Goal: Task Accomplishment & Management: Use online tool/utility

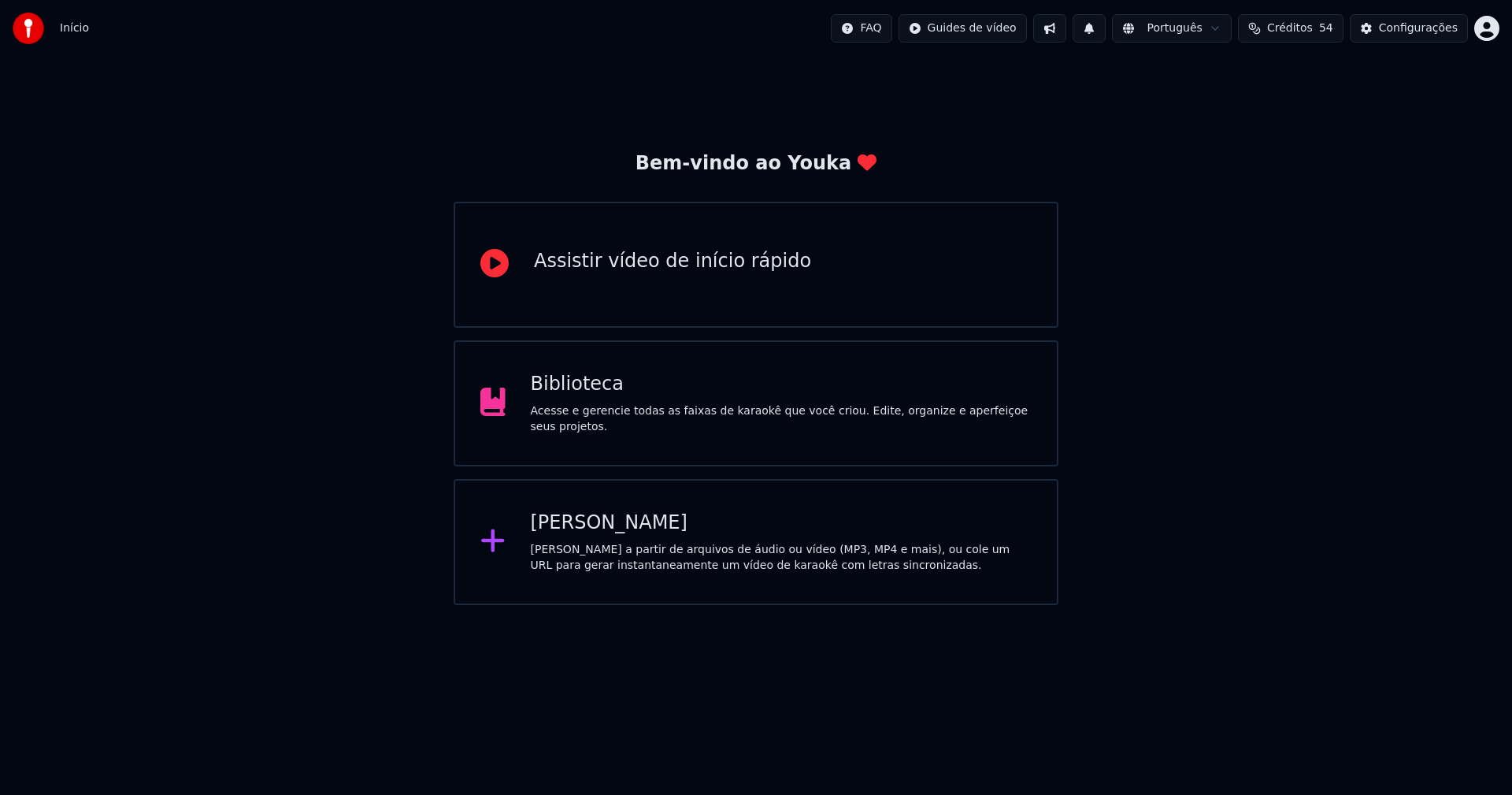
click at [575, 397] on div "Biblioteca" at bounding box center [781, 384] width 502 height 25
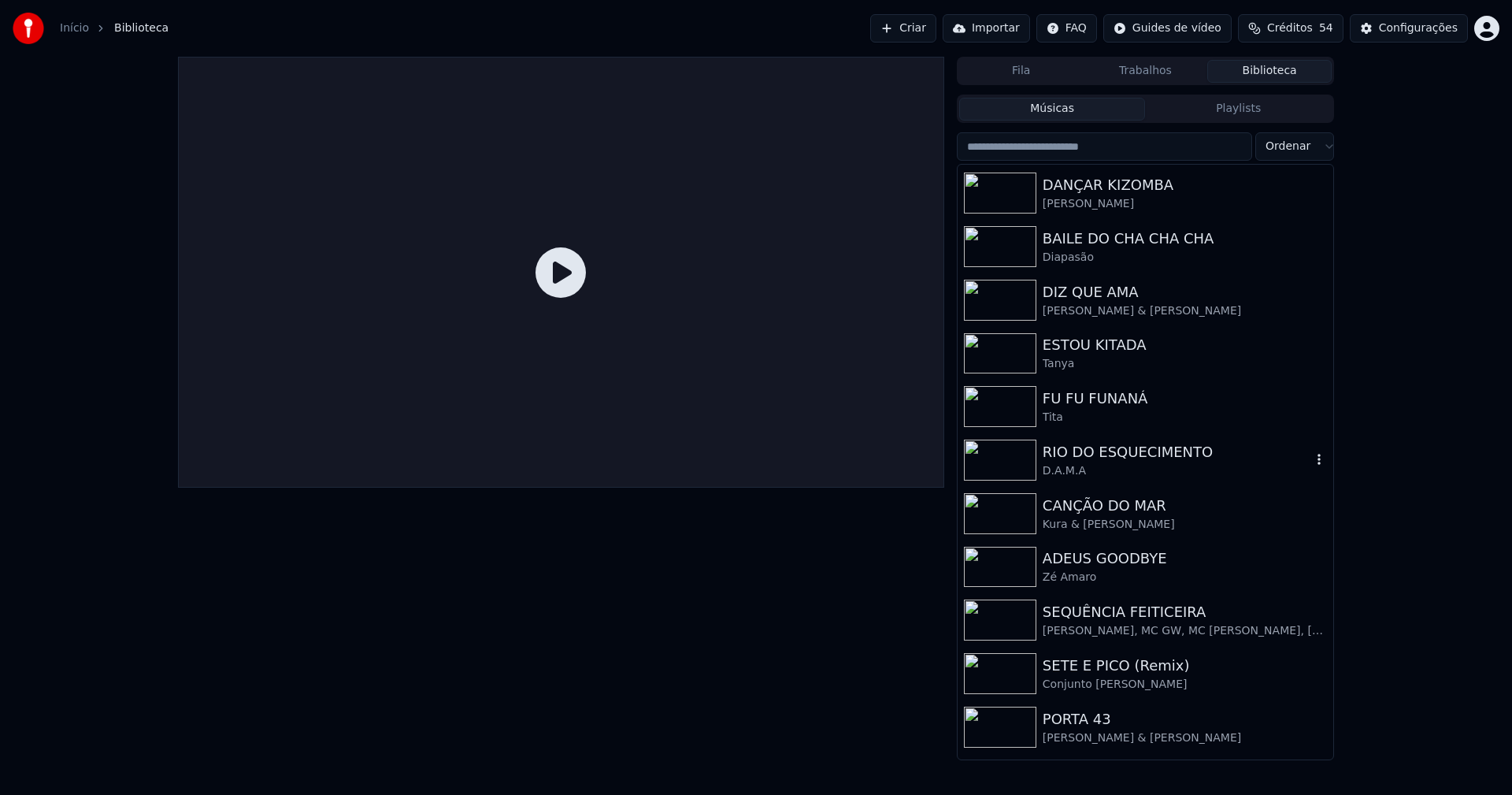
scroll to position [420, 0]
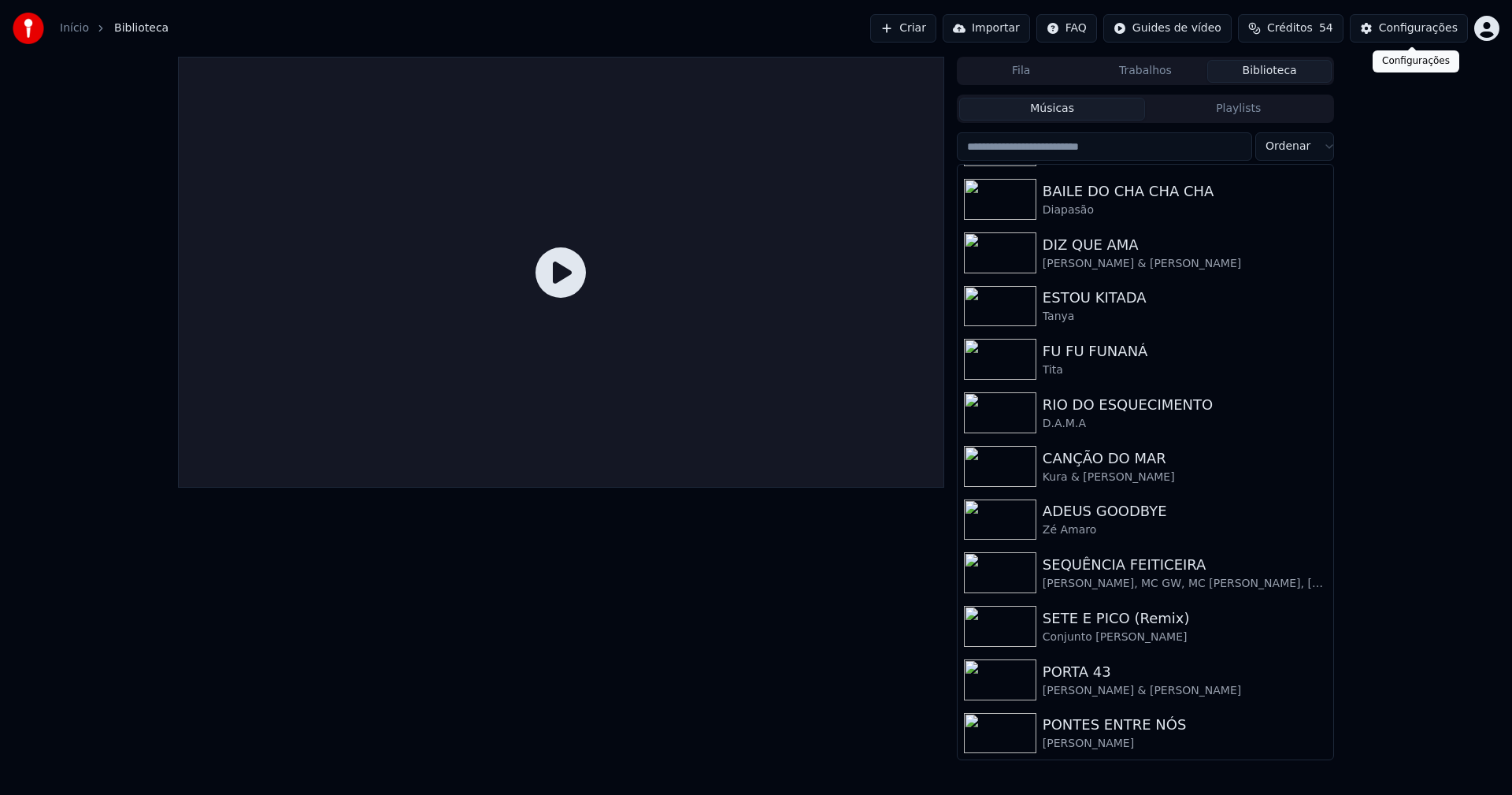
click at [1423, 21] on div "Configurações" at bounding box center [1418, 28] width 78 height 16
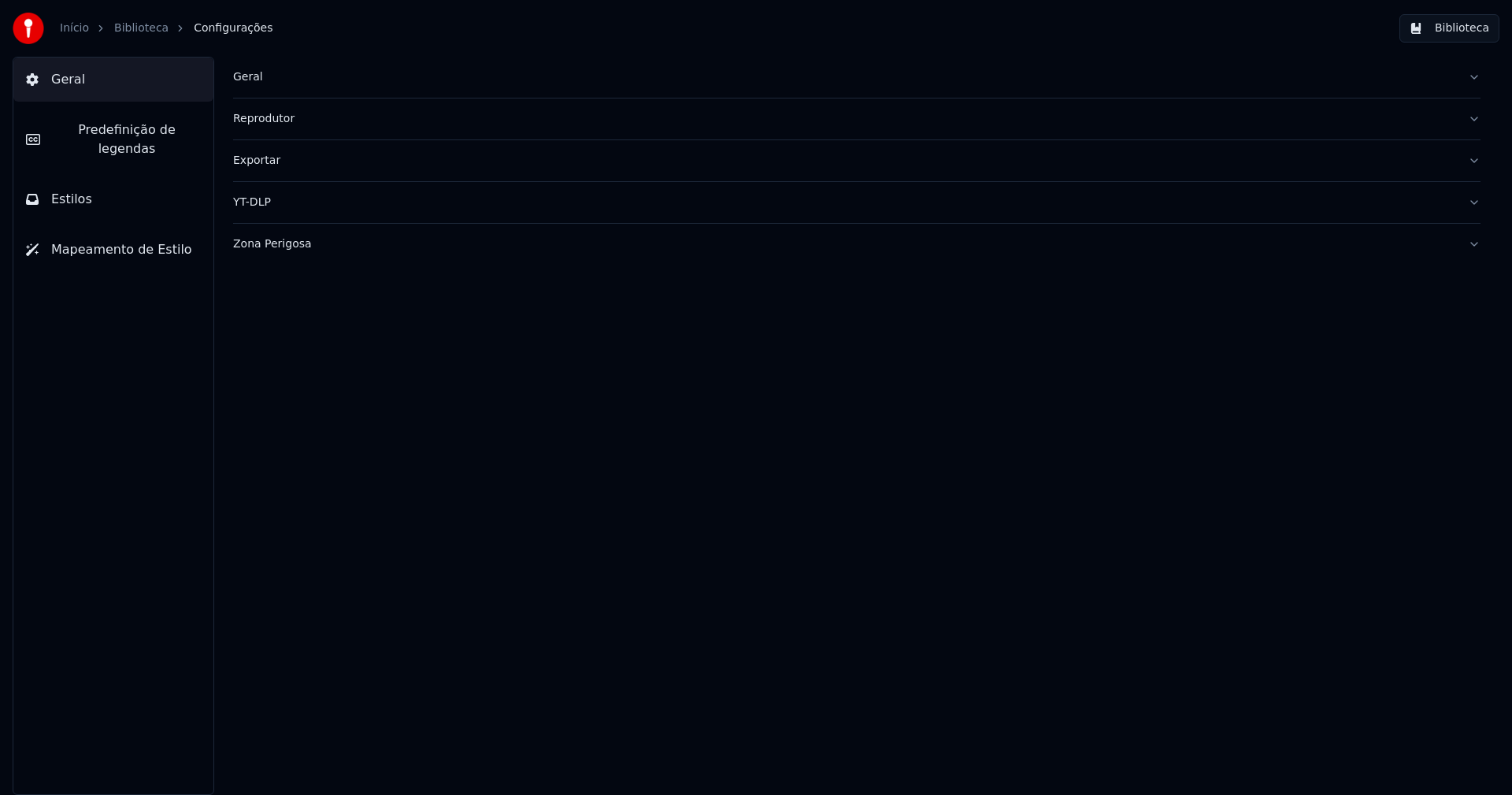
click at [267, 241] on div "Zona Perigosa" at bounding box center [844, 244] width 1222 height 16
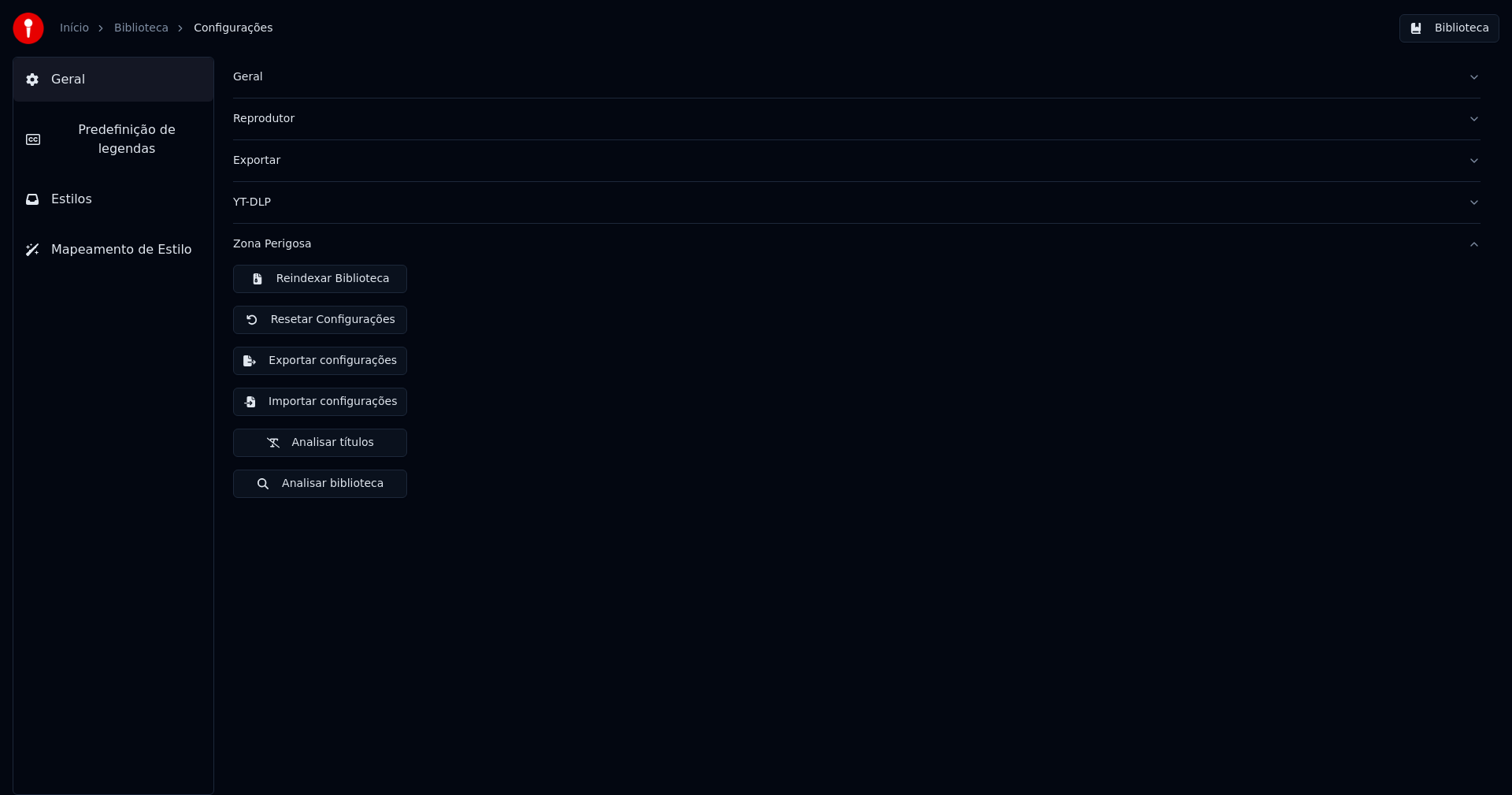
click at [350, 406] on button "Importar configurações" at bounding box center [320, 402] width 174 height 28
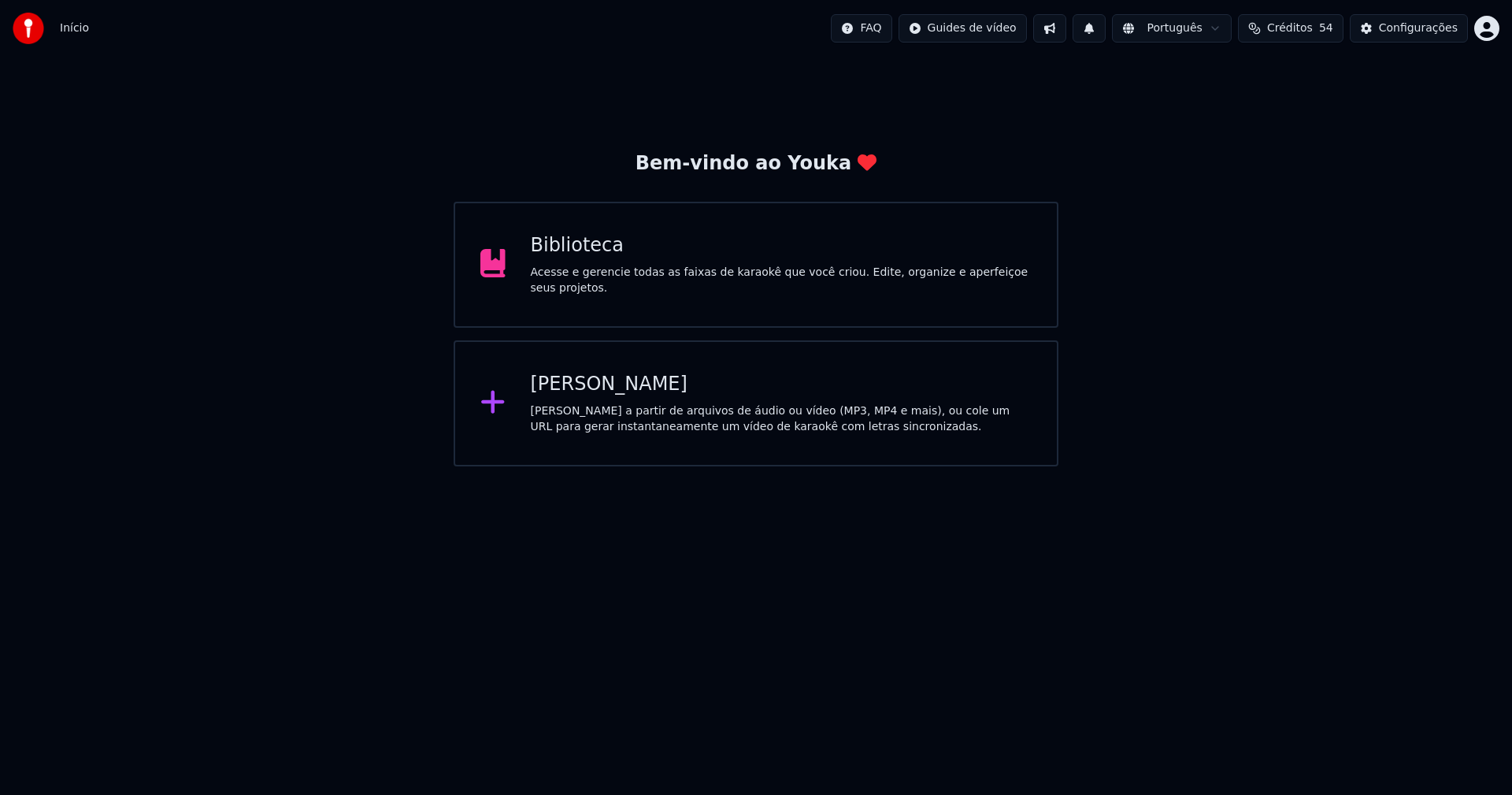
click at [577, 259] on div "Biblioteca" at bounding box center [781, 245] width 502 height 25
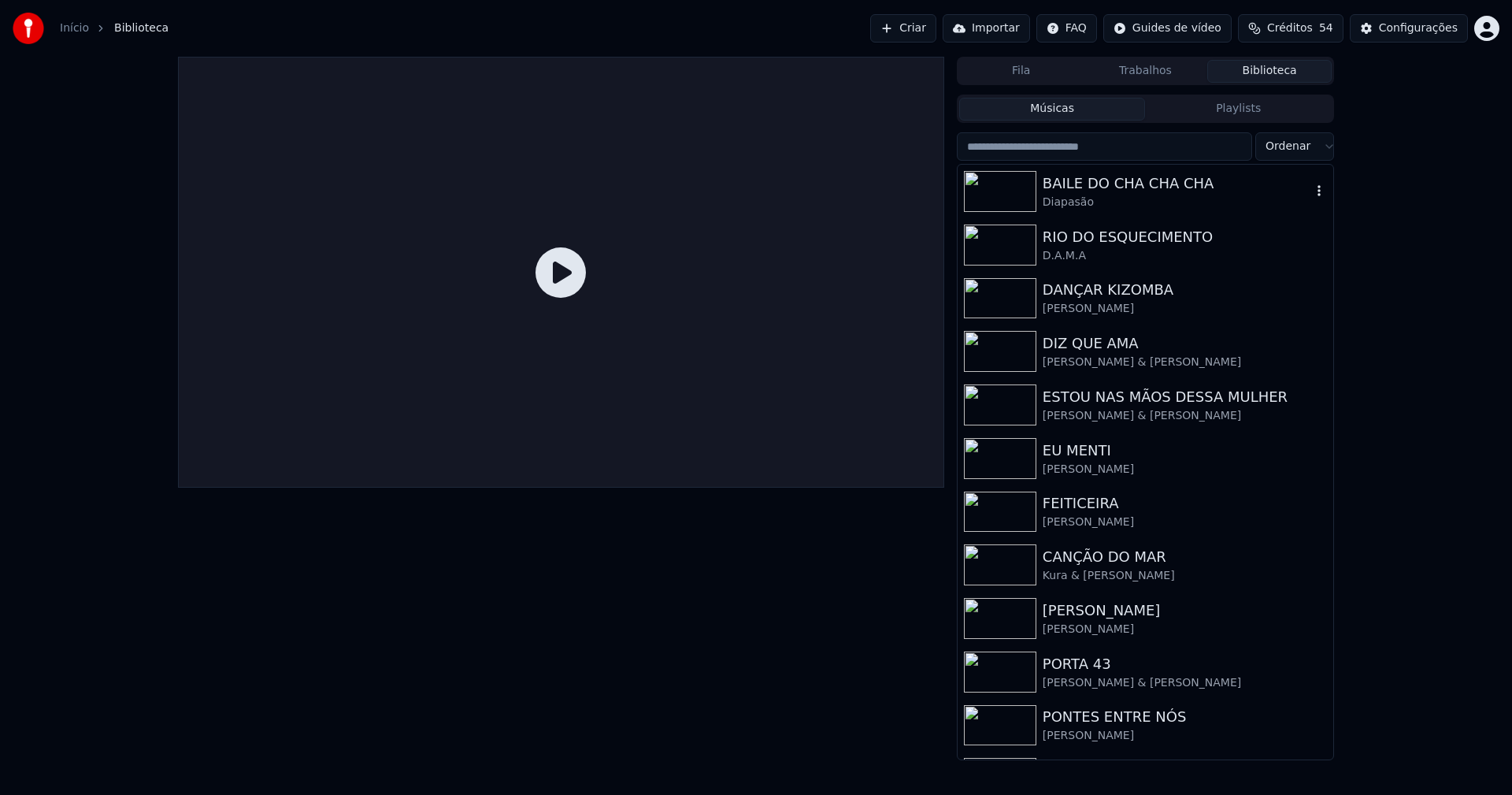
click at [1163, 198] on div "Diapasão" at bounding box center [1177, 202] width 269 height 16
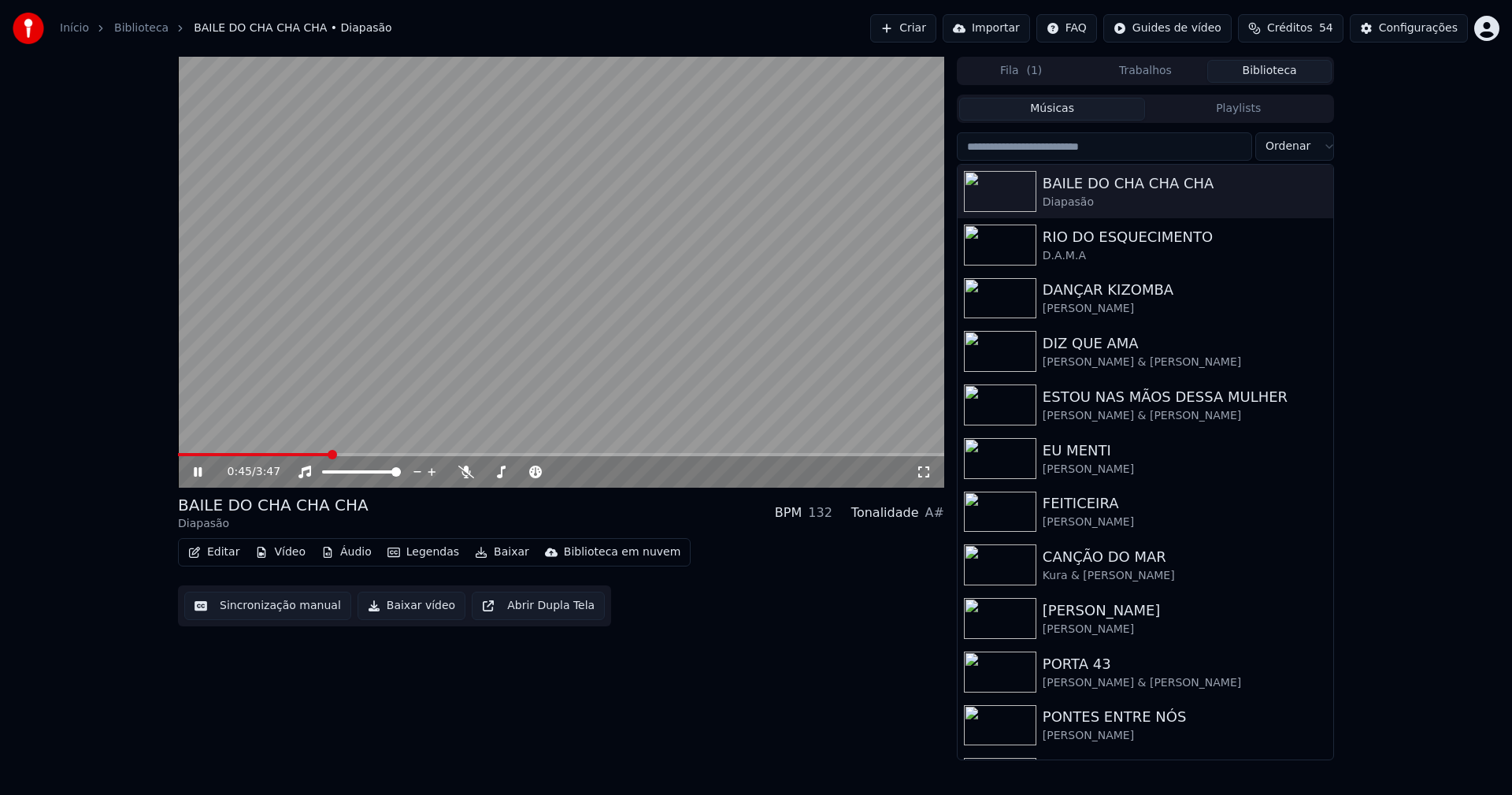
click at [329, 453] on span at bounding box center [560, 455] width 766 height 3
click at [397, 612] on button "Baixar vídeo" at bounding box center [411, 606] width 108 height 28
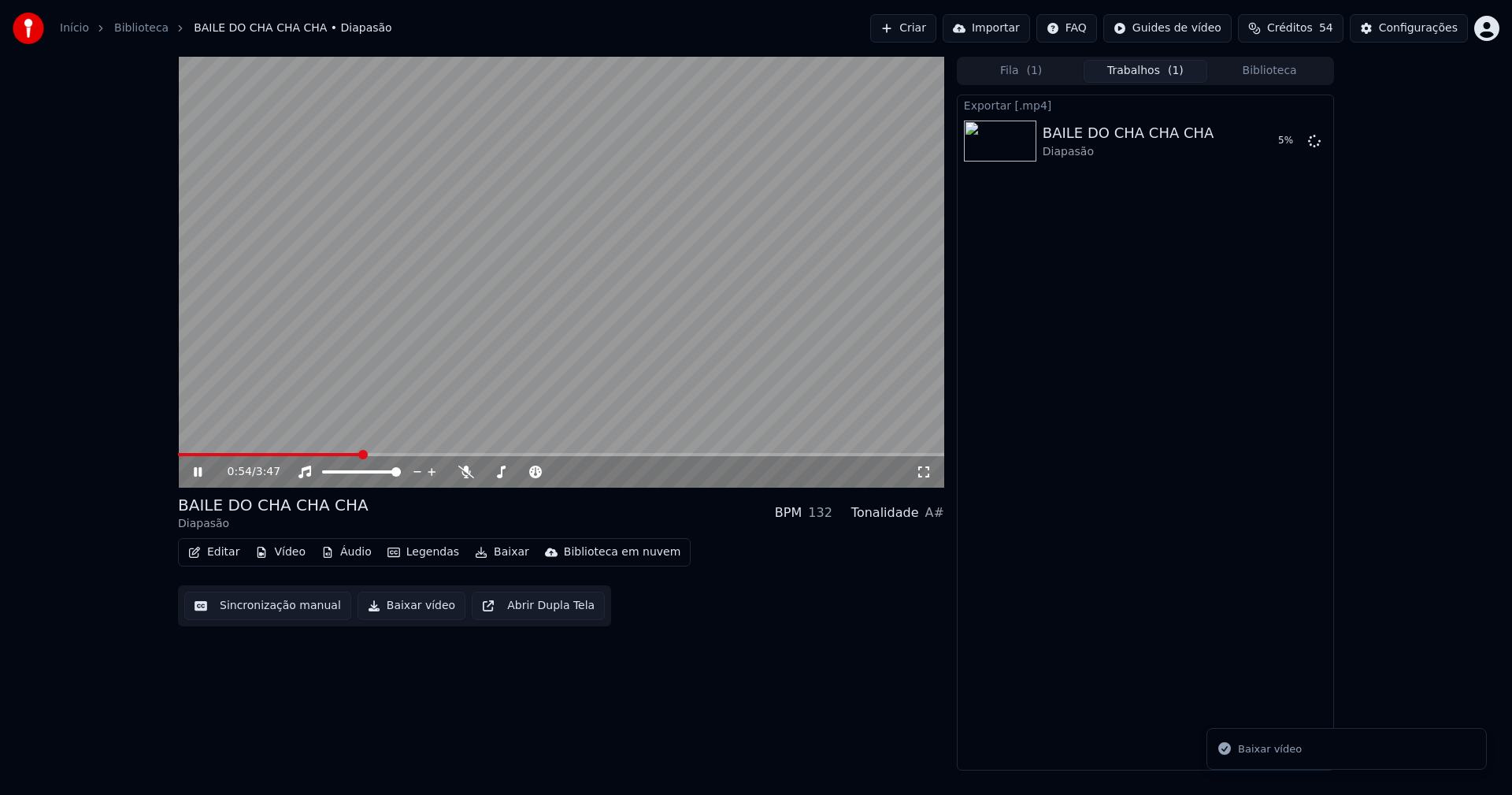
click at [197, 471] on icon at bounding box center [209, 471] width 37 height 12
click at [1314, 143] on icon at bounding box center [1314, 140] width 12 height 12
click at [1429, 26] on div "Configurações" at bounding box center [1418, 28] width 78 height 16
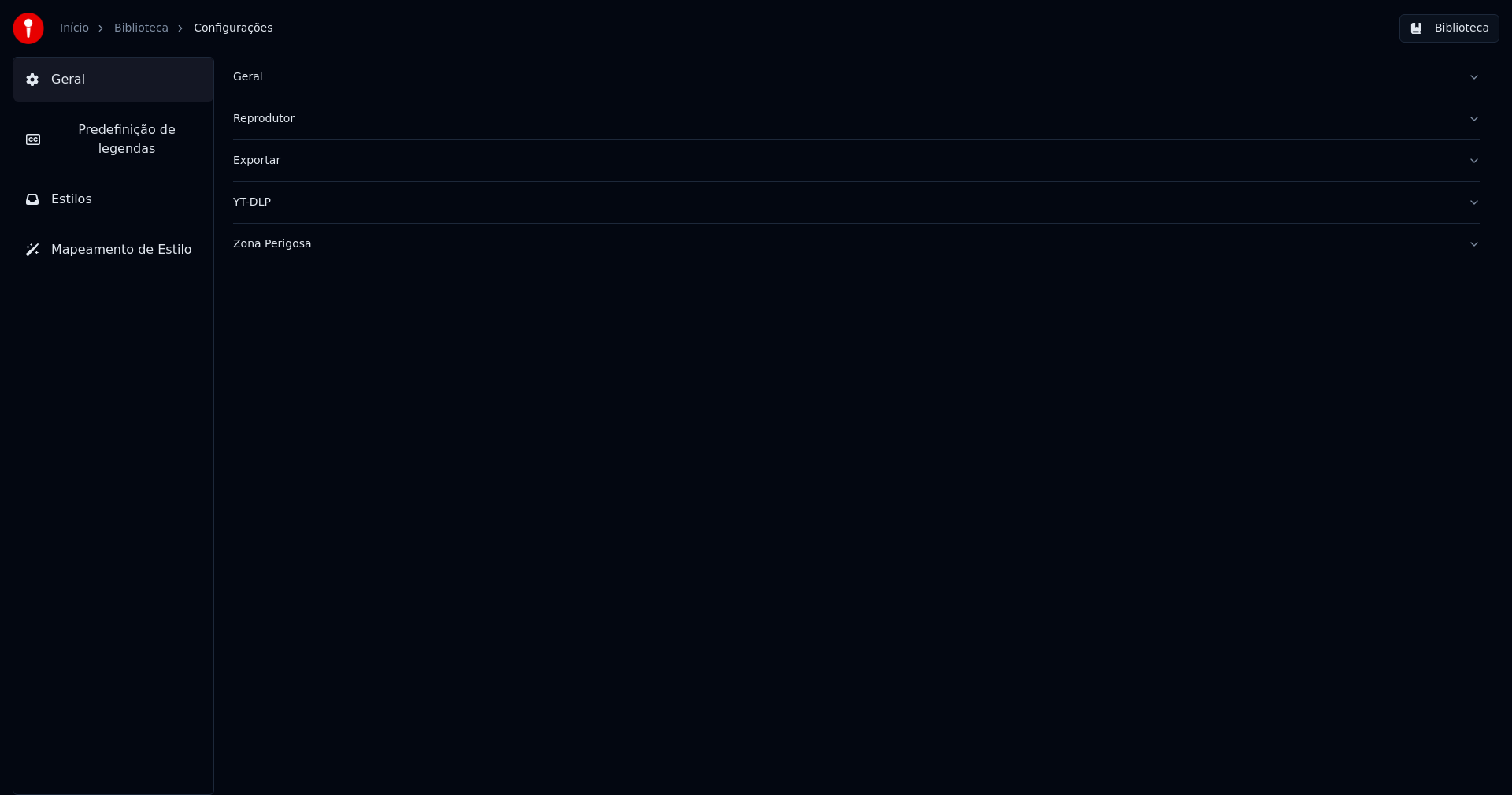
click at [116, 135] on span "Predefinição de legendas" at bounding box center [126, 140] width 148 height 38
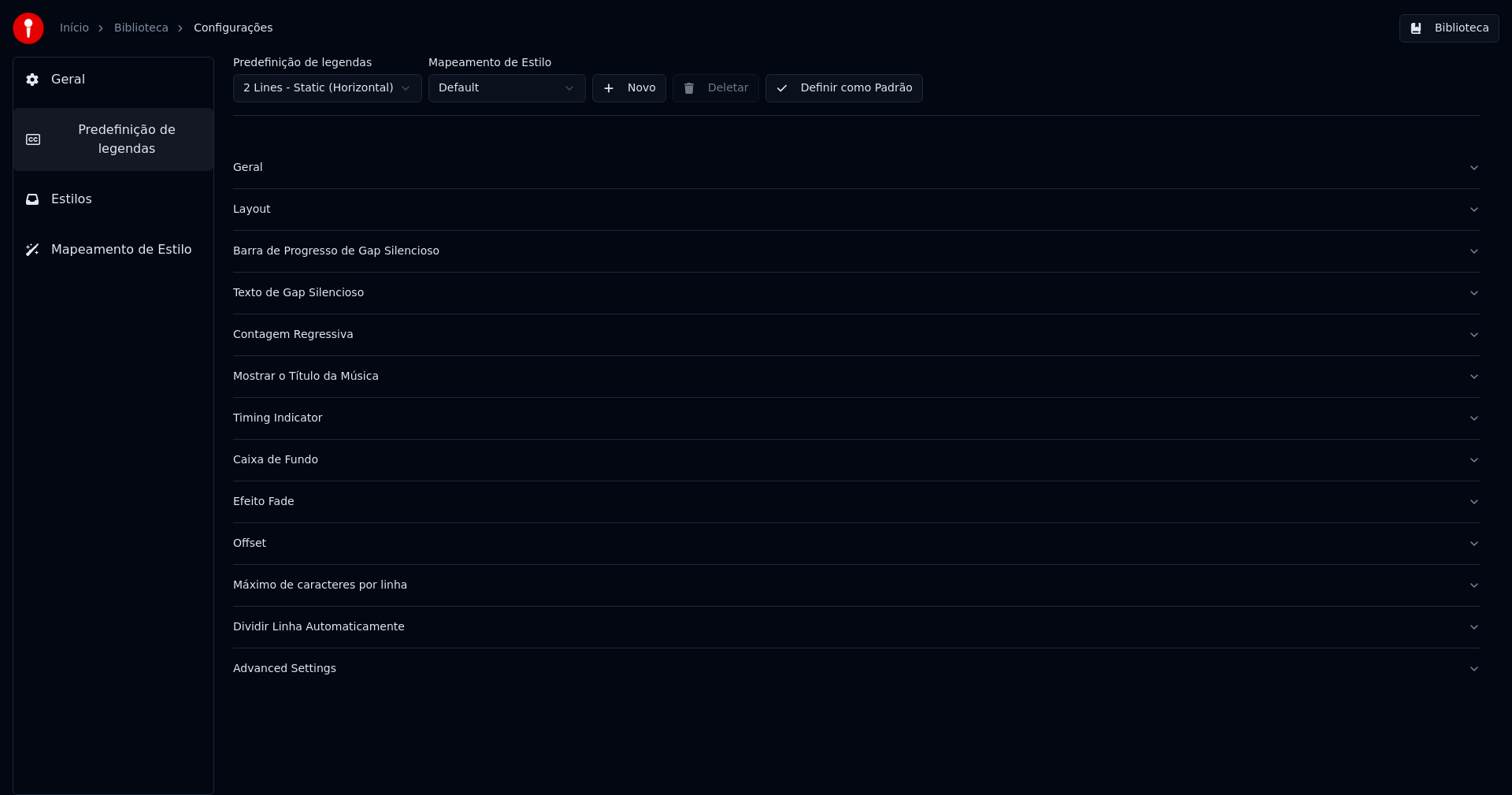
drag, startPoint x: 107, startPoint y: 188, endPoint x: 149, endPoint y: 183, distance: 42.3
click at [106, 188] on button "Estilos" at bounding box center [113, 198] width 200 height 44
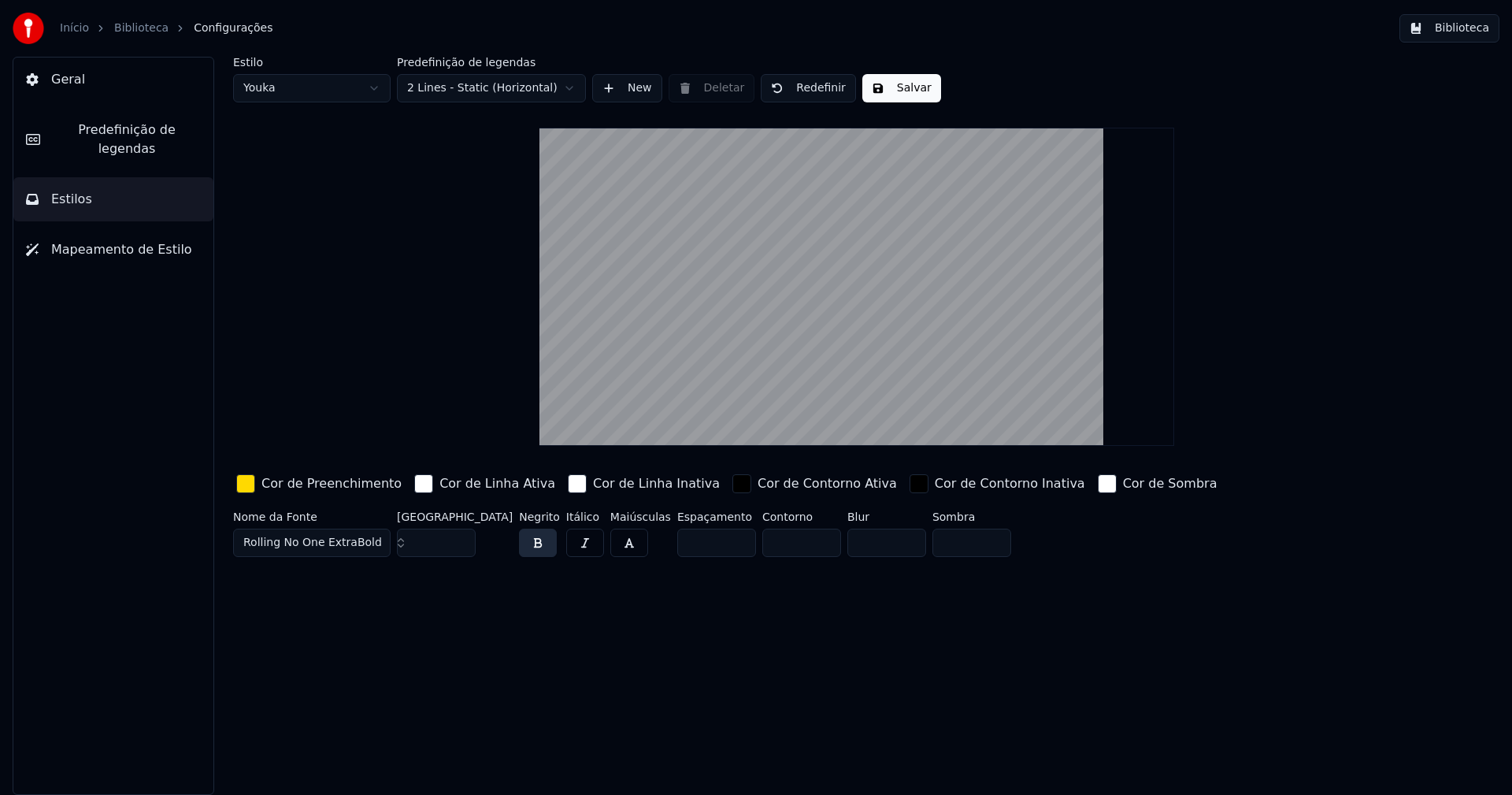
click at [459, 536] on input "***" at bounding box center [435, 542] width 78 height 28
type input "***"
click at [459, 536] on input "***" at bounding box center [435, 542] width 78 height 28
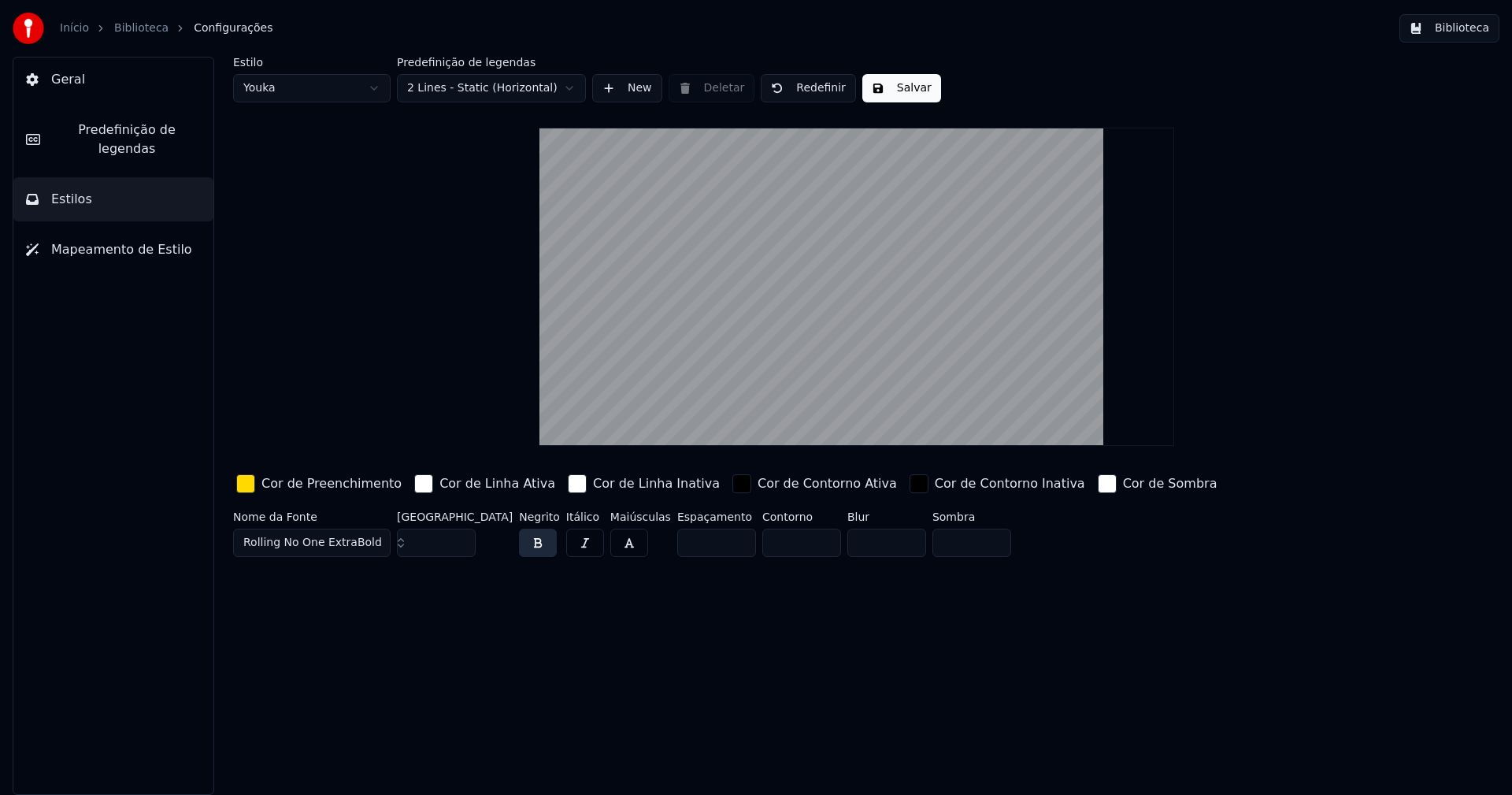
type input "*"
click at [792, 538] on input "*" at bounding box center [801, 542] width 78 height 28
click at [899, 88] on button "Salvar" at bounding box center [901, 88] width 78 height 28
click at [293, 83] on html "Início Biblioteca Configurações Biblioteca Geral Predefinição de legendas Estil…" at bounding box center [756, 398] width 1512 height 795
type input "**"
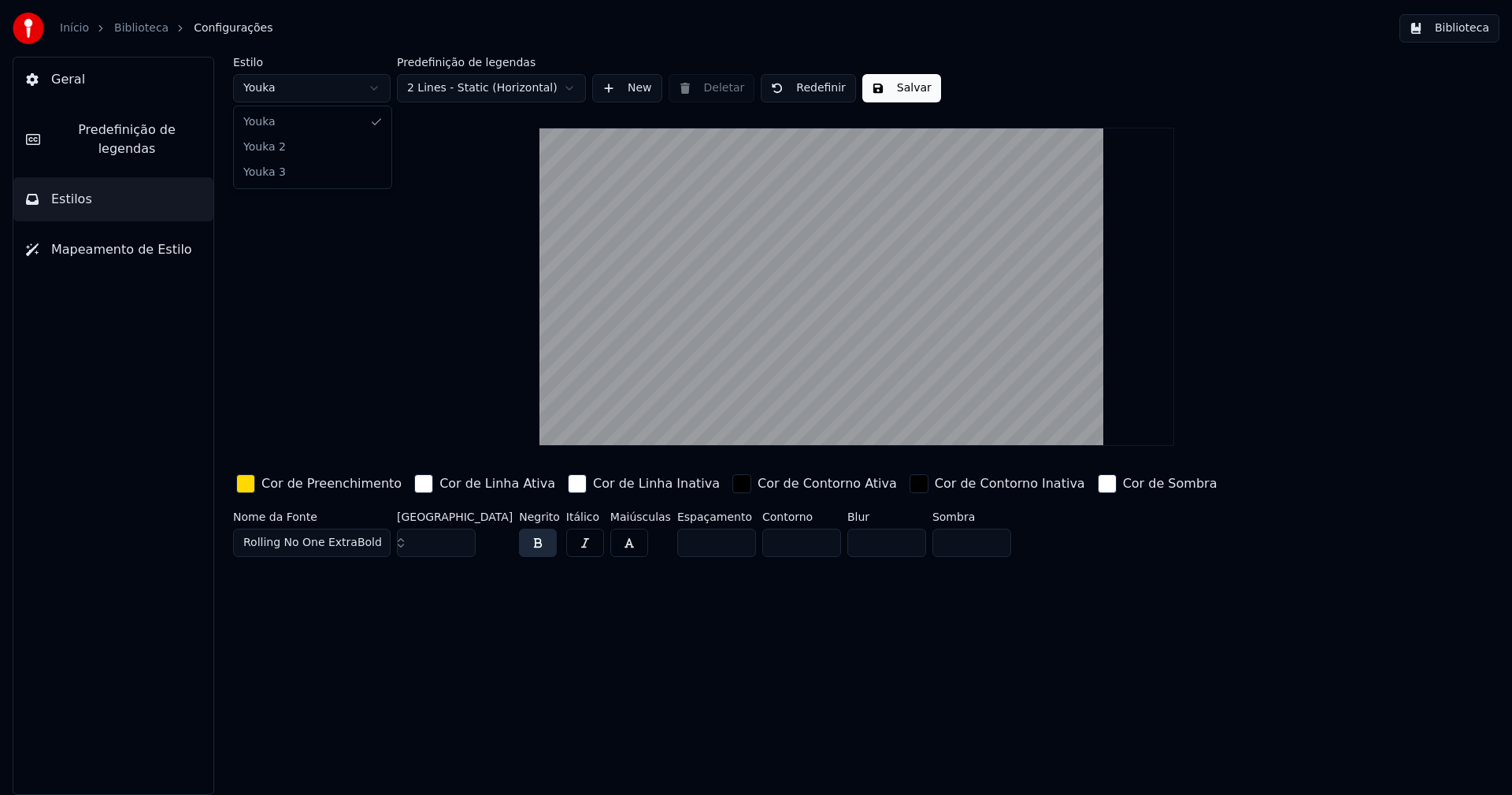
type input "*****"
type input "*"
click at [460, 536] on input "**" at bounding box center [435, 542] width 78 height 28
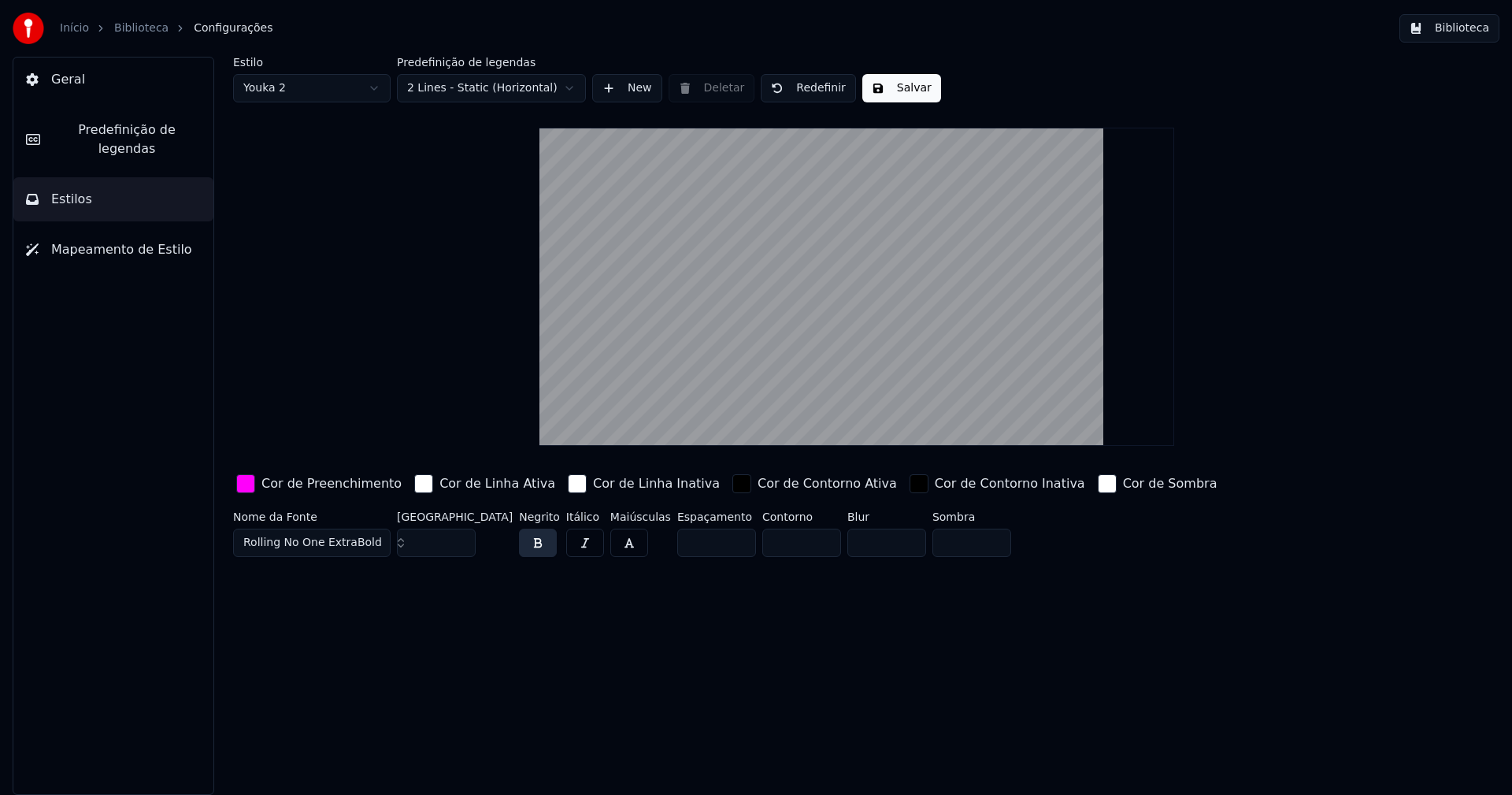
click at [460, 536] on input "**" at bounding box center [435, 542] width 78 height 28
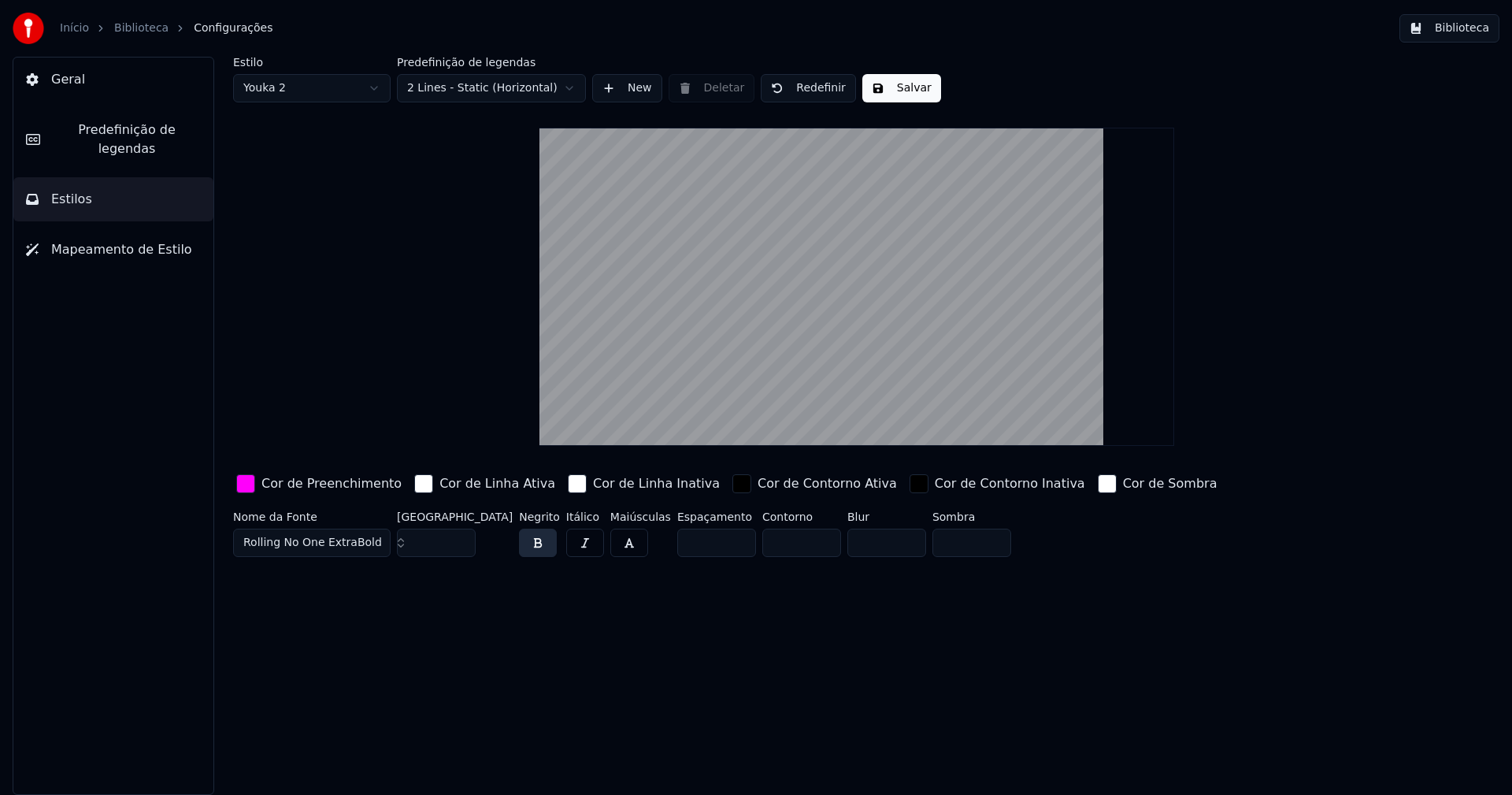
click at [460, 536] on input "**" at bounding box center [435, 542] width 78 height 28
type input "**"
click at [460, 536] on input "**" at bounding box center [435, 542] width 78 height 28
type input "*"
click at [793, 536] on input "*" at bounding box center [801, 542] width 78 height 28
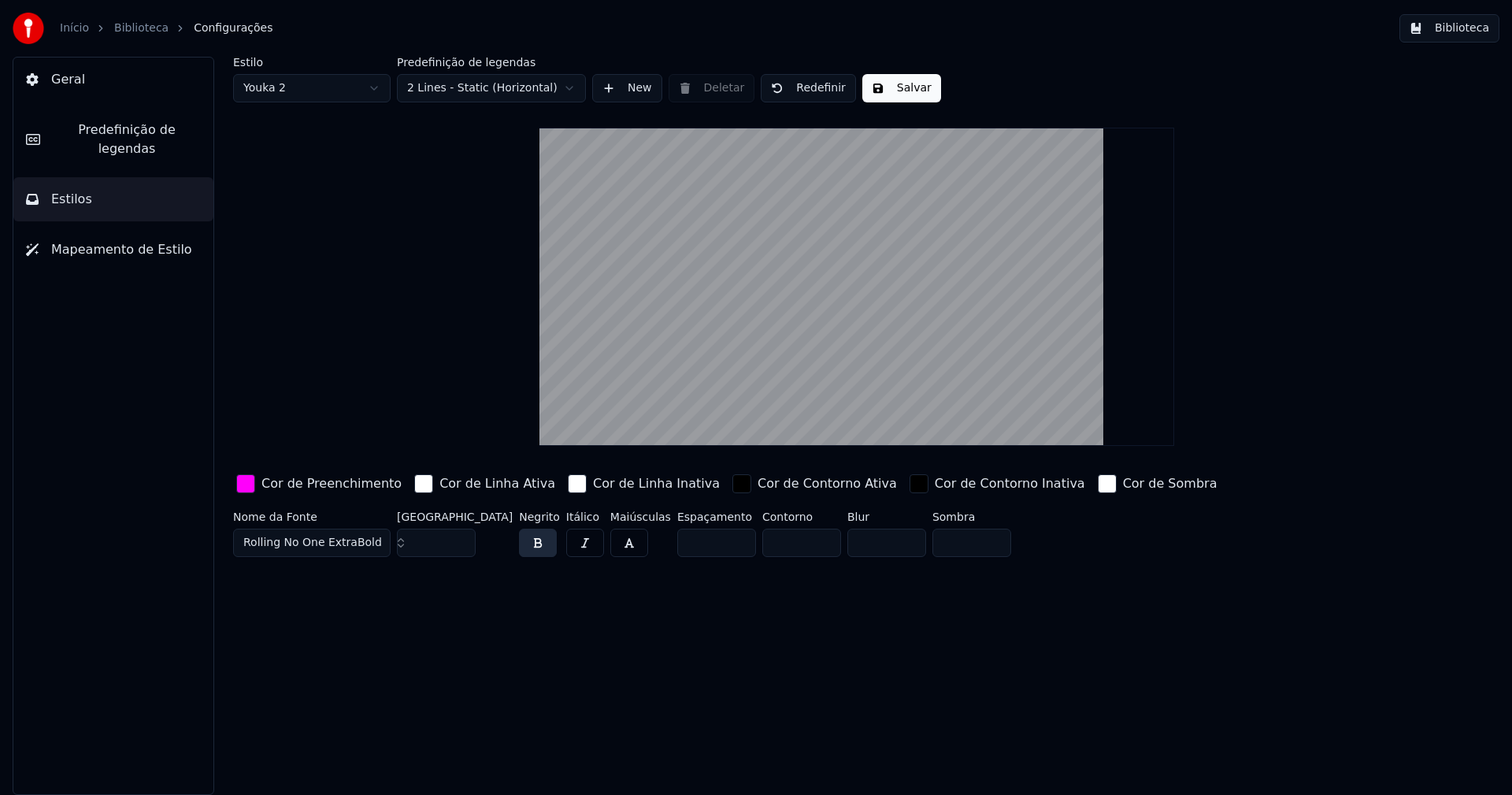
click at [893, 93] on button "Salvar" at bounding box center [901, 88] width 78 height 28
click at [246, 486] on div "button" at bounding box center [245, 483] width 19 height 19
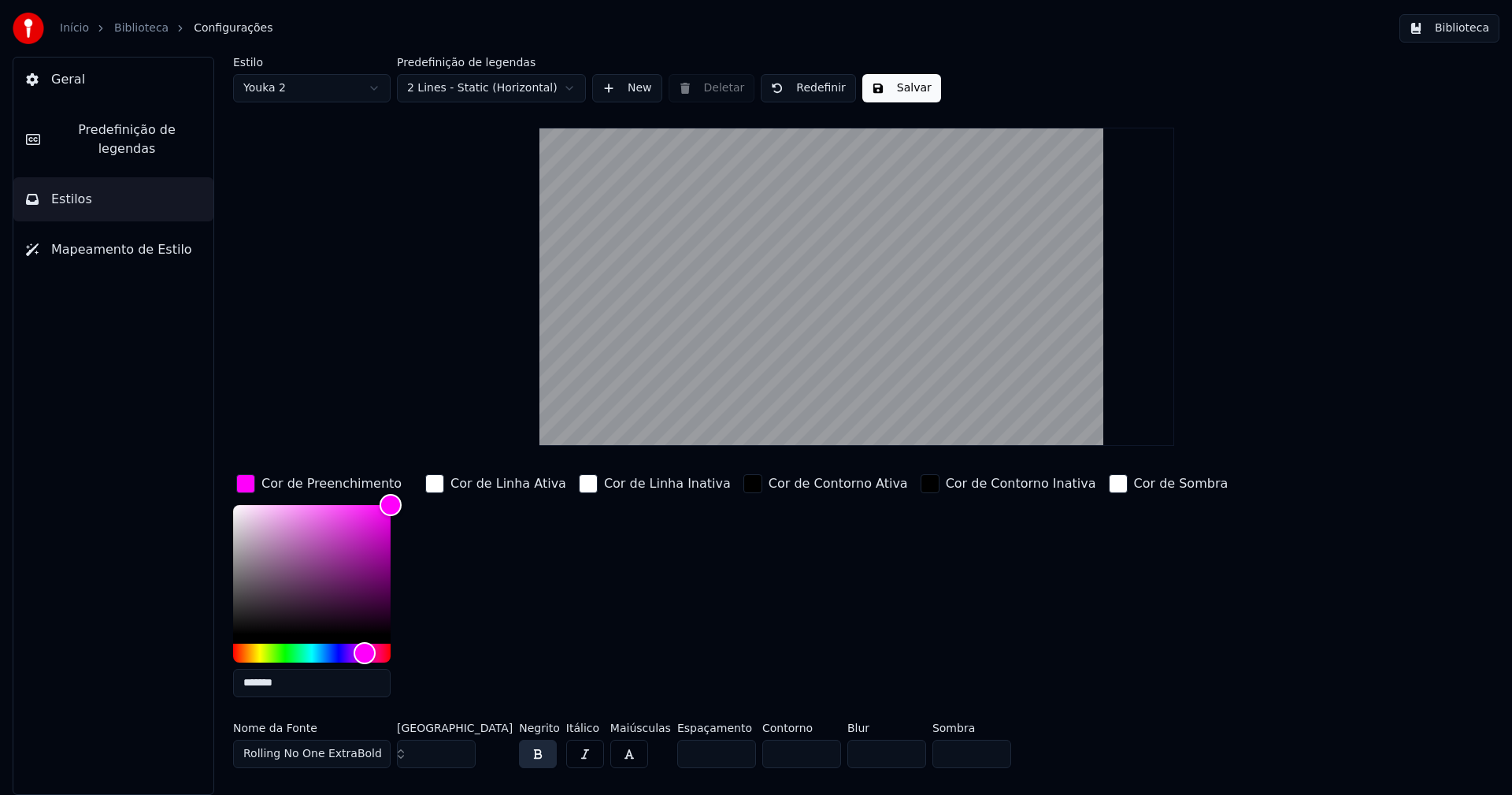
click at [299, 688] on input "*******" at bounding box center [311, 683] width 158 height 28
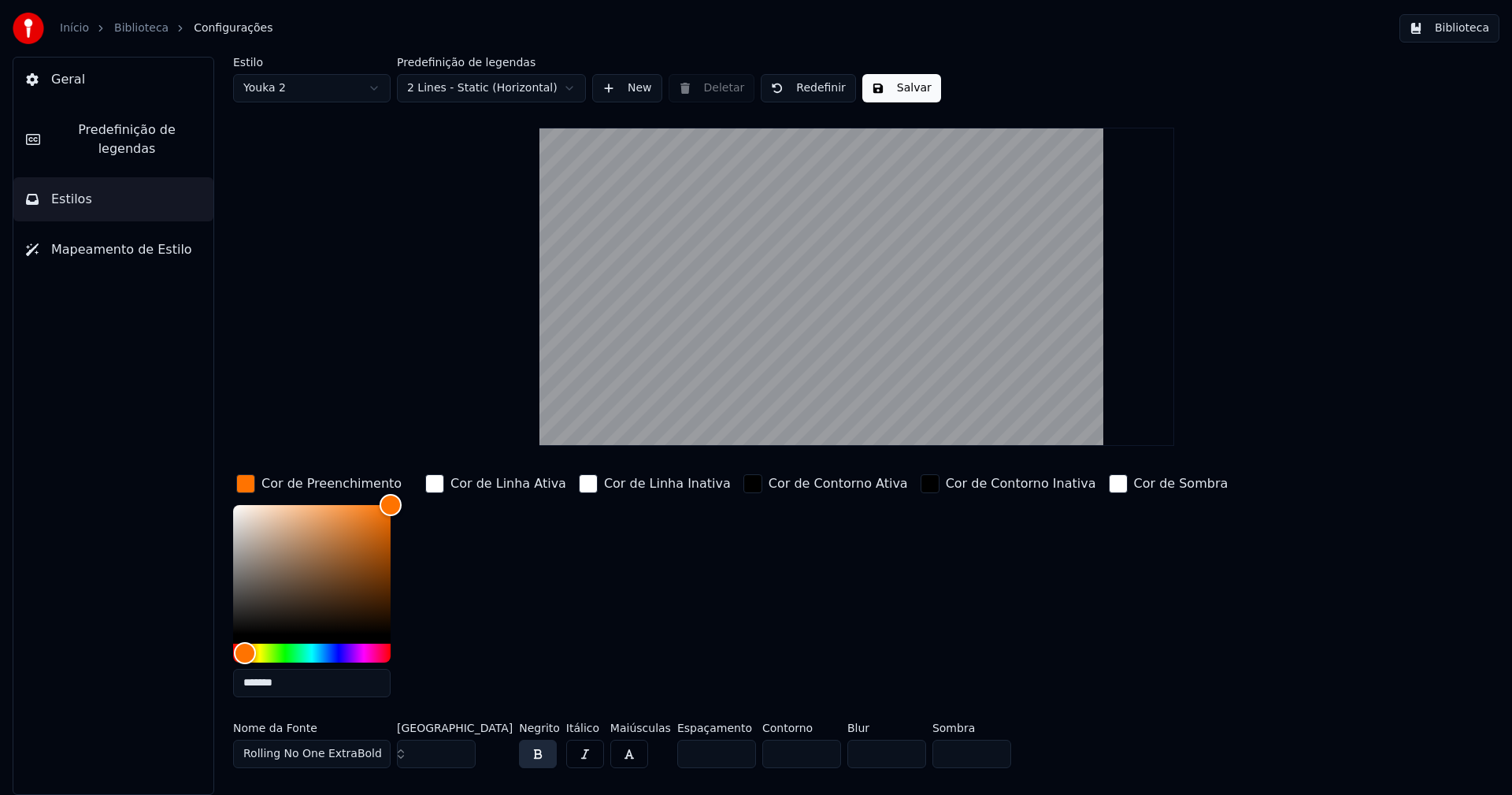
type input "*******"
drag, startPoint x: 245, startPoint y: 488, endPoint x: 540, endPoint y: 296, distance: 352.0
click at [245, 487] on div "button" at bounding box center [245, 483] width 19 height 19
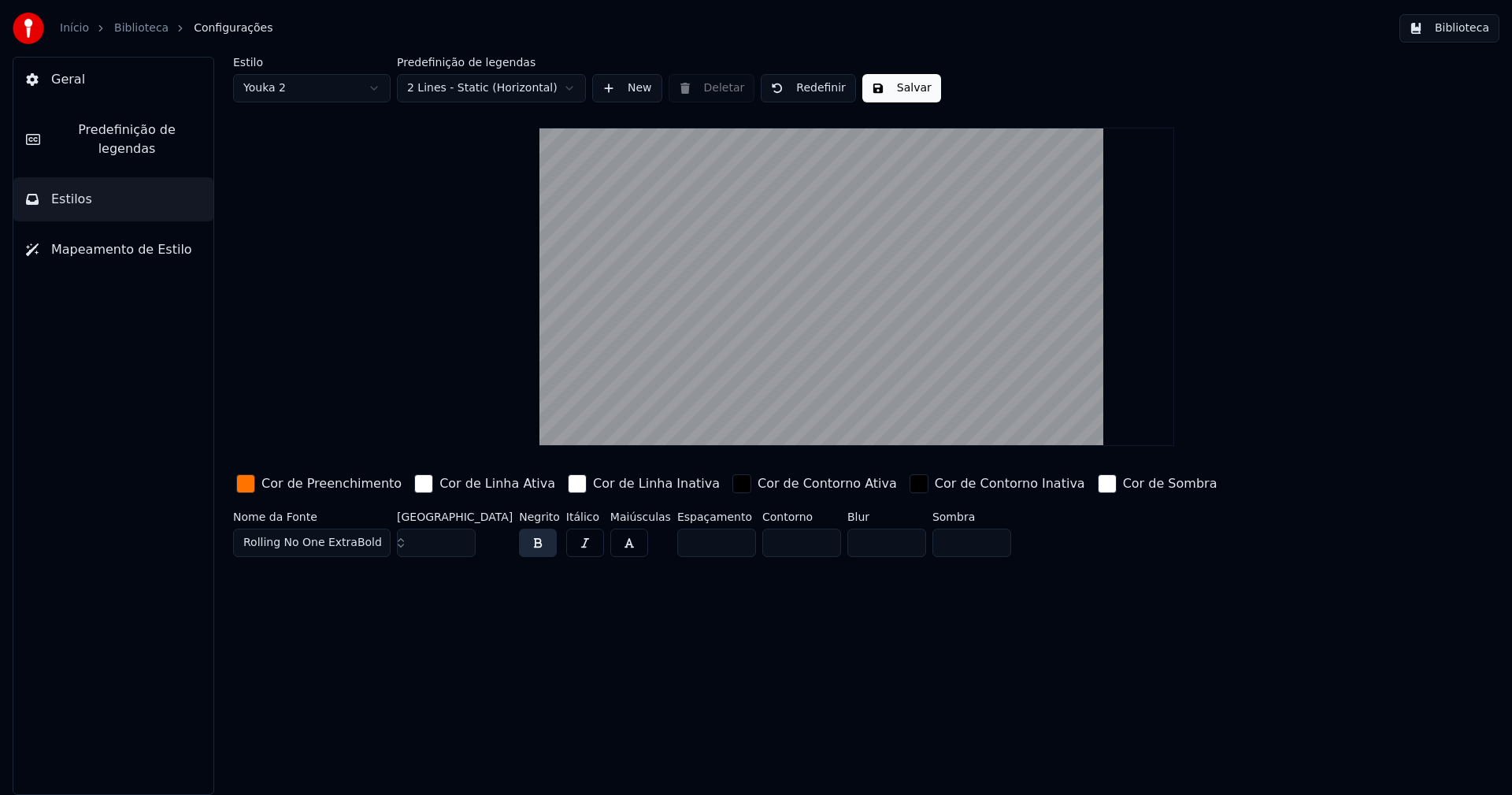
click at [909, 88] on button "Salvar" at bounding box center [901, 88] width 78 height 28
click at [308, 93] on html "Início Biblioteca Configurações Biblioteca Geral Predefinição de legendas Estil…" at bounding box center [756, 398] width 1512 height 795
type input "***"
type input "*"
click at [678, 544] on input "*" at bounding box center [716, 542] width 78 height 28
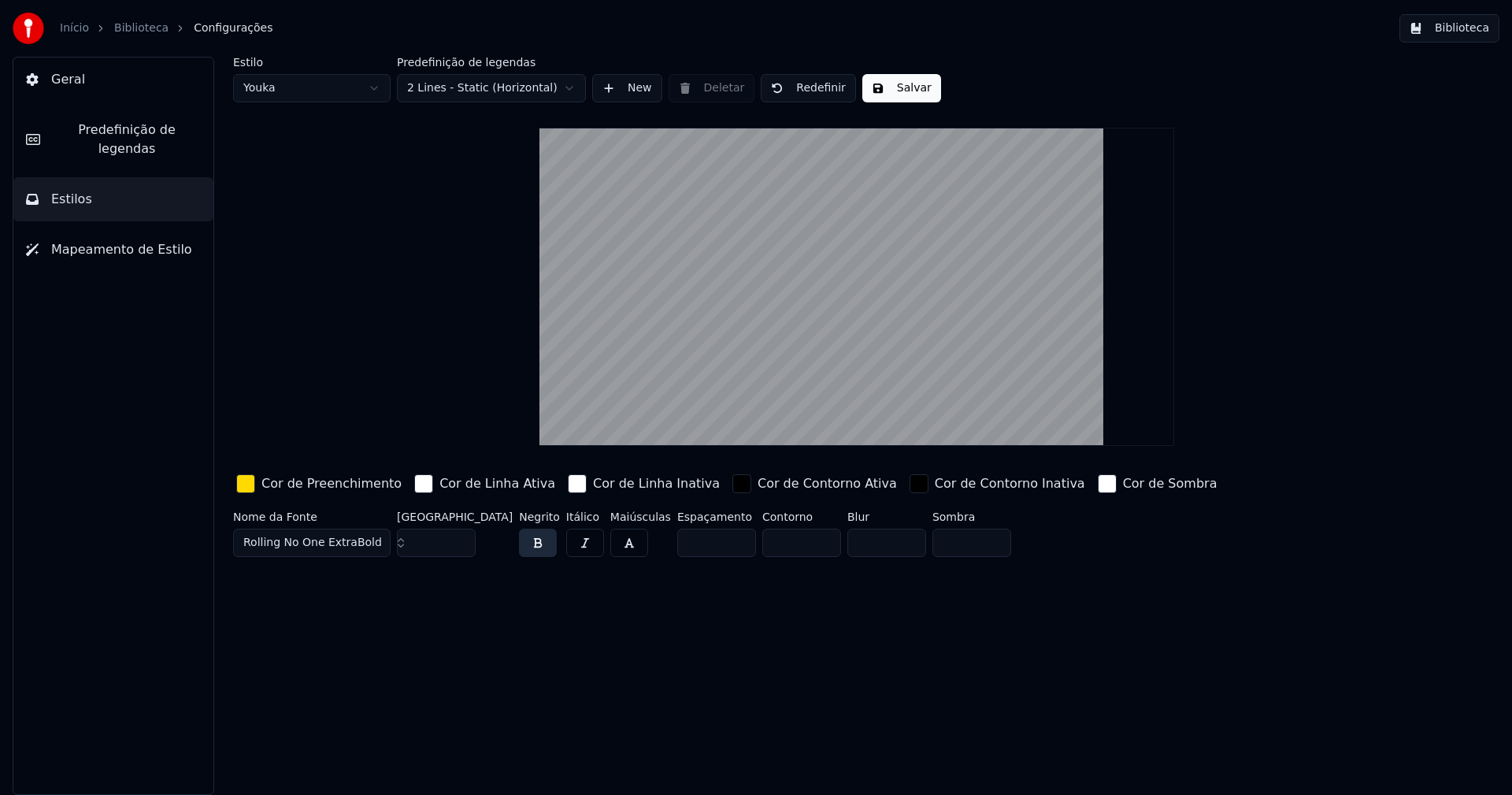
click at [678, 538] on input "****" at bounding box center [716, 542] width 78 height 28
type input "*****"
click at [901, 93] on button "Salvar" at bounding box center [901, 88] width 78 height 28
click at [1457, 31] on button "Biblioteca" at bounding box center [1449, 28] width 100 height 28
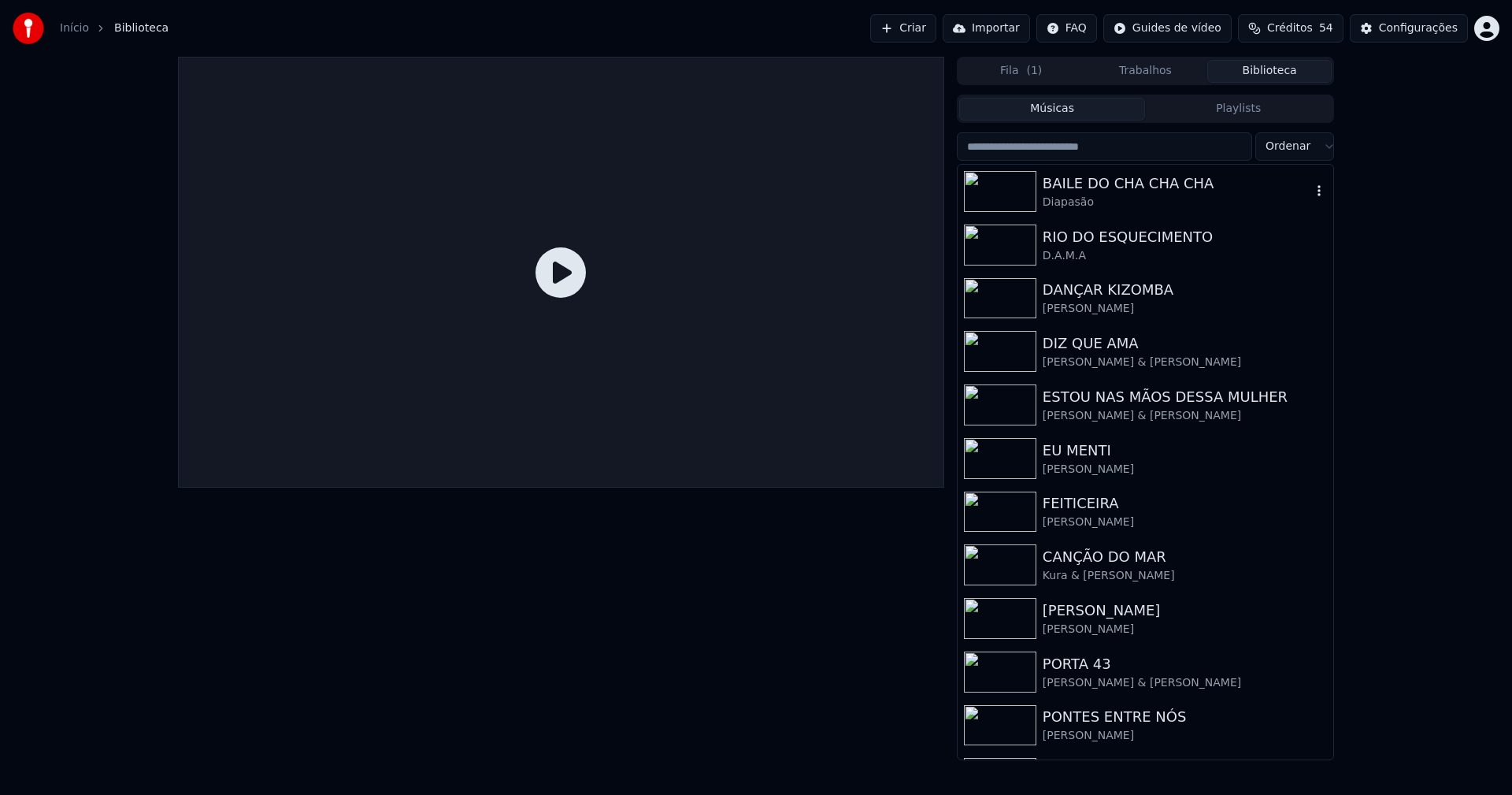
click at [1101, 196] on div "Diapasão" at bounding box center [1177, 202] width 269 height 16
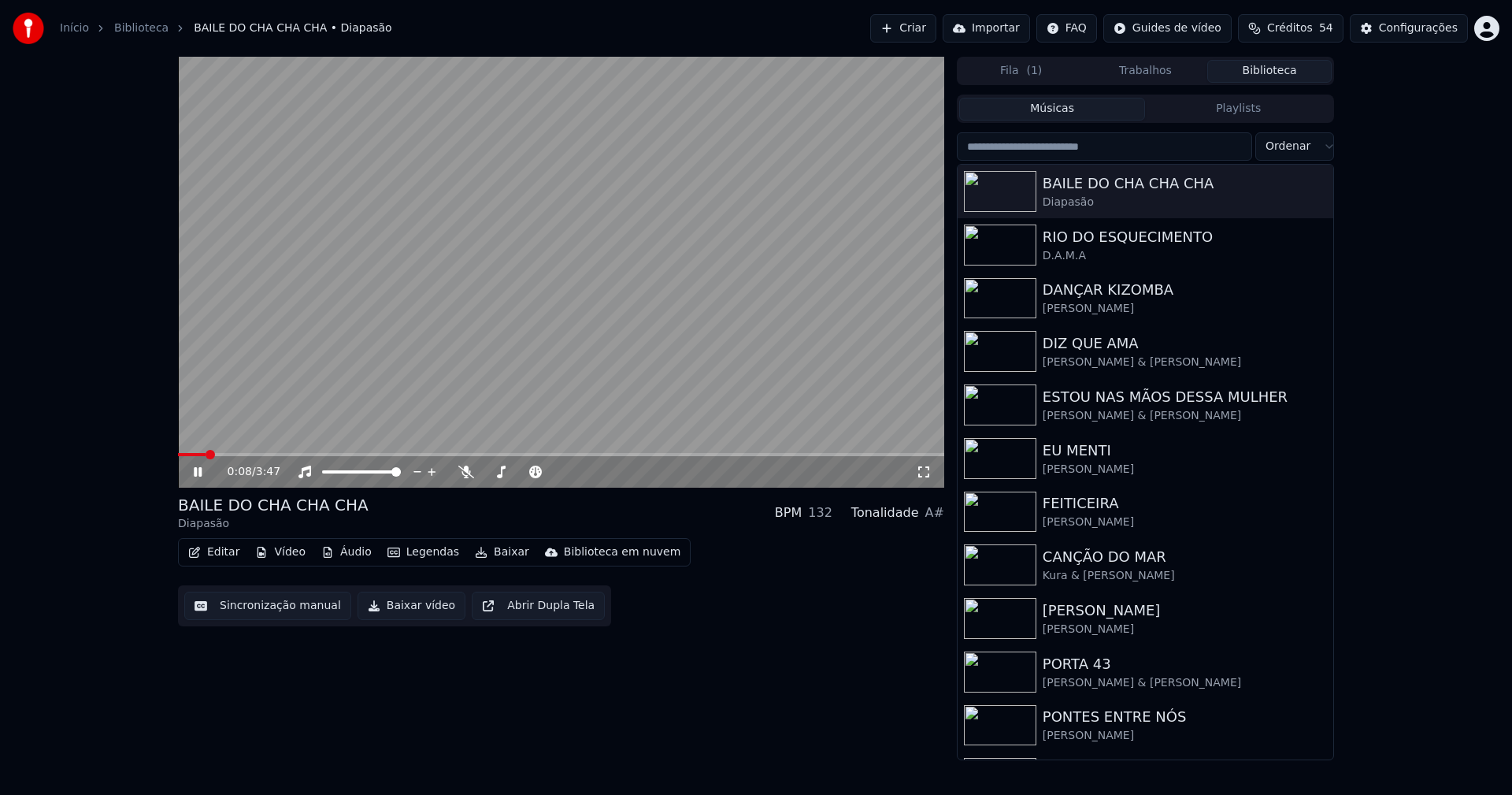
click at [926, 478] on div "0:08 / 3:47" at bounding box center [561, 471] width 754 height 16
click at [922, 474] on icon at bounding box center [923, 471] width 16 height 12
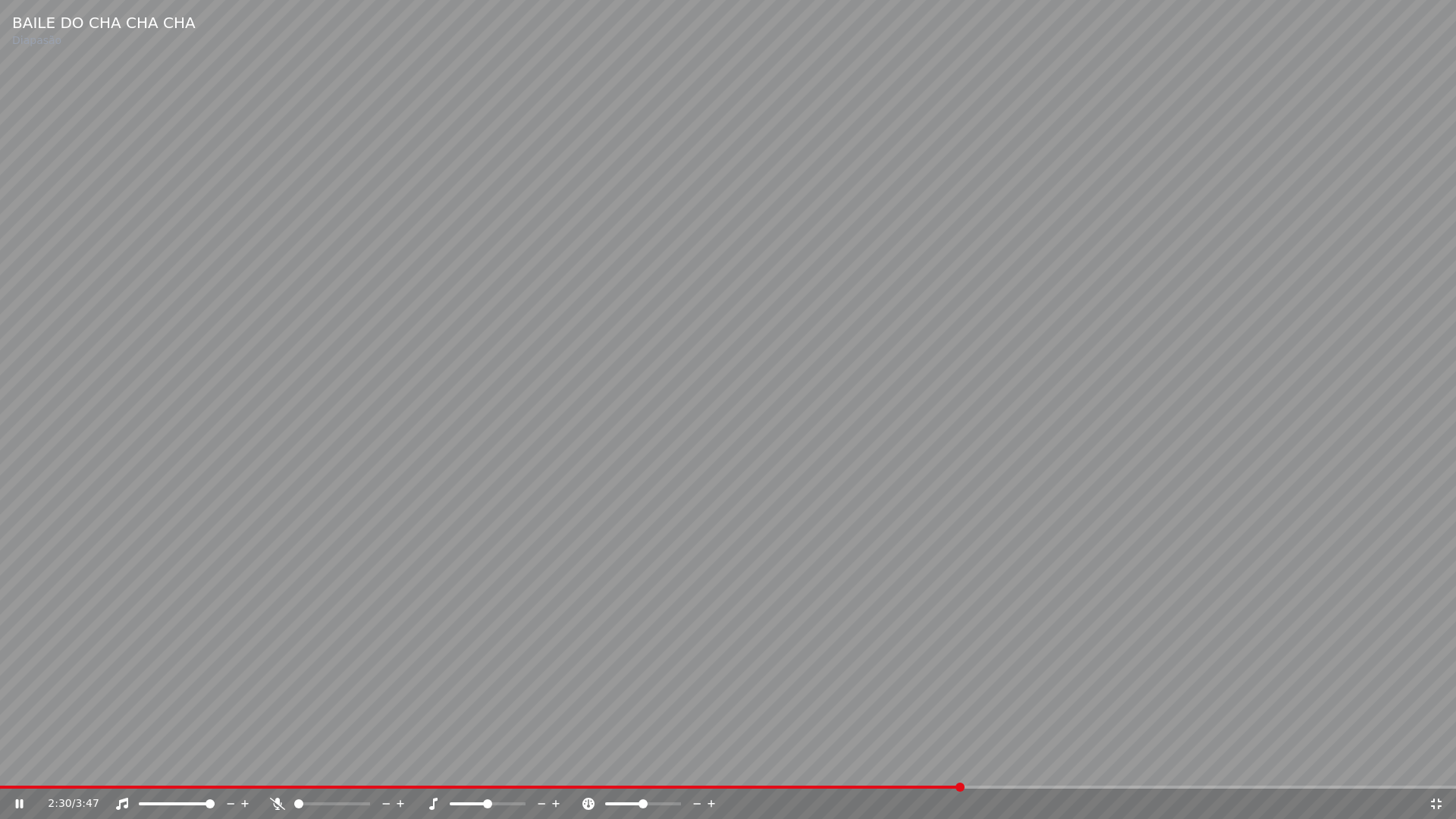
click at [1441, 765] on icon at bounding box center [1435, 804] width 10 height 10
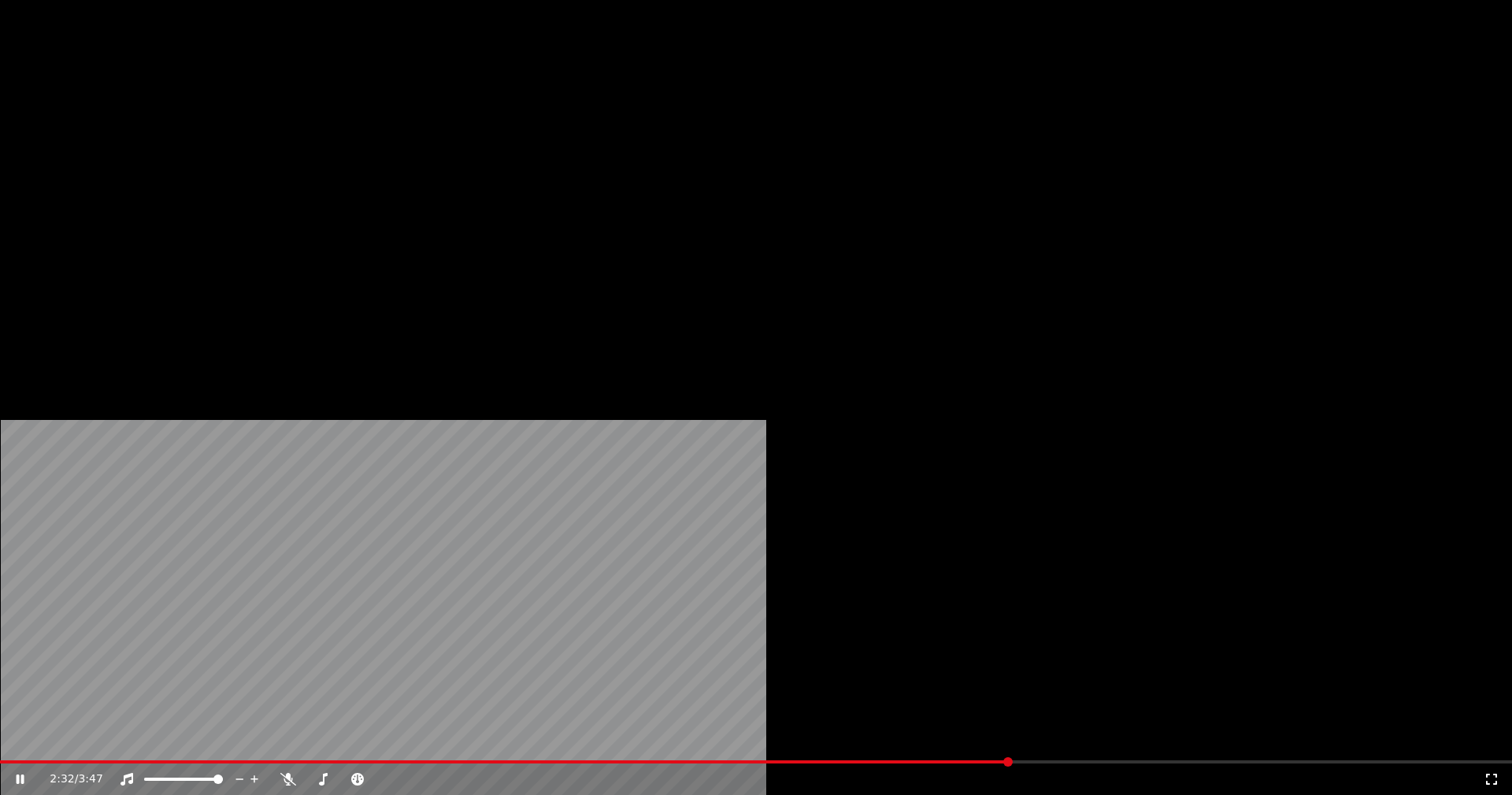
click at [281, 132] on button "Vídeo" at bounding box center [280, 121] width 63 height 22
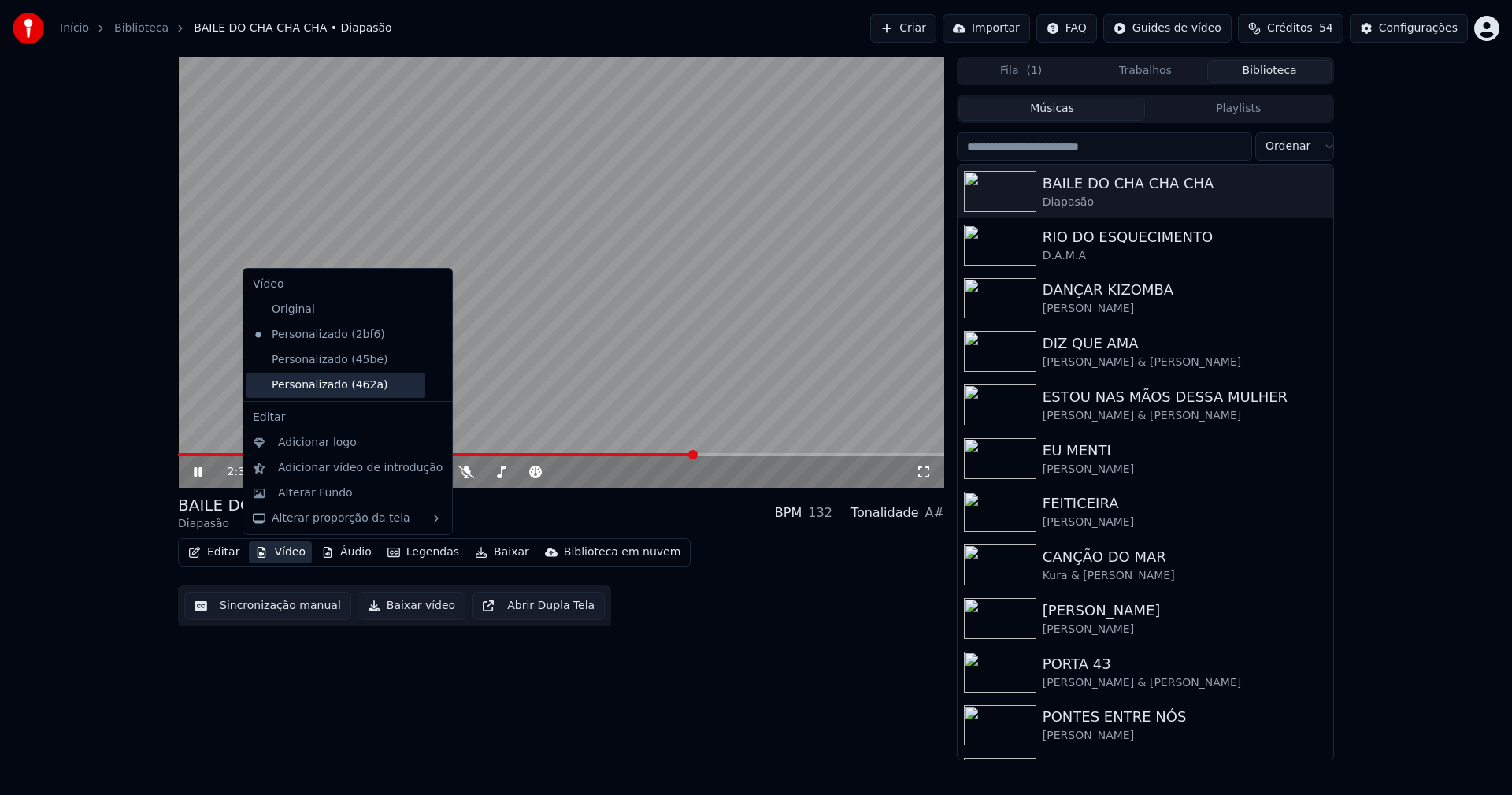
click at [311, 383] on div "Personalizado (462a)" at bounding box center [335, 385] width 178 height 25
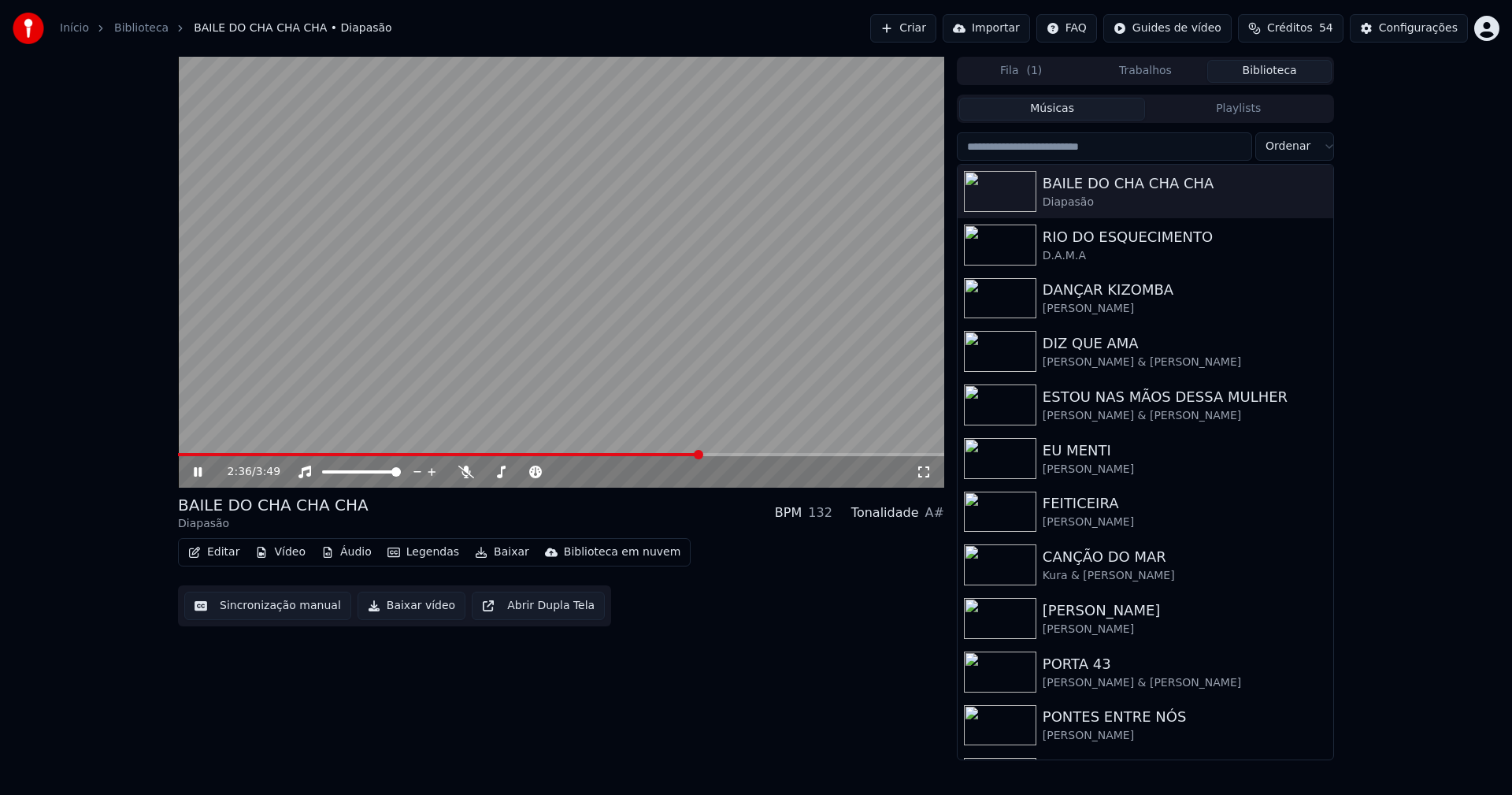
click at [926, 473] on icon at bounding box center [923, 471] width 16 height 12
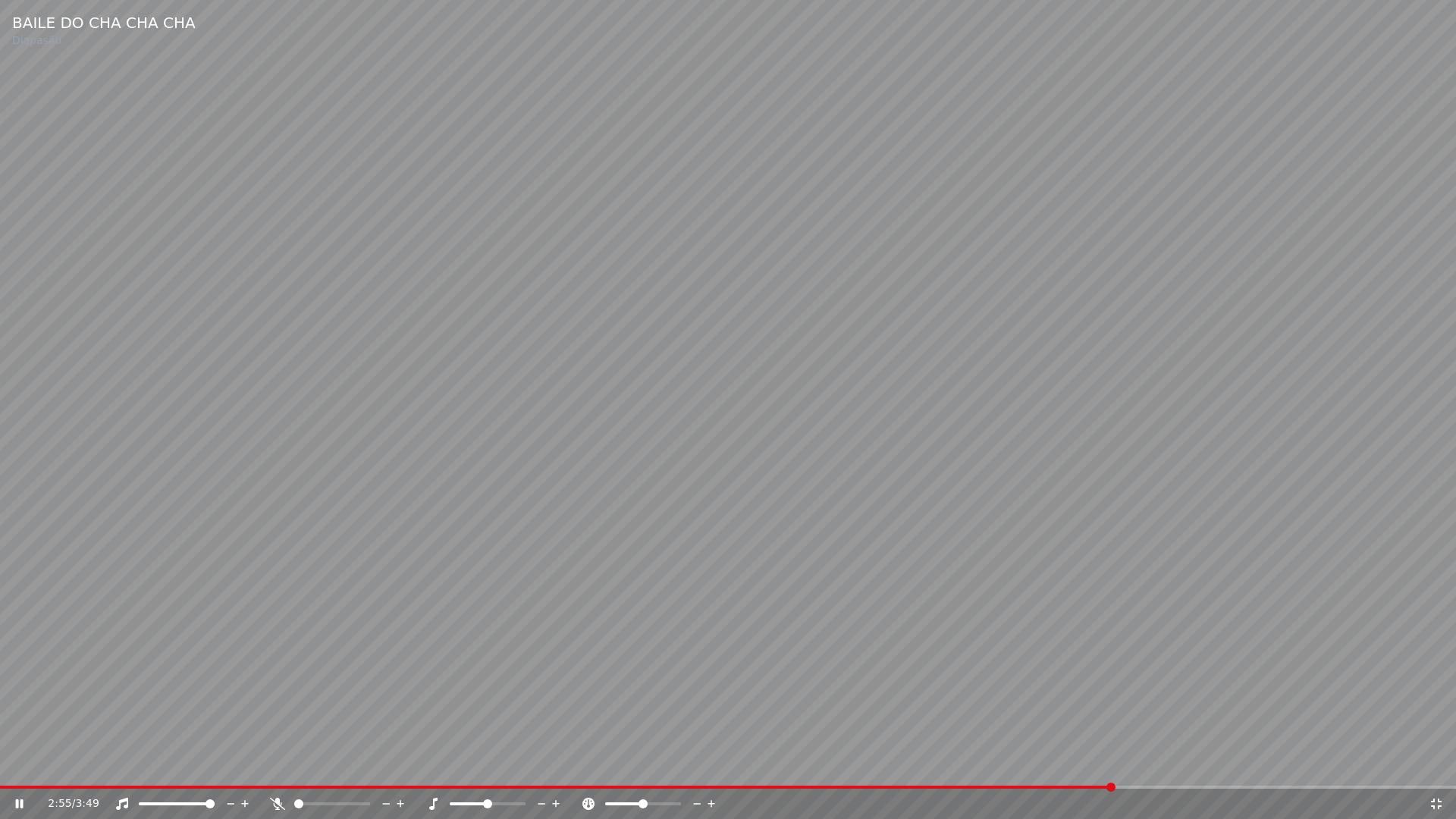
click at [1441, 765] on icon at bounding box center [1435, 804] width 15 height 12
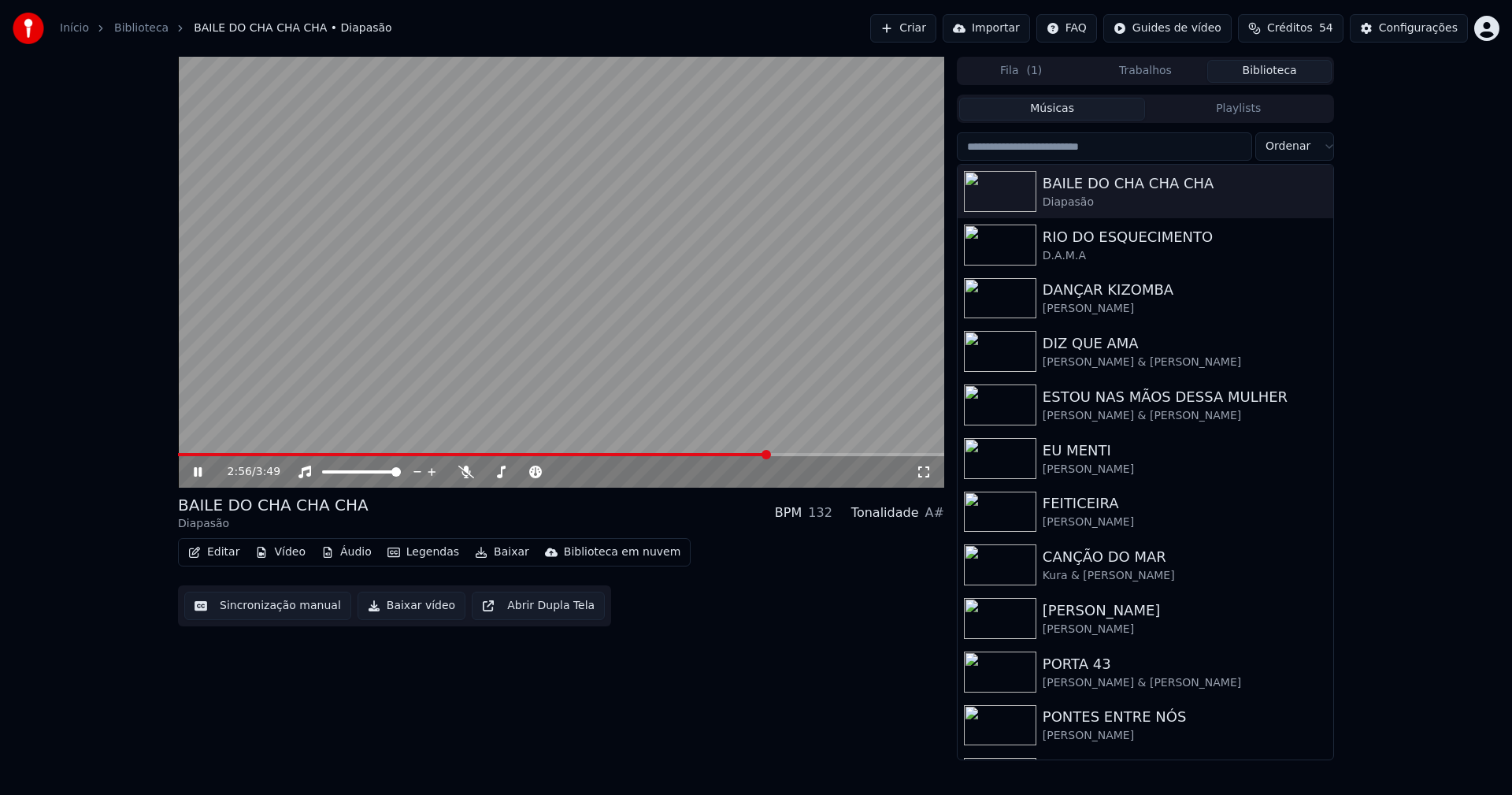
click at [197, 474] on icon at bounding box center [209, 471] width 37 height 12
click at [1434, 36] on button "Configurações" at bounding box center [1408, 28] width 118 height 28
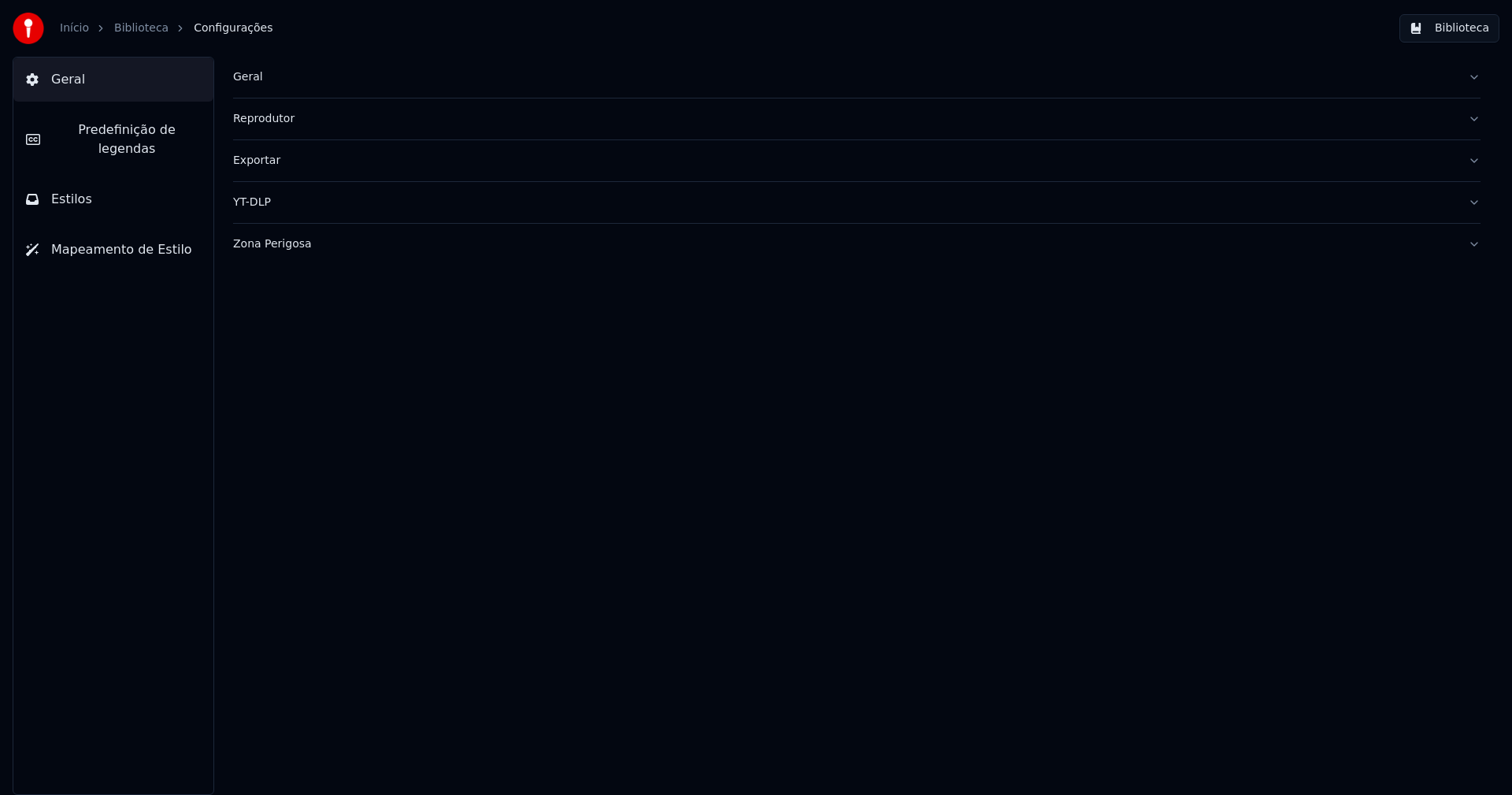
click at [160, 136] on span "Predefinição de legendas" at bounding box center [126, 140] width 148 height 38
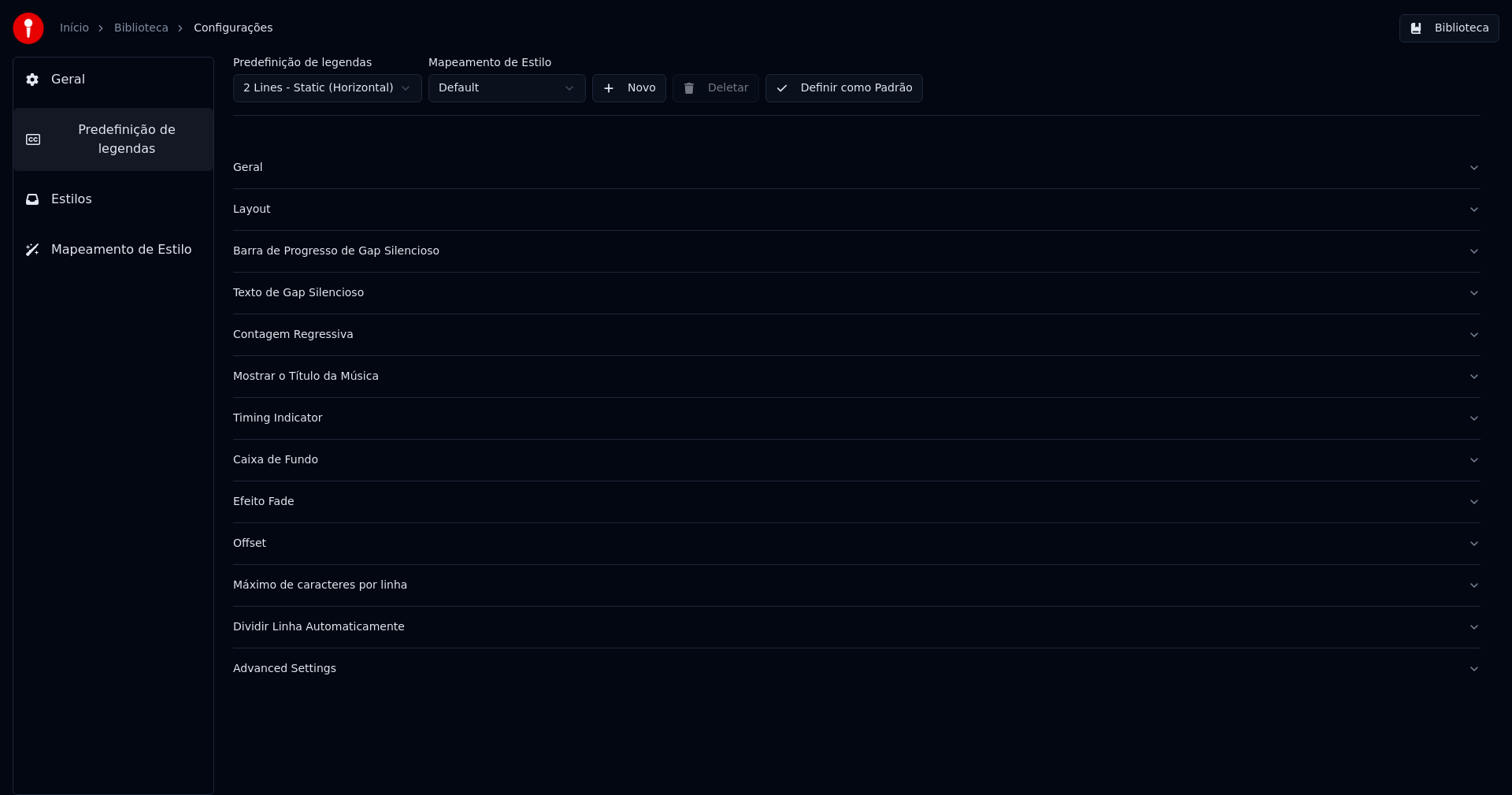
click at [392, 255] on div "Barra de Progresso de Gap Silencioso" at bounding box center [844, 250] width 1222 height 16
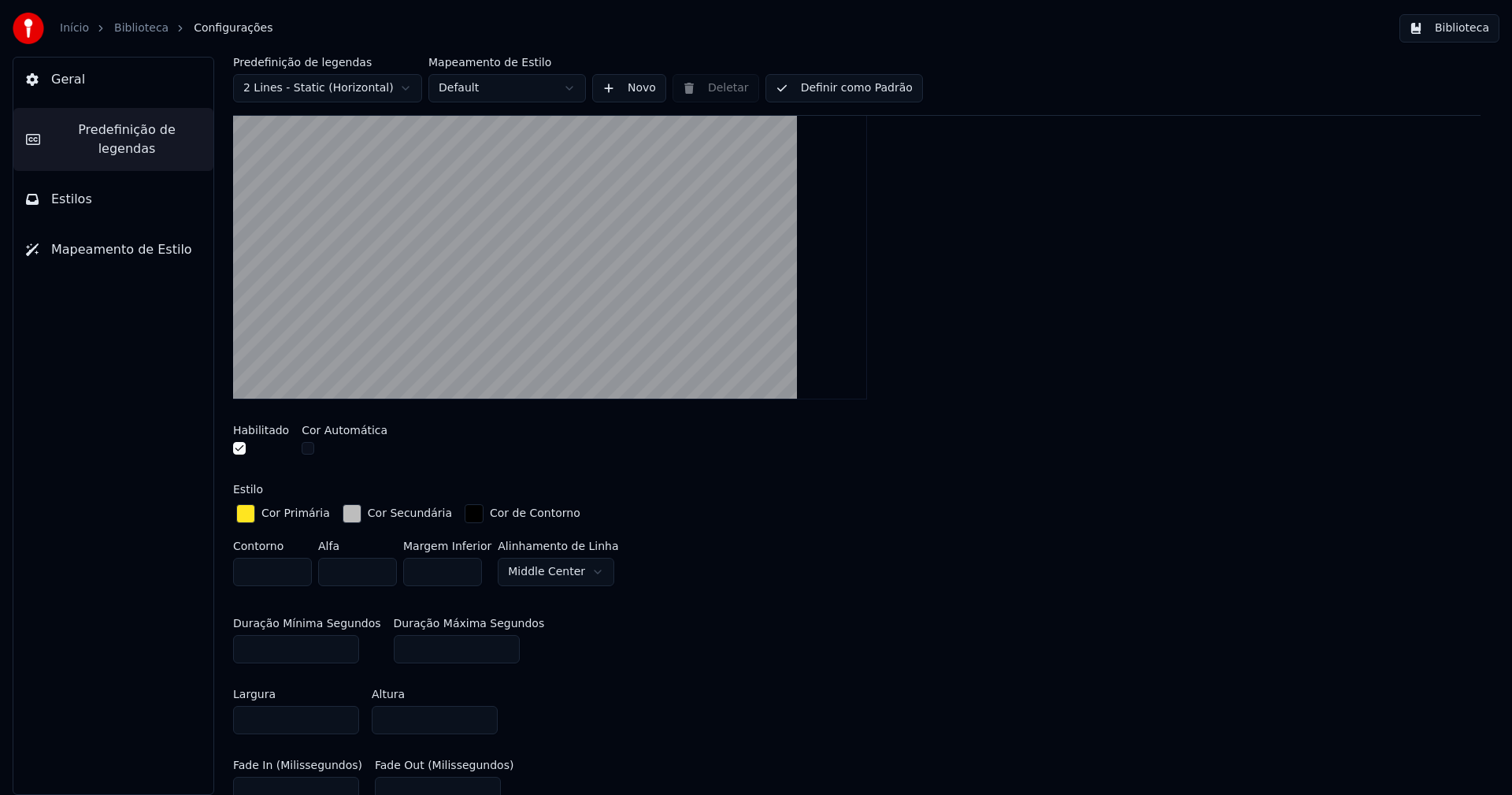
scroll to position [236, 0]
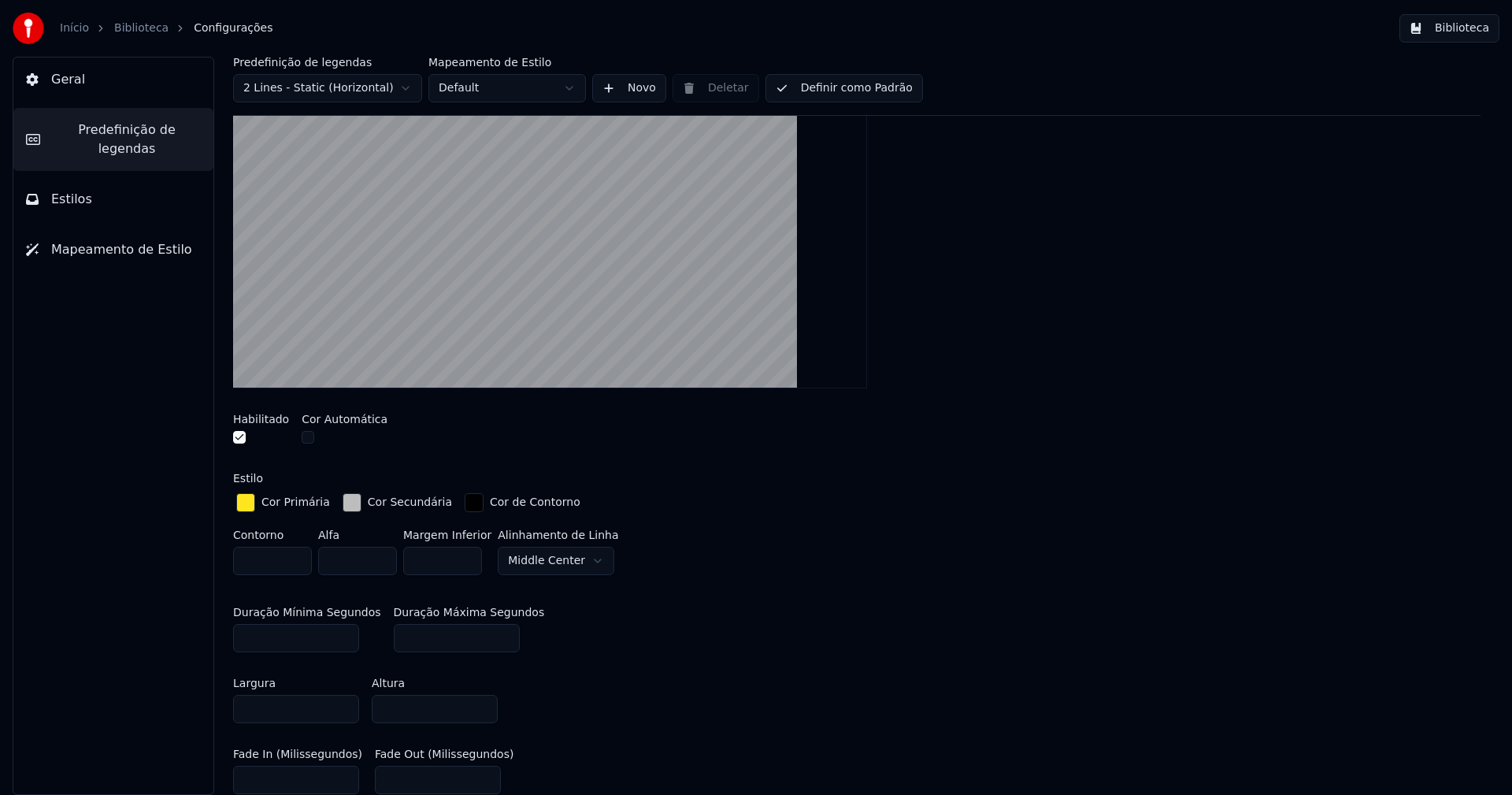
click at [345, 507] on div "button" at bounding box center [352, 502] width 19 height 19
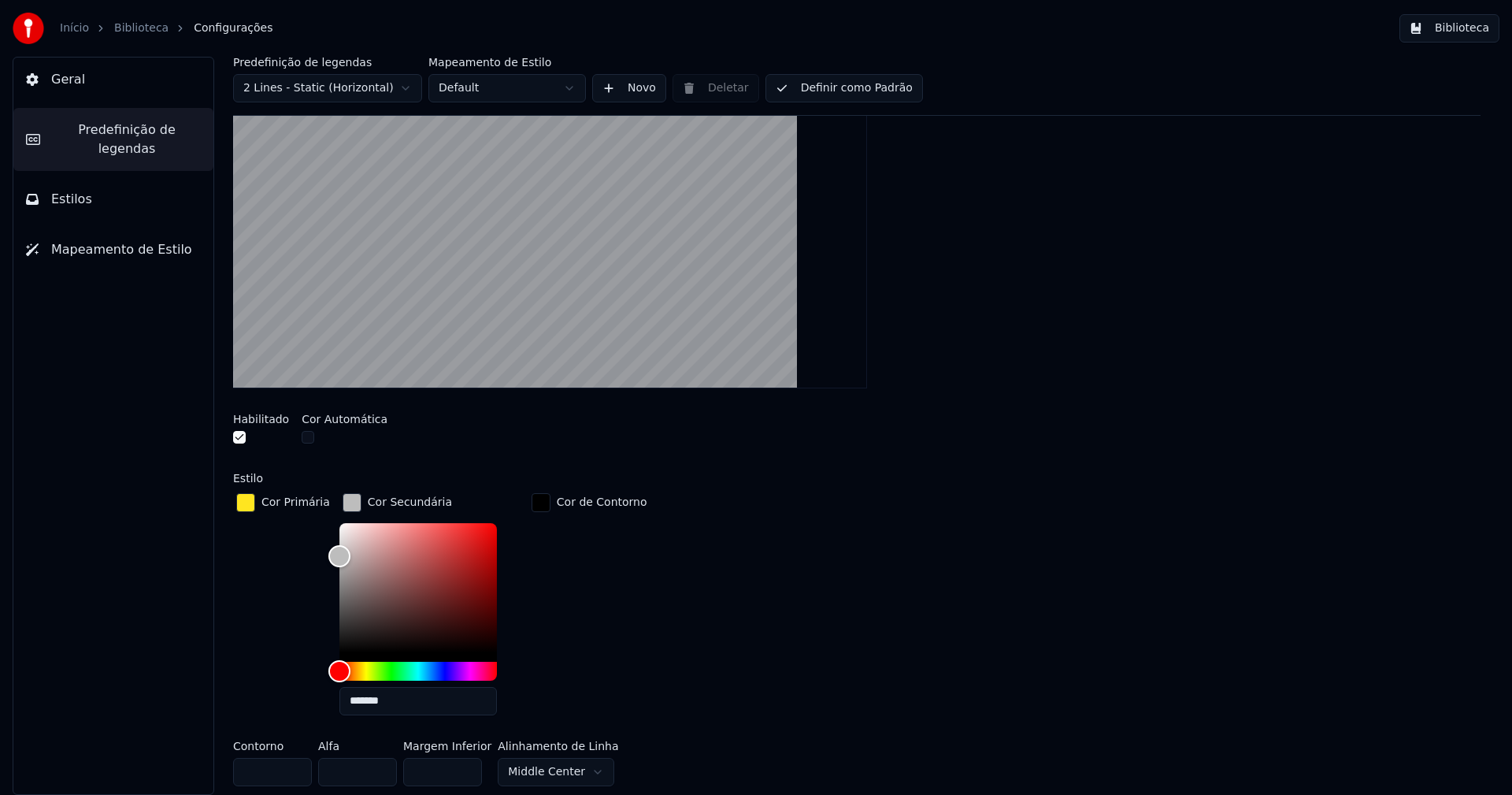
click at [397, 699] on input "*******" at bounding box center [418, 701] width 158 height 28
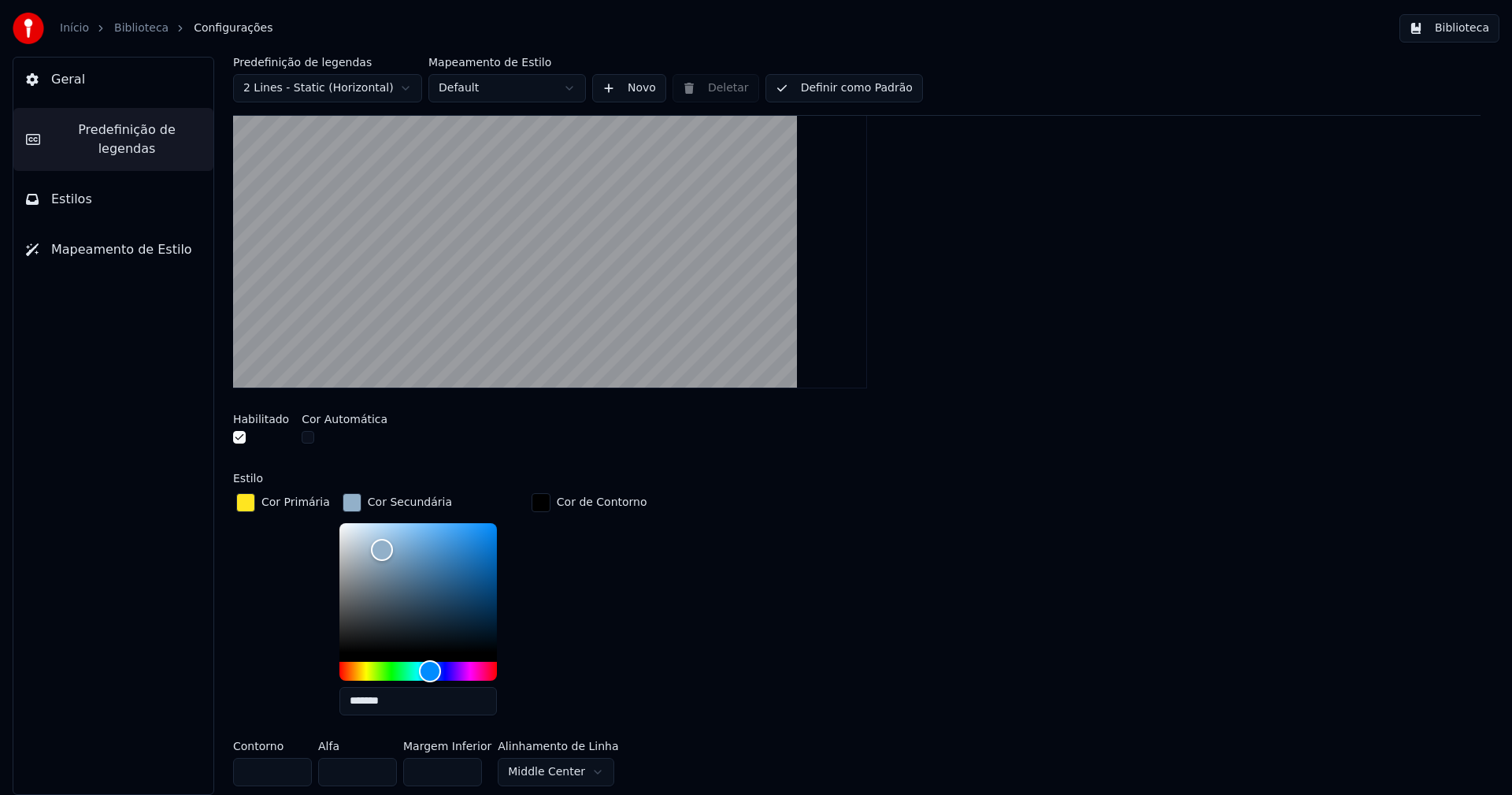
type input "*******"
click at [343, 503] on div "button" at bounding box center [352, 502] width 19 height 19
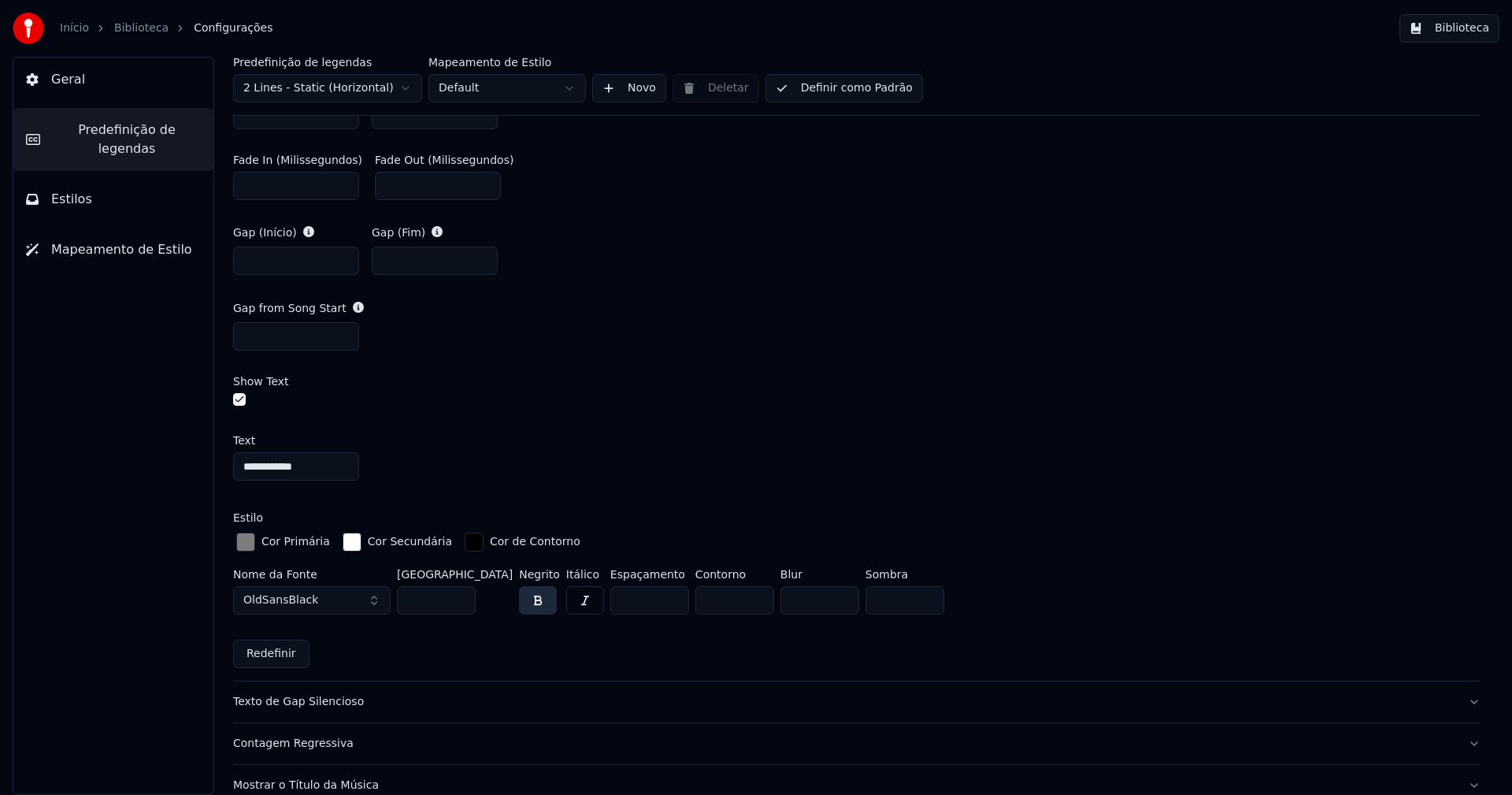
scroll to position [866, 0]
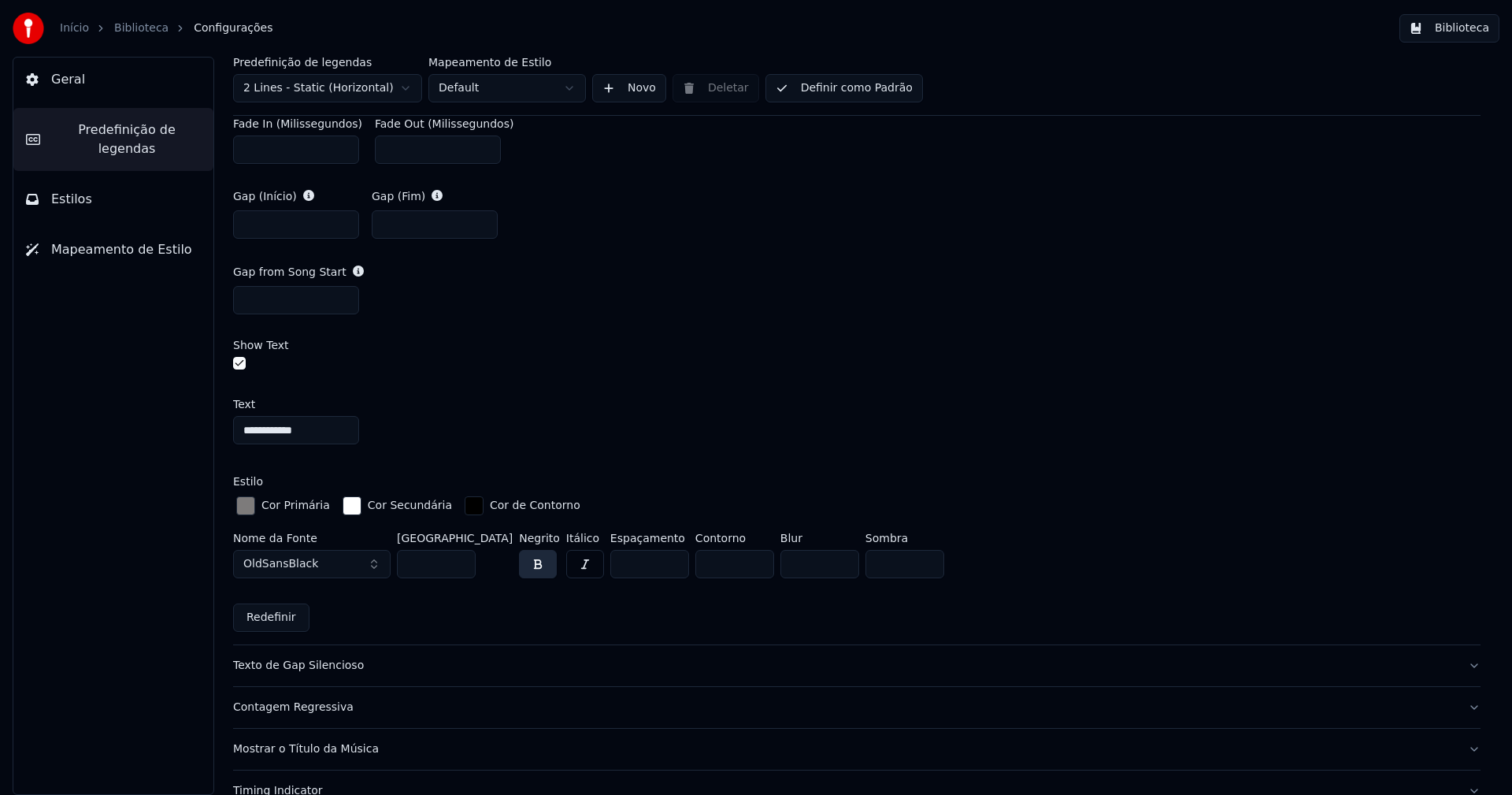
click at [250, 509] on div "button" at bounding box center [245, 505] width 19 height 19
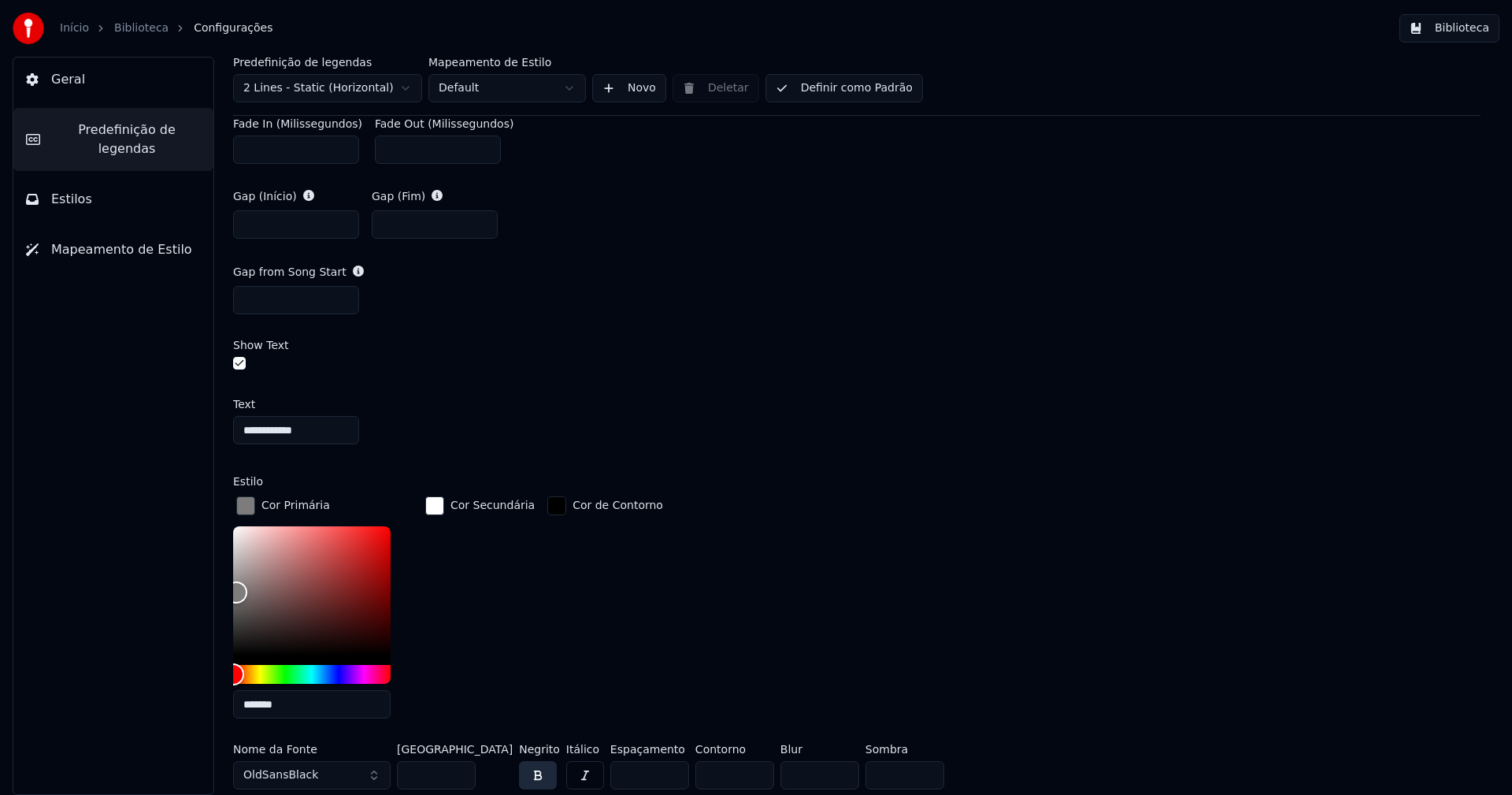
drag, startPoint x: 825, startPoint y: 95, endPoint x: 906, endPoint y: 72, distance: 84.2
click at [825, 94] on button "Definir como Padrão" at bounding box center [844, 88] width 158 height 28
click at [1468, 34] on button "Biblioteca" at bounding box center [1449, 28] width 100 height 28
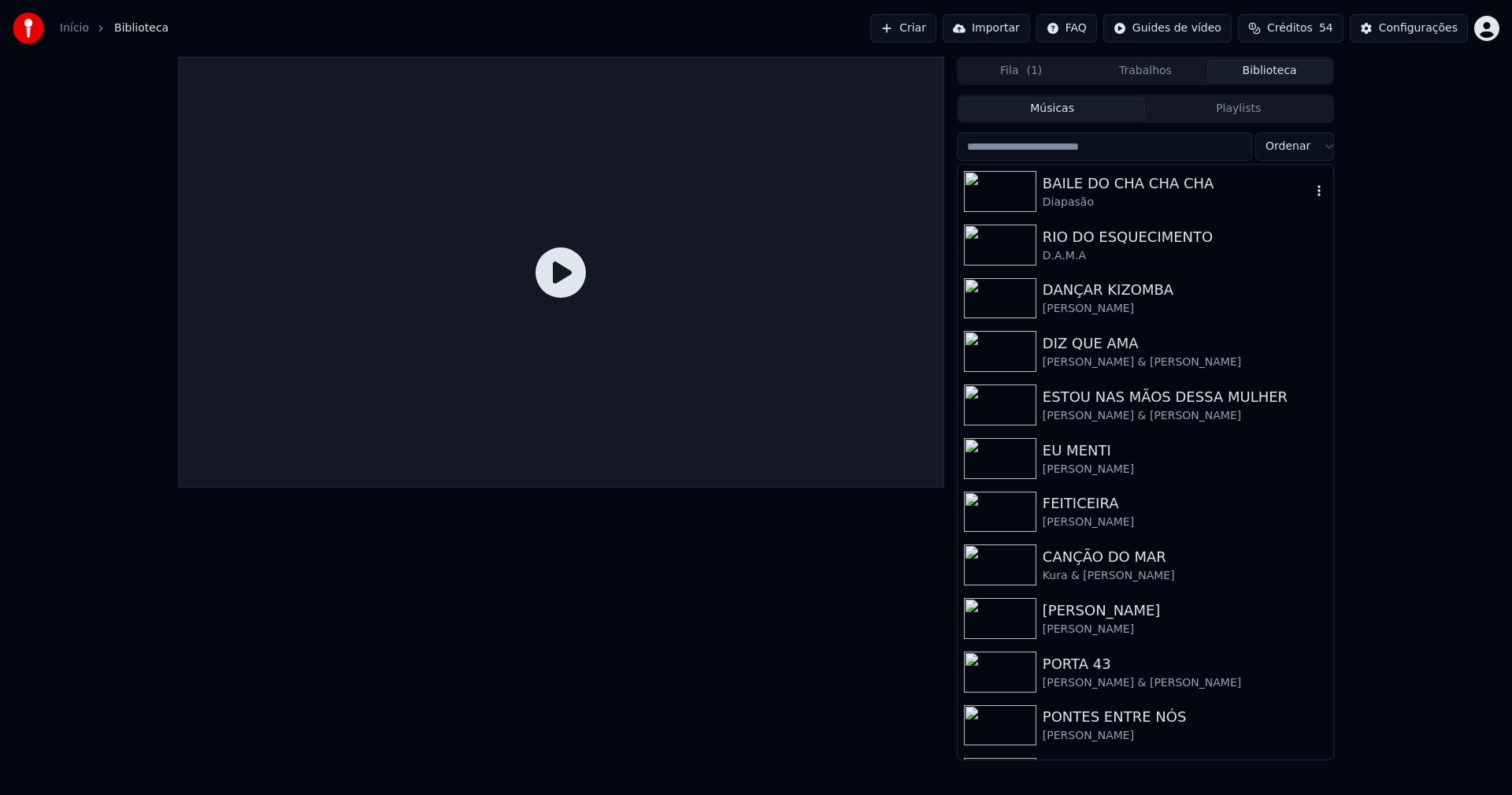
click at [1115, 188] on div "BAILE DO CHA CHA CHA" at bounding box center [1177, 183] width 269 height 22
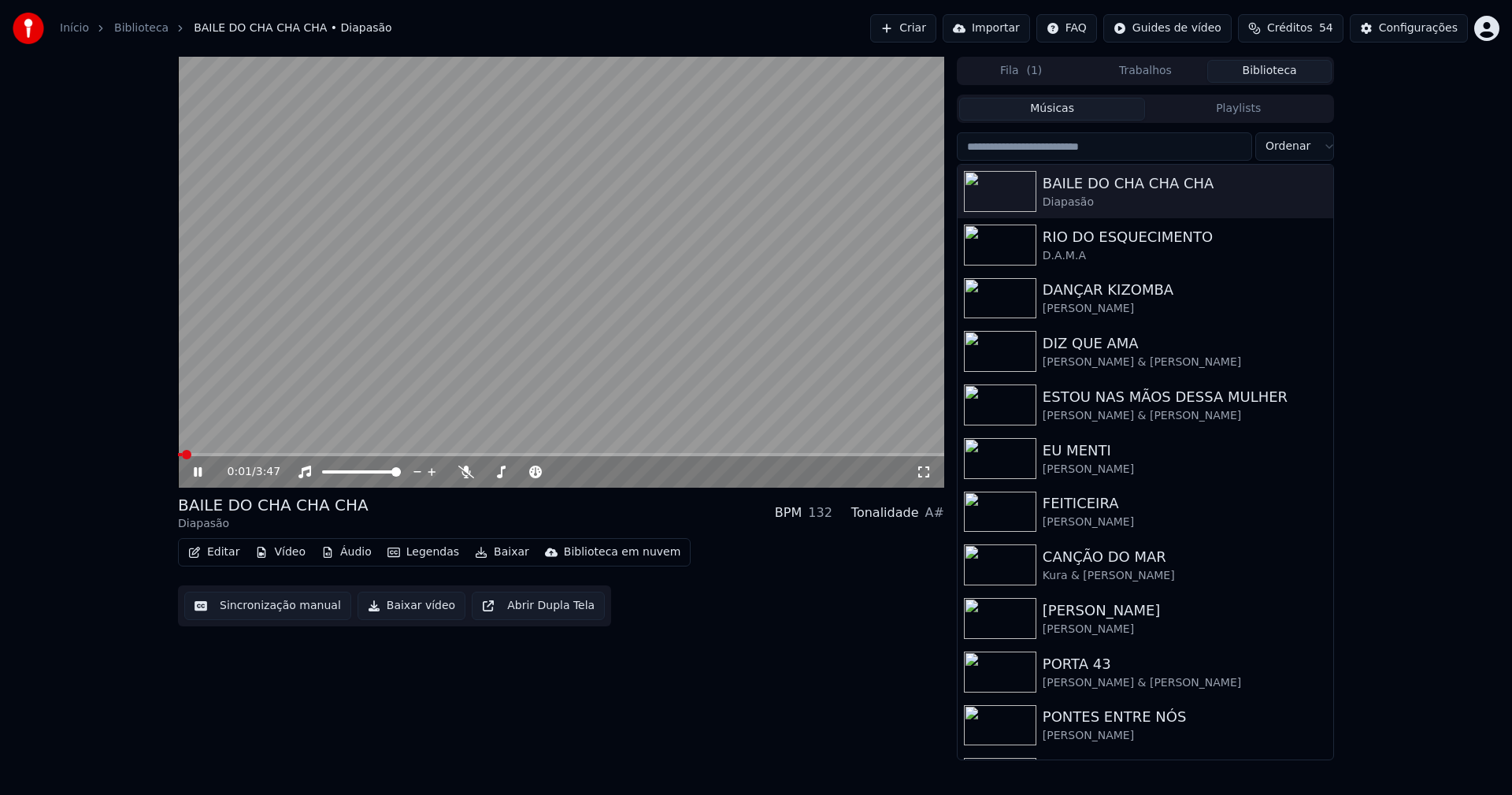
click at [288, 554] on button "Vídeo" at bounding box center [280, 552] width 63 height 22
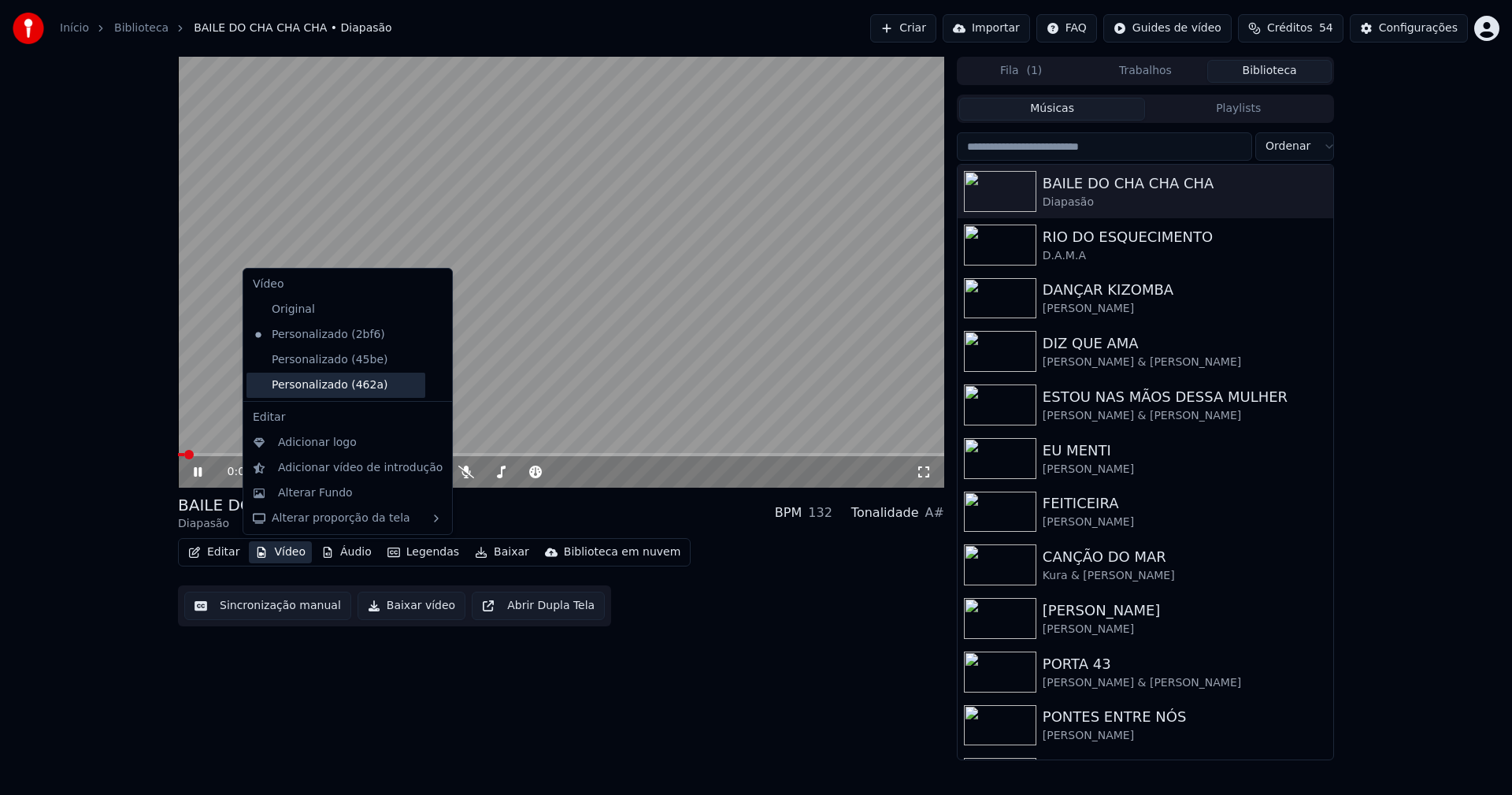
click at [325, 384] on div "Personalizado (462a)" at bounding box center [335, 385] width 178 height 25
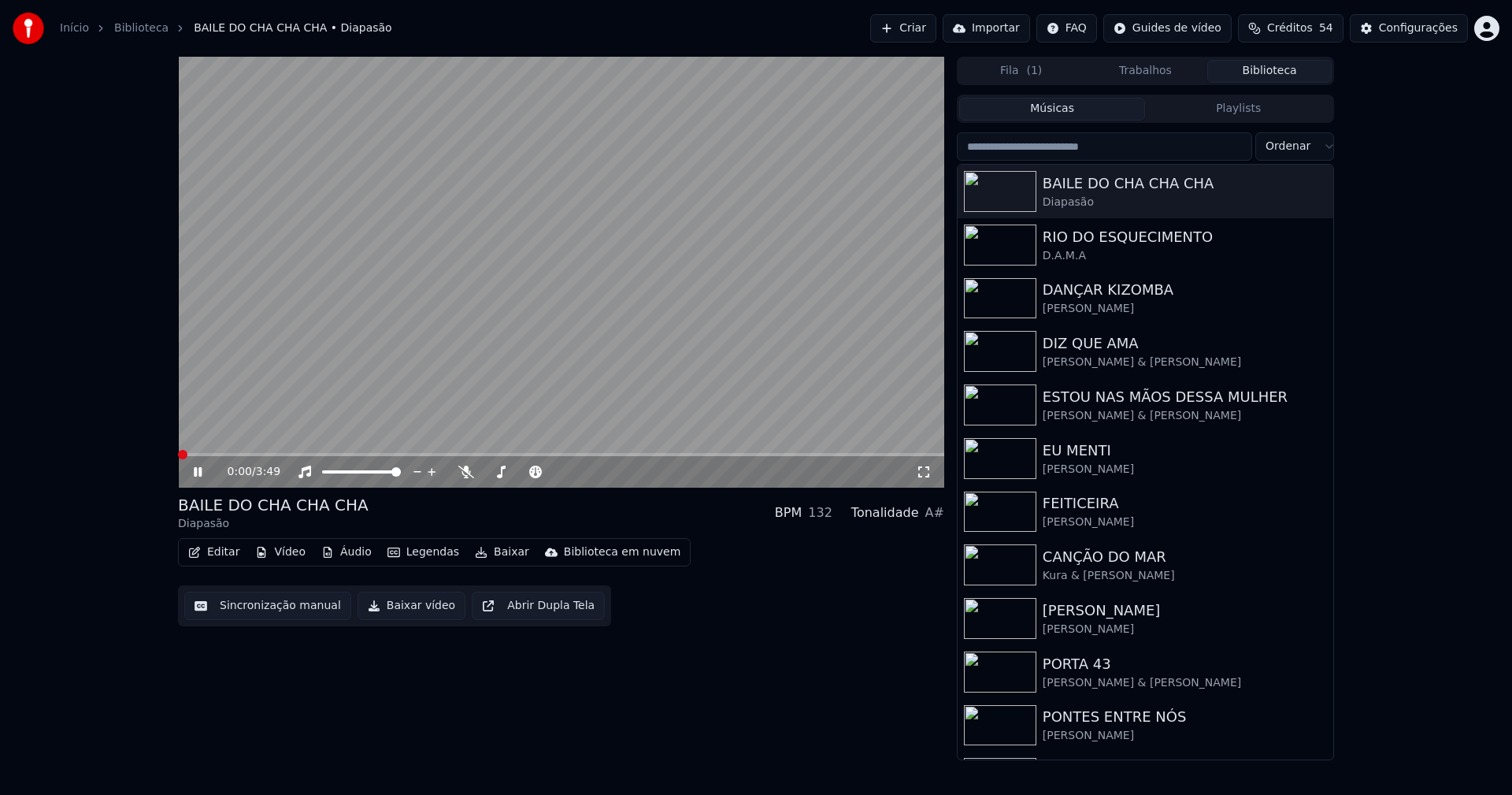
click at [925, 465] on icon at bounding box center [923, 471] width 16 height 12
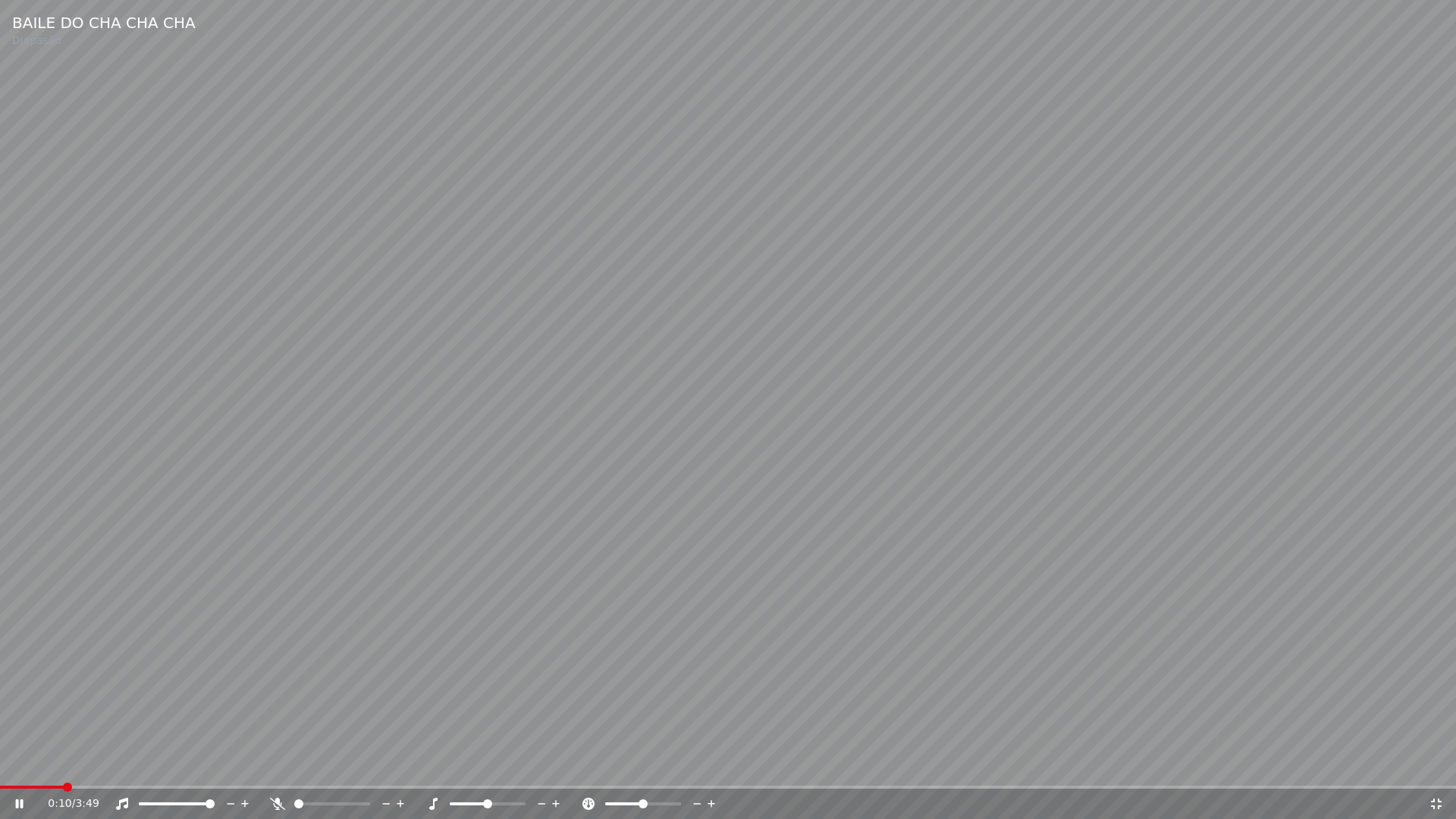
click at [63, 765] on span at bounding box center [32, 787] width 64 height 3
click at [22, 765] on icon at bounding box center [20, 803] width 8 height 9
click at [1441, 765] on icon at bounding box center [1435, 804] width 10 height 10
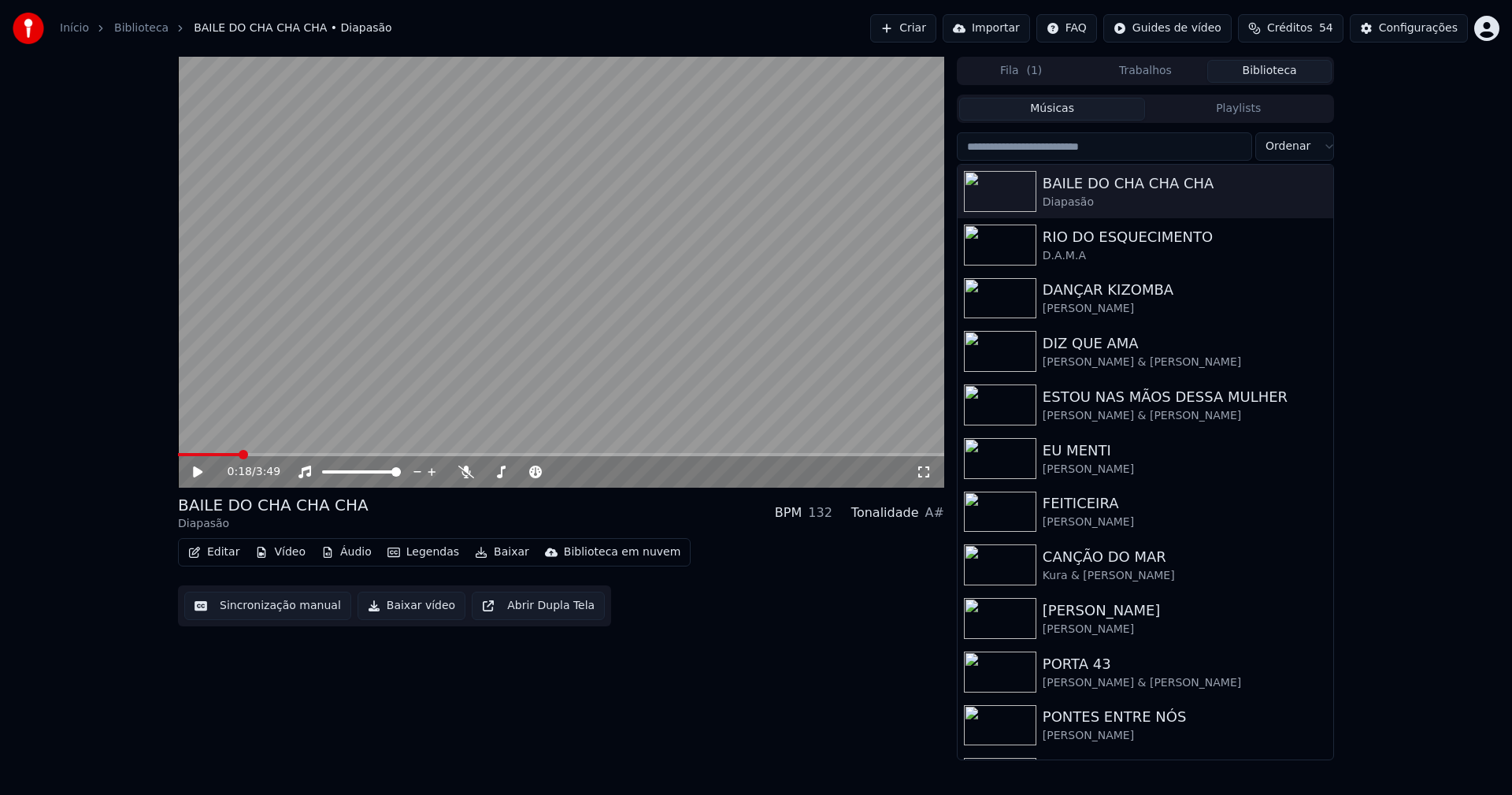
click at [394, 611] on button "Baixar vídeo" at bounding box center [411, 606] width 108 height 28
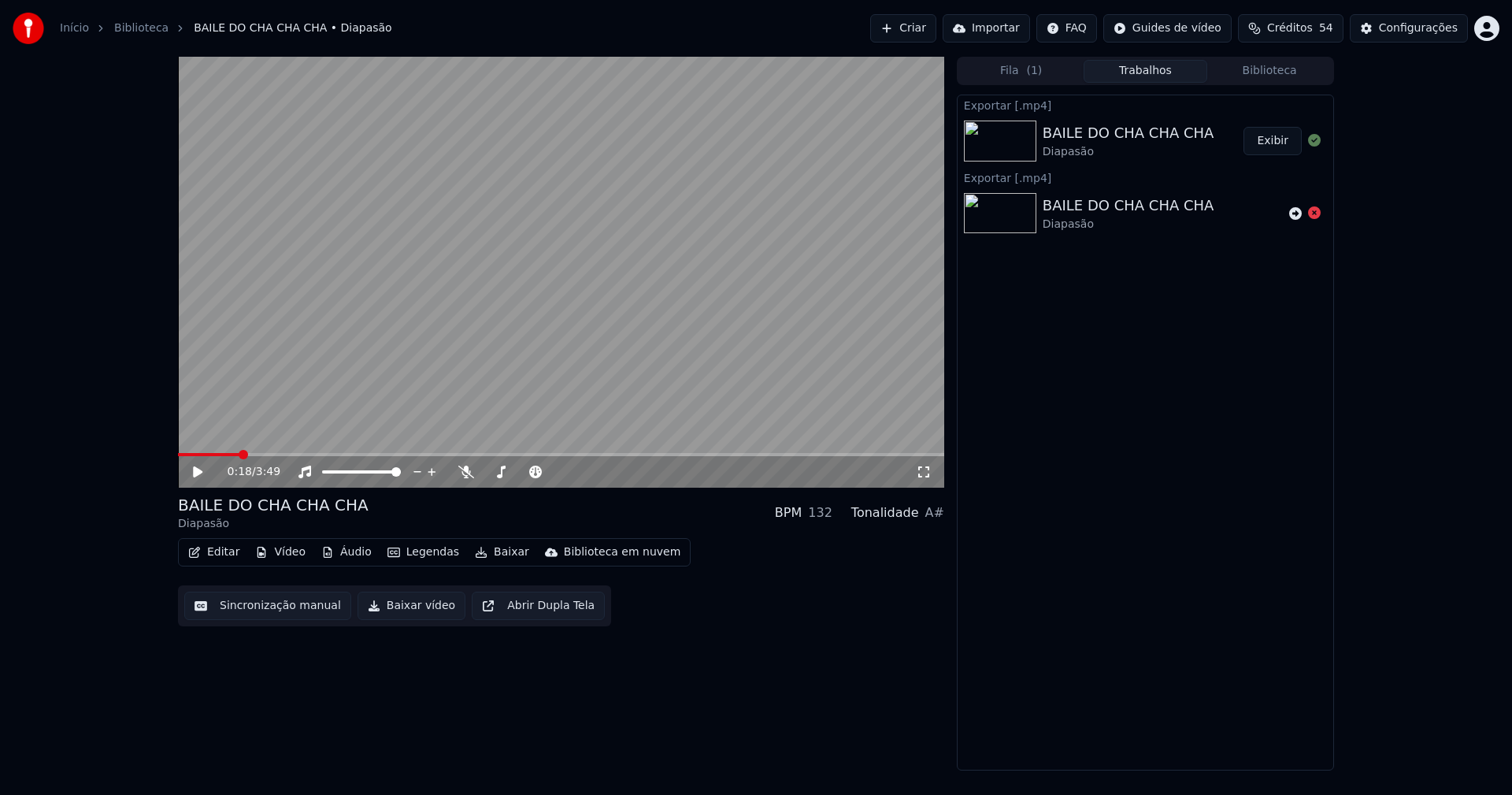
click at [1272, 75] on button "Biblioteca" at bounding box center [1269, 71] width 125 height 23
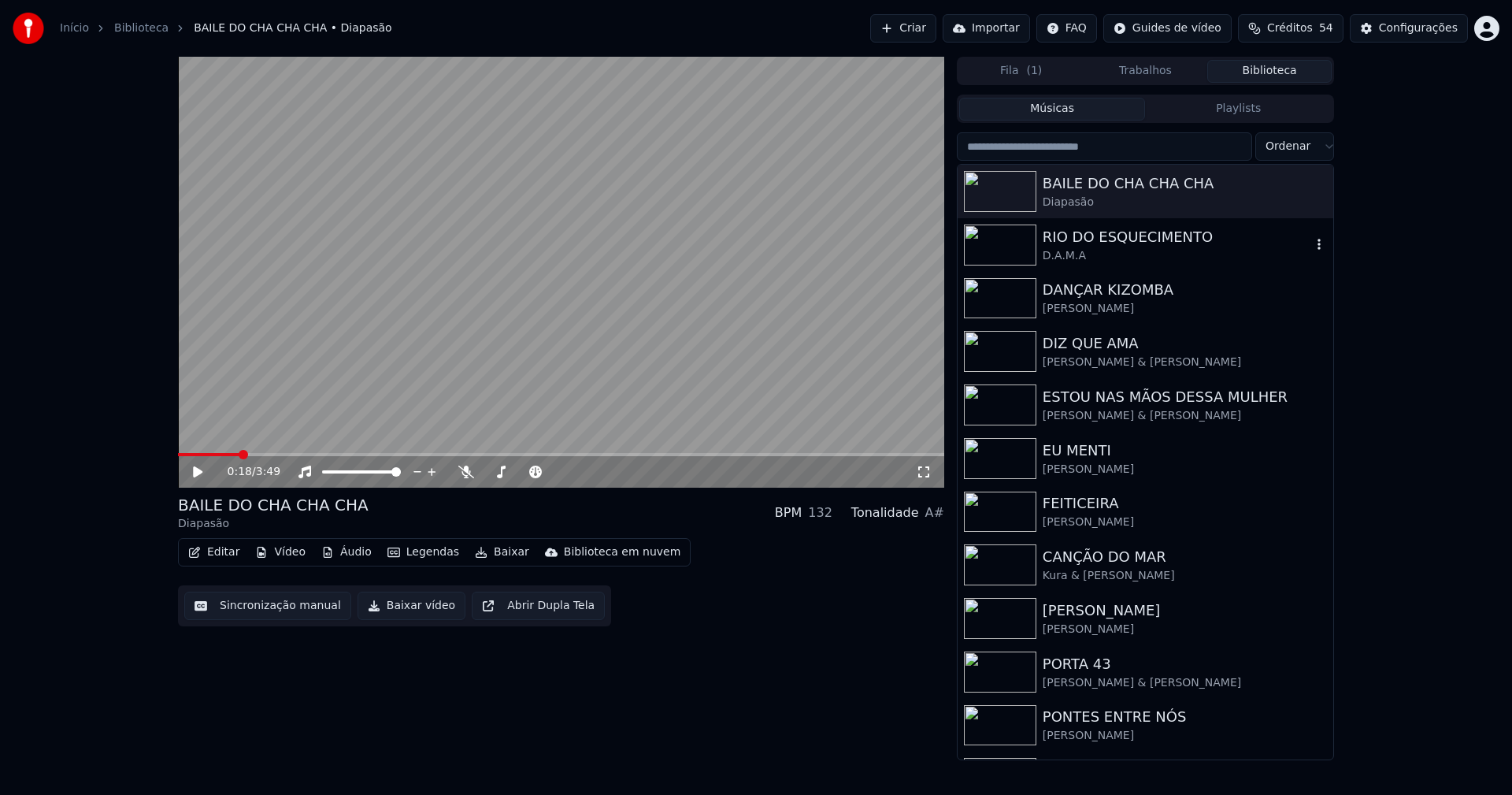
click at [1098, 240] on div "RIO DO ESQUECIMENTO" at bounding box center [1177, 237] width 269 height 22
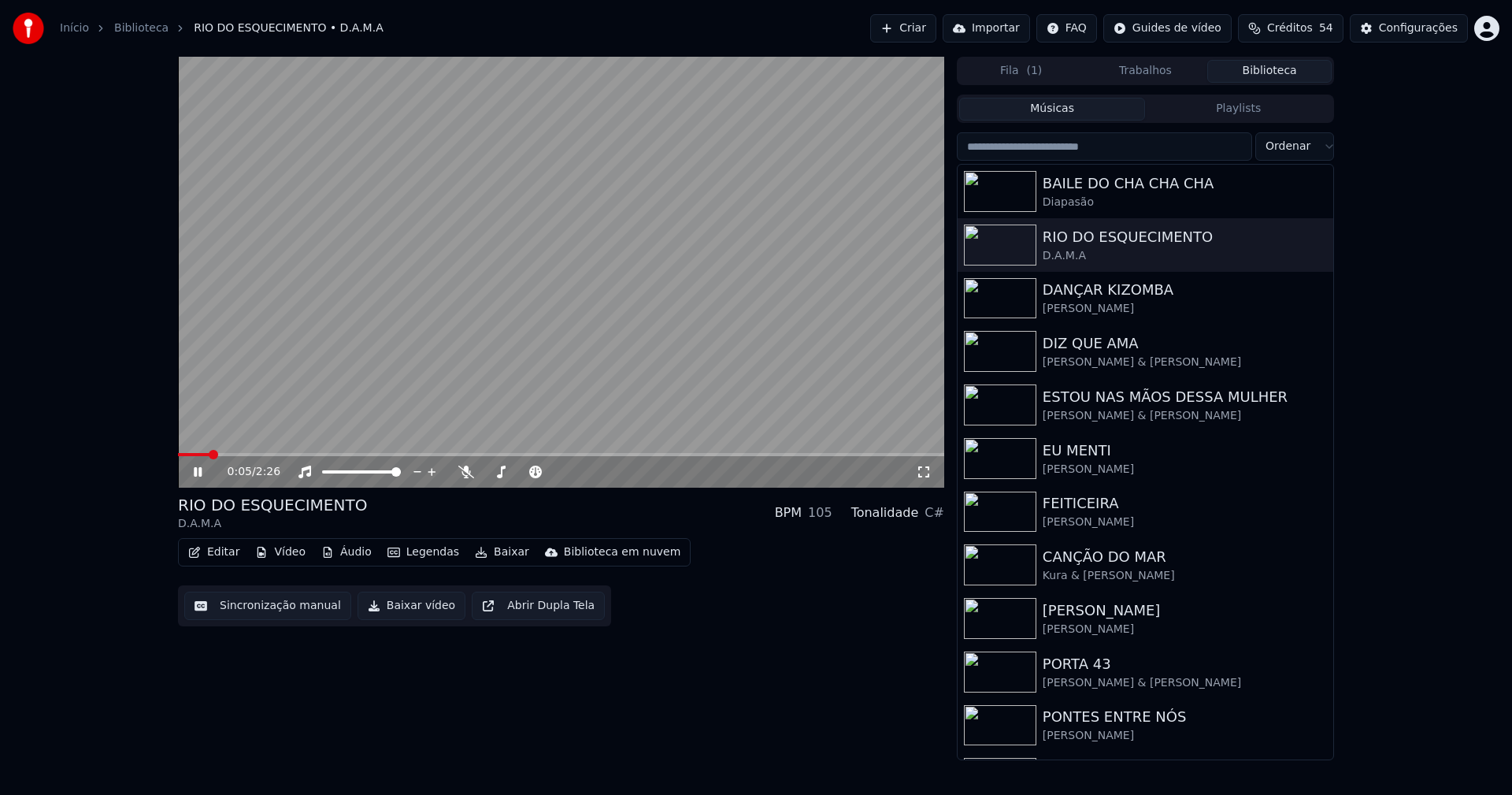
click at [926, 473] on icon at bounding box center [923, 471] width 16 height 12
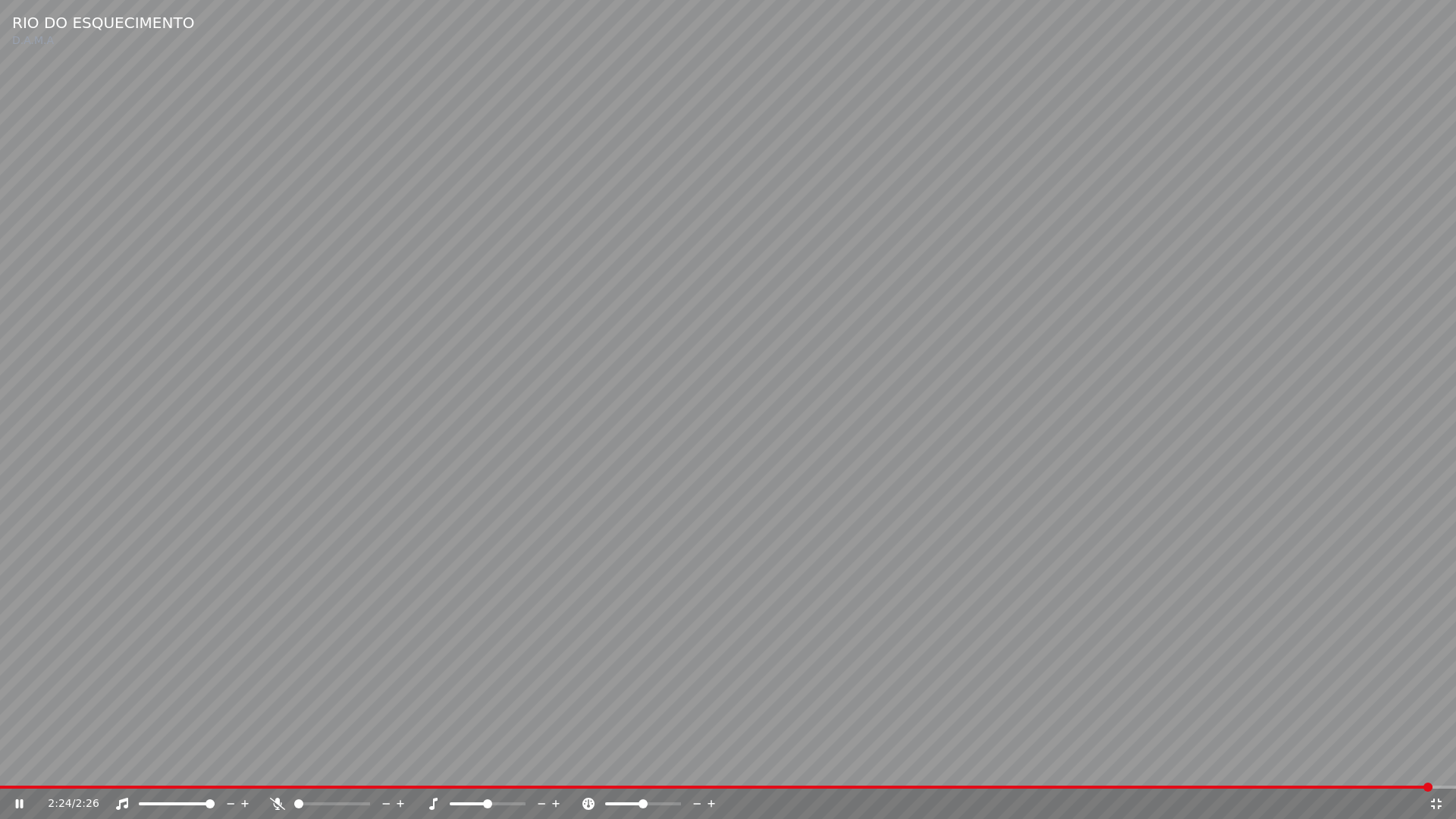
click at [1442, 765] on icon at bounding box center [1435, 804] width 15 height 12
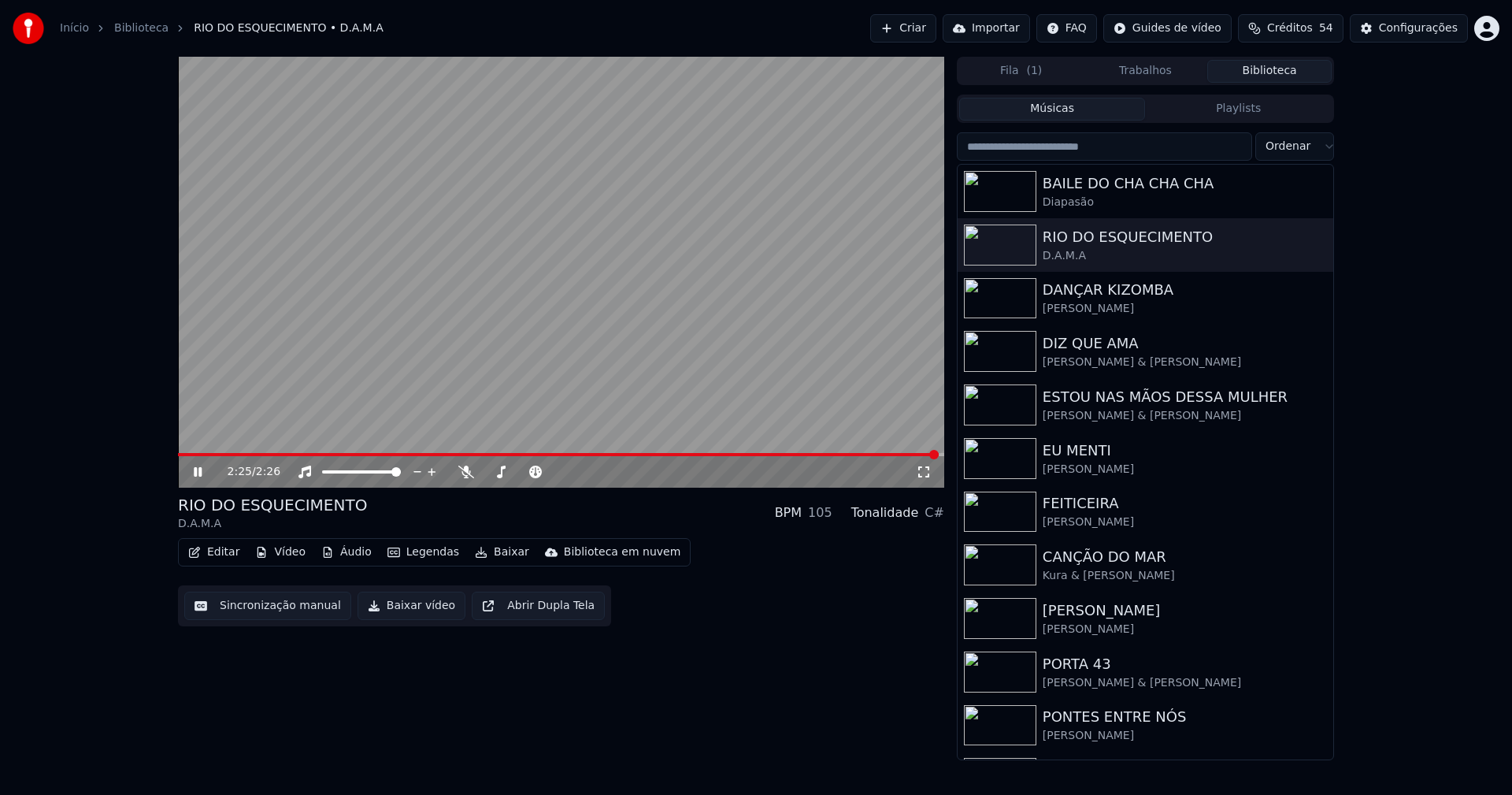
click at [408, 609] on button "Baixar vídeo" at bounding box center [411, 606] width 108 height 28
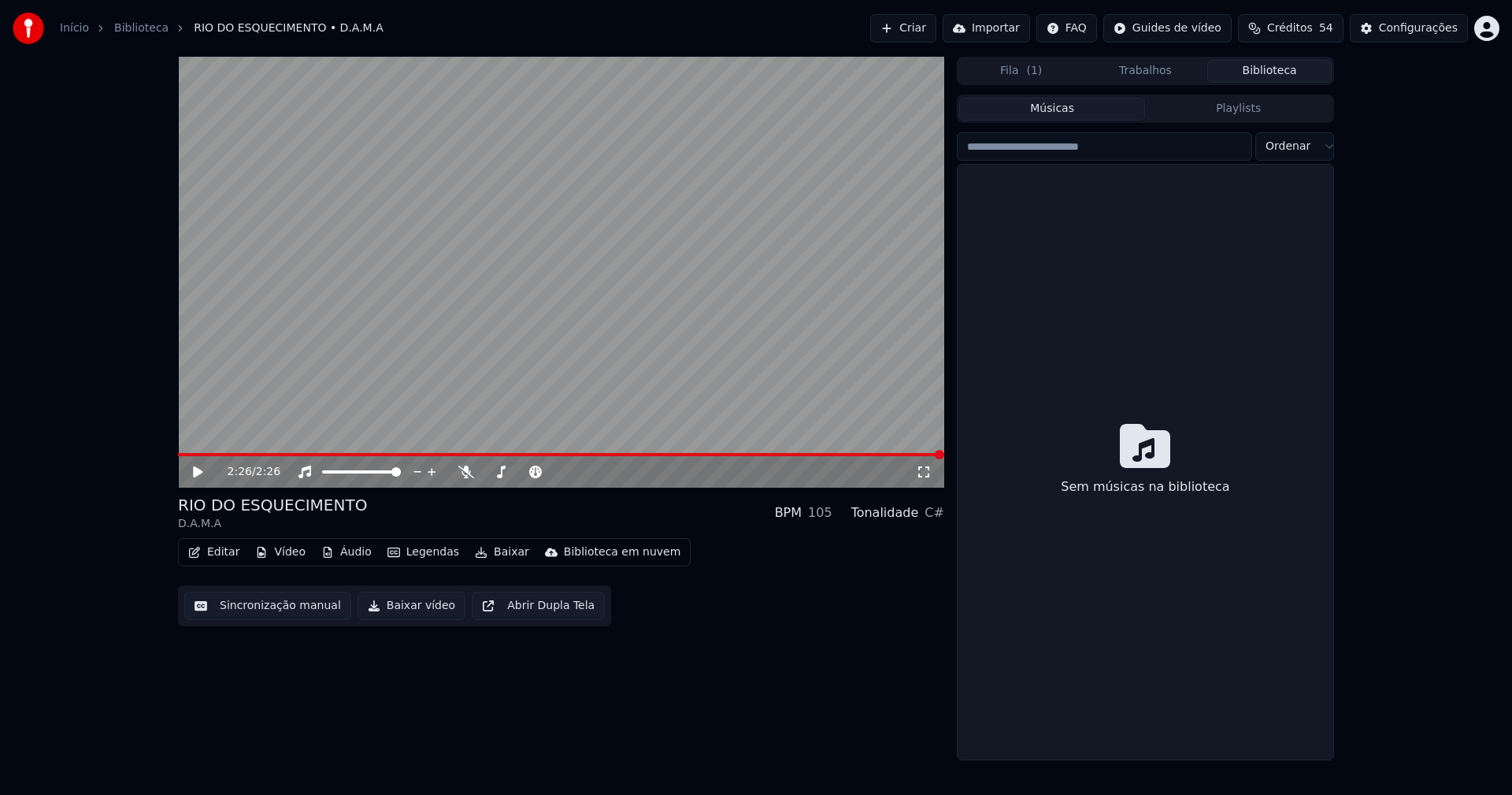
click at [1296, 69] on button "Biblioteca" at bounding box center [1269, 71] width 125 height 23
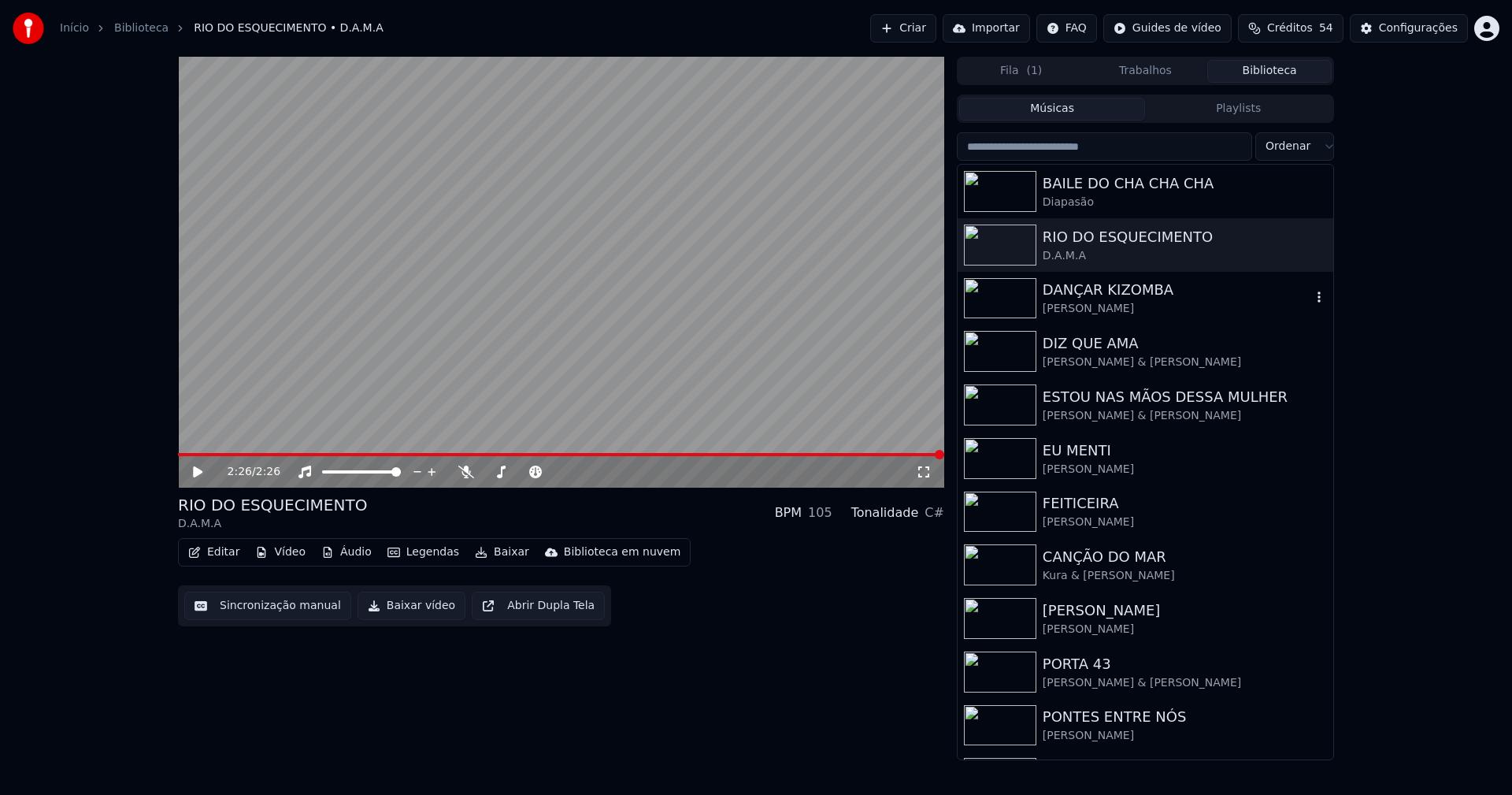
click at [1088, 310] on div "[PERSON_NAME]" at bounding box center [1177, 308] width 269 height 16
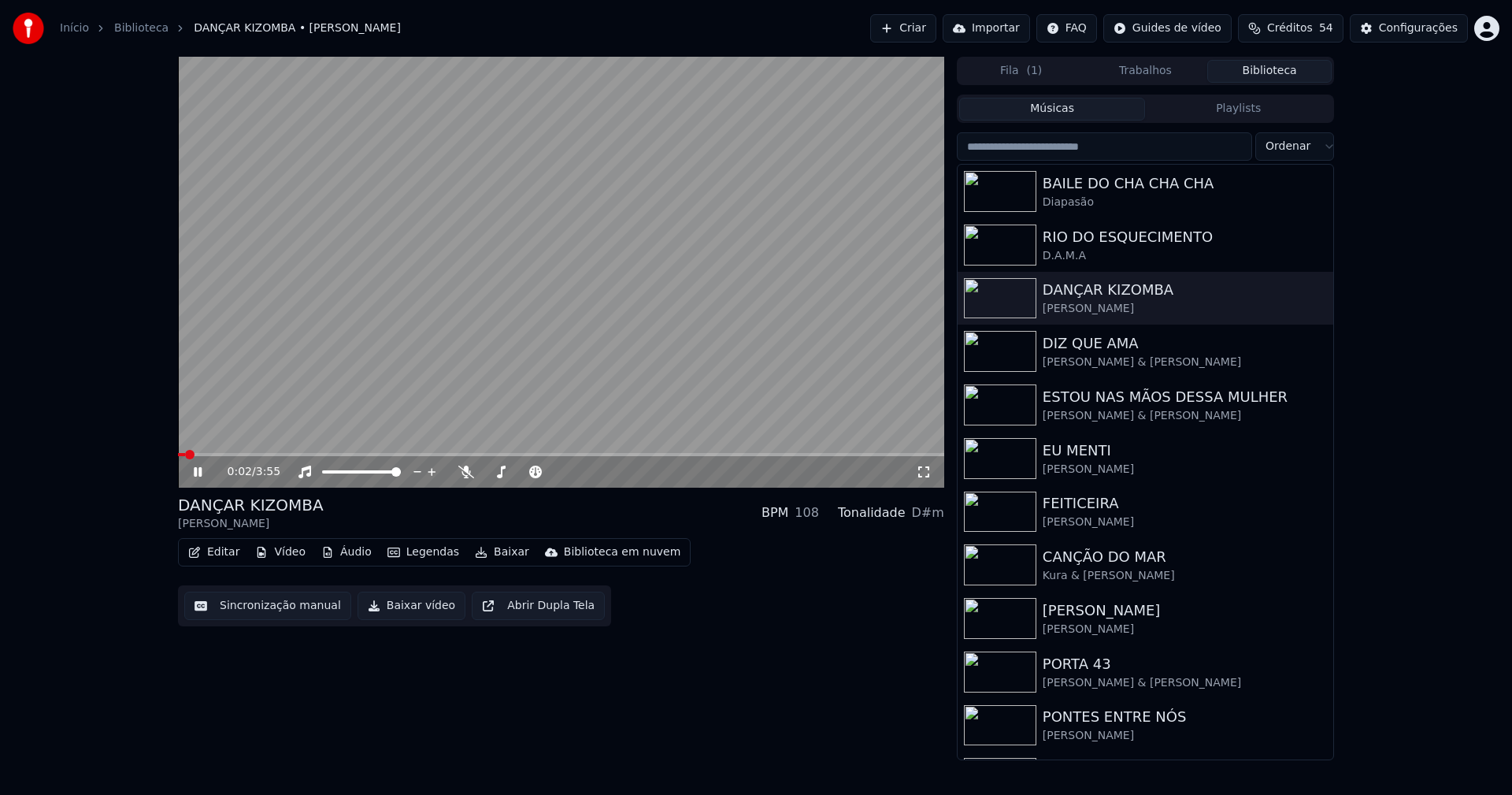
click at [918, 474] on icon at bounding box center [923, 471] width 11 height 11
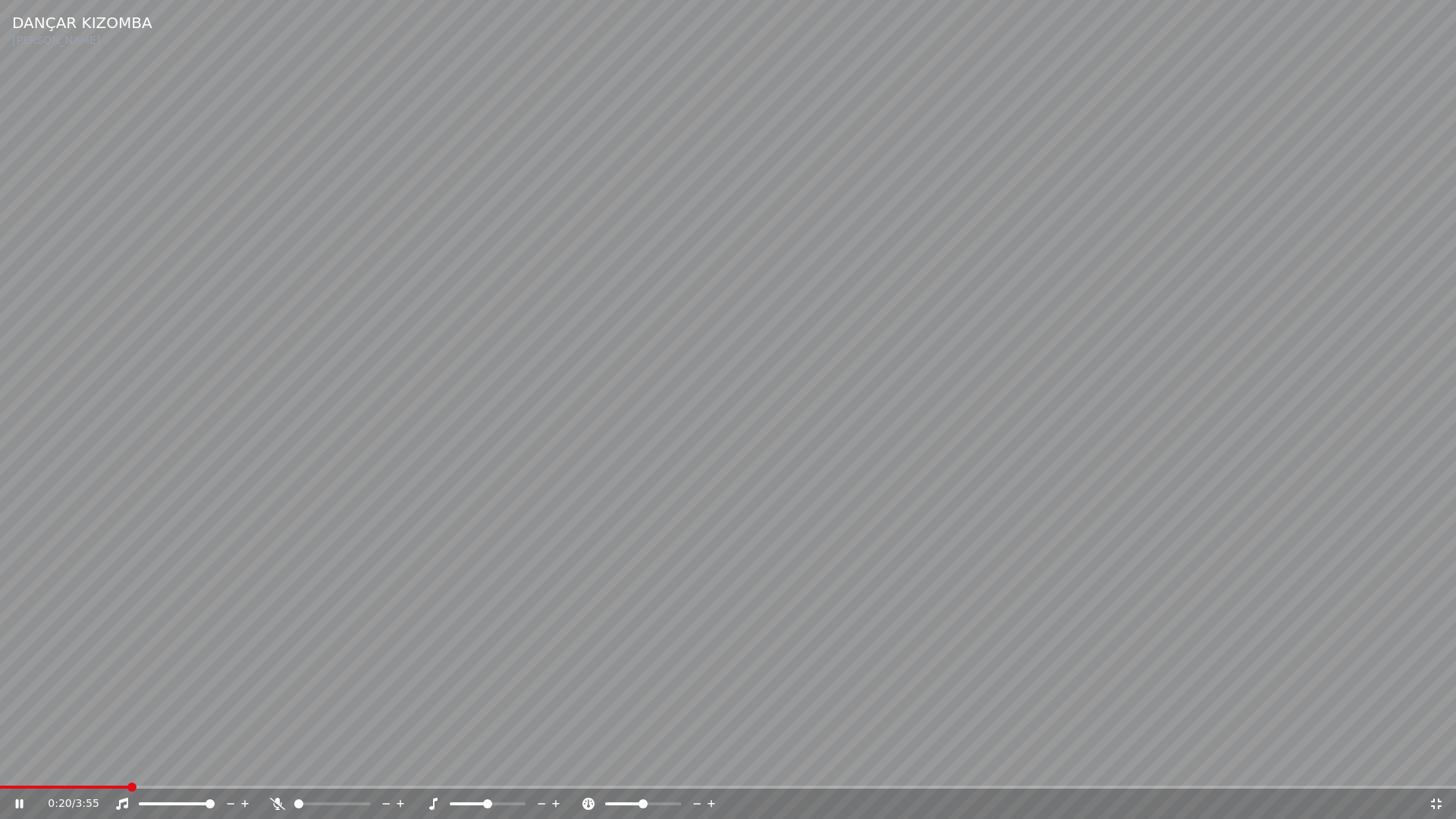
click at [1438, 765] on icon at bounding box center [1435, 804] width 15 height 12
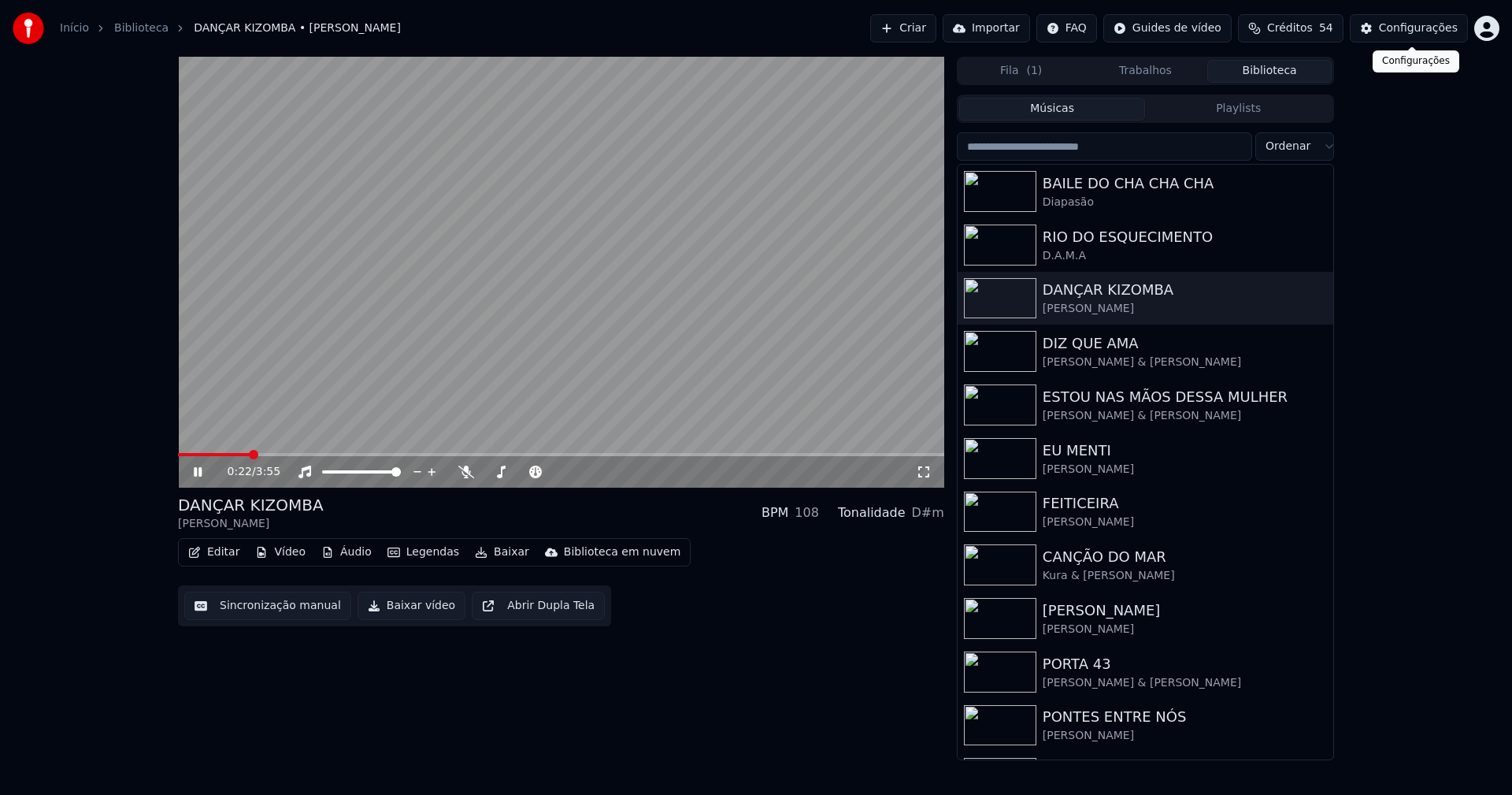
click at [1423, 28] on div "Configurações" at bounding box center [1418, 28] width 78 height 16
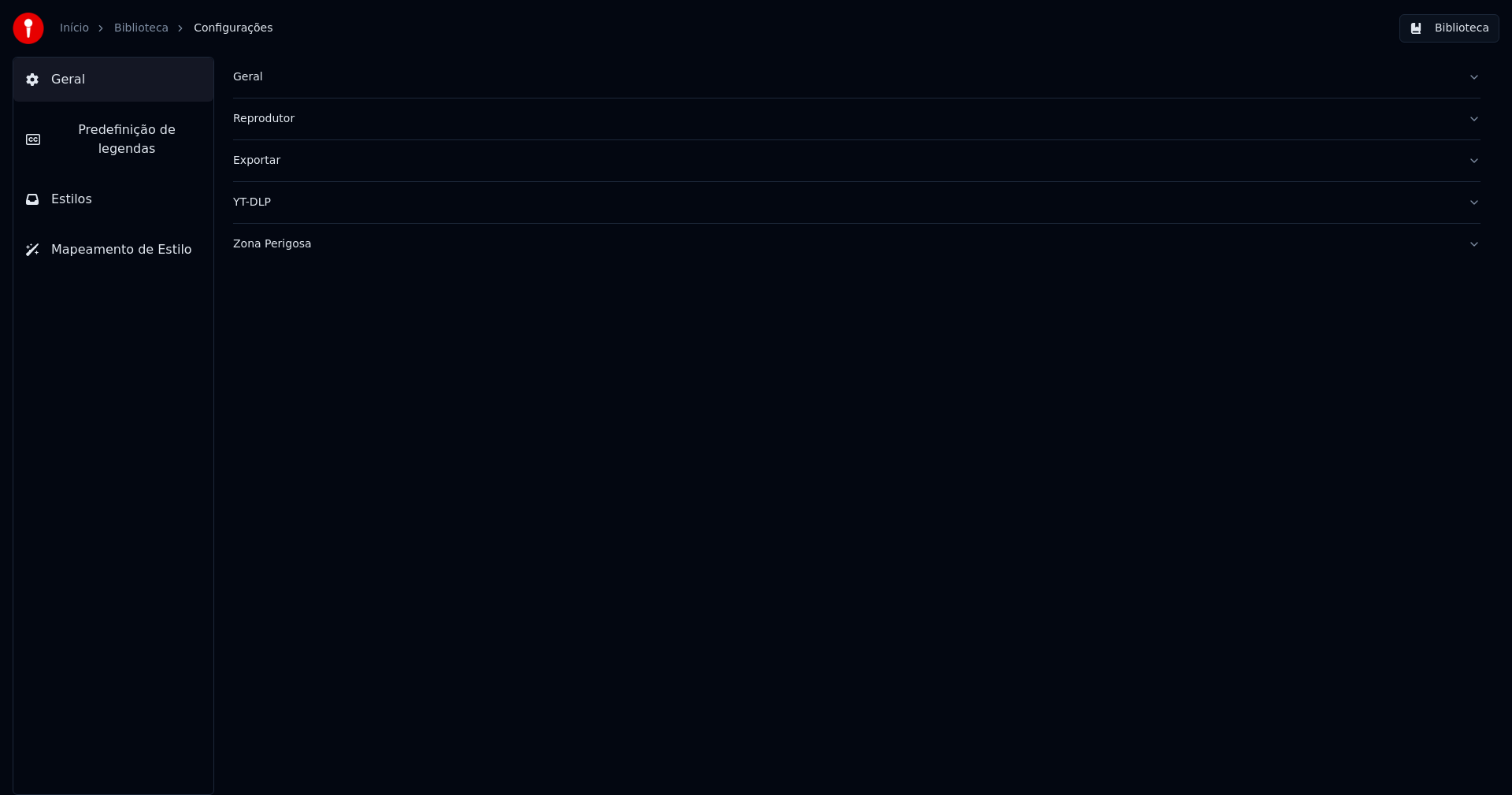
click at [266, 162] on div "Exportar" at bounding box center [844, 160] width 1222 height 16
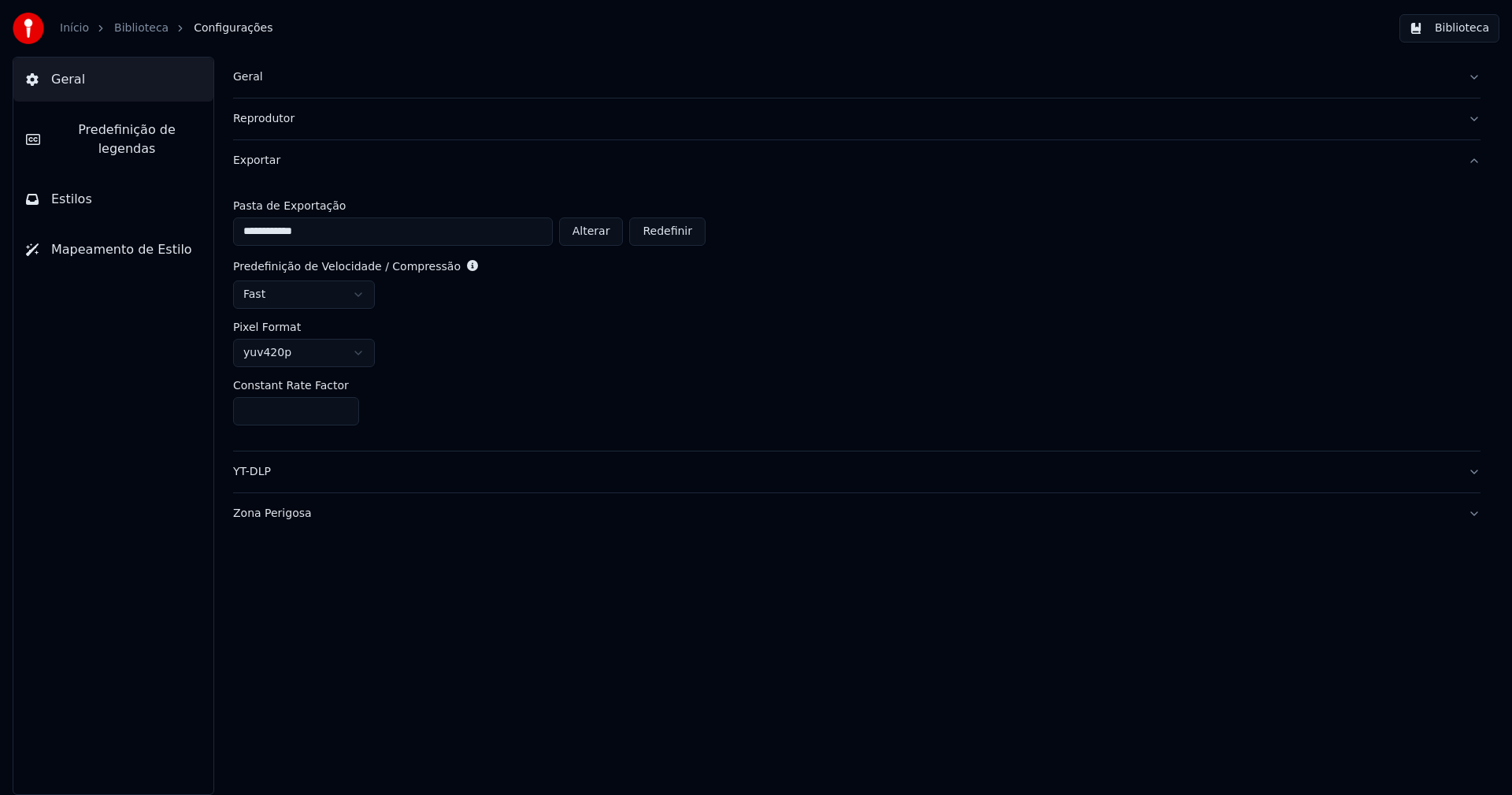
click at [325, 297] on html "**********" at bounding box center [756, 398] width 1512 height 795
click at [1474, 33] on button "Biblioteca" at bounding box center [1449, 28] width 100 height 28
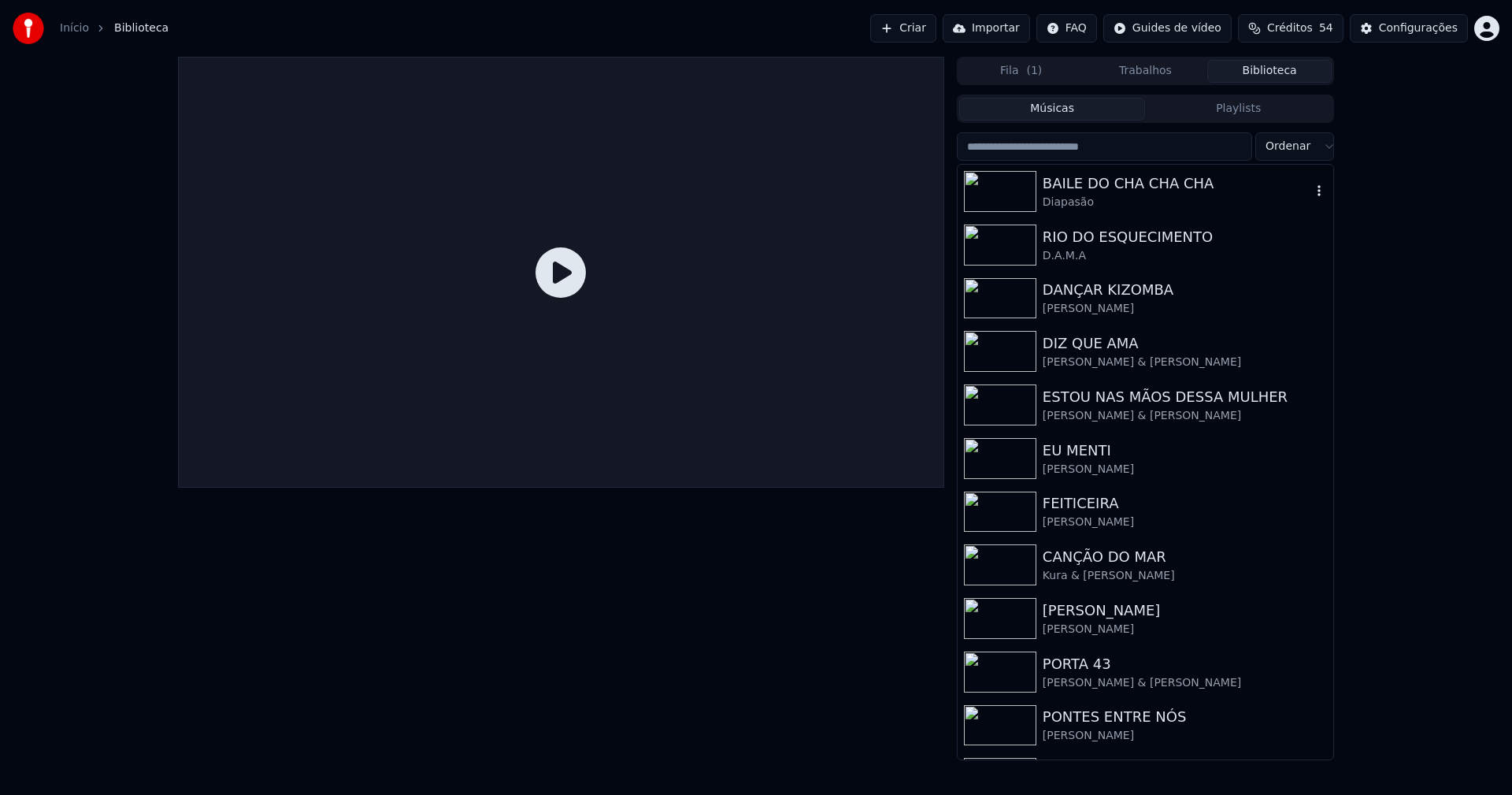
click at [1144, 187] on div "BAILE DO CHA CHA CHA" at bounding box center [1177, 183] width 269 height 22
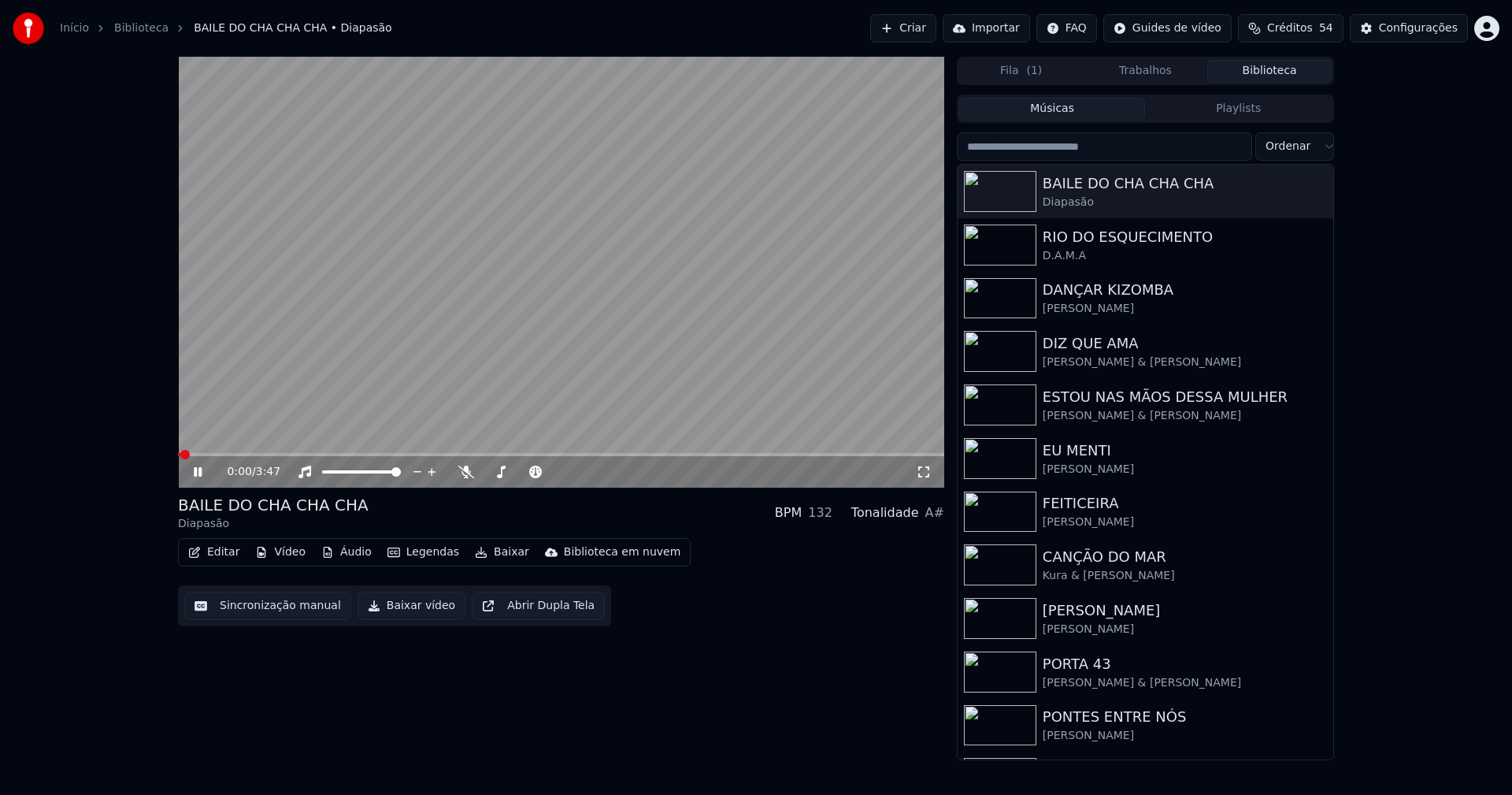
click at [196, 474] on icon at bounding box center [197, 471] width 8 height 9
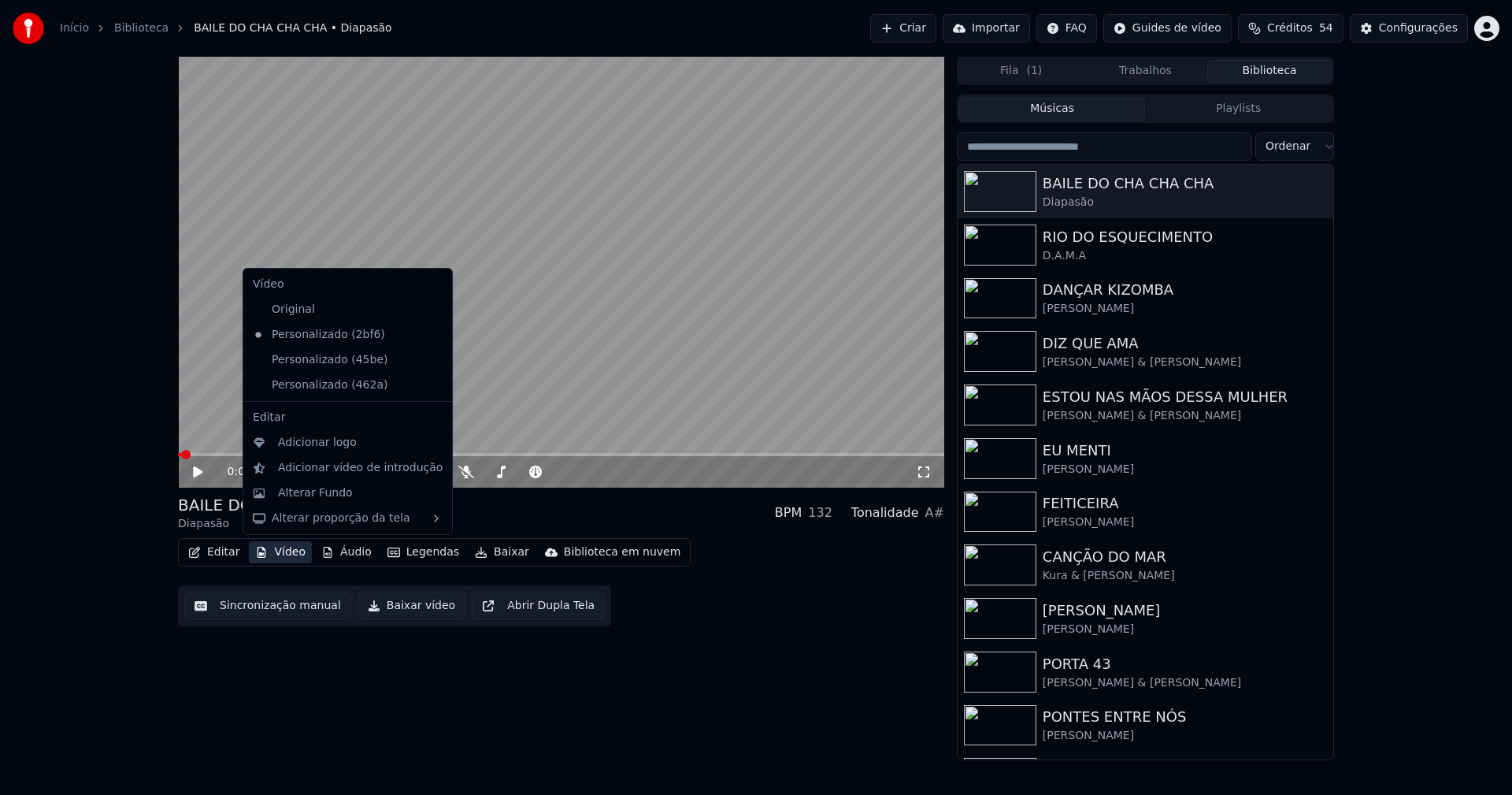
click at [286, 550] on button "Vídeo" at bounding box center [280, 552] width 63 height 22
click at [317, 387] on div "Personalizado (462a)" at bounding box center [335, 385] width 178 height 25
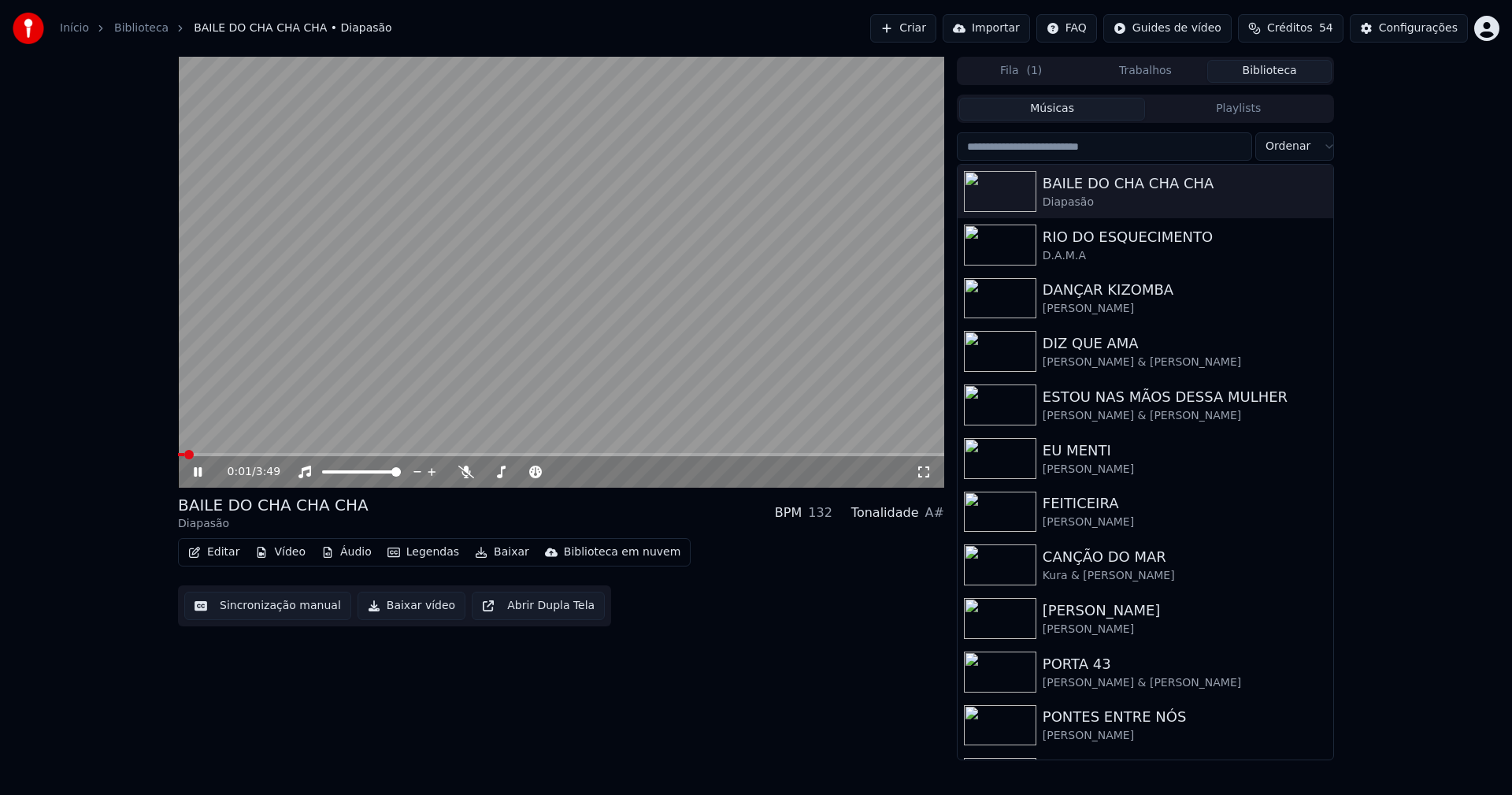
click at [197, 471] on icon at bounding box center [197, 471] width 8 height 9
click at [393, 607] on button "Baixar vídeo" at bounding box center [411, 606] width 108 height 28
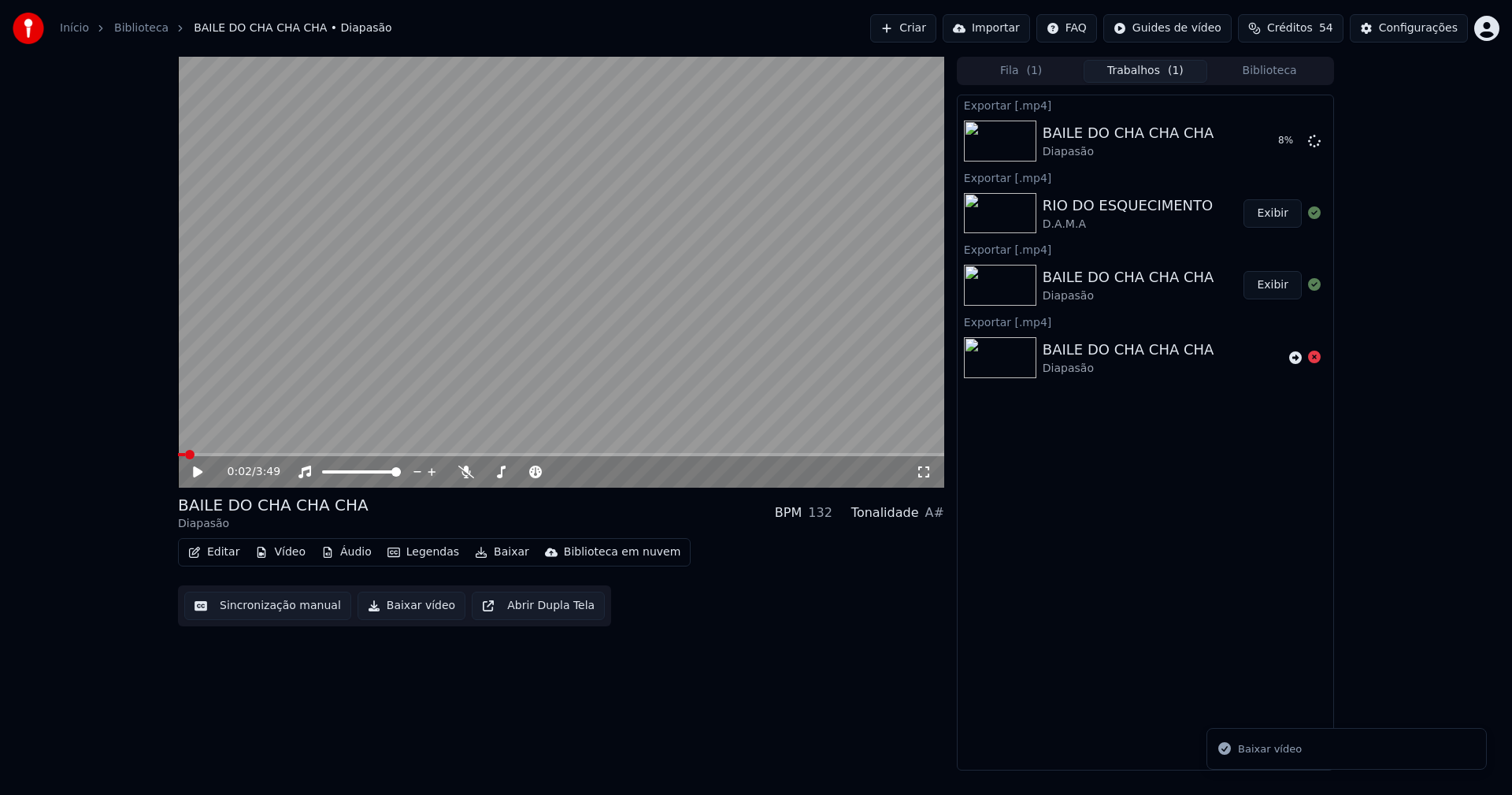
click at [1276, 68] on button "Biblioteca" at bounding box center [1269, 71] width 125 height 23
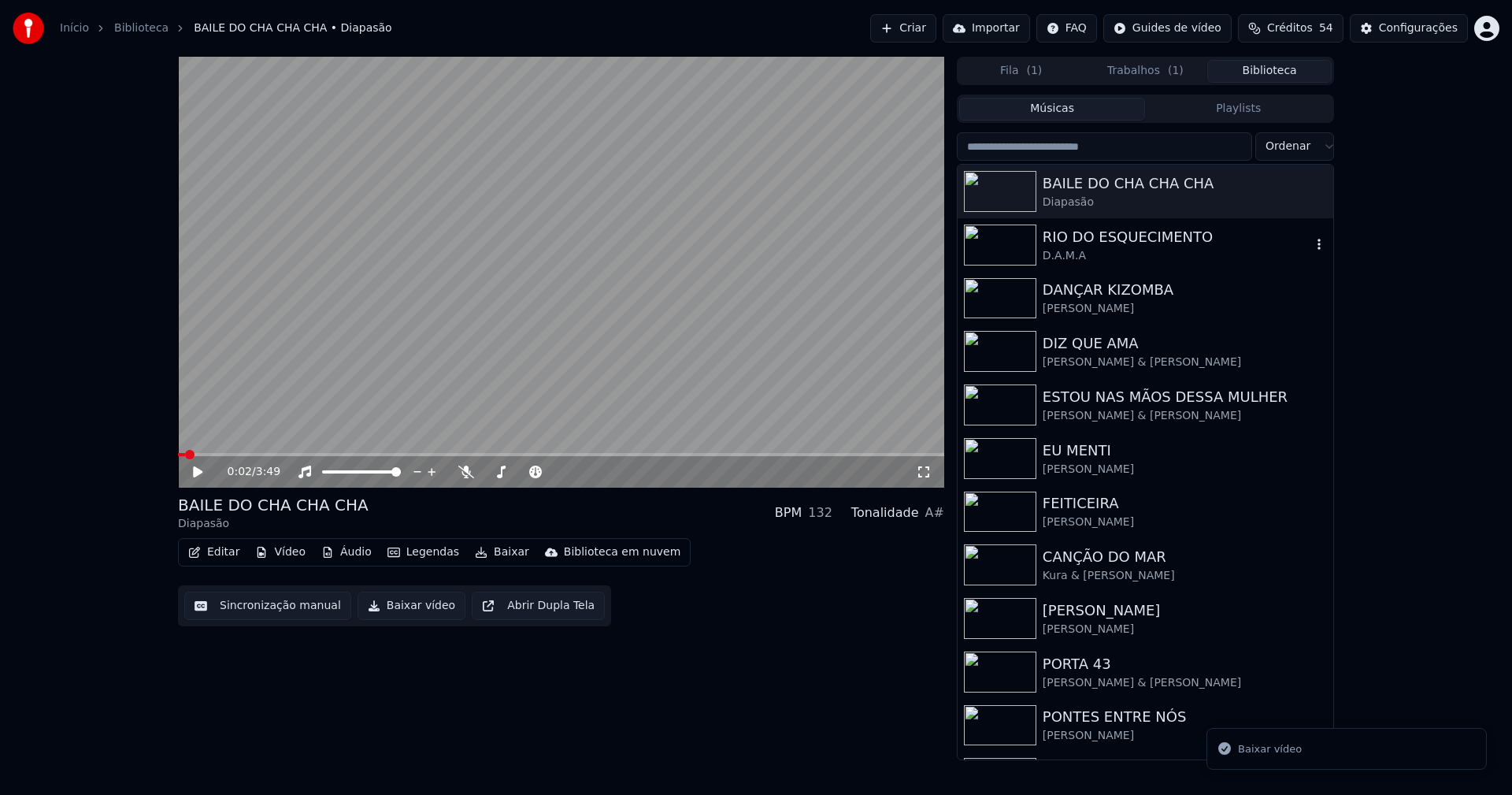
click at [1148, 242] on div "RIO DO ESQUECIMENTO" at bounding box center [1177, 237] width 269 height 22
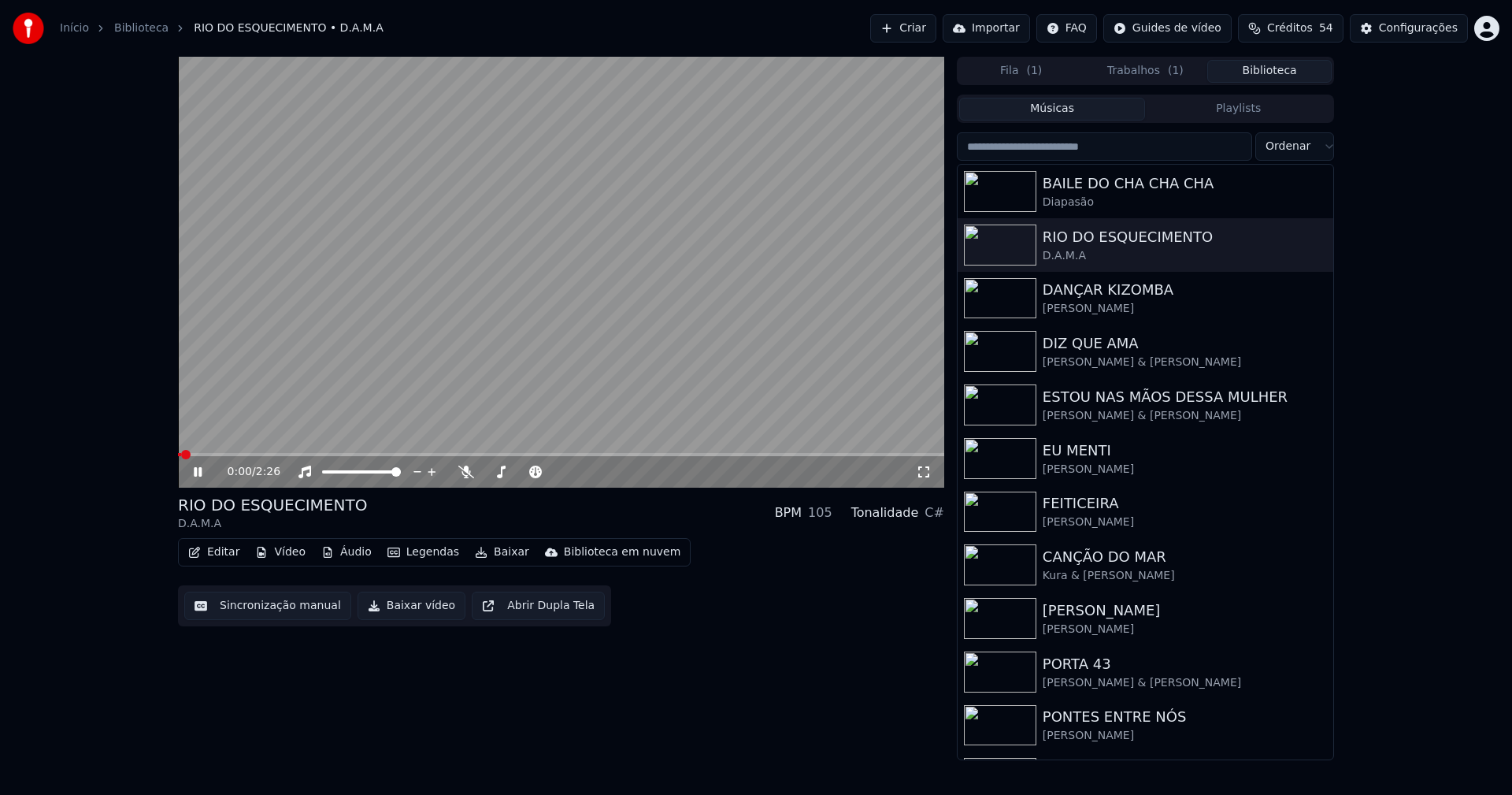
click at [197, 472] on icon at bounding box center [209, 471] width 37 height 12
click at [401, 613] on button "Baixar vídeo" at bounding box center [411, 606] width 108 height 28
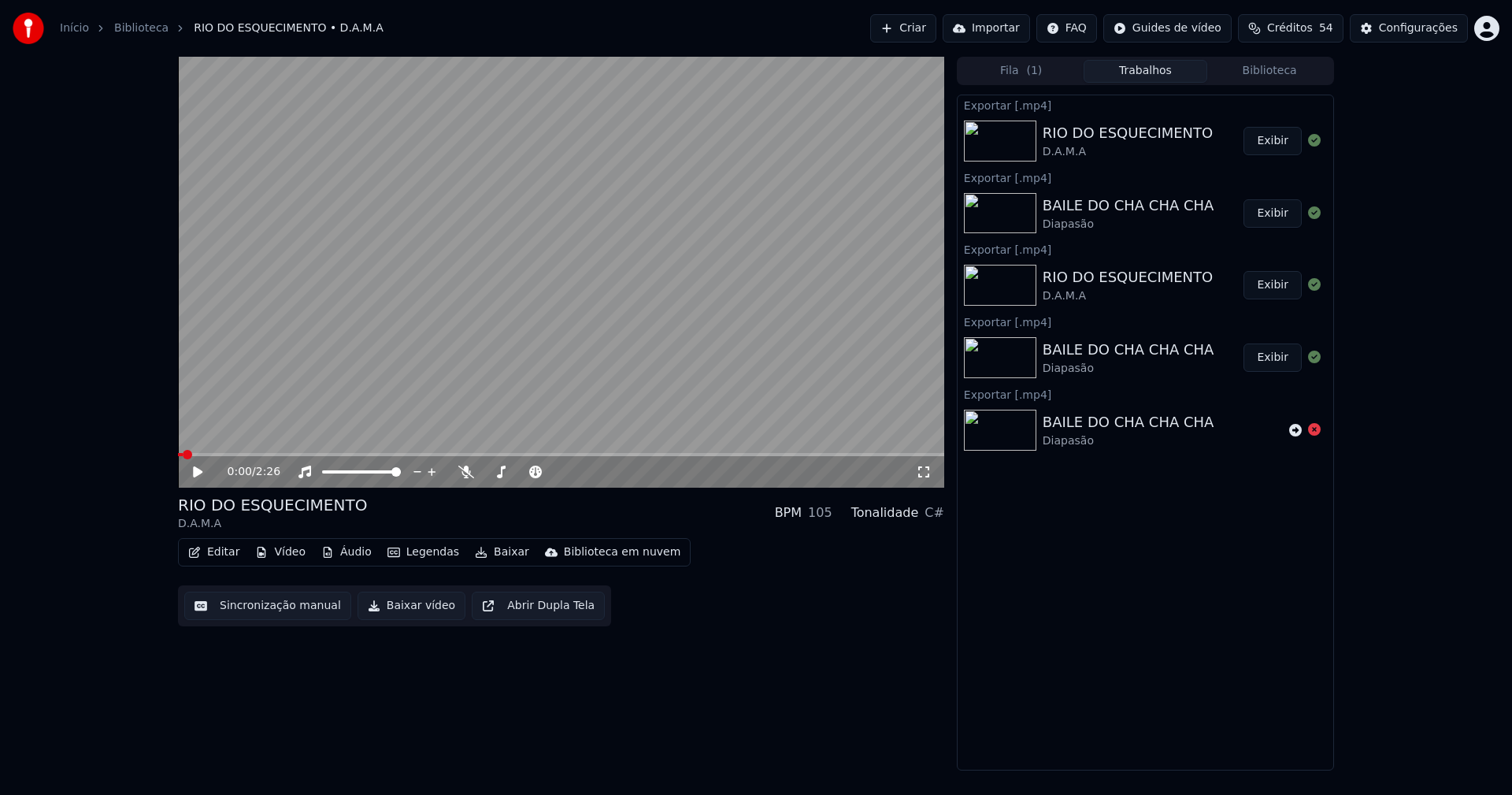
click at [1282, 71] on button "Biblioteca" at bounding box center [1269, 71] width 125 height 23
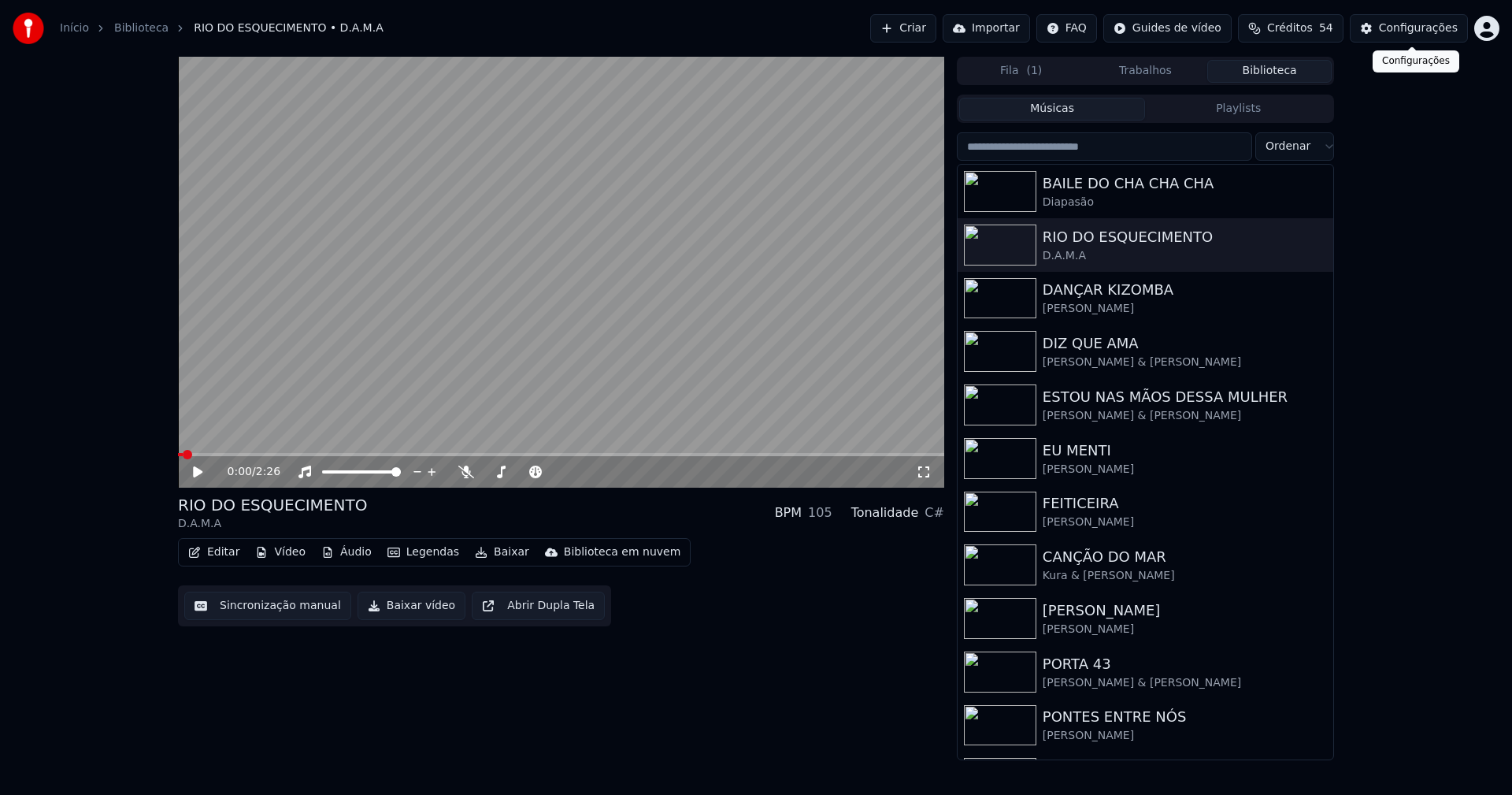
click at [1415, 28] on div "Configurações" at bounding box center [1418, 28] width 78 height 16
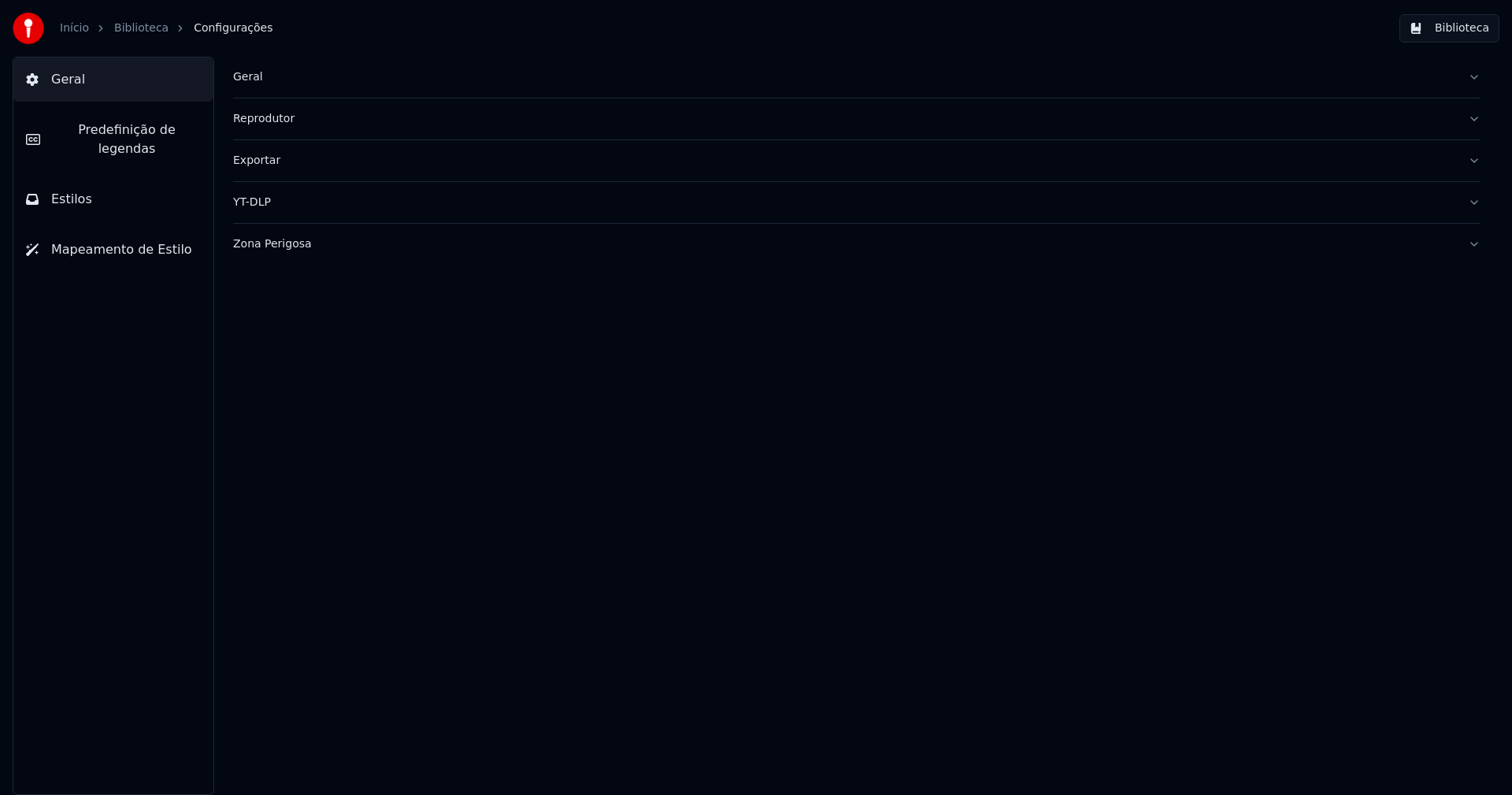
click at [277, 167] on div "Exportar" at bounding box center [844, 160] width 1222 height 16
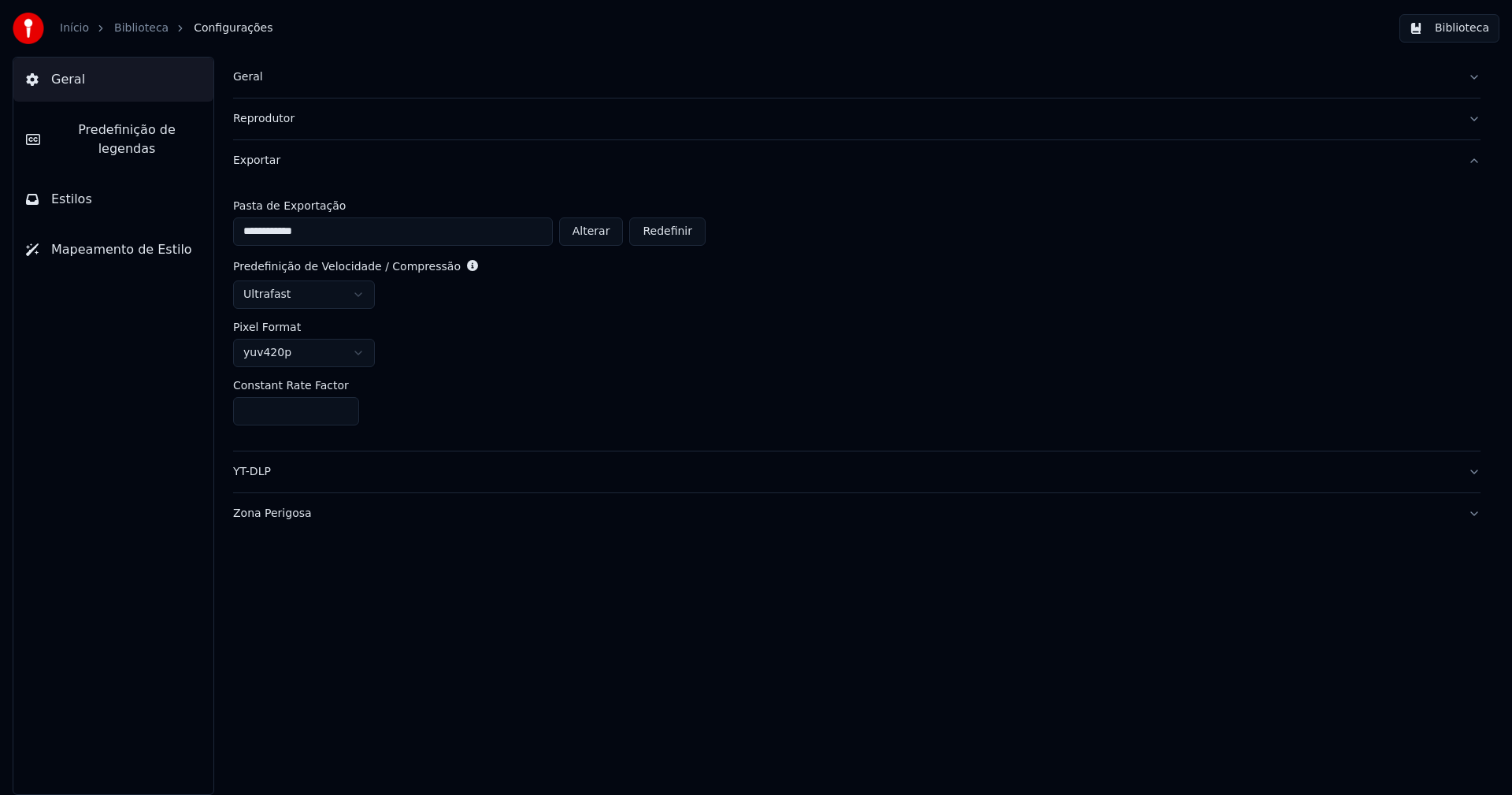
click at [167, 129] on span "Predefinição de legendas" at bounding box center [126, 140] width 148 height 38
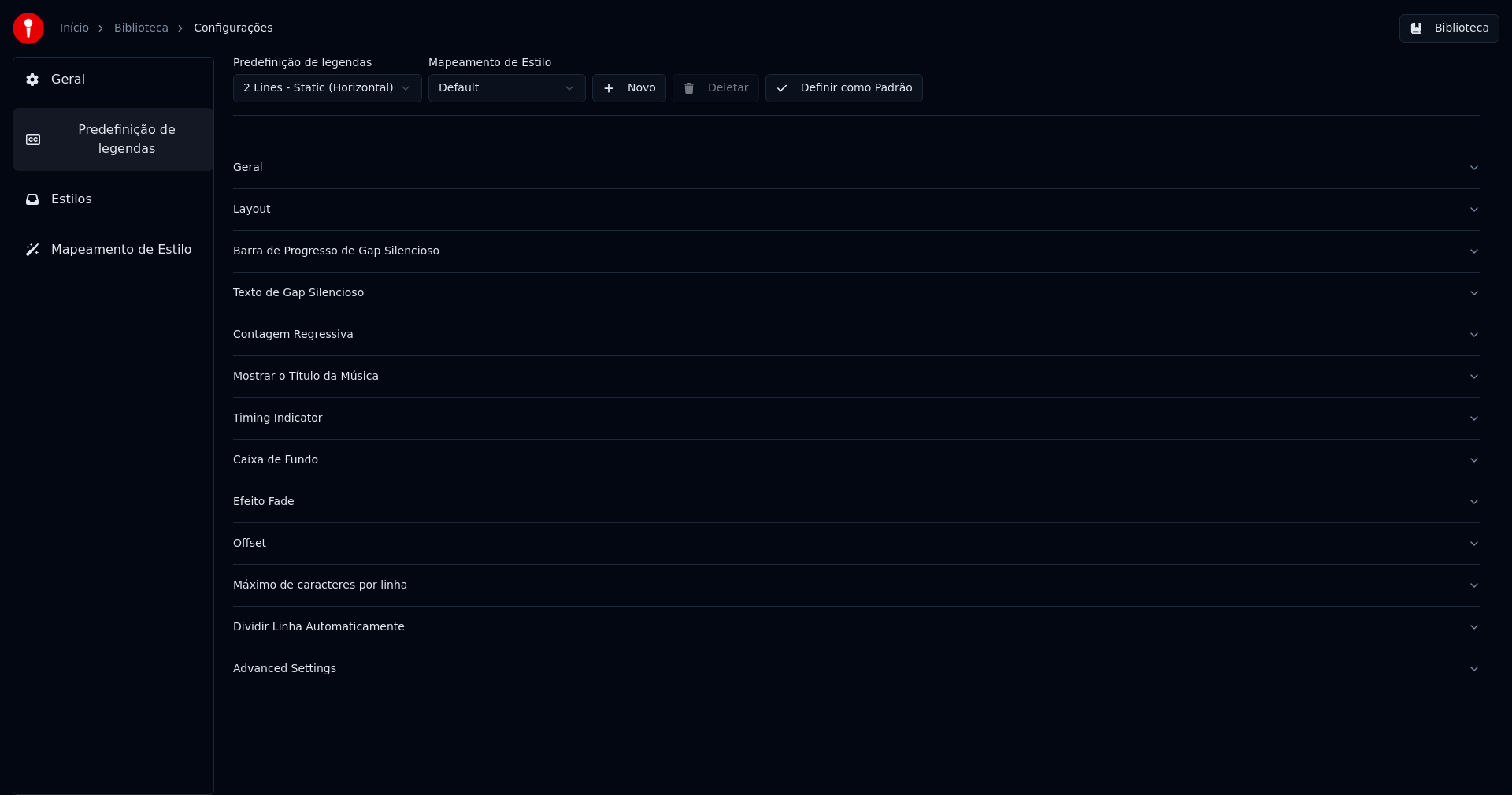
click at [248, 208] on div "Layout" at bounding box center [844, 209] width 1222 height 16
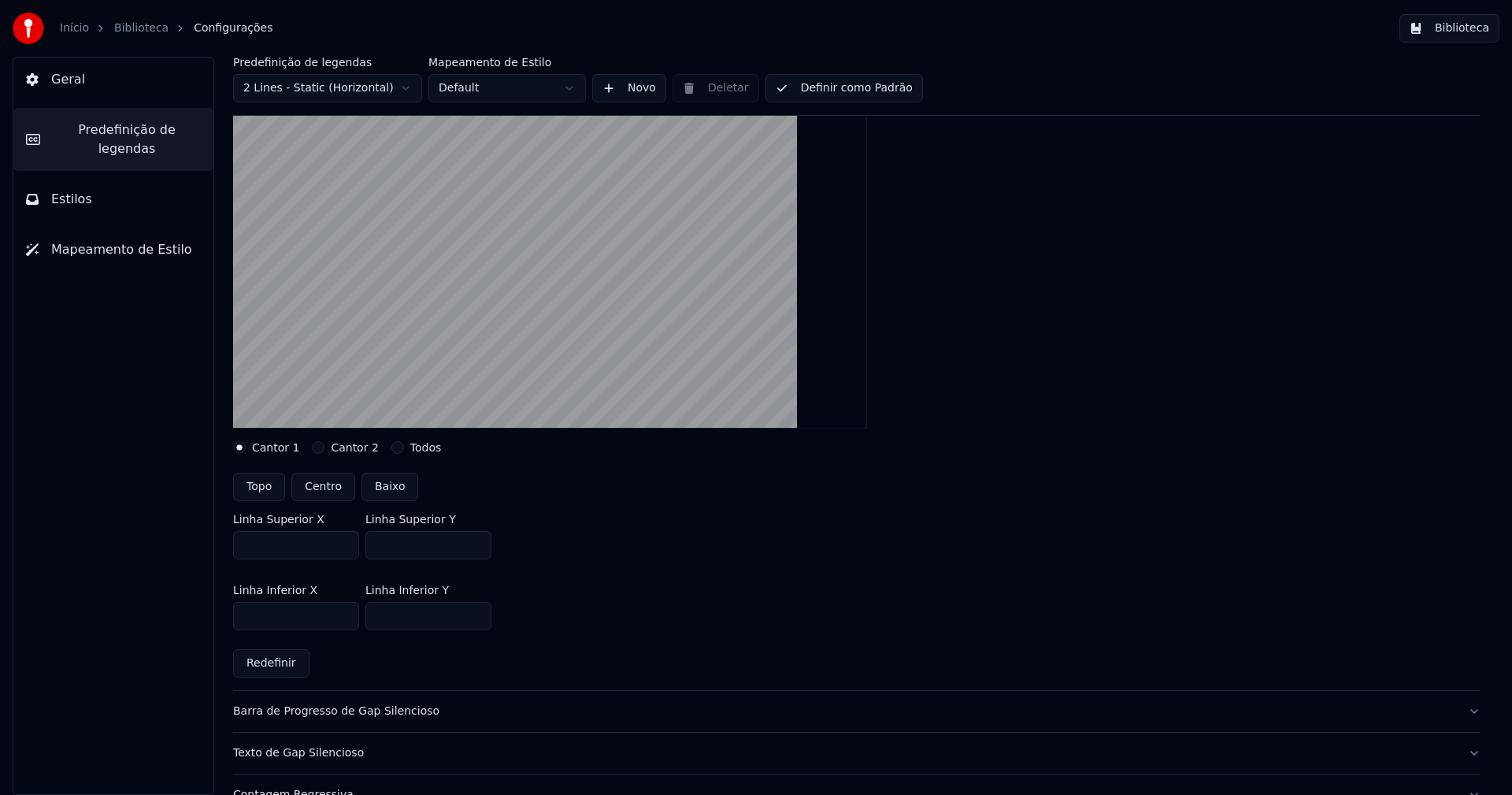
scroll to position [158, 0]
click at [477, 542] on input "***" at bounding box center [428, 542] width 126 height 28
click at [478, 540] on input "***" at bounding box center [428, 542] width 126 height 28
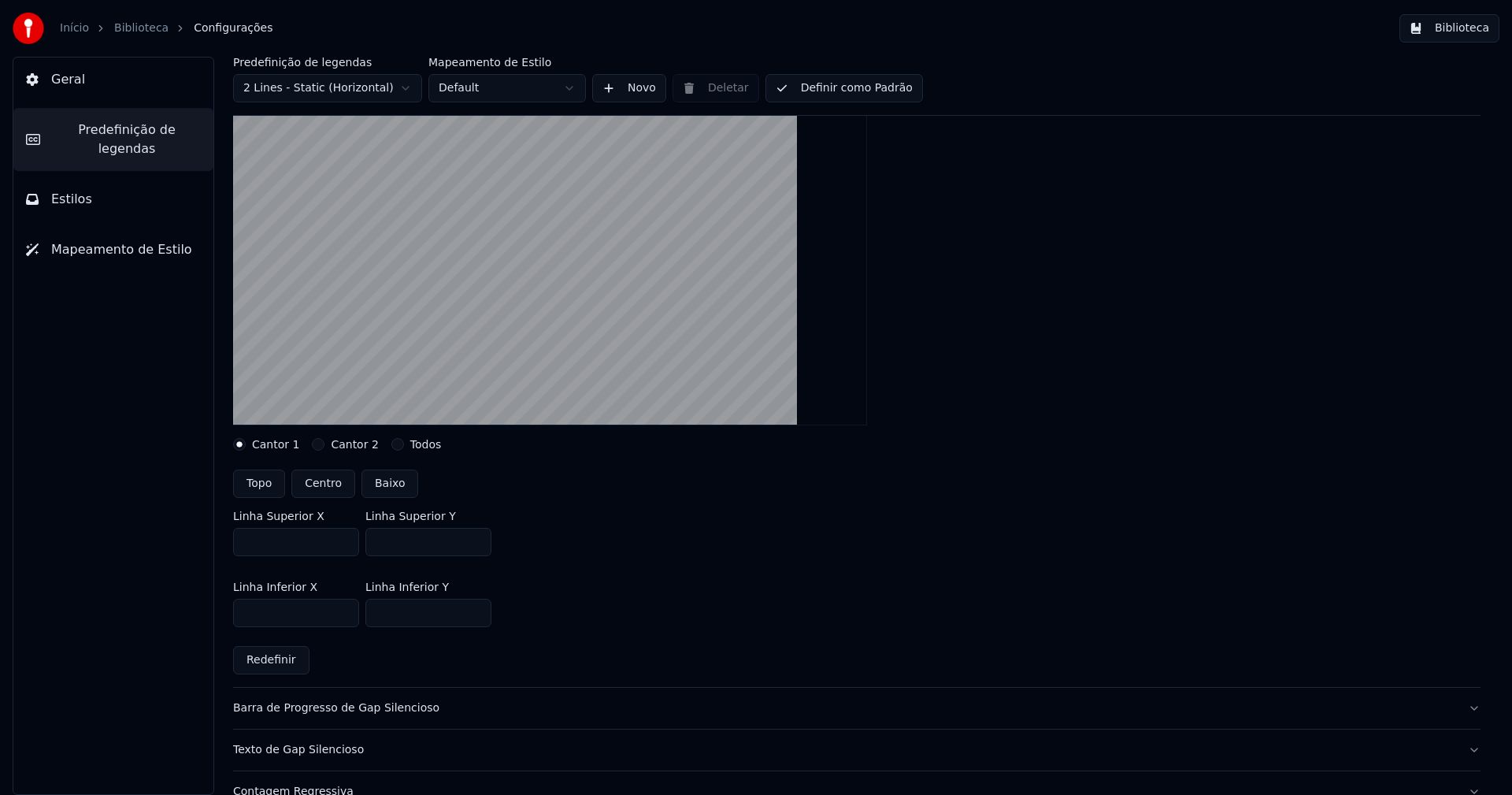
click at [479, 537] on input "***" at bounding box center [428, 542] width 126 height 28
click at [479, 536] on input "***" at bounding box center [428, 542] width 126 height 28
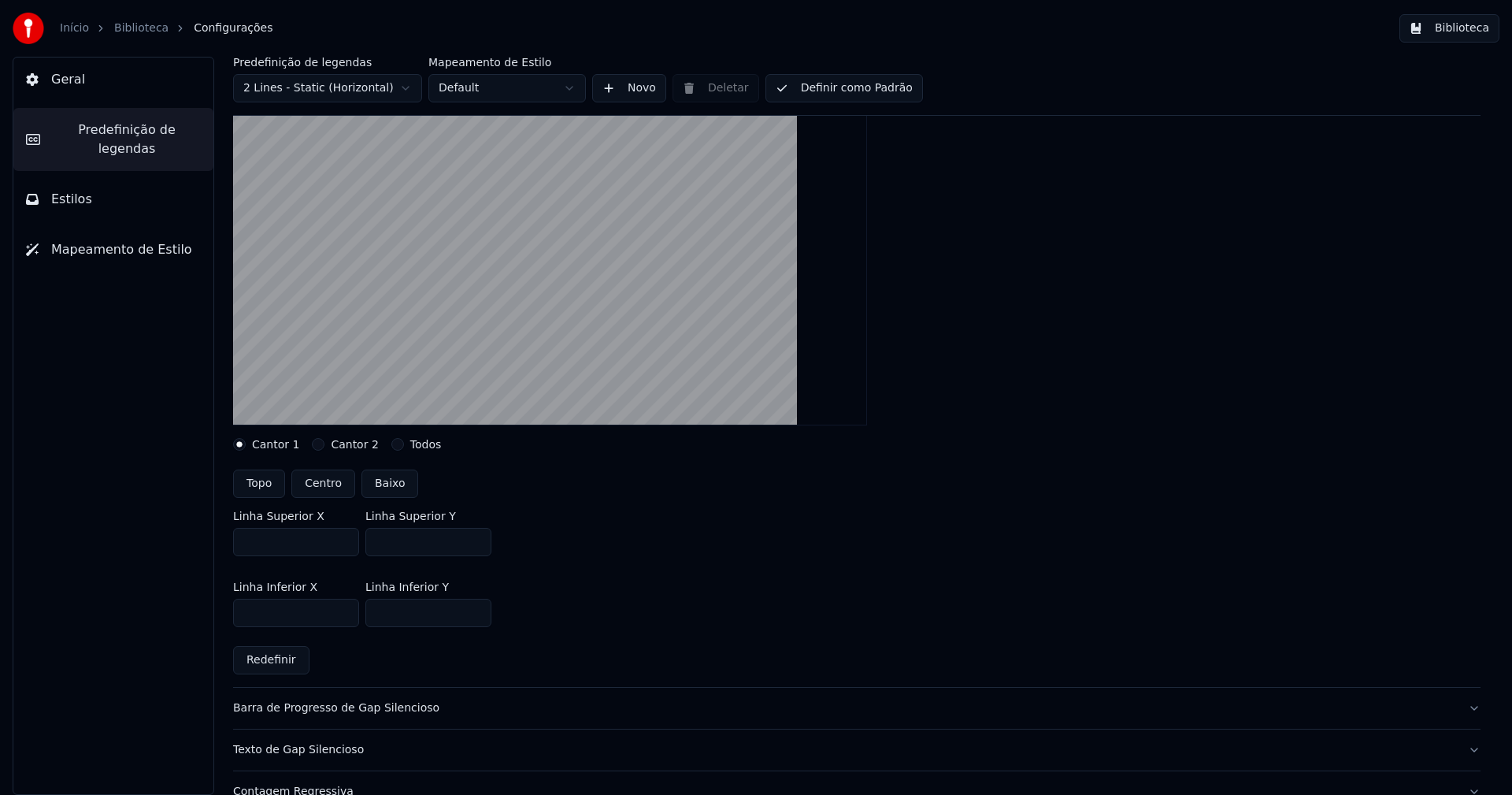
click at [479, 536] on input "***" at bounding box center [428, 542] width 126 height 28
click at [474, 545] on input "***" at bounding box center [428, 542] width 126 height 28
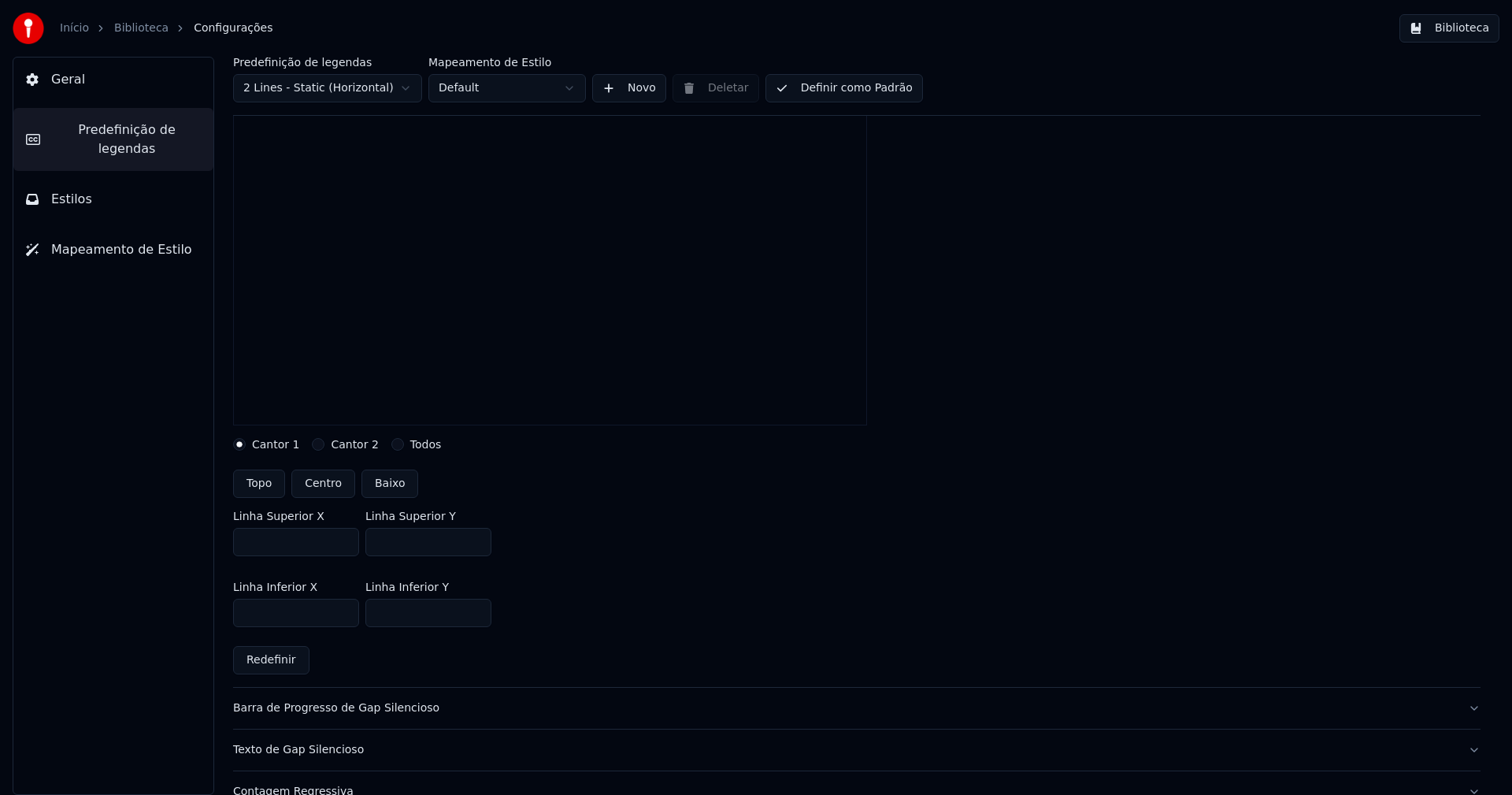
click at [474, 545] on input "***" at bounding box center [428, 542] width 126 height 28
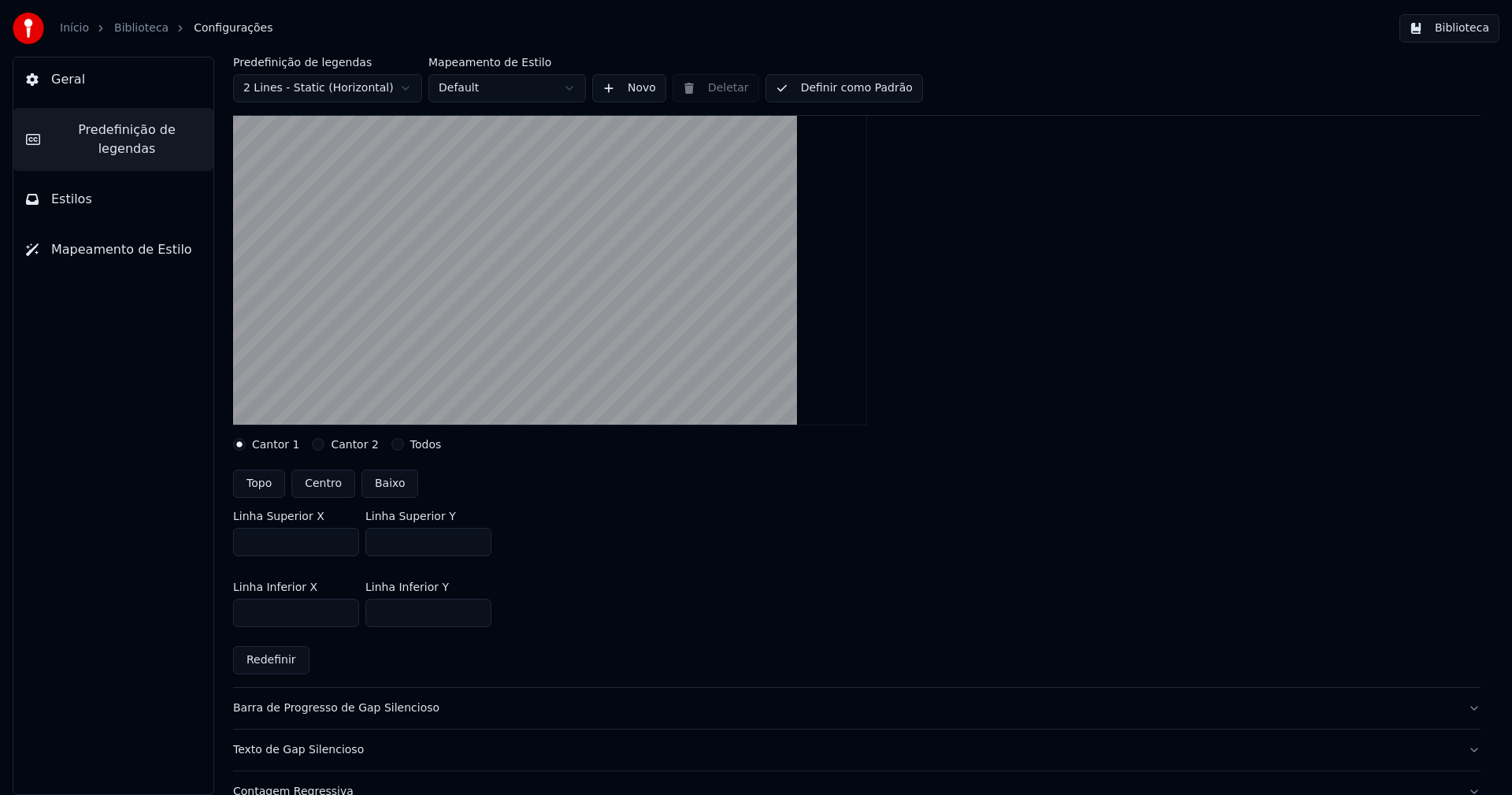
click at [474, 545] on input "***" at bounding box center [428, 542] width 126 height 28
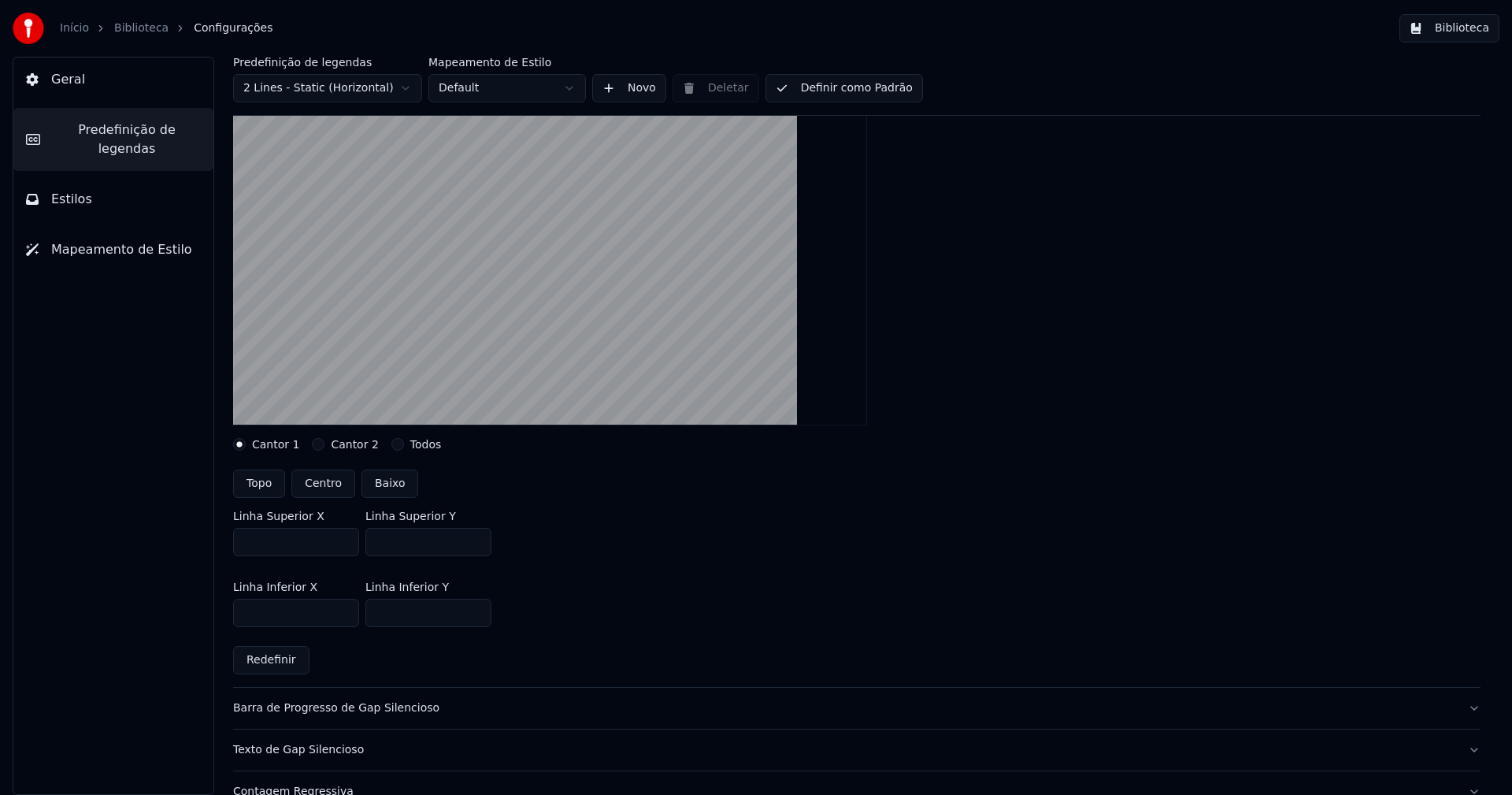
click at [474, 545] on input "***" at bounding box center [428, 542] width 126 height 28
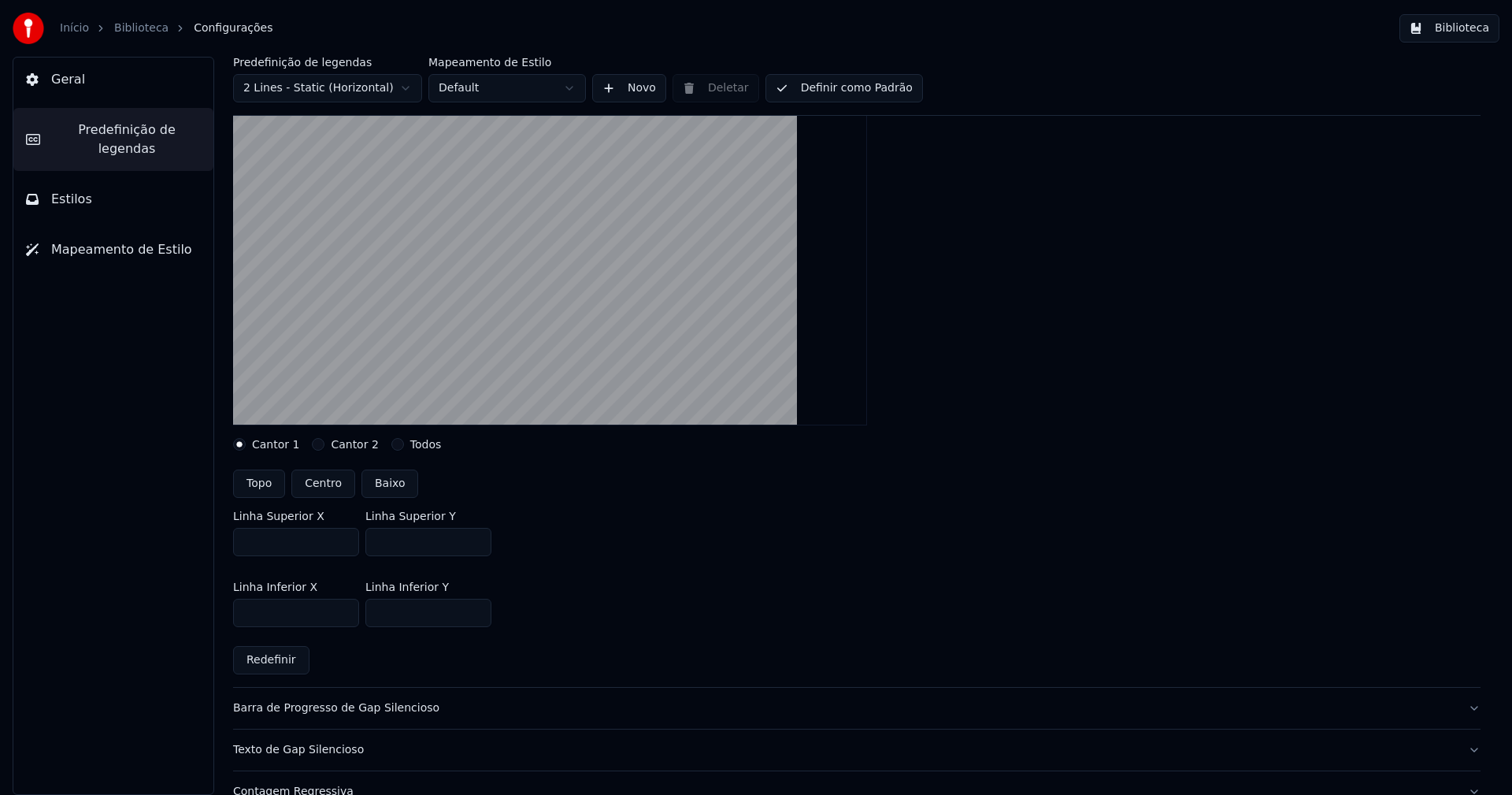
click at [474, 545] on input "***" at bounding box center [428, 542] width 126 height 28
type input "***"
click at [474, 545] on input "***" at bounding box center [428, 542] width 126 height 28
click at [618, 555] on div "Linha Superior X *** Linha Superior Y ***" at bounding box center [857, 533] width 1248 height 71
click at [868, 86] on button "Definir como Padrão" at bounding box center [844, 88] width 158 height 28
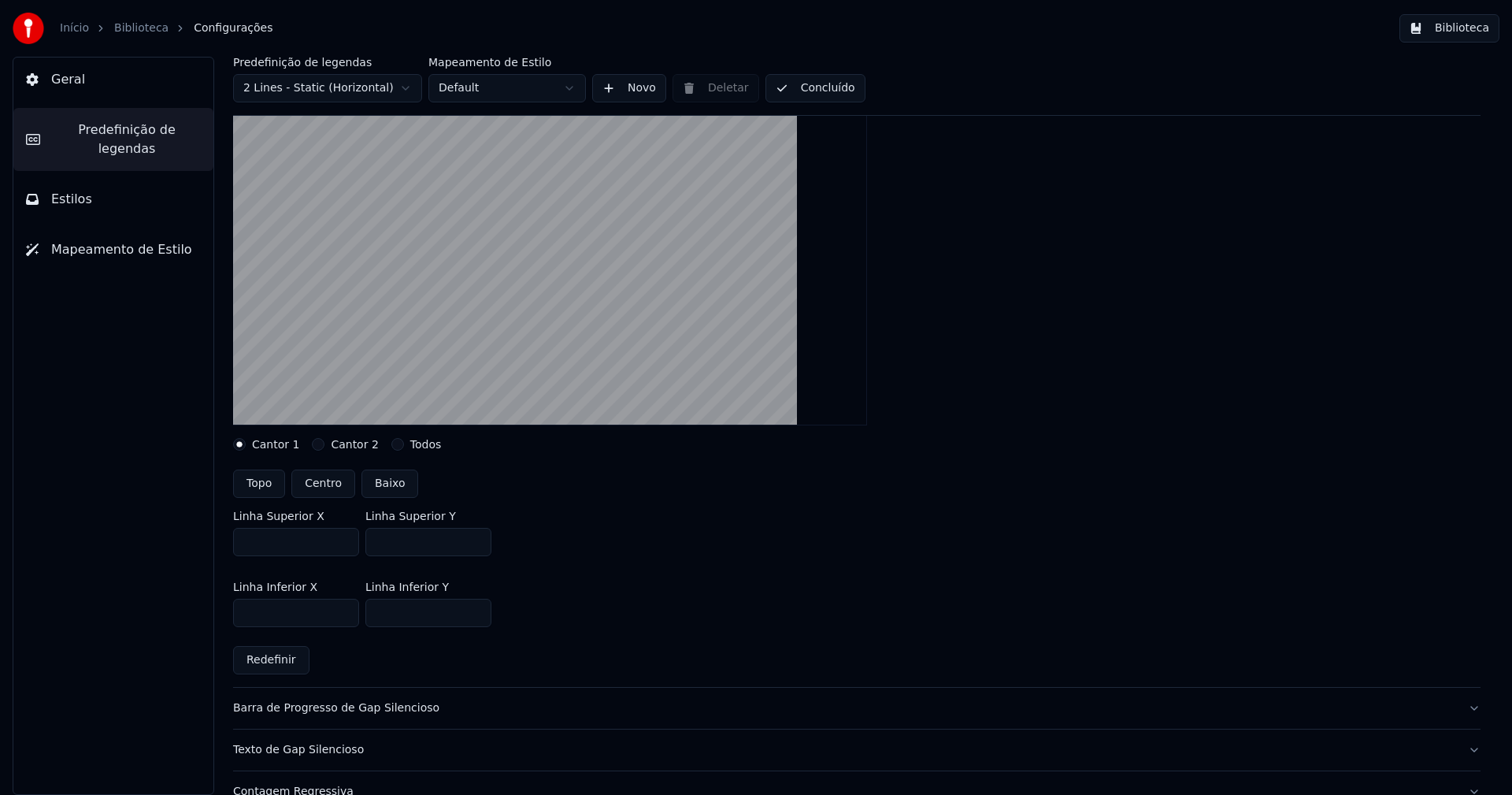
click at [1458, 38] on button "Biblioteca" at bounding box center [1449, 28] width 100 height 28
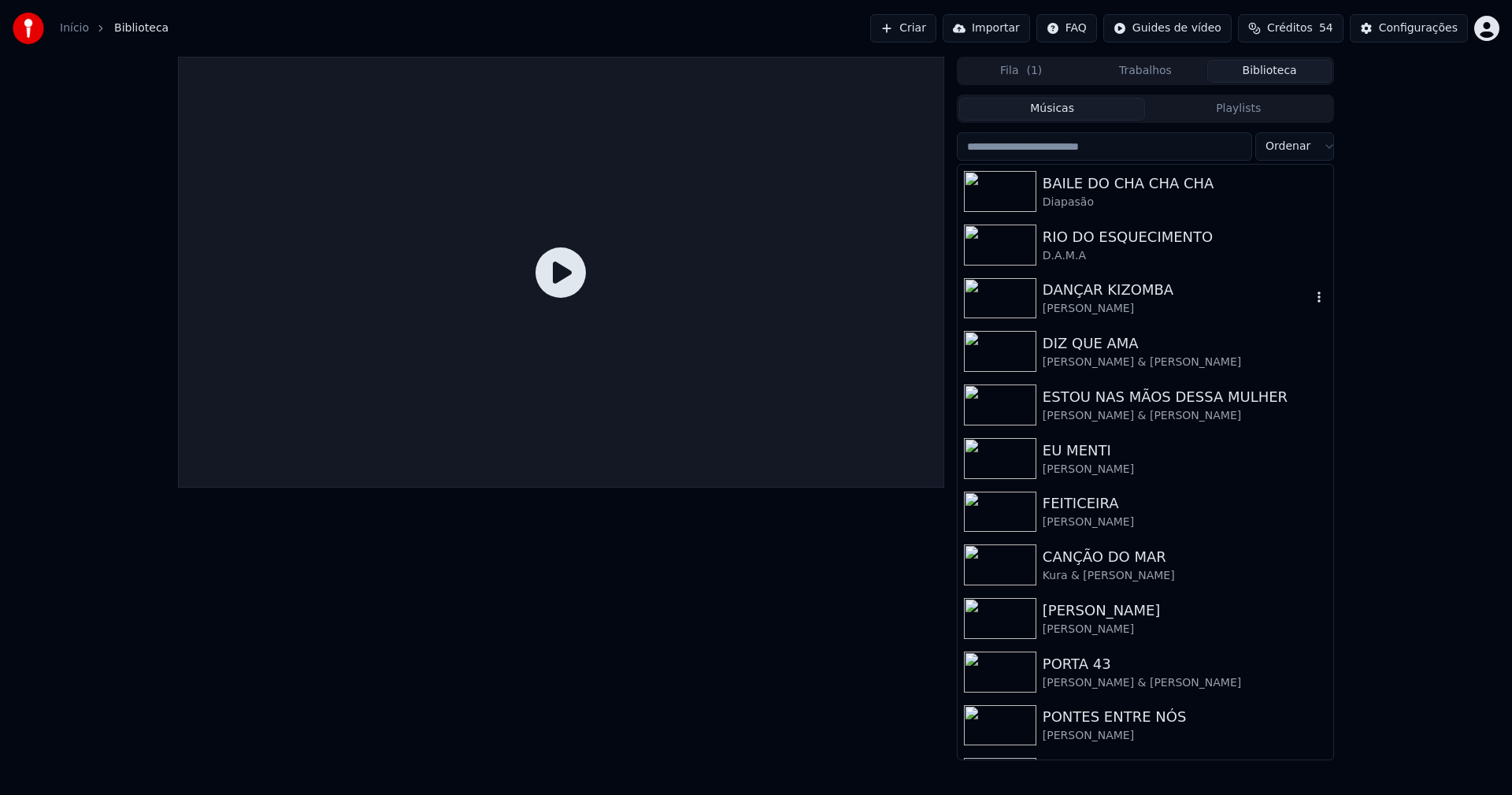
click at [1101, 314] on div "[PERSON_NAME]" at bounding box center [1177, 308] width 269 height 16
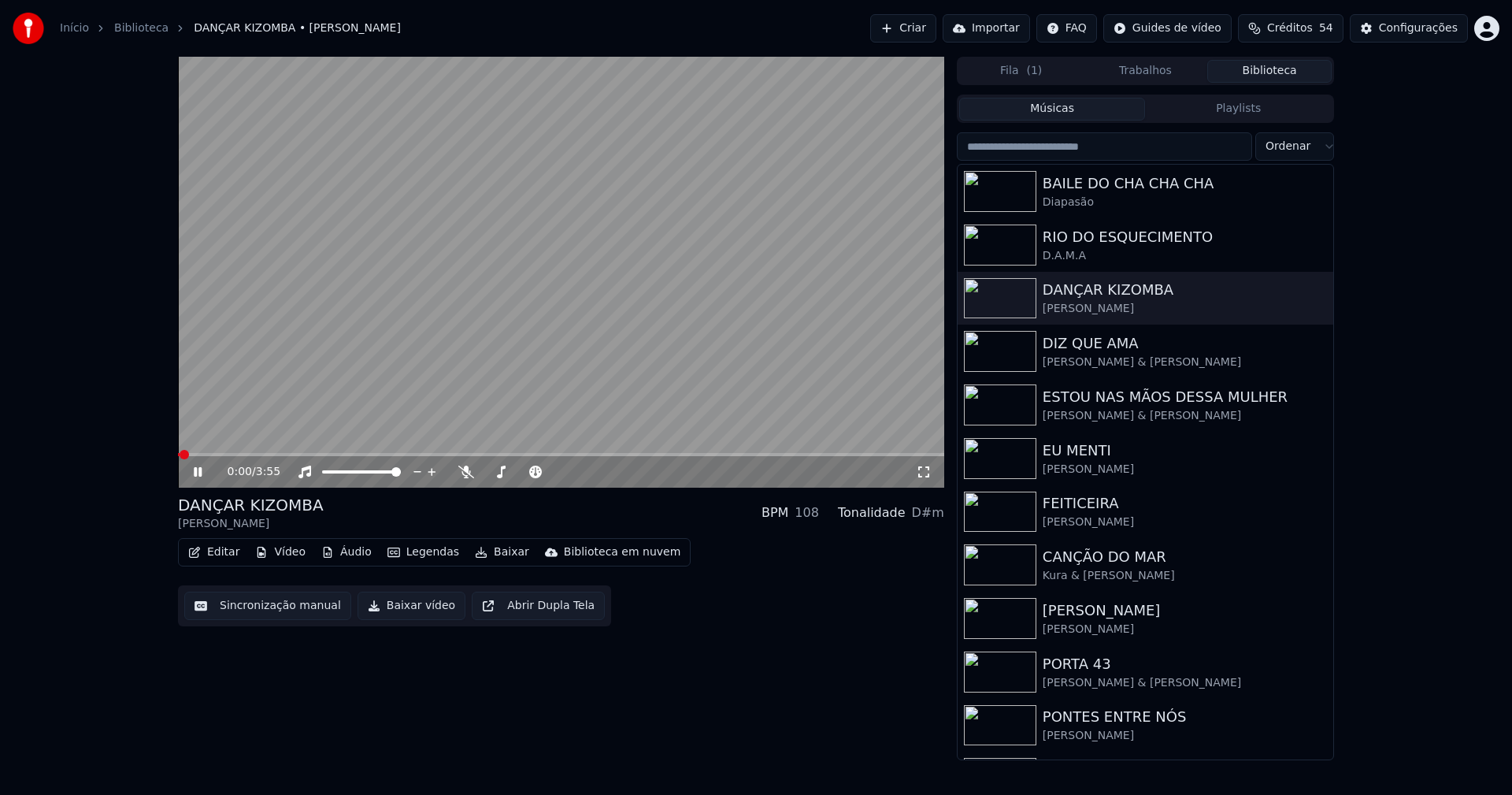
click at [924, 471] on icon at bounding box center [923, 471] width 16 height 12
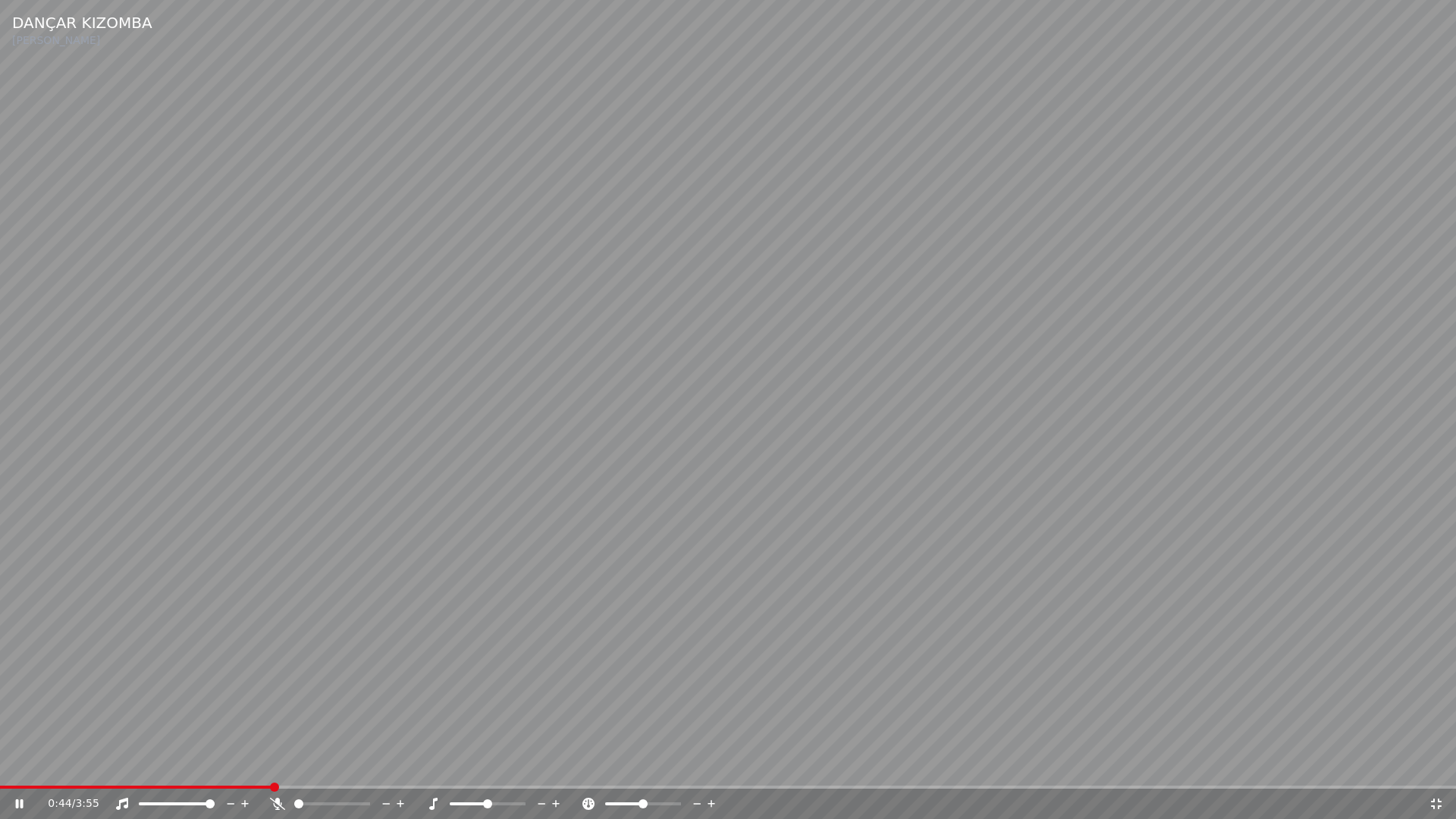
click at [268, 765] on span at bounding box center [728, 787] width 1456 height 3
click at [89, 765] on div "0:49 / 3:55" at bounding box center [728, 804] width 1456 height 30
click at [111, 765] on span at bounding box center [55, 787] width 111 height 3
click at [193, 765] on span at bounding box center [728, 787] width 1456 height 3
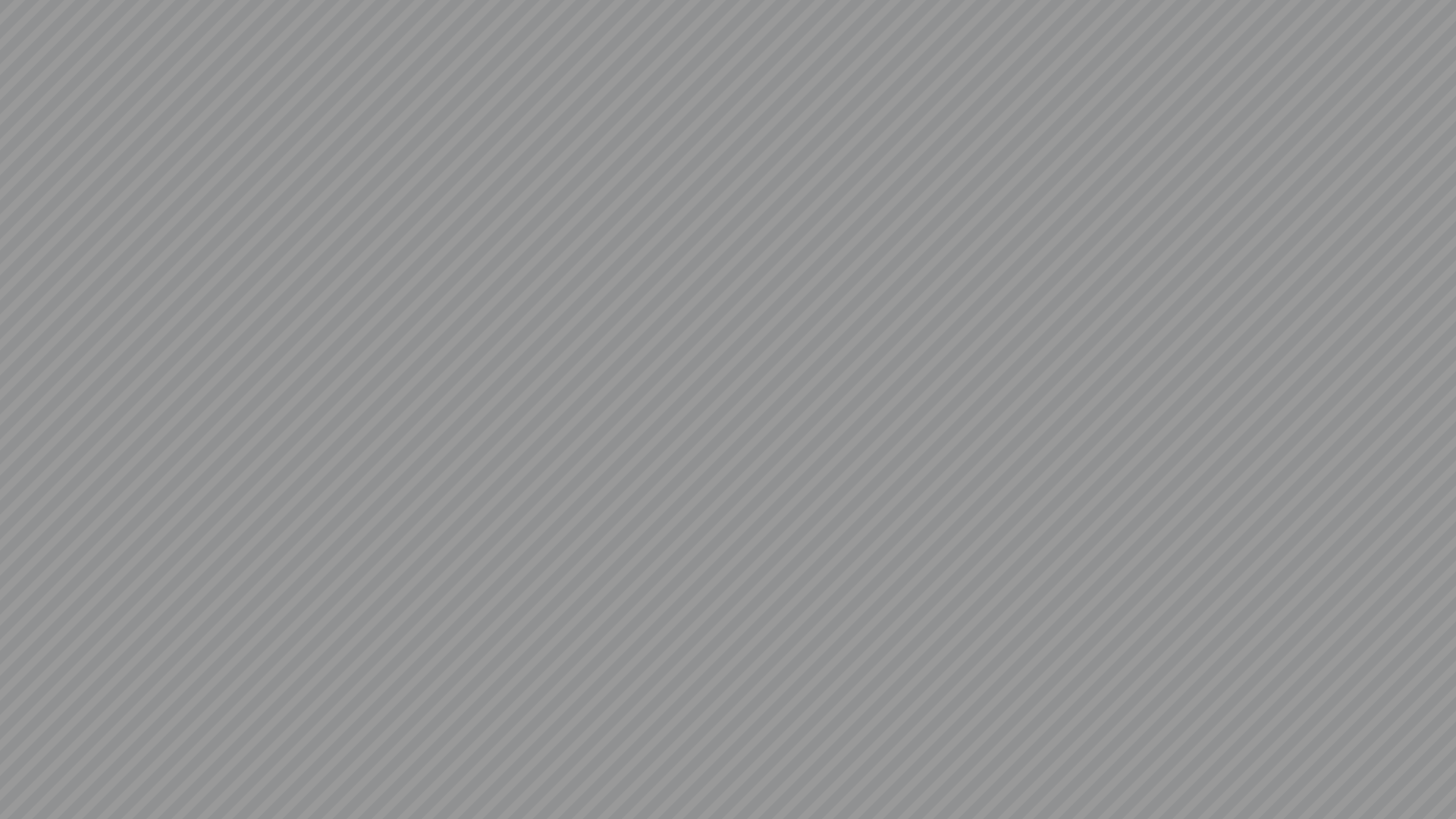
click at [19, 765] on video at bounding box center [728, 409] width 1456 height 819
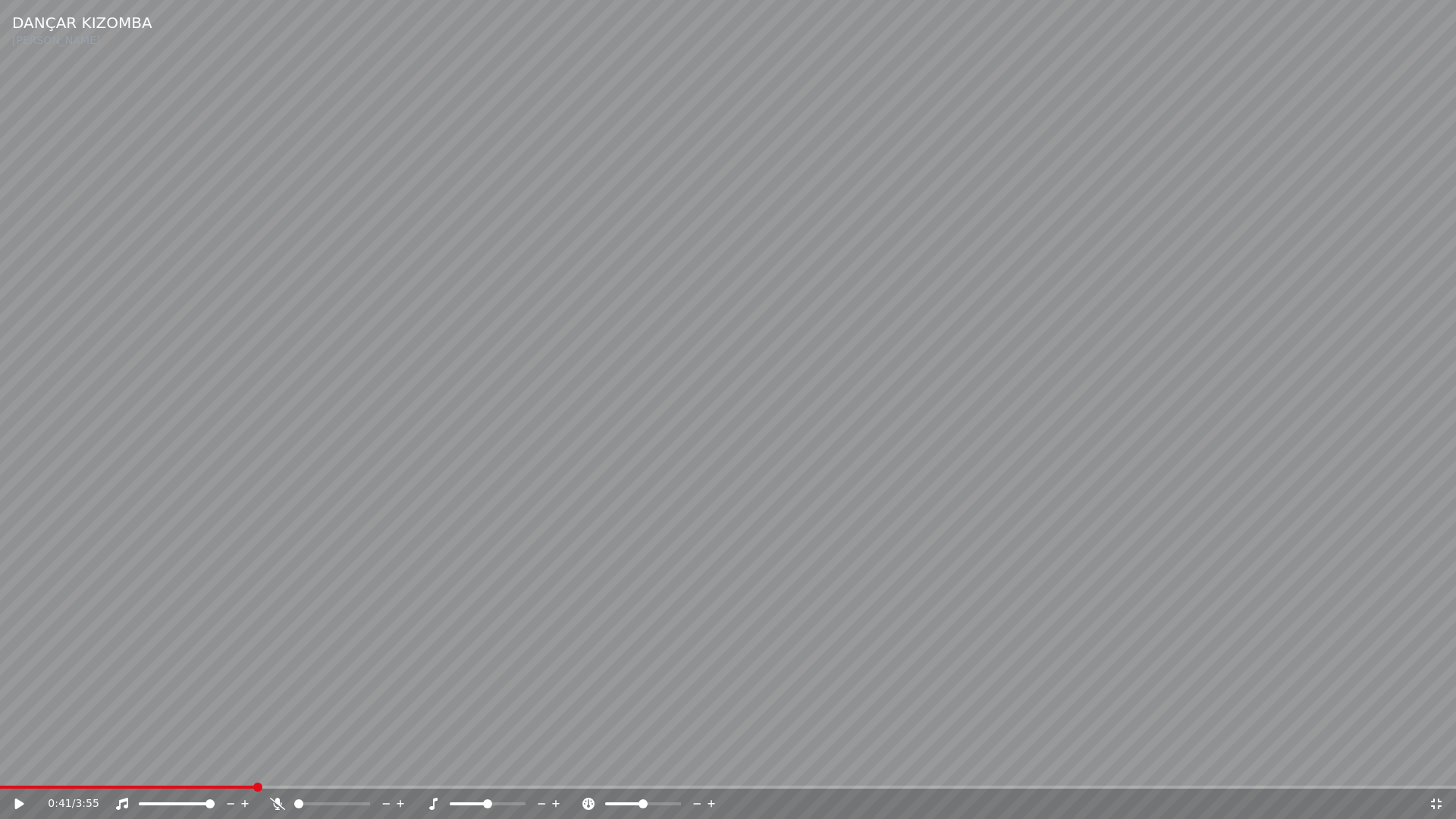
click at [1436, 765] on icon at bounding box center [1435, 804] width 15 height 12
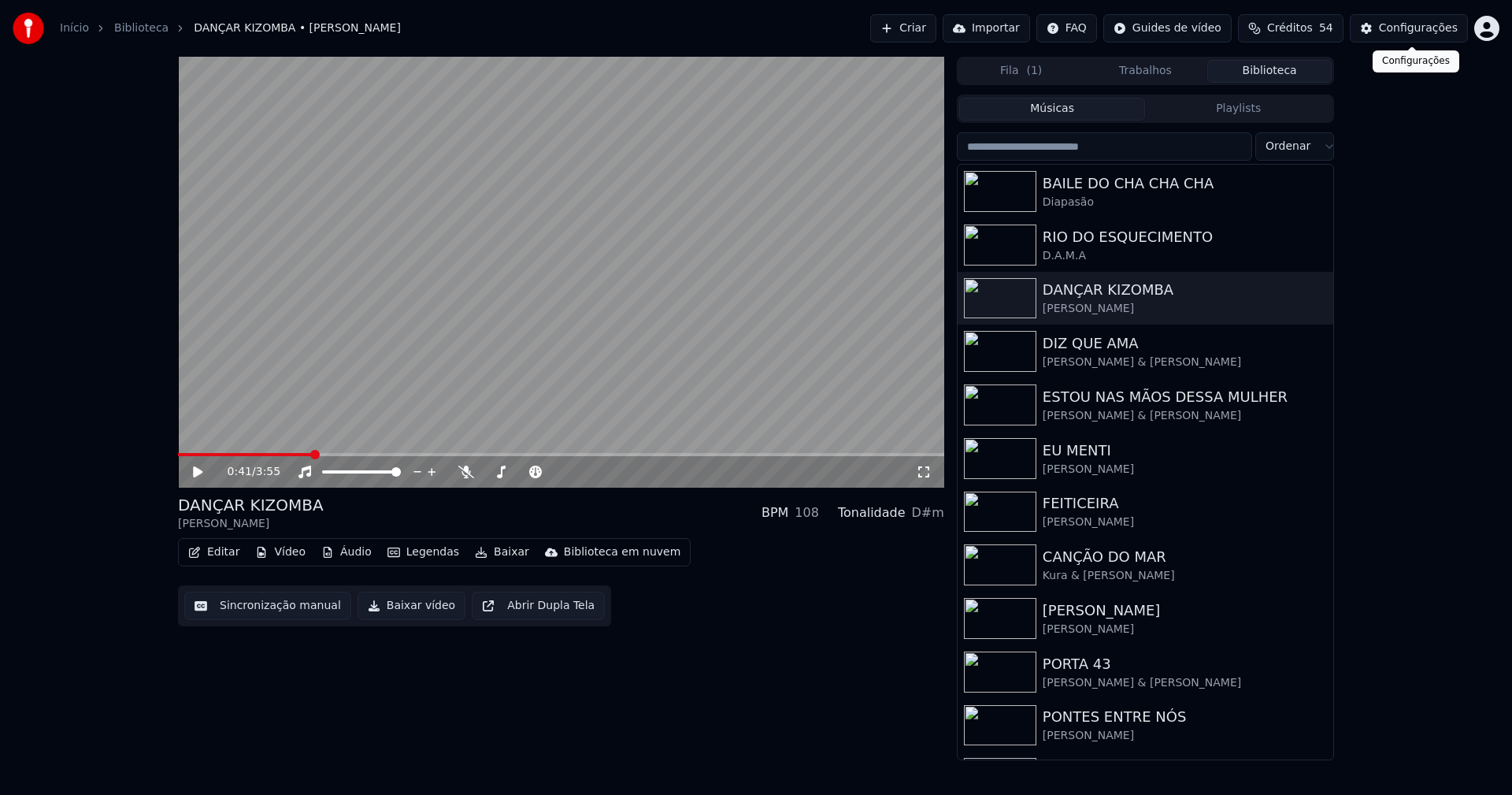
click at [1409, 28] on div "Configurações" at bounding box center [1418, 28] width 78 height 16
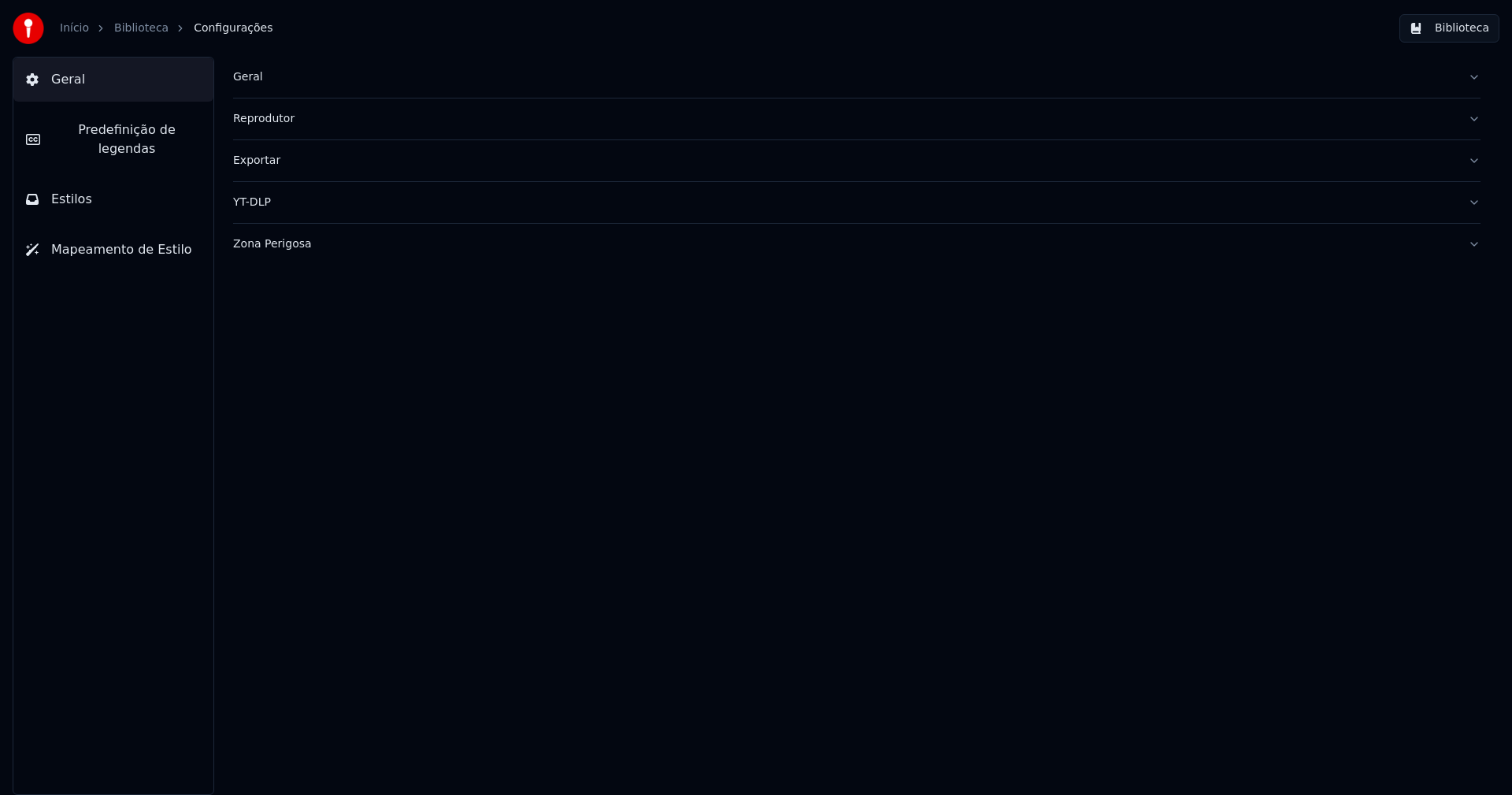
click at [118, 131] on span "Predefinição de legendas" at bounding box center [126, 140] width 148 height 38
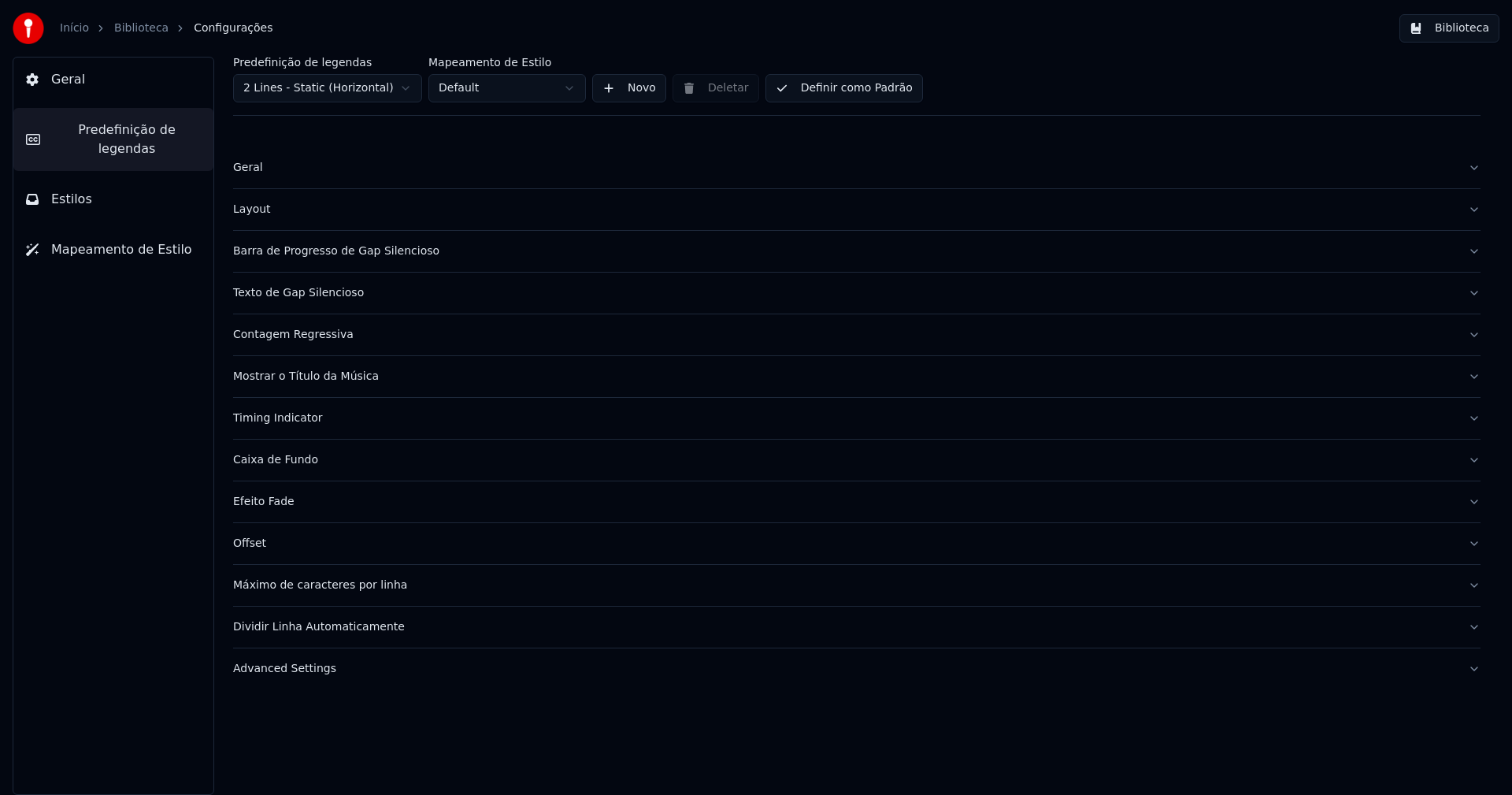
drag, startPoint x: 252, startPoint y: 216, endPoint x: 264, endPoint y: 213, distance: 12.4
click at [253, 212] on div "Layout" at bounding box center [844, 209] width 1222 height 16
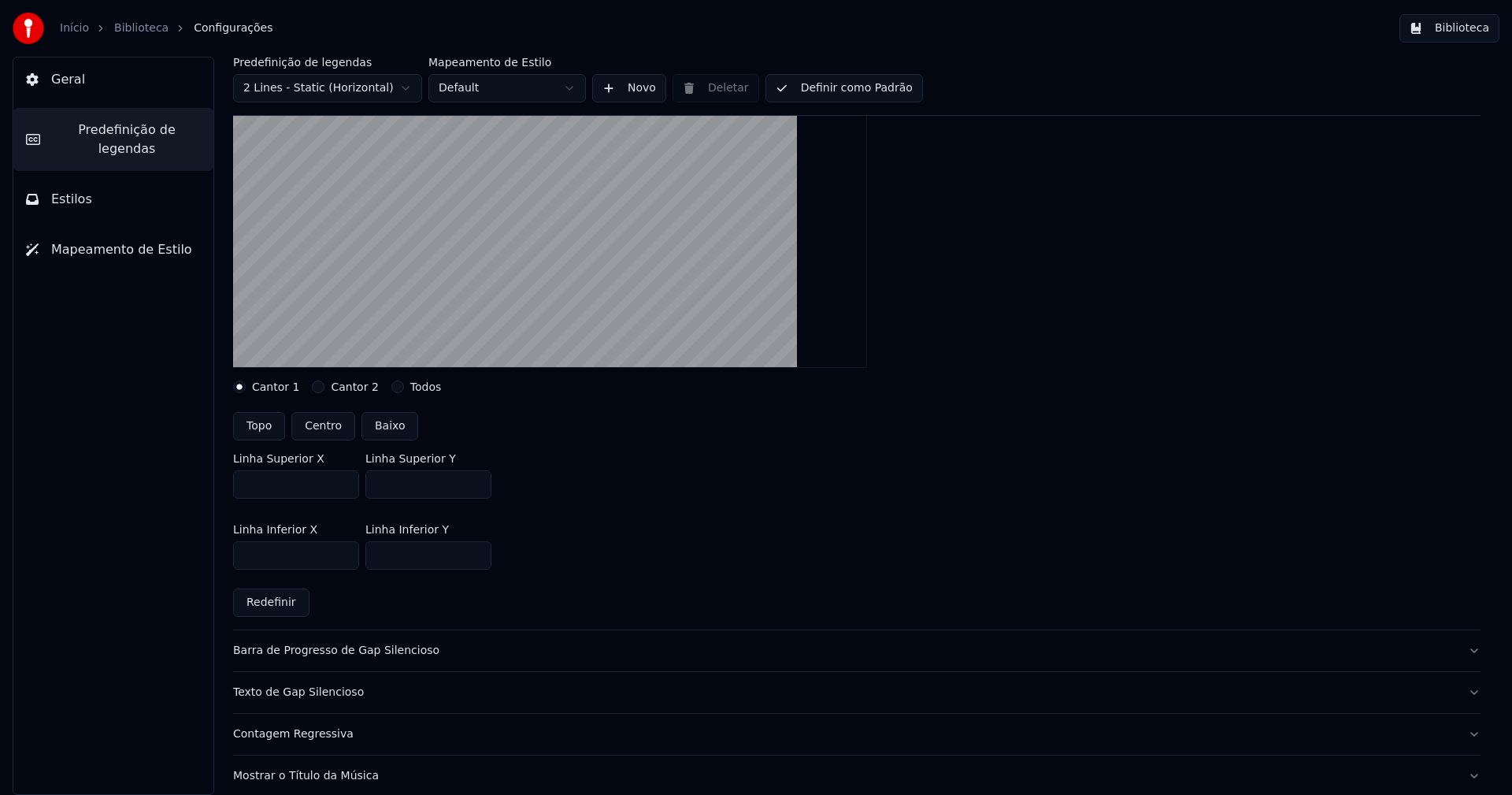
scroll to position [236, 0]
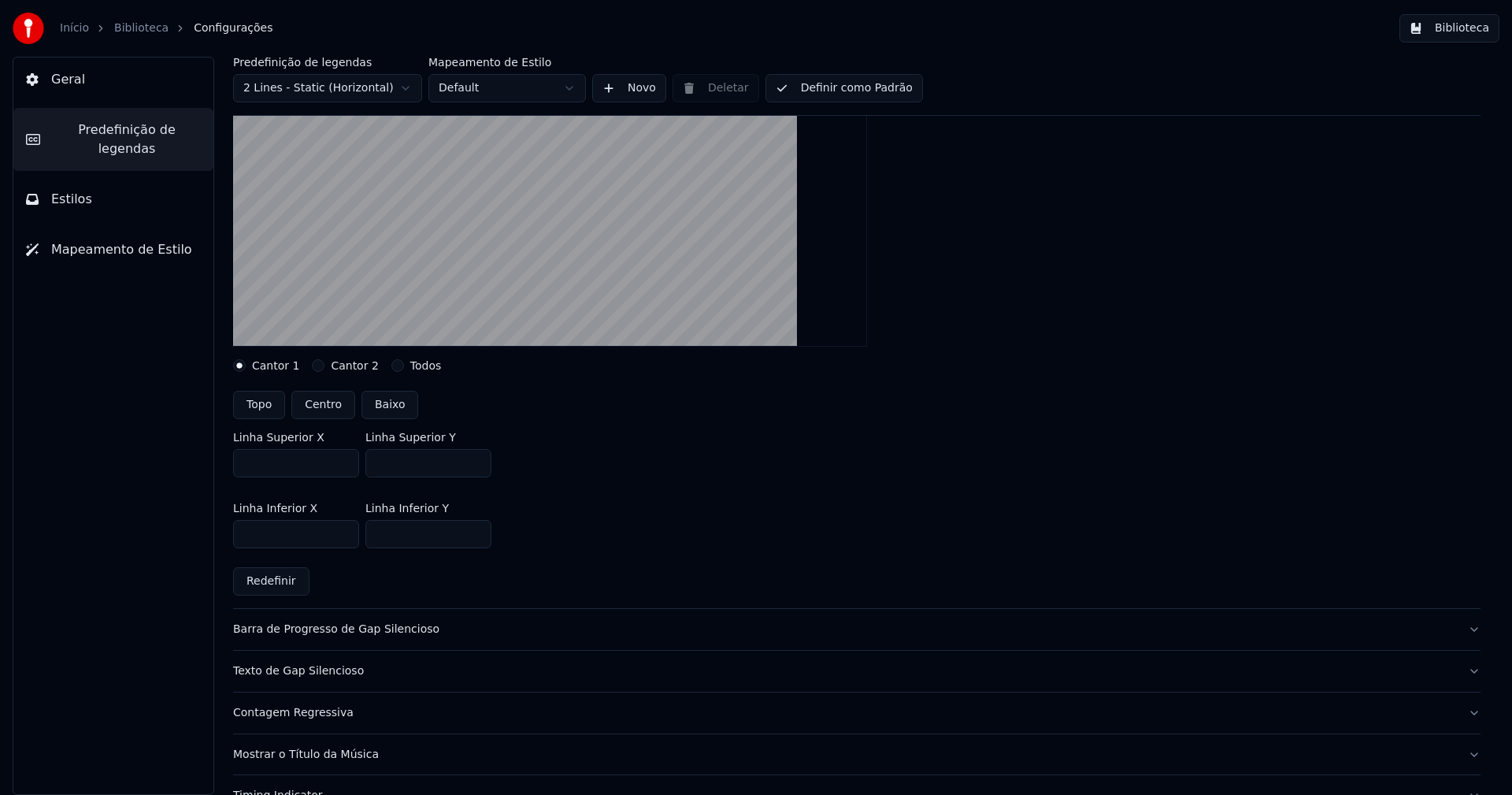
click at [478, 464] on input "***" at bounding box center [428, 463] width 126 height 28
type input "***"
click at [476, 465] on input "***" at bounding box center [428, 463] width 126 height 28
click at [605, 465] on div "Linha Superior X *** Linha Superior Y ***" at bounding box center [857, 455] width 1248 height 71
click at [1472, 26] on button "Biblioteca" at bounding box center [1449, 28] width 100 height 28
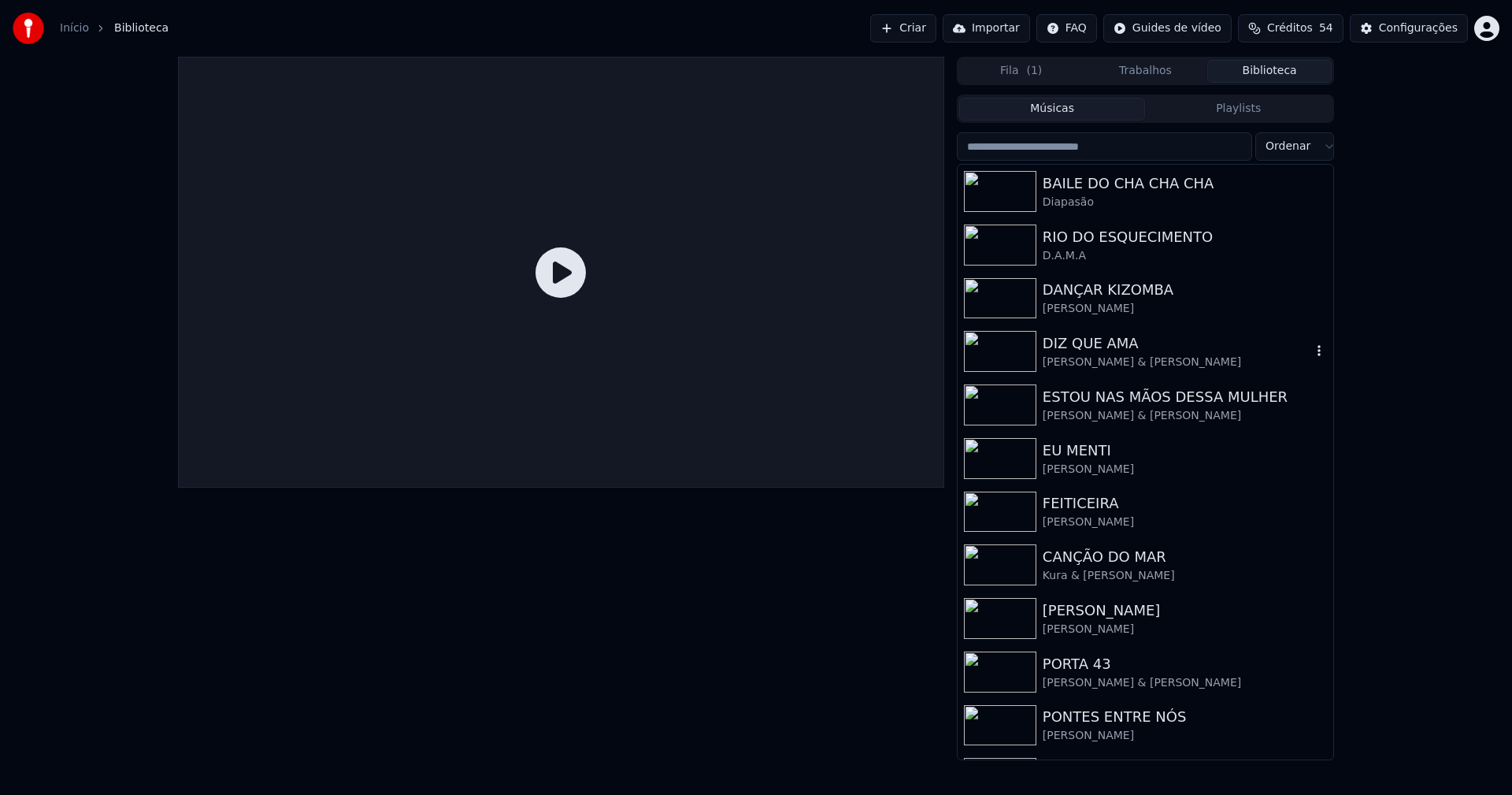
click at [1107, 346] on div "DIZ QUE AMA" at bounding box center [1177, 343] width 269 height 22
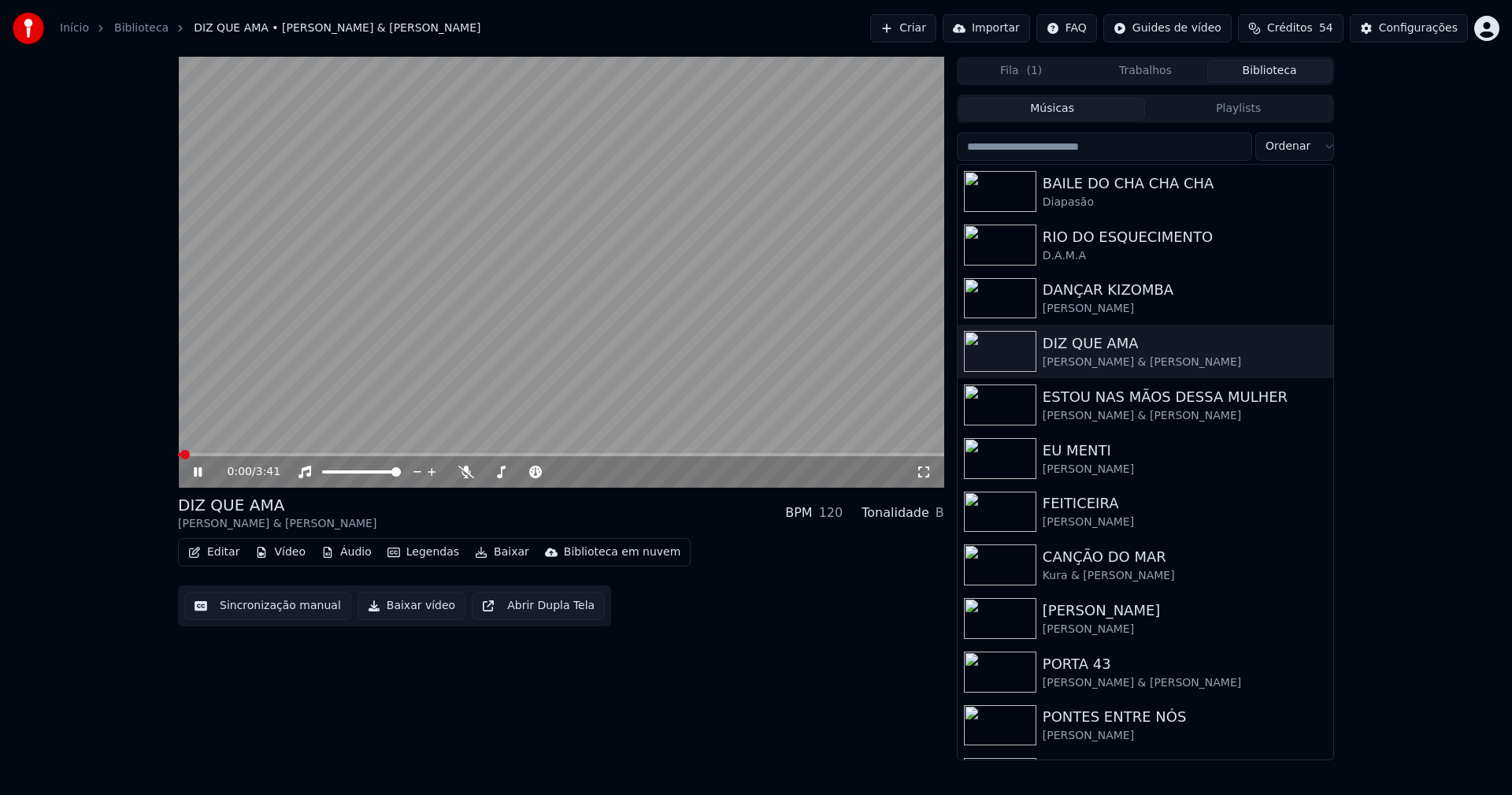
click at [285, 550] on button "Vídeo" at bounding box center [280, 552] width 63 height 22
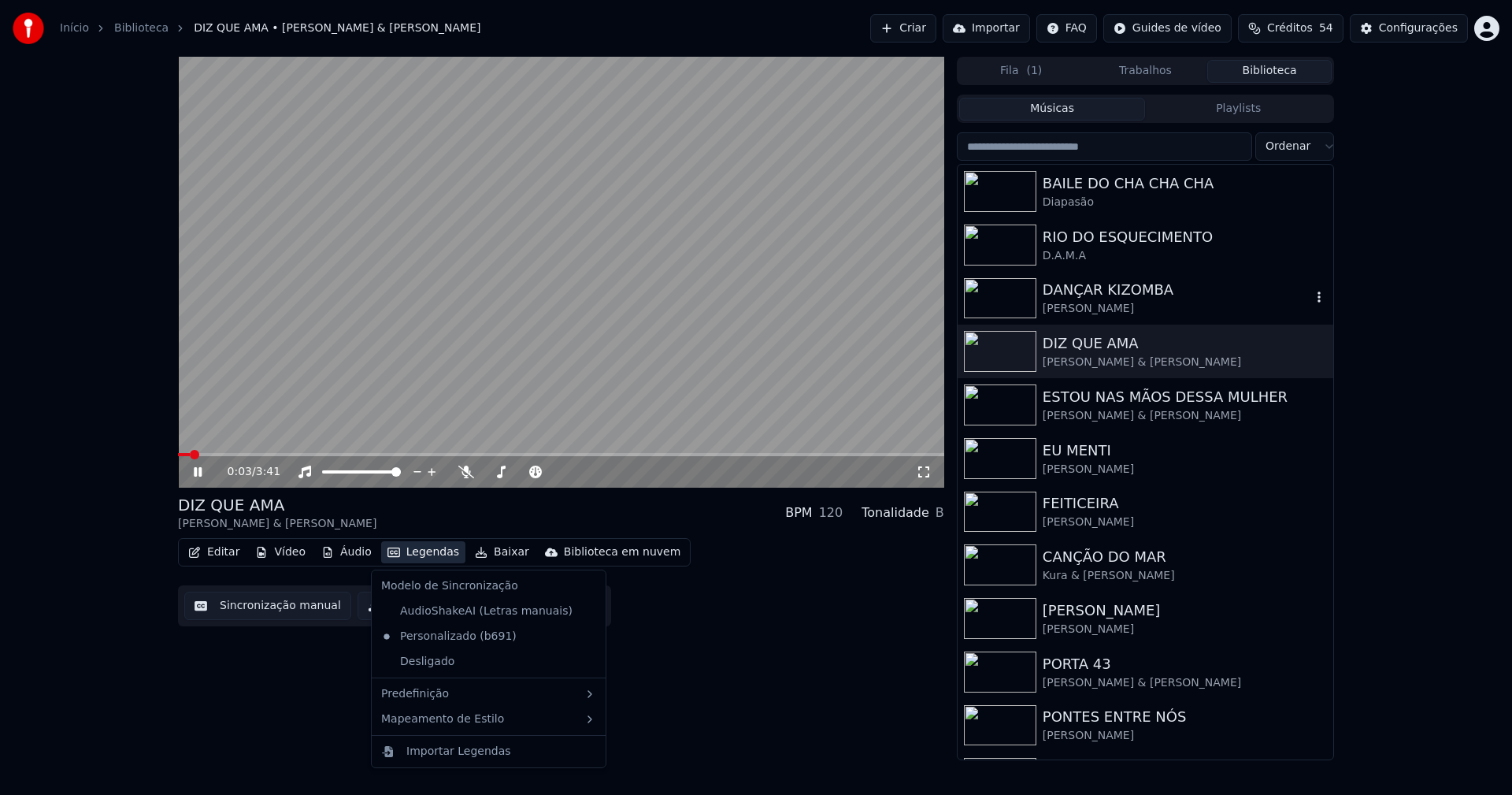
click at [1102, 297] on div "DANÇAR KIZOMBA" at bounding box center [1177, 289] width 269 height 22
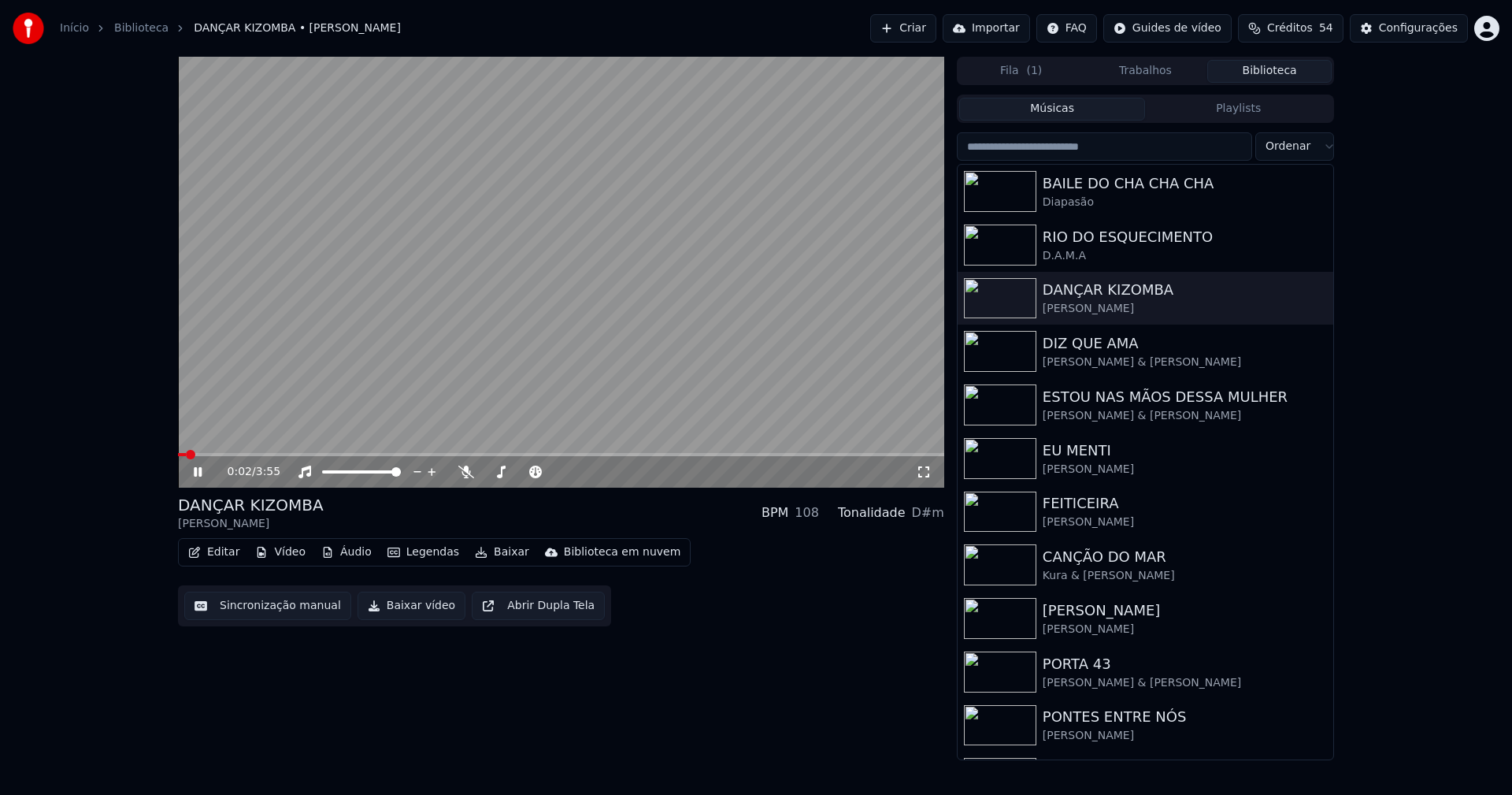
click at [282, 454] on span at bounding box center [560, 455] width 766 height 3
click at [924, 474] on icon at bounding box center [923, 471] width 16 height 12
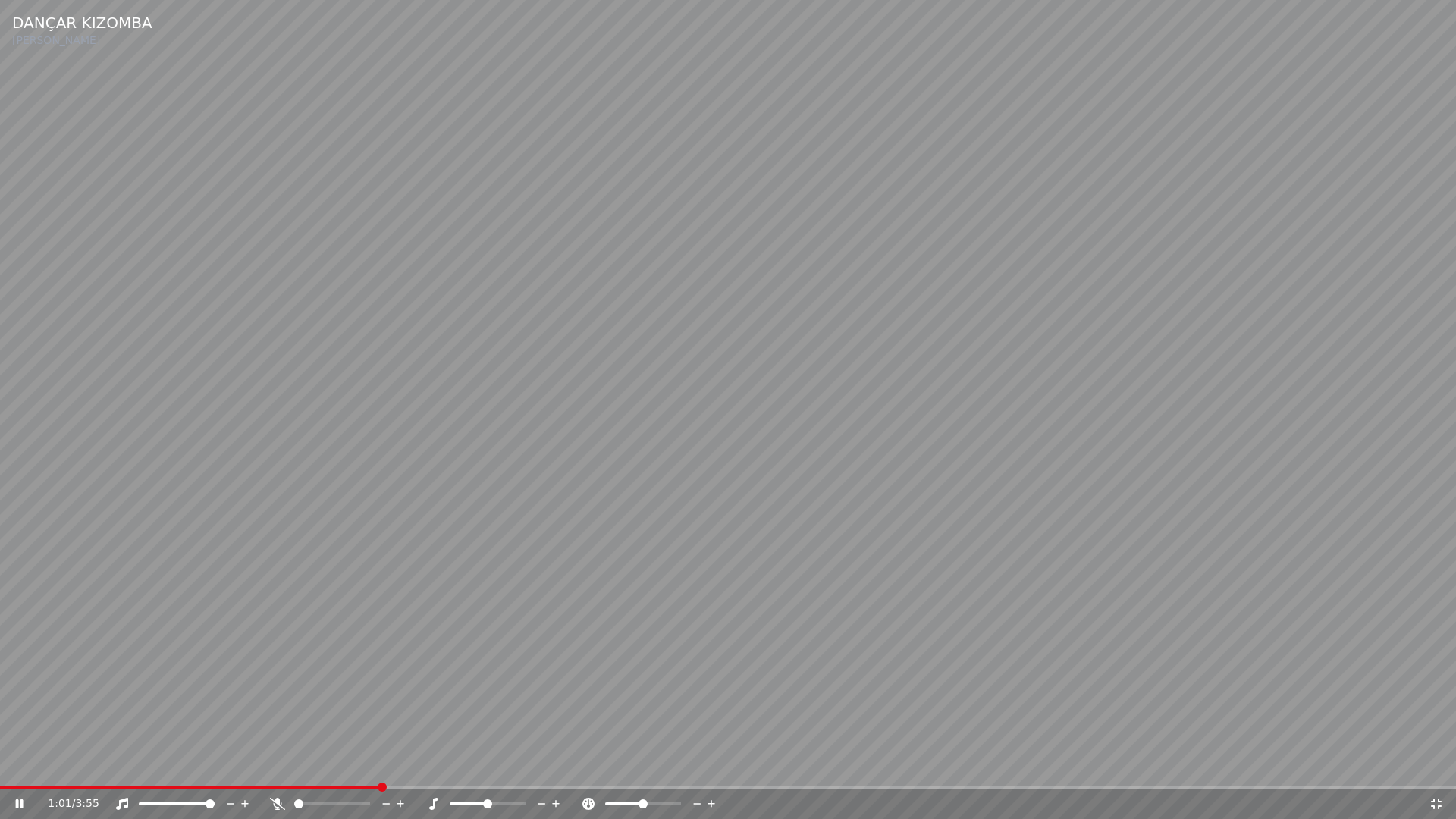
click at [1431, 765] on icon at bounding box center [1435, 804] width 15 height 12
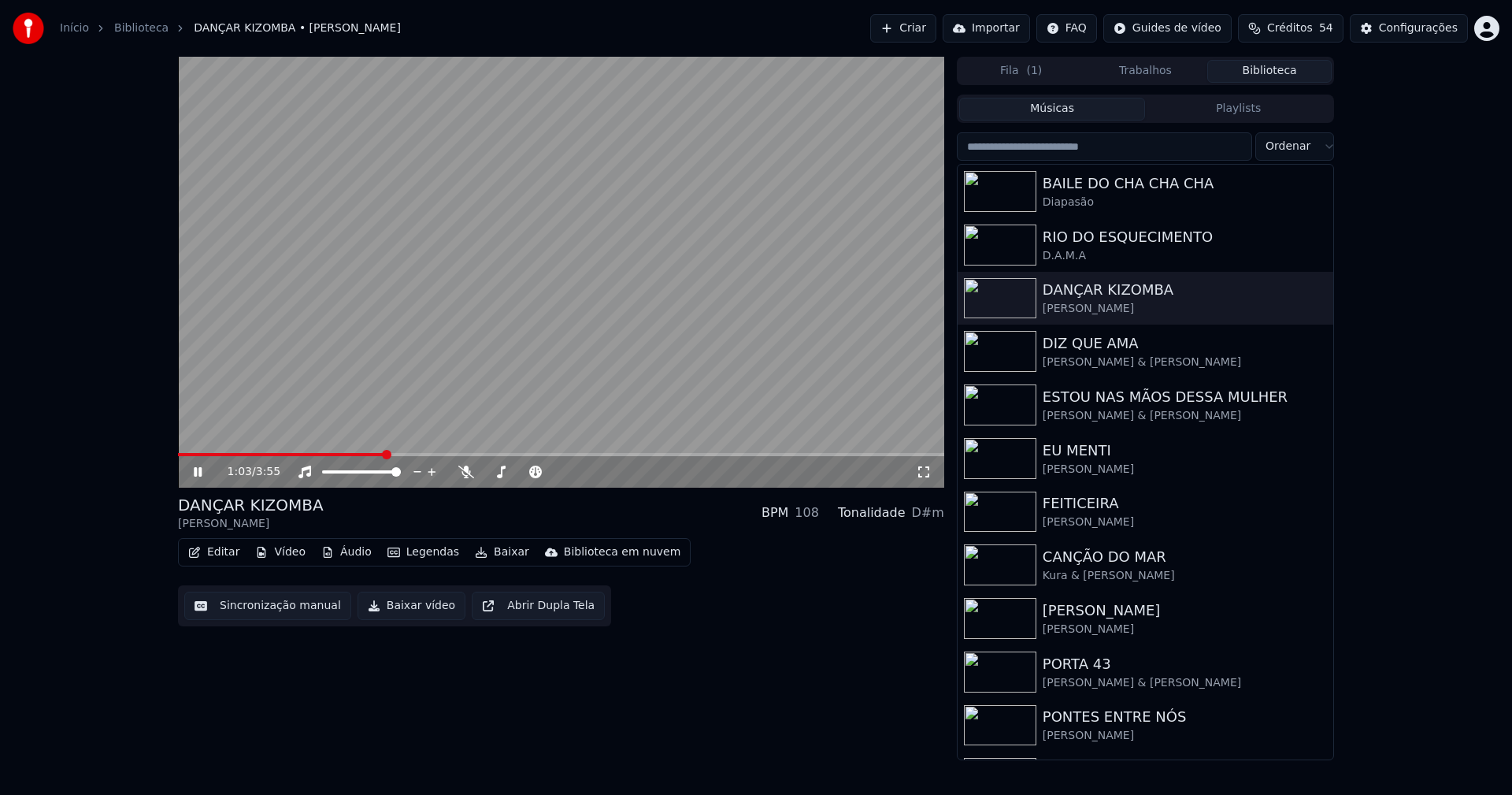
click at [199, 472] on icon at bounding box center [197, 471] width 8 height 9
click at [397, 613] on button "Baixar vídeo" at bounding box center [411, 606] width 108 height 28
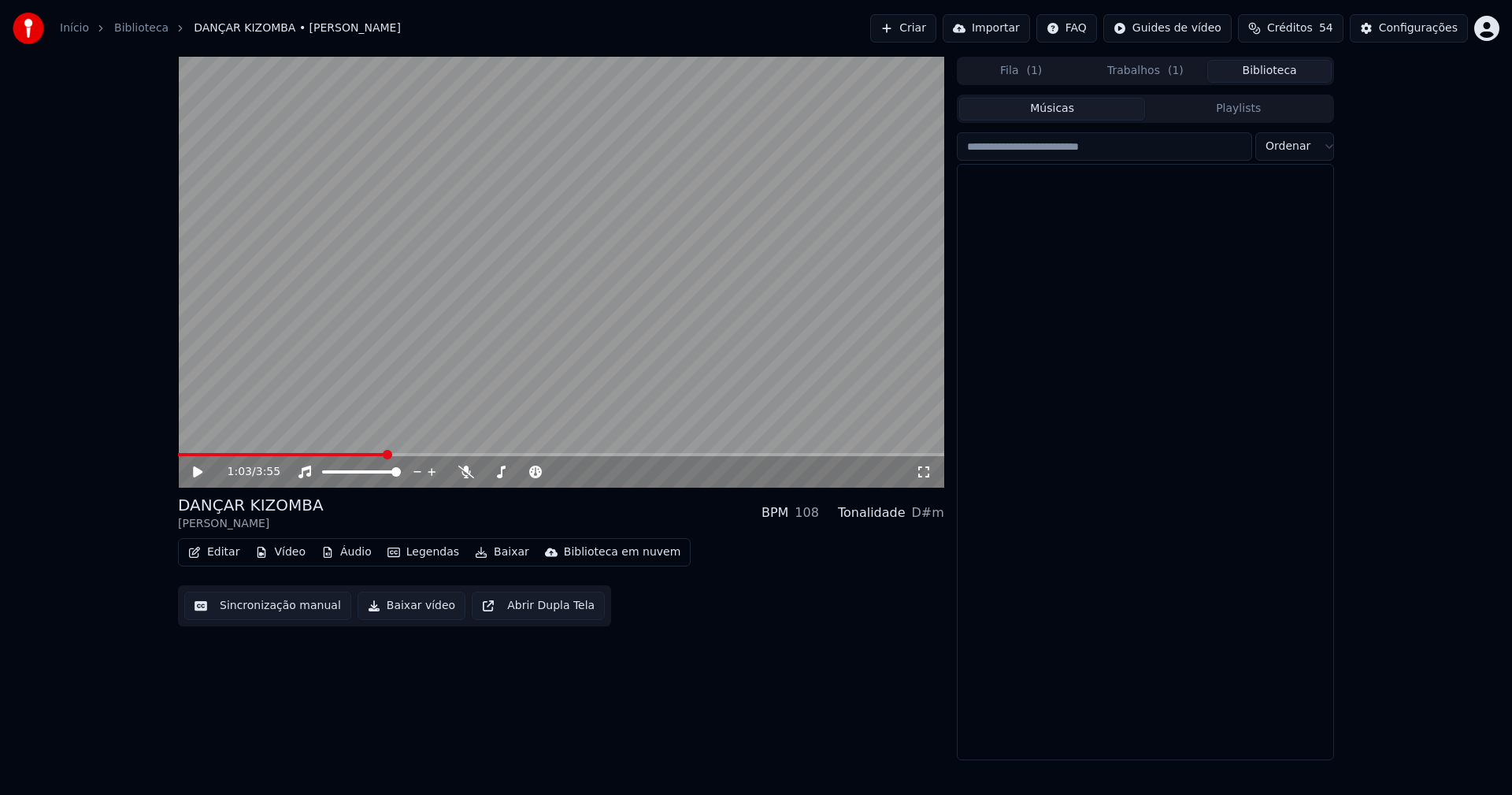
click at [1303, 60] on button "Biblioteca" at bounding box center [1269, 71] width 125 height 23
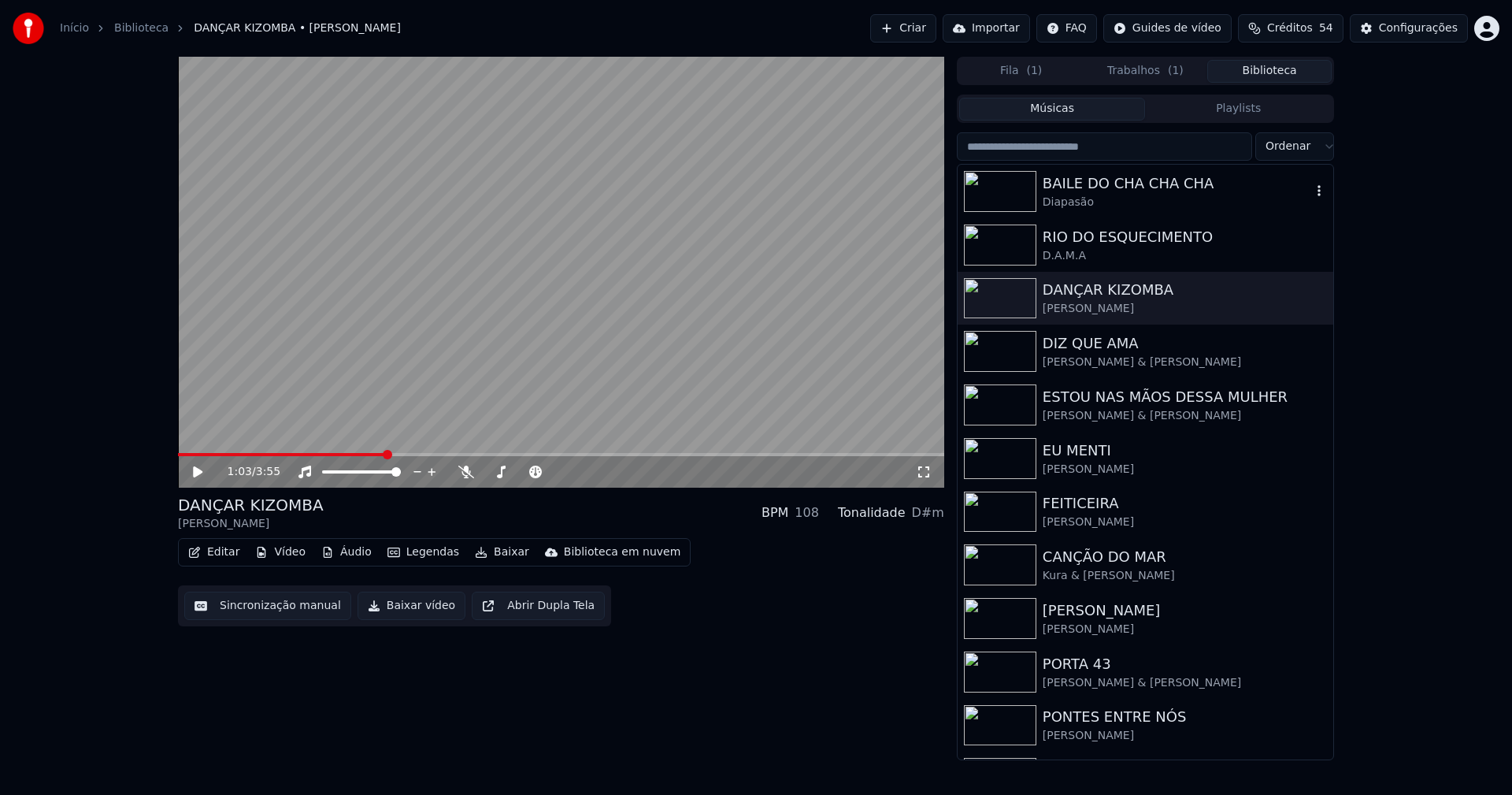
click at [1134, 181] on div "BAILE DO CHA CHA CHA" at bounding box center [1177, 183] width 269 height 22
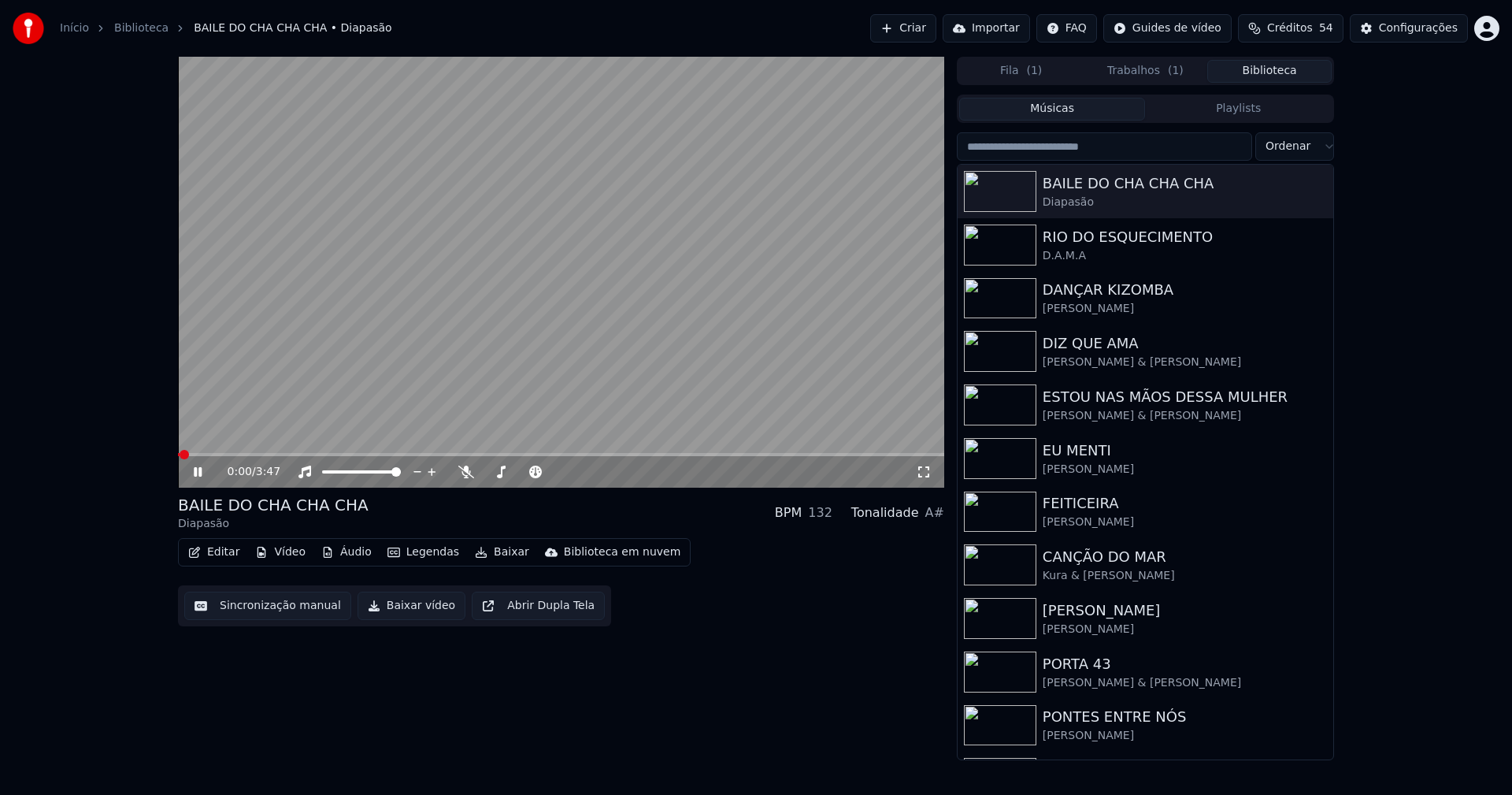
click at [284, 558] on button "Vídeo" at bounding box center [280, 552] width 63 height 22
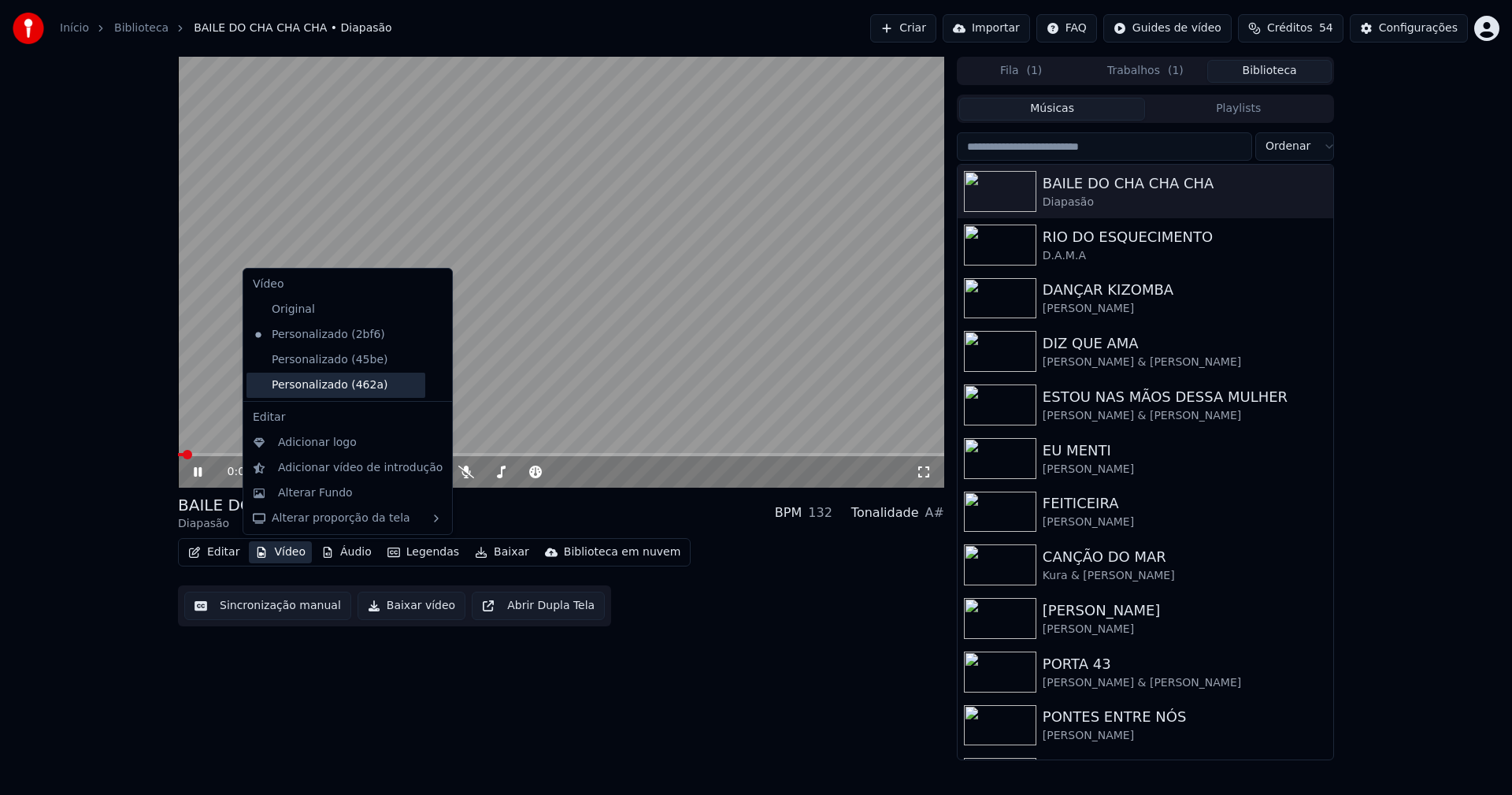
click at [316, 388] on div "Personalizado (462a)" at bounding box center [335, 385] width 178 height 25
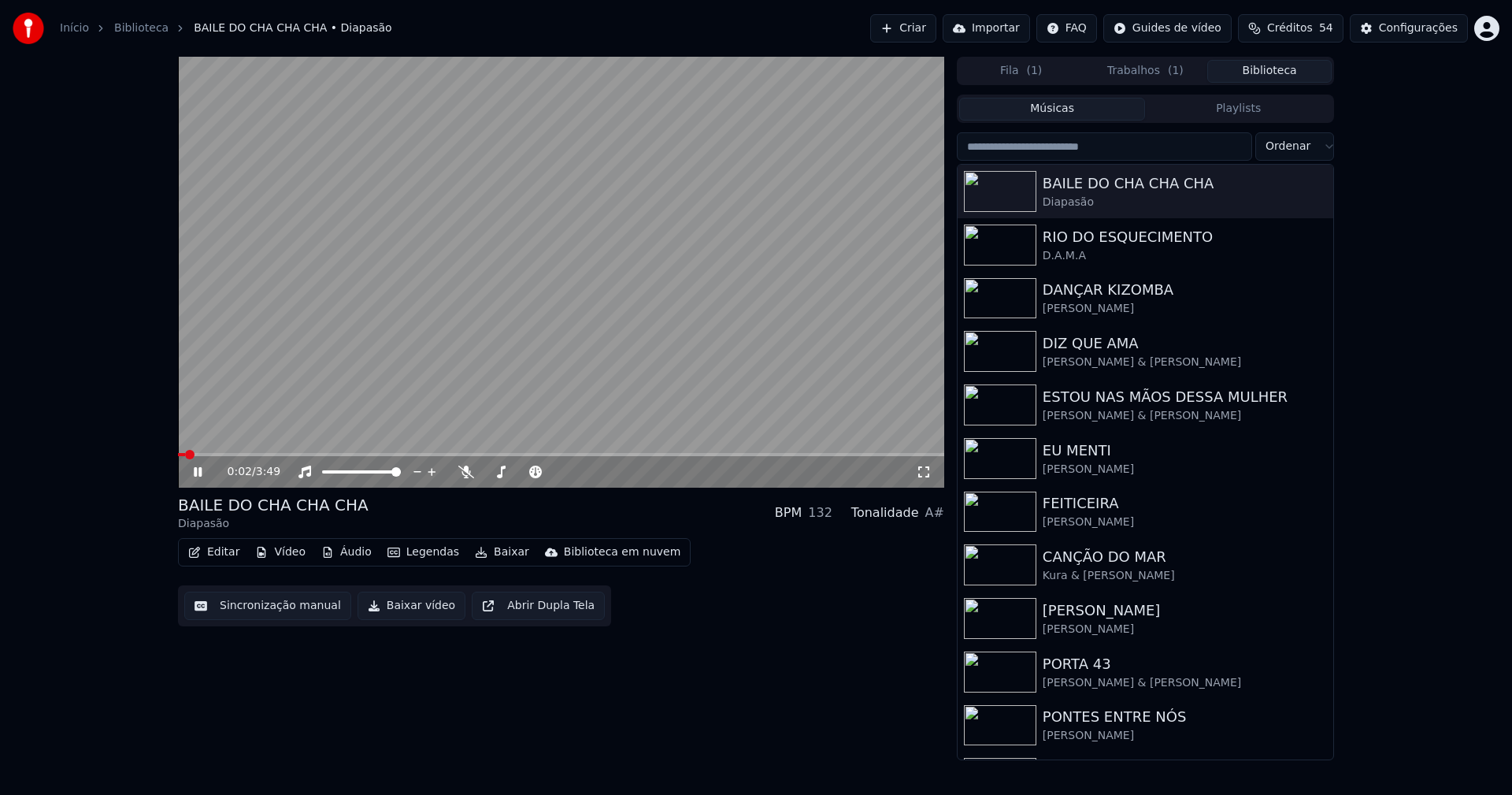
click at [193, 471] on icon at bounding box center [209, 471] width 37 height 12
click at [403, 612] on button "Baixar vídeo" at bounding box center [411, 606] width 108 height 28
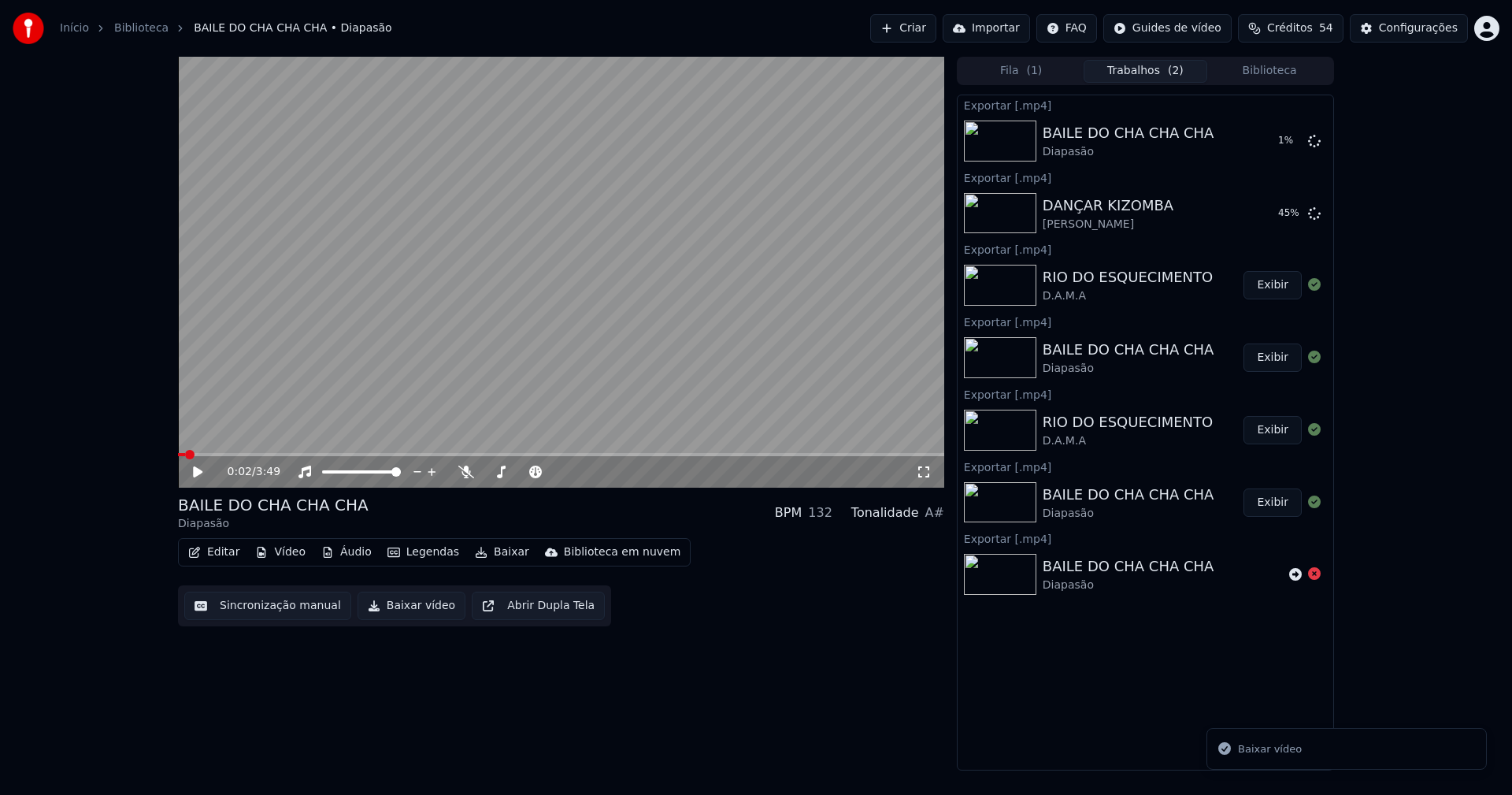
click at [1272, 76] on button "Biblioteca" at bounding box center [1269, 71] width 125 height 23
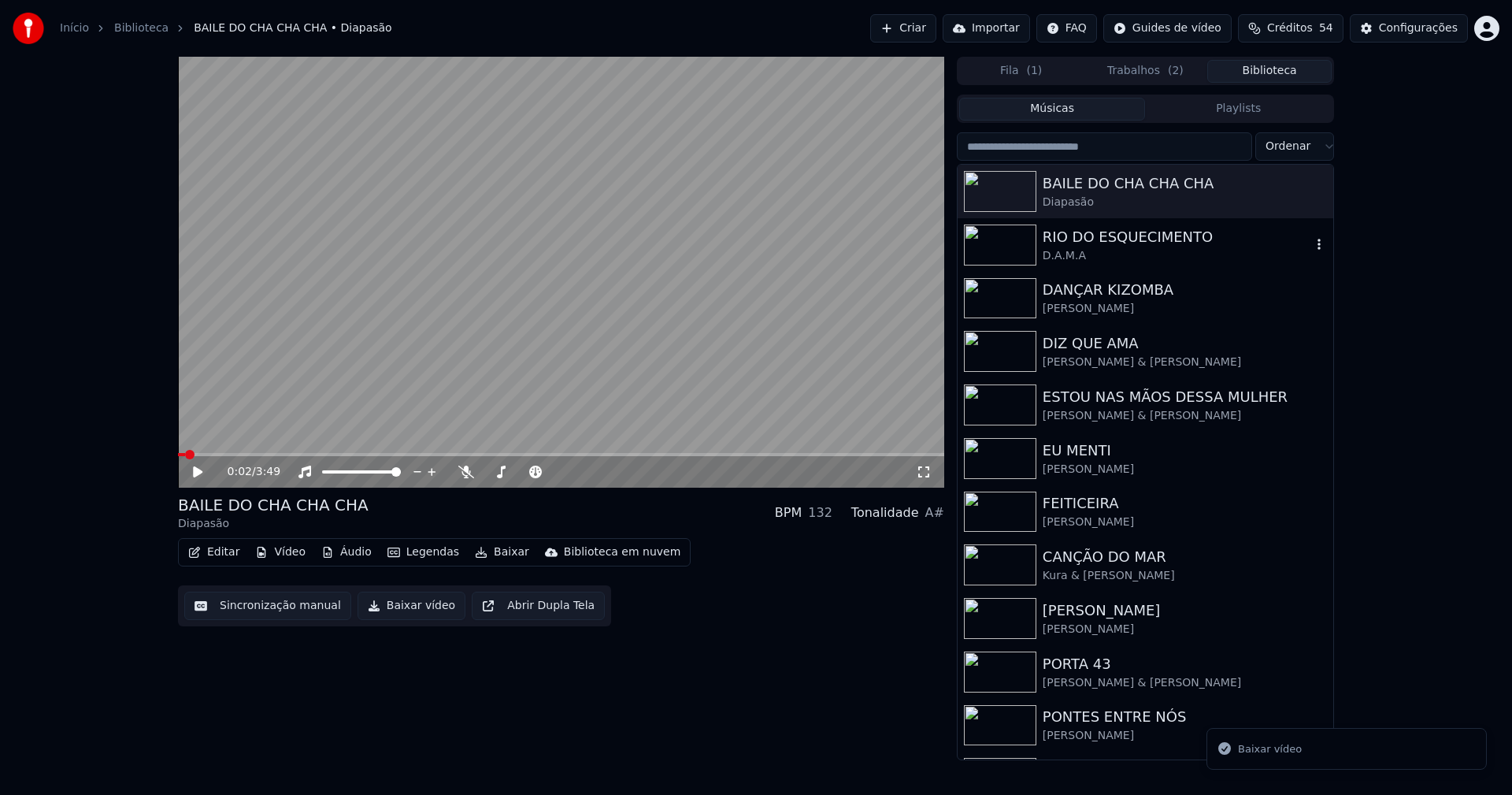
click at [1110, 254] on div "D.A.M.A" at bounding box center [1177, 255] width 269 height 16
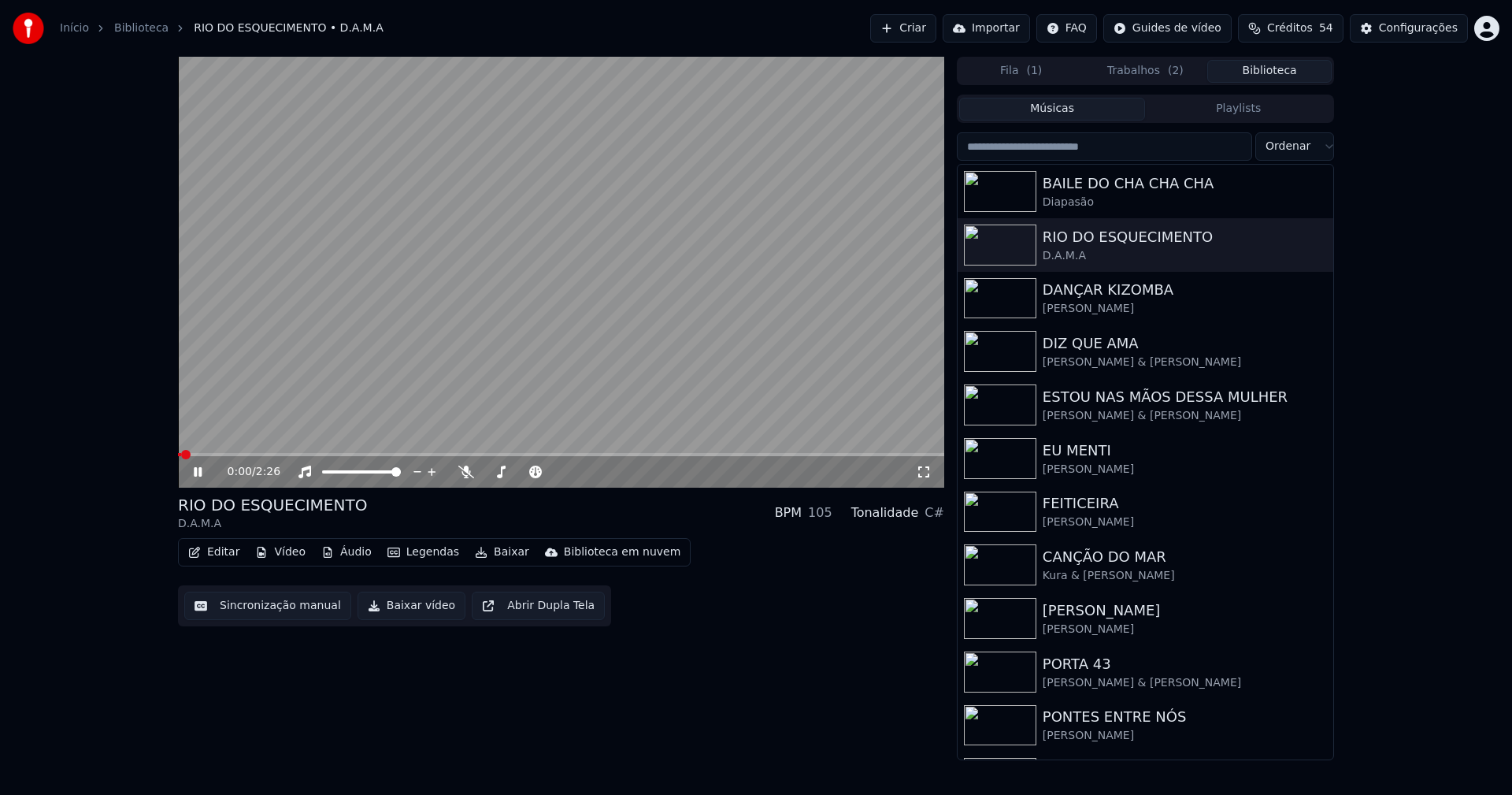
click at [199, 474] on icon at bounding box center [197, 471] width 8 height 9
click at [386, 612] on button "Baixar vídeo" at bounding box center [411, 606] width 108 height 28
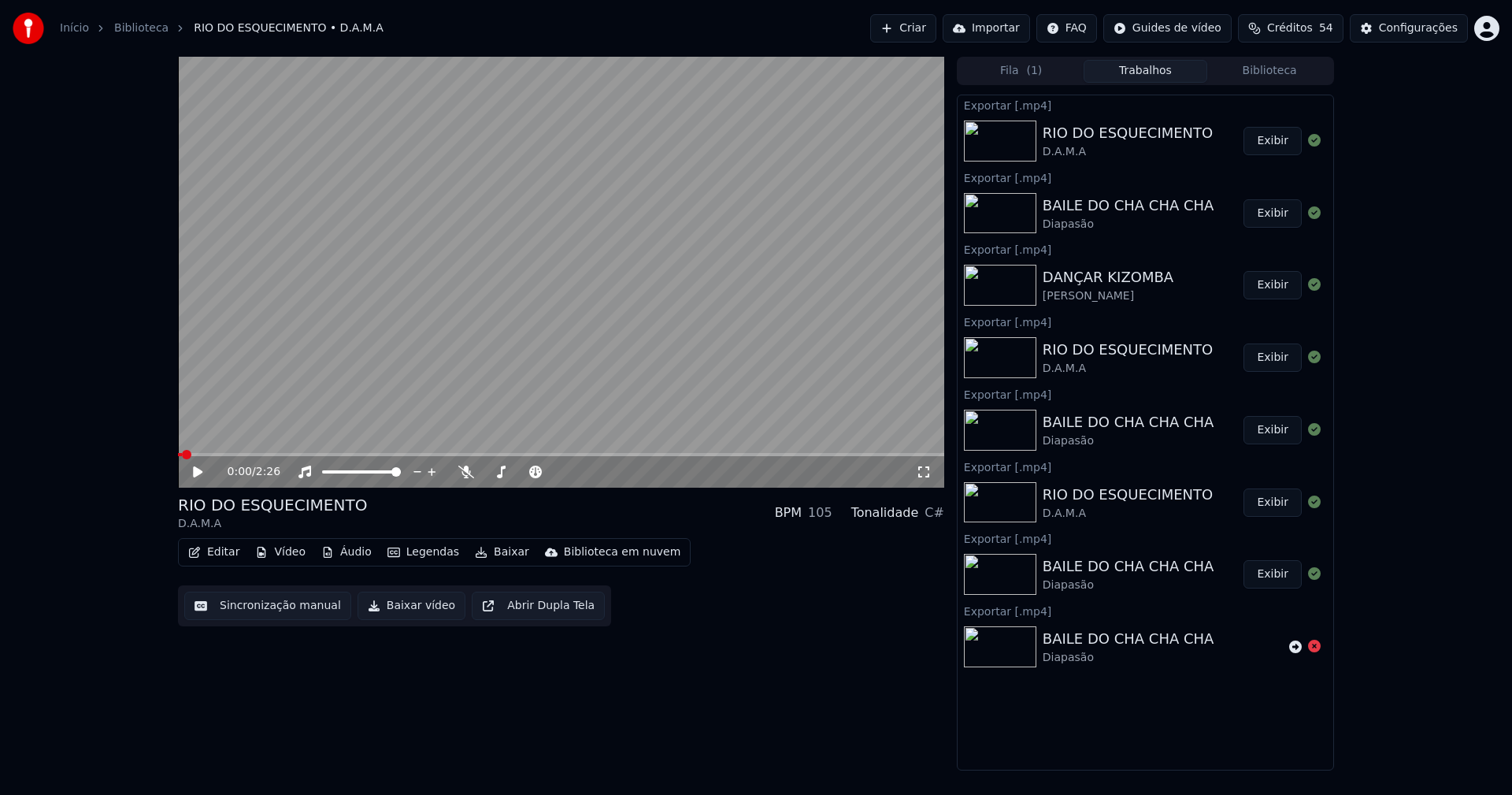
click at [1269, 76] on button "Biblioteca" at bounding box center [1269, 71] width 125 height 23
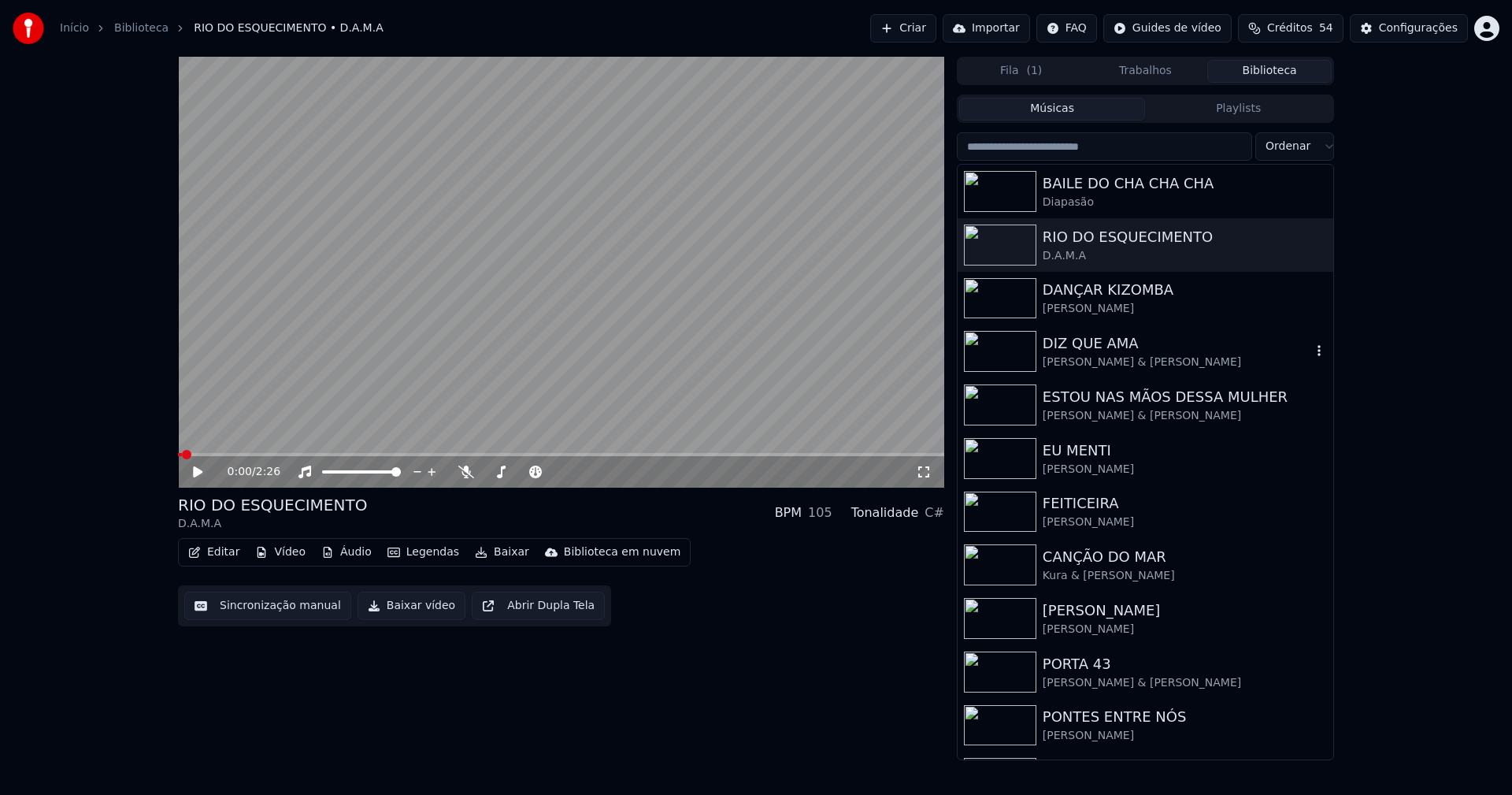
click at [1081, 345] on div "DIZ QUE AMA" at bounding box center [1177, 343] width 269 height 22
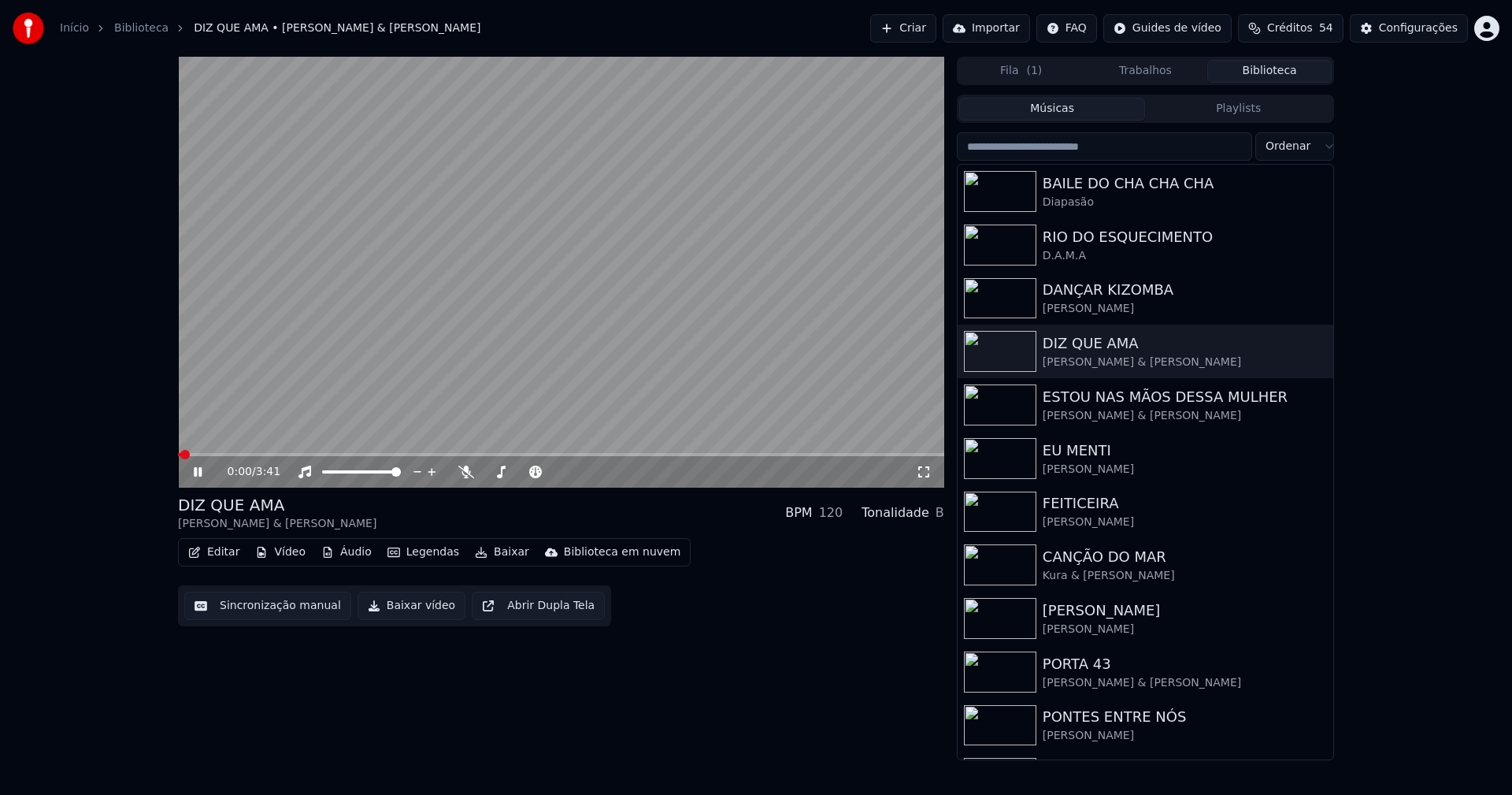
click at [199, 473] on icon at bounding box center [197, 471] width 8 height 9
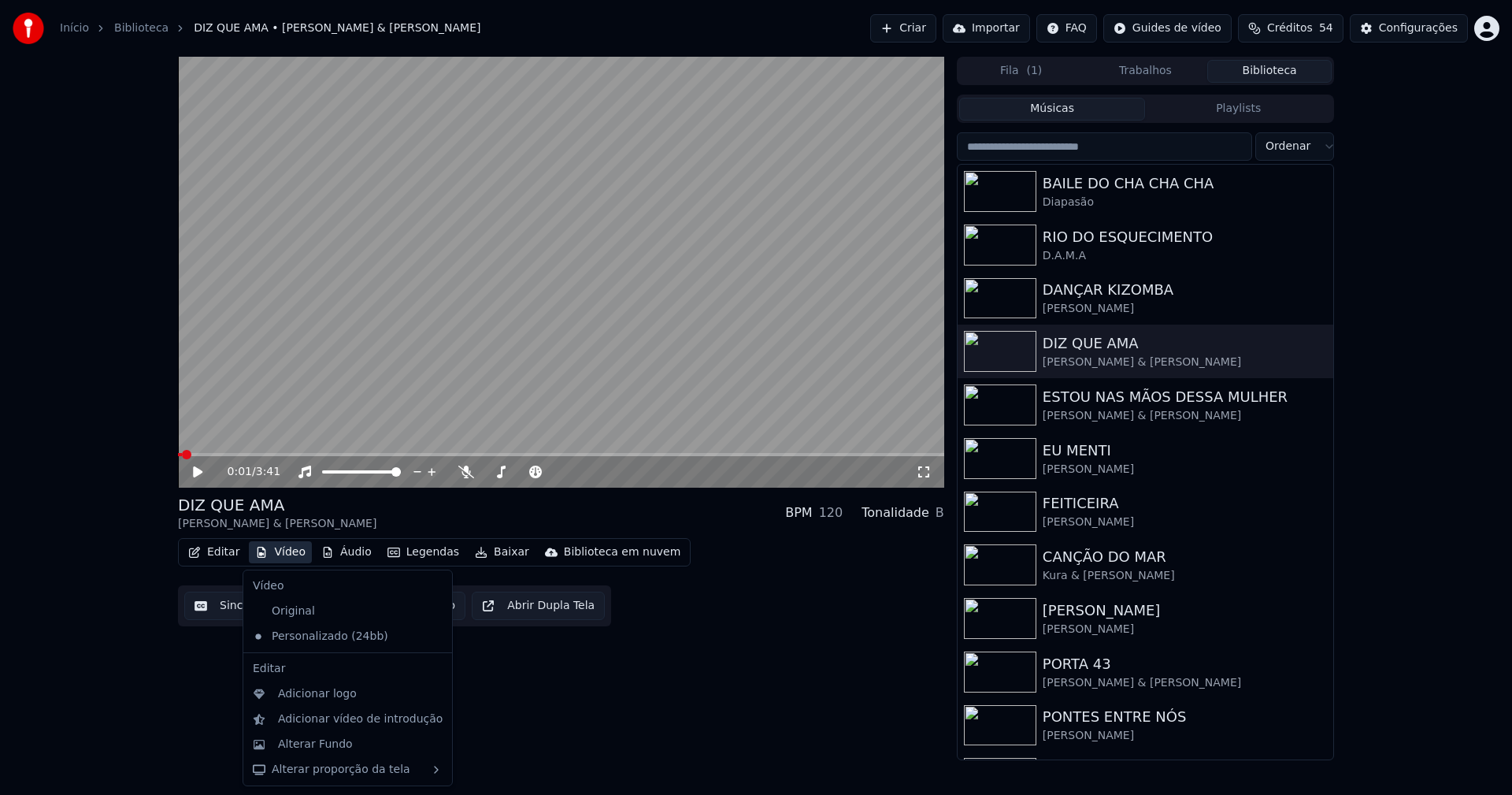
click at [284, 555] on button "Vídeo" at bounding box center [280, 552] width 63 height 22
click at [322, 743] on div "Alterar Fundo" at bounding box center [315, 744] width 75 height 16
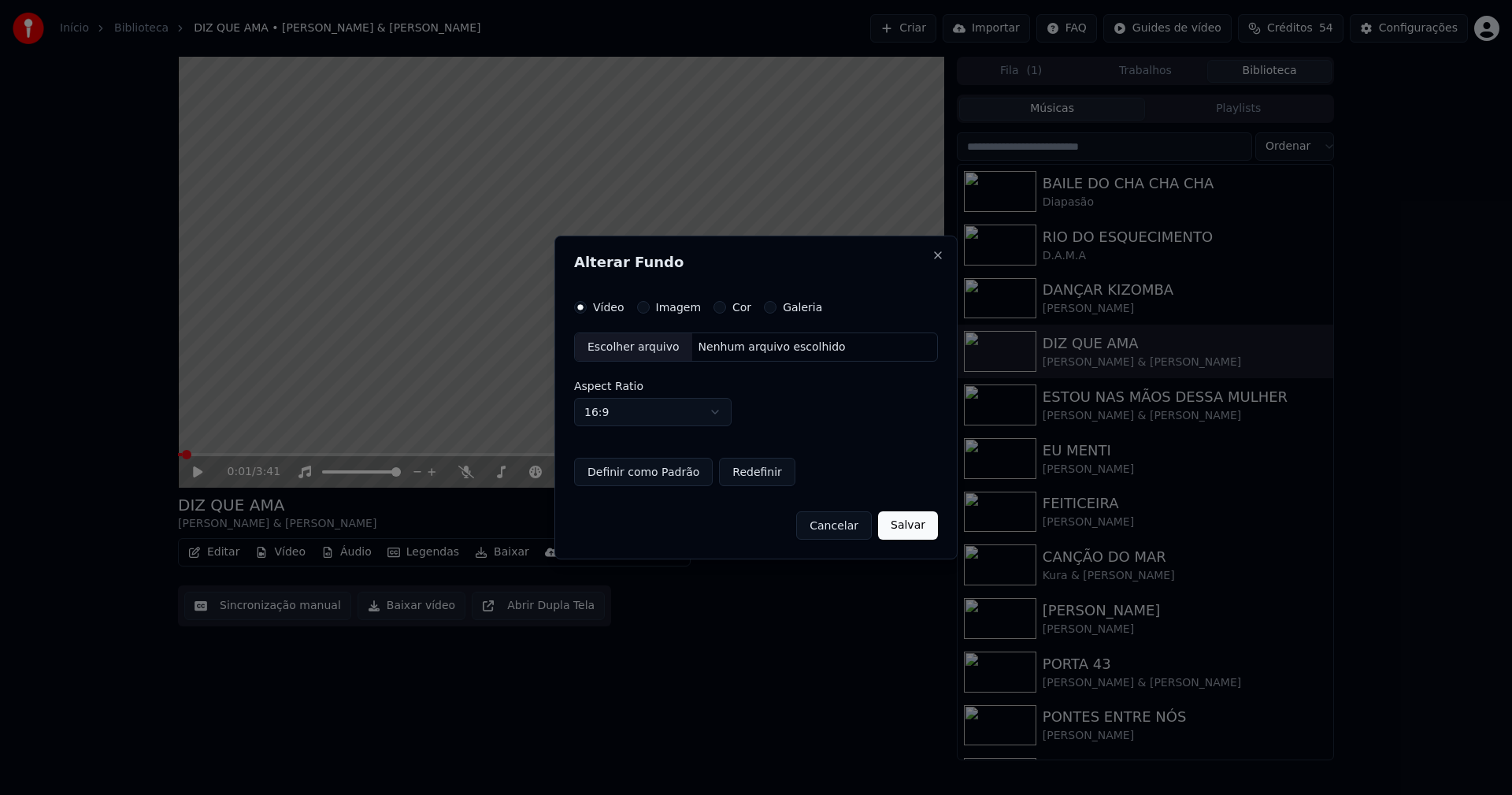
click at [640, 307] on button "Imagem" at bounding box center [643, 307] width 12 height 12
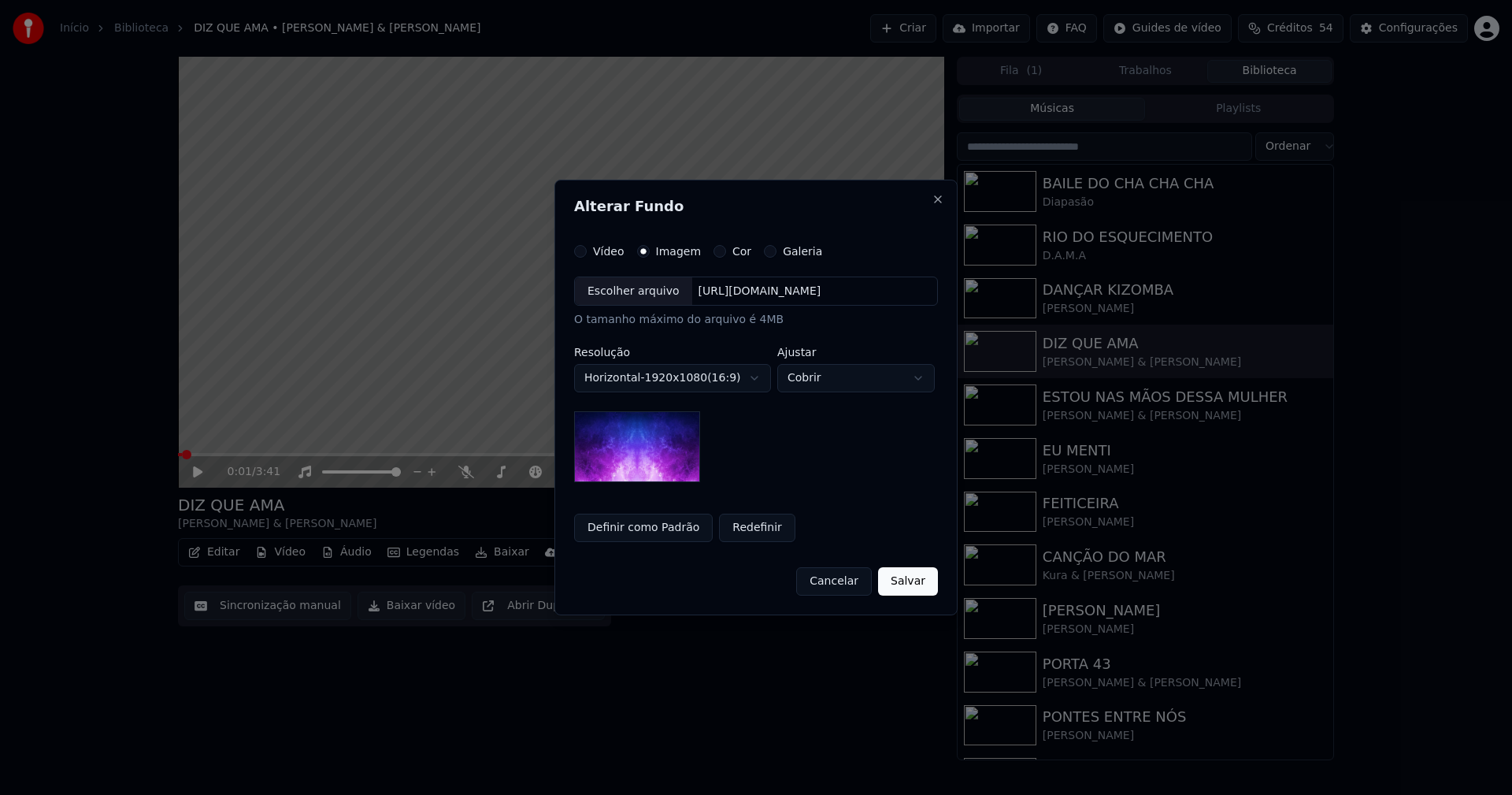
click at [637, 298] on div "Escolher arquivo" at bounding box center [634, 291] width 117 height 28
click at [653, 531] on button "Definir como Padrão" at bounding box center [644, 527] width 139 height 28
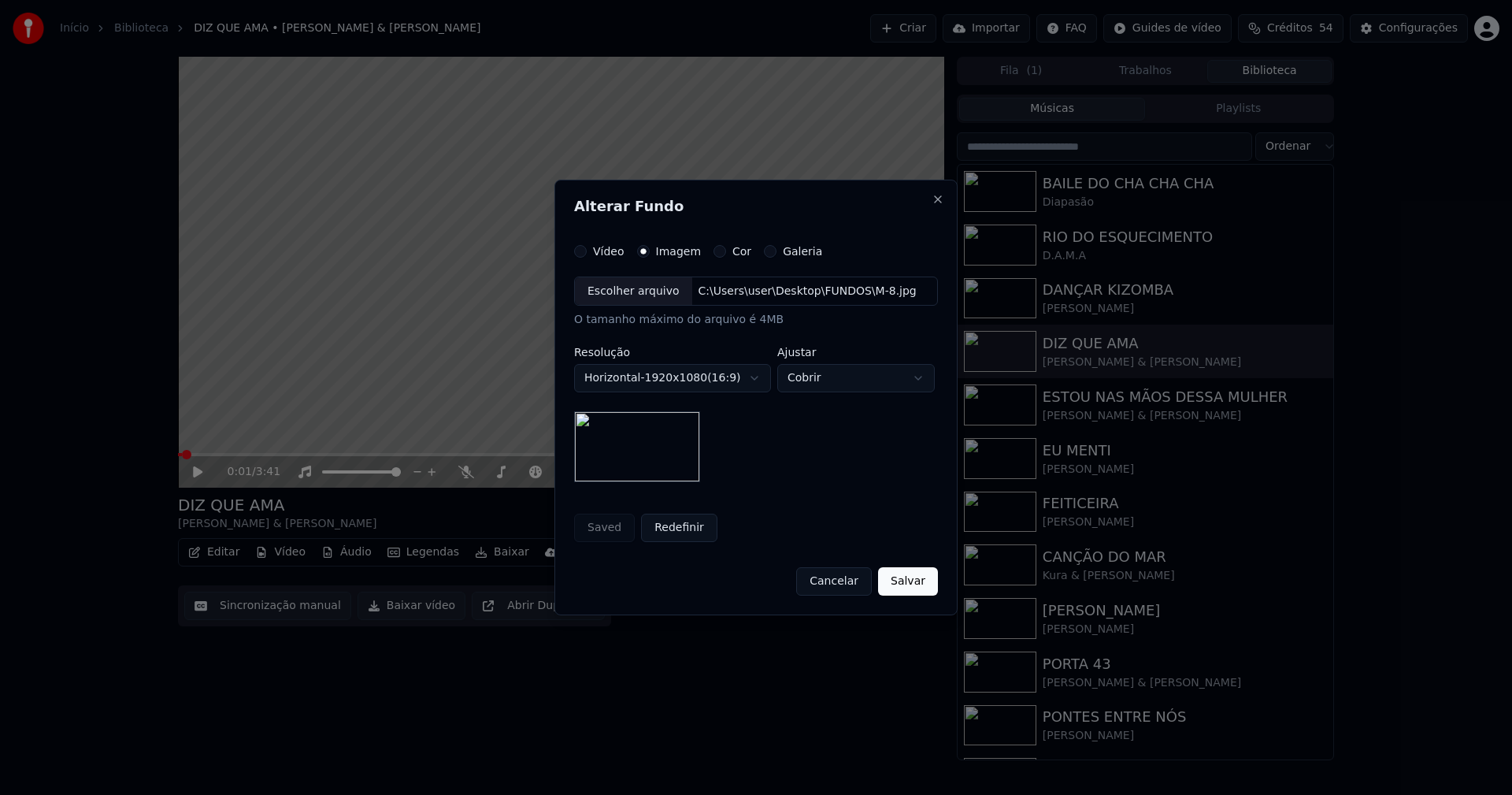
click at [922, 588] on button "Salvar" at bounding box center [908, 581] width 59 height 28
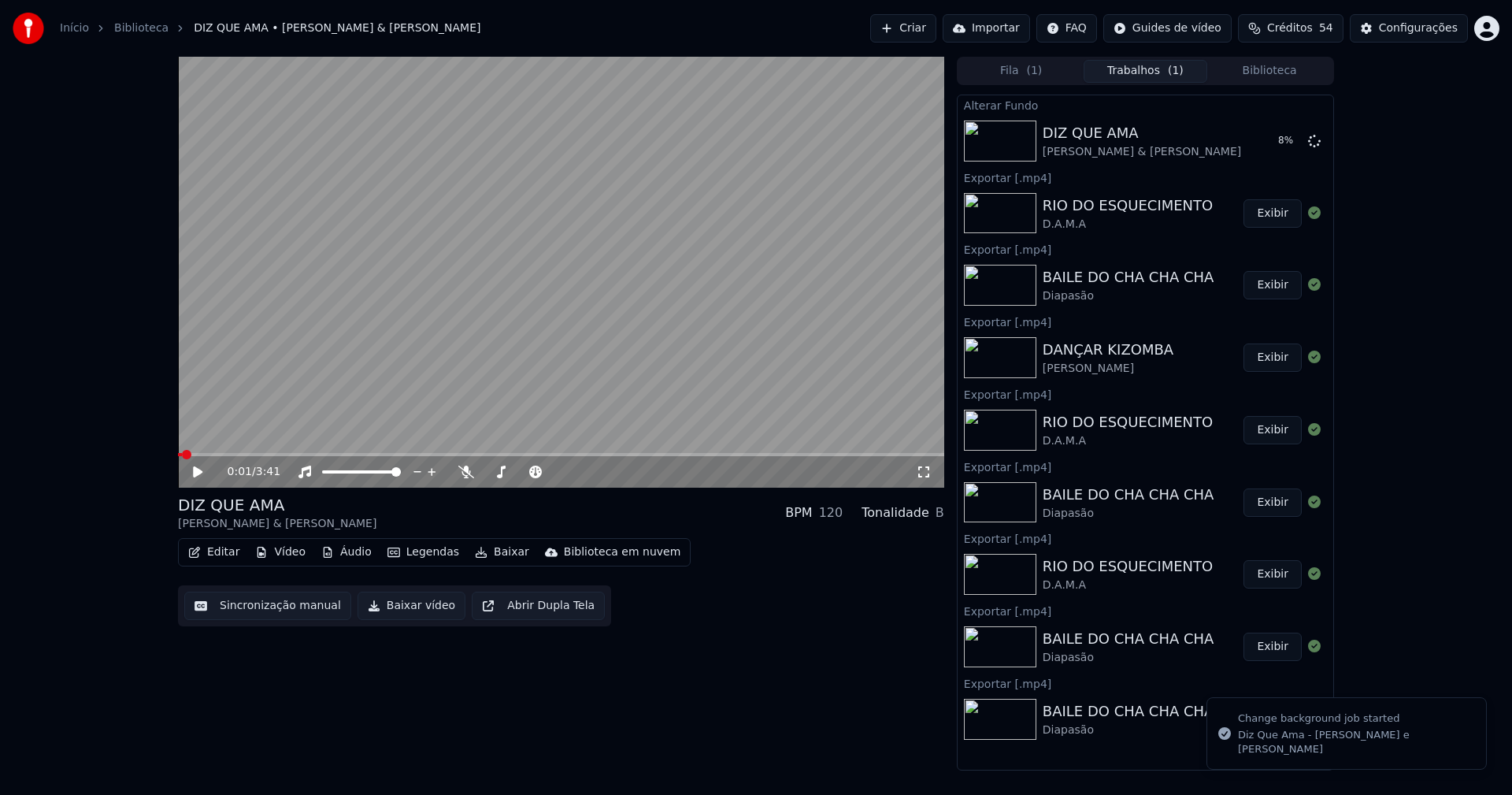
click at [1278, 81] on button "Biblioteca" at bounding box center [1269, 71] width 125 height 23
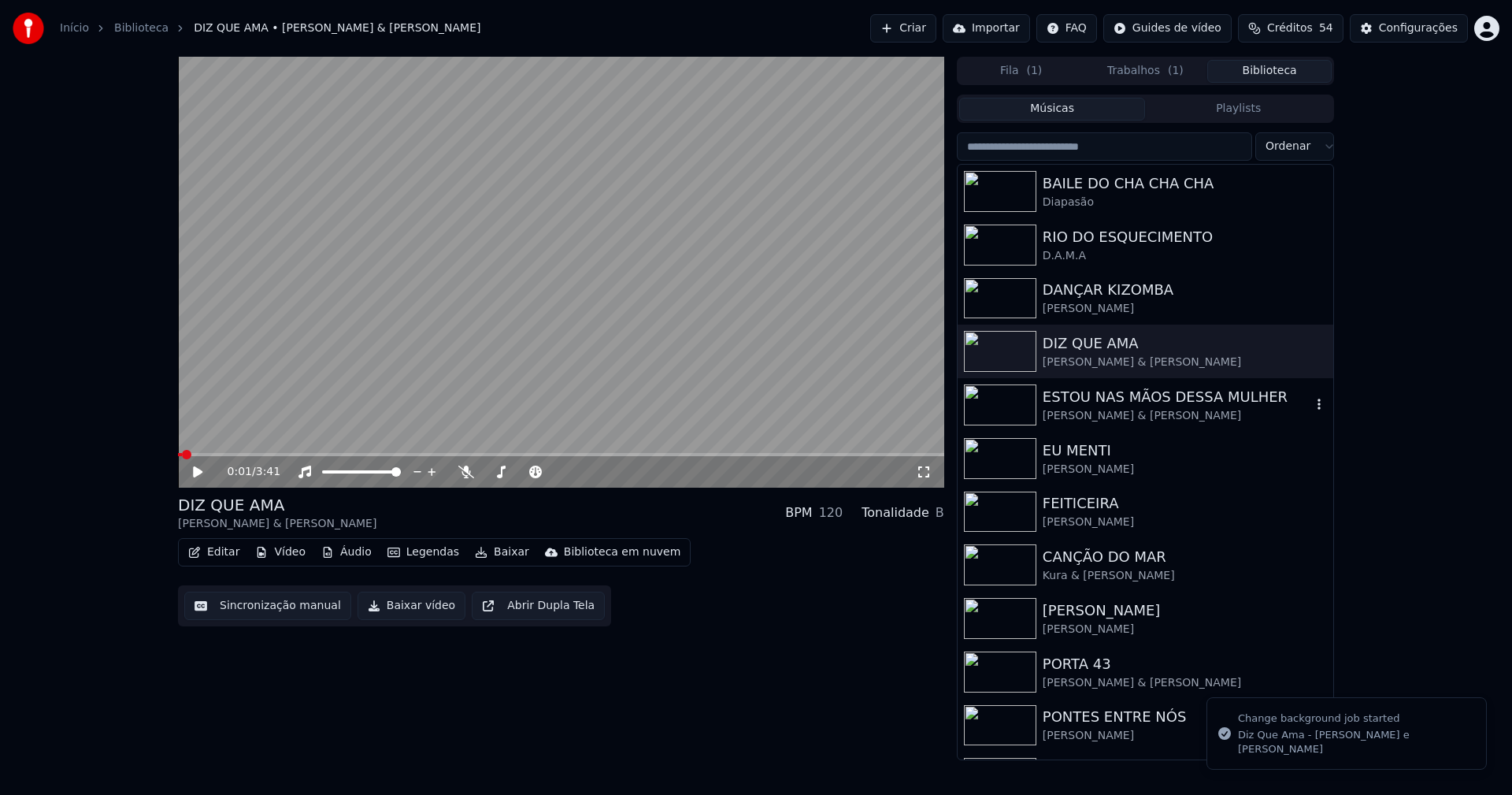
click at [1095, 420] on div "[PERSON_NAME] & [PERSON_NAME]" at bounding box center [1177, 416] width 269 height 16
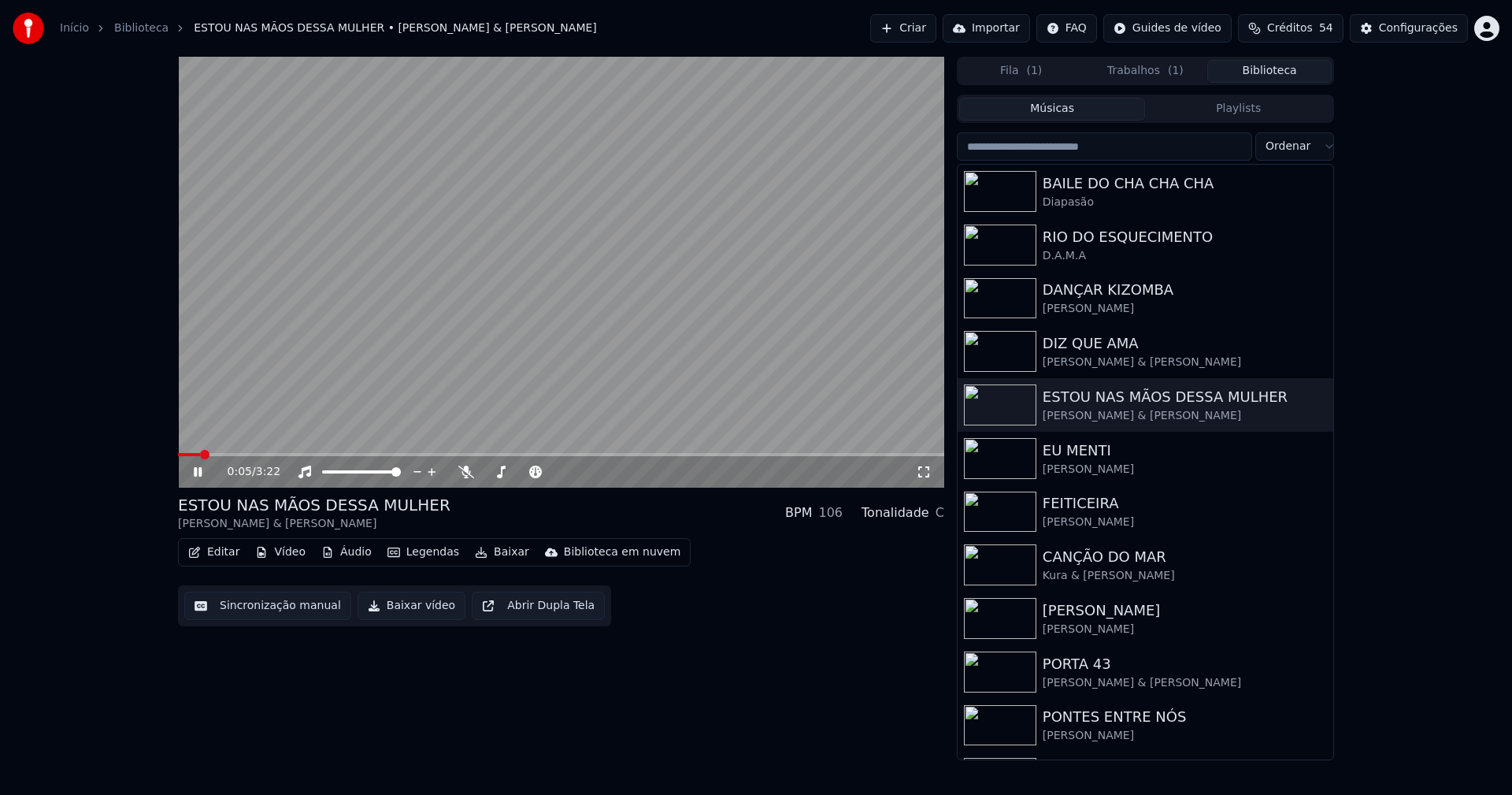
click at [928, 469] on icon at bounding box center [923, 471] width 11 height 11
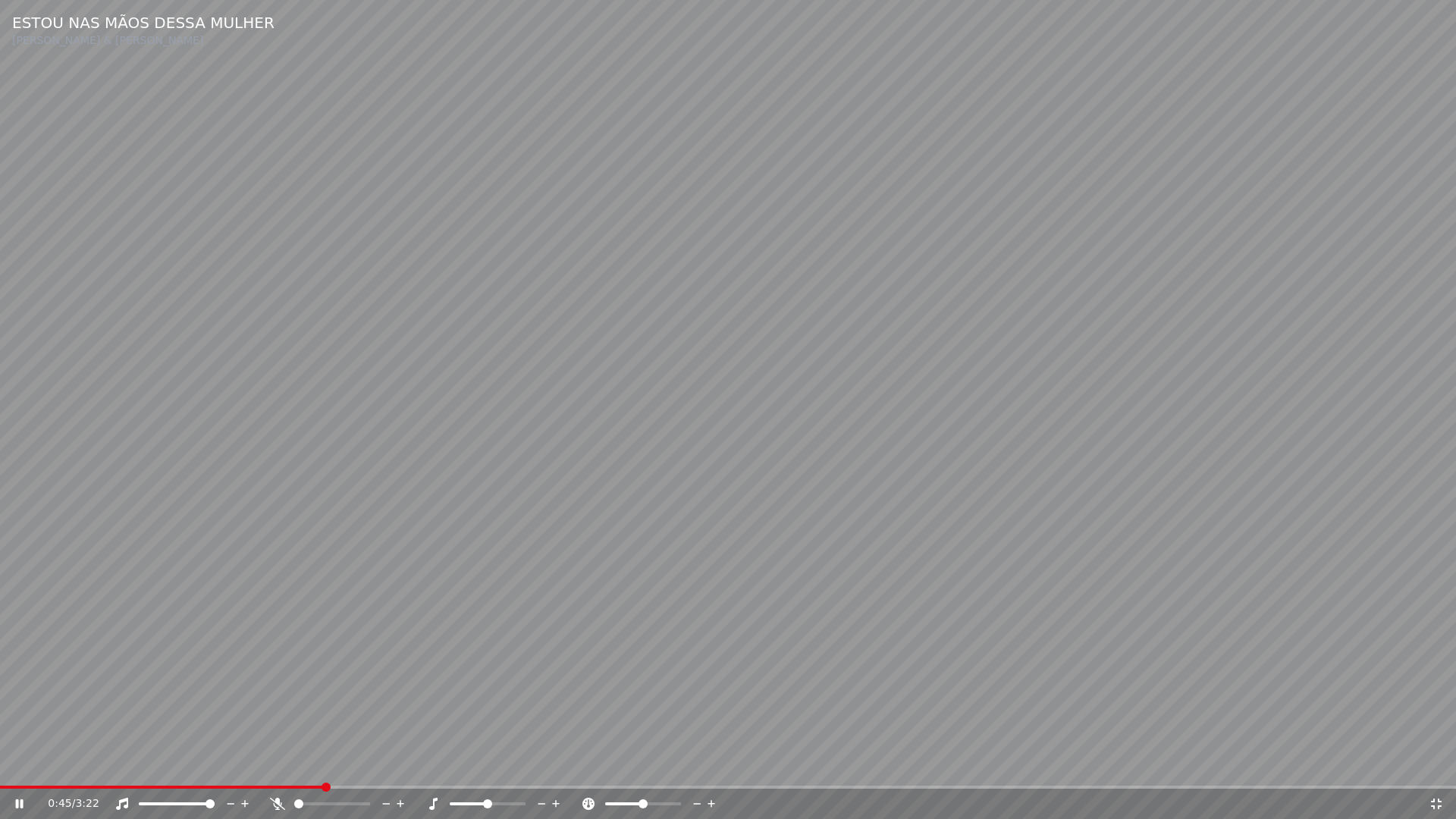
click at [325, 765] on span at bounding box center [728, 787] width 1456 height 3
click at [542, 765] on span at bounding box center [728, 787] width 1456 height 3
click at [1432, 765] on icon at bounding box center [1435, 804] width 10 height 10
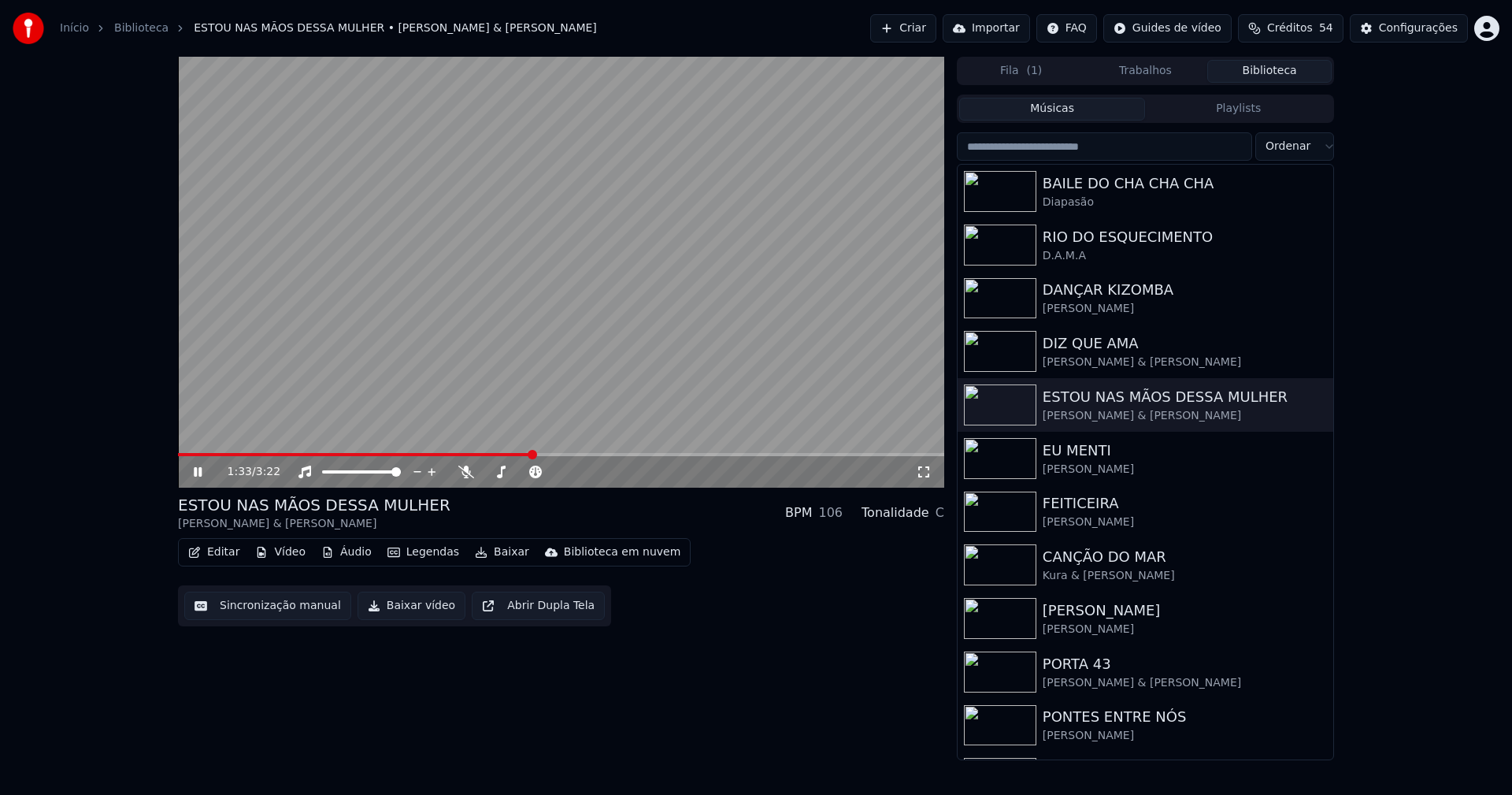
click at [194, 469] on icon at bounding box center [197, 471] width 8 height 9
click at [402, 612] on button "Baixar vídeo" at bounding box center [411, 606] width 108 height 28
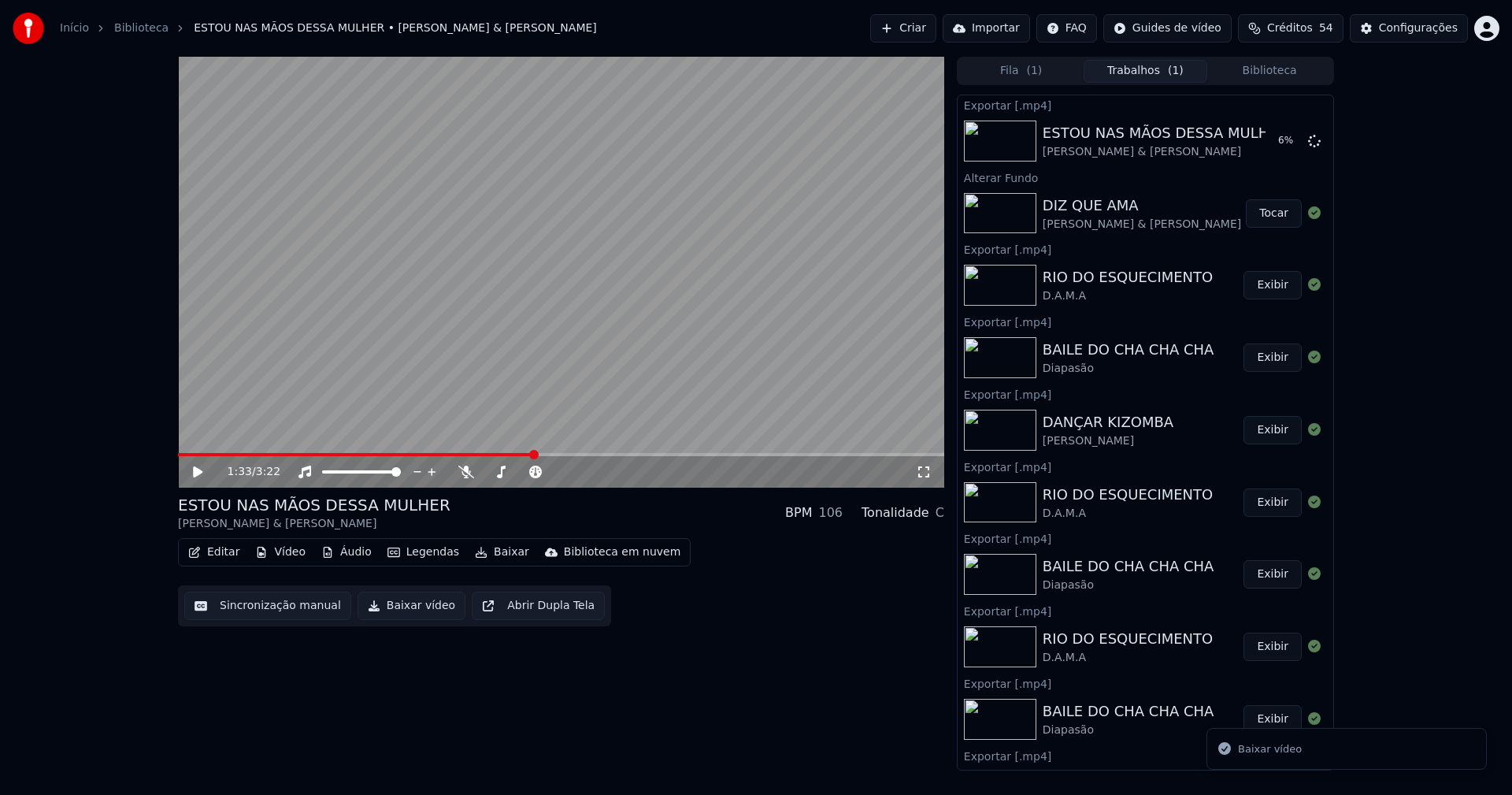
click at [1272, 79] on button "Biblioteca" at bounding box center [1269, 71] width 125 height 23
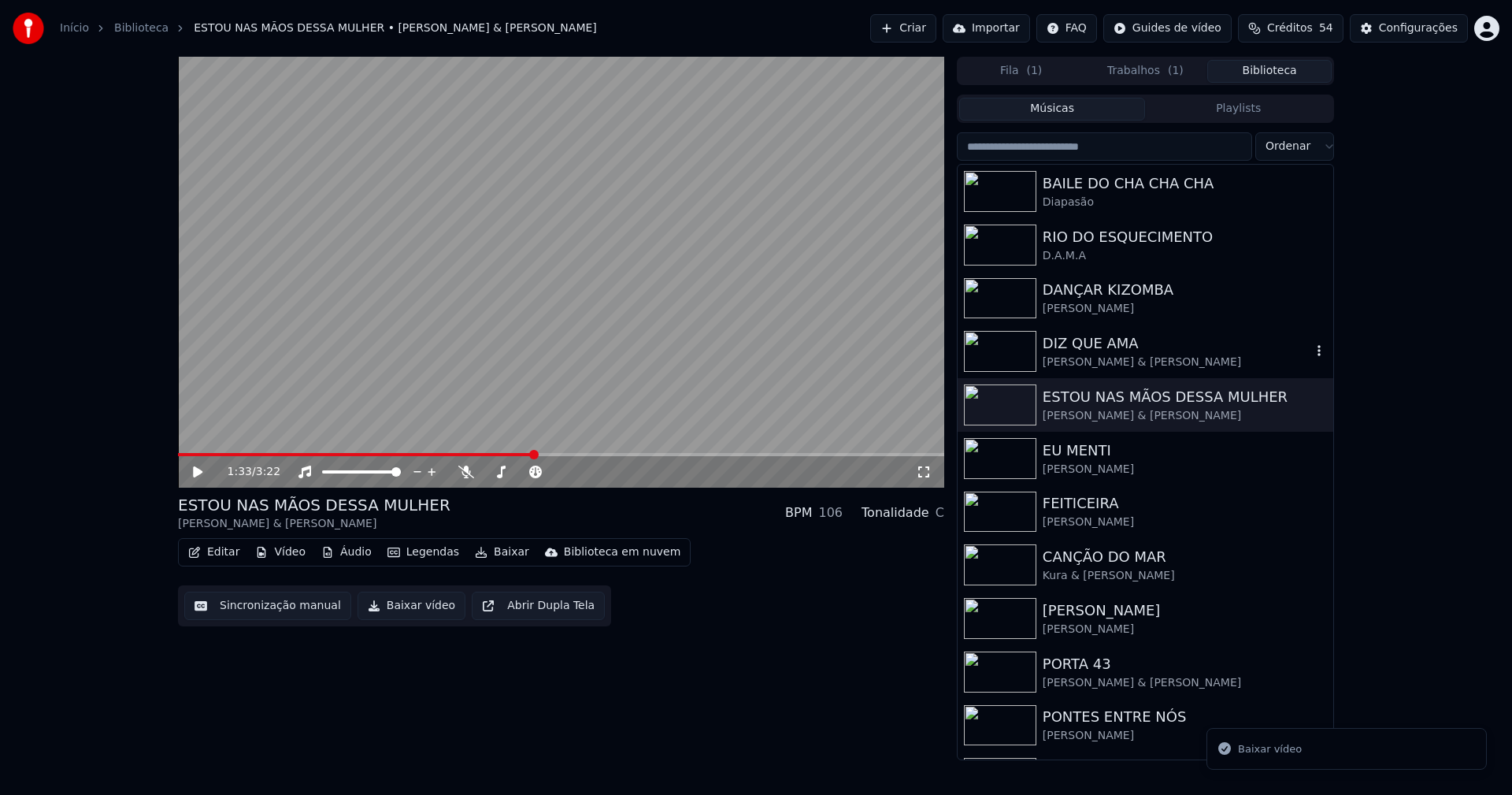
click at [1054, 348] on div "DIZ QUE AMA" at bounding box center [1177, 343] width 269 height 22
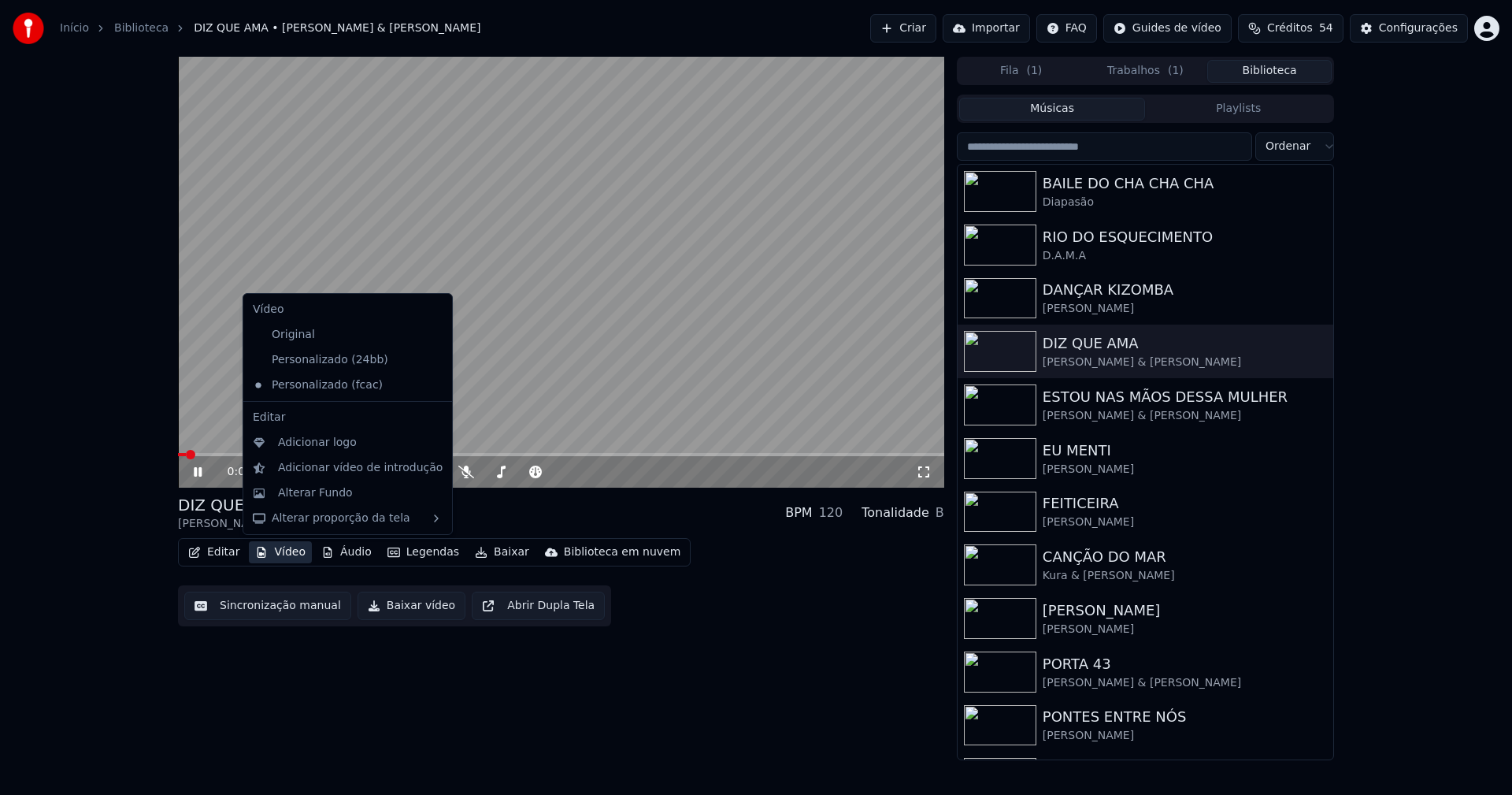
click at [286, 551] on button "Vídeo" at bounding box center [280, 552] width 63 height 22
click at [297, 445] on div "Adicionar logo" at bounding box center [316, 442] width 78 height 16
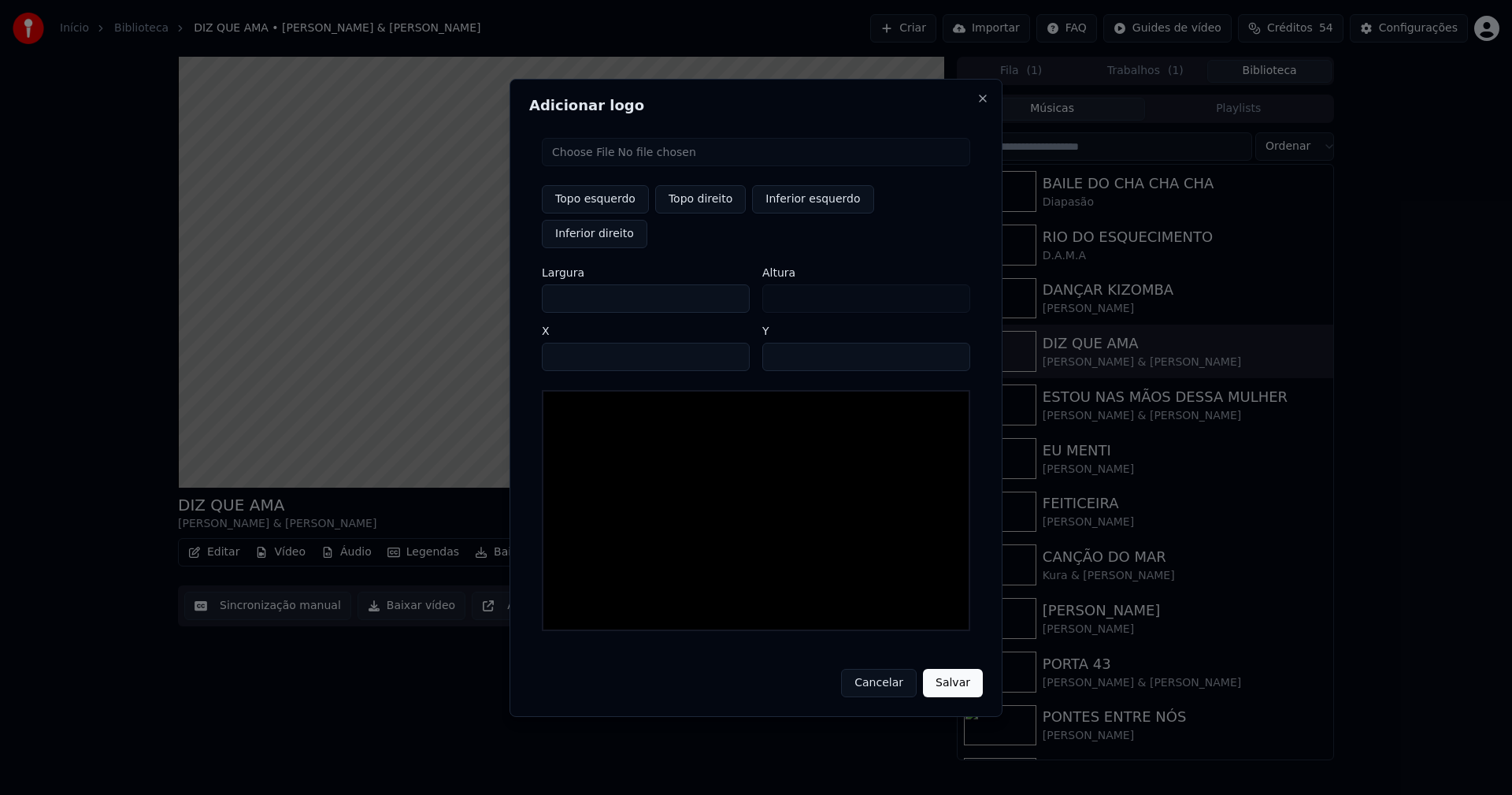
click at [599, 166] on input "file" at bounding box center [756, 152] width 428 height 28
type input "**********"
type input "***"
click at [698, 213] on button "Topo direito" at bounding box center [701, 199] width 91 height 28
type input "****"
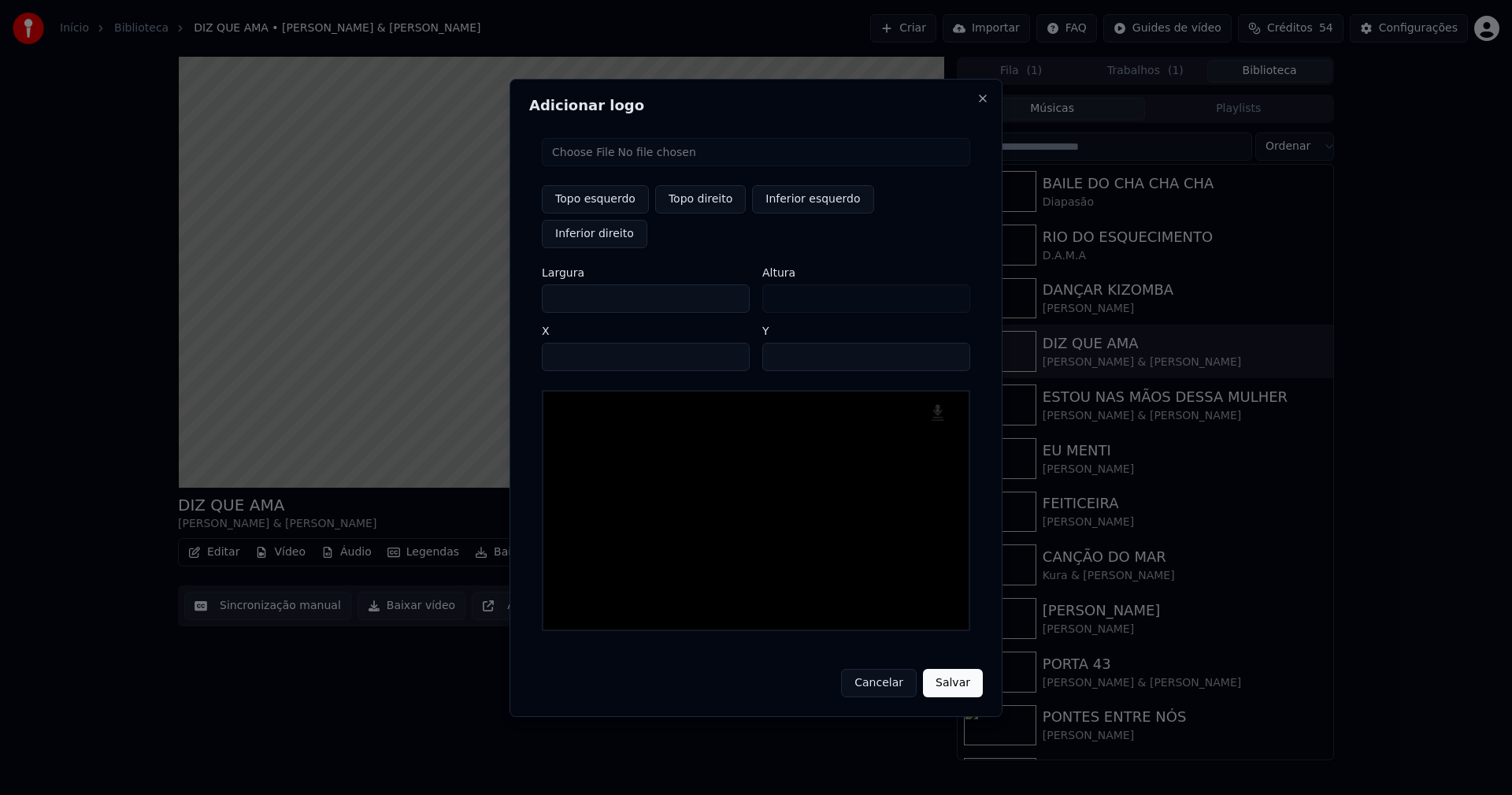
drag, startPoint x: 567, startPoint y: 284, endPoint x: 545, endPoint y: 286, distance: 22.1
click at [545, 286] on input "***" at bounding box center [646, 298] width 208 height 28
type input "**"
type input "***"
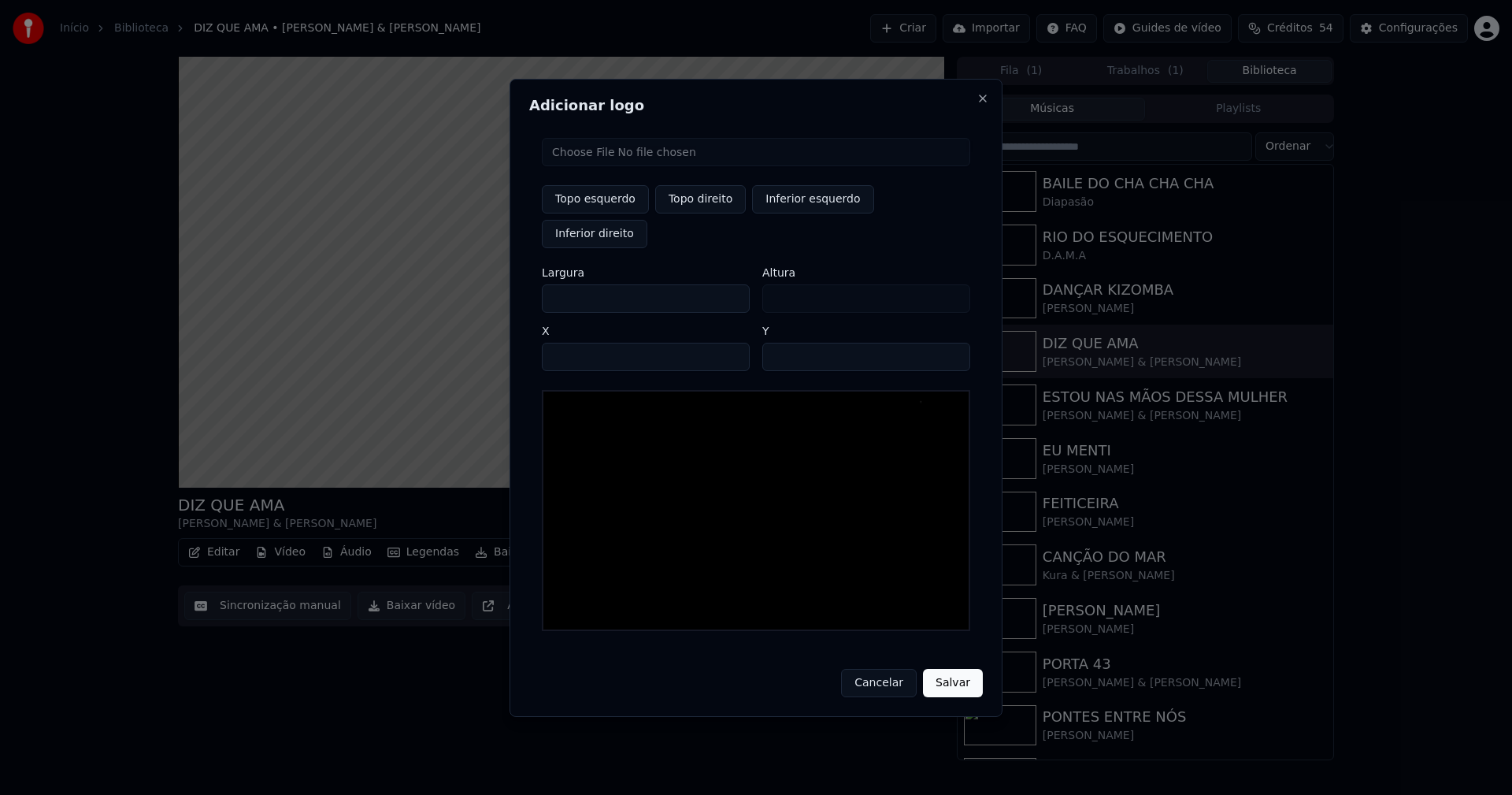
type input "***"
click at [573, 343] on input "****" at bounding box center [646, 357] width 208 height 28
type input "****"
click at [949, 343] on input "**" at bounding box center [867, 357] width 208 height 28
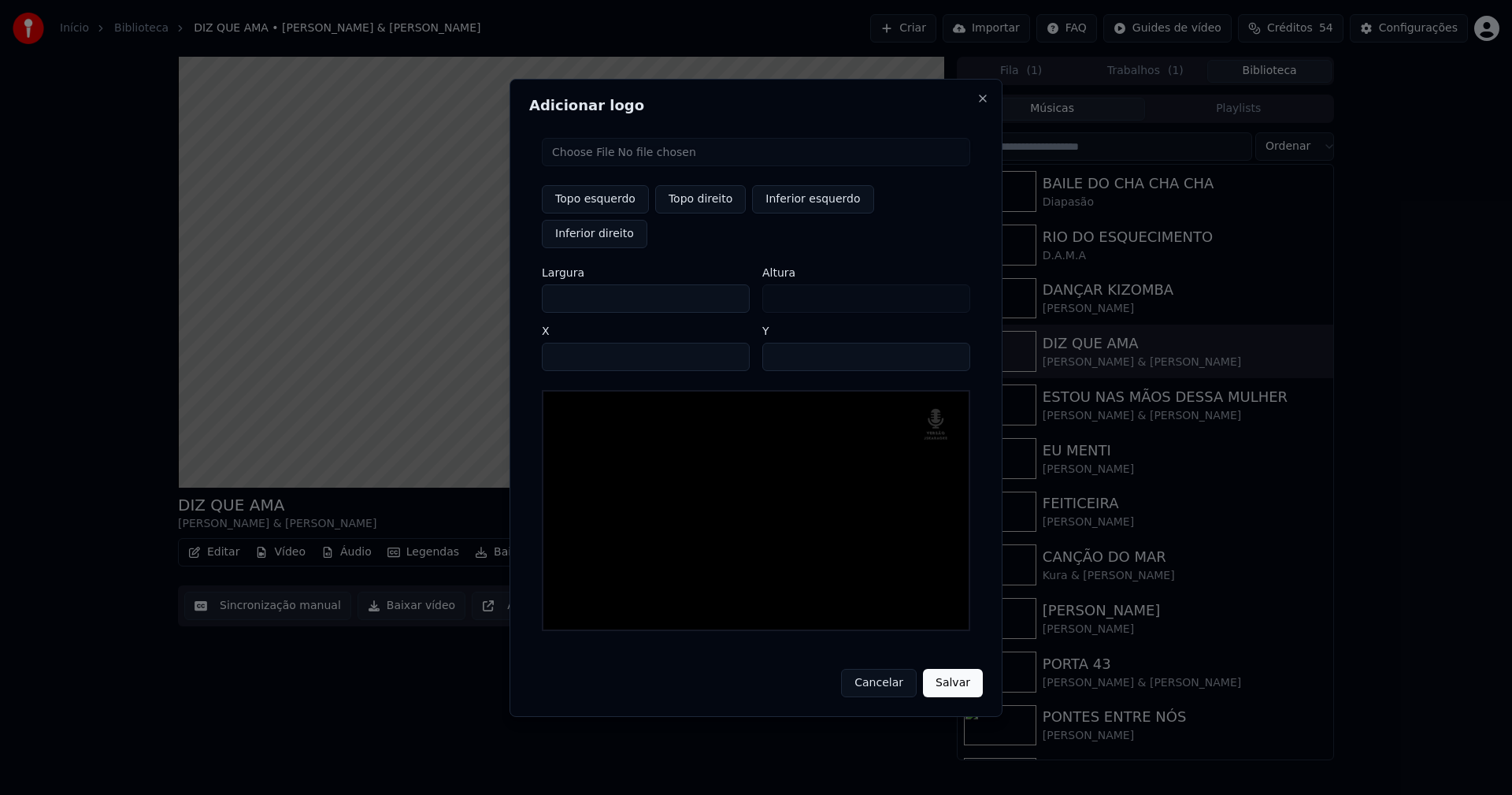
click at [949, 343] on input "**" at bounding box center [867, 357] width 208 height 28
type input "**"
click at [948, 343] on input "**" at bounding box center [867, 357] width 208 height 28
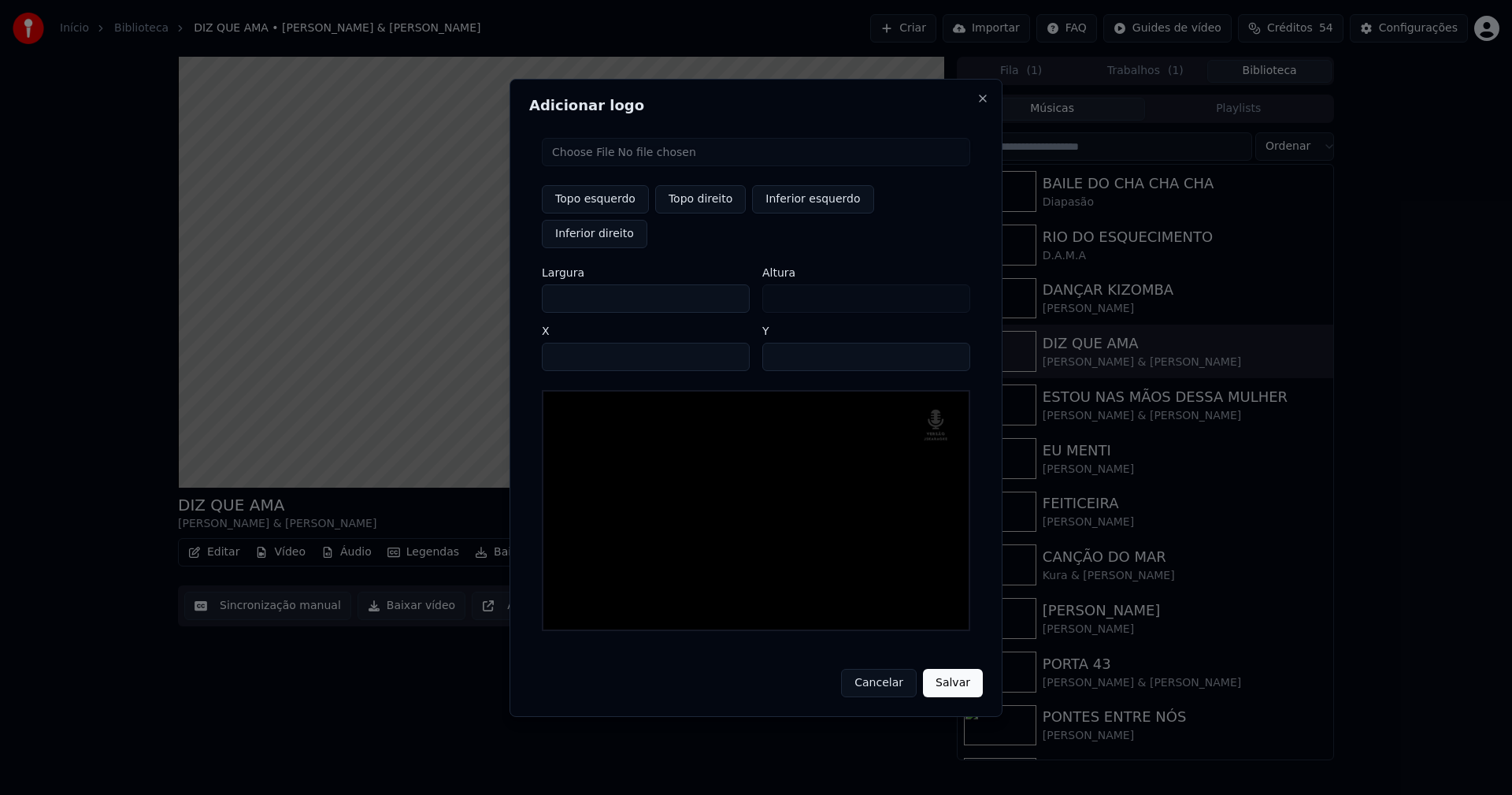
click at [953, 669] on button "Salvar" at bounding box center [953, 683] width 59 height 28
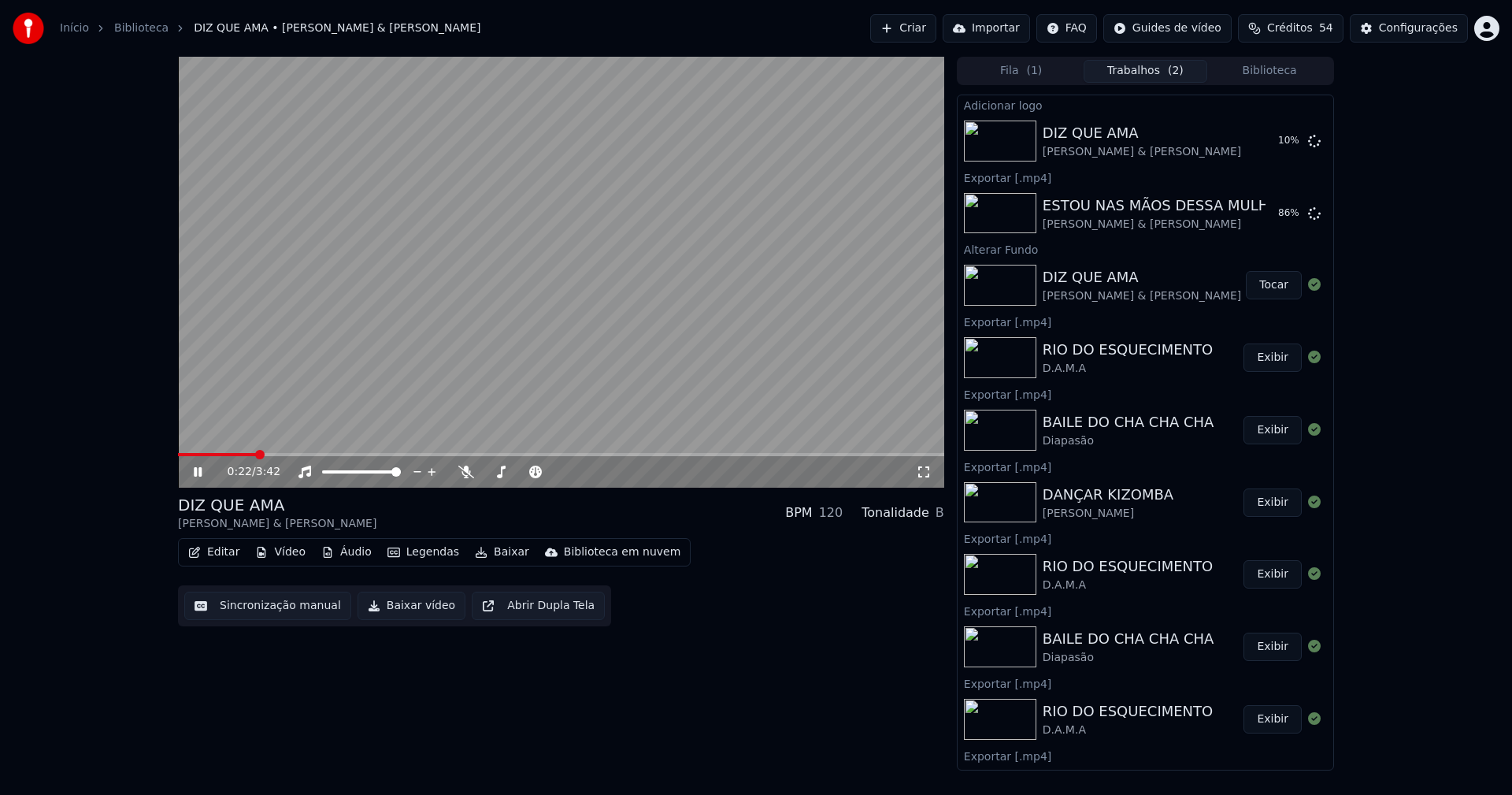
click at [924, 474] on icon at bounding box center [923, 471] width 16 height 12
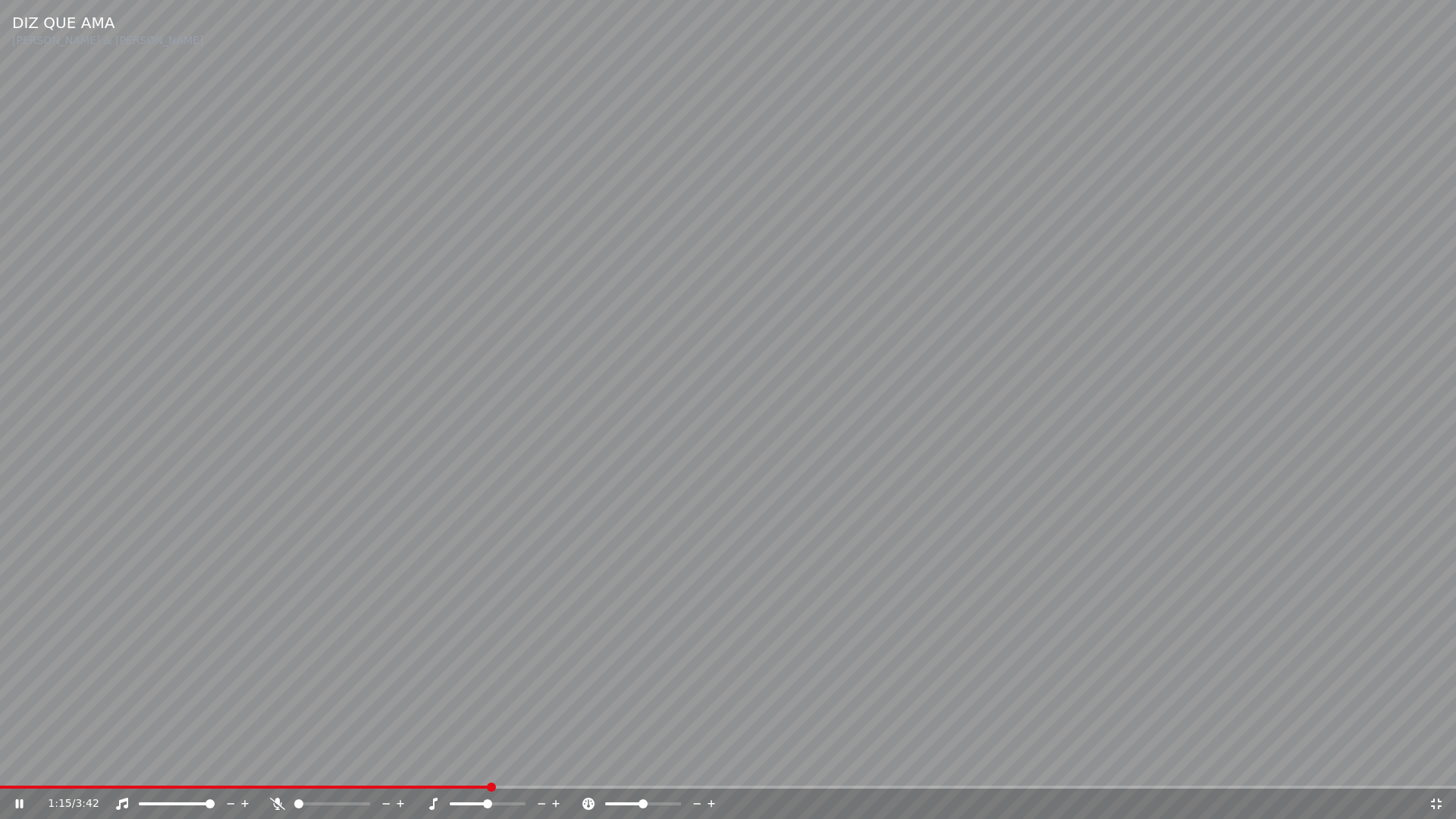
click at [489, 765] on span at bounding box center [728, 787] width 1456 height 3
click at [1436, 765] on icon at bounding box center [1435, 804] width 15 height 12
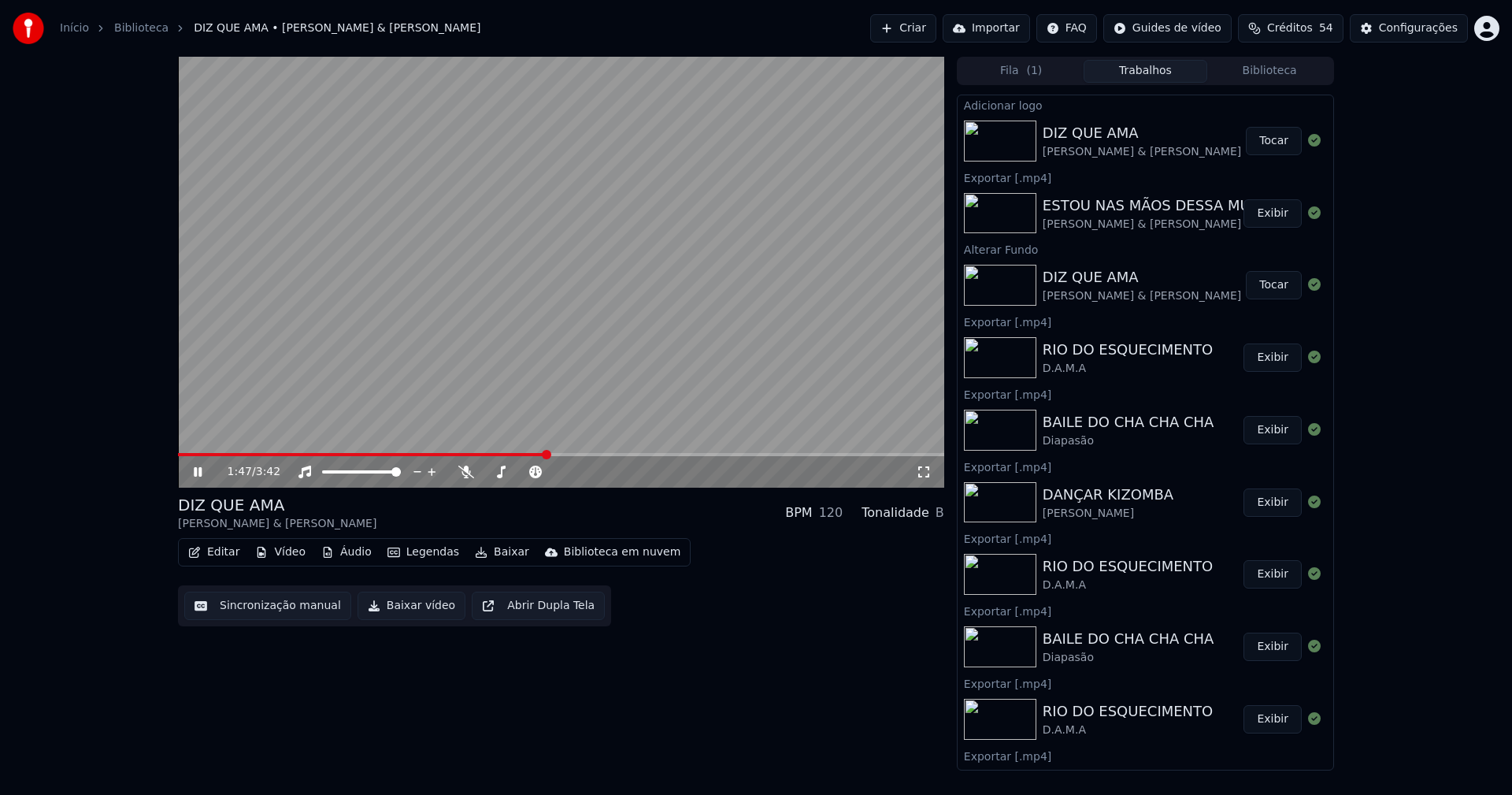
click at [1262, 143] on button "Tocar" at bounding box center [1274, 140] width 56 height 28
click at [838, 458] on div "0:02 / 3:42" at bounding box center [560, 472] width 766 height 31
click at [837, 455] on span at bounding box center [560, 455] width 766 height 3
click at [197, 474] on icon at bounding box center [209, 471] width 37 height 12
click at [378, 611] on button "Baixar vídeo" at bounding box center [411, 606] width 108 height 28
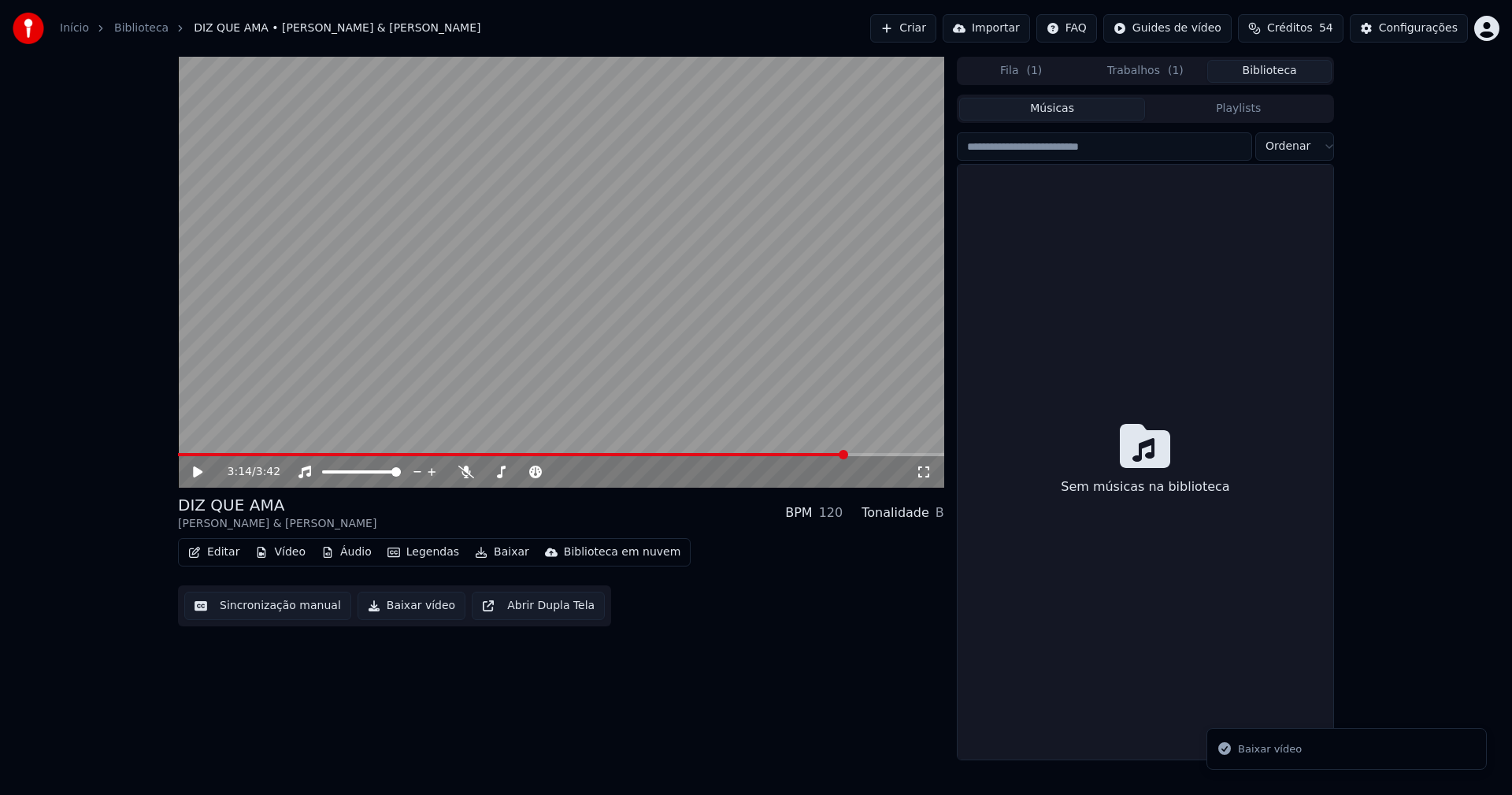
click at [1281, 73] on button "Biblioteca" at bounding box center [1269, 71] width 125 height 23
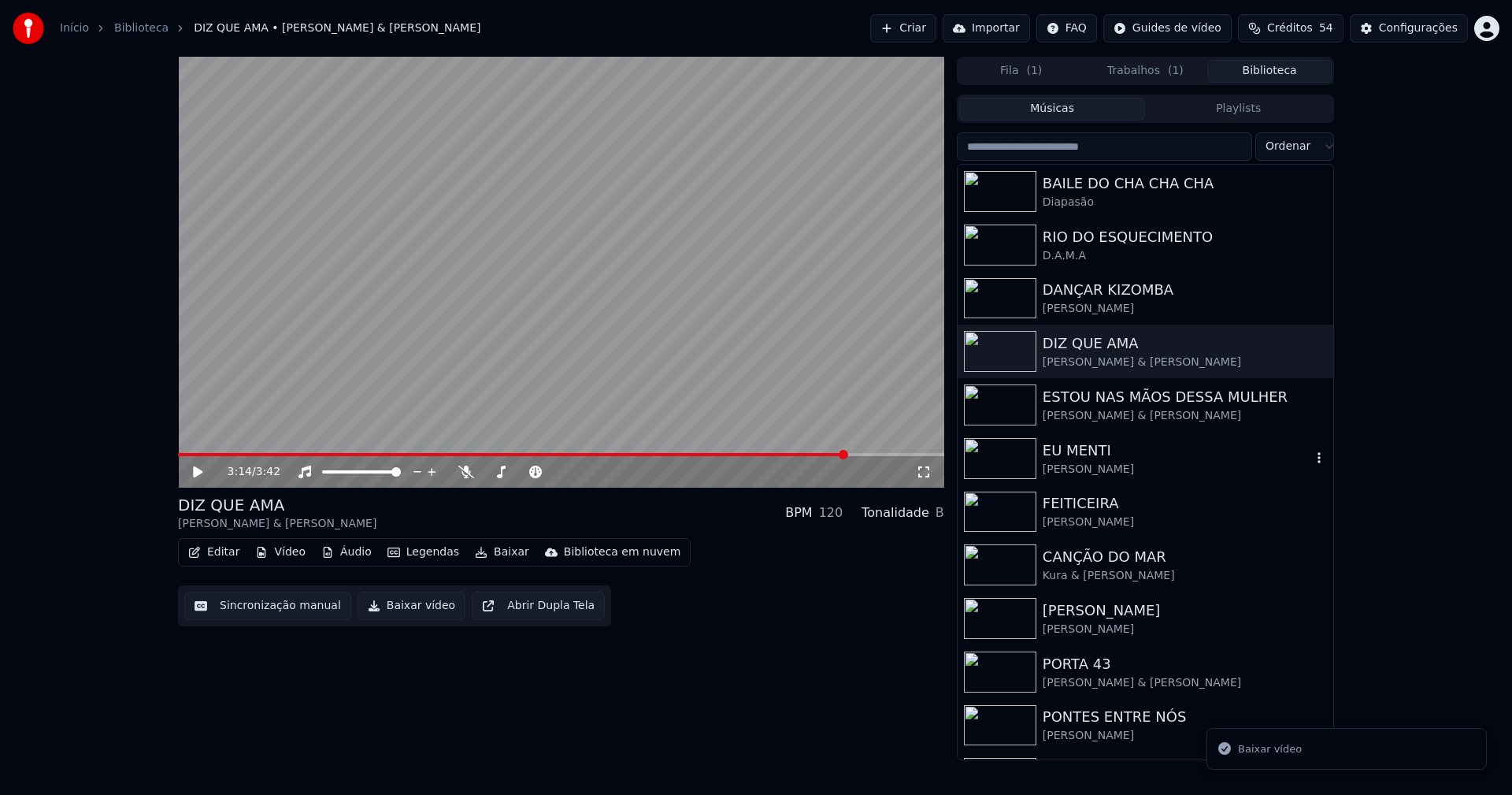
drag, startPoint x: 1101, startPoint y: 467, endPoint x: 1120, endPoint y: 467, distance: 19.0
click at [1102, 467] on div "[PERSON_NAME]" at bounding box center [1177, 469] width 269 height 16
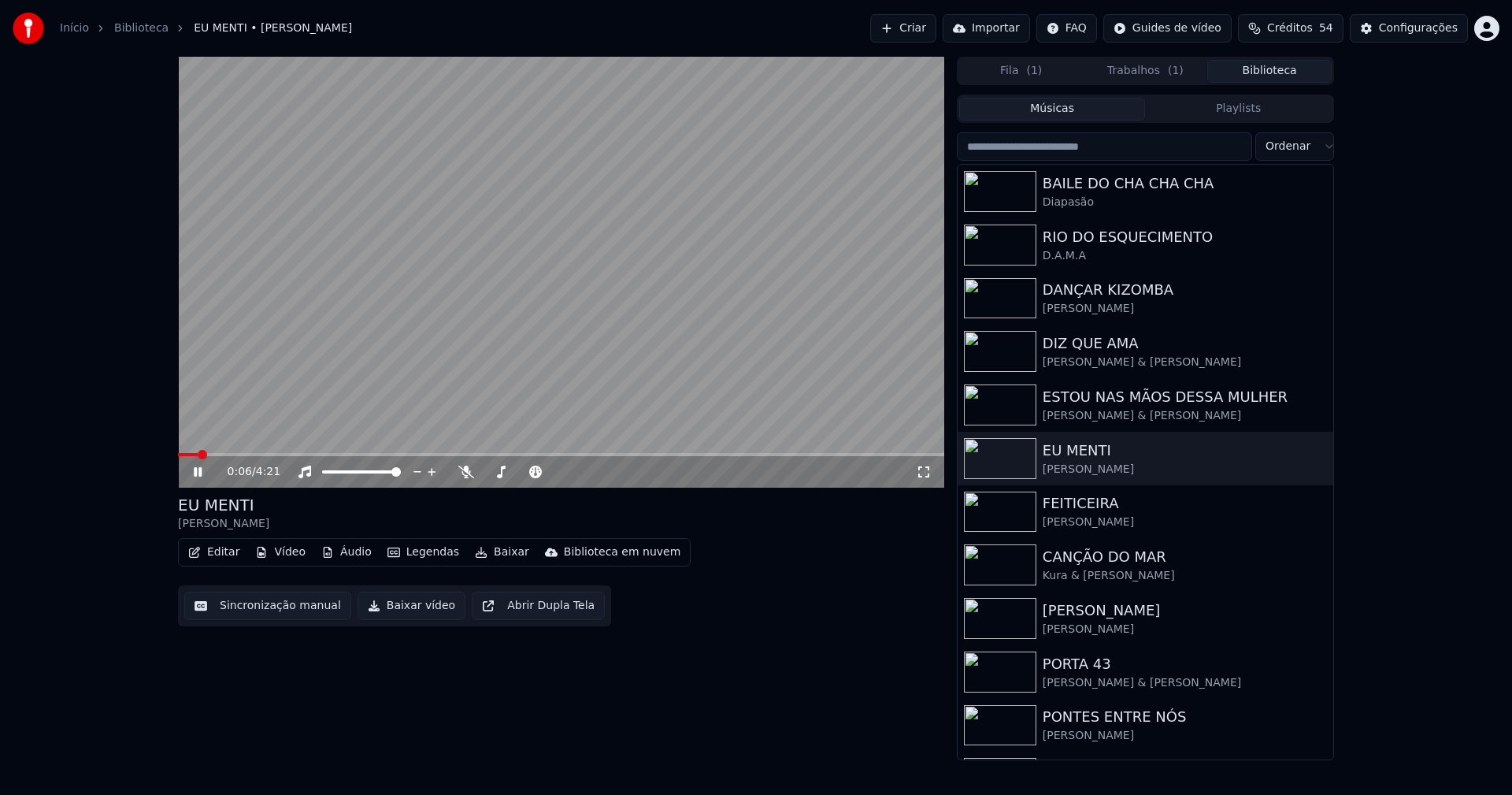
click at [920, 474] on icon at bounding box center [923, 471] width 16 height 12
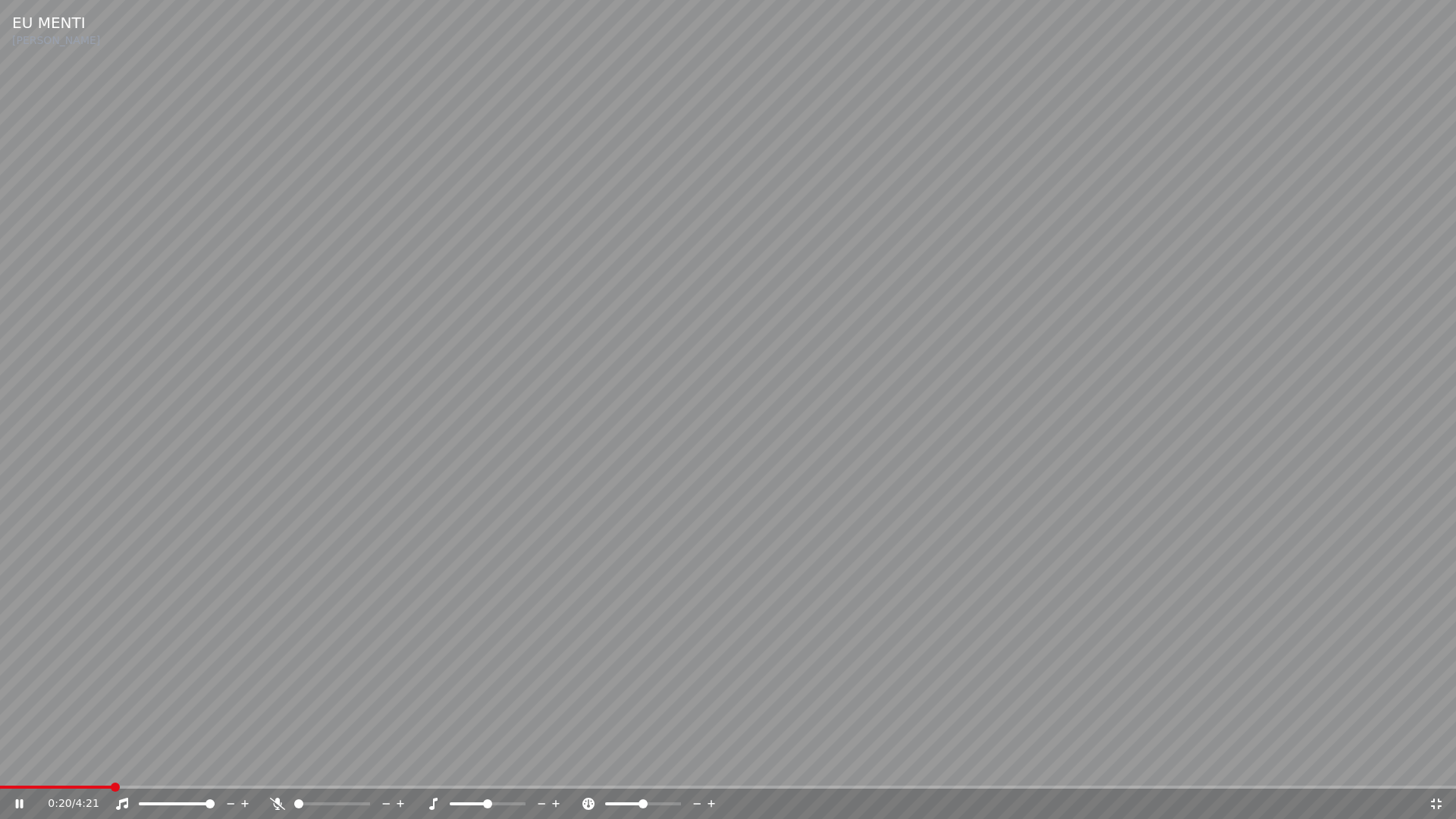
click at [111, 765] on span at bounding box center [56, 787] width 111 height 3
click at [18, 765] on icon at bounding box center [20, 803] width 8 height 9
click at [1105, 765] on span at bounding box center [728, 787] width 1456 height 3
click at [1304, 765] on span at bounding box center [728, 787] width 1456 height 3
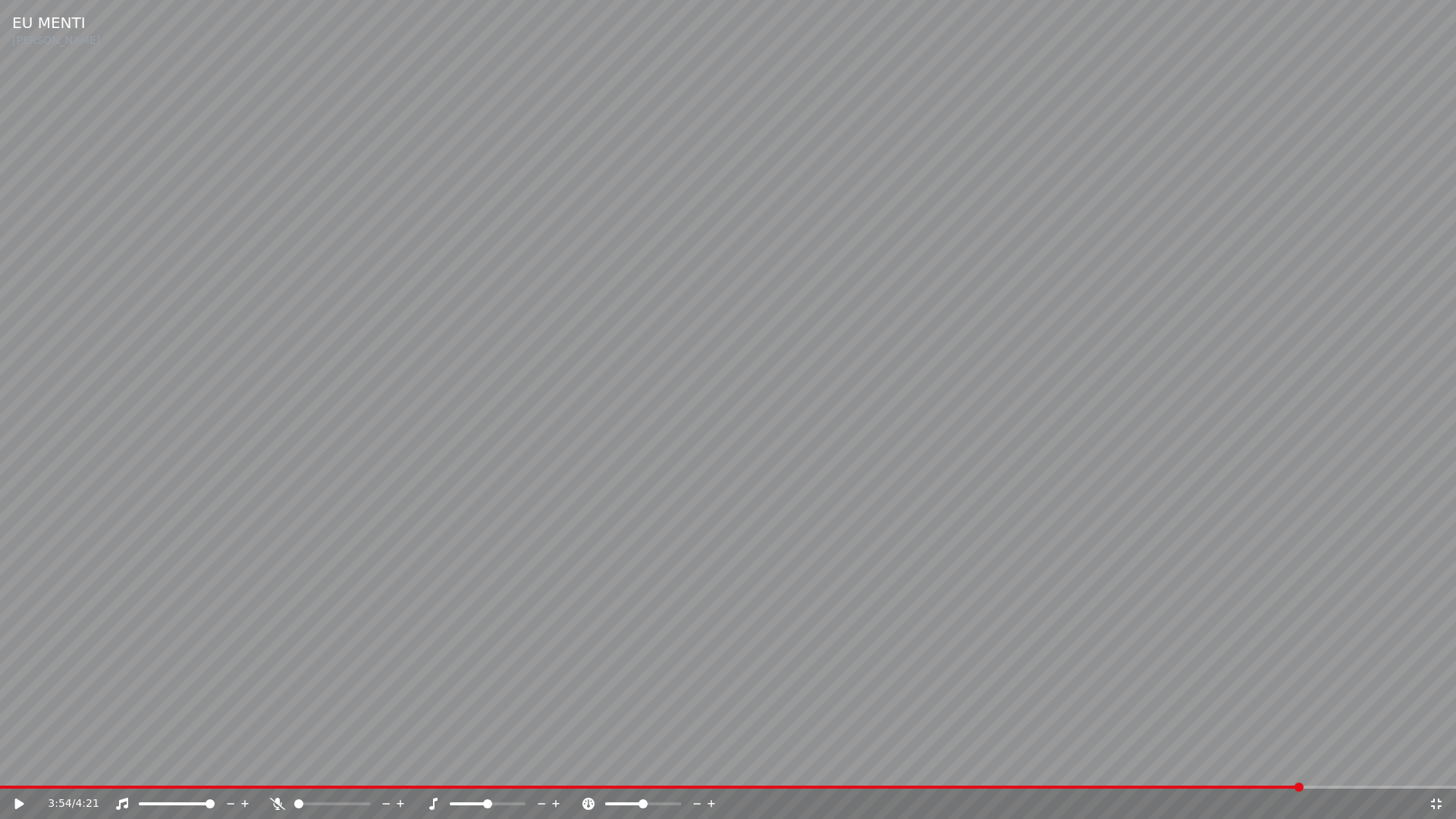
click at [28, 765] on icon at bounding box center [29, 804] width 36 height 12
click at [956, 765] on div "4:01 / 4:21" at bounding box center [728, 804] width 1456 height 30
click at [960, 765] on span at bounding box center [674, 787] width 1348 height 3
click at [1437, 765] on icon at bounding box center [1435, 804] width 15 height 12
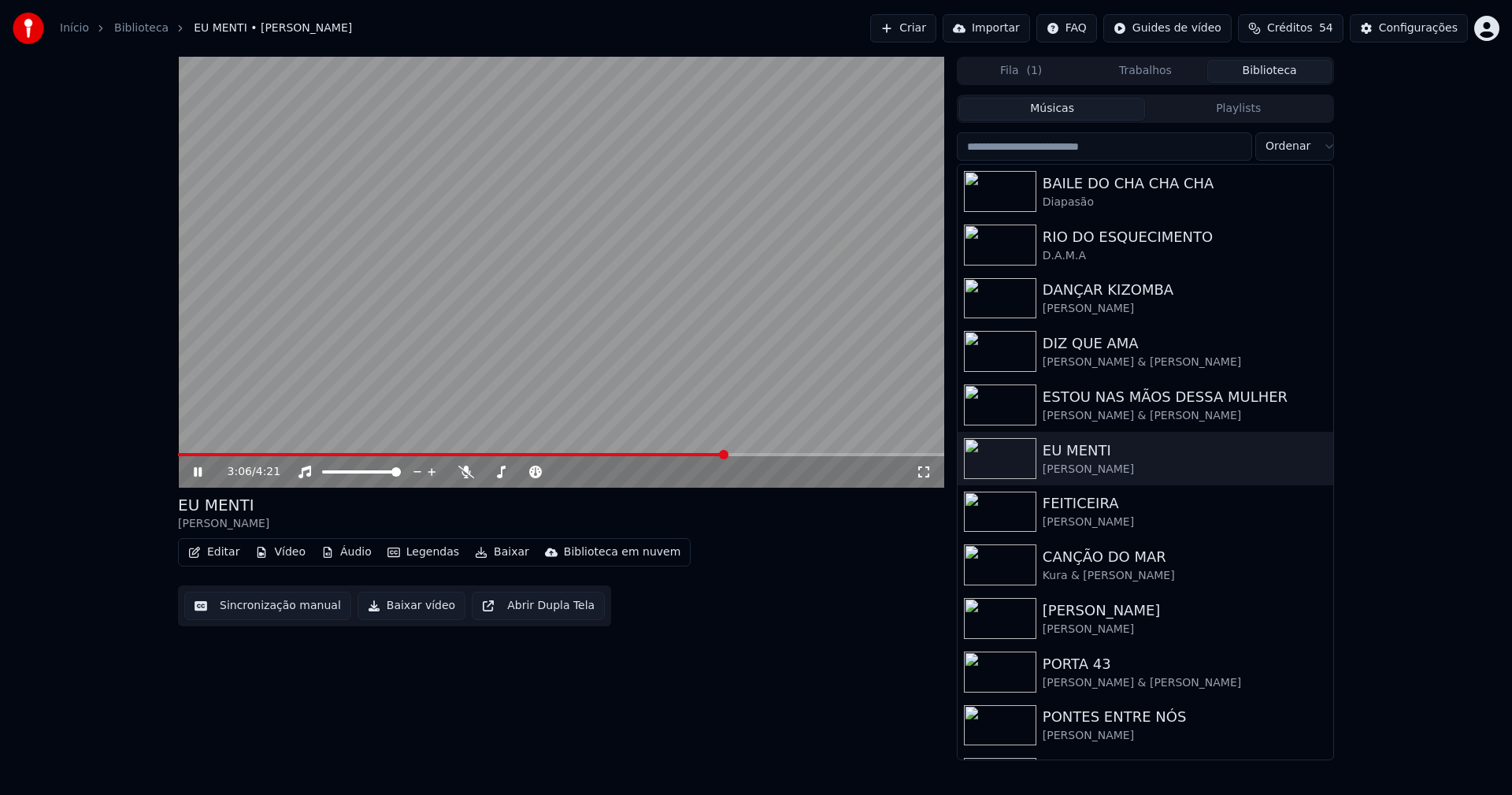
click at [198, 473] on icon at bounding box center [209, 471] width 37 height 12
click at [396, 610] on button "Baixar vídeo" at bounding box center [411, 606] width 108 height 28
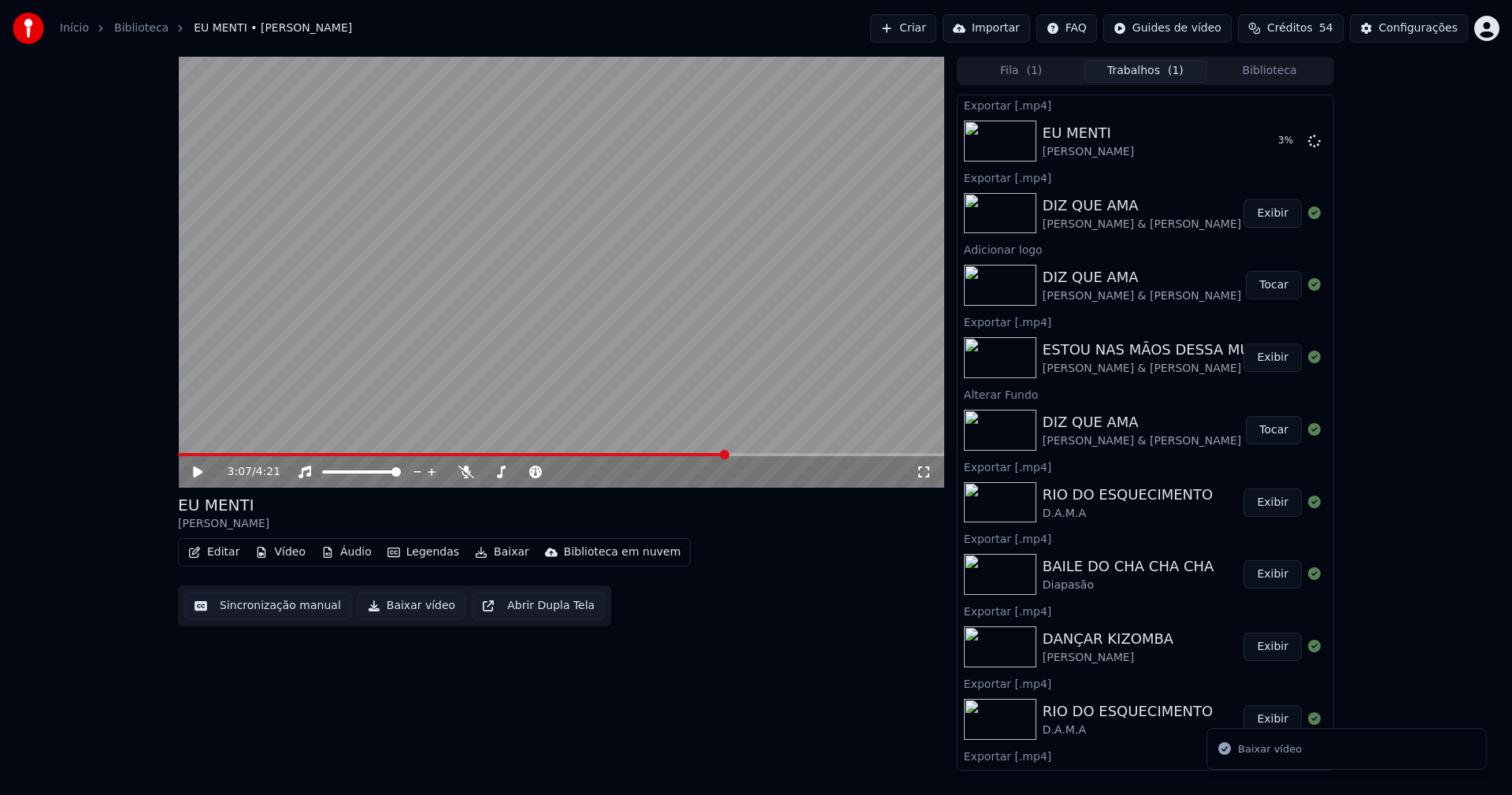
click at [1296, 71] on button "Biblioteca" at bounding box center [1269, 71] width 125 height 23
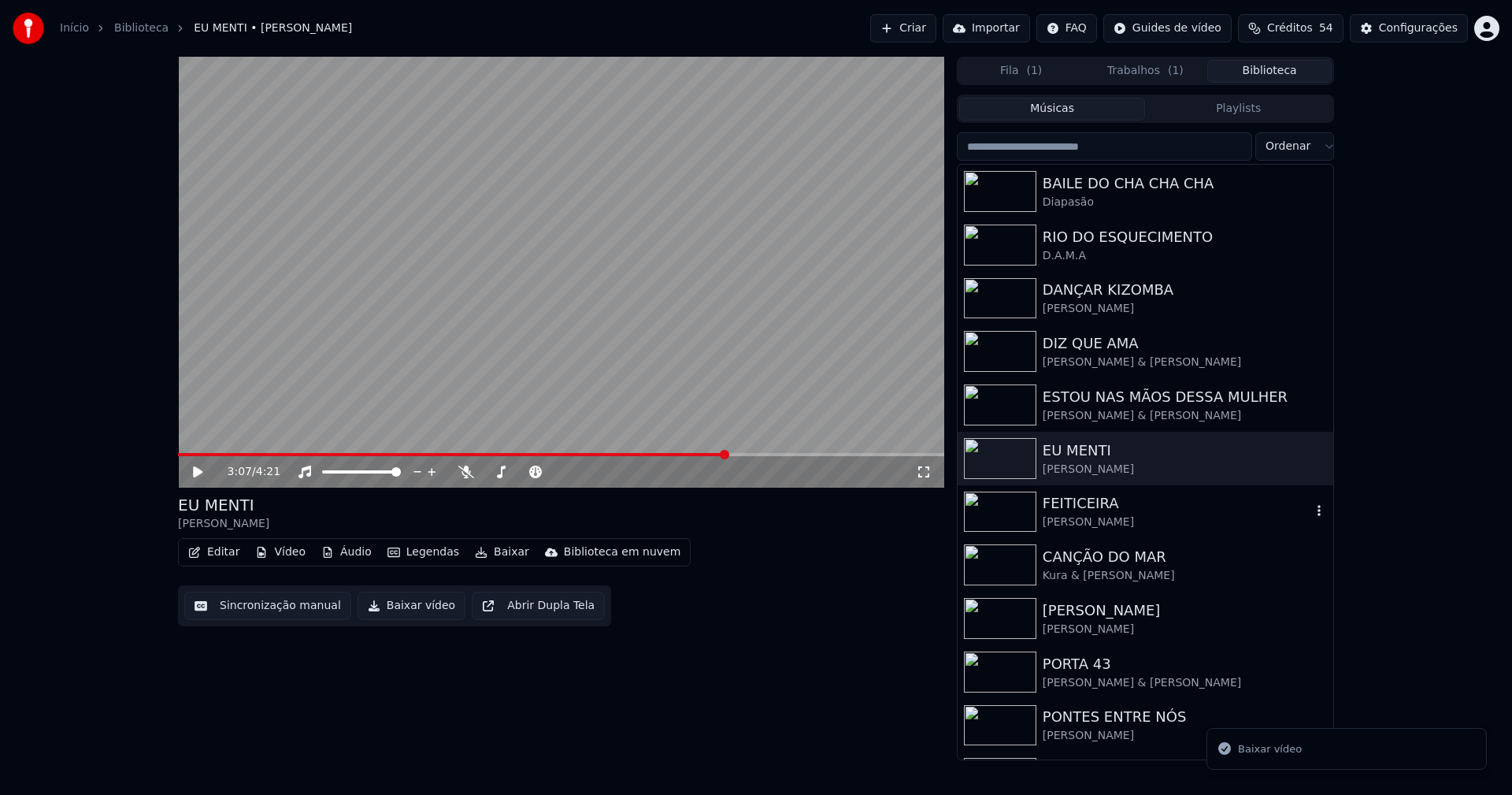
click at [1070, 520] on div "[PERSON_NAME]" at bounding box center [1177, 521] width 269 height 16
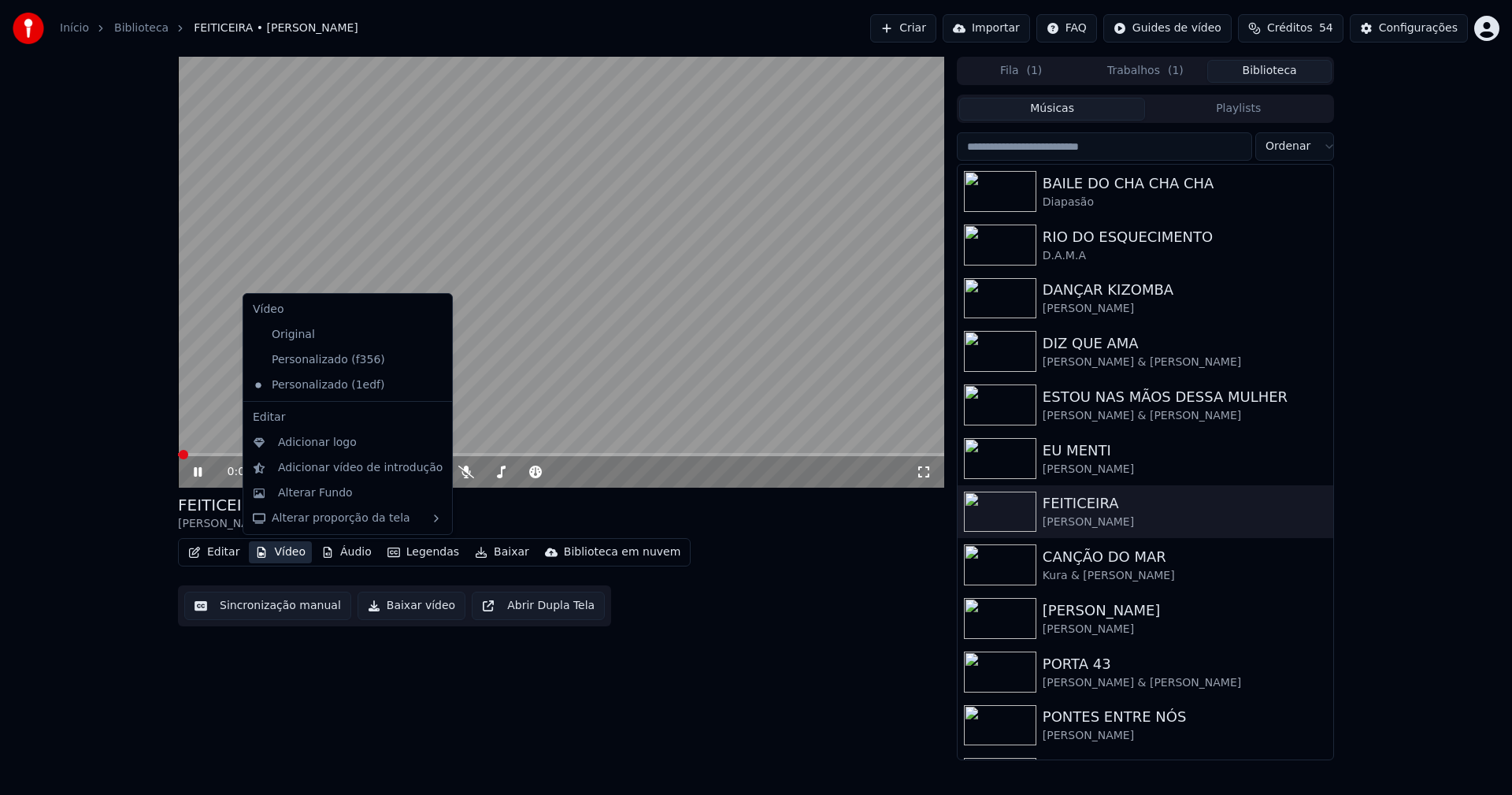
click at [286, 555] on button "Vídeo" at bounding box center [280, 552] width 63 height 22
click at [302, 364] on div "Personalizado (f356)" at bounding box center [335, 359] width 178 height 25
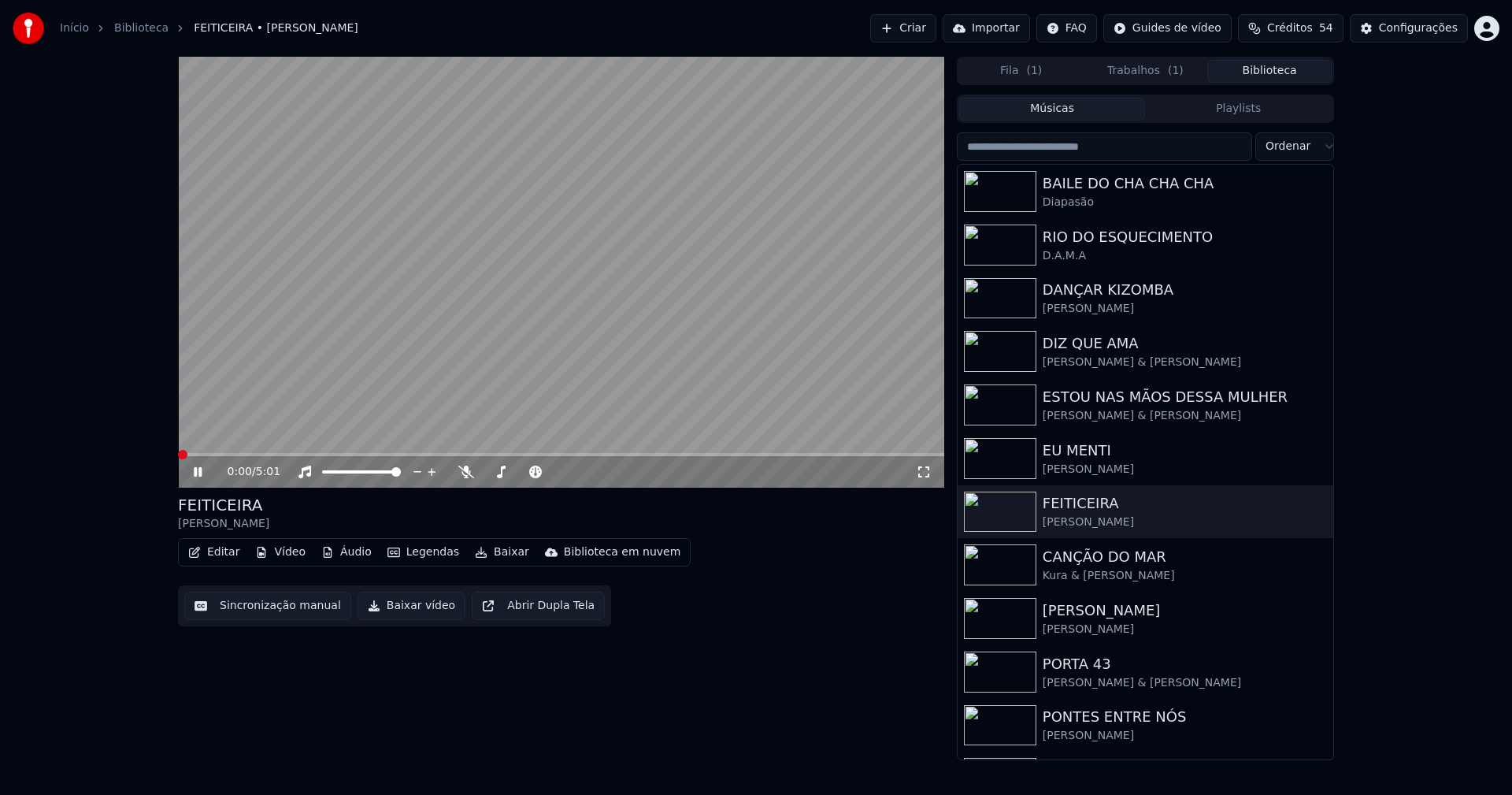
click at [199, 470] on icon at bounding box center [197, 471] width 8 height 9
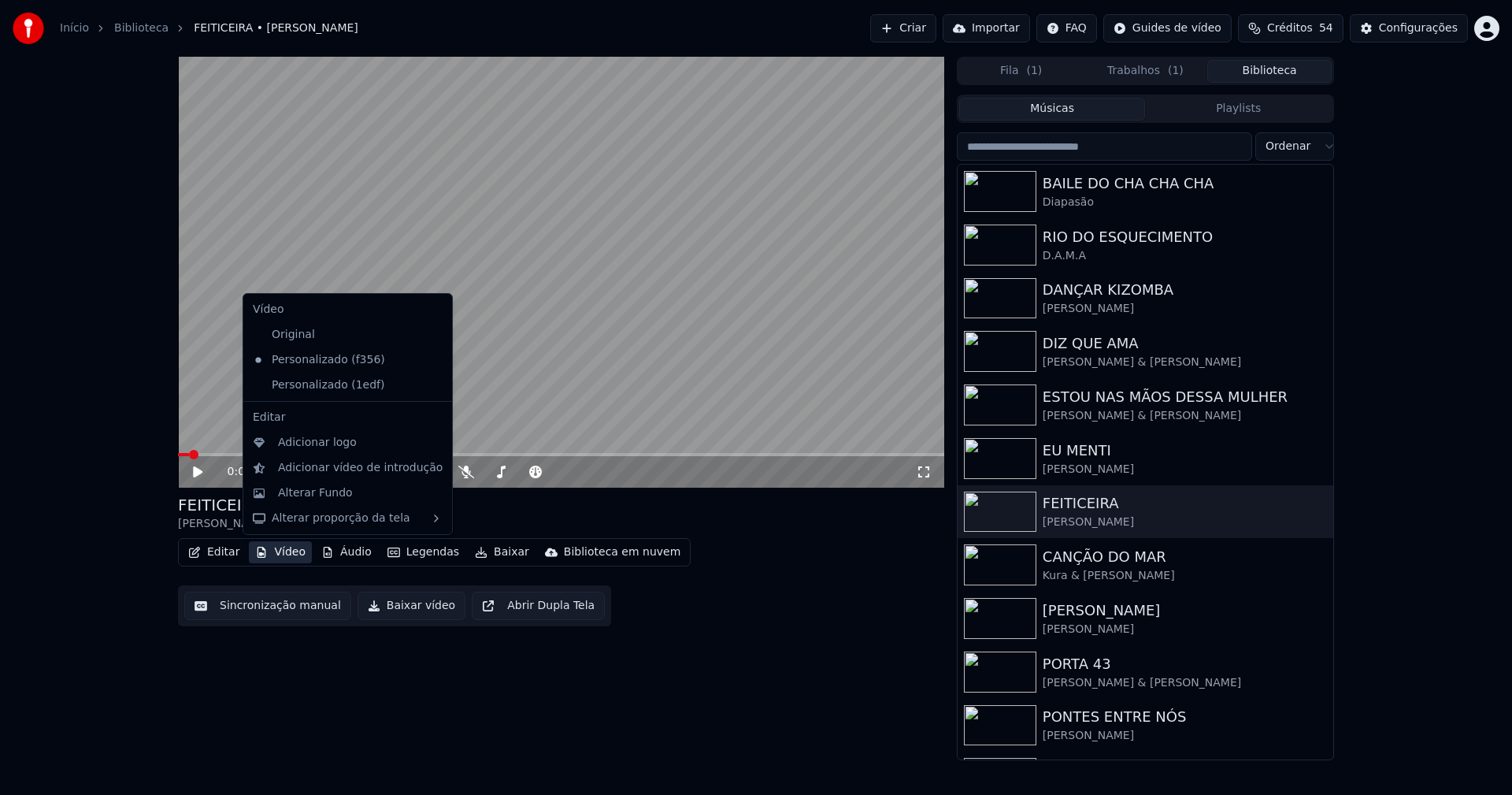
click at [289, 554] on button "Vídeo" at bounding box center [280, 552] width 63 height 22
click at [300, 493] on div "Alterar Fundo" at bounding box center [315, 493] width 75 height 16
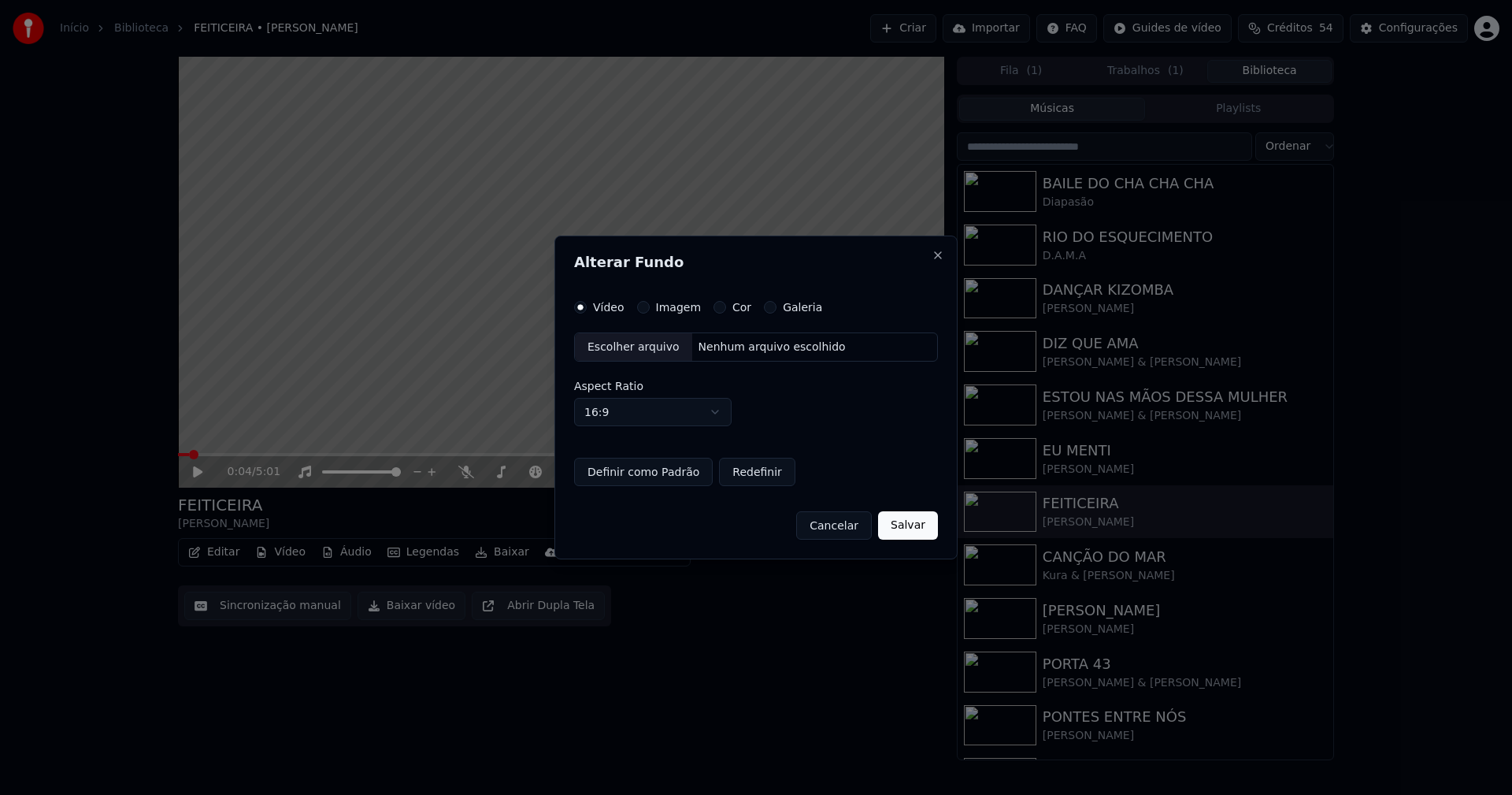
click at [635, 351] on div "Escolher arquivo" at bounding box center [634, 347] width 117 height 28
click at [640, 306] on button "Imagem" at bounding box center [643, 307] width 12 height 12
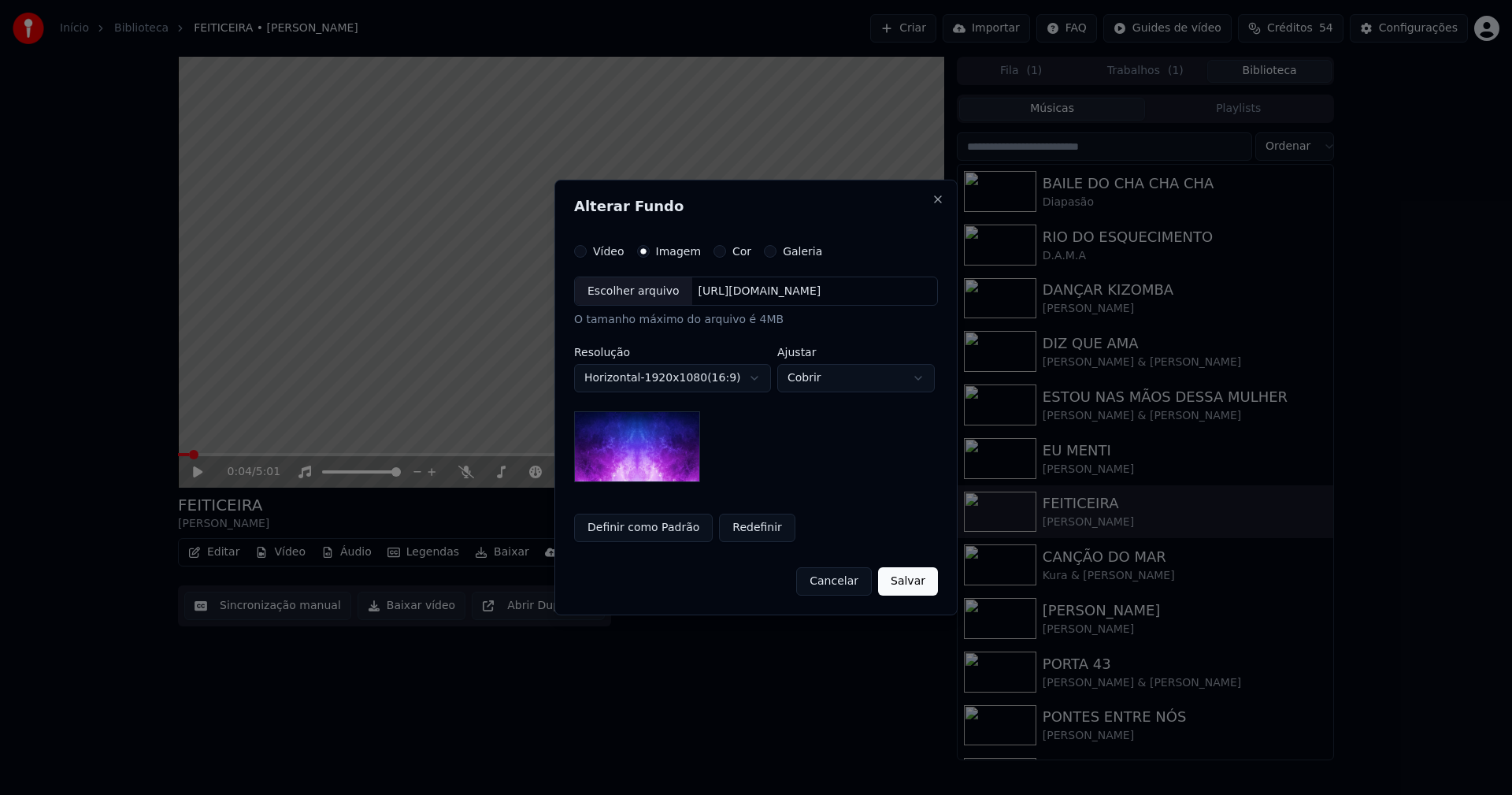
click at [612, 293] on div "Escolher arquivo" at bounding box center [634, 291] width 117 height 28
click at [644, 533] on button "Definir como Padrão" at bounding box center [644, 527] width 139 height 28
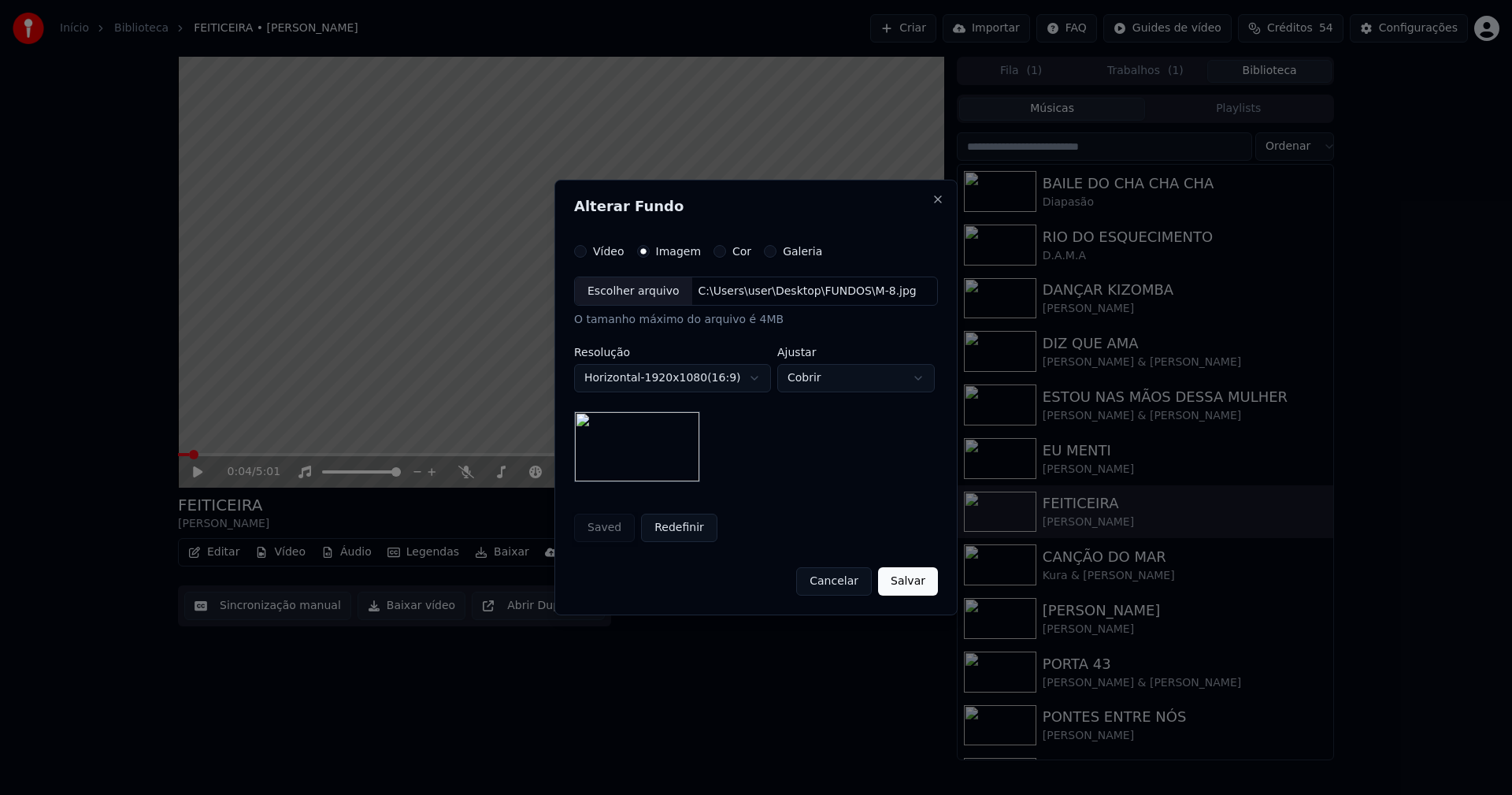
click at [923, 581] on button "Salvar" at bounding box center [908, 581] width 59 height 28
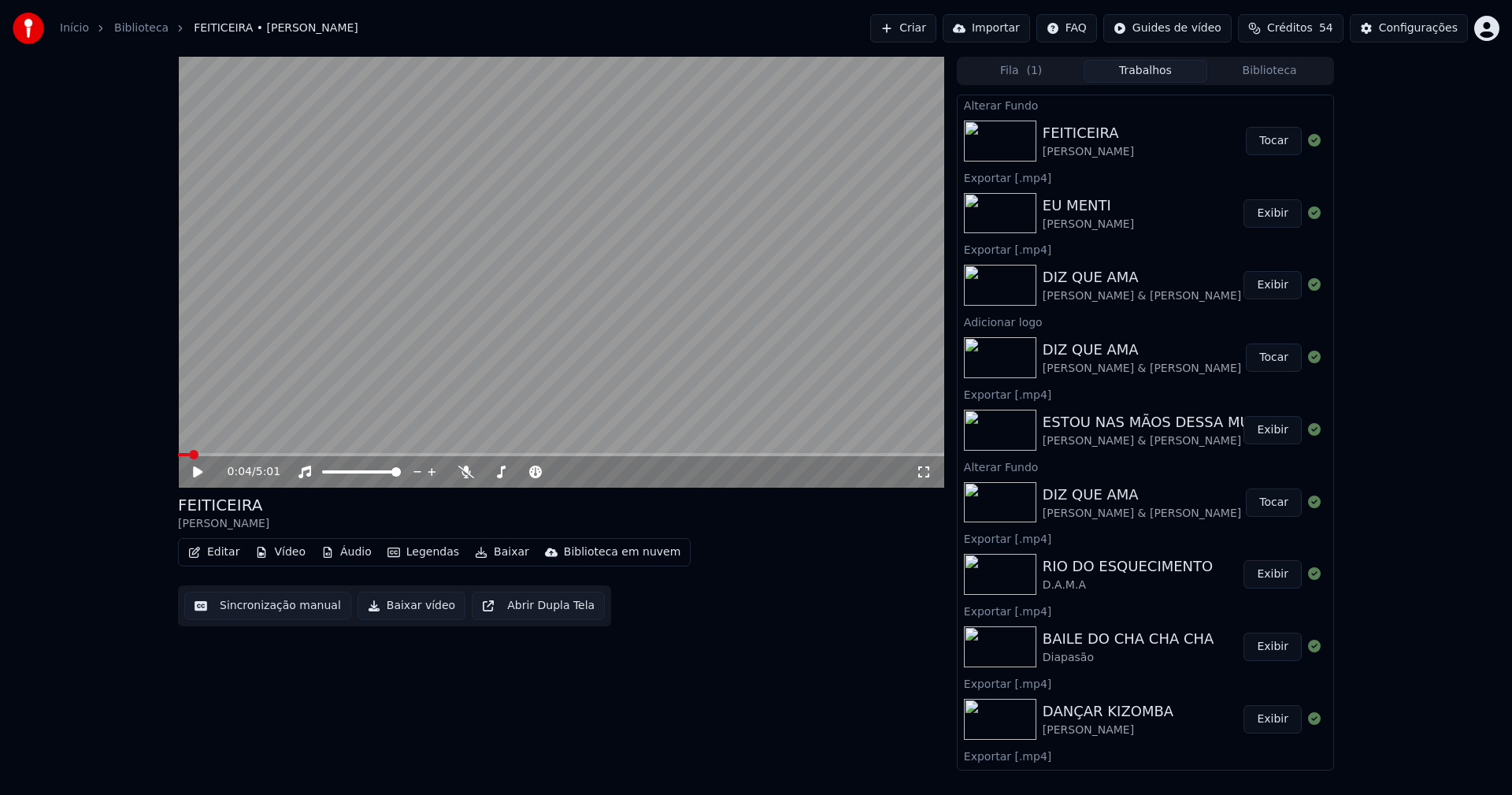
click at [1251, 144] on button "Tocar" at bounding box center [1274, 140] width 56 height 28
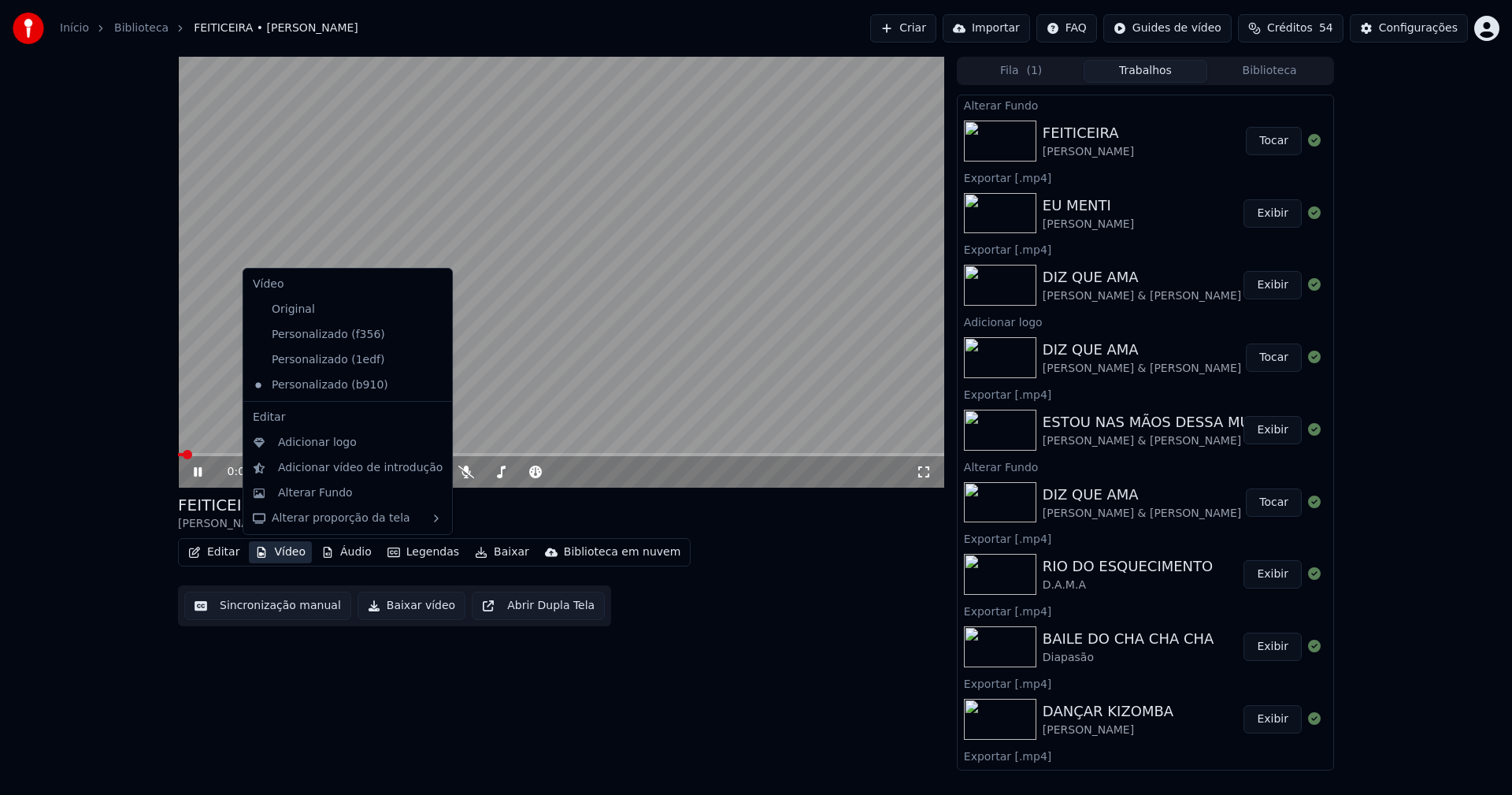
click at [282, 560] on button "Vídeo" at bounding box center [280, 552] width 63 height 22
click at [306, 445] on div "Adicionar logo" at bounding box center [316, 442] width 78 height 16
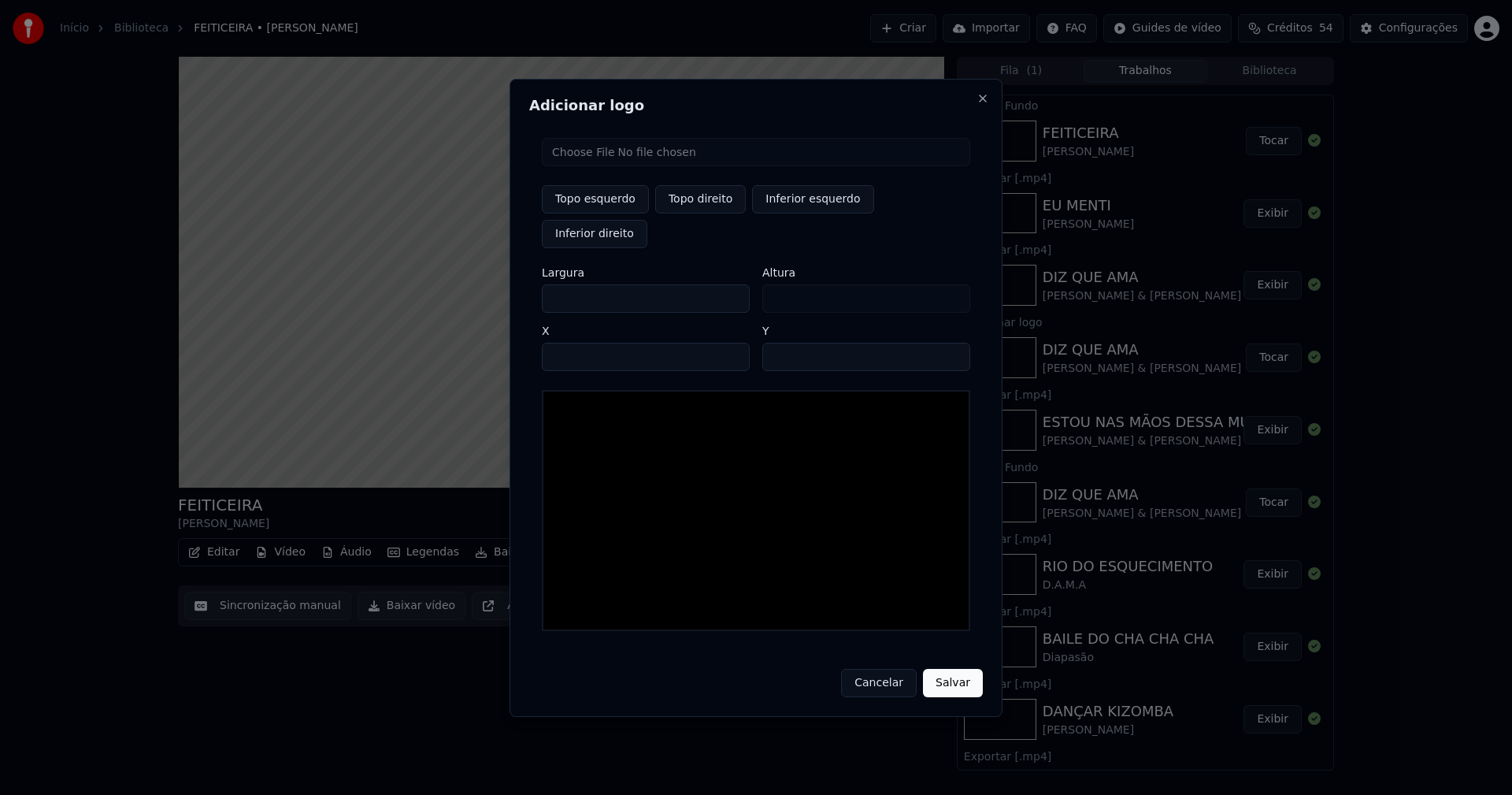
click at [597, 166] on input "file" at bounding box center [756, 152] width 428 height 28
type input "**********"
type input "***"
click at [688, 213] on button "Topo direito" at bounding box center [701, 199] width 91 height 28
type input "****"
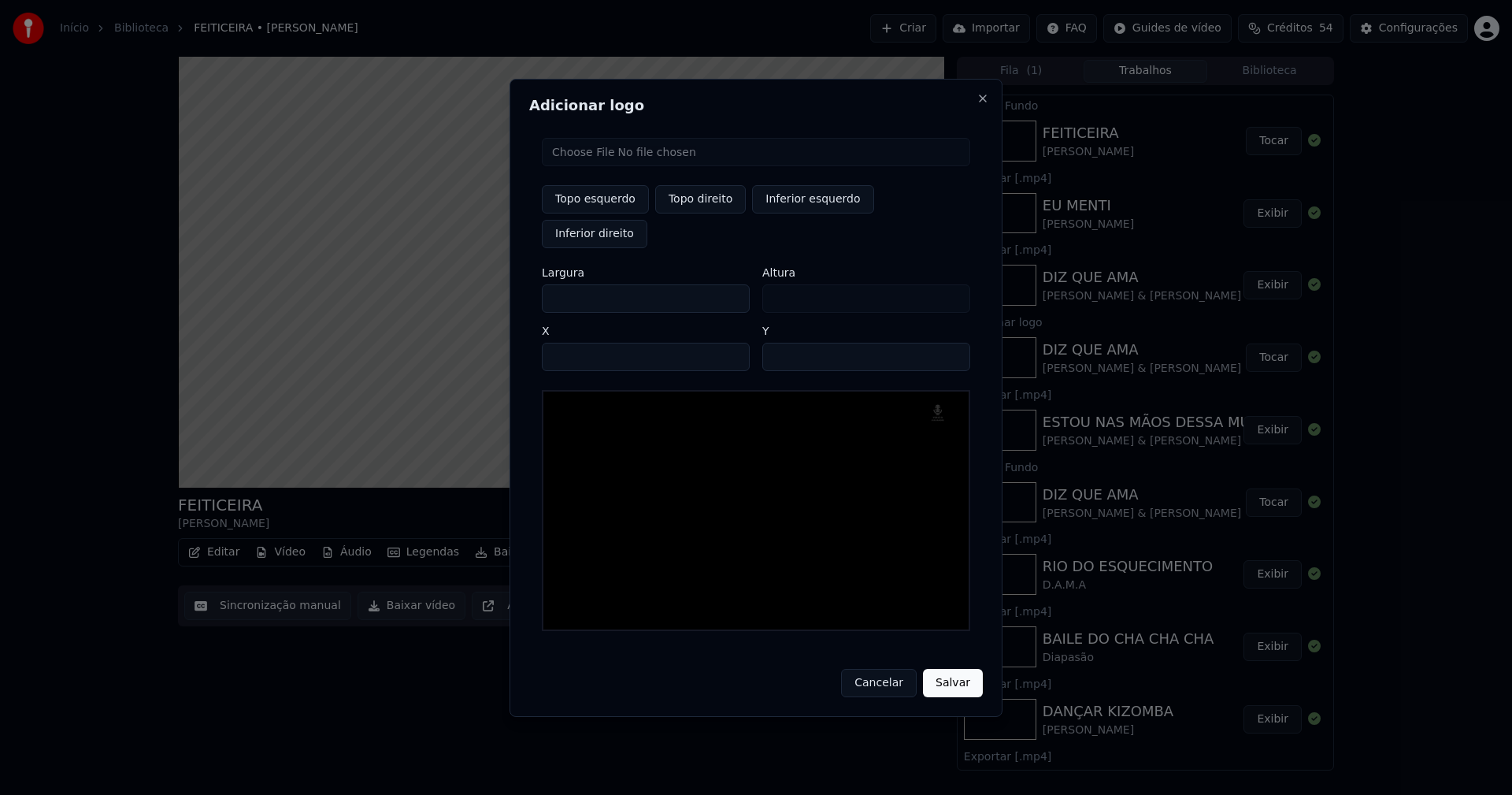
drag, startPoint x: 568, startPoint y: 281, endPoint x: 534, endPoint y: 286, distance: 34.4
click at [535, 286] on div "Topo esquerdo Topo direito Inferior esquerdo Inferior direito Largura *** Altur…" at bounding box center [755, 384] width 454 height 518
type input "**"
type input "***"
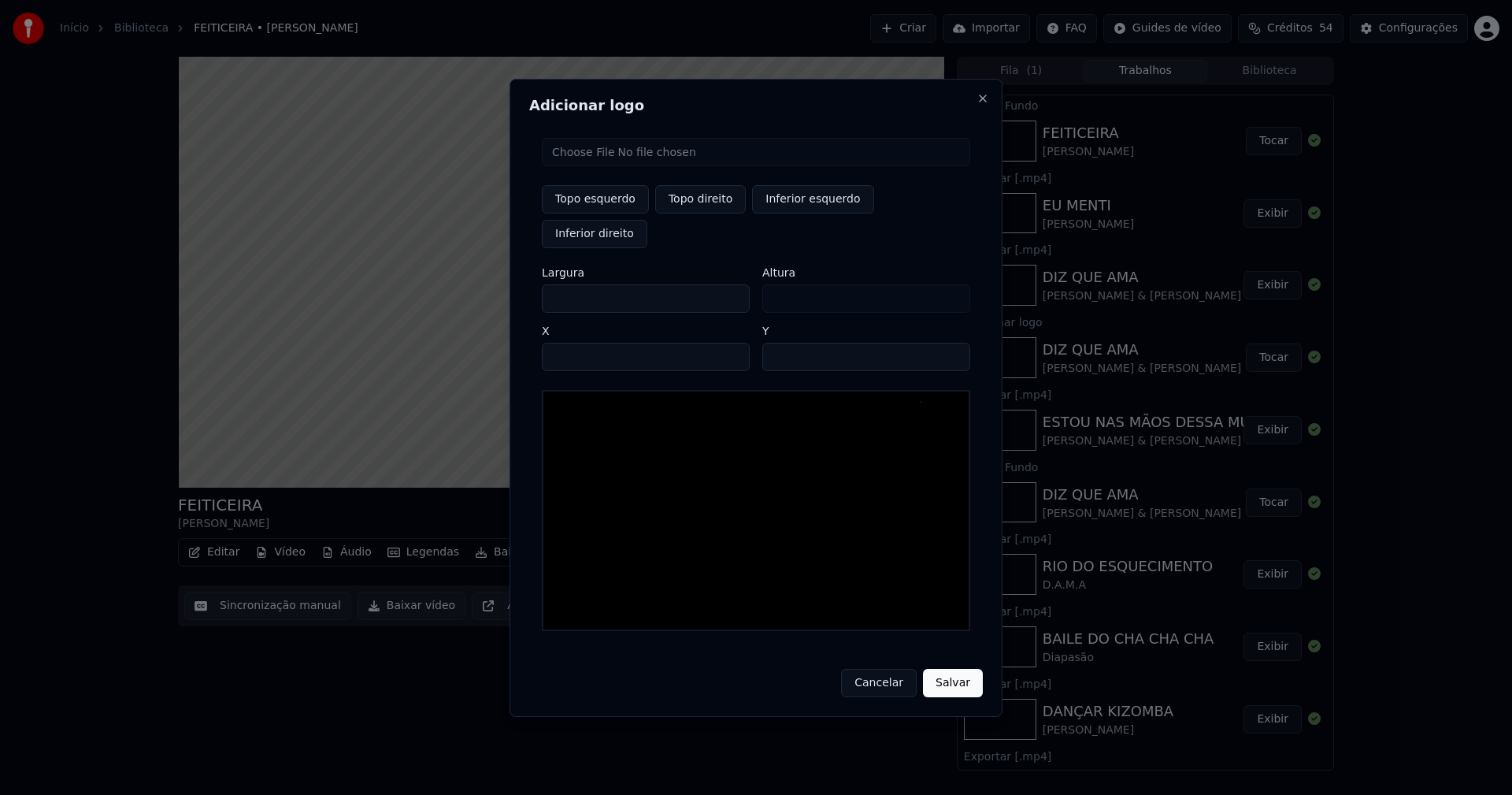
type input "***"
click at [574, 343] on input "****" at bounding box center [646, 357] width 208 height 28
type input "****"
click at [950, 343] on input "**" at bounding box center [867, 357] width 208 height 28
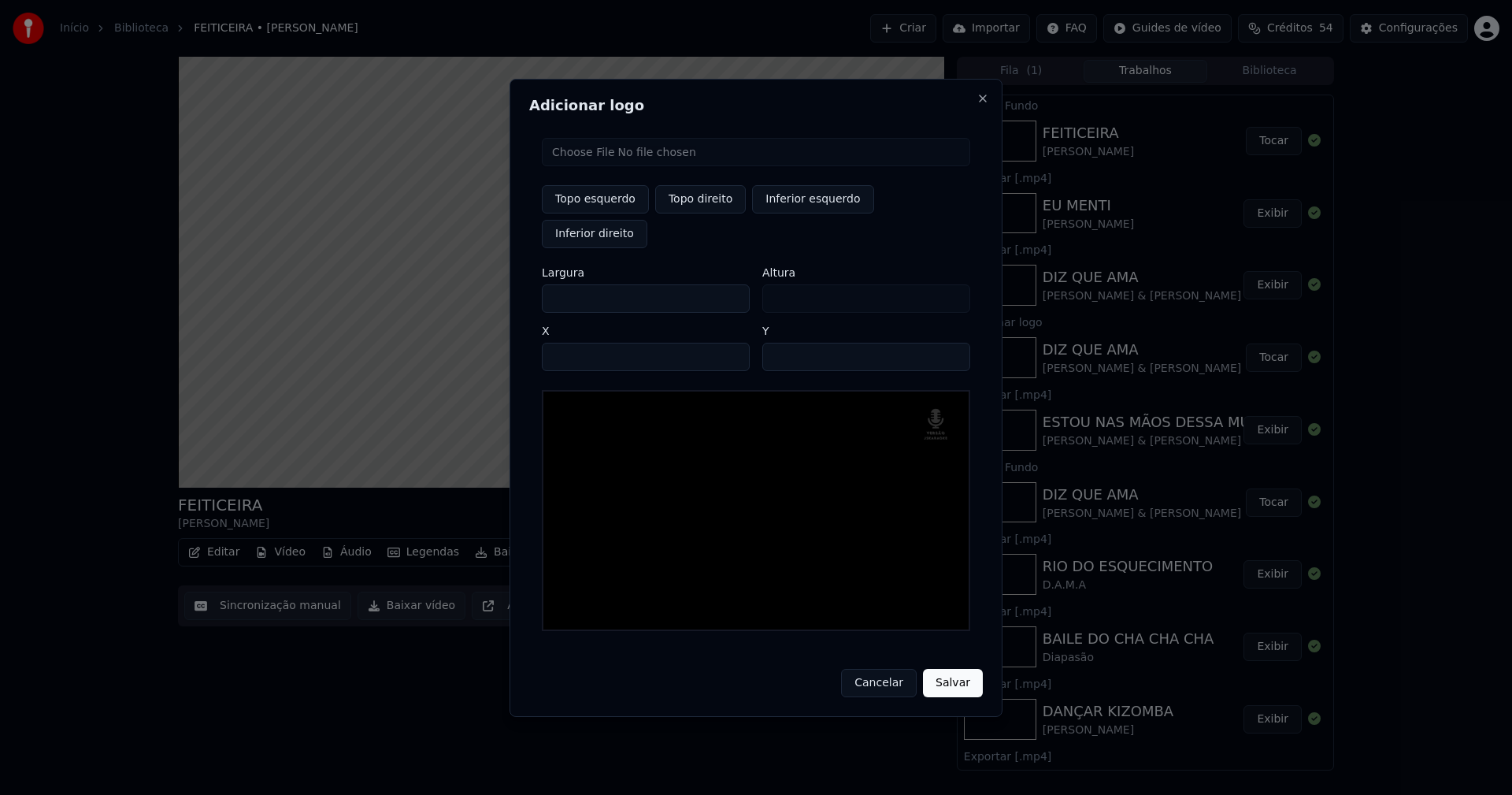
click at [950, 343] on input "**" at bounding box center [867, 357] width 208 height 28
type input "**"
click at [950, 343] on input "**" at bounding box center [867, 357] width 208 height 28
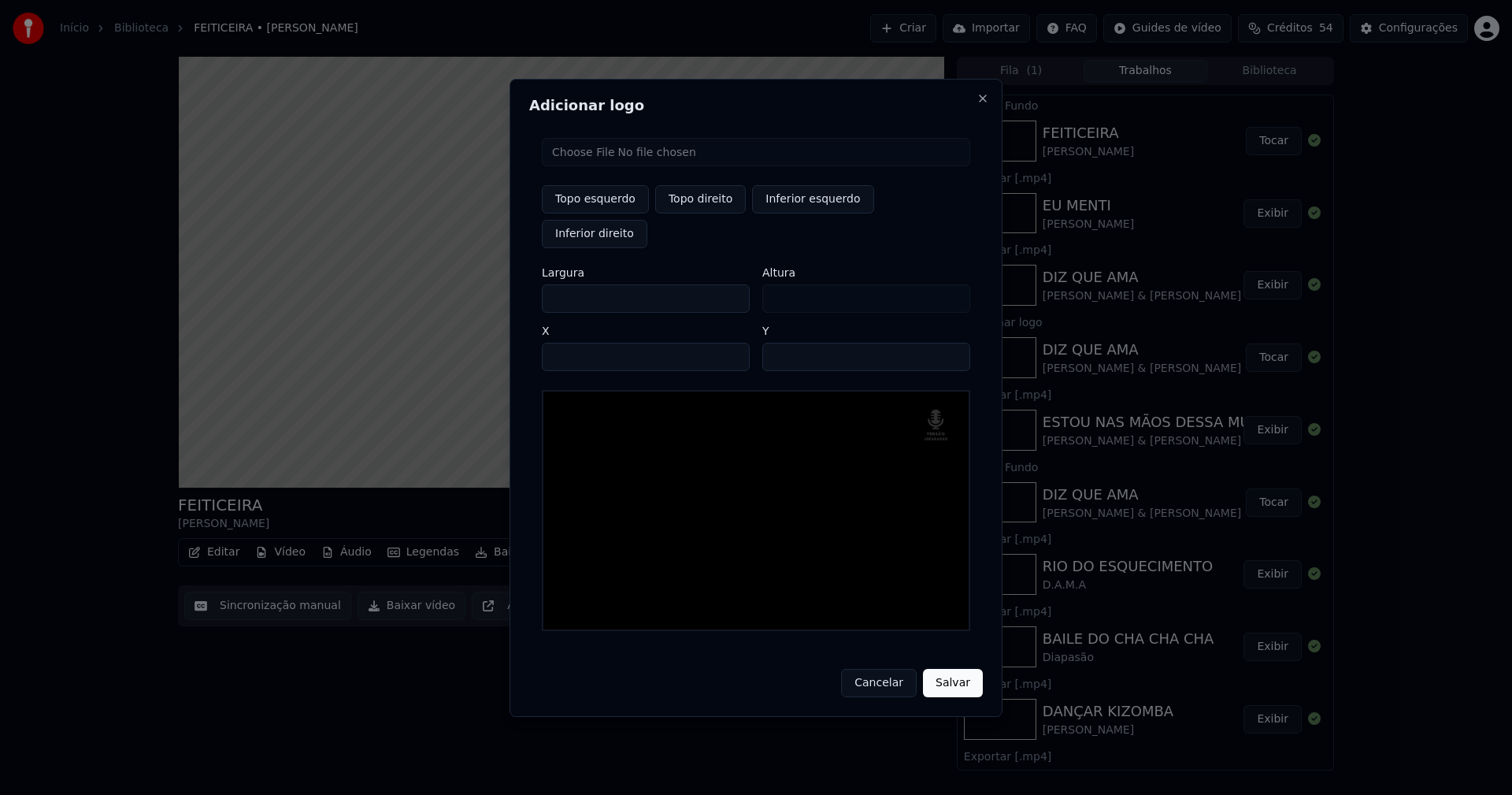
click at [952, 669] on button "Salvar" at bounding box center [953, 683] width 59 height 28
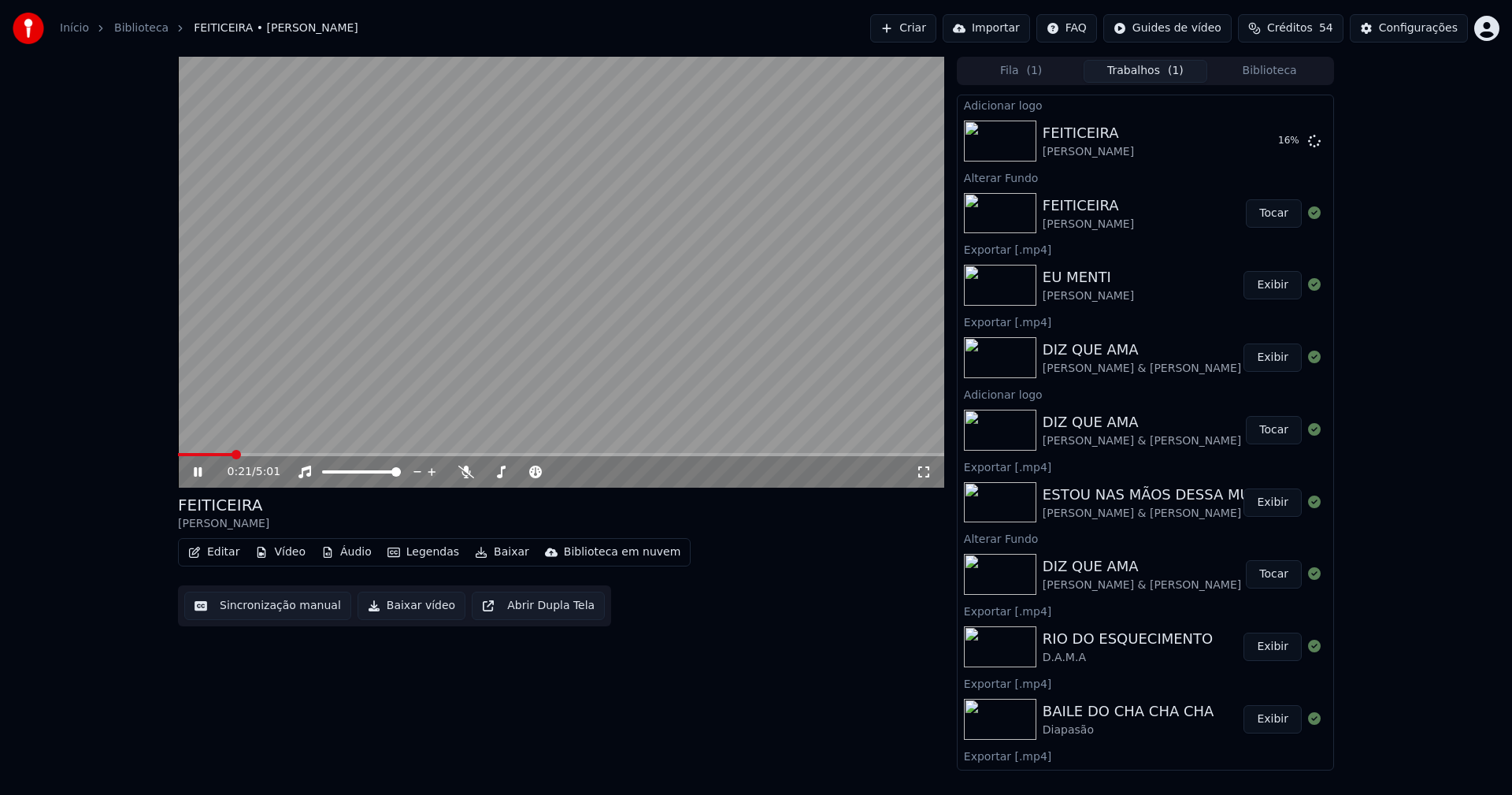
click at [922, 477] on icon at bounding box center [923, 471] width 16 height 12
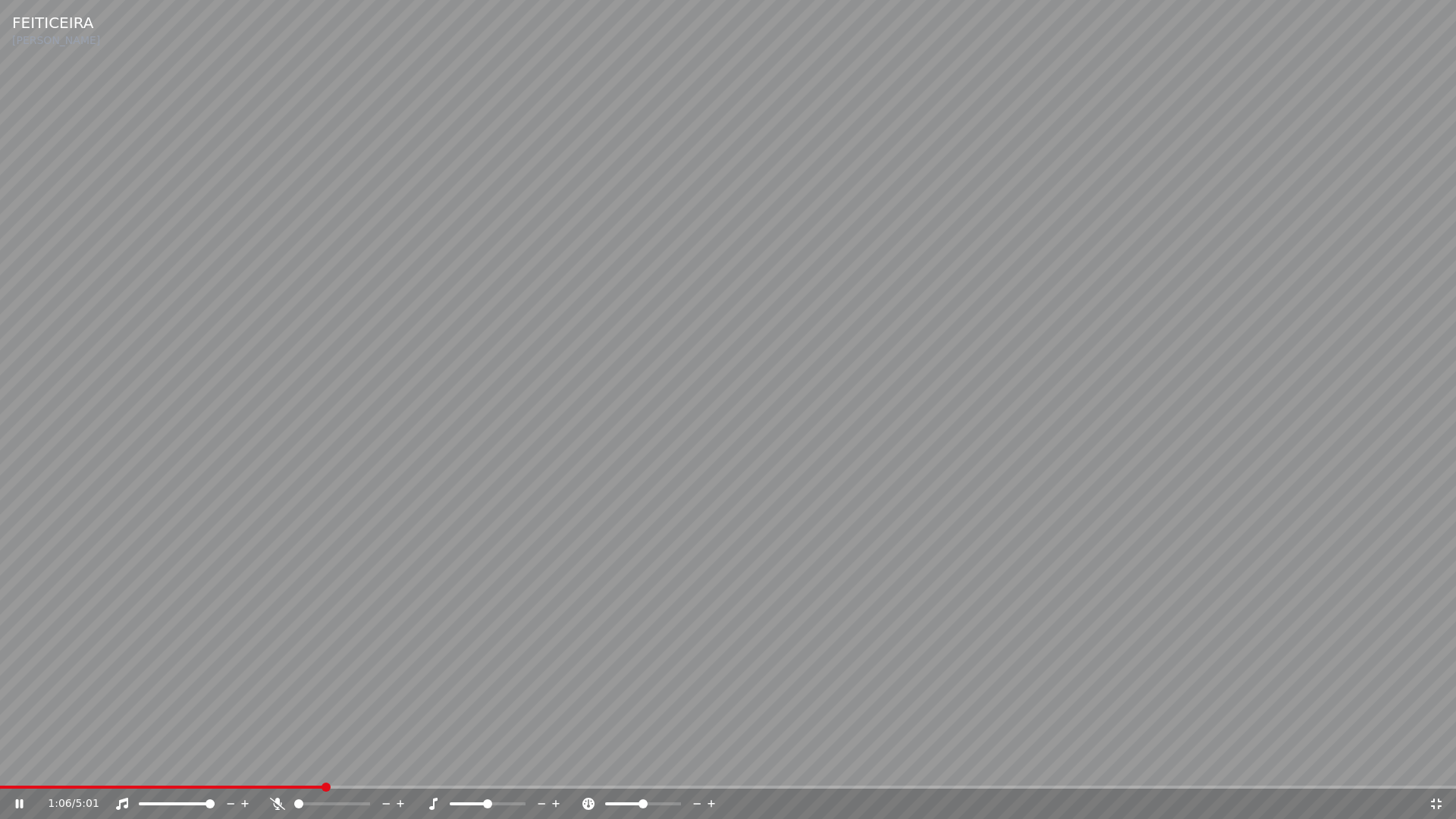
click at [1436, 765] on icon at bounding box center [1435, 804] width 15 height 12
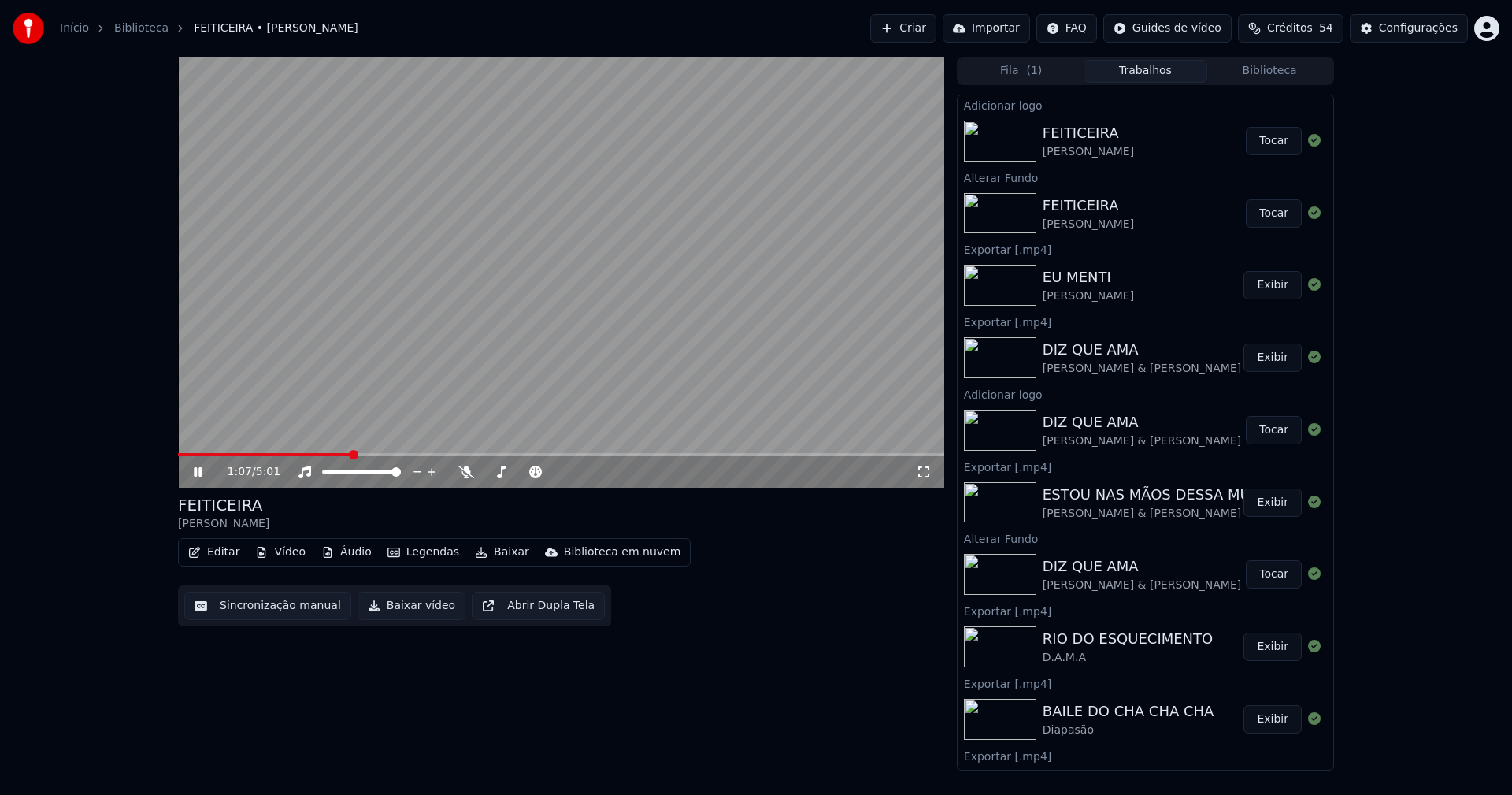
click at [1272, 147] on button "Tocar" at bounding box center [1274, 140] width 56 height 28
click at [193, 477] on icon at bounding box center [209, 471] width 37 height 12
click at [385, 609] on button "Baixar vídeo" at bounding box center [411, 606] width 108 height 28
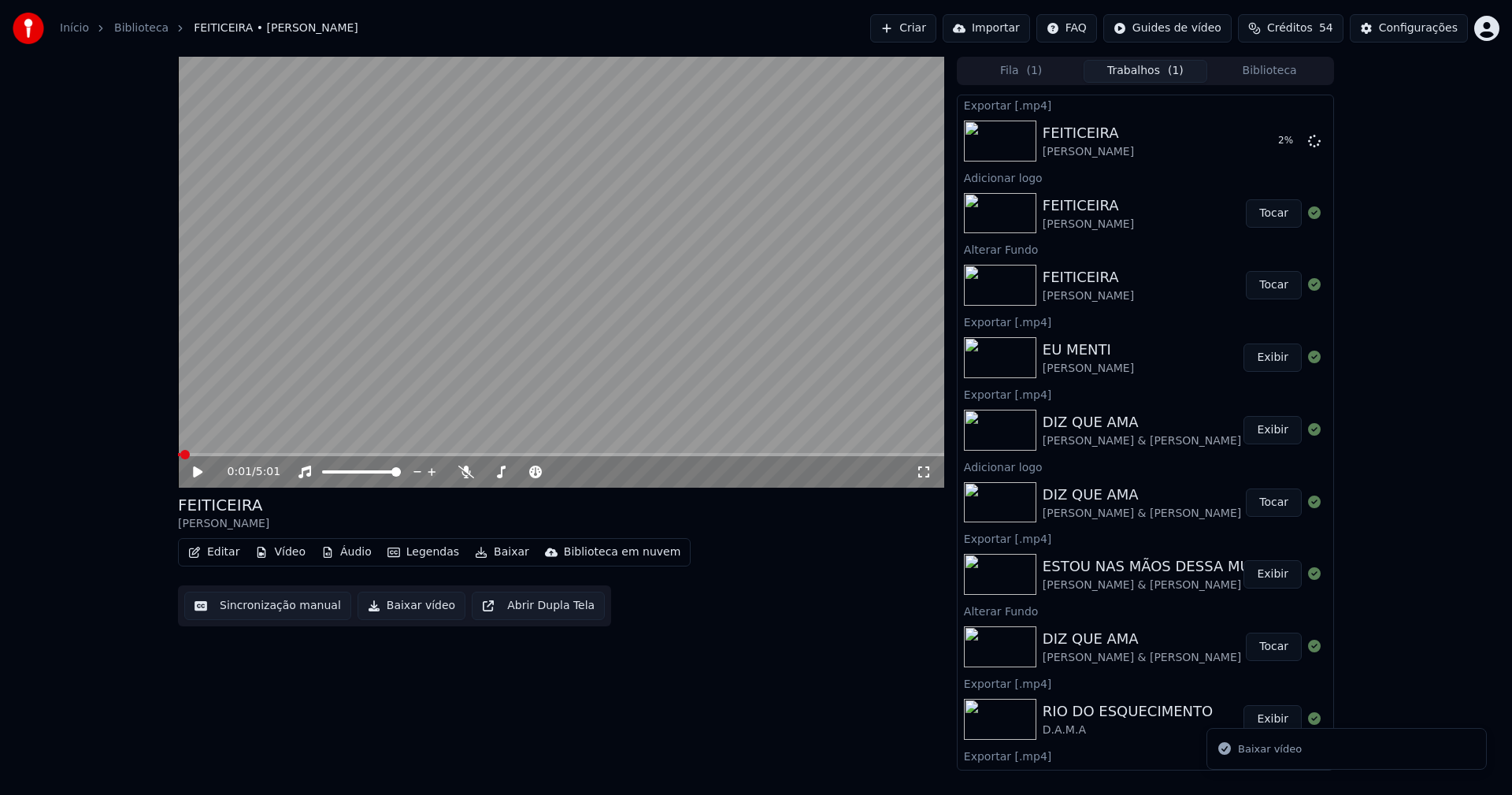
click at [1291, 68] on button "Biblioteca" at bounding box center [1269, 71] width 125 height 23
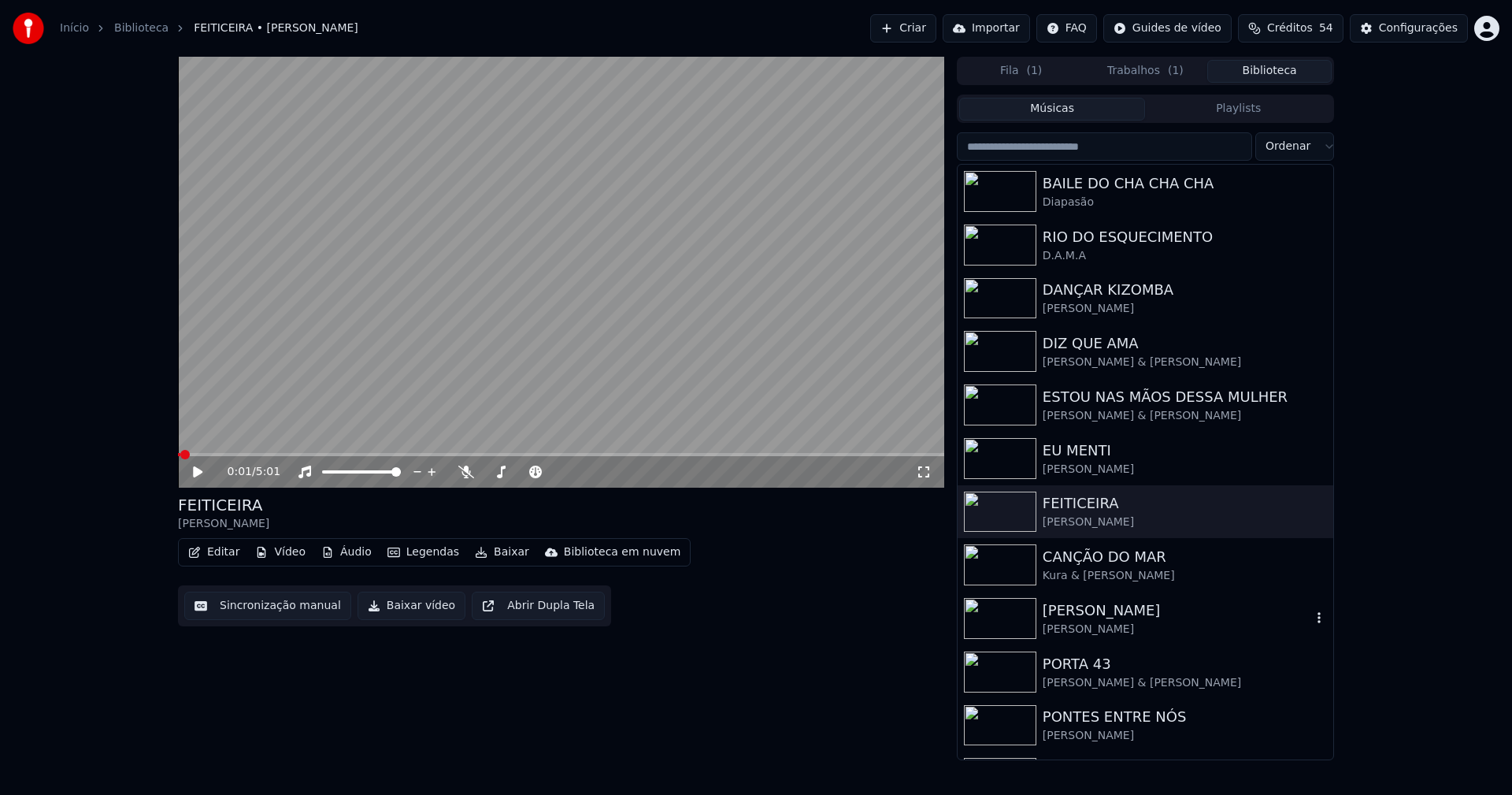
click at [1094, 630] on div "[PERSON_NAME]" at bounding box center [1177, 629] width 269 height 16
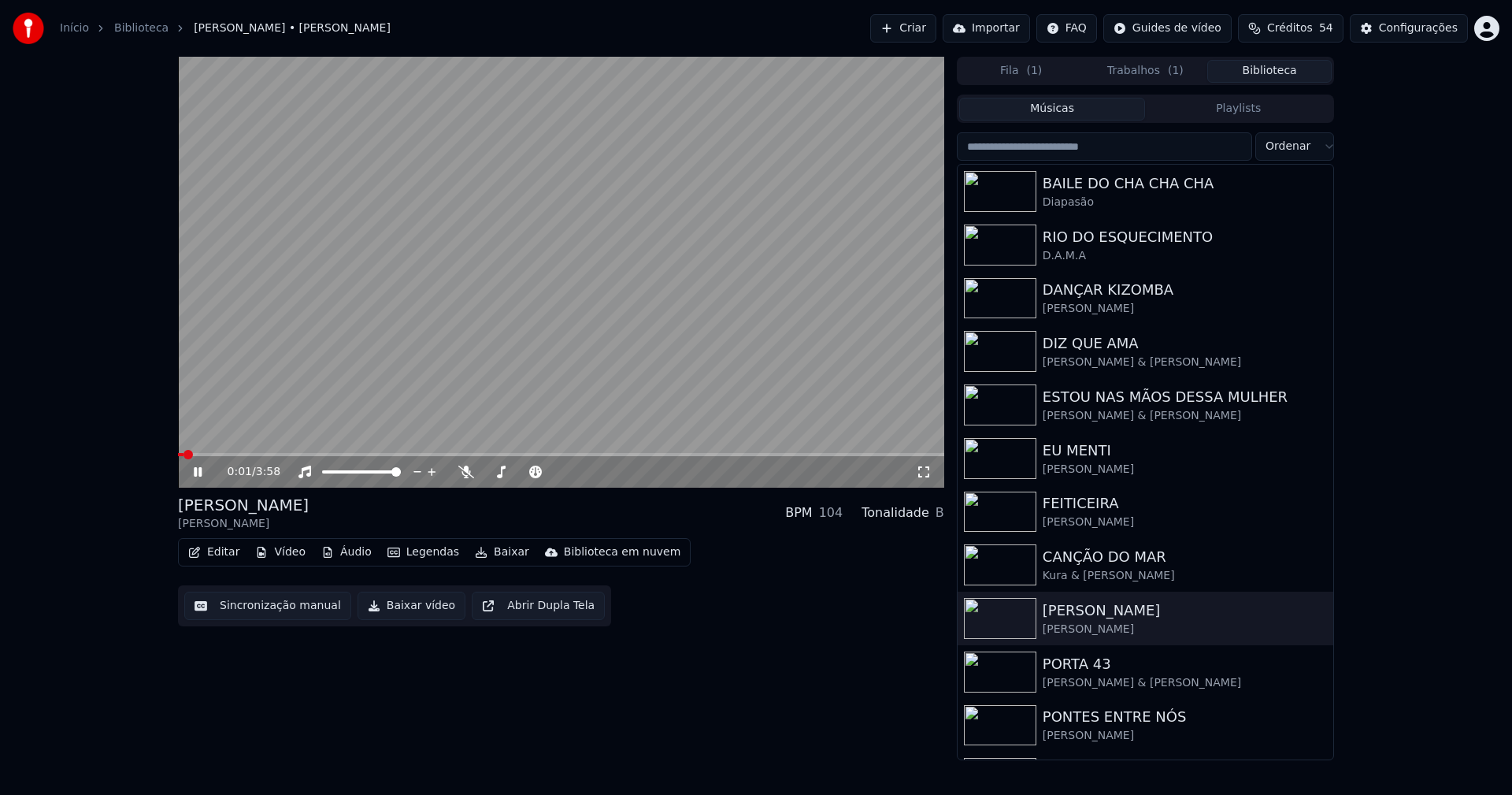
click at [271, 452] on video at bounding box center [560, 272] width 766 height 431
click at [273, 456] on span at bounding box center [560, 455] width 766 height 3
click at [201, 474] on icon at bounding box center [197, 471] width 9 height 11
click at [693, 455] on span at bounding box center [560, 455] width 766 height 3
click at [204, 474] on icon at bounding box center [209, 471] width 37 height 12
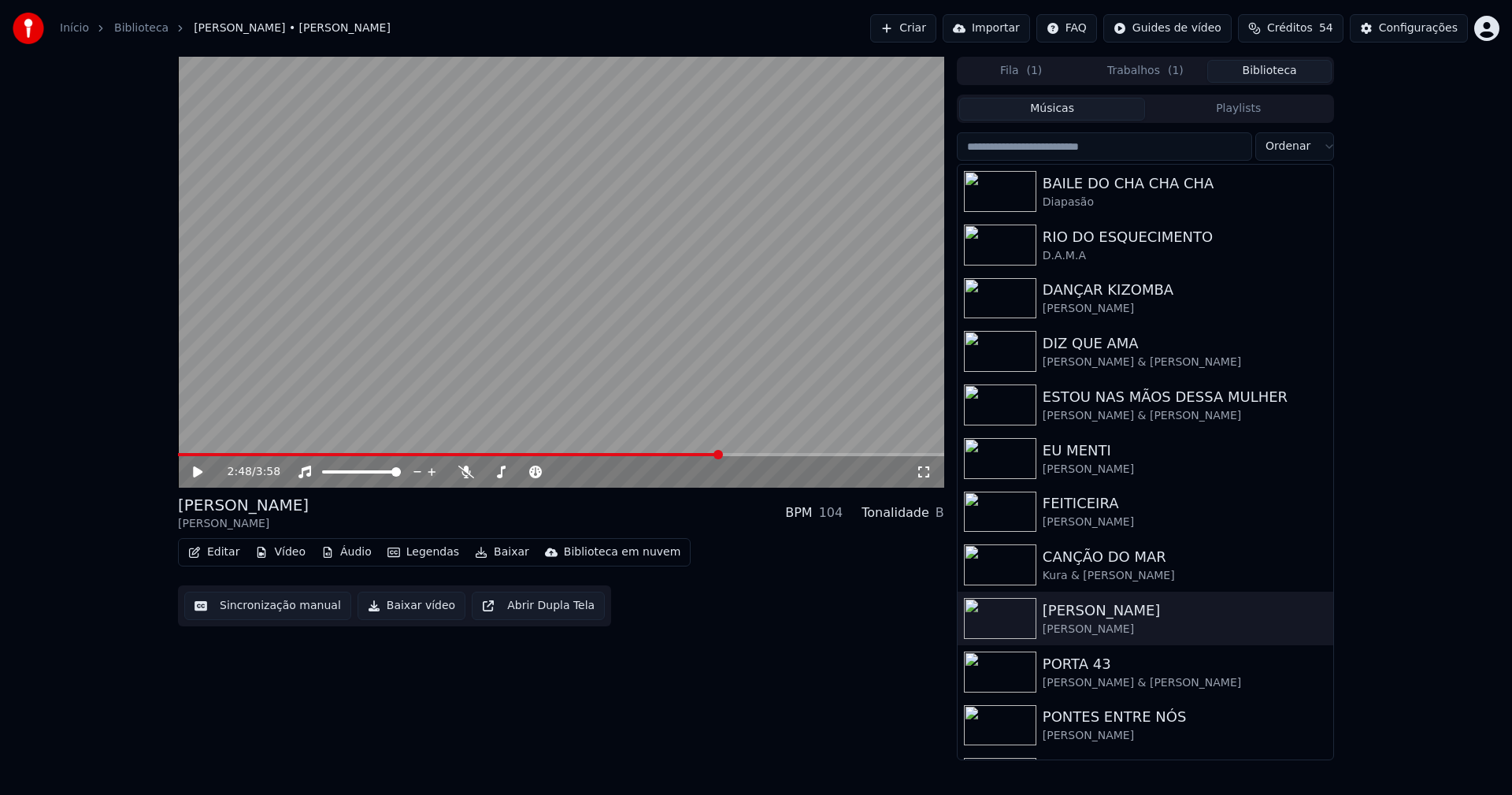
click at [406, 612] on button "Baixar vídeo" at bounding box center [411, 606] width 108 height 28
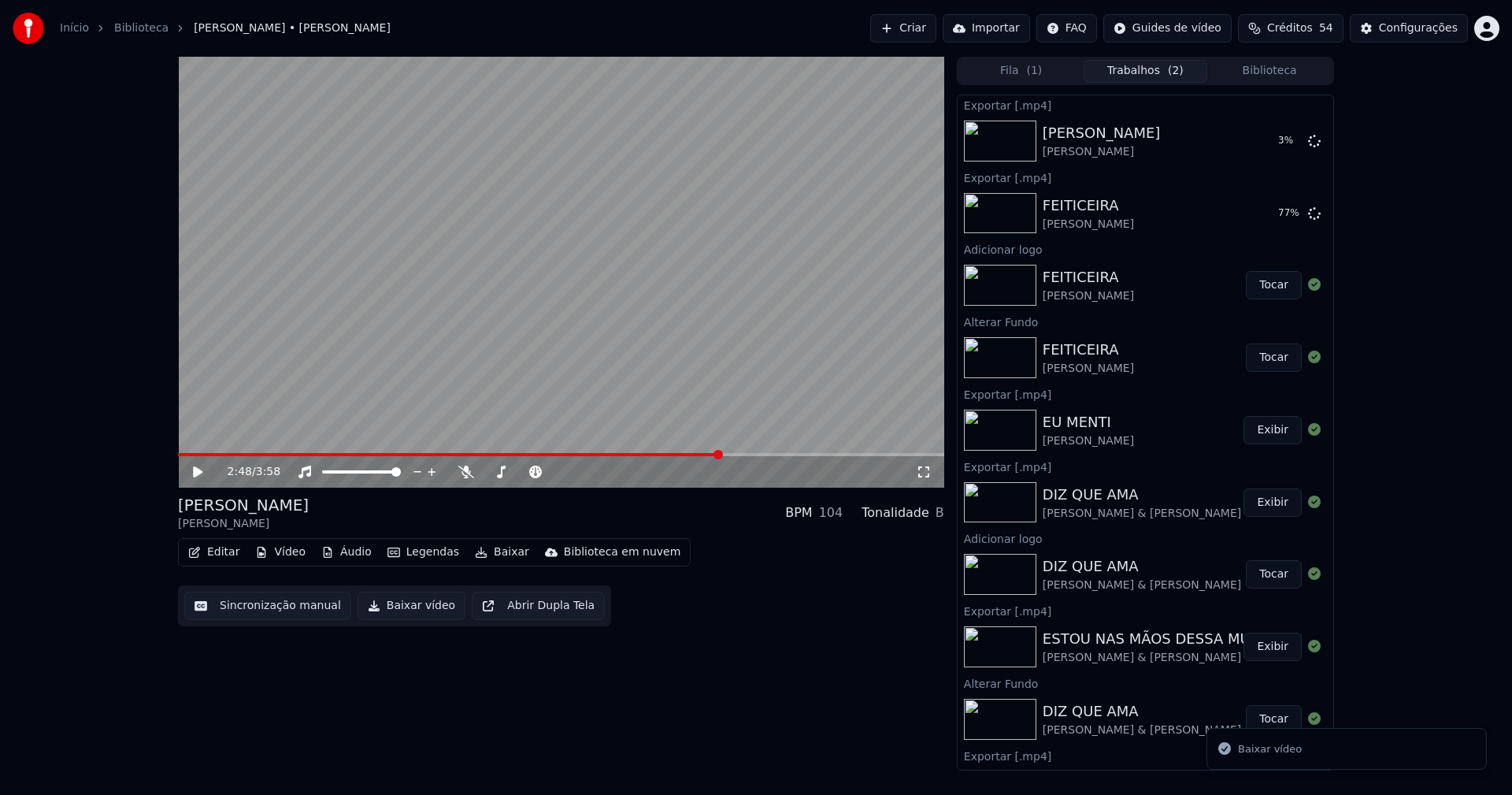
click at [1285, 85] on div "Fila ( 1 ) Trabalhos ( 2 ) Biblioteca Exportar [.mp4] [PERSON_NAME] 3 % Exporta…" at bounding box center [1145, 413] width 377 height 713
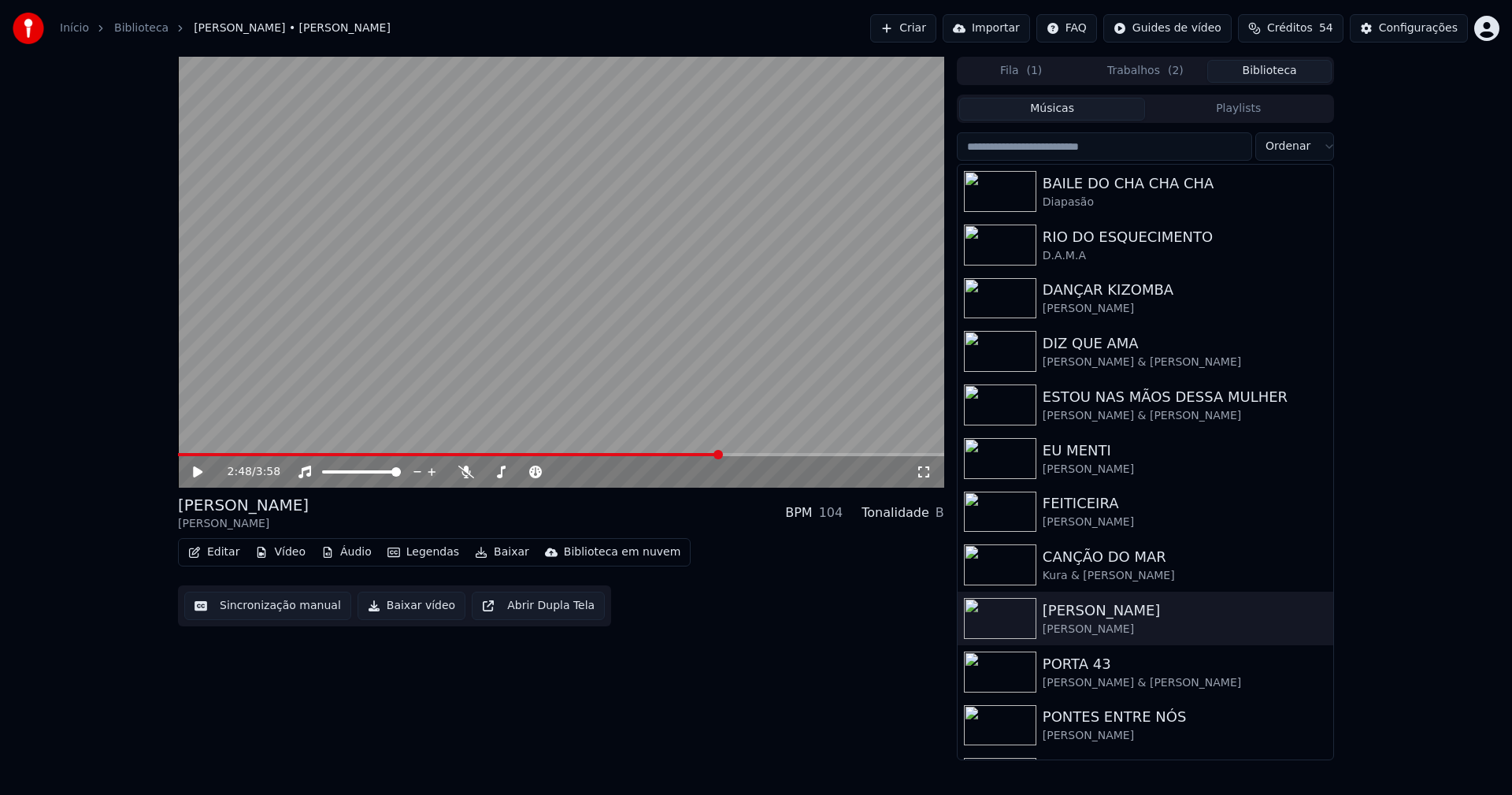
click at [1271, 74] on button "Biblioteca" at bounding box center [1269, 71] width 125 height 23
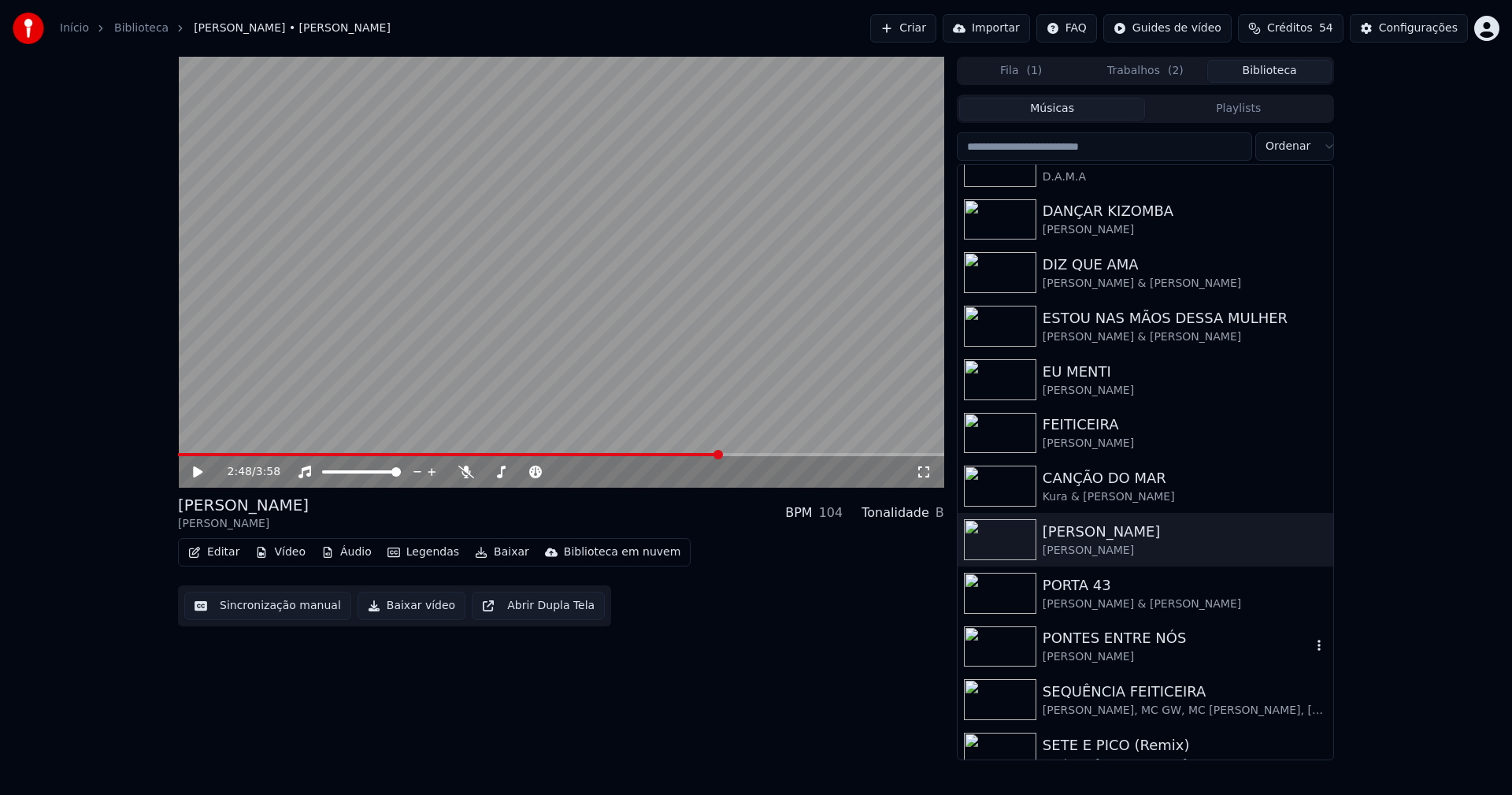
click at [1080, 639] on div "PONTES ENTRE NÓS" at bounding box center [1177, 638] width 269 height 22
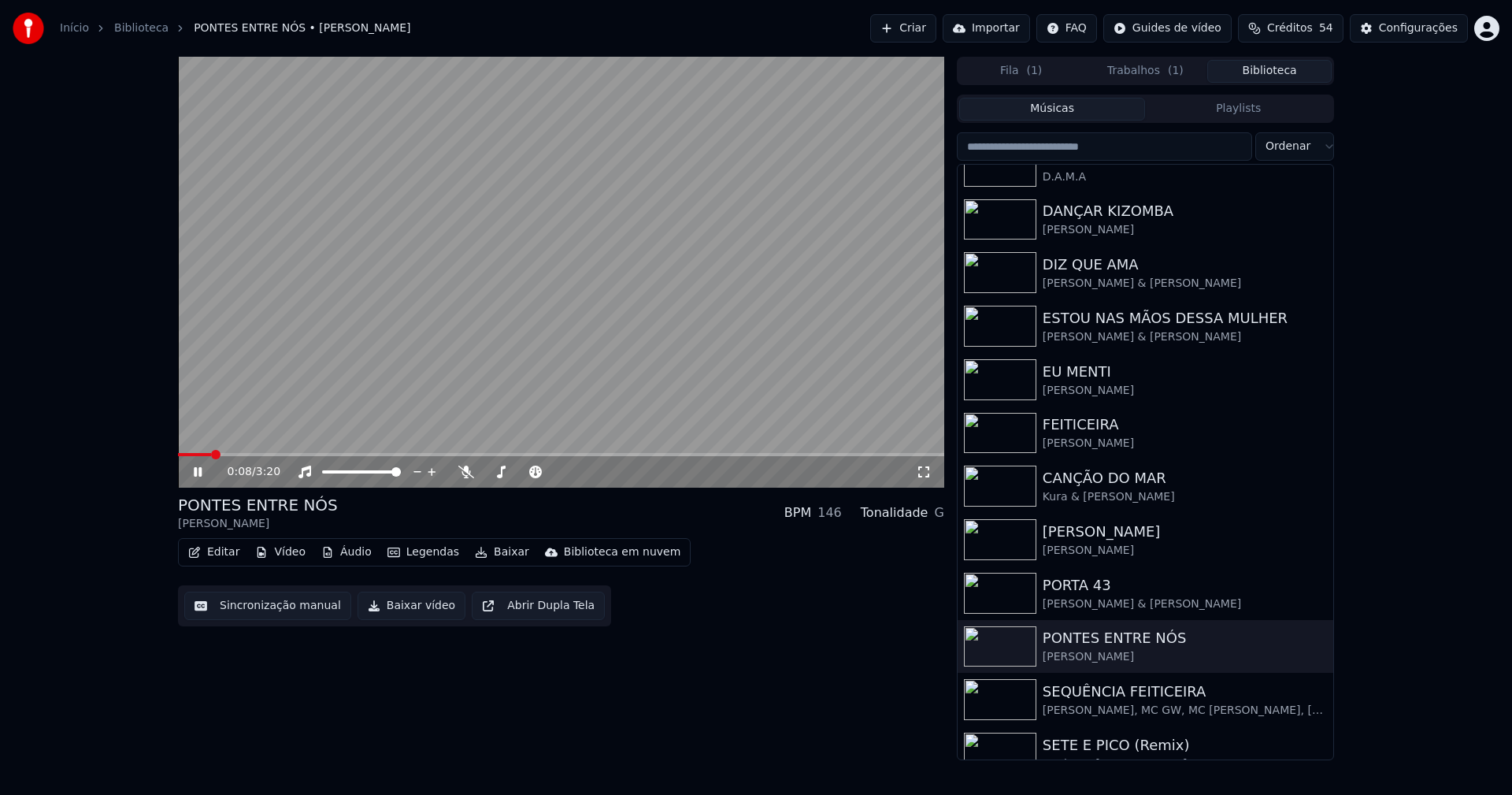
click at [919, 474] on icon at bounding box center [923, 471] width 11 height 11
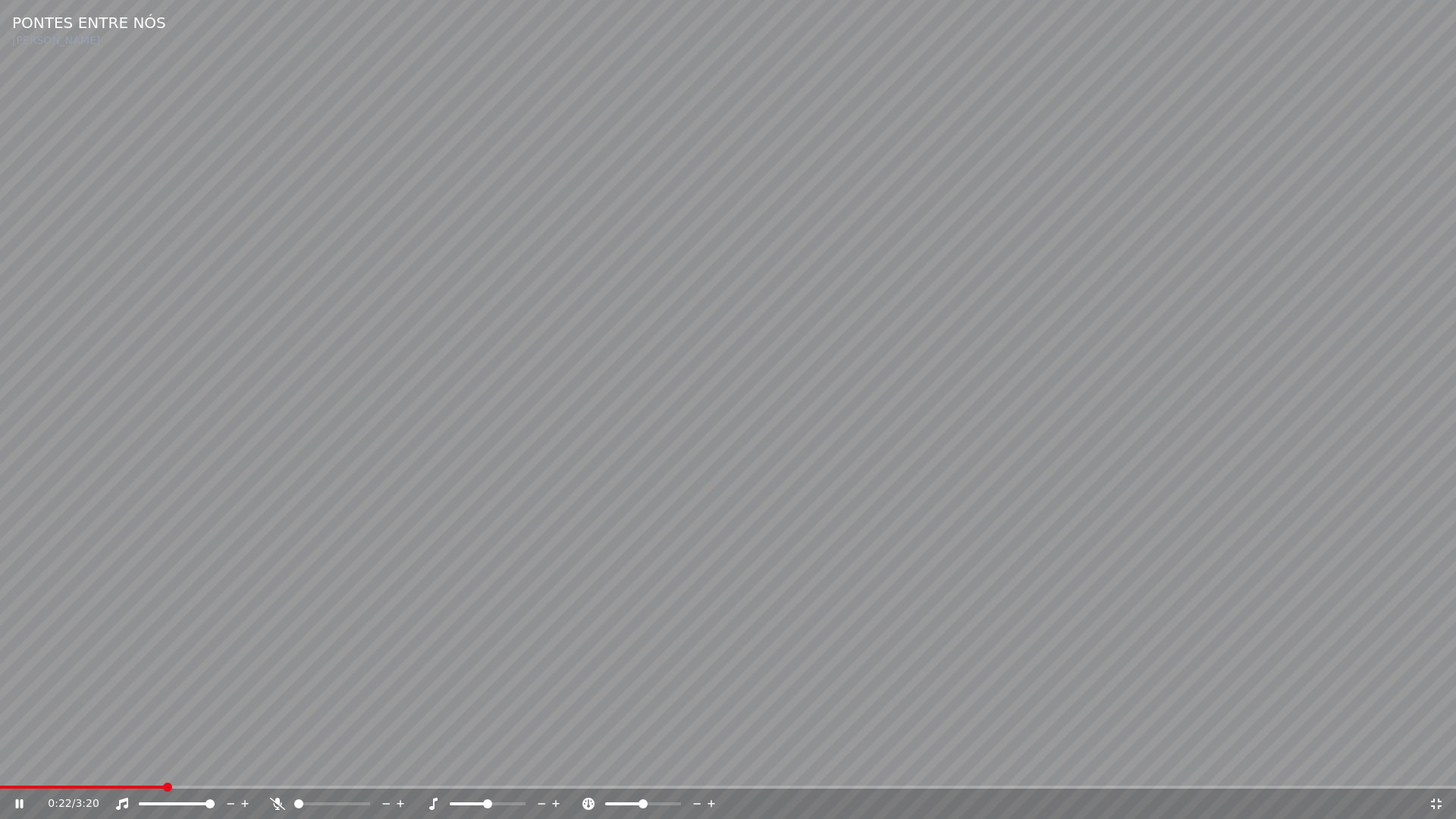
click at [1434, 765] on icon at bounding box center [1435, 804] width 15 height 12
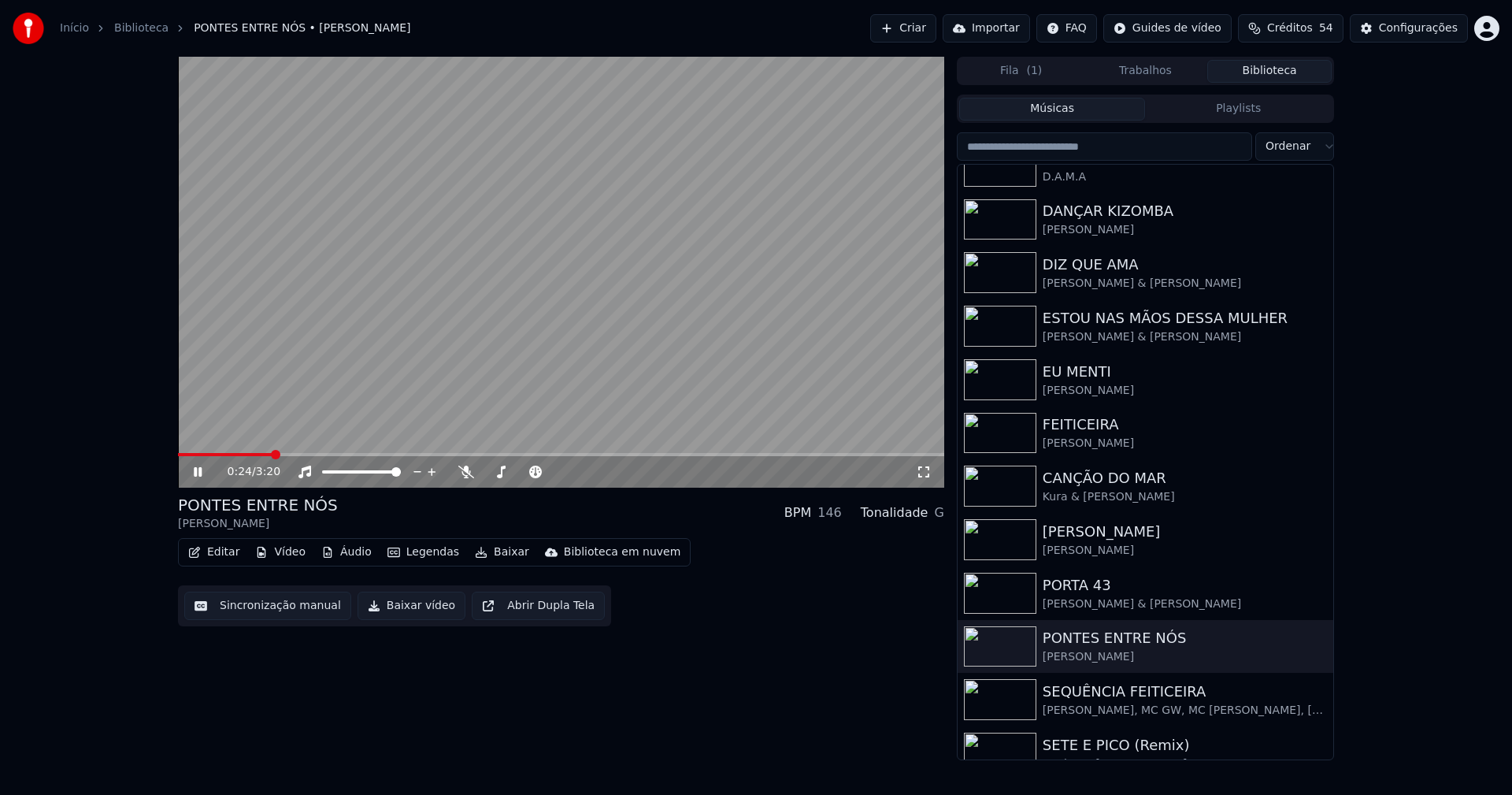
click at [202, 472] on icon at bounding box center [209, 471] width 37 height 12
click at [402, 608] on button "Baixar vídeo" at bounding box center [411, 606] width 108 height 28
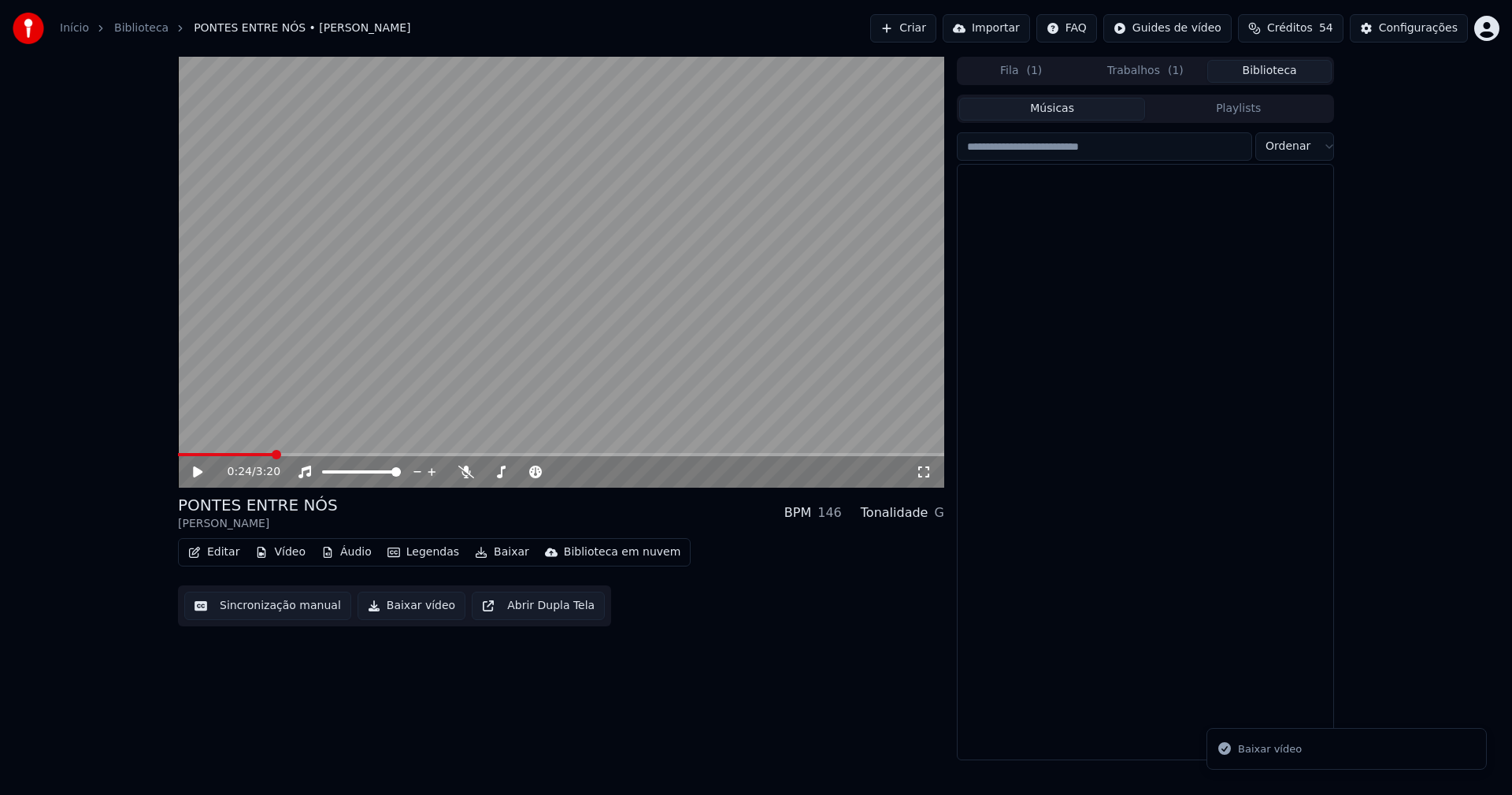
click at [1274, 68] on button "Biblioteca" at bounding box center [1269, 71] width 125 height 23
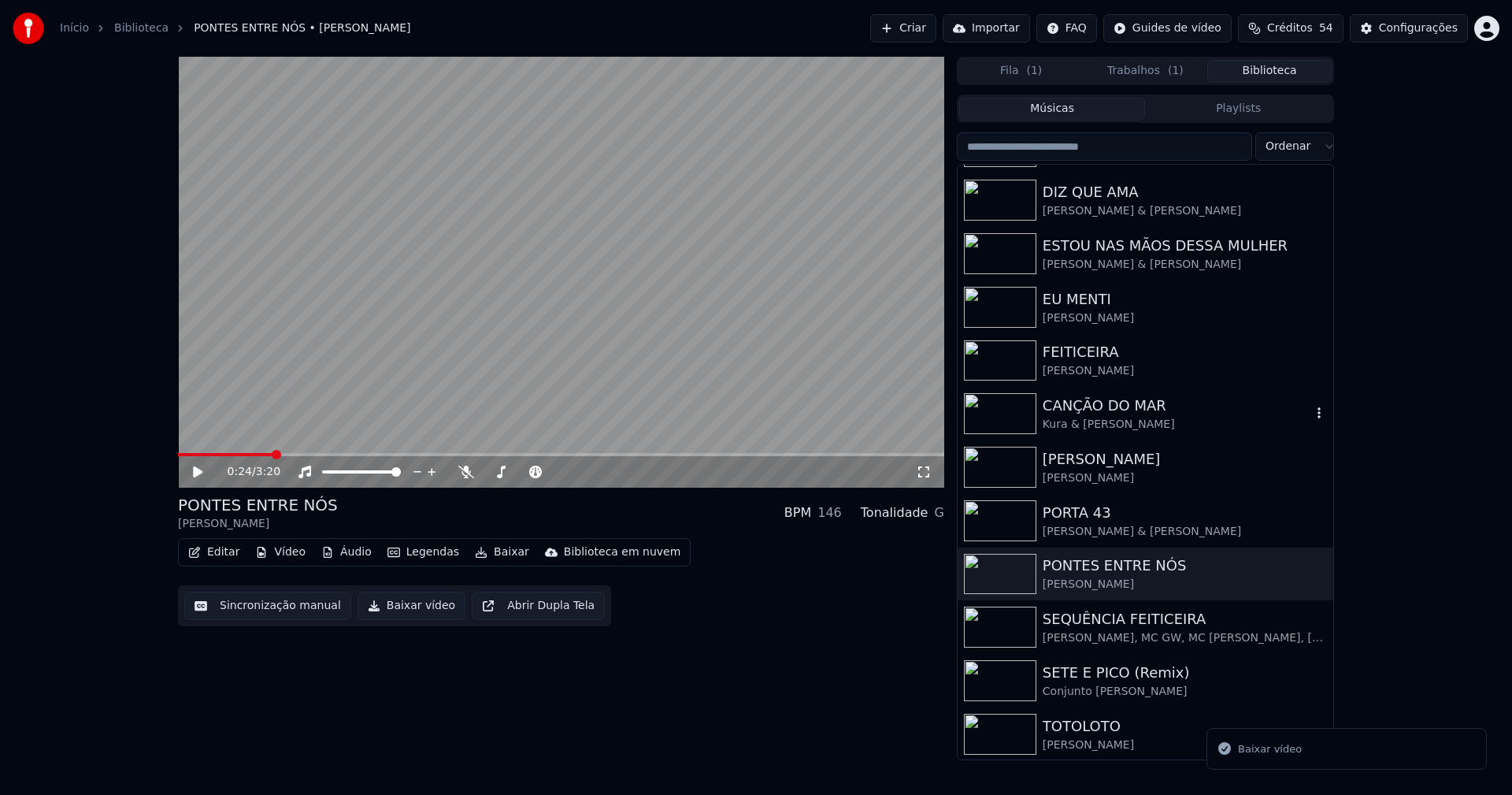
scroll to position [158, 0]
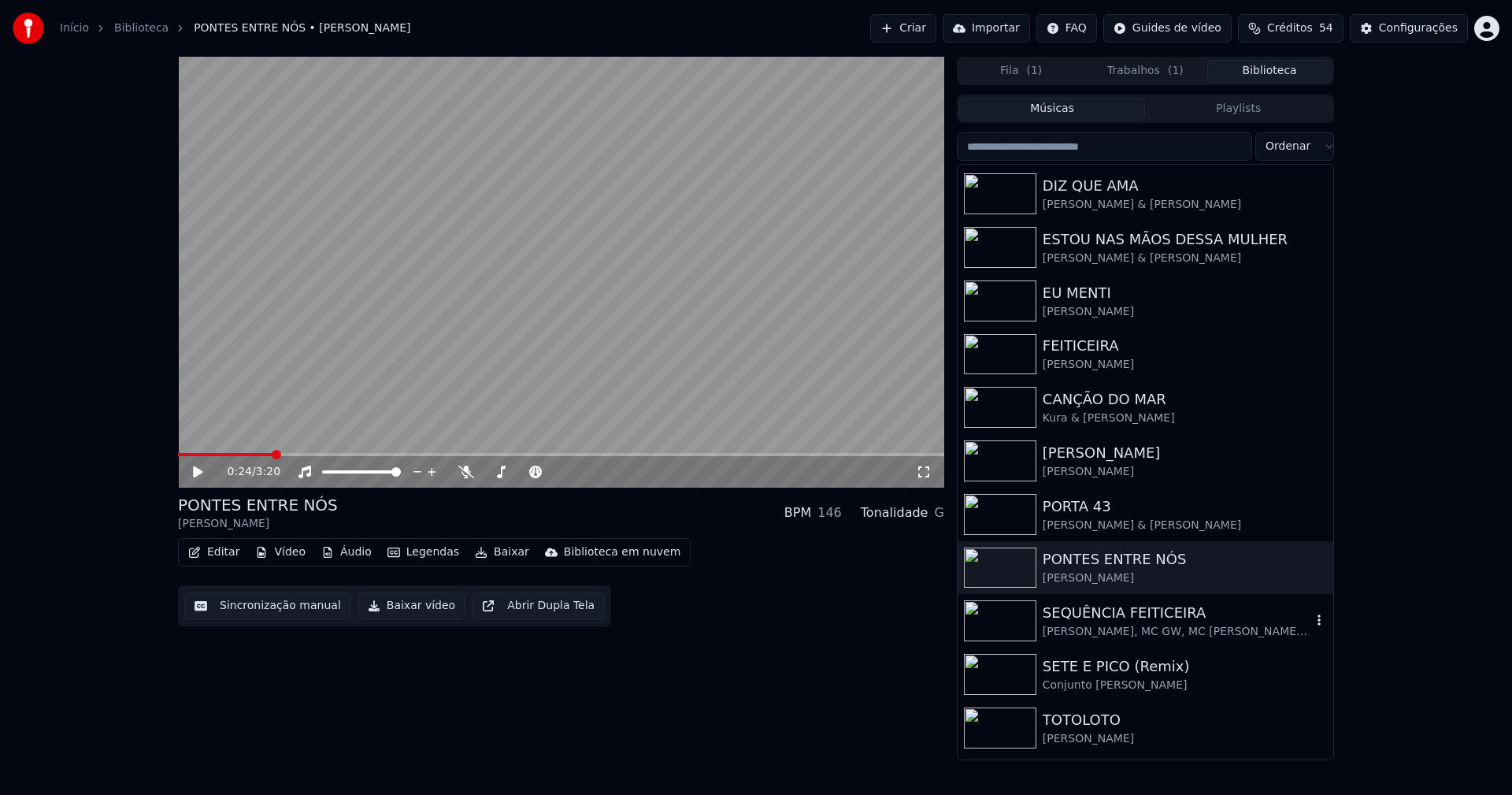
click at [1096, 634] on div "[PERSON_NAME], MC GW, MC [PERSON_NAME], [PERSON_NAME], [PERSON_NAME]" at bounding box center [1177, 631] width 269 height 16
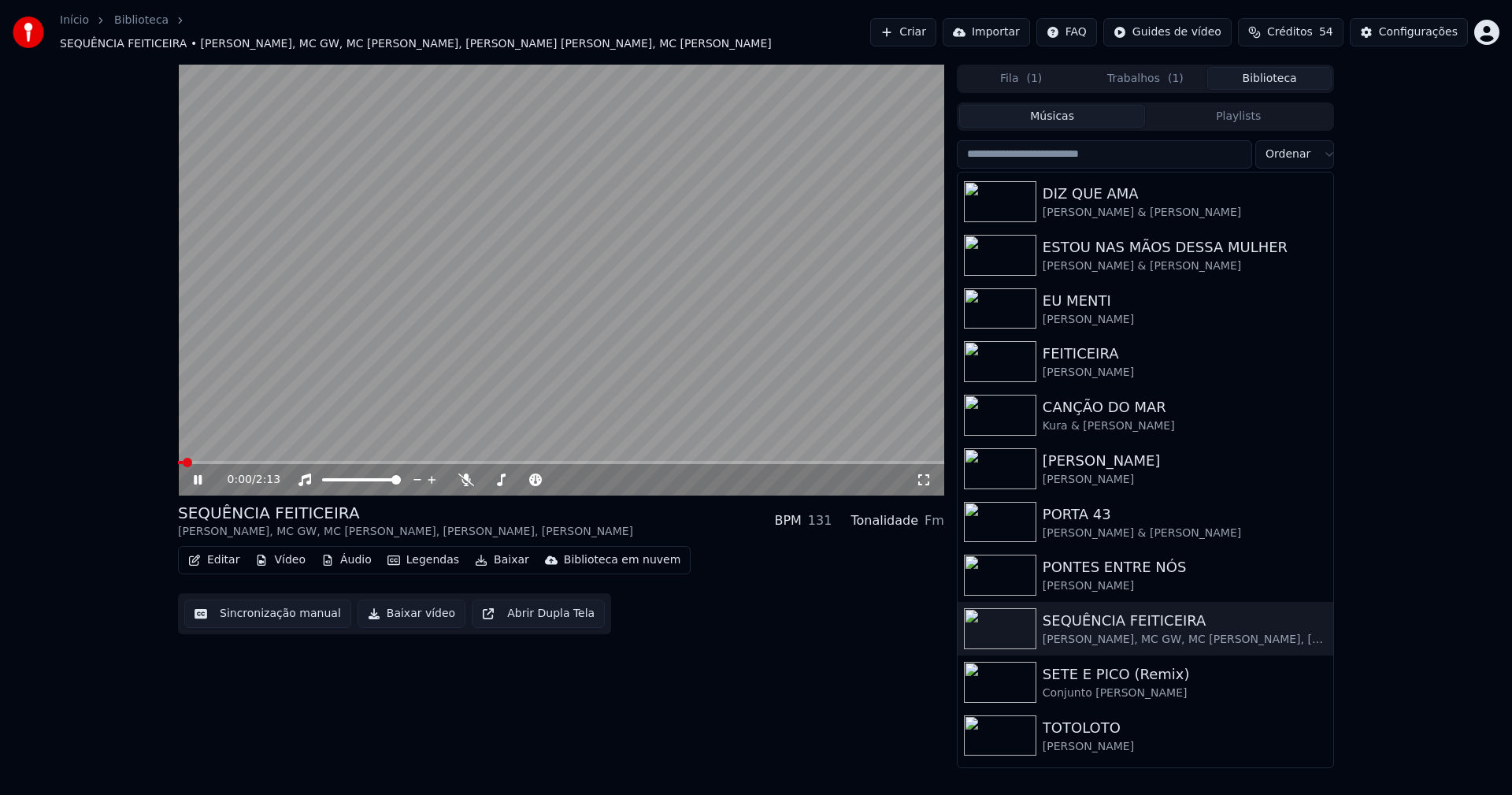
click at [928, 474] on icon at bounding box center [923, 479] width 16 height 12
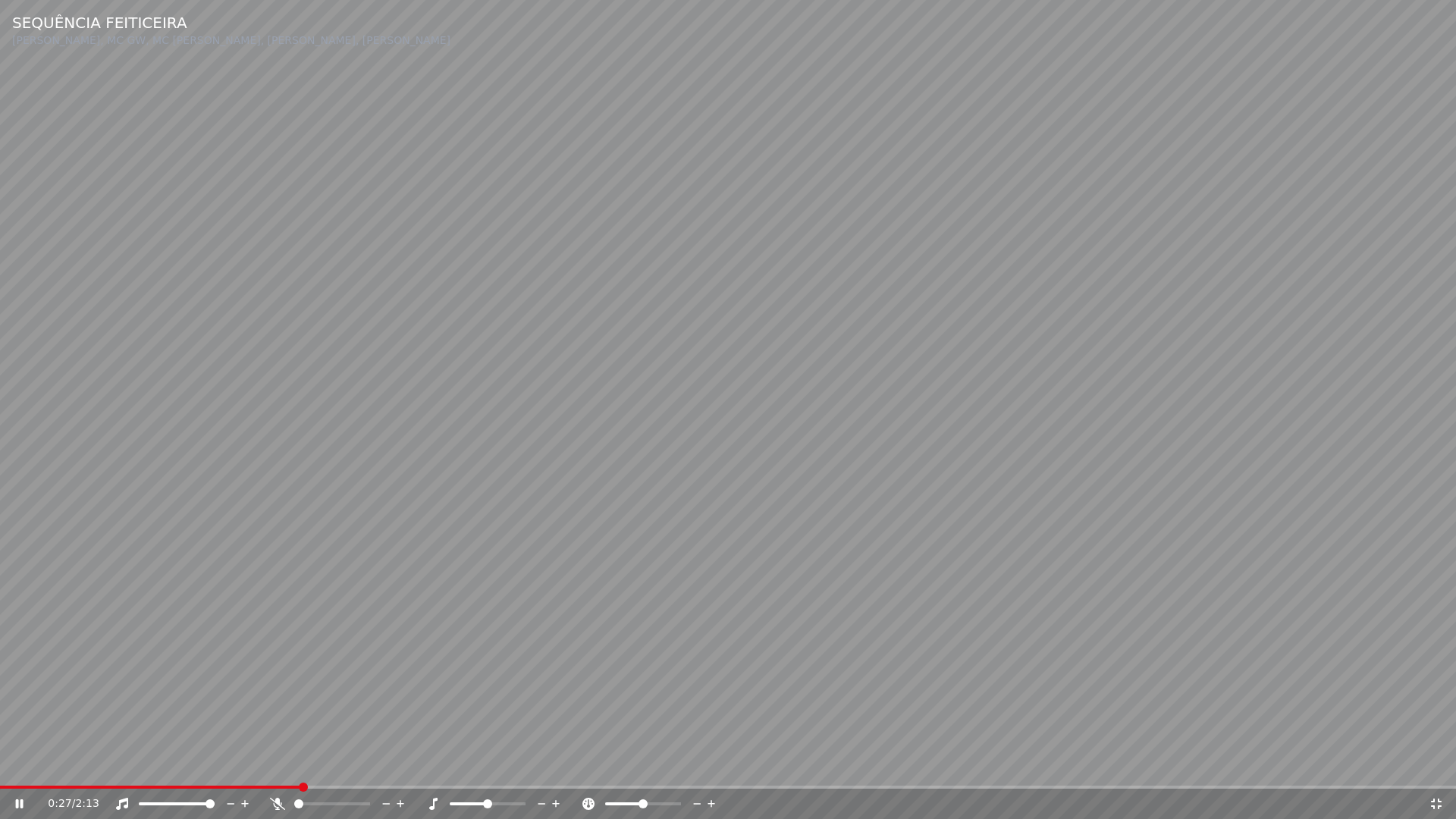
click at [1025, 765] on div "0:27 / 2:13" at bounding box center [728, 804] width 1456 height 30
click at [1025, 765] on span at bounding box center [728, 787] width 1456 height 3
click at [1437, 765] on icon at bounding box center [1435, 804] width 15 height 12
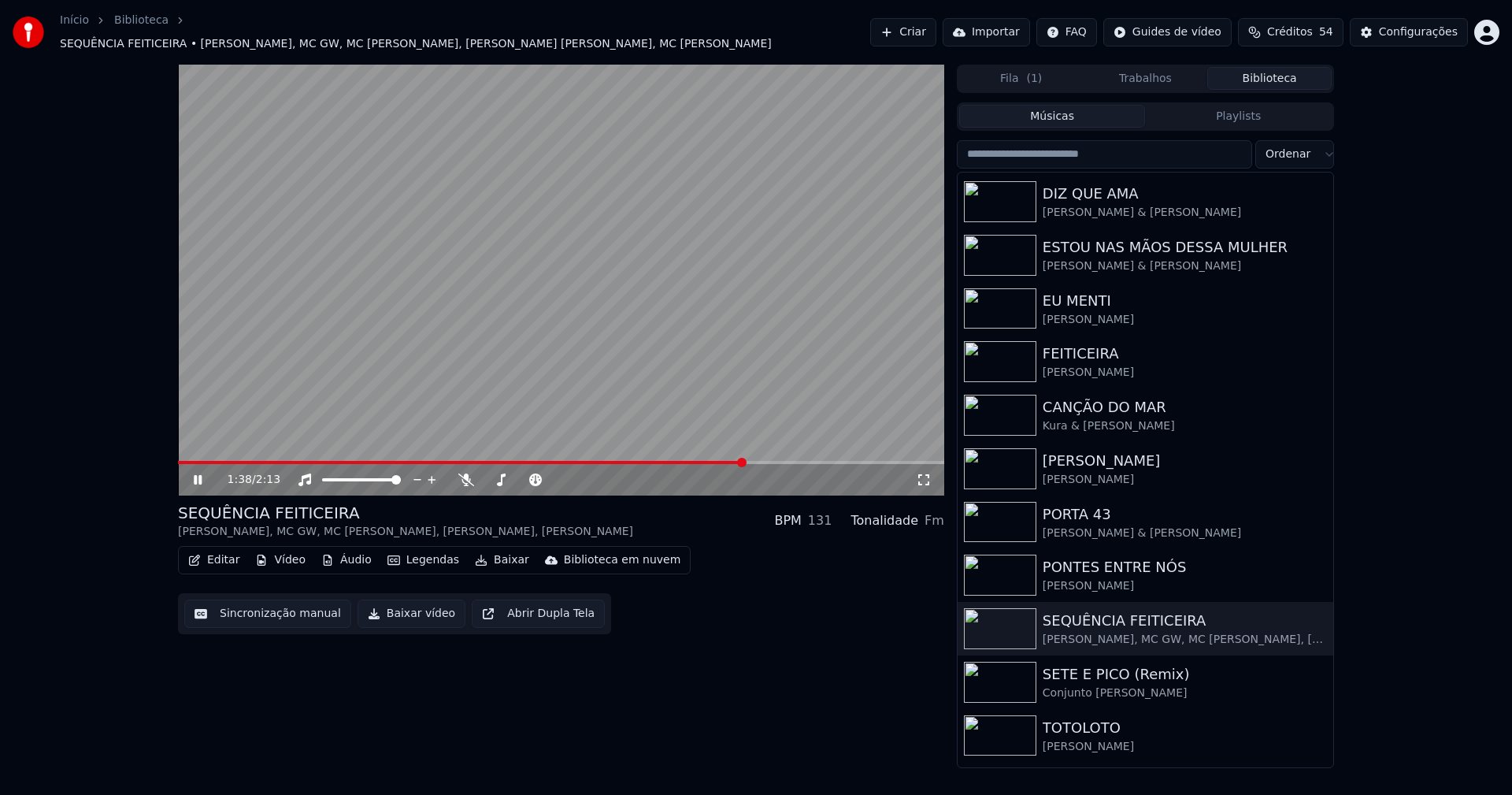
click at [200, 475] on icon at bounding box center [197, 479] width 8 height 9
click at [414, 612] on button "Baixar vídeo" at bounding box center [411, 613] width 108 height 28
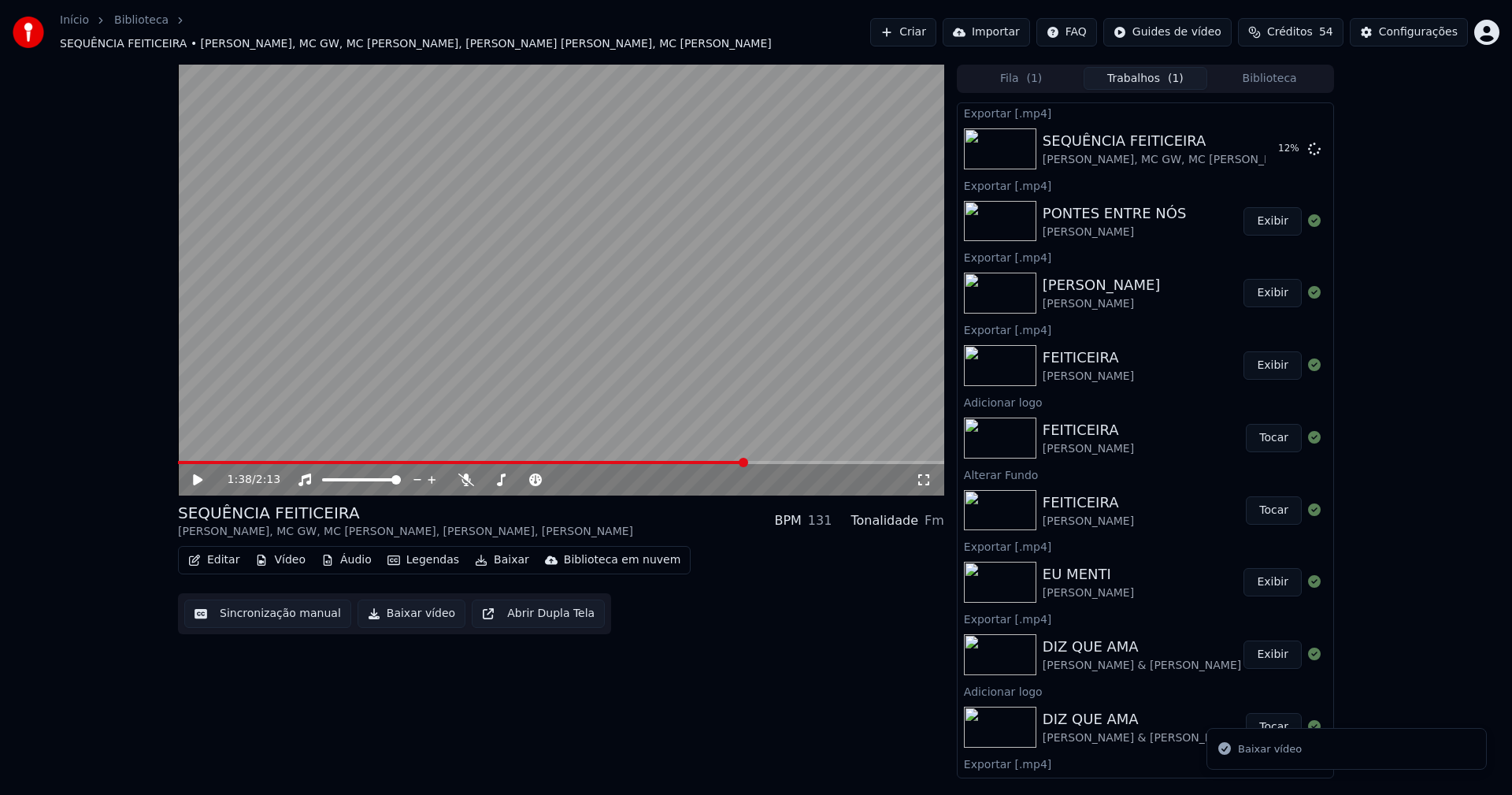
click at [1267, 69] on button "Biblioteca" at bounding box center [1269, 79] width 125 height 23
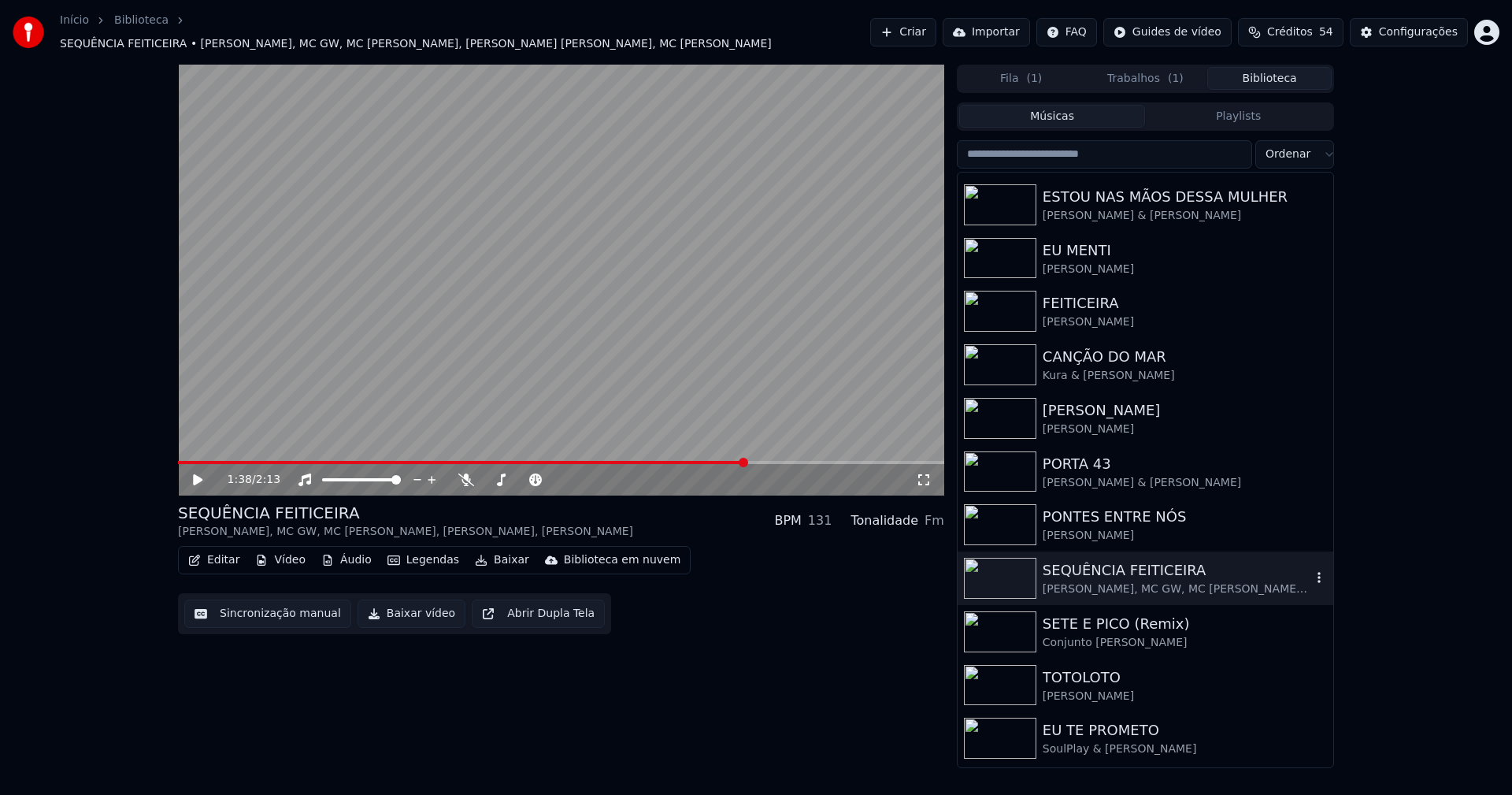
scroll to position [236, 0]
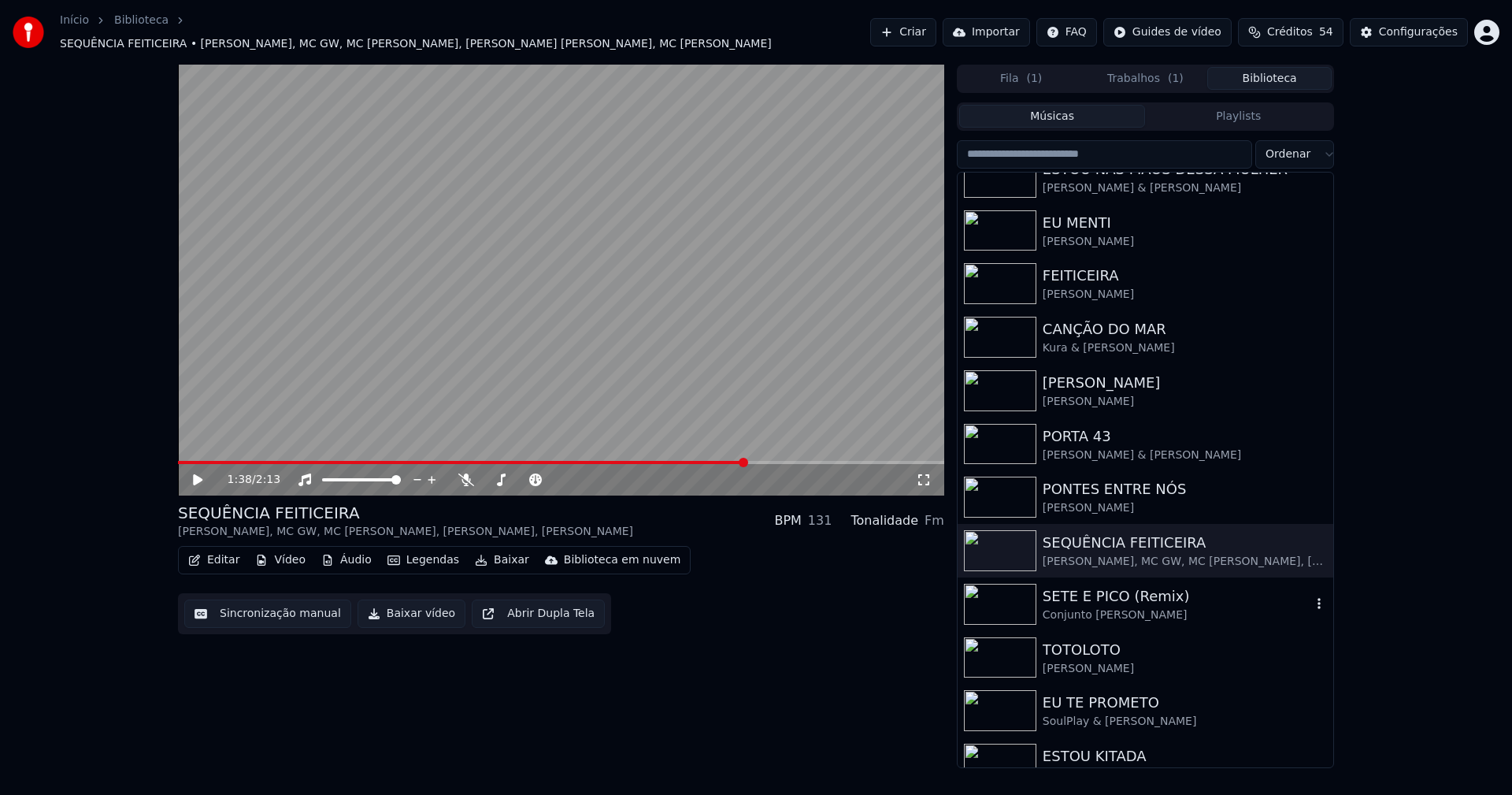
click at [1102, 589] on div "SETE E PICO (Remix)" at bounding box center [1177, 596] width 269 height 22
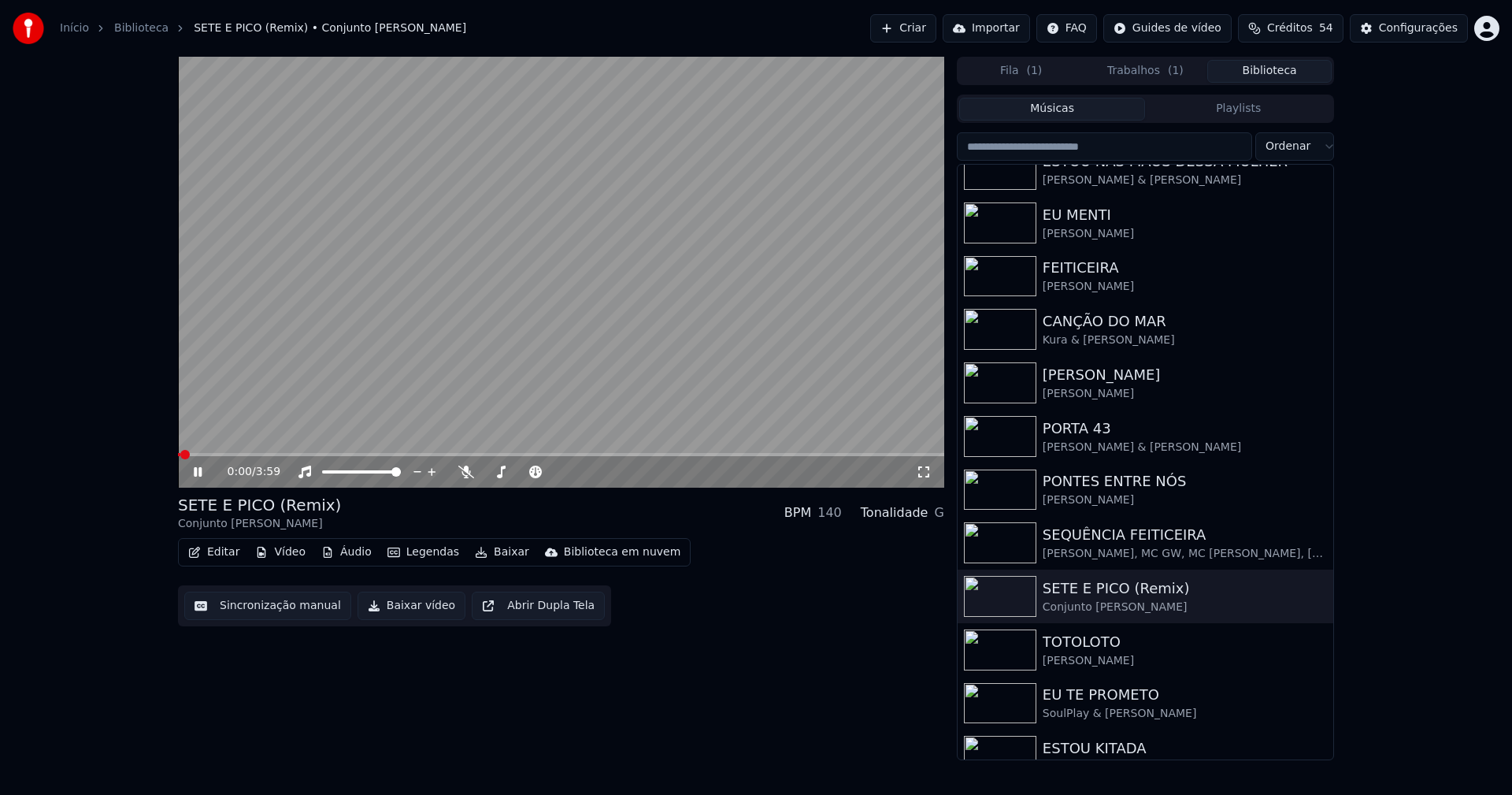
click at [436, 456] on span at bounding box center [560, 455] width 766 height 3
click at [729, 456] on span at bounding box center [560, 455] width 766 height 3
click at [197, 472] on icon at bounding box center [209, 471] width 37 height 12
click at [405, 610] on button "Baixar vídeo" at bounding box center [411, 606] width 108 height 28
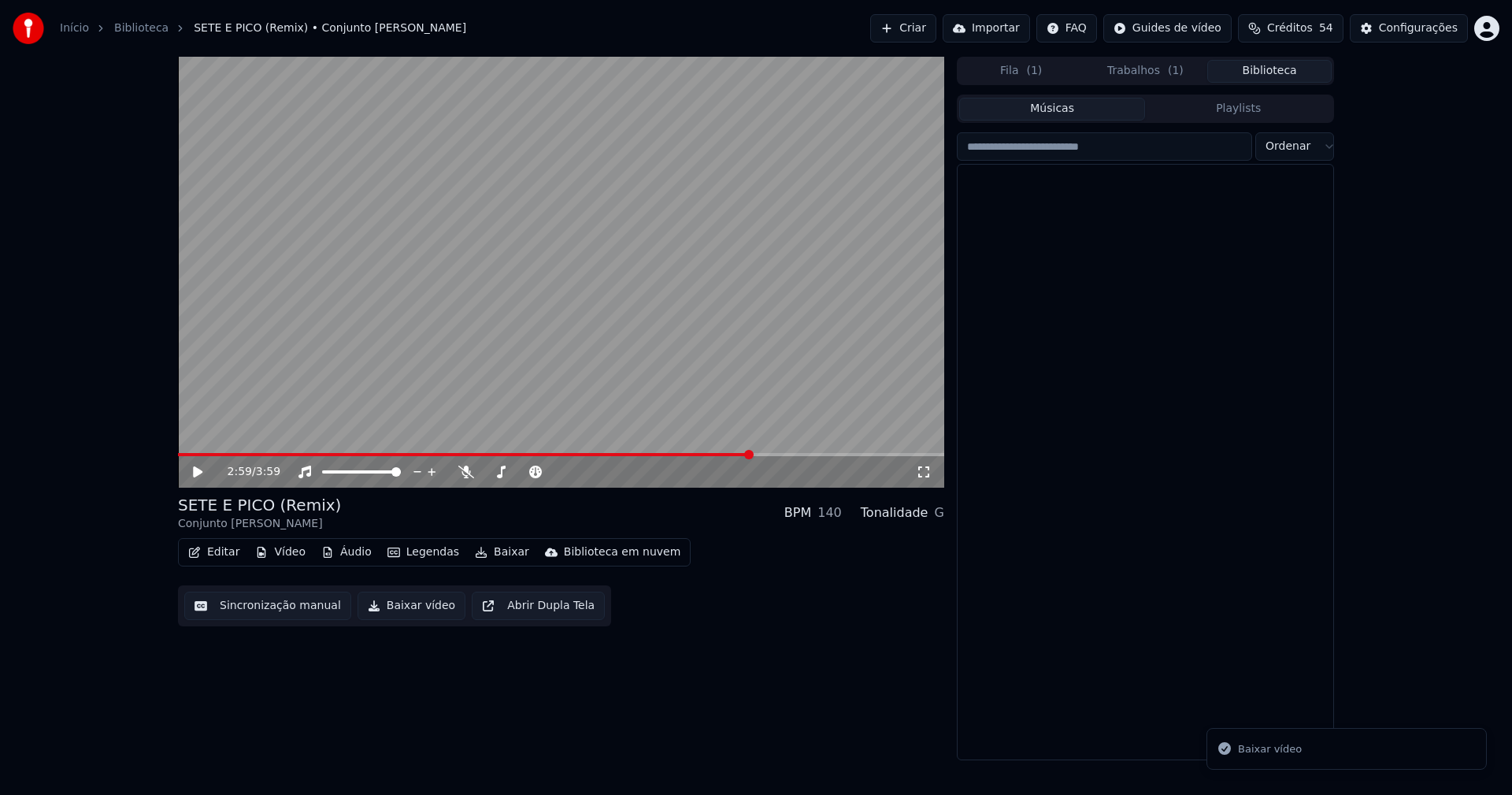
click at [1291, 78] on button "Biblioteca" at bounding box center [1269, 71] width 125 height 23
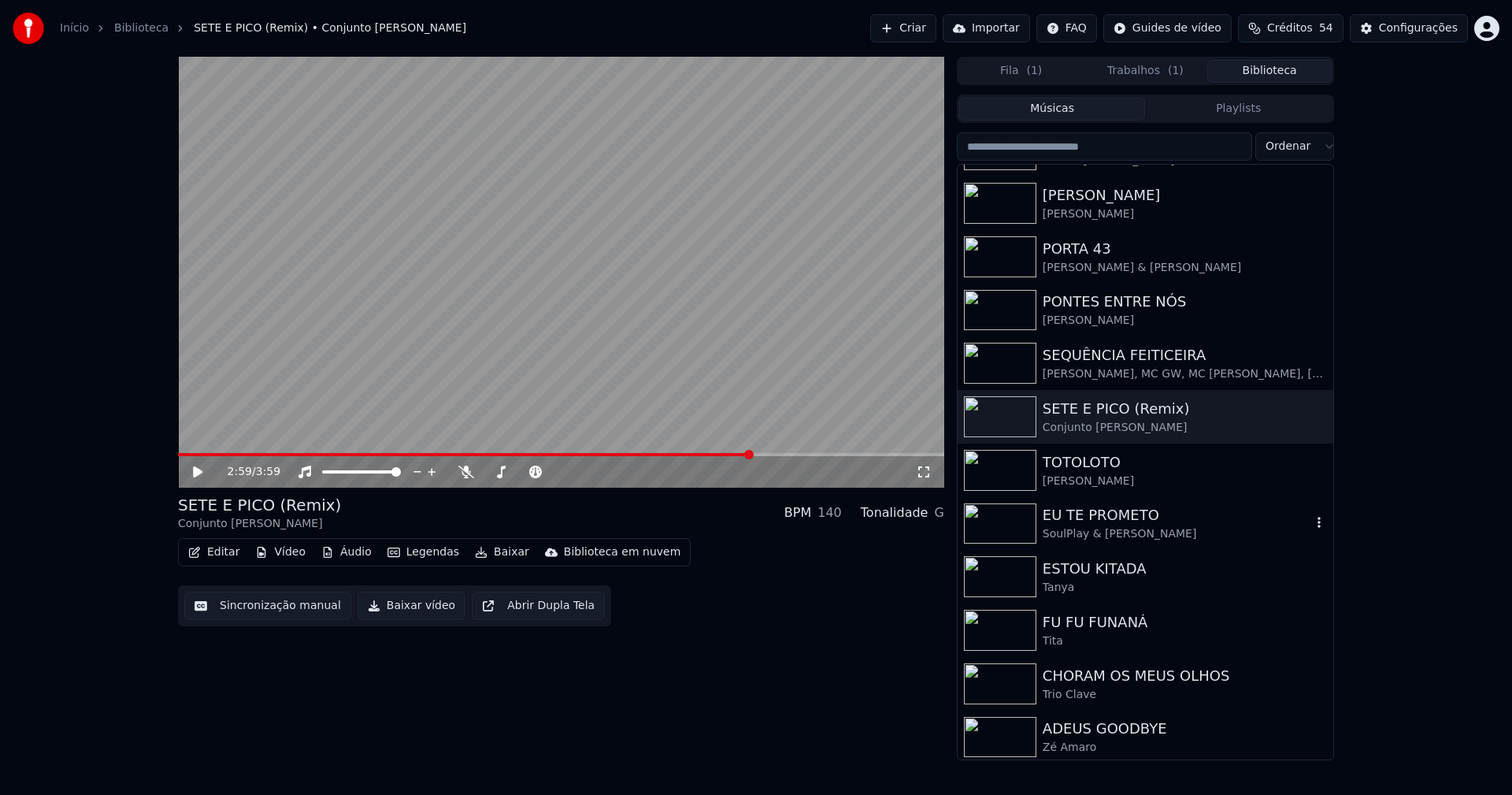
scroll to position [420, 0]
click at [1131, 678] on div "CHORAM OS MEUS OLHOS" at bounding box center [1177, 672] width 269 height 22
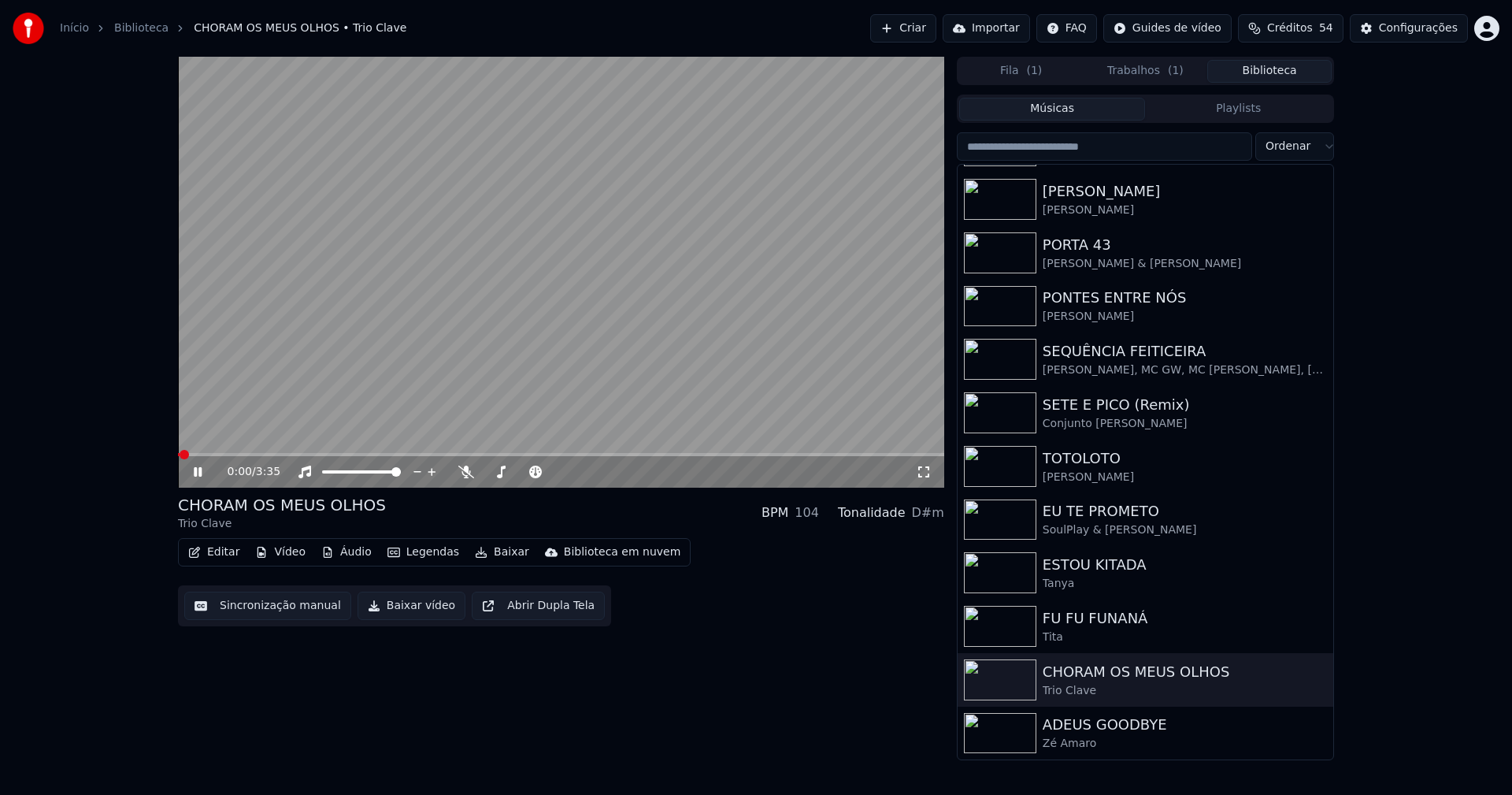
click at [288, 555] on button "Vídeo" at bounding box center [280, 552] width 63 height 22
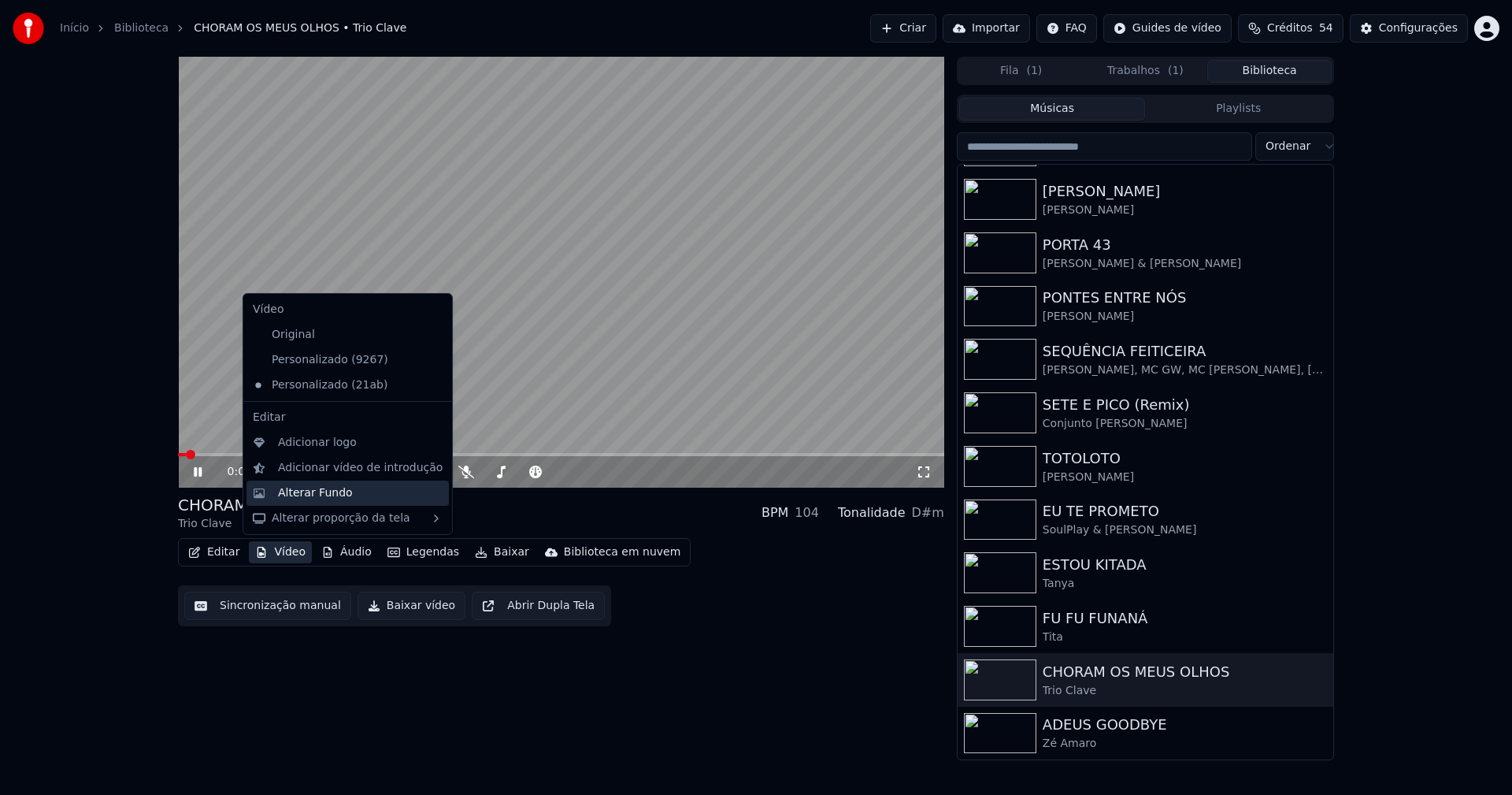
click at [303, 489] on div "Alterar Fundo" at bounding box center [315, 493] width 75 height 16
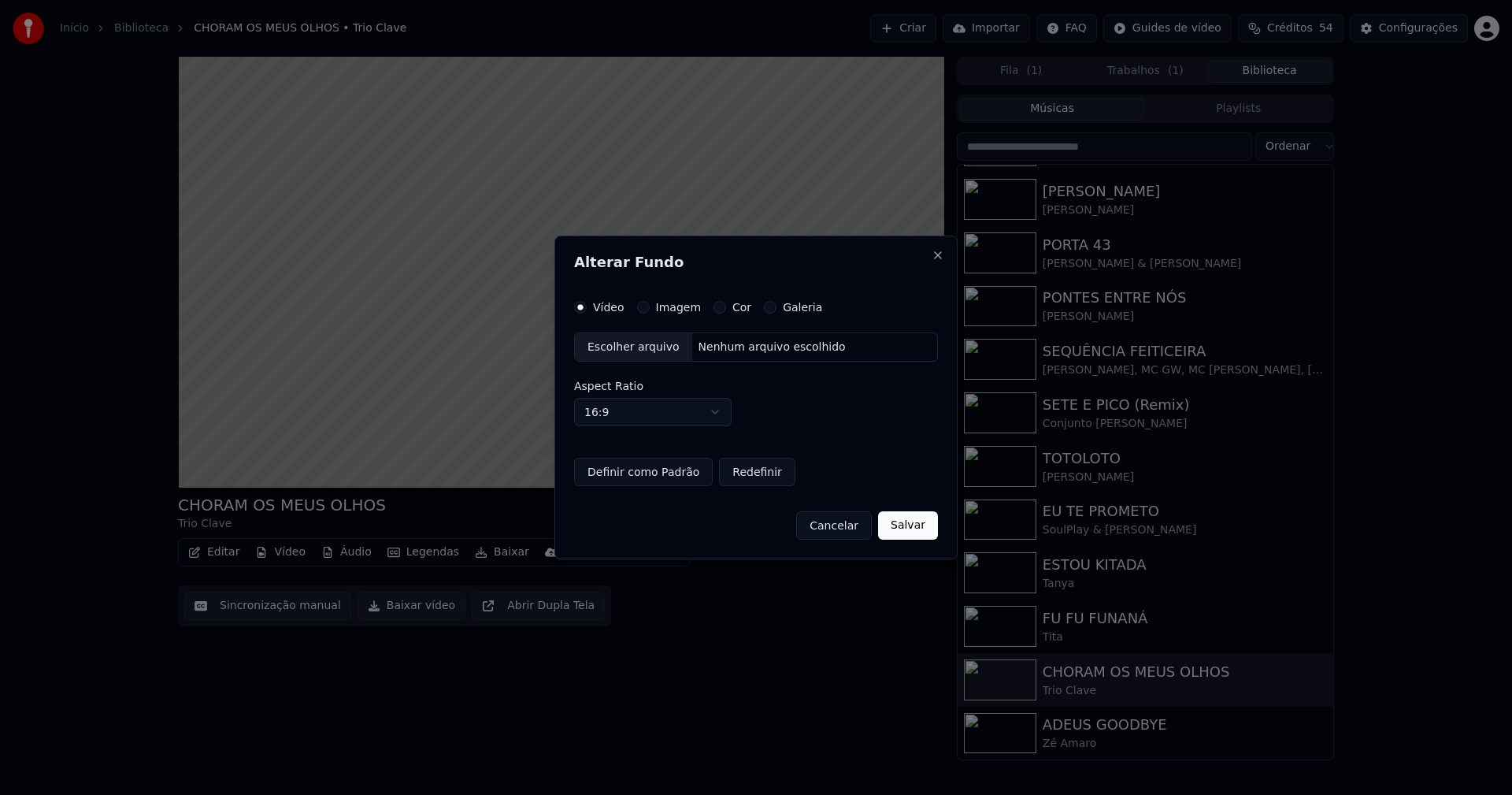
click at [644, 308] on button "Imagem" at bounding box center [643, 307] width 12 height 12
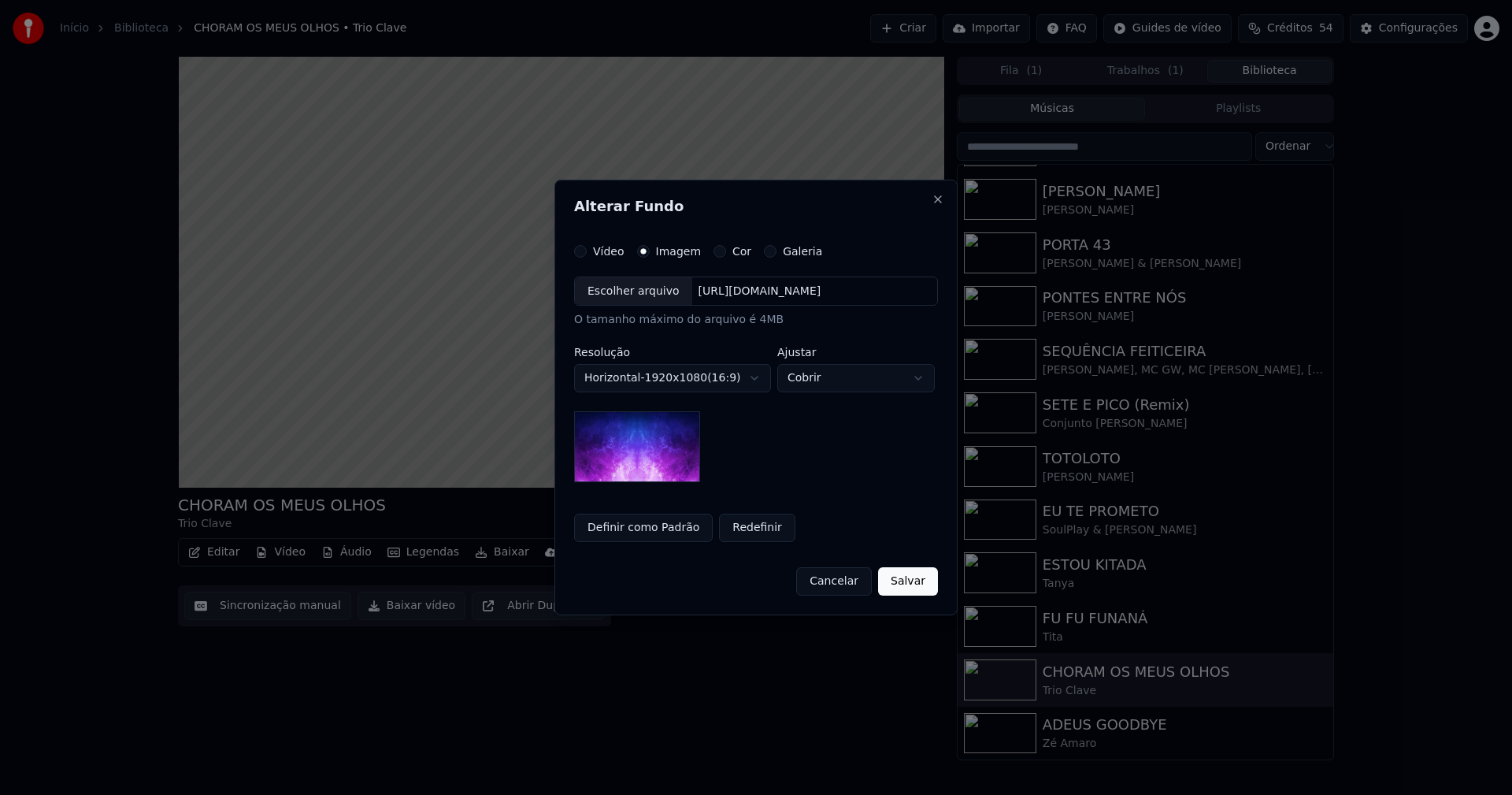
click at [625, 292] on div "Escolher arquivo" at bounding box center [634, 291] width 117 height 28
drag, startPoint x: 633, startPoint y: 527, endPoint x: 722, endPoint y: 550, distance: 91.9
click at [637, 529] on button "Definir como Padrão" at bounding box center [644, 527] width 139 height 28
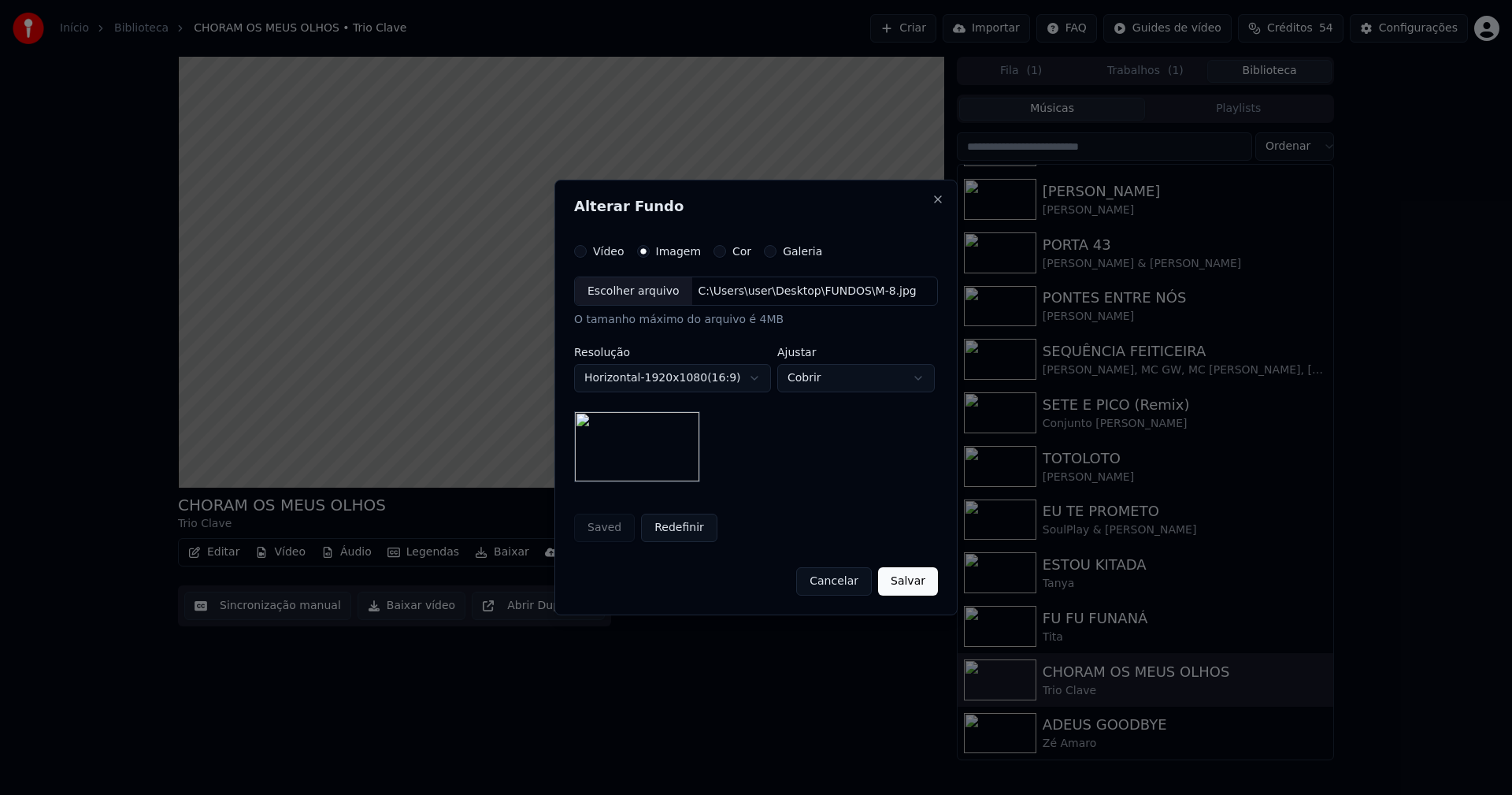
click at [916, 578] on button "Salvar" at bounding box center [908, 581] width 59 height 28
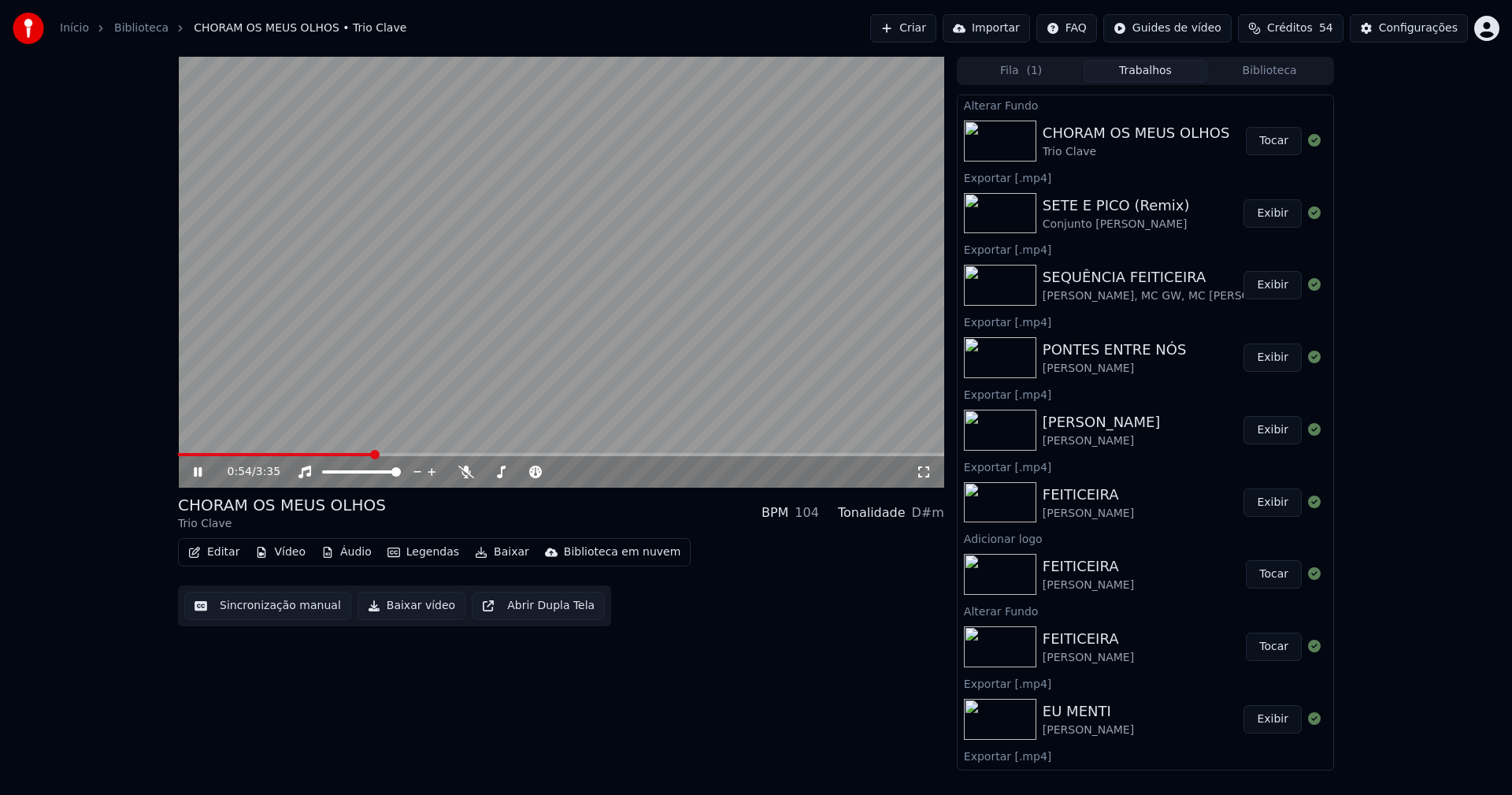
click at [1261, 143] on button "Tocar" at bounding box center [1274, 140] width 56 height 28
click at [283, 554] on button "Vídeo" at bounding box center [280, 552] width 63 height 22
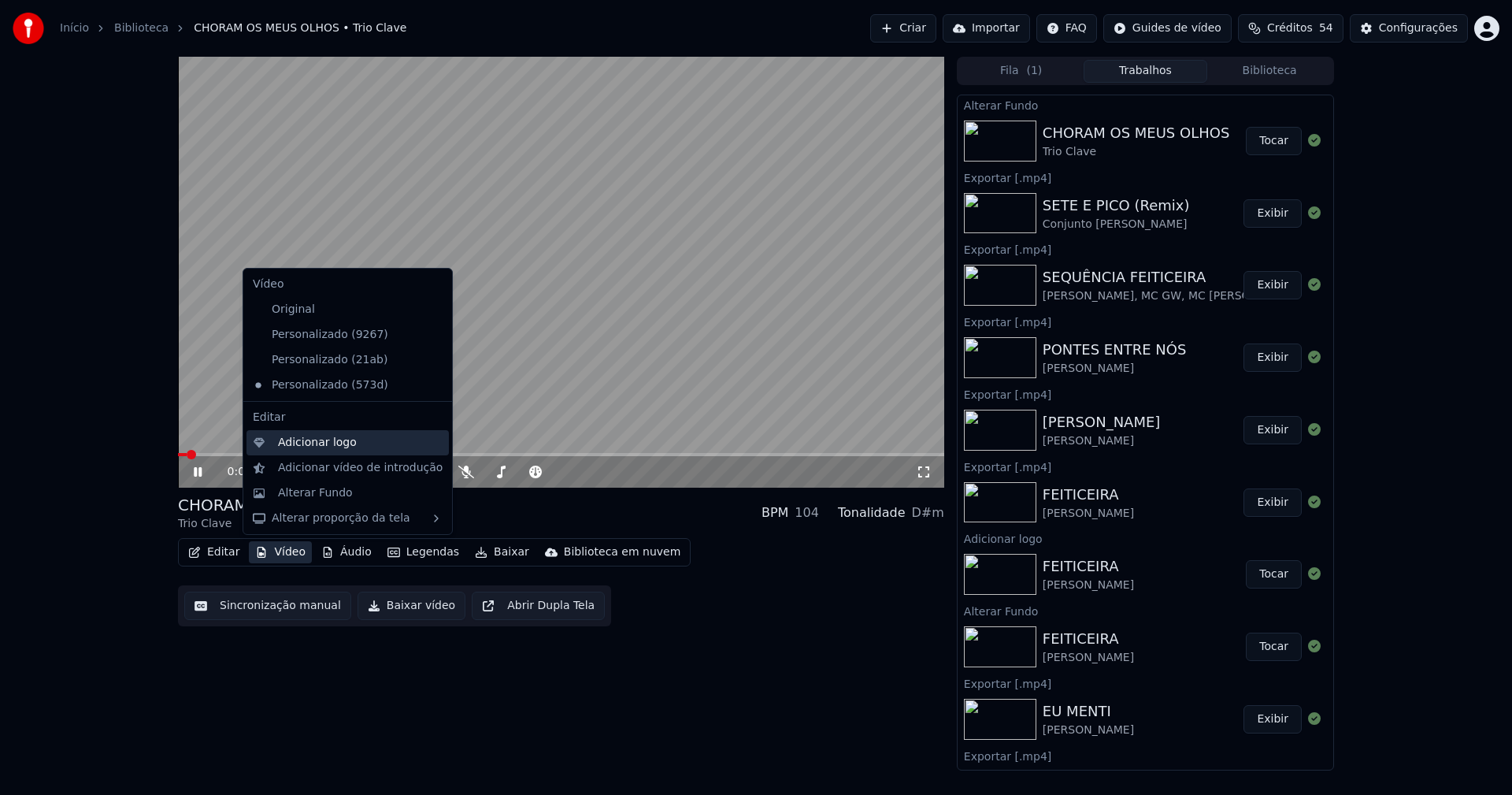
click at [301, 448] on div "Adicionar logo" at bounding box center [316, 442] width 78 height 16
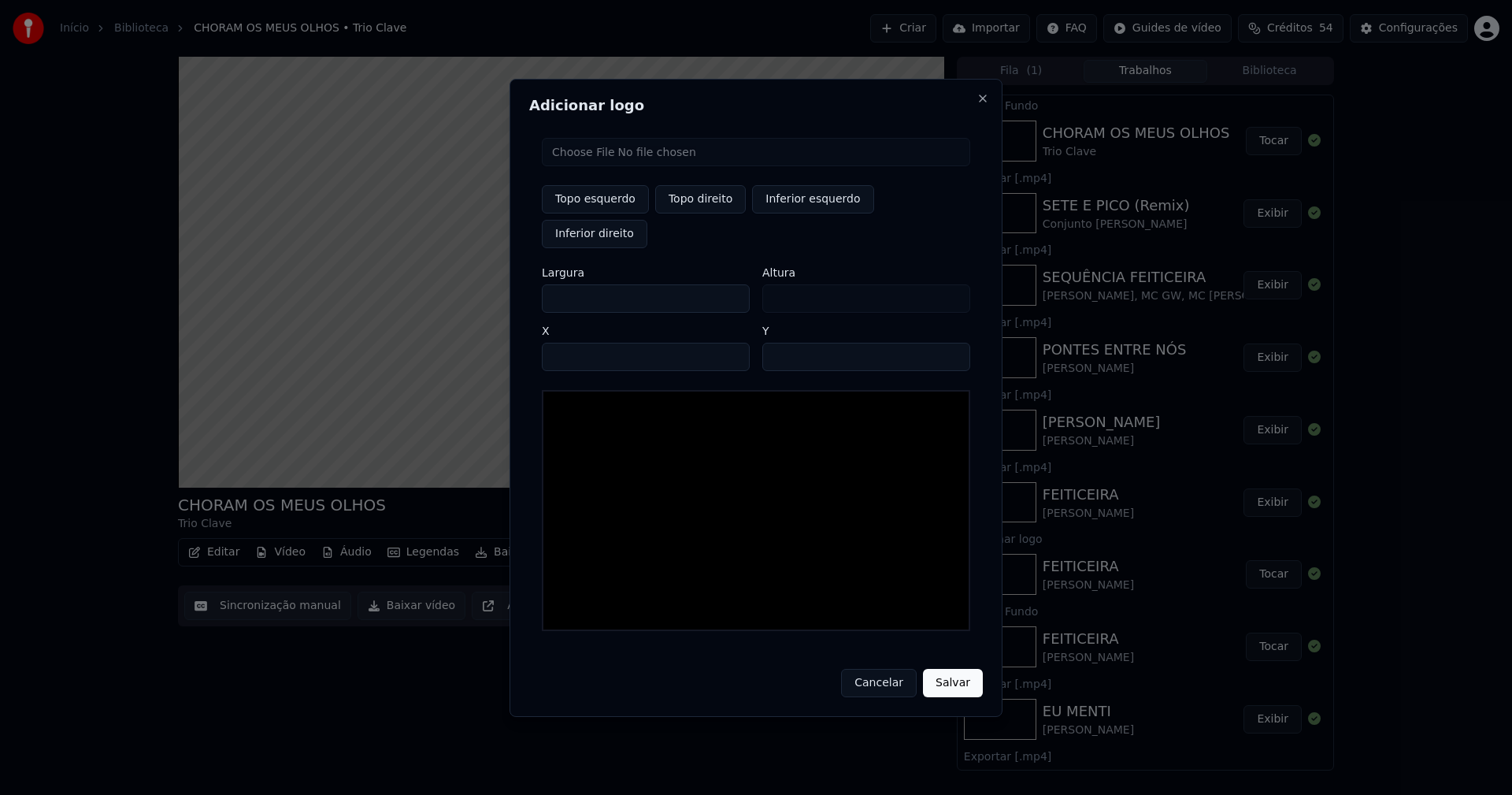
click at [622, 166] on input "file" at bounding box center [756, 152] width 428 height 28
type input "**********"
type input "***"
click at [710, 213] on button "Topo direito" at bounding box center [701, 199] width 91 height 28
type input "****"
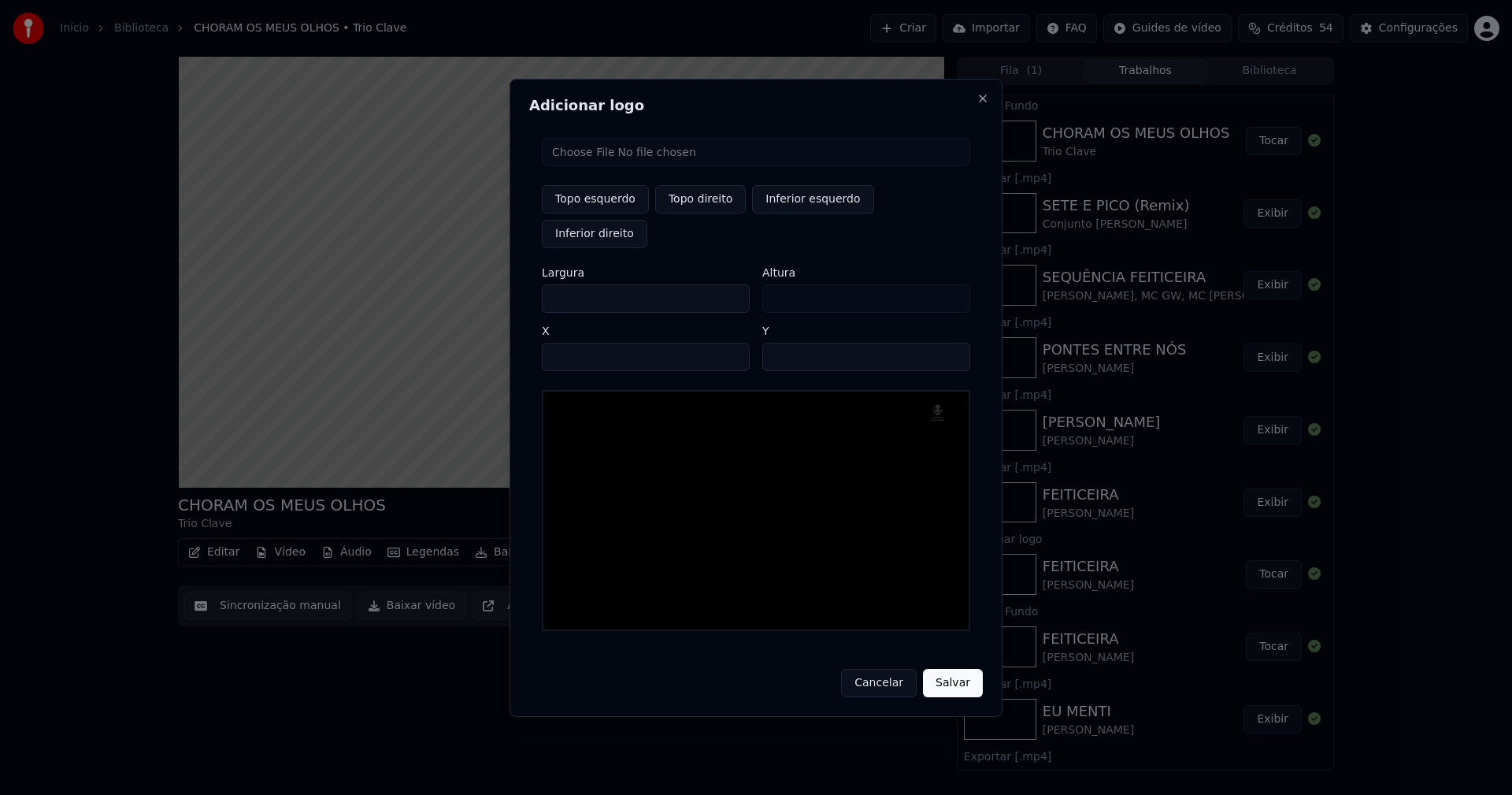
drag, startPoint x: 567, startPoint y: 278, endPoint x: 512, endPoint y: 293, distance: 57.0
click at [512, 293] on div "Adicionar logo Topo esquerdo Topo direito Inferior esquerdo Inferior direito La…" at bounding box center [756, 398] width 493 height 638
type input "**"
type input "***"
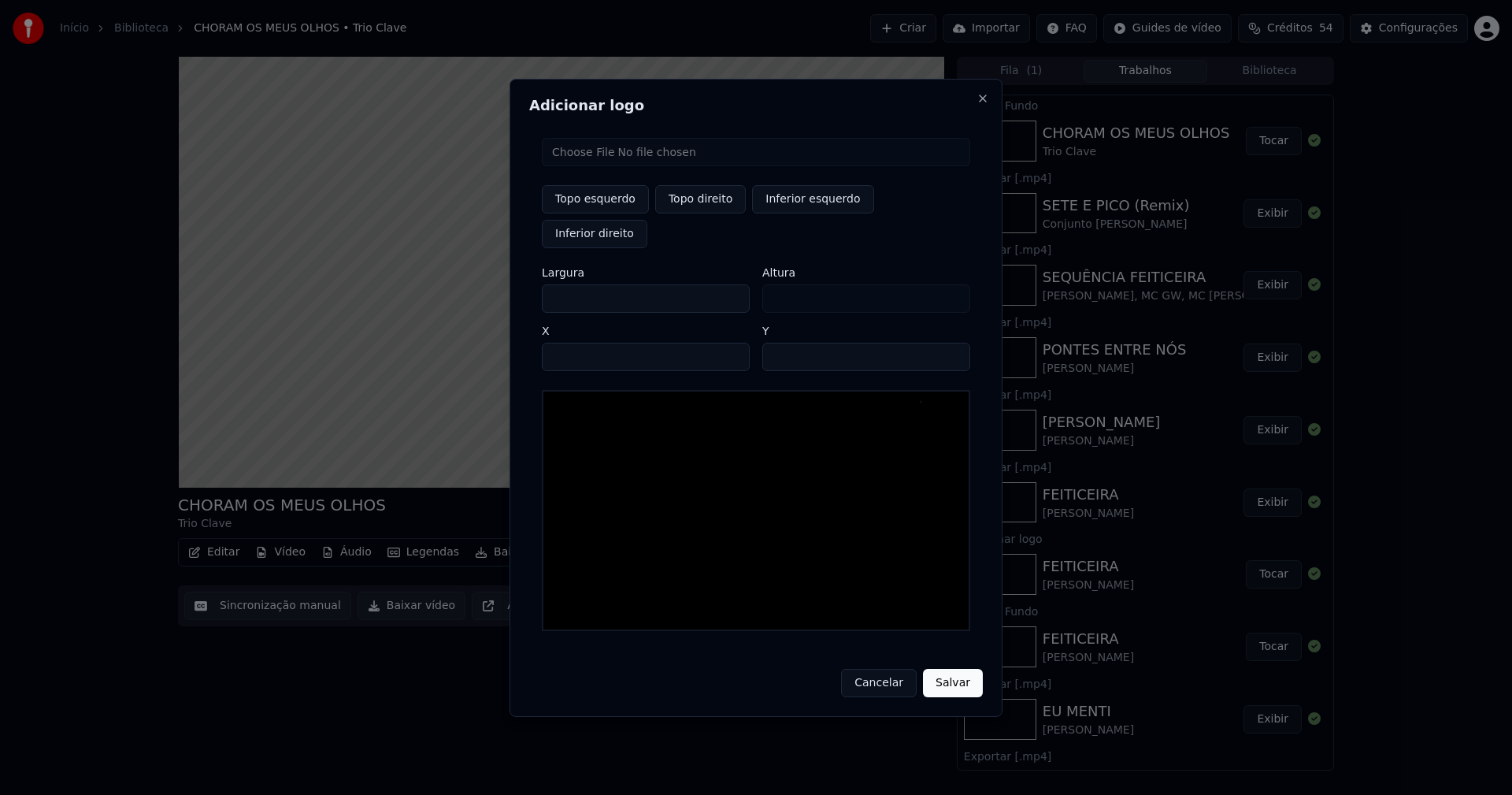
type input "***"
click at [573, 343] on input "****" at bounding box center [646, 357] width 208 height 28
type input "****"
click at [949, 343] on input "**" at bounding box center [867, 357] width 208 height 28
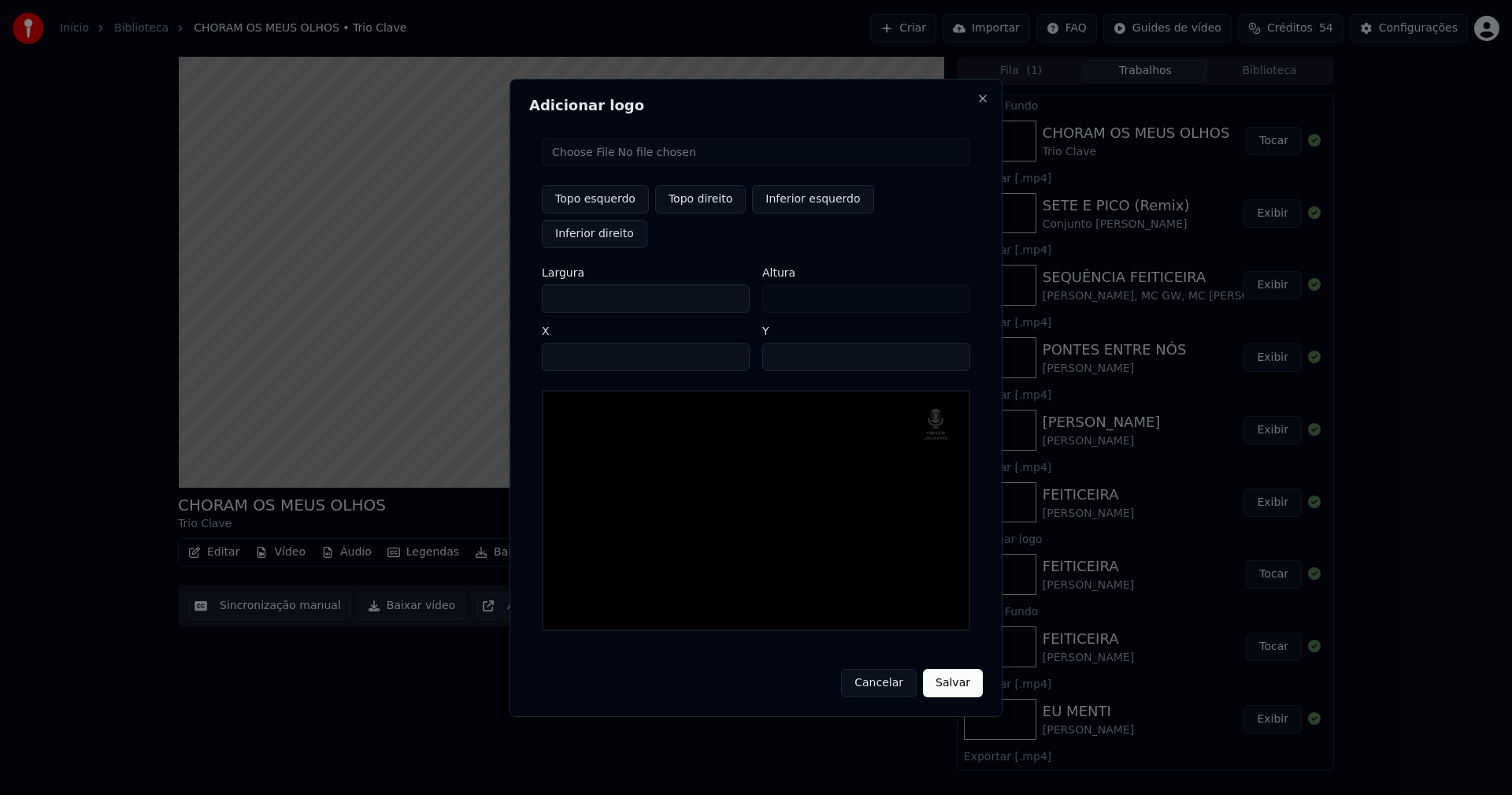
click at [949, 343] on input "**" at bounding box center [867, 357] width 208 height 28
type input "**"
click at [949, 343] on input "**" at bounding box center [867, 357] width 208 height 28
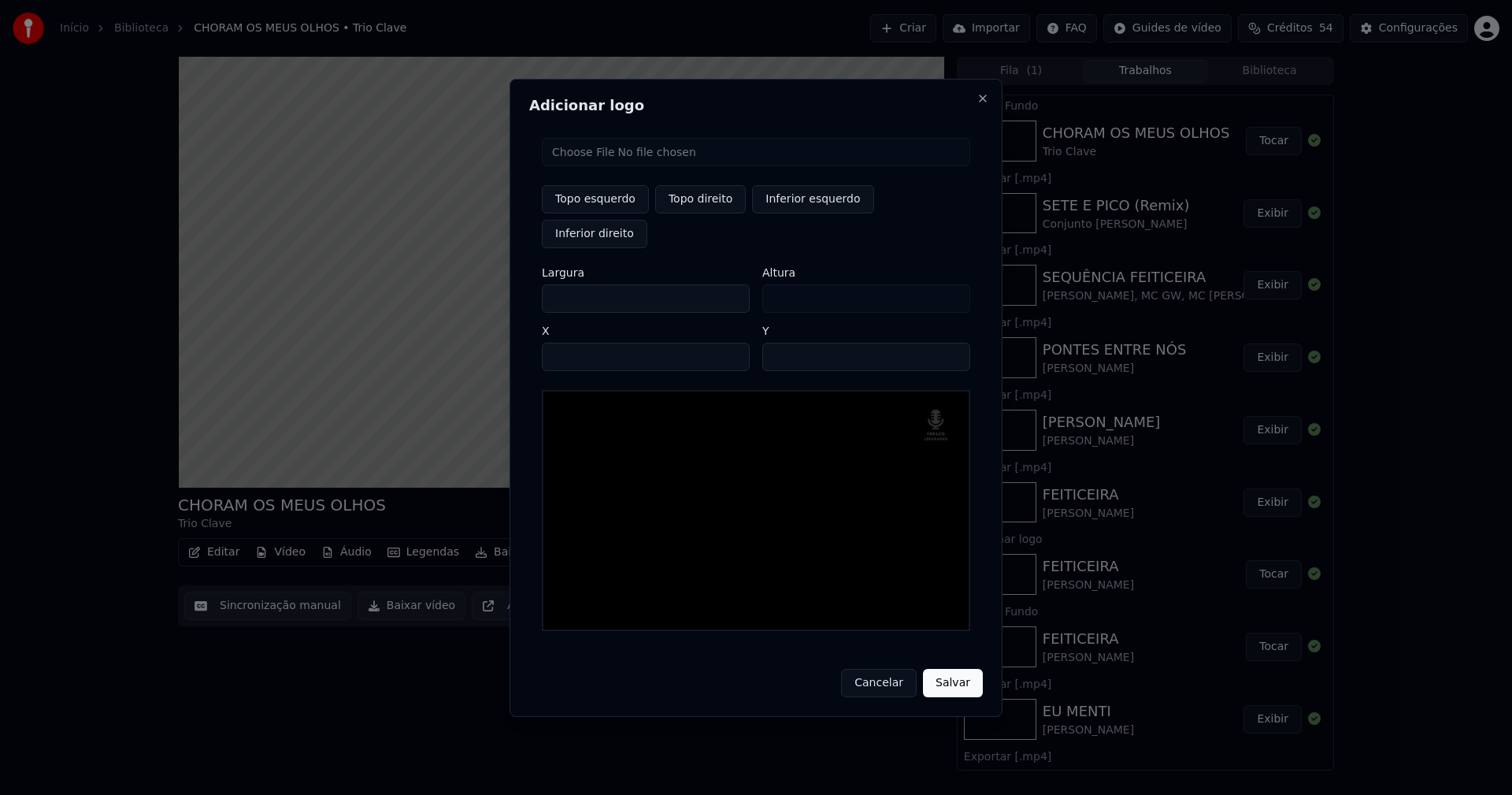
click at [942, 669] on button "Salvar" at bounding box center [953, 683] width 59 height 28
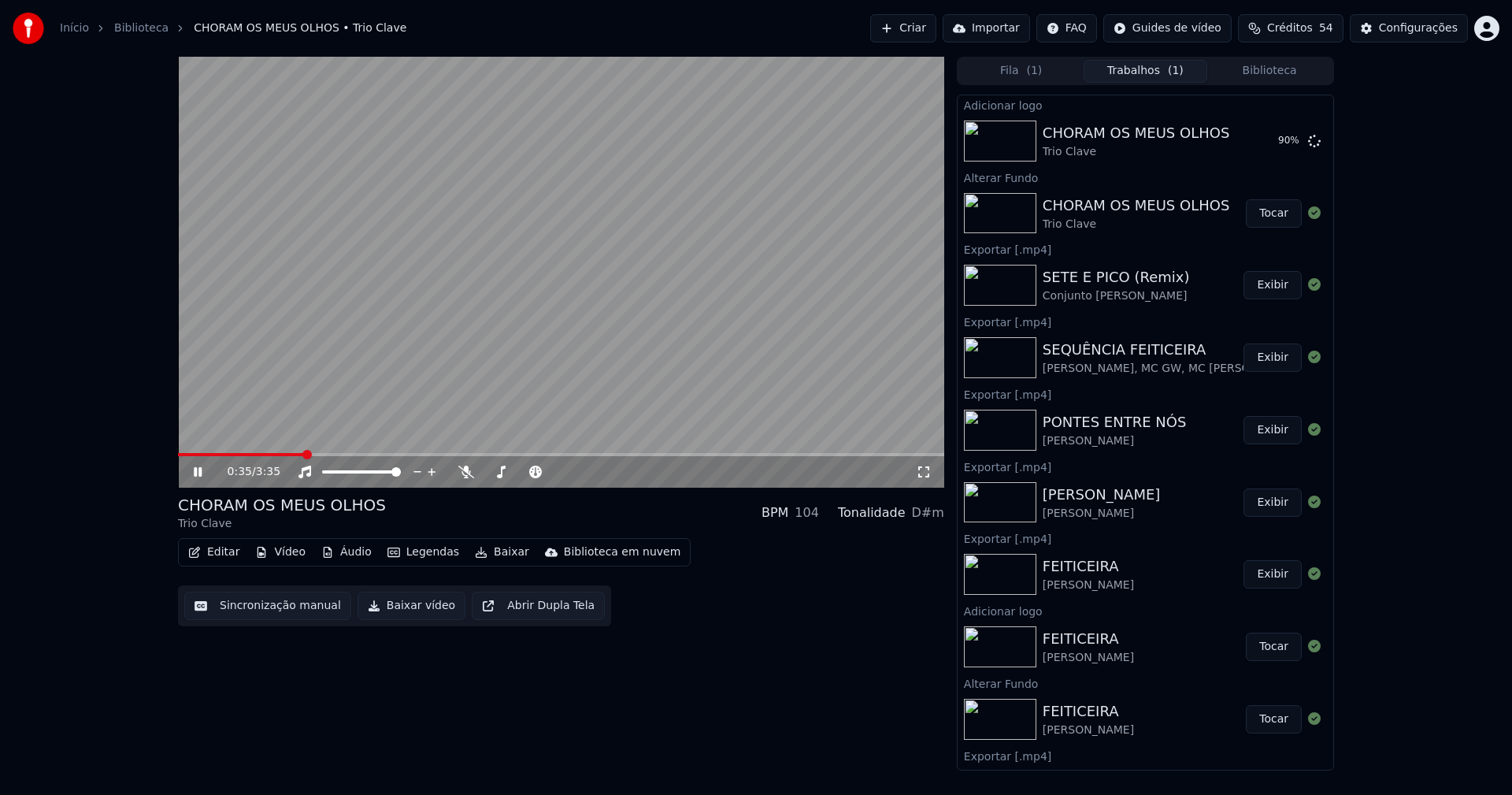
click at [922, 474] on icon at bounding box center [923, 471] width 16 height 12
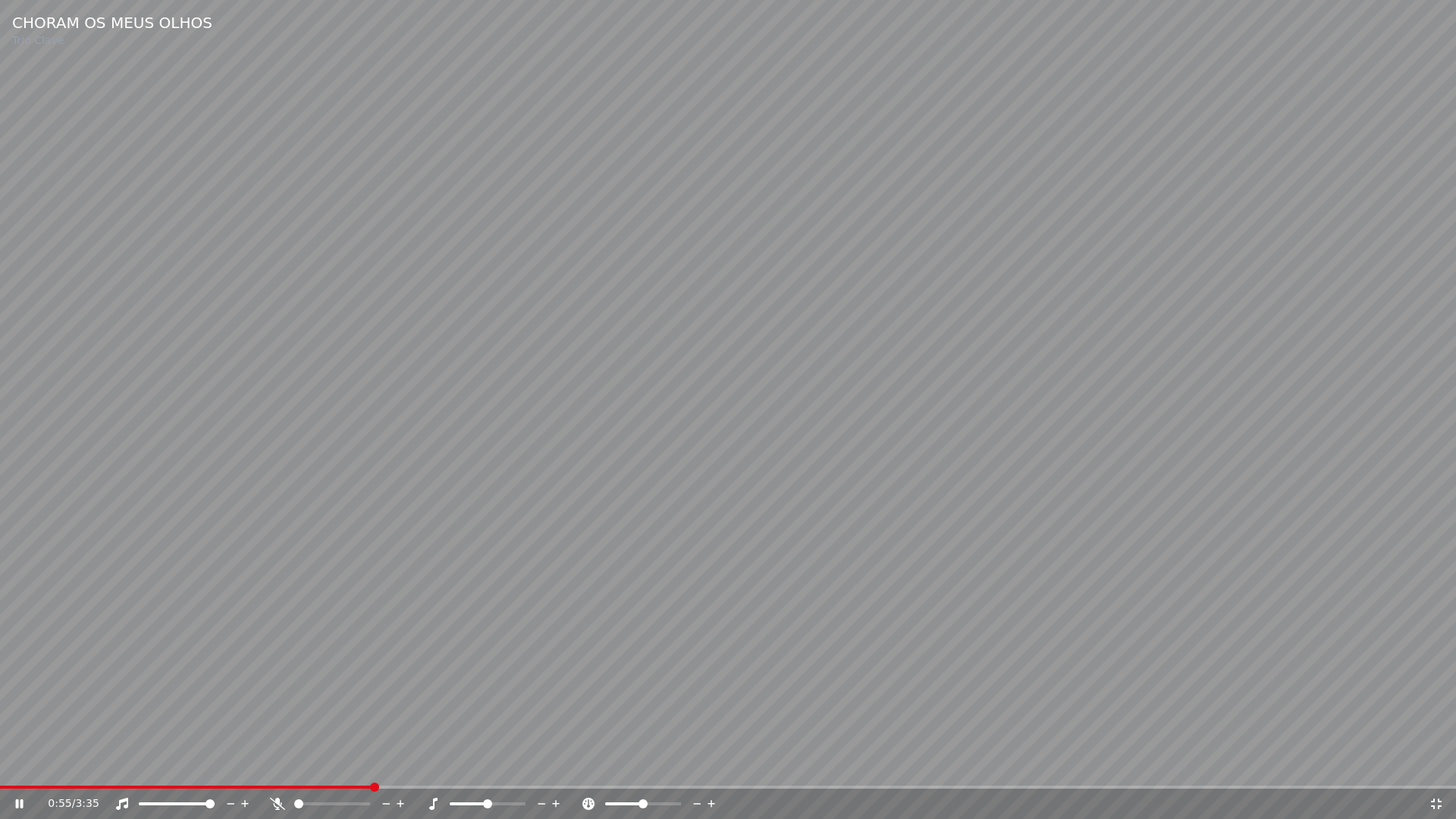
click at [1436, 765] on icon at bounding box center [1435, 804] width 15 height 12
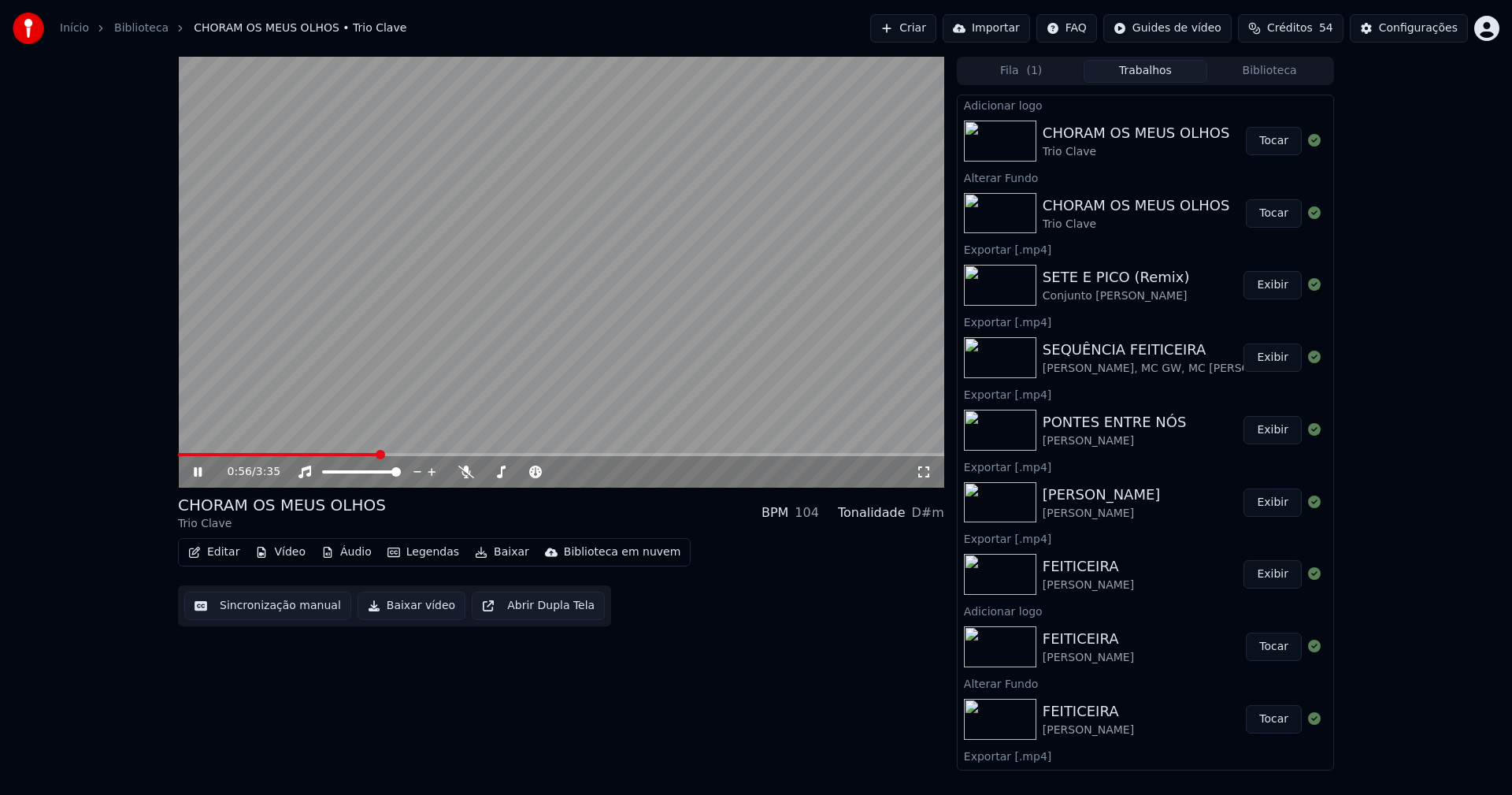
click at [1267, 150] on button "Tocar" at bounding box center [1274, 140] width 56 height 28
click at [777, 455] on span at bounding box center [560, 455] width 766 height 3
click at [197, 474] on icon at bounding box center [197, 471] width 8 height 9
click at [398, 608] on button "Baixar vídeo" at bounding box center [411, 606] width 108 height 28
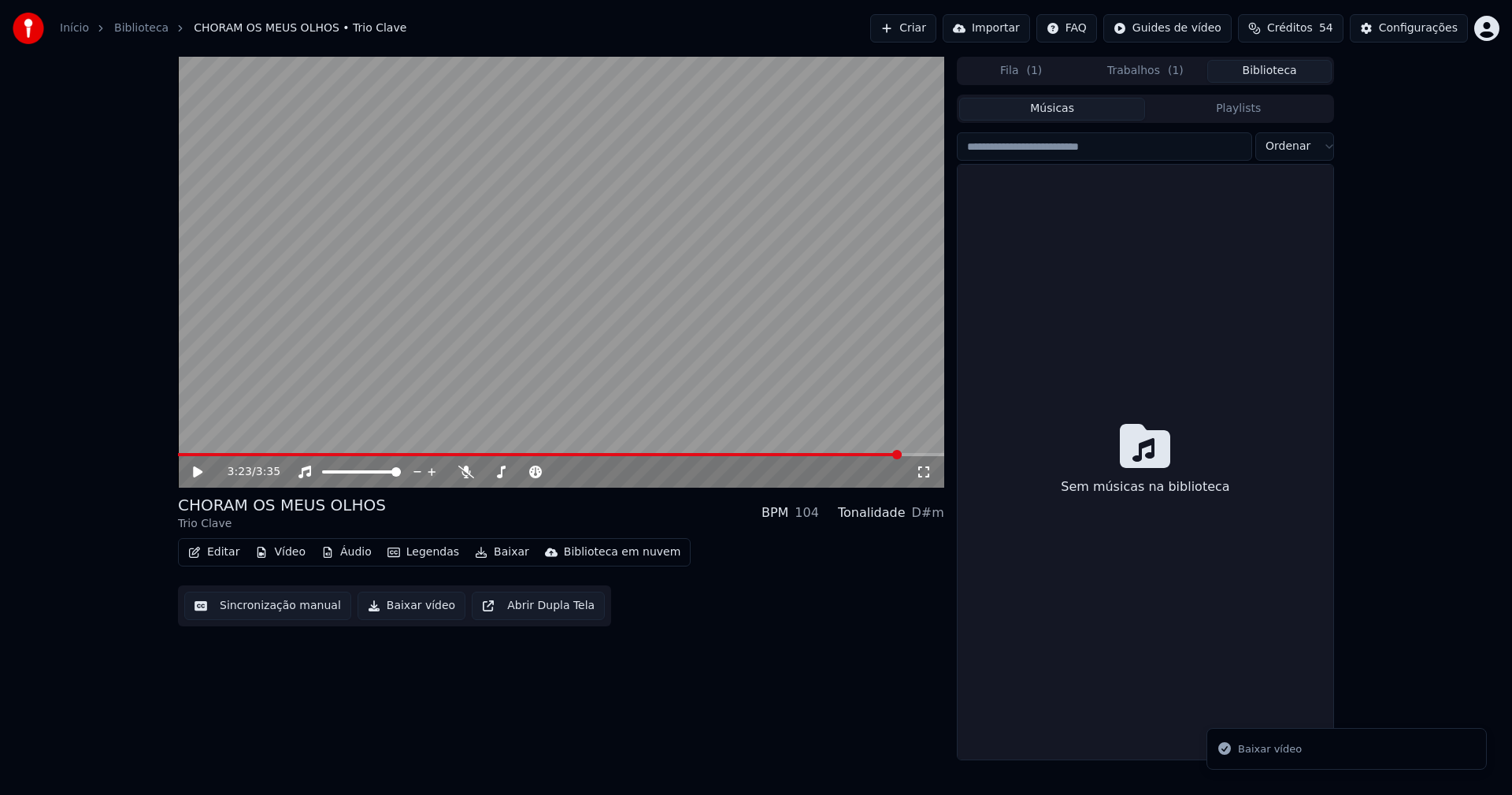
click at [1267, 79] on button "Biblioteca" at bounding box center [1269, 71] width 125 height 23
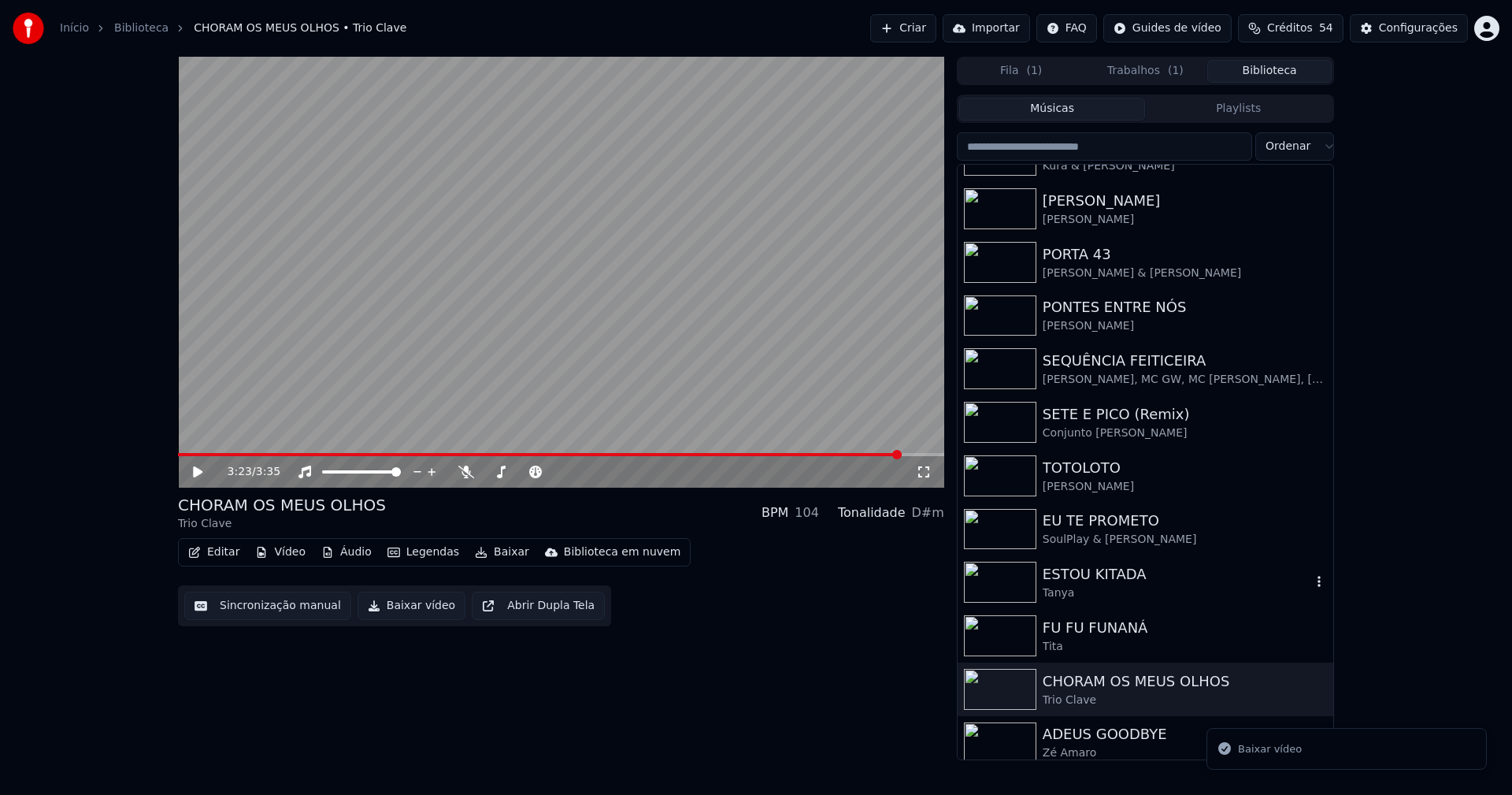
scroll to position [420, 0]
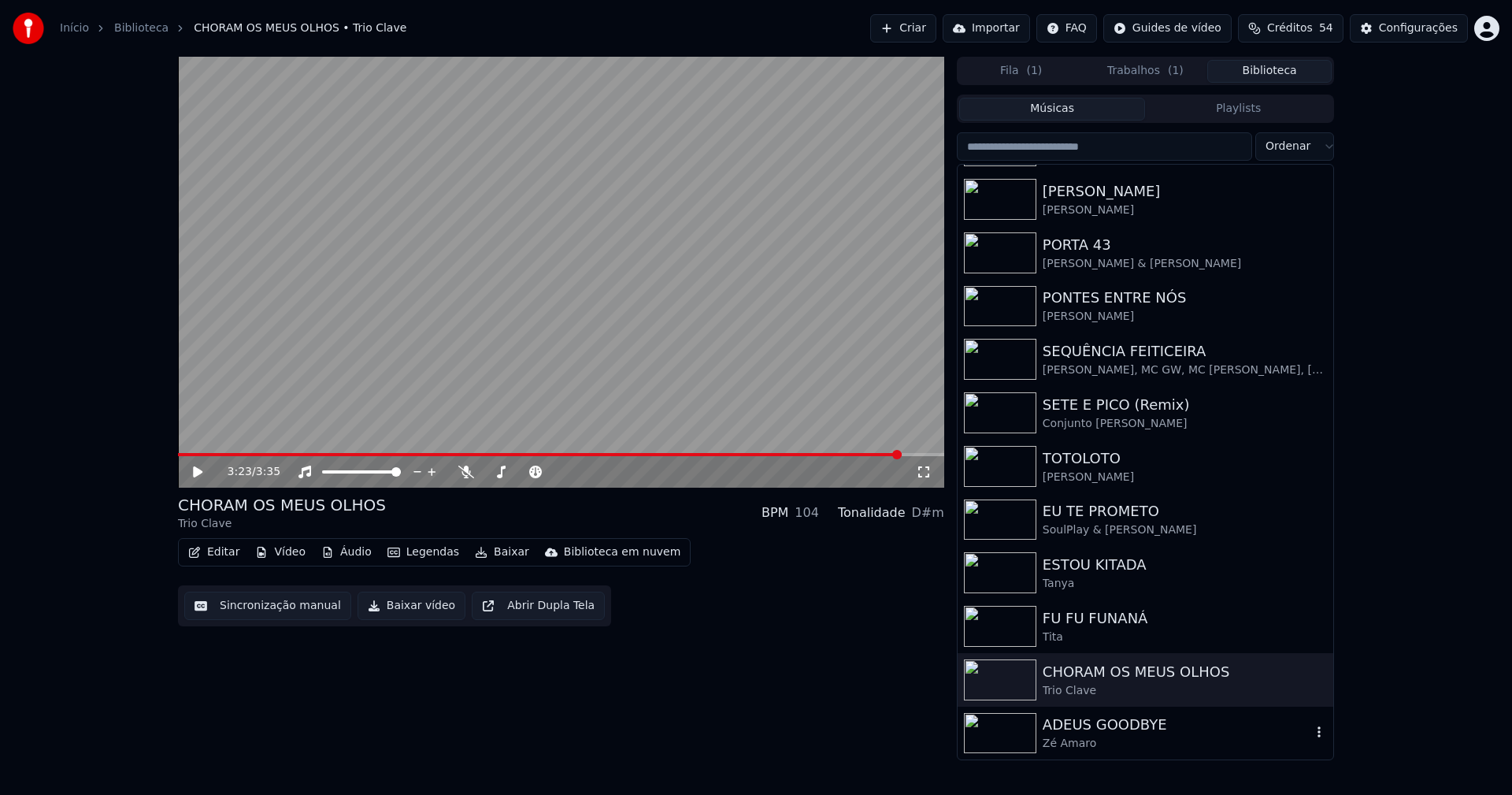
click at [1110, 726] on div "ADEUS GOODBYE" at bounding box center [1177, 724] width 269 height 22
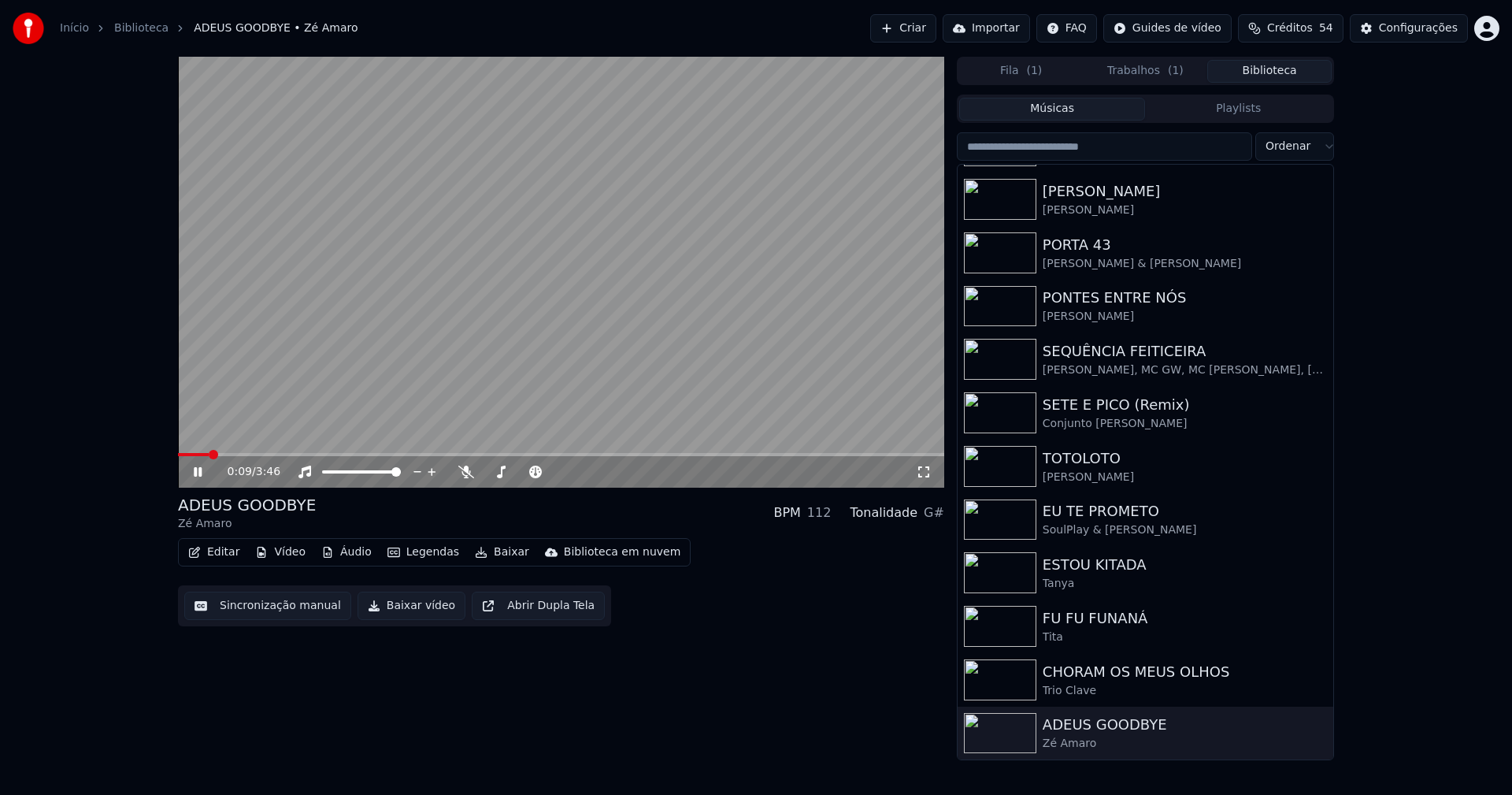
click at [420, 456] on span at bounding box center [560, 455] width 766 height 3
click at [726, 455] on span at bounding box center [560, 455] width 766 height 3
click at [199, 476] on icon at bounding box center [197, 471] width 8 height 9
click at [407, 608] on button "Baixar vídeo" at bounding box center [411, 606] width 108 height 28
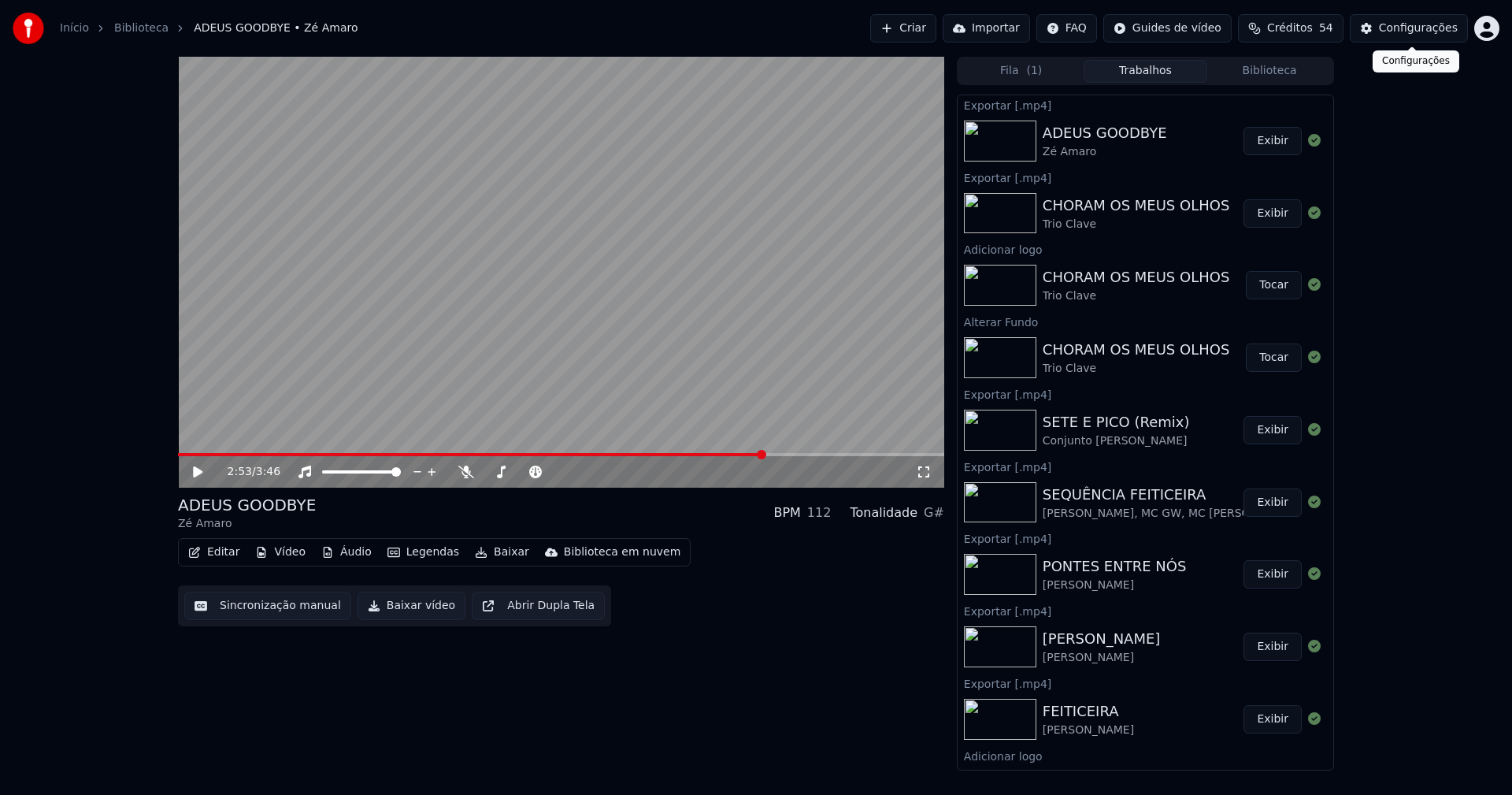
click at [1403, 28] on div "Configurações" at bounding box center [1418, 28] width 78 height 16
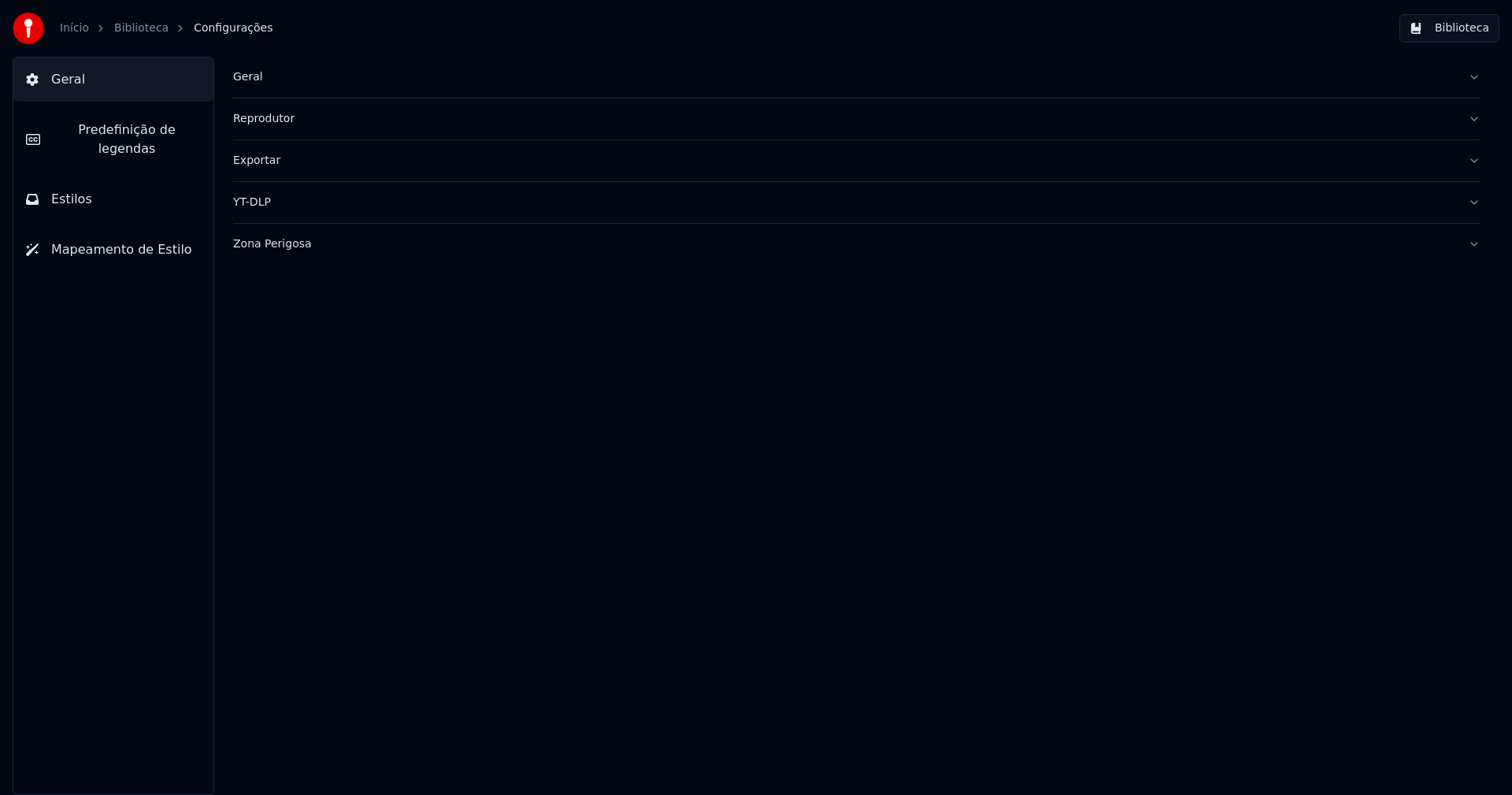
click at [93, 189] on button "Estilos" at bounding box center [113, 198] width 200 height 44
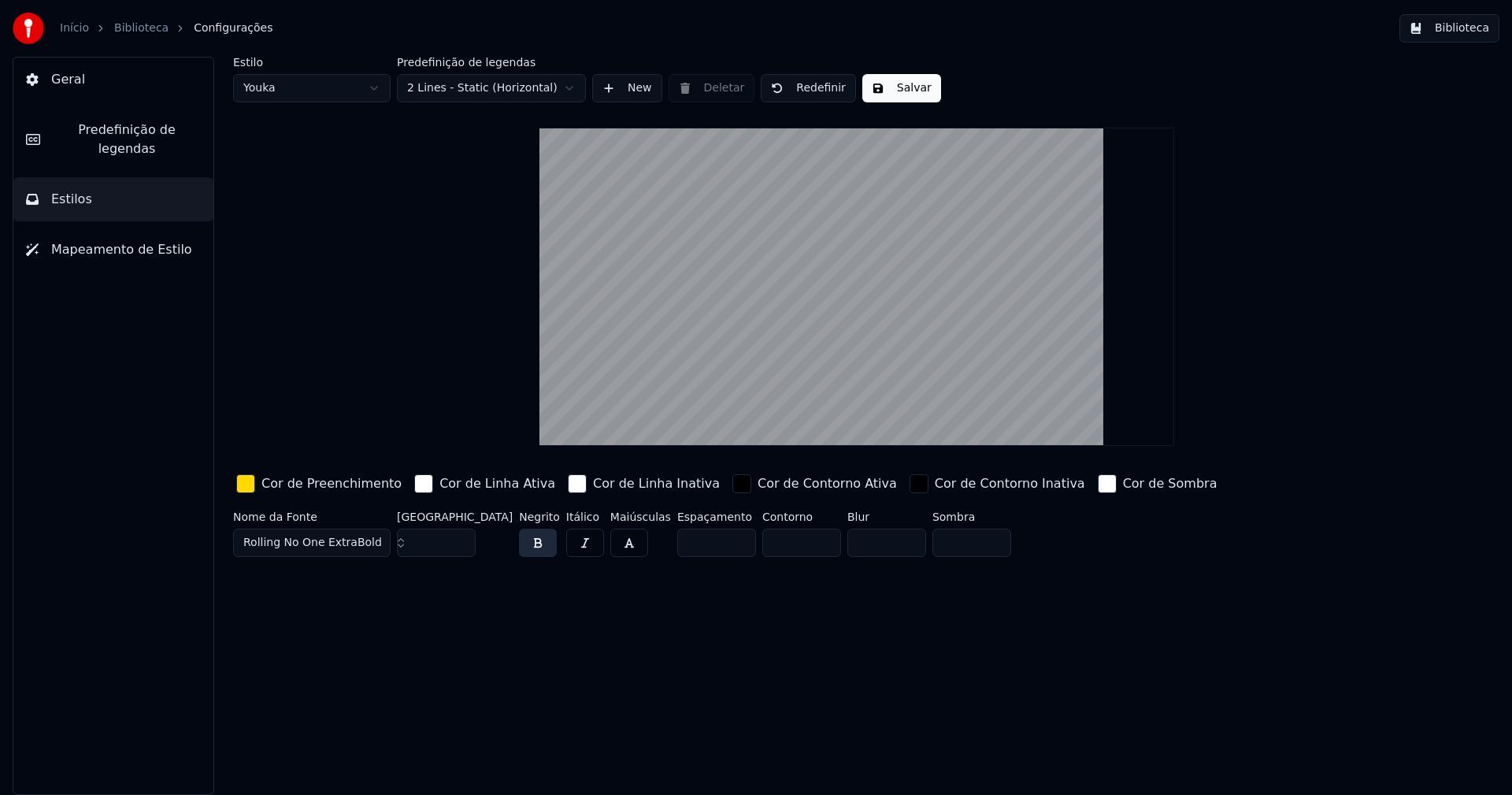
click at [306, 97] on html "Início Biblioteca Configurações Biblioteca Geral Predefinição de legendas Estil…" at bounding box center [756, 398] width 1512 height 795
click at [461, 537] on input "**" at bounding box center [435, 542] width 78 height 28
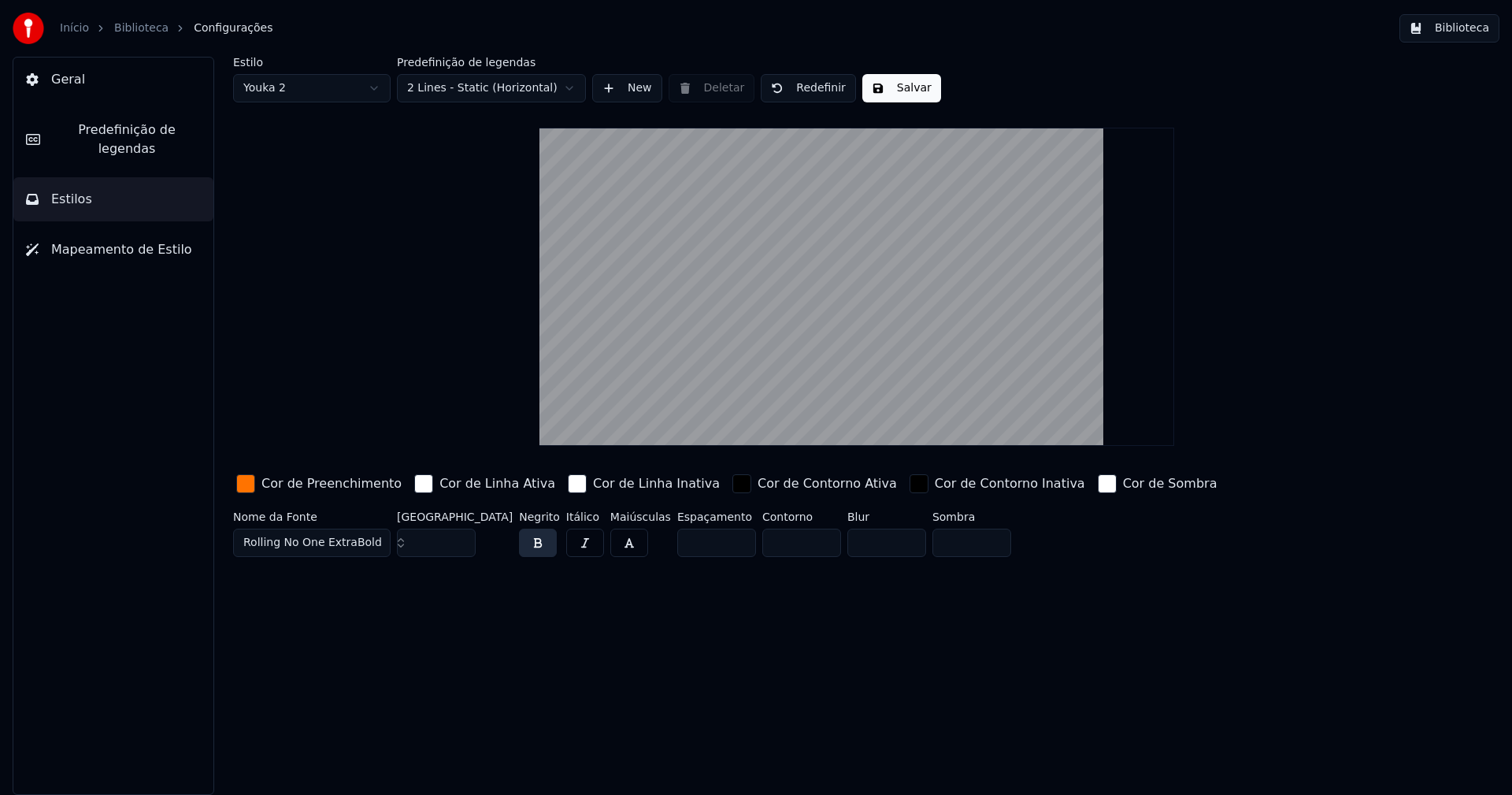
click at [461, 537] on input "**" at bounding box center [435, 542] width 78 height 28
click at [461, 537] on input "***" at bounding box center [435, 542] width 78 height 28
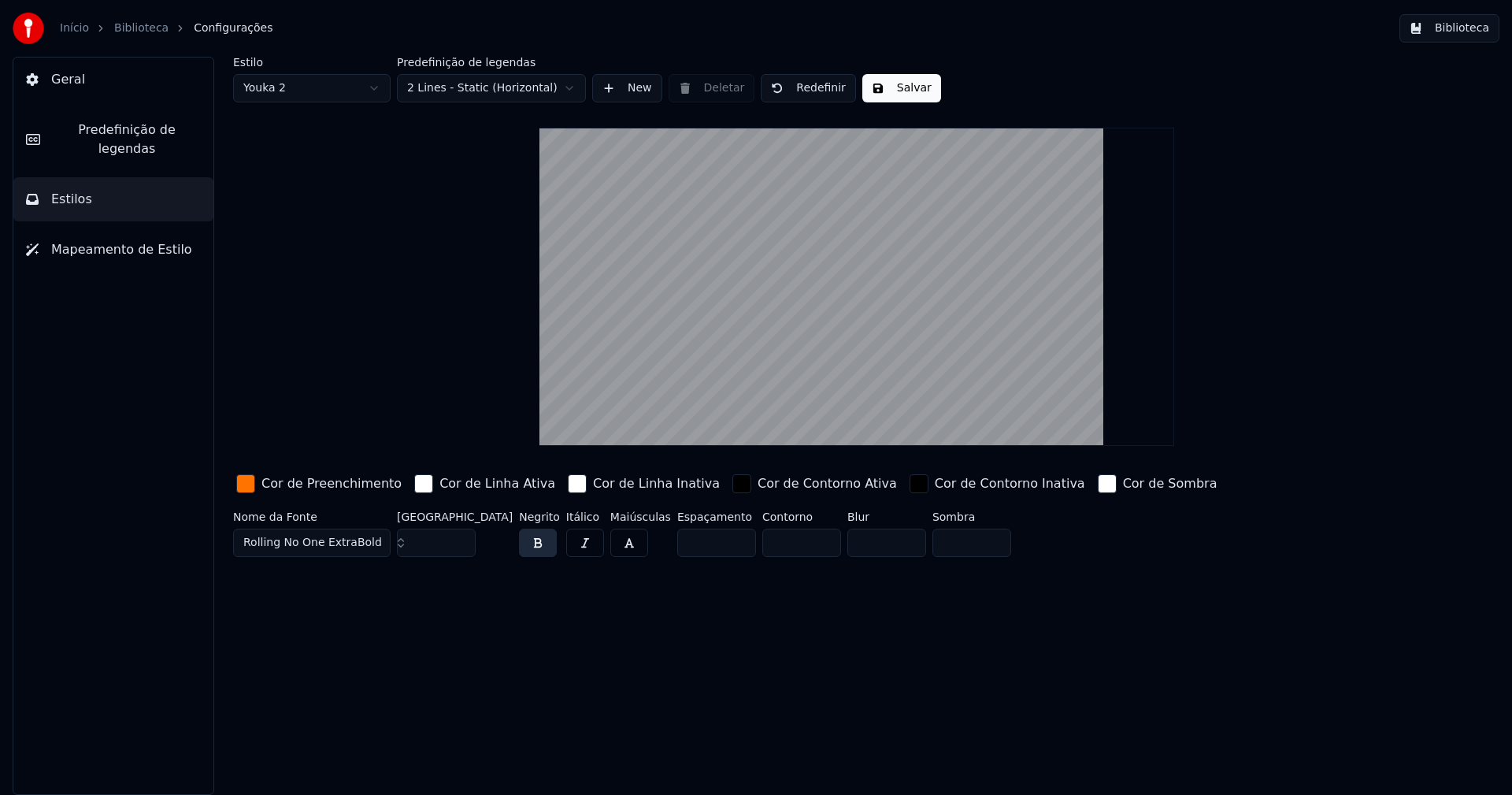
click at [461, 537] on input "***" at bounding box center [435, 542] width 78 height 28
type input "***"
click at [461, 537] on input "***" at bounding box center [435, 542] width 78 height 28
click at [898, 95] on button "Salvar" at bounding box center [901, 88] width 78 height 28
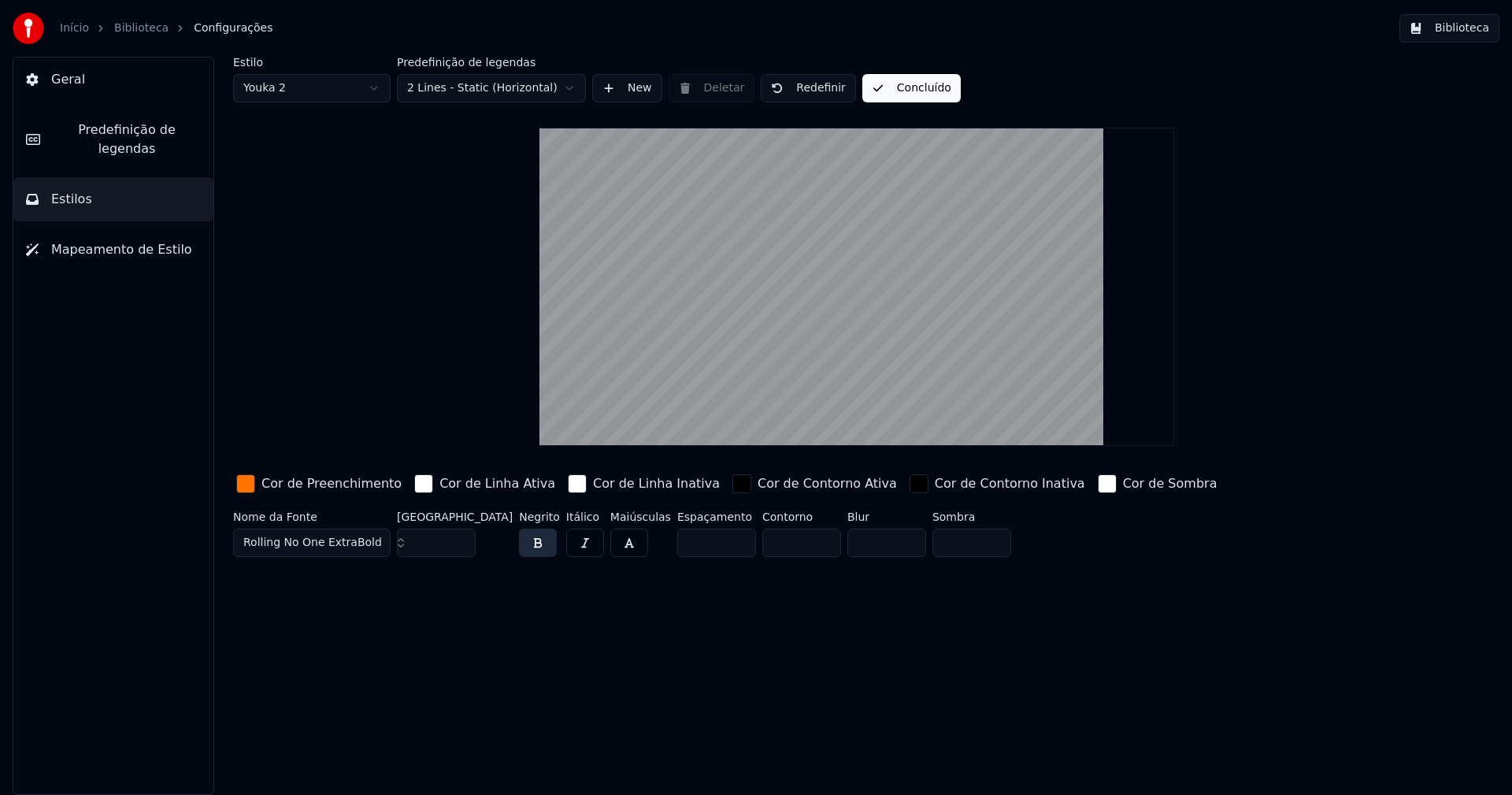
click at [302, 95] on html "Início Biblioteca Configurações Biblioteca Geral Predefinição de legendas Estil…" at bounding box center [756, 398] width 1512 height 795
click at [1458, 26] on button "Biblioteca" at bounding box center [1449, 28] width 100 height 28
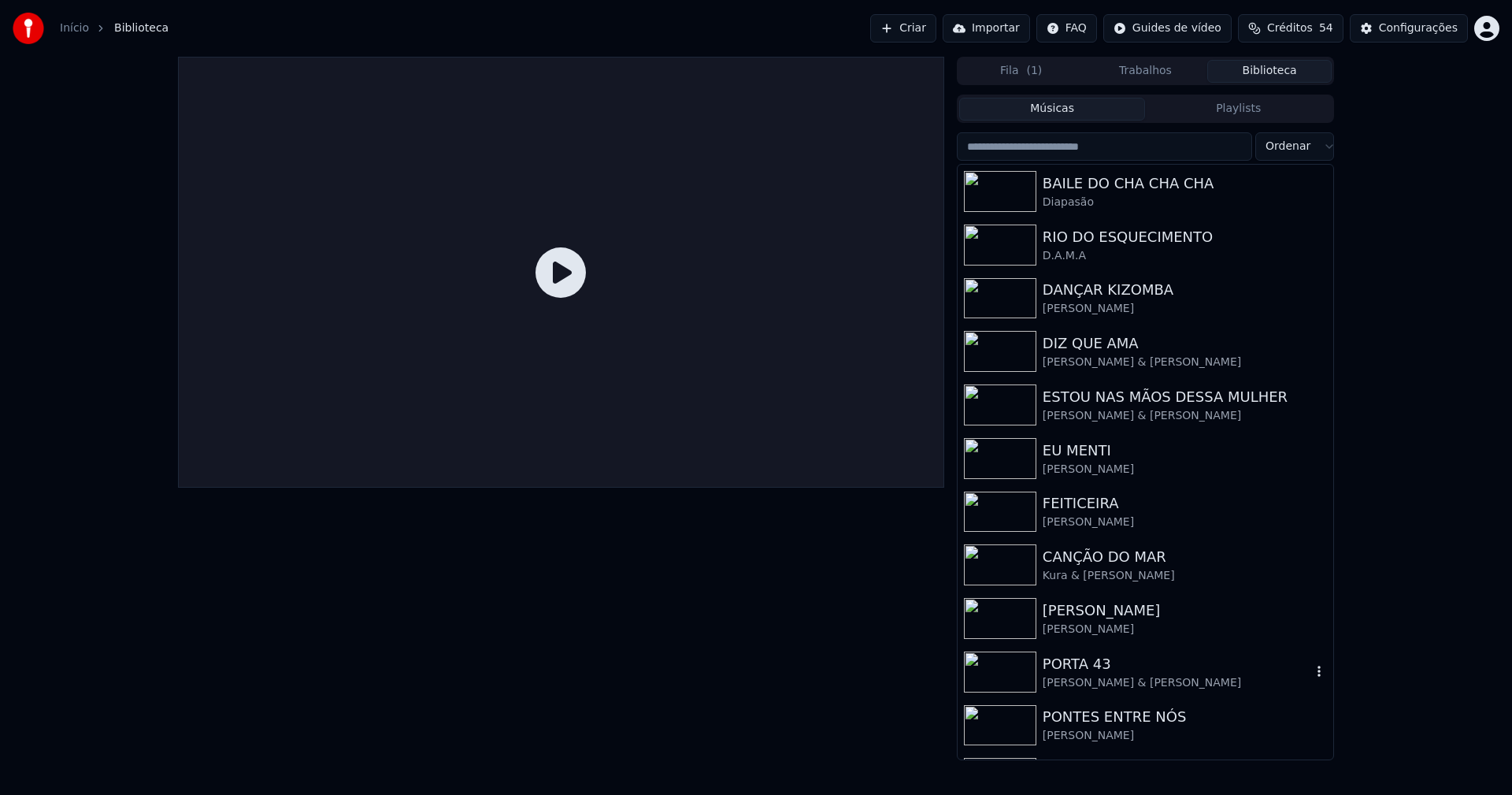
click at [1135, 678] on div "[PERSON_NAME] & [PERSON_NAME]" at bounding box center [1177, 683] width 269 height 16
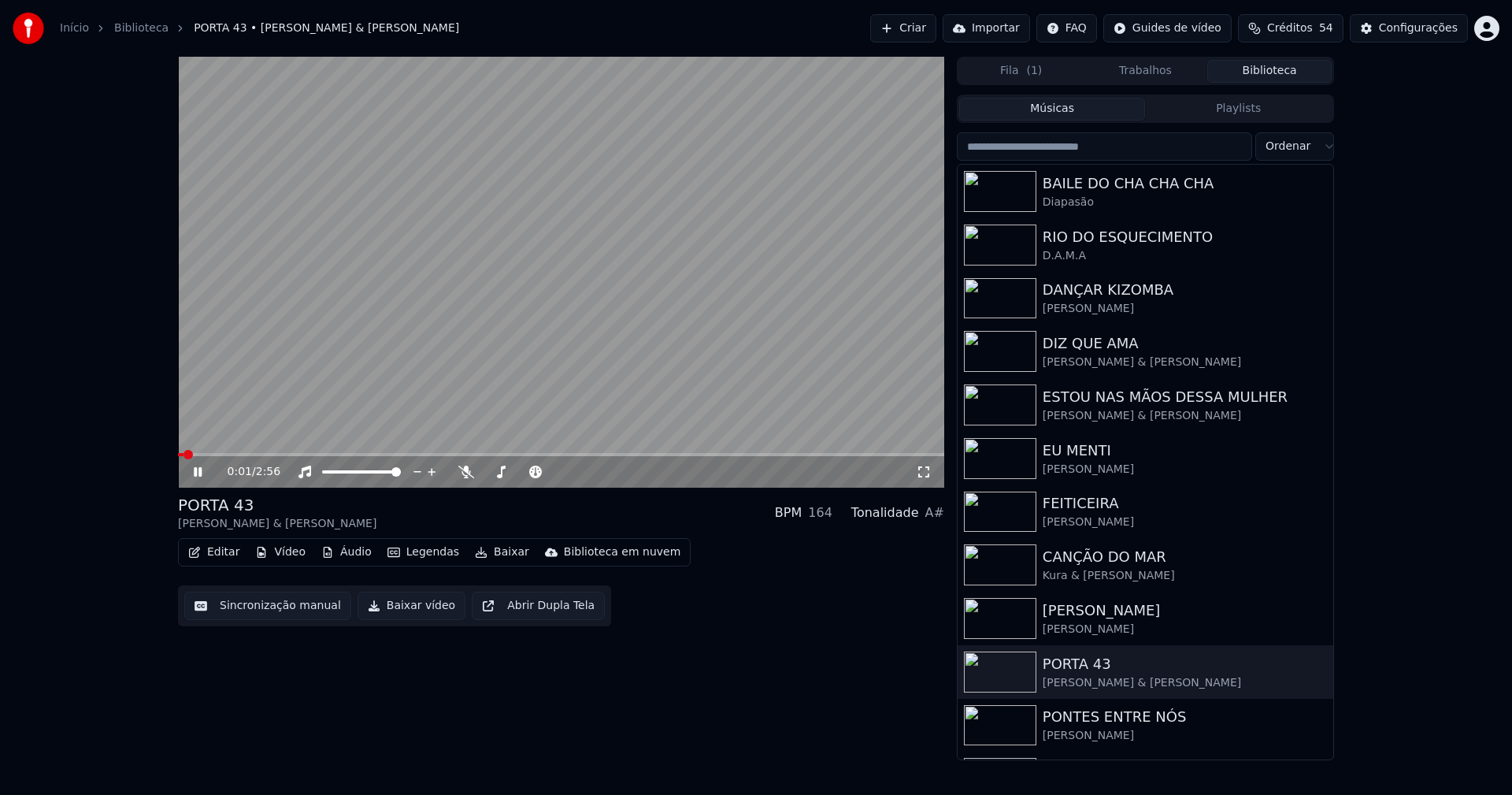
click at [928, 476] on icon at bounding box center [923, 471] width 11 height 11
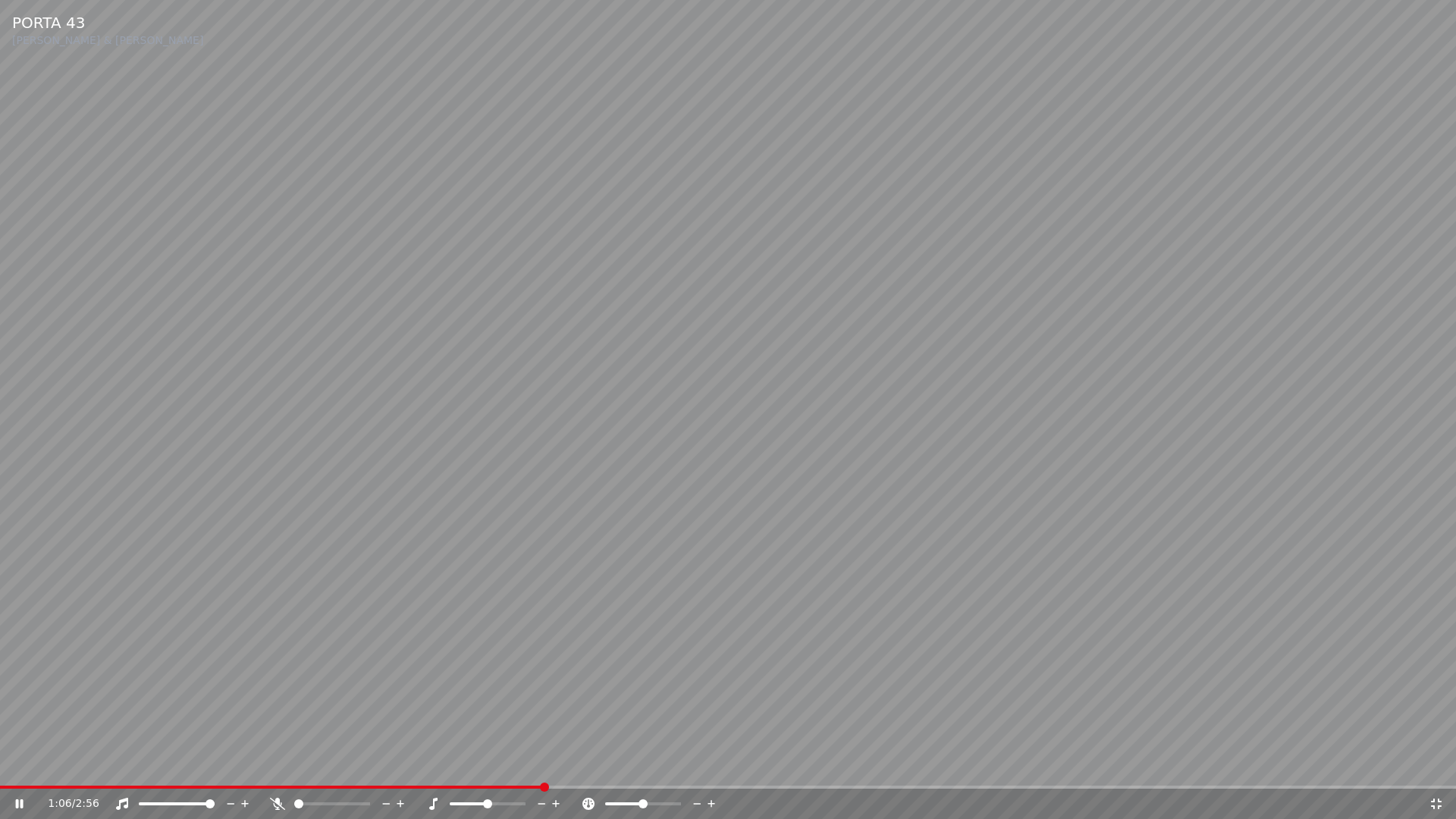
click at [543, 765] on span at bounding box center [728, 787] width 1456 height 3
click at [1105, 765] on span at bounding box center [728, 787] width 1456 height 3
click at [1431, 765] on icon at bounding box center [1435, 804] width 15 height 12
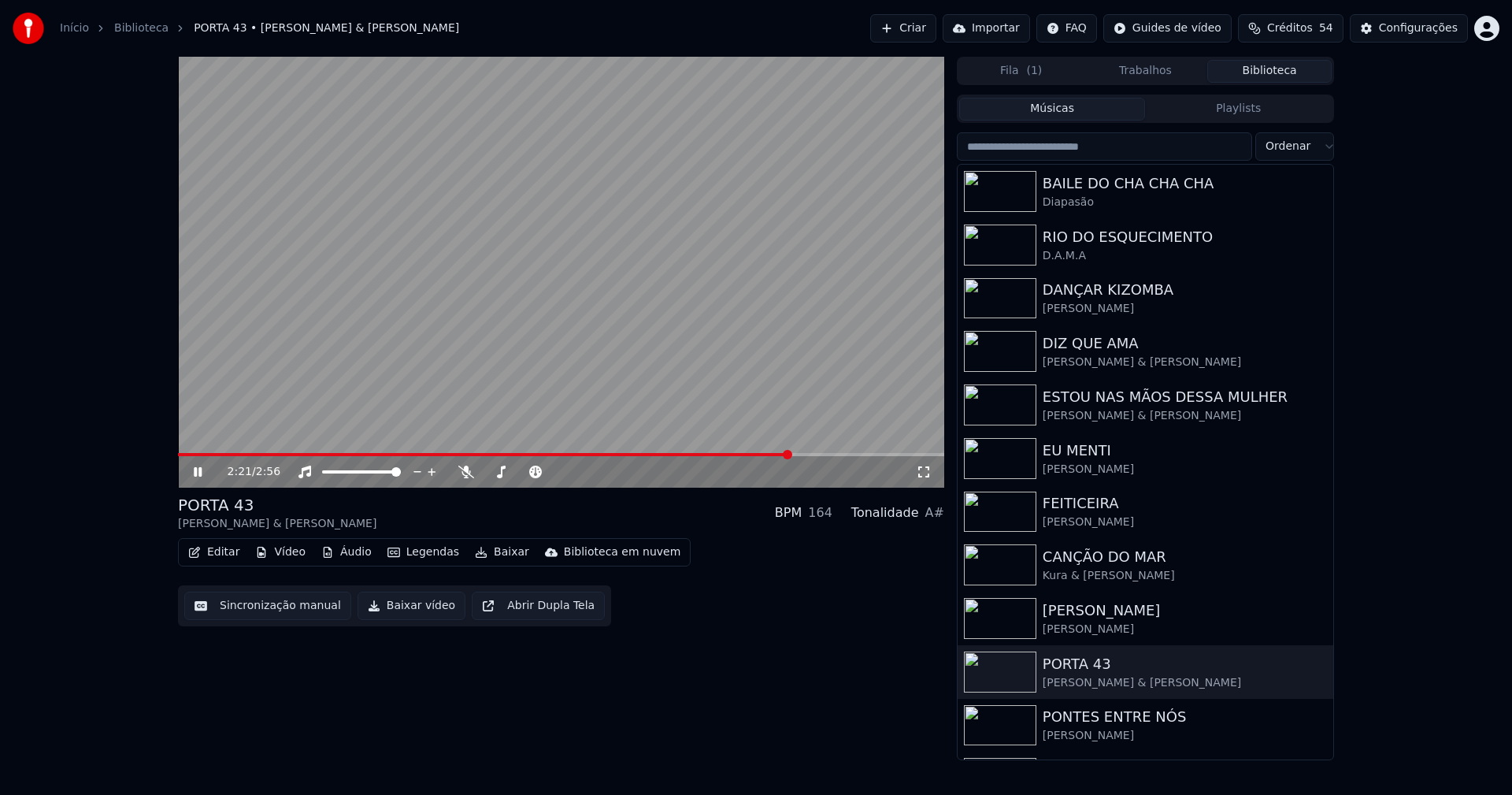
click at [194, 474] on icon at bounding box center [197, 471] width 8 height 9
click at [411, 607] on button "Baixar vídeo" at bounding box center [411, 606] width 108 height 28
click at [1301, 70] on button "Biblioteca" at bounding box center [1269, 71] width 125 height 23
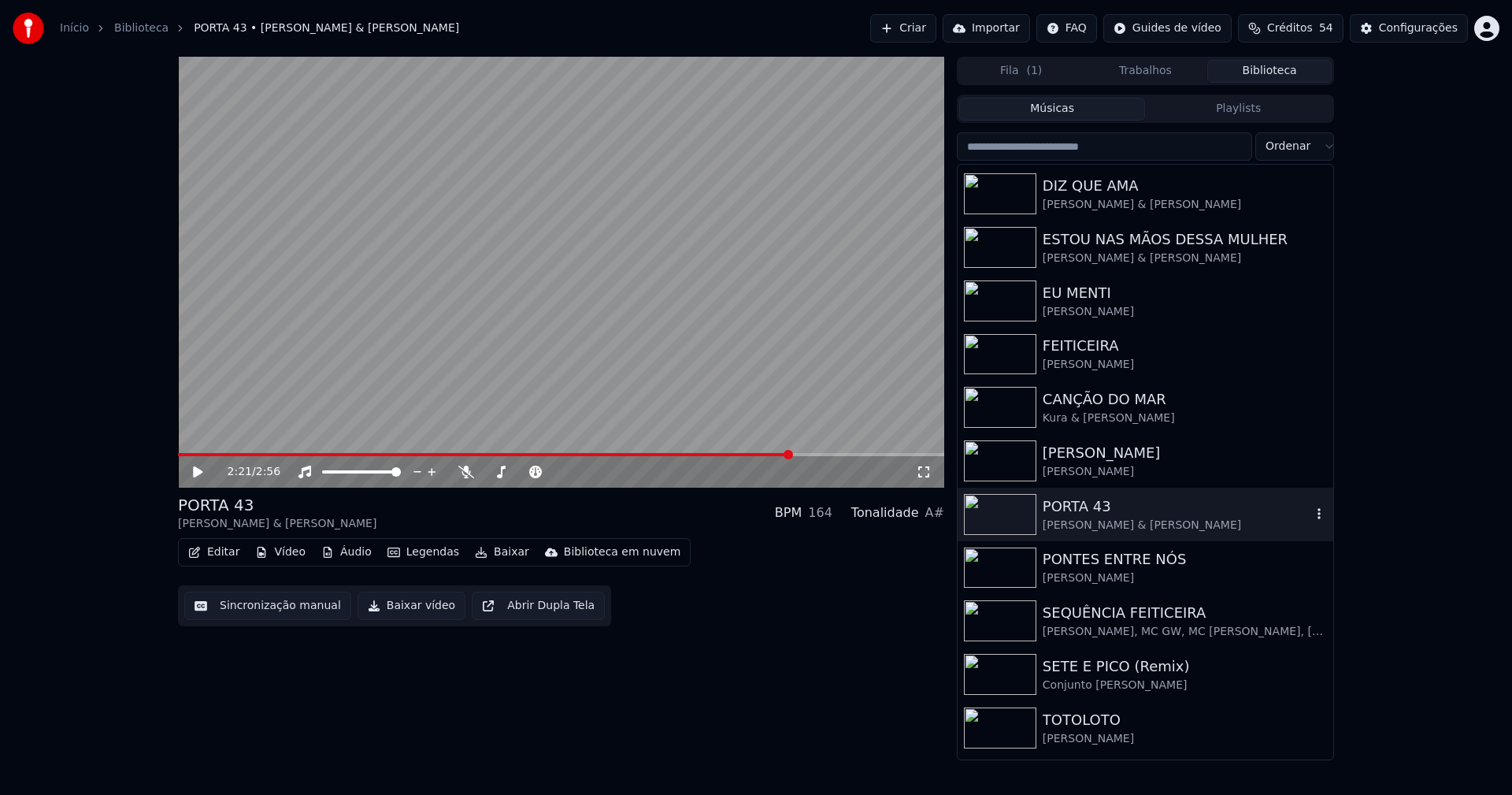
scroll to position [236, 0]
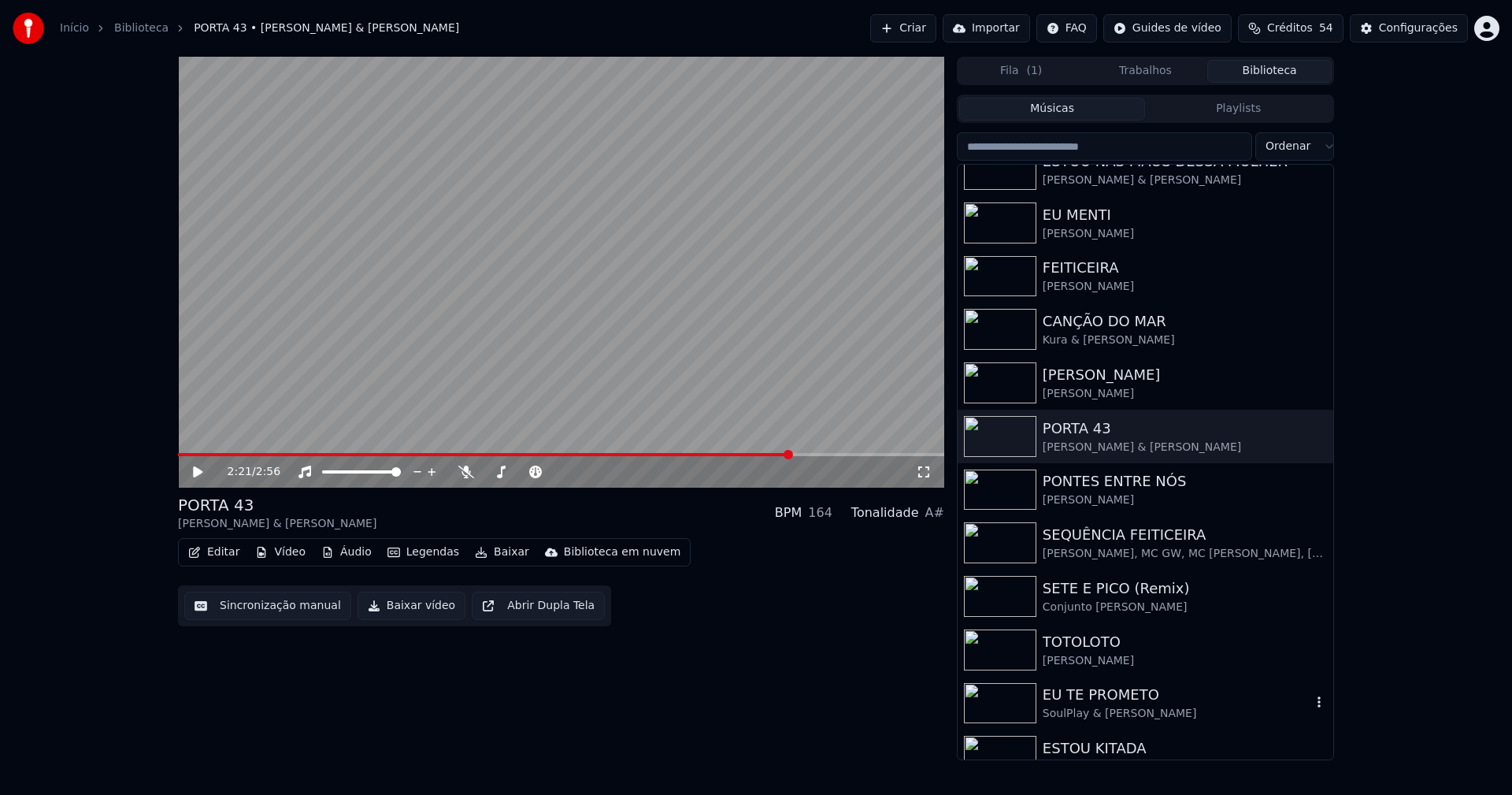
click at [1118, 701] on div "EU TE PROMETO" at bounding box center [1177, 694] width 269 height 22
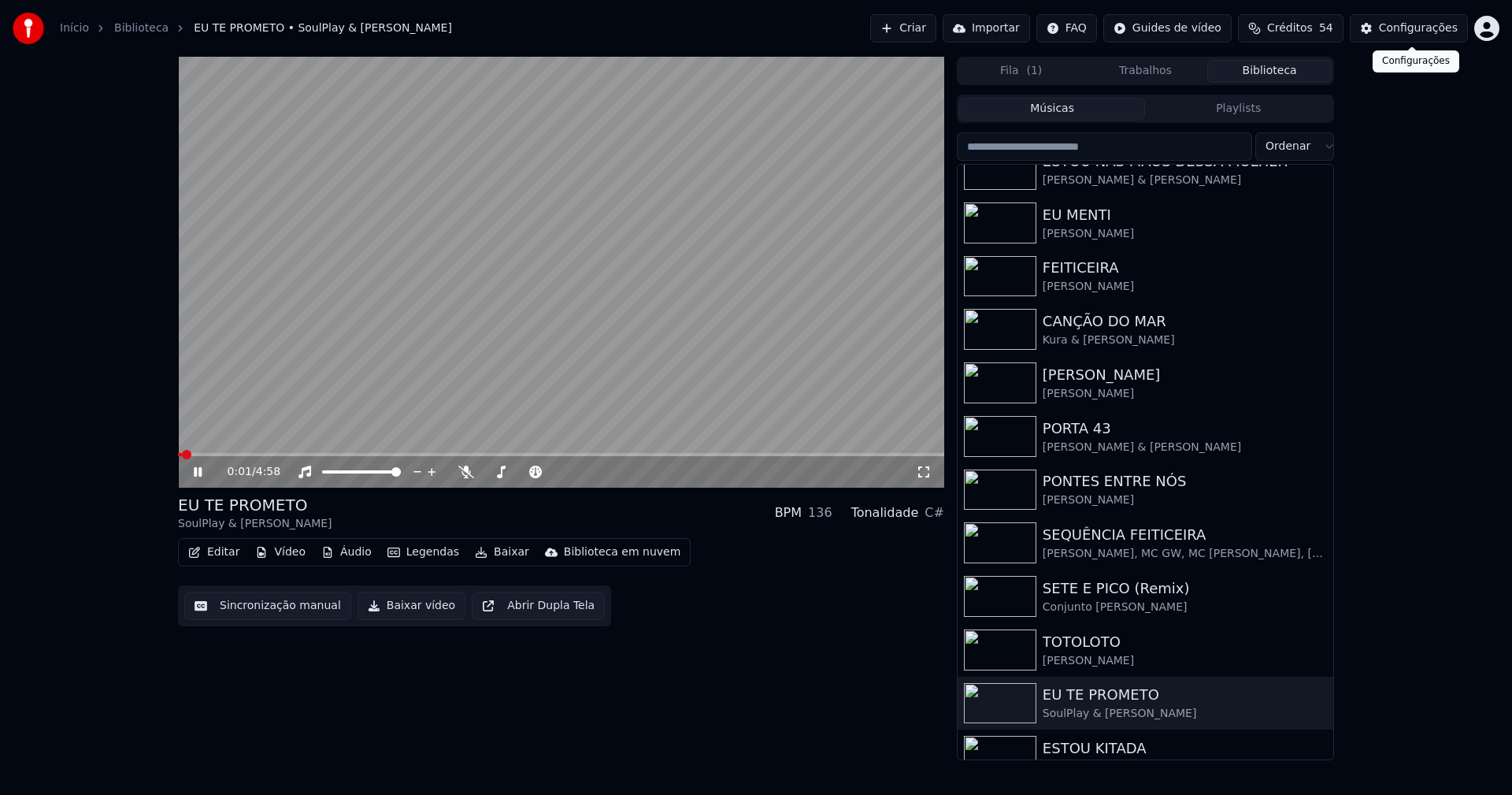
click at [1414, 26] on div "Configurações" at bounding box center [1418, 28] width 78 height 16
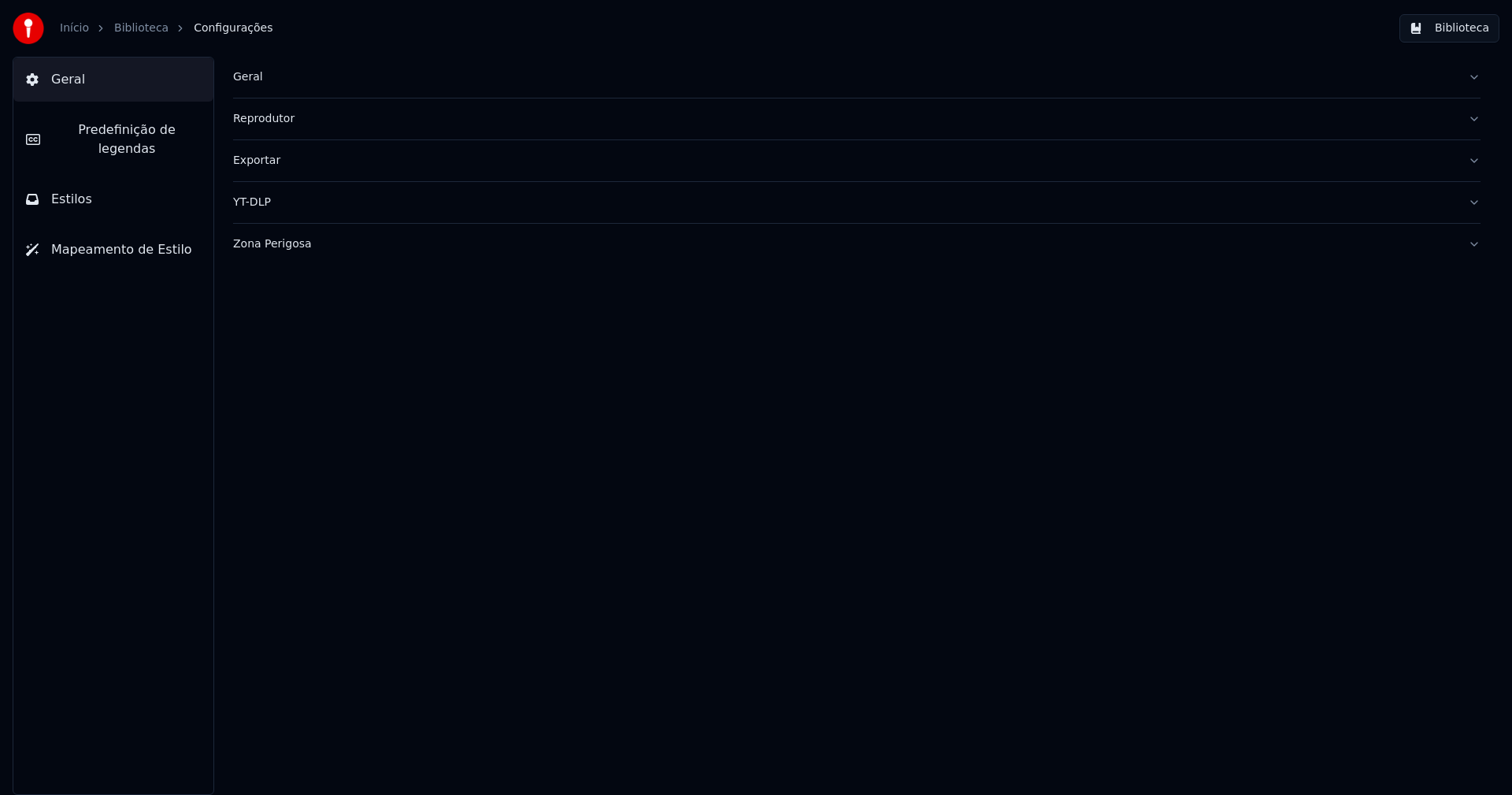
click at [102, 177] on button "Estilos" at bounding box center [113, 198] width 200 height 44
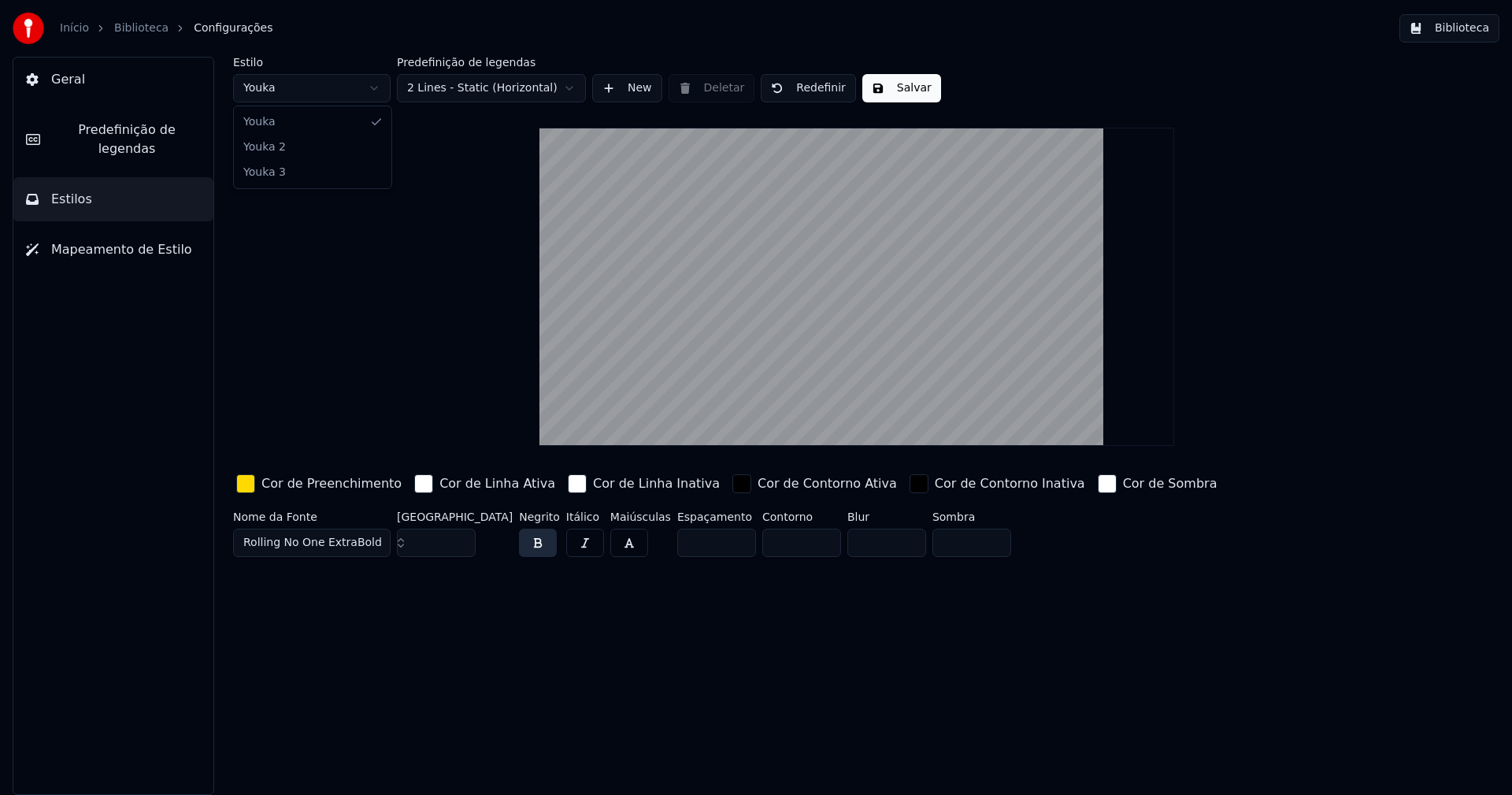
click at [326, 93] on html "Início Biblioteca Configurações Biblioteca Geral Predefinição de legendas Estil…" at bounding box center [756, 398] width 1512 height 795
click at [250, 487] on div "button" at bounding box center [245, 483] width 19 height 19
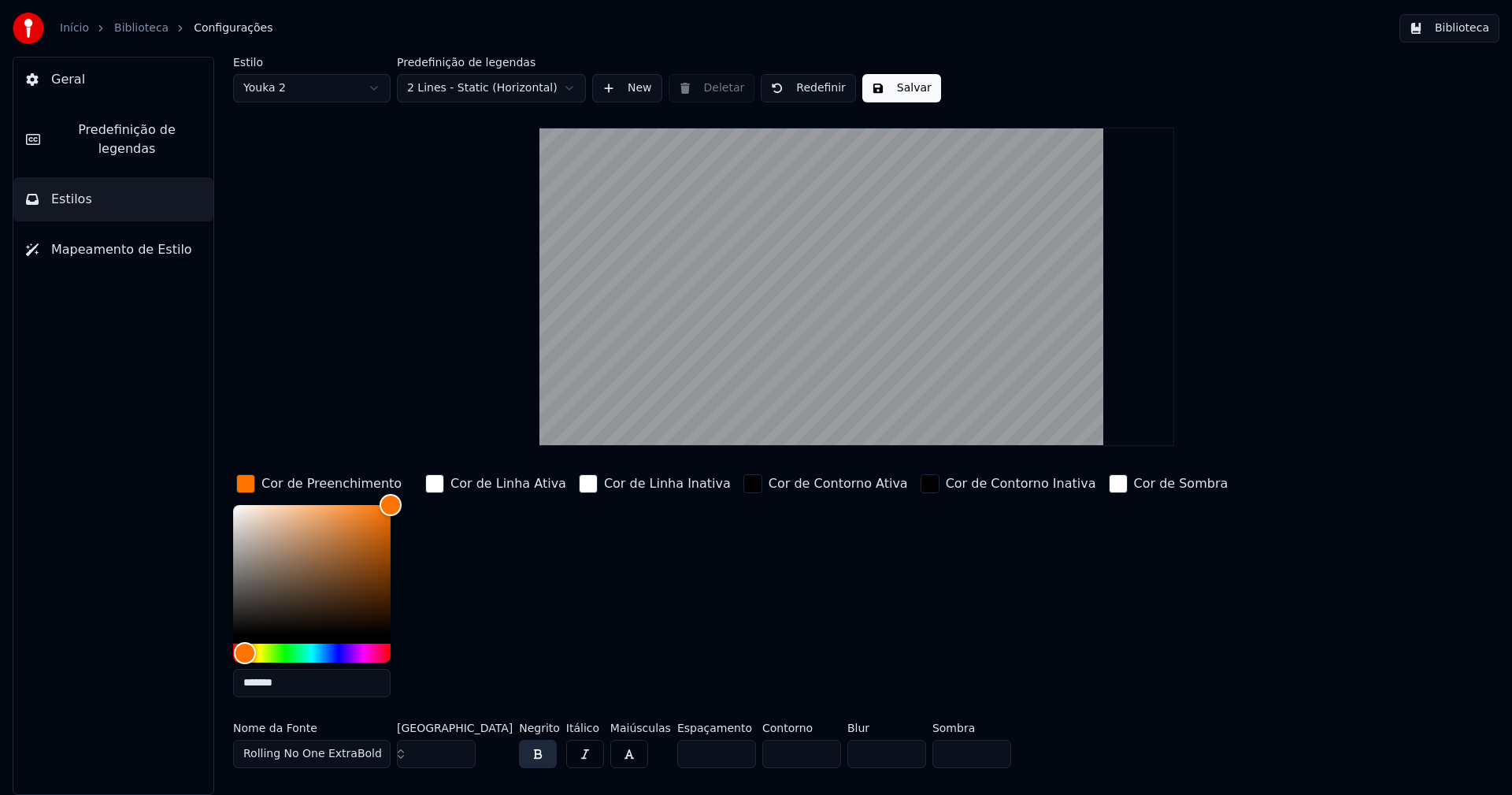
click at [298, 678] on input "*******" at bounding box center [311, 683] width 158 height 28
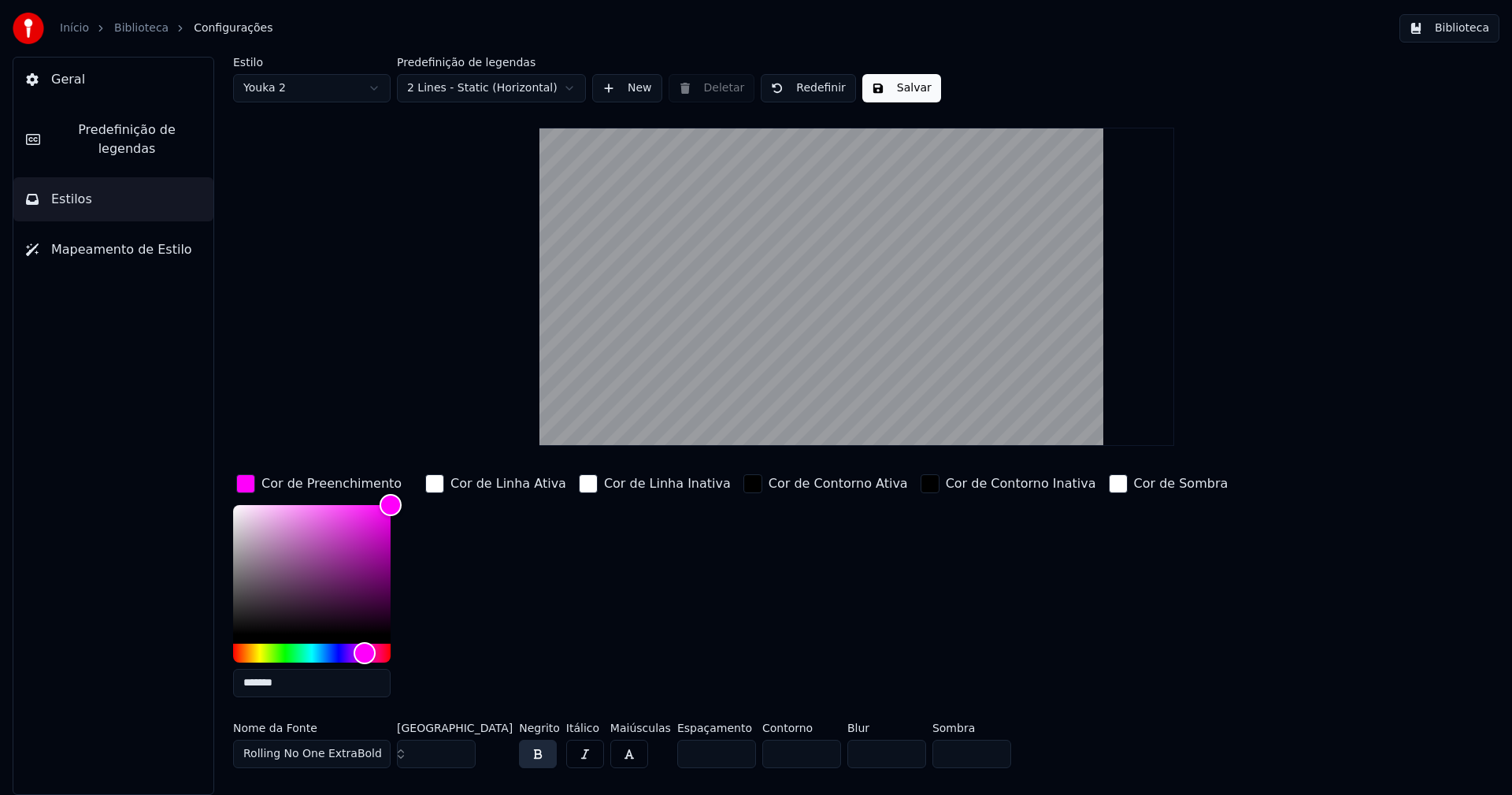
type input "*******"
click at [245, 486] on div "button" at bounding box center [245, 483] width 19 height 19
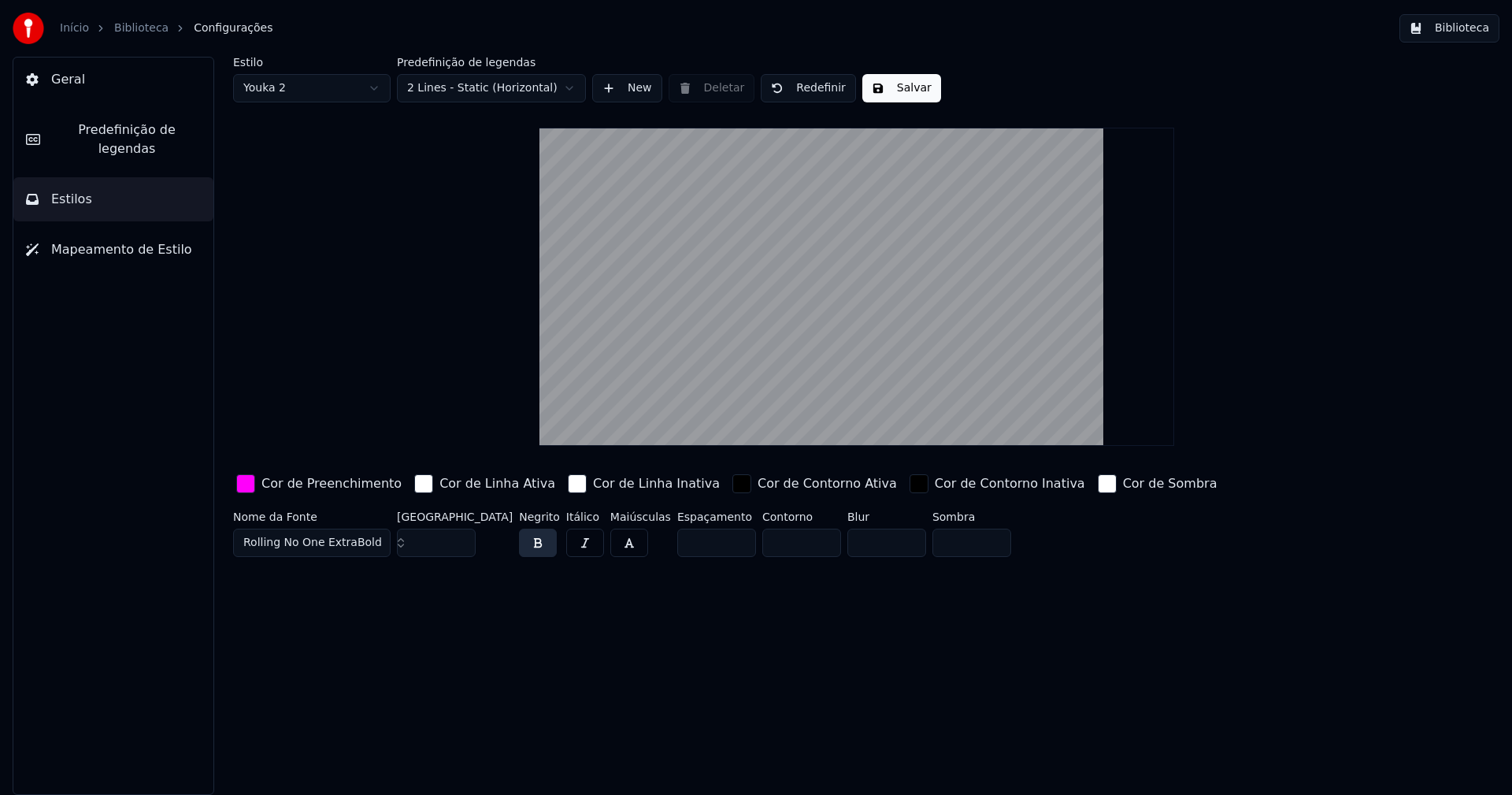
click at [895, 88] on button "Salvar" at bounding box center [901, 88] width 78 height 28
click at [1454, 31] on button "Biblioteca" at bounding box center [1449, 28] width 100 height 28
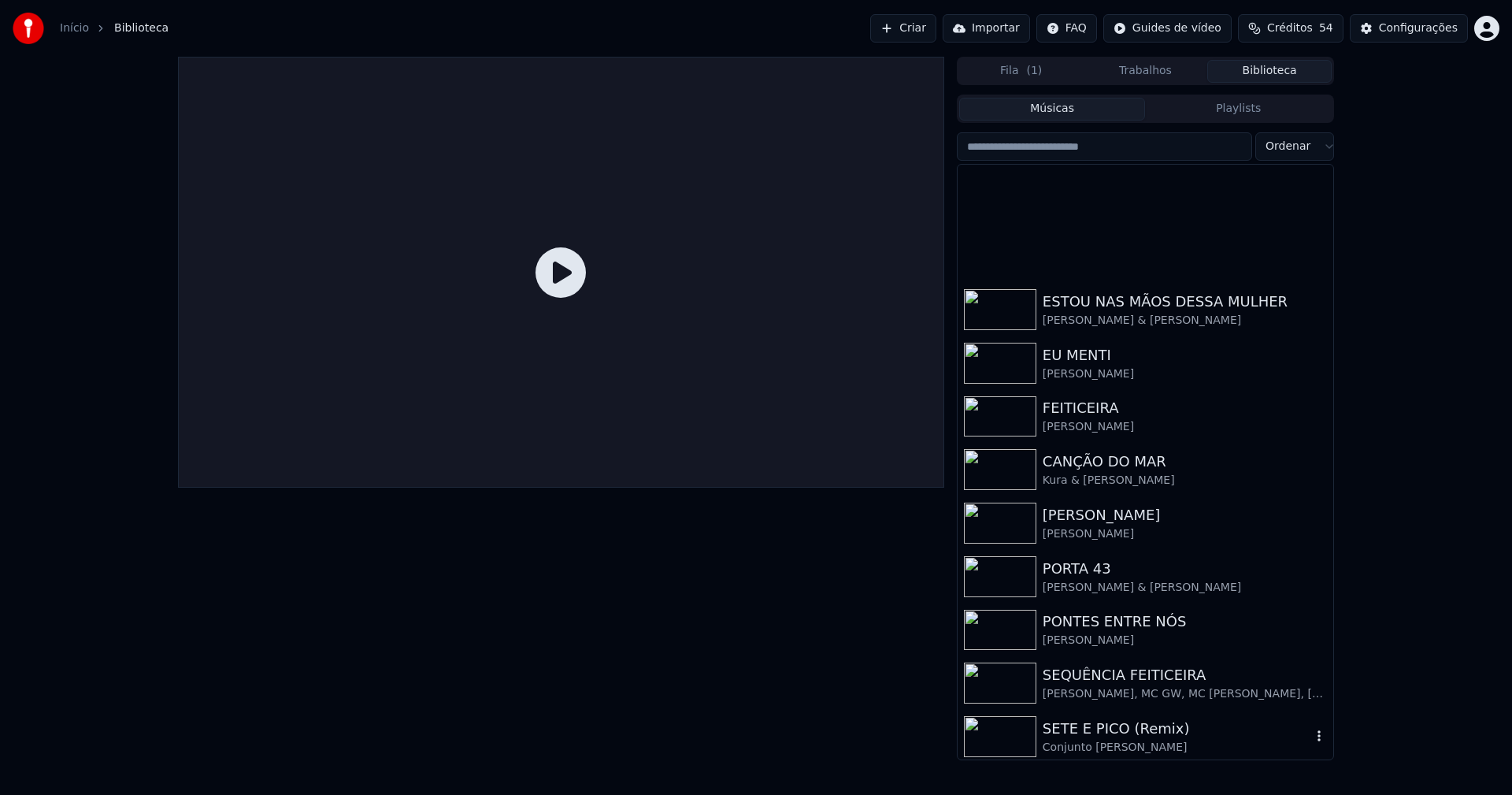
scroll to position [315, 0]
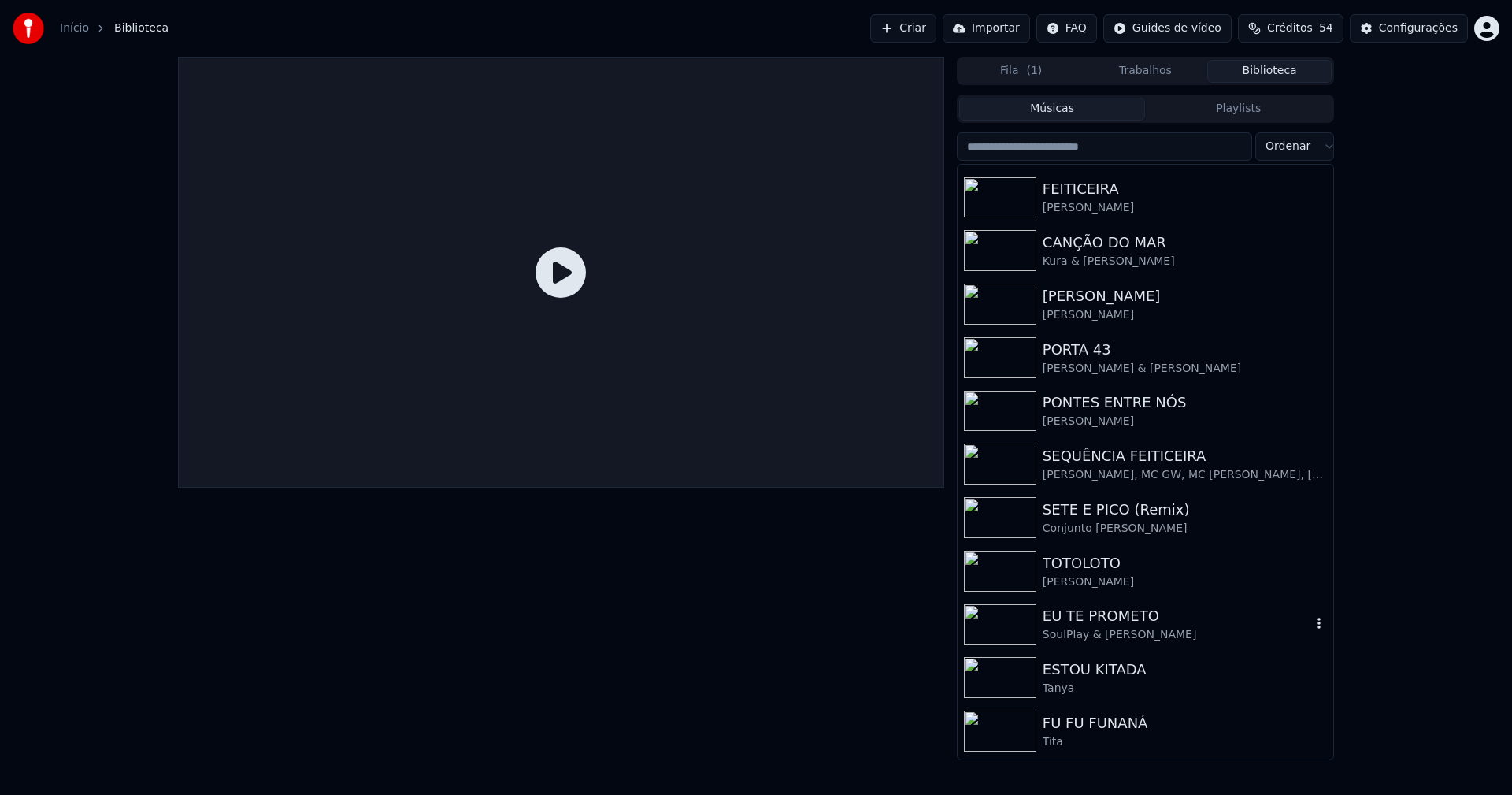
click at [1129, 636] on div "SoulPlay & [PERSON_NAME]" at bounding box center [1177, 635] width 269 height 16
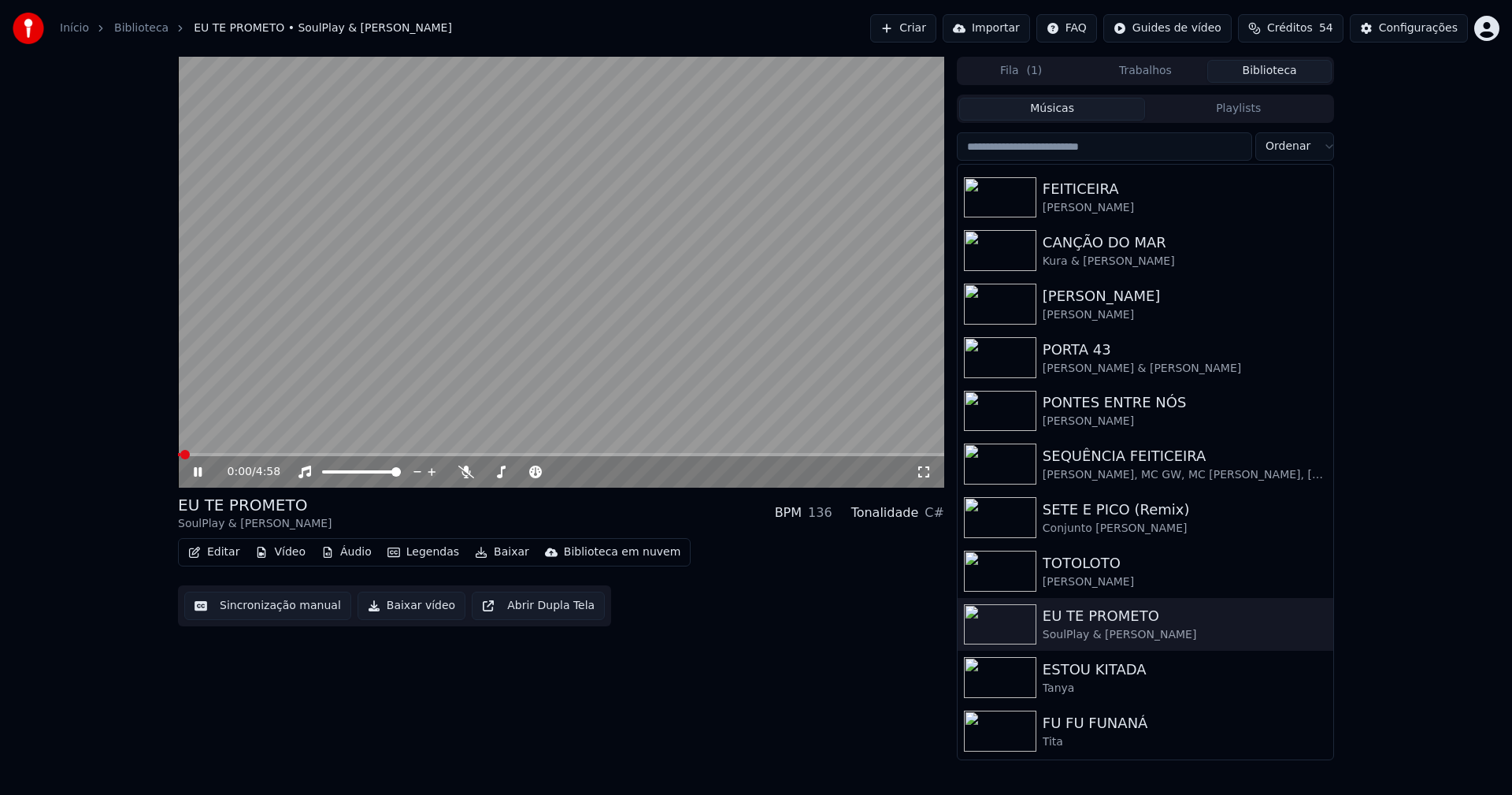
click at [926, 469] on icon at bounding box center [923, 471] width 16 height 12
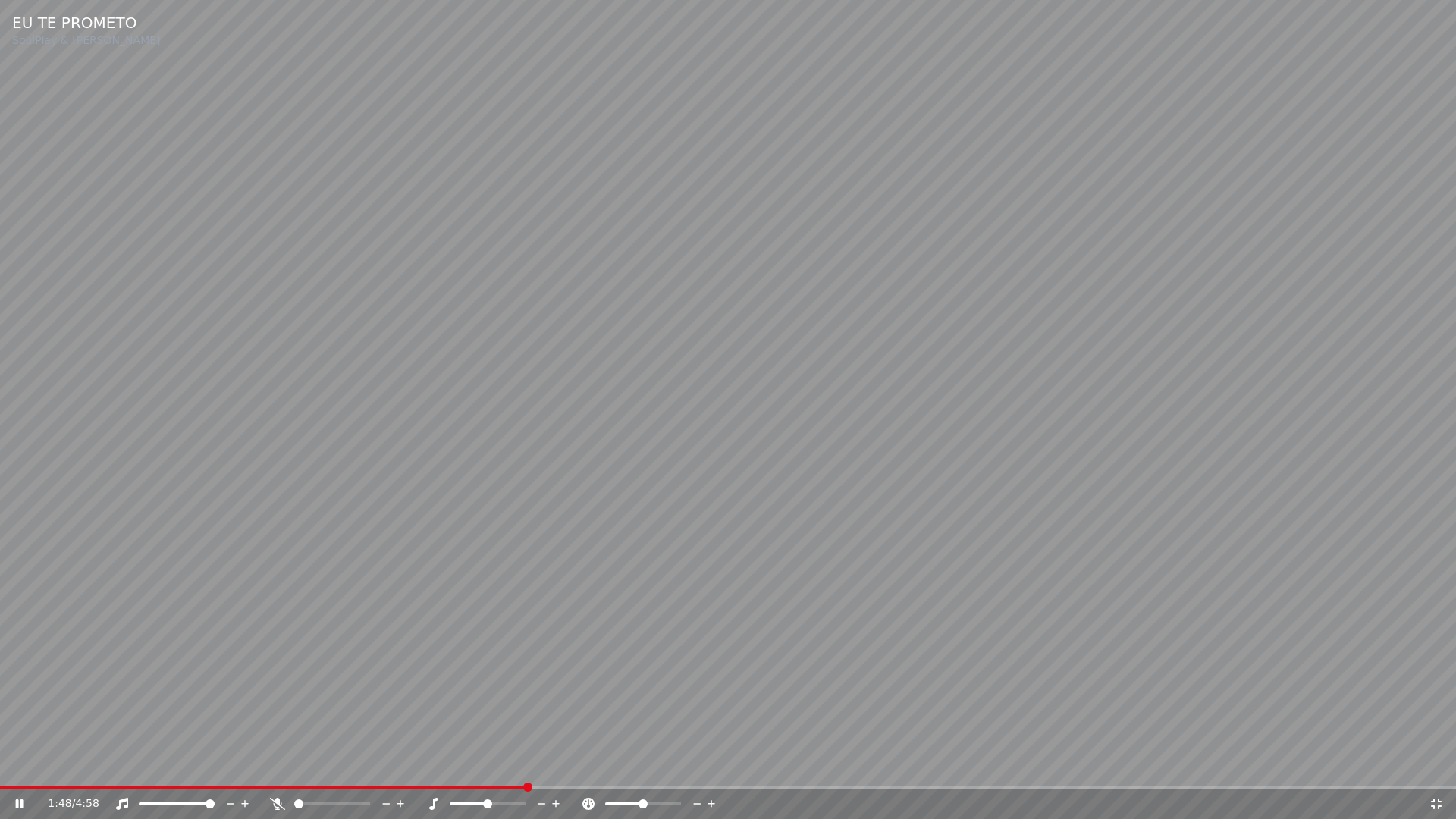
click at [526, 765] on span at bounding box center [728, 787] width 1456 height 3
click at [1173, 765] on span at bounding box center [728, 787] width 1456 height 3
click at [1438, 765] on icon at bounding box center [1435, 804] width 15 height 12
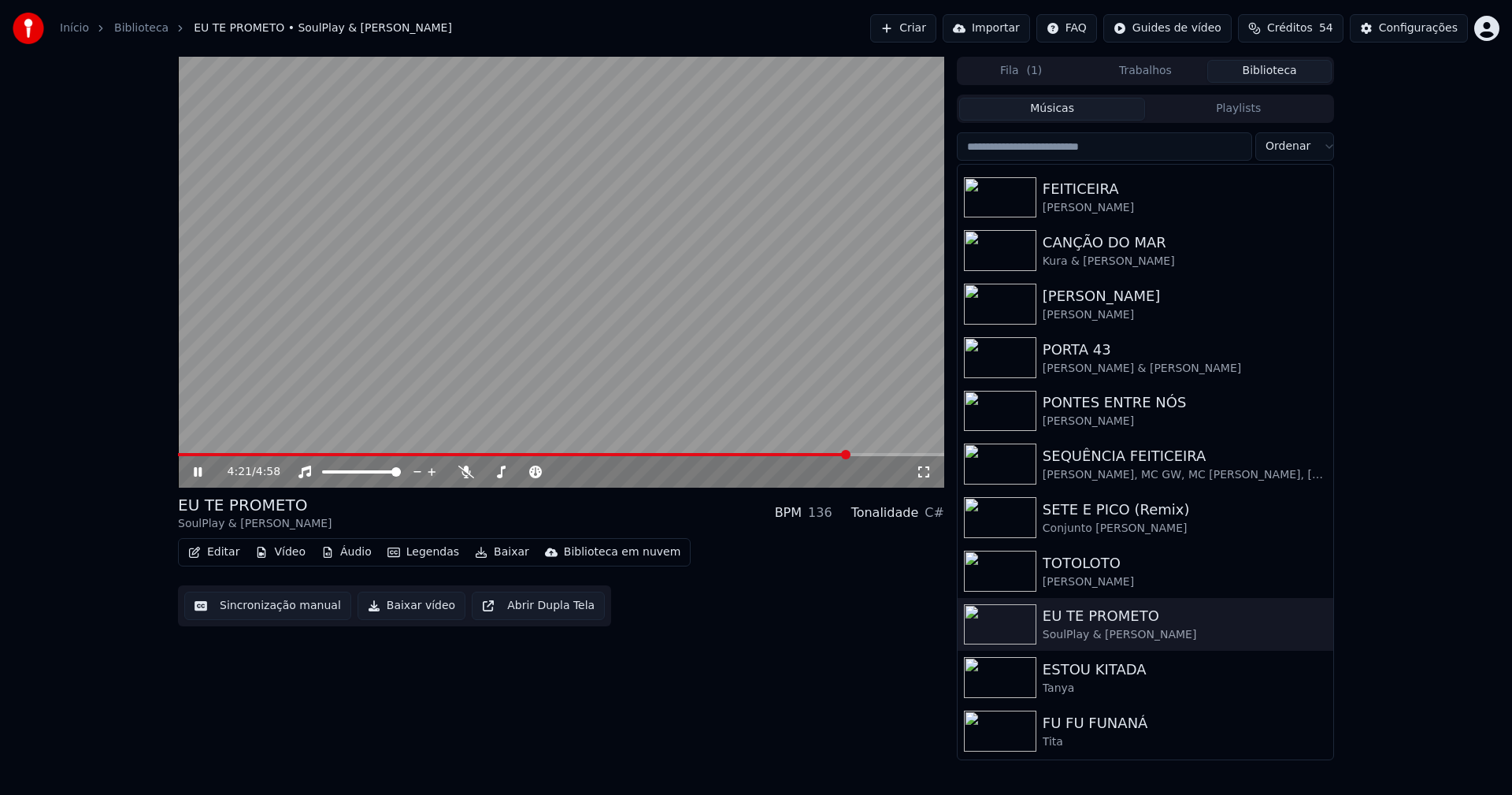
click at [199, 473] on icon at bounding box center [197, 471] width 8 height 9
click at [406, 612] on button "Baixar vídeo" at bounding box center [411, 606] width 108 height 28
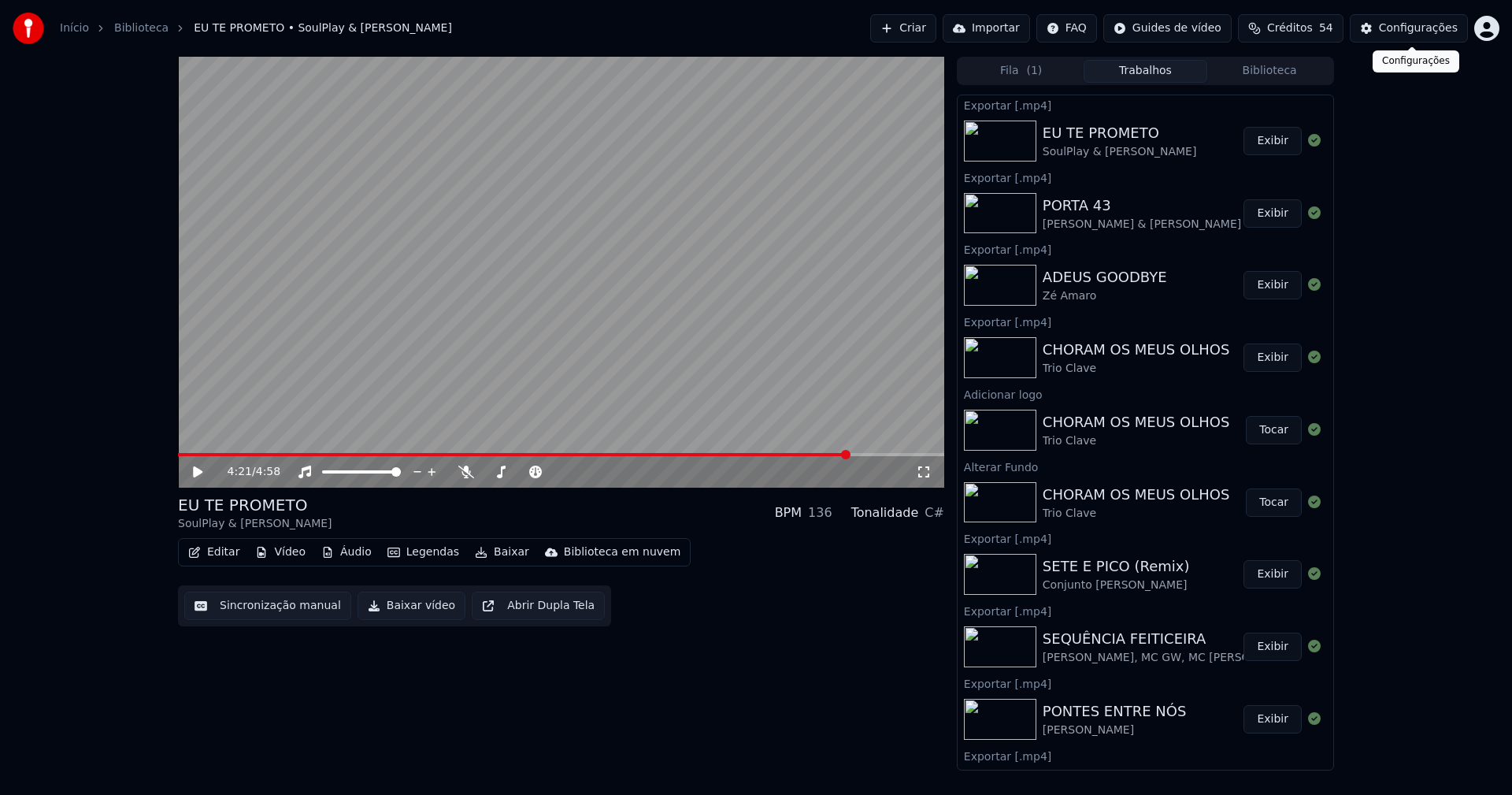
click at [1428, 29] on div "Configurações" at bounding box center [1418, 28] width 78 height 16
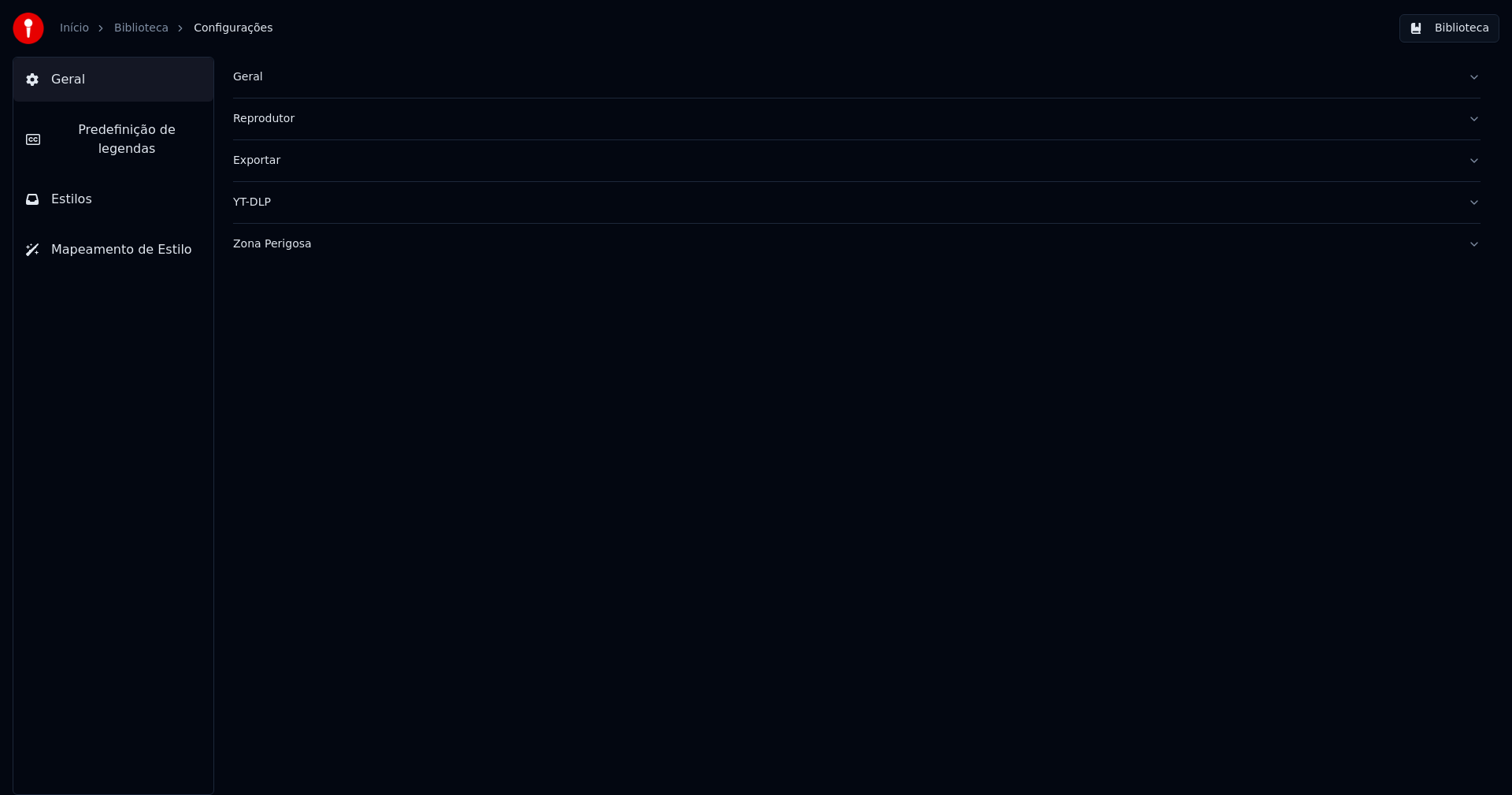
click at [74, 190] on span "Estilos" at bounding box center [72, 199] width 41 height 19
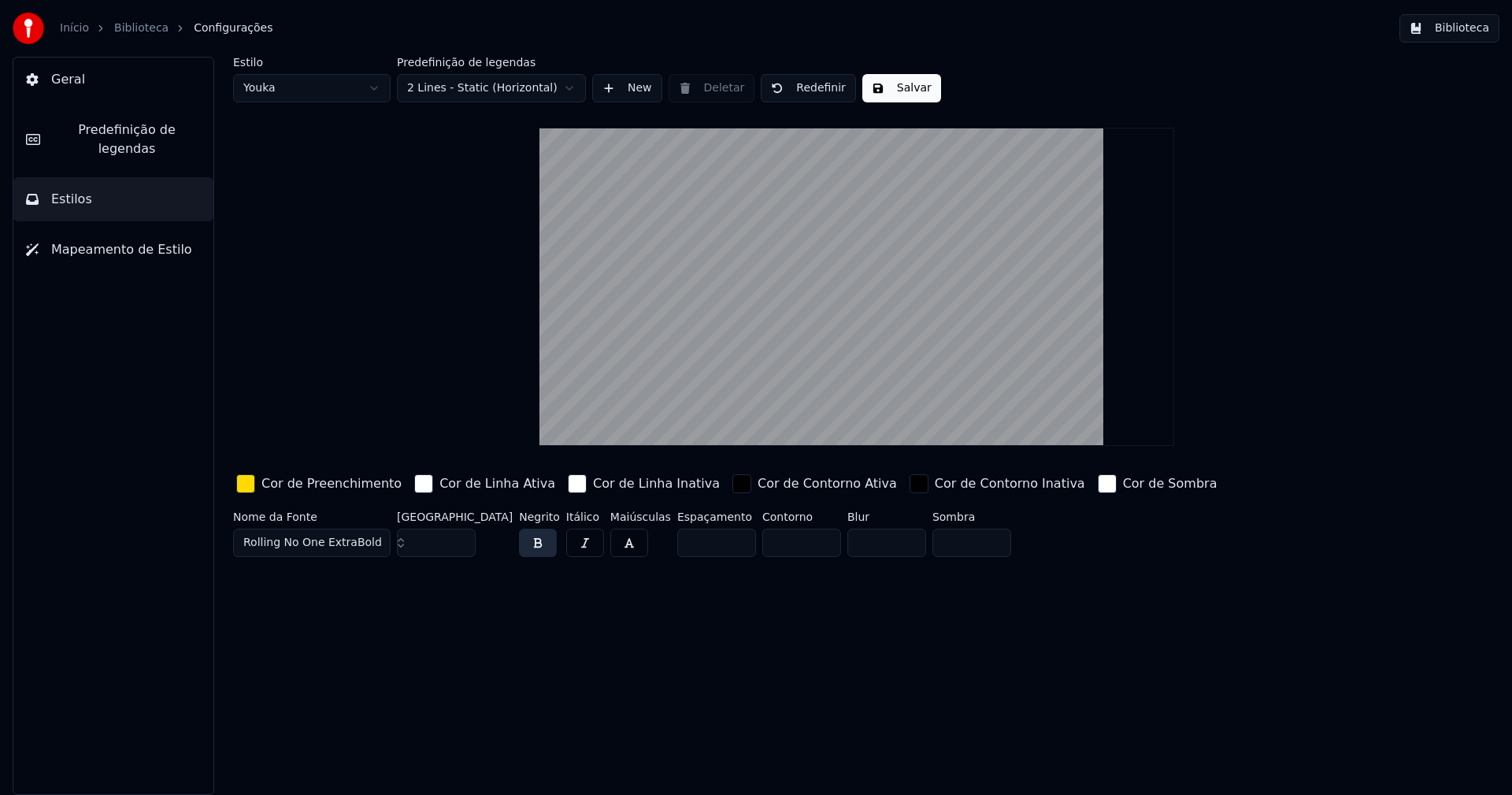
click at [240, 490] on div "button" at bounding box center [245, 483] width 19 height 19
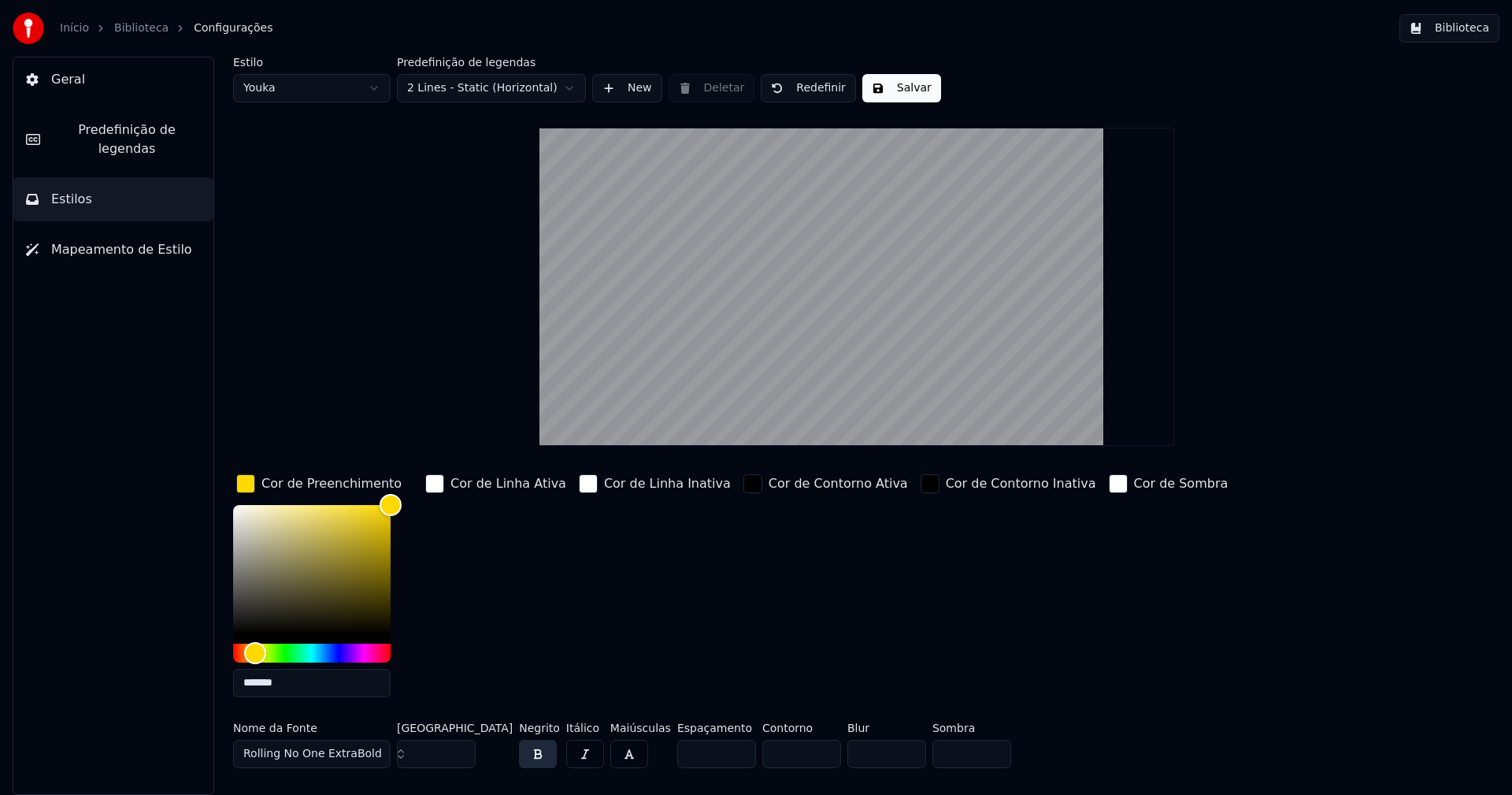
click at [298, 696] on div "*******" at bounding box center [311, 604] width 158 height 198
click at [300, 683] on input "*******" at bounding box center [311, 683] width 158 height 28
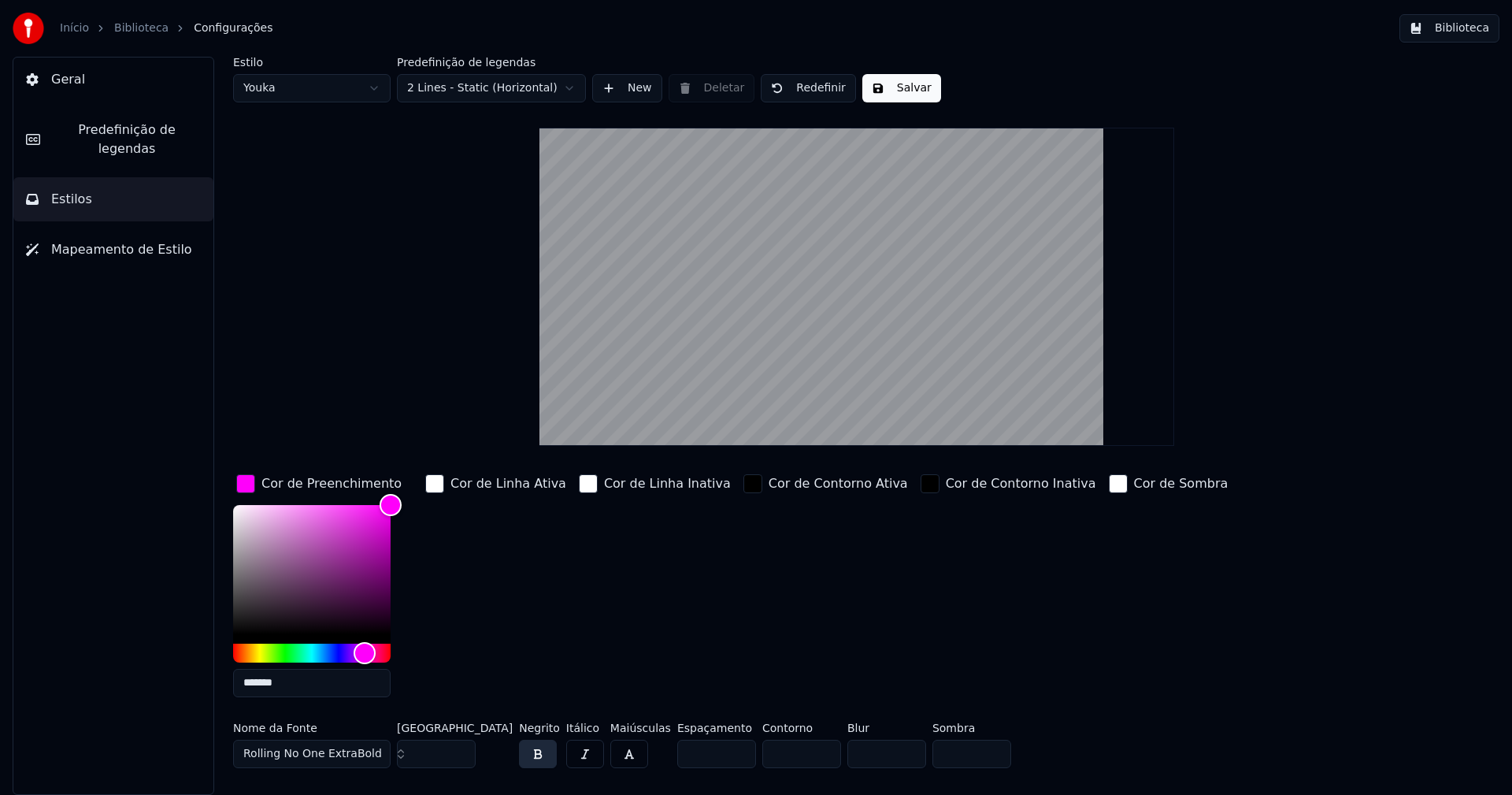
type input "*******"
click at [247, 483] on div "button" at bounding box center [245, 483] width 19 height 19
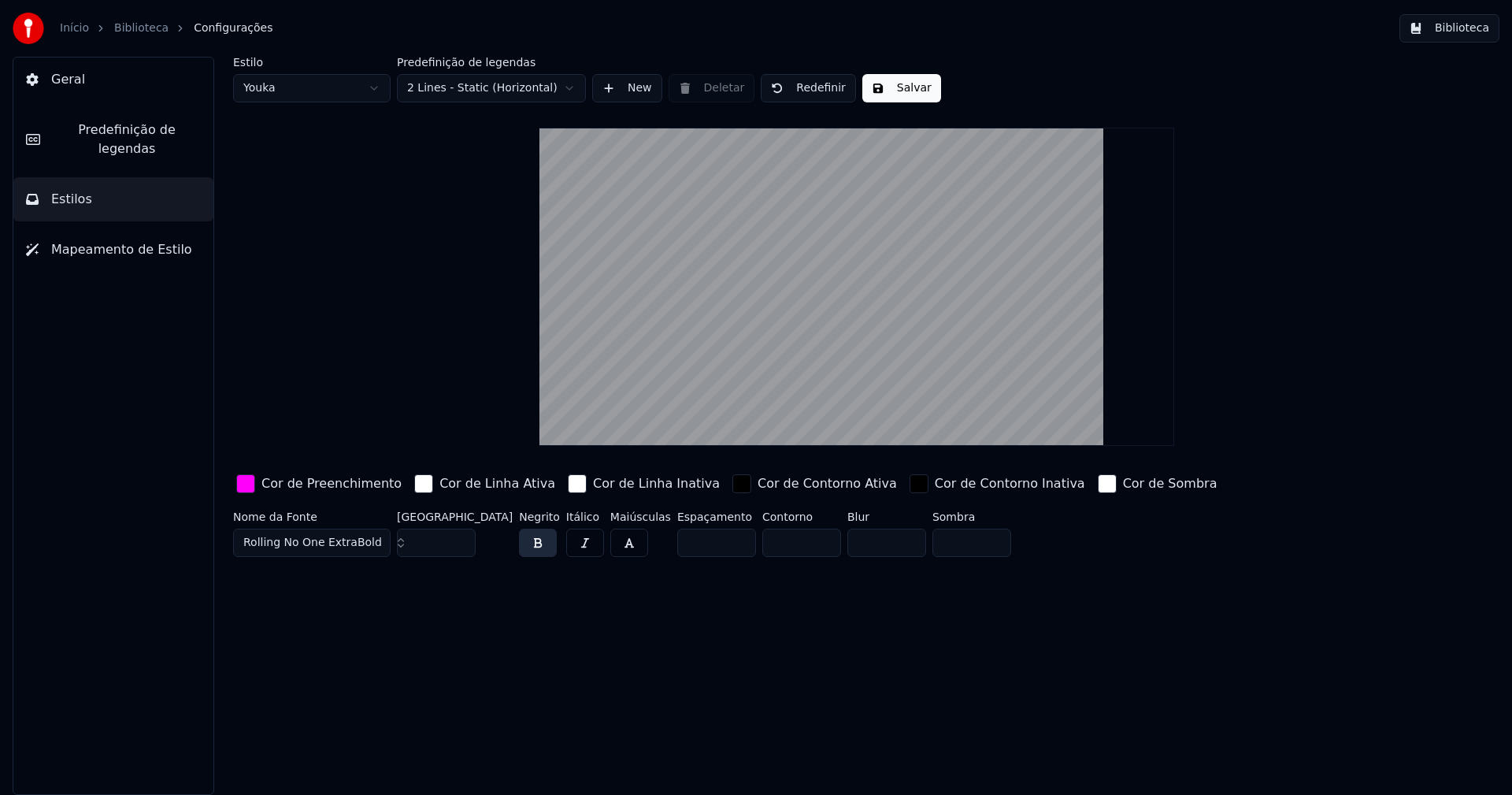
click at [906, 93] on button "Salvar" at bounding box center [901, 88] width 78 height 28
click at [342, 85] on html "Início Biblioteca Configurações Biblioteca Geral Predefinição de legendas Estil…" at bounding box center [756, 398] width 1512 height 795
click at [460, 545] on input "**" at bounding box center [435, 542] width 78 height 28
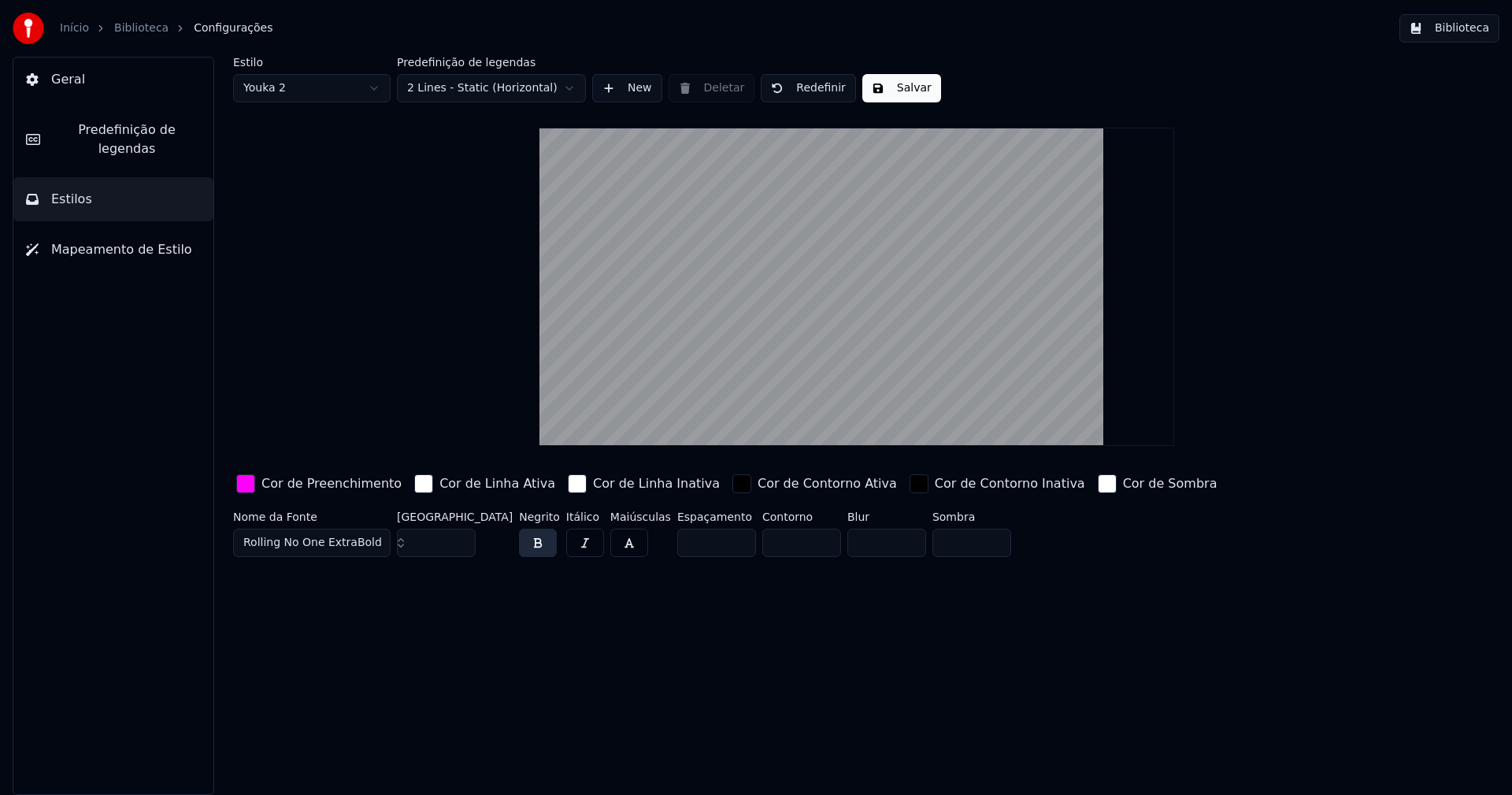
click at [460, 545] on input "**" at bounding box center [435, 542] width 78 height 28
type input "**"
click at [460, 545] on input "**" at bounding box center [435, 542] width 78 height 28
click at [241, 485] on div "button" at bounding box center [245, 483] width 19 height 19
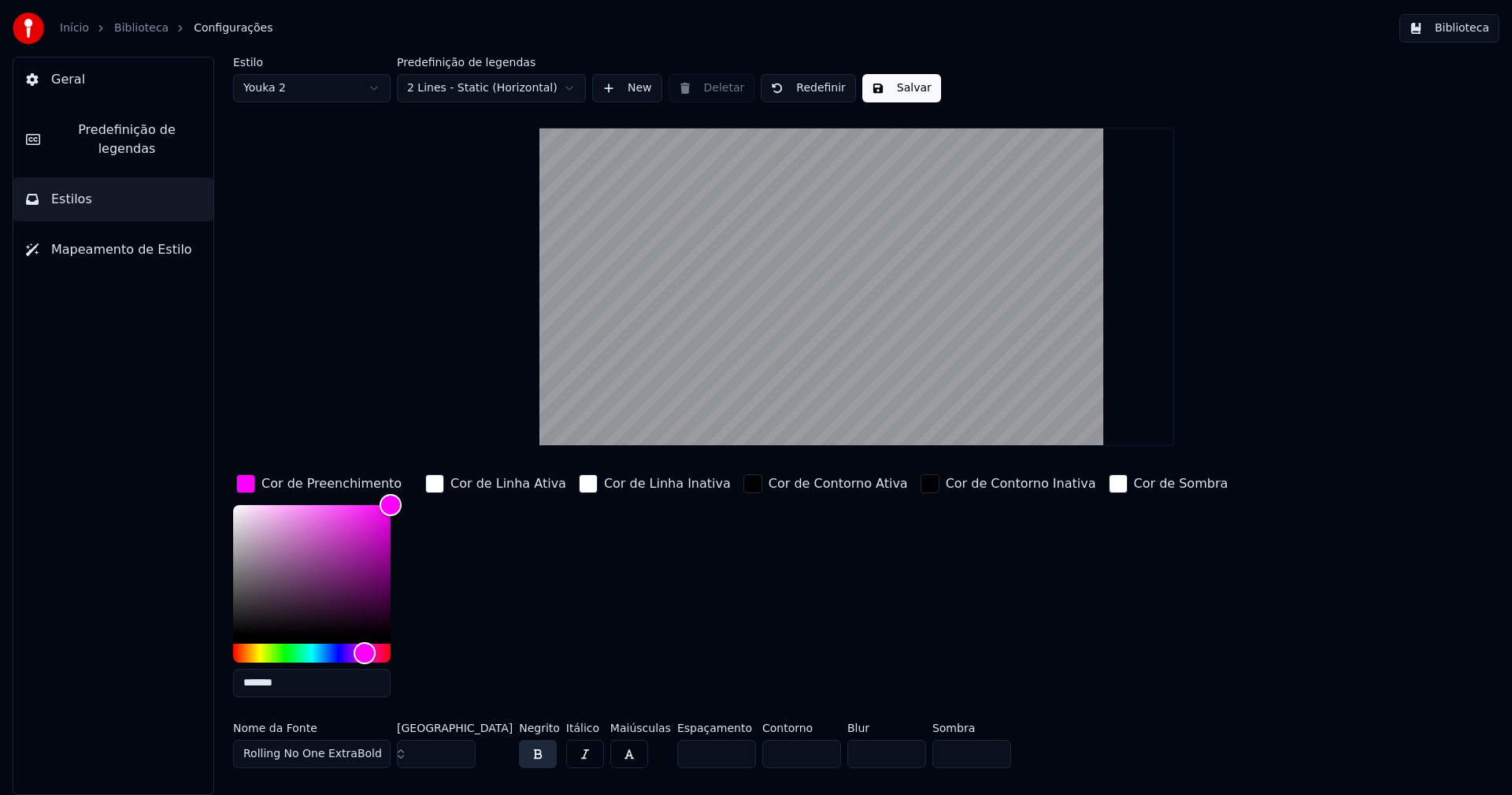
drag, startPoint x: 290, startPoint y: 688, endPoint x: 294, endPoint y: 678, distance: 10.8
click at [290, 687] on input "*******" at bounding box center [311, 683] width 158 height 28
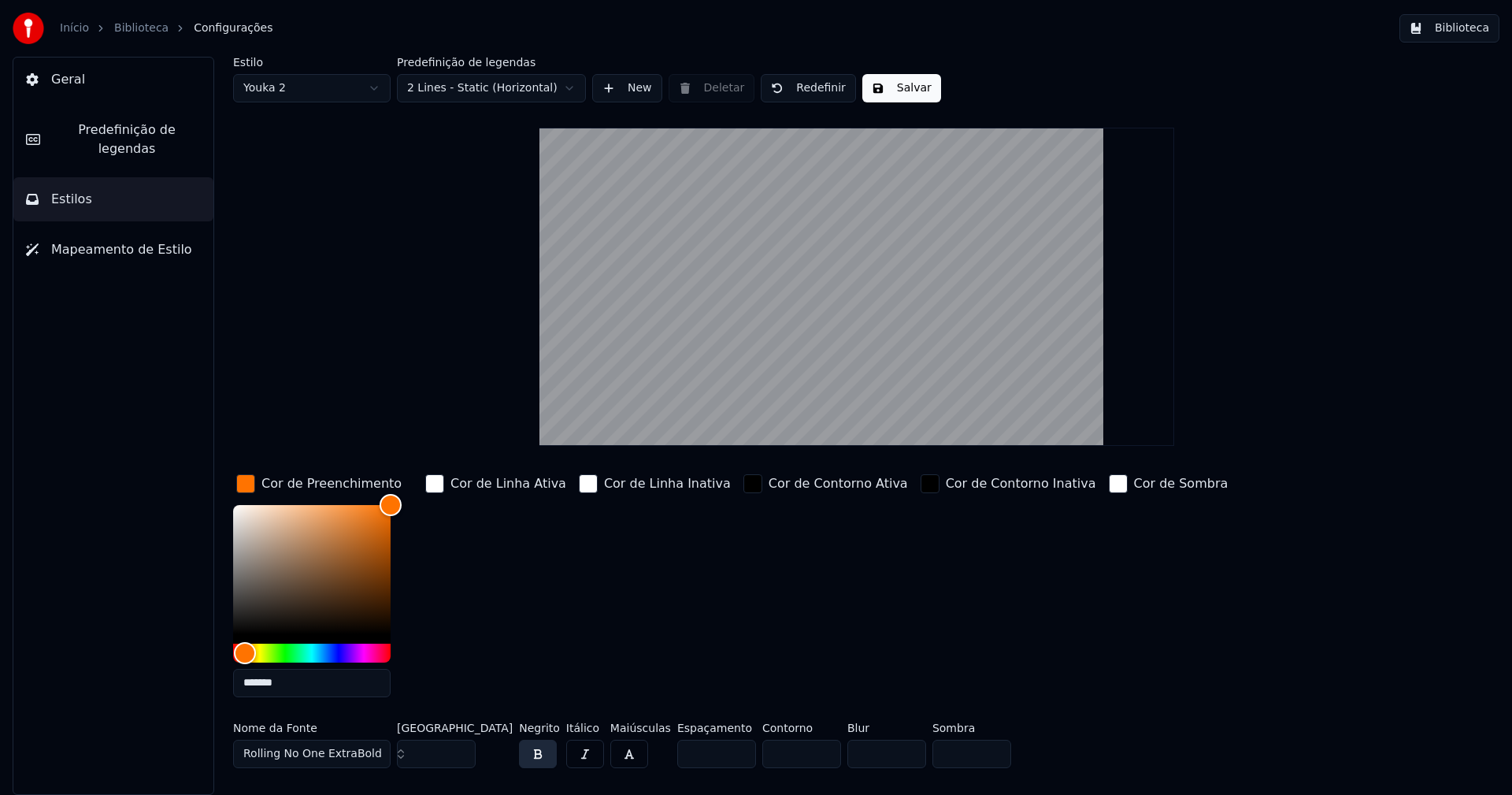
type input "*******"
click at [252, 478] on div "button" at bounding box center [245, 483] width 19 height 19
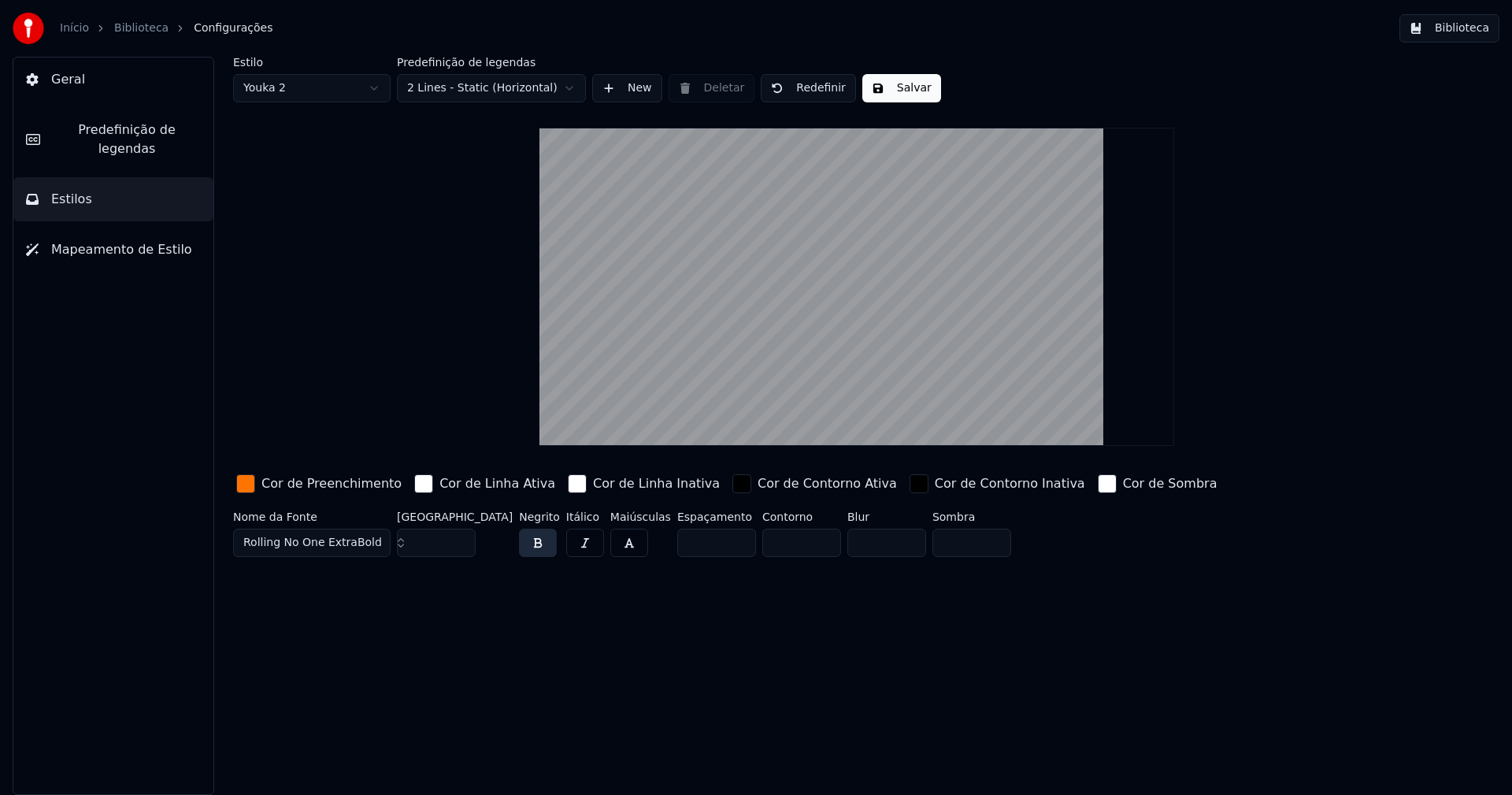
click at [910, 92] on button "Salvar" at bounding box center [901, 88] width 78 height 28
click at [1477, 23] on button "Biblioteca" at bounding box center [1449, 28] width 100 height 28
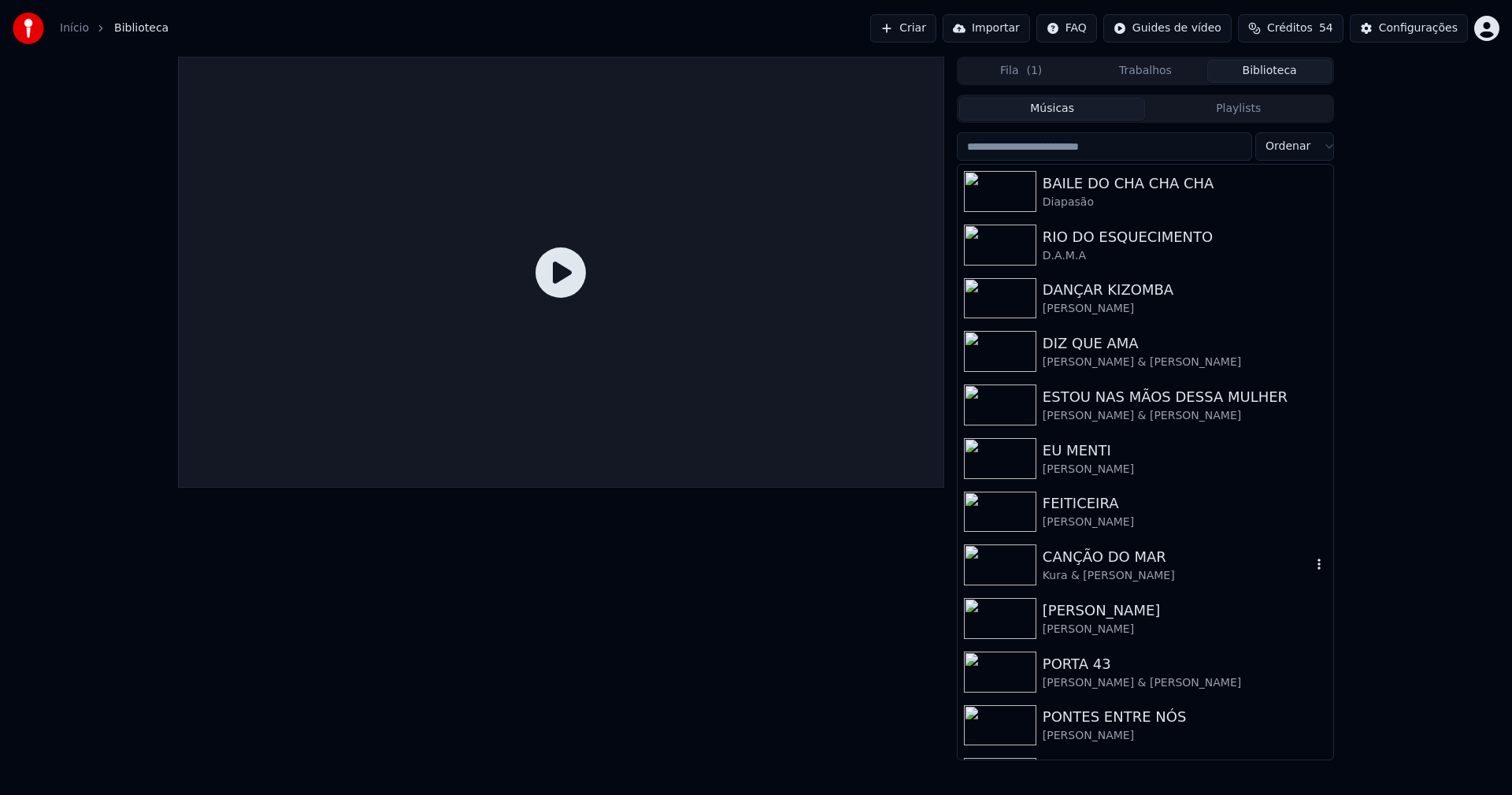
click at [1101, 562] on div "CANÇÃO DO MAR" at bounding box center [1177, 556] width 269 height 22
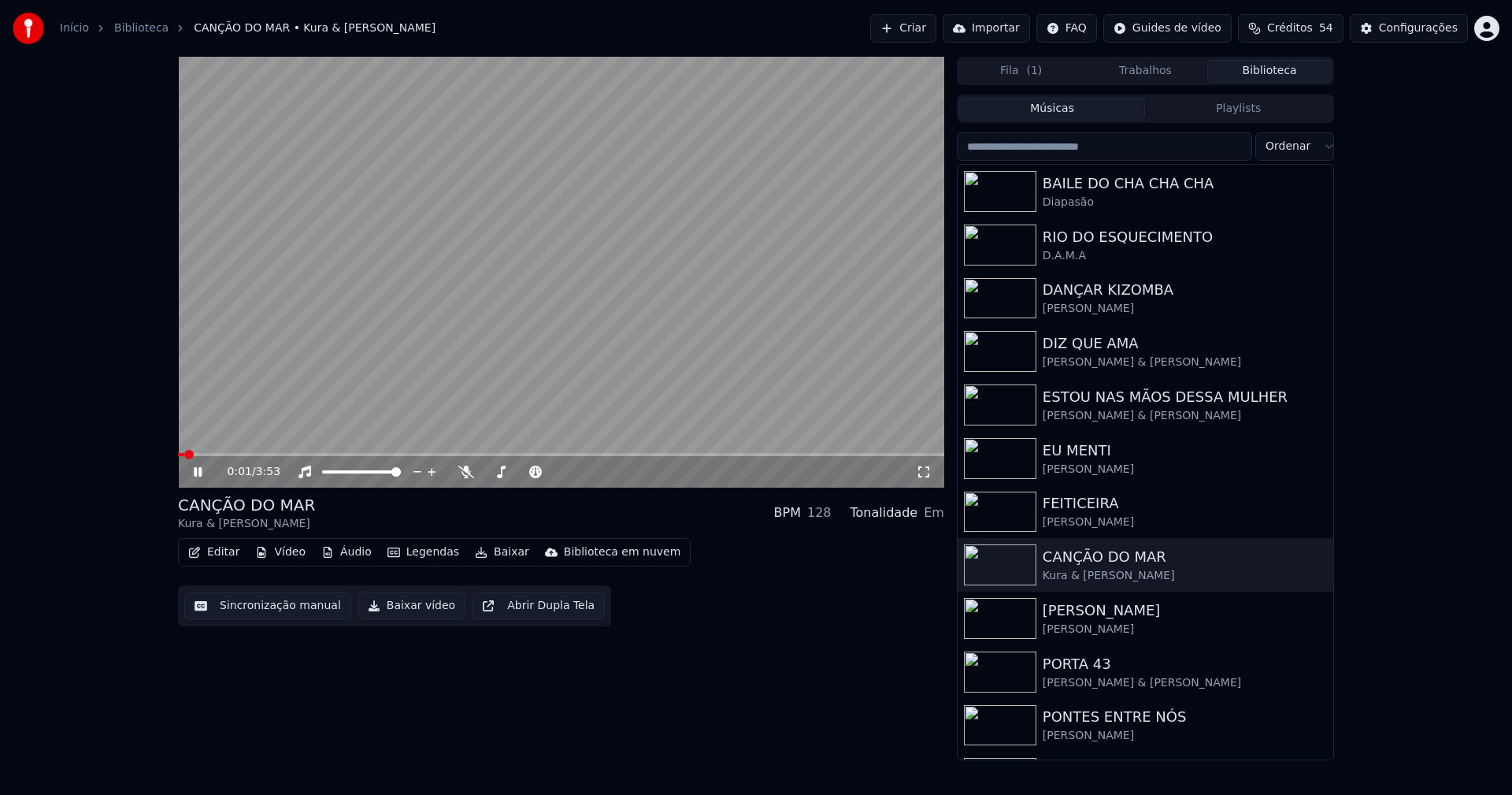
click at [293, 455] on span at bounding box center [560, 455] width 766 height 3
click at [926, 472] on icon at bounding box center [923, 471] width 16 height 12
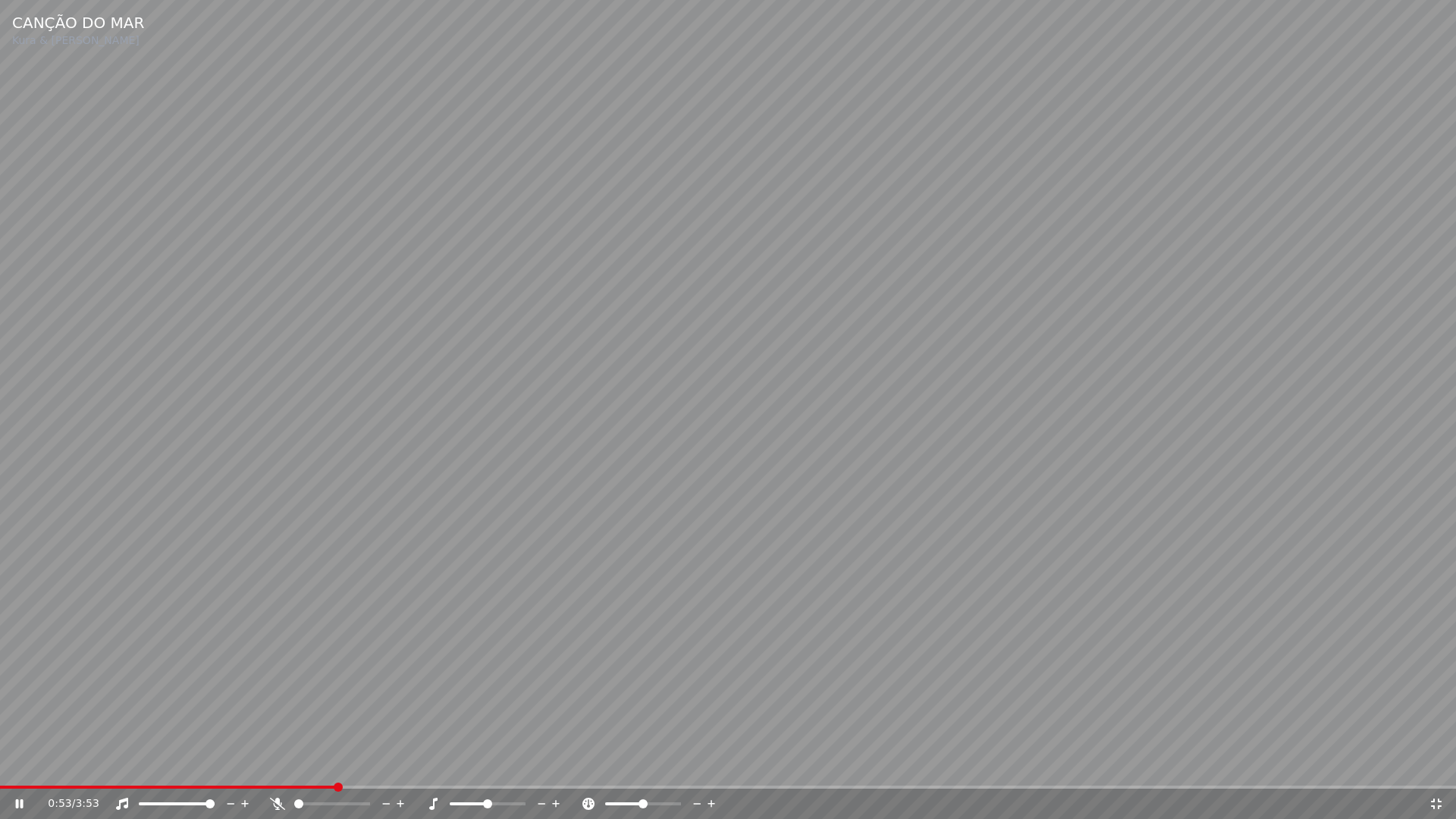
click at [542, 765] on span at bounding box center [728, 787] width 1456 height 3
click at [890, 765] on span at bounding box center [728, 787] width 1456 height 3
click at [1436, 765] on icon at bounding box center [1435, 804] width 15 height 12
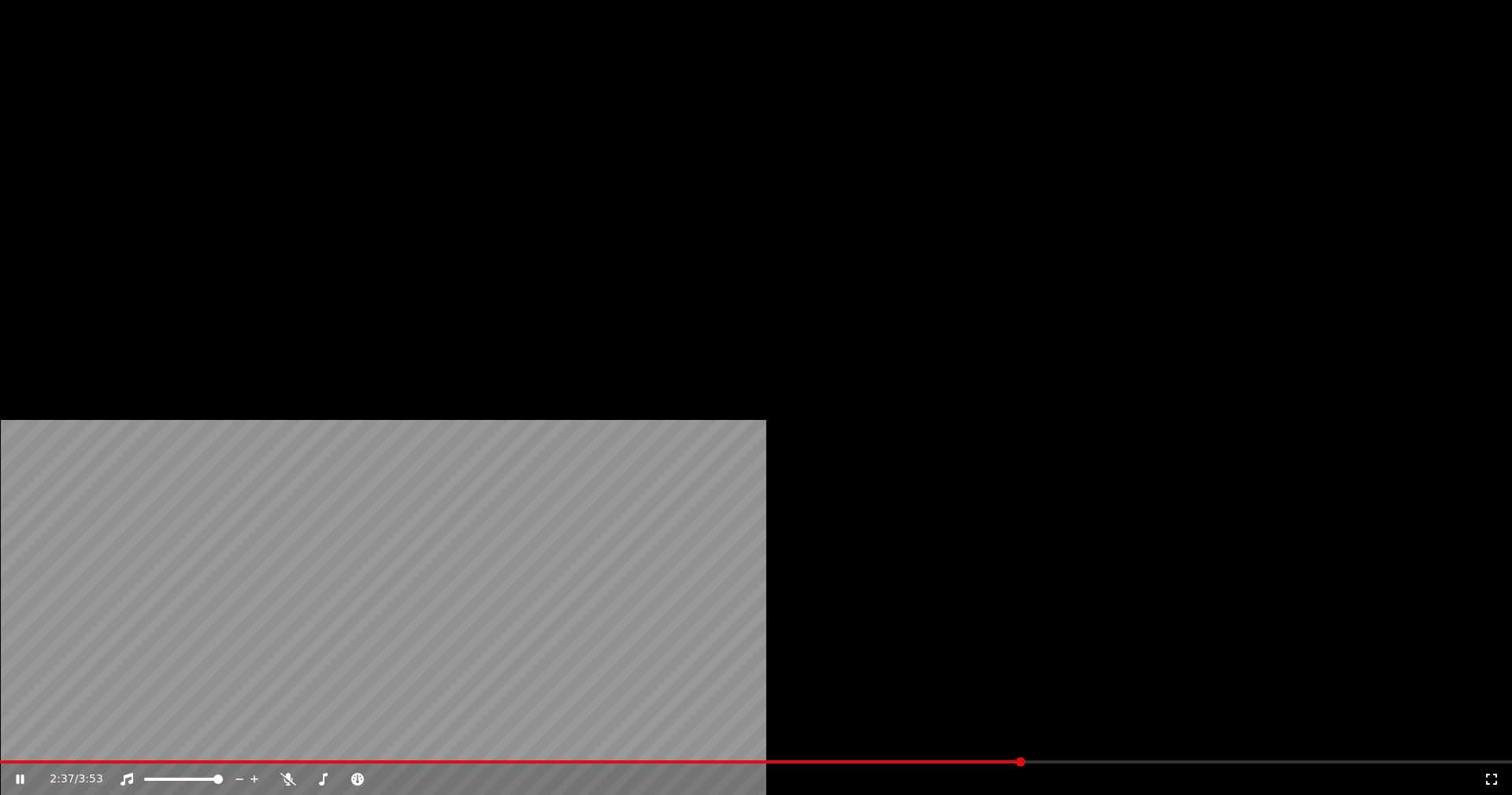
click at [25, 774] on icon at bounding box center [21, 778] width 8 height 9
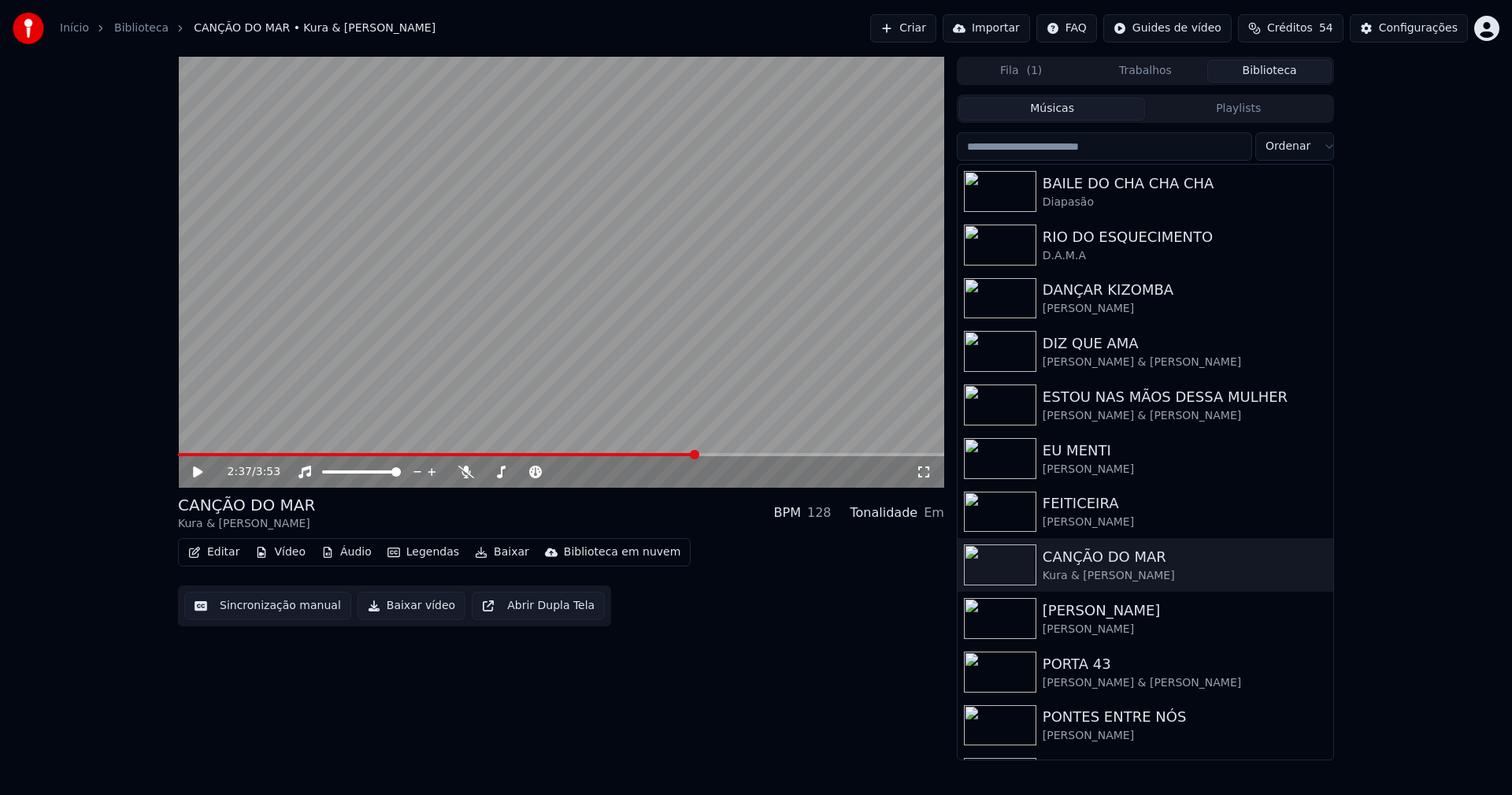
click at [401, 612] on button "Baixar vídeo" at bounding box center [411, 606] width 108 height 28
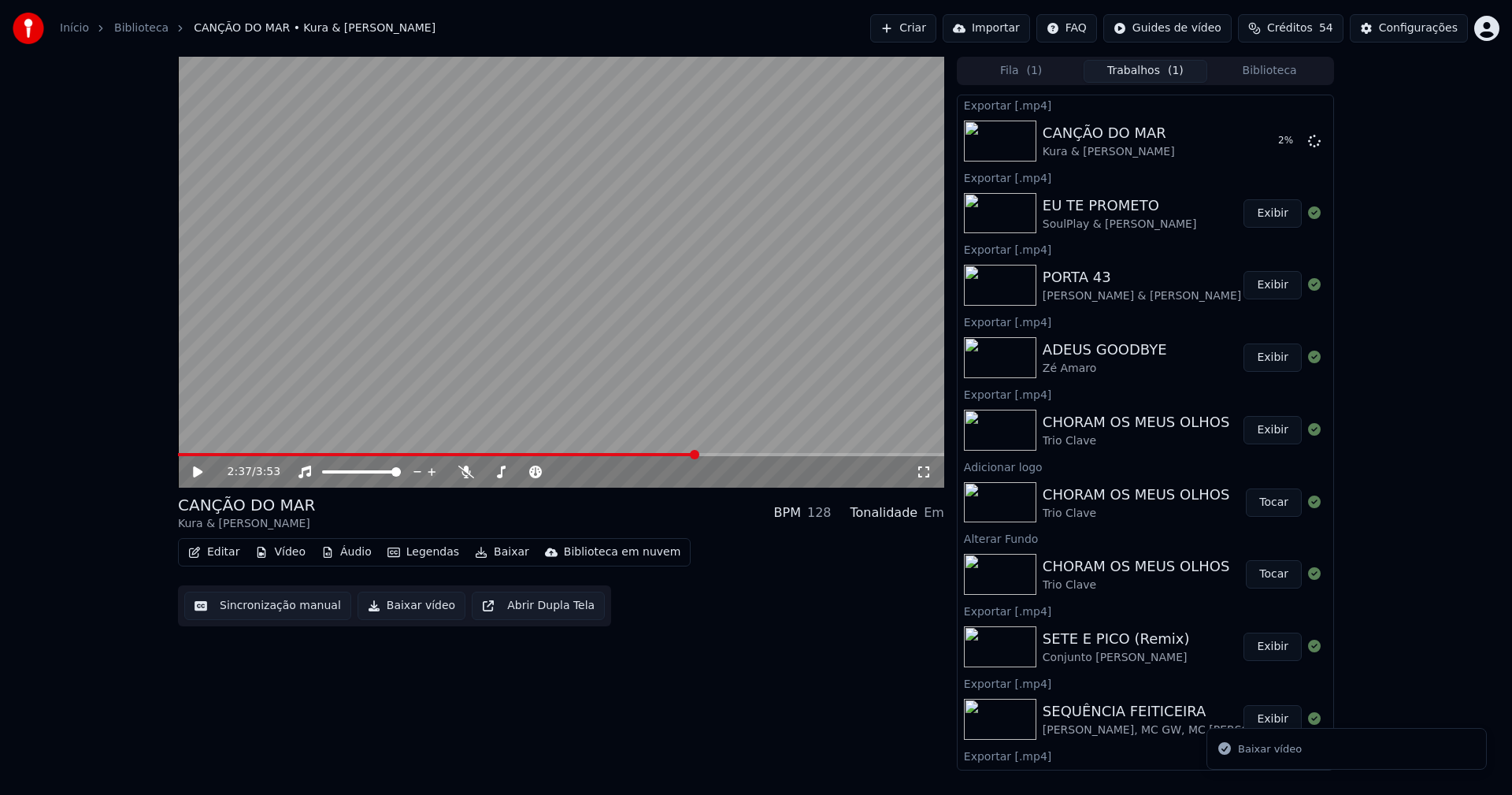
click at [1266, 69] on button "Biblioteca" at bounding box center [1269, 71] width 125 height 23
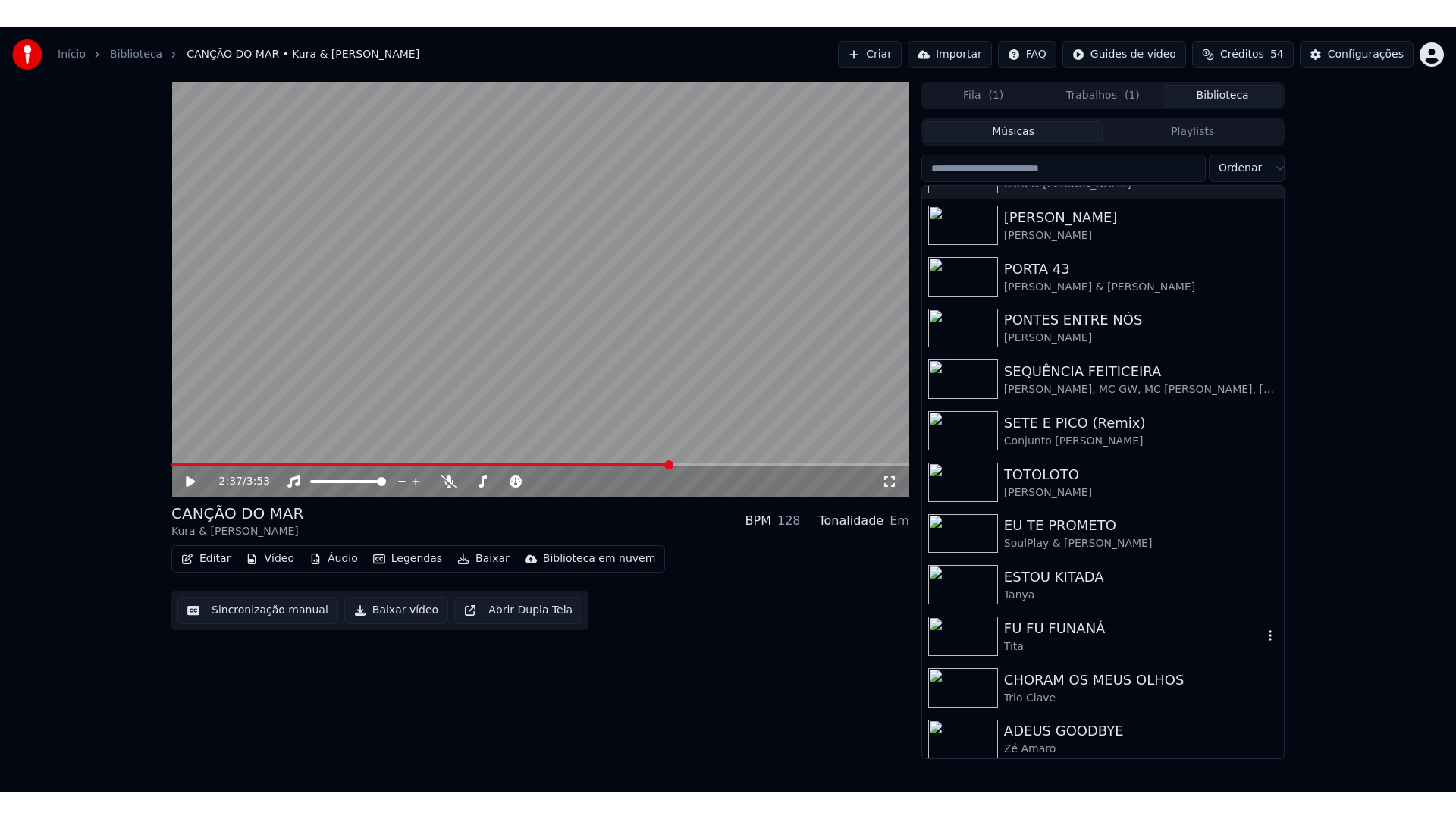
scroll to position [404, 0]
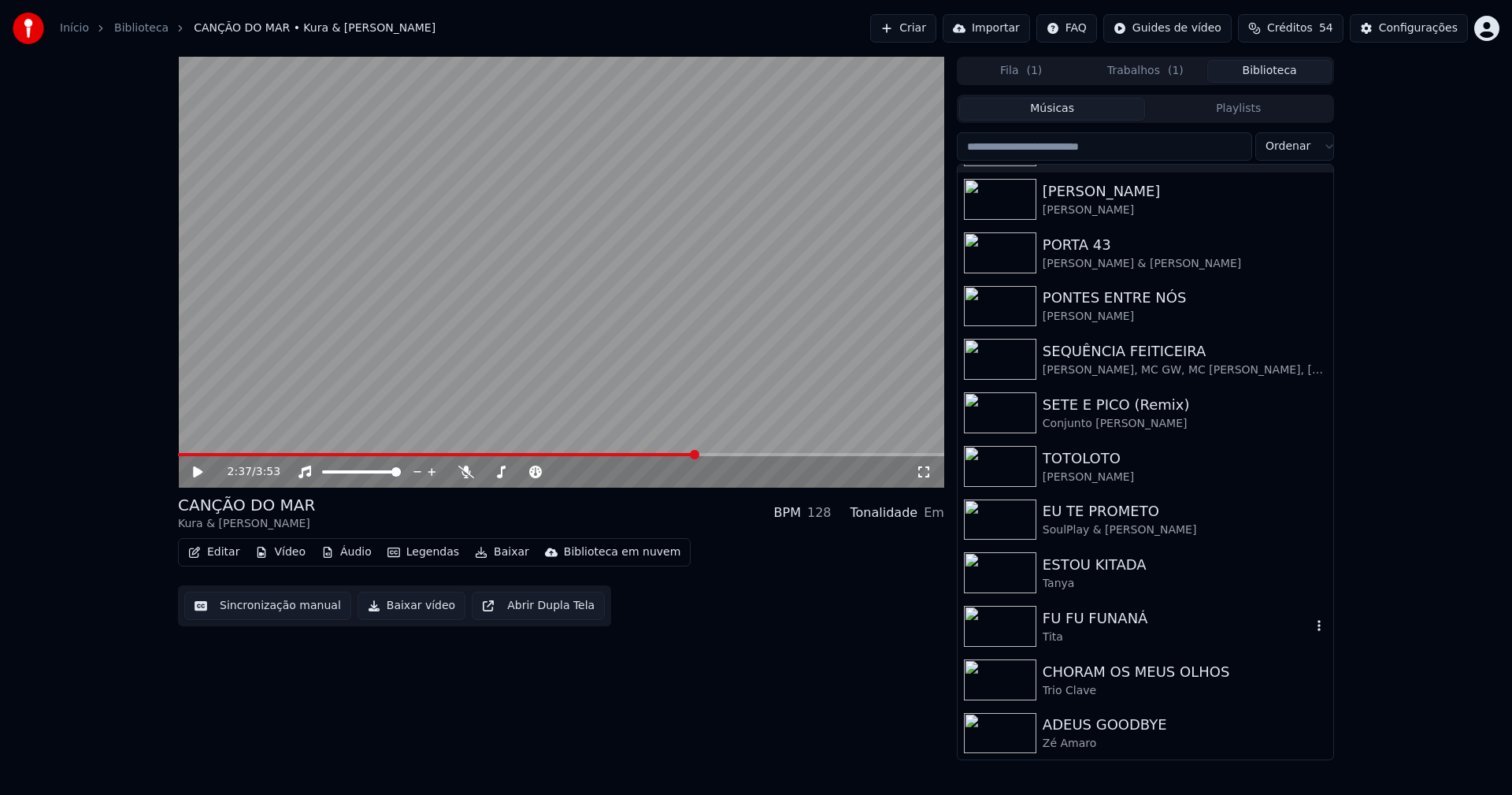
click at [1075, 629] on div "Tita" at bounding box center [1177, 636] width 269 height 16
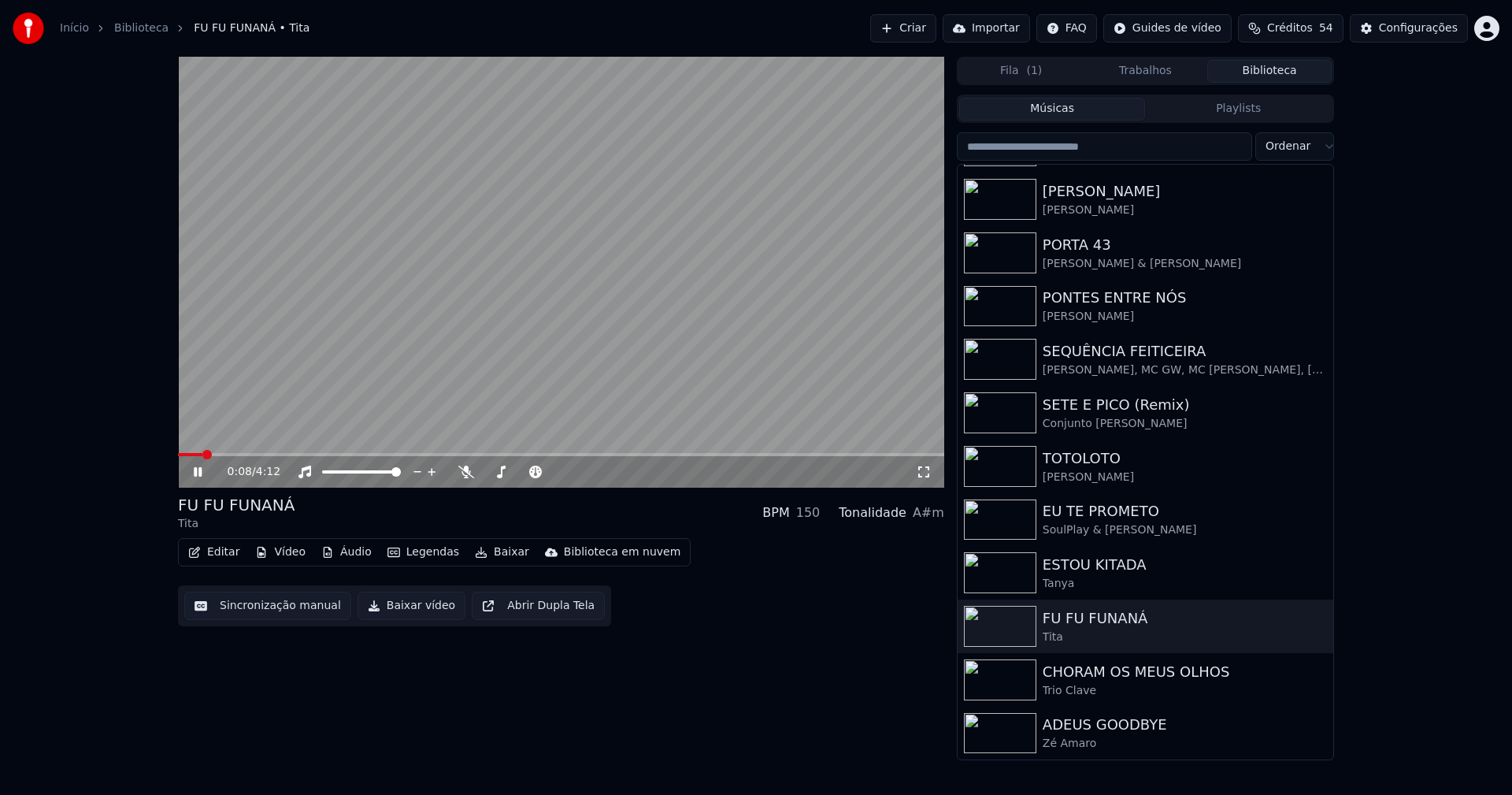
click at [921, 475] on icon at bounding box center [923, 471] width 16 height 12
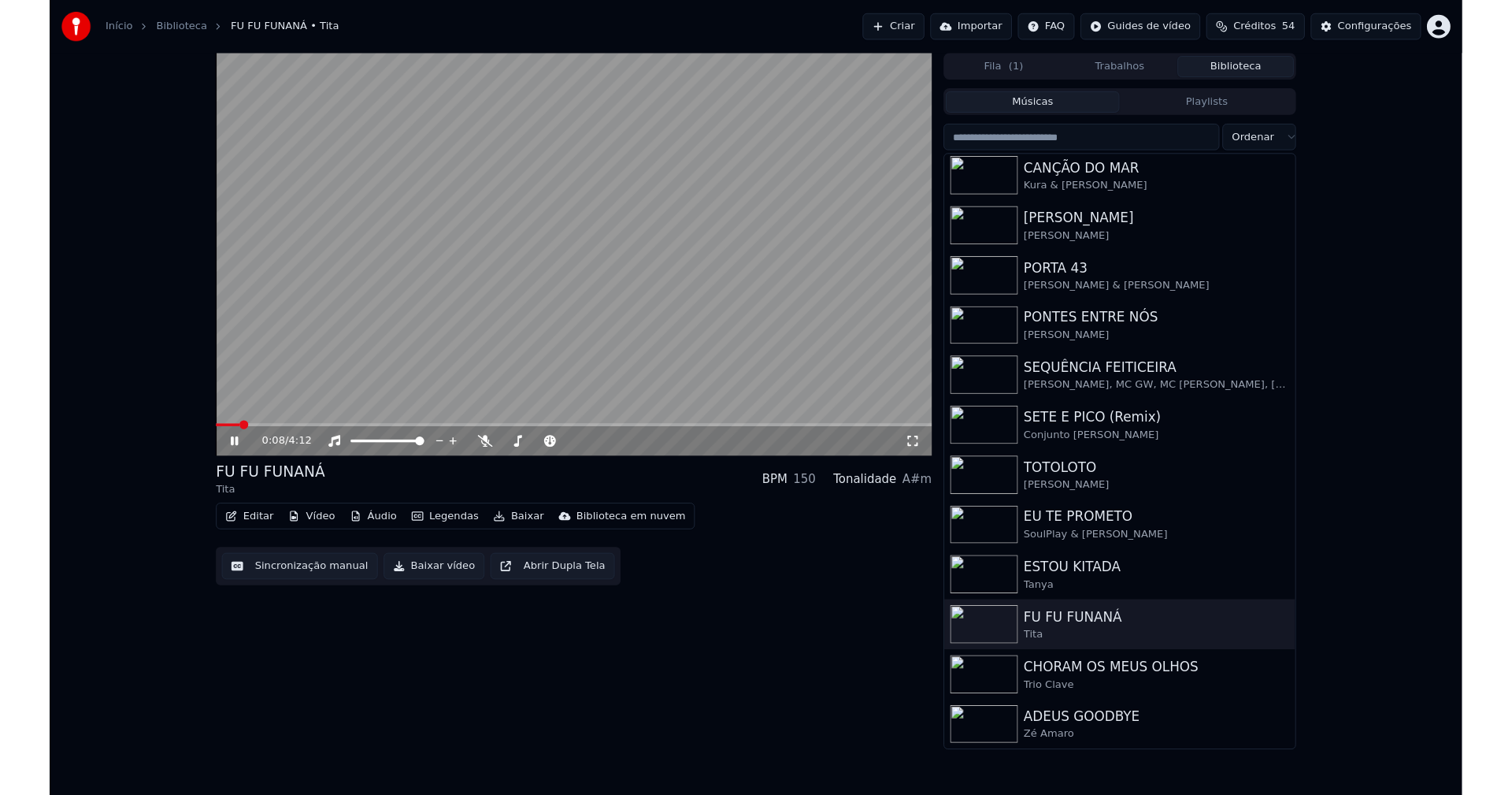
scroll to position [378, 0]
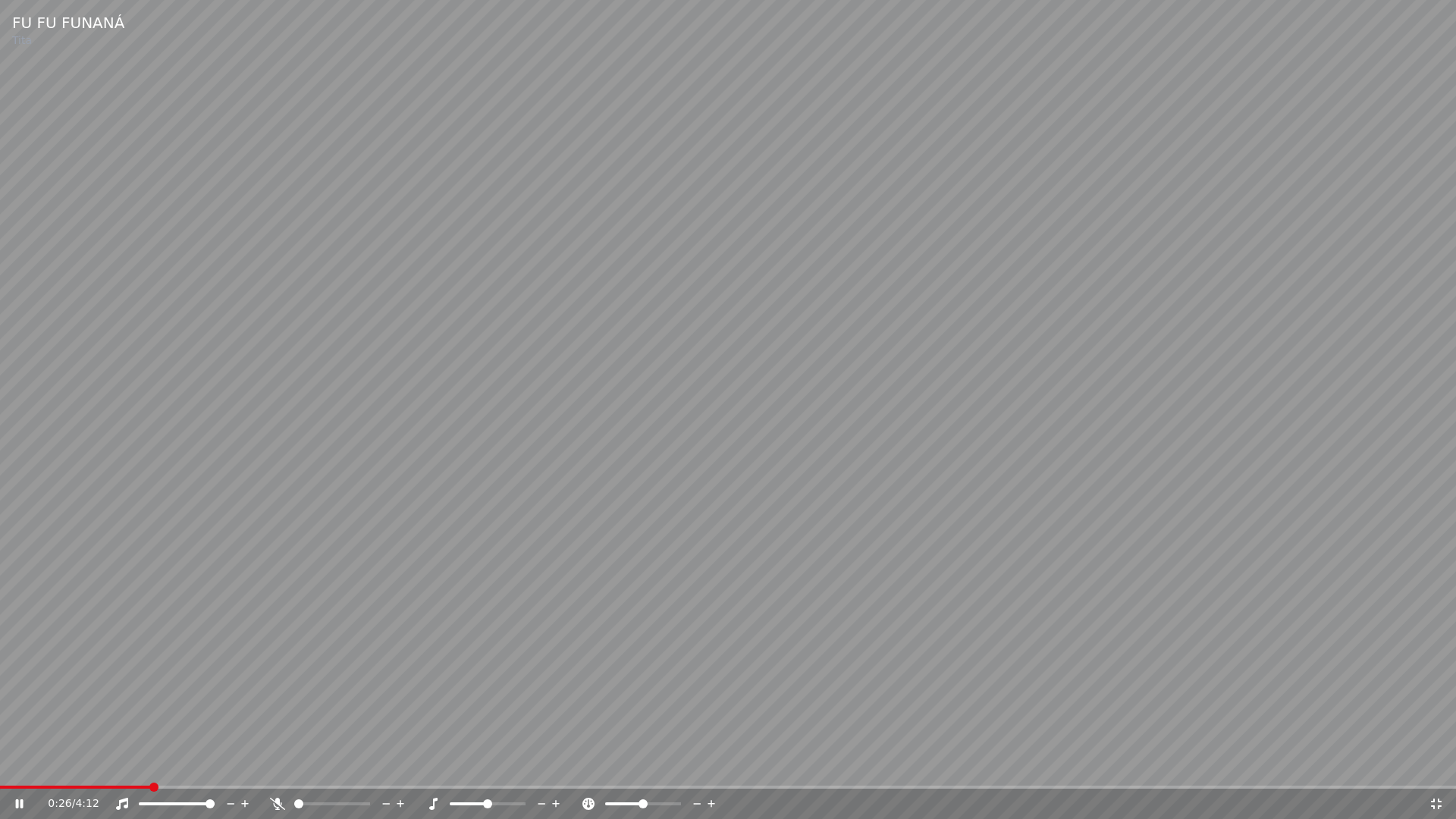
click at [1442, 765] on icon at bounding box center [1435, 804] width 15 height 12
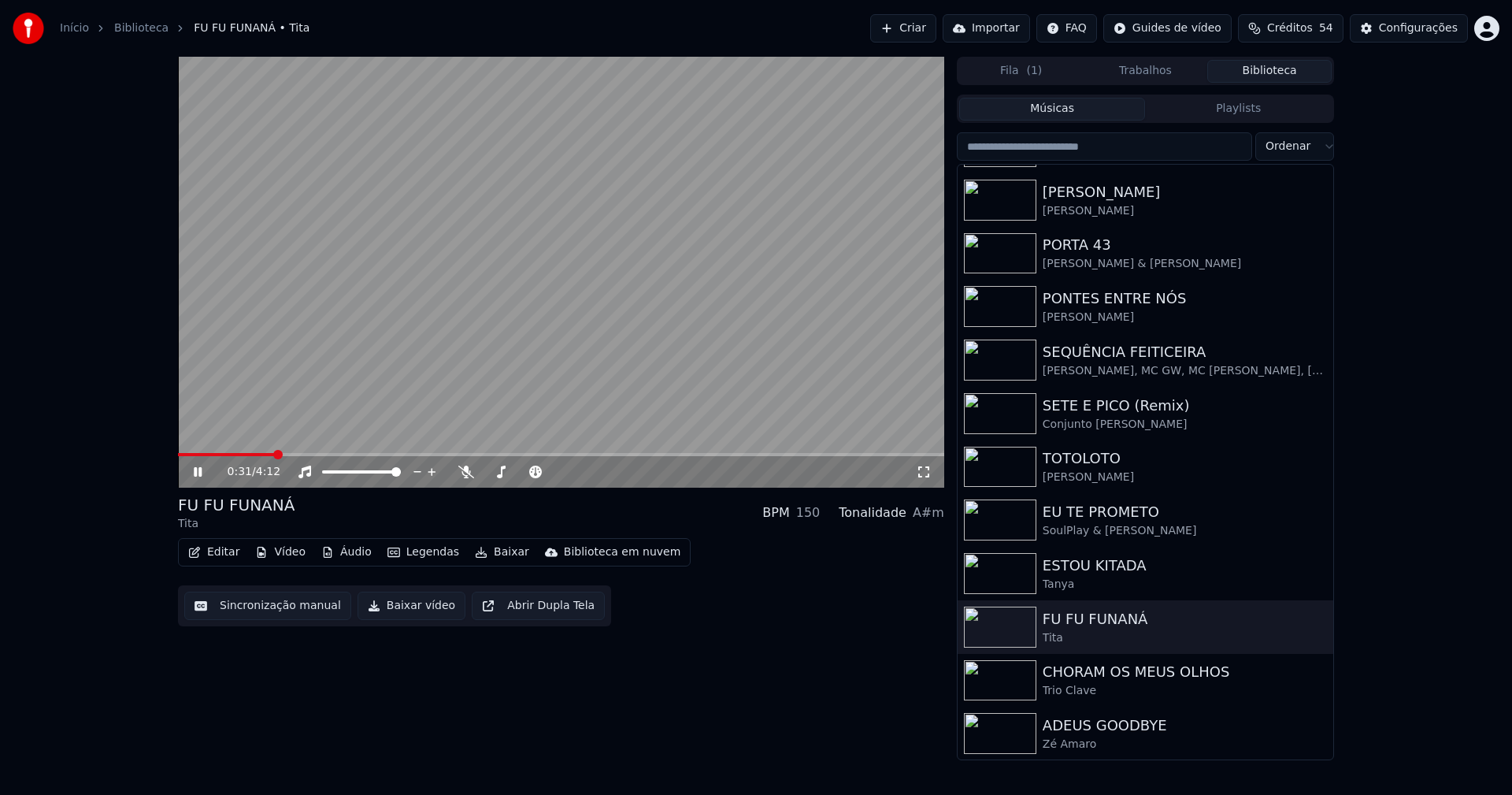
click at [922, 468] on icon at bounding box center [923, 471] width 16 height 12
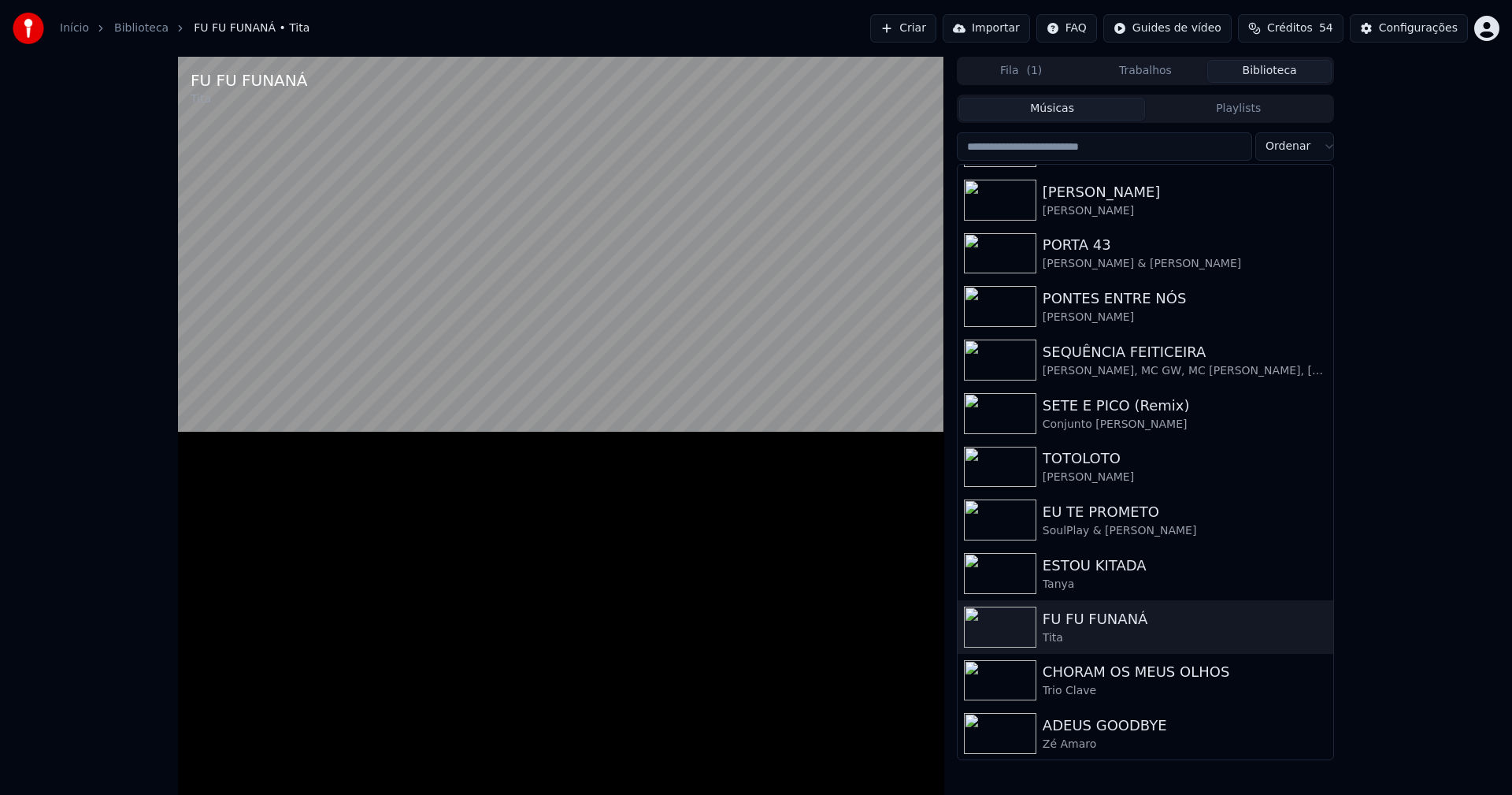
scroll to position [378, 0]
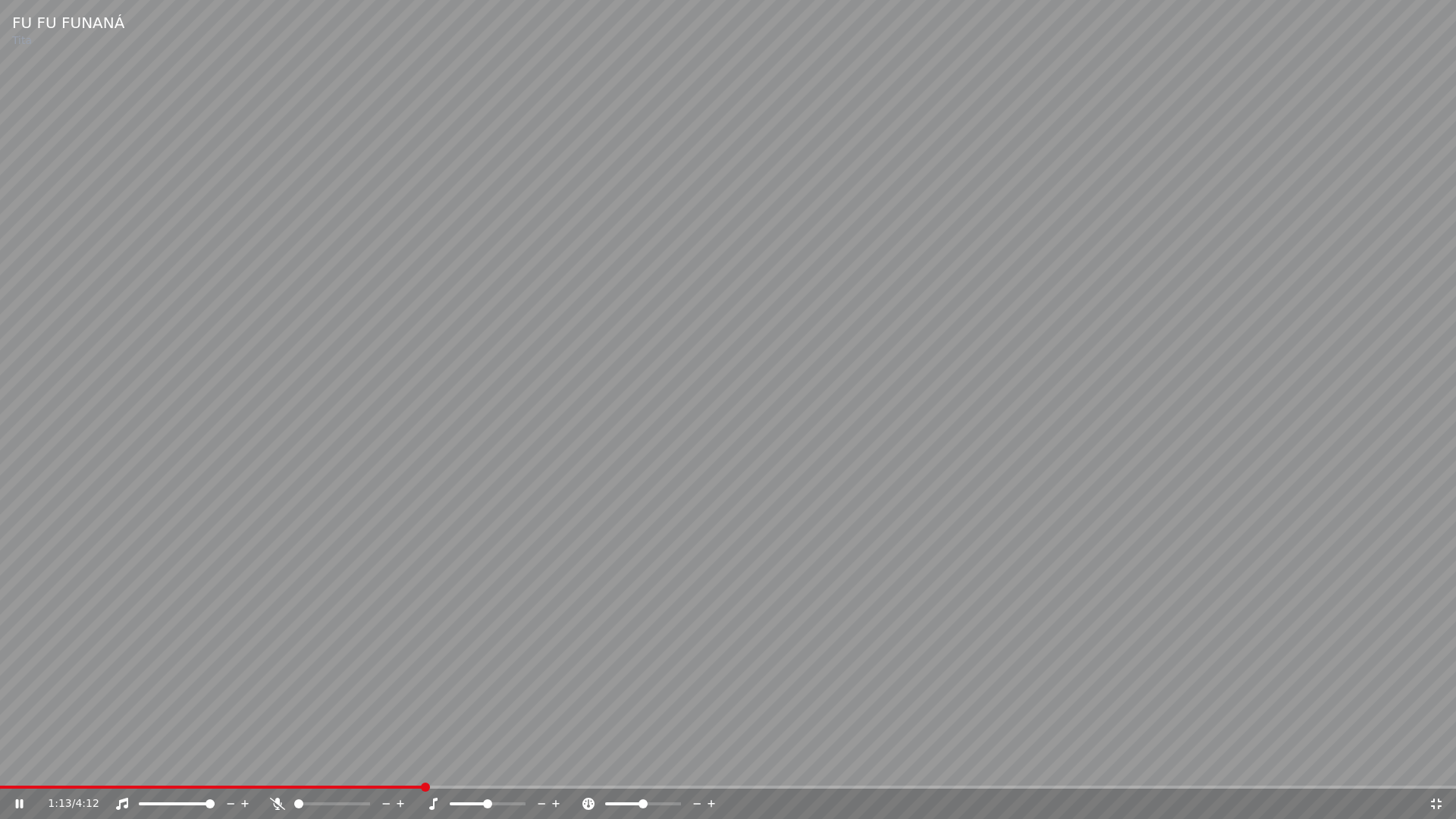
drag, startPoint x: 1434, startPoint y: 806, endPoint x: 1394, endPoint y: 747, distance: 71.3
click at [1435, 765] on icon at bounding box center [1435, 804] width 15 height 12
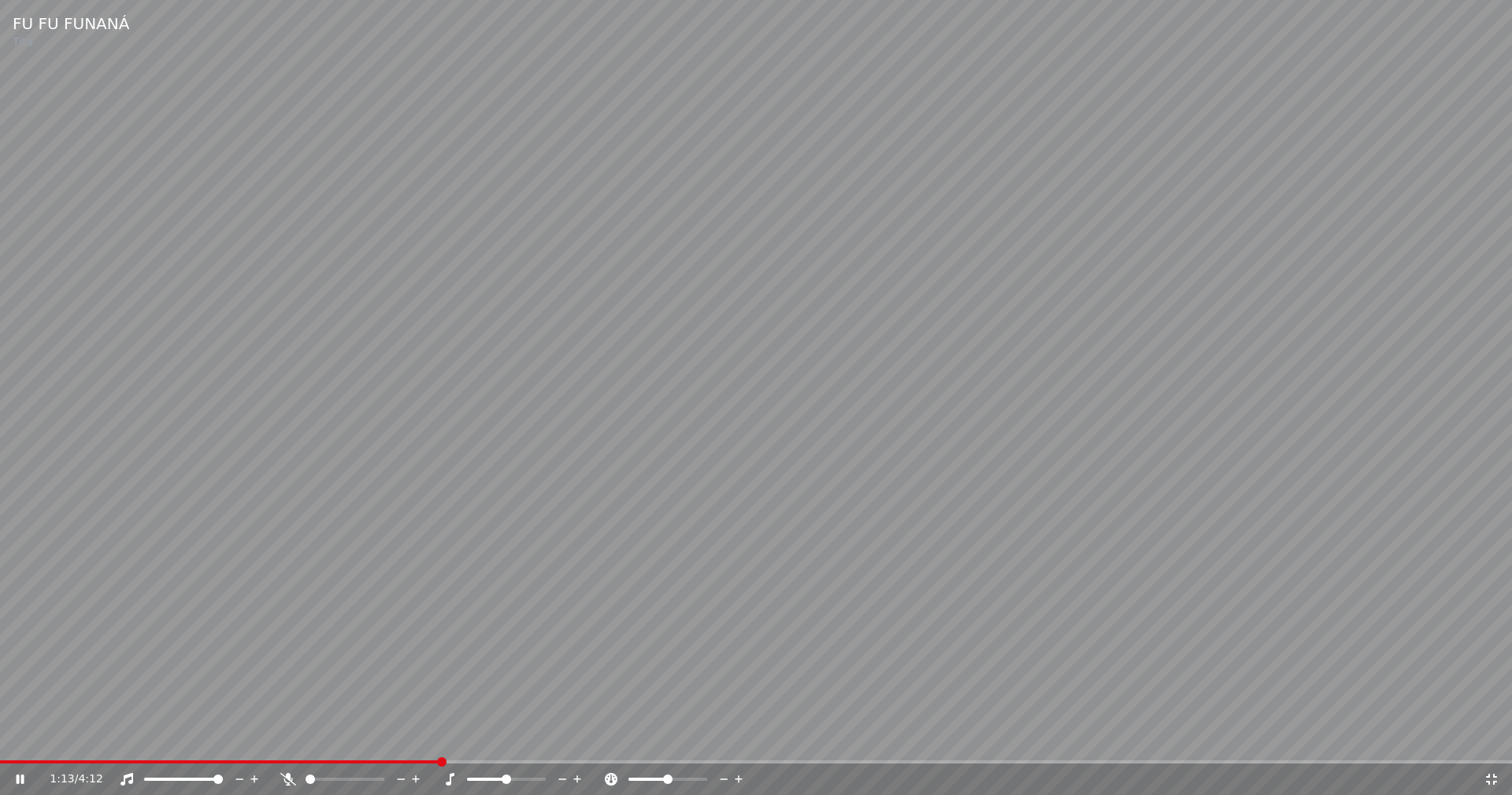
scroll to position [420, 0]
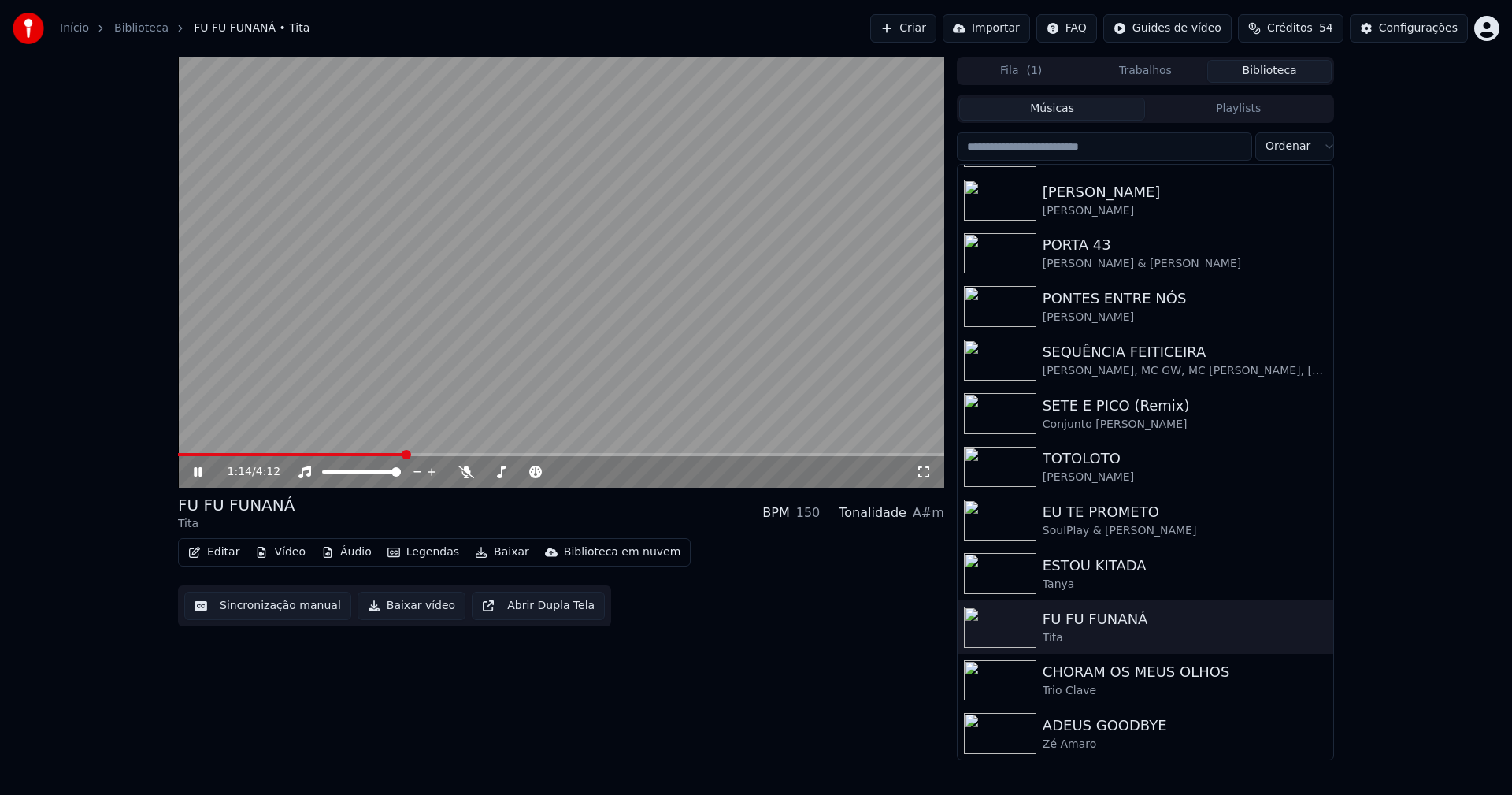
click at [205, 467] on icon at bounding box center [209, 471] width 37 height 12
click at [400, 612] on button "Baixar vídeo" at bounding box center [411, 606] width 108 height 28
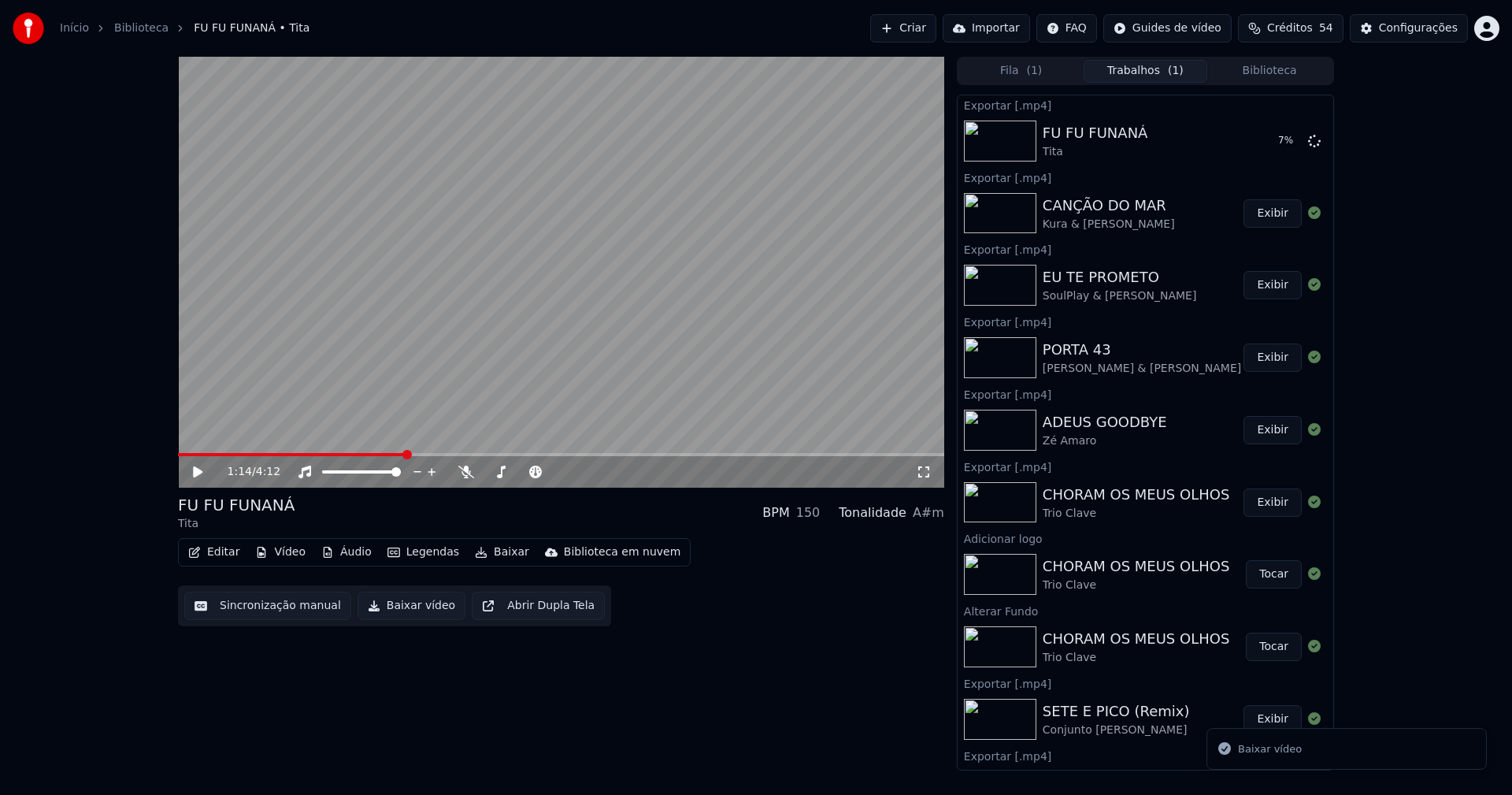
click at [1261, 77] on button "Biblioteca" at bounding box center [1269, 71] width 125 height 23
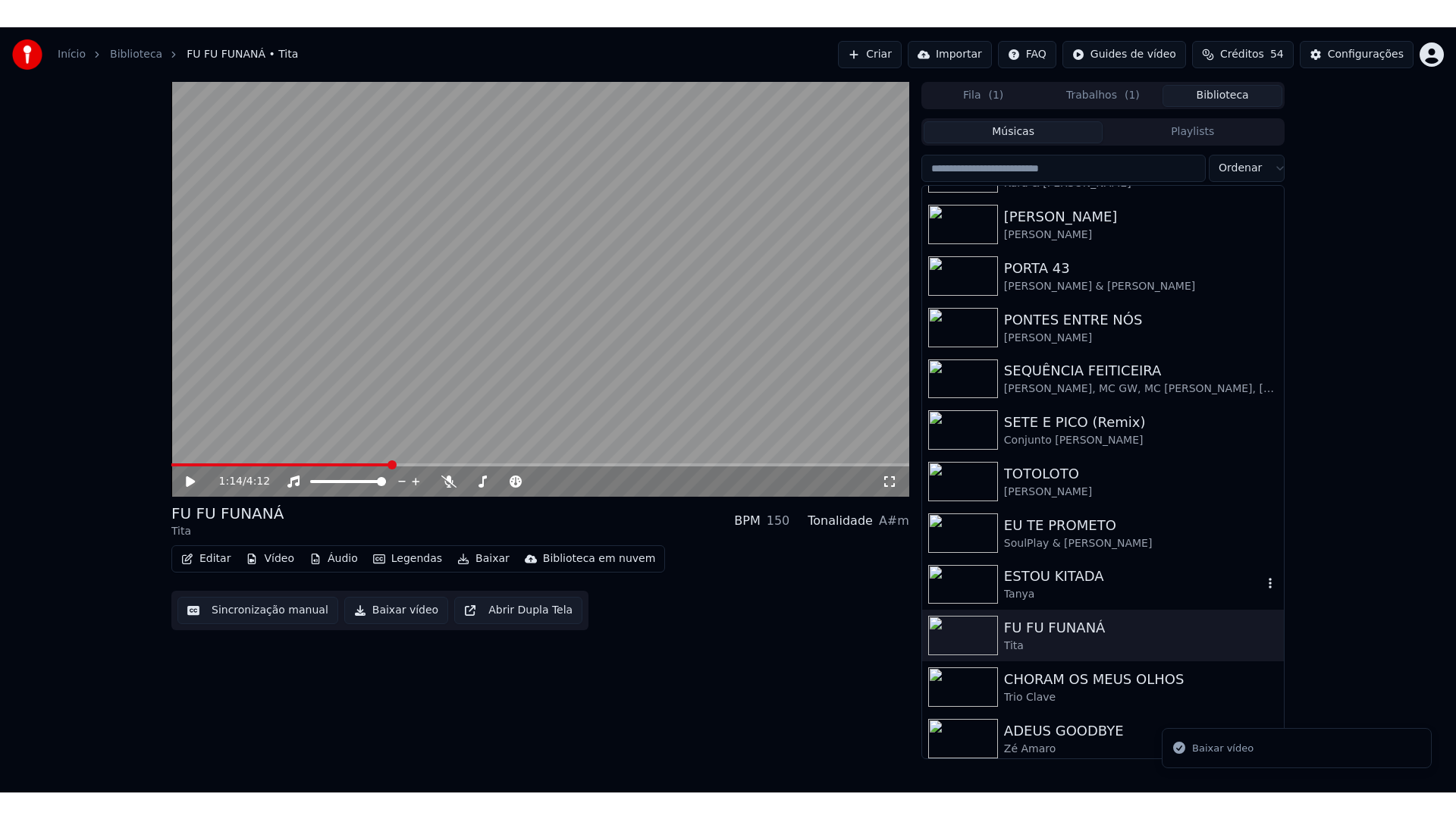
scroll to position [405, 0]
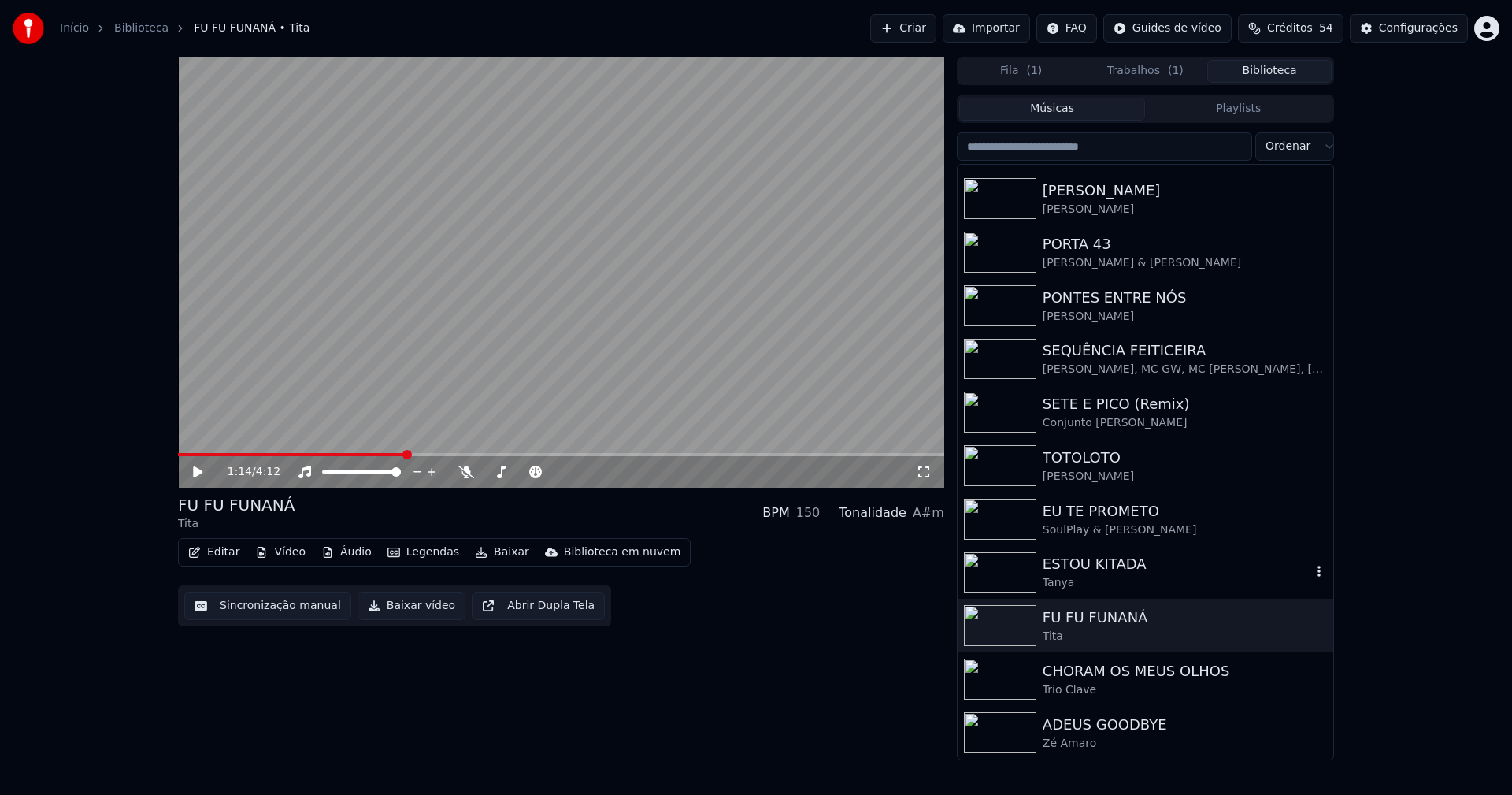
drag, startPoint x: 1074, startPoint y: 563, endPoint x: 1147, endPoint y: 586, distance: 76.5
click at [1074, 562] on div "ESTOU KITADA" at bounding box center [1177, 564] width 269 height 22
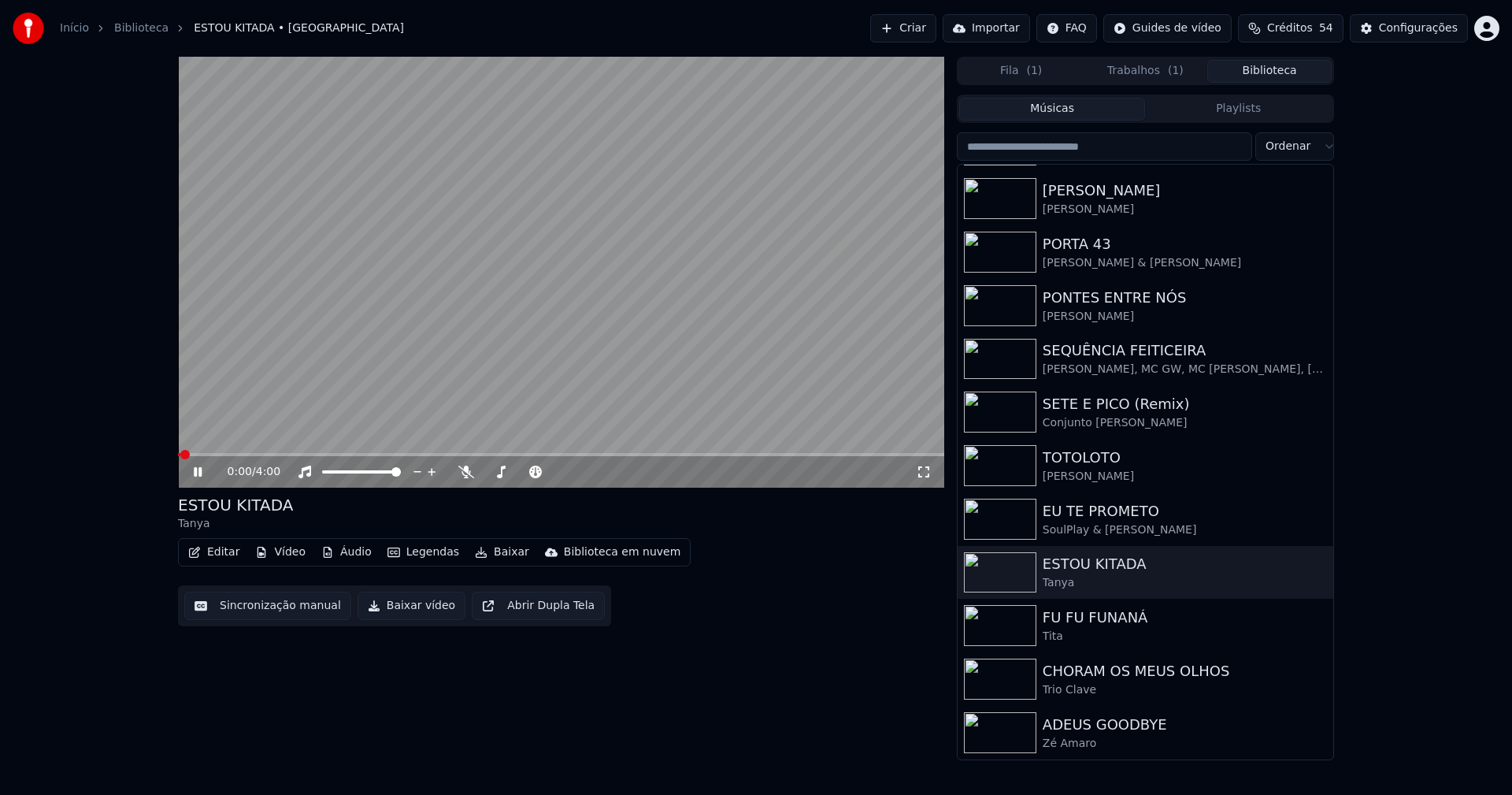
click at [920, 475] on icon at bounding box center [923, 471] width 16 height 12
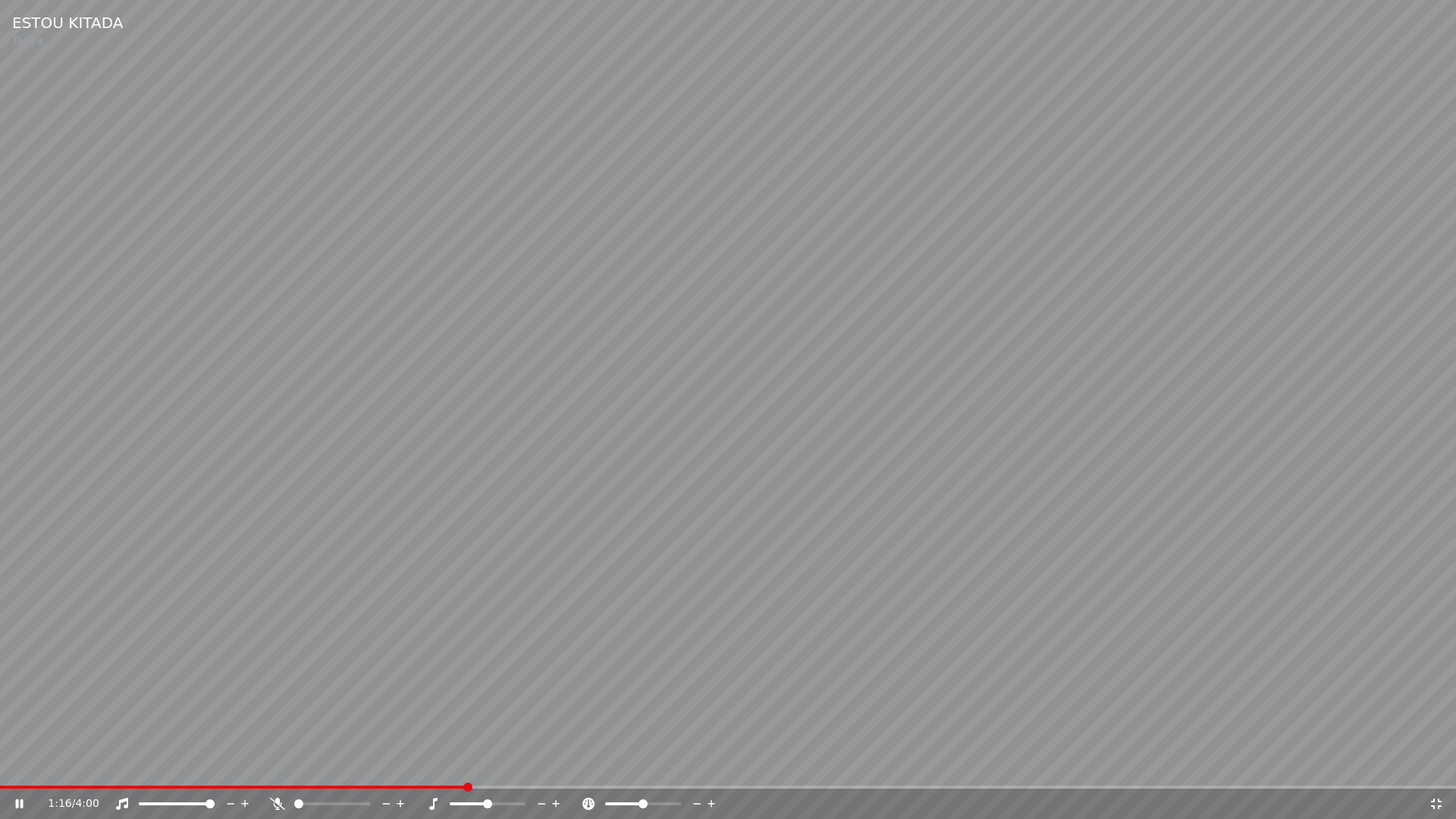
drag, startPoint x: 1434, startPoint y: 804, endPoint x: 1138, endPoint y: 669, distance: 325.3
click at [1435, 765] on icon at bounding box center [1435, 804] width 15 height 12
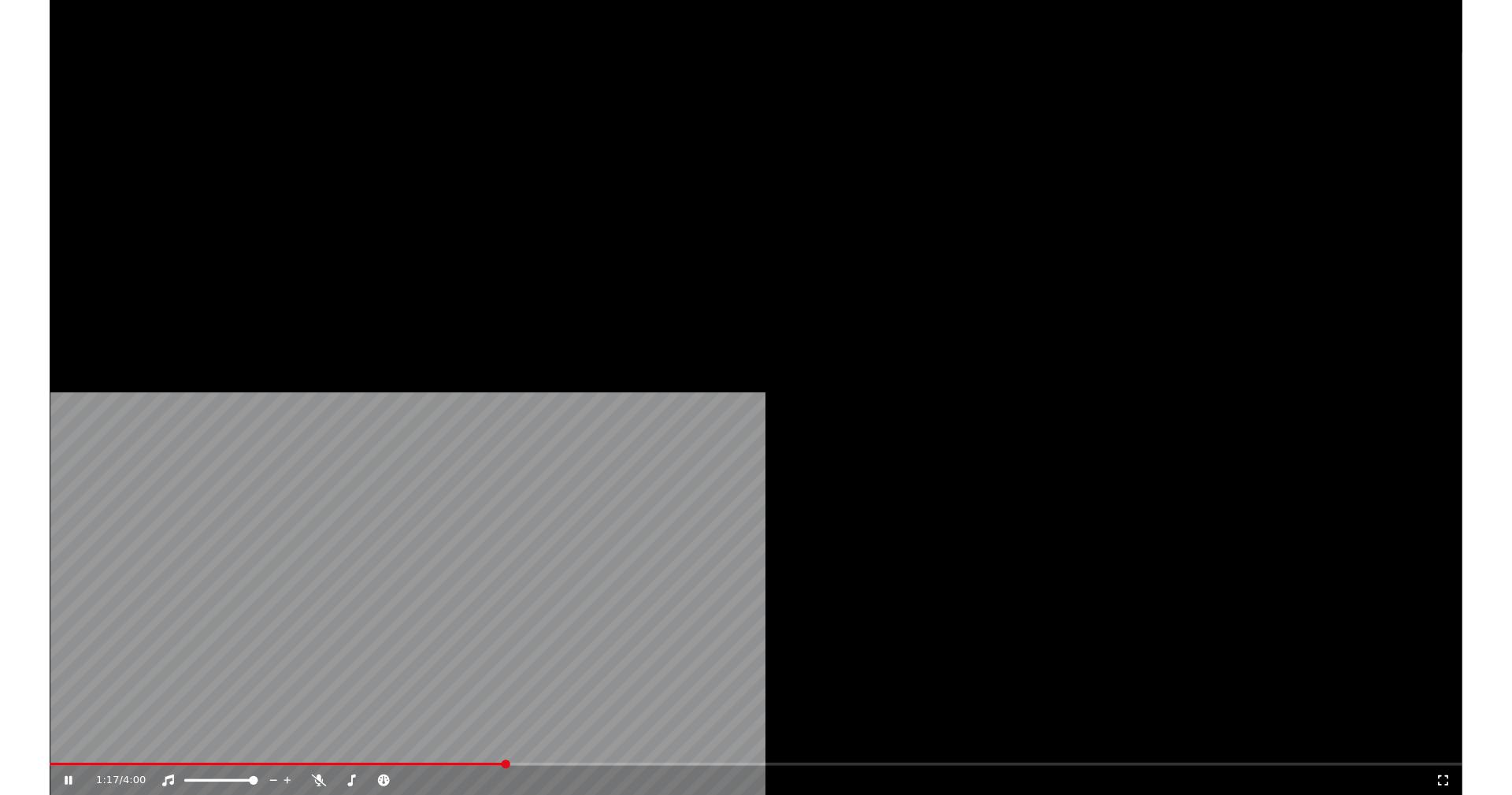
scroll to position [421, 0]
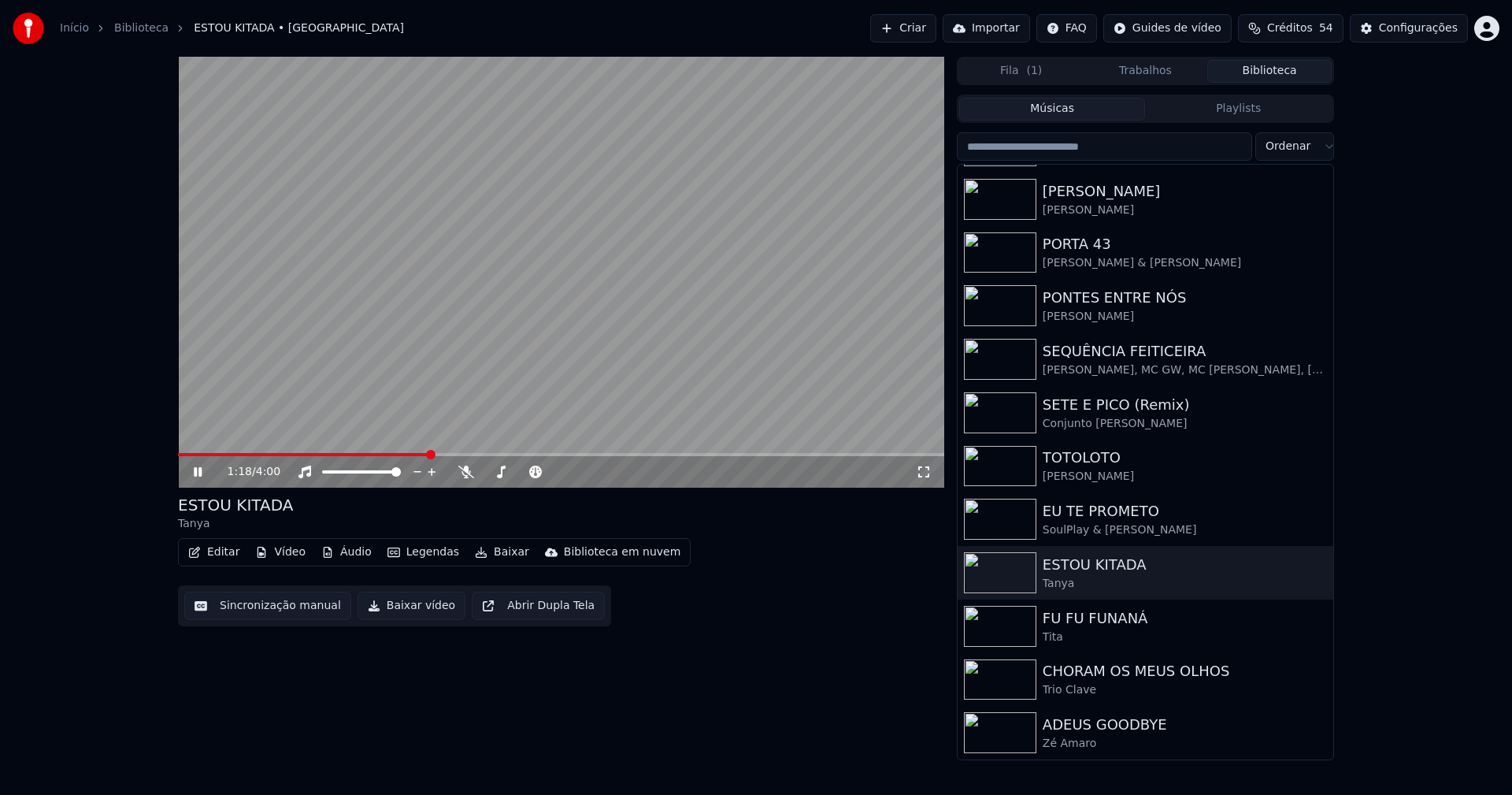
click at [199, 473] on icon at bounding box center [197, 471] width 8 height 9
click at [421, 602] on button "Baixar vídeo" at bounding box center [411, 606] width 108 height 28
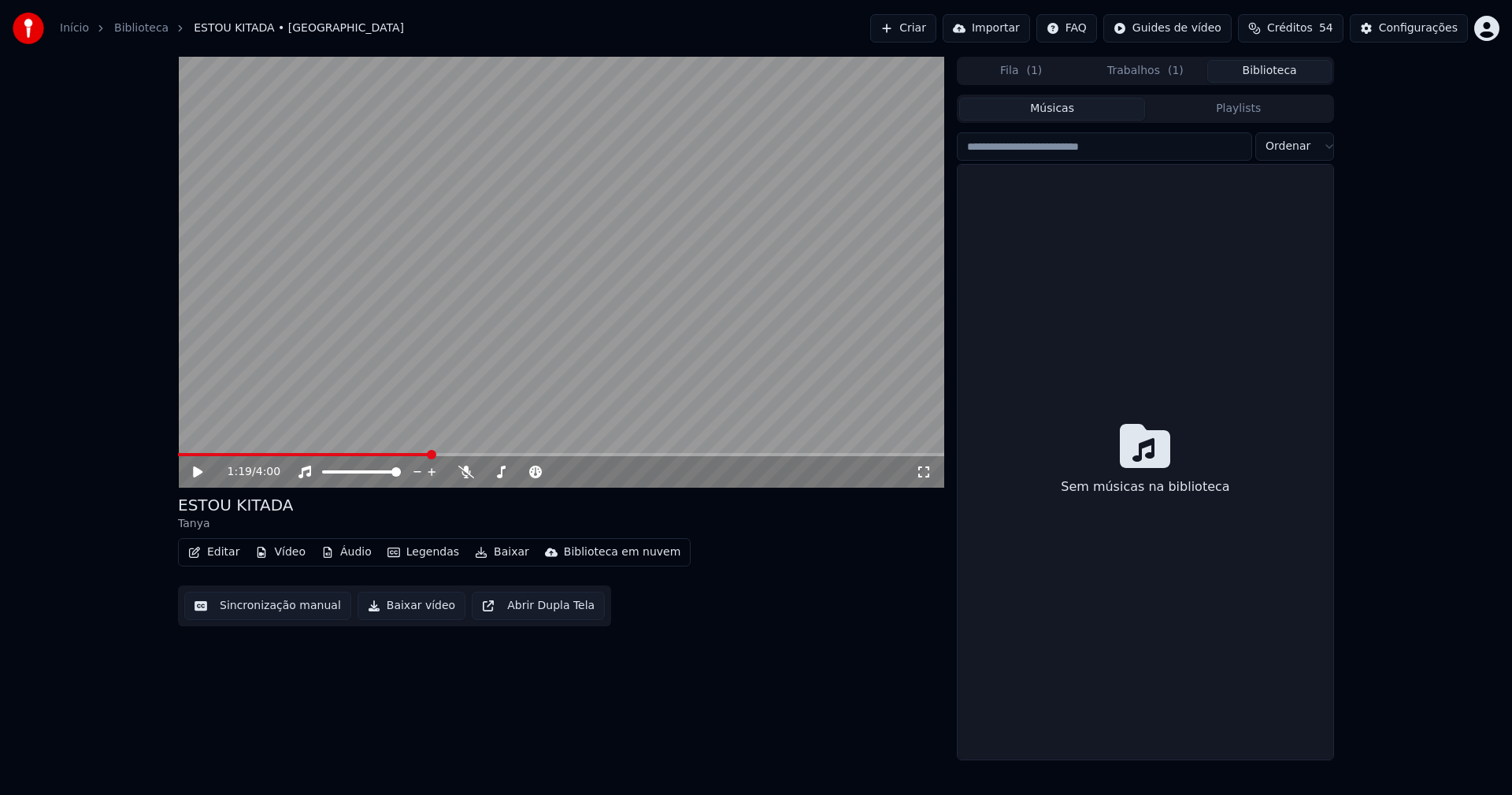
click at [1277, 66] on button "Biblioteca" at bounding box center [1269, 71] width 125 height 23
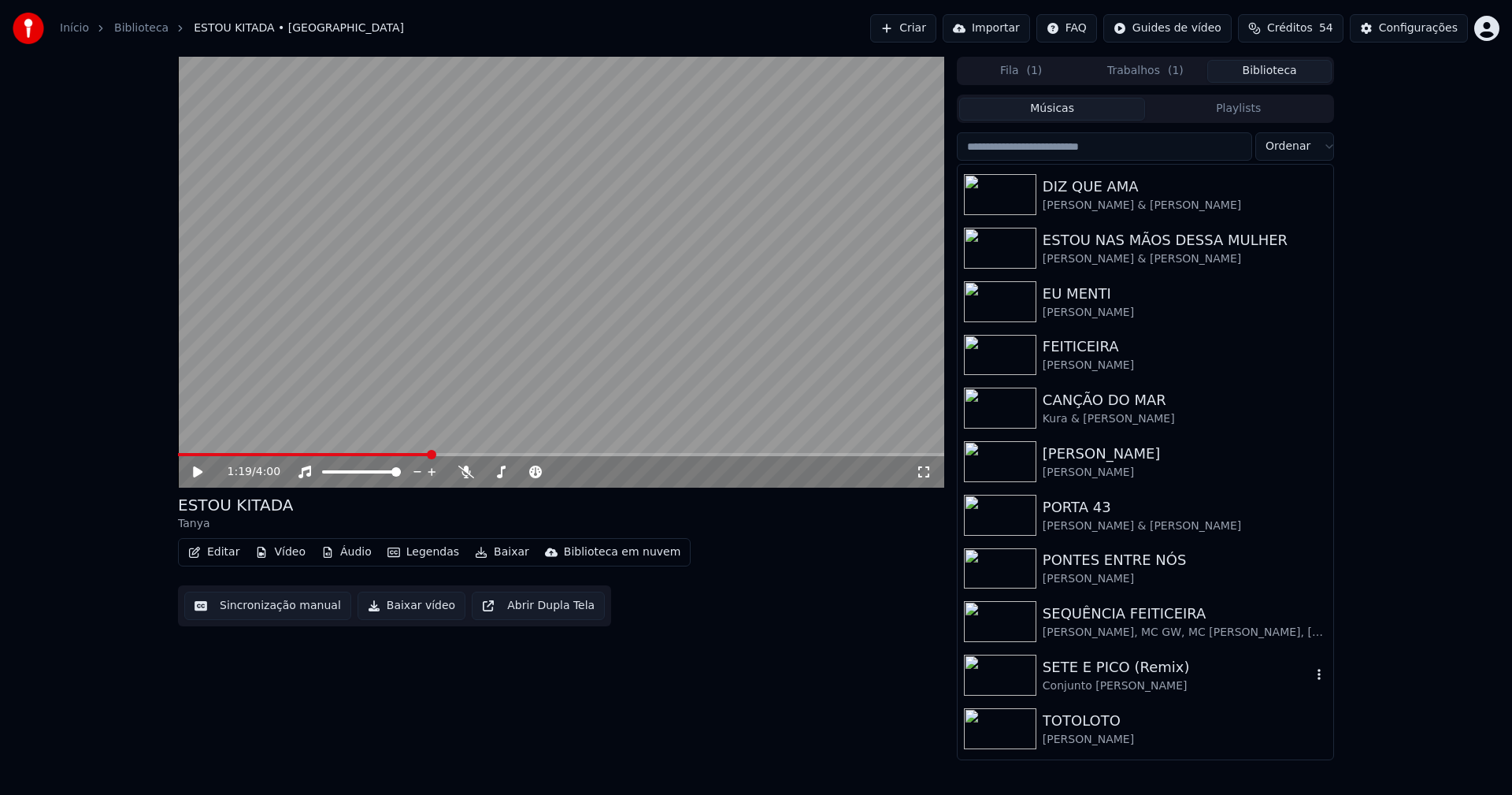
scroll to position [158, 0]
click at [1093, 715] on div "TOTOLOTO" at bounding box center [1177, 720] width 269 height 22
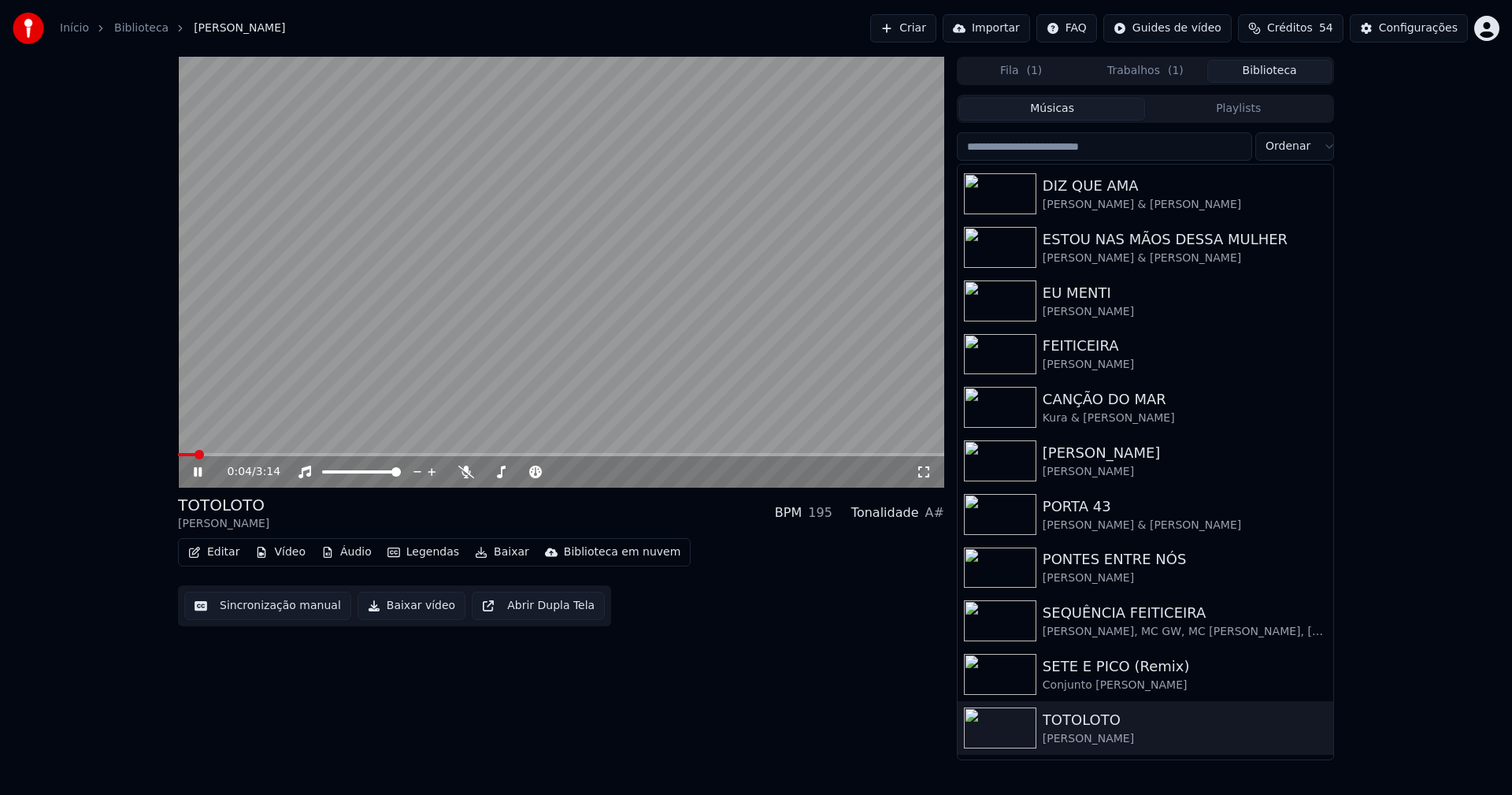
click at [929, 470] on icon at bounding box center [923, 471] width 11 height 11
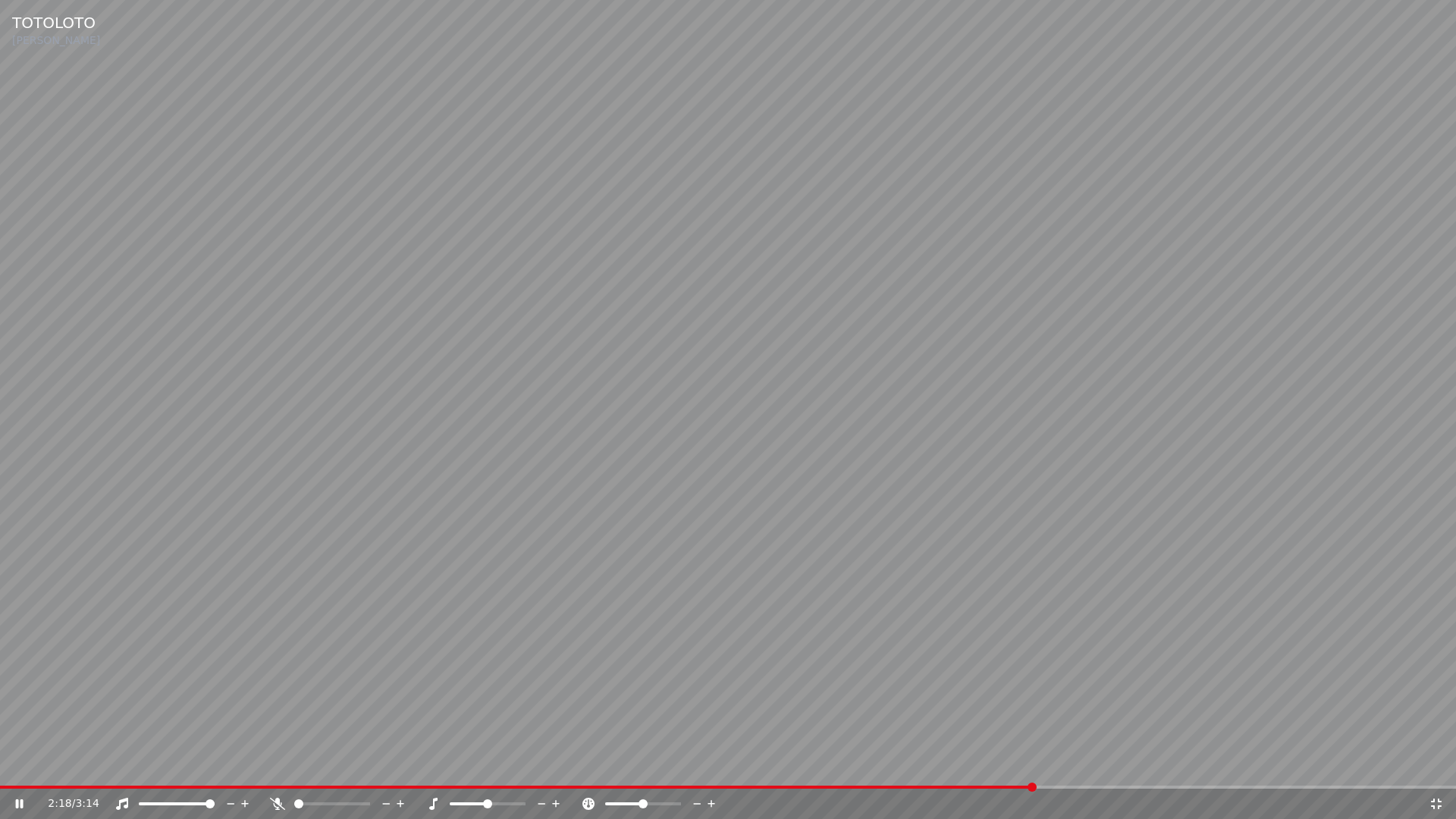
click at [1034, 765] on span at bounding box center [728, 787] width 1456 height 3
click at [1436, 765] on icon at bounding box center [1435, 804] width 15 height 12
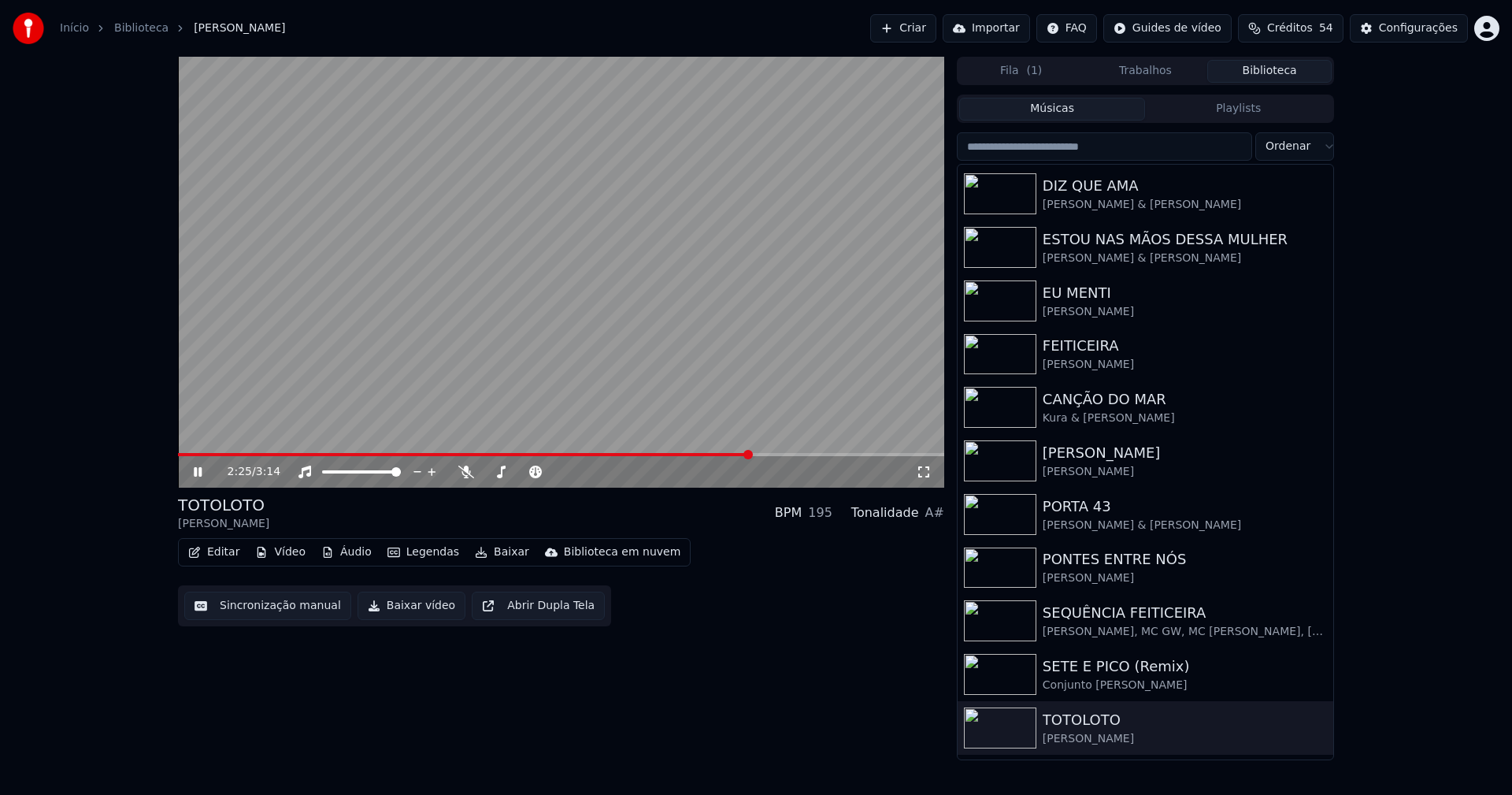
click at [195, 471] on icon at bounding box center [197, 471] width 8 height 9
click at [416, 609] on button "Baixar vídeo" at bounding box center [411, 606] width 108 height 28
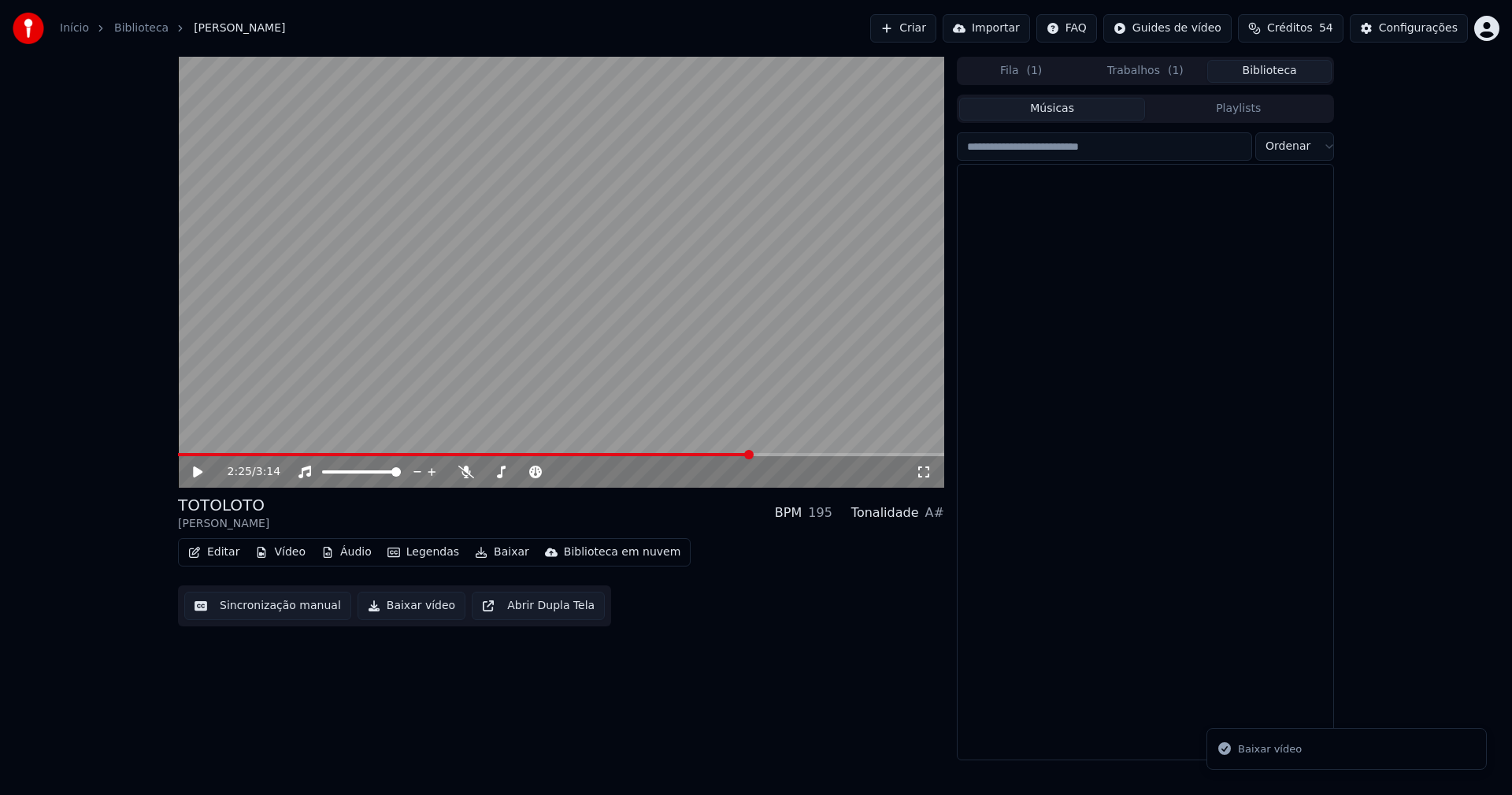
click at [1296, 70] on button "Biblioteca" at bounding box center [1269, 71] width 125 height 23
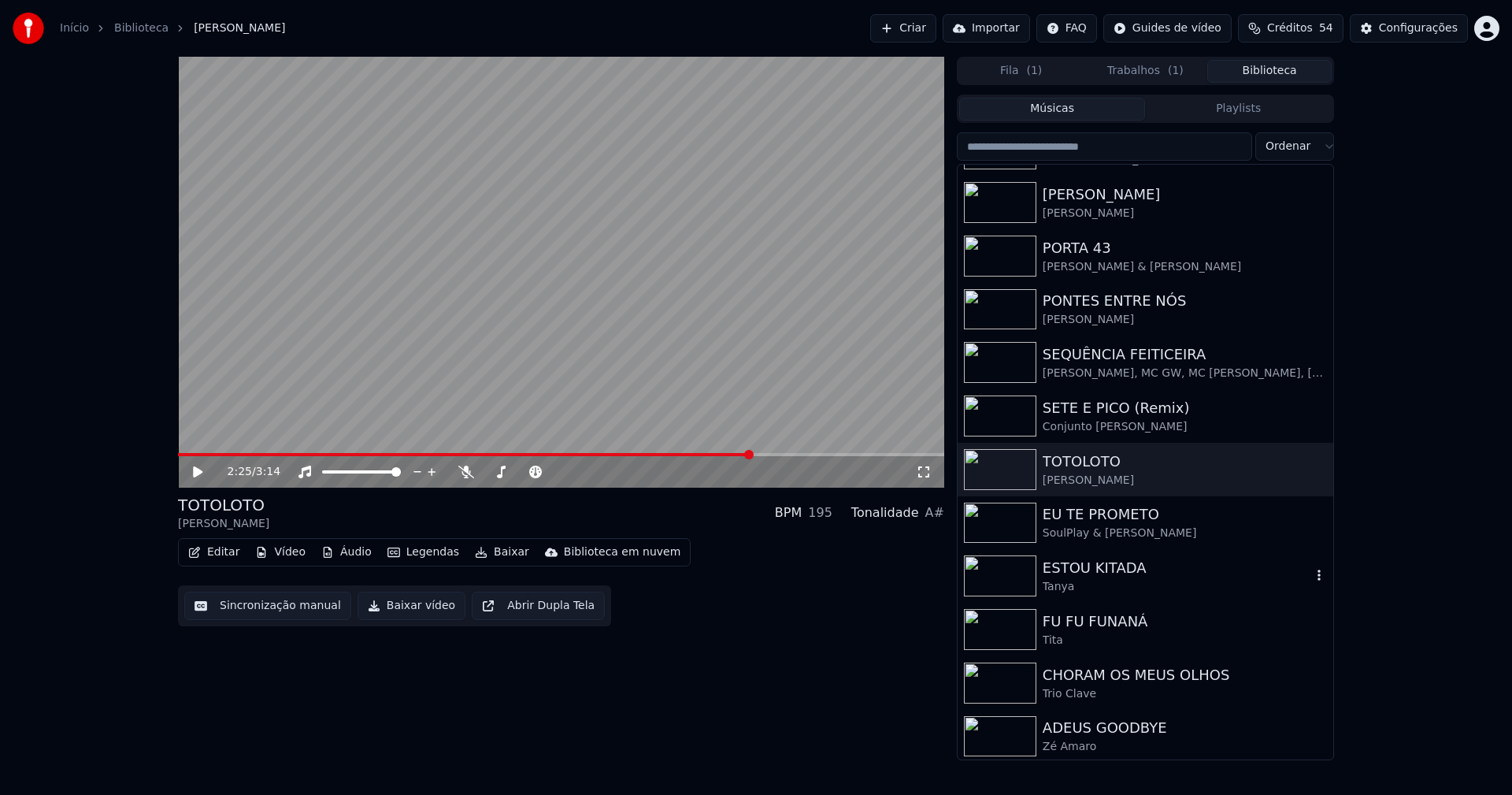
scroll to position [420, 0]
click at [64, 28] on link "Início" at bounding box center [74, 28] width 29 height 16
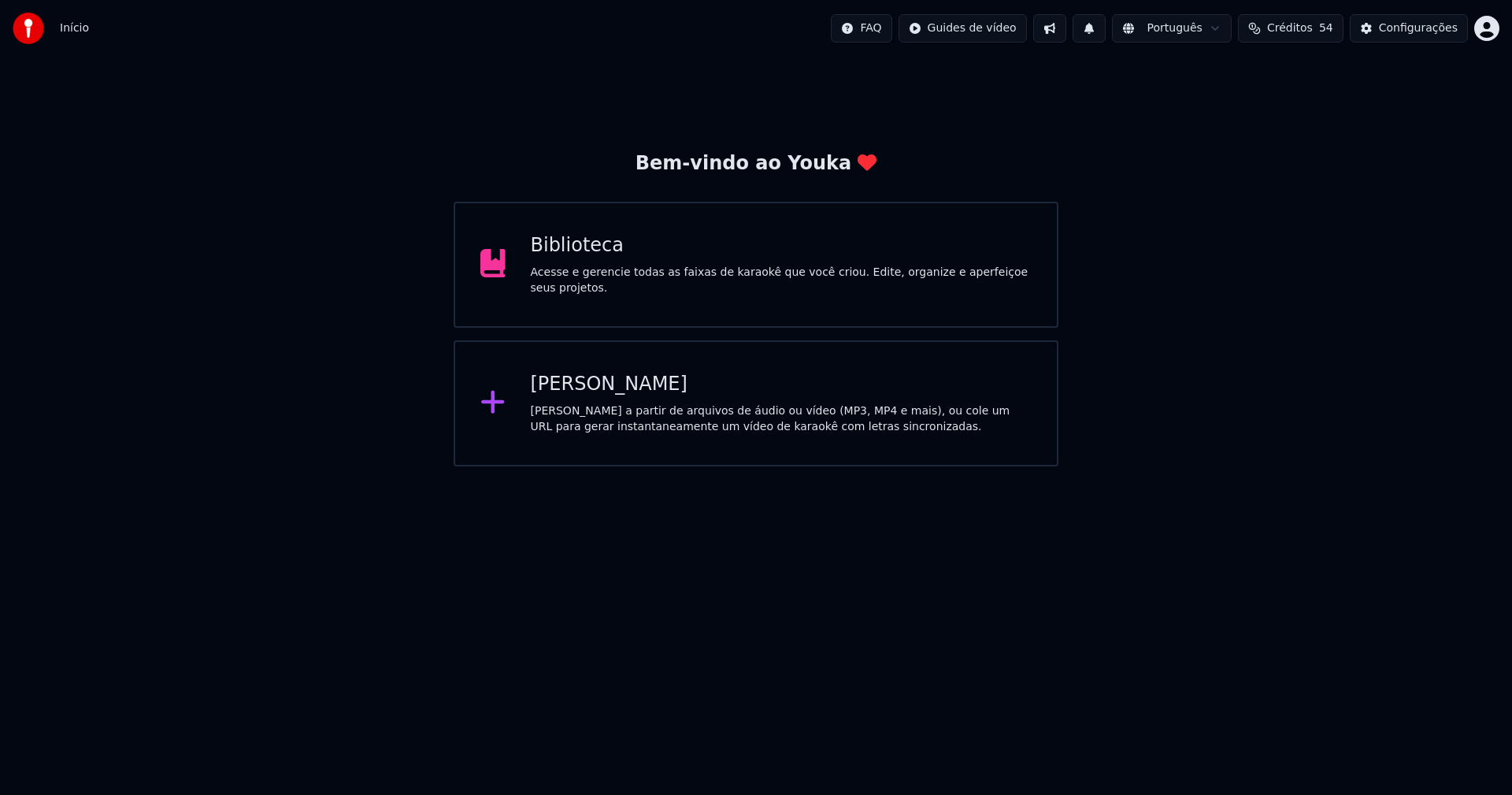
click at [579, 393] on div "[PERSON_NAME]" at bounding box center [781, 384] width 502 height 25
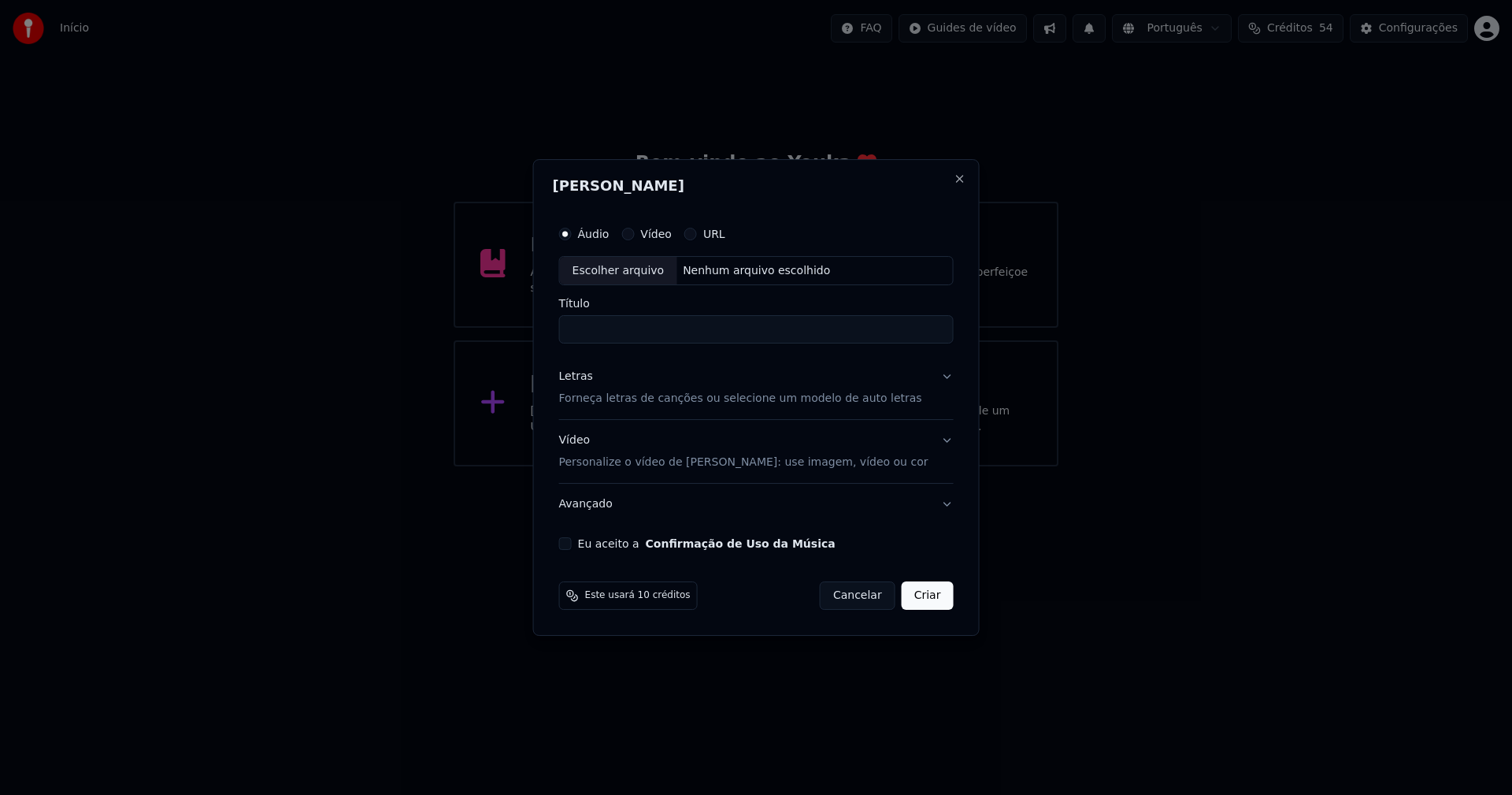
click at [640, 272] on div "Escolher arquivo" at bounding box center [619, 271] width 117 height 28
type input "**********"
click at [587, 377] on div "Letras" at bounding box center [576, 377] width 34 height 16
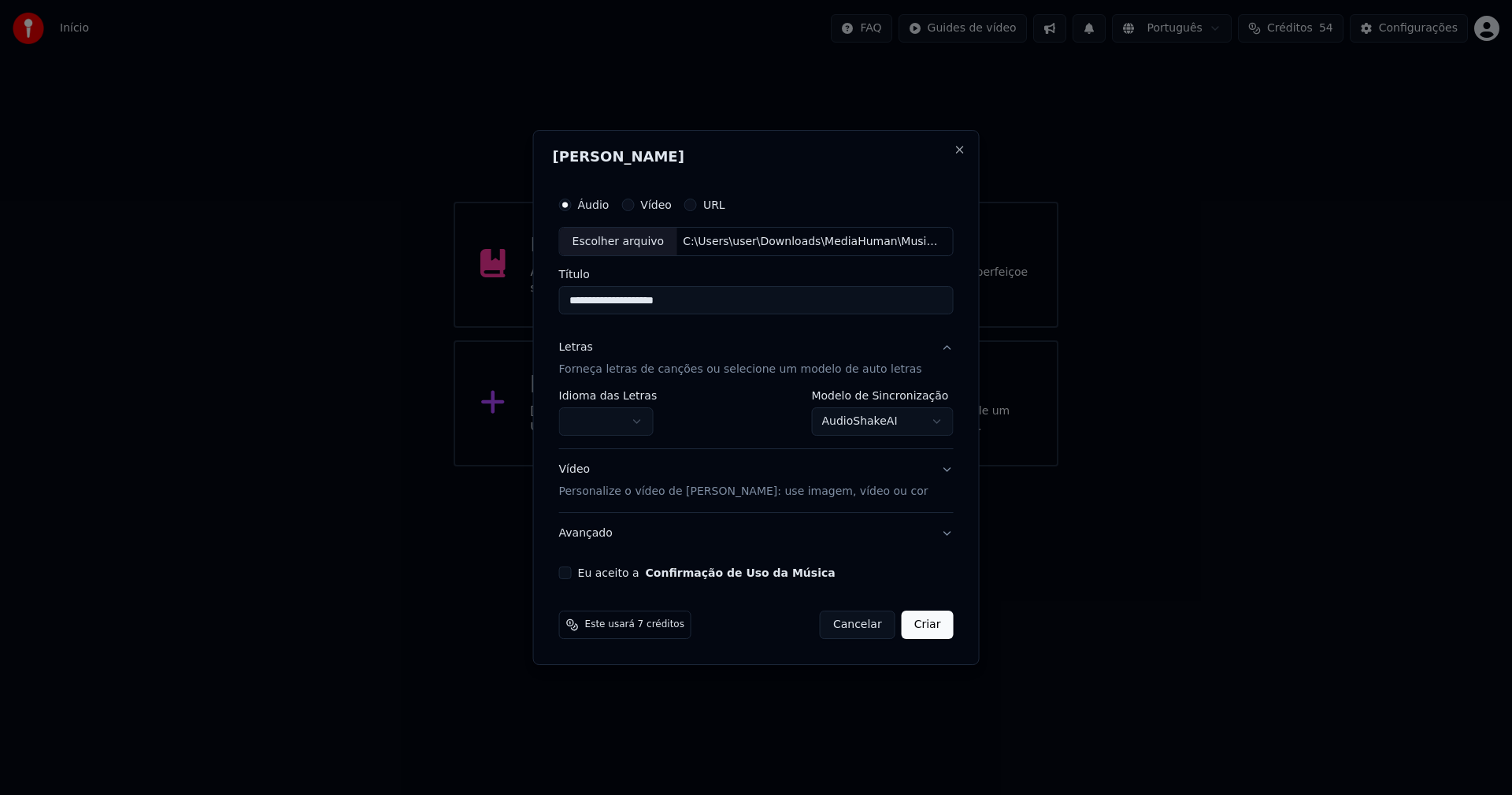
click at [605, 426] on body "**********" at bounding box center [756, 233] width 1512 height 466
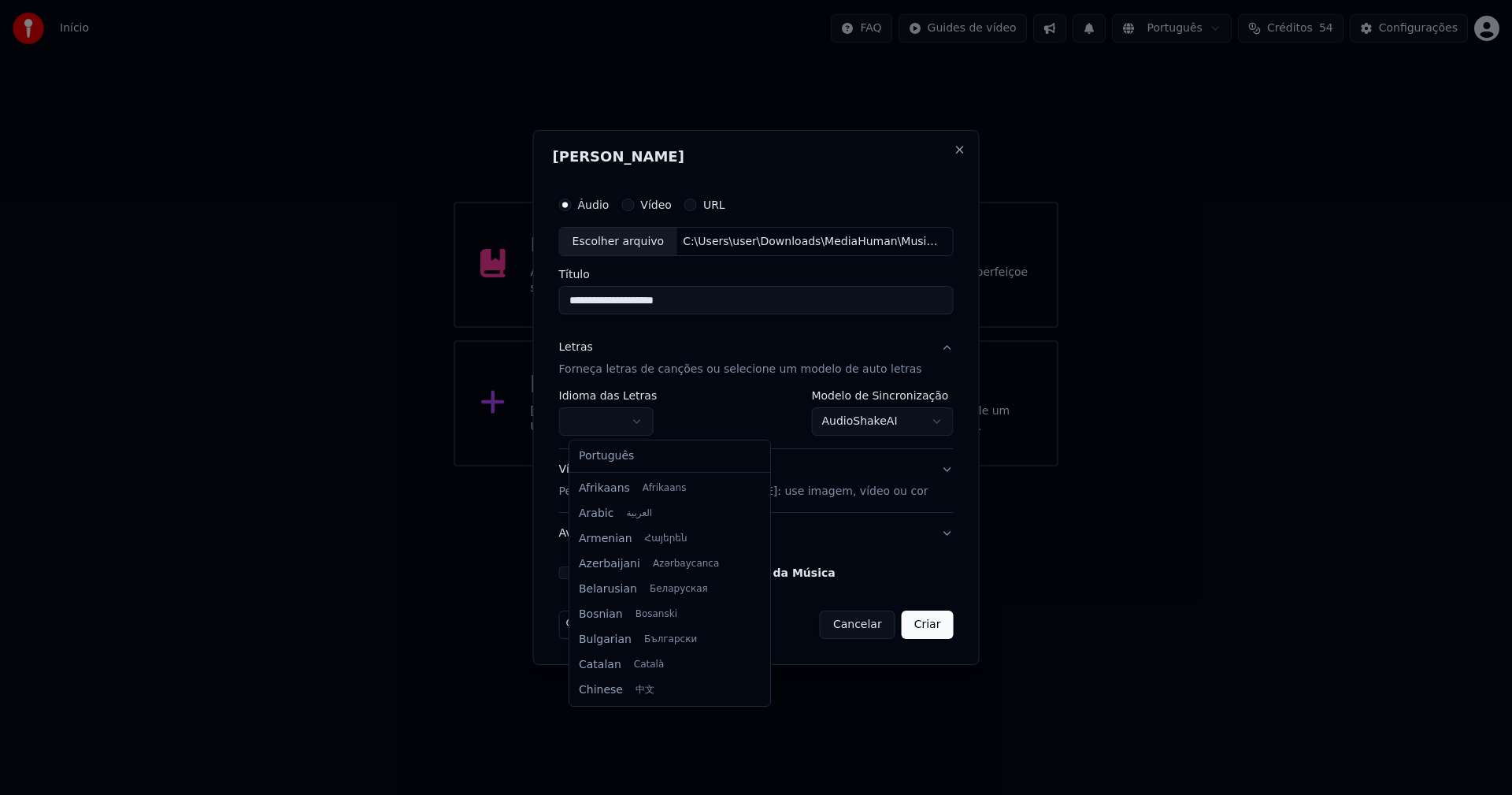
select select "**"
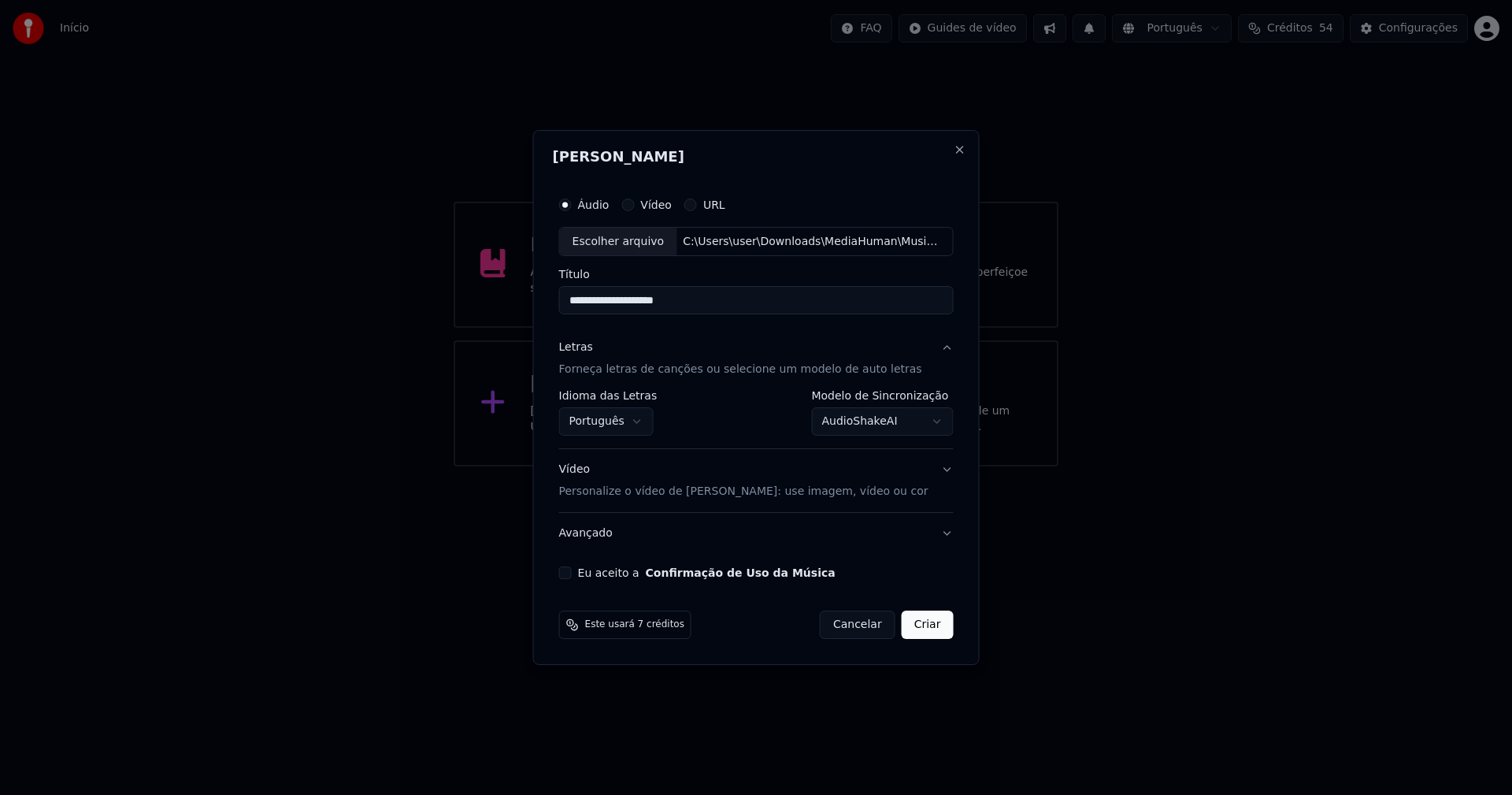
click at [867, 421] on body "**********" at bounding box center [756, 233] width 1512 height 466
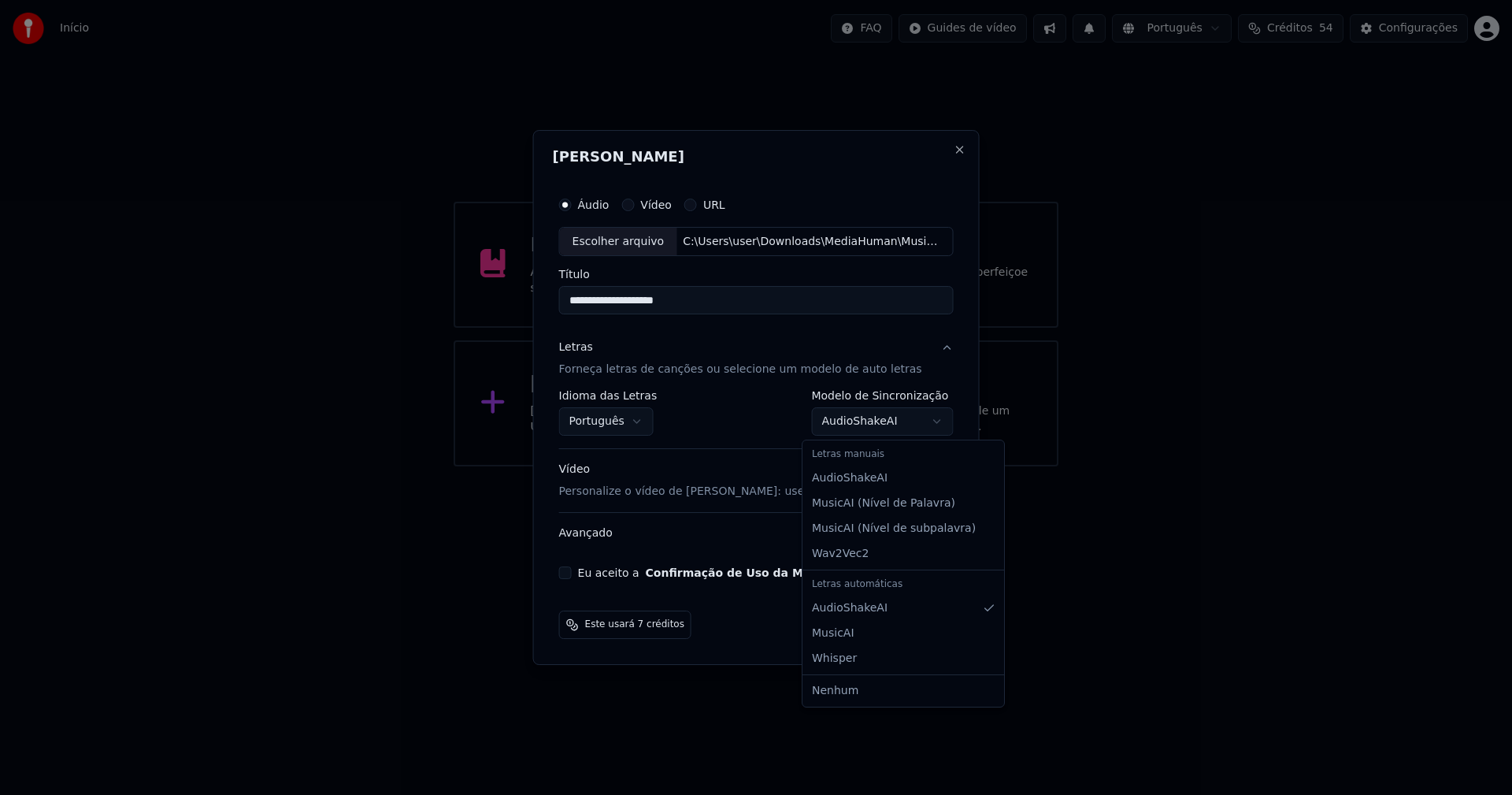
select select "**********"
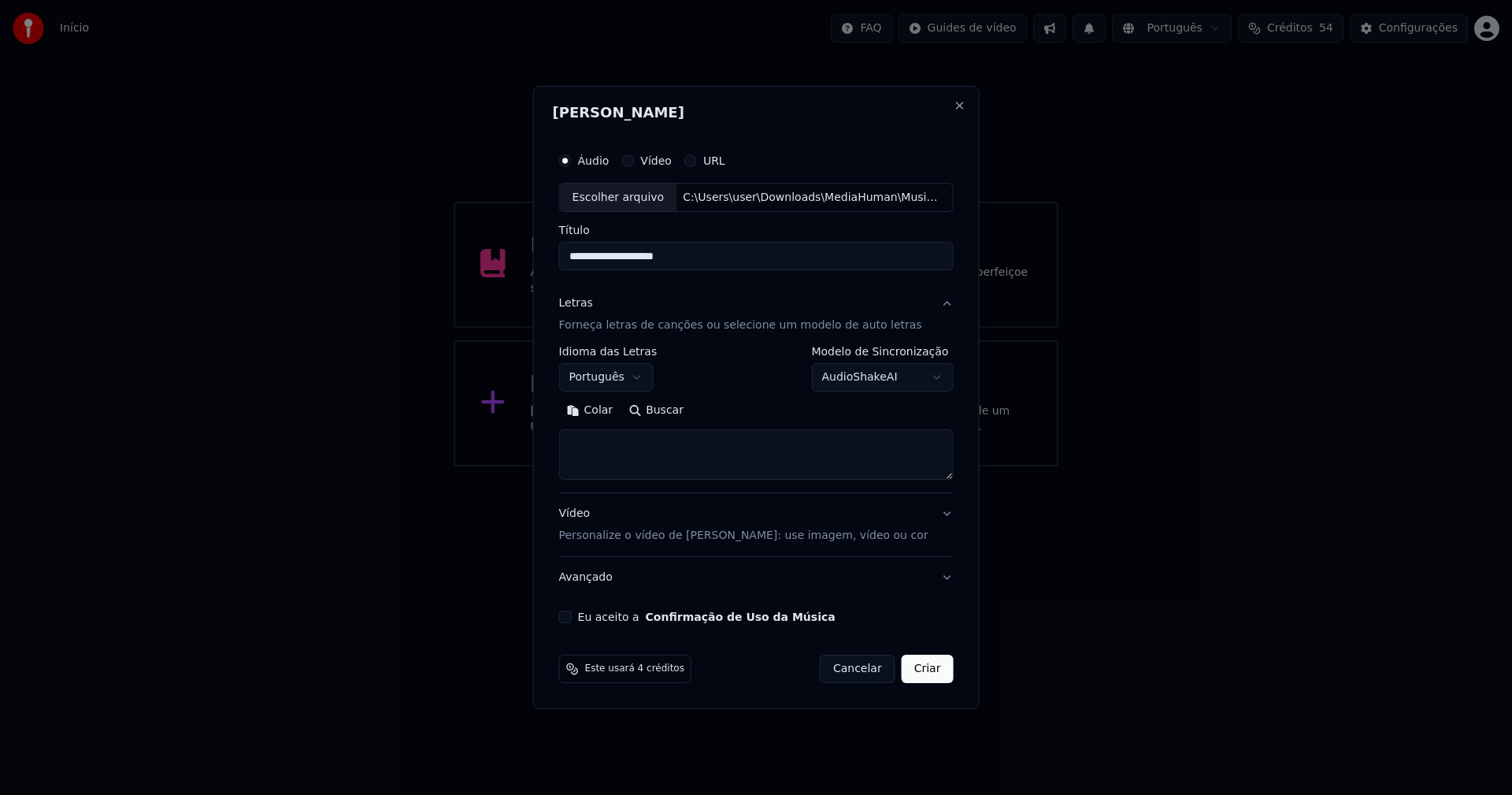
click at [608, 414] on button "Colar" at bounding box center [590, 411] width 62 height 25
click at [572, 619] on button "Eu aceito a Confirmação de Uso da Música" at bounding box center [565, 616] width 12 height 12
drag, startPoint x: 906, startPoint y: 670, endPoint x: 970, endPoint y: 676, distance: 64.3
click at [906, 670] on button "Criar" at bounding box center [927, 669] width 52 height 28
type textarea "**********"
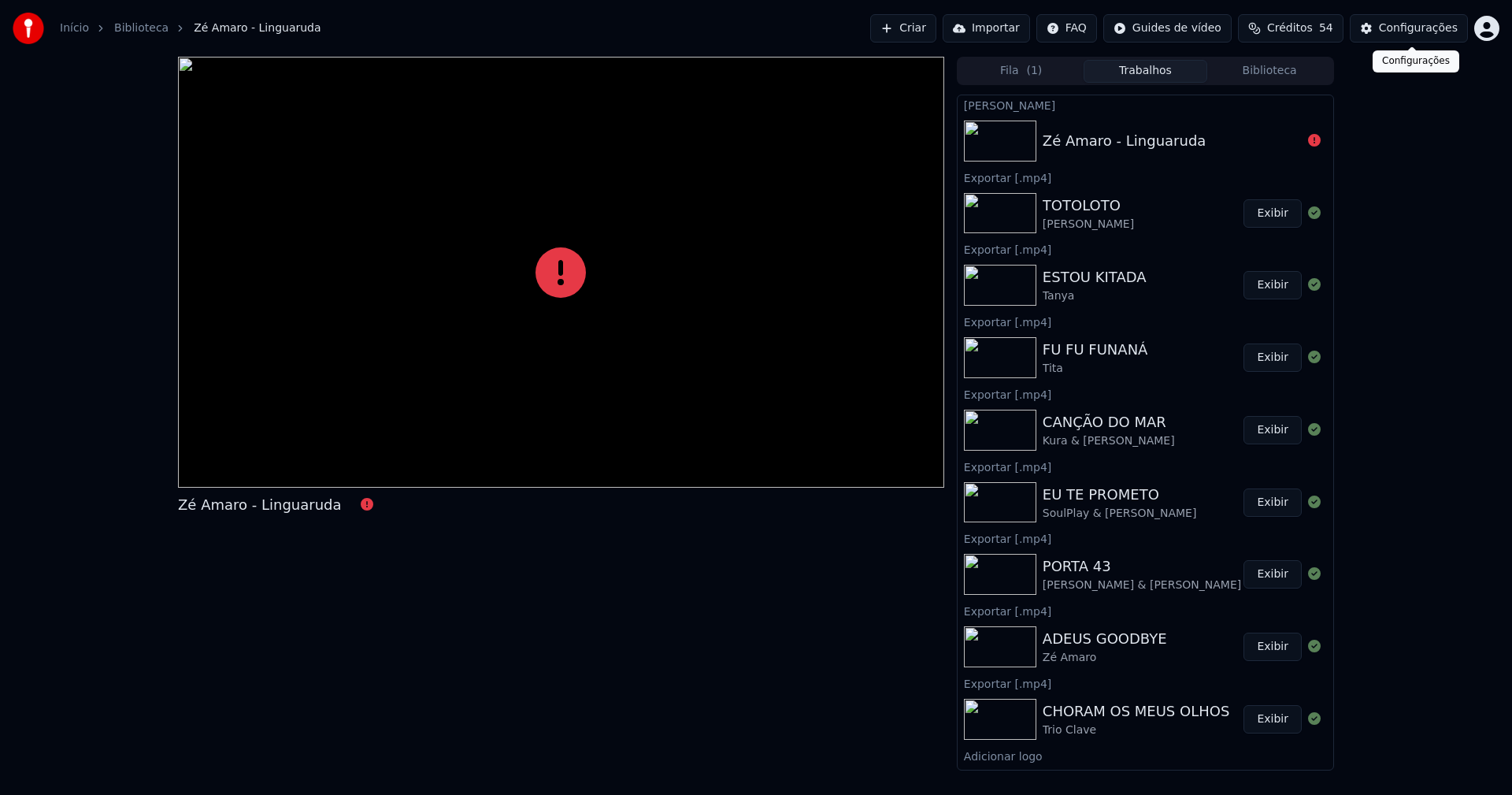
click at [1416, 29] on div "Configurações" at bounding box center [1418, 28] width 78 height 16
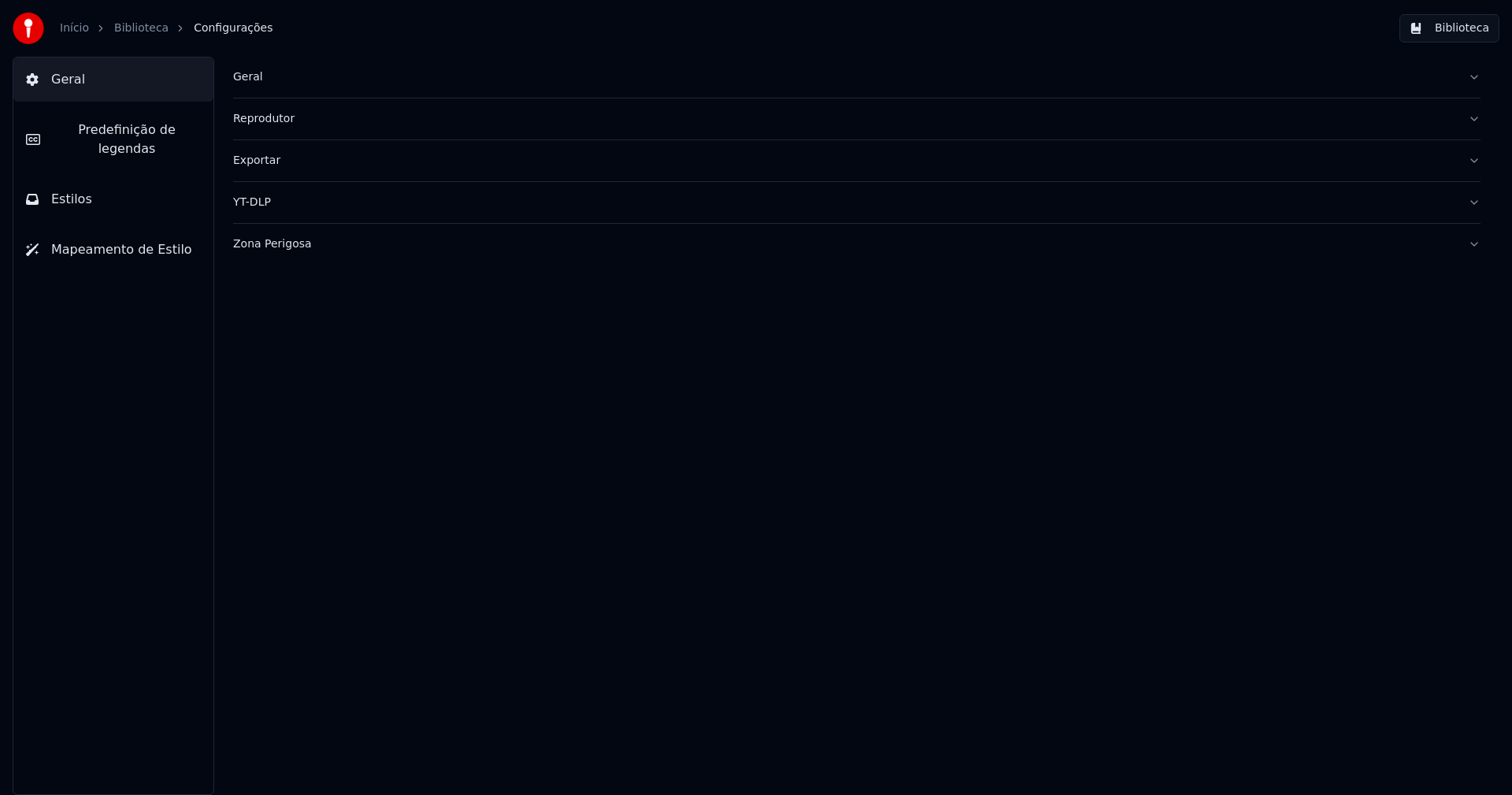
click at [254, 79] on div "Geral" at bounding box center [844, 77] width 1222 height 16
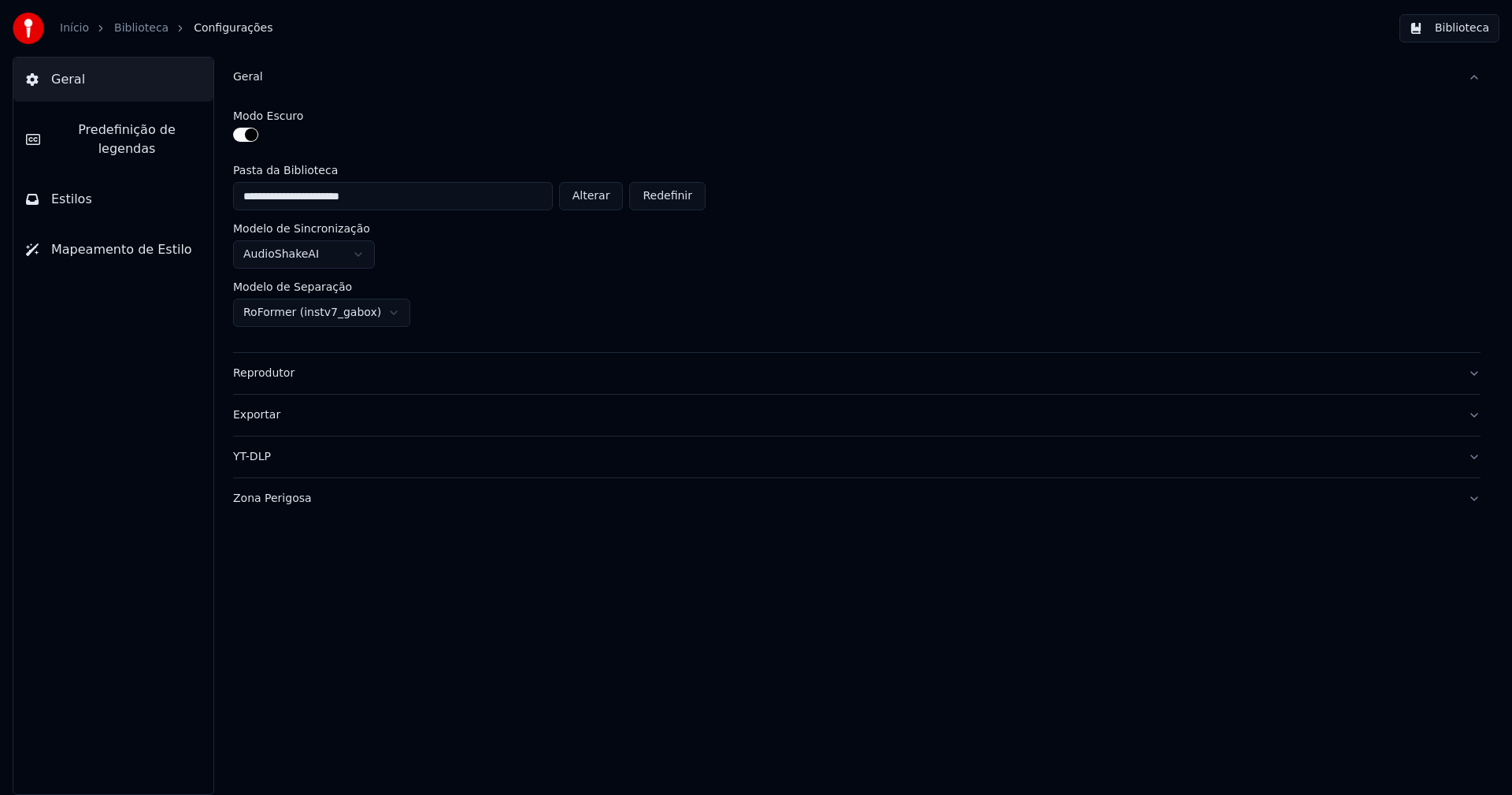
click at [599, 195] on button "Alterar" at bounding box center [592, 196] width 64 height 28
type input "**********"
click at [1491, 26] on button "Biblioteca" at bounding box center [1449, 28] width 100 height 28
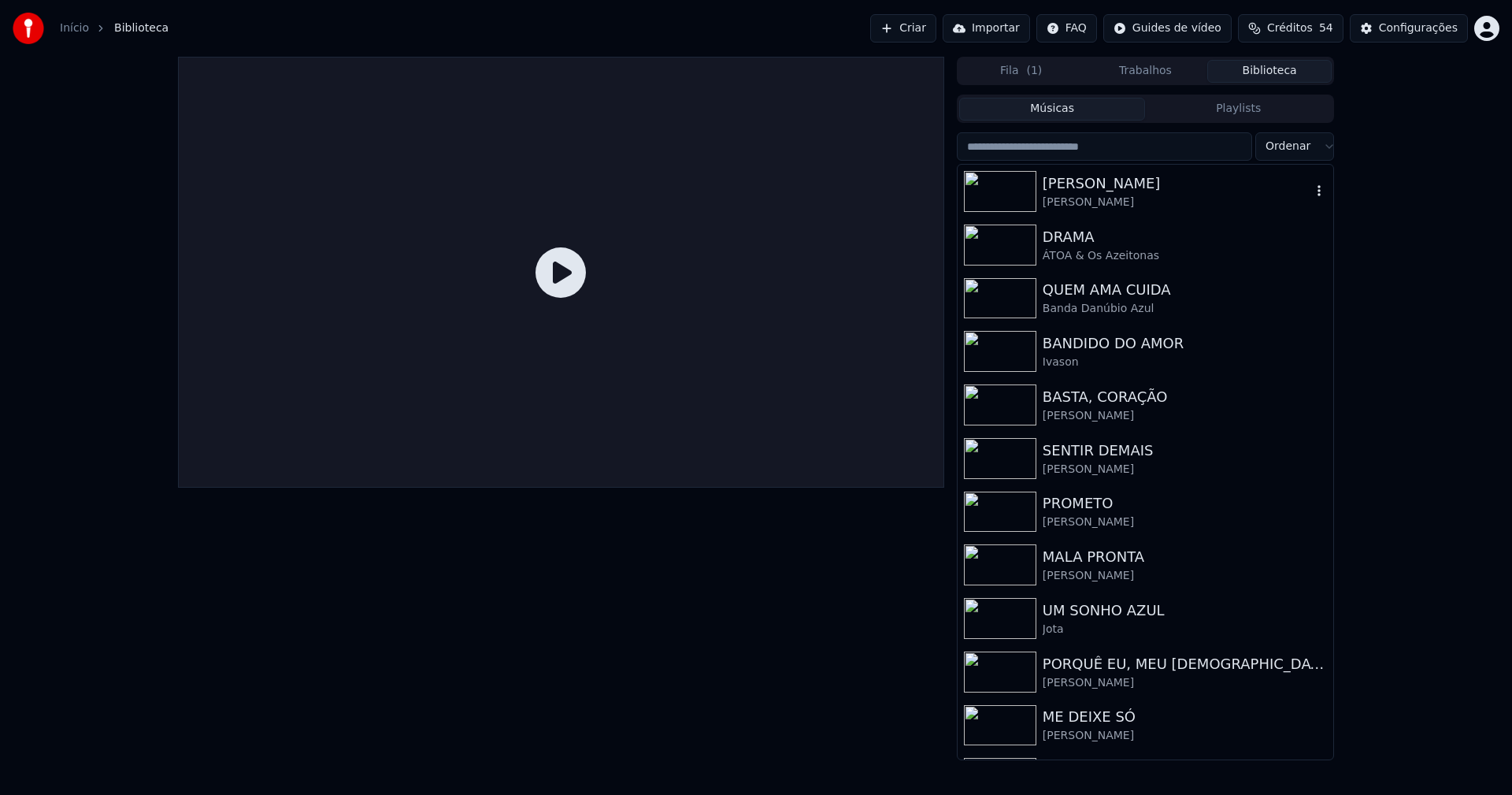
click at [1067, 199] on div "[PERSON_NAME]" at bounding box center [1177, 202] width 269 height 16
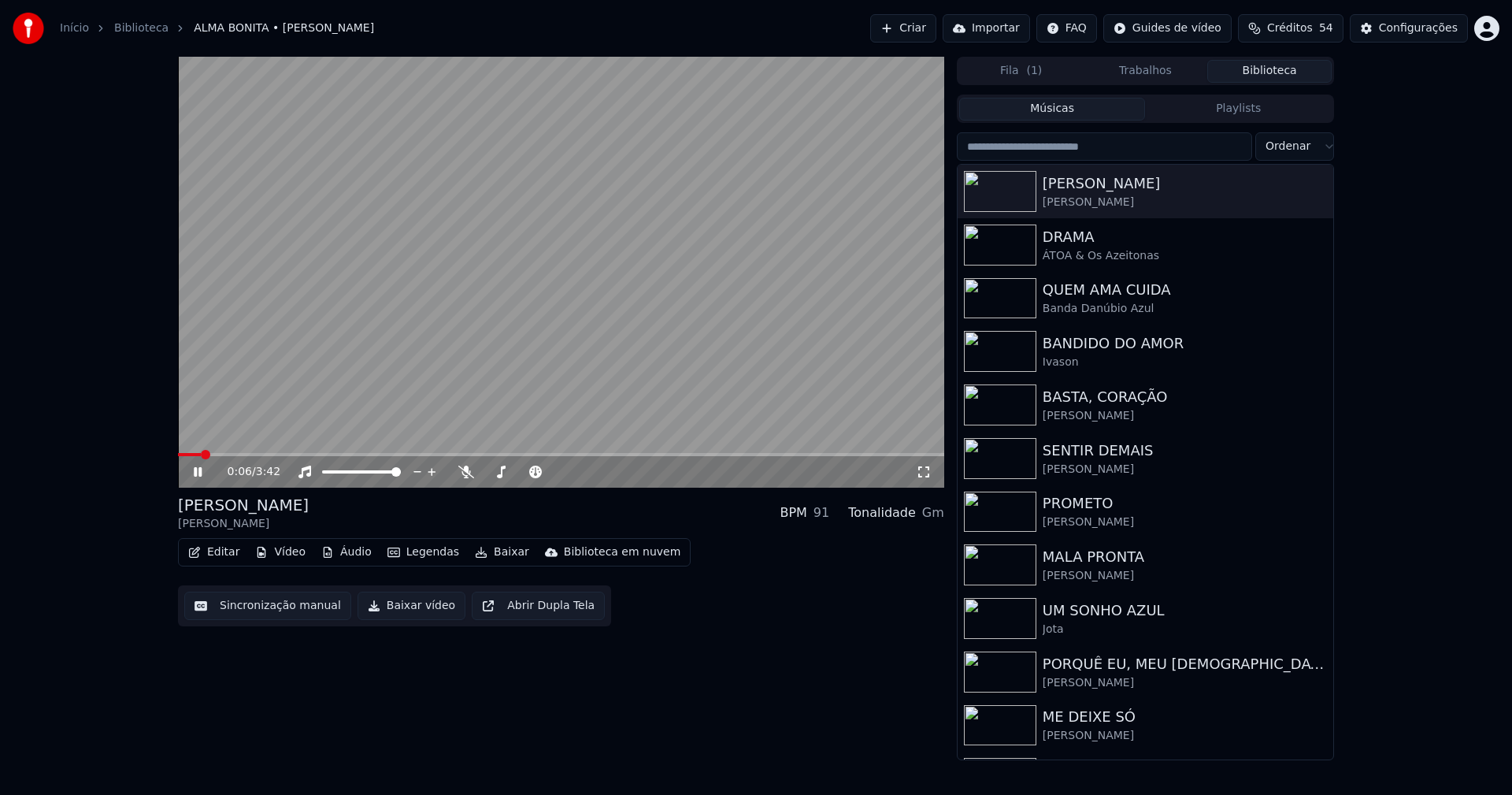
click at [919, 475] on icon at bounding box center [923, 471] width 11 height 11
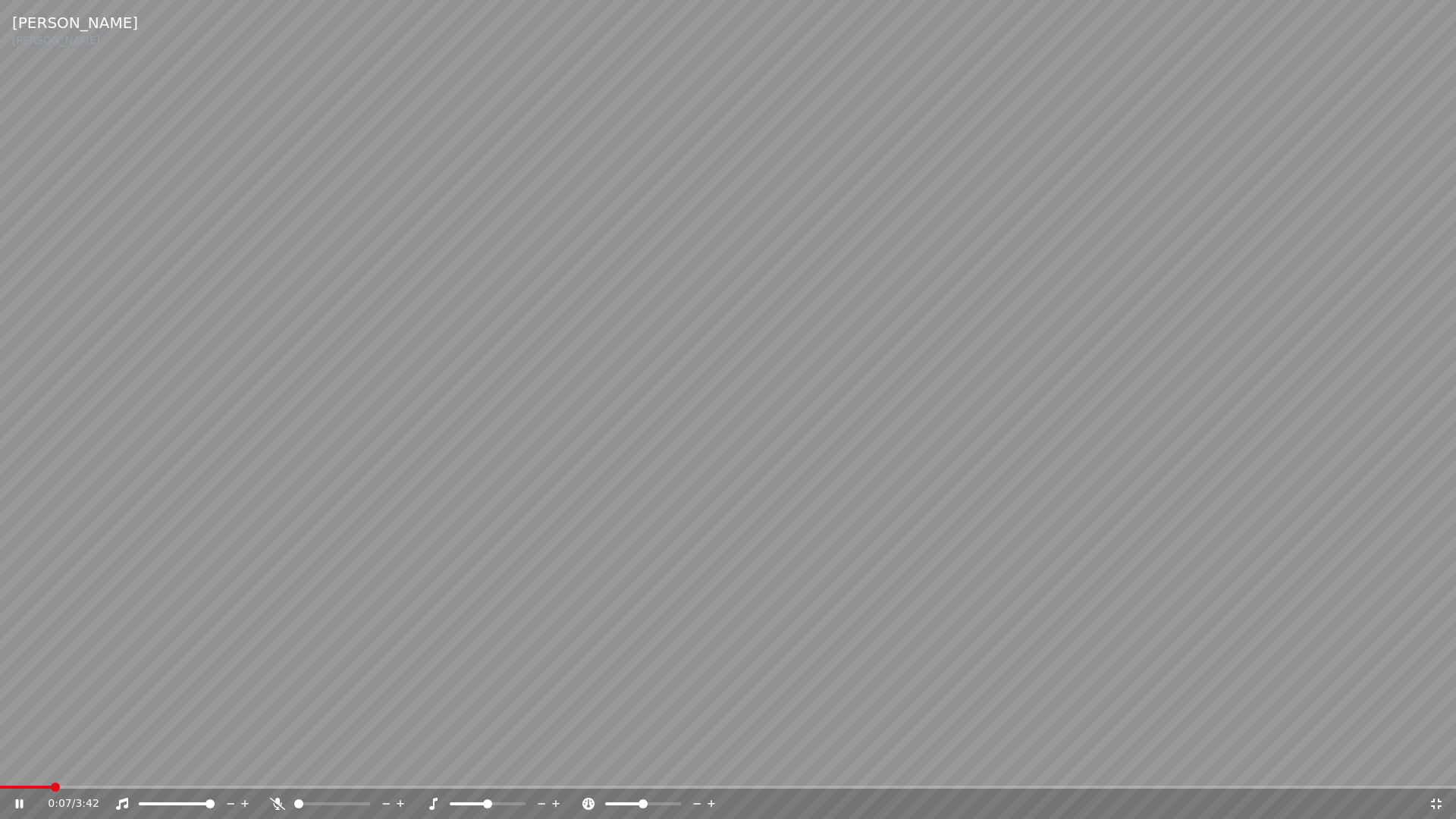
click at [504, 765] on div "0:07 / 3:42" at bounding box center [728, 804] width 1456 height 30
click at [504, 765] on div "0:08 / 3:42" at bounding box center [728, 804] width 1456 height 30
click at [504, 765] on span at bounding box center [728, 787] width 1456 height 3
click at [1439, 765] on icon at bounding box center [1435, 804] width 10 height 10
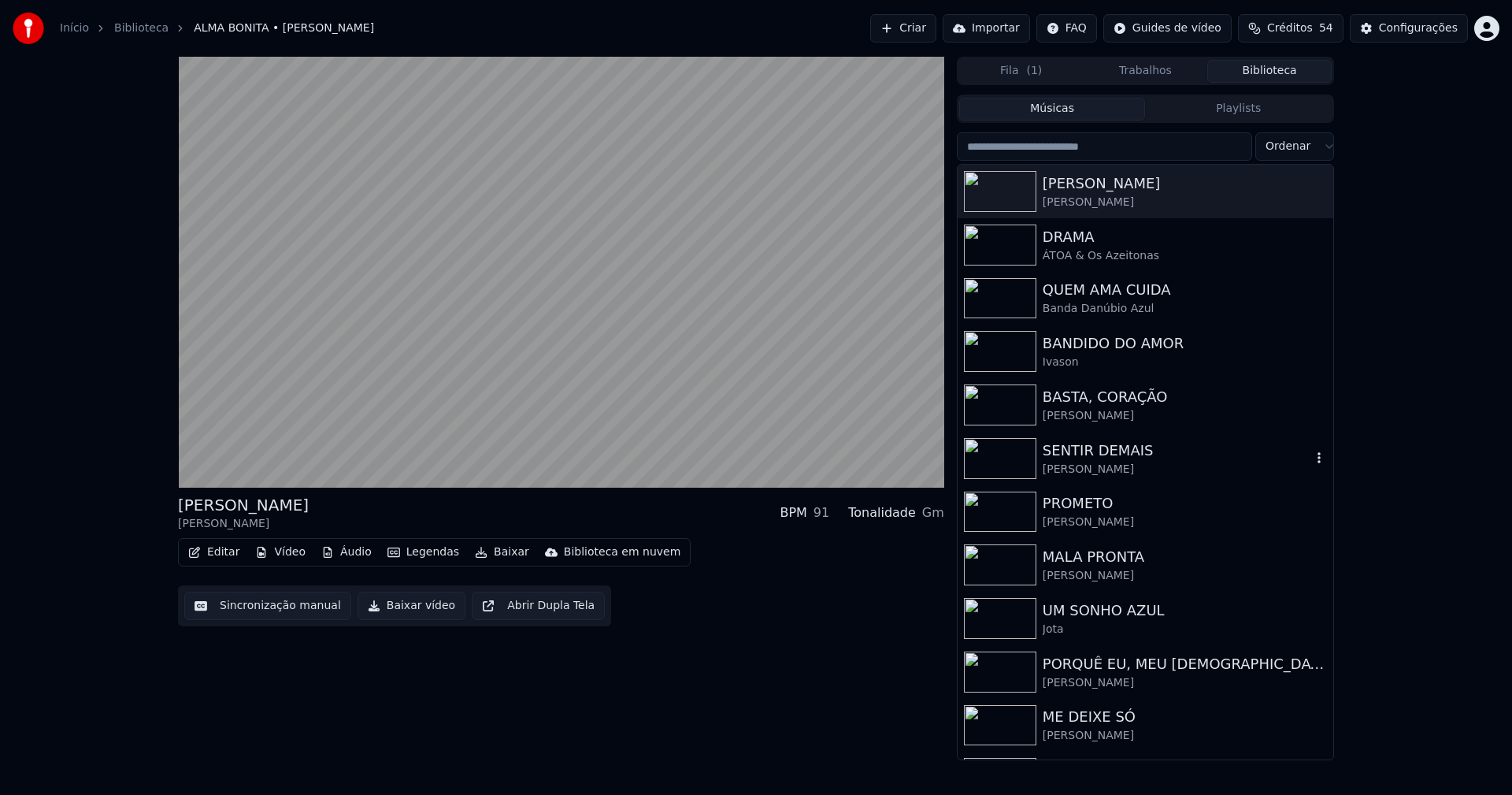
click at [1091, 450] on div "SENTIR DEMAIS" at bounding box center [1177, 450] width 269 height 22
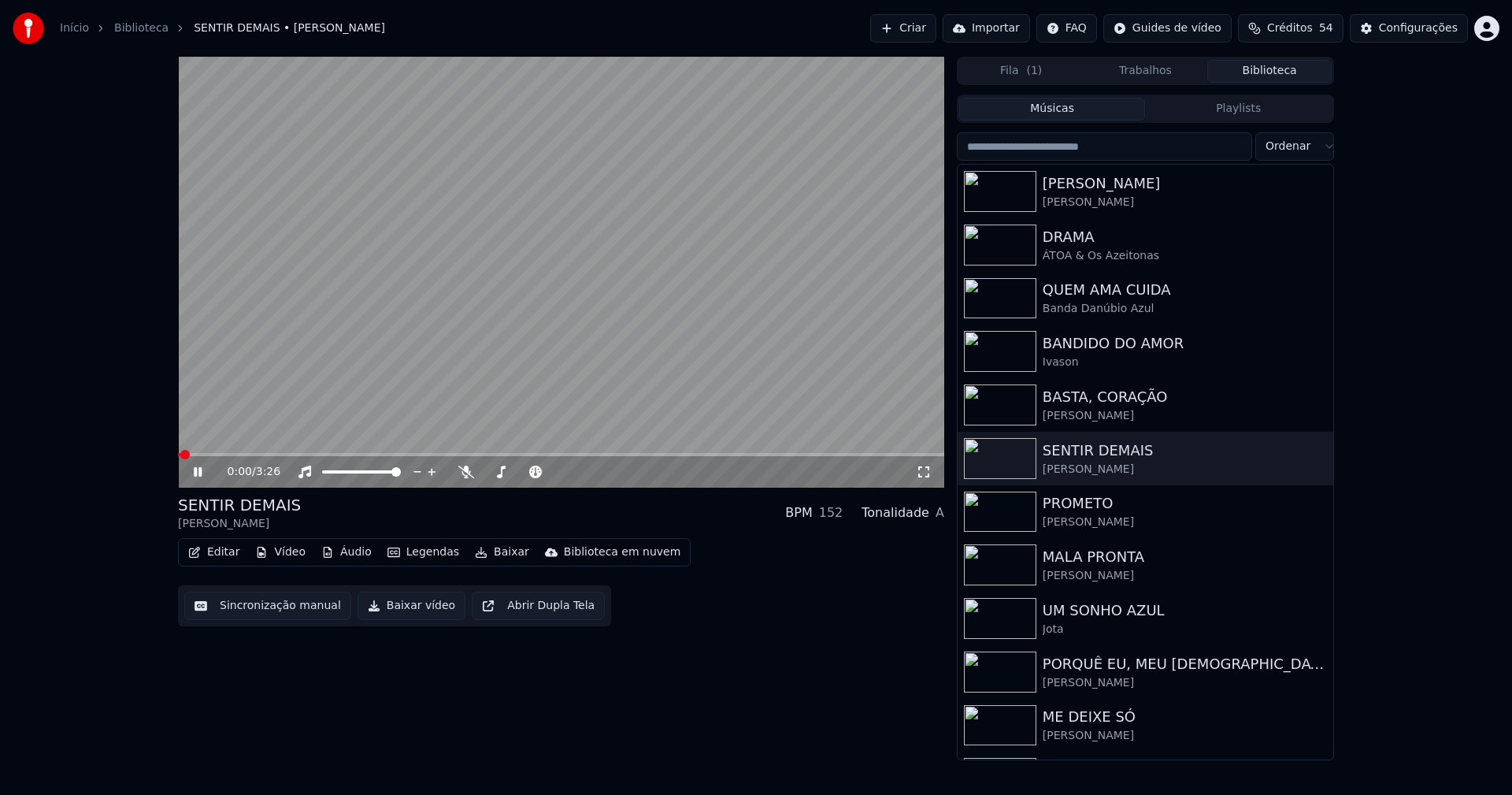
click at [926, 476] on icon at bounding box center [923, 471] width 16 height 12
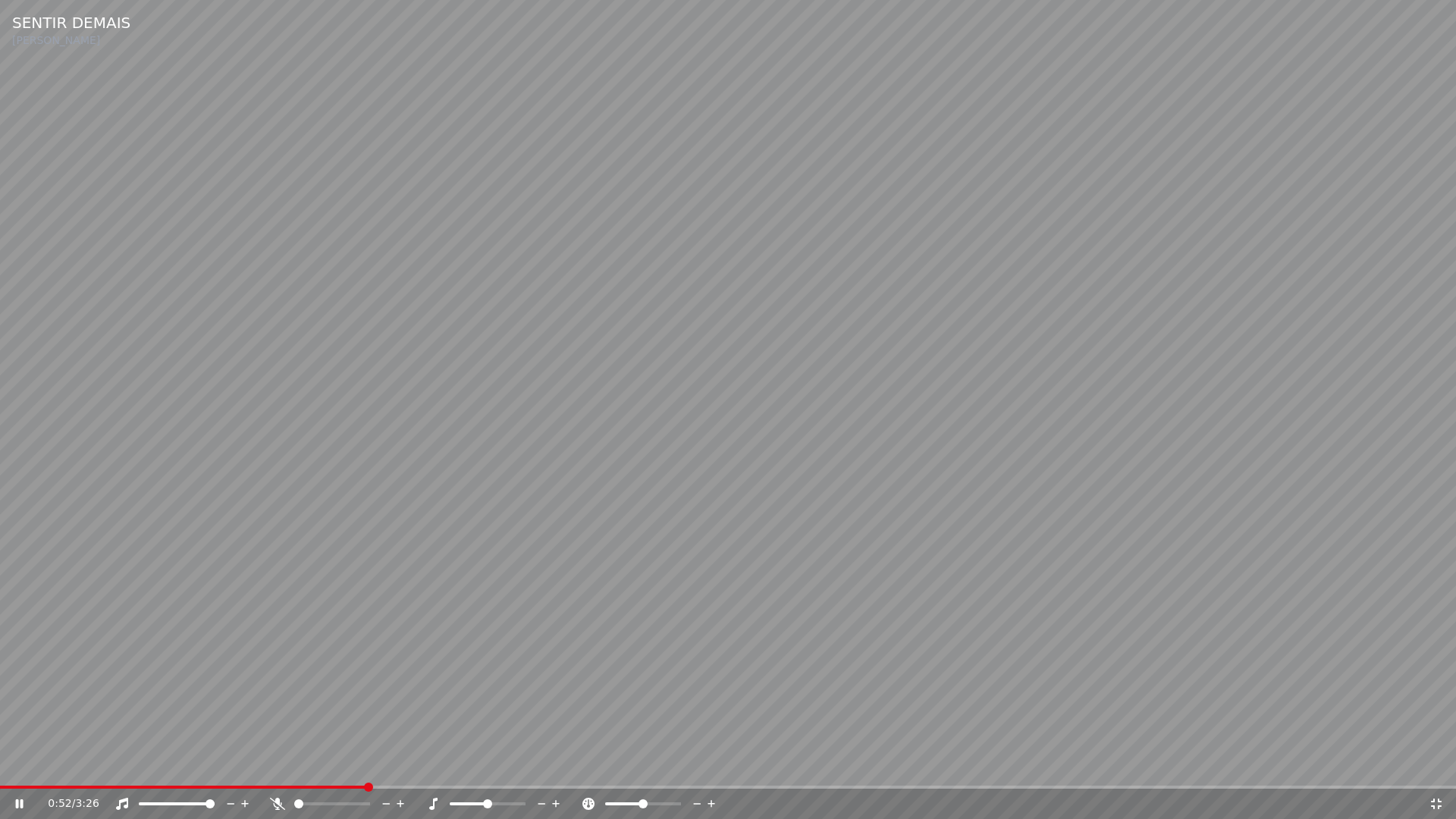
click at [368, 765] on span at bounding box center [728, 787] width 1456 height 3
click at [1008, 765] on span at bounding box center [728, 787] width 1456 height 3
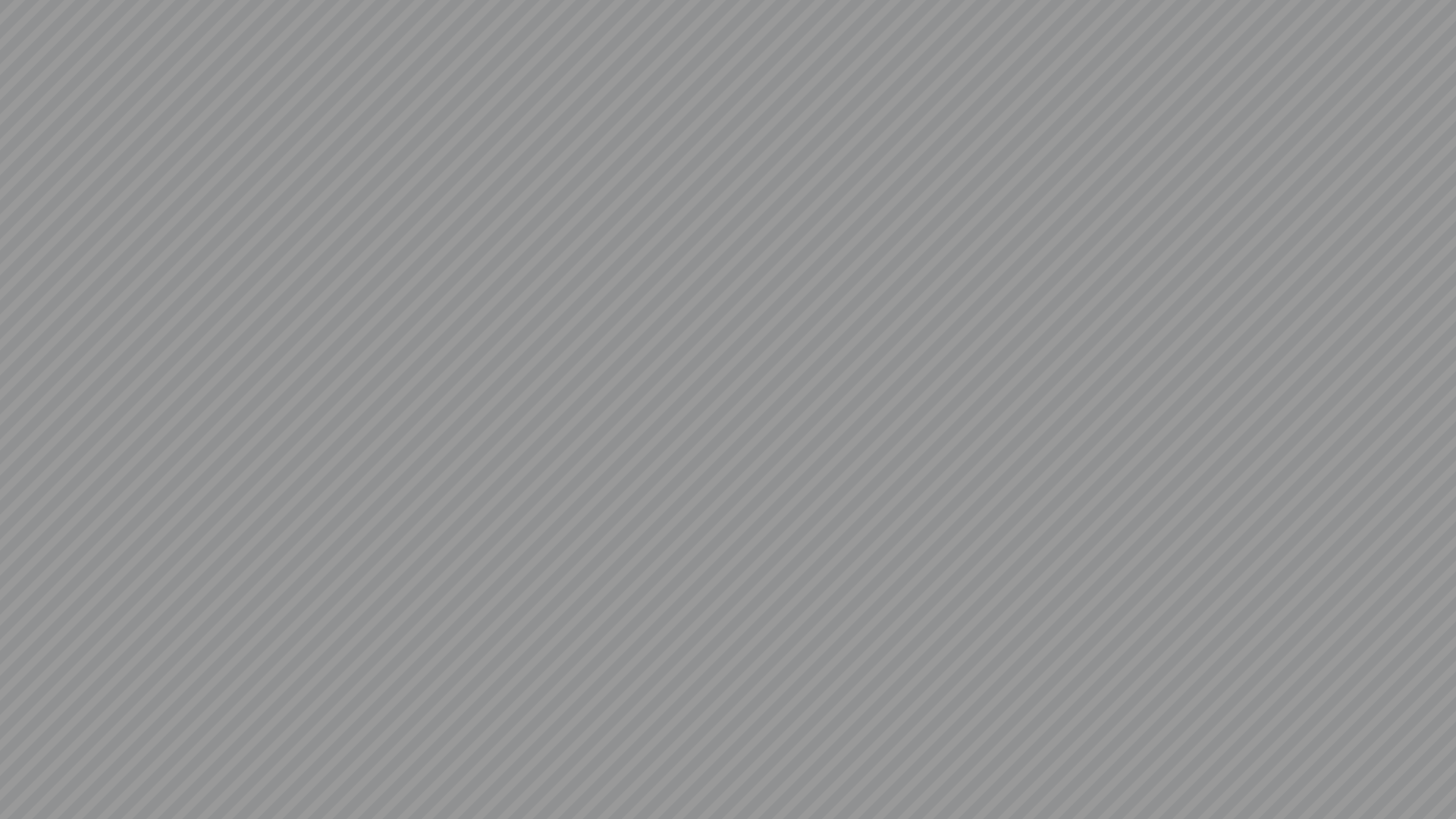
click at [1431, 765] on video at bounding box center [728, 409] width 1456 height 819
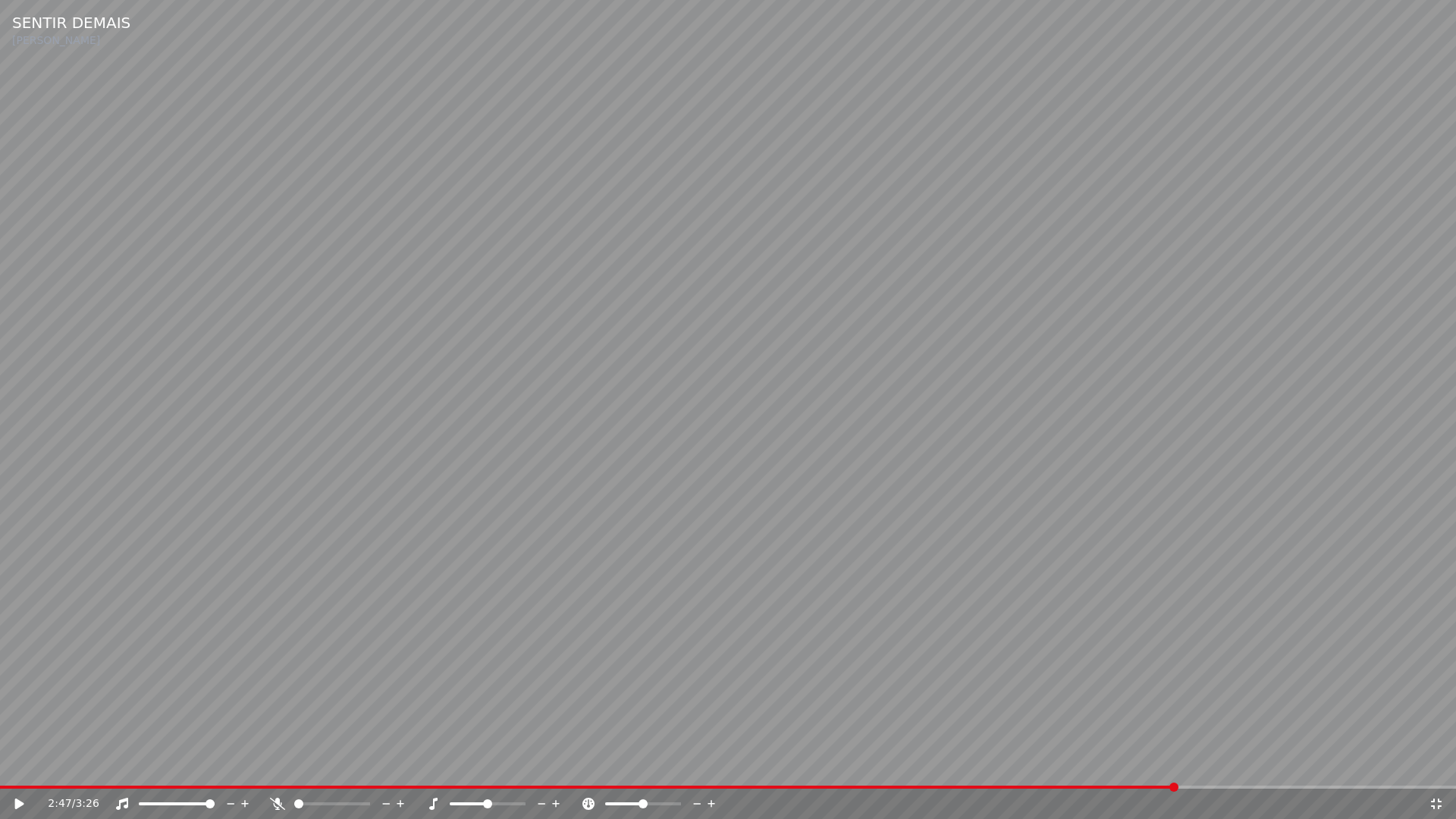
click at [1435, 765] on icon at bounding box center [1435, 804] width 15 height 12
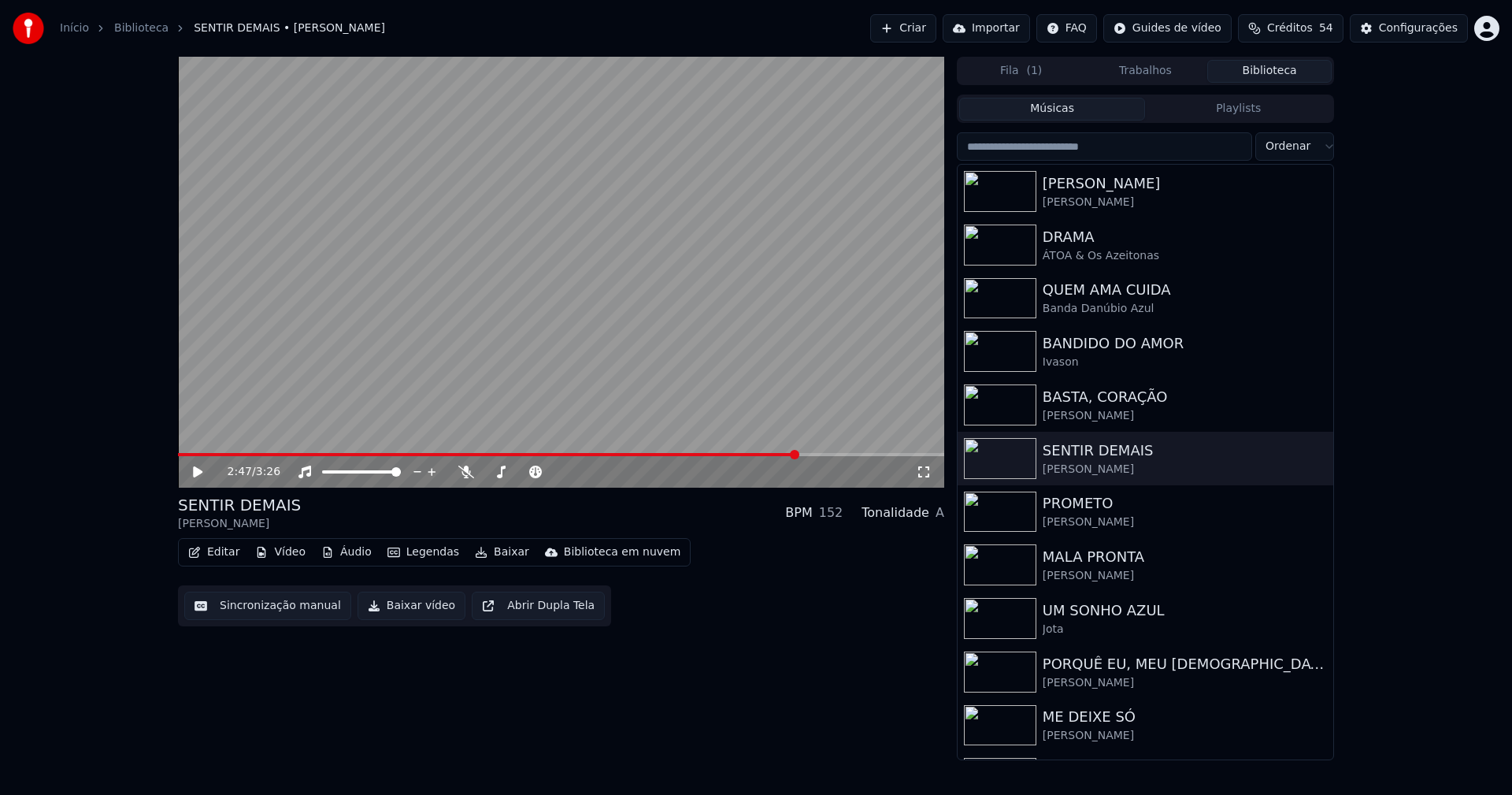
click at [411, 612] on button "Baixar vídeo" at bounding box center [411, 606] width 108 height 28
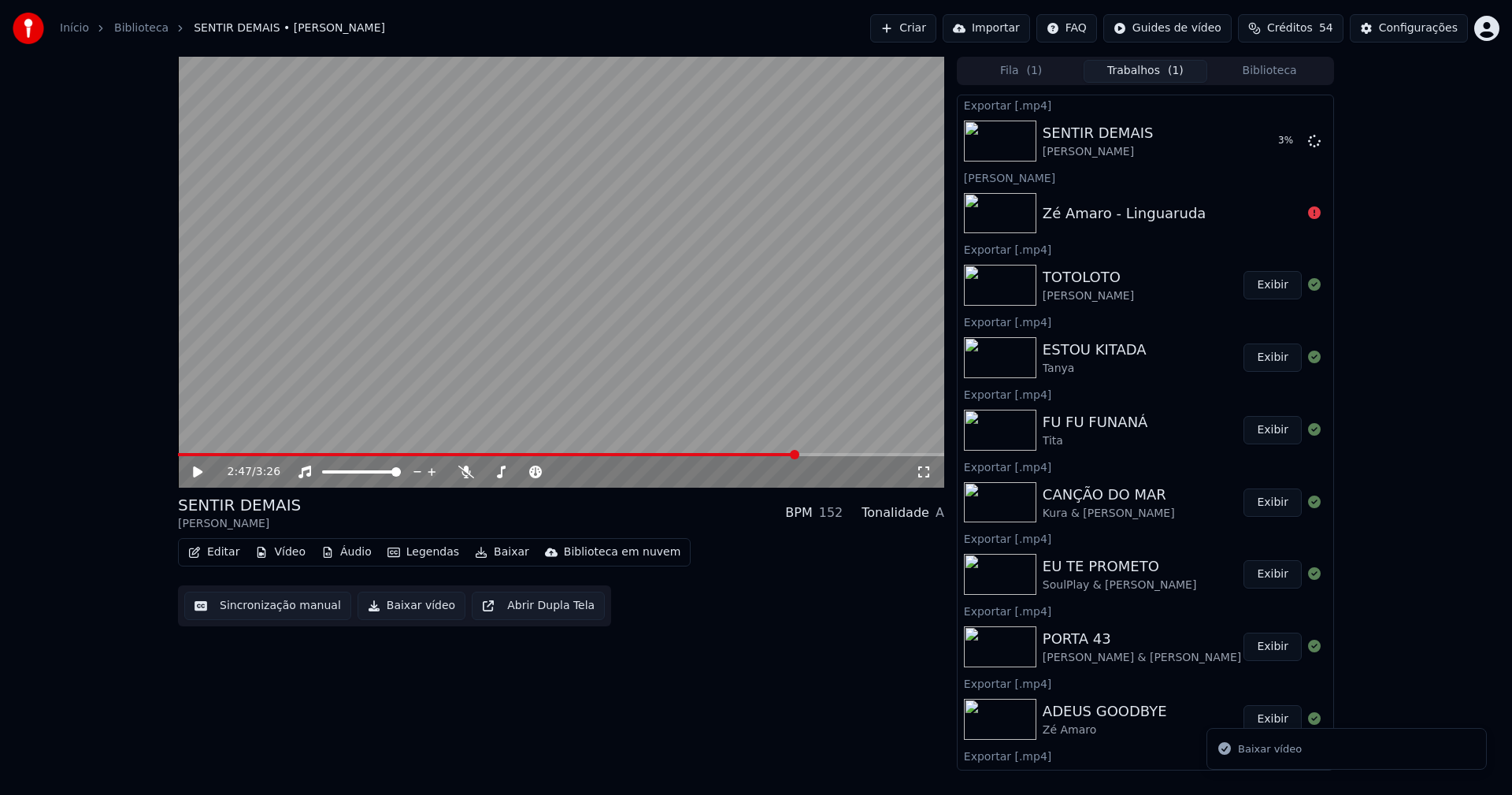
click at [1260, 73] on button "Biblioteca" at bounding box center [1269, 71] width 125 height 23
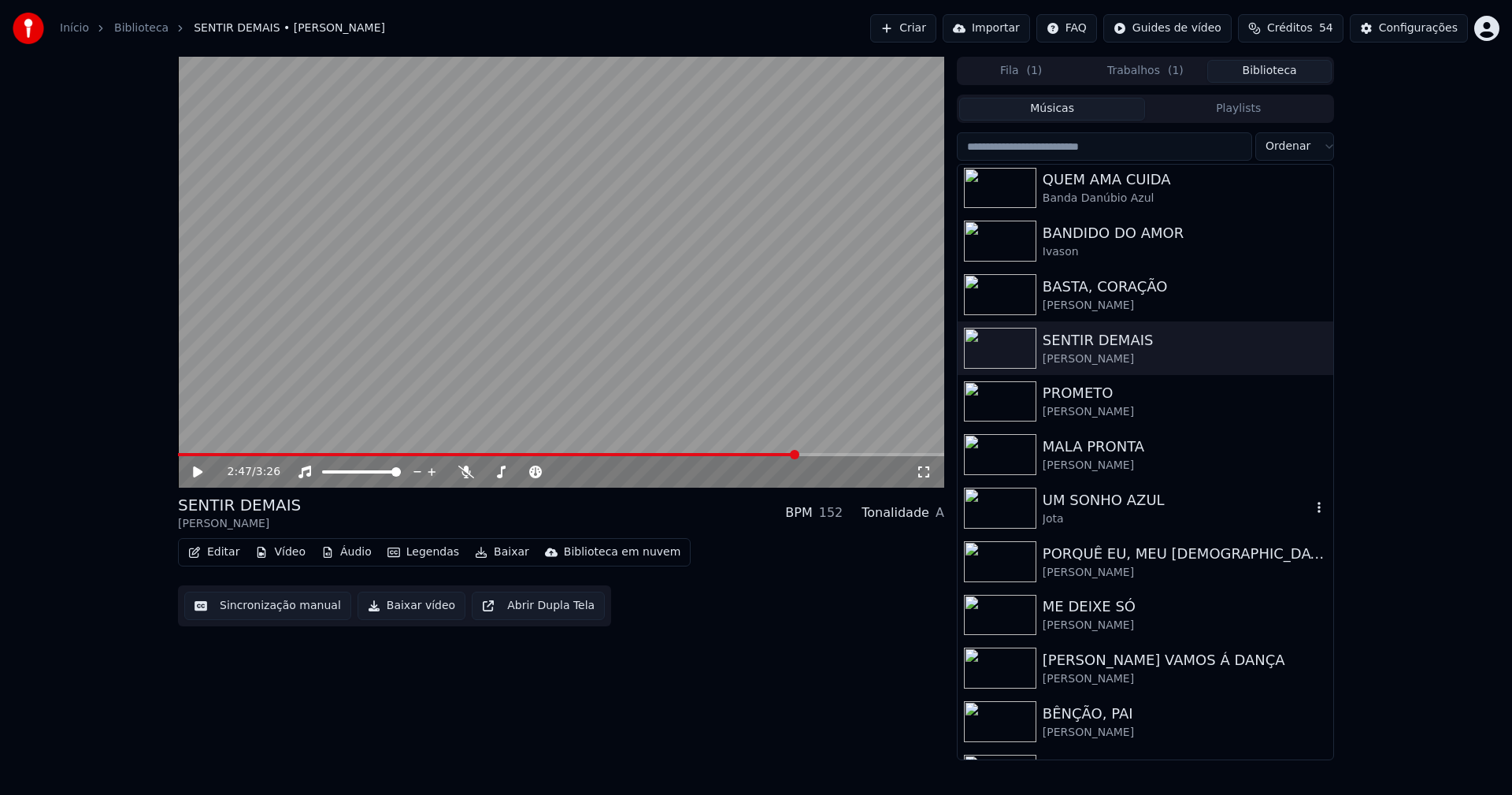
scroll to position [158, 0]
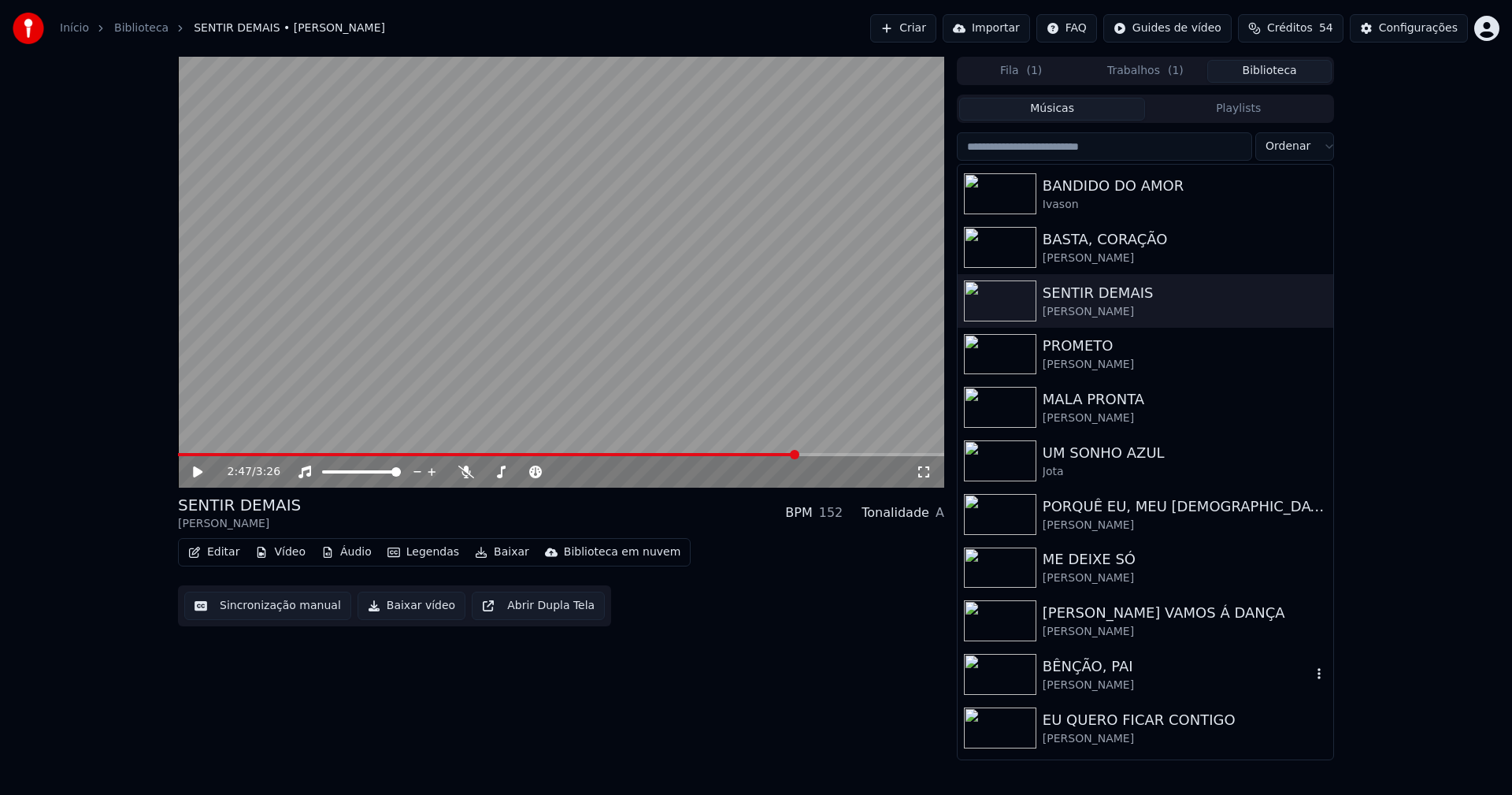
click at [1062, 667] on div "BÊNÇÃO, PAI" at bounding box center [1177, 666] width 269 height 22
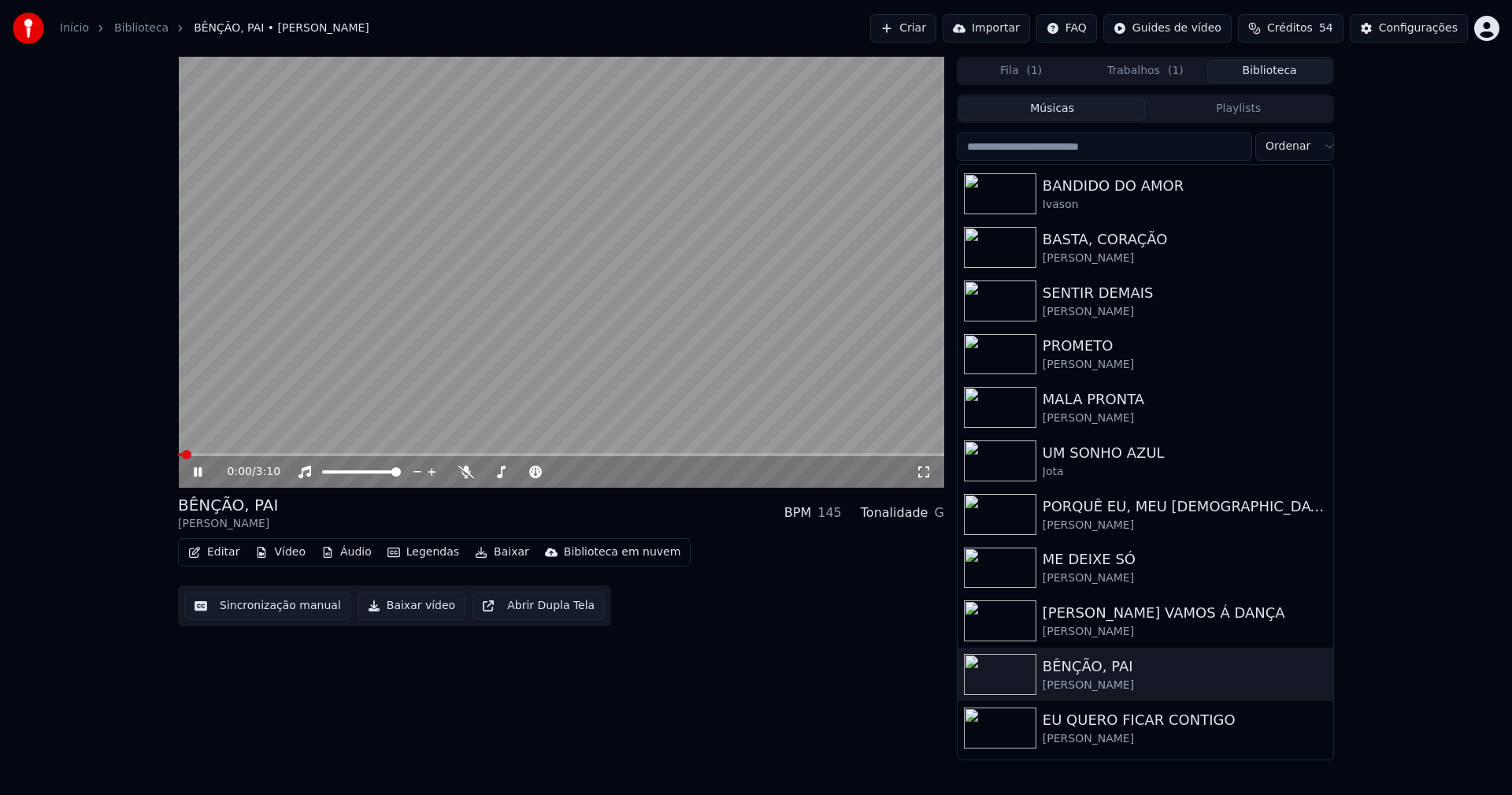
click at [359, 455] on span at bounding box center [560, 455] width 766 height 3
click at [668, 454] on span at bounding box center [560, 455] width 766 height 3
click at [853, 455] on span at bounding box center [560, 455] width 766 height 3
click at [202, 474] on icon at bounding box center [209, 471] width 37 height 12
click at [407, 610] on button "Baixar vídeo" at bounding box center [411, 606] width 108 height 28
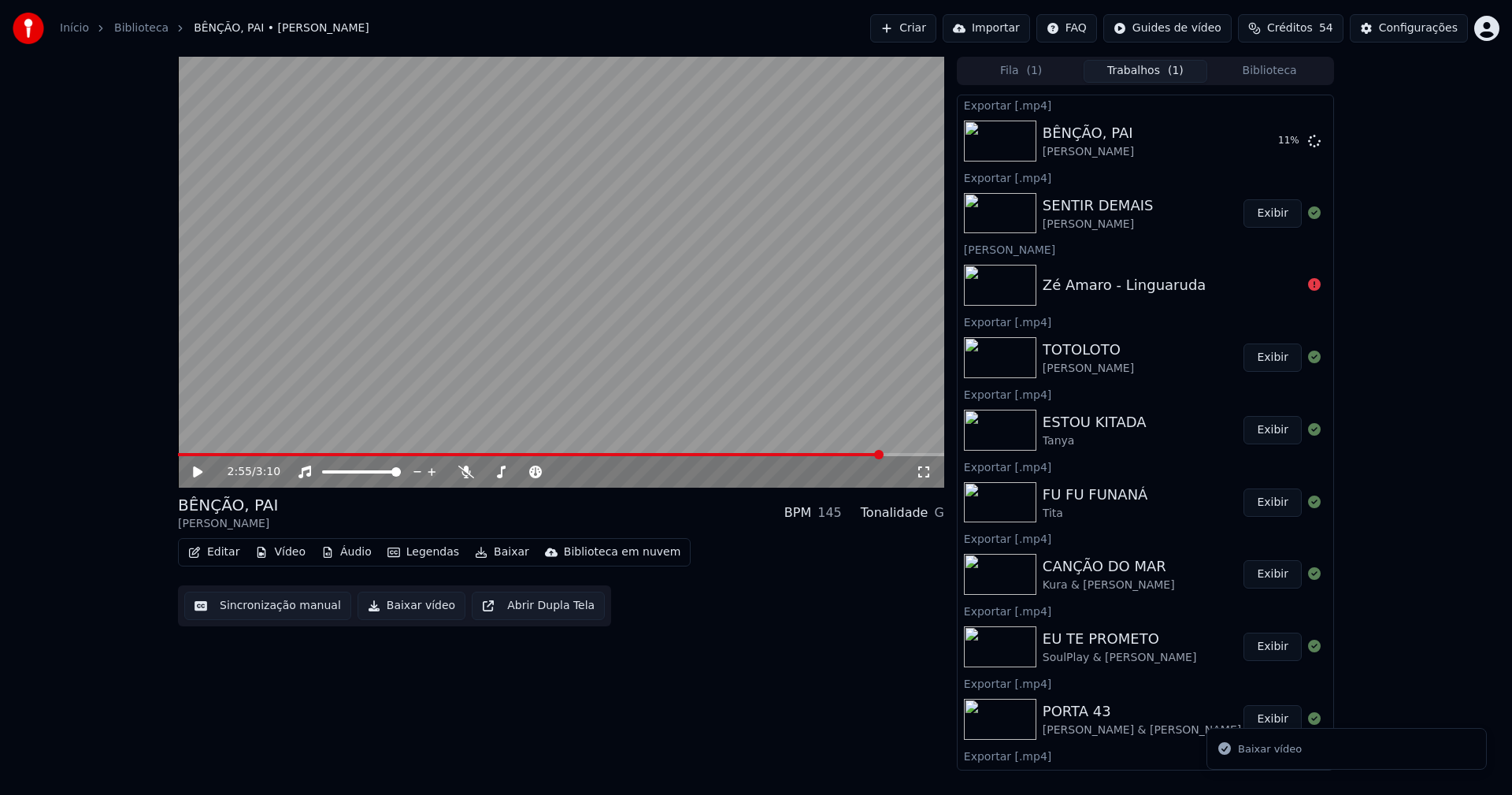
click at [1280, 71] on button "Biblioteca" at bounding box center [1269, 71] width 125 height 23
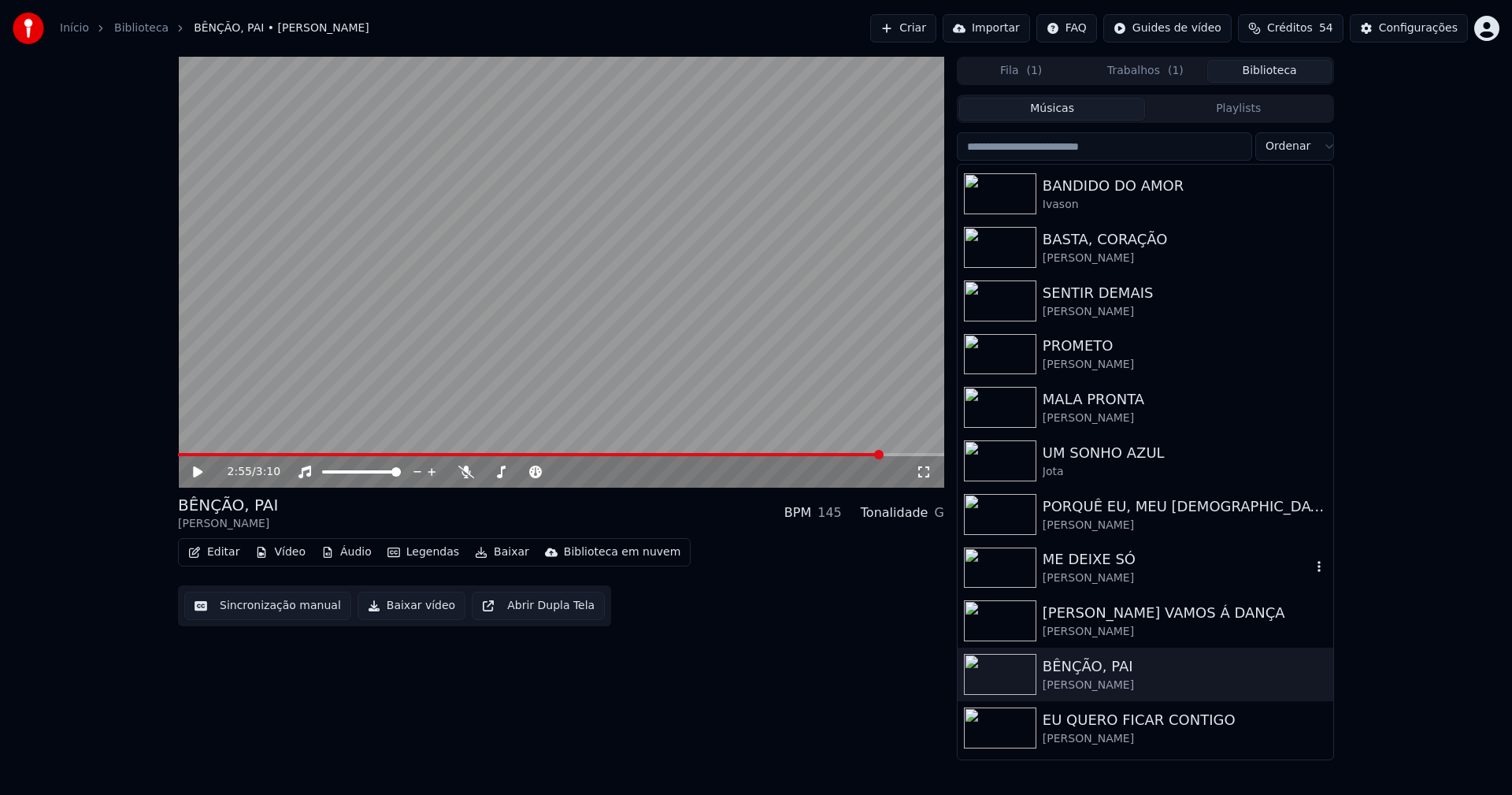
scroll to position [236, 0]
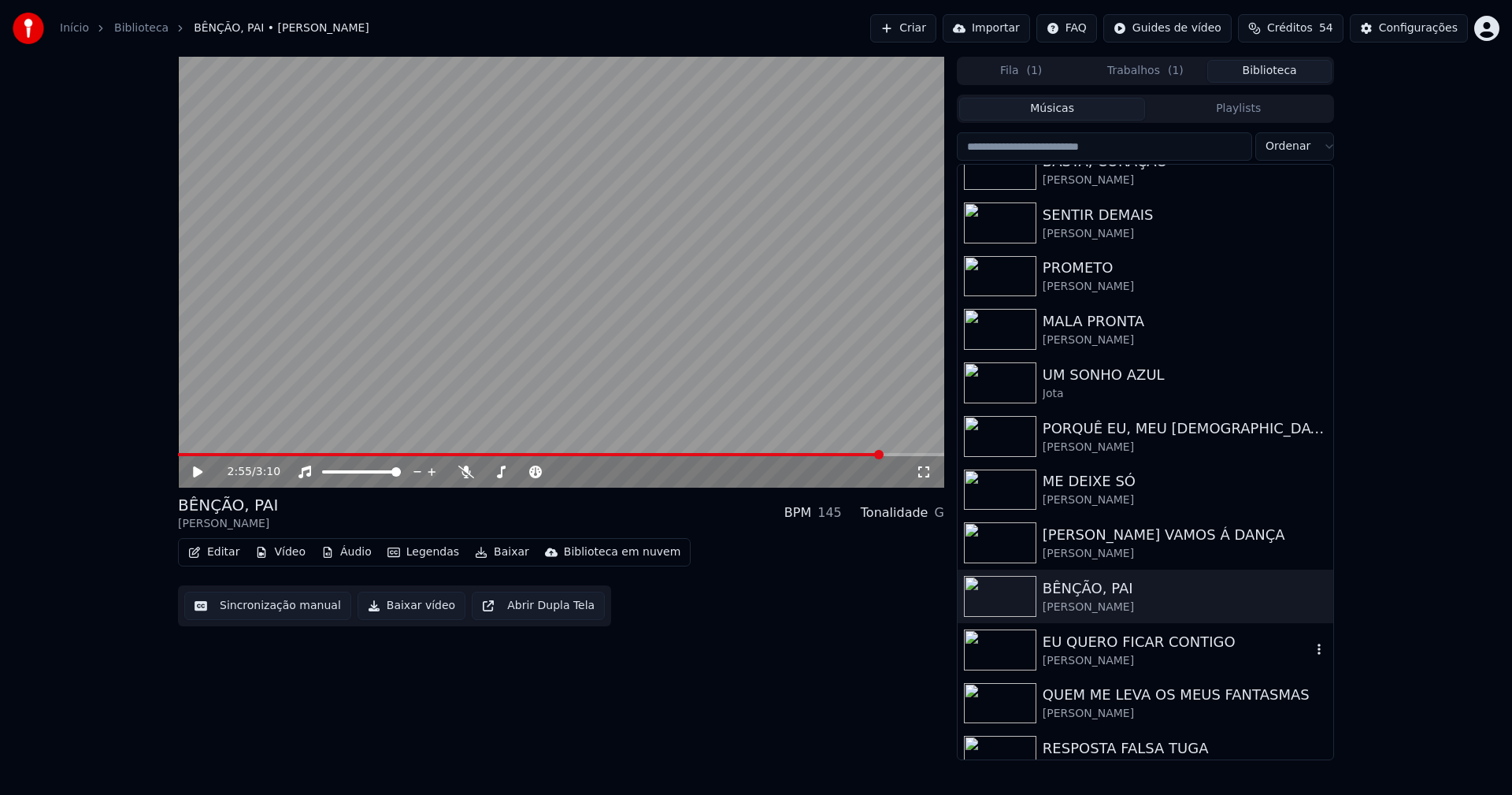
click at [1083, 650] on div "EU QUERO FICAR CONTIGO" at bounding box center [1177, 641] width 269 height 22
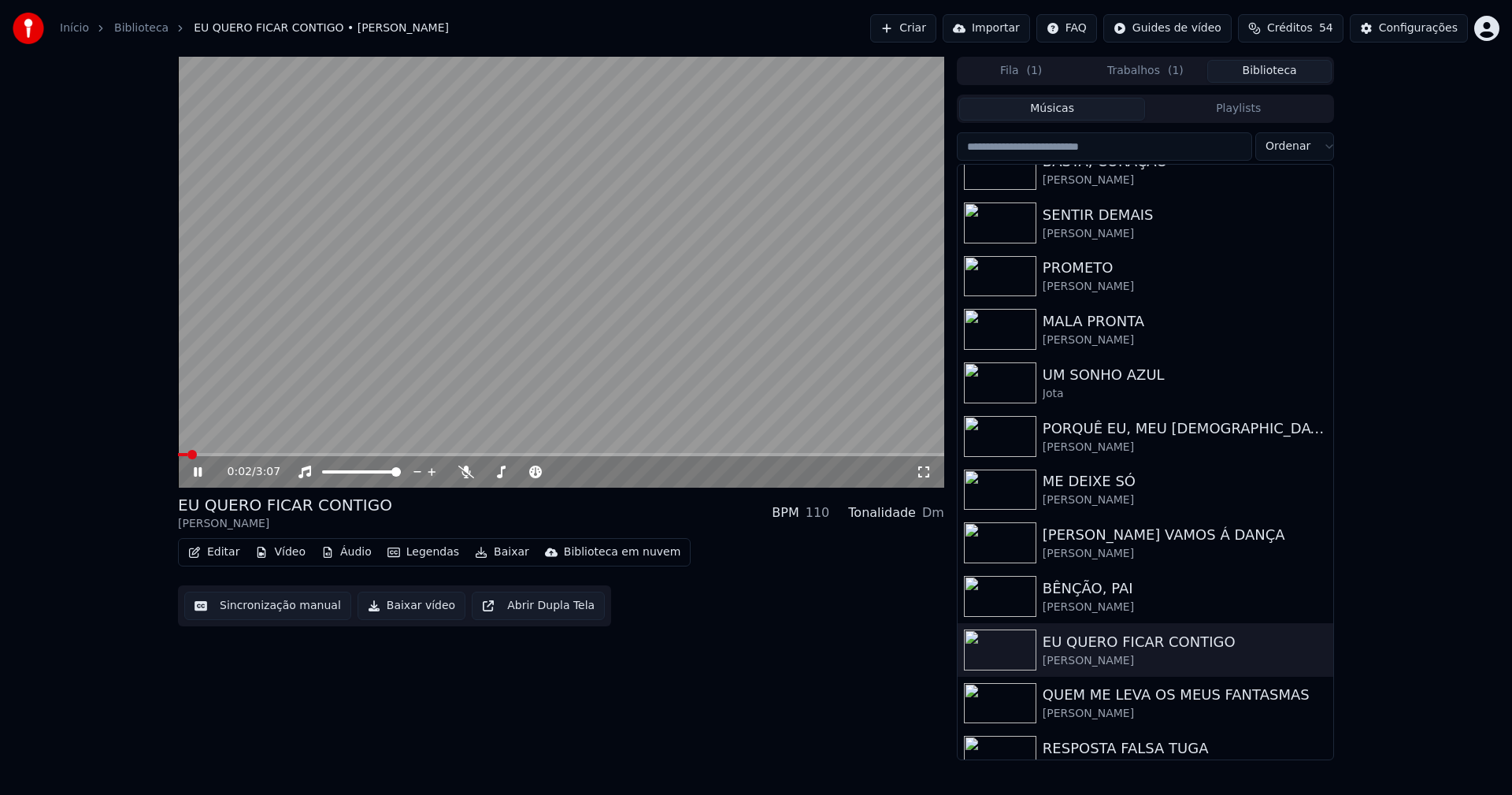
click at [319, 455] on span at bounding box center [560, 455] width 766 height 3
click at [925, 472] on icon at bounding box center [923, 471] width 16 height 12
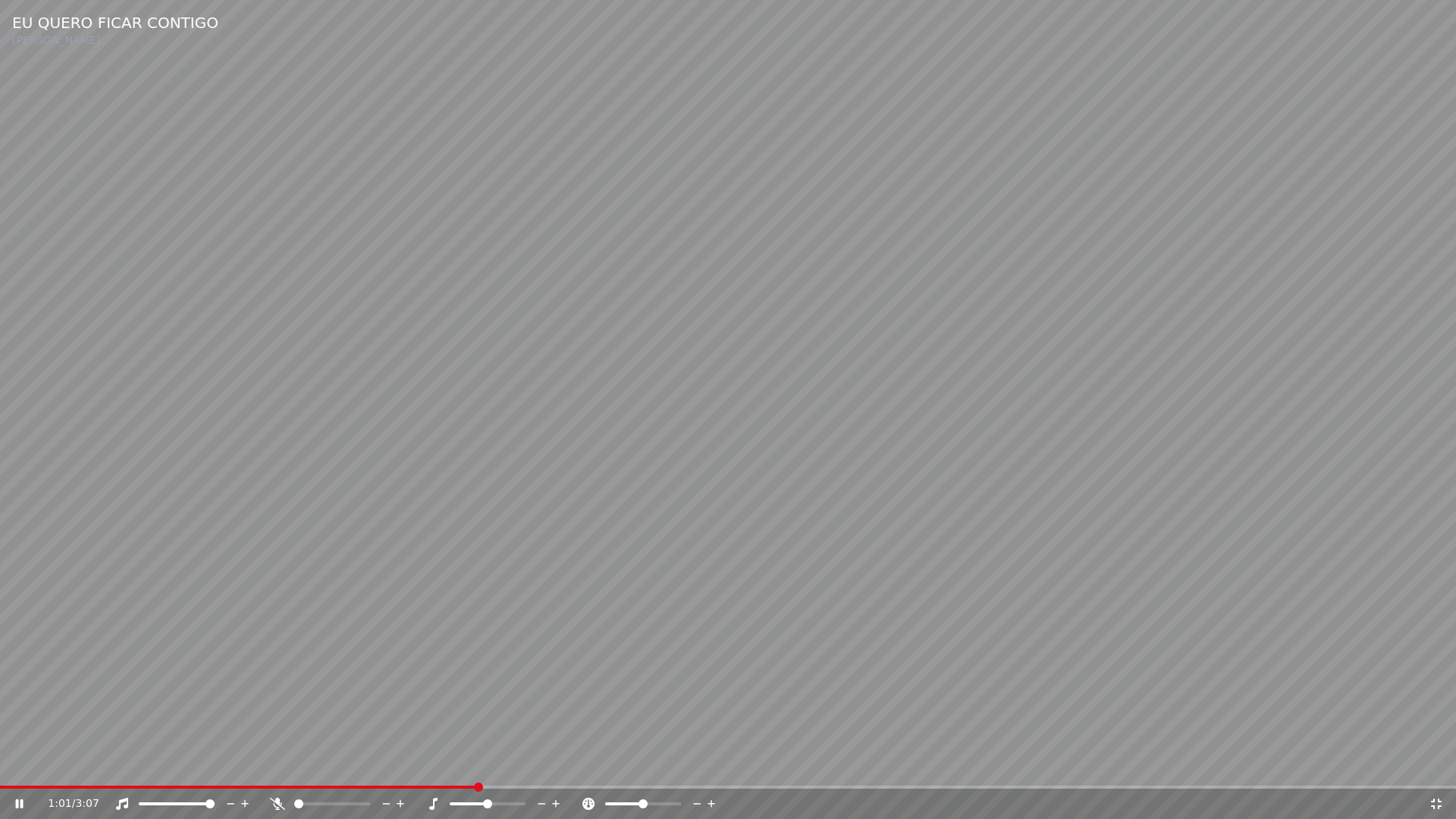
click at [1436, 765] on icon at bounding box center [1435, 804] width 15 height 12
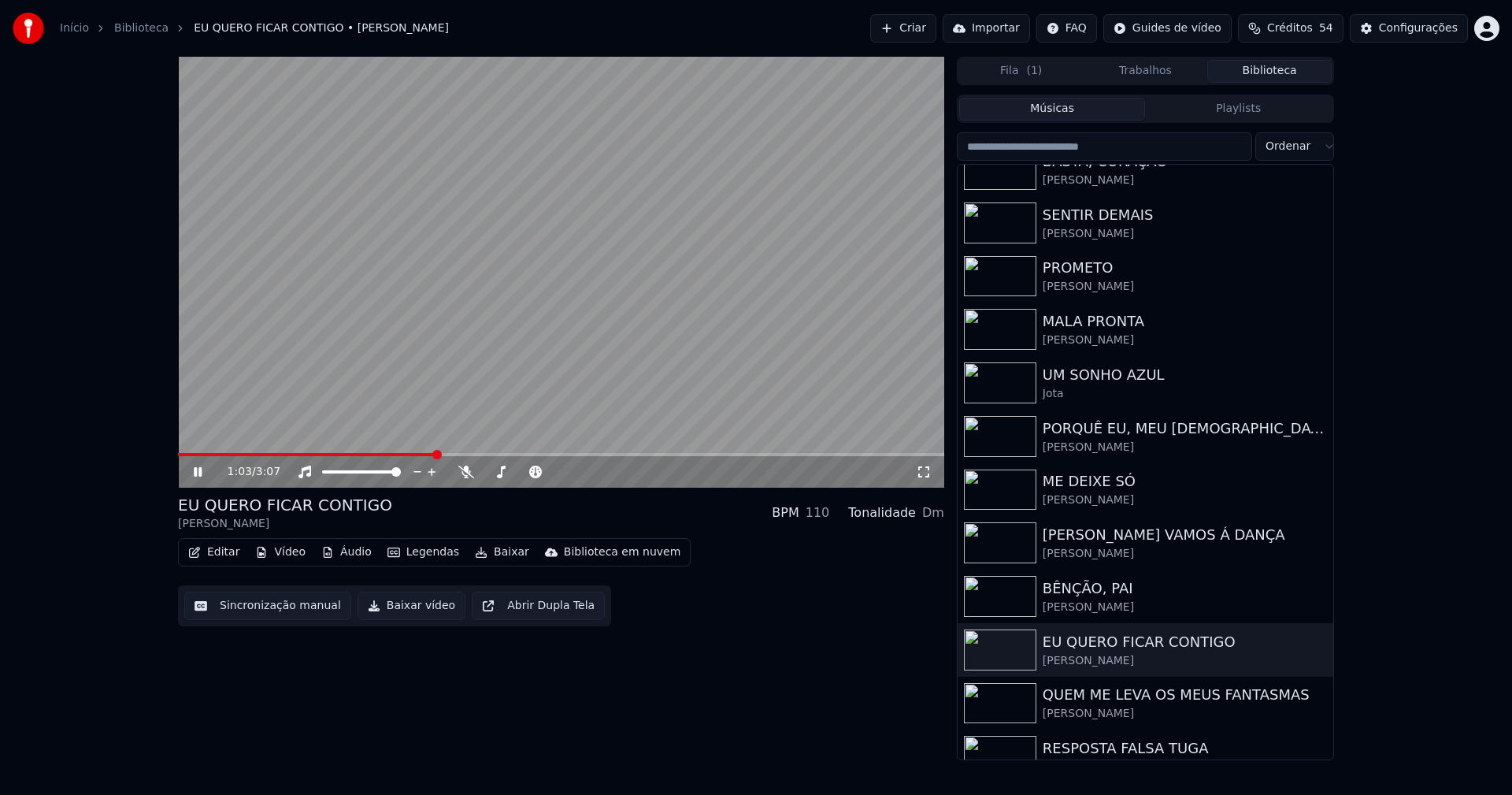
click at [202, 473] on icon at bounding box center [197, 471] width 8 height 9
click at [384, 604] on button "Baixar vídeo" at bounding box center [411, 606] width 108 height 28
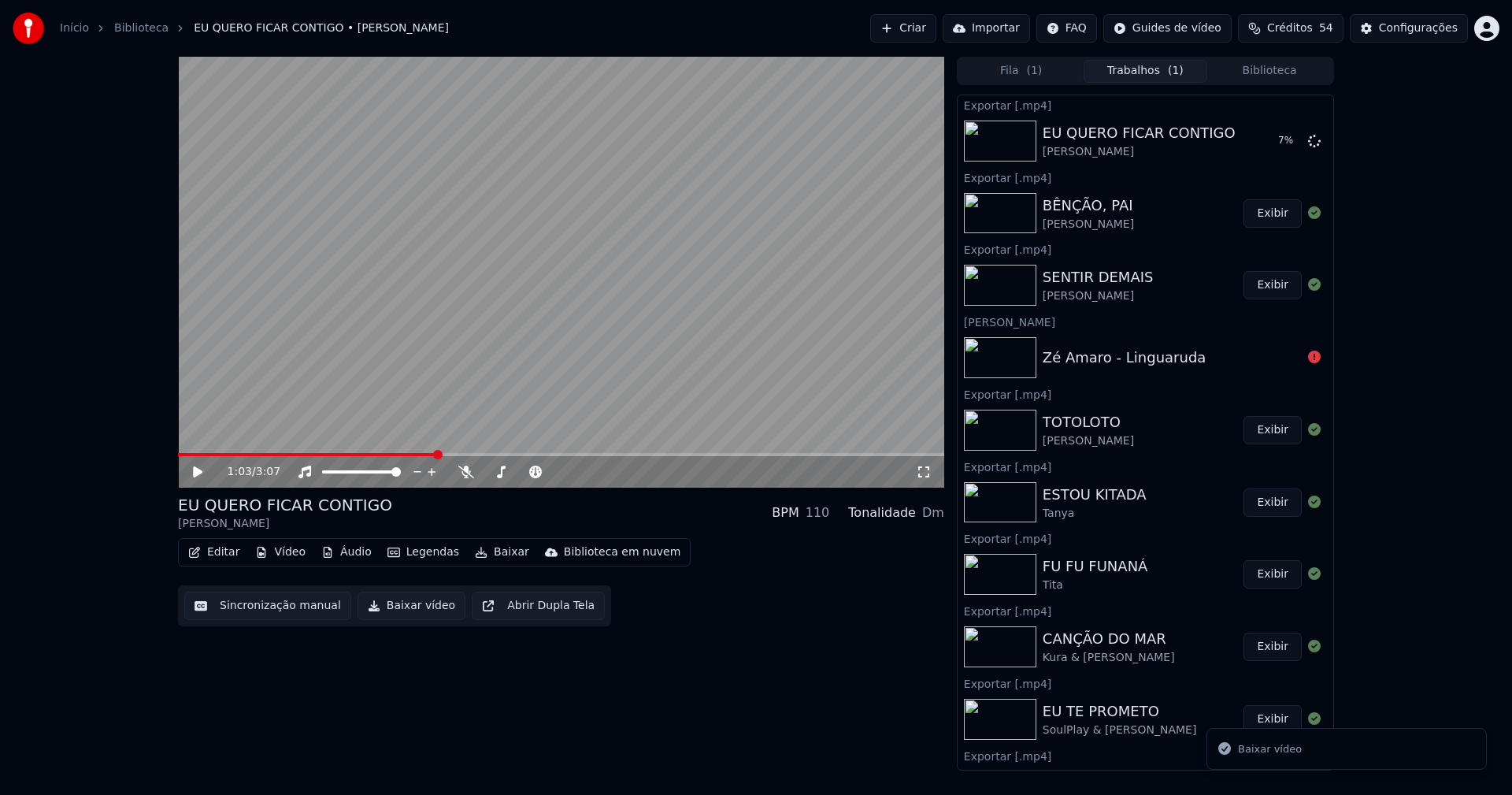
click at [1307, 73] on button "Biblioteca" at bounding box center [1269, 71] width 125 height 23
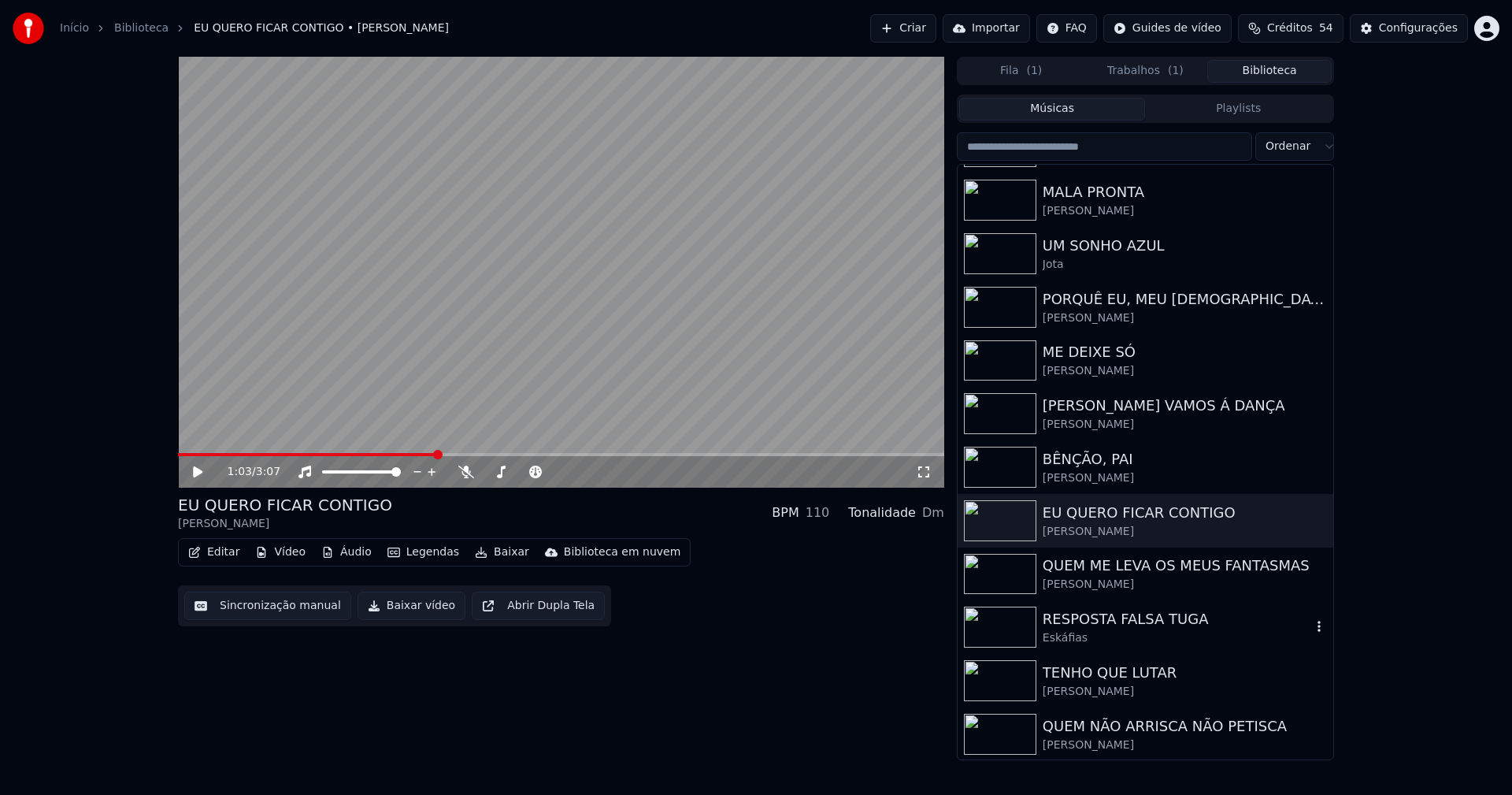
scroll to position [394, 0]
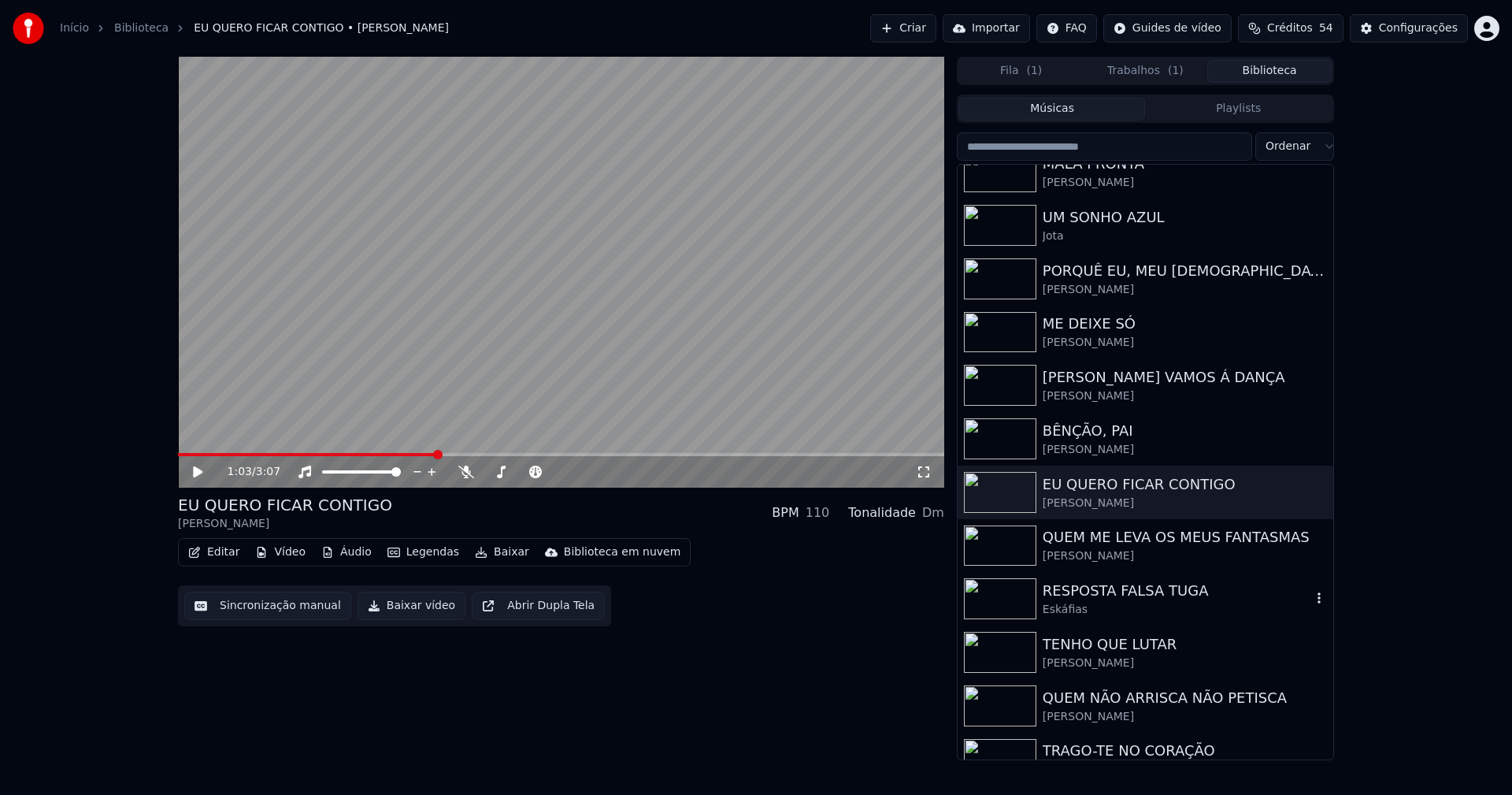
click at [1082, 597] on div "RESPOSTA FALSA TUGA" at bounding box center [1177, 590] width 269 height 22
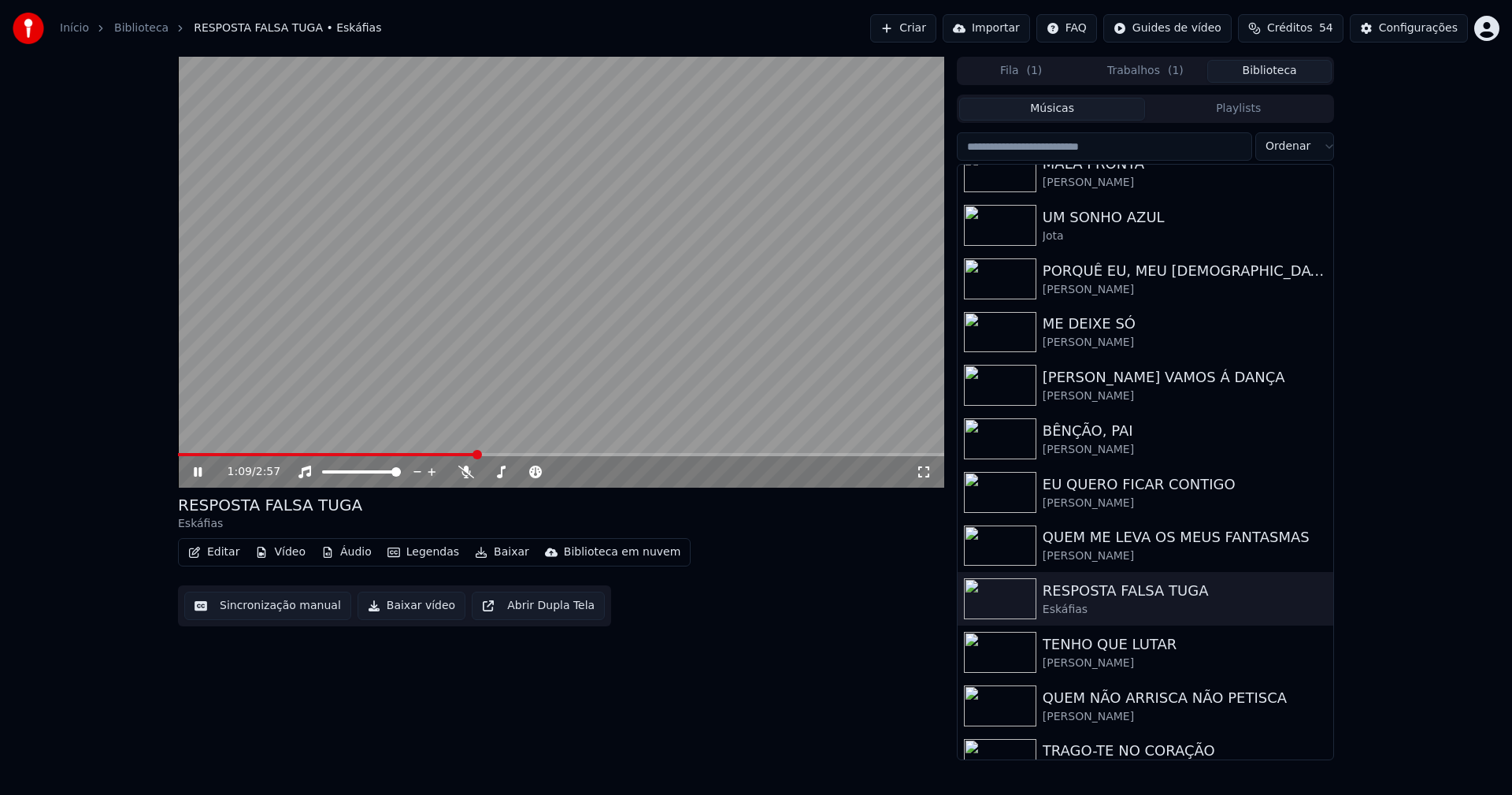
click at [474, 455] on span at bounding box center [560, 455] width 766 height 3
click at [785, 453] on span at bounding box center [560, 455] width 766 height 3
click at [199, 469] on icon at bounding box center [197, 471] width 8 height 9
click at [401, 613] on button "Baixar vídeo" at bounding box center [411, 606] width 108 height 28
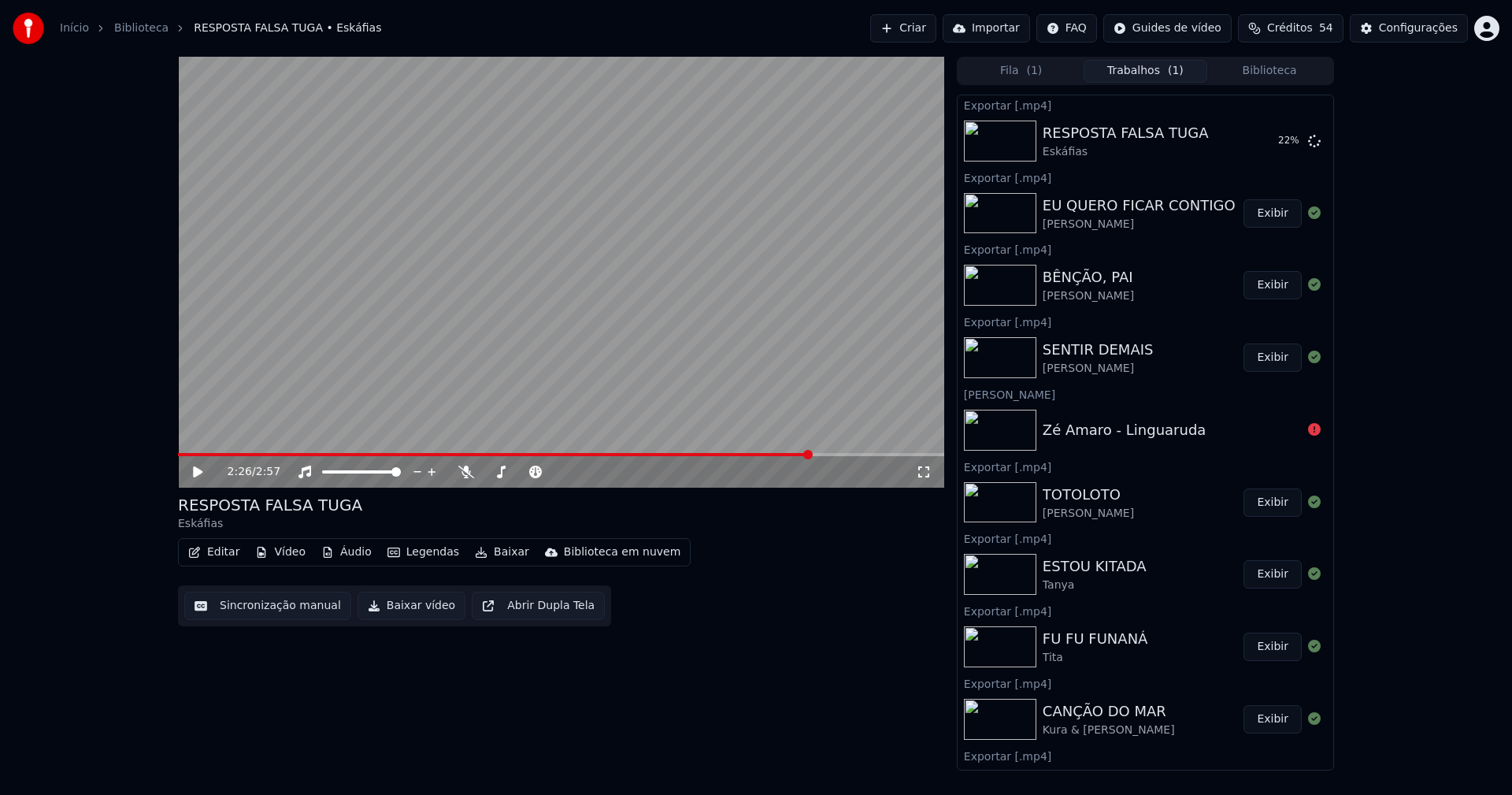
click at [1281, 77] on button "Biblioteca" at bounding box center [1269, 71] width 125 height 23
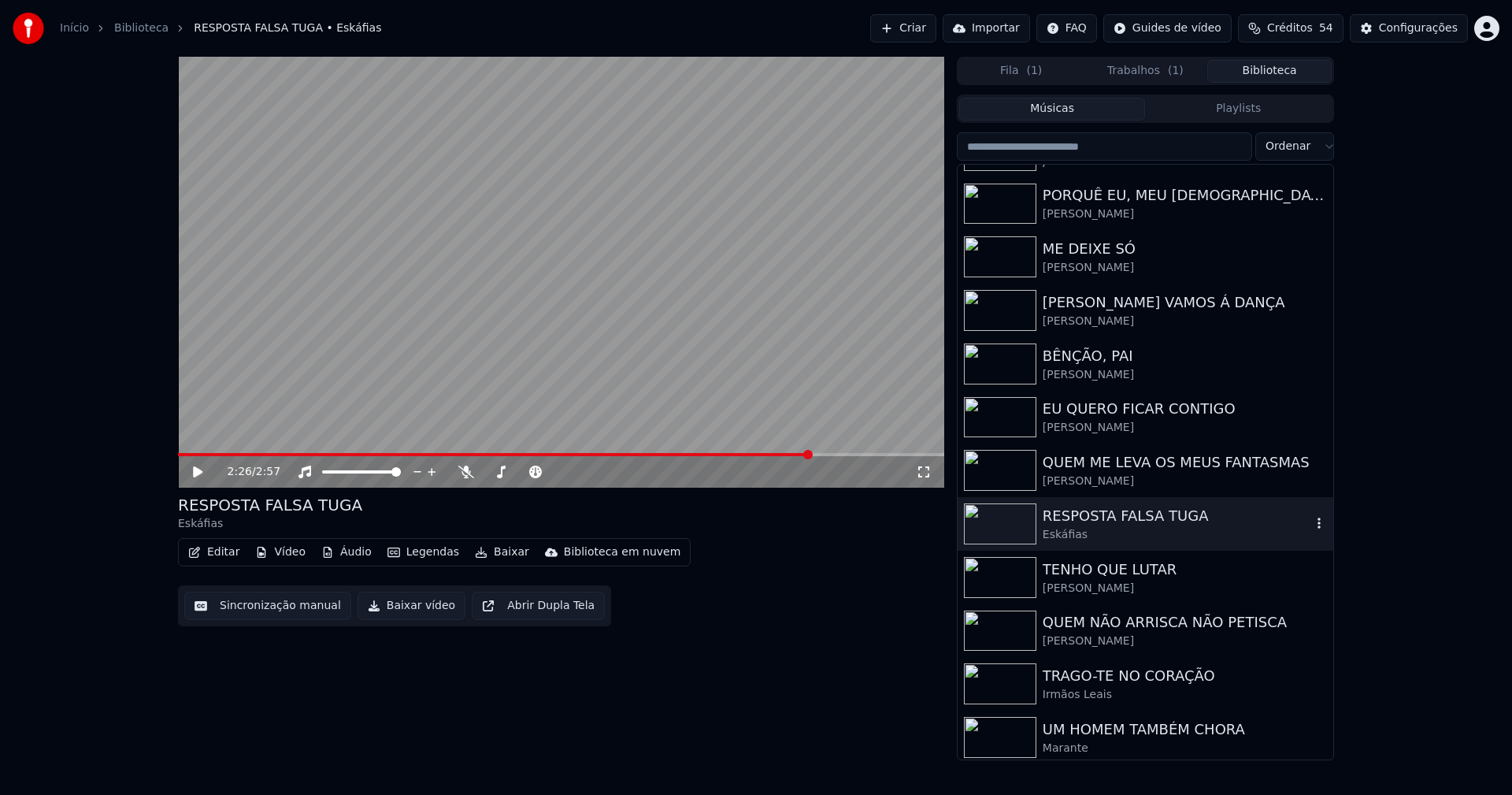
scroll to position [474, 0]
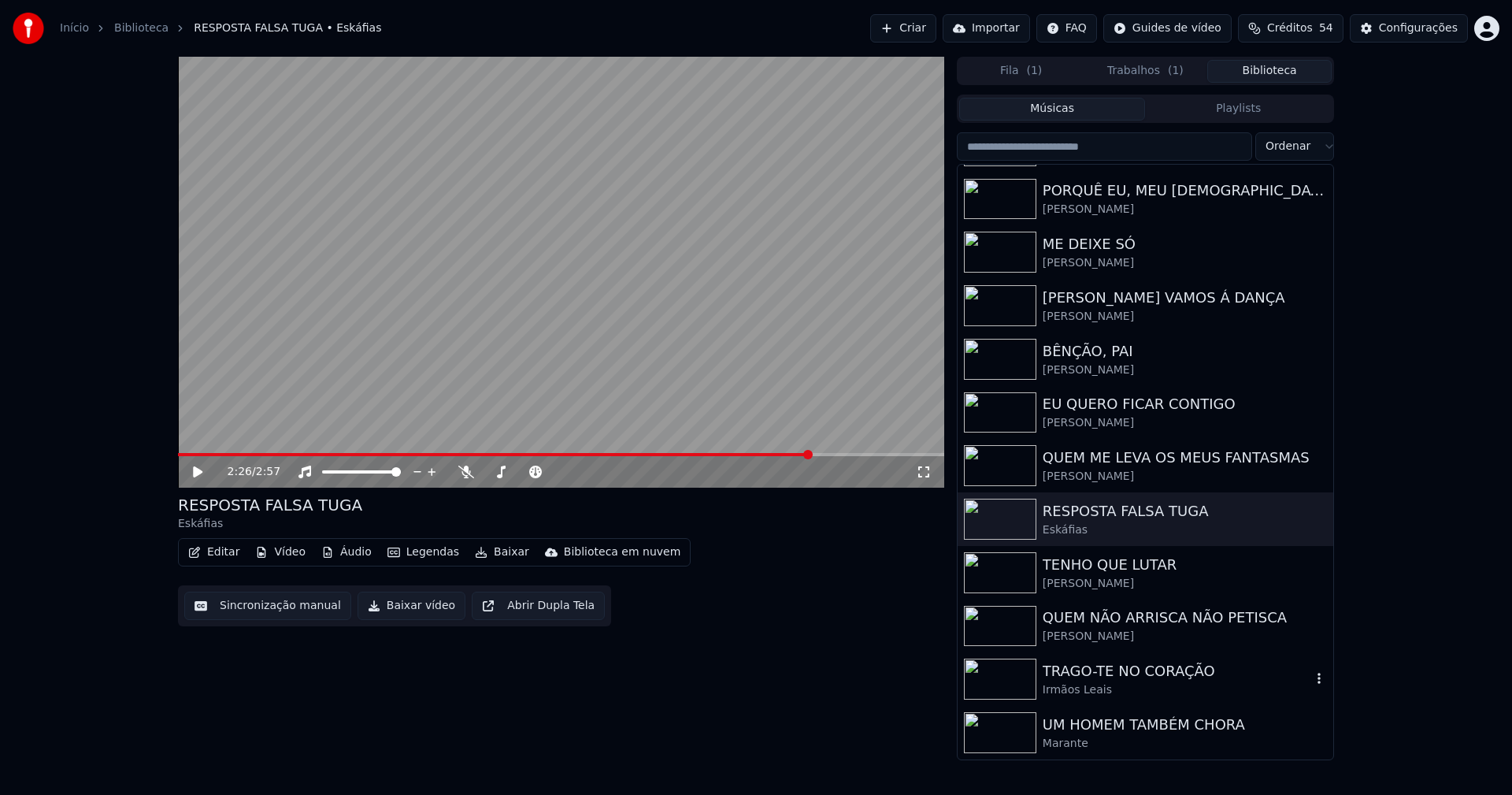
click at [1148, 677] on div "TRAGO-TE NO CORAÇÃO" at bounding box center [1177, 671] width 269 height 22
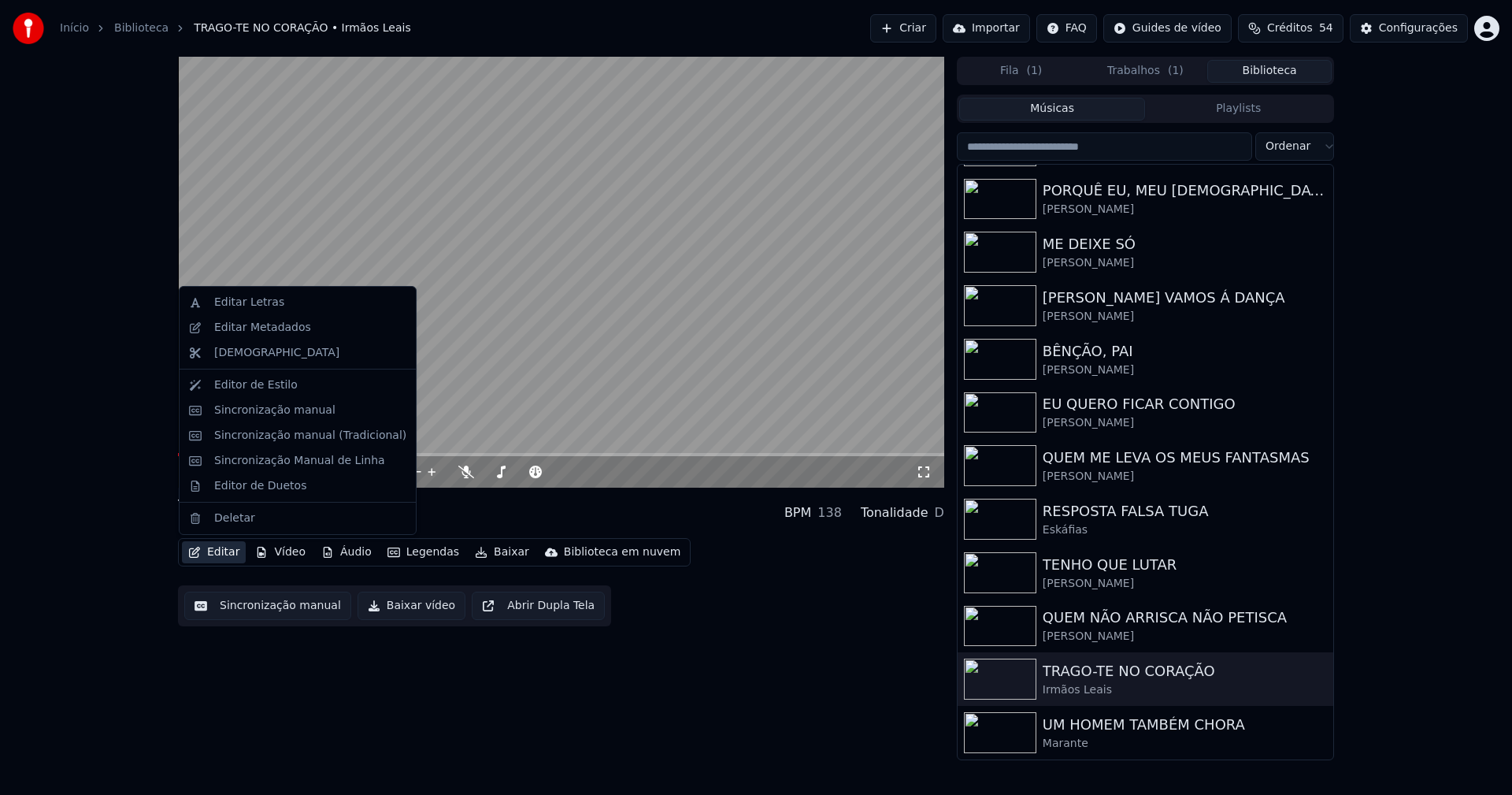
click at [228, 561] on button "Editar" at bounding box center [213, 552] width 64 height 22
click at [289, 440] on div "Sincronização manual (Tradicional)" at bounding box center [310, 435] width 193 height 16
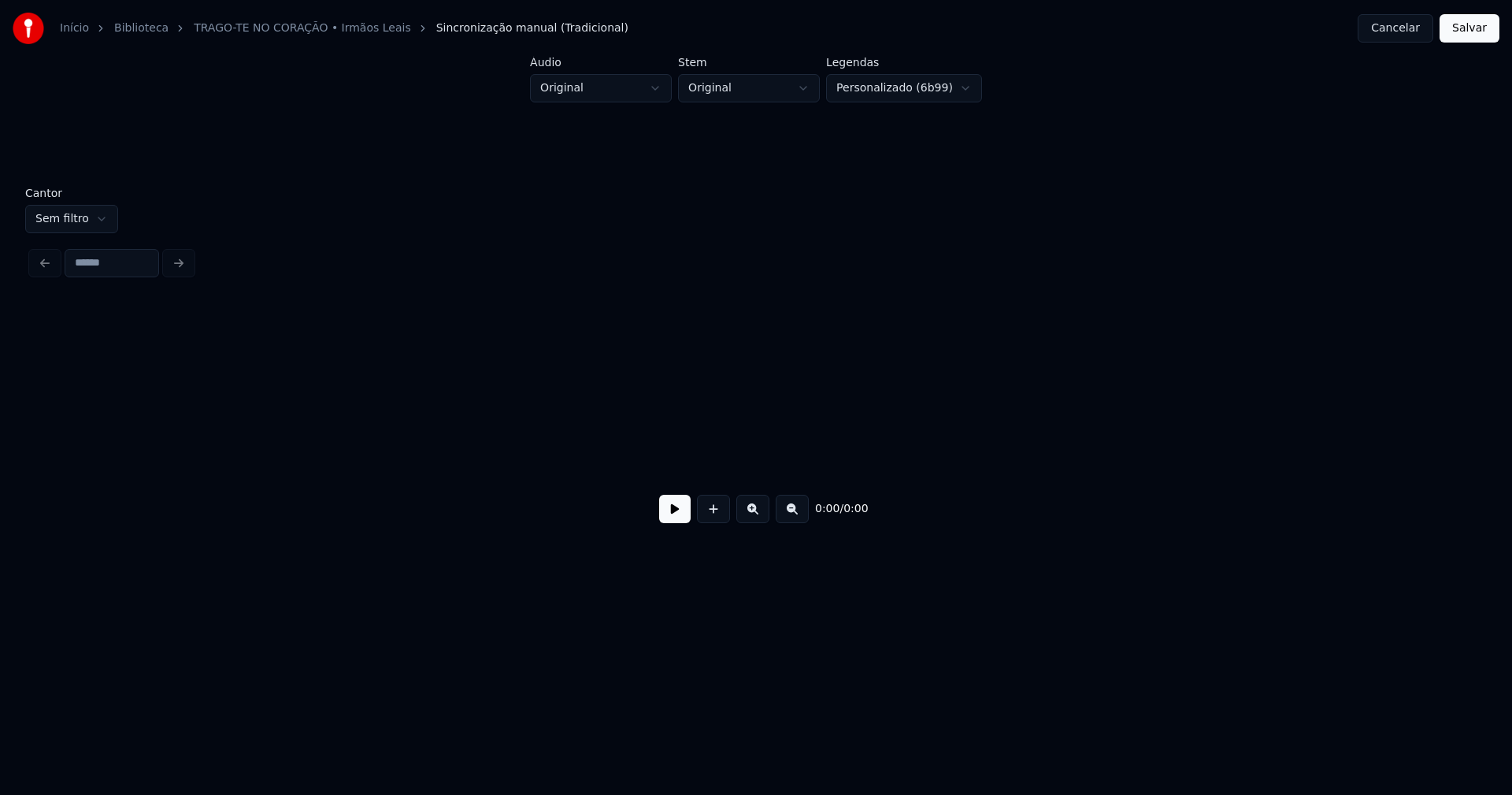
scroll to position [0, 1911]
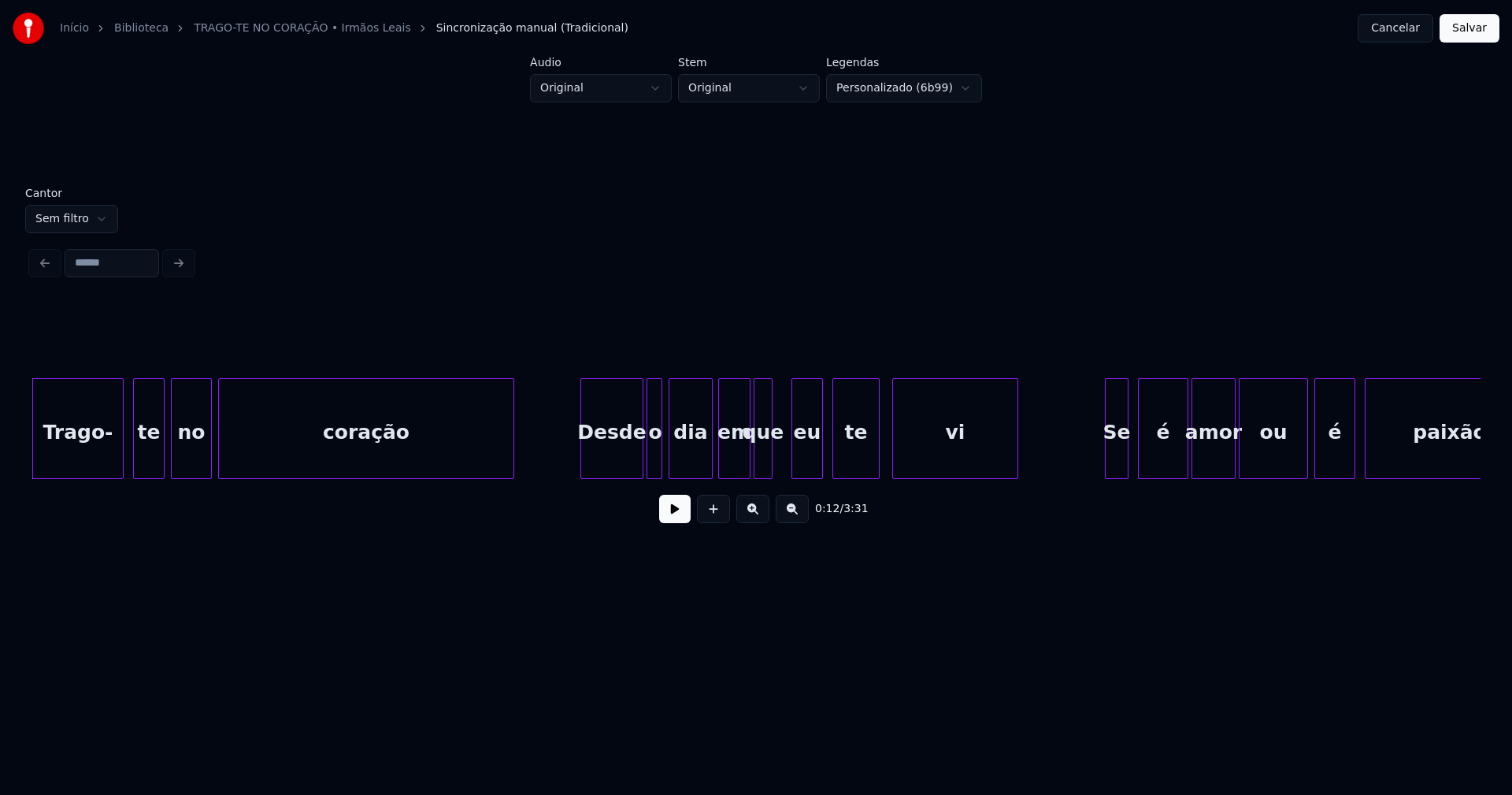
click at [674, 512] on button at bounding box center [675, 508] width 31 height 28
drag, startPoint x: 674, startPoint y: 512, endPoint x: 1149, endPoint y: 142, distance: 602.1
click at [679, 511] on button at bounding box center [675, 508] width 31 height 28
click at [1407, 30] on button "Cancelar" at bounding box center [1395, 28] width 75 height 28
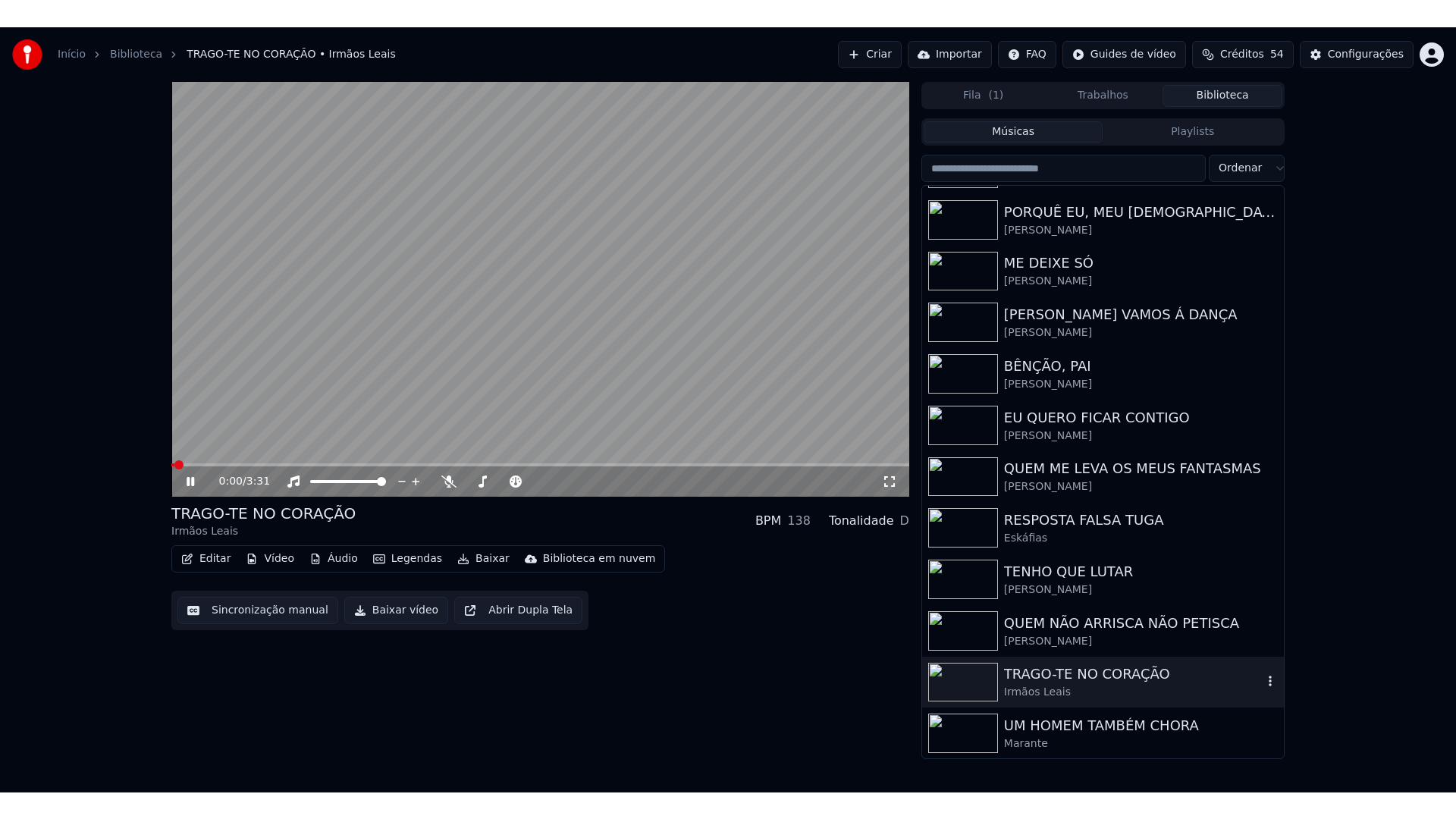
scroll to position [457, 0]
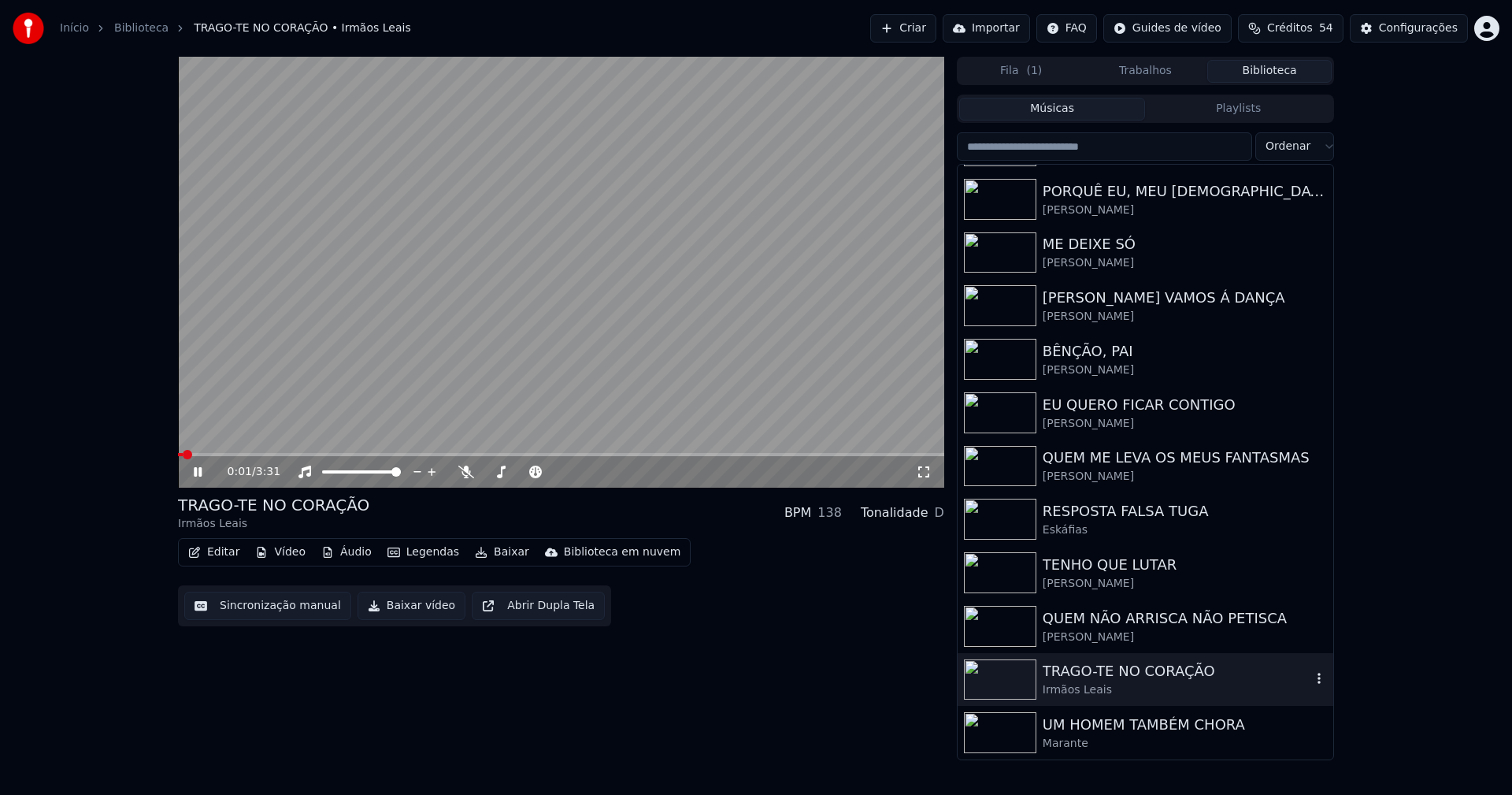
click at [1120, 680] on div "TRAGO-TE NO CORAÇÃO" at bounding box center [1177, 671] width 269 height 22
click at [346, 455] on span at bounding box center [560, 455] width 766 height 3
click at [926, 474] on icon at bounding box center [923, 471] width 16 height 12
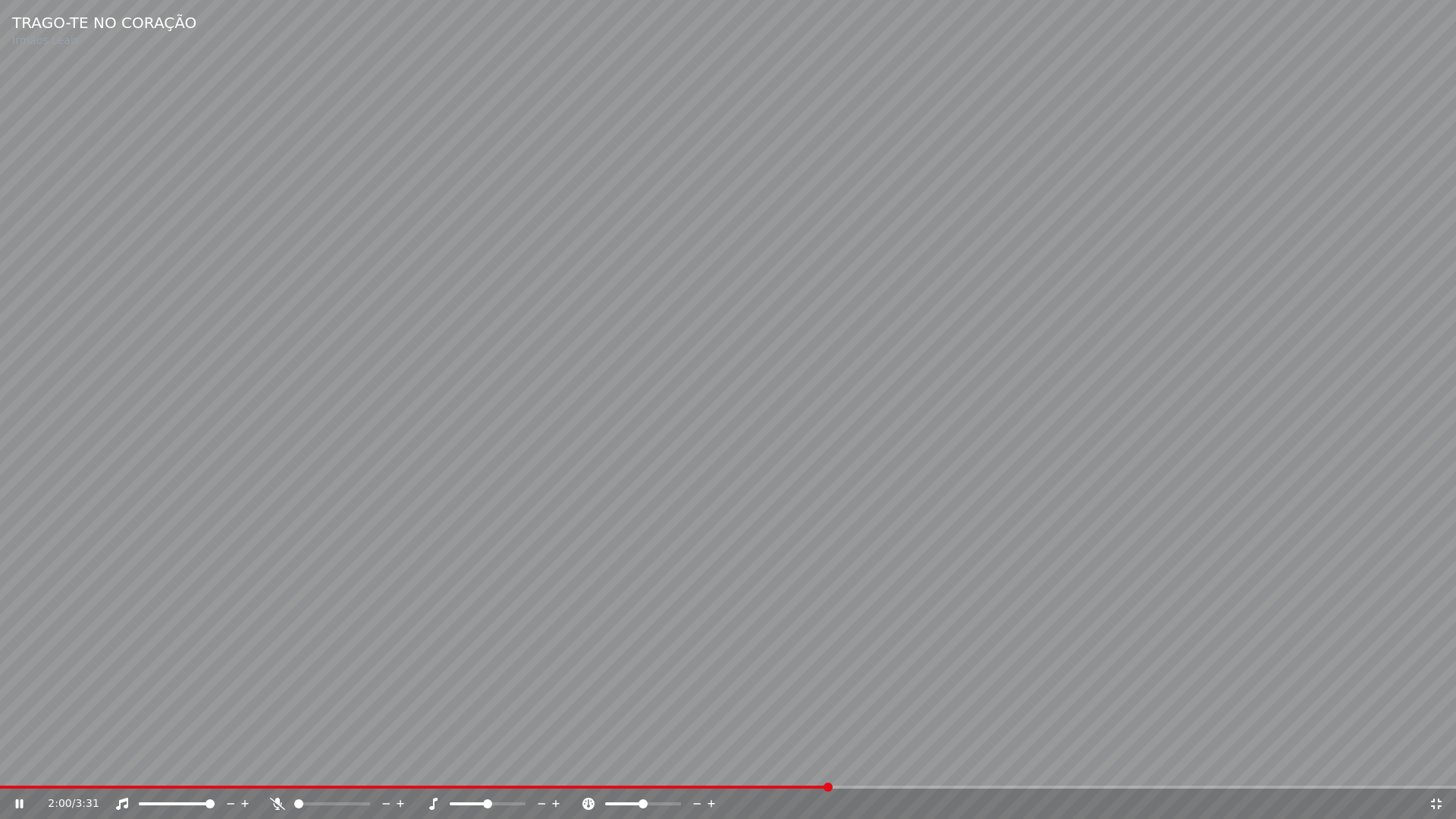
click at [1437, 765] on icon at bounding box center [1435, 804] width 15 height 12
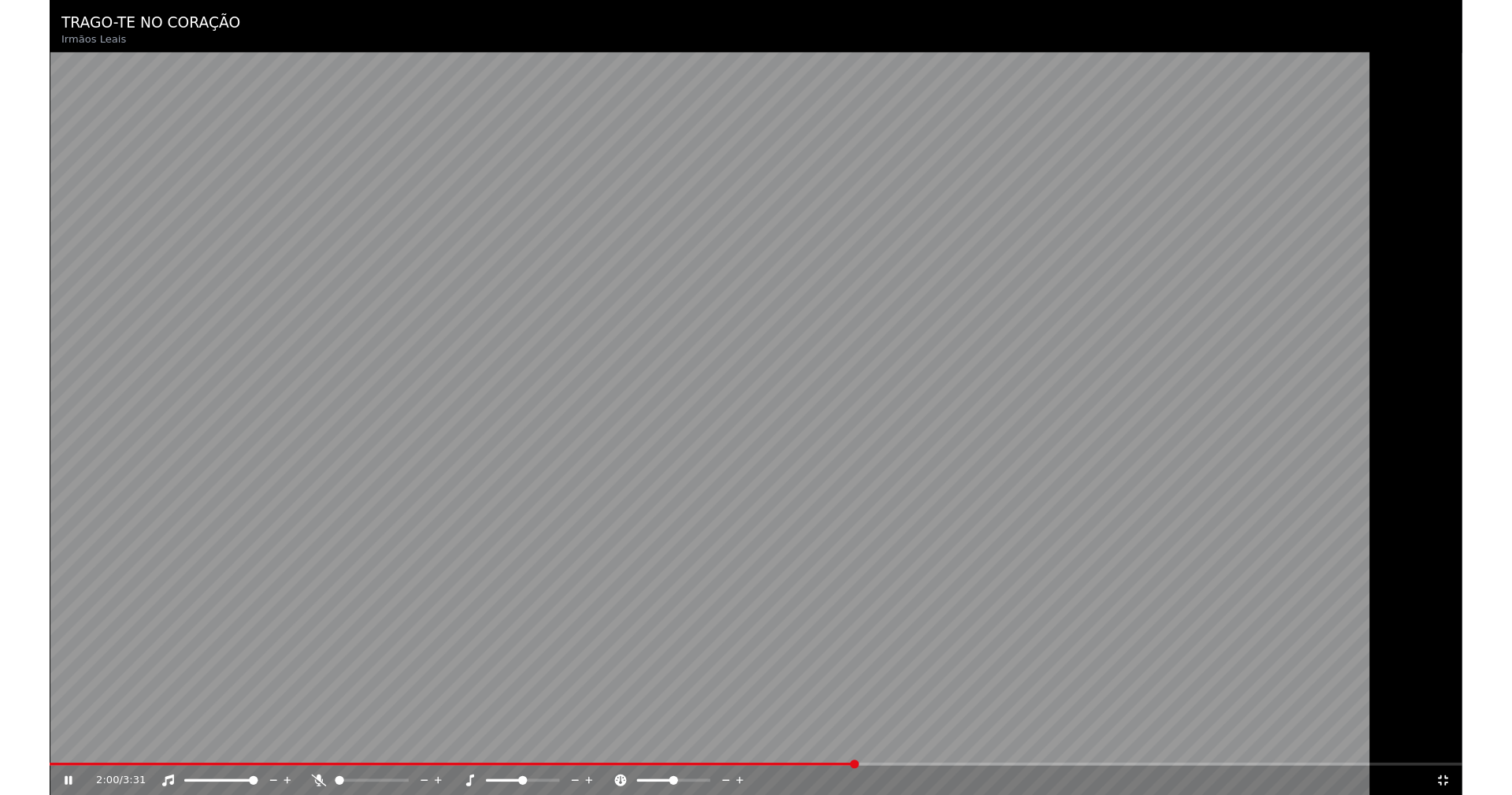
scroll to position [474, 0]
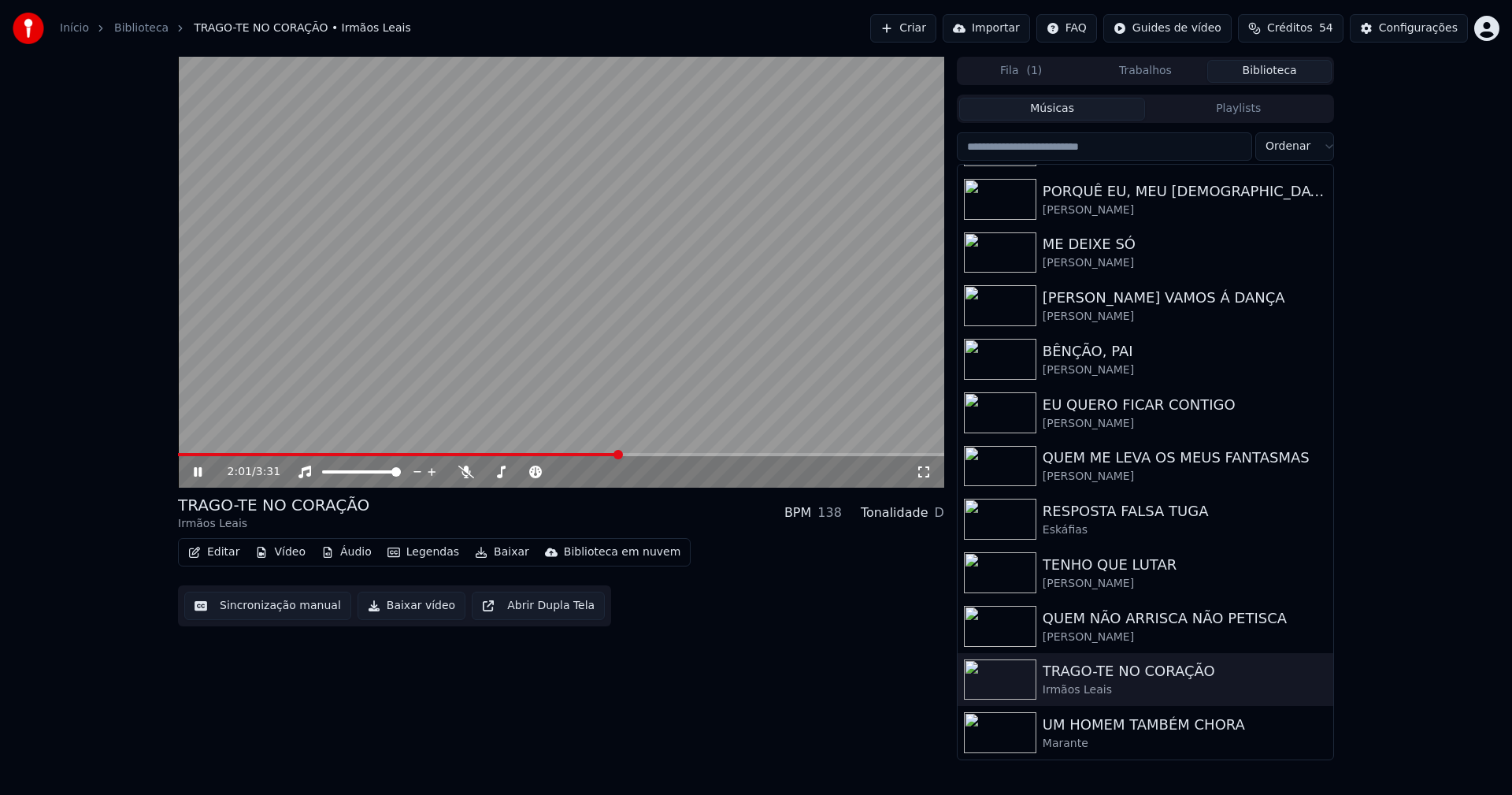
click at [192, 472] on icon at bounding box center [209, 471] width 37 height 12
click at [402, 603] on button "Baixar vídeo" at bounding box center [411, 606] width 108 height 28
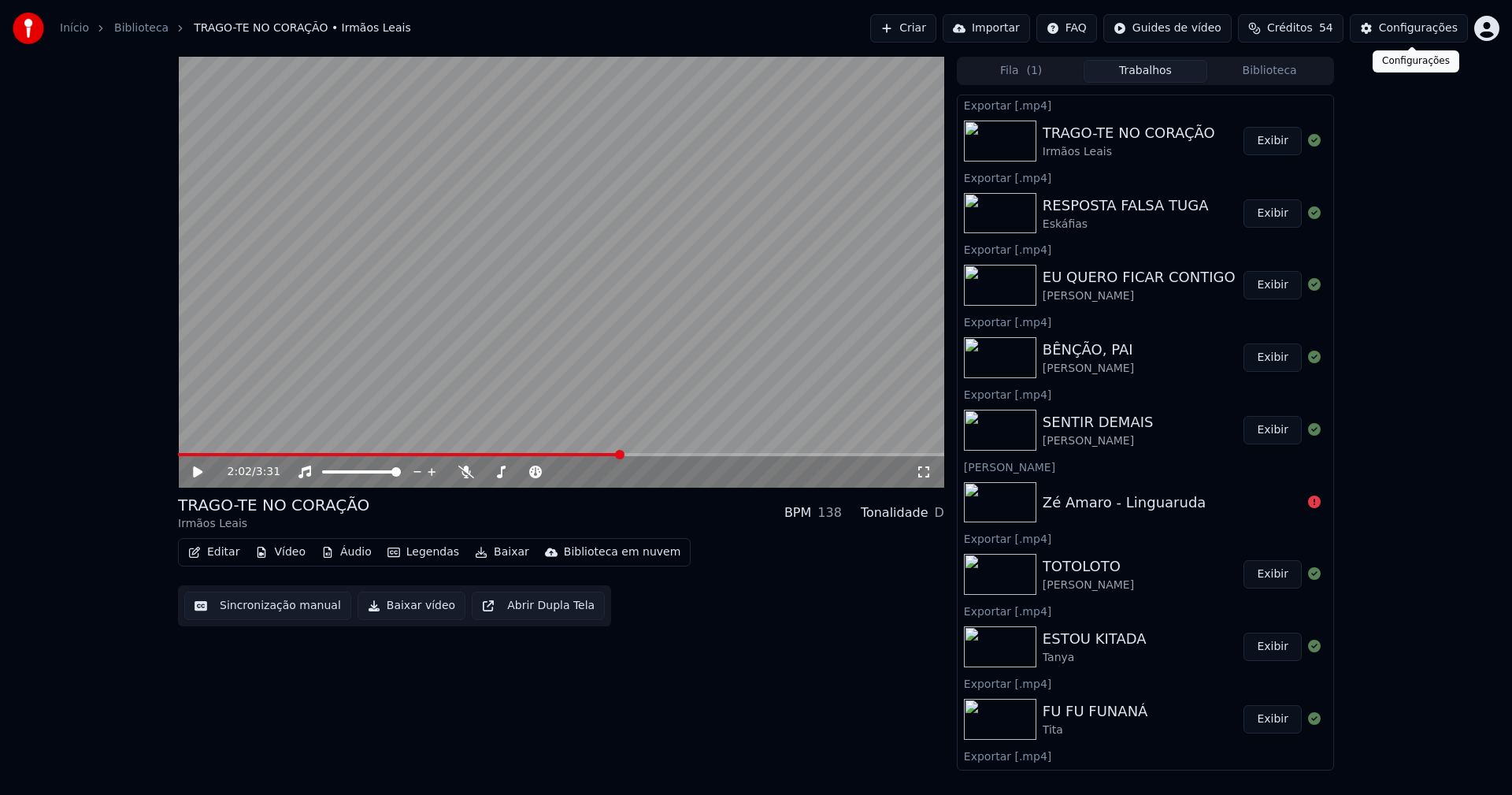
click at [1422, 31] on div "Configurações" at bounding box center [1418, 28] width 78 height 16
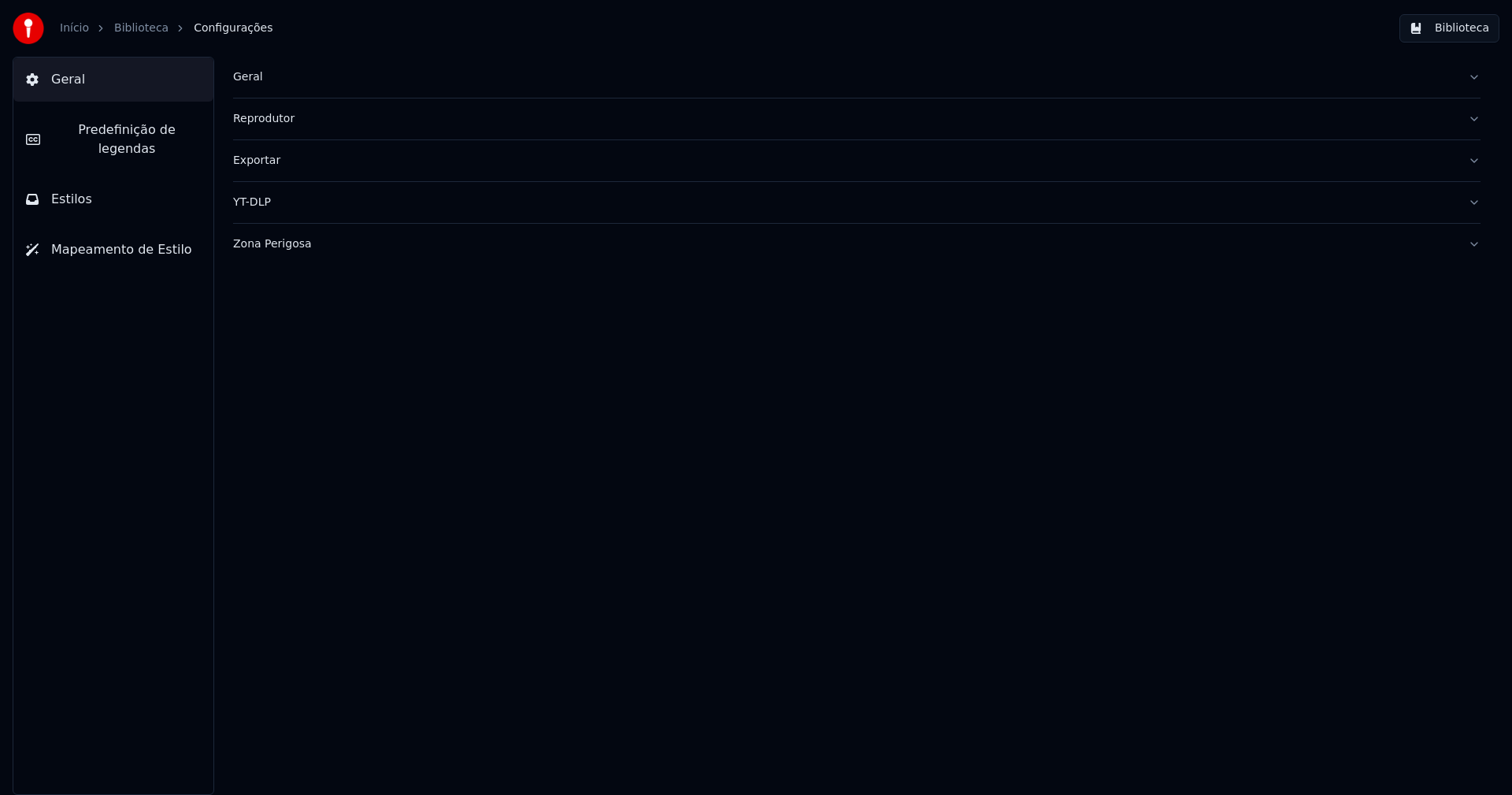
click at [74, 190] on span "Estilos" at bounding box center [72, 199] width 41 height 19
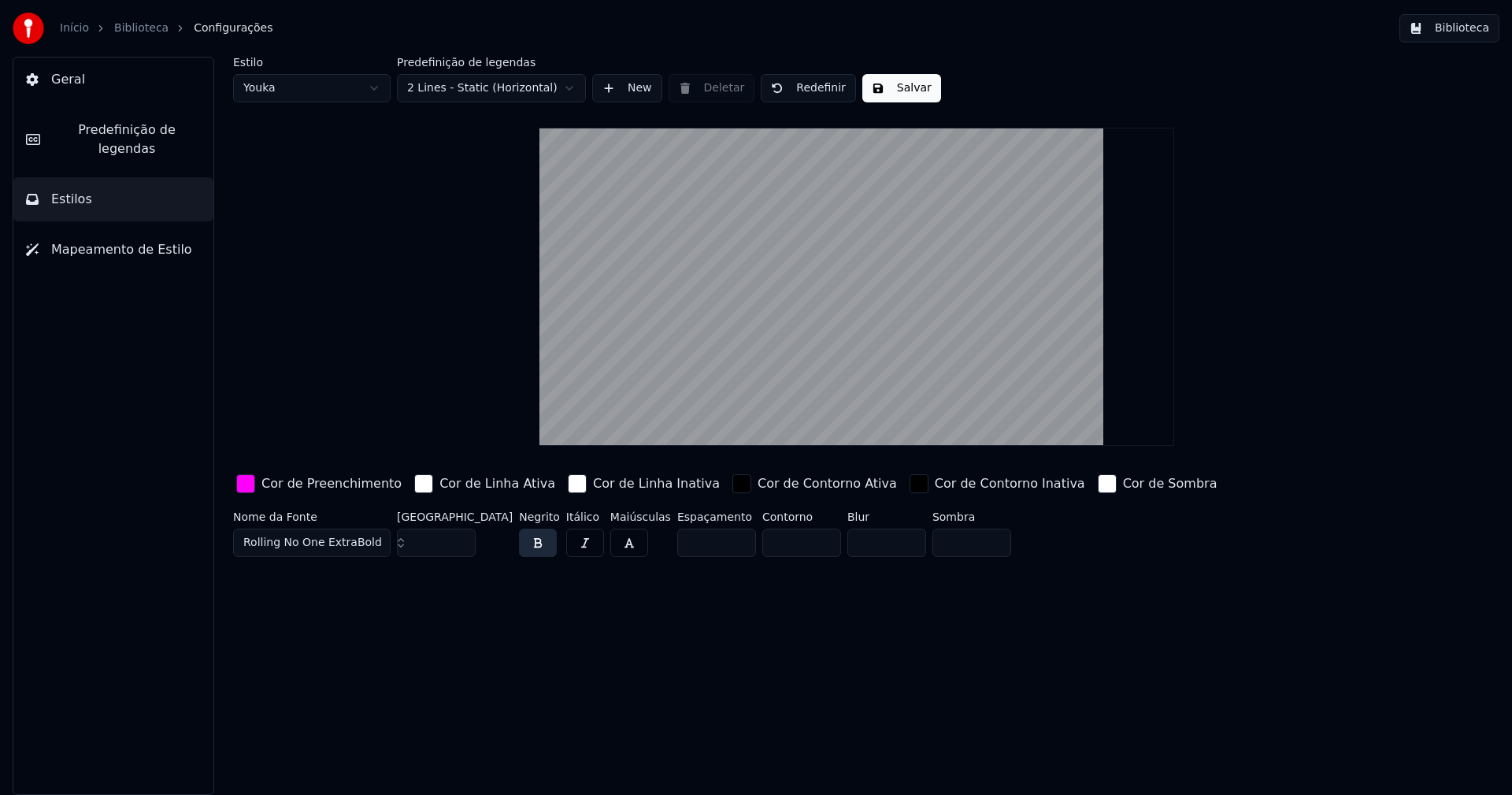
click at [250, 488] on div "button" at bounding box center [245, 483] width 19 height 19
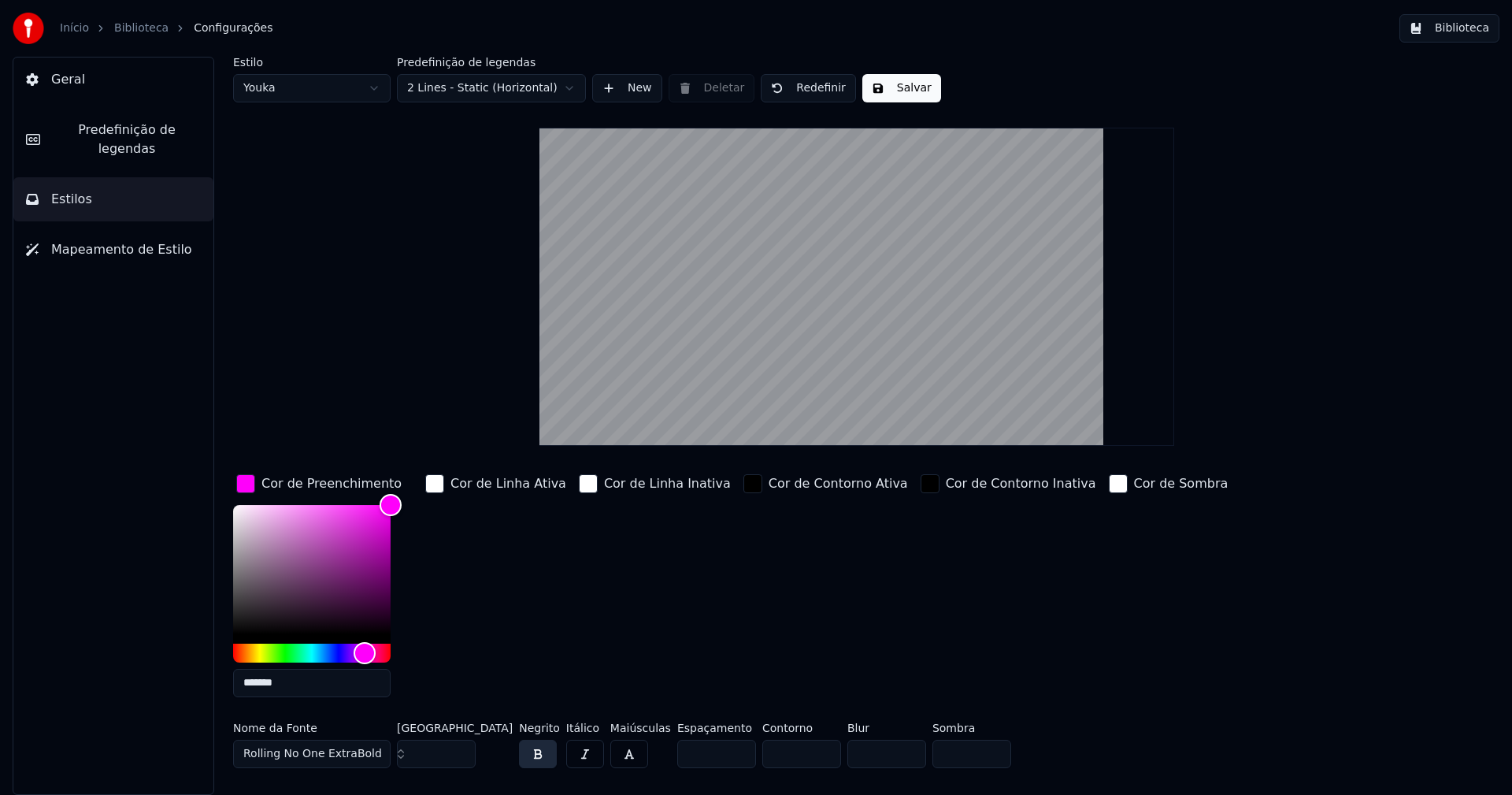
click at [297, 685] on input "*******" at bounding box center [311, 683] width 158 height 28
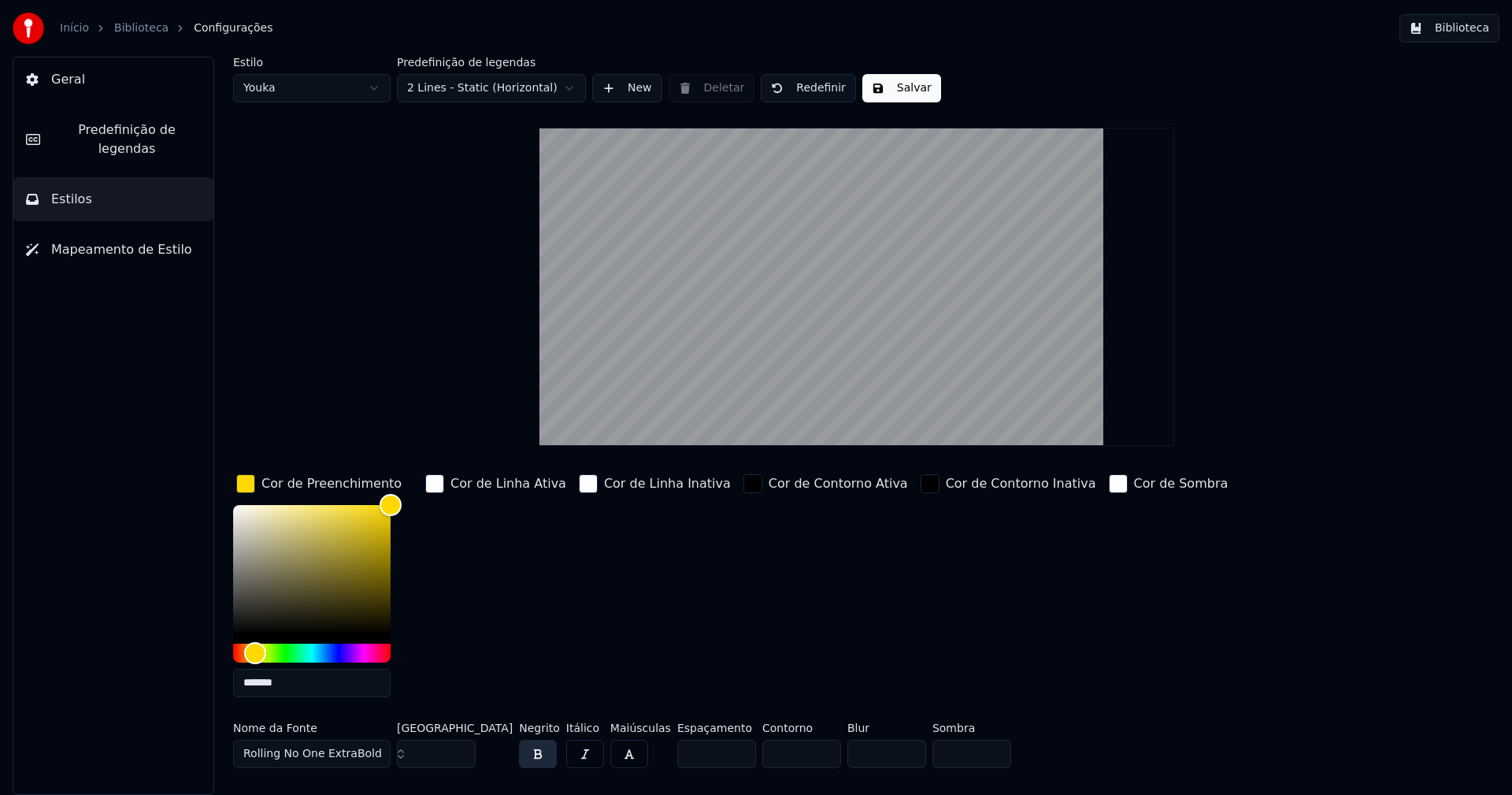
type input "*******"
click at [247, 487] on div "button" at bounding box center [245, 483] width 19 height 19
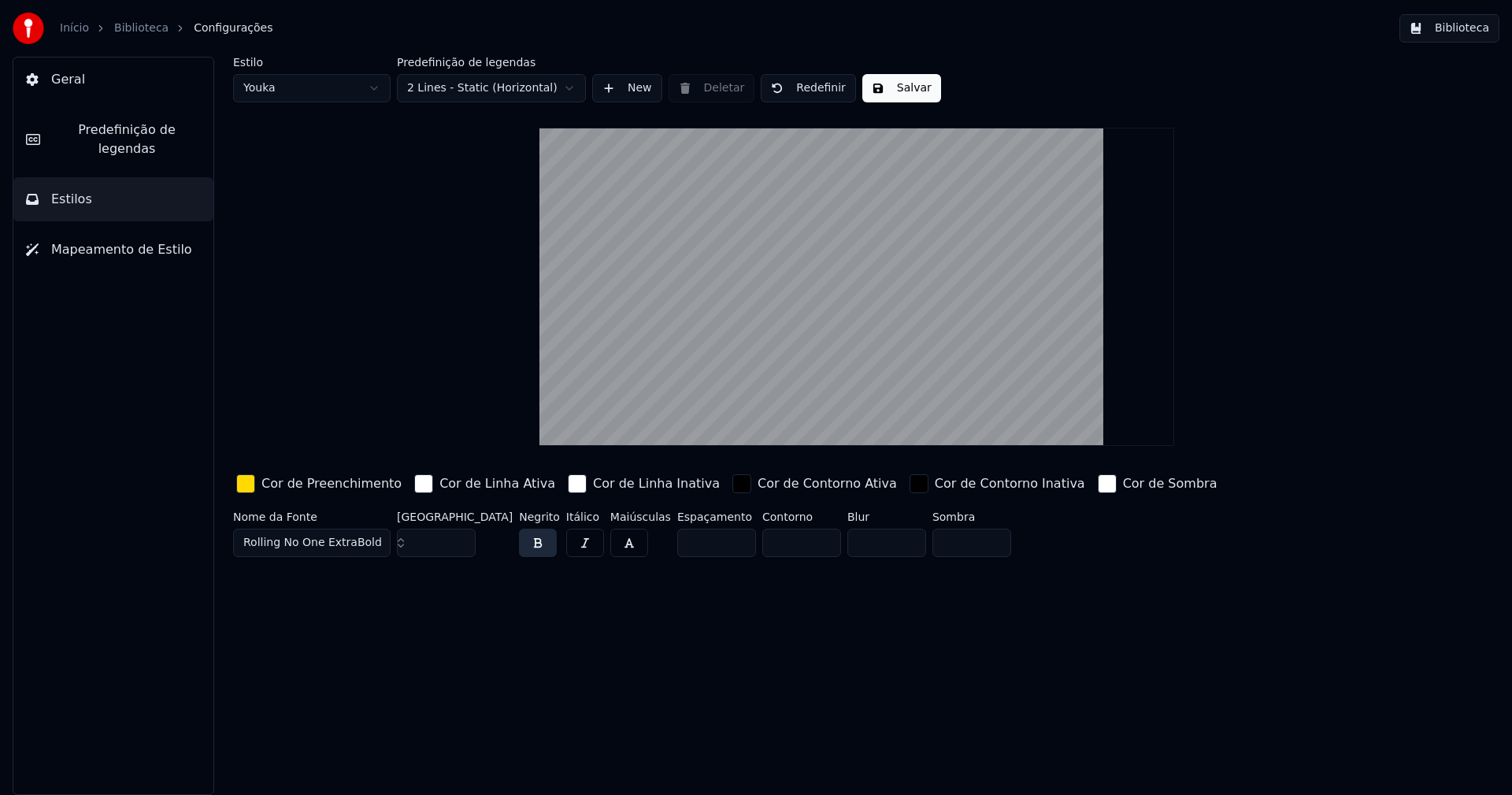
click at [902, 93] on button "Salvar" at bounding box center [901, 88] width 78 height 28
click at [1468, 36] on button "Biblioteca" at bounding box center [1449, 28] width 100 height 28
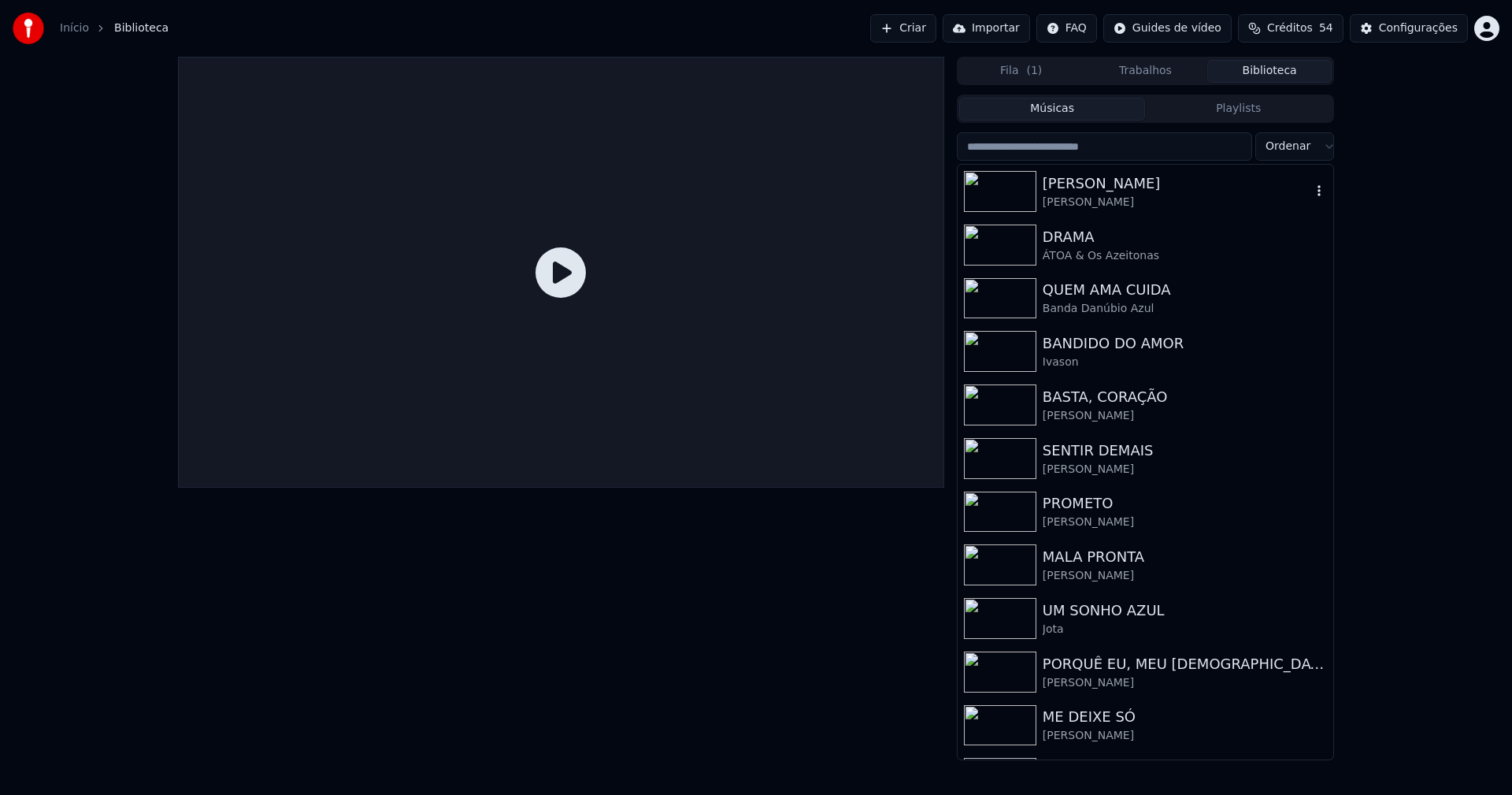
click at [1098, 197] on div "[PERSON_NAME]" at bounding box center [1177, 202] width 269 height 16
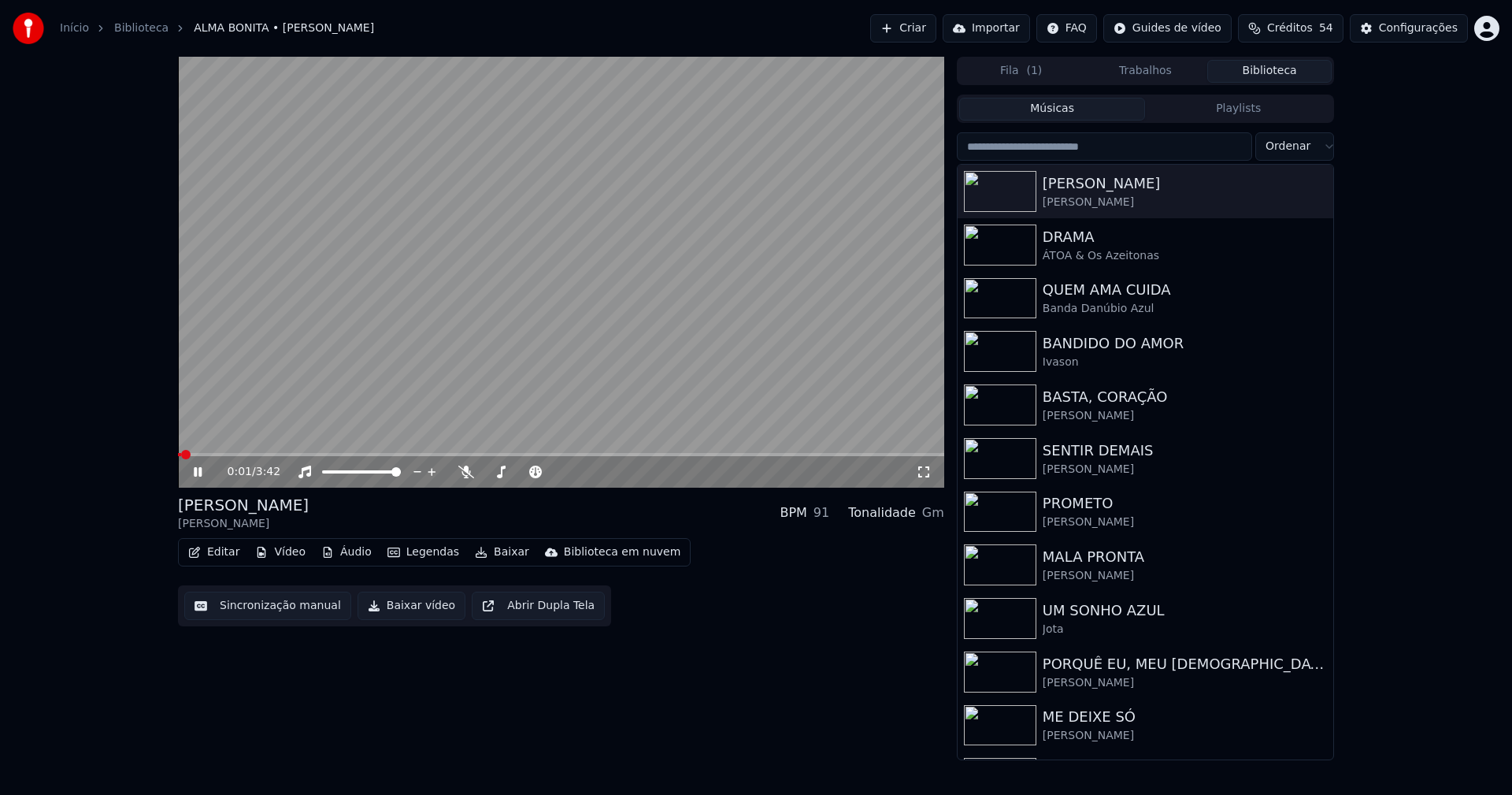
click at [928, 468] on icon at bounding box center [923, 471] width 11 height 11
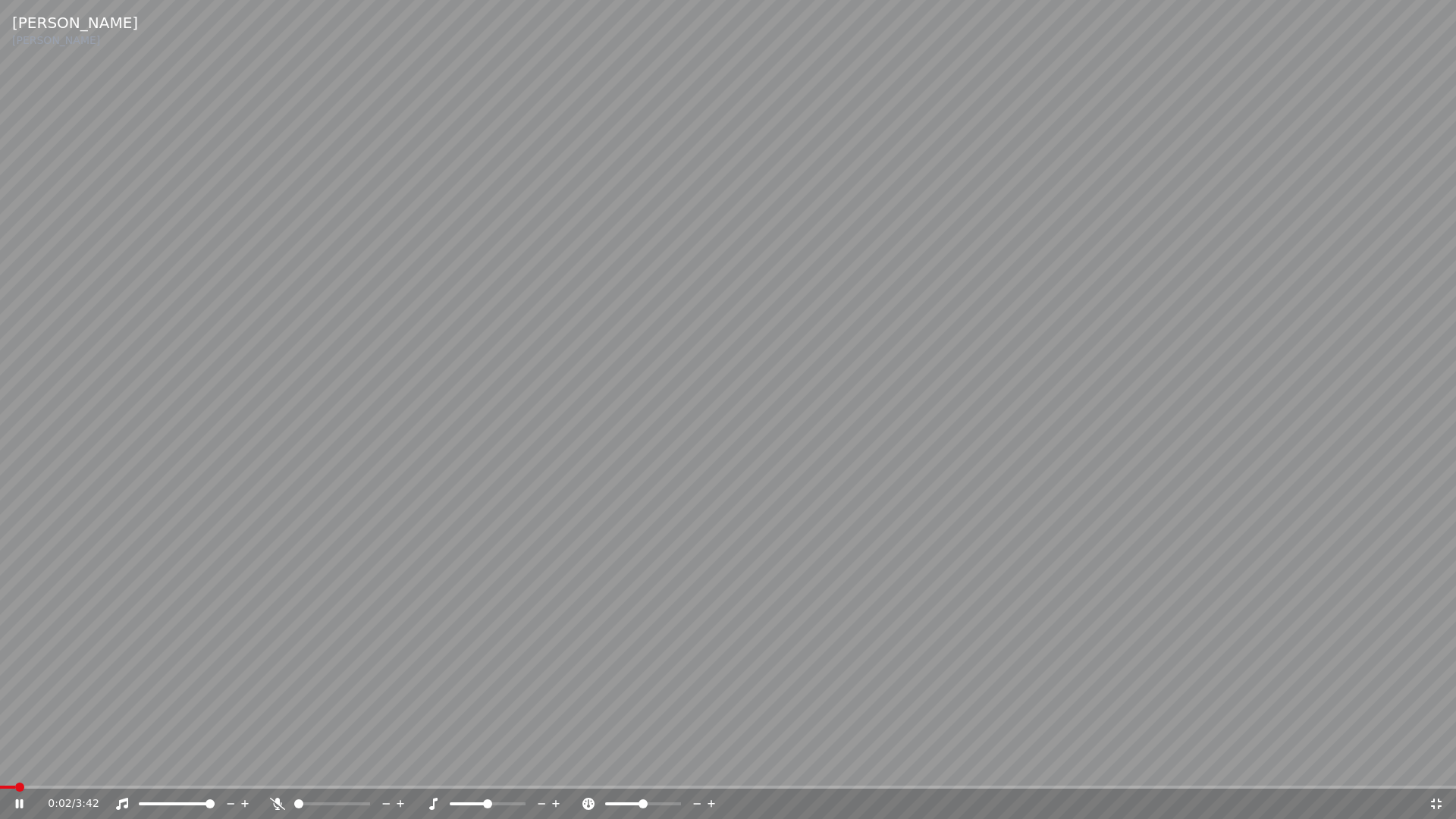
click at [360, 765] on span at bounding box center [728, 787] width 1456 height 3
click at [716, 765] on div "1:17 / 3:42" at bounding box center [728, 804] width 1456 height 30
click at [717, 765] on span at bounding box center [728, 787] width 1456 height 3
click at [29, 765] on icon at bounding box center [29, 804] width 36 height 12
click at [1438, 765] on icon at bounding box center [1435, 804] width 15 height 12
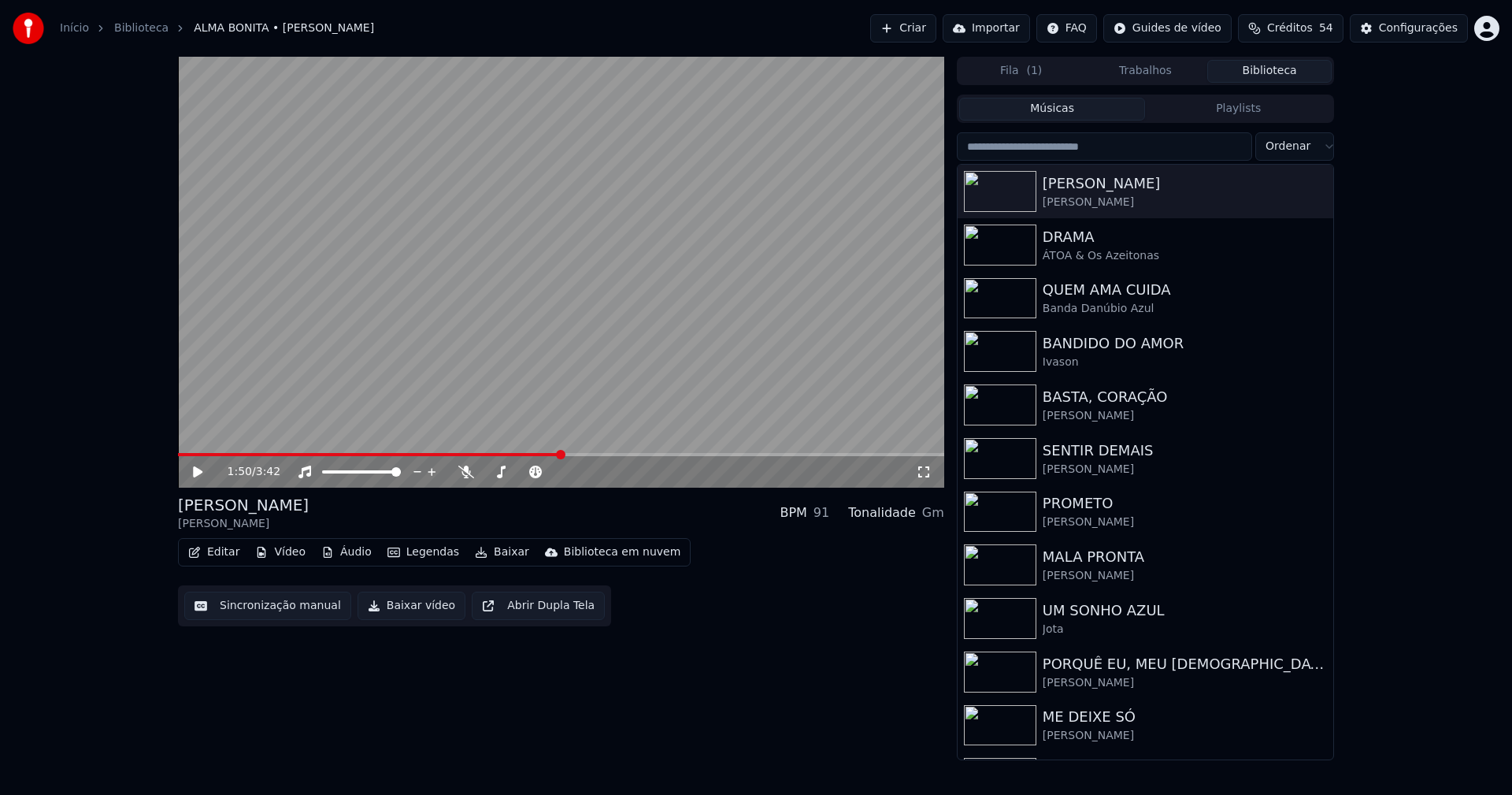
click at [414, 611] on button "Baixar vídeo" at bounding box center [411, 606] width 108 height 28
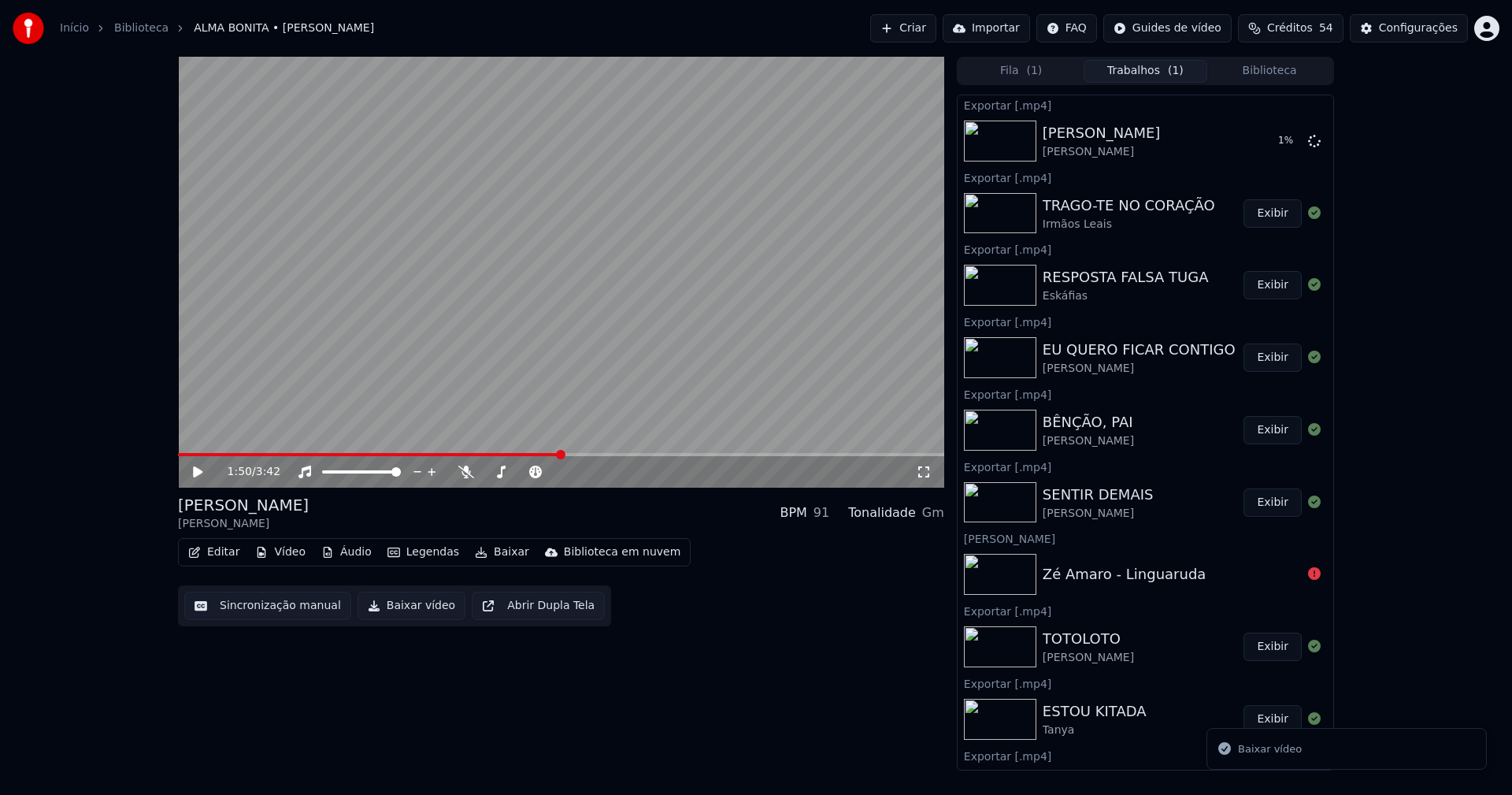
click at [1283, 69] on button "Biblioteca" at bounding box center [1269, 71] width 125 height 23
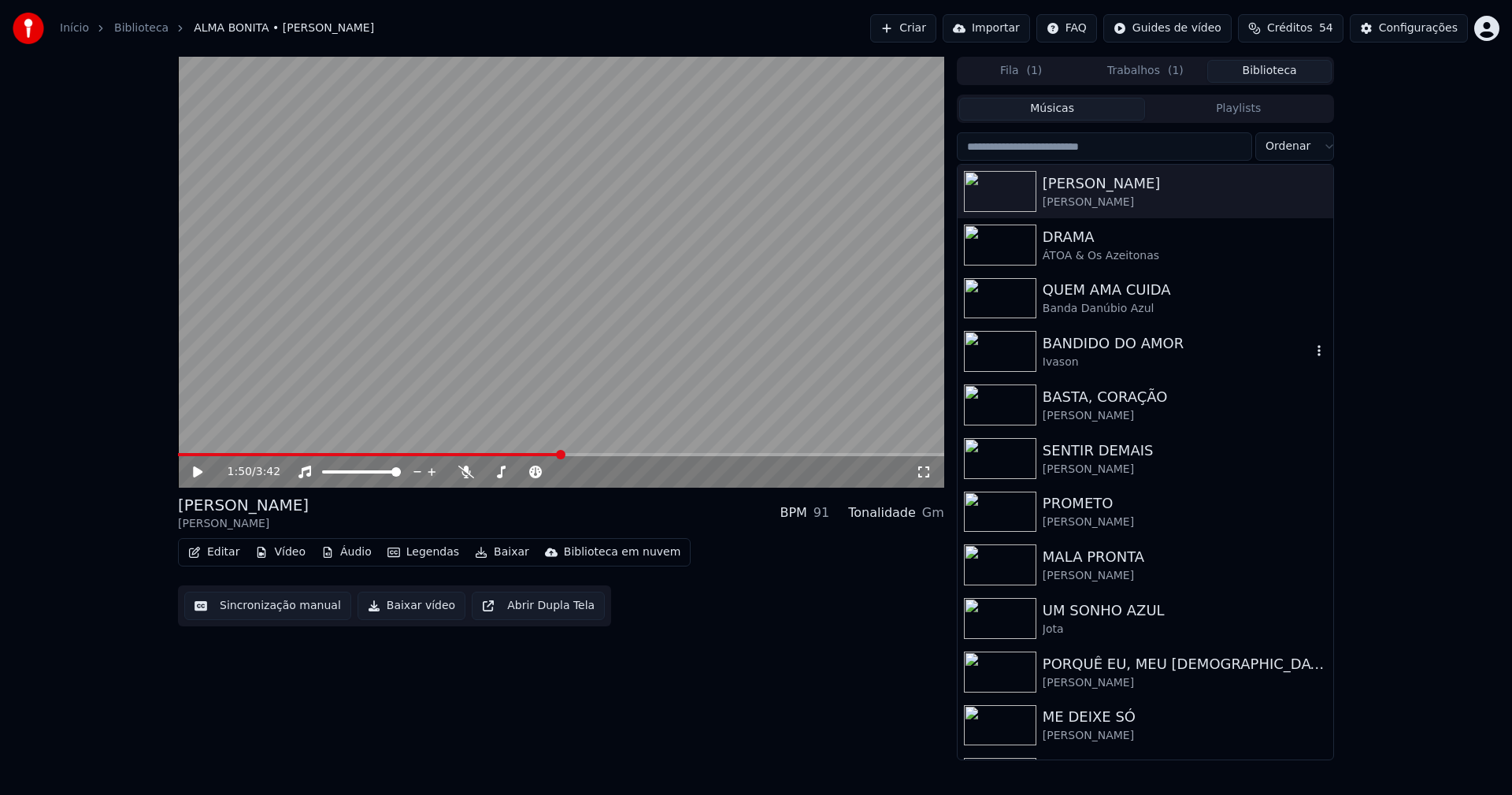
click at [1105, 355] on div "Ivason" at bounding box center [1177, 362] width 269 height 16
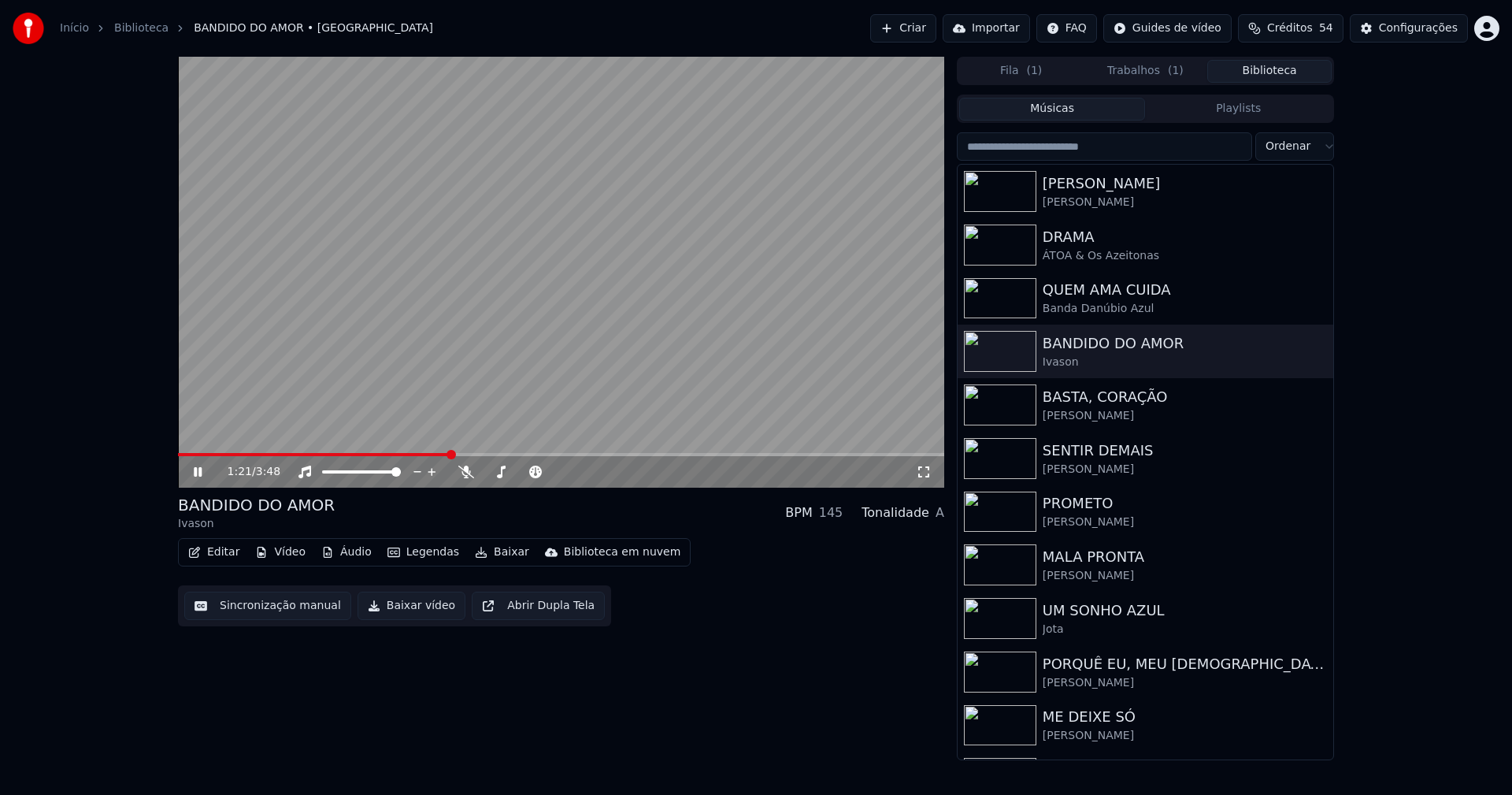
click at [449, 455] on span at bounding box center [560, 455] width 766 height 3
click at [197, 466] on icon at bounding box center [209, 471] width 37 height 12
click at [392, 600] on button "Baixar vídeo" at bounding box center [411, 606] width 108 height 28
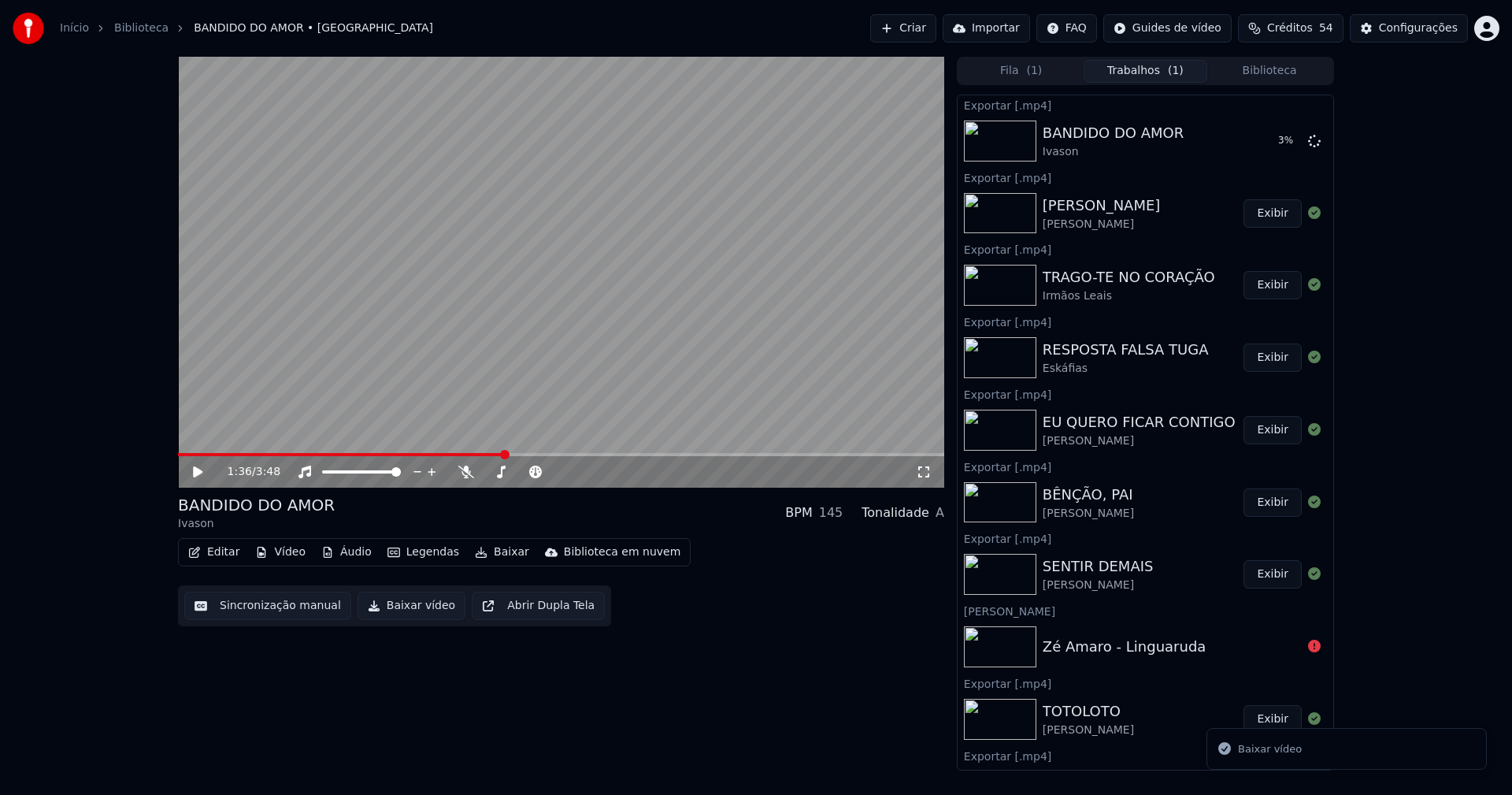
click at [1277, 65] on button "Biblioteca" at bounding box center [1269, 71] width 125 height 23
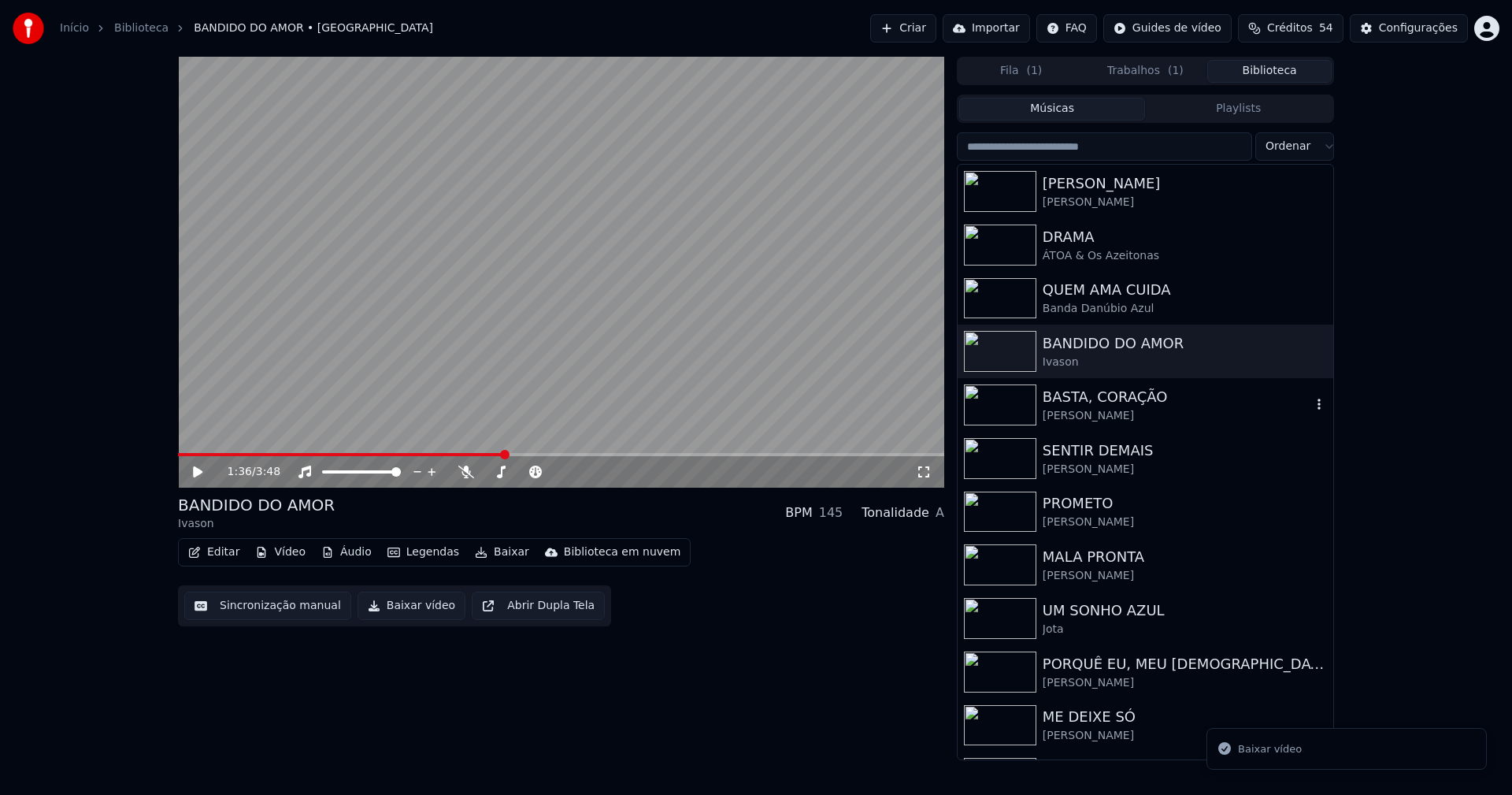
click at [1100, 413] on div "[PERSON_NAME]" at bounding box center [1177, 416] width 269 height 16
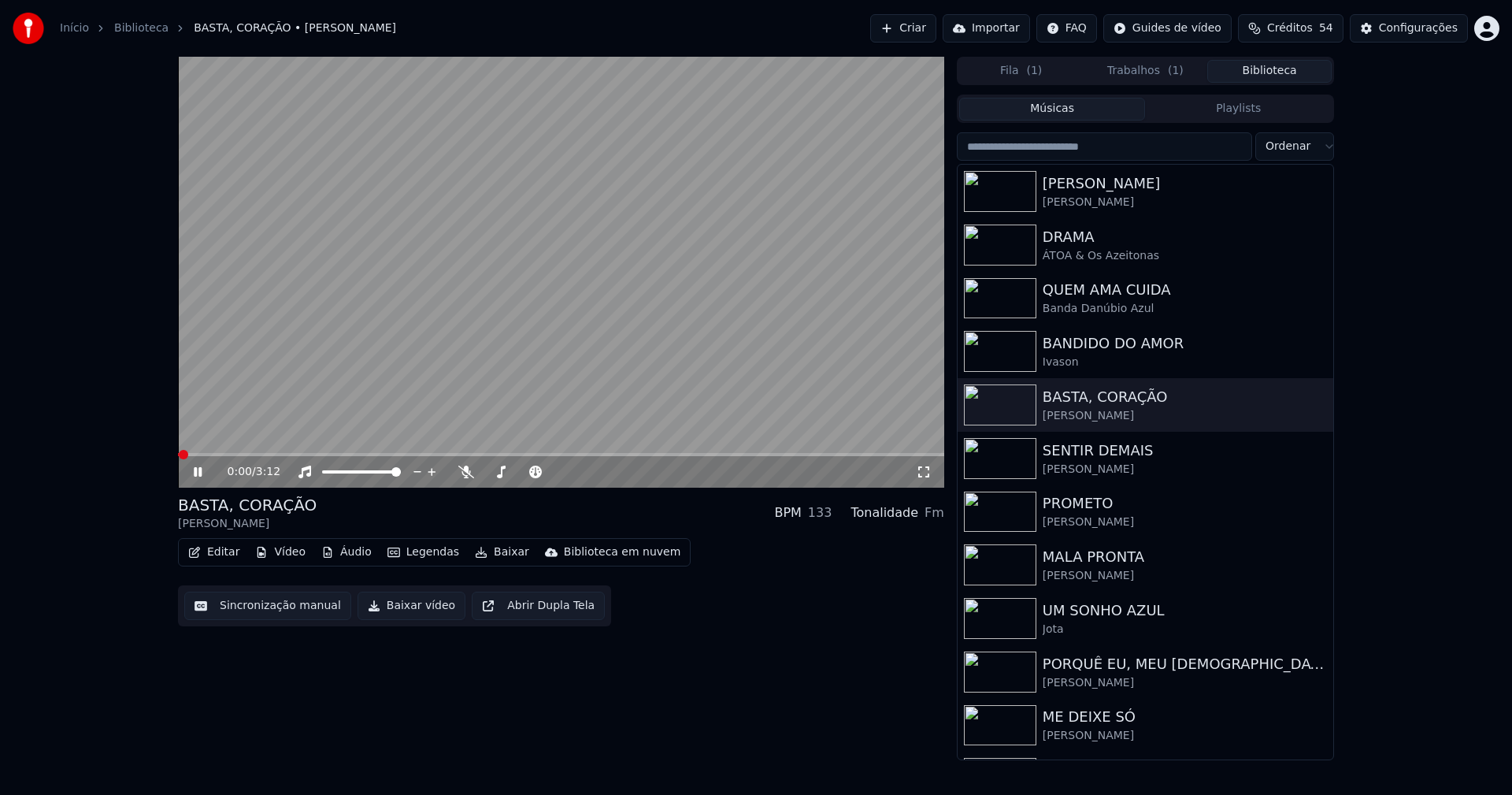
click at [321, 454] on span at bounding box center [560, 455] width 766 height 3
click at [197, 473] on icon at bounding box center [209, 471] width 37 height 12
click at [395, 607] on button "Baixar vídeo" at bounding box center [411, 606] width 108 height 28
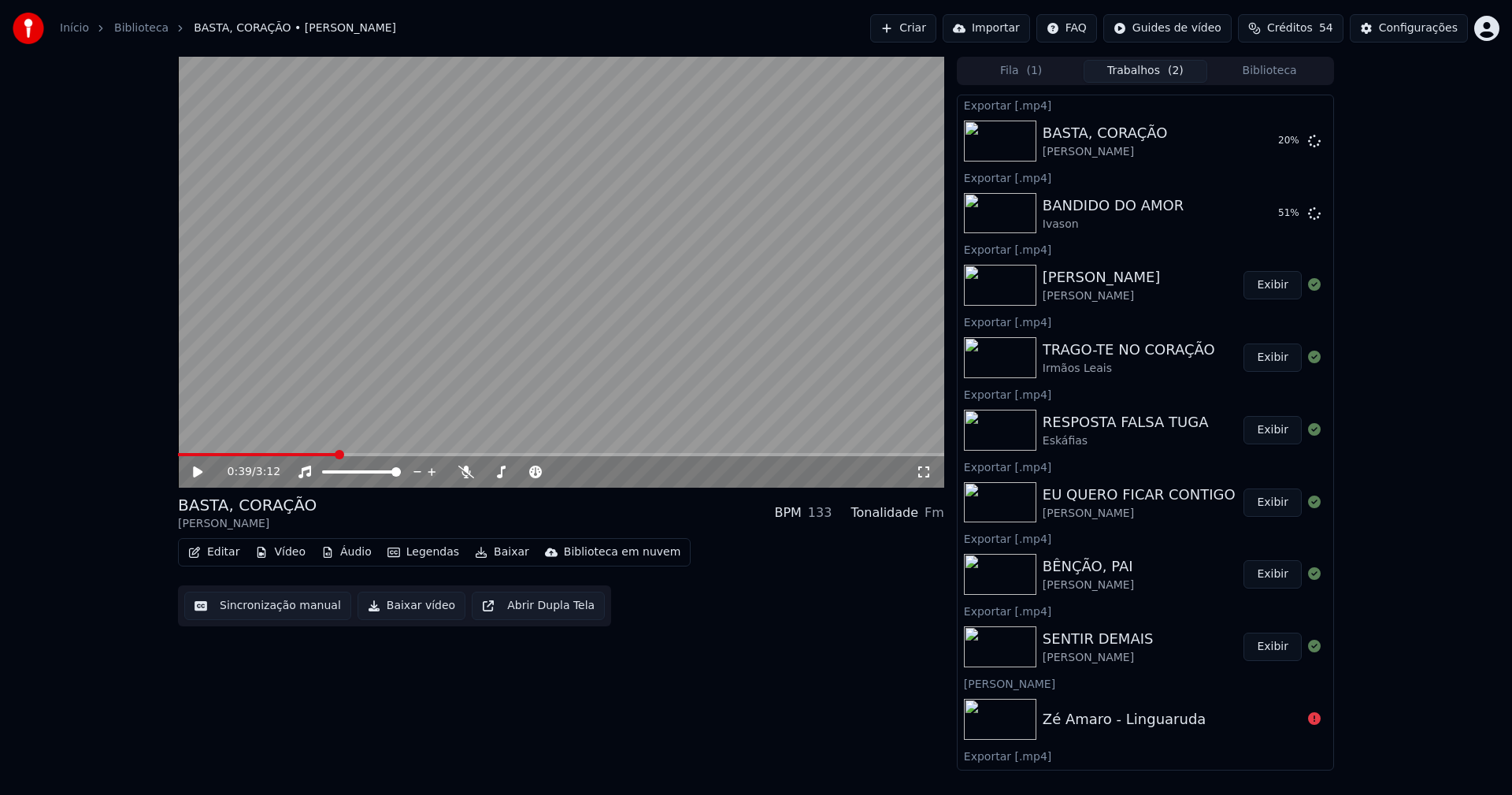
click at [1260, 71] on button "Biblioteca" at bounding box center [1269, 71] width 125 height 23
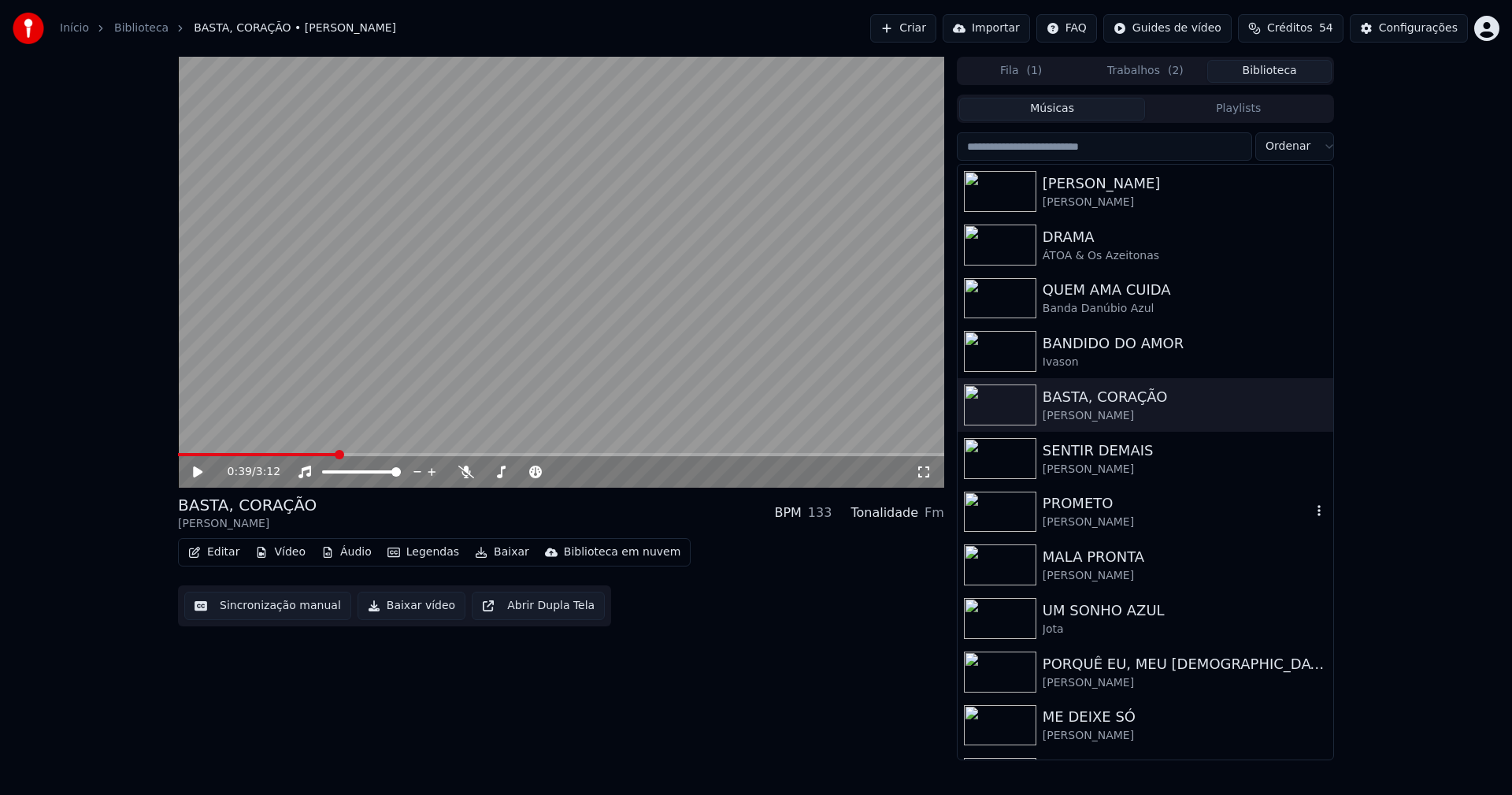
click at [1088, 506] on div "PROMETO" at bounding box center [1177, 503] width 269 height 22
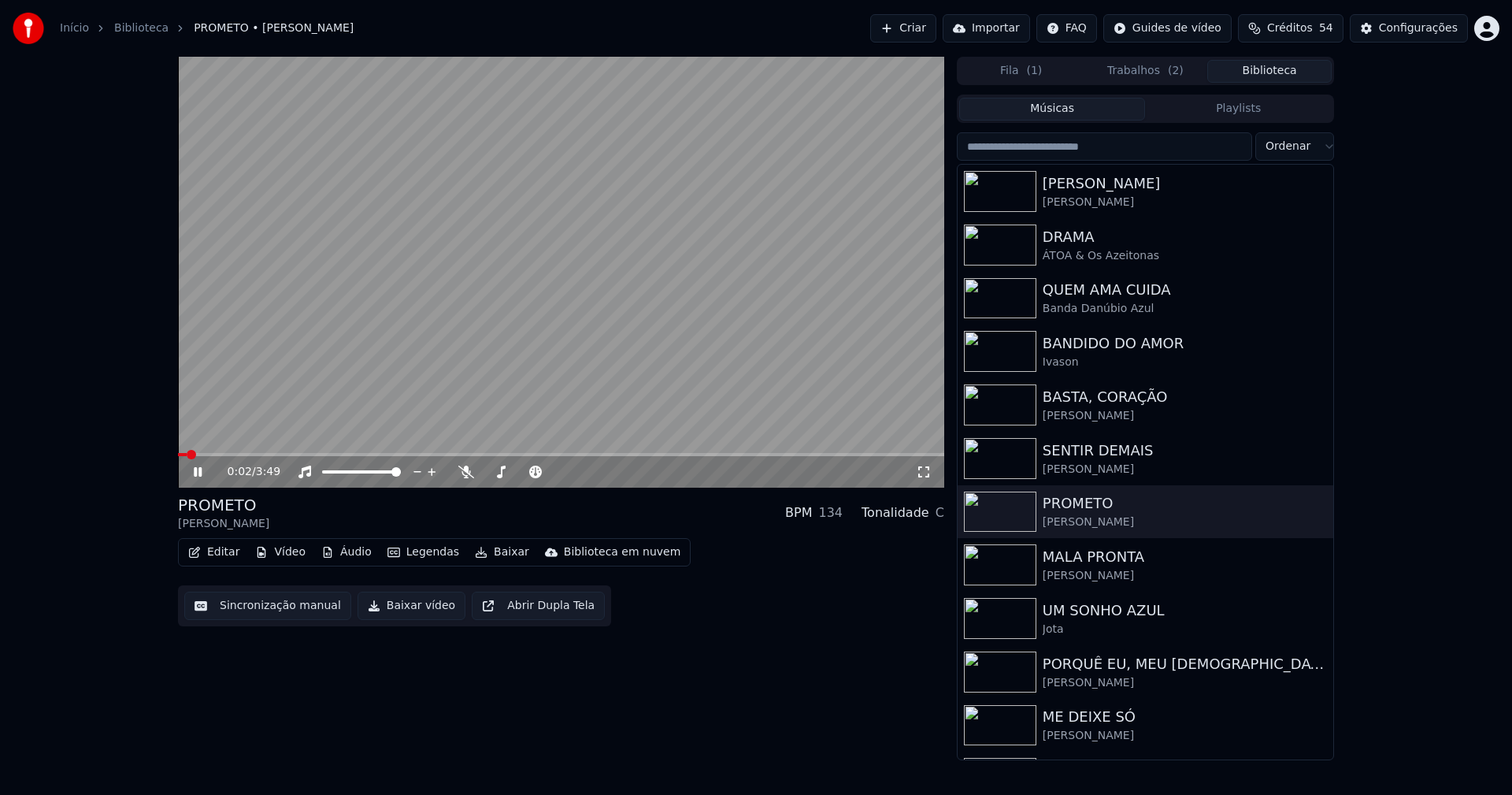
click at [359, 452] on video at bounding box center [560, 272] width 766 height 431
click at [359, 455] on span at bounding box center [560, 455] width 766 height 3
click at [204, 468] on icon at bounding box center [209, 471] width 37 height 12
click at [922, 472] on icon at bounding box center [923, 471] width 16 height 12
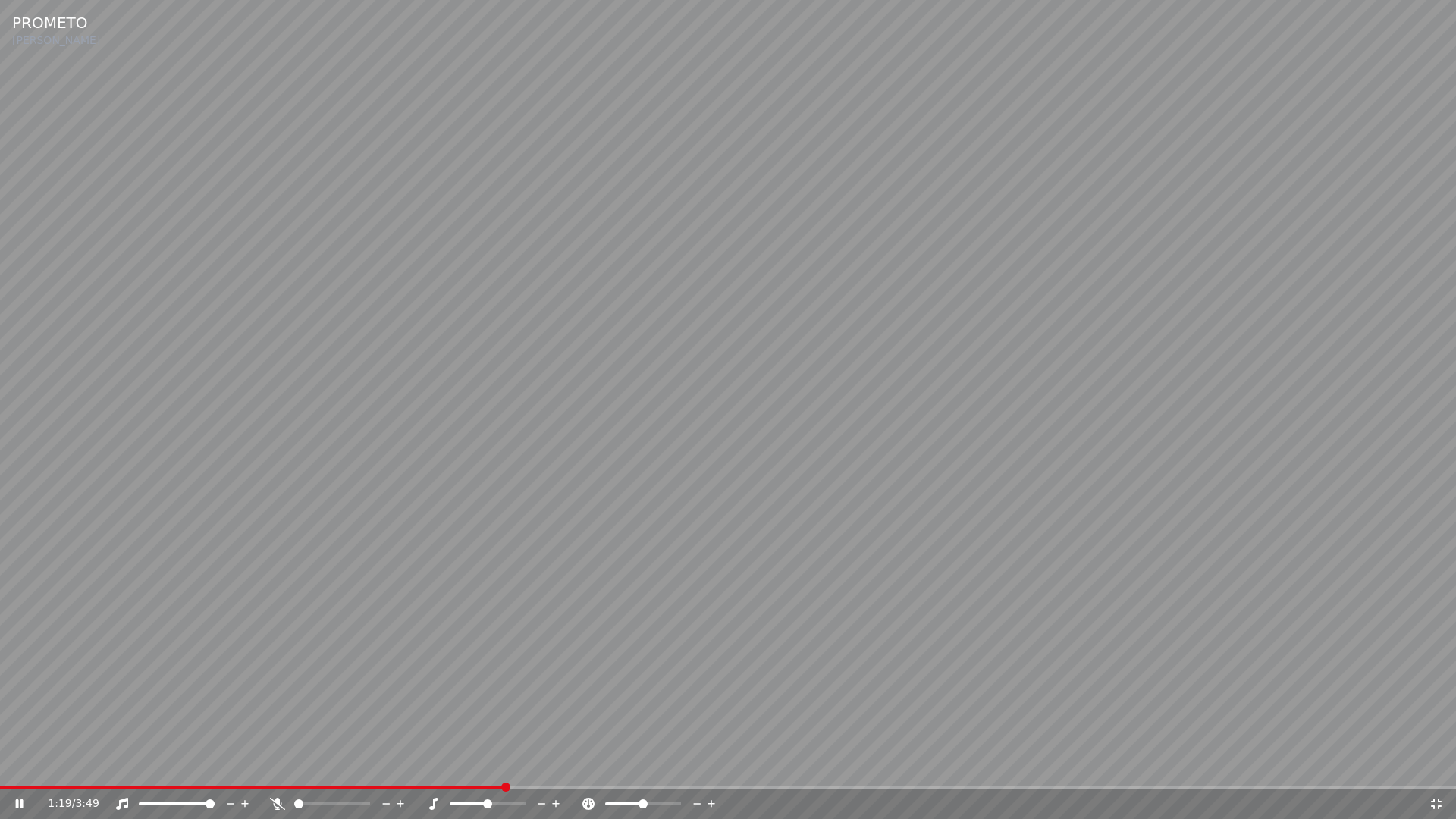
click at [1438, 765] on icon at bounding box center [1435, 804] width 10 height 10
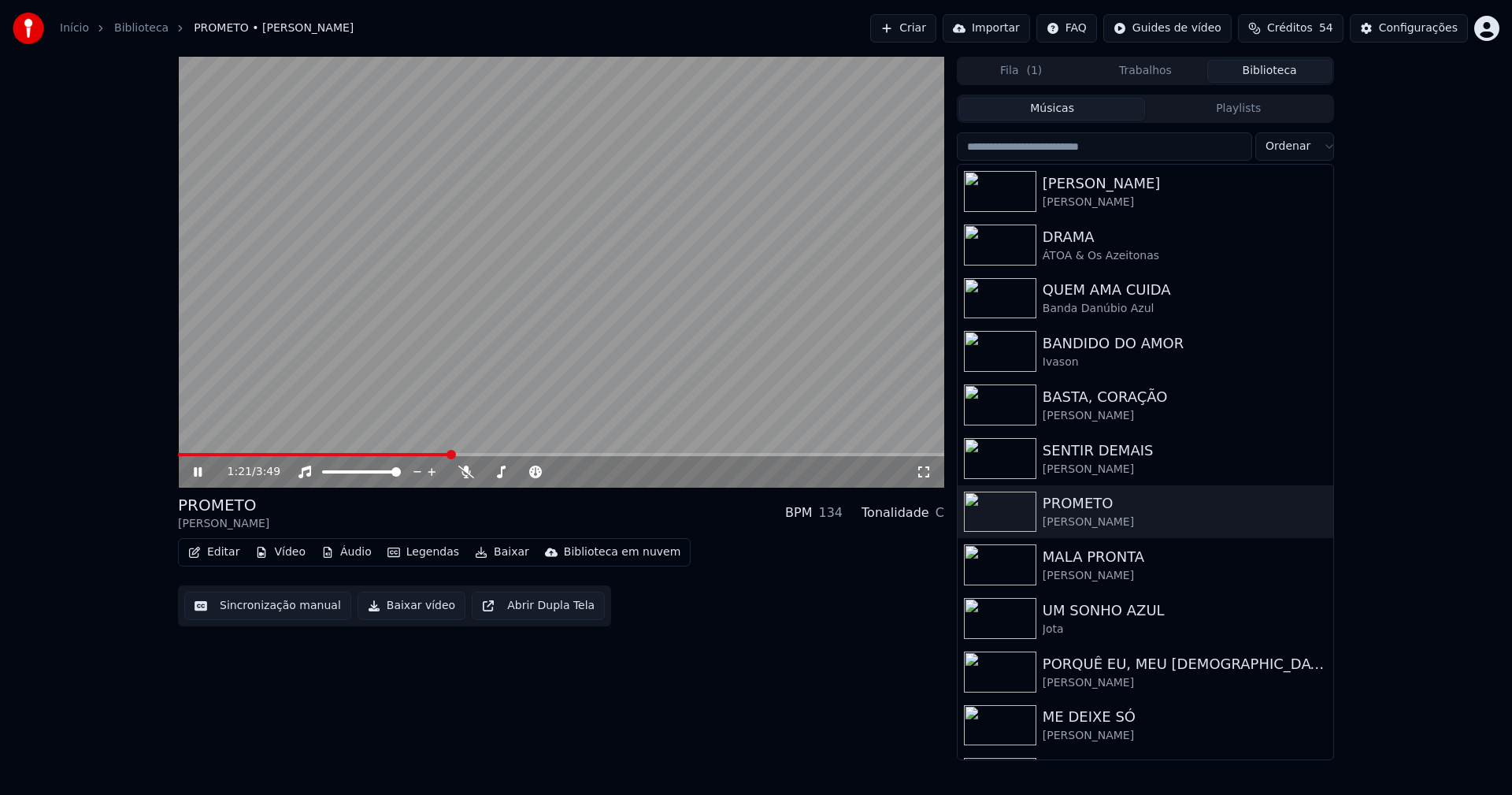
click at [193, 474] on icon at bounding box center [209, 471] width 37 height 12
click at [405, 612] on button "Baixar vídeo" at bounding box center [411, 606] width 108 height 28
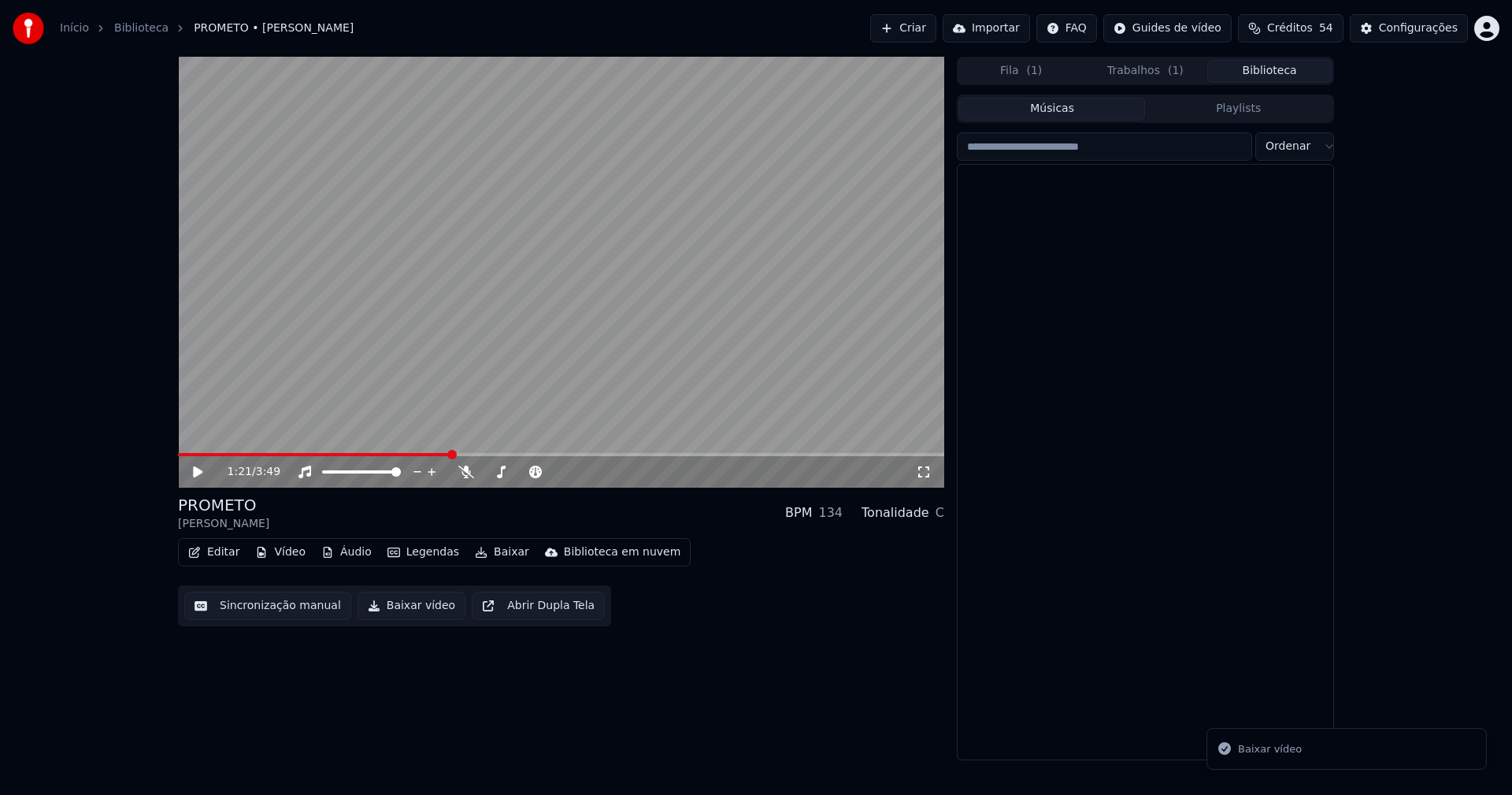
click at [1286, 69] on button "Biblioteca" at bounding box center [1269, 71] width 125 height 23
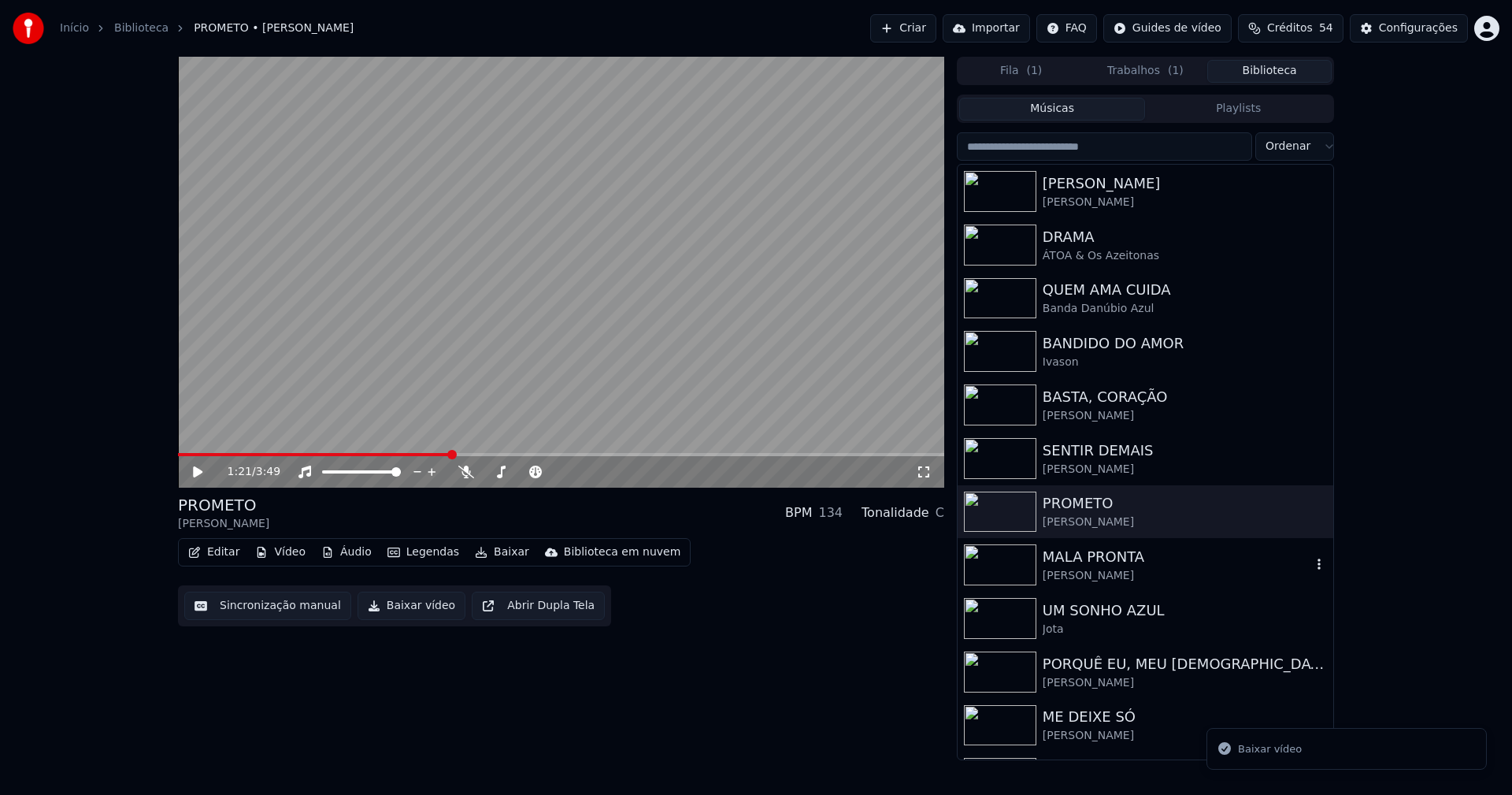
click at [1082, 569] on div "[PERSON_NAME]" at bounding box center [1177, 575] width 269 height 16
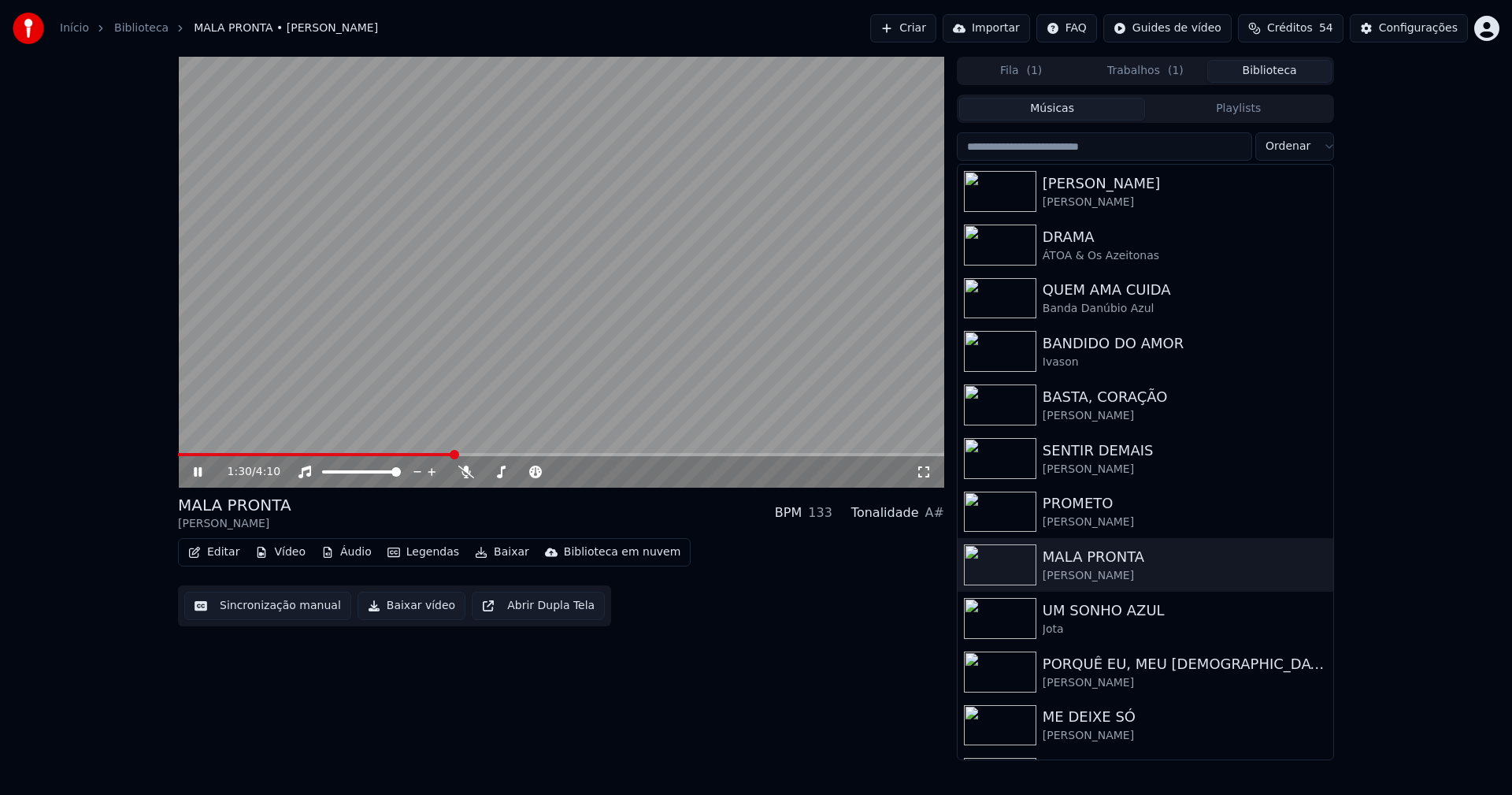
click at [453, 455] on span at bounding box center [560, 455] width 766 height 3
click at [197, 472] on icon at bounding box center [197, 471] width 8 height 9
click at [402, 607] on button "Baixar vídeo" at bounding box center [411, 606] width 108 height 28
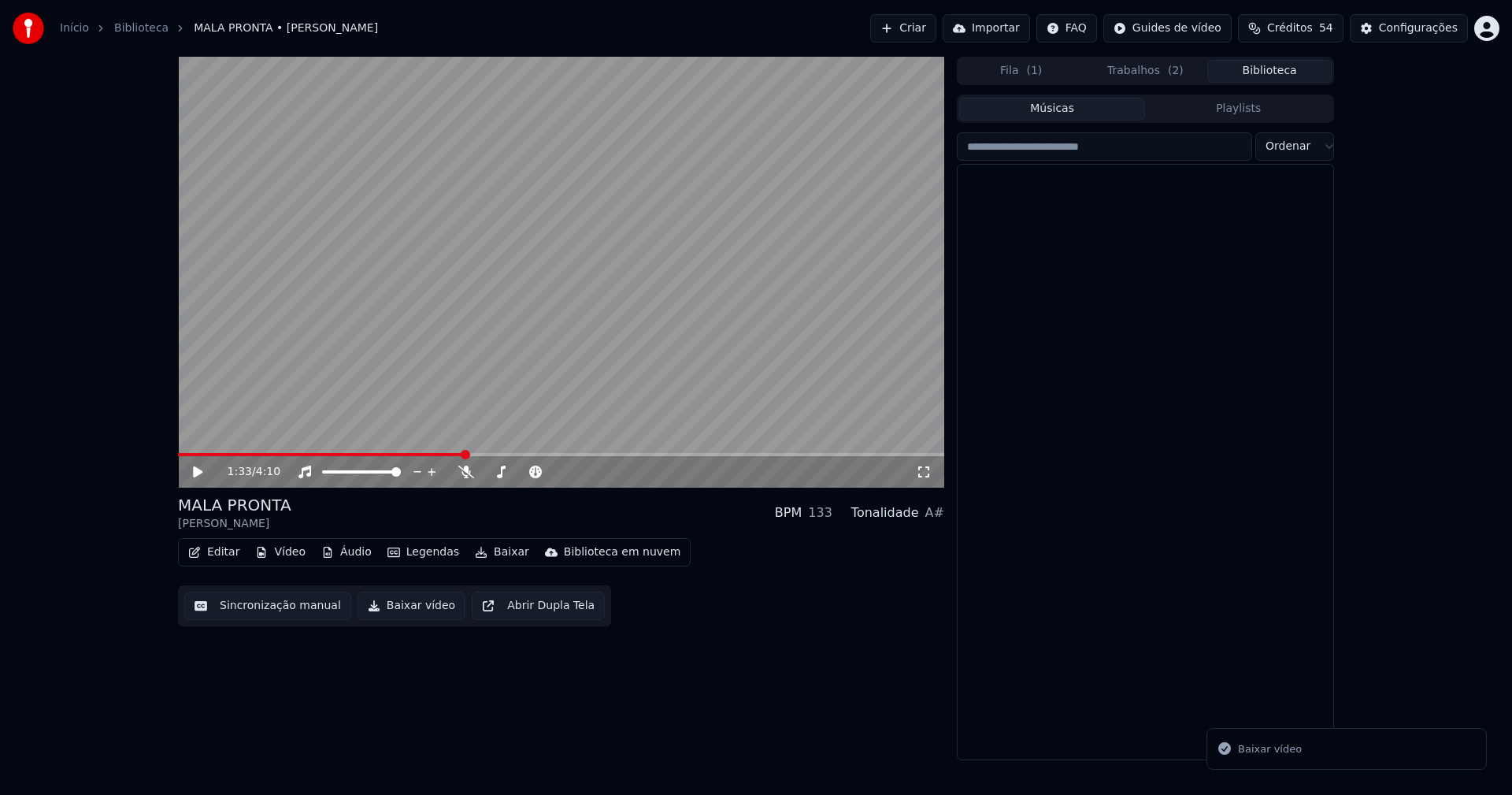
click at [1279, 74] on button "Biblioteca" at bounding box center [1269, 71] width 125 height 23
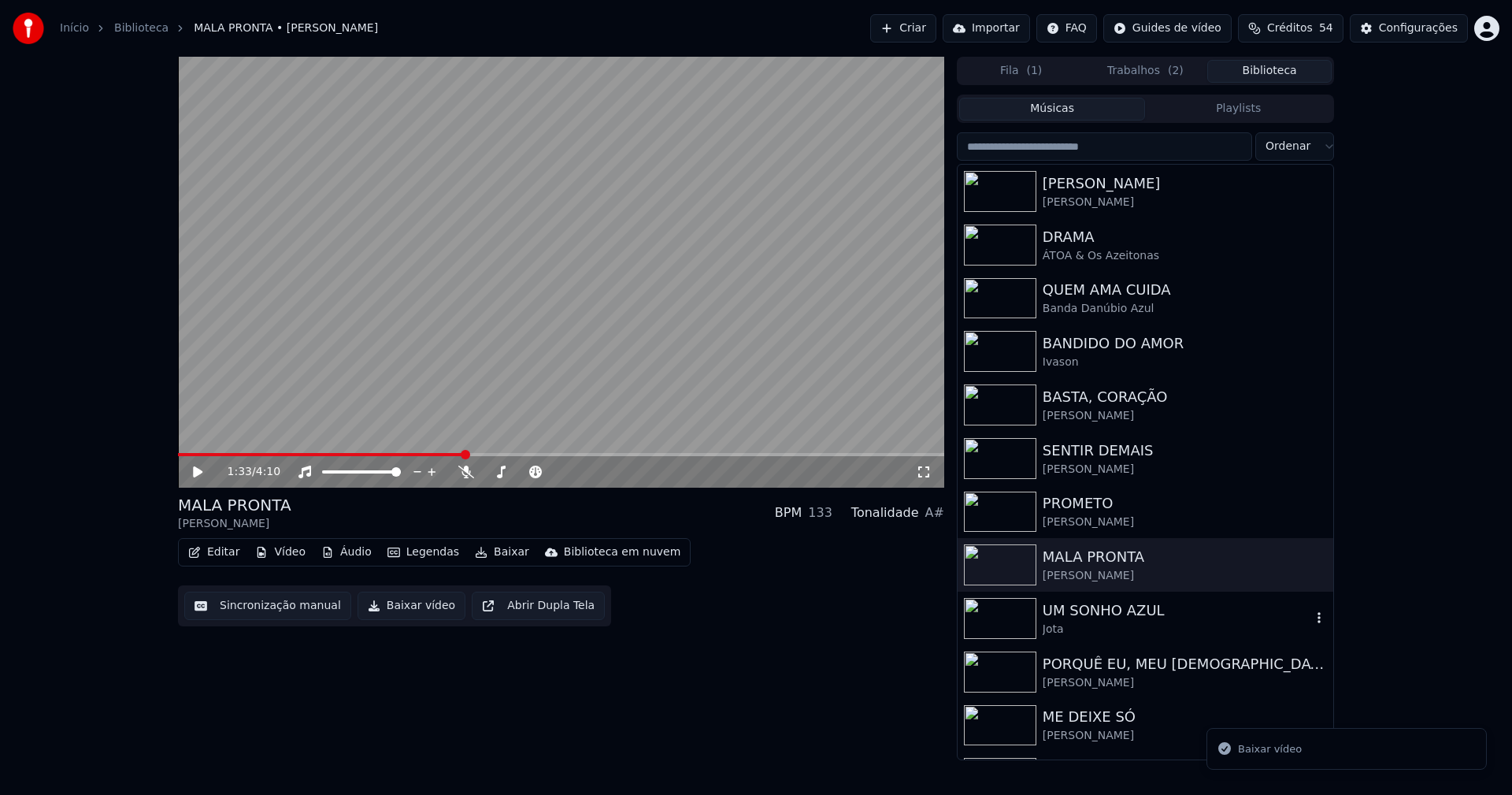
drag, startPoint x: 1125, startPoint y: 619, endPoint x: 1133, endPoint y: 615, distance: 8.9
click at [1124, 618] on div "UM SONHO AZUL" at bounding box center [1177, 610] width 269 height 22
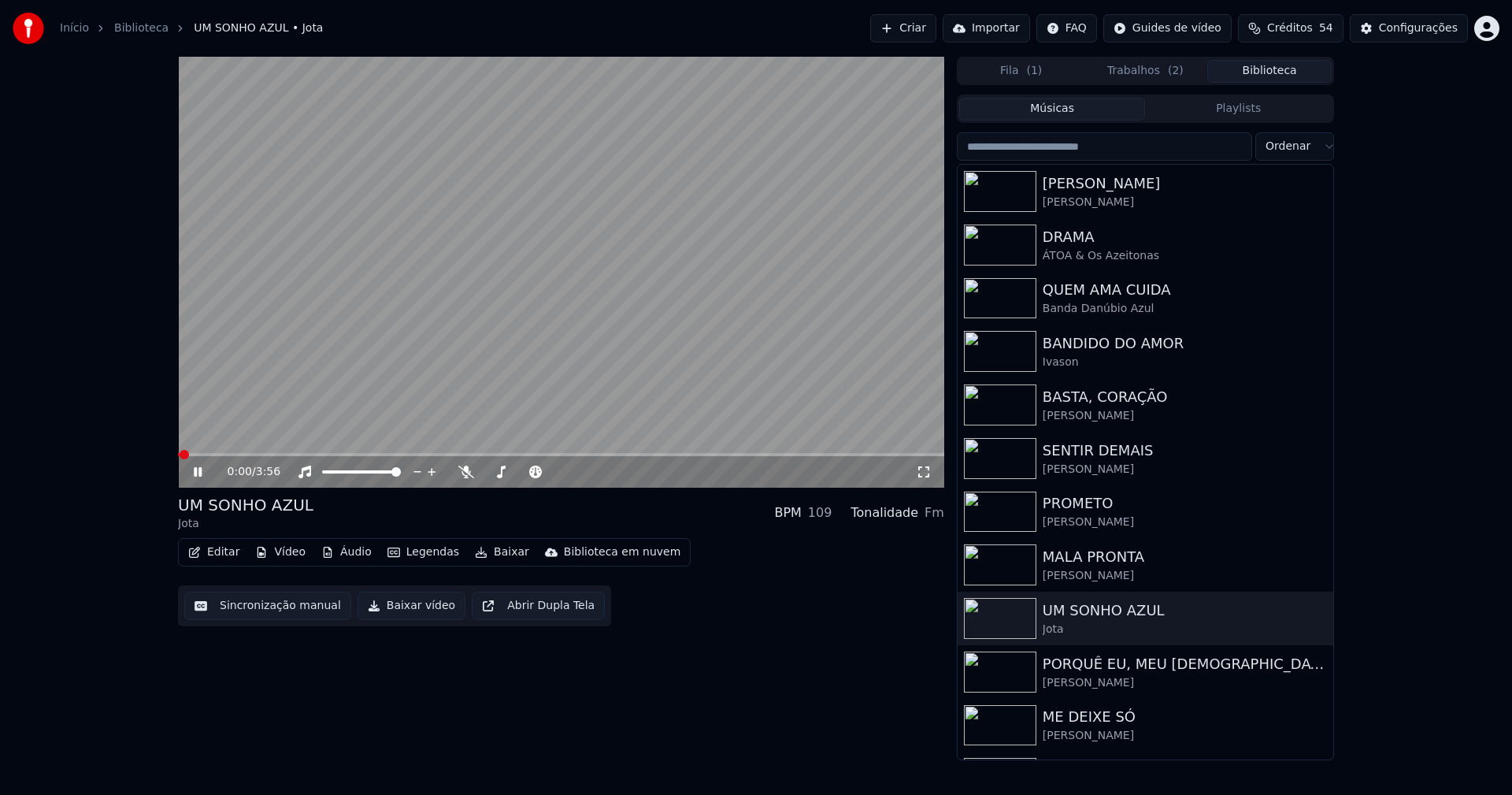
click at [370, 456] on span at bounding box center [560, 455] width 766 height 3
click at [202, 468] on icon at bounding box center [209, 471] width 37 height 12
click at [414, 615] on button "Baixar vídeo" at bounding box center [411, 606] width 108 height 28
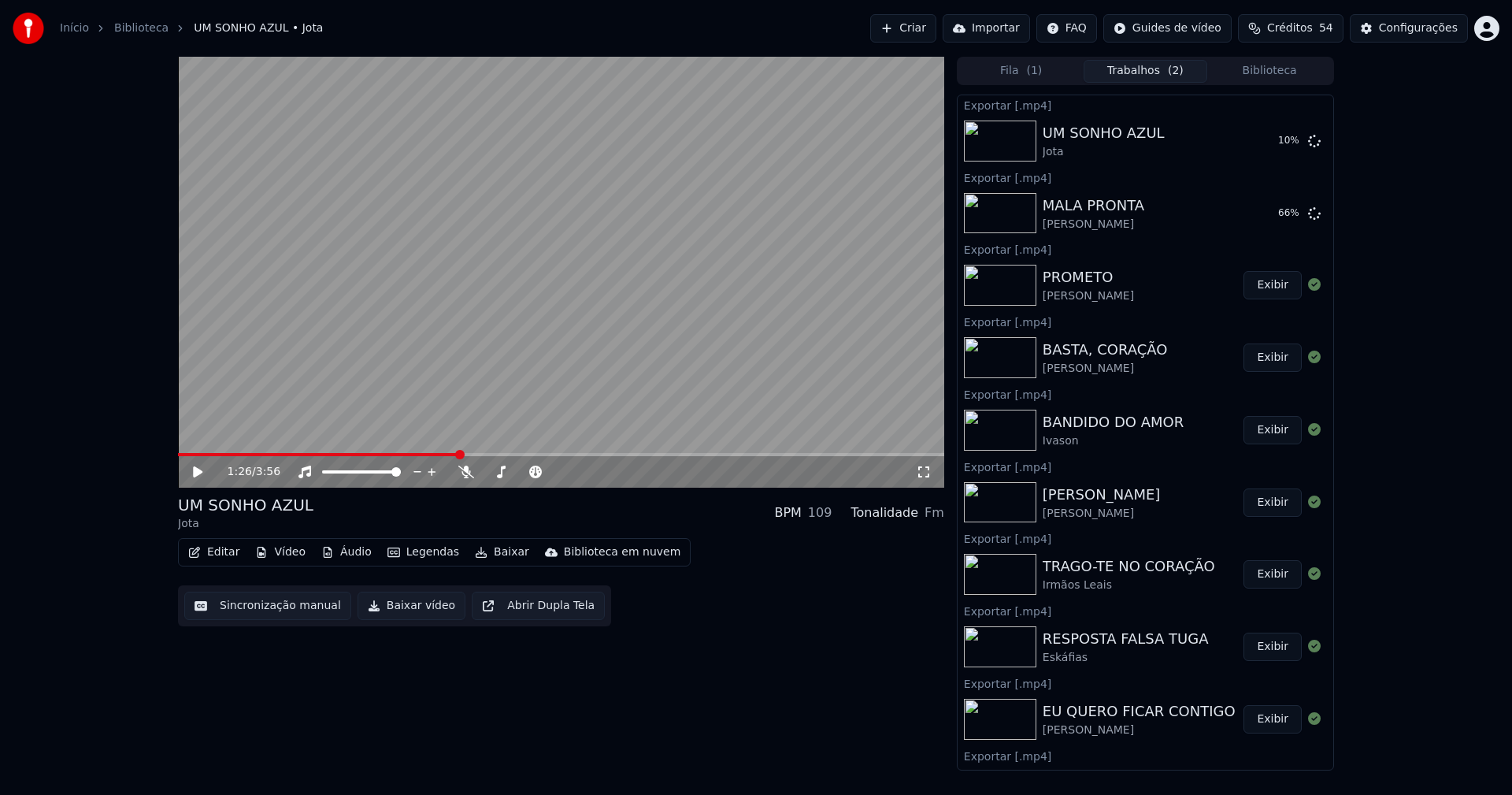
click at [1278, 74] on button "Biblioteca" at bounding box center [1269, 71] width 125 height 23
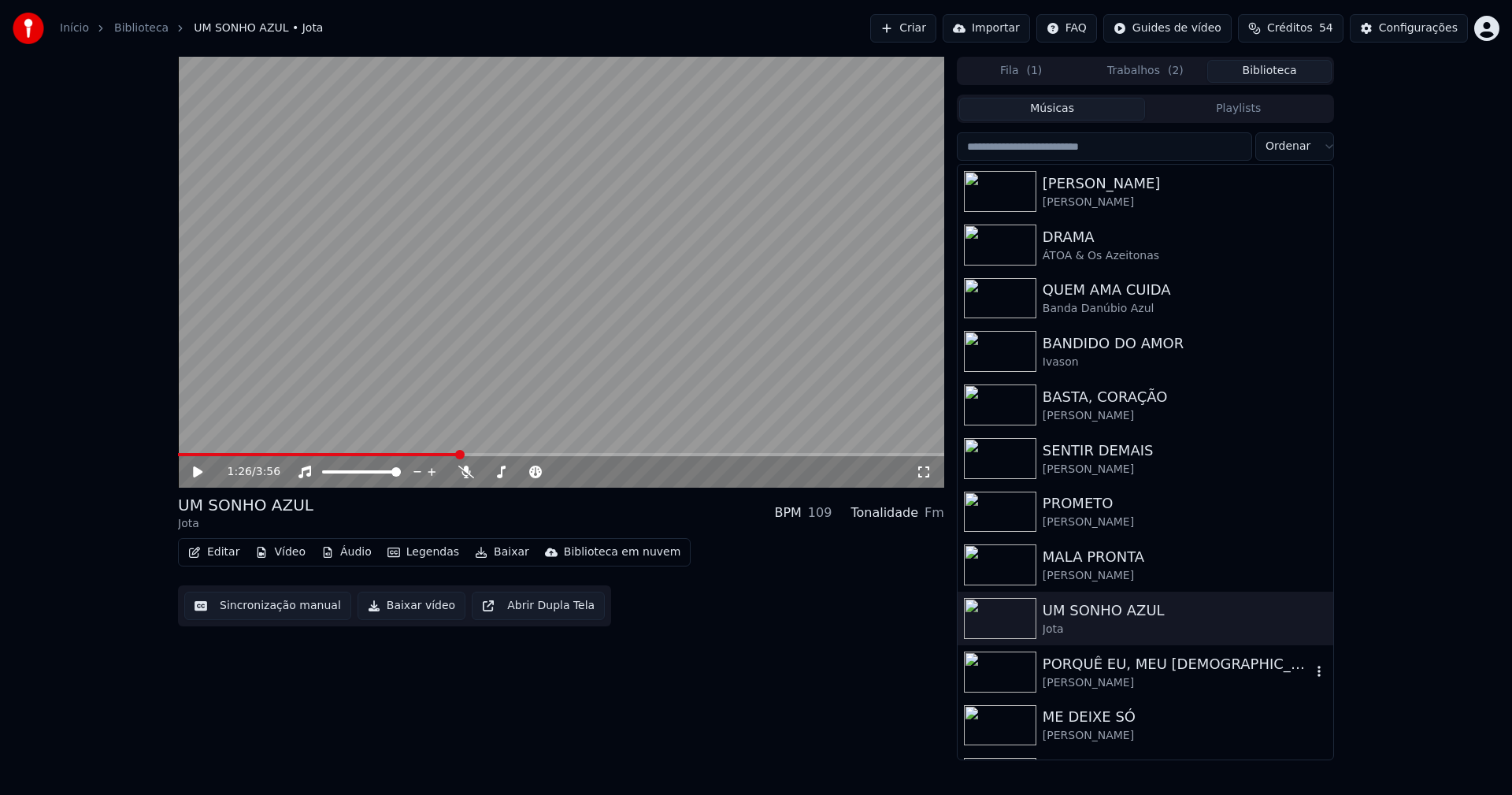
click at [1124, 666] on div "PORQUÊ EU, MEU [DEMOGRAPHIC_DATA]" at bounding box center [1177, 664] width 269 height 22
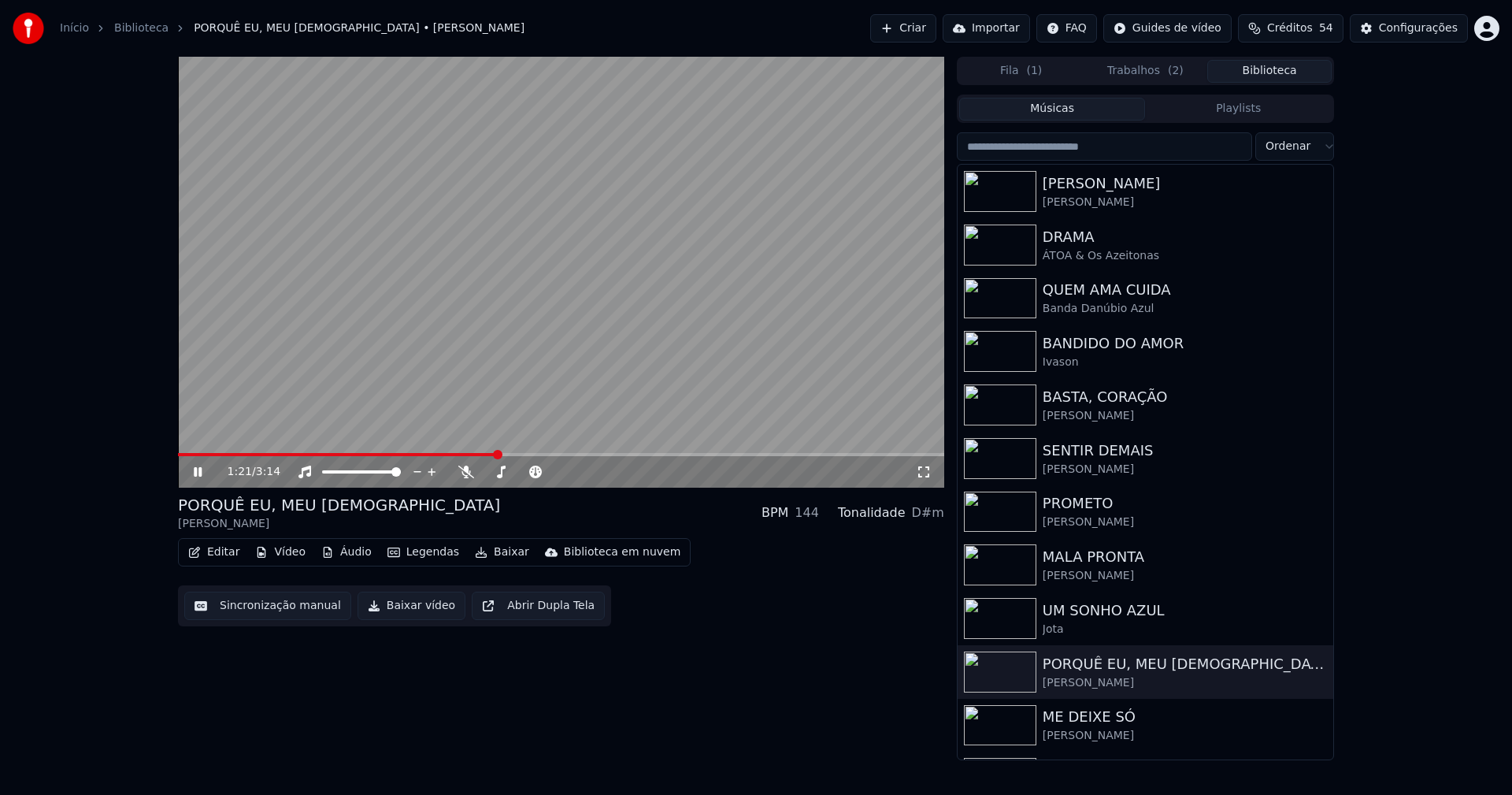
click at [496, 455] on span at bounding box center [560, 455] width 766 height 3
click at [200, 471] on icon at bounding box center [197, 471] width 8 height 9
click at [408, 607] on button "Baixar vídeo" at bounding box center [411, 606] width 108 height 28
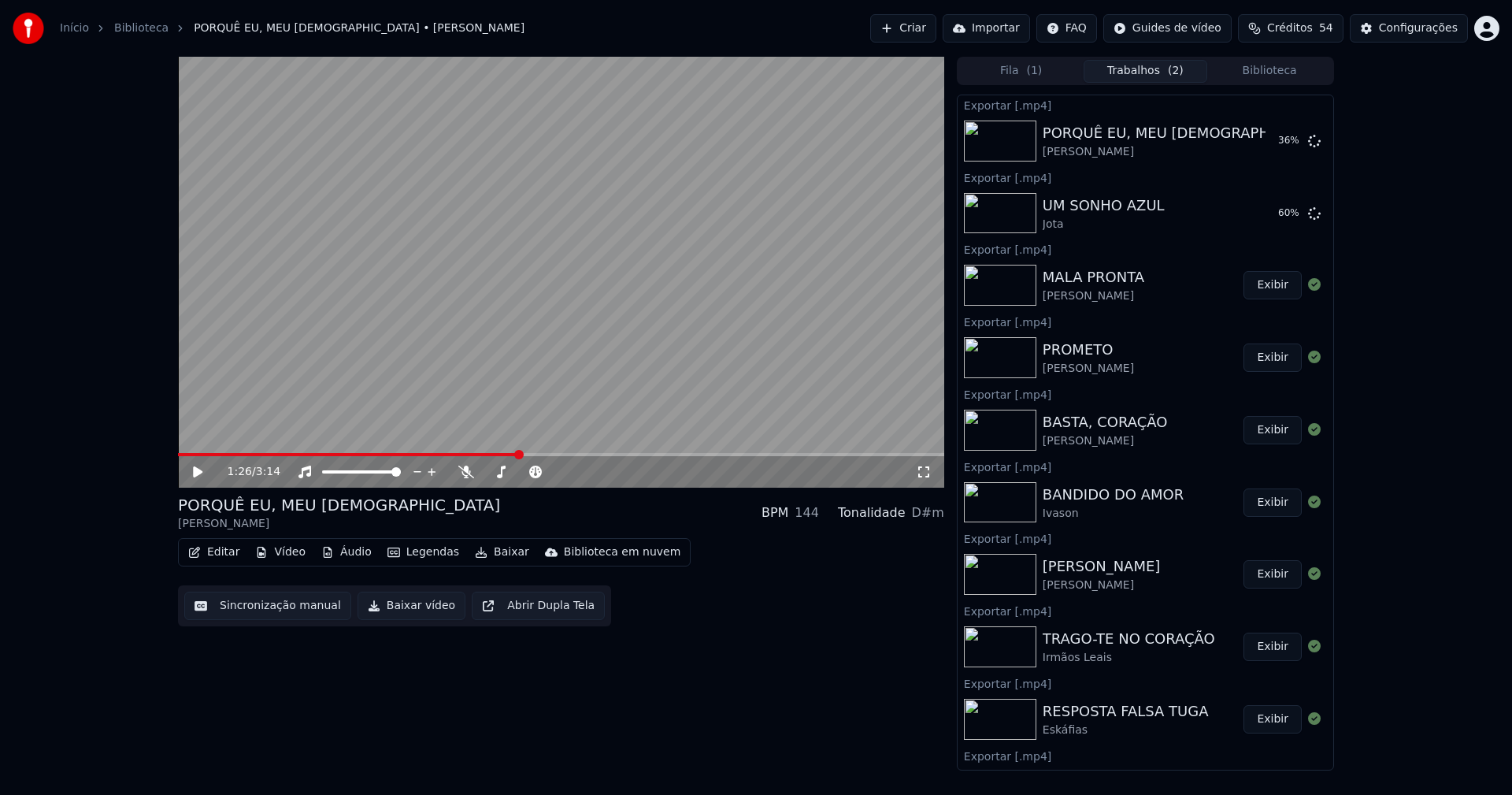
click at [1280, 69] on button "Biblioteca" at bounding box center [1269, 71] width 125 height 23
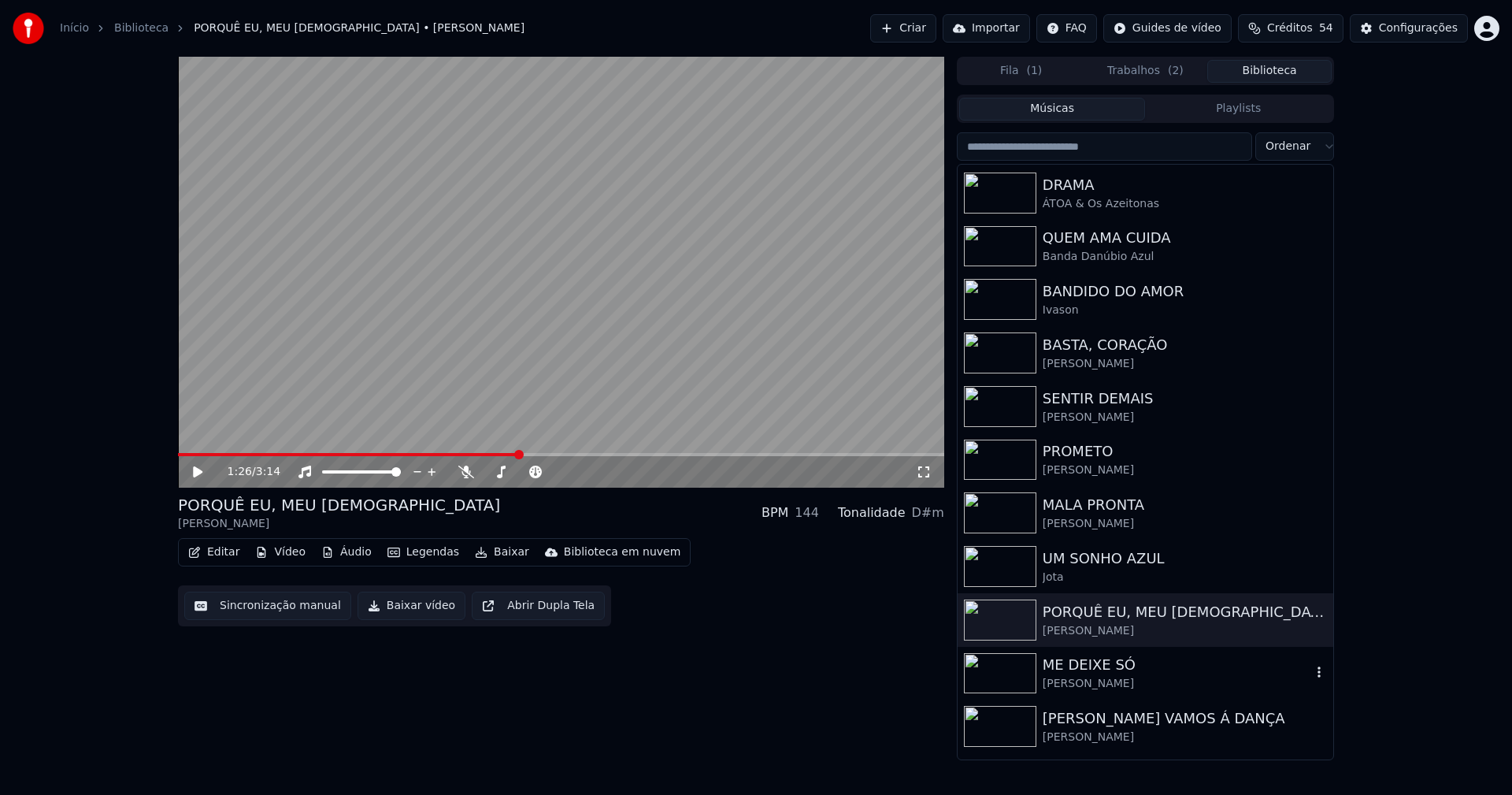
scroll to position [79, 0]
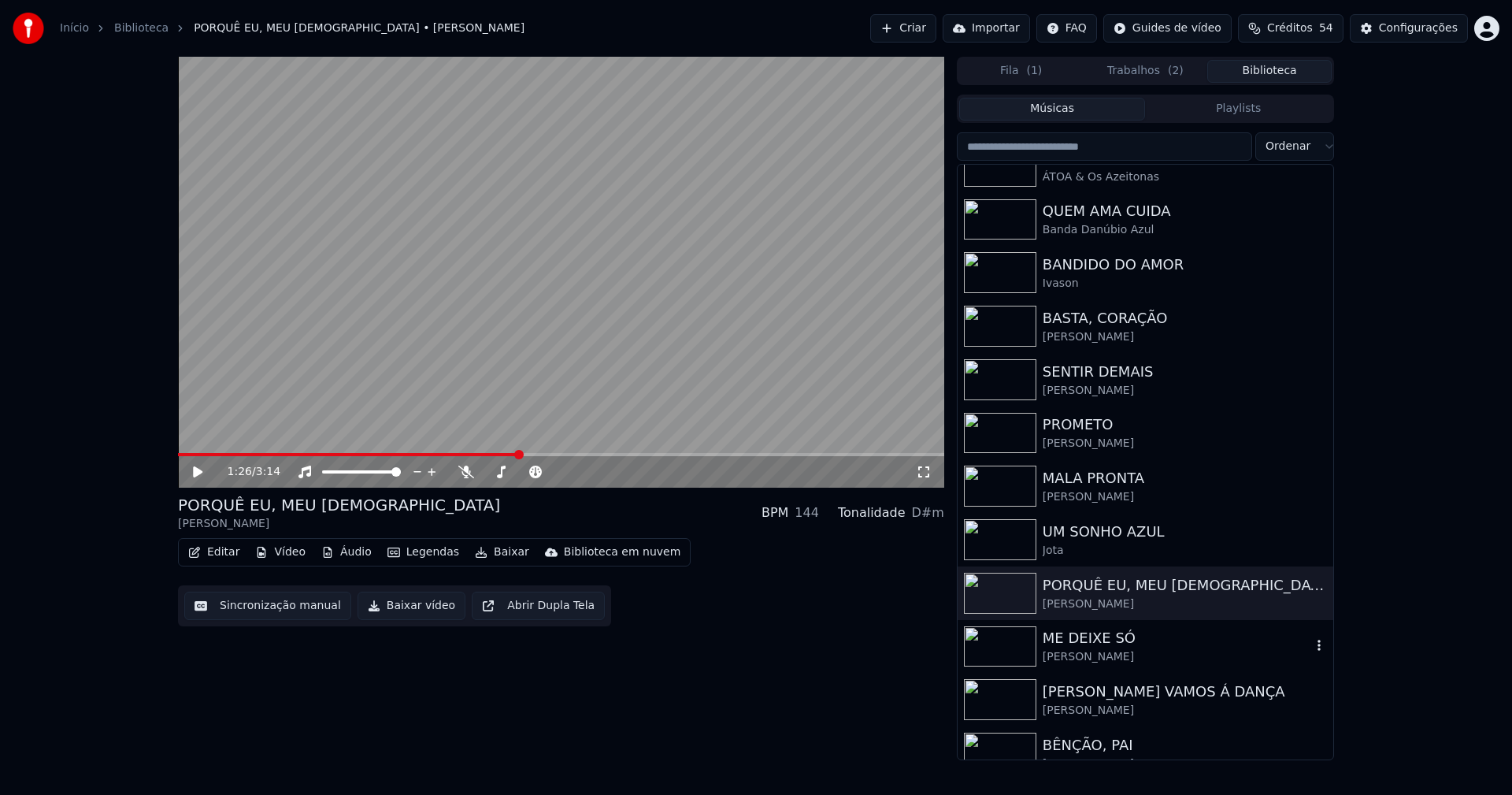
click at [1086, 649] on div "[PERSON_NAME]" at bounding box center [1177, 656] width 269 height 16
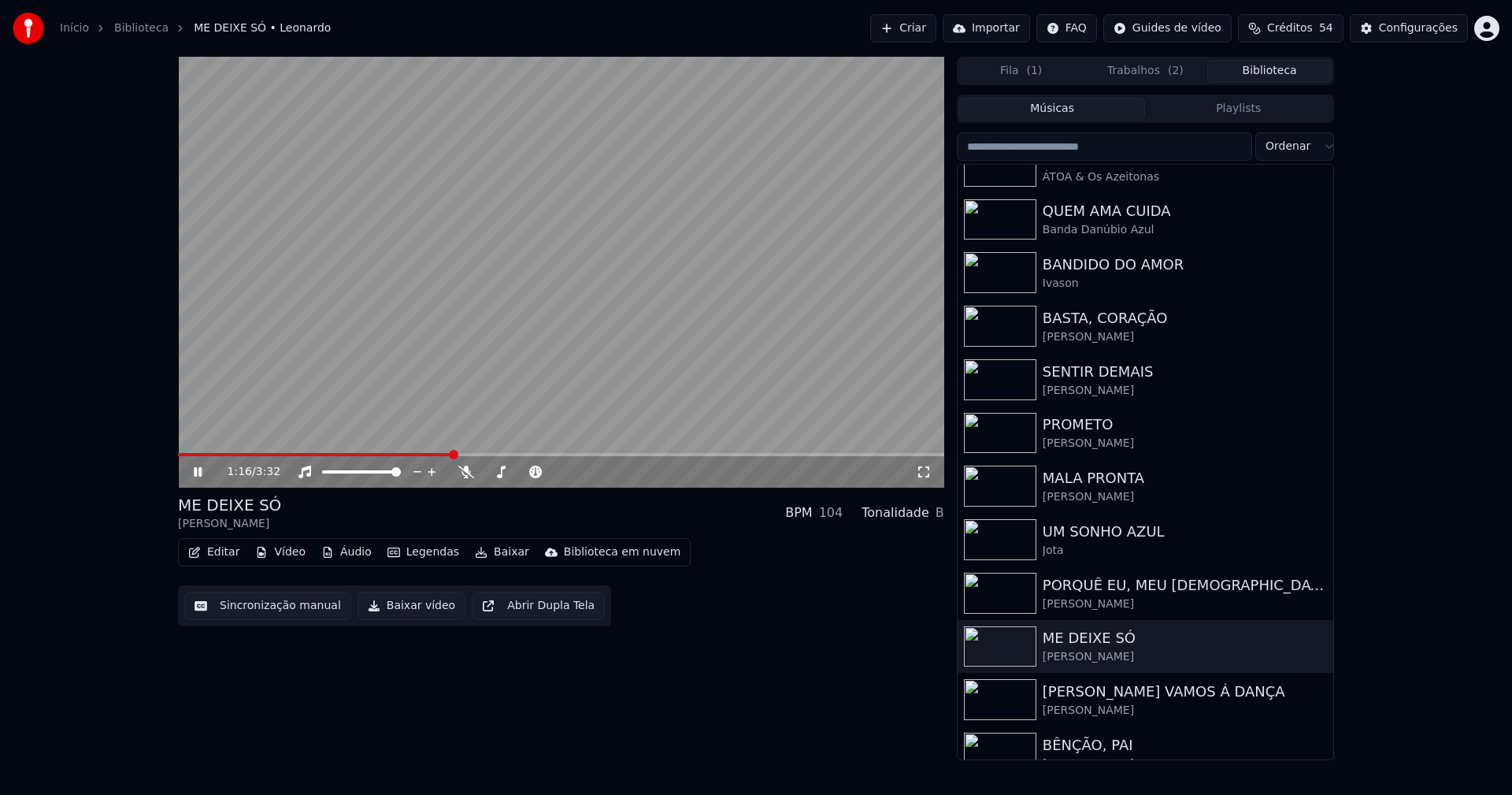
click at [453, 455] on span at bounding box center [560, 455] width 766 height 3
click at [195, 470] on icon at bounding box center [197, 471] width 8 height 9
click at [397, 604] on button "Baixar vídeo" at bounding box center [411, 606] width 108 height 28
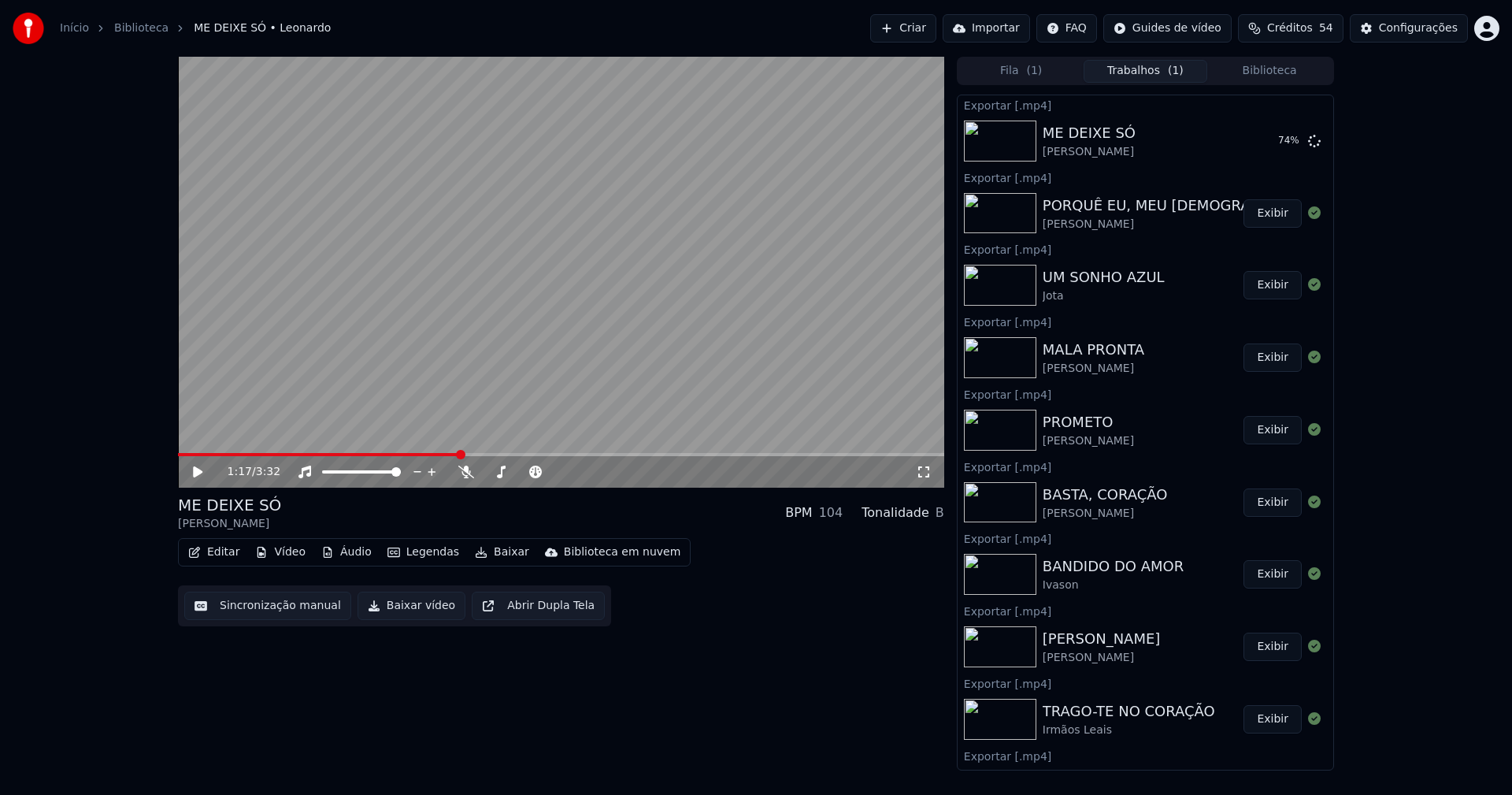
click at [1283, 68] on button "Biblioteca" at bounding box center [1269, 71] width 125 height 23
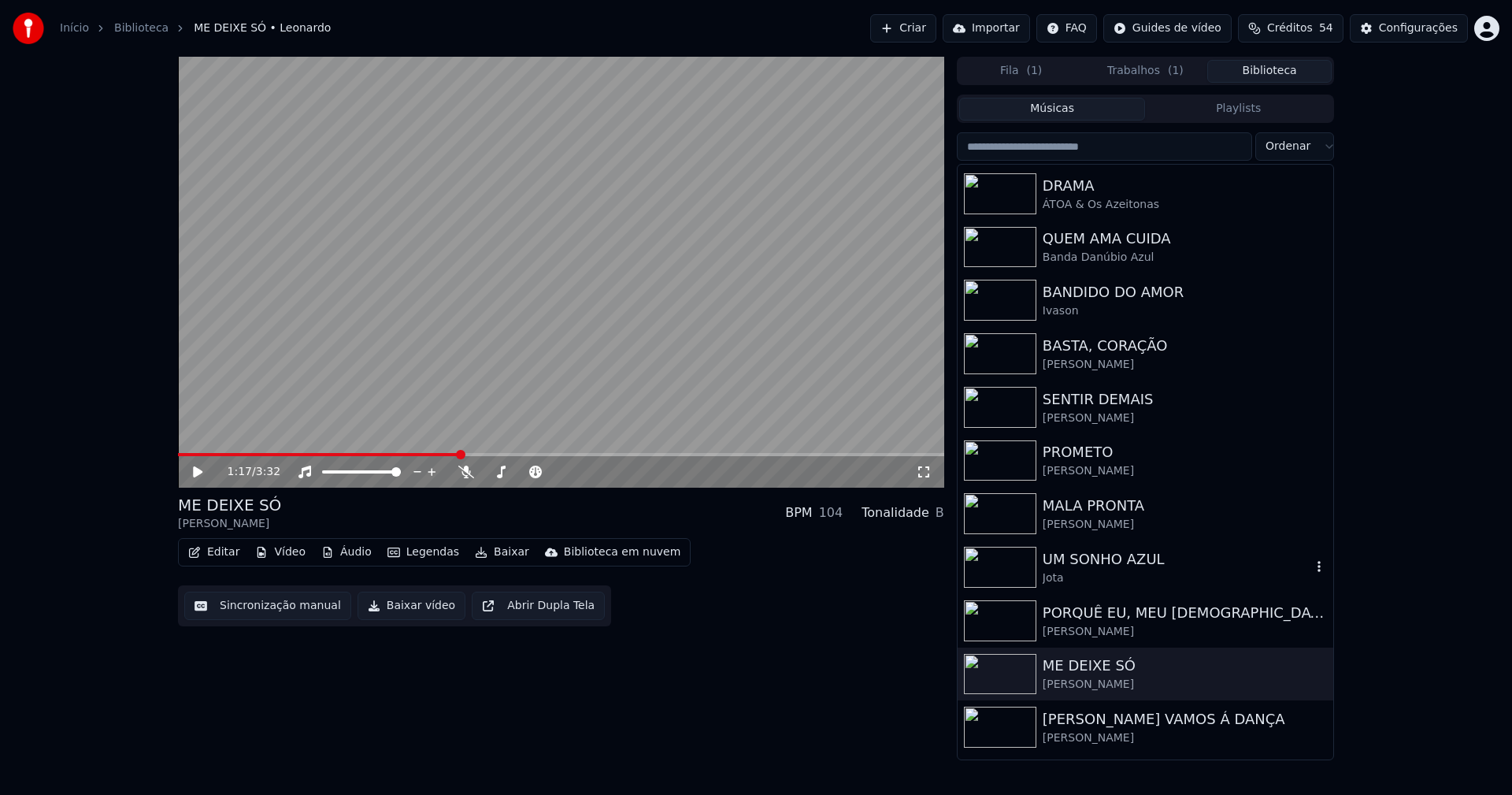
scroll to position [79, 0]
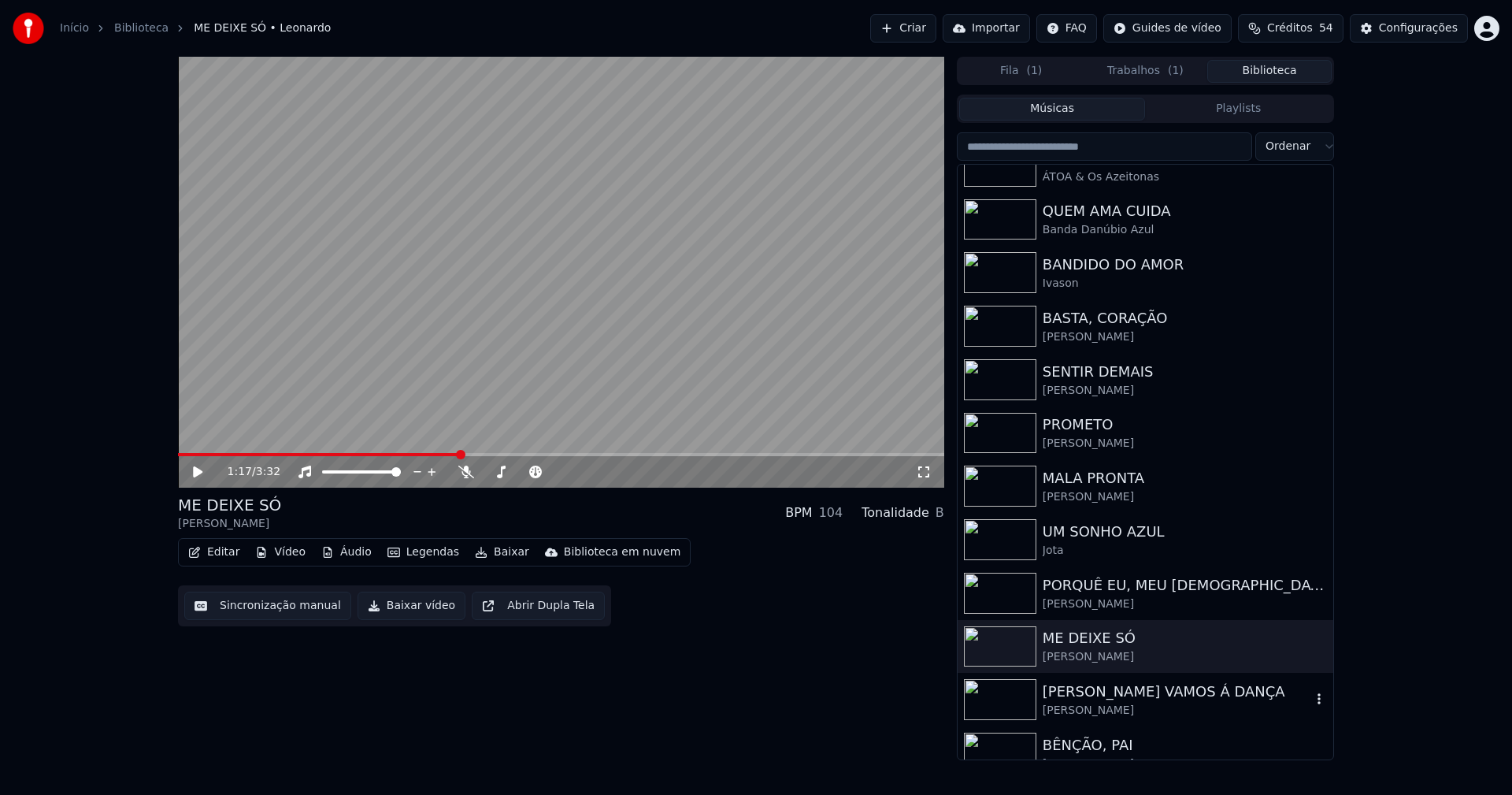
click at [1101, 693] on div "[PERSON_NAME] VAMOS Á DANÇA" at bounding box center [1177, 691] width 269 height 22
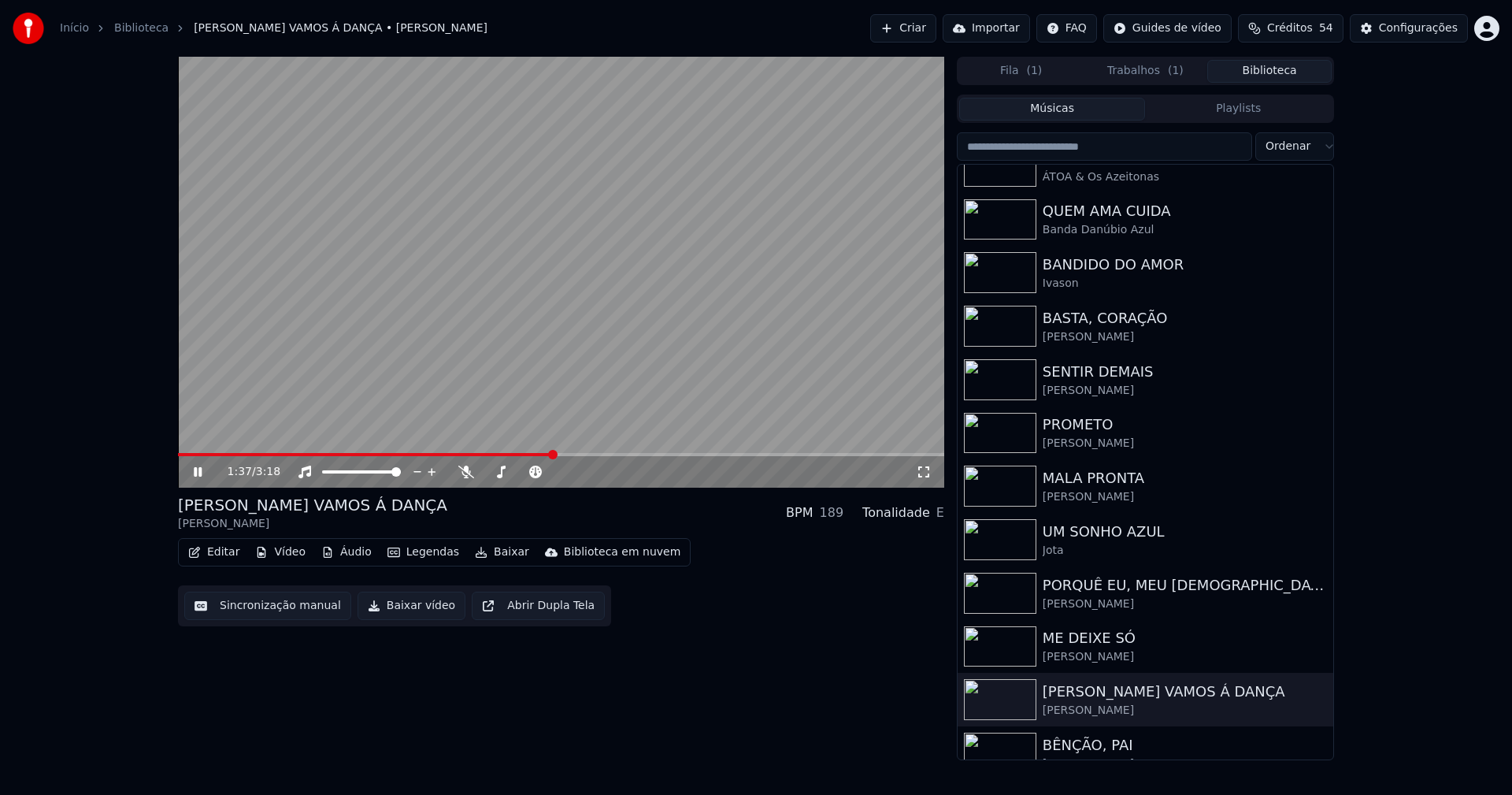
click at [552, 455] on span at bounding box center [560, 455] width 766 height 3
click at [700, 454] on span at bounding box center [560, 455] width 766 height 3
click at [200, 469] on icon at bounding box center [197, 471] width 8 height 9
click at [419, 612] on button "Baixar vídeo" at bounding box center [411, 606] width 108 height 28
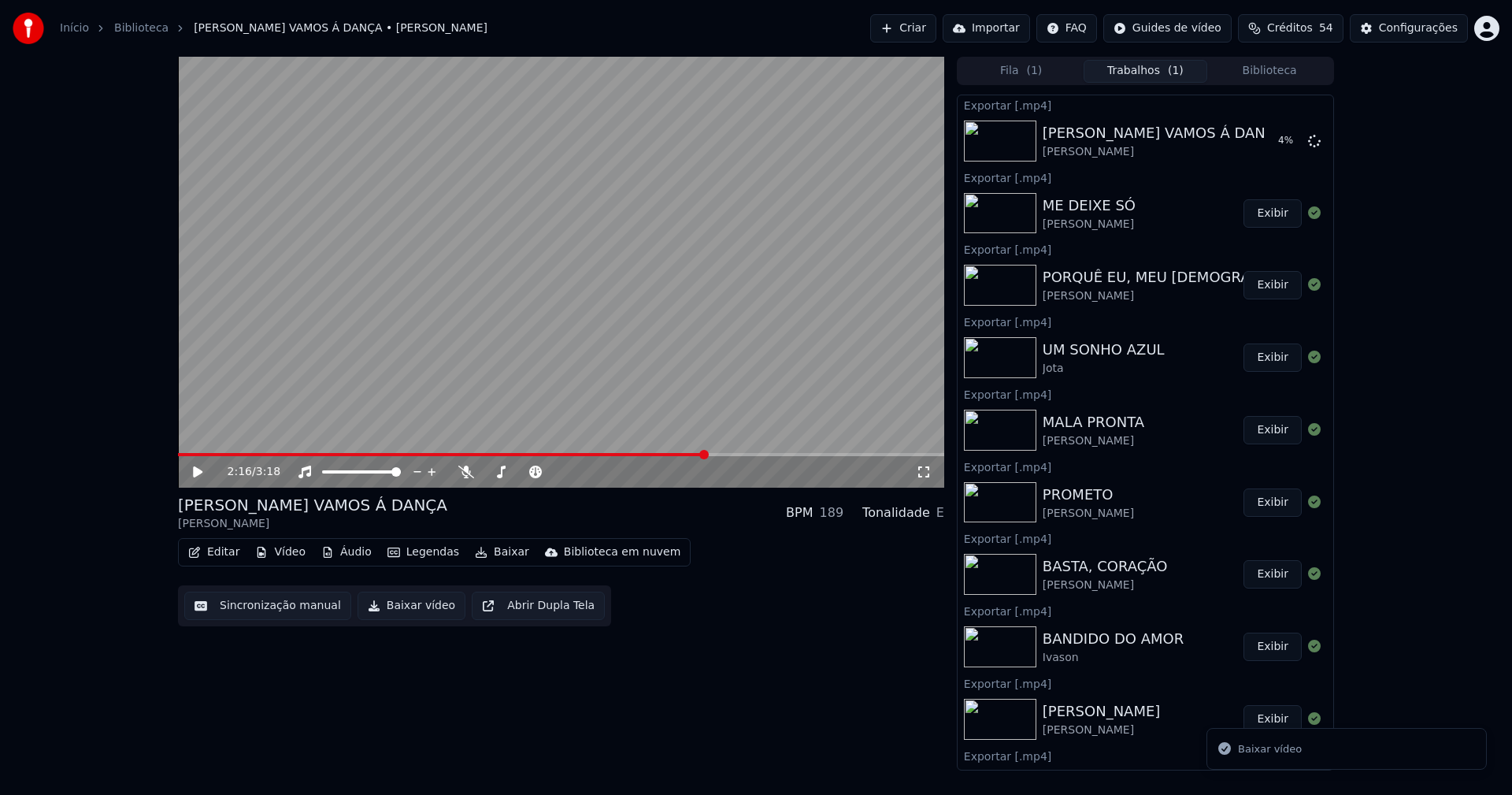
click at [1296, 75] on button "Biblioteca" at bounding box center [1269, 71] width 125 height 23
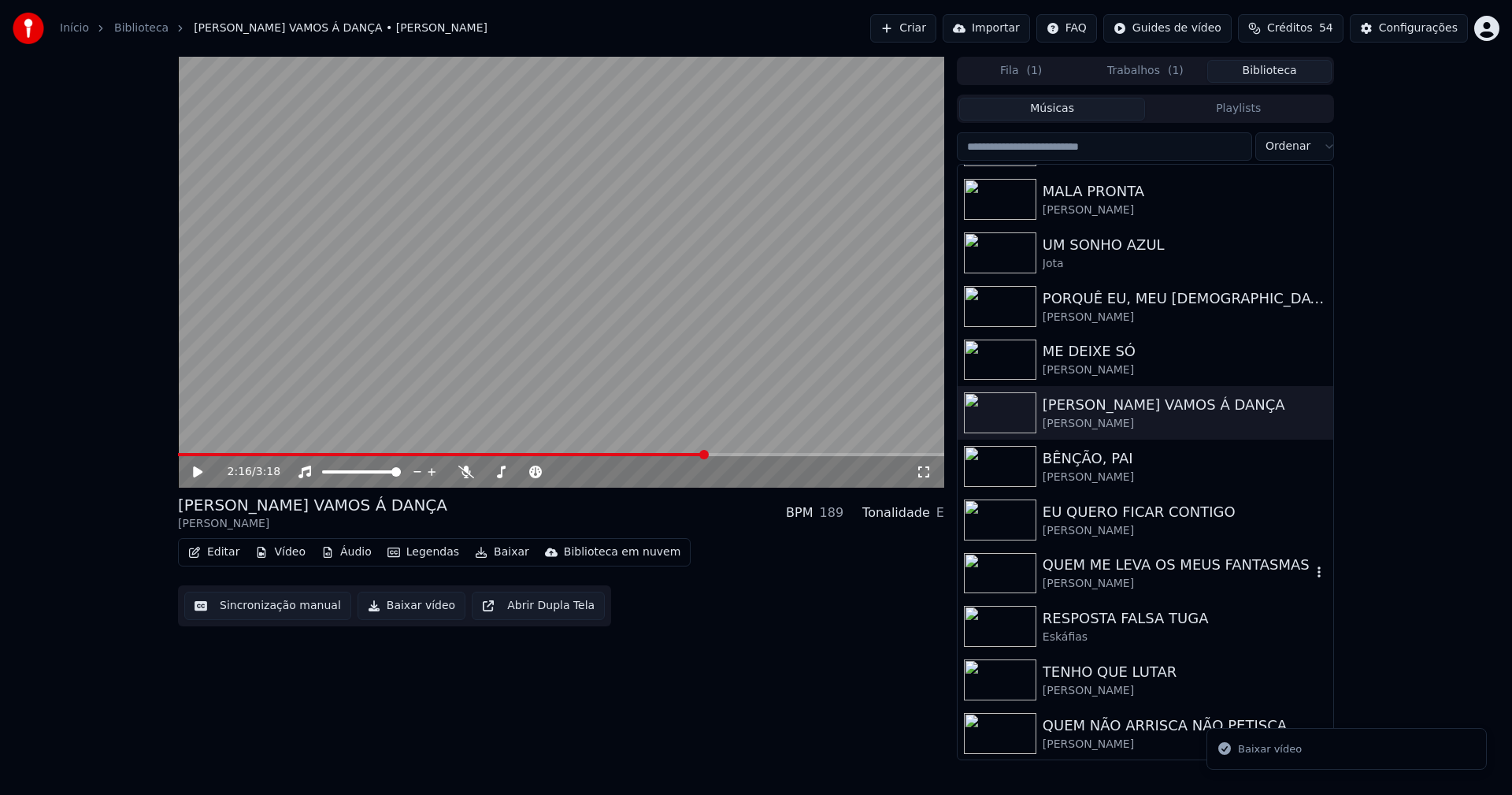
scroll to position [394, 0]
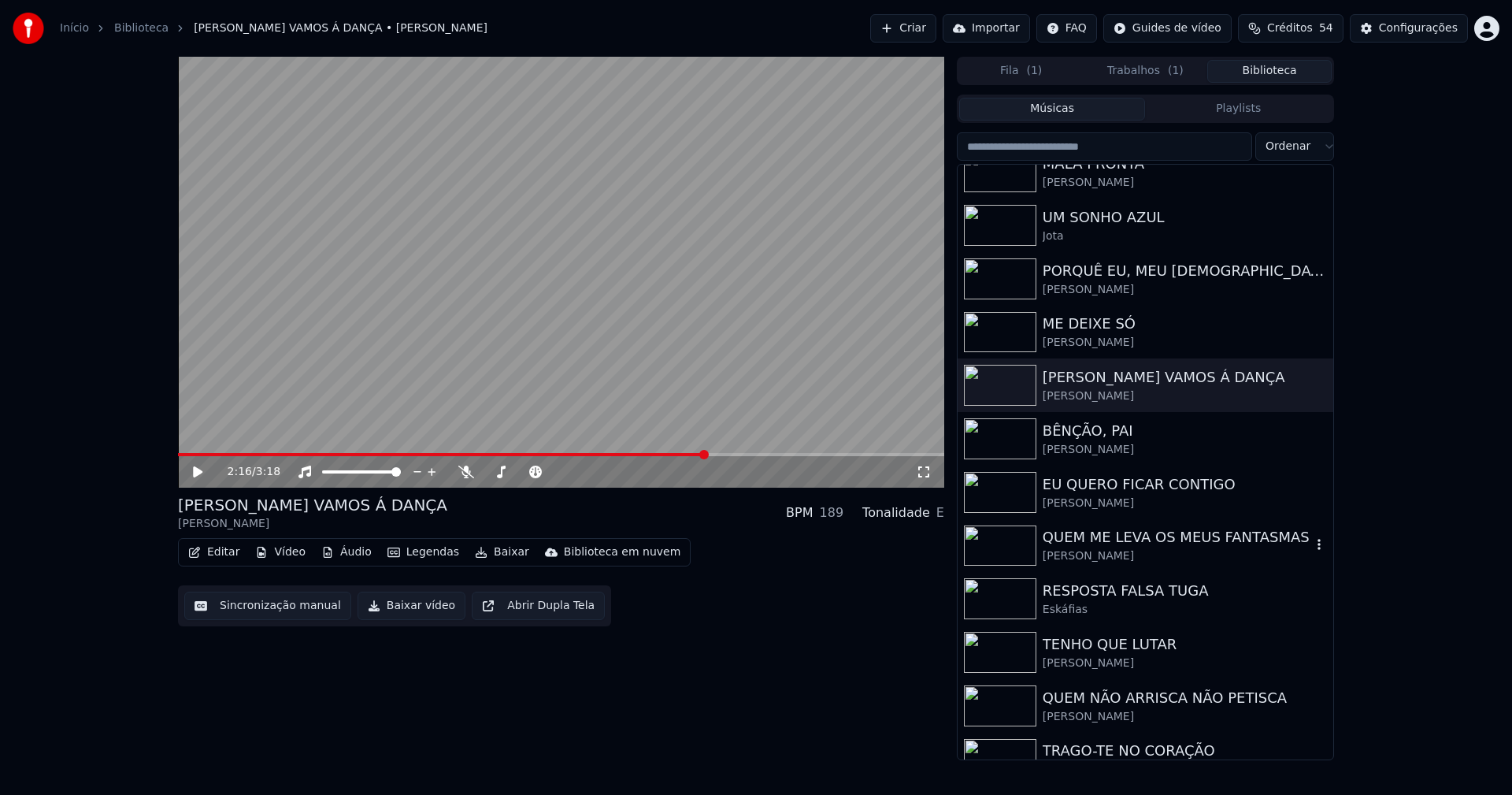
click at [1122, 549] on div "[PERSON_NAME]" at bounding box center [1177, 555] width 269 height 16
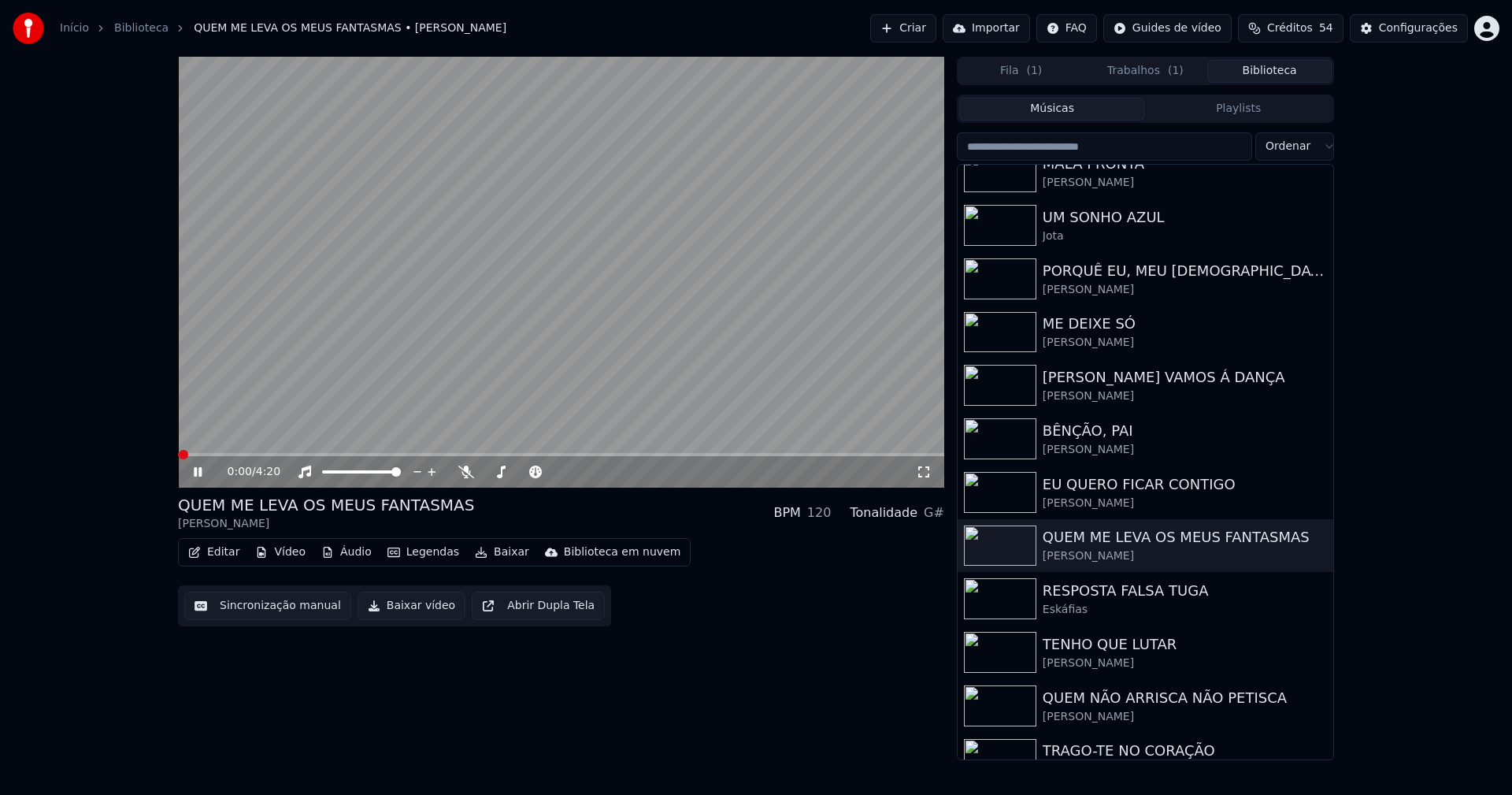
click at [390, 454] on span at bounding box center [560, 455] width 766 height 3
click at [197, 470] on icon at bounding box center [197, 471] width 8 height 9
click at [407, 608] on button "Baixar vídeo" at bounding box center [411, 606] width 108 height 28
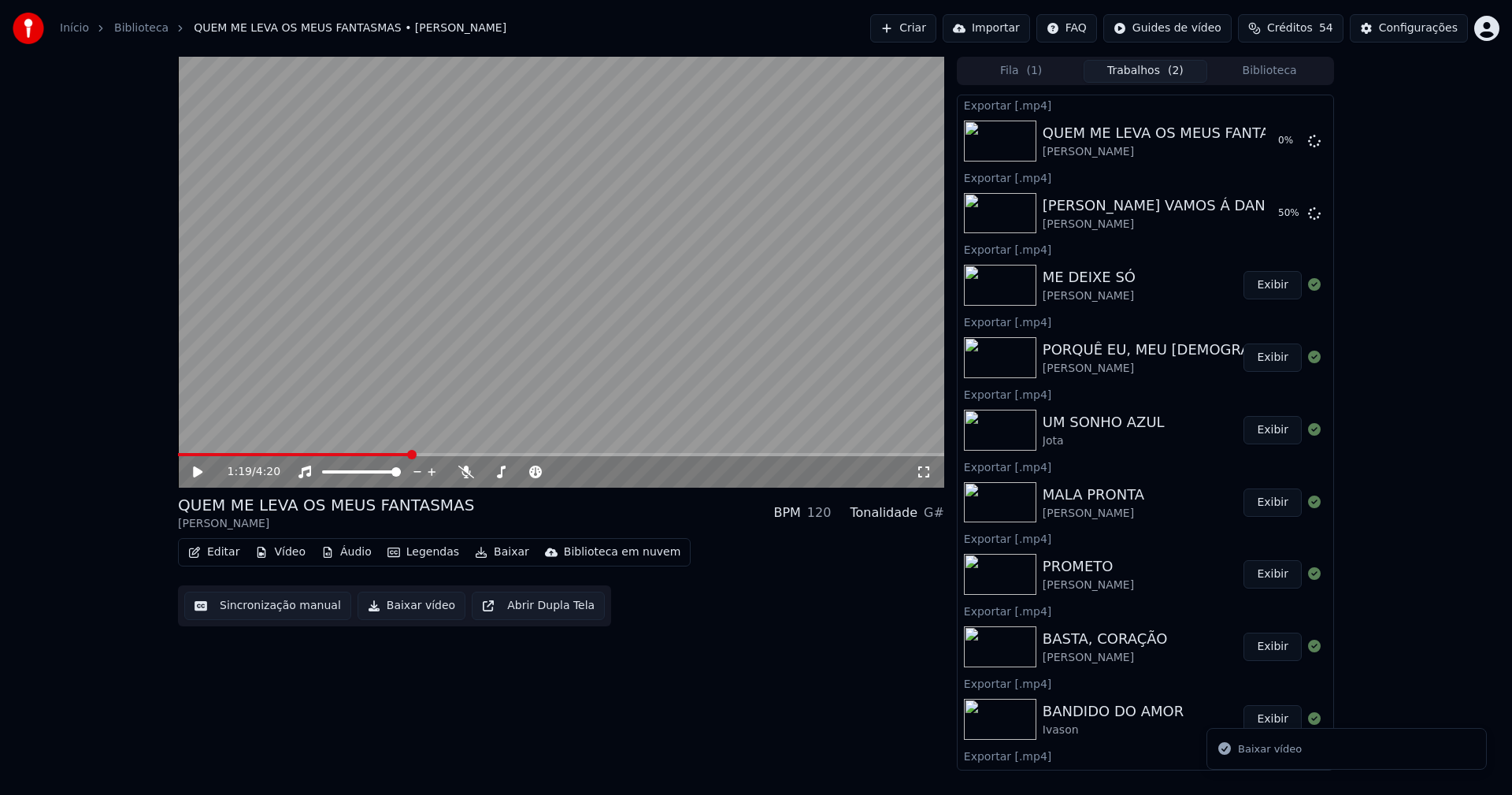
click at [1292, 66] on button "Biblioteca" at bounding box center [1269, 71] width 125 height 23
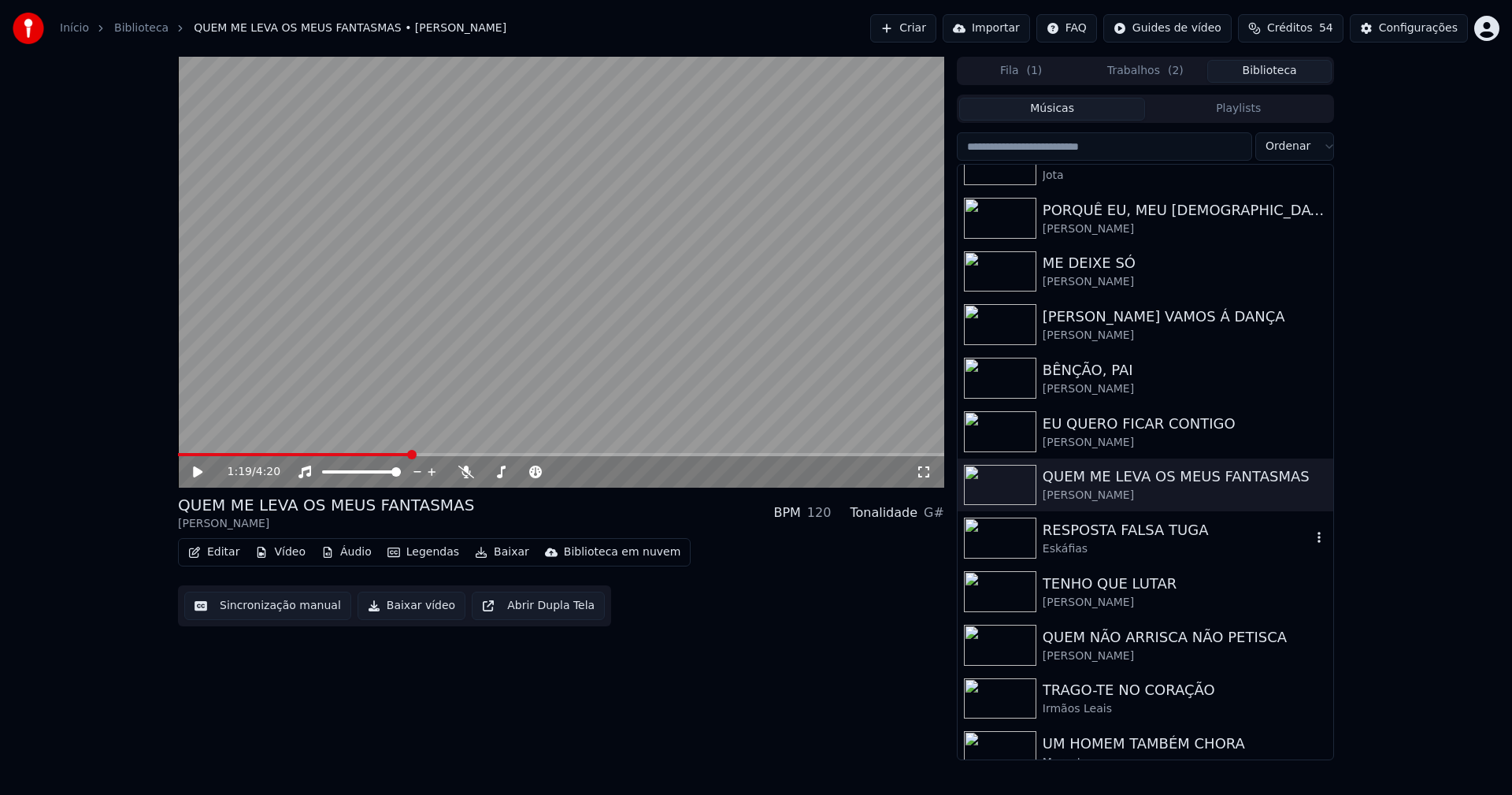
scroll to position [473, 0]
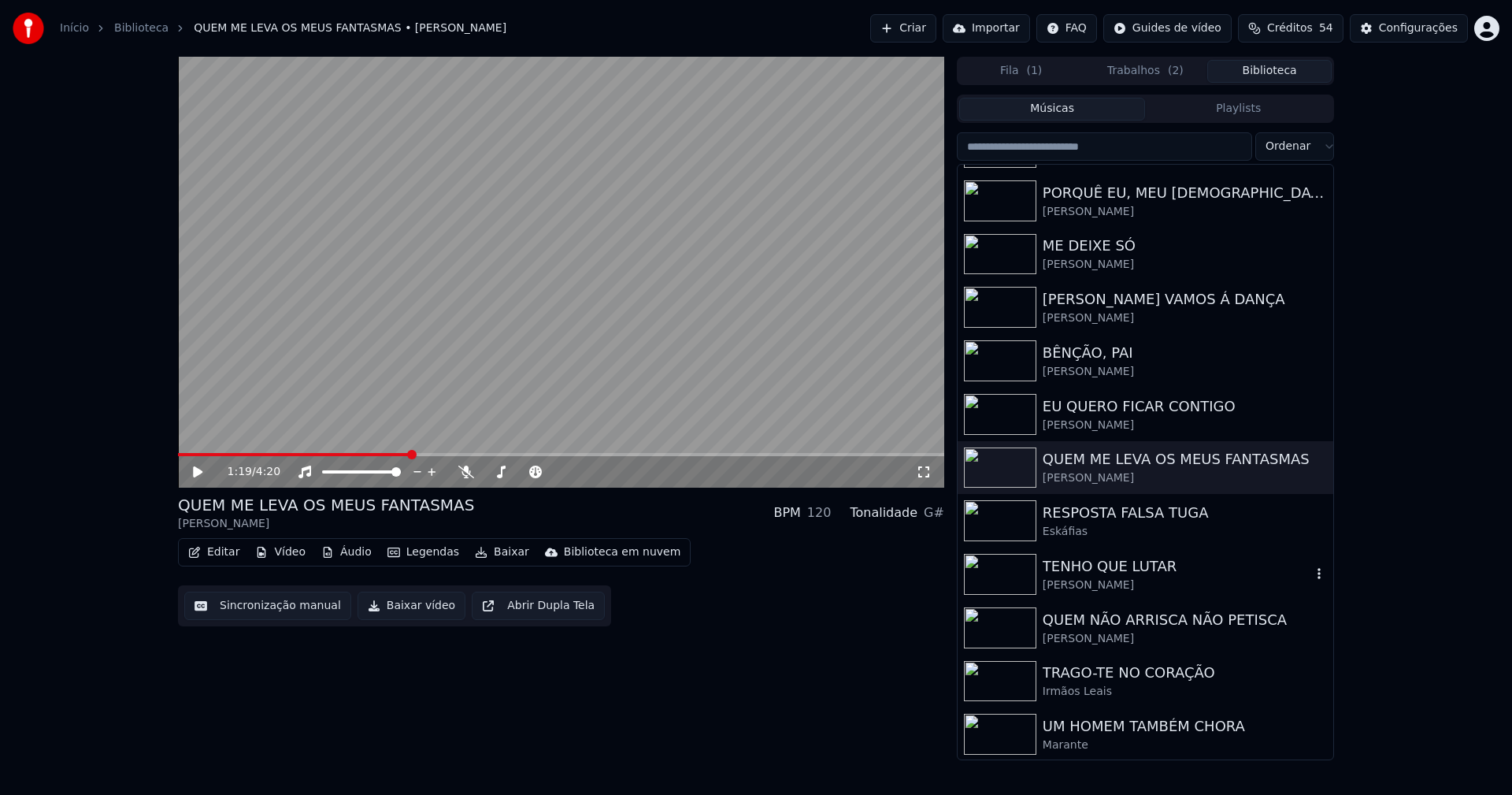
click at [1115, 572] on div "TENHO QUE LUTAR" at bounding box center [1177, 566] width 269 height 22
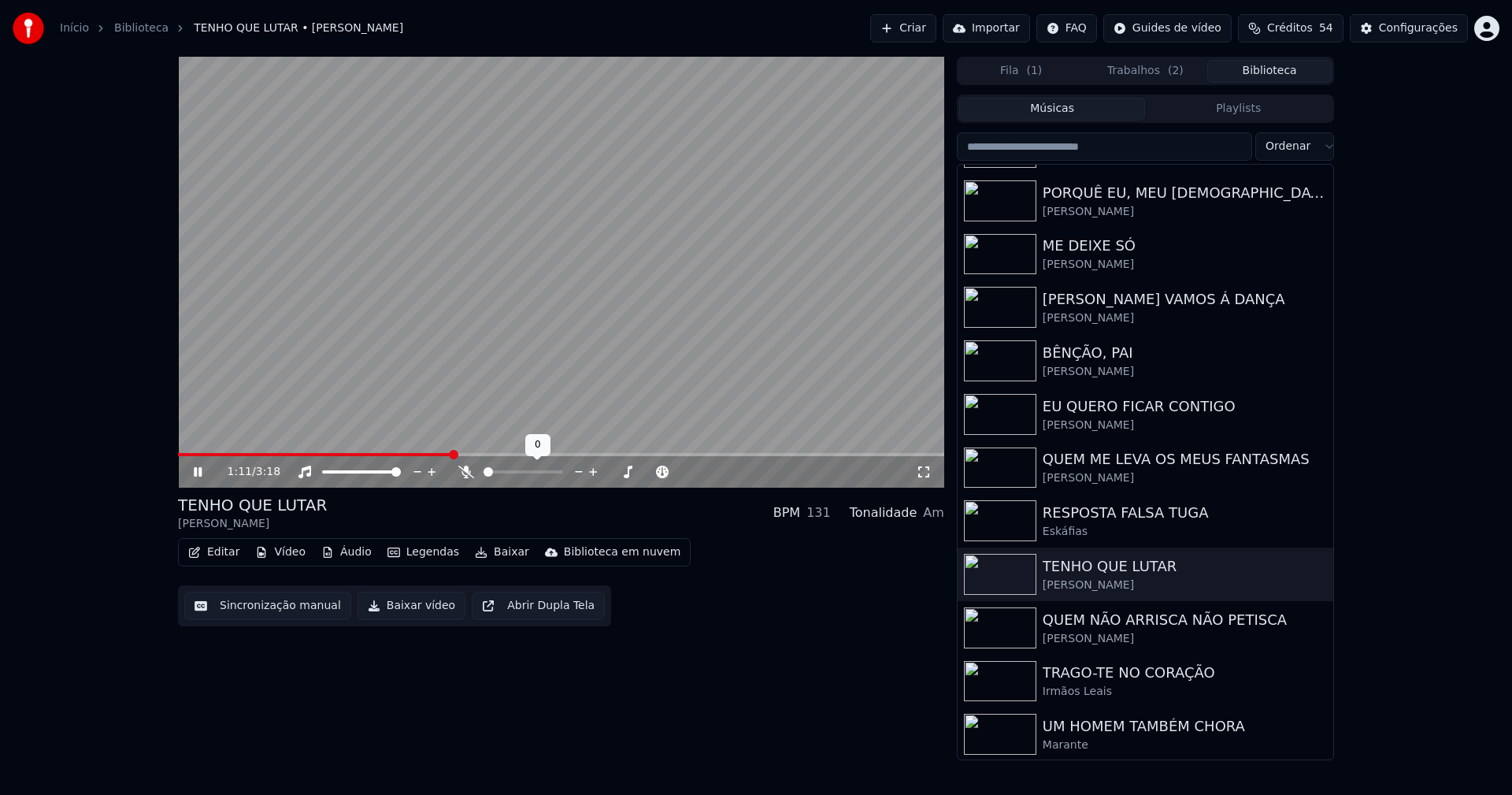
click at [454, 454] on span at bounding box center [560, 455] width 766 height 3
click at [197, 471] on icon at bounding box center [197, 471] width 8 height 9
click at [430, 611] on button "Baixar vídeo" at bounding box center [411, 606] width 108 height 28
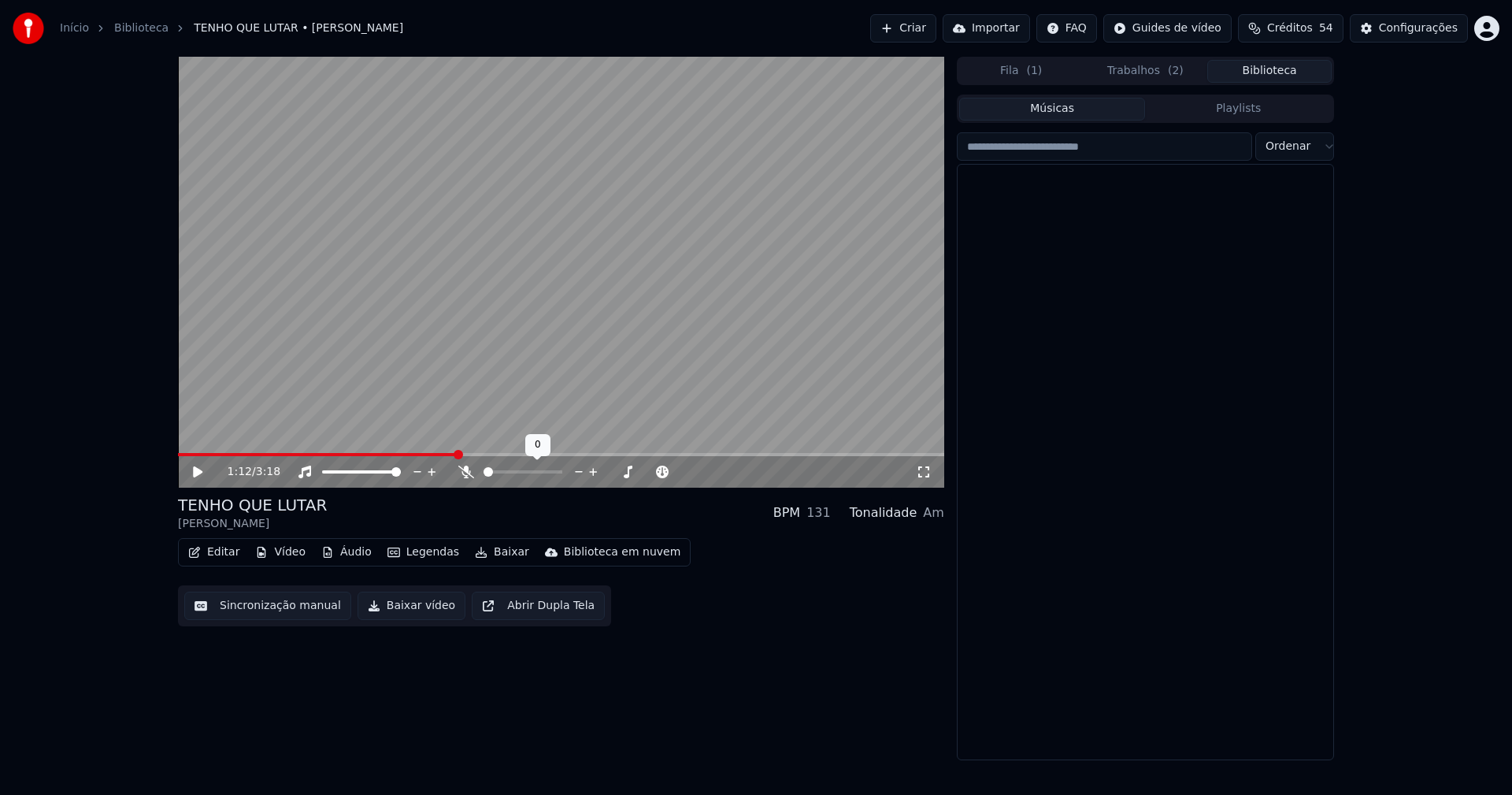
click at [1273, 71] on button "Biblioteca" at bounding box center [1269, 71] width 125 height 23
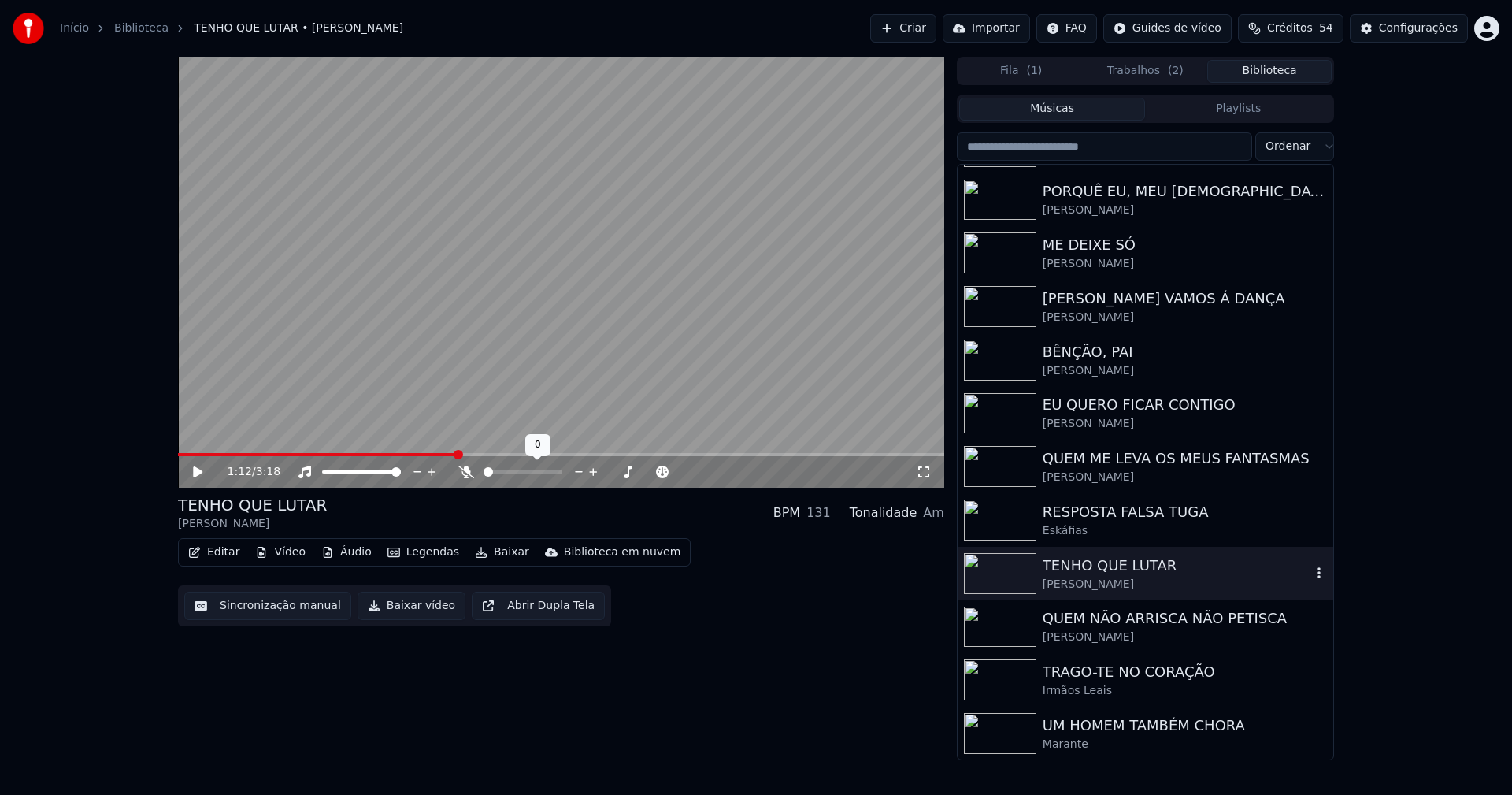
scroll to position [474, 0]
drag, startPoint x: 1115, startPoint y: 621, endPoint x: 1000, endPoint y: 433, distance: 220.4
click at [1115, 621] on div "QUEM NÃO ARRISCA NÃO PETISCA" at bounding box center [1177, 617] width 269 height 22
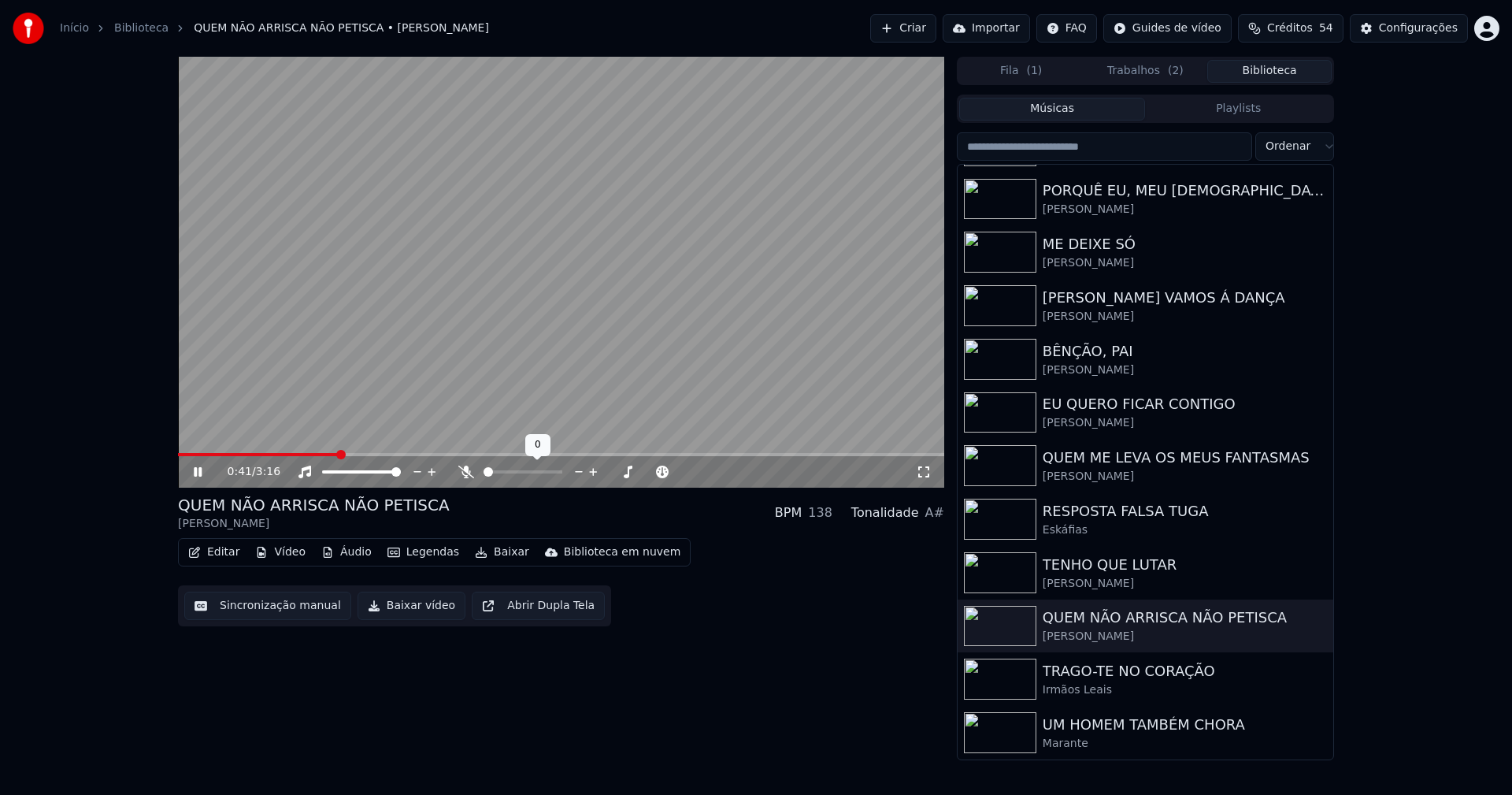
click at [337, 455] on span at bounding box center [560, 455] width 766 height 3
click at [496, 455] on span at bounding box center [560, 455] width 766 height 3
click at [611, 455] on span at bounding box center [560, 455] width 766 height 3
click at [201, 472] on icon at bounding box center [197, 471] width 8 height 9
click at [414, 609] on button "Baixar vídeo" at bounding box center [411, 606] width 108 height 28
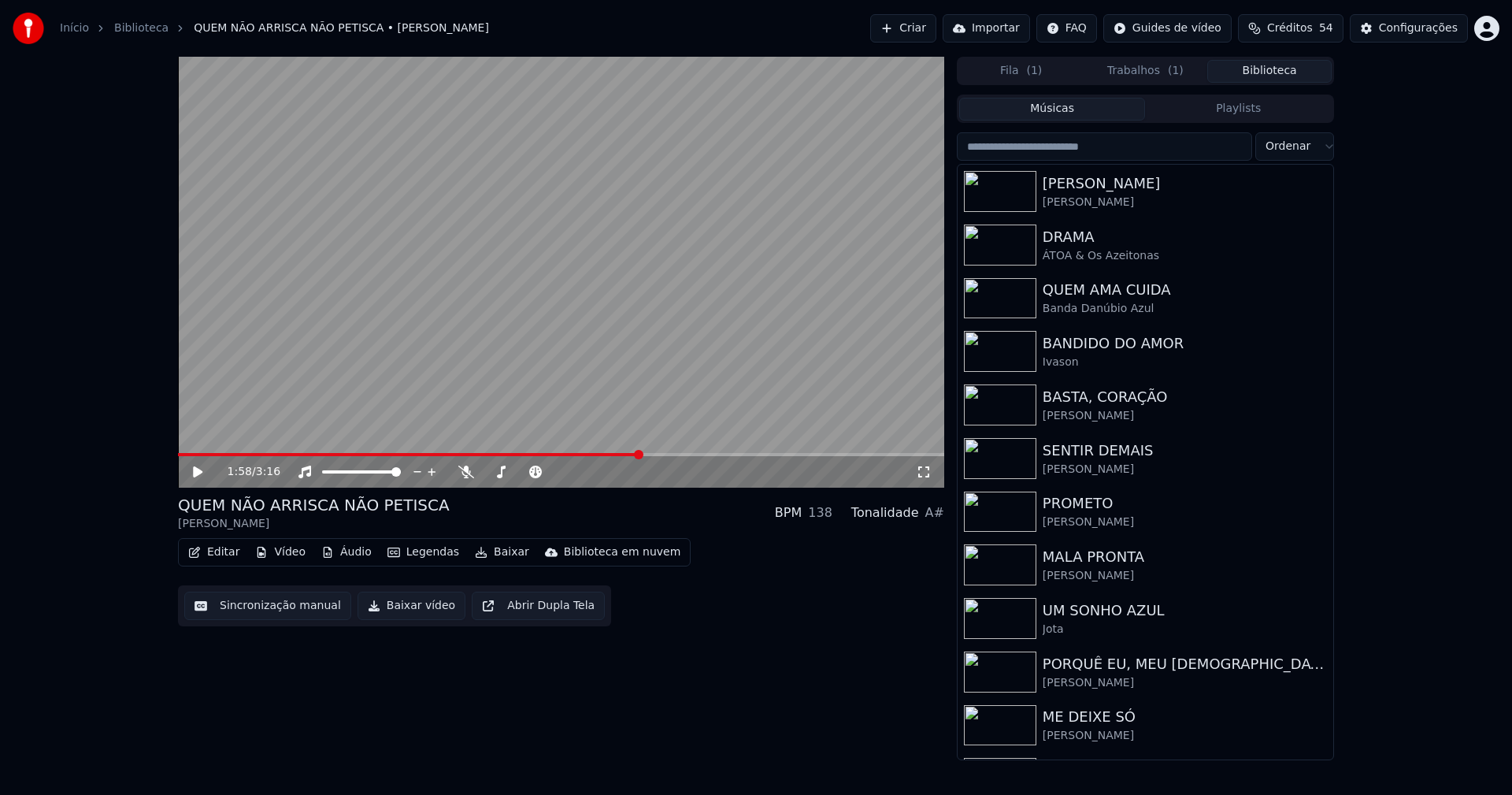
click at [1290, 69] on button "Biblioteca" at bounding box center [1269, 71] width 125 height 23
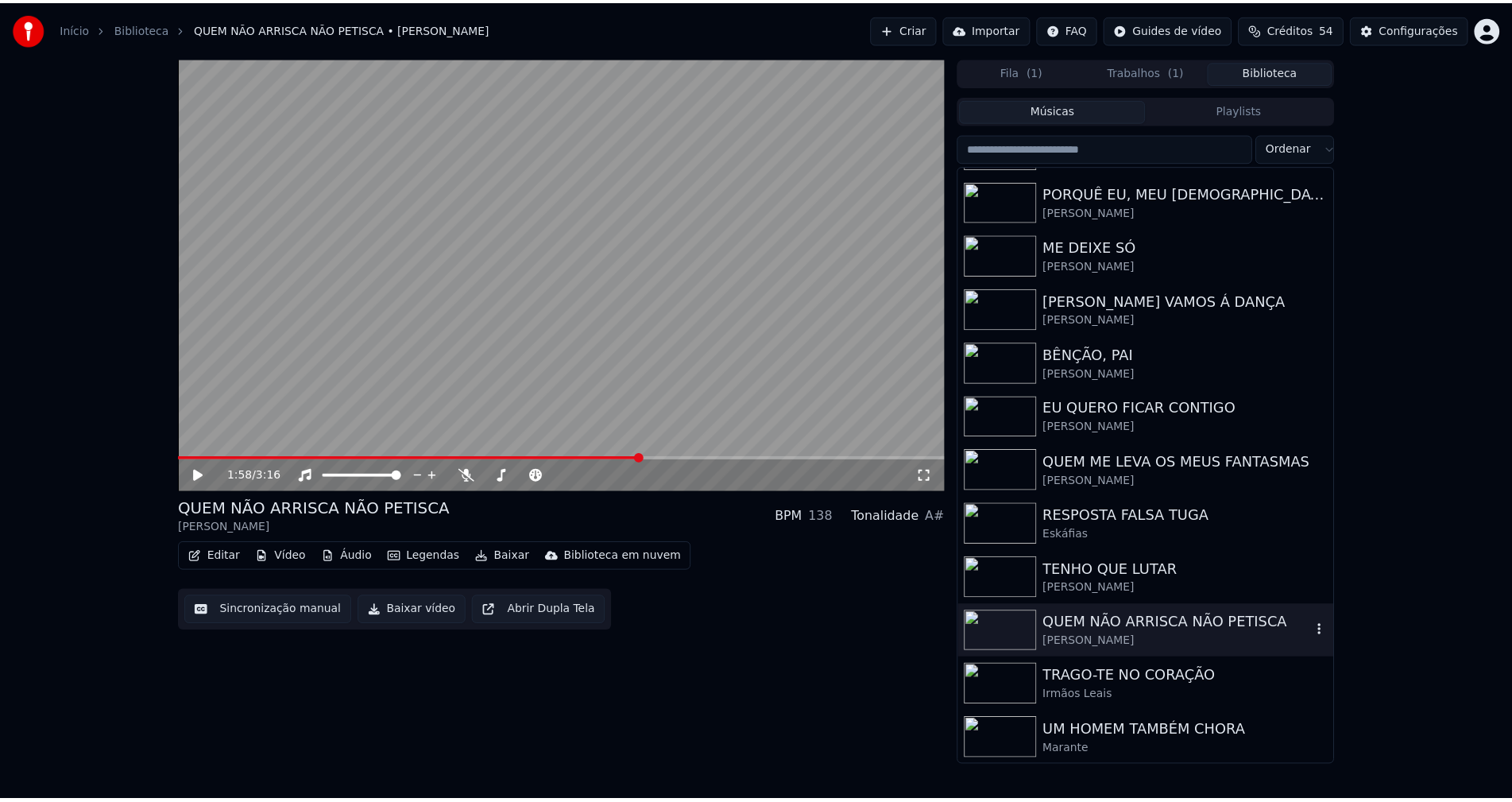
scroll to position [479, 0]
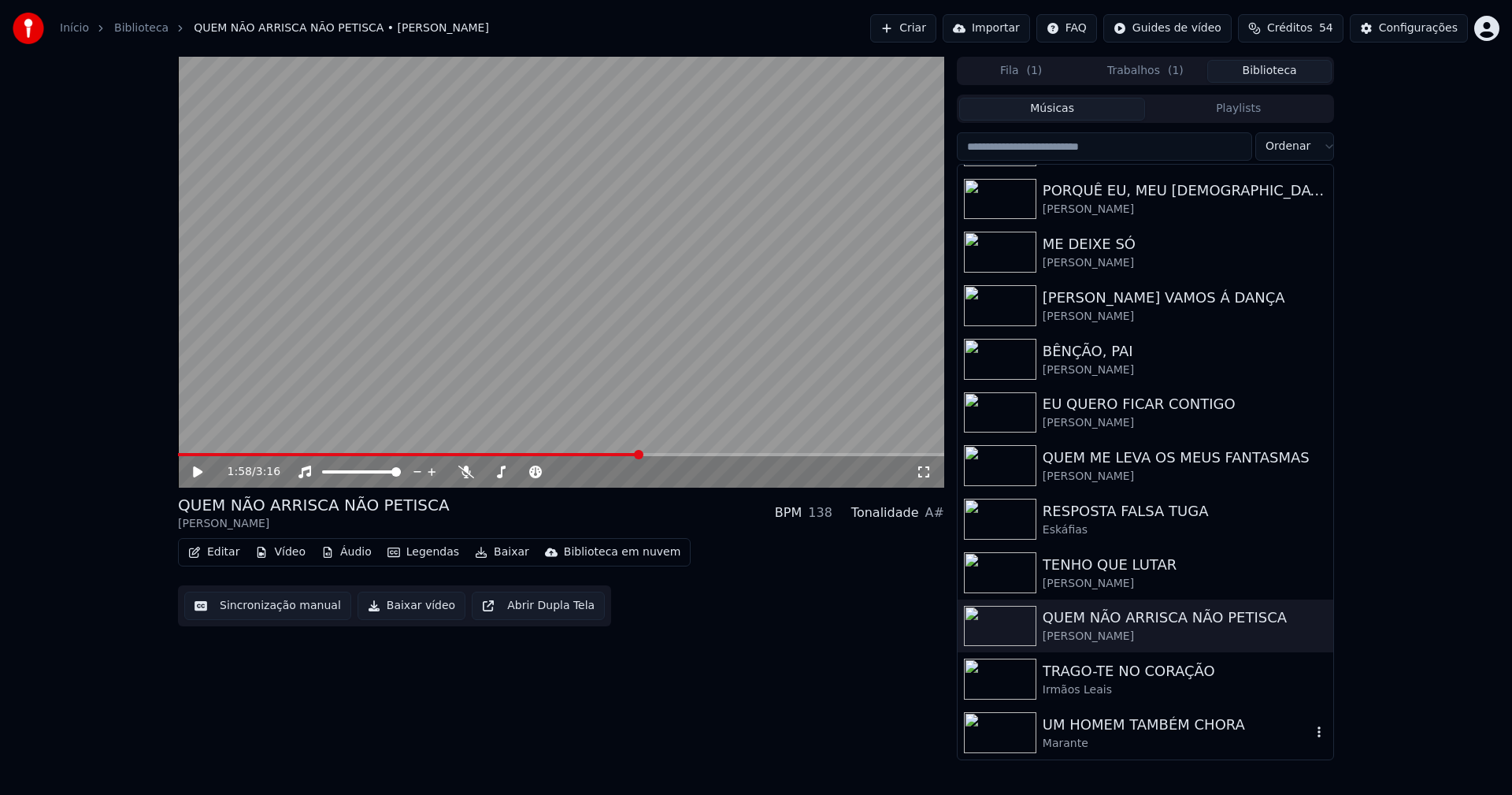
drag, startPoint x: 1111, startPoint y: 726, endPoint x: 1168, endPoint y: 722, distance: 57.1
click at [1115, 726] on div "UM HOMEM TAMBÉM CHORA" at bounding box center [1177, 724] width 269 height 22
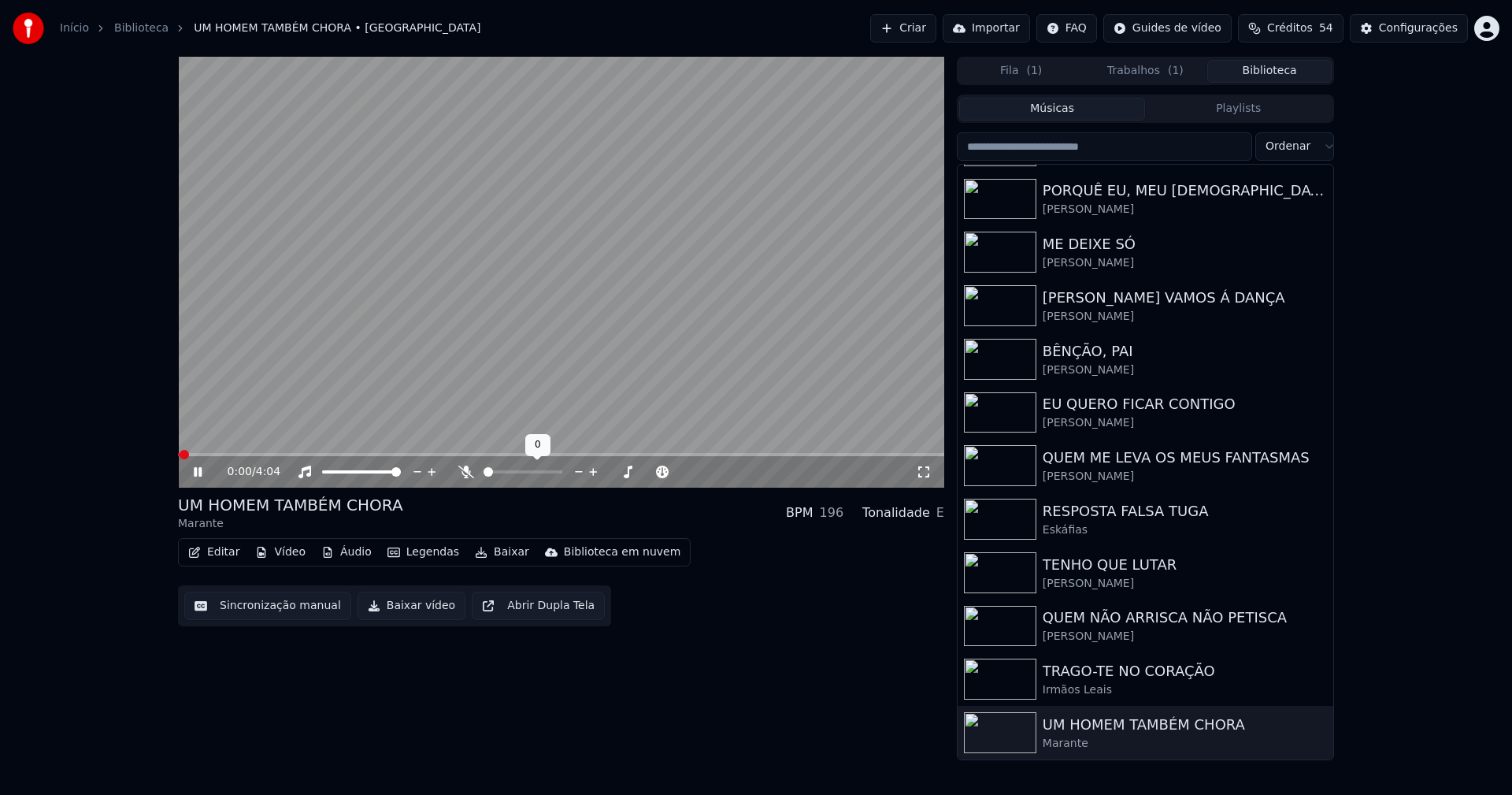
click at [435, 454] on span at bounding box center [560, 455] width 766 height 3
drag, startPoint x: 195, startPoint y: 469, endPoint x: 218, endPoint y: 478, distance: 24.7
click at [195, 468] on icon at bounding box center [197, 471] width 8 height 9
click at [409, 603] on button "Baixar vídeo" at bounding box center [411, 606] width 108 height 28
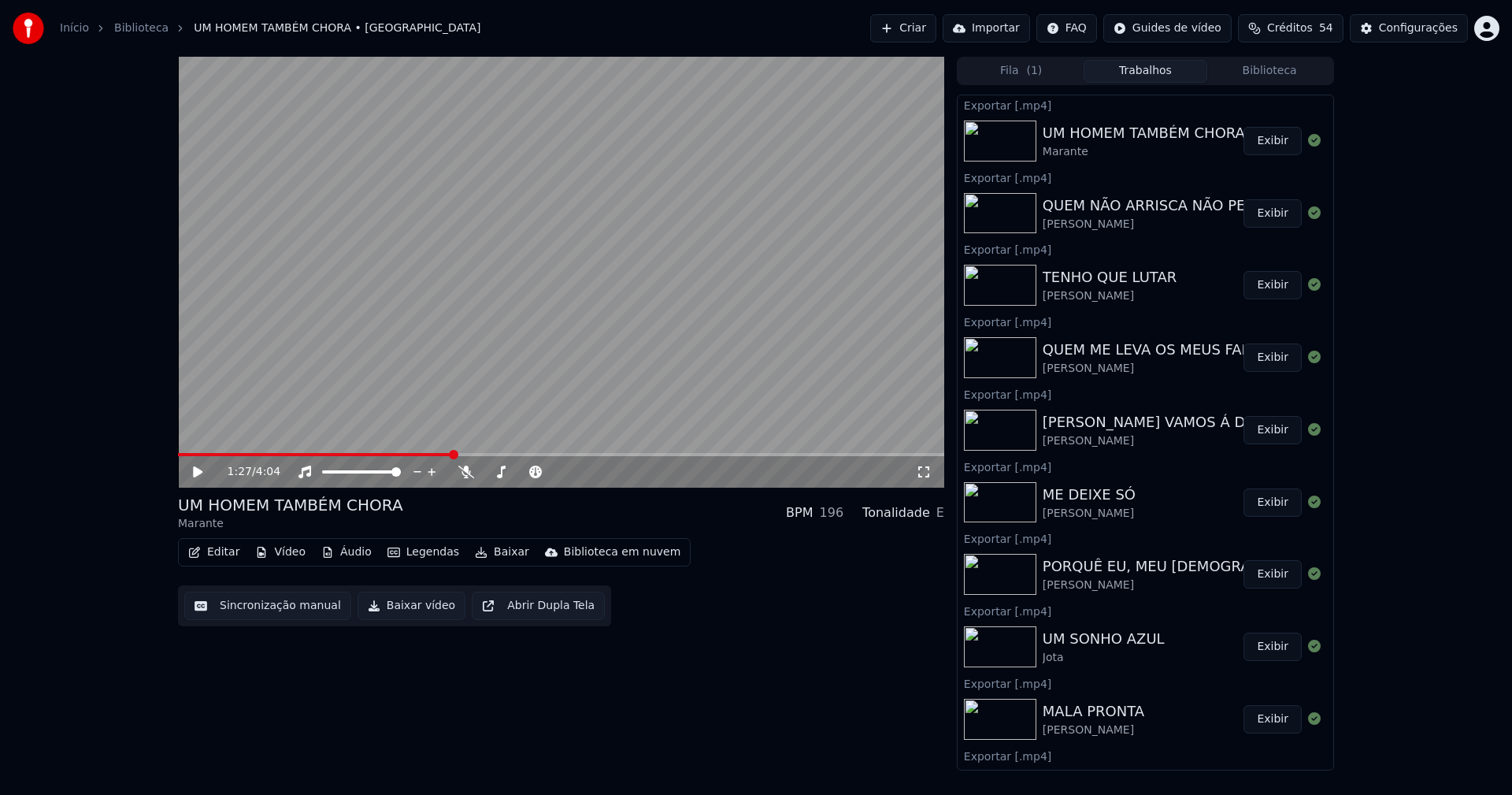
click at [1265, 78] on button "Biblioteca" at bounding box center [1269, 71] width 125 height 23
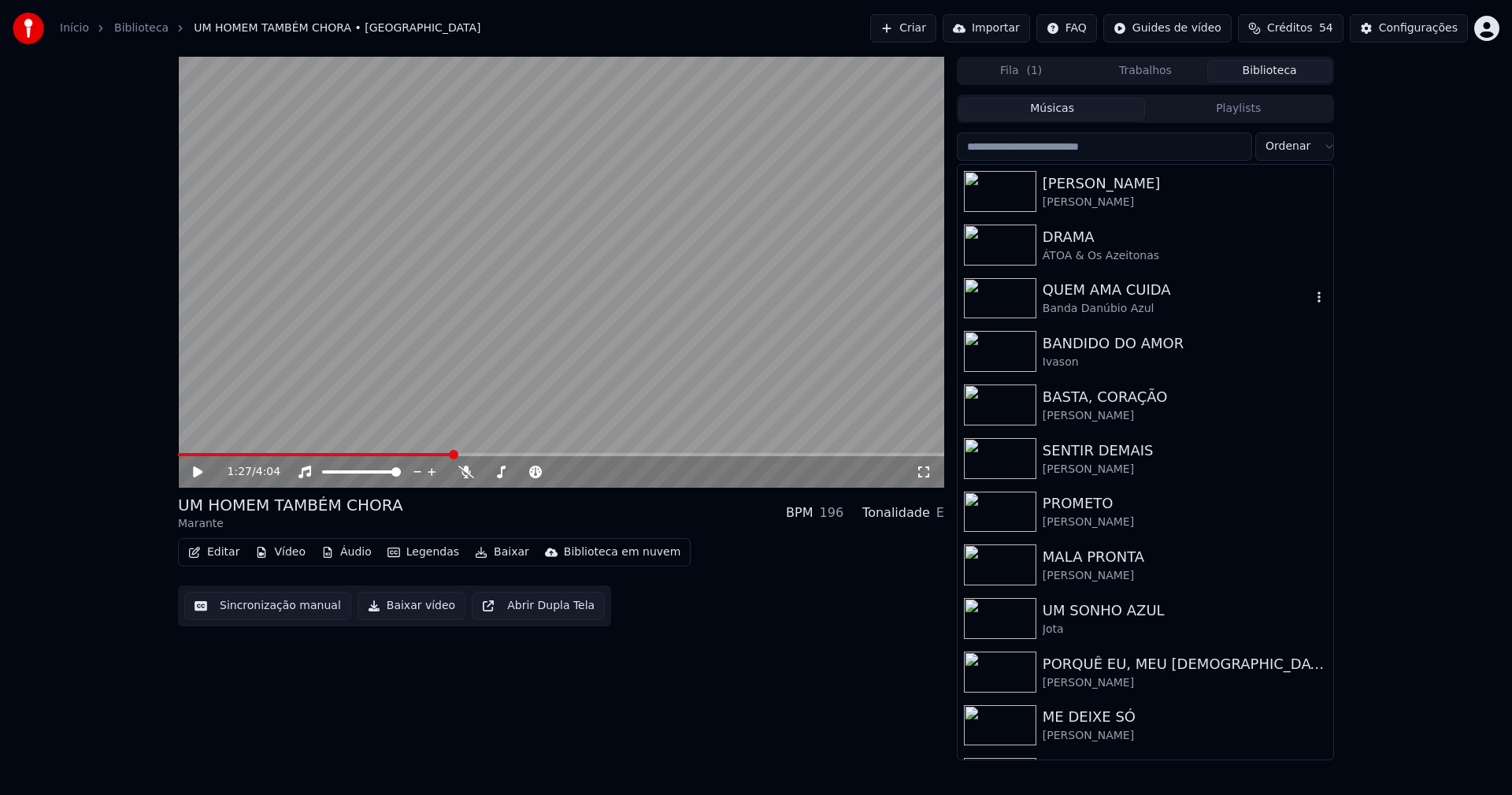
click at [1079, 300] on div "QUEM AMA CUIDA" at bounding box center [1177, 289] width 269 height 22
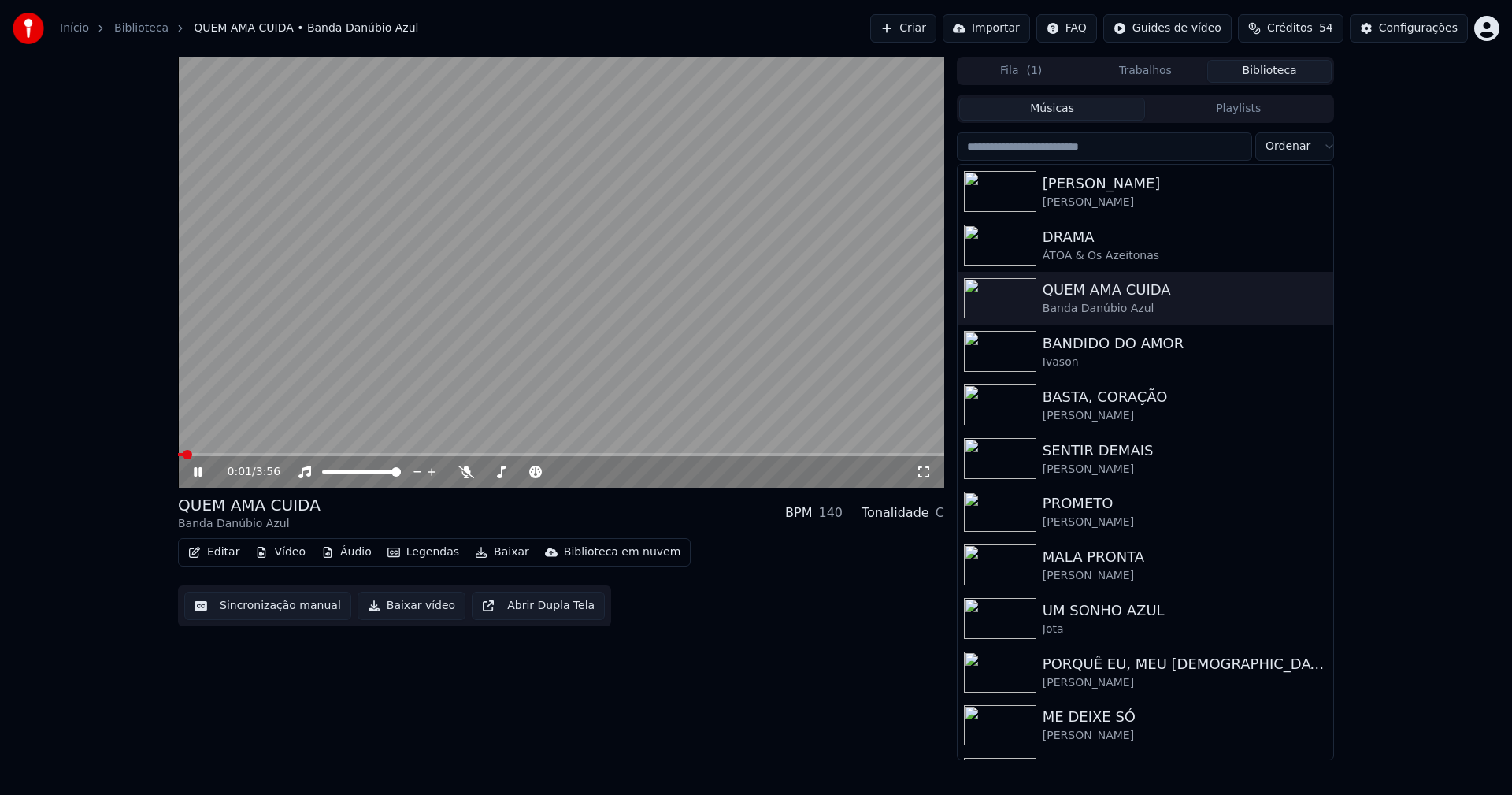
click at [199, 473] on icon at bounding box center [197, 471] width 8 height 9
click at [1397, 32] on div "Configurações" at bounding box center [1418, 28] width 78 height 16
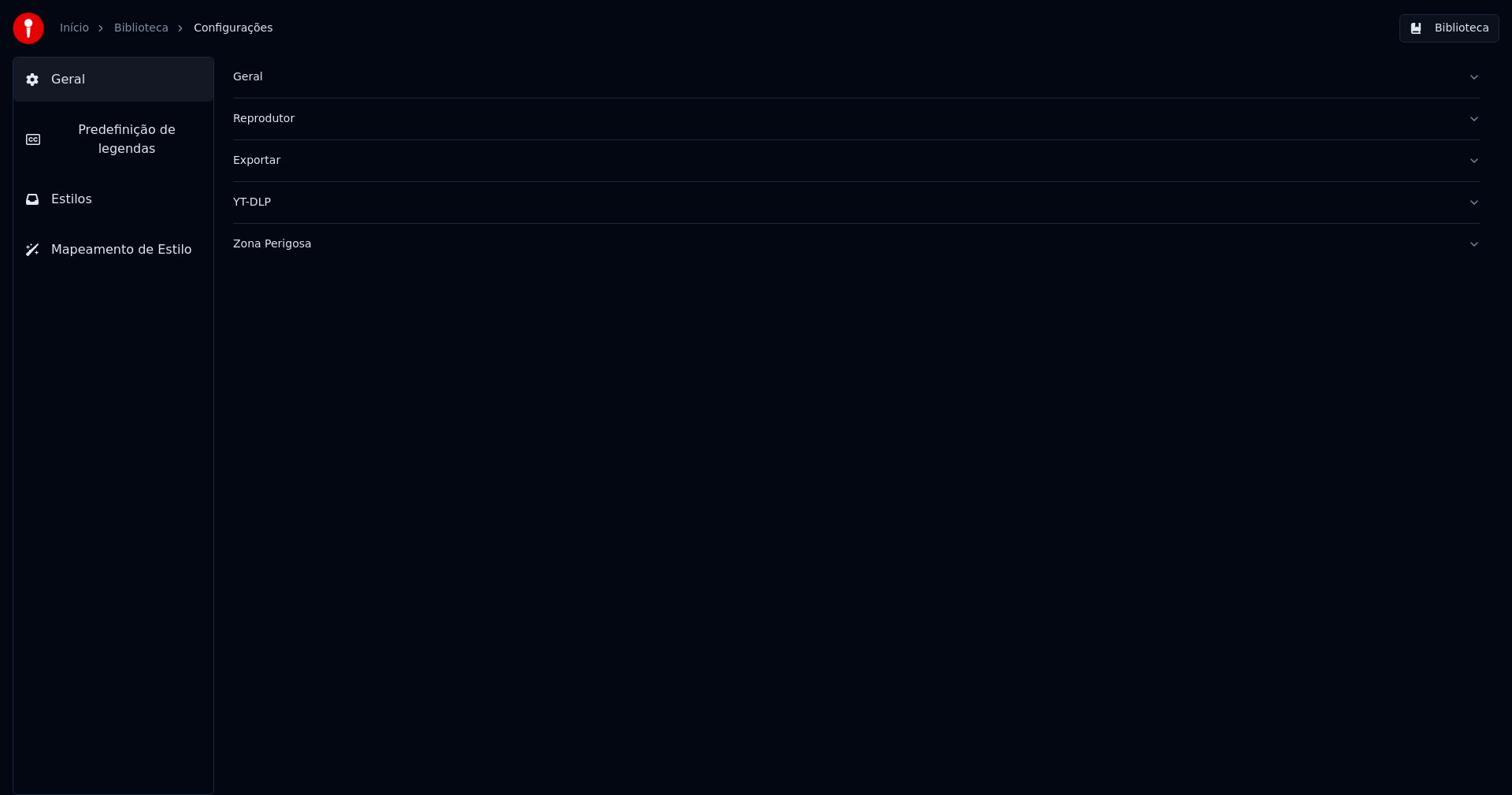
click at [89, 187] on button "Estilos" at bounding box center [113, 198] width 200 height 44
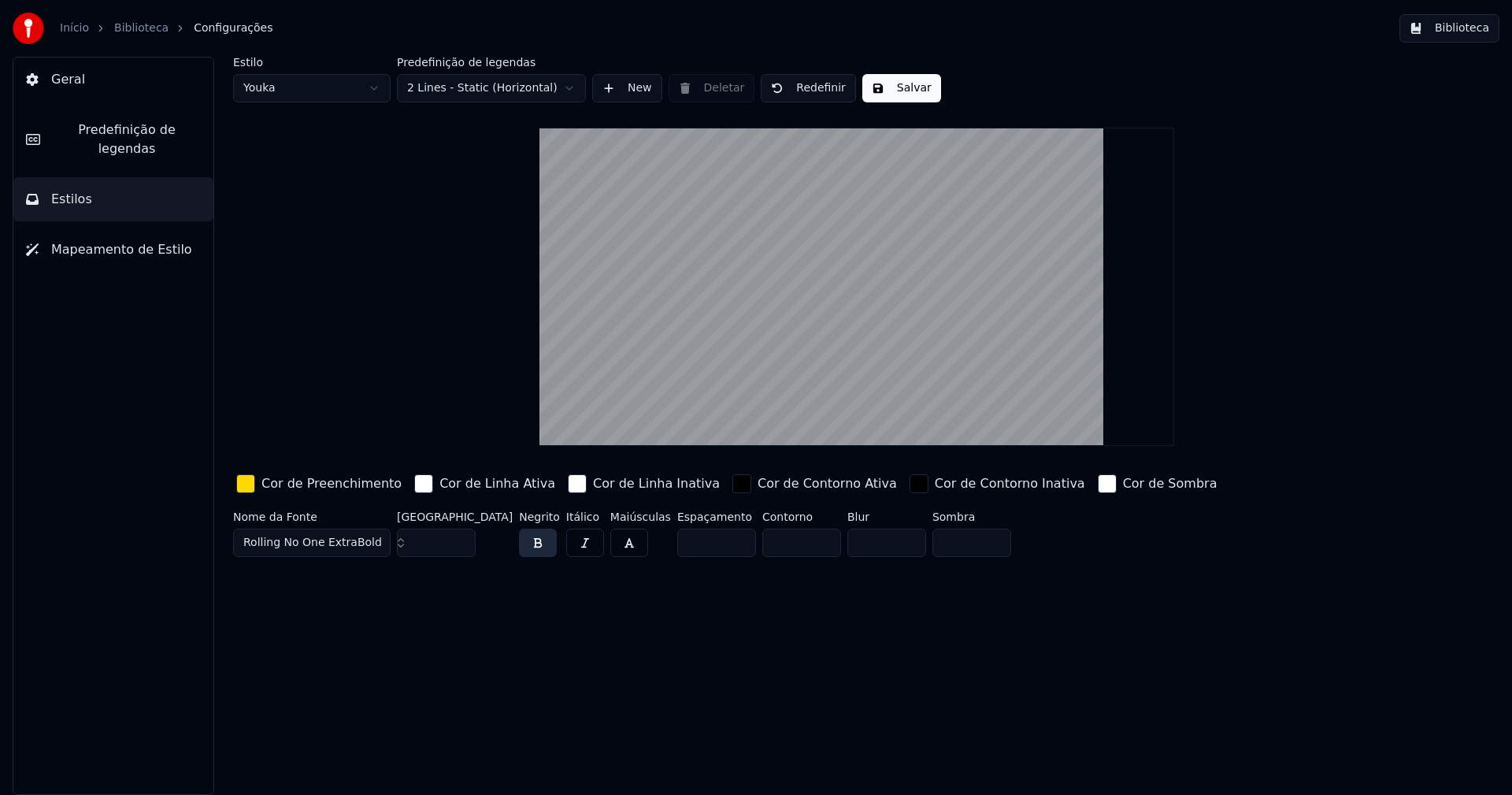
click at [316, 89] on html "Início Biblioteca Configurações Biblioteca Geral Predefinição de legendas Estil…" at bounding box center [756, 398] width 1512 height 795
click at [462, 538] on input "***" at bounding box center [435, 542] width 78 height 28
type input "***"
click at [462, 538] on input "***" at bounding box center [435, 542] width 78 height 28
click at [892, 85] on button "Salvar" at bounding box center [901, 88] width 78 height 28
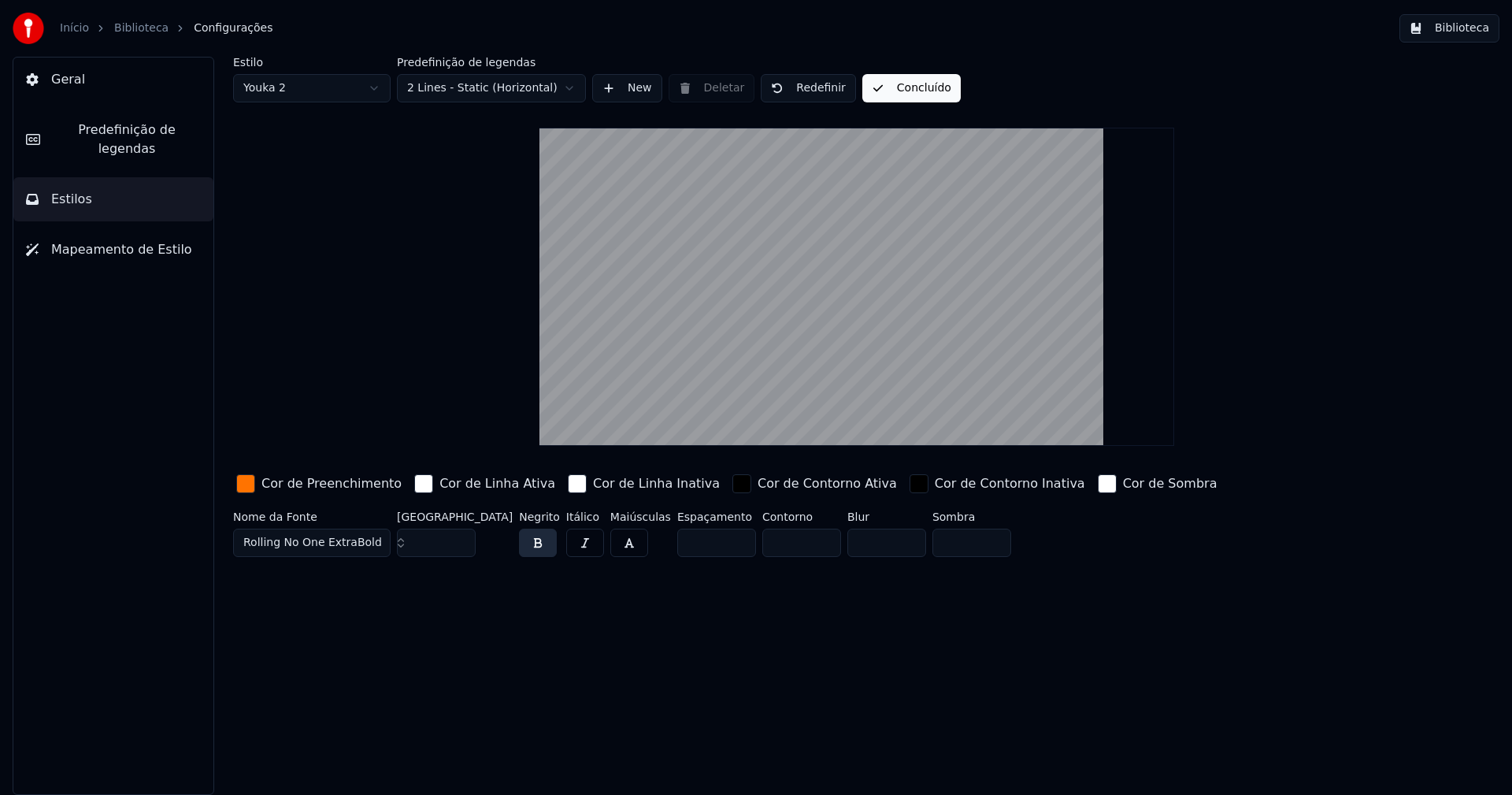
click at [1465, 26] on button "Biblioteca" at bounding box center [1449, 28] width 100 height 28
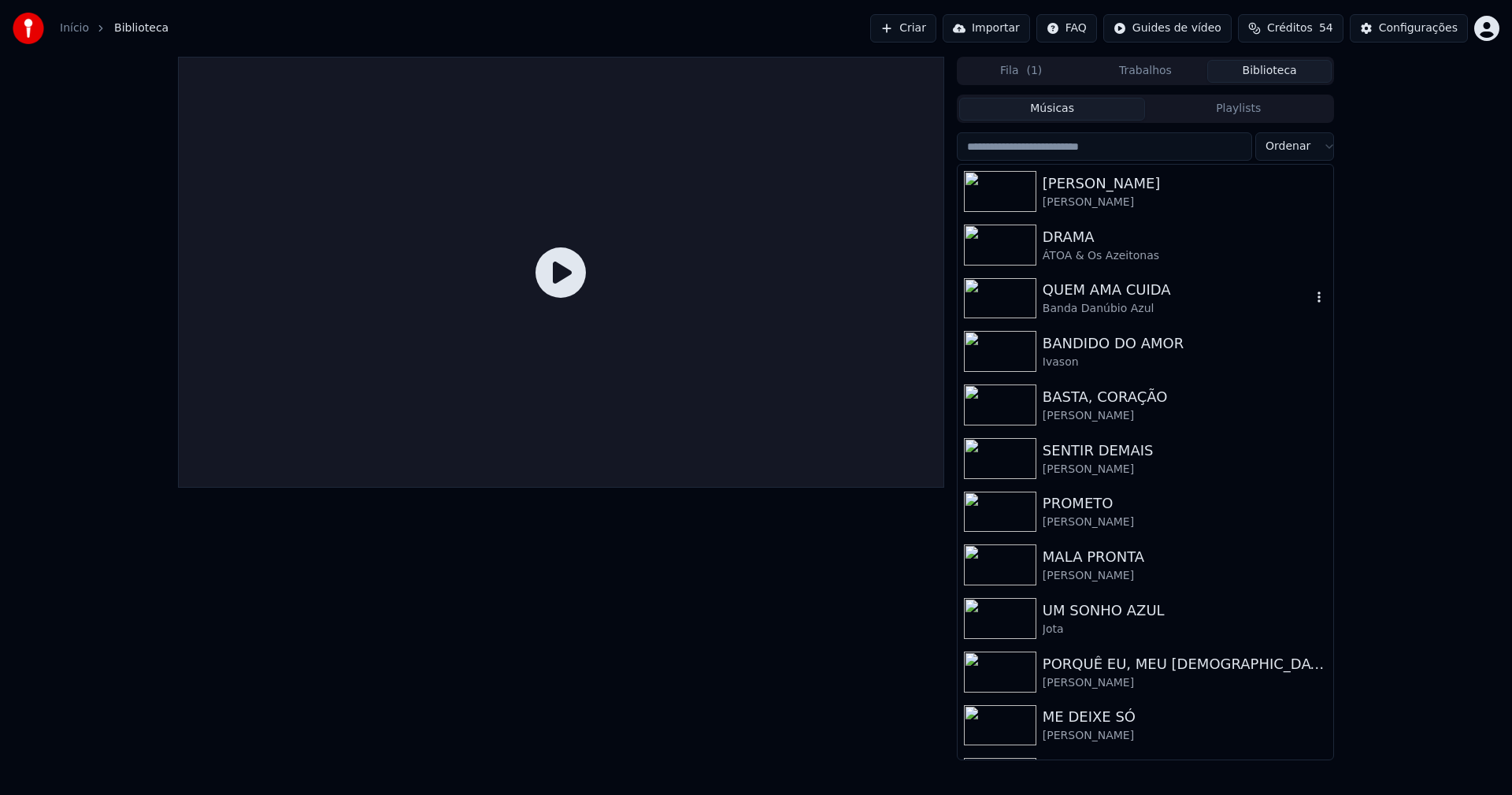
click at [1116, 291] on div "QUEM AMA CUIDA" at bounding box center [1177, 289] width 269 height 22
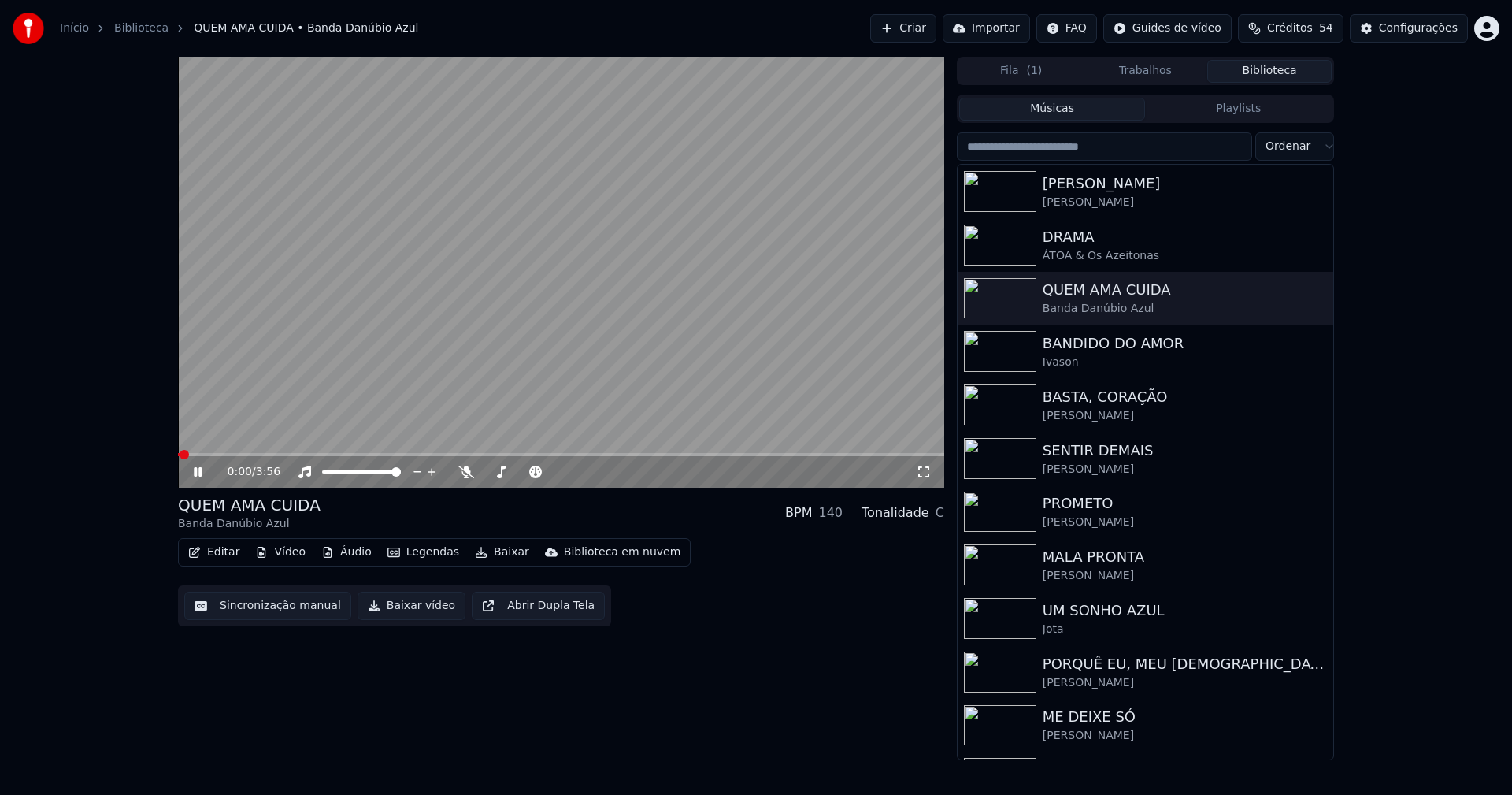
click at [453, 453] on span at bounding box center [560, 455] width 766 height 3
click at [921, 469] on icon at bounding box center [923, 471] width 16 height 12
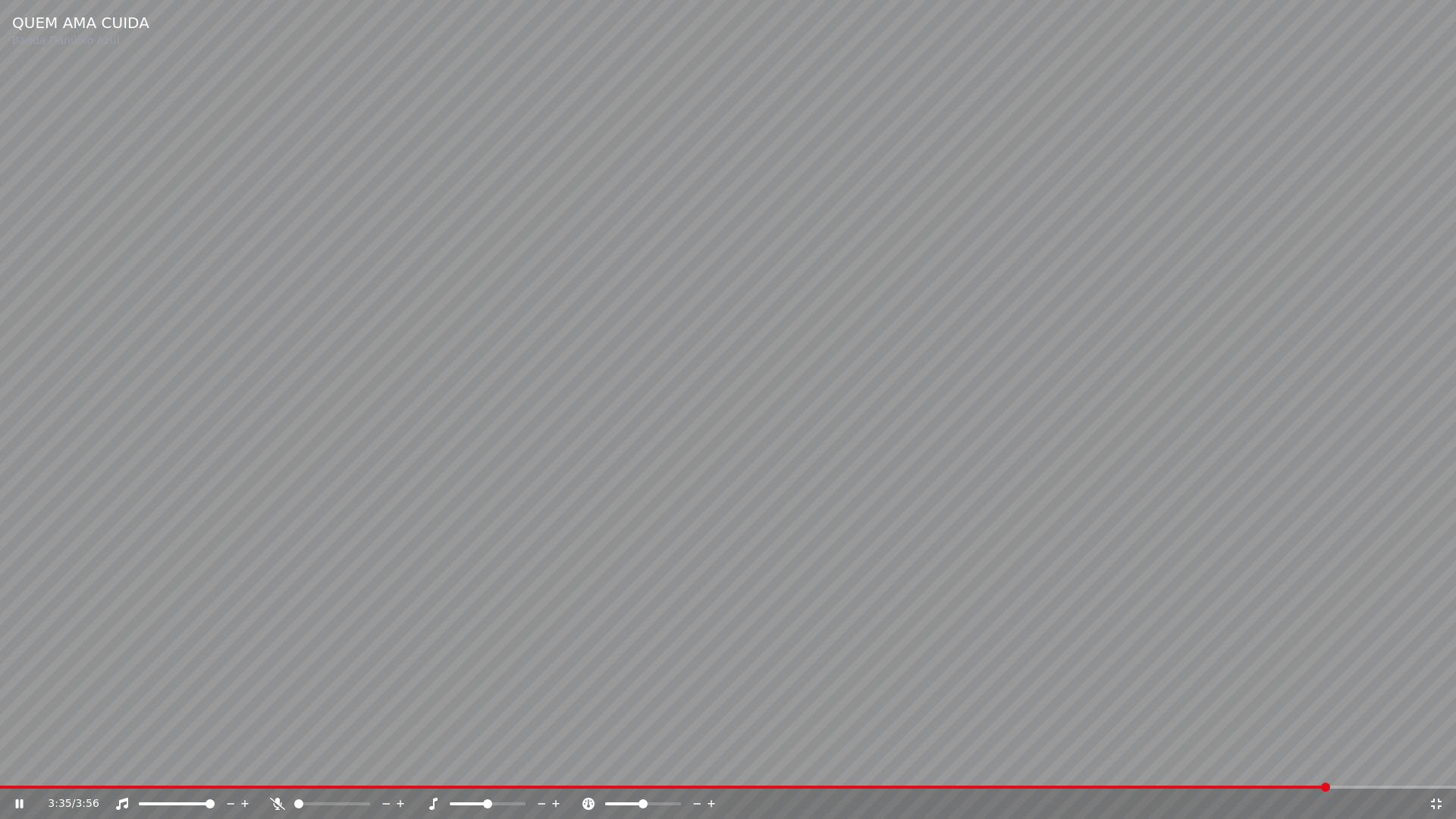
click at [1434, 765] on icon at bounding box center [1435, 804] width 15 height 12
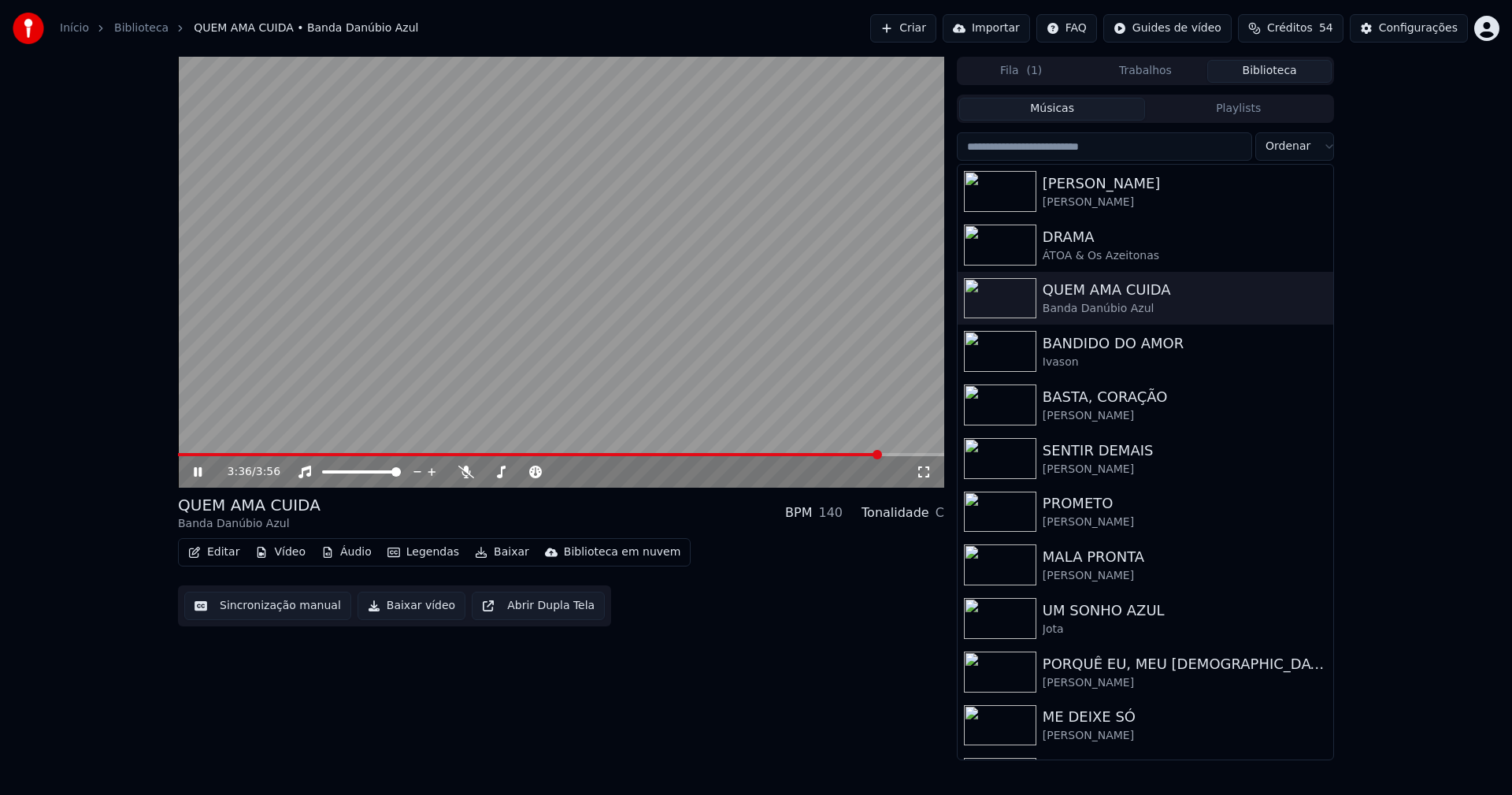
click at [416, 612] on button "Baixar vídeo" at bounding box center [411, 606] width 108 height 28
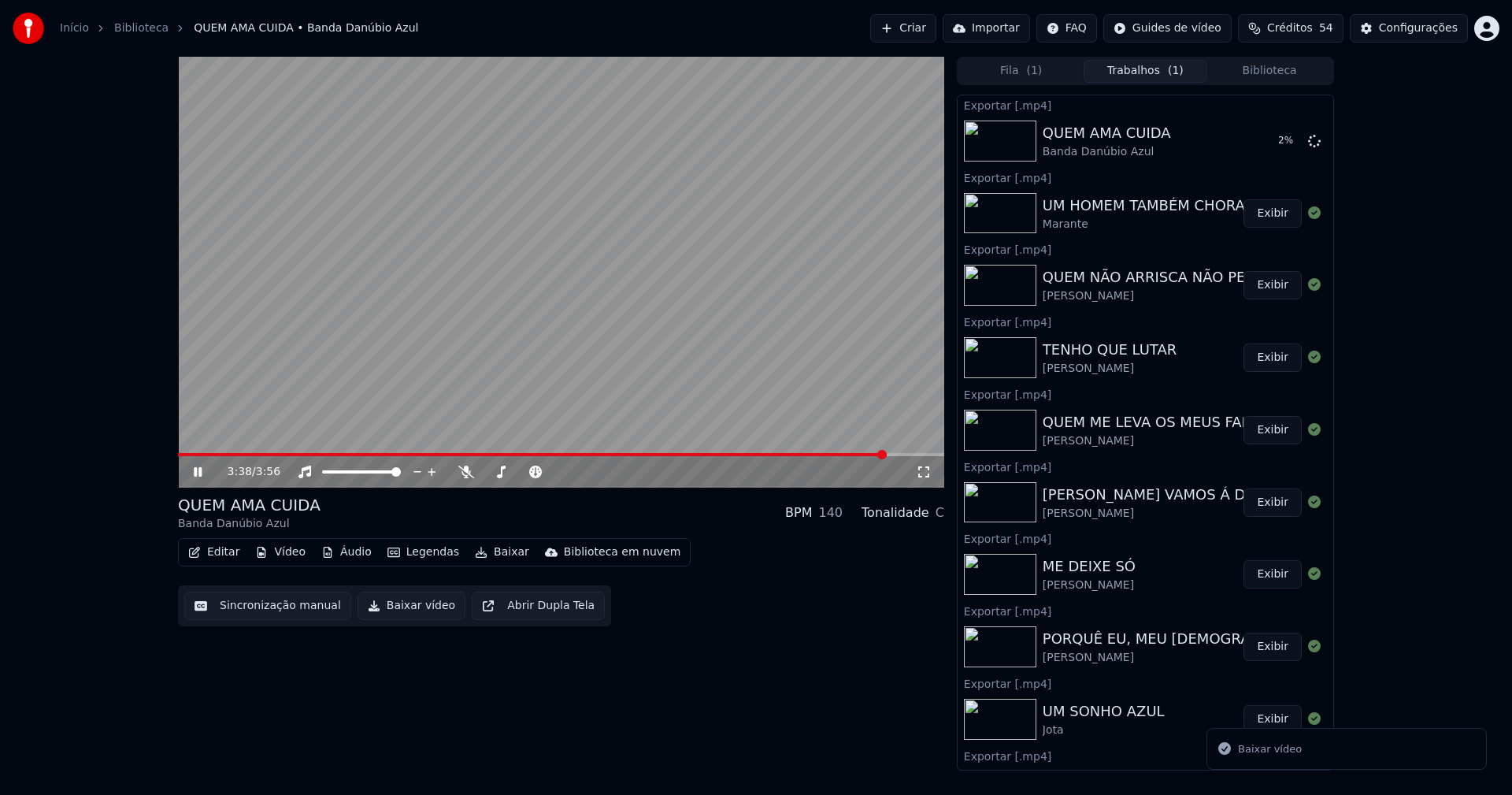
click at [198, 476] on icon at bounding box center [209, 471] width 37 height 12
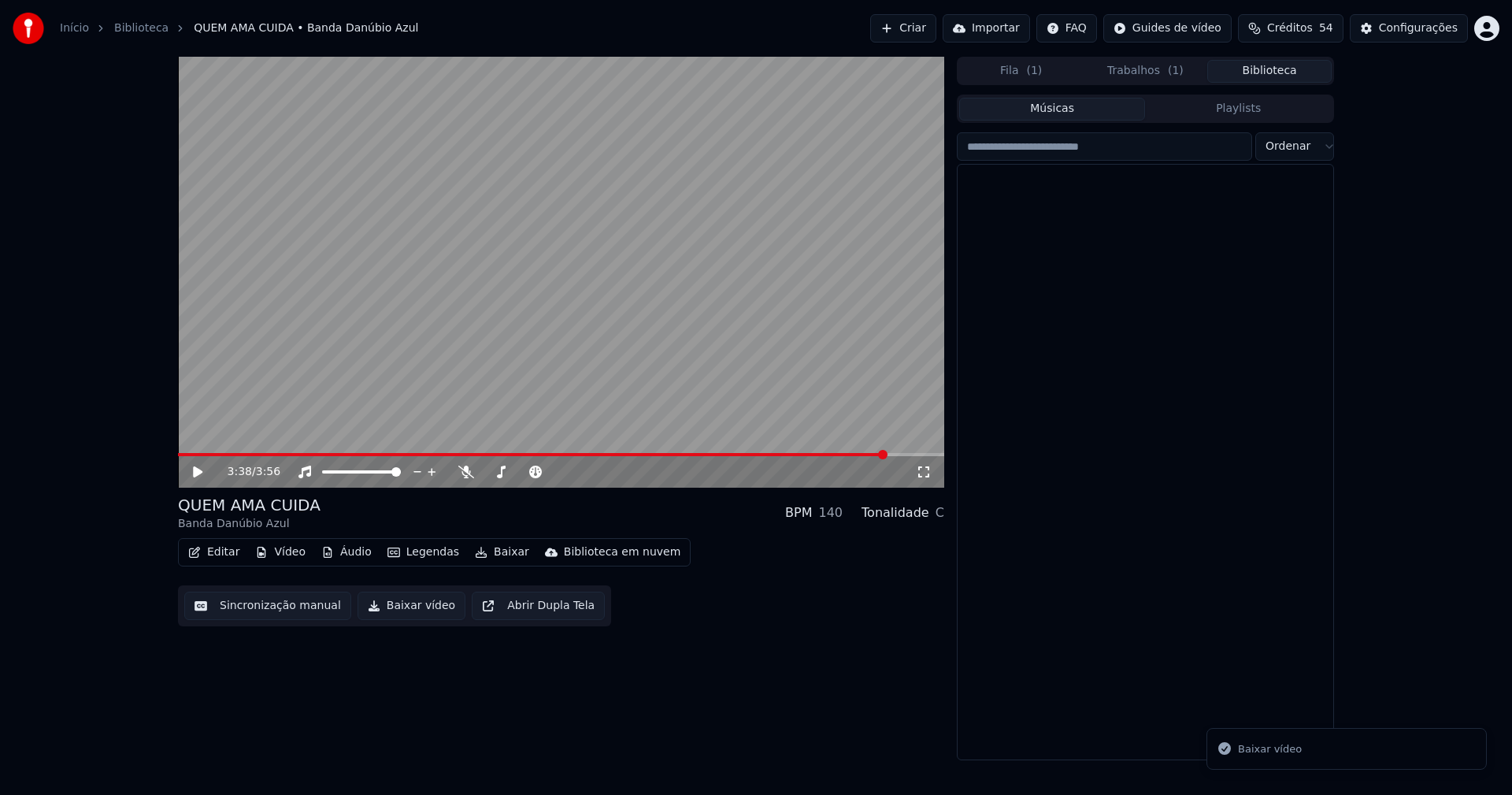
click at [1282, 68] on button "Biblioteca" at bounding box center [1269, 71] width 125 height 23
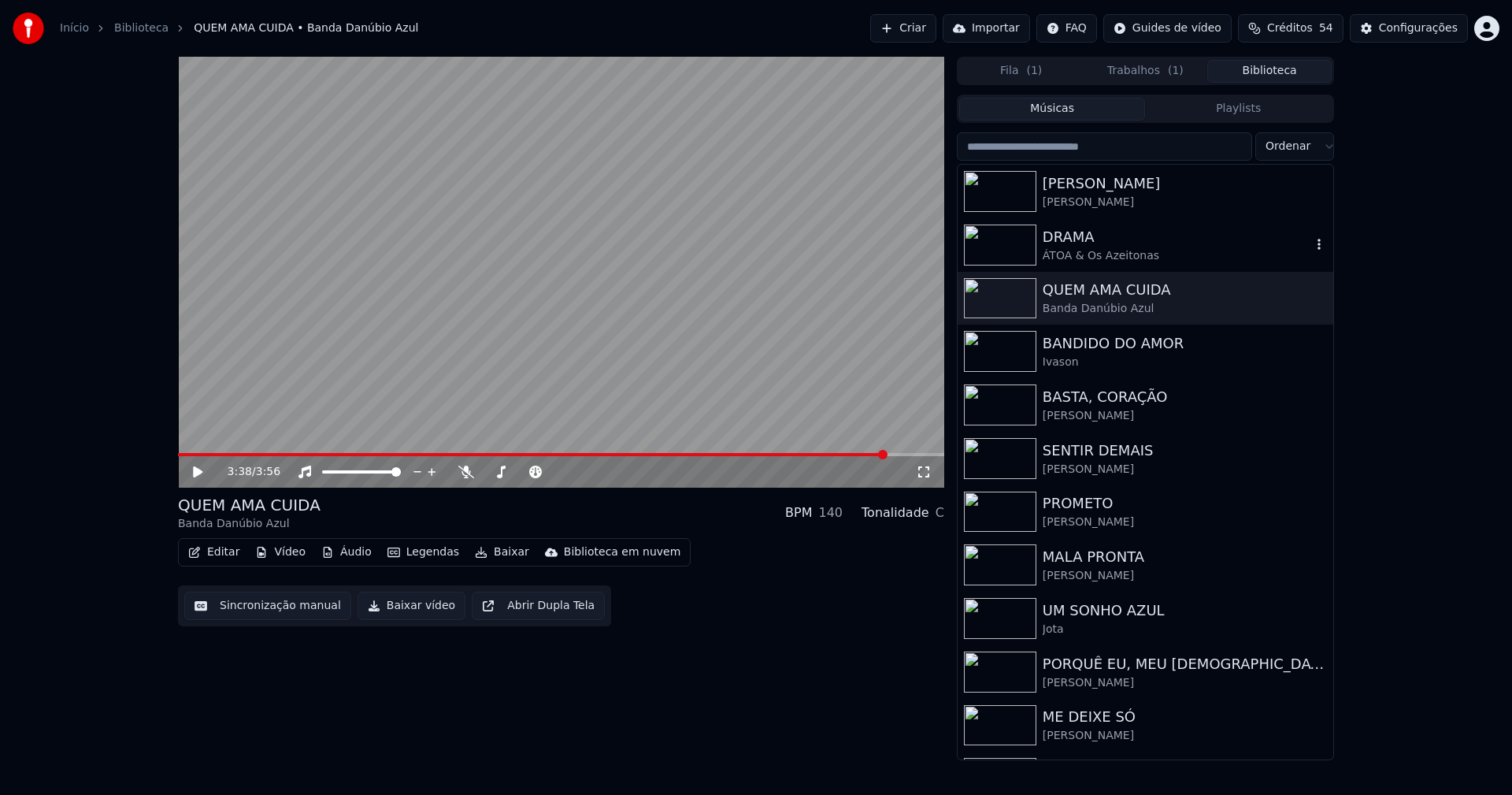
click at [1096, 258] on div "ÁTOA & Os Azeitonas" at bounding box center [1177, 255] width 269 height 16
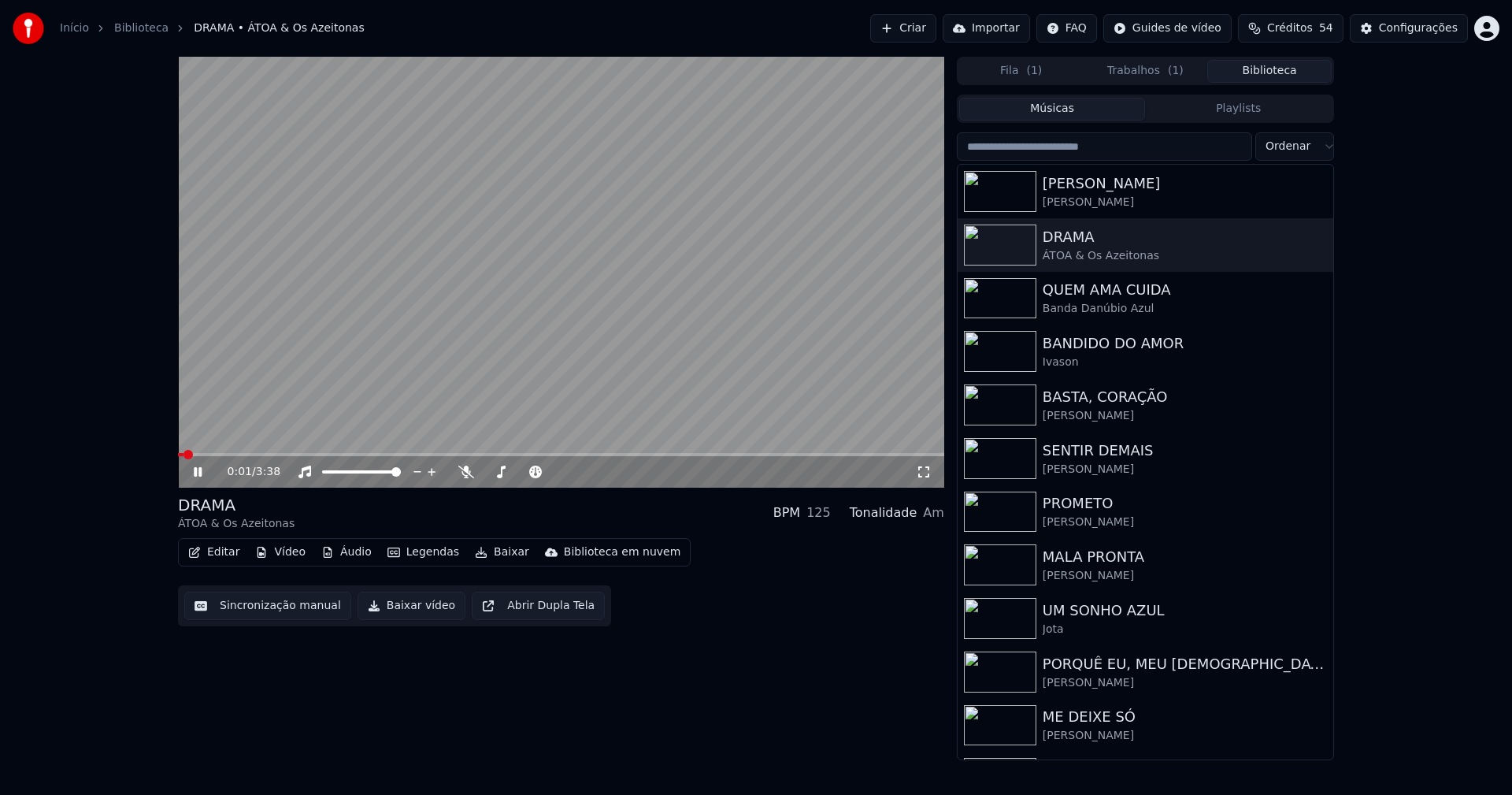
click at [226, 559] on button "Editar" at bounding box center [213, 552] width 64 height 22
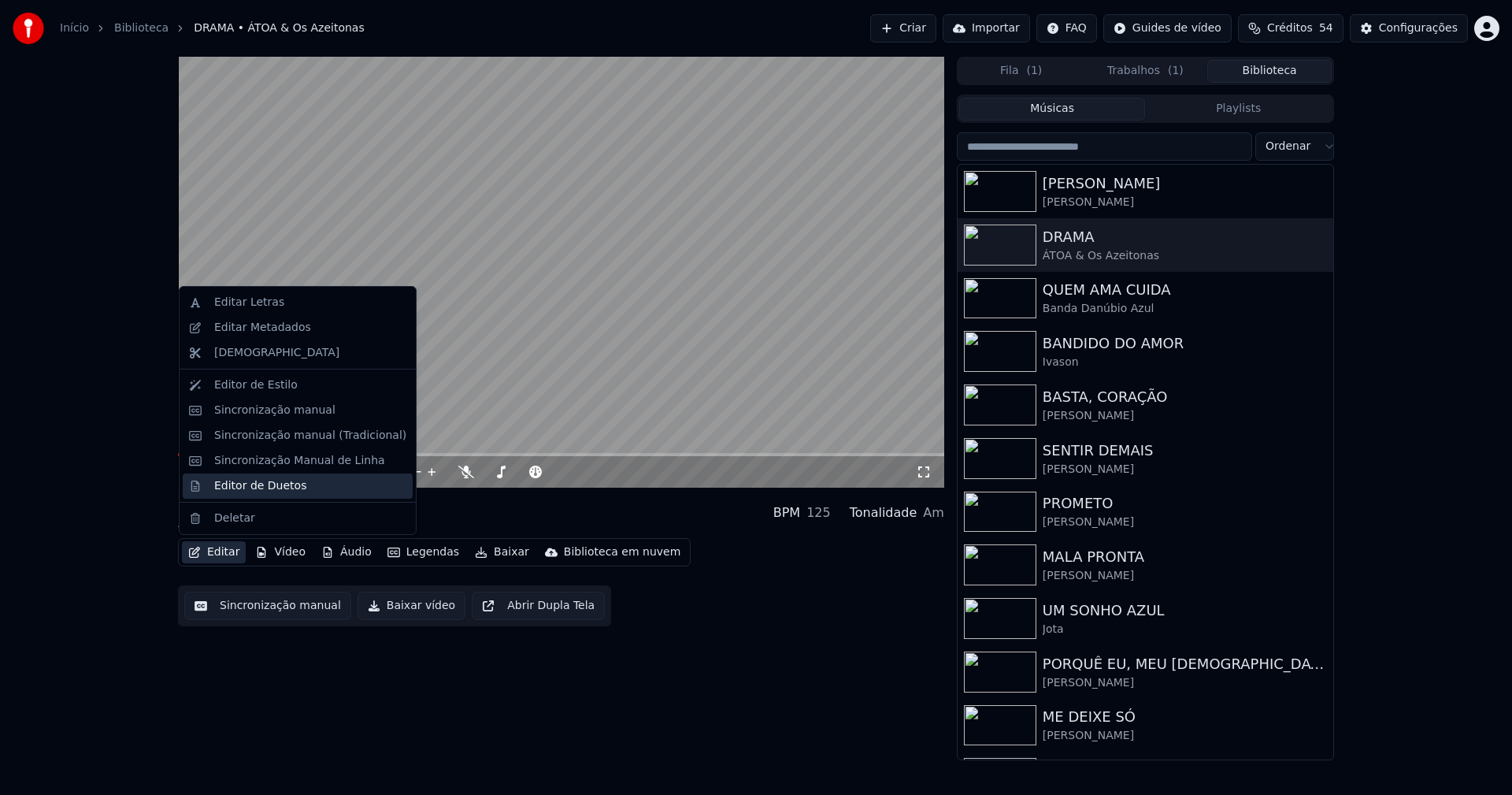
click at [255, 488] on div "Editor de Duetos" at bounding box center [260, 485] width 93 height 16
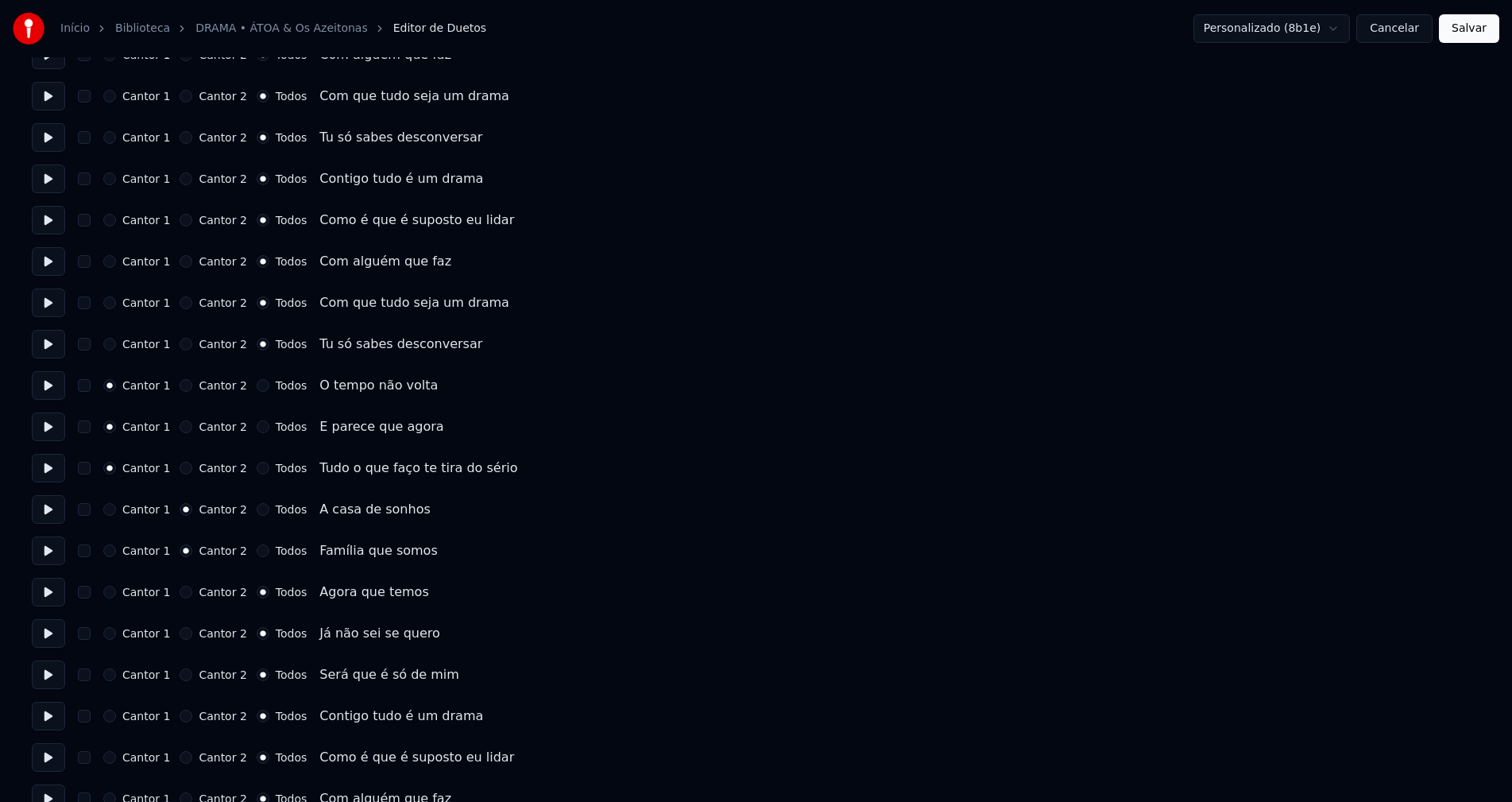
scroll to position [1589, 0]
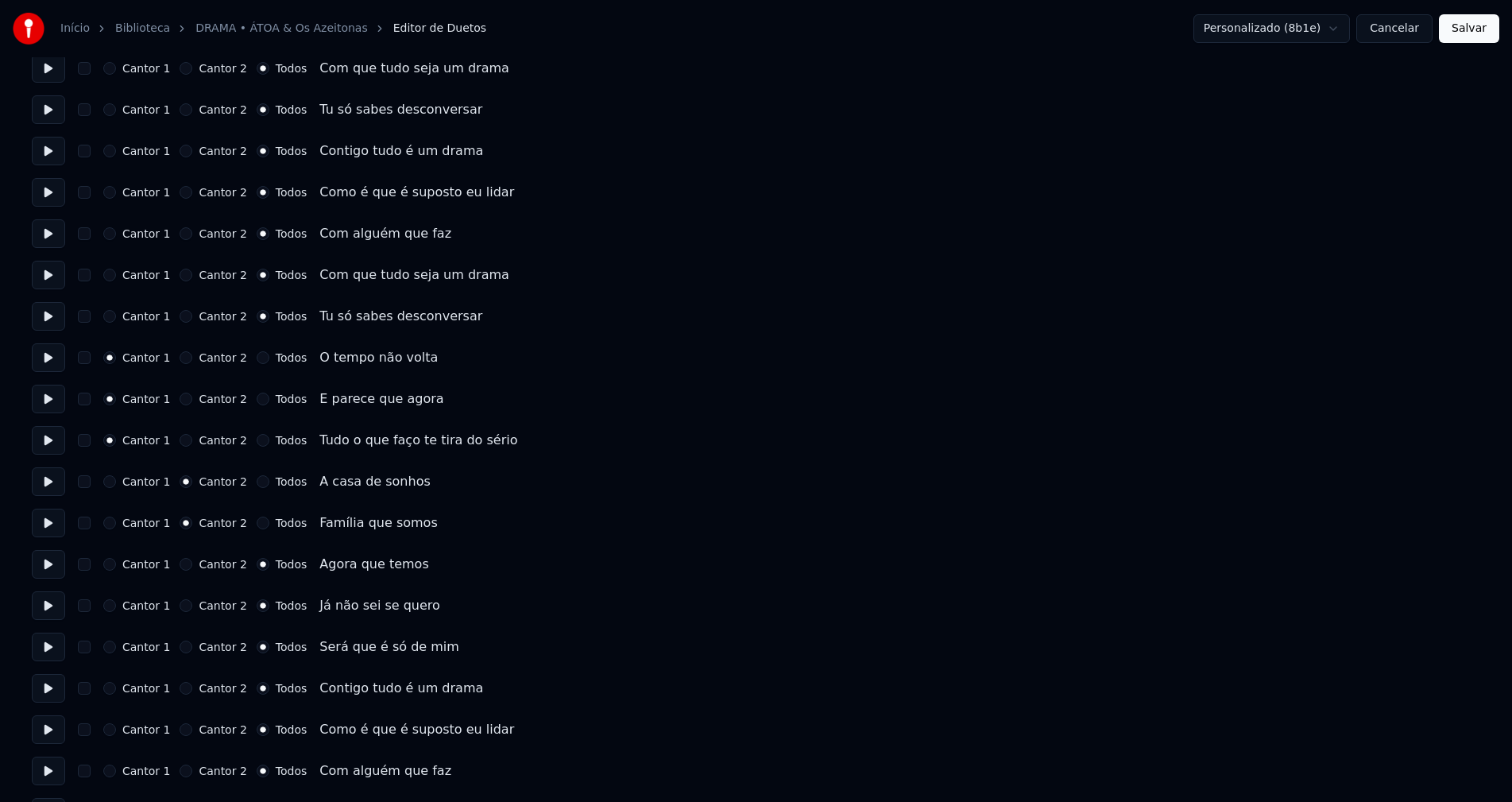
click at [1413, 33] on button "Cancelar" at bounding box center [1394, 28] width 76 height 28
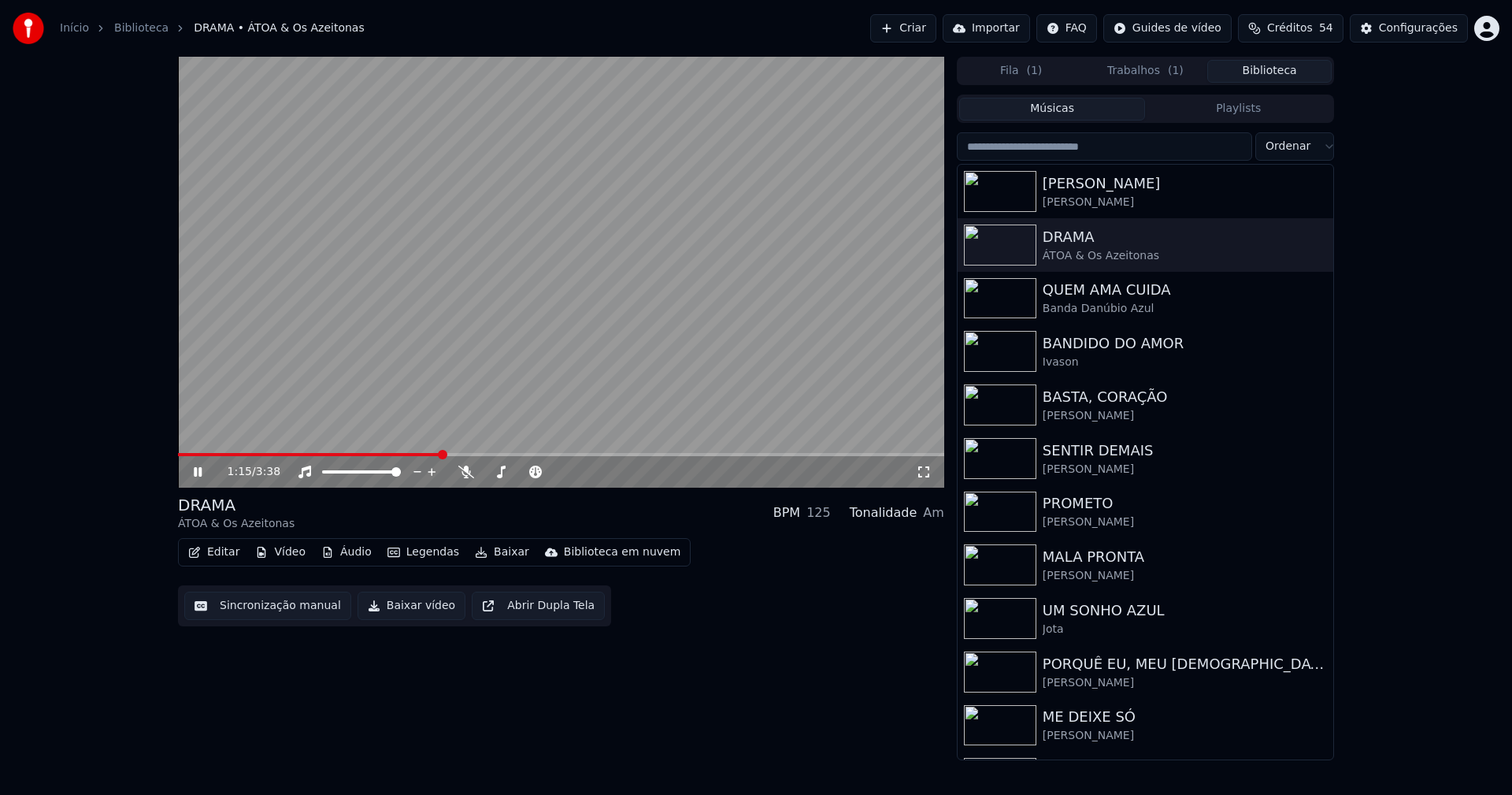
click at [443, 455] on span at bounding box center [560, 455] width 766 height 3
click at [197, 469] on icon at bounding box center [209, 471] width 37 height 12
click at [426, 607] on button "Baixar vídeo" at bounding box center [411, 606] width 108 height 28
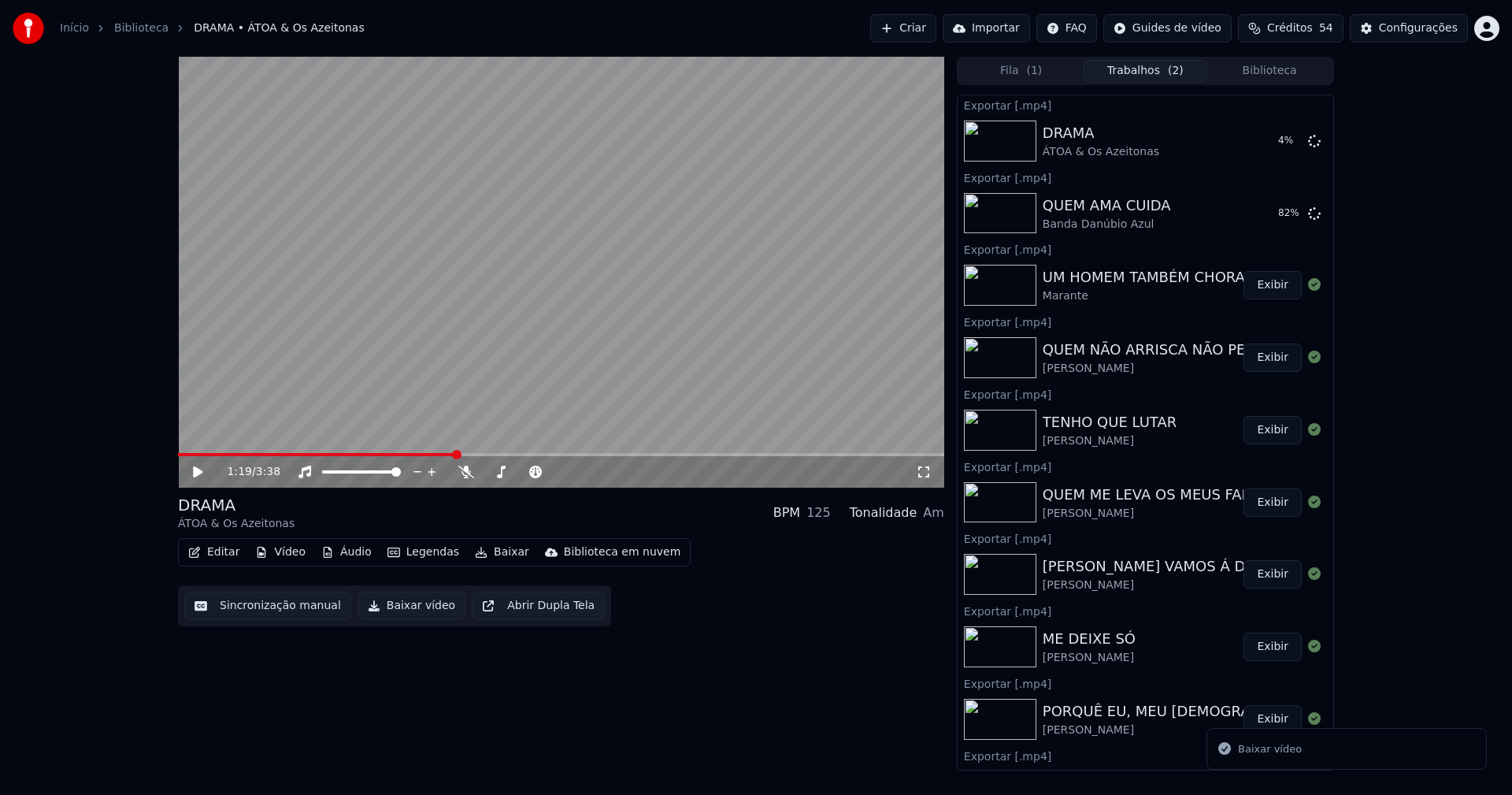
click at [1296, 73] on button "Biblioteca" at bounding box center [1269, 71] width 125 height 23
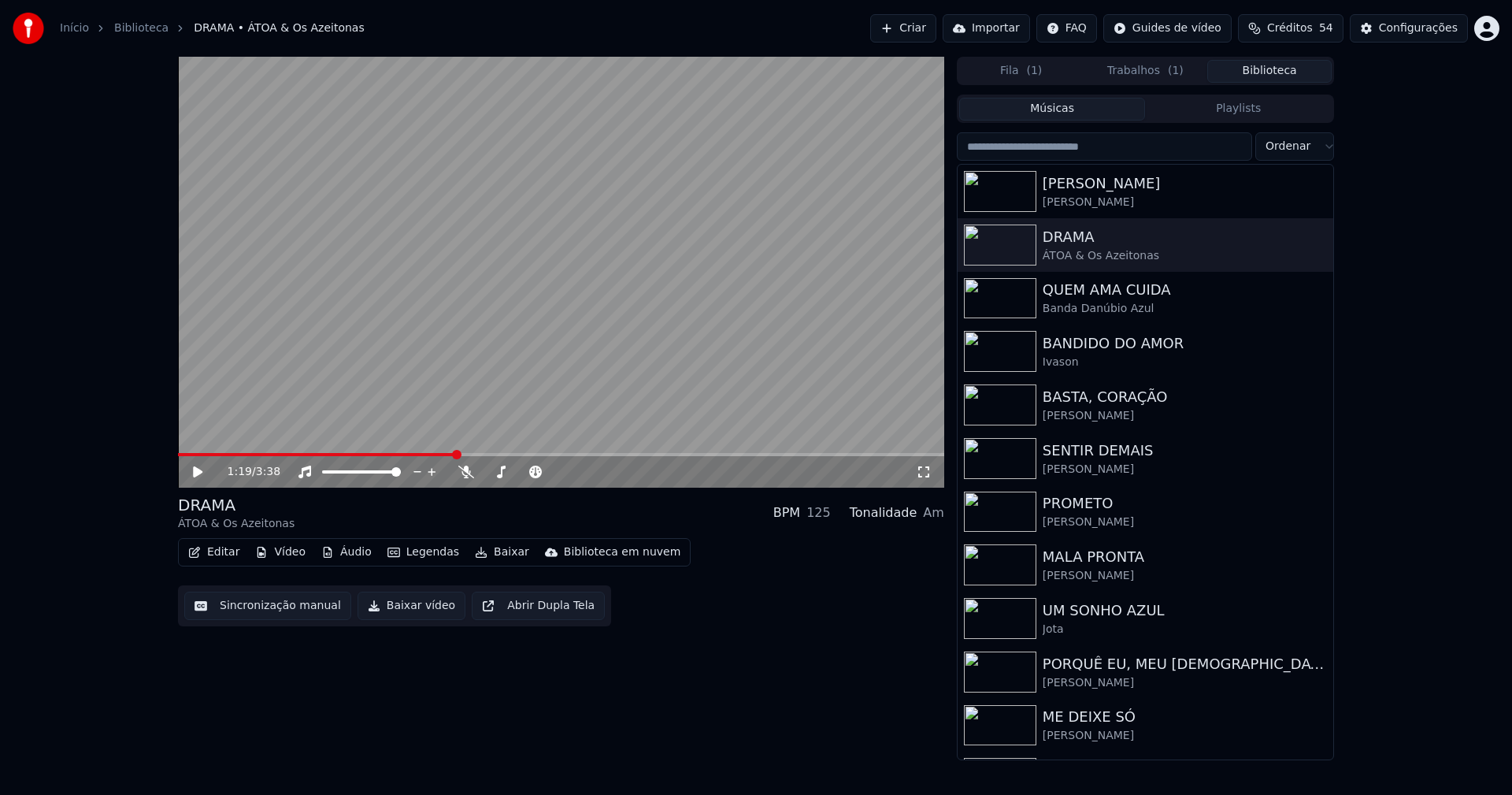
drag, startPoint x: 1158, startPoint y: 72, endPoint x: 1125, endPoint y: 80, distance: 34.0
click at [1157, 72] on button "Trabalhos ( 1 )" at bounding box center [1145, 71] width 125 height 23
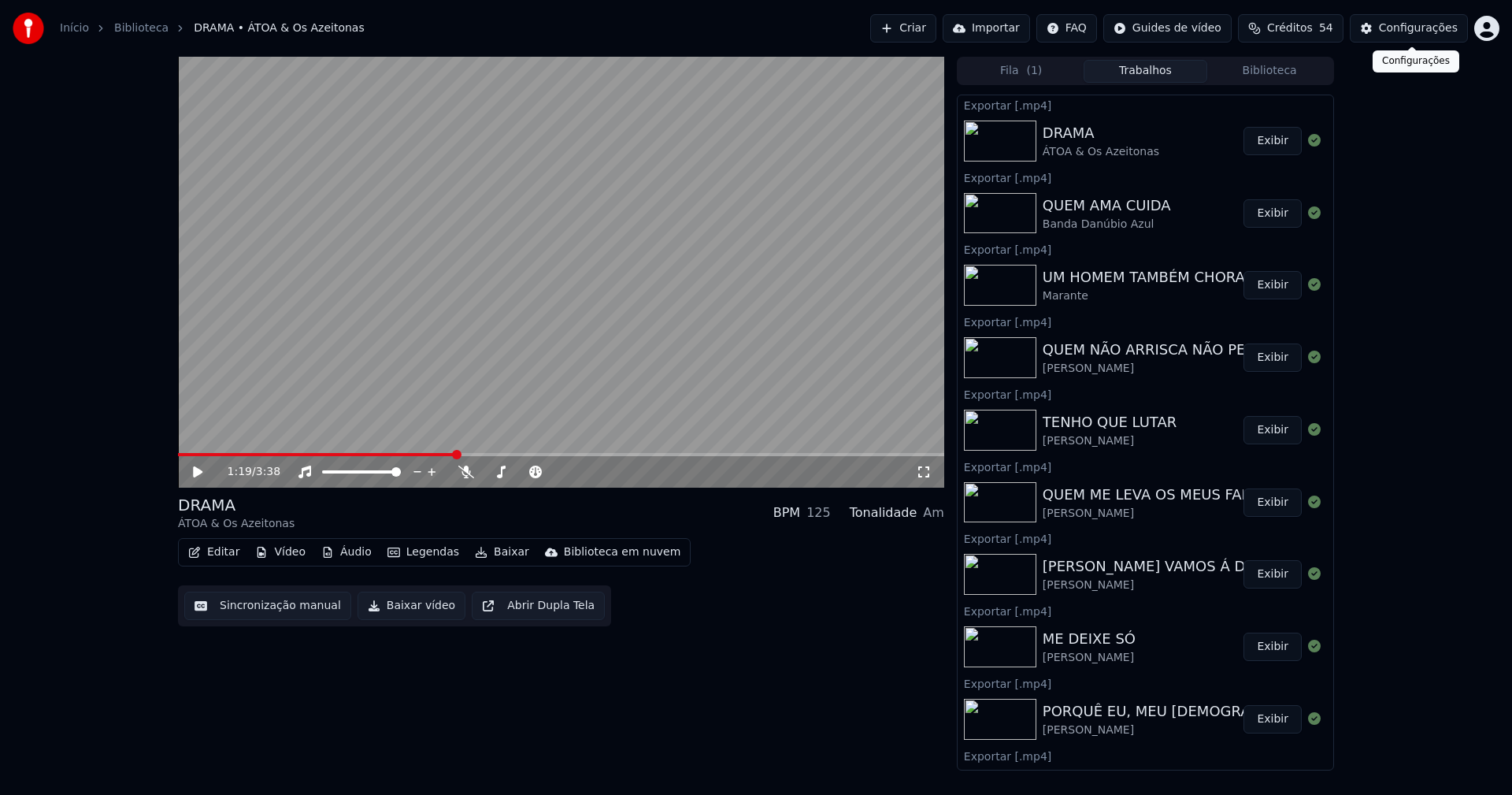
click at [1435, 36] on div "Configurações" at bounding box center [1418, 28] width 78 height 16
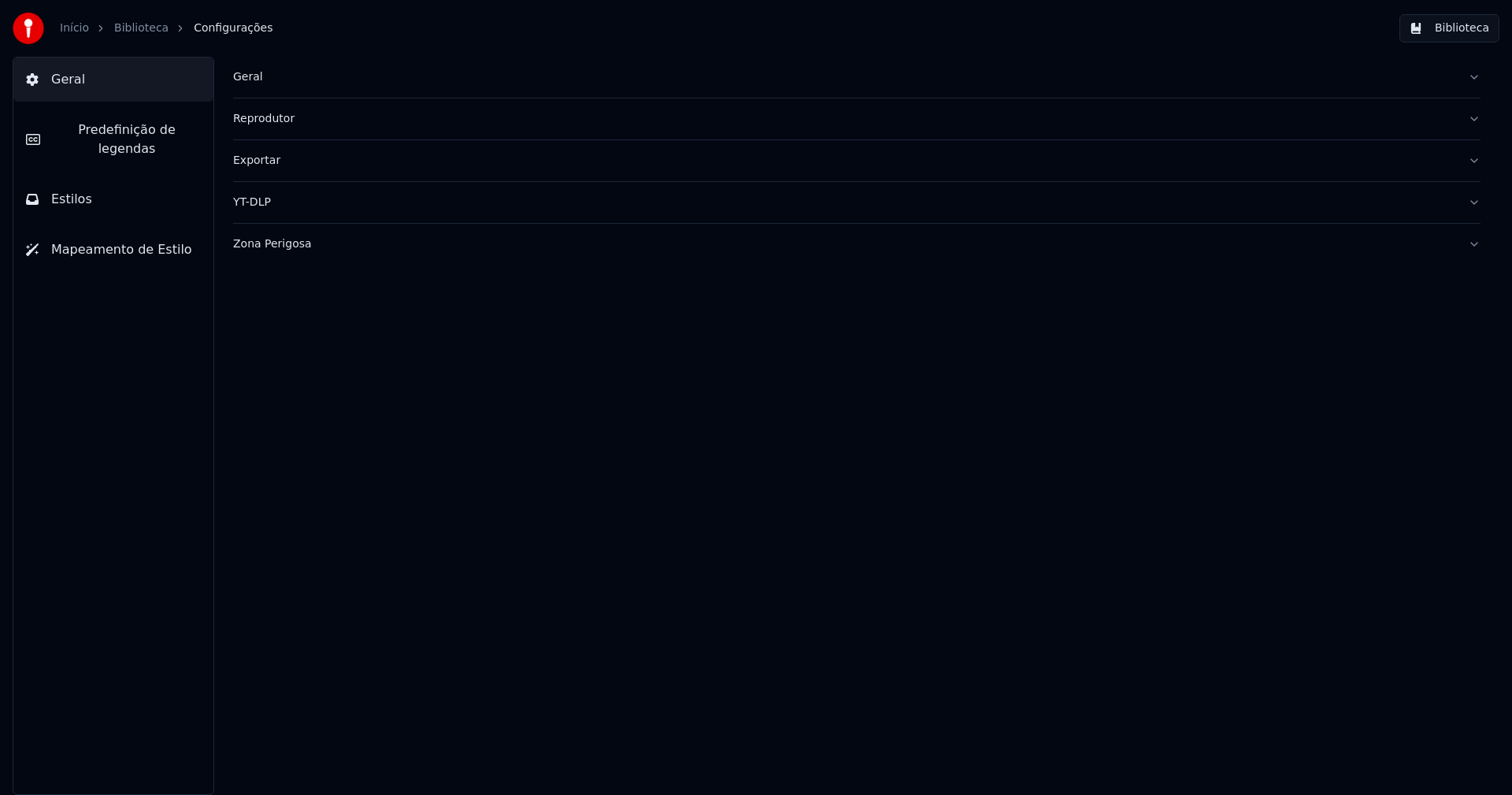
click at [250, 74] on div "Geral" at bounding box center [844, 77] width 1222 height 16
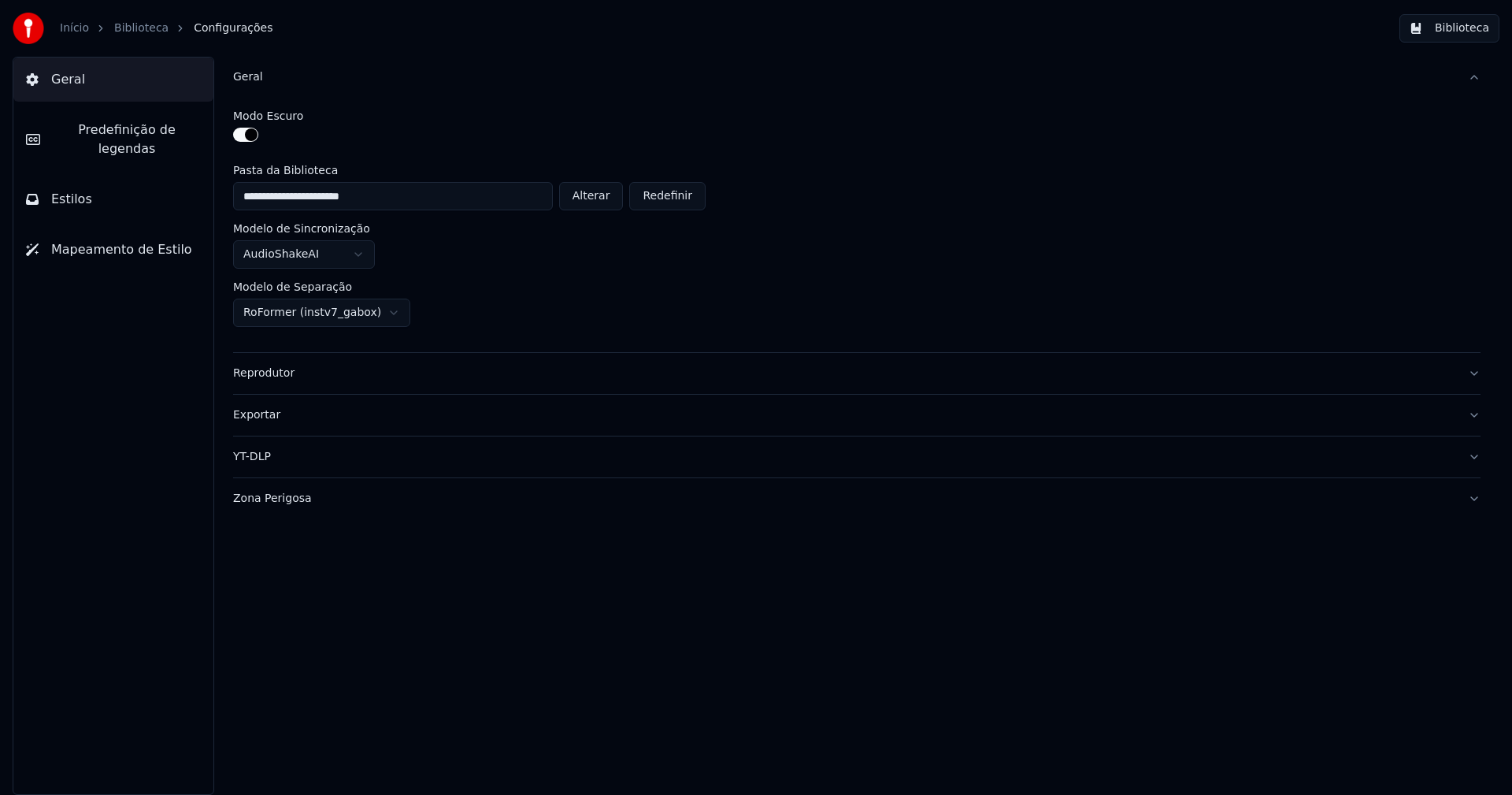
drag, startPoint x: 618, startPoint y: 197, endPoint x: 593, endPoint y: 184, distance: 28.2
click at [618, 198] on button "Alterar" at bounding box center [592, 196] width 64 height 28
type input "**********"
click at [1478, 42] on button "Biblioteca" at bounding box center [1449, 28] width 100 height 28
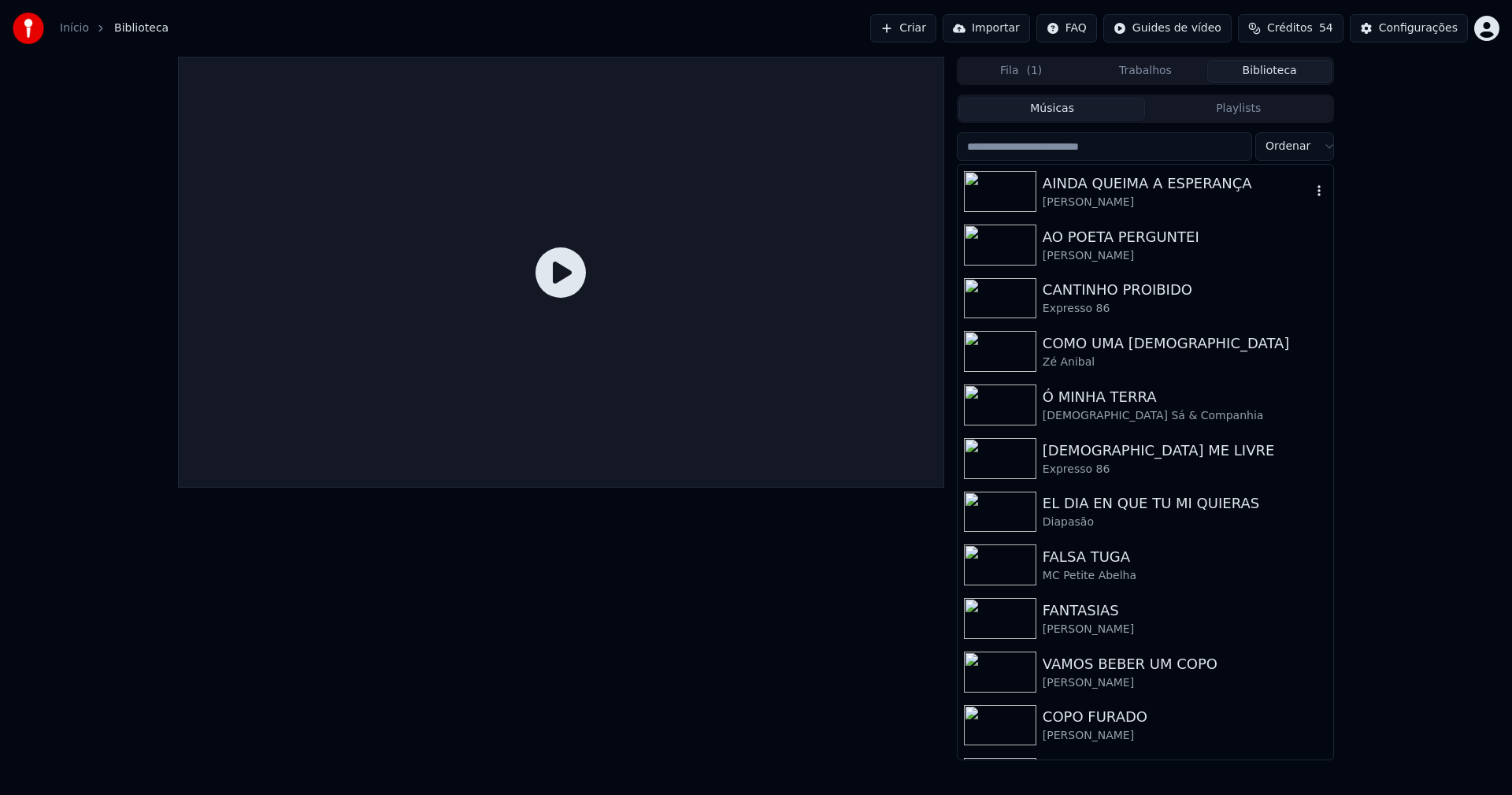
click at [1121, 198] on div "[PERSON_NAME]" at bounding box center [1177, 202] width 269 height 16
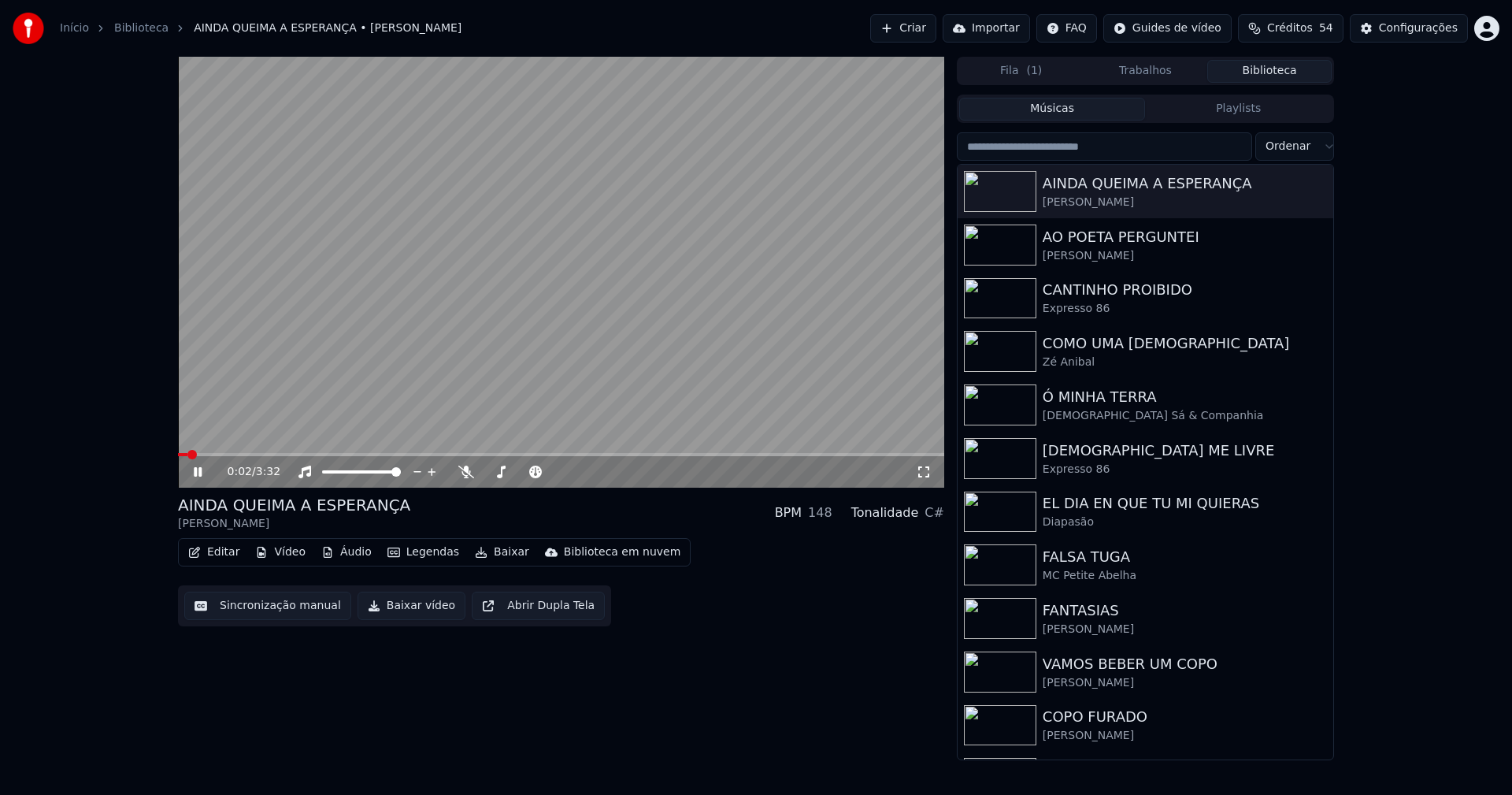
click at [349, 455] on span at bounding box center [560, 455] width 766 height 3
click at [200, 473] on icon at bounding box center [197, 471] width 8 height 9
click at [402, 611] on button "Baixar vídeo" at bounding box center [411, 606] width 108 height 28
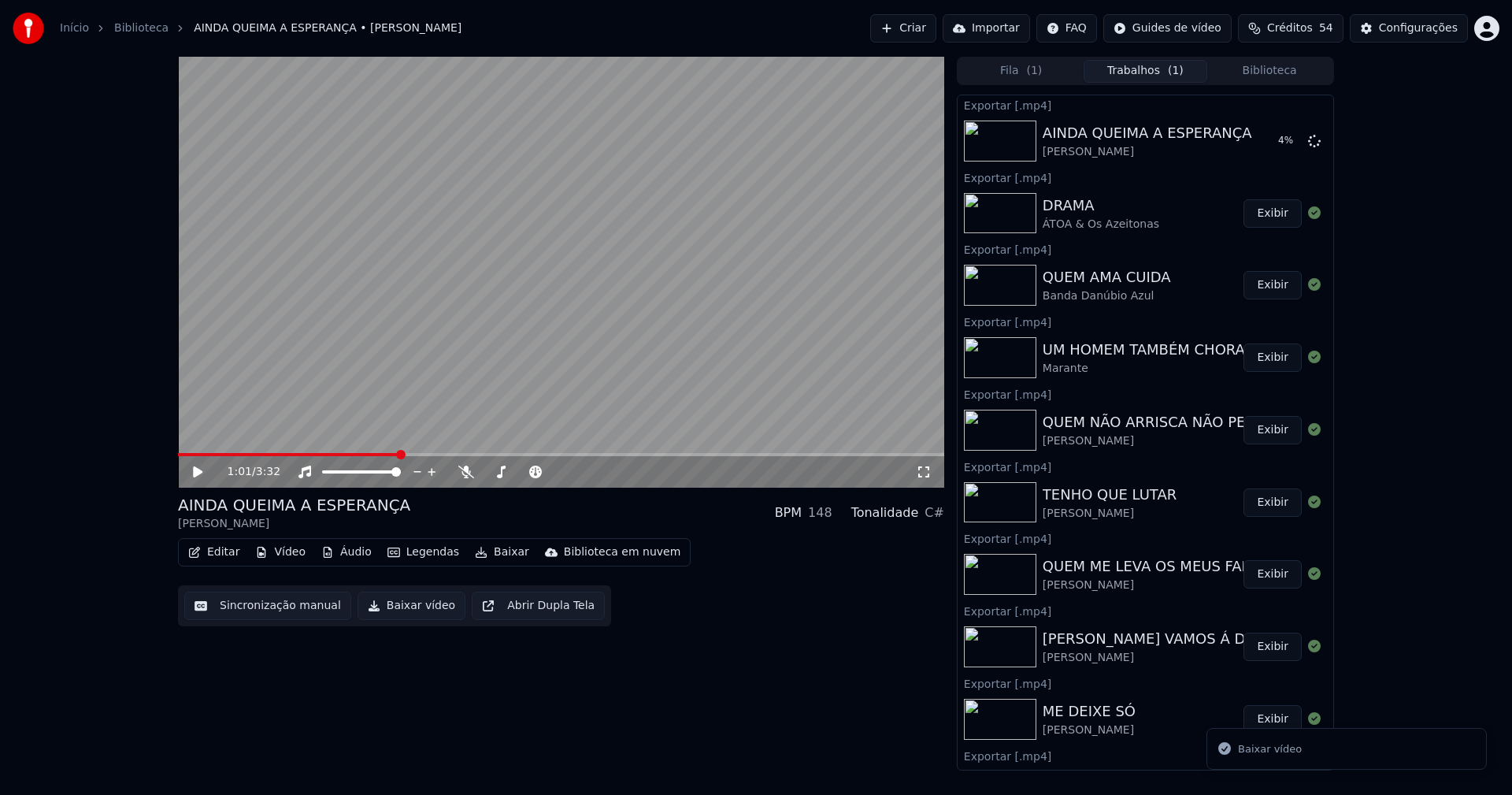
click at [1278, 73] on button "Biblioteca" at bounding box center [1269, 71] width 125 height 23
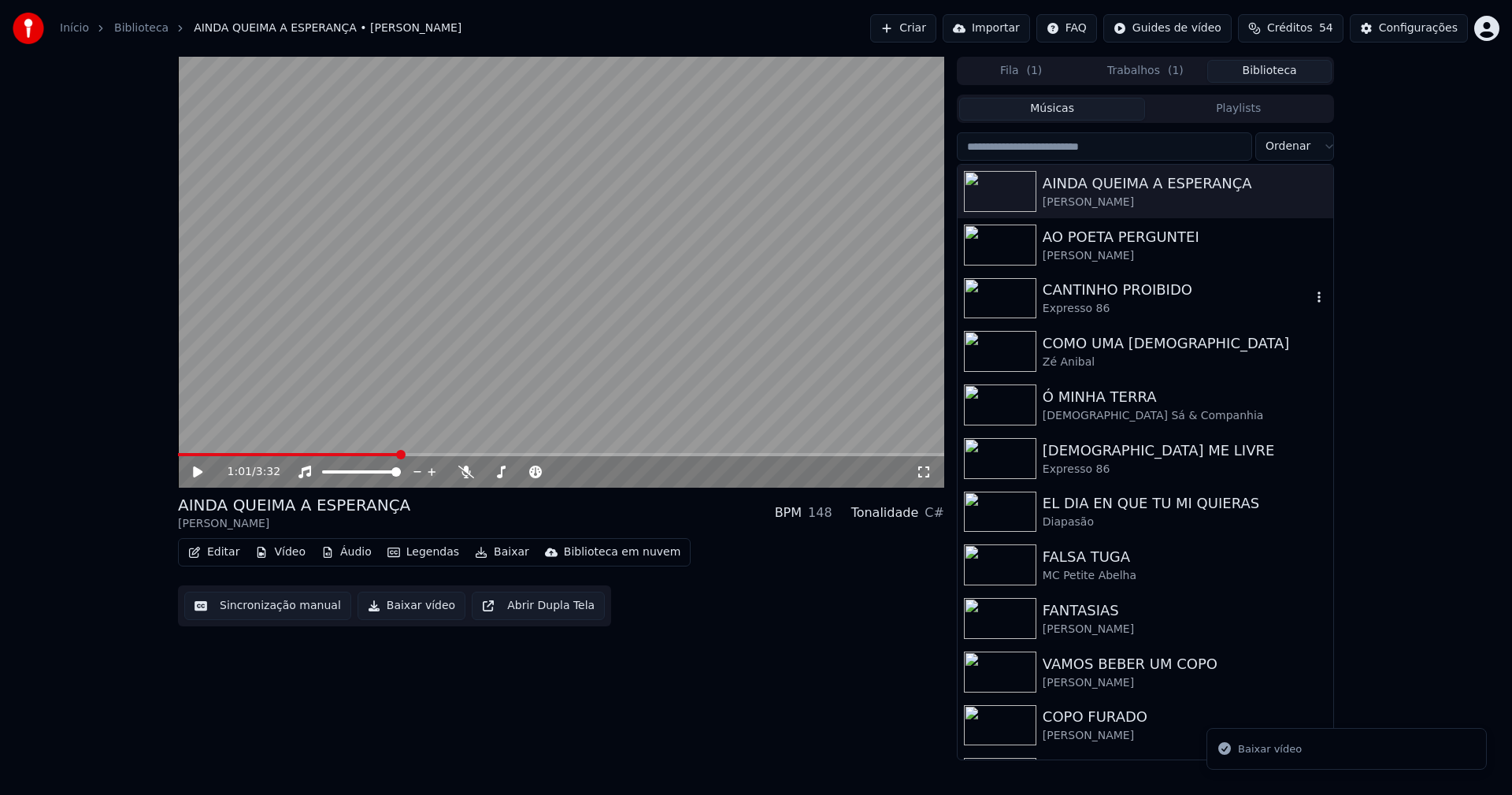
click at [1095, 307] on div "Expresso 86" at bounding box center [1177, 308] width 269 height 16
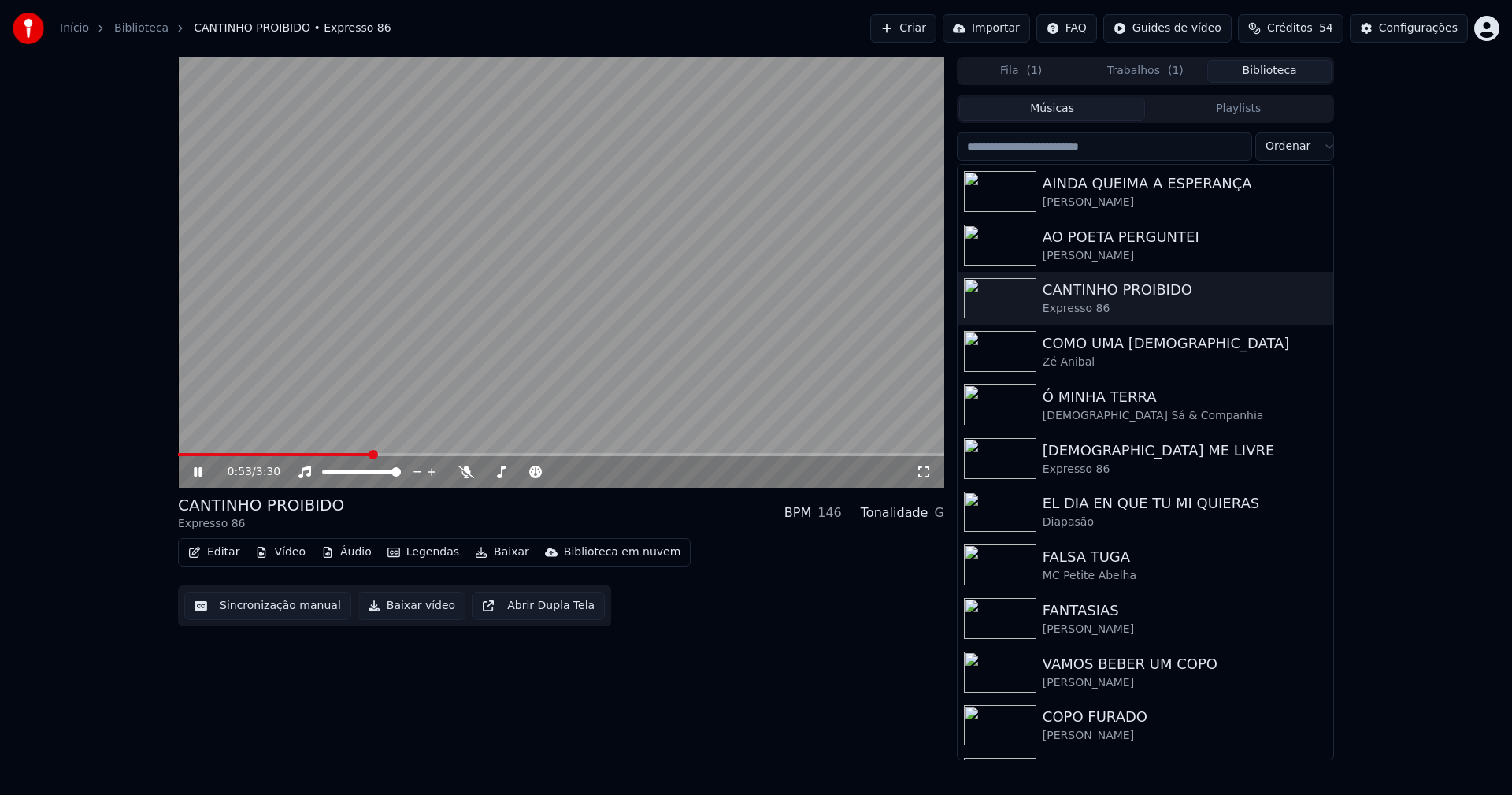
click at [369, 455] on span at bounding box center [560, 455] width 766 height 3
drag, startPoint x: 206, startPoint y: 471, endPoint x: 926, endPoint y: 172, distance: 779.6
click at [207, 470] on icon at bounding box center [209, 471] width 37 height 12
click at [1421, 35] on div "Configurações" at bounding box center [1418, 28] width 78 height 16
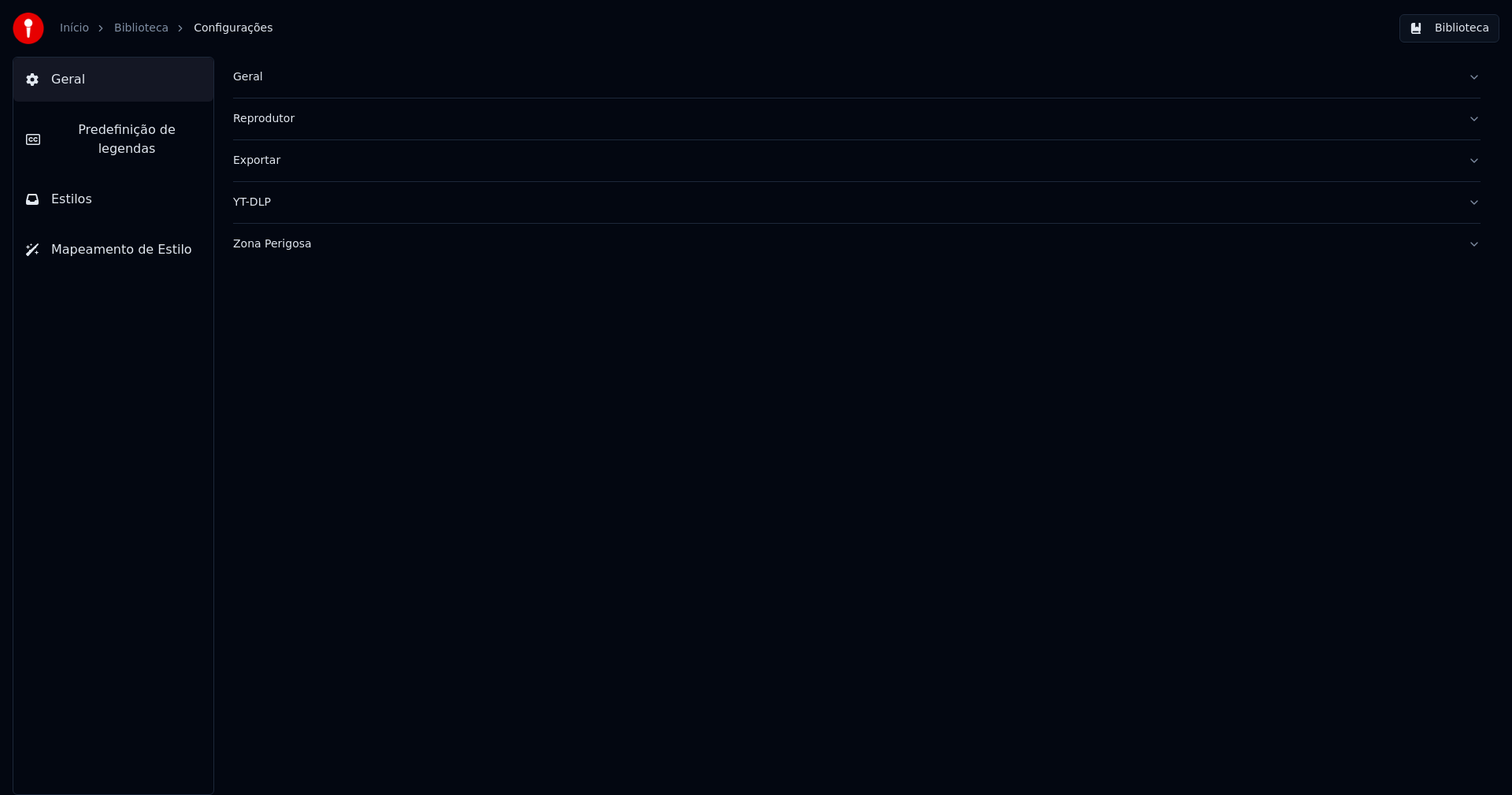
click at [108, 188] on button "Estilos" at bounding box center [113, 198] width 200 height 44
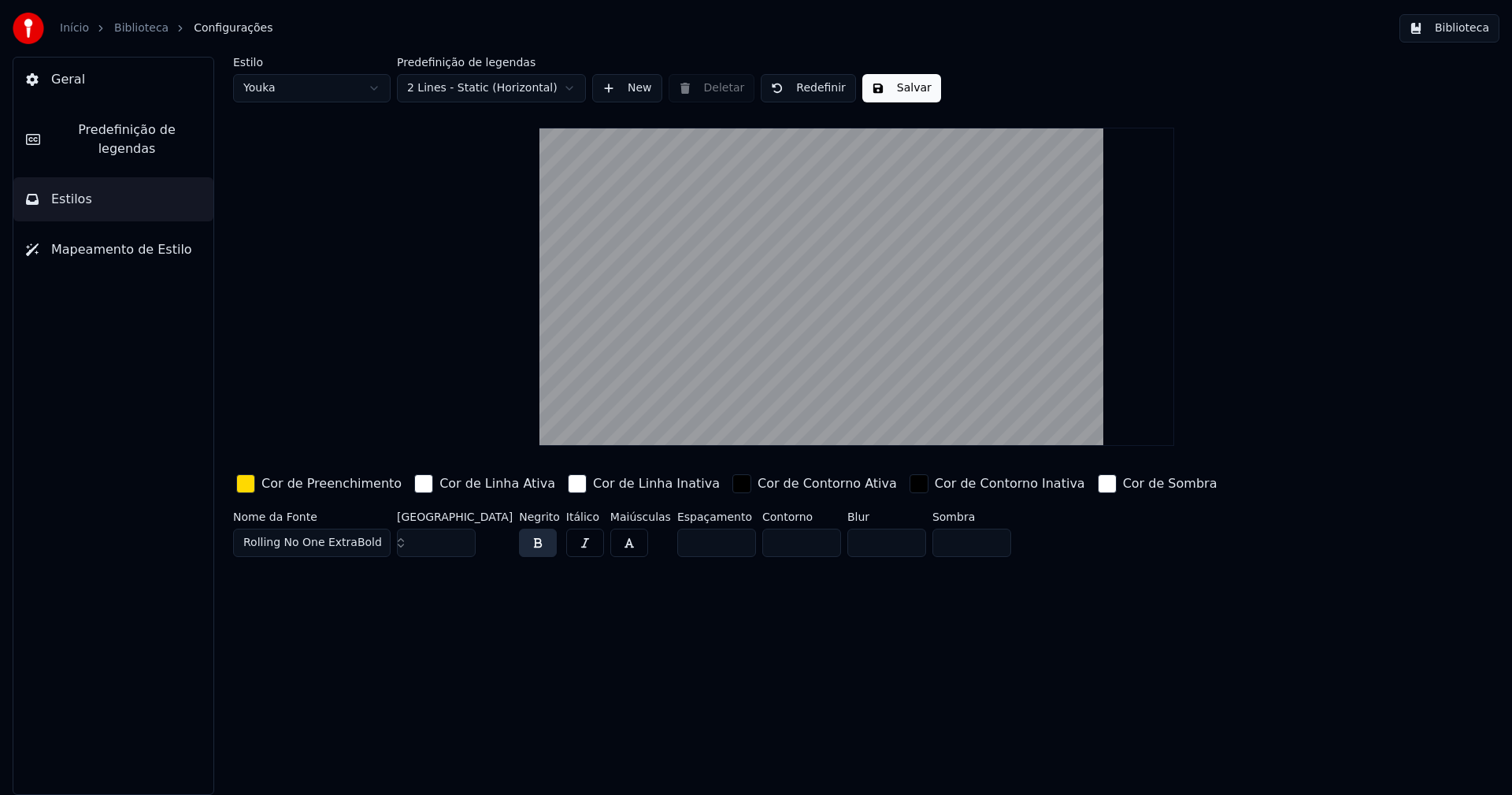
click at [310, 85] on html "Início Biblioteca Configurações Biblioteca Geral Predefinição de legendas Estil…" at bounding box center [756, 398] width 1512 height 795
click at [461, 547] on input "**" at bounding box center [435, 542] width 78 height 28
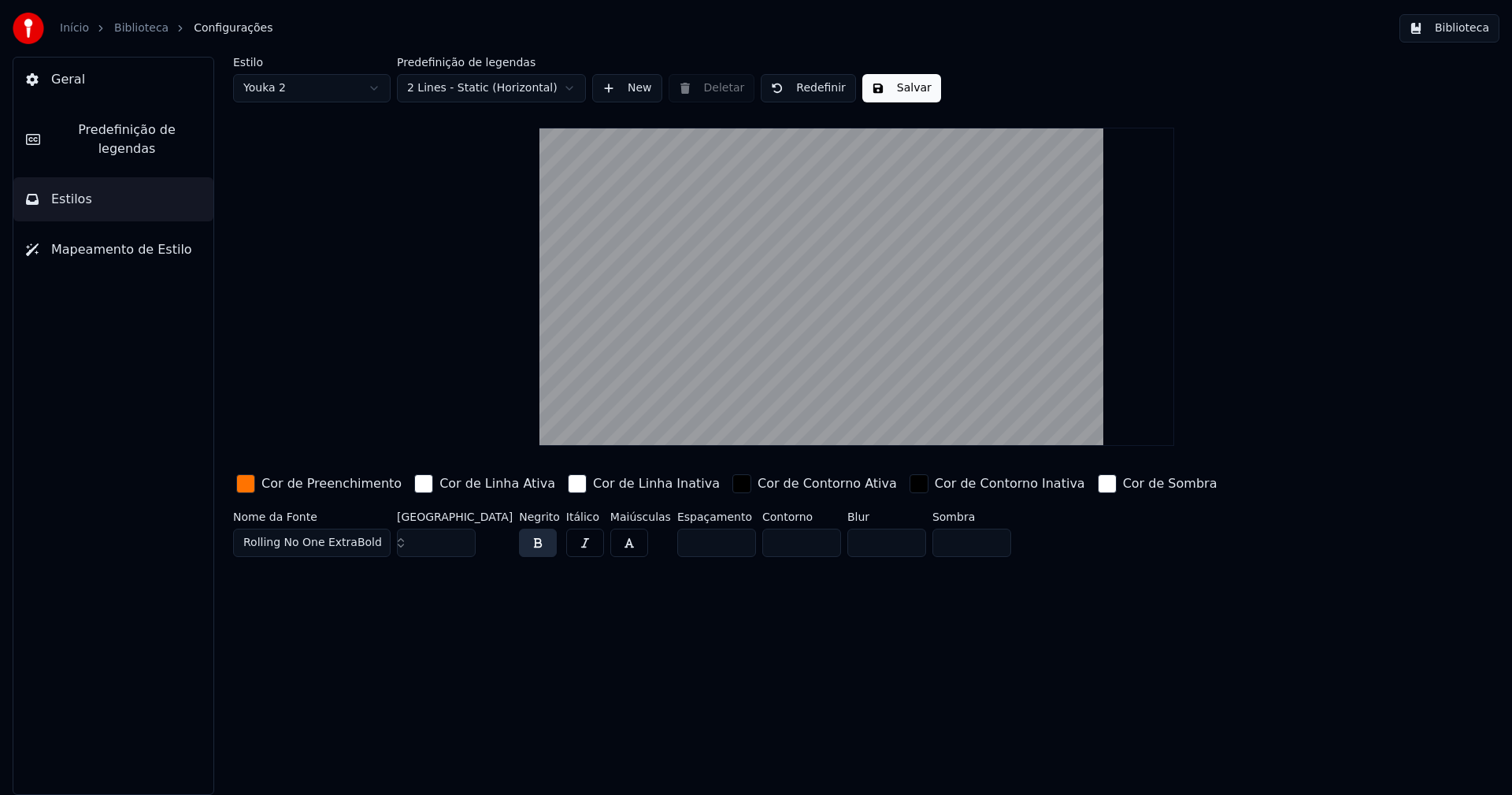
click at [461, 547] on input "**" at bounding box center [435, 542] width 78 height 28
type input "**"
click at [461, 547] on input "**" at bounding box center [435, 542] width 78 height 28
drag, startPoint x: 900, startPoint y: 80, endPoint x: 1187, endPoint y: 51, distance: 288.5
click at [901, 80] on button "Salvar" at bounding box center [901, 88] width 78 height 28
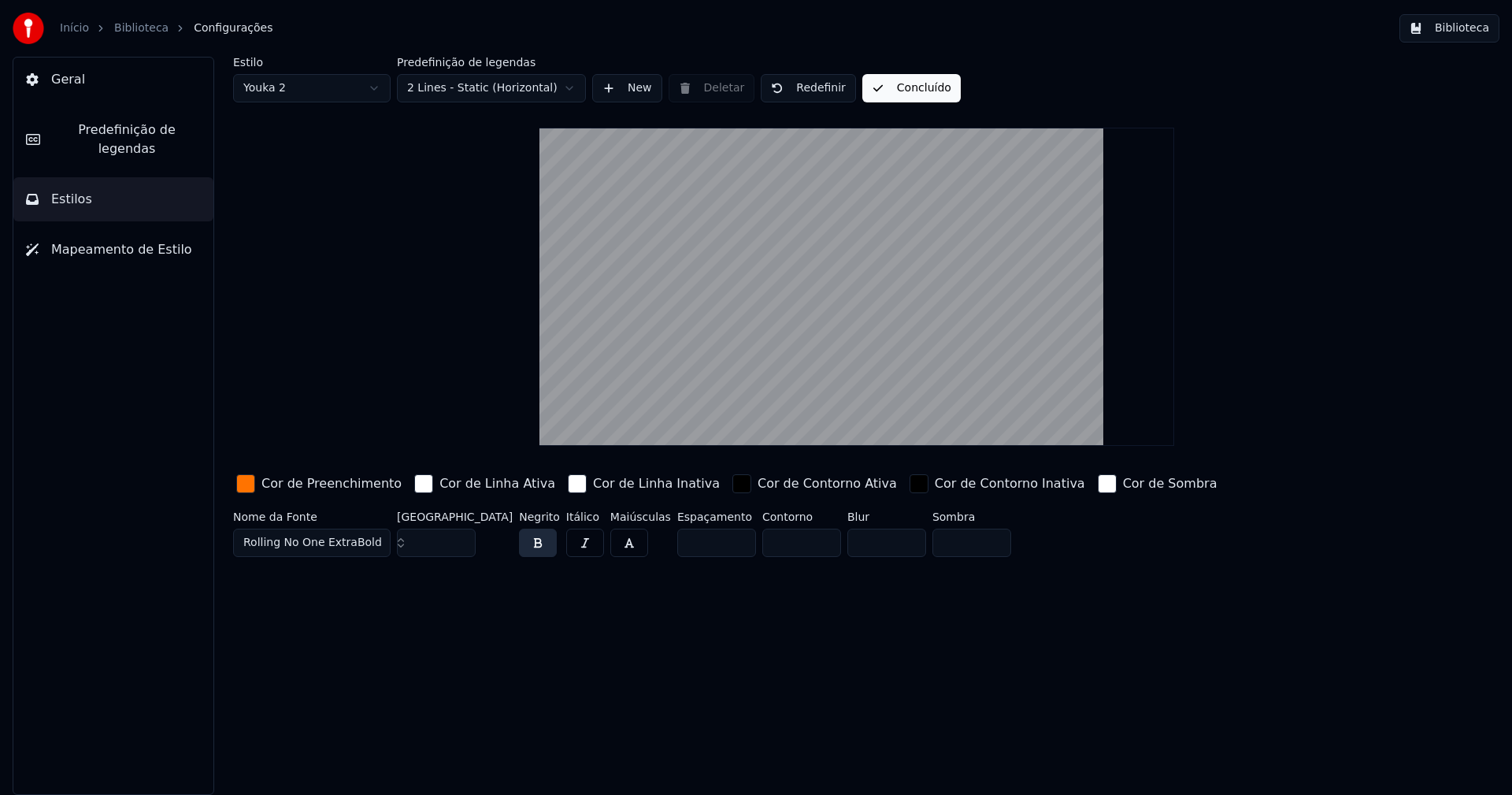
click at [1458, 28] on button "Biblioteca" at bounding box center [1449, 28] width 100 height 28
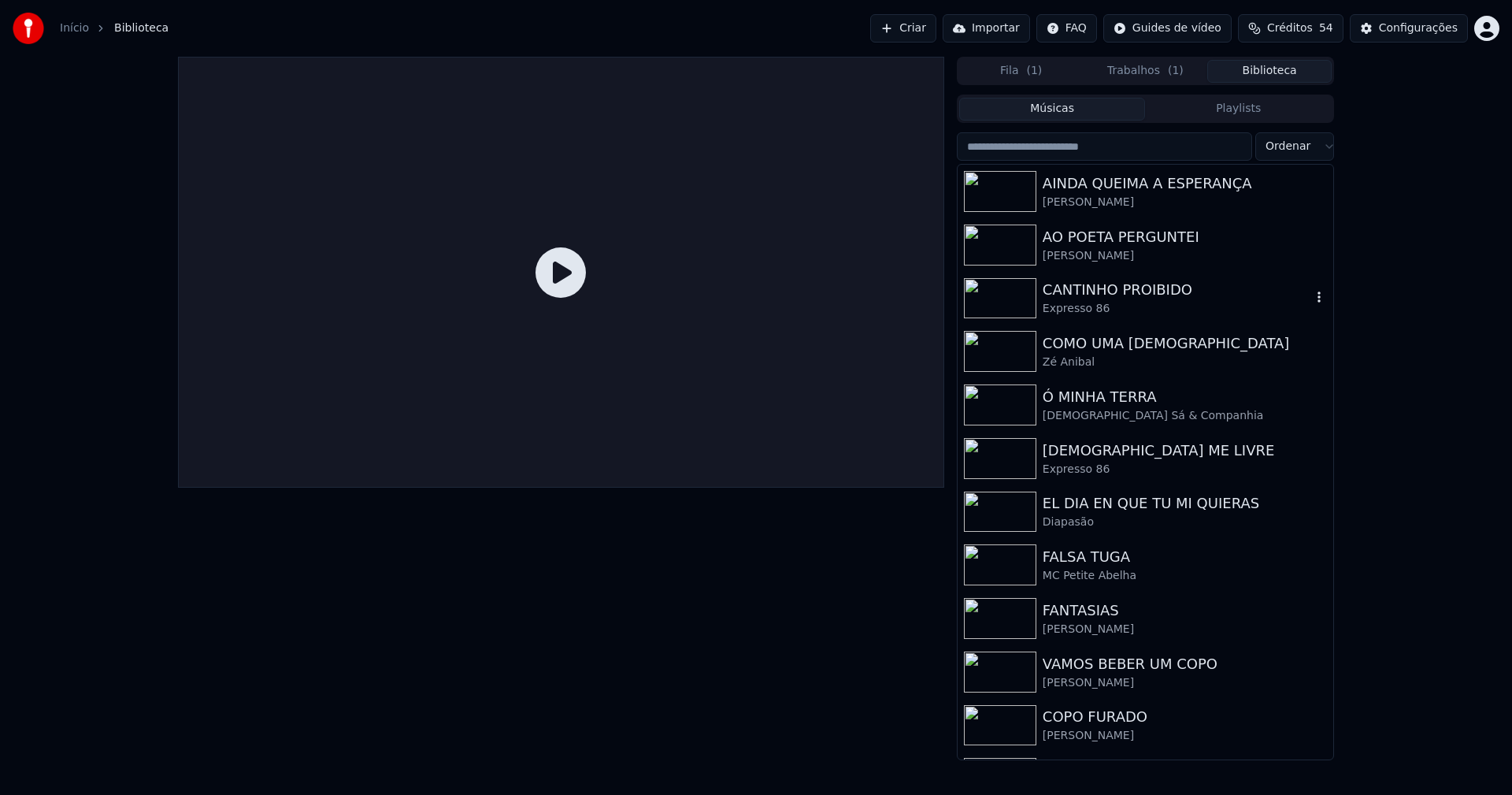
click at [1090, 312] on div "Expresso 86" at bounding box center [1177, 308] width 269 height 16
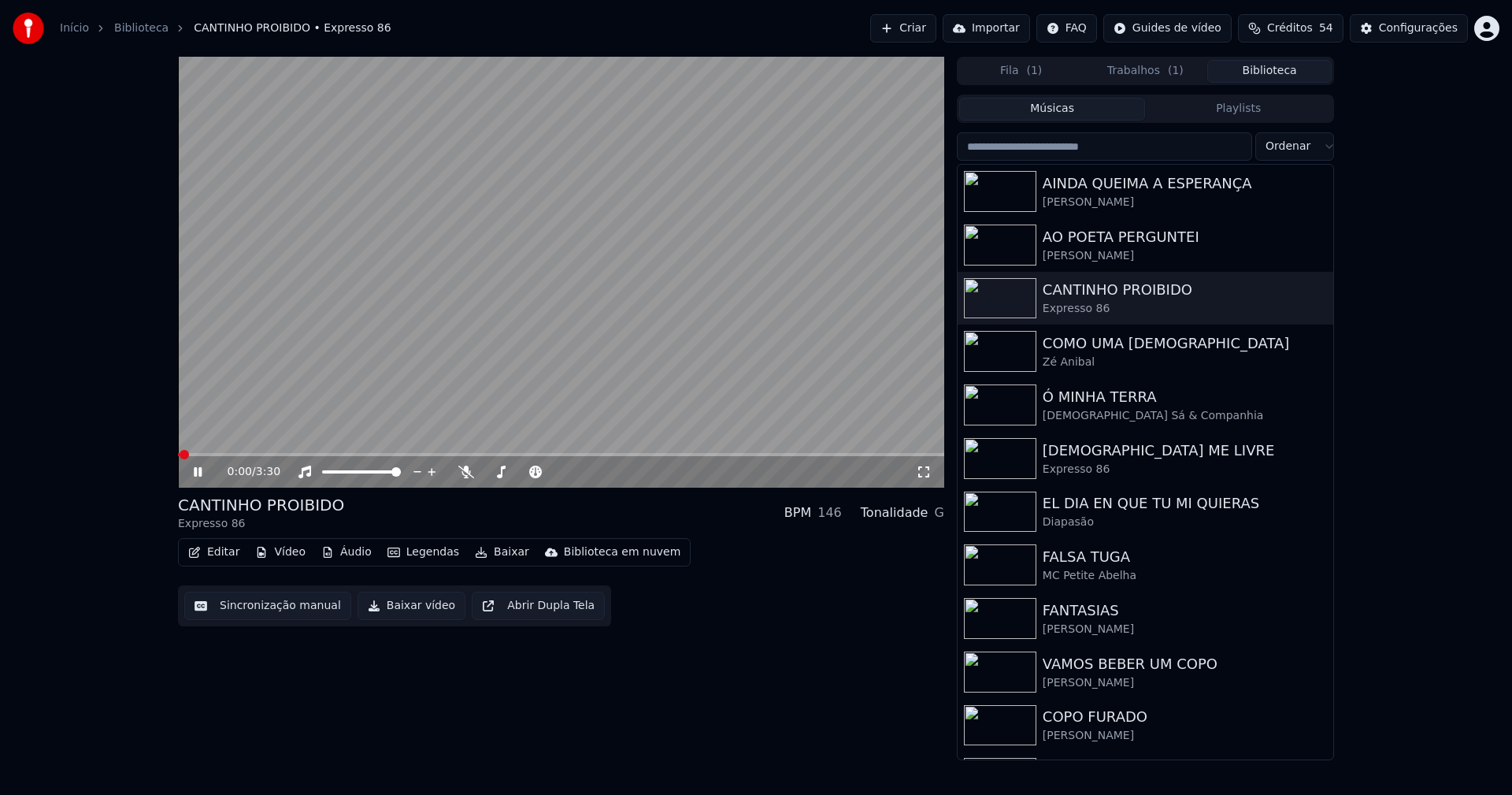
click at [381, 455] on span at bounding box center [560, 455] width 766 height 3
click at [198, 473] on icon at bounding box center [209, 471] width 37 height 12
click at [411, 611] on button "Baixar vídeo" at bounding box center [411, 606] width 108 height 28
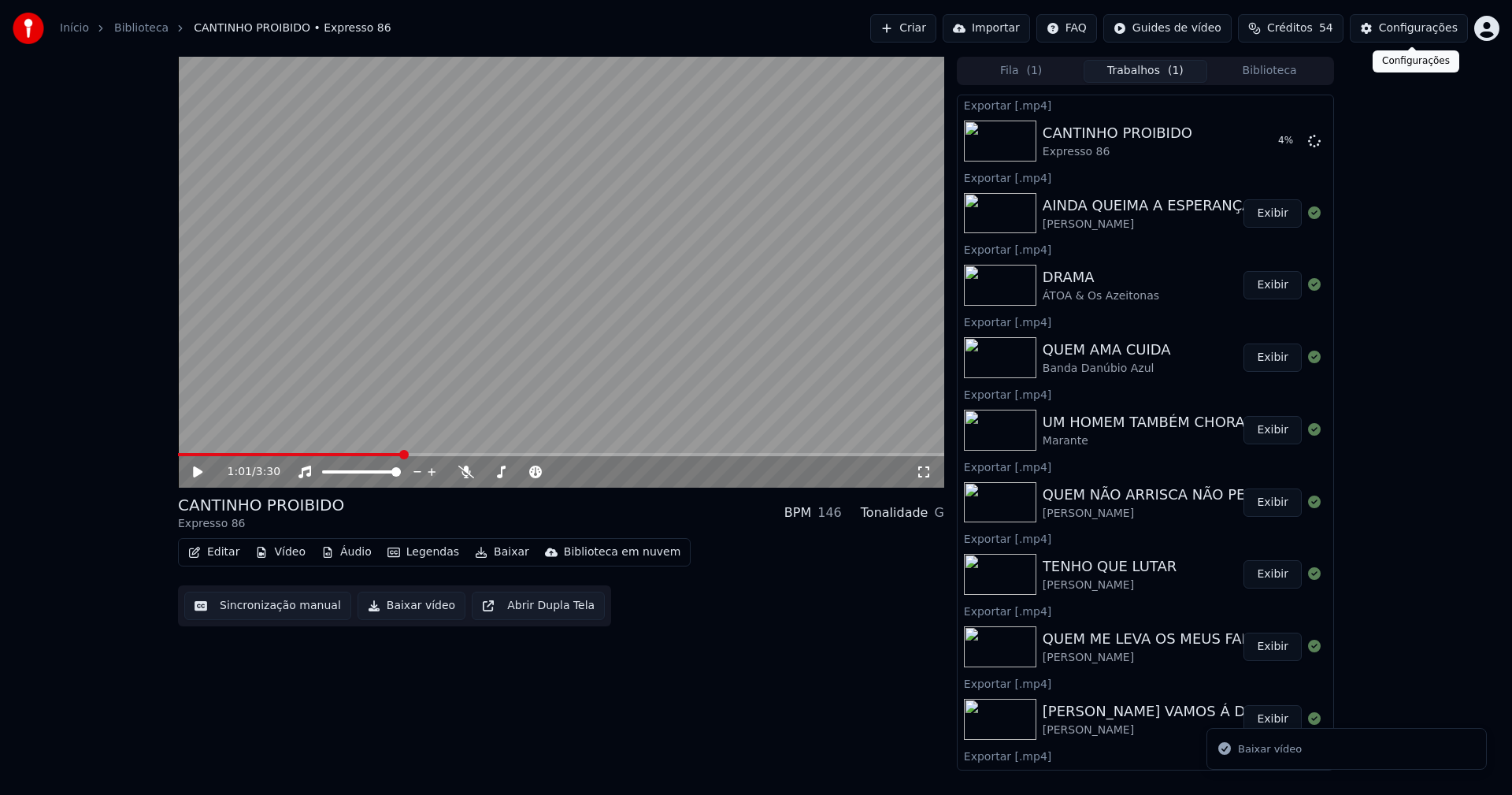
click at [1424, 25] on div "Configurações" at bounding box center [1418, 28] width 78 height 16
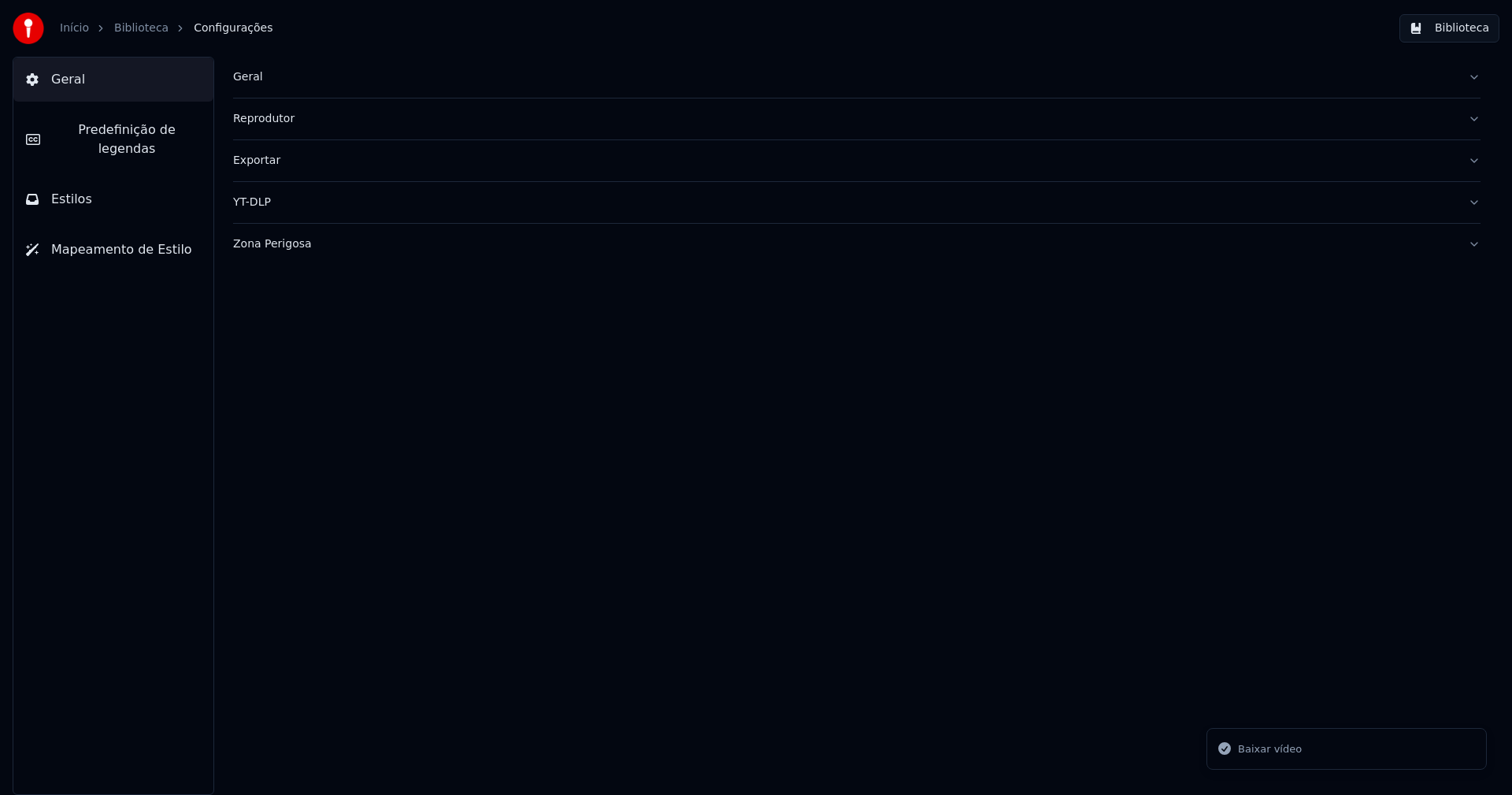
click at [1483, 30] on button "Biblioteca" at bounding box center [1449, 28] width 100 height 28
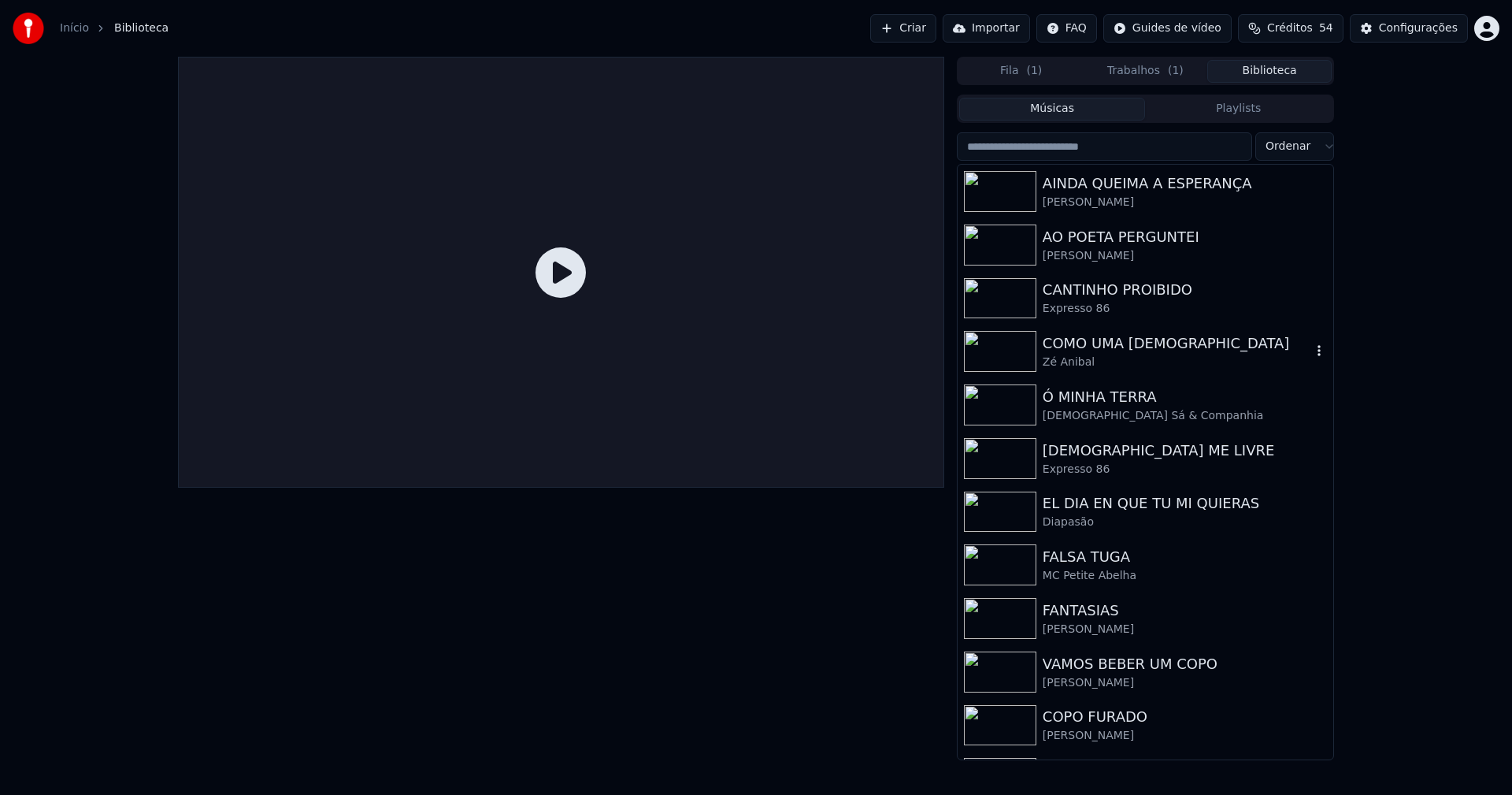
click at [1087, 355] on div "Zé Anibal" at bounding box center [1177, 362] width 269 height 16
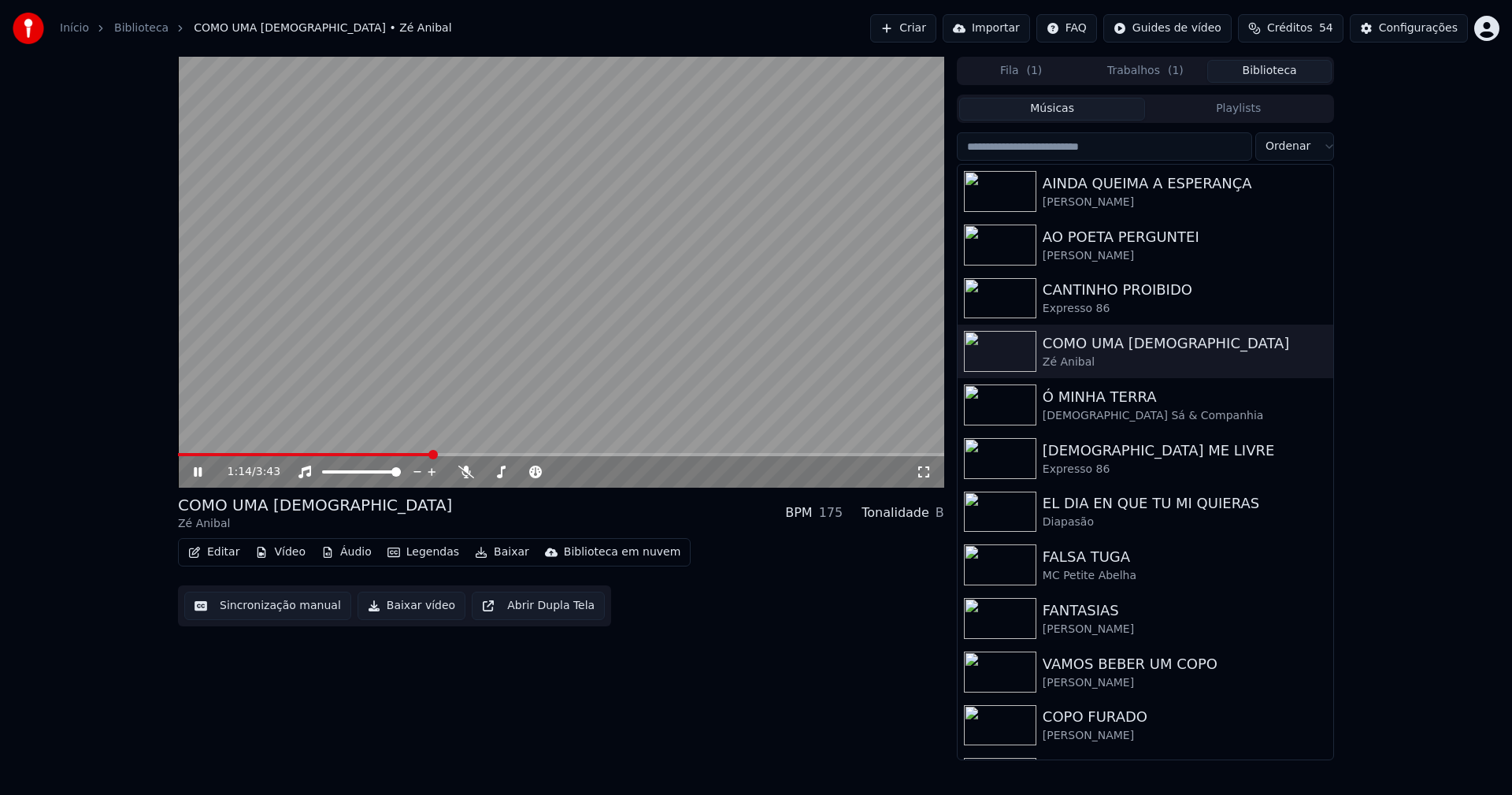
click at [431, 455] on span at bounding box center [560, 455] width 766 height 3
click at [198, 470] on icon at bounding box center [209, 471] width 37 height 12
click at [397, 606] on button "Baixar vídeo" at bounding box center [411, 606] width 108 height 28
click at [1269, 73] on button "Biblioteca" at bounding box center [1269, 71] width 125 height 23
click at [1105, 452] on div "[DEMOGRAPHIC_DATA] ME LIVRE" at bounding box center [1177, 450] width 269 height 22
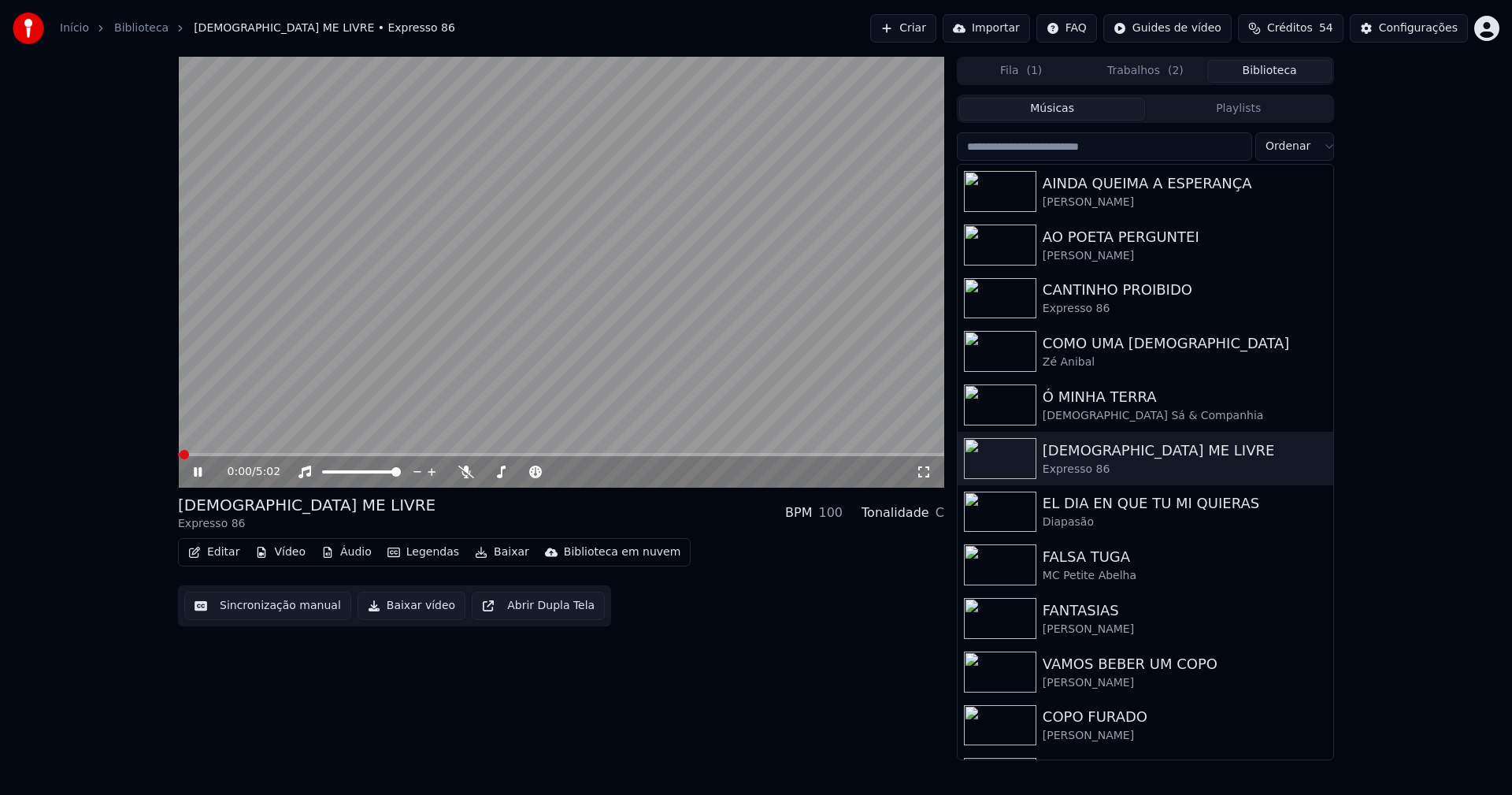
click at [431, 454] on span at bounding box center [560, 455] width 766 height 3
click at [202, 470] on icon at bounding box center [209, 471] width 37 height 12
click at [406, 612] on button "Baixar vídeo" at bounding box center [411, 606] width 108 height 28
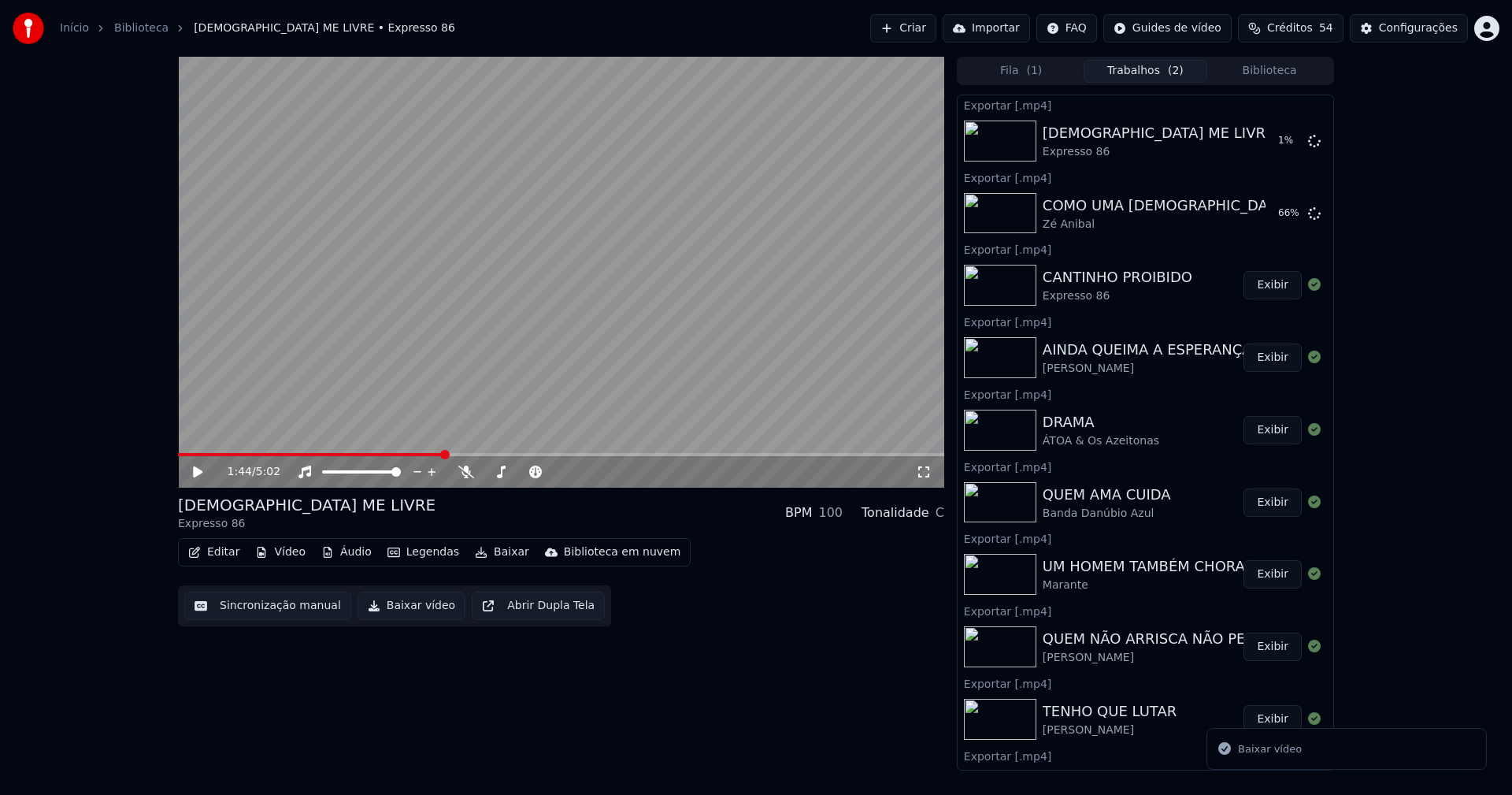
click at [1284, 69] on button "Biblioteca" at bounding box center [1269, 71] width 125 height 23
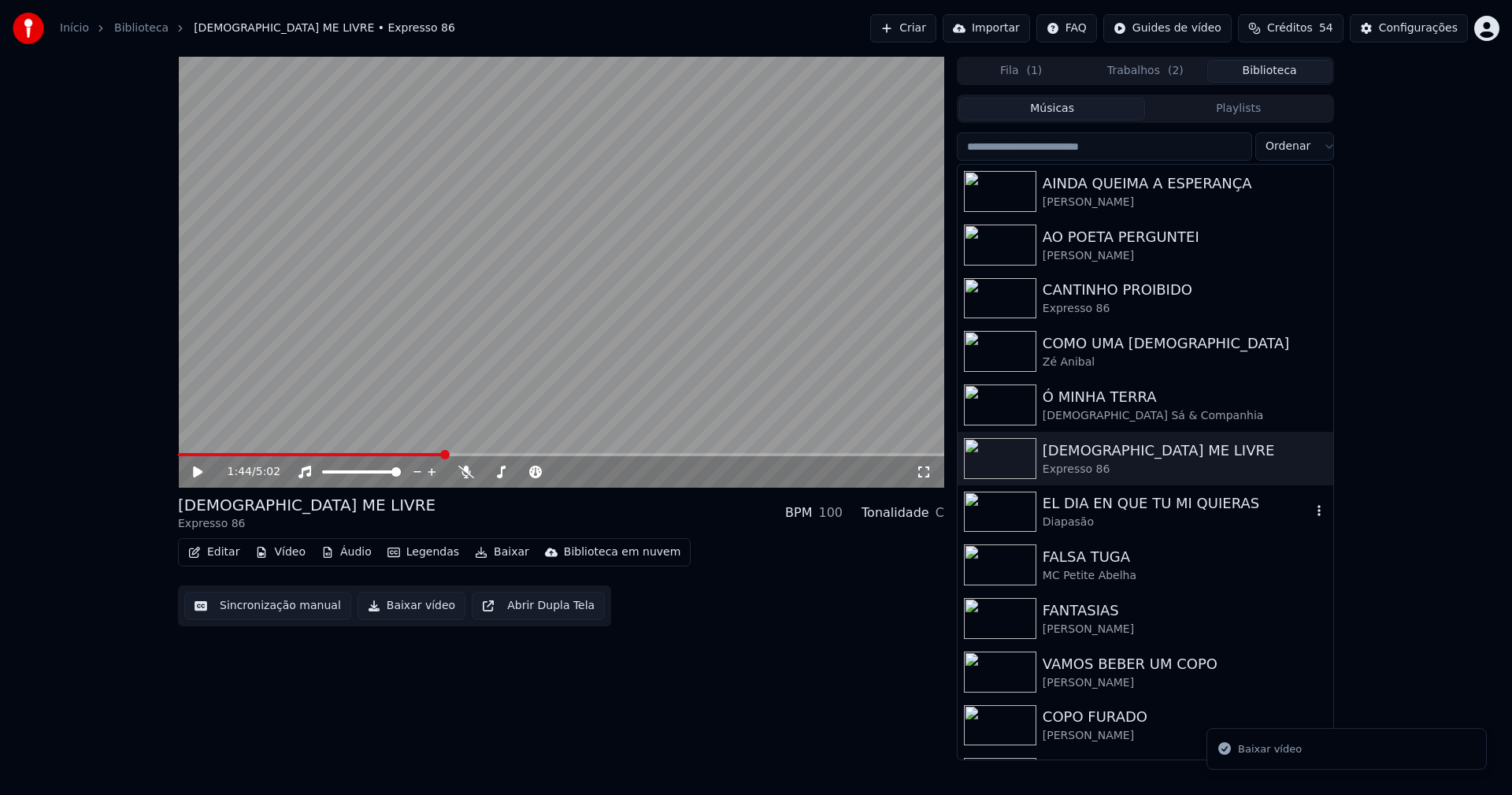
click at [1125, 502] on div "EL DIA EN QUE TU MI QUIERAS" at bounding box center [1177, 503] width 269 height 22
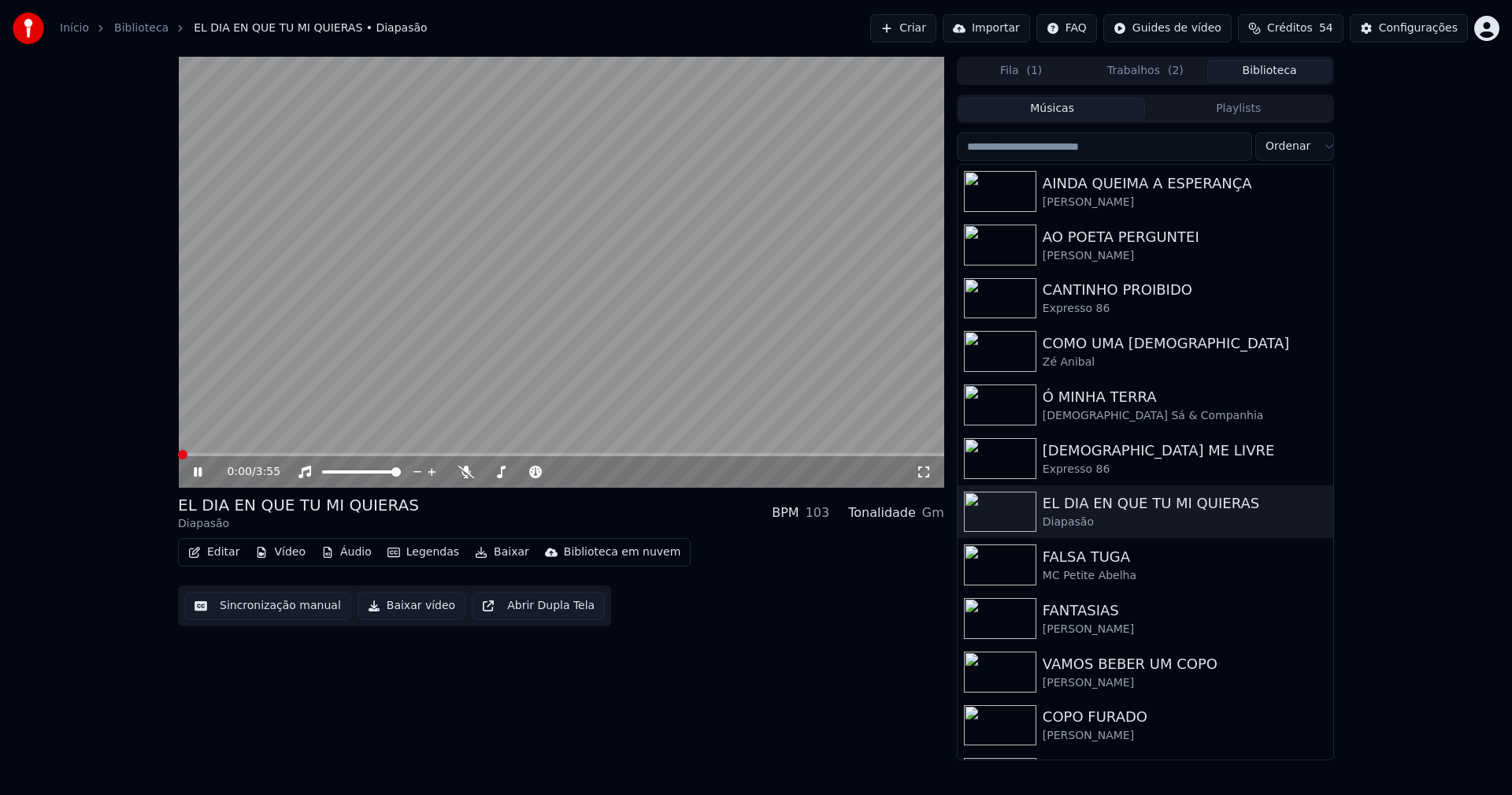
click at [413, 455] on span at bounding box center [560, 455] width 766 height 3
click at [199, 474] on icon at bounding box center [197, 471] width 8 height 9
click at [405, 607] on button "Baixar vídeo" at bounding box center [411, 606] width 108 height 28
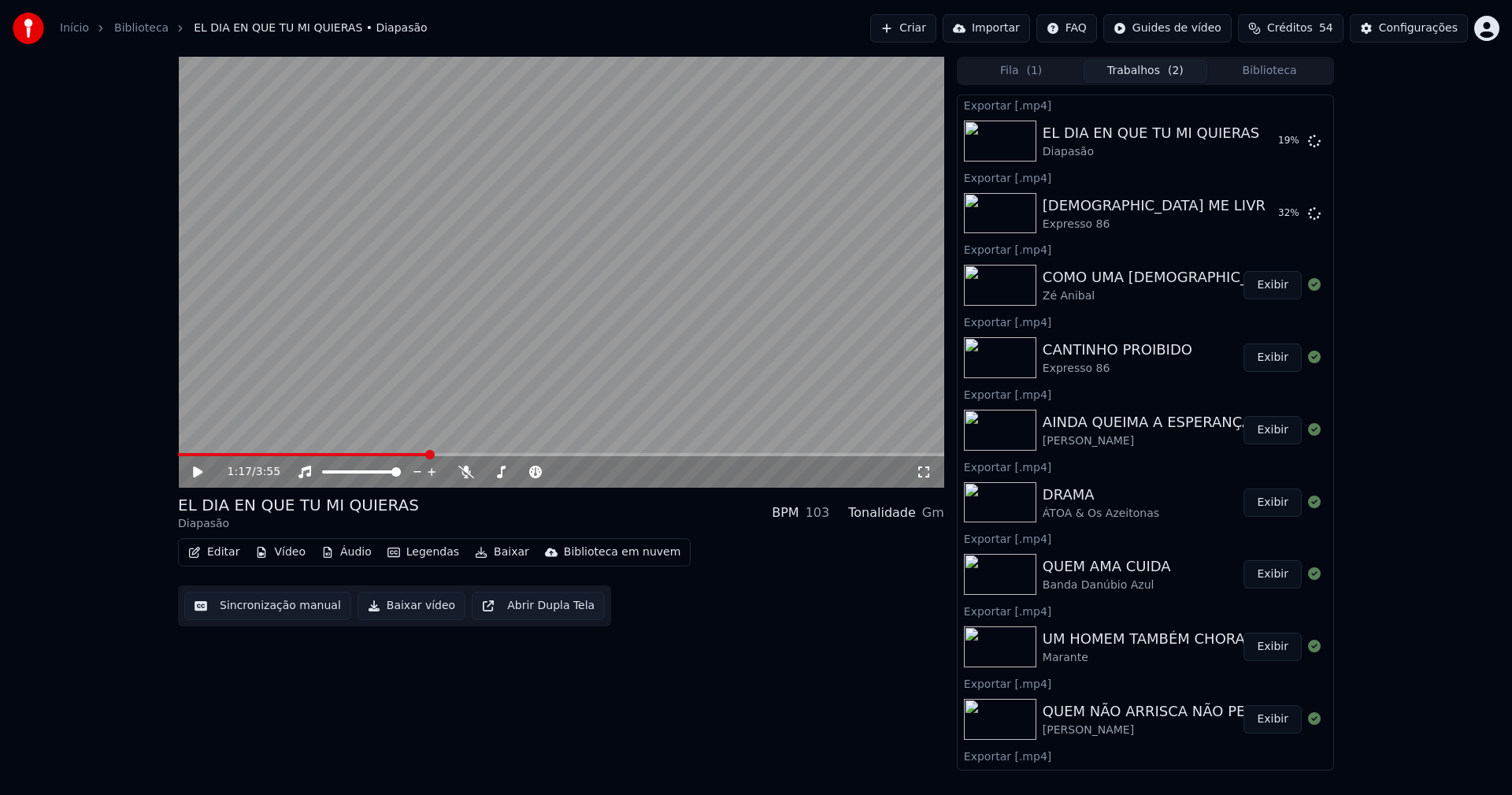
click at [1278, 74] on button "Biblioteca" at bounding box center [1269, 71] width 125 height 23
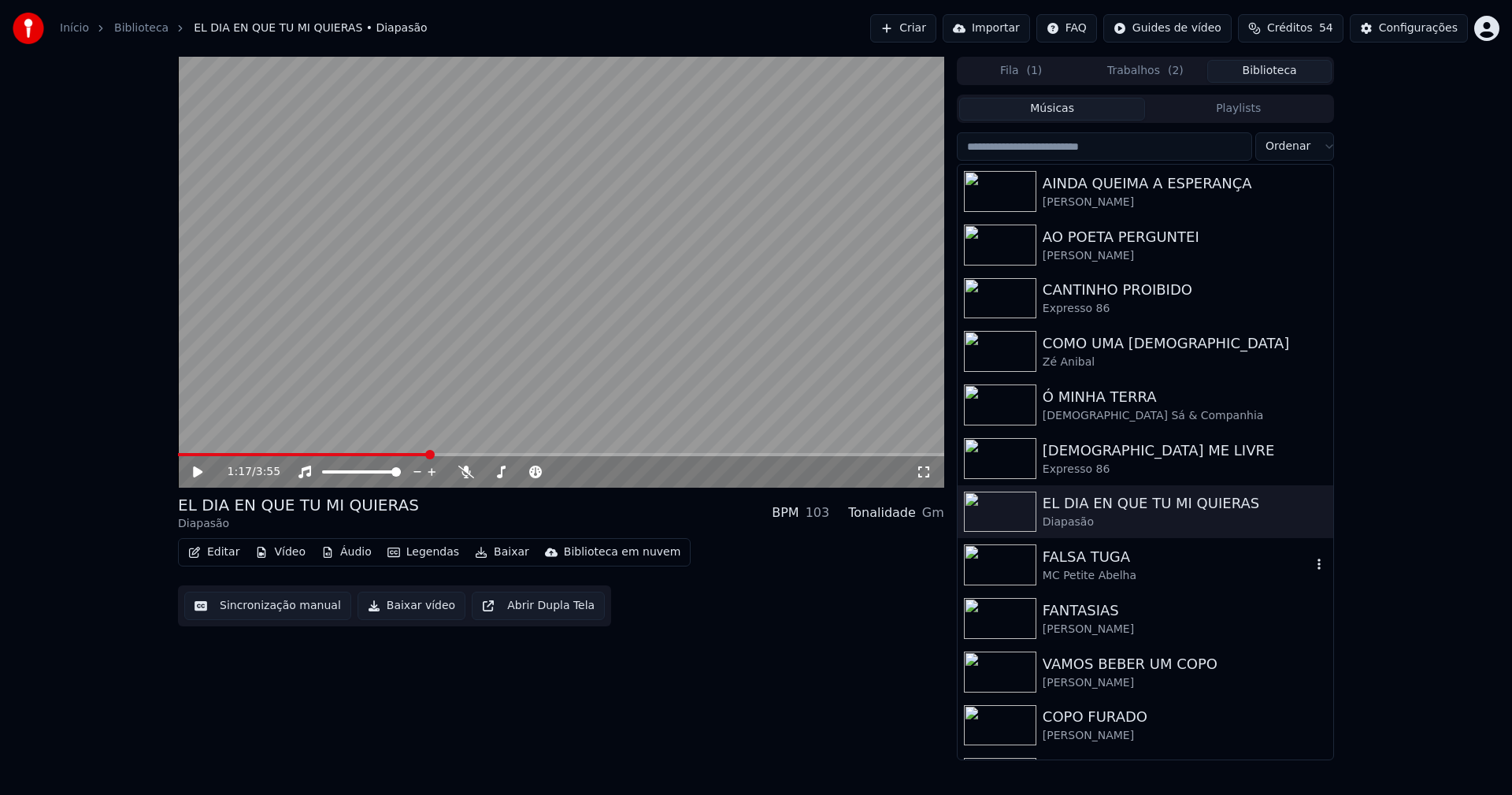
click at [1116, 578] on div "MC Petite Abelha" at bounding box center [1177, 575] width 269 height 16
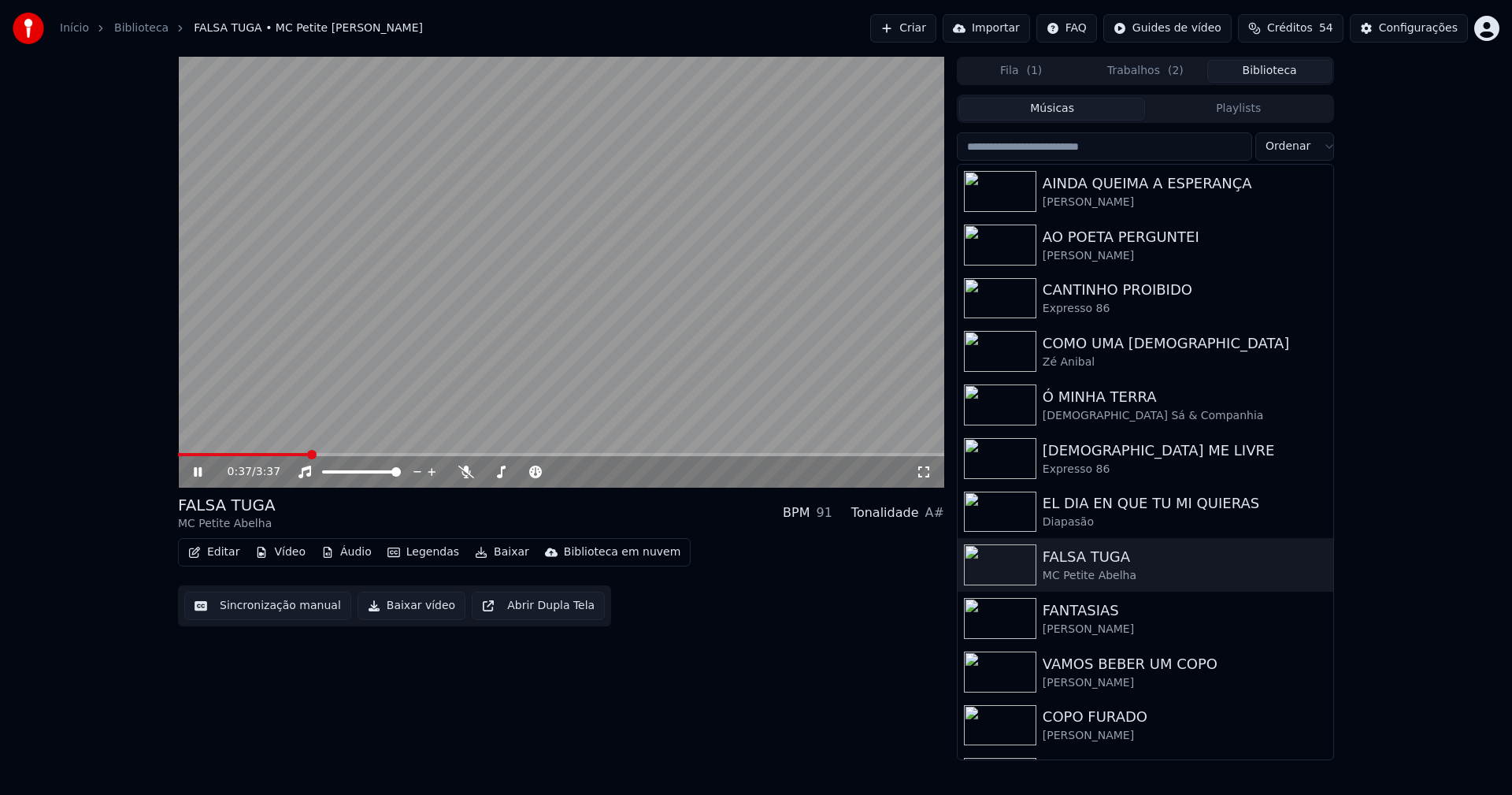
click at [307, 455] on span at bounding box center [560, 455] width 766 height 3
click at [203, 470] on icon at bounding box center [209, 471] width 37 height 12
click at [402, 605] on button "Baixar vídeo" at bounding box center [411, 606] width 108 height 28
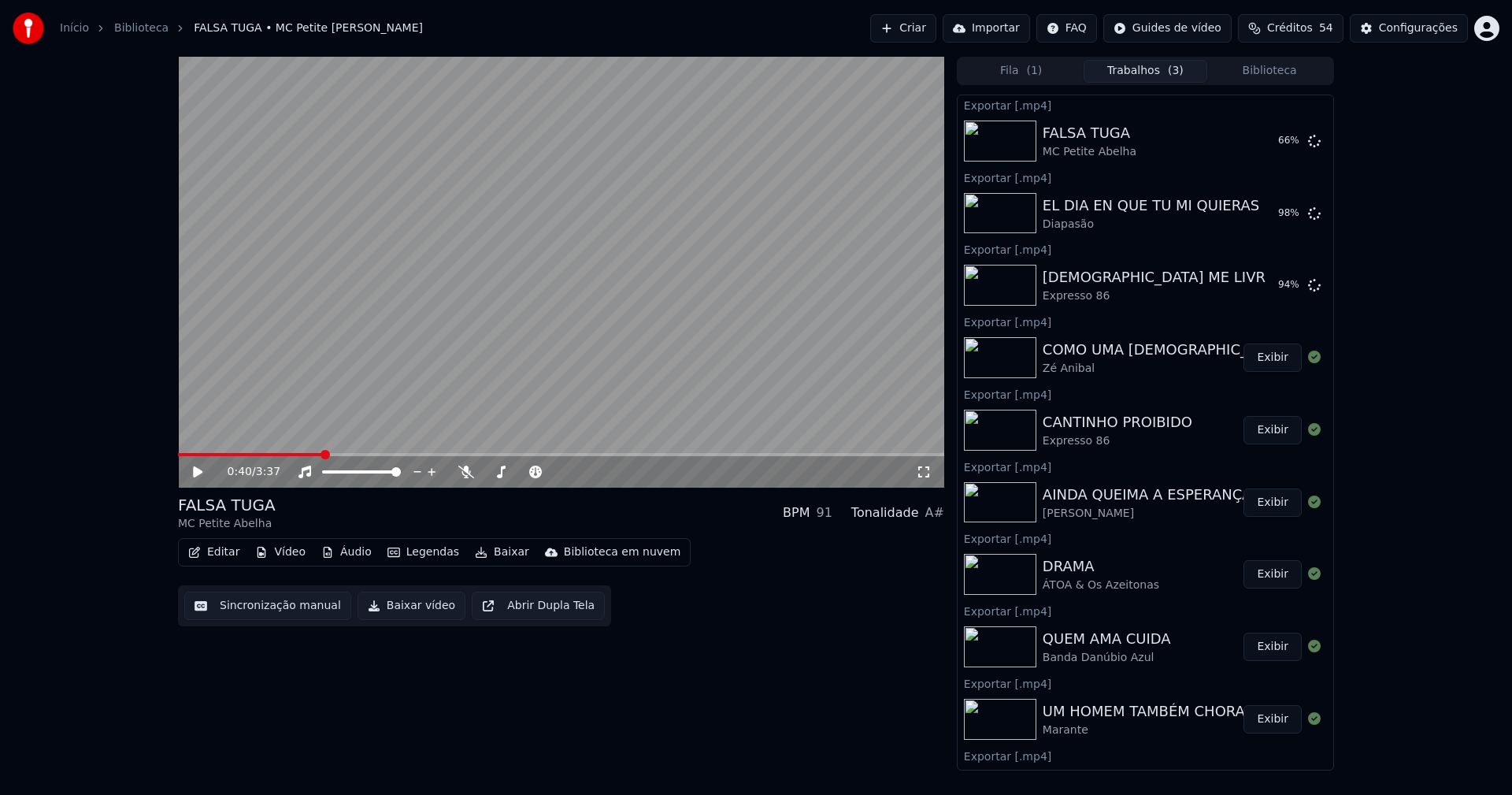
click at [916, 472] on icon at bounding box center [923, 471] width 16 height 12
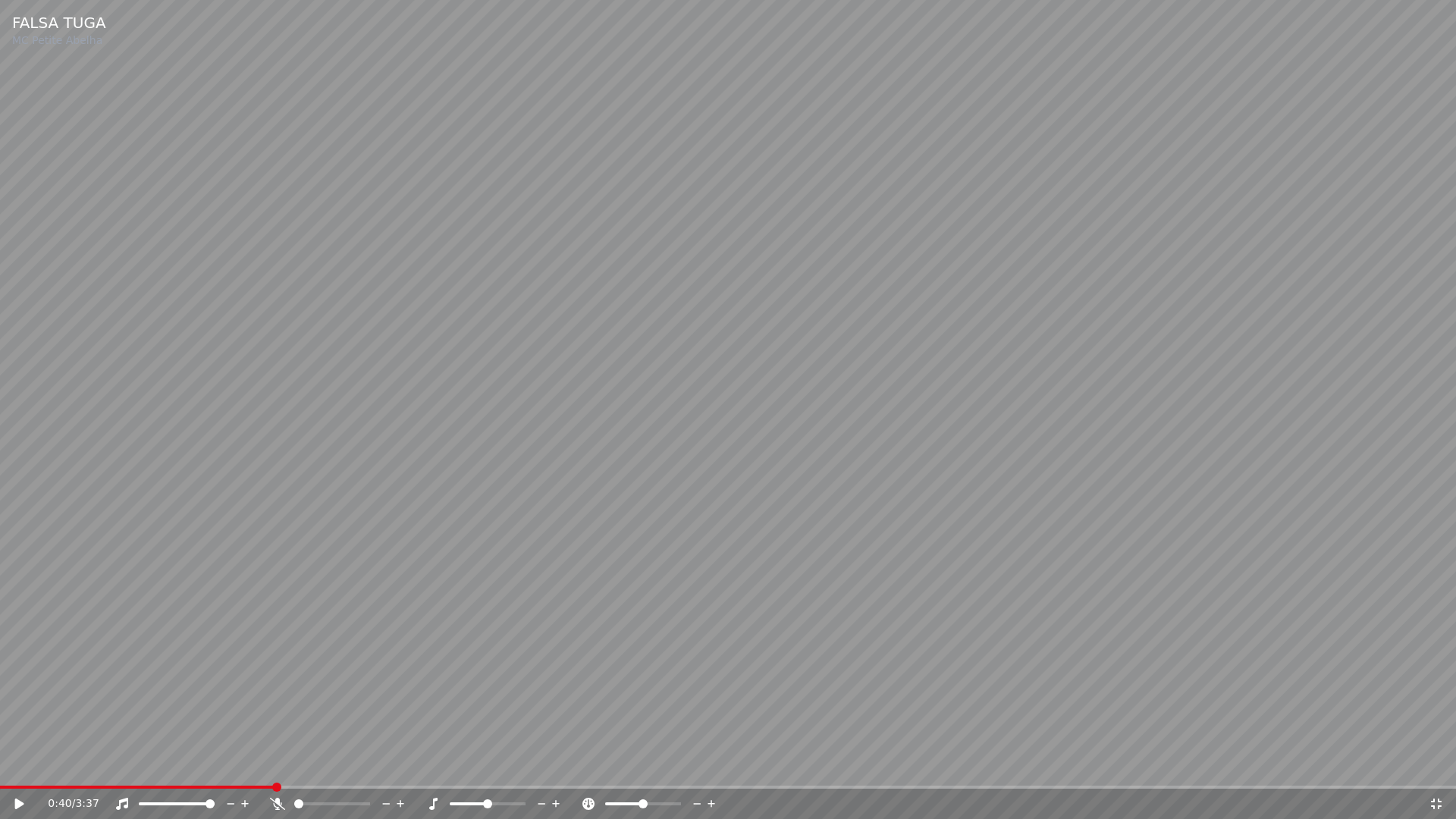
click at [1435, 765] on div "0:40 / 3:37" at bounding box center [728, 804] width 1444 height 15
click at [1438, 765] on icon at bounding box center [1435, 804] width 15 height 12
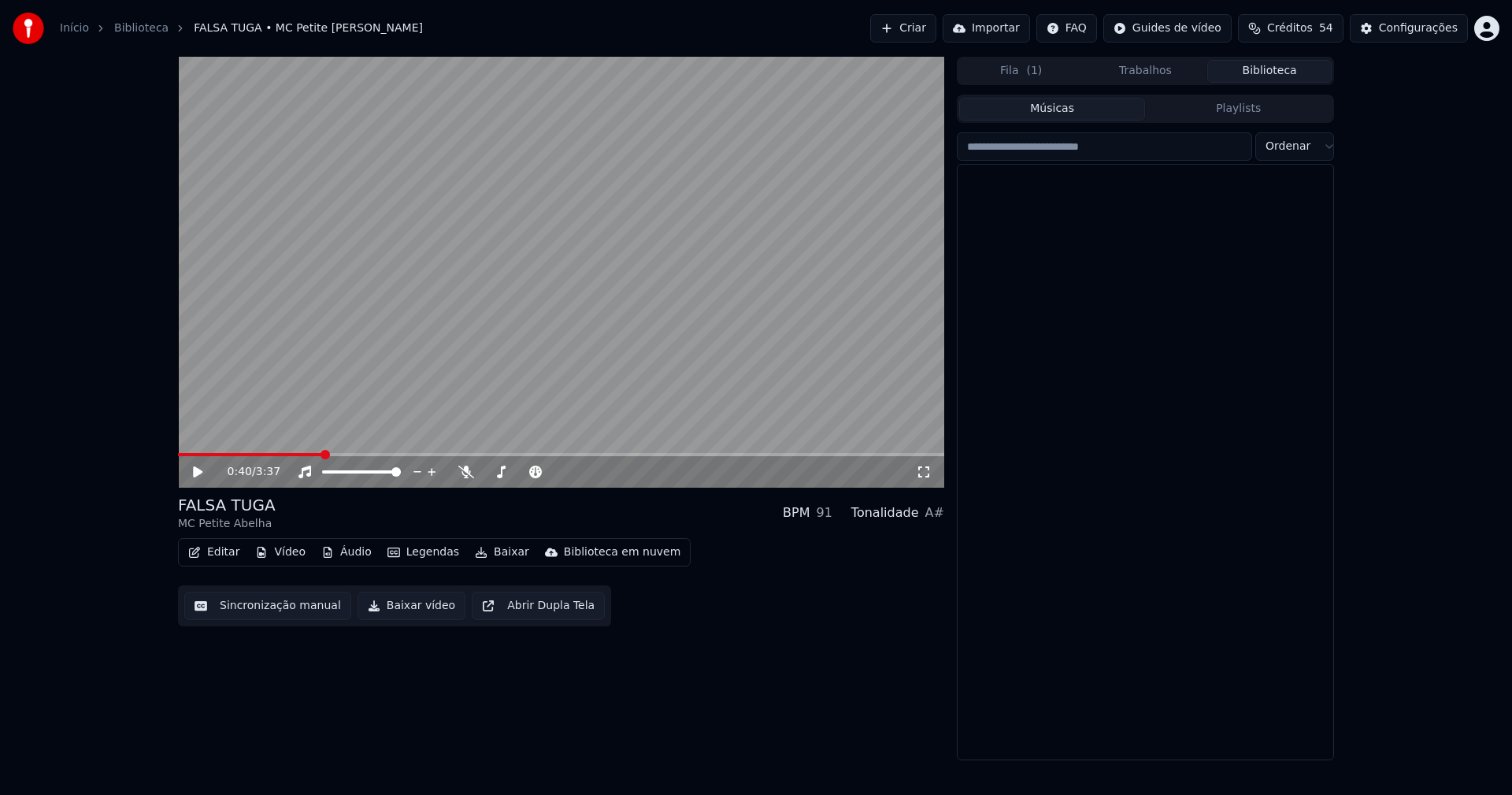
click at [1296, 74] on button "Biblioteca" at bounding box center [1269, 71] width 125 height 23
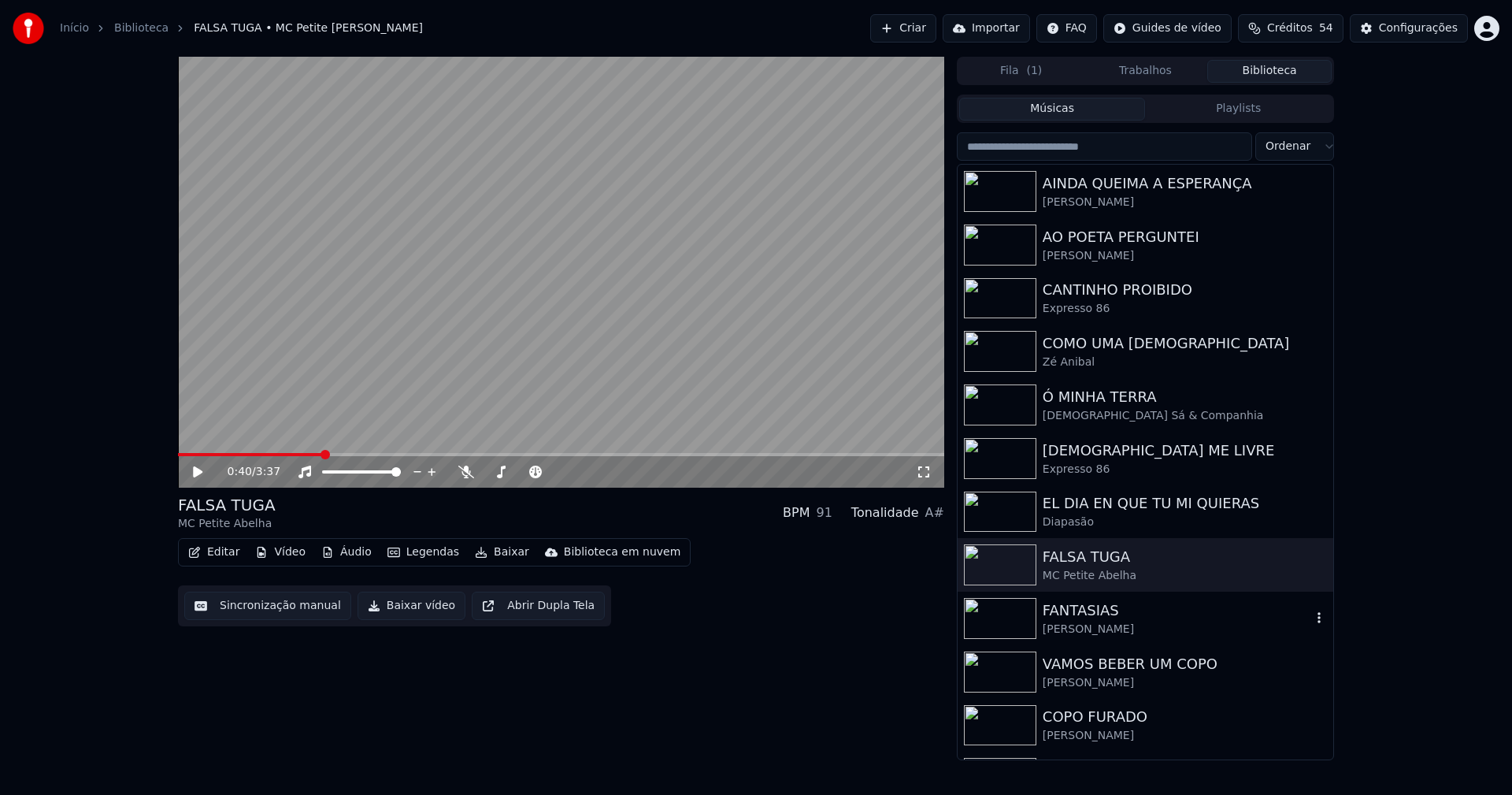
click at [1115, 630] on div "[PERSON_NAME]" at bounding box center [1177, 629] width 269 height 16
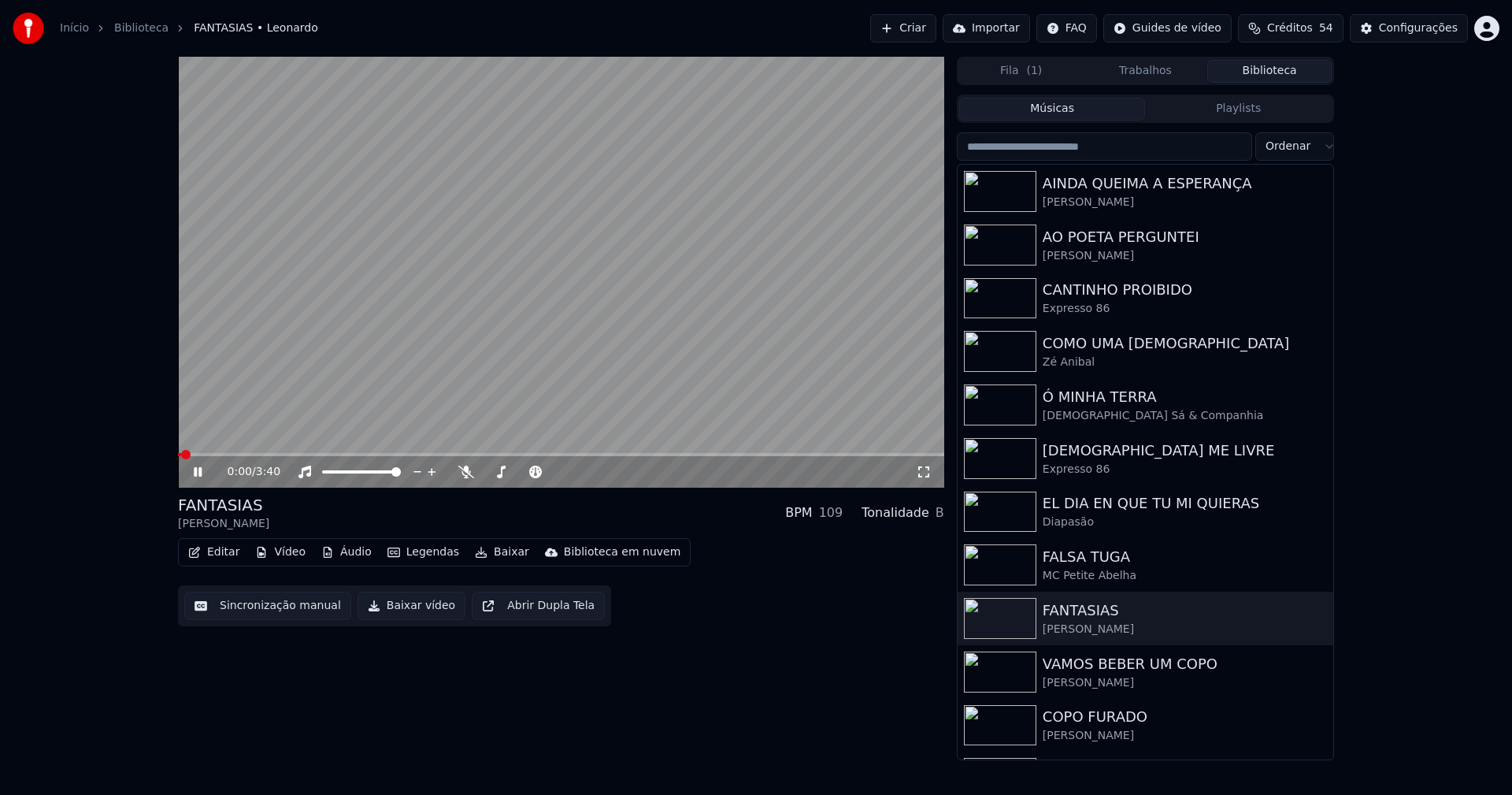
click at [459, 455] on span at bounding box center [560, 455] width 766 height 3
click at [197, 473] on icon at bounding box center [197, 471] width 8 height 9
click at [407, 607] on button "Baixar vídeo" at bounding box center [411, 606] width 108 height 28
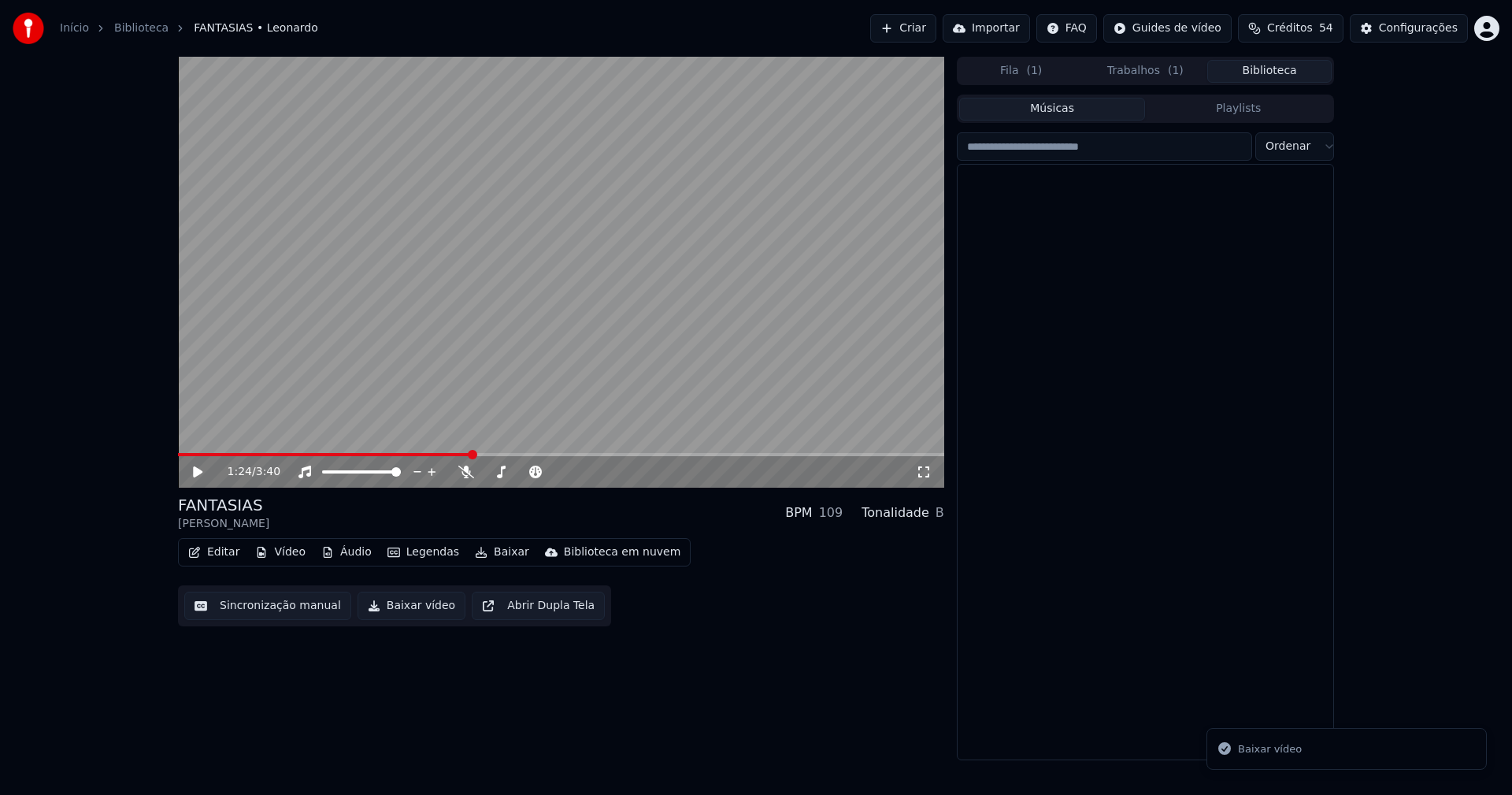
click at [1271, 75] on button "Biblioteca" at bounding box center [1269, 71] width 125 height 23
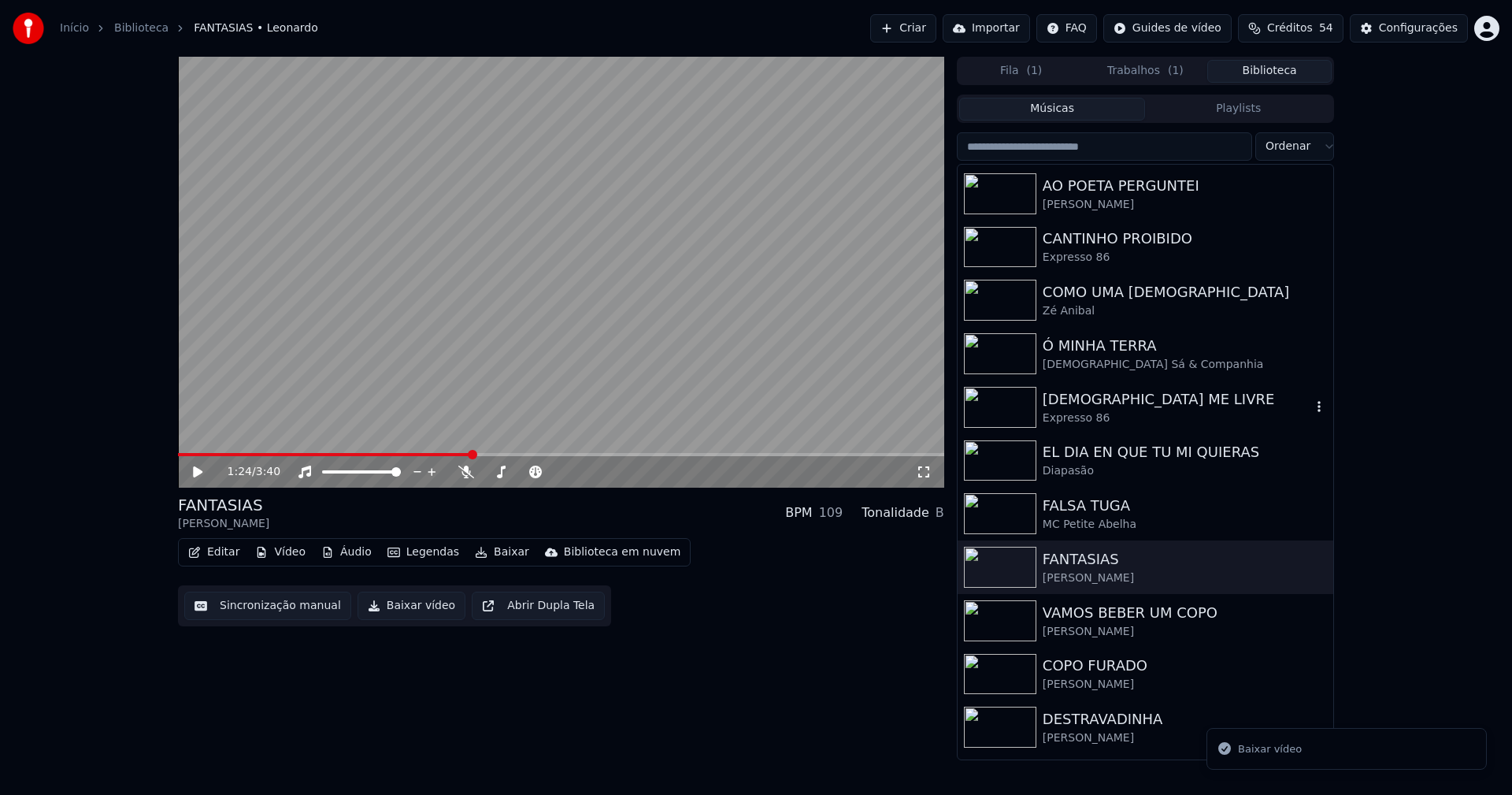
scroll to position [79, 0]
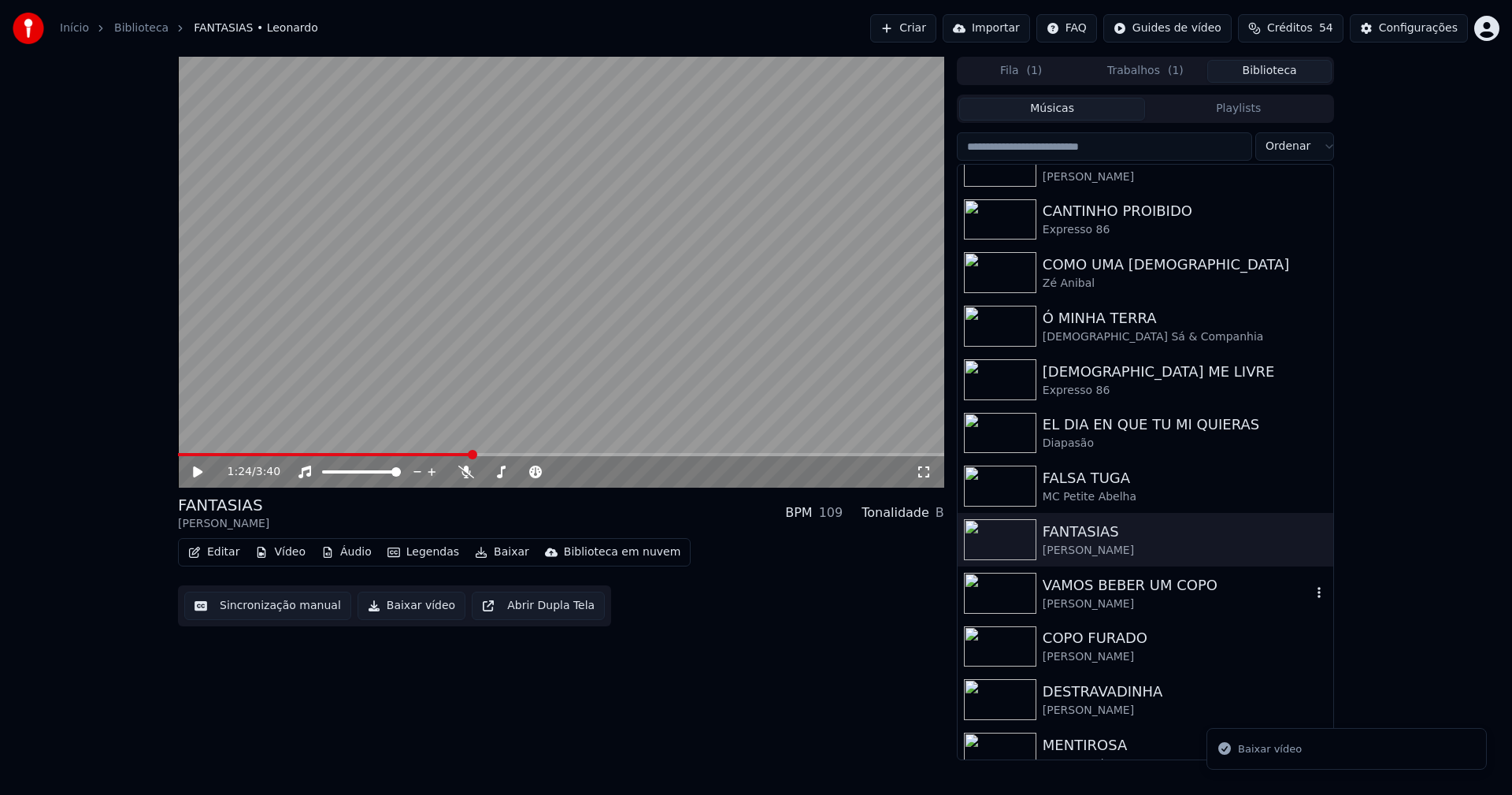
drag, startPoint x: 1113, startPoint y: 588, endPoint x: 1226, endPoint y: 523, distance: 130.4
click at [1113, 587] on div "VAMOS BEBER UM COPO" at bounding box center [1177, 585] width 269 height 22
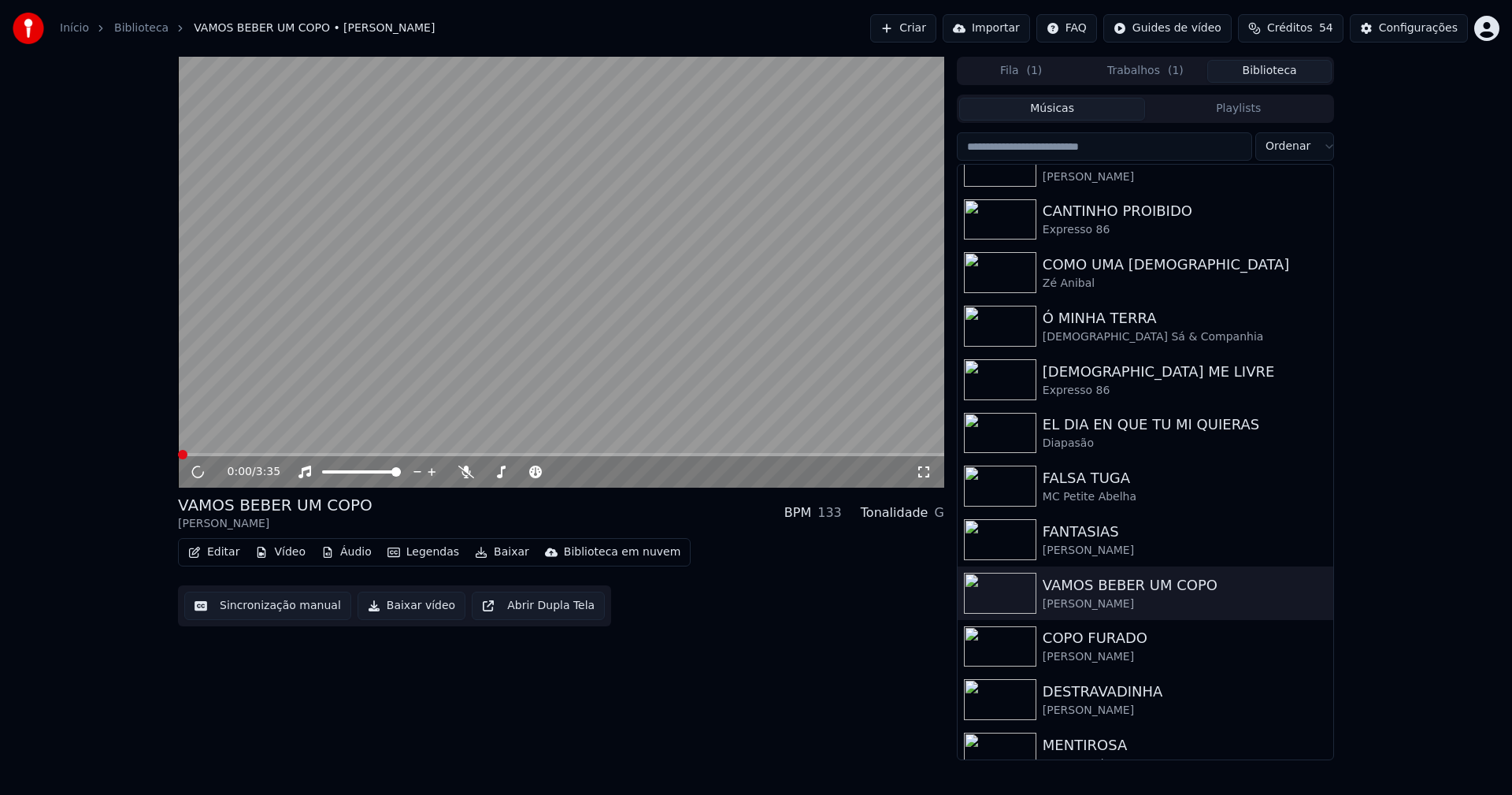
click at [411, 454] on span at bounding box center [560, 455] width 766 height 3
click at [192, 469] on icon at bounding box center [209, 471] width 37 height 12
click at [405, 608] on button "Baixar vídeo" at bounding box center [411, 606] width 108 height 28
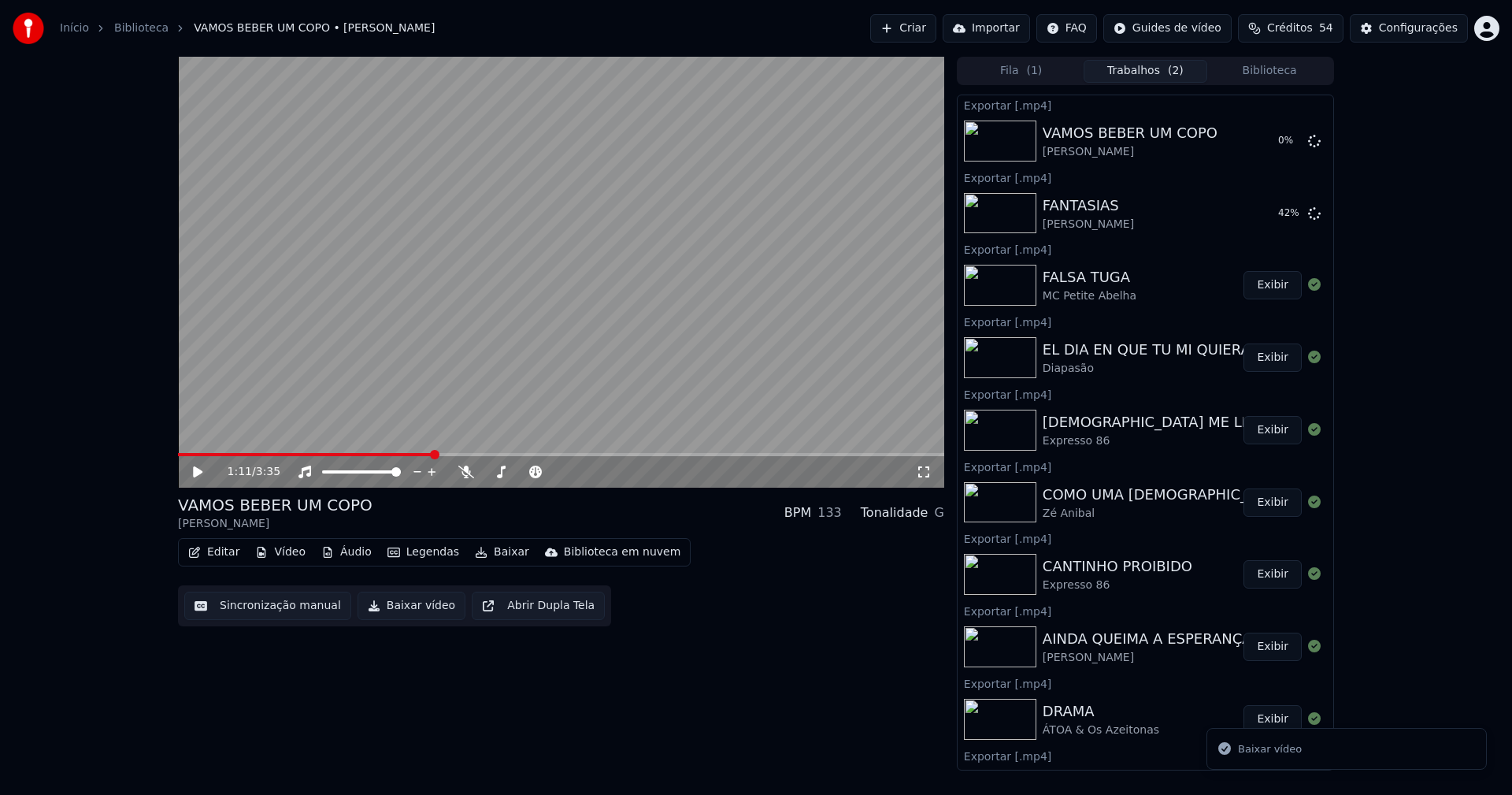
click at [1272, 73] on button "Biblioteca" at bounding box center [1269, 71] width 125 height 23
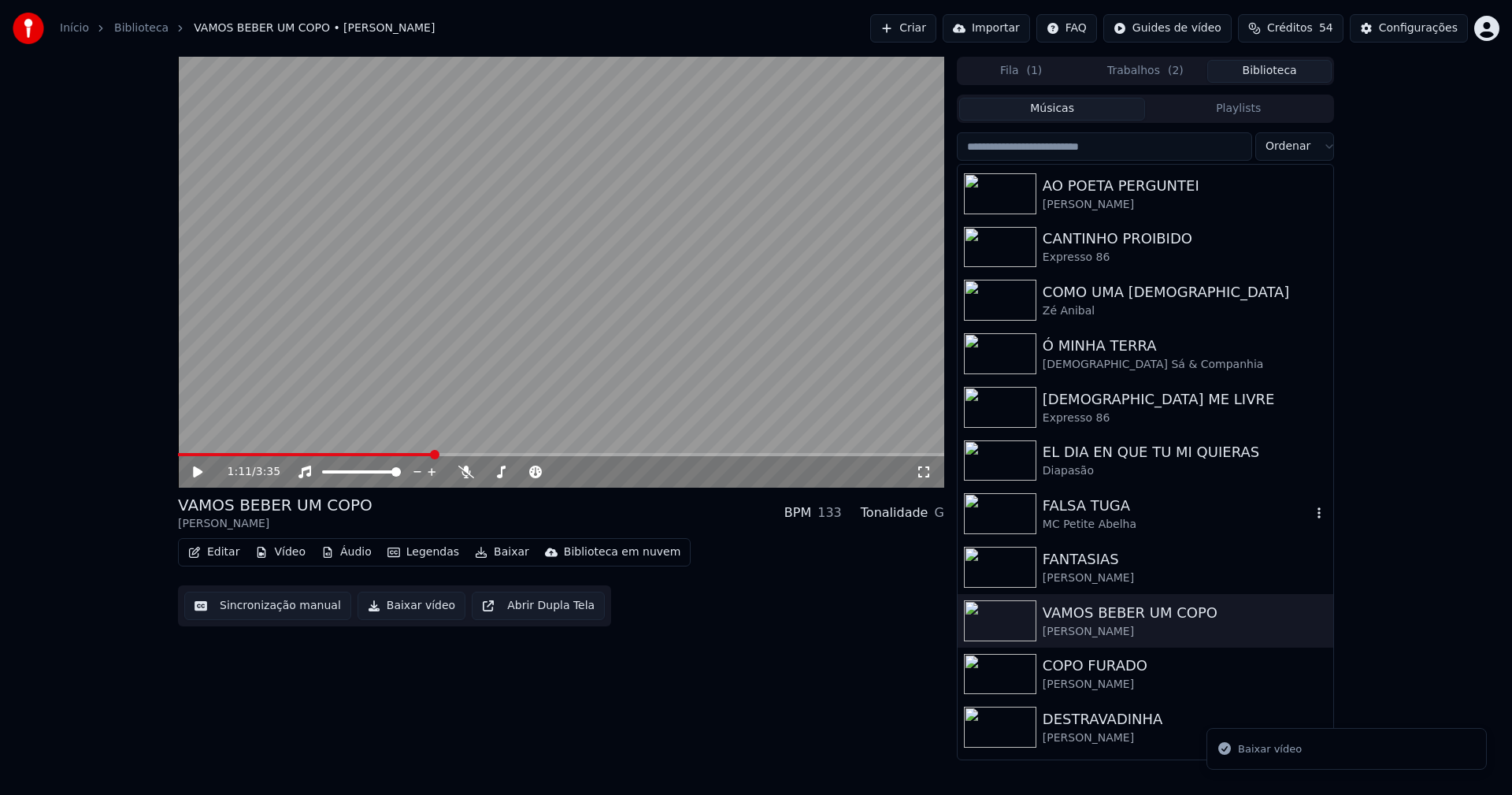
scroll to position [79, 0]
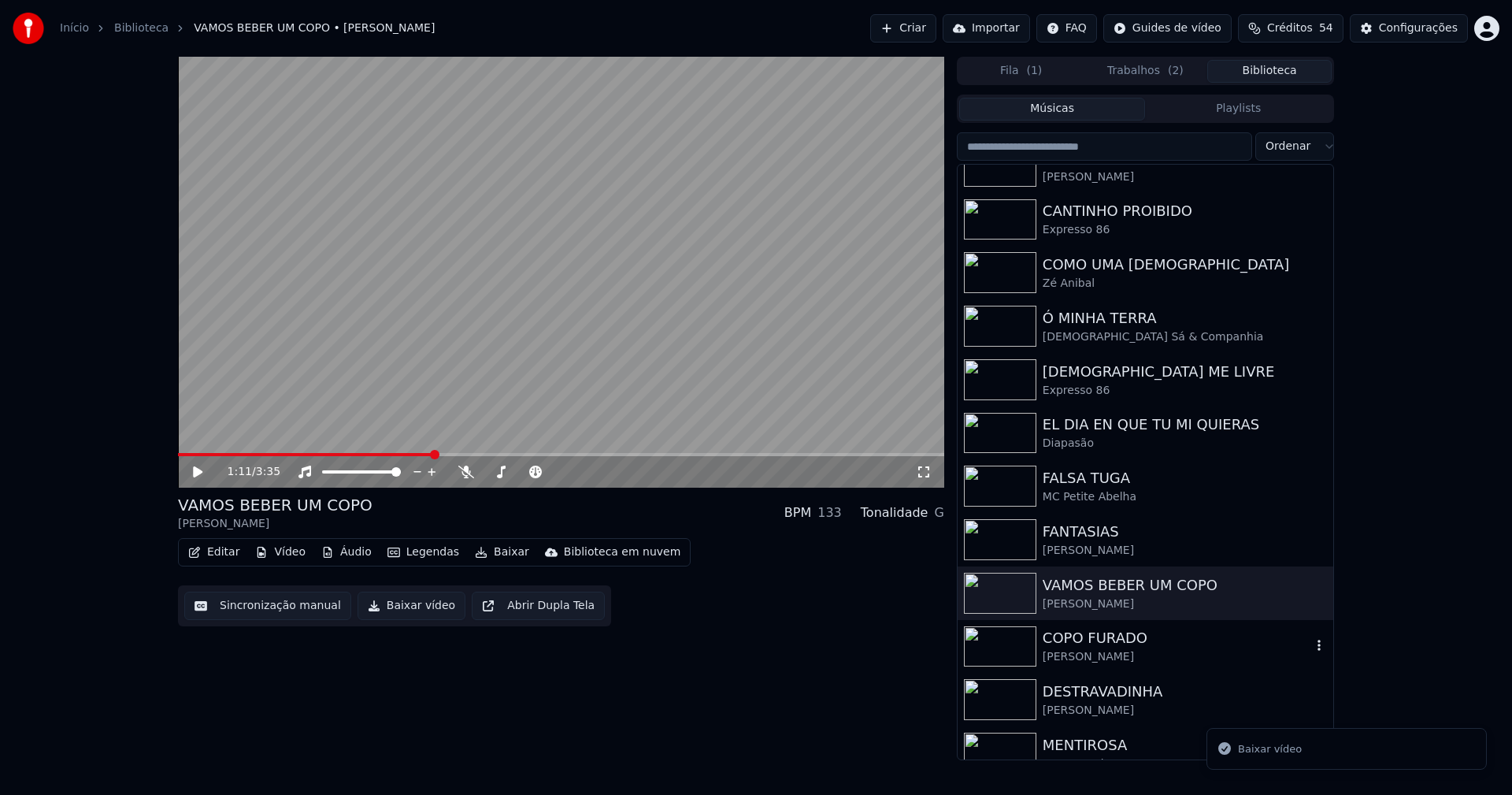
click at [1115, 655] on div "[PERSON_NAME]" at bounding box center [1177, 656] width 269 height 16
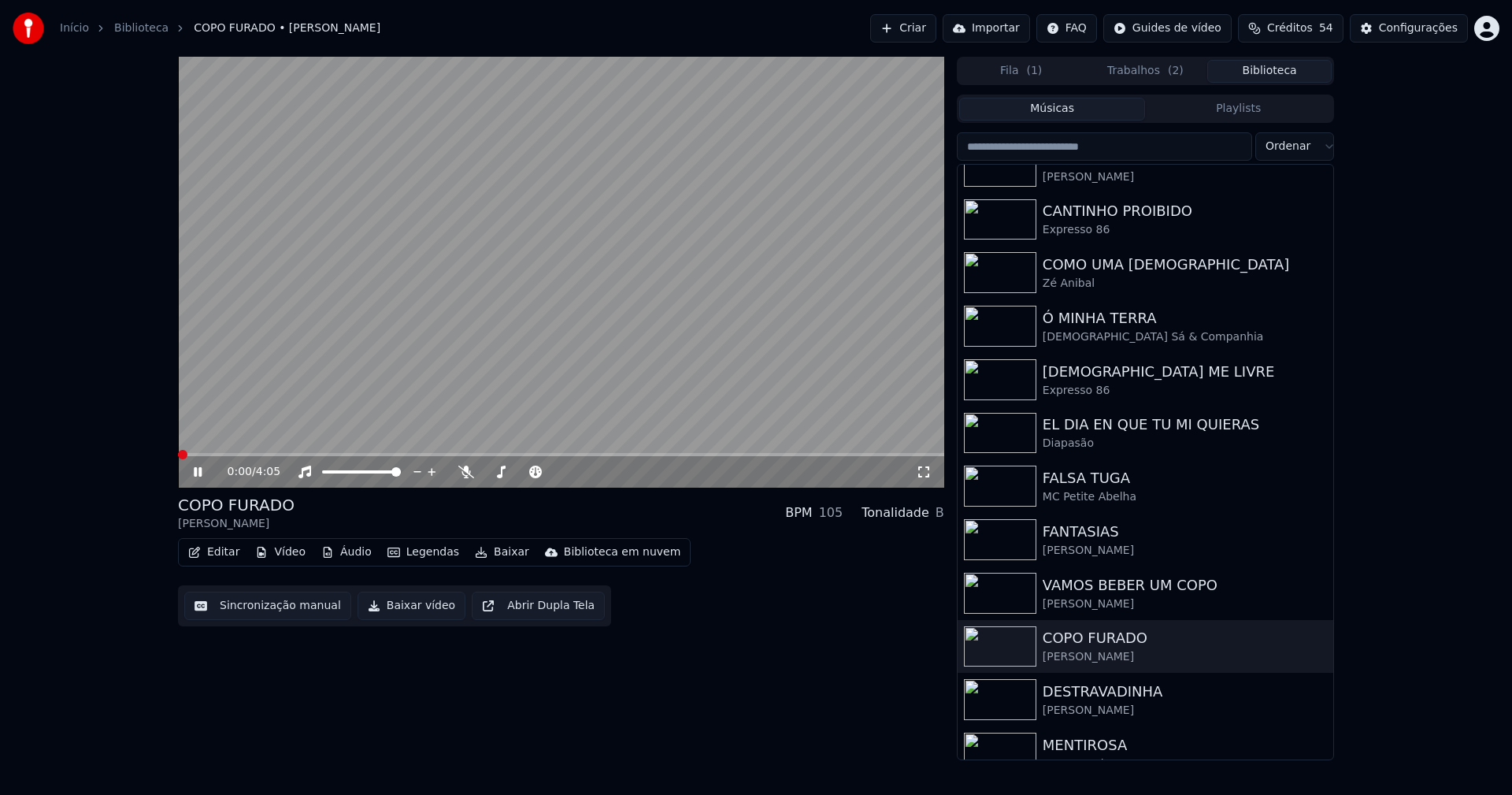
click at [430, 456] on span at bounding box center [560, 455] width 766 height 3
click at [198, 471] on icon at bounding box center [209, 471] width 37 height 12
click at [413, 609] on button "Baixar vídeo" at bounding box center [411, 606] width 108 height 28
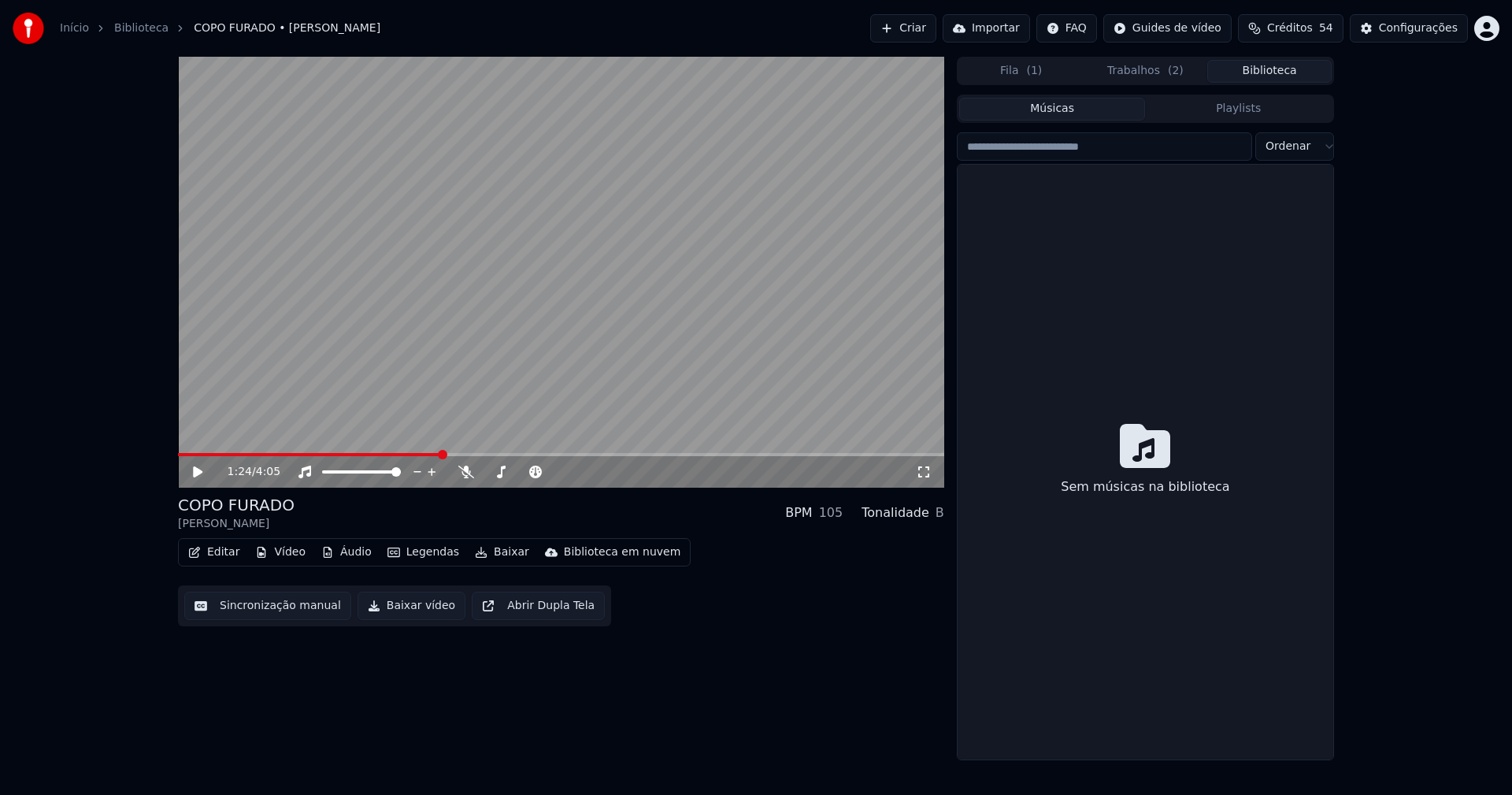
click at [1276, 70] on button "Biblioteca" at bounding box center [1269, 71] width 125 height 23
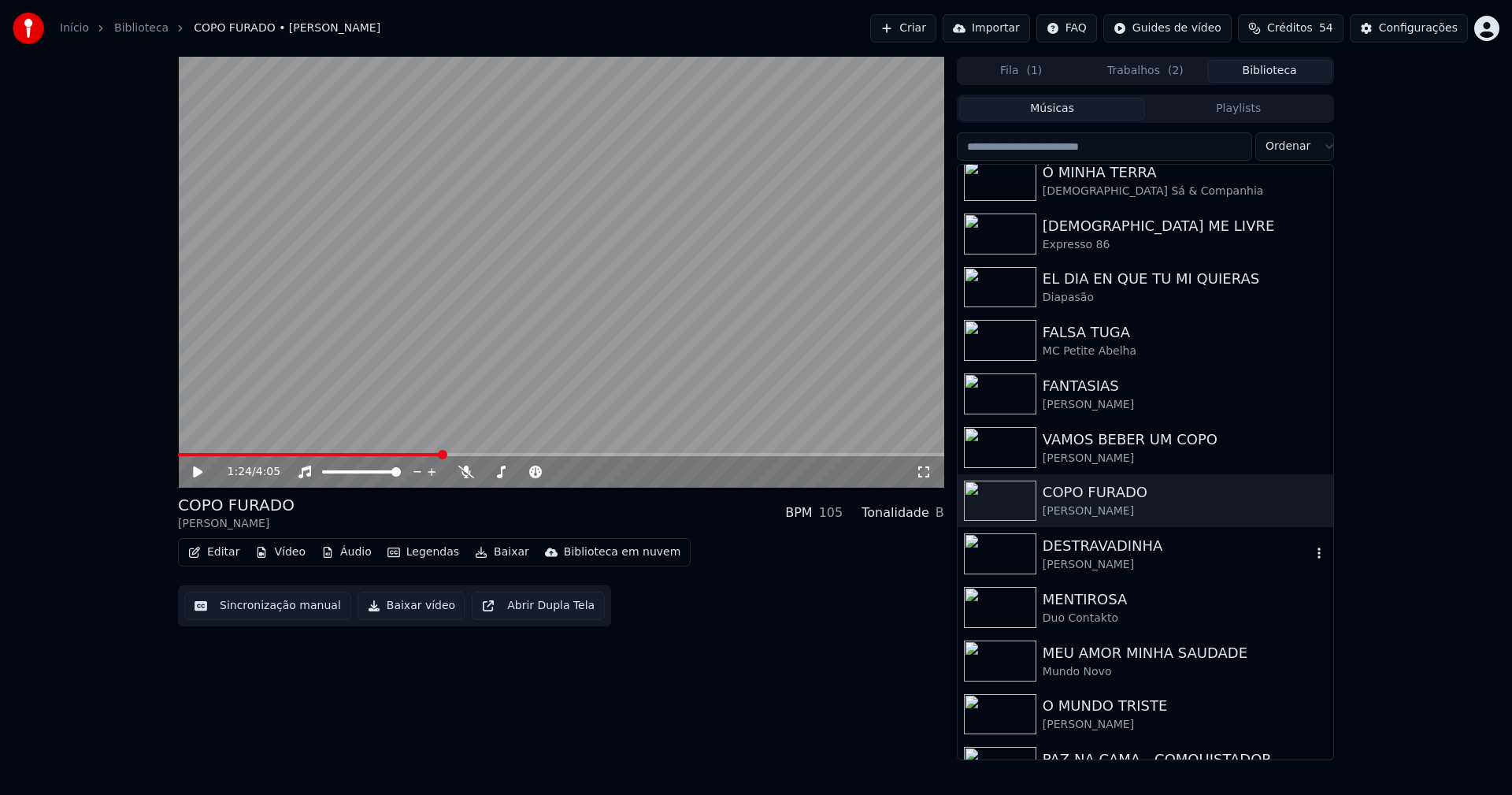
scroll to position [236, 0]
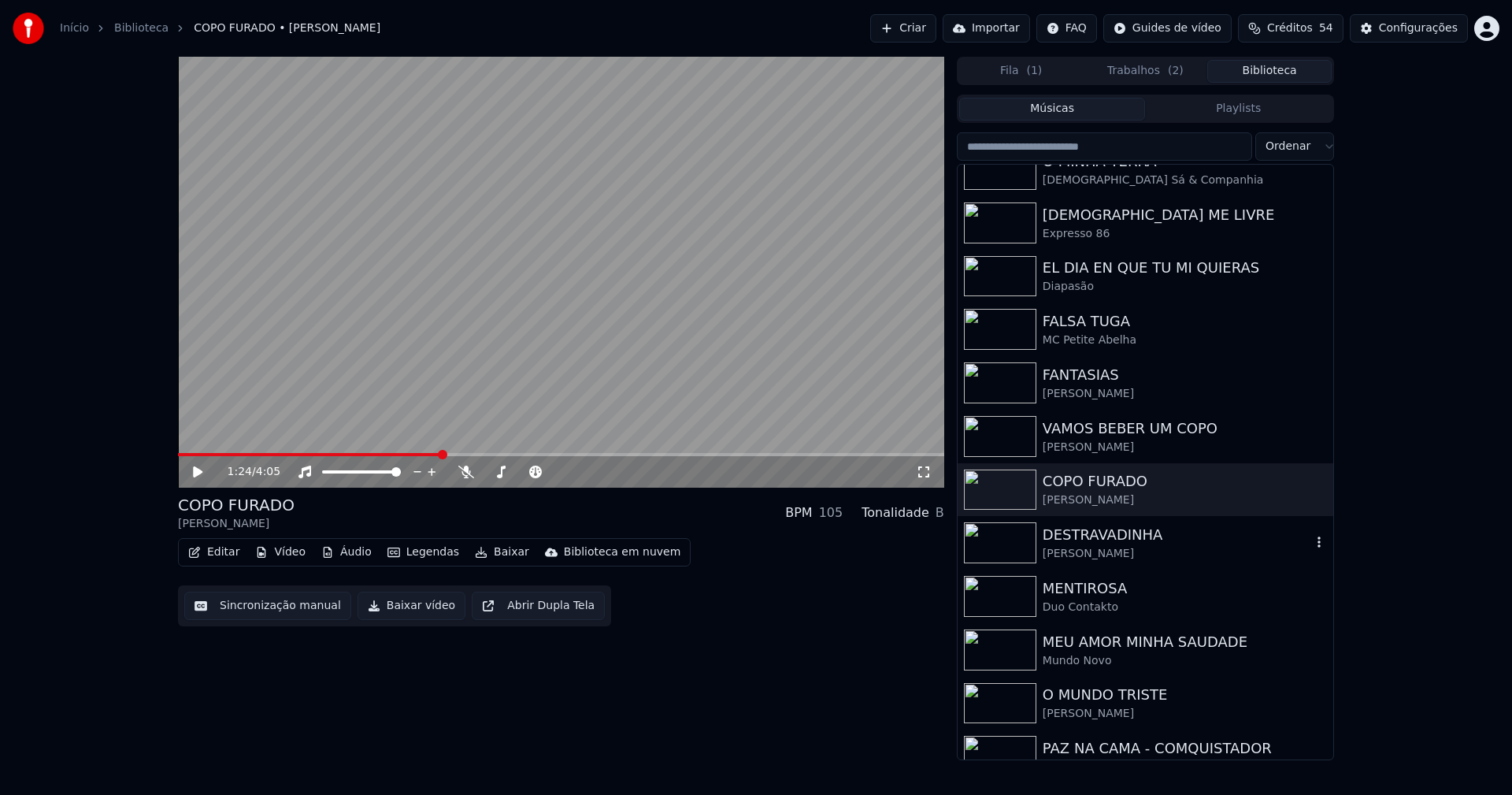
drag, startPoint x: 1134, startPoint y: 536, endPoint x: 1264, endPoint y: 501, distance: 134.6
click at [1138, 536] on div "DESTRAVADINHA" at bounding box center [1177, 535] width 269 height 22
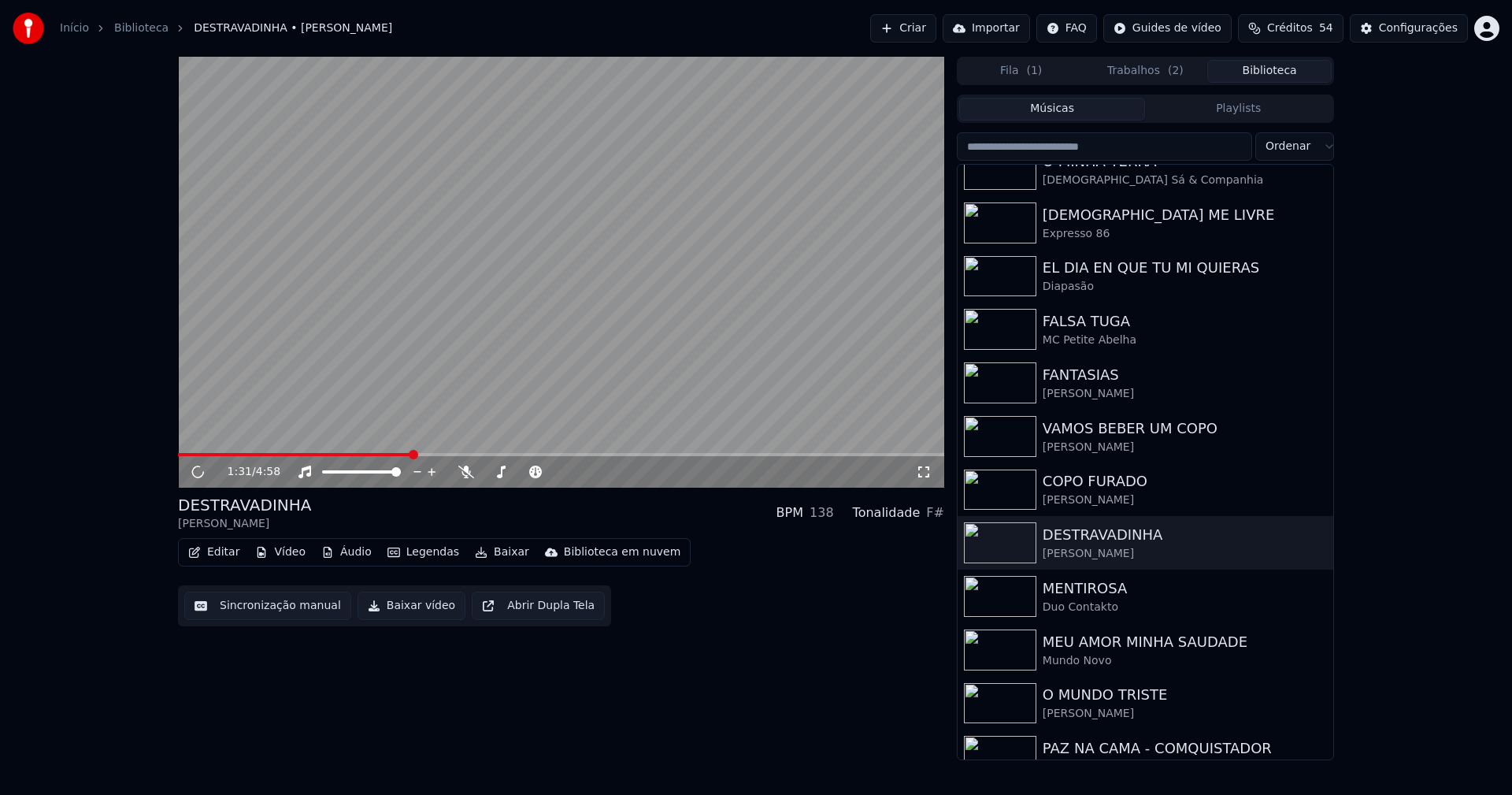
click at [411, 456] on span at bounding box center [560, 455] width 766 height 3
click at [593, 456] on span at bounding box center [560, 455] width 766 height 3
click at [195, 469] on icon at bounding box center [197, 471] width 8 height 9
drag, startPoint x: 388, startPoint y: 609, endPoint x: 398, endPoint y: 632, distance: 25.1
click at [388, 608] on button "Baixar vídeo" at bounding box center [411, 606] width 108 height 28
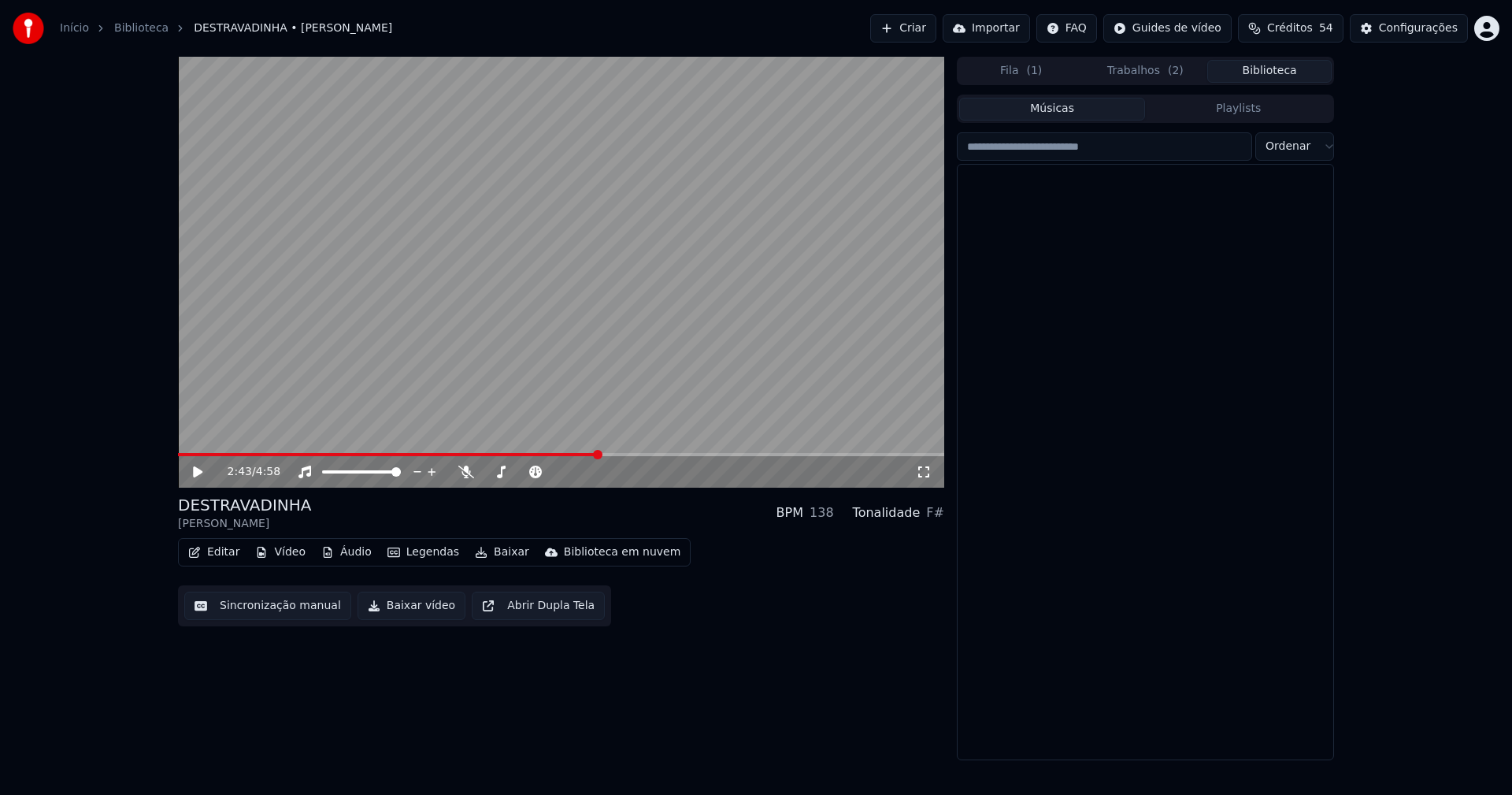
click at [1270, 73] on button "Biblioteca" at bounding box center [1269, 71] width 125 height 23
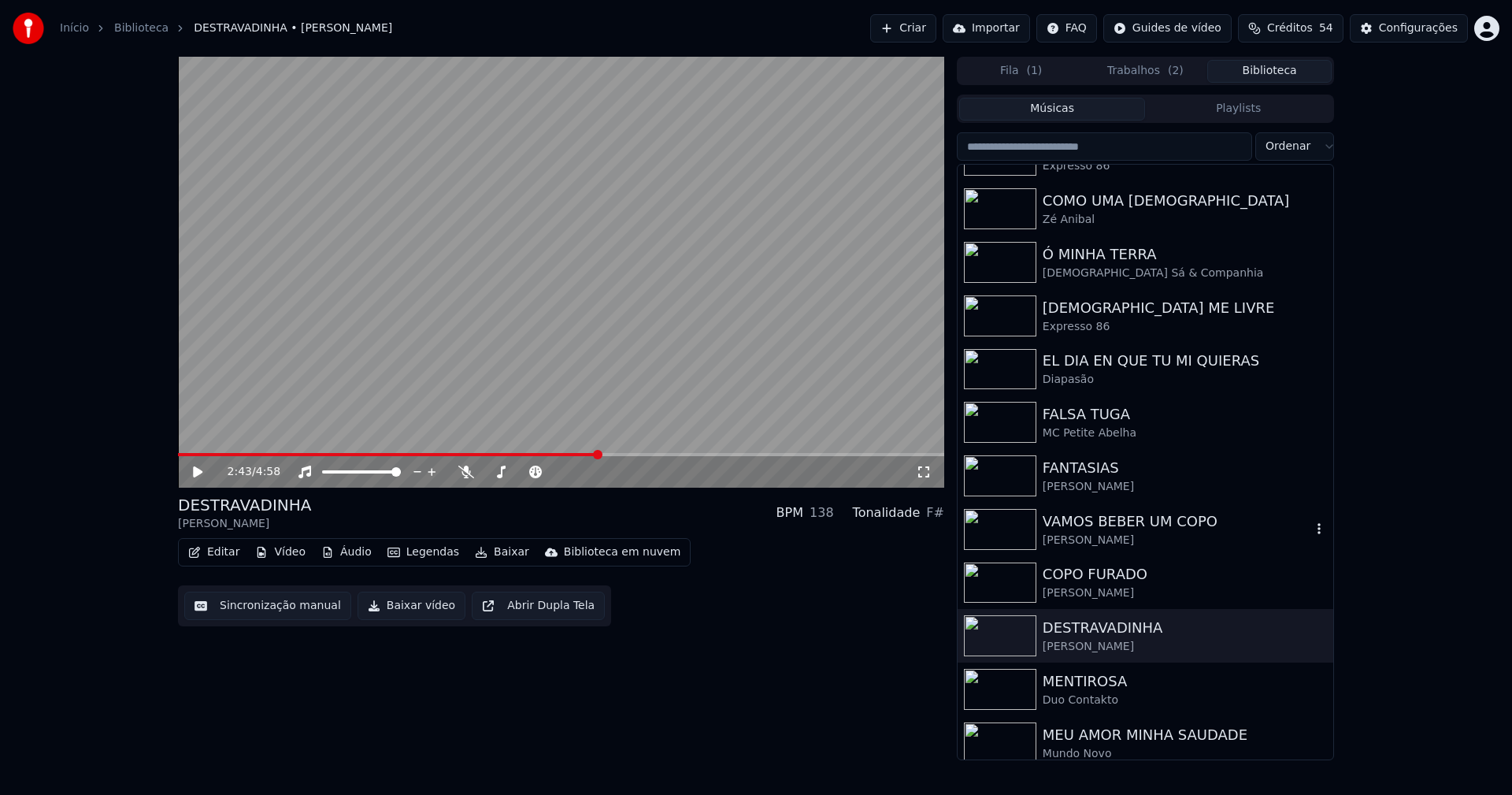
scroll to position [158, 0]
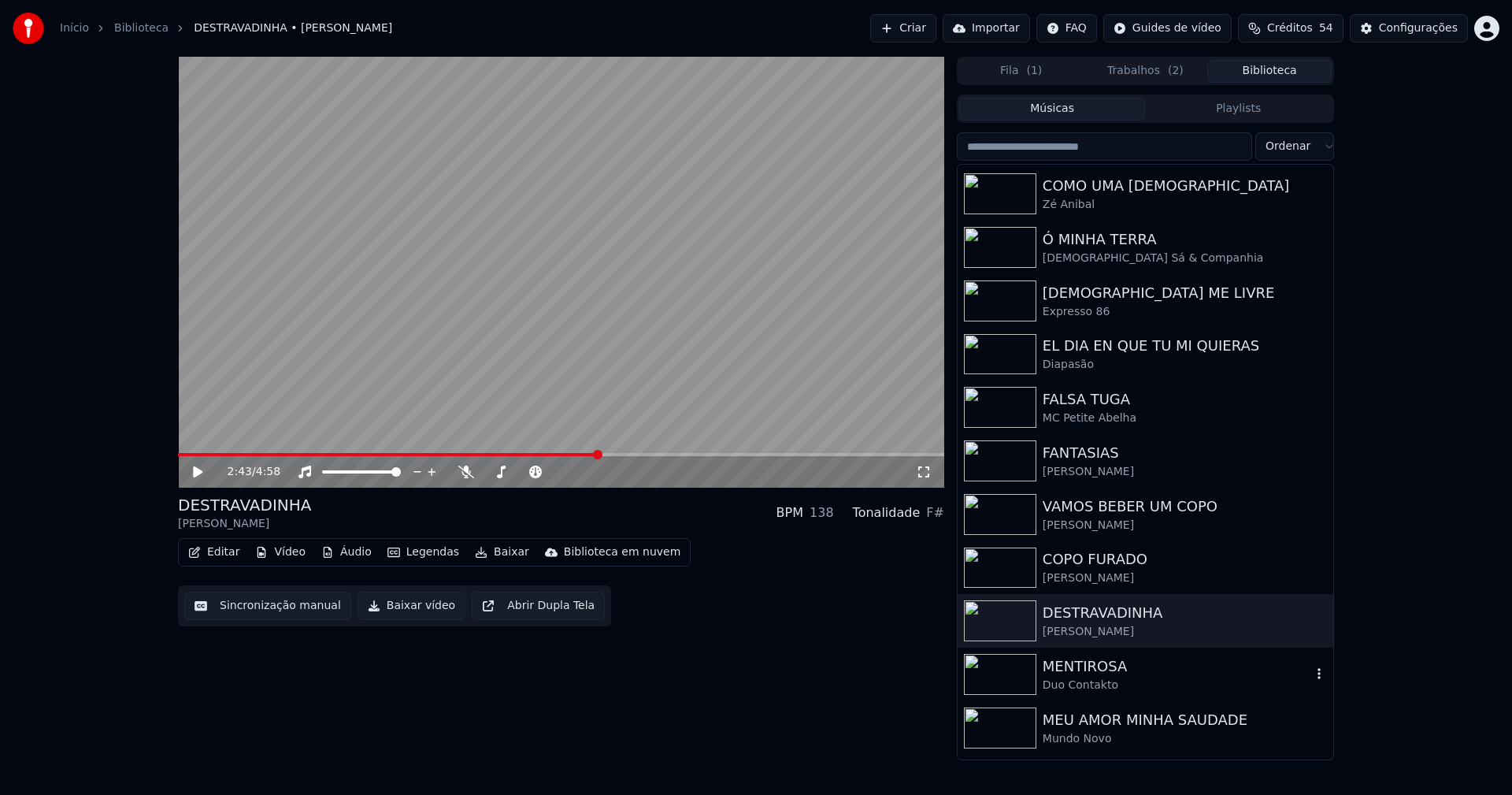
click at [1096, 681] on div "Duo Contakto" at bounding box center [1177, 685] width 269 height 16
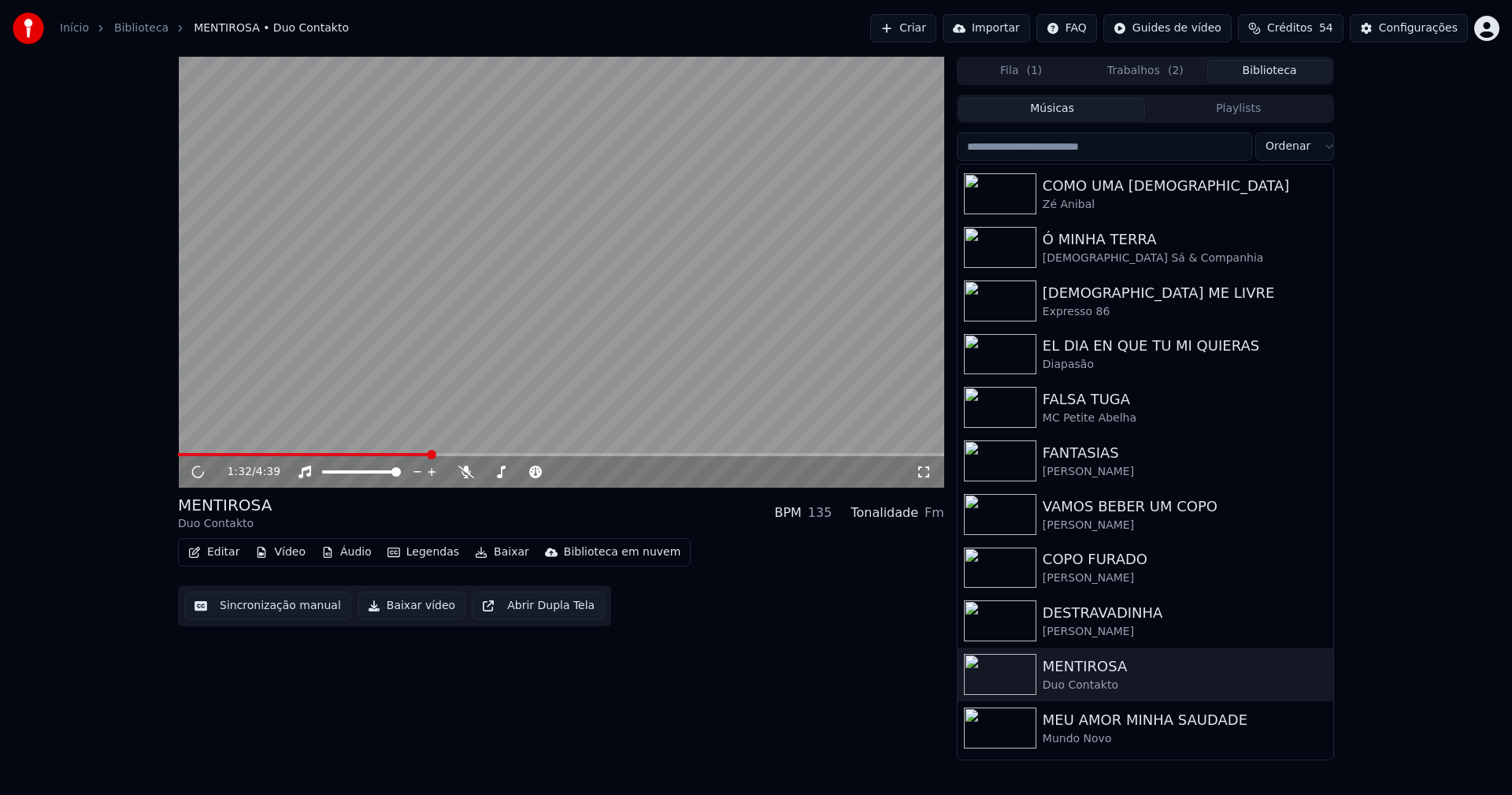
click at [429, 455] on span at bounding box center [560, 455] width 766 height 3
click at [432, 455] on span at bounding box center [560, 455] width 766 height 3
click at [199, 472] on icon at bounding box center [197, 471] width 8 height 9
click at [395, 608] on button "Baixar vídeo" at bounding box center [411, 606] width 108 height 28
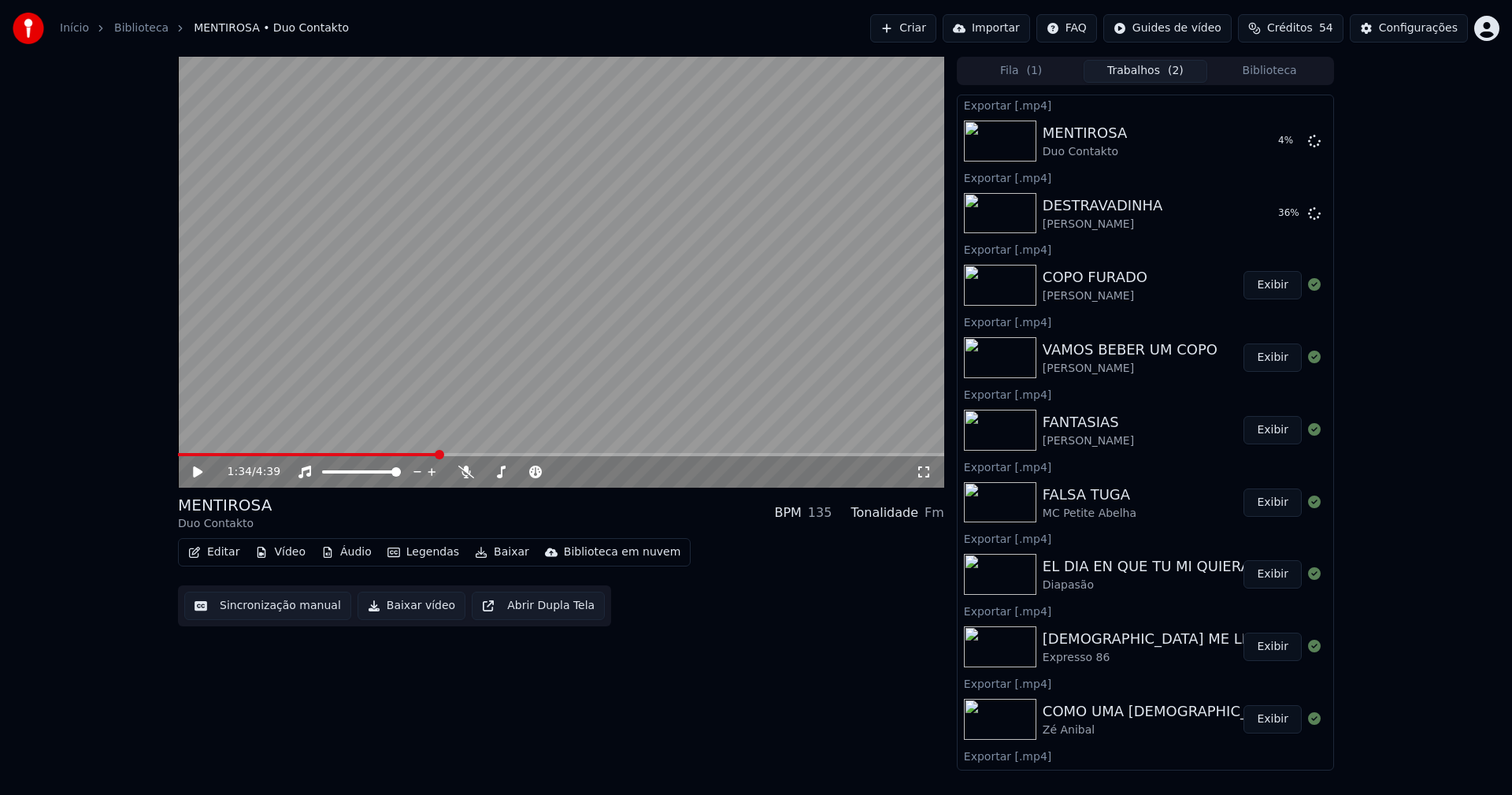
click at [1272, 74] on button "Biblioteca" at bounding box center [1269, 71] width 125 height 23
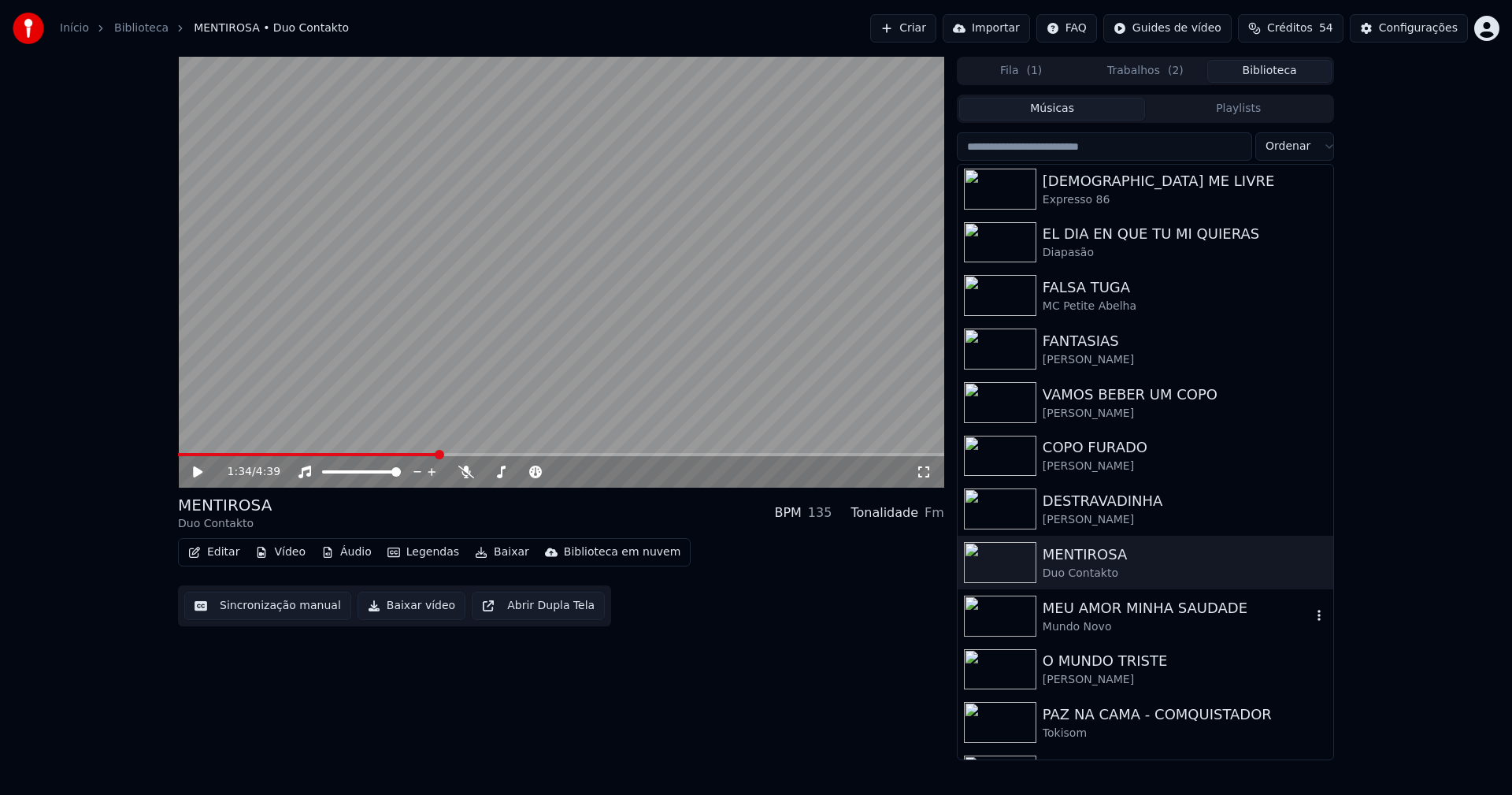
scroll to position [315, 0]
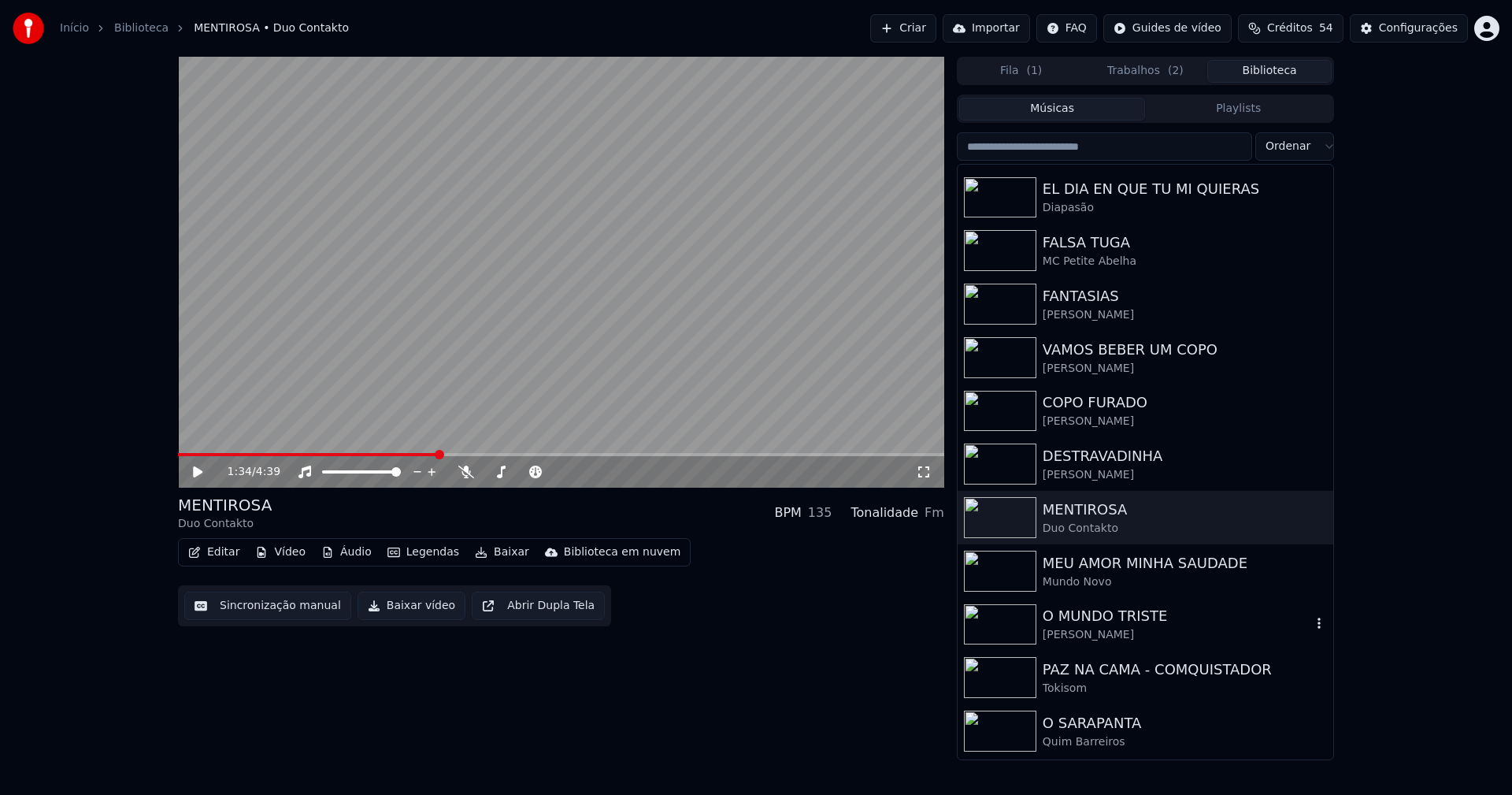
click at [1102, 621] on div "O MUNDO TRISTE" at bounding box center [1177, 616] width 269 height 22
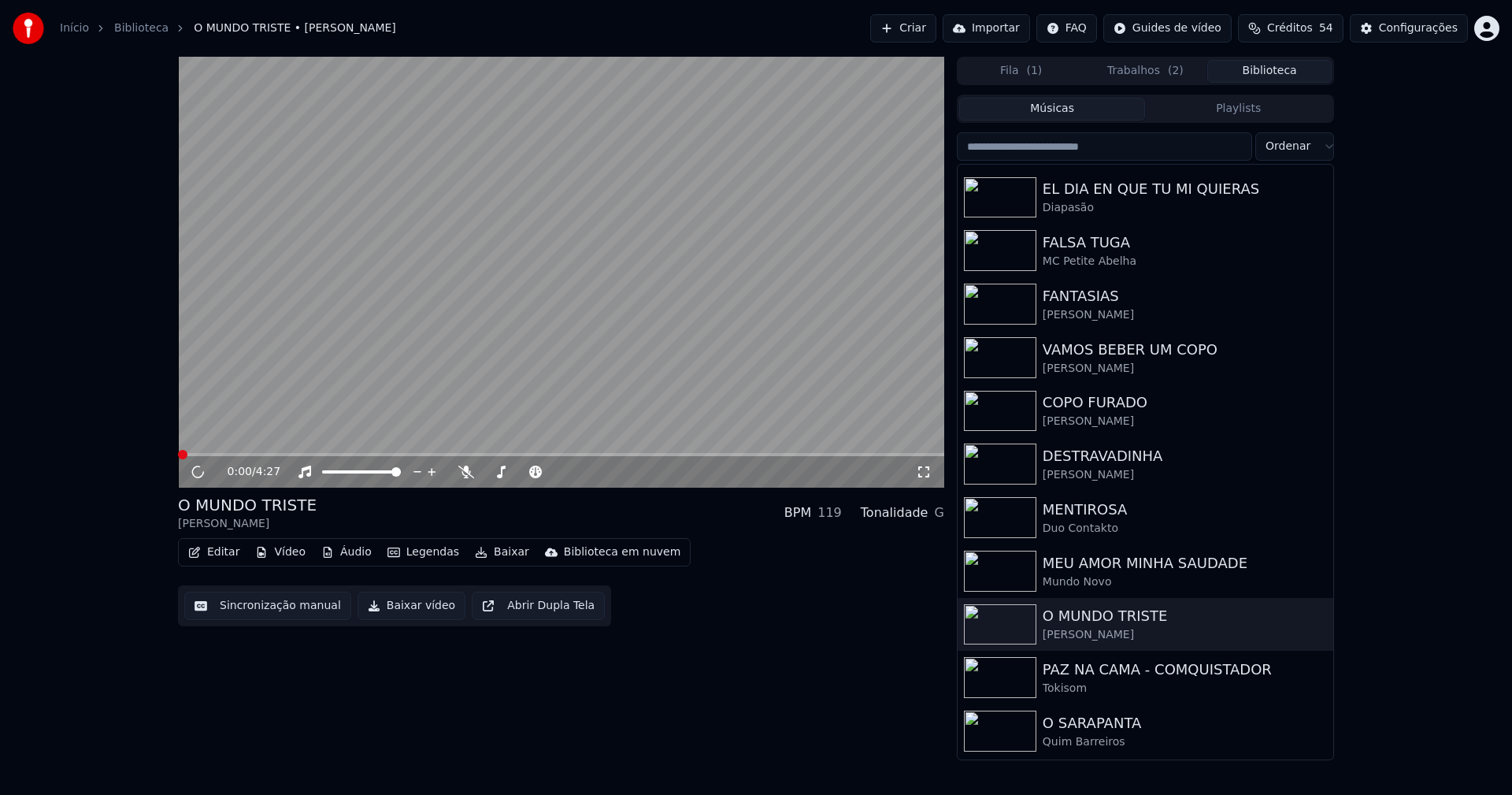
click at [479, 455] on span at bounding box center [560, 455] width 766 height 3
click at [202, 474] on icon at bounding box center [197, 471] width 8 height 9
click at [416, 602] on button "Baixar vídeo" at bounding box center [411, 606] width 108 height 28
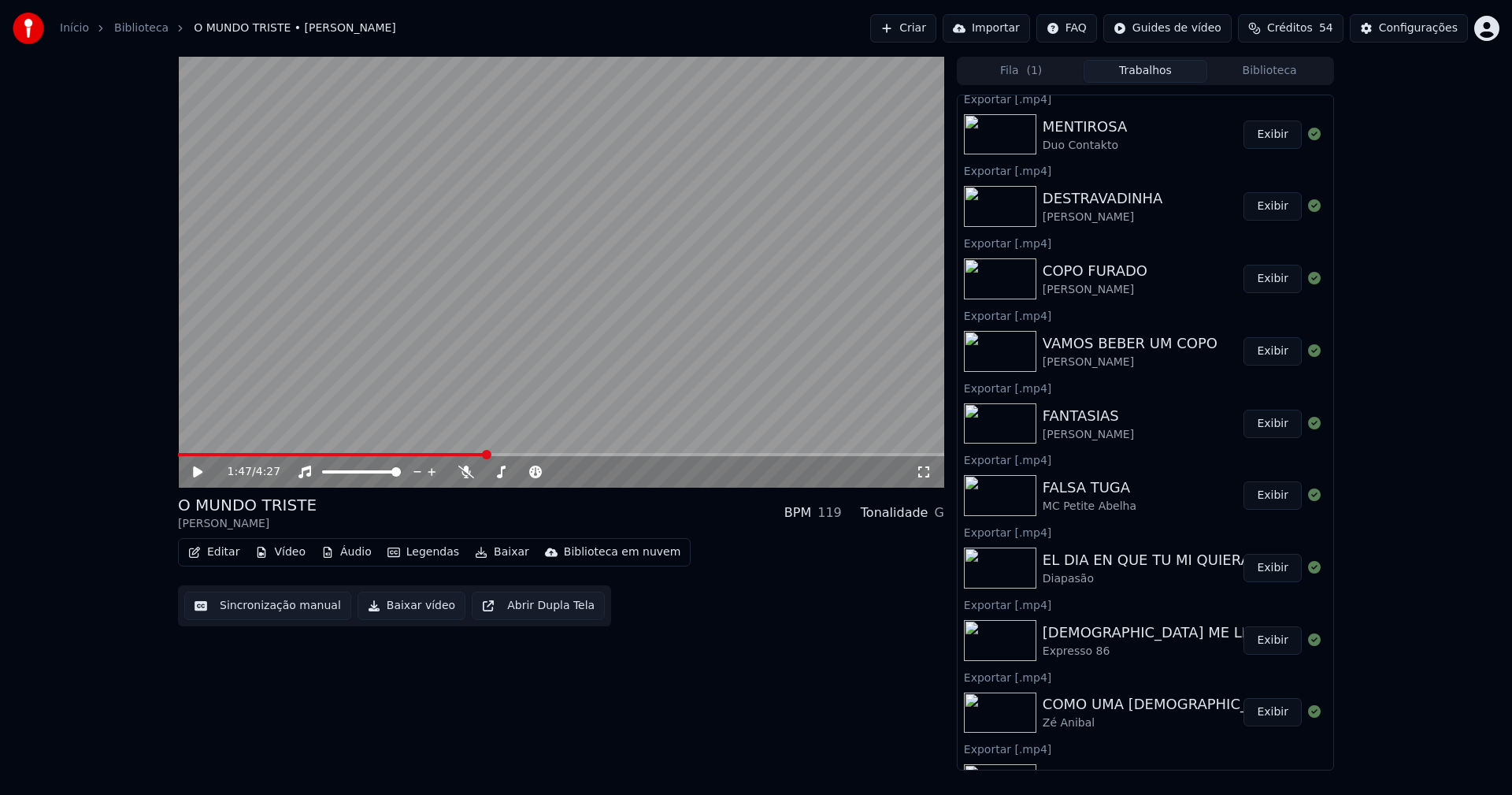
scroll to position [158, 0]
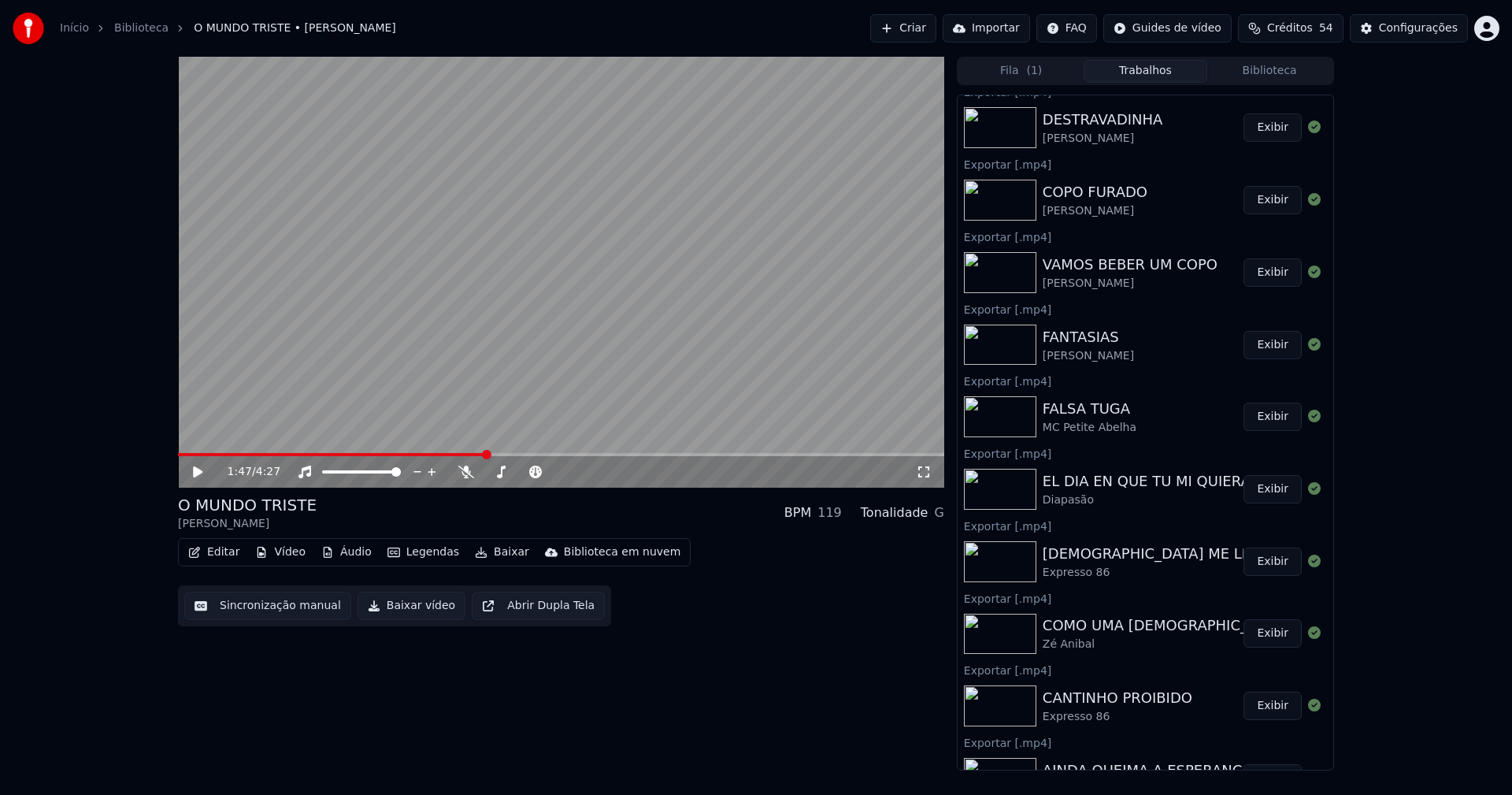
click at [1258, 705] on button "Exibir" at bounding box center [1272, 706] width 59 height 28
click at [1302, 25] on span "Créditos" at bounding box center [1289, 28] width 45 height 16
click at [1440, 217] on div "1:47 / 4:27 O MUNDO TRISTE [PERSON_NAME] BPM 119 Tonalidade G Editar Vídeo Áudi…" at bounding box center [756, 413] width 1512 height 713
click at [1276, 73] on button "Biblioteca" at bounding box center [1269, 71] width 125 height 23
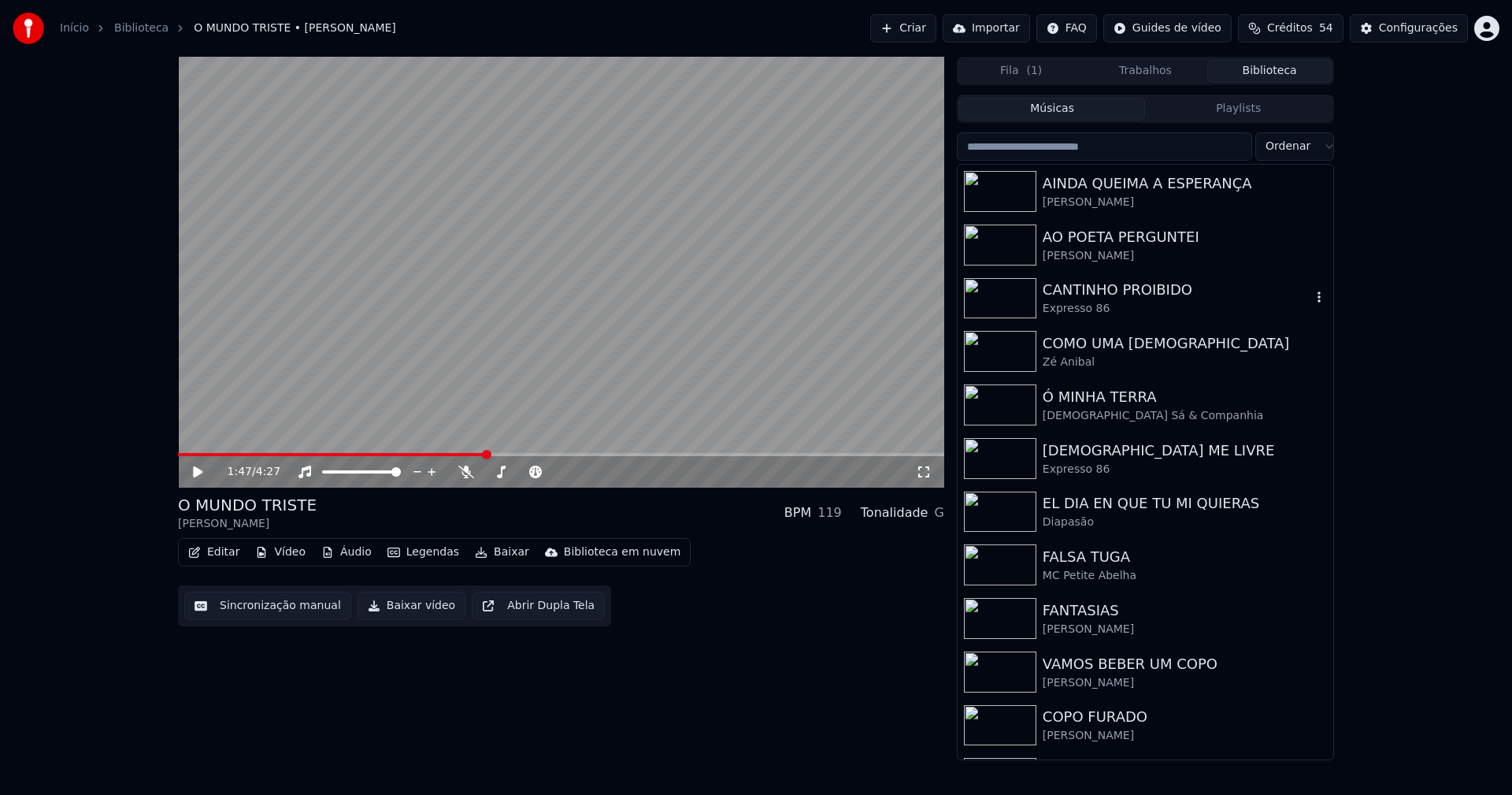
click at [1083, 310] on div "Expresso 86" at bounding box center [1177, 308] width 269 height 16
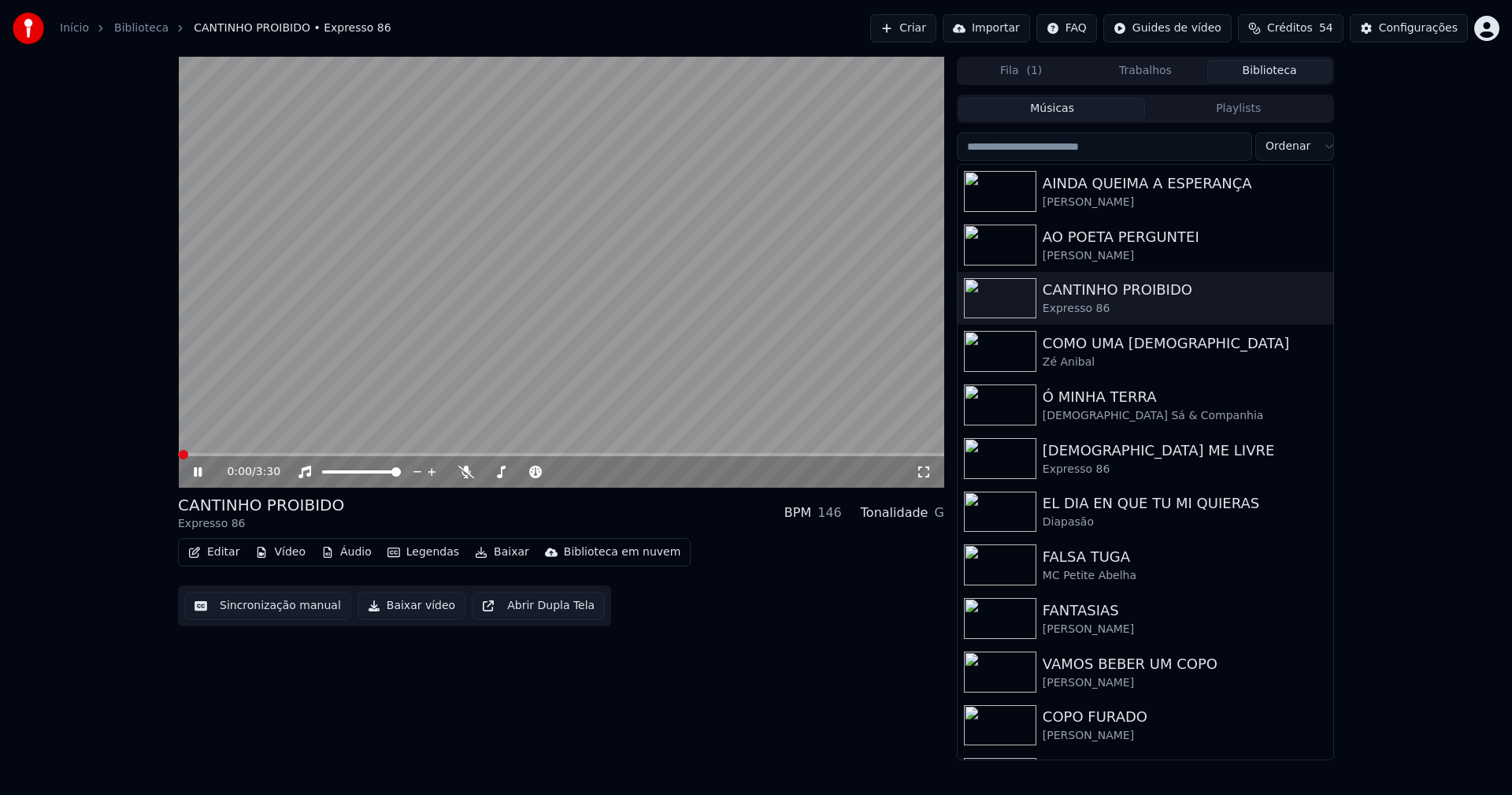
click at [383, 456] on span at bounding box center [560, 455] width 766 height 3
click at [196, 474] on icon at bounding box center [197, 471] width 8 height 9
click at [346, 553] on button "Áudio" at bounding box center [346, 552] width 63 height 22
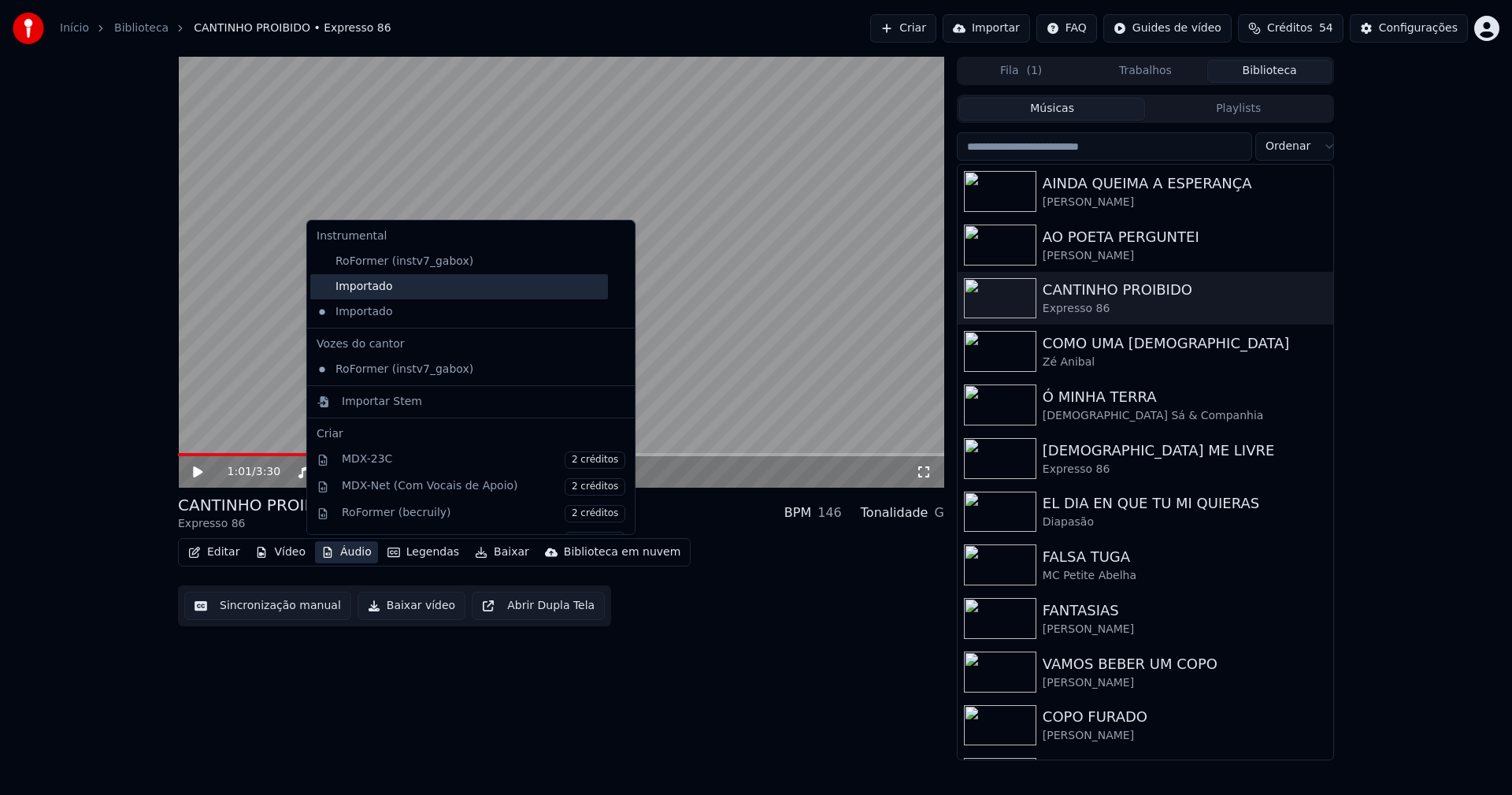
click at [379, 296] on div "Importado" at bounding box center [459, 287] width 297 height 25
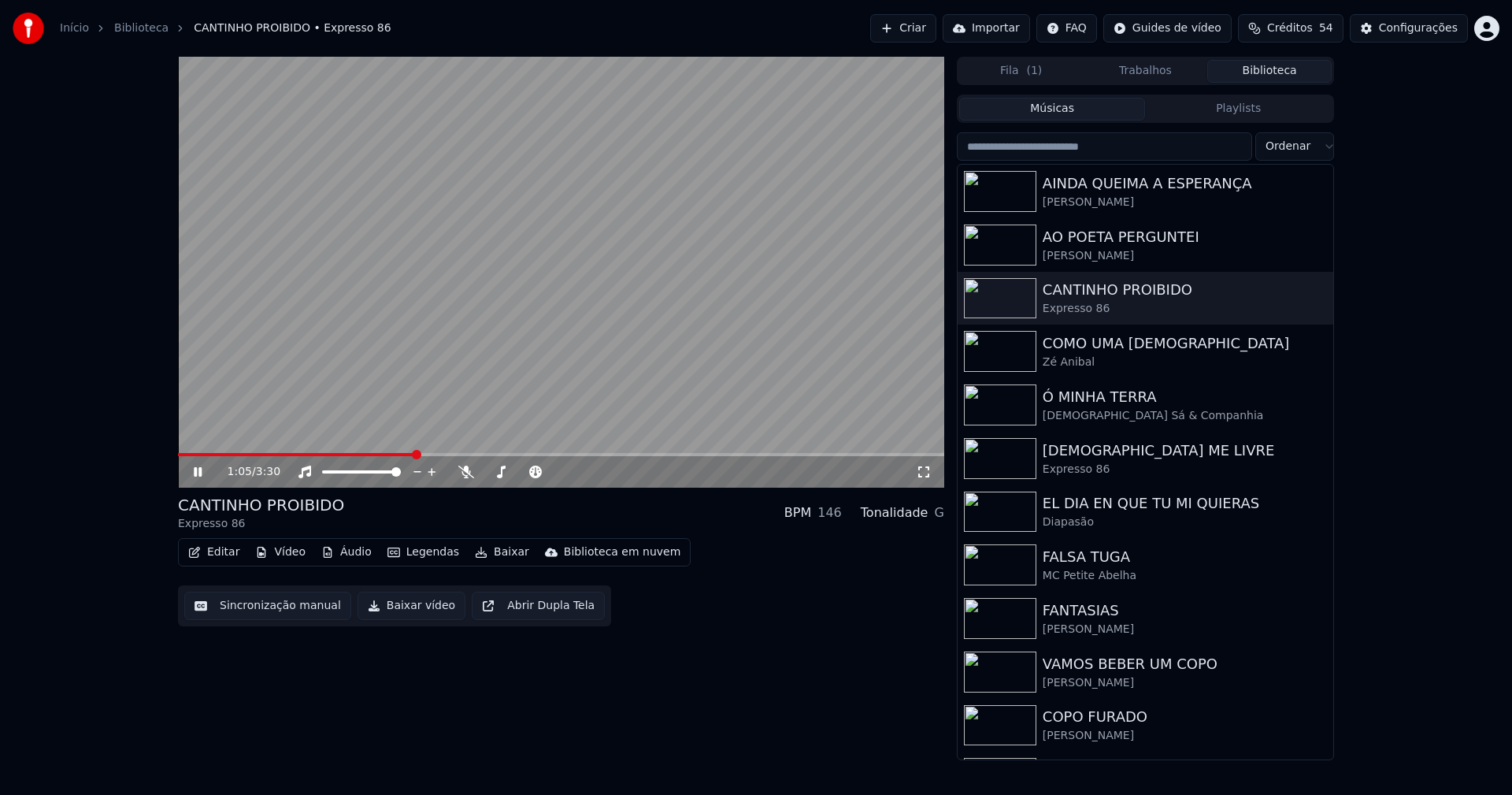
click at [199, 475] on icon at bounding box center [197, 471] width 8 height 9
click at [406, 610] on button "Baixar vídeo" at bounding box center [411, 606] width 108 height 28
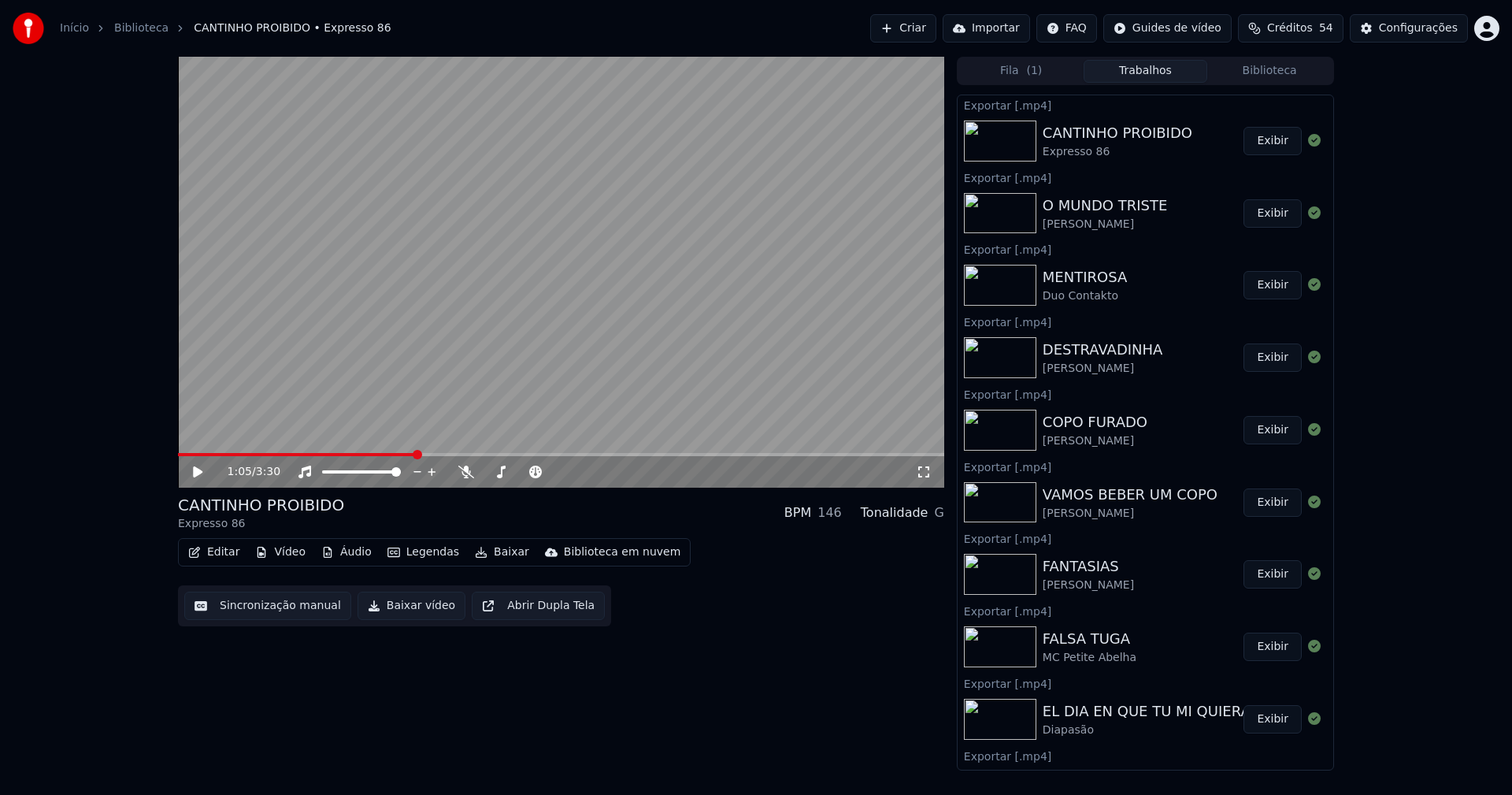
click at [1266, 70] on button "Biblioteca" at bounding box center [1269, 71] width 125 height 23
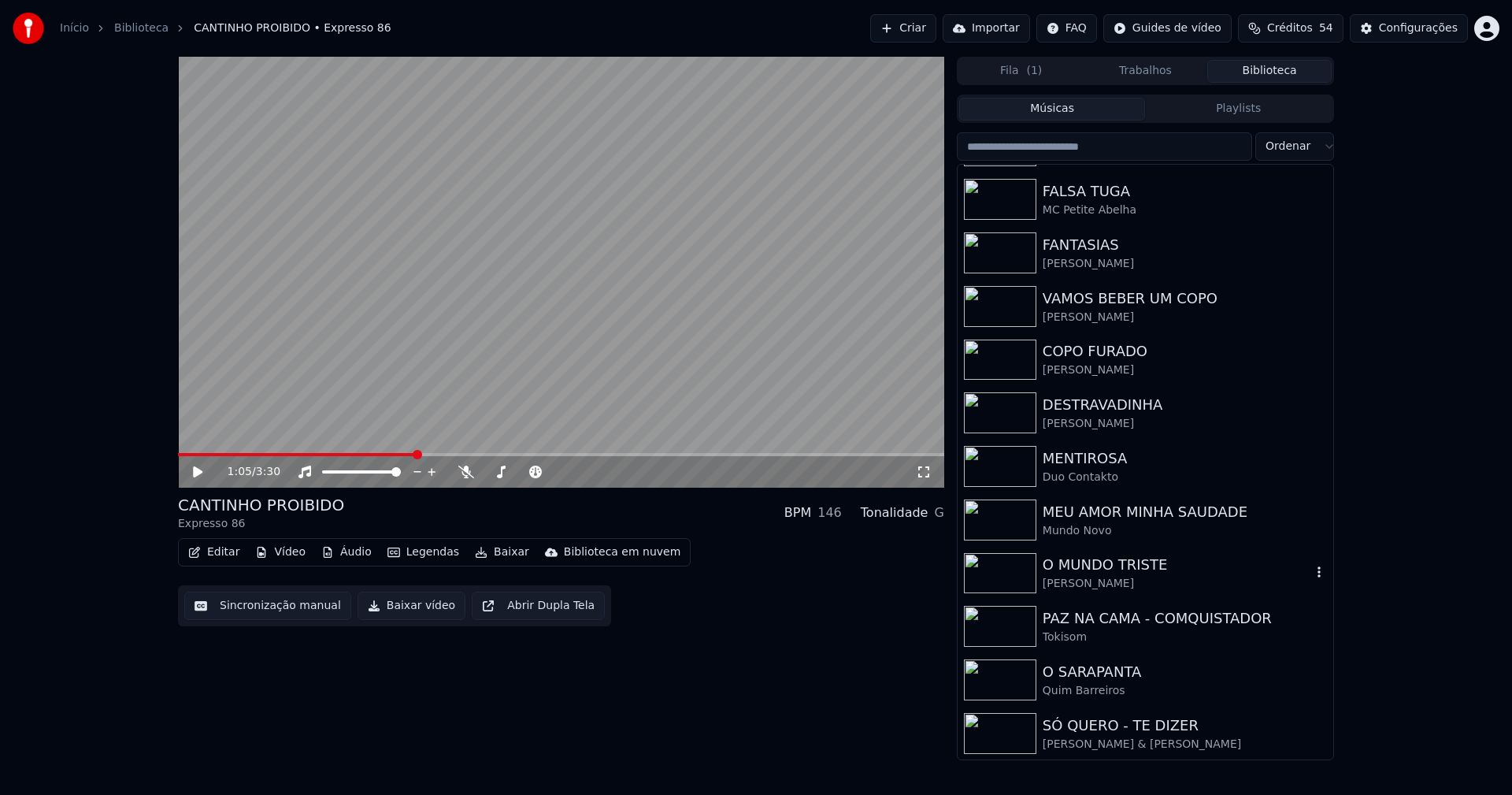
scroll to position [394, 0]
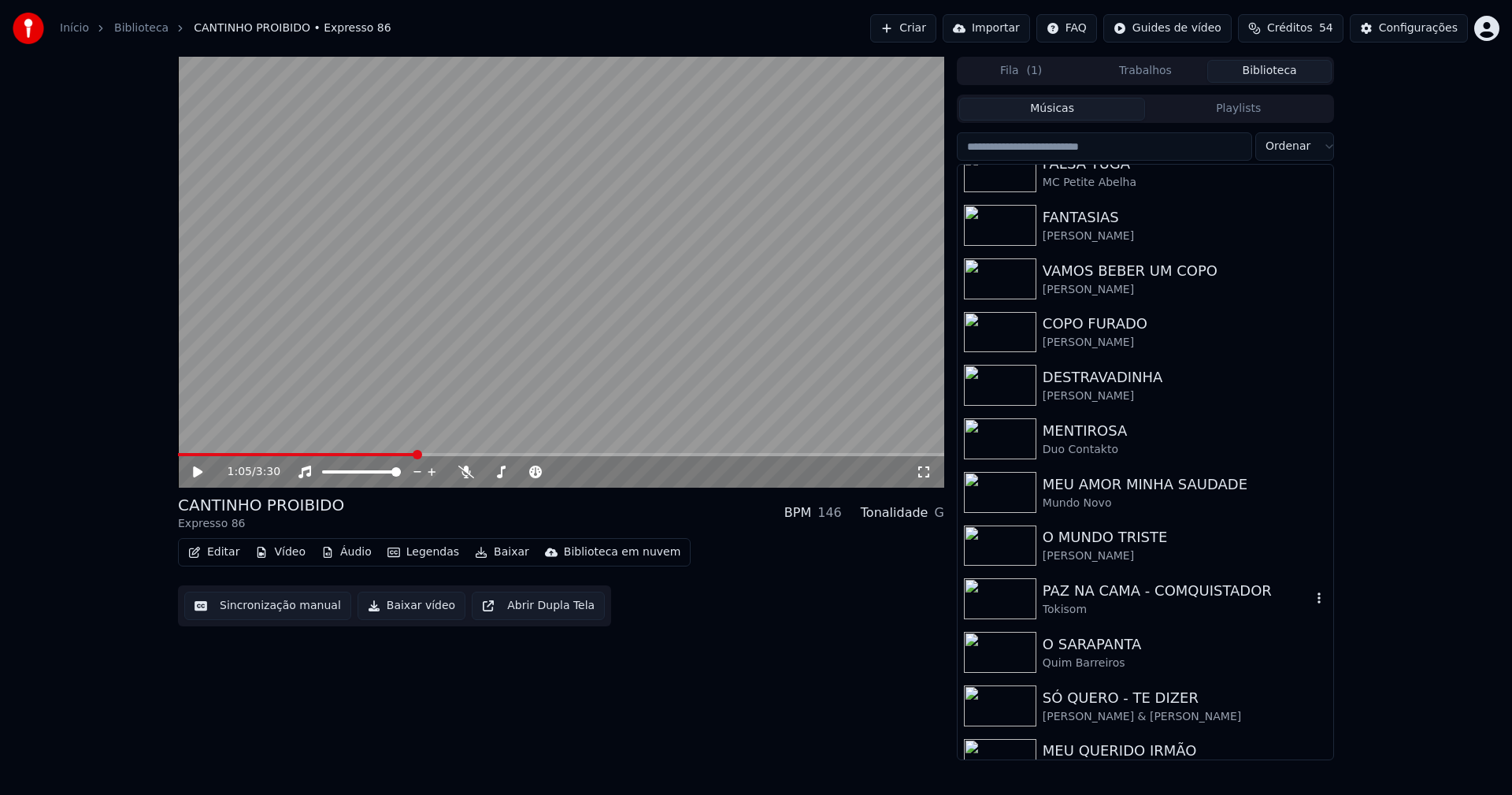
click at [1083, 591] on div "PAZ NA CAMA - COMQUISTADOR" at bounding box center [1177, 590] width 269 height 22
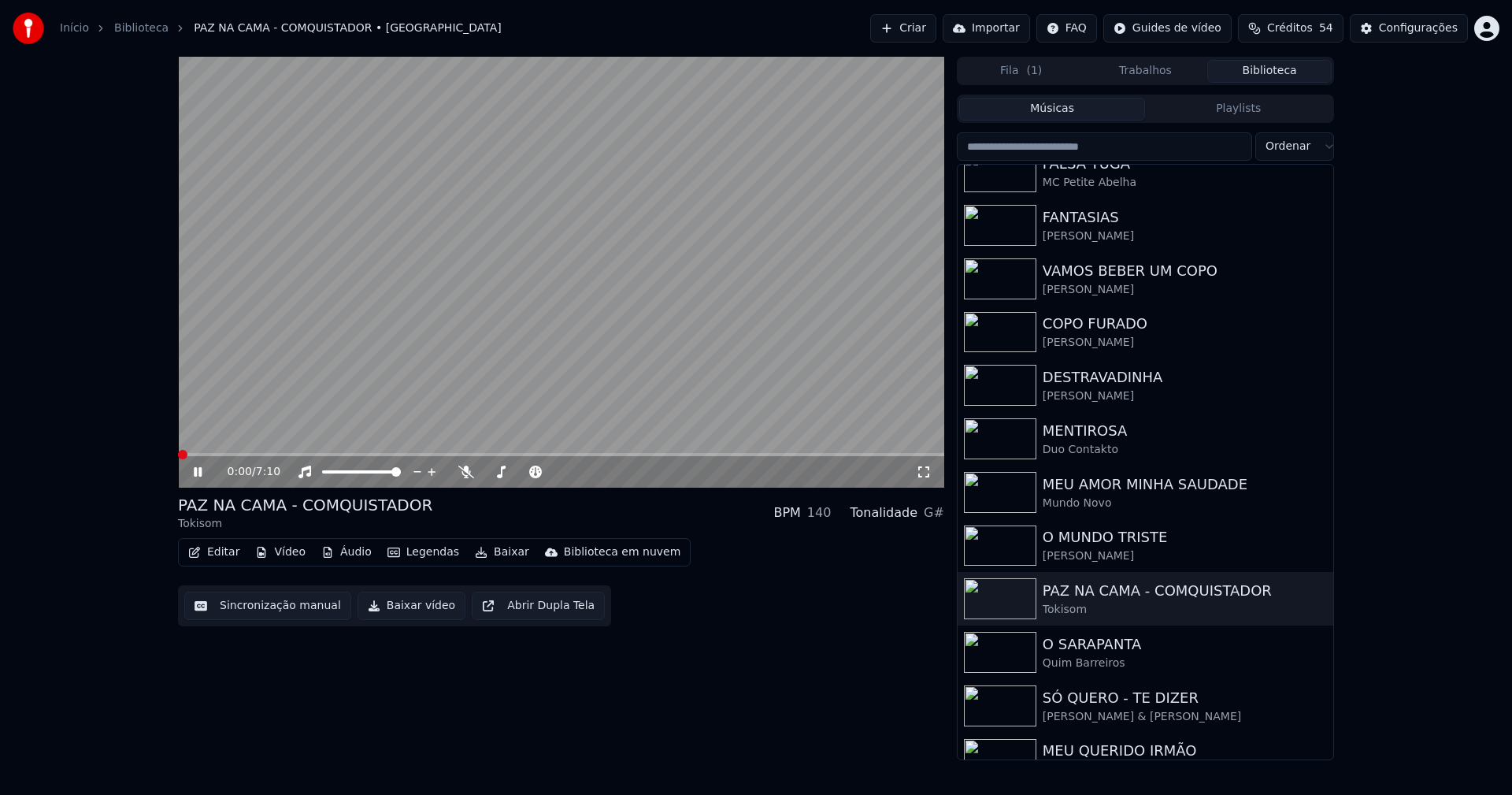
click at [444, 455] on span at bounding box center [560, 455] width 766 height 3
click at [203, 472] on icon at bounding box center [209, 471] width 37 height 12
click at [406, 602] on button "Baixar vídeo" at bounding box center [411, 606] width 108 height 28
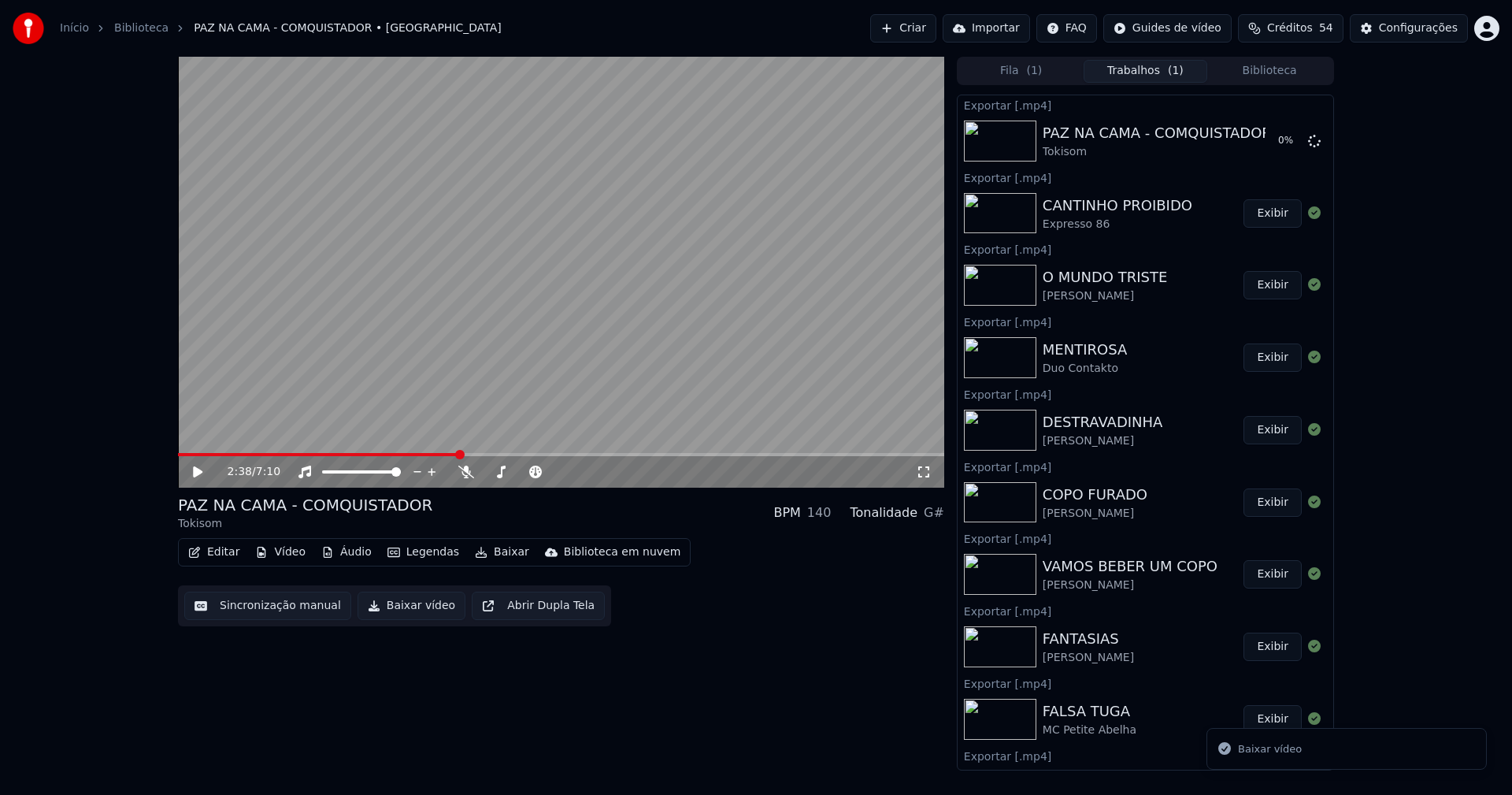
click at [1265, 81] on button "Biblioteca" at bounding box center [1269, 71] width 125 height 23
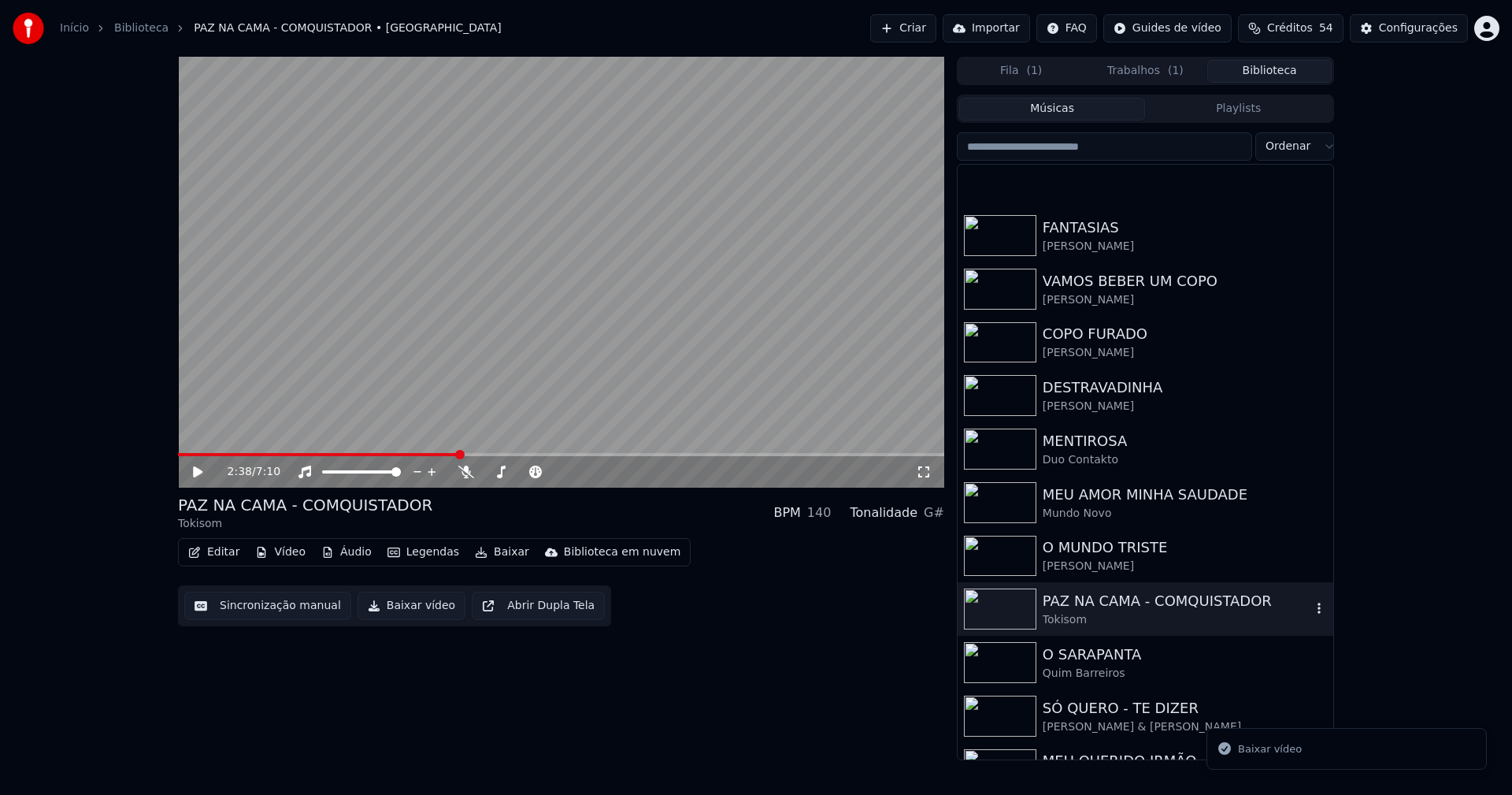
scroll to position [474, 0]
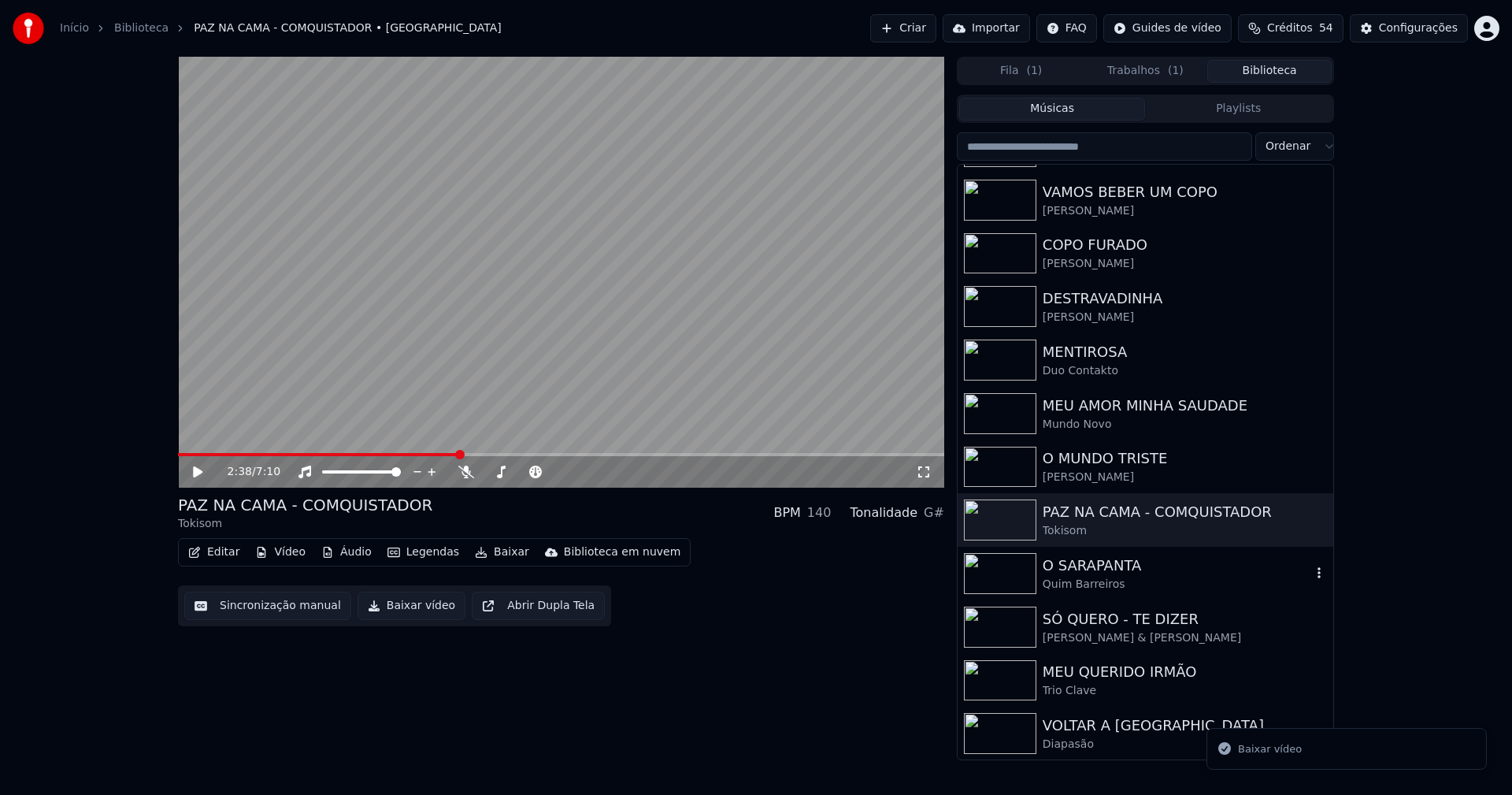
click at [1091, 585] on div "Quim Barreiros" at bounding box center [1177, 584] width 269 height 16
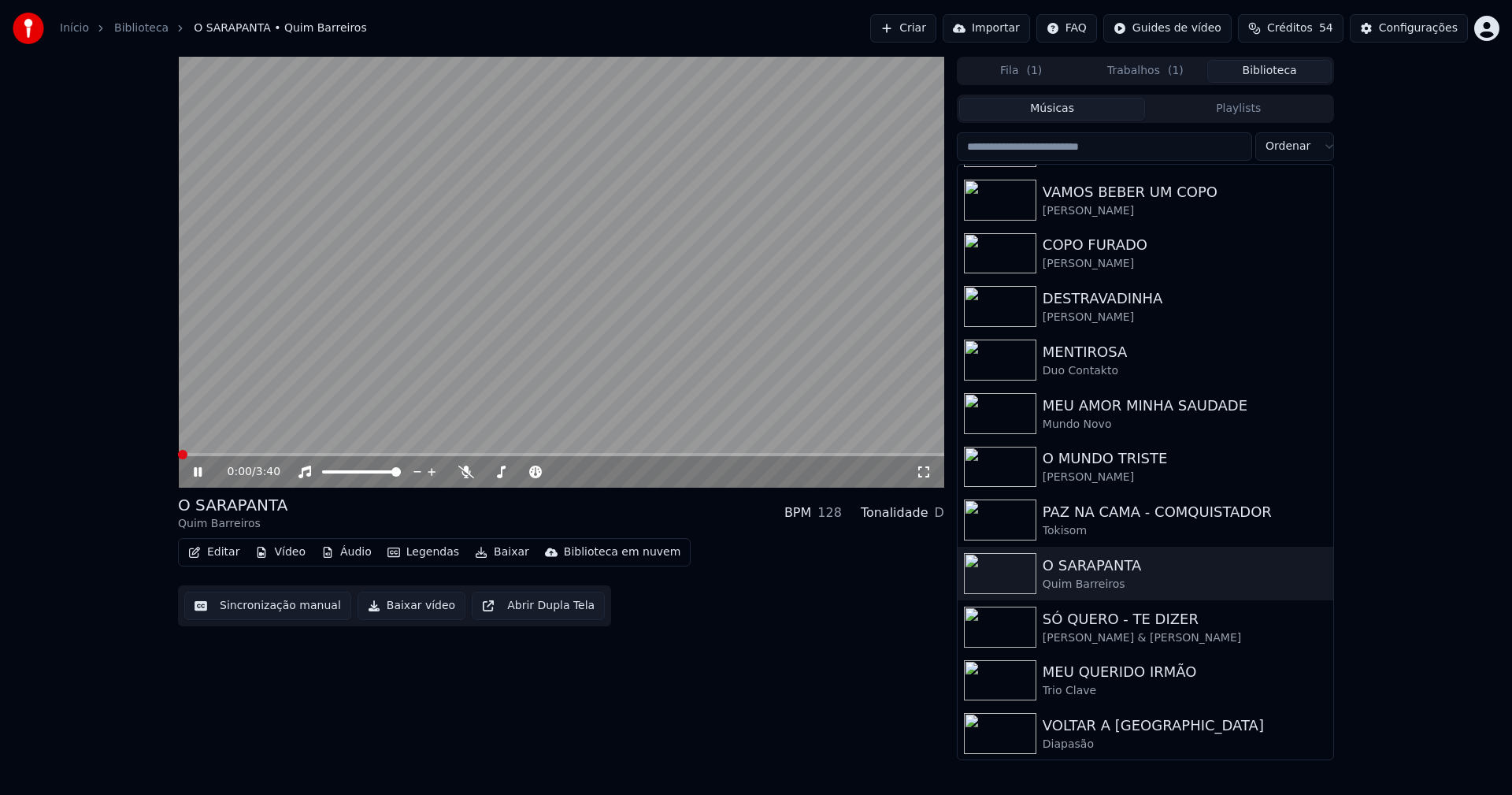
click at [349, 455] on span at bounding box center [560, 455] width 766 height 3
click at [449, 454] on span at bounding box center [560, 455] width 766 height 3
click at [529, 453] on span at bounding box center [560, 455] width 766 height 3
click at [202, 474] on icon at bounding box center [197, 471] width 8 height 9
click at [402, 607] on button "Baixar vídeo" at bounding box center [411, 606] width 108 height 28
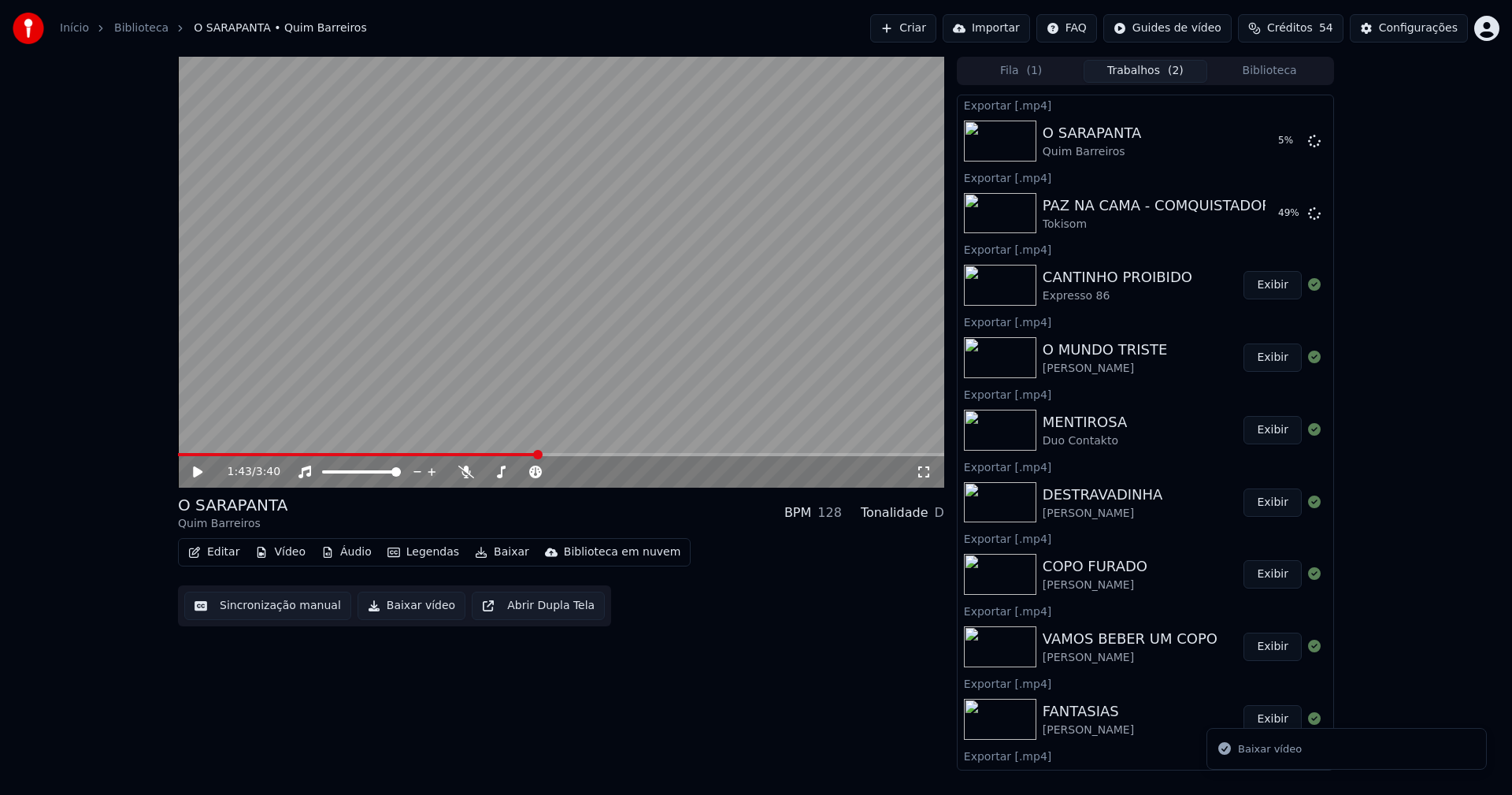
click at [1286, 72] on button "Biblioteca" at bounding box center [1269, 71] width 125 height 23
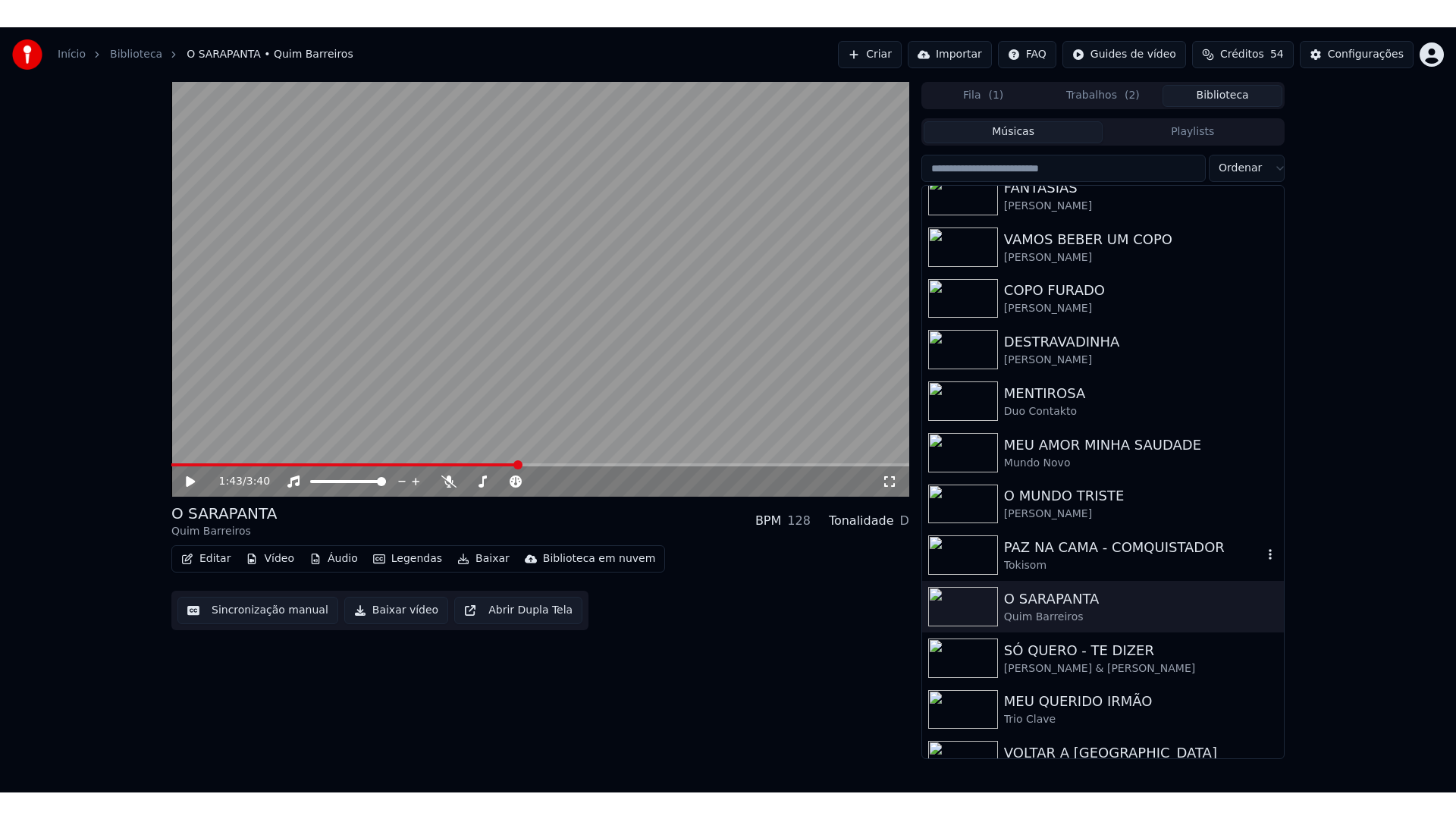
scroll to position [457, 0]
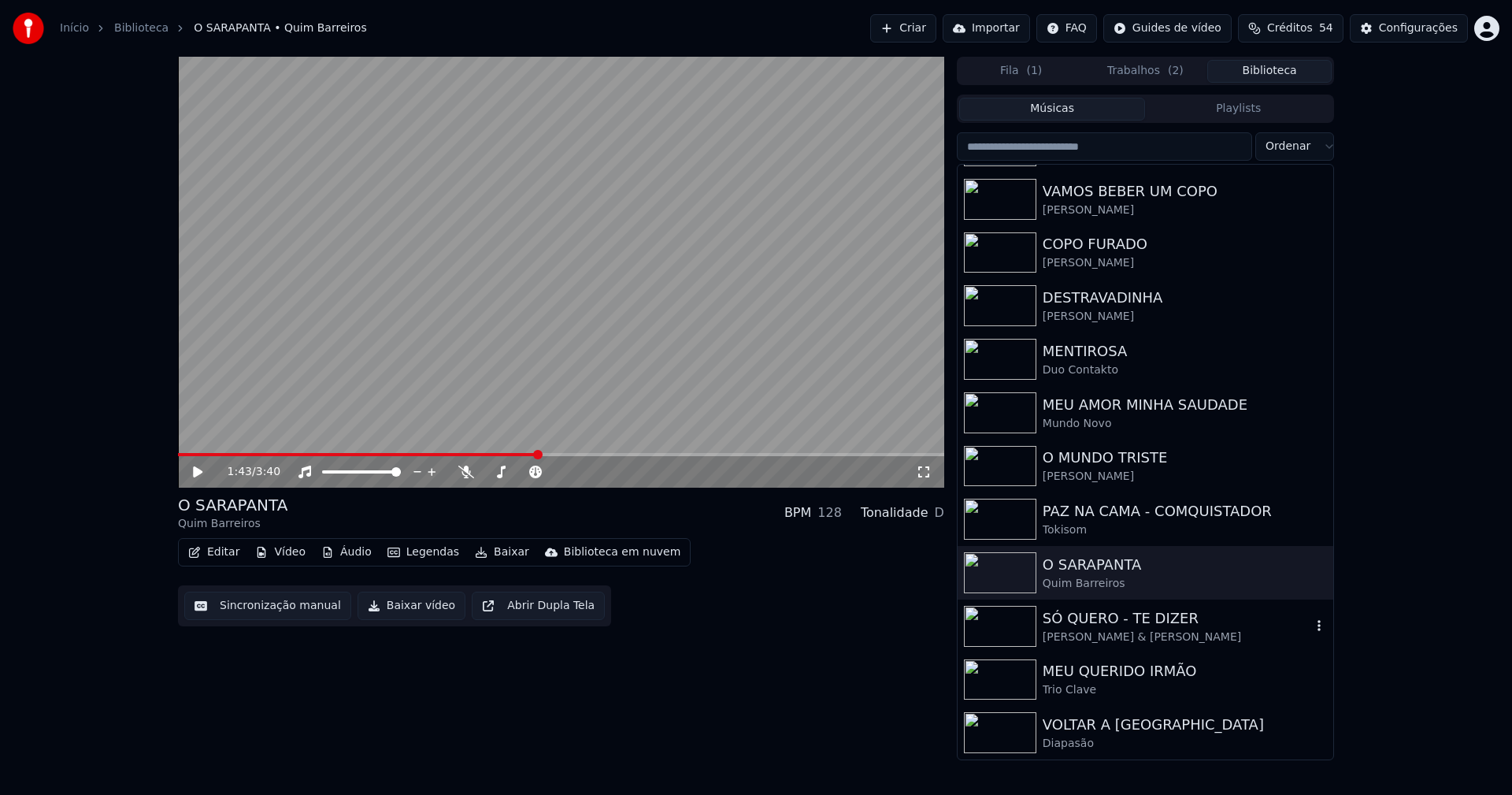
click at [1079, 622] on div "SÓ QUERO - TE DIZER" at bounding box center [1177, 618] width 269 height 22
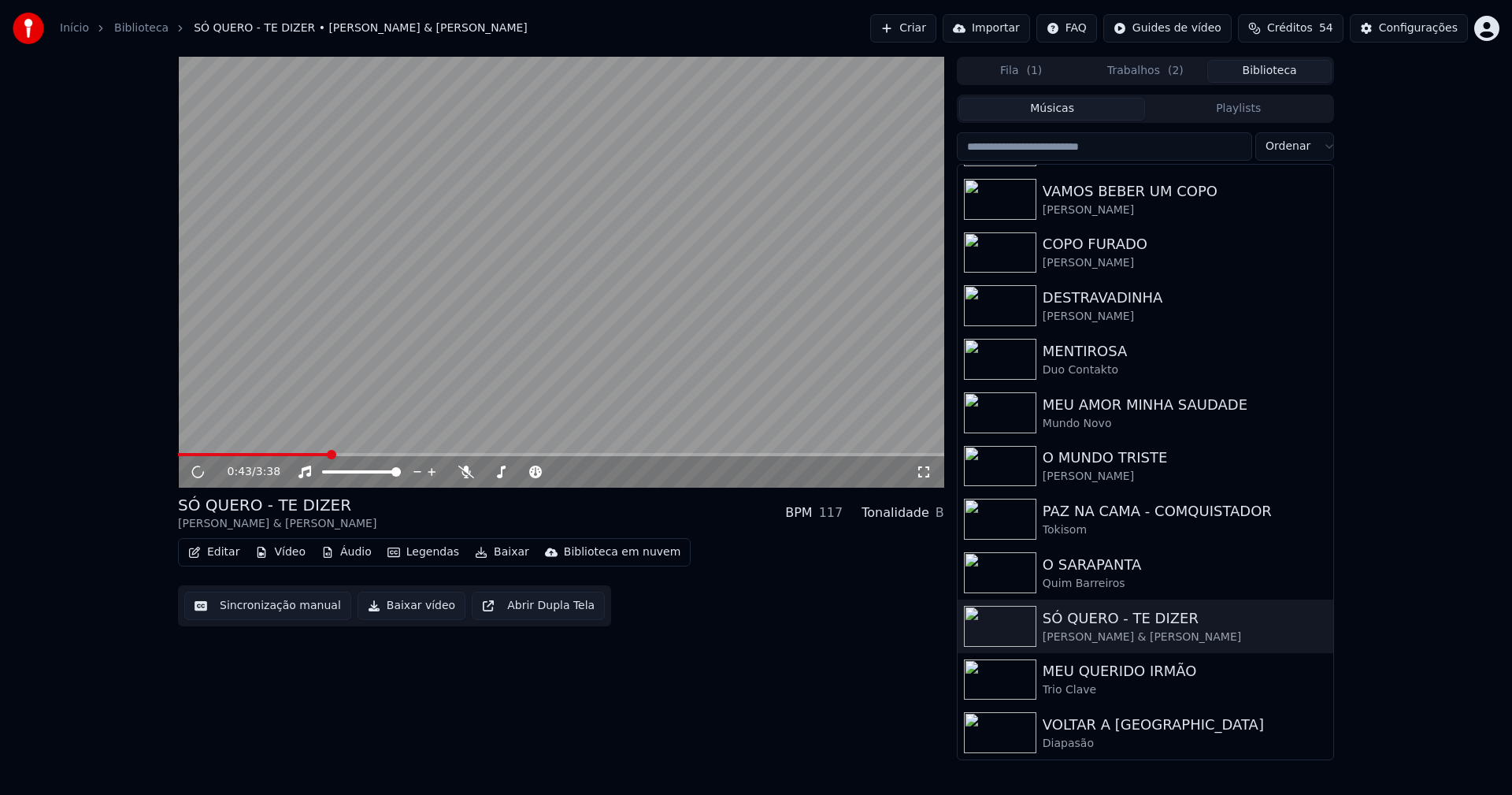
click at [330, 453] on span at bounding box center [560, 455] width 766 height 3
click at [440, 454] on span at bounding box center [560, 455] width 766 height 3
click at [197, 470] on icon at bounding box center [209, 471] width 37 height 12
click at [925, 473] on icon at bounding box center [923, 471] width 16 height 12
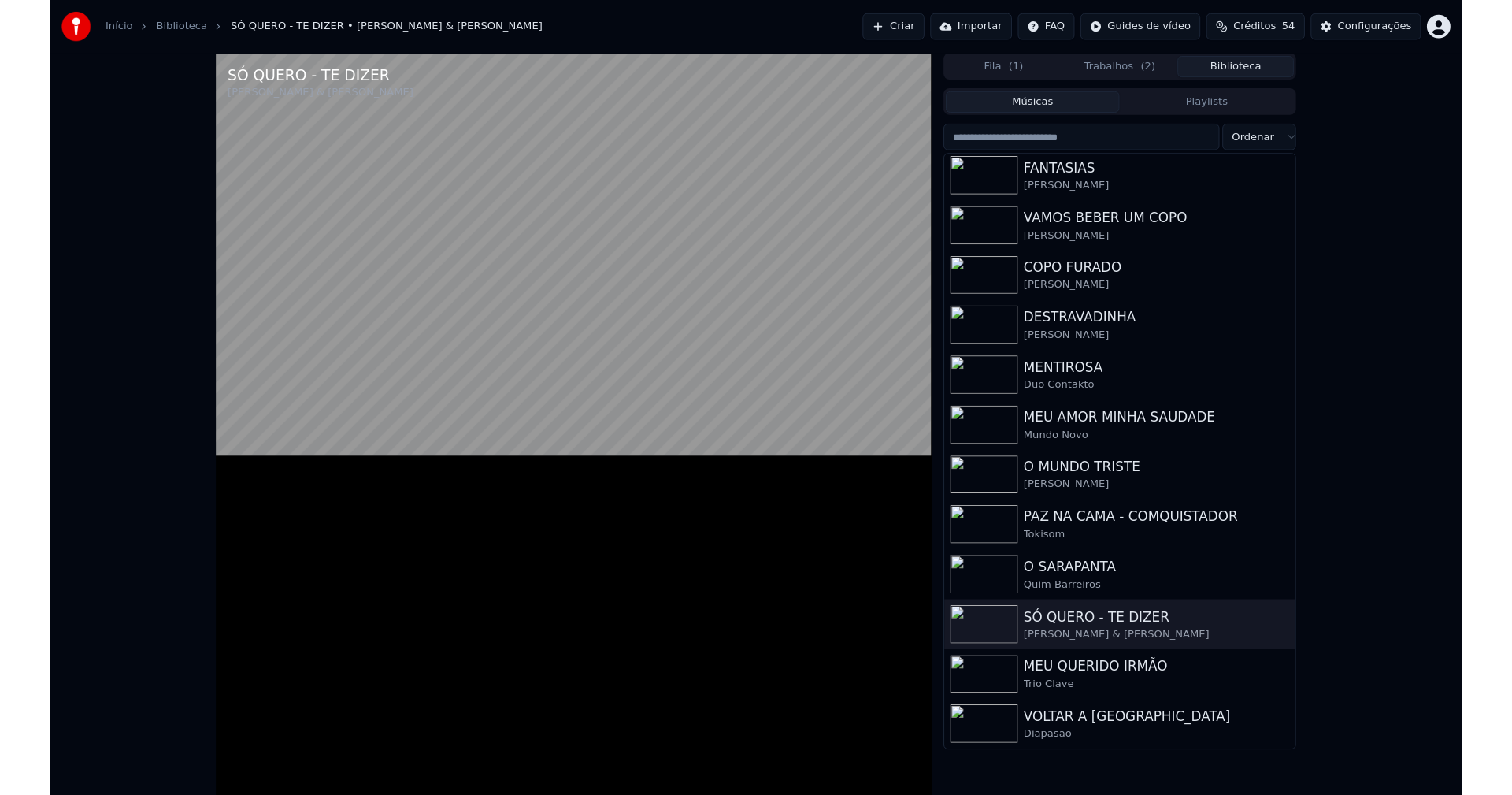
scroll to position [432, 0]
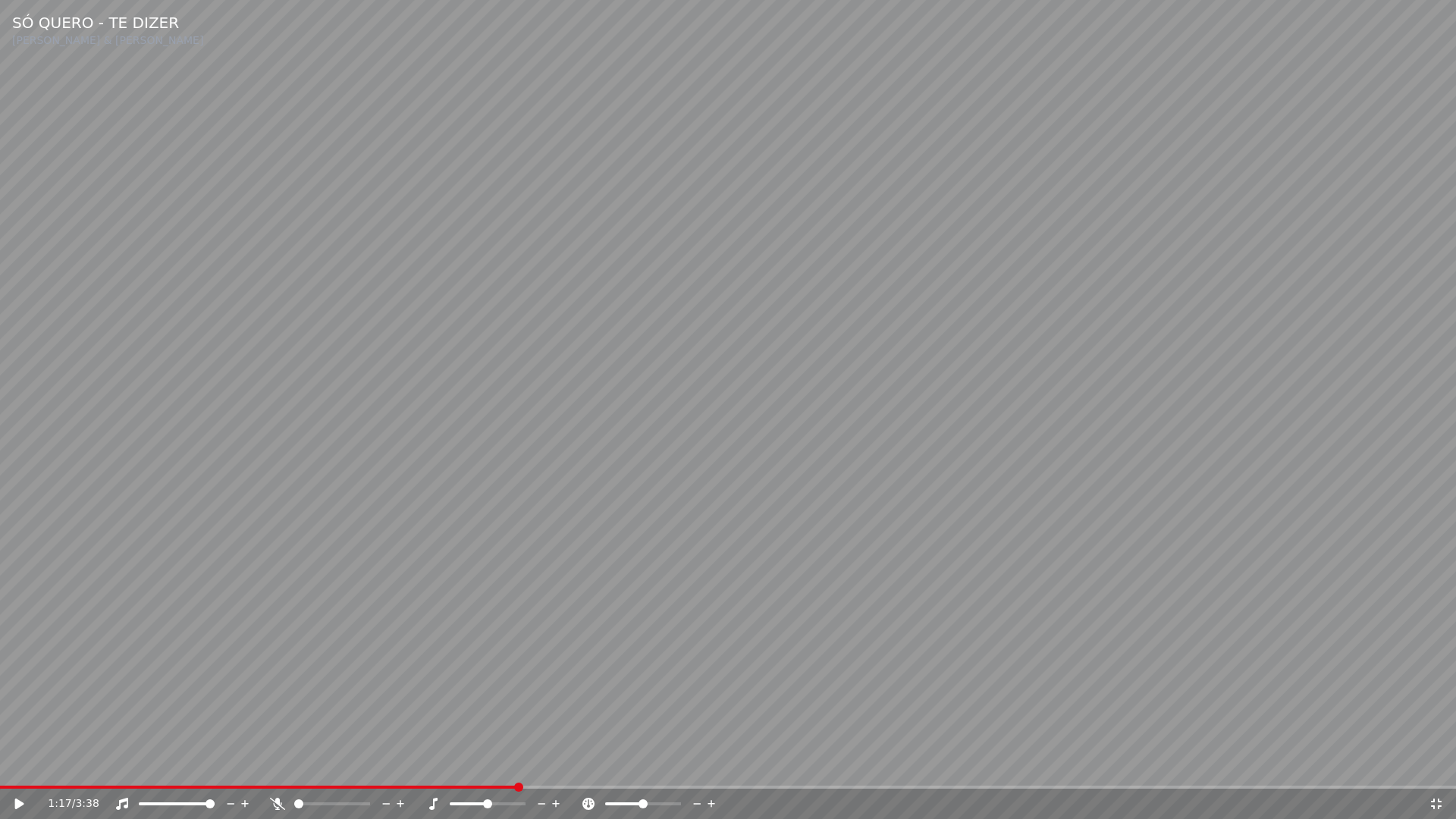
click at [24, 765] on icon at bounding box center [29, 804] width 36 height 12
click at [25, 765] on icon at bounding box center [29, 804] width 36 height 12
click at [1434, 765] on icon at bounding box center [1435, 804] width 10 height 10
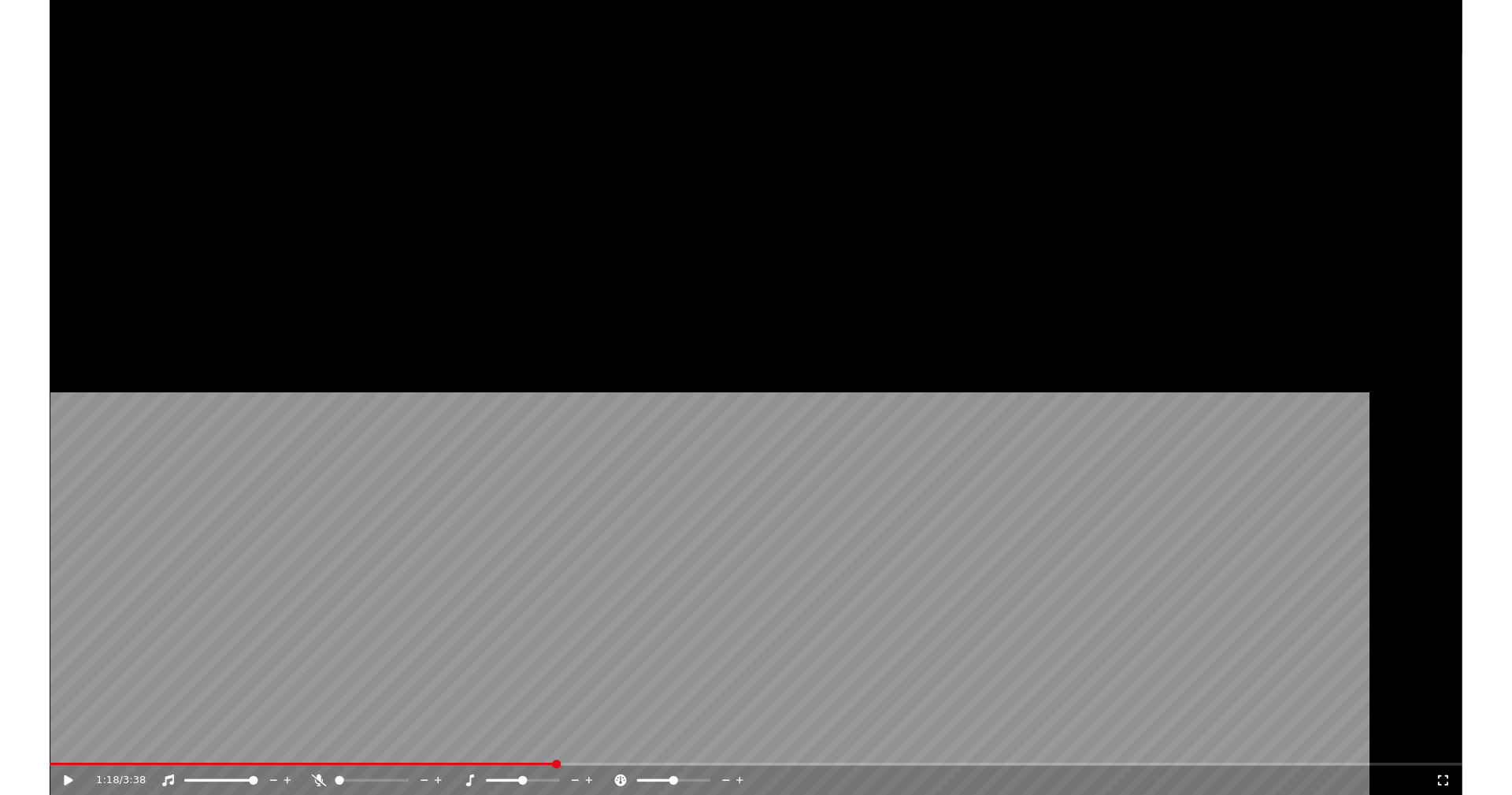
scroll to position [474, 0]
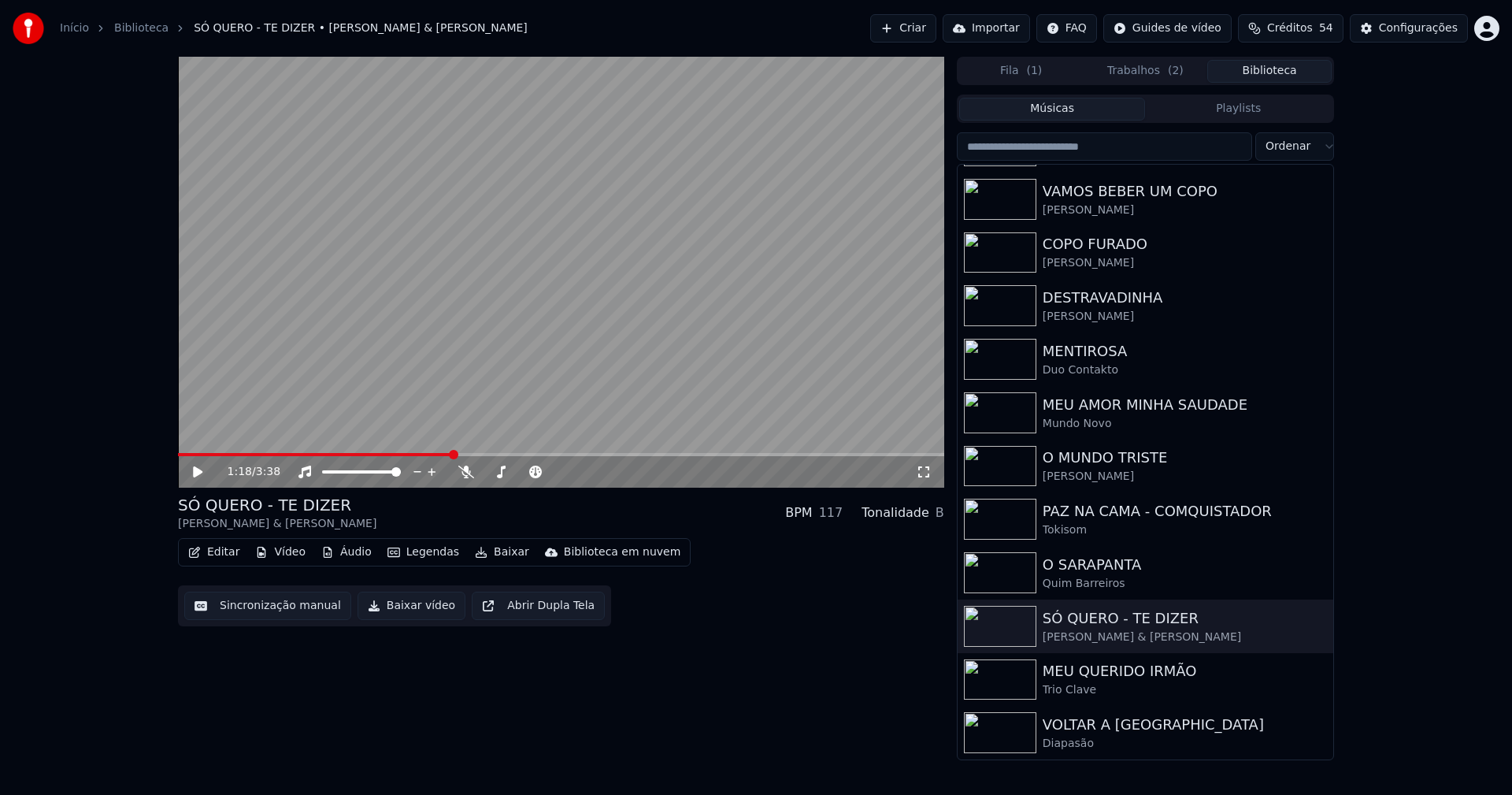
click at [386, 615] on button "Baixar vídeo" at bounding box center [411, 606] width 108 height 28
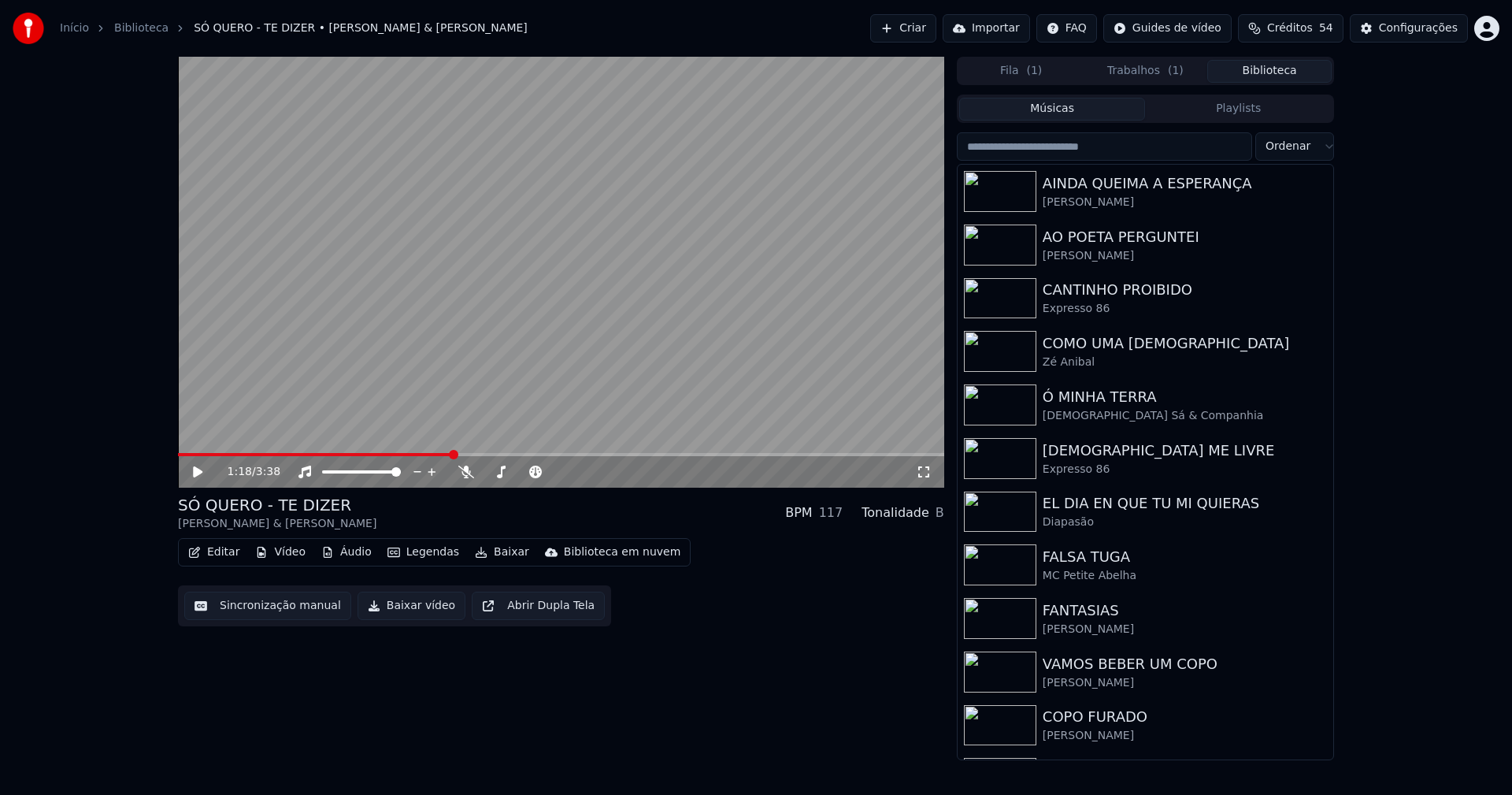
click at [1284, 70] on button "Biblioteca" at bounding box center [1269, 71] width 125 height 23
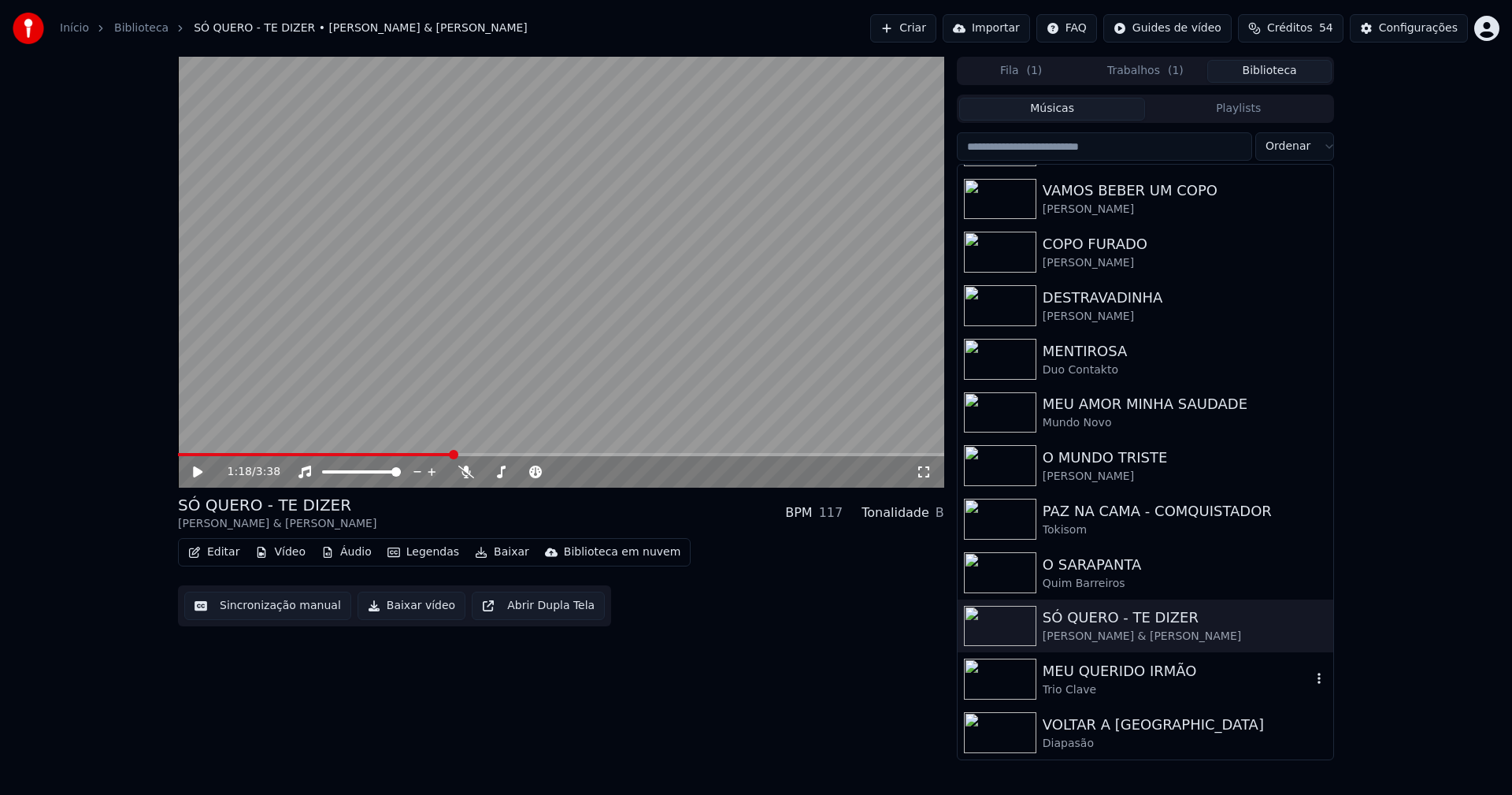
drag, startPoint x: 1161, startPoint y: 676, endPoint x: 1172, endPoint y: 675, distance: 11.0
click at [1162, 676] on div "MEU QUERIDO IRMÃO" at bounding box center [1177, 671] width 269 height 22
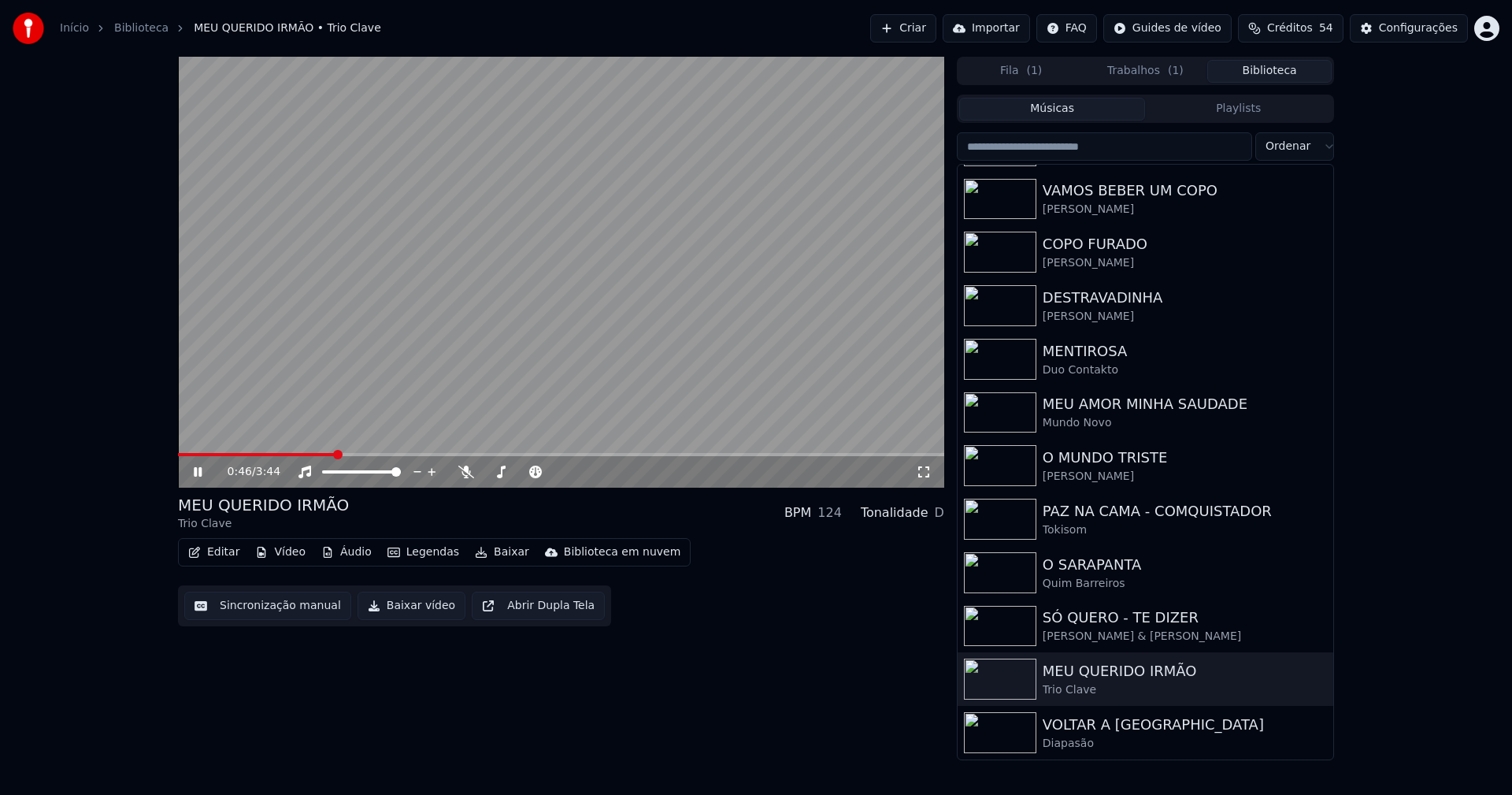
click at [333, 456] on span at bounding box center [560, 455] width 766 height 3
click at [226, 552] on button "Editar" at bounding box center [213, 552] width 64 height 22
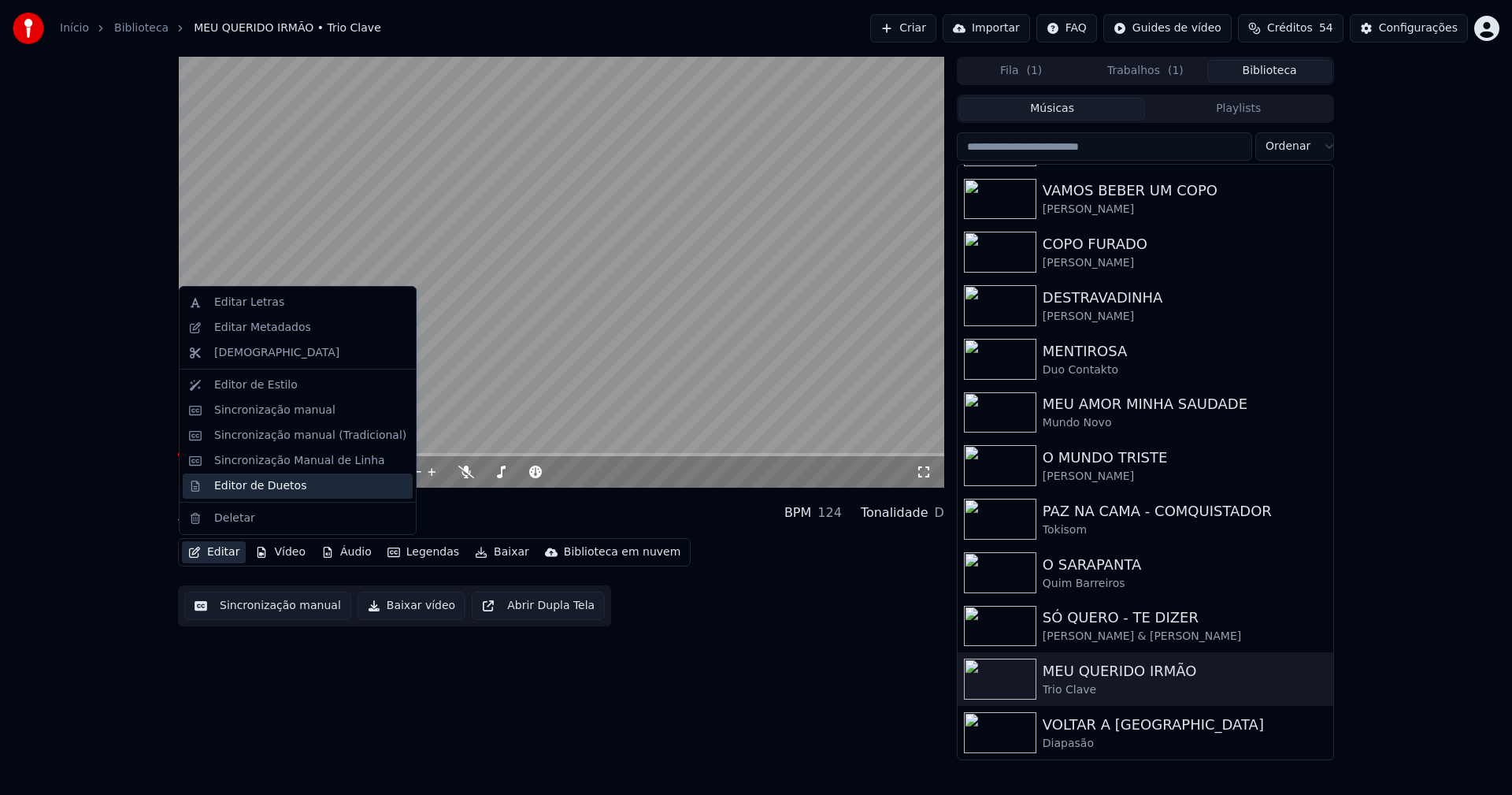
click at [251, 488] on div "Editor de Duetos" at bounding box center [260, 485] width 93 height 16
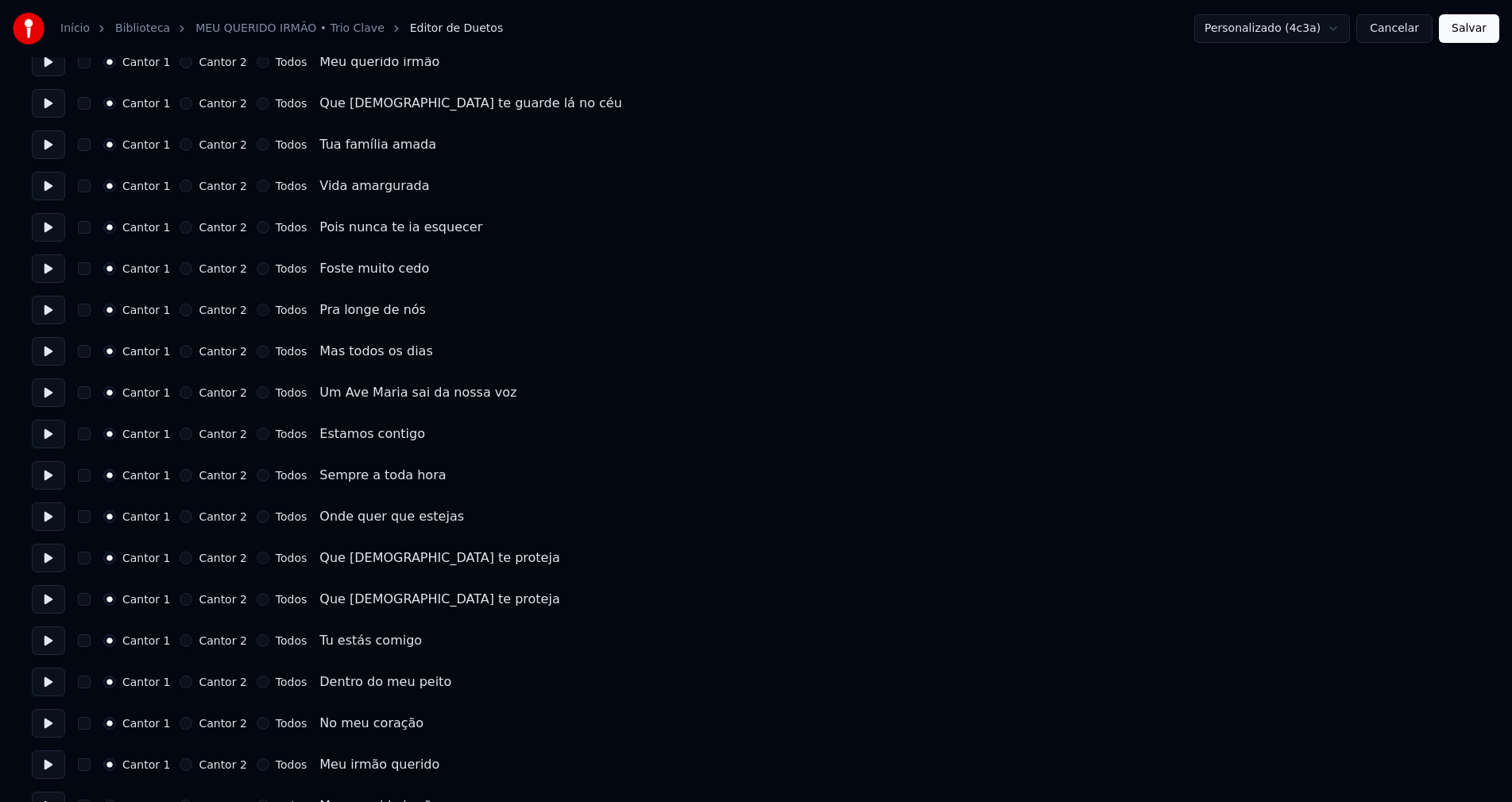
scroll to position [159, 0]
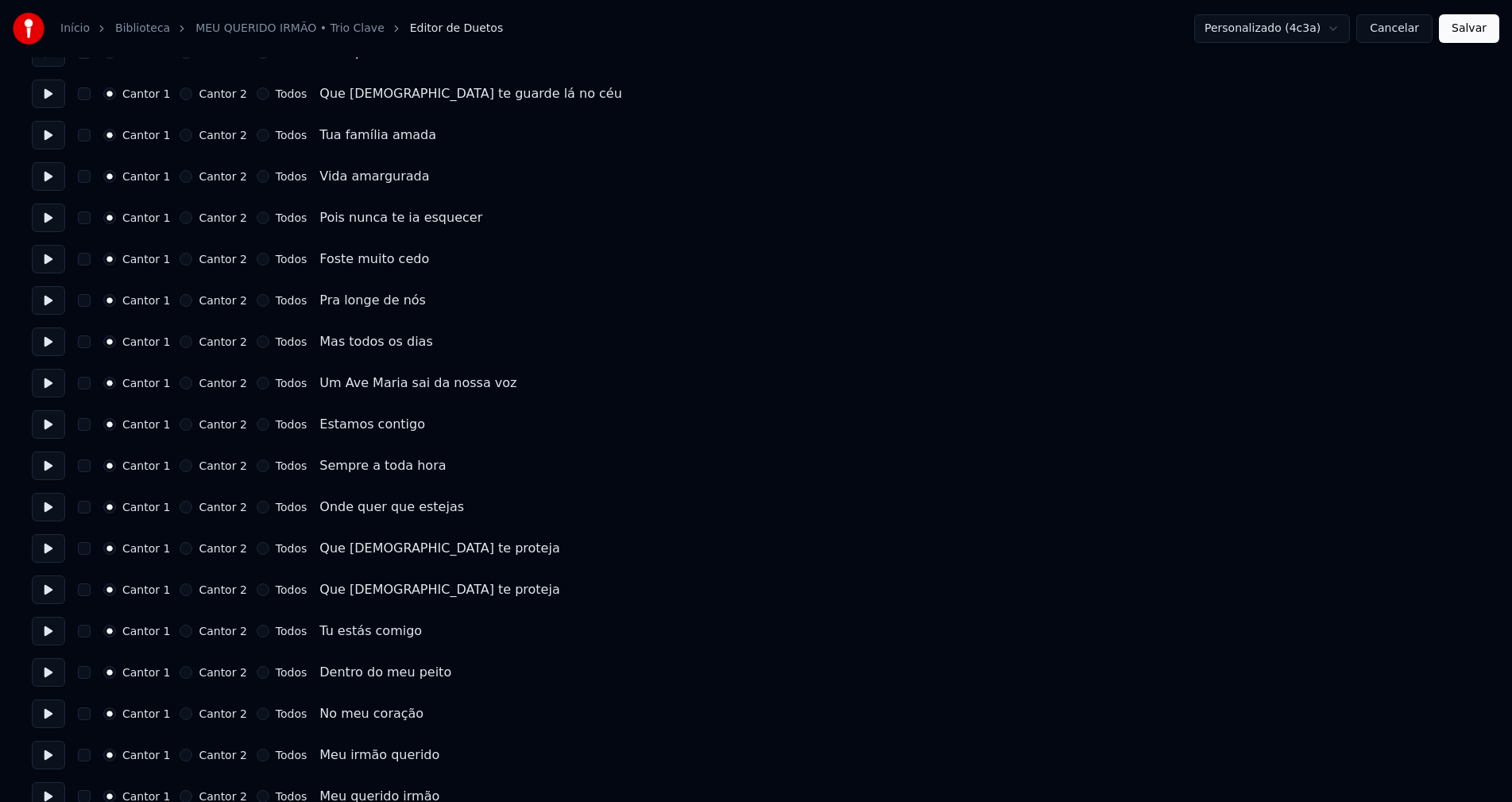
click at [257, 424] on button "Todos" at bounding box center [263, 424] width 13 height 13
click at [257, 466] on button "Todos" at bounding box center [263, 465] width 13 height 13
click at [257, 509] on button "Todos" at bounding box center [263, 506] width 13 height 13
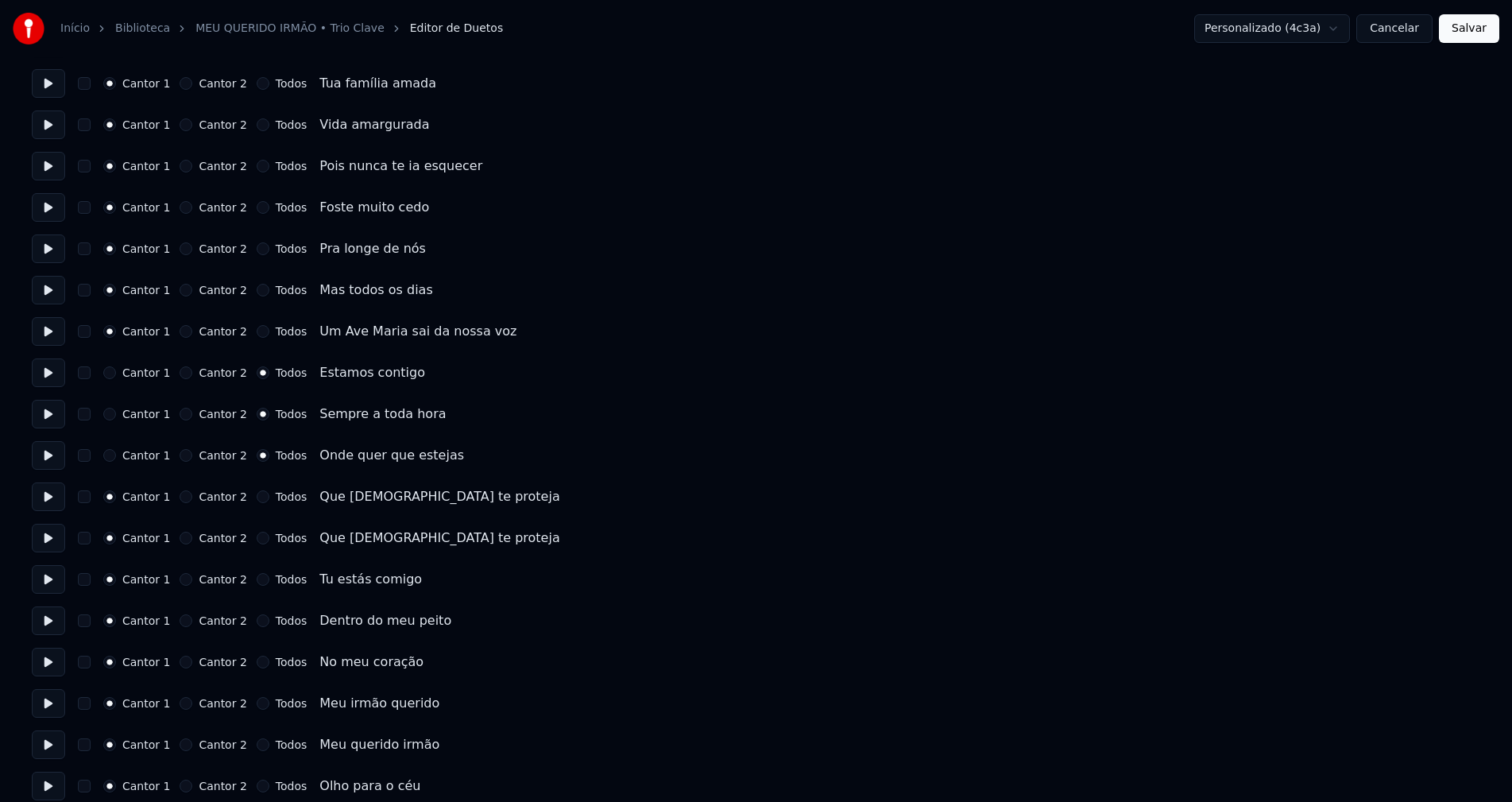
scroll to position [238, 0]
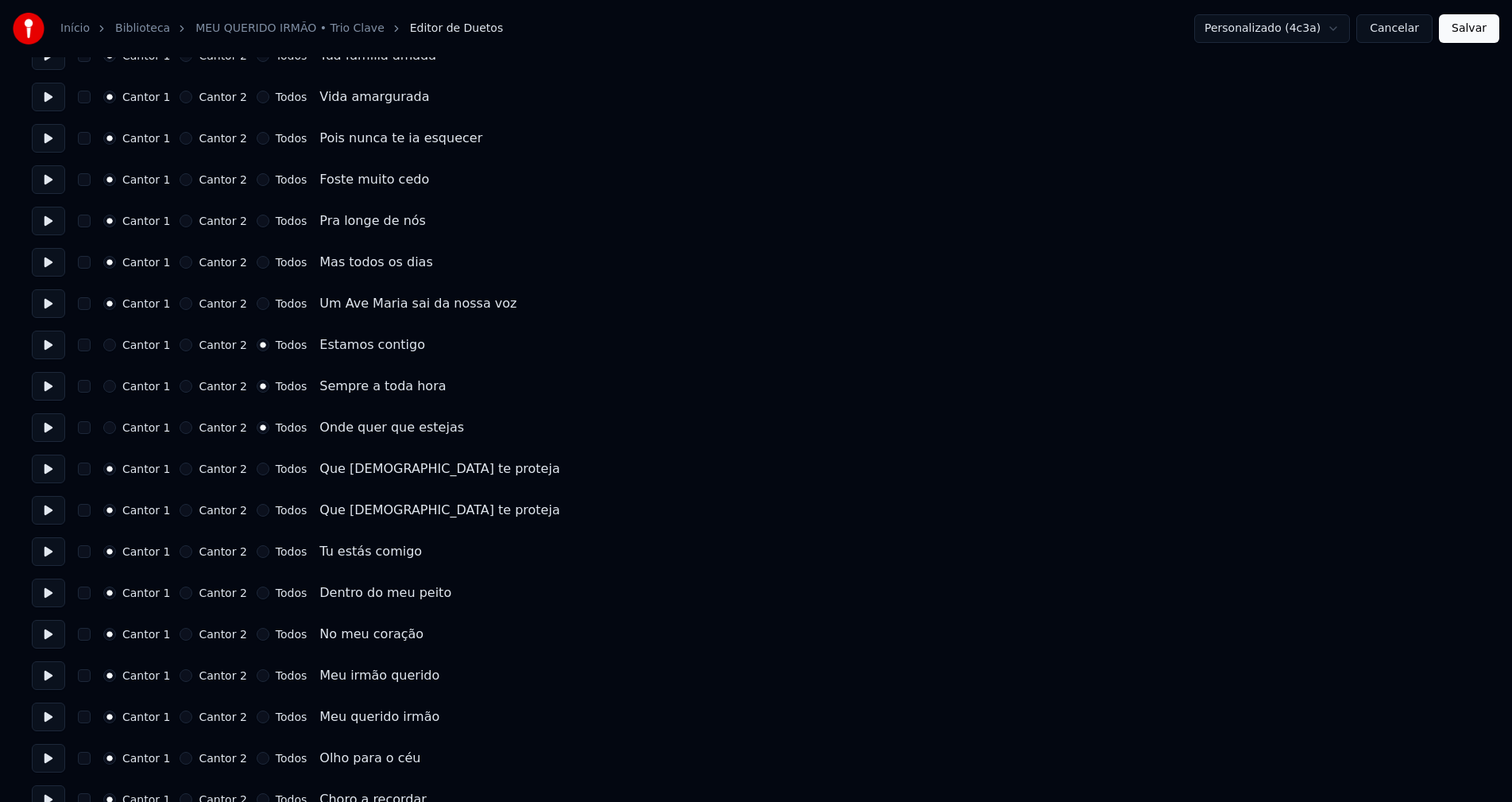
click at [257, 470] on button "Todos" at bounding box center [263, 469] width 13 height 13
click at [257, 509] on button "Todos" at bounding box center [263, 509] width 13 height 13
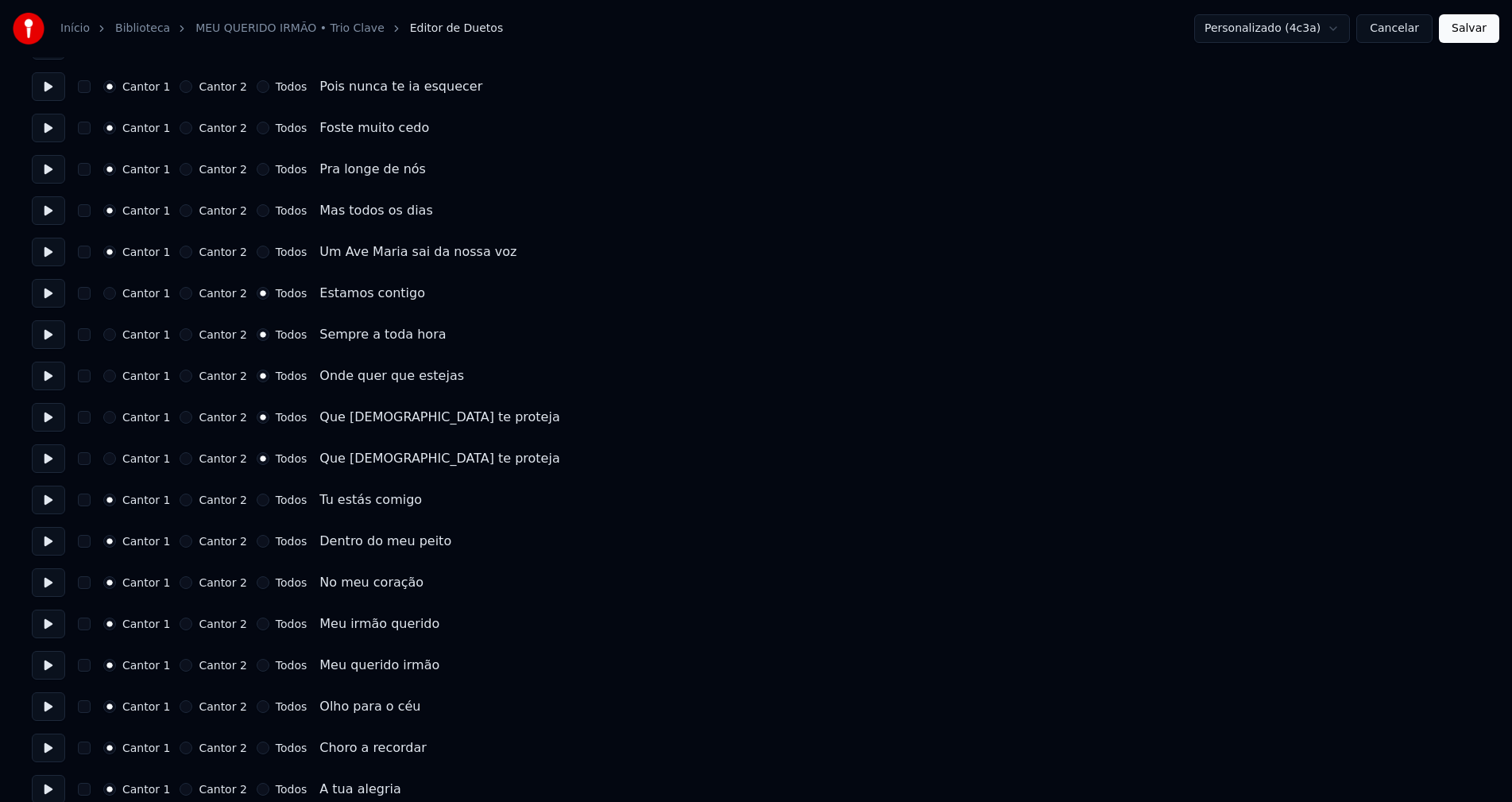
scroll to position [318, 0]
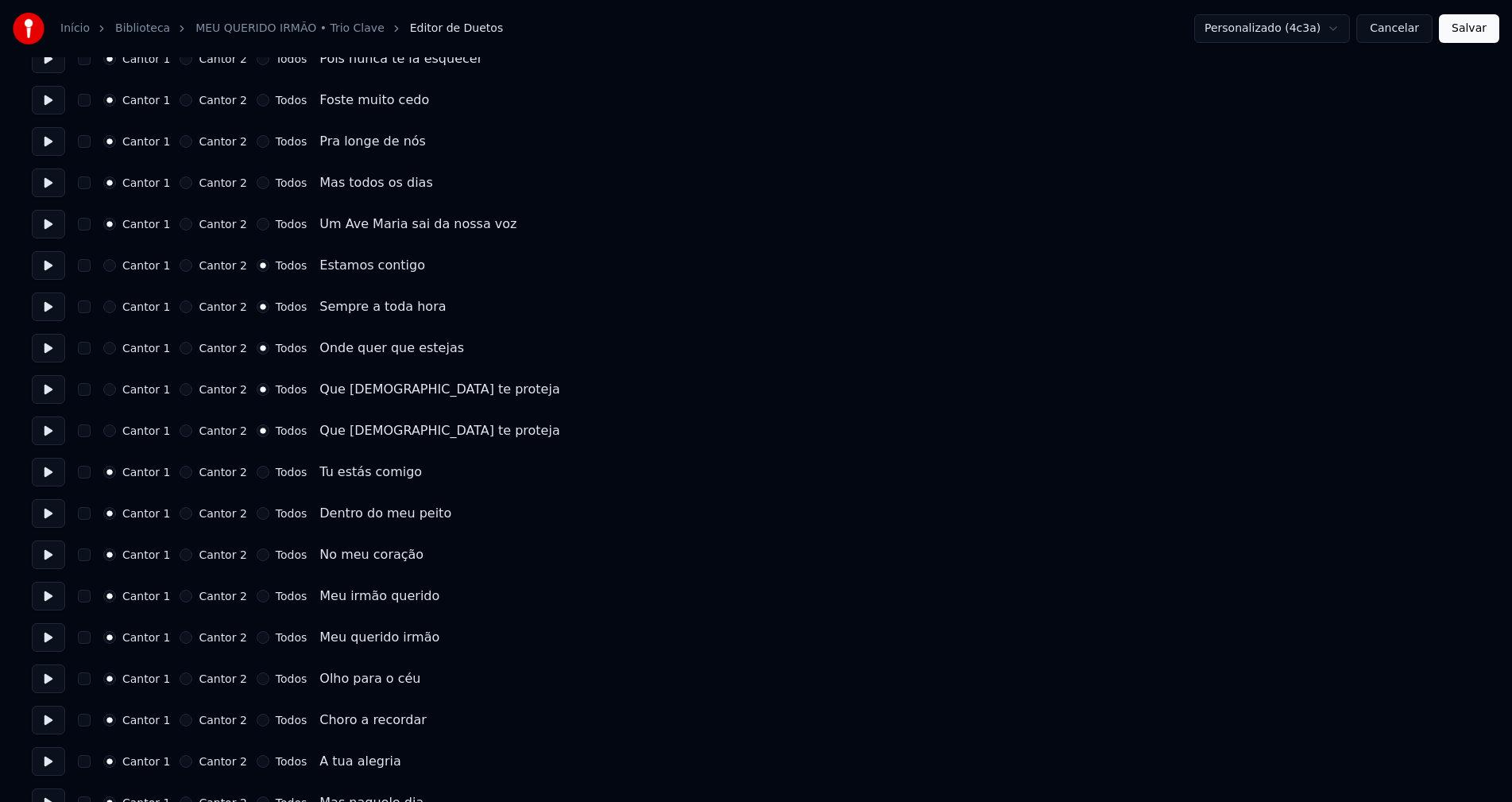
click at [257, 474] on button "Todos" at bounding box center [263, 471] width 13 height 13
click at [257, 513] on button "Todos" at bounding box center [263, 513] width 13 height 13
click at [257, 556] on button "Todos" at bounding box center [263, 554] width 13 height 13
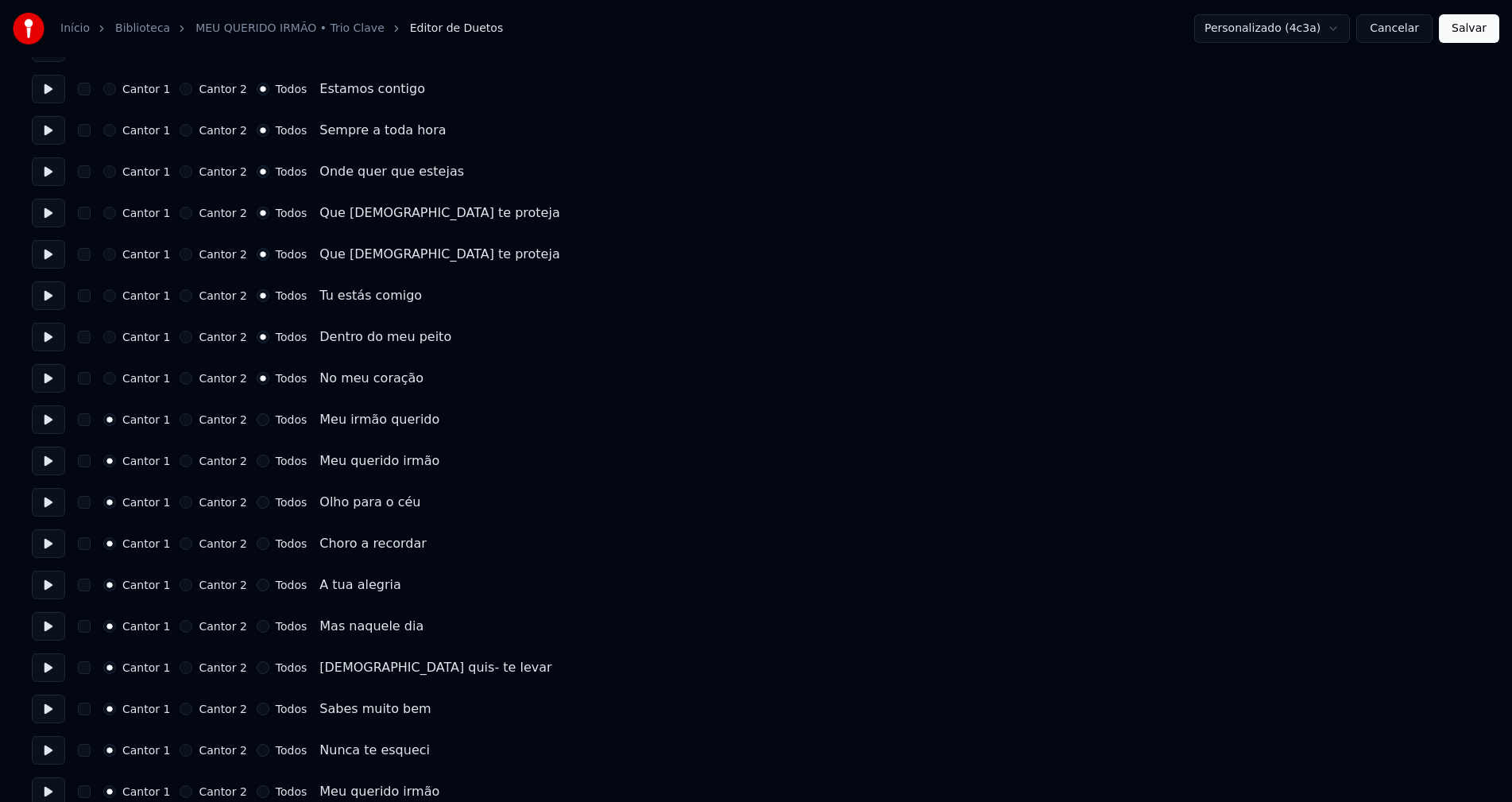
scroll to position [556, 0]
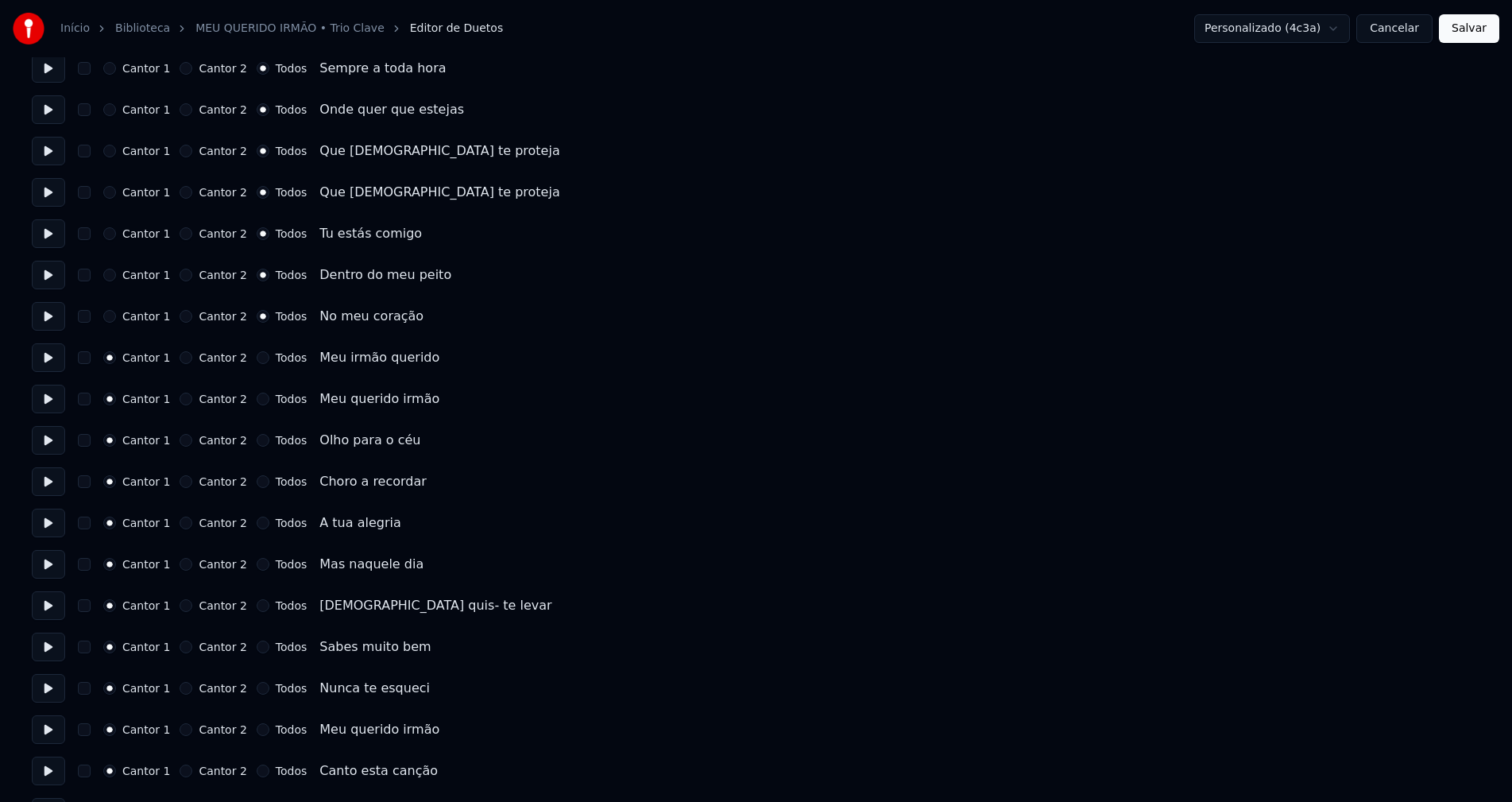
click at [257, 358] on button "Todos" at bounding box center [263, 357] width 13 height 13
click at [257, 400] on button "Todos" at bounding box center [263, 398] width 13 height 13
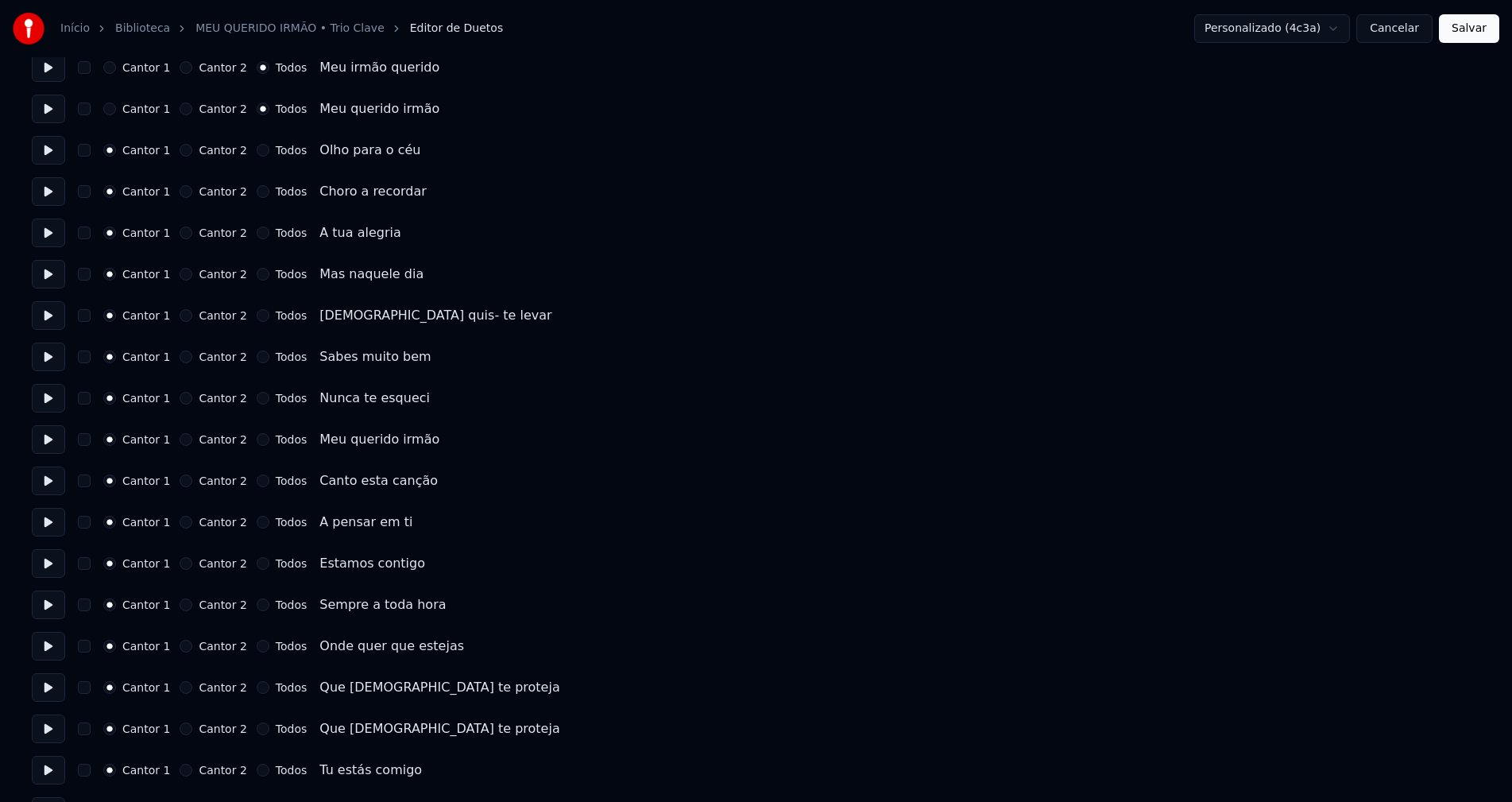
scroll to position [874, 0]
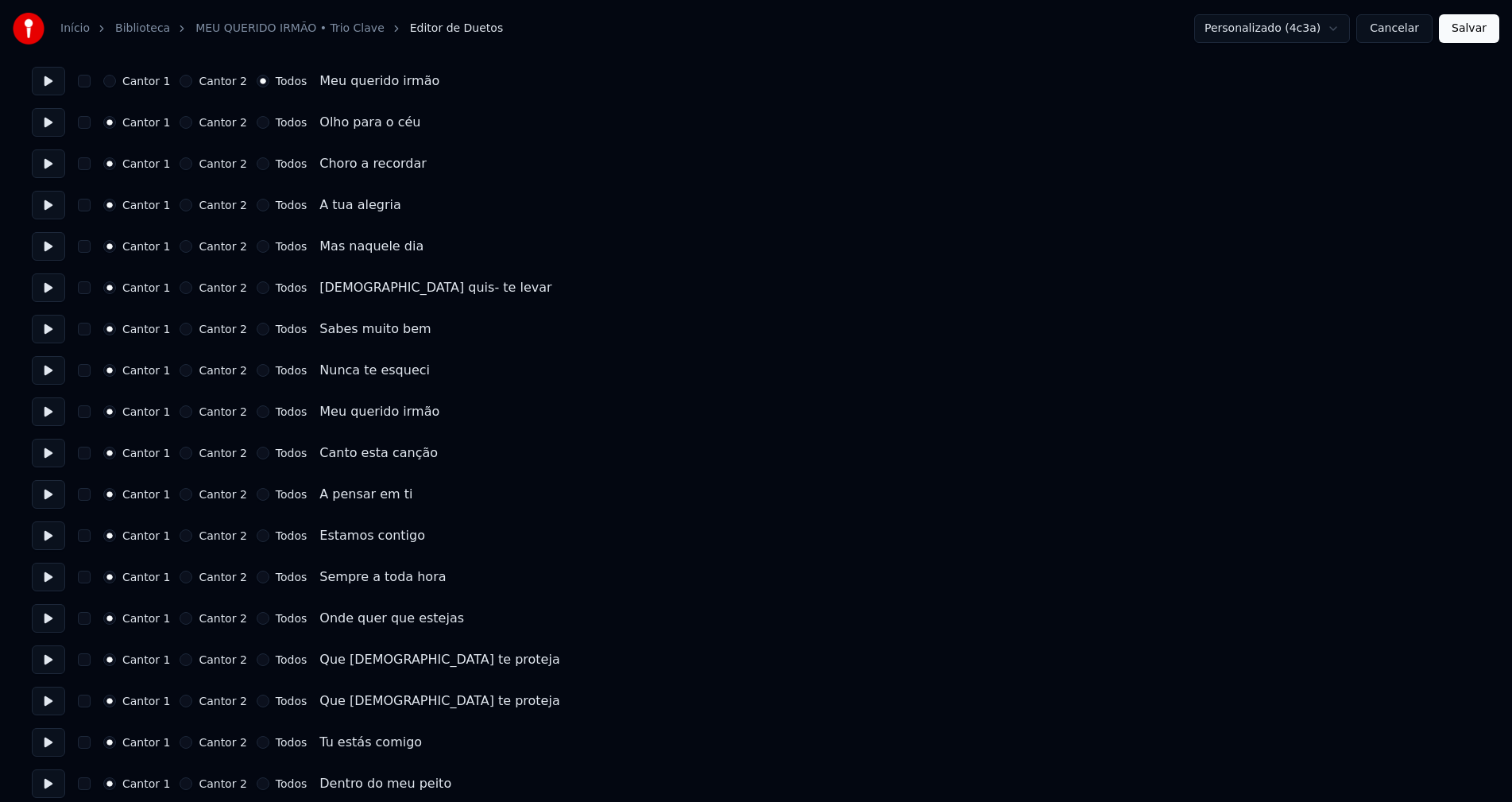
click at [257, 536] on button "Todos" at bounding box center [263, 535] width 13 height 13
click at [257, 573] on button "Todos" at bounding box center [263, 576] width 13 height 13
click at [258, 619] on div "Todos" at bounding box center [282, 618] width 50 height 13
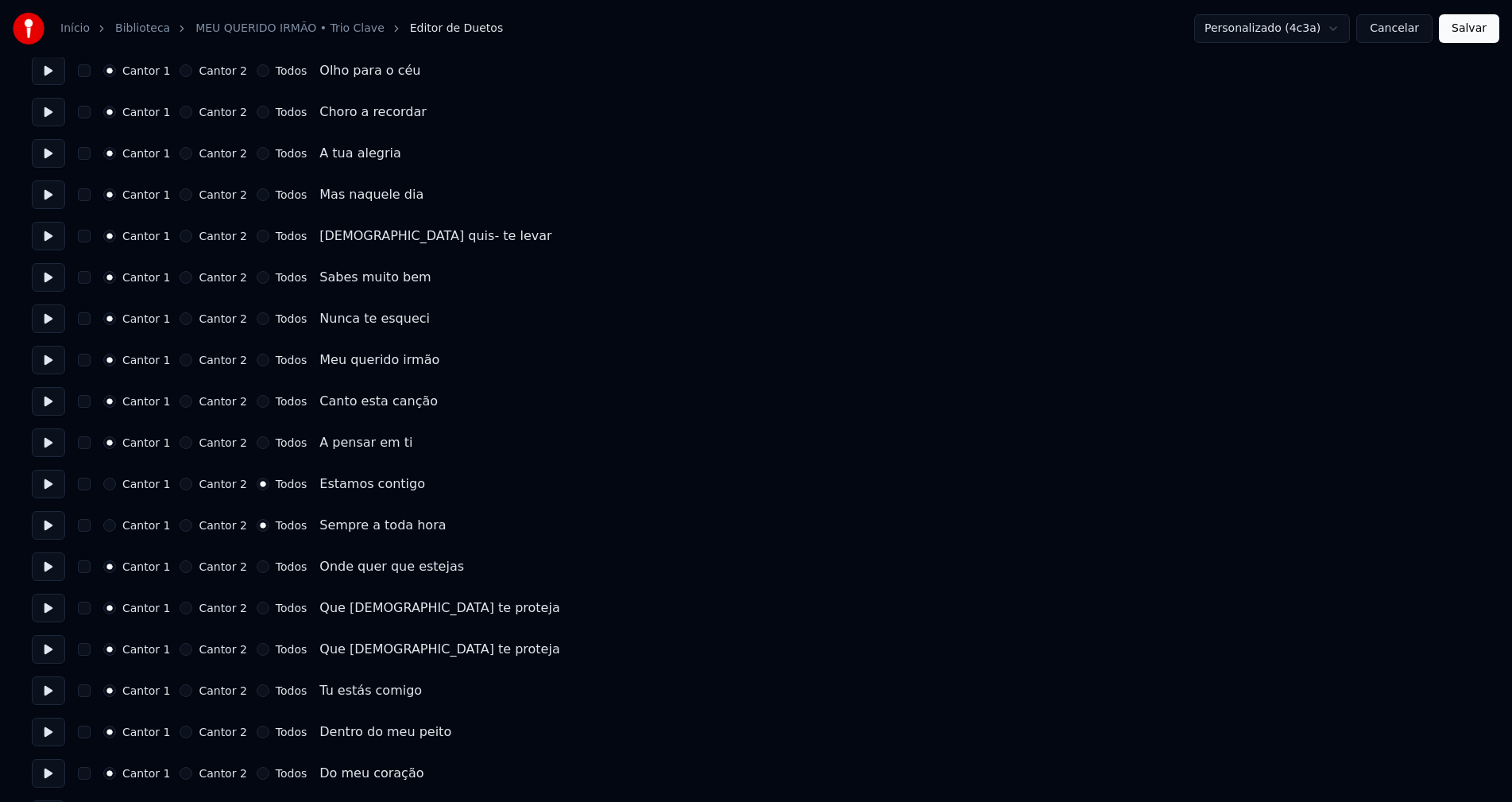
scroll to position [954, 0]
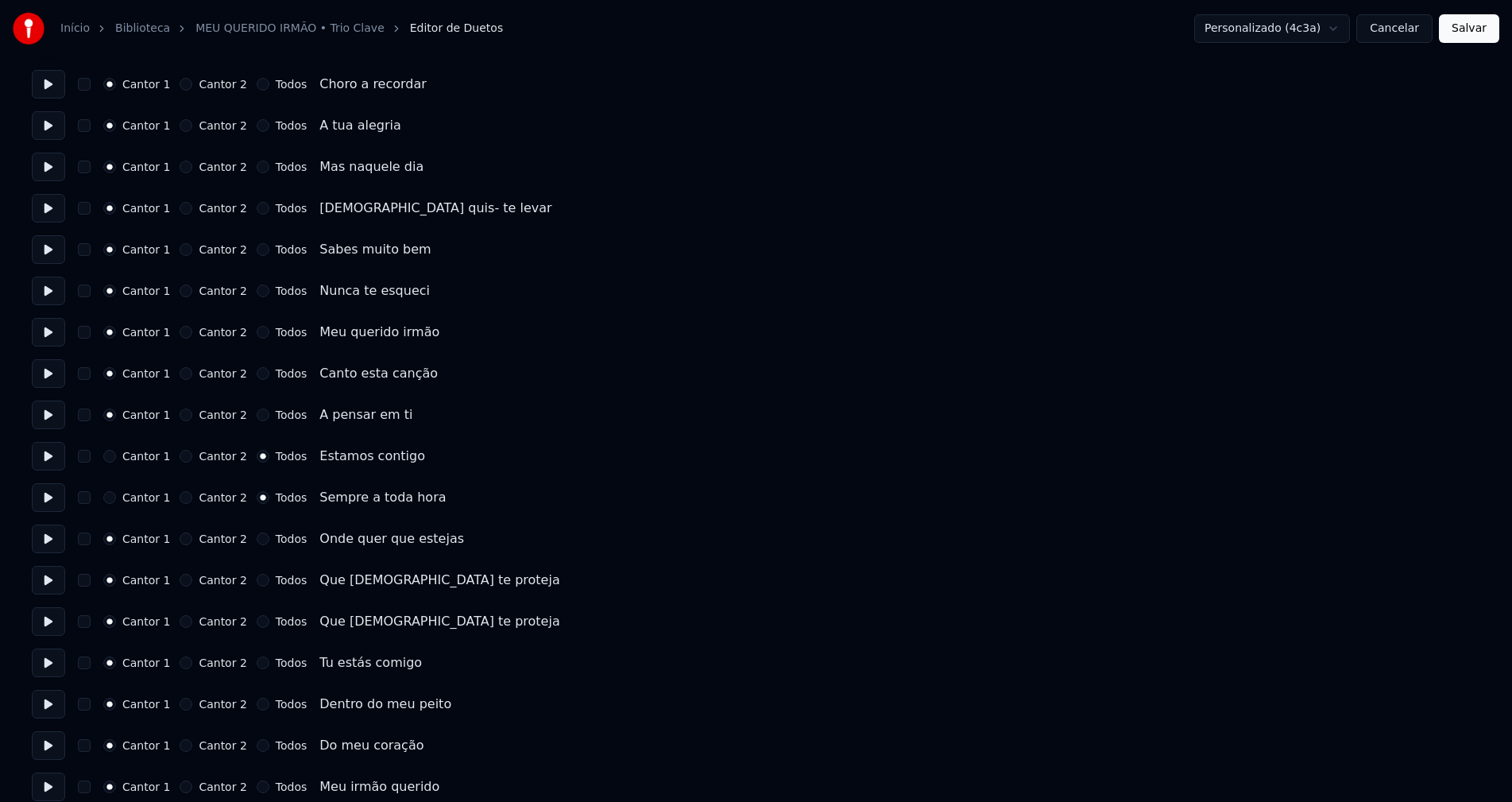
click at [257, 540] on button "Todos" at bounding box center [263, 539] width 13 height 13
click at [257, 579] on button "Todos" at bounding box center [263, 579] width 13 height 13
click at [257, 622] on button "Todos" at bounding box center [263, 621] width 13 height 13
click at [257, 664] on button "Todos" at bounding box center [263, 662] width 13 height 13
click at [257, 704] on button "Todos" at bounding box center [263, 704] width 13 height 13
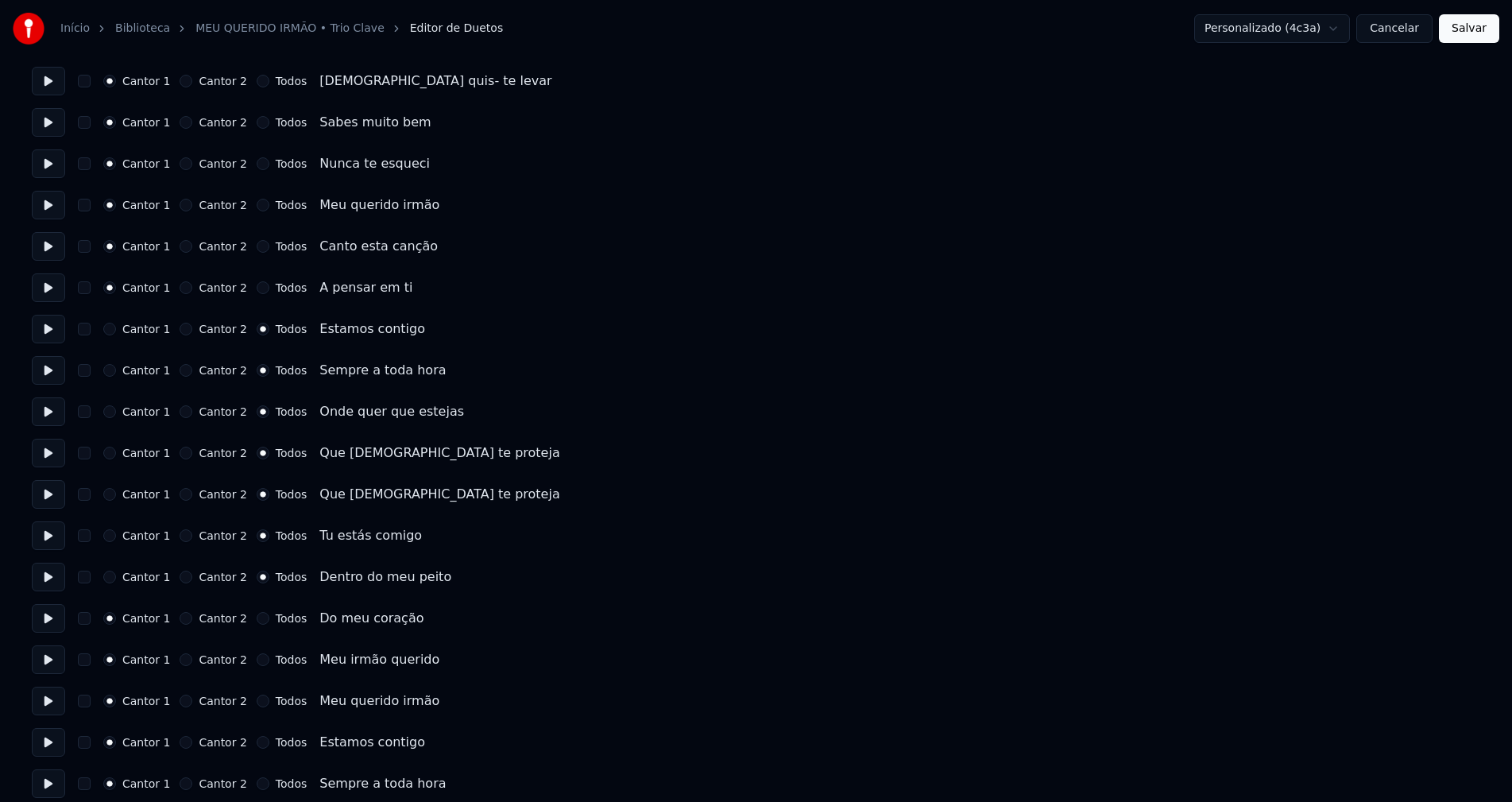
scroll to position [1112, 0]
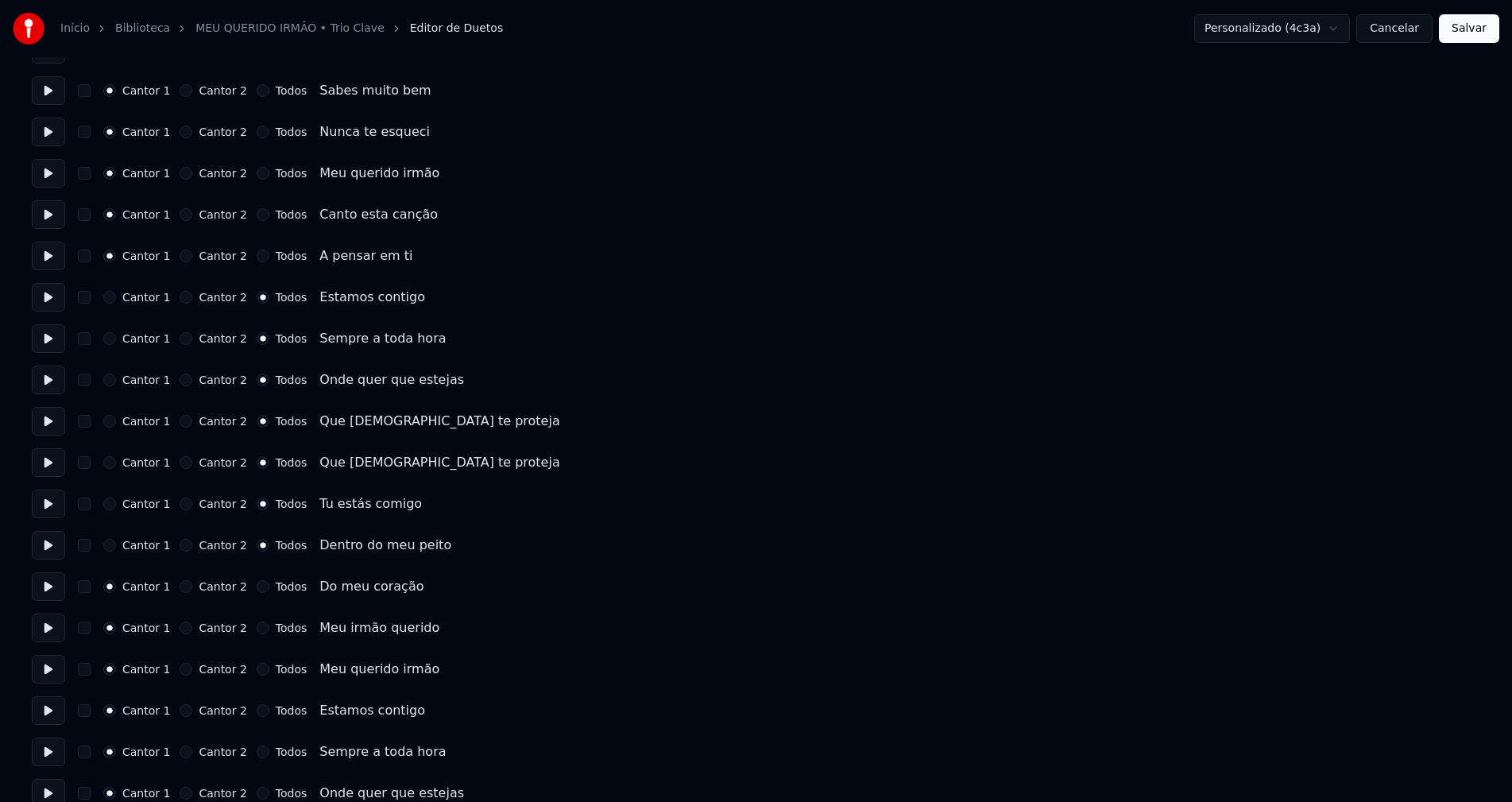
click at [257, 584] on button "Todos" at bounding box center [263, 586] width 13 height 13
click at [257, 628] on button "Todos" at bounding box center [263, 627] width 13 height 13
click at [257, 672] on button "Todos" at bounding box center [263, 669] width 13 height 13
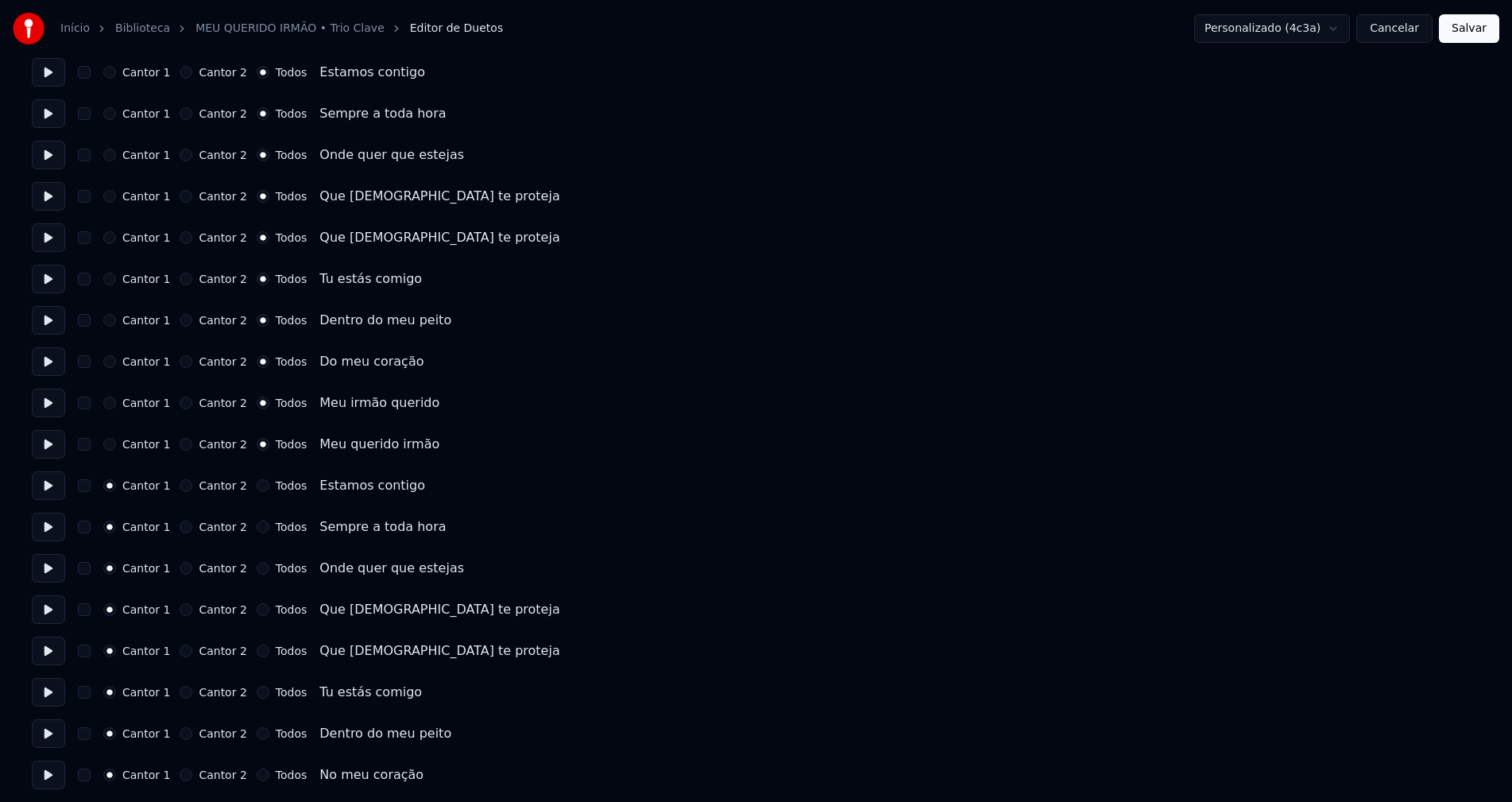
scroll to position [1351, 0]
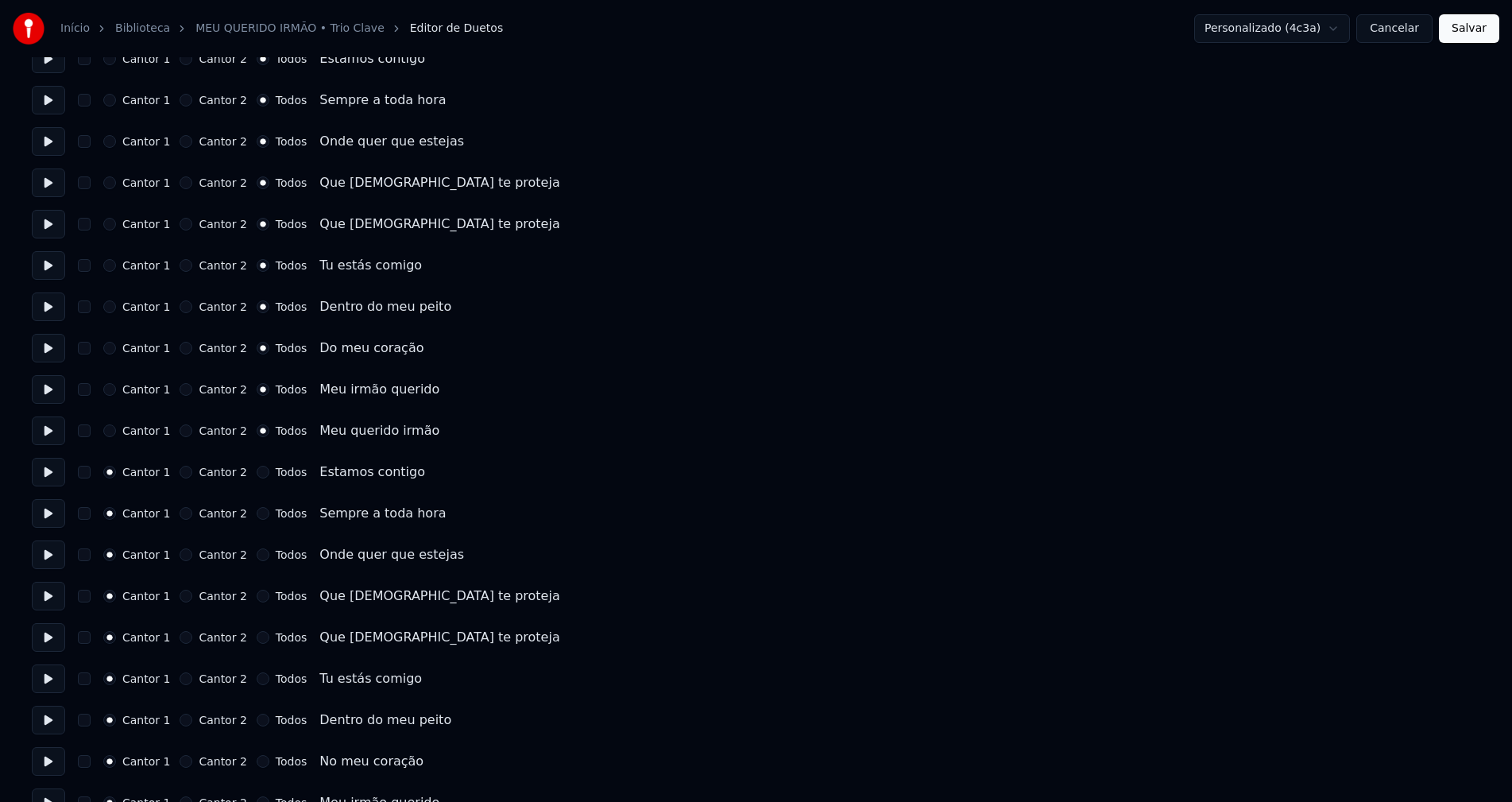
click at [257, 469] on button "Todos" at bounding box center [263, 471] width 13 height 13
click at [257, 514] on button "Todos" at bounding box center [263, 513] width 13 height 13
click at [257, 554] on button "Todos" at bounding box center [263, 554] width 13 height 13
click at [257, 594] on button "Todos" at bounding box center [263, 595] width 13 height 13
click at [257, 634] on button "Todos" at bounding box center [263, 637] width 13 height 13
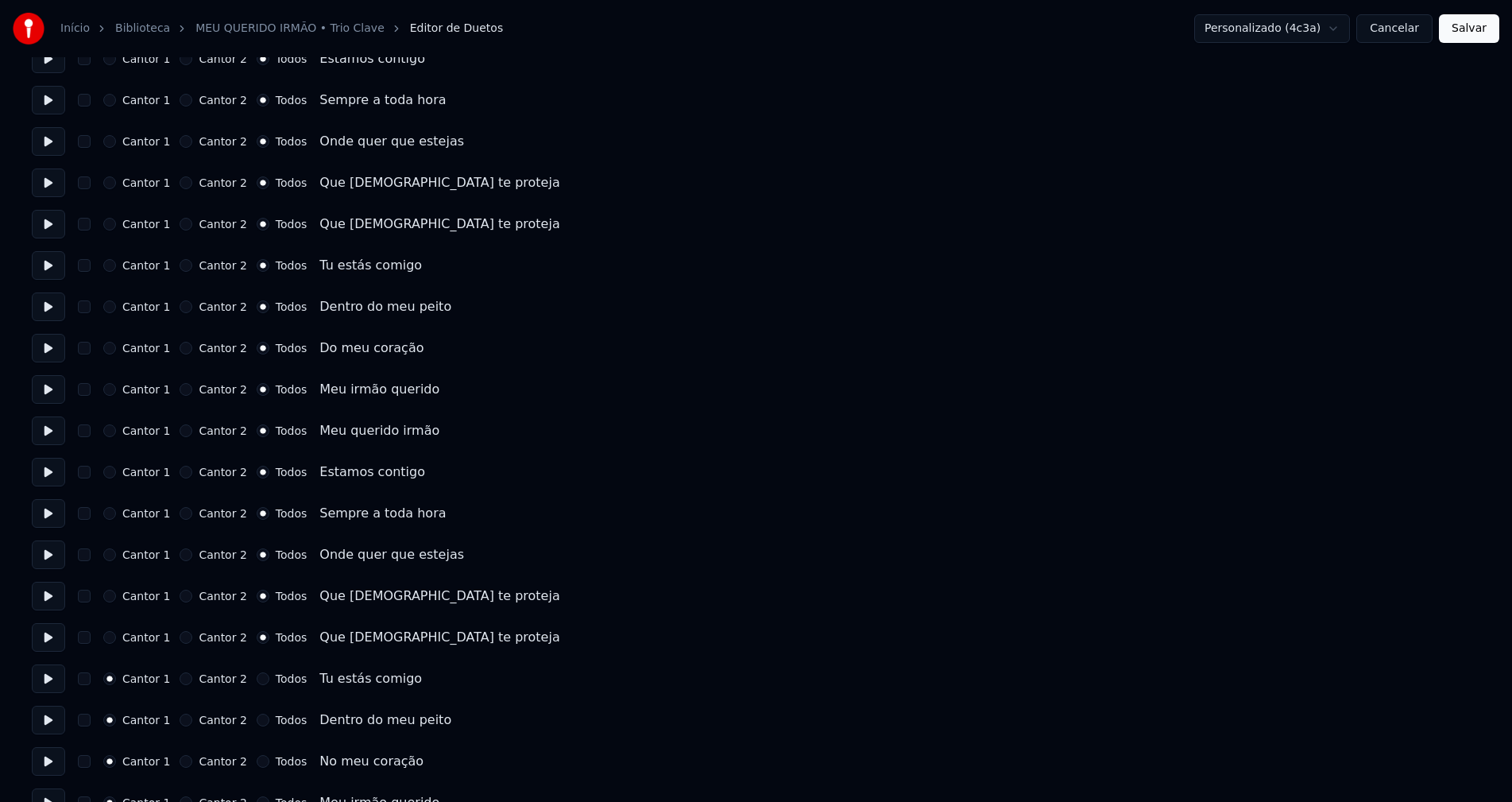
click at [257, 676] on button "Todos" at bounding box center [263, 678] width 13 height 13
drag, startPoint x: 249, startPoint y: 723, endPoint x: 298, endPoint y: 686, distance: 61.4
click at [257, 723] on button "Todos" at bounding box center [263, 719] width 13 height 13
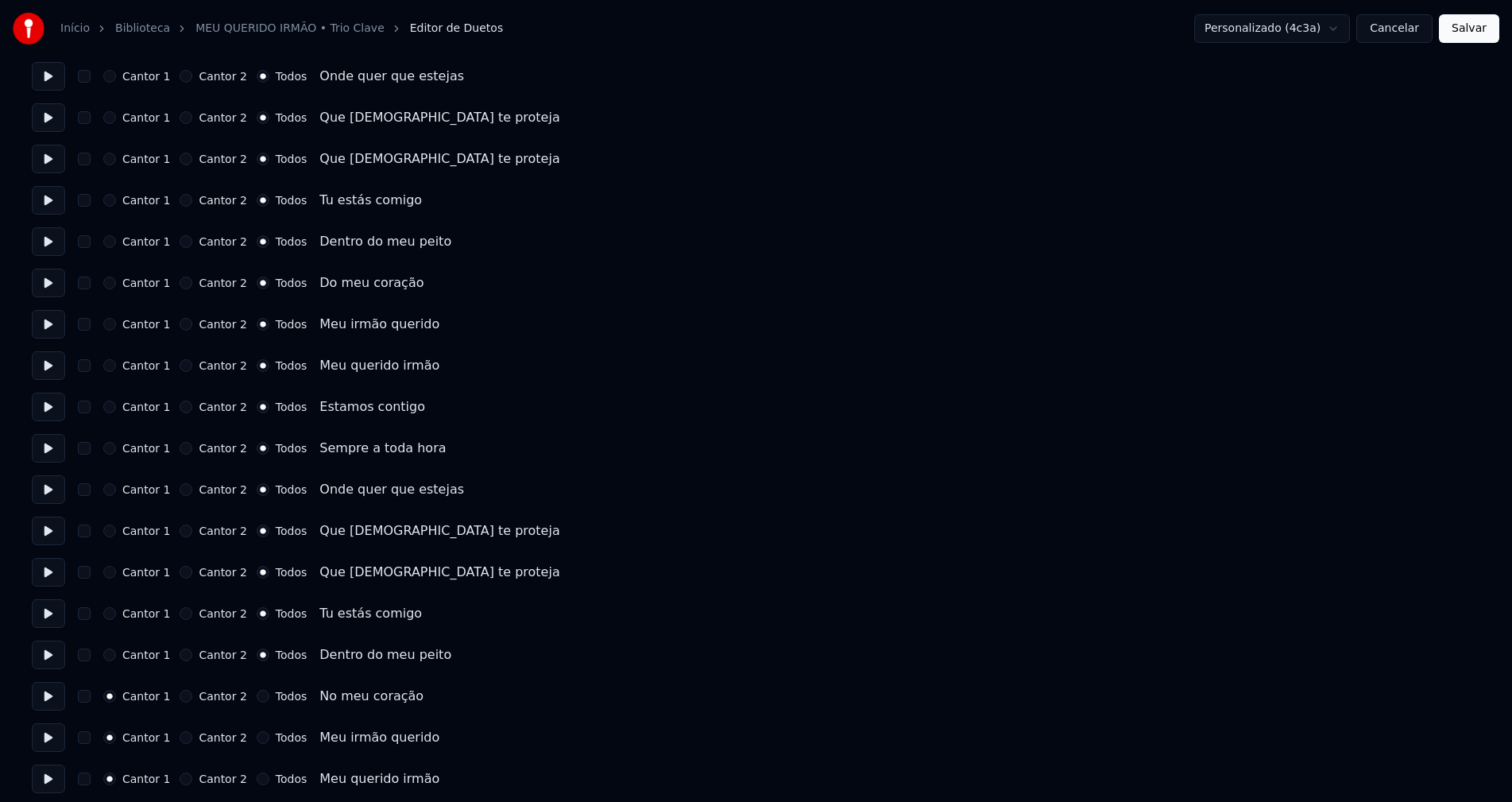
scroll to position [1506, 0]
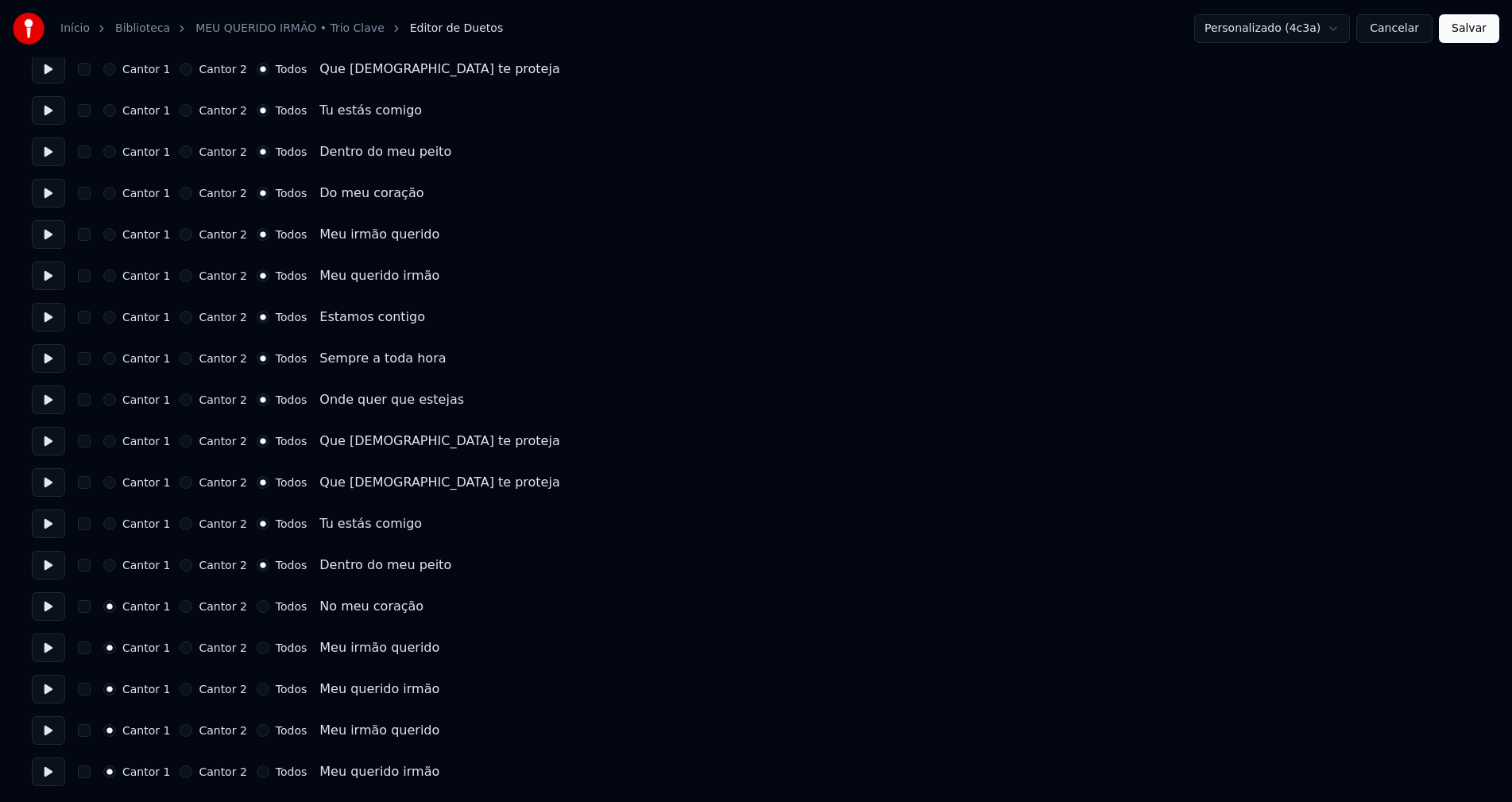
click at [257, 609] on button "Todos" at bounding box center [263, 606] width 13 height 13
click at [257, 770] on button "Todos" at bounding box center [263, 771] width 13 height 13
click at [257, 726] on button "Todos" at bounding box center [263, 729] width 13 height 13
click at [257, 687] on button "Todos" at bounding box center [263, 689] width 13 height 13
click at [257, 649] on button "Todos" at bounding box center [263, 647] width 13 height 13
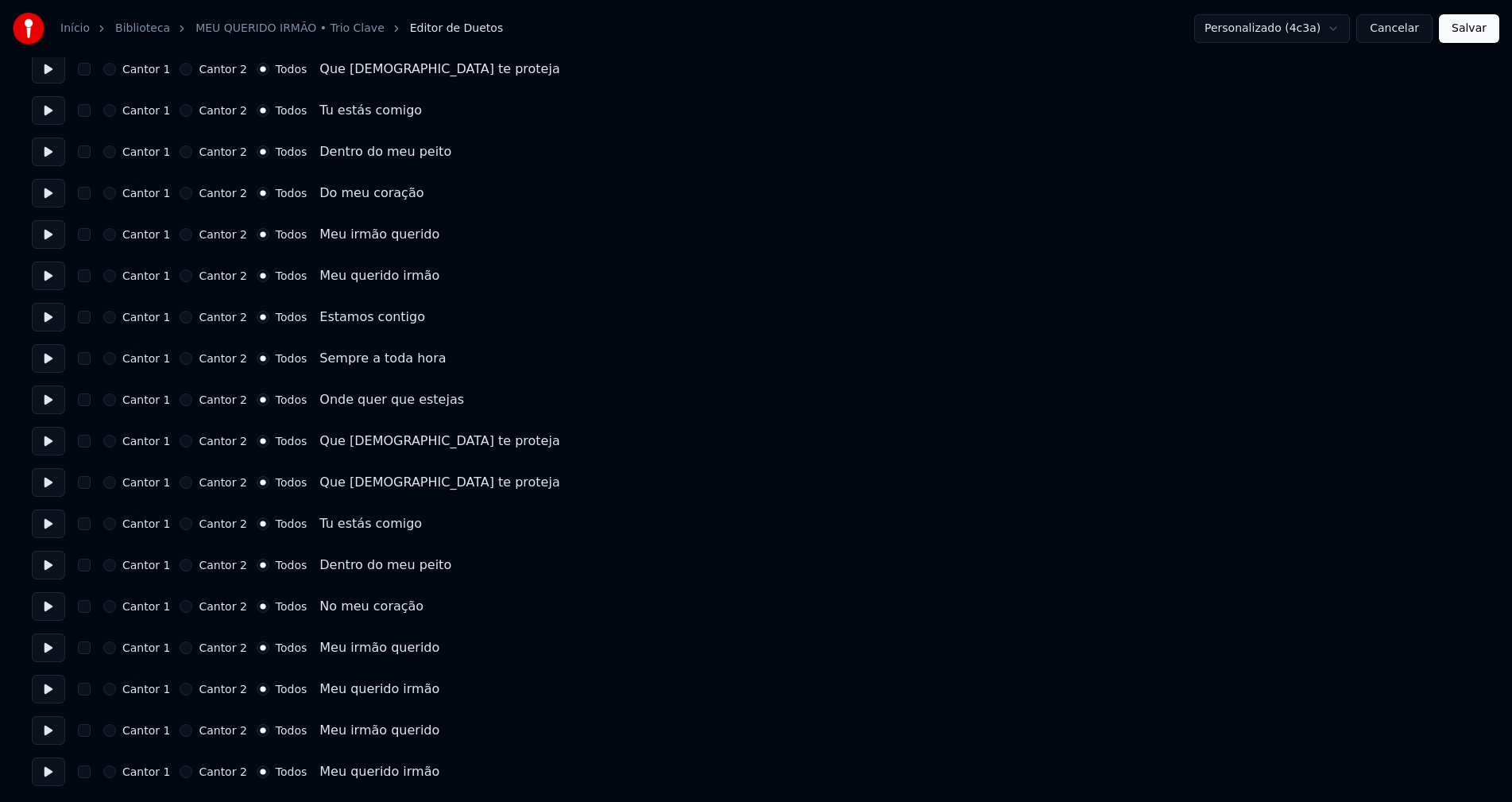
click at [1462, 35] on button "Salvar" at bounding box center [1469, 28] width 60 height 28
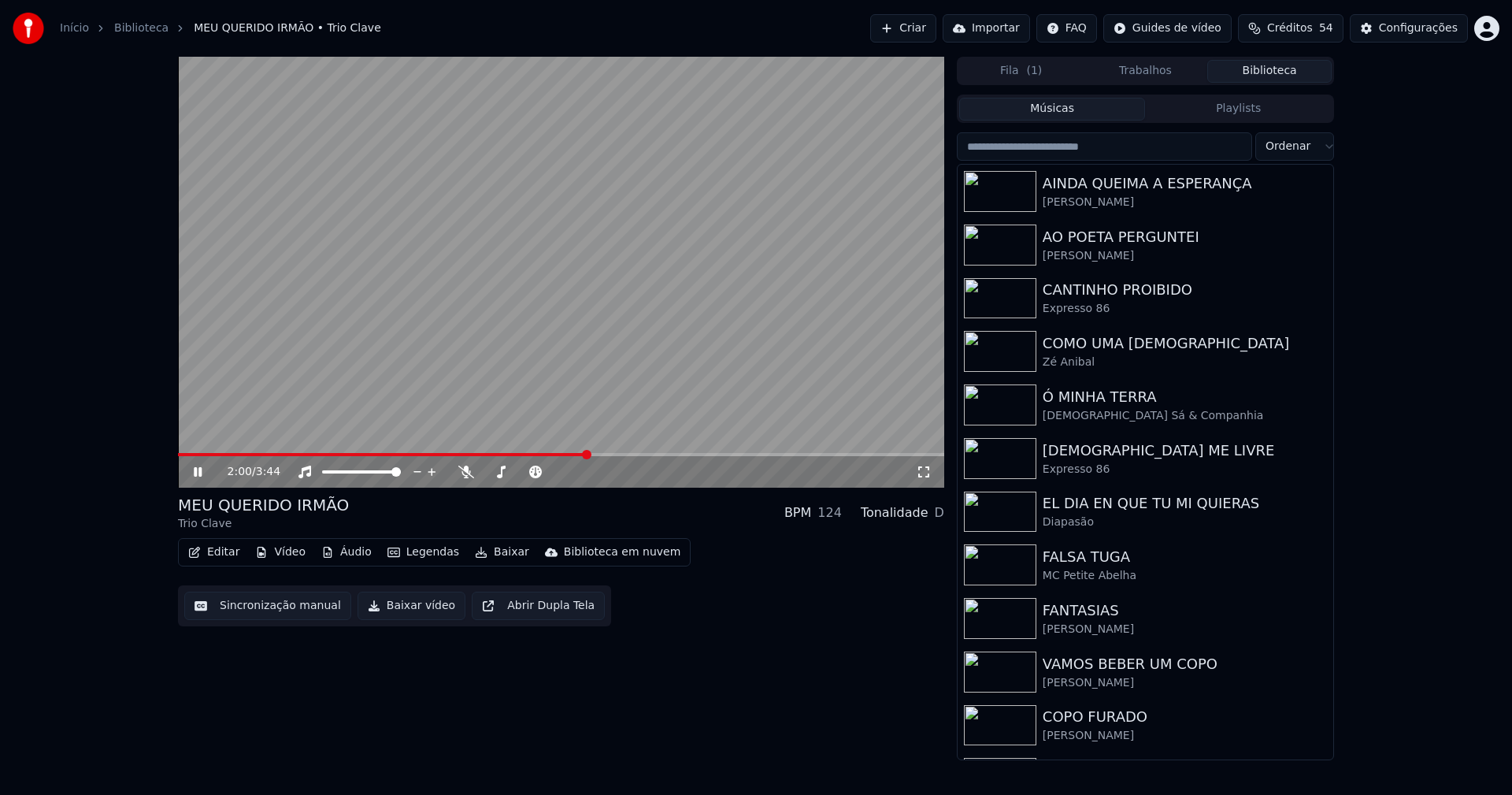
click at [587, 456] on span at bounding box center [560, 455] width 766 height 3
drag, startPoint x: 193, startPoint y: 469, endPoint x: 229, endPoint y: 481, distance: 37.9
click at [194, 469] on icon at bounding box center [209, 471] width 37 height 12
click at [407, 607] on button "Baixar vídeo" at bounding box center [411, 606] width 108 height 28
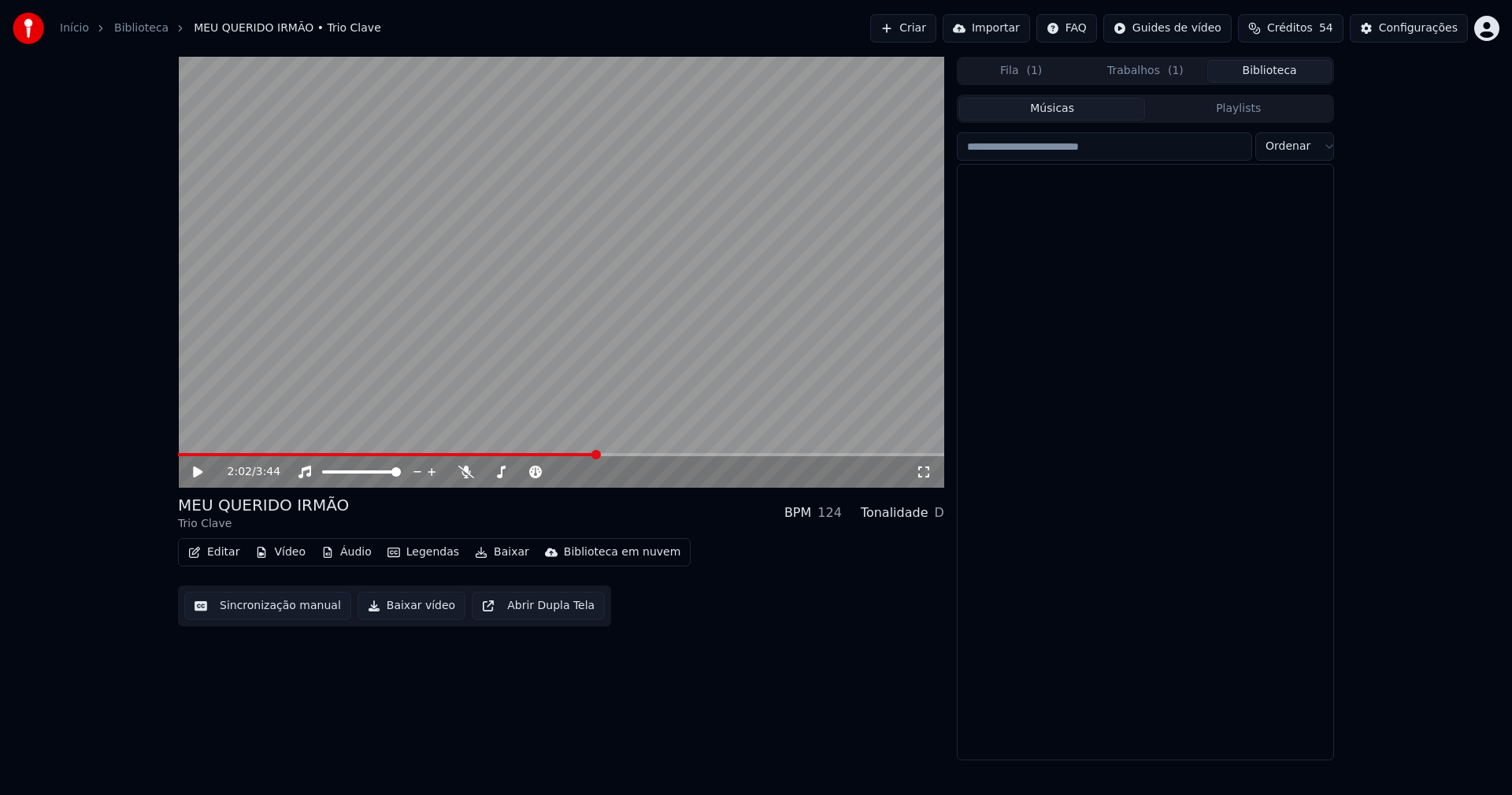
click at [1286, 75] on button "Biblioteca" at bounding box center [1269, 71] width 125 height 23
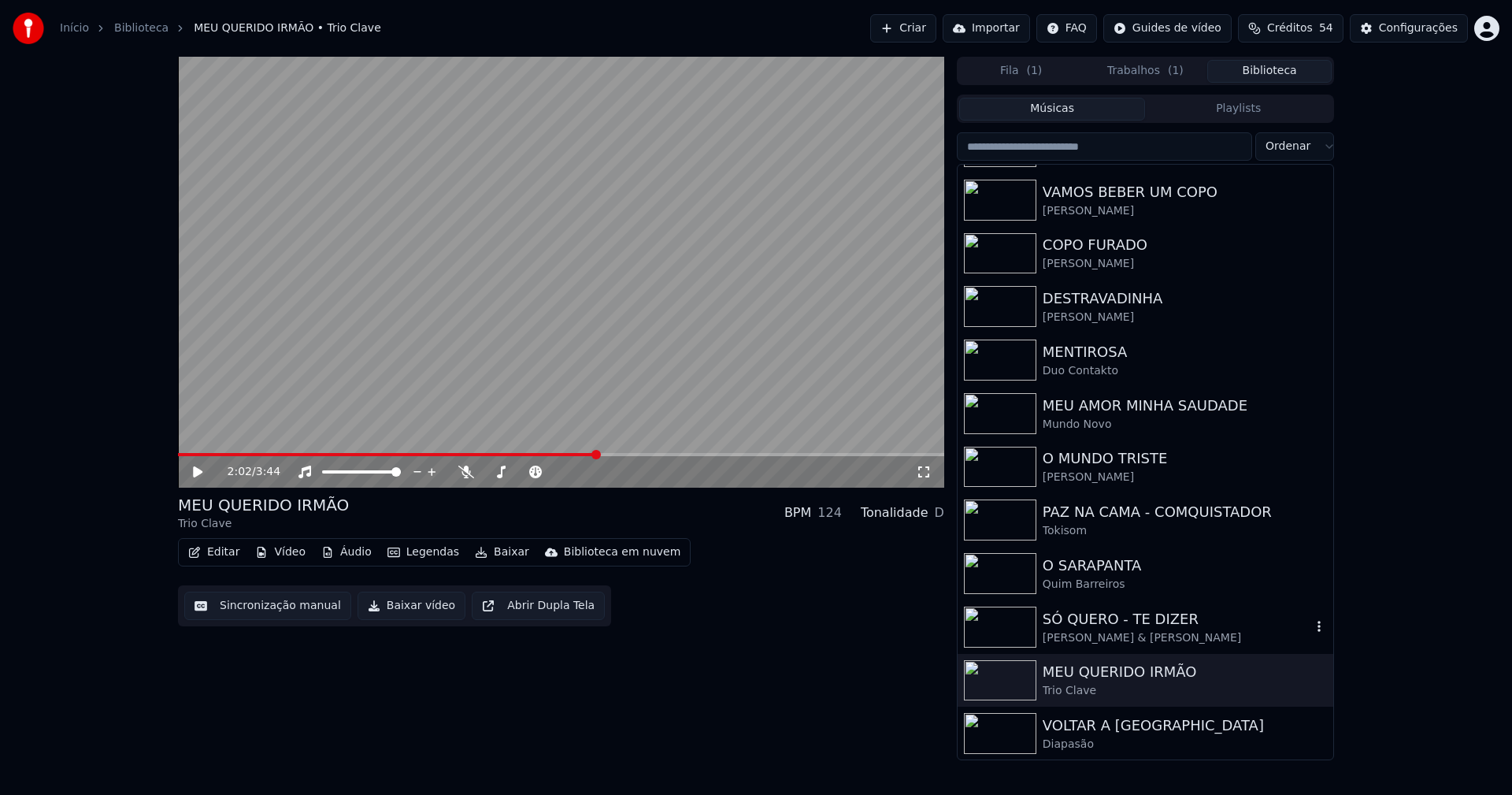
scroll to position [474, 0]
drag, startPoint x: 1104, startPoint y: 731, endPoint x: 1137, endPoint y: 735, distance: 33.2
click at [1105, 731] on div "VOLTAR A [GEOGRAPHIC_DATA]" at bounding box center [1177, 724] width 269 height 22
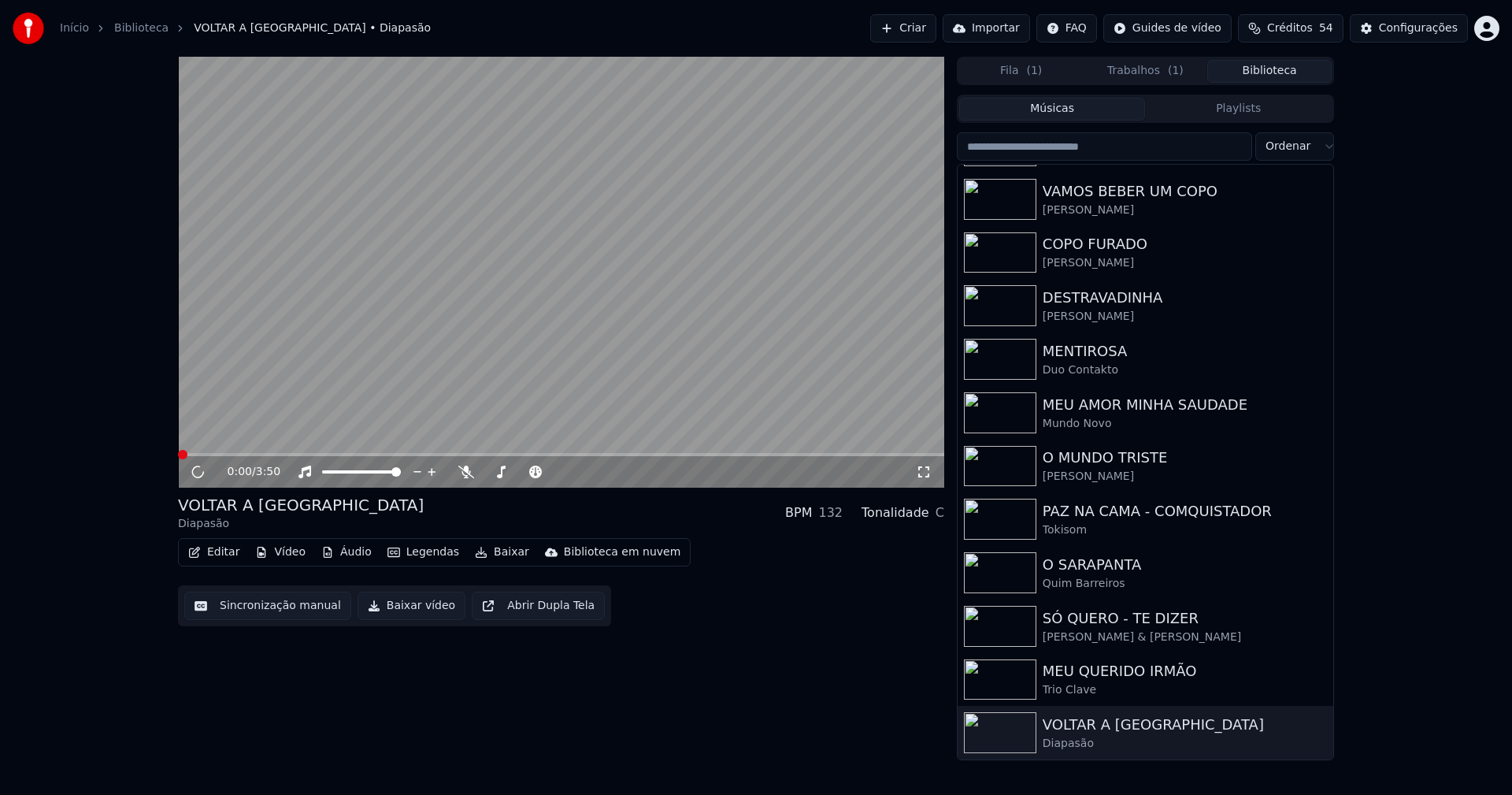
click at [388, 454] on span at bounding box center [560, 455] width 766 height 3
click at [197, 474] on icon at bounding box center [209, 471] width 37 height 12
click at [394, 612] on button "Baixar vídeo" at bounding box center [411, 606] width 108 height 28
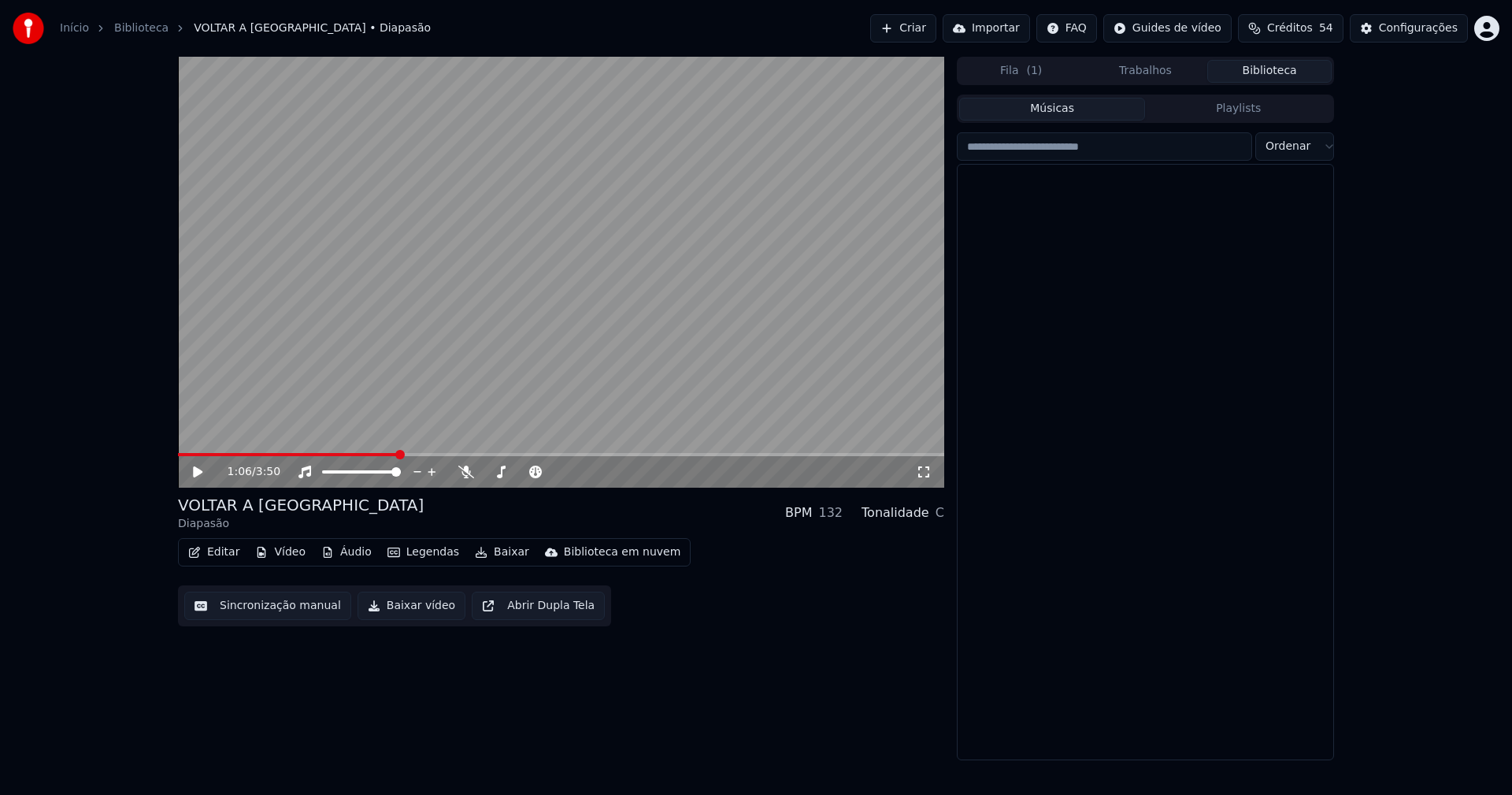
click at [1281, 70] on button "Biblioteca" at bounding box center [1269, 71] width 125 height 23
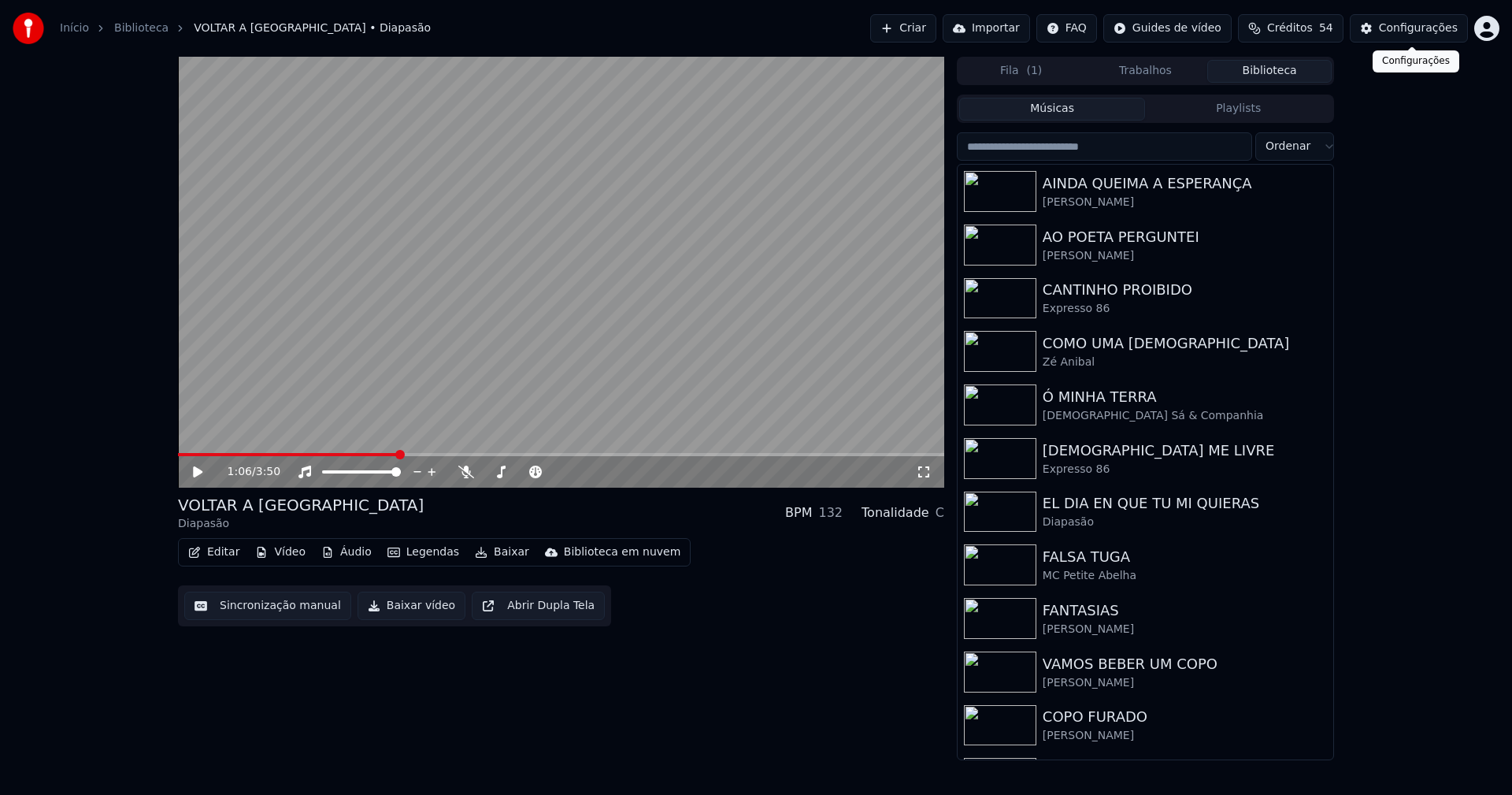
click at [1428, 31] on div "Configurações" at bounding box center [1418, 28] width 78 height 16
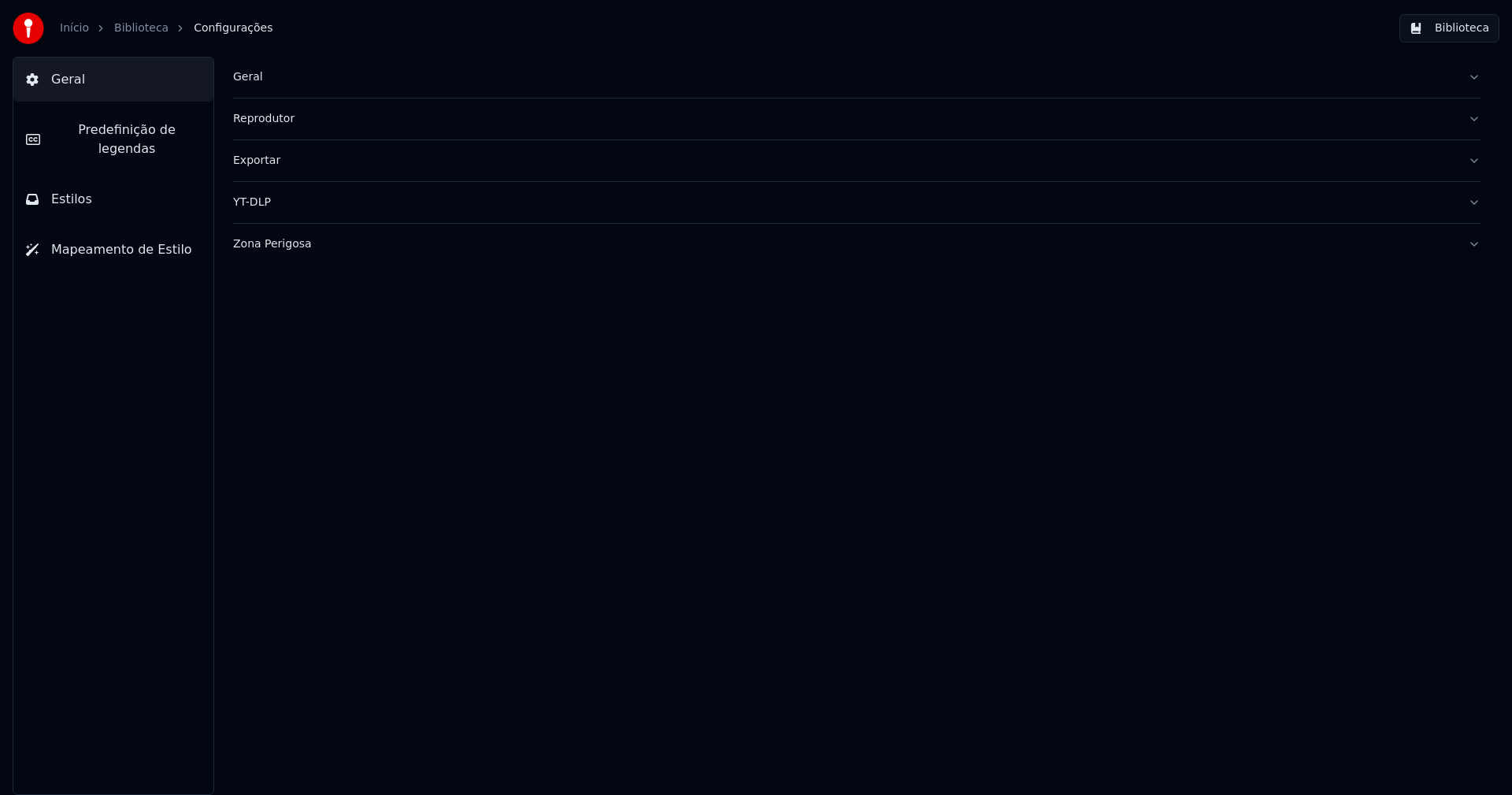
click at [93, 177] on button "Estilos" at bounding box center [113, 198] width 200 height 44
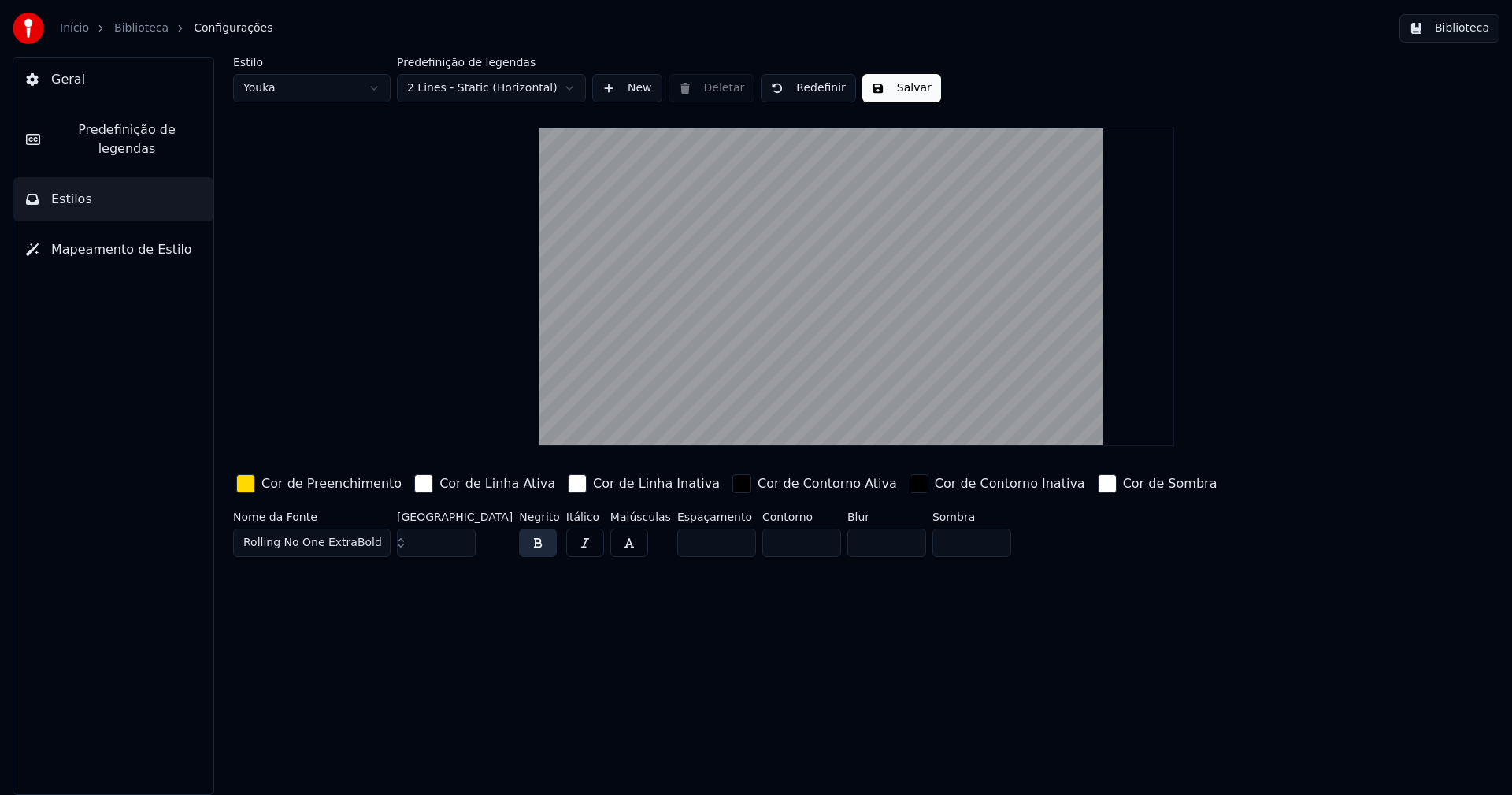
click at [245, 490] on div "button" at bounding box center [245, 483] width 19 height 19
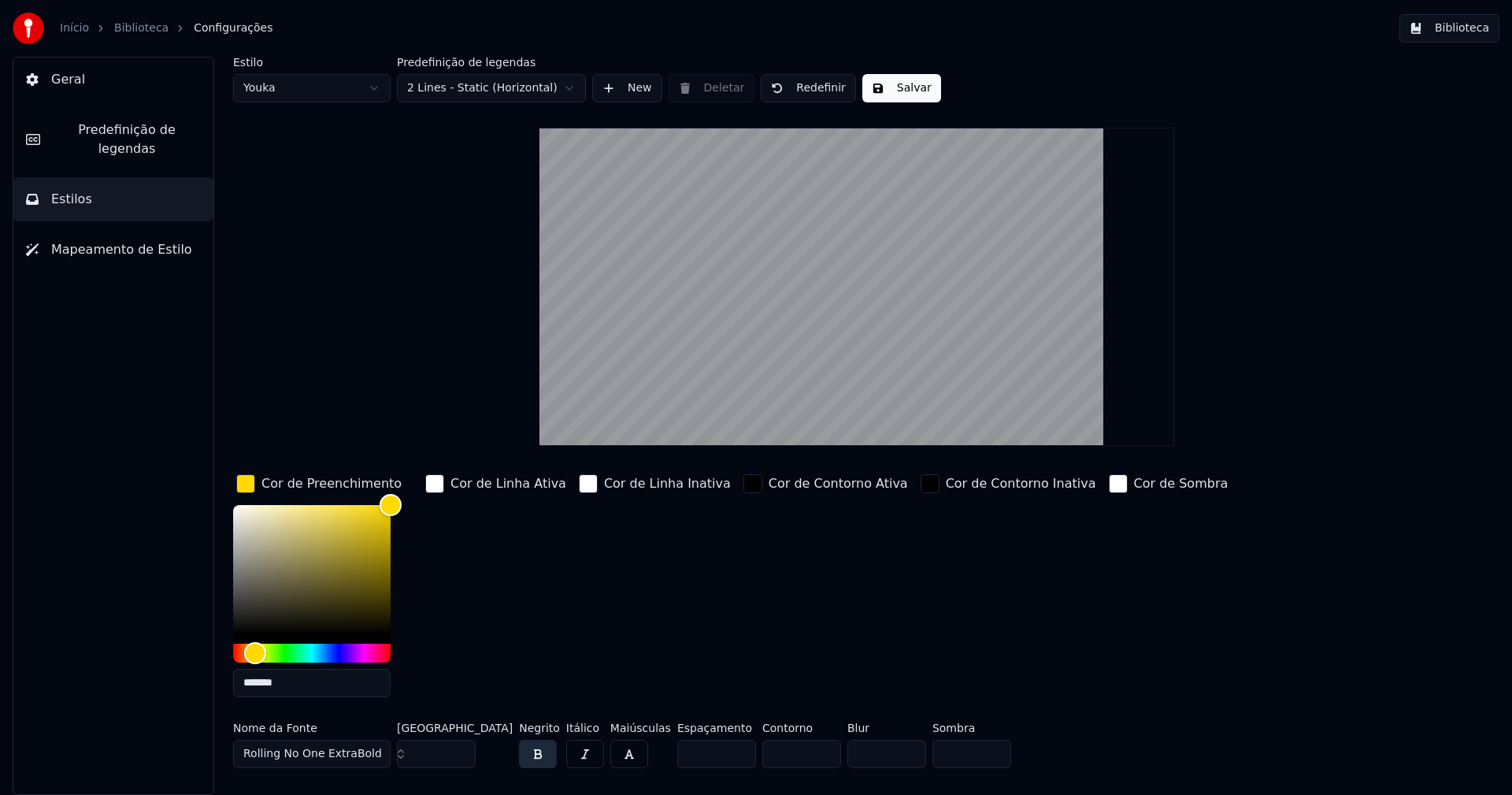
click at [298, 683] on input "*******" at bounding box center [311, 683] width 158 height 28
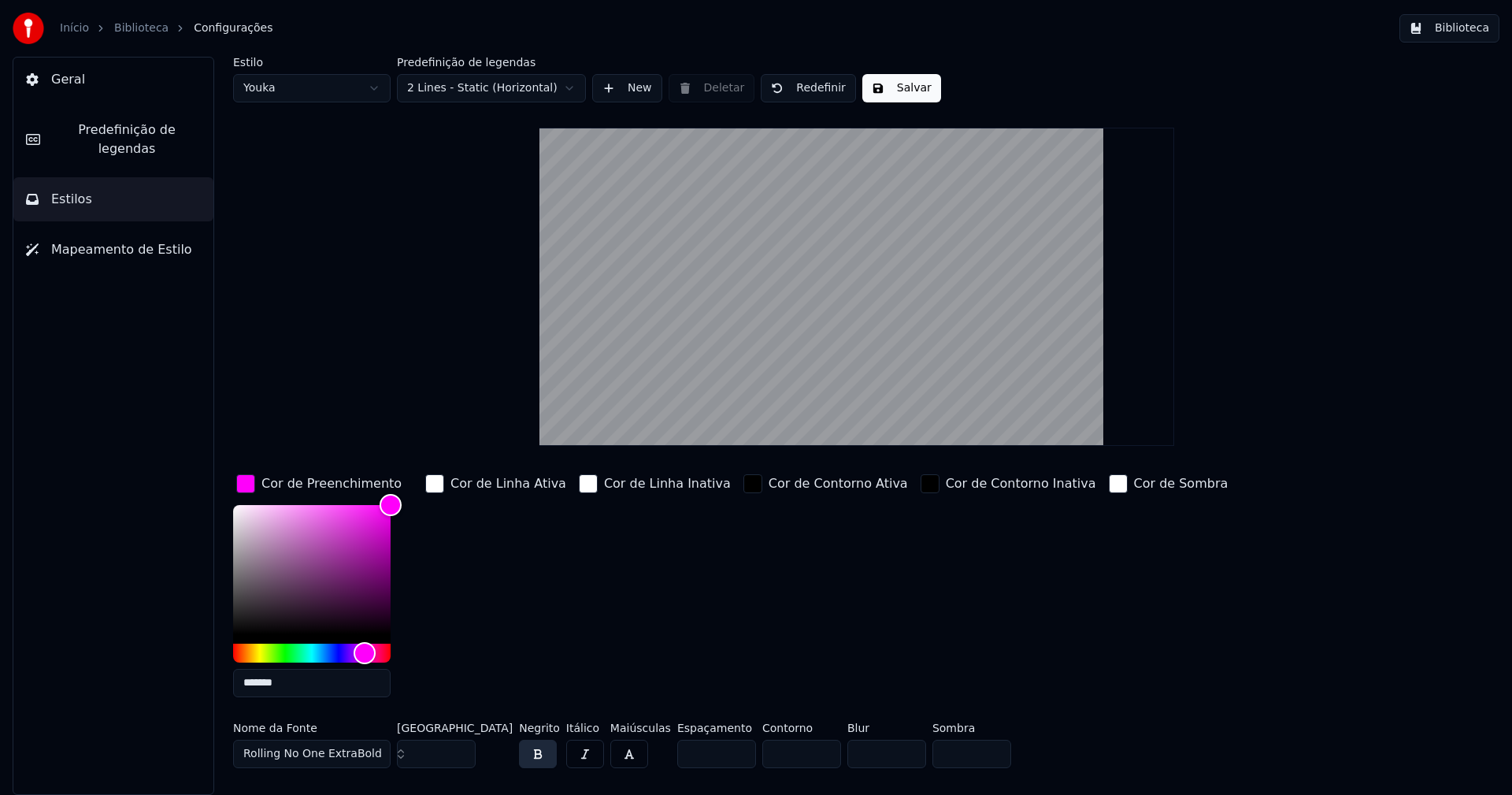
type input "*******"
click at [238, 483] on div "button" at bounding box center [245, 483] width 19 height 19
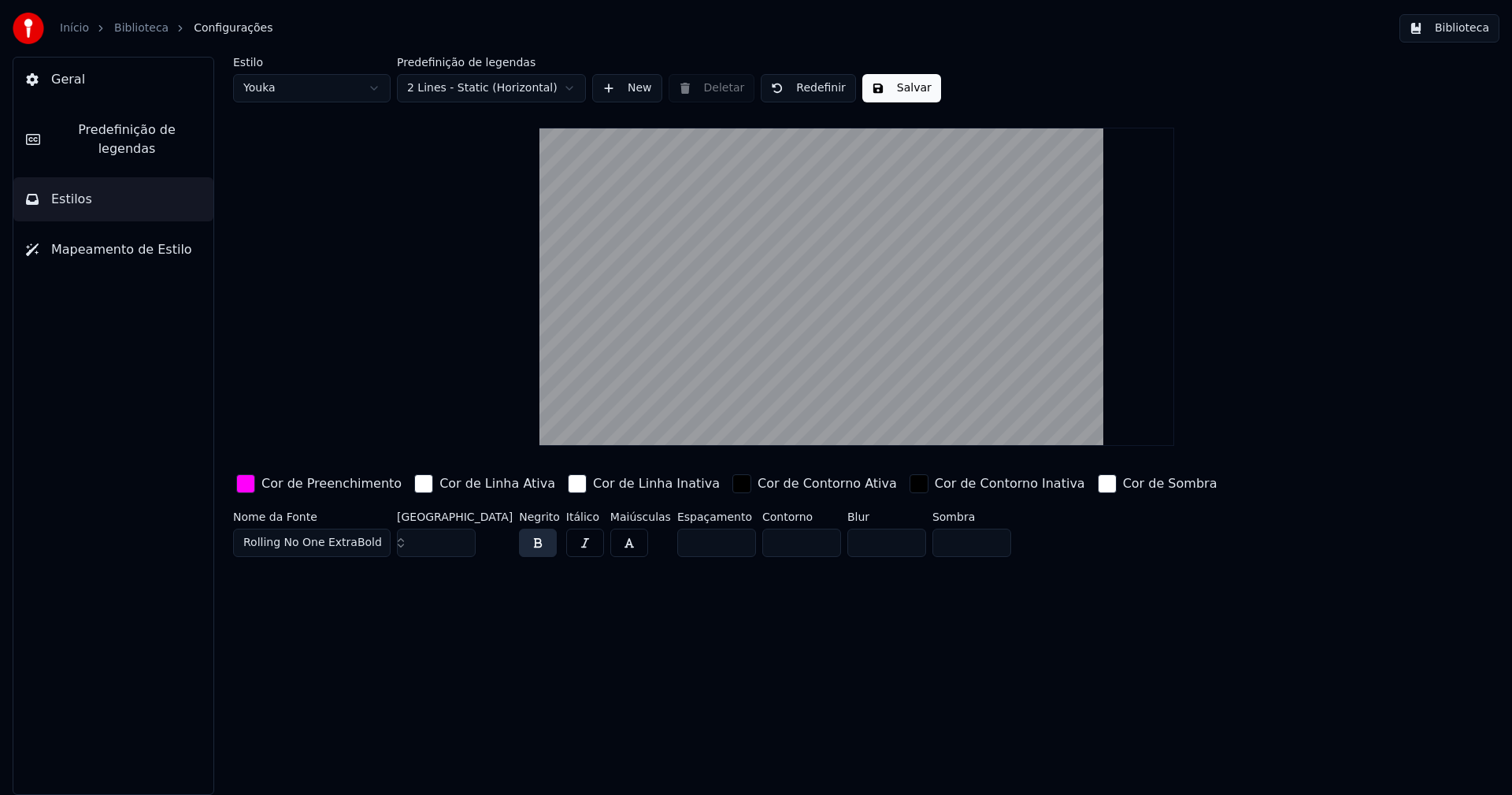
click at [894, 93] on button "Salvar" at bounding box center [901, 88] width 78 height 28
click at [1475, 29] on button "Biblioteca" at bounding box center [1449, 28] width 100 height 28
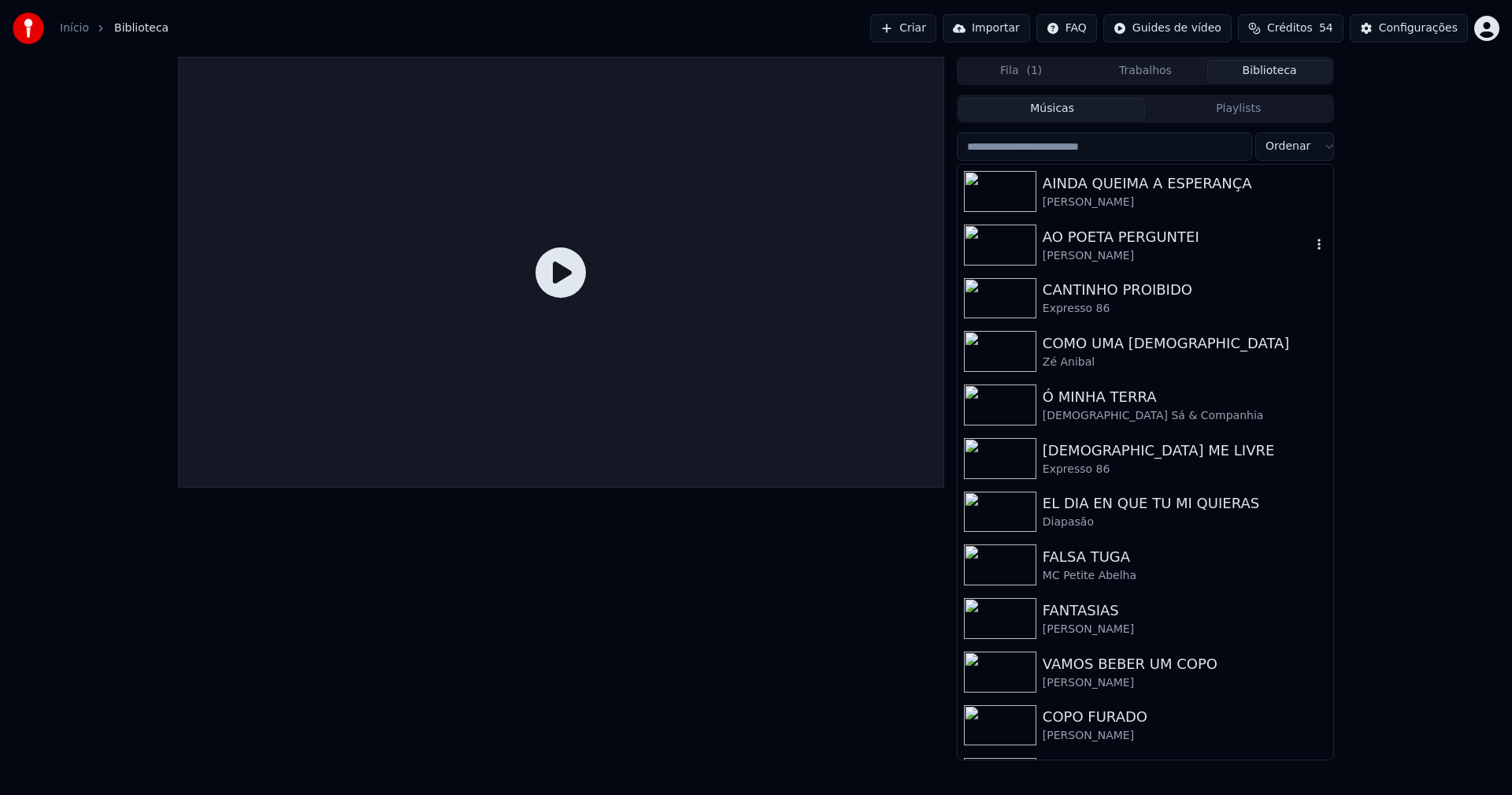
drag, startPoint x: 1112, startPoint y: 251, endPoint x: 1134, endPoint y: 252, distance: 22.0
click at [1114, 251] on div "[PERSON_NAME]" at bounding box center [1177, 255] width 269 height 16
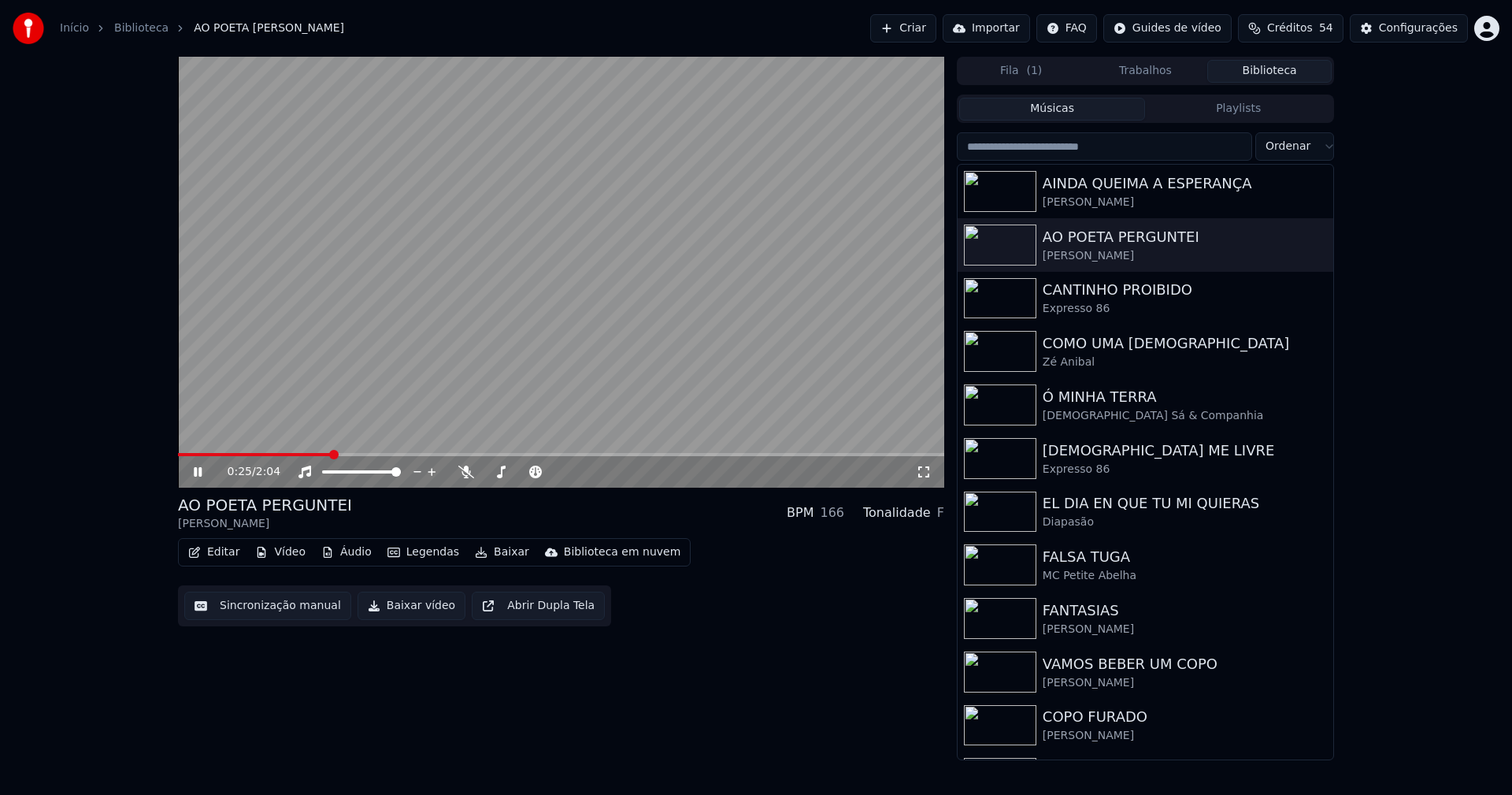
click at [331, 455] on span at bounding box center [560, 455] width 766 height 3
click at [195, 470] on icon at bounding box center [197, 471] width 8 height 9
click at [408, 612] on button "Baixar vídeo" at bounding box center [411, 606] width 108 height 28
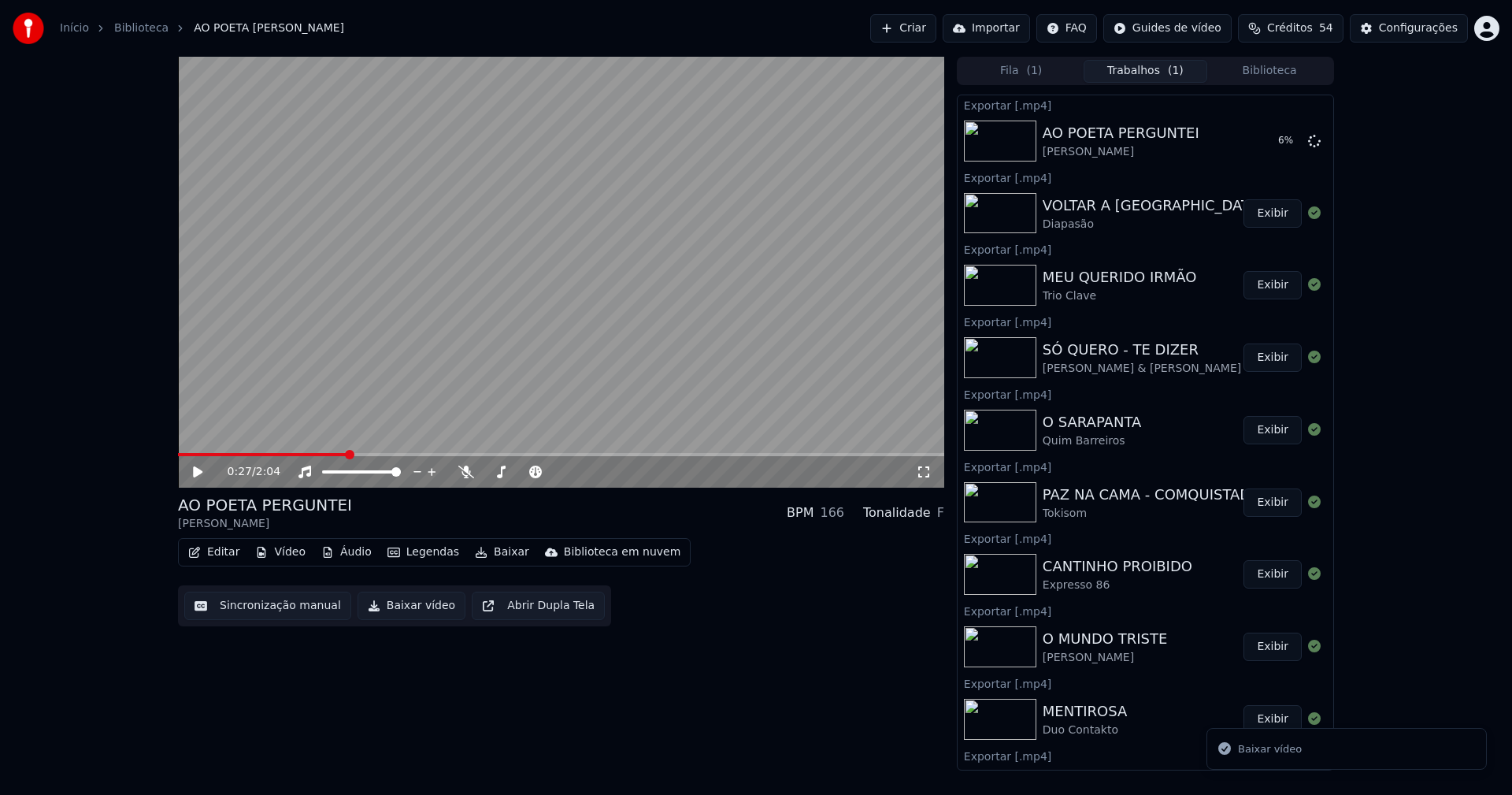
click at [1268, 73] on button "Biblioteca" at bounding box center [1269, 71] width 125 height 23
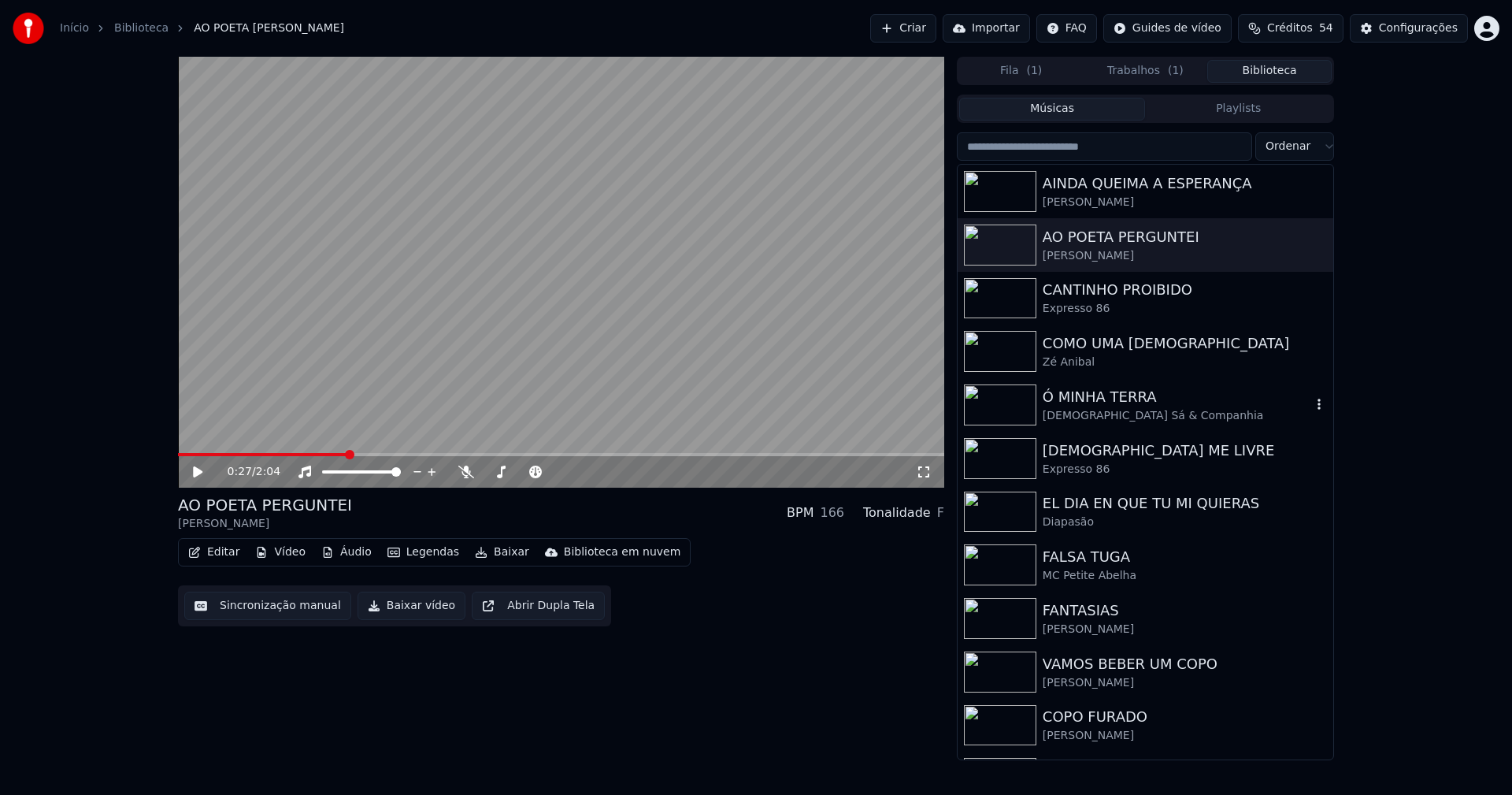
click at [1086, 396] on div "Ó MINHA TERRA" at bounding box center [1177, 397] width 269 height 22
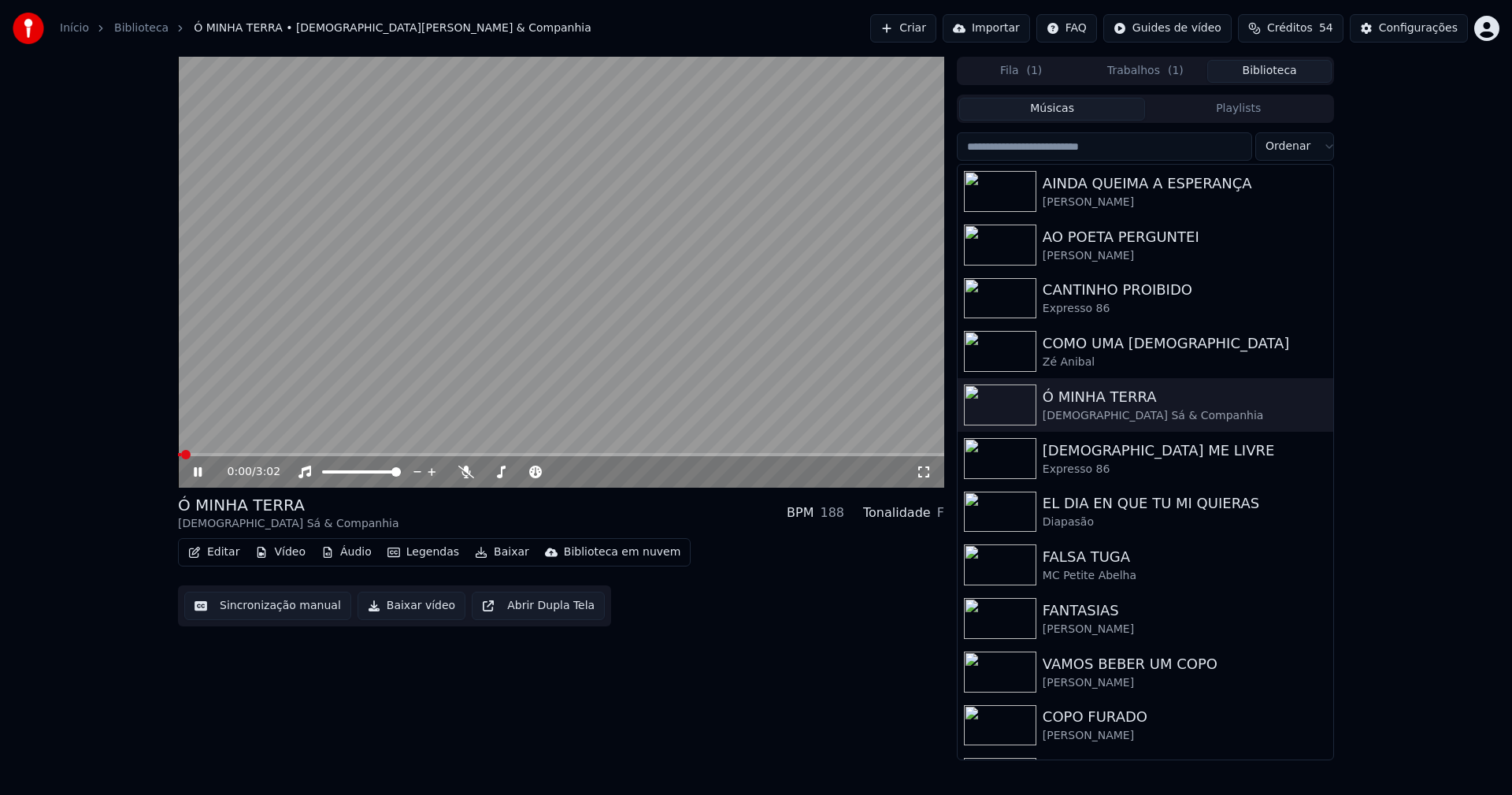
click at [316, 456] on span at bounding box center [560, 455] width 766 height 3
click at [206, 469] on icon at bounding box center [209, 471] width 37 height 12
drag, startPoint x: 378, startPoint y: 609, endPoint x: 421, endPoint y: 597, distance: 44.6
click at [379, 609] on button "Baixar vídeo" at bounding box center [411, 606] width 108 height 28
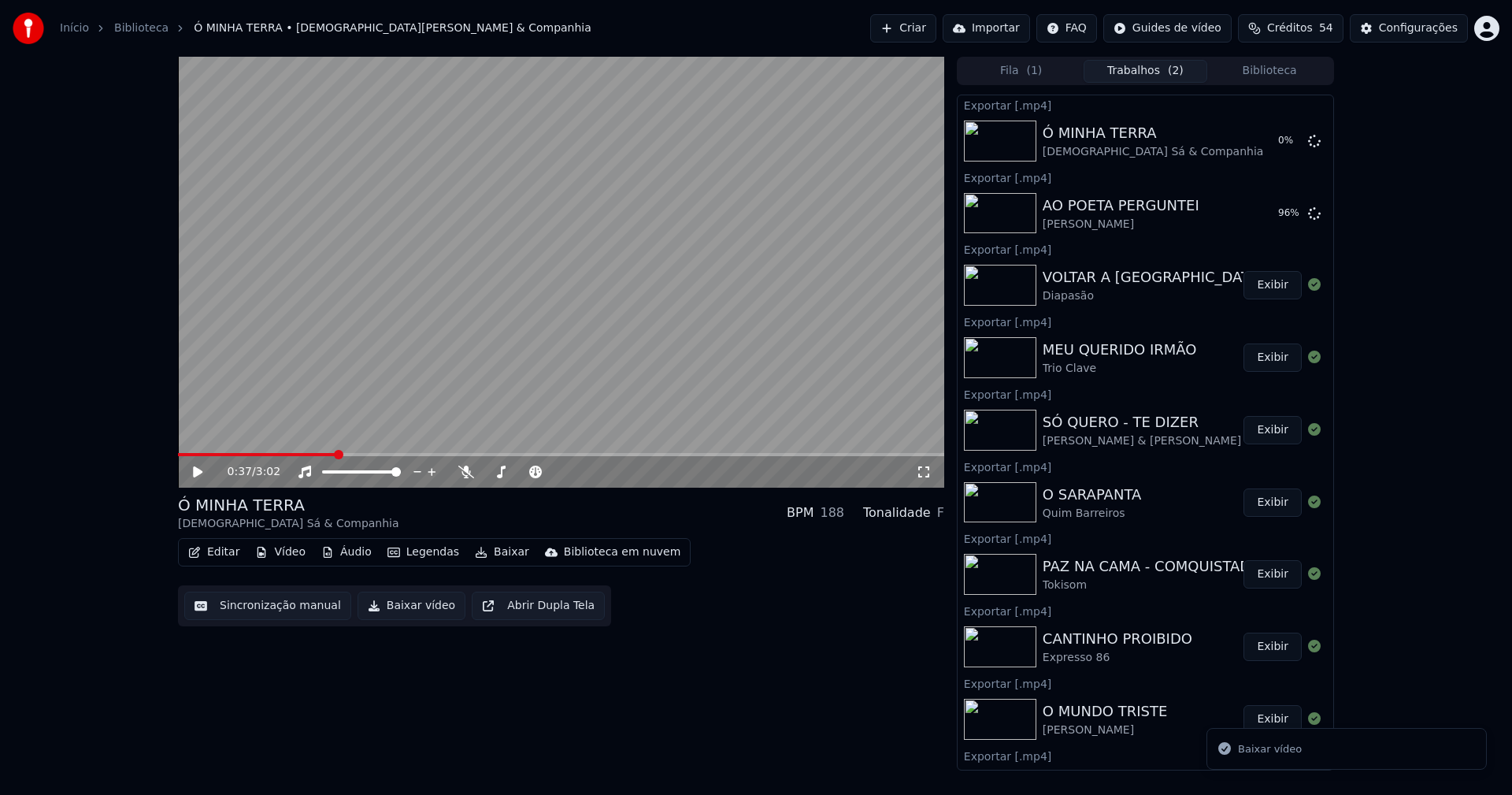
click at [1278, 72] on button "Biblioteca" at bounding box center [1269, 71] width 125 height 23
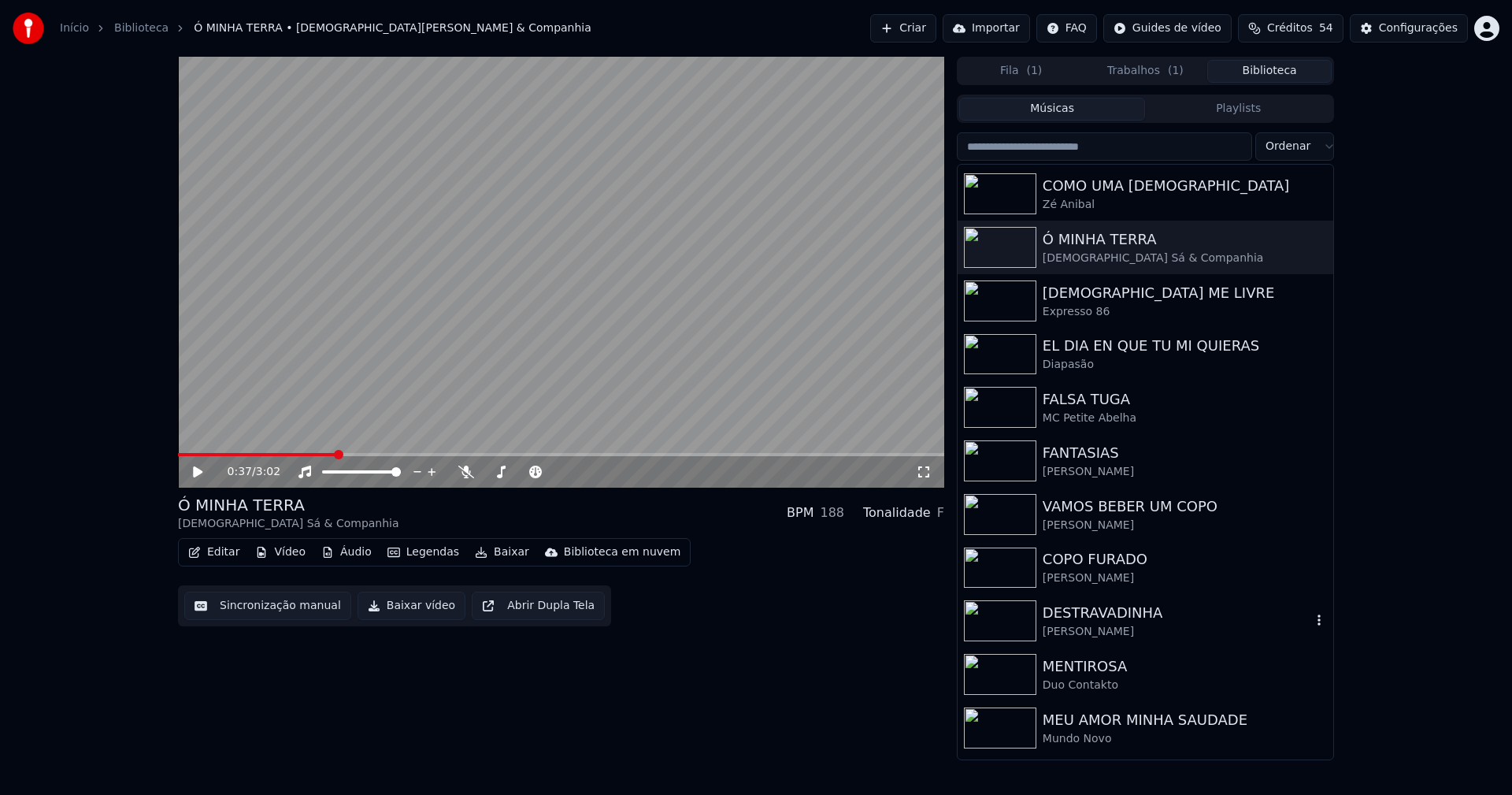
scroll to position [236, 0]
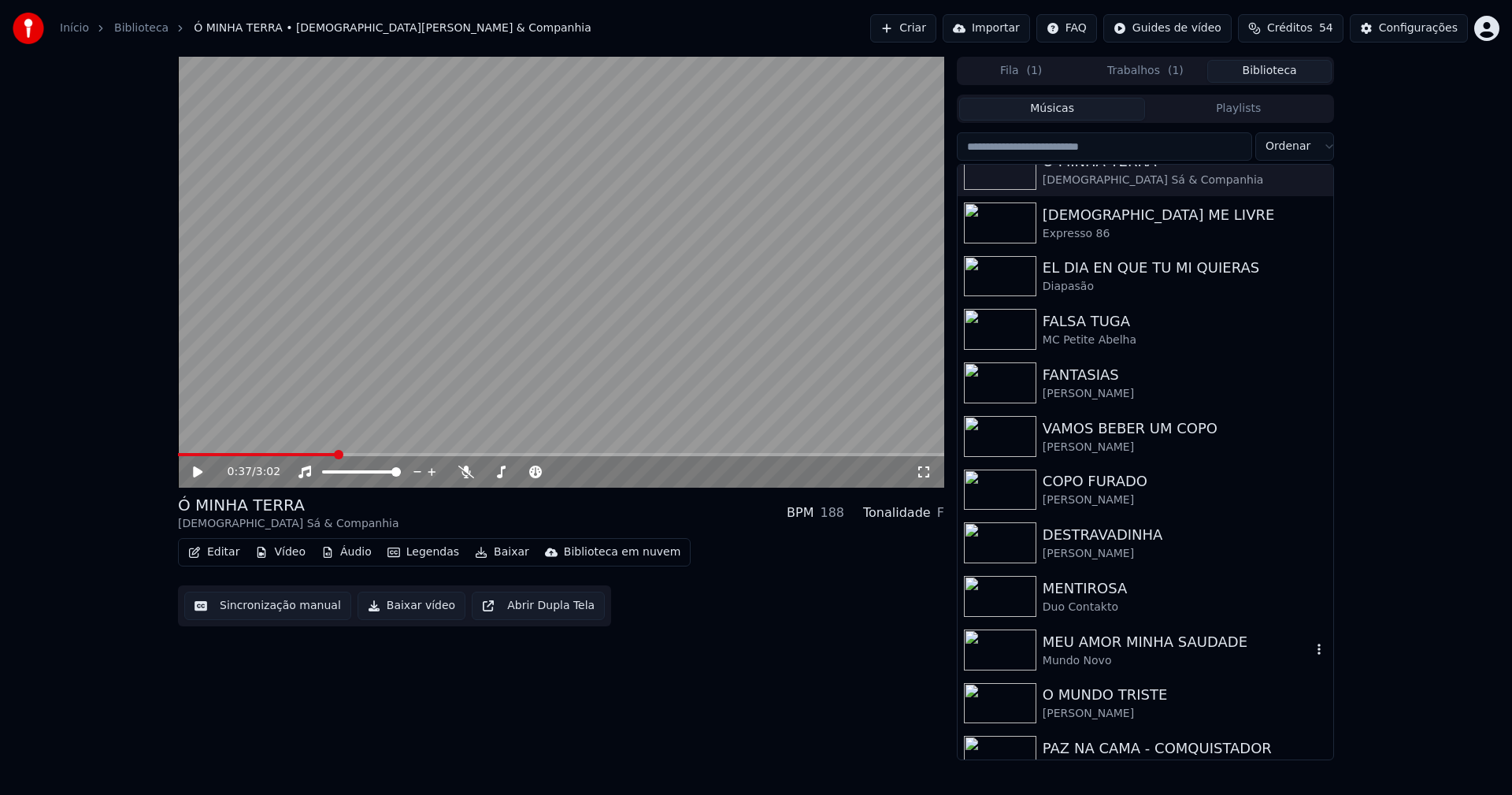
click at [1106, 645] on div "MEU AMOR MINHA SAUDADE" at bounding box center [1177, 641] width 269 height 22
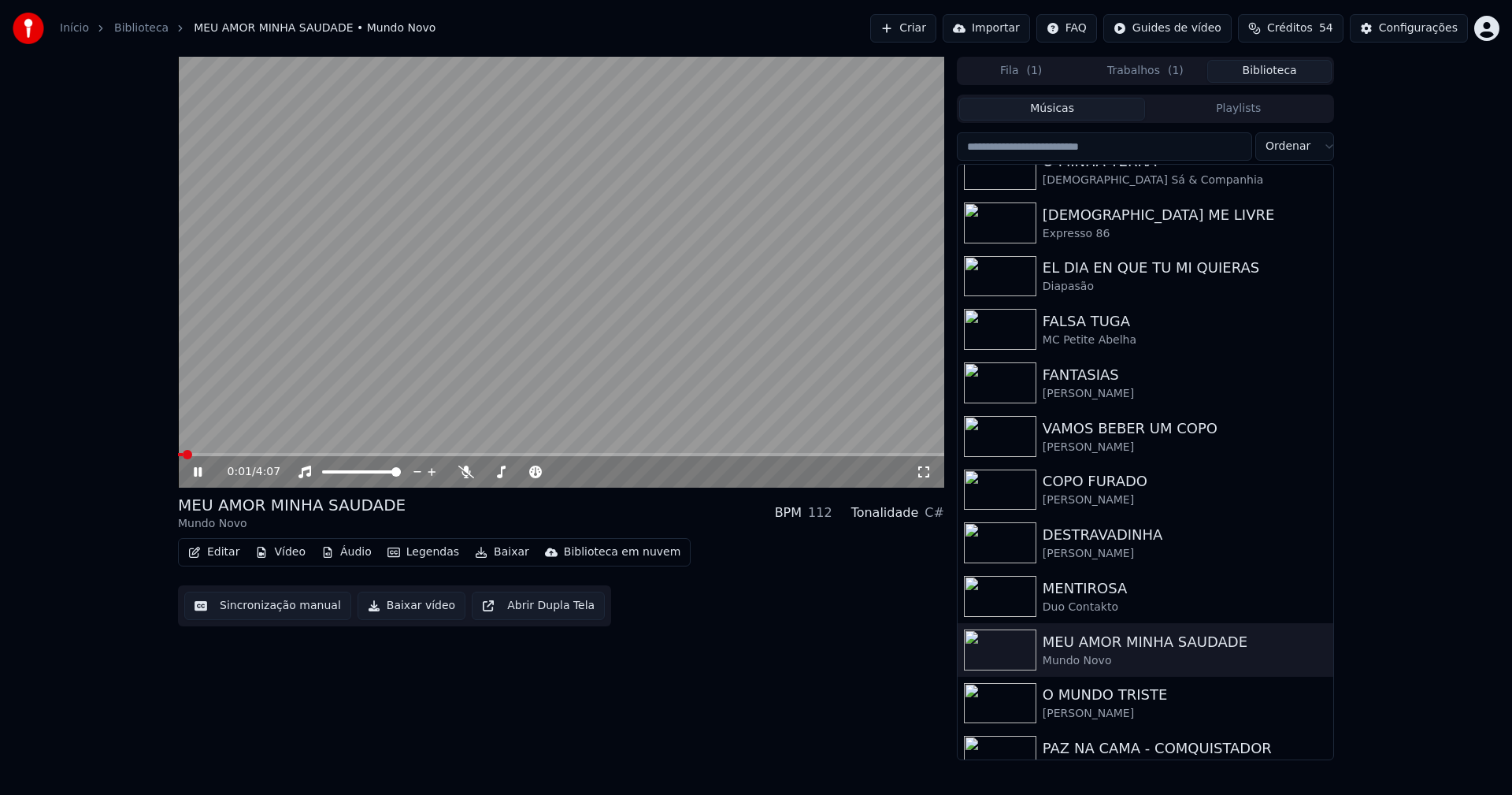
click at [293, 455] on span at bounding box center [560, 455] width 766 height 3
click at [198, 471] on icon at bounding box center [209, 471] width 37 height 12
click at [394, 455] on span at bounding box center [560, 455] width 766 height 3
click at [197, 469] on icon at bounding box center [197, 471] width 9 height 11
click at [196, 469] on icon at bounding box center [197, 471] width 8 height 9
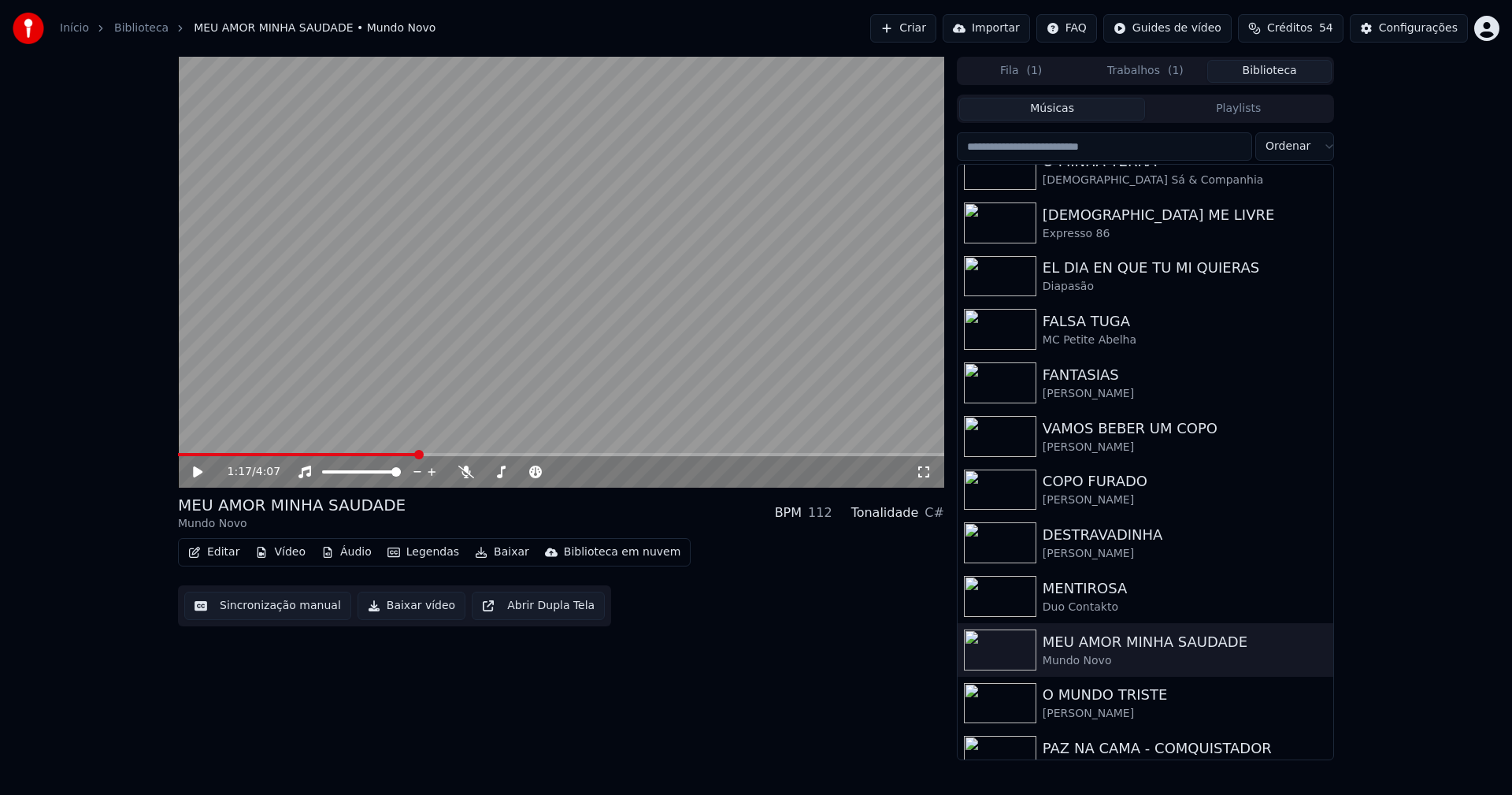
click at [401, 607] on button "Baixar vídeo" at bounding box center [411, 606] width 108 height 28
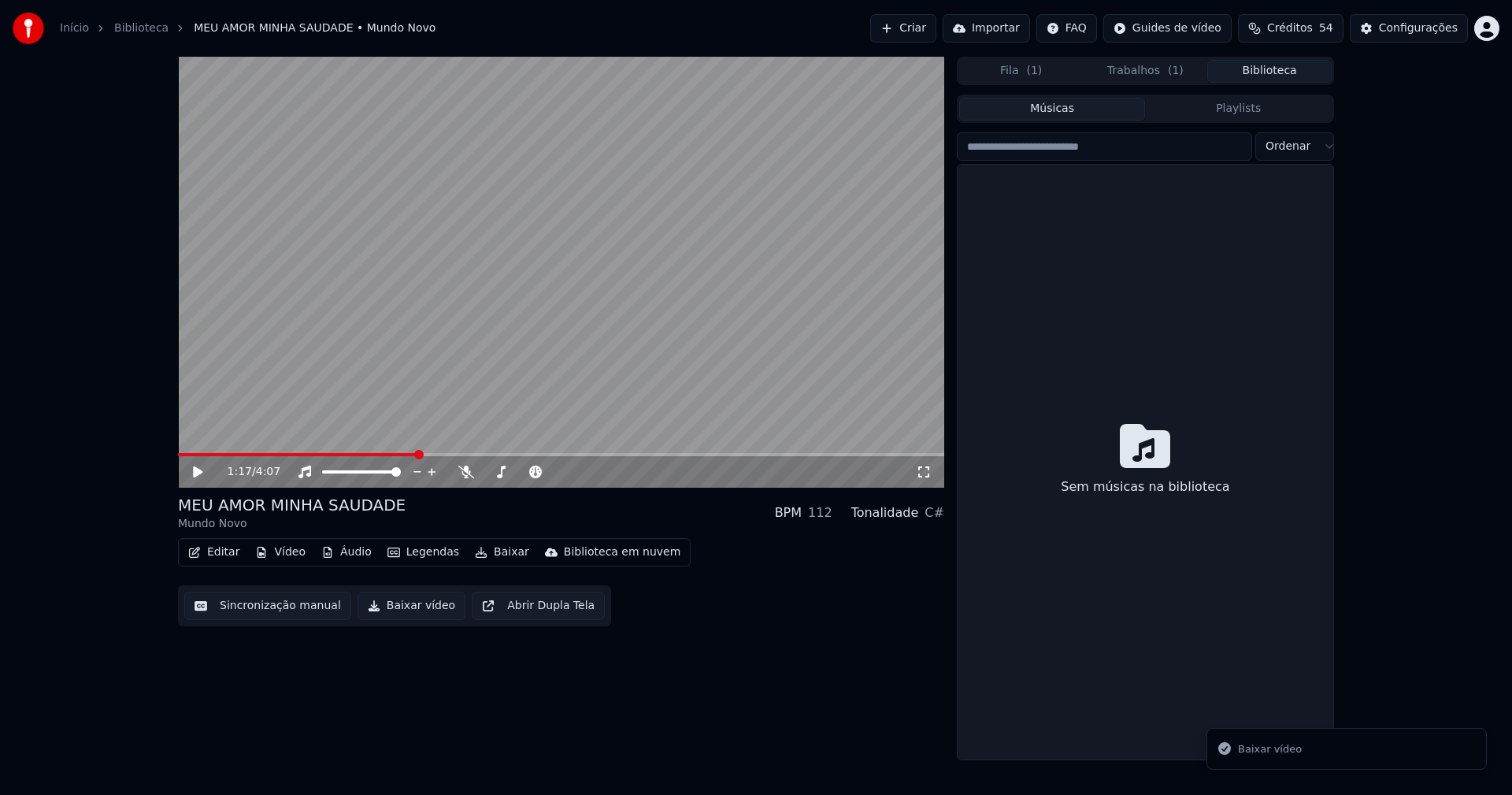
click at [1283, 68] on button "Biblioteca" at bounding box center [1269, 71] width 125 height 23
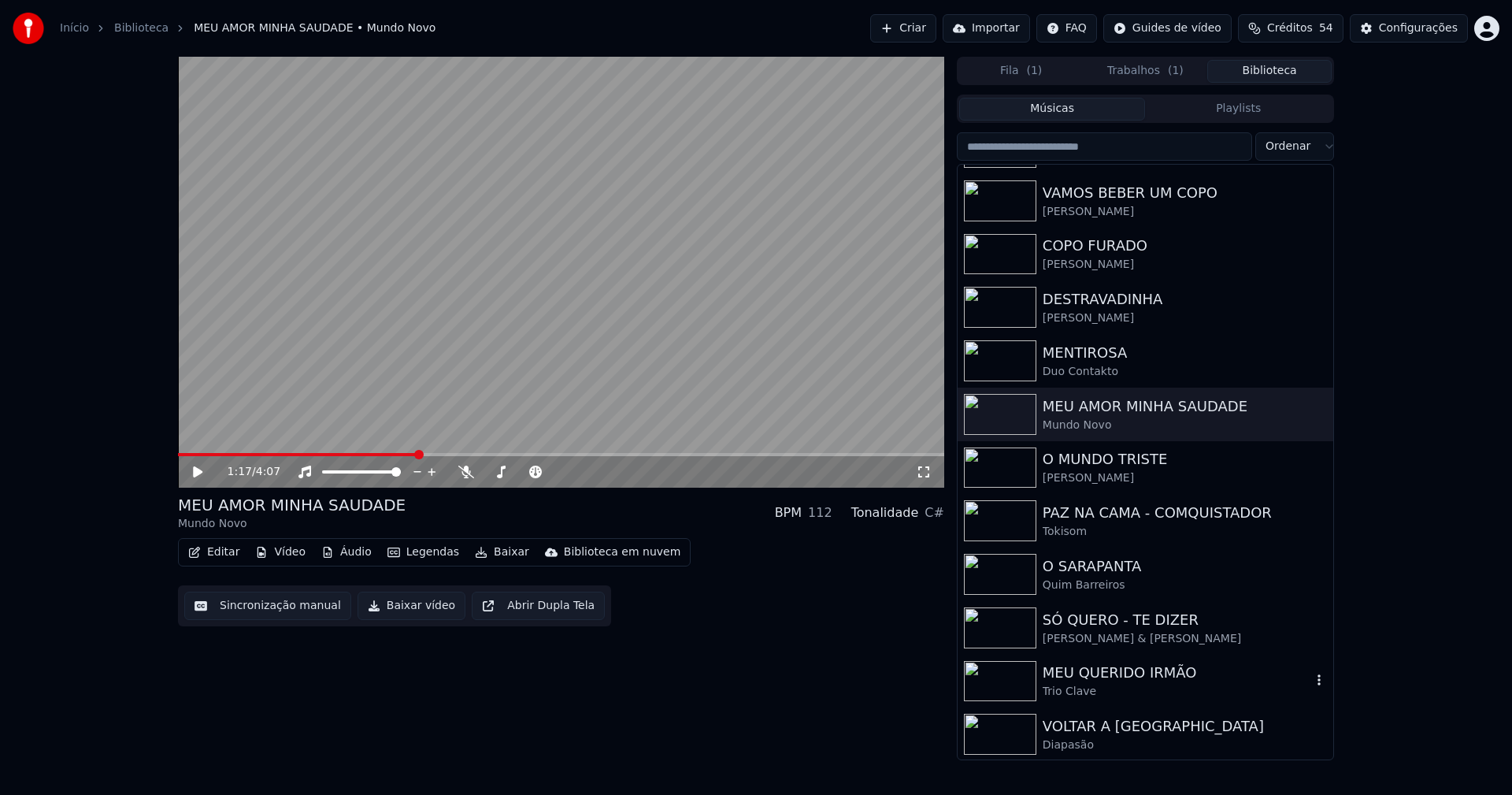
scroll to position [474, 0]
click at [1421, 22] on div "Configurações" at bounding box center [1418, 28] width 78 height 16
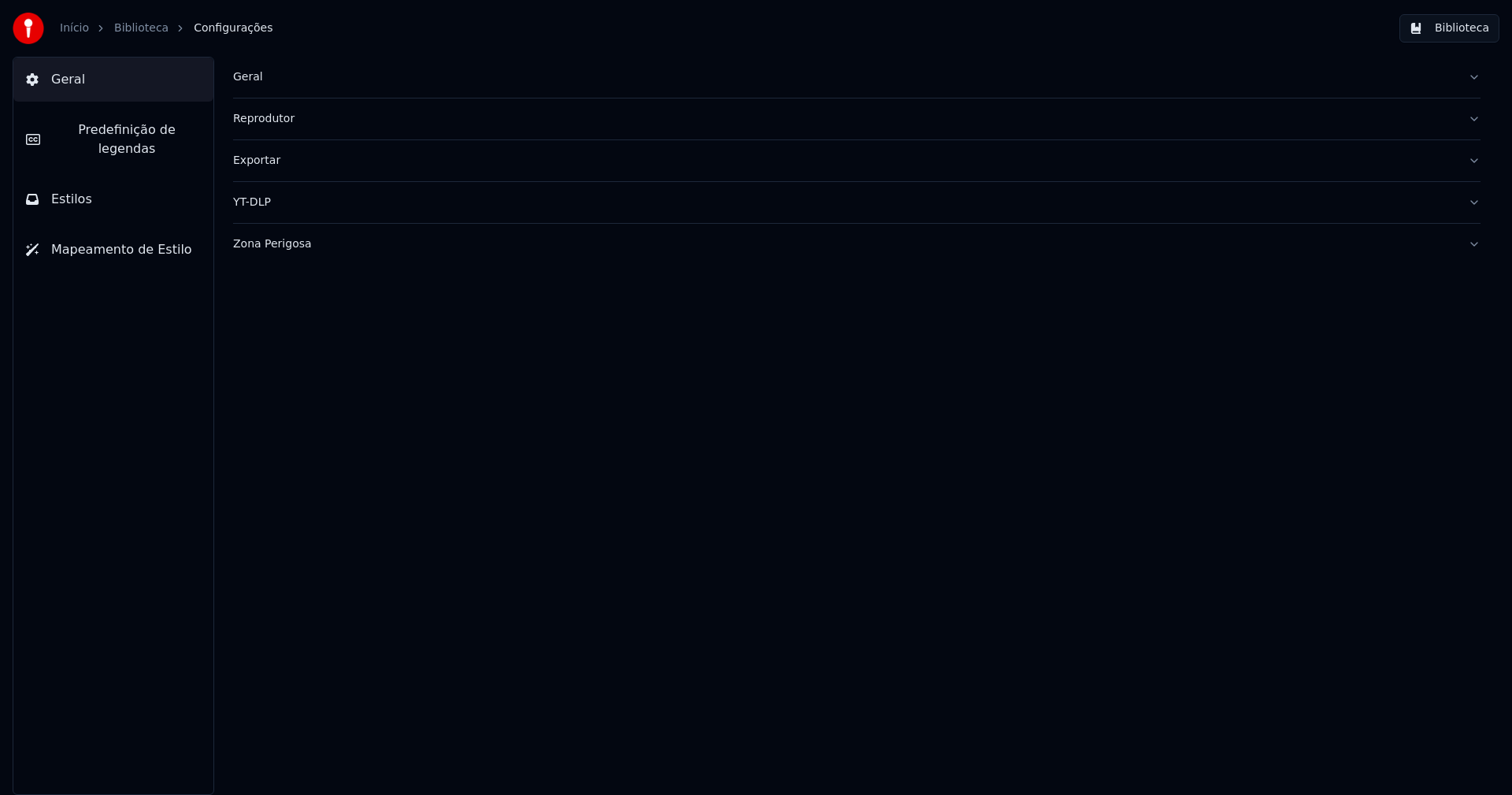
click at [246, 76] on div "Geral" at bounding box center [844, 77] width 1222 height 16
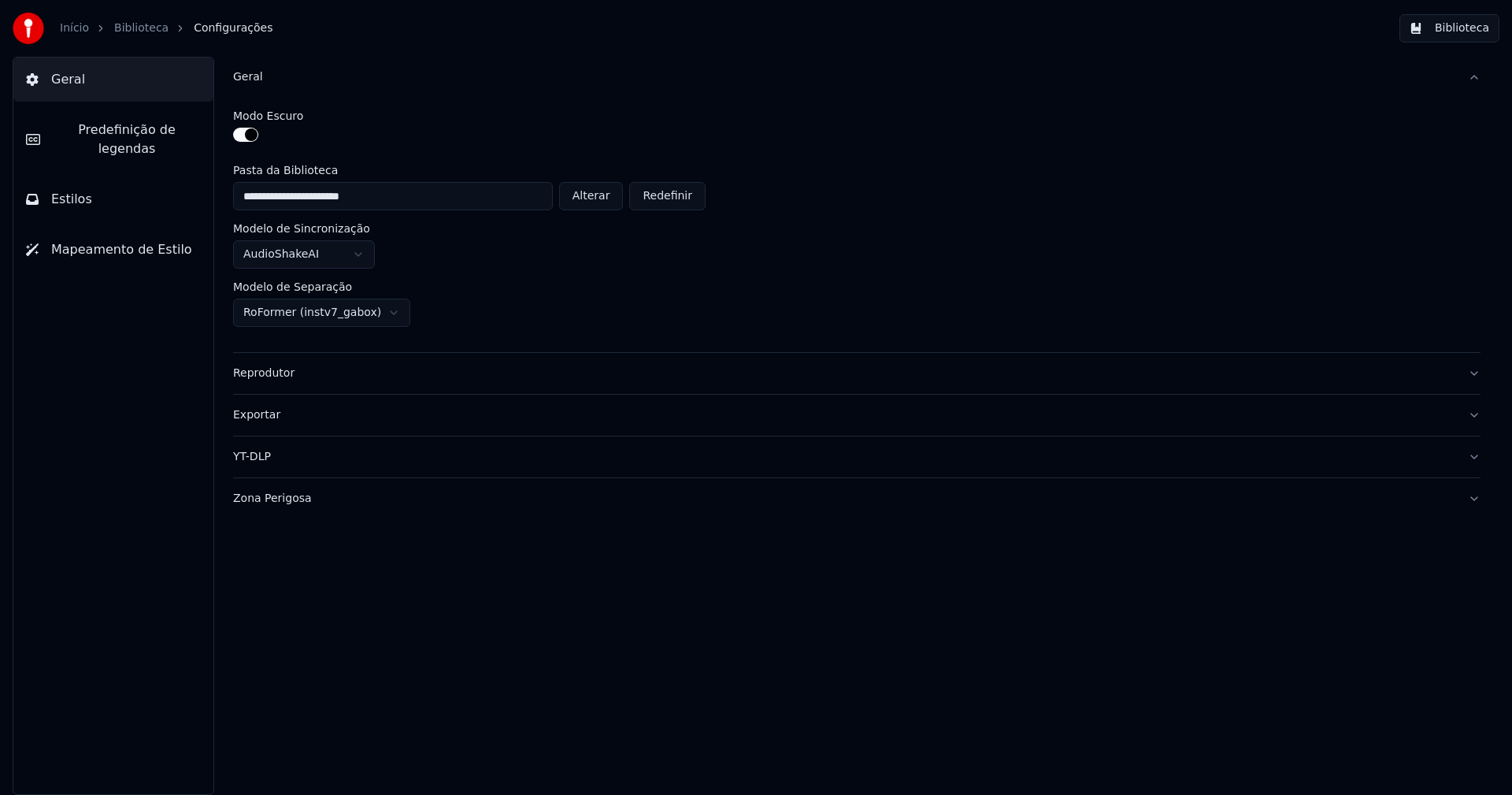
click at [611, 195] on button "Alterar" at bounding box center [592, 196] width 64 height 28
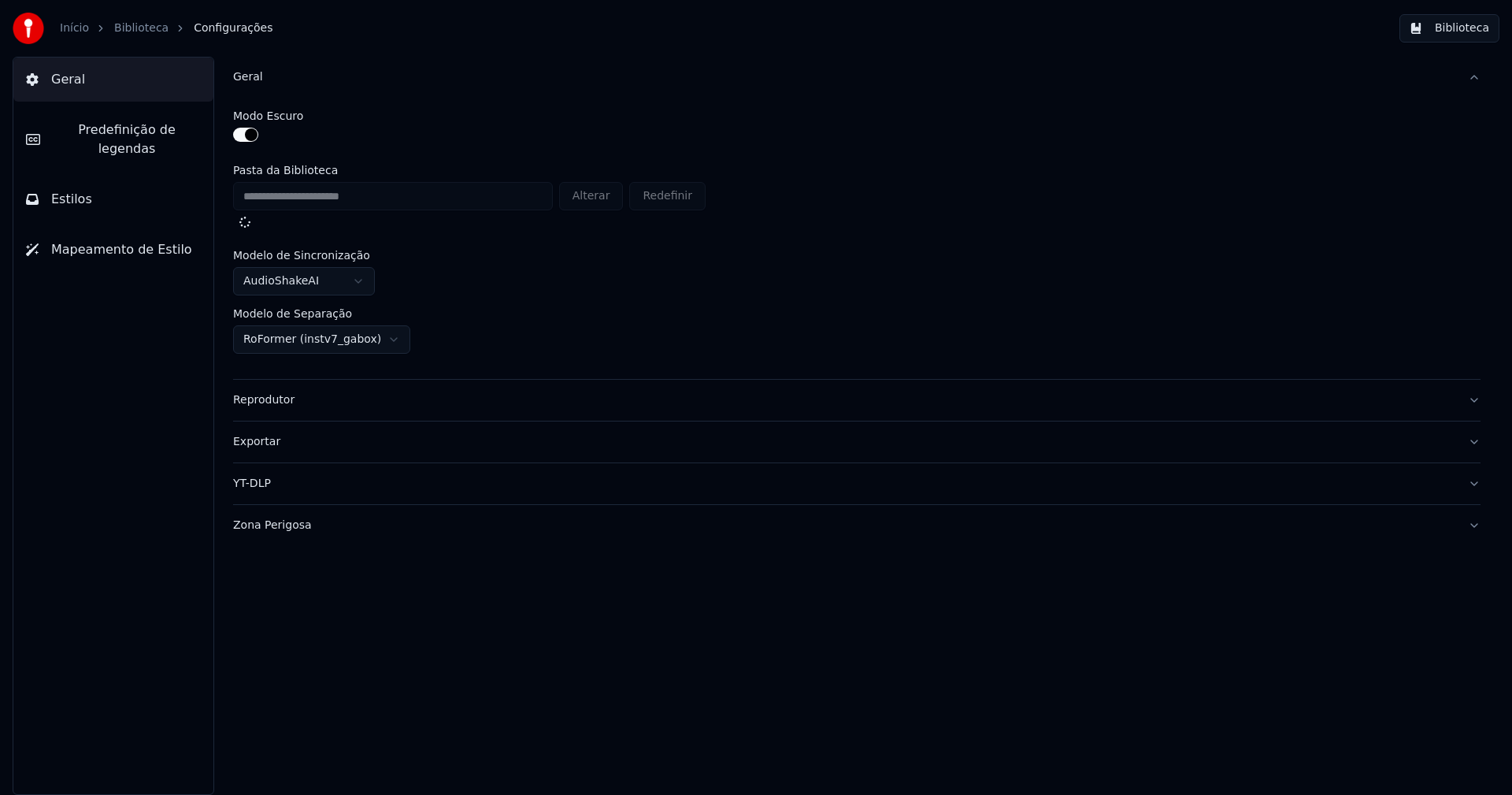
type input "**********"
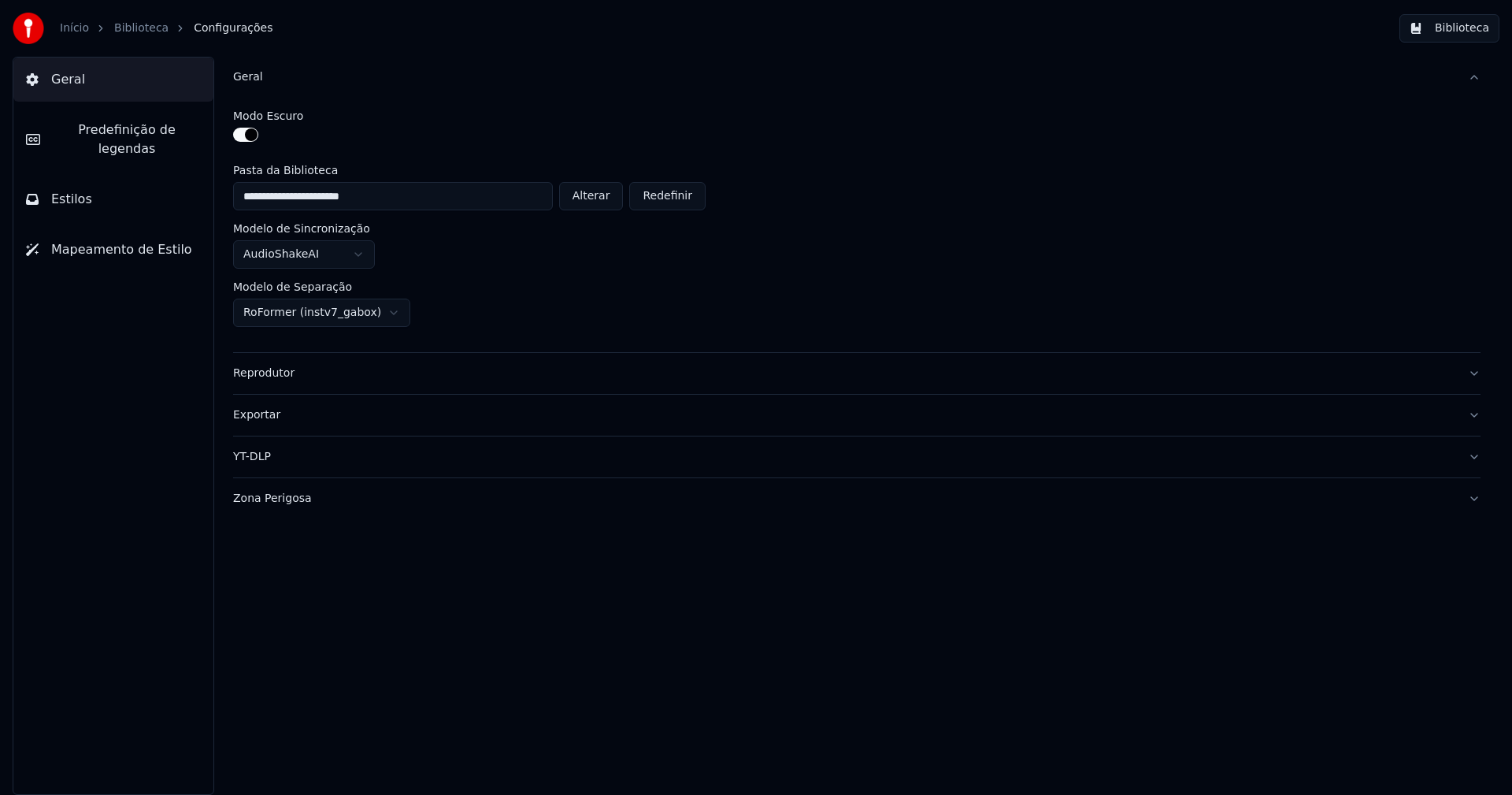
click at [1463, 37] on button "Biblioteca" at bounding box center [1449, 28] width 100 height 28
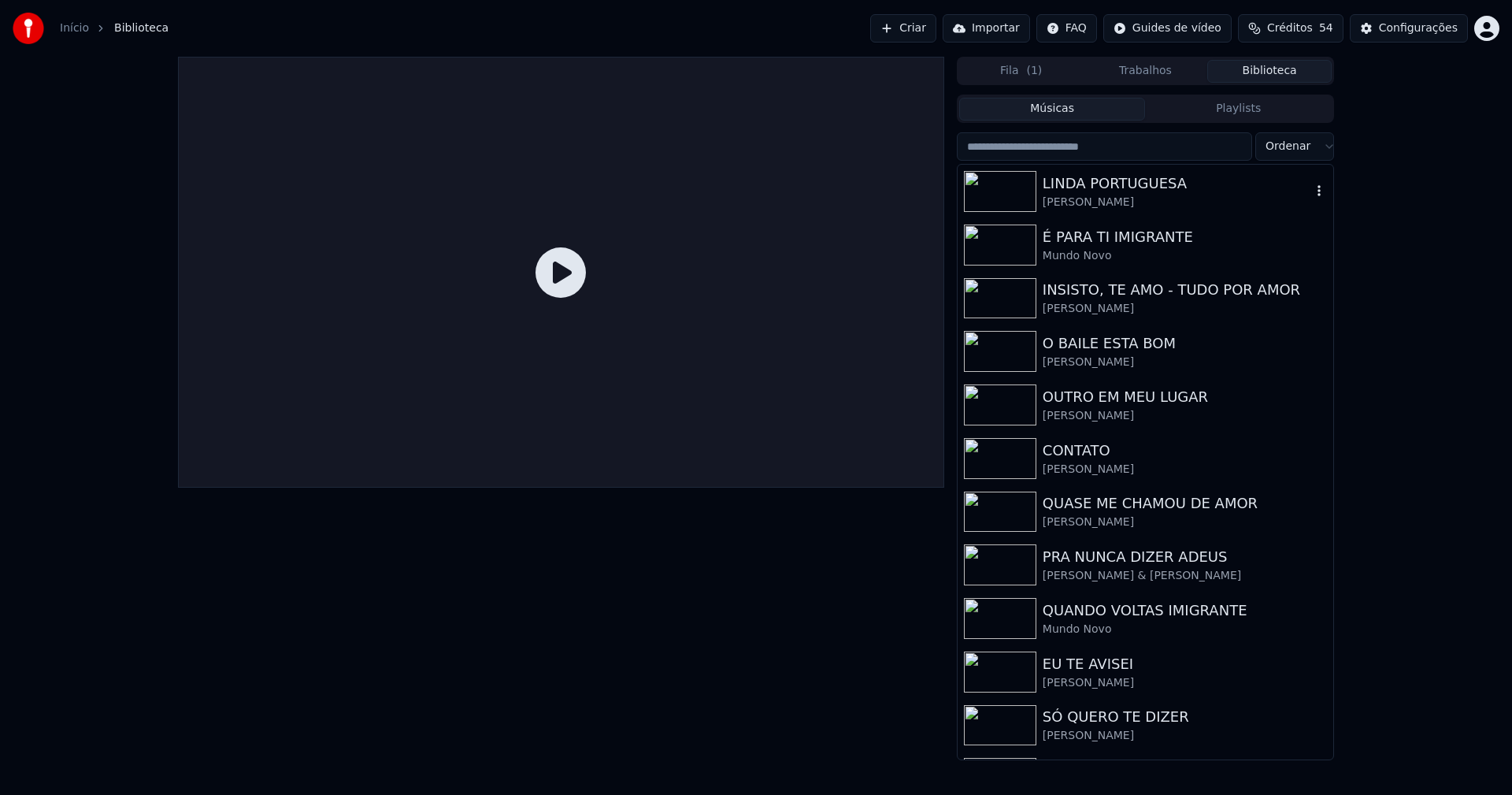
drag, startPoint x: 1154, startPoint y: 198, endPoint x: 1163, endPoint y: 196, distance: 9.2
click at [1157, 197] on div "[PERSON_NAME]" at bounding box center [1177, 202] width 269 height 16
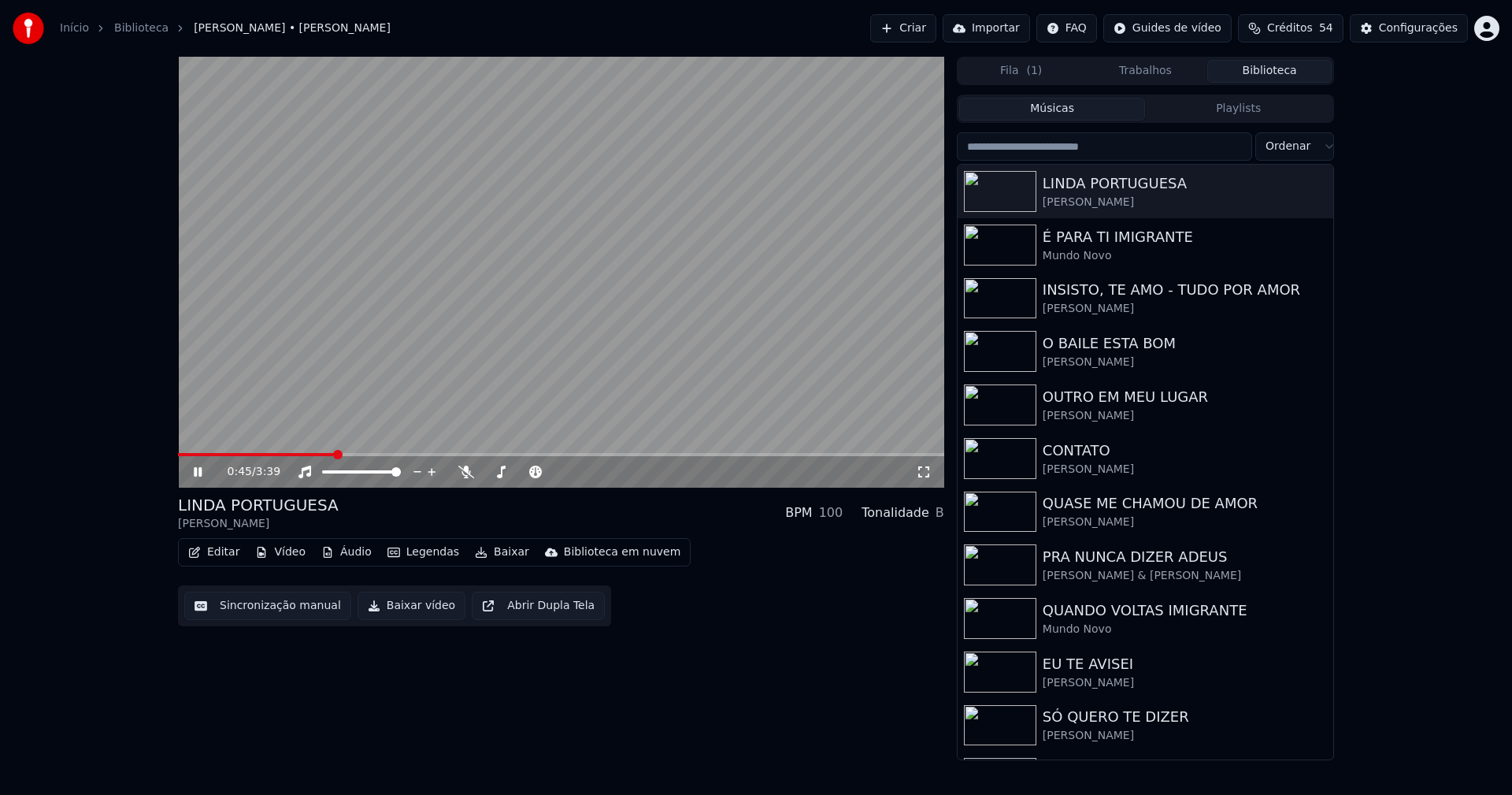
click at [334, 455] on span at bounding box center [560, 455] width 766 height 3
click at [920, 472] on icon at bounding box center [923, 471] width 16 height 12
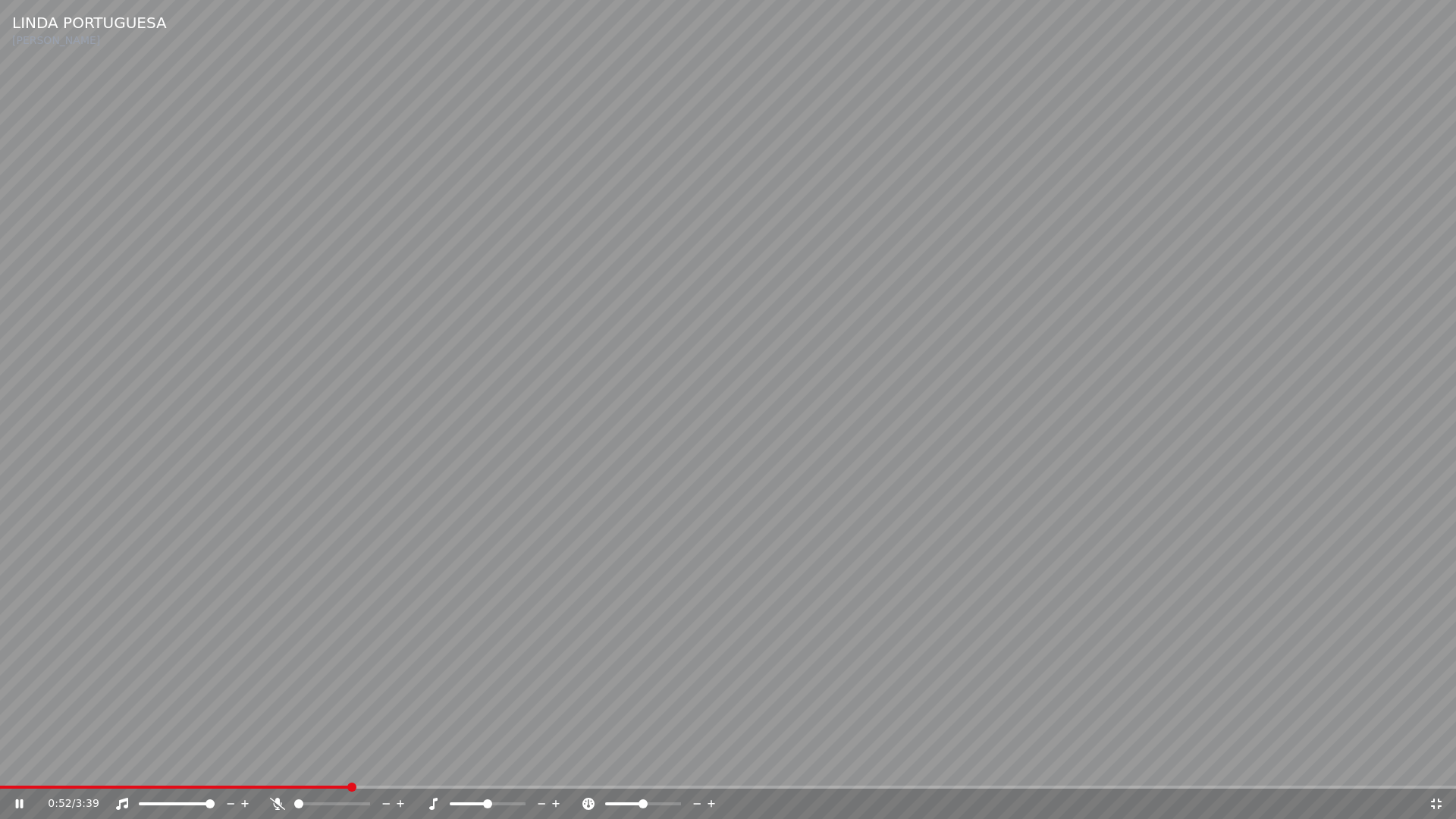
click at [1439, 765] on icon at bounding box center [1435, 804] width 10 height 10
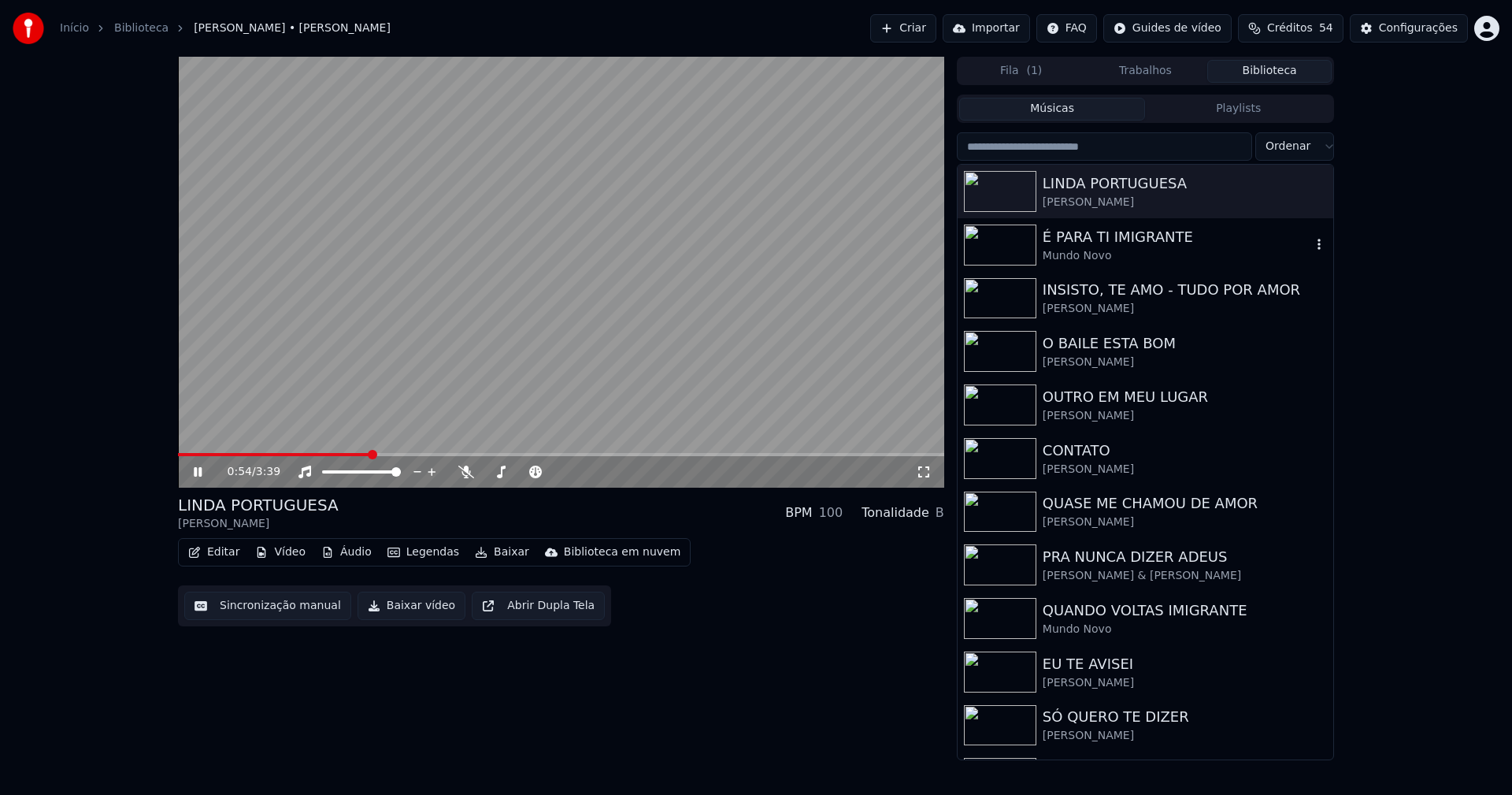
click at [1092, 261] on div "Mundo Novo" at bounding box center [1177, 255] width 269 height 16
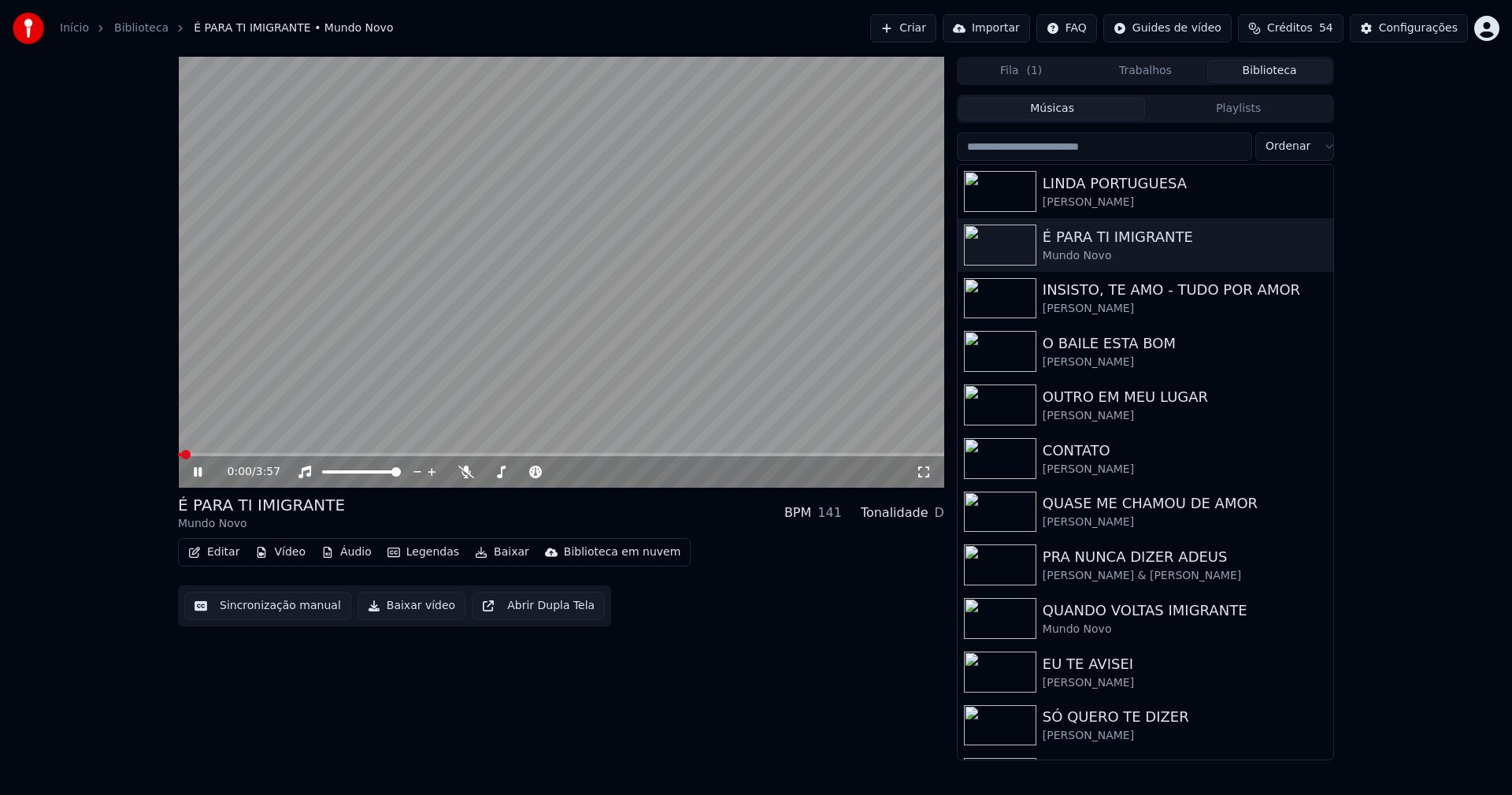
click at [349, 455] on span at bounding box center [560, 455] width 766 height 3
click at [401, 612] on button "Baixar vídeo" at bounding box center [411, 606] width 108 height 28
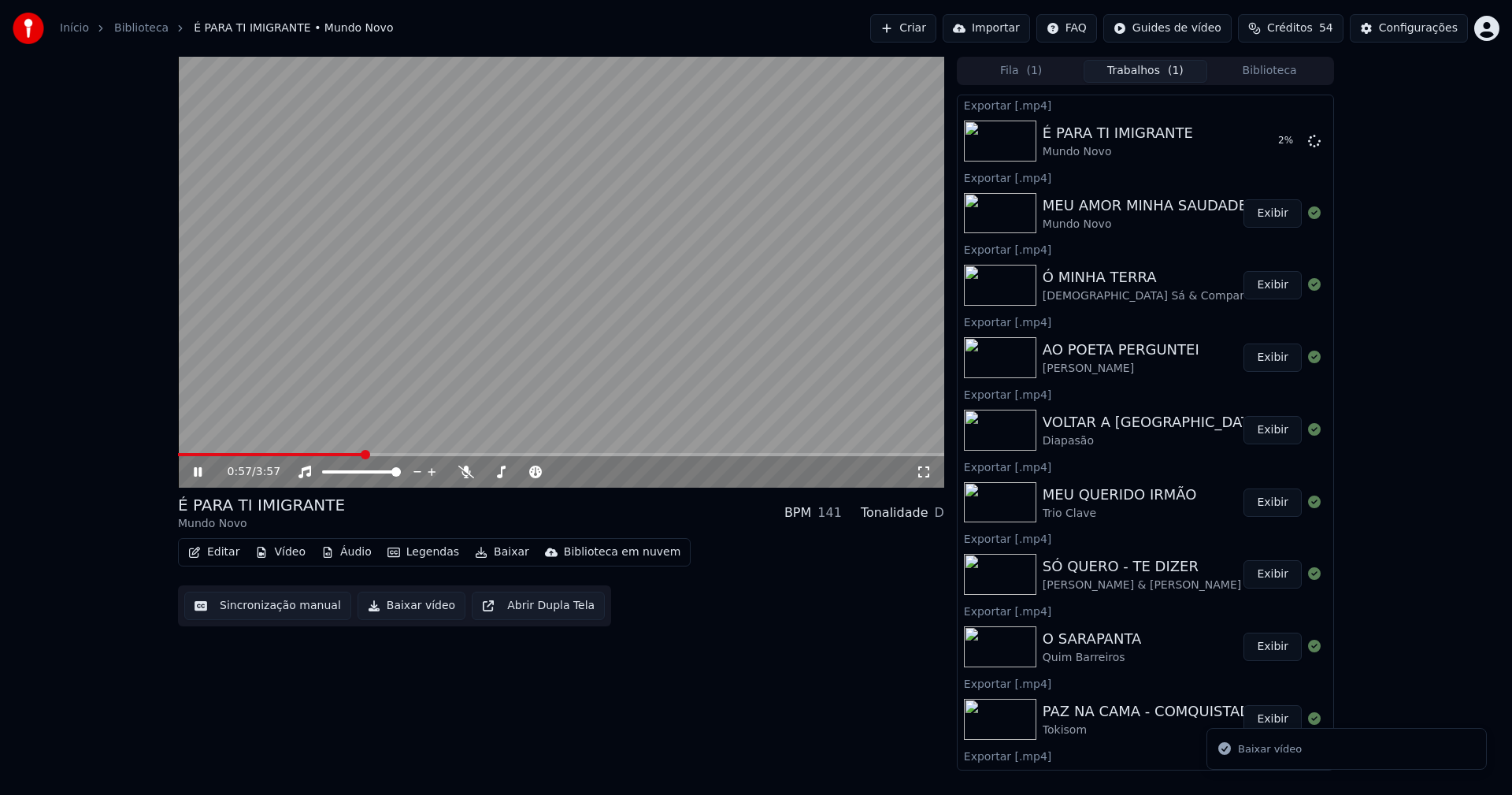
click at [1279, 74] on button "Biblioteca" at bounding box center [1269, 71] width 125 height 23
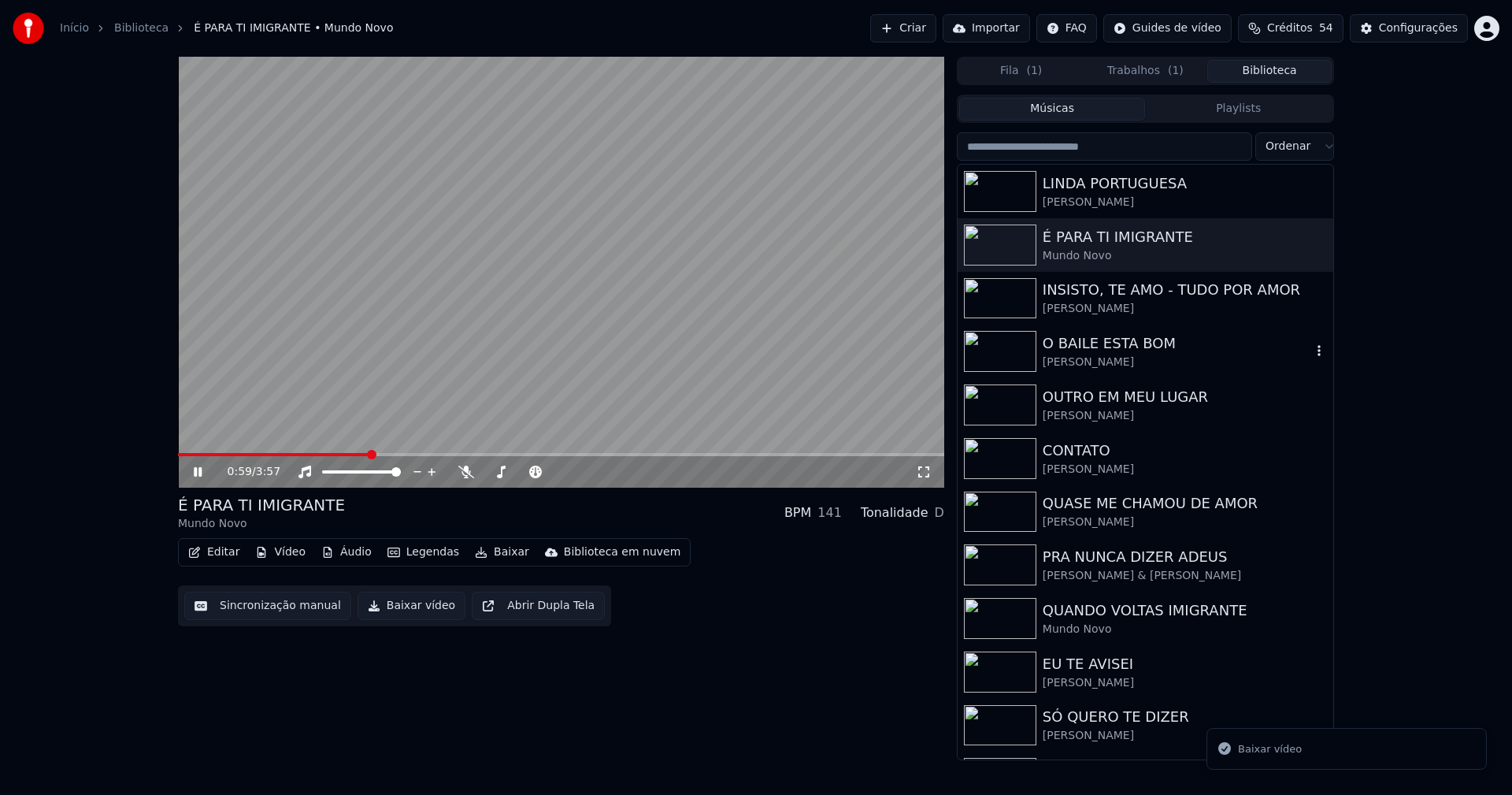
click at [1092, 355] on div "[PERSON_NAME]" at bounding box center [1177, 362] width 269 height 16
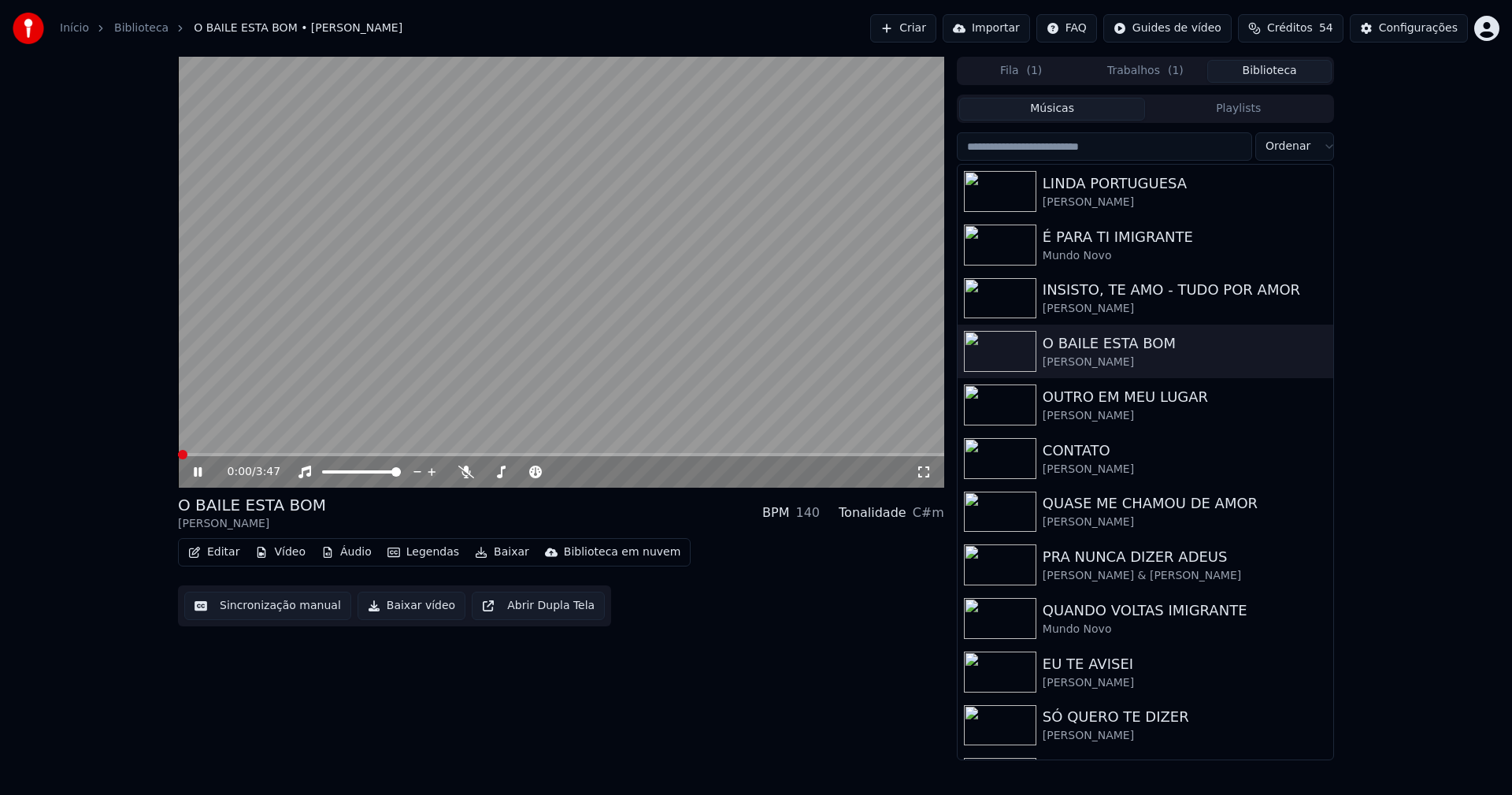
click at [373, 454] on span at bounding box center [560, 455] width 766 height 3
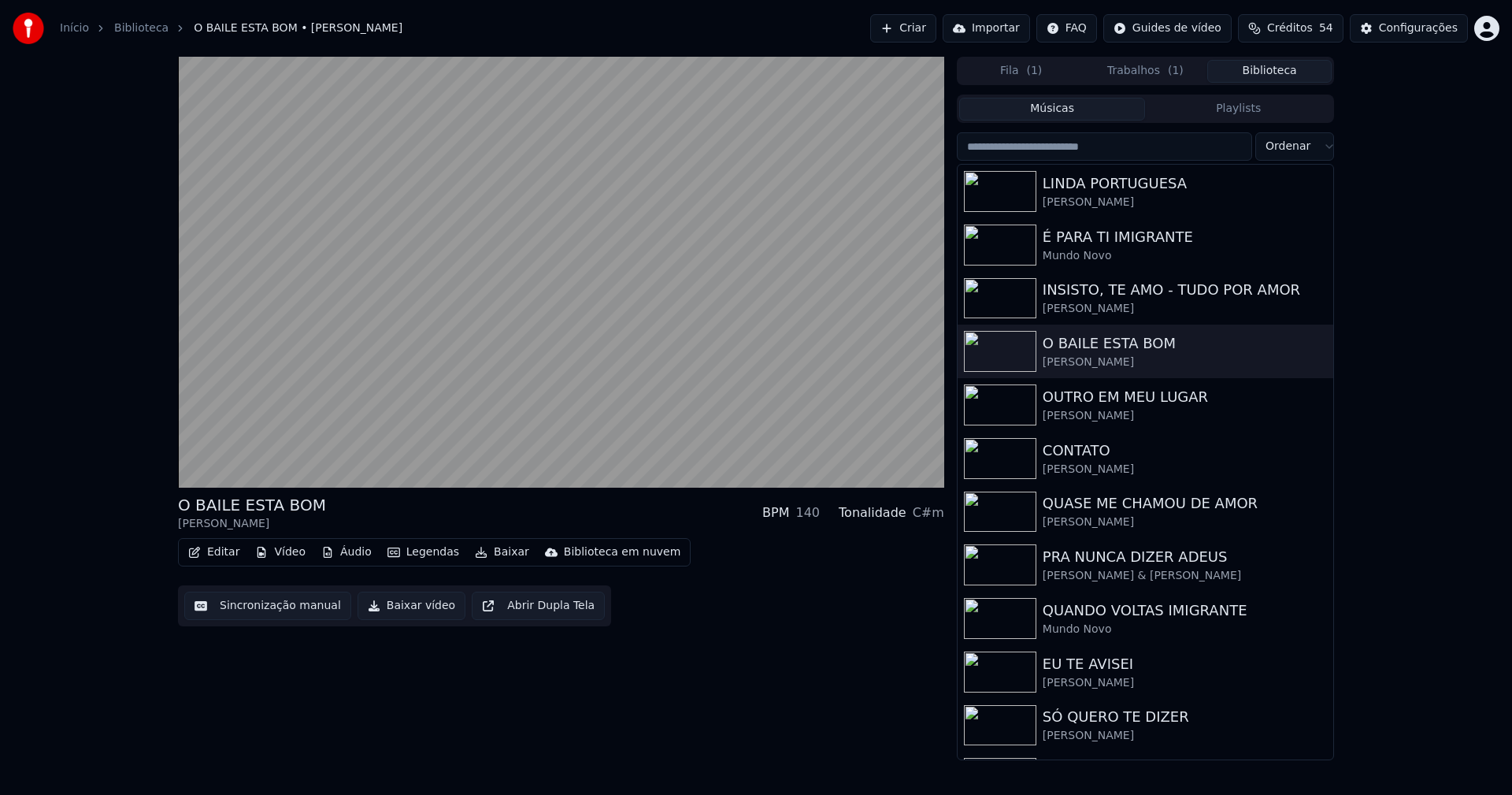
click at [404, 606] on button "Baixar vídeo" at bounding box center [411, 606] width 108 height 28
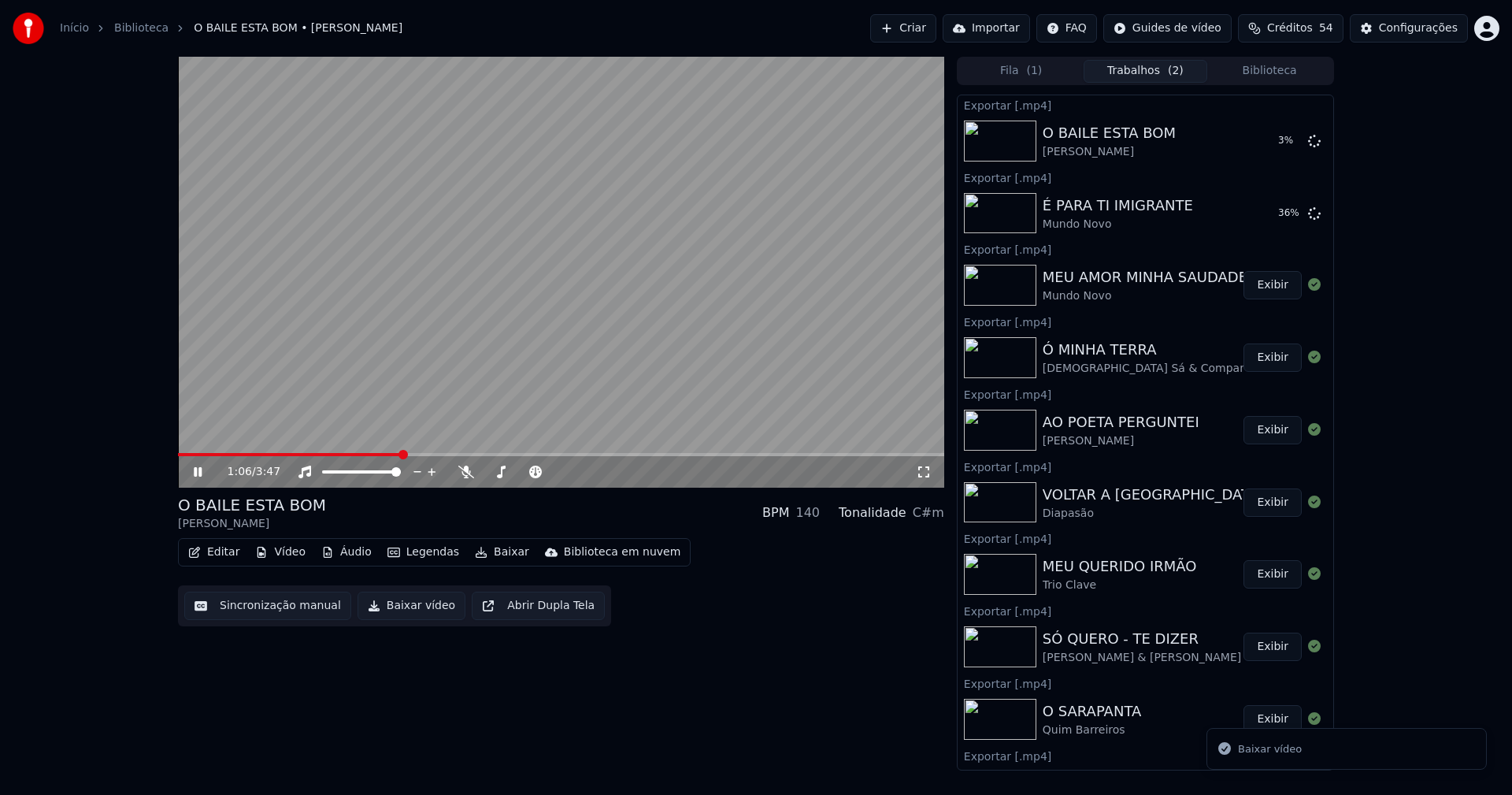
click at [1269, 69] on button "Biblioteca" at bounding box center [1269, 71] width 125 height 23
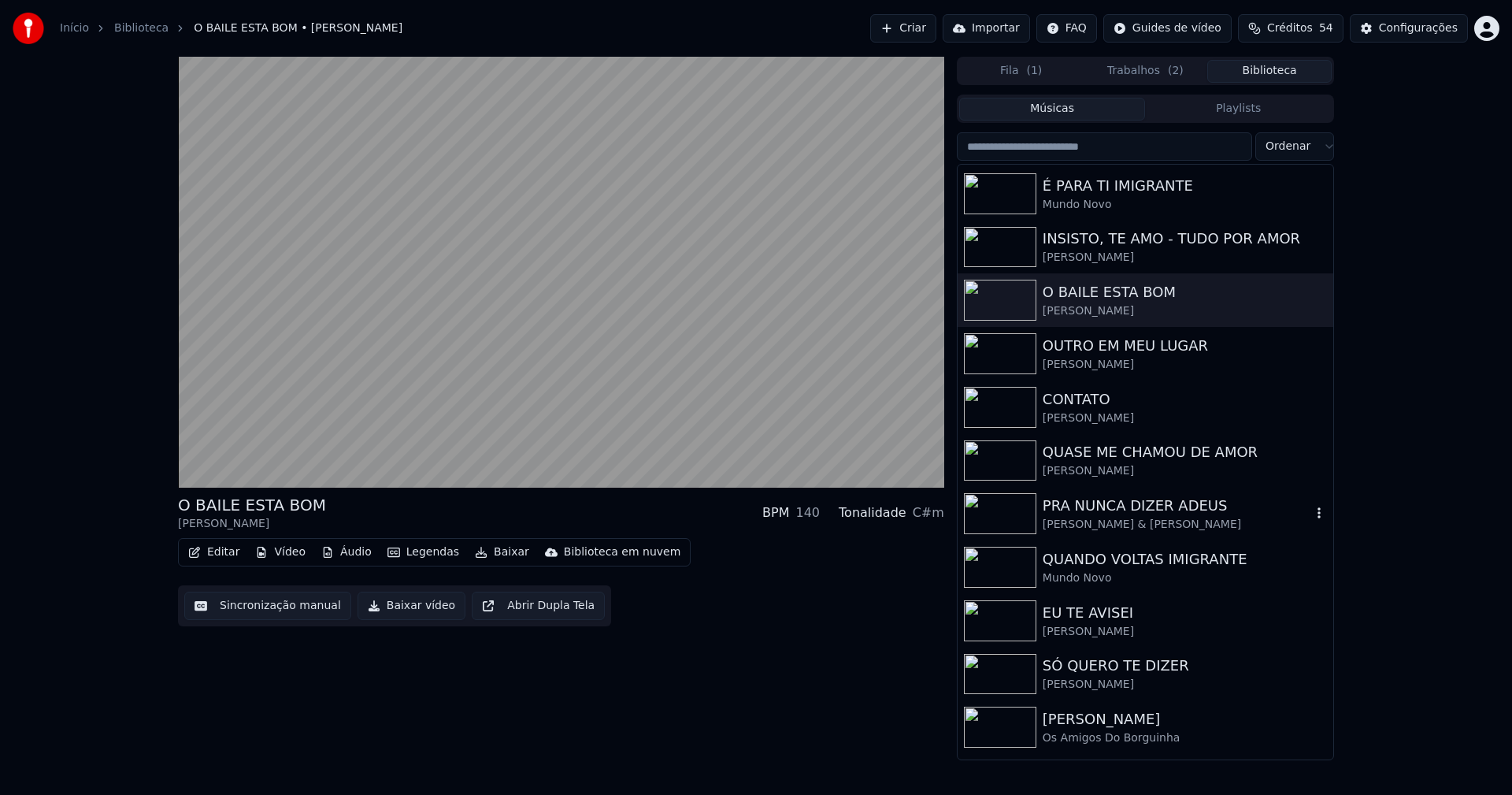
scroll to position [79, 0]
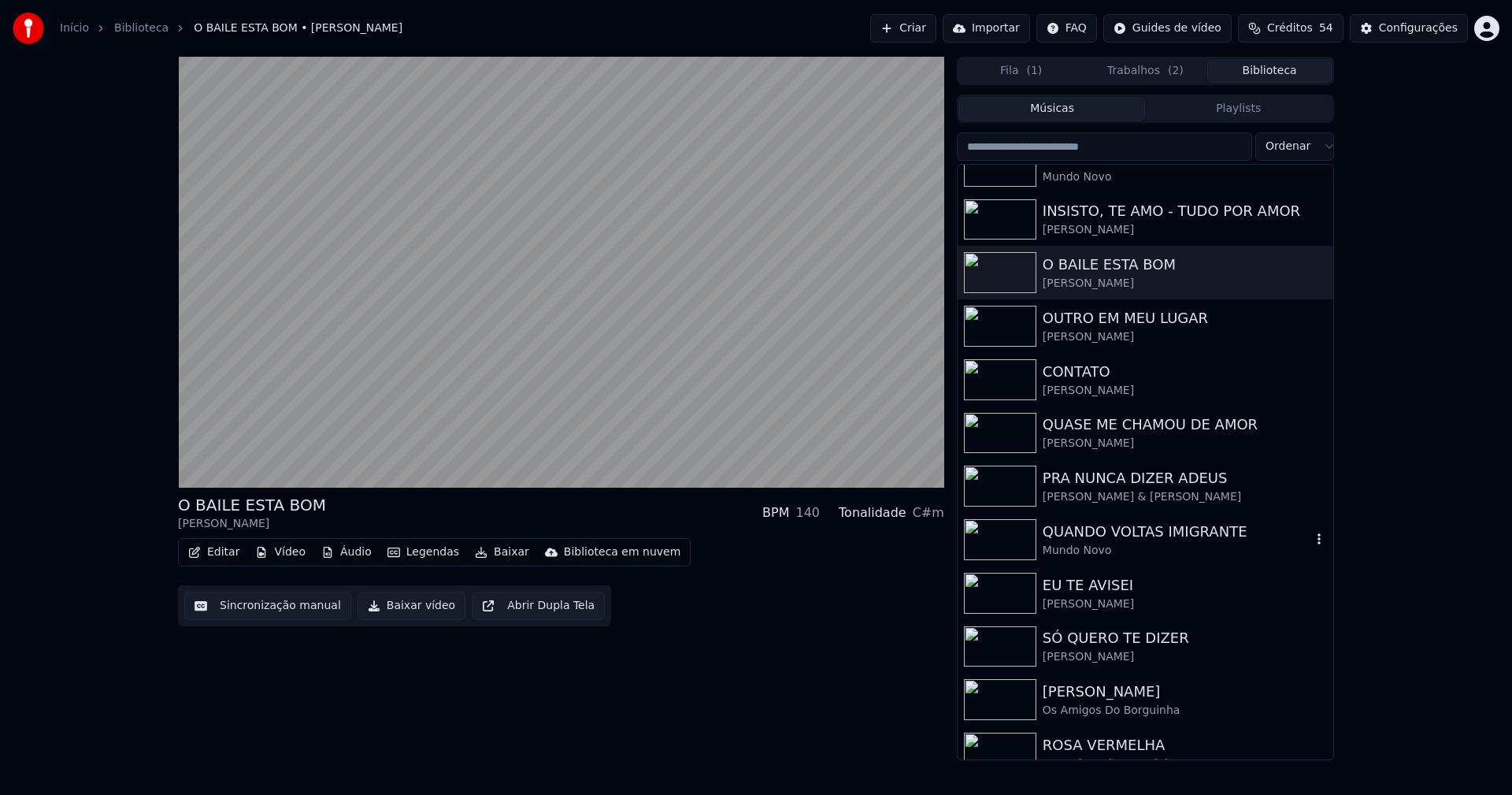
click at [1127, 538] on div "QUANDO VOLTAS IMIGRANTE" at bounding box center [1177, 531] width 269 height 22
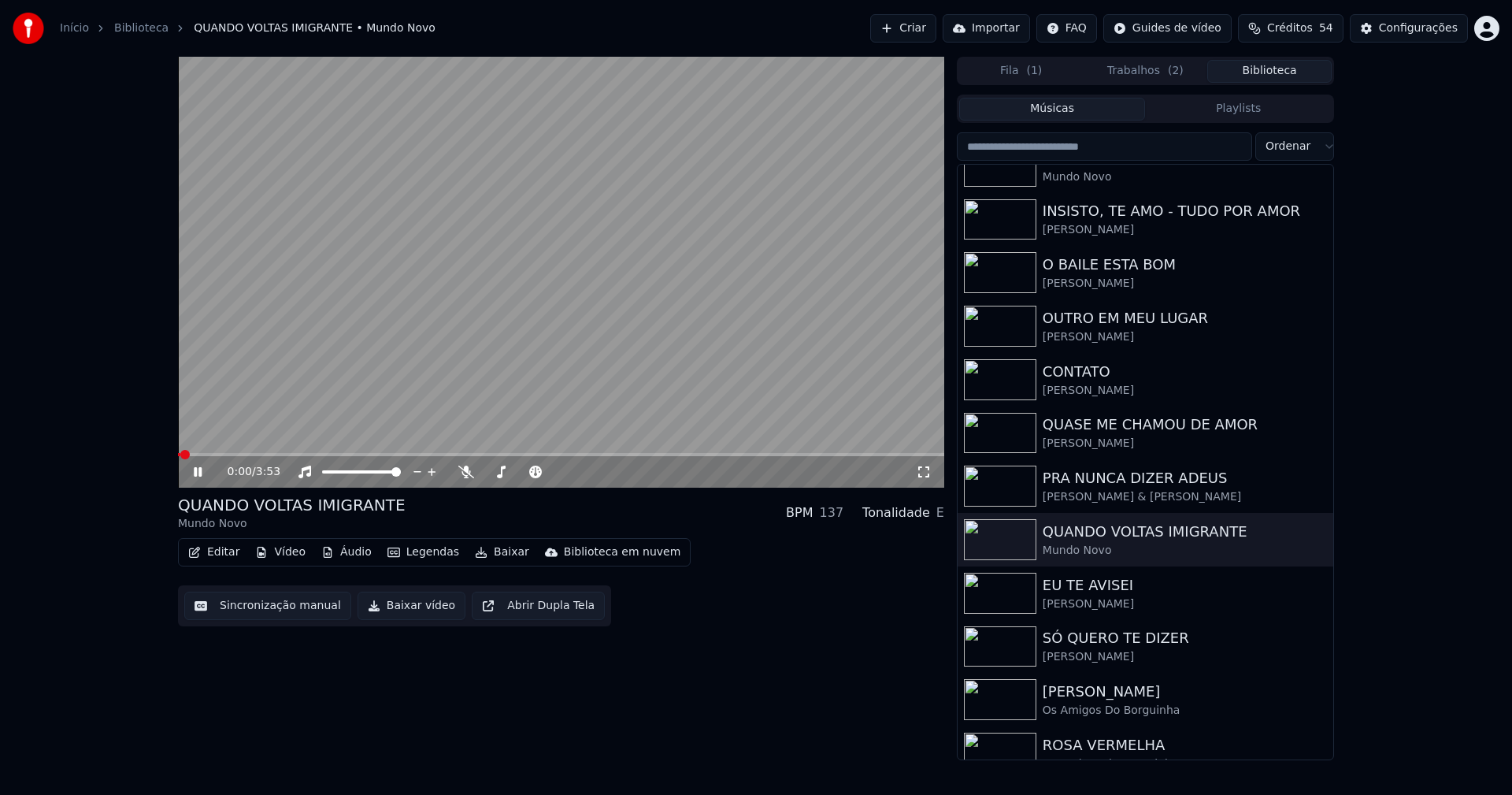
click at [197, 473] on icon at bounding box center [197, 471] width 8 height 9
click at [388, 609] on button "Baixar vídeo" at bounding box center [411, 606] width 108 height 28
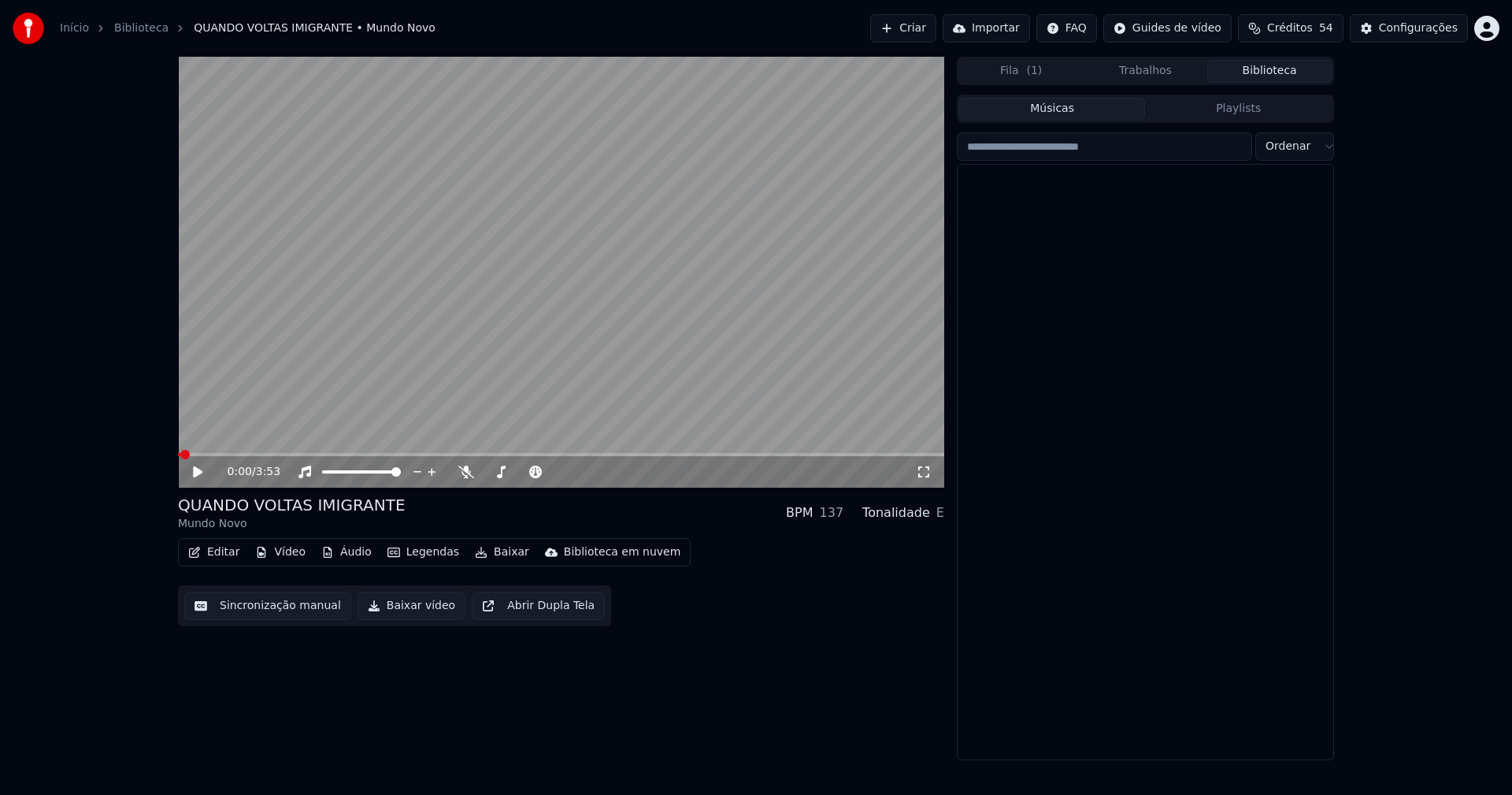
click at [1267, 73] on button "Biblioteca" at bounding box center [1269, 71] width 125 height 23
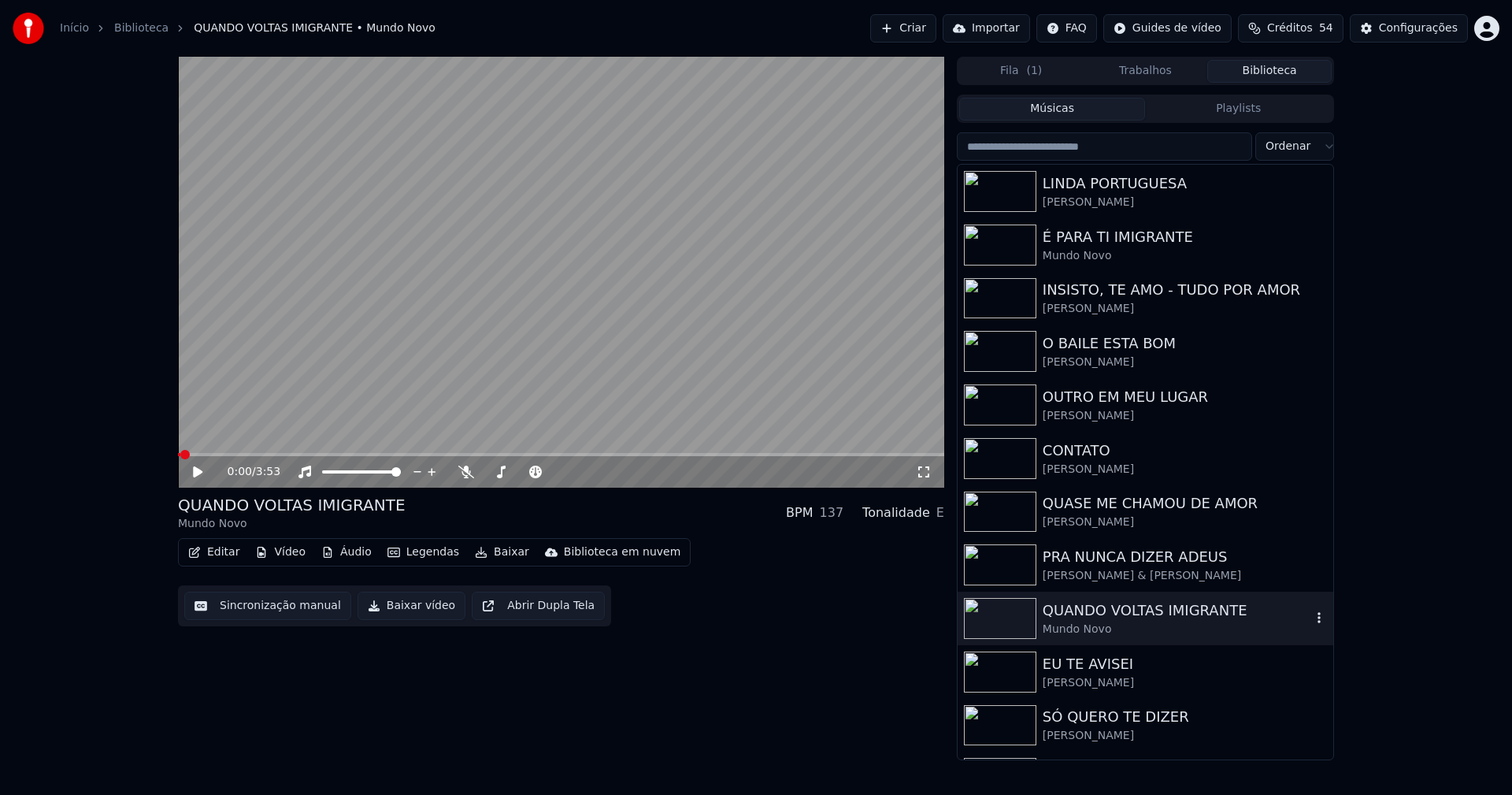
scroll to position [79, 0]
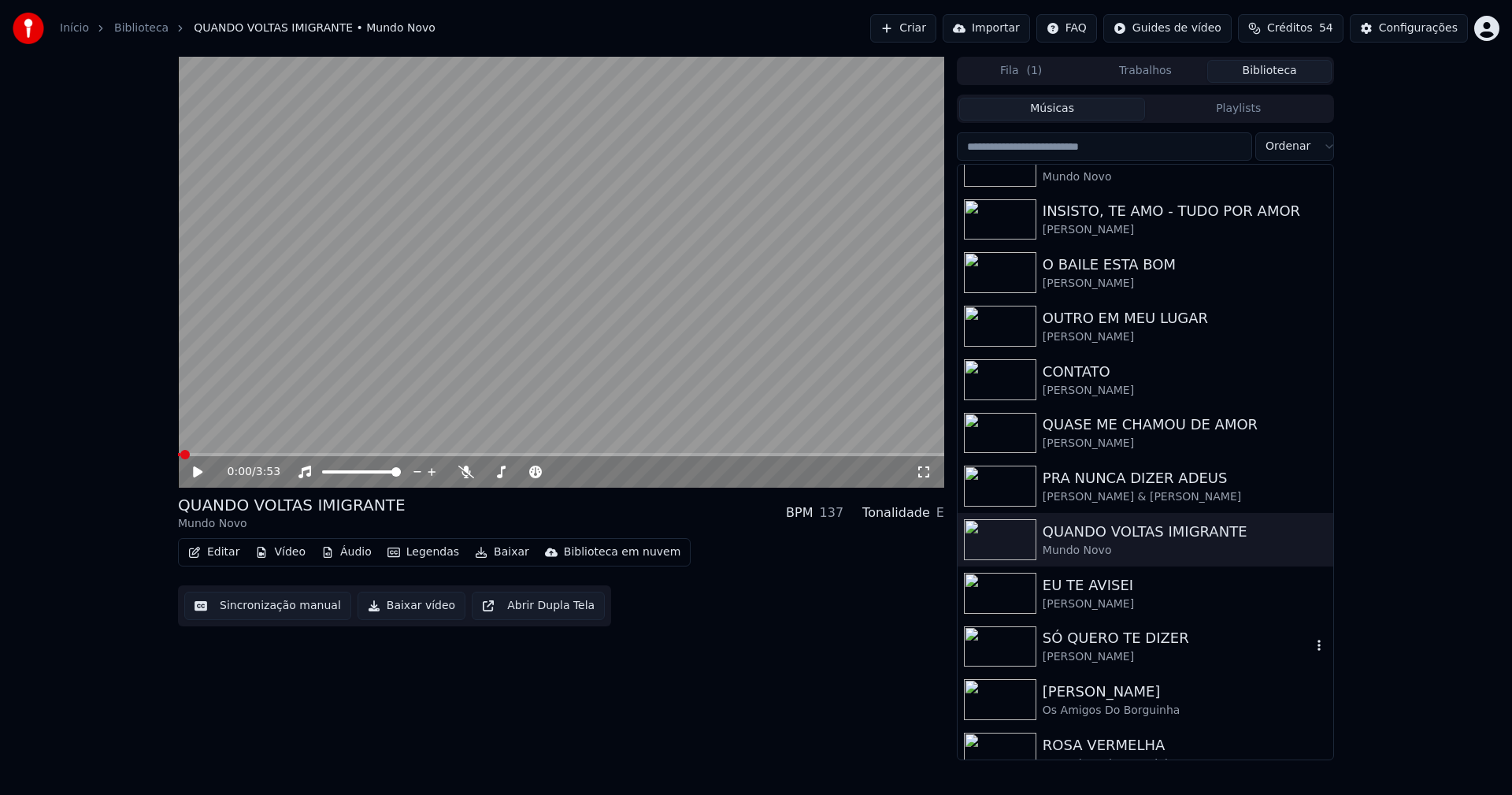
drag, startPoint x: 1123, startPoint y: 641, endPoint x: 1166, endPoint y: 659, distance: 46.6
click at [1122, 643] on div "SÓ QUERO TE DIZER" at bounding box center [1177, 638] width 269 height 22
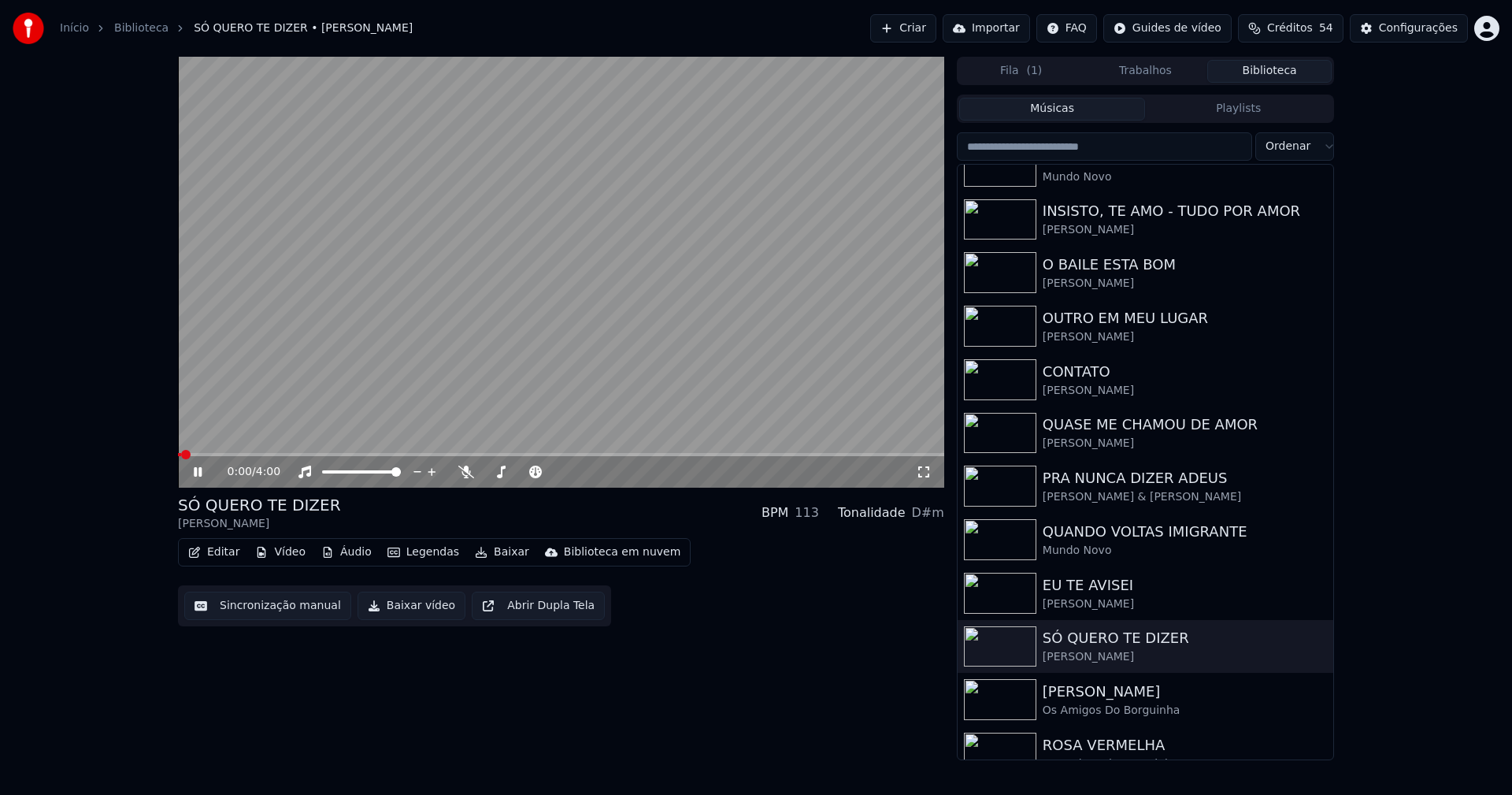
click at [452, 455] on span at bounding box center [560, 455] width 766 height 3
click at [198, 472] on icon at bounding box center [209, 471] width 37 height 12
click at [392, 605] on button "Baixar vídeo" at bounding box center [411, 606] width 108 height 28
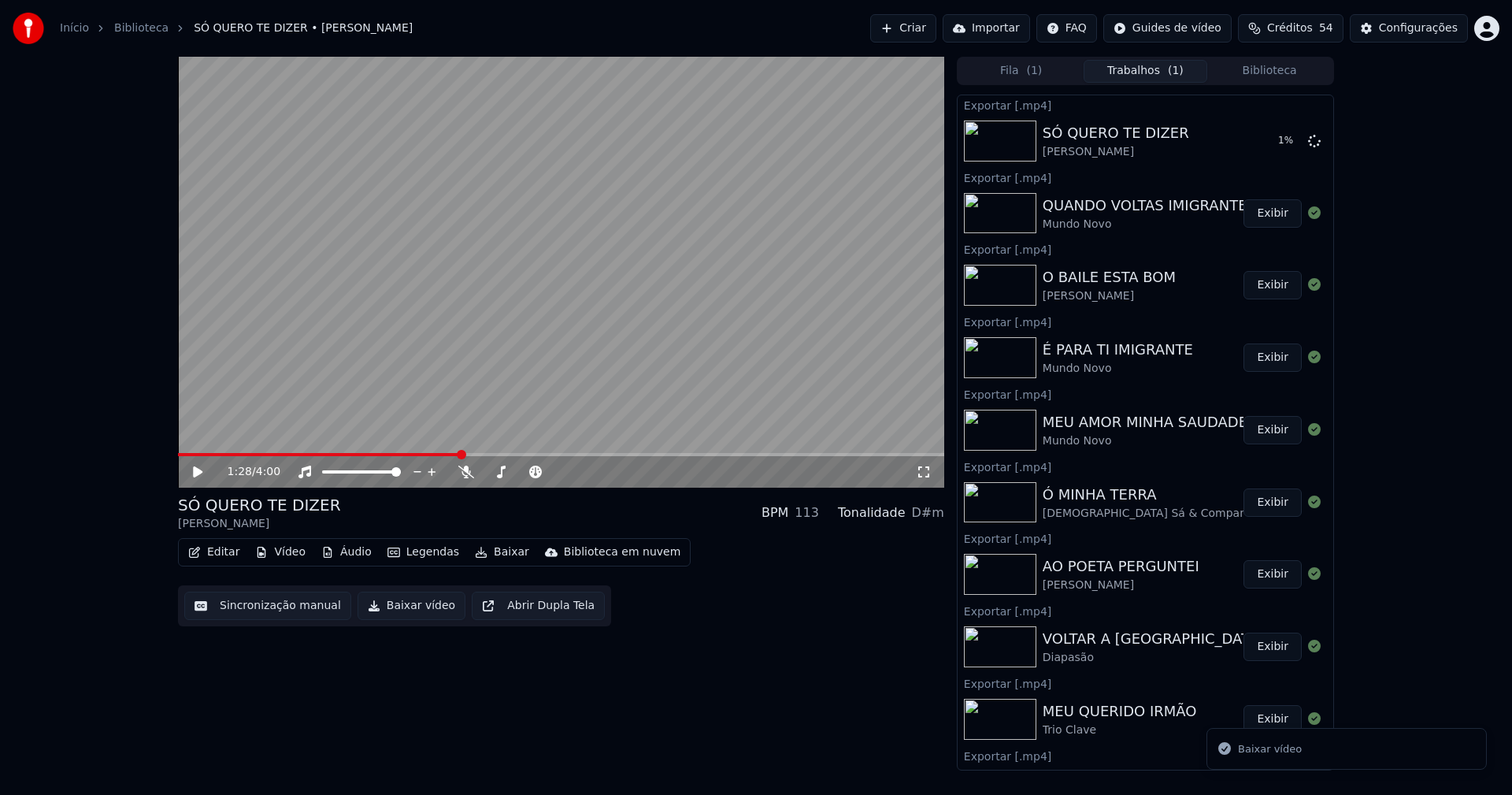
click at [1293, 61] on button "Biblioteca" at bounding box center [1269, 71] width 125 height 23
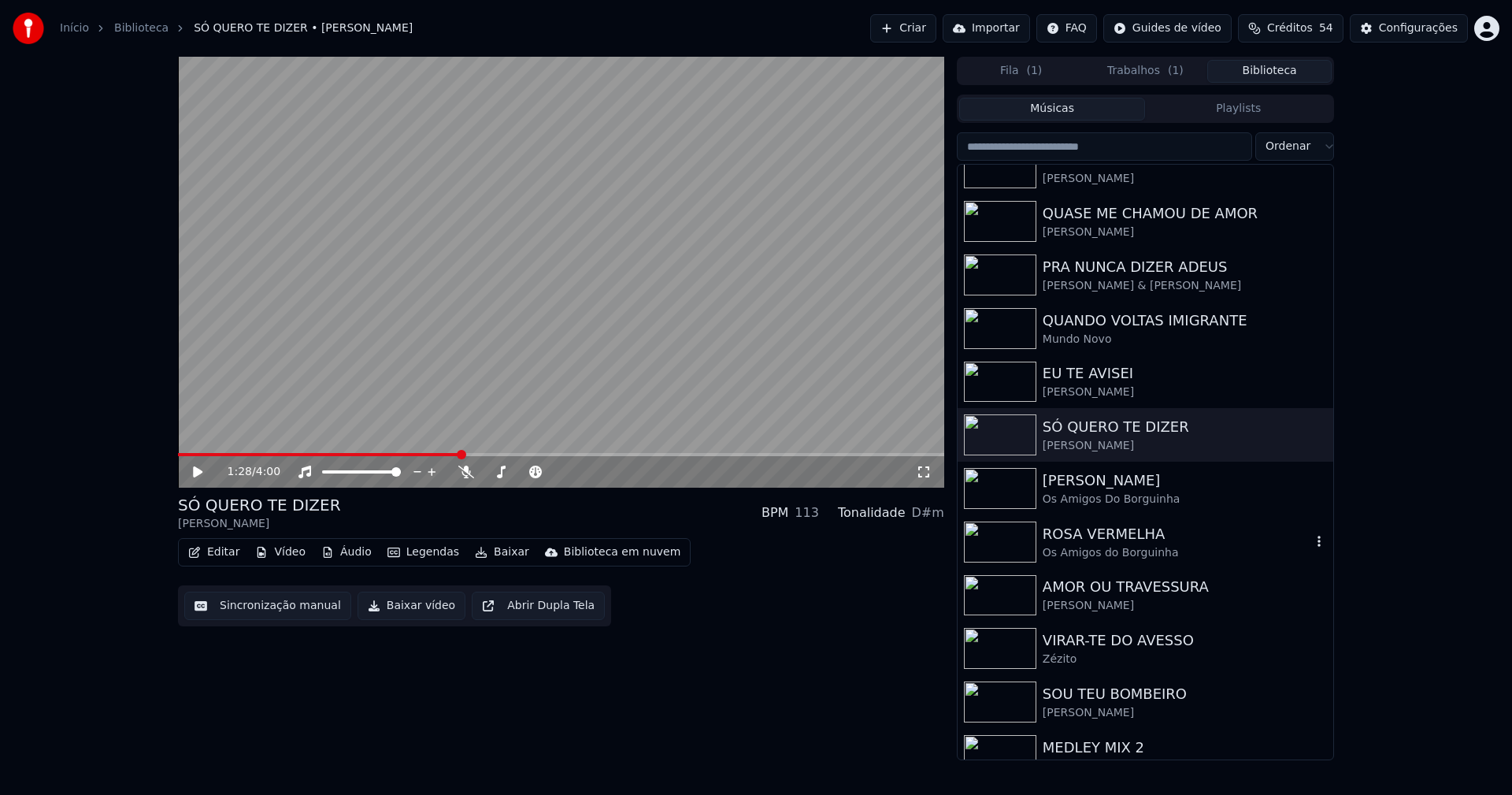
scroll to position [315, 0]
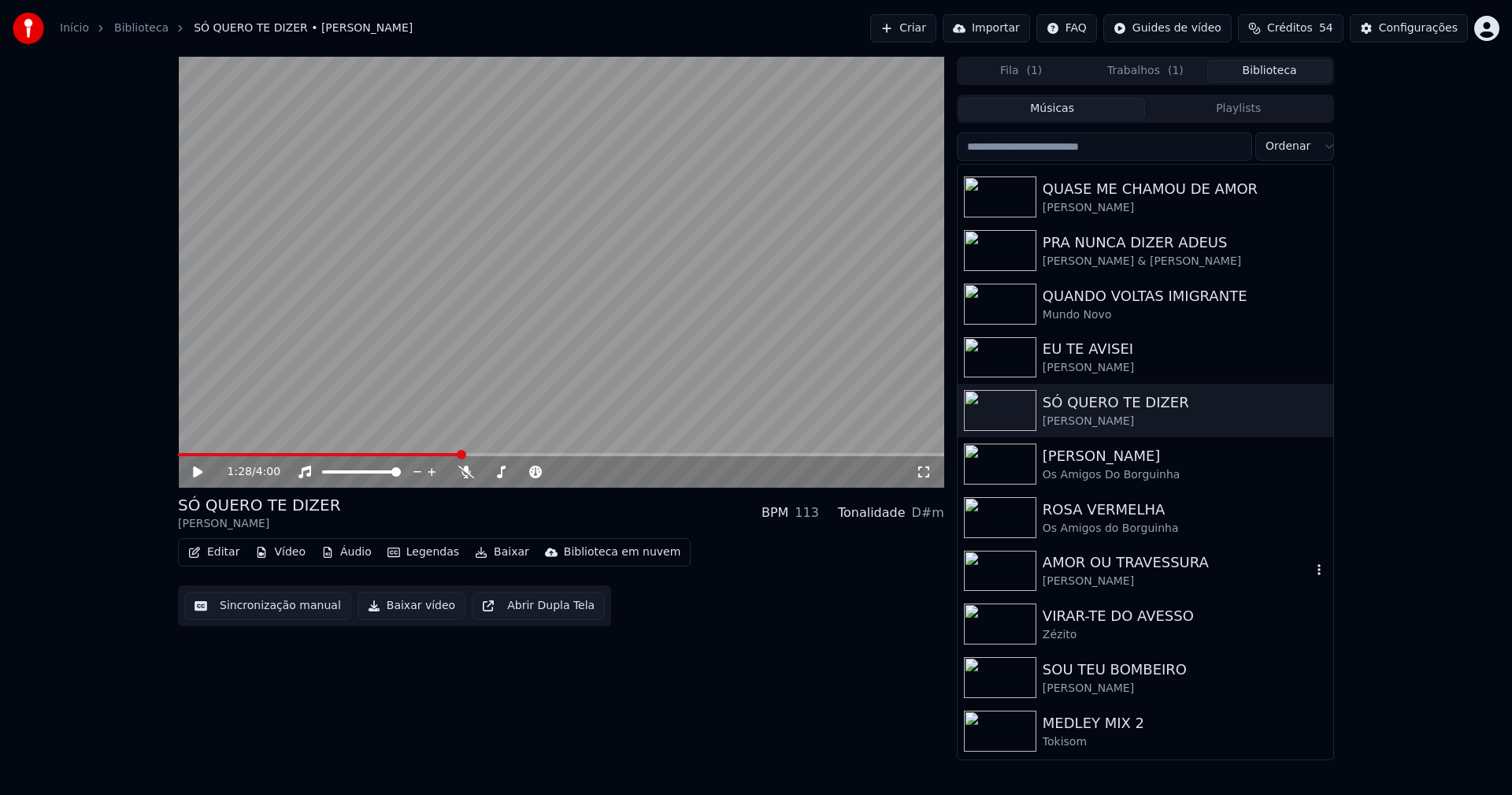
click at [1086, 564] on div "AMOR OU TRAVESSURA" at bounding box center [1177, 562] width 269 height 22
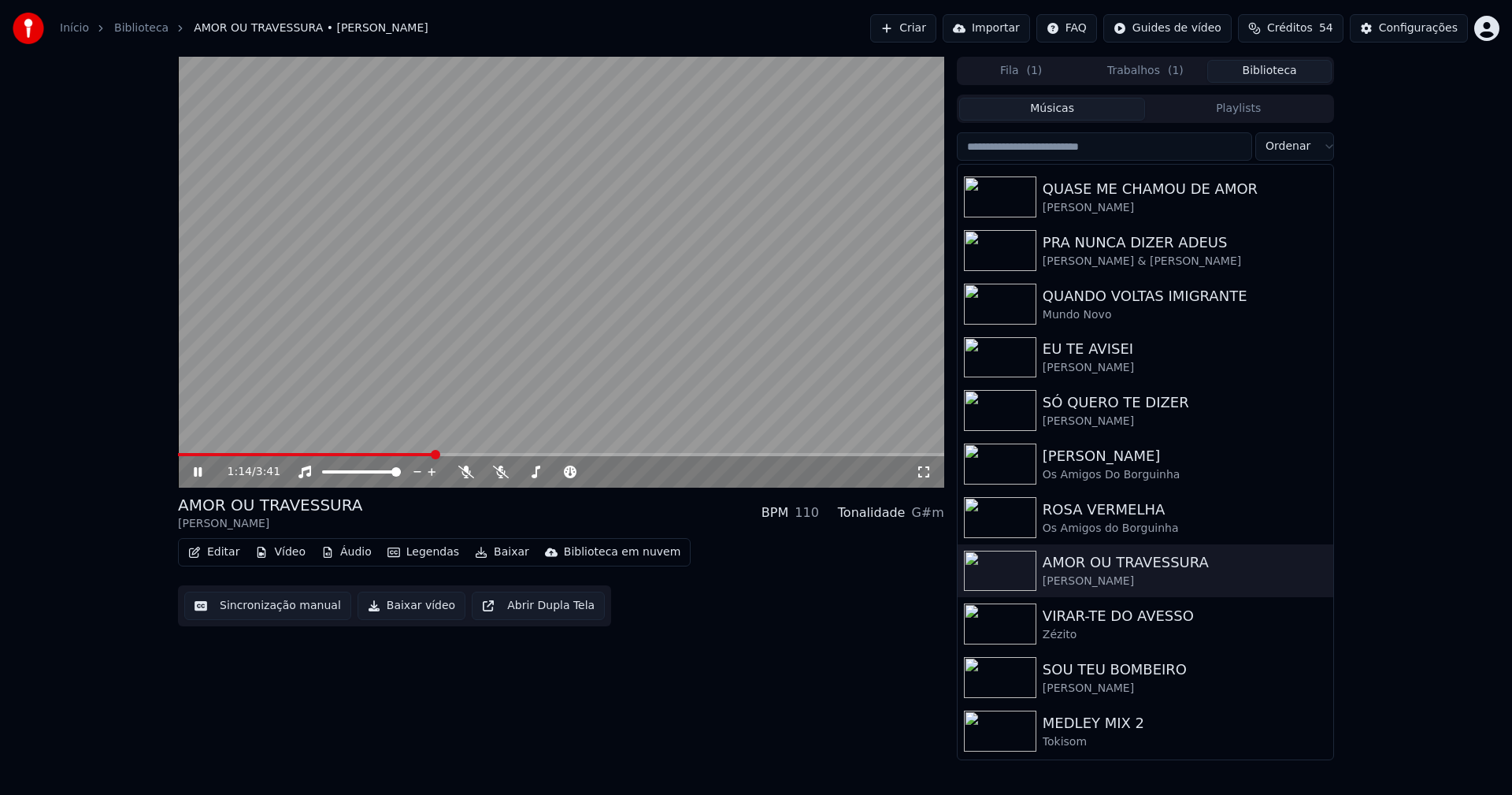
click at [434, 453] on span at bounding box center [560, 455] width 766 height 3
click at [588, 455] on span at bounding box center [560, 455] width 766 height 3
click at [201, 474] on icon at bounding box center [197, 471] width 8 height 9
click at [402, 609] on button "Baixar vídeo" at bounding box center [411, 606] width 108 height 28
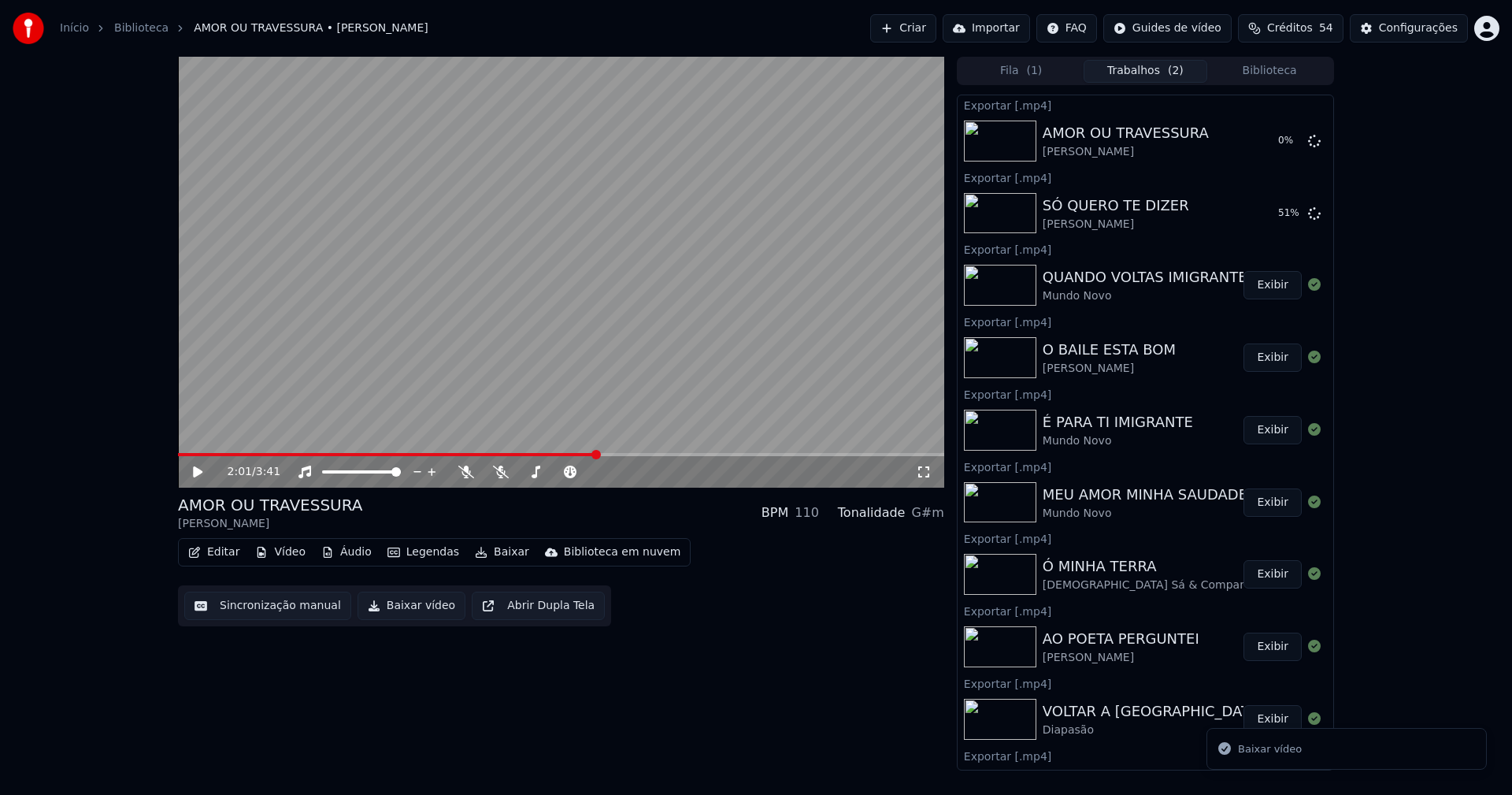
click at [1295, 81] on button "Biblioteca" at bounding box center [1269, 71] width 125 height 23
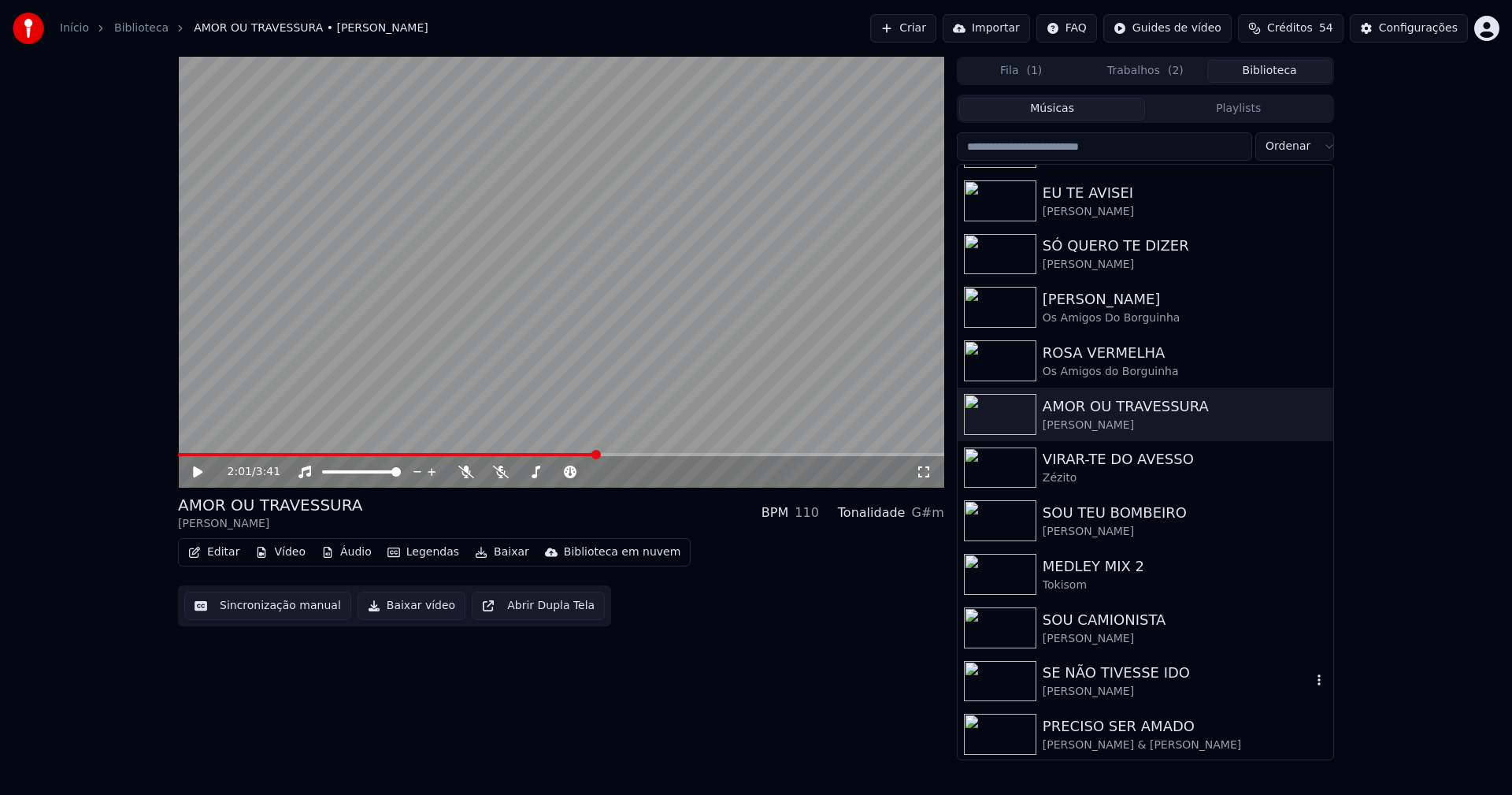
scroll to position [474, 0]
click at [1117, 71] on button "Trabalhos ( 2 )" at bounding box center [1145, 71] width 125 height 23
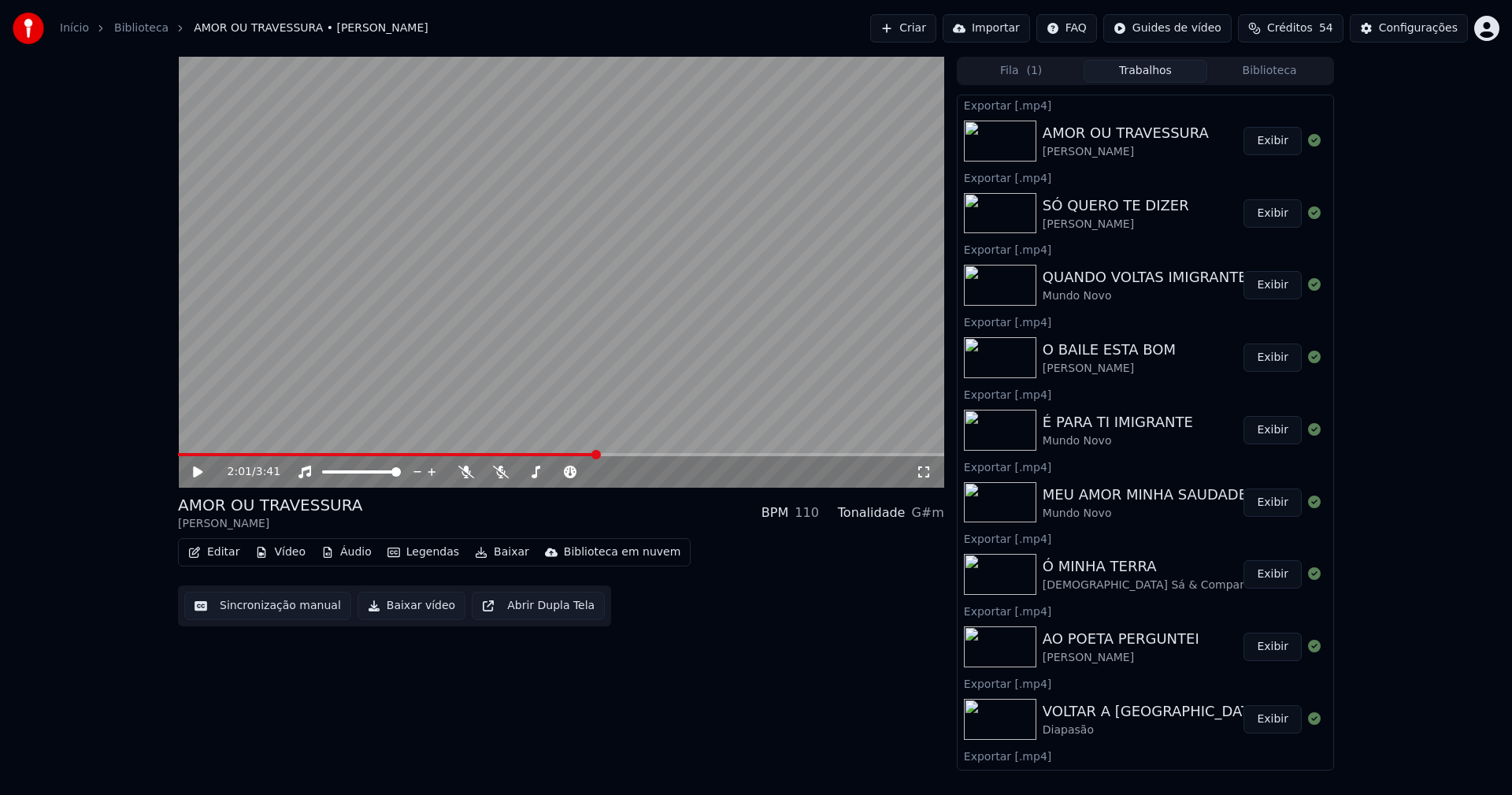
click at [1437, 28] on div "Configurações" at bounding box center [1418, 28] width 78 height 16
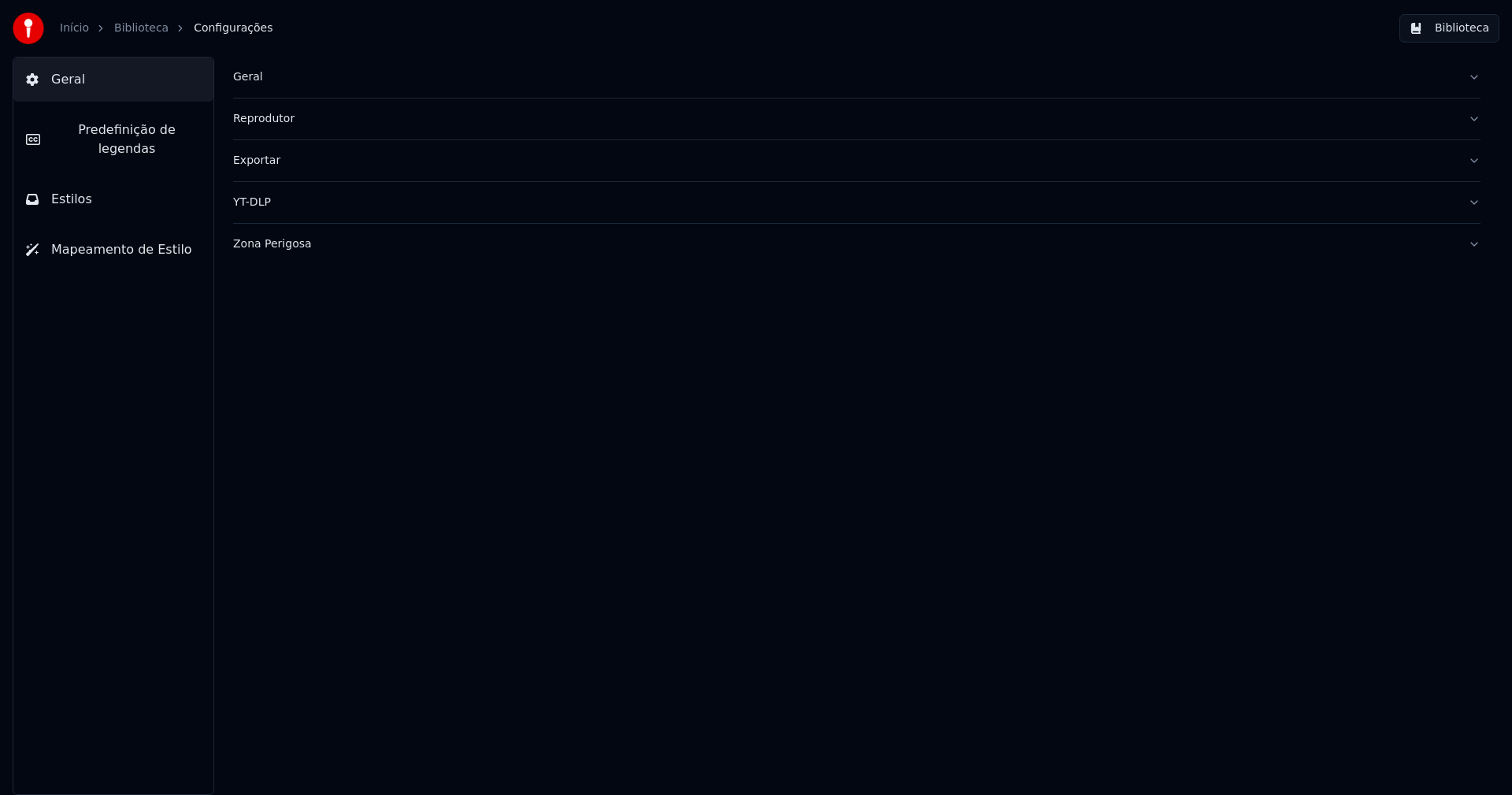
click at [75, 190] on span "Estilos" at bounding box center [72, 199] width 41 height 19
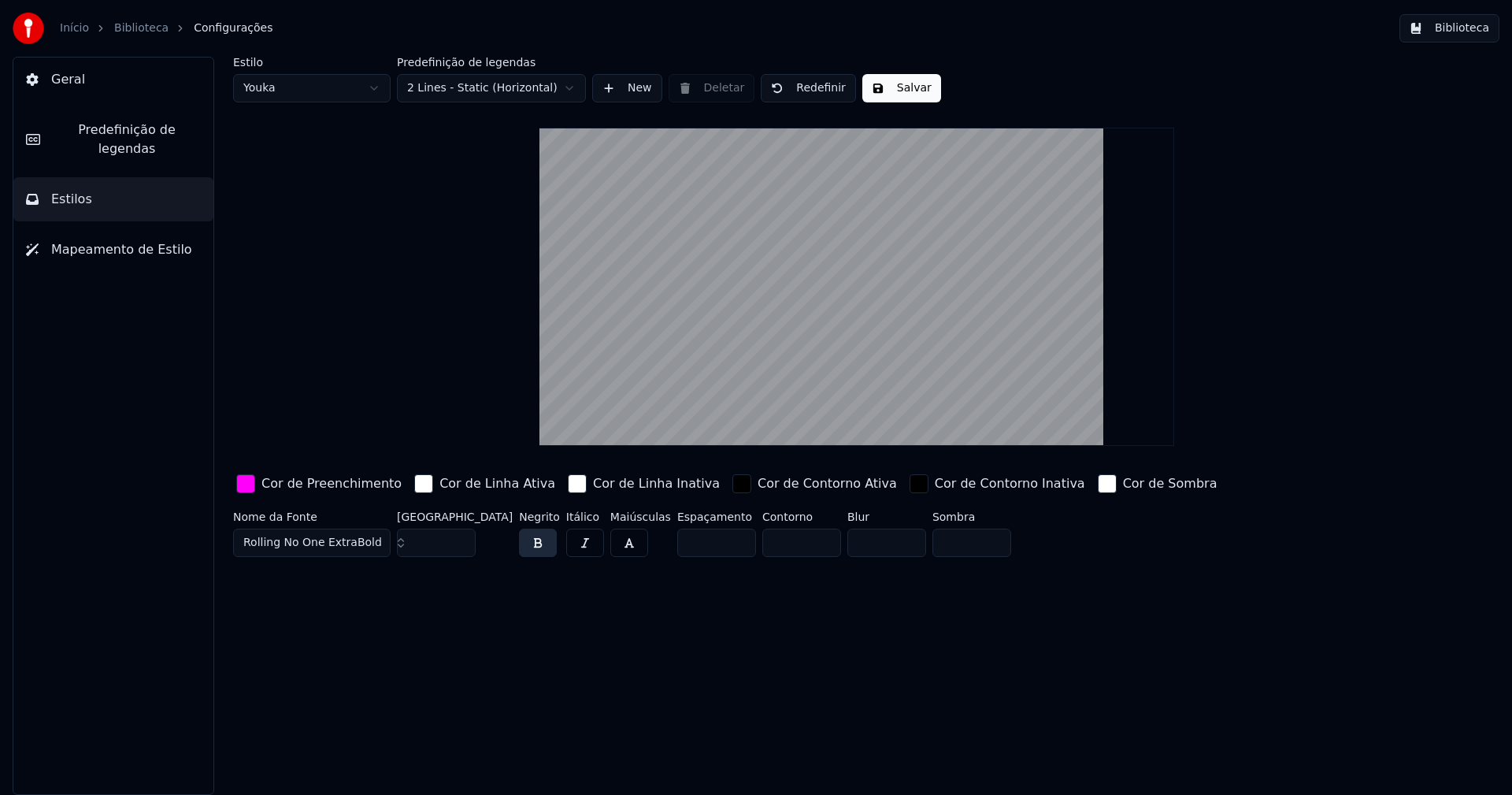
click at [248, 484] on div "button" at bounding box center [245, 483] width 19 height 19
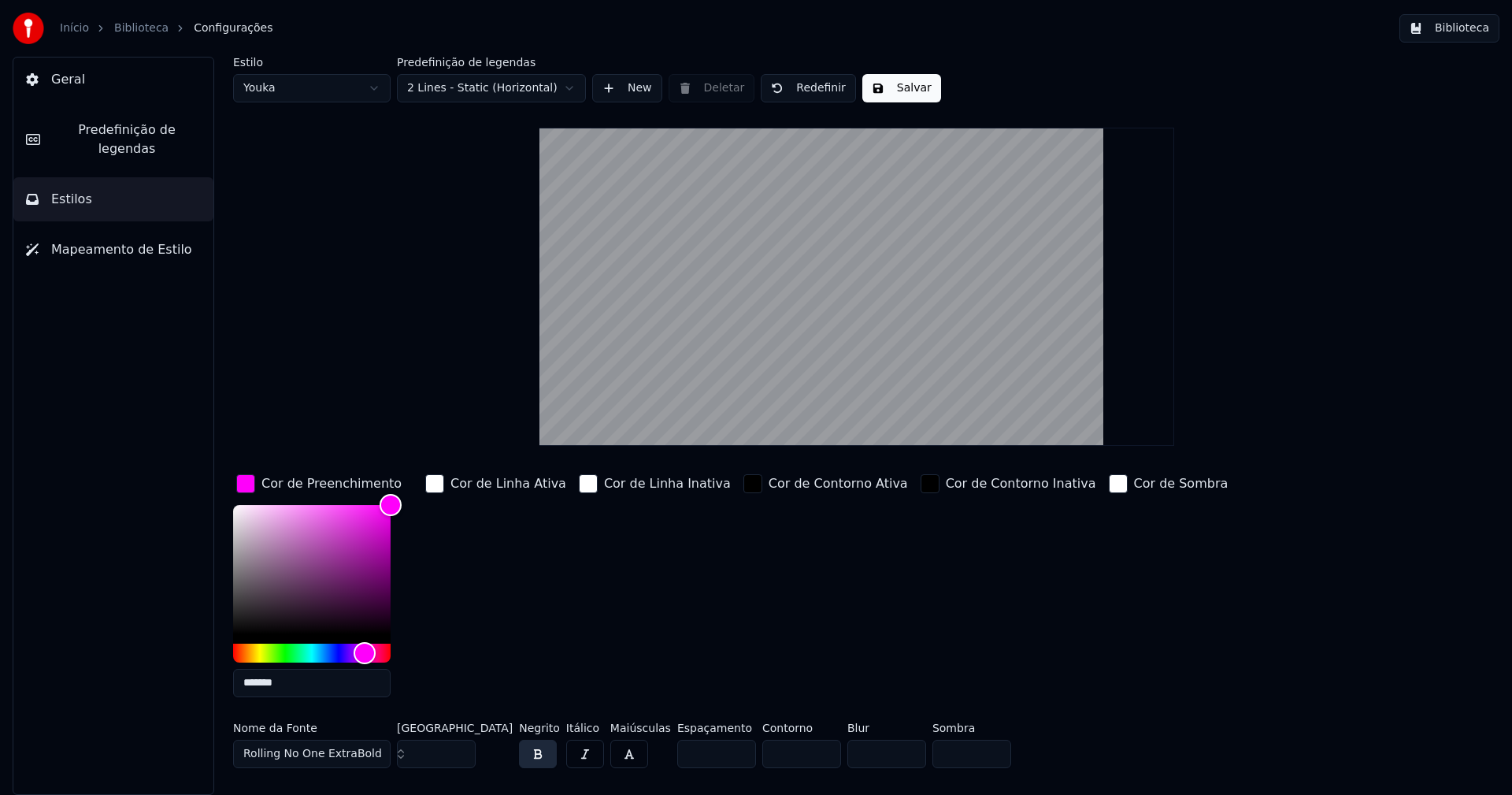
click at [303, 678] on input "*******" at bounding box center [311, 683] width 158 height 28
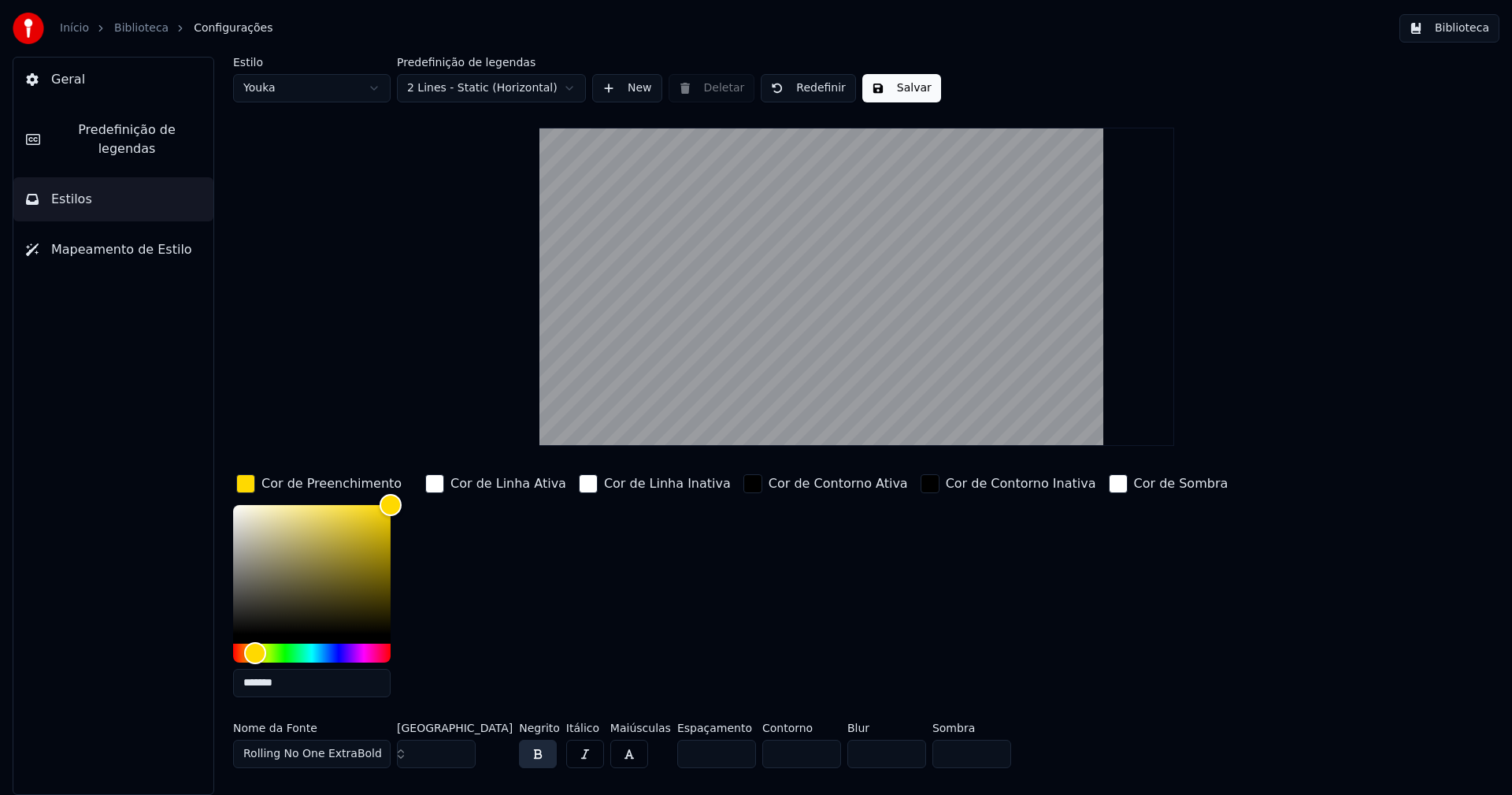
type input "*******"
click at [246, 483] on div "button" at bounding box center [245, 483] width 19 height 19
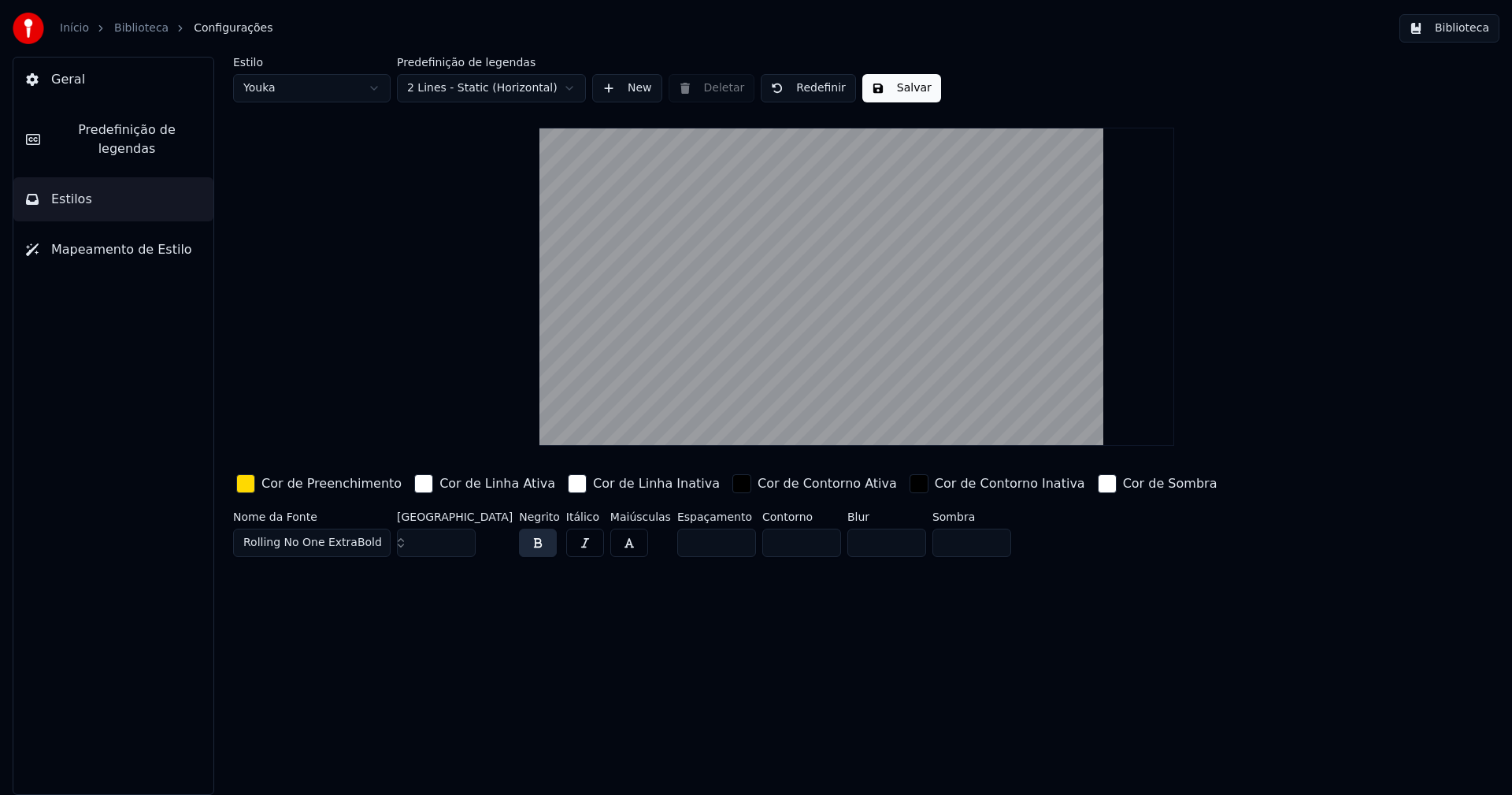
click at [895, 96] on button "Salvar" at bounding box center [901, 88] width 78 height 28
click at [1477, 30] on button "Biblioteca" at bounding box center [1449, 28] width 100 height 28
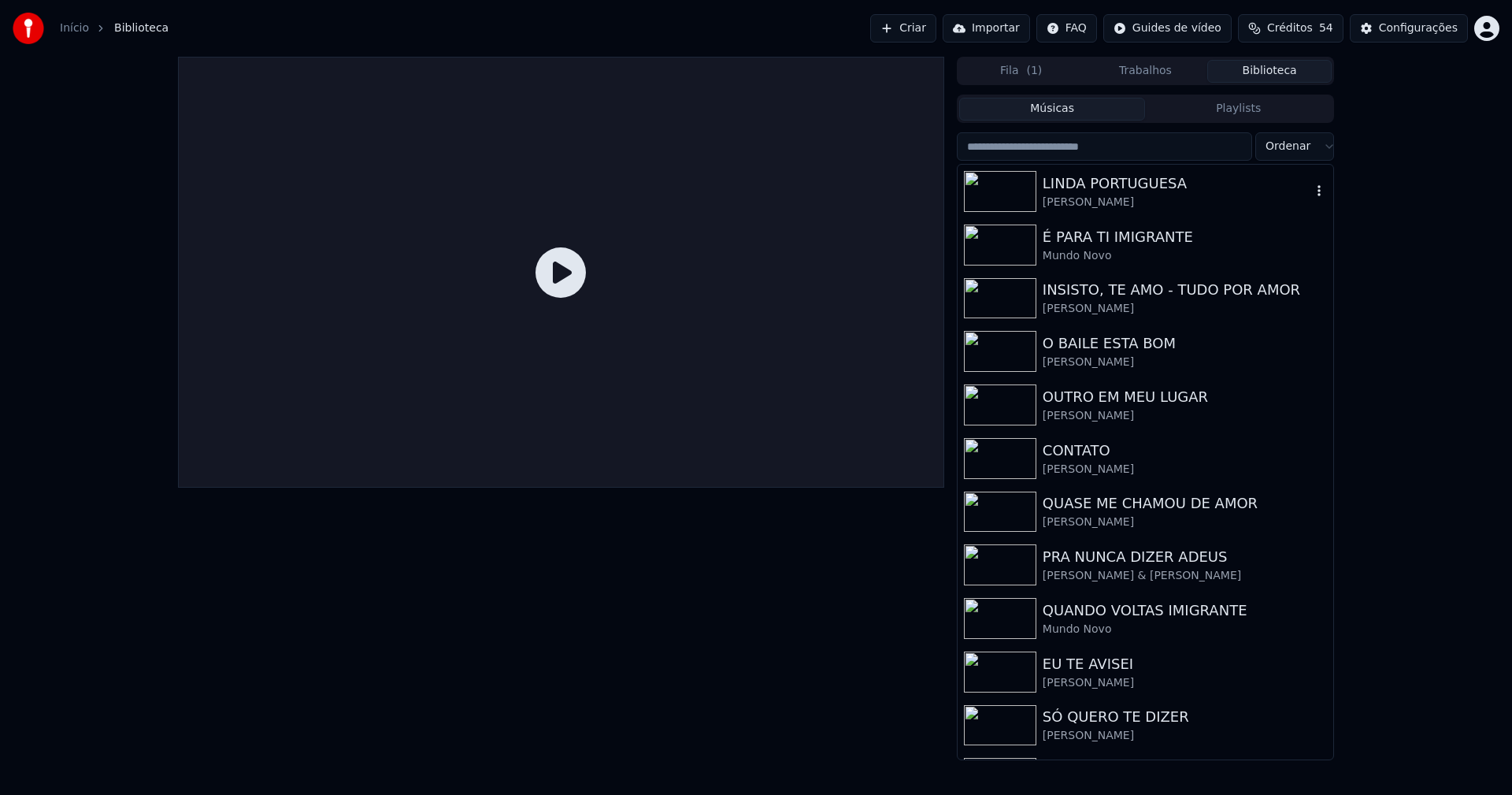
click at [1108, 197] on div "[PERSON_NAME]" at bounding box center [1177, 202] width 269 height 16
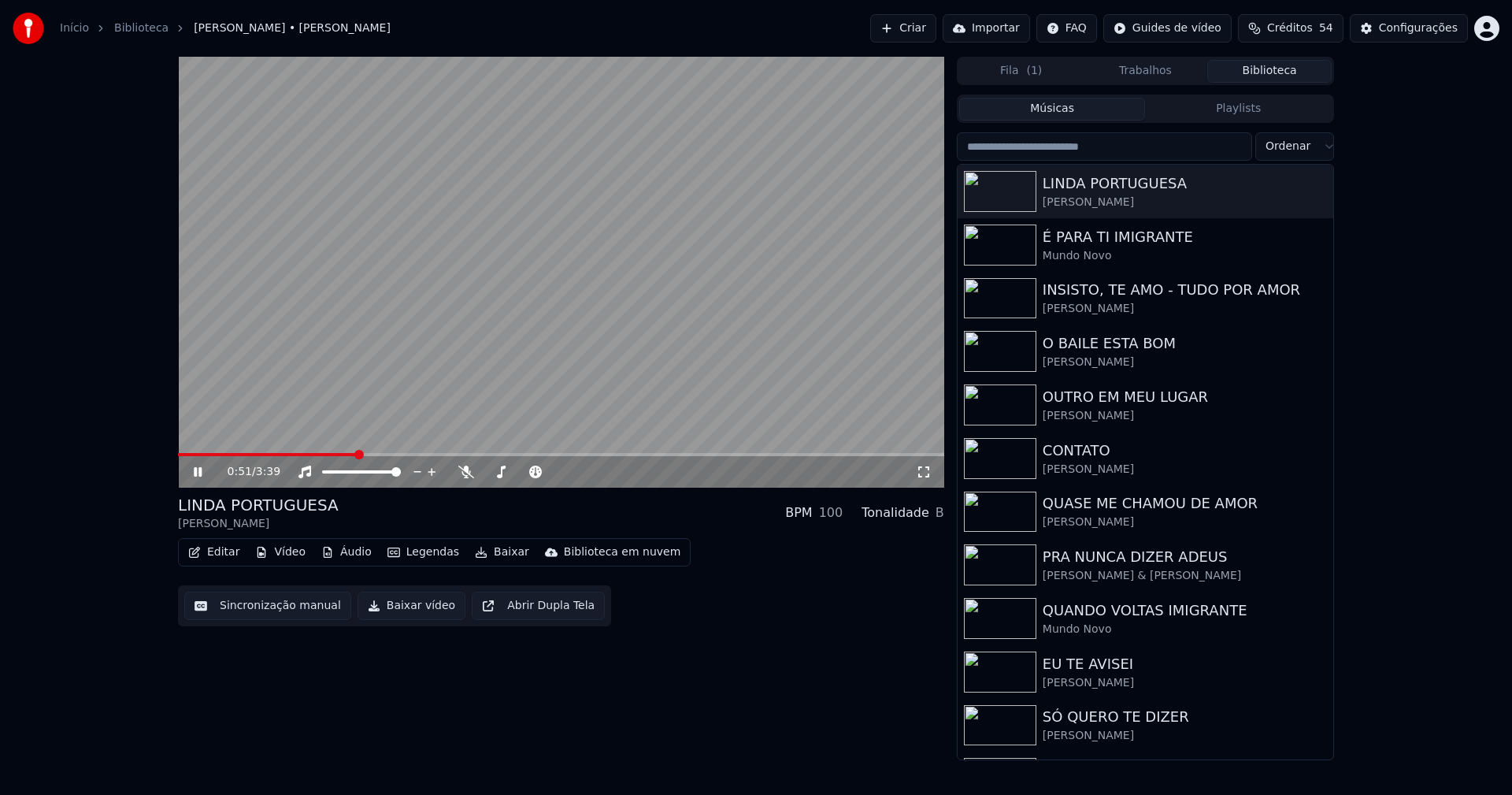
click at [358, 454] on span at bounding box center [560, 455] width 766 height 3
click at [202, 474] on icon at bounding box center [209, 471] width 37 height 12
click at [402, 611] on button "Baixar vídeo" at bounding box center [411, 606] width 108 height 28
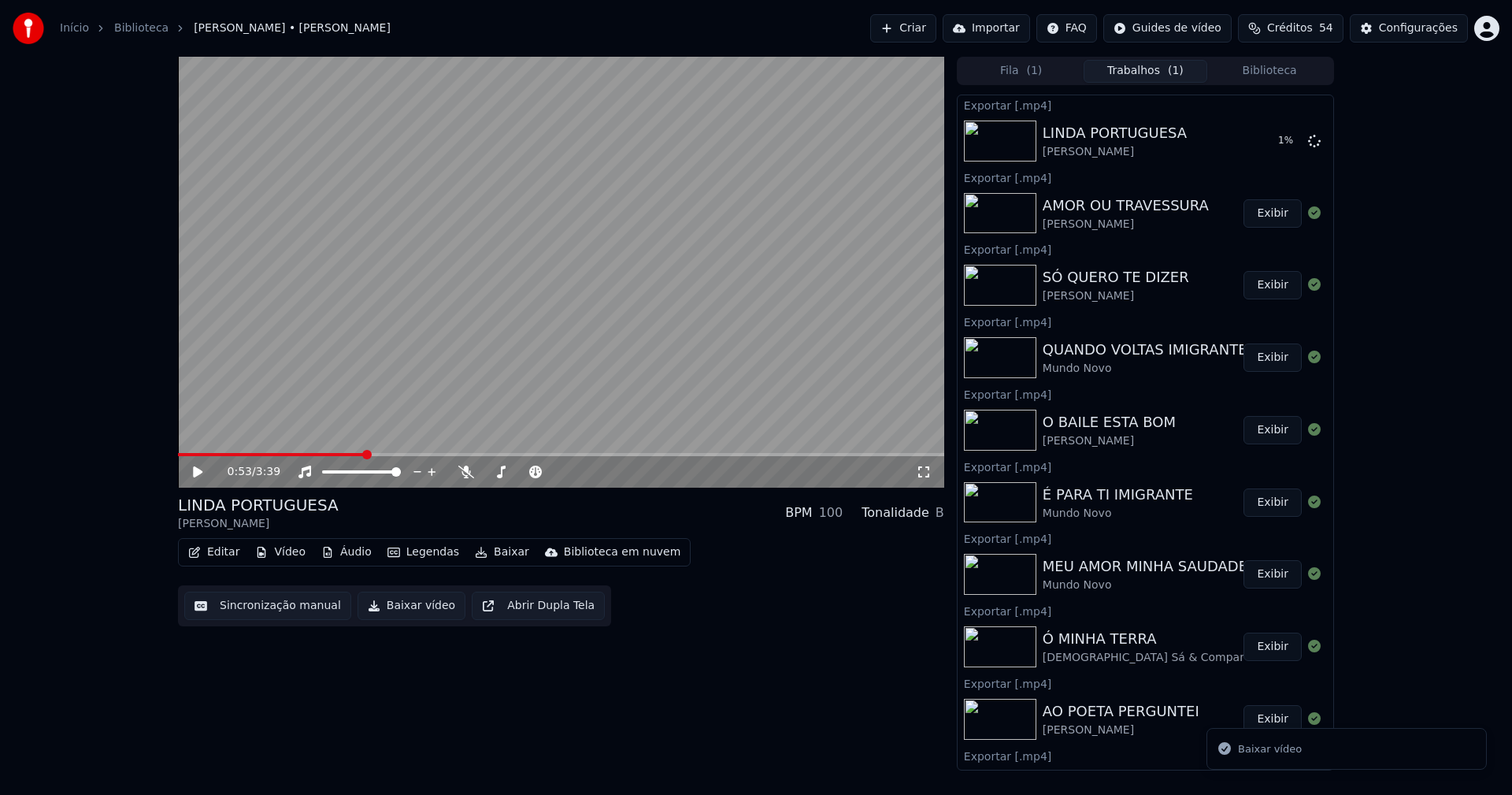
click at [1292, 69] on button "Biblioteca" at bounding box center [1269, 71] width 125 height 23
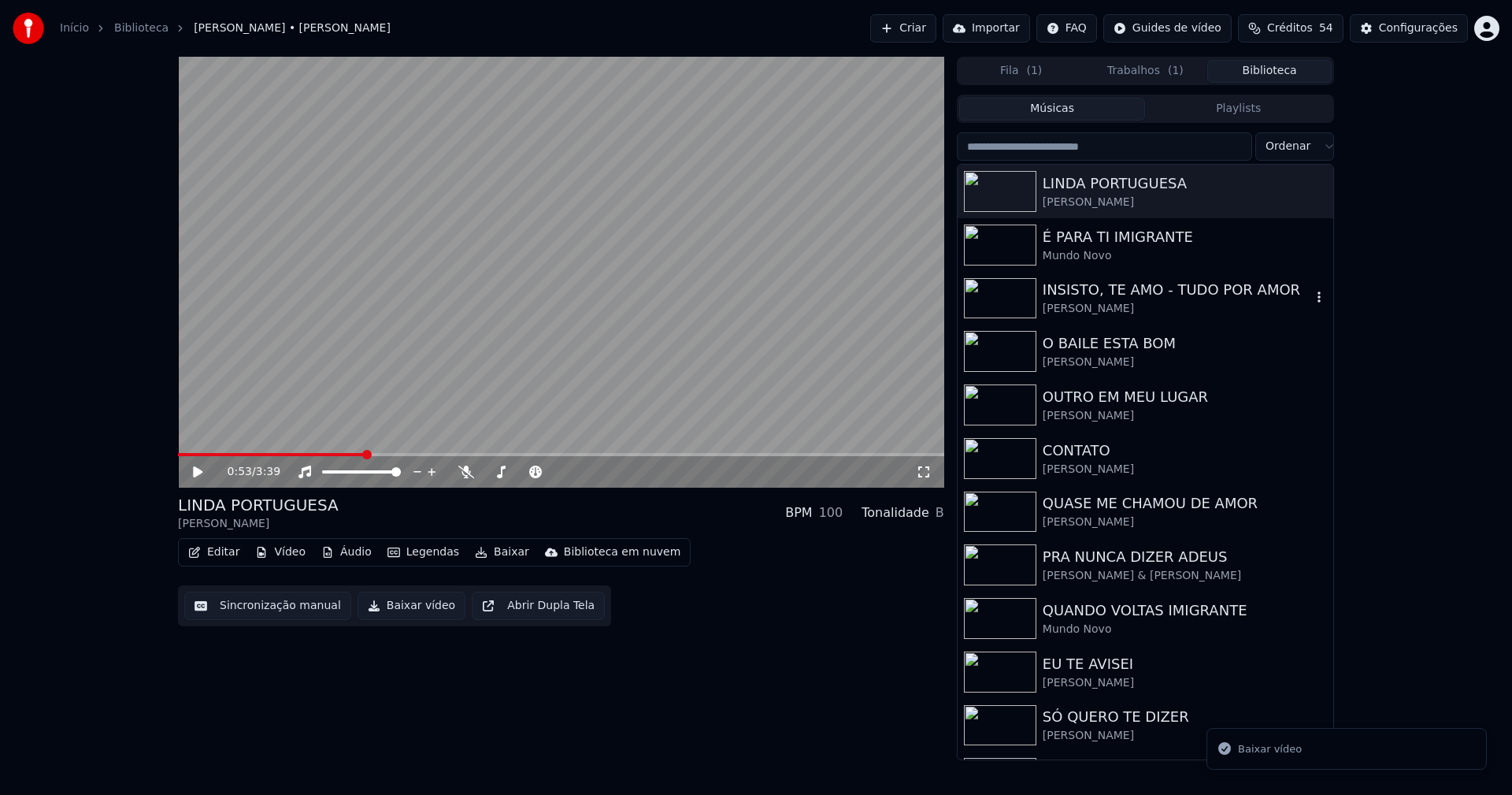
drag, startPoint x: 1114, startPoint y: 294, endPoint x: 1028, endPoint y: 255, distance: 94.4
click at [1115, 294] on div "INSISTO, TE AMO - TUDO POR AMOR" at bounding box center [1177, 289] width 269 height 22
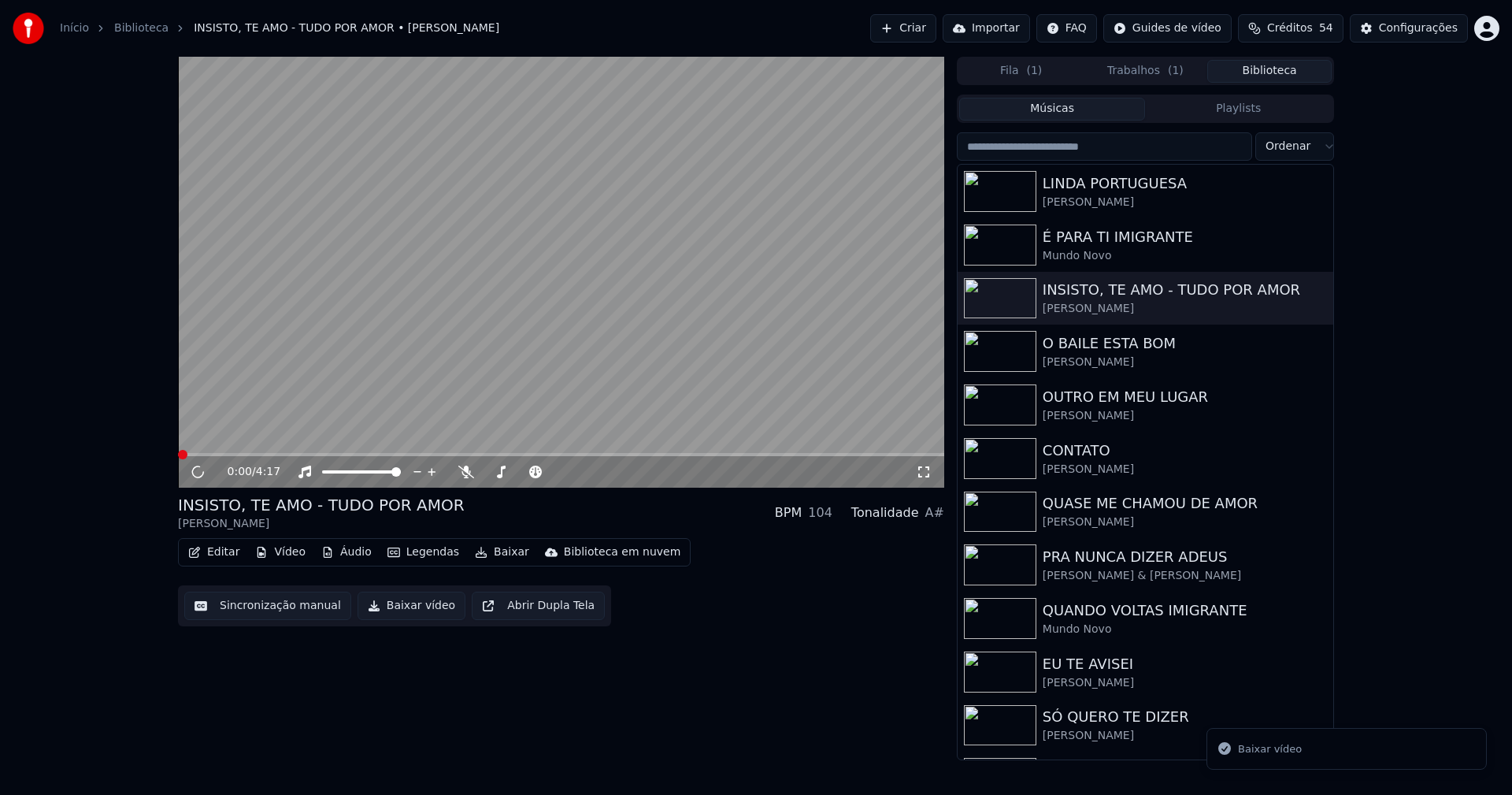
click at [327, 454] on span at bounding box center [560, 455] width 766 height 3
click at [197, 472] on icon at bounding box center [209, 471] width 37 height 12
click at [395, 611] on button "Baixar vídeo" at bounding box center [411, 606] width 108 height 28
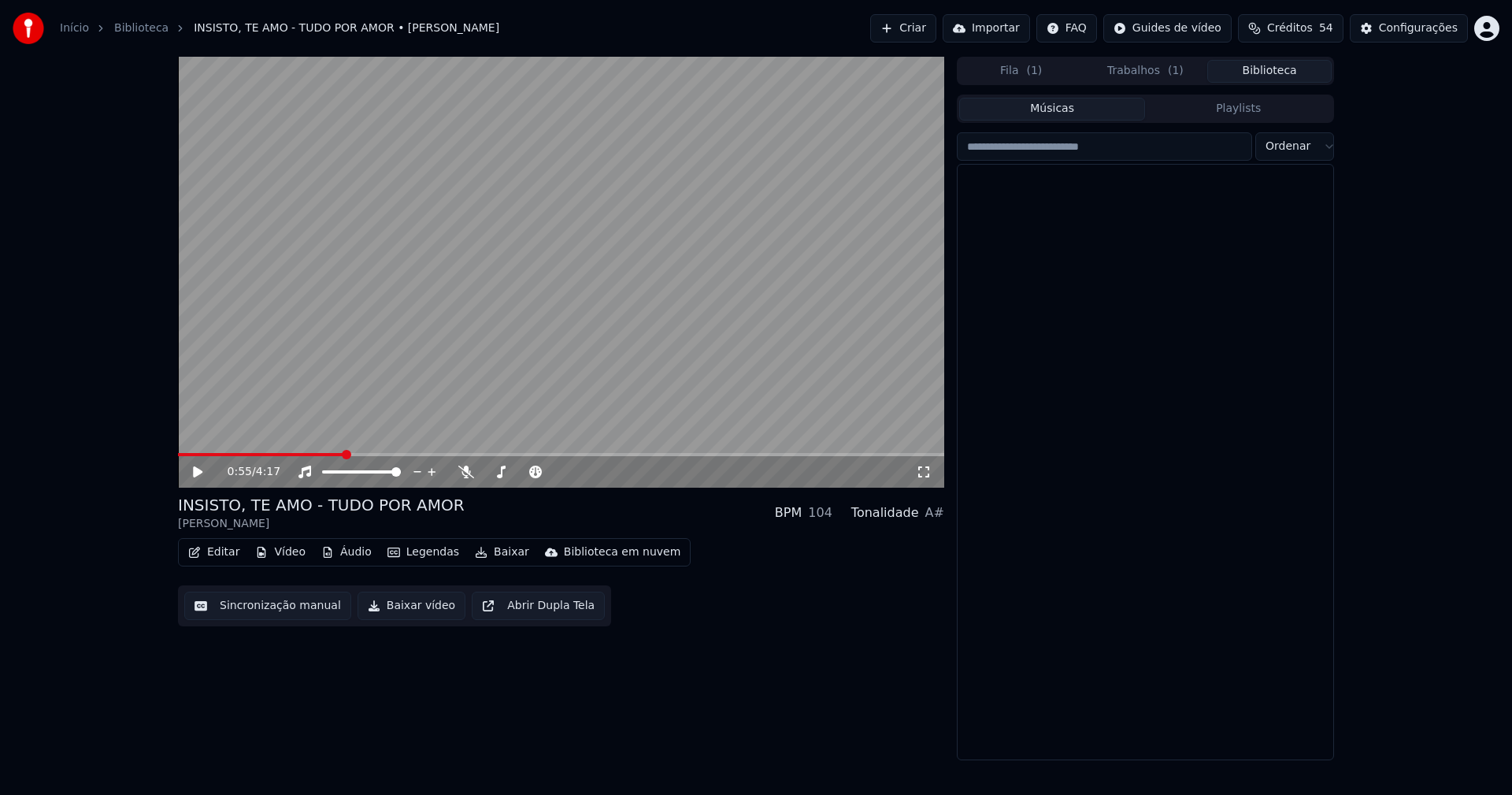
drag, startPoint x: 1273, startPoint y: 75, endPoint x: 1263, endPoint y: 64, distance: 14.9
click at [1273, 75] on button "Biblioteca" at bounding box center [1269, 71] width 125 height 23
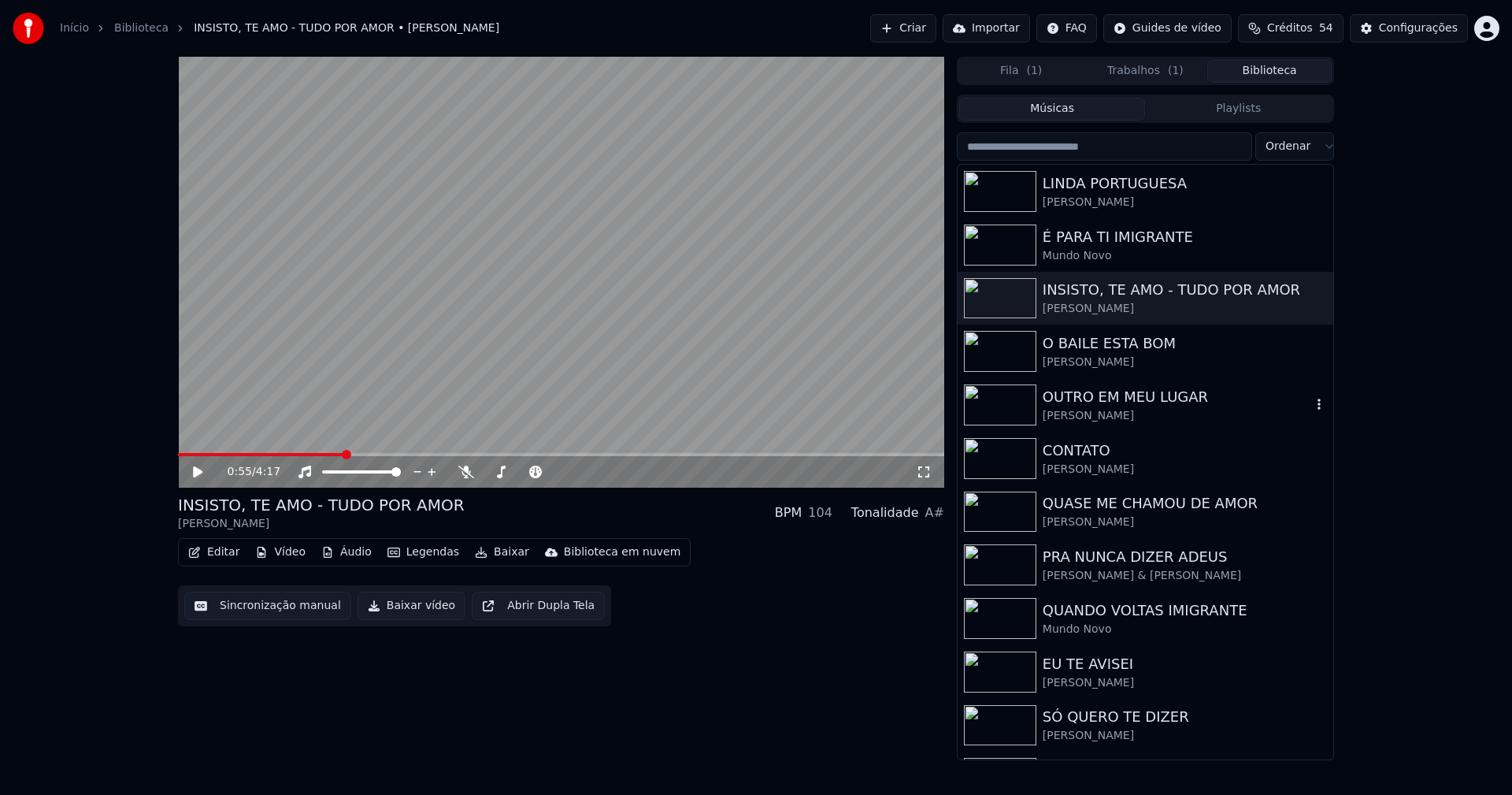
click at [1118, 411] on div "[PERSON_NAME]" at bounding box center [1177, 416] width 269 height 16
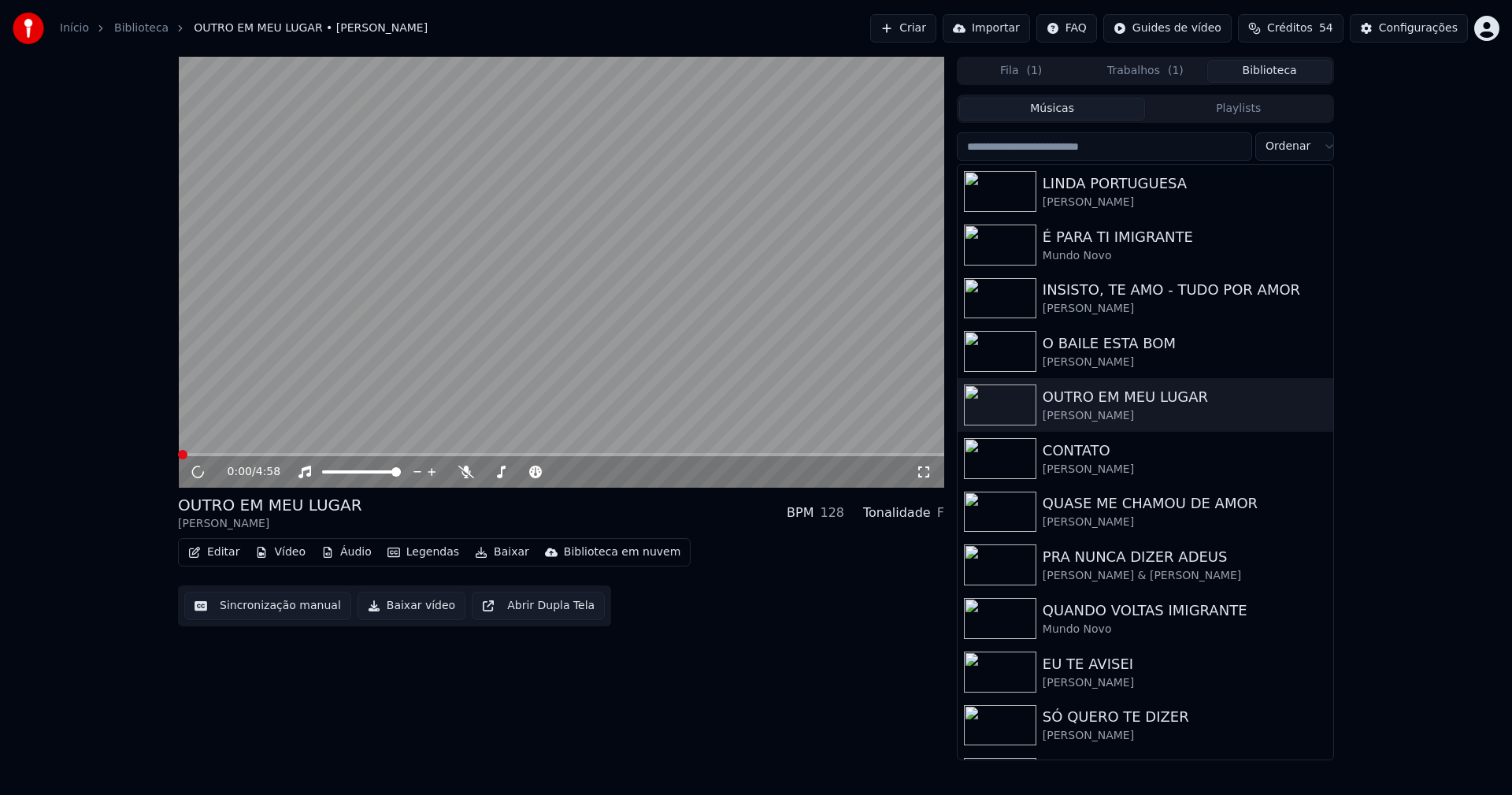
click at [395, 453] on span at bounding box center [560, 455] width 766 height 3
click at [202, 472] on icon at bounding box center [197, 471] width 8 height 9
click at [393, 610] on button "Baixar vídeo" at bounding box center [411, 606] width 108 height 28
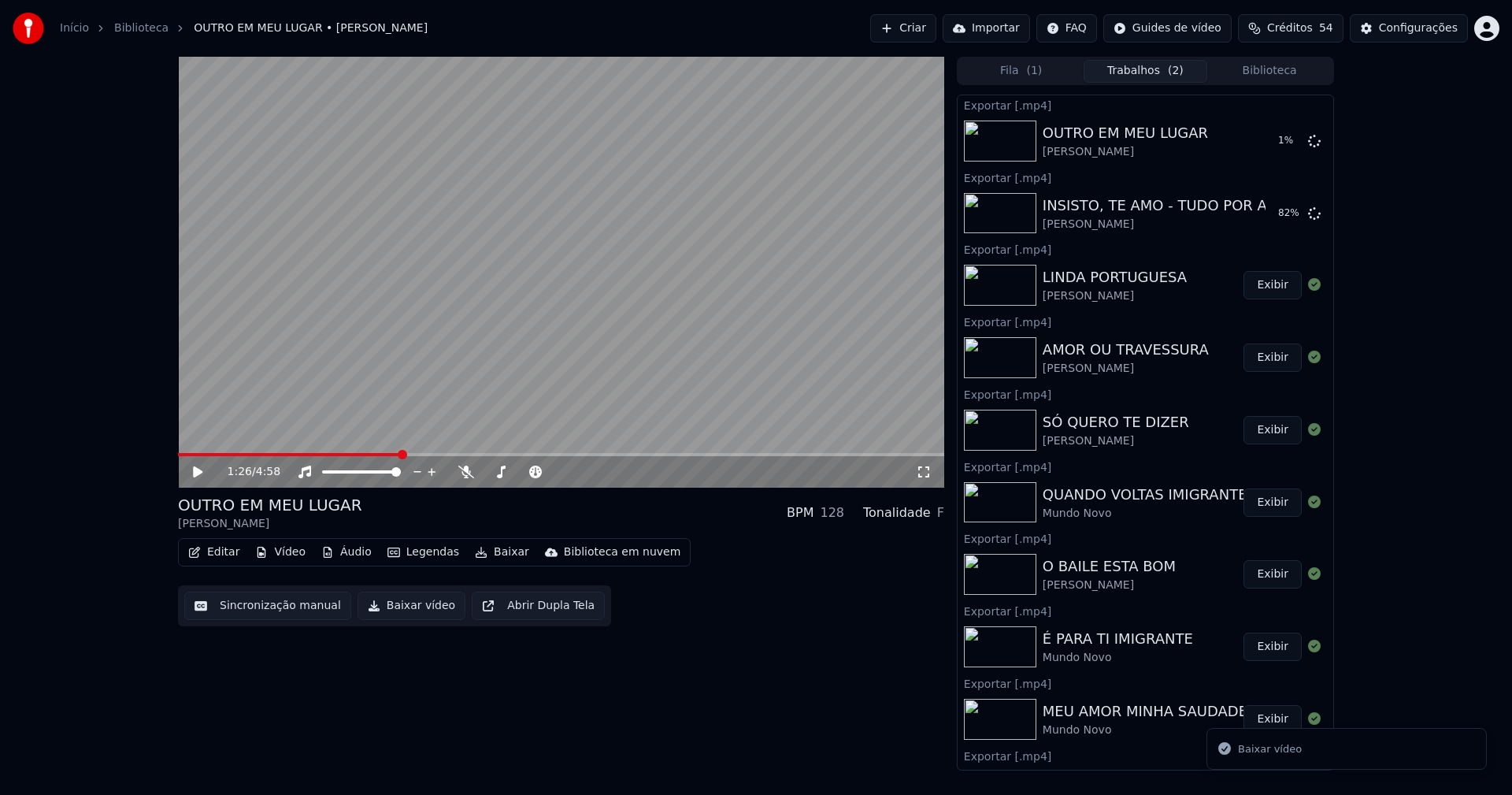
click at [1293, 71] on button "Biblioteca" at bounding box center [1269, 71] width 125 height 23
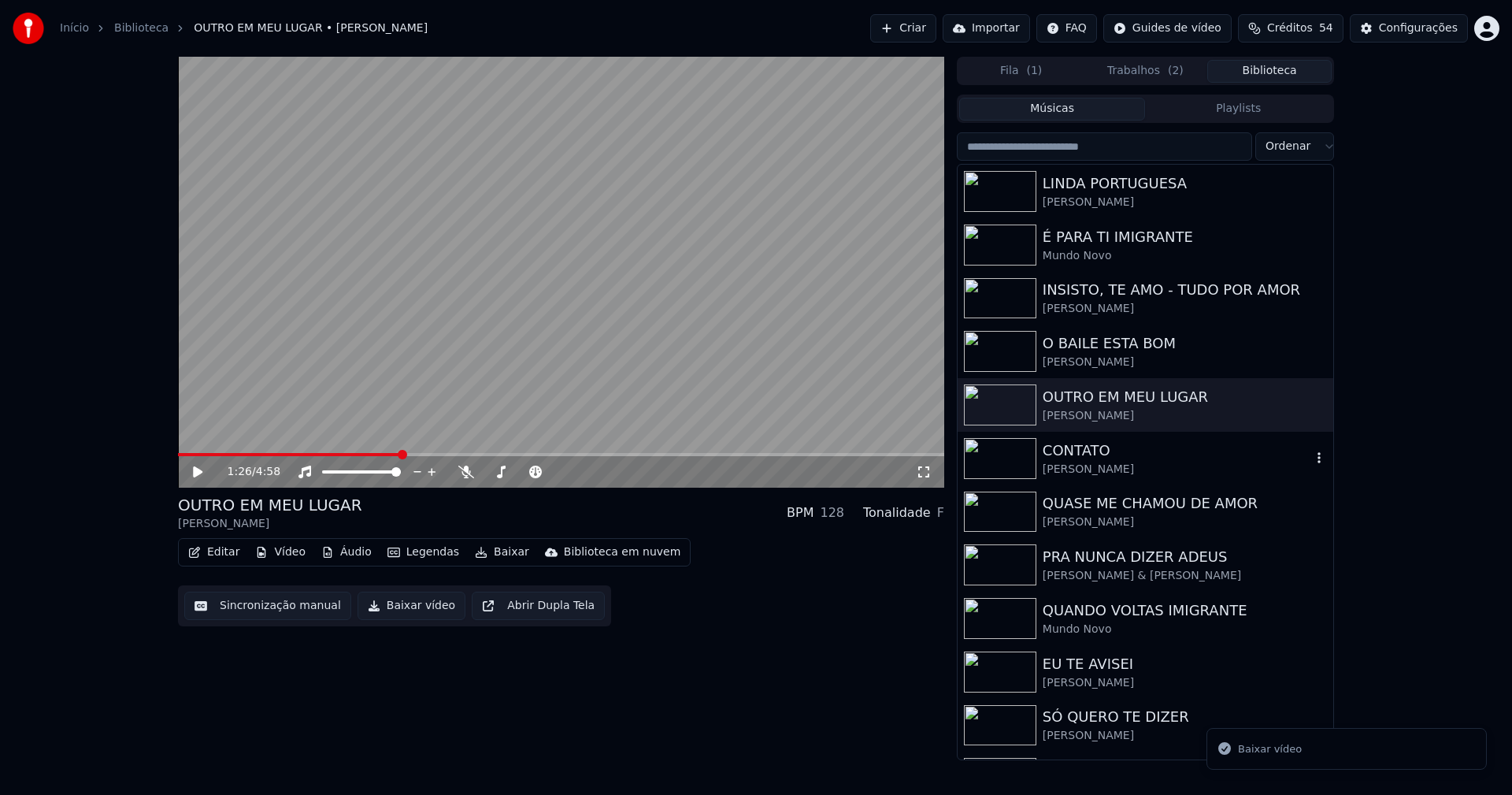
drag, startPoint x: 1105, startPoint y: 459, endPoint x: 1153, endPoint y: 442, distance: 50.9
click at [1106, 459] on div "CONTATO" at bounding box center [1177, 450] width 269 height 22
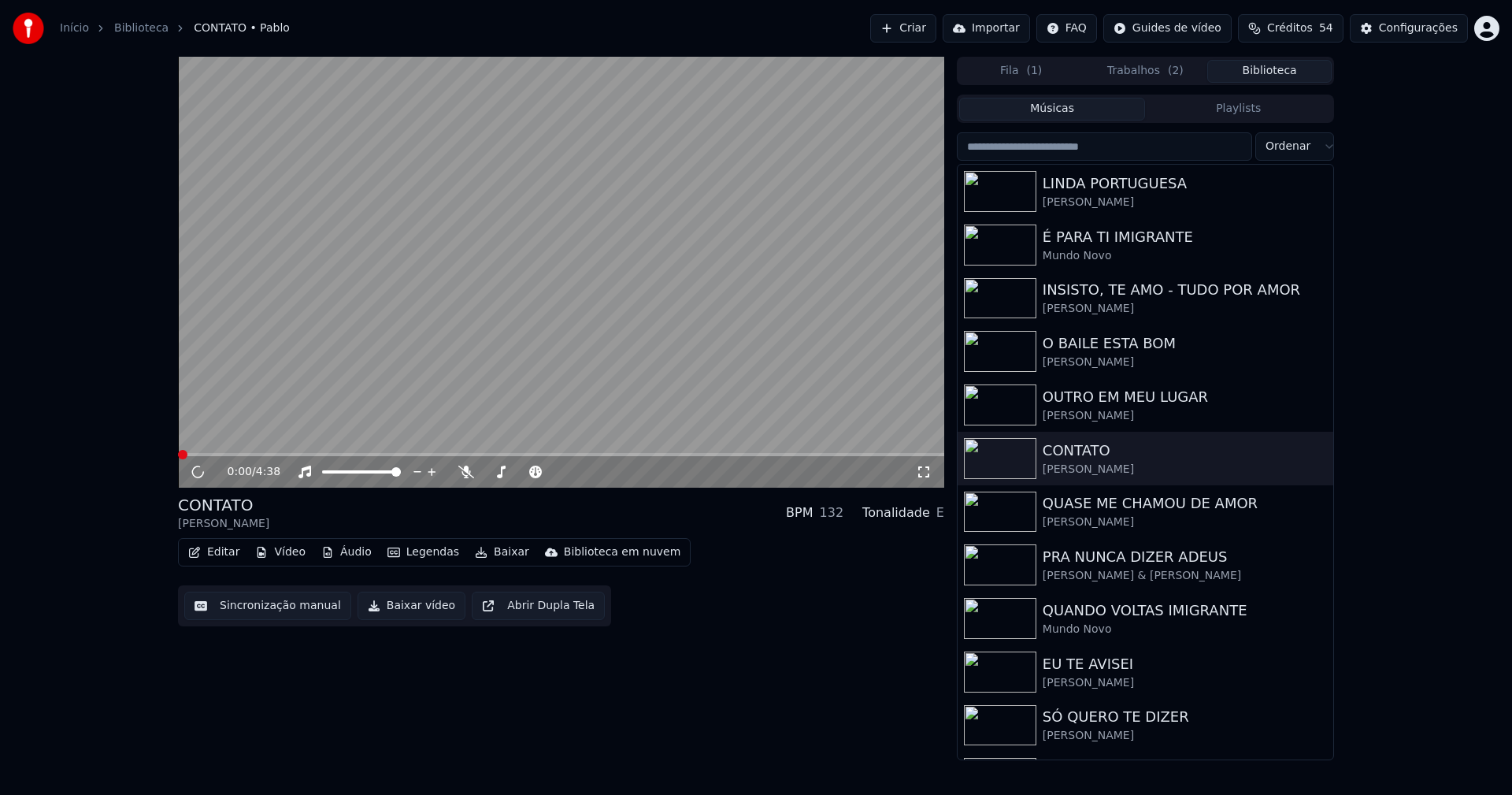
click at [431, 454] on span at bounding box center [560, 455] width 766 height 3
click at [201, 470] on icon at bounding box center [197, 471] width 8 height 9
click at [397, 612] on button "Baixar vídeo" at bounding box center [411, 606] width 108 height 28
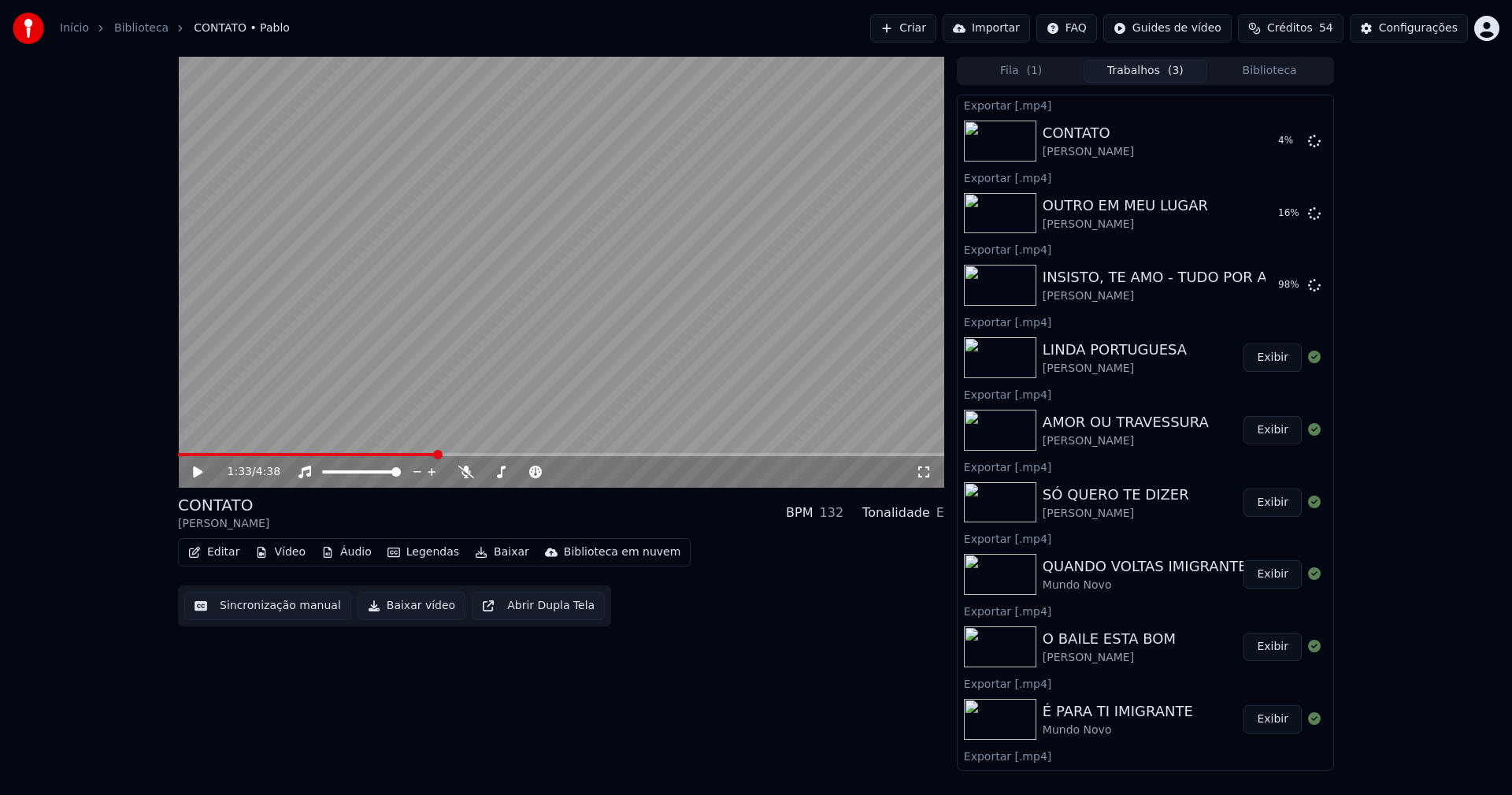
click at [1272, 66] on button "Biblioteca" at bounding box center [1269, 71] width 125 height 23
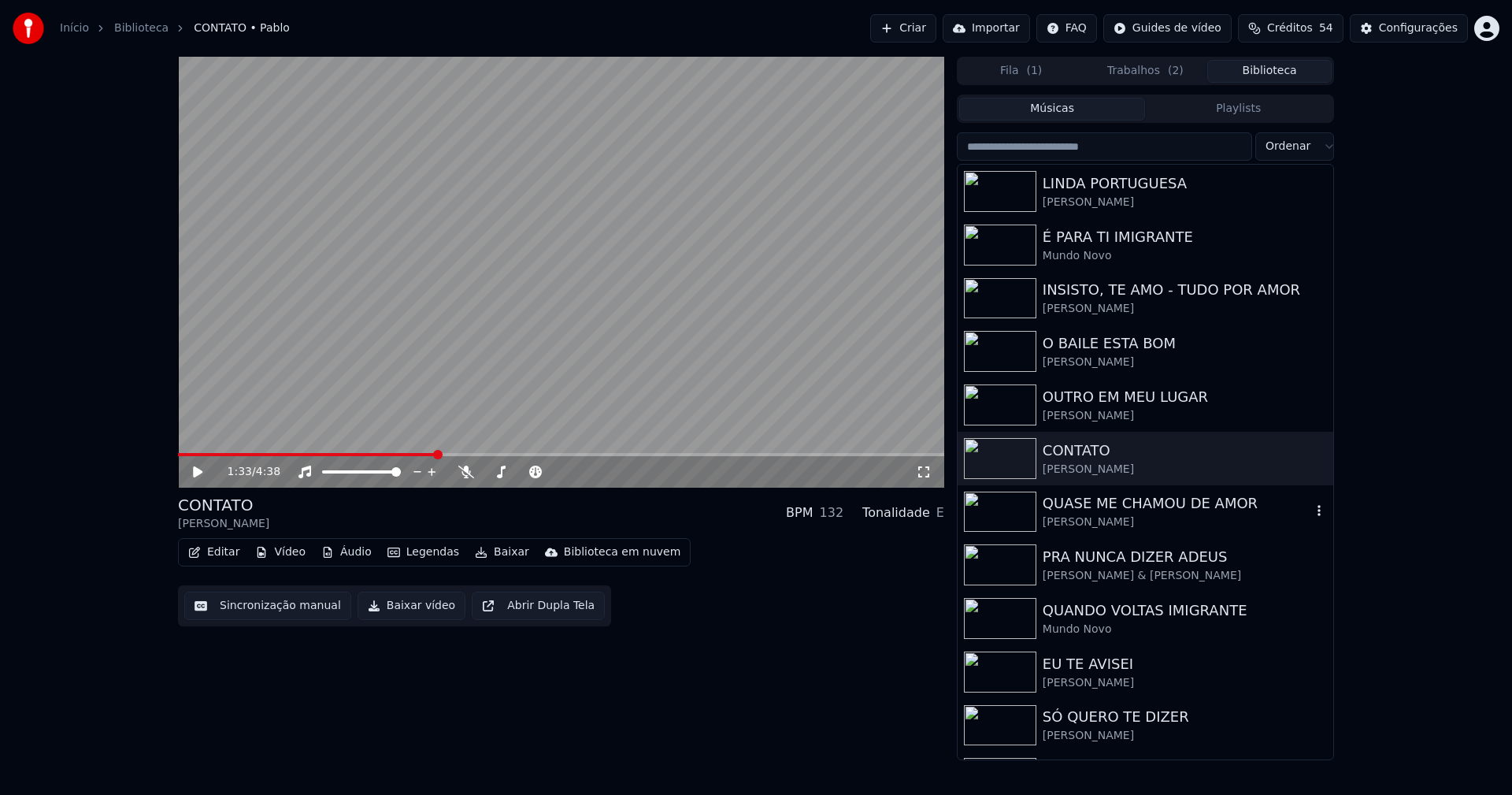
click at [1110, 503] on div "QUASE ME CHAMOU DE AMOR" at bounding box center [1177, 503] width 269 height 22
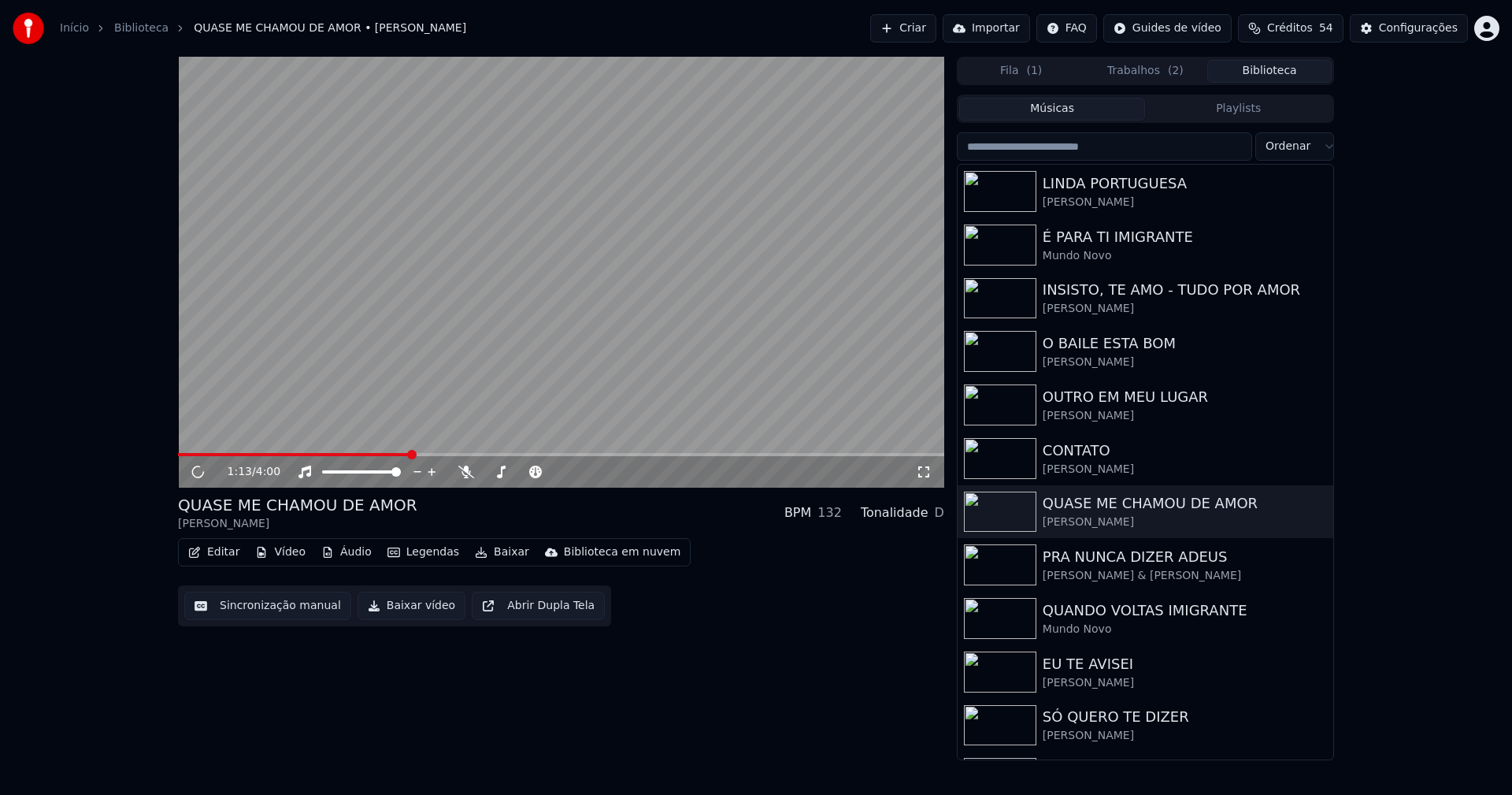
click at [411, 455] on span at bounding box center [560, 455] width 766 height 3
click at [419, 454] on span at bounding box center [560, 455] width 766 height 3
click at [194, 474] on icon at bounding box center [197, 471] width 8 height 9
click at [405, 598] on button "Baixar vídeo" at bounding box center [411, 606] width 108 height 28
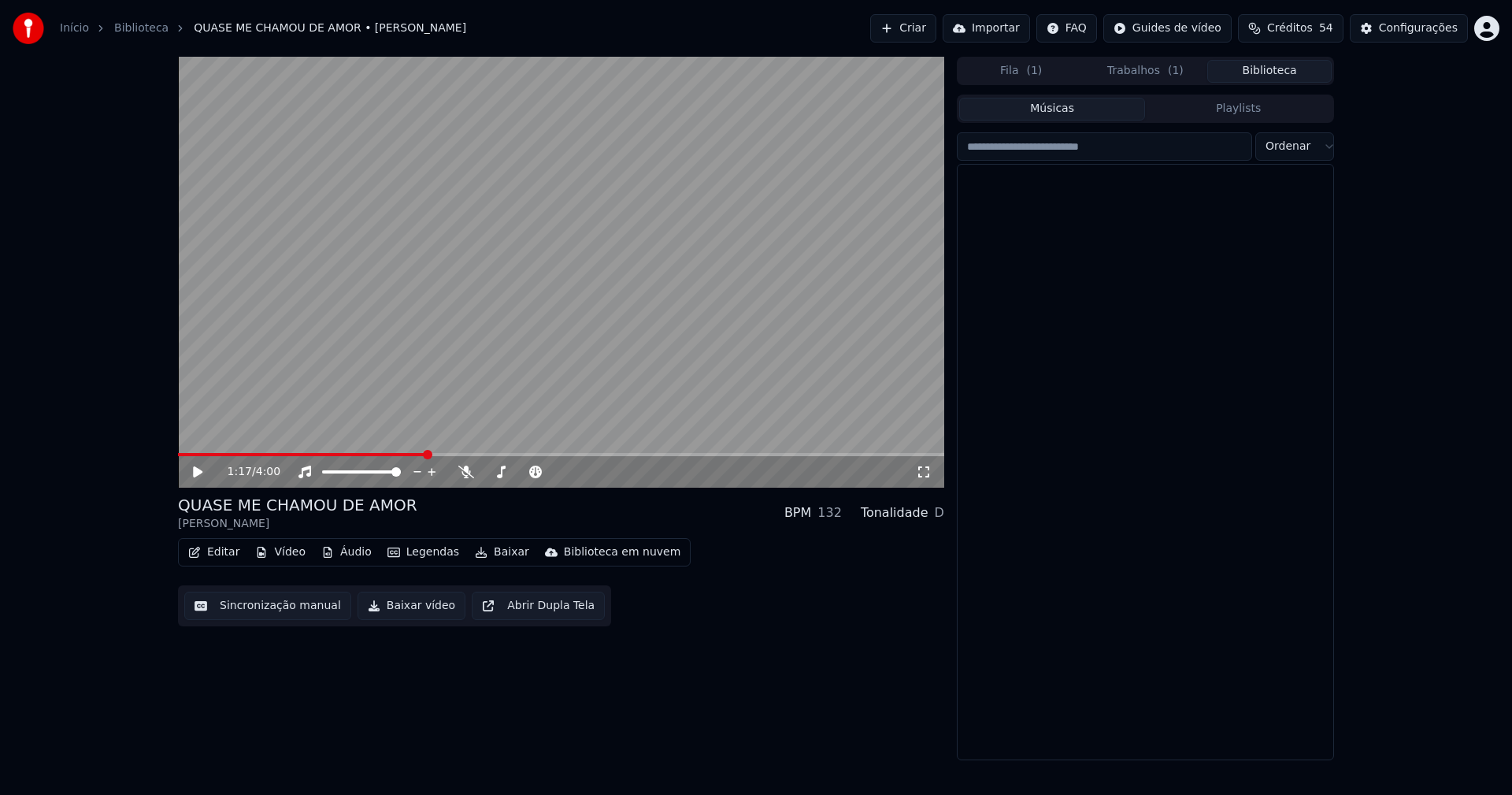
click at [1284, 71] on button "Biblioteca" at bounding box center [1269, 71] width 125 height 23
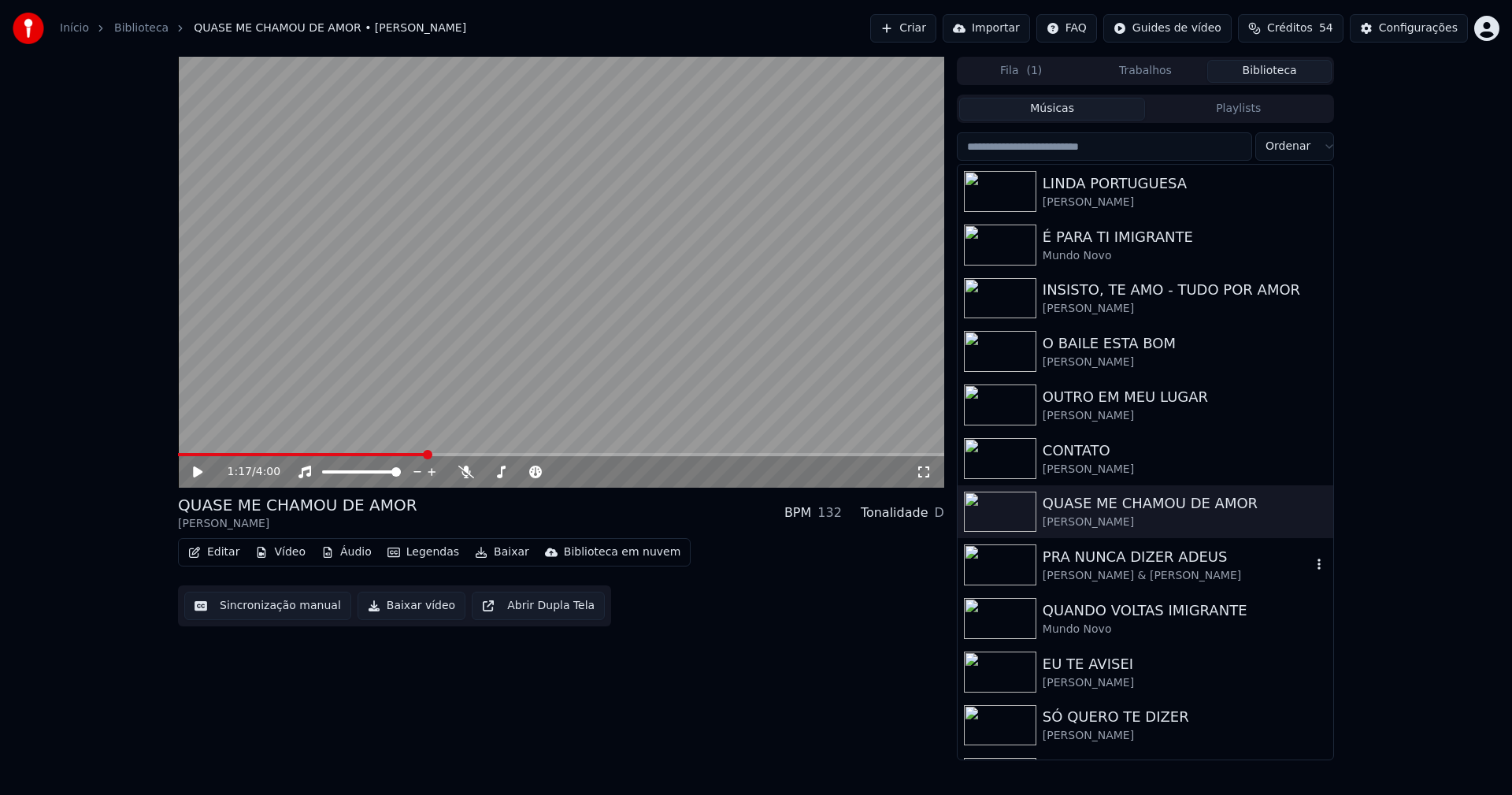
click at [1155, 565] on div "PRA NUNCA DIZER ADEUS" at bounding box center [1177, 556] width 269 height 22
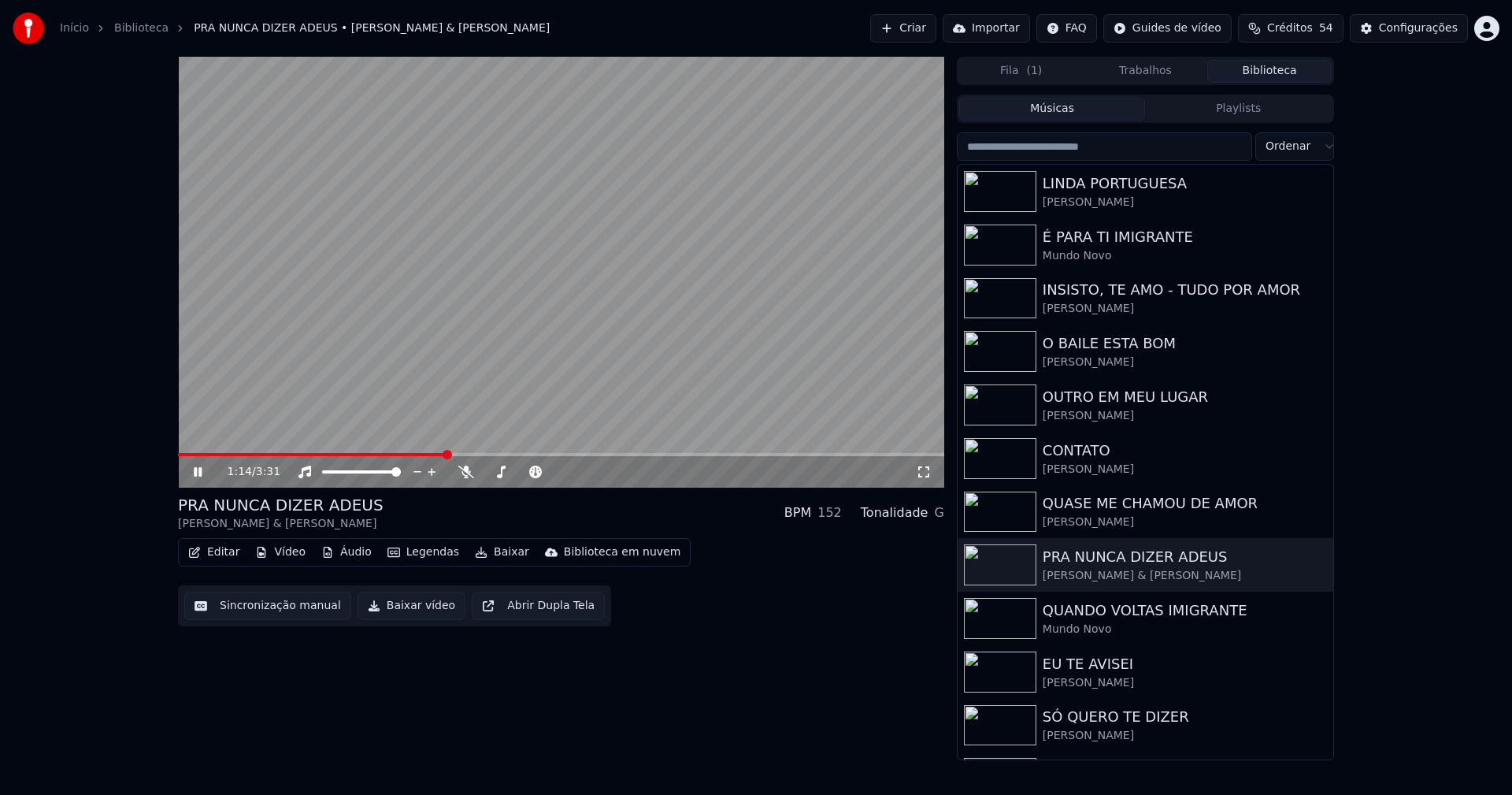
click at [445, 455] on span at bounding box center [560, 455] width 766 height 3
click at [201, 473] on icon at bounding box center [197, 471] width 8 height 9
click at [399, 608] on button "Baixar vídeo" at bounding box center [411, 606] width 108 height 28
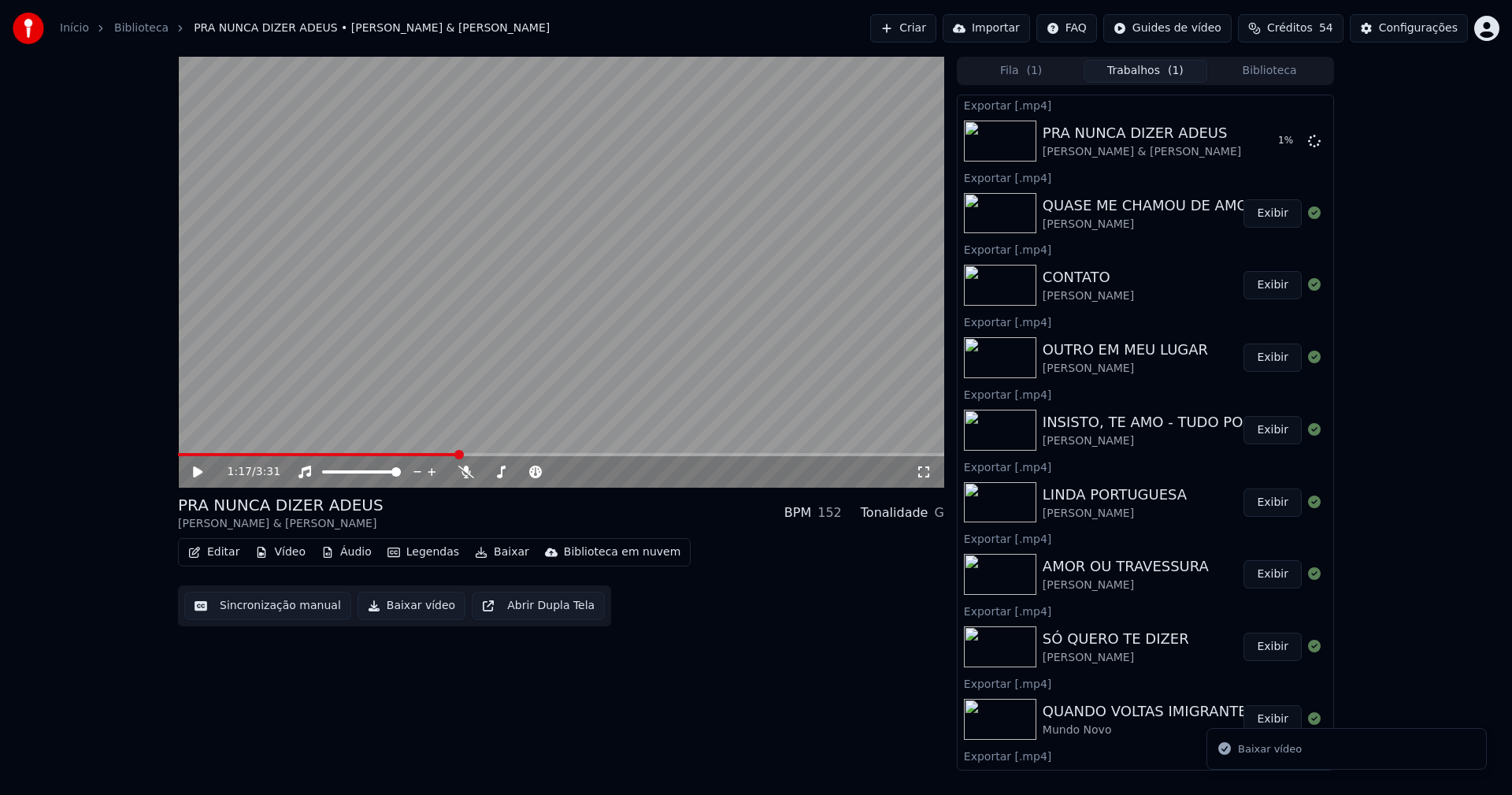
click at [1281, 66] on button "Biblioteca" at bounding box center [1269, 71] width 125 height 23
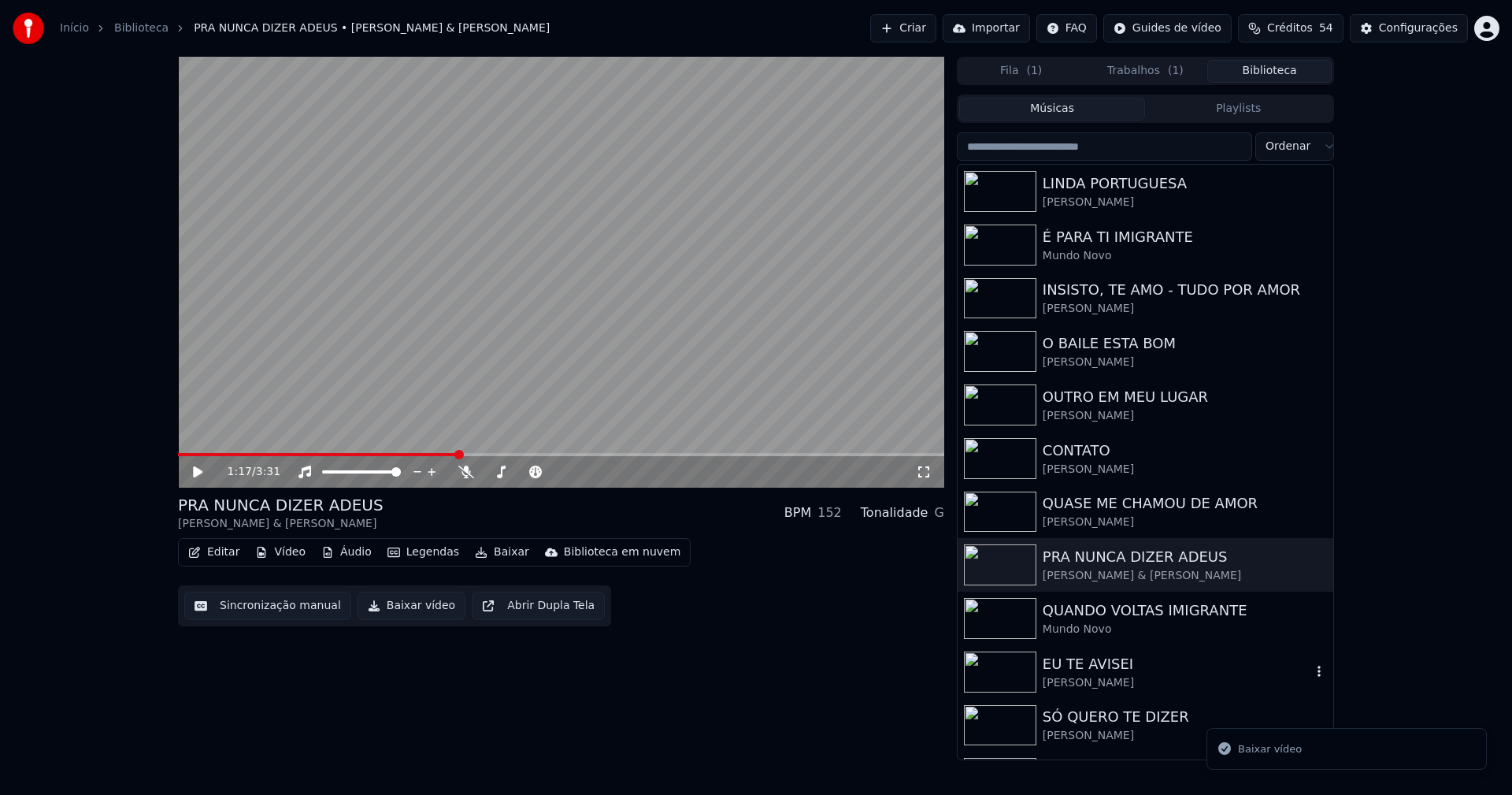
click at [1105, 671] on div "EU TE AVISEI" at bounding box center [1177, 664] width 269 height 22
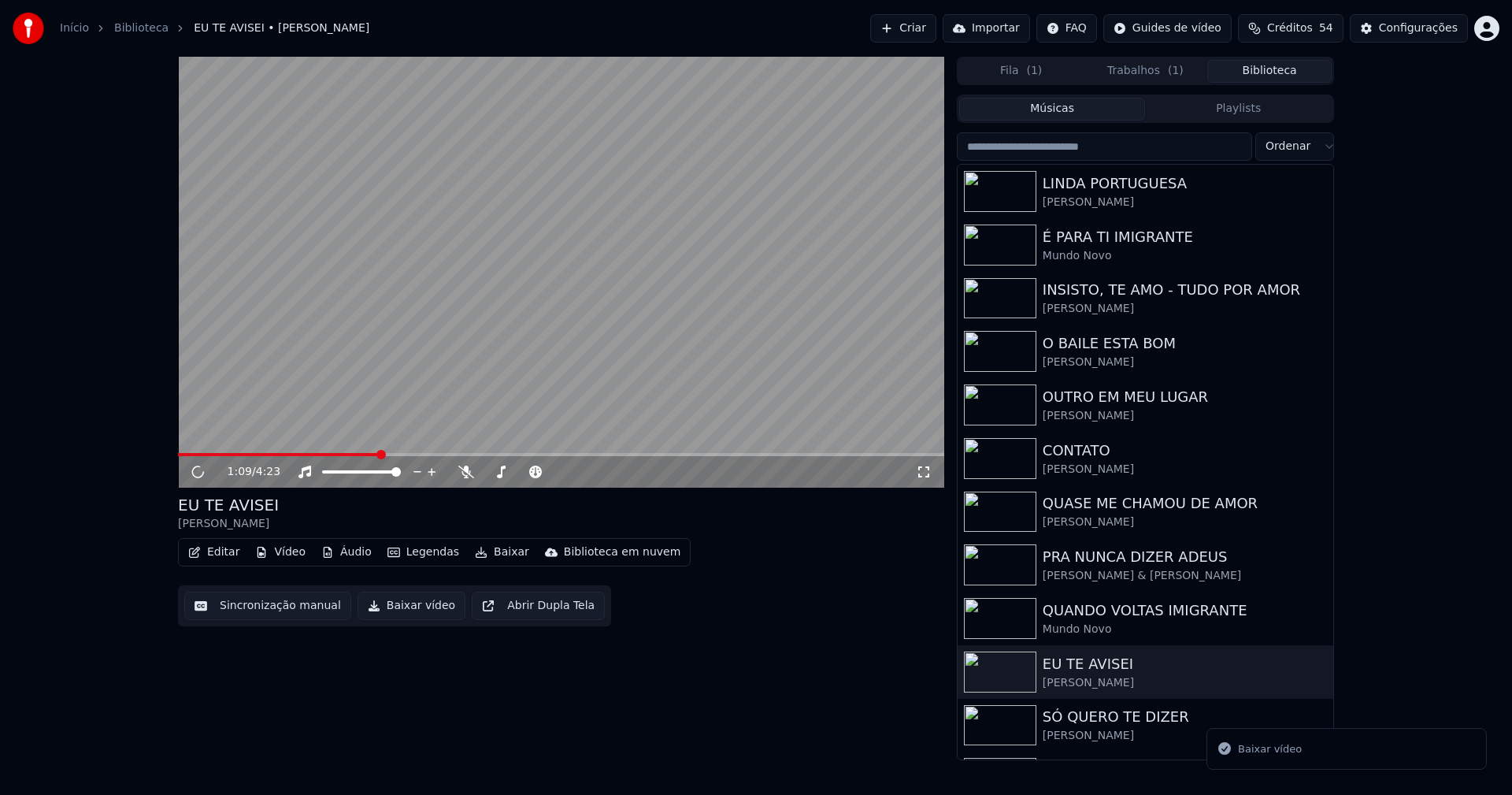
click at [379, 455] on span at bounding box center [560, 455] width 766 height 3
click at [385, 455] on span at bounding box center [560, 455] width 766 height 3
click at [198, 474] on icon at bounding box center [209, 471] width 37 height 12
click at [403, 608] on button "Baixar vídeo" at bounding box center [411, 606] width 108 height 28
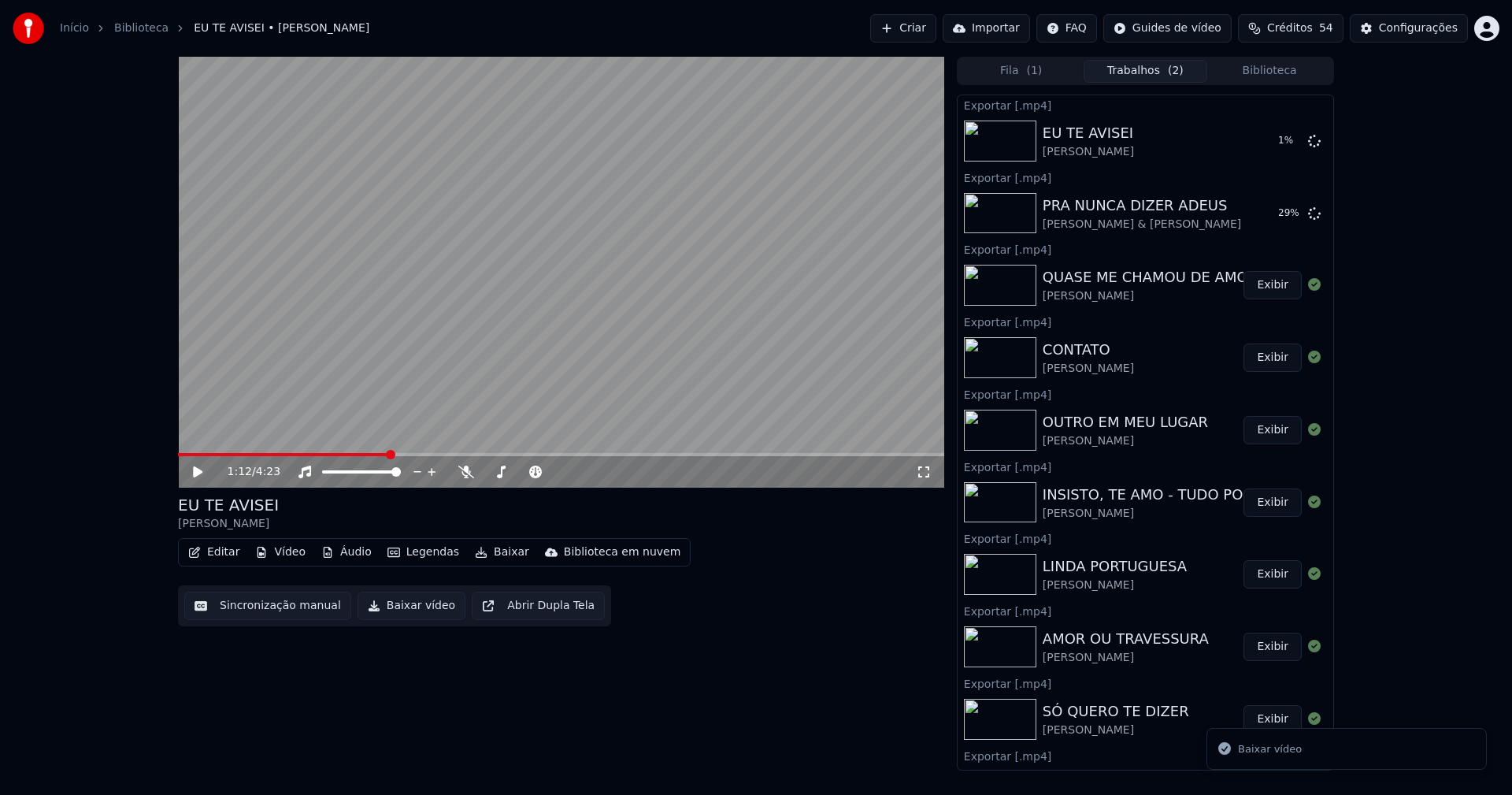
click at [1284, 74] on button "Biblioteca" at bounding box center [1269, 71] width 125 height 23
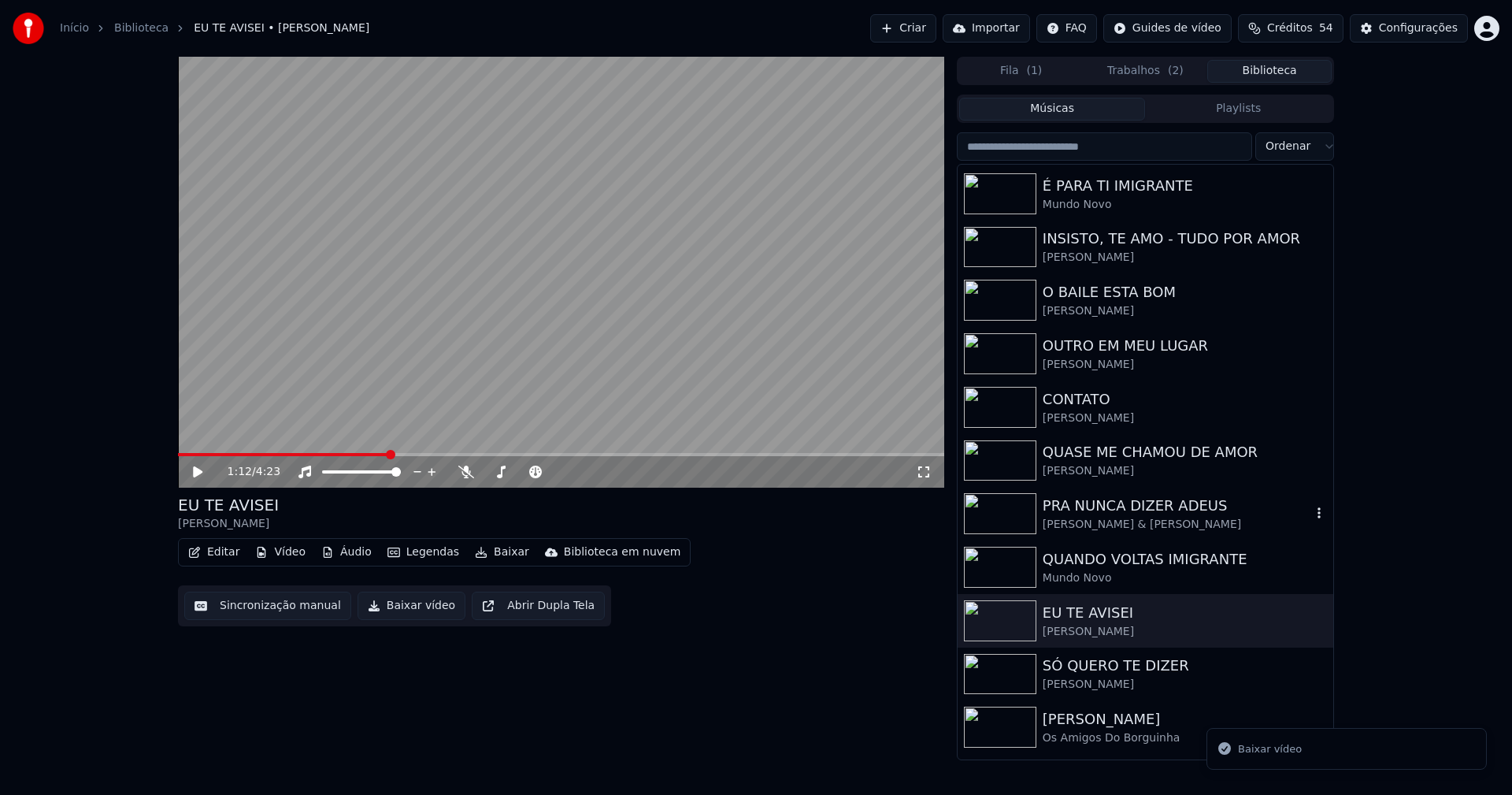
scroll to position [158, 0]
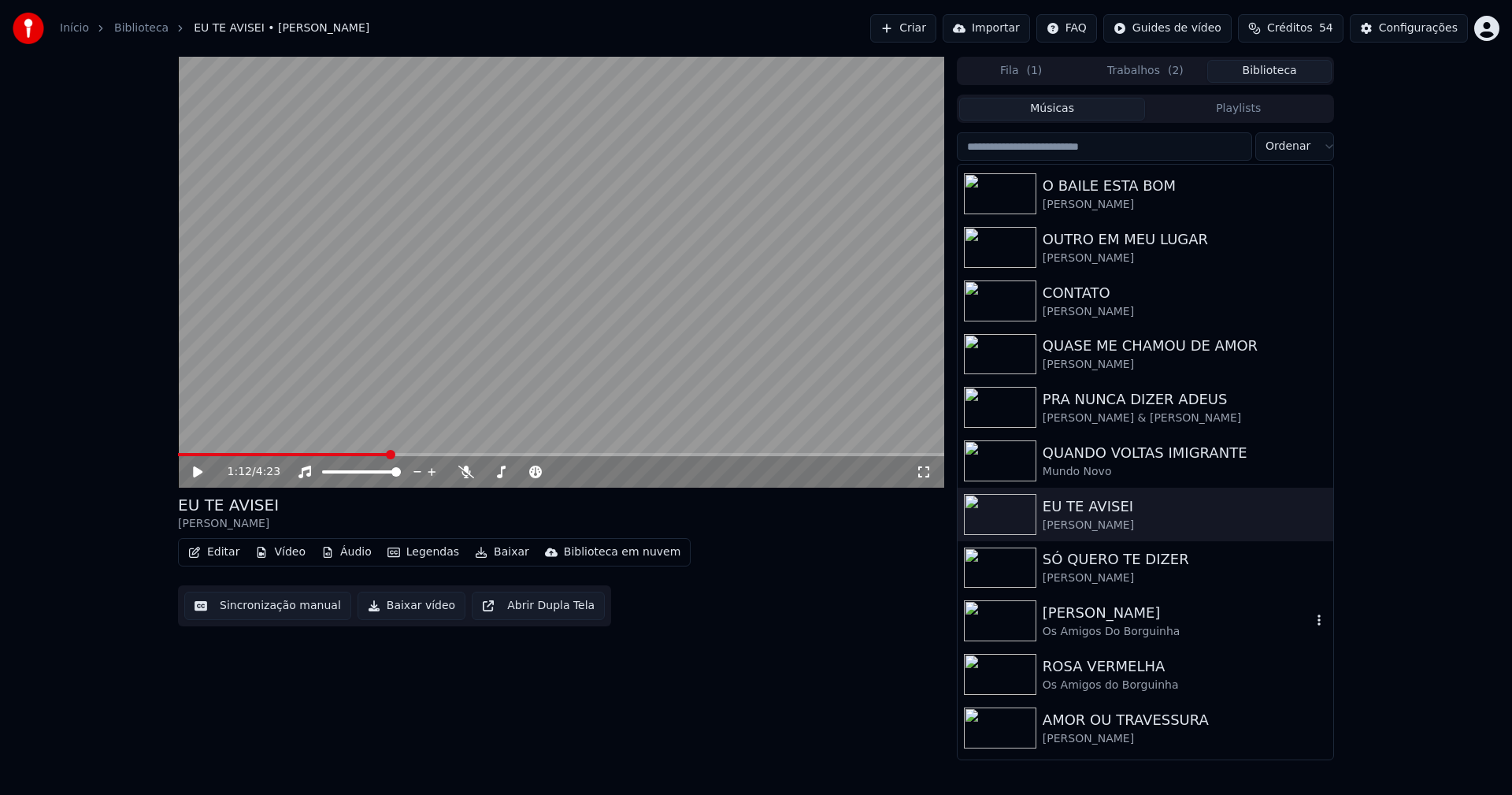
click at [1086, 629] on div "Os Amigos Do Borguinha" at bounding box center [1177, 631] width 269 height 16
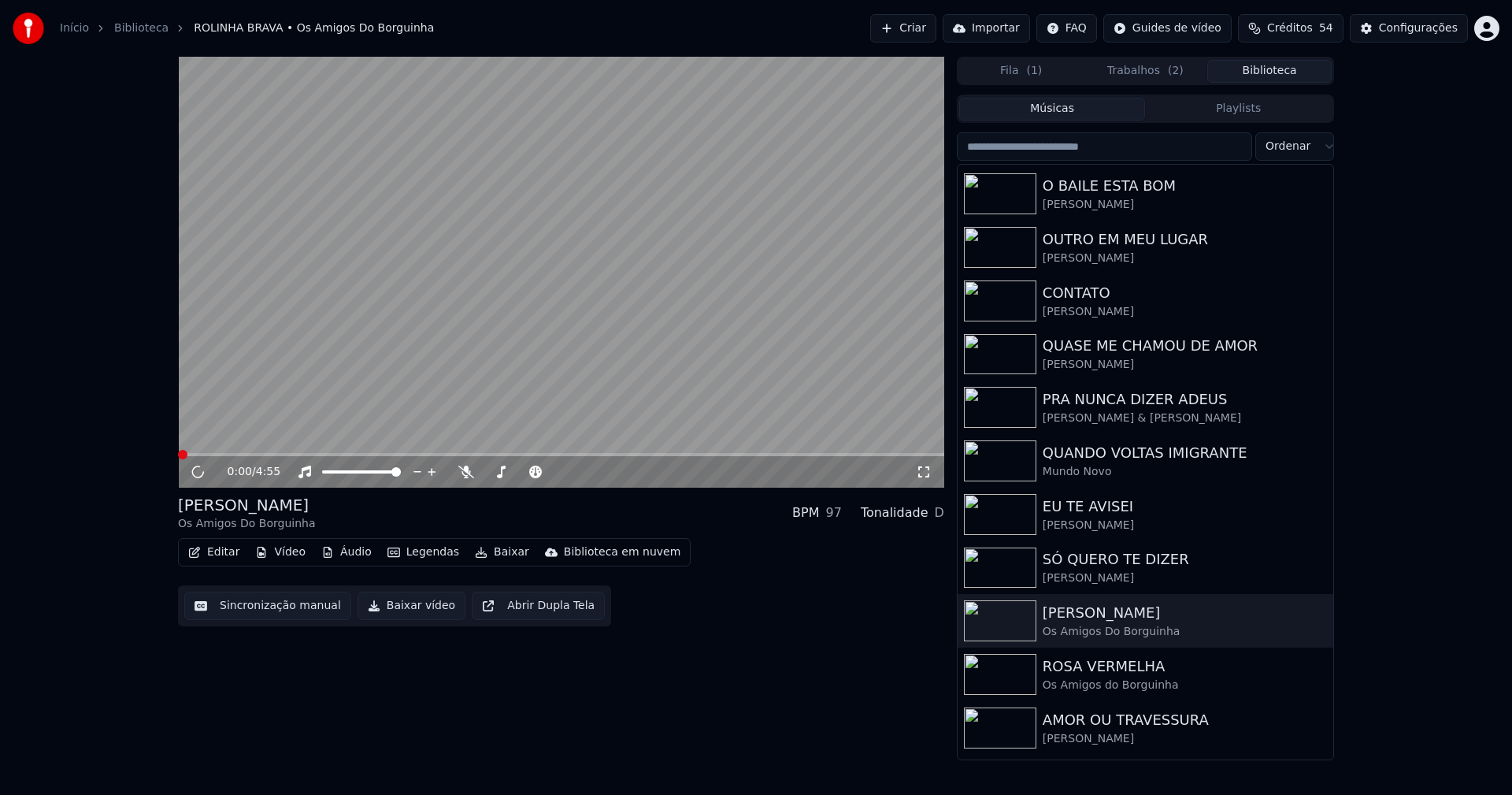
click at [347, 454] on span at bounding box center [560, 455] width 766 height 3
click at [392, 454] on span at bounding box center [560, 455] width 766 height 3
click at [473, 455] on span at bounding box center [560, 455] width 766 height 3
click at [202, 474] on icon at bounding box center [197, 471] width 8 height 9
click at [404, 602] on button "Baixar vídeo" at bounding box center [411, 606] width 108 height 28
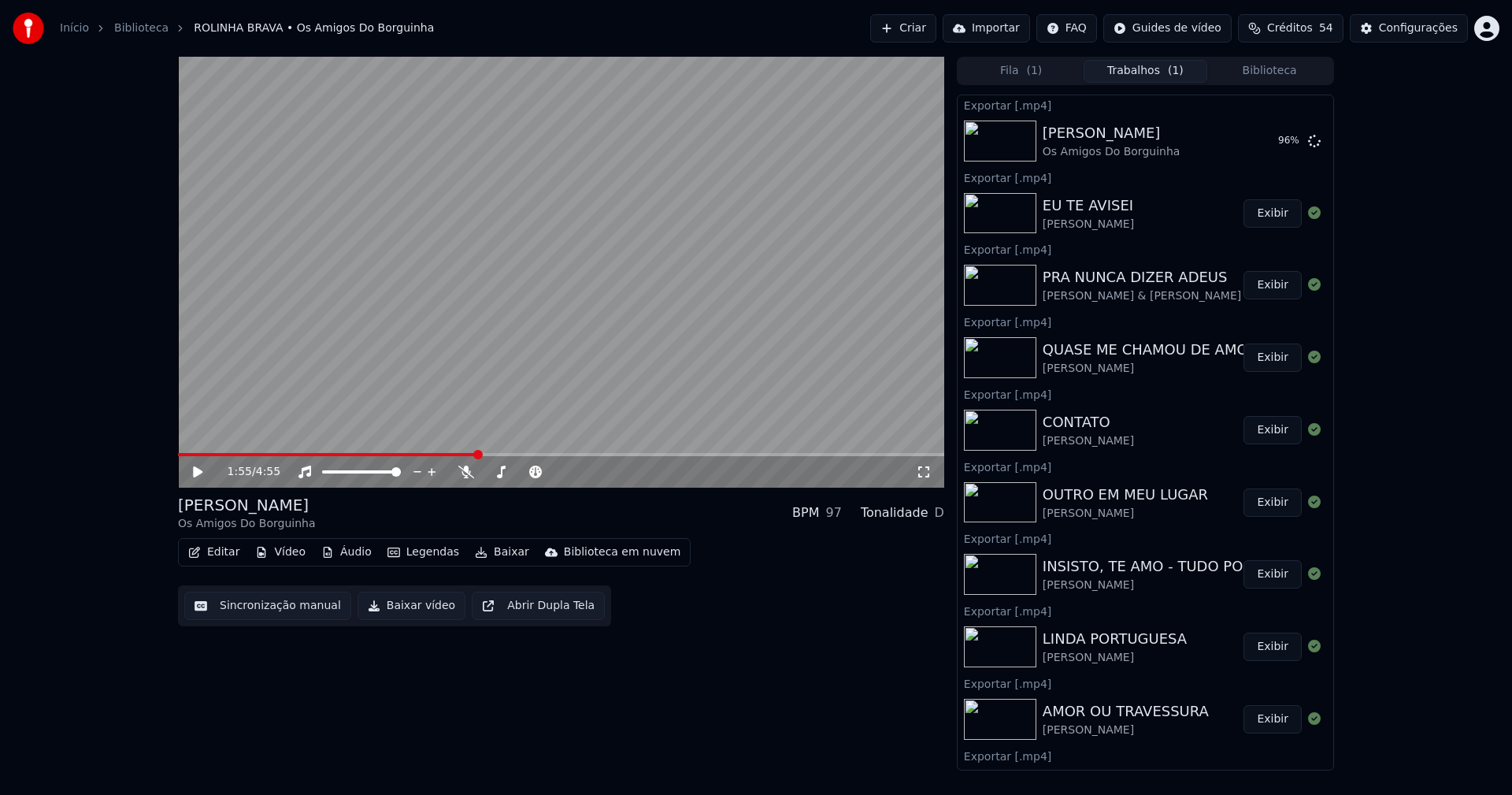
click at [1277, 69] on button "Biblioteca" at bounding box center [1269, 71] width 125 height 23
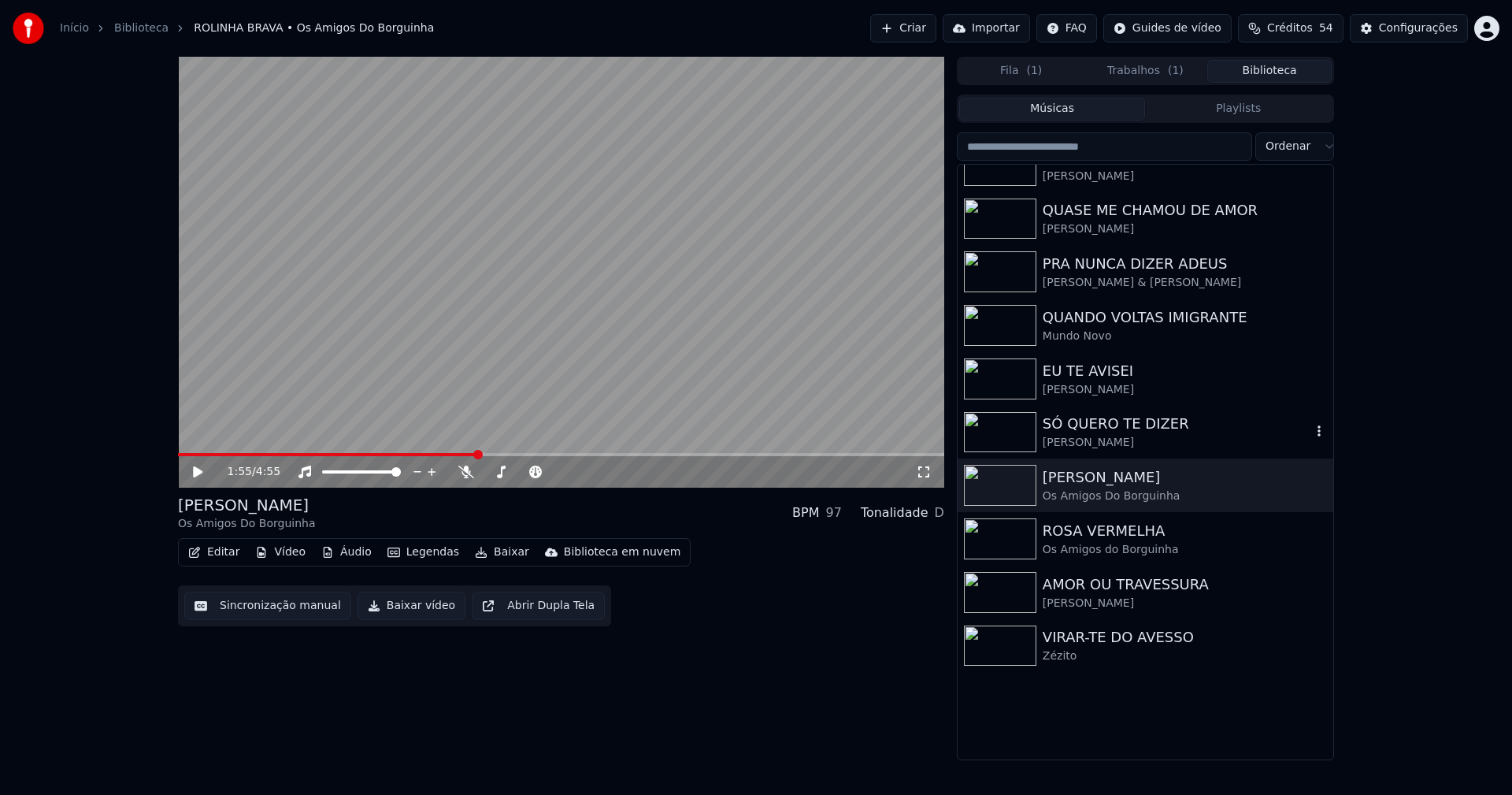
scroll to position [315, 0]
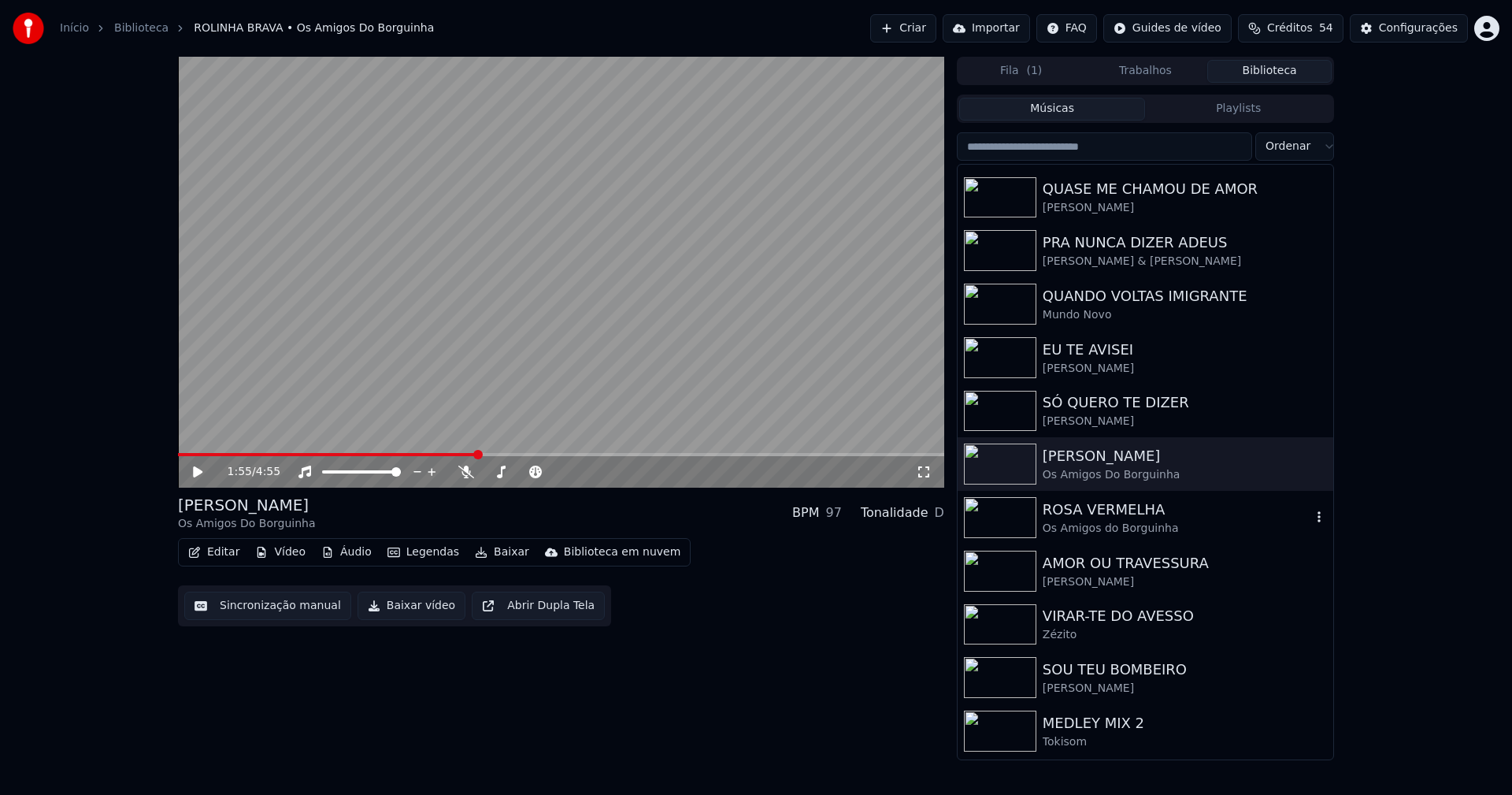
click at [1118, 515] on div "ROSA VERMELHA" at bounding box center [1177, 509] width 269 height 22
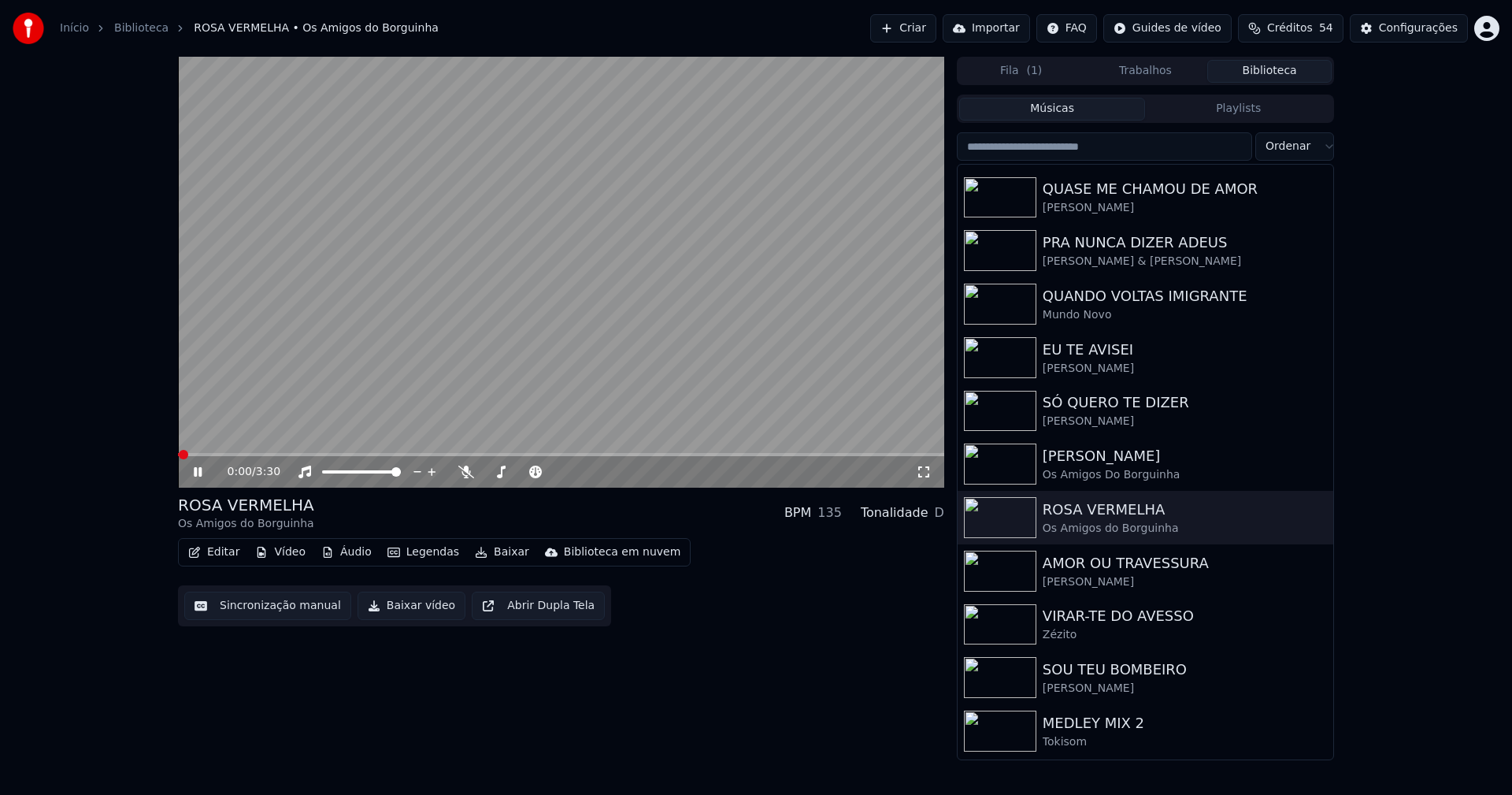
click at [427, 453] on span at bounding box center [560, 455] width 766 height 3
click at [195, 474] on icon at bounding box center [197, 471] width 8 height 9
click at [416, 607] on button "Baixar vídeo" at bounding box center [411, 606] width 108 height 28
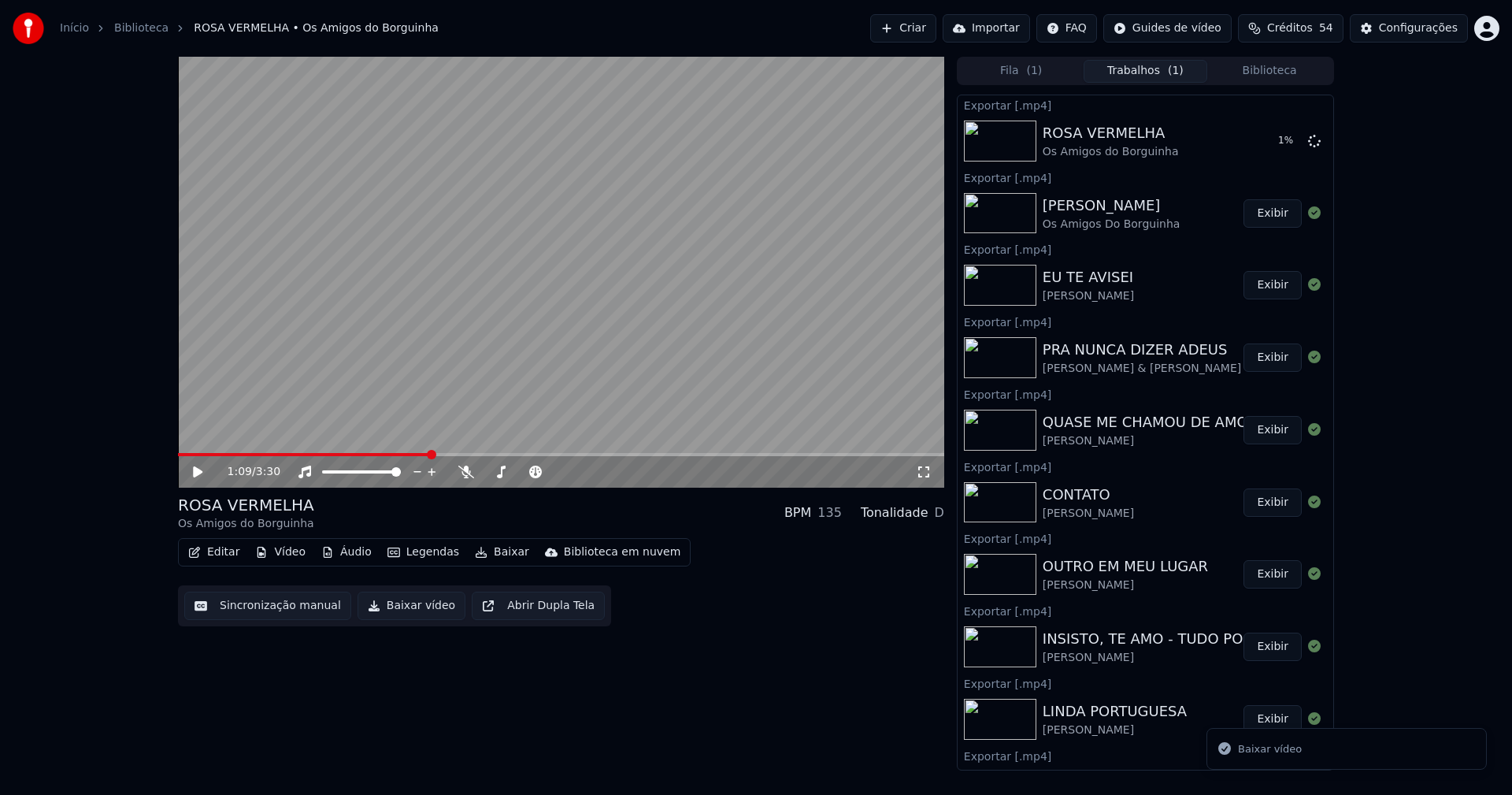
click at [1277, 76] on button "Biblioteca" at bounding box center [1269, 71] width 125 height 23
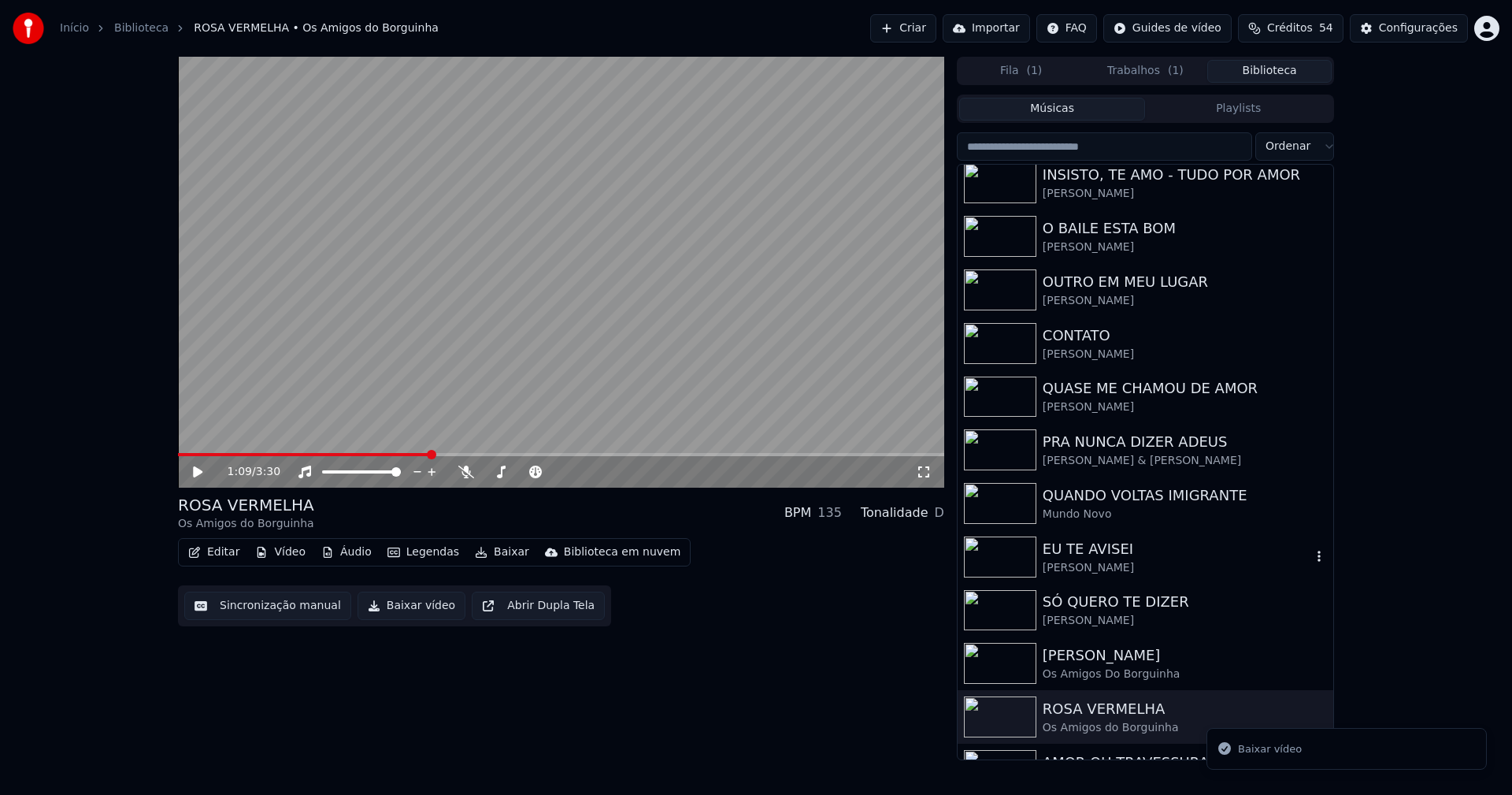
scroll to position [315, 0]
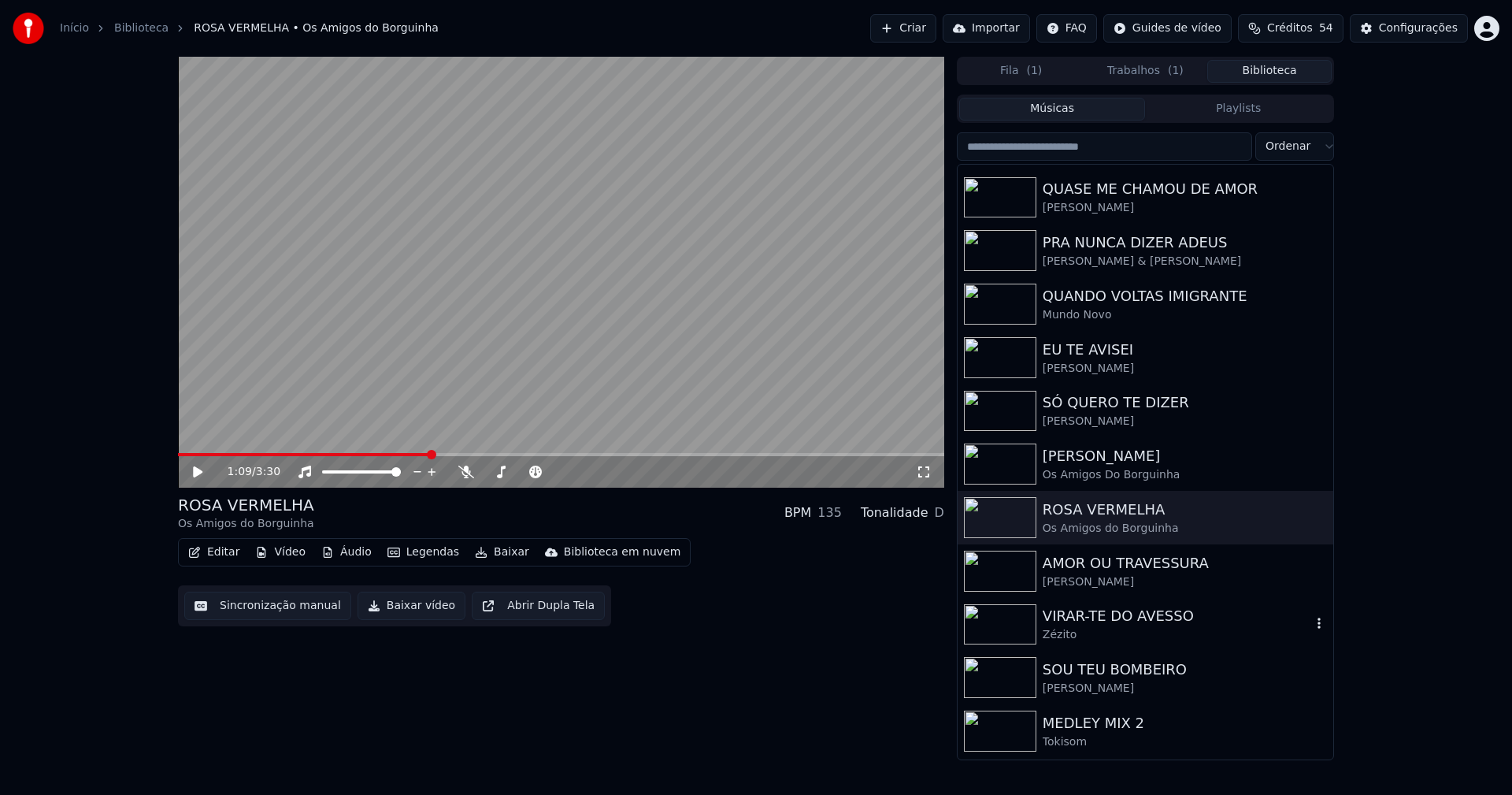
click at [1101, 624] on div "VIRAR-TE DO AVESSO" at bounding box center [1177, 616] width 269 height 22
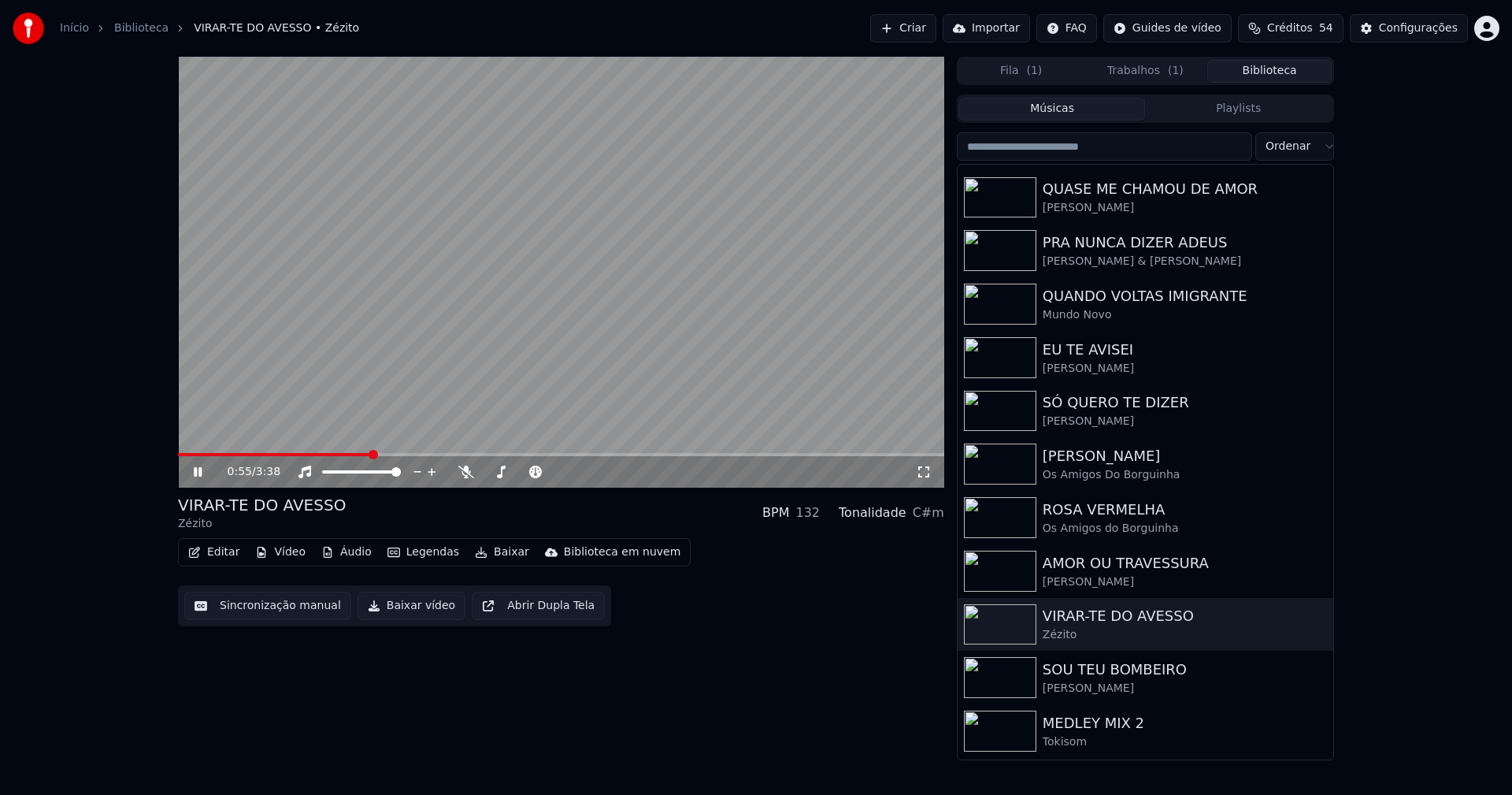
click at [373, 455] on span at bounding box center [560, 455] width 766 height 3
click at [197, 471] on icon at bounding box center [197, 471] width 8 height 9
click at [400, 607] on button "Baixar vídeo" at bounding box center [411, 606] width 108 height 28
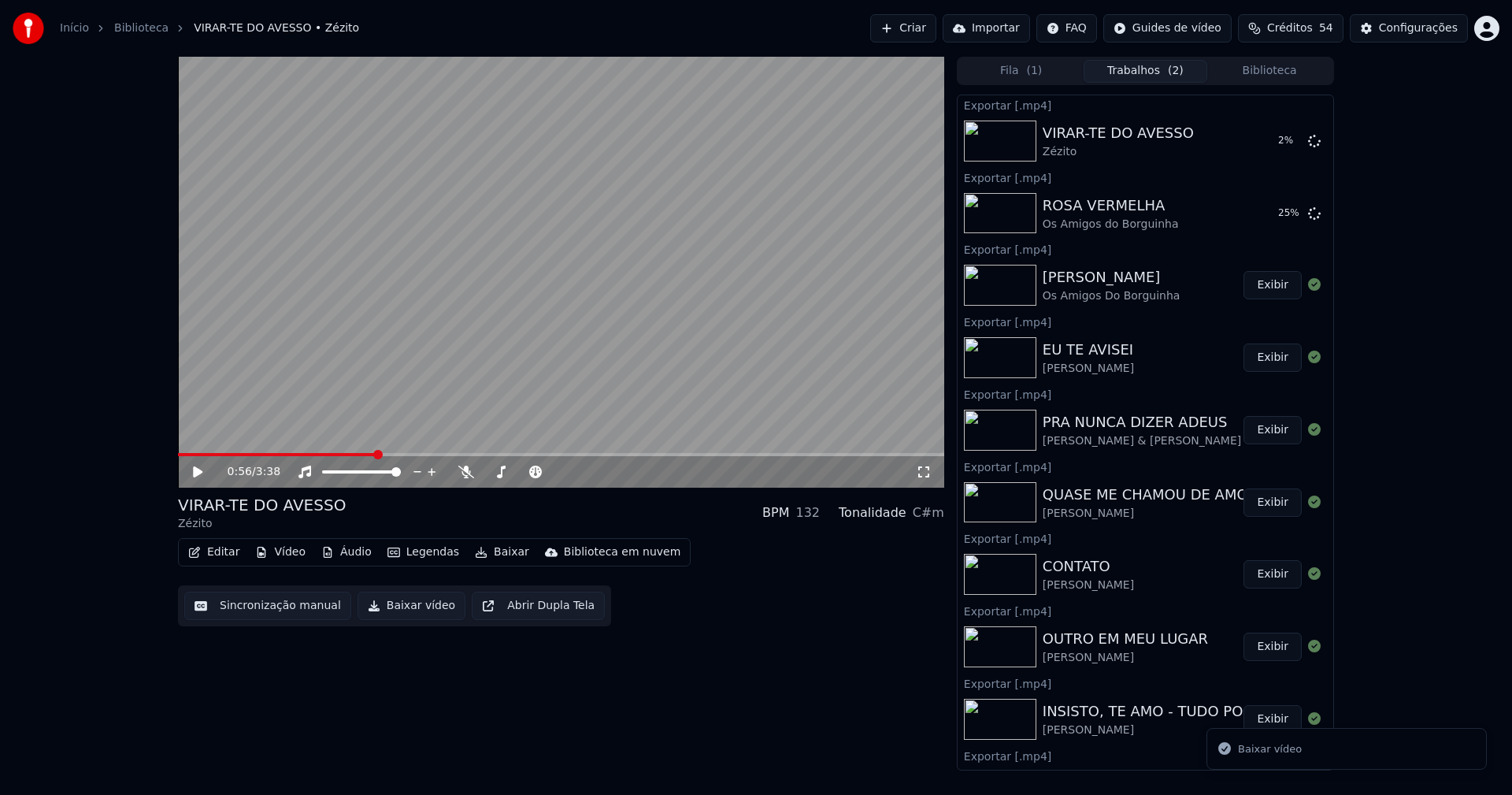
click at [1268, 74] on button "Biblioteca" at bounding box center [1269, 71] width 125 height 23
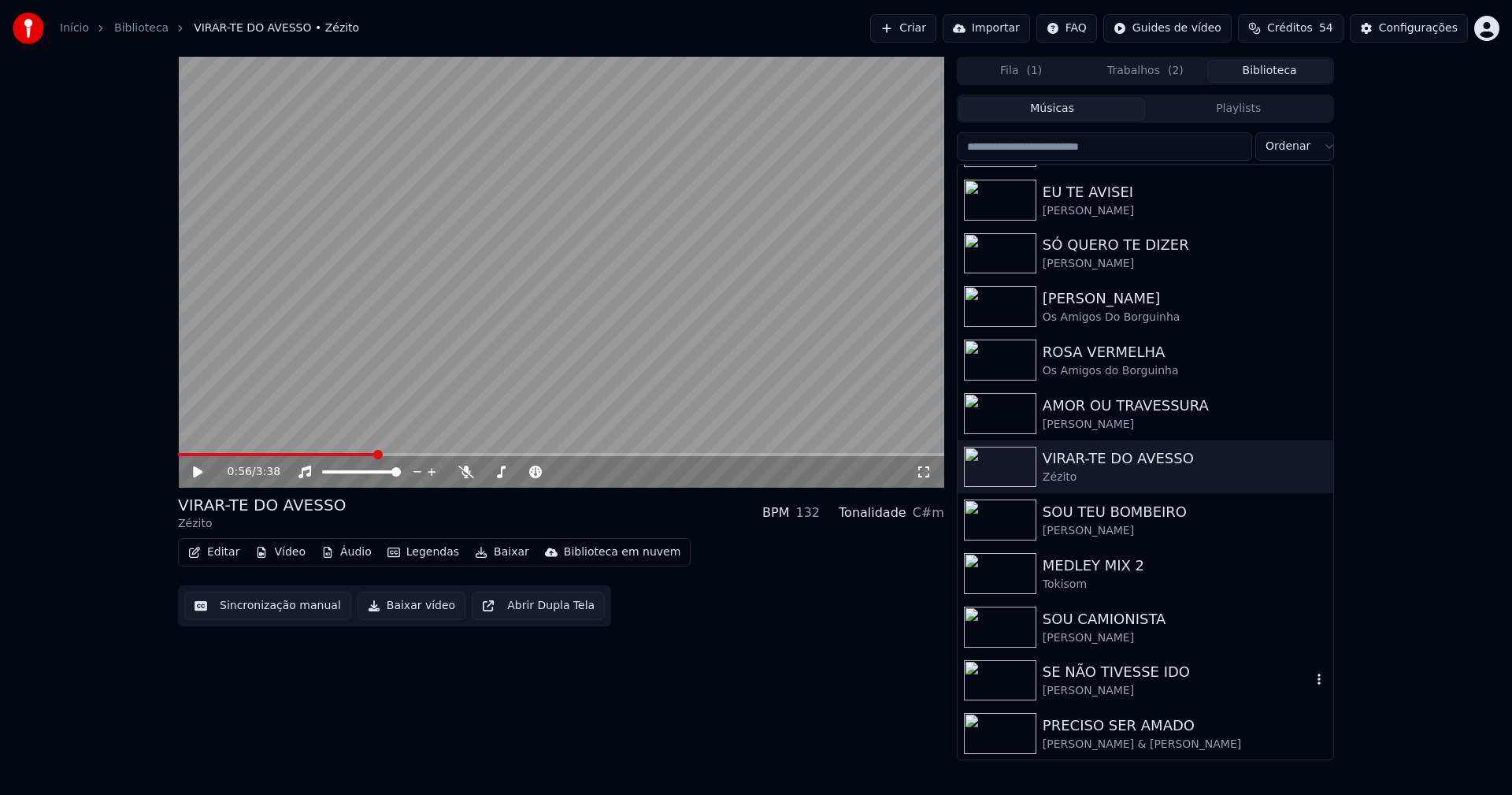
scroll to position [474, 0]
click at [1096, 522] on div "[PERSON_NAME]" at bounding box center [1177, 530] width 269 height 16
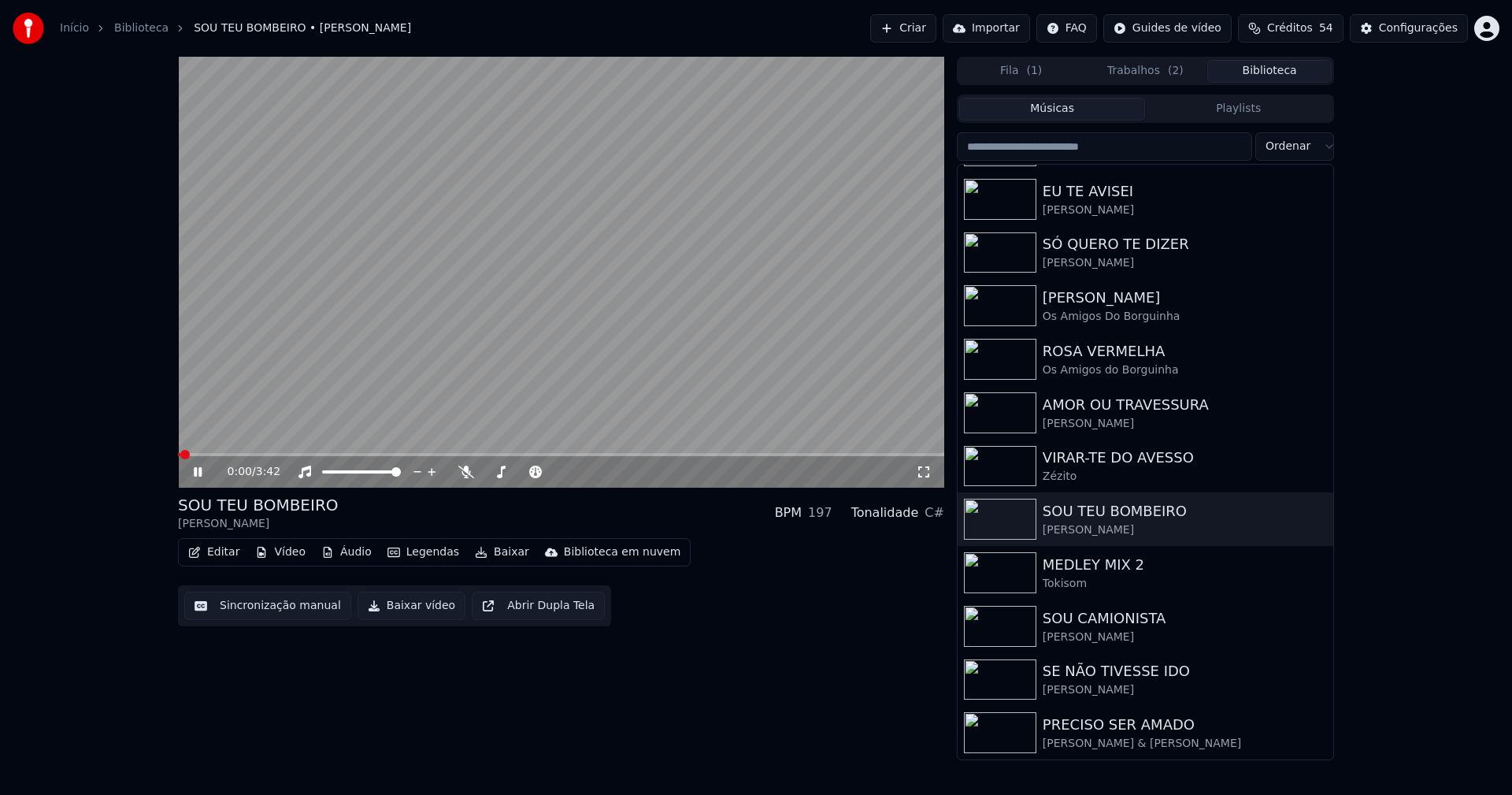
click at [199, 473] on icon at bounding box center [197, 471] width 8 height 9
click at [401, 453] on span at bounding box center [560, 455] width 766 height 3
click at [402, 609] on button "Baixar vídeo" at bounding box center [411, 606] width 108 height 28
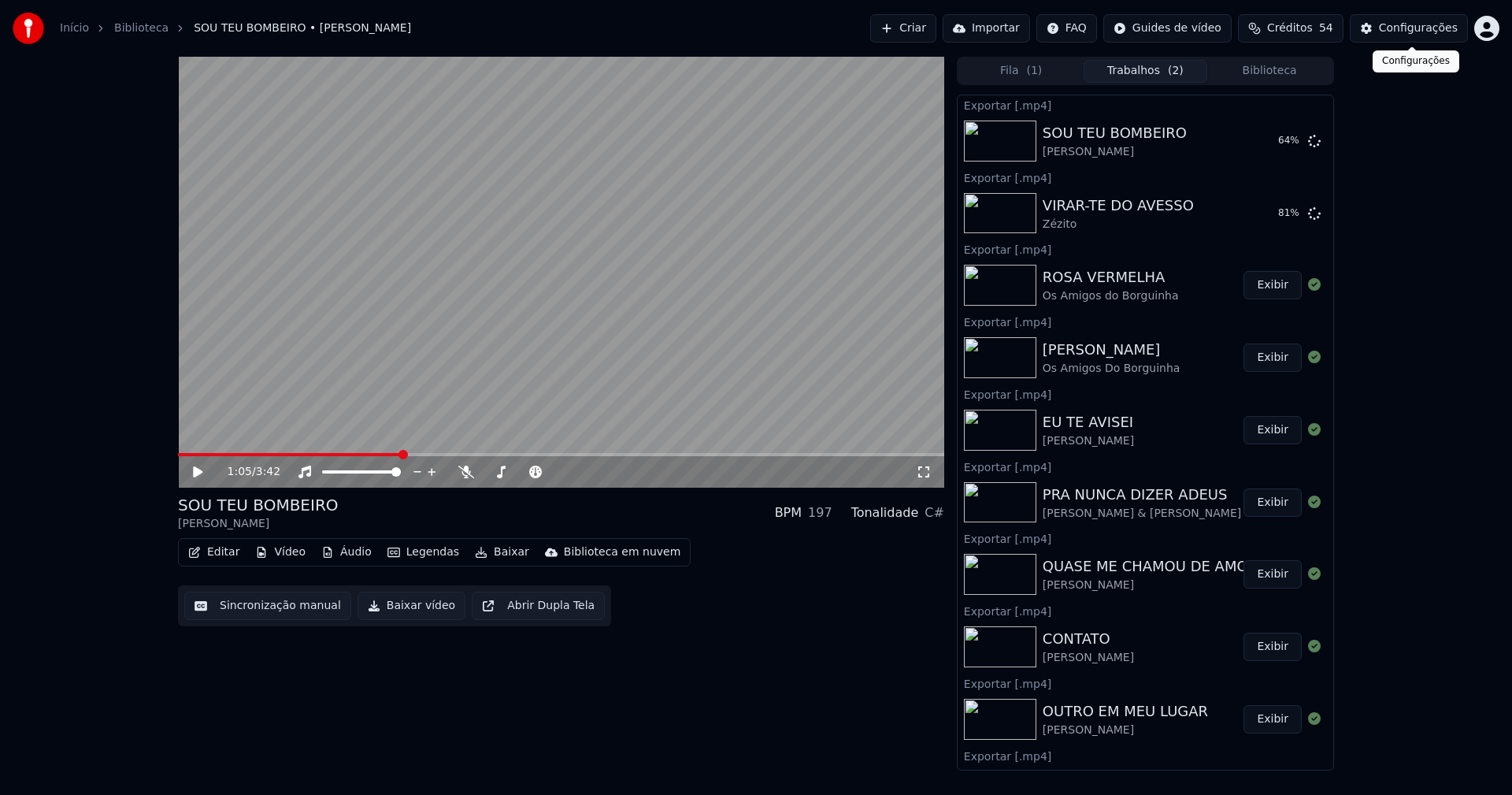
click at [1290, 70] on button "Biblioteca" at bounding box center [1269, 71] width 125 height 23
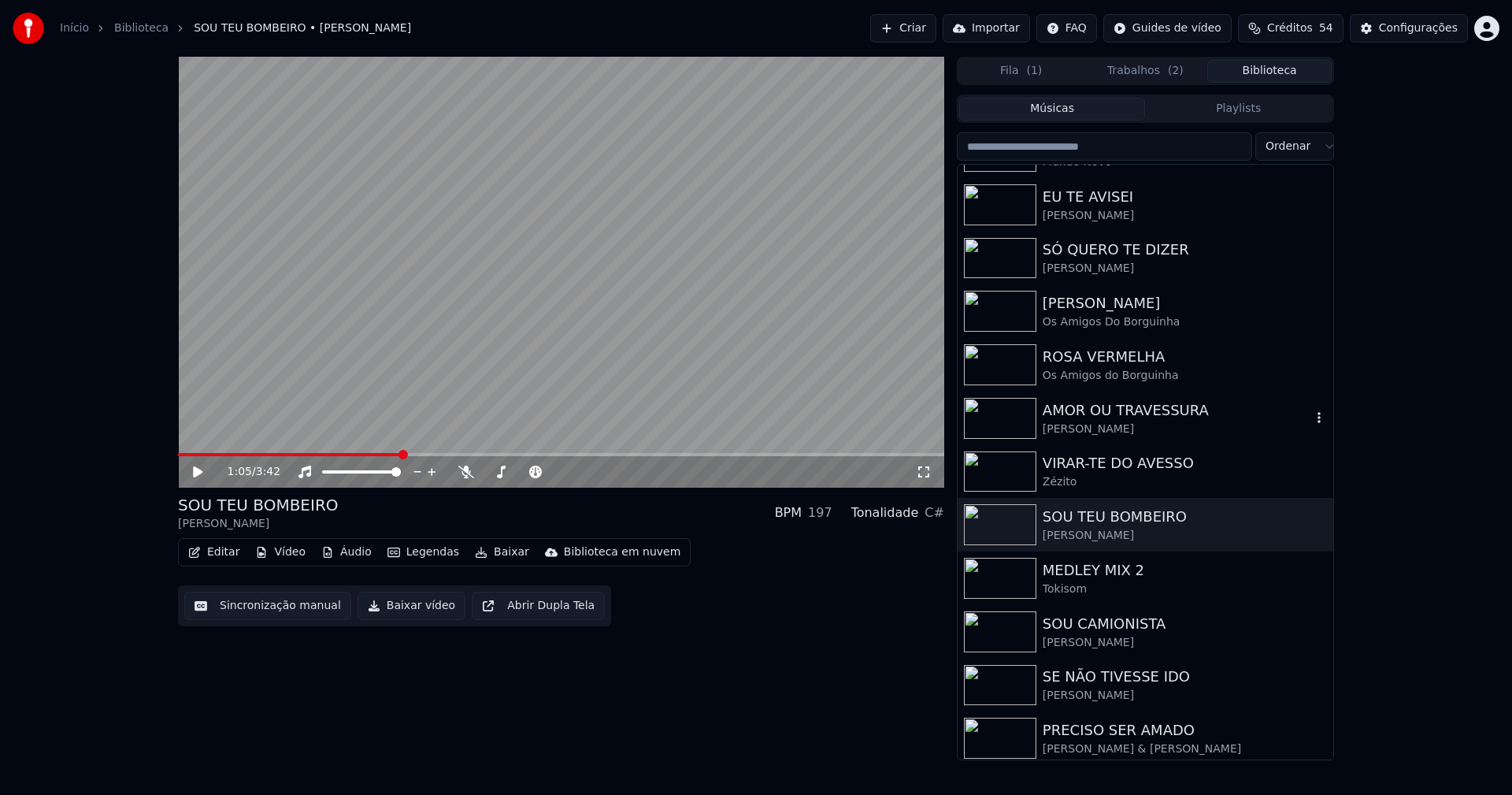
scroll to position [474, 0]
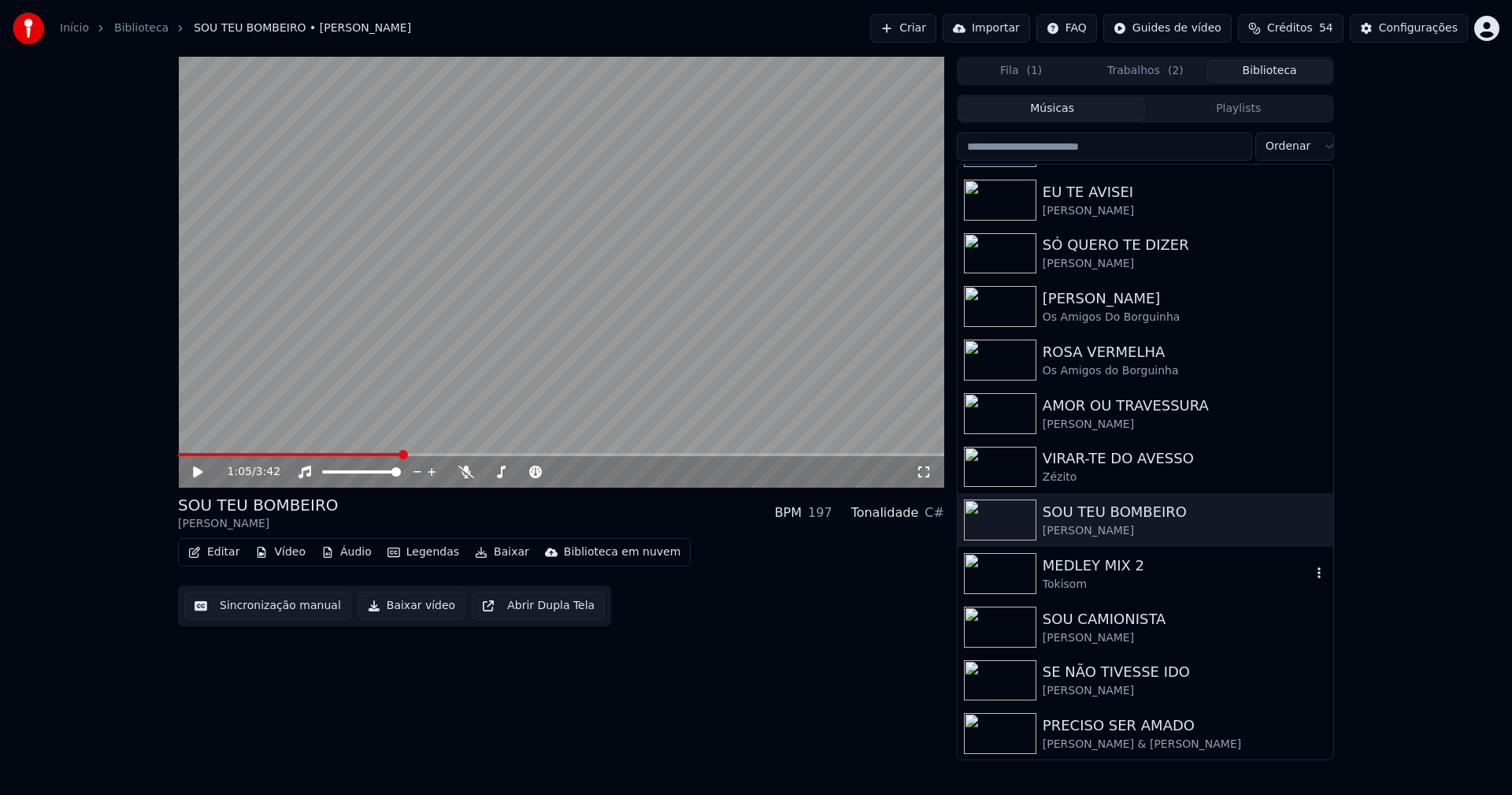
click at [1094, 578] on div "Tokisom" at bounding box center [1177, 584] width 269 height 16
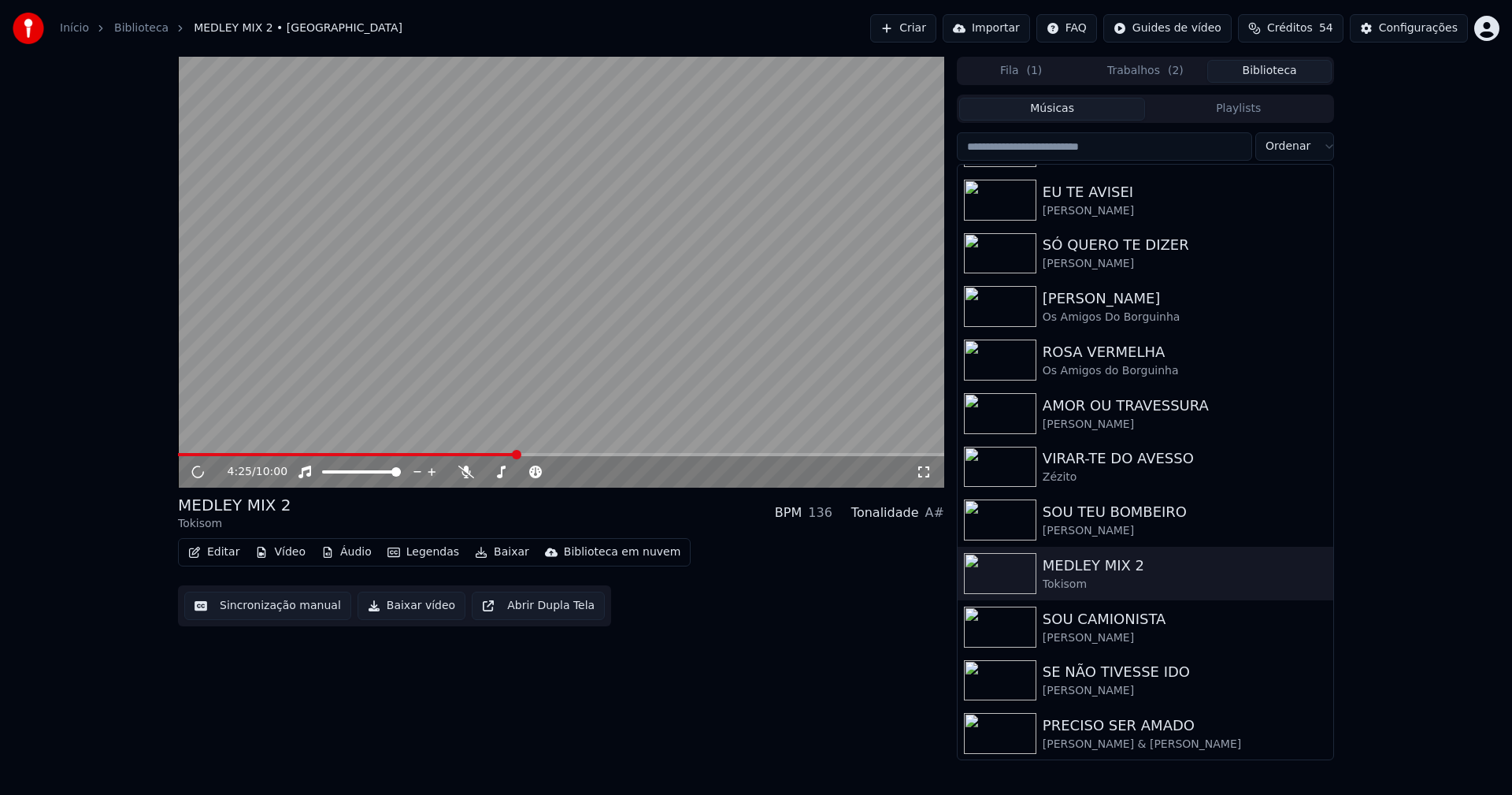
click at [516, 454] on span at bounding box center [560, 455] width 766 height 3
click at [511, 455] on span at bounding box center [560, 455] width 766 height 3
click at [195, 475] on icon at bounding box center [197, 471] width 8 height 9
click at [400, 612] on button "Baixar vídeo" at bounding box center [411, 606] width 108 height 28
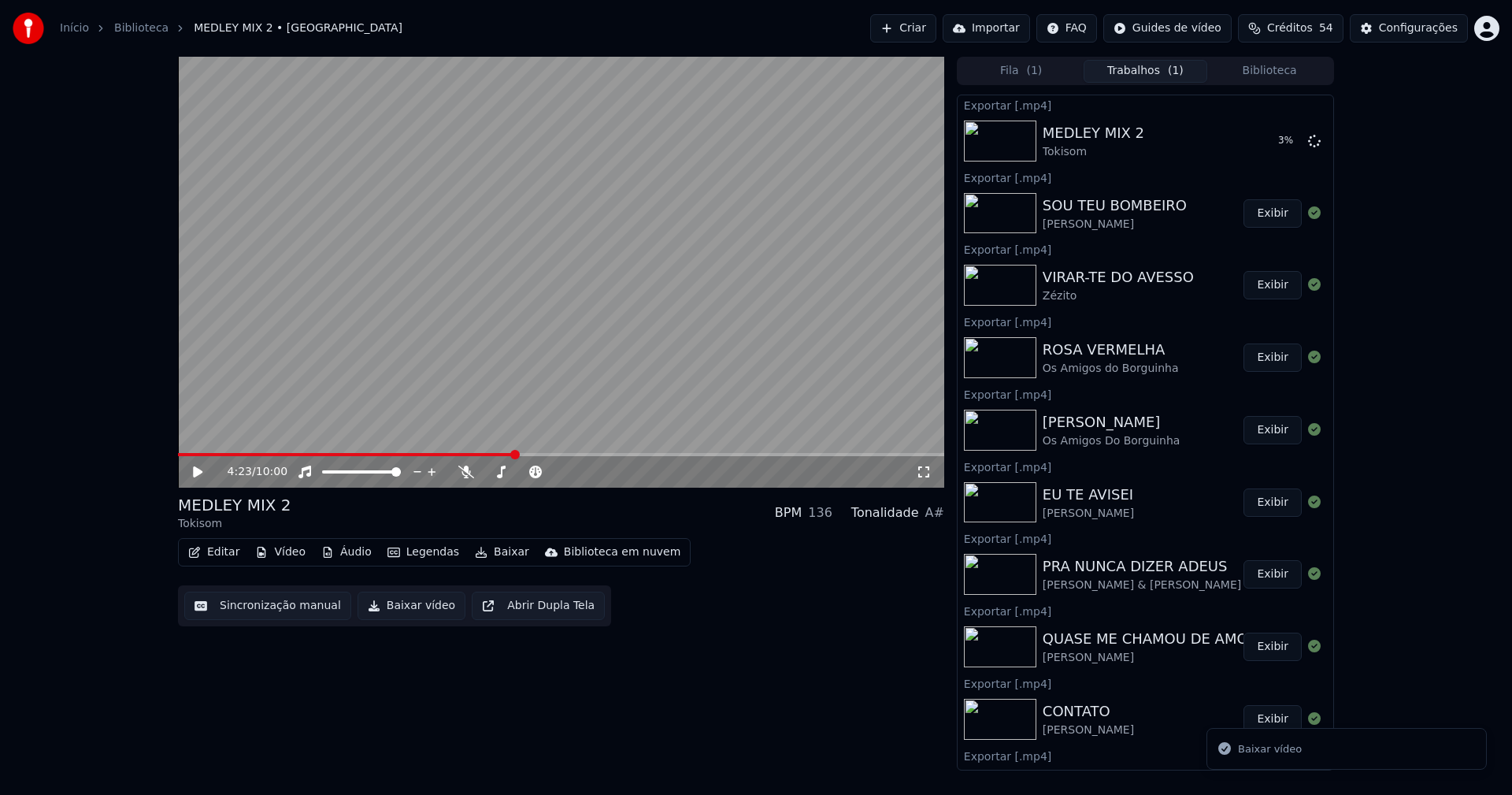
click at [1282, 69] on button "Biblioteca" at bounding box center [1269, 71] width 125 height 23
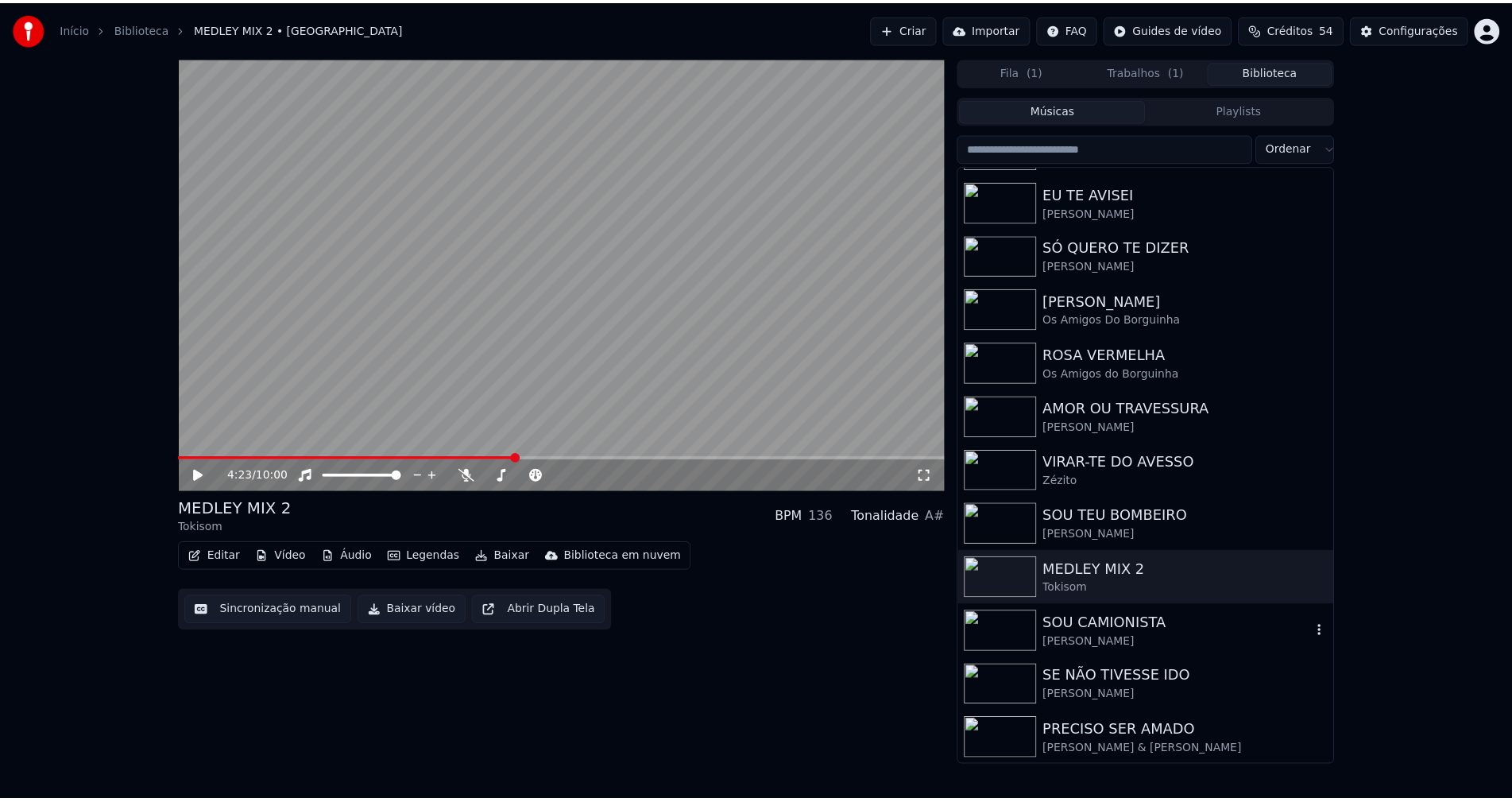
scroll to position [479, 0]
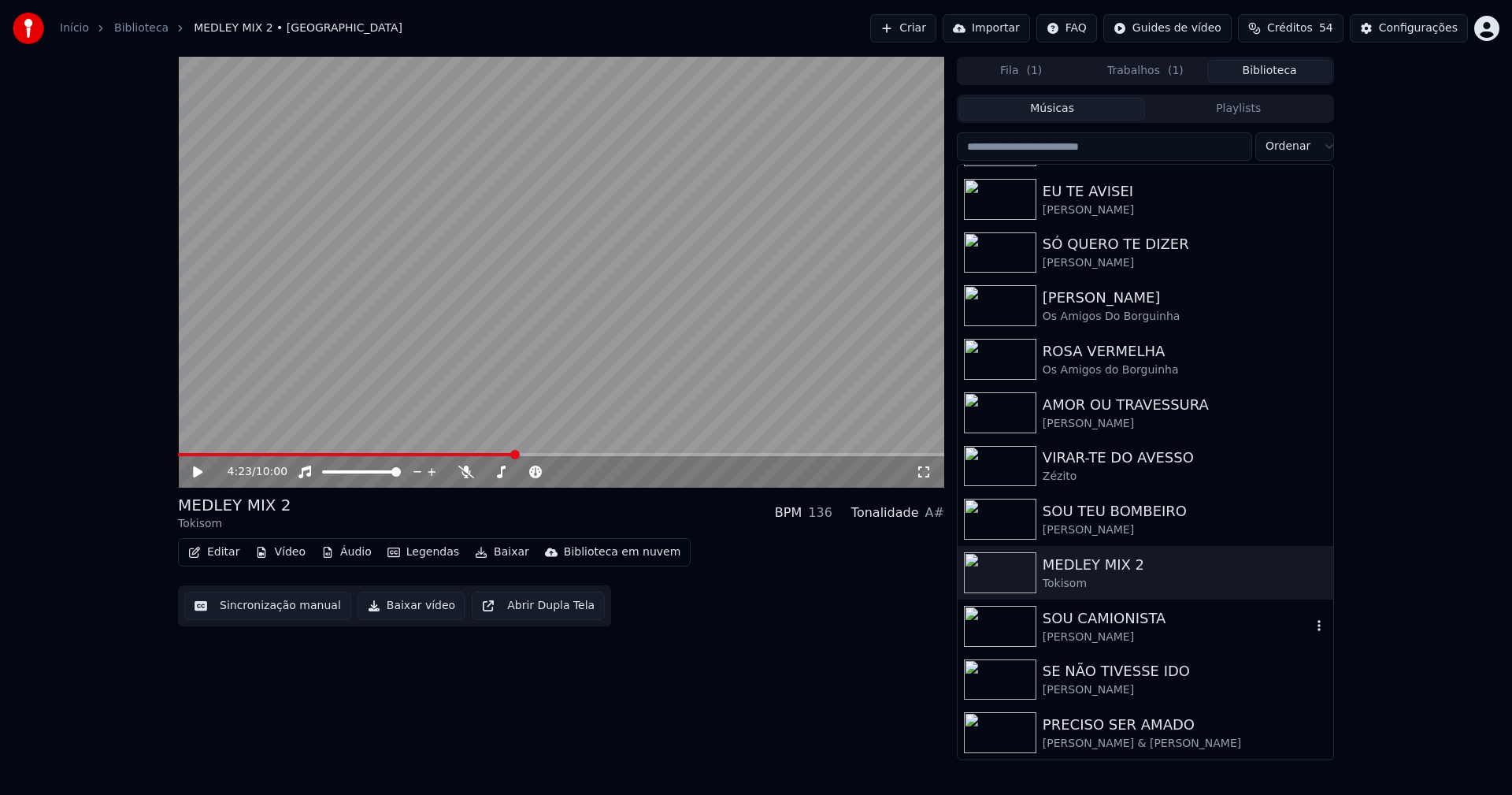
click at [1096, 636] on div "[PERSON_NAME]" at bounding box center [1177, 636] width 269 height 16
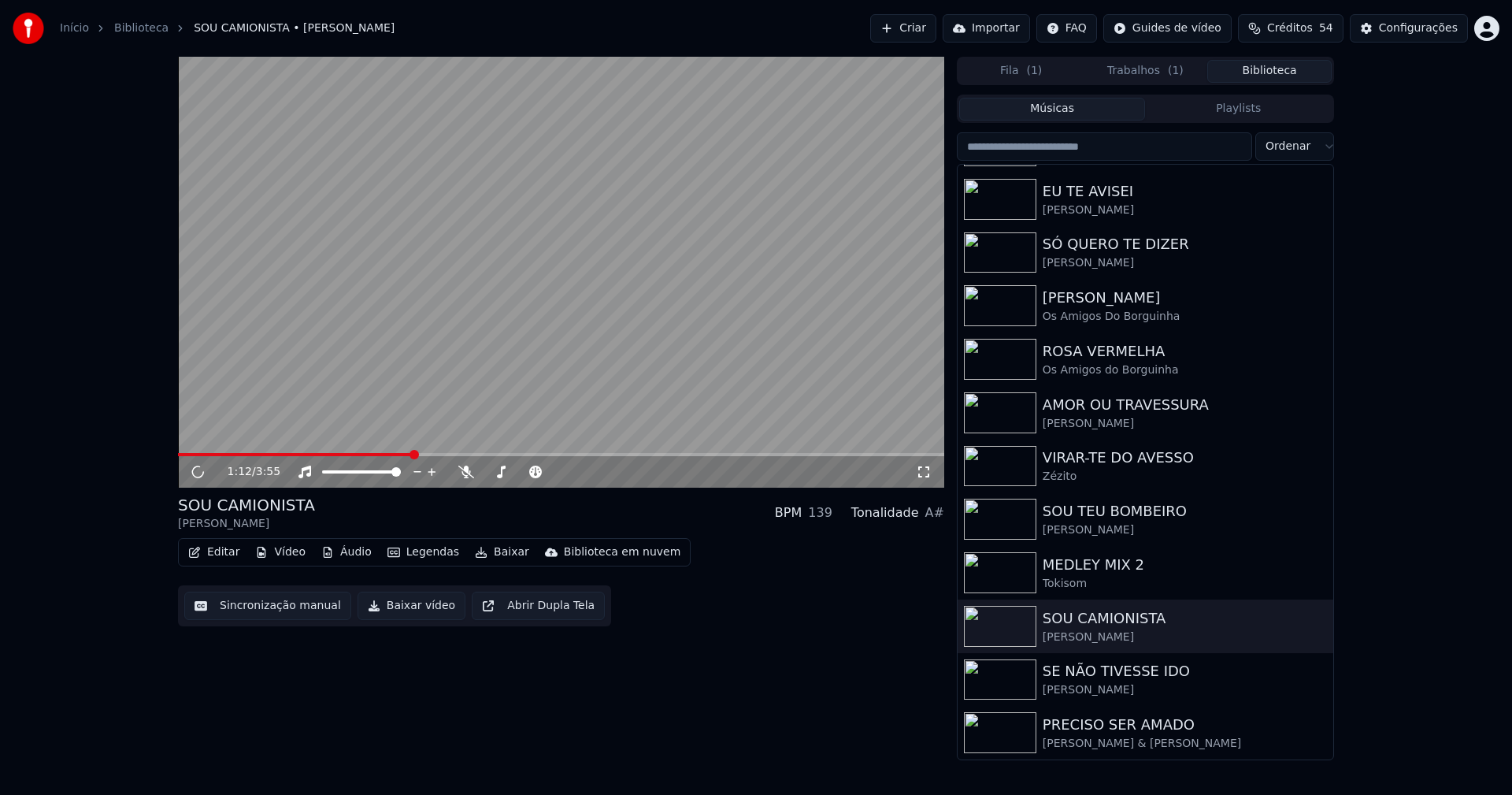
click at [411, 454] on span at bounding box center [560, 455] width 766 height 3
click at [525, 453] on span at bounding box center [560, 455] width 766 height 3
click at [651, 456] on span at bounding box center [560, 455] width 766 height 3
click at [734, 455] on span at bounding box center [560, 455] width 766 height 3
click at [199, 468] on icon at bounding box center [197, 471] width 8 height 9
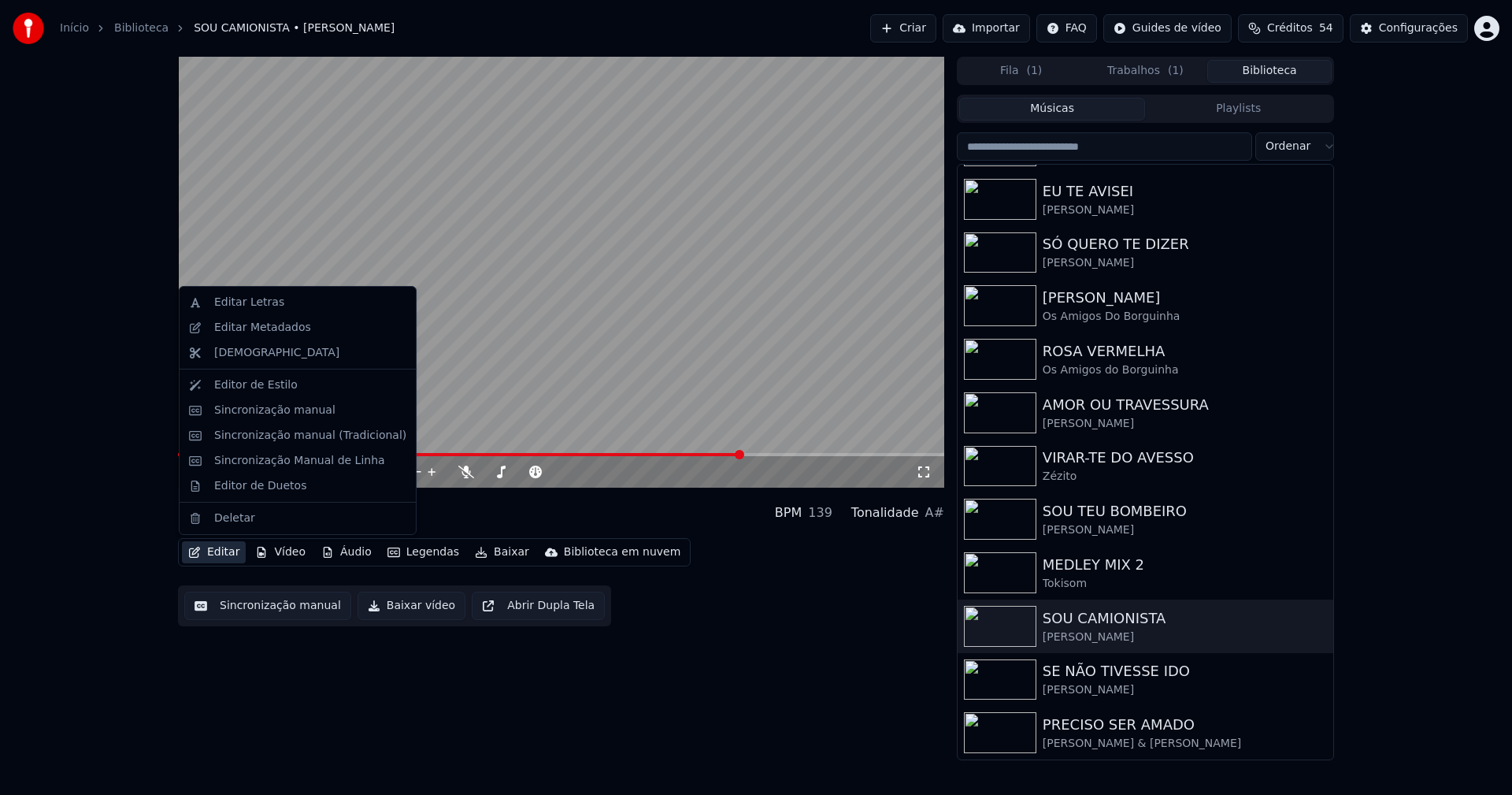
click at [221, 545] on button "Editar" at bounding box center [213, 552] width 64 height 22
click at [242, 490] on div "Editor de Duetos" at bounding box center [260, 485] width 93 height 16
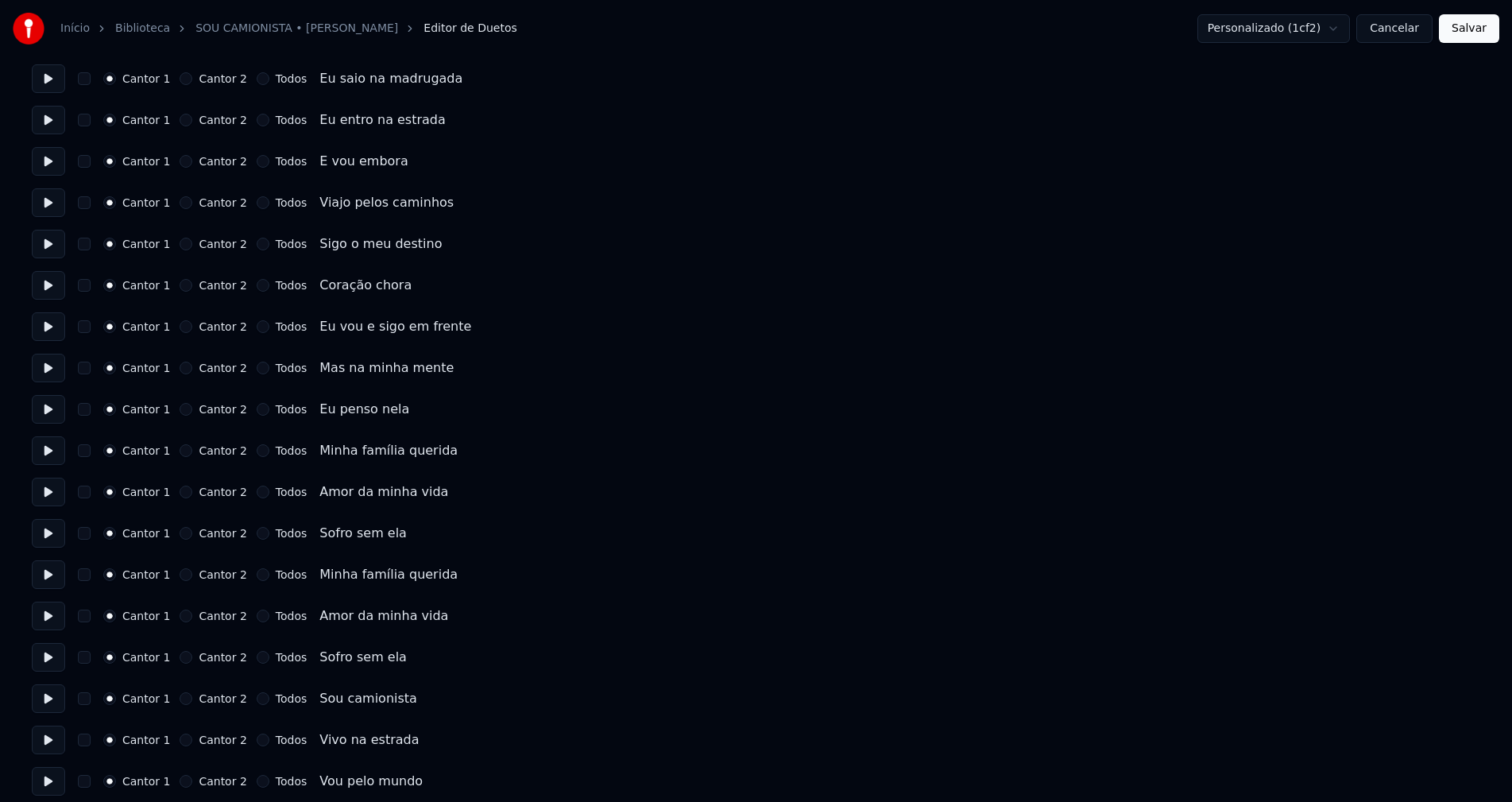
scroll to position [159, 0]
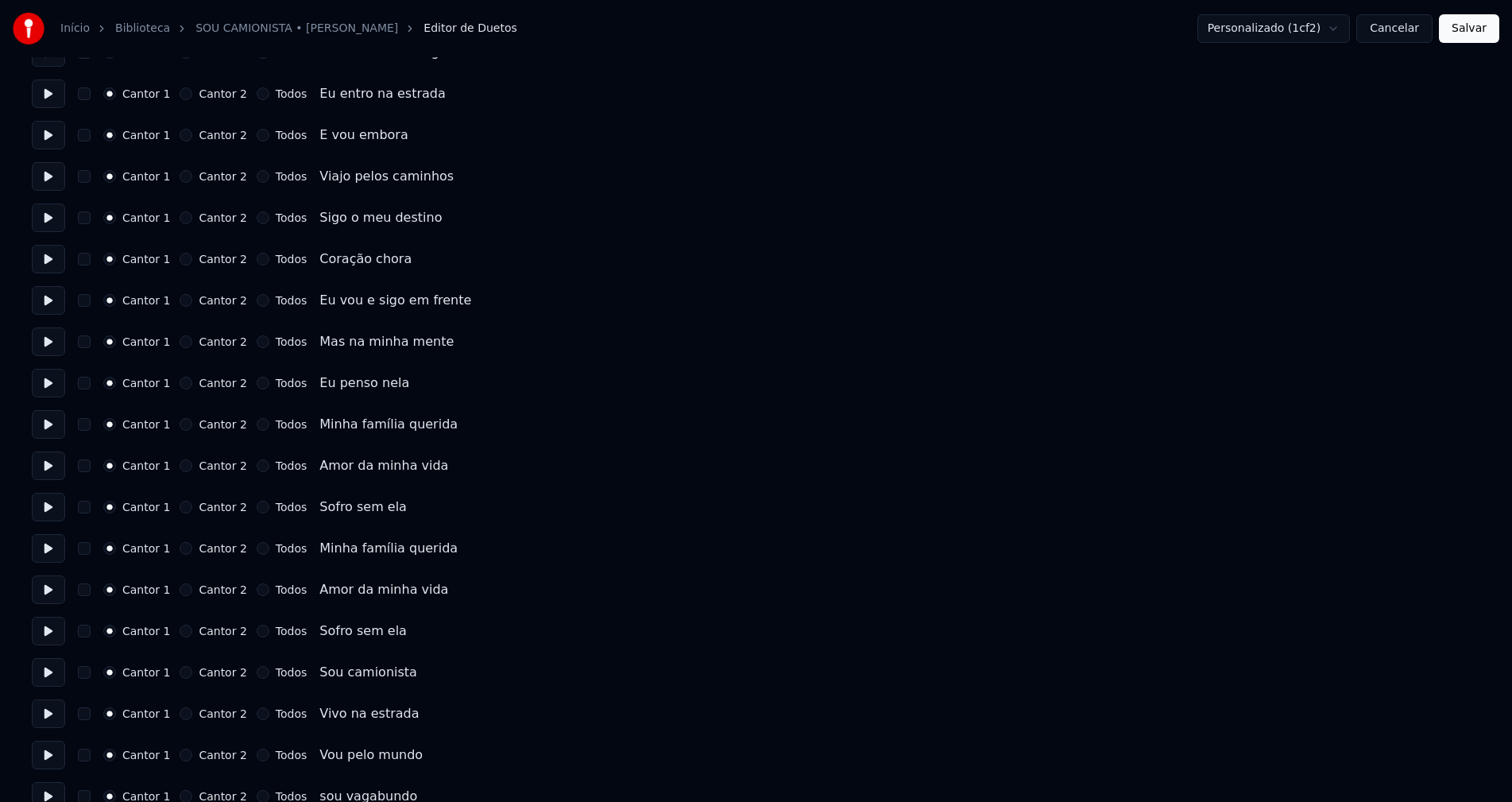
click at [257, 672] on button "Todos" at bounding box center [263, 672] width 13 height 13
click at [257, 715] on button "Todos" at bounding box center [263, 713] width 13 height 13
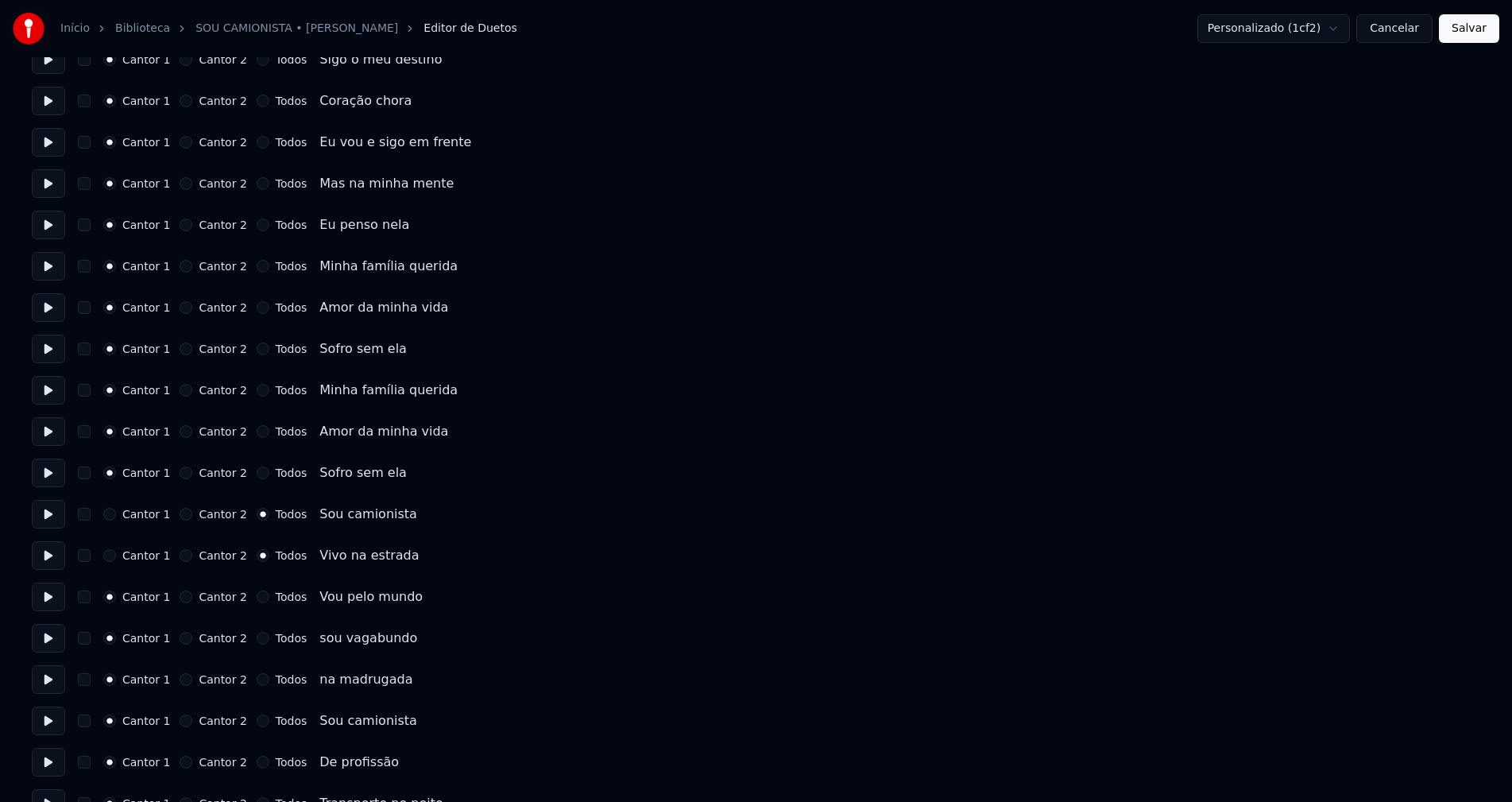
scroll to position [318, 0]
click at [257, 599] on button "Todos" at bounding box center [263, 595] width 13 height 13
click at [257, 639] on button "Todos" at bounding box center [263, 637] width 13 height 13
click at [257, 679] on button "Todos" at bounding box center [263, 678] width 13 height 13
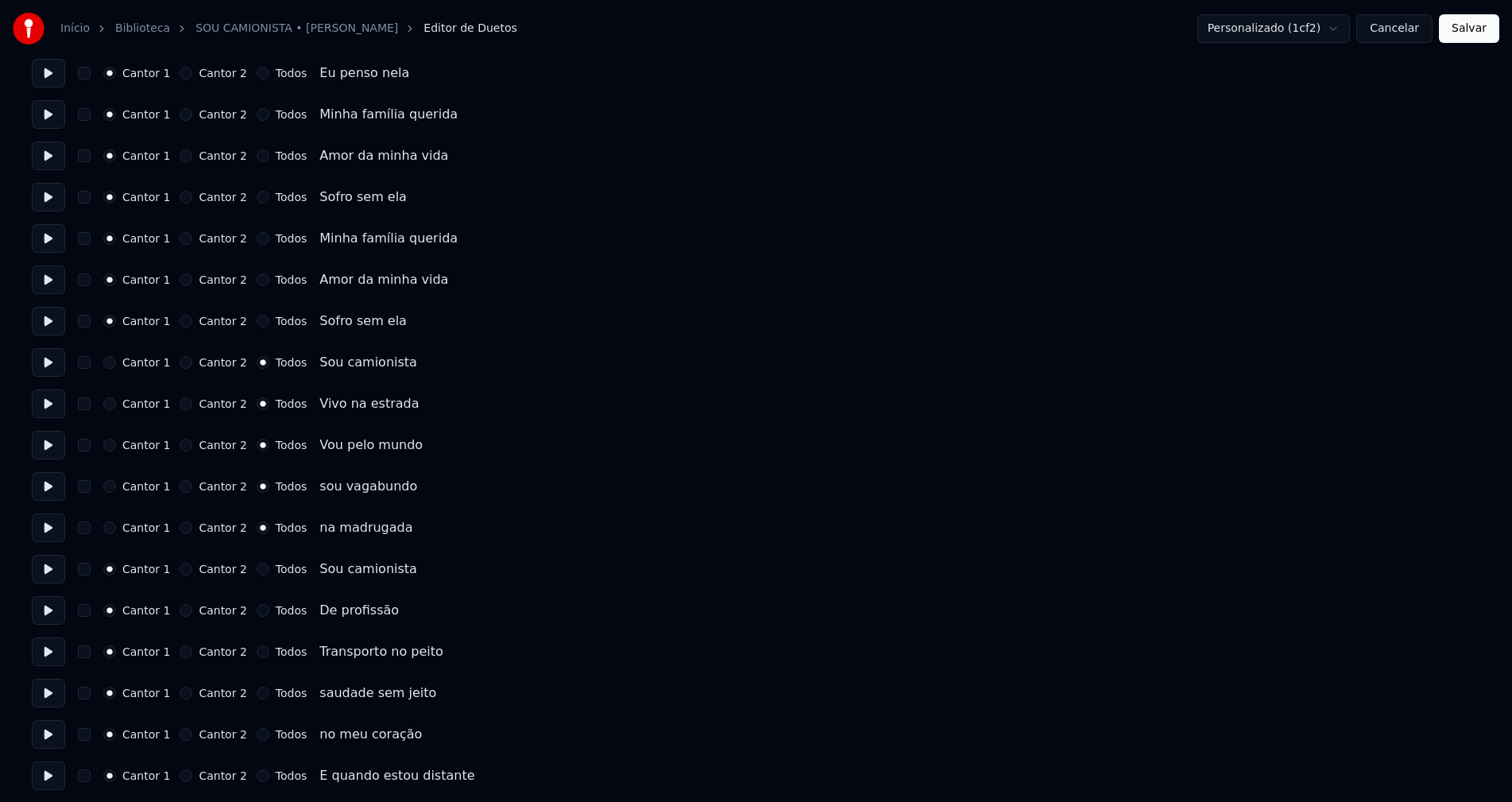
scroll to position [477, 0]
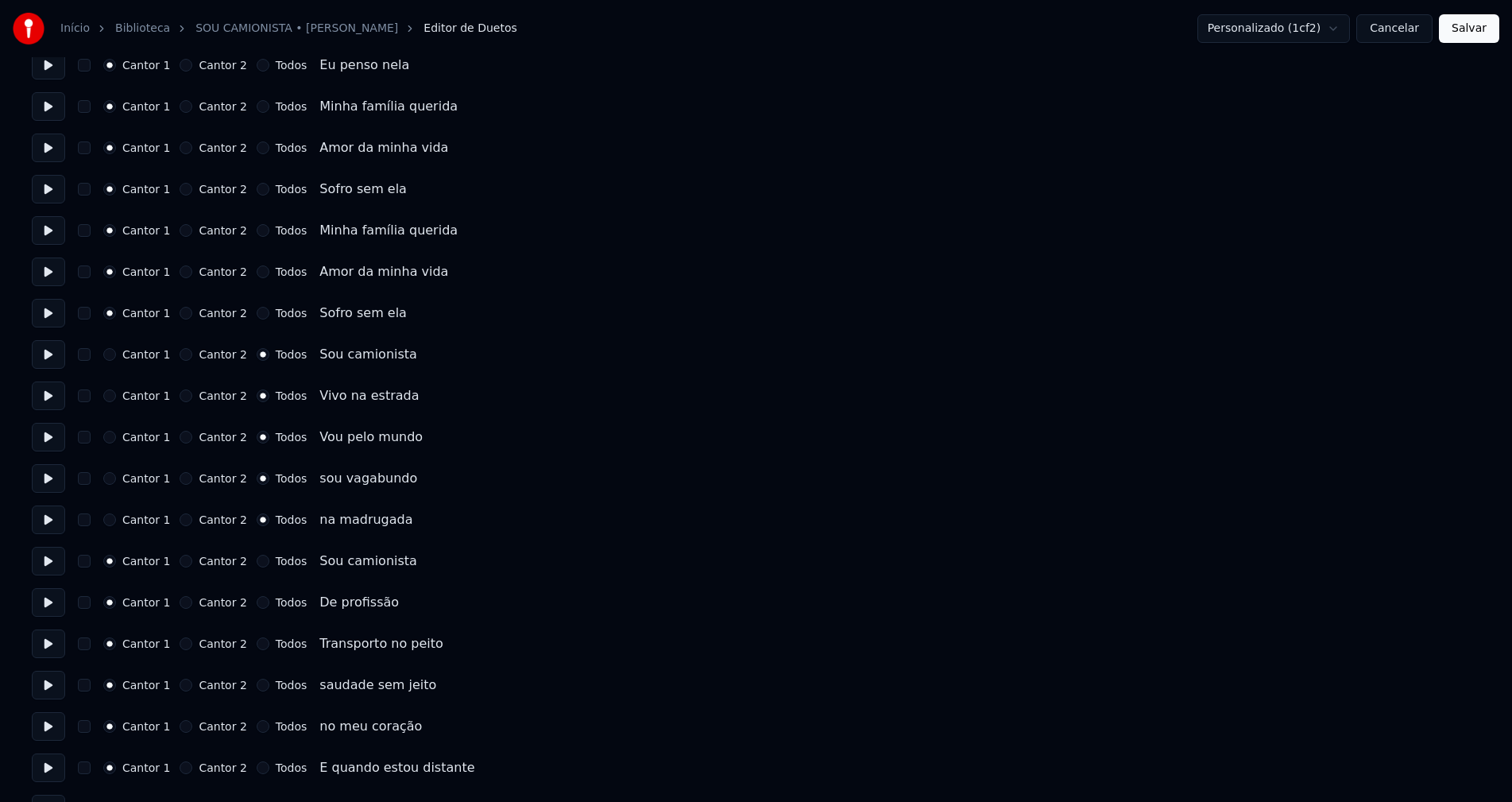
click at [257, 563] on button "Todos" at bounding box center [263, 560] width 13 height 13
click at [257, 601] on button "Todos" at bounding box center [263, 602] width 13 height 13
click at [257, 644] on button "Todos" at bounding box center [263, 643] width 13 height 13
click at [257, 684] on button "Todos" at bounding box center [263, 684] width 13 height 13
click at [257, 729] on button "Todos" at bounding box center [263, 725] width 13 height 13
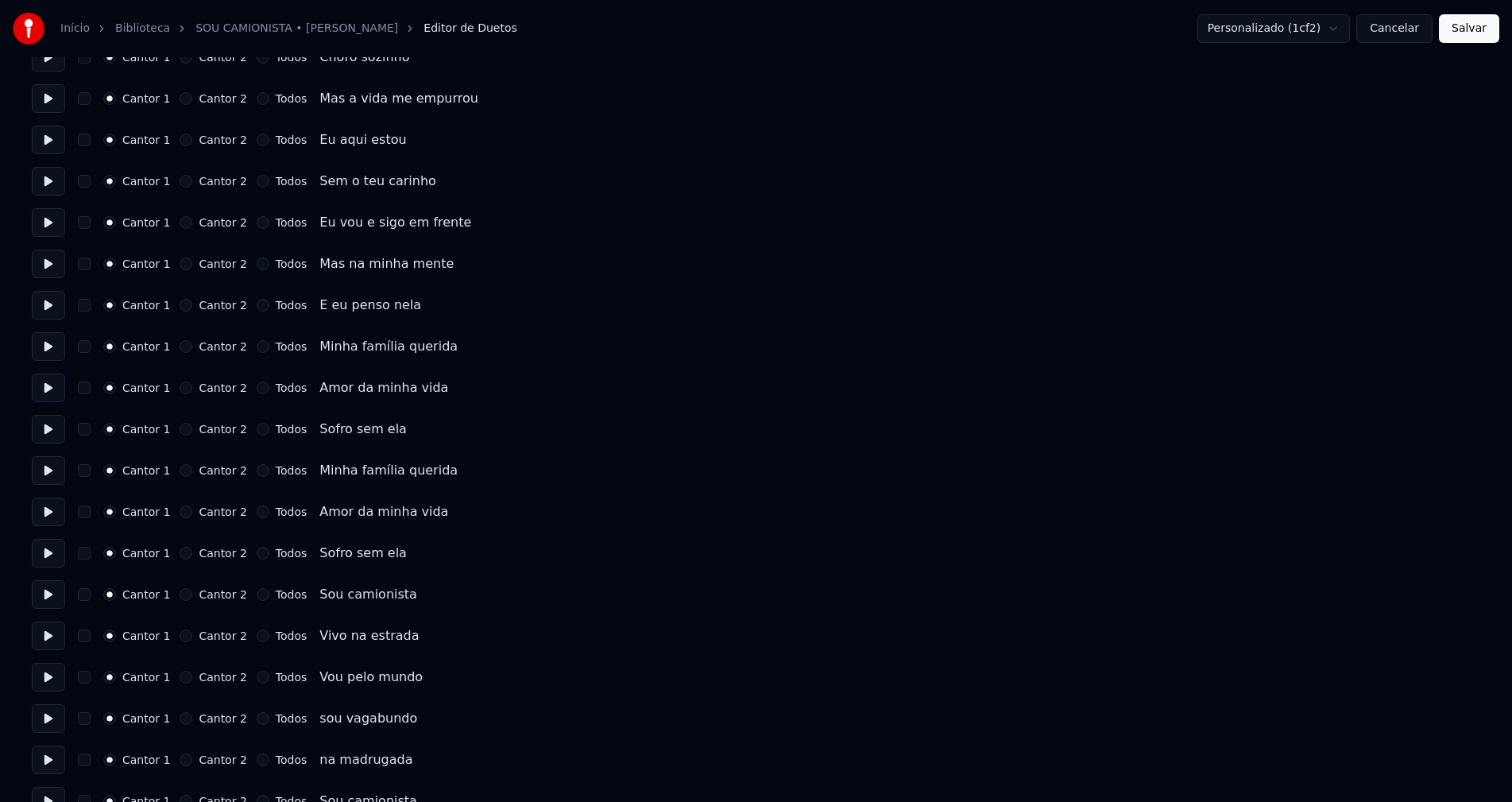
scroll to position [1271, 0]
click at [257, 594] on button "Todos" at bounding box center [263, 592] width 13 height 13
click at [257, 634] on button "Todos" at bounding box center [263, 634] width 13 height 13
click at [257, 674] on button "Todos" at bounding box center [263, 674] width 13 height 13
click at [257, 717] on button "Todos" at bounding box center [263, 716] width 13 height 13
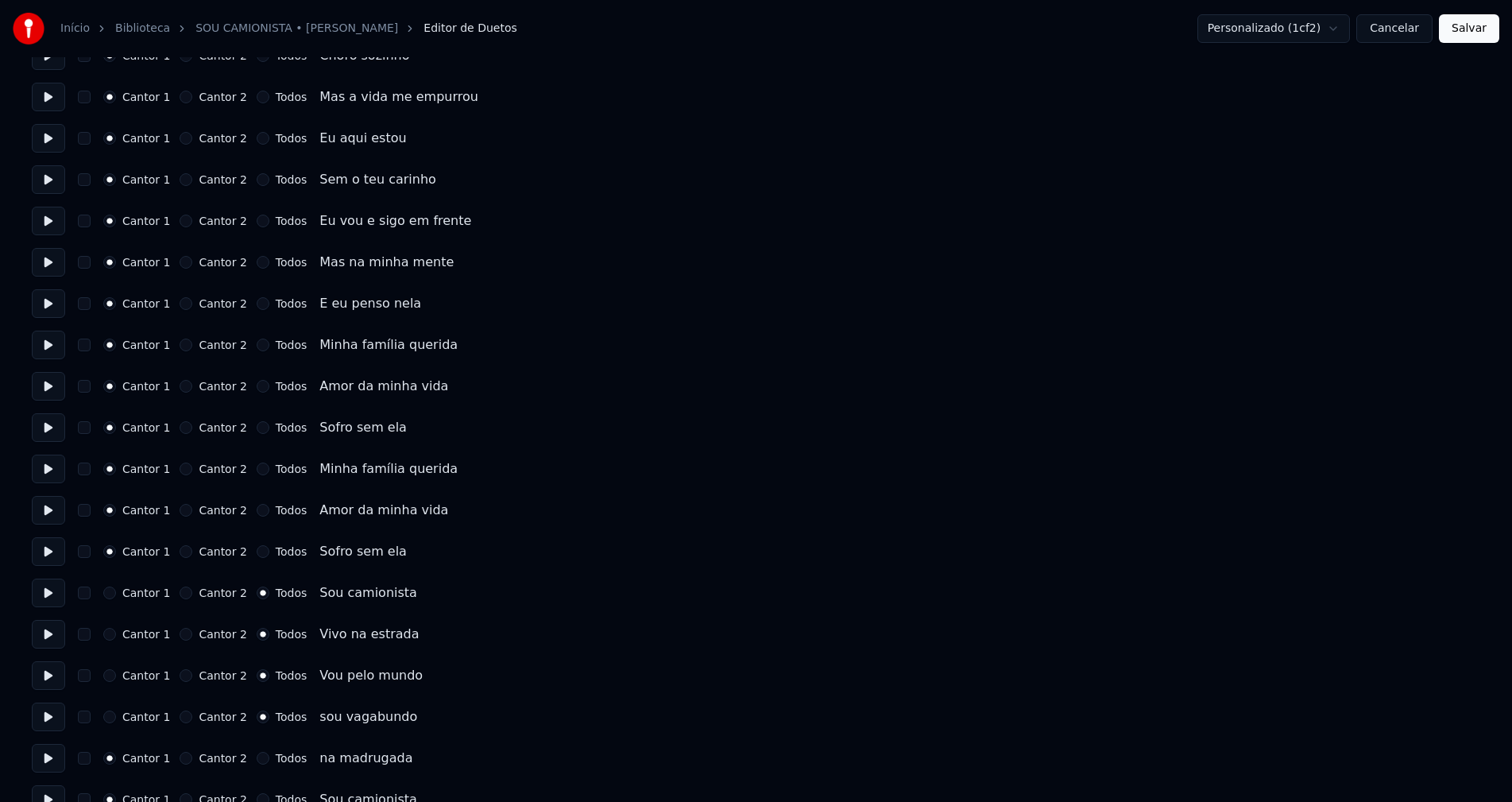
click at [257, 758] on button "Todos" at bounding box center [263, 758] width 13 height 13
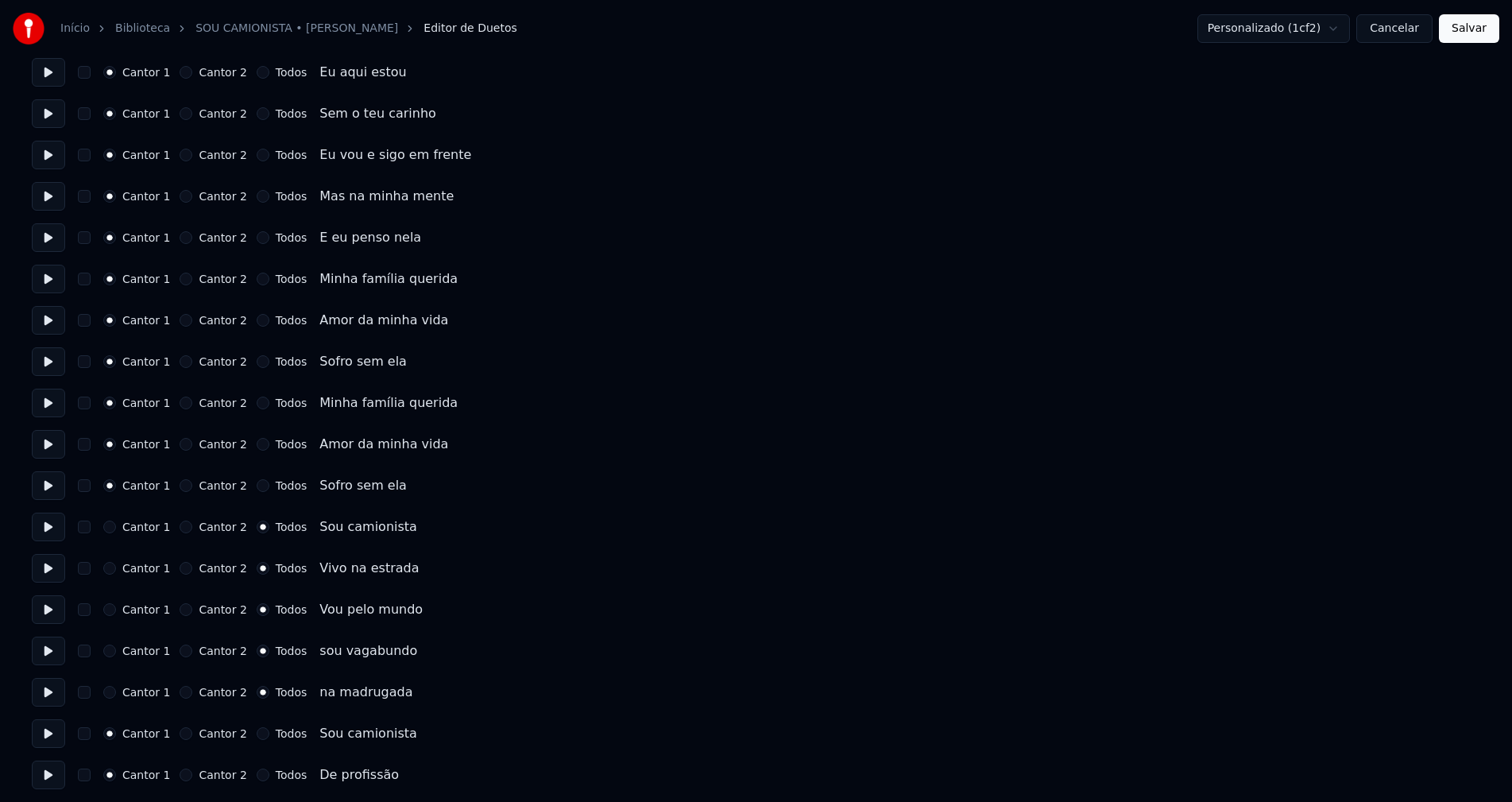
scroll to position [1510, 0]
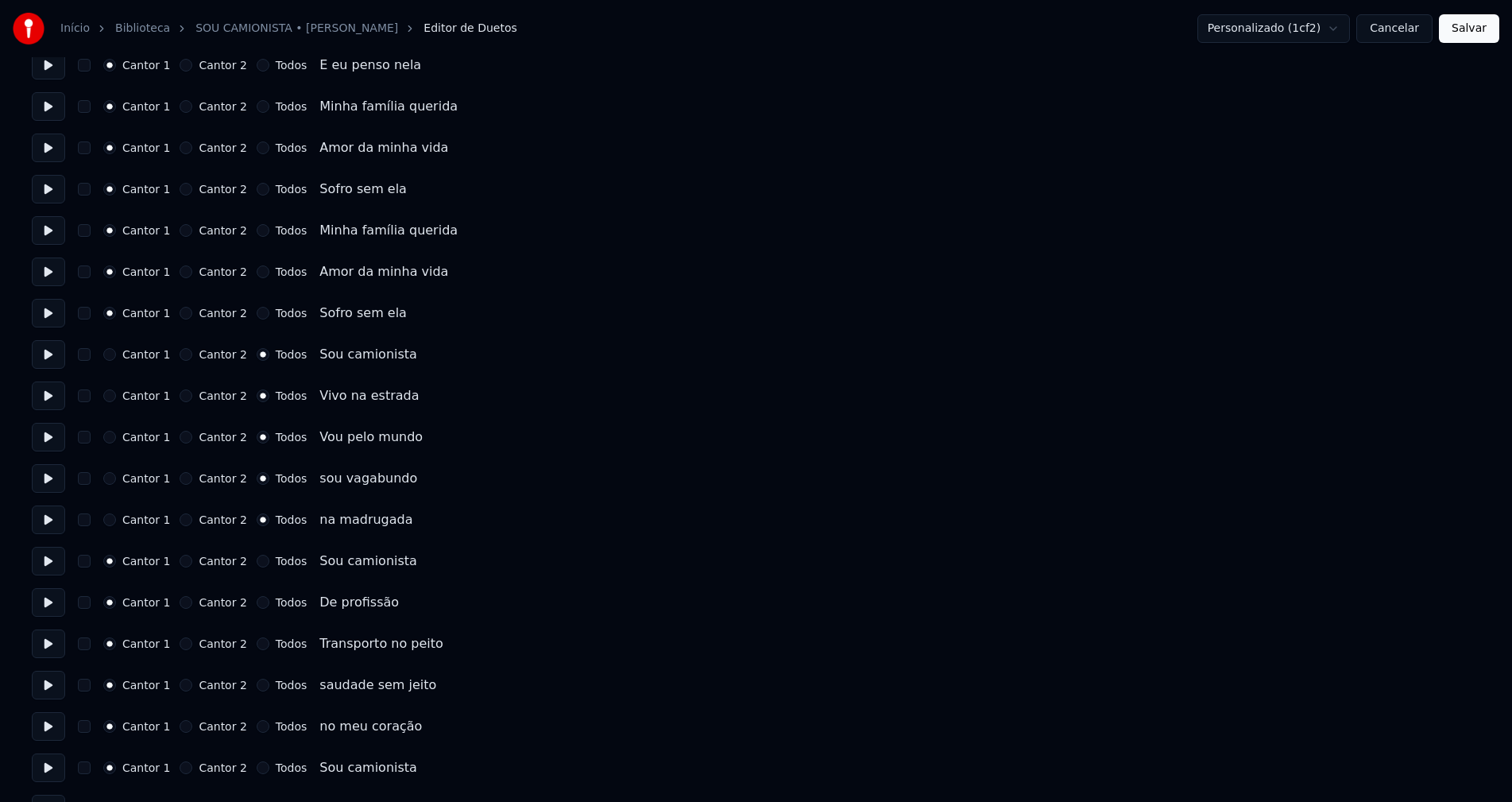
click at [257, 562] on button "Todos" at bounding box center [263, 560] width 13 height 13
click at [257, 601] on button "Todos" at bounding box center [263, 602] width 13 height 13
click at [257, 642] on button "Todos" at bounding box center [263, 643] width 13 height 13
click at [257, 682] on button "Todos" at bounding box center [263, 684] width 13 height 13
click at [257, 729] on button "Todos" at bounding box center [263, 725] width 13 height 13
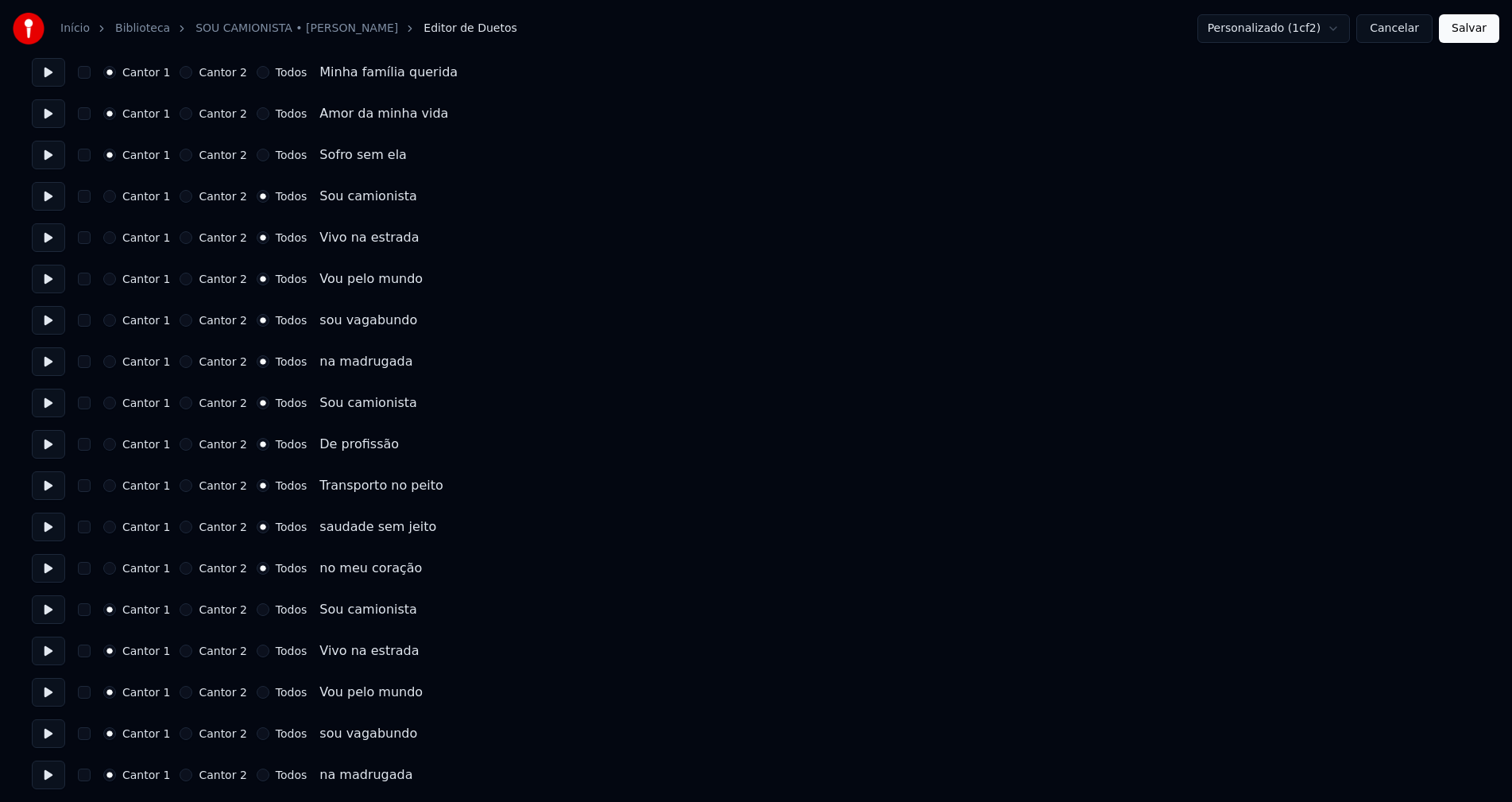
scroll to position [1668, 0]
click at [257, 610] on button "Todos" at bounding box center [263, 608] width 13 height 13
click at [257, 654] on button "Todos" at bounding box center [263, 649] width 13 height 13
click at [257, 691] on button "Todos" at bounding box center [263, 690] width 13 height 13
click at [257, 734] on button "Todos" at bounding box center [263, 732] width 13 height 13
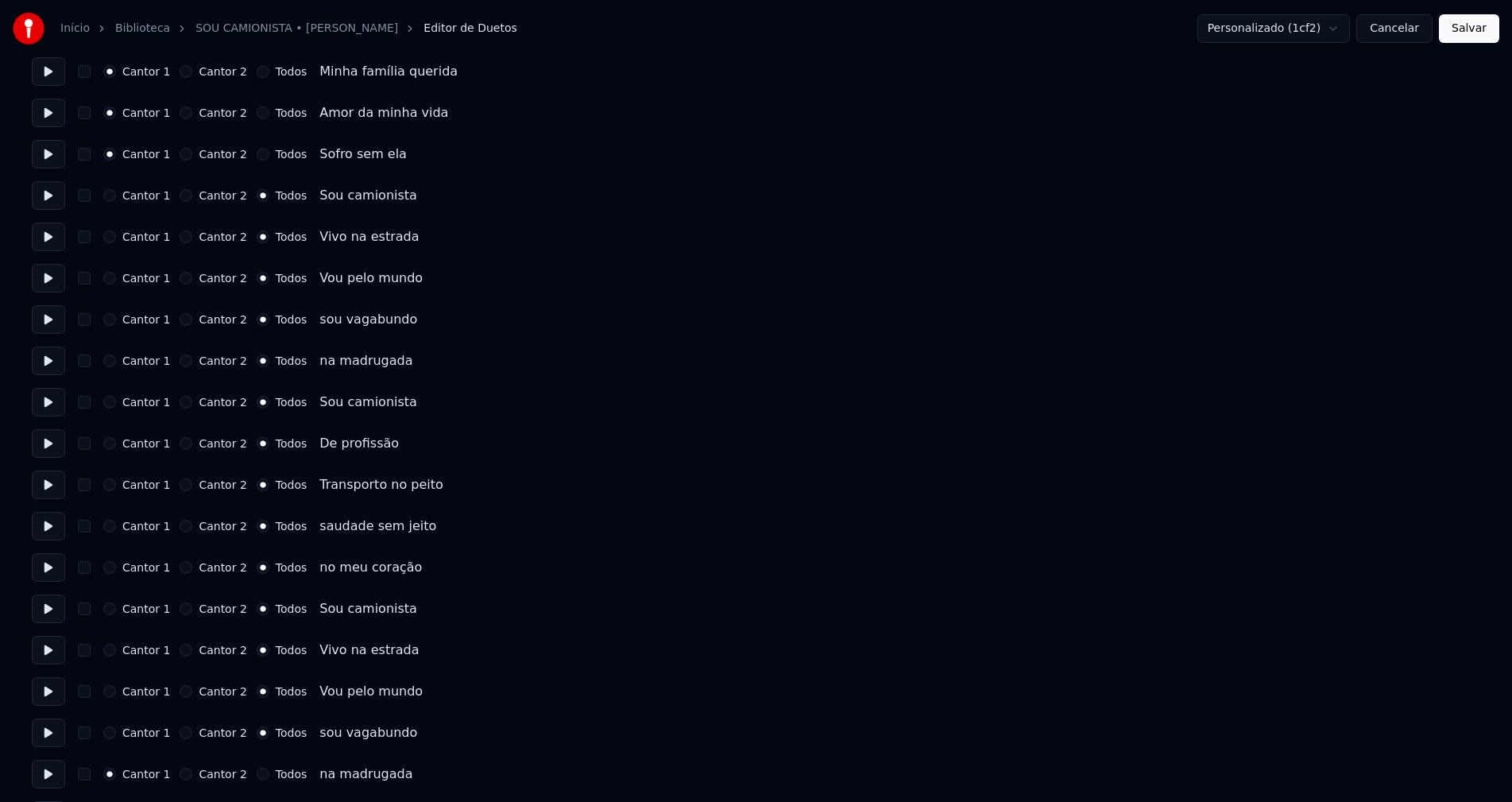
drag, startPoint x: 250, startPoint y: 779, endPoint x: 293, endPoint y: 722, distance: 71.4
click at [257, 779] on button "Todos" at bounding box center [263, 774] width 13 height 13
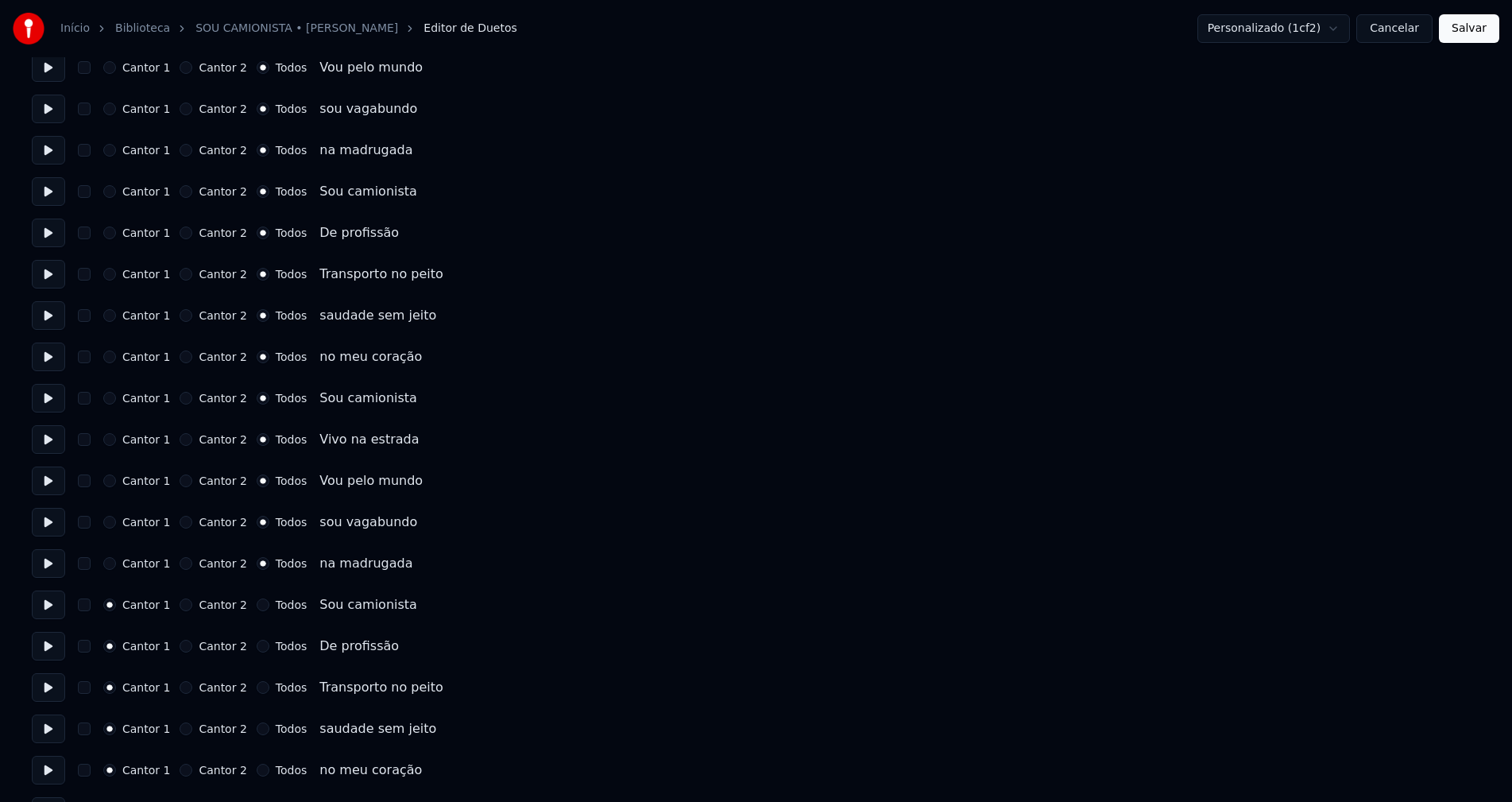
scroll to position [1907, 0]
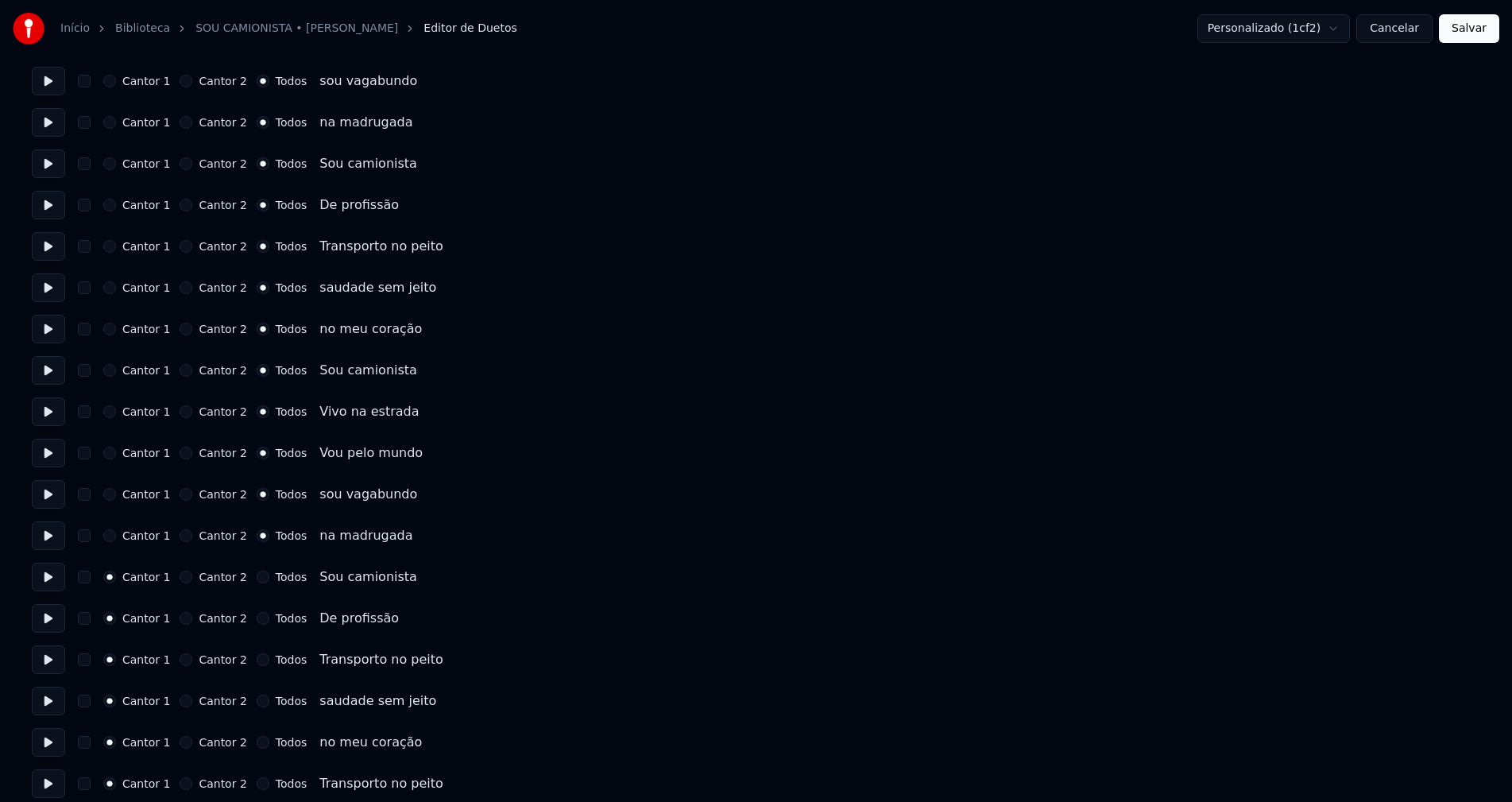
click at [257, 574] on button "Todos" at bounding box center [263, 576] width 13 height 13
click at [257, 619] on button "Todos" at bounding box center [263, 618] width 13 height 13
click at [257, 664] on button "Todos" at bounding box center [263, 659] width 13 height 13
click at [257, 702] on button "Todos" at bounding box center [263, 700] width 13 height 13
click at [257, 745] on button "Todos" at bounding box center [263, 741] width 13 height 13
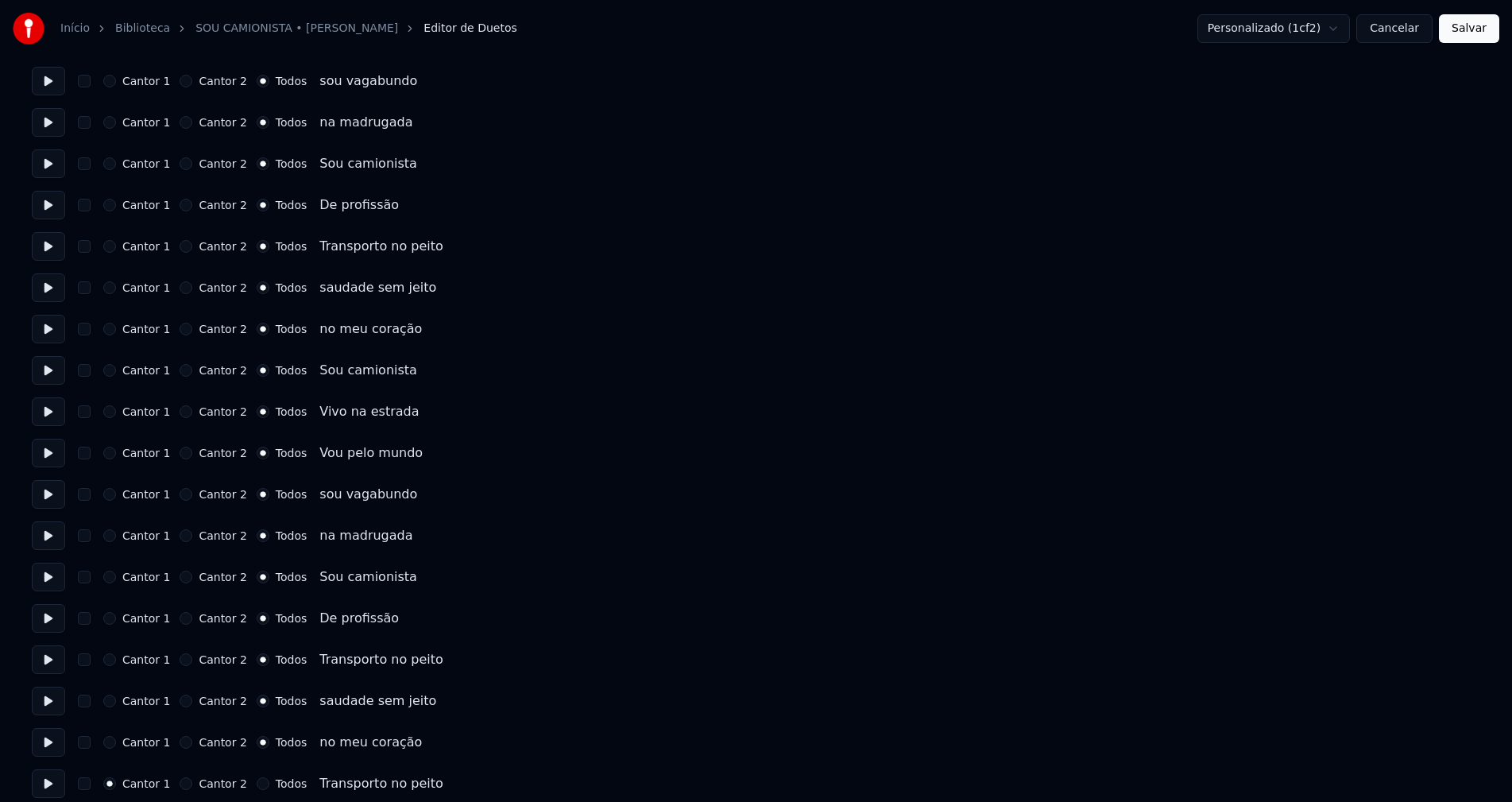
click at [257, 784] on button "Todos" at bounding box center [263, 783] width 13 height 13
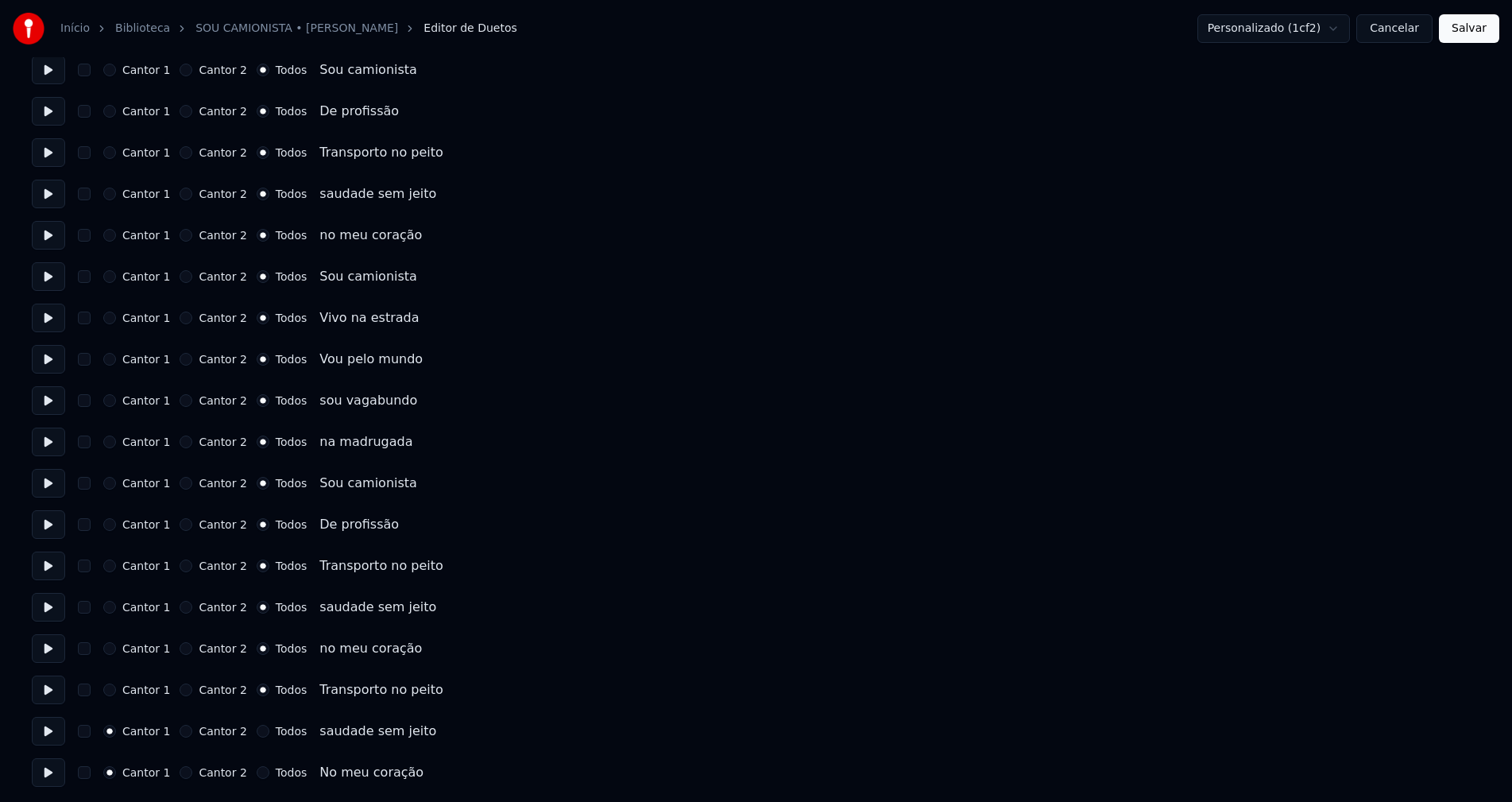
scroll to position [2002, 0]
click at [257, 732] on button "Todos" at bounding box center [263, 729] width 13 height 13
click at [257, 770] on button "Todos" at bounding box center [263, 771] width 13 height 13
click at [1454, 29] on button "Salvar" at bounding box center [1469, 28] width 60 height 28
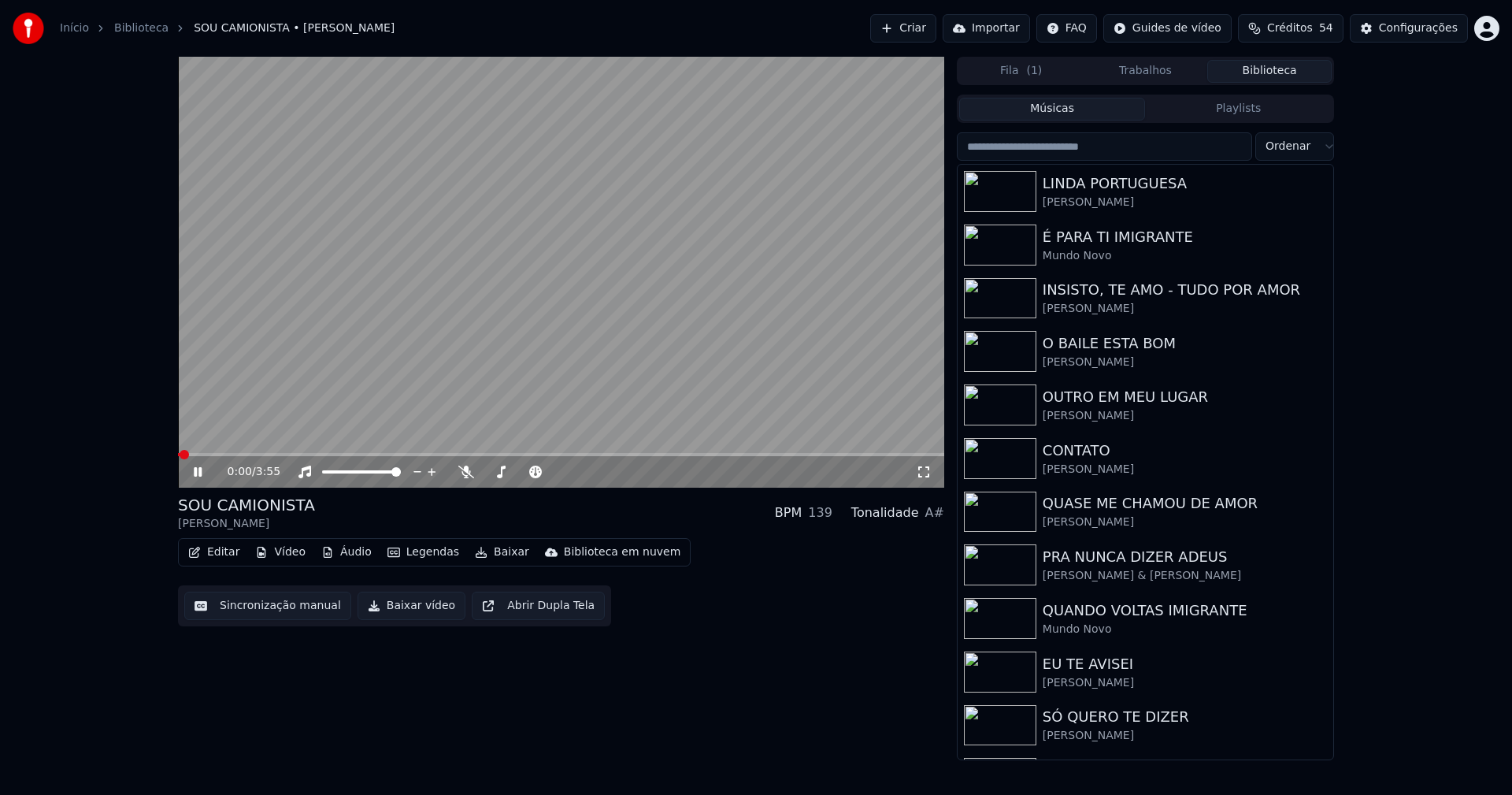
click at [445, 454] on span at bounding box center [560, 455] width 766 height 3
click at [194, 470] on icon at bounding box center [197, 471] width 8 height 9
click at [401, 612] on button "Baixar vídeo" at bounding box center [411, 606] width 108 height 28
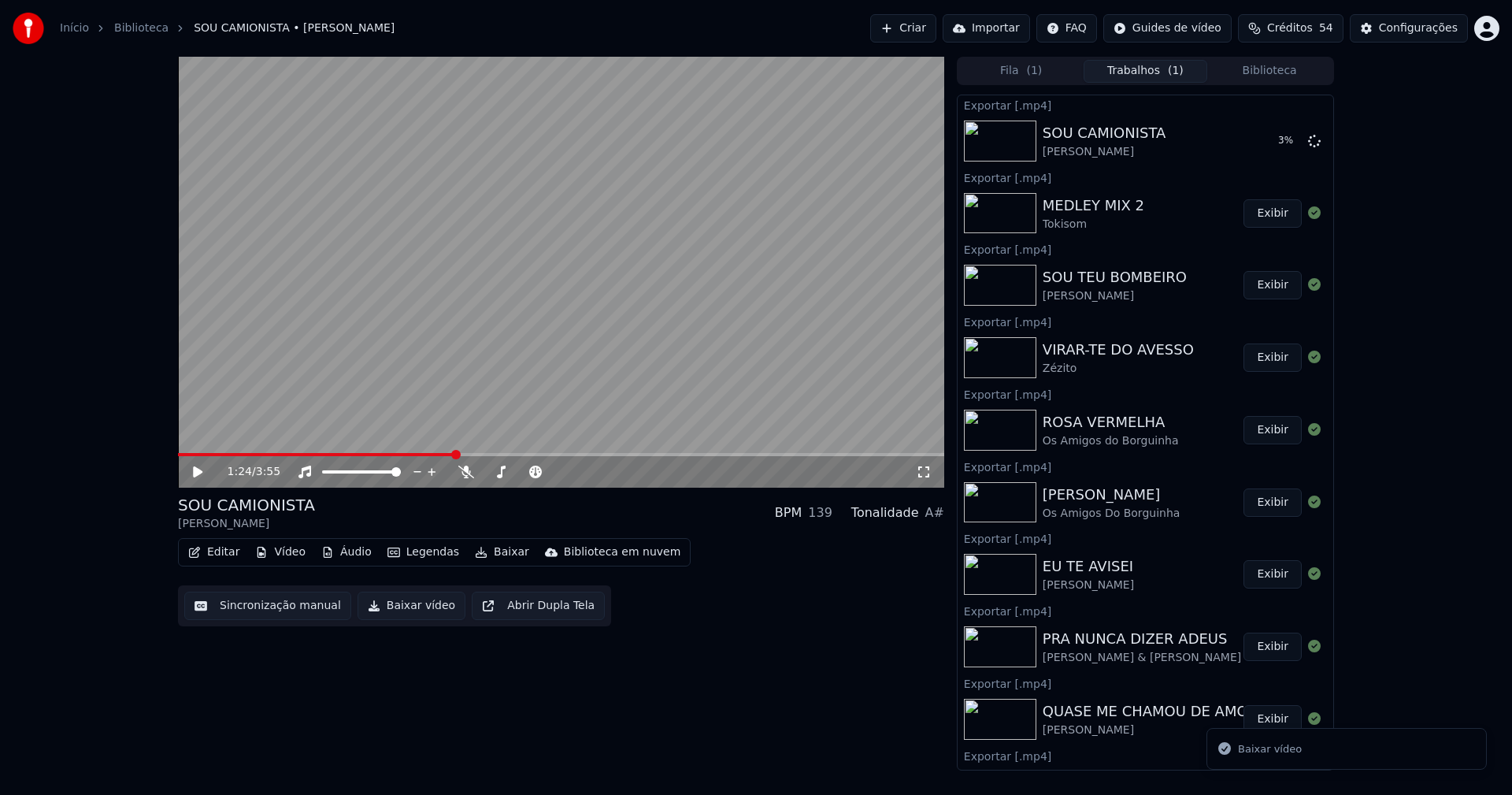
click at [1291, 76] on button "Biblioteca" at bounding box center [1269, 71] width 125 height 23
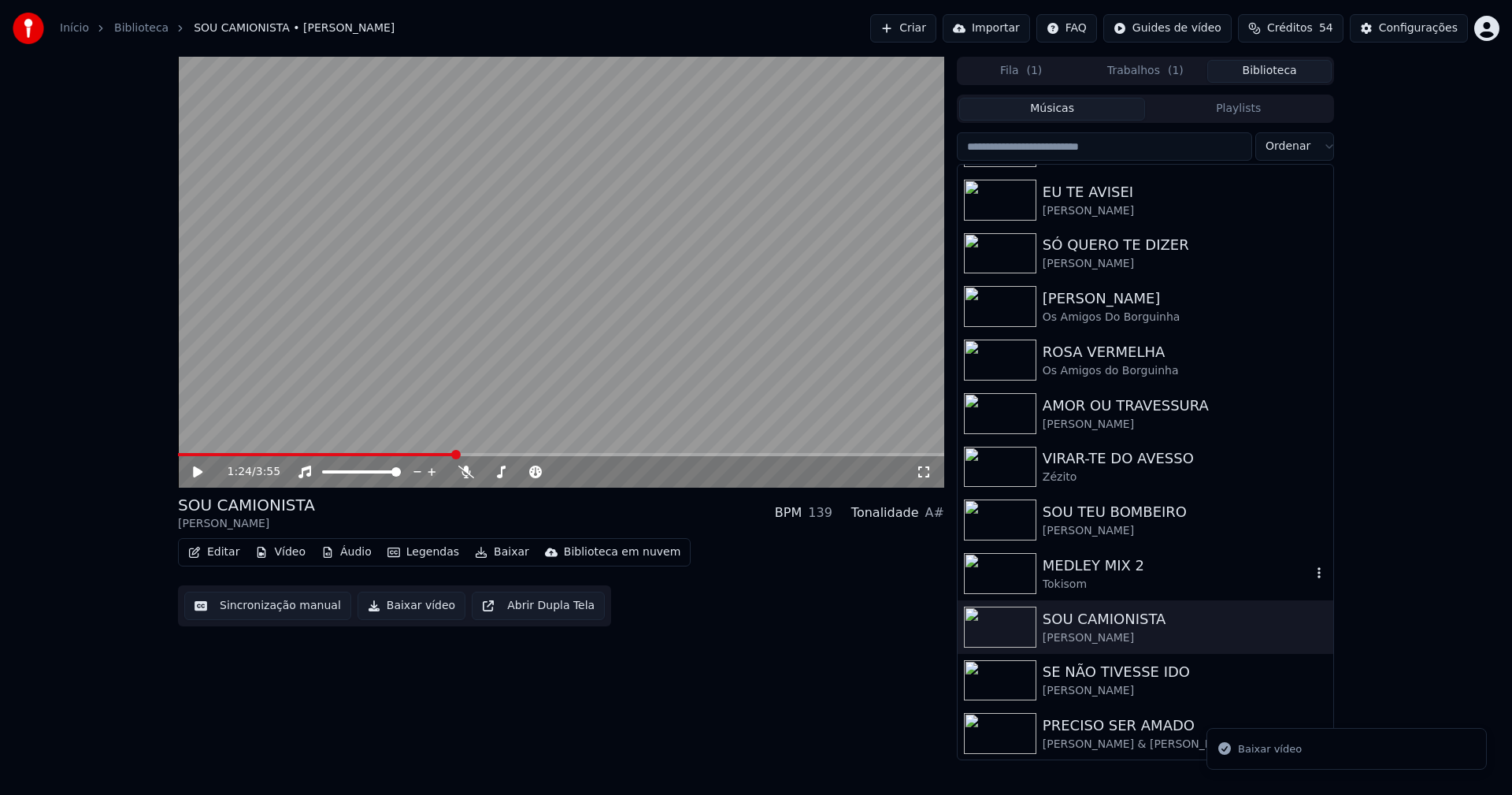
scroll to position [474, 0]
click at [1086, 680] on div "SE NÃO TIVESSE IDO" at bounding box center [1177, 671] width 269 height 22
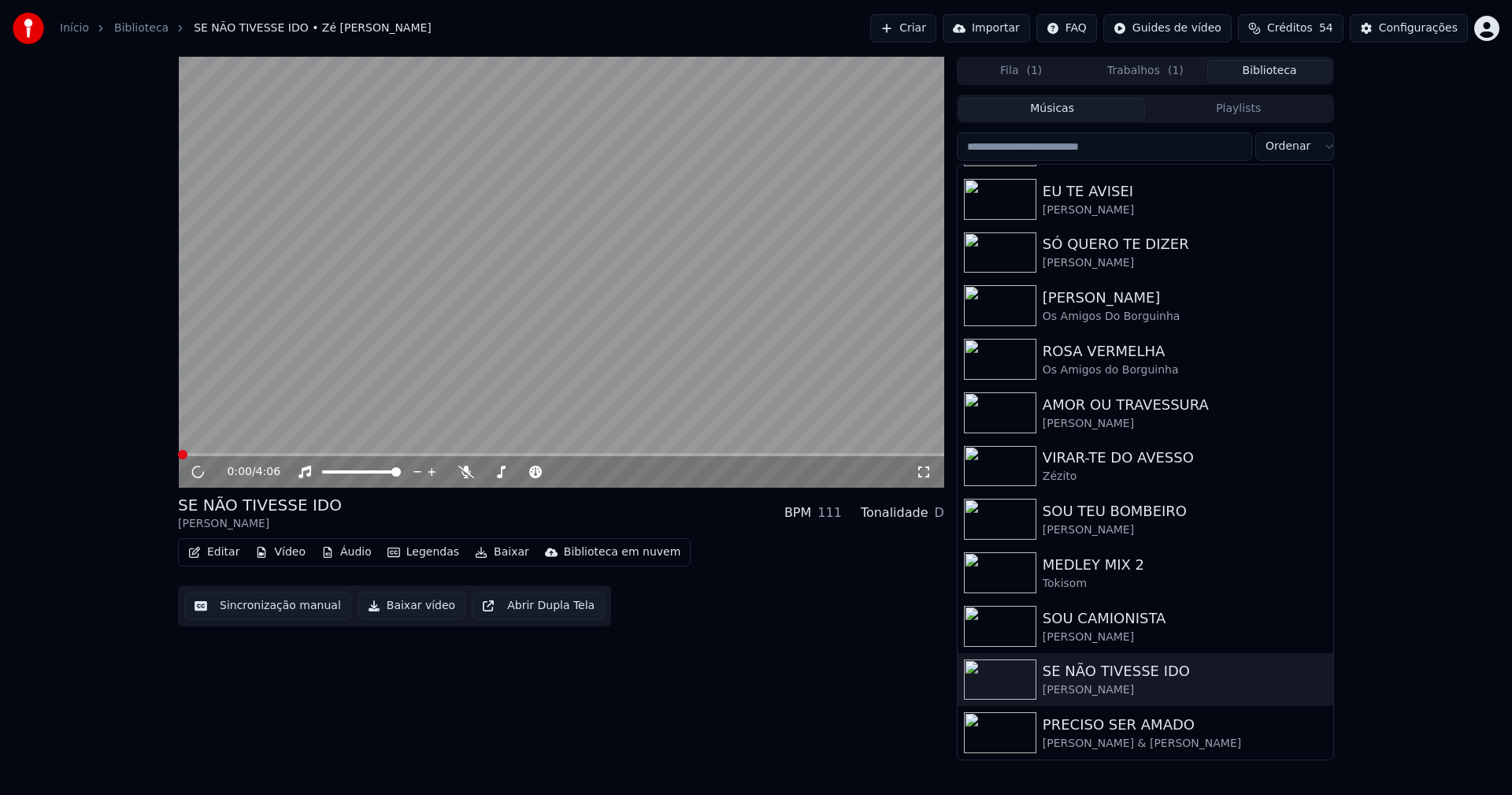
click at [422, 455] on span at bounding box center [560, 455] width 766 height 3
click at [192, 467] on icon at bounding box center [209, 471] width 37 height 12
click at [394, 612] on button "Baixar vídeo" at bounding box center [411, 606] width 108 height 28
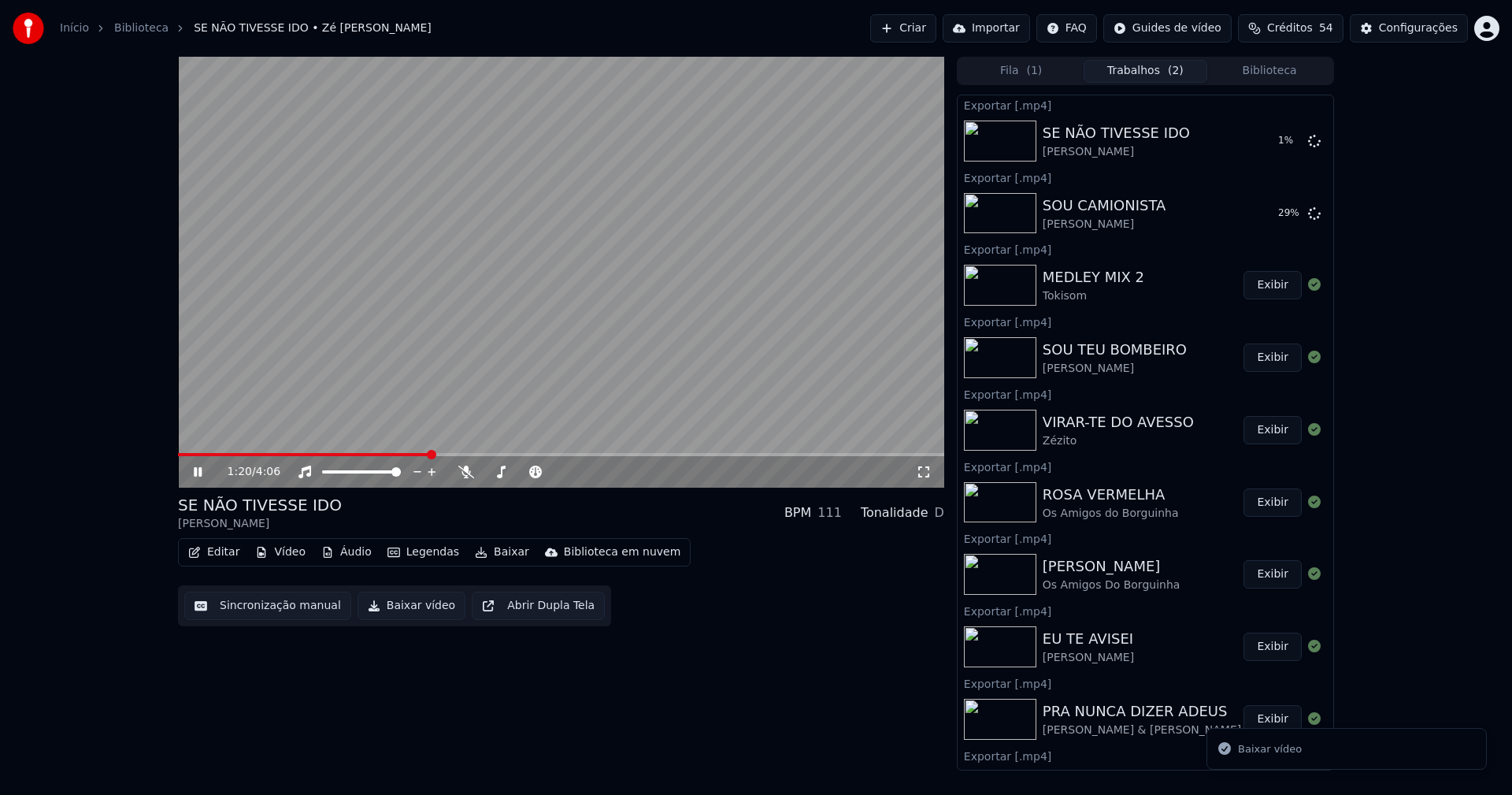
click at [198, 475] on icon at bounding box center [209, 471] width 37 height 12
click at [1279, 74] on button "Biblioteca" at bounding box center [1269, 71] width 125 height 23
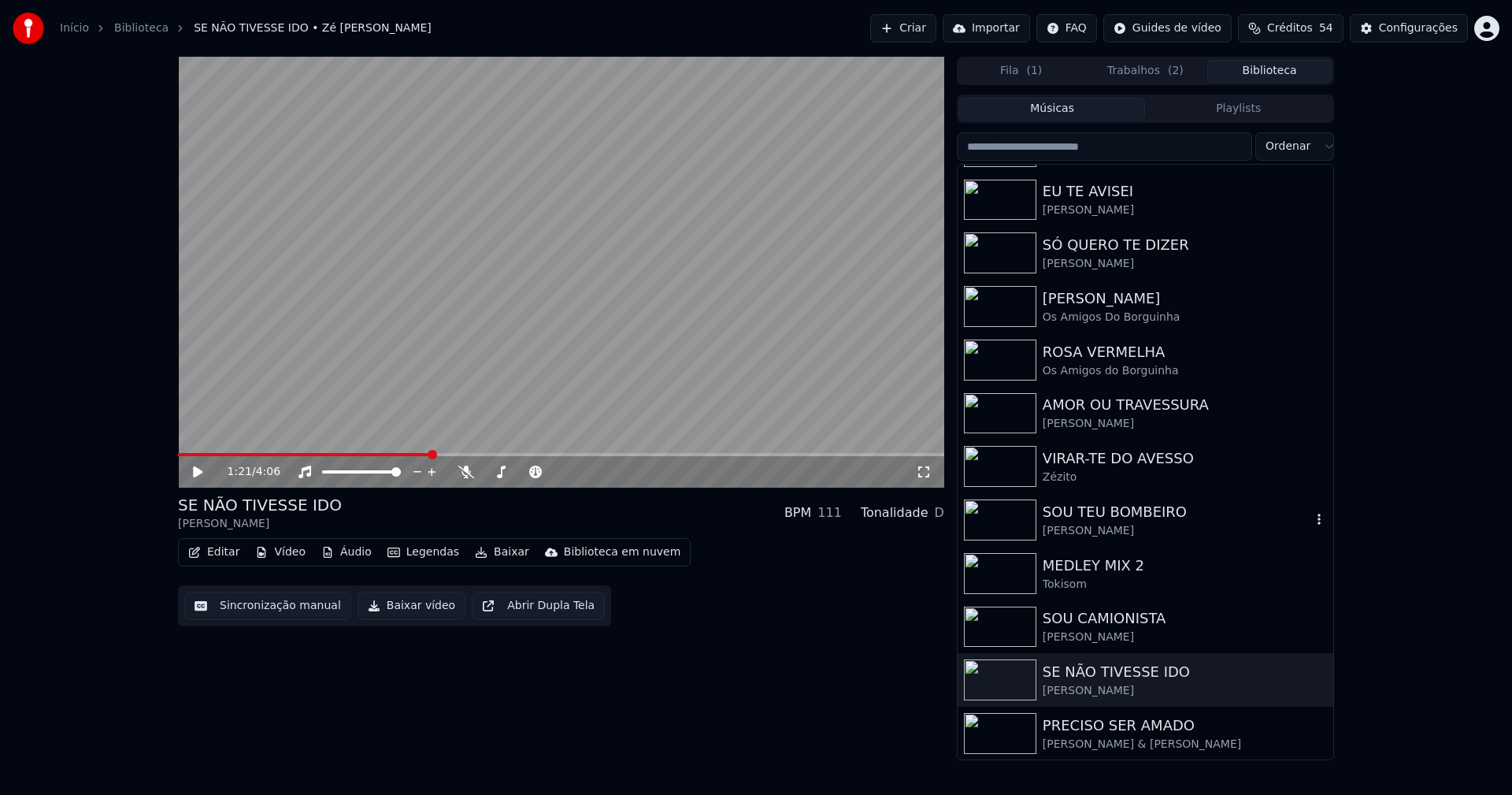
scroll to position [474, 0]
click at [1141, 726] on div "PRECISO SER AMADO" at bounding box center [1177, 724] width 269 height 22
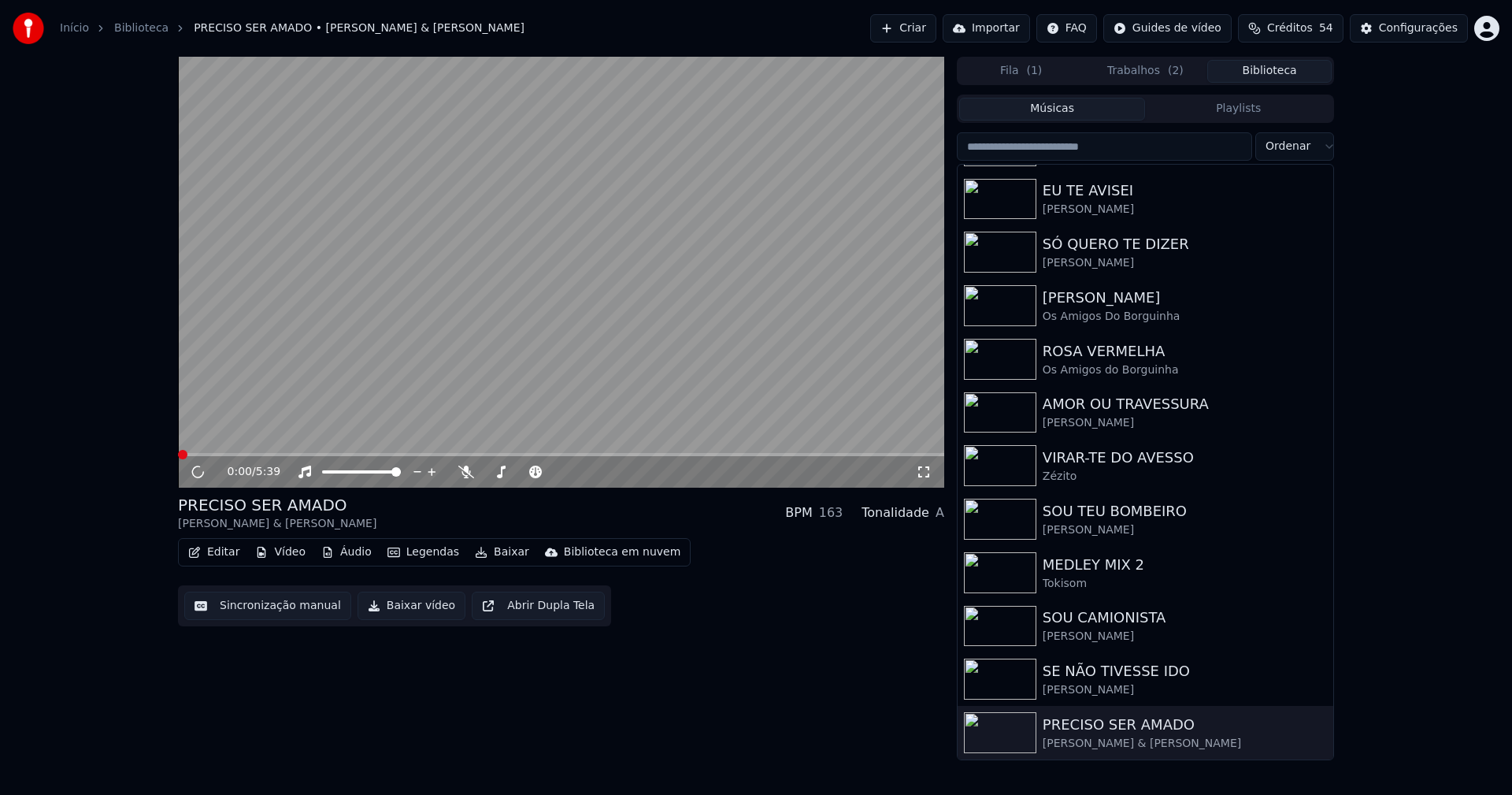
click at [465, 455] on span at bounding box center [560, 455] width 766 height 3
click at [466, 452] on video at bounding box center [560, 272] width 766 height 431
click at [466, 455] on span at bounding box center [560, 455] width 766 height 3
click at [198, 470] on icon at bounding box center [197, 471] width 9 height 11
click at [197, 470] on icon at bounding box center [197, 471] width 8 height 9
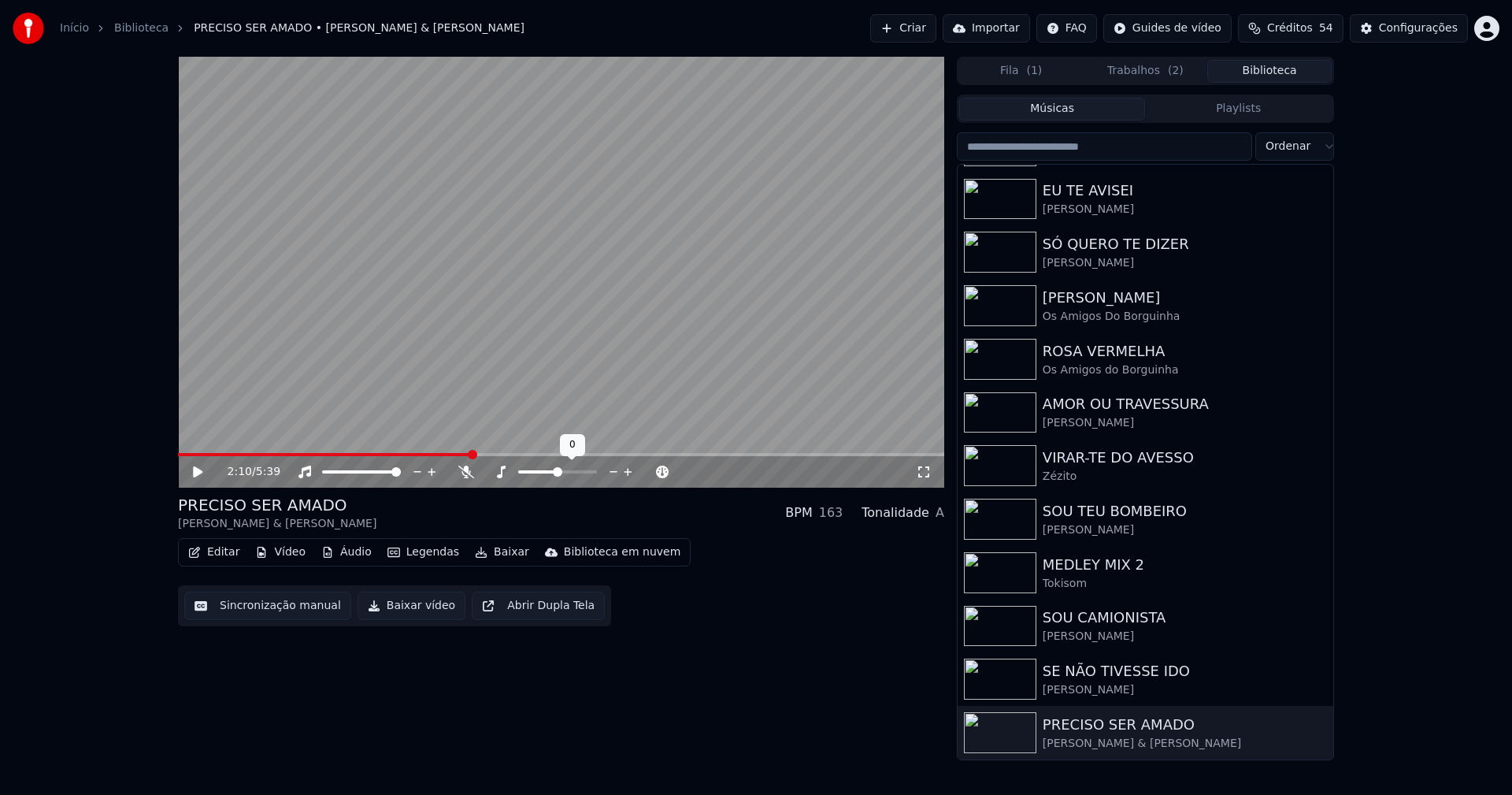
click at [407, 612] on button "Baixar vídeo" at bounding box center [411, 606] width 108 height 28
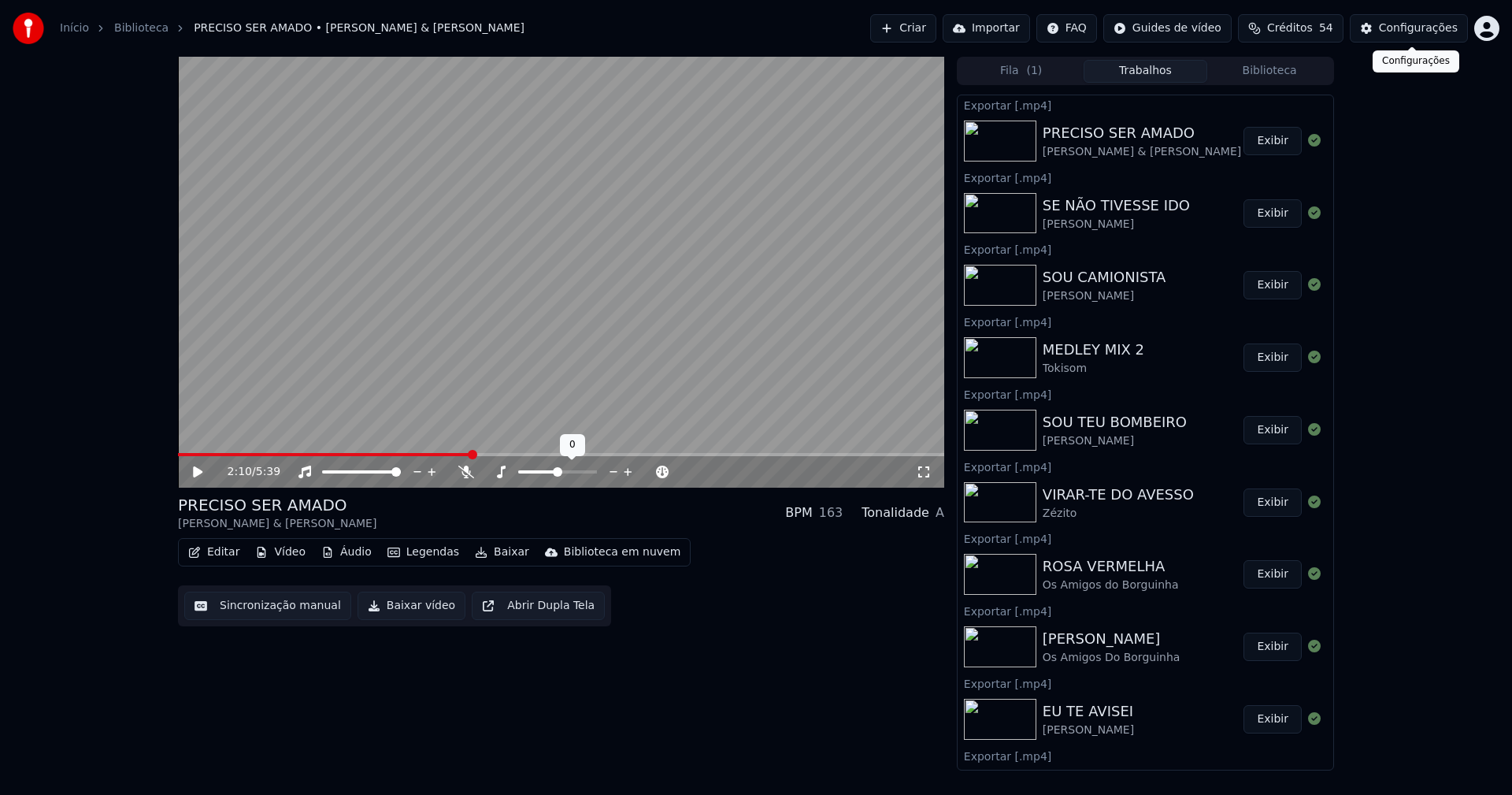
click at [1427, 37] on button "Configurações" at bounding box center [1408, 28] width 118 height 28
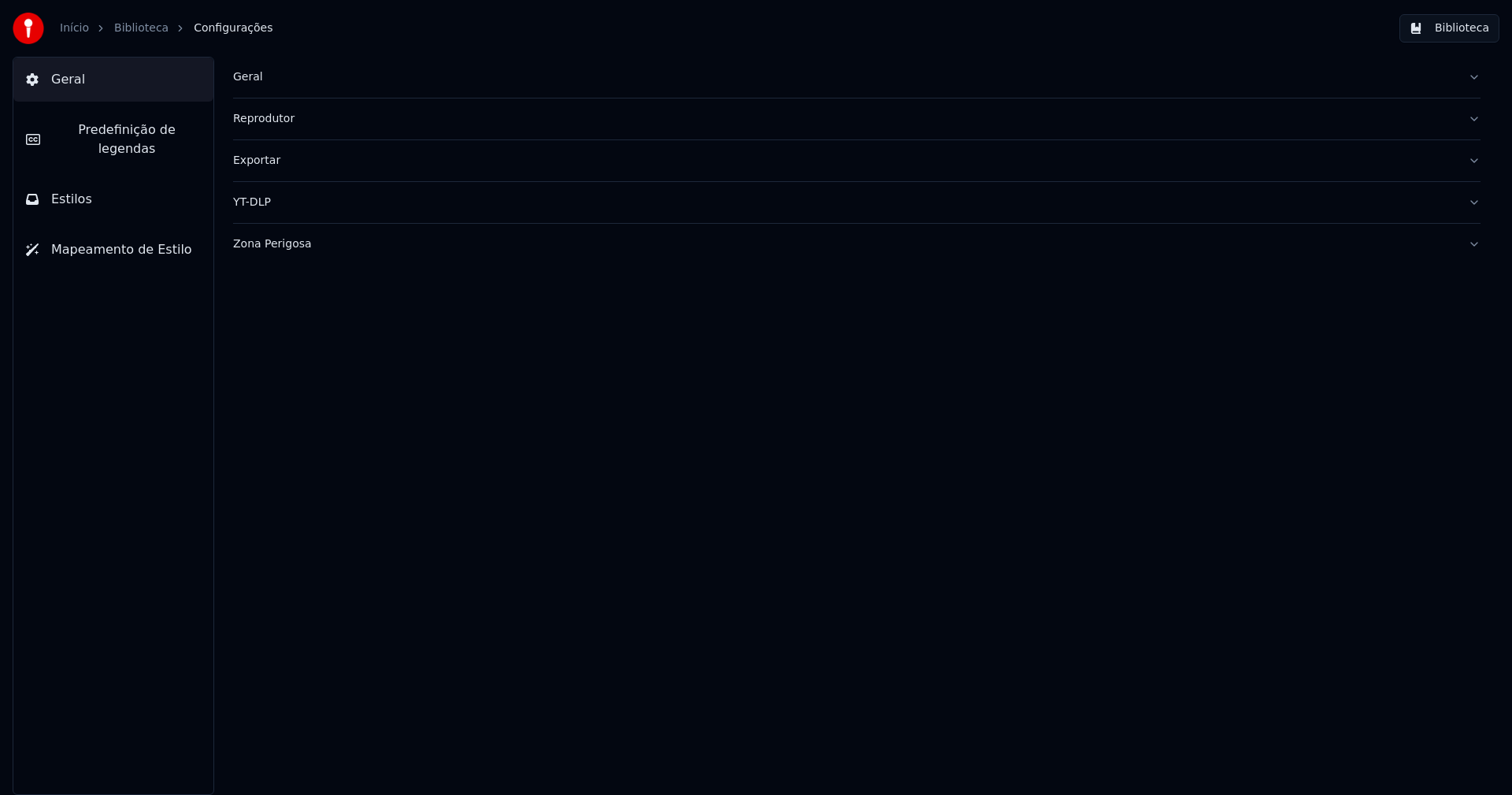
click at [259, 81] on div "Geral" at bounding box center [844, 77] width 1222 height 16
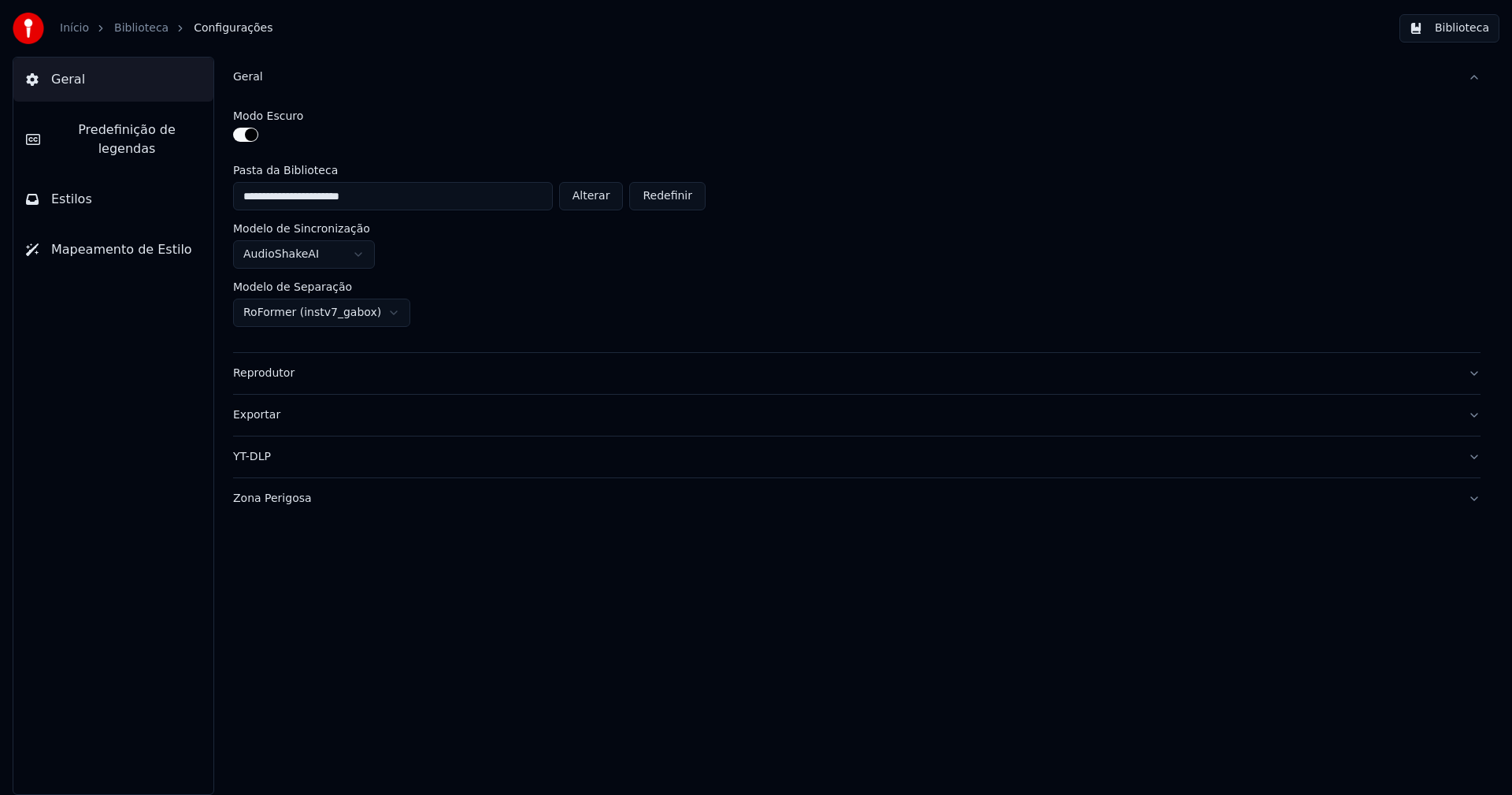
click at [613, 193] on button "Alterar" at bounding box center [592, 196] width 64 height 28
type input "**********"
click at [1463, 26] on button "Biblioteca" at bounding box center [1449, 28] width 100 height 28
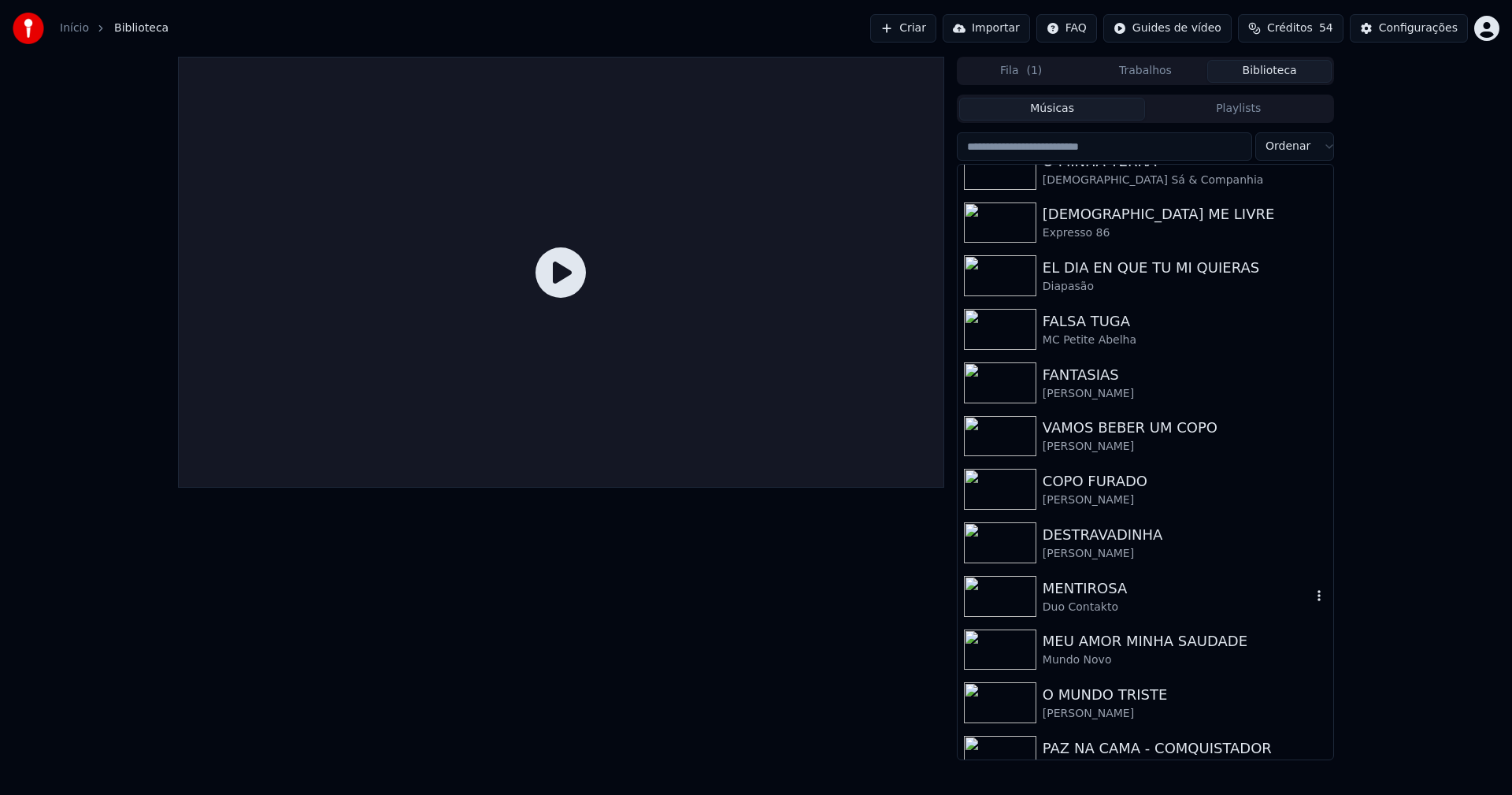
scroll to position [473, 0]
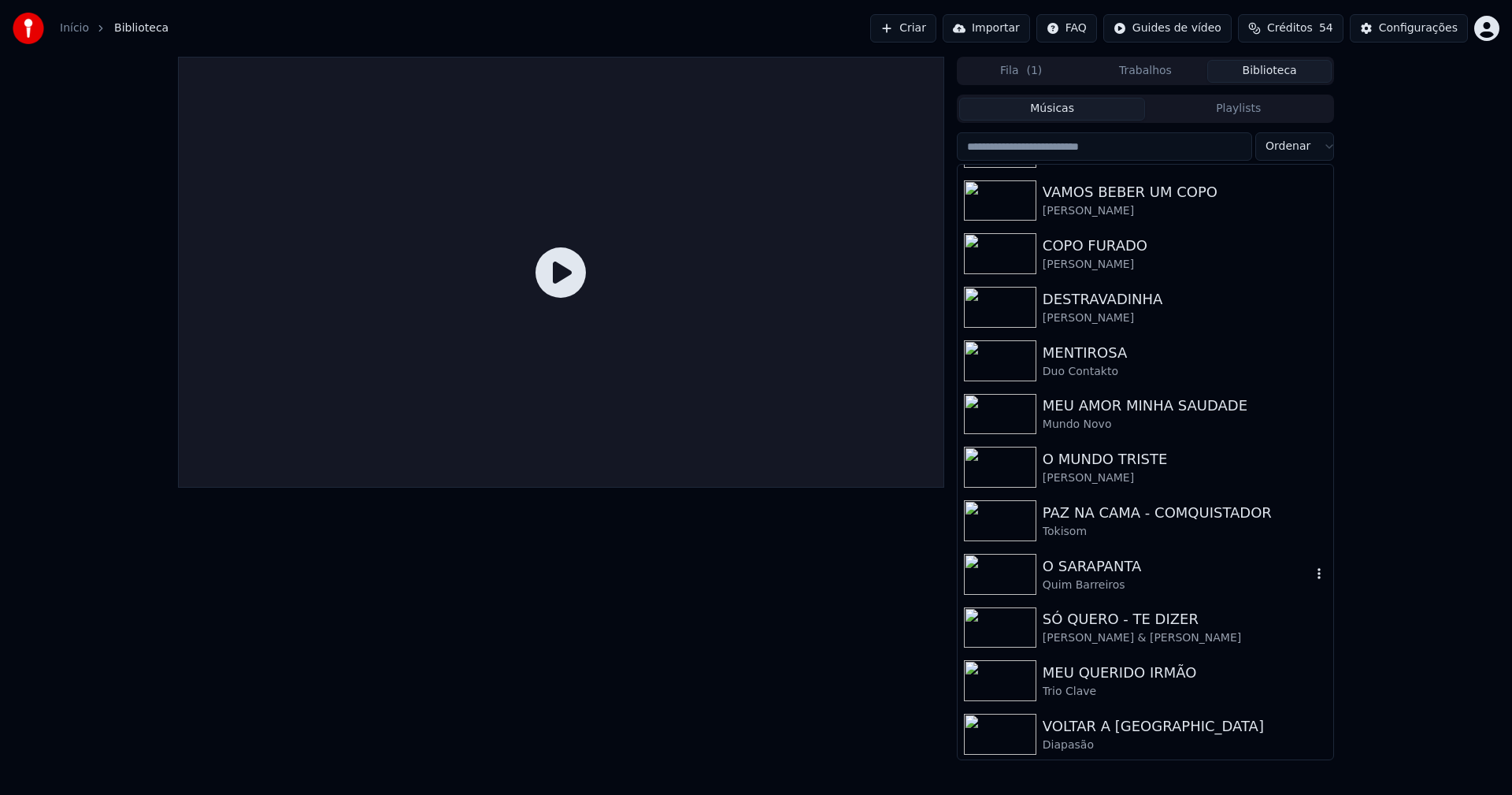
click at [1104, 574] on div "O SARAPANTA" at bounding box center [1177, 566] width 269 height 22
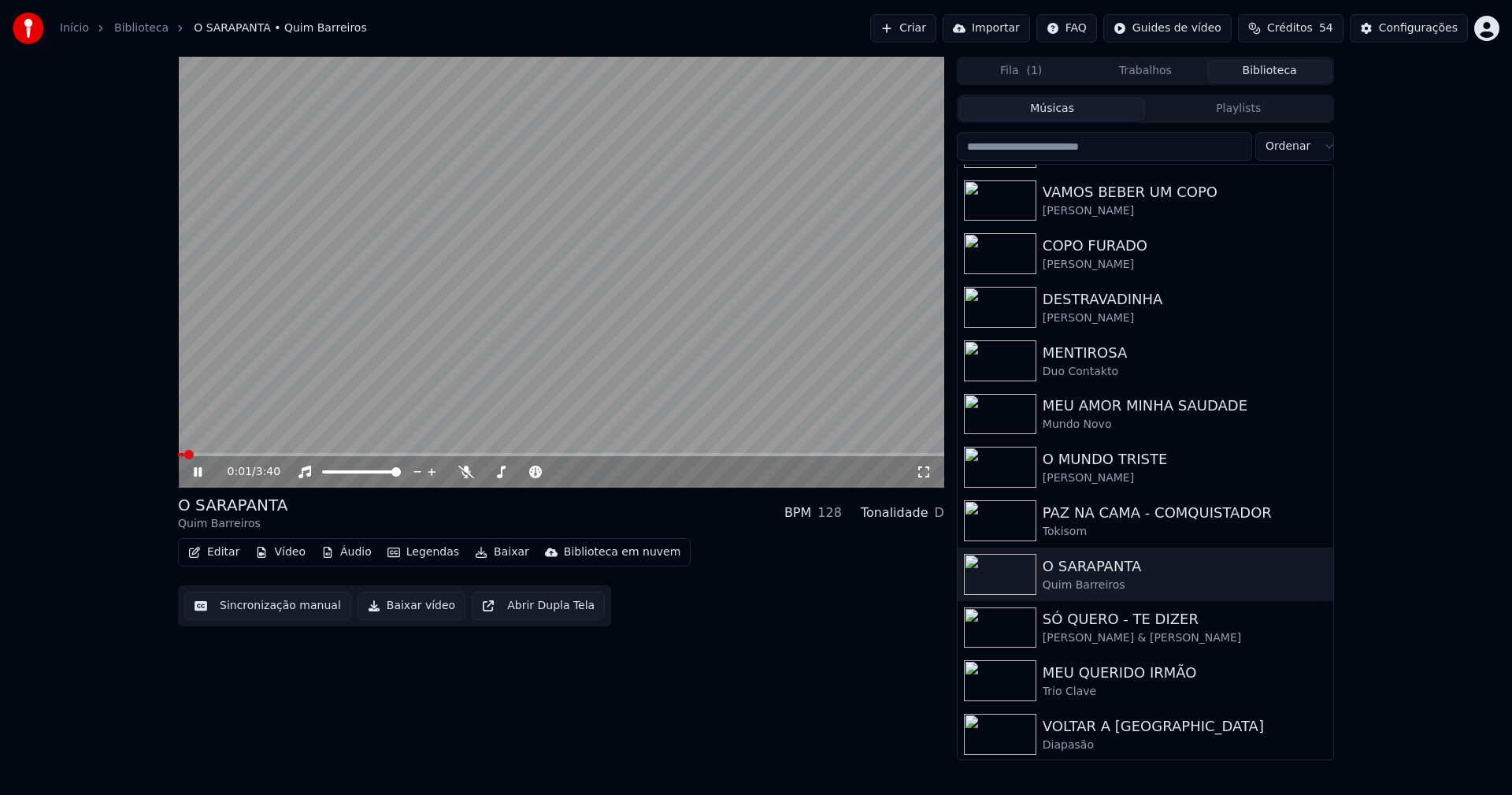
click at [399, 453] on span at bounding box center [560, 455] width 766 height 3
click at [336, 453] on span at bounding box center [291, 455] width 227 height 3
click at [340, 557] on button "Áudio" at bounding box center [346, 552] width 63 height 22
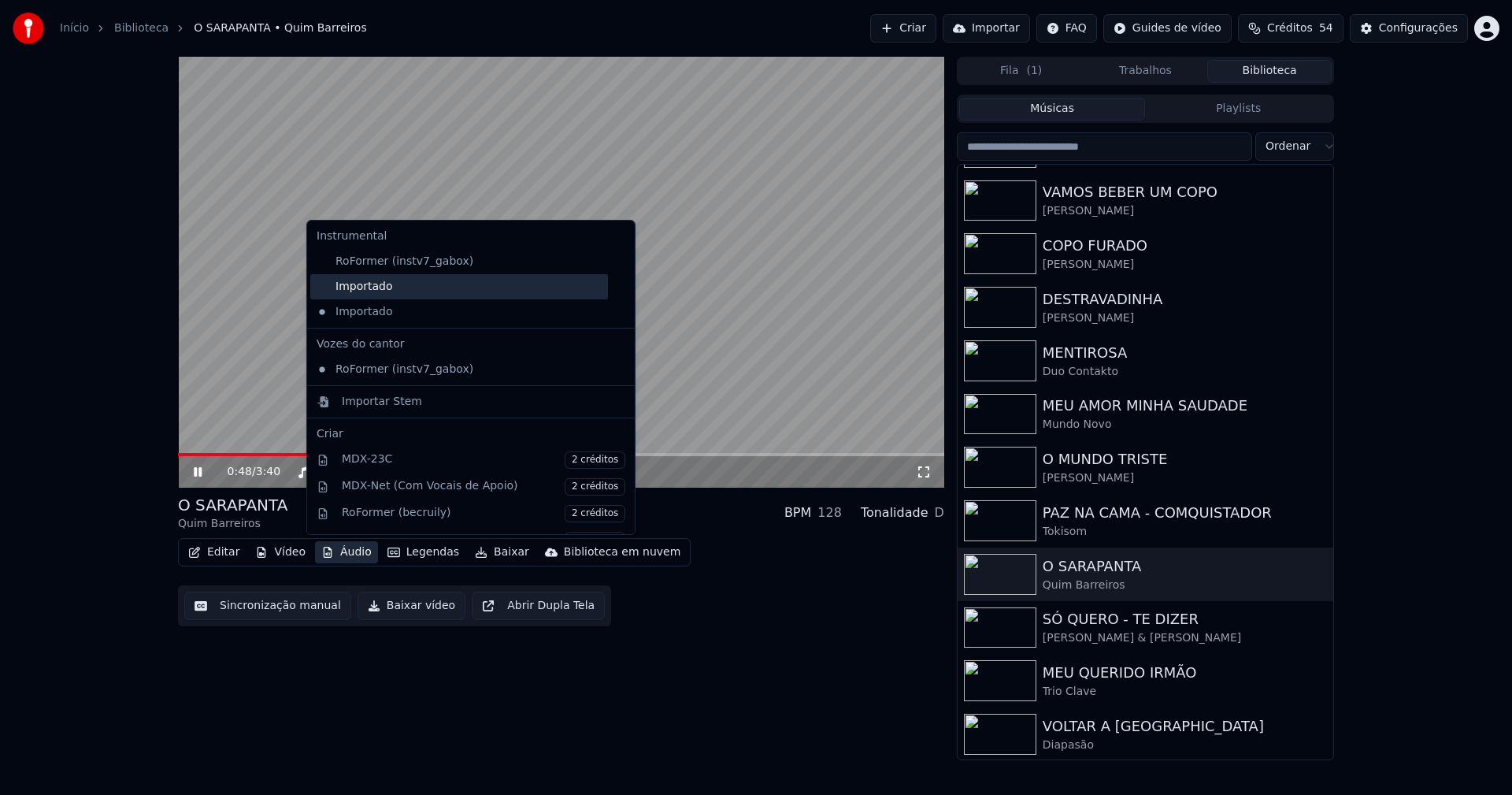
click at [360, 291] on div "Importado" at bounding box center [459, 287] width 297 height 25
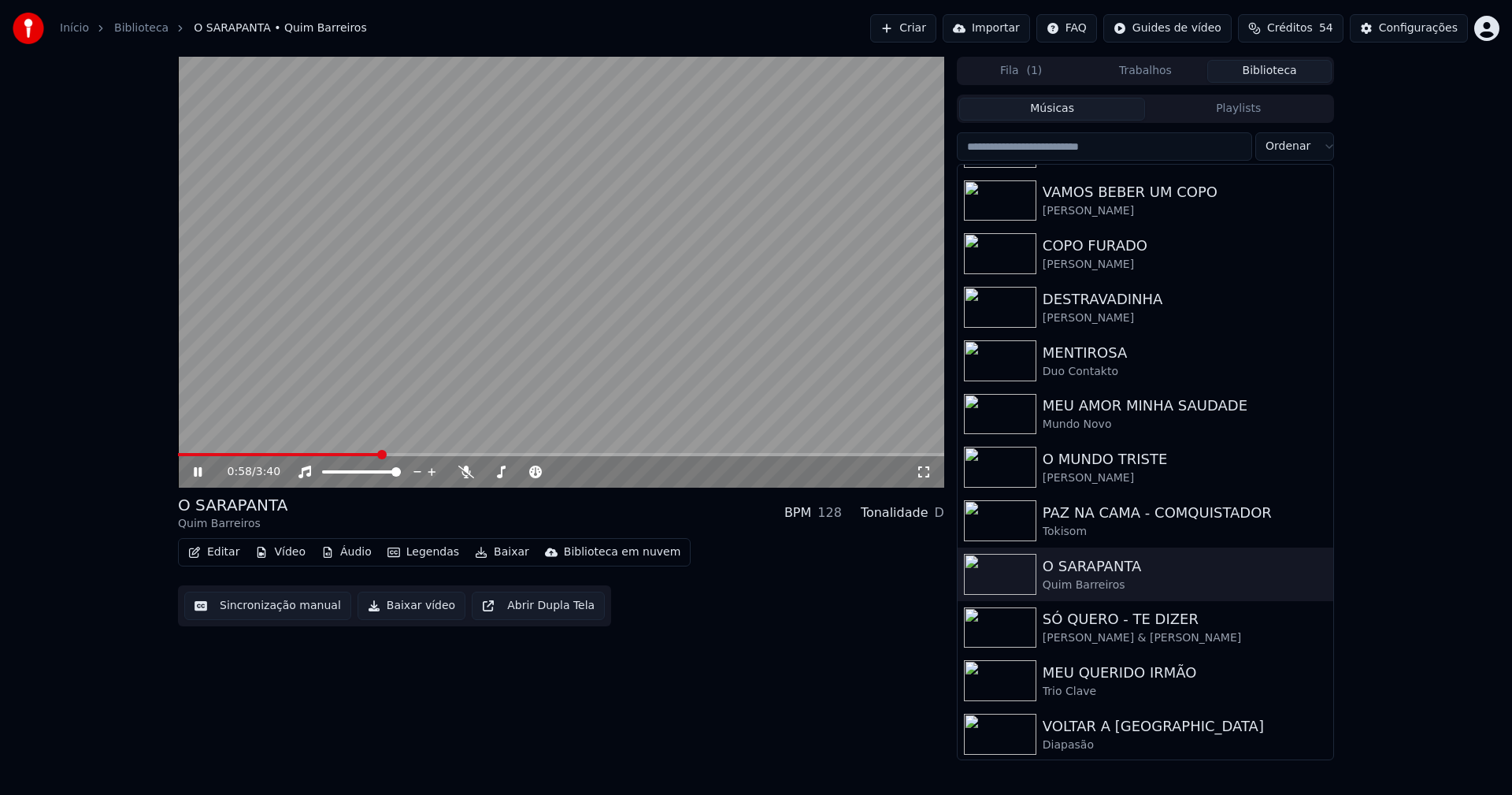
click at [198, 473] on icon at bounding box center [209, 471] width 37 height 12
click at [411, 611] on button "Baixar vídeo" at bounding box center [411, 606] width 108 height 28
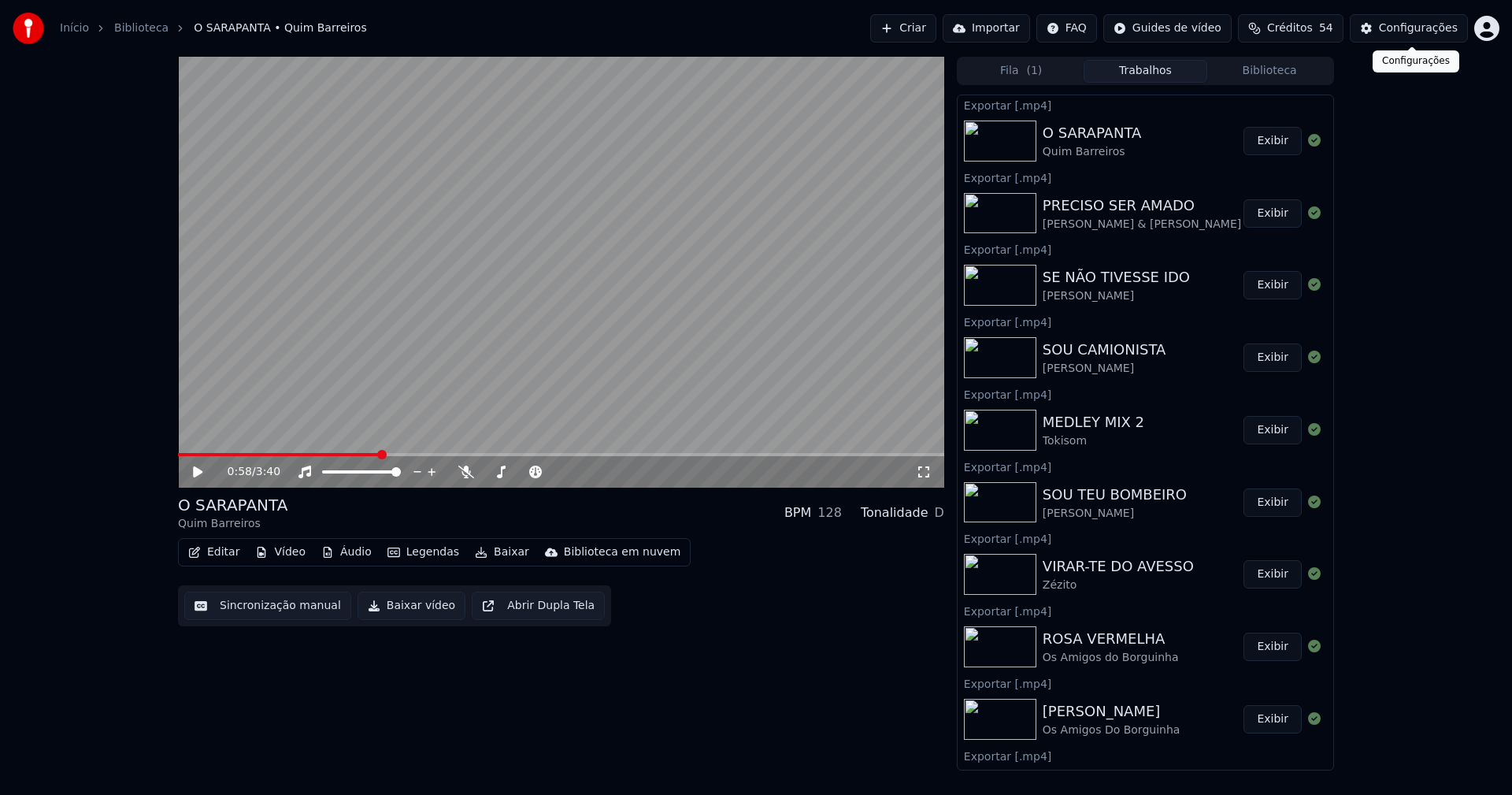
click at [1429, 27] on div "Configurações" at bounding box center [1418, 28] width 78 height 16
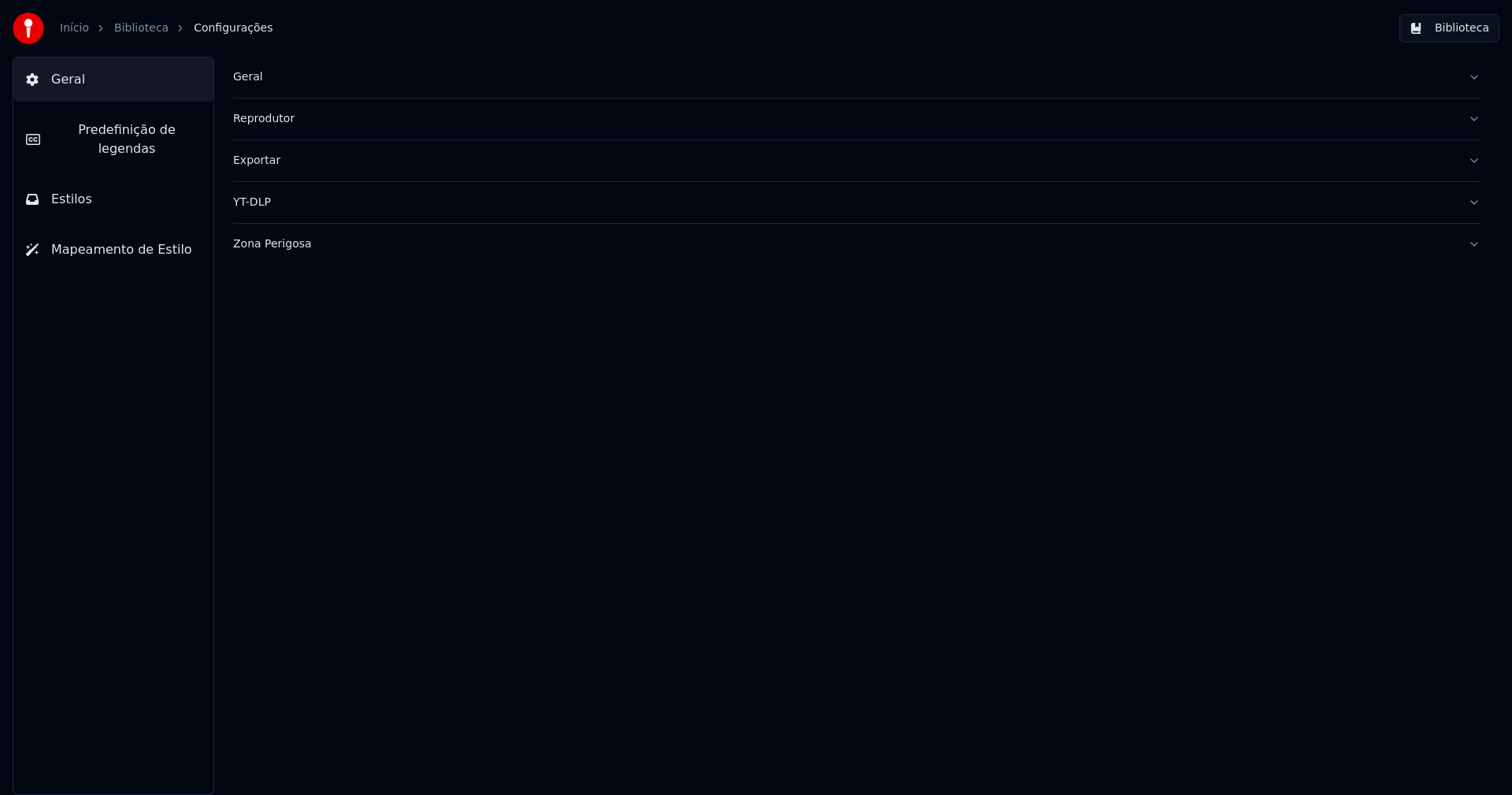
click at [248, 75] on div "Geral" at bounding box center [844, 77] width 1222 height 16
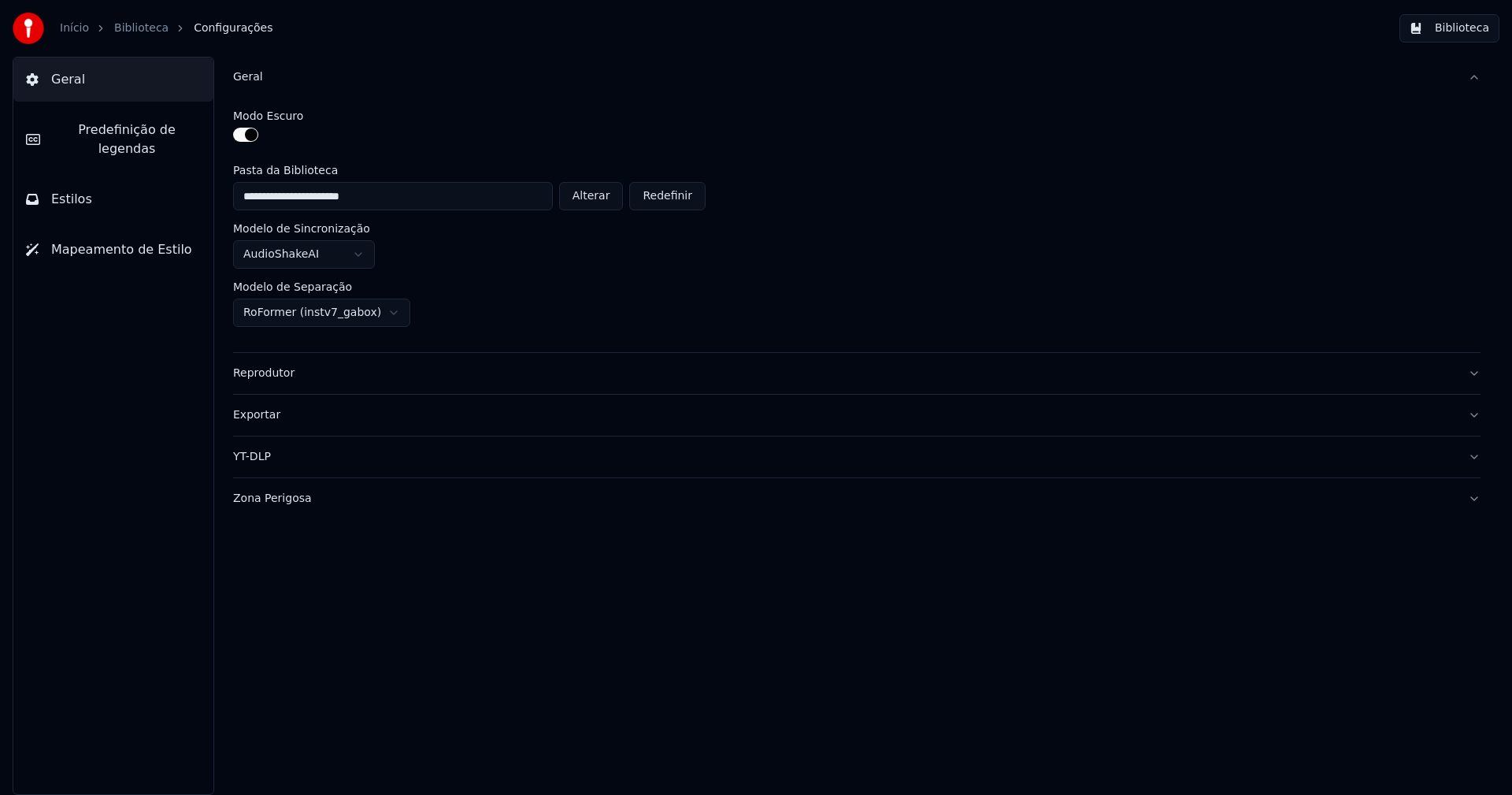
click at [604, 192] on button "Alterar" at bounding box center [592, 196] width 64 height 28
type input "**********"
click at [1468, 30] on button "Biblioteca" at bounding box center [1449, 28] width 100 height 28
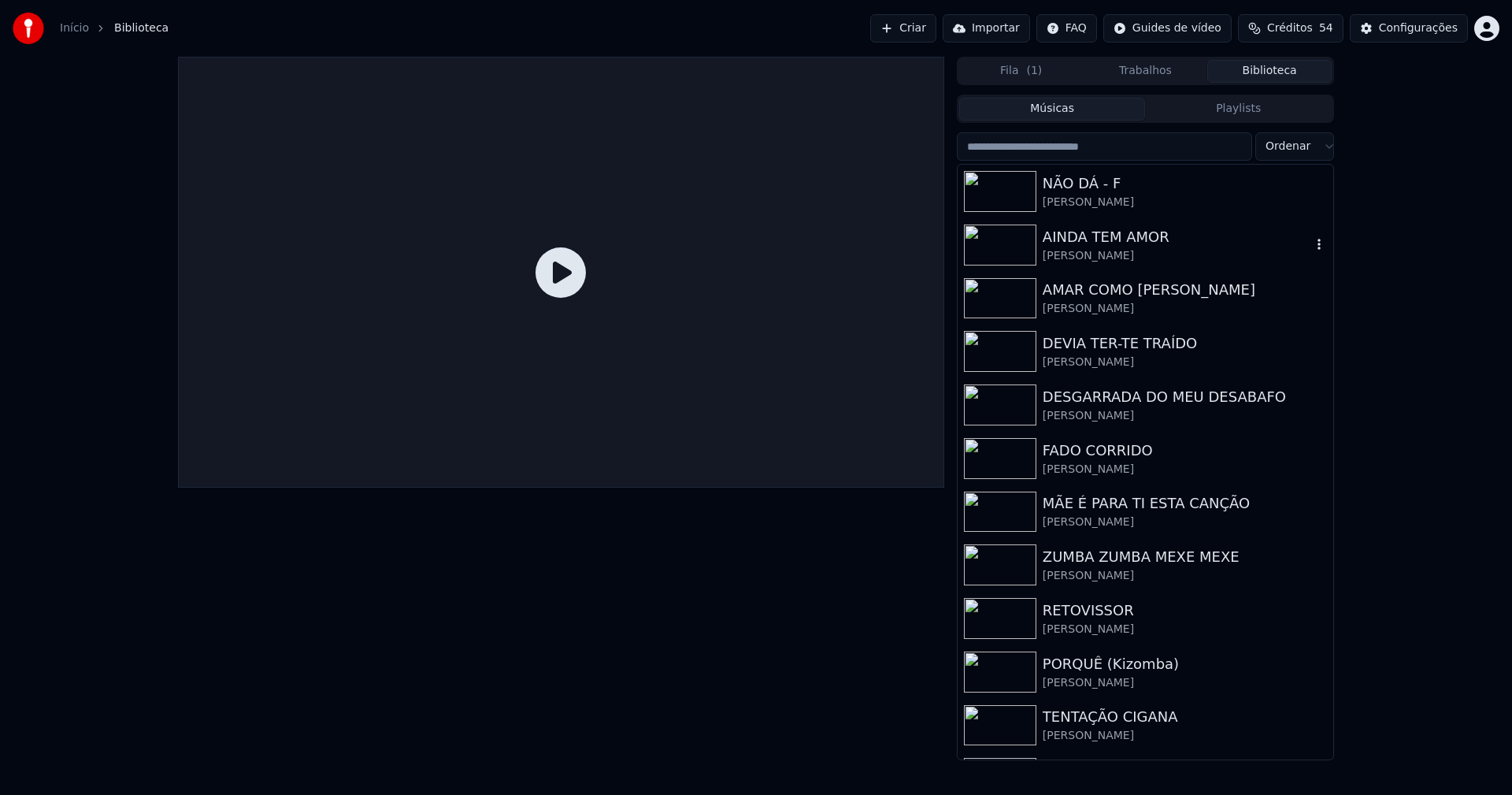
click at [1097, 253] on div "[PERSON_NAME]" at bounding box center [1177, 255] width 269 height 16
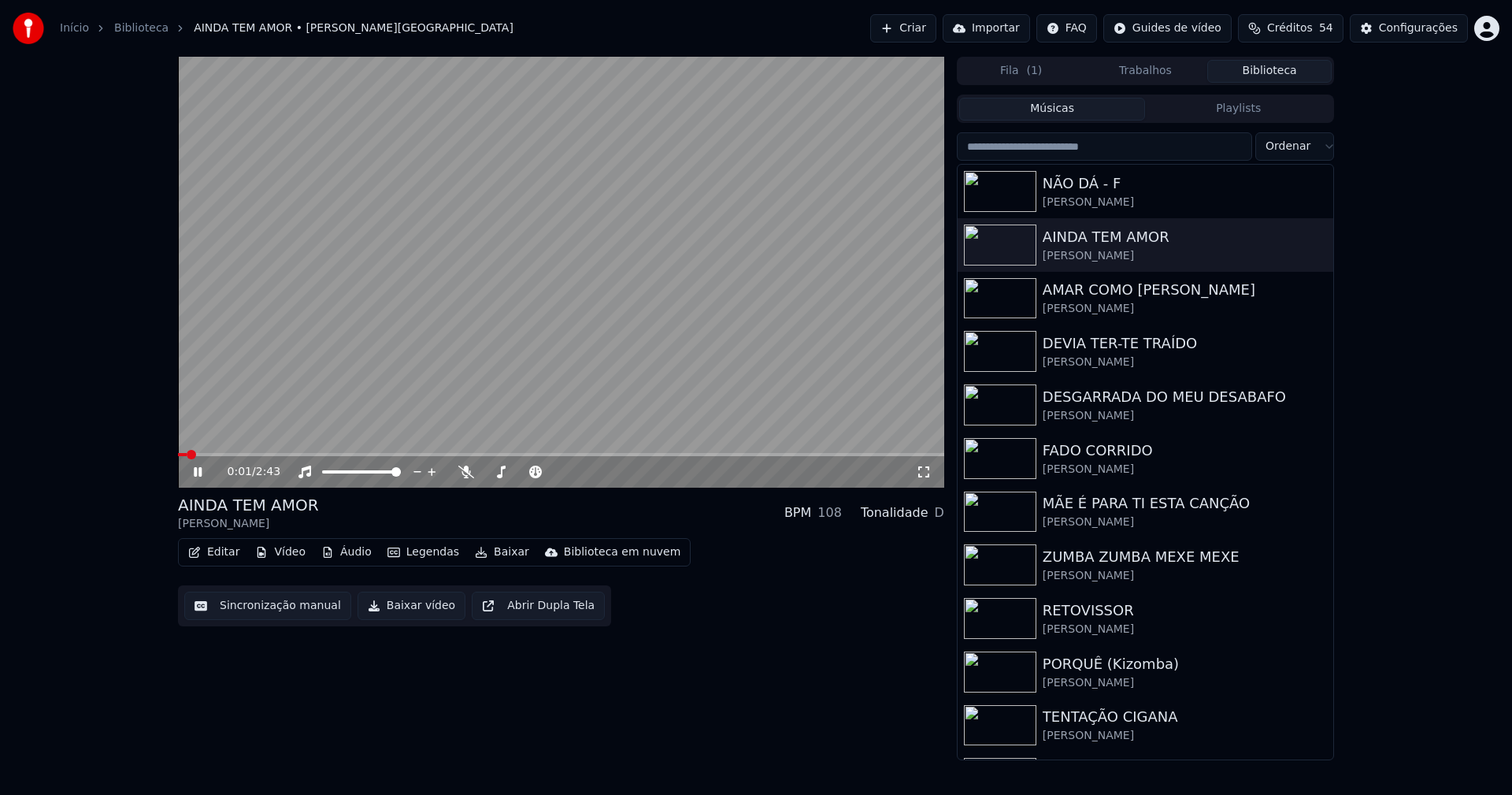
click at [340, 453] on span at bounding box center [560, 455] width 766 height 3
click at [926, 471] on icon at bounding box center [923, 471] width 16 height 12
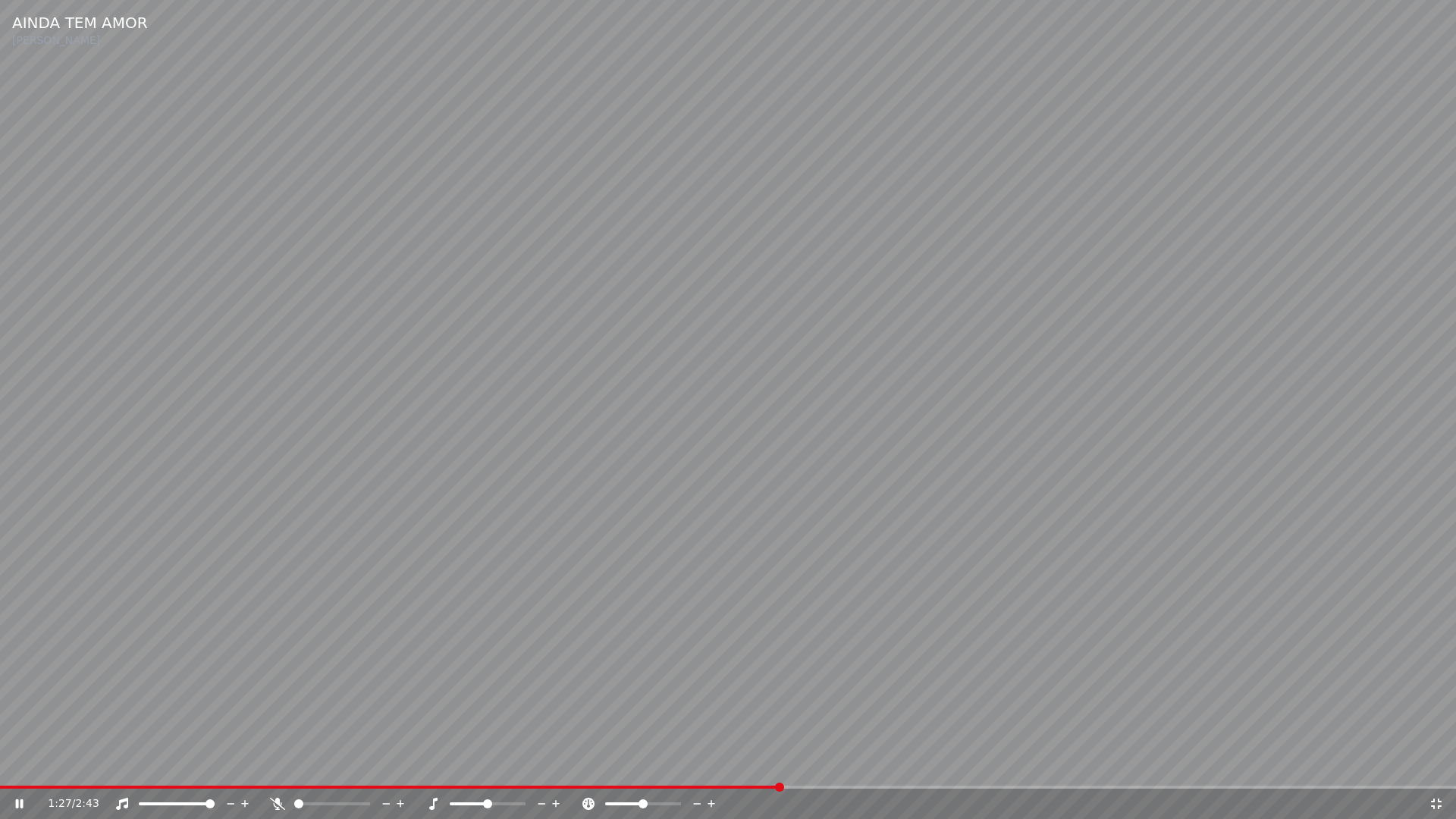
click at [1102, 765] on div "1:27 / 2:43" at bounding box center [728, 804] width 1456 height 30
click at [1105, 765] on span at bounding box center [728, 787] width 1456 height 3
click at [1433, 765] on icon at bounding box center [1435, 804] width 15 height 12
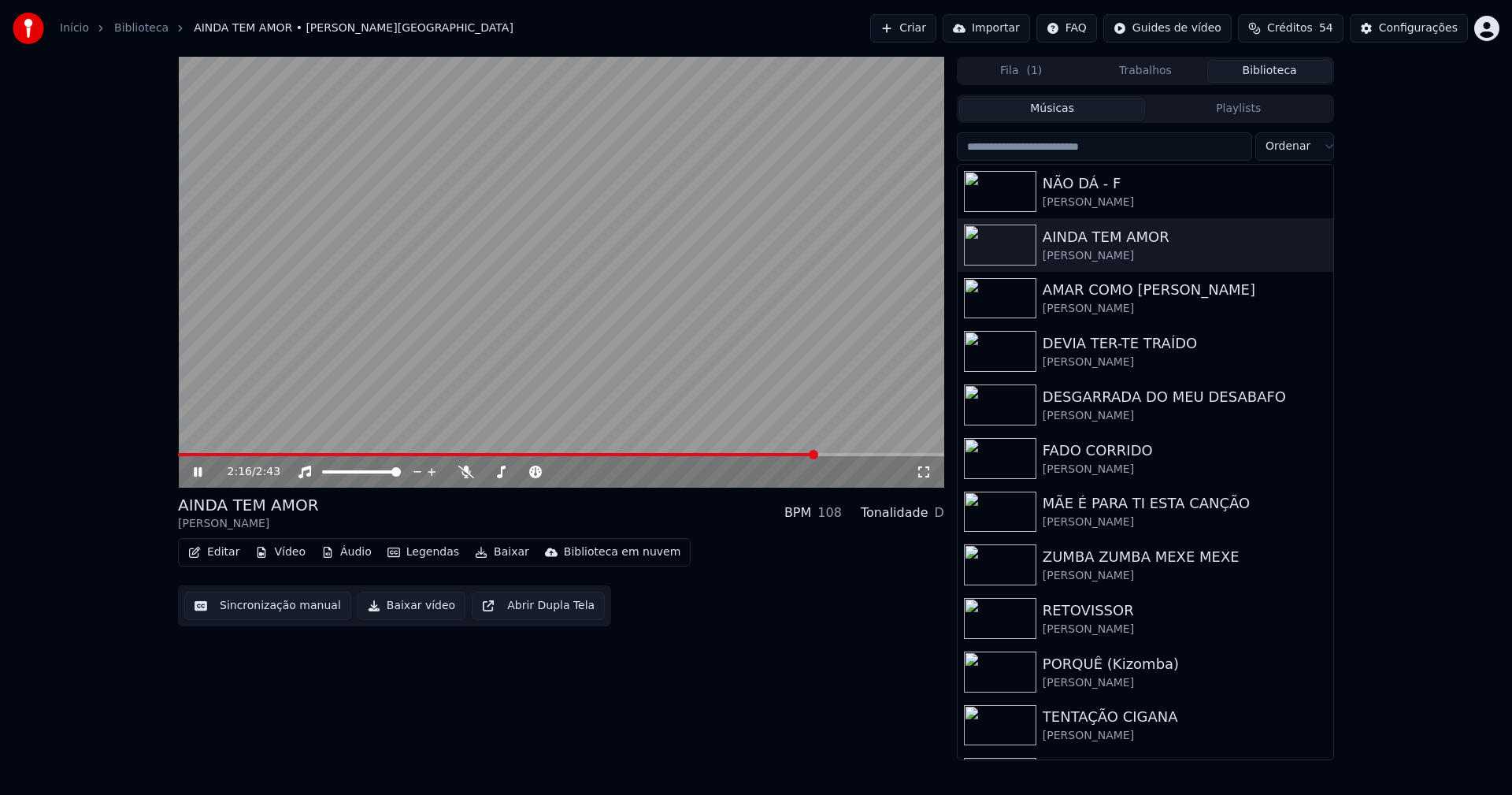
click at [200, 471] on icon at bounding box center [197, 471] width 8 height 9
click at [289, 555] on button "Vídeo" at bounding box center [280, 552] width 63 height 22
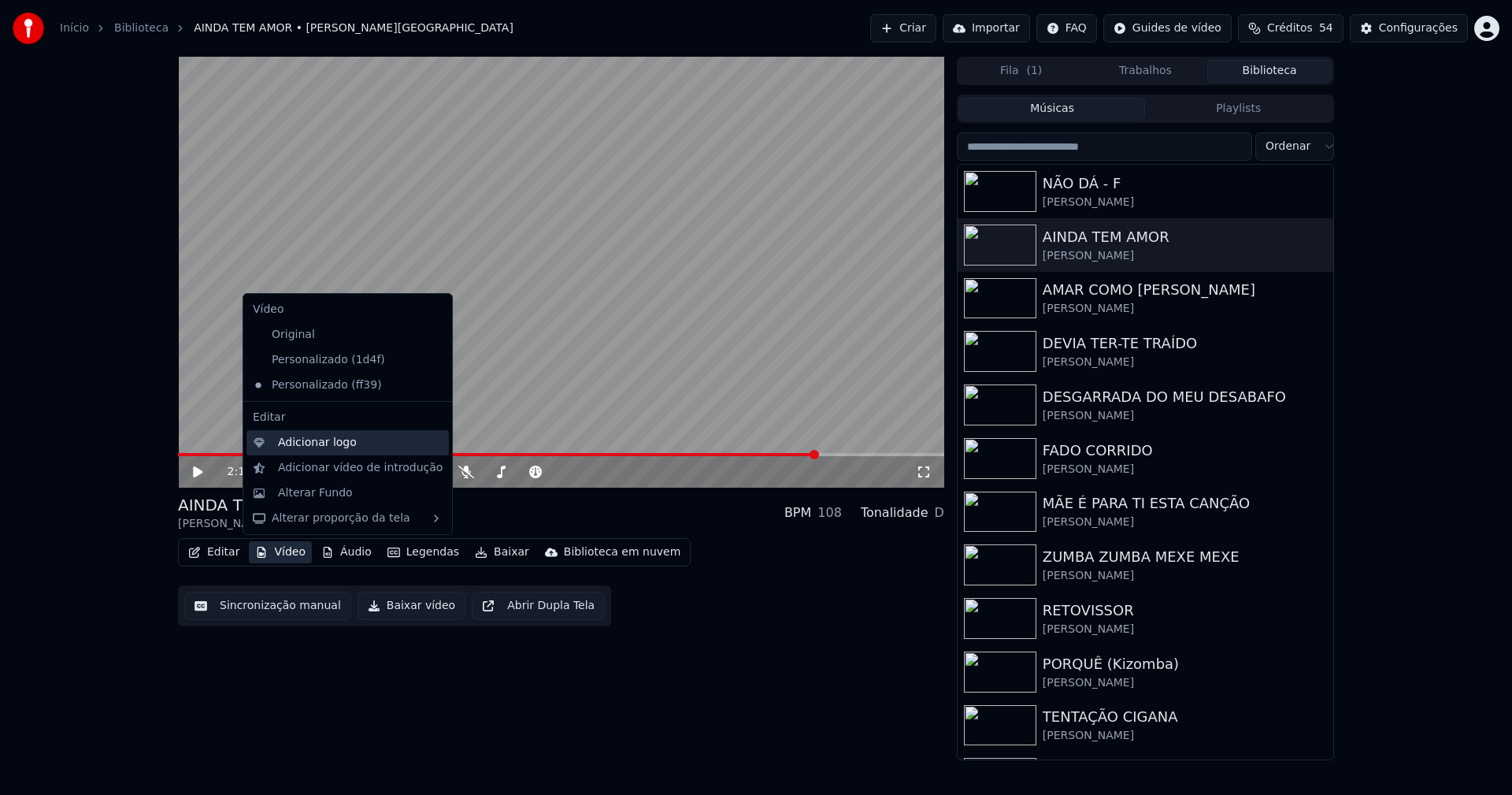
click at [310, 441] on div "Adicionar logo" at bounding box center [316, 442] width 78 height 16
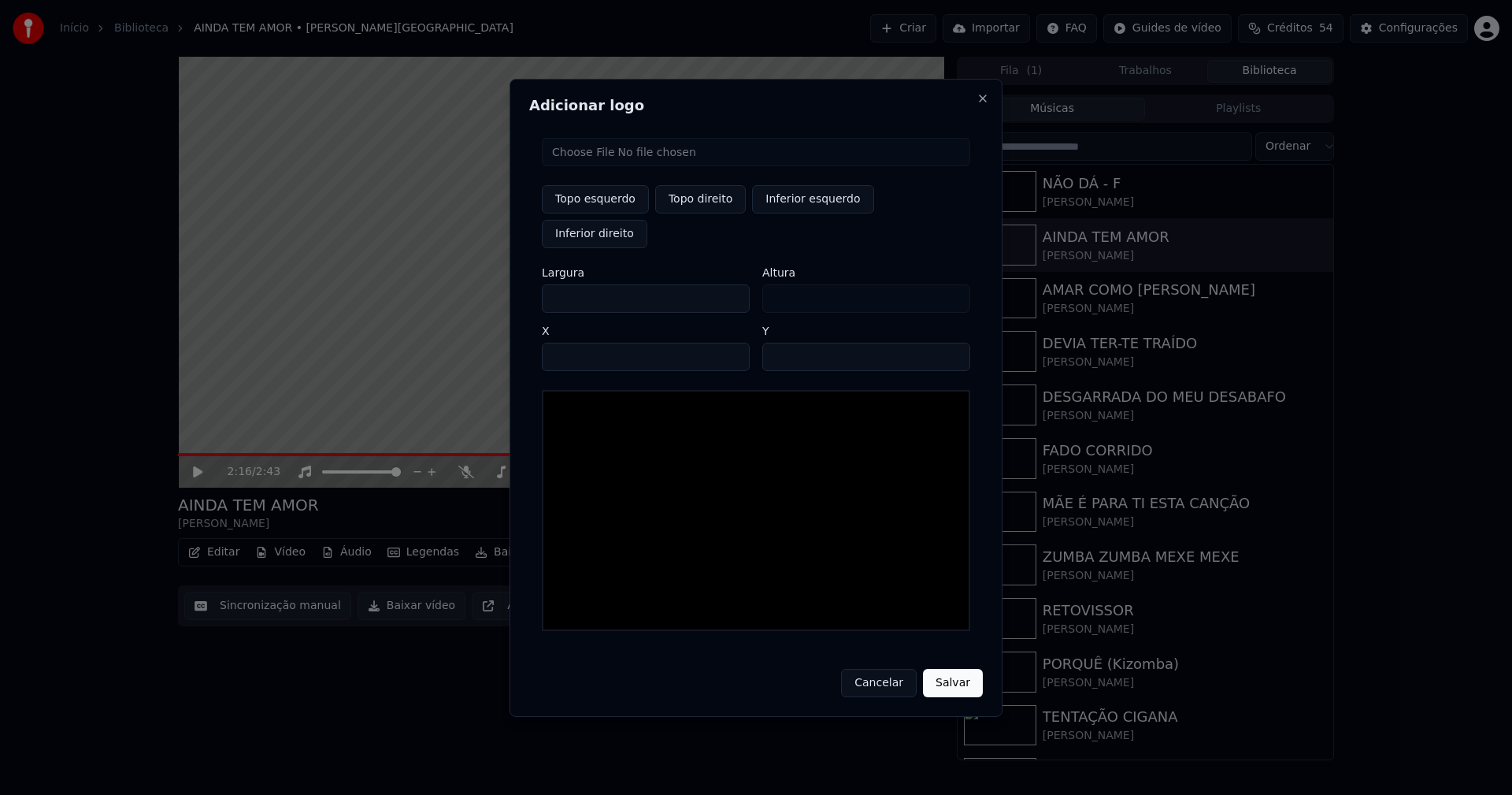
click at [592, 166] on input "file" at bounding box center [756, 152] width 428 height 28
type input "**********"
type input "***"
click at [698, 213] on button "Topo direito" at bounding box center [701, 199] width 91 height 28
type input "****"
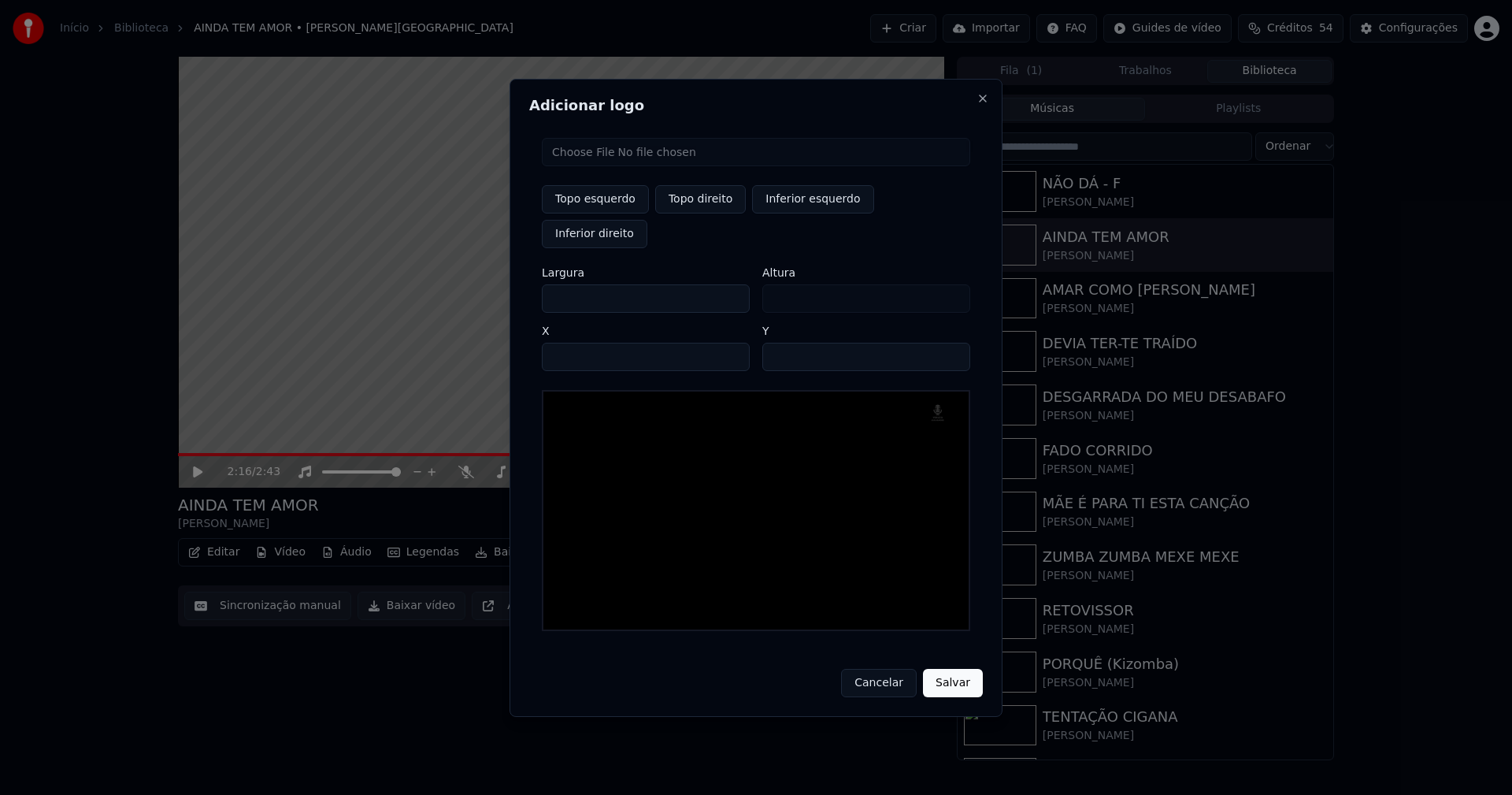
drag, startPoint x: 568, startPoint y: 283, endPoint x: 465, endPoint y: 289, distance: 103.2
click at [465, 289] on body "Início Biblioteca AINDA TEM AMOR • [PERSON_NAME] Criar Importar FAQ Guides de v…" at bounding box center [756, 398] width 1512 height 795
type input "**"
type input "***"
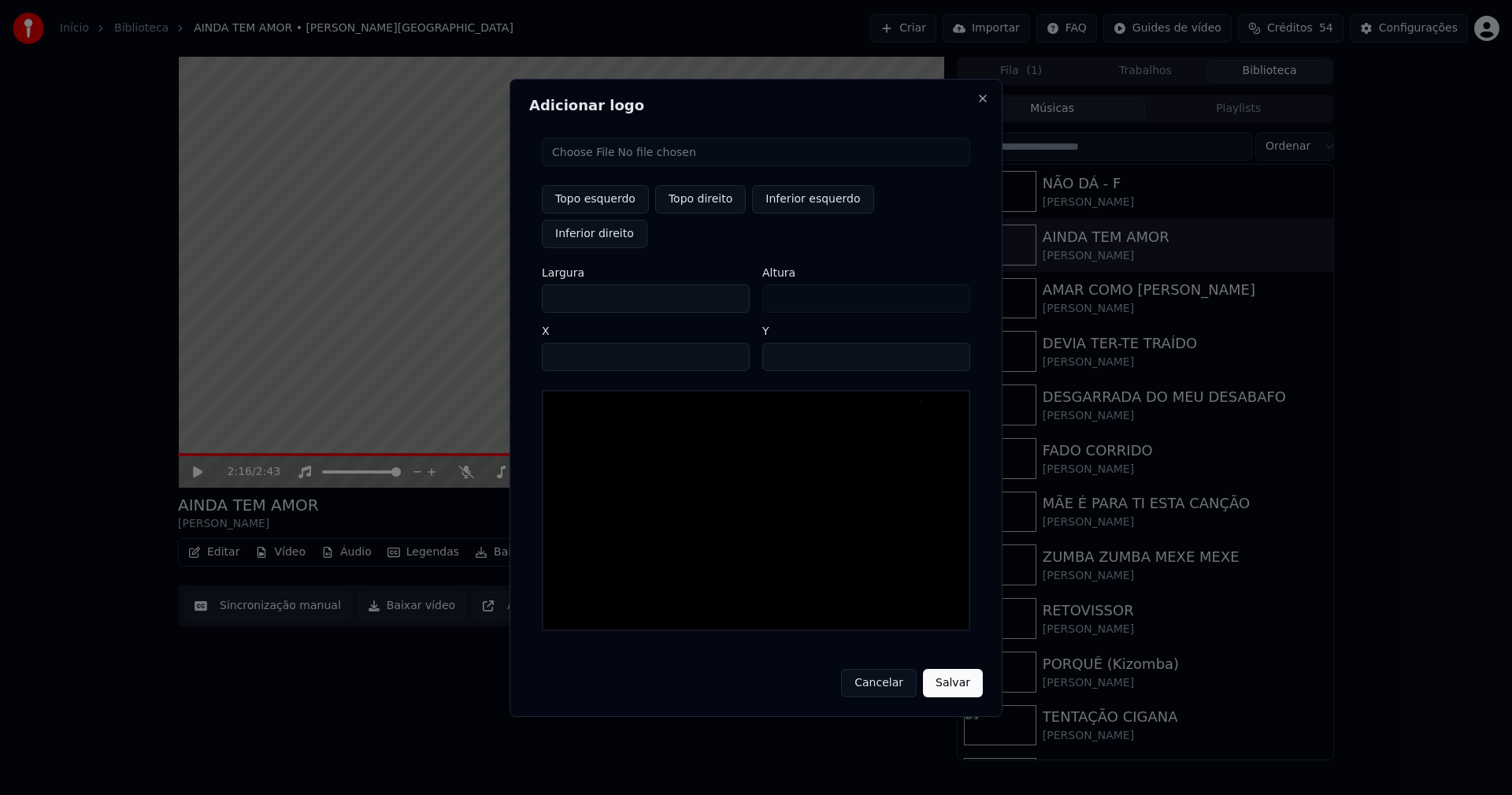
type input "***"
click at [575, 343] on input "****" at bounding box center [646, 357] width 208 height 28
type input "****"
click at [949, 343] on input "**" at bounding box center [867, 357] width 208 height 28
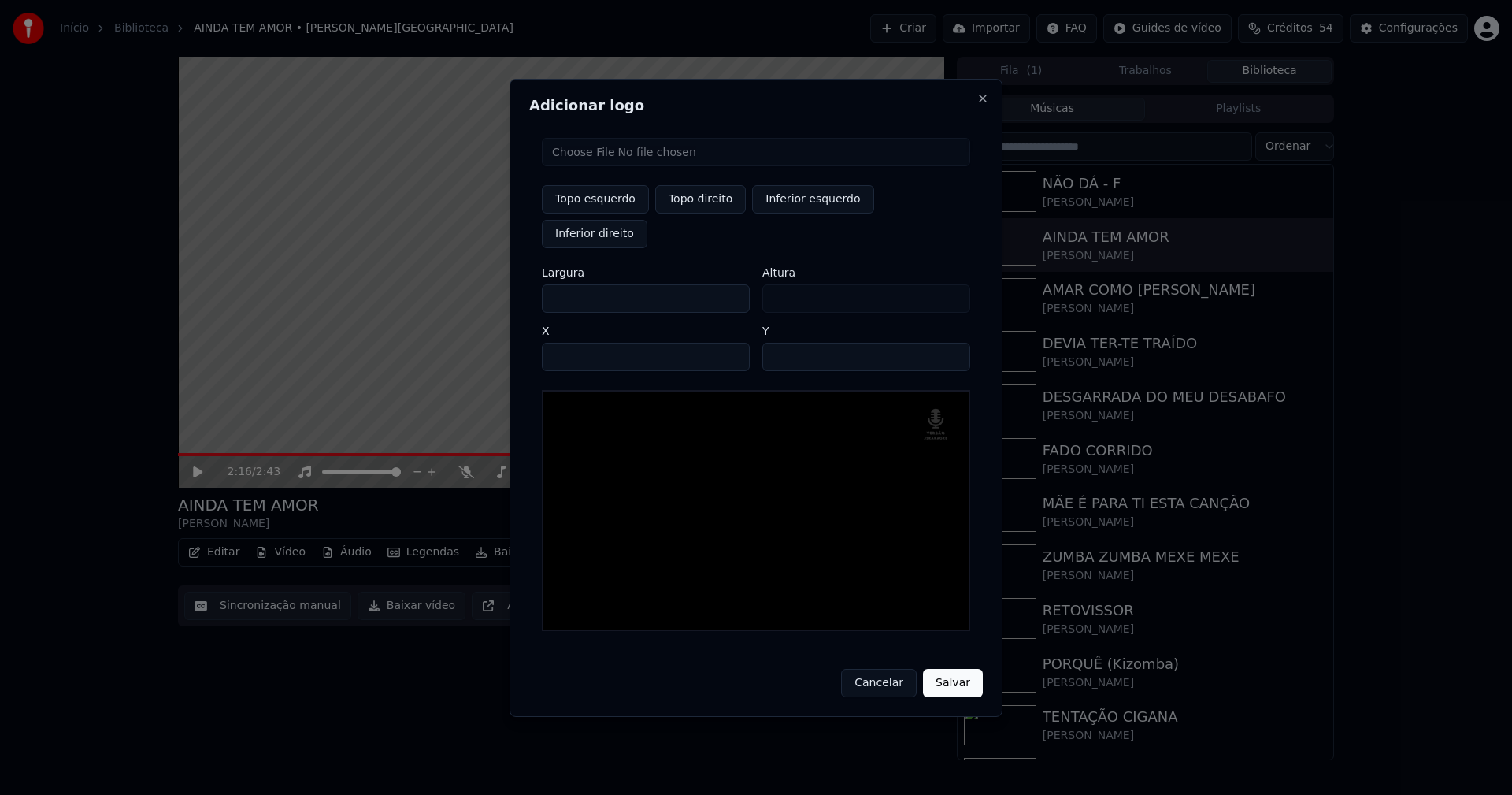
click at [949, 343] on input "**" at bounding box center [867, 357] width 208 height 28
type input "**"
click at [949, 343] on input "**" at bounding box center [867, 357] width 208 height 28
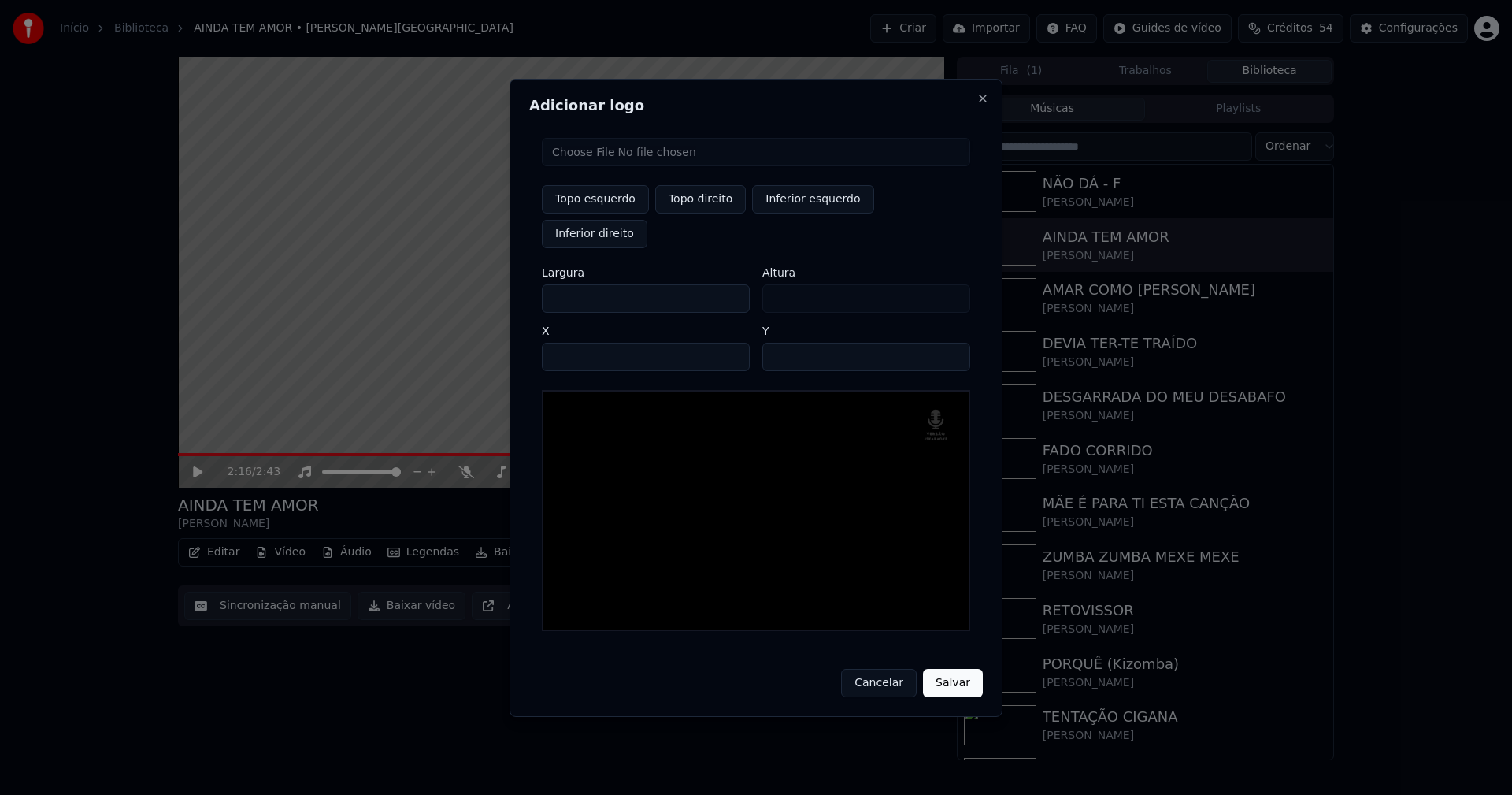
click at [953, 669] on button "Salvar" at bounding box center [953, 683] width 59 height 28
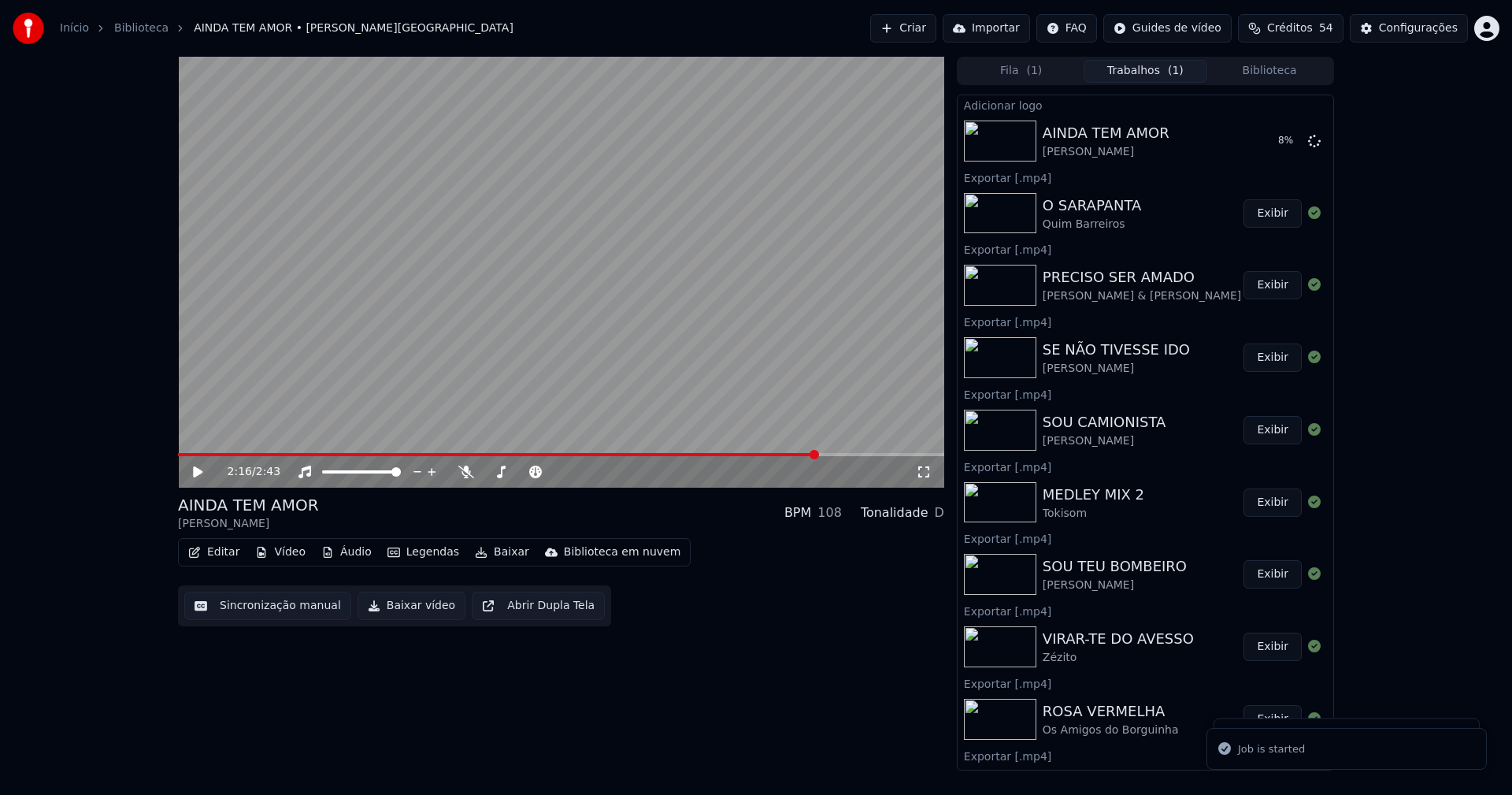
click at [1265, 69] on button "Biblioteca" at bounding box center [1269, 71] width 125 height 23
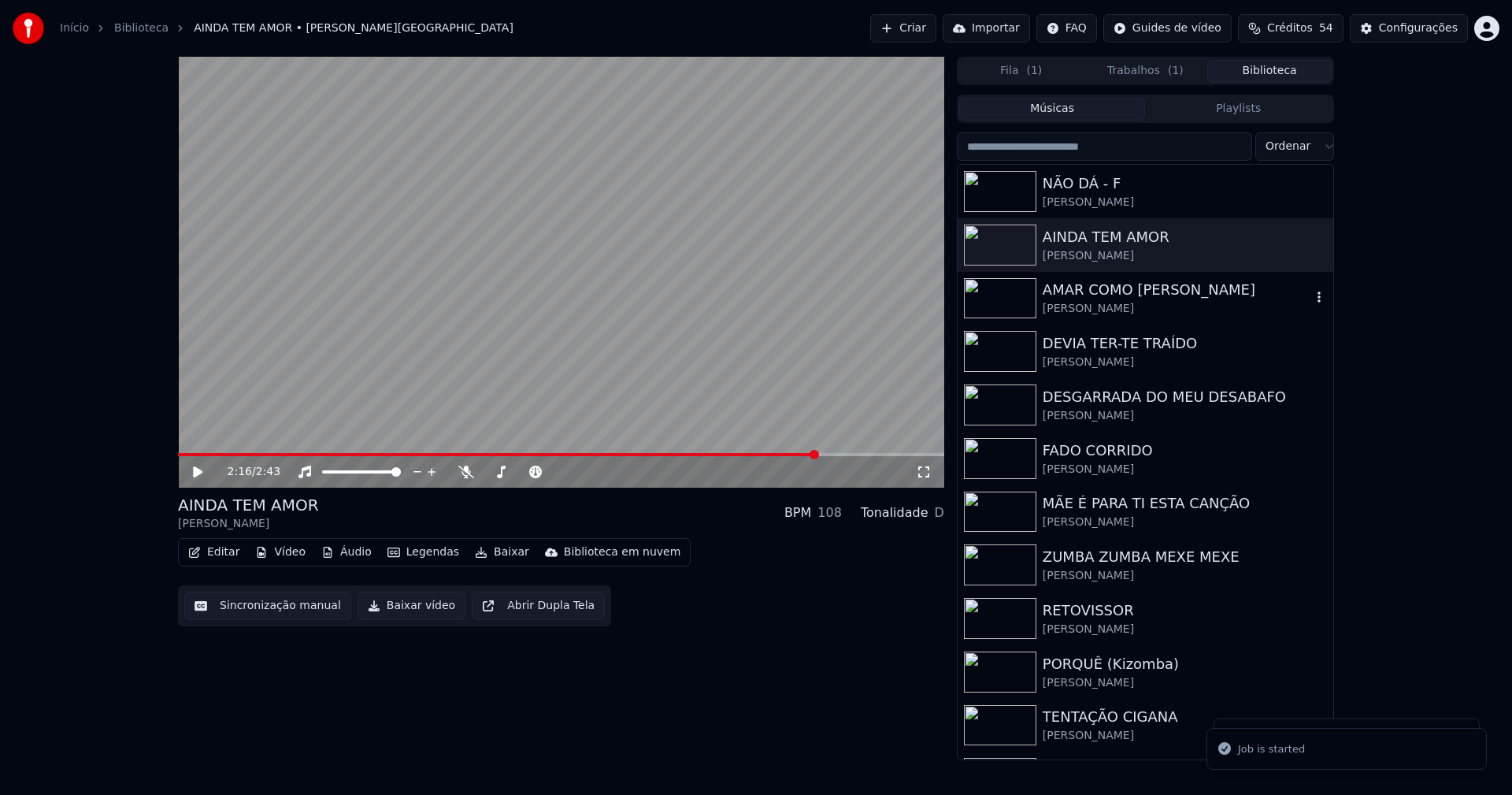
click at [1209, 293] on div "AMAR COMO [PERSON_NAME]" at bounding box center [1177, 289] width 269 height 22
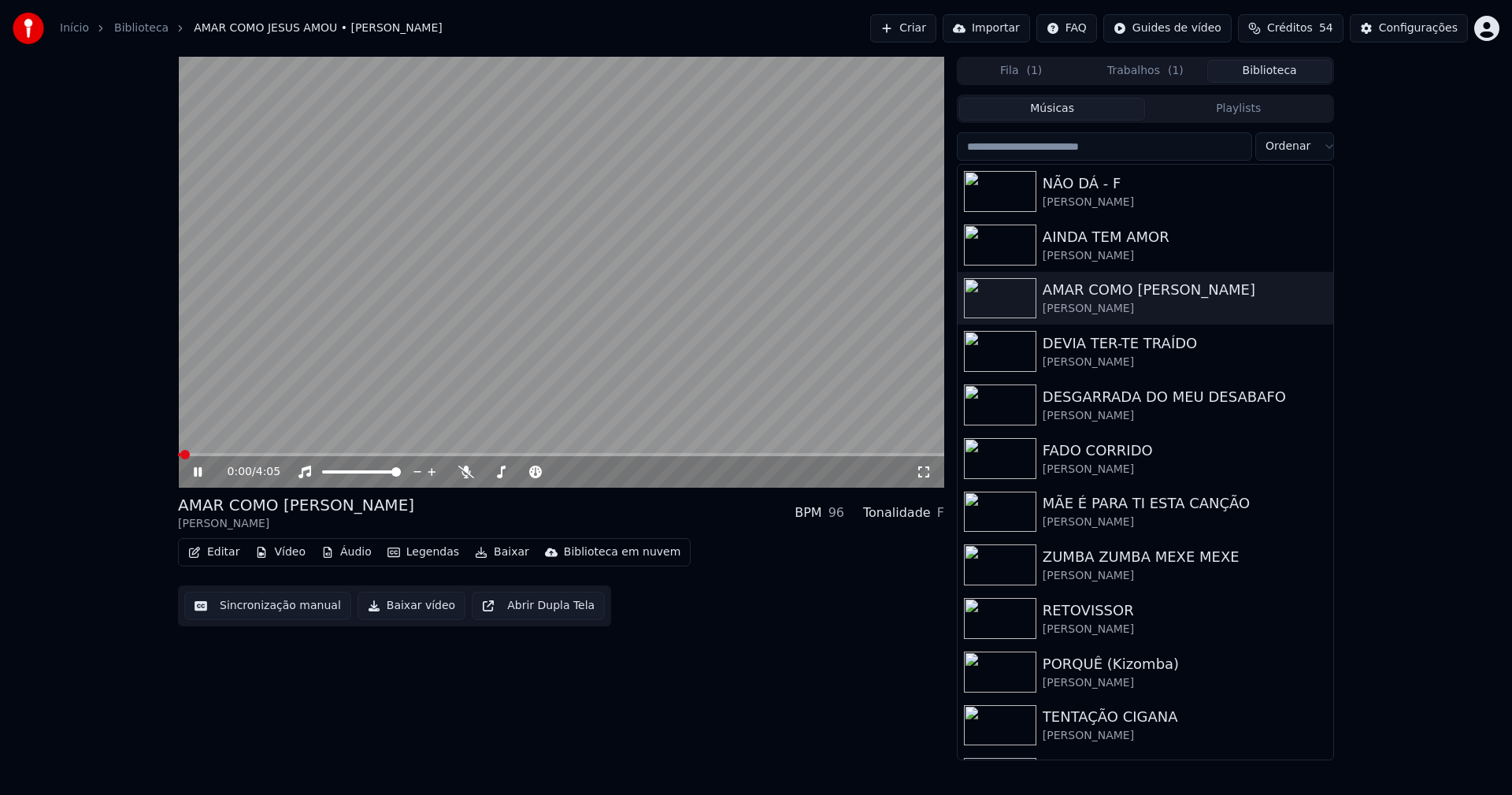
click at [201, 470] on icon at bounding box center [197, 471] width 8 height 9
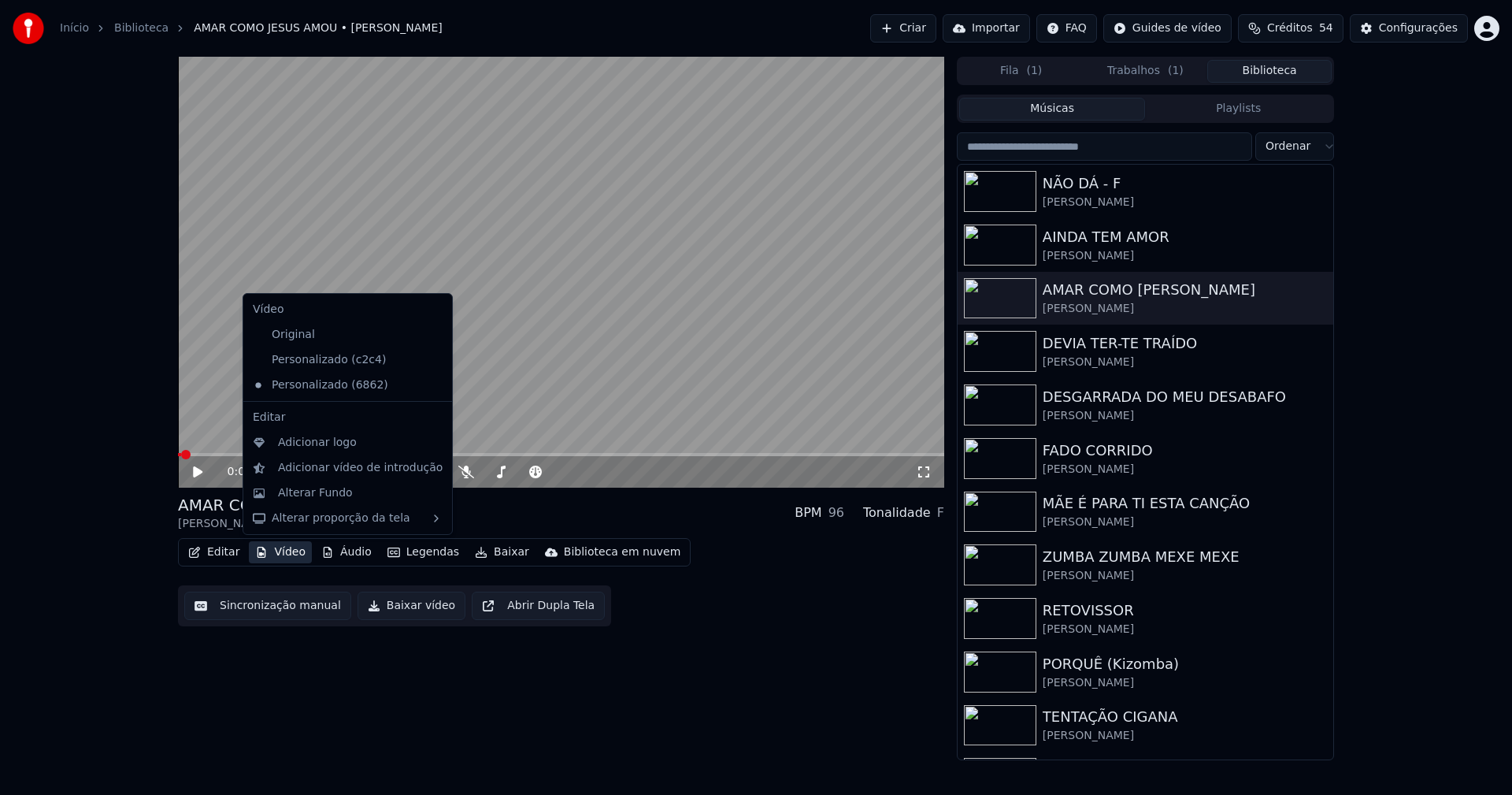
click at [287, 550] on button "Vídeo" at bounding box center [280, 552] width 63 height 22
click at [294, 445] on div "Adicionar logo" at bounding box center [316, 442] width 78 height 16
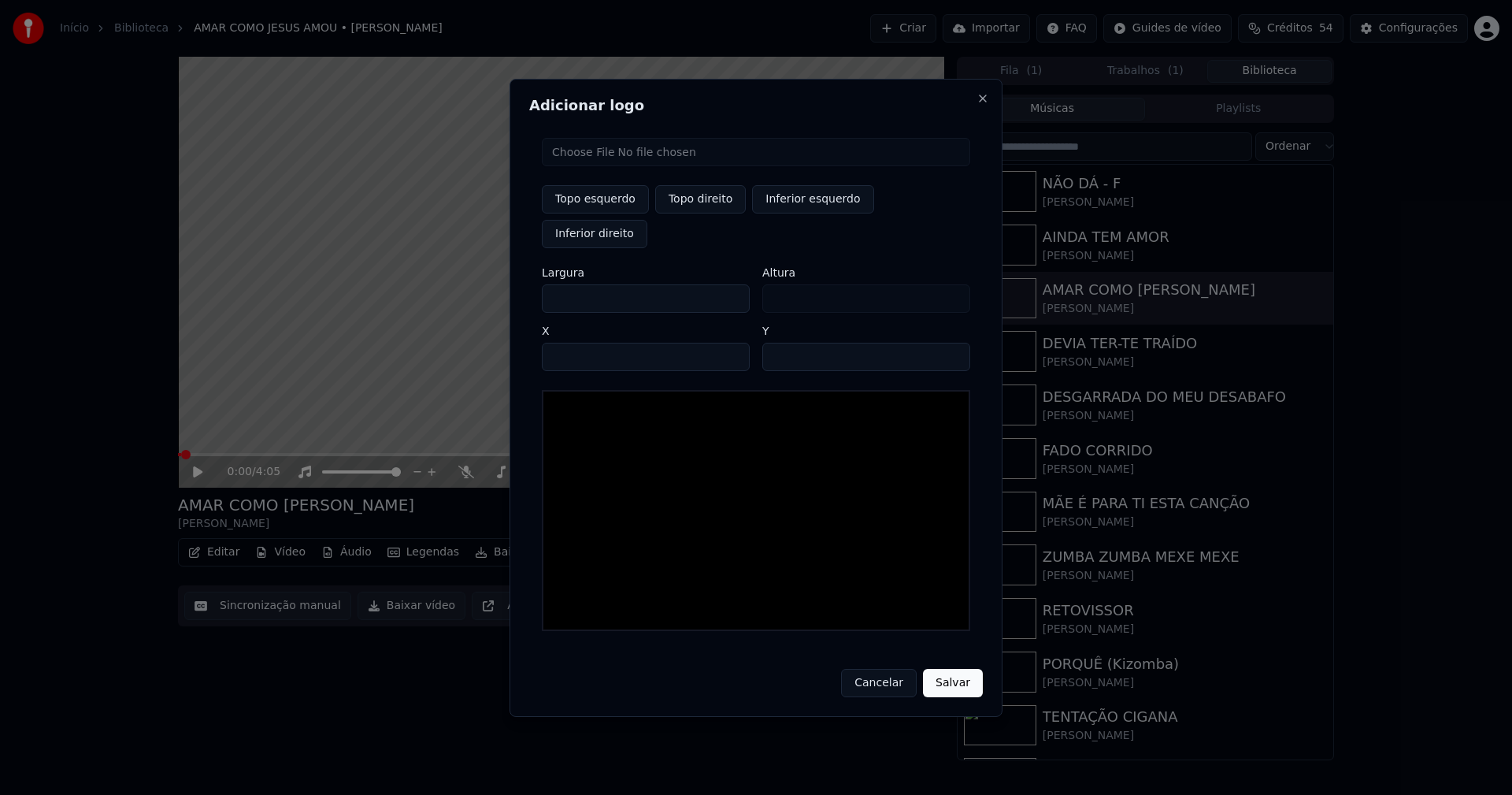
click at [601, 166] on input "file" at bounding box center [756, 152] width 428 height 28
type input "**********"
type input "***"
click at [706, 213] on button "Topo direito" at bounding box center [701, 199] width 91 height 28
type input "****"
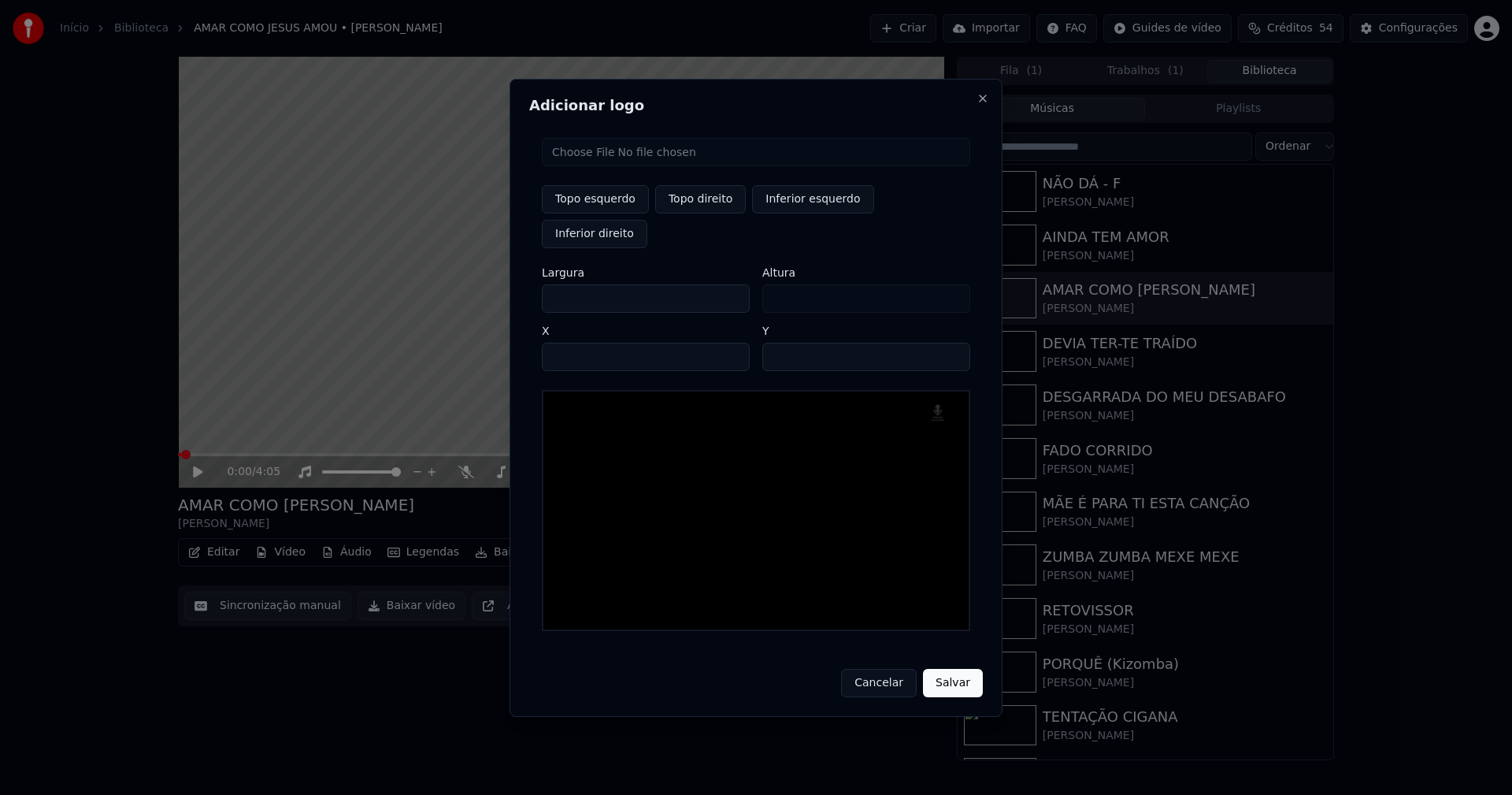
drag, startPoint x: 568, startPoint y: 281, endPoint x: 473, endPoint y: 289, distance: 95.3
click at [473, 289] on body "Início Biblioteca AMAR COMO JESUS AMOU • [PERSON_NAME] Importar FAQ Guides de v…" at bounding box center [756, 398] width 1512 height 795
type input "**"
type input "***"
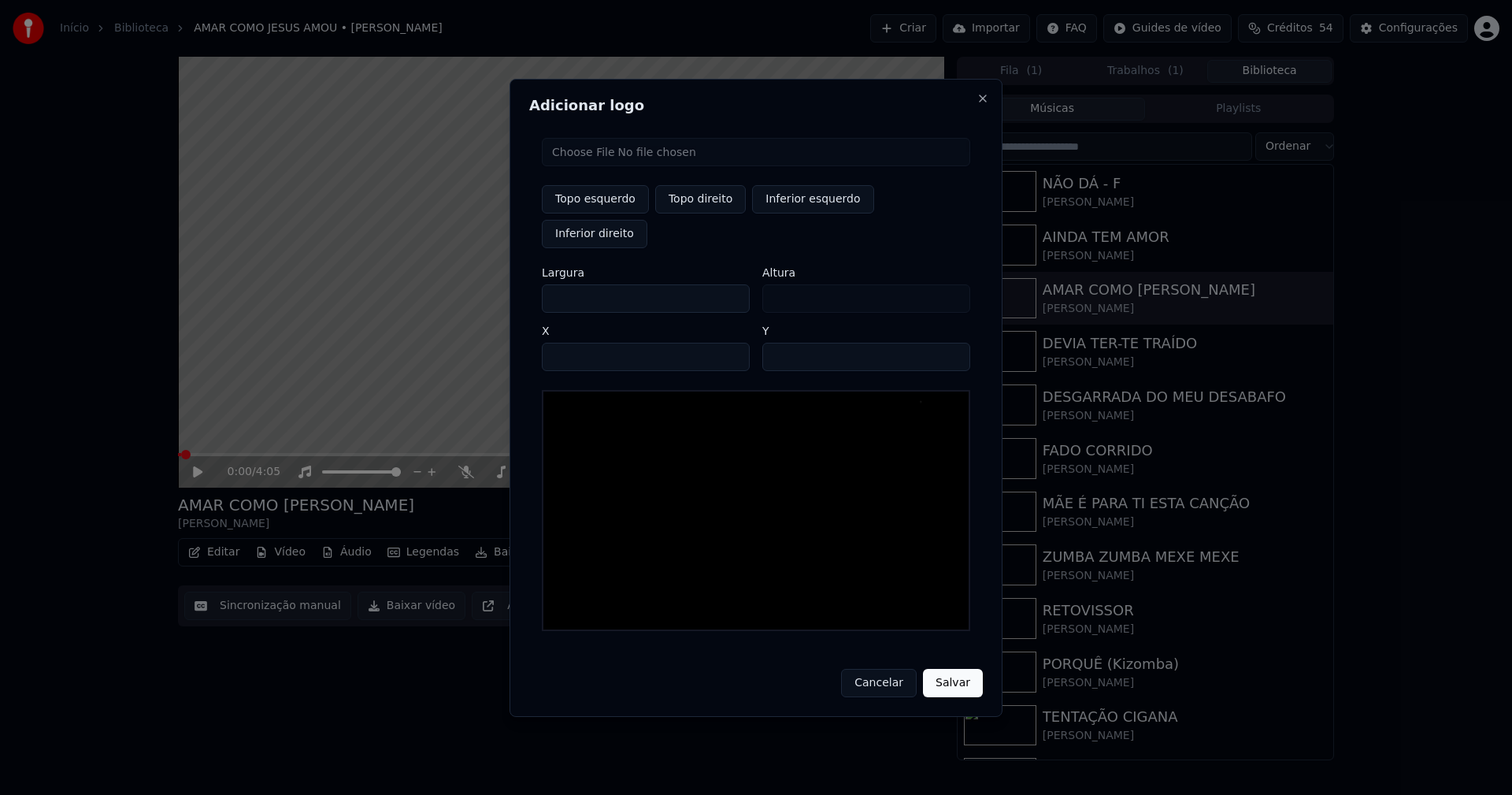
type input "***"
click at [575, 343] on input "****" at bounding box center [646, 357] width 208 height 28
type input "****"
click at [950, 343] on input "**" at bounding box center [867, 357] width 208 height 28
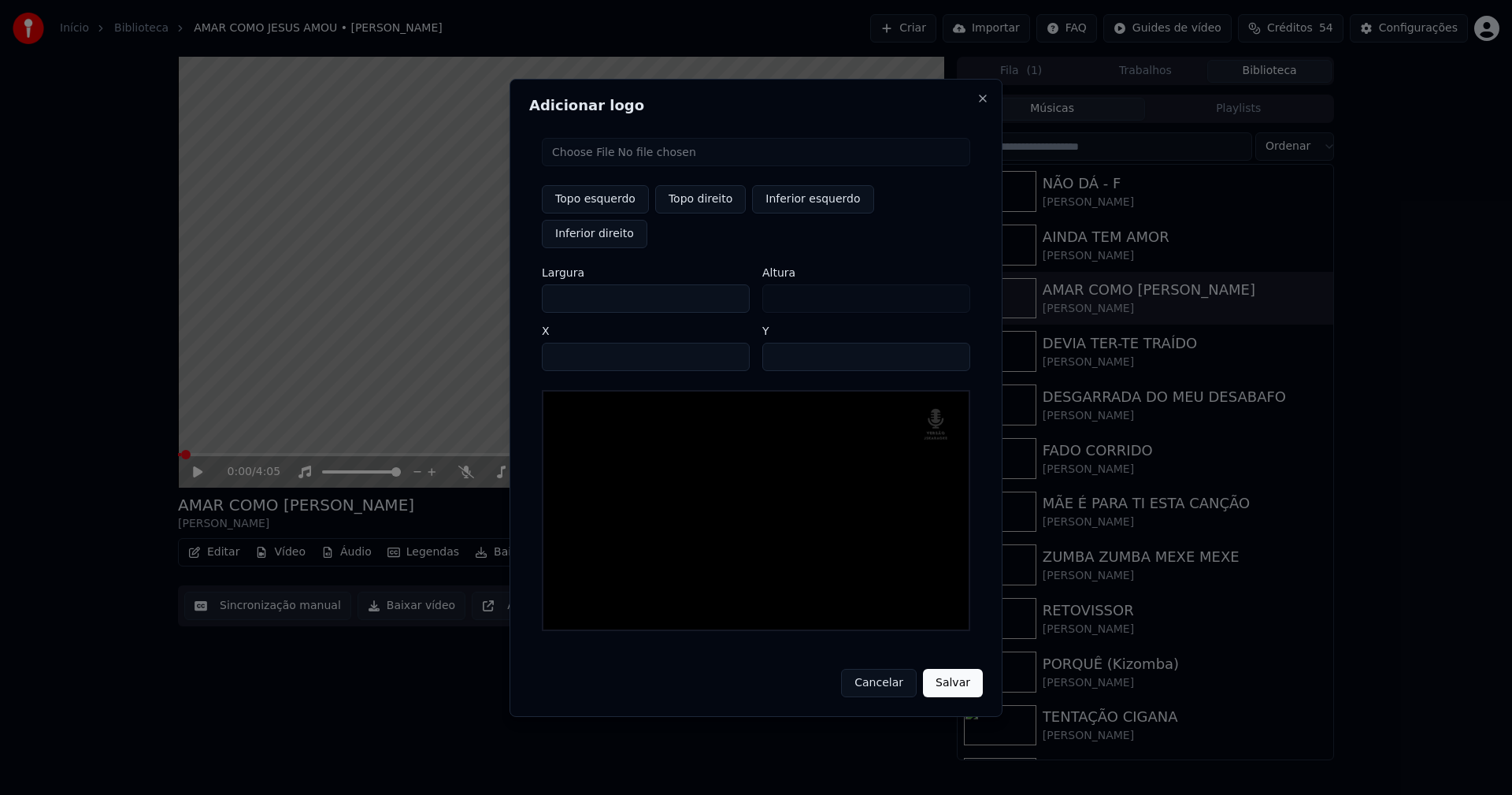
click at [950, 343] on input "**" at bounding box center [867, 357] width 208 height 28
type input "**"
click at [950, 343] on input "**" at bounding box center [867, 357] width 208 height 28
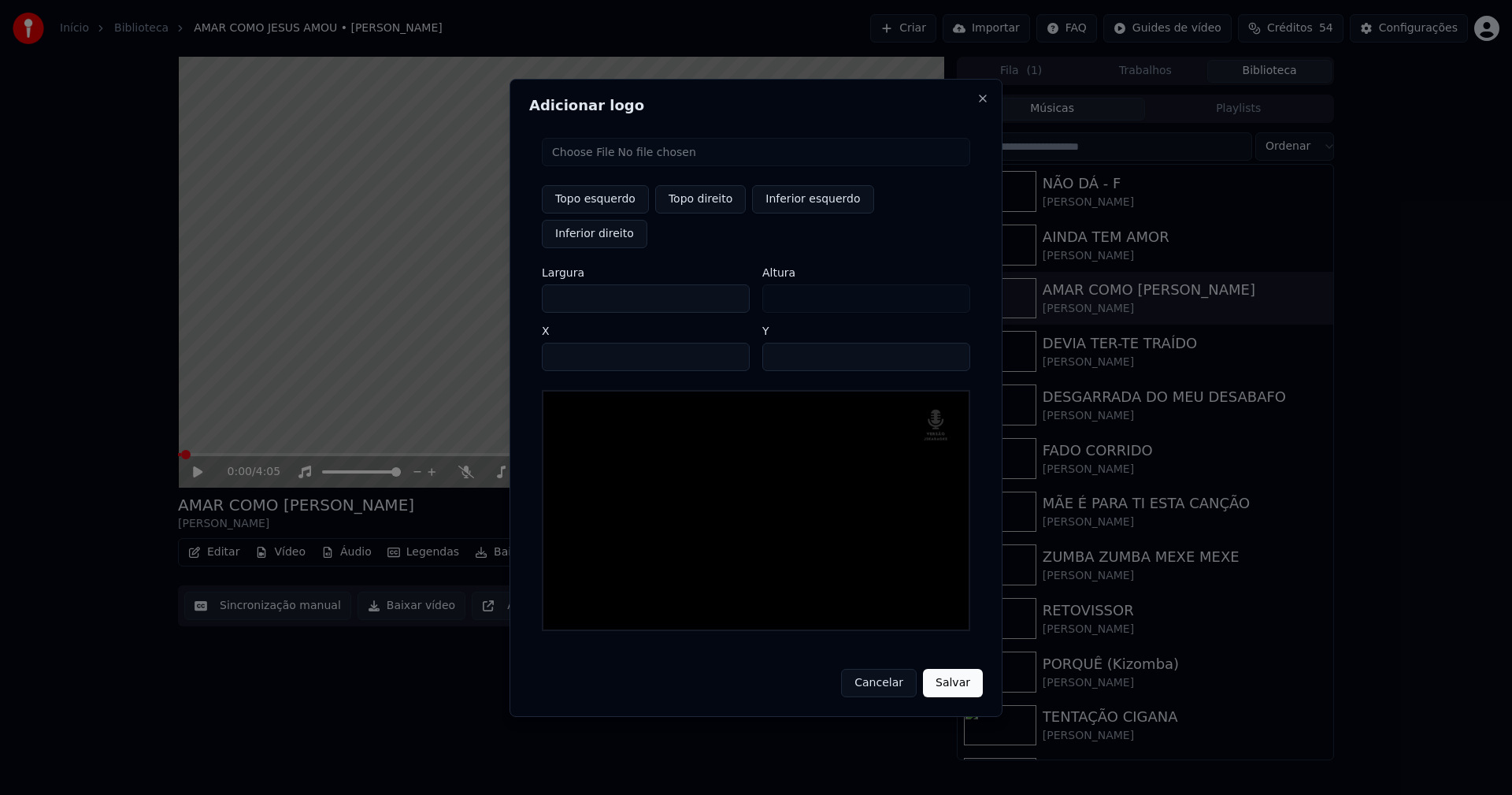
click at [953, 669] on button "Salvar" at bounding box center [953, 683] width 59 height 28
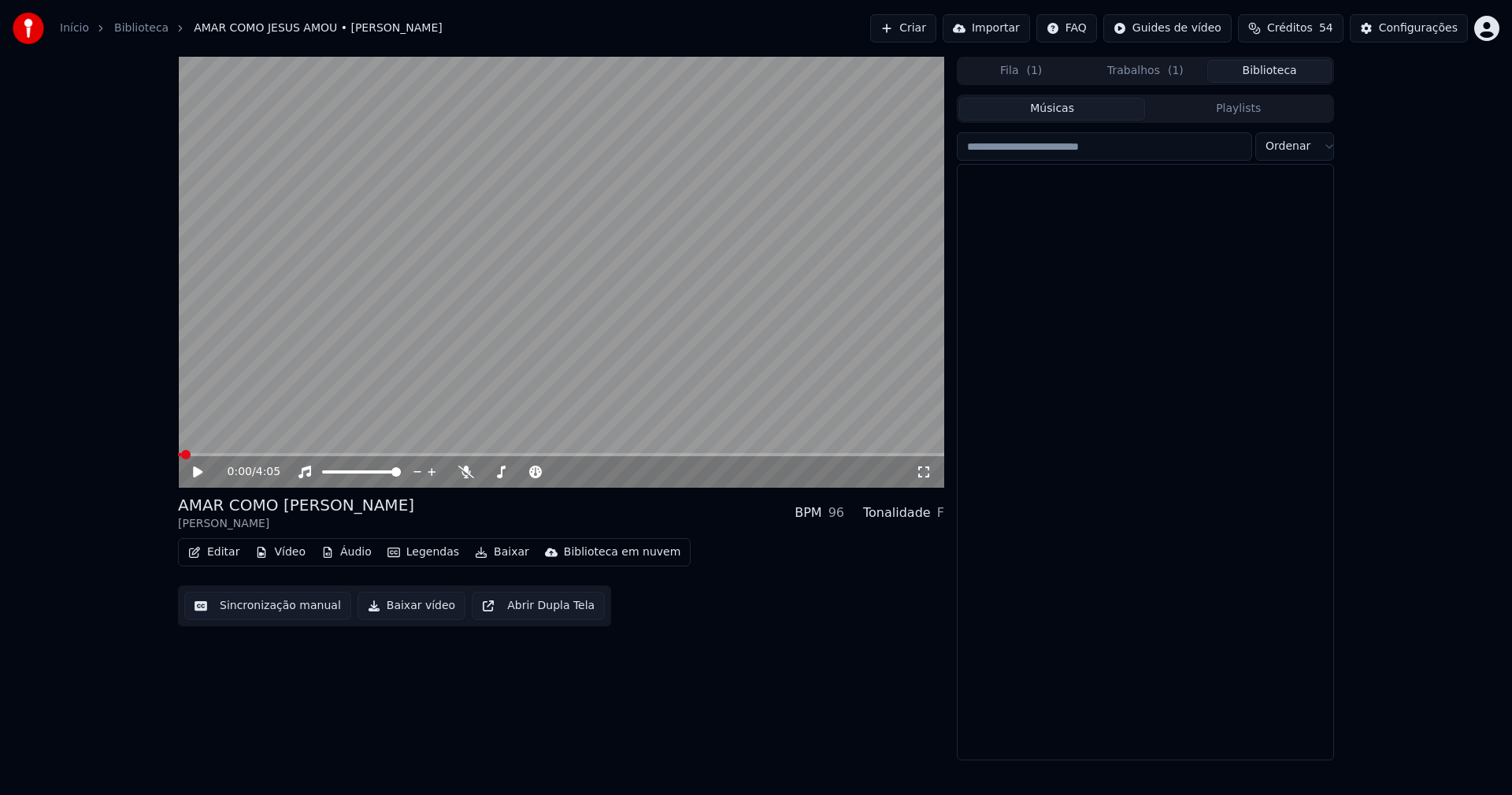
click at [1283, 72] on button "Biblioteca" at bounding box center [1269, 71] width 125 height 23
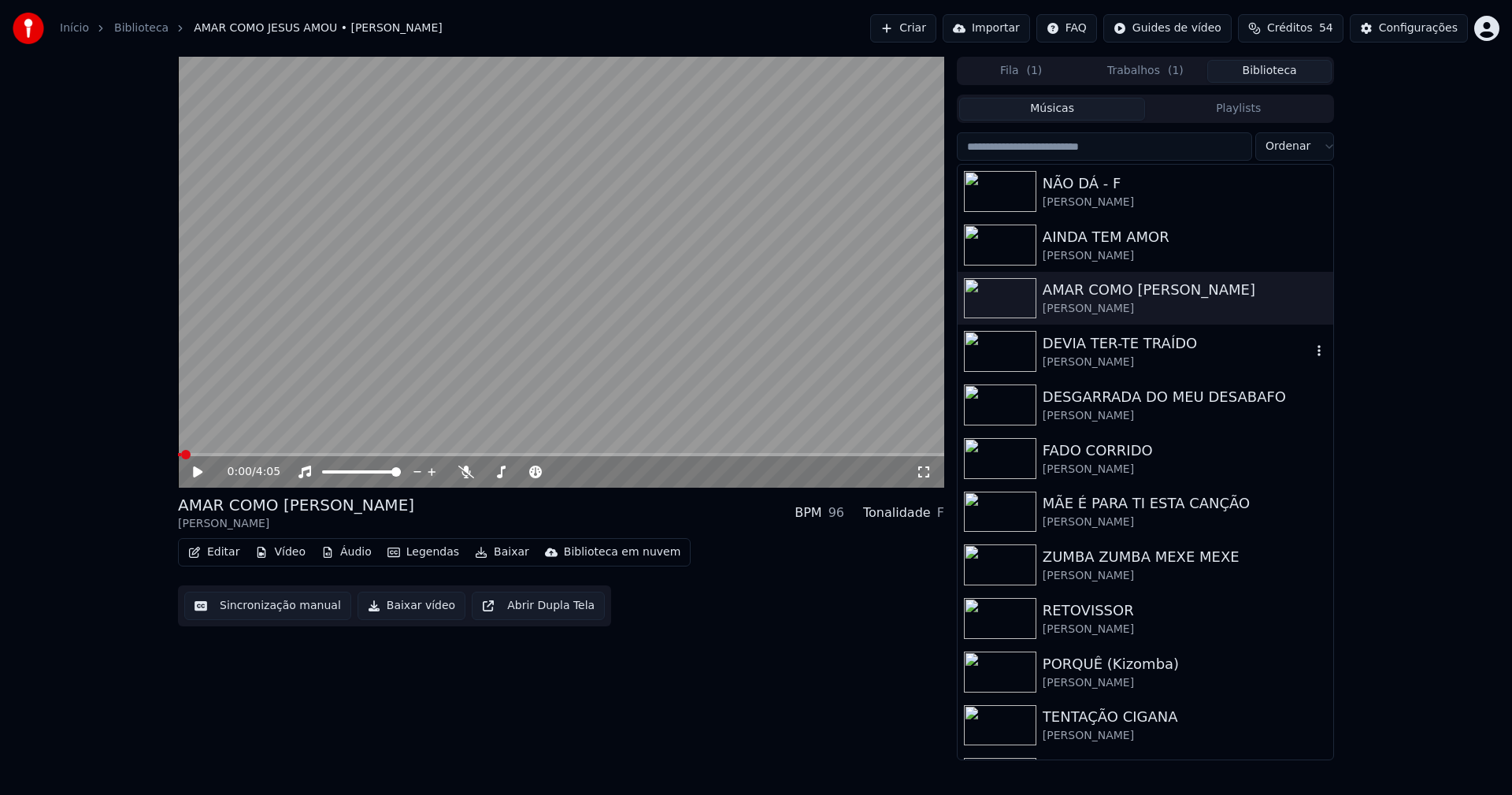
click at [1158, 347] on div "DEVIA TER-TE TRAÍDO" at bounding box center [1177, 343] width 269 height 22
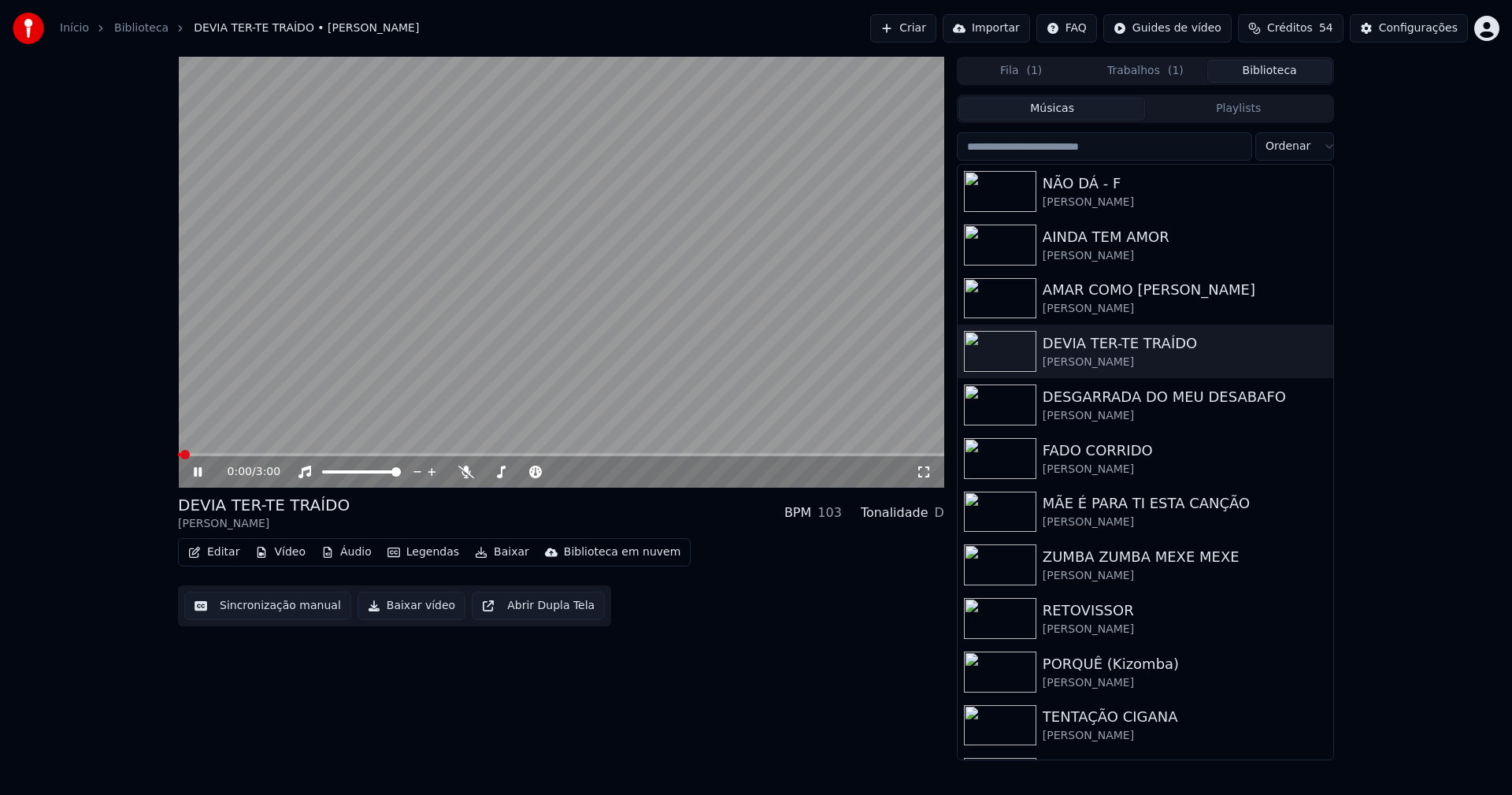
click at [199, 473] on icon at bounding box center [197, 471] width 8 height 9
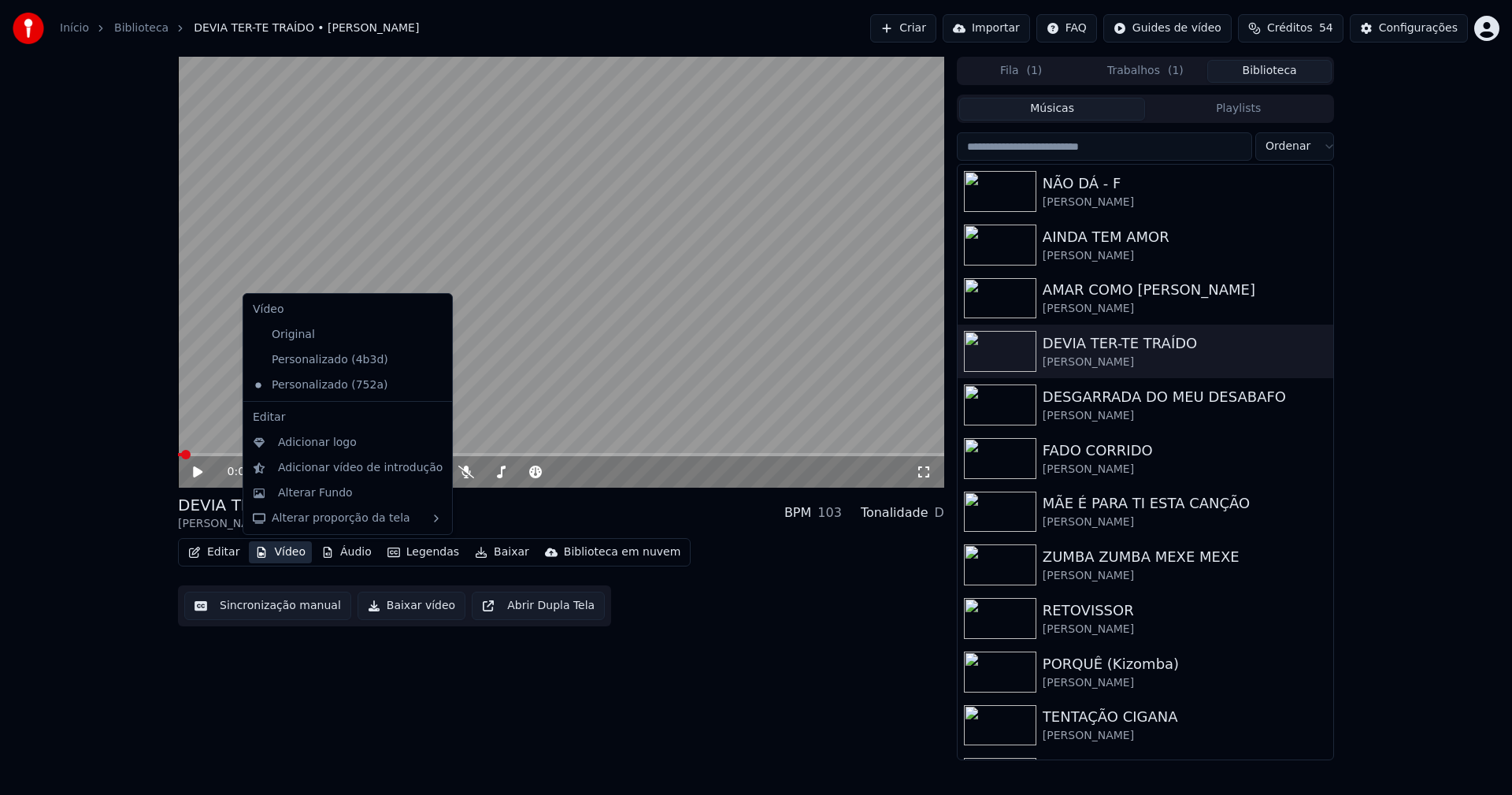
click at [294, 555] on button "Vídeo" at bounding box center [280, 552] width 63 height 22
click at [316, 439] on div "Adicionar logo" at bounding box center [316, 442] width 78 height 16
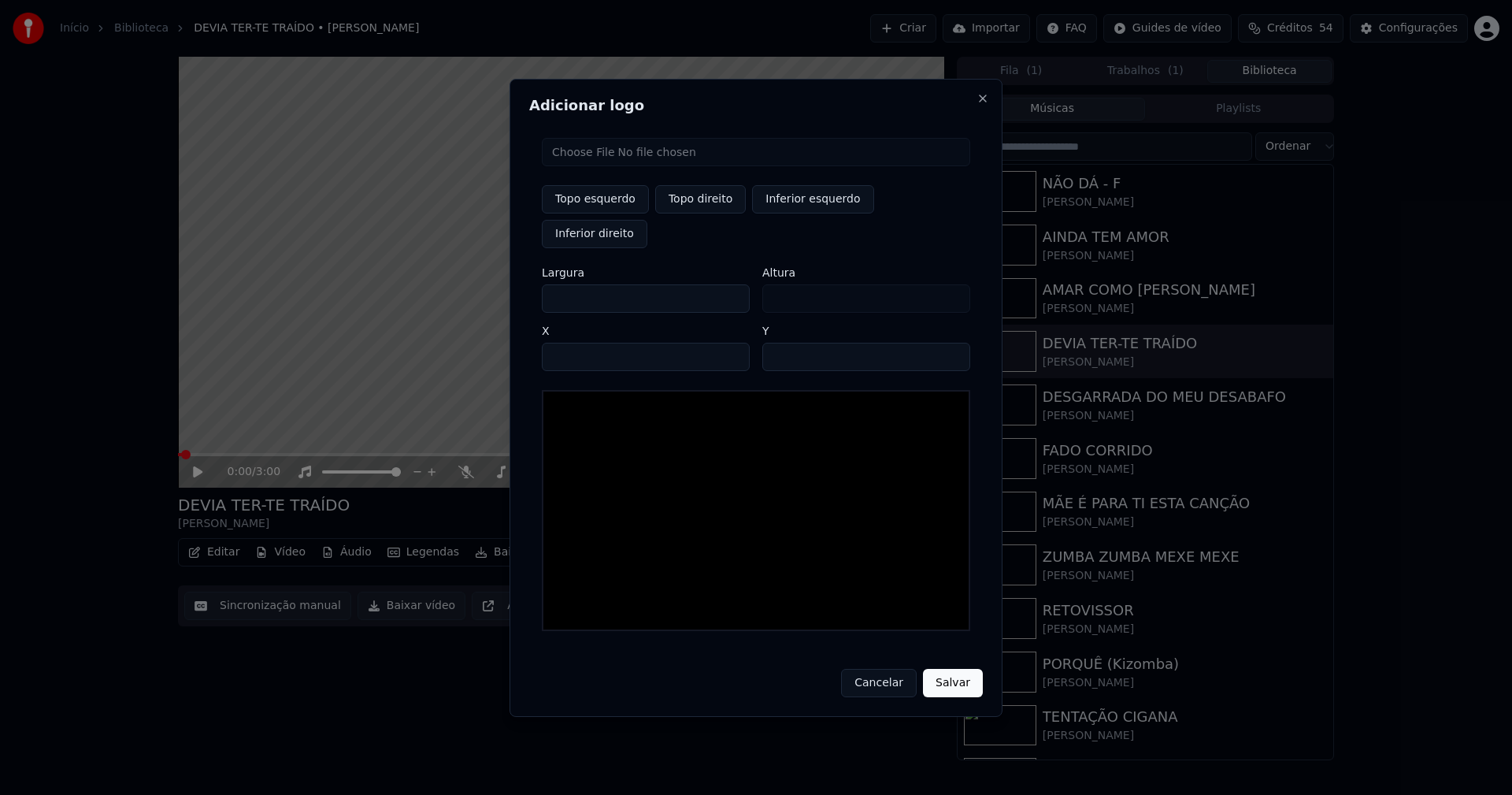
click at [596, 166] on input "file" at bounding box center [756, 152] width 428 height 28
type input "**********"
type input "***"
click at [700, 213] on button "Topo direito" at bounding box center [701, 199] width 91 height 28
type input "****"
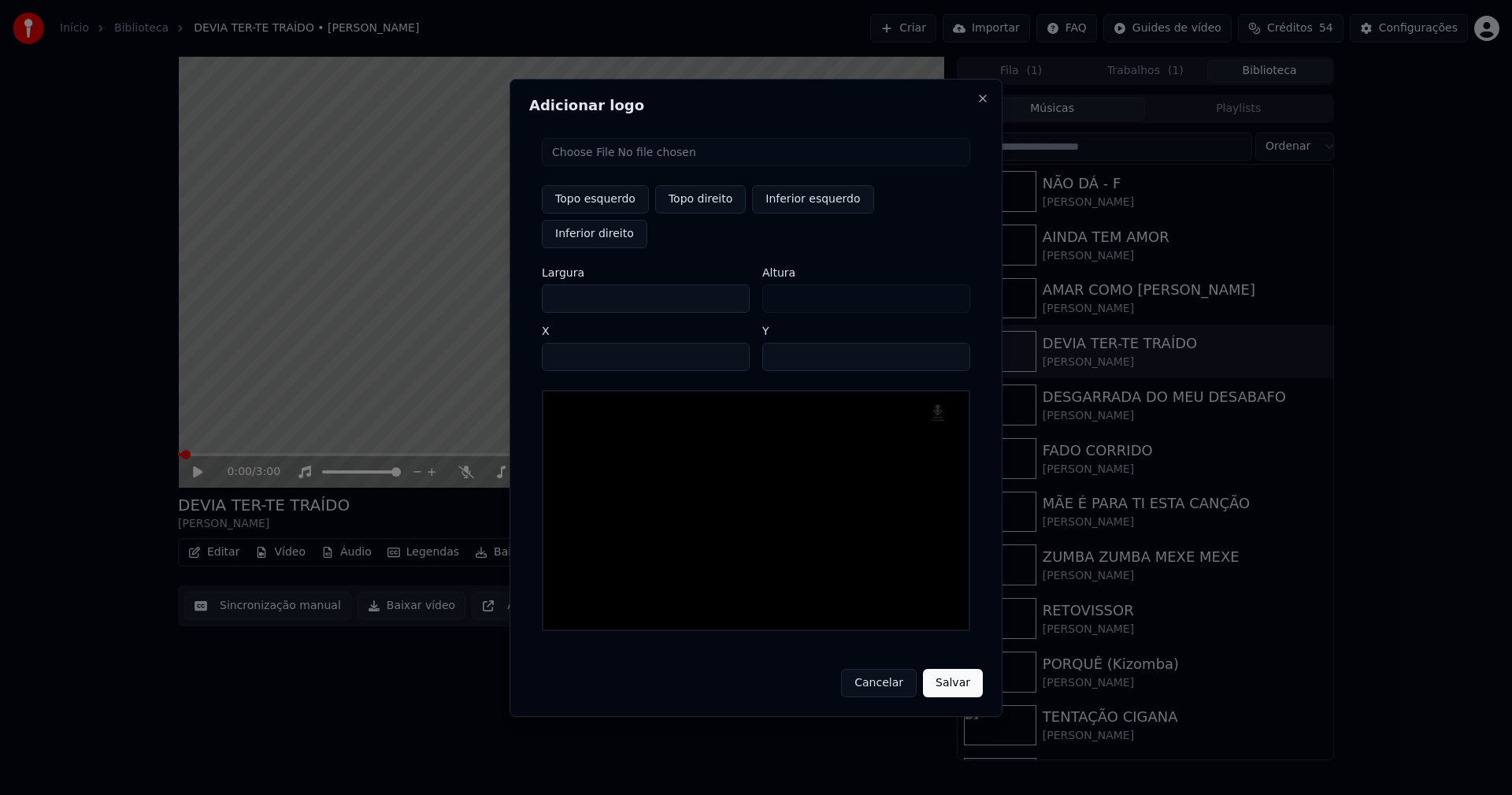
drag, startPoint x: 568, startPoint y: 280, endPoint x: 544, endPoint y: 284, distance: 24.3
click at [544, 284] on div "Topo esquerdo Topo direito Inferior esquerdo Inferior direito Largura *** Altur…" at bounding box center [755, 384] width 454 height 518
type input "**"
type input "***"
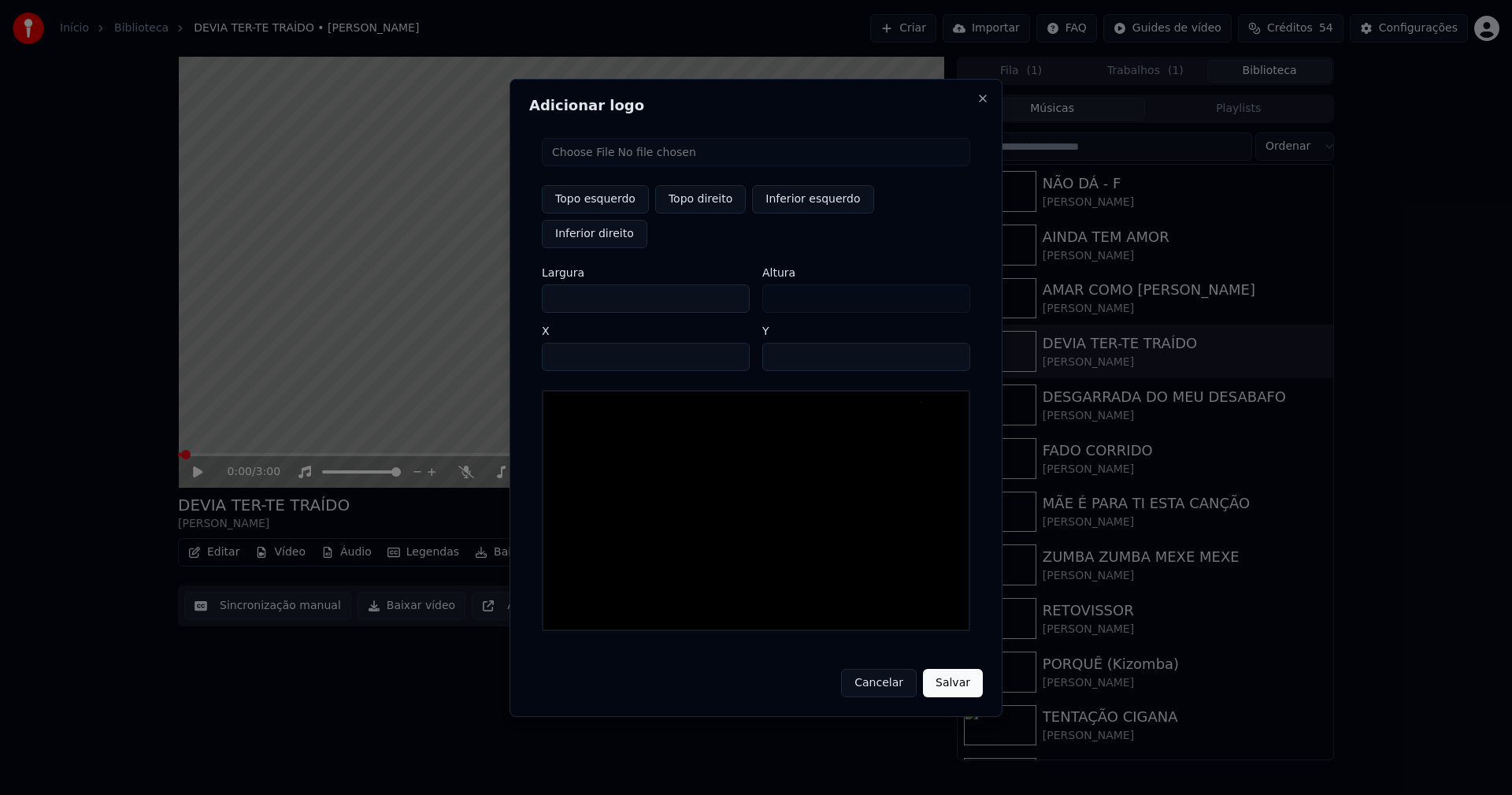
type input "***"
click at [573, 343] on input "****" at bounding box center [646, 357] width 208 height 28
type input "****"
click at [951, 343] on input "**" at bounding box center [867, 357] width 208 height 28
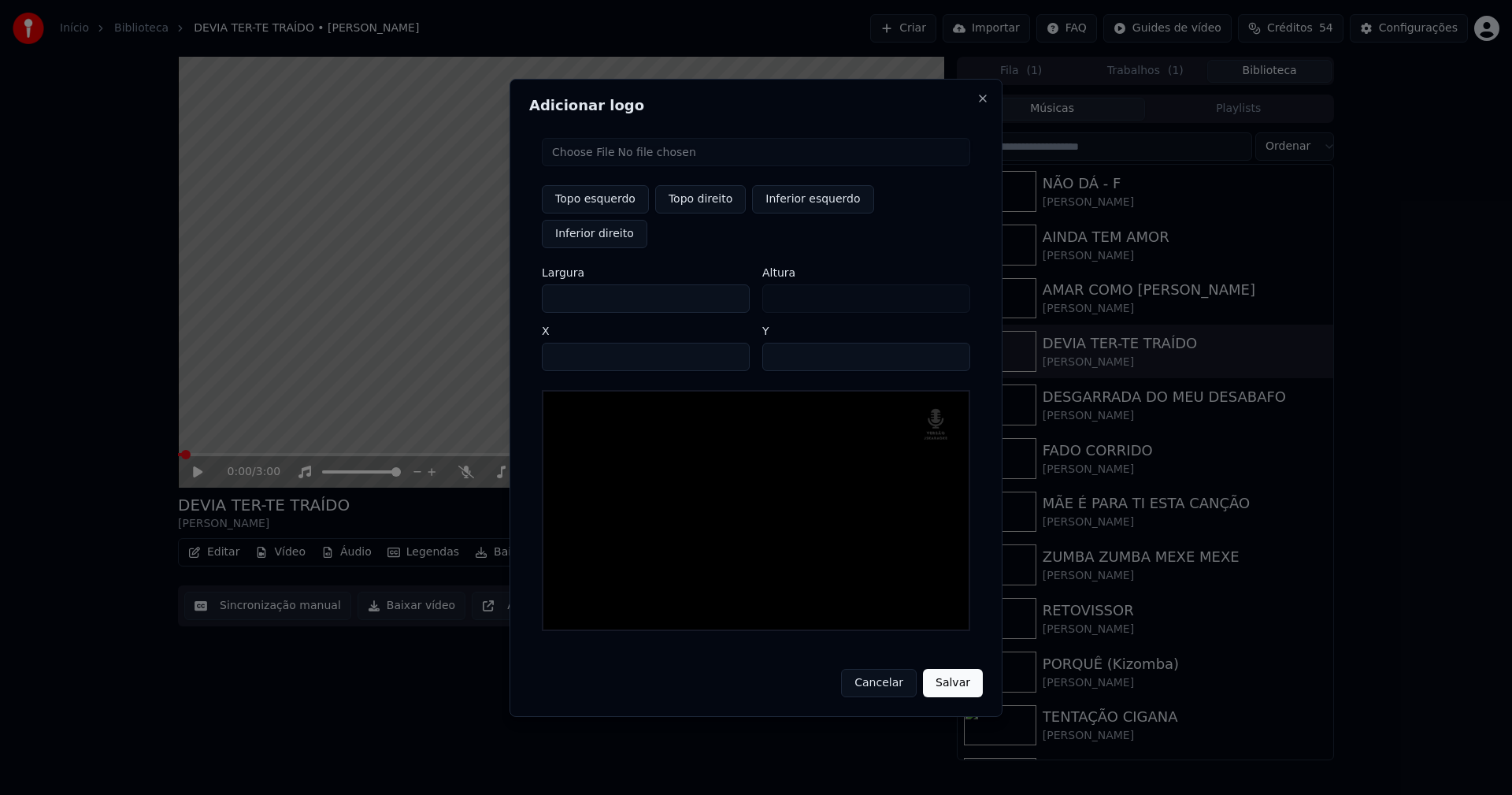
click at [951, 343] on input "**" at bounding box center [867, 357] width 208 height 28
click at [950, 343] on input "**" at bounding box center [867, 357] width 208 height 28
type input "**"
click at [950, 343] on input "**" at bounding box center [867, 357] width 208 height 28
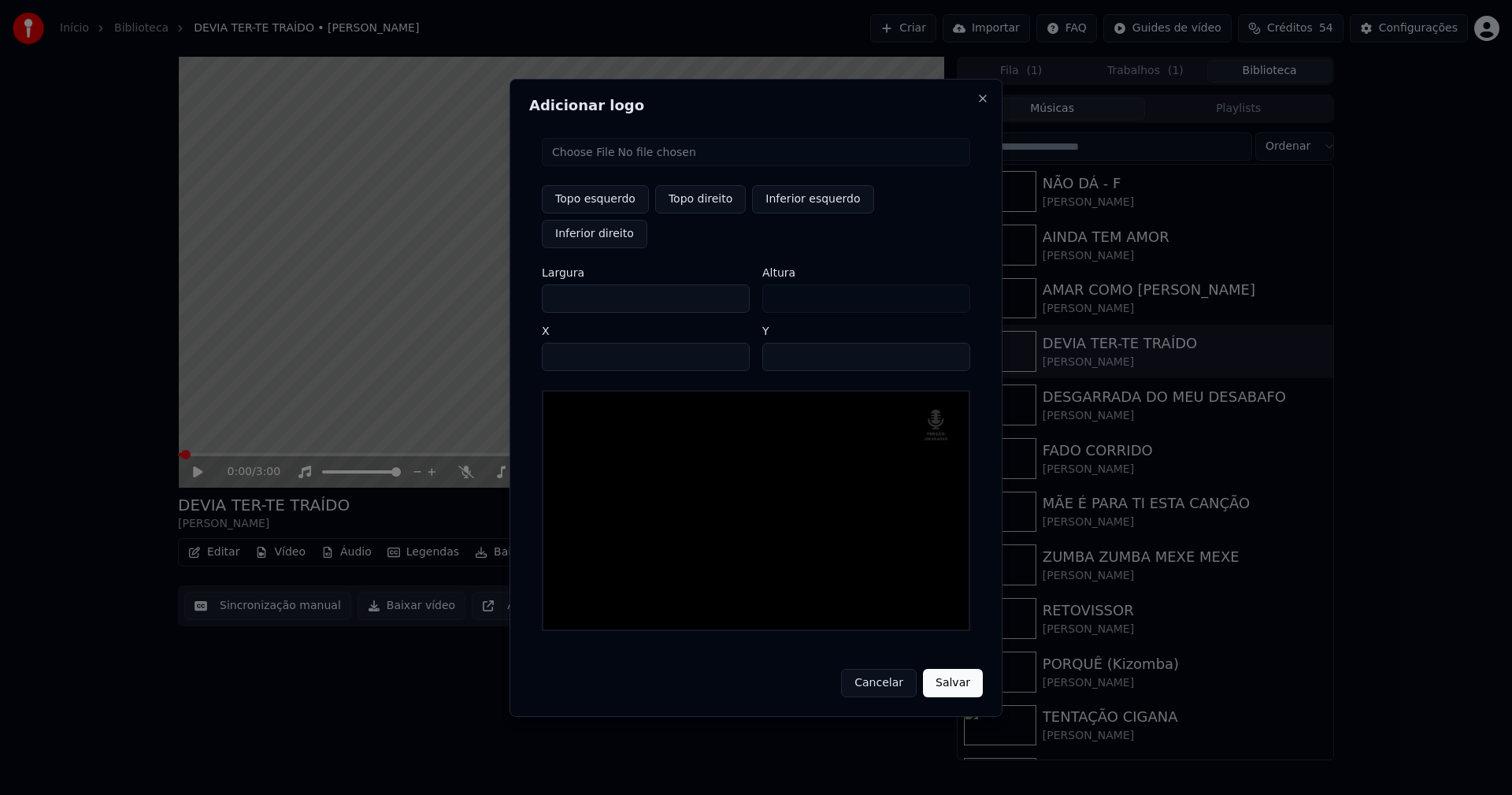
click at [953, 669] on button "Salvar" at bounding box center [953, 683] width 59 height 28
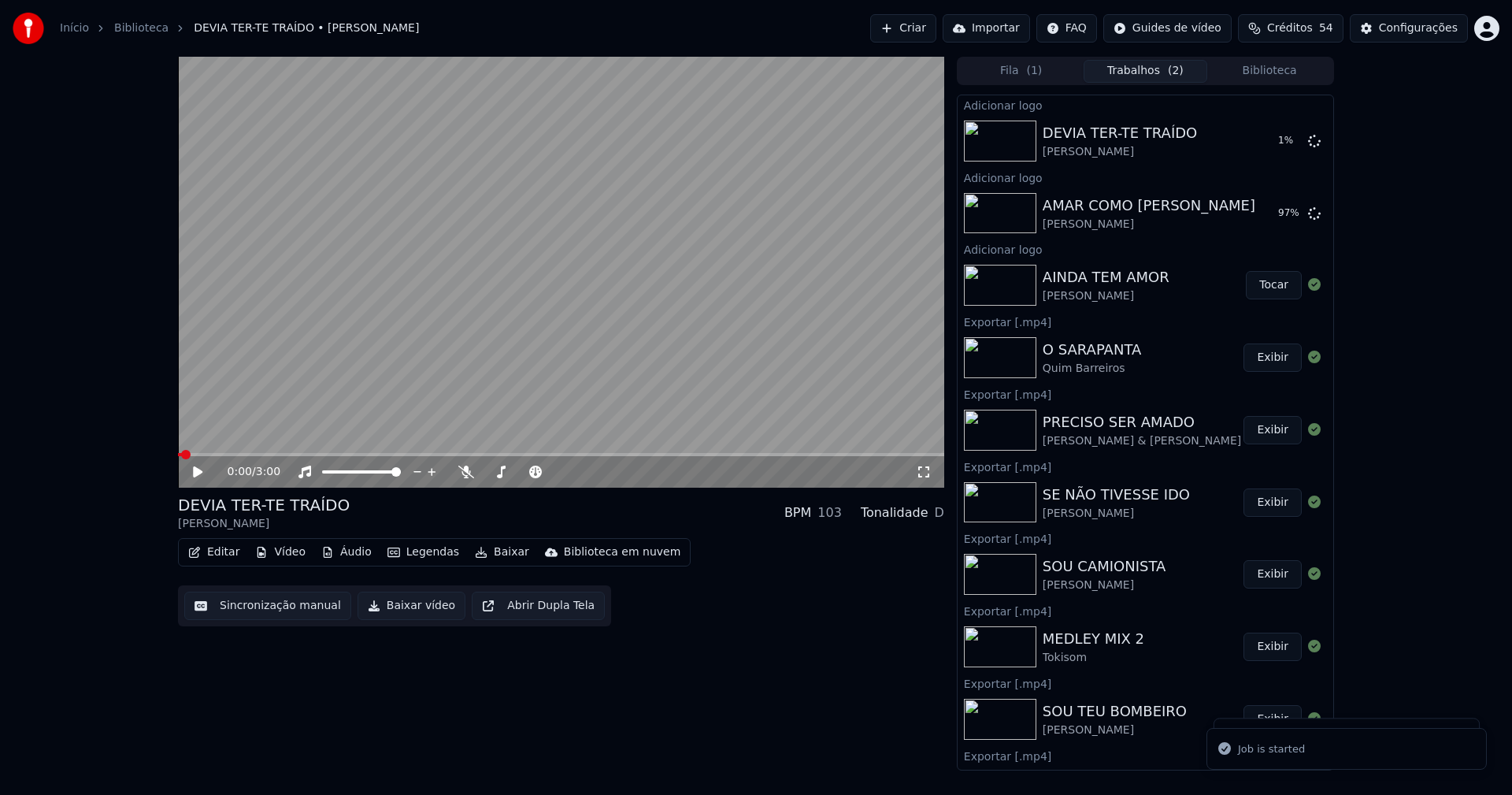
click at [1285, 58] on div "Fila ( 1 ) Trabalhos ( 2 ) Biblioteca" at bounding box center [1145, 71] width 377 height 28
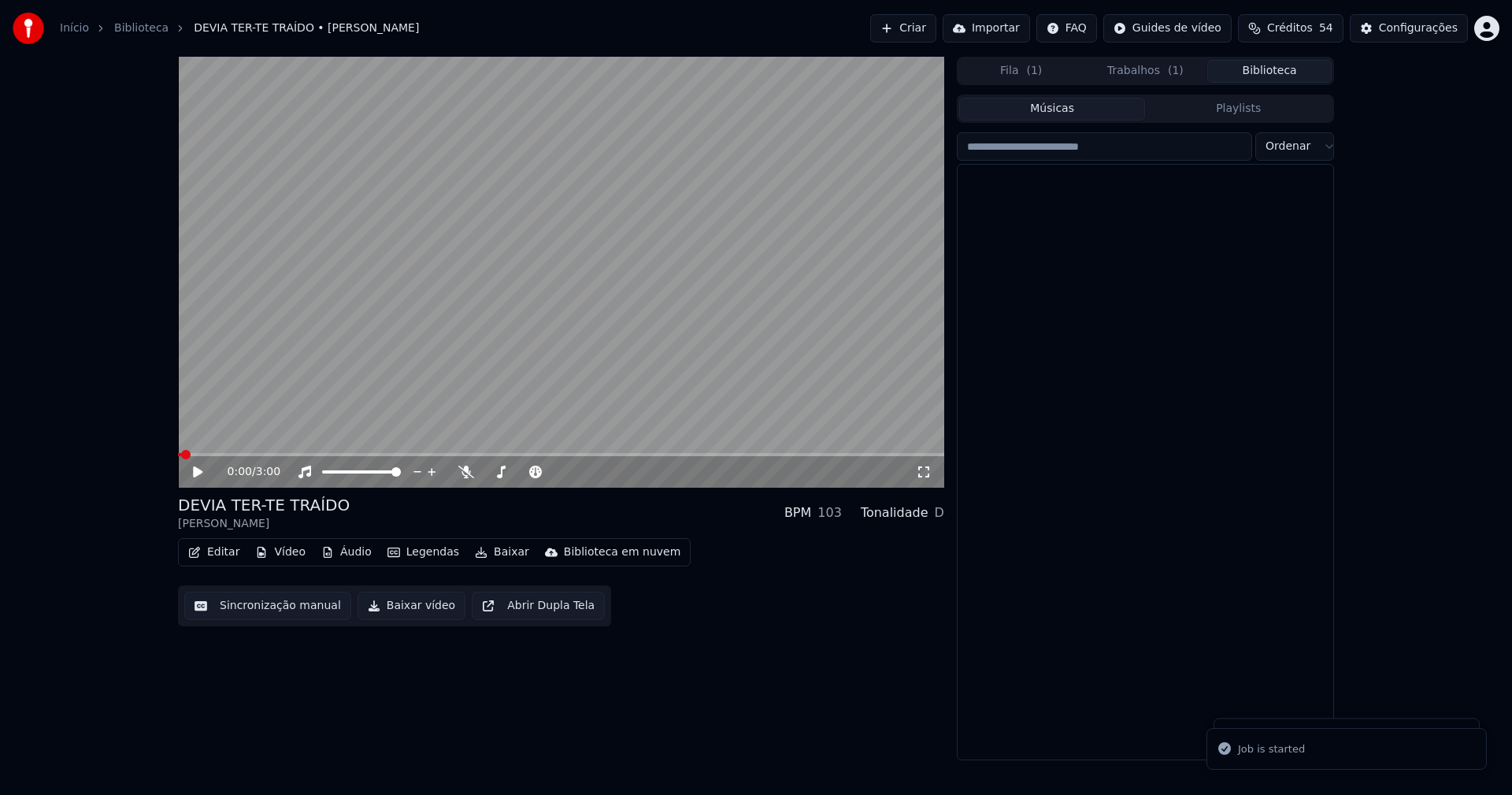
click at [1272, 69] on button "Biblioteca" at bounding box center [1269, 71] width 125 height 23
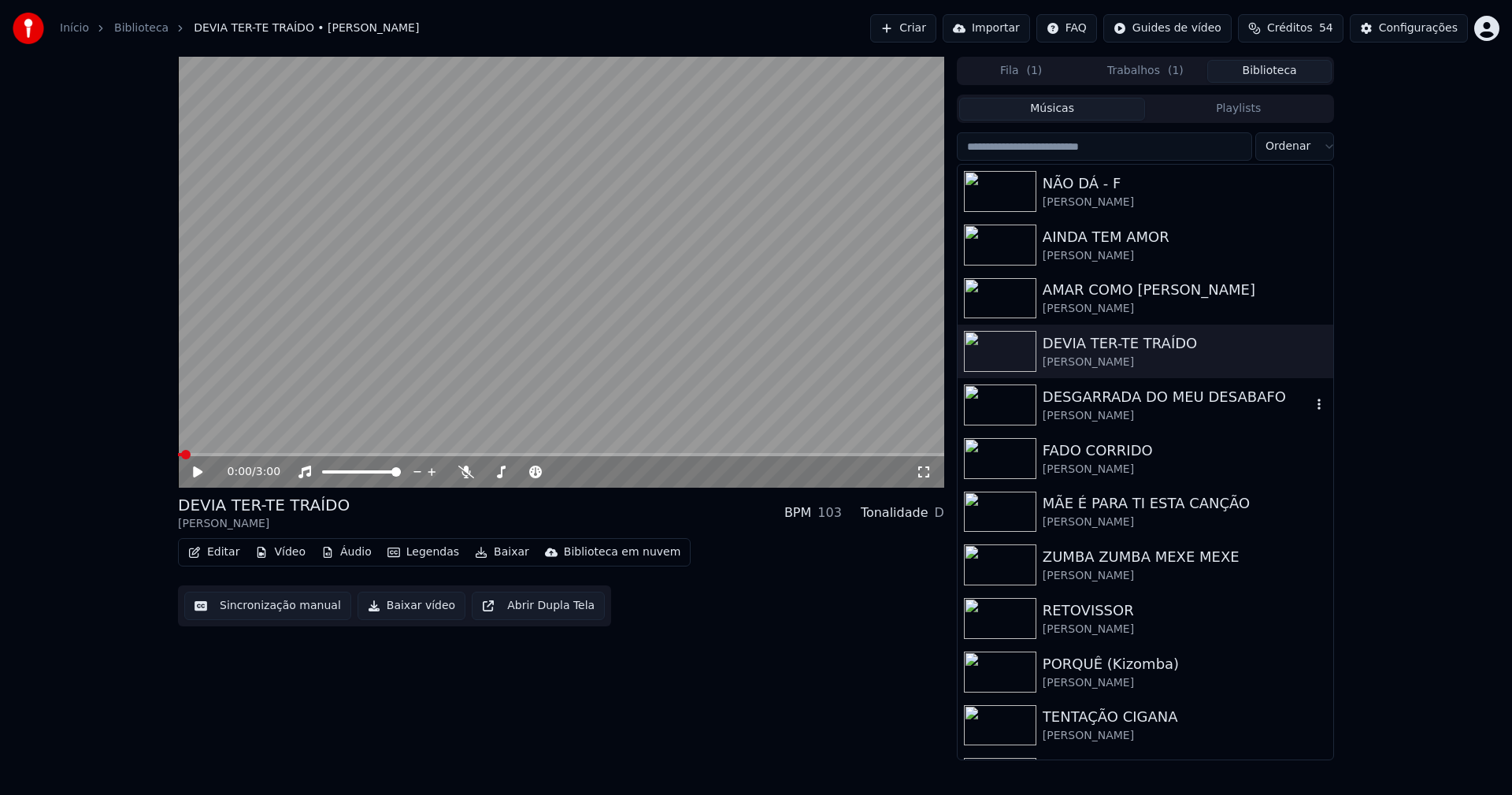
click at [1144, 412] on div "[PERSON_NAME]" at bounding box center [1177, 416] width 269 height 16
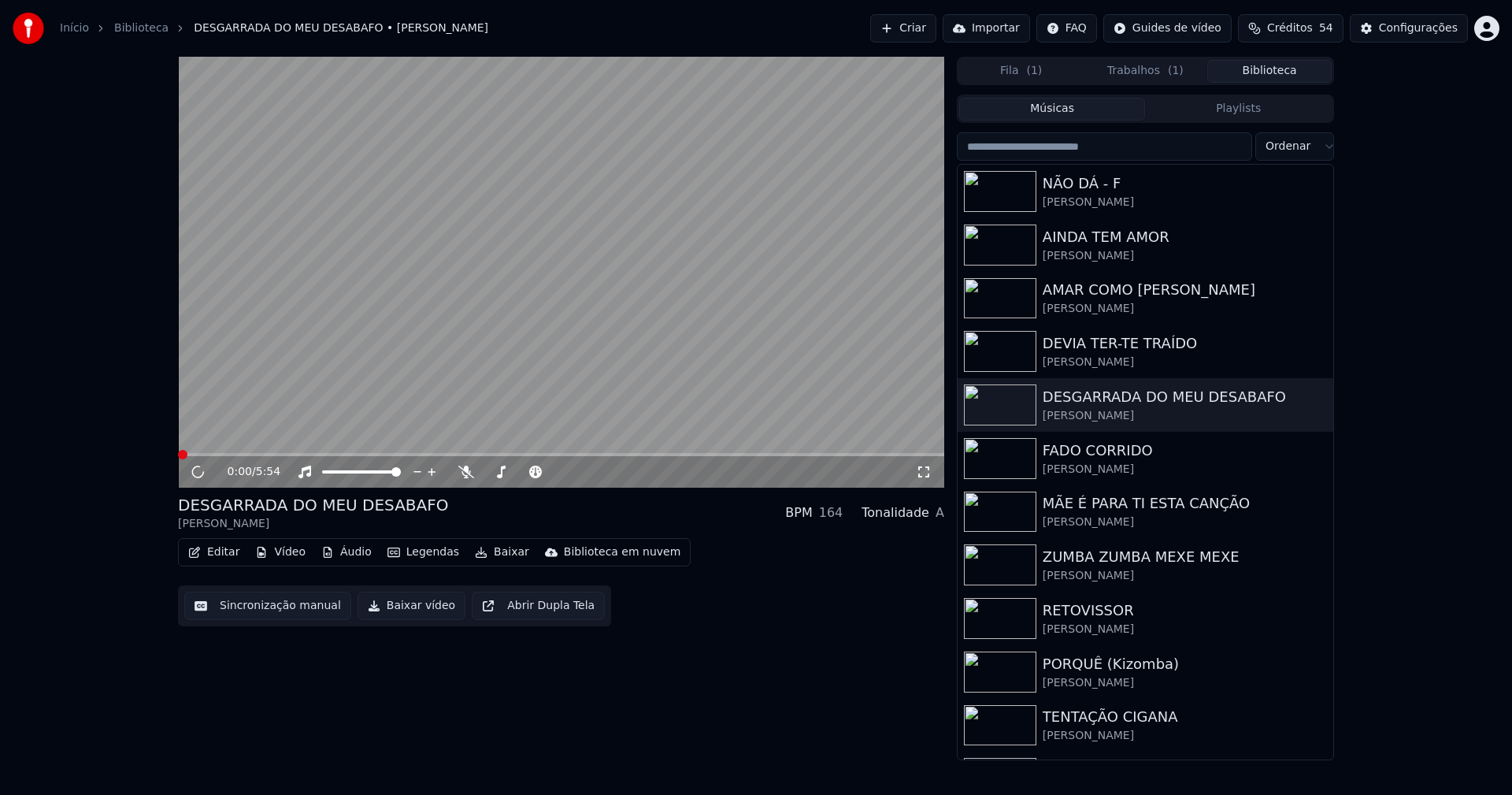
click at [292, 556] on button "Vídeo" at bounding box center [280, 552] width 63 height 22
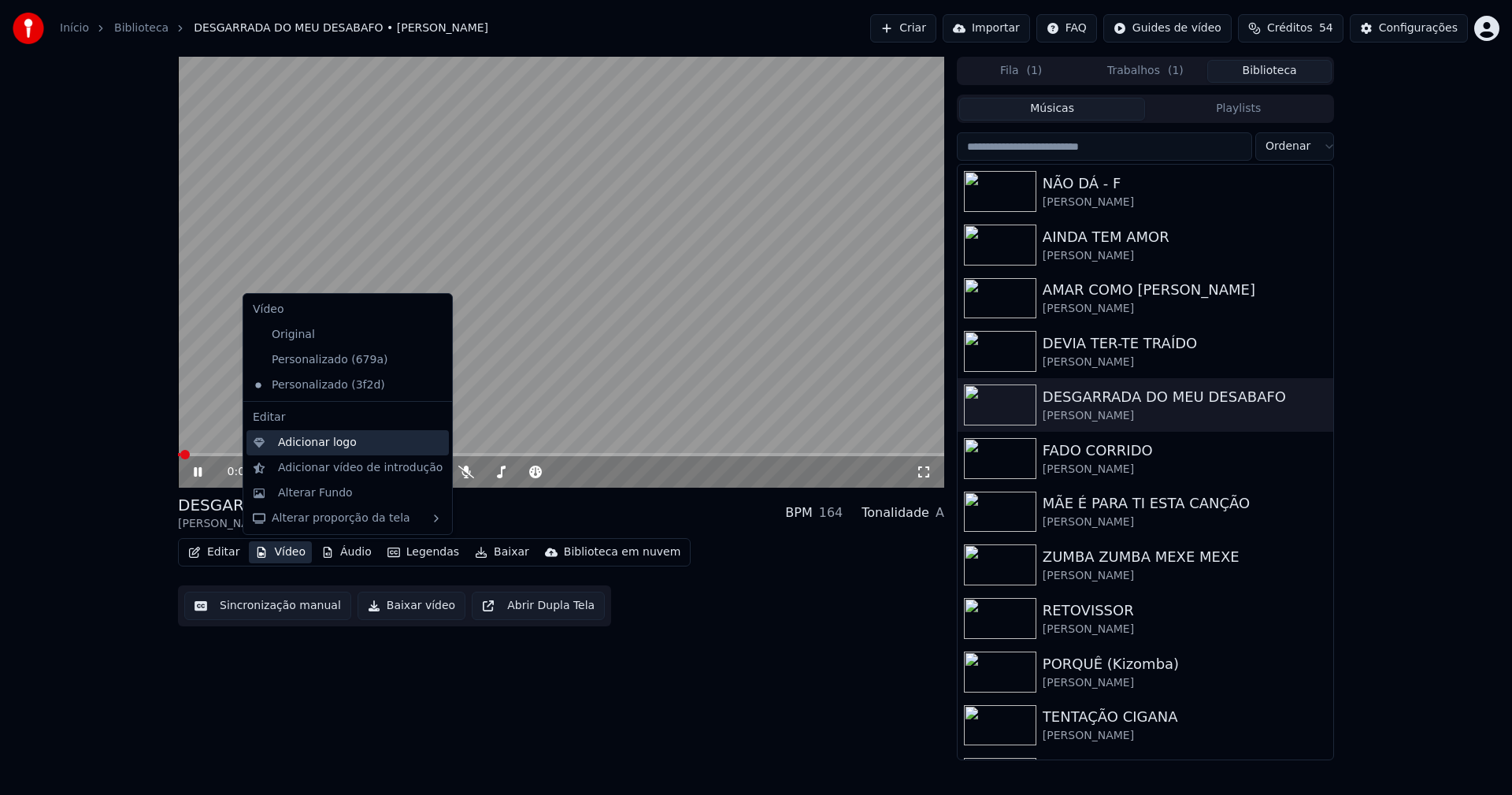
click at [310, 450] on div "Adicionar logo" at bounding box center [347, 442] width 202 height 25
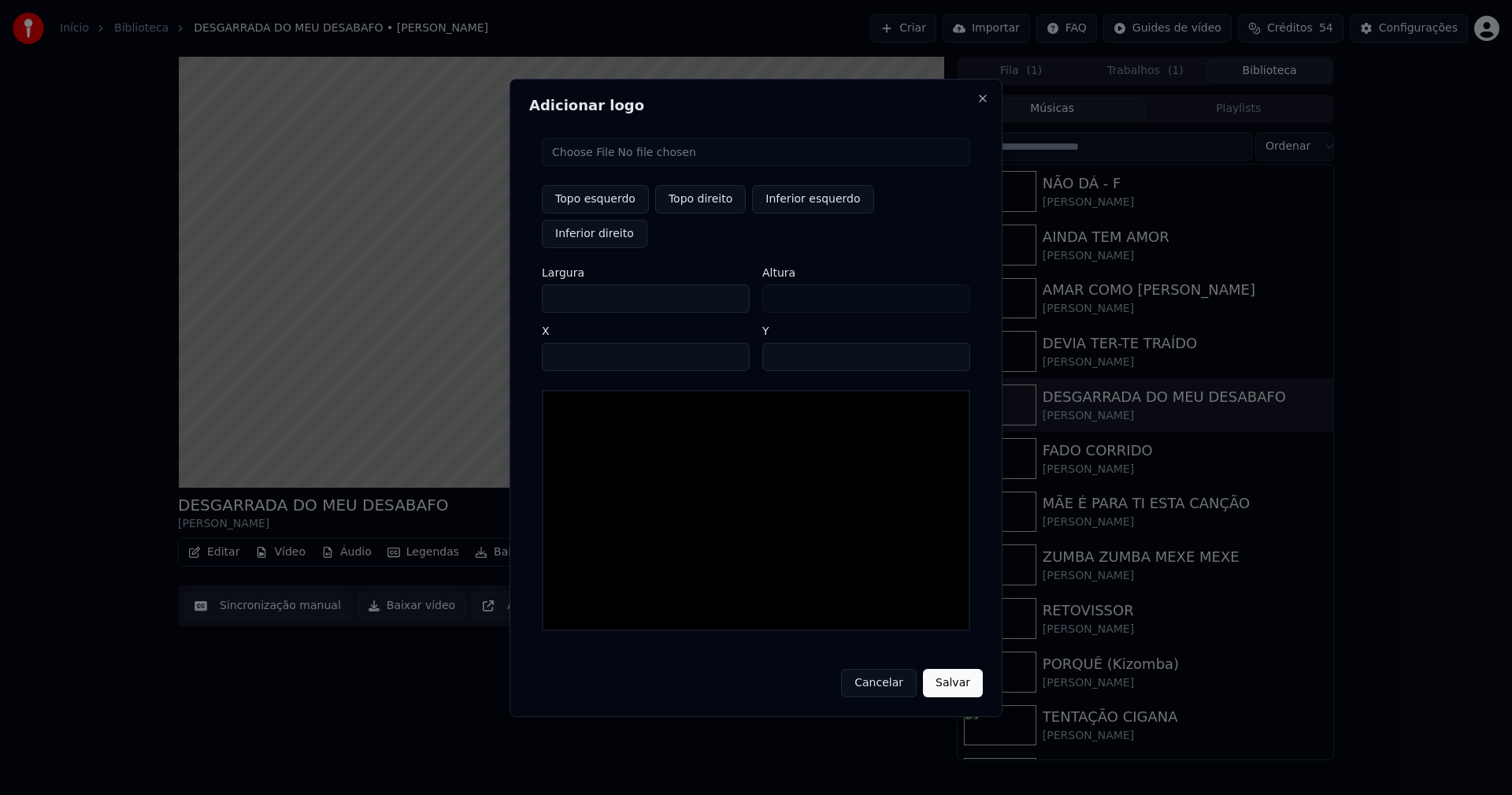
click at [593, 166] on input "file" at bounding box center [756, 152] width 428 height 28
type input "**********"
type input "***"
click at [687, 213] on button "Topo direito" at bounding box center [701, 199] width 91 height 28
type input "****"
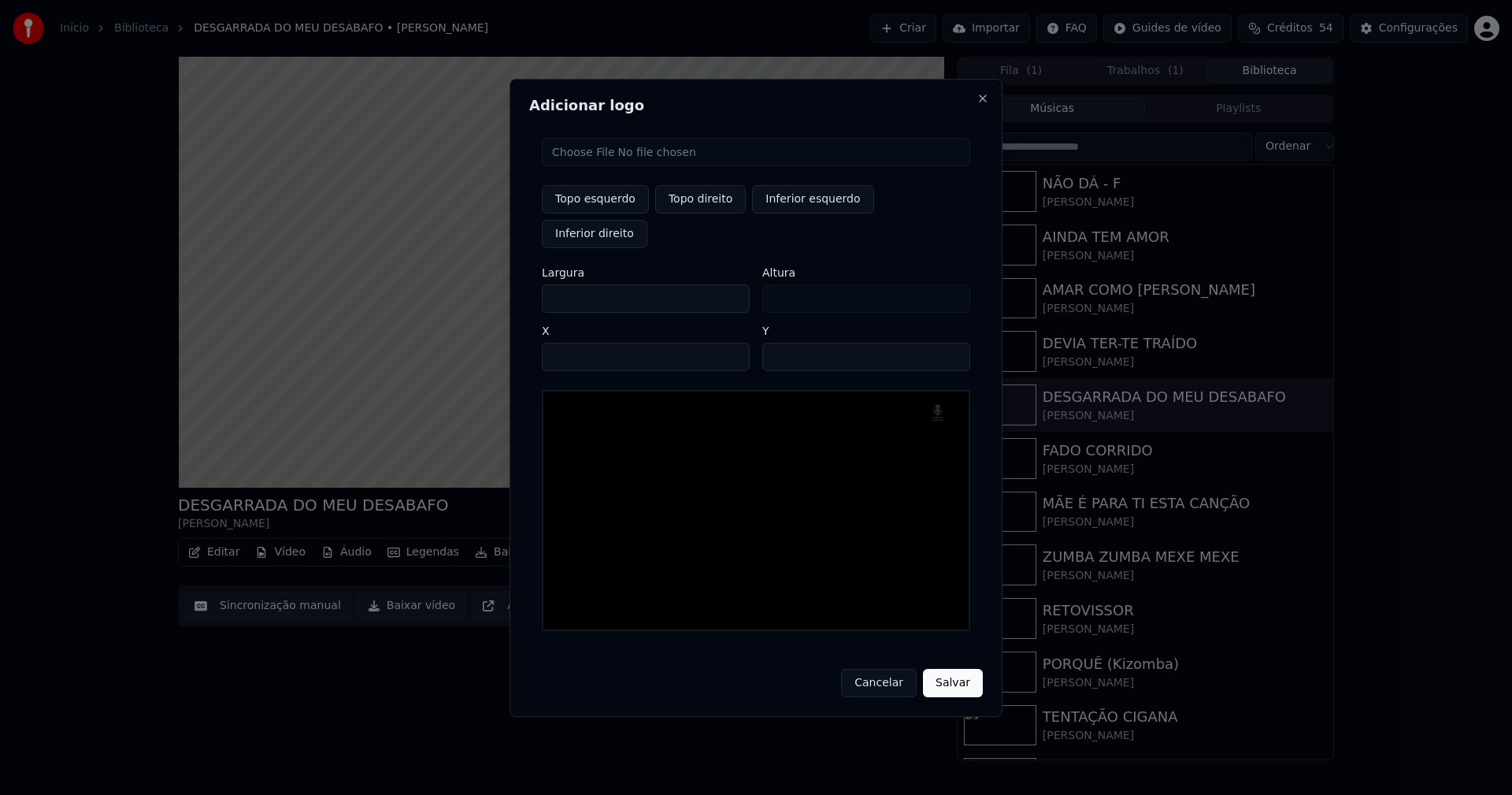
drag, startPoint x: 567, startPoint y: 280, endPoint x: 473, endPoint y: 299, distance: 95.9
click at [473, 299] on body "Início Biblioteca DESGARRADA DO MEU DESABAFO • [PERSON_NAME] Importar FAQ Guide…" at bounding box center [756, 398] width 1512 height 795
type input "**"
type input "***"
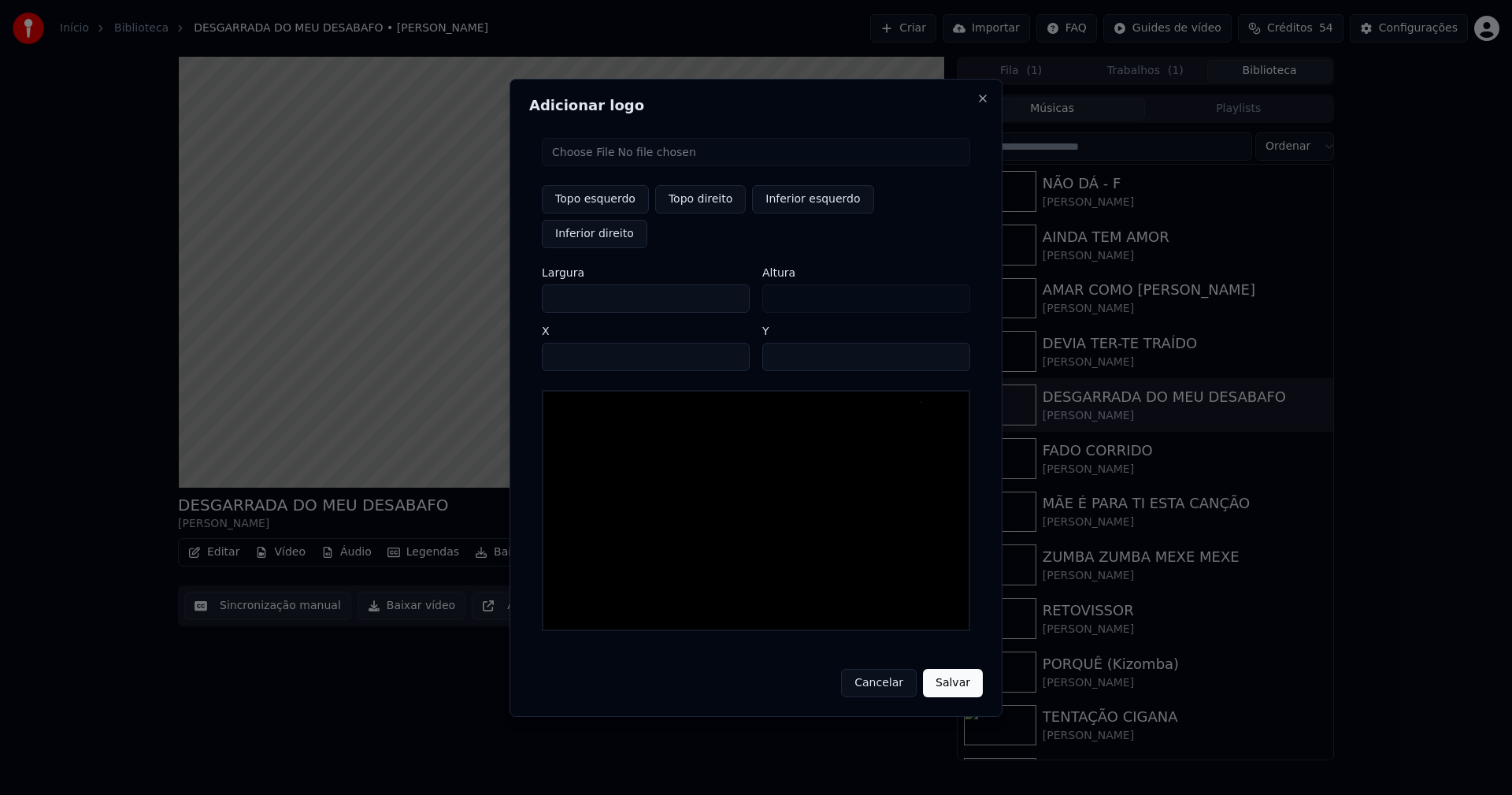
type input "***"
click at [574, 343] on input "****" at bounding box center [646, 357] width 208 height 28
type input "****"
click at [948, 343] on input "**" at bounding box center [867, 357] width 208 height 28
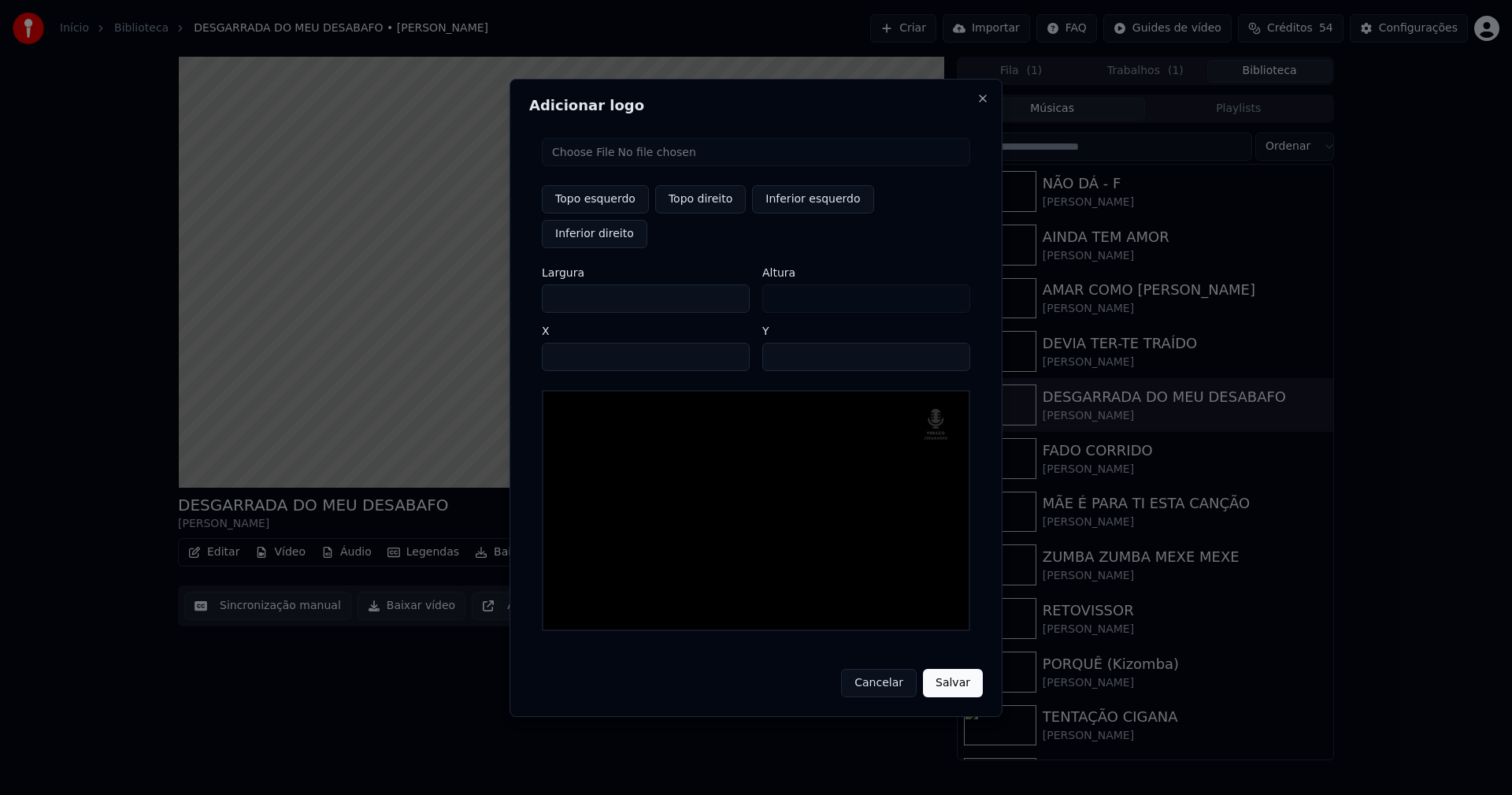
click at [948, 343] on input "**" at bounding box center [867, 357] width 208 height 28
type input "**"
click at [948, 343] on input "**" at bounding box center [867, 357] width 208 height 28
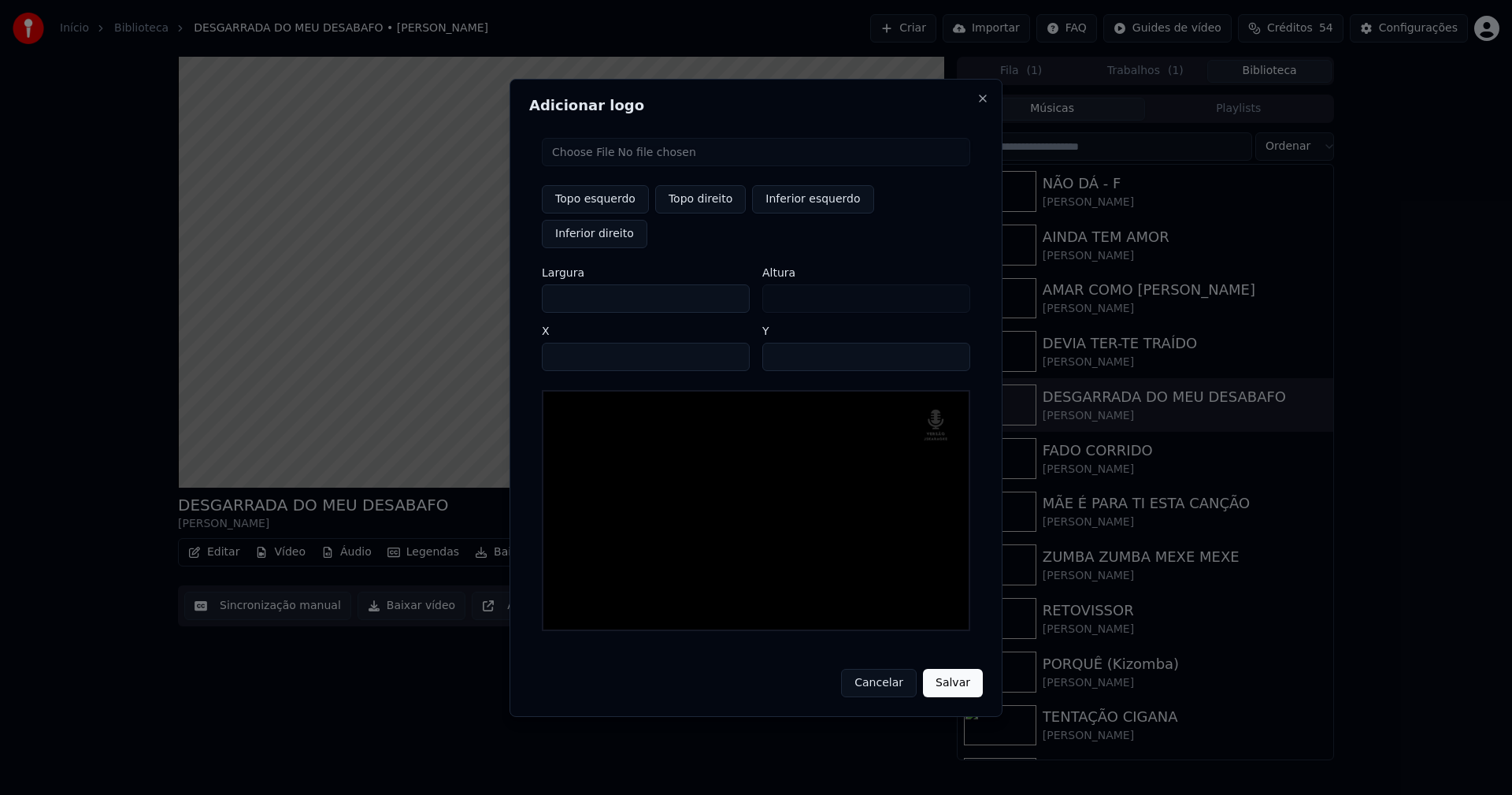
click at [935, 669] on button "Salvar" at bounding box center [953, 683] width 59 height 28
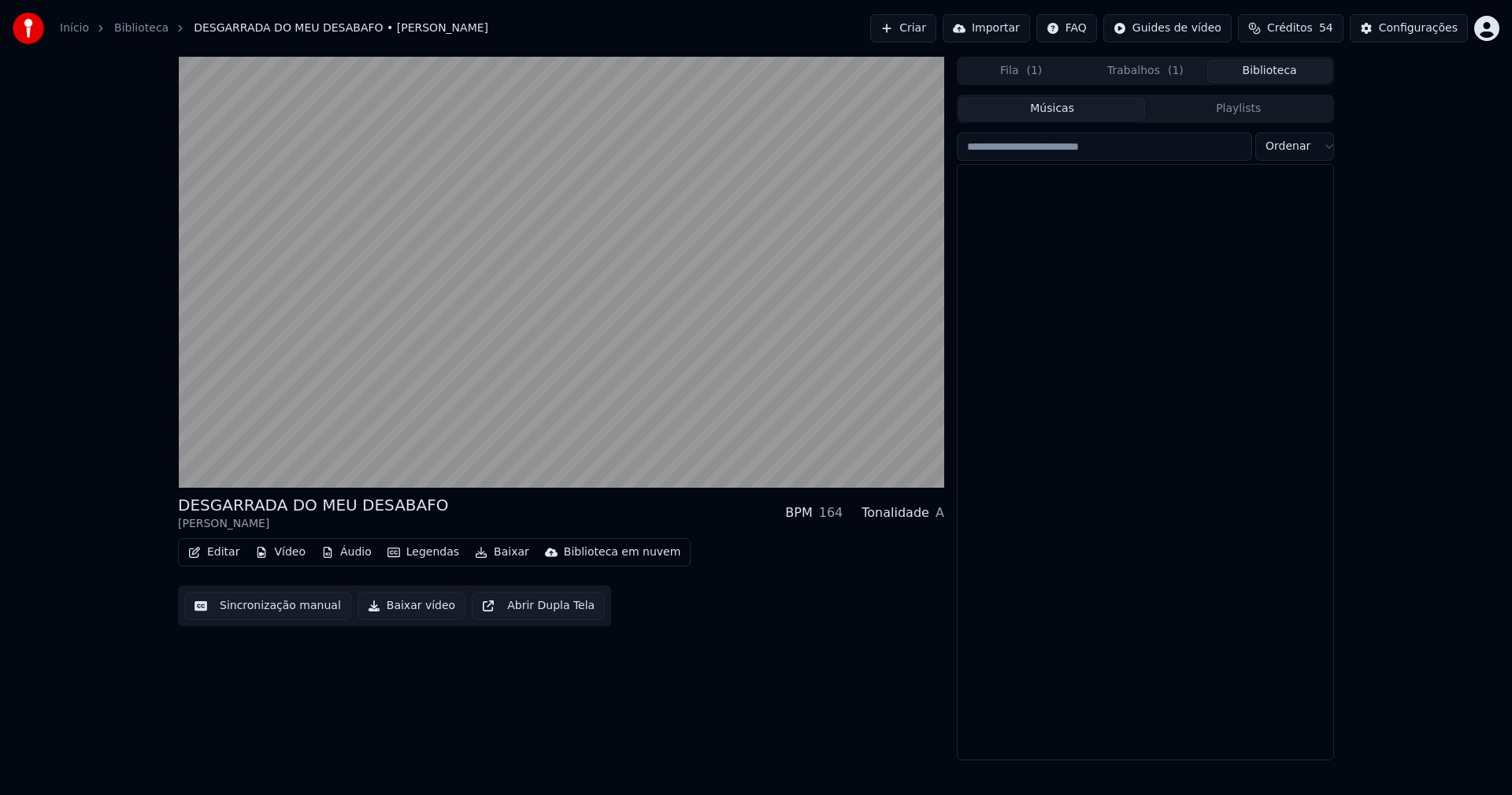
click at [1288, 72] on button "Biblioteca" at bounding box center [1269, 71] width 125 height 23
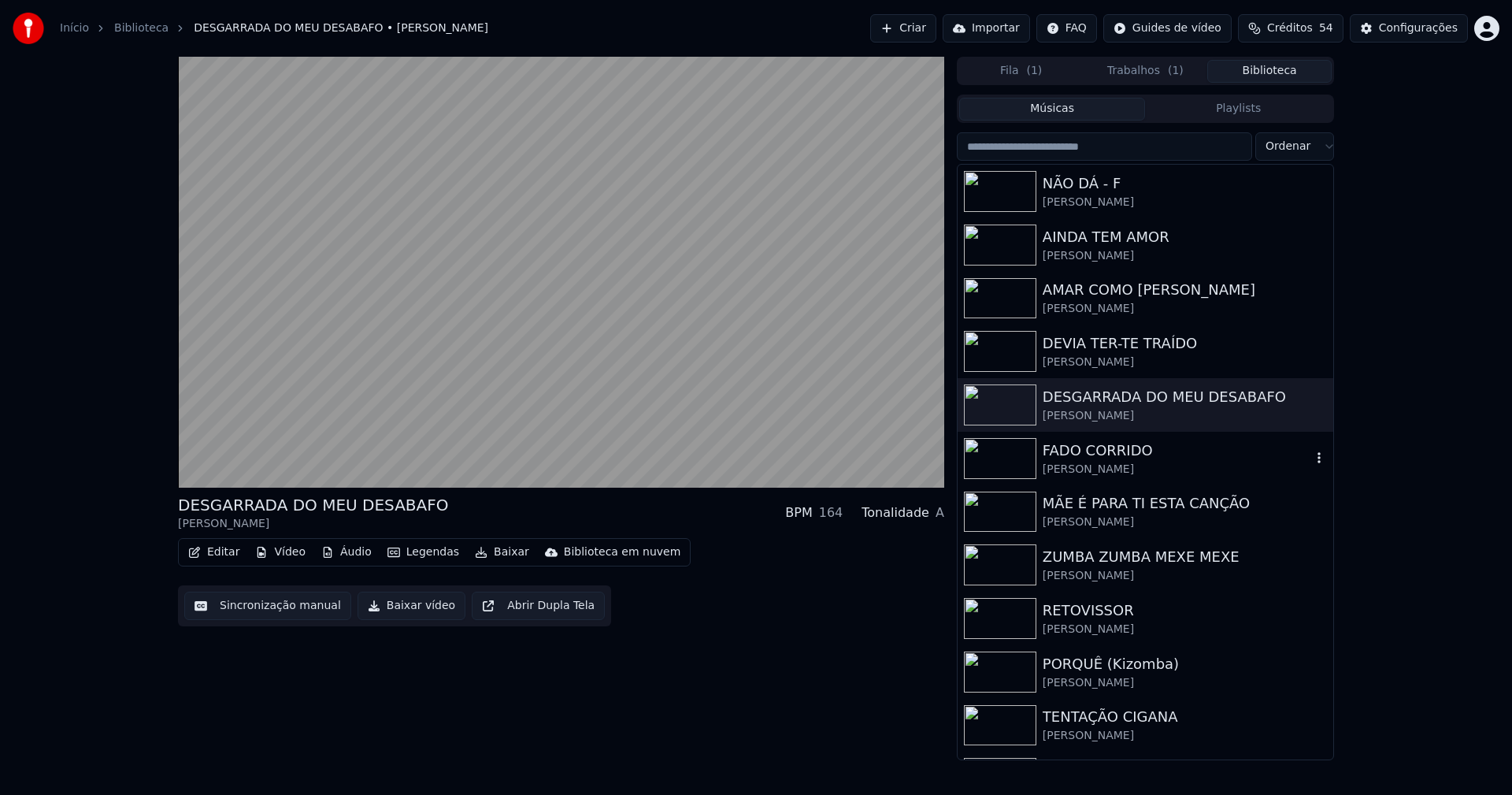
click at [1097, 468] on div "[PERSON_NAME]" at bounding box center [1177, 469] width 269 height 16
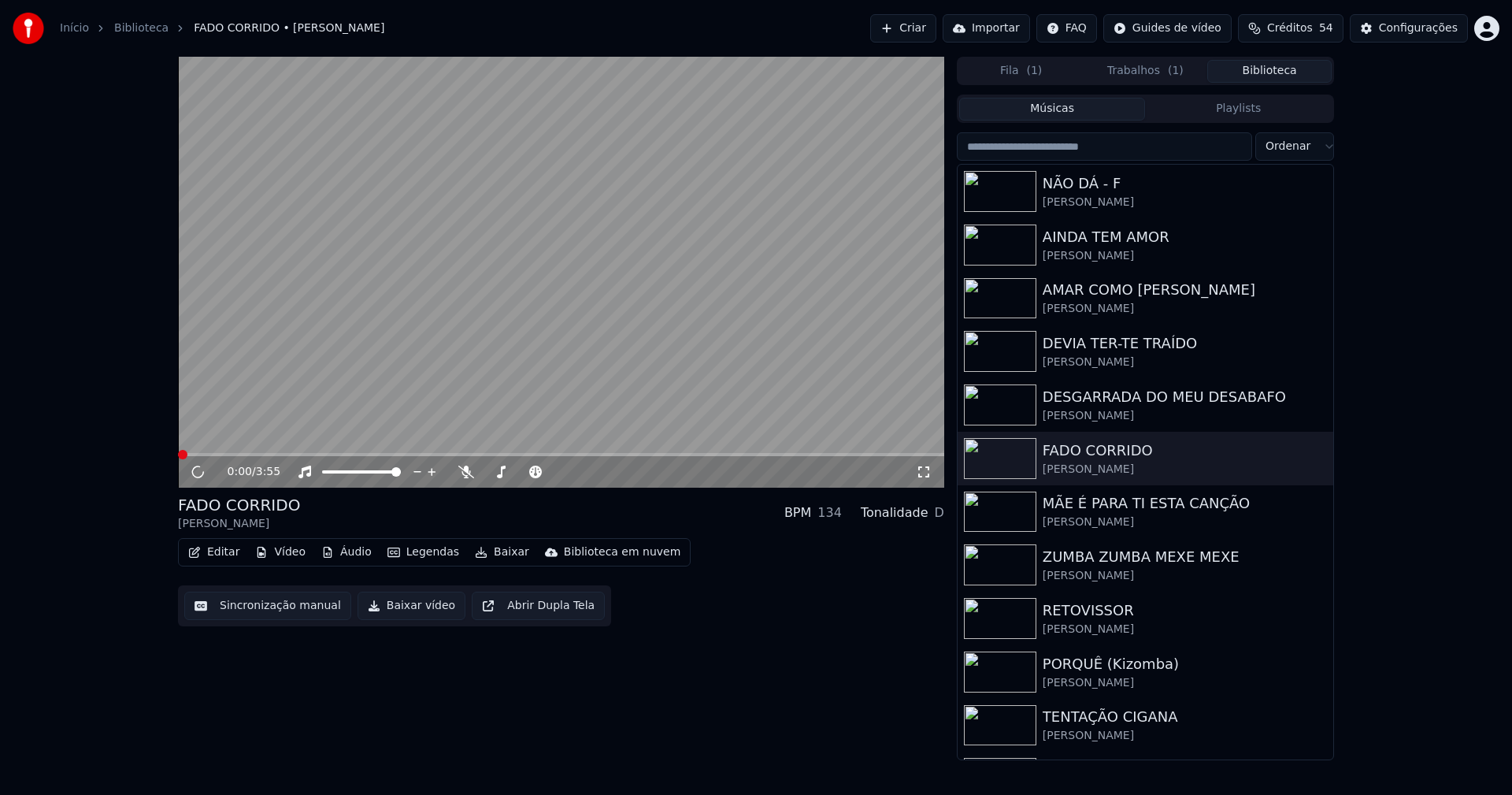
click at [291, 557] on button "Vídeo" at bounding box center [280, 552] width 63 height 22
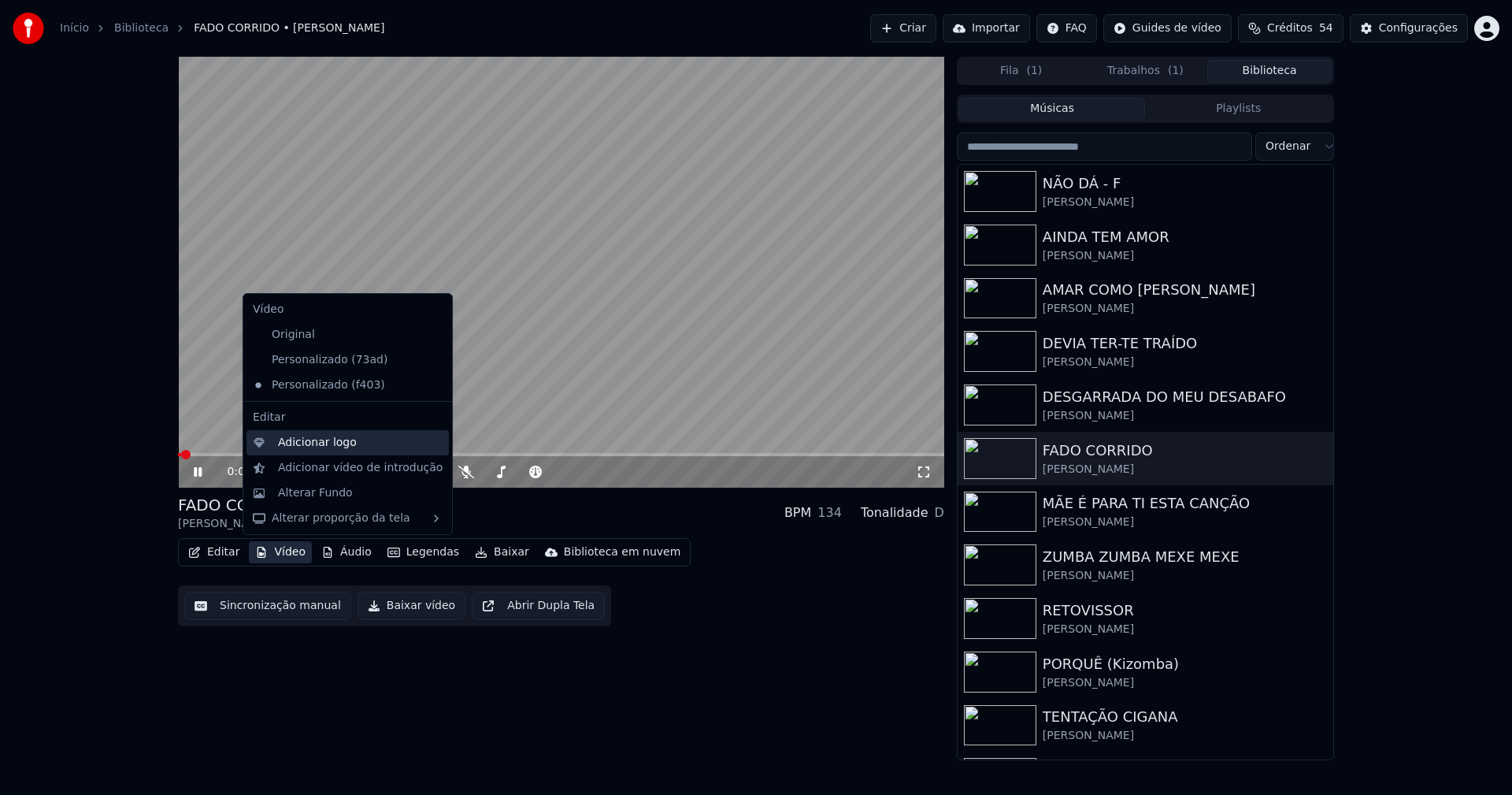
click at [306, 445] on div "Adicionar logo" at bounding box center [316, 442] width 78 height 16
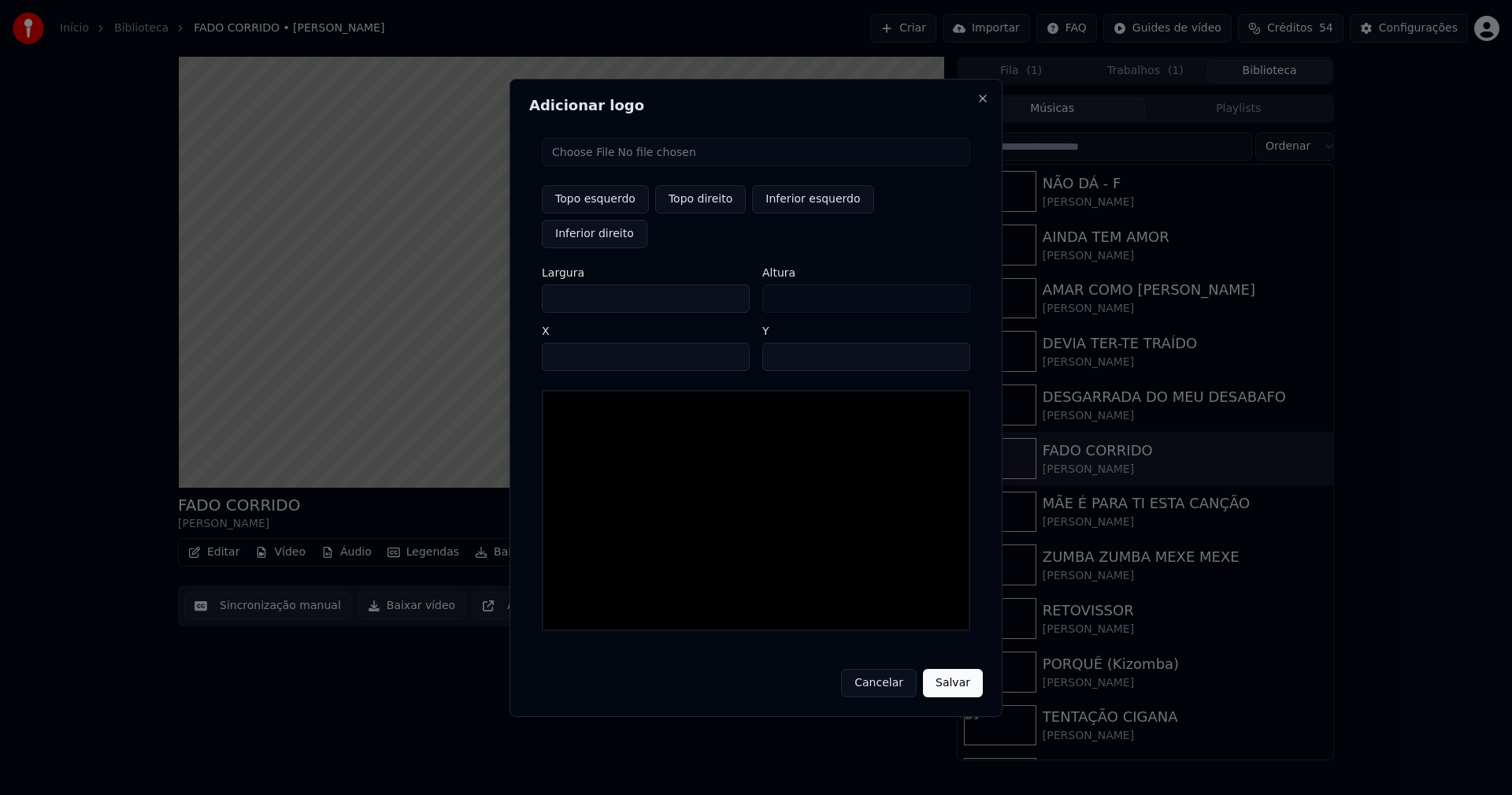
click at [605, 166] on input "file" at bounding box center [756, 152] width 428 height 28
type input "**********"
type input "***"
click at [714, 213] on button "Topo direito" at bounding box center [701, 199] width 91 height 28
type input "****"
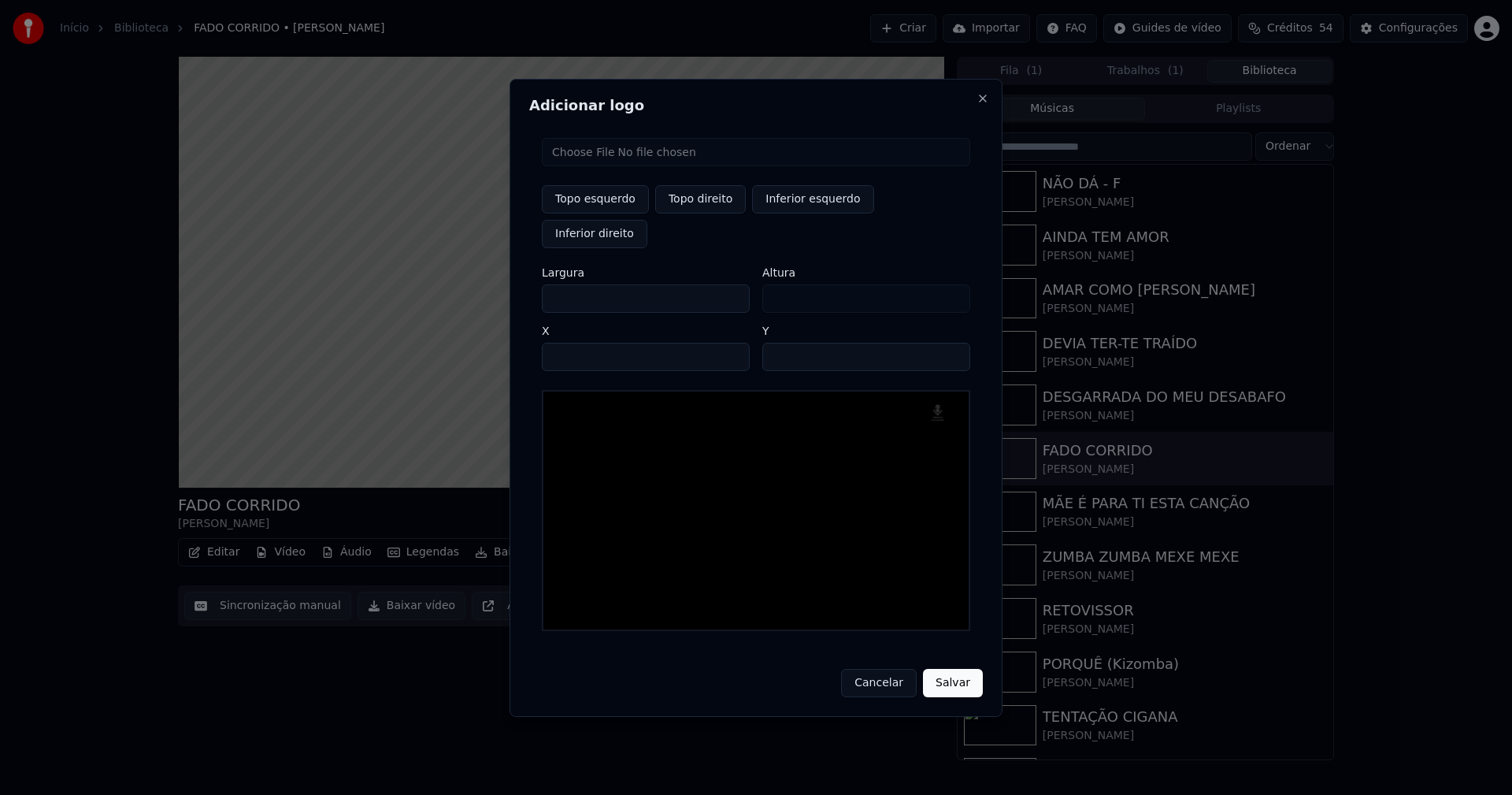
drag, startPoint x: 567, startPoint y: 283, endPoint x: 508, endPoint y: 285, distance: 59.0
click at [508, 285] on body "Início Biblioteca FADO CORRIDO • David Garcia Criar Importar FAQ Guides de víde…" at bounding box center [756, 398] width 1512 height 795
type input "**"
type input "***"
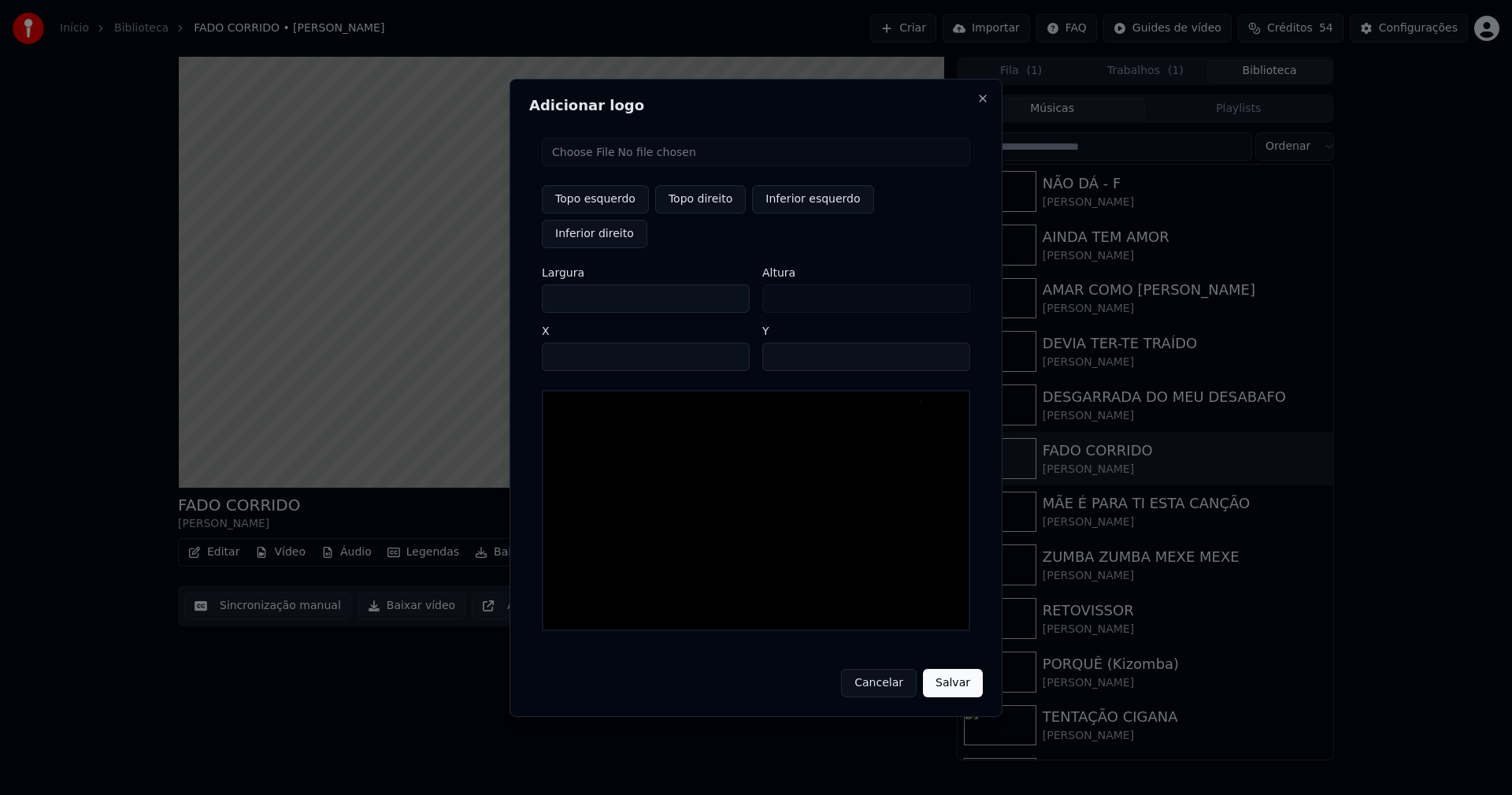
type input "***"
click at [573, 343] on input "****" at bounding box center [646, 357] width 208 height 28
type input "****"
click at [953, 343] on input "**" at bounding box center [867, 357] width 208 height 28
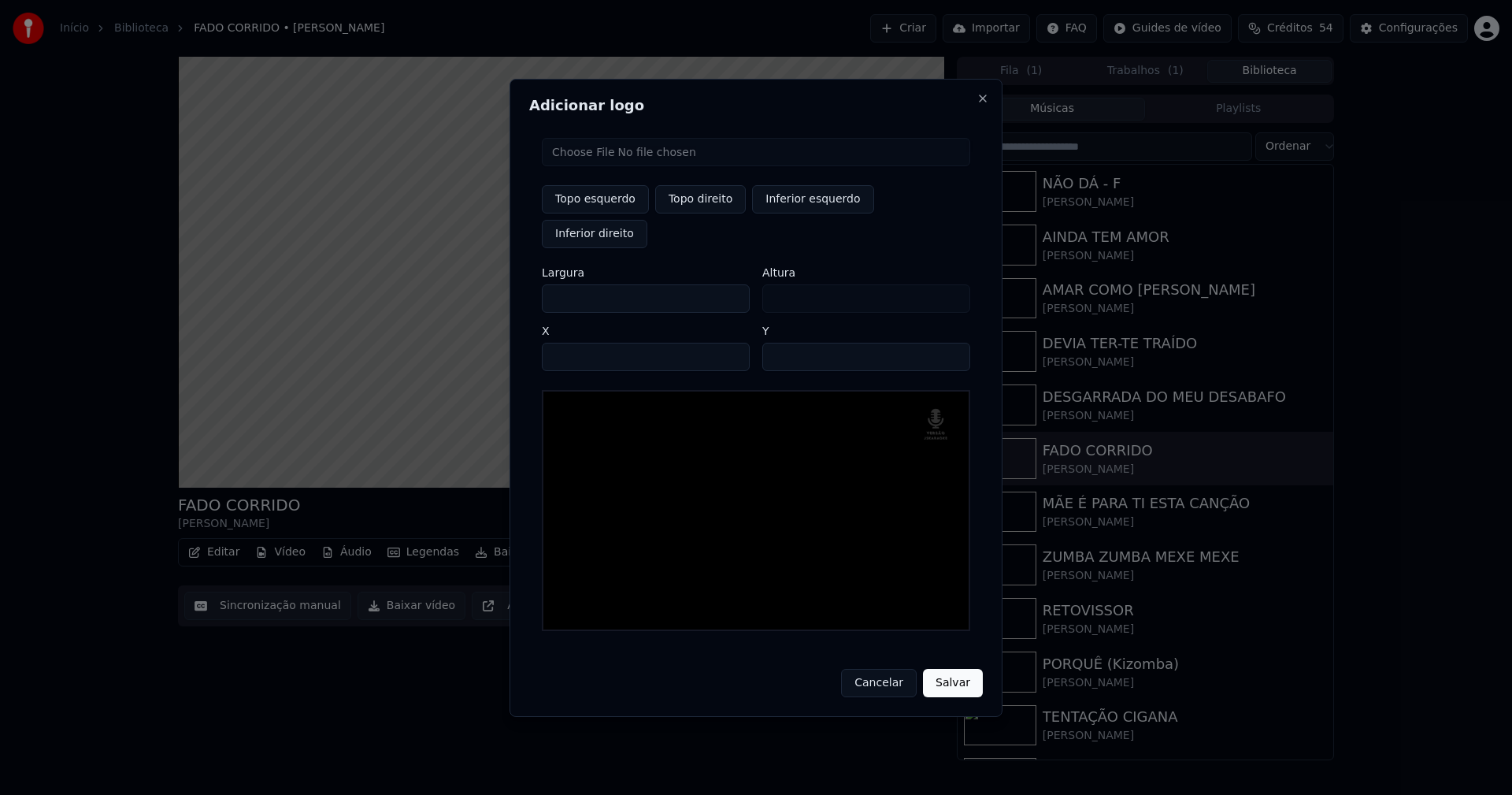
click at [952, 343] on input "**" at bounding box center [867, 357] width 208 height 28
type input "**"
click at [952, 343] on input "**" at bounding box center [867, 357] width 208 height 28
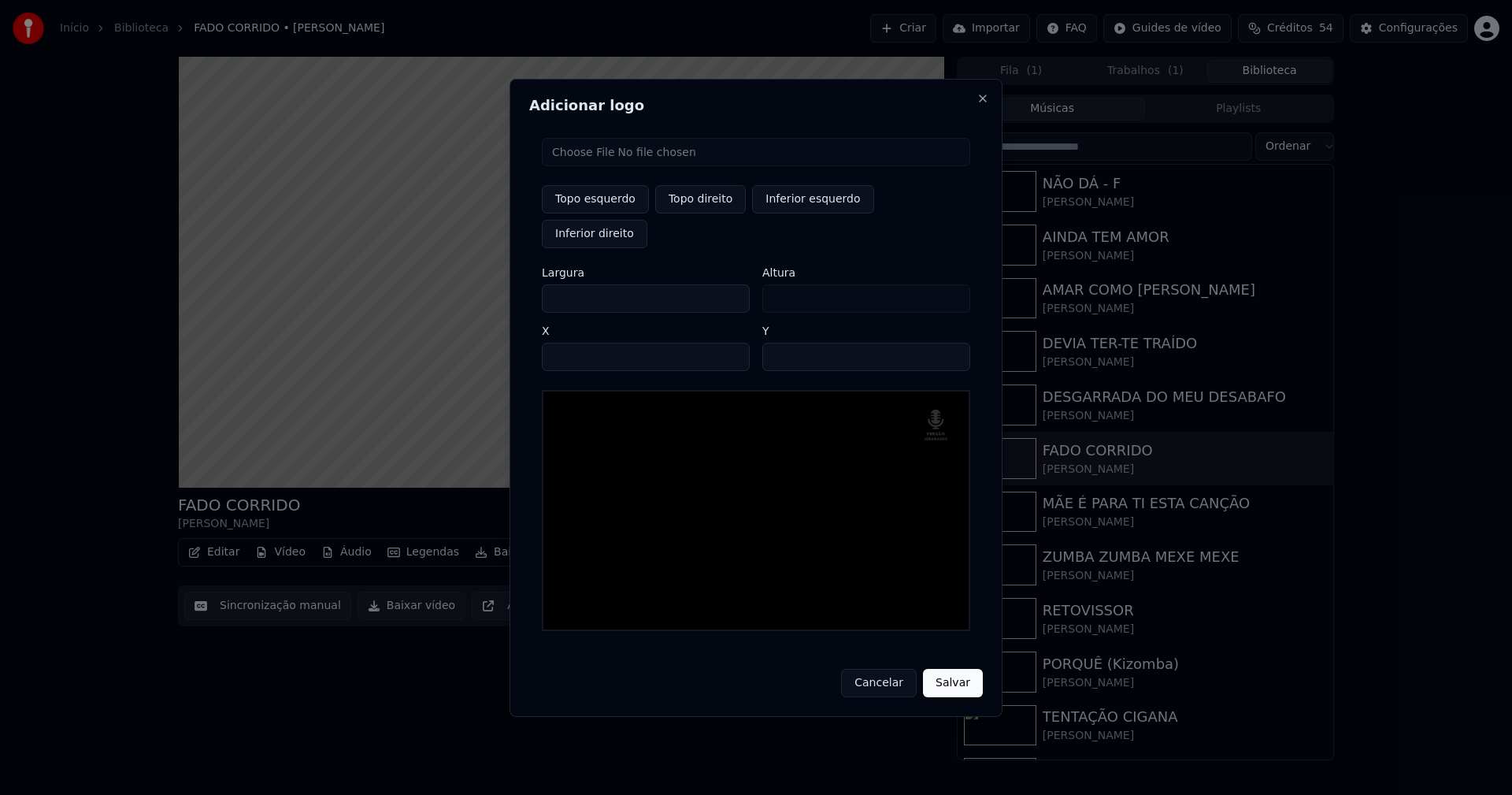
drag, startPoint x: 947, startPoint y: 666, endPoint x: 706, endPoint y: 596, distance: 251.0
click at [949, 669] on button "Salvar" at bounding box center [953, 683] width 59 height 28
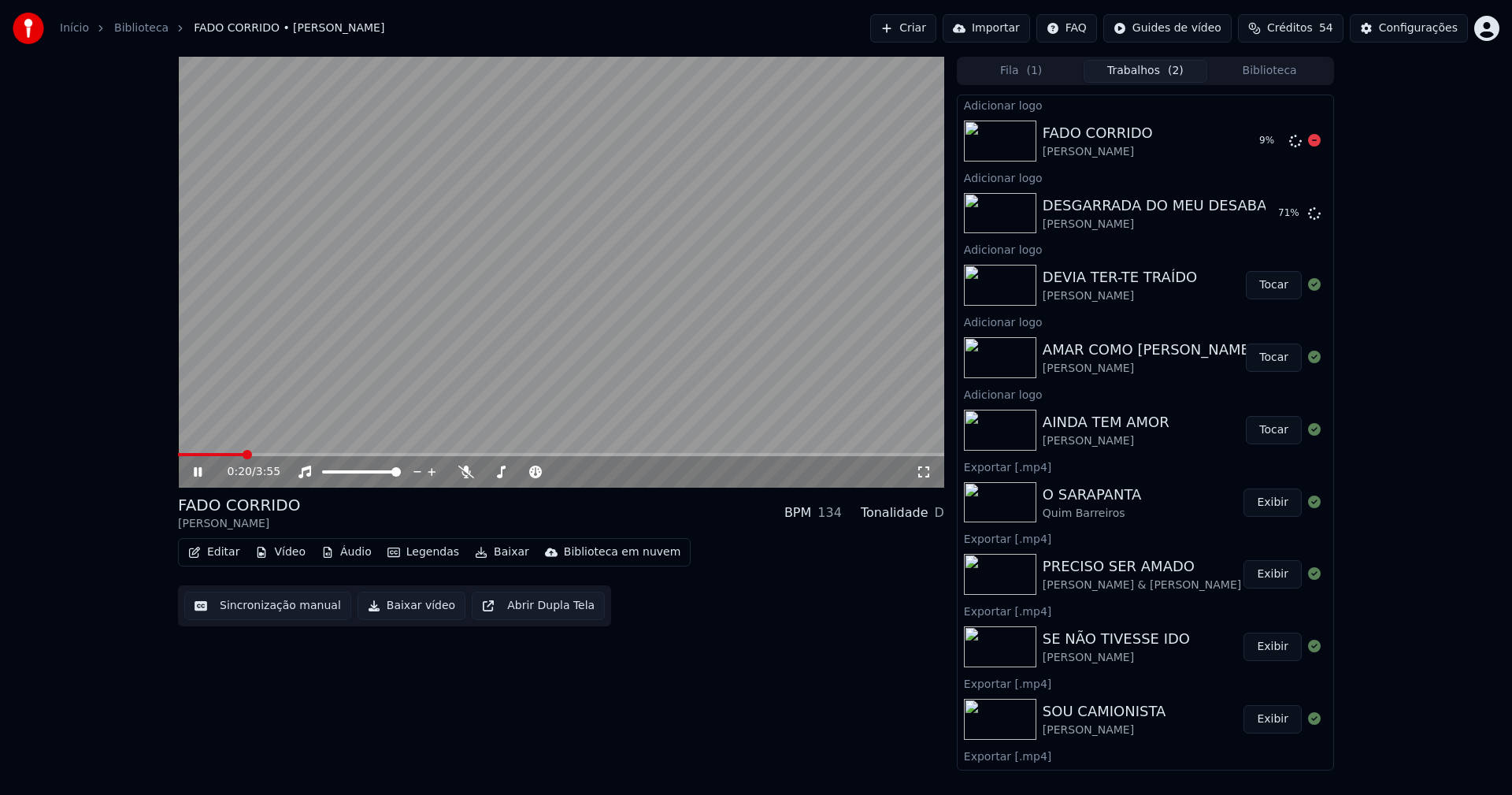
click at [1280, 76] on button "Biblioteca" at bounding box center [1269, 71] width 125 height 23
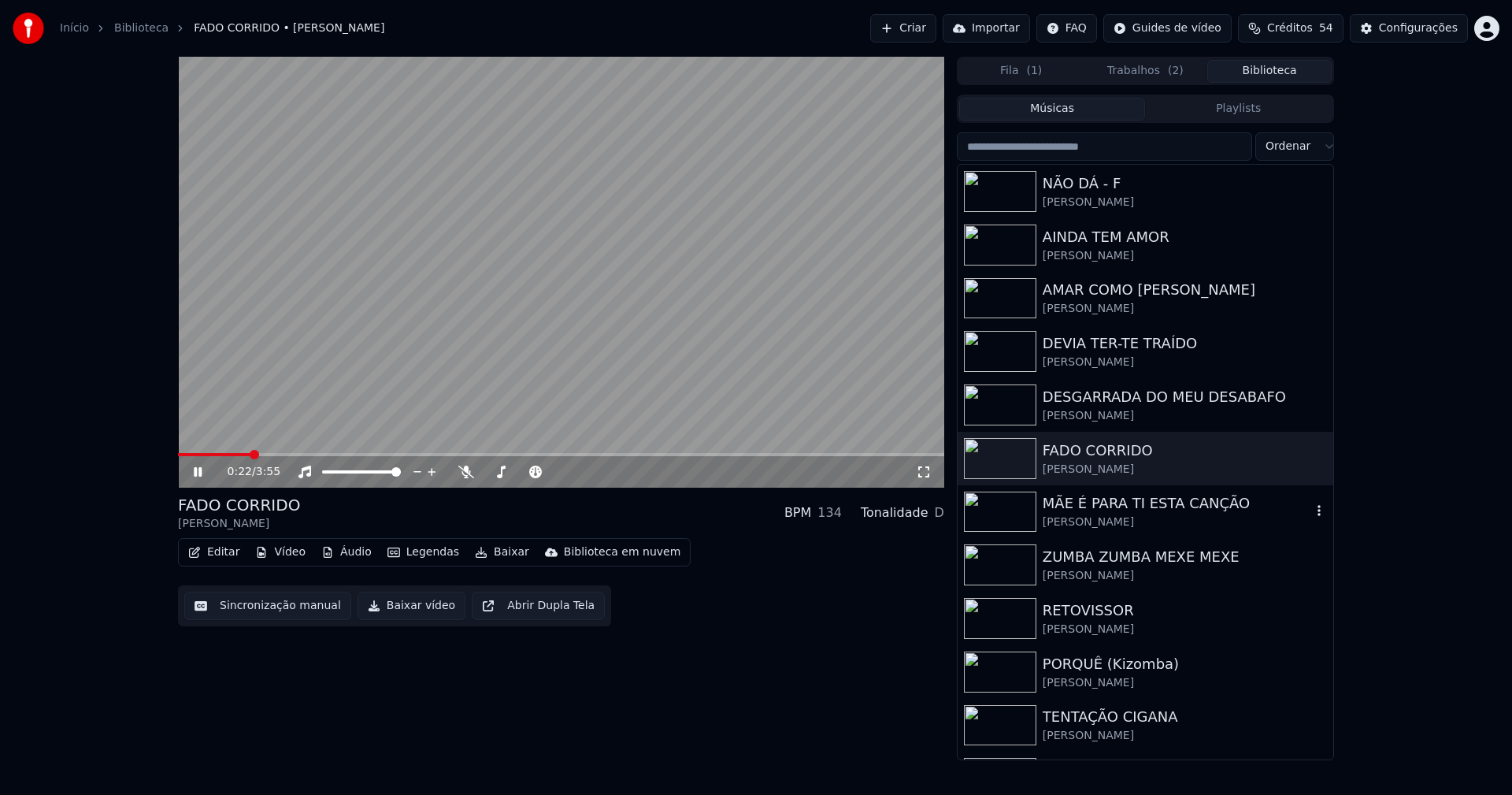
click at [1120, 524] on div "[PERSON_NAME]" at bounding box center [1177, 521] width 269 height 16
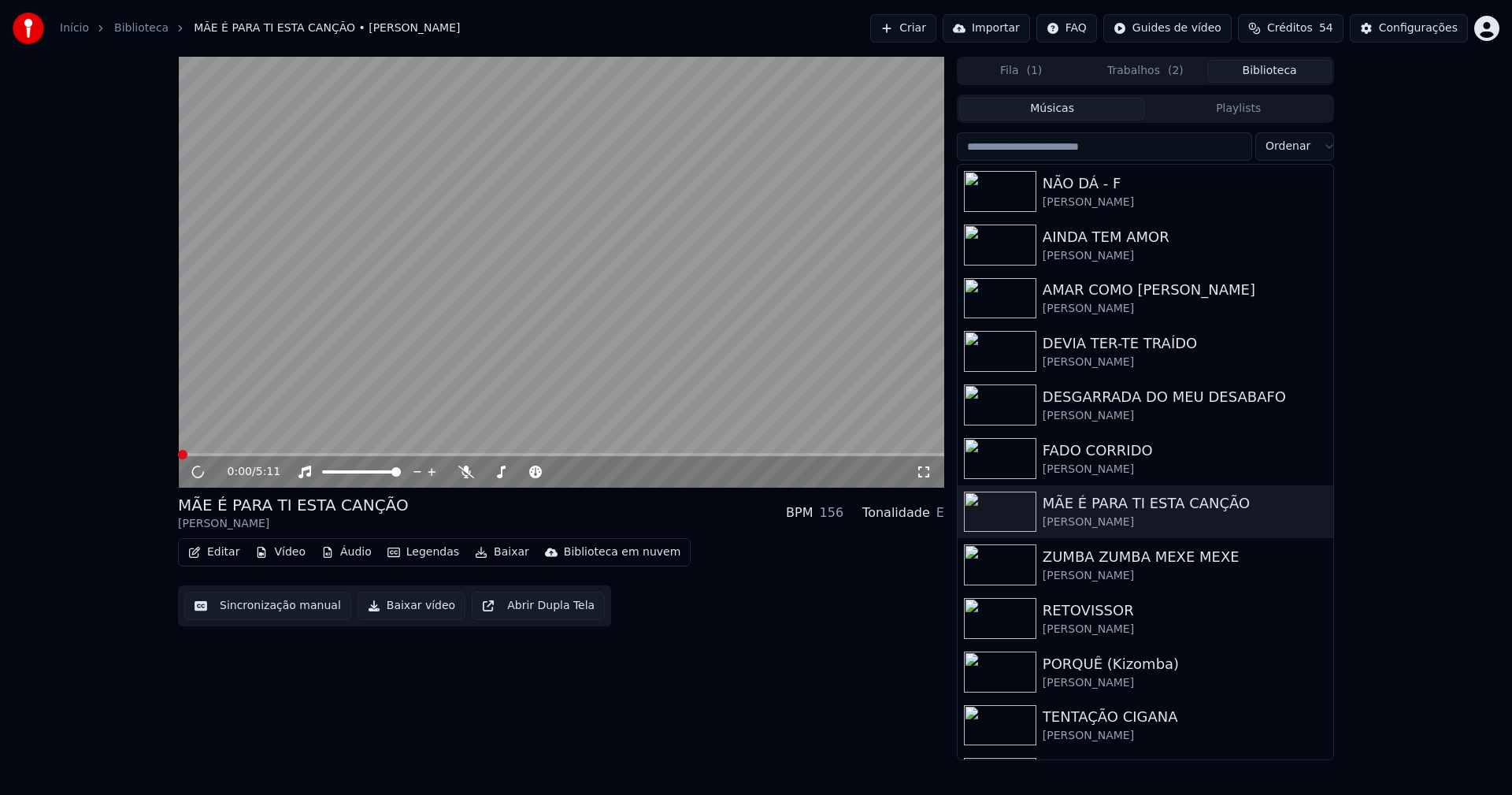
click at [292, 555] on button "Vídeo" at bounding box center [280, 552] width 63 height 22
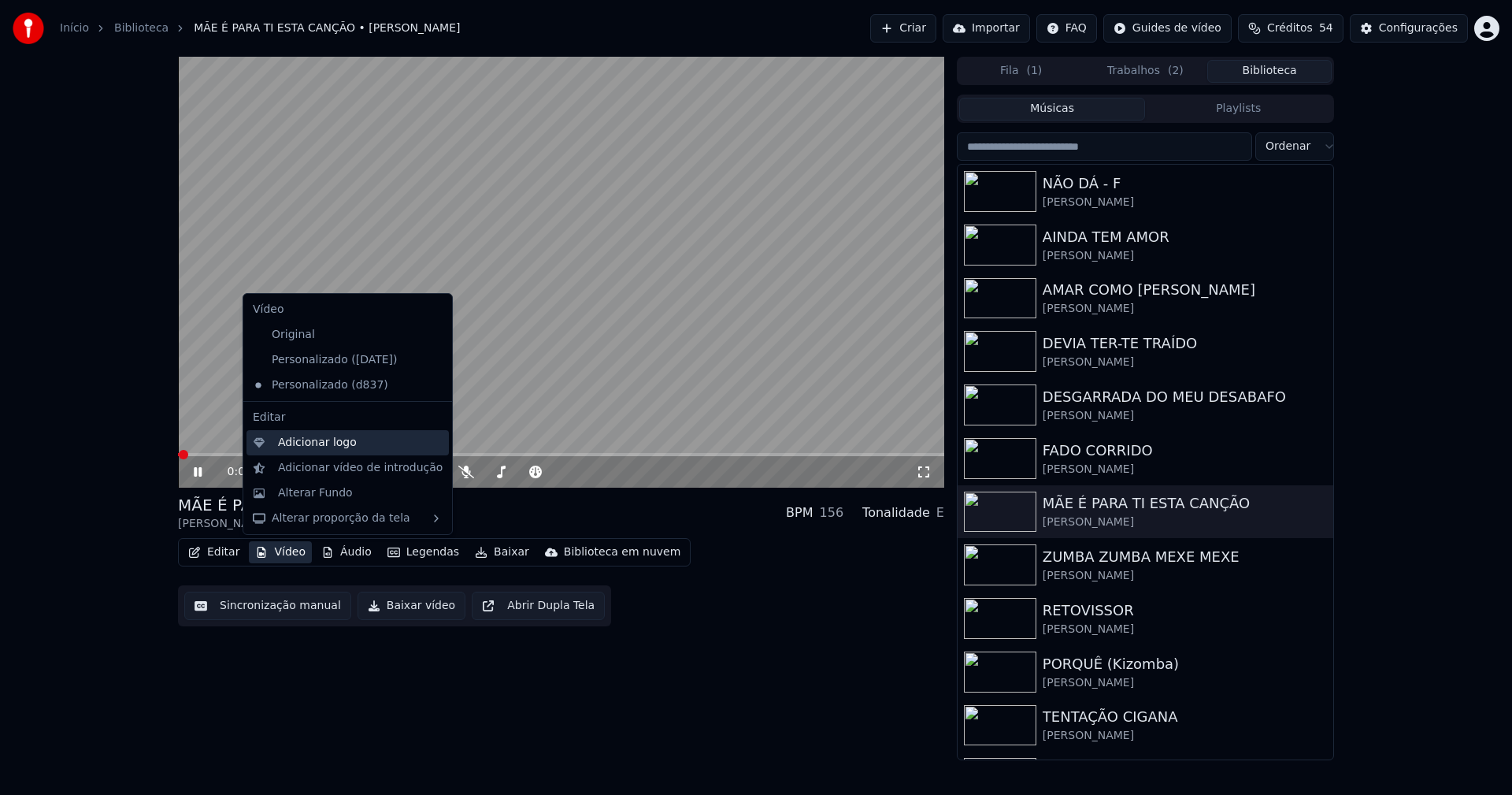
click at [303, 443] on div "Adicionar logo" at bounding box center [316, 442] width 78 height 16
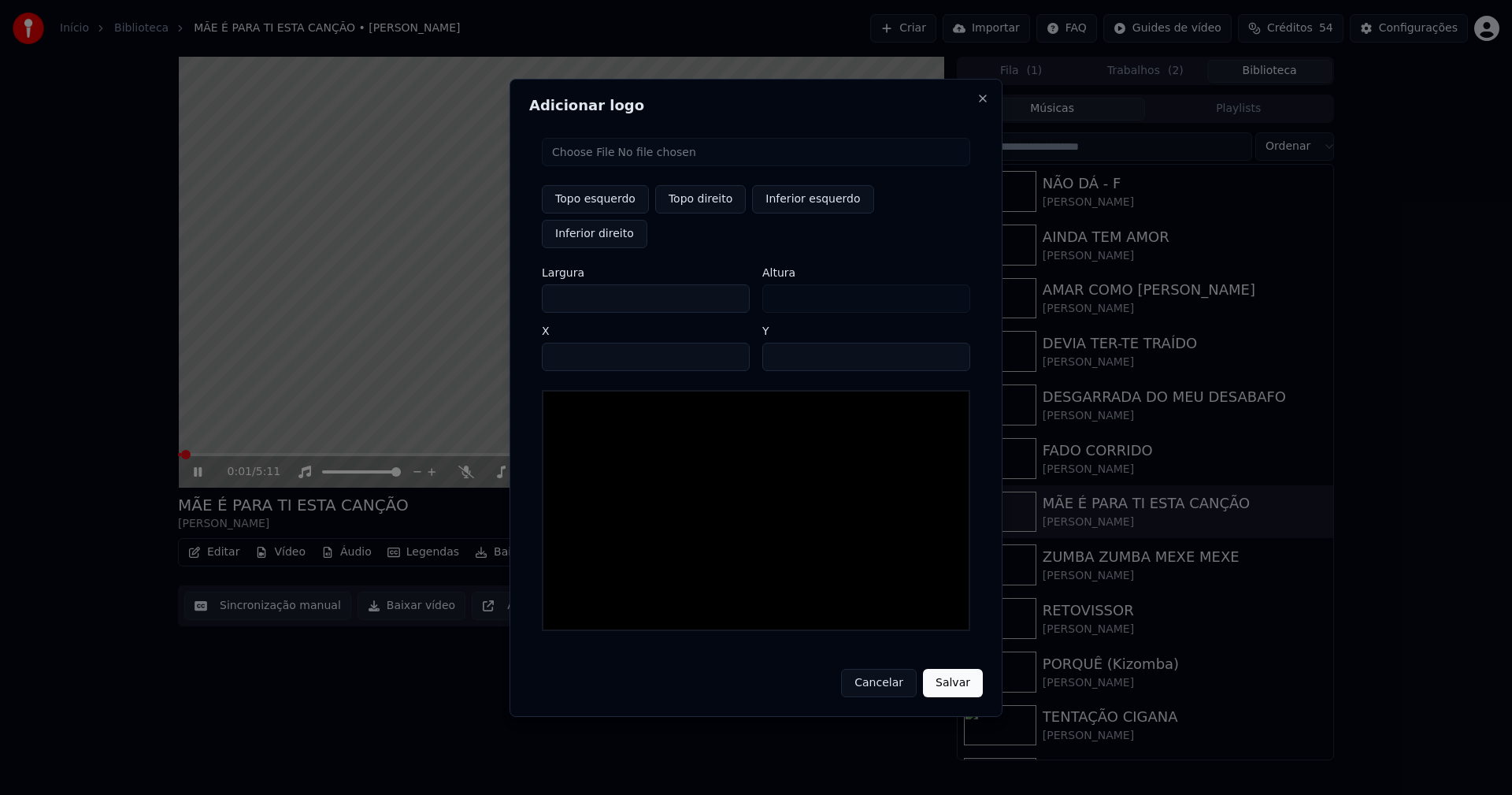
click at [571, 166] on input "file" at bounding box center [756, 152] width 428 height 28
type input "**********"
type input "***"
click at [696, 212] on button "Topo direito" at bounding box center [701, 199] width 91 height 28
type input "****"
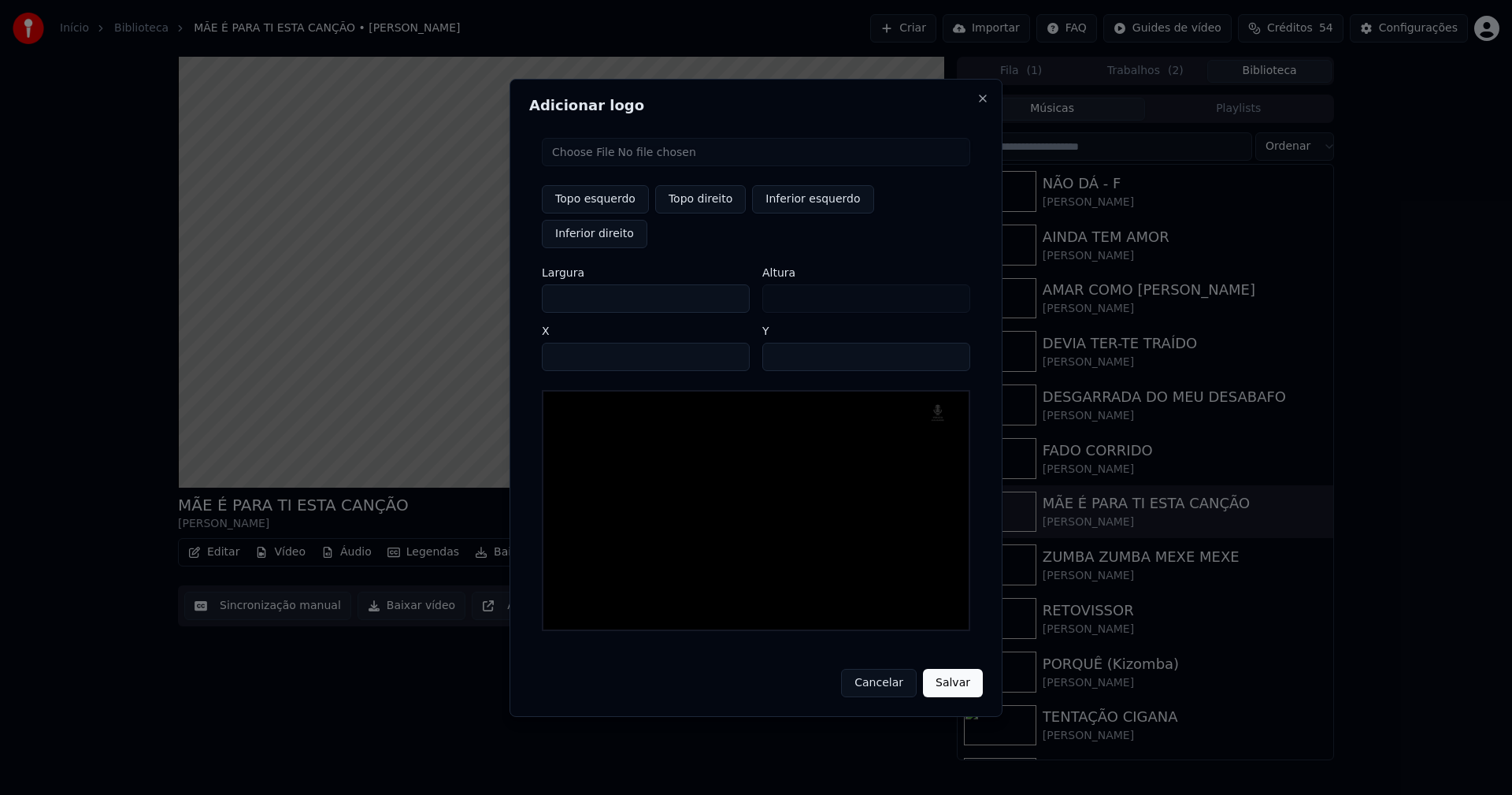
drag, startPoint x: 568, startPoint y: 280, endPoint x: 485, endPoint y: 293, distance: 84.0
click at [487, 293] on body "Início Biblioteca MÃE É PARA TI ESTA CANÇÃO • Fernando Rodrigues Criar Importar…" at bounding box center [756, 398] width 1512 height 795
type input "**"
type input "***"
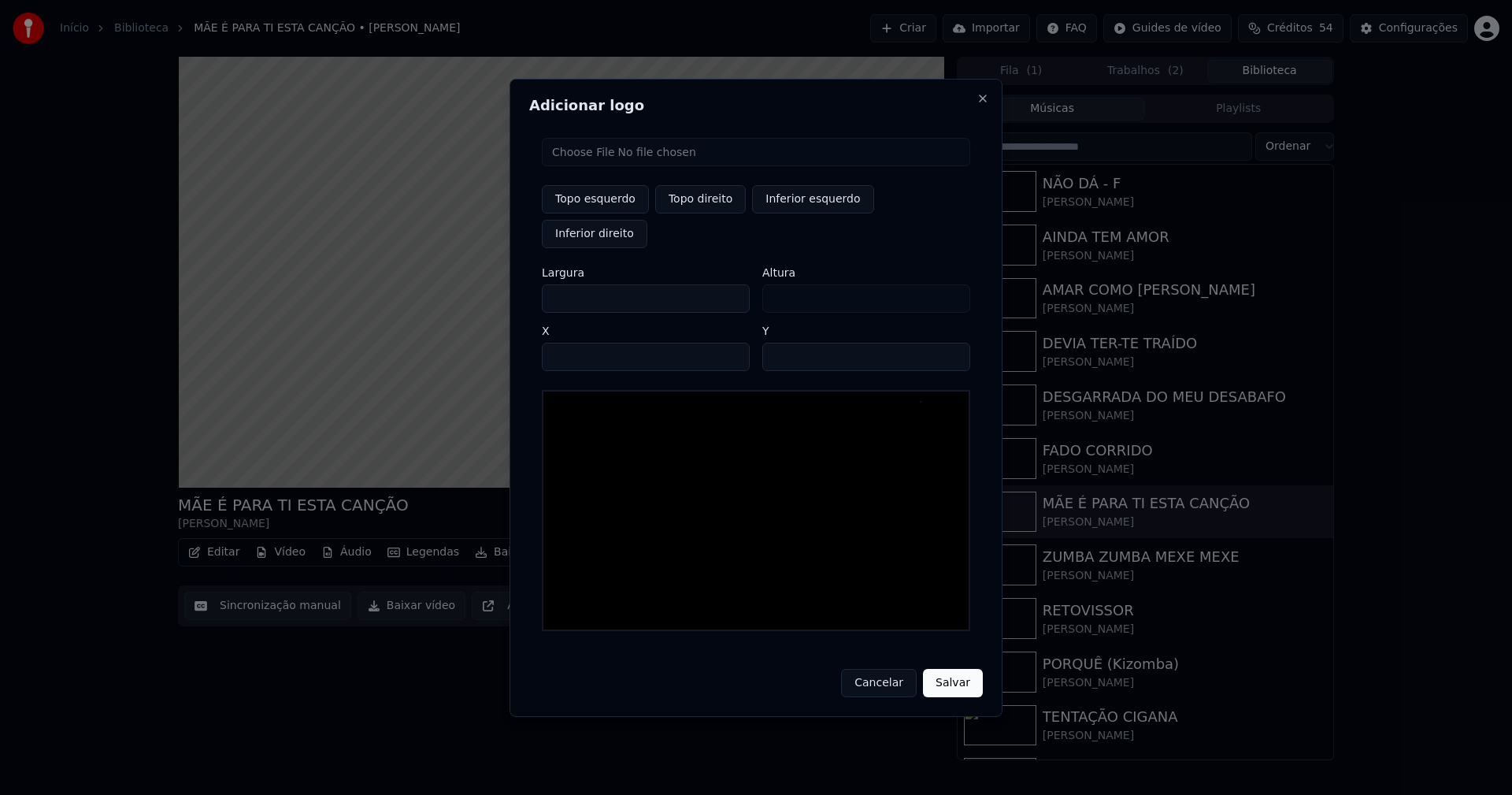
type input "***"
click at [573, 343] on input "****" at bounding box center [646, 357] width 208 height 28
type input "****"
click at [951, 343] on input "**" at bounding box center [867, 357] width 208 height 28
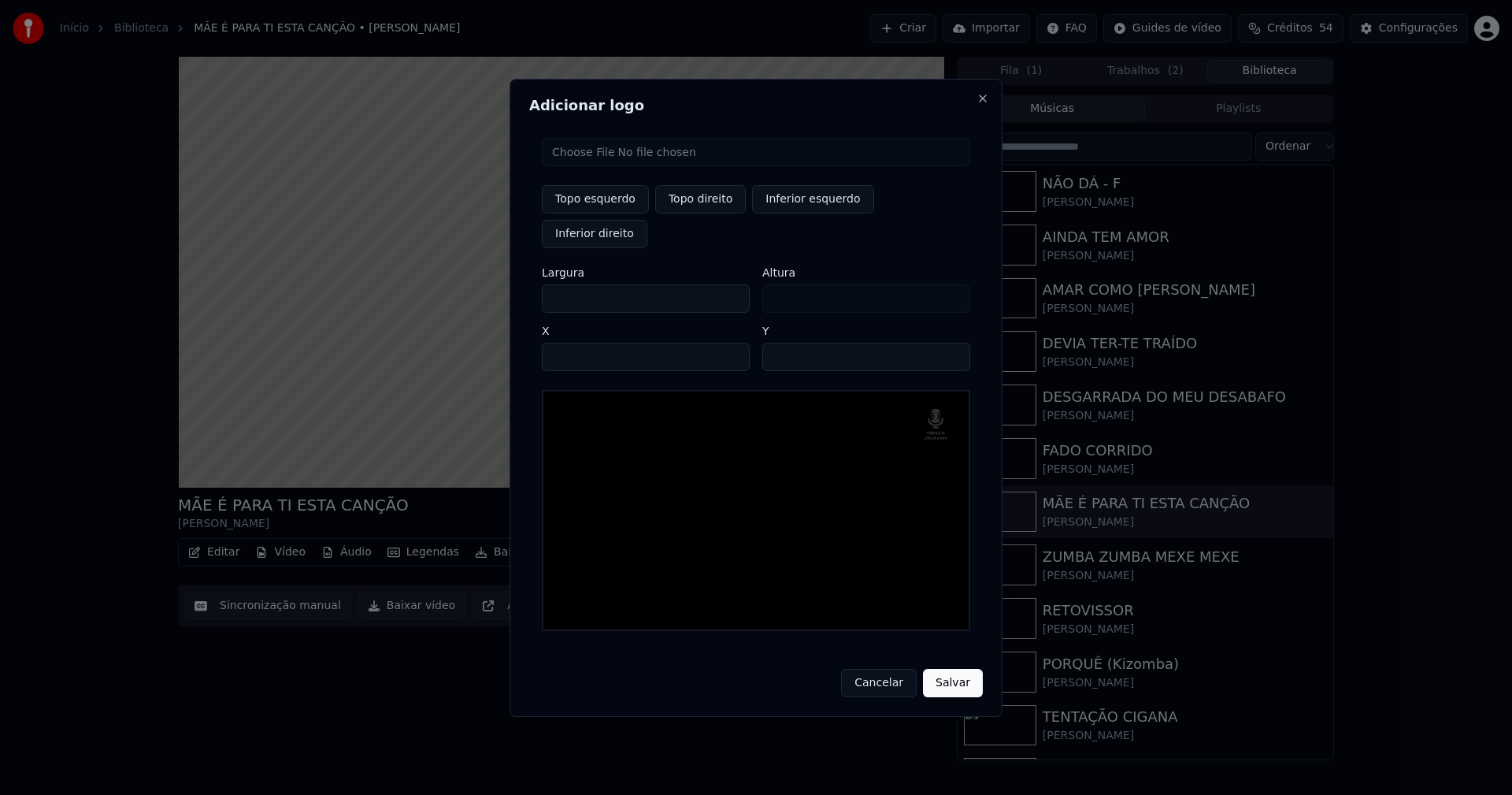
click at [951, 343] on input "**" at bounding box center [867, 357] width 208 height 28
type input "**"
click at [951, 343] on input "**" at bounding box center [867, 357] width 208 height 28
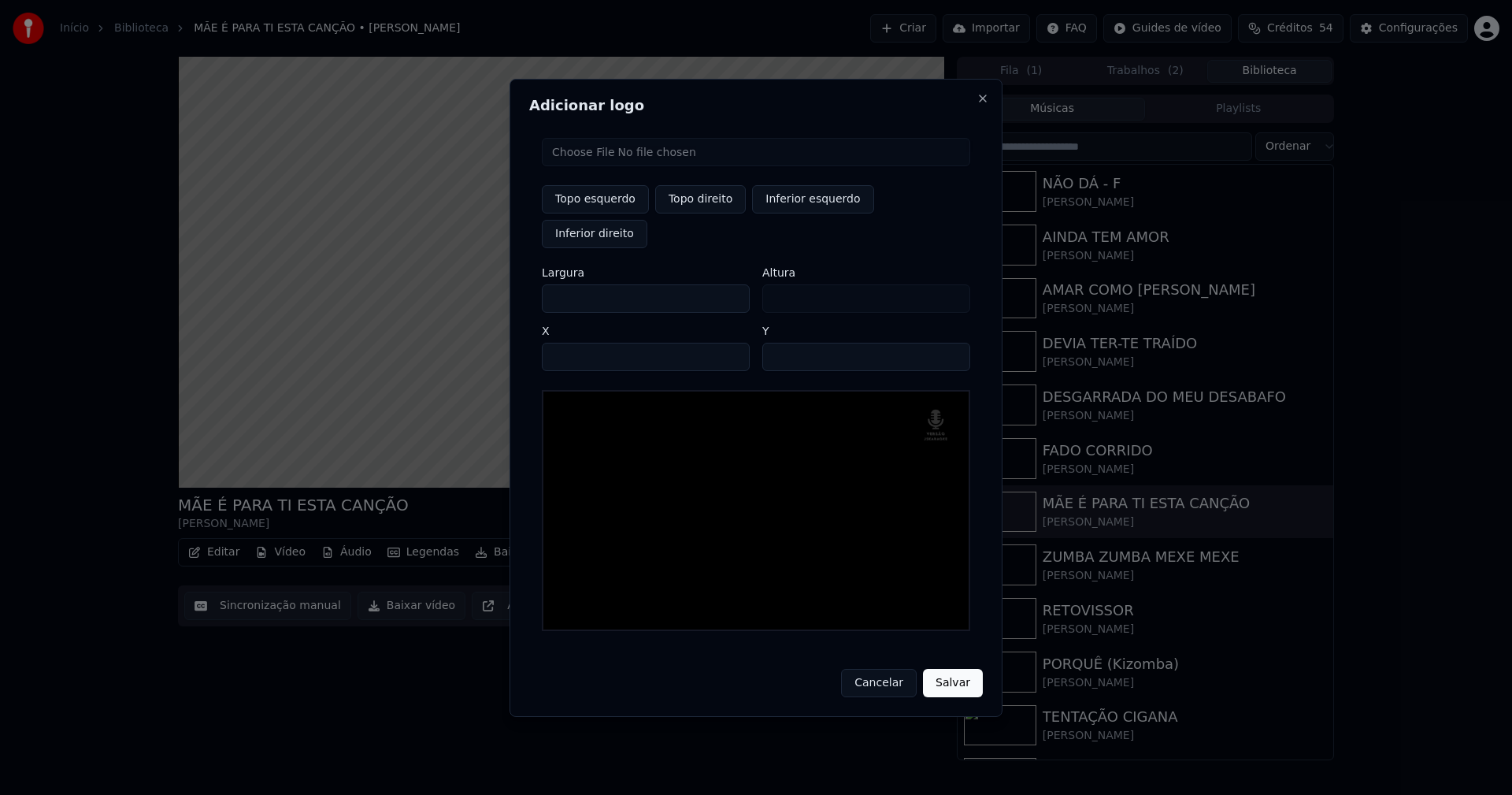
click at [937, 669] on button "Salvar" at bounding box center [953, 683] width 59 height 28
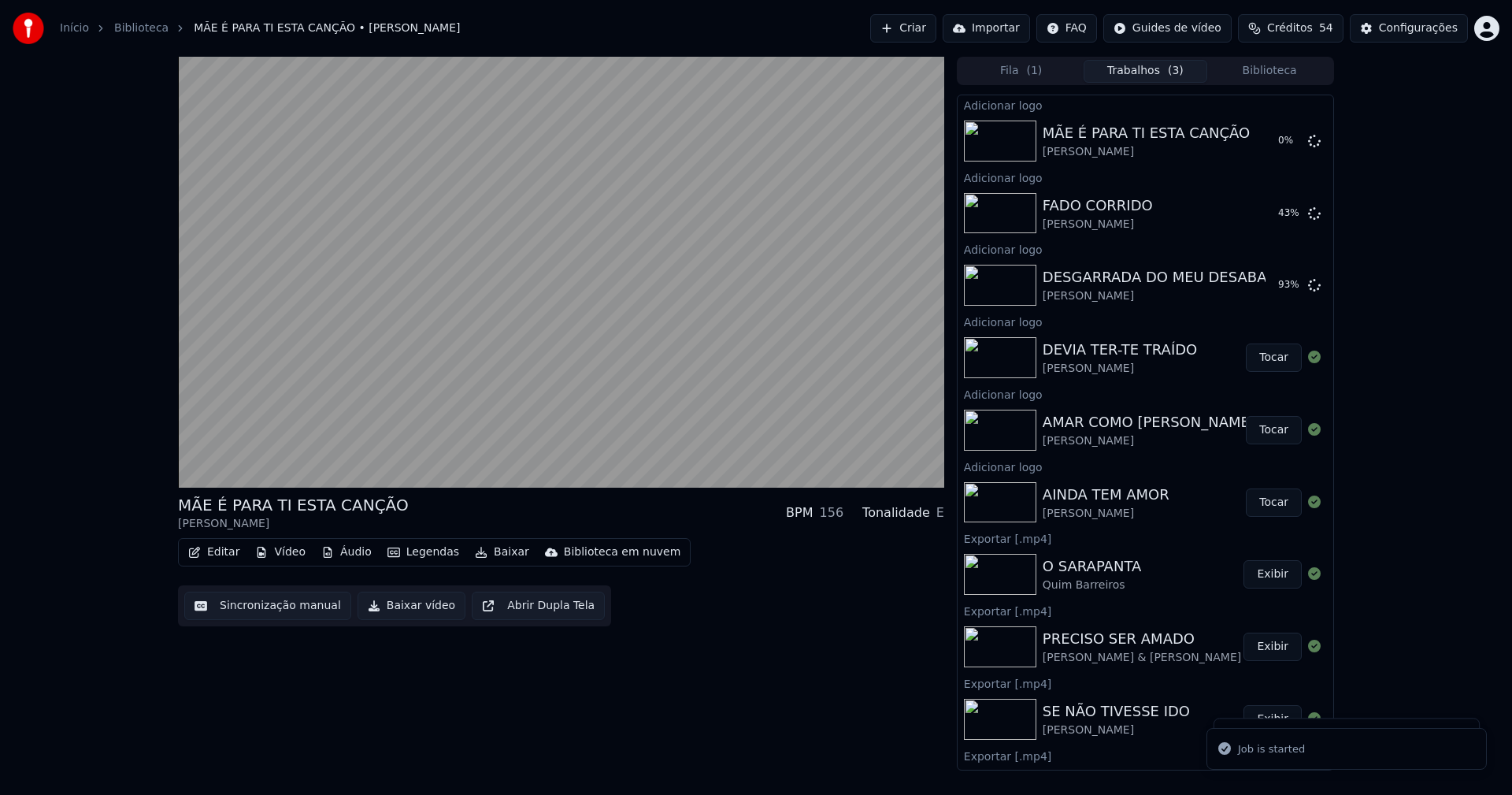
click at [1283, 71] on button "Biblioteca" at bounding box center [1269, 71] width 125 height 23
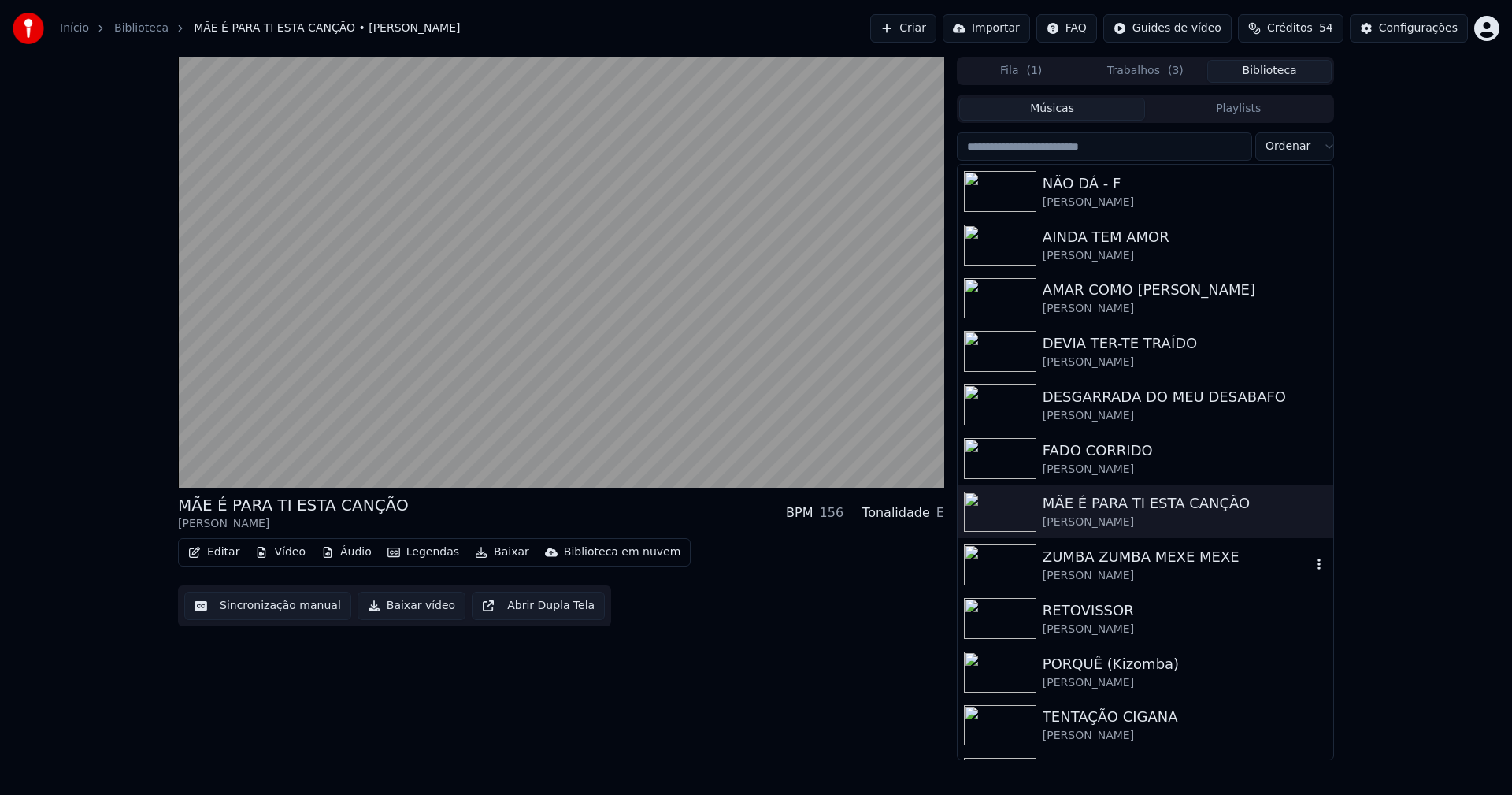
click at [1153, 564] on div "ZUMBA ZUMBA MEXE MEXE" at bounding box center [1177, 556] width 269 height 22
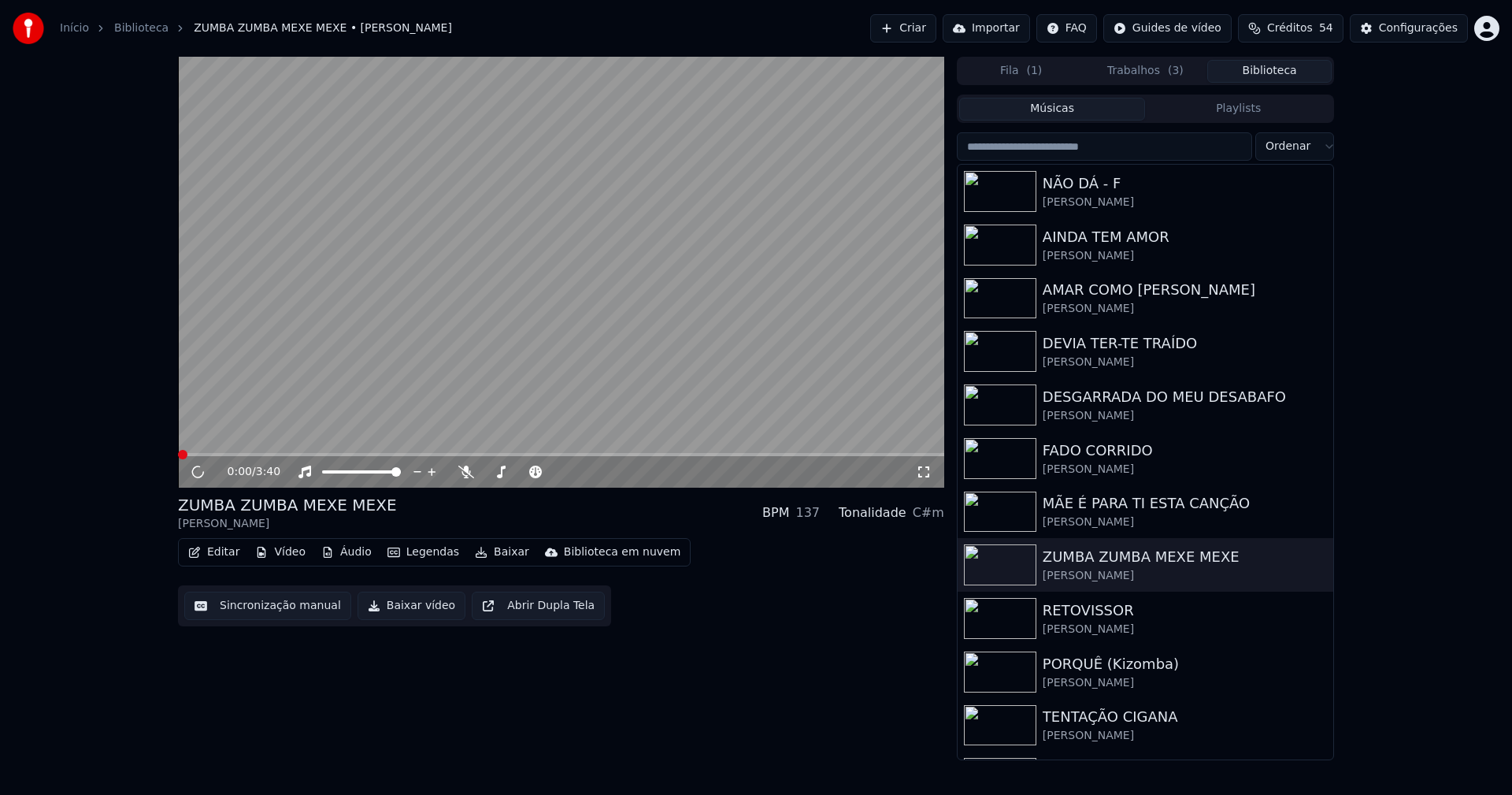
click at [292, 555] on button "Vídeo" at bounding box center [280, 552] width 63 height 22
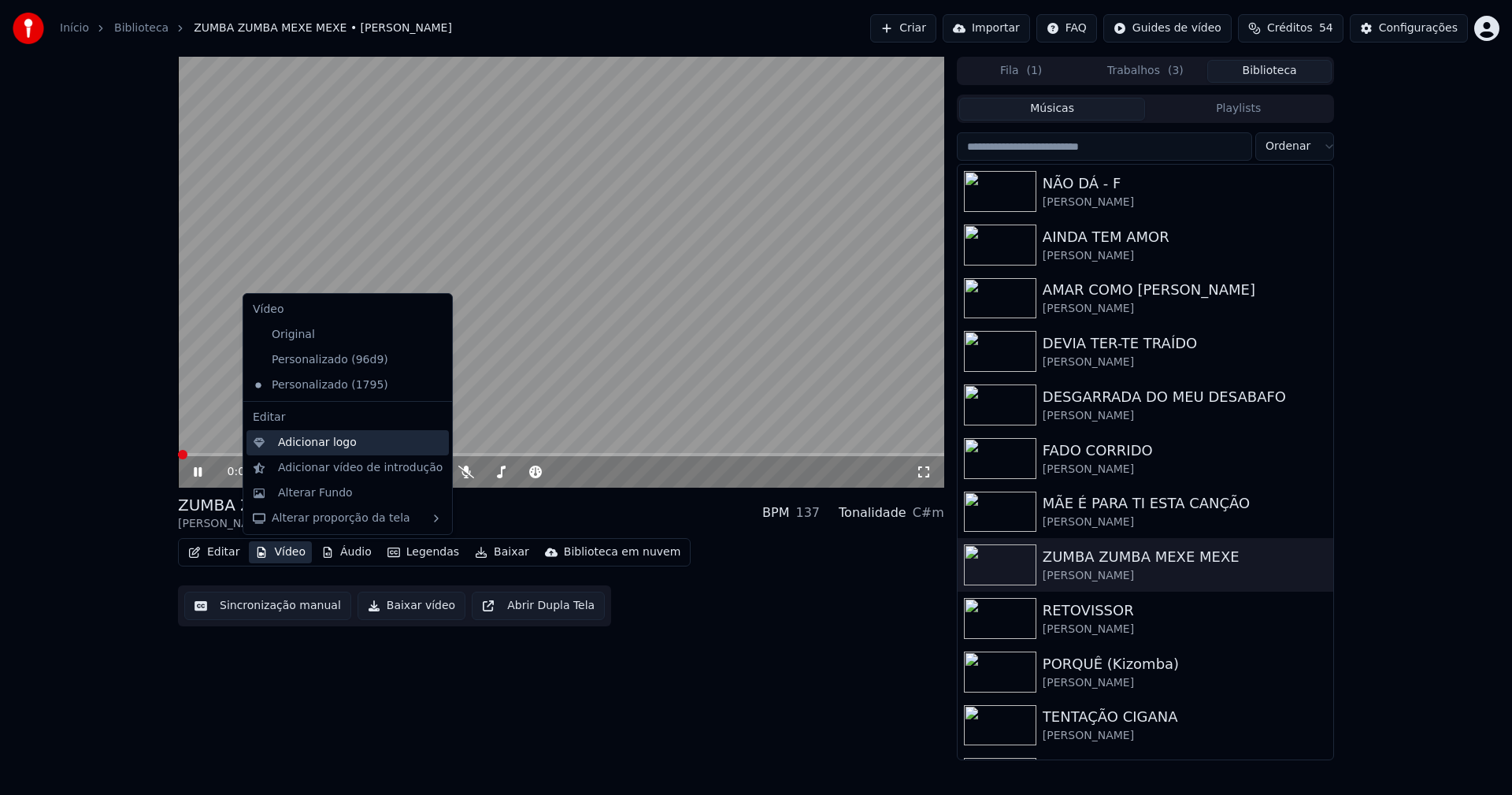
click at [304, 447] on div "Adicionar logo" at bounding box center [316, 442] width 78 height 16
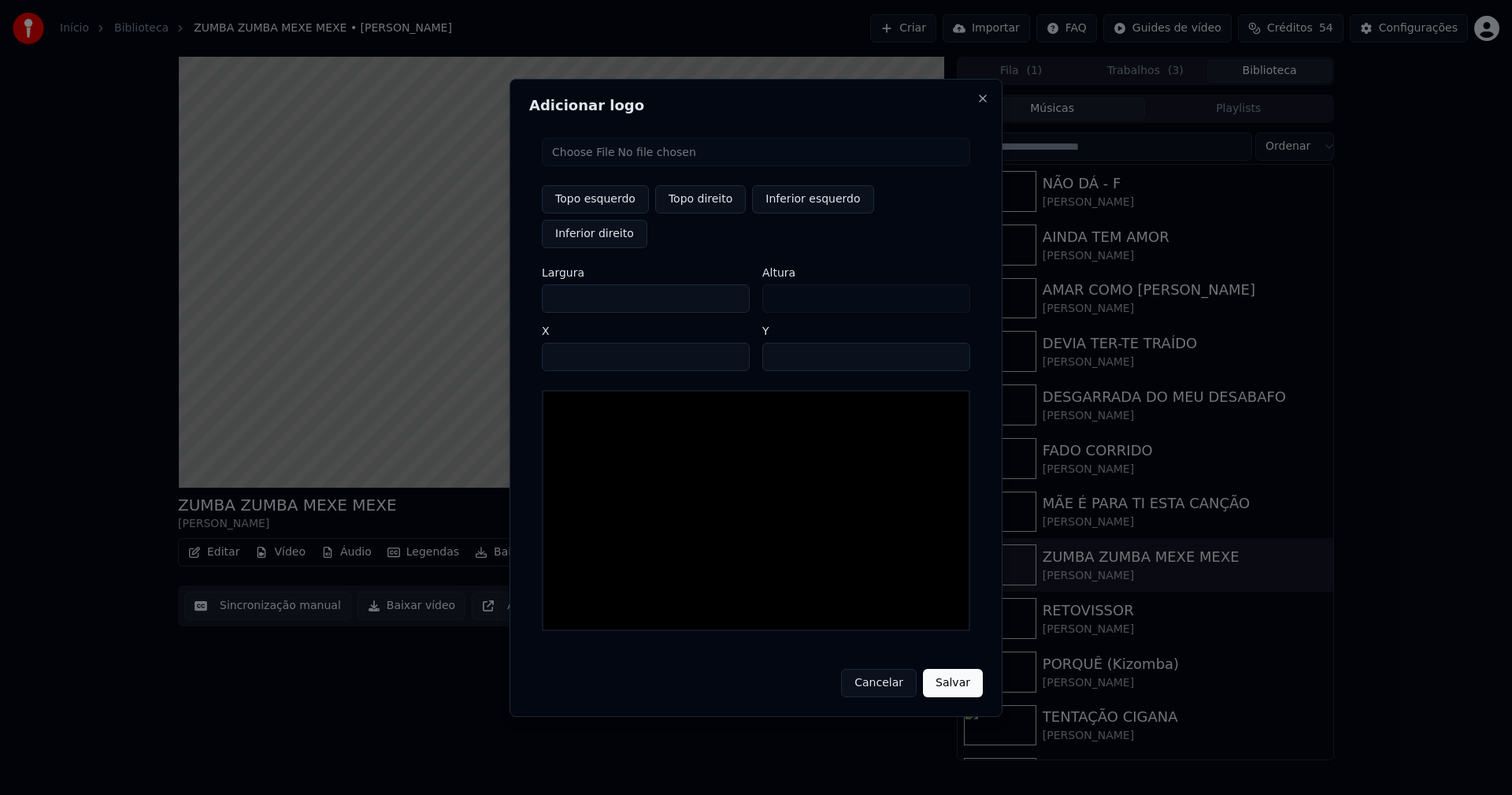
click at [603, 166] on input "file" at bounding box center [756, 152] width 428 height 28
type input "**********"
type input "***"
drag, startPoint x: 700, startPoint y: 217, endPoint x: 632, endPoint y: 250, distance: 75.6
click at [698, 213] on button "Topo direito" at bounding box center [701, 199] width 91 height 28
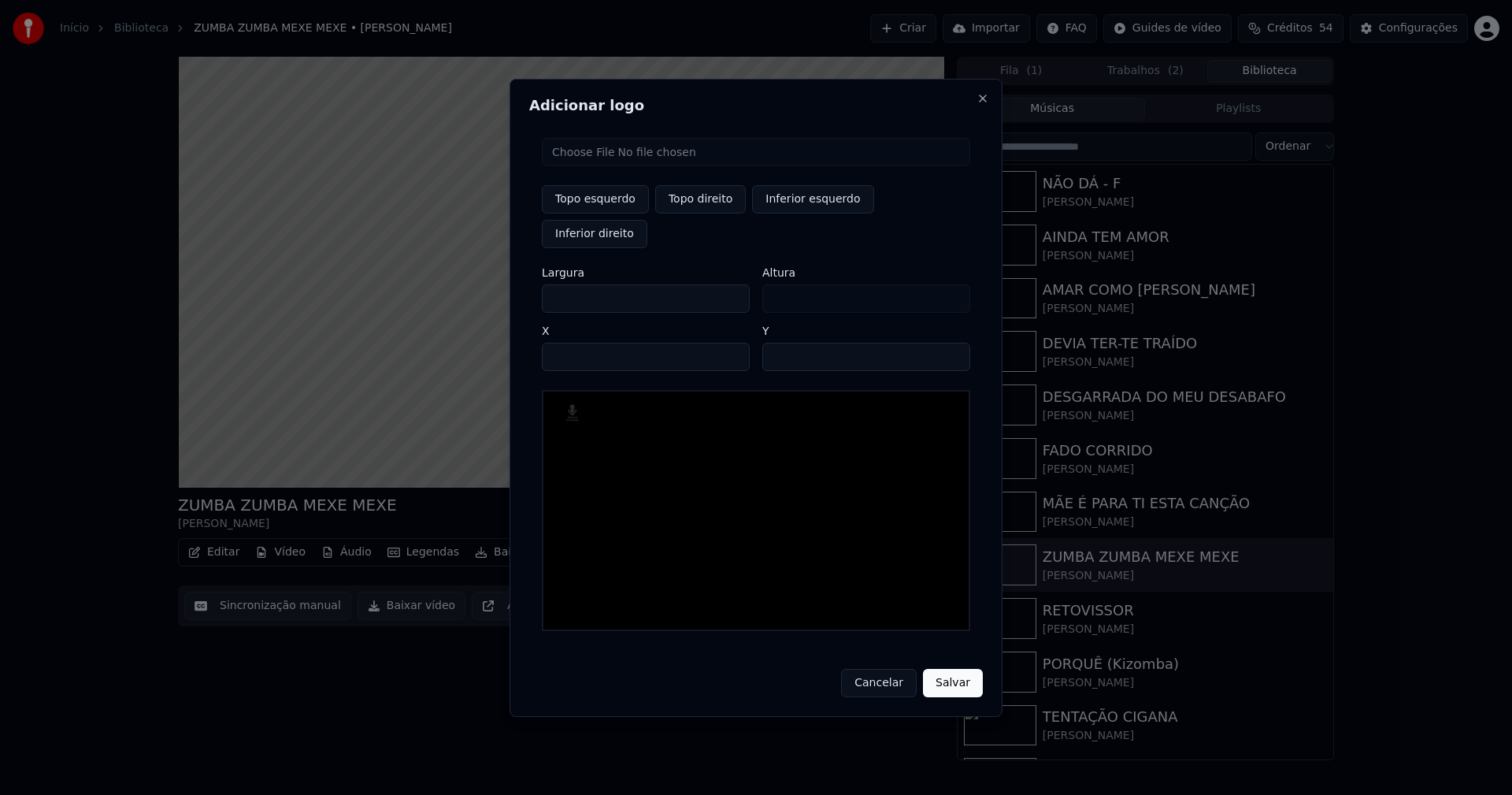
type input "****"
drag, startPoint x: 568, startPoint y: 279, endPoint x: 502, endPoint y: 293, distance: 67.5
click at [502, 293] on body "Início Biblioteca ZUMBA ZUMBA MEXE MEXE • Fernando Rodrigues Criar Importar FAQ…" at bounding box center [756, 398] width 1512 height 795
type input "**"
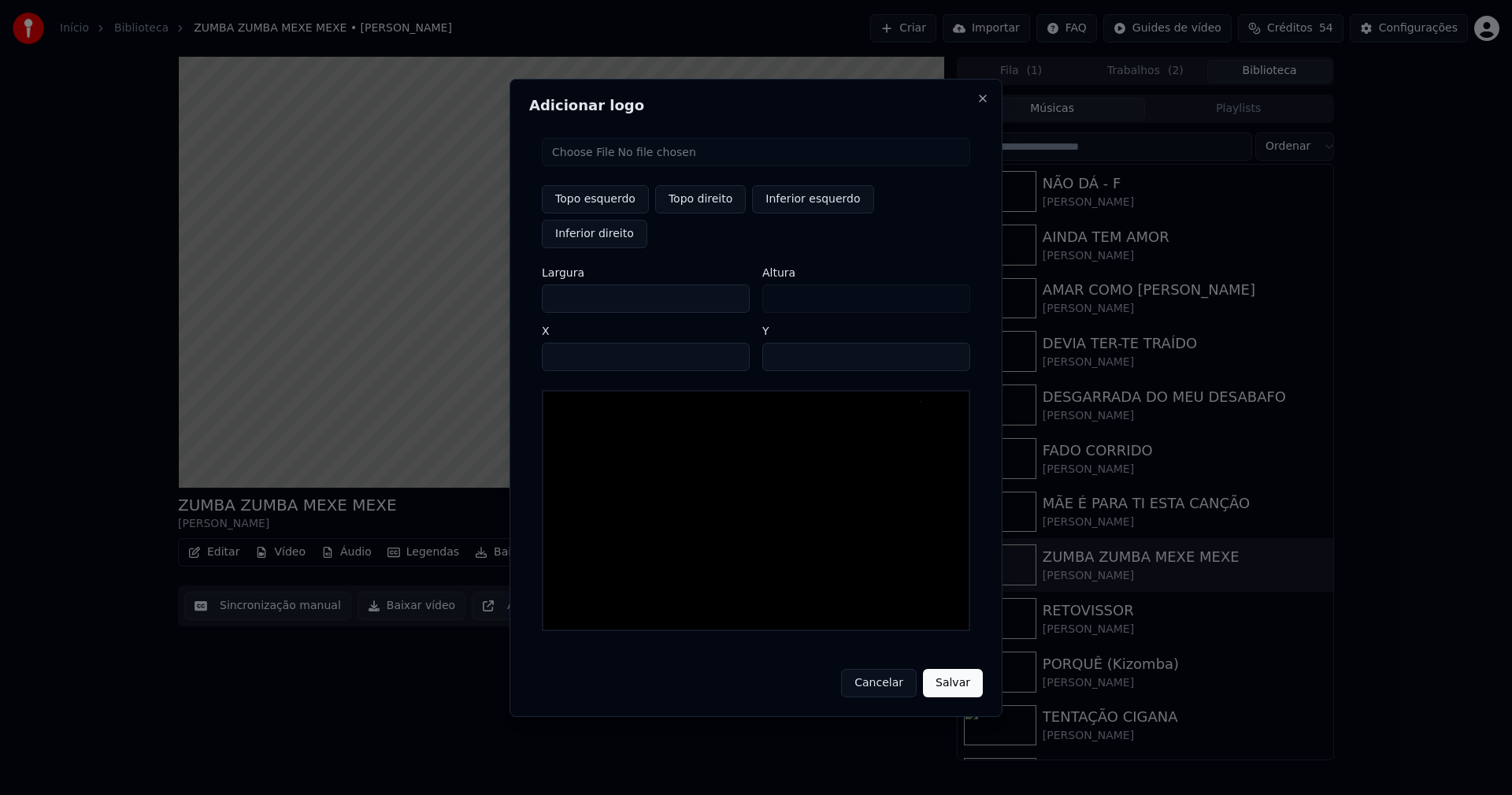
type input "***"
click at [573, 343] on input "****" at bounding box center [646, 357] width 208 height 28
type input "****"
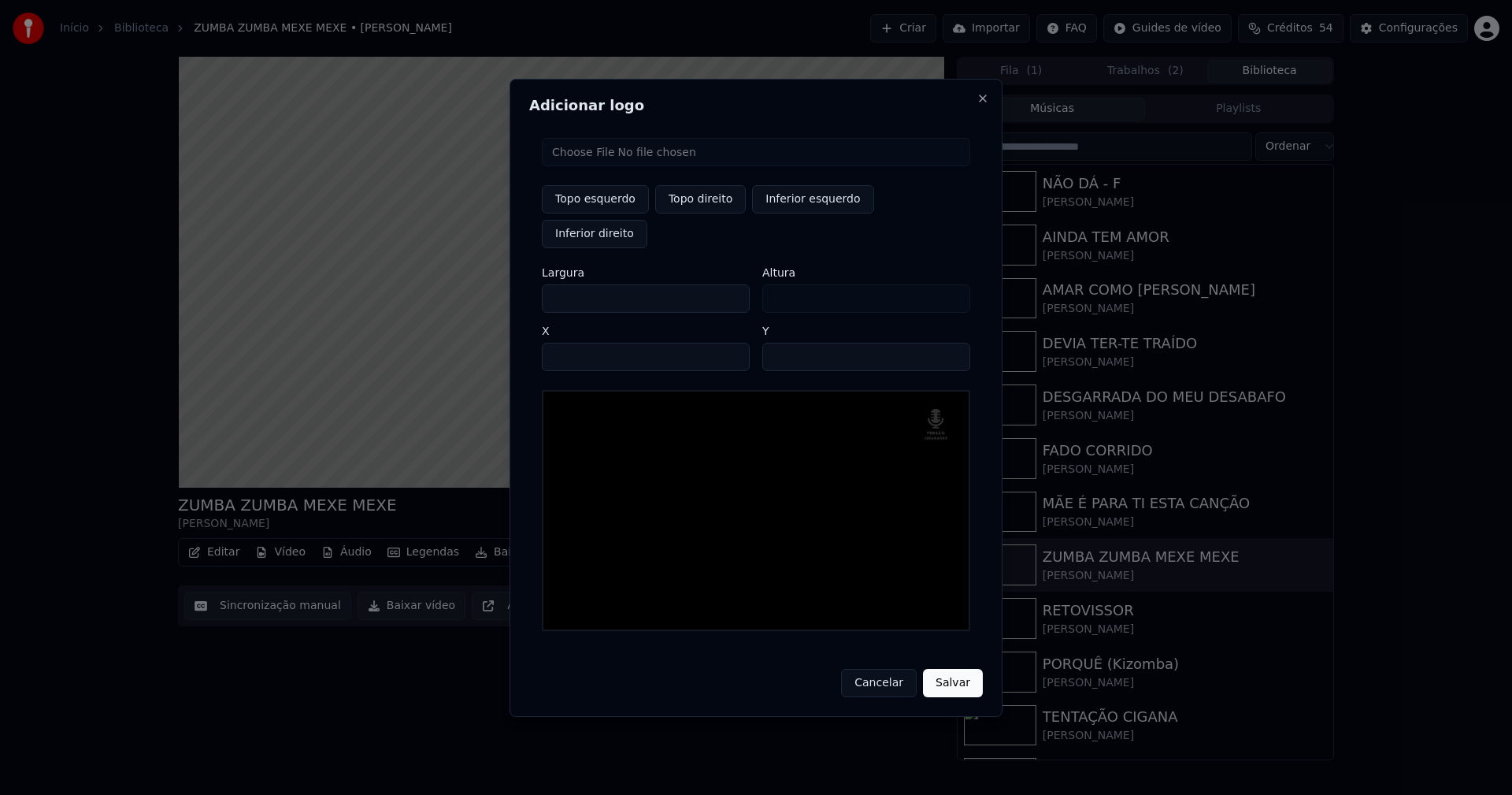
click at [952, 343] on input "**" at bounding box center [867, 357] width 208 height 28
type input "**"
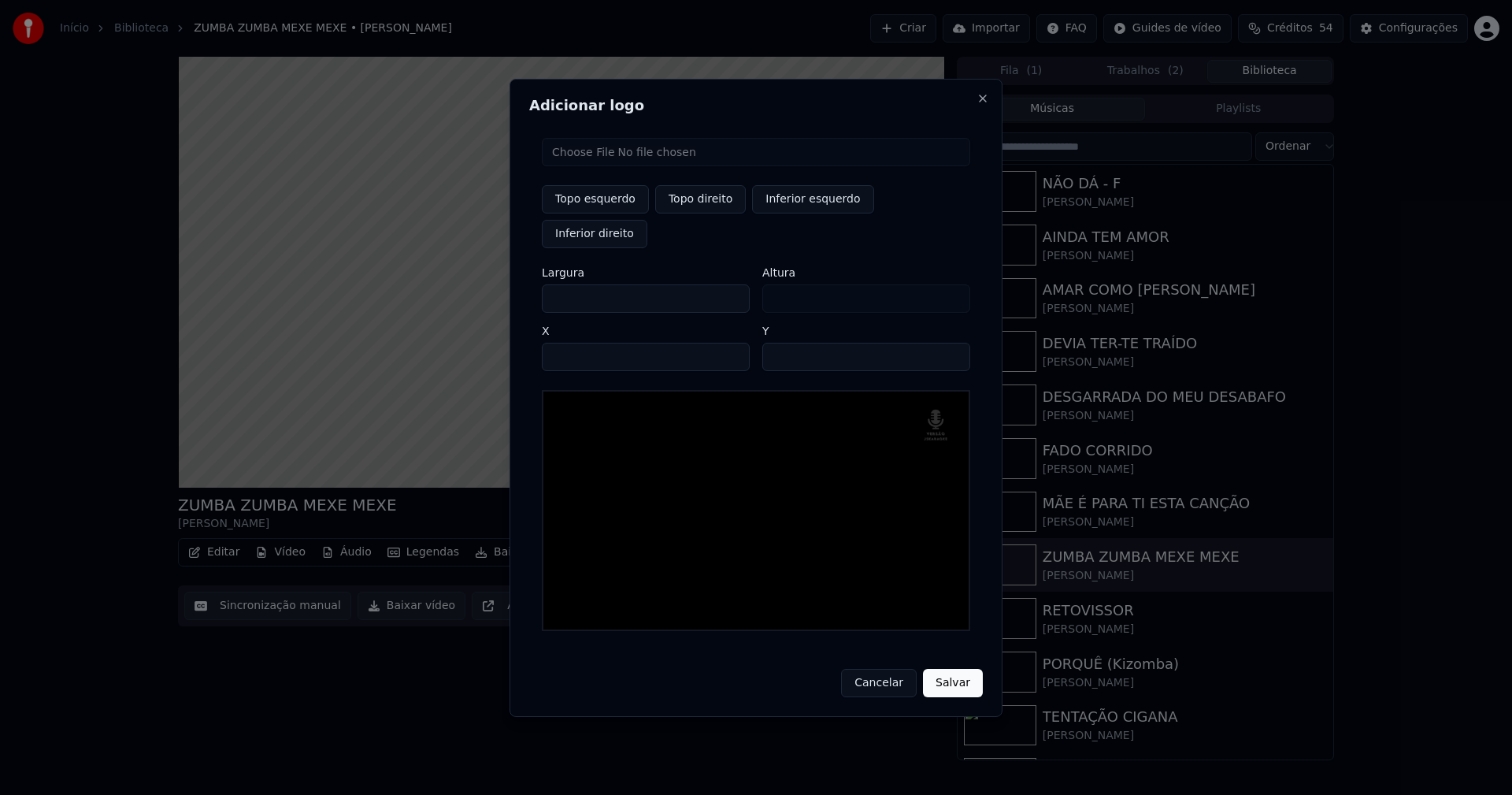
click at [952, 343] on input "**" at bounding box center [867, 357] width 208 height 28
drag, startPoint x: 958, startPoint y: 663, endPoint x: 907, endPoint y: 677, distance: 52.9
click at [958, 669] on button "Salvar" at bounding box center [953, 683] width 59 height 28
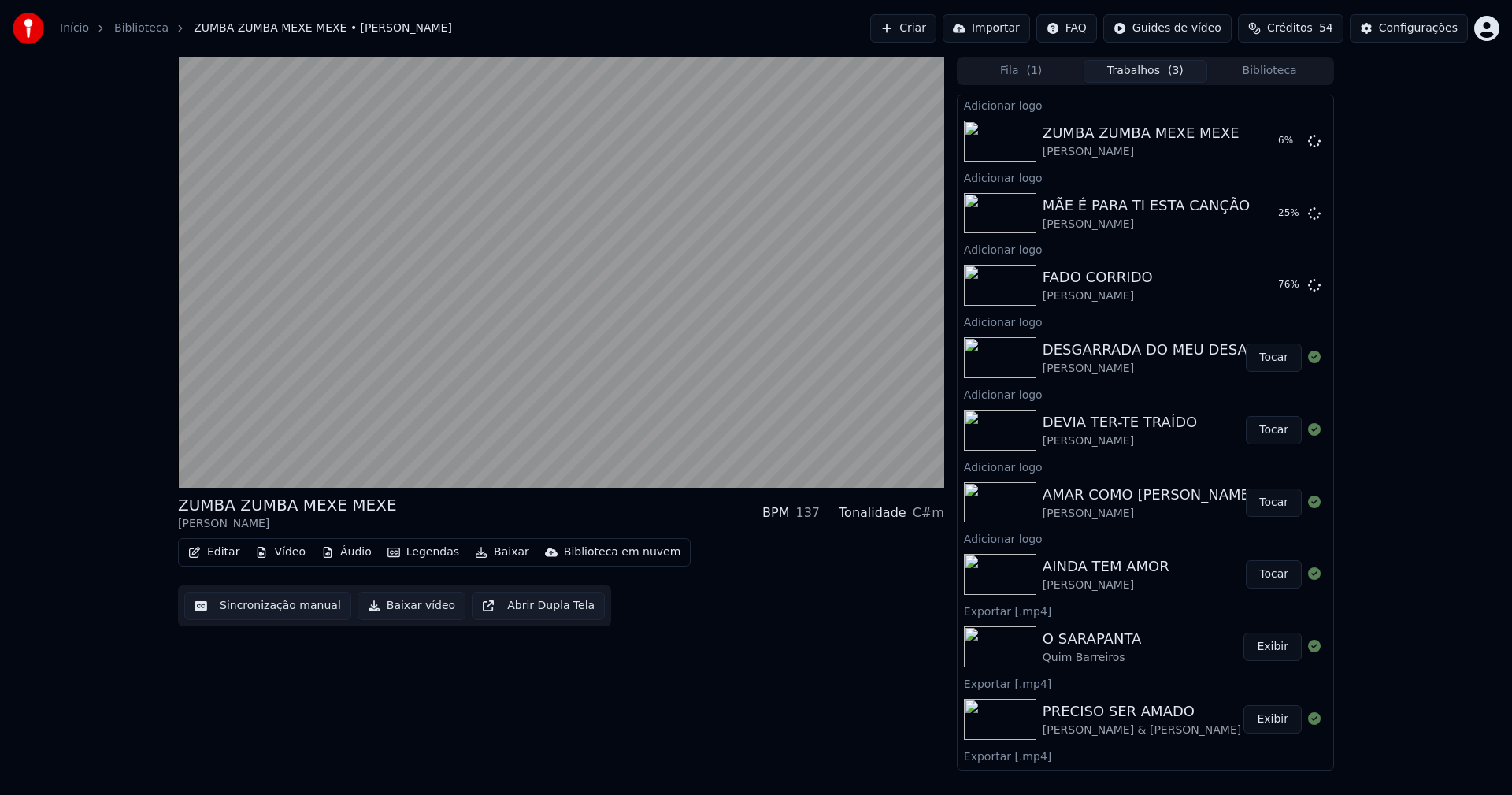
click at [1279, 77] on button "Biblioteca" at bounding box center [1269, 71] width 125 height 23
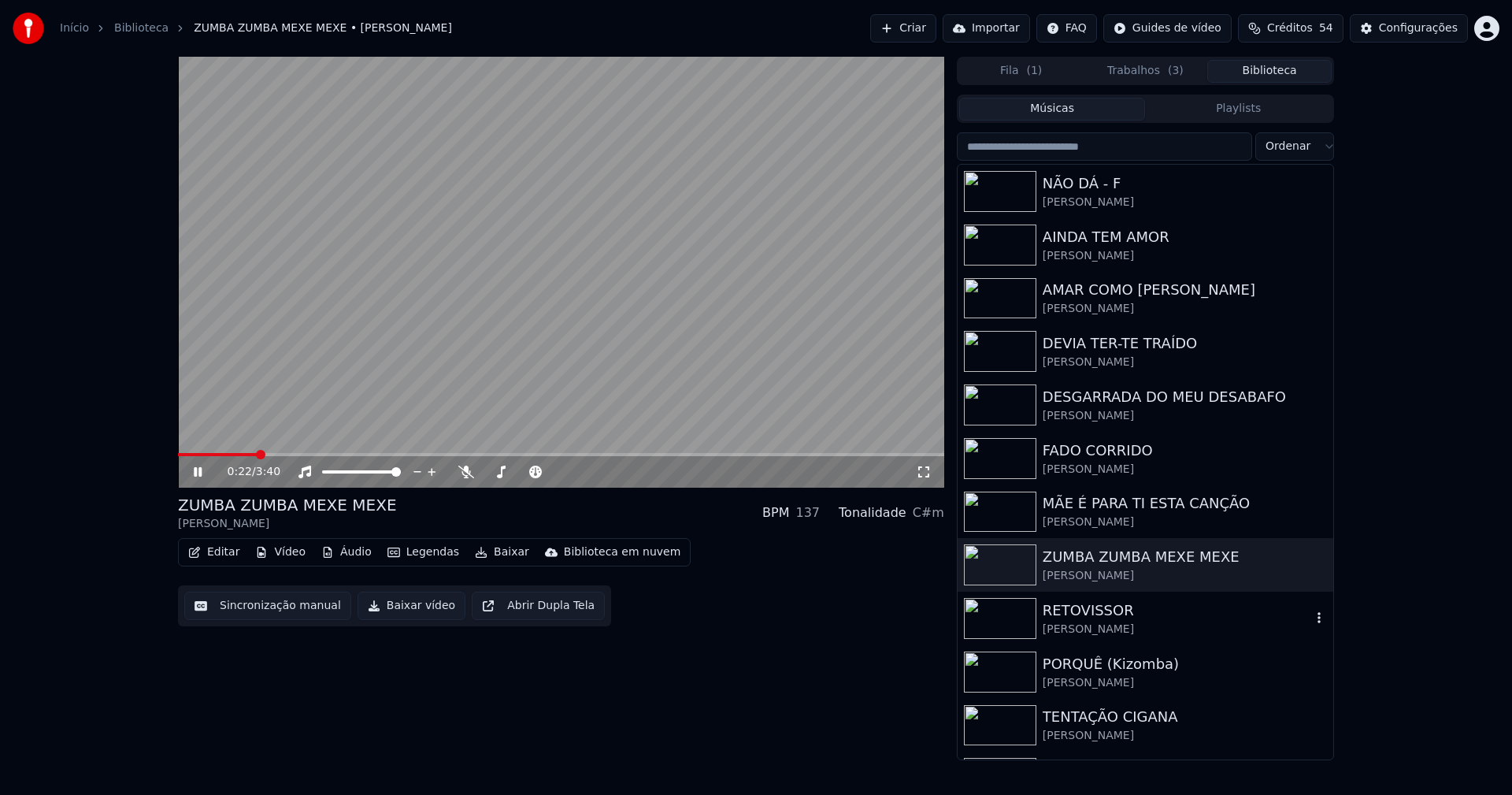
click at [1105, 629] on div "[PERSON_NAME]" at bounding box center [1177, 629] width 269 height 16
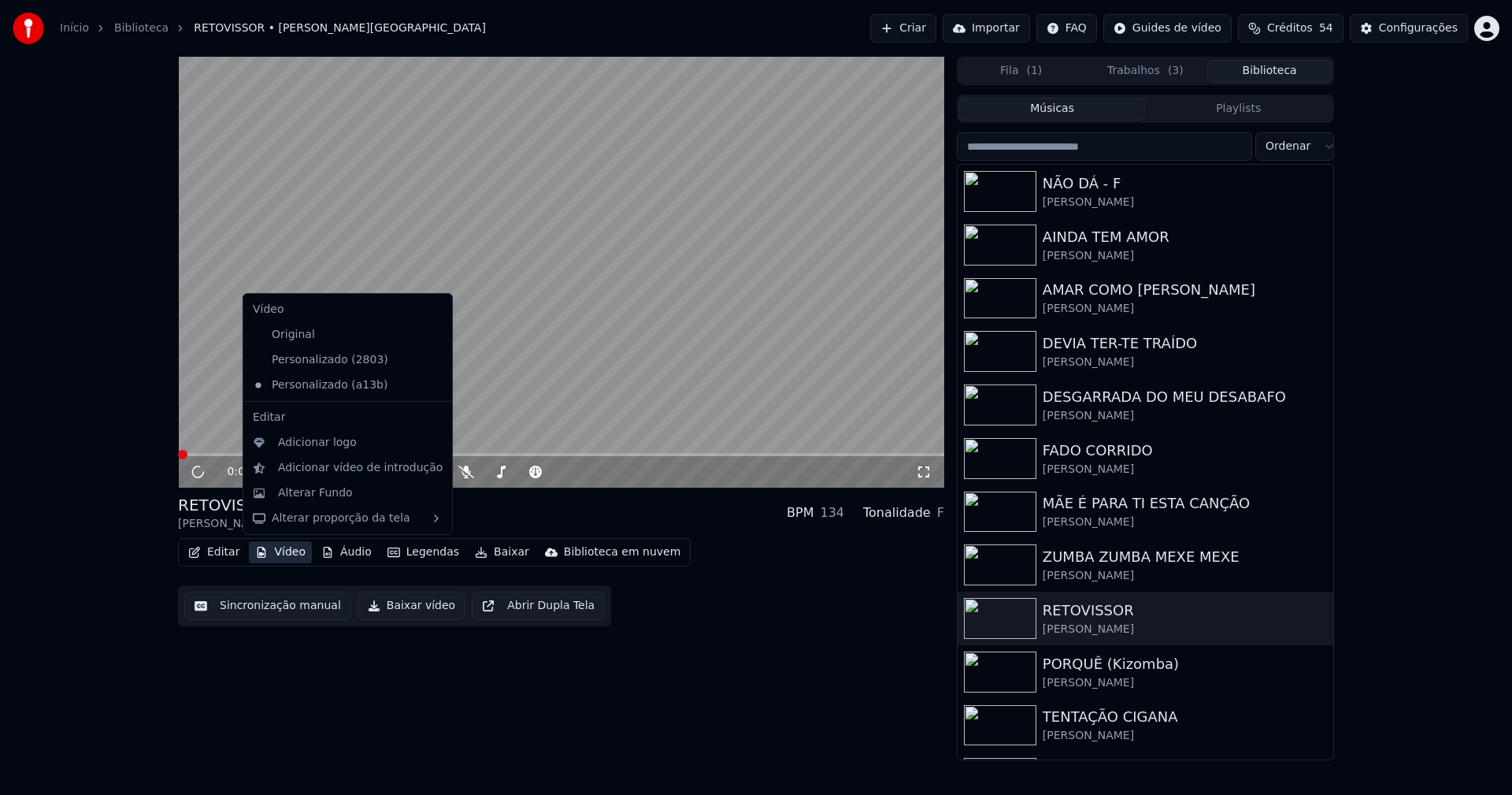
click at [290, 557] on button "Vídeo" at bounding box center [280, 552] width 63 height 22
click at [303, 445] on div "Adicionar logo" at bounding box center [316, 442] width 78 height 16
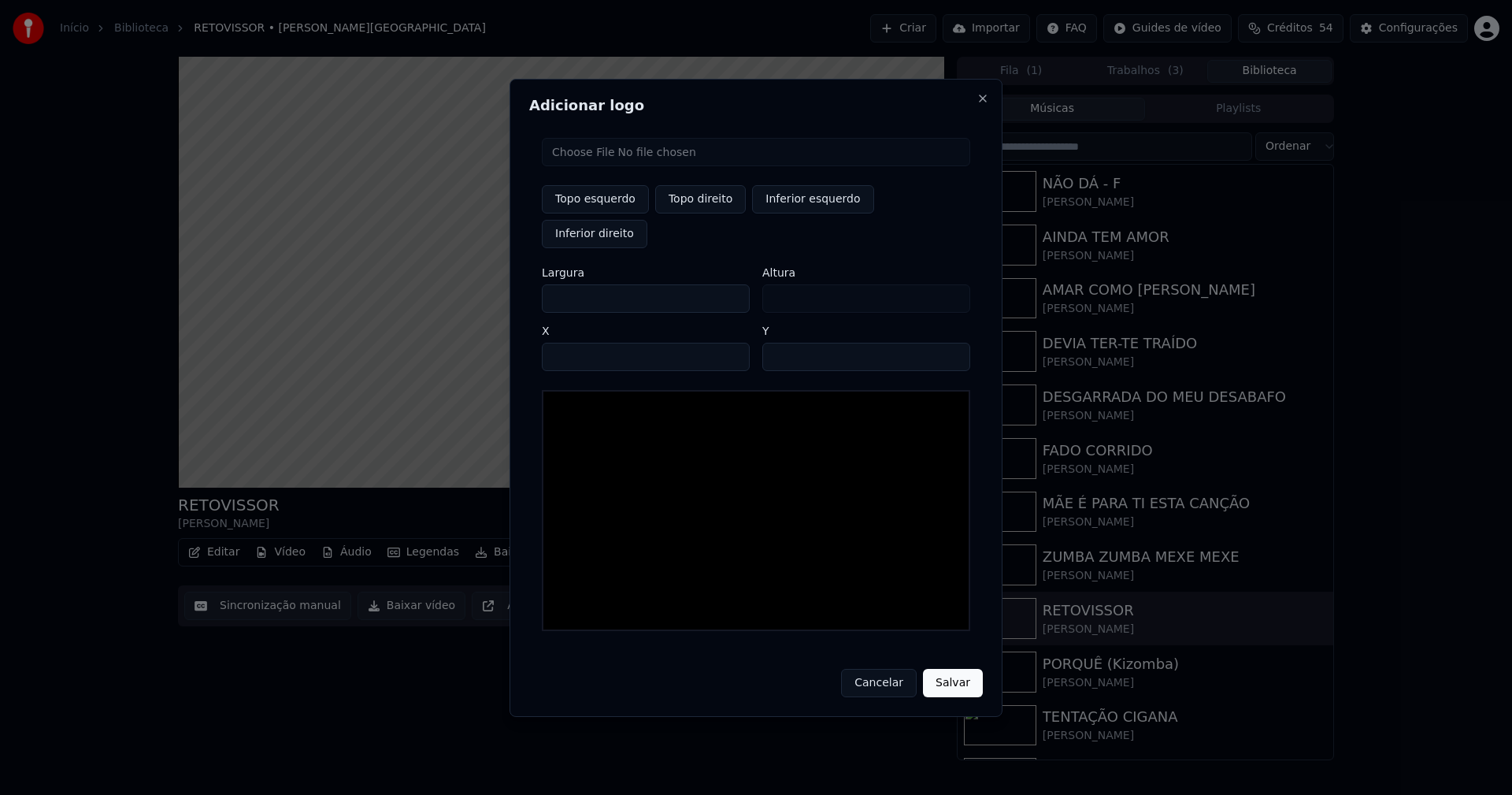
click at [595, 166] on input "file" at bounding box center [756, 152] width 428 height 28
type input "**********"
type input "***"
click at [705, 213] on button "Topo direito" at bounding box center [701, 199] width 91 height 28
type input "****"
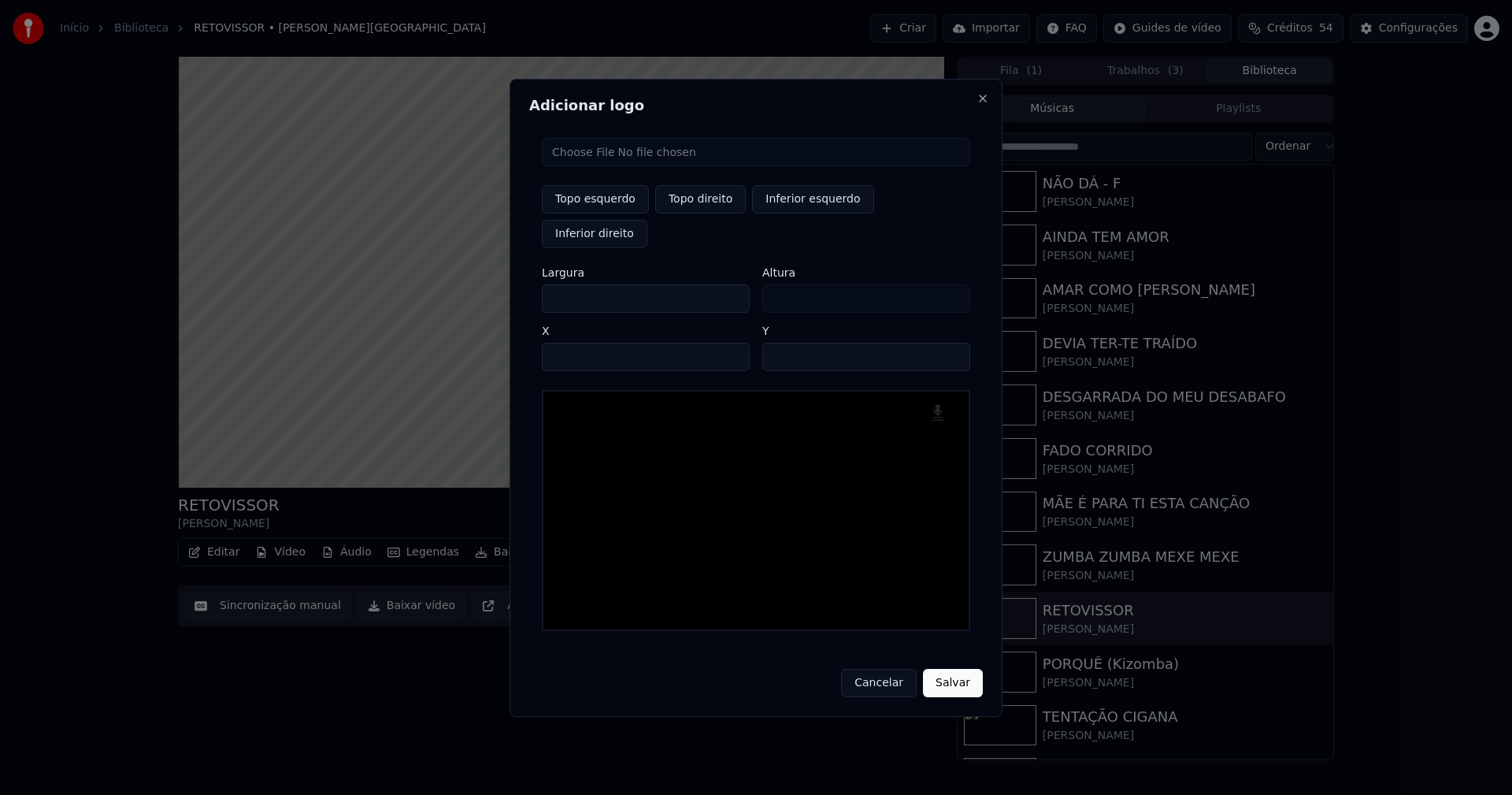
drag, startPoint x: 567, startPoint y: 279, endPoint x: 487, endPoint y: 300, distance: 82.7
click at [487, 300] on body "Início Biblioteca RETOVISSOR • Gusttavo Lima Criar Importar FAQ Guides de vídeo…" at bounding box center [756, 398] width 1512 height 795
type input "**"
type input "***"
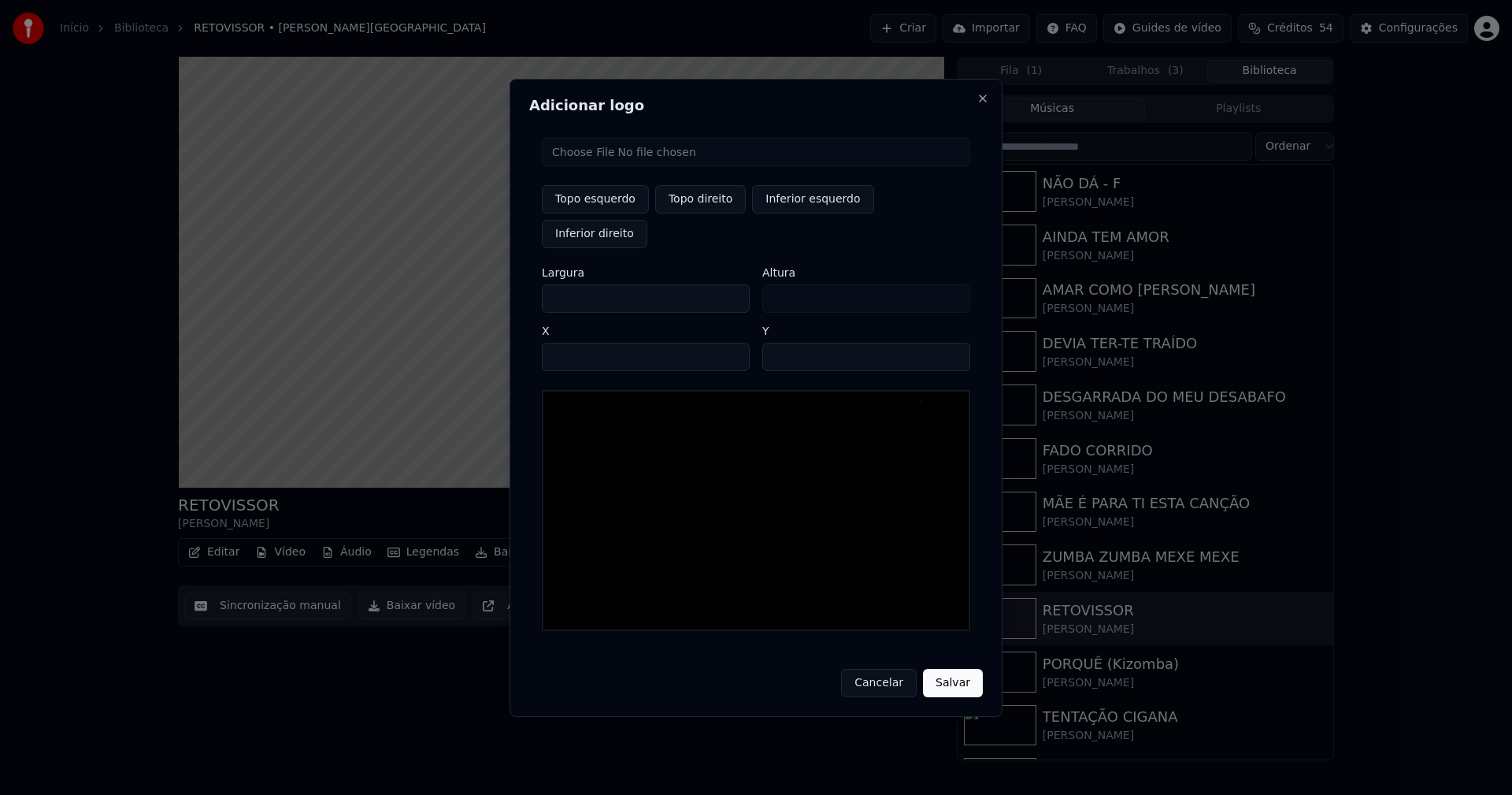
type input "***"
click at [575, 343] on input "****" at bounding box center [646, 357] width 208 height 28
type input "****"
click at [951, 343] on input "**" at bounding box center [867, 357] width 208 height 28
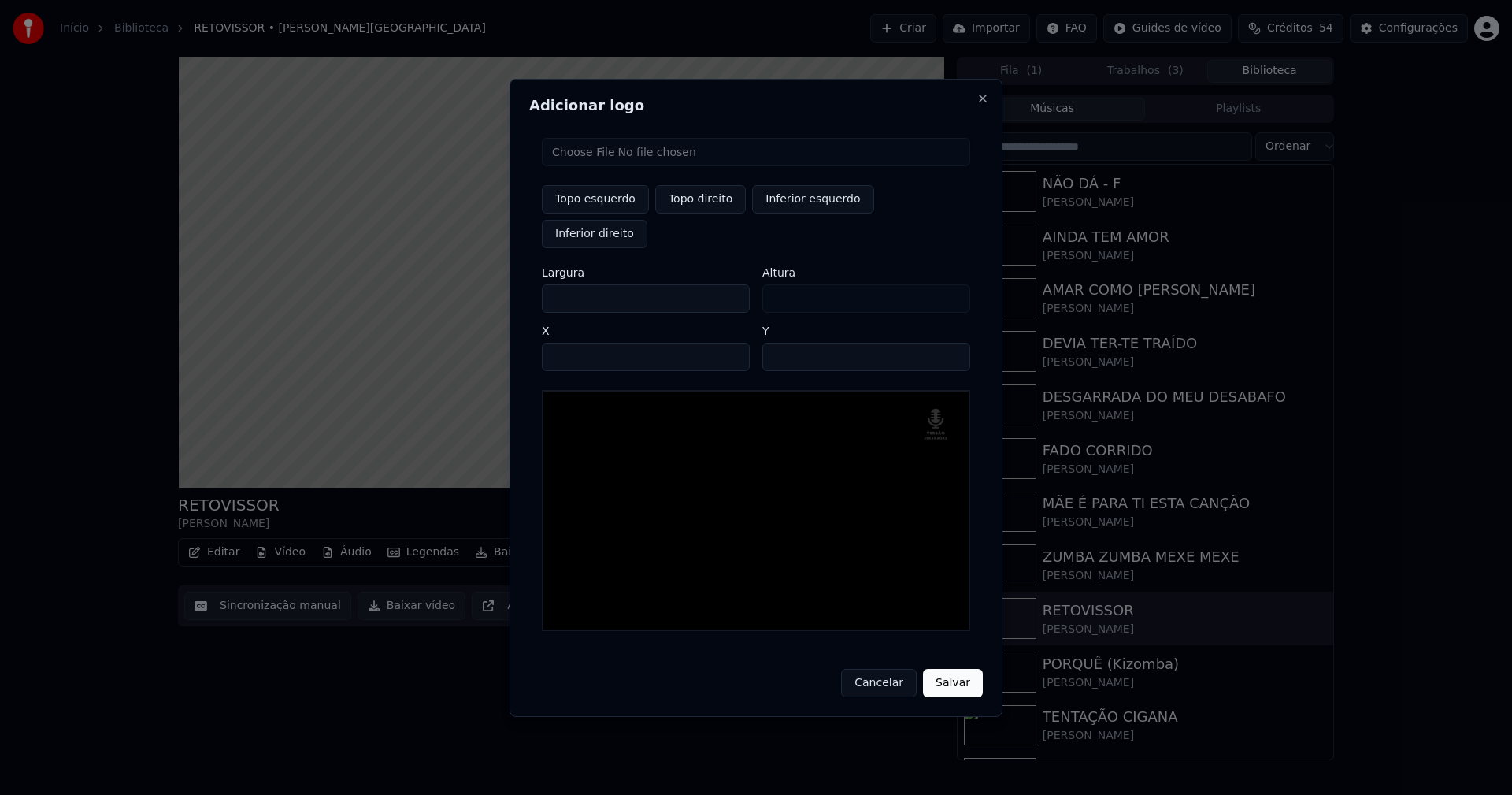
click at [951, 343] on input "**" at bounding box center [867, 357] width 208 height 28
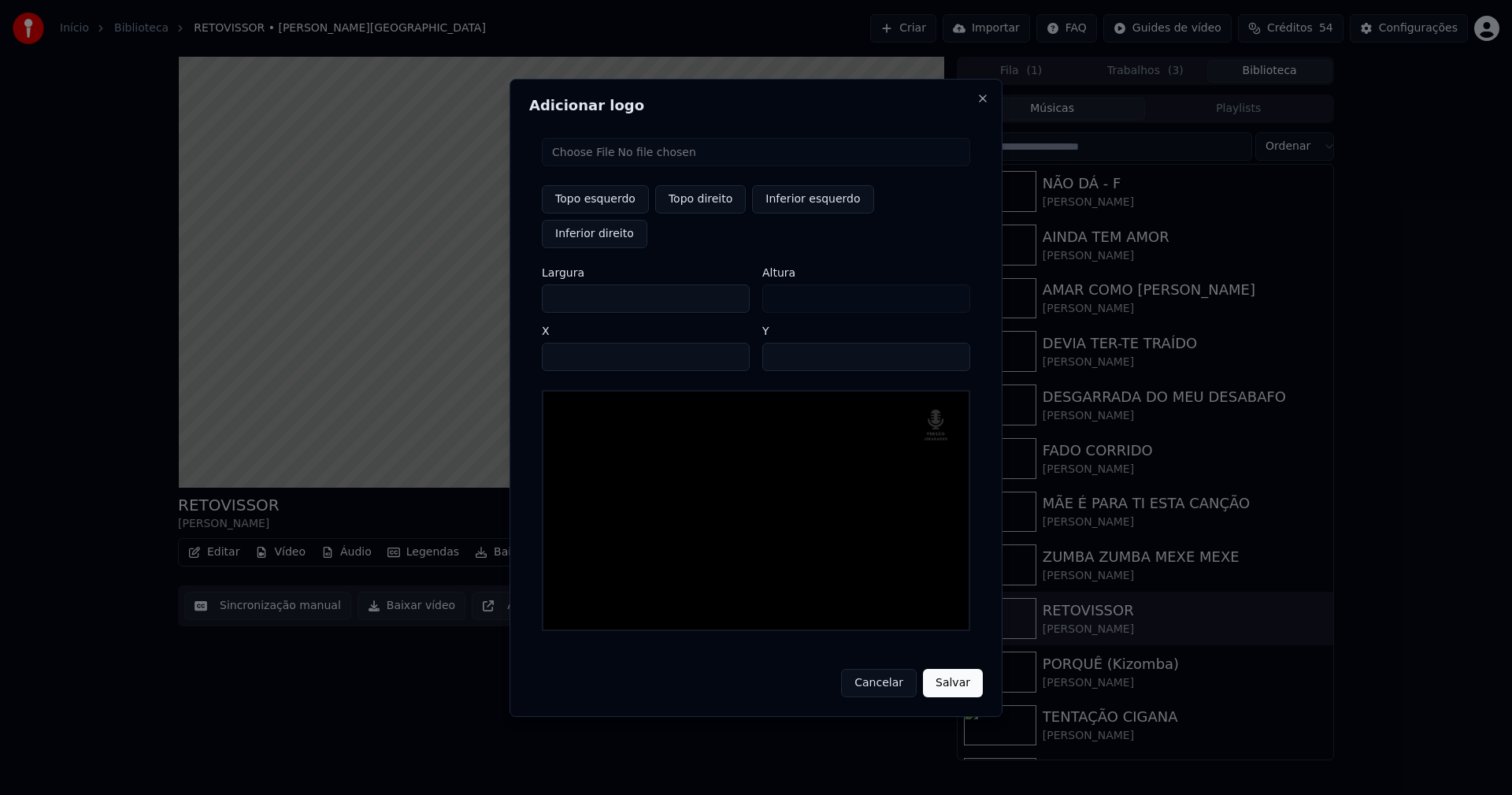
type input "**"
click at [949, 344] on input "**" at bounding box center [867, 357] width 208 height 28
click at [949, 669] on button "Salvar" at bounding box center [953, 683] width 59 height 28
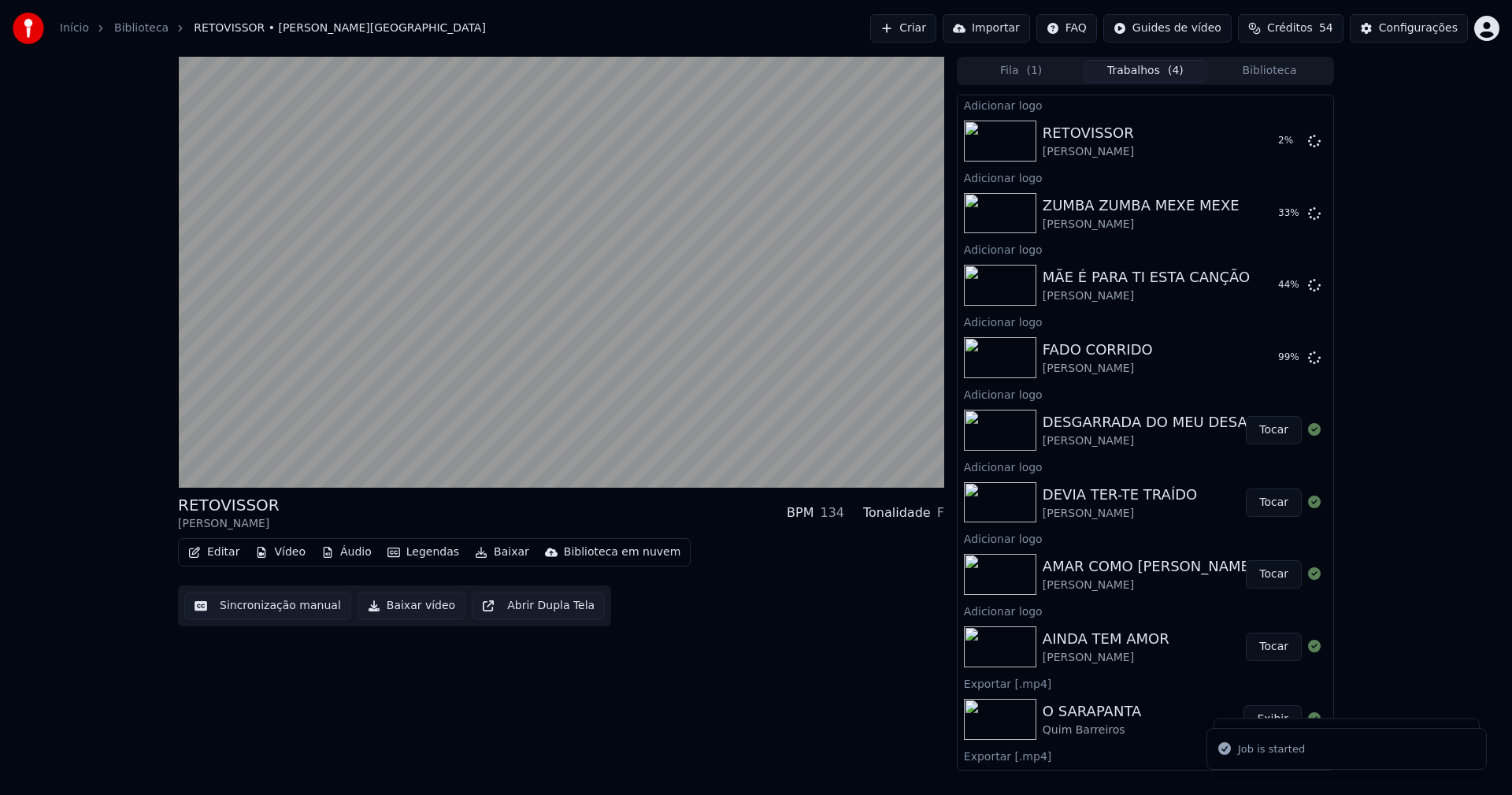
click at [1289, 71] on button "Biblioteca" at bounding box center [1269, 71] width 125 height 23
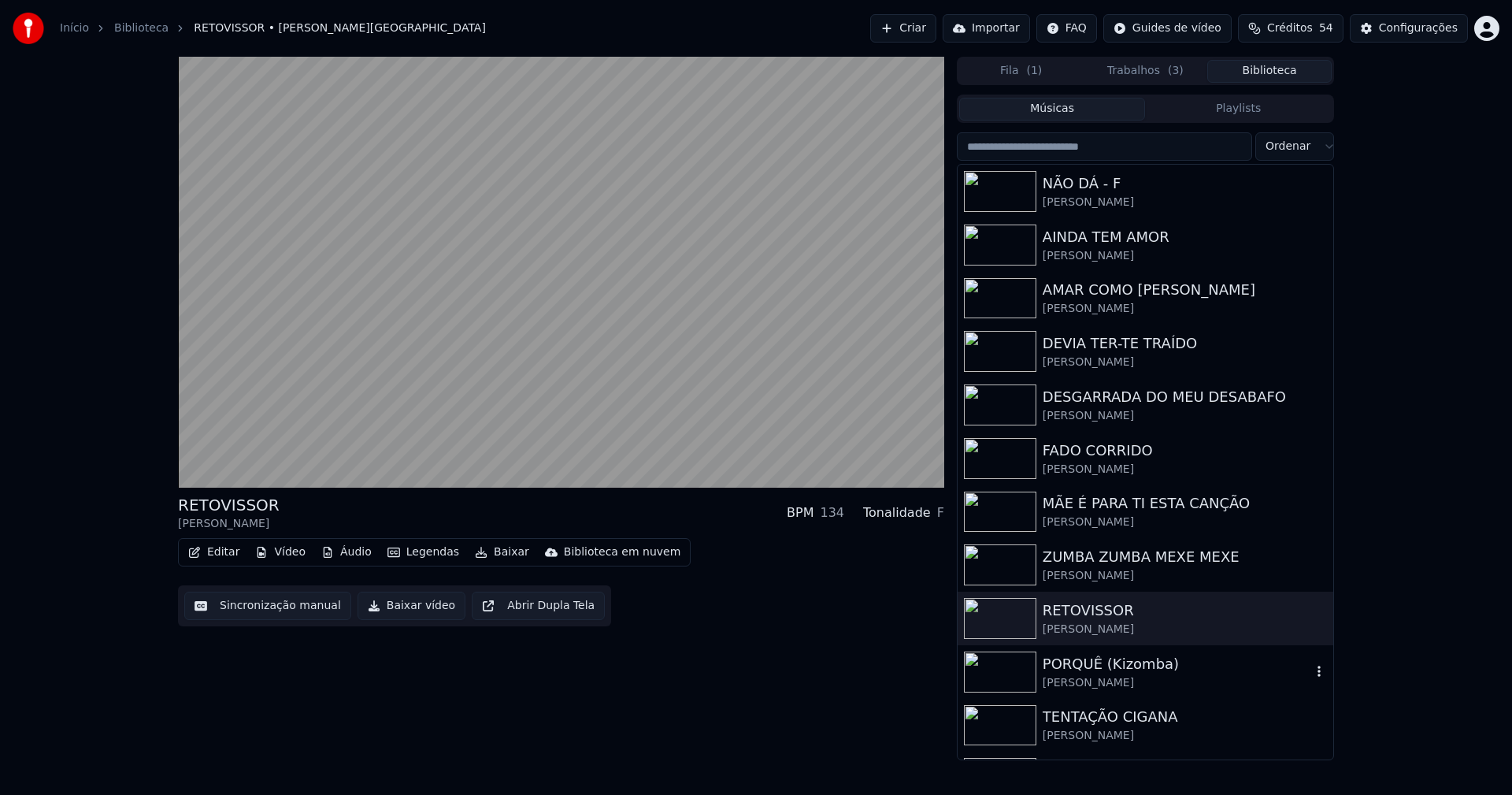
click at [1142, 668] on div "PORQUÊ (Kizomba)" at bounding box center [1177, 664] width 269 height 22
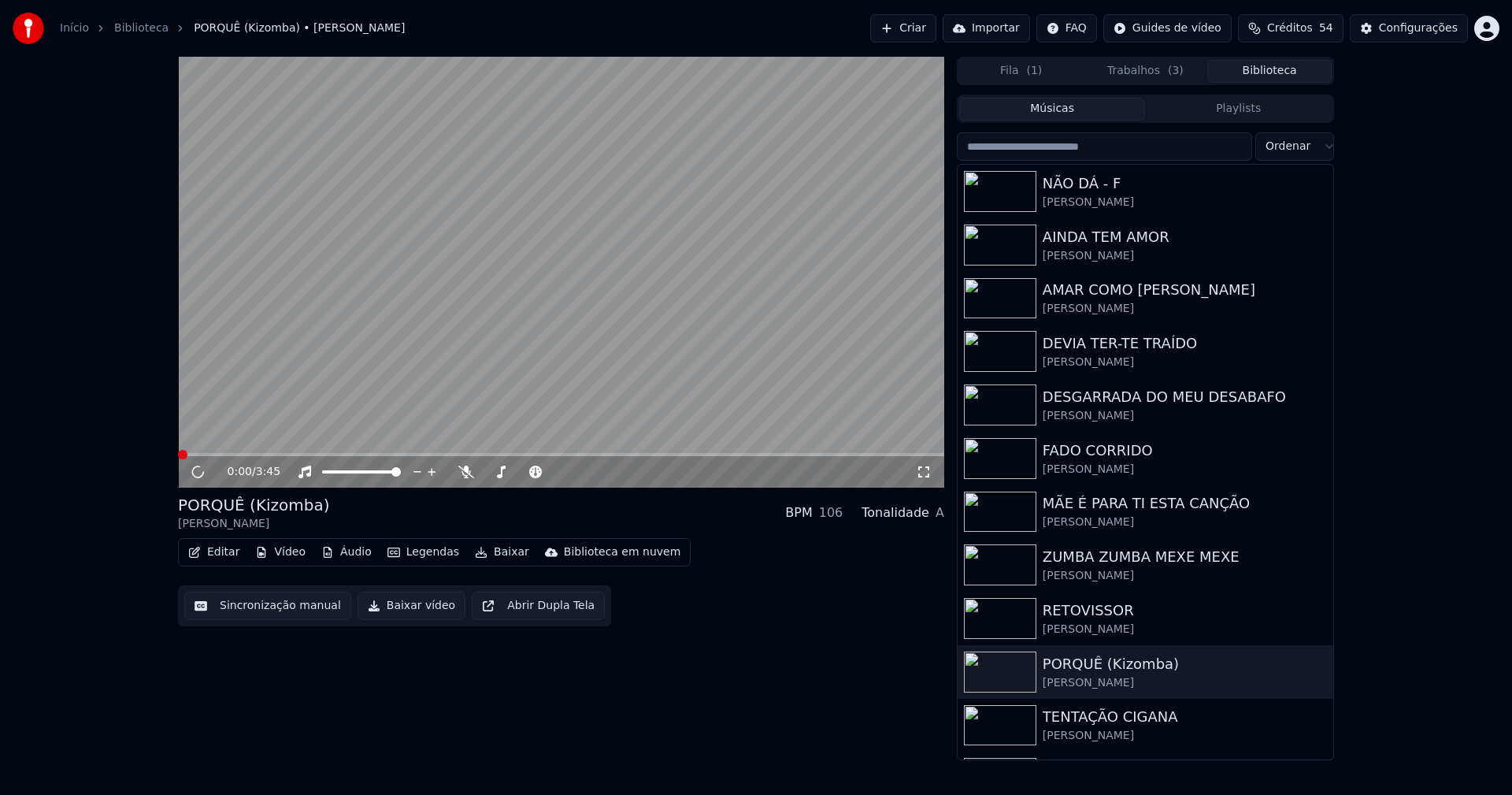
click at [281, 558] on button "Vídeo" at bounding box center [280, 552] width 63 height 22
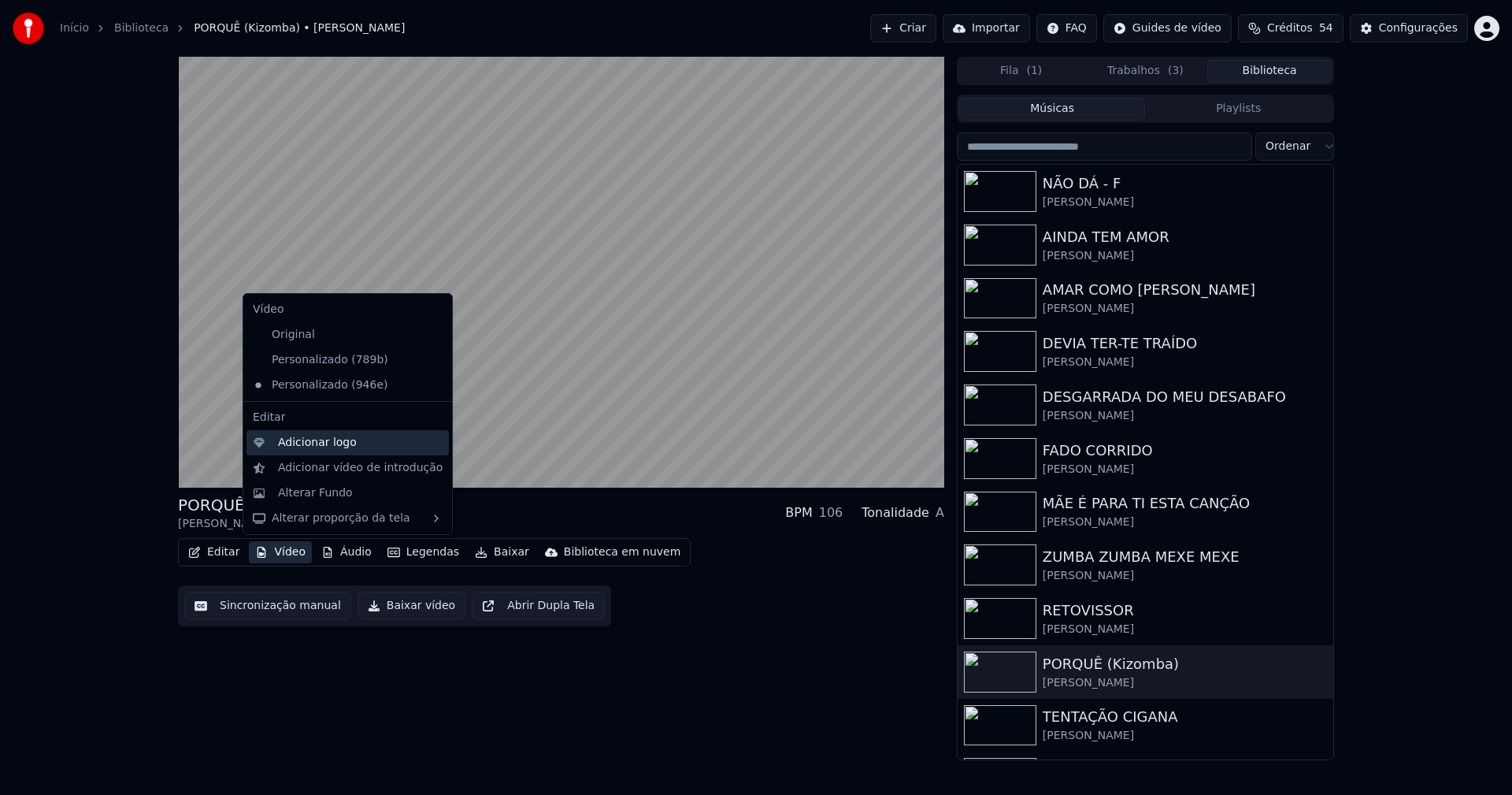
click at [310, 444] on div "Adicionar logo" at bounding box center [316, 442] width 78 height 16
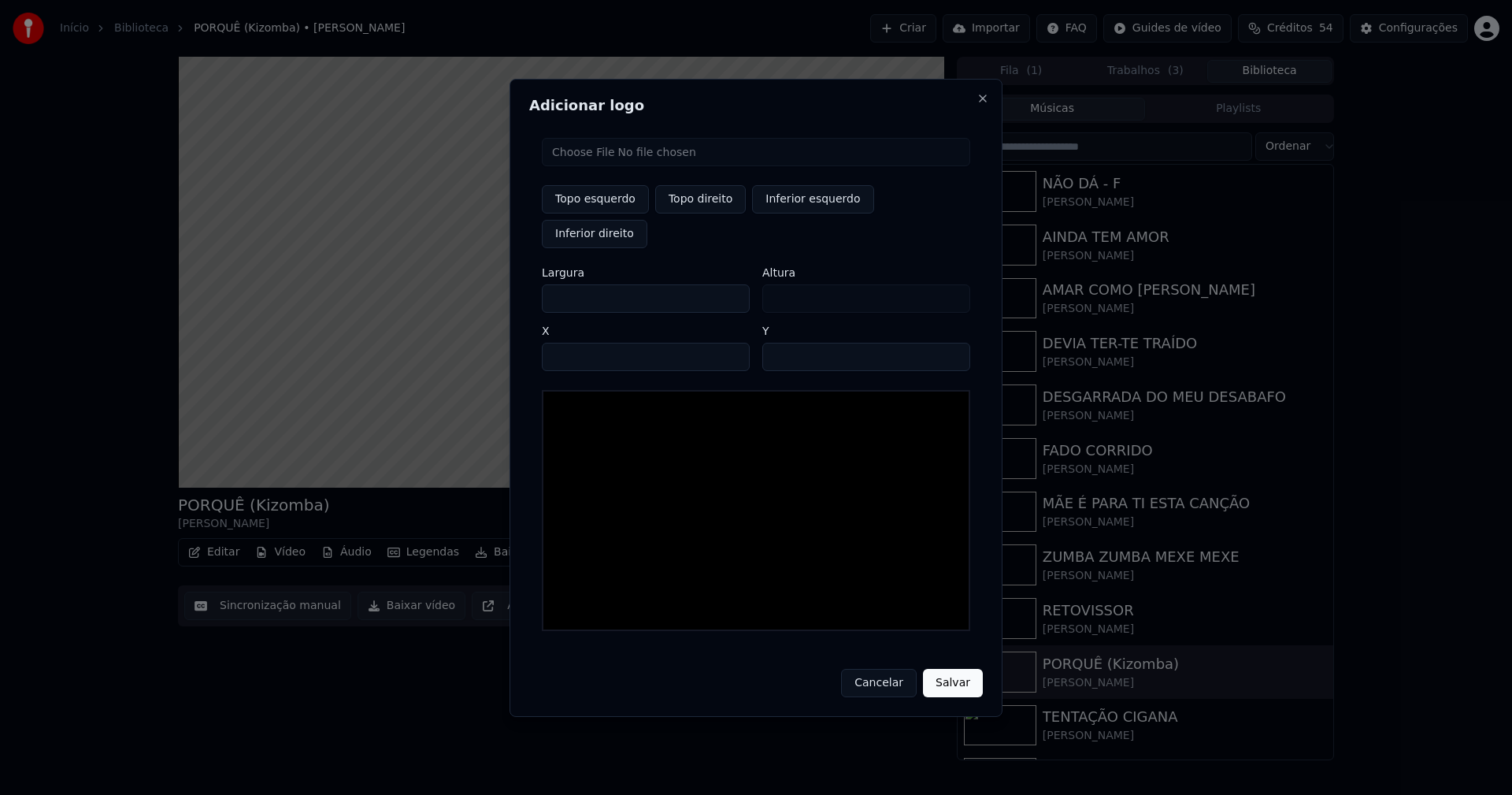
click at [586, 166] on input "file" at bounding box center [756, 152] width 428 height 28
type input "**********"
type input "***"
click at [711, 213] on button "Topo direito" at bounding box center [701, 199] width 91 height 28
type input "****"
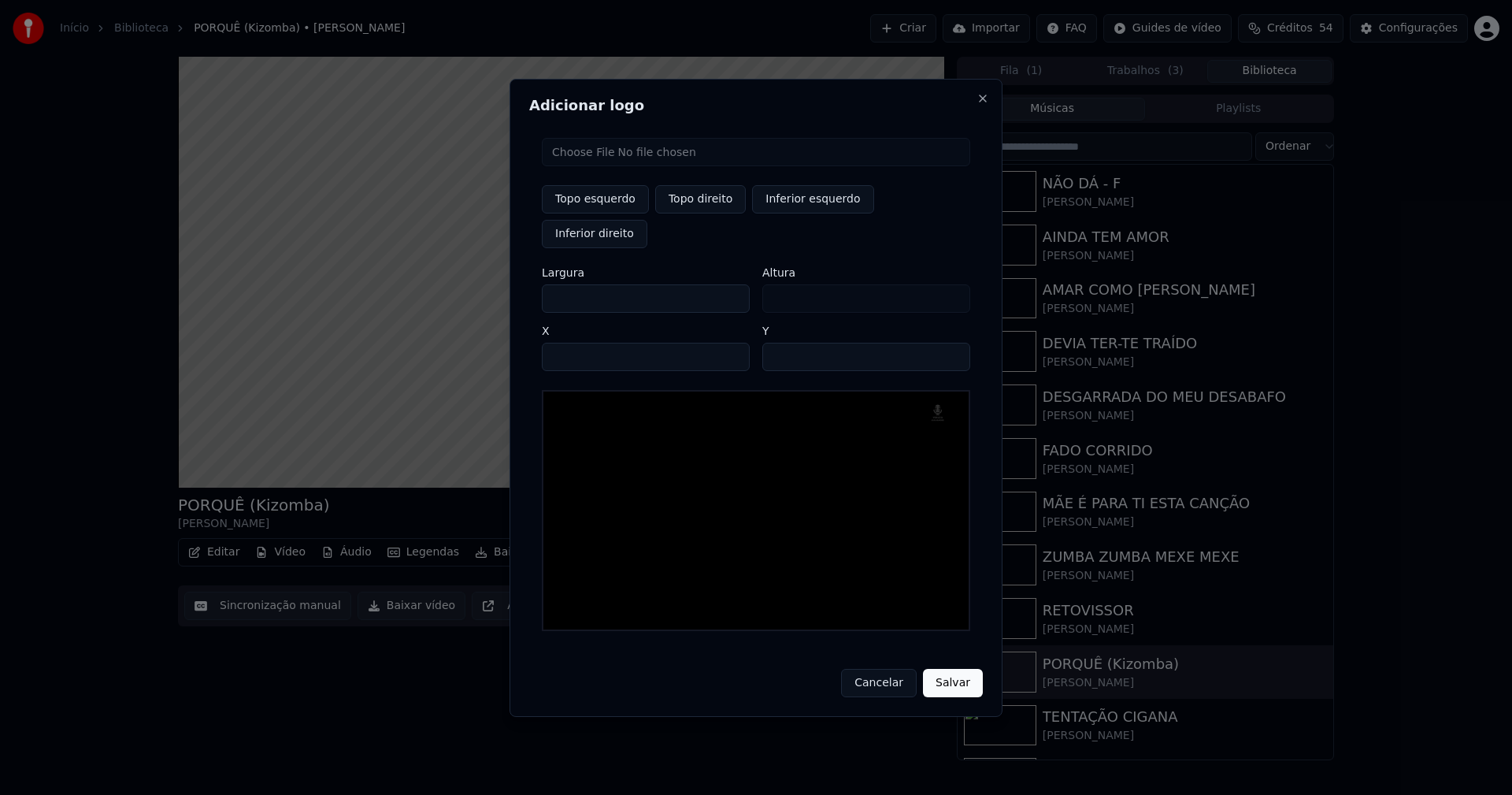
drag, startPoint x: 566, startPoint y: 280, endPoint x: 497, endPoint y: 288, distance: 69.5
click at [497, 288] on body "Início Biblioteca PORQUÊ (Kizomba) • José Ricardo Criar Importar FAQ Guides de …" at bounding box center [756, 398] width 1512 height 795
type input "**"
type input "***"
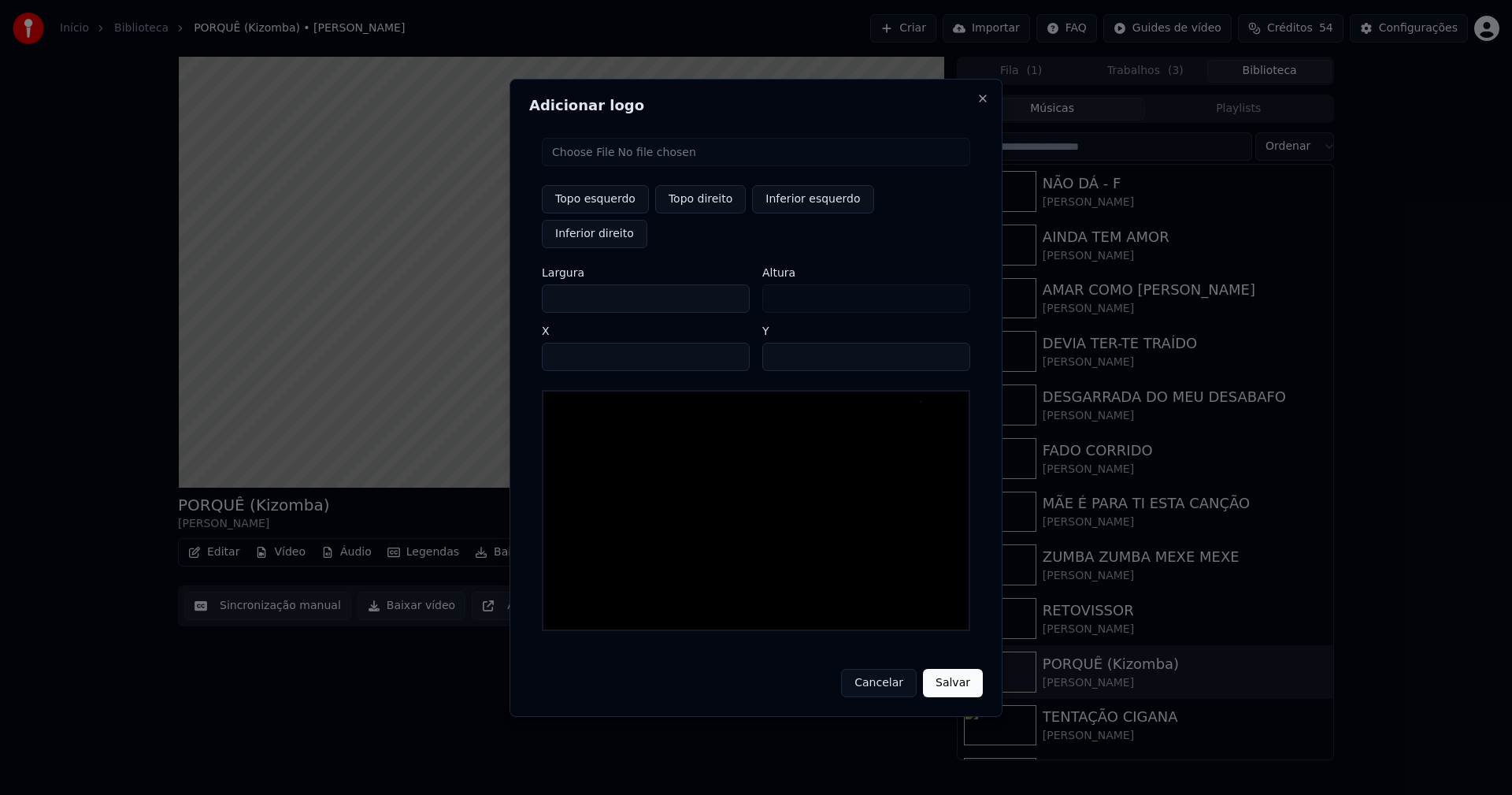
type input "***"
click at [573, 343] on input "****" at bounding box center [646, 357] width 208 height 28
type input "****"
click at [950, 343] on input "**" at bounding box center [867, 357] width 208 height 28
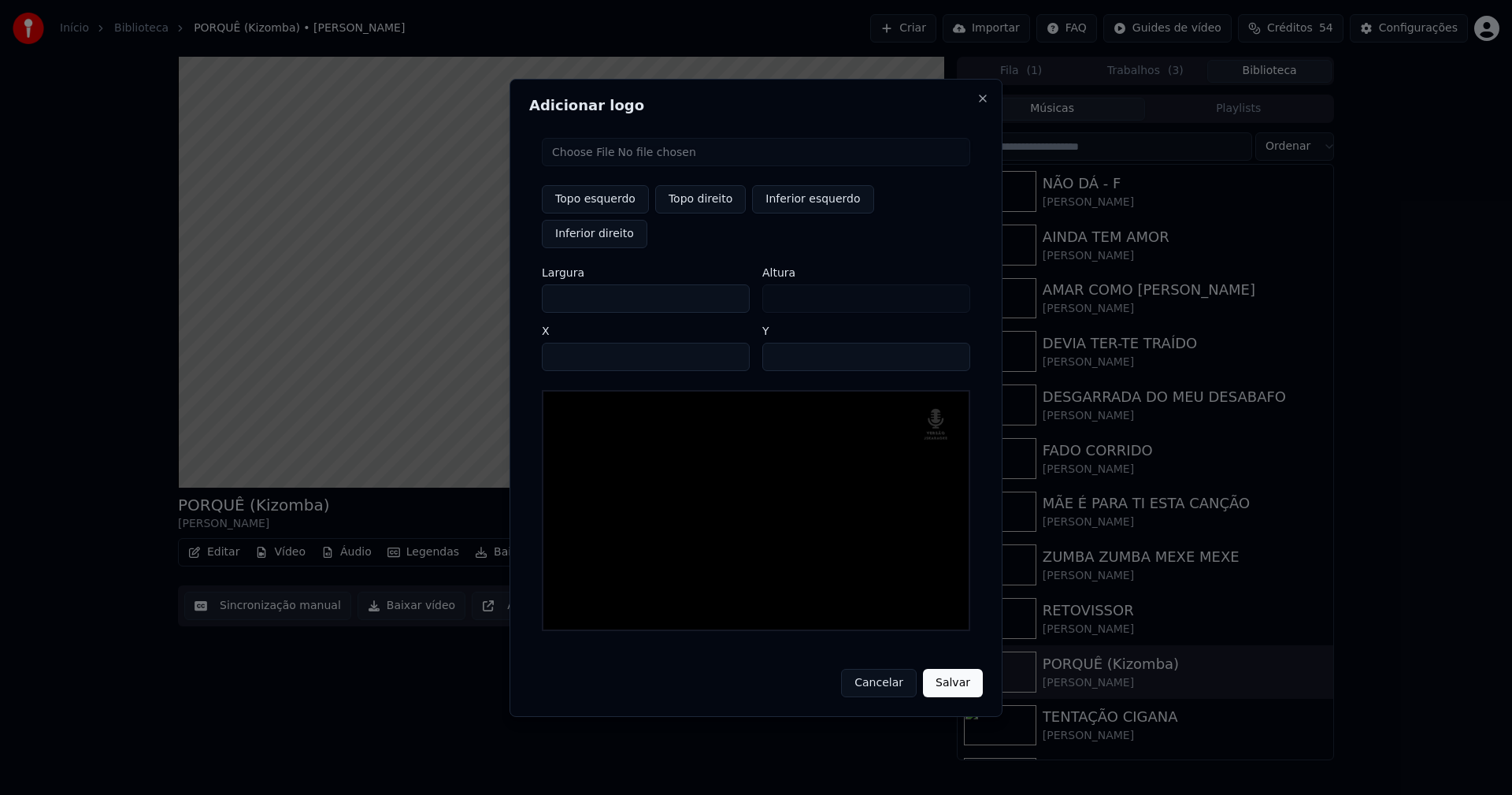
click at [950, 343] on input "**" at bounding box center [867, 357] width 208 height 28
type input "**"
click at [950, 343] on input "**" at bounding box center [867, 357] width 208 height 28
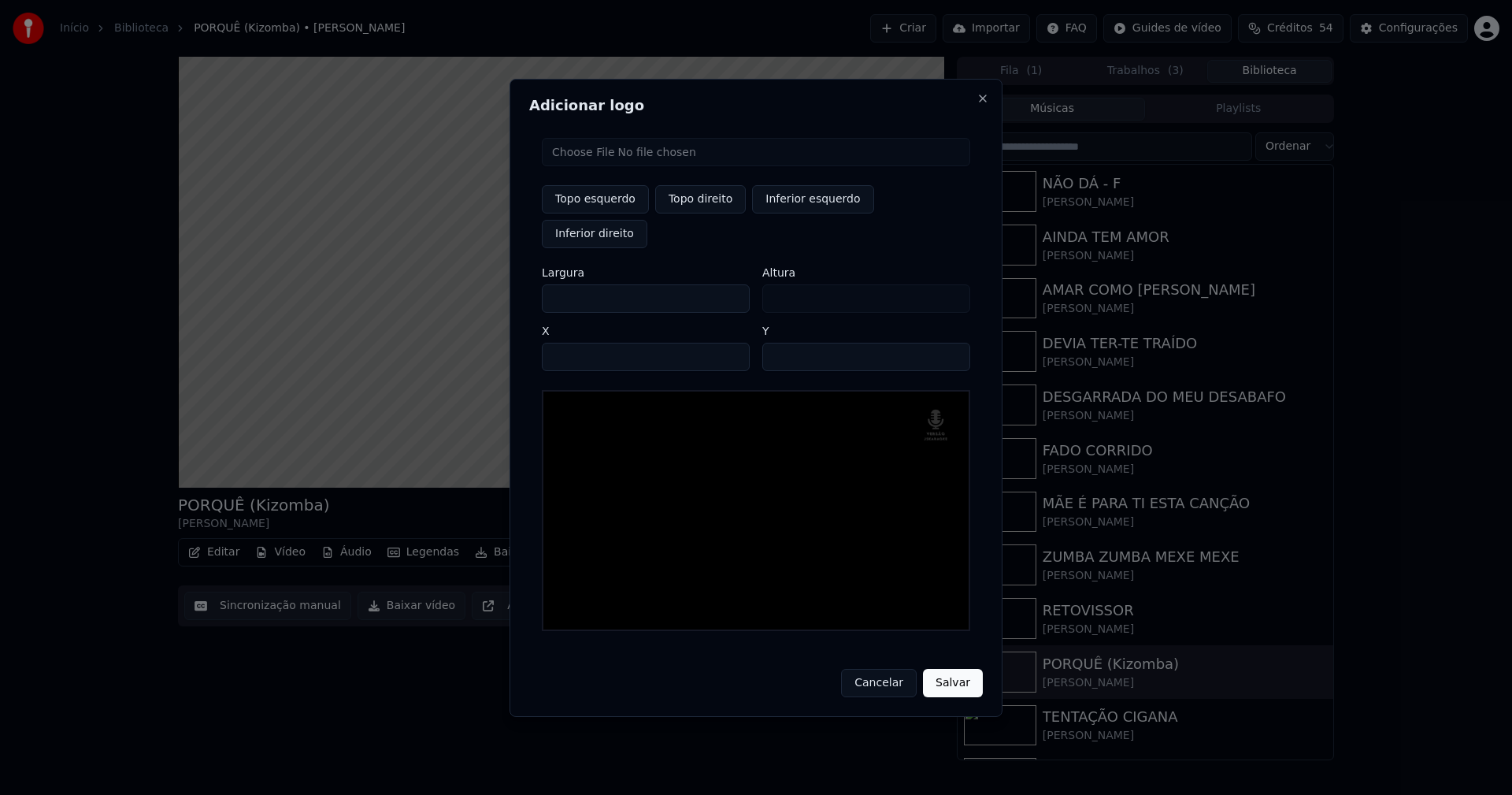
click at [947, 669] on button "Salvar" at bounding box center [953, 683] width 59 height 28
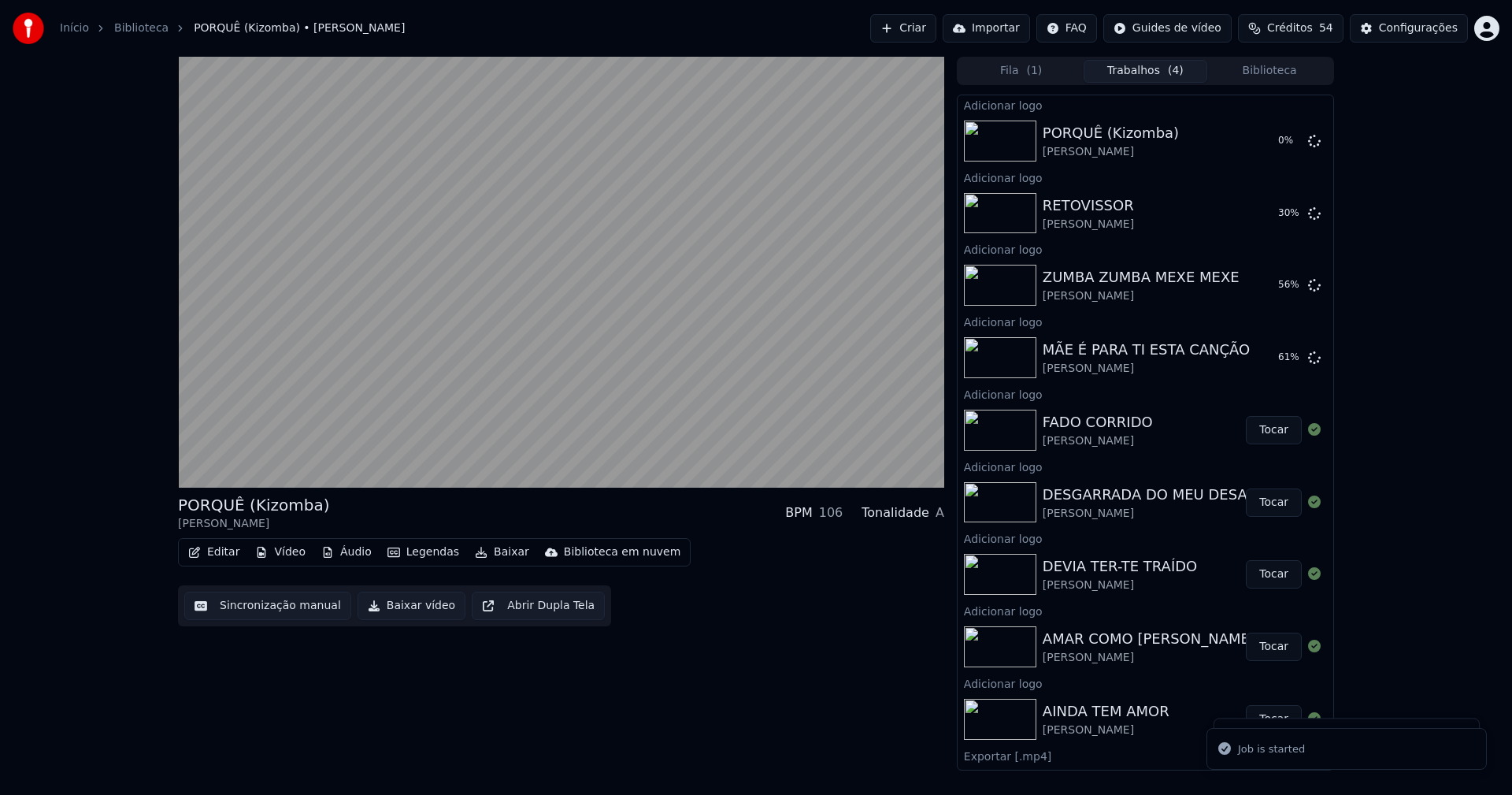
click at [1288, 74] on button "Biblioteca" at bounding box center [1269, 71] width 125 height 23
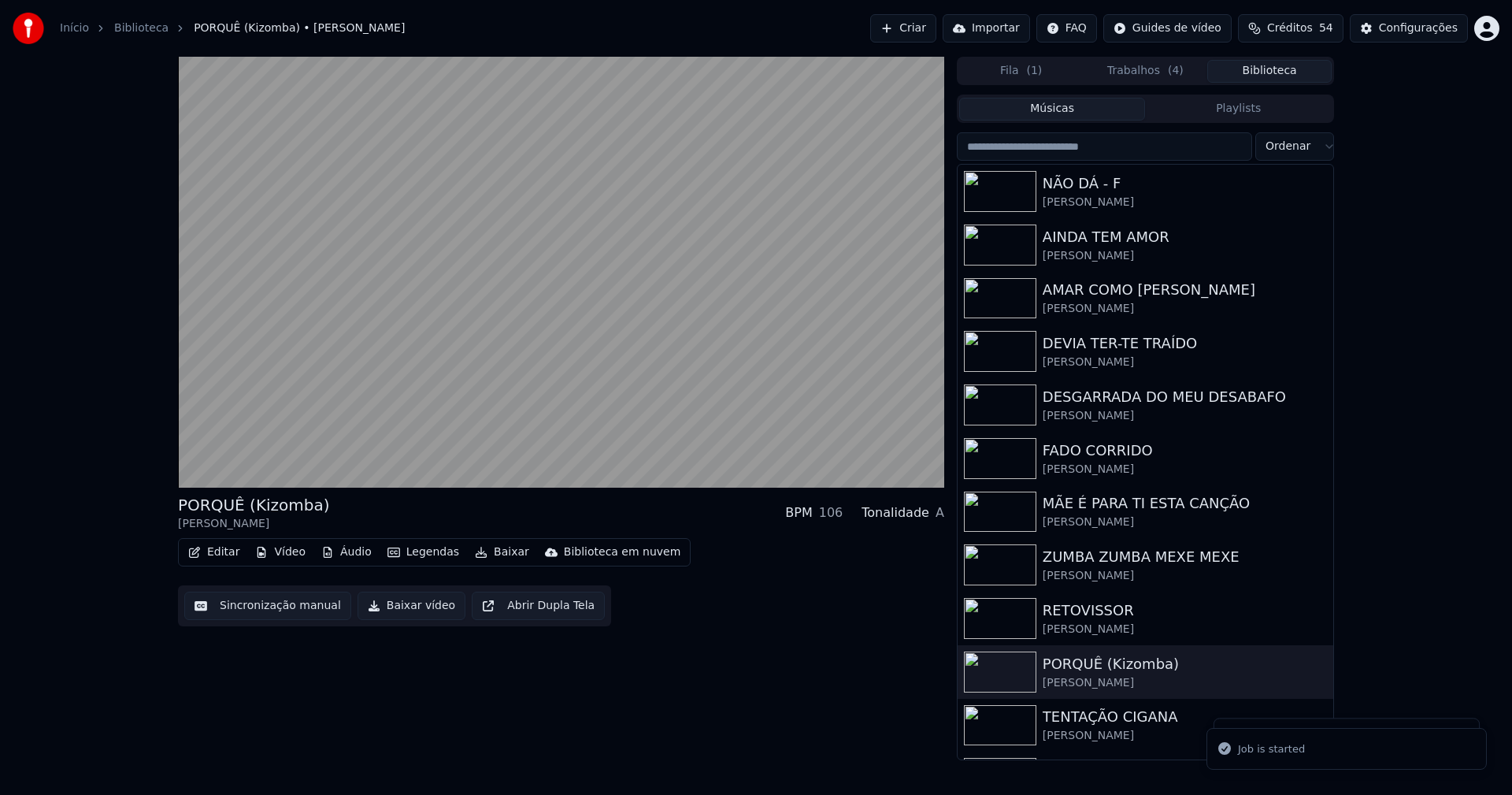
click at [1137, 714] on div "TENTAÇÃO CIGANA" at bounding box center [1177, 716] width 269 height 22
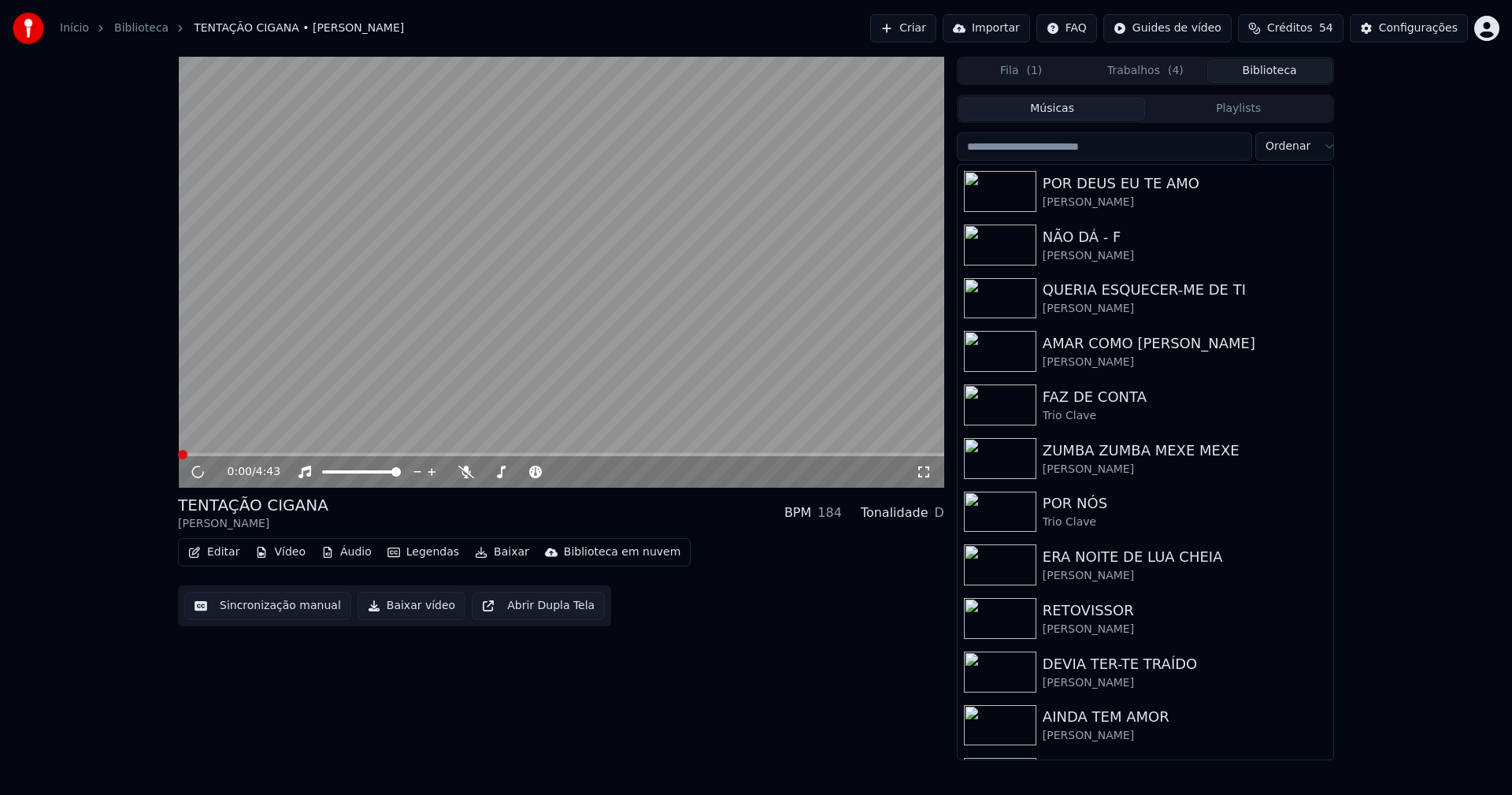
click at [278, 553] on button "Vídeo" at bounding box center [280, 552] width 63 height 22
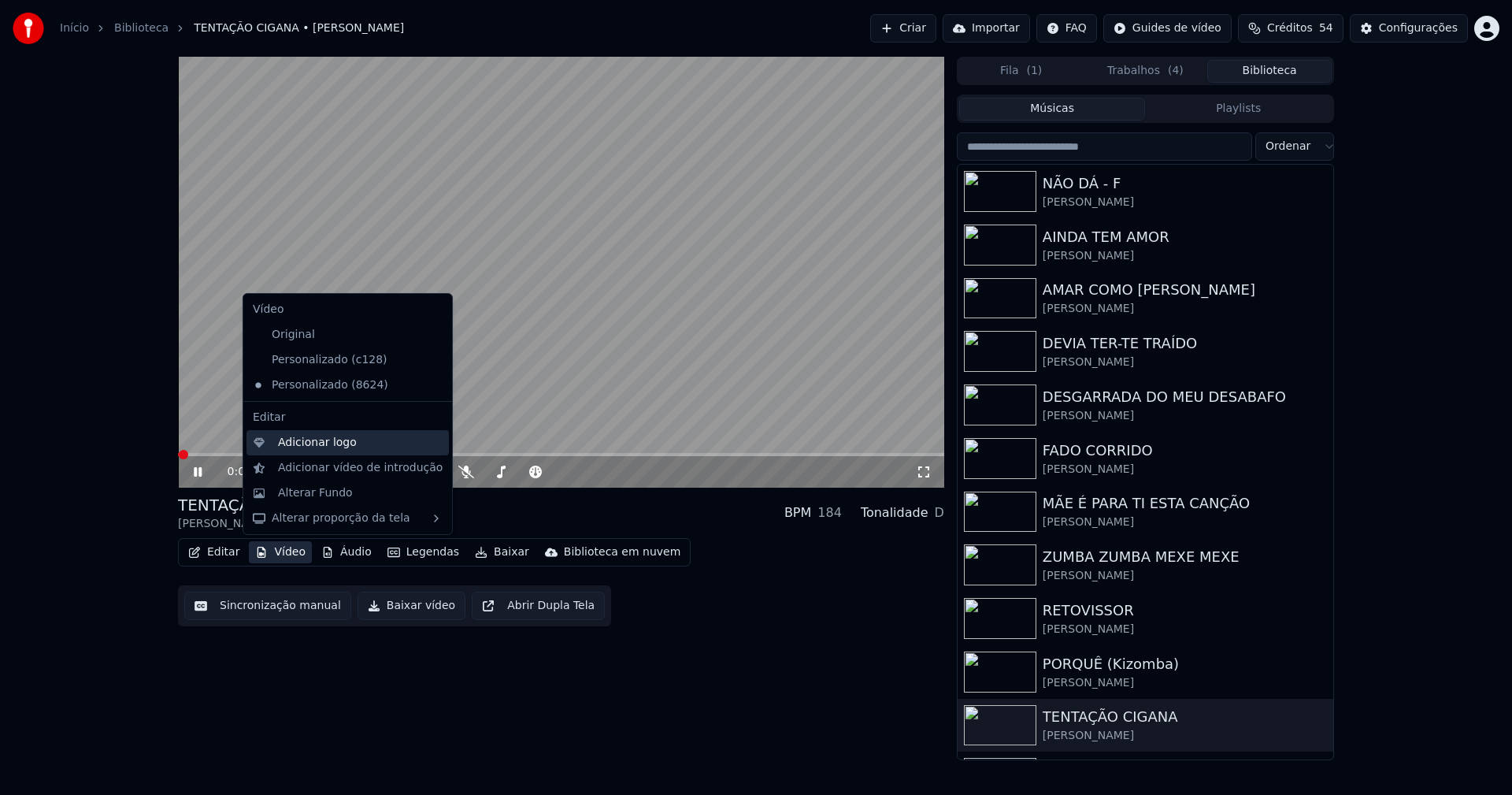
click at [303, 447] on div "Adicionar logo" at bounding box center [316, 442] width 78 height 16
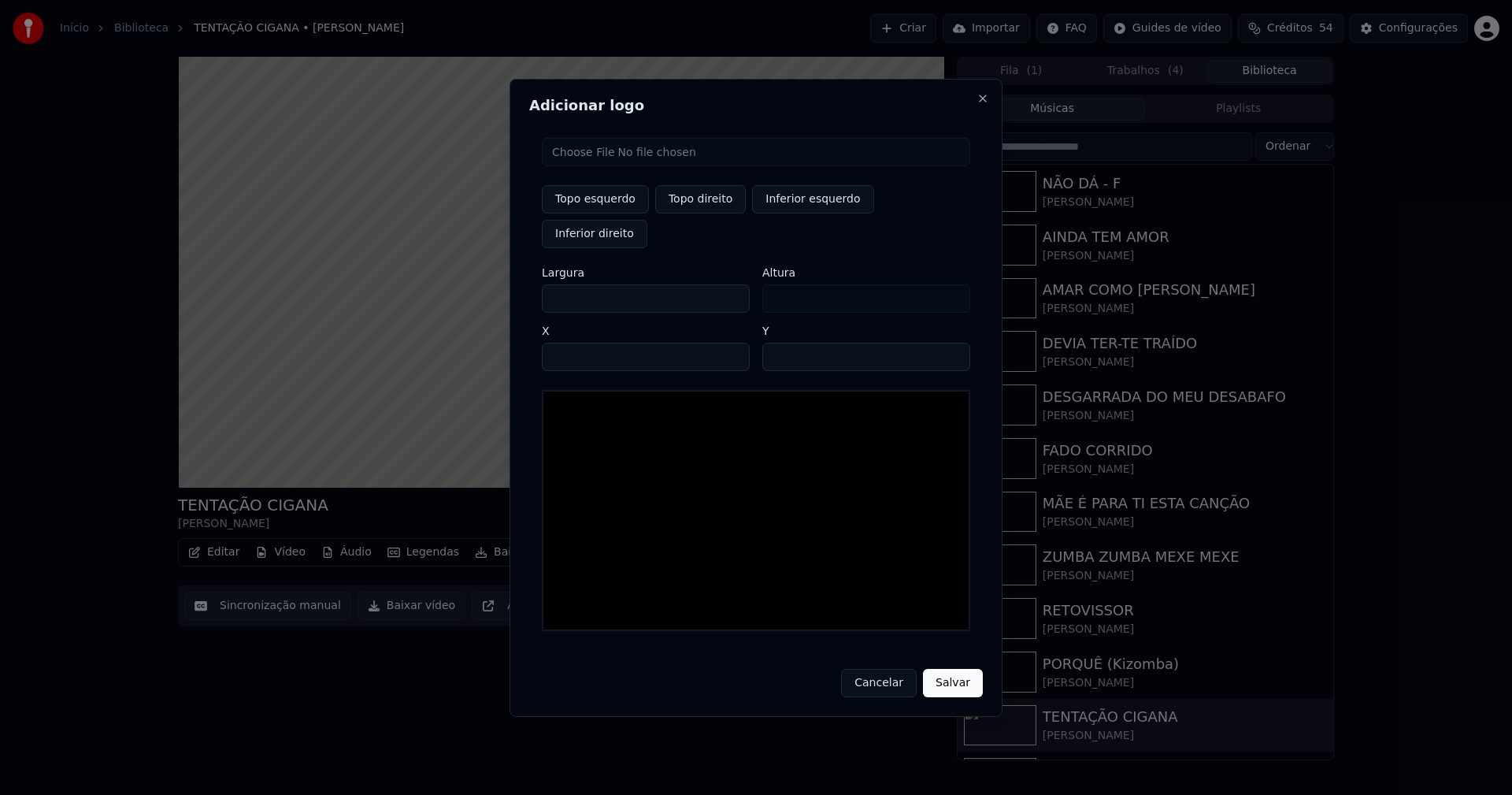
click at [608, 166] on input "file" at bounding box center [756, 152] width 428 height 28
type input "**********"
type input "***"
click at [703, 213] on button "Topo direito" at bounding box center [701, 199] width 91 height 28
type input "****"
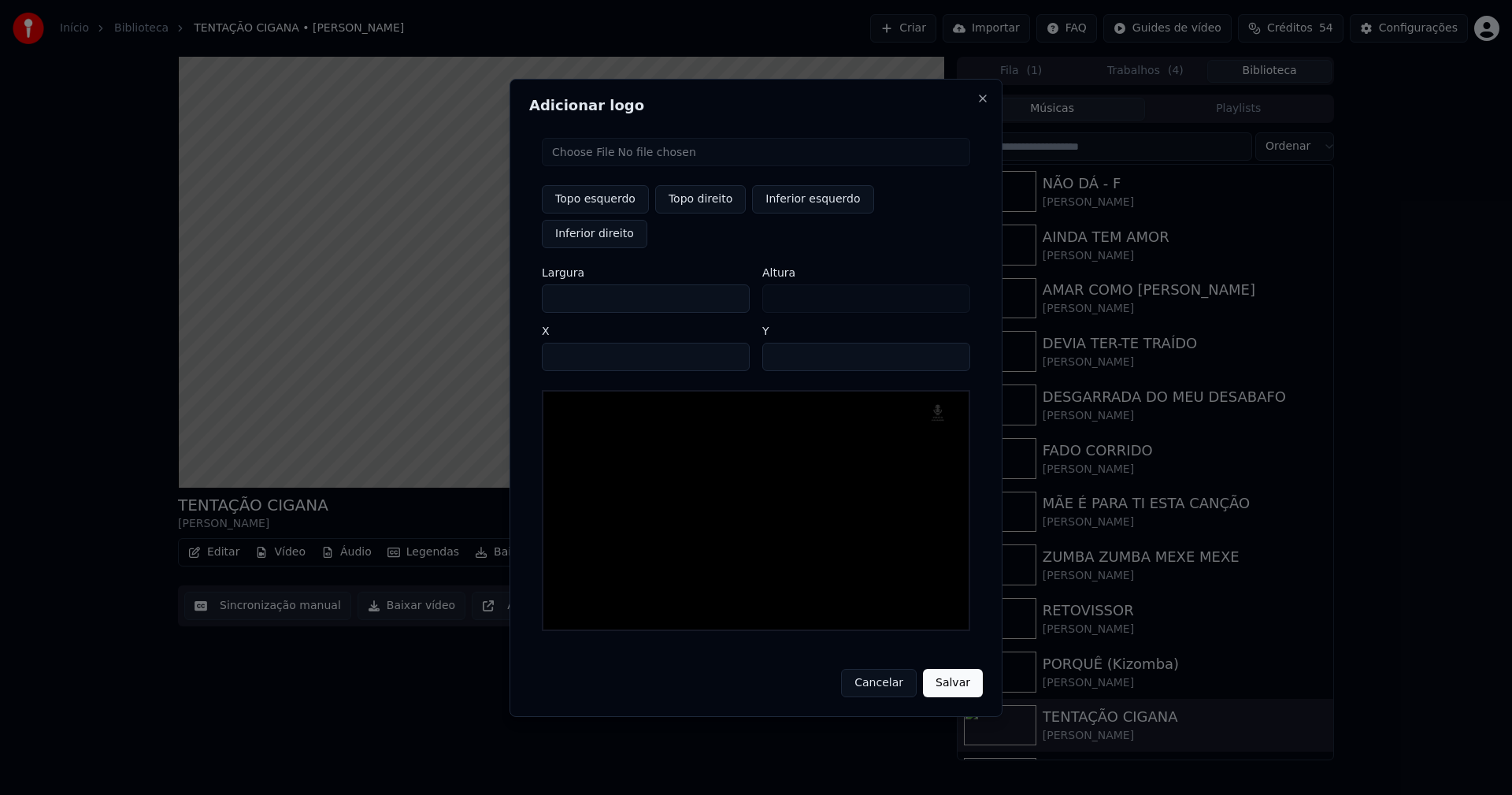
drag, startPoint x: 568, startPoint y: 280, endPoint x: 492, endPoint y: 299, distance: 78.3
click at [492, 299] on body "Início Biblioteca TENTAÇÃO CIGANA • José Ricardo Criar Importar FAQ Guides de v…" at bounding box center [756, 398] width 1512 height 795
type input "**"
type input "***"
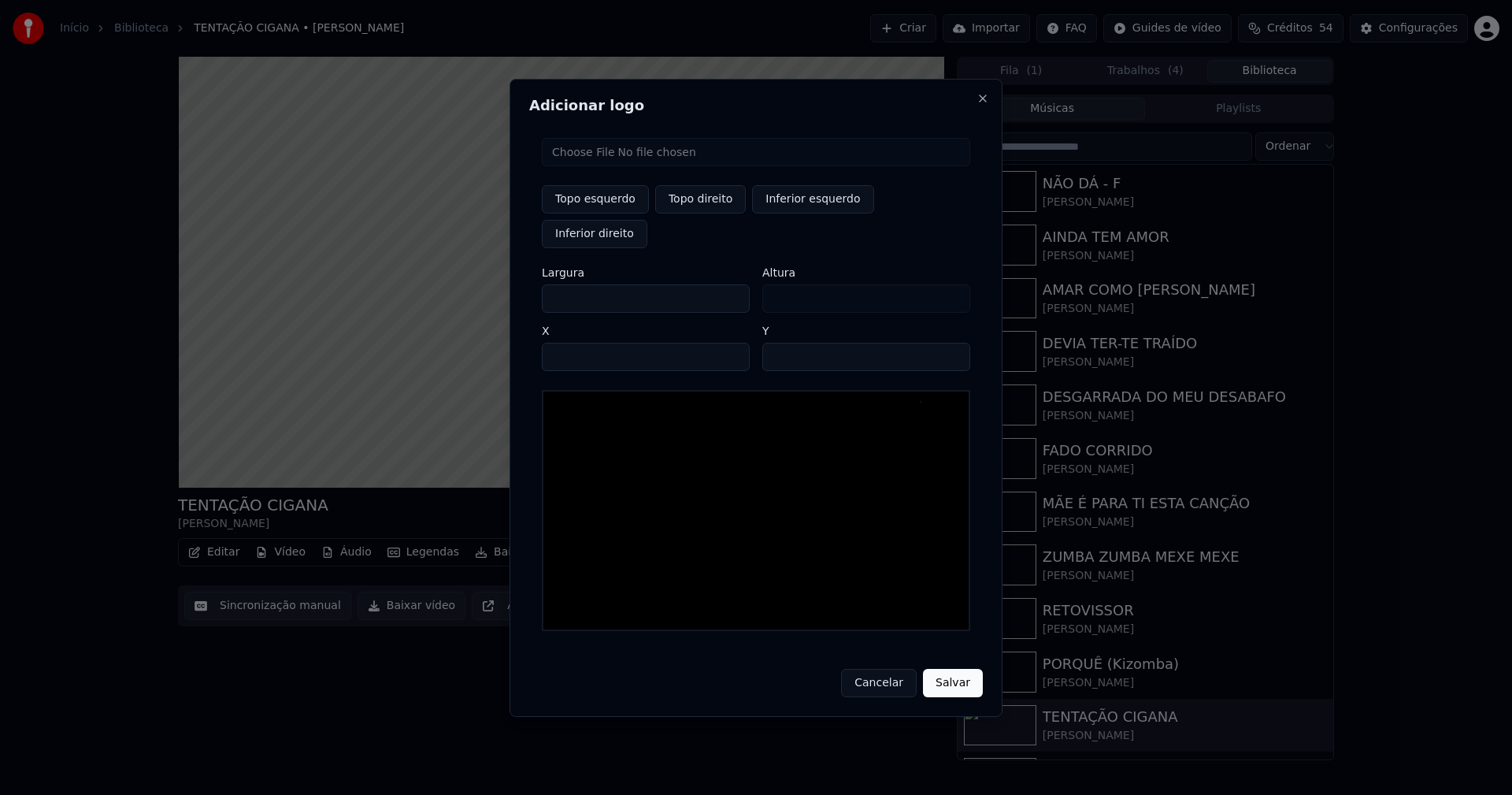
type input "***"
click at [573, 343] on input "****" at bounding box center [646, 357] width 208 height 28
type input "****"
click at [949, 343] on input "**" at bounding box center [867, 357] width 208 height 28
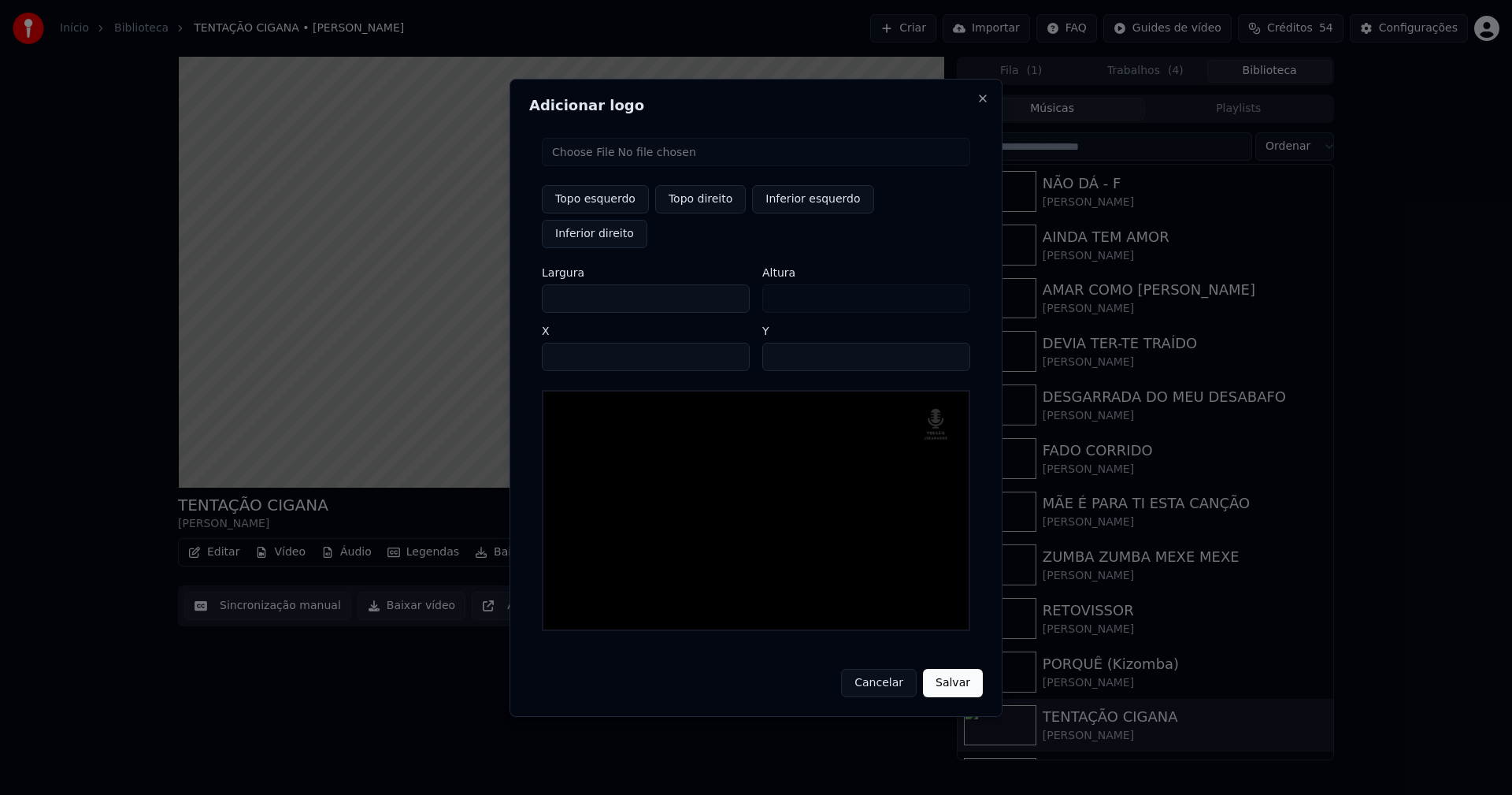
click at [950, 343] on input "**" at bounding box center [867, 357] width 208 height 28
type input "**"
click at [950, 343] on input "**" at bounding box center [867, 357] width 208 height 28
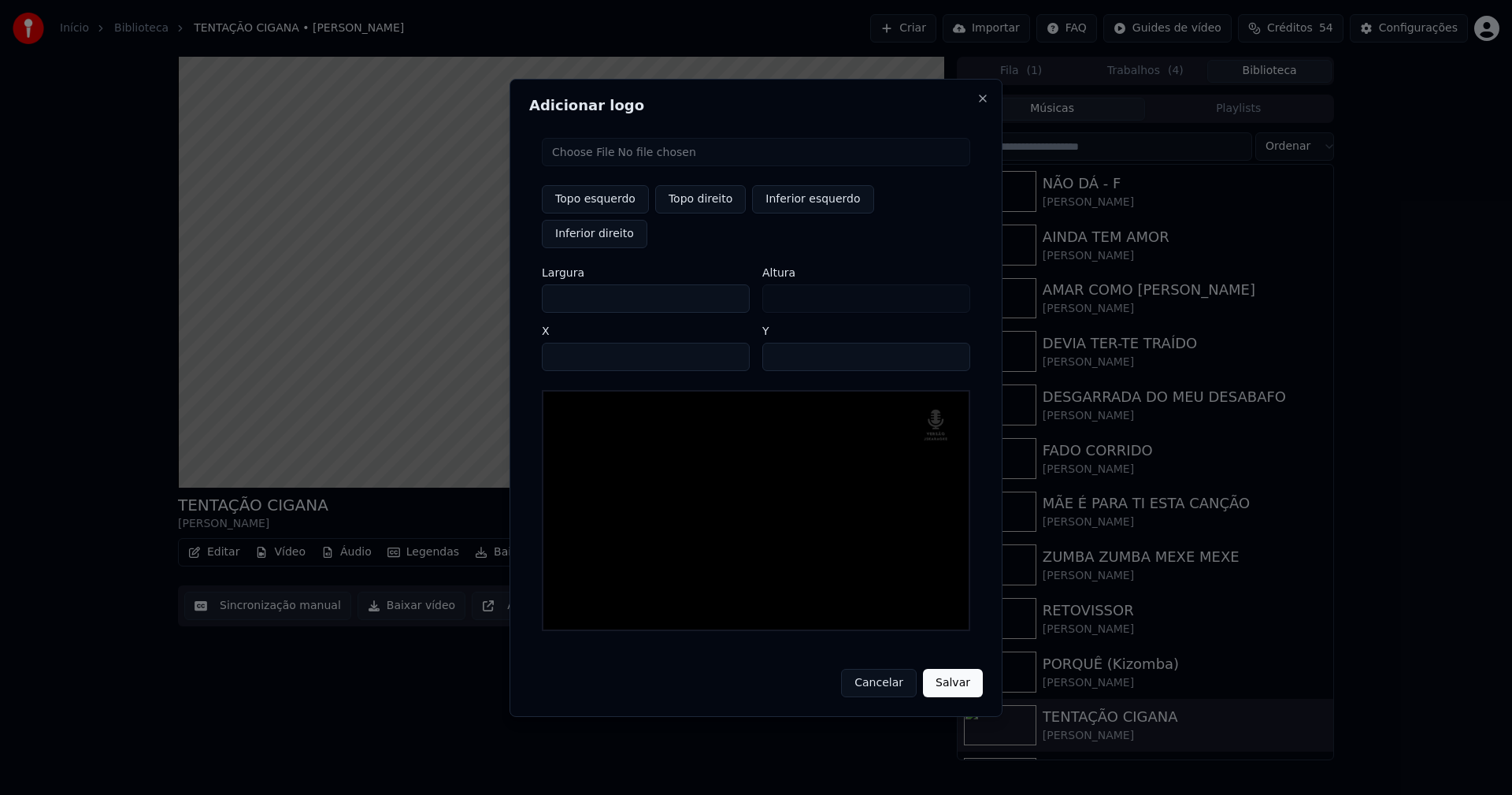
click at [957, 669] on button "Salvar" at bounding box center [953, 683] width 59 height 28
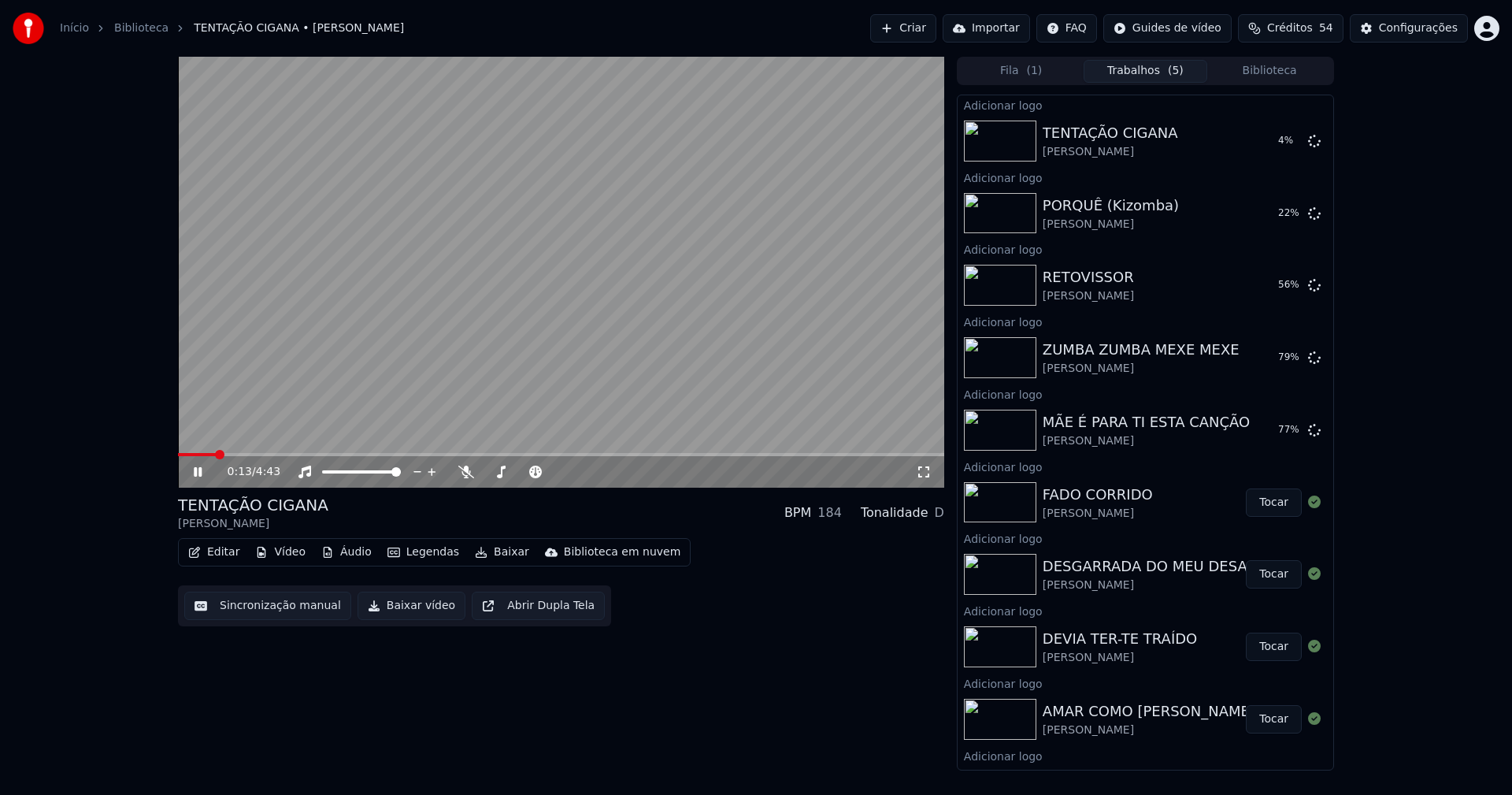
click at [1286, 71] on button "Biblioteca" at bounding box center [1269, 71] width 125 height 23
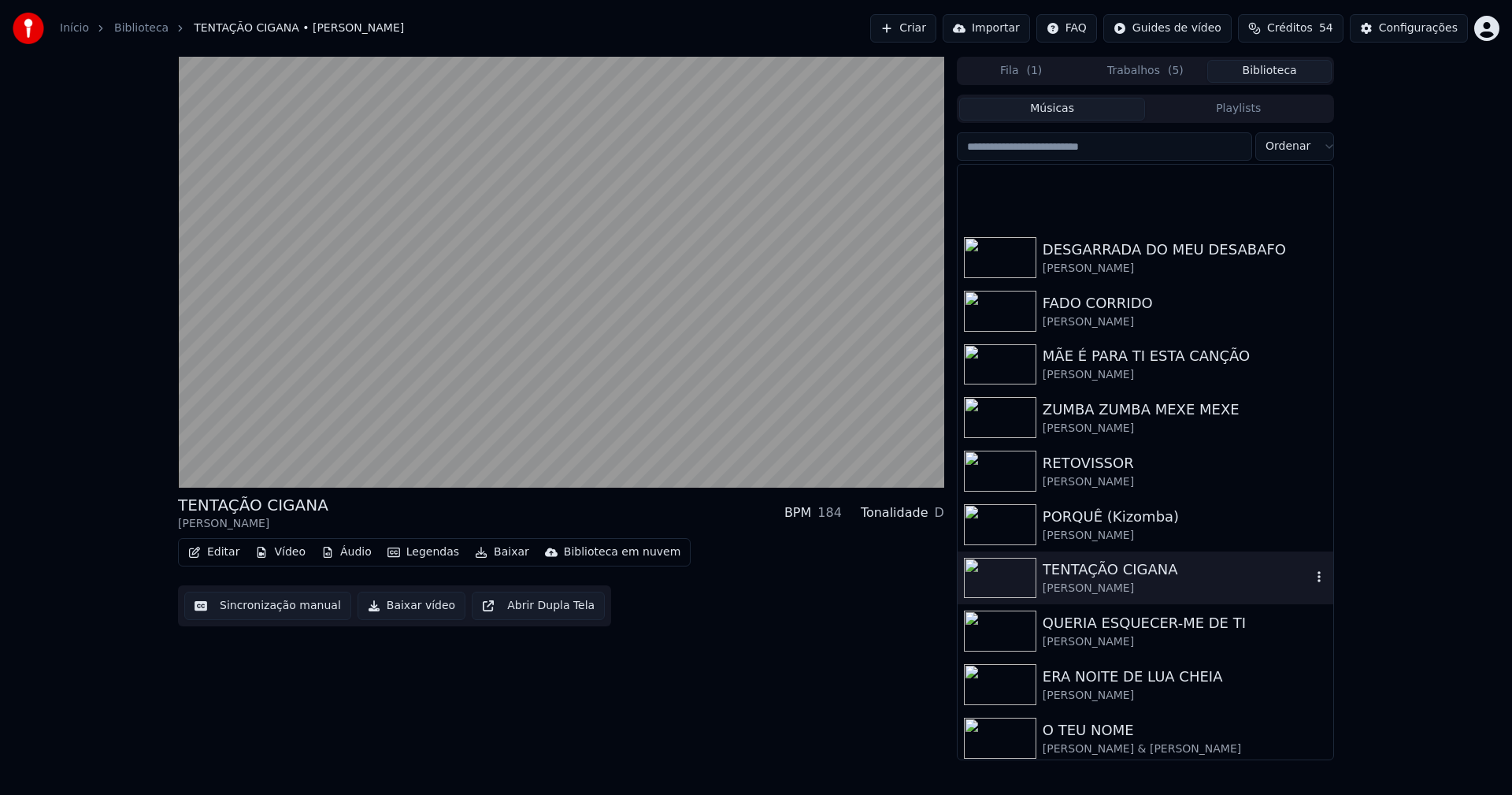
scroll to position [236, 0]
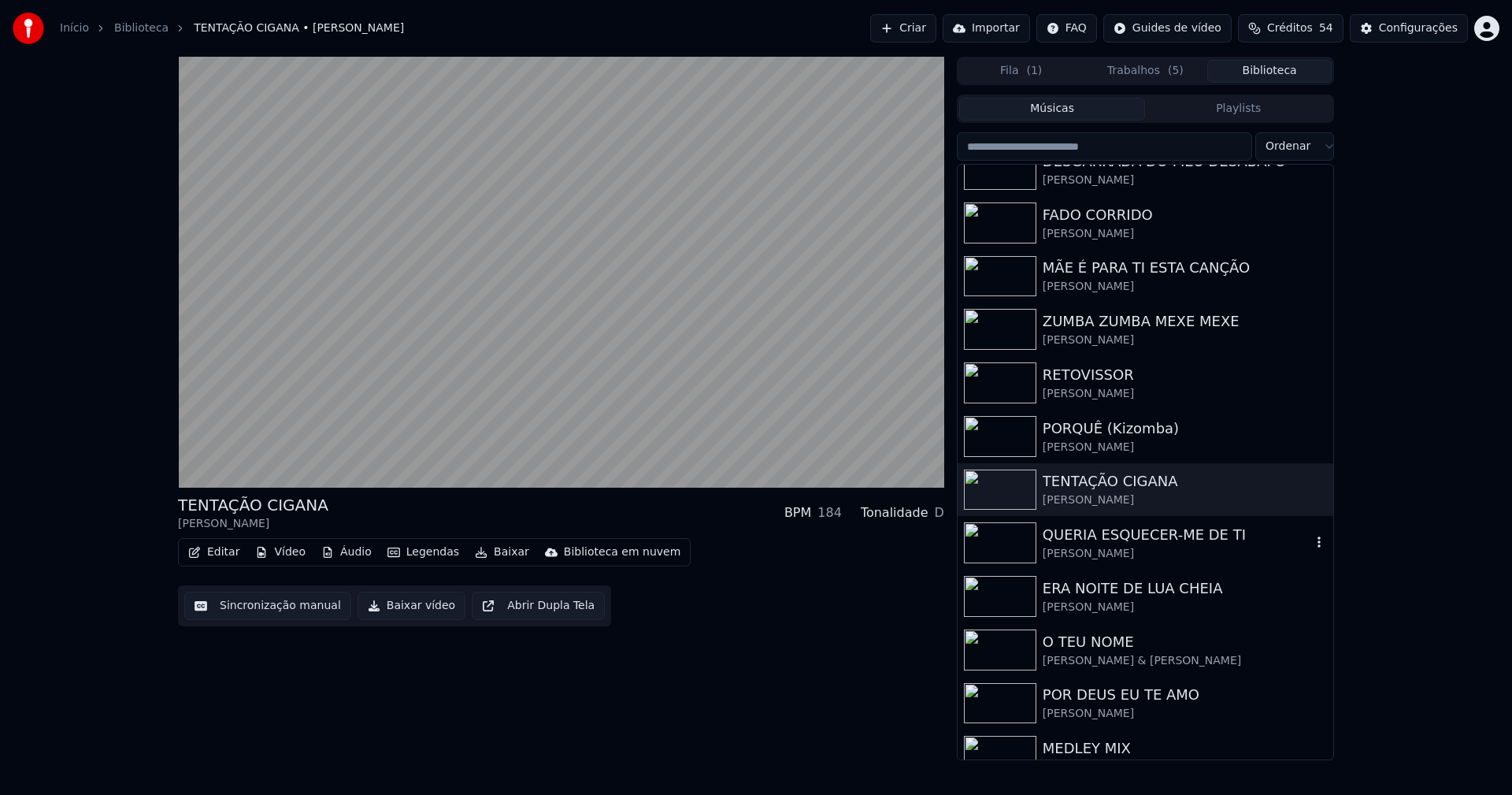
click at [1112, 540] on div "QUERIA ESQUECER-ME DE TI" at bounding box center [1177, 535] width 269 height 22
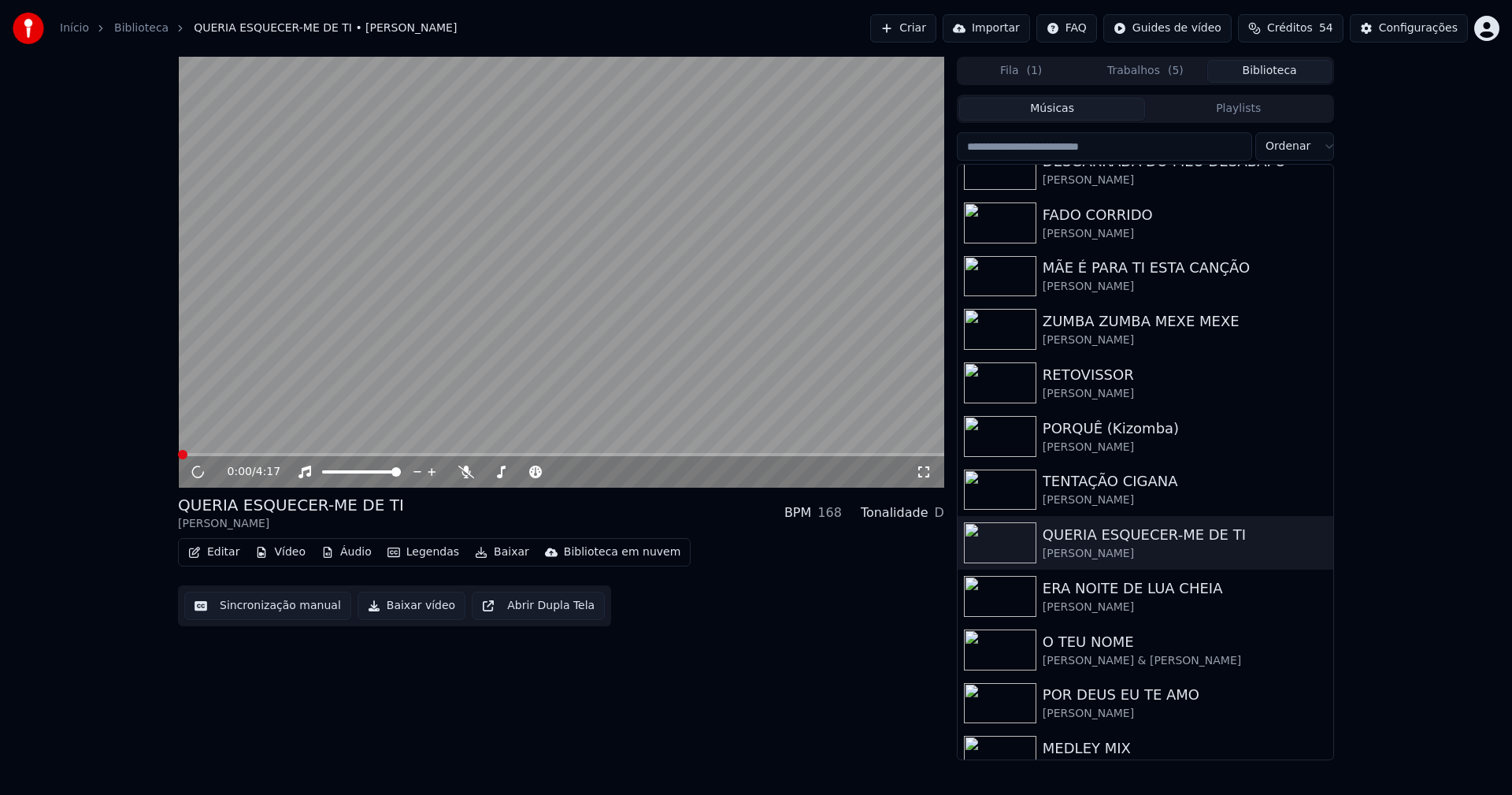
click at [278, 548] on button "Vídeo" at bounding box center [280, 552] width 63 height 22
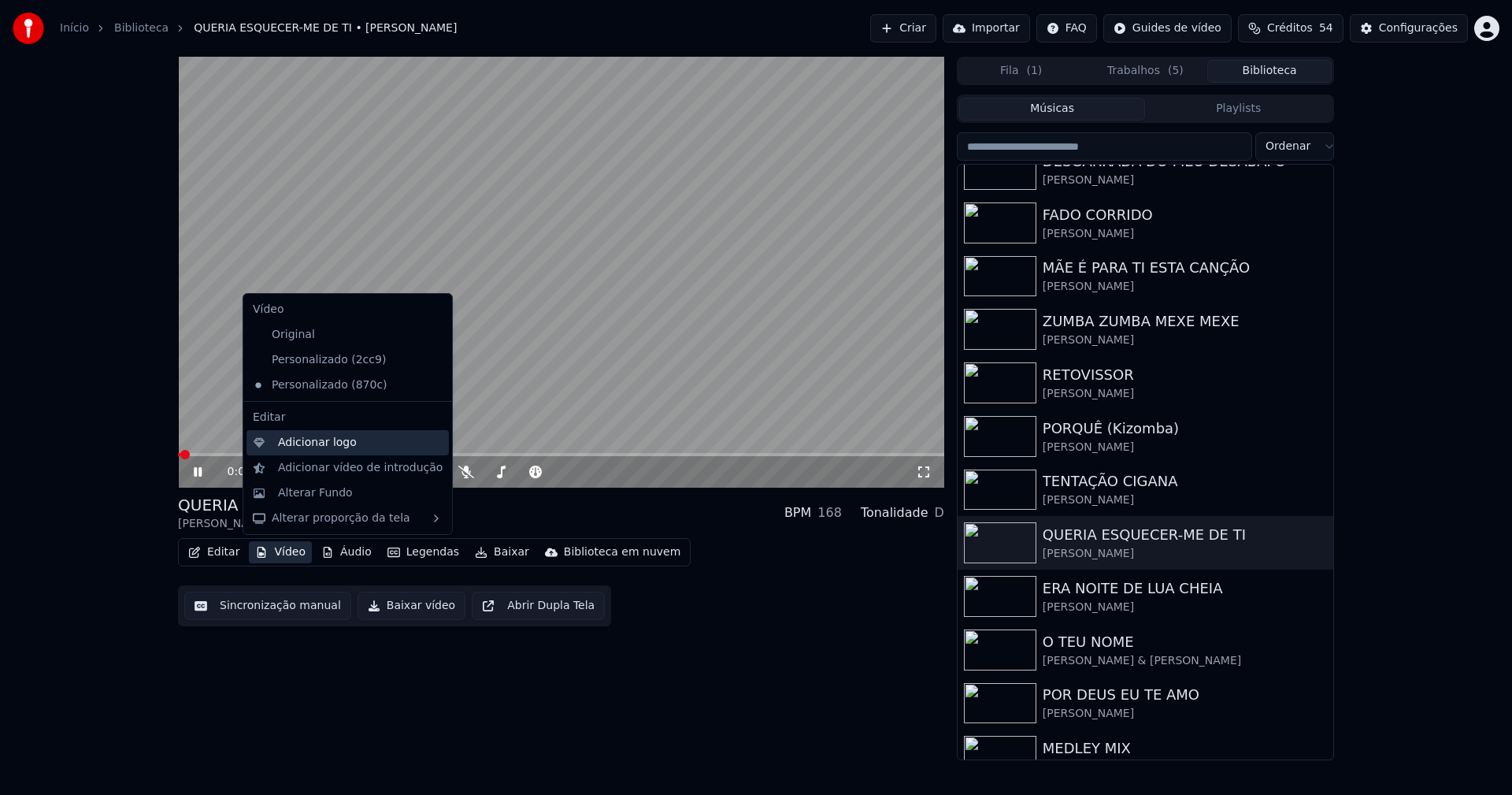
click at [306, 445] on div "Adicionar logo" at bounding box center [316, 442] width 78 height 16
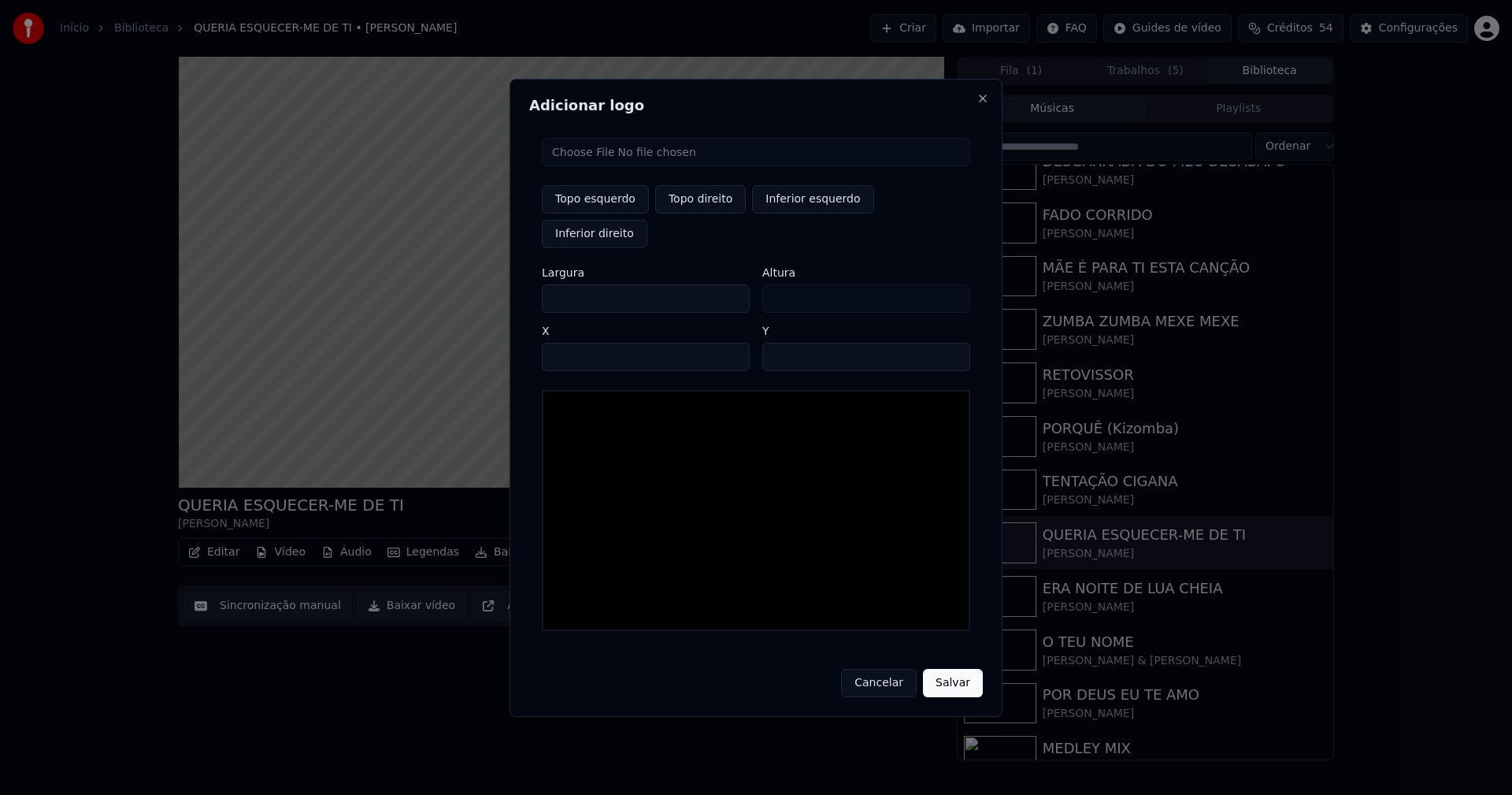
click at [609, 166] on input "file" at bounding box center [756, 152] width 428 height 28
type input "**********"
click at [695, 213] on button "Topo direito" at bounding box center [701, 199] width 91 height 28
type input "***"
type input "****"
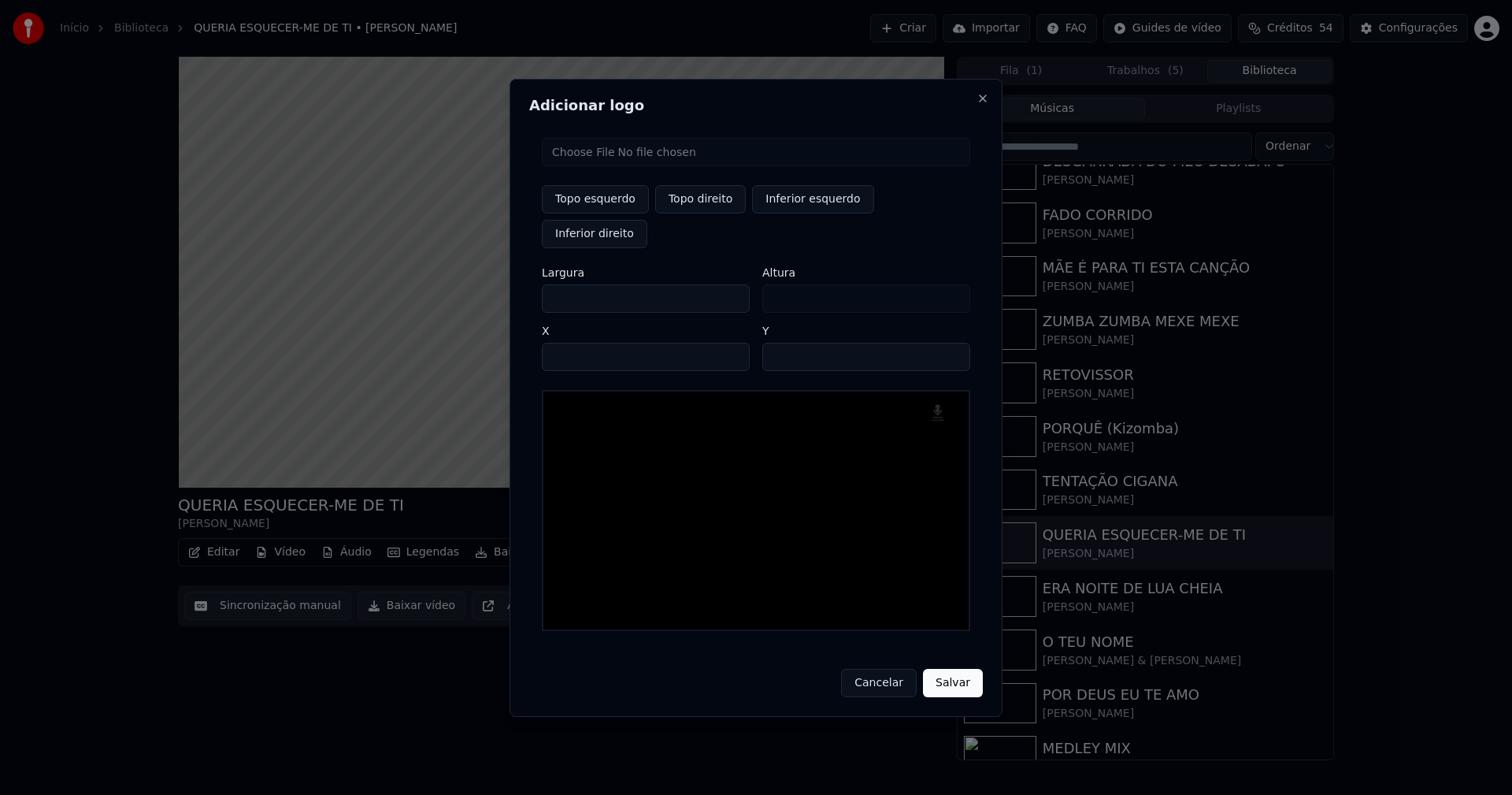
drag, startPoint x: 568, startPoint y: 283, endPoint x: 525, endPoint y: 286, distance: 43.1
click at [525, 286] on div "Adicionar logo Topo esquerdo Topo direito Inferior esquerdo Inferior direito La…" at bounding box center [756, 398] width 493 height 638
type input "**"
type input "***"
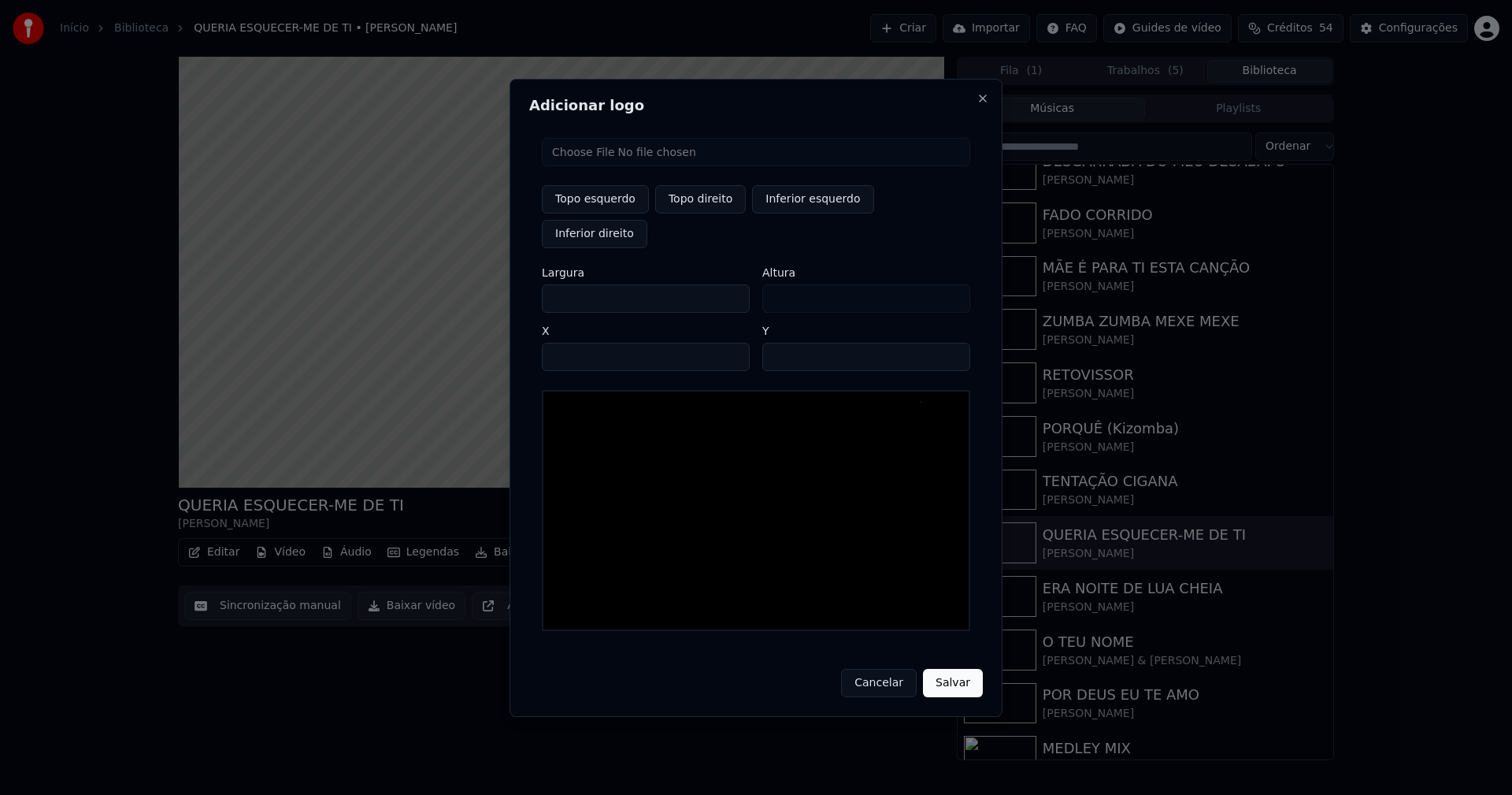
type input "***"
click at [575, 343] on input "****" at bounding box center [646, 357] width 208 height 28
type input "****"
click at [952, 343] on input "**" at bounding box center [867, 357] width 208 height 28
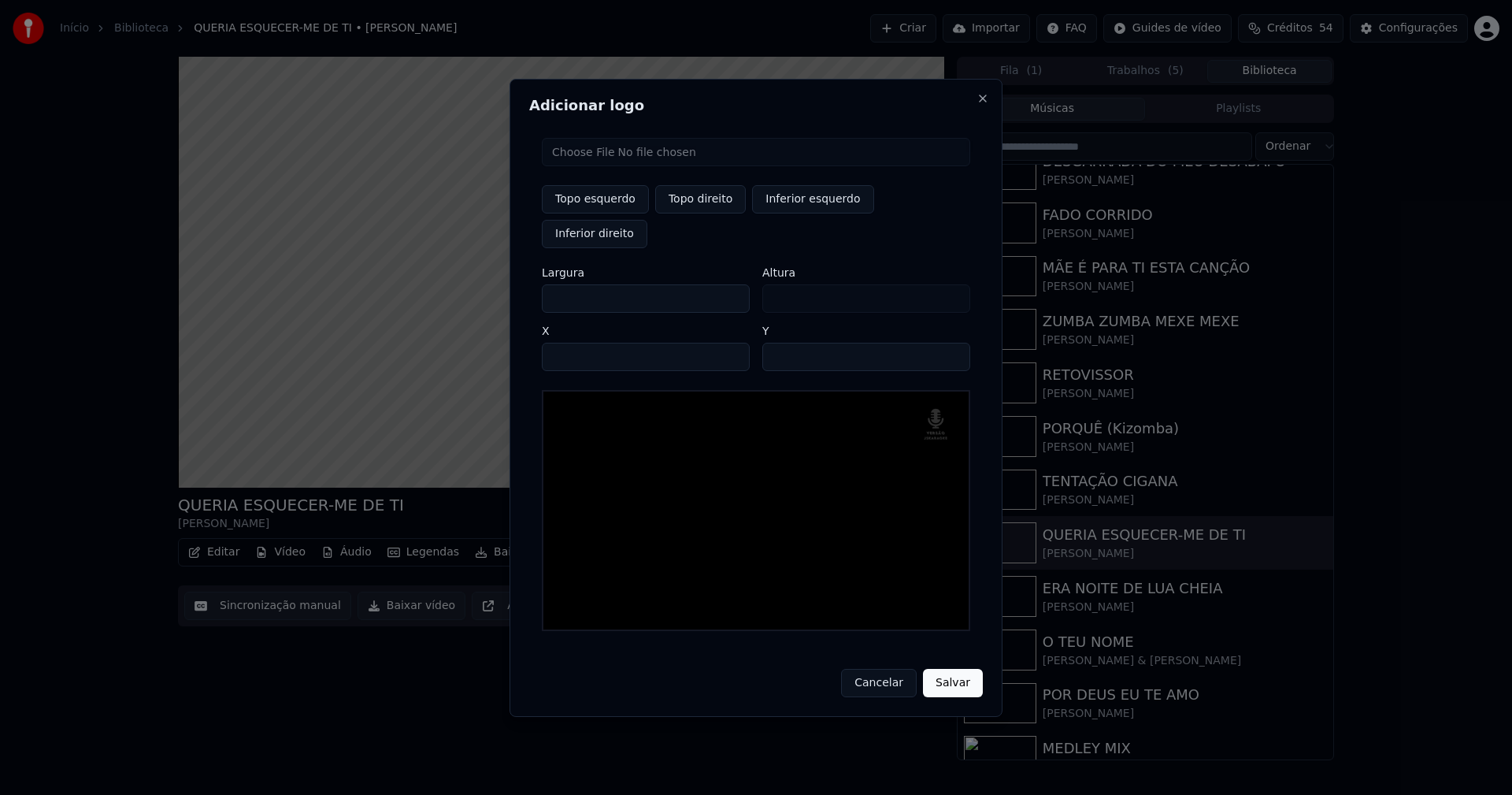
click at [952, 343] on input "**" at bounding box center [867, 357] width 208 height 28
click at [953, 343] on input "**" at bounding box center [867, 357] width 208 height 28
type input "**"
click at [953, 343] on input "**" at bounding box center [867, 357] width 208 height 28
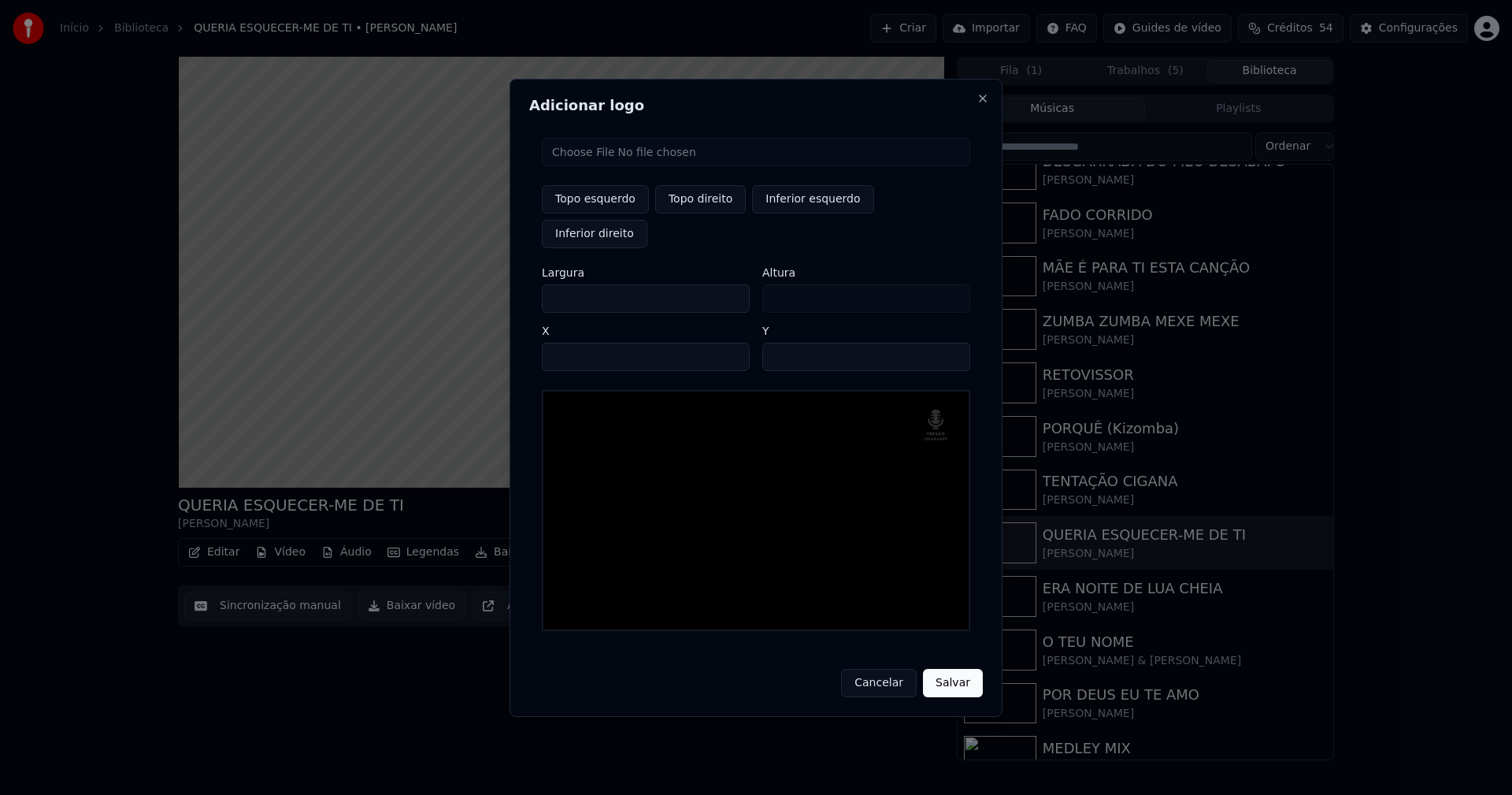
click at [951, 669] on button "Salvar" at bounding box center [953, 683] width 59 height 28
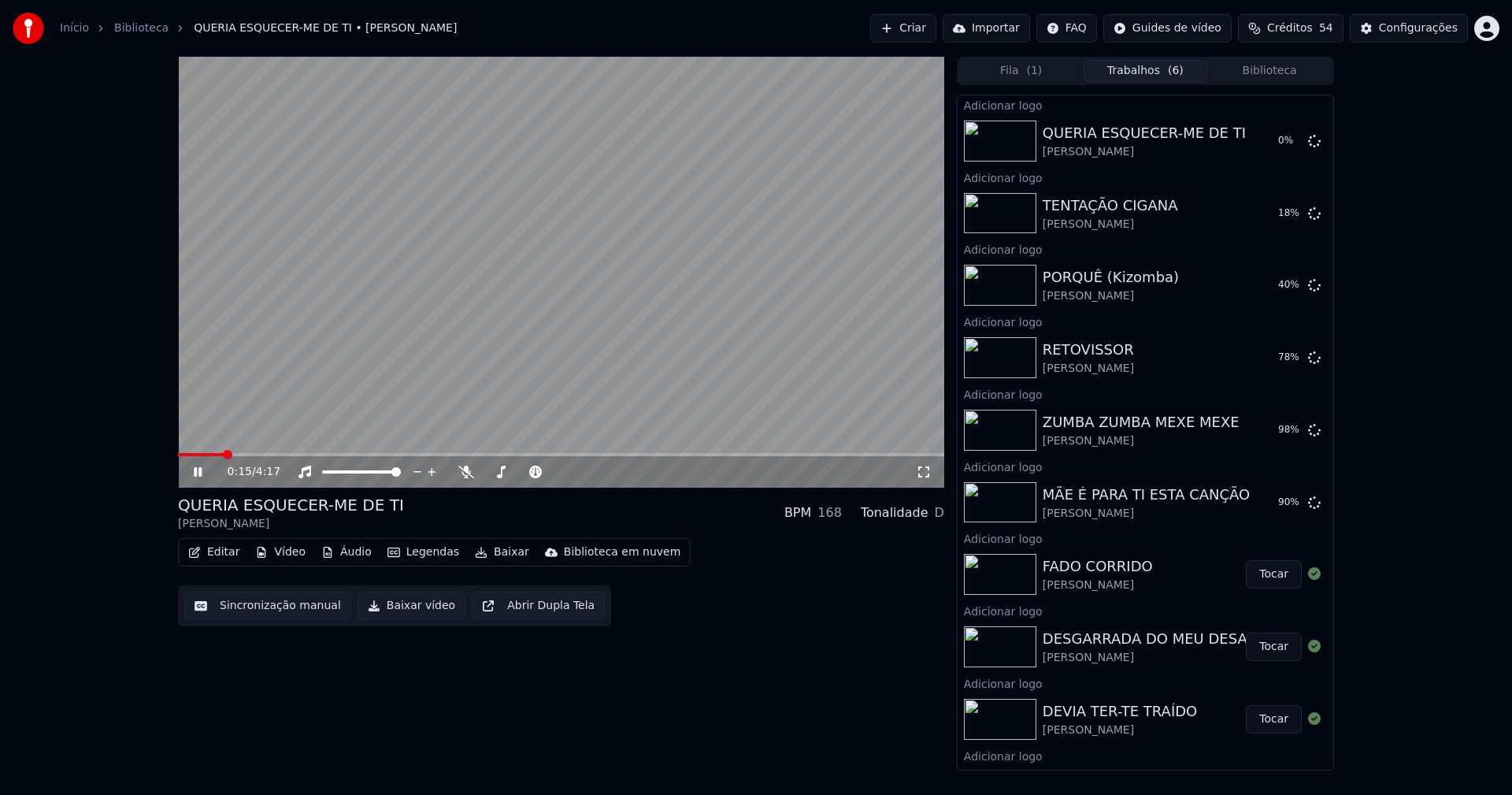
click at [198, 470] on icon at bounding box center [209, 471] width 37 height 12
click at [1277, 76] on button "Biblioteca" at bounding box center [1269, 71] width 125 height 23
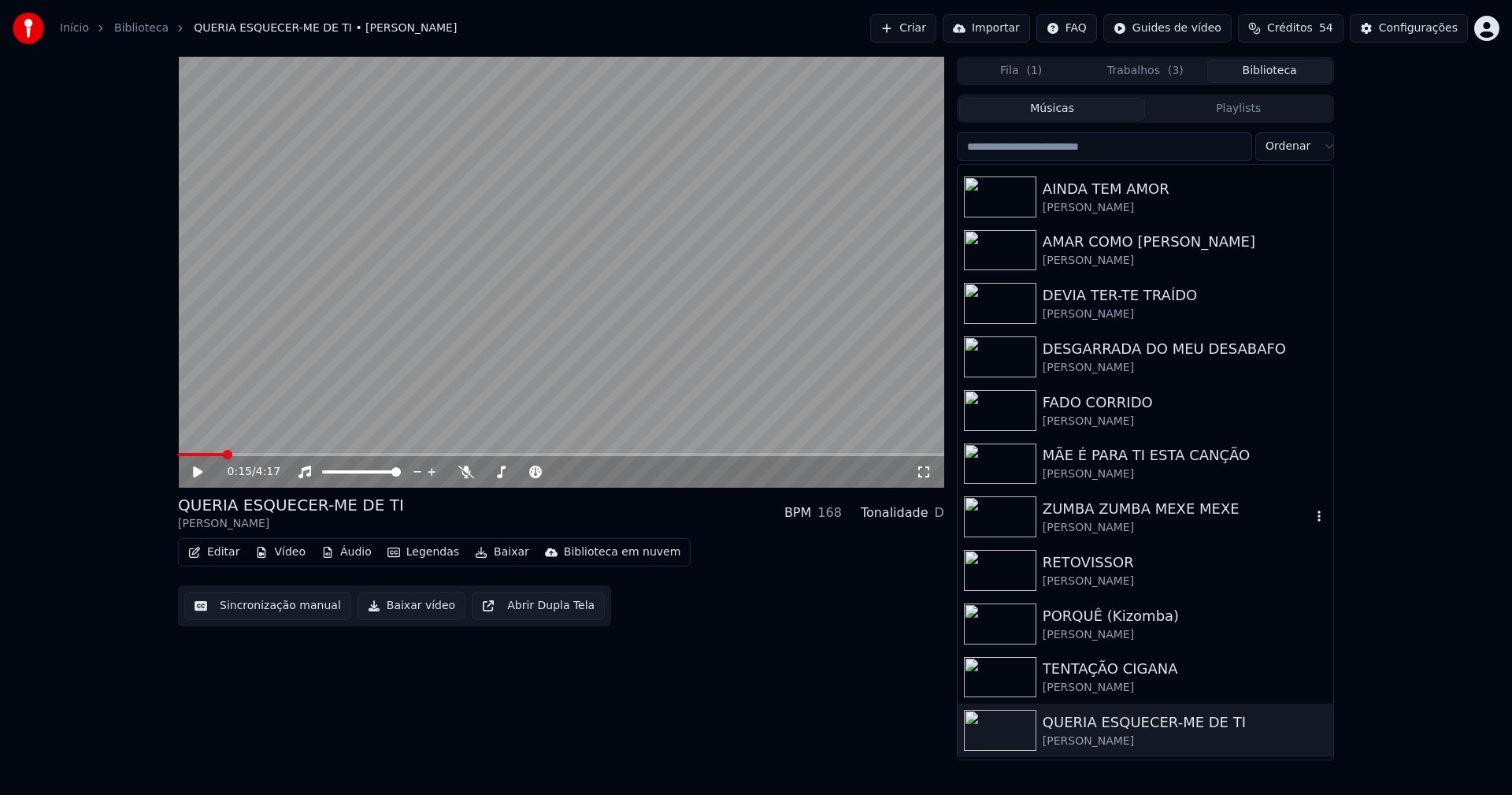
scroll to position [315, 0]
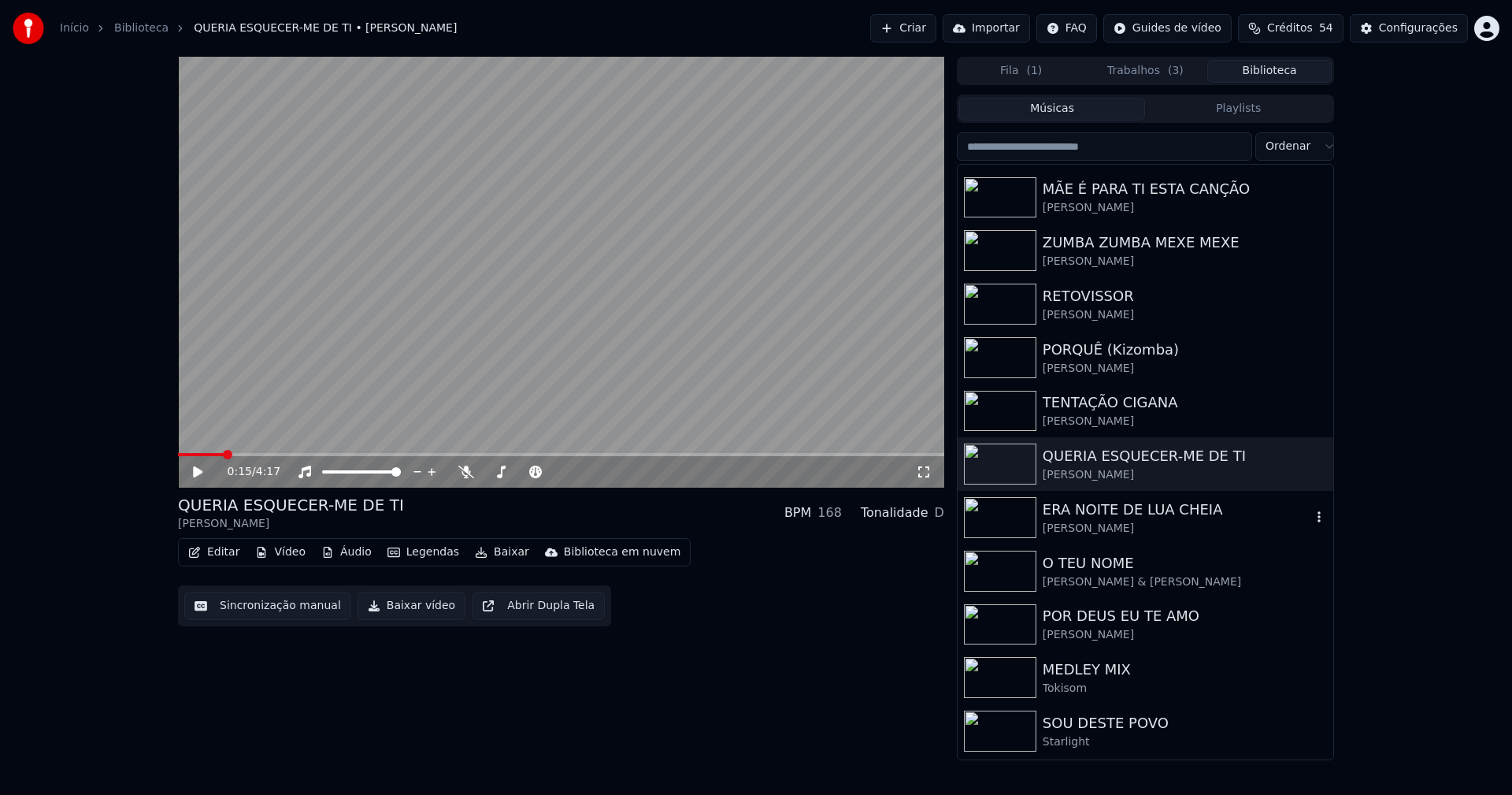
click at [1105, 528] on div "[PERSON_NAME]" at bounding box center [1177, 528] width 269 height 16
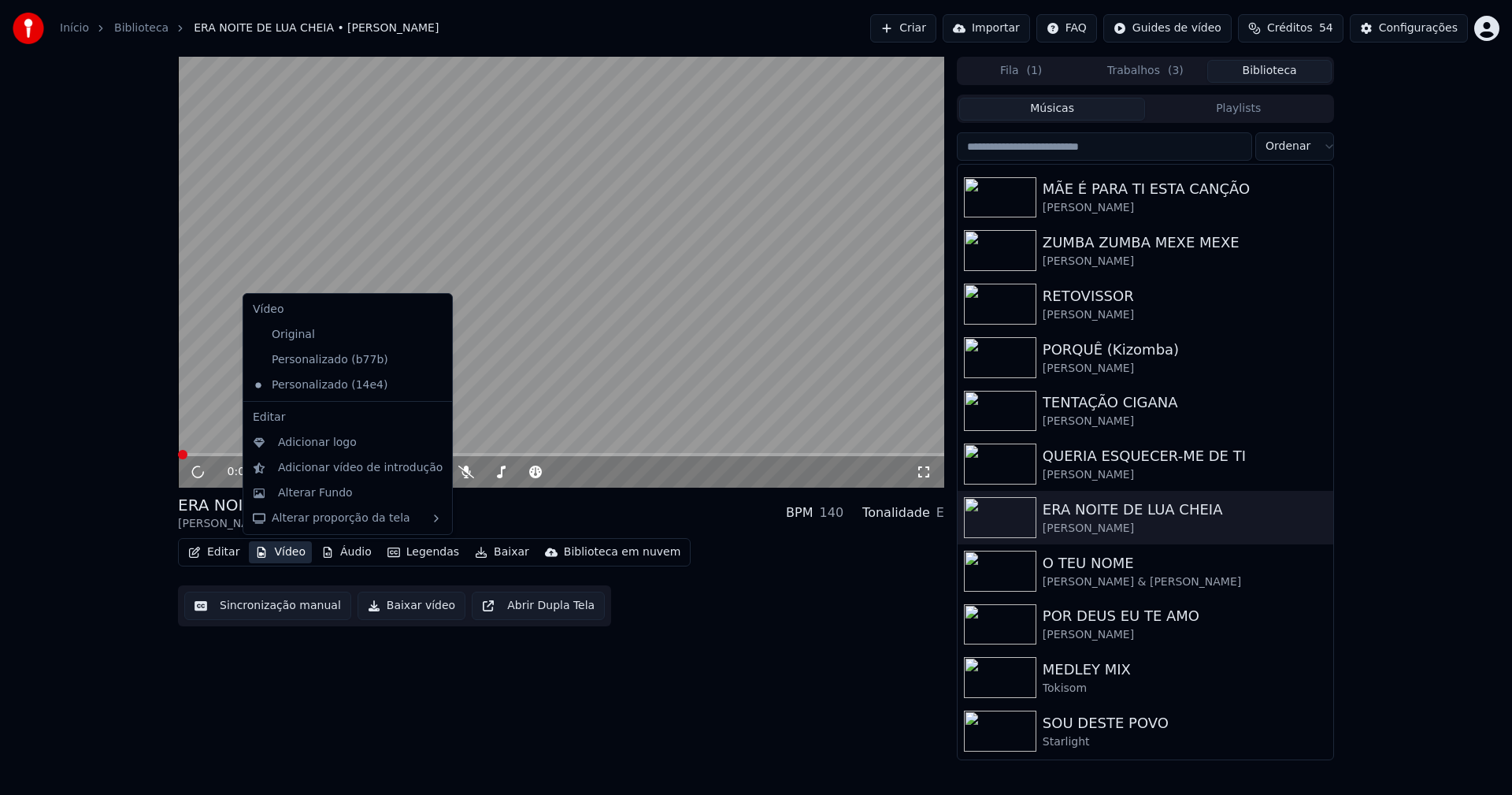
click at [288, 558] on button "Vídeo" at bounding box center [280, 552] width 63 height 22
click at [313, 446] on div "Adicionar logo" at bounding box center [316, 442] width 78 height 16
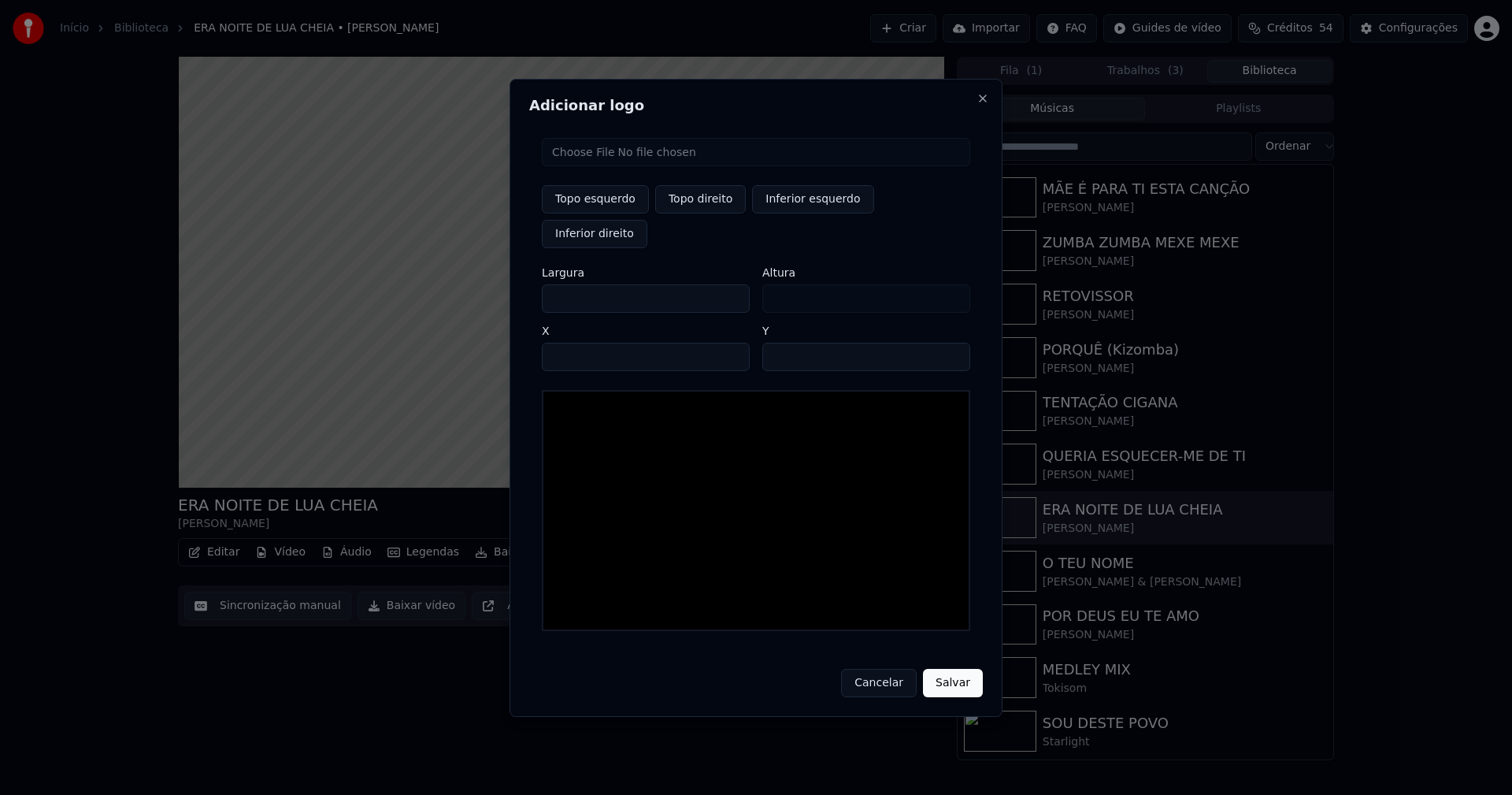
click at [589, 166] on input "file" at bounding box center [756, 152] width 428 height 28
type input "**********"
type input "***"
click at [705, 213] on button "Topo direito" at bounding box center [701, 199] width 91 height 28
type input "****"
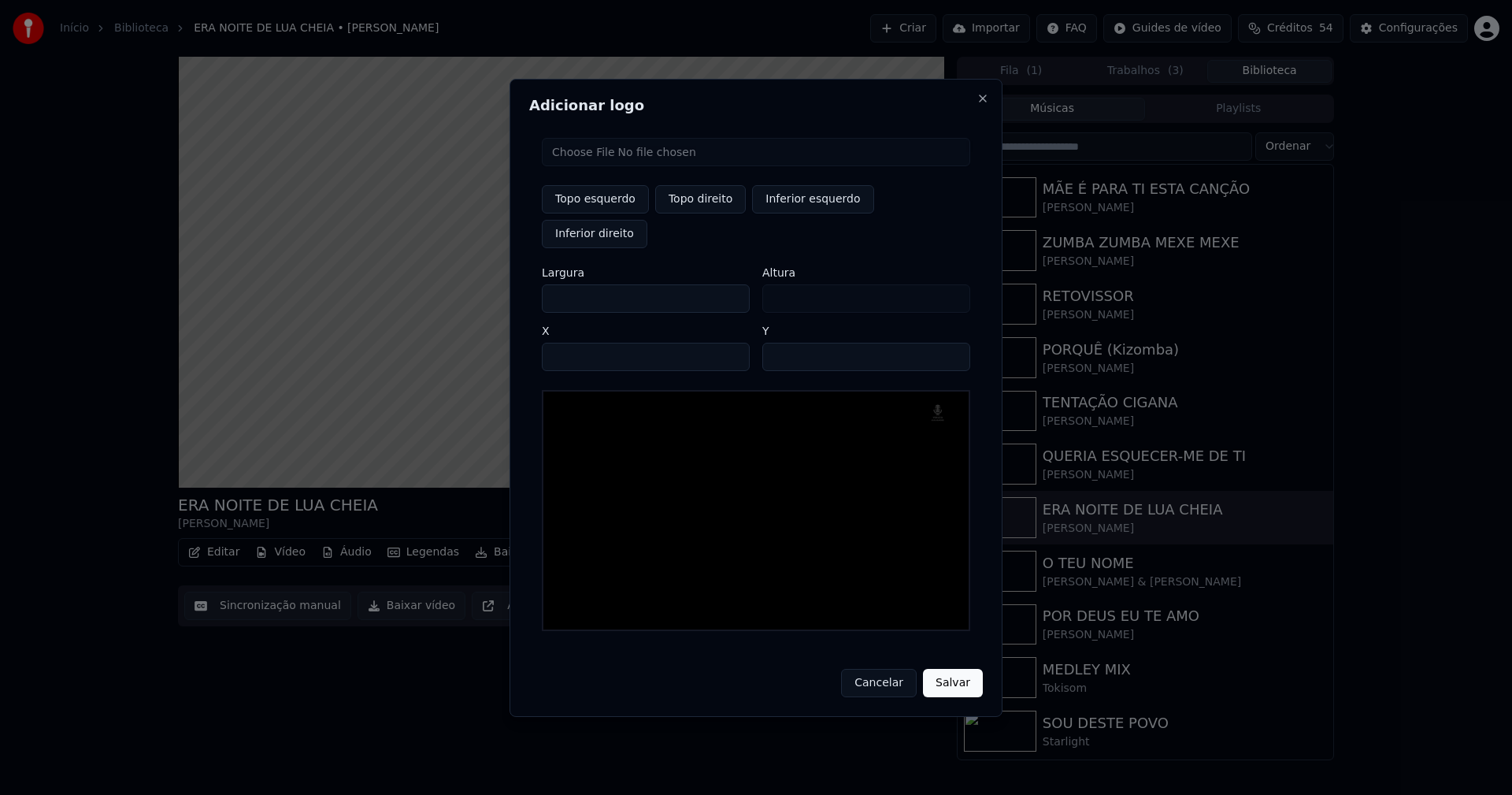
drag, startPoint x: 568, startPoint y: 278, endPoint x: 465, endPoint y: 302, distance: 105.8
click at [465, 302] on body "Início Biblioteca ERA NOITE DE LUA CHEIA • Luís Trigacheiro Criar Importar FAQ …" at bounding box center [756, 398] width 1512 height 795
type input "**"
type input "***"
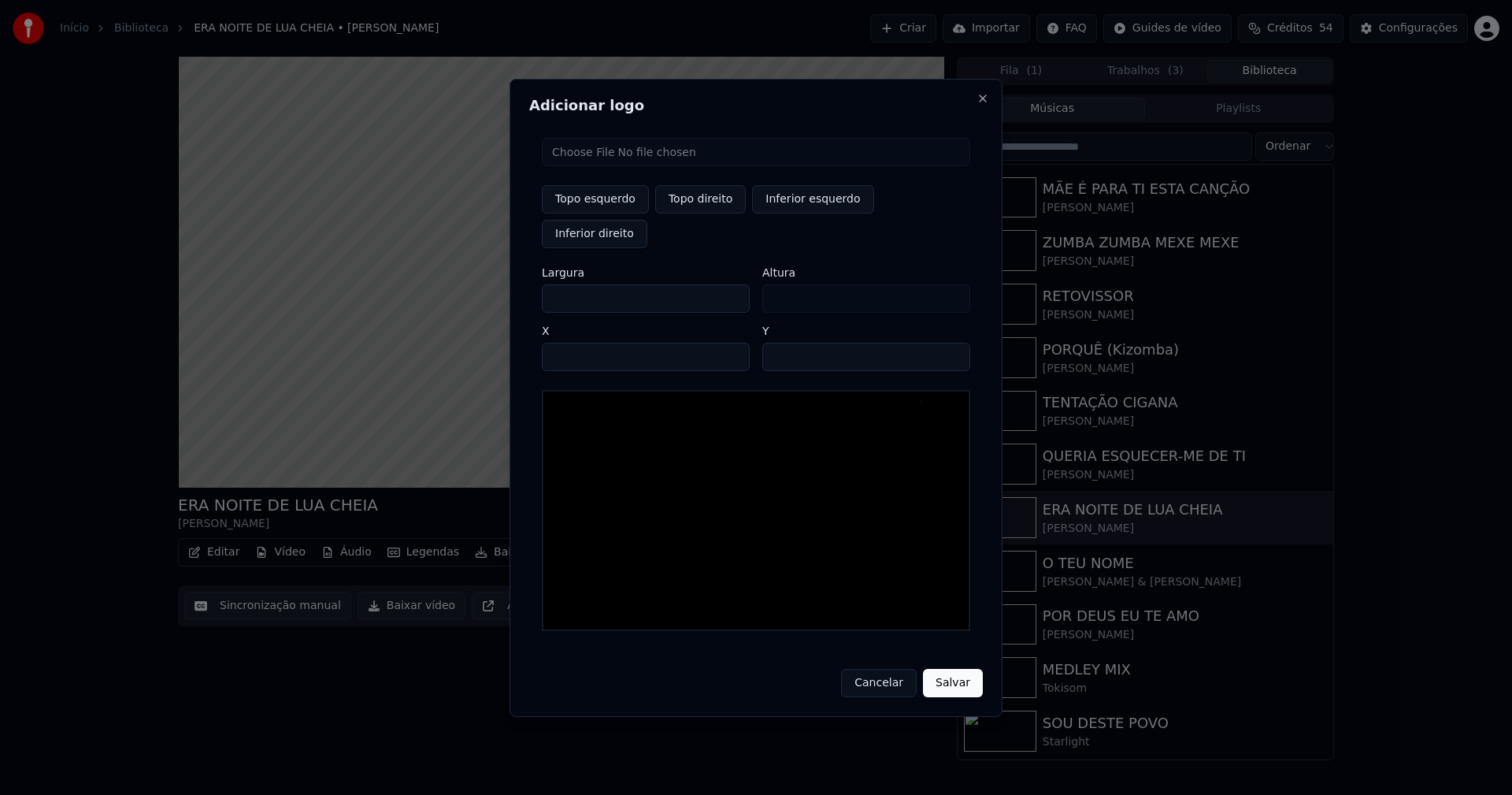
type input "***"
click at [573, 343] on input "****" at bounding box center [646, 357] width 208 height 28
type input "****"
click at [948, 343] on input "**" at bounding box center [867, 357] width 208 height 28
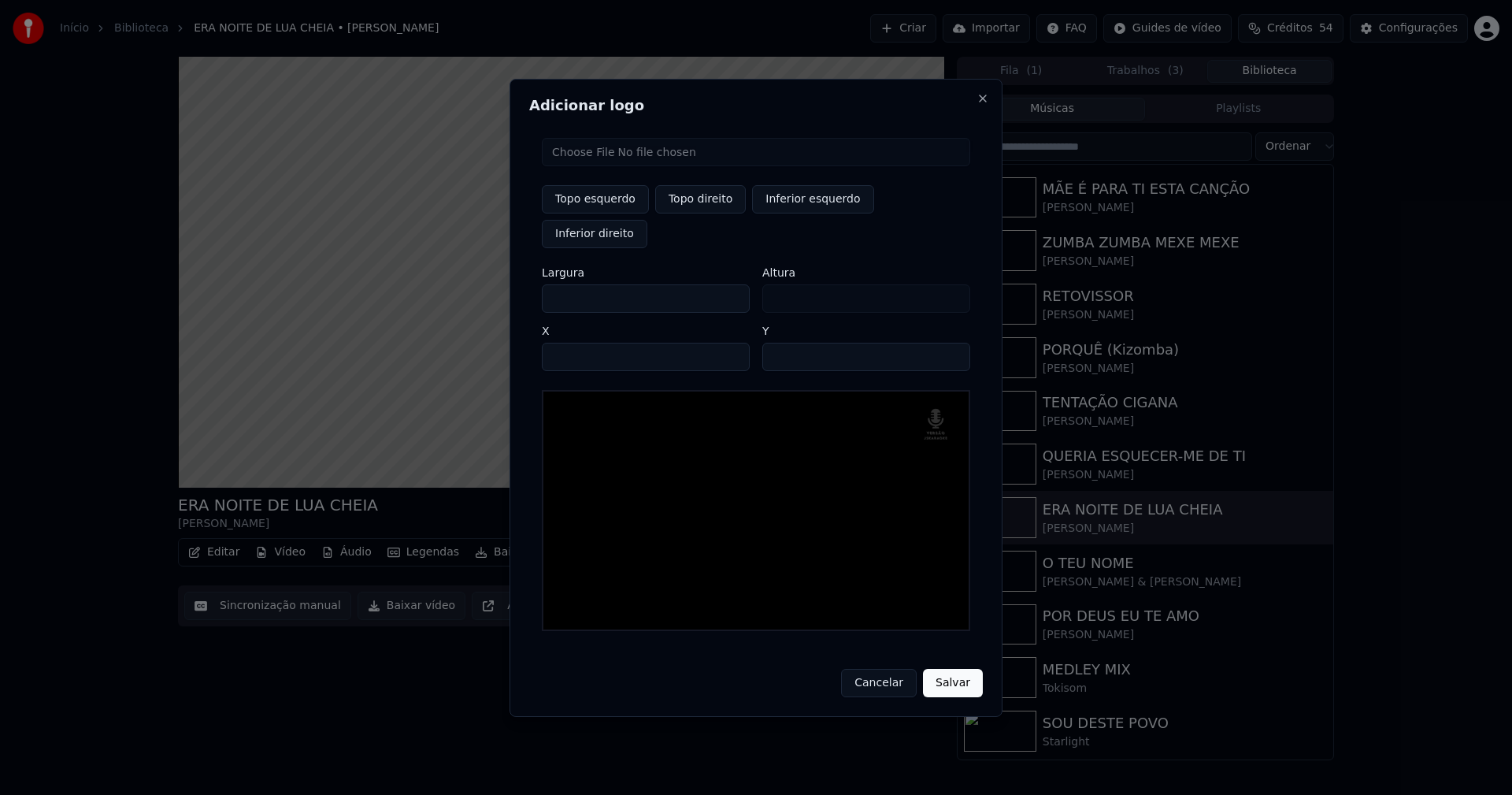
click at [948, 343] on input "**" at bounding box center [867, 357] width 208 height 28
type input "**"
click at [948, 343] on input "**" at bounding box center [867, 357] width 208 height 28
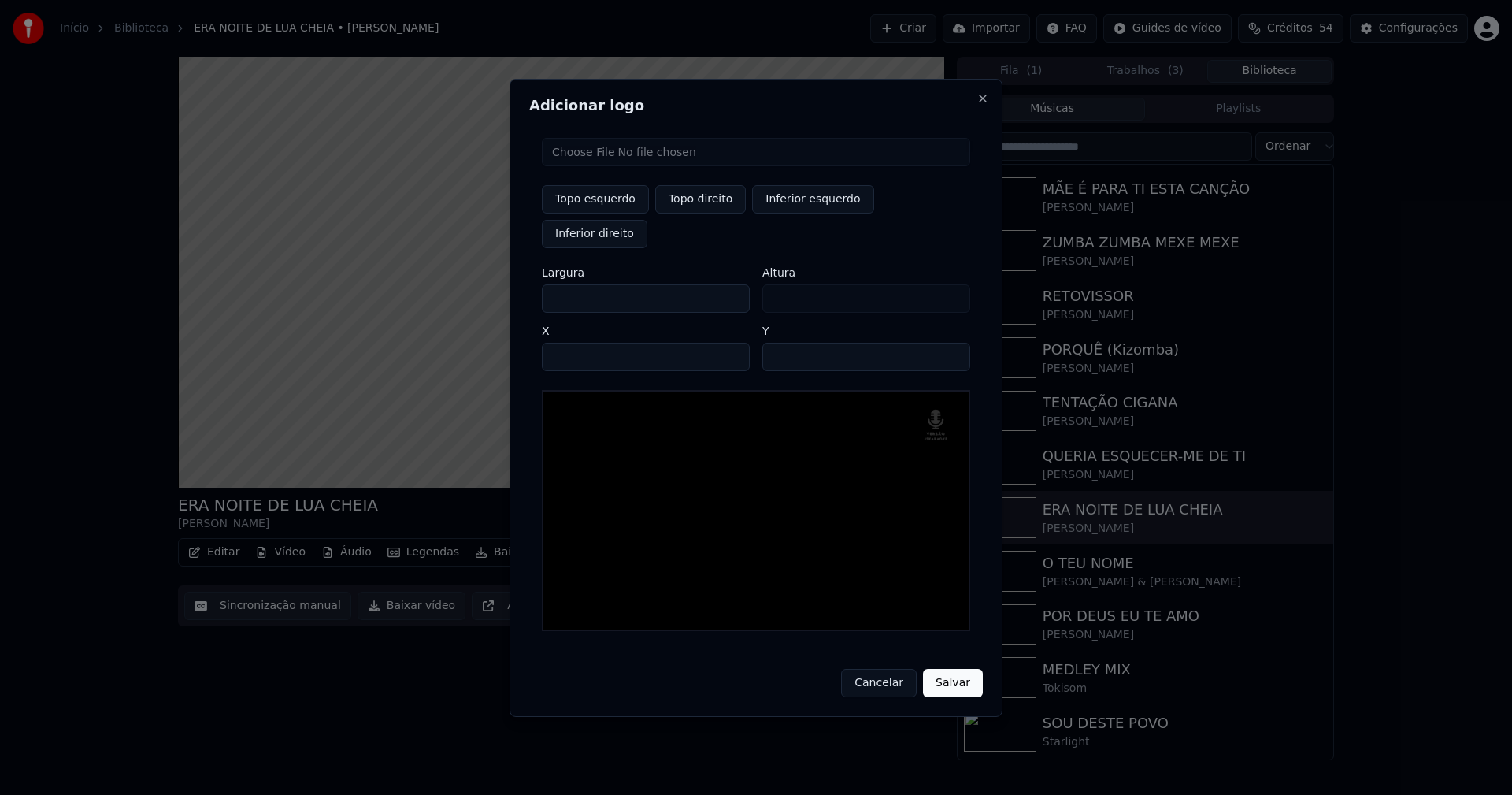
drag, startPoint x: 951, startPoint y: 668, endPoint x: 1040, endPoint y: 487, distance: 201.7
click at [951, 669] on button "Salvar" at bounding box center [953, 683] width 59 height 28
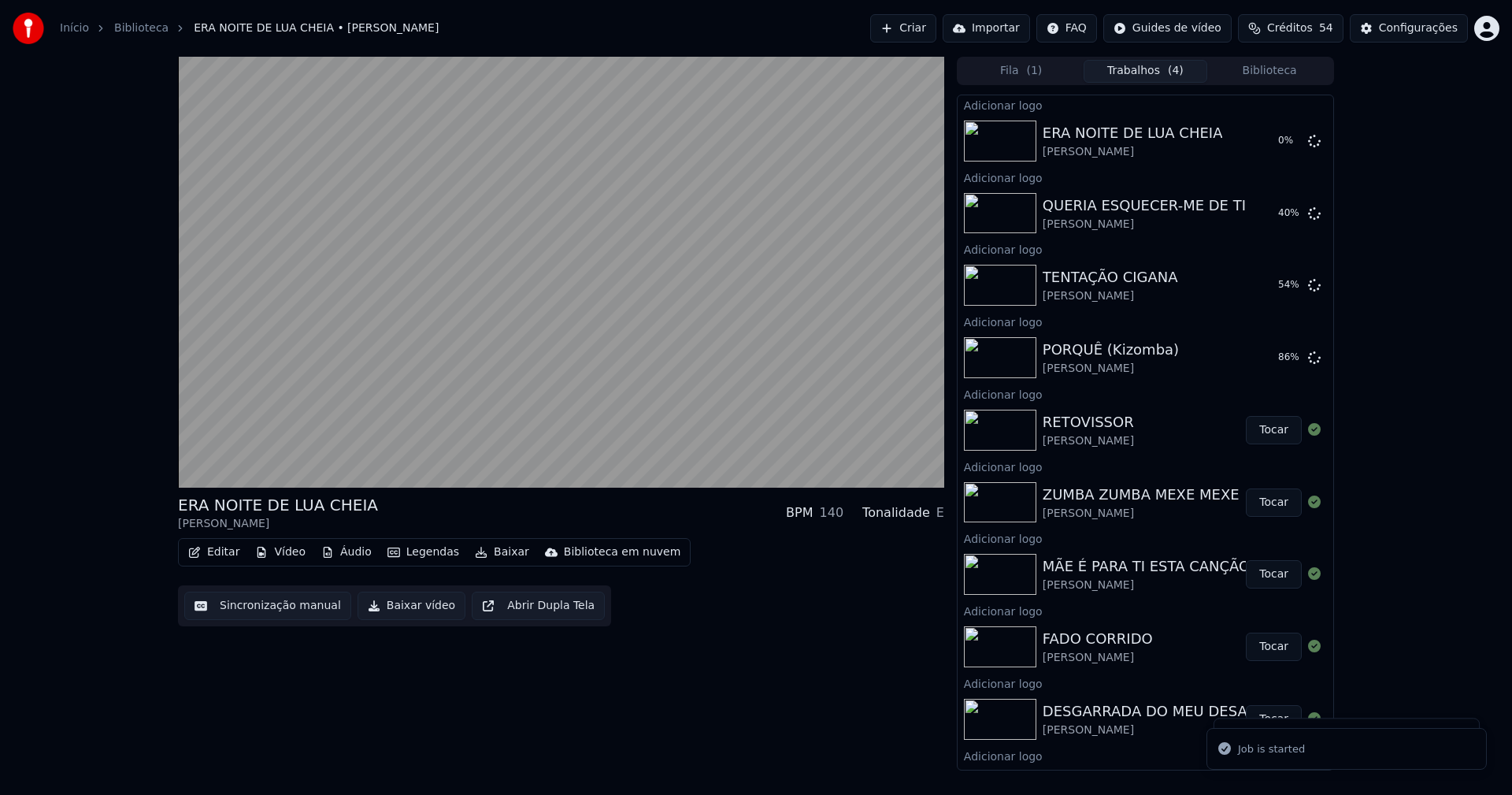
click at [1279, 74] on button "Biblioteca" at bounding box center [1269, 71] width 125 height 23
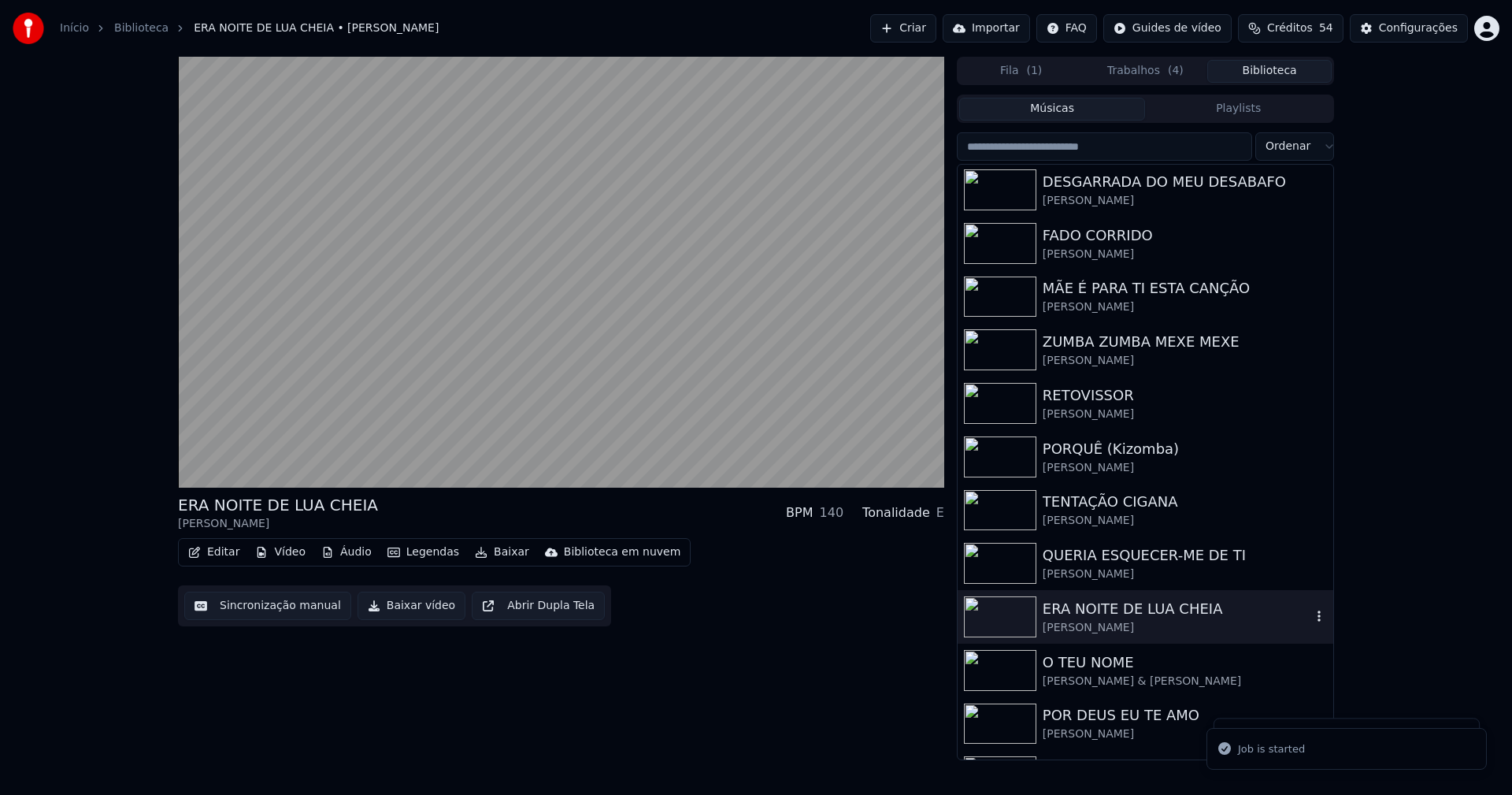
scroll to position [236, 0]
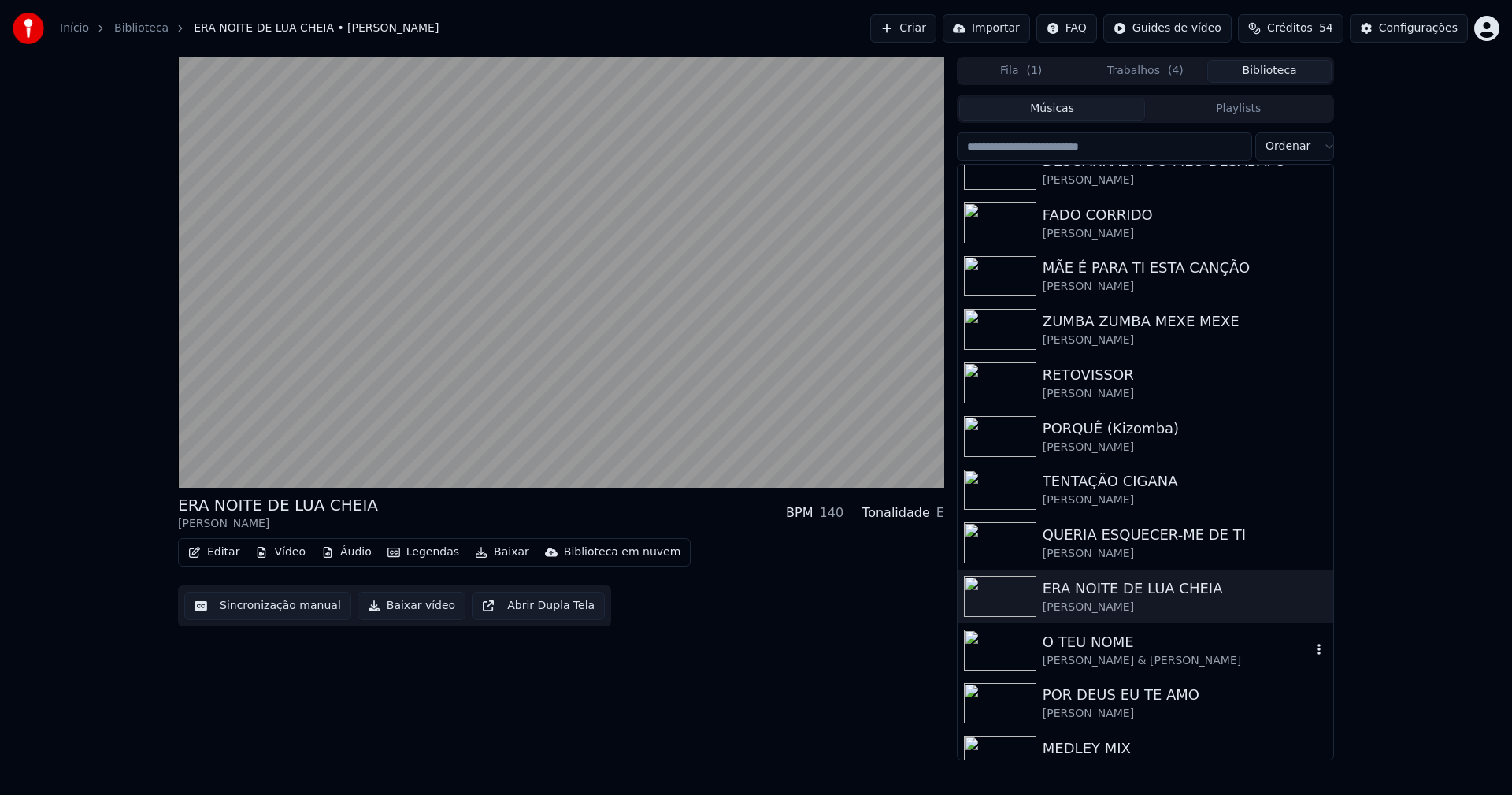
click at [1115, 642] on div "O TEU NOME" at bounding box center [1177, 641] width 269 height 22
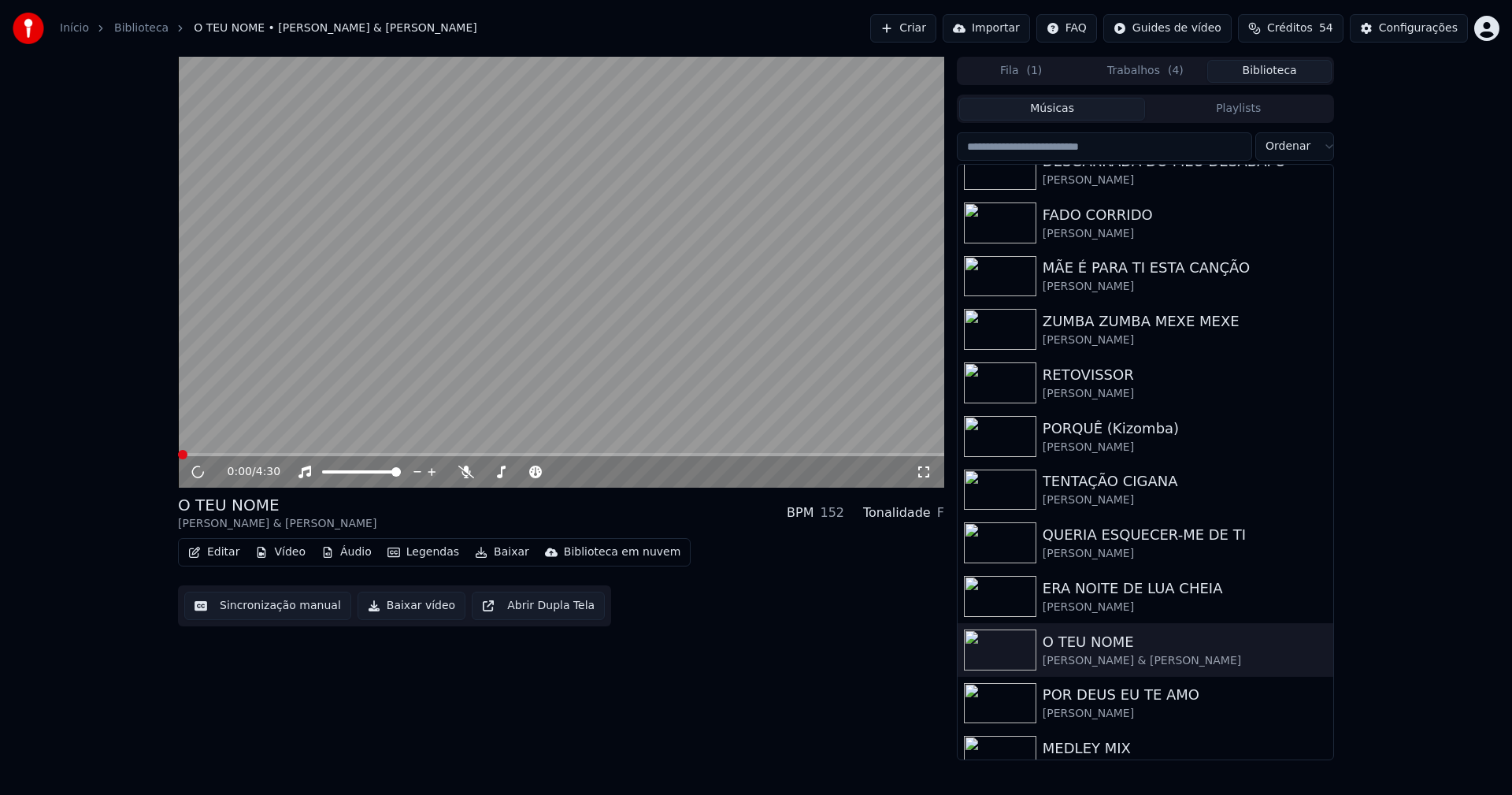
click at [288, 556] on button "Vídeo" at bounding box center [280, 552] width 63 height 22
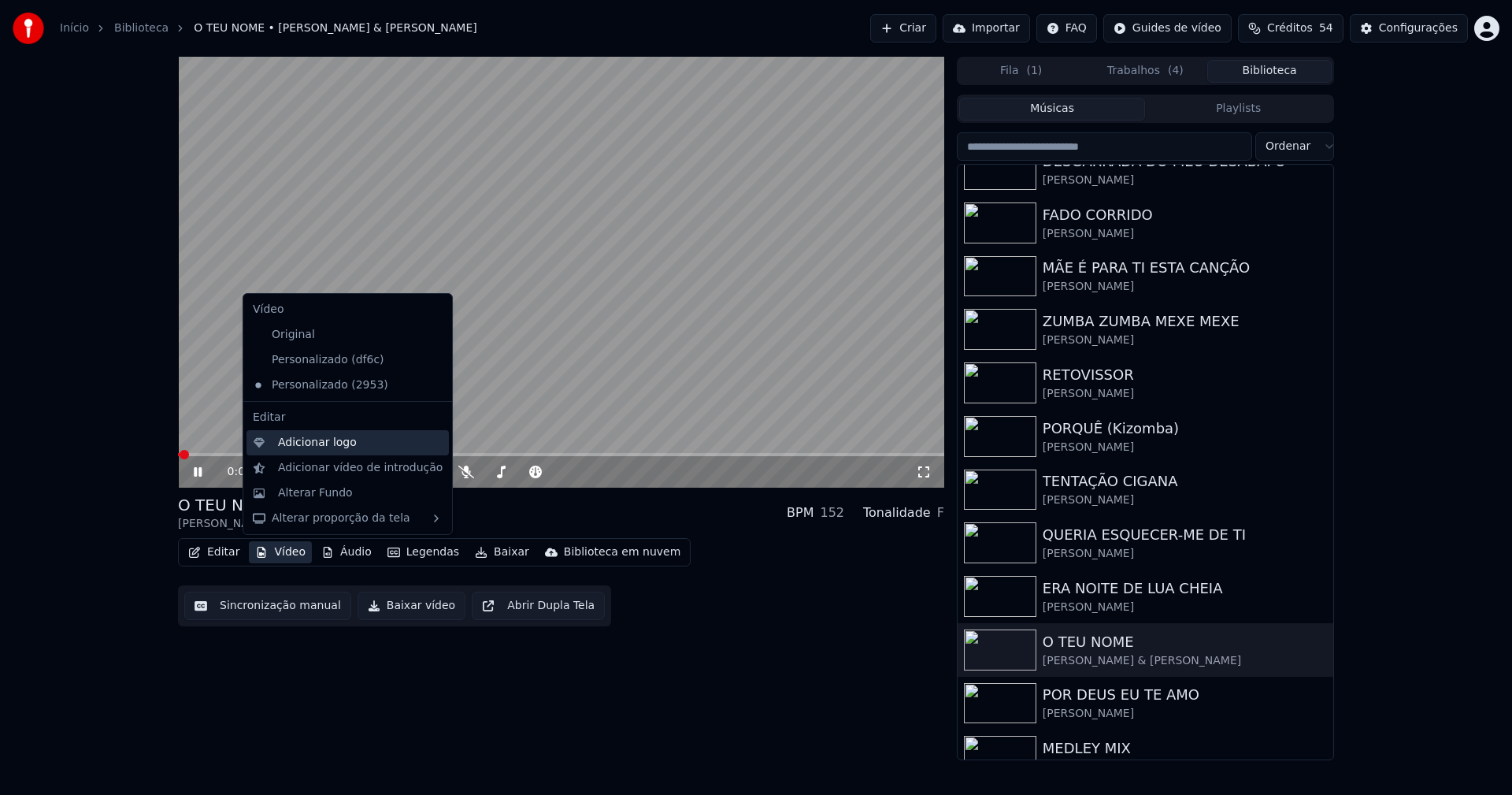
click at [302, 444] on div "Adicionar logo" at bounding box center [316, 442] width 78 height 16
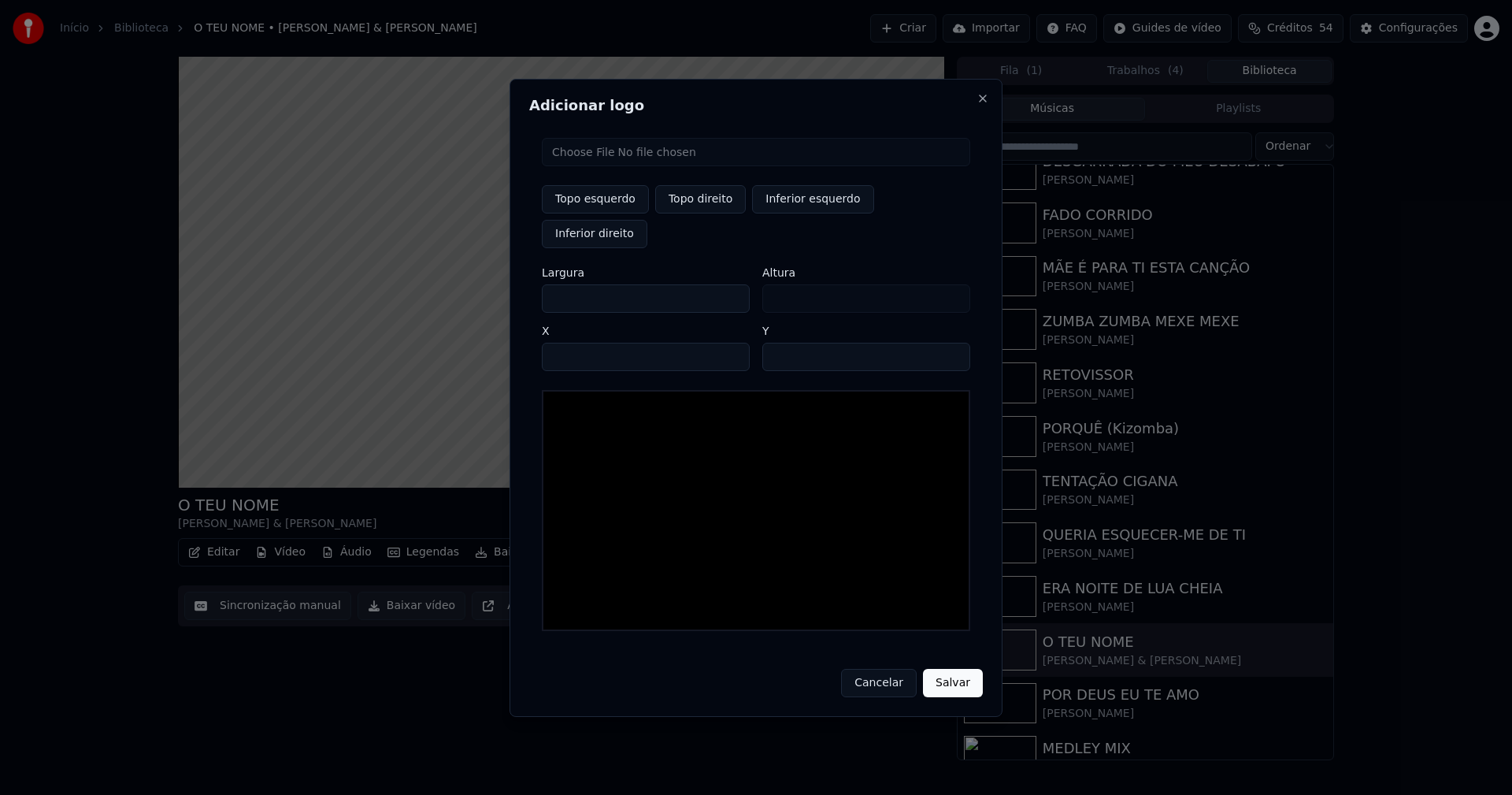
click at [590, 166] on input "file" at bounding box center [756, 152] width 428 height 28
type input "**********"
type input "***"
click at [697, 213] on button "Topo direito" at bounding box center [701, 199] width 91 height 28
type input "****"
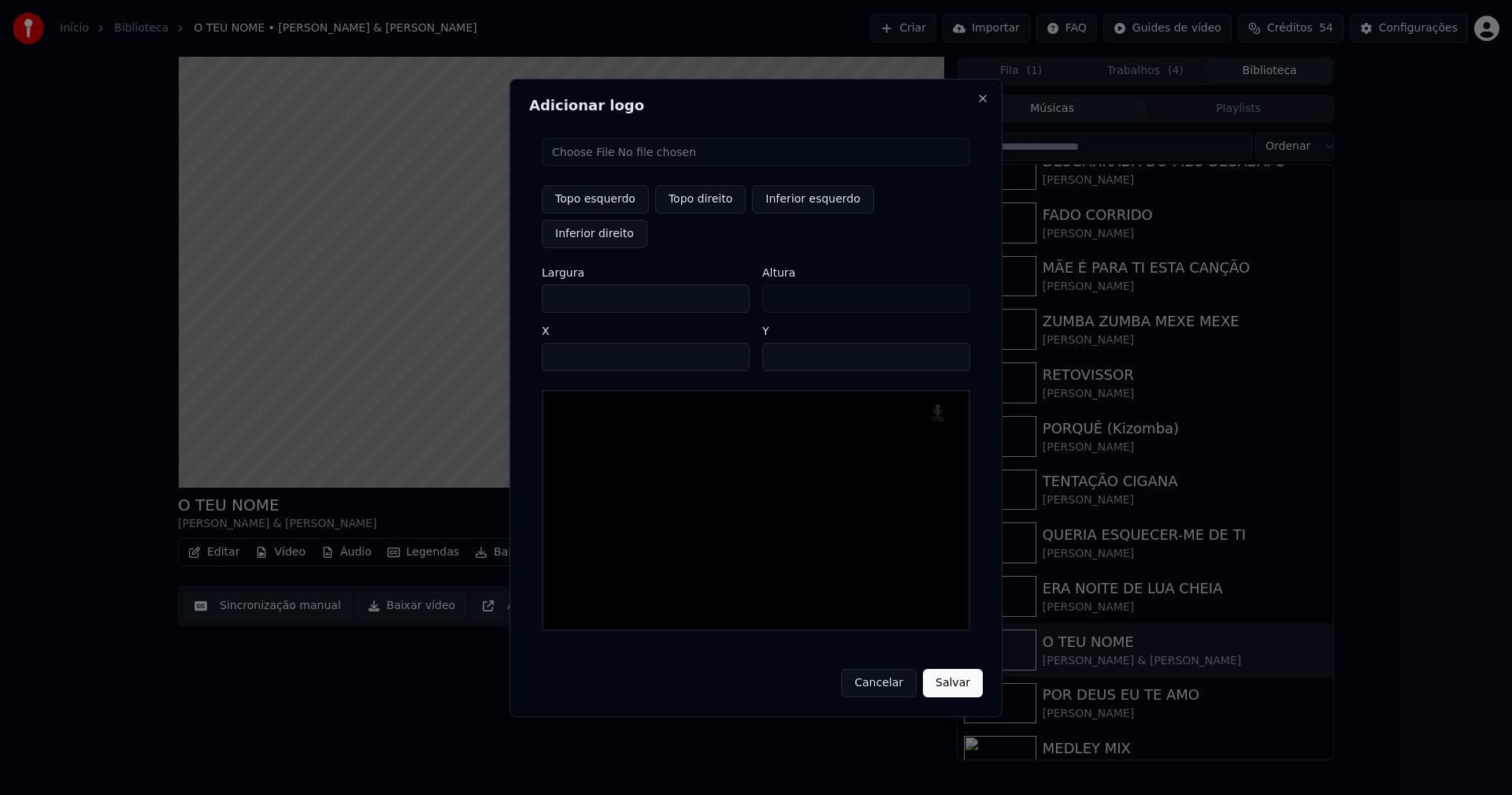
drag, startPoint x: 568, startPoint y: 282, endPoint x: 507, endPoint y: 290, distance: 61.5
click at [507, 290] on body "Início Biblioteca O TEU NOME • Miguel Gameiro & Mariza Criar Importar FAQ Guide…" at bounding box center [756, 398] width 1512 height 795
type input "**"
type input "***"
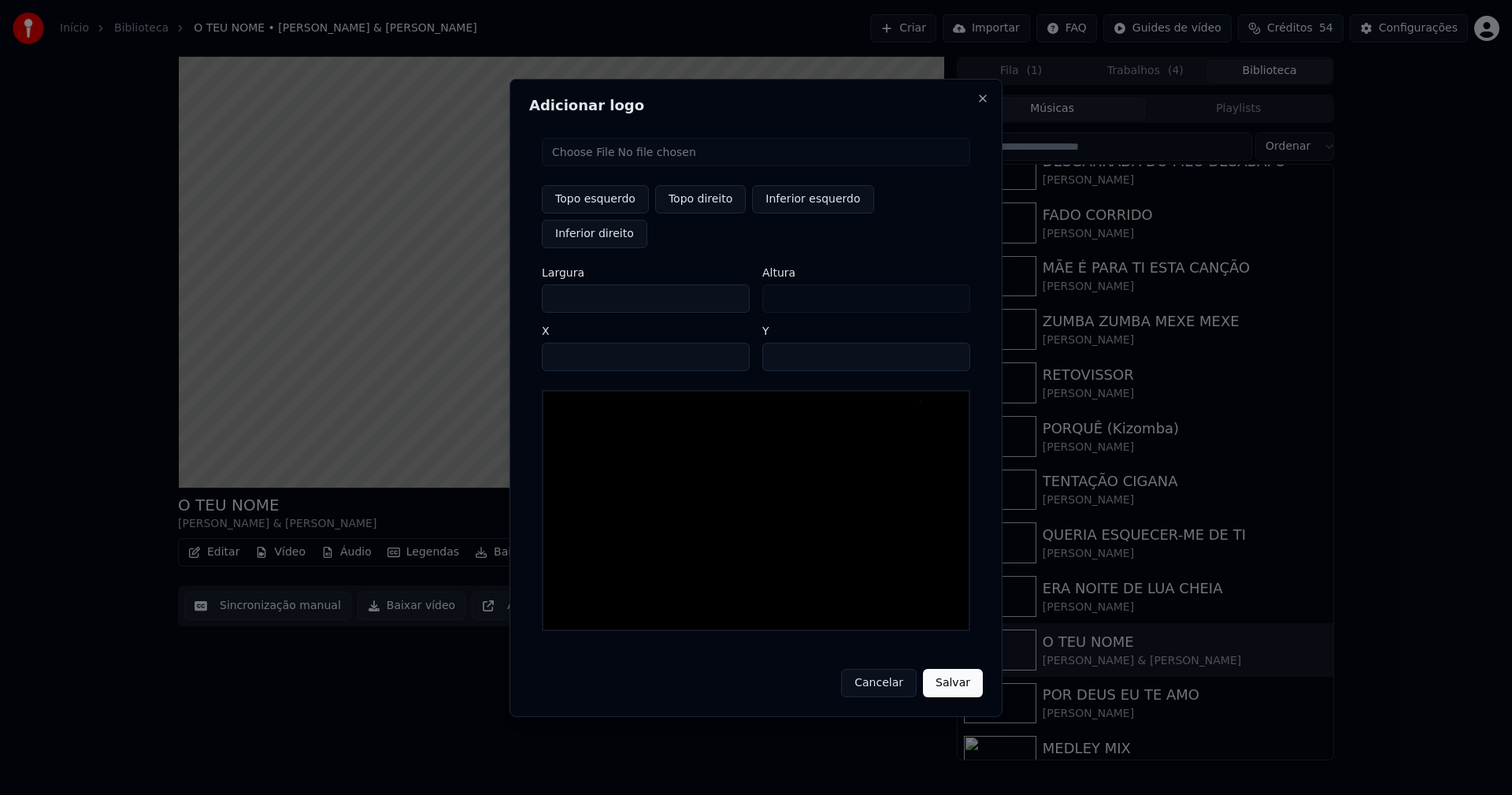
type input "***"
click at [574, 343] on input "****" at bounding box center [646, 357] width 208 height 28
type input "****"
click at [947, 343] on input "**" at bounding box center [867, 357] width 208 height 28
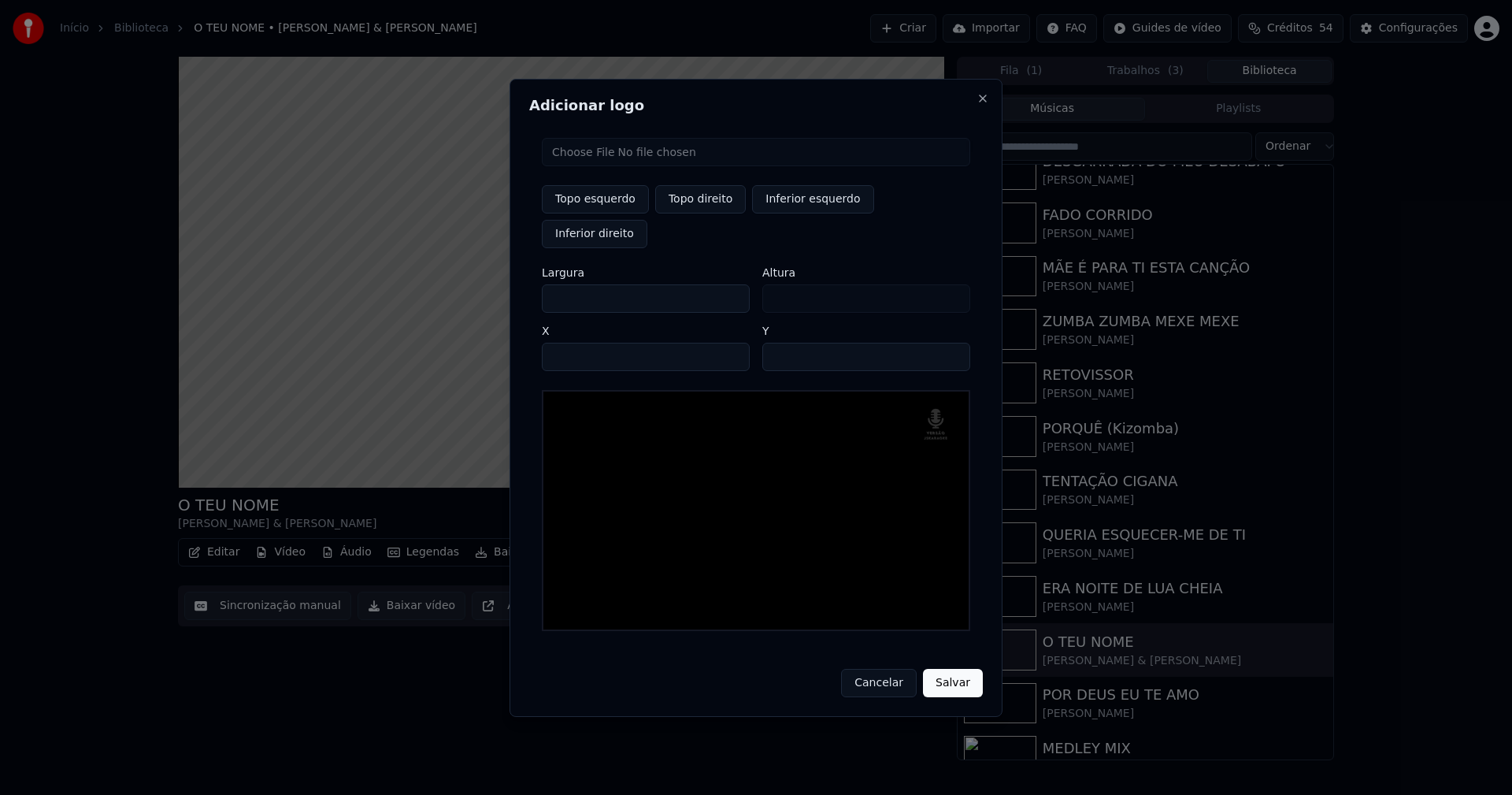
click at [947, 343] on input "**" at bounding box center [867, 357] width 208 height 28
type input "**"
click at [947, 343] on input "**" at bounding box center [867, 357] width 208 height 28
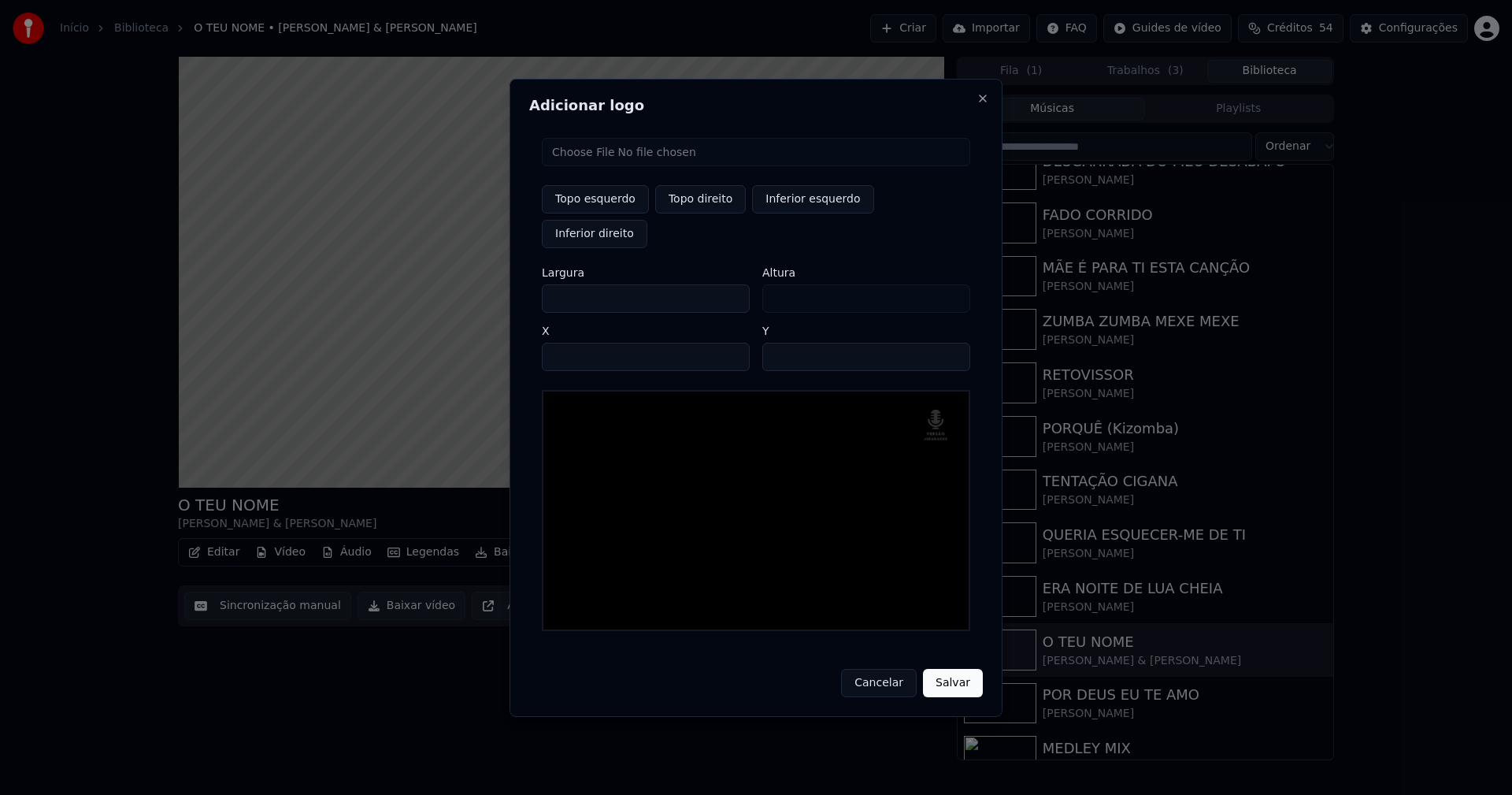
click at [955, 669] on button "Salvar" at bounding box center [953, 683] width 59 height 28
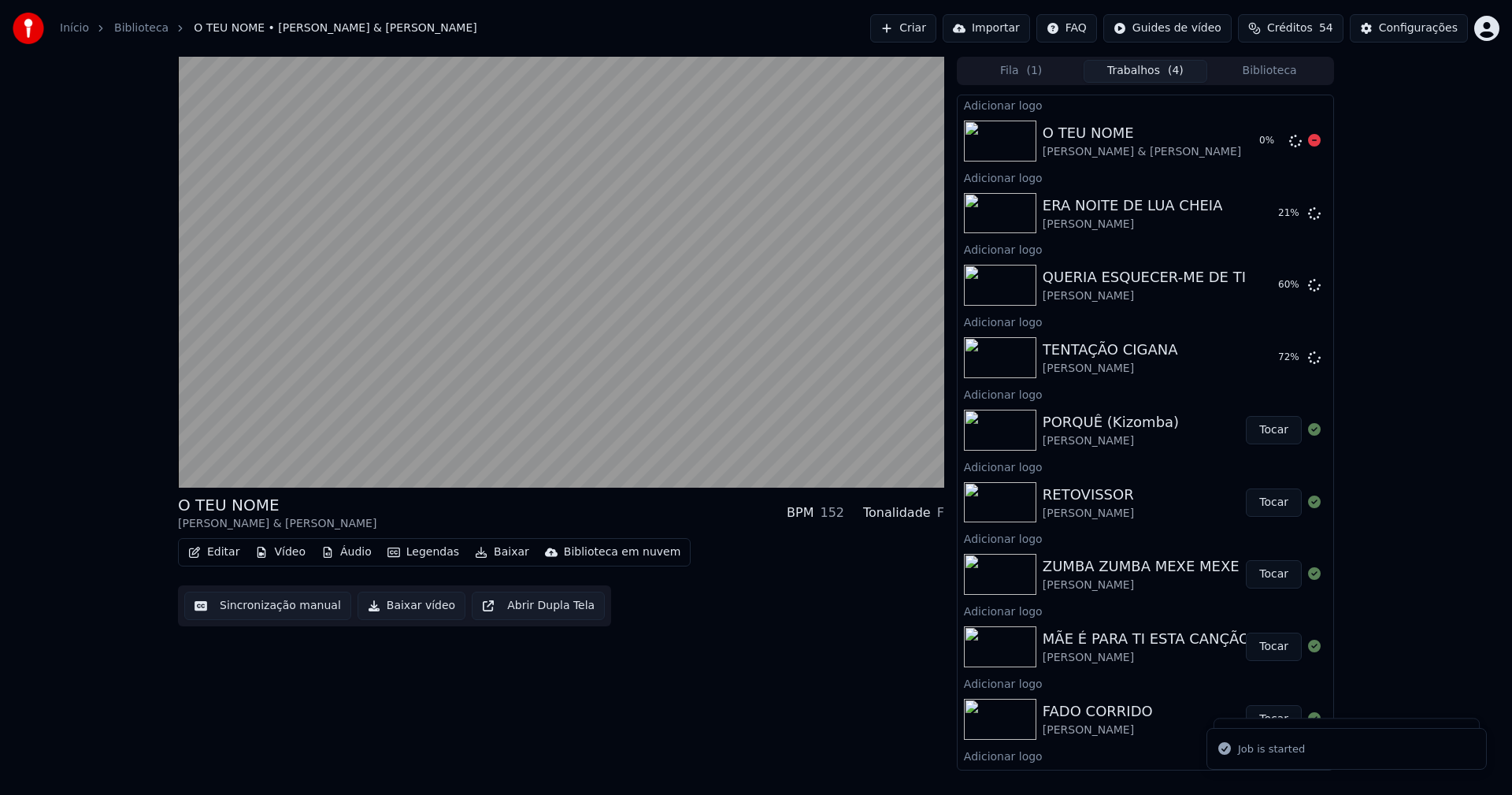
click at [1276, 71] on button "Biblioteca" at bounding box center [1269, 71] width 125 height 23
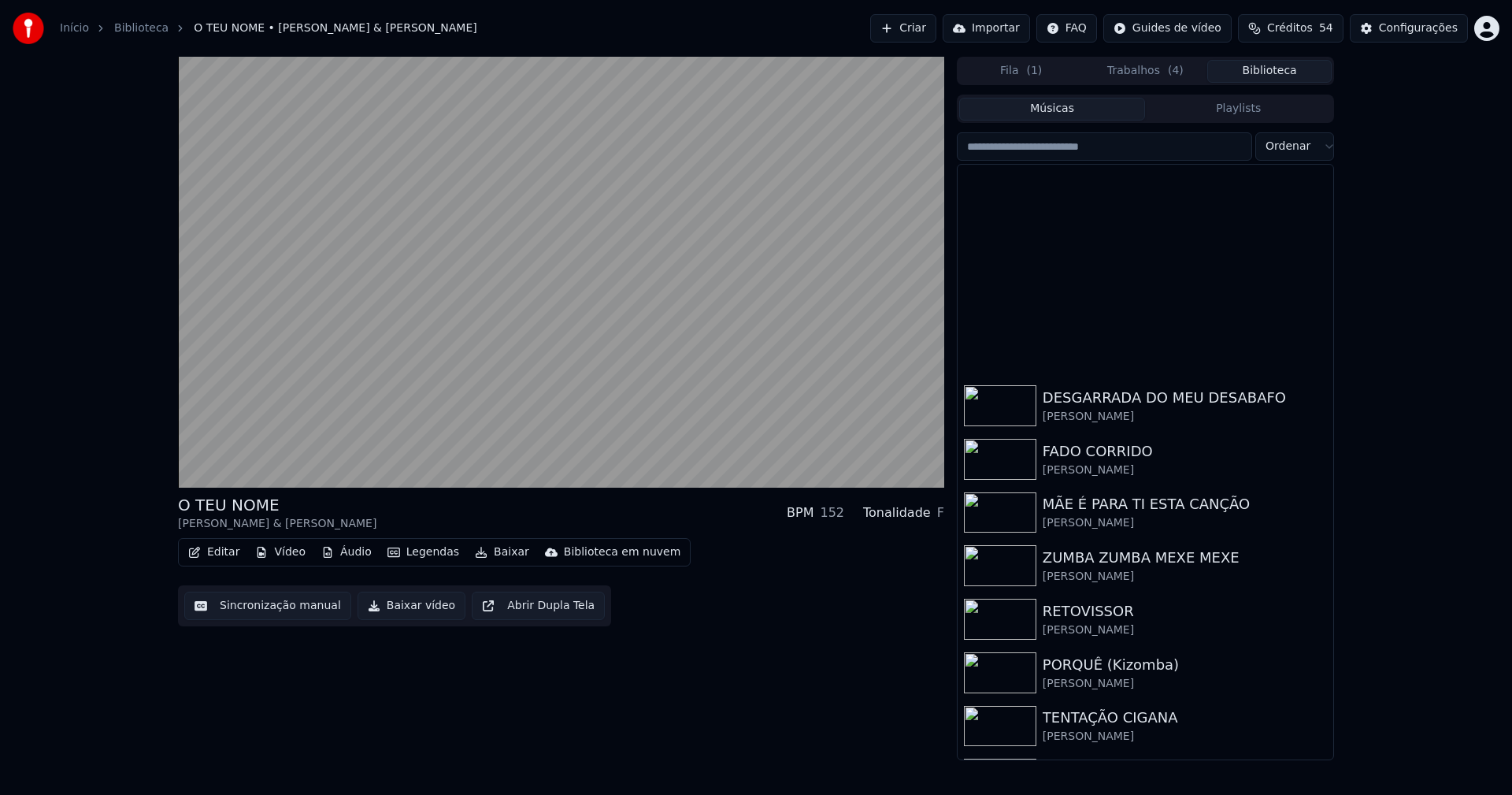
scroll to position [315, 0]
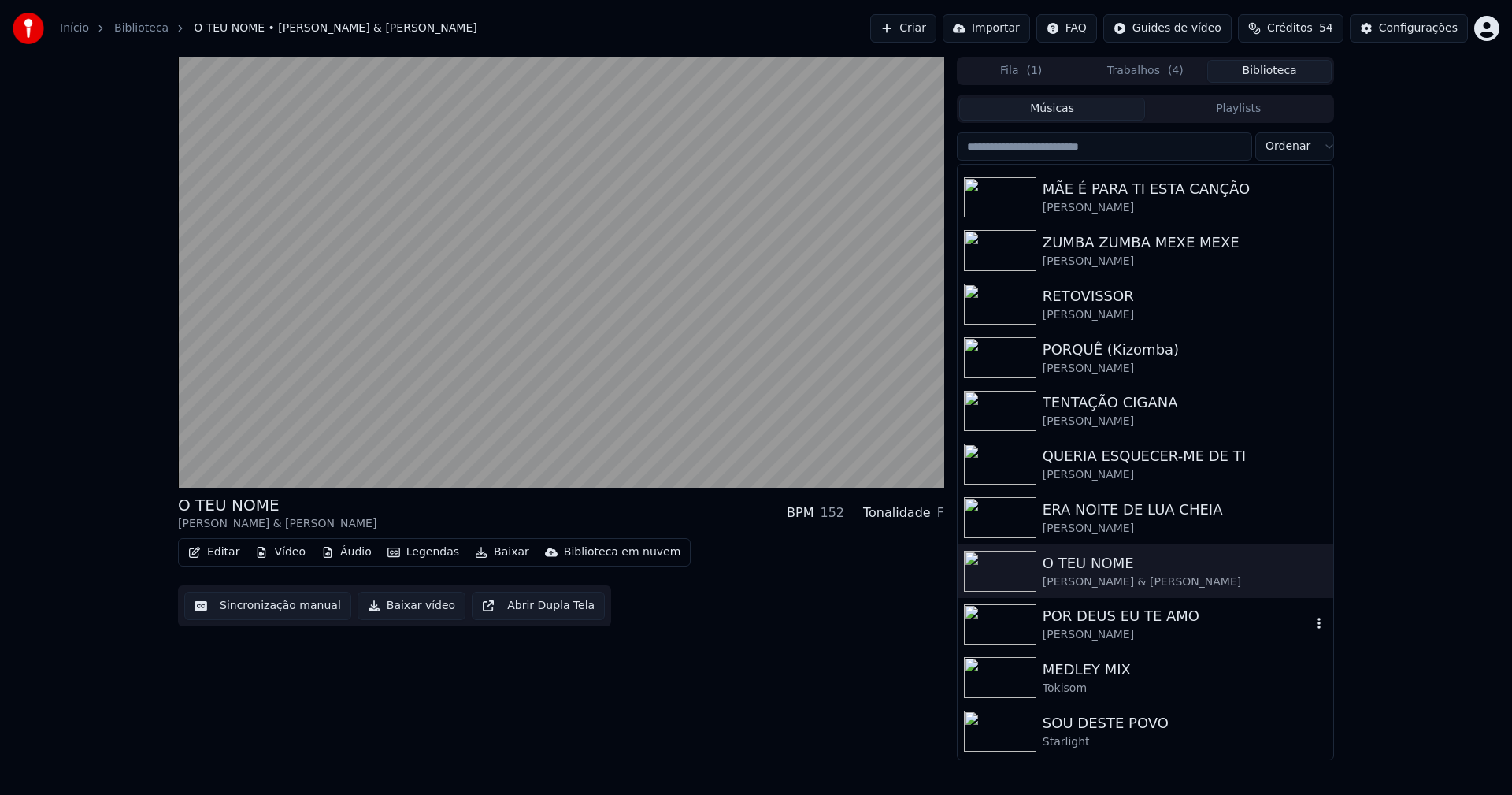
click at [1115, 636] on div "[PERSON_NAME]" at bounding box center [1177, 635] width 269 height 16
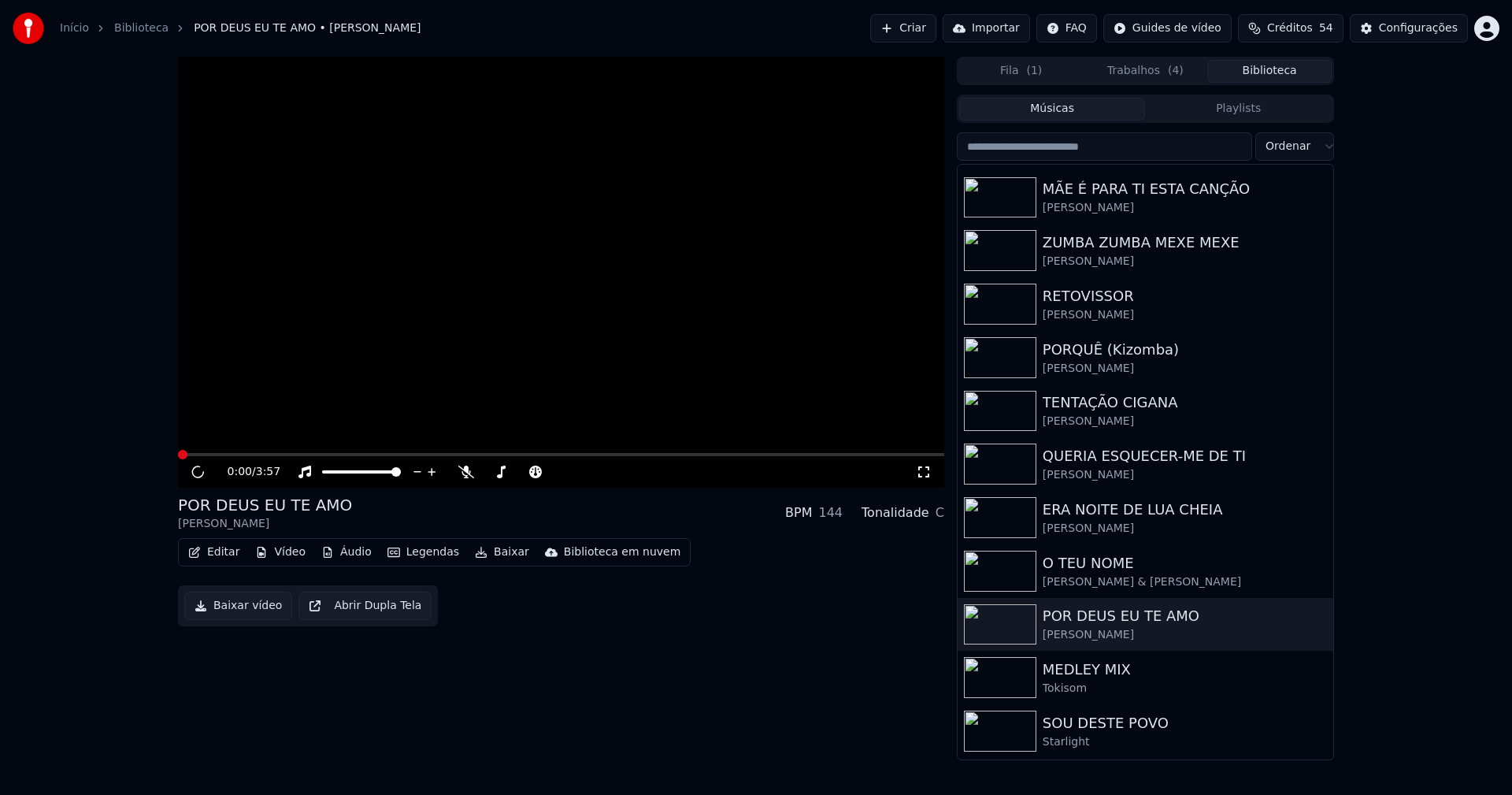
click at [293, 559] on button "Vídeo" at bounding box center [280, 552] width 63 height 22
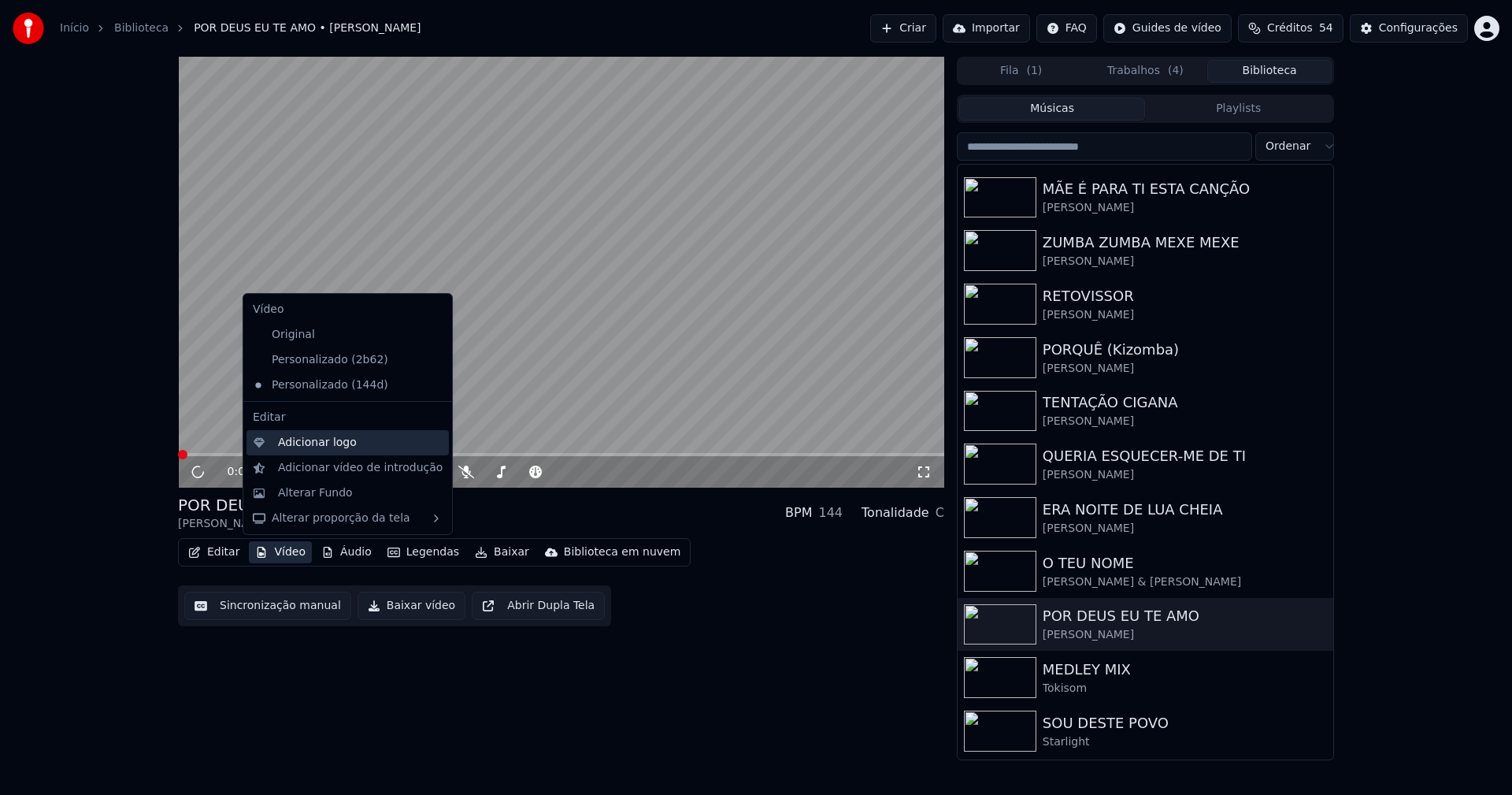
click at [293, 446] on div "Adicionar logo" at bounding box center [316, 442] width 78 height 16
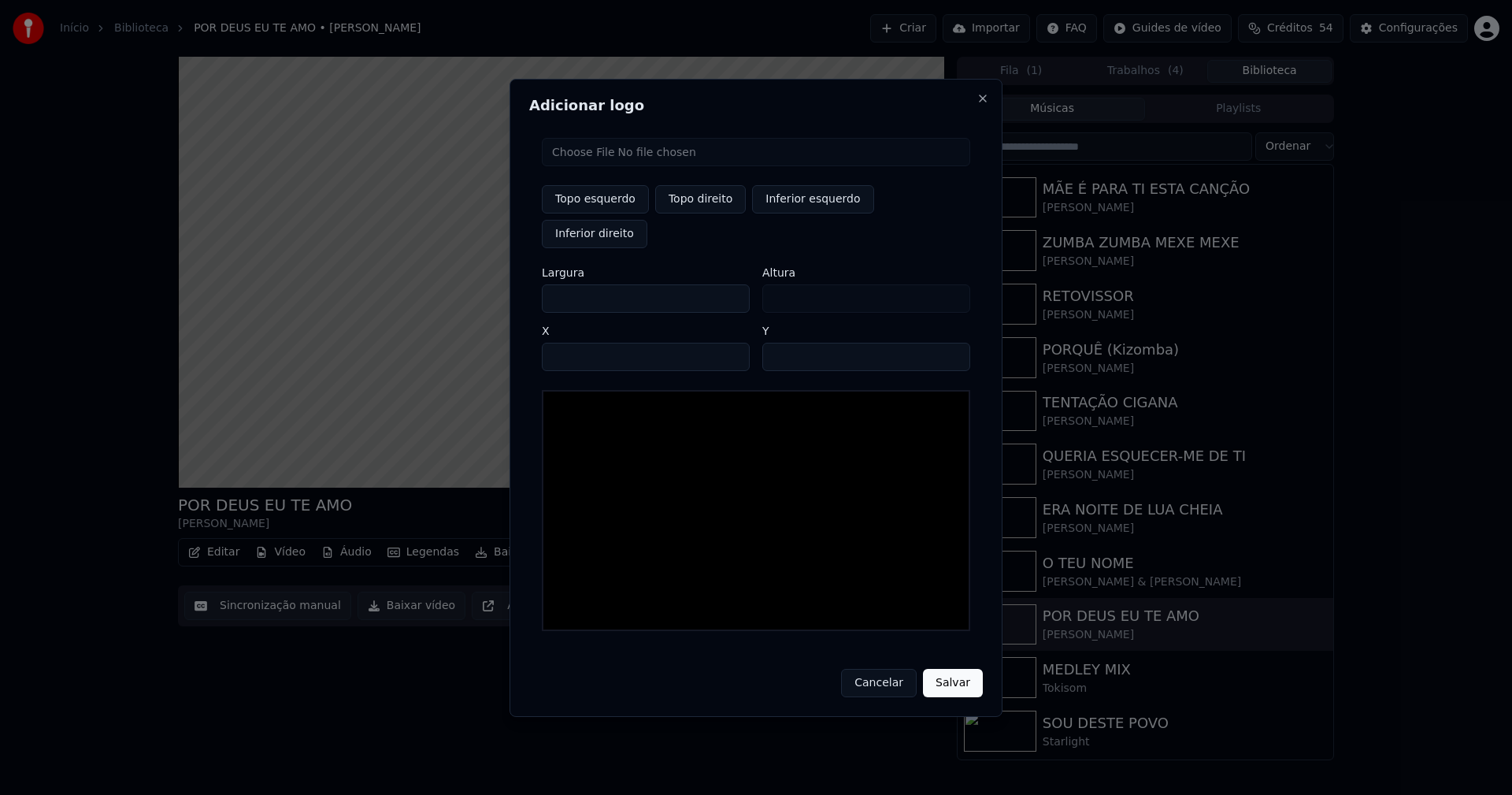
click at [616, 166] on input "file" at bounding box center [756, 152] width 428 height 28
type input "**********"
type input "***"
click at [691, 213] on button "Topo direito" at bounding box center [701, 199] width 91 height 28
type input "****"
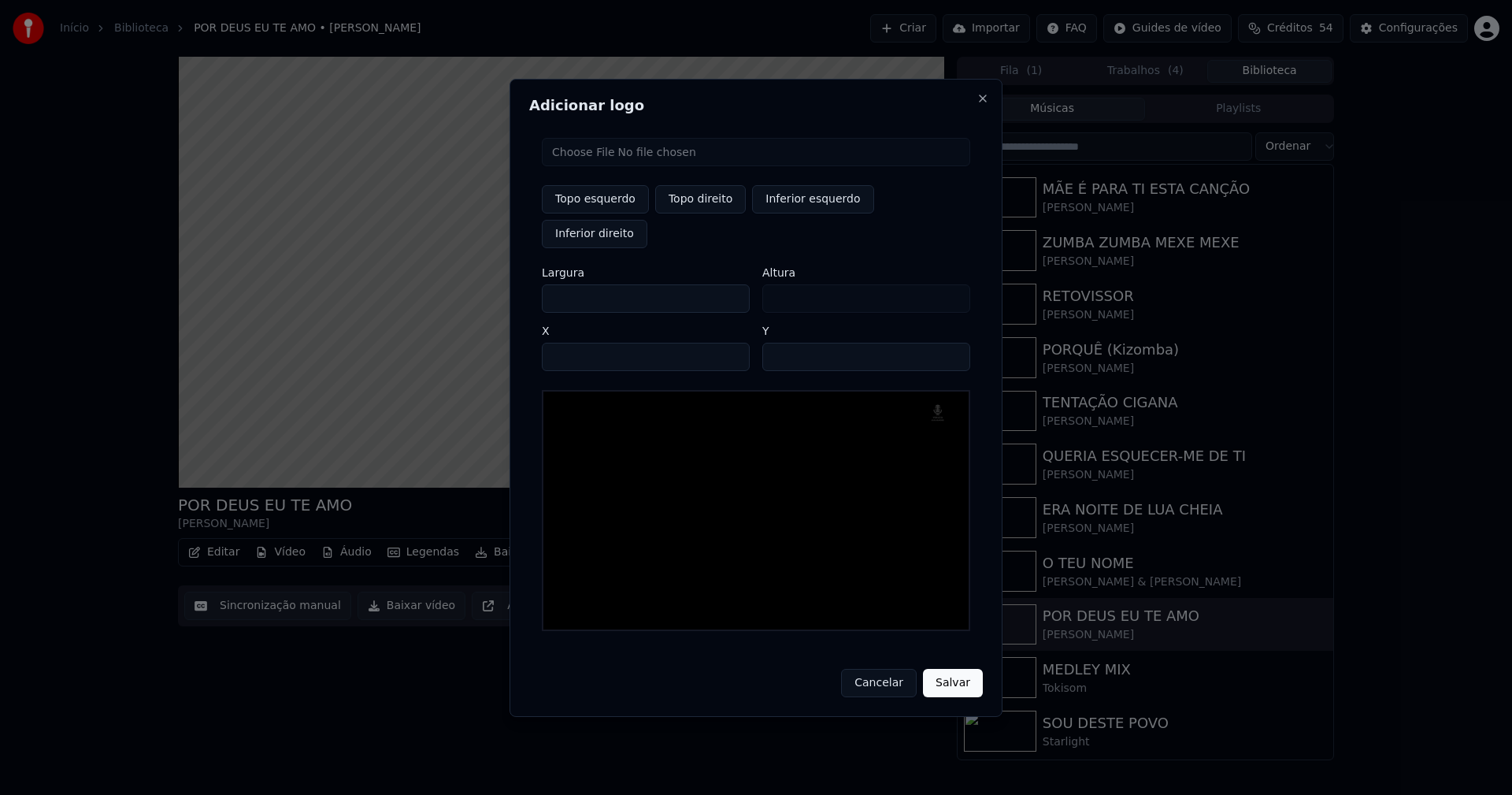
drag, startPoint x: 568, startPoint y: 281, endPoint x: 497, endPoint y: 286, distance: 71.2
click at [498, 286] on body "Início Biblioteca POR DEUS EU TE AMO • Paulo Ribeiro Criar Importar FAQ Guides …" at bounding box center [756, 398] width 1512 height 795
type input "**"
type input "***"
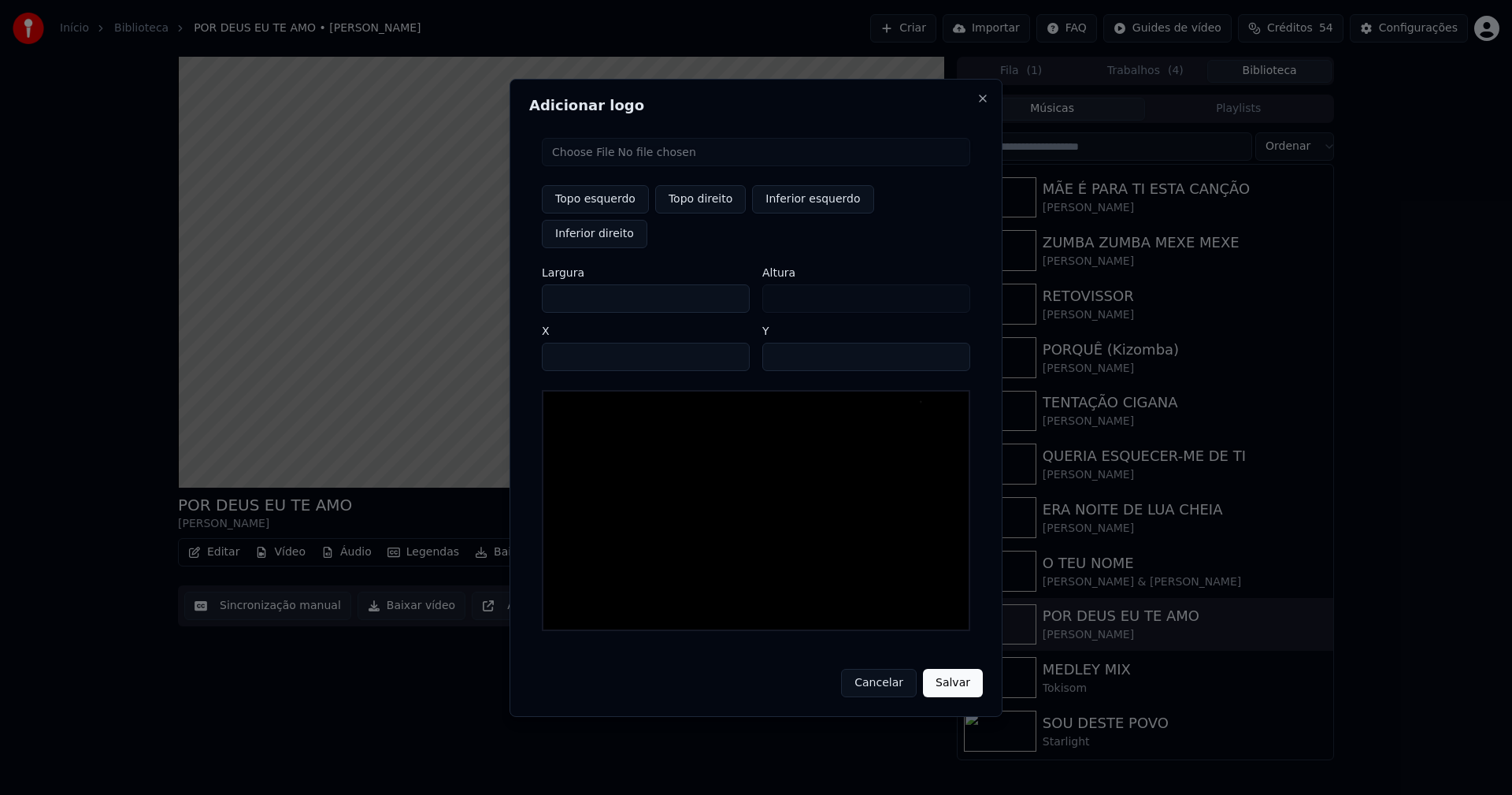
type input "***"
click at [573, 343] on input "****" at bounding box center [646, 357] width 208 height 28
type input "****"
click at [952, 343] on input "**" at bounding box center [867, 357] width 208 height 28
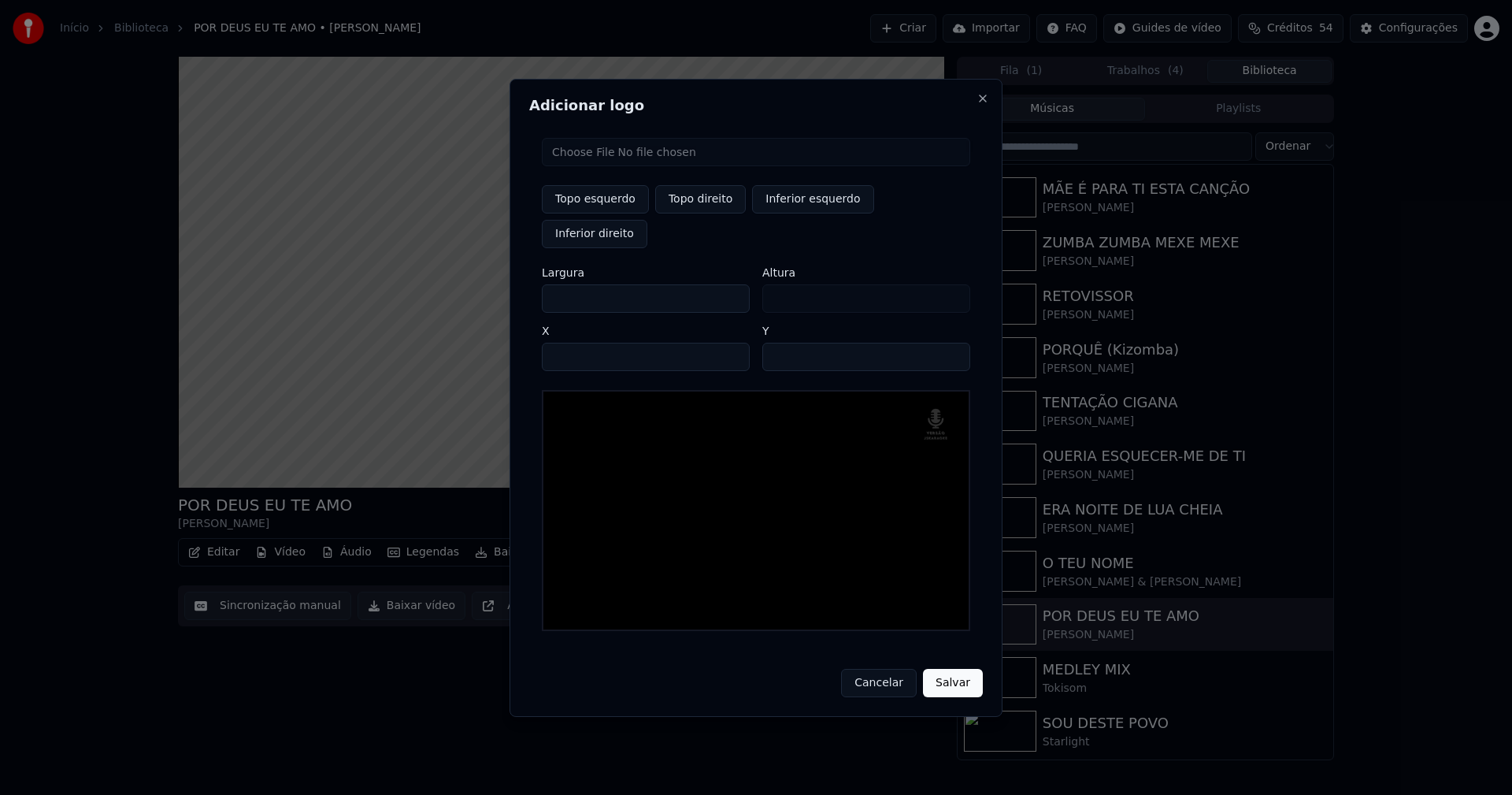
click at [952, 343] on input "**" at bounding box center [867, 357] width 208 height 28
type input "**"
click at [952, 343] on input "**" at bounding box center [867, 357] width 208 height 28
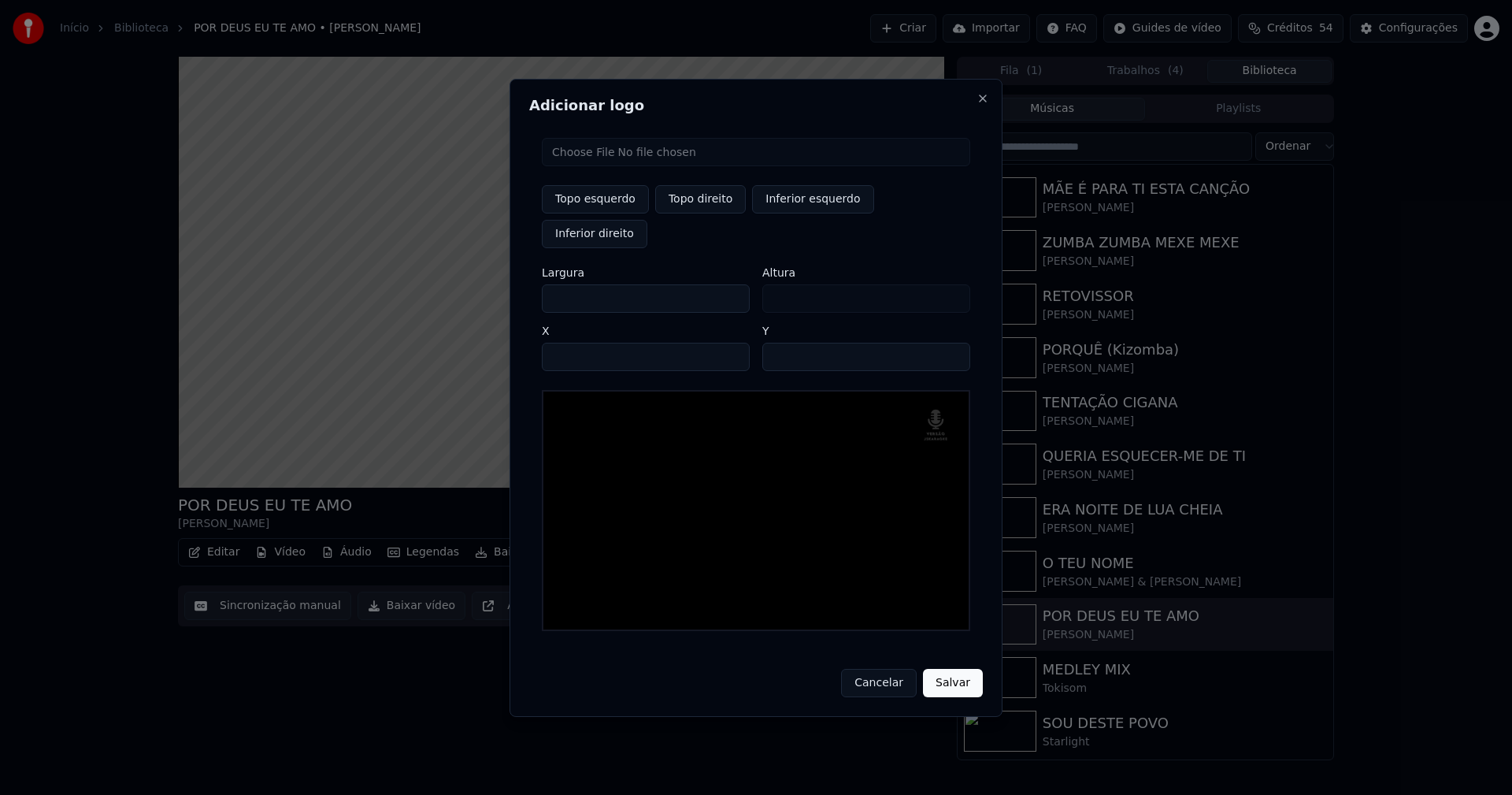
click at [947, 669] on button "Salvar" at bounding box center [953, 683] width 59 height 28
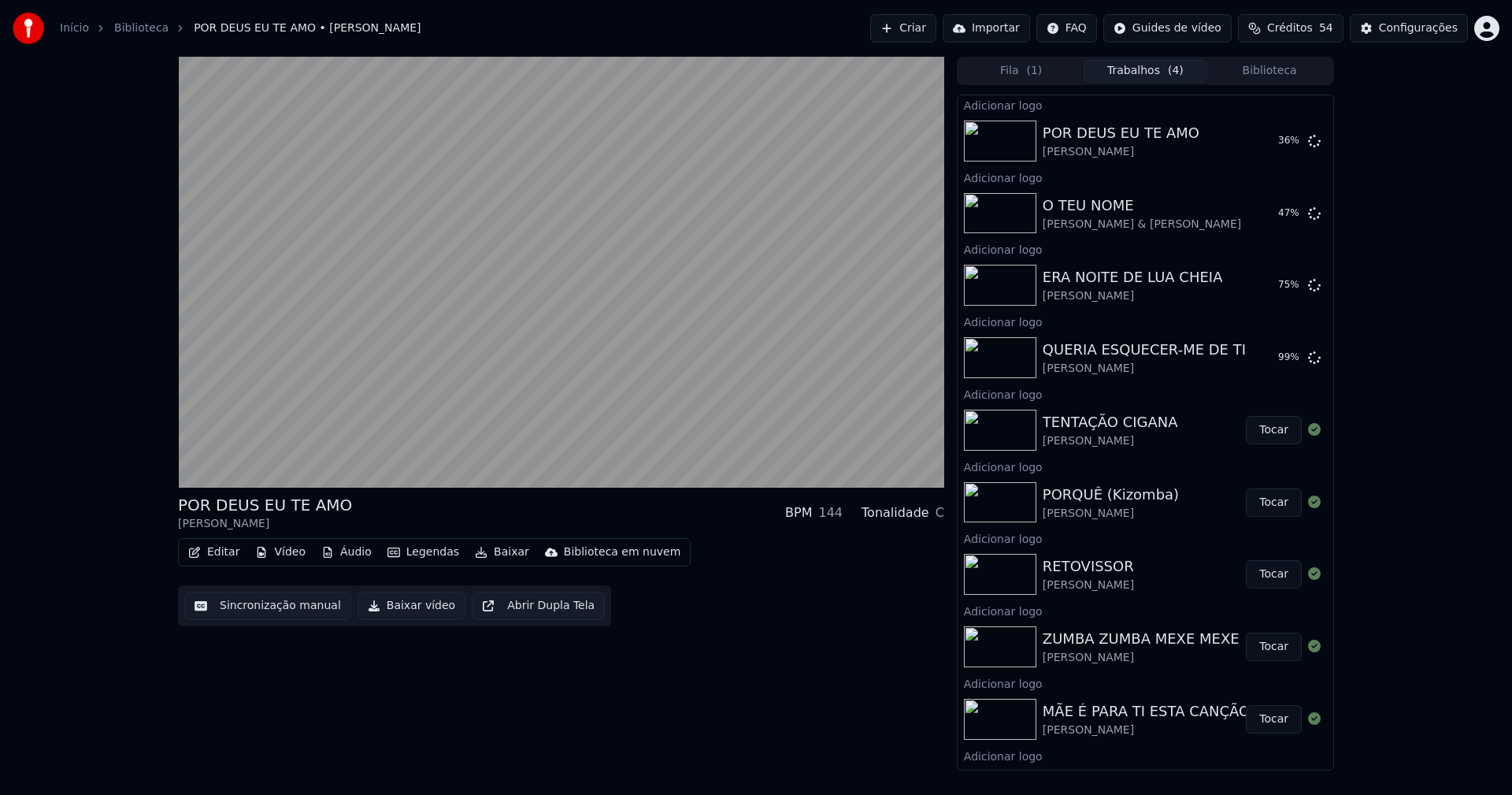
click at [1292, 70] on button "Biblioteca" at bounding box center [1269, 71] width 125 height 23
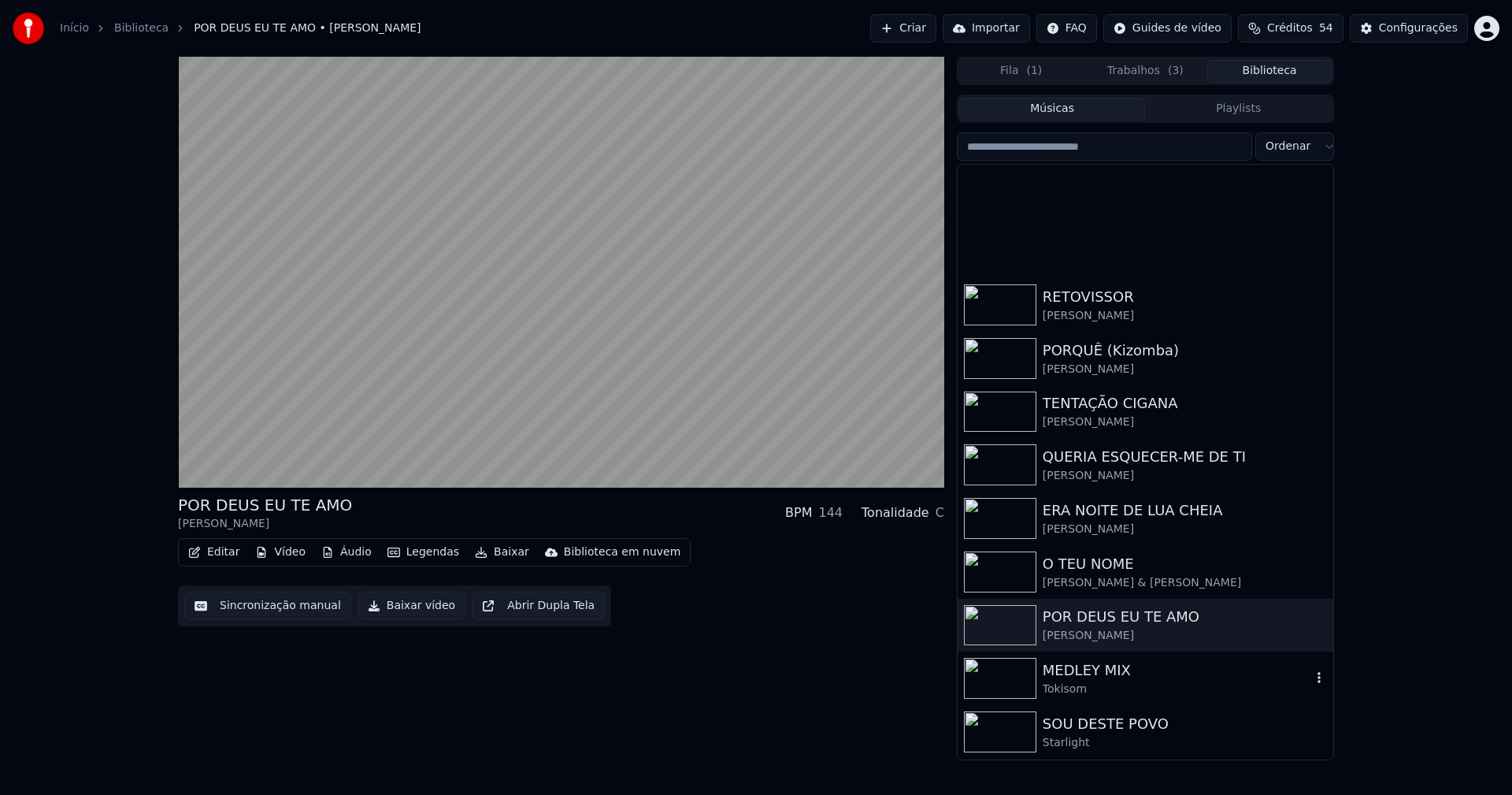
scroll to position [474, 0]
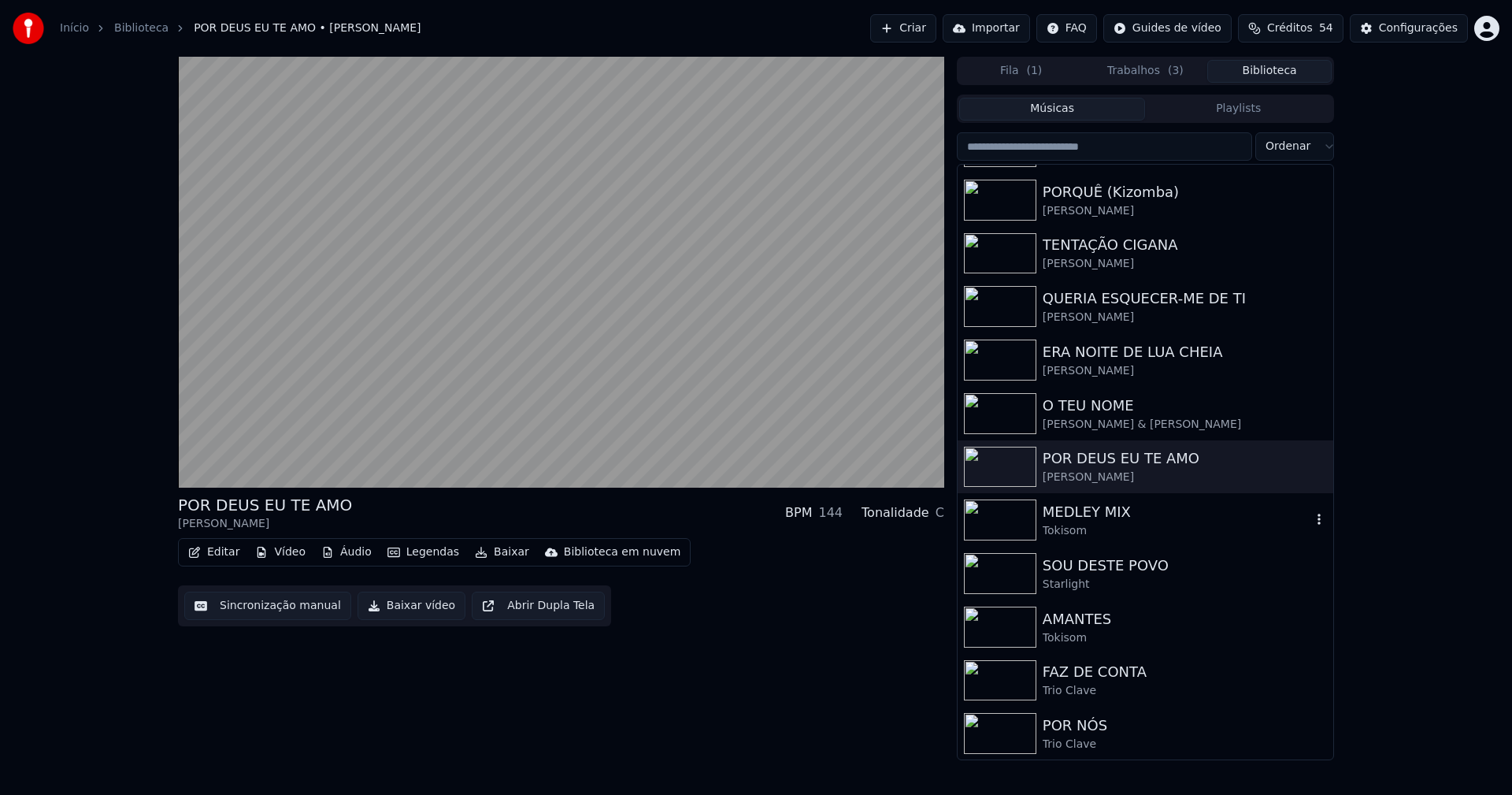
click at [1107, 521] on div "MEDLEY MIX" at bounding box center [1177, 512] width 269 height 22
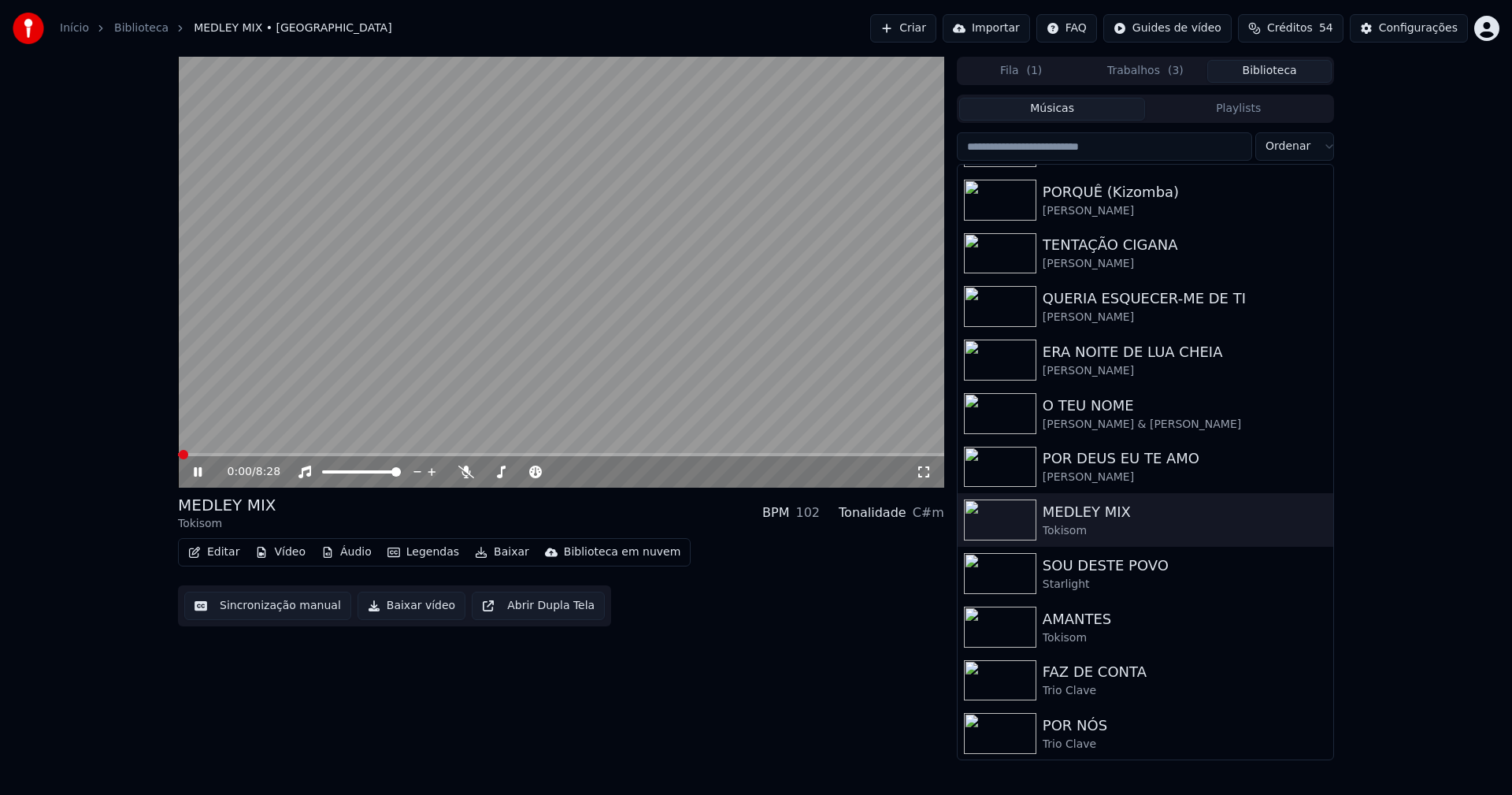
click at [297, 554] on button "Vídeo" at bounding box center [280, 552] width 63 height 22
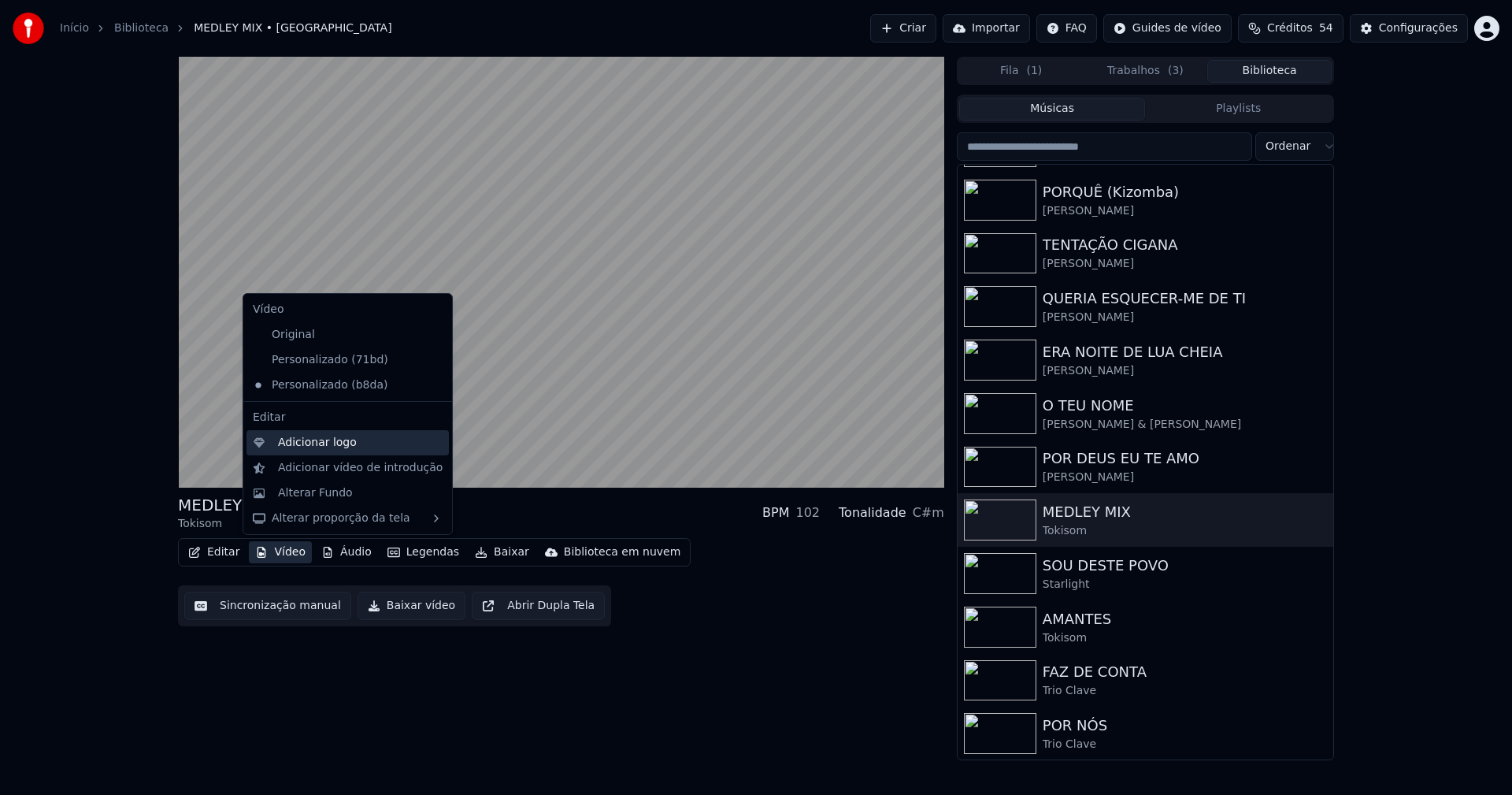
click at [316, 446] on div "Adicionar logo" at bounding box center [316, 442] width 78 height 16
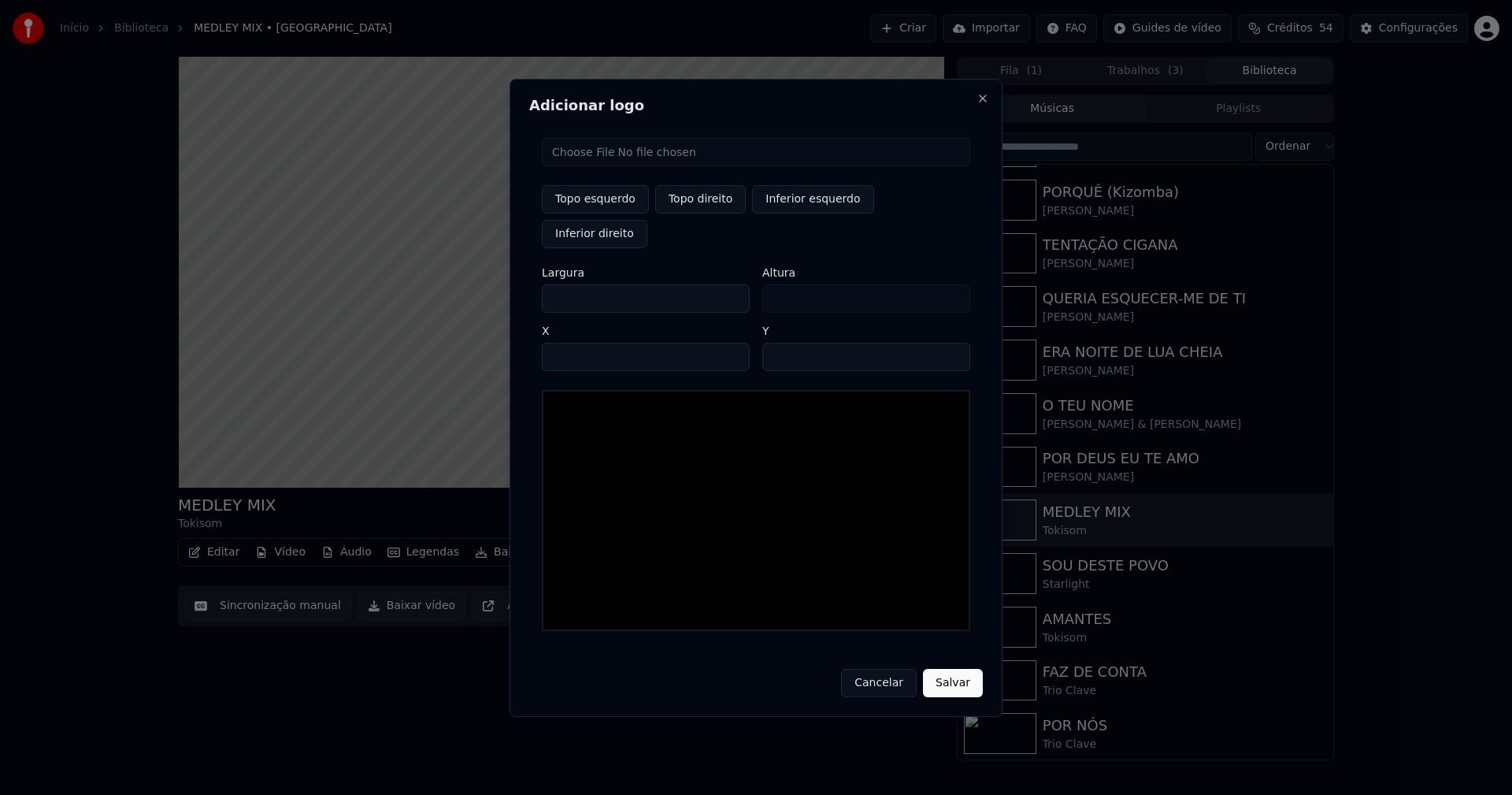
click at [592, 166] on input "file" at bounding box center [756, 152] width 428 height 28
type input "**********"
type input "***"
click at [700, 213] on button "Topo direito" at bounding box center [701, 199] width 91 height 28
type input "****"
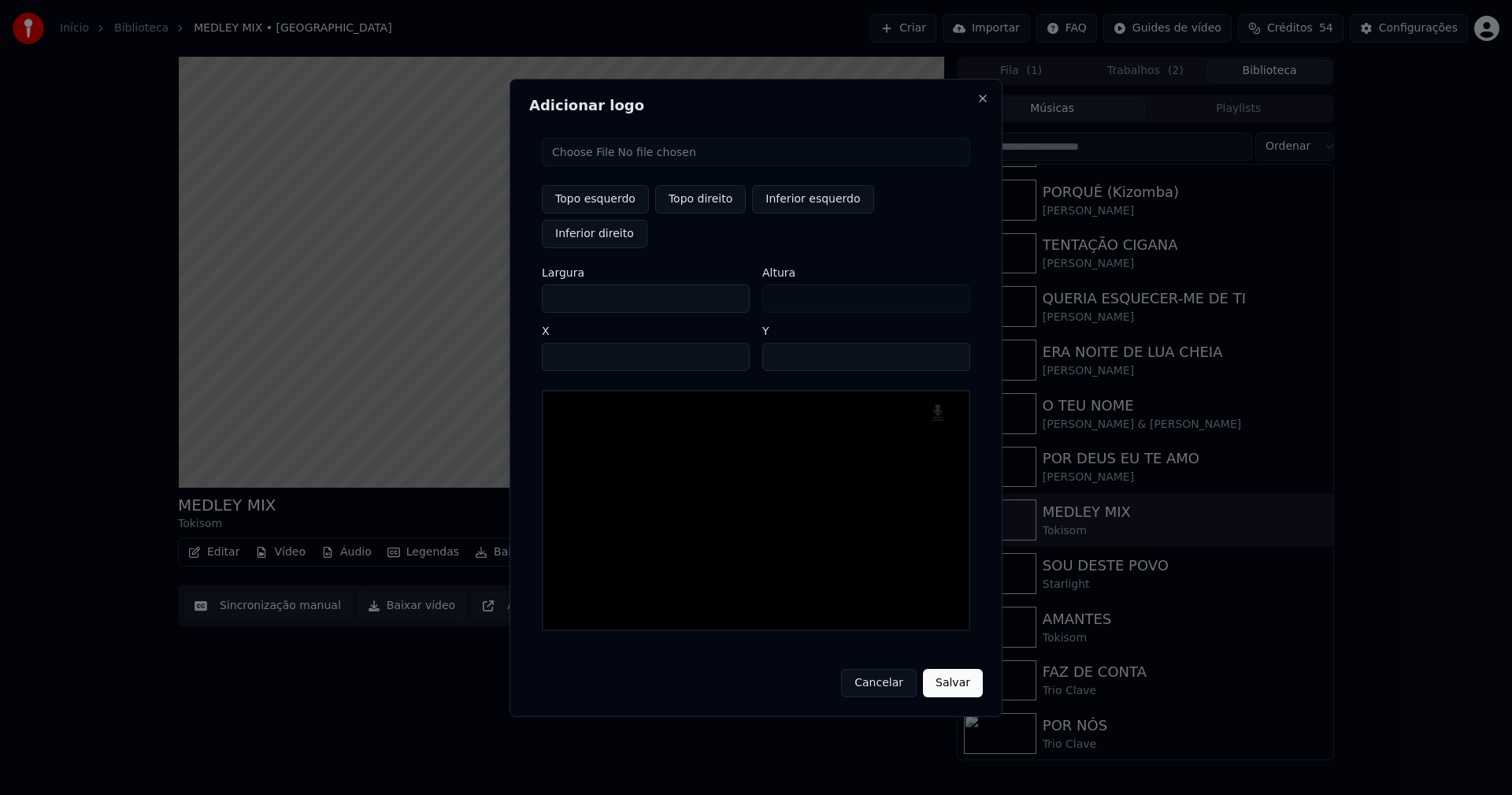
drag, startPoint x: 568, startPoint y: 282, endPoint x: 515, endPoint y: 292, distance: 53.9
click at [518, 291] on div "Adicionar logo Topo esquerdo Topo direito Inferior esquerdo Inferior direito La…" at bounding box center [756, 398] width 493 height 638
type input "**"
type input "***"
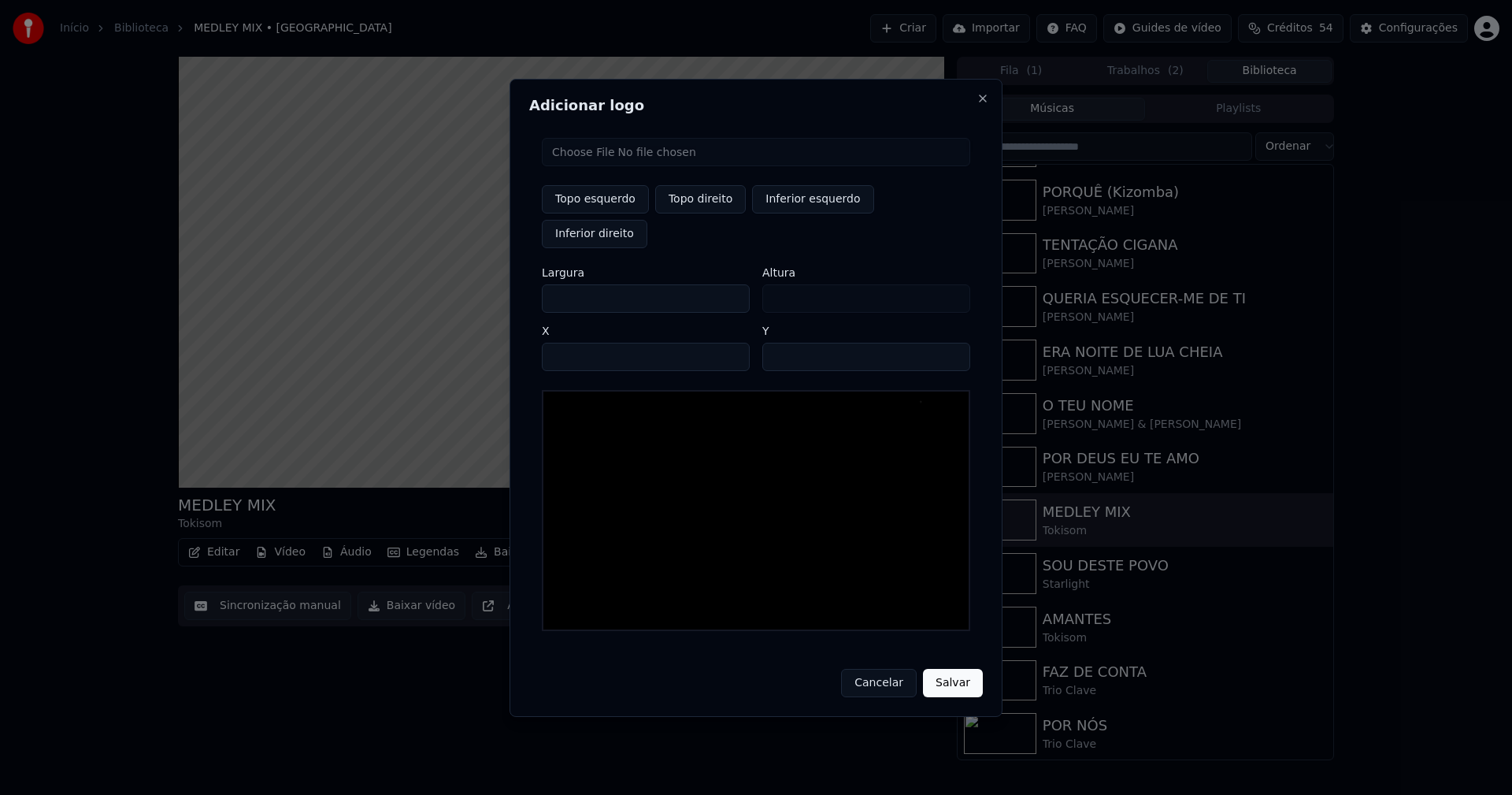
type input "***"
click at [574, 343] on input "****" at bounding box center [646, 357] width 208 height 28
type input "****"
click at [950, 343] on input "**" at bounding box center [867, 357] width 208 height 28
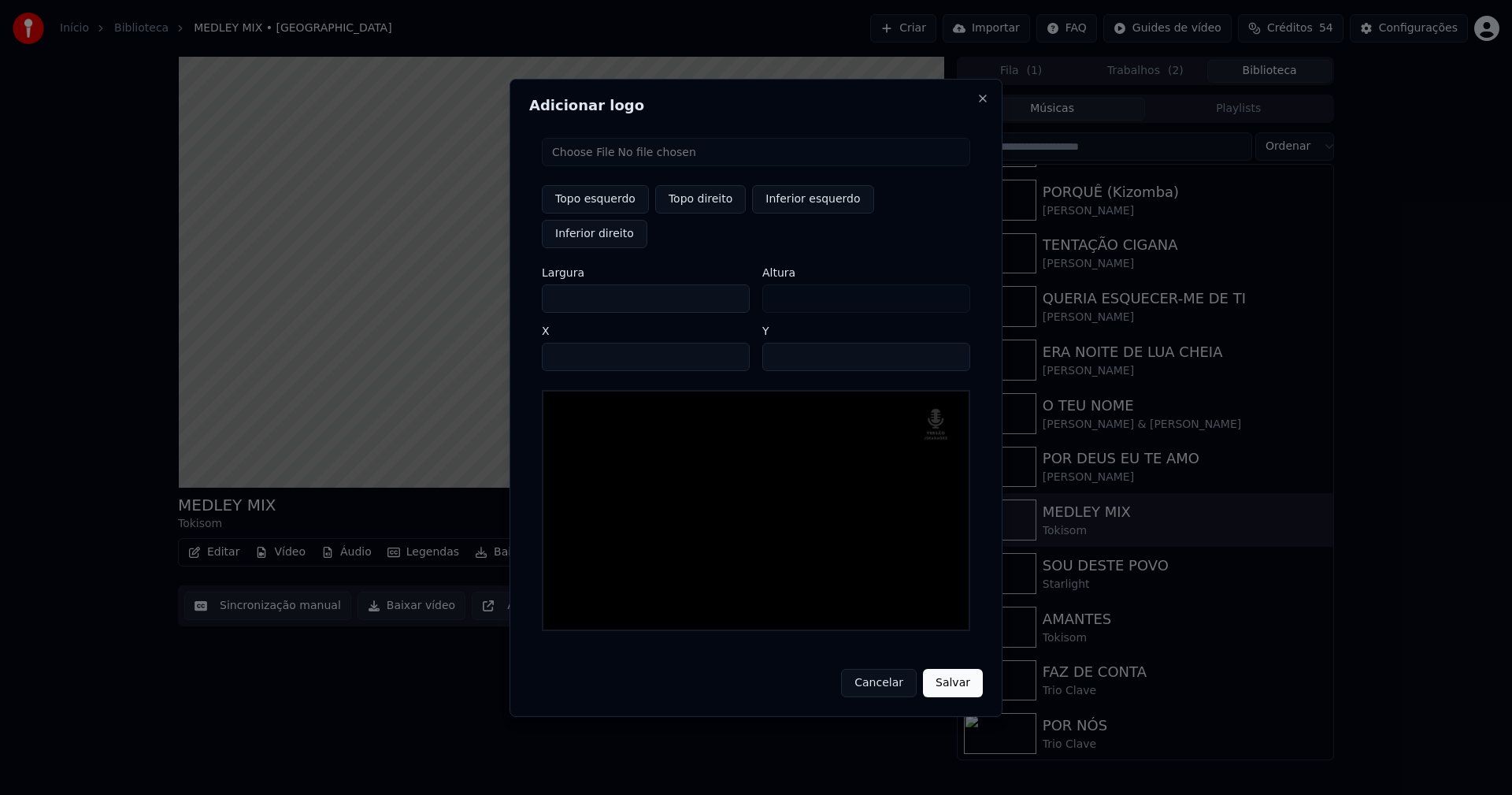
click at [950, 343] on input "**" at bounding box center [867, 357] width 208 height 28
type input "**"
click at [950, 343] on input "**" at bounding box center [867, 357] width 208 height 28
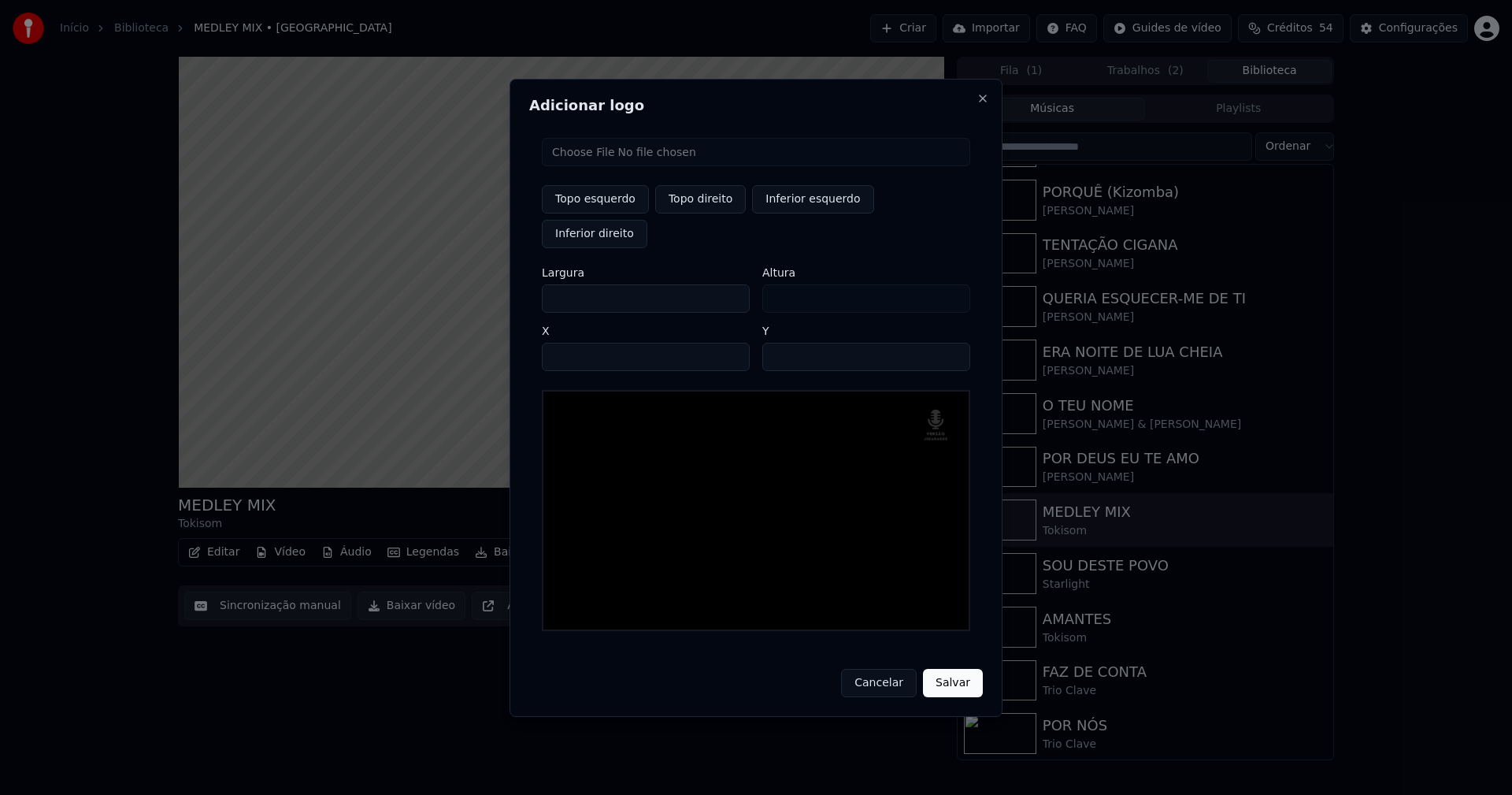
click at [955, 669] on button "Salvar" at bounding box center [953, 683] width 59 height 28
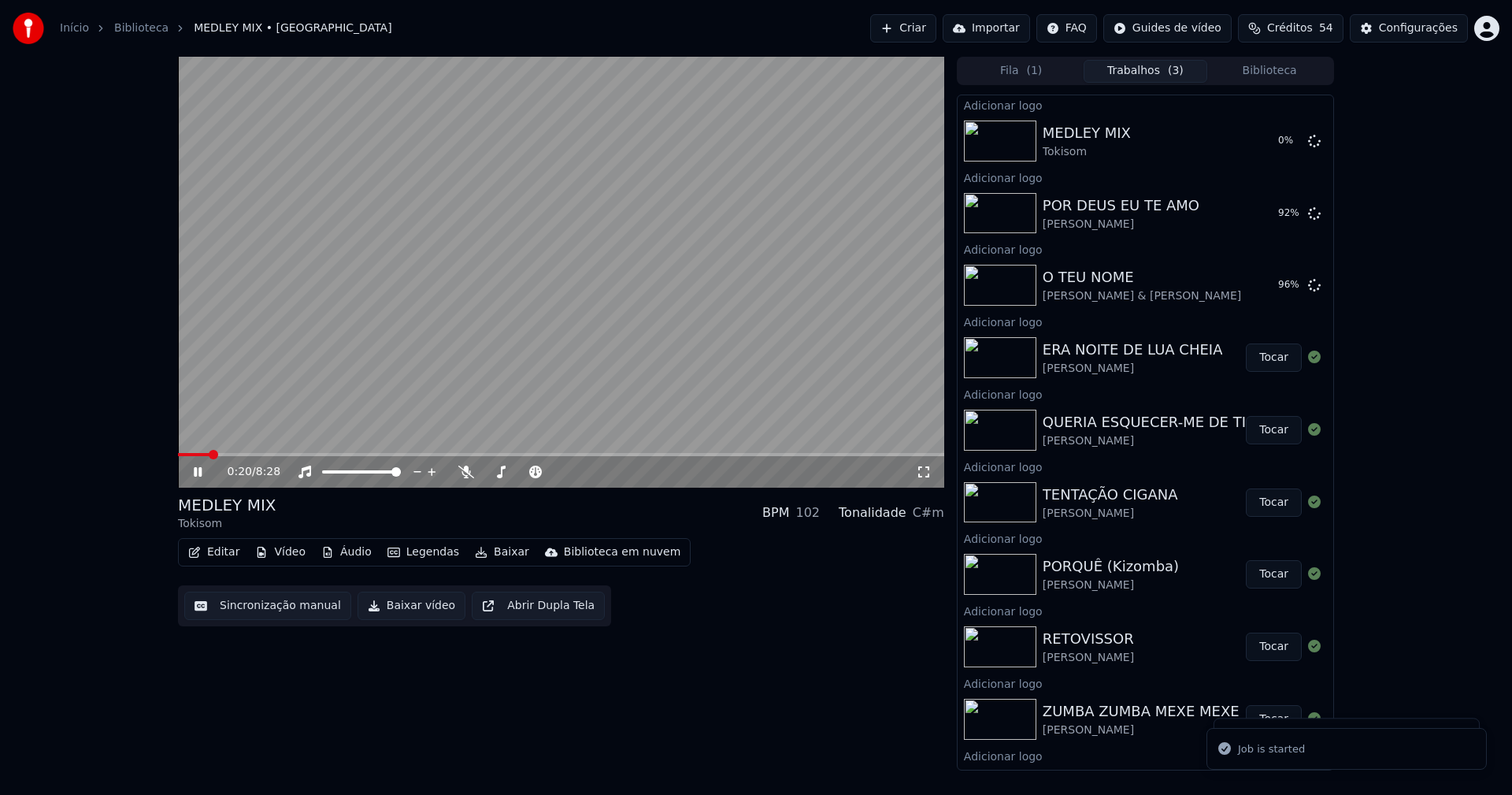
click at [1292, 76] on button "Biblioteca" at bounding box center [1269, 71] width 125 height 23
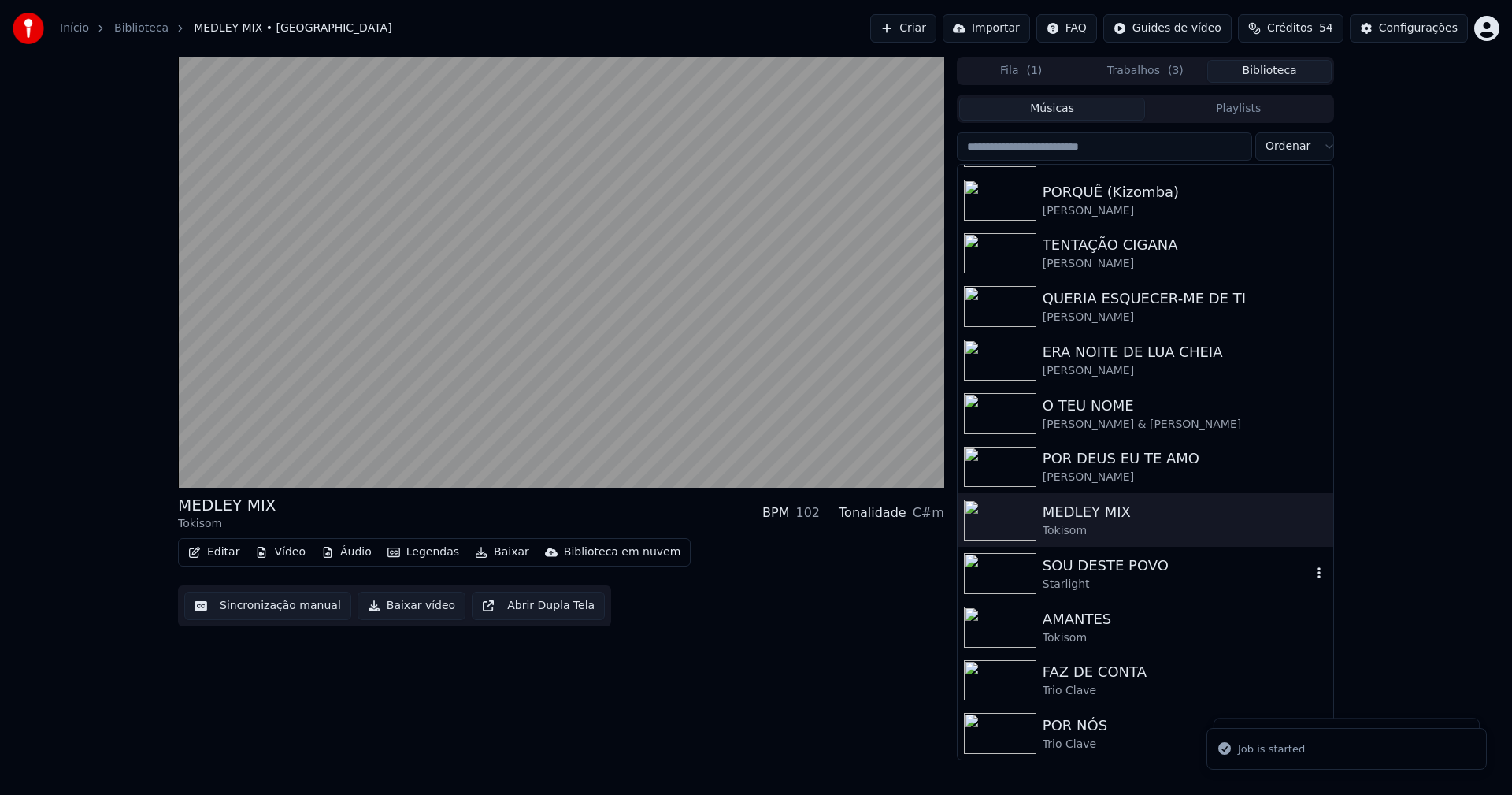
scroll to position [474, 0]
click at [1124, 574] on div "SOU DESTE POVO" at bounding box center [1177, 564] width 269 height 22
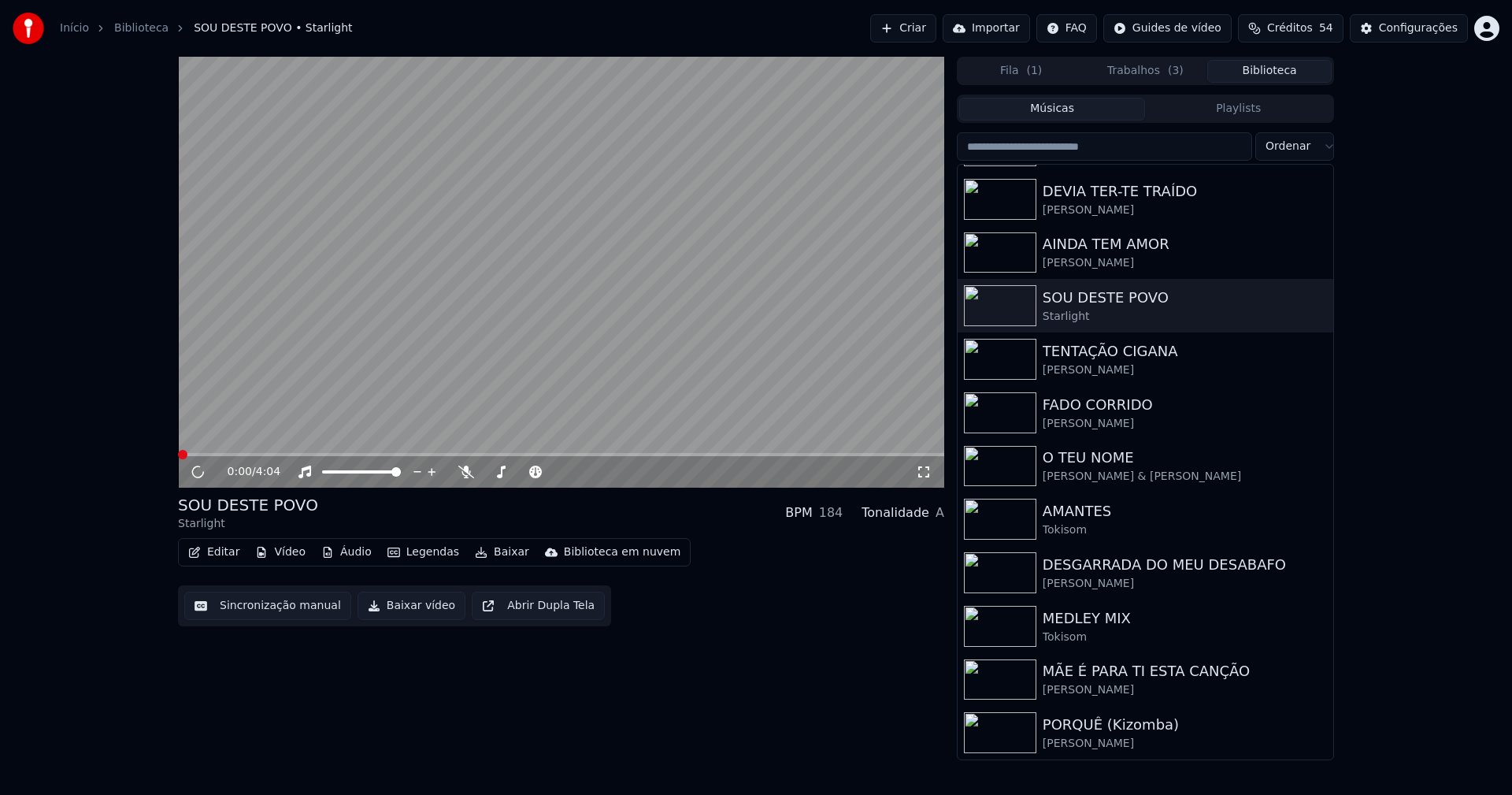
click at [295, 555] on button "Vídeo" at bounding box center [280, 552] width 63 height 22
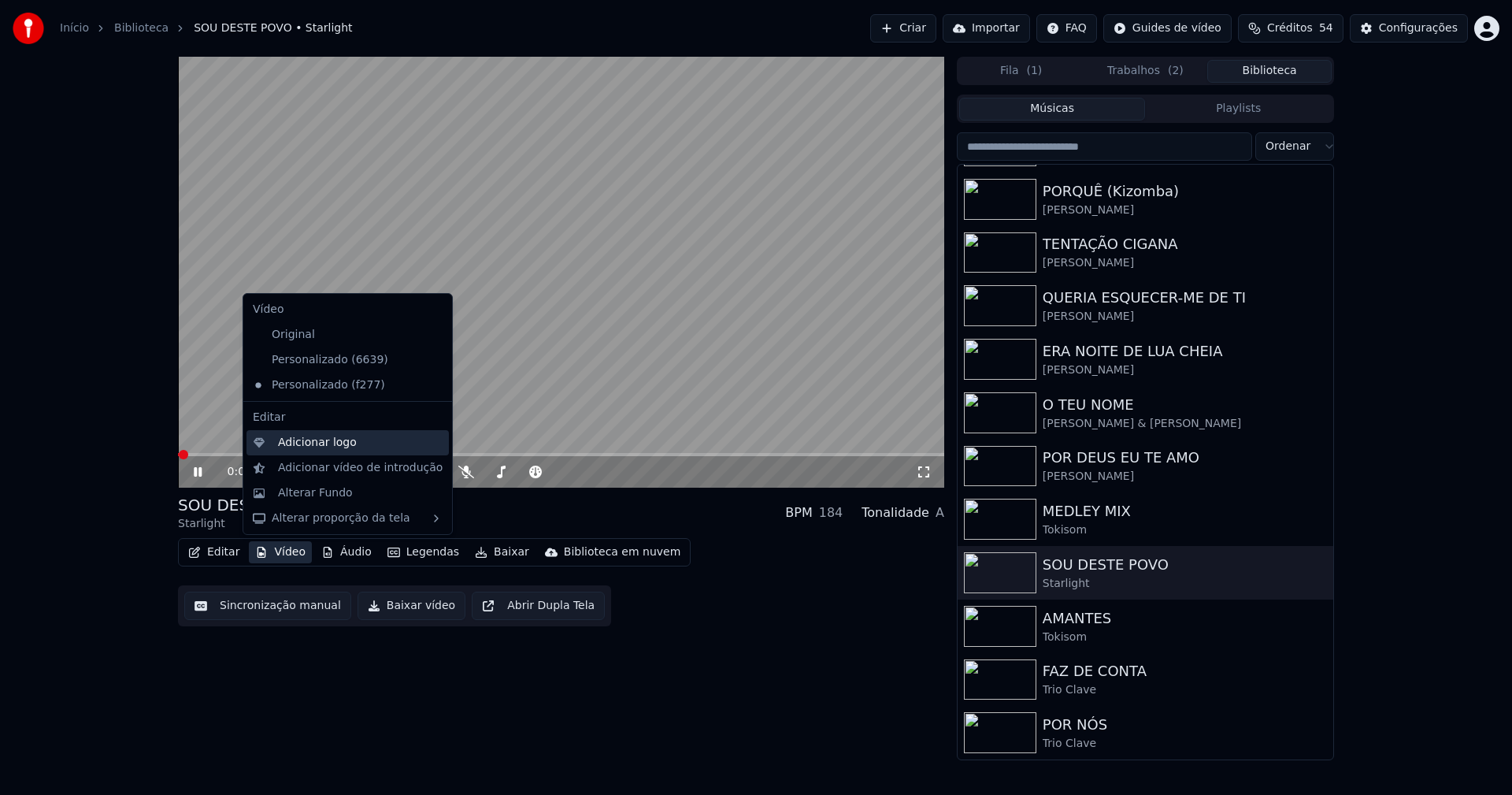
click at [317, 444] on div "Adicionar logo" at bounding box center [316, 442] width 78 height 16
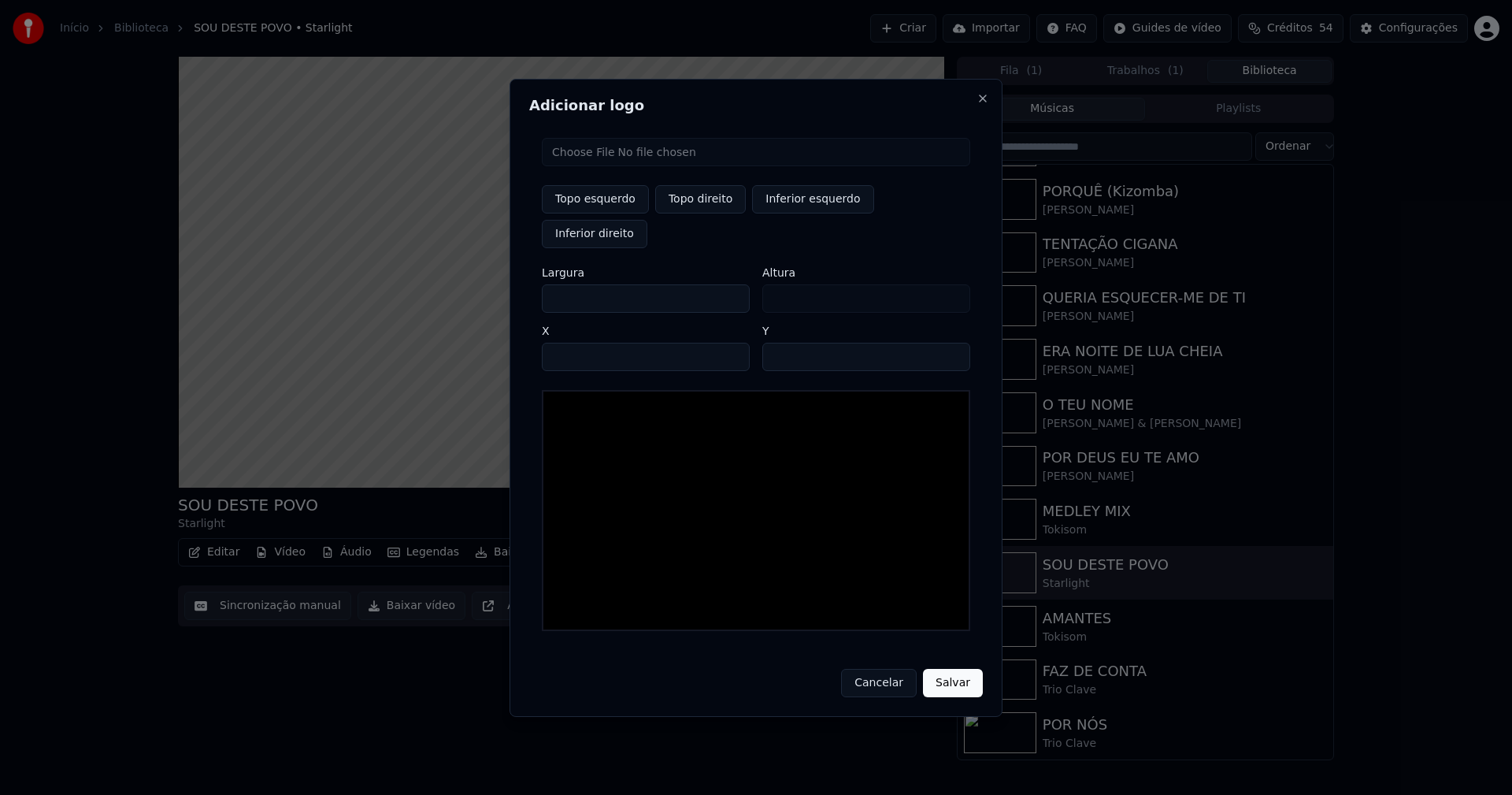
click at [595, 166] on input "file" at bounding box center [756, 152] width 428 height 28
type input "**********"
type input "***"
click at [710, 213] on button "Topo direito" at bounding box center [701, 199] width 91 height 28
type input "****"
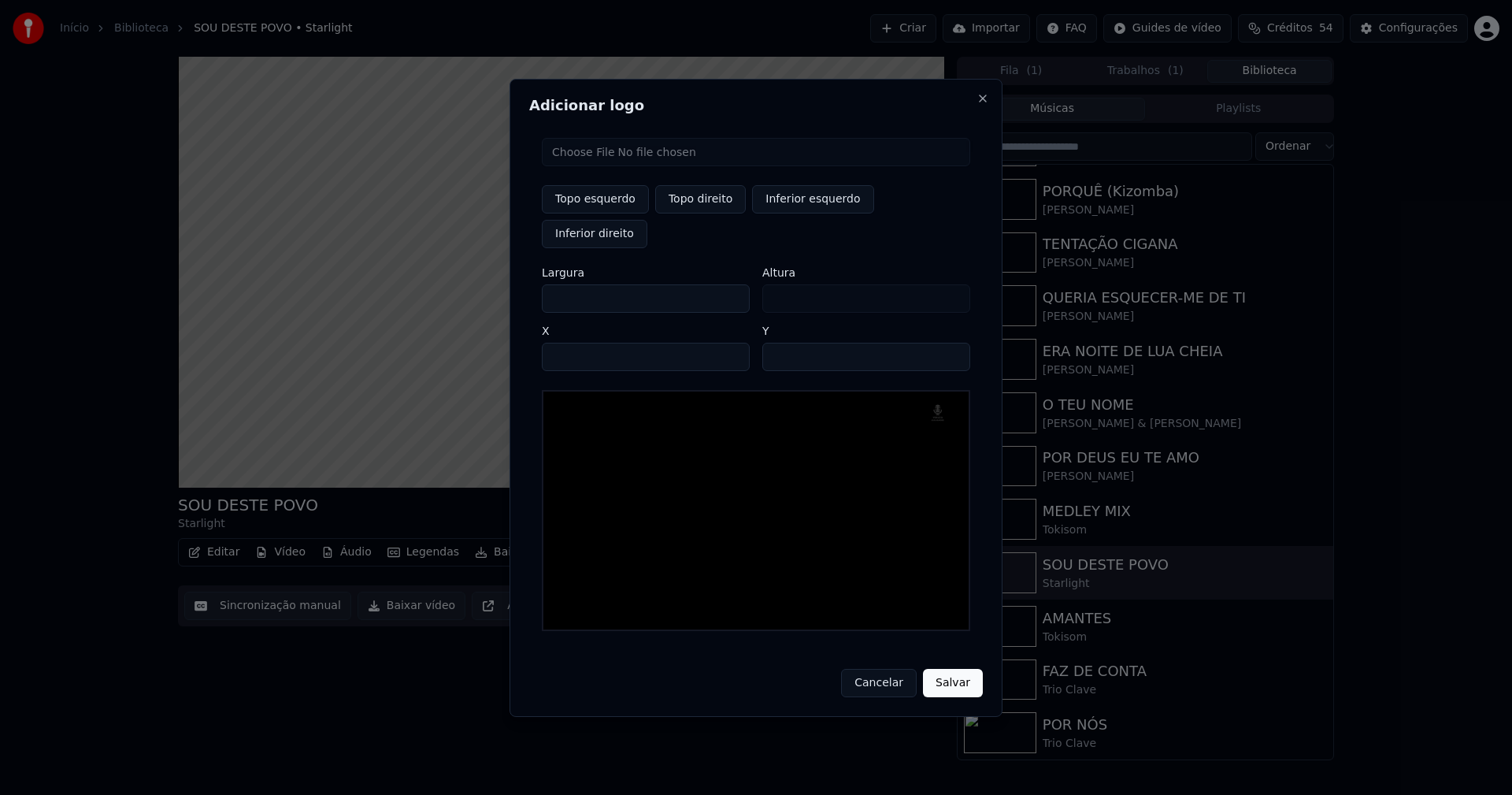
drag, startPoint x: 568, startPoint y: 281, endPoint x: 522, endPoint y: 299, distance: 49.4
click at [527, 292] on div "Adicionar logo Topo esquerdo Topo direito Inferior esquerdo Inferior direito La…" at bounding box center [756, 398] width 493 height 638
type input "**"
type input "***"
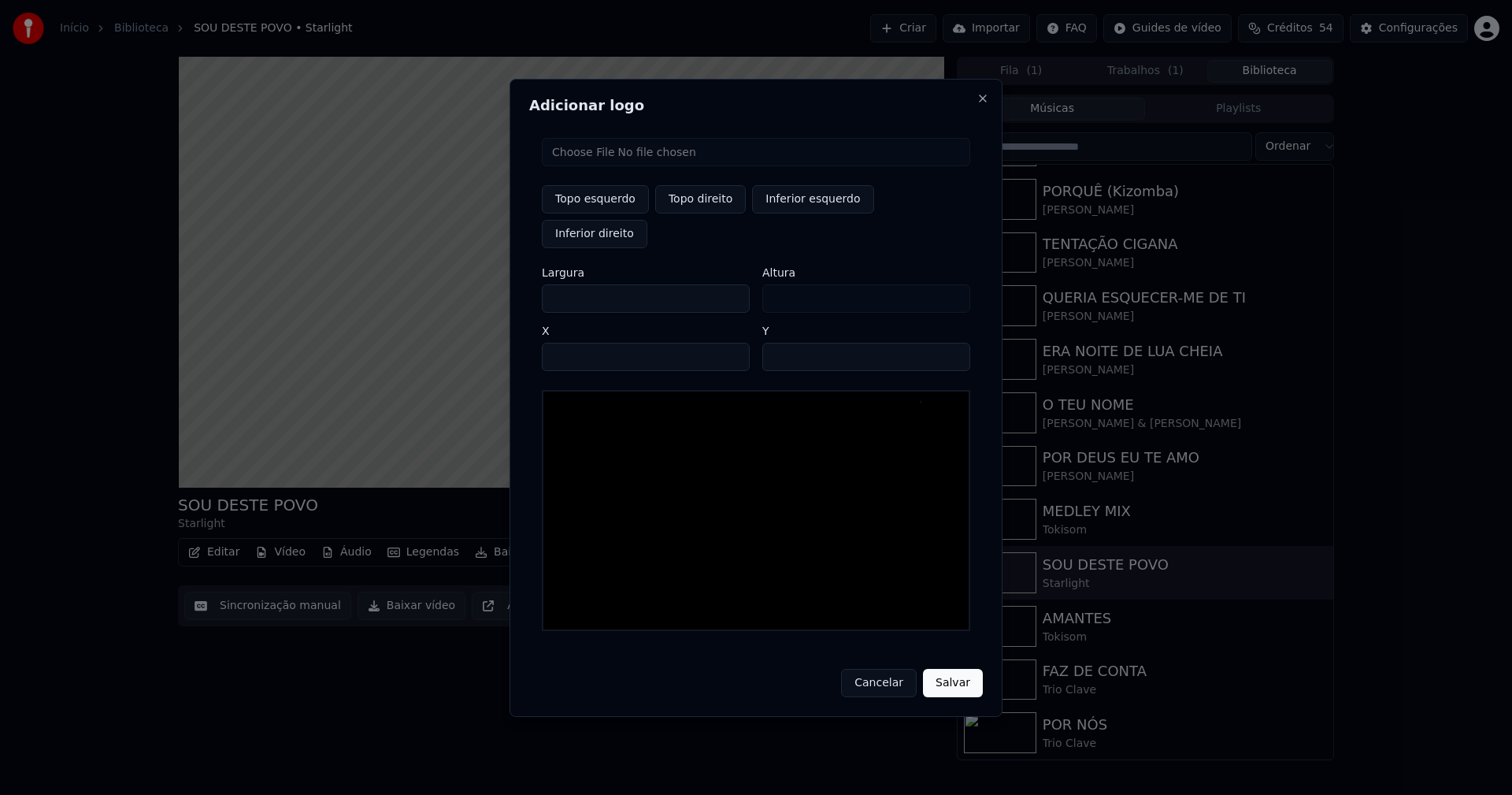
type input "***"
click at [574, 343] on input "****" at bounding box center [646, 357] width 208 height 28
type input "****"
click at [949, 343] on input "**" at bounding box center [867, 357] width 208 height 28
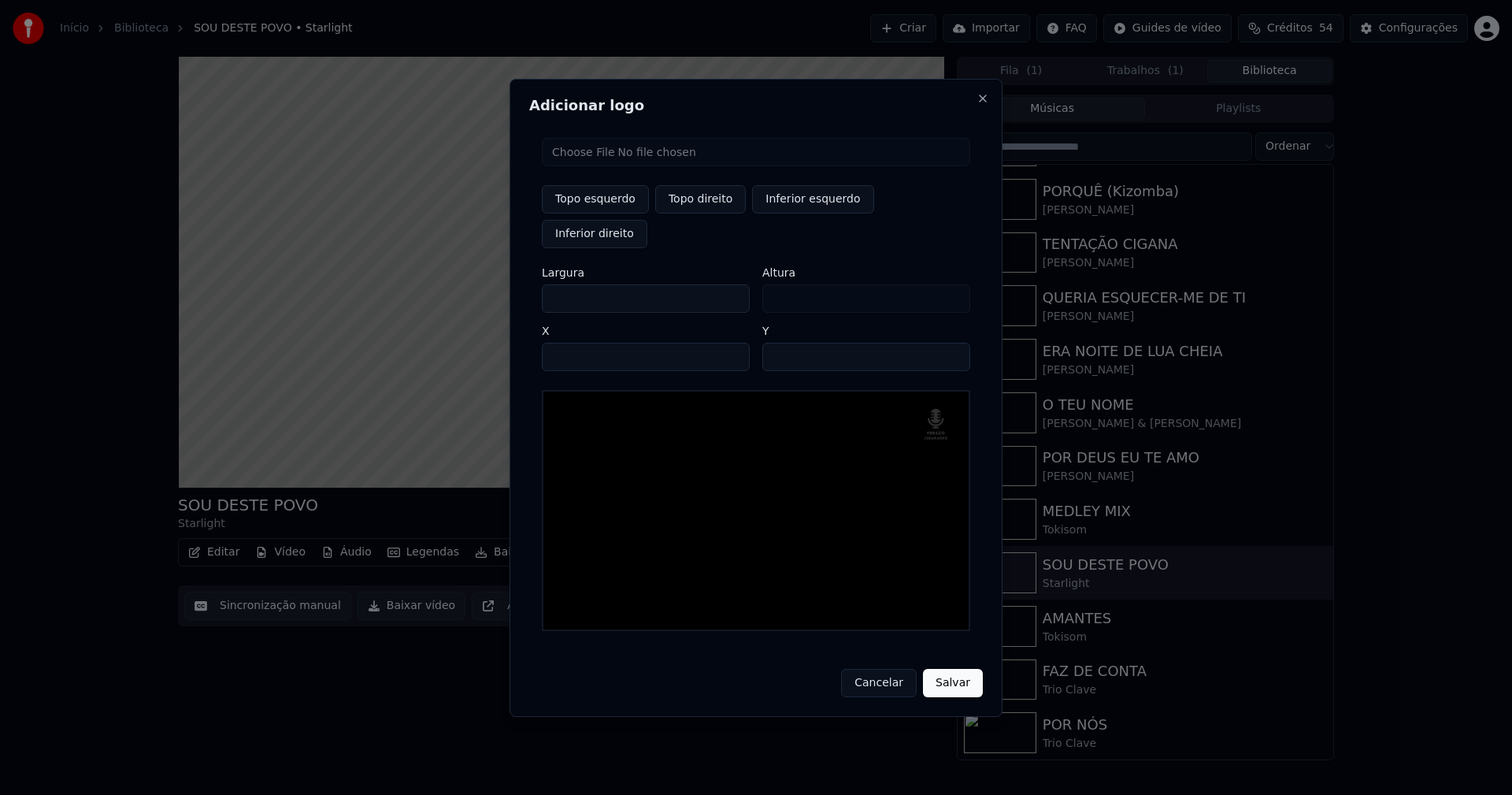
click at [949, 343] on input "**" at bounding box center [867, 357] width 208 height 28
type input "**"
click at [949, 343] on input "**" at bounding box center [867, 357] width 208 height 28
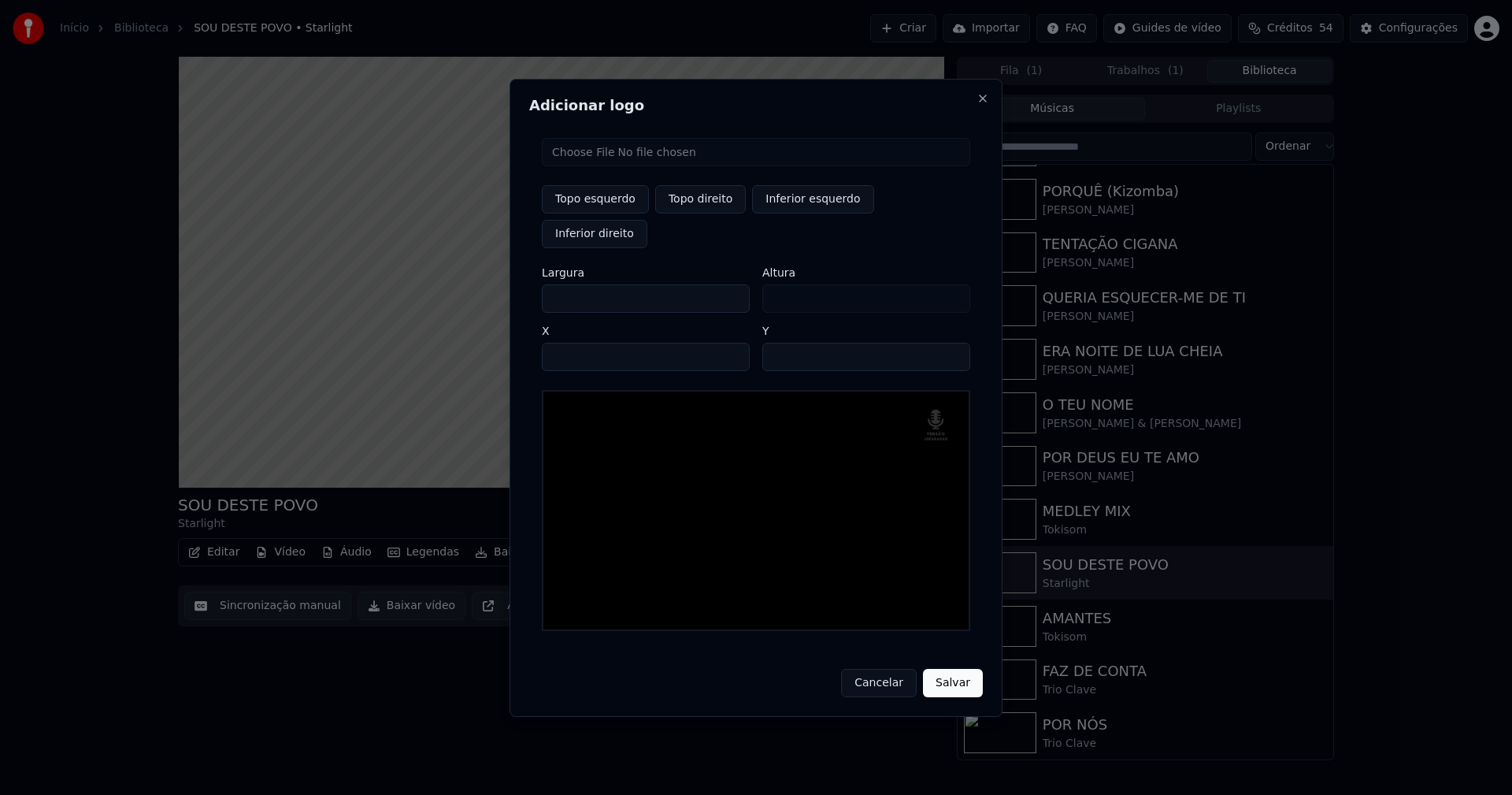
drag, startPoint x: 954, startPoint y: 664, endPoint x: 854, endPoint y: 703, distance: 107.3
click at [954, 669] on button "Salvar" at bounding box center [953, 683] width 59 height 28
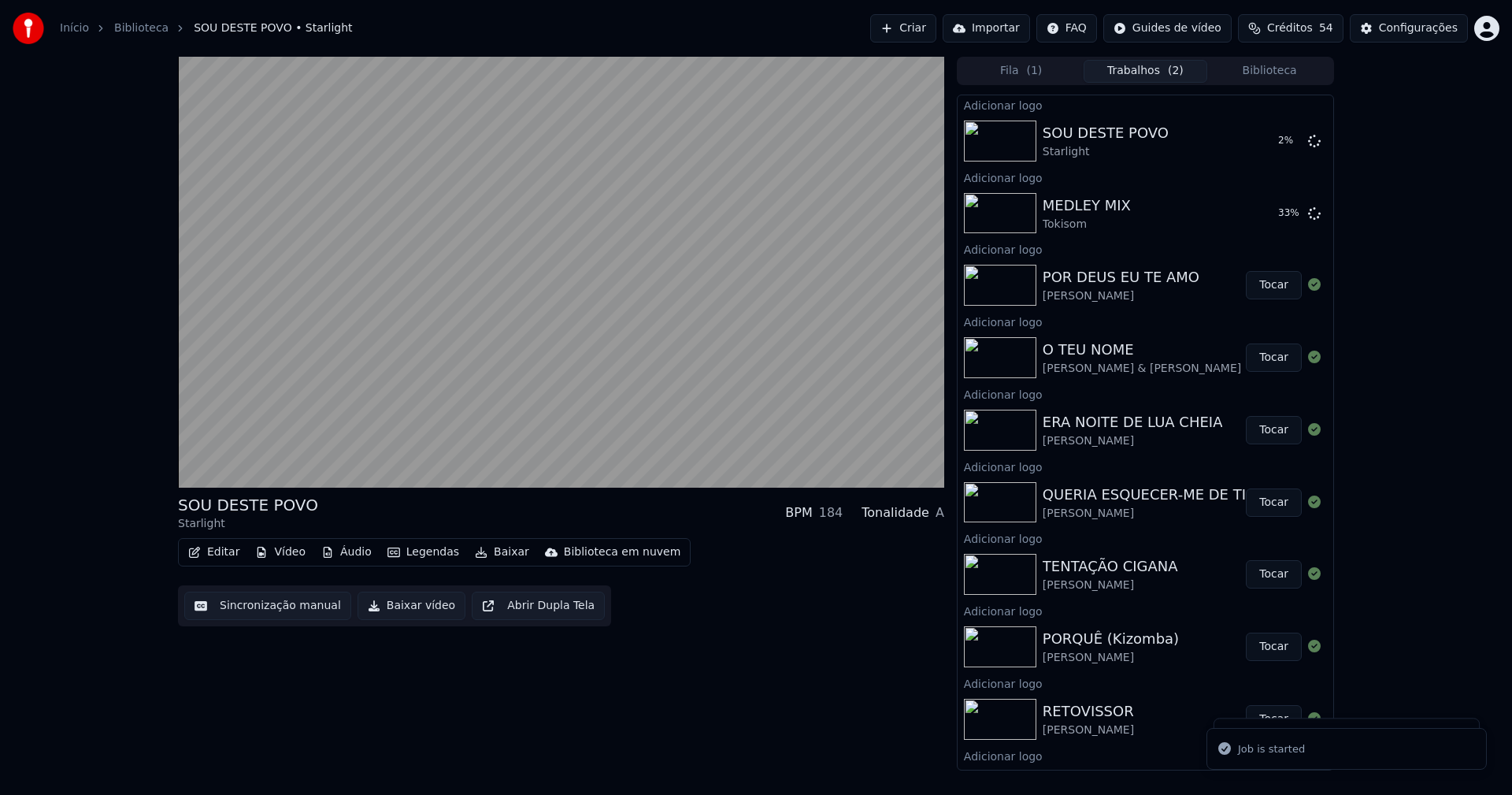
click at [1286, 75] on button "Biblioteca" at bounding box center [1269, 71] width 125 height 23
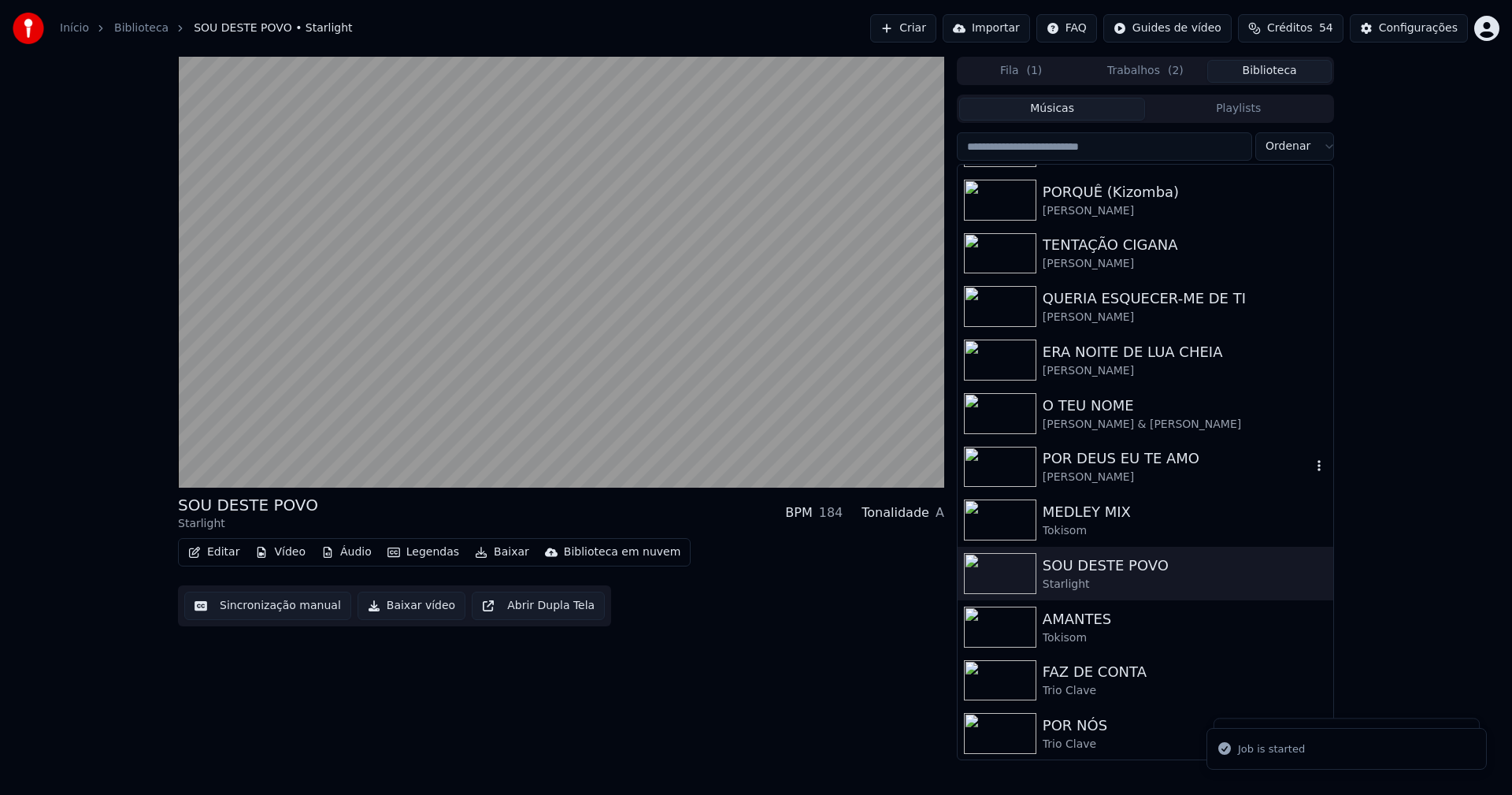
scroll to position [474, 0]
click at [1088, 626] on div "AMANTES" at bounding box center [1177, 618] width 269 height 22
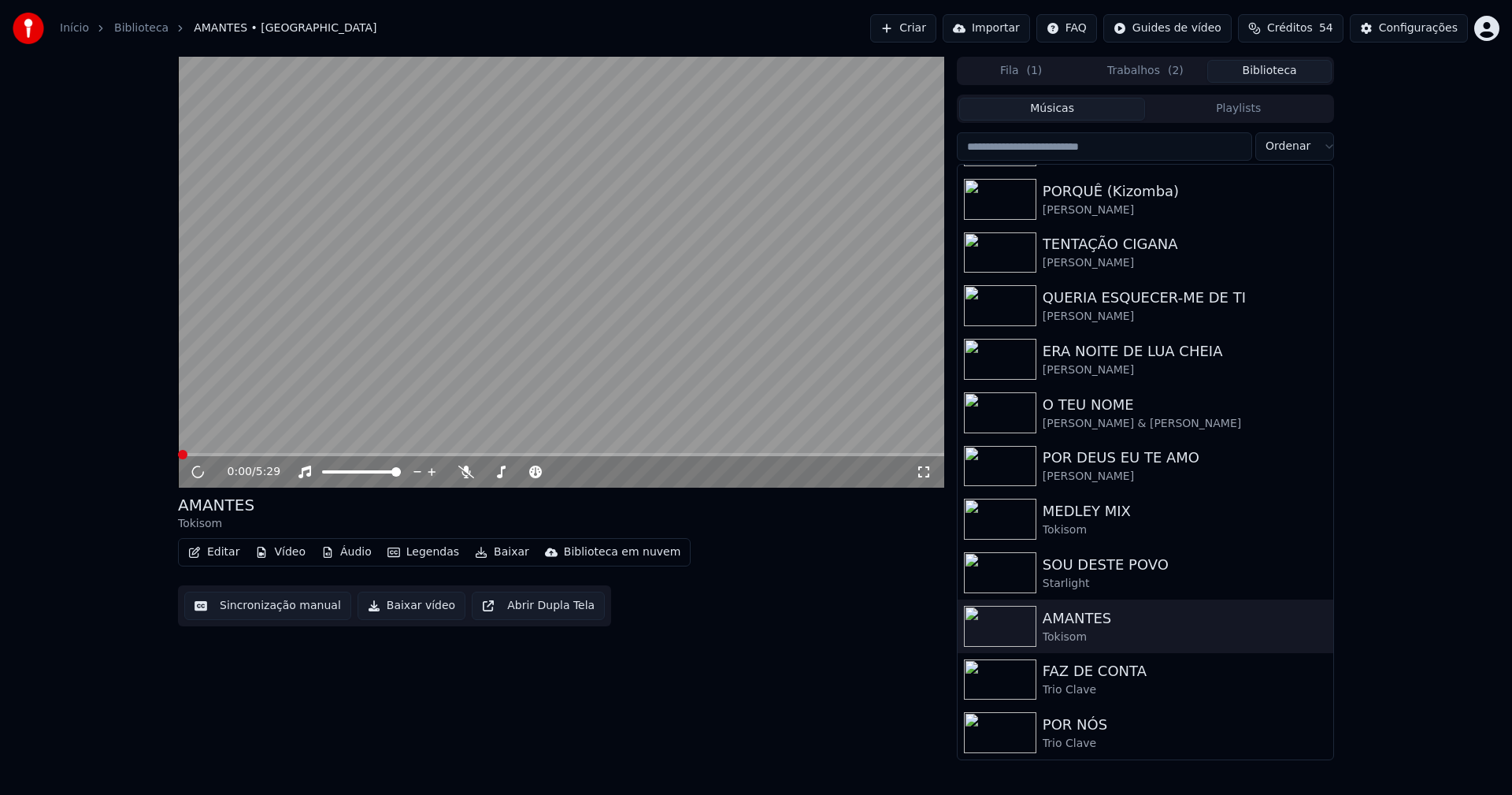
click at [295, 550] on button "Vídeo" at bounding box center [280, 552] width 63 height 22
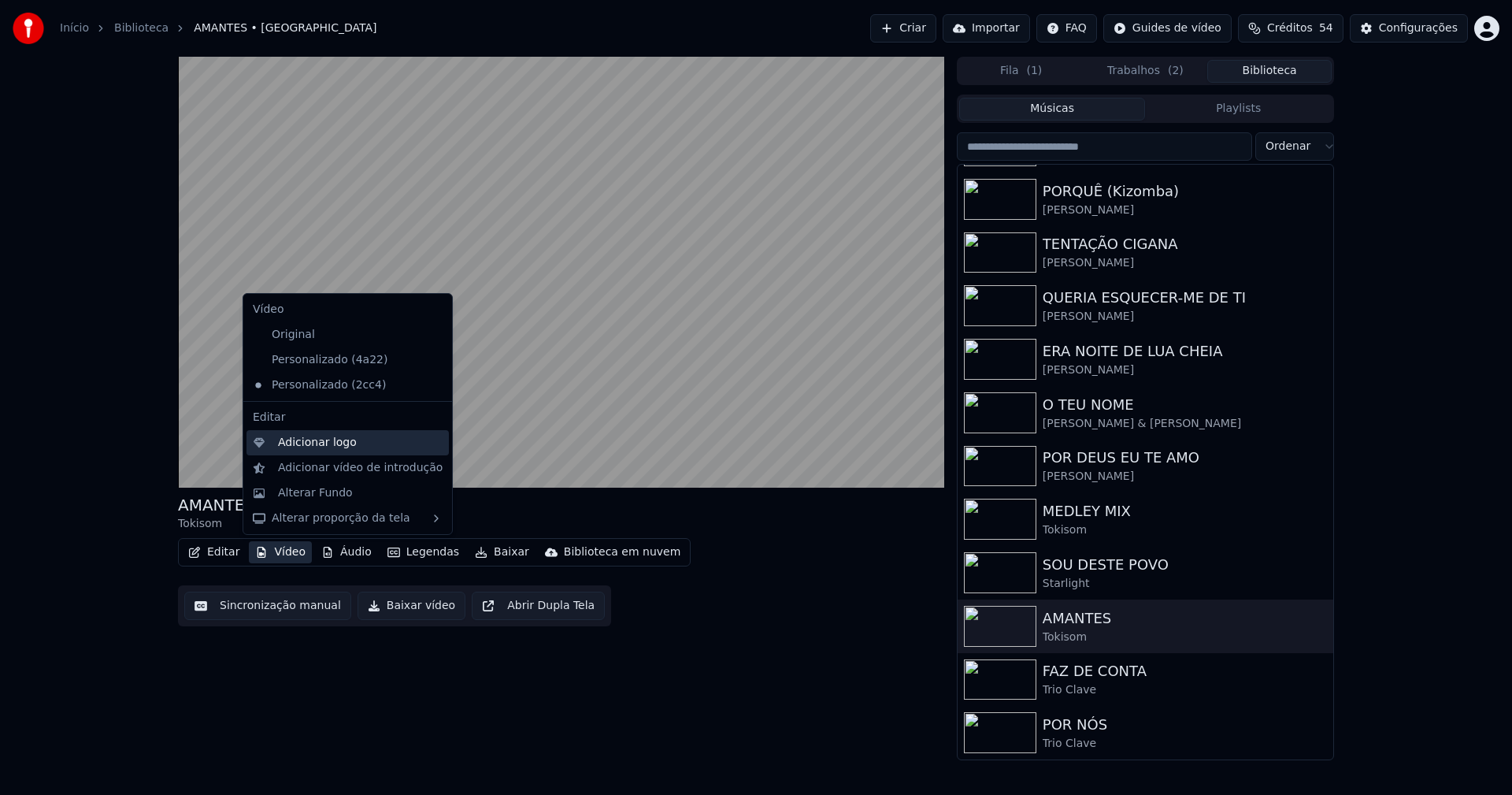
click at [311, 445] on div "Adicionar logo" at bounding box center [316, 442] width 78 height 16
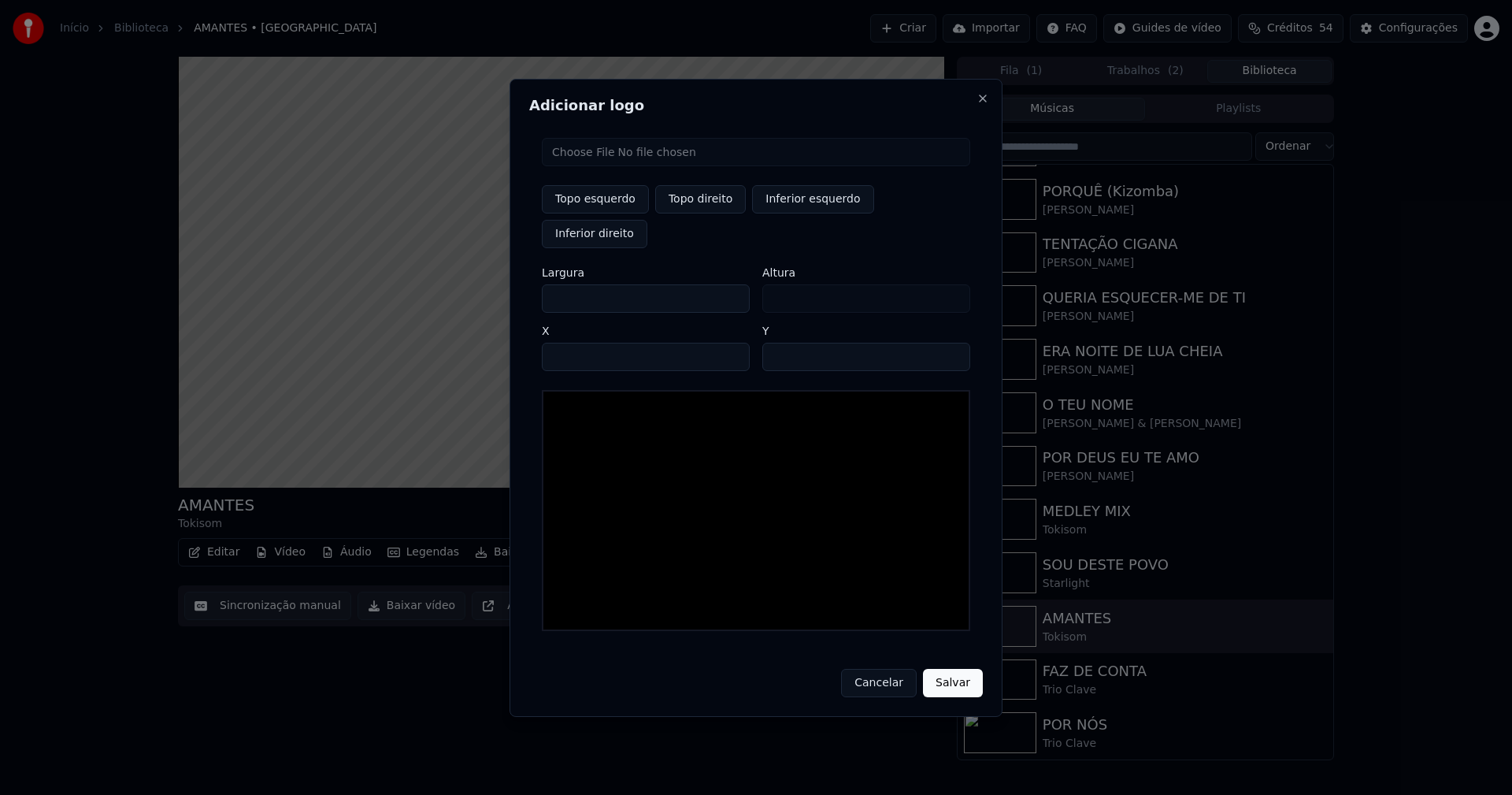
click at [613, 166] on input "file" at bounding box center [756, 152] width 428 height 28
type input "**********"
type input "***"
click at [721, 213] on button "Topo direito" at bounding box center [701, 199] width 91 height 28
type input "****"
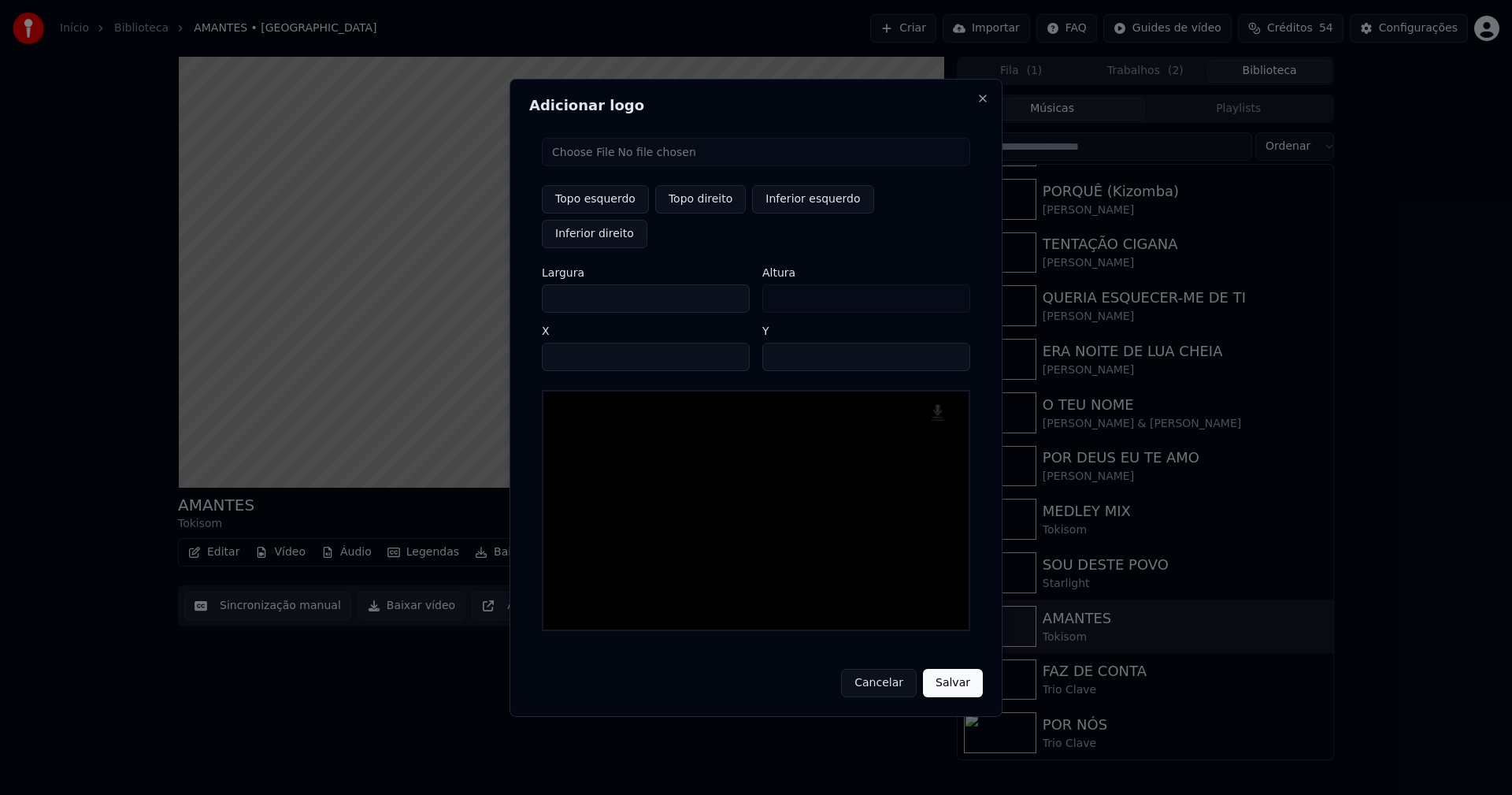
drag, startPoint x: 567, startPoint y: 279, endPoint x: 502, endPoint y: 293, distance: 66.5
click at [502, 293] on body "Início Biblioteca AMANTES • Tokisom Criar Importar FAQ Guides de vídeo Créditos…" at bounding box center [756, 398] width 1512 height 795
type input "**"
type input "***"
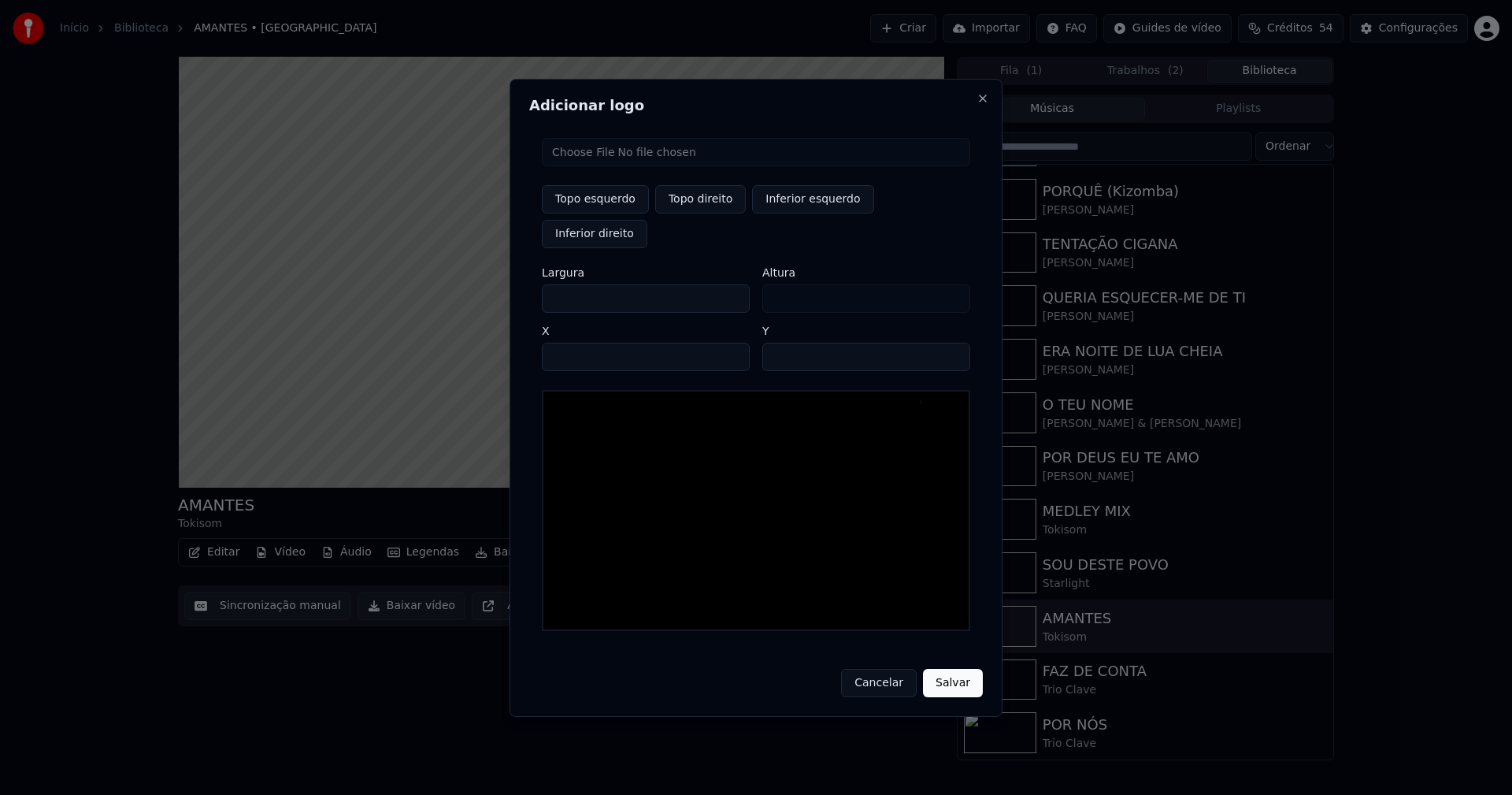
type input "***"
click at [574, 343] on input "****" at bounding box center [646, 357] width 208 height 28
type input "****"
click at [952, 343] on input "**" at bounding box center [867, 357] width 208 height 28
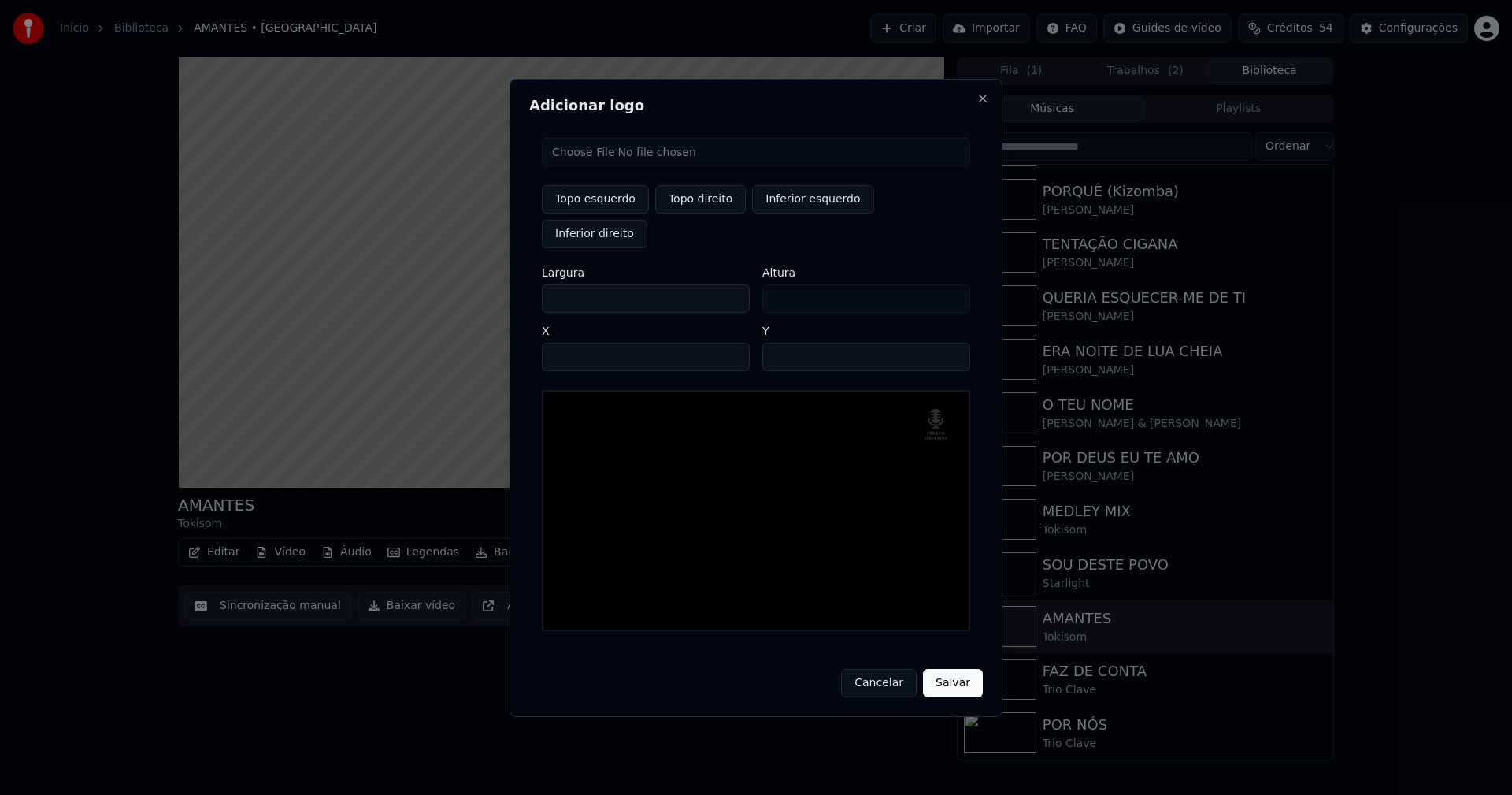
click at [952, 343] on input "**" at bounding box center [867, 357] width 208 height 28
click at [953, 343] on input "**" at bounding box center [867, 357] width 208 height 28
type input "**"
click at [953, 343] on input "**" at bounding box center [867, 357] width 208 height 28
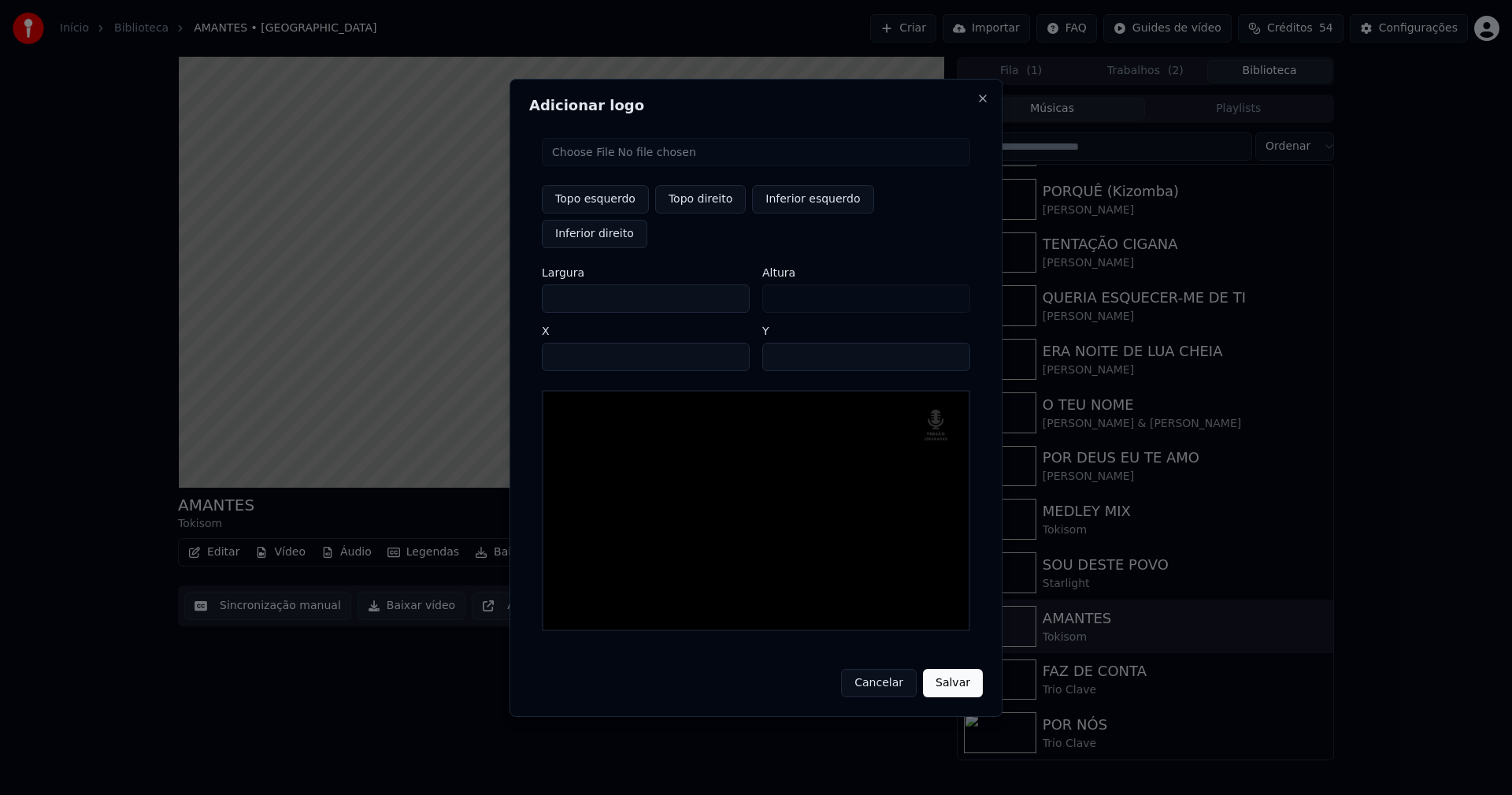
click at [953, 669] on button "Salvar" at bounding box center [953, 683] width 59 height 28
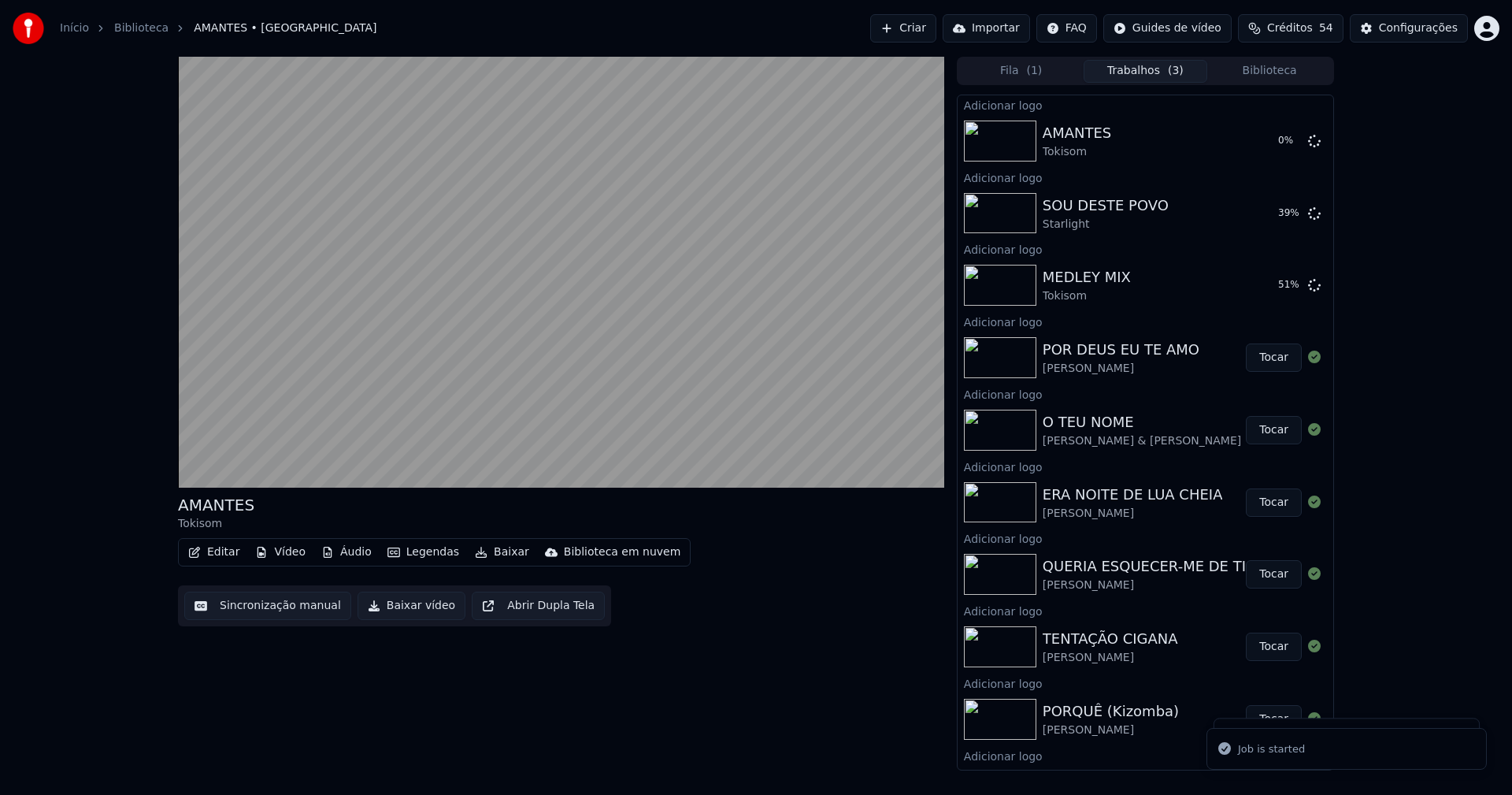
click at [1284, 73] on button "Biblioteca" at bounding box center [1269, 71] width 125 height 23
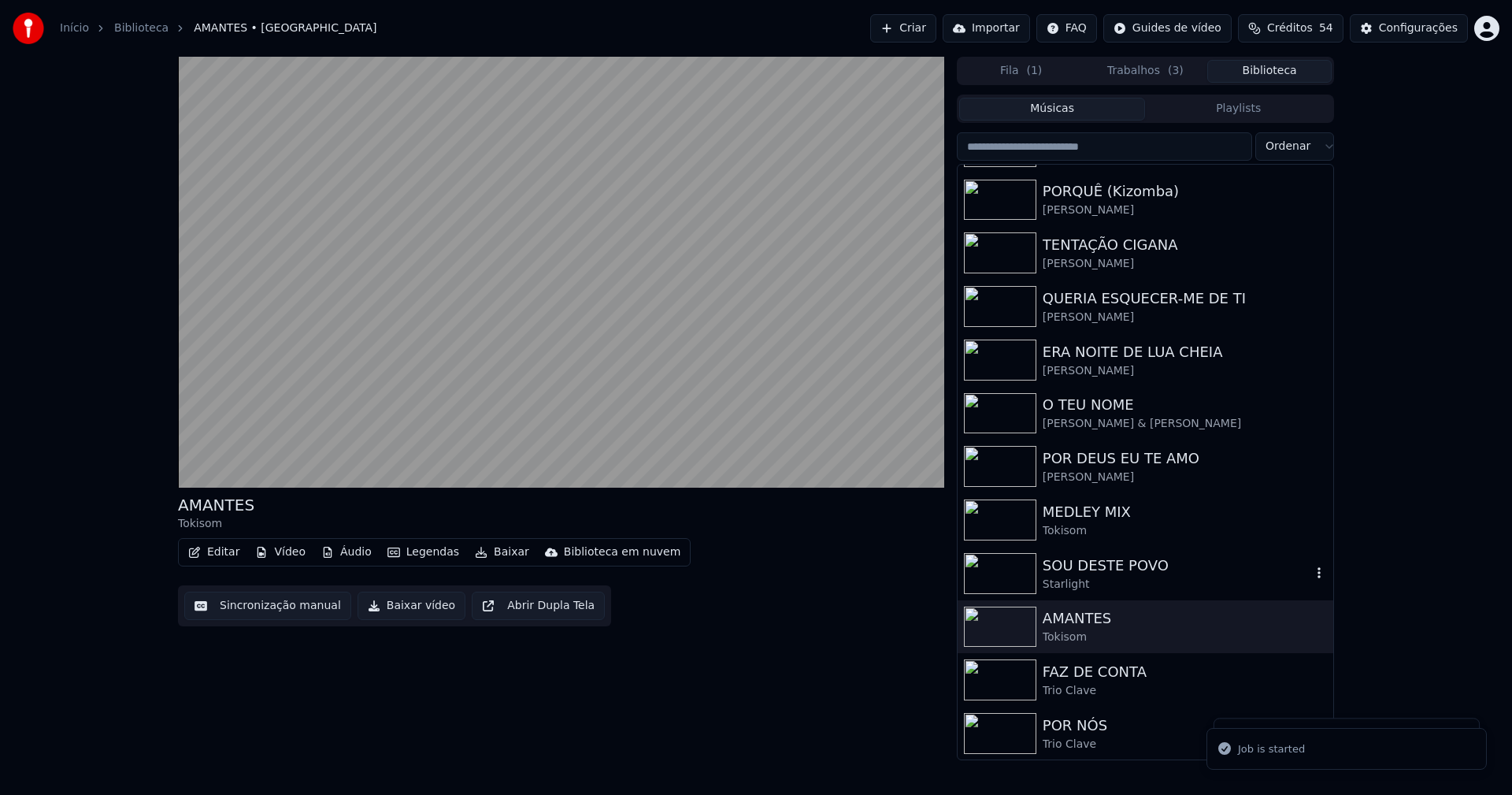
scroll to position [474, 0]
click at [1100, 675] on div "FAZ DE CONTA" at bounding box center [1177, 671] width 269 height 22
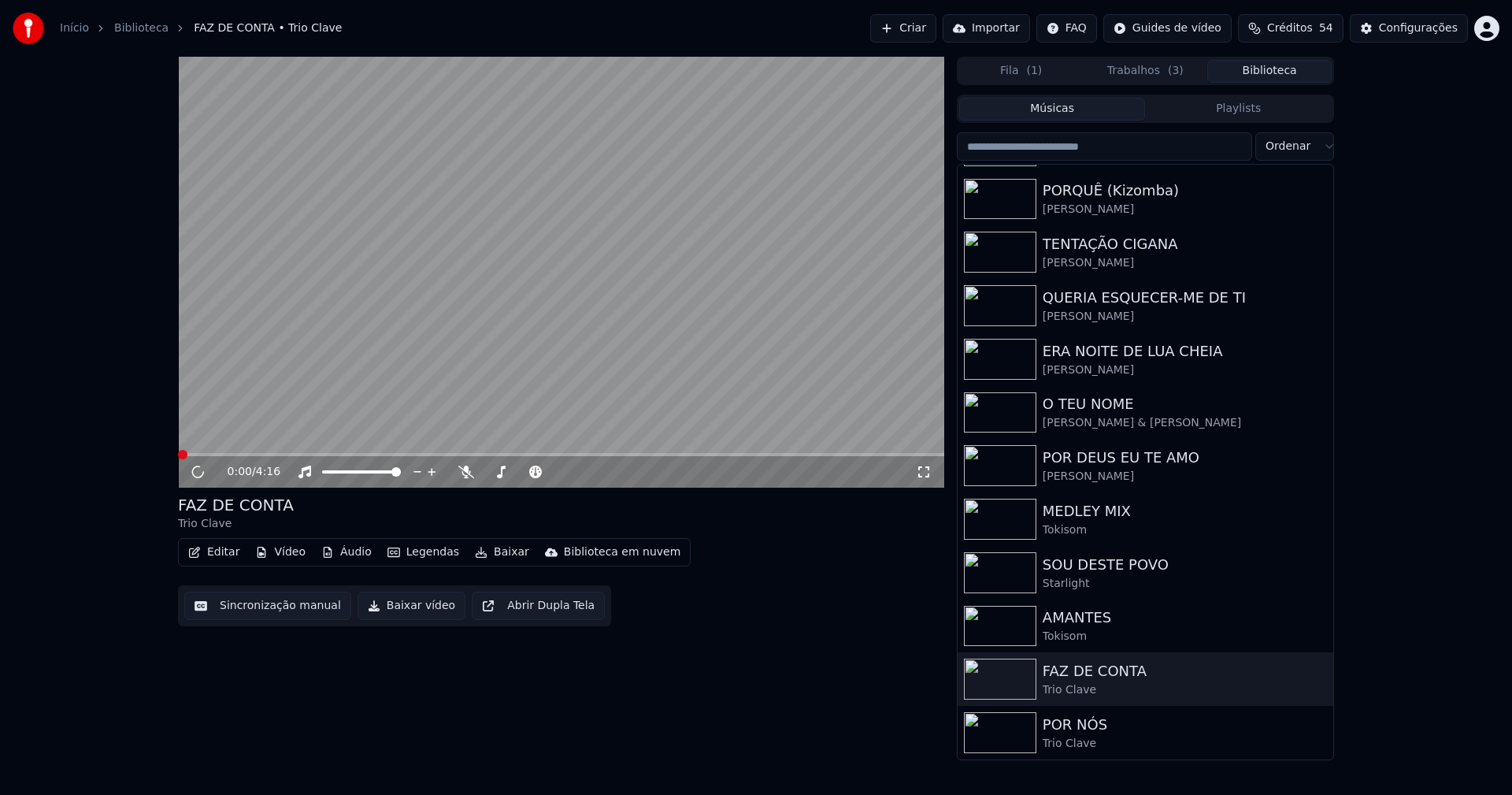
click at [302, 551] on button "Vídeo" at bounding box center [280, 552] width 63 height 22
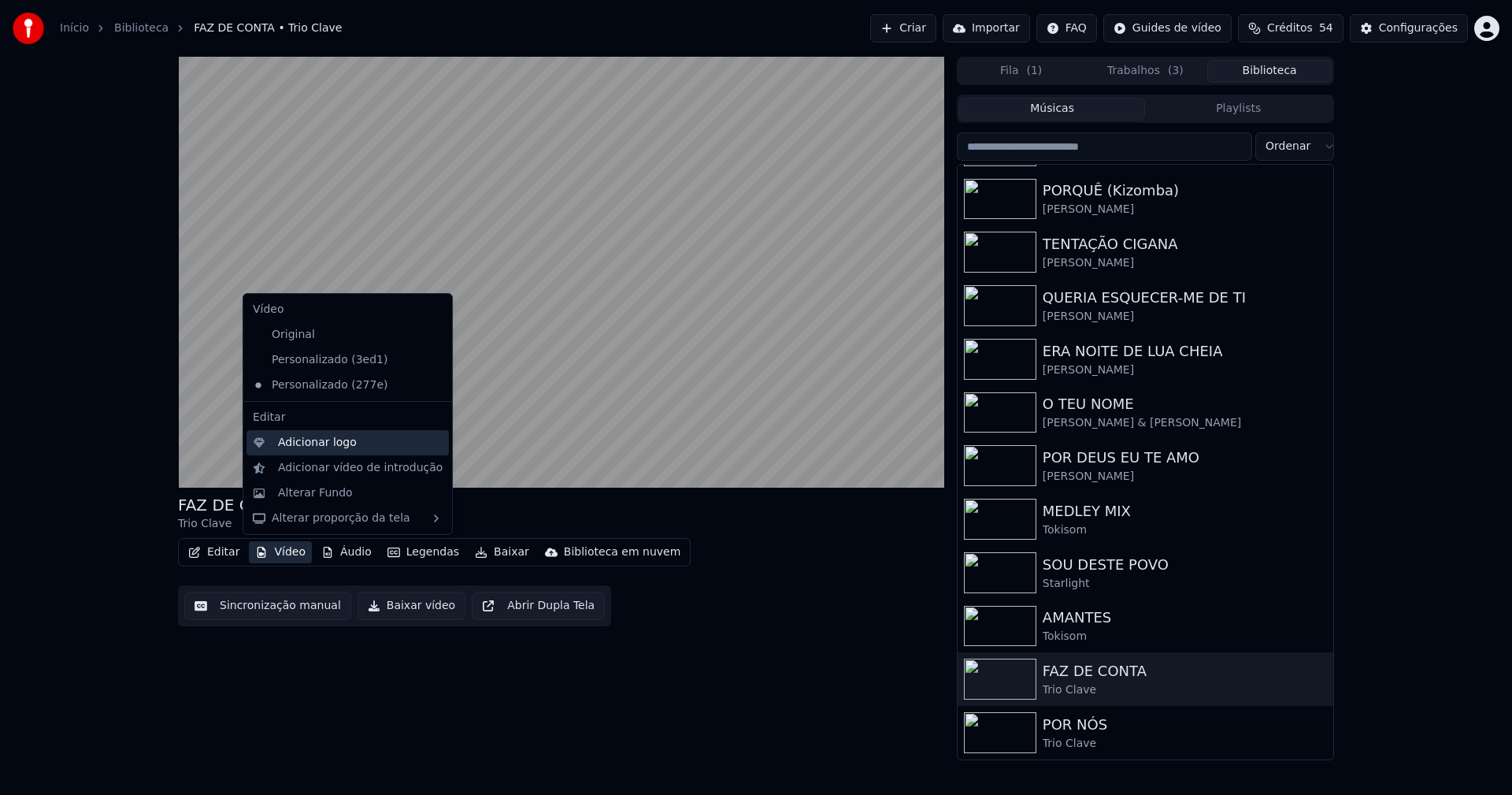
click at [314, 445] on div "Adicionar logo" at bounding box center [316, 442] width 78 height 16
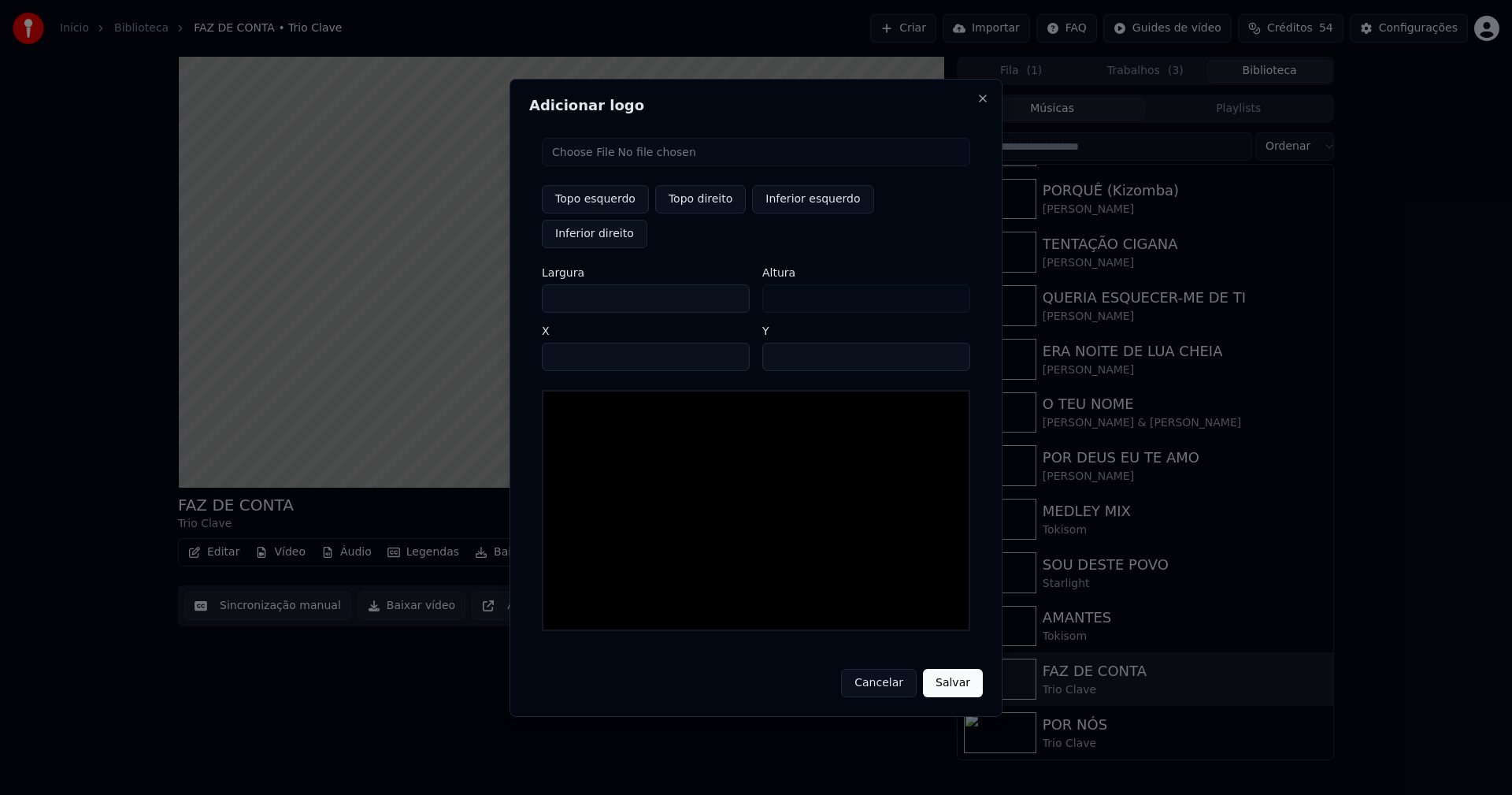
click at [612, 166] on input "file" at bounding box center [756, 152] width 428 height 28
type input "**********"
type input "***"
click at [701, 213] on button "Topo direito" at bounding box center [701, 199] width 91 height 28
type input "****"
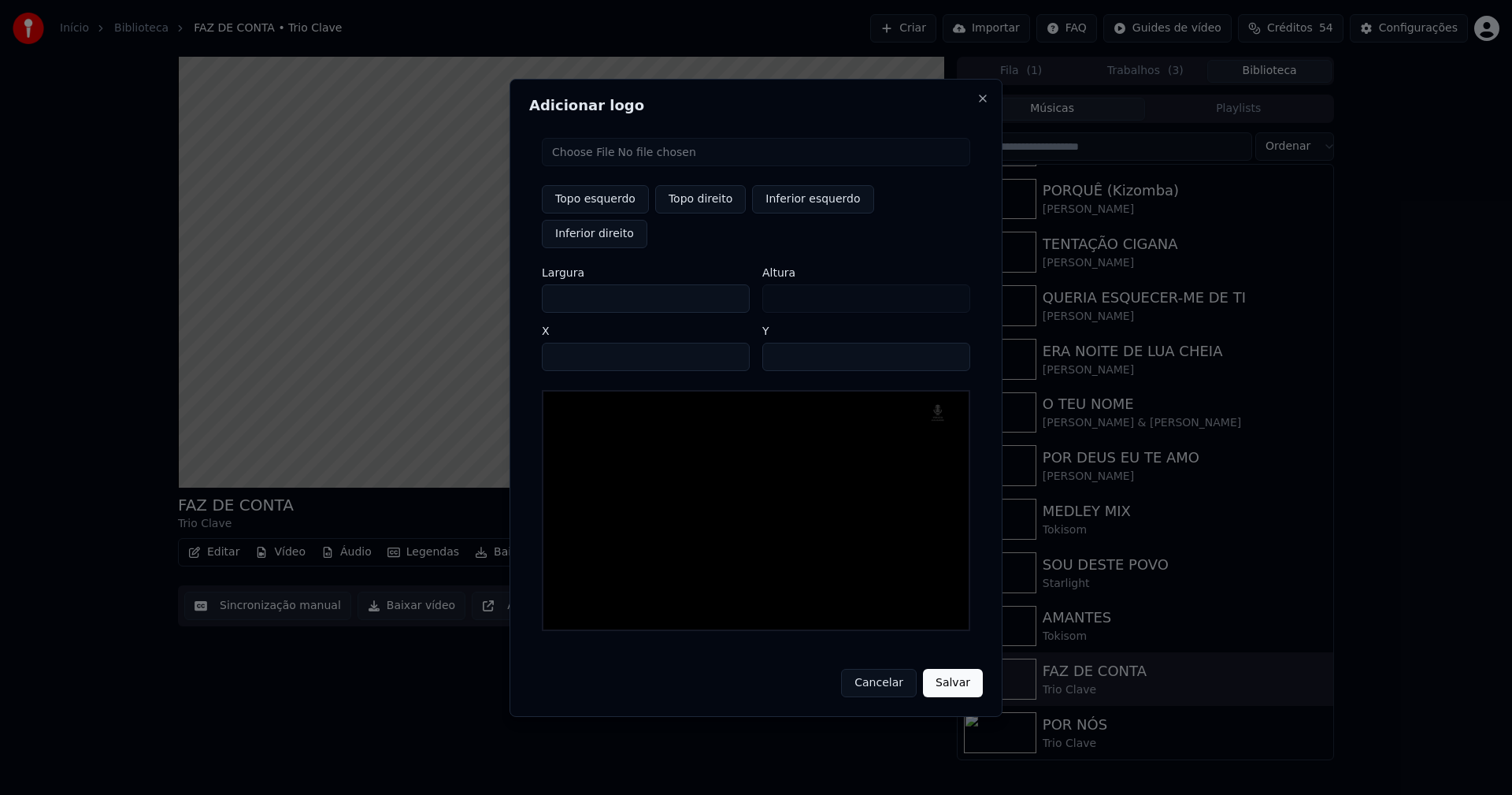
drag, startPoint x: 569, startPoint y: 282, endPoint x: 494, endPoint y: 295, distance: 76.1
click at [497, 294] on body "Início Biblioteca FAZ DE CONTA • Trio Clave Criar Importar FAQ Guides de vídeo …" at bounding box center [756, 398] width 1512 height 795
type input "**"
type input "***"
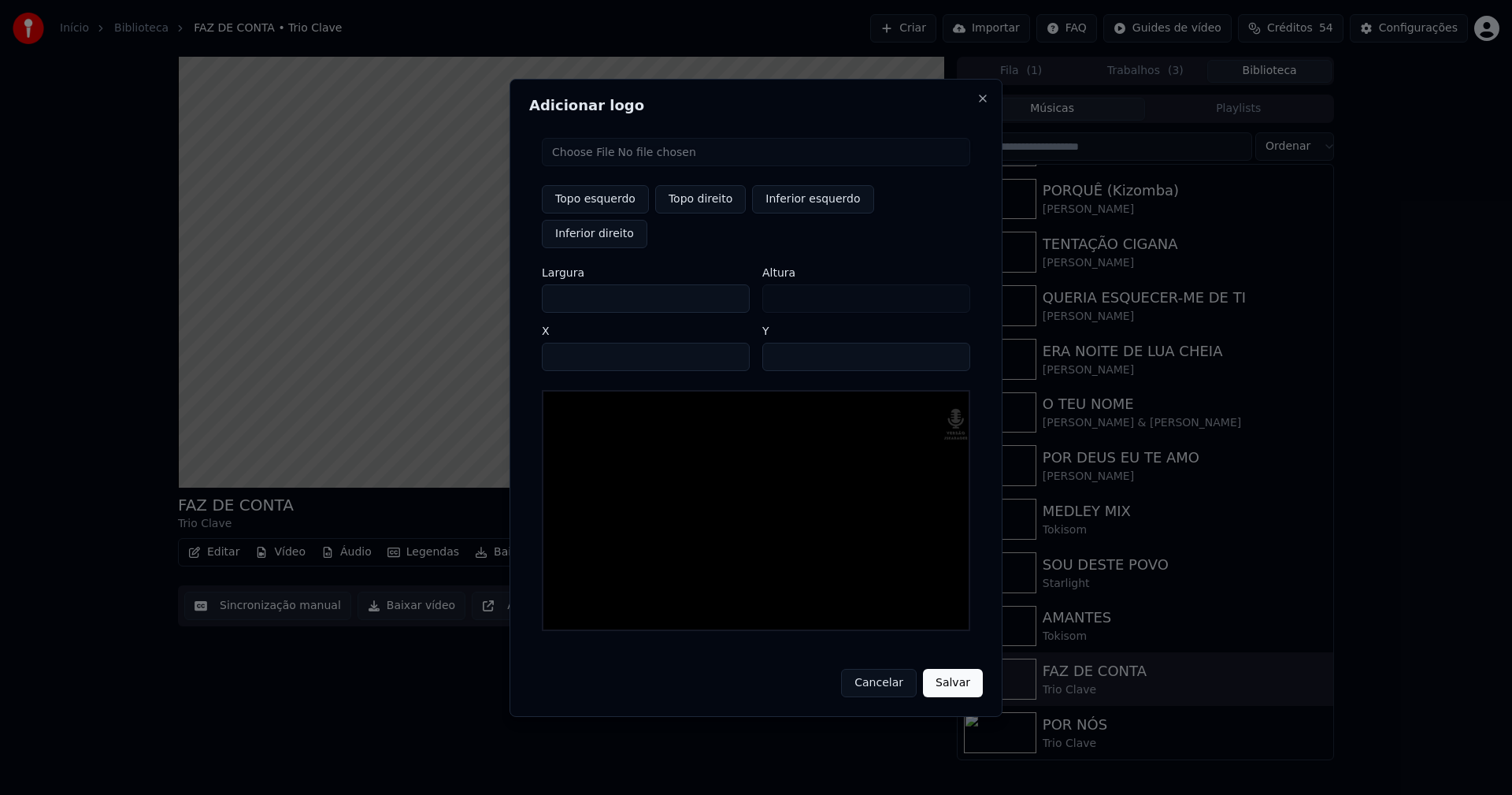
type input "***"
click at [575, 343] on input "****" at bounding box center [646, 357] width 208 height 28
type input "****"
click at [949, 343] on input "**" at bounding box center [867, 357] width 208 height 28
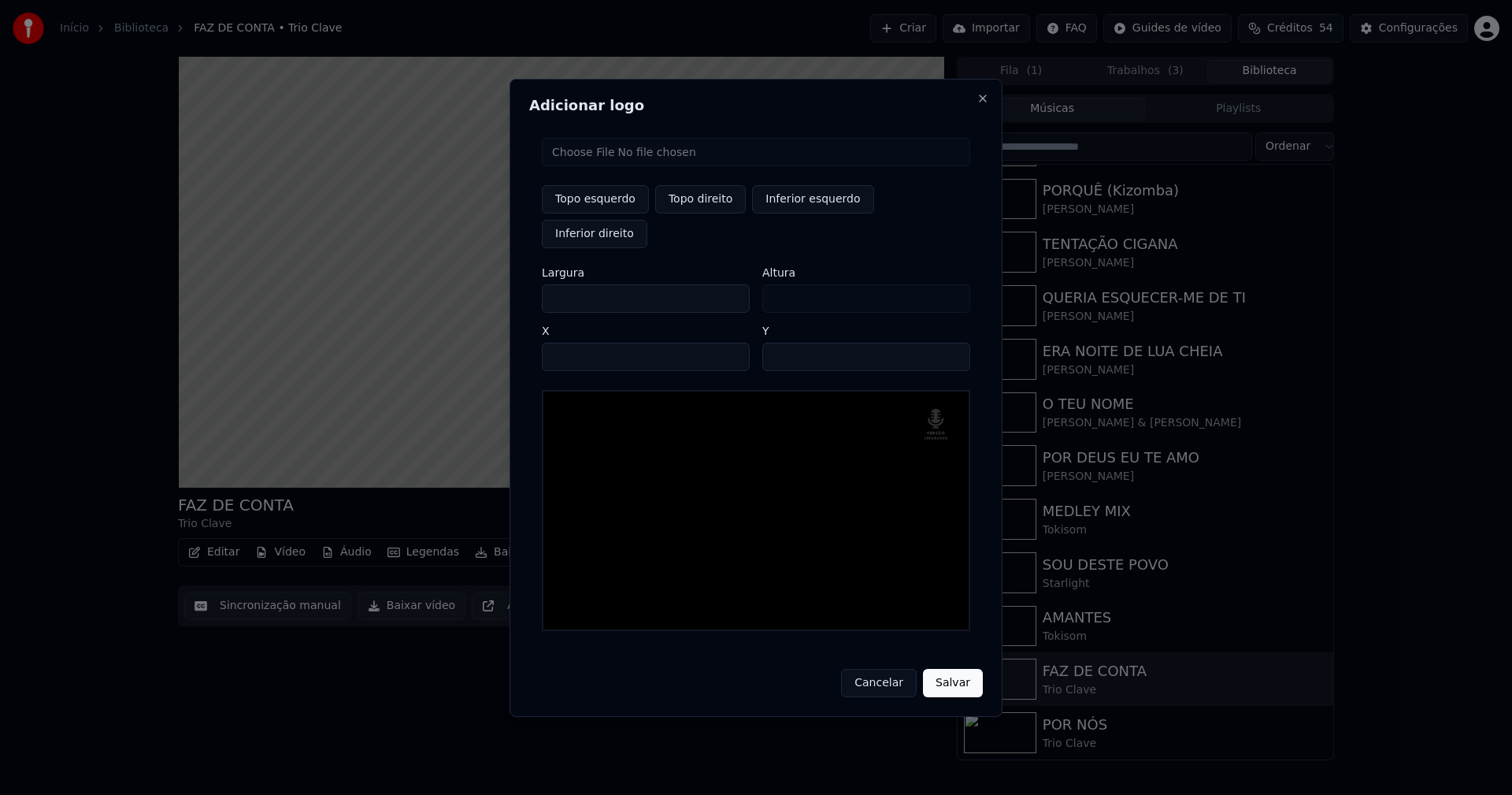
click at [949, 343] on input "**" at bounding box center [867, 357] width 208 height 28
type input "**"
click at [950, 343] on input "**" at bounding box center [867, 357] width 208 height 28
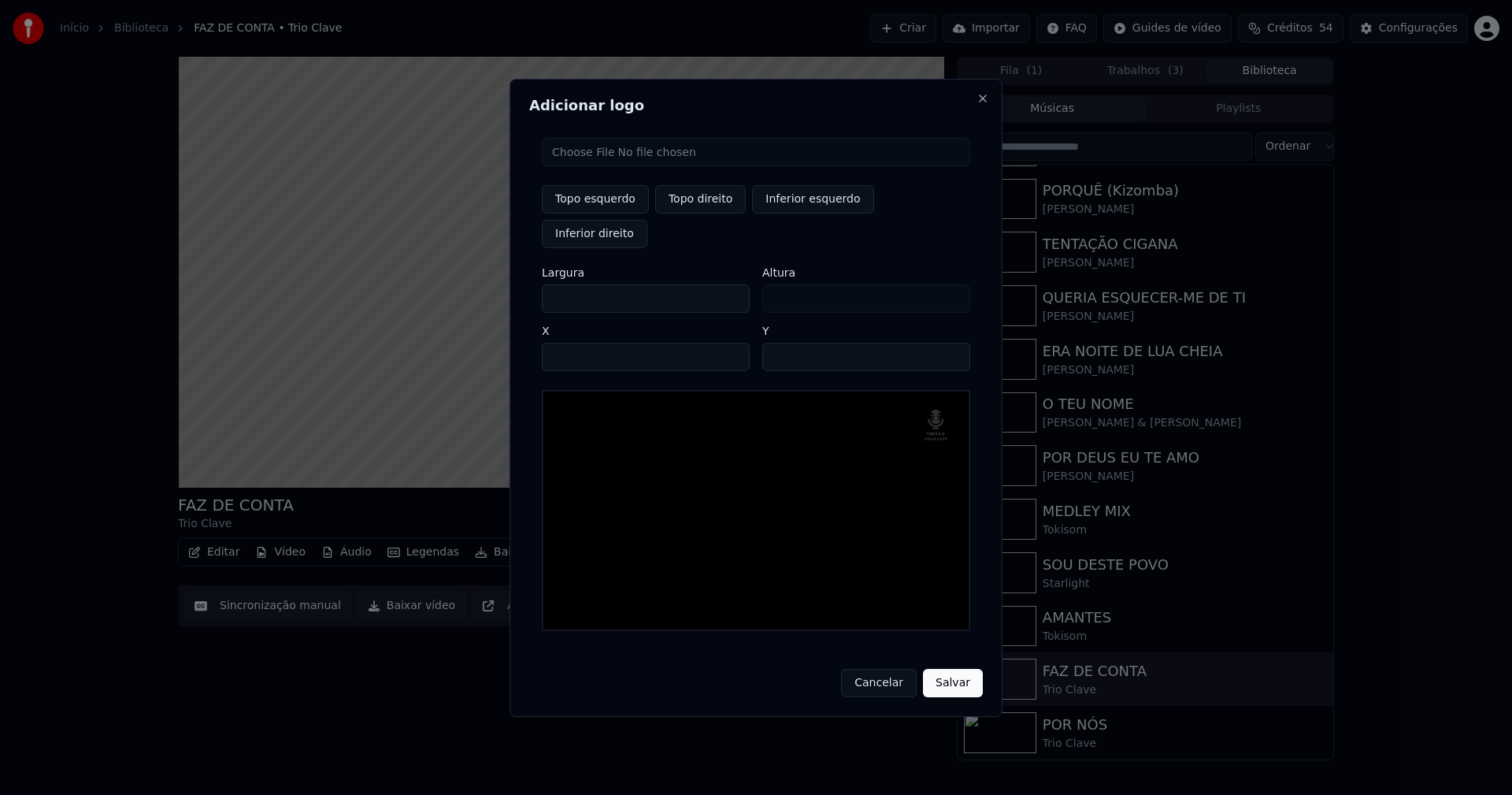
click at [961, 669] on button "Salvar" at bounding box center [953, 683] width 59 height 28
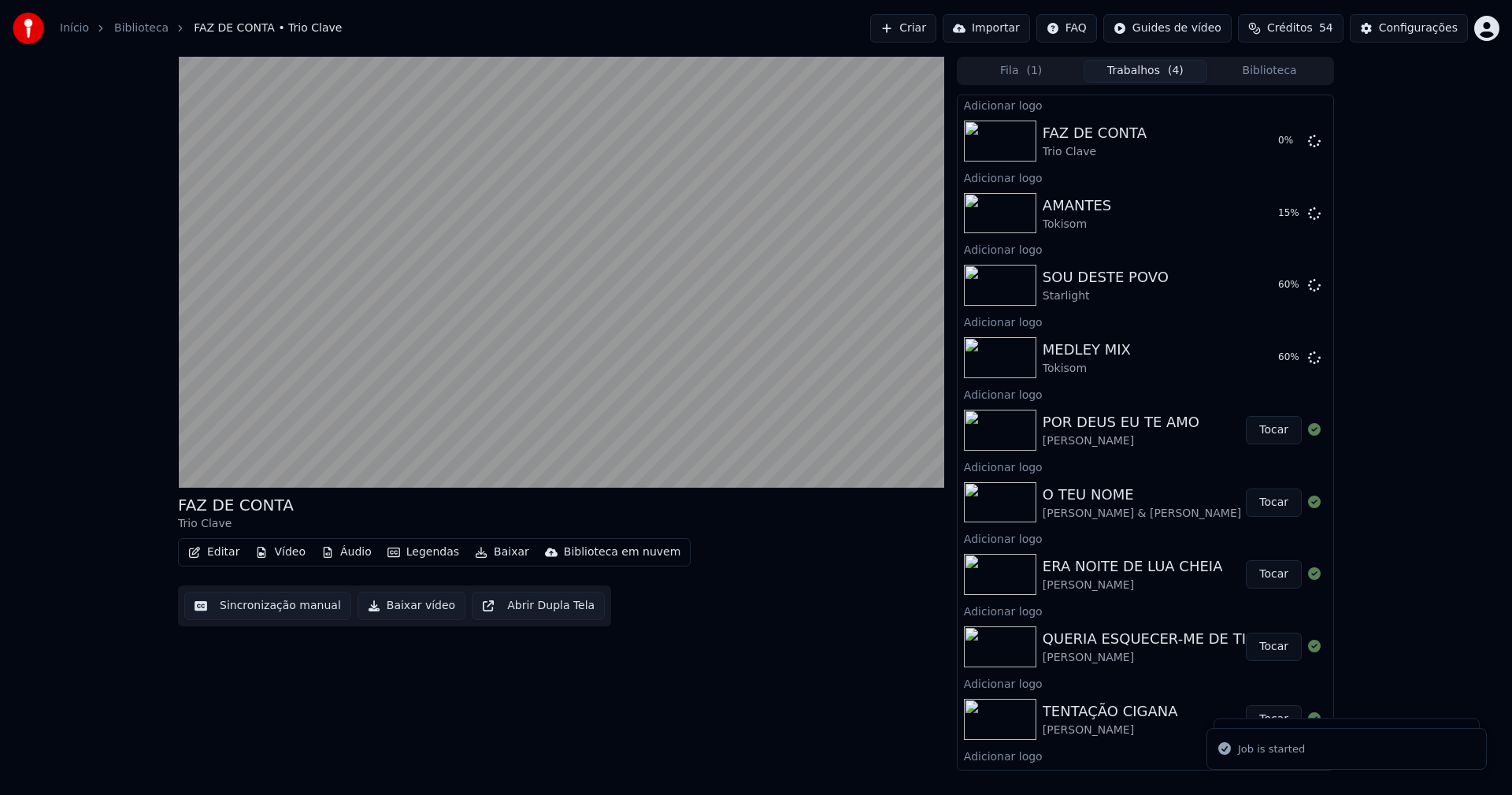
click at [1286, 73] on button "Biblioteca" at bounding box center [1269, 71] width 125 height 23
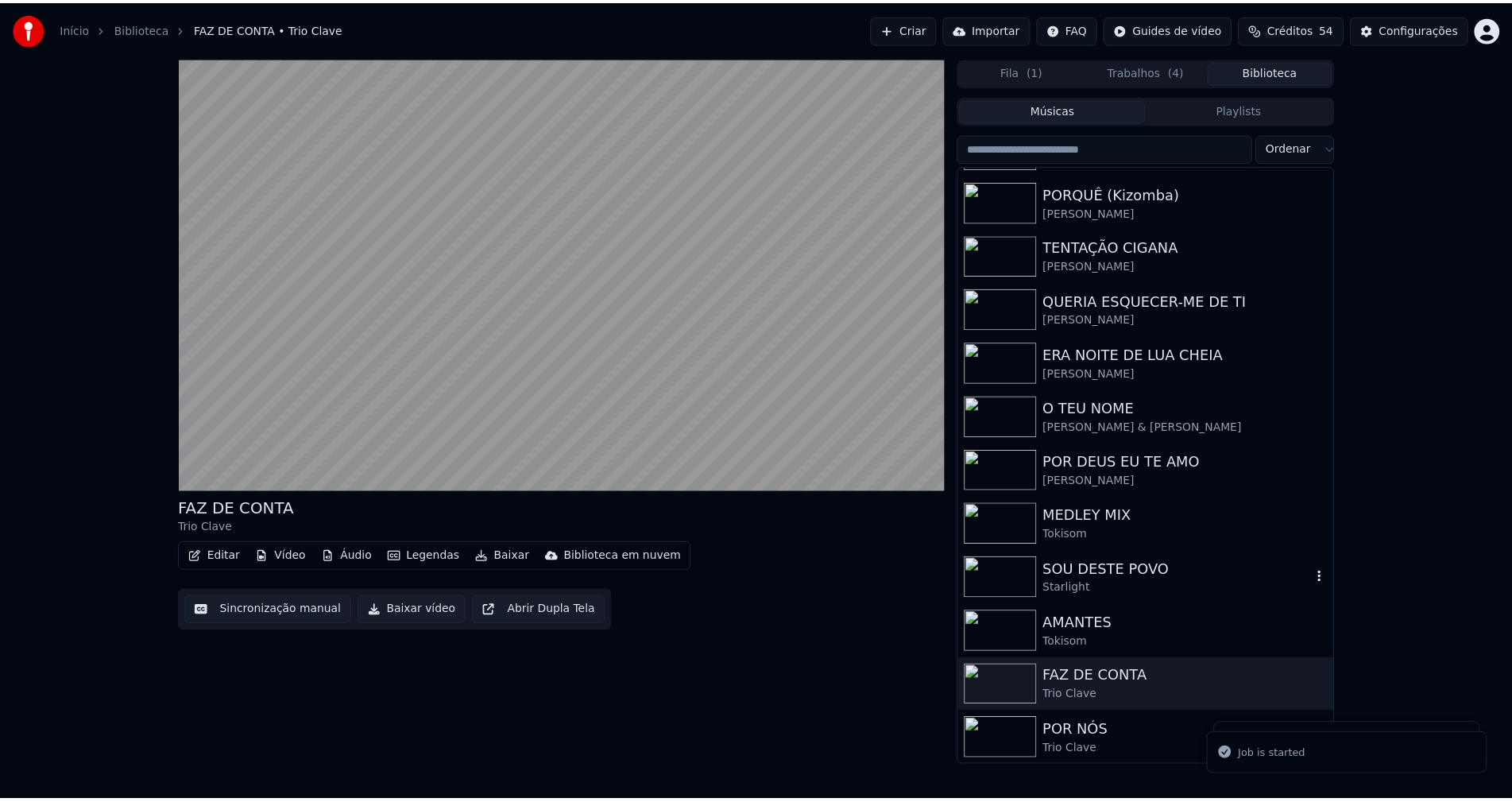
scroll to position [479, 0]
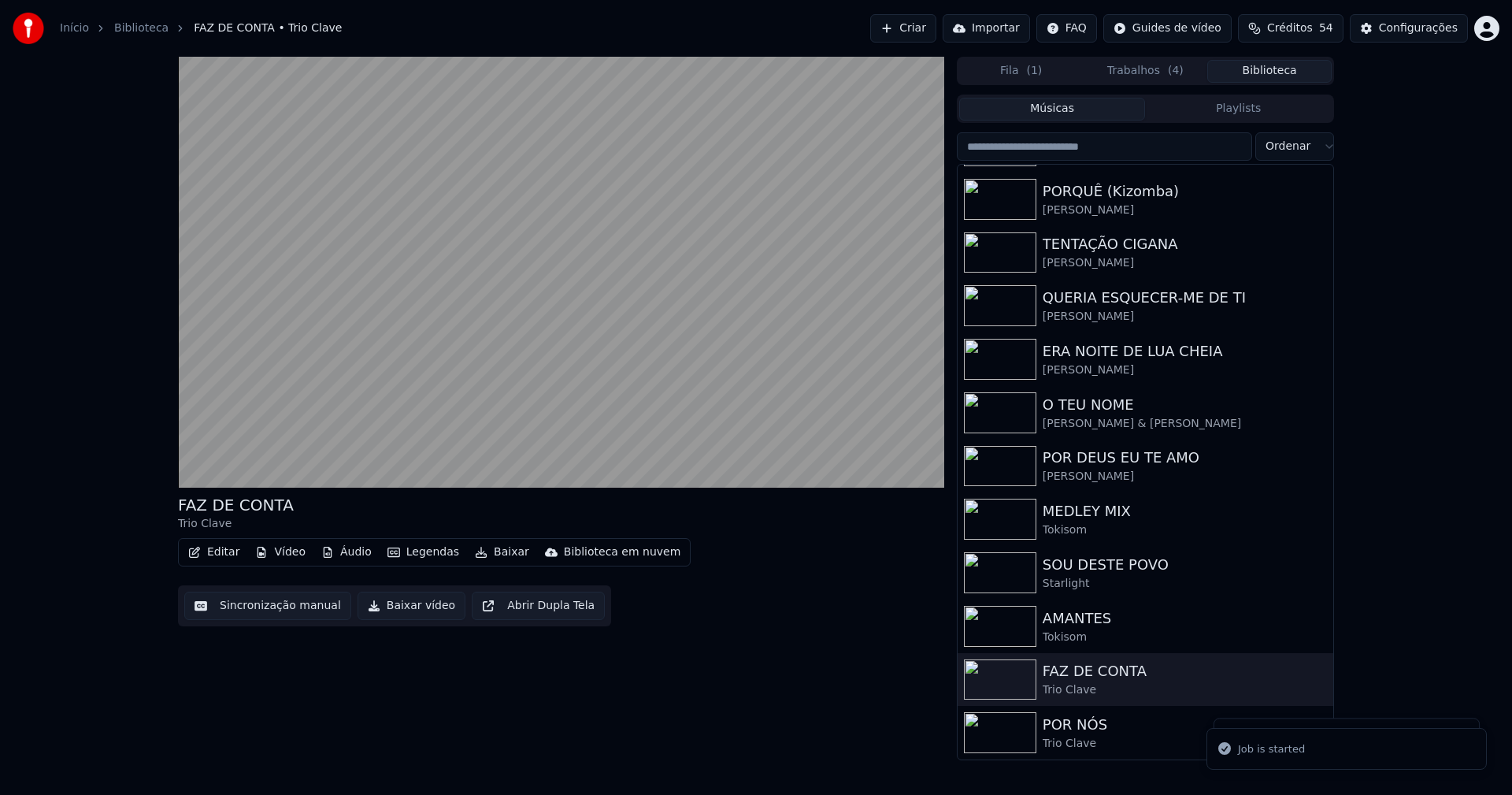
click at [1110, 735] on div "Trio Clave" at bounding box center [1177, 743] width 269 height 16
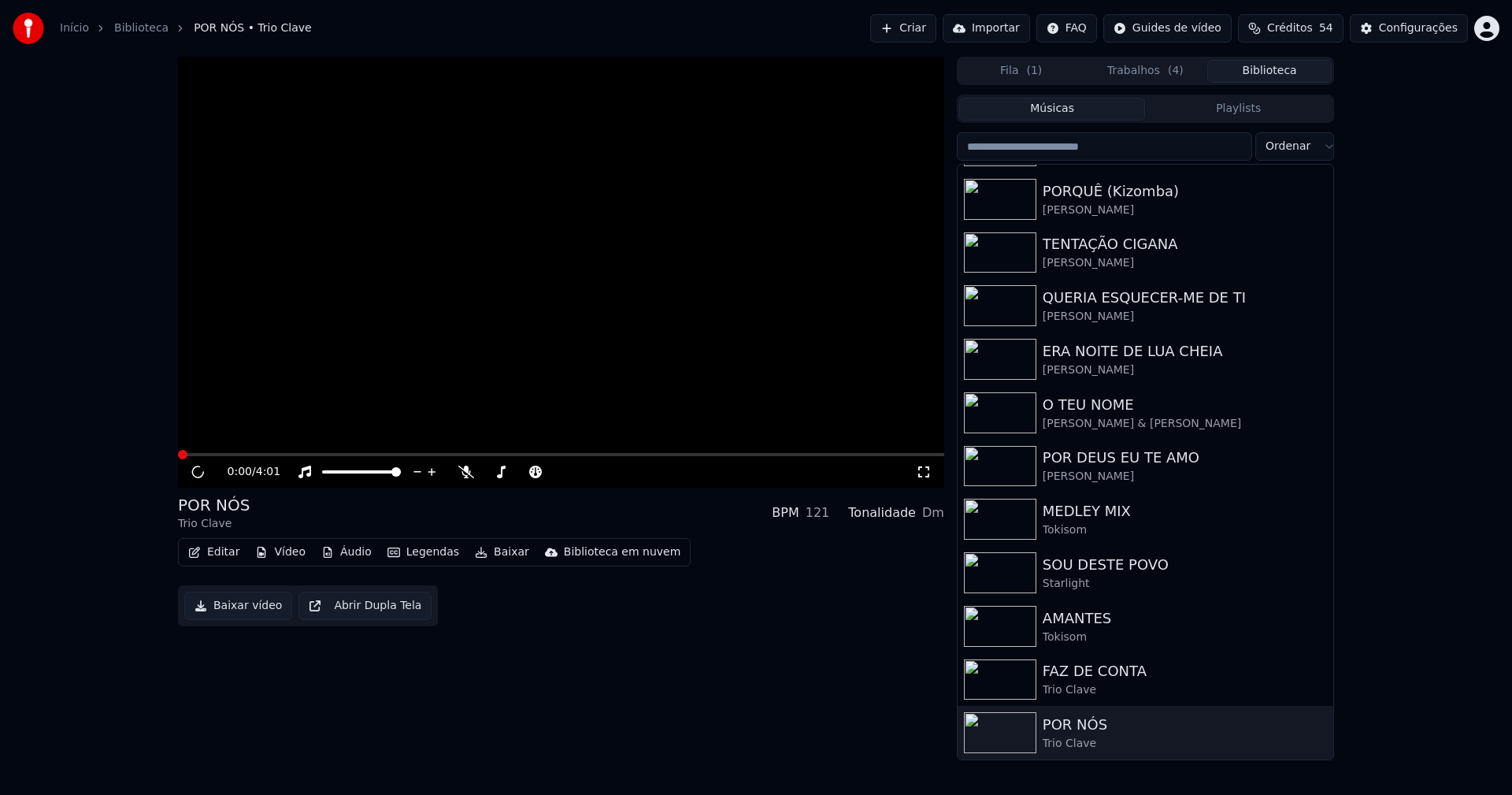
click at [273, 556] on button "Vídeo" at bounding box center [280, 552] width 63 height 22
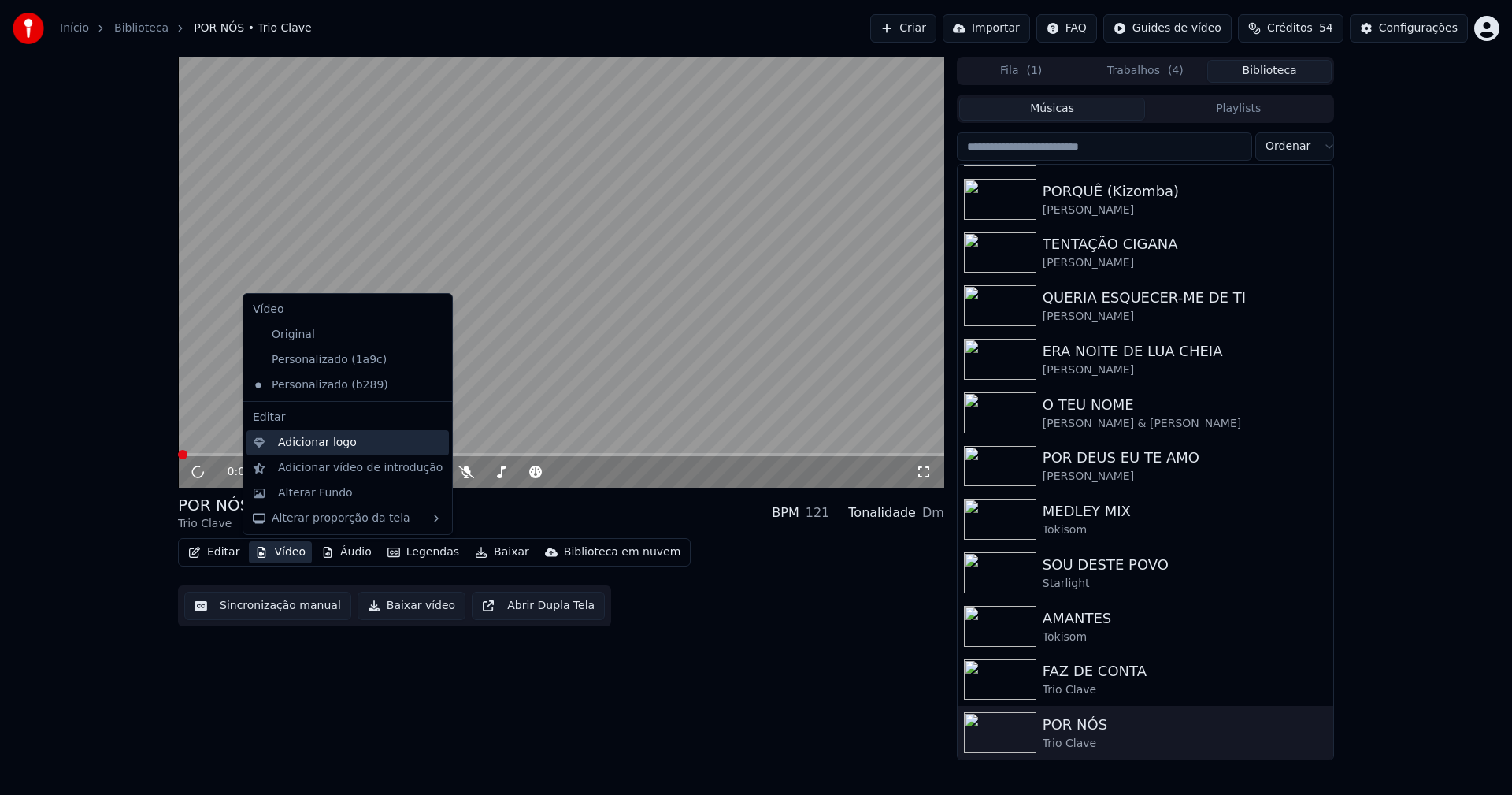
click at [311, 441] on div "Adicionar logo" at bounding box center [316, 442] width 78 height 16
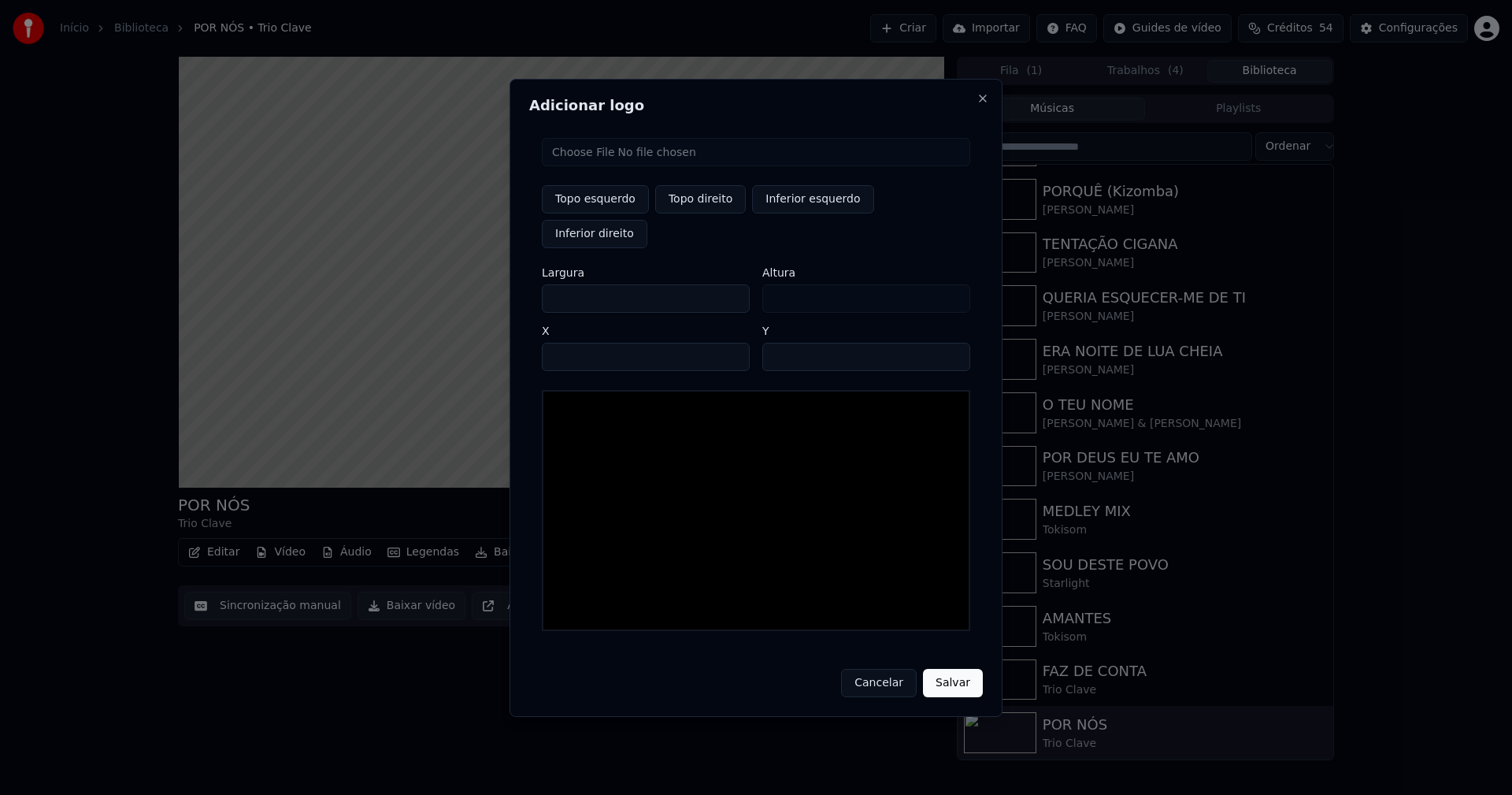
click at [598, 166] on input "file" at bounding box center [756, 152] width 428 height 28
type input "**********"
type input "***"
click at [702, 213] on button "Topo direito" at bounding box center [701, 199] width 91 height 28
type input "****"
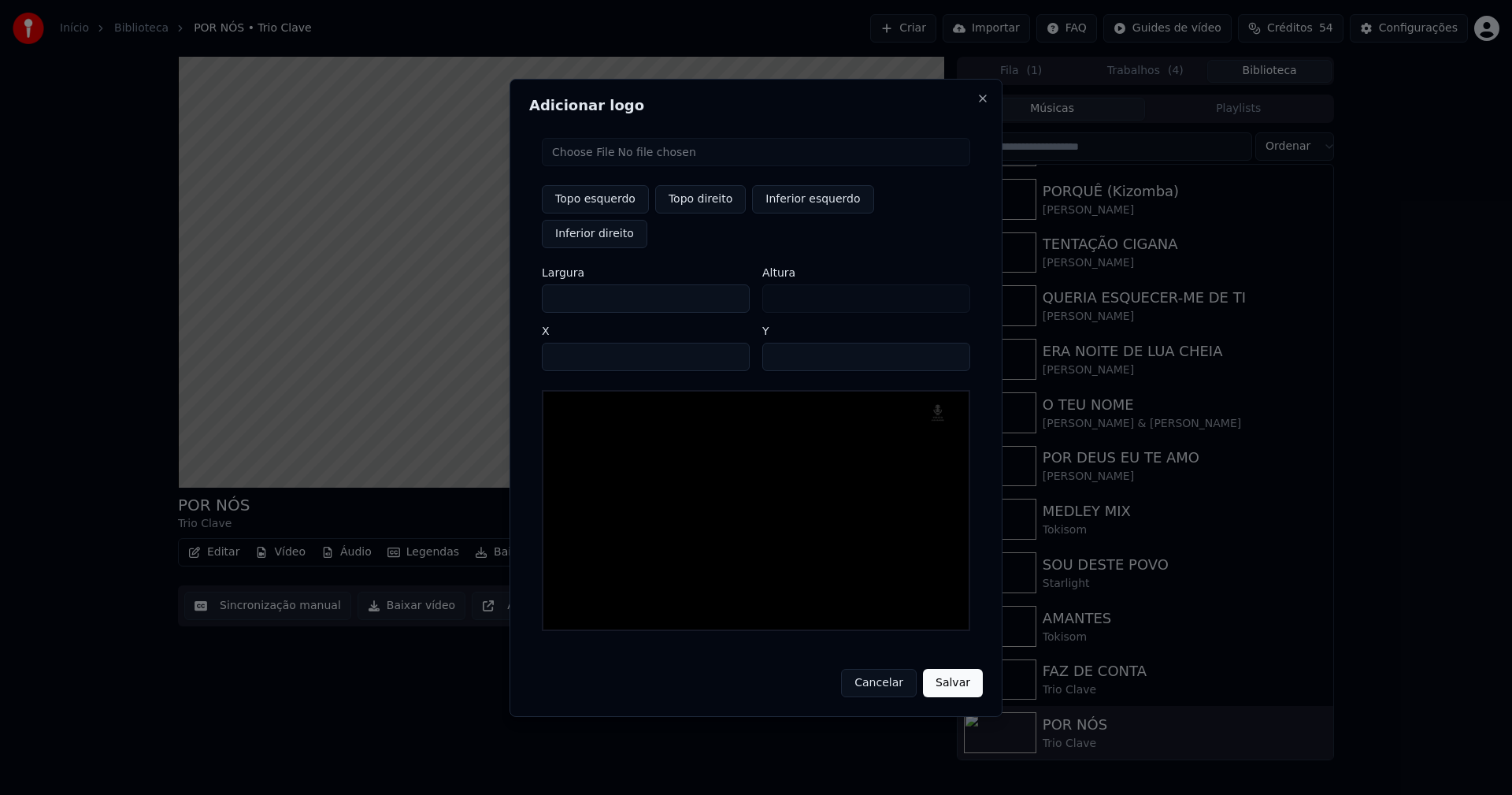
drag, startPoint x: 568, startPoint y: 282, endPoint x: 536, endPoint y: 287, distance: 32.4
click at [536, 287] on div "Topo esquerdo Topo direito Inferior esquerdo Inferior direito Largura *** Altur…" at bounding box center [755, 384] width 454 height 518
type input "**"
type input "***"
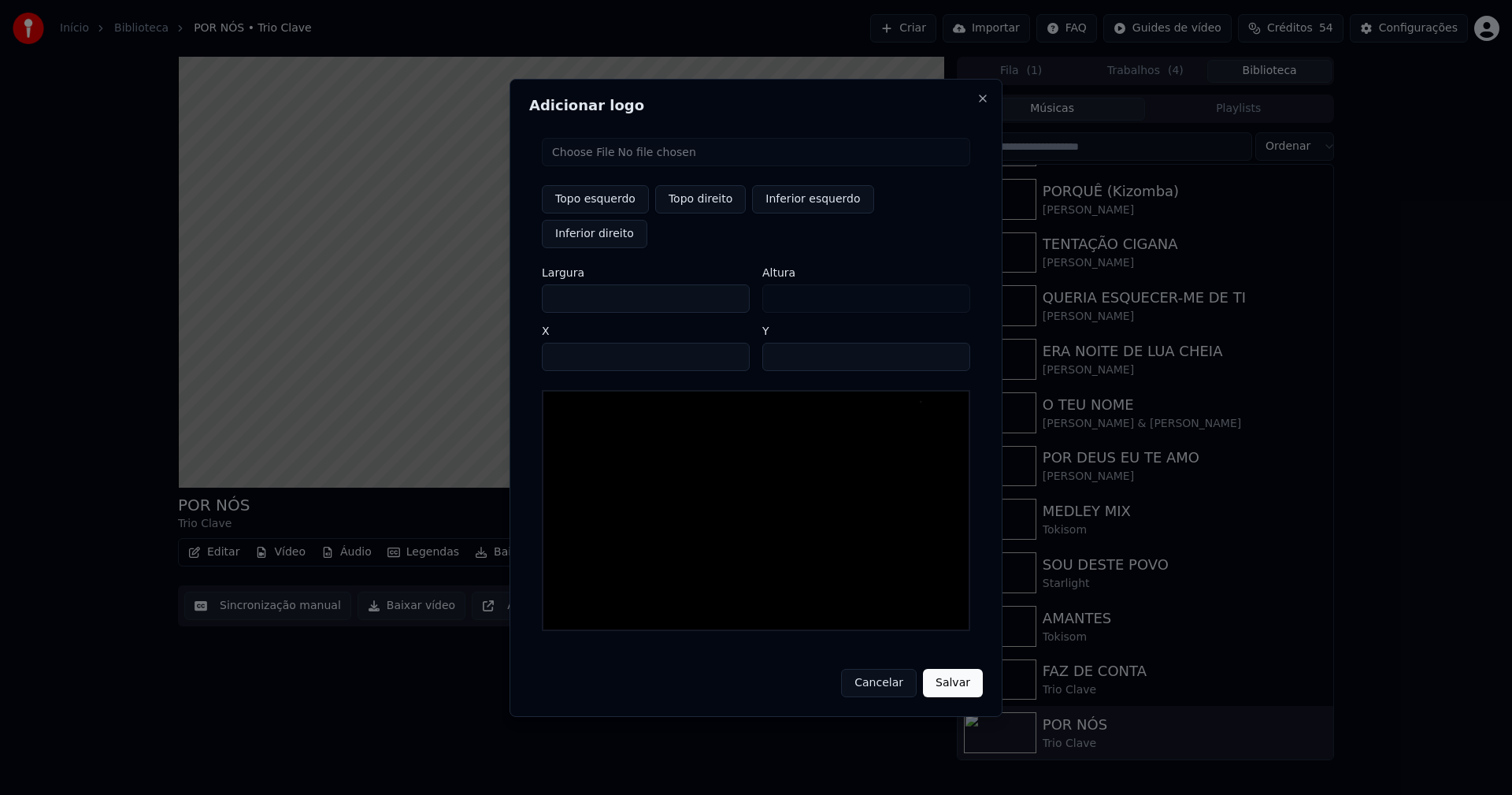
type input "***"
click at [574, 343] on input "****" at bounding box center [646, 357] width 208 height 28
type input "****"
click at [952, 343] on input "**" at bounding box center [867, 357] width 208 height 28
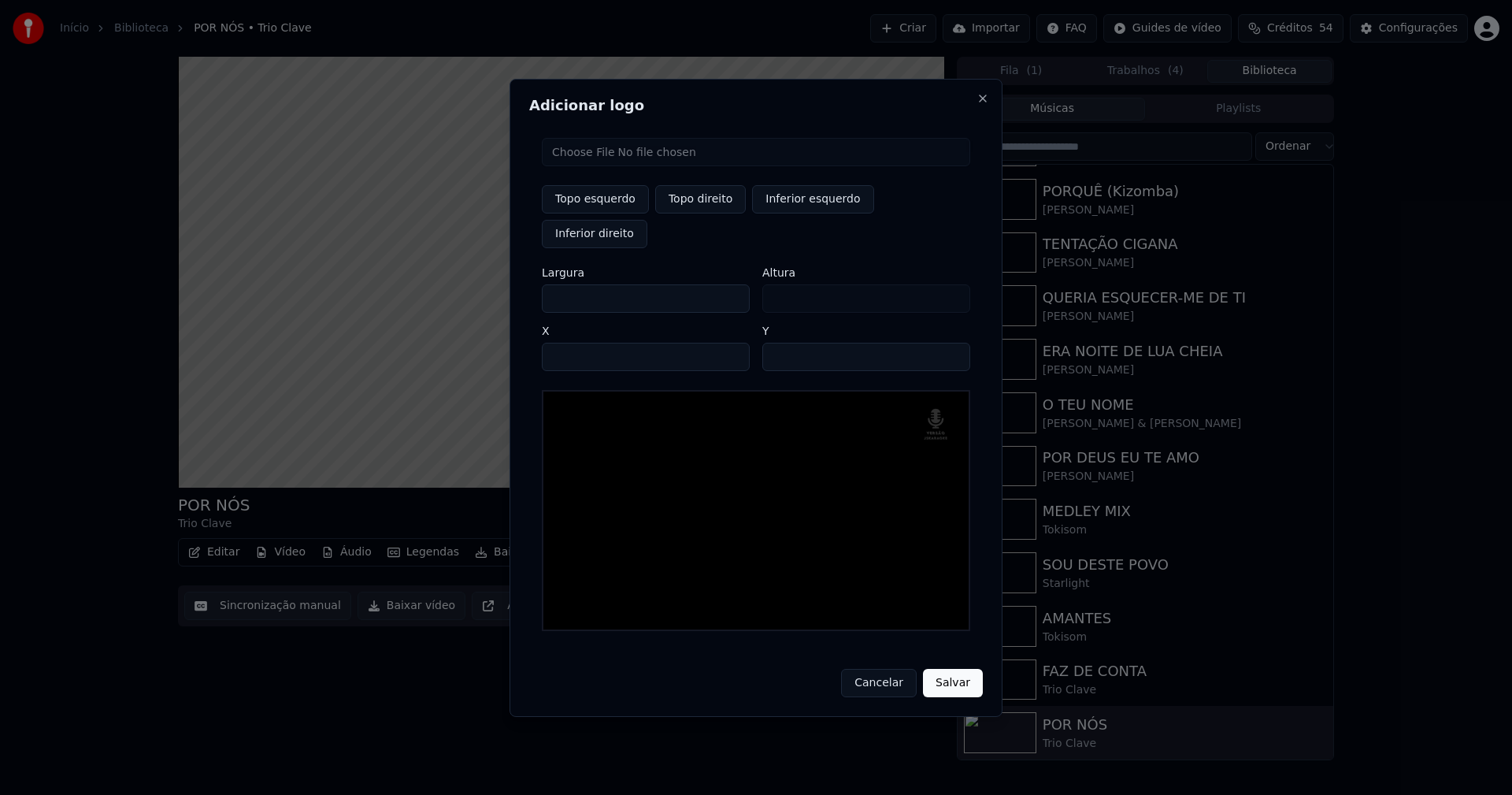
click at [952, 343] on input "**" at bounding box center [867, 357] width 208 height 28
type input "**"
click at [952, 343] on input "**" at bounding box center [867, 357] width 208 height 28
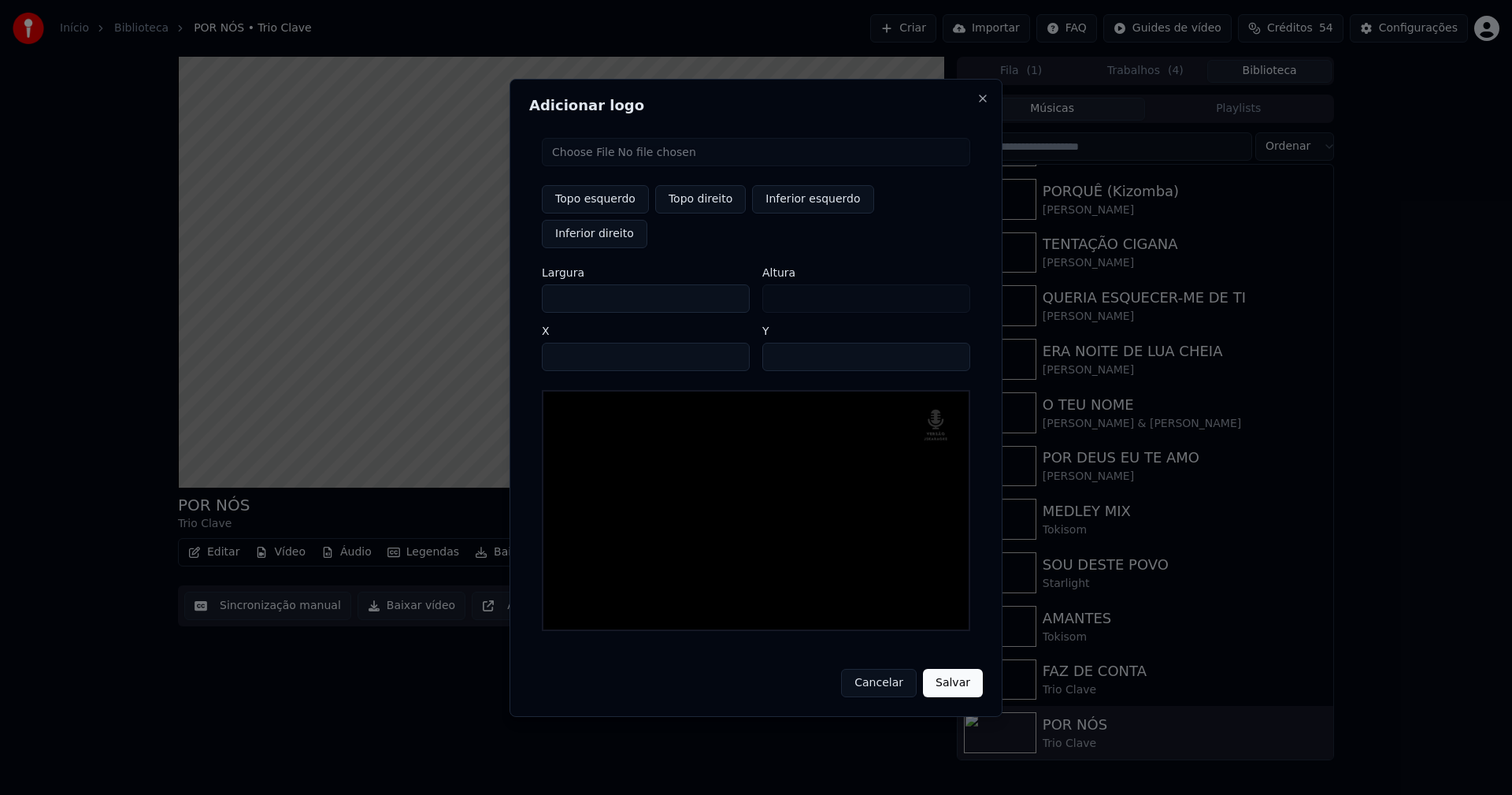
click at [955, 669] on button "Salvar" at bounding box center [953, 683] width 59 height 28
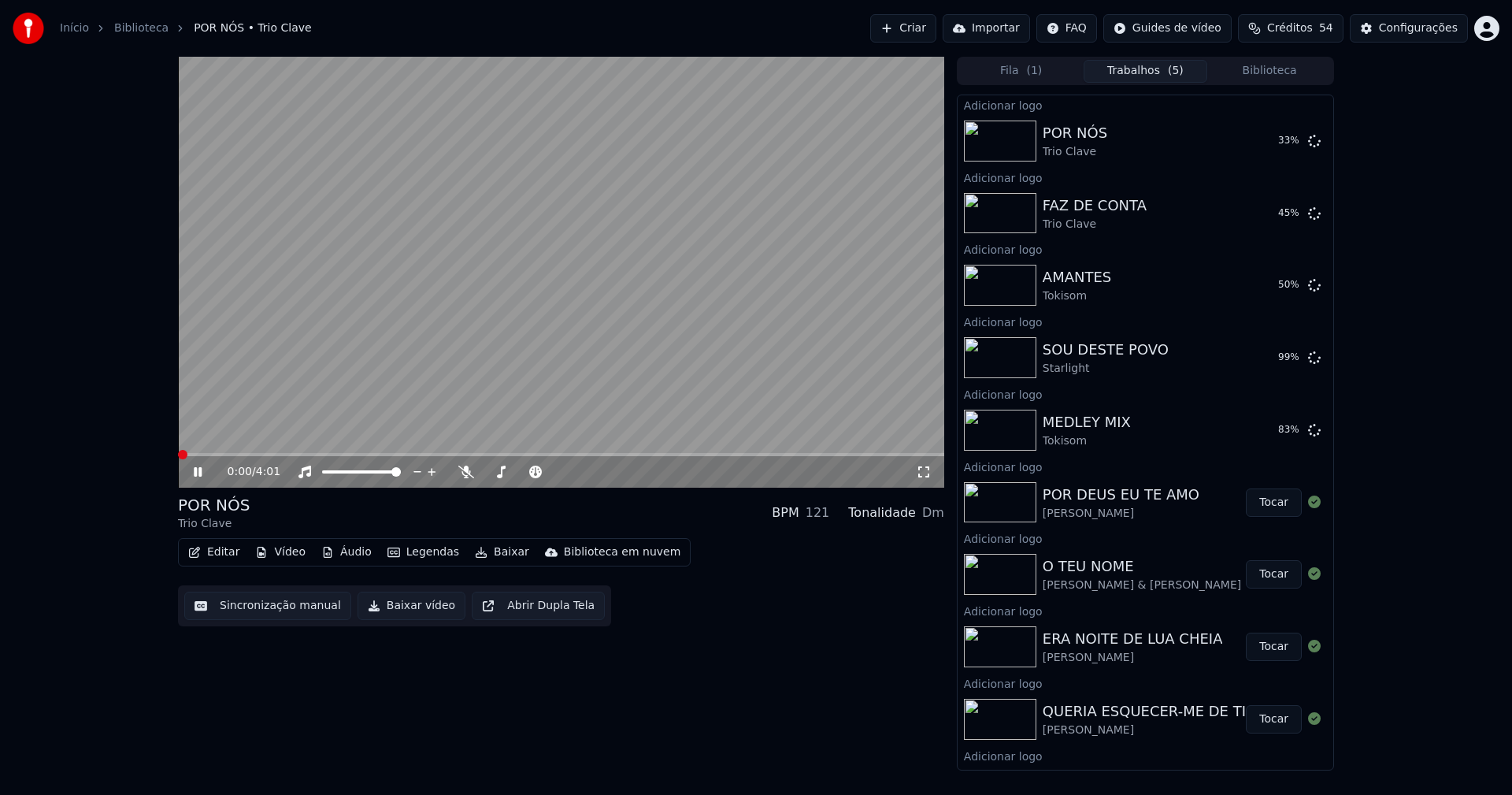
click at [202, 467] on icon at bounding box center [209, 471] width 37 height 12
click at [1272, 70] on button "Biblioteca" at bounding box center [1269, 71] width 125 height 23
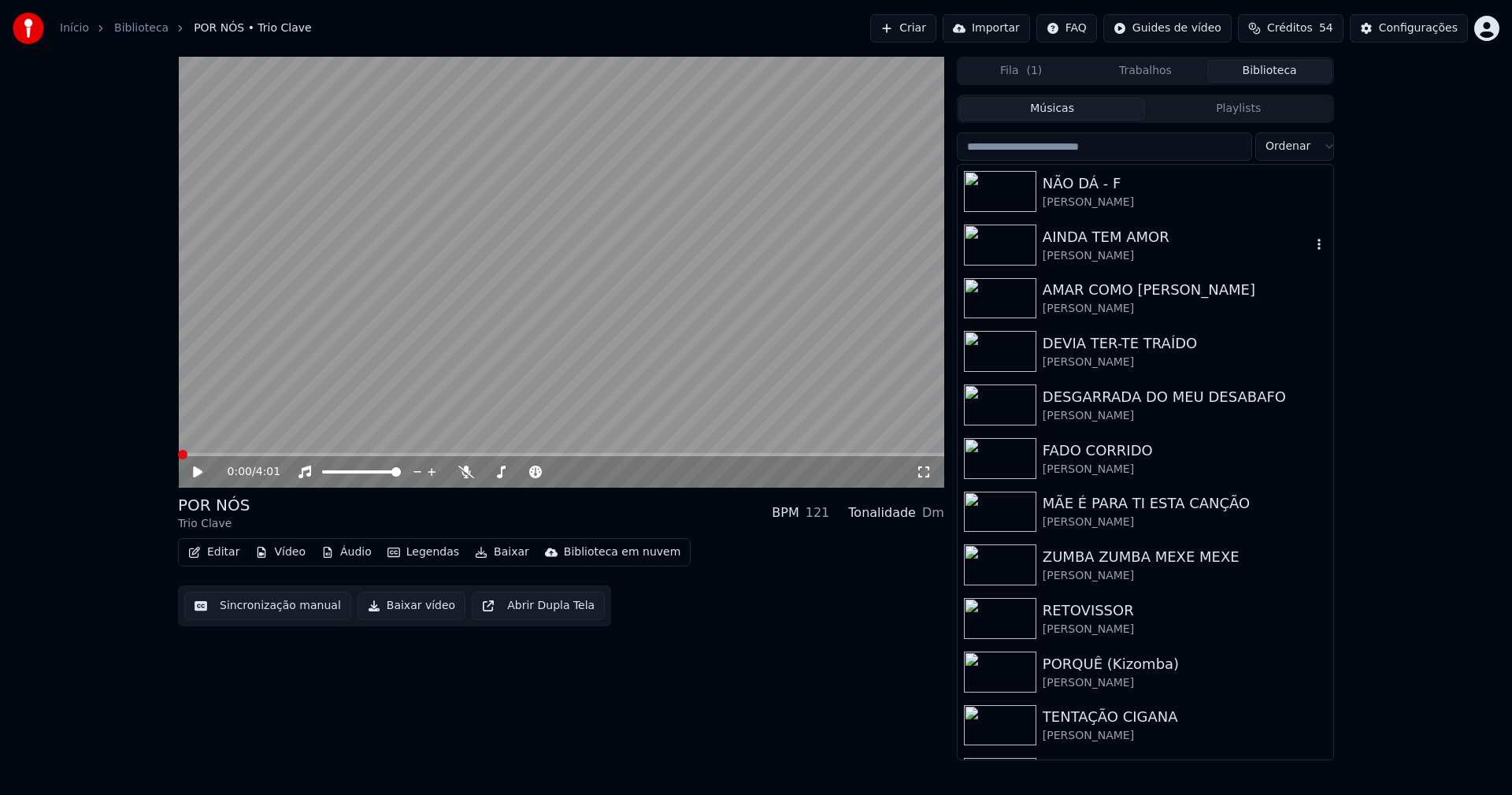
click at [1111, 249] on div "[PERSON_NAME]" at bounding box center [1177, 255] width 269 height 16
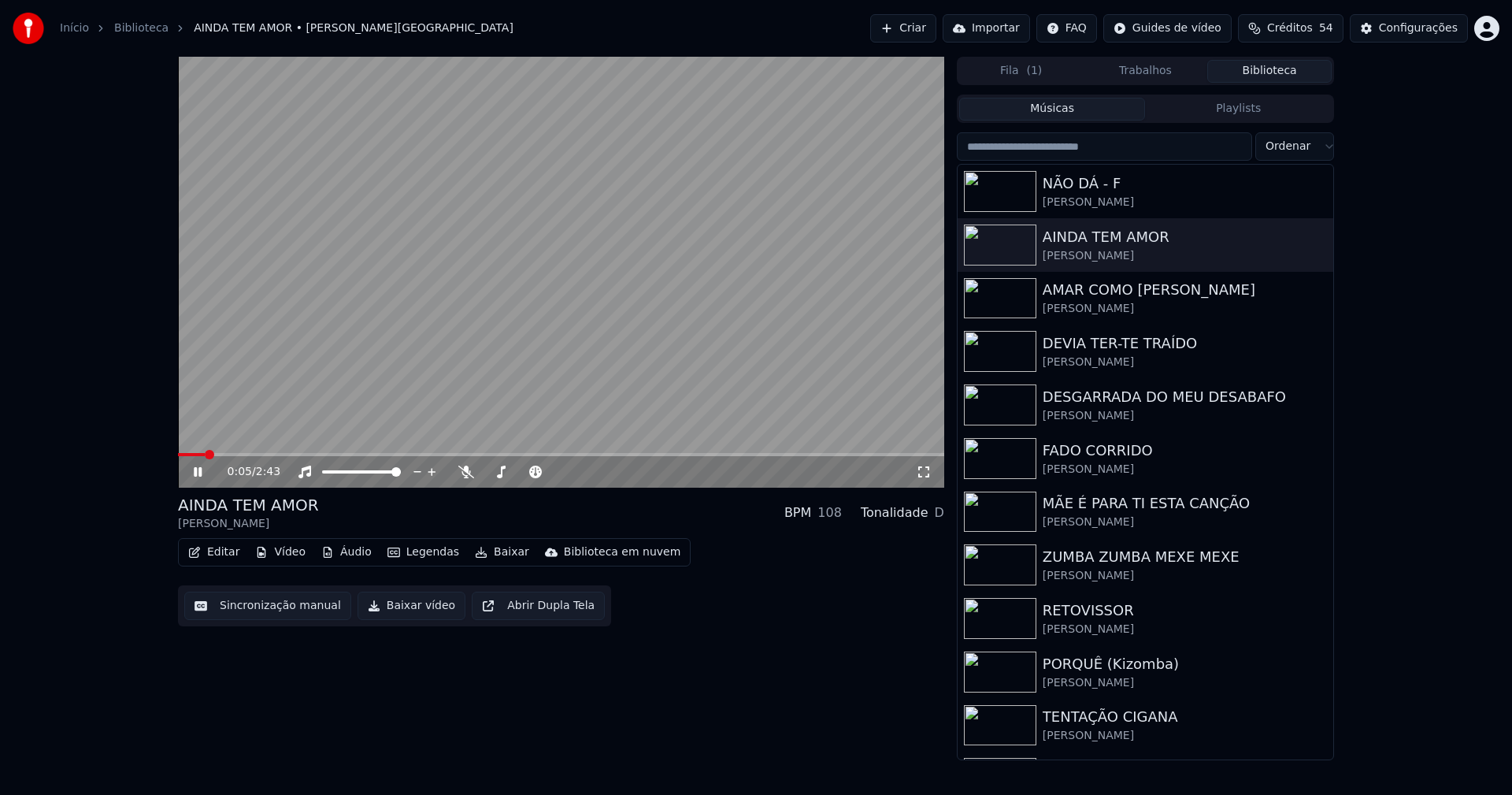
click at [615, 456] on span at bounding box center [560, 455] width 766 height 3
click at [919, 471] on icon at bounding box center [923, 471] width 16 height 12
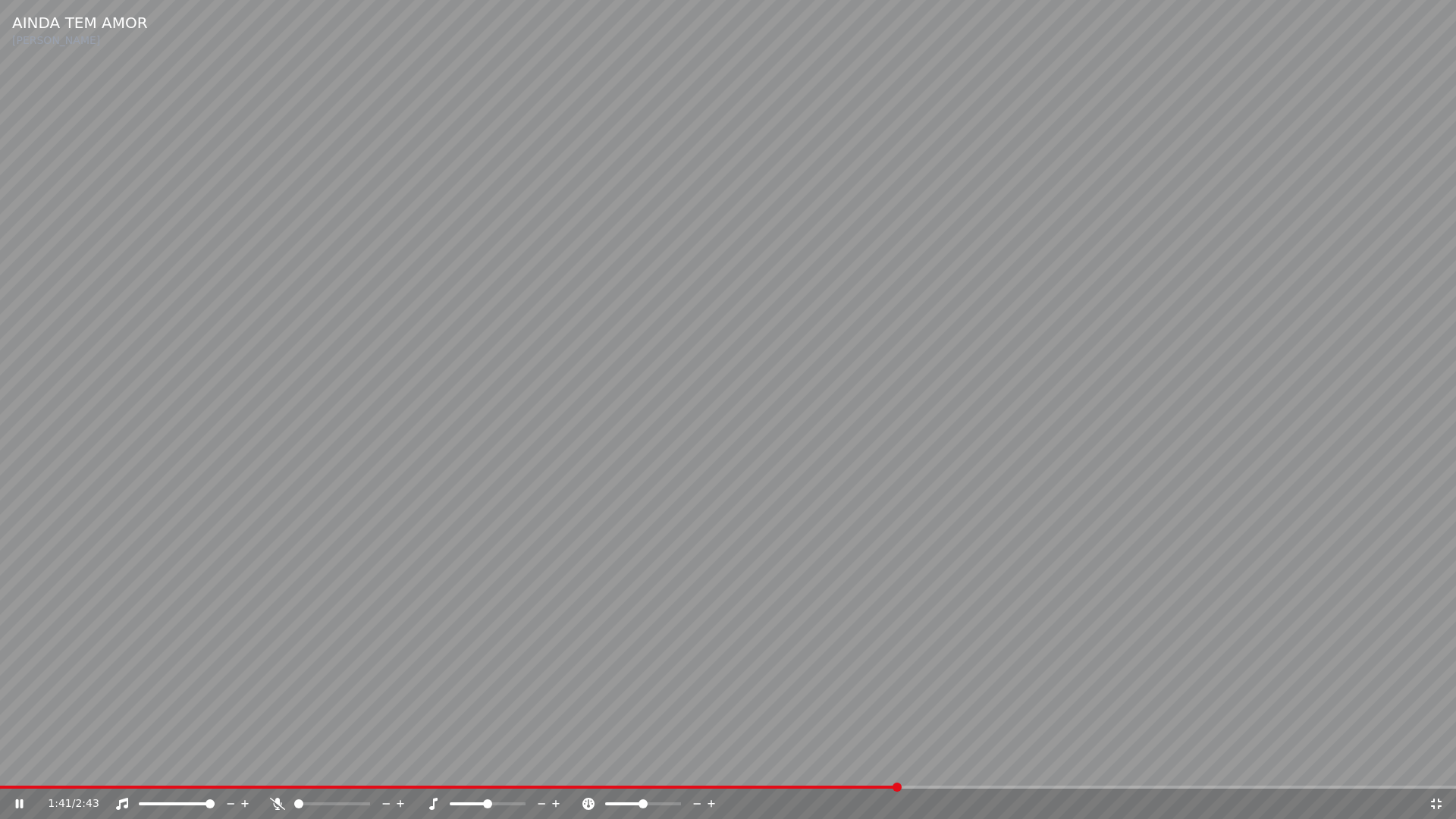
click at [1441, 765] on icon at bounding box center [1435, 804] width 10 height 10
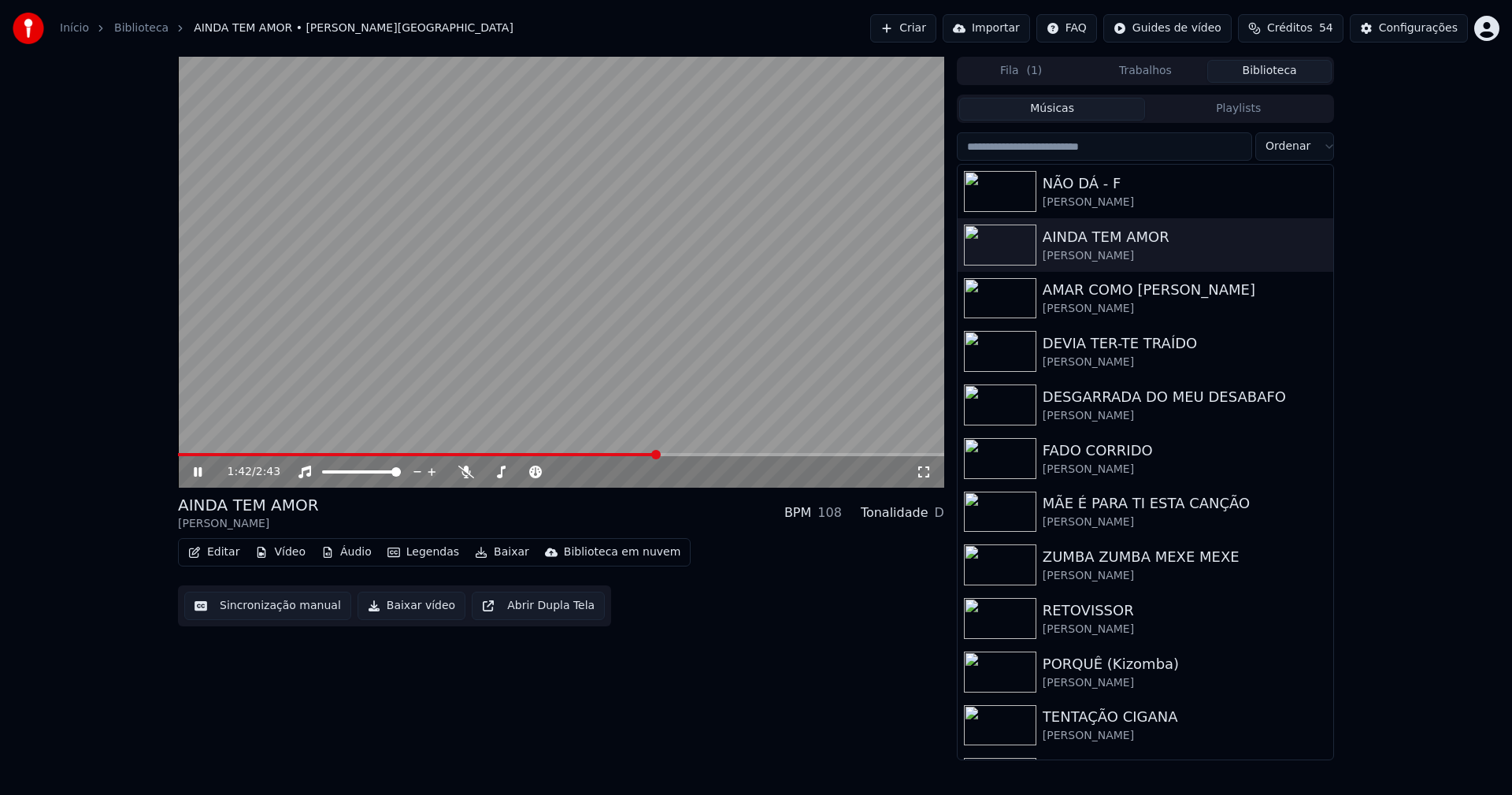
click at [205, 474] on icon at bounding box center [209, 471] width 37 height 12
click at [407, 613] on button "Baixar vídeo" at bounding box center [411, 606] width 108 height 28
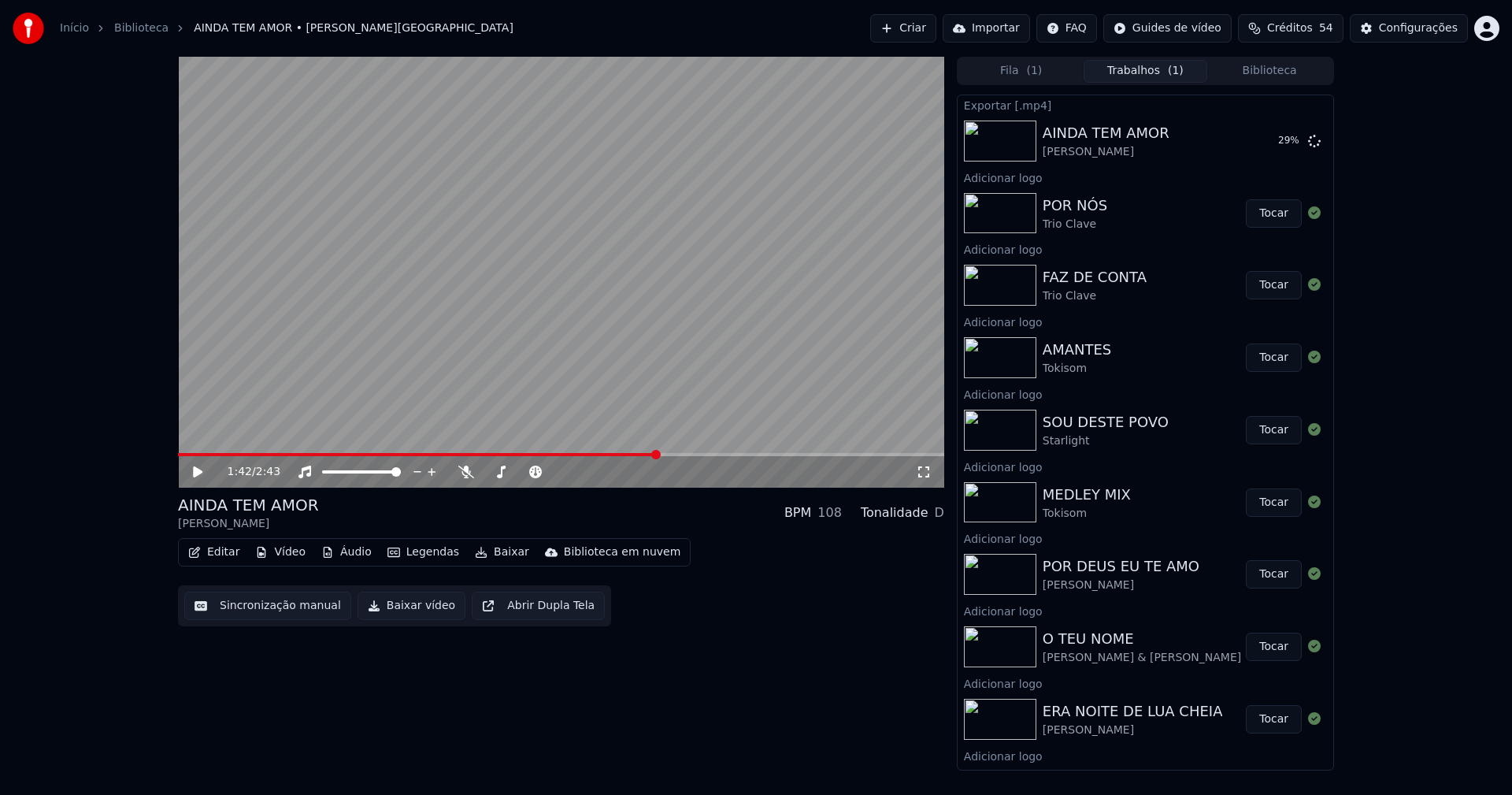
click at [1275, 76] on button "Biblioteca" at bounding box center [1269, 71] width 125 height 23
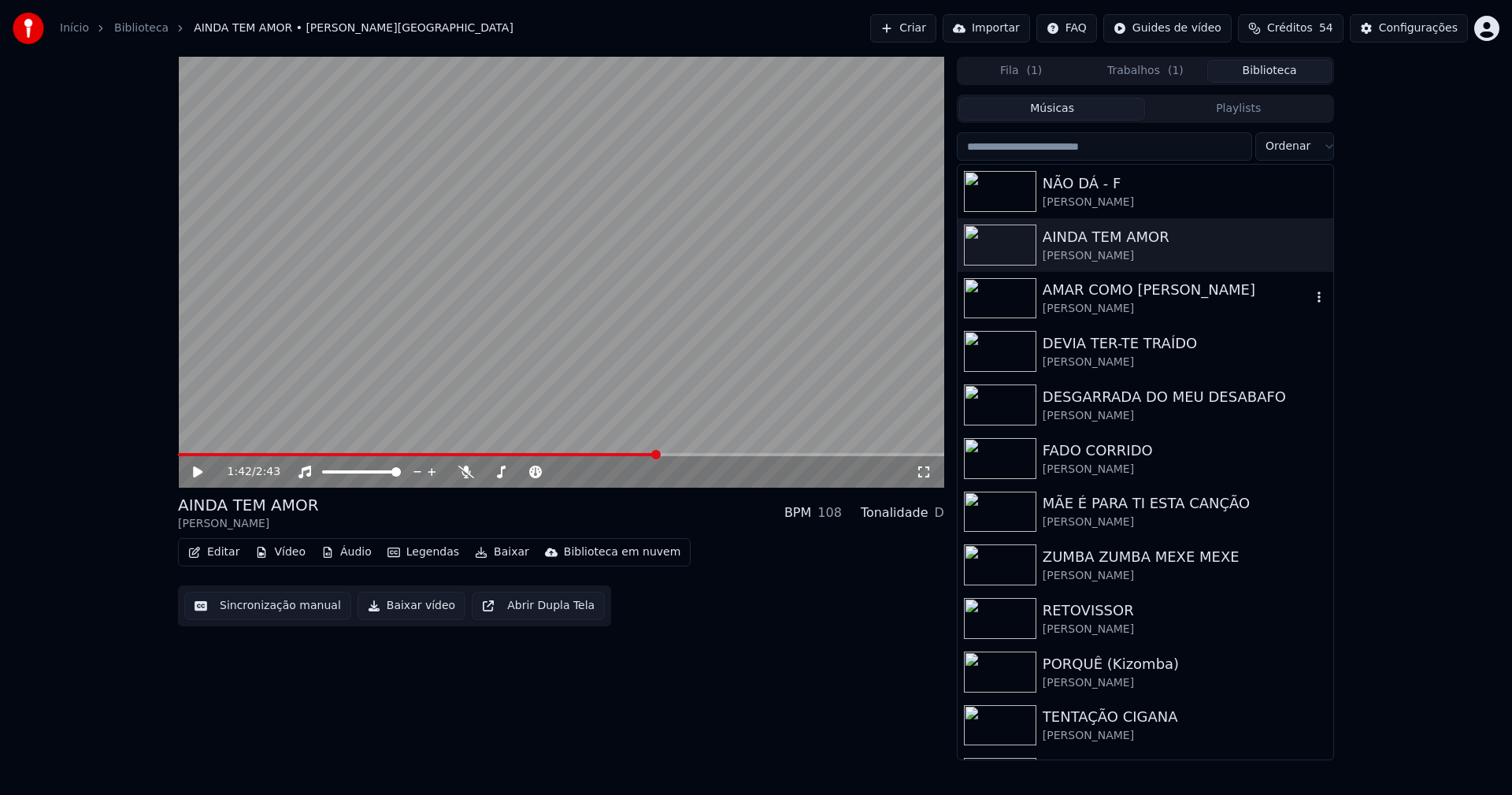
click at [1101, 314] on div "[PERSON_NAME]" at bounding box center [1177, 308] width 269 height 16
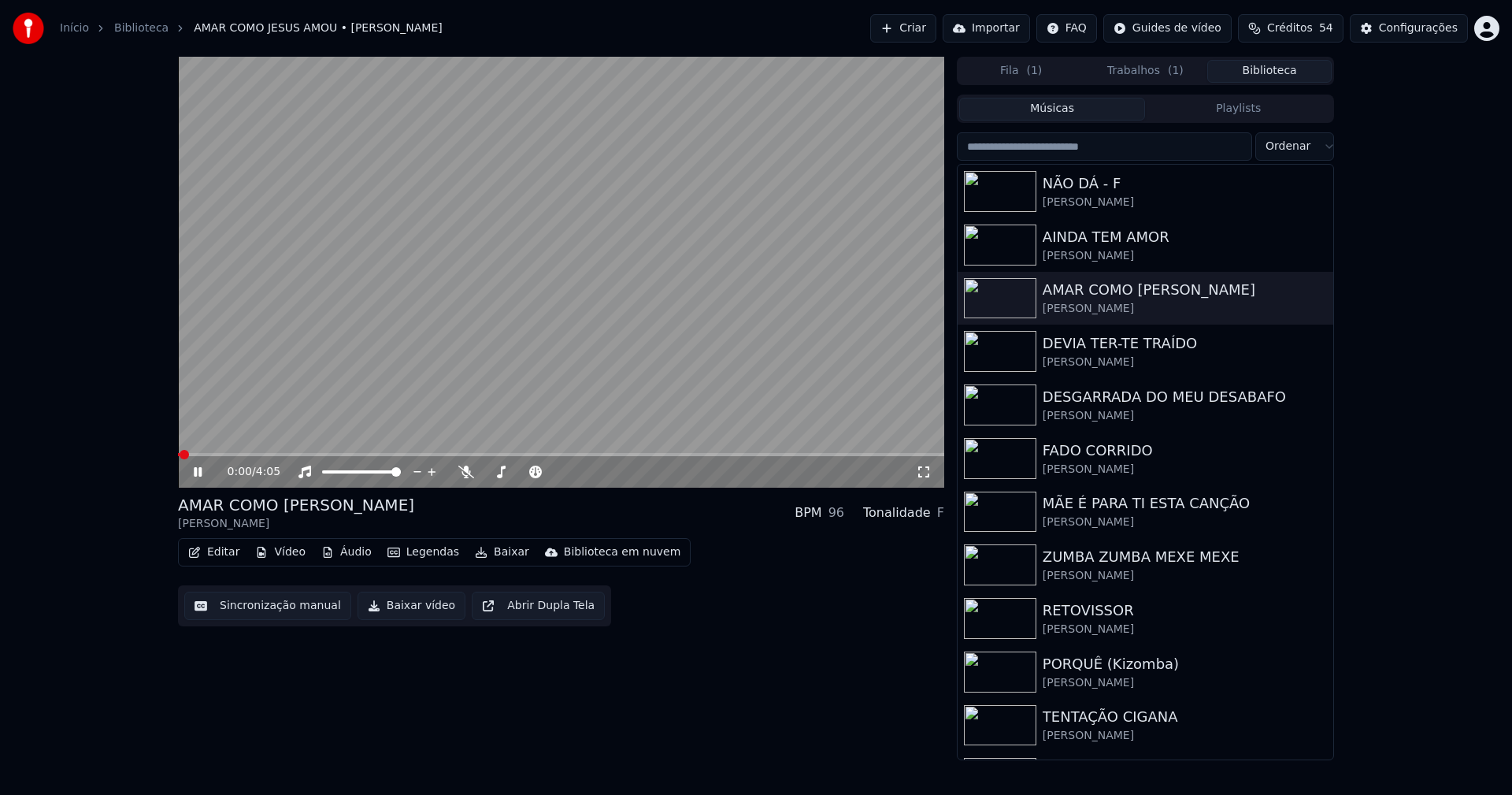
click at [374, 454] on span at bounding box center [560, 455] width 766 height 3
click at [202, 475] on icon at bounding box center [197, 471] width 8 height 9
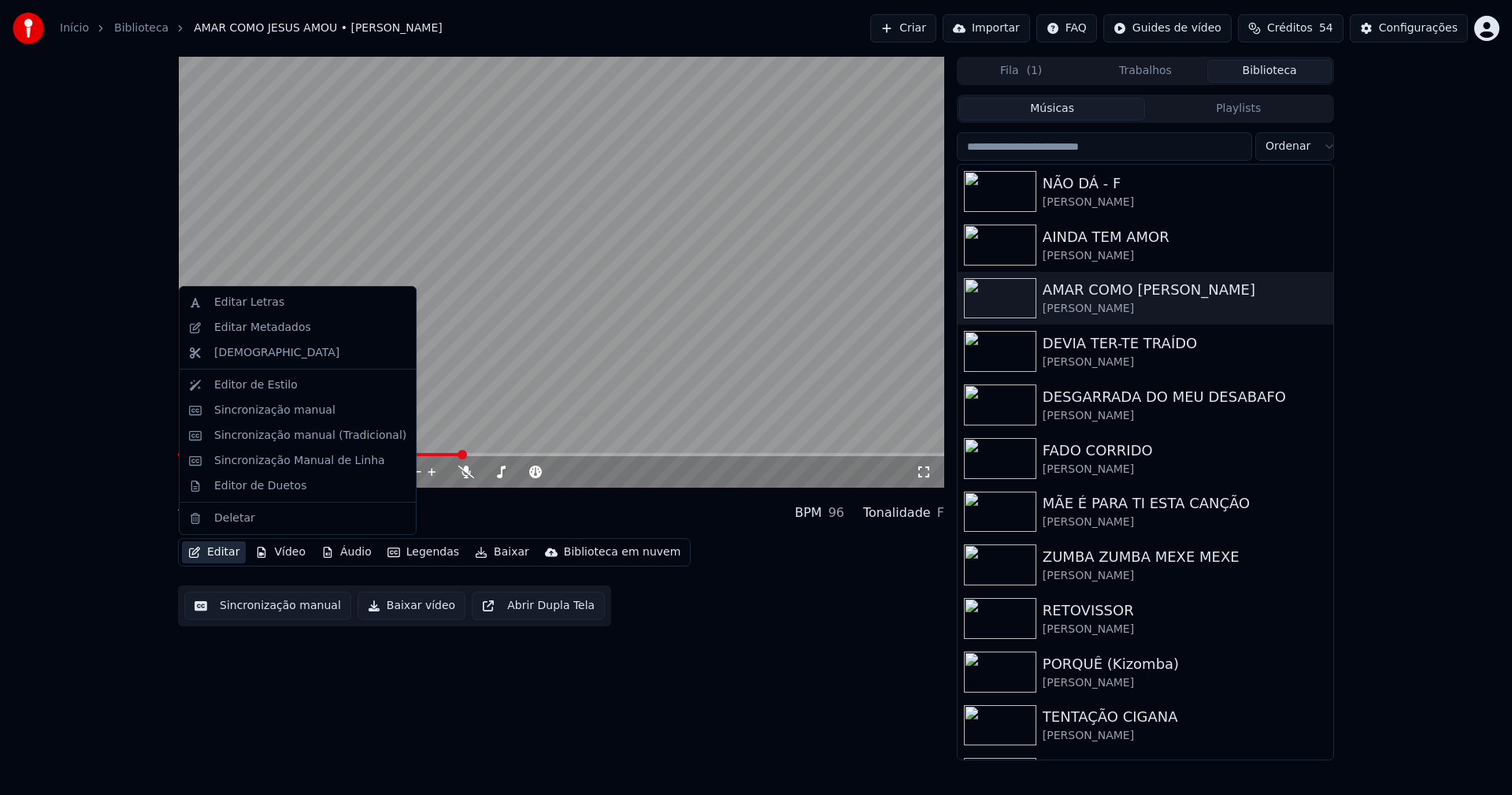
click at [222, 552] on button "Editar" at bounding box center [213, 552] width 64 height 22
click at [271, 487] on div "Editor de Duetos" at bounding box center [260, 485] width 93 height 16
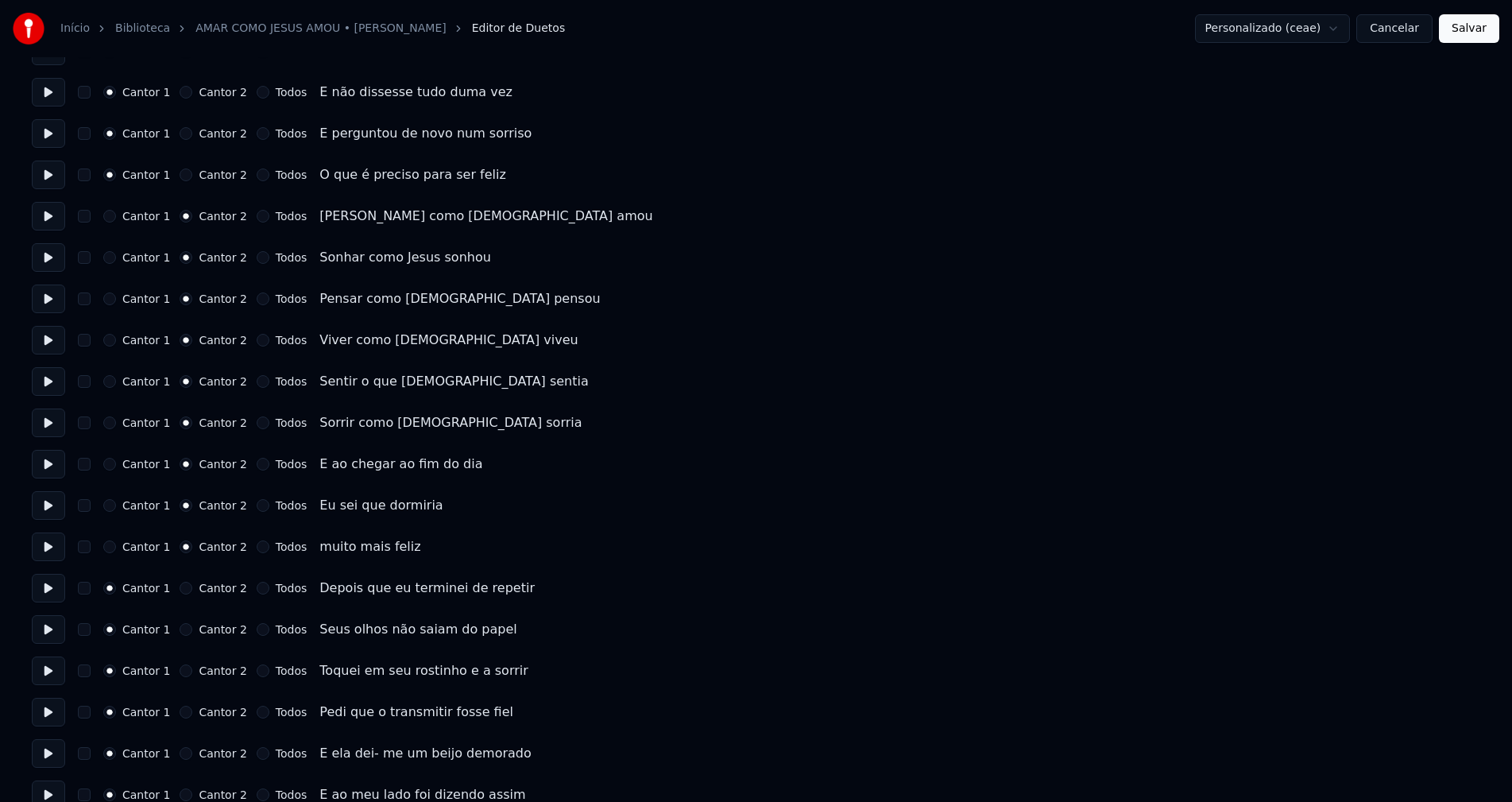
scroll to position [1033, 0]
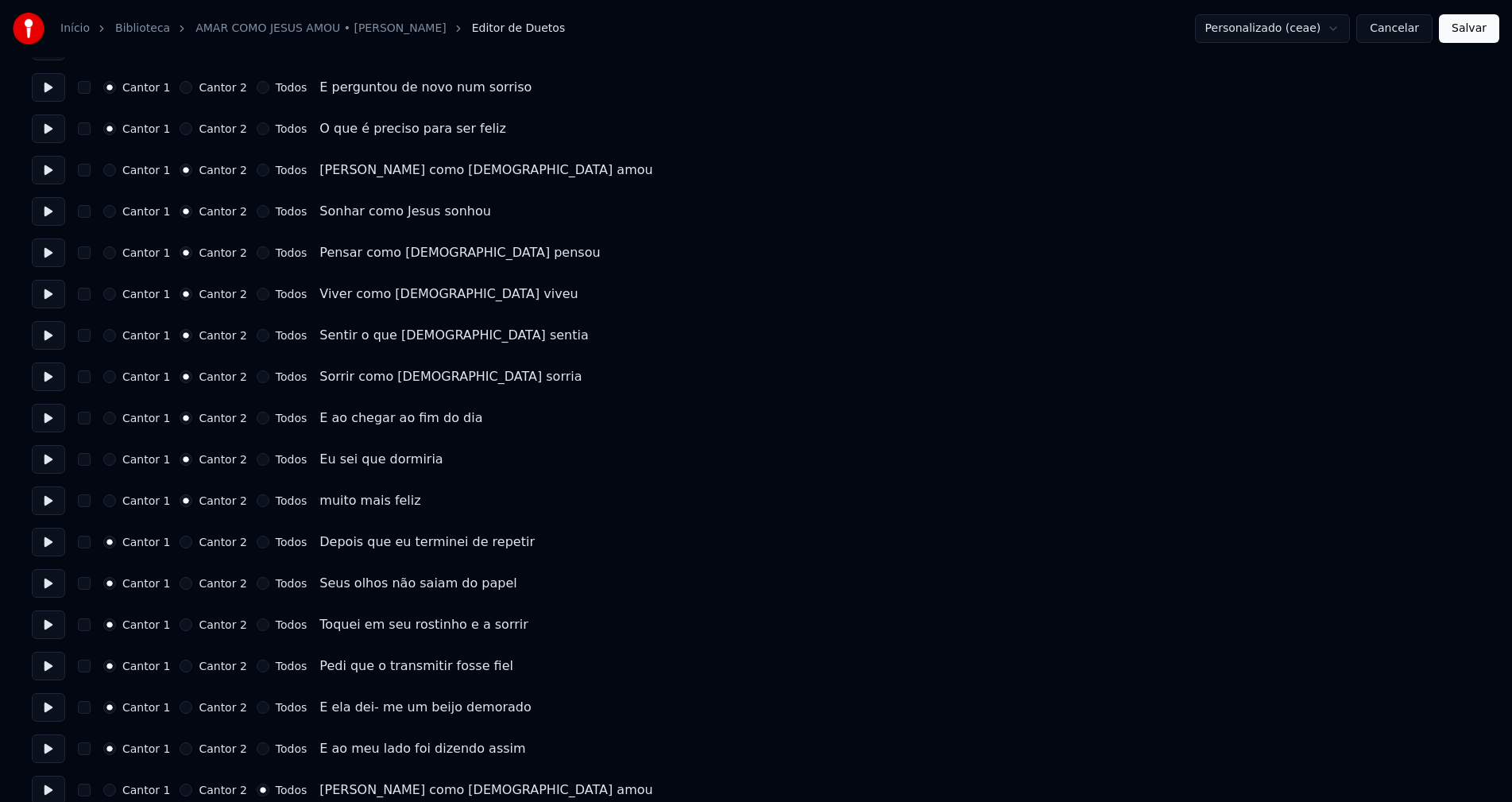
click at [1405, 35] on button "Cancelar" at bounding box center [1394, 28] width 76 height 28
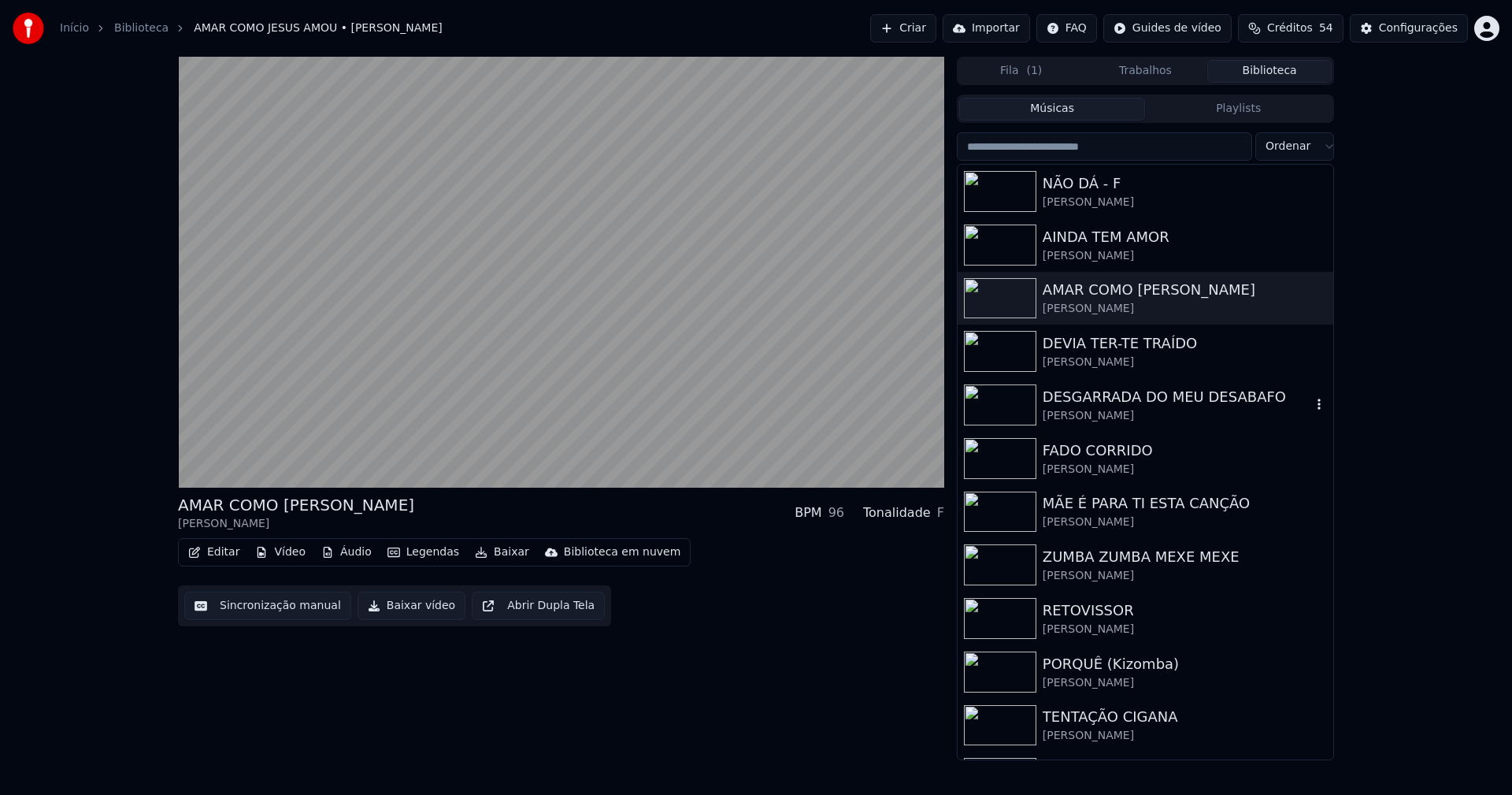
drag, startPoint x: 1083, startPoint y: 412, endPoint x: 1085, endPoint y: 404, distance: 8.2
click at [1083, 412] on div "[PERSON_NAME]" at bounding box center [1177, 416] width 269 height 16
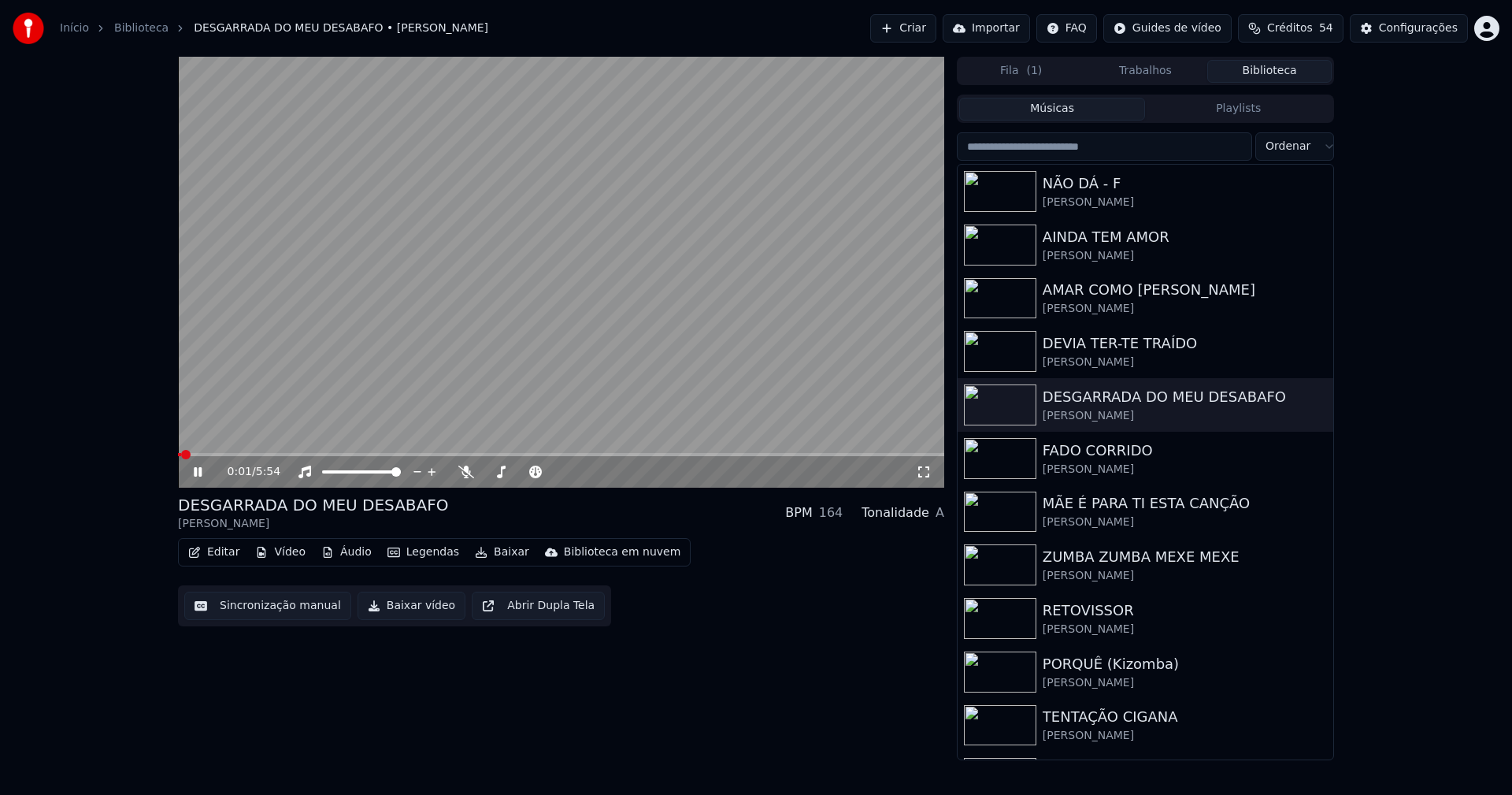
click at [359, 456] on span at bounding box center [560, 455] width 766 height 3
click at [201, 473] on icon at bounding box center [197, 471] width 8 height 9
click at [424, 609] on button "Baixar vídeo" at bounding box center [411, 606] width 108 height 28
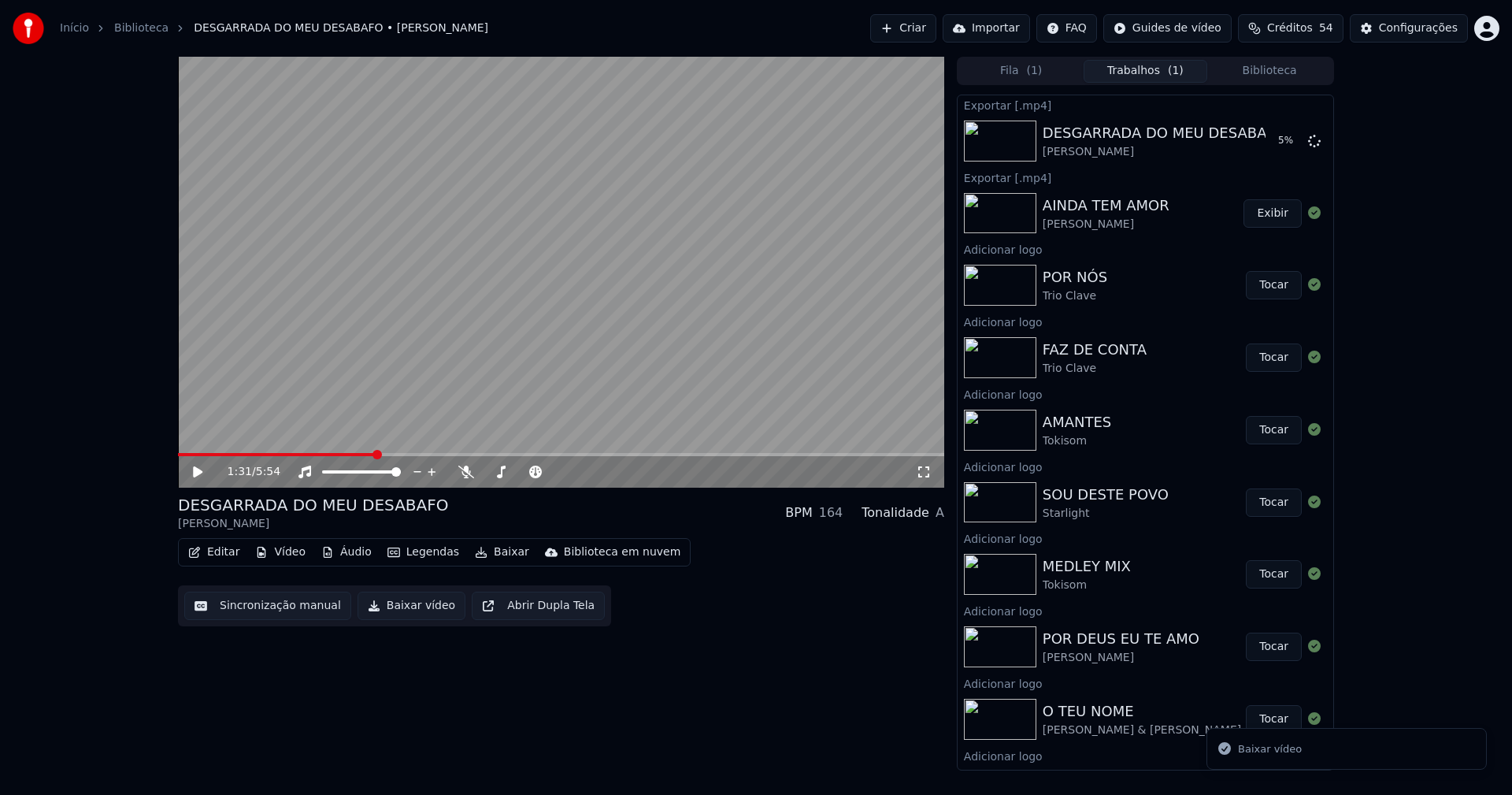
click at [1286, 69] on button "Biblioteca" at bounding box center [1269, 71] width 125 height 23
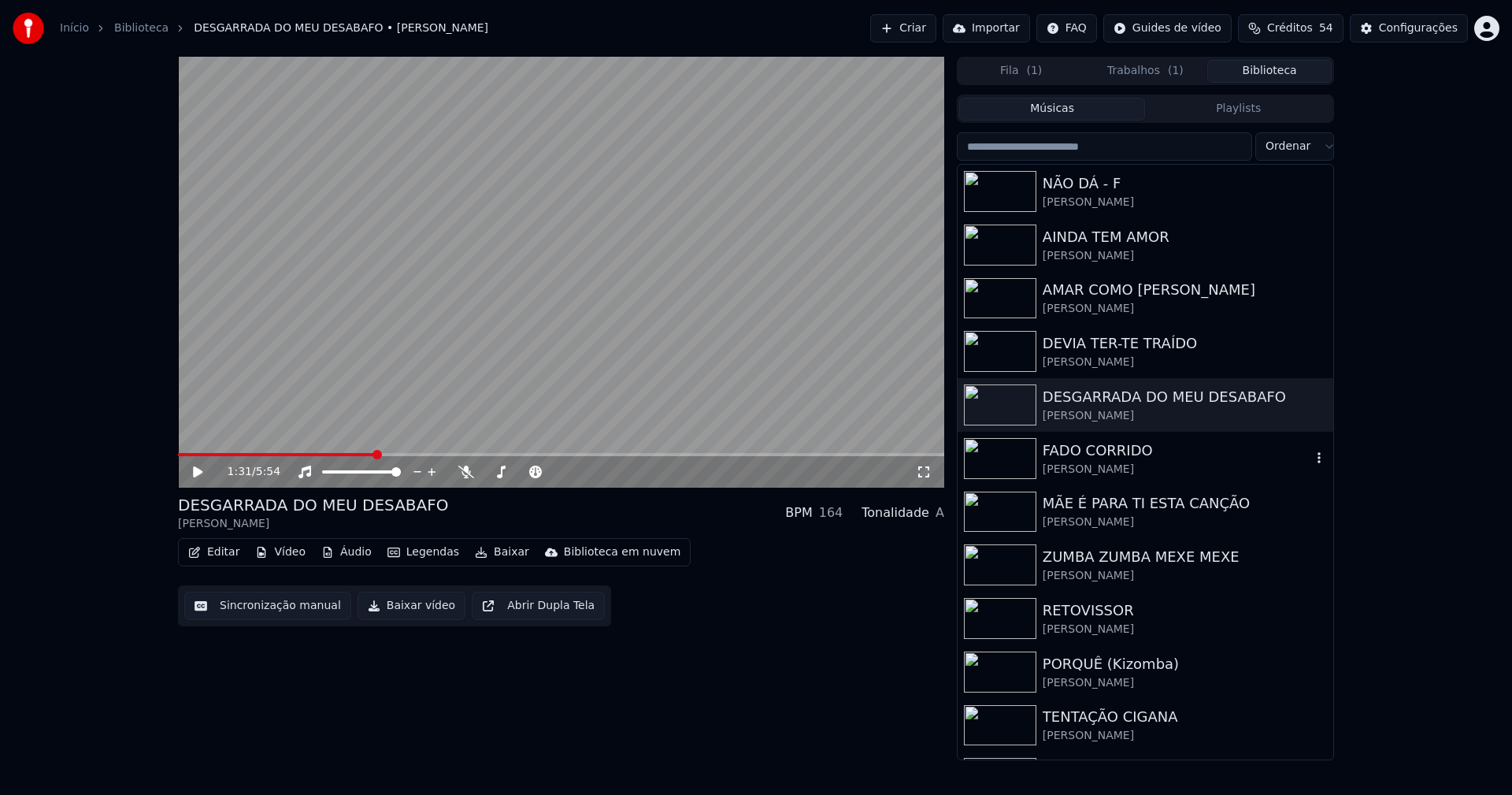
click at [1078, 474] on div "[PERSON_NAME]" at bounding box center [1177, 469] width 269 height 16
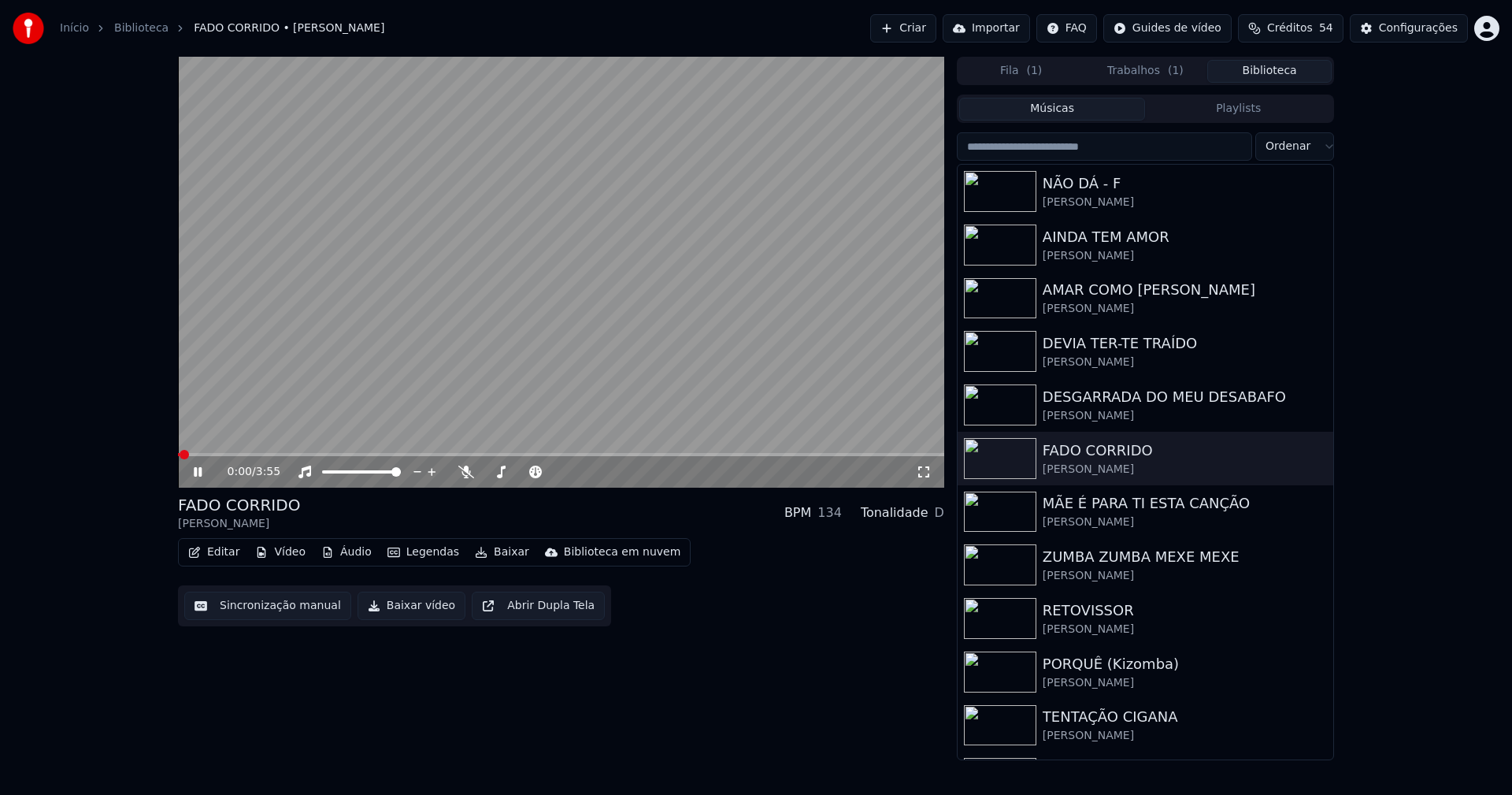
click at [369, 455] on span at bounding box center [560, 455] width 766 height 3
click at [387, 607] on button "Baixar vídeo" at bounding box center [411, 606] width 108 height 28
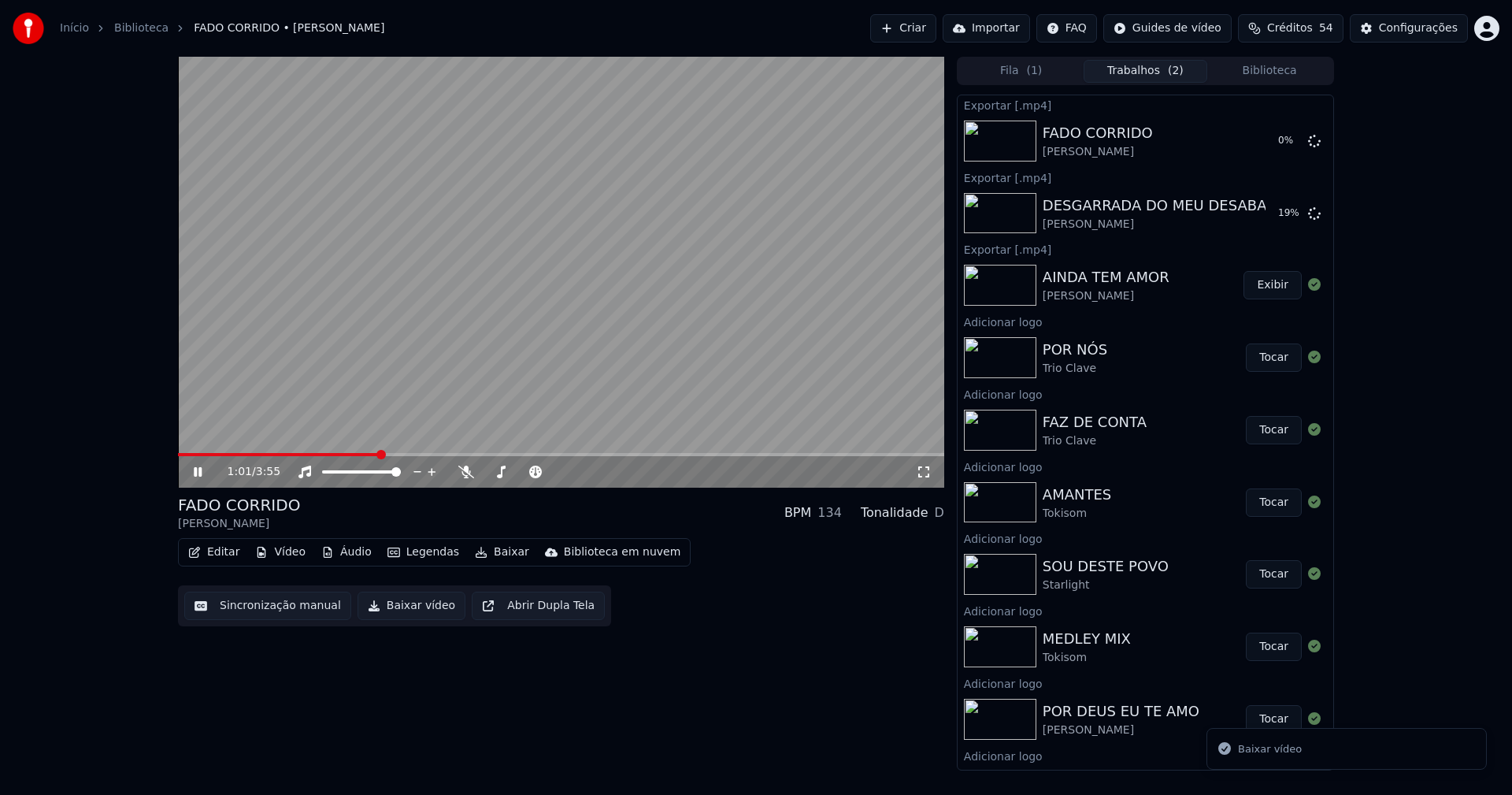
click at [199, 473] on icon at bounding box center [197, 471] width 8 height 9
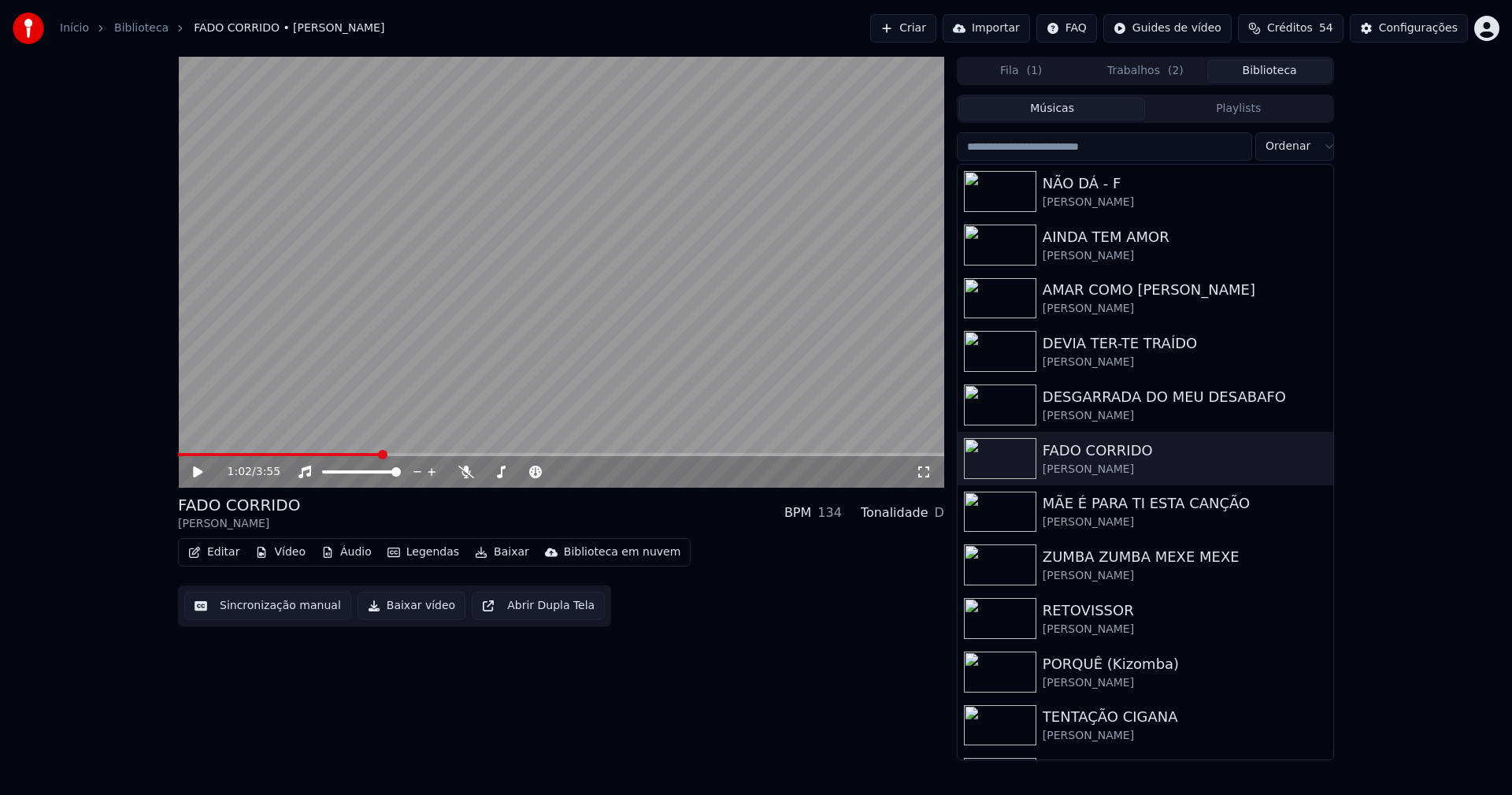
click at [1286, 70] on button "Biblioteca" at bounding box center [1269, 71] width 125 height 23
click at [1151, 497] on div "MÃE É PARA TI ESTA CANÇÃO" at bounding box center [1177, 503] width 269 height 22
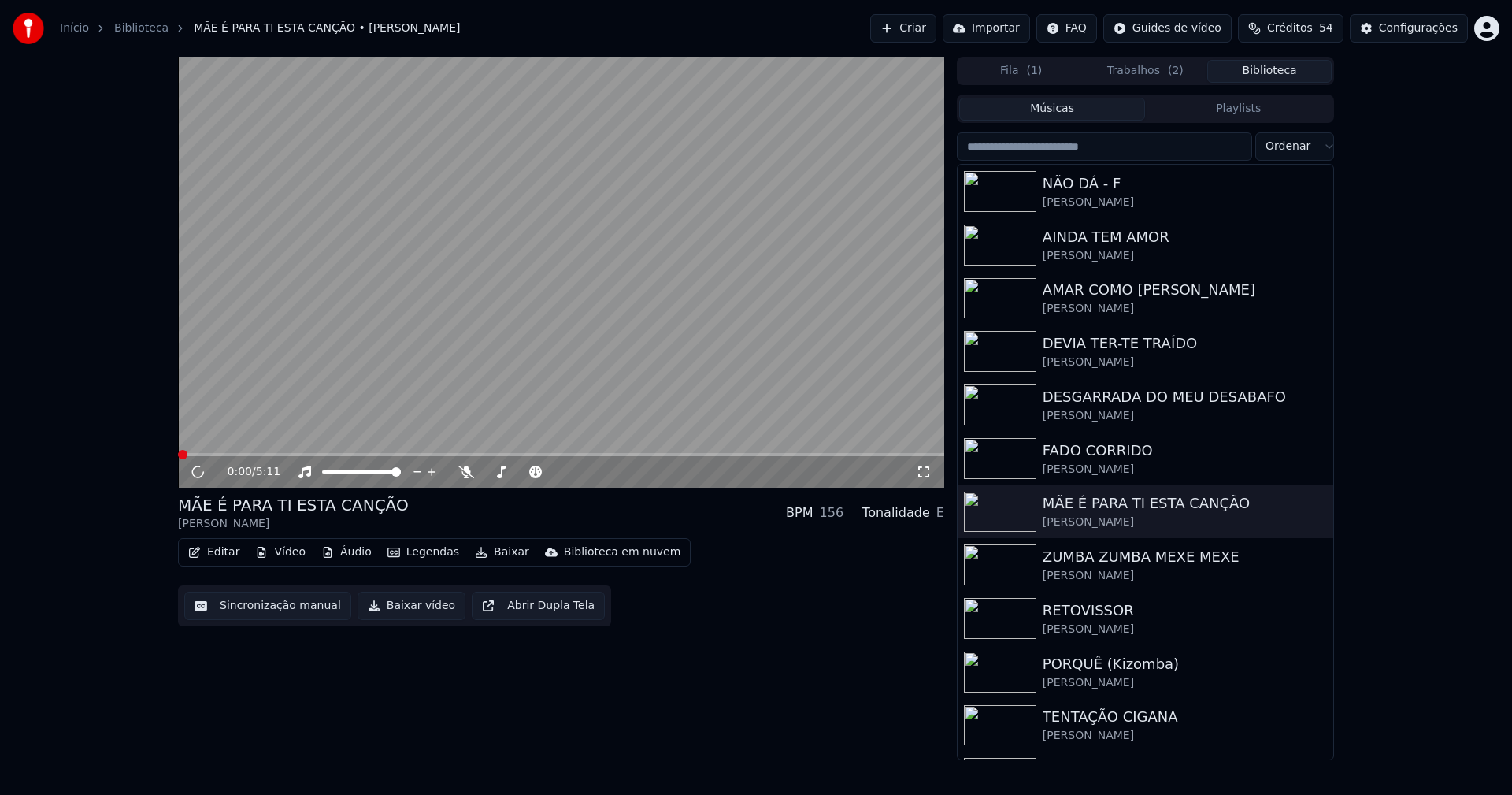
click at [311, 455] on span at bounding box center [560, 455] width 766 height 3
click at [203, 471] on icon at bounding box center [209, 471] width 37 height 12
drag, startPoint x: 397, startPoint y: 610, endPoint x: 426, endPoint y: 606, distance: 29.3
click at [397, 610] on button "Baixar vídeo" at bounding box center [411, 606] width 108 height 28
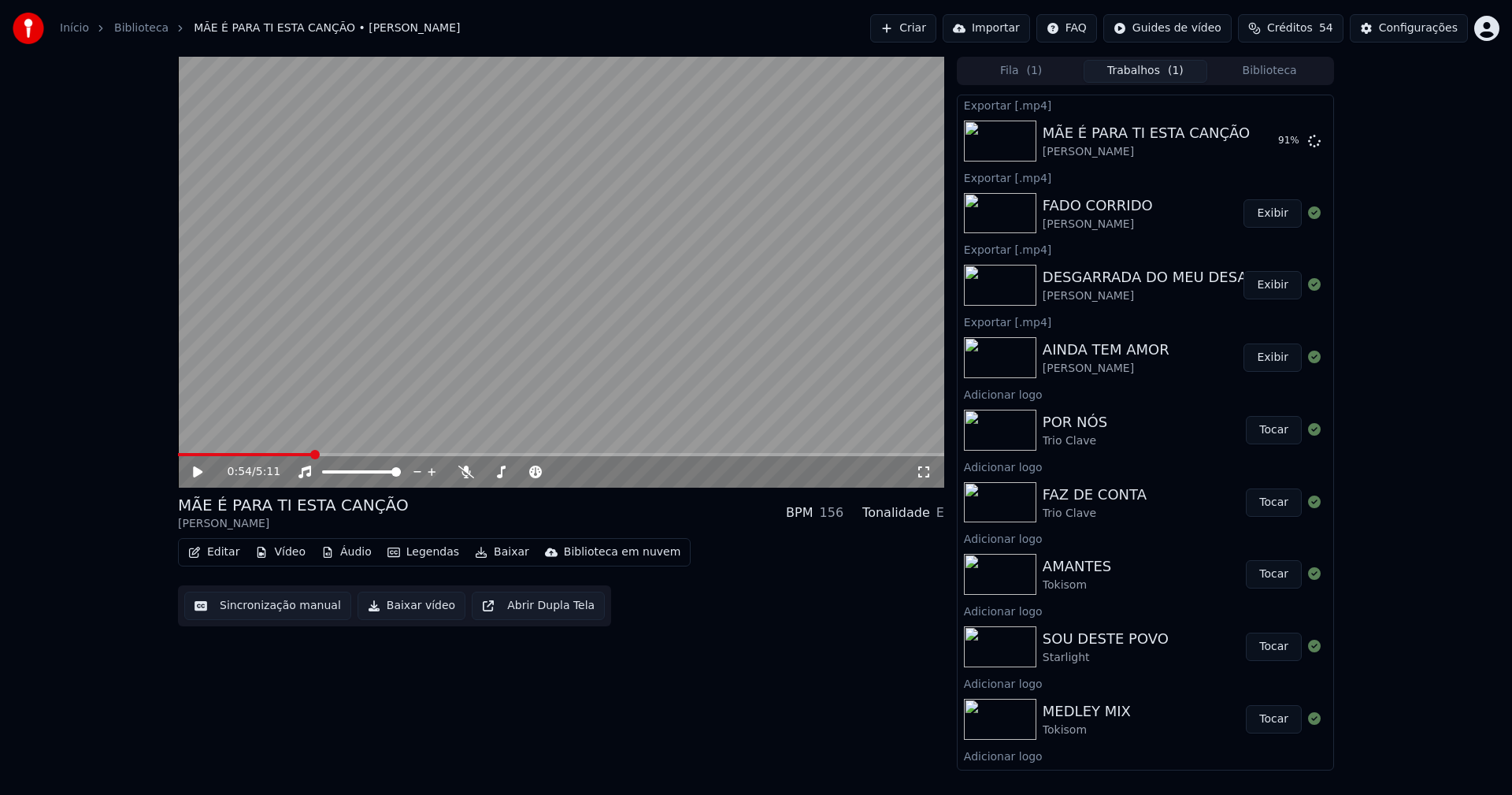
click at [1290, 71] on button "Biblioteca" at bounding box center [1269, 71] width 125 height 23
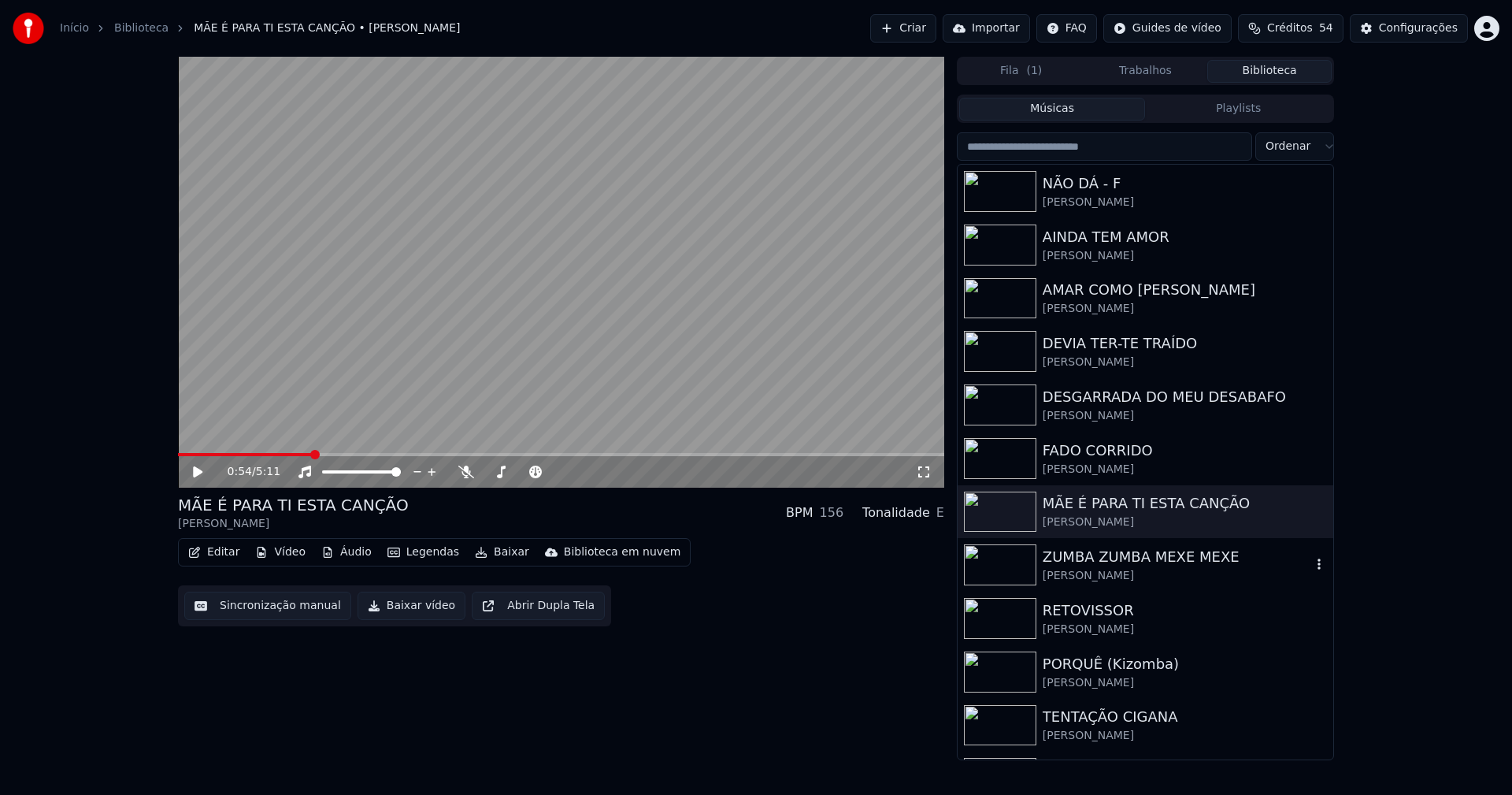
click at [1134, 570] on div "[PERSON_NAME]" at bounding box center [1177, 575] width 269 height 16
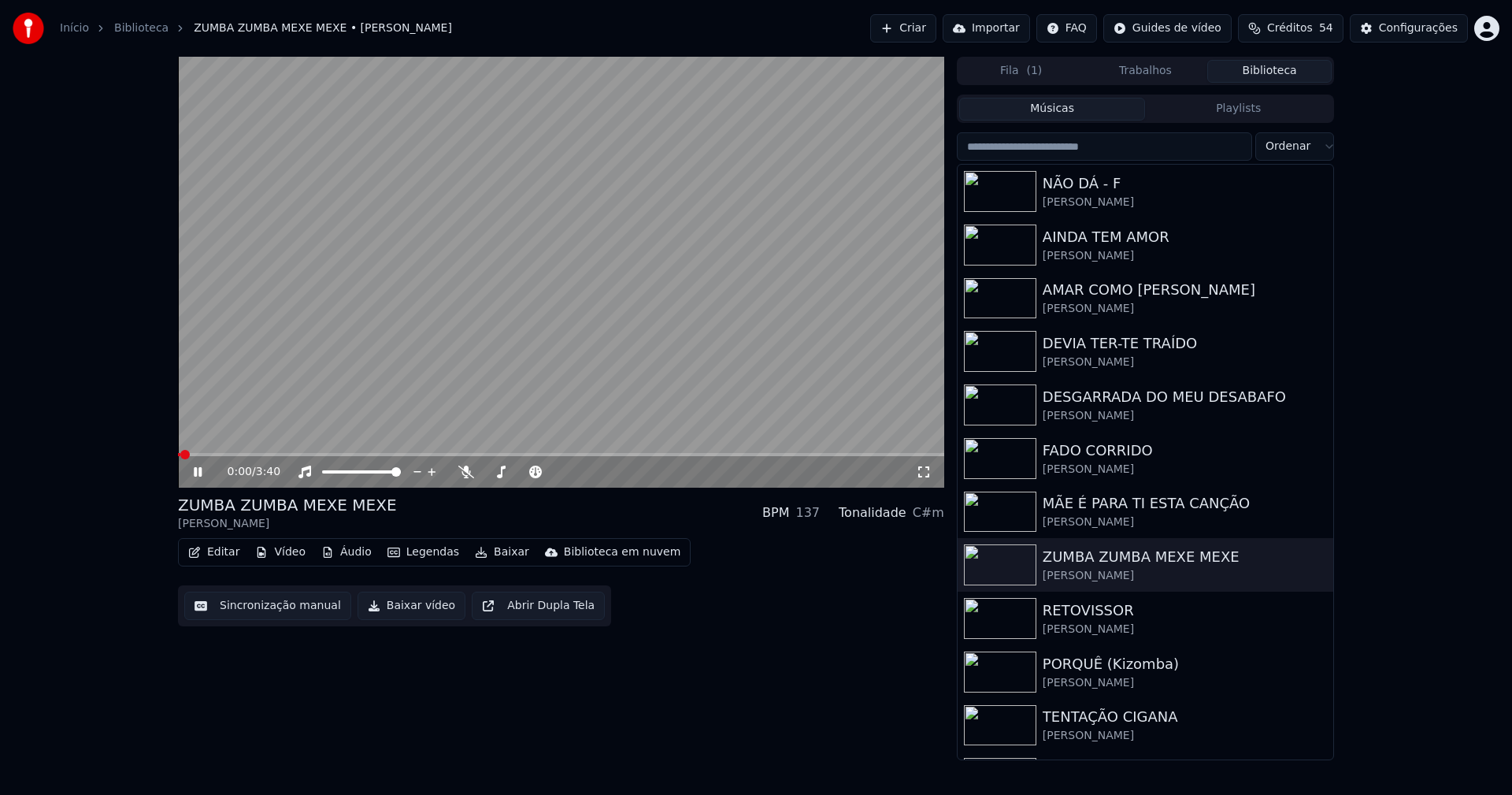
click at [392, 453] on span at bounding box center [560, 455] width 766 height 3
click at [201, 474] on icon at bounding box center [197, 471] width 8 height 9
click at [406, 610] on button "Baixar vídeo" at bounding box center [411, 606] width 108 height 28
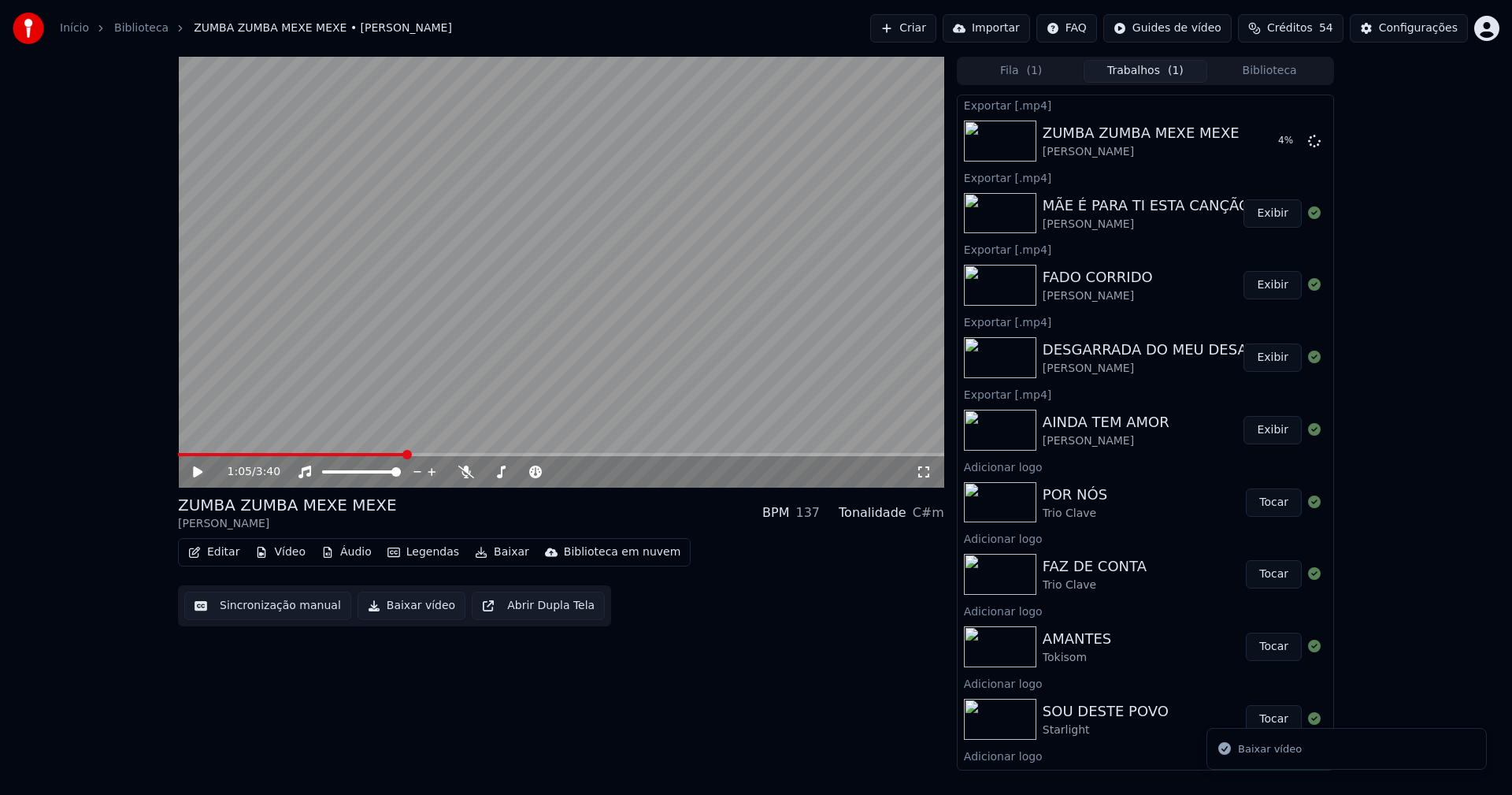
click at [1287, 75] on button "Biblioteca" at bounding box center [1269, 71] width 125 height 23
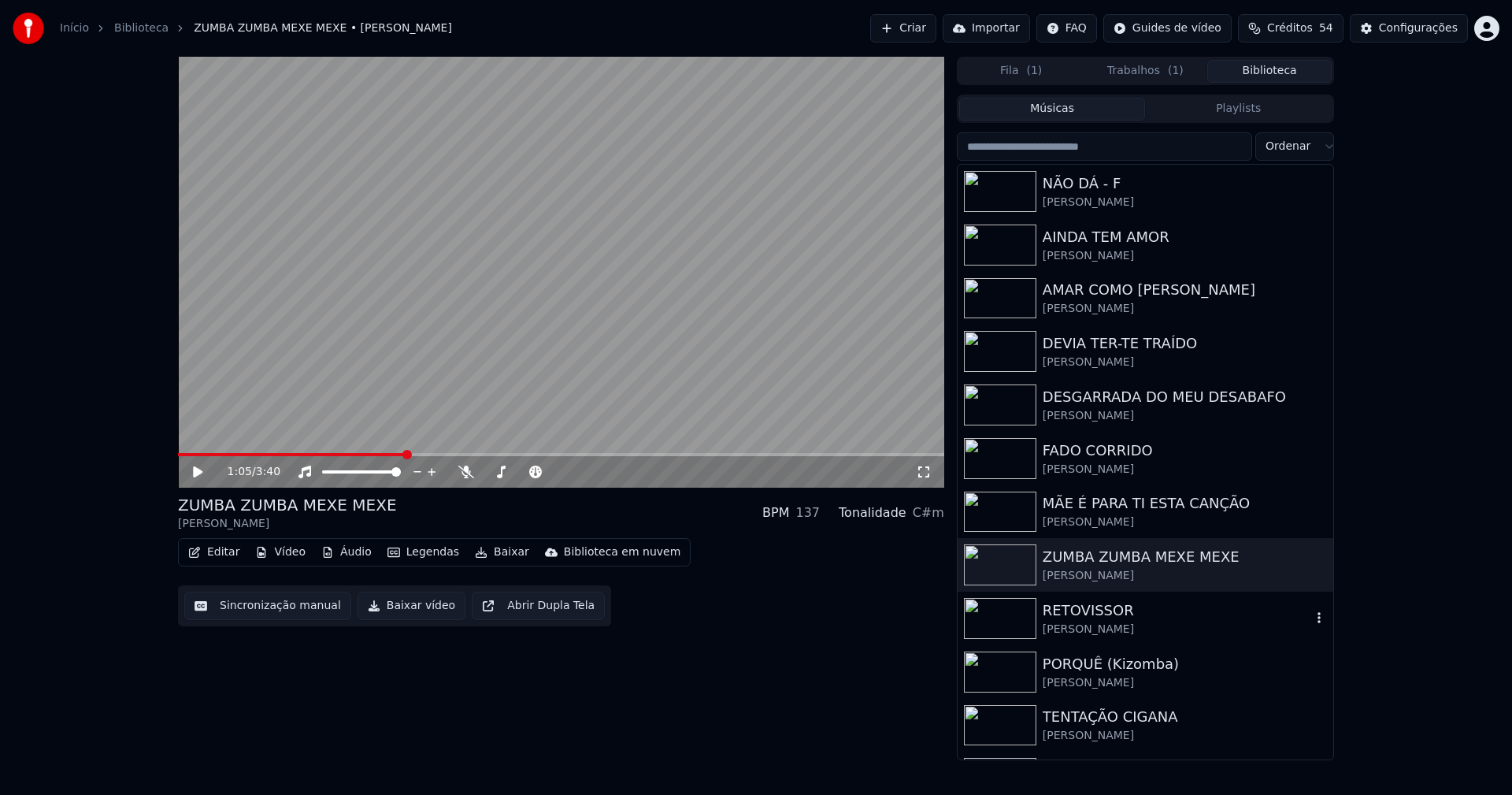
click at [1069, 616] on div "RETOVISSOR" at bounding box center [1177, 610] width 269 height 22
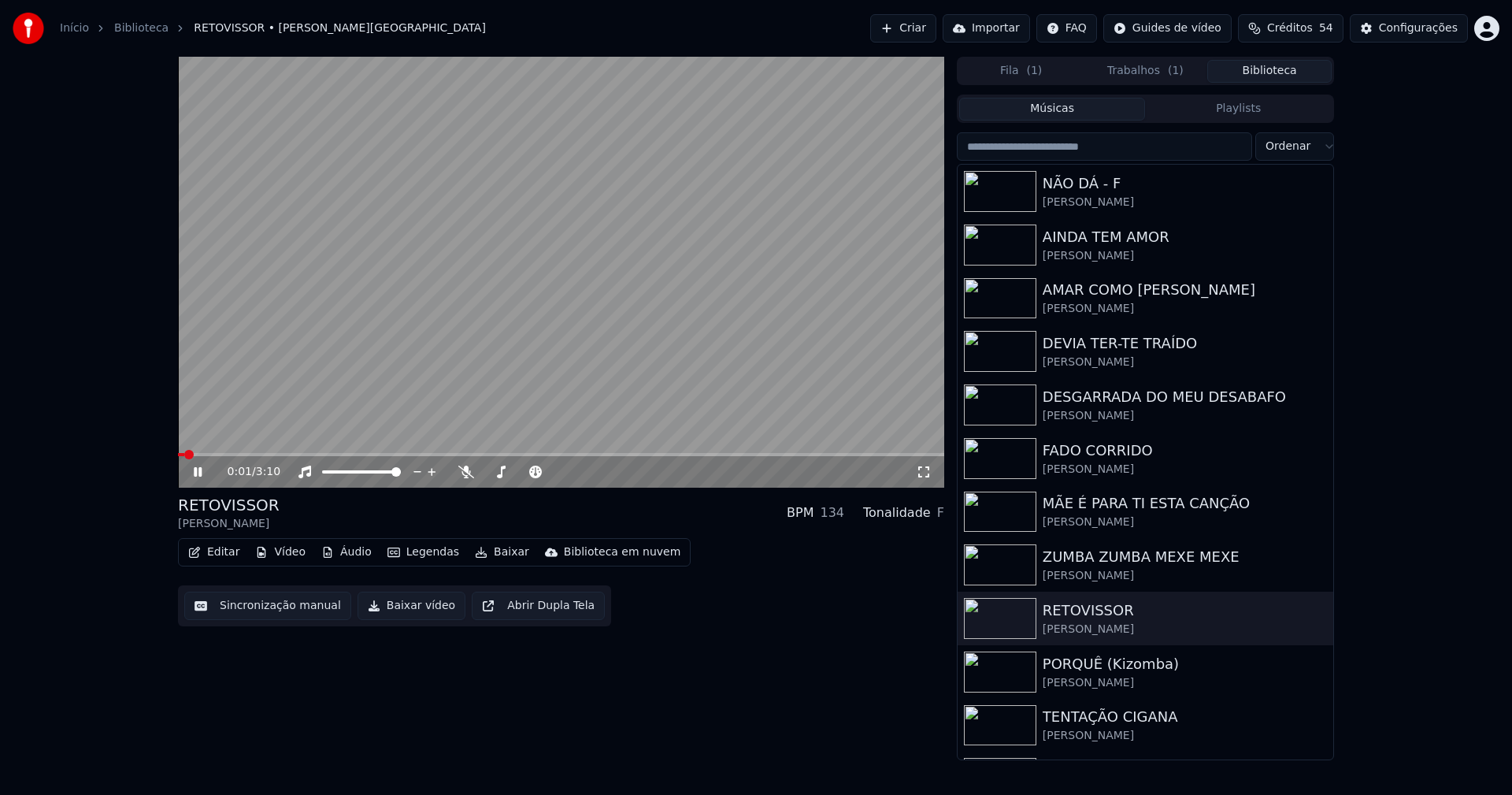
click at [393, 454] on span at bounding box center [560, 455] width 766 height 3
click at [197, 469] on icon at bounding box center [197, 471] width 8 height 9
click at [402, 615] on button "Baixar vídeo" at bounding box center [411, 606] width 108 height 28
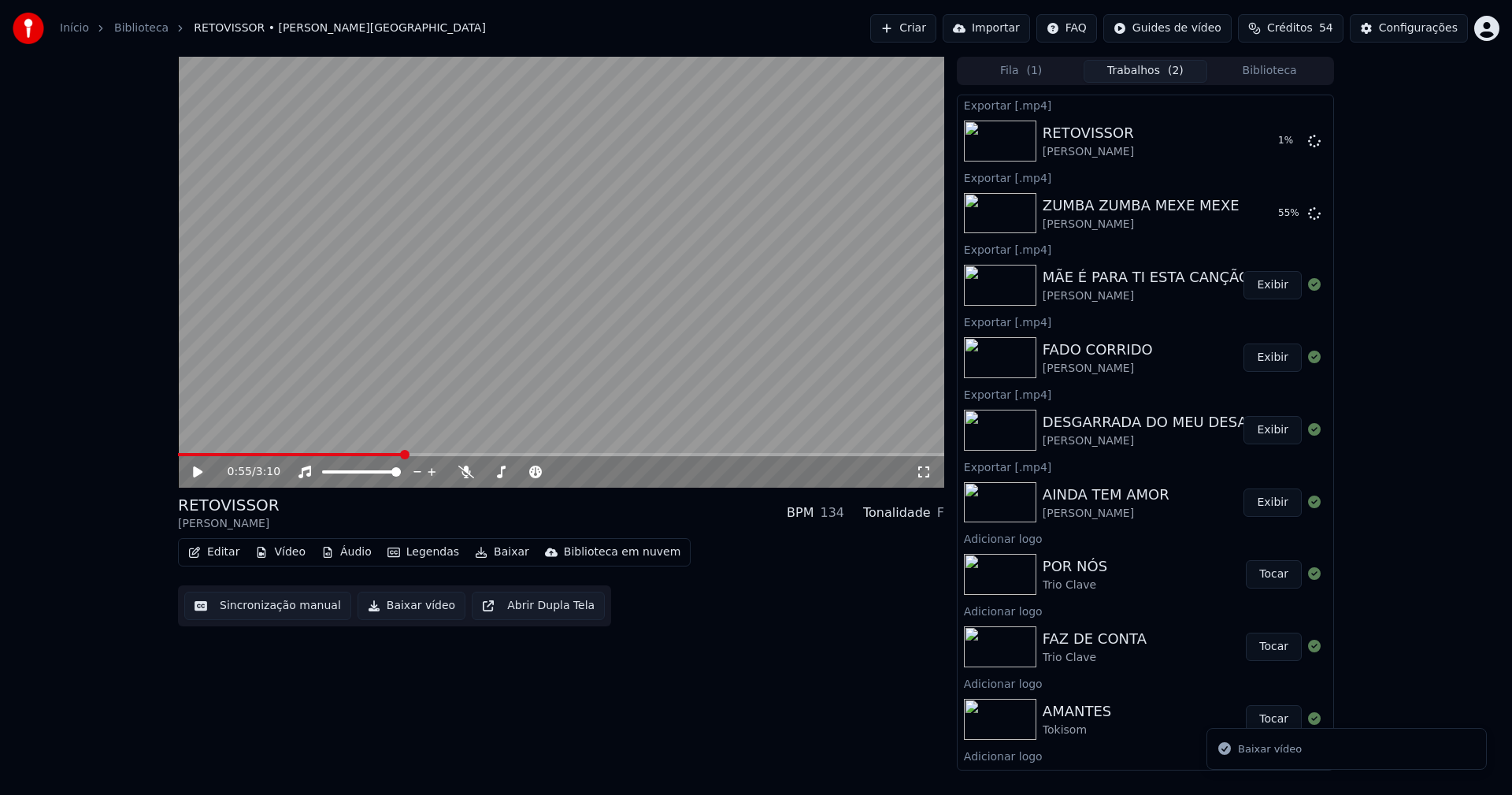
click at [1289, 74] on button "Biblioteca" at bounding box center [1269, 71] width 125 height 23
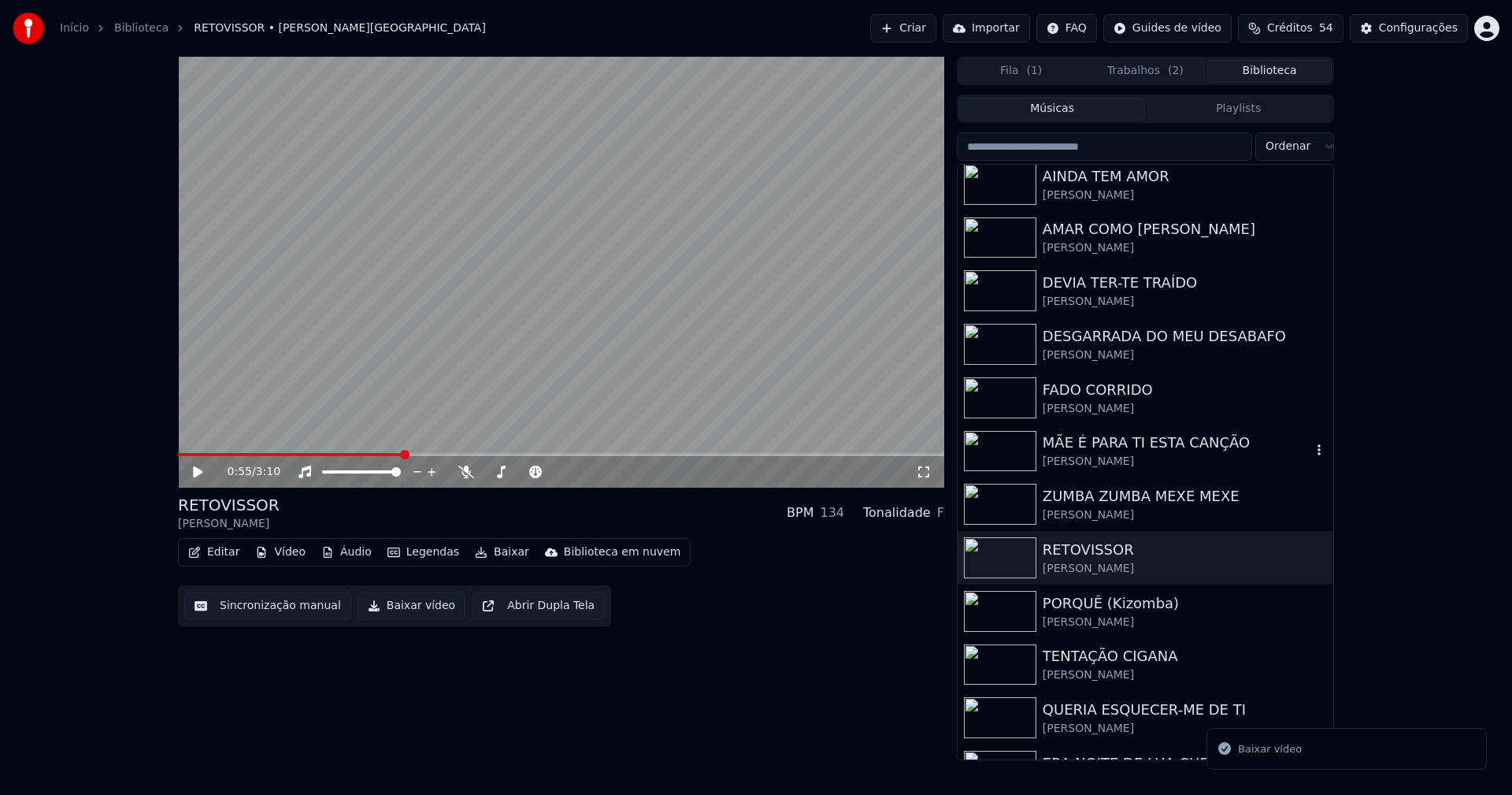
scroll to position [79, 0]
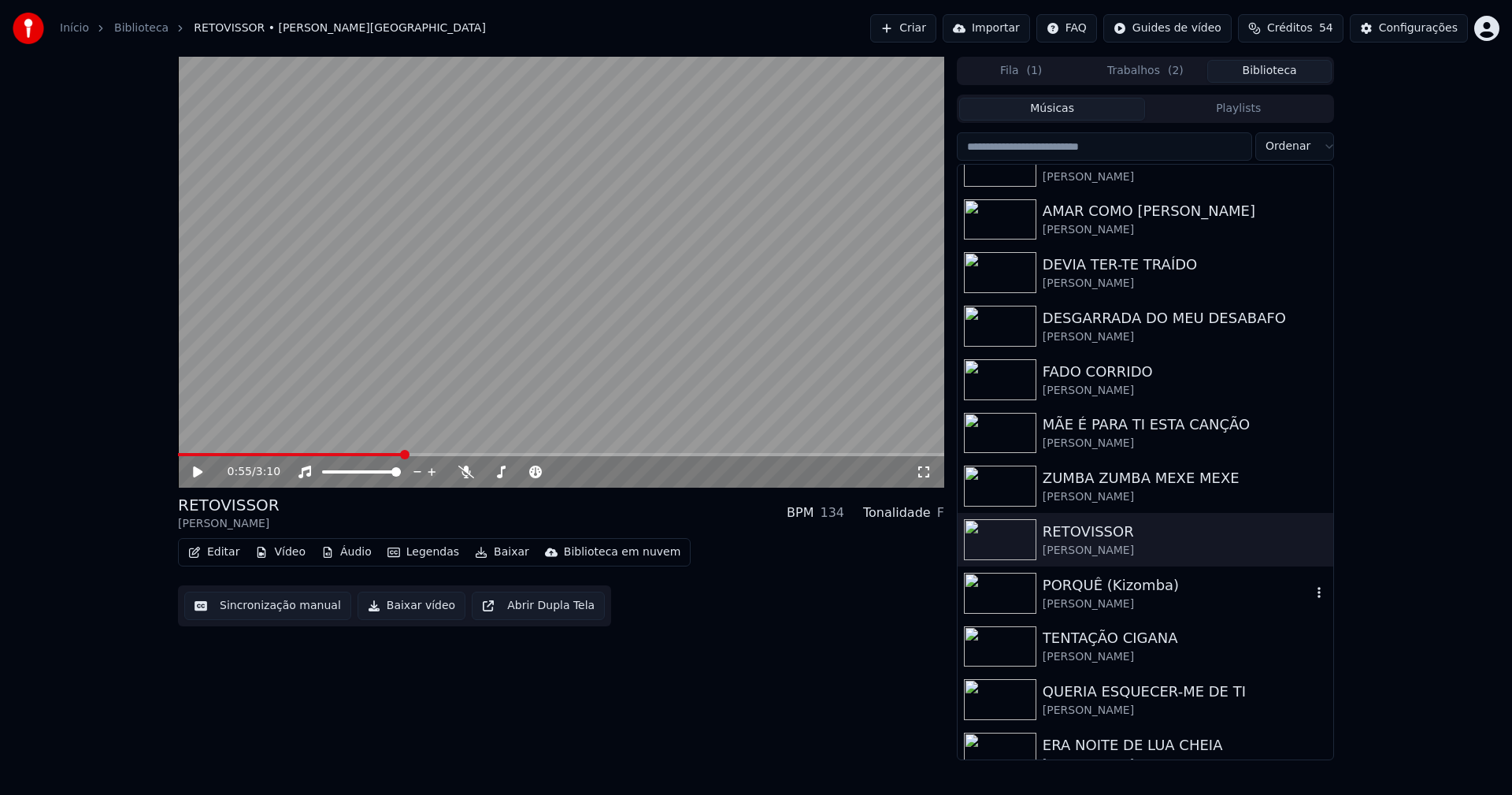
drag, startPoint x: 1124, startPoint y: 588, endPoint x: 1239, endPoint y: 592, distance: 115.1
click at [1124, 589] on div "PORQUÊ (Kizomba)" at bounding box center [1177, 585] width 269 height 22
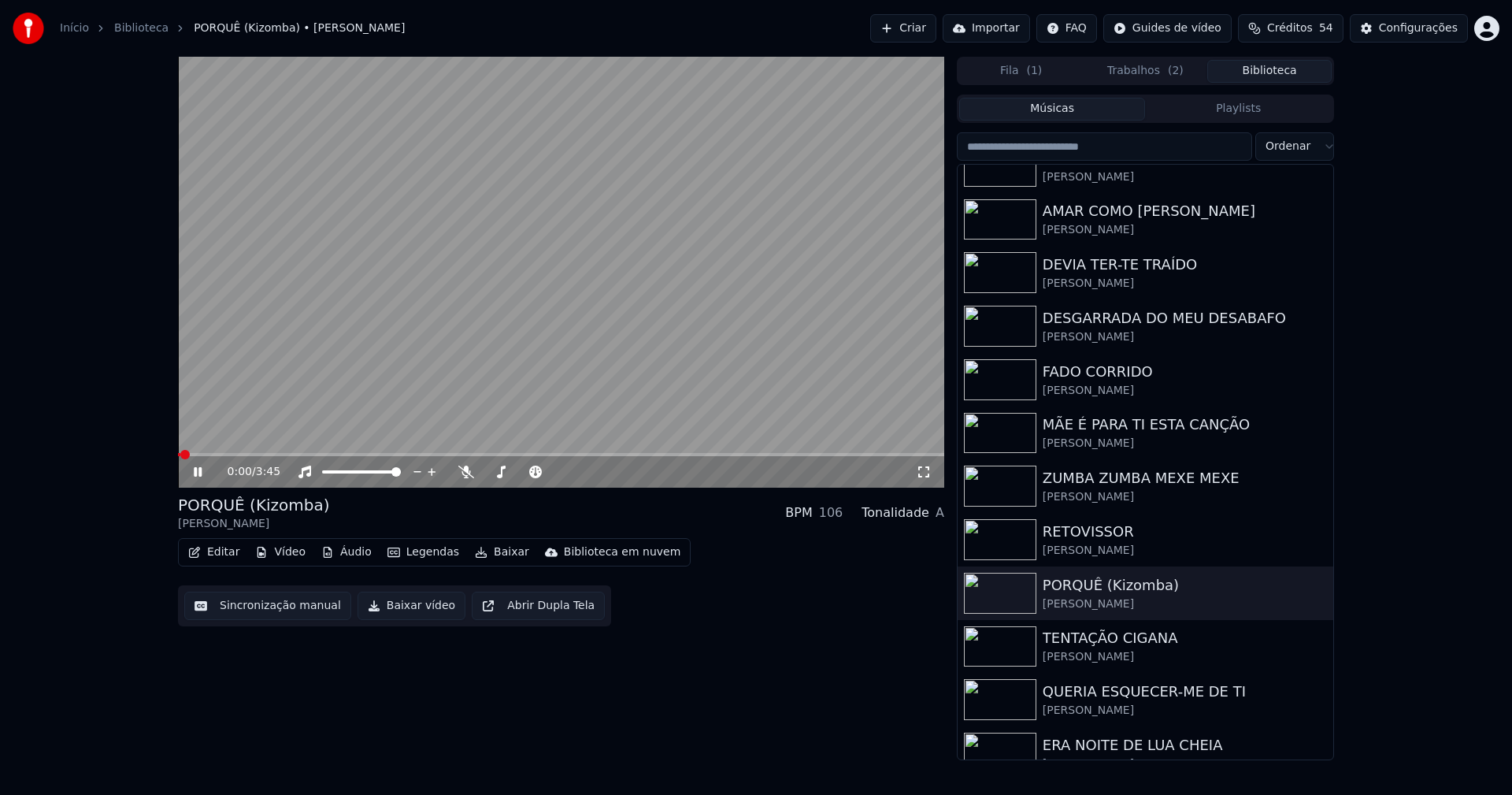
click at [327, 456] on span at bounding box center [560, 455] width 766 height 3
click at [199, 472] on icon at bounding box center [197, 471] width 8 height 9
click at [411, 611] on button "Baixar vídeo" at bounding box center [411, 606] width 108 height 28
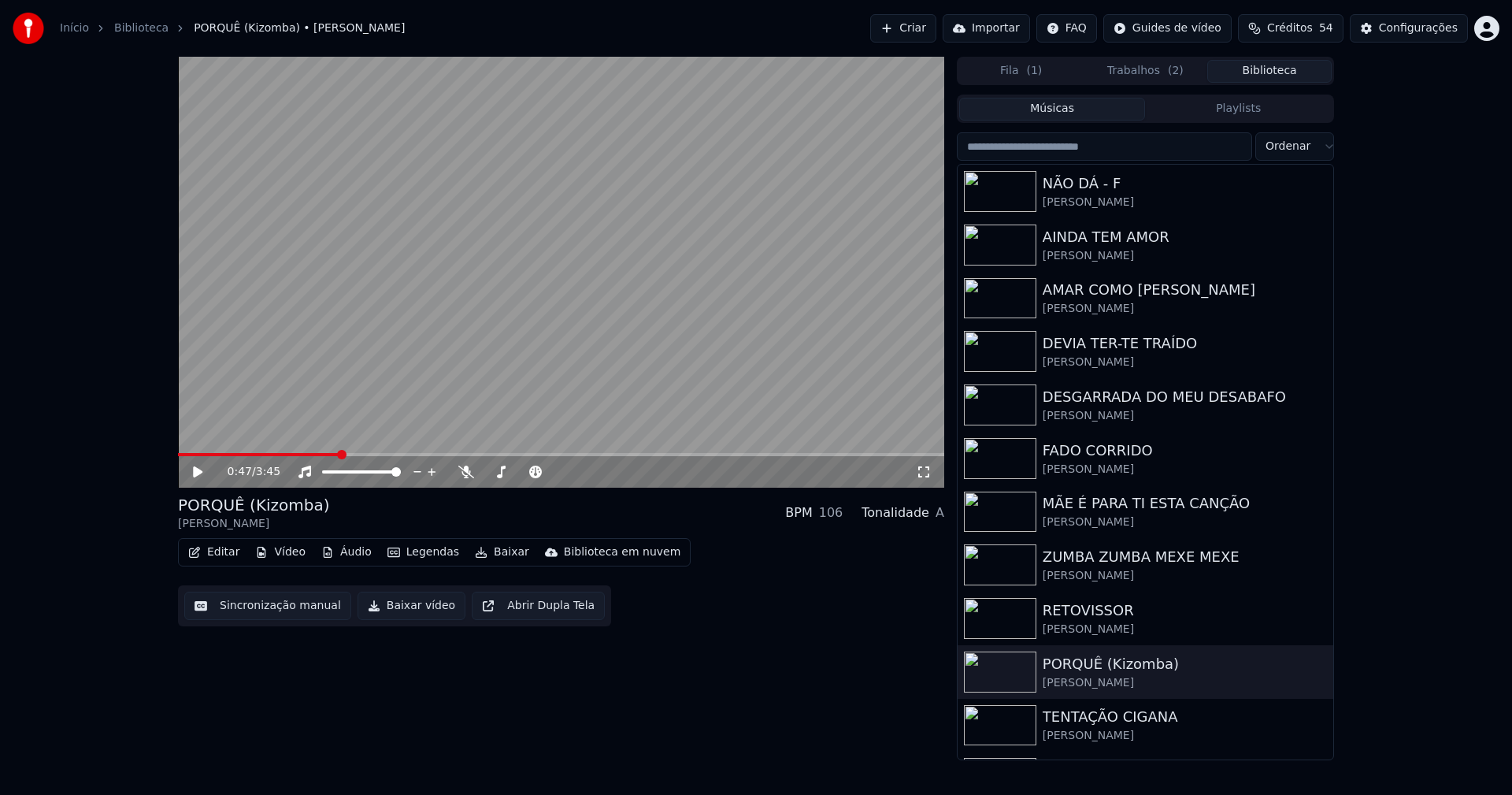
click at [1288, 67] on button "Biblioteca" at bounding box center [1269, 71] width 125 height 23
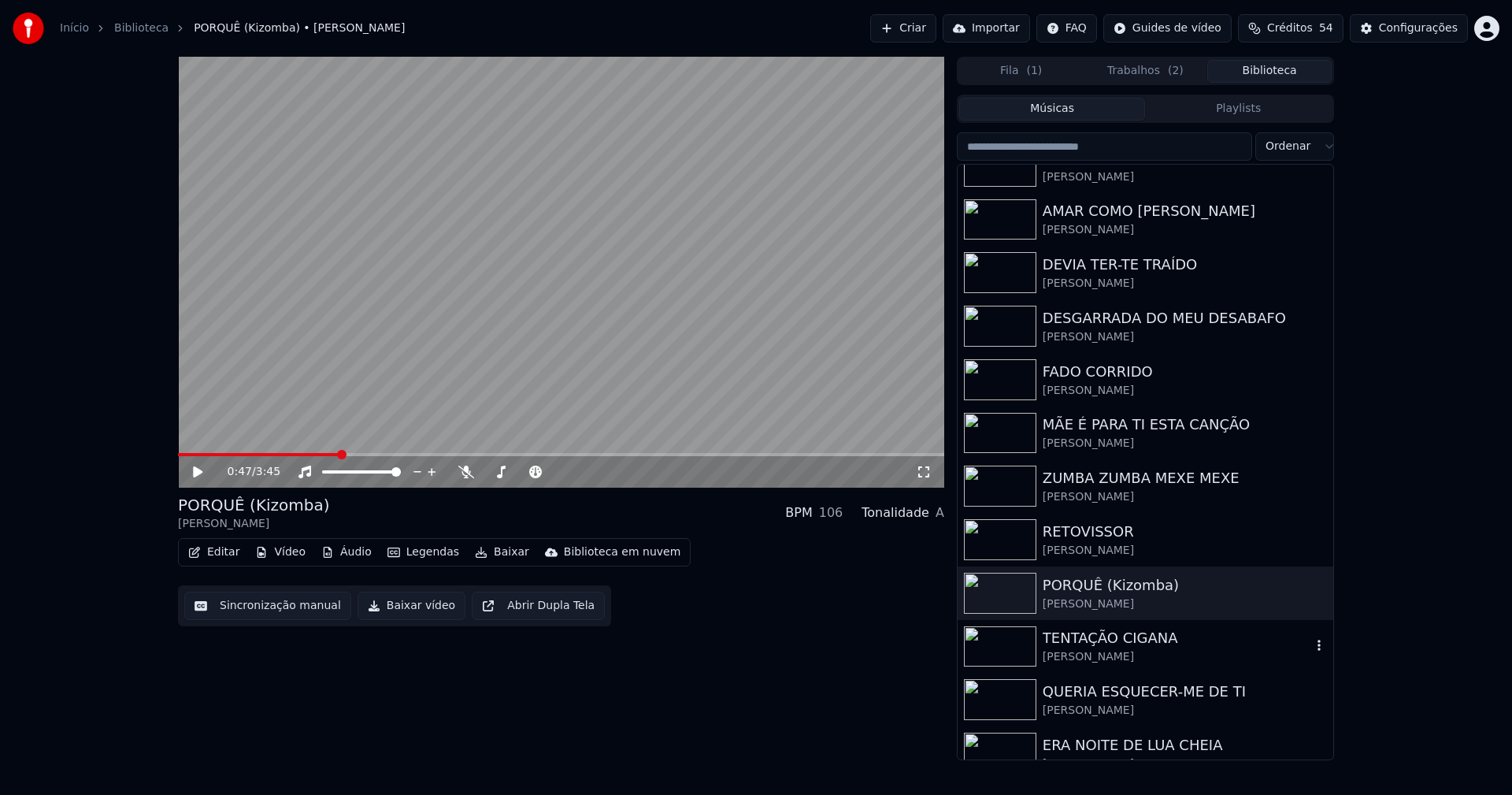
click at [1086, 654] on div "[PERSON_NAME]" at bounding box center [1177, 656] width 269 height 16
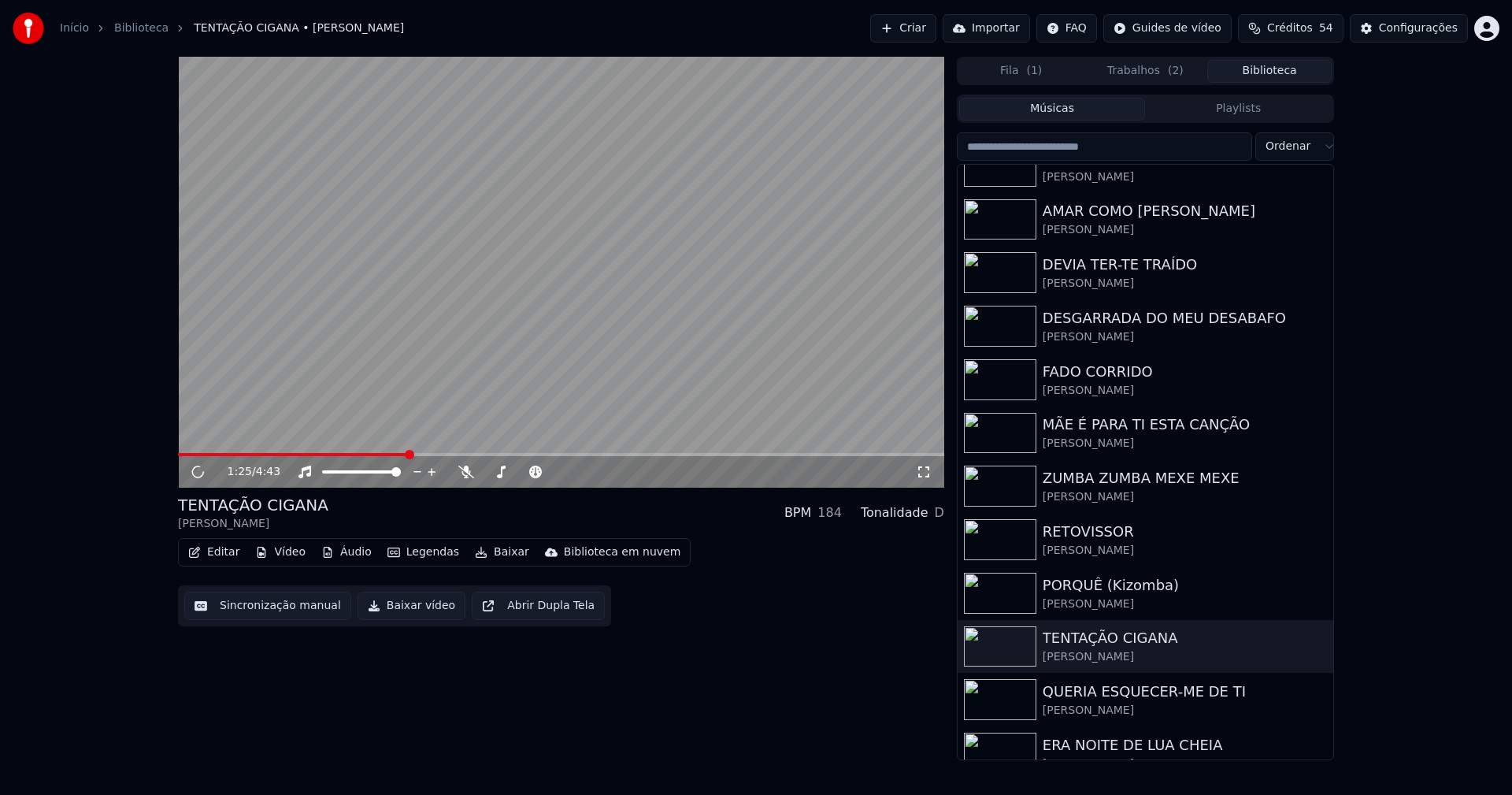
click at [407, 455] on span at bounding box center [560, 455] width 766 height 3
click at [200, 474] on icon at bounding box center [197, 471] width 8 height 9
drag, startPoint x: 406, startPoint y: 612, endPoint x: 419, endPoint y: 658, distance: 47.8
click at [406, 612] on button "Baixar vídeo" at bounding box center [411, 606] width 108 height 28
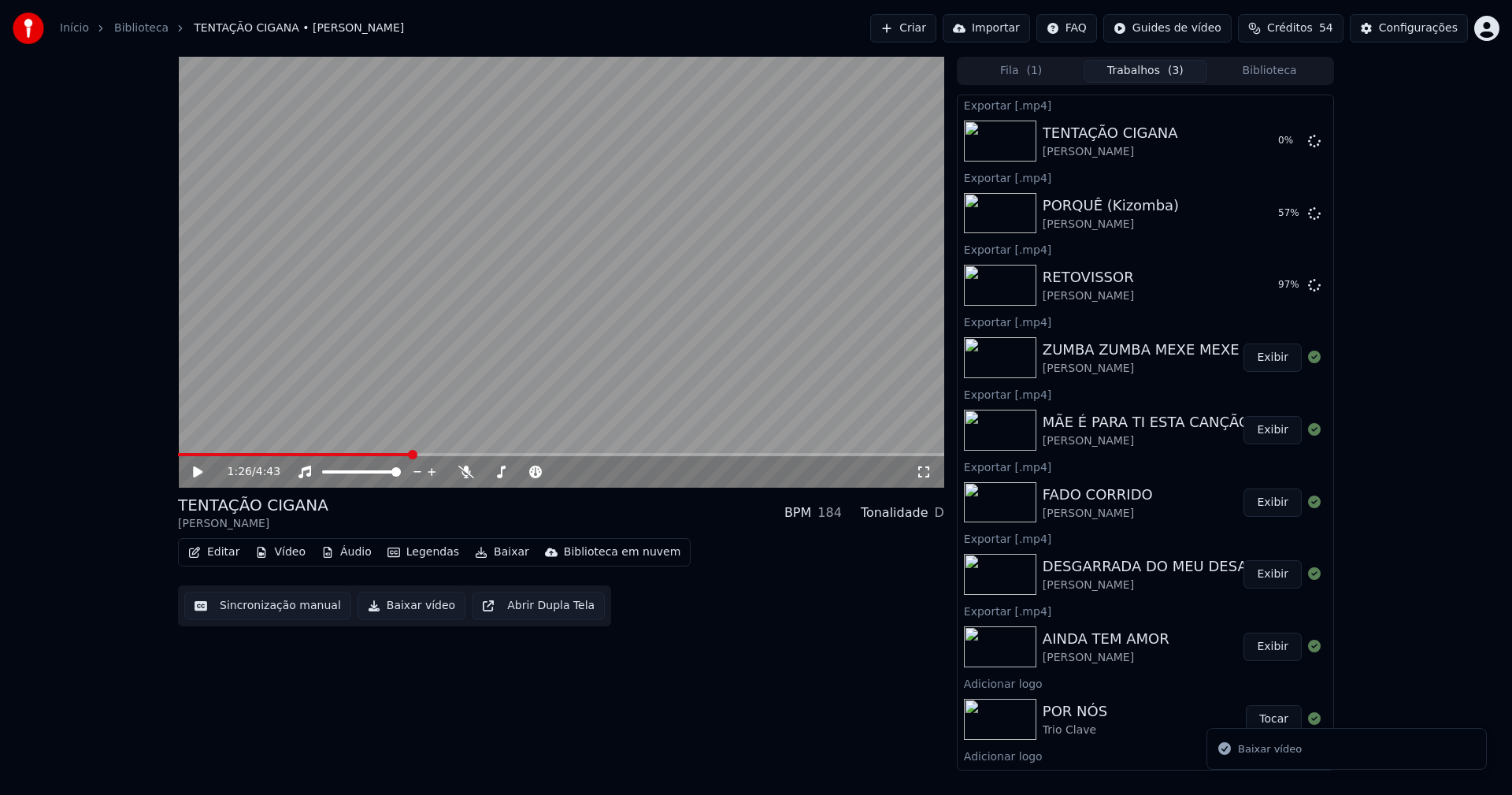
click at [1296, 72] on button "Biblioteca" at bounding box center [1269, 71] width 125 height 23
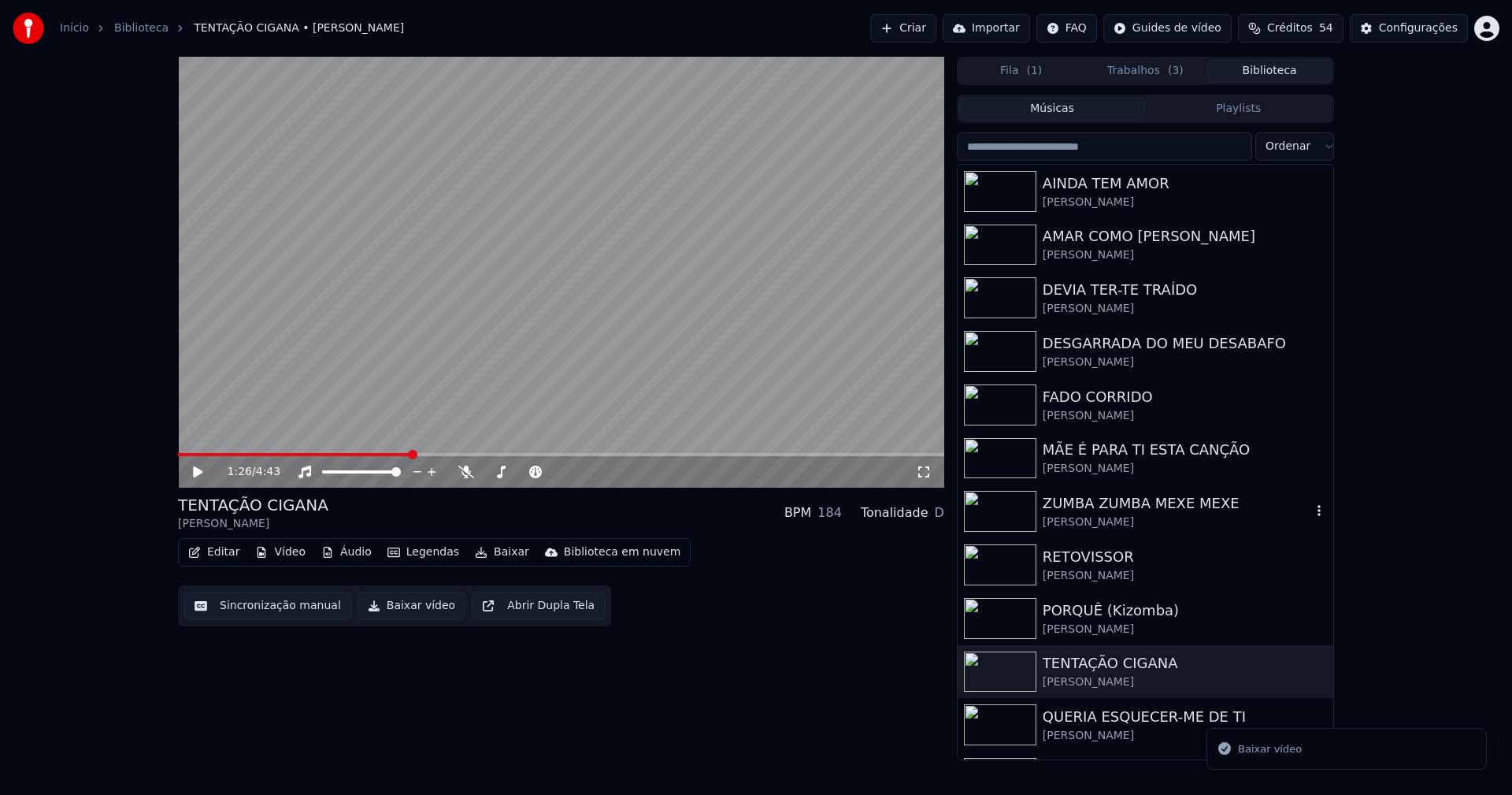
scroll to position [236, 0]
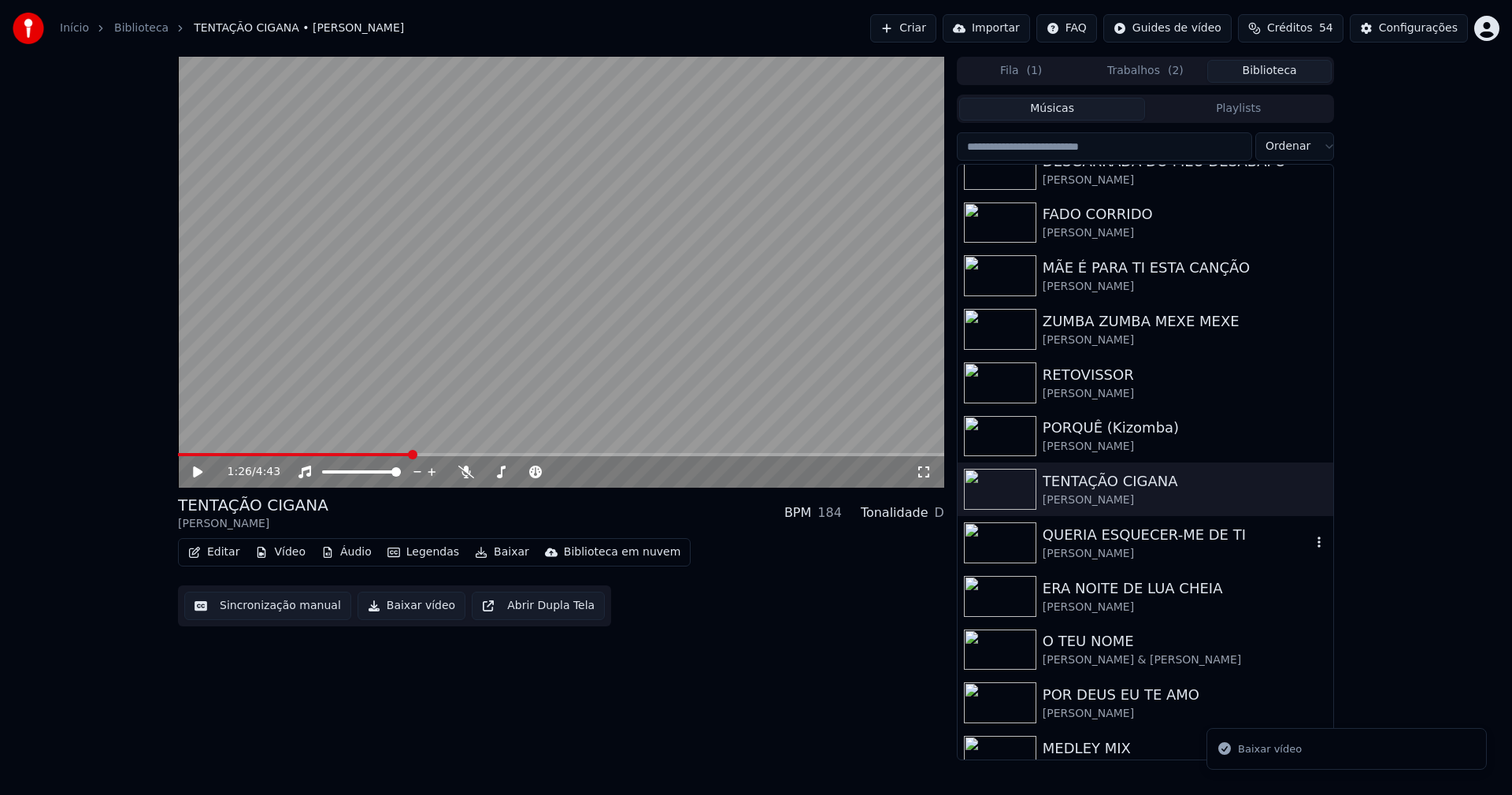
drag, startPoint x: 1133, startPoint y: 536, endPoint x: 1144, endPoint y: 534, distance: 11.2
click at [1134, 536] on div "QUERIA ESQUECER-ME DE TI" at bounding box center [1177, 535] width 269 height 22
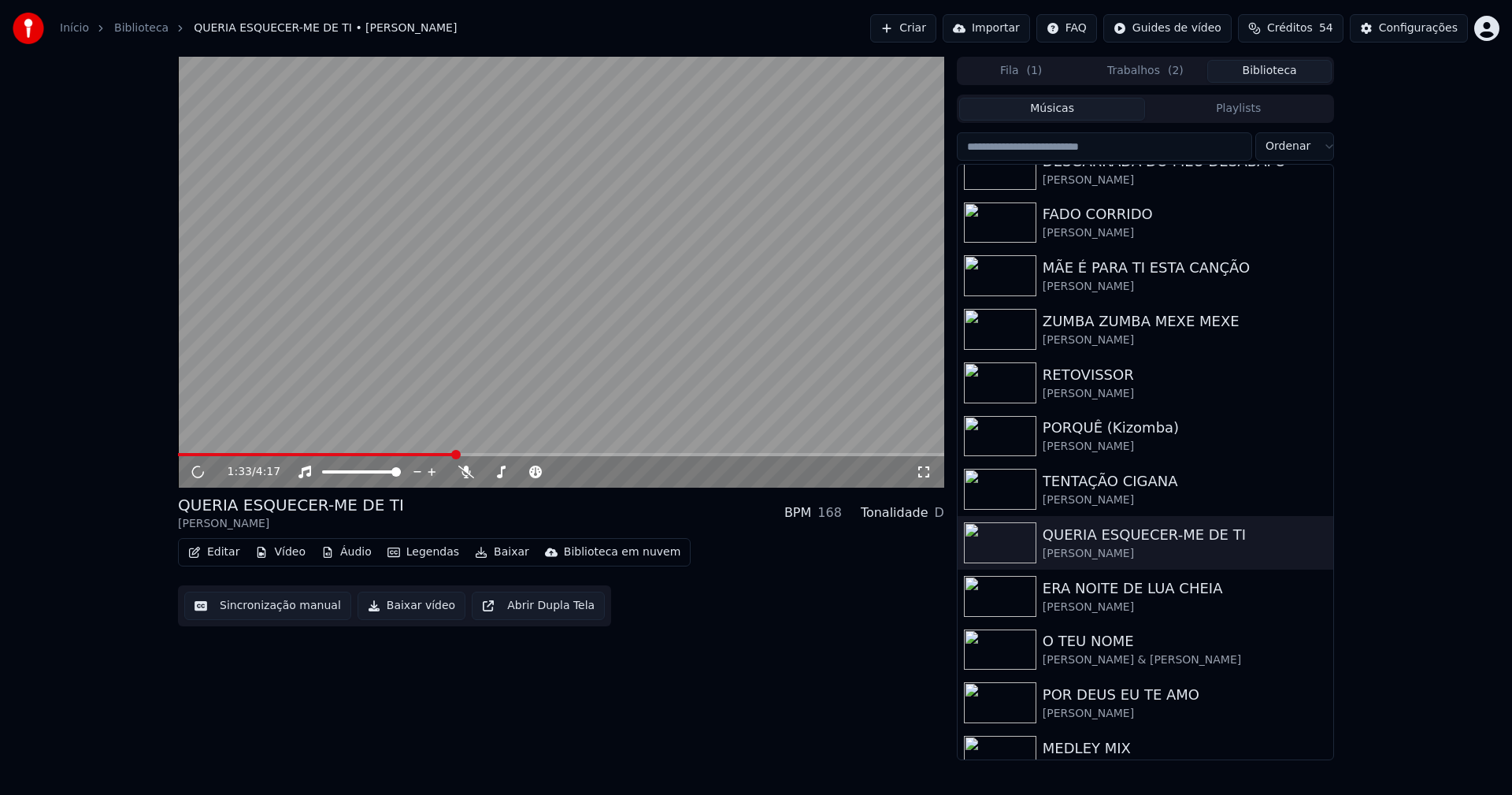
click at [454, 454] on span at bounding box center [560, 455] width 766 height 3
click at [197, 470] on icon at bounding box center [197, 471] width 8 height 9
click at [400, 609] on button "Baixar vídeo" at bounding box center [411, 606] width 108 height 28
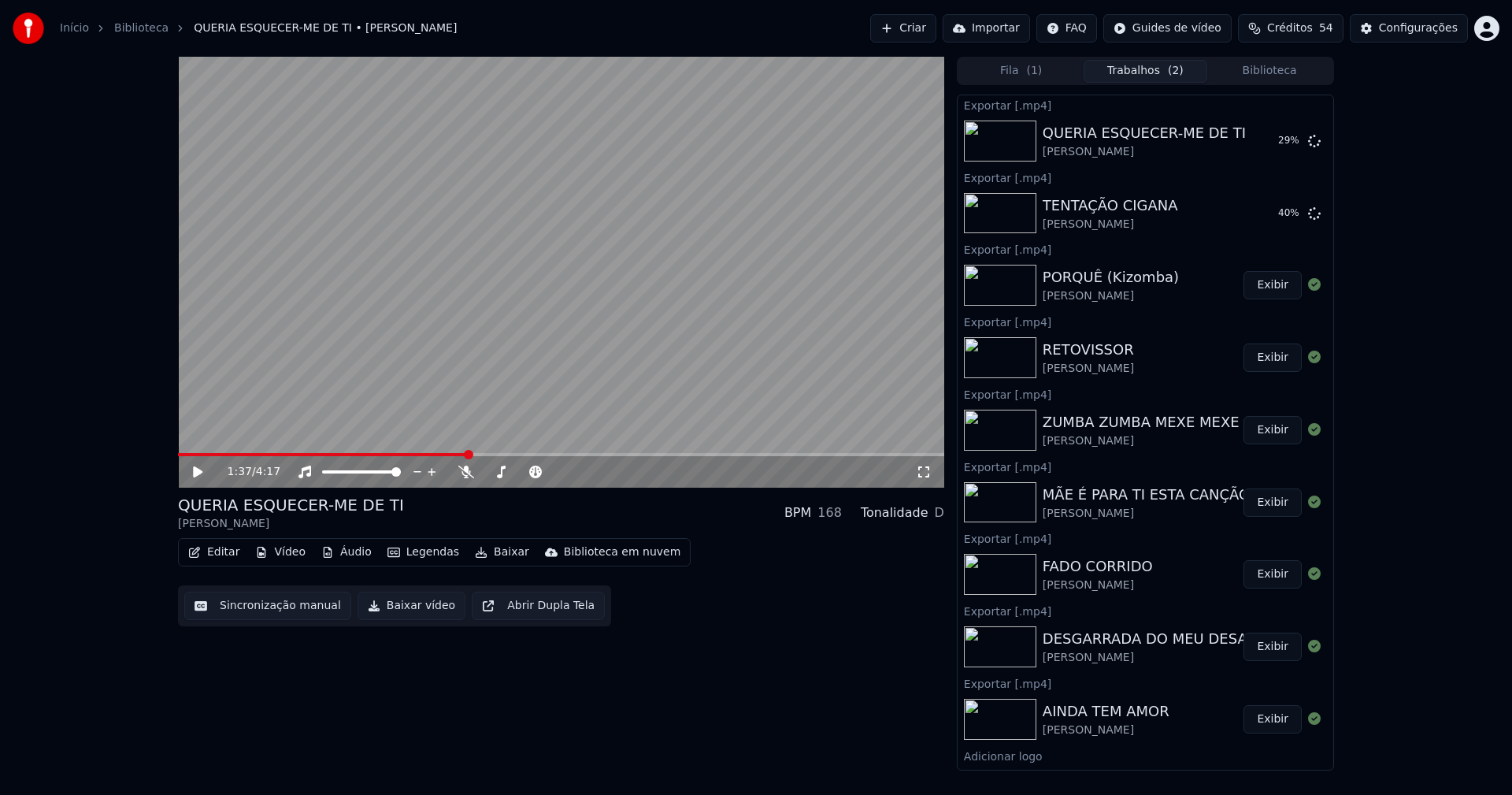
click at [1282, 73] on button "Biblioteca" at bounding box center [1269, 71] width 125 height 23
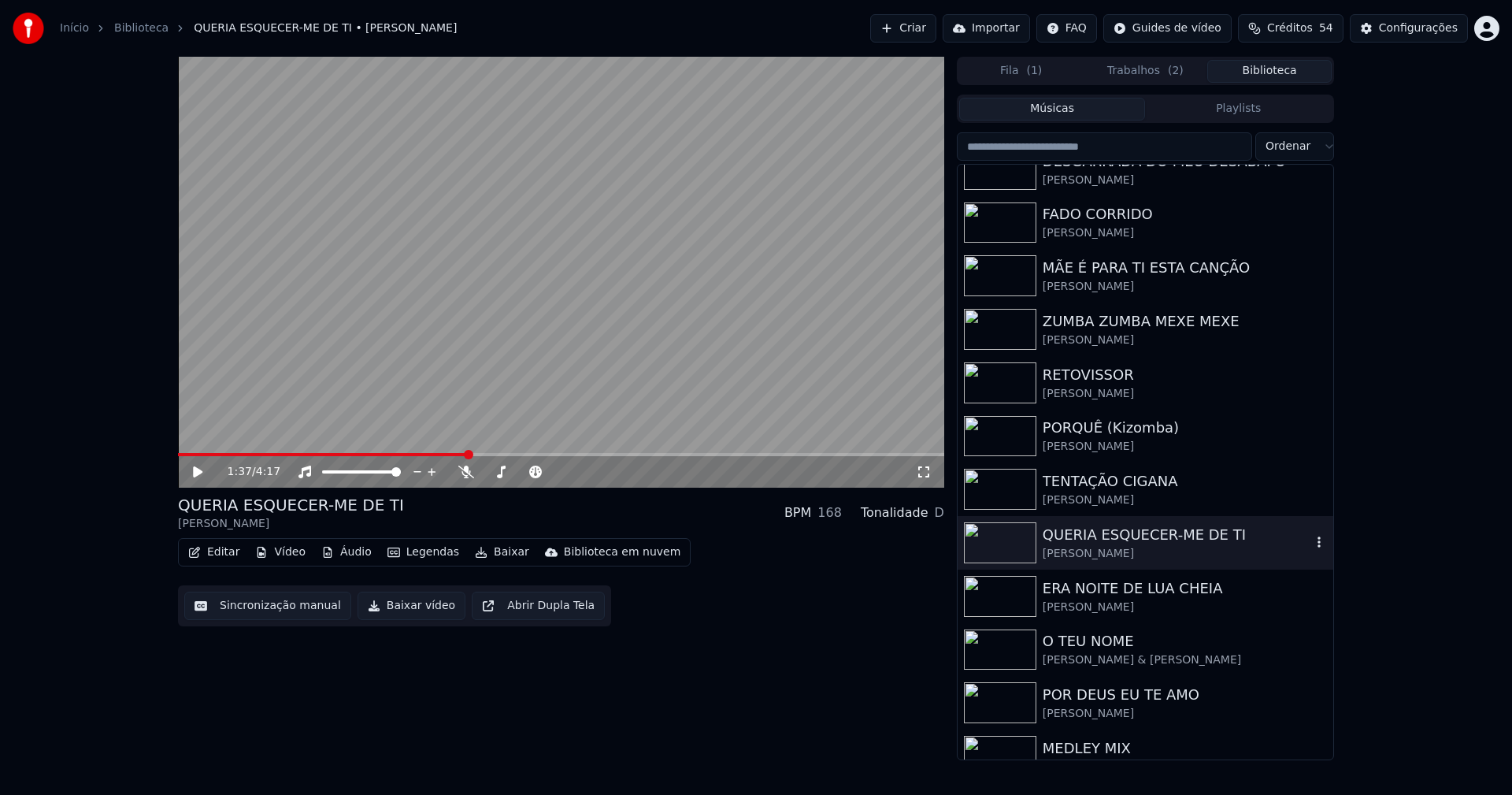
scroll to position [315, 0]
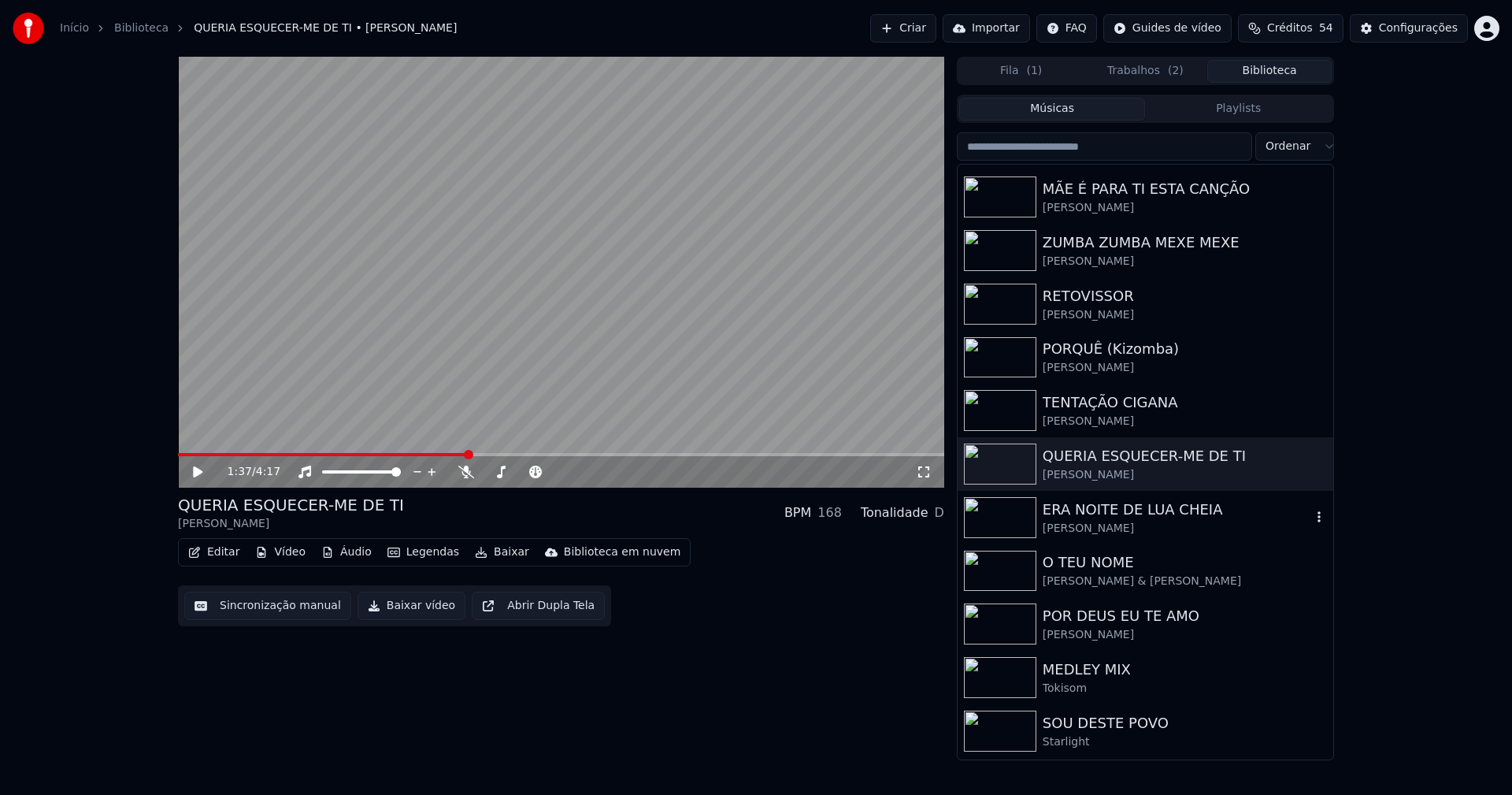
click at [1145, 519] on div "ERA NOITE DE LUA CHEIA" at bounding box center [1177, 509] width 269 height 22
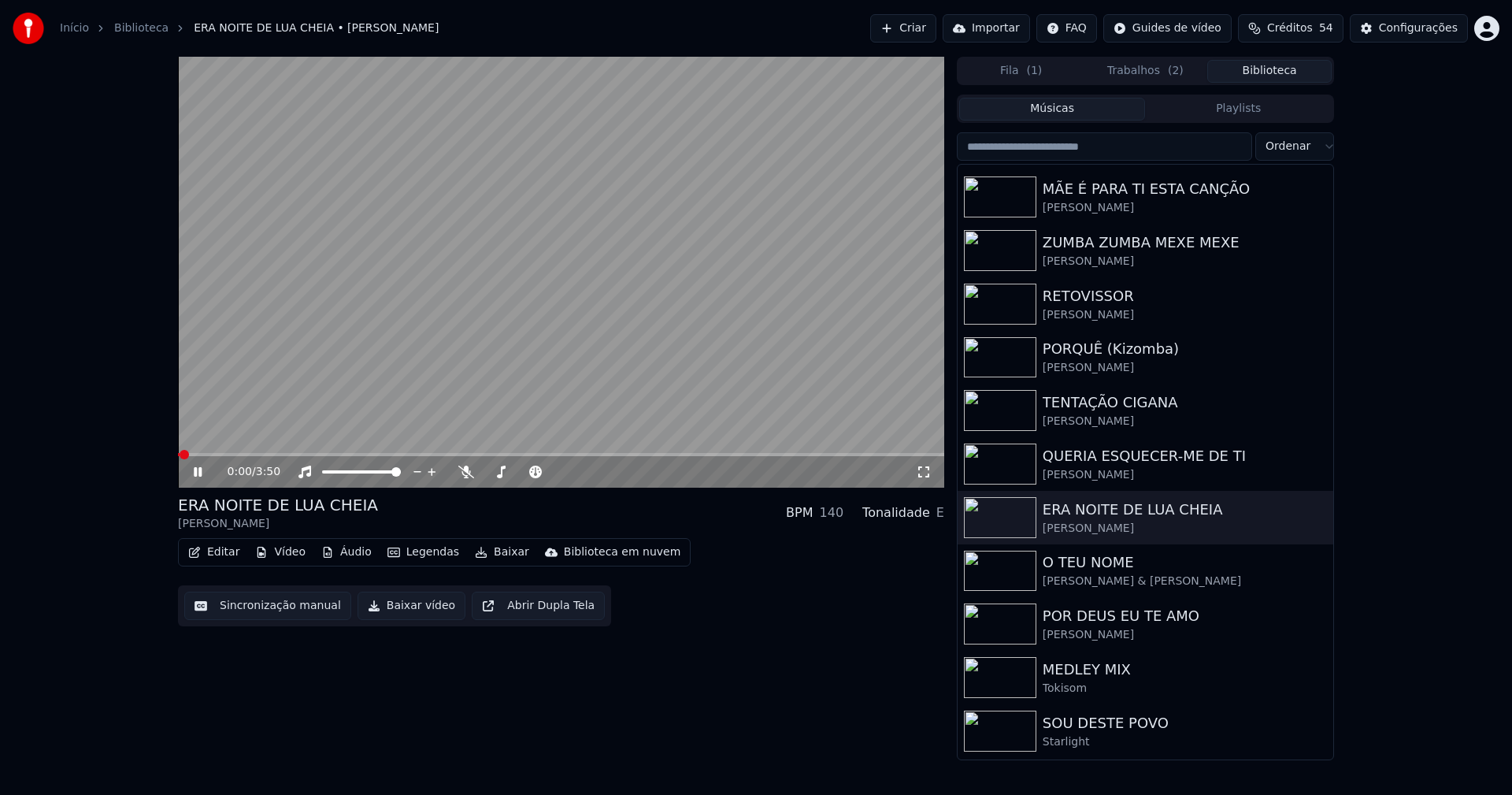
click at [451, 455] on span at bounding box center [560, 455] width 766 height 3
click at [204, 475] on icon at bounding box center [209, 471] width 37 height 12
click at [397, 607] on button "Baixar vídeo" at bounding box center [411, 606] width 108 height 28
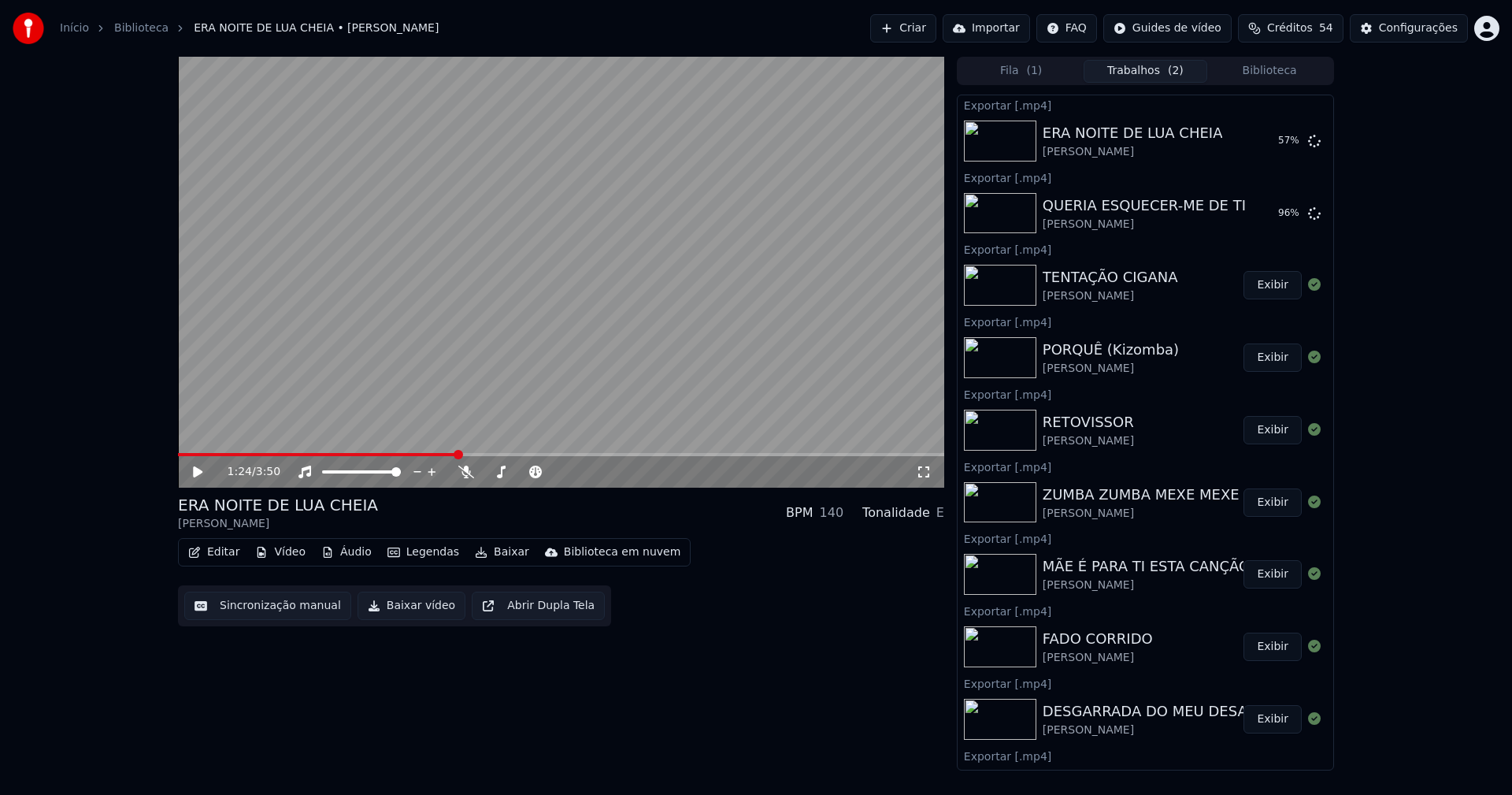
click at [1282, 72] on button "Biblioteca" at bounding box center [1269, 71] width 125 height 23
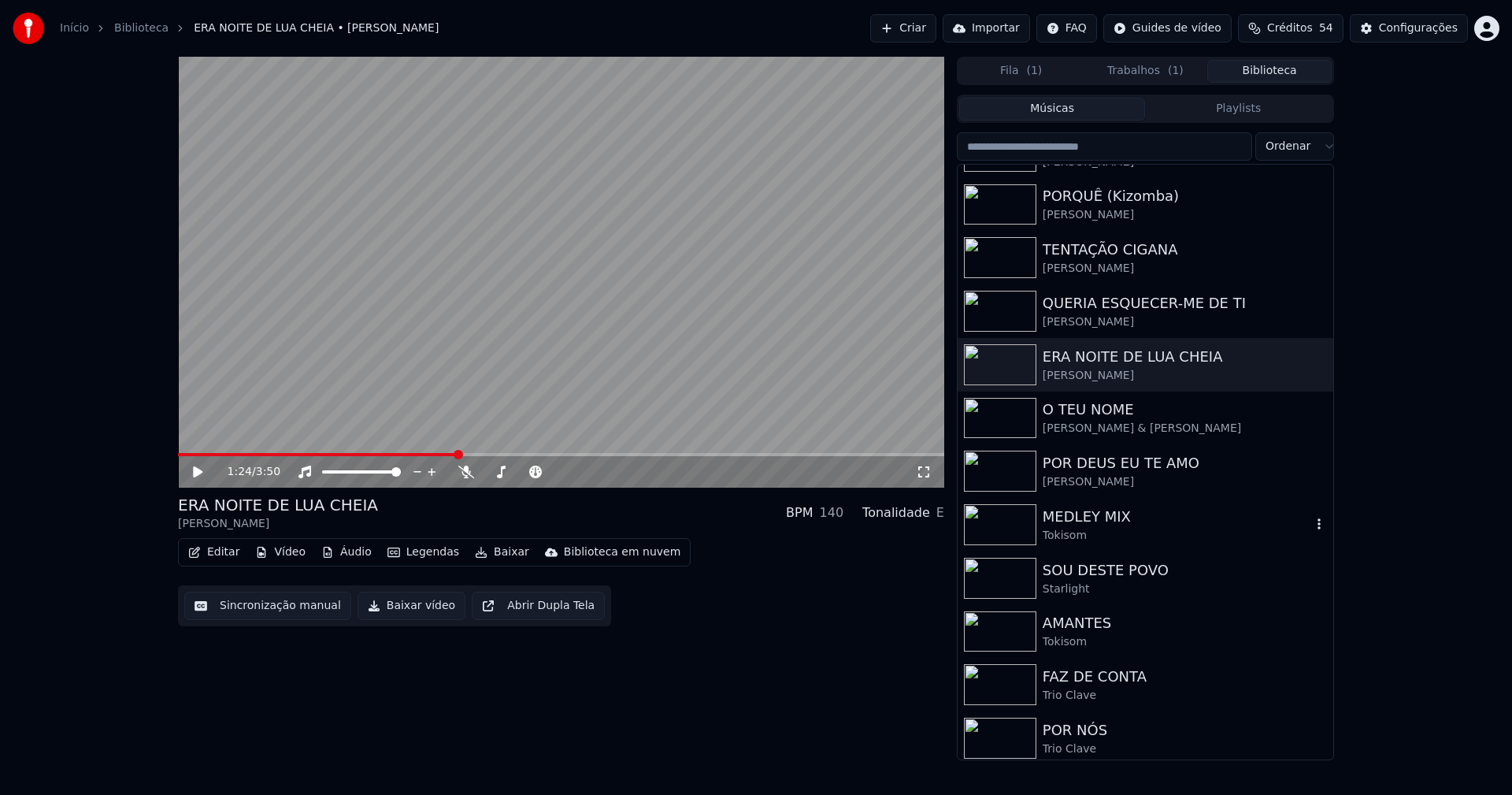
scroll to position [473, 0]
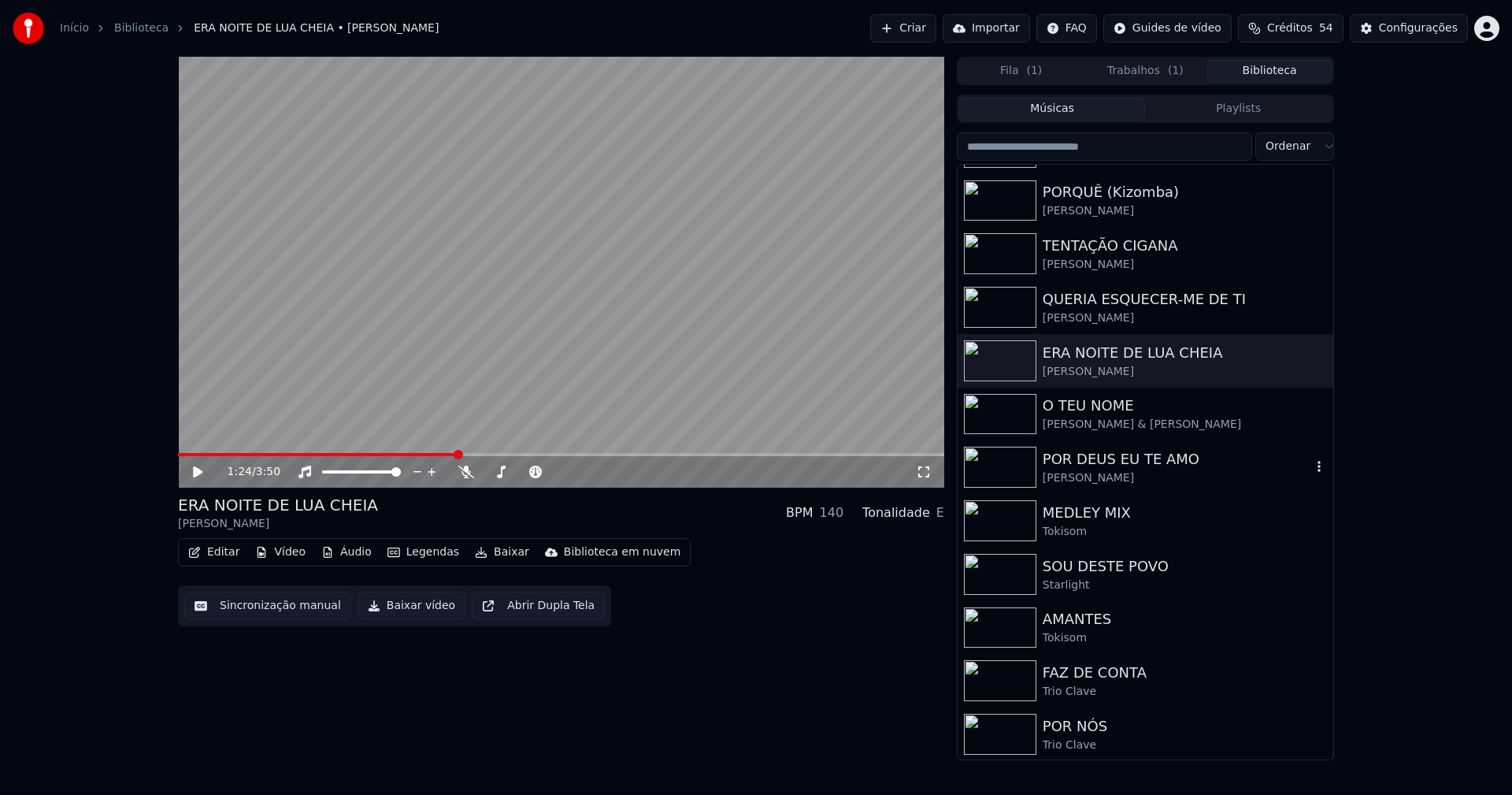
click at [1140, 468] on div "POR DEUS EU TE AMO" at bounding box center [1177, 459] width 269 height 22
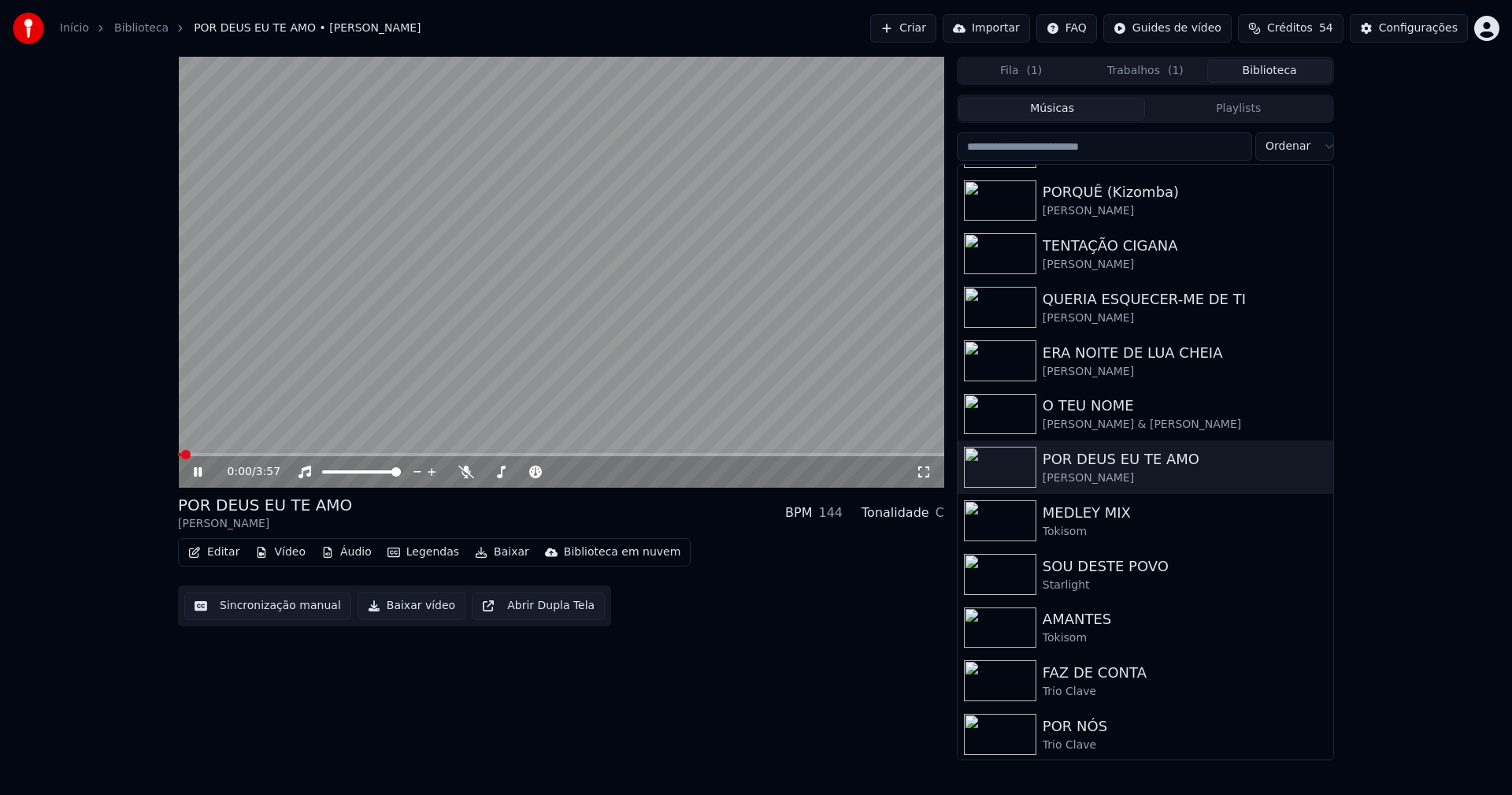
click at [406, 611] on button "Baixar vídeo" at bounding box center [411, 606] width 108 height 28
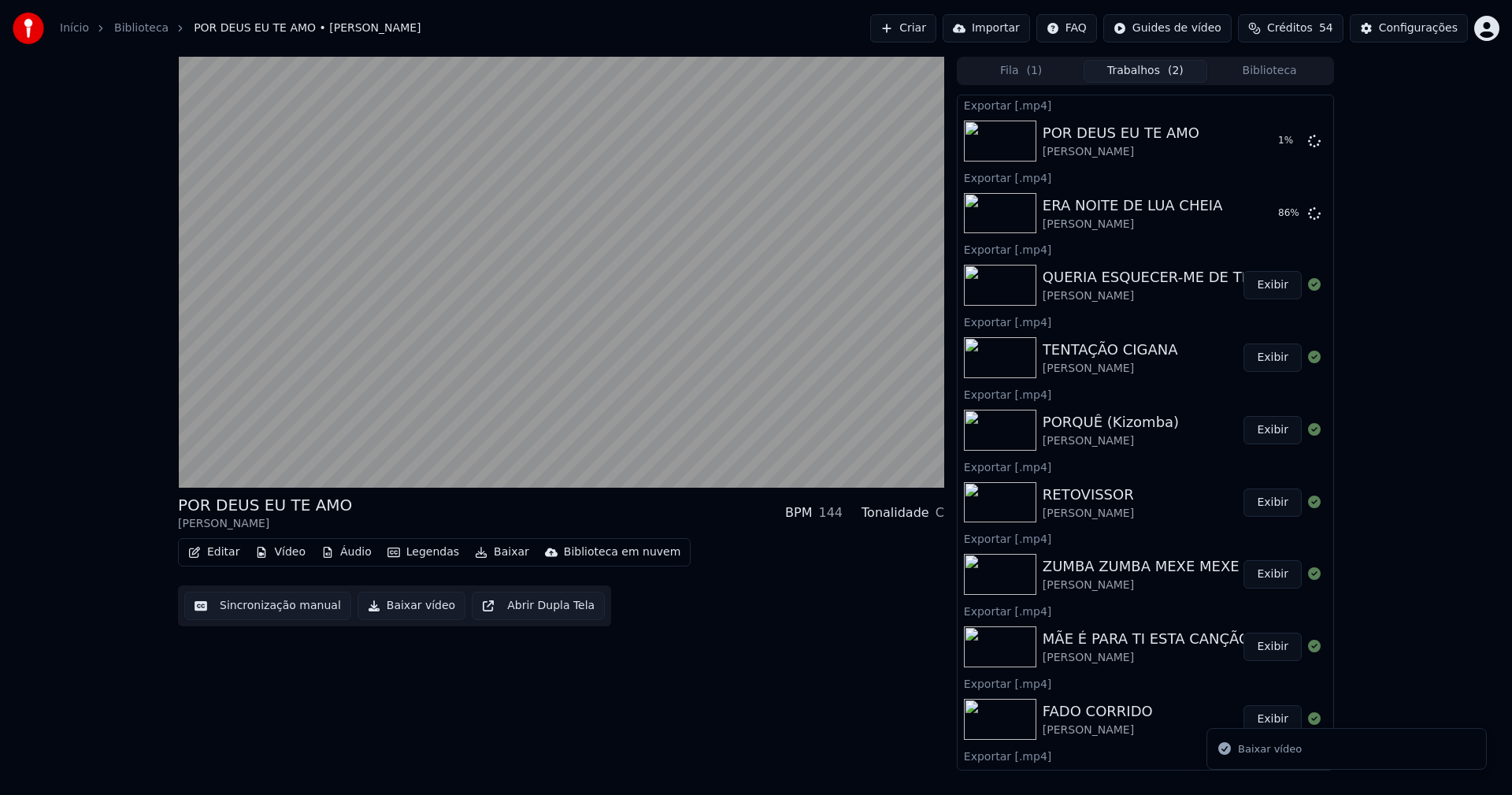
click at [1288, 64] on button "Biblioteca" at bounding box center [1269, 71] width 125 height 23
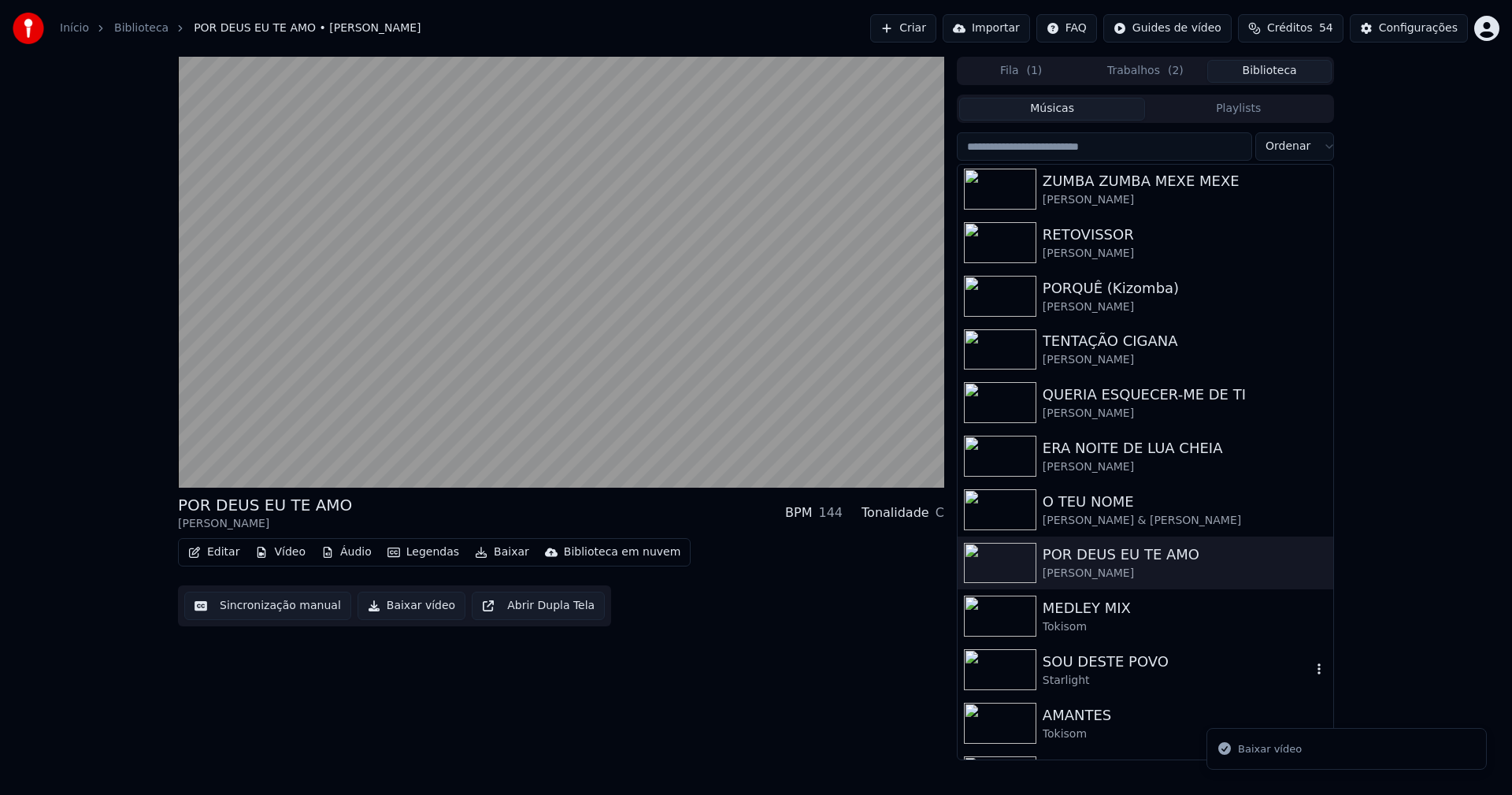
scroll to position [394, 0]
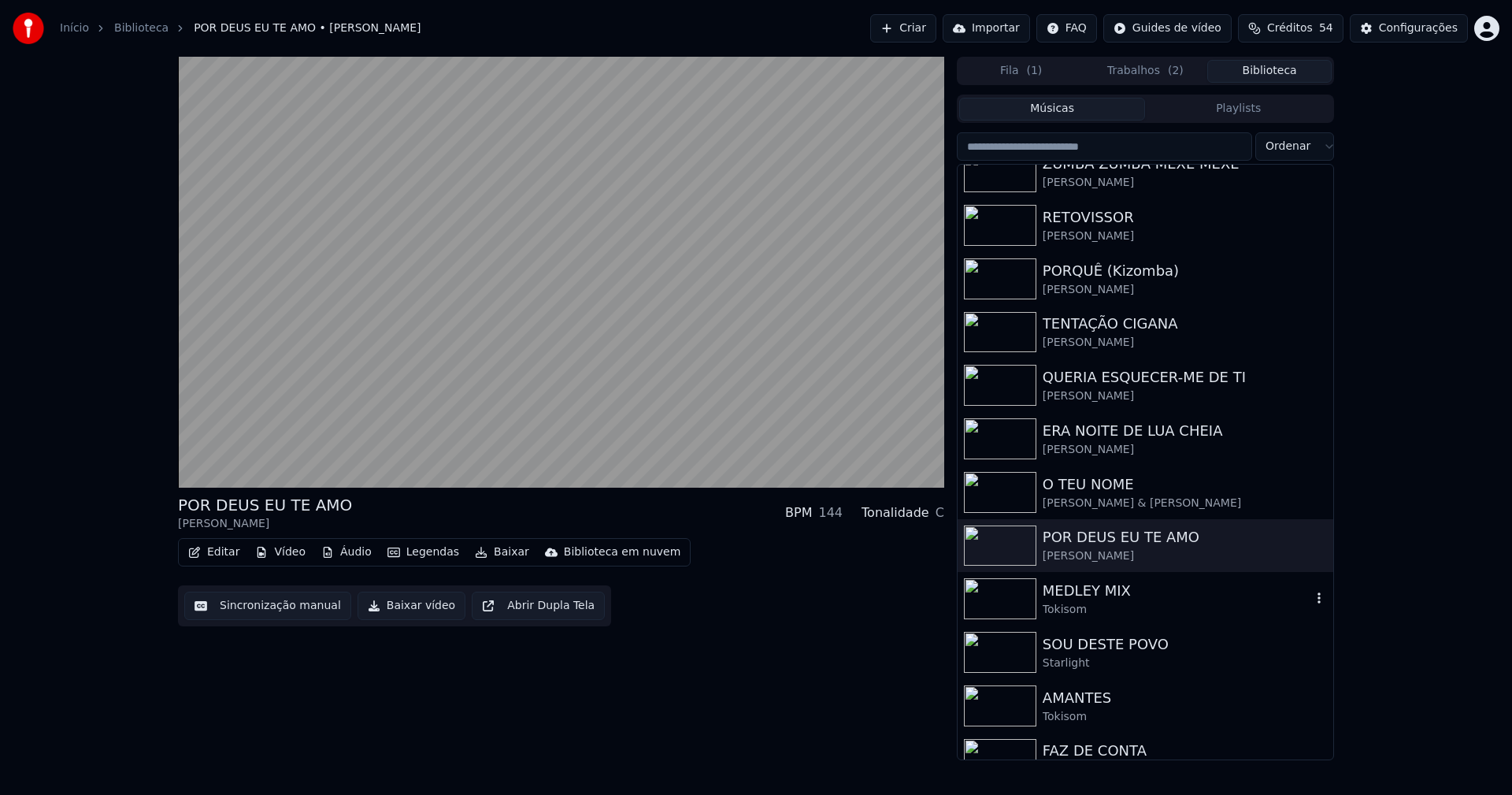
drag, startPoint x: 1120, startPoint y: 593, endPoint x: 994, endPoint y: 564, distance: 129.3
click at [1120, 593] on div "MEDLEY MIX" at bounding box center [1177, 590] width 269 height 22
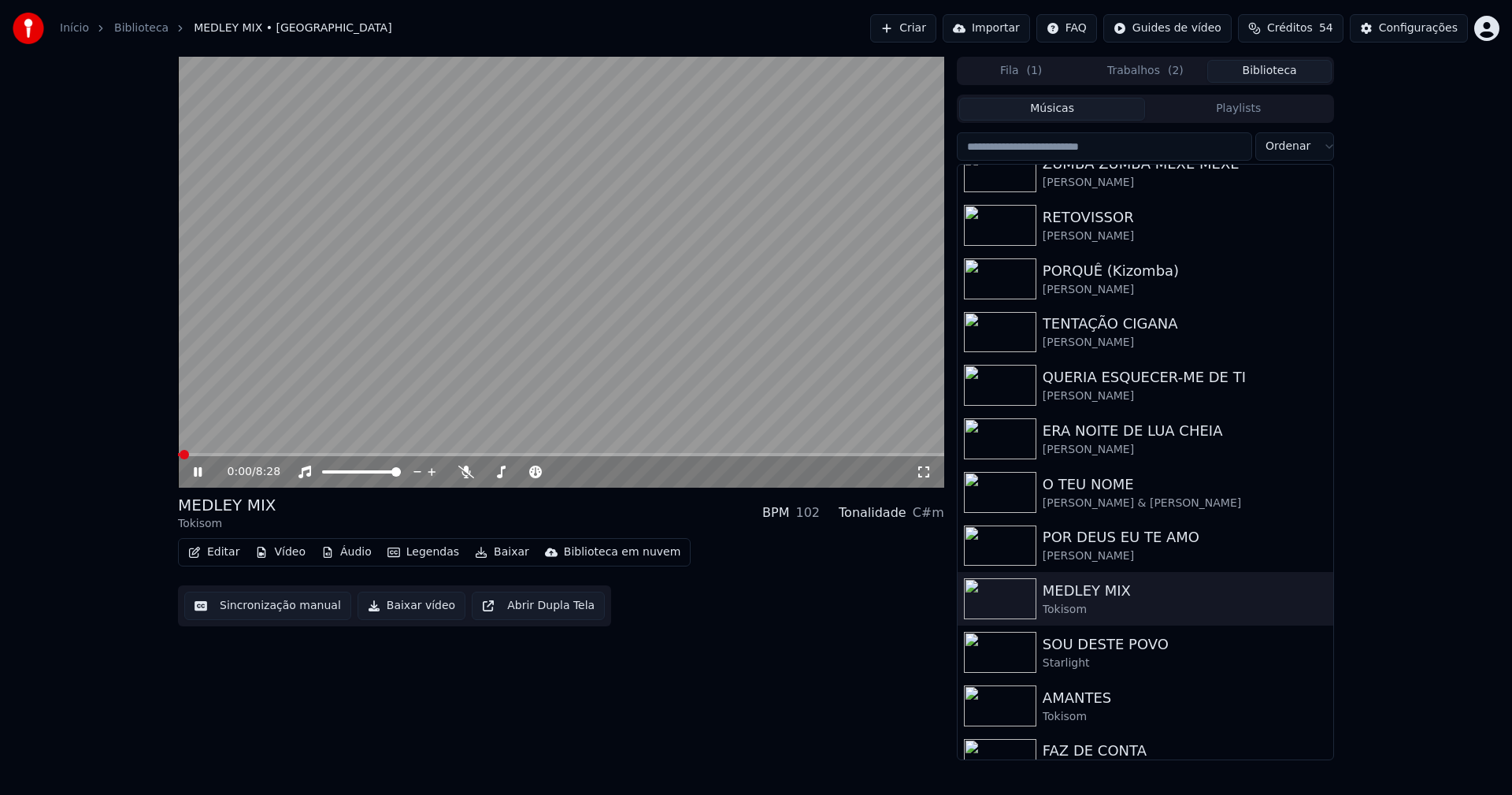
click at [201, 469] on icon at bounding box center [197, 471] width 8 height 9
click at [402, 608] on button "Baixar vídeo" at bounding box center [411, 606] width 108 height 28
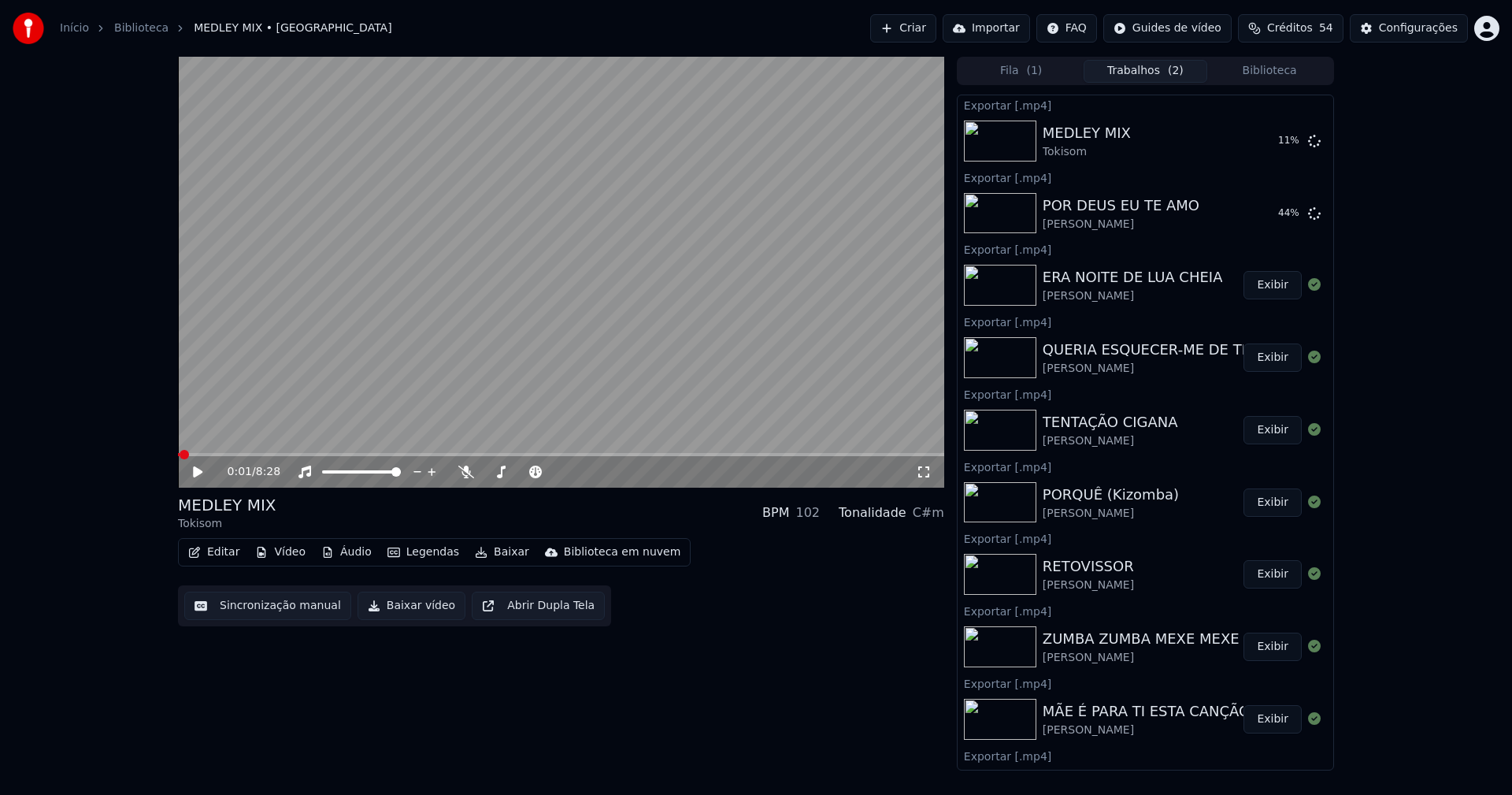
click at [1277, 72] on button "Biblioteca" at bounding box center [1269, 71] width 125 height 23
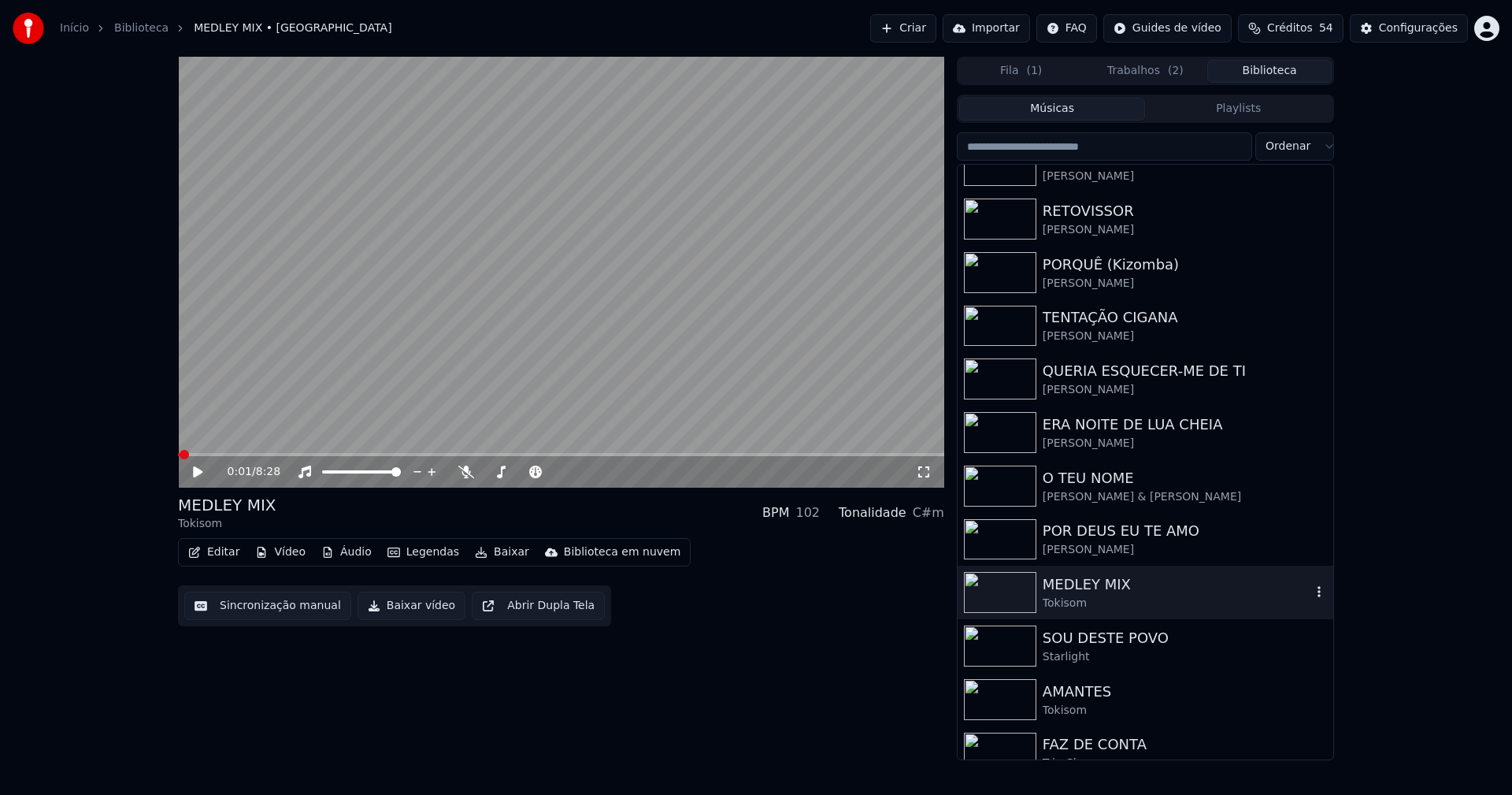
scroll to position [474, 0]
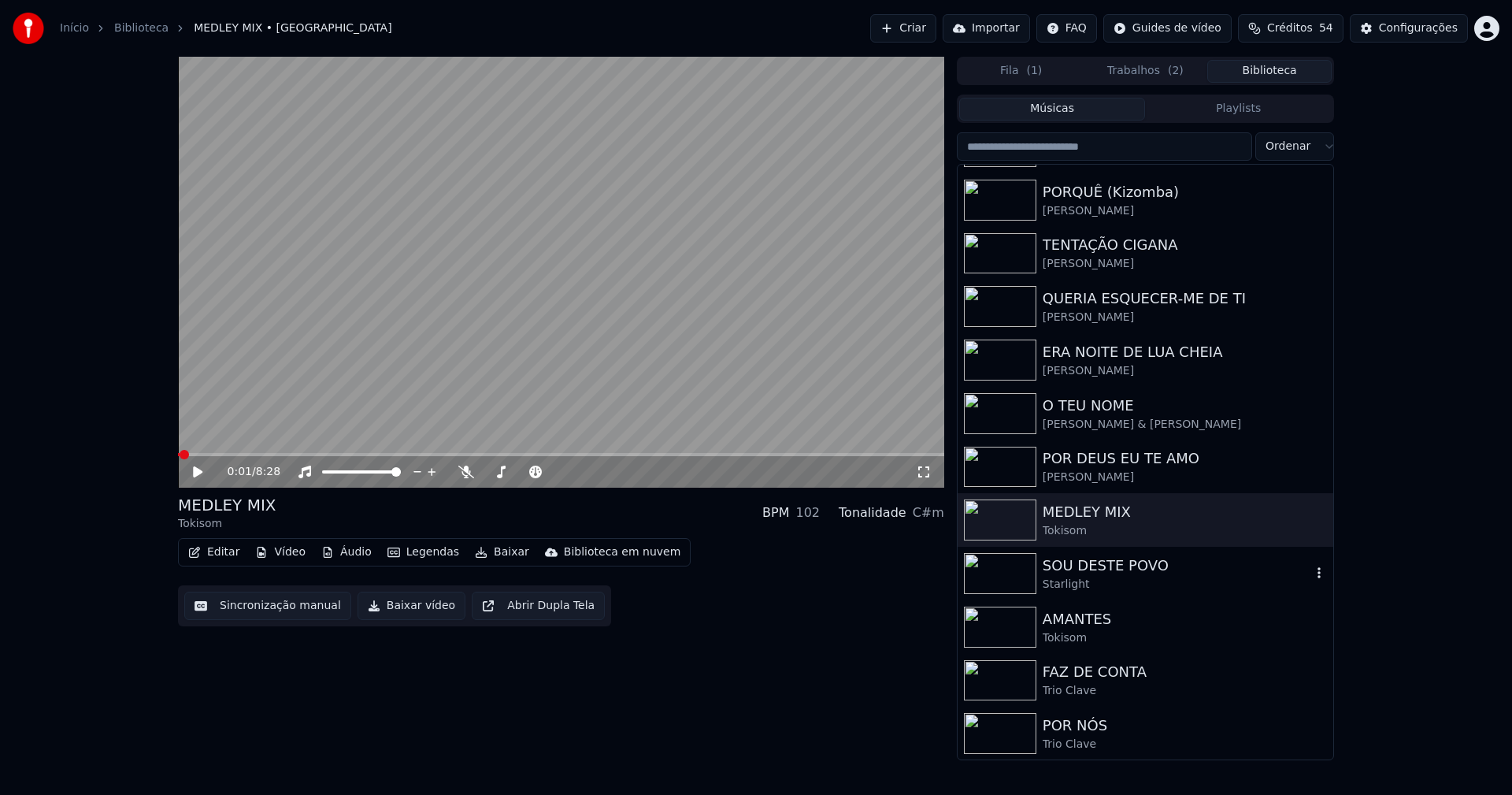
click at [1100, 572] on div "SOU DESTE POVO" at bounding box center [1177, 565] width 269 height 22
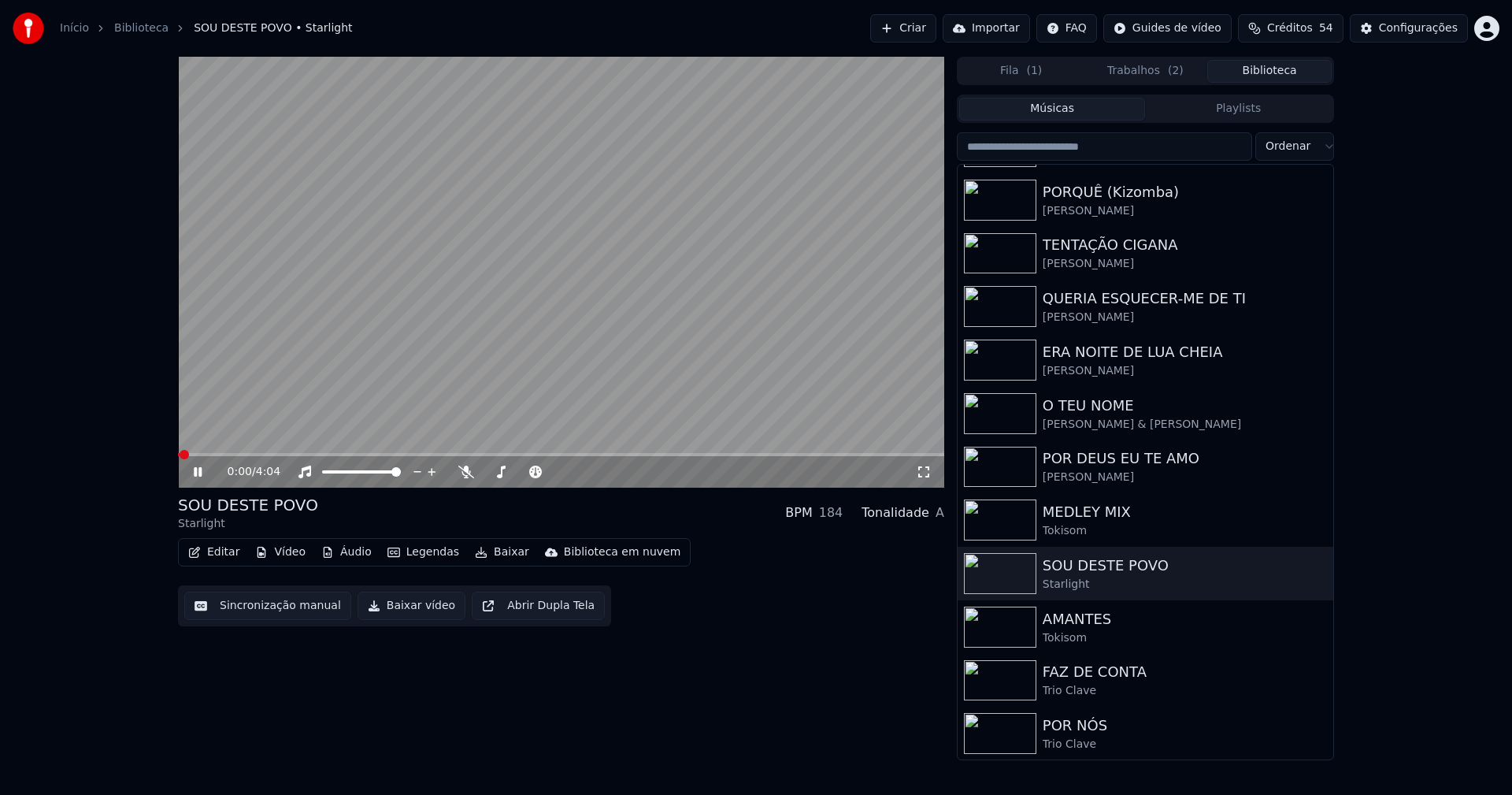
click at [197, 471] on icon at bounding box center [209, 471] width 37 height 12
click at [416, 610] on button "Baixar vídeo" at bounding box center [411, 606] width 108 height 28
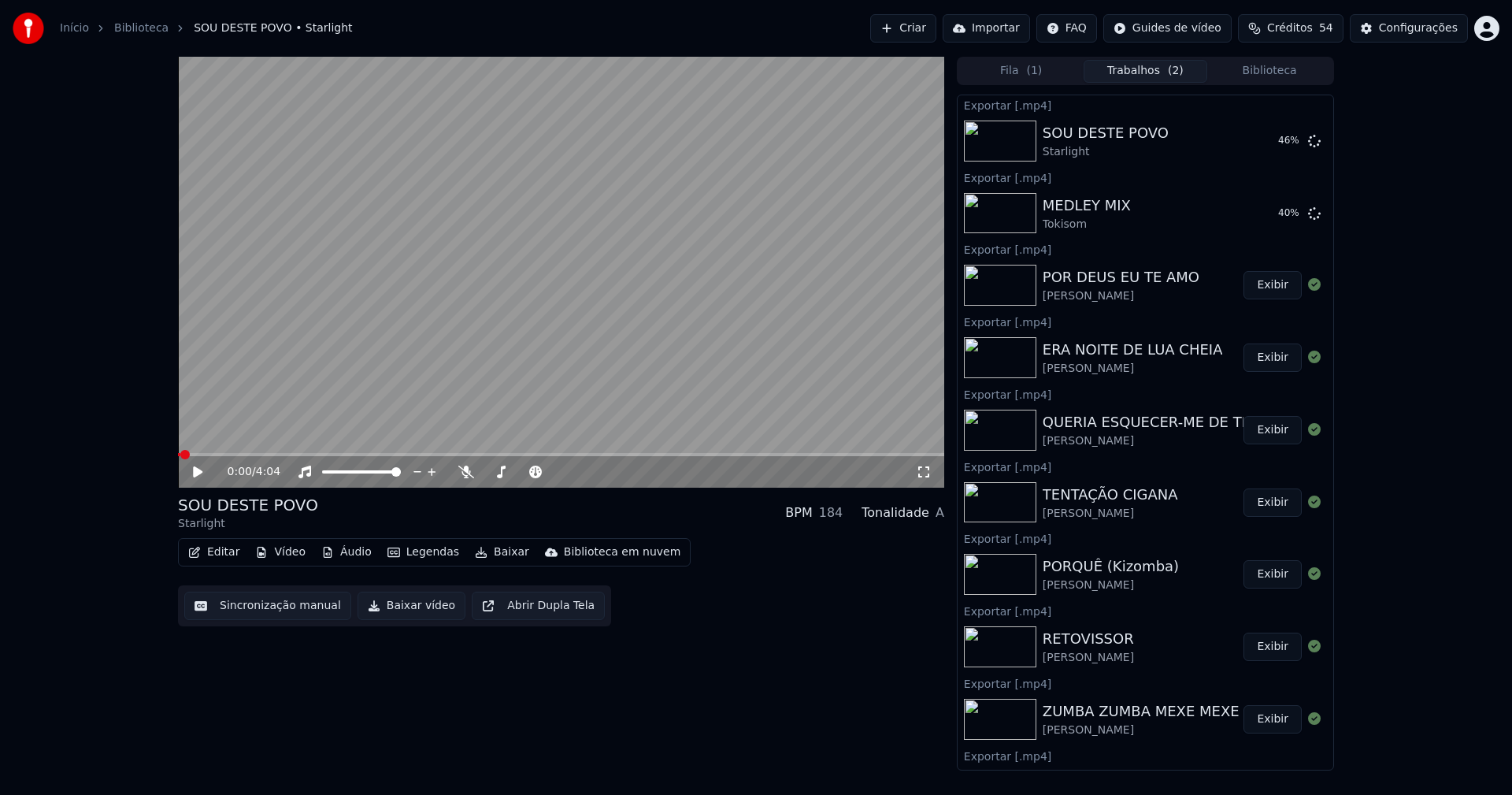
click at [1270, 71] on button "Biblioteca" at bounding box center [1269, 71] width 125 height 23
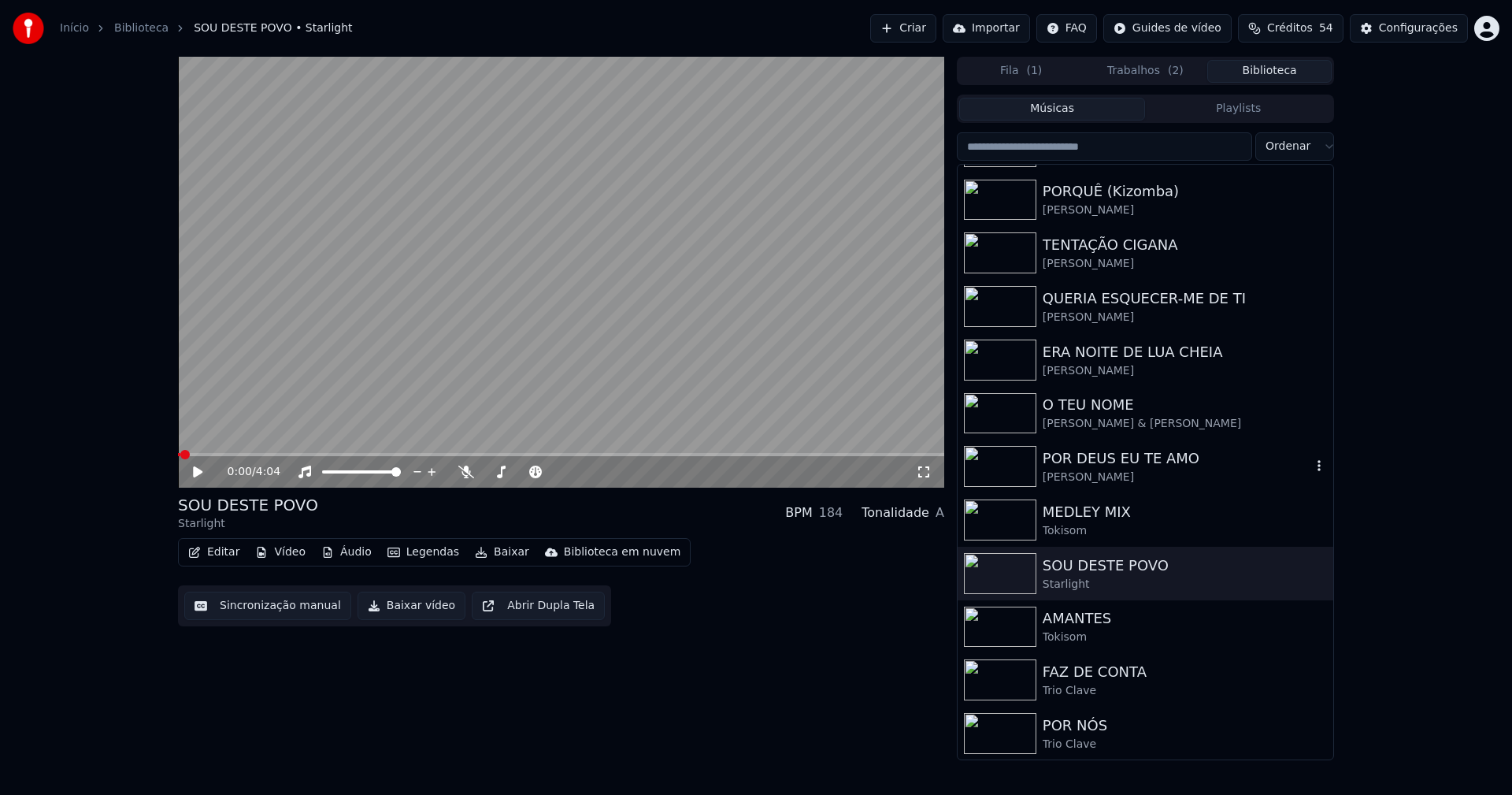
scroll to position [474, 0]
click at [1075, 624] on div "AMANTES" at bounding box center [1177, 617] width 269 height 22
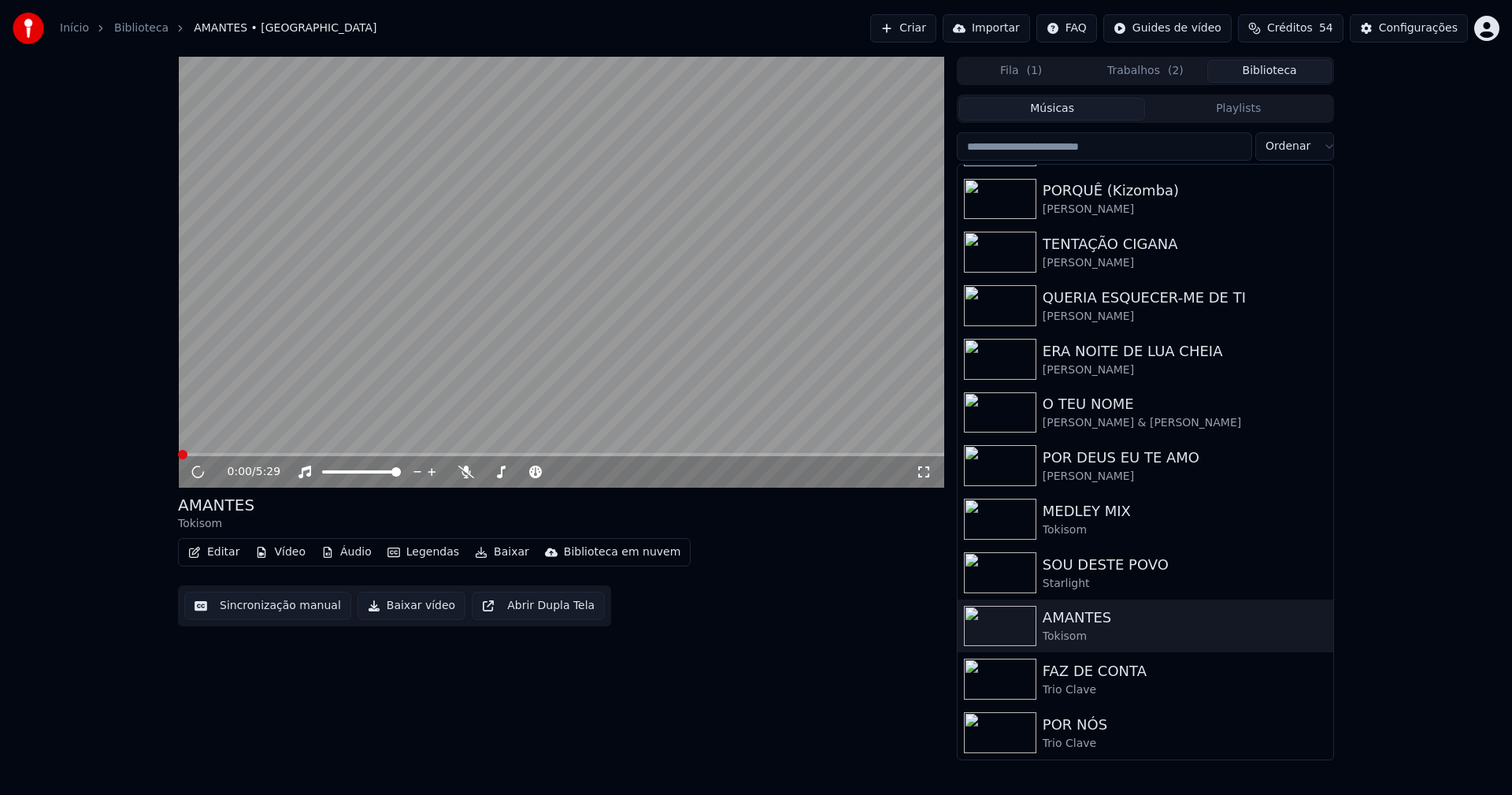
click at [398, 607] on button "Baixar vídeo" at bounding box center [411, 606] width 108 height 28
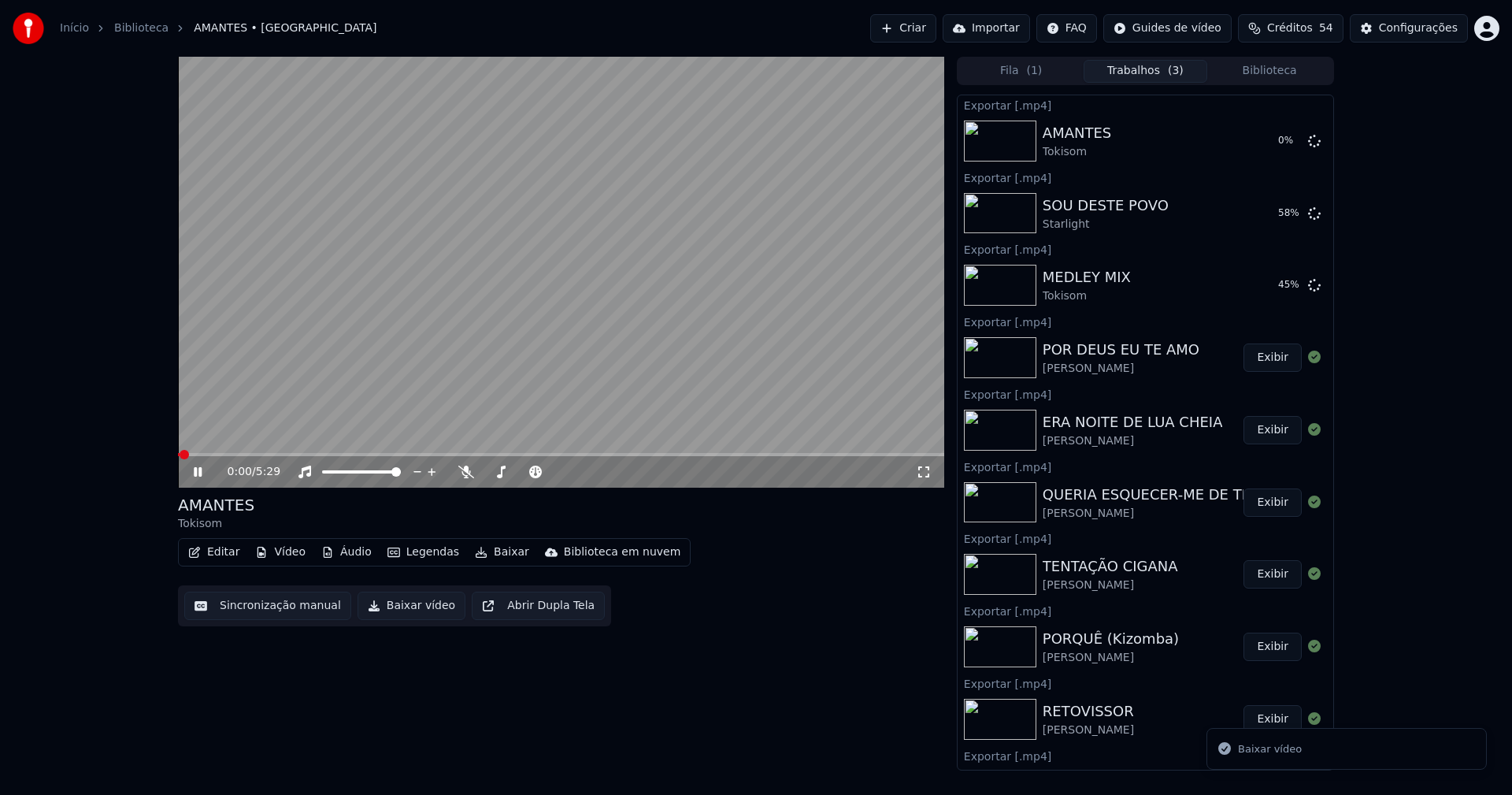
click at [201, 472] on icon at bounding box center [197, 471] width 8 height 9
click at [1279, 69] on button "Biblioteca" at bounding box center [1269, 71] width 125 height 23
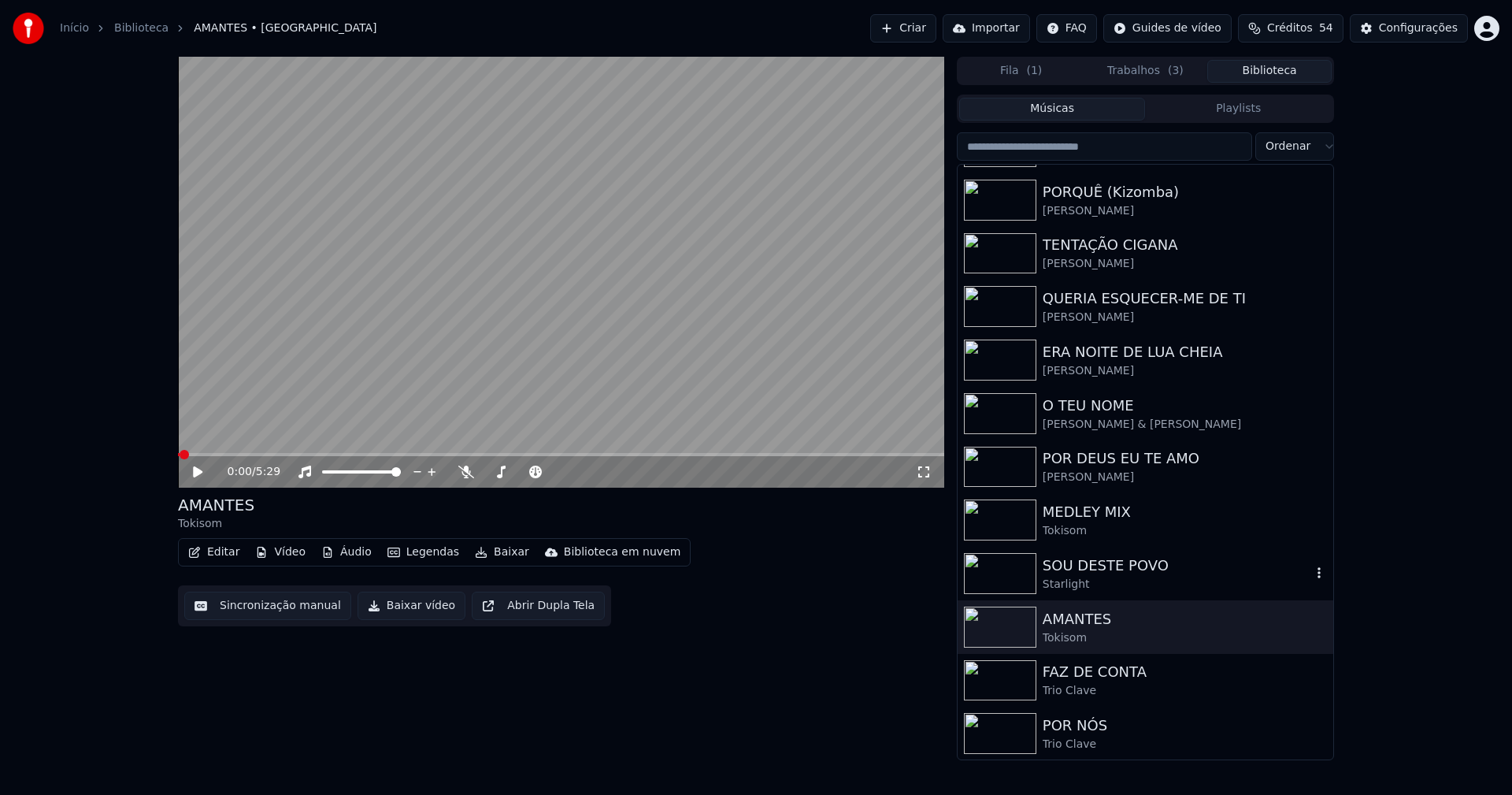
scroll to position [474, 0]
click at [1133, 684] on div "Trio Clave" at bounding box center [1177, 689] width 269 height 16
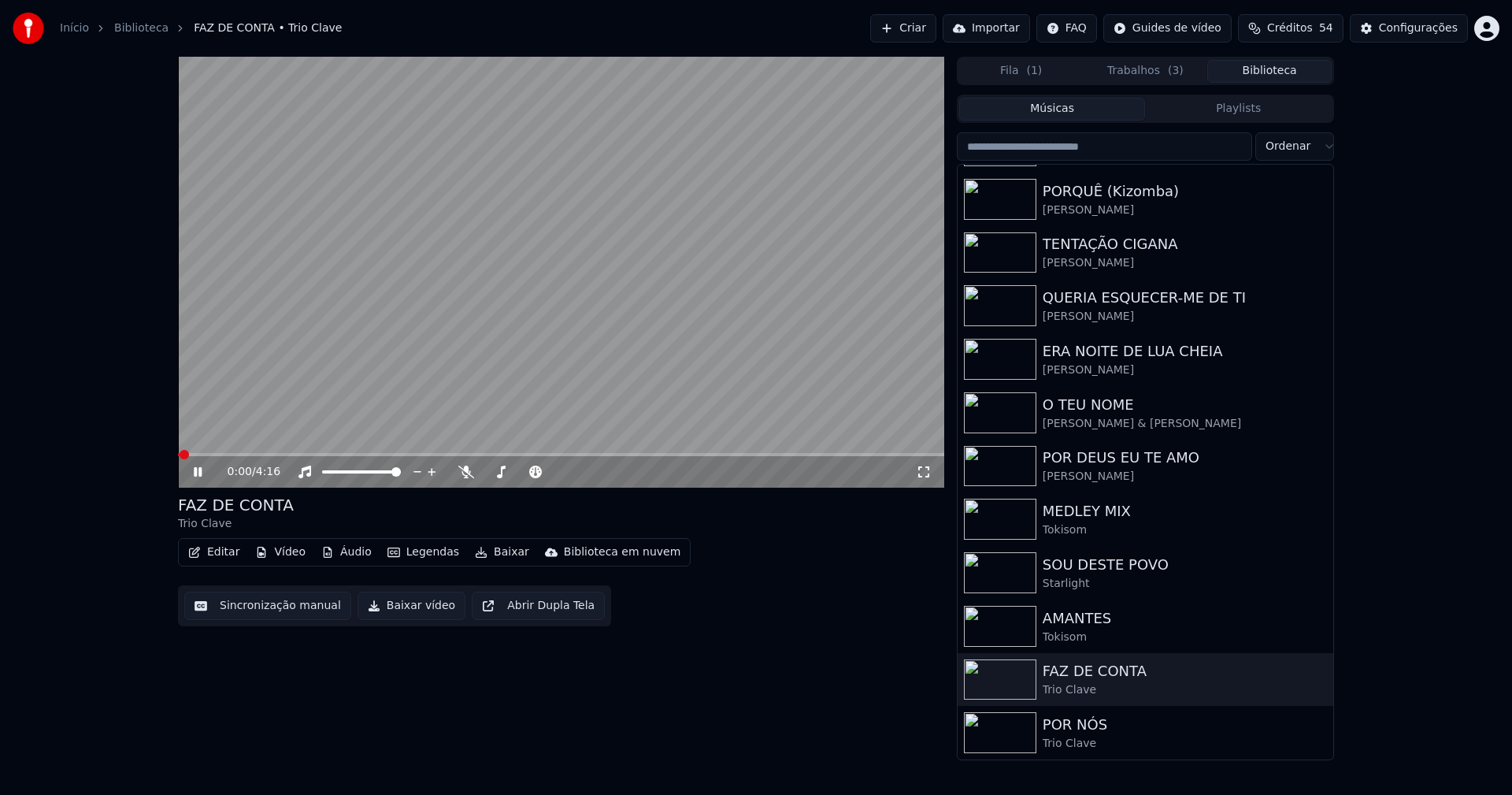
click at [199, 472] on icon at bounding box center [197, 471] width 8 height 9
drag, startPoint x: 411, startPoint y: 609, endPoint x: 426, endPoint y: 659, distance: 52.2
click at [411, 608] on button "Baixar vídeo" at bounding box center [411, 606] width 108 height 28
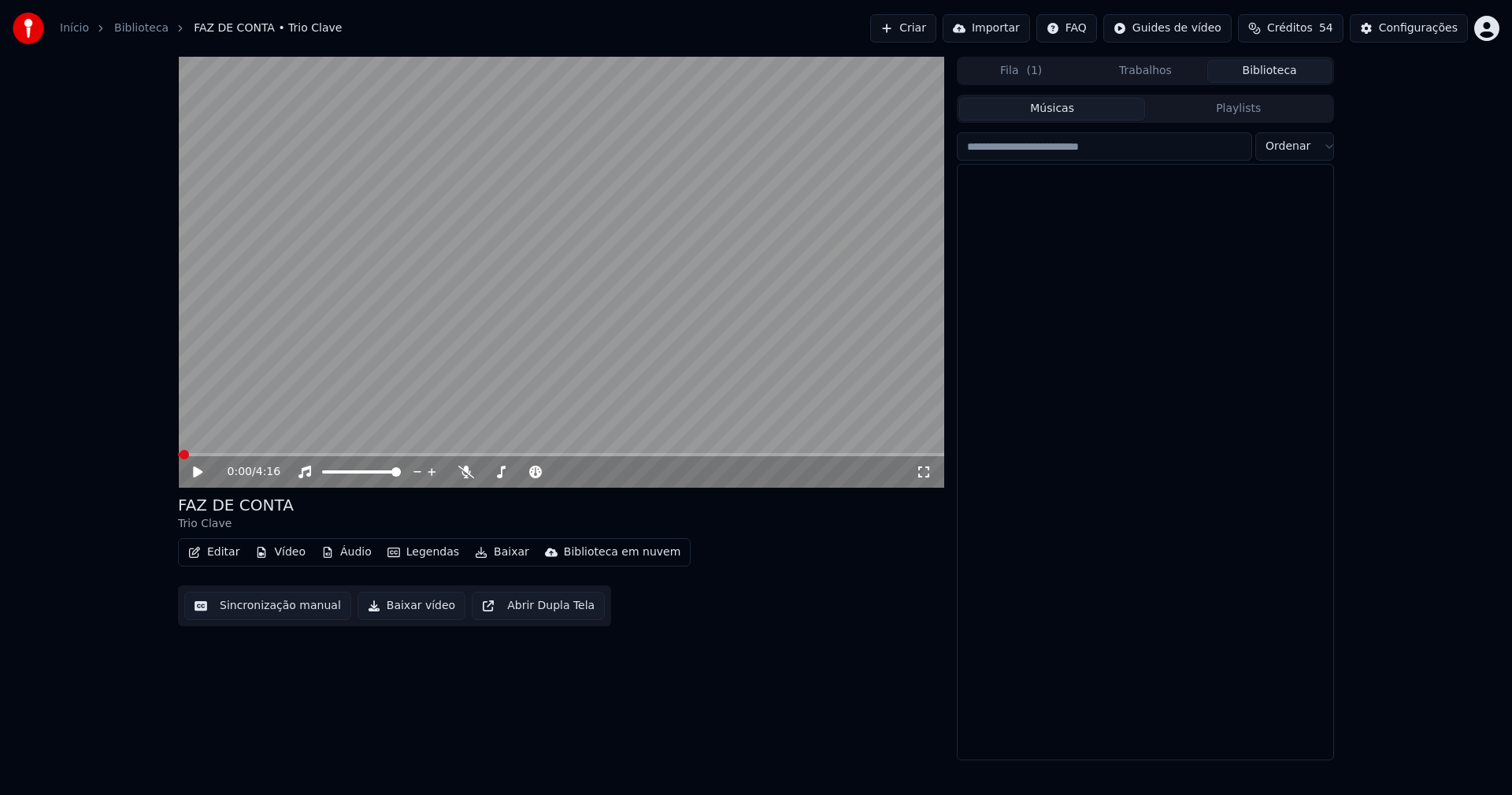
click at [1284, 70] on button "Biblioteca" at bounding box center [1269, 71] width 125 height 23
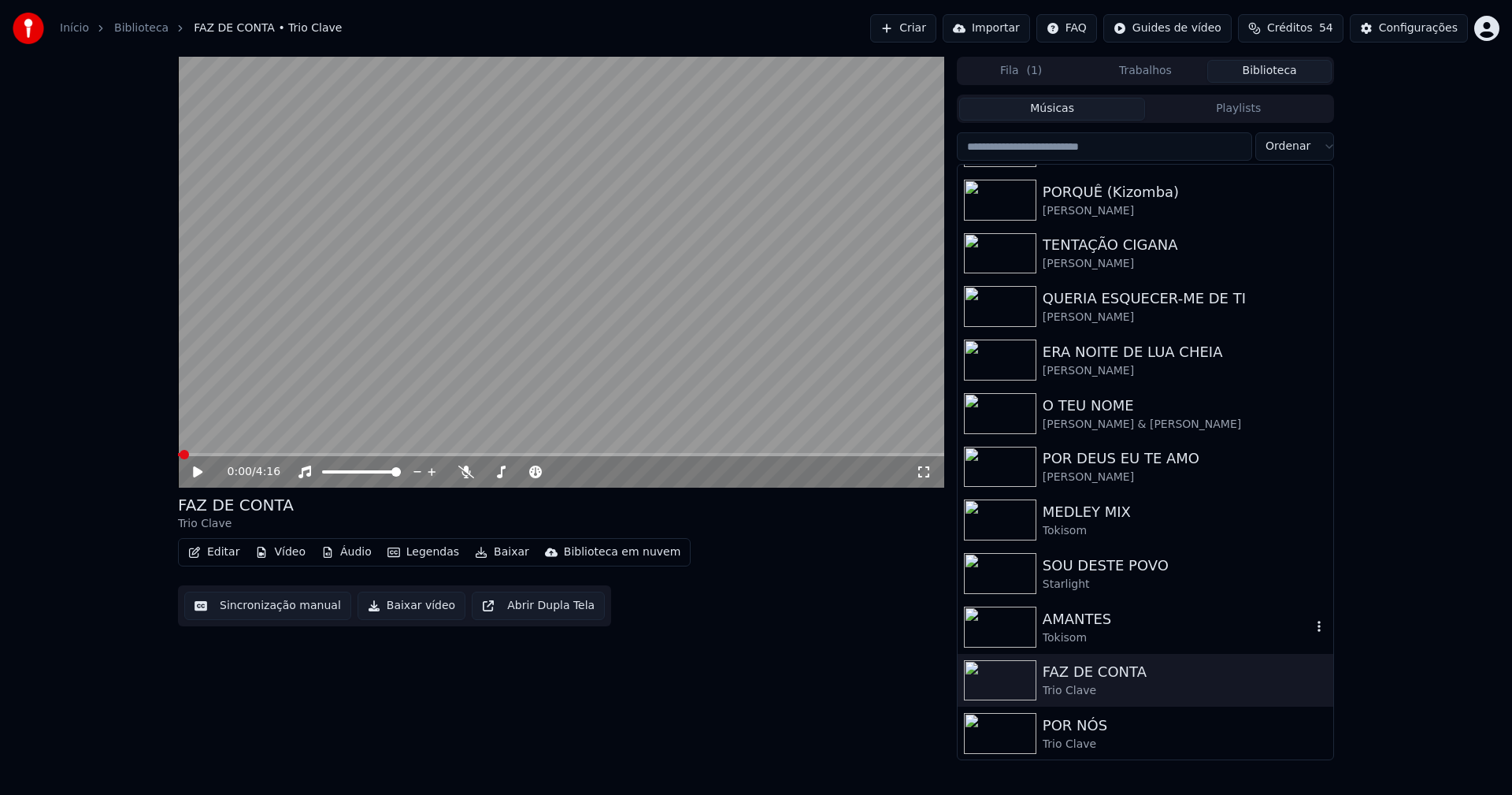
scroll to position [474, 0]
click at [1091, 733] on div "POR NÓS" at bounding box center [1177, 724] width 269 height 22
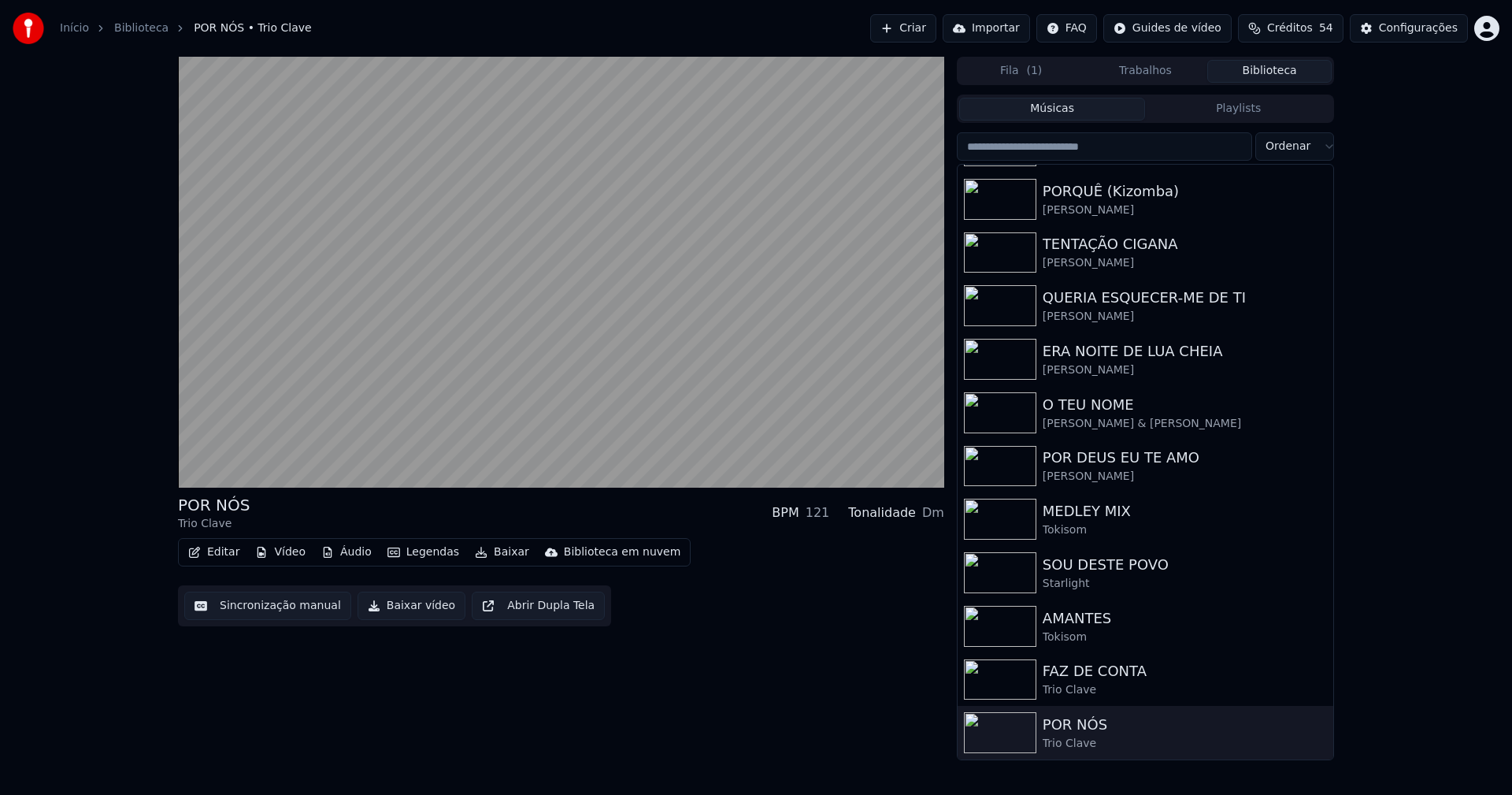
click at [402, 612] on button "Baixar vídeo" at bounding box center [411, 606] width 108 height 28
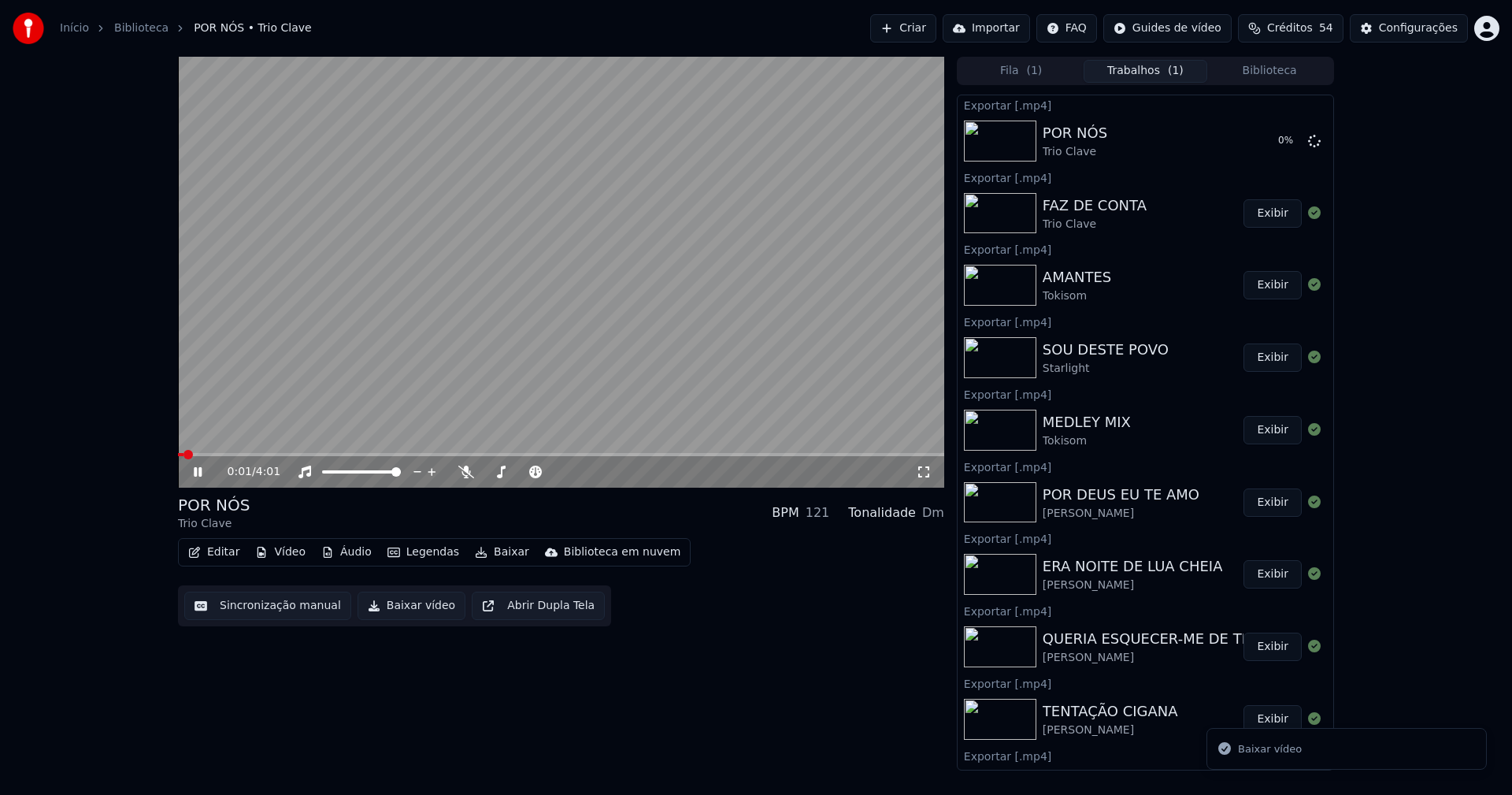
click at [202, 470] on icon at bounding box center [209, 471] width 37 height 12
click at [1271, 58] on div "Fila ( 1 ) Trabalhos Biblioteca" at bounding box center [1145, 71] width 377 height 28
click at [1274, 79] on button "Biblioteca" at bounding box center [1269, 71] width 125 height 23
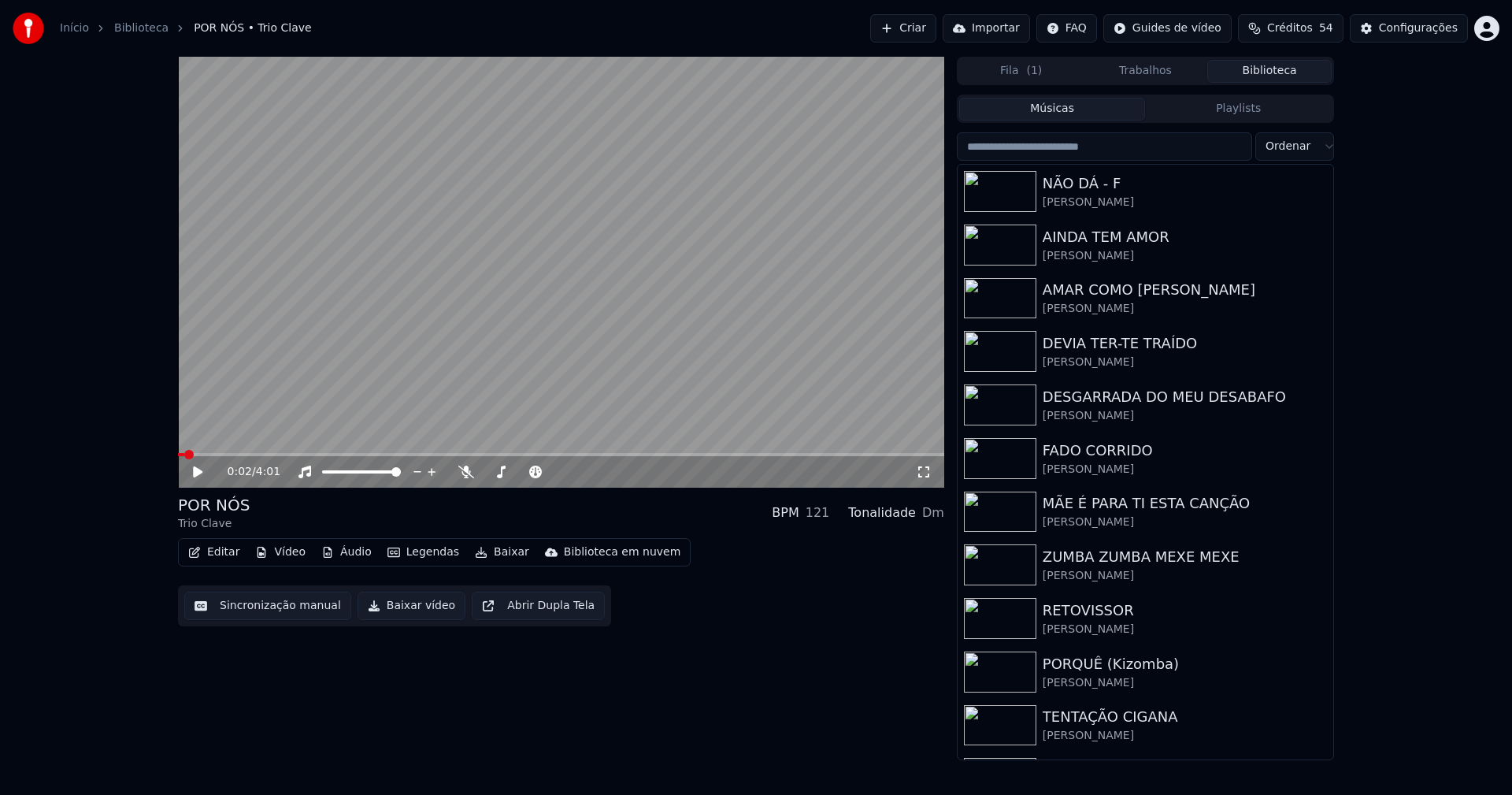
click at [1266, 74] on button "Biblioteca" at bounding box center [1269, 71] width 125 height 23
click at [1429, 19] on button "Configurações" at bounding box center [1408, 28] width 118 height 28
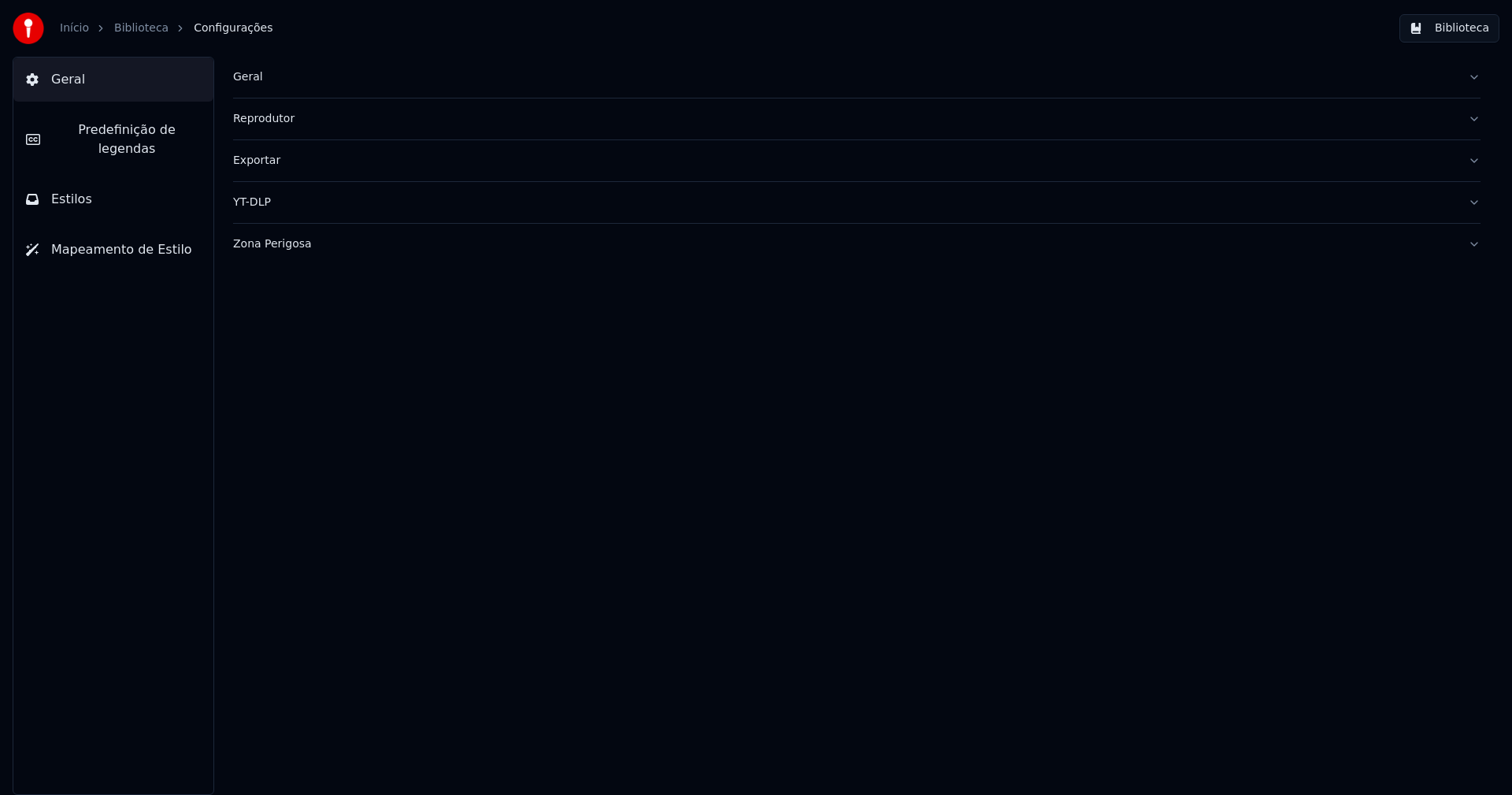
click at [97, 188] on button "Estilos" at bounding box center [113, 198] width 200 height 44
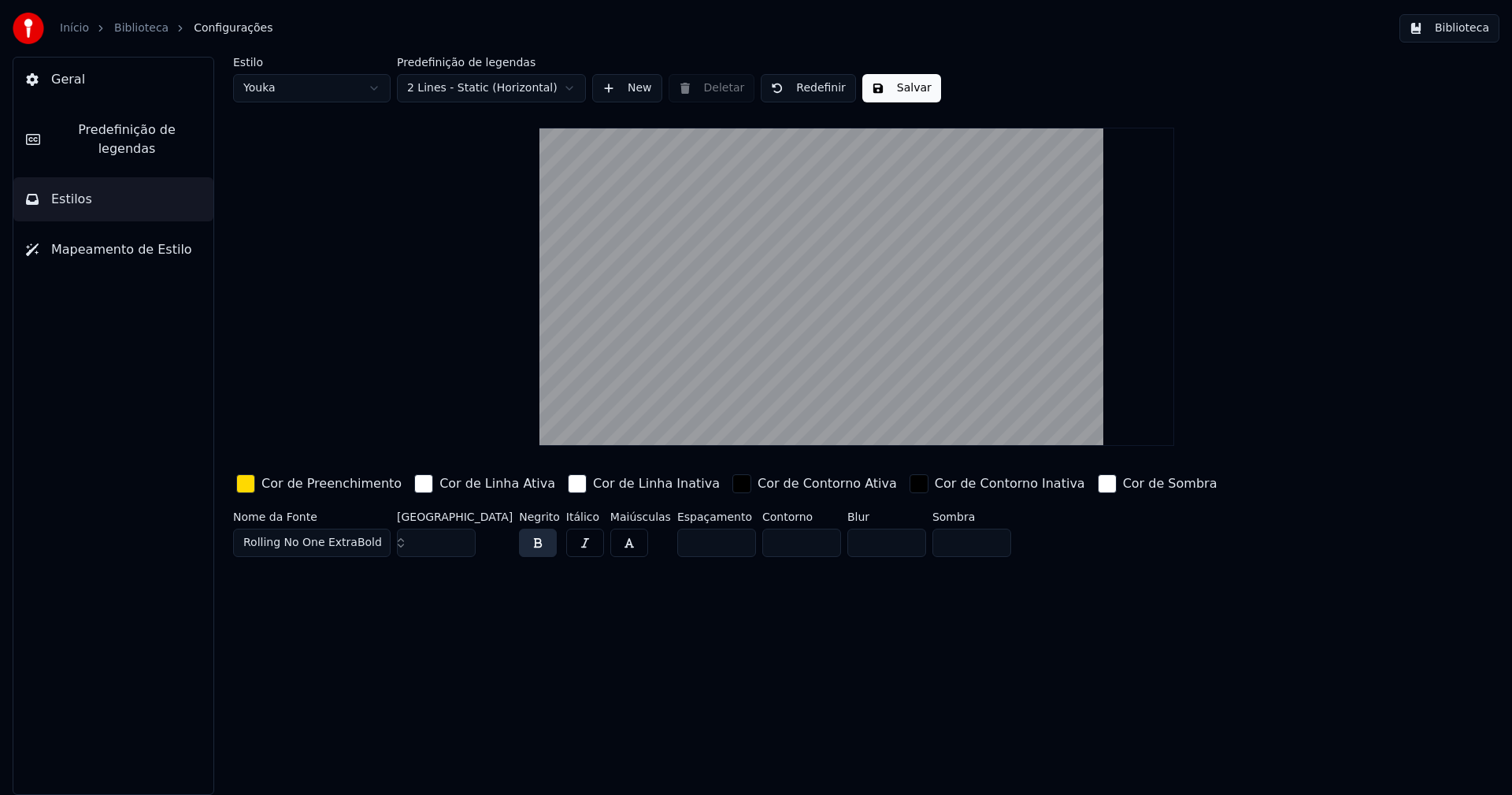
click at [254, 486] on div "button" at bounding box center [245, 483] width 19 height 19
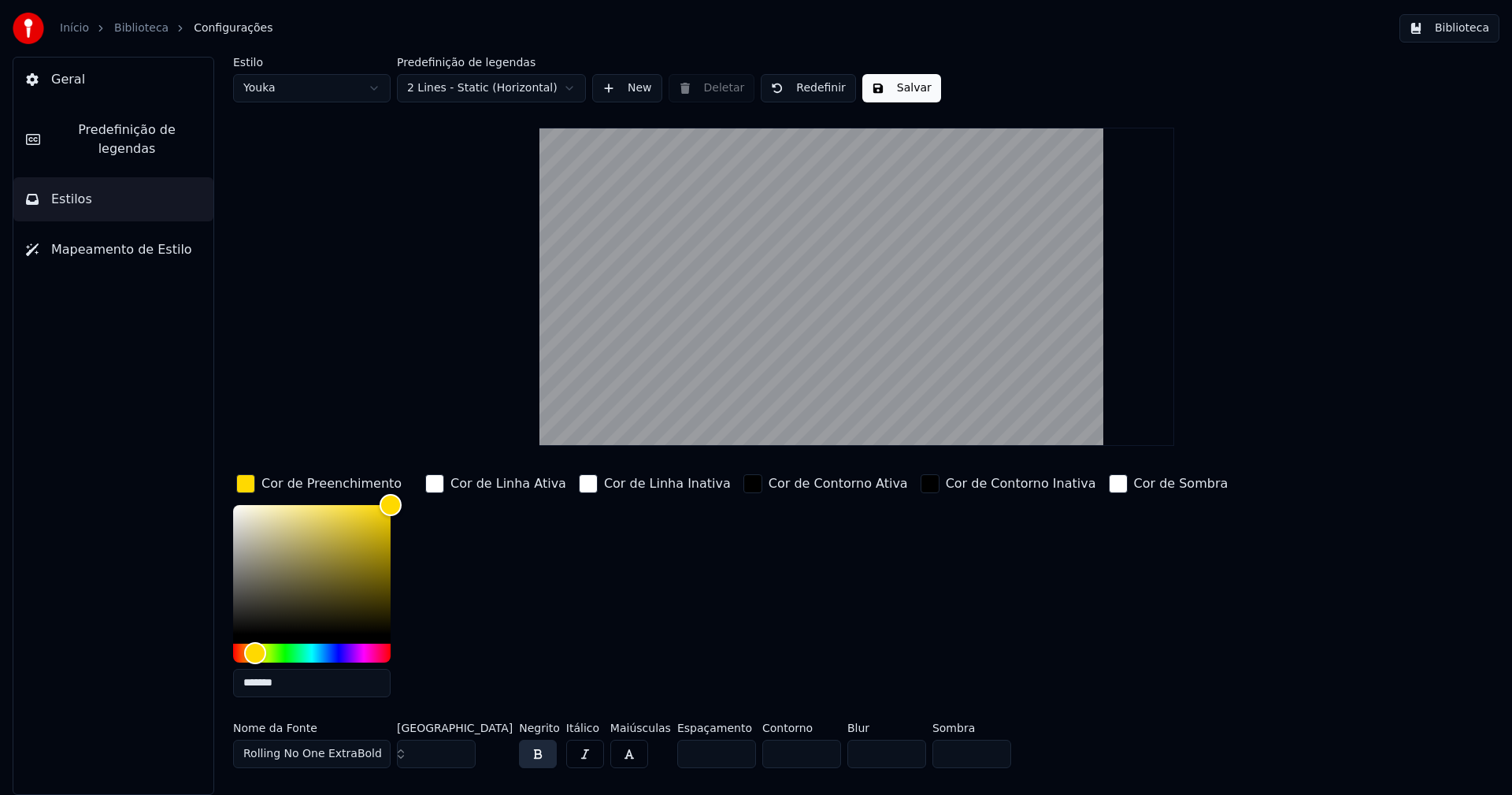
click at [312, 691] on input "*******" at bounding box center [311, 683] width 158 height 28
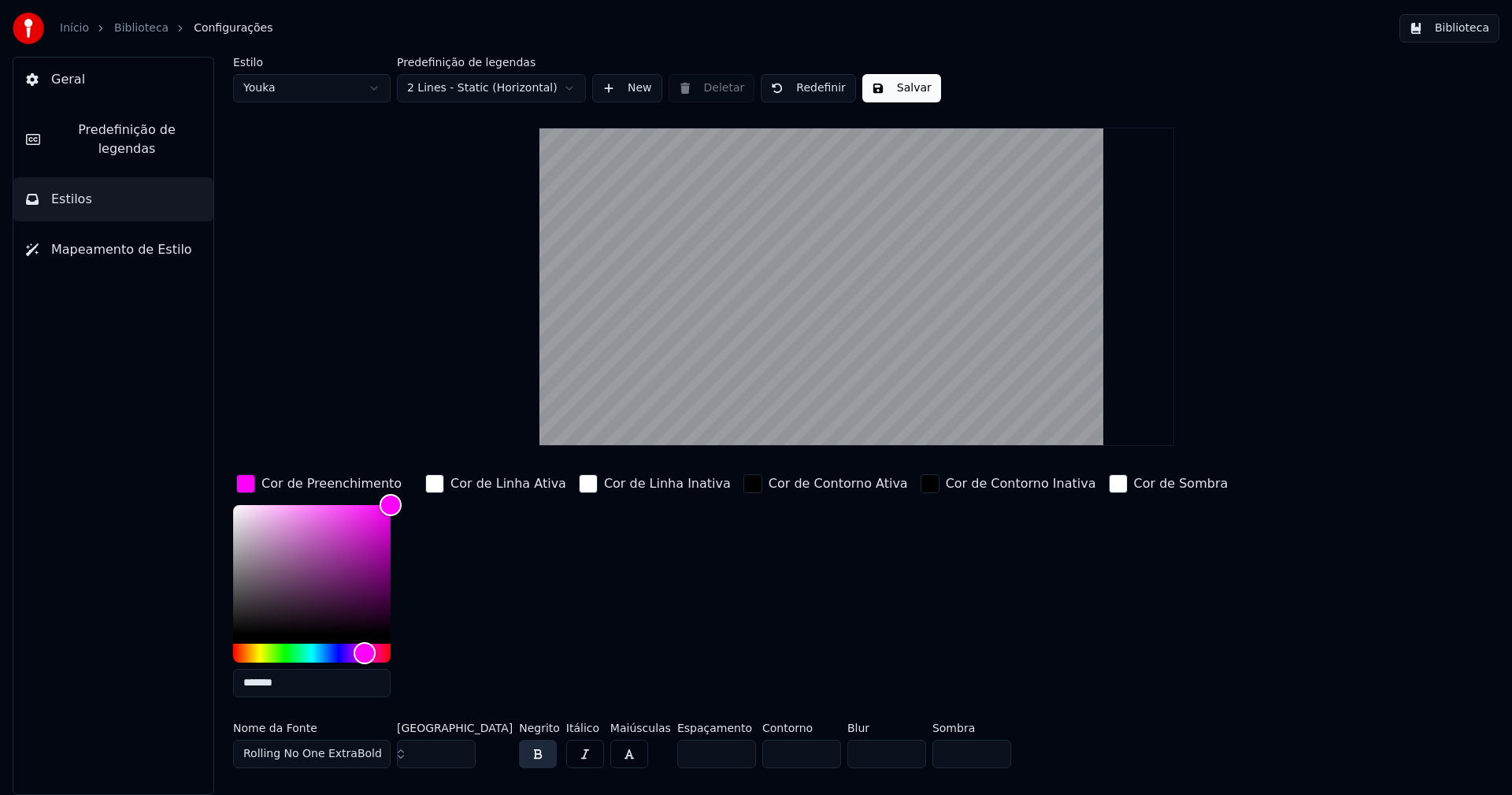
type input "*******"
click at [240, 482] on div "button" at bounding box center [245, 483] width 19 height 19
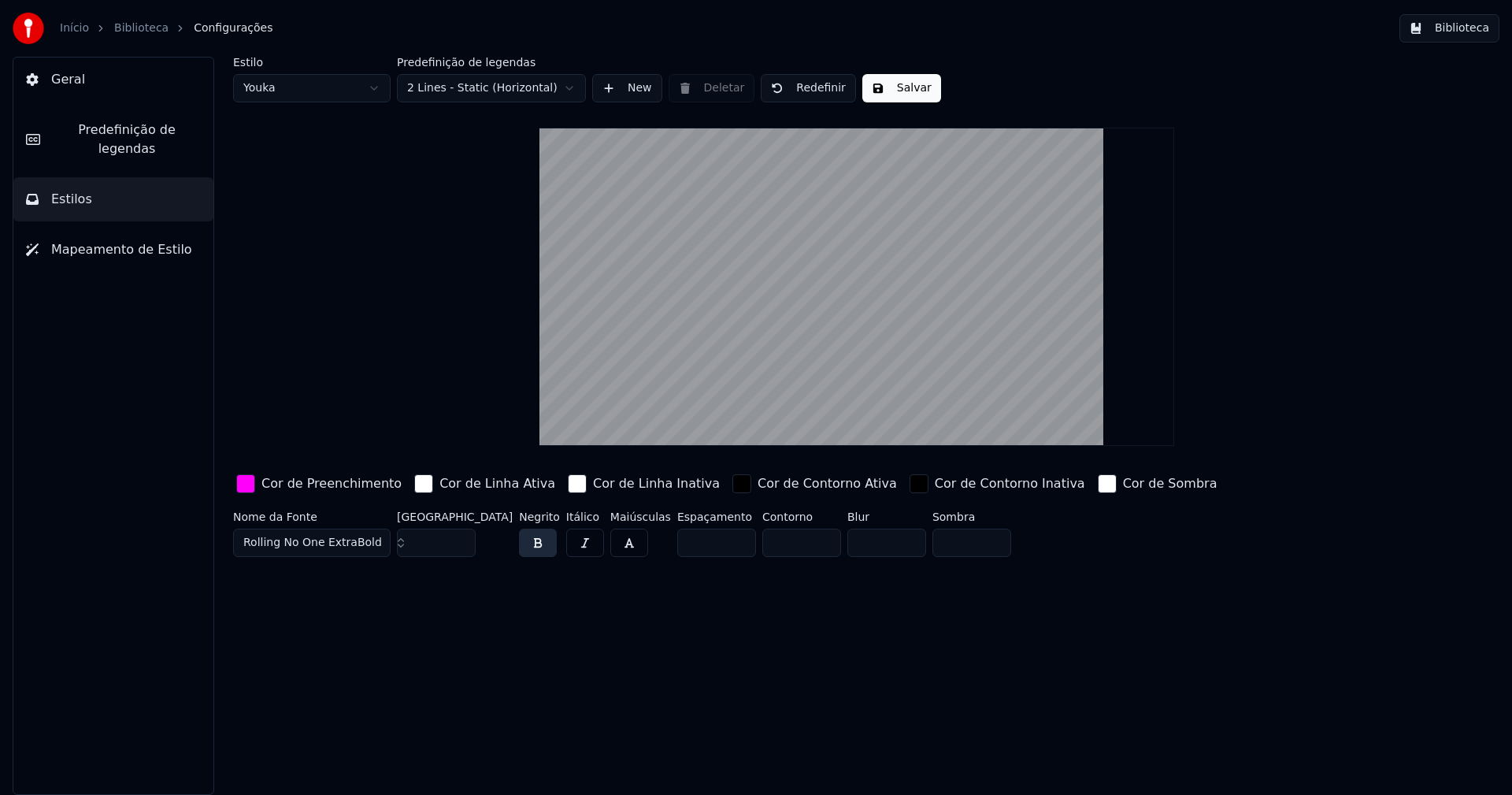
click at [893, 90] on button "Salvar" at bounding box center [901, 88] width 78 height 28
click at [1472, 24] on button "Biblioteca" at bounding box center [1449, 28] width 100 height 28
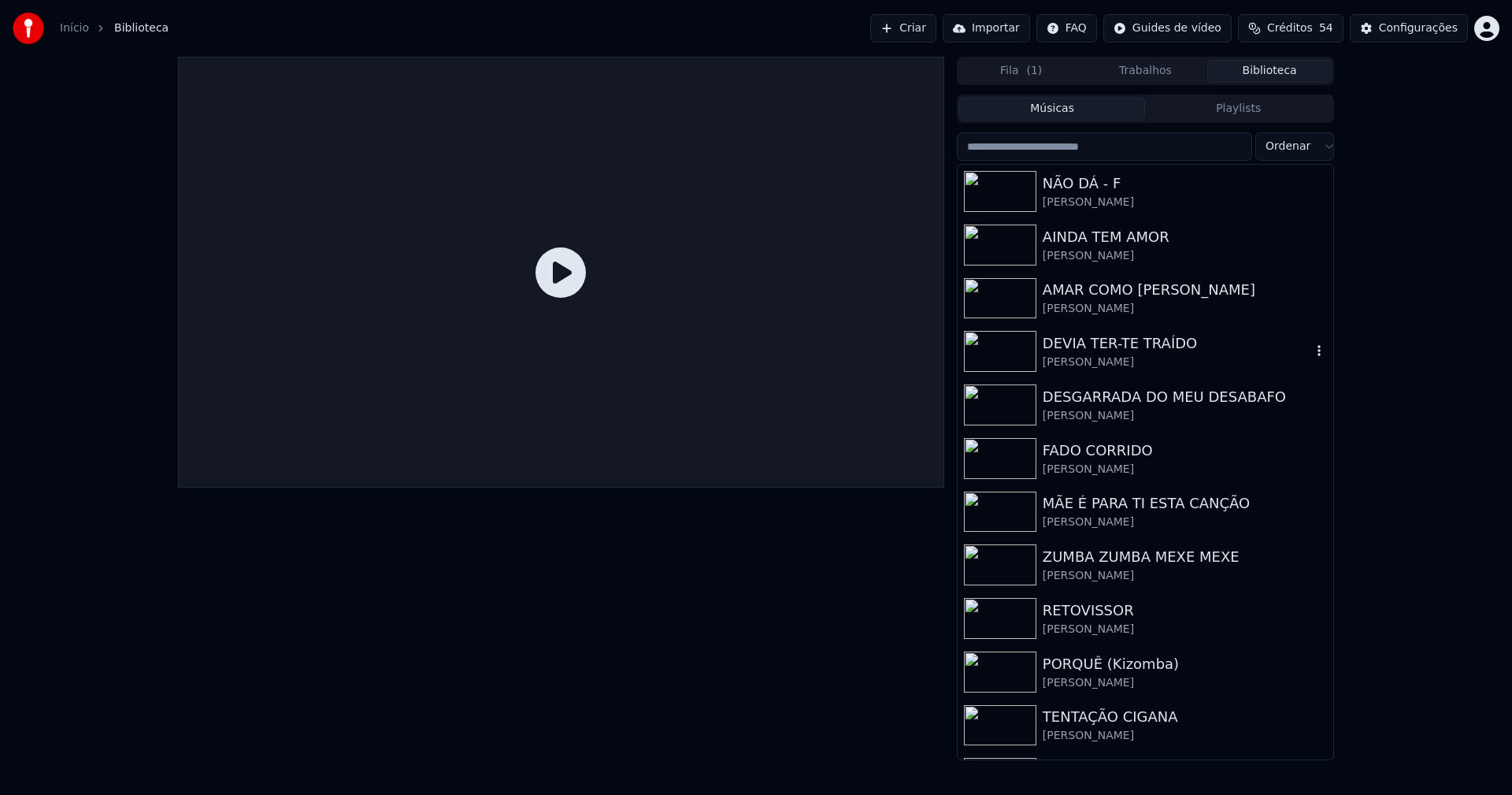
click at [1131, 346] on div "DEVIA TER-TE TRAÍDO" at bounding box center [1177, 343] width 269 height 22
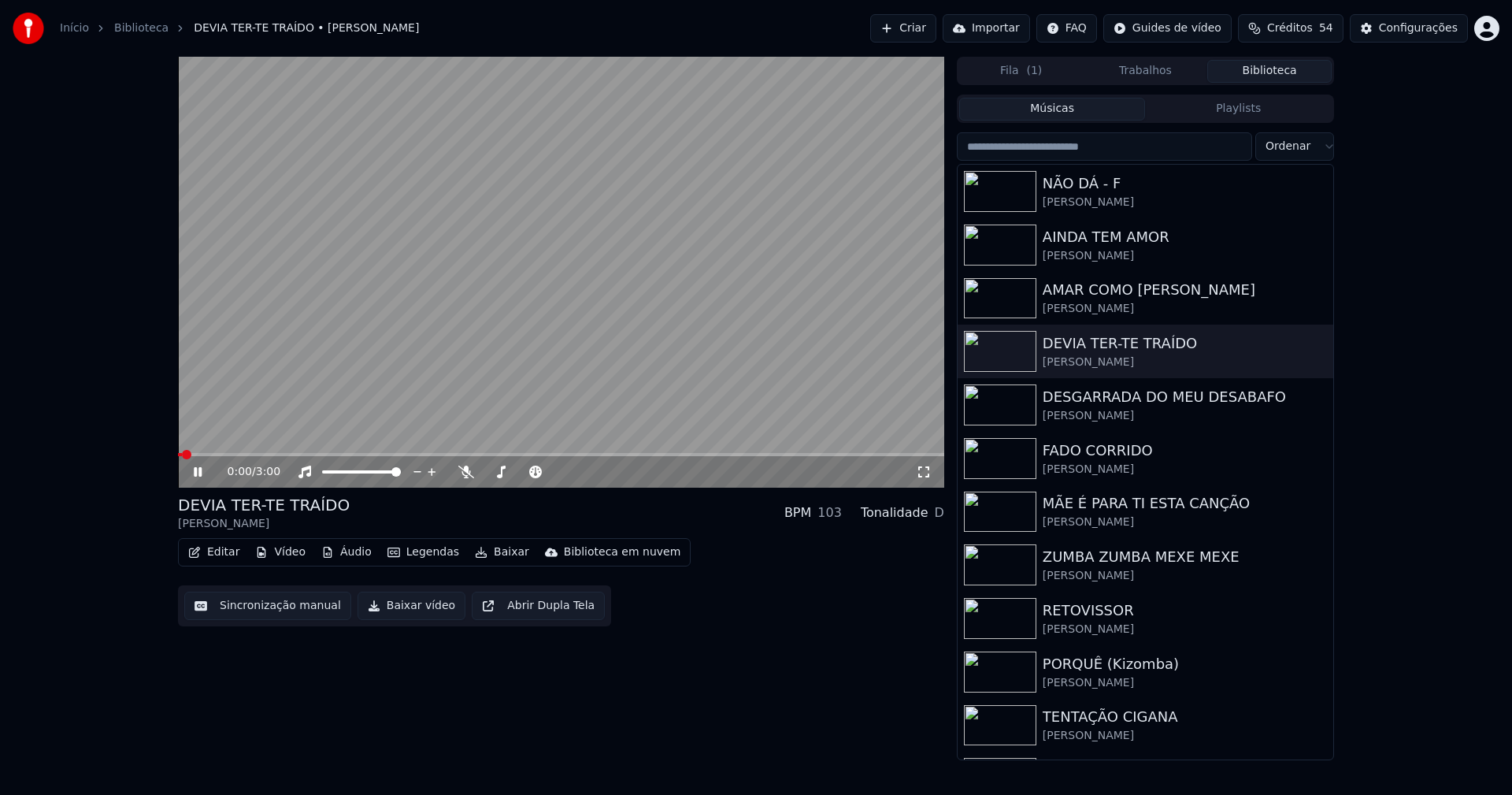
click at [327, 456] on span at bounding box center [560, 455] width 766 height 3
click at [199, 472] on icon at bounding box center [197, 471] width 8 height 9
click at [392, 612] on button "Baixar vídeo" at bounding box center [411, 606] width 108 height 28
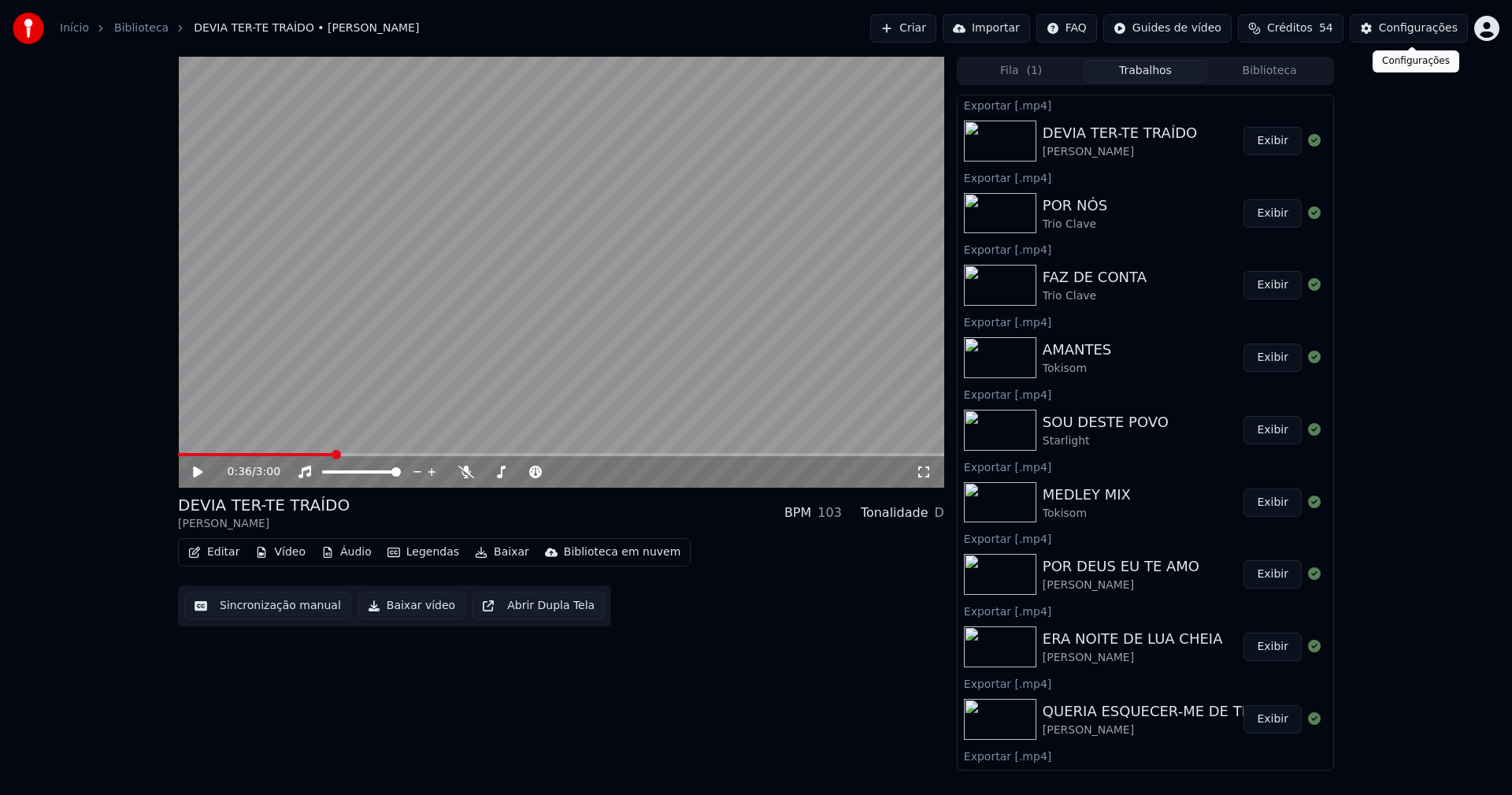
click at [1424, 31] on div "Configurações" at bounding box center [1418, 28] width 78 height 16
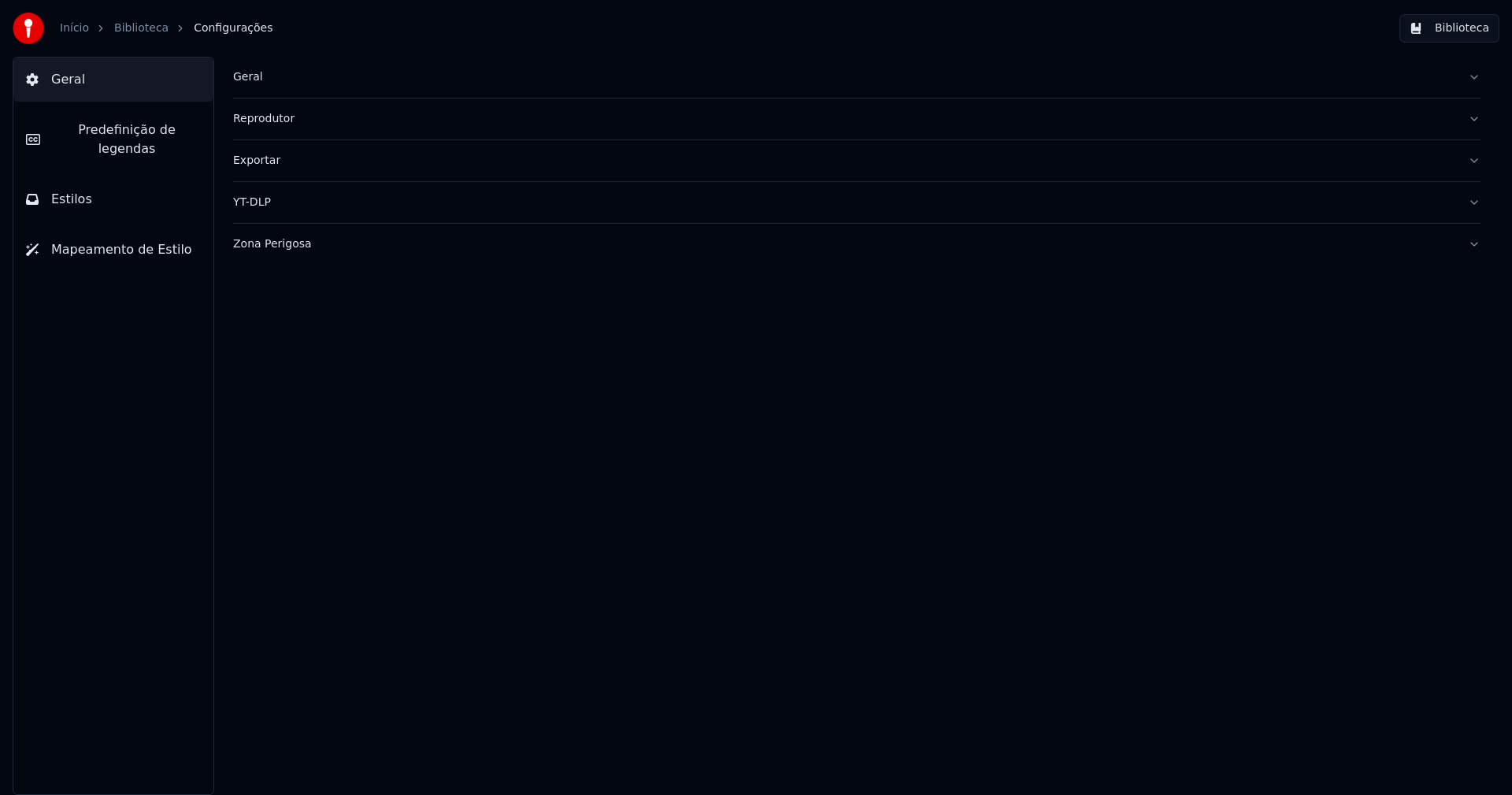
click at [100, 177] on button "Estilos" at bounding box center [113, 198] width 200 height 44
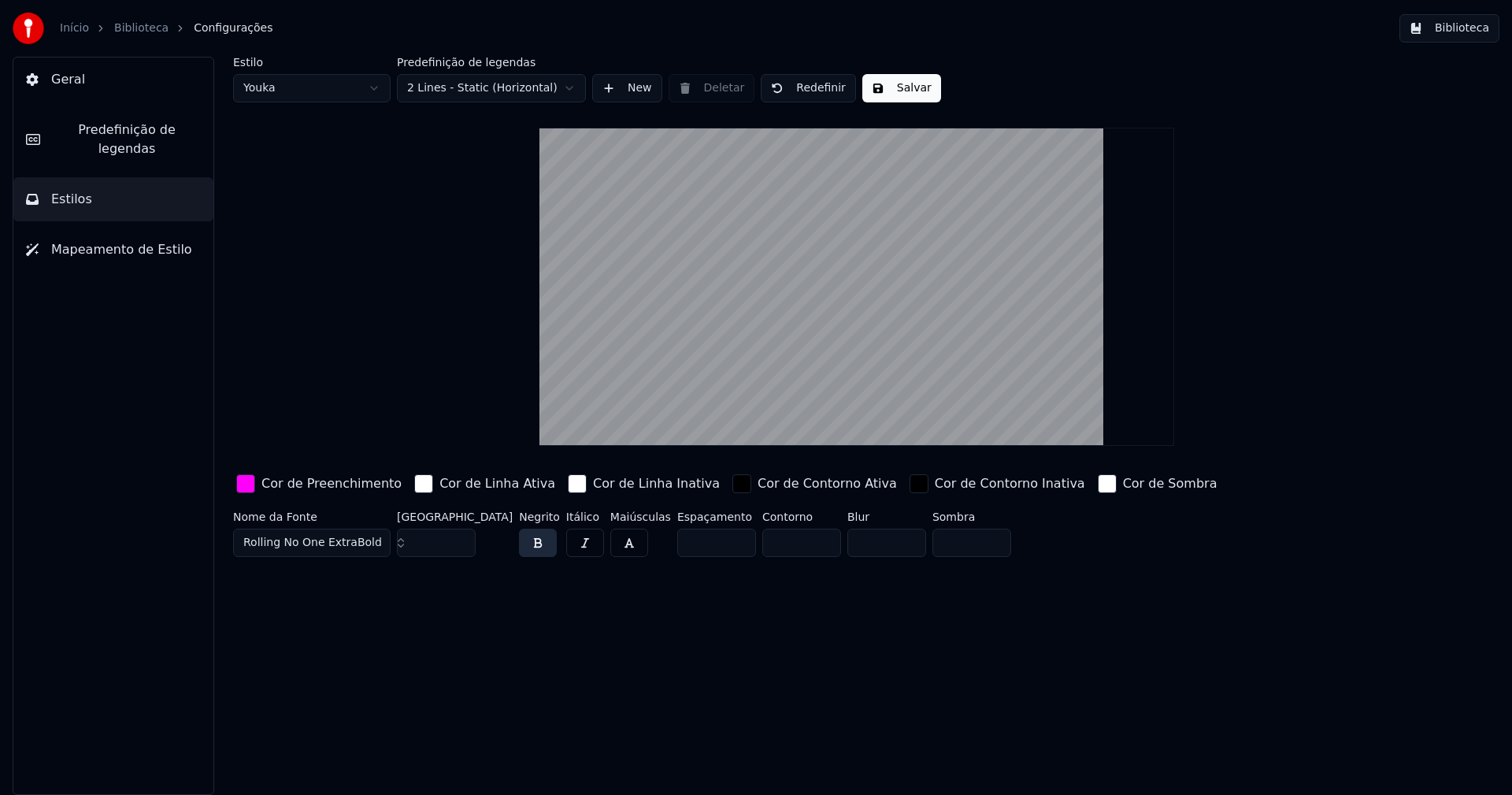
click at [246, 490] on div "button" at bounding box center [245, 483] width 19 height 19
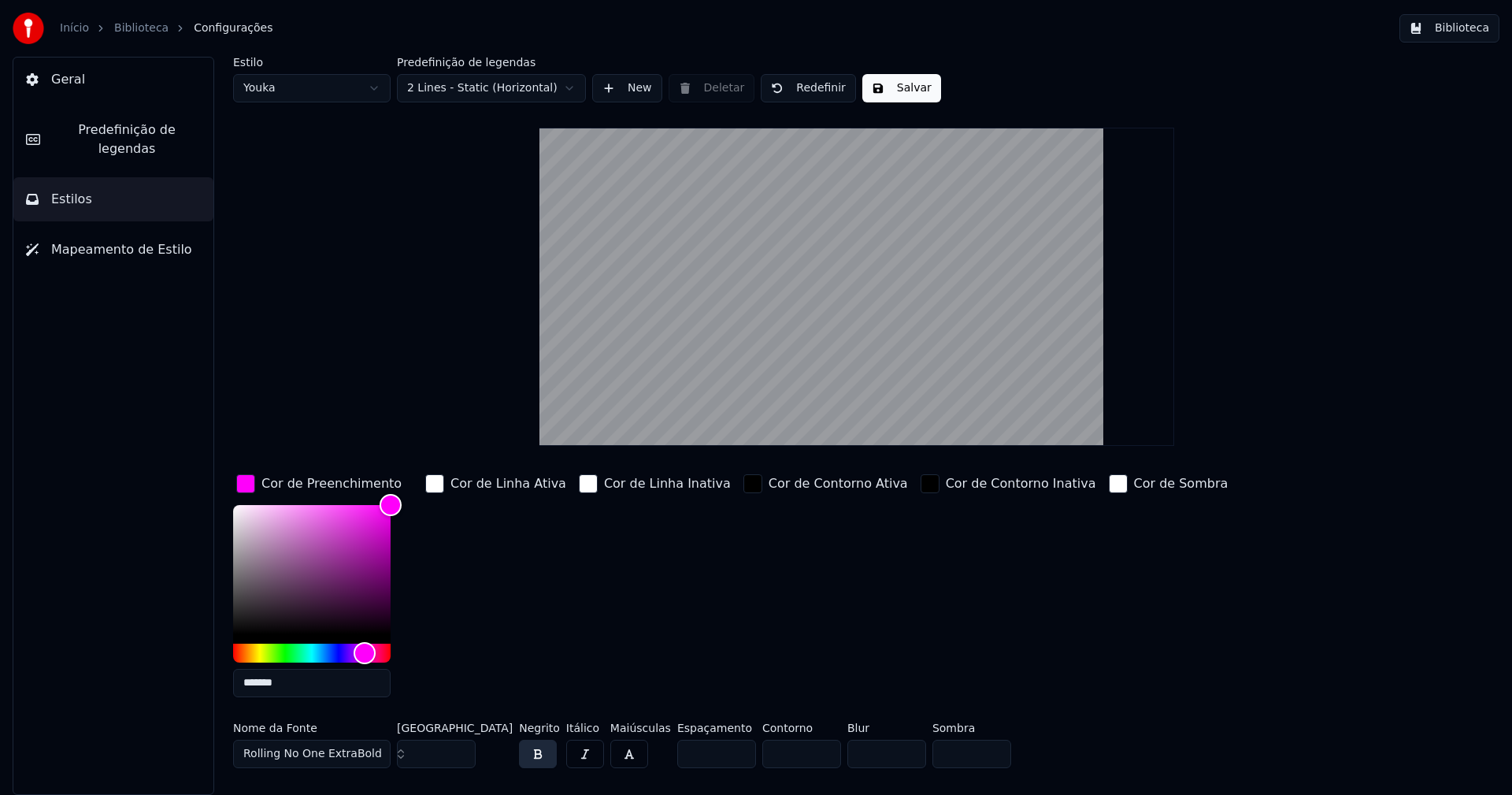
click at [306, 688] on input "*******" at bounding box center [311, 683] width 158 height 28
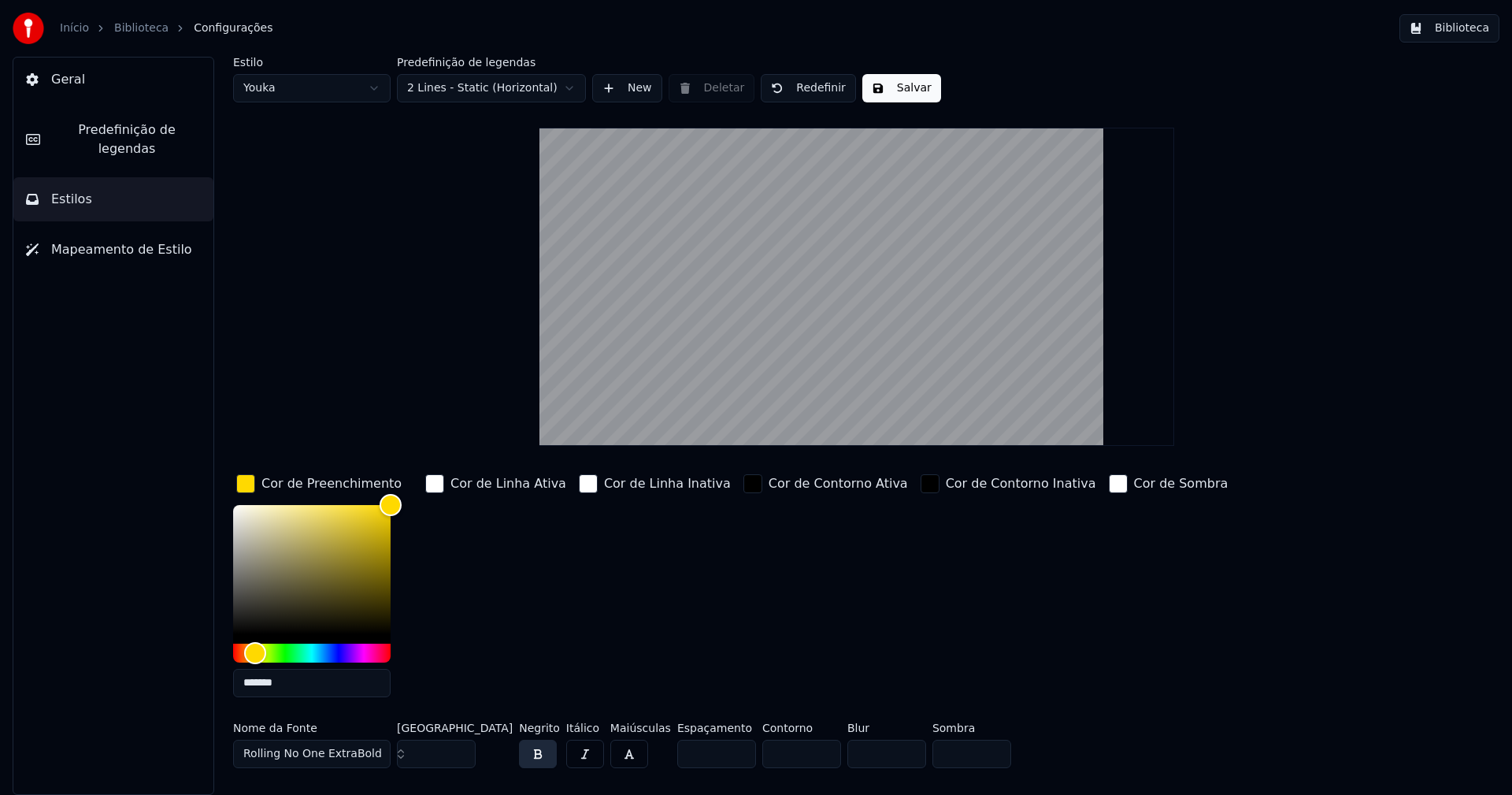
type input "*******"
click at [250, 481] on div "button" at bounding box center [245, 483] width 19 height 19
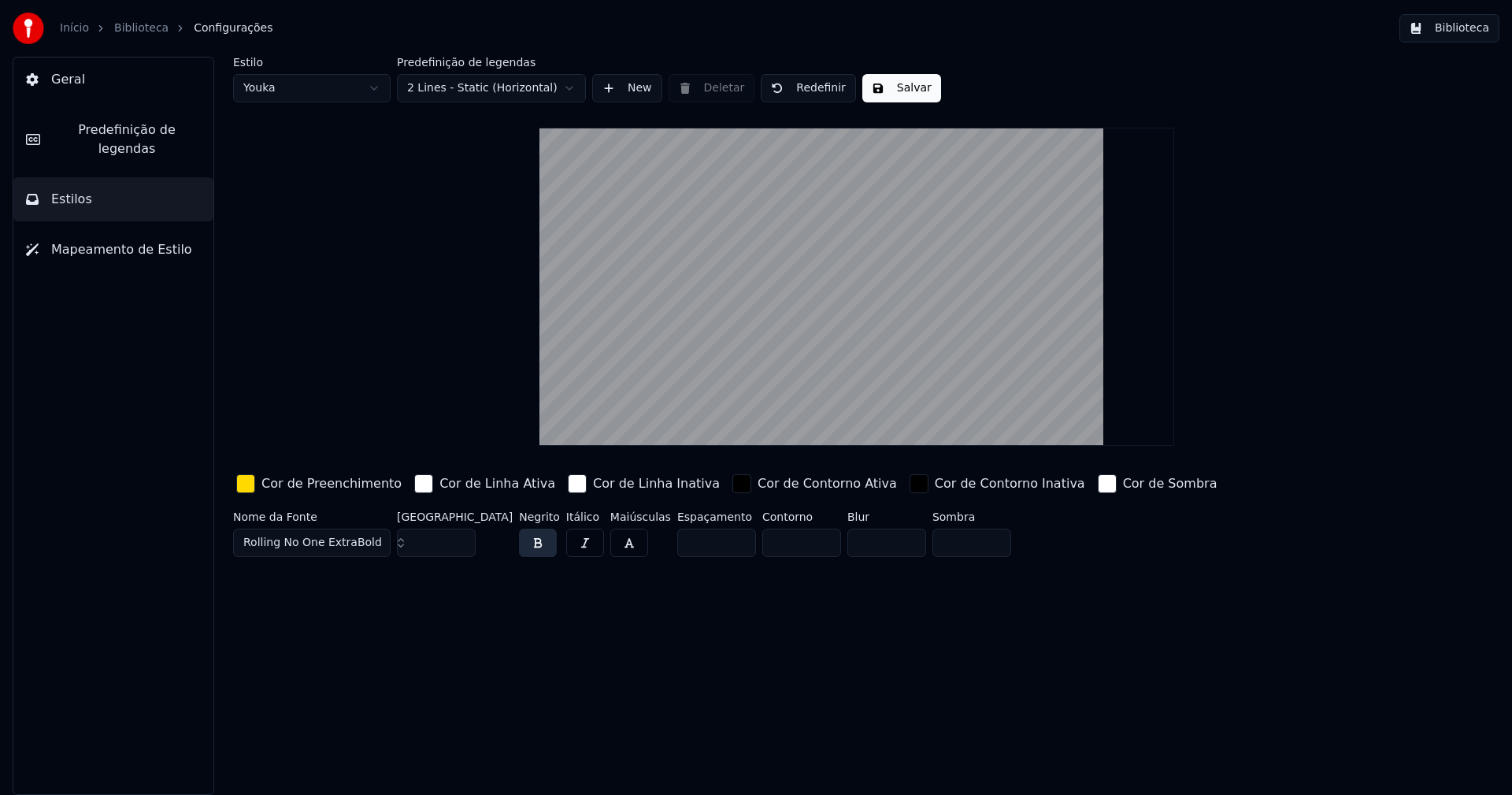
click at [316, 80] on html "Início Biblioteca Configurações Biblioteca Geral Predefinição de legendas Estil…" at bounding box center [756, 398] width 1512 height 795
click at [461, 537] on input "**" at bounding box center [435, 542] width 78 height 28
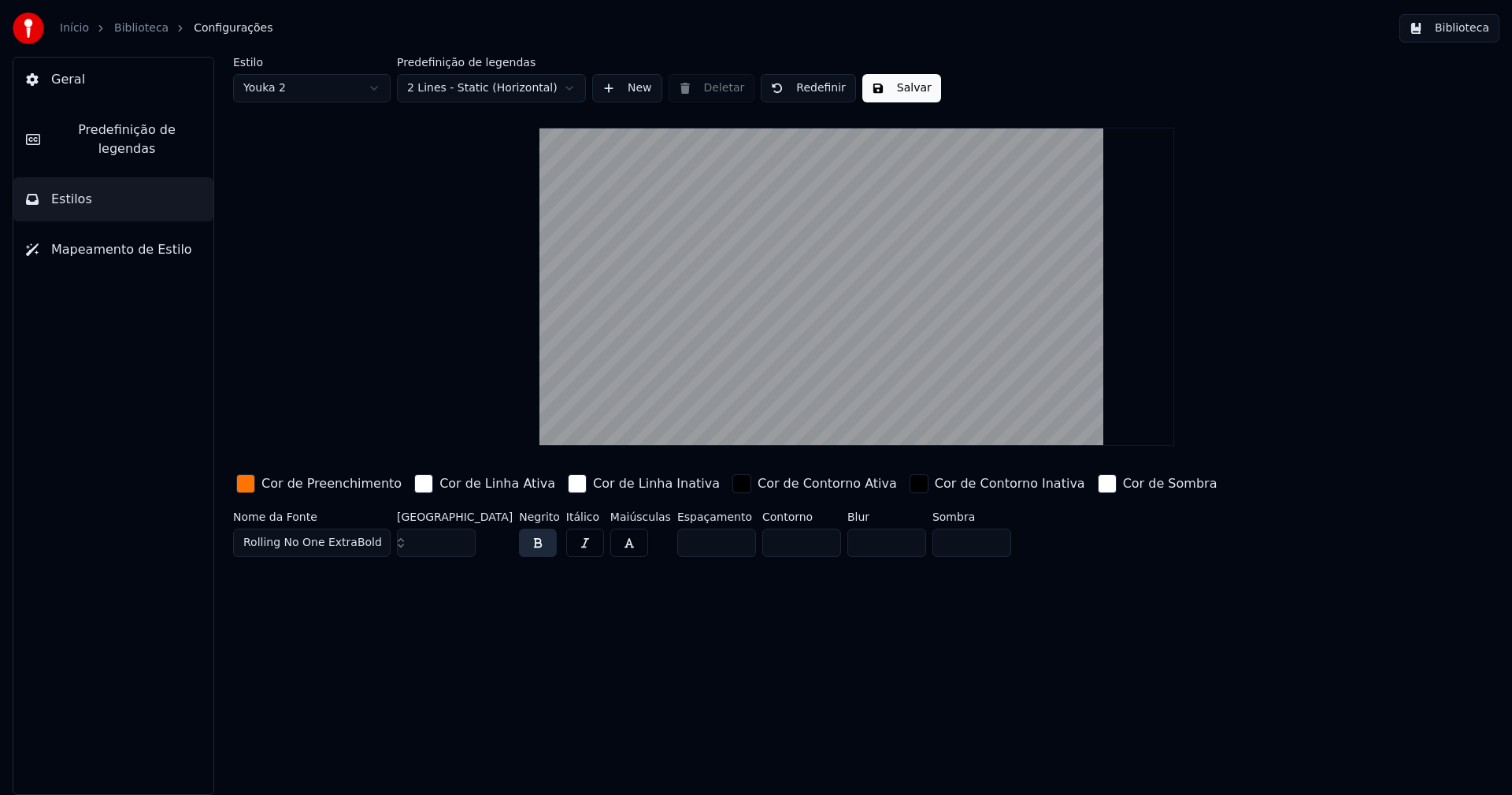
click at [461, 537] on input "**" at bounding box center [435, 542] width 78 height 28
click at [461, 537] on input "***" at bounding box center [435, 542] width 78 height 28
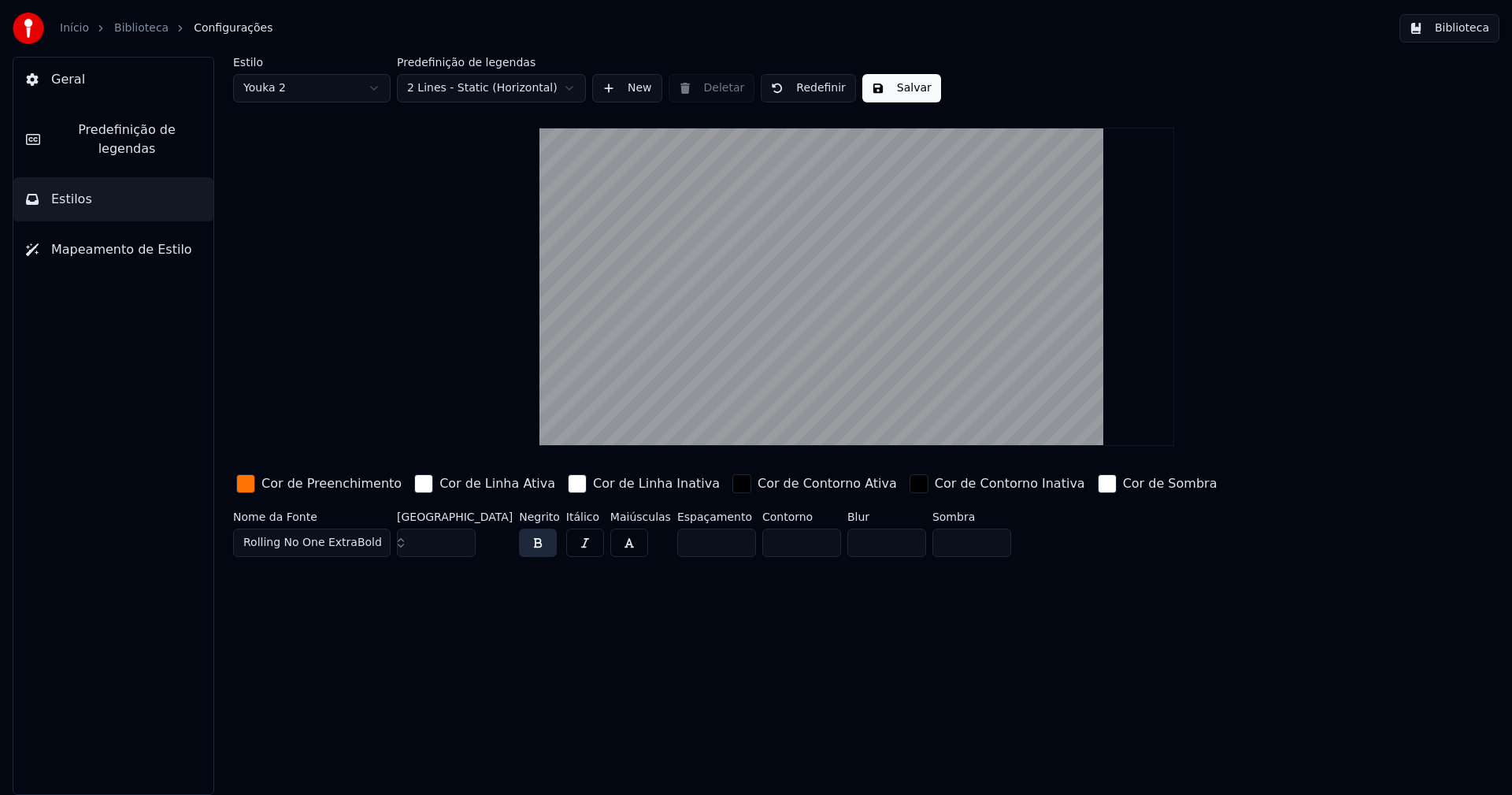
click at [461, 537] on input "***" at bounding box center [435, 542] width 78 height 28
type input "***"
click at [461, 537] on input "***" at bounding box center [435, 542] width 78 height 28
click at [244, 485] on div "button" at bounding box center [245, 483] width 19 height 19
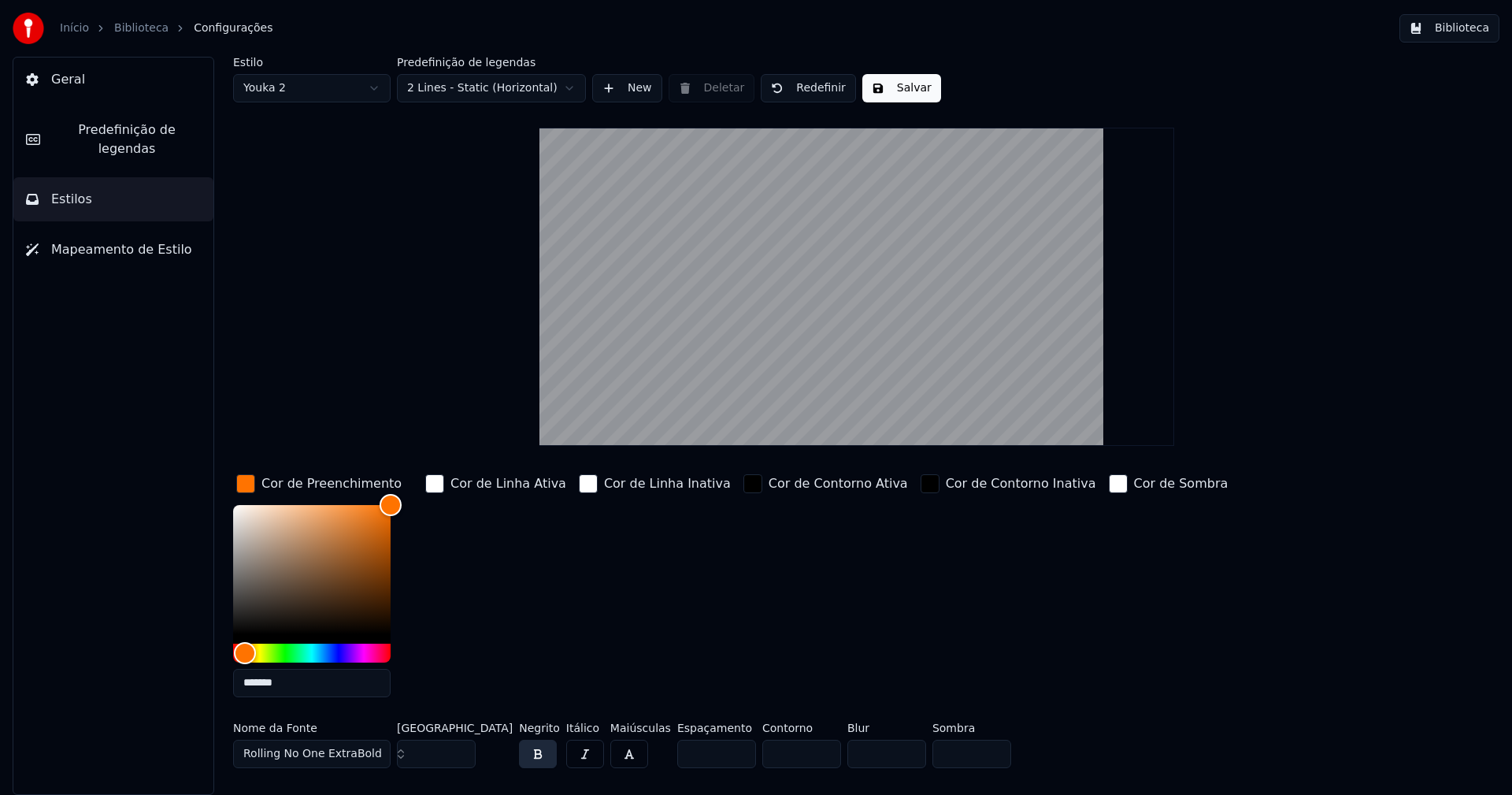
click at [288, 686] on input "*******" at bounding box center [311, 683] width 158 height 28
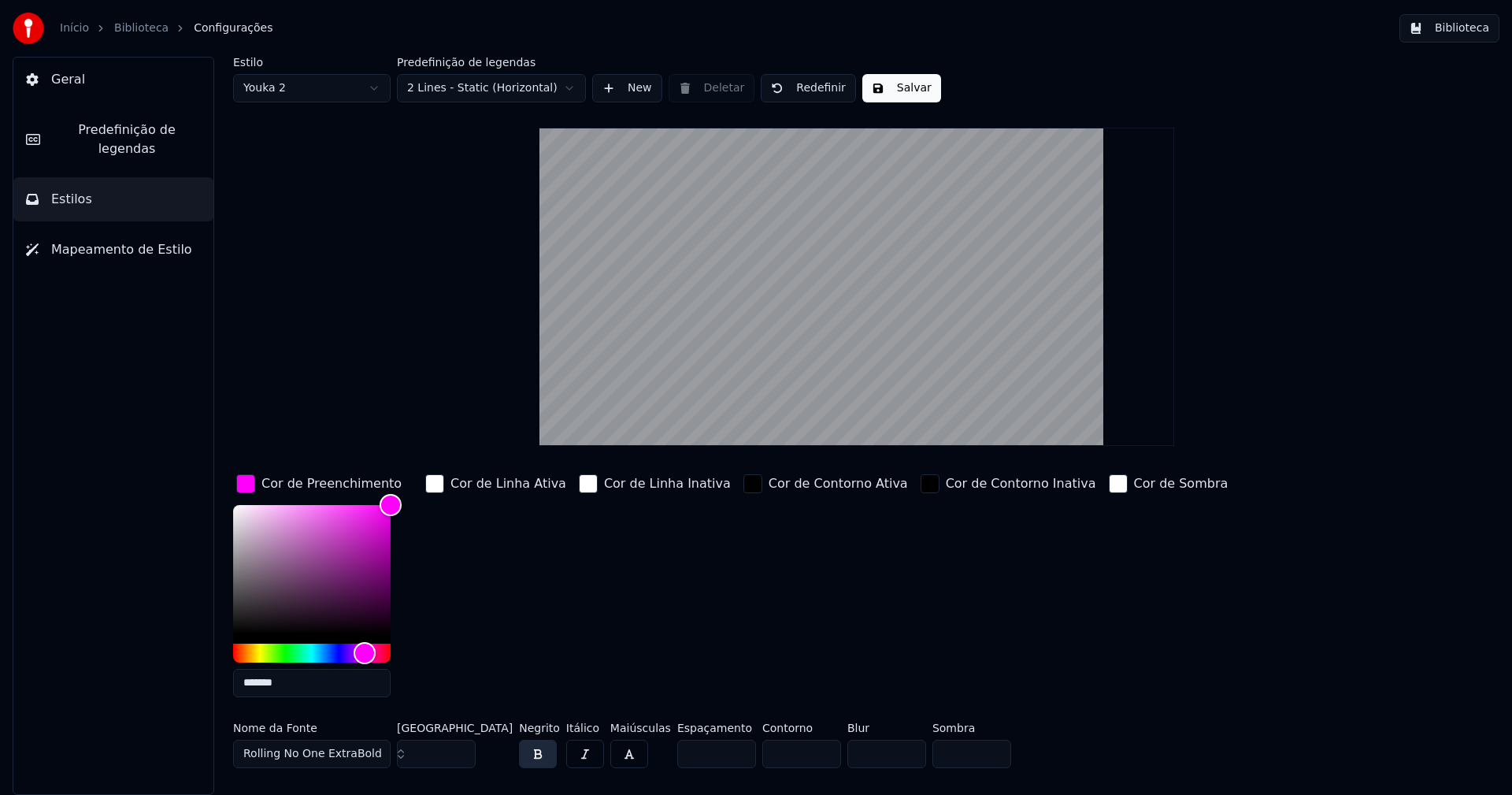
type input "*******"
click at [250, 488] on div "button" at bounding box center [245, 483] width 19 height 19
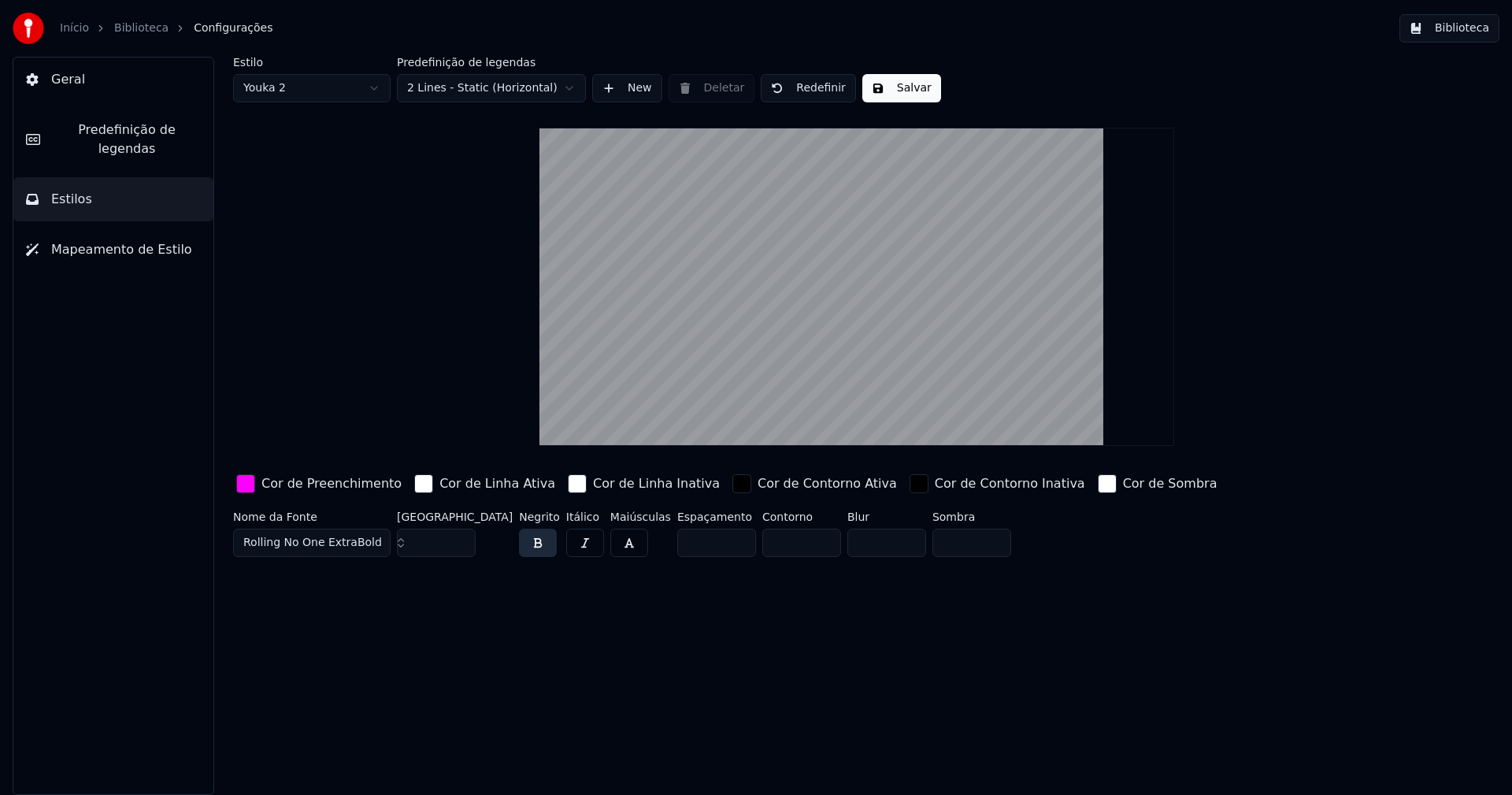
click at [893, 94] on button "Salvar" at bounding box center [901, 88] width 78 height 28
click at [1473, 31] on button "Biblioteca" at bounding box center [1449, 28] width 100 height 28
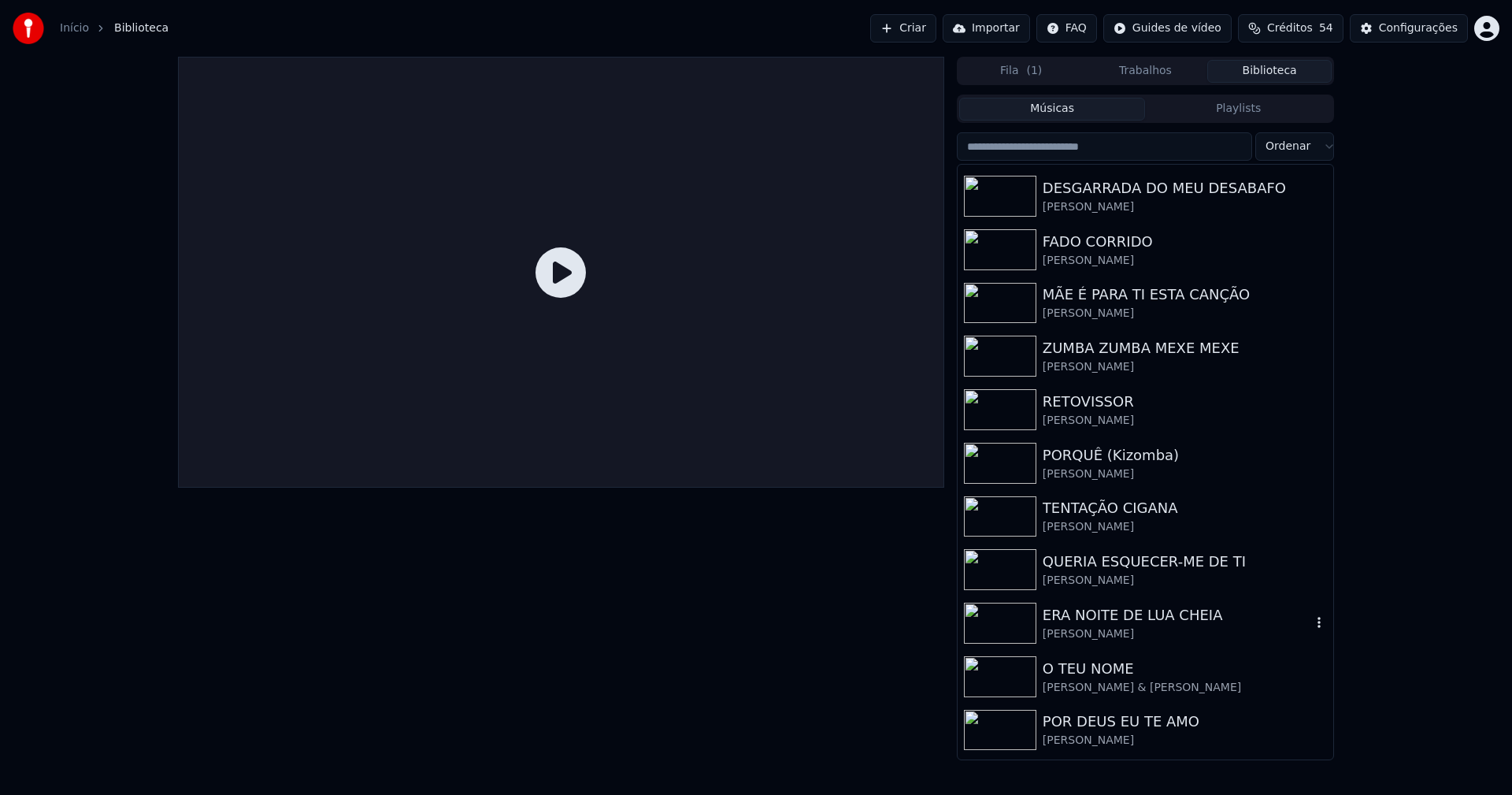
scroll to position [236, 0]
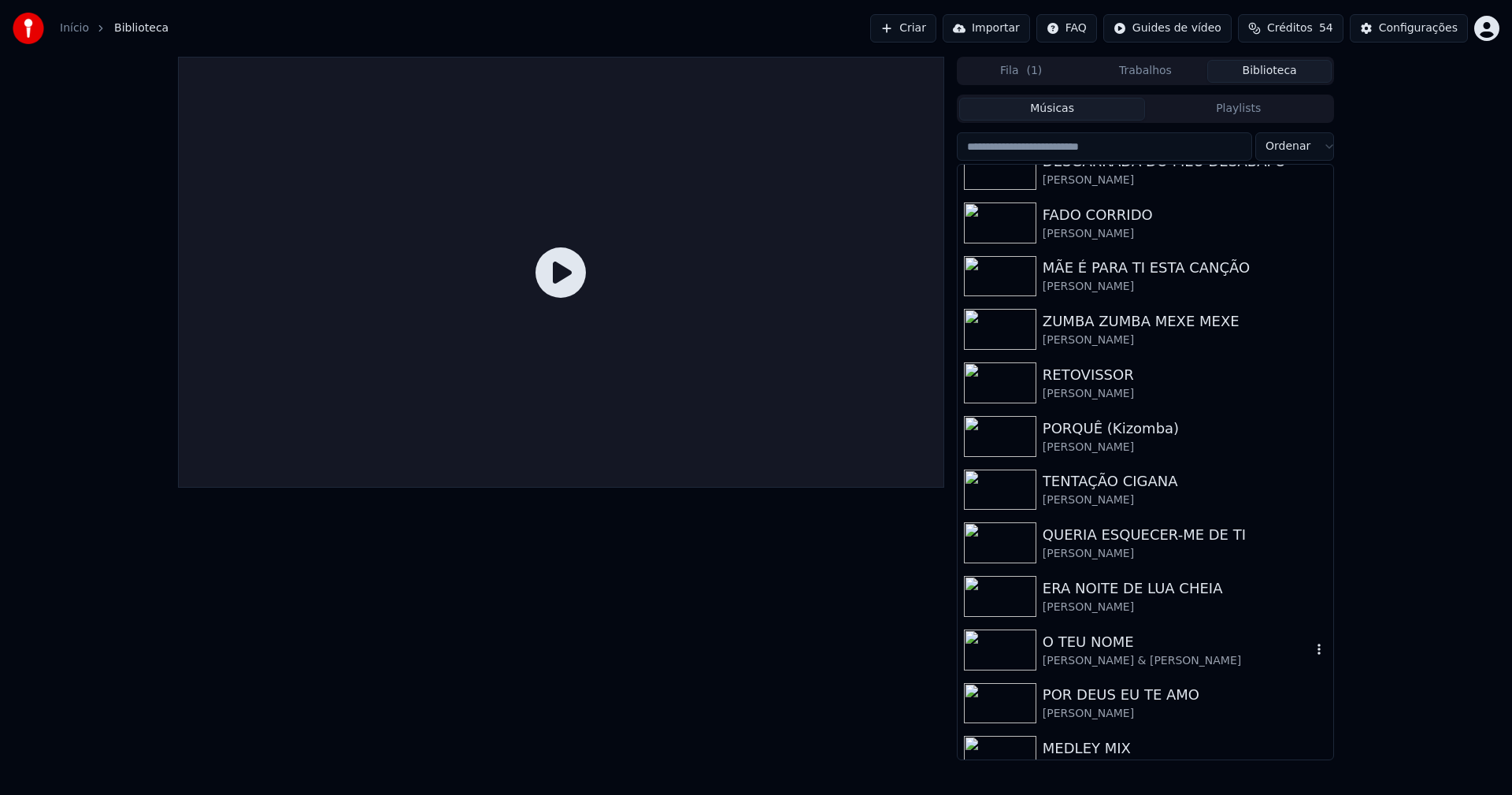
click at [1090, 653] on div "[PERSON_NAME] & [PERSON_NAME]" at bounding box center [1177, 660] width 269 height 16
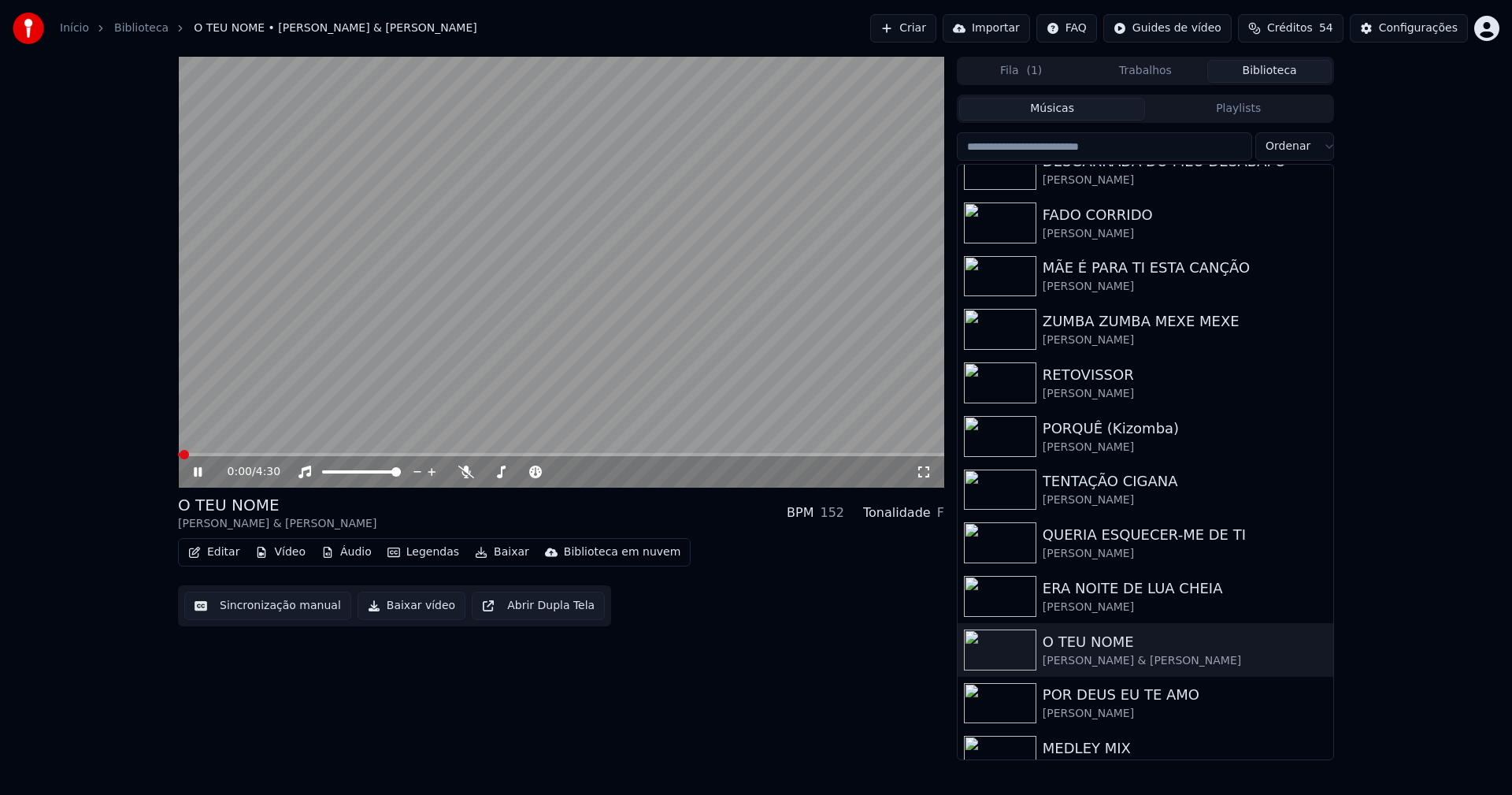
click at [927, 475] on icon at bounding box center [923, 471] width 16 height 12
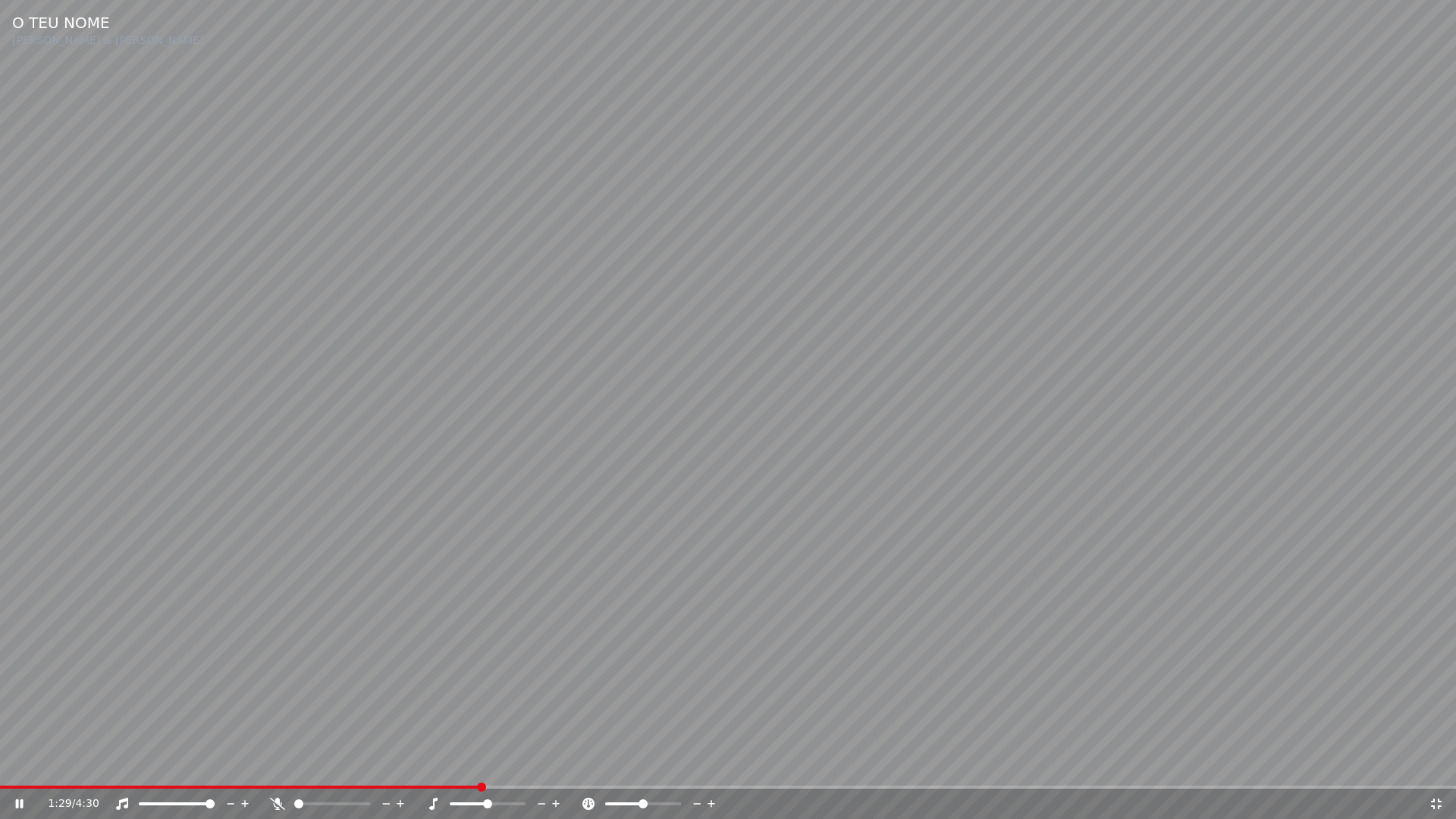
click at [477, 765] on span at bounding box center [728, 787] width 1456 height 3
click at [1435, 765] on icon at bounding box center [1435, 804] width 15 height 12
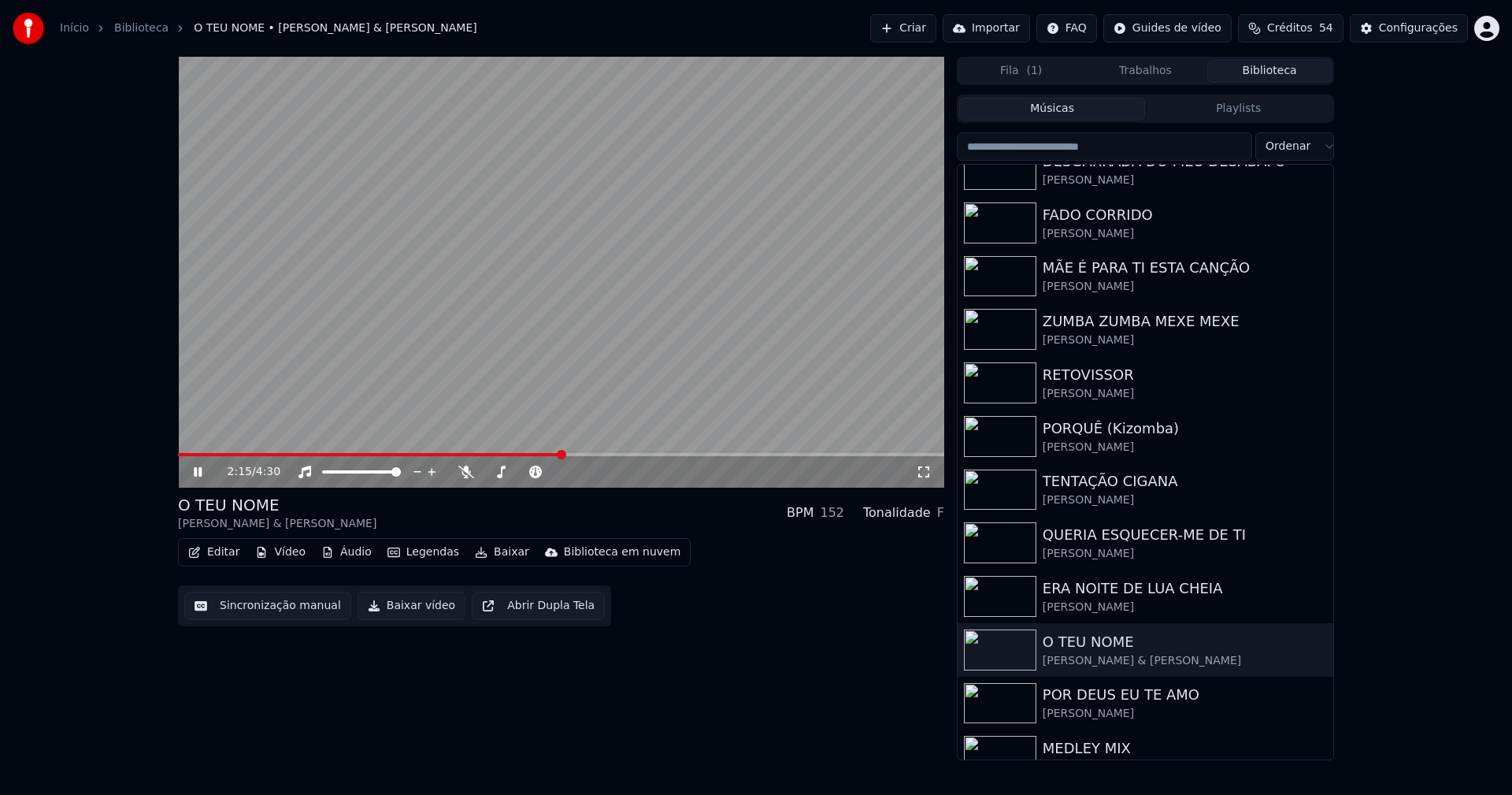
click at [198, 469] on icon at bounding box center [209, 471] width 37 height 12
click at [409, 616] on button "Baixar vídeo" at bounding box center [411, 606] width 108 height 28
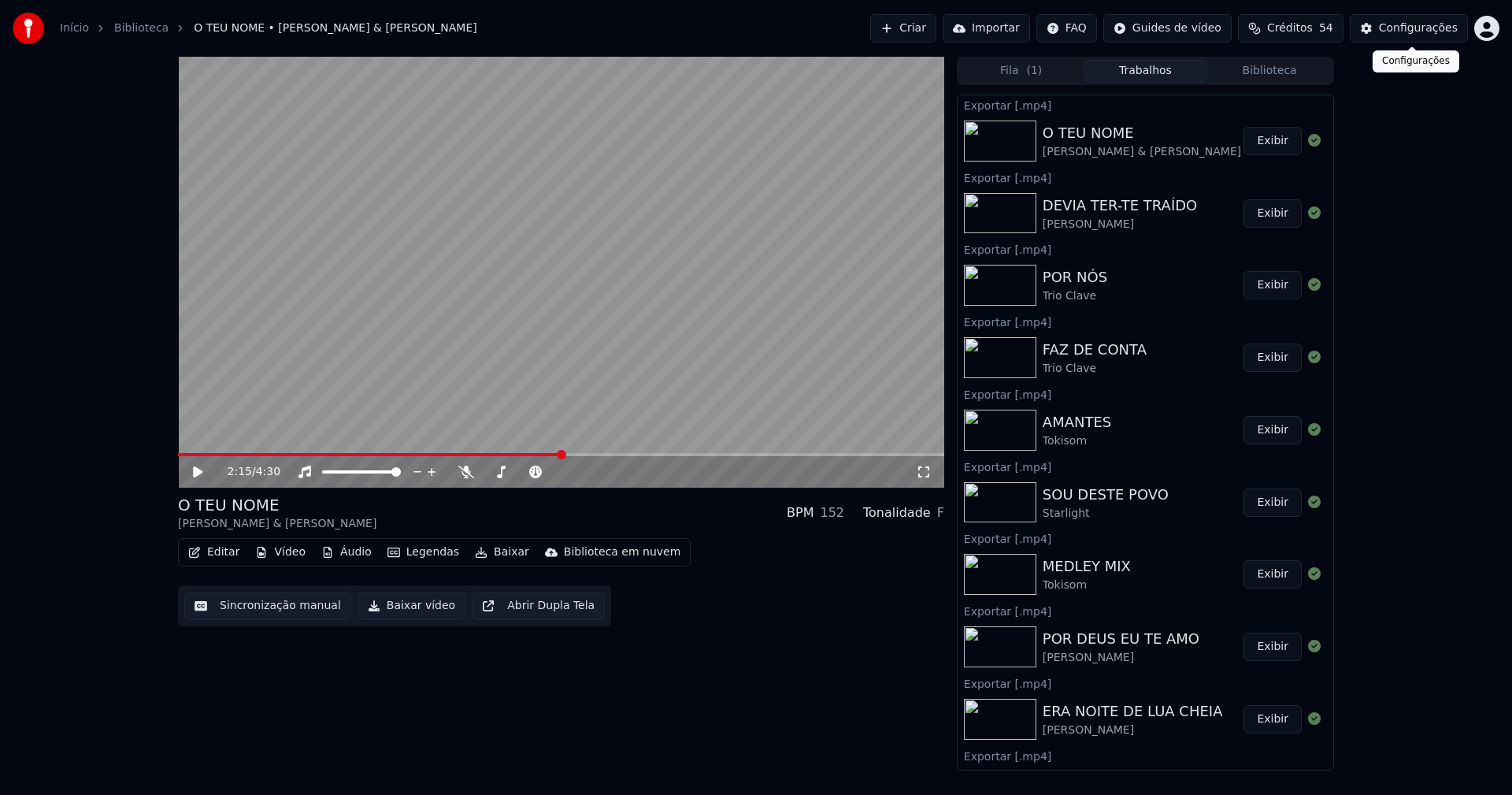
click at [1410, 35] on div "Configurações" at bounding box center [1418, 28] width 78 height 16
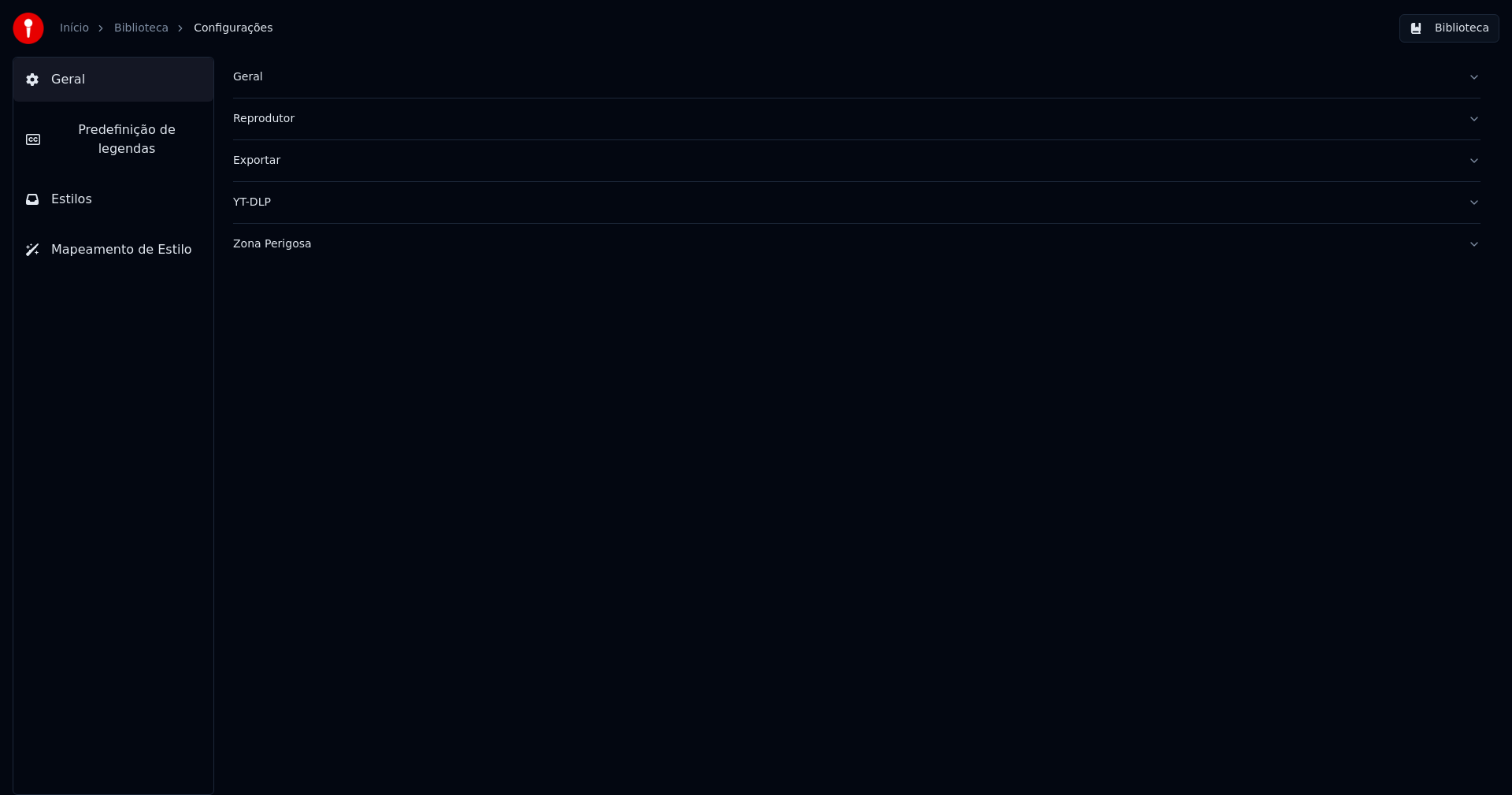
click at [267, 243] on div "Zona Perigosa" at bounding box center [844, 244] width 1222 height 16
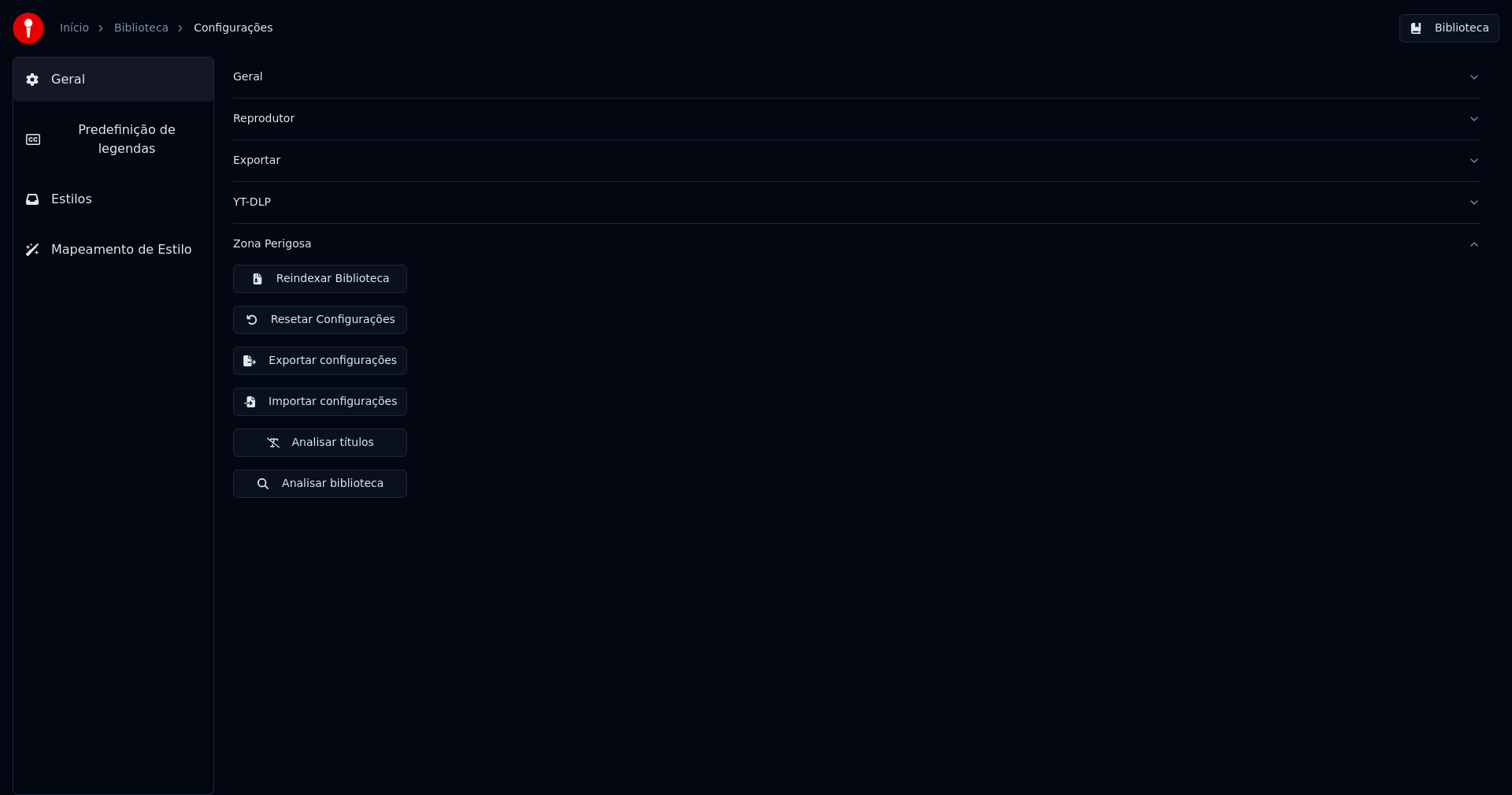
click at [369, 359] on button "Exportar configurações" at bounding box center [320, 360] width 174 height 28
click at [1045, 545] on div "Geral Reprodutor Exportar YT-DLP Zona Perigosa Reindexar Biblioteca Resetar Con…" at bounding box center [857, 426] width 1310 height 738
click at [303, 400] on button "Importar configurações" at bounding box center [320, 402] width 174 height 28
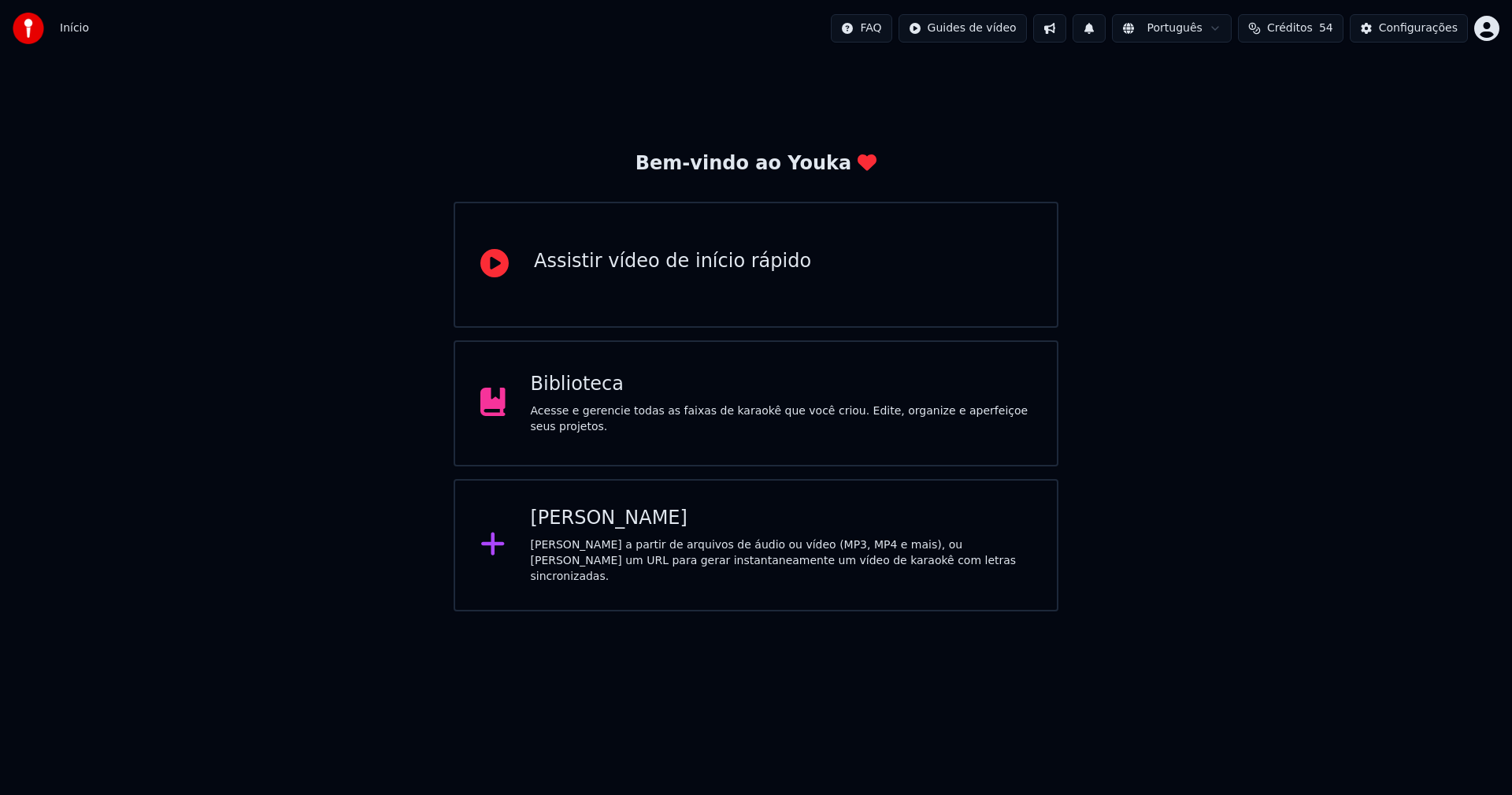
click at [599, 397] on div "Biblioteca" at bounding box center [781, 384] width 502 height 25
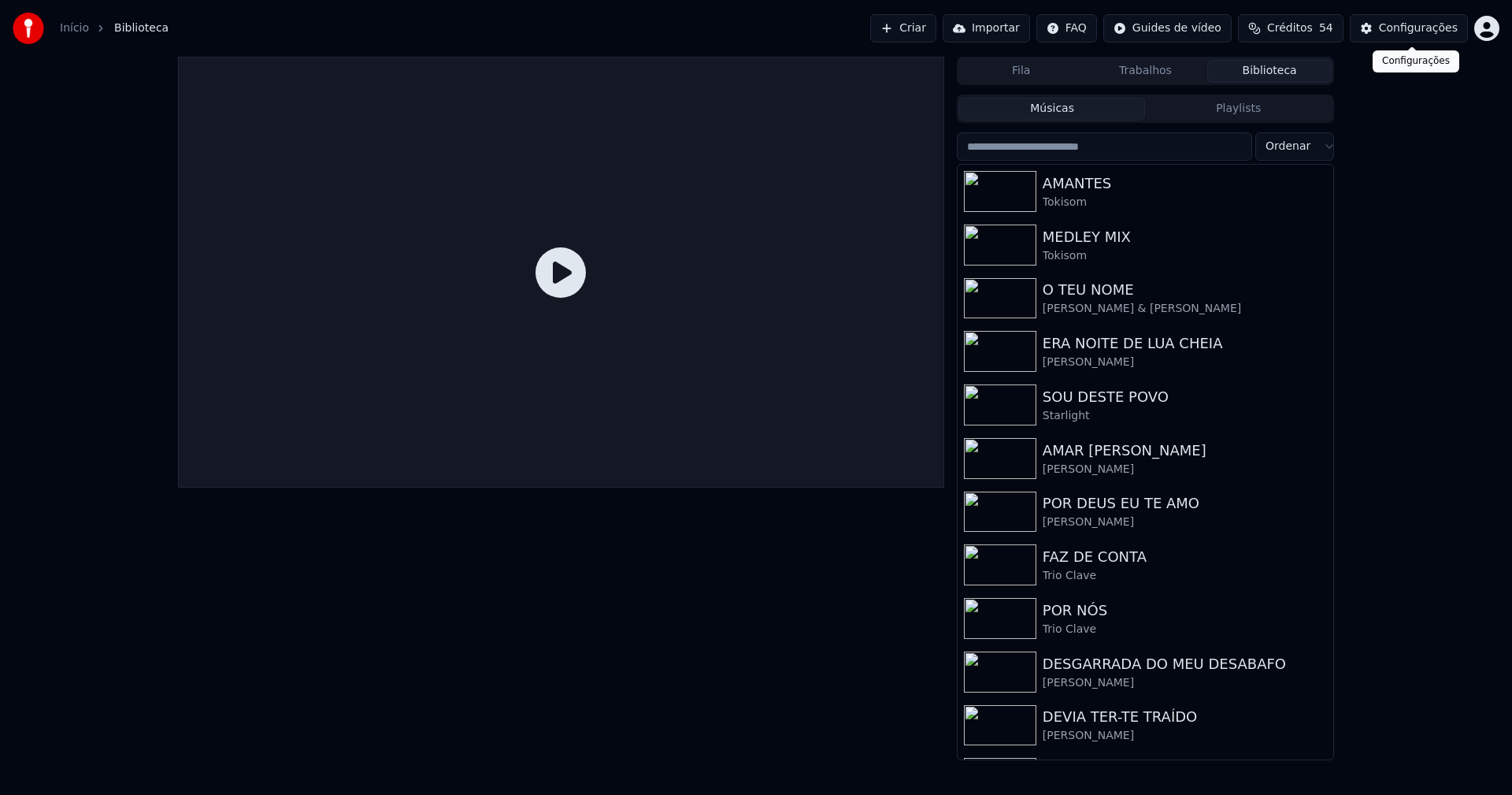
click at [1436, 29] on div "Configurações" at bounding box center [1418, 28] width 78 height 16
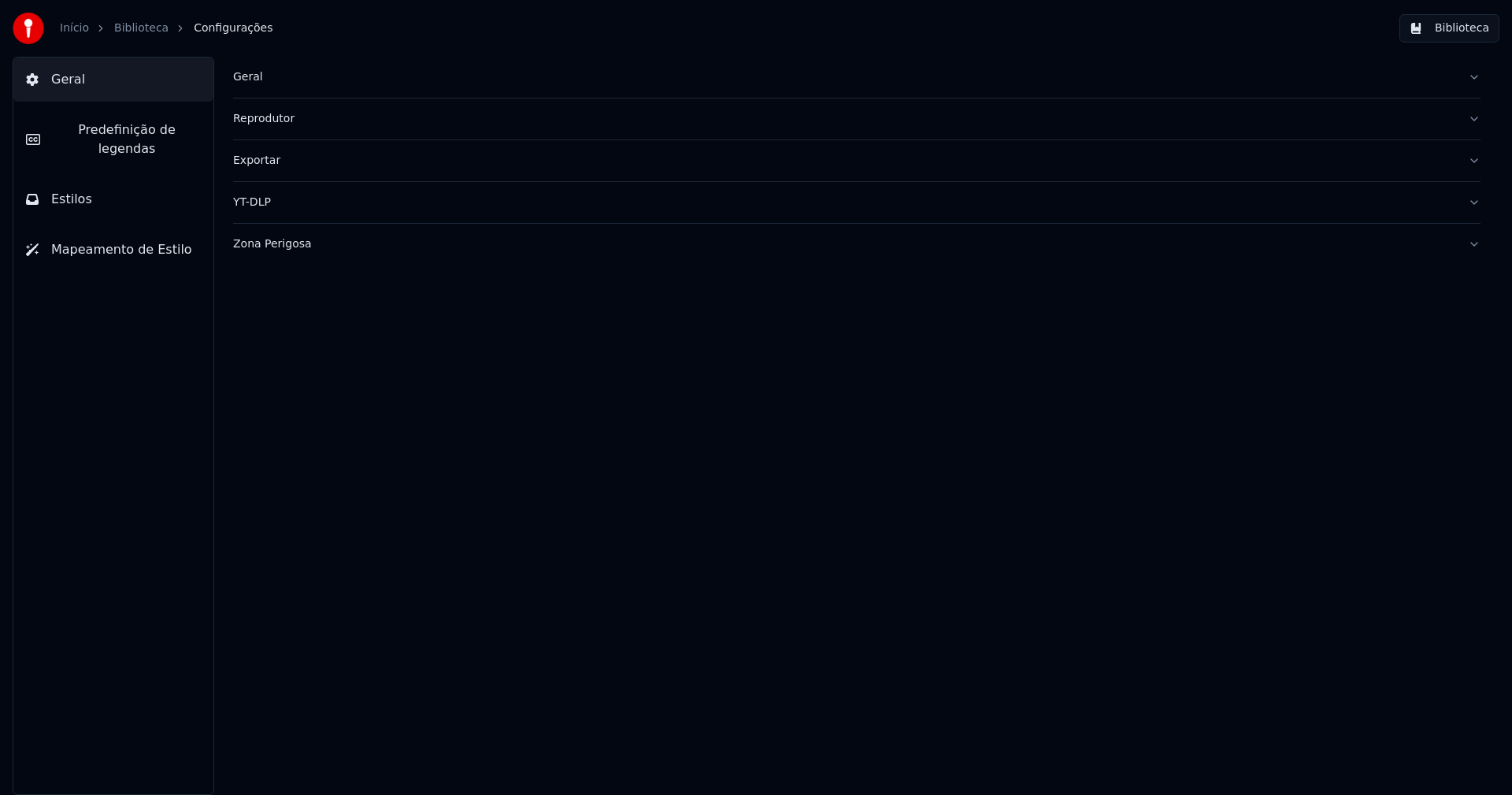
click at [249, 84] on div "Geral" at bounding box center [844, 77] width 1222 height 16
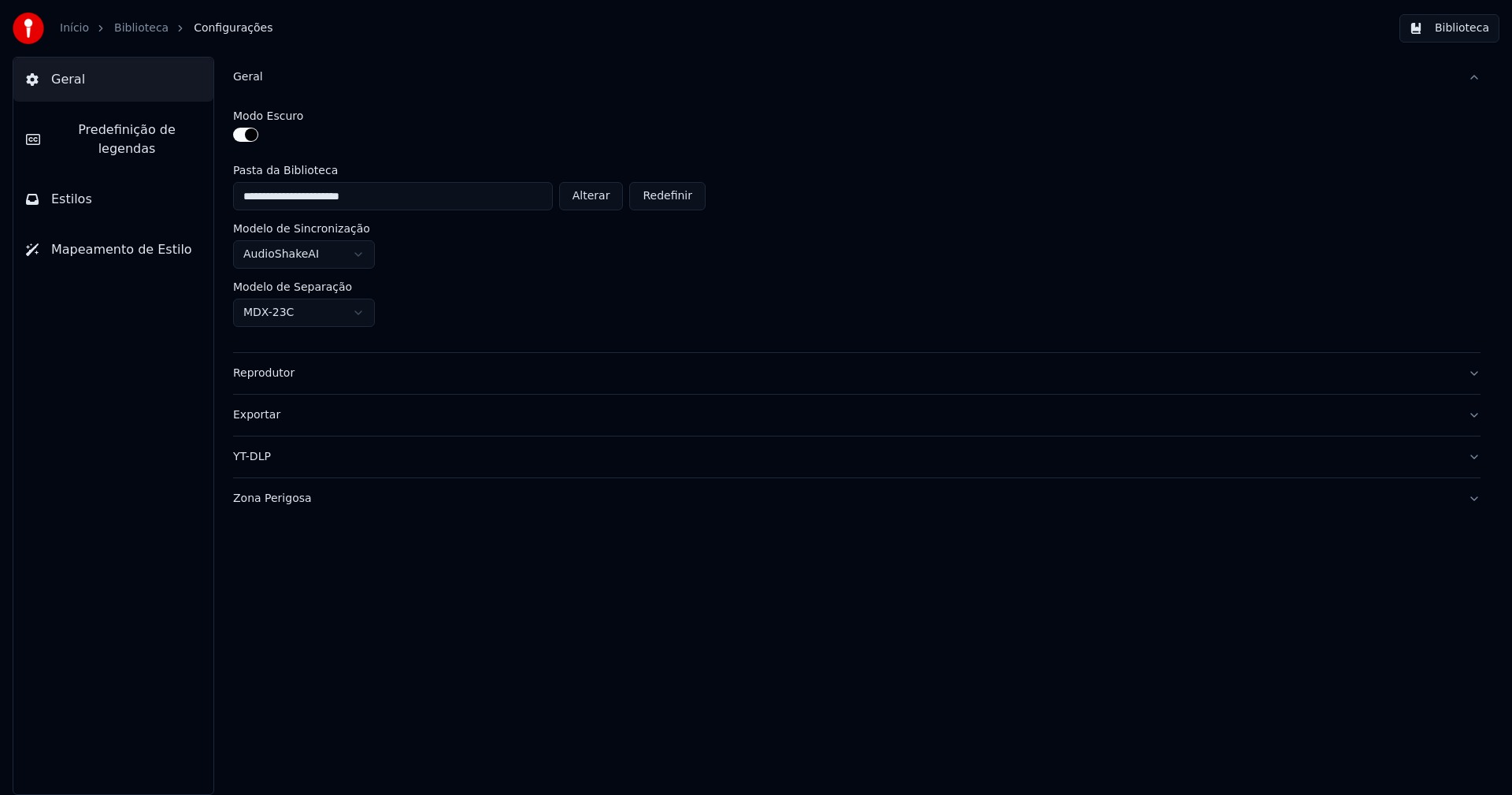
click at [589, 204] on button "Alterar" at bounding box center [592, 196] width 64 height 28
click at [1465, 25] on button "Biblioteca" at bounding box center [1449, 28] width 100 height 28
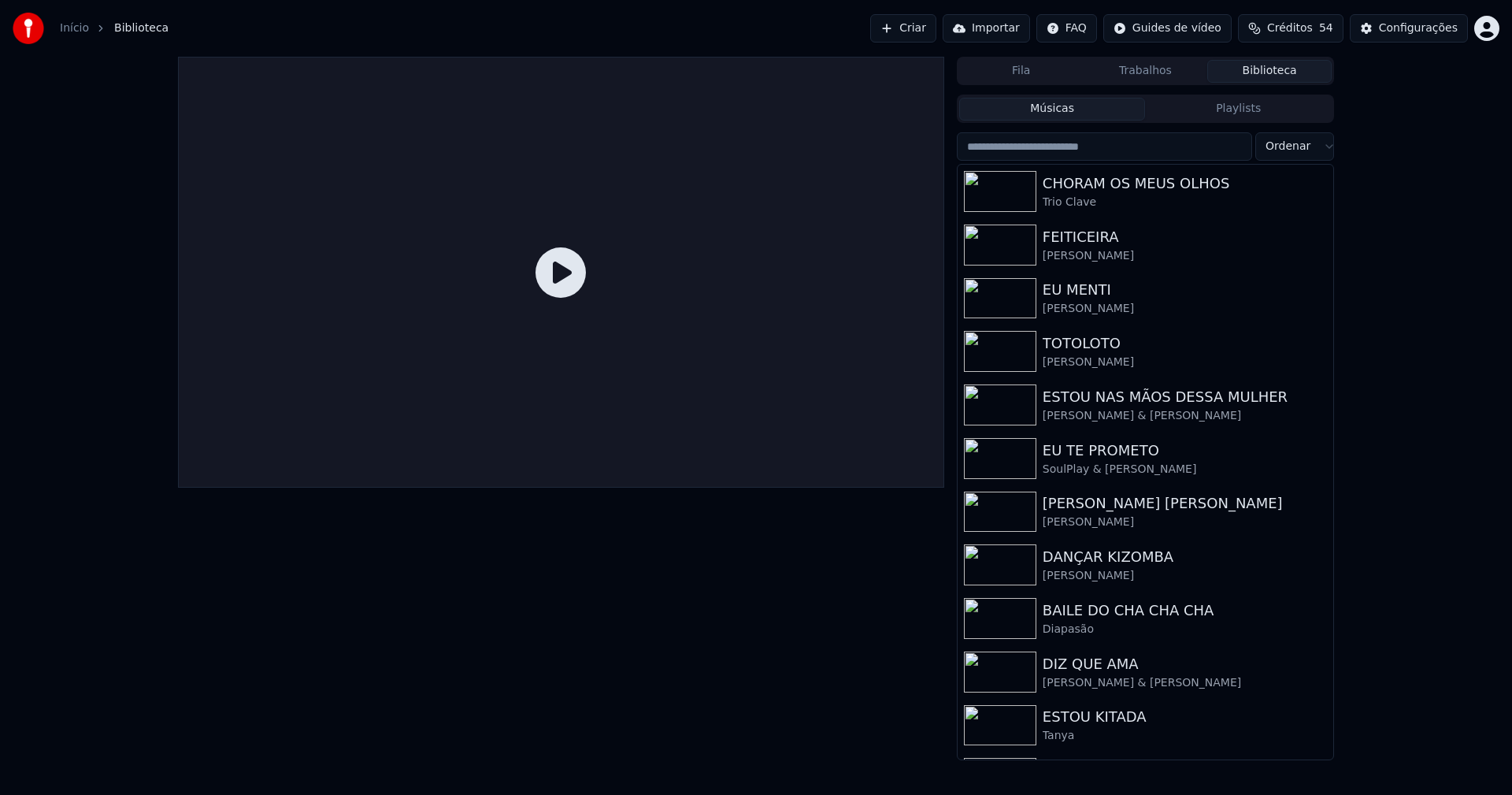
click at [64, 30] on link "Início" at bounding box center [74, 28] width 29 height 16
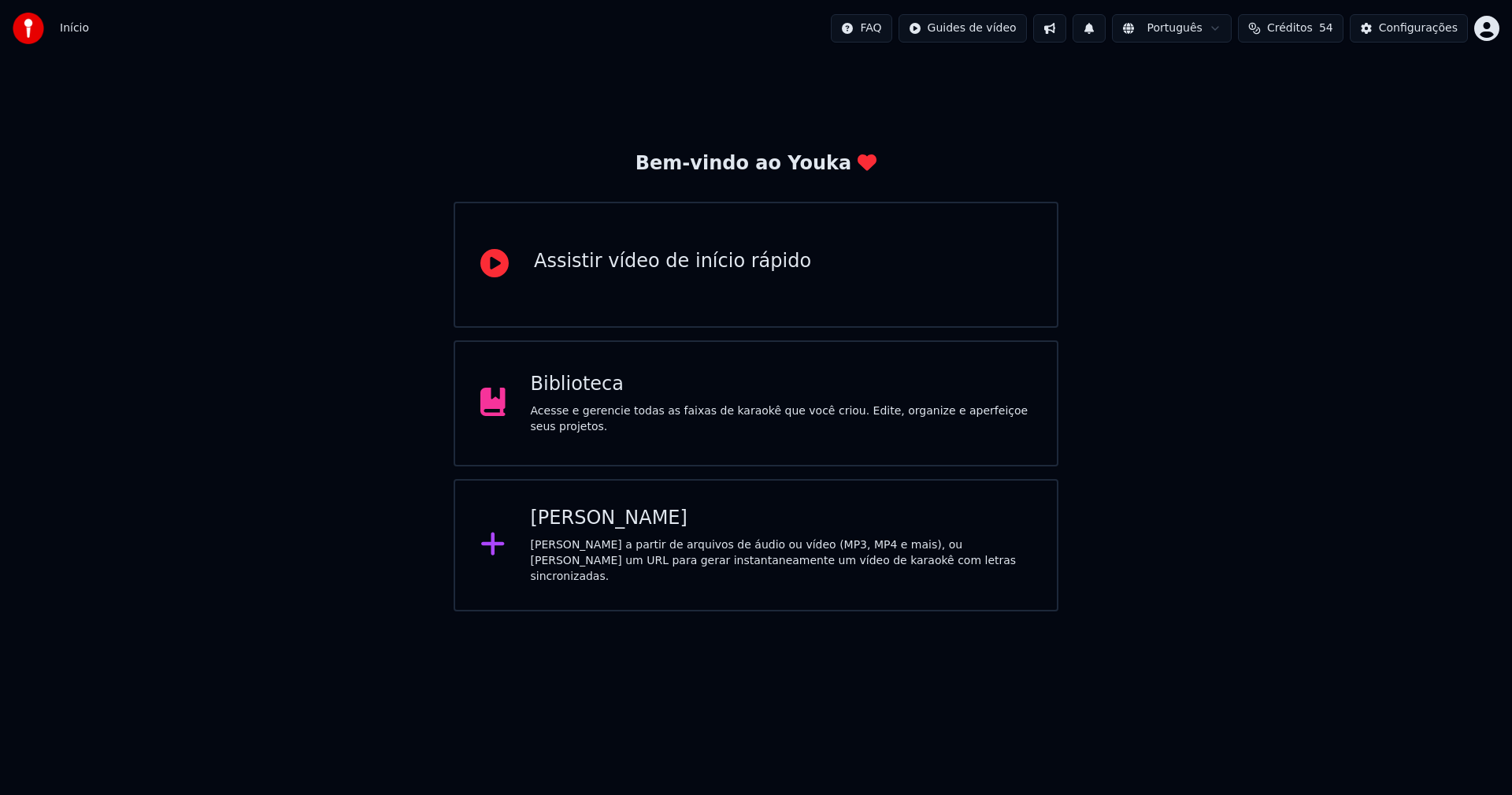
click at [606, 528] on div "[PERSON_NAME]" at bounding box center [781, 518] width 502 height 25
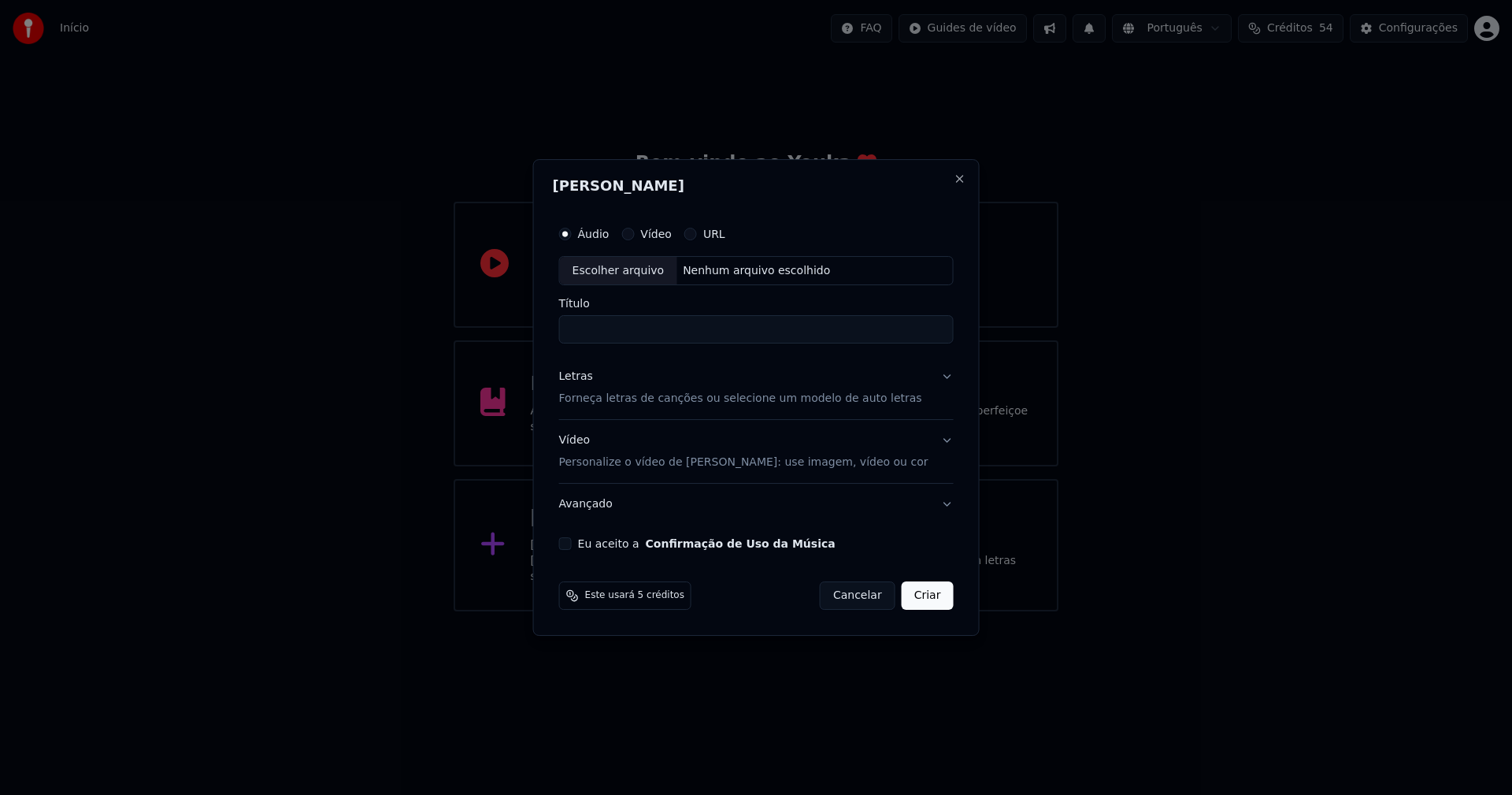
click at [617, 274] on div "Escolher arquivo" at bounding box center [619, 271] width 117 height 28
type input "**********"
click at [592, 381] on div "Letras" at bounding box center [576, 377] width 34 height 16
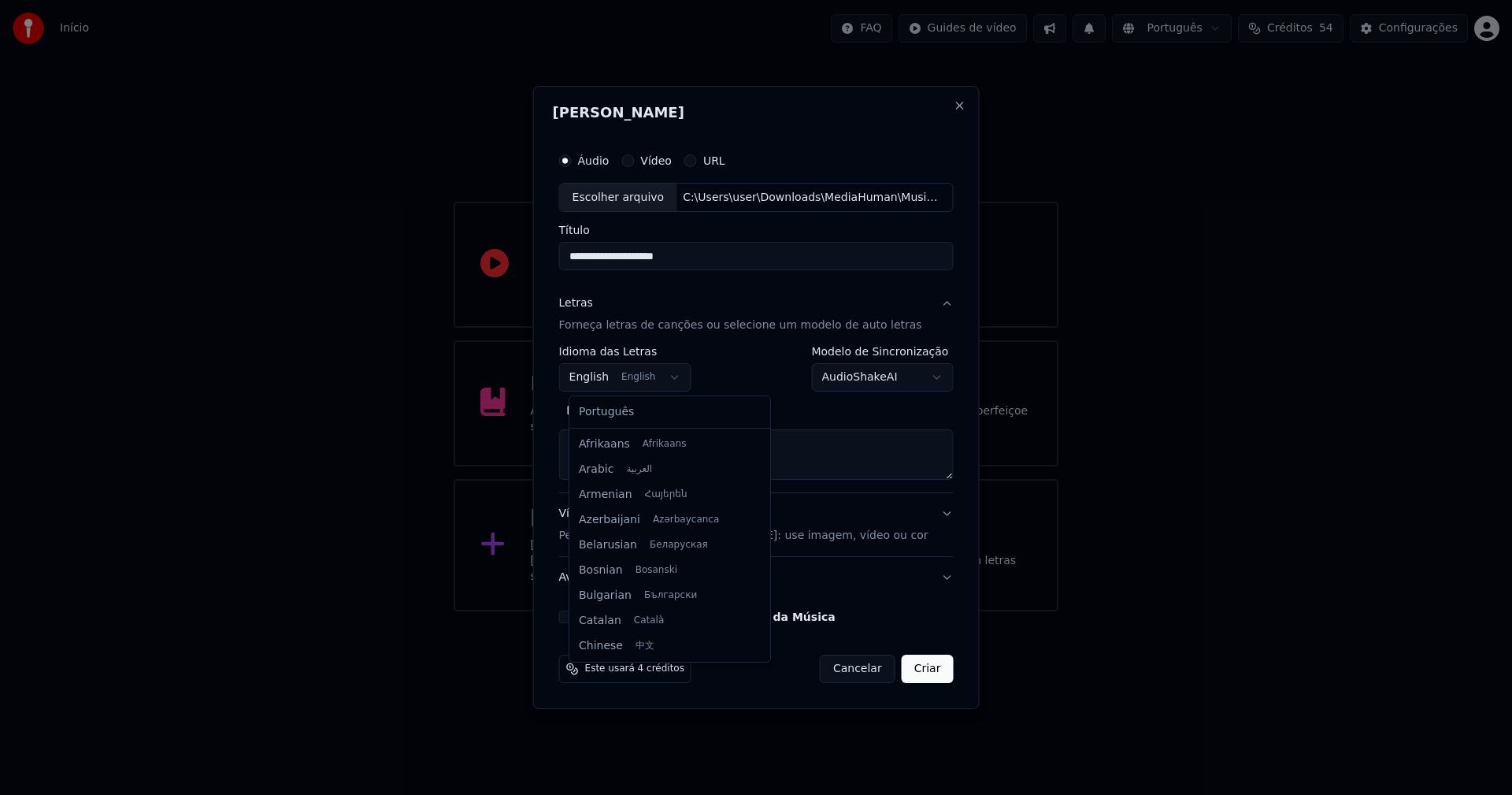
click at [643, 378] on body "**********" at bounding box center [756, 306] width 1512 height 612
select select "**"
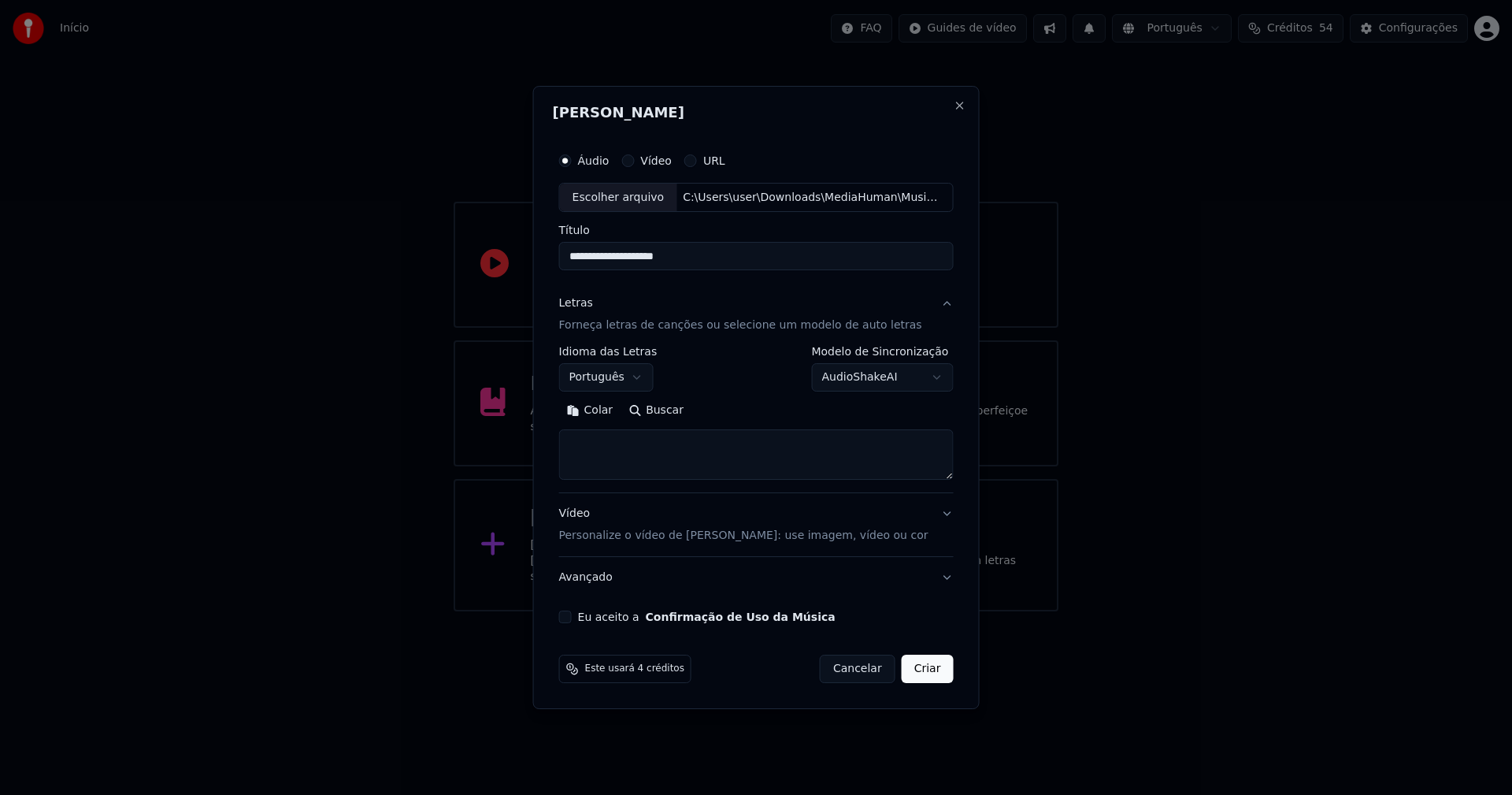
click at [605, 410] on button "Colar" at bounding box center [590, 411] width 62 height 25
click at [756, 411] on button "Expandir" at bounding box center [741, 411] width 82 height 25
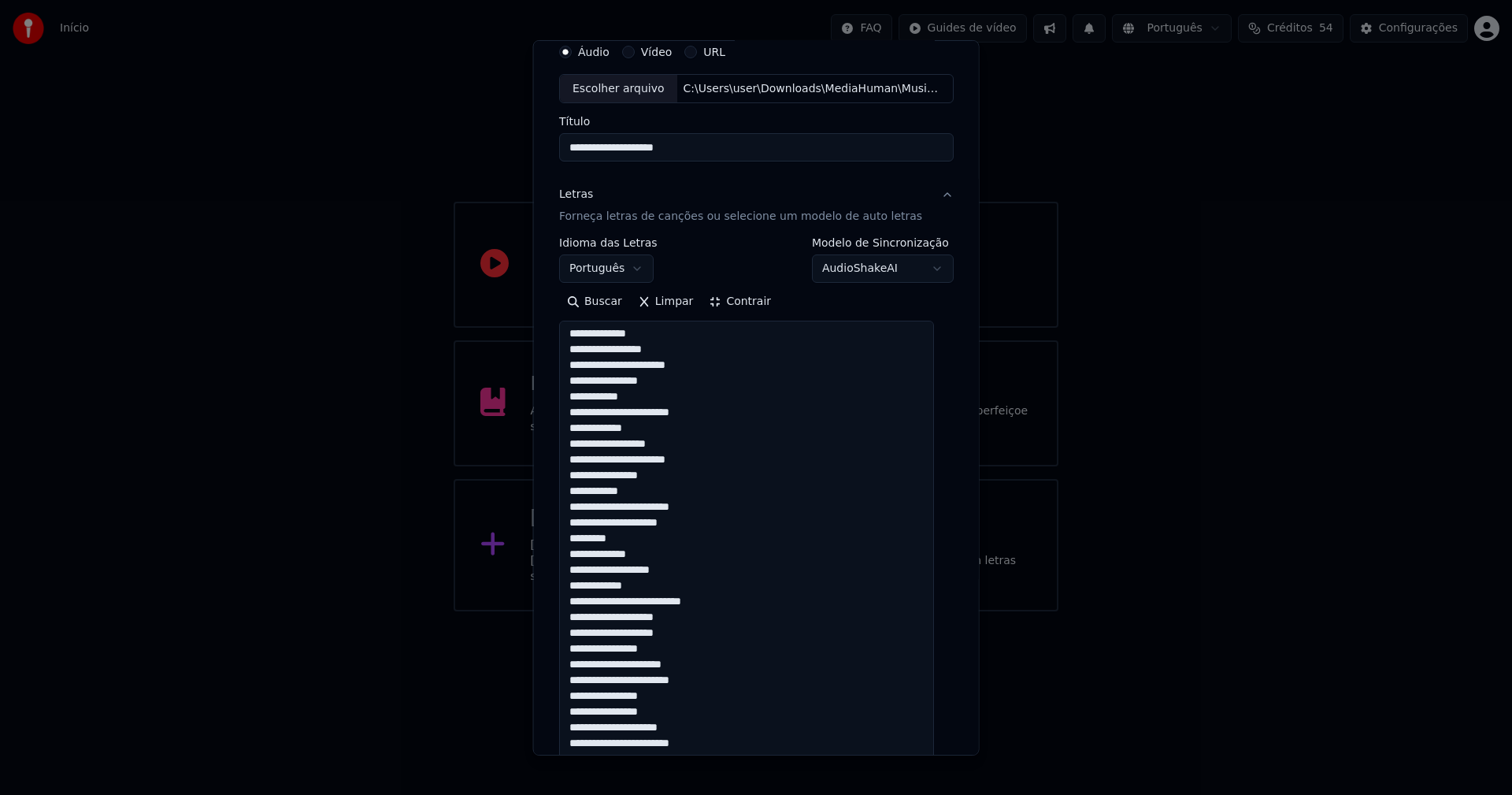
scroll to position [236, 0]
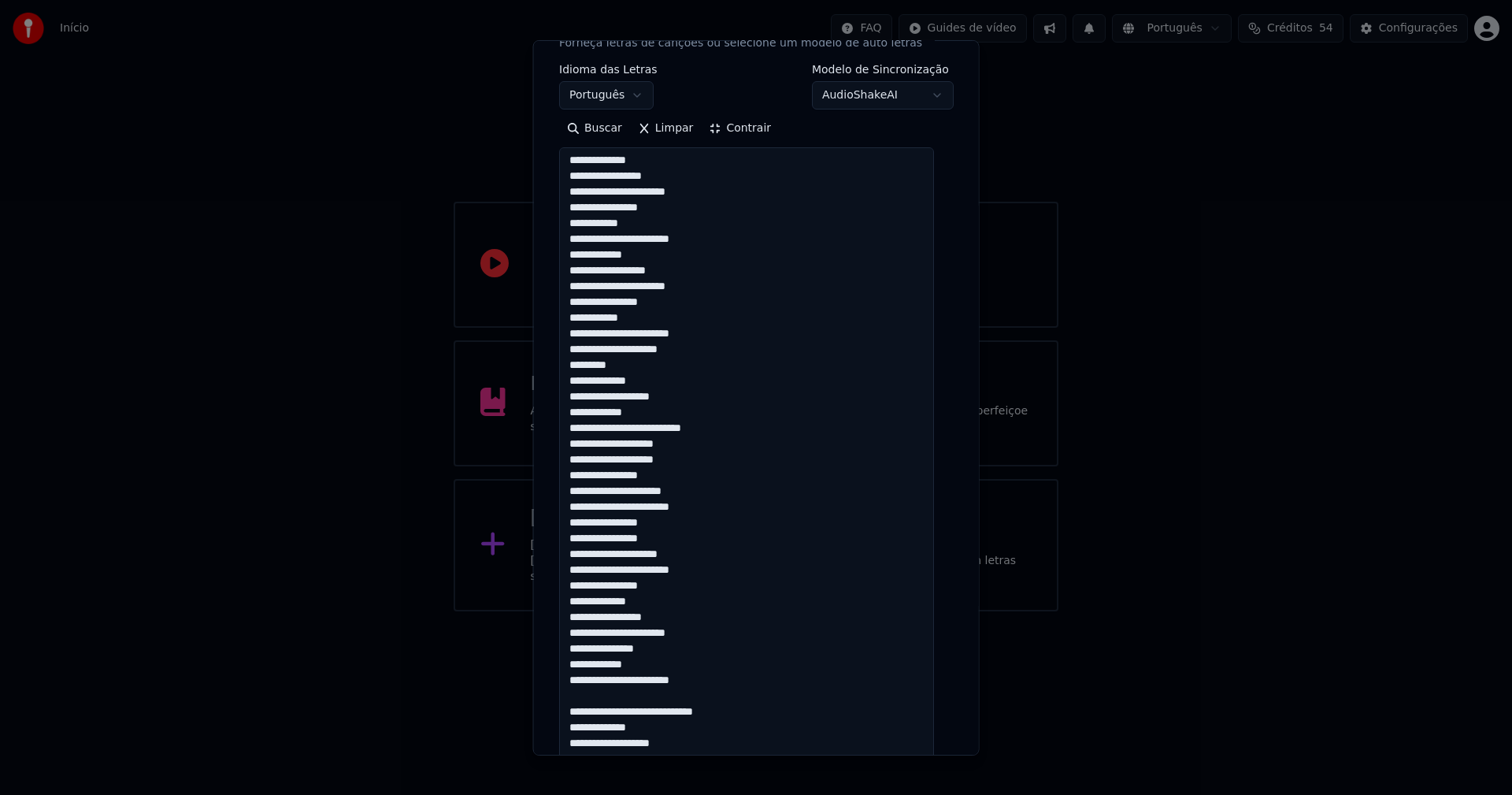
click at [681, 695] on textarea at bounding box center [747, 657] width 375 height 1020
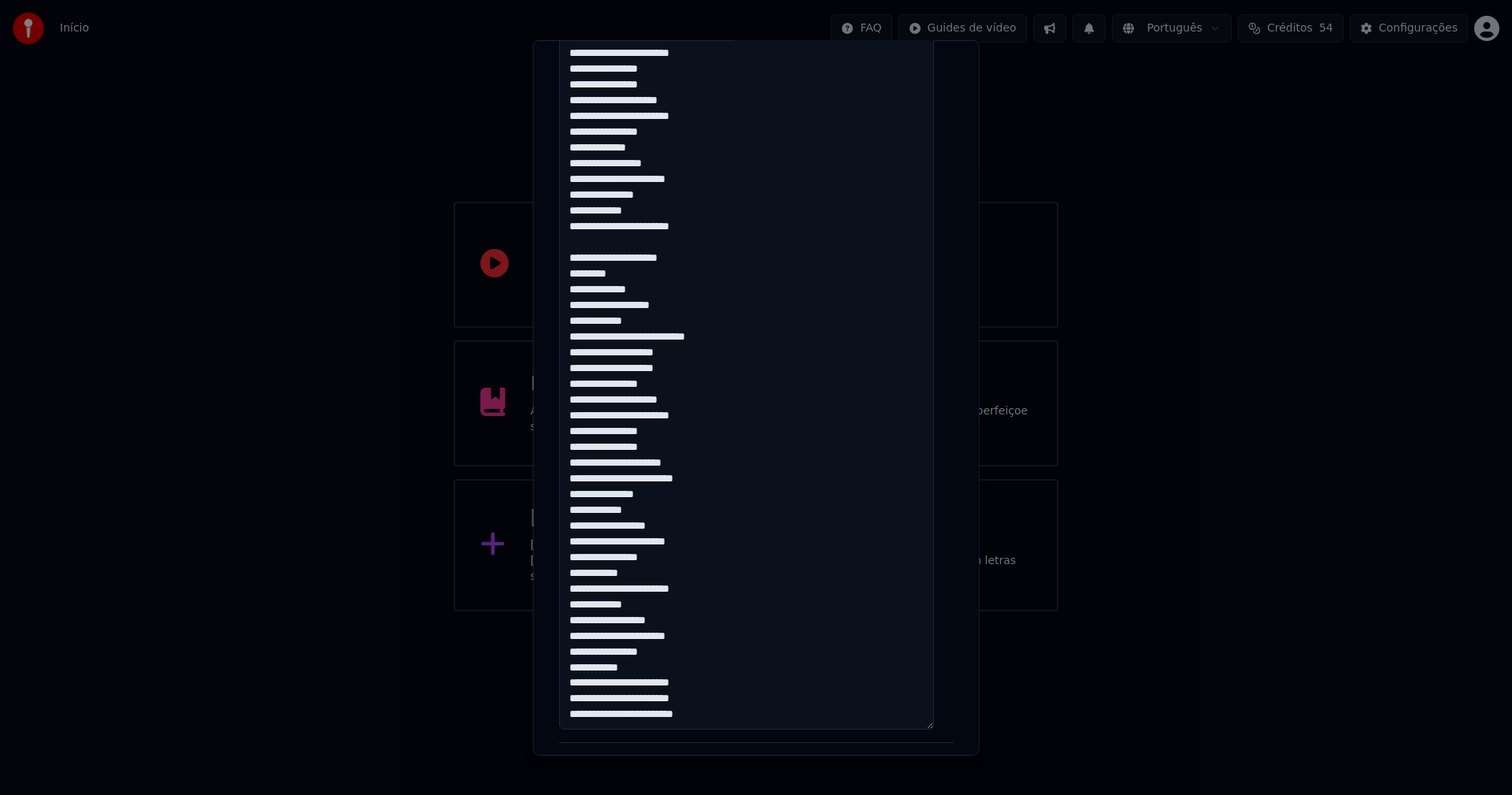
scroll to position [878, 0]
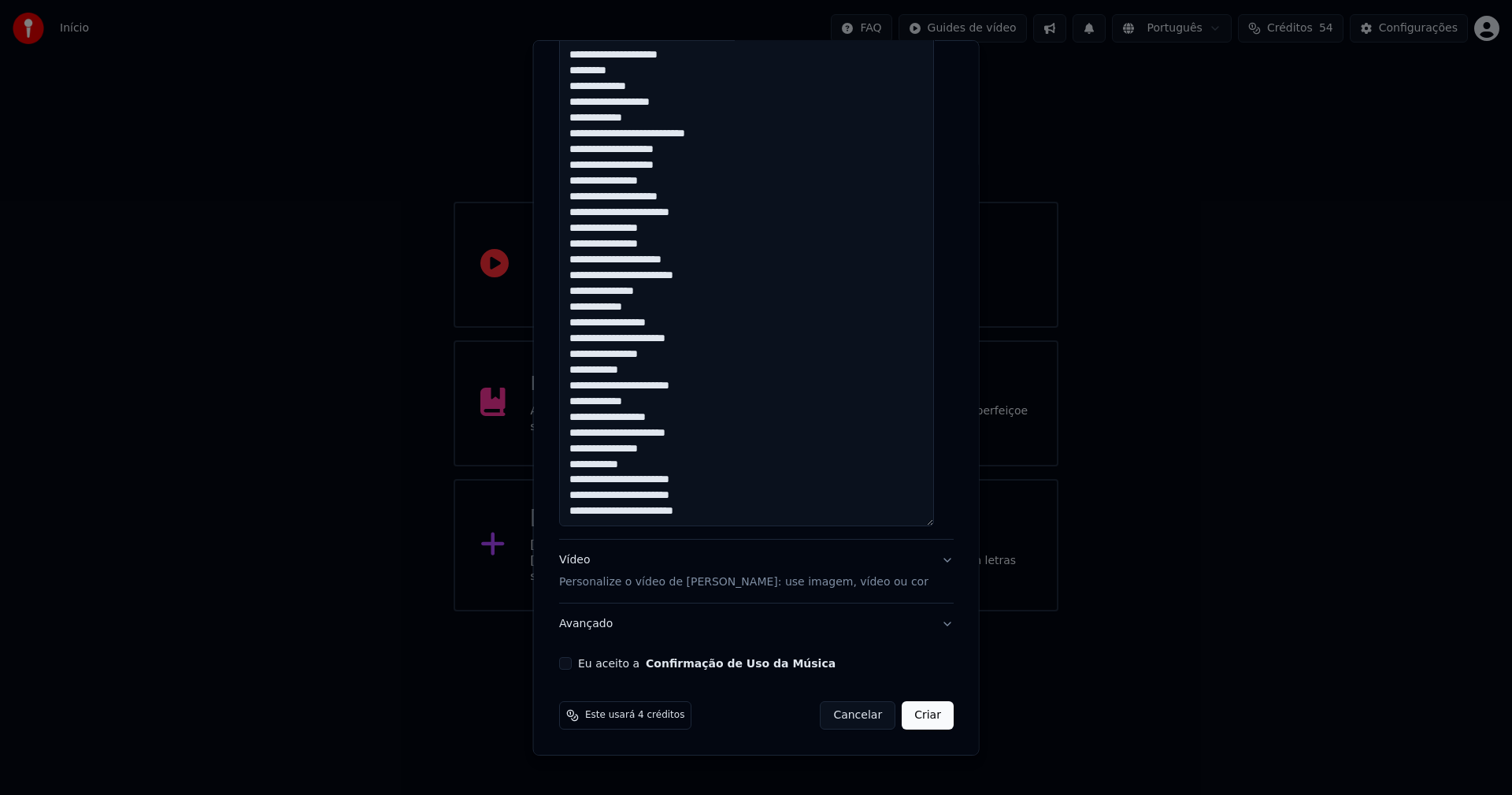
type textarea "**********"
click at [571, 664] on button "Eu aceito a Confirmação de Uso da Música" at bounding box center [565, 663] width 12 height 12
click at [908, 720] on button "Criar" at bounding box center [927, 715] width 52 height 28
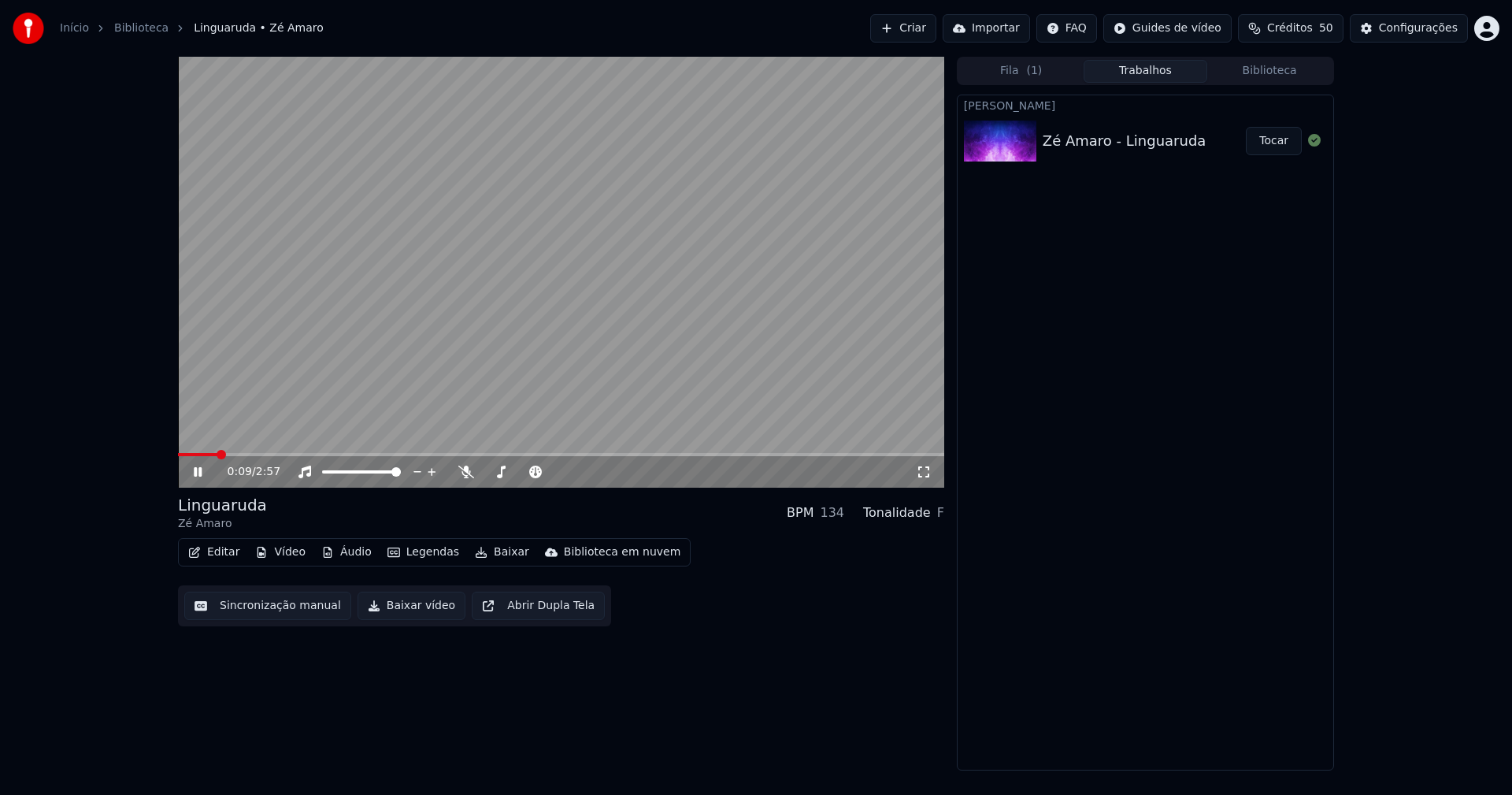
click at [194, 475] on icon at bounding box center [197, 471] width 8 height 9
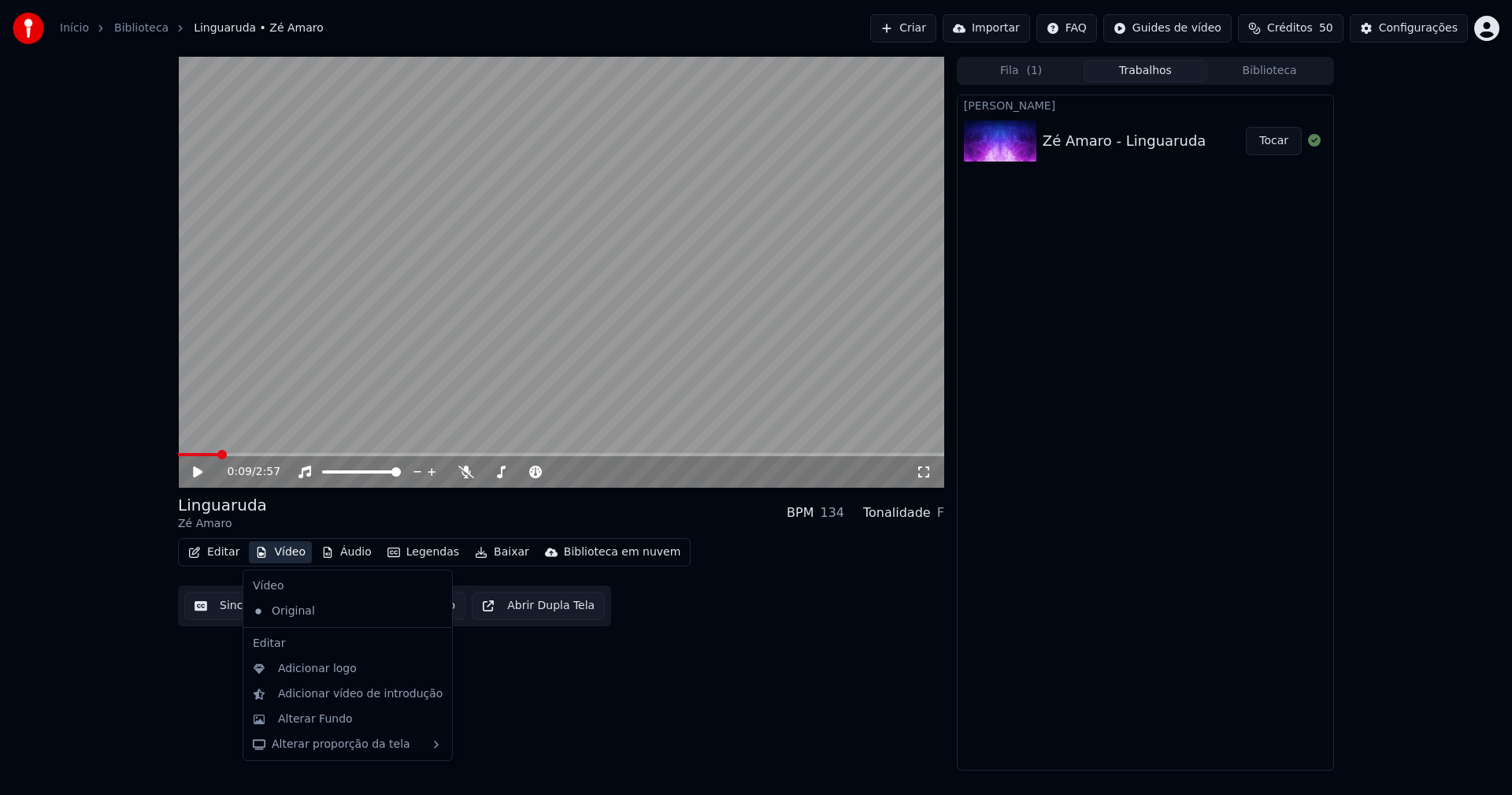
click at [283, 554] on button "Vídeo" at bounding box center [280, 552] width 63 height 22
click at [327, 718] on div "Alterar Fundo" at bounding box center [315, 719] width 75 height 16
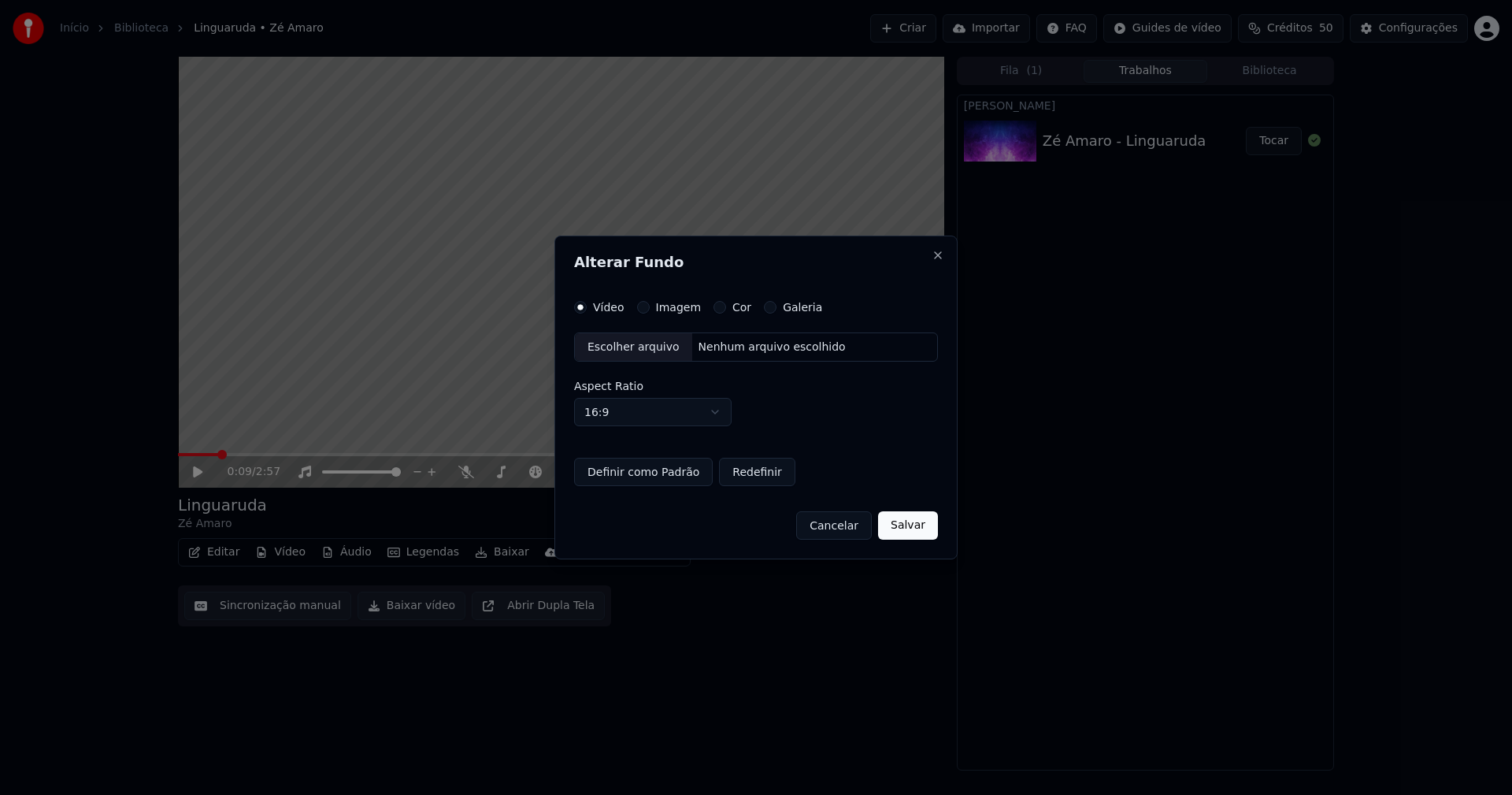
click at [642, 307] on button "Imagem" at bounding box center [643, 307] width 12 height 12
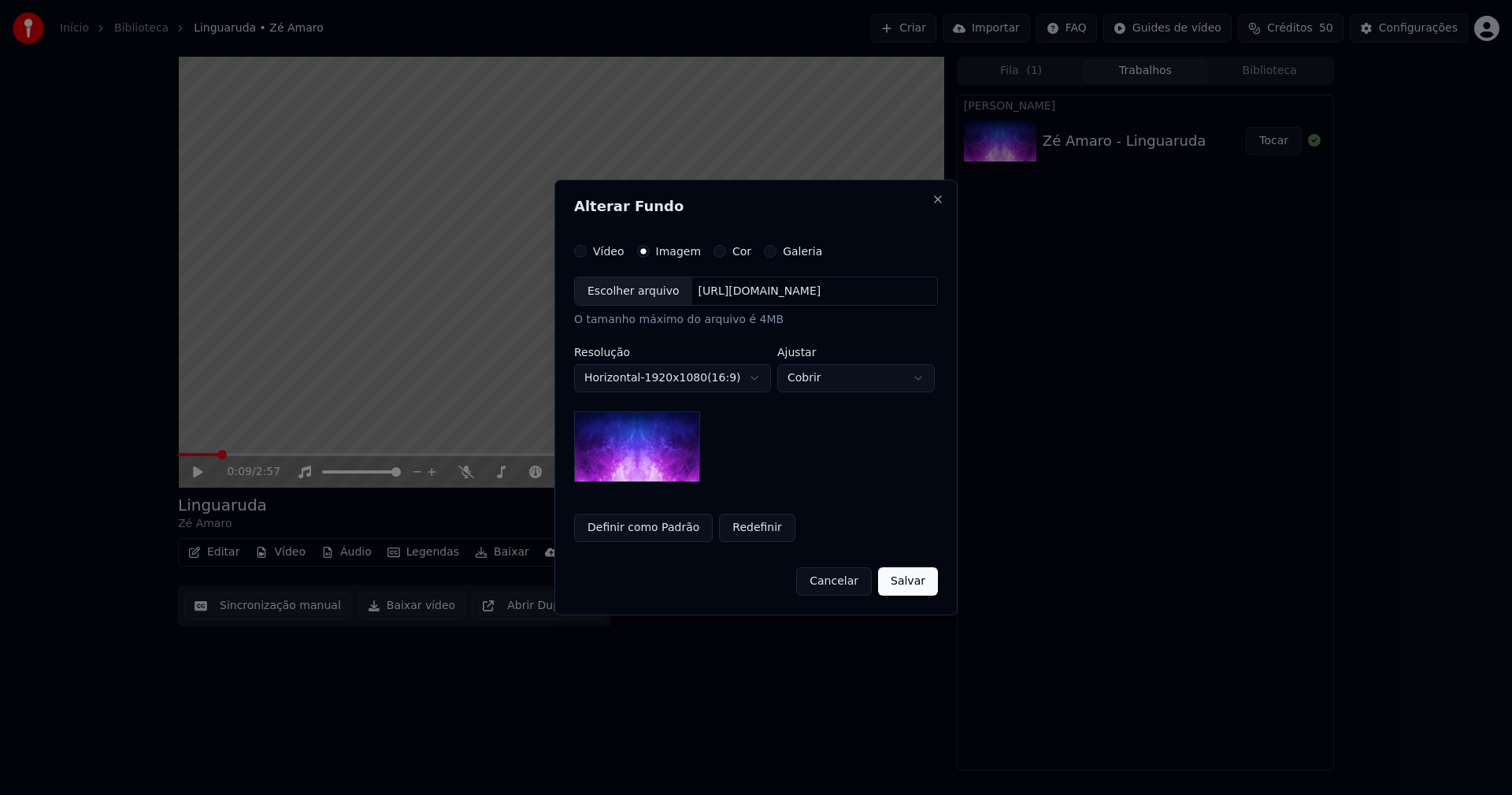
click at [627, 294] on div "Escolher arquivo" at bounding box center [634, 291] width 117 height 28
click at [673, 530] on button "Definir como Padrão" at bounding box center [644, 527] width 139 height 28
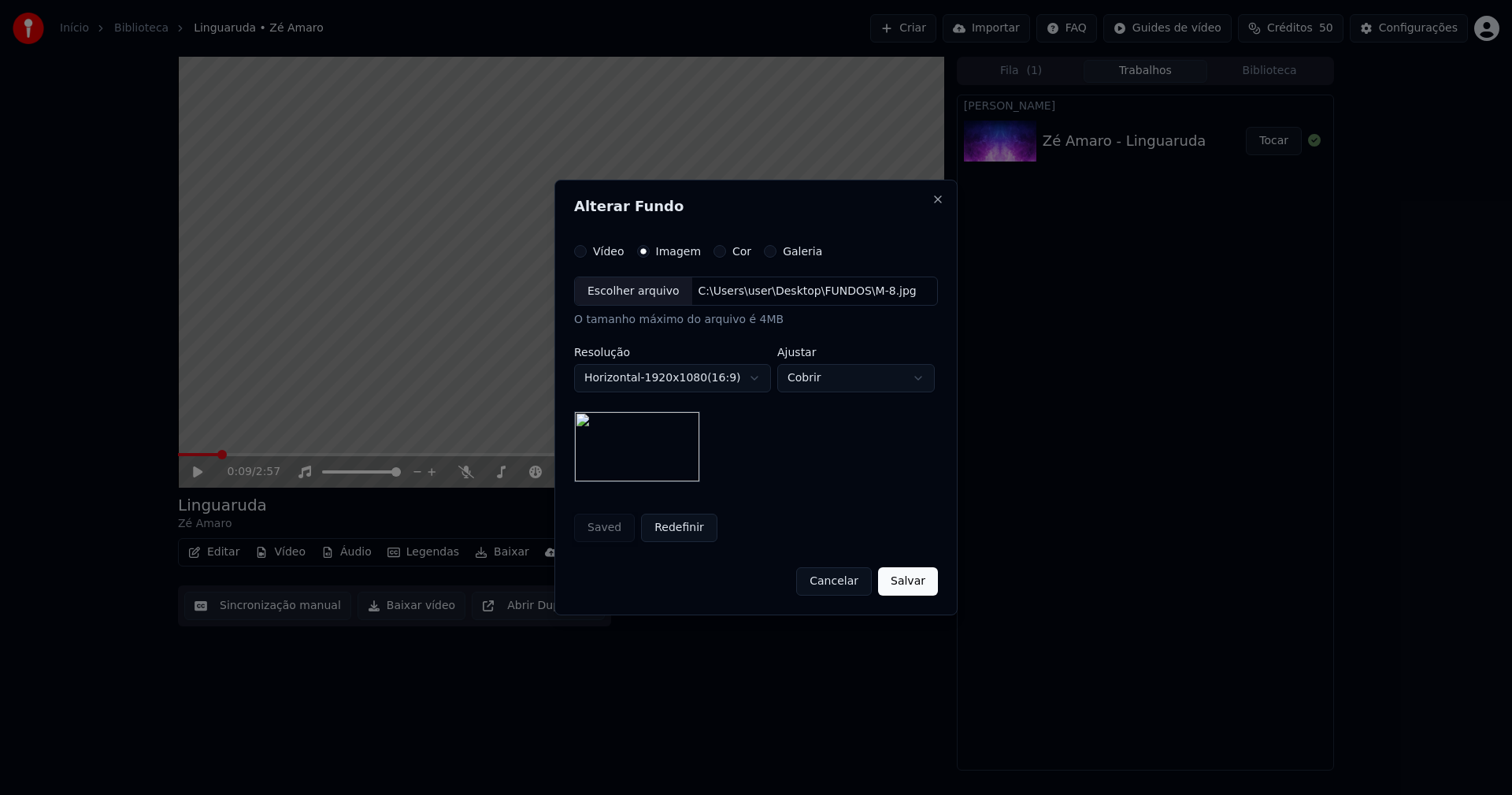
click at [916, 583] on button "Salvar" at bounding box center [908, 581] width 59 height 28
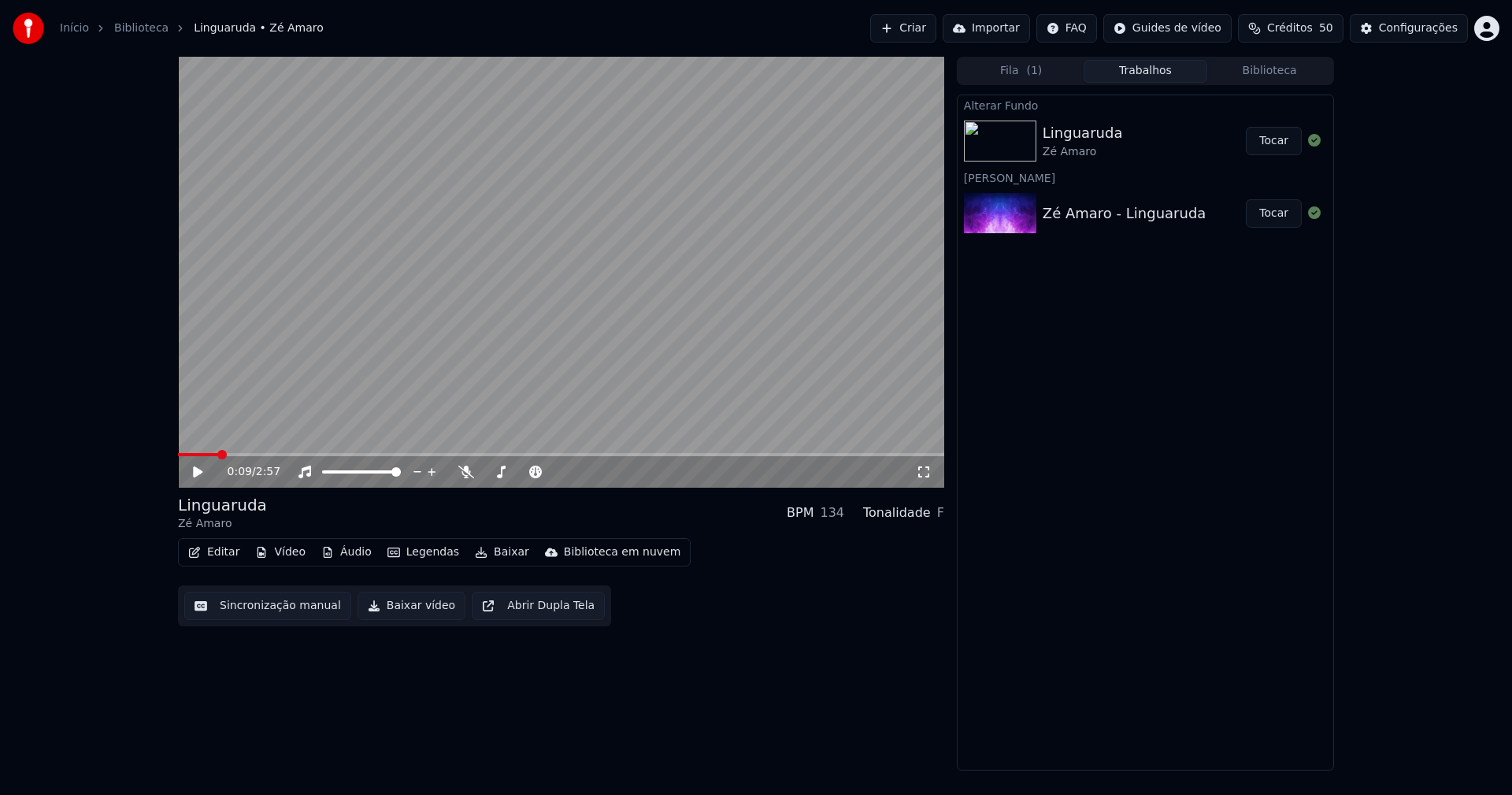
click at [1271, 140] on button "Tocar" at bounding box center [1274, 140] width 56 height 28
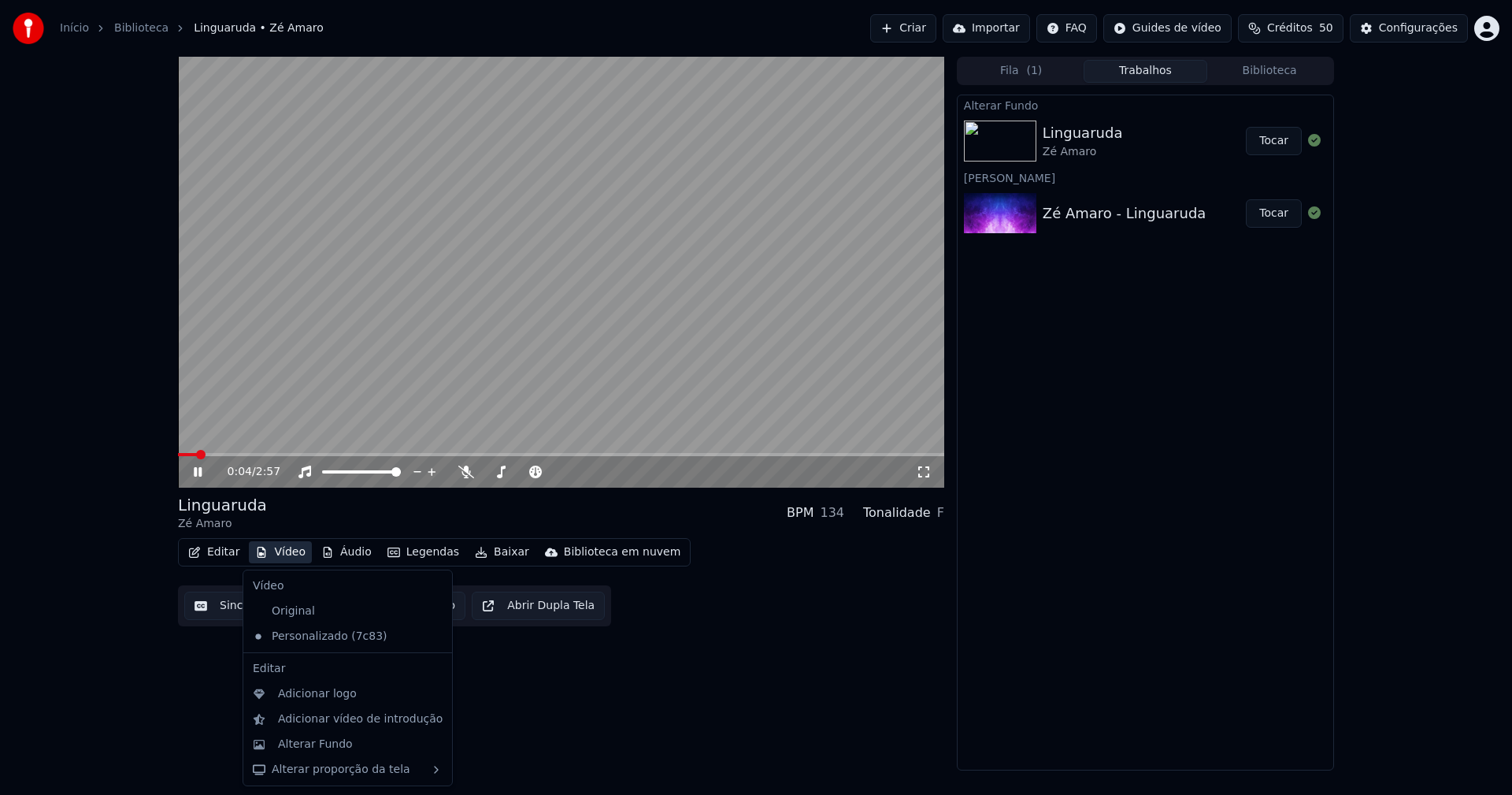
click at [291, 553] on button "Vídeo" at bounding box center [280, 552] width 63 height 22
click at [319, 697] on div "Adicionar logo" at bounding box center [316, 693] width 78 height 16
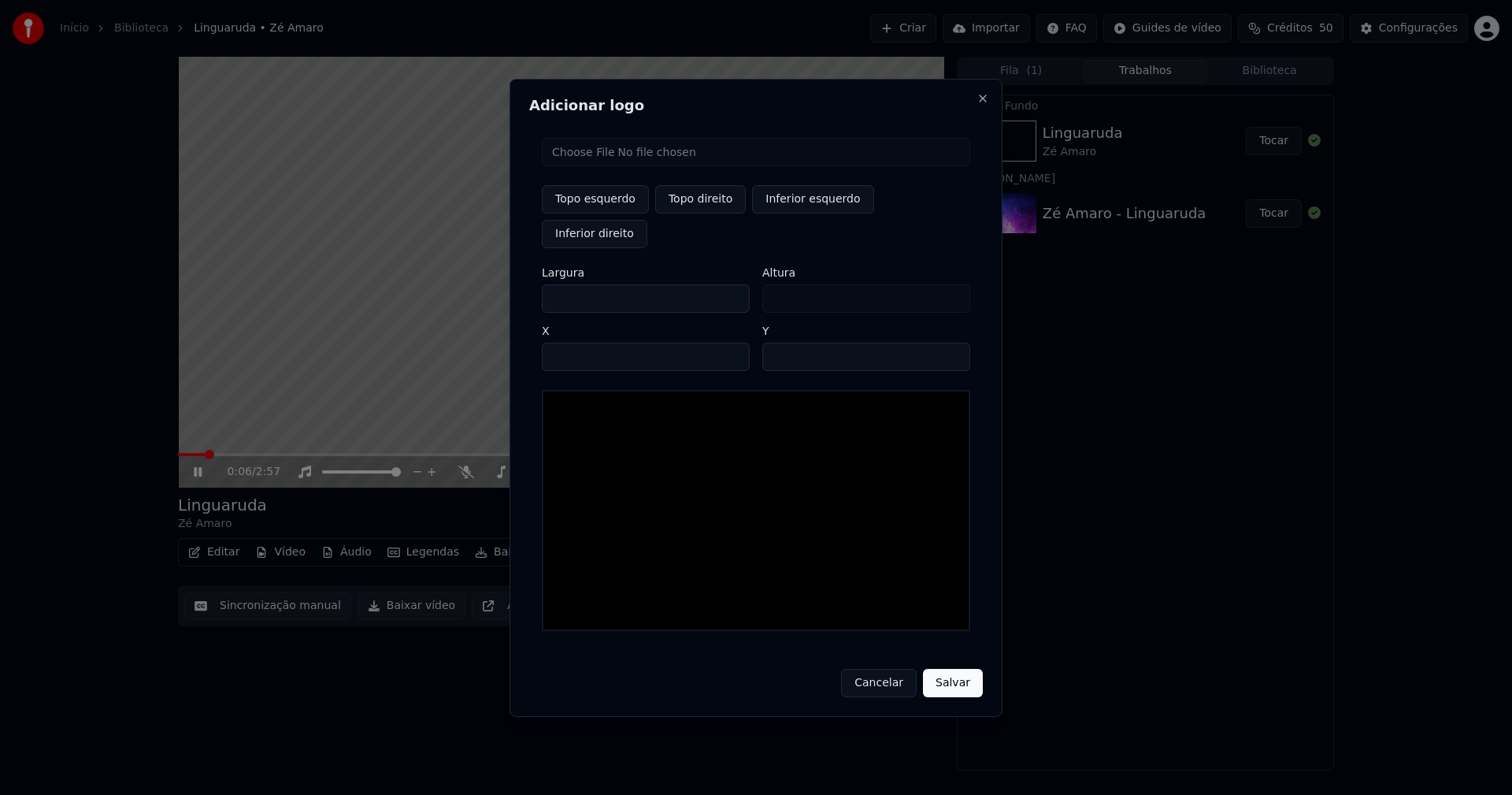
click at [598, 166] on input "file" at bounding box center [756, 152] width 428 height 28
type input "**********"
type input "***"
click at [703, 213] on button "Topo direito" at bounding box center [701, 199] width 91 height 28
type input "****"
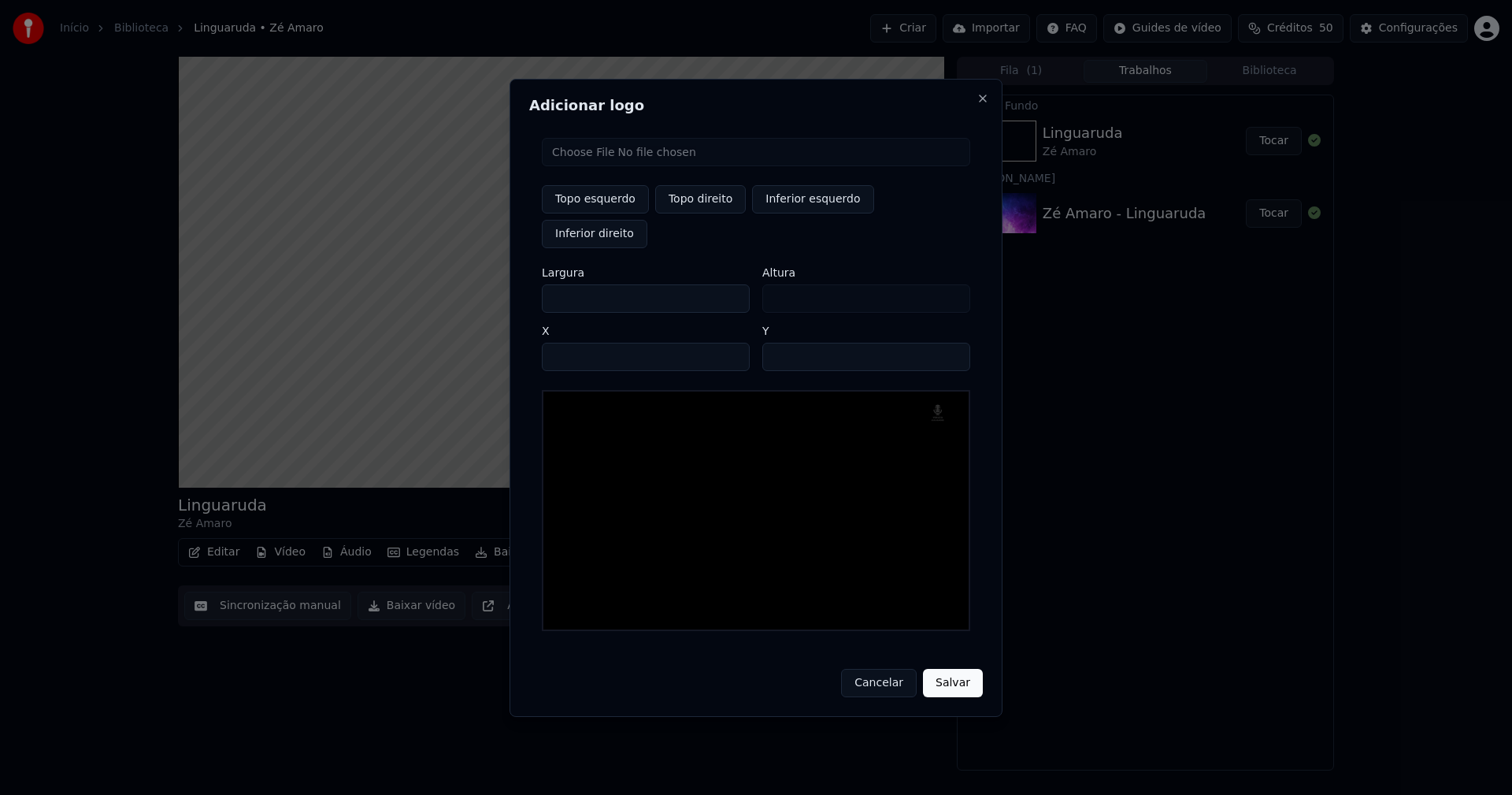
drag, startPoint x: 566, startPoint y: 283, endPoint x: 548, endPoint y: 282, distance: 18.0
click at [548, 284] on input "***" at bounding box center [646, 298] width 208 height 28
type input "**"
type input "***"
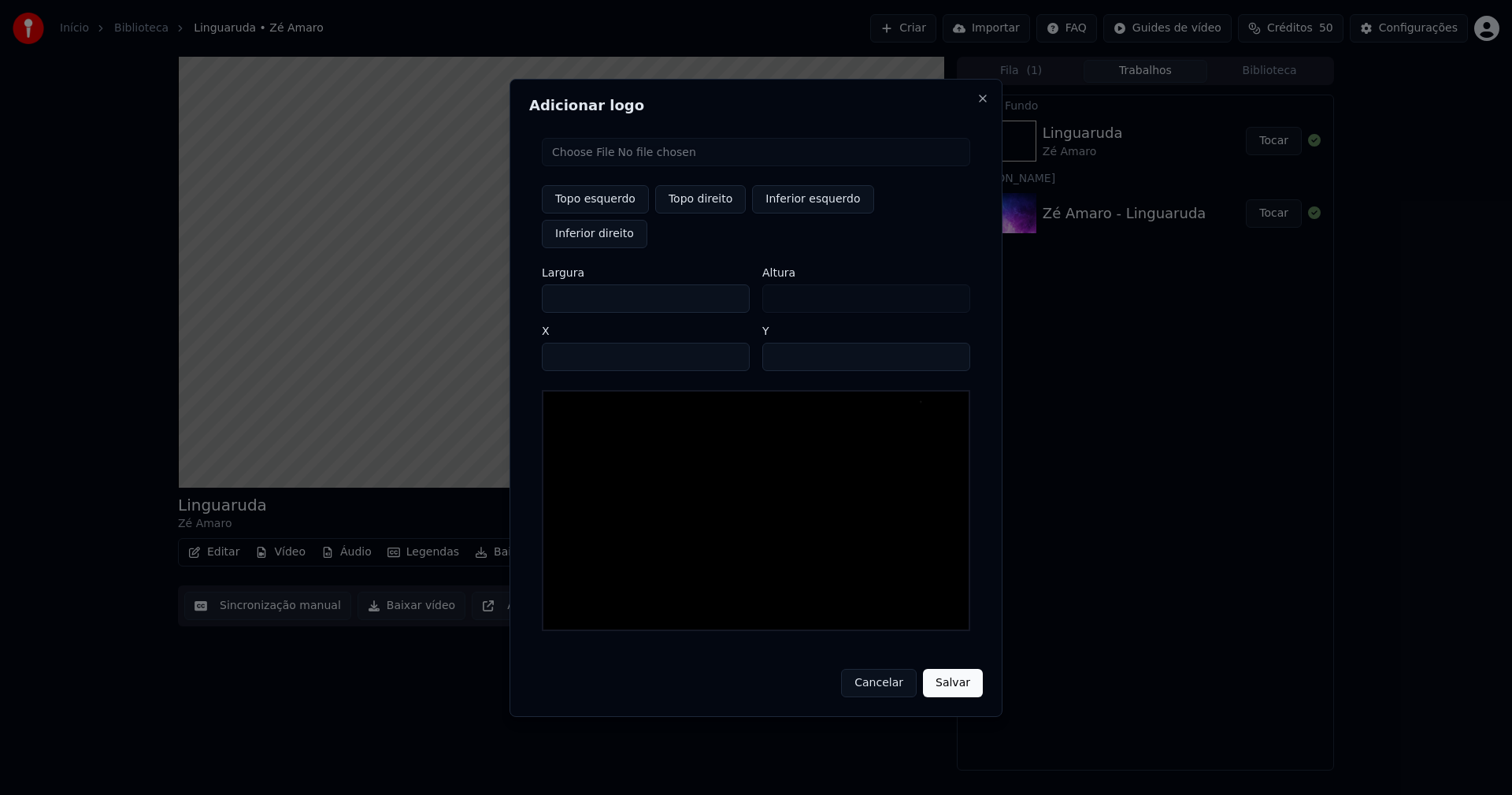
type input "***"
click at [573, 343] on input "****" at bounding box center [646, 357] width 208 height 28
type input "****"
click at [950, 343] on input "**" at bounding box center [867, 357] width 208 height 28
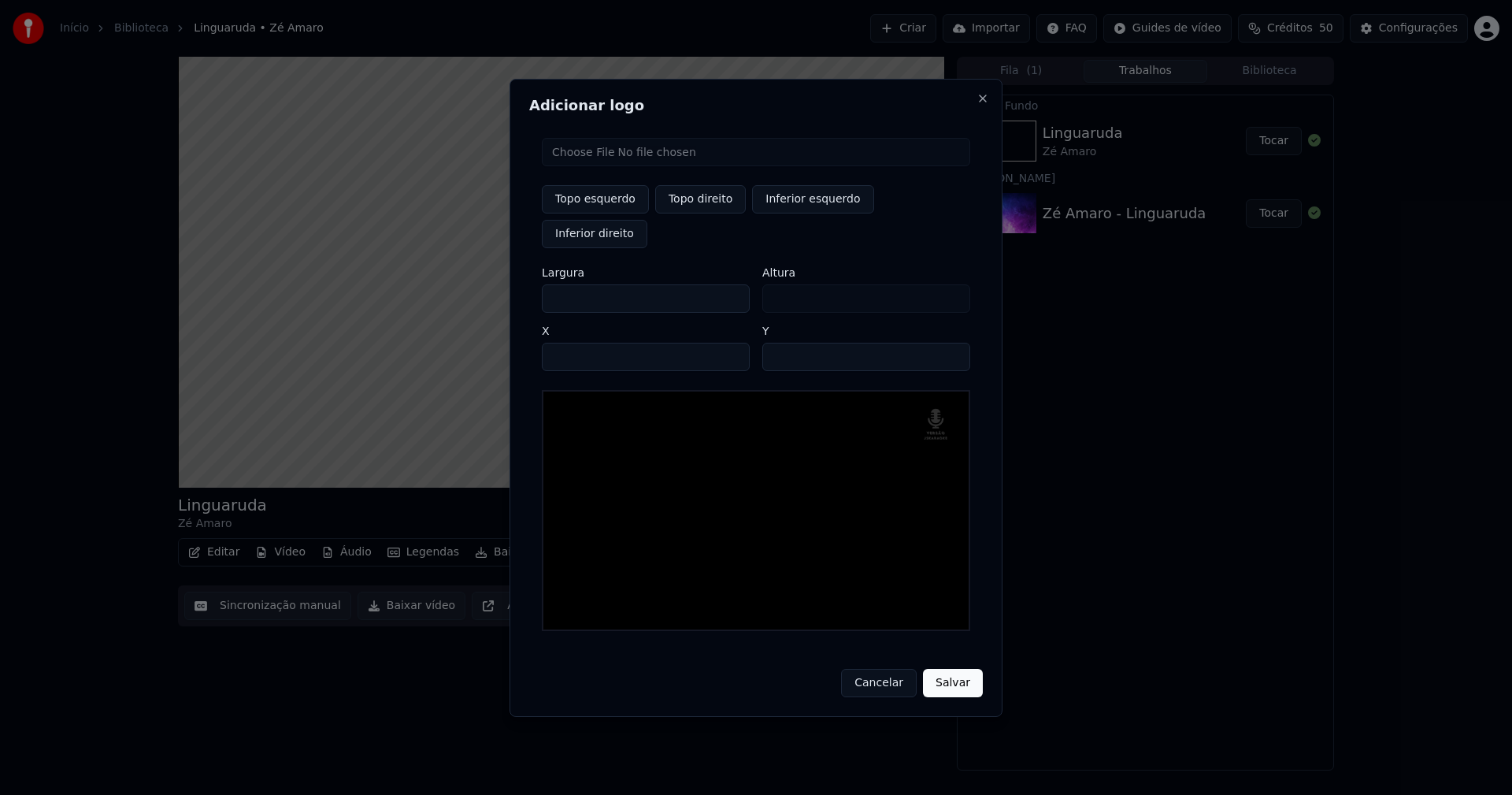
click at [950, 343] on input "**" at bounding box center [867, 357] width 208 height 28
click at [949, 343] on input "**" at bounding box center [867, 357] width 208 height 28
click at [949, 343] on input "**" at bounding box center [867, 357] width 208 height 28
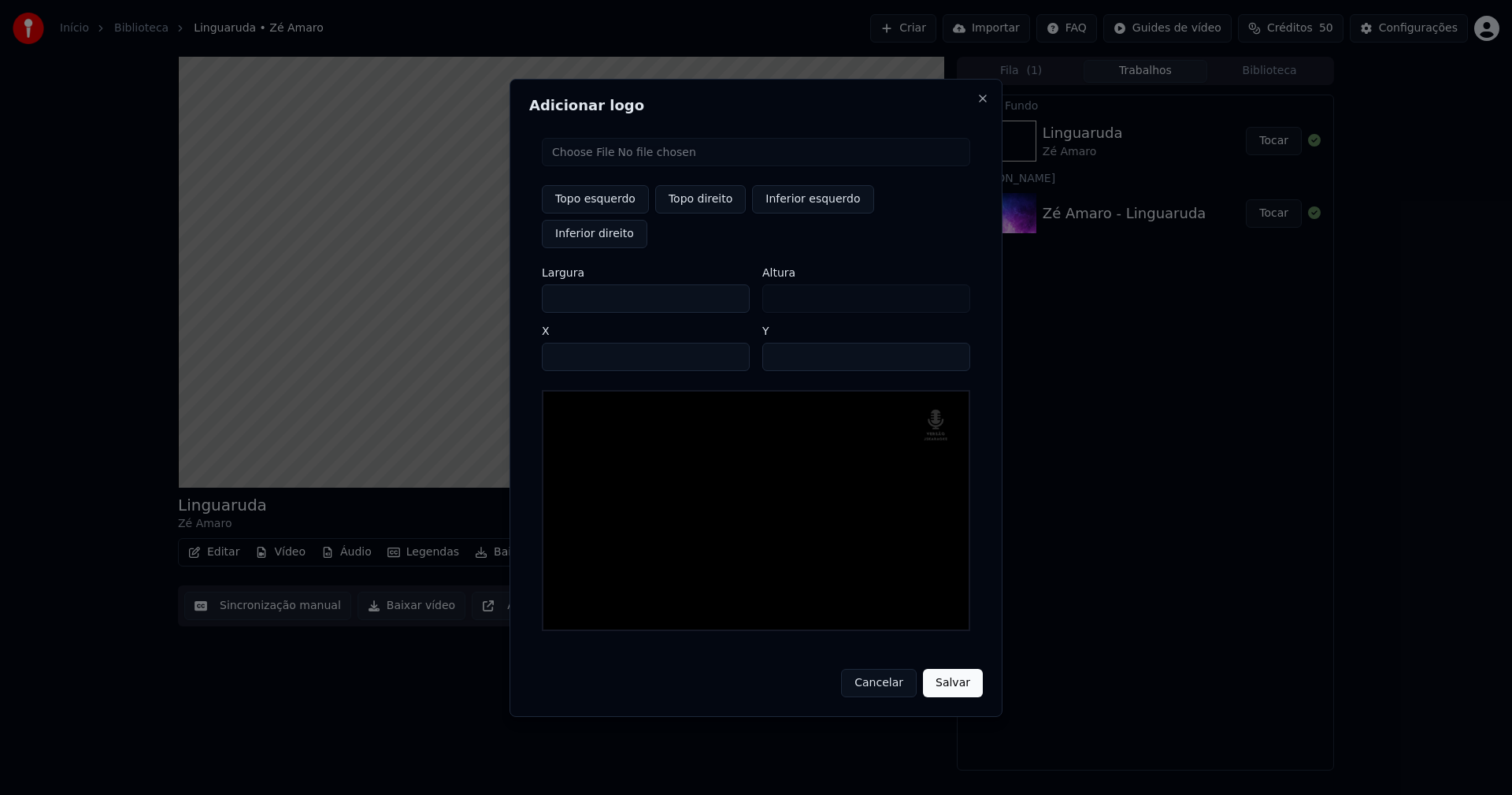
type input "**"
click at [949, 345] on input "**" at bounding box center [867, 357] width 208 height 28
click at [949, 669] on button "Salvar" at bounding box center [953, 683] width 59 height 28
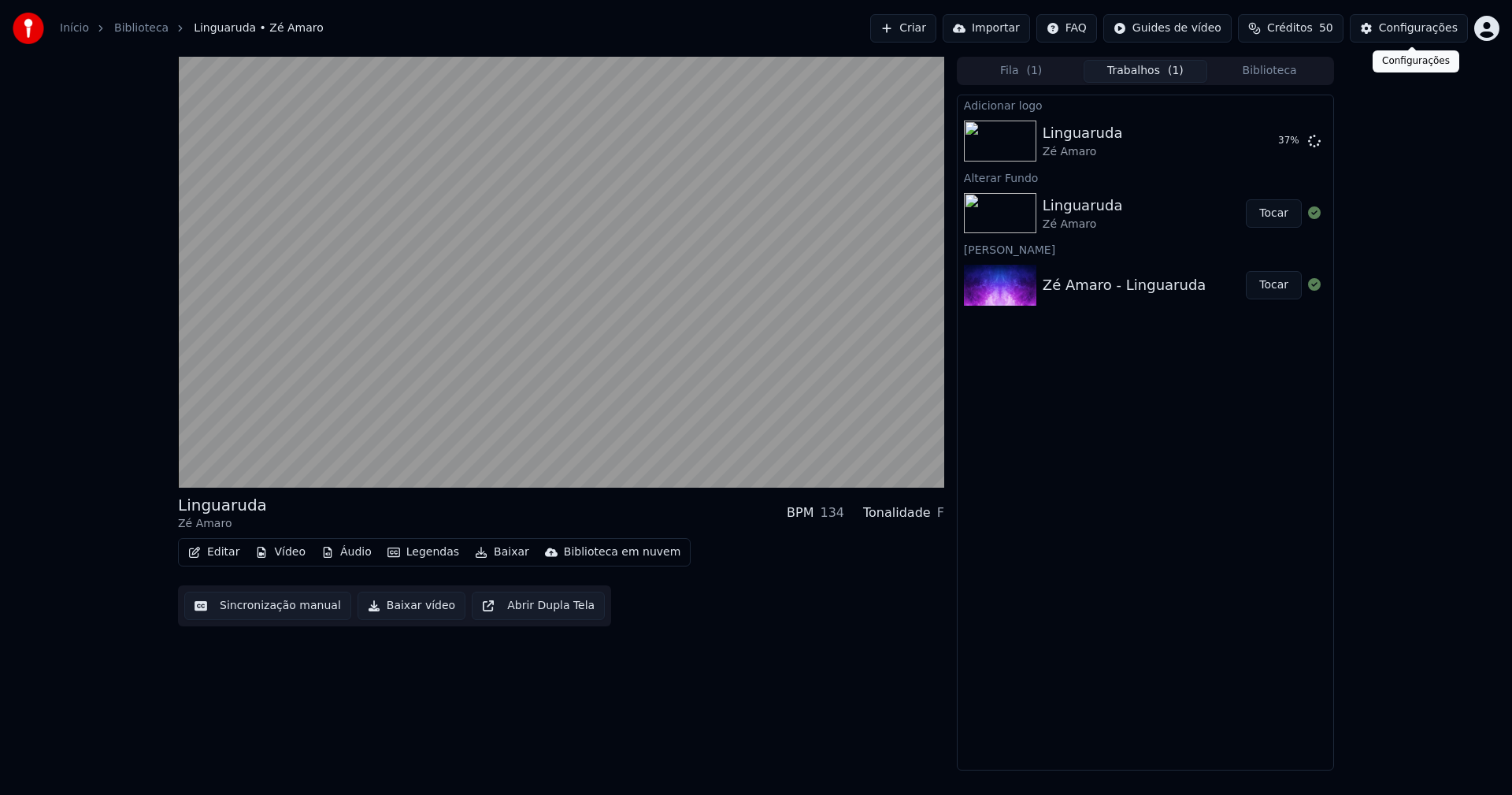
click at [1420, 32] on div "Configurações" at bounding box center [1418, 28] width 78 height 16
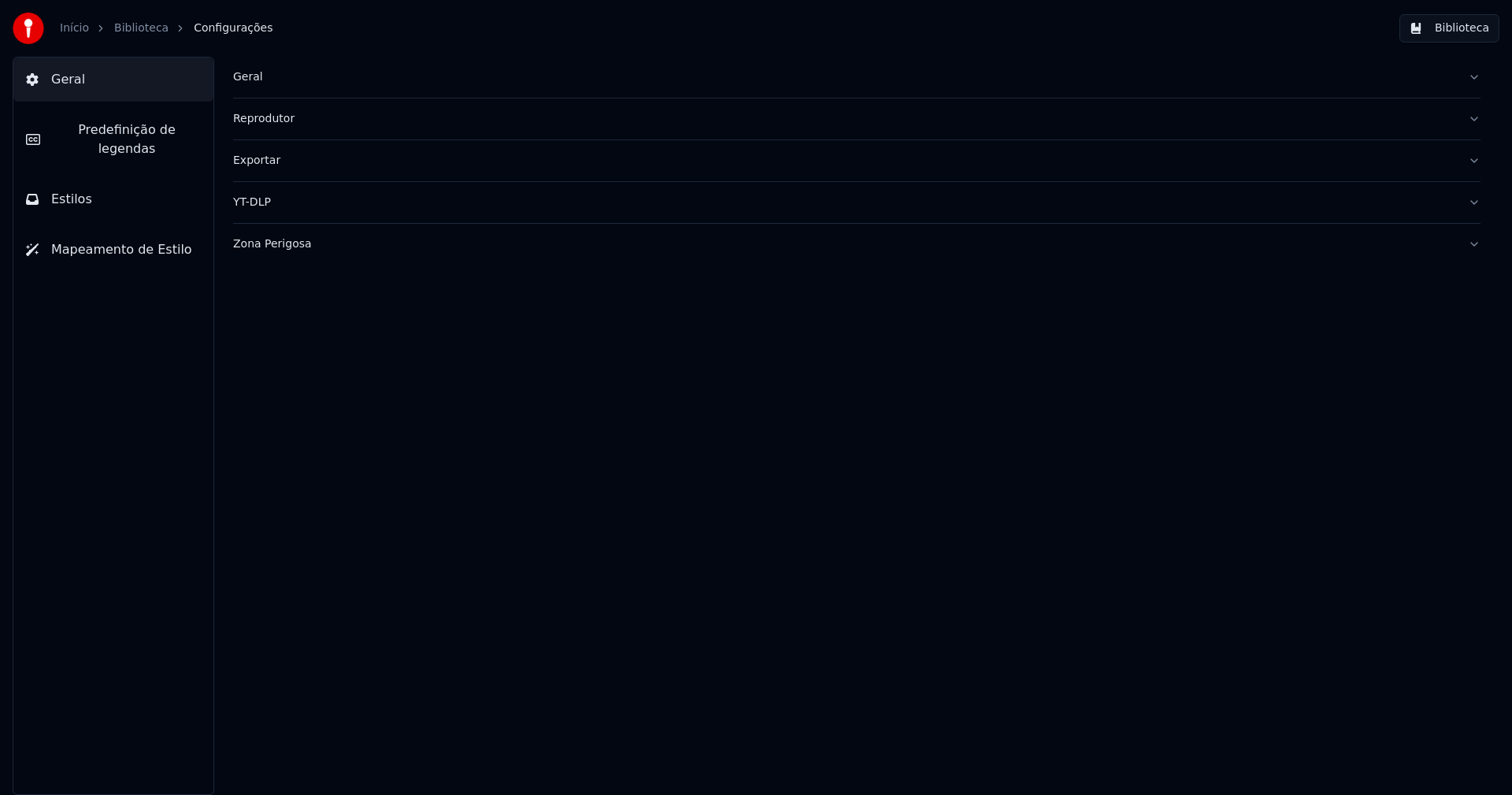
click at [80, 190] on span "Estilos" at bounding box center [72, 199] width 41 height 19
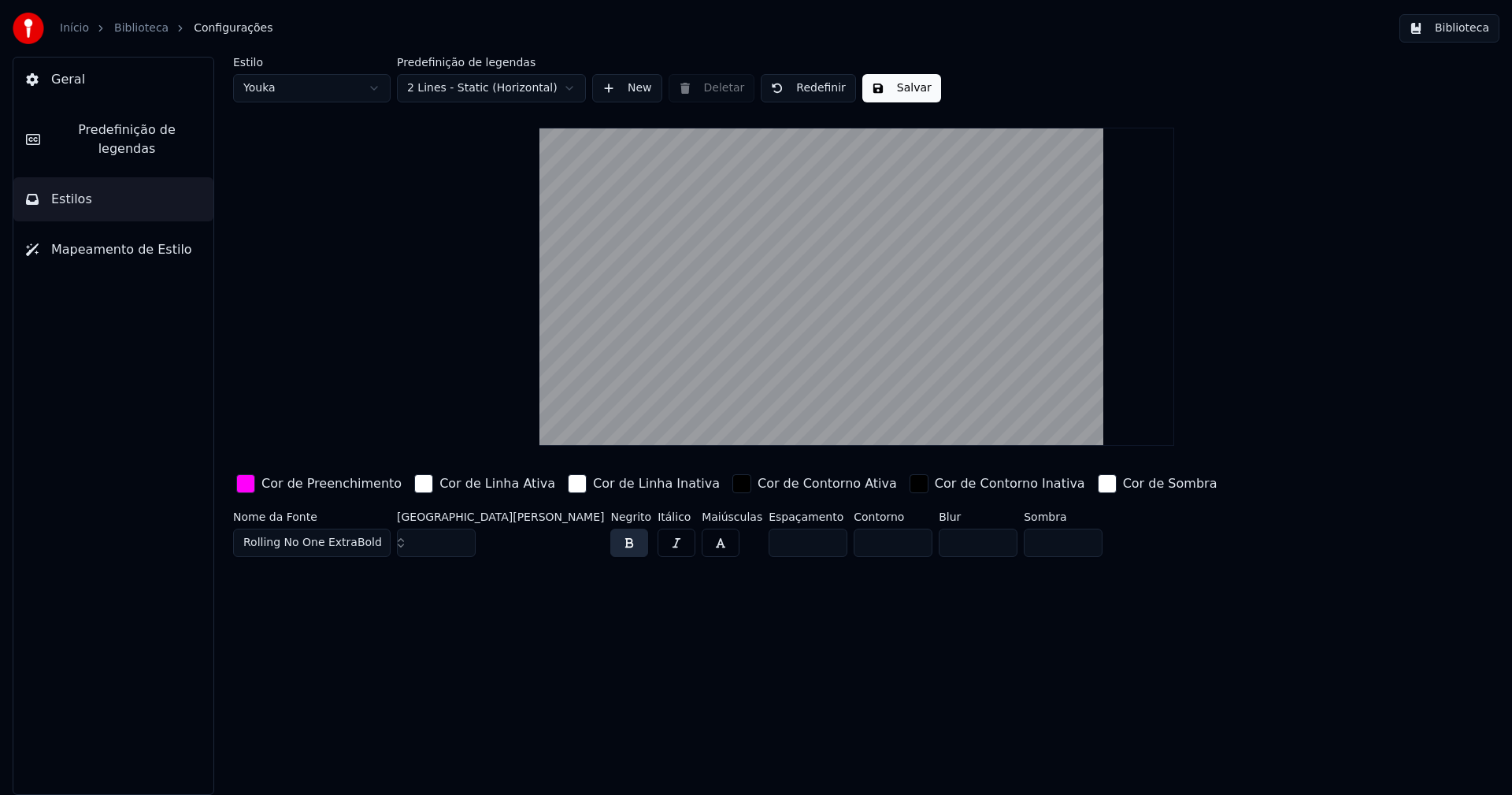
click at [248, 486] on div "button" at bounding box center [245, 483] width 19 height 19
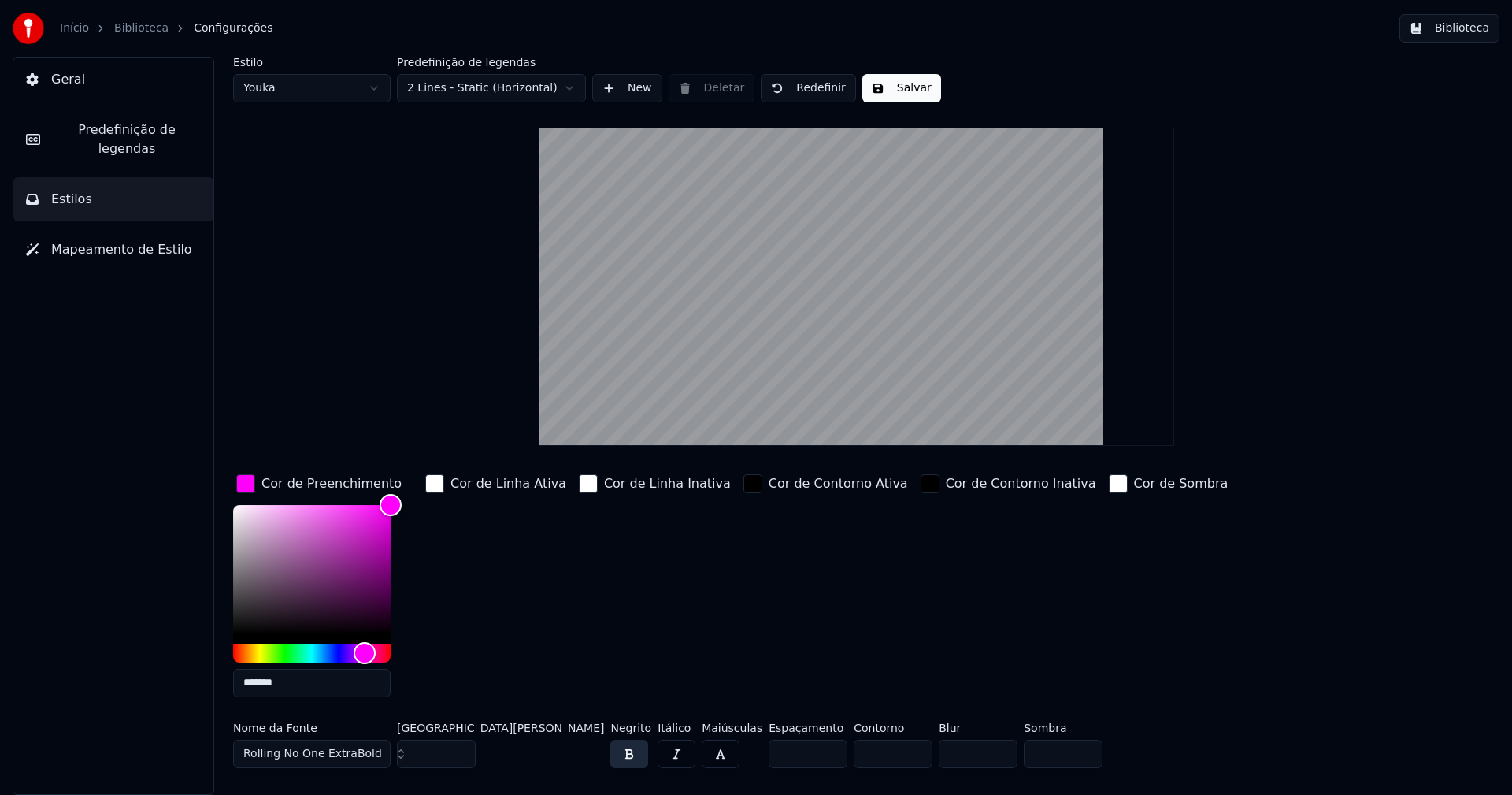
click at [290, 683] on input "*******" at bounding box center [311, 683] width 158 height 28
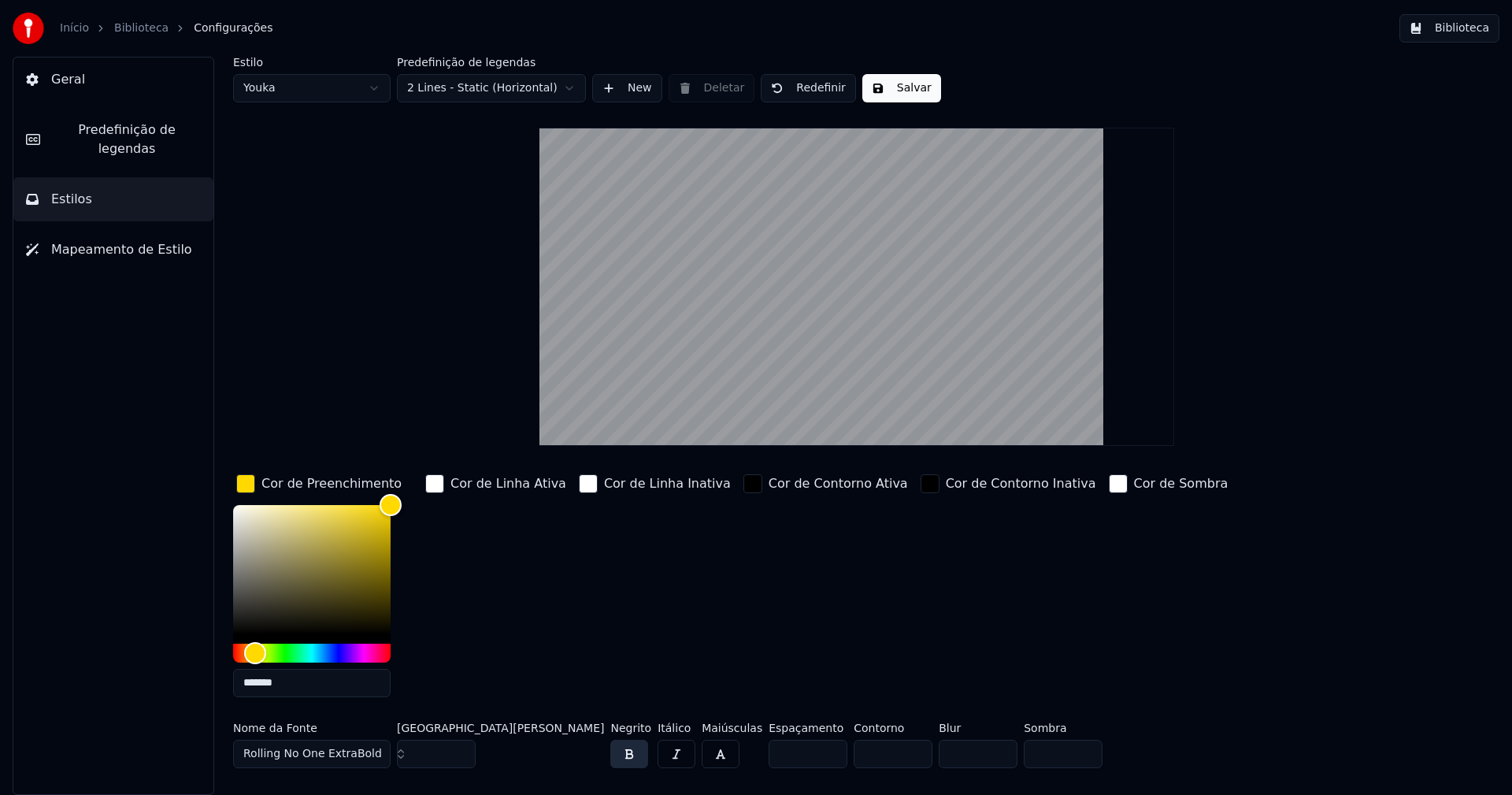
type input "*******"
click at [245, 473] on div "Cor de Preenchimento" at bounding box center [319, 483] width 172 height 25
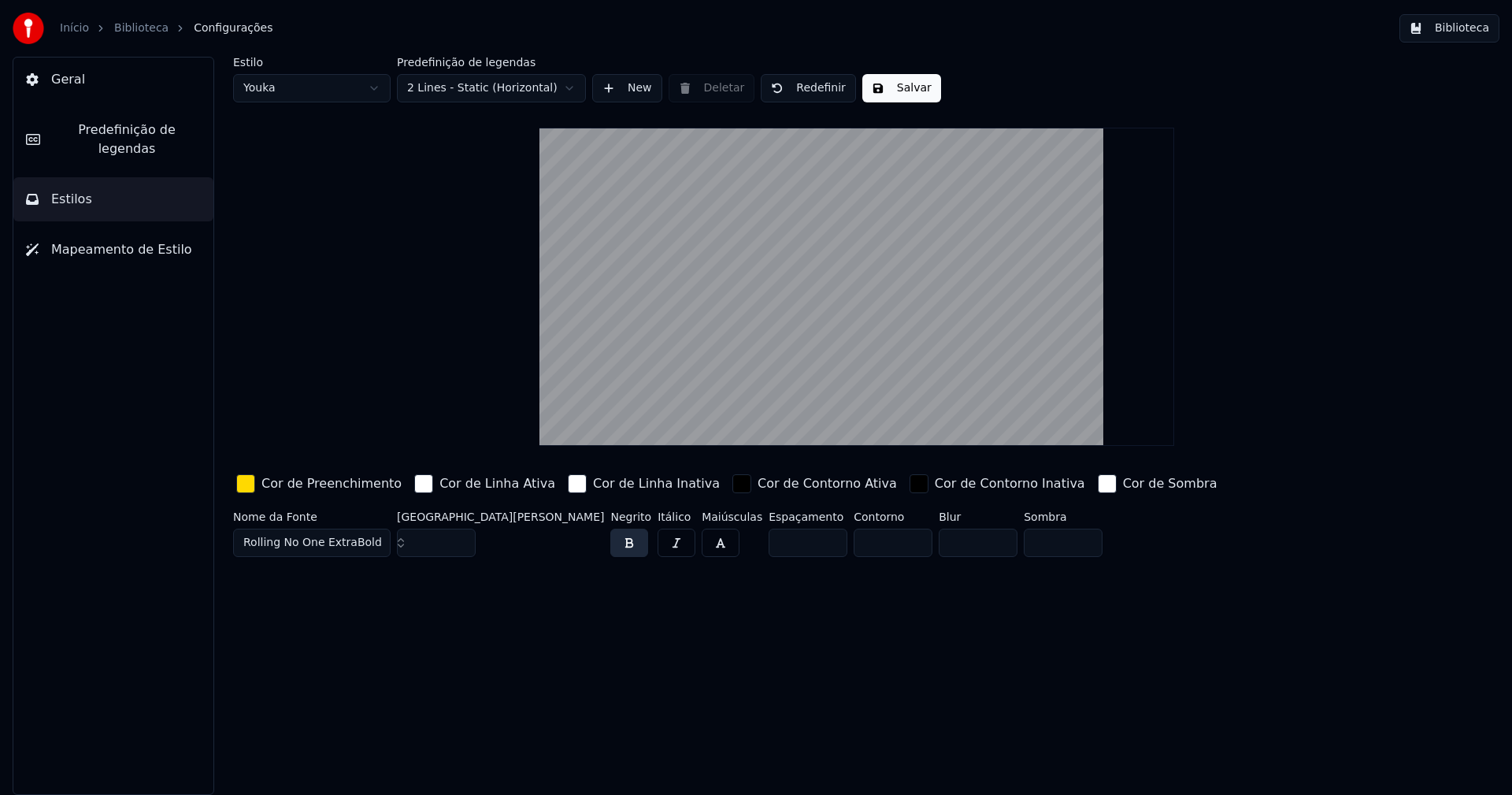
click at [878, 93] on button "Salvar" at bounding box center [901, 88] width 78 height 28
click at [1473, 31] on button "Biblioteca" at bounding box center [1449, 28] width 100 height 28
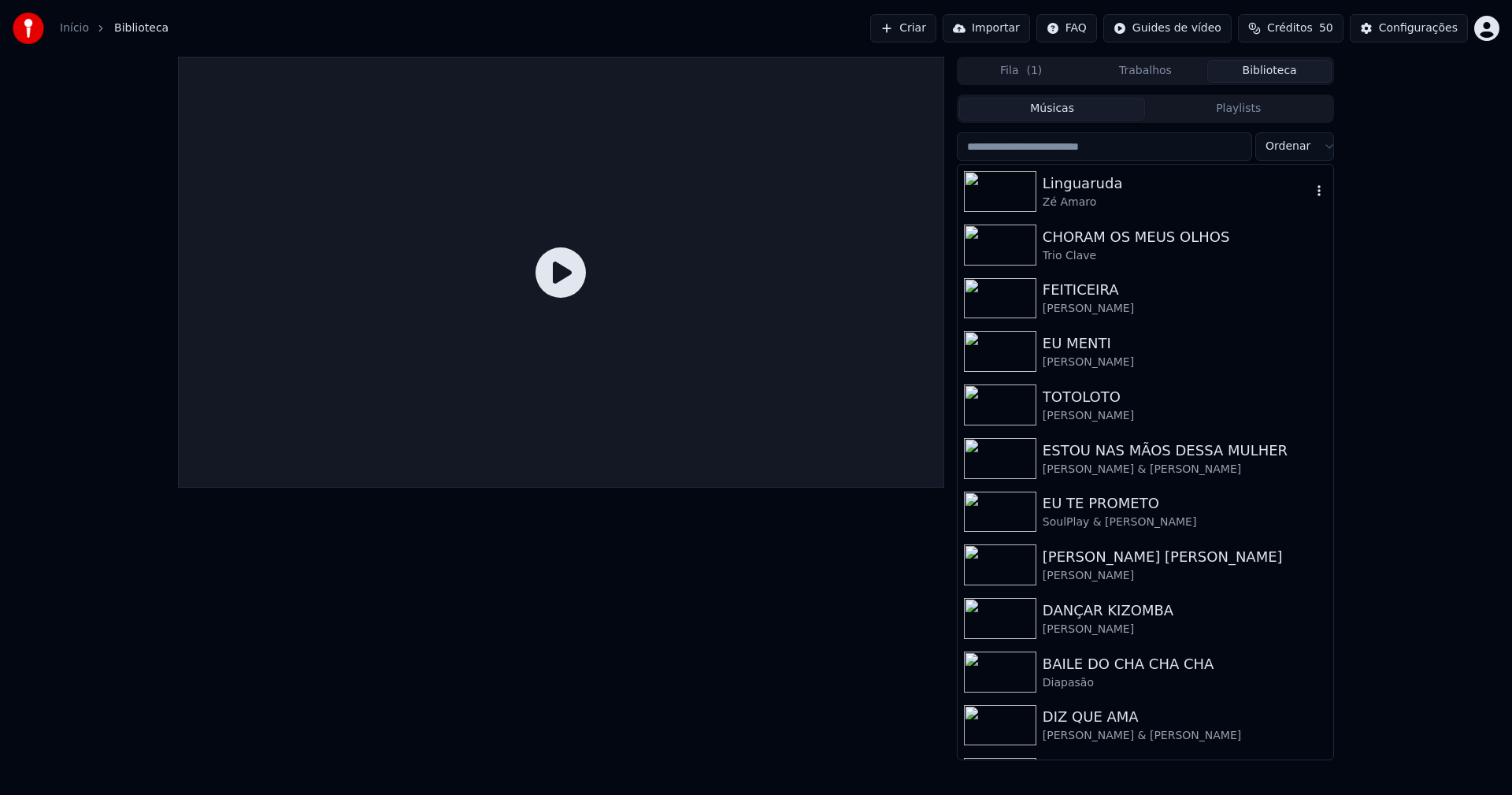
click at [1098, 196] on div "Zé Amaro" at bounding box center [1177, 202] width 269 height 16
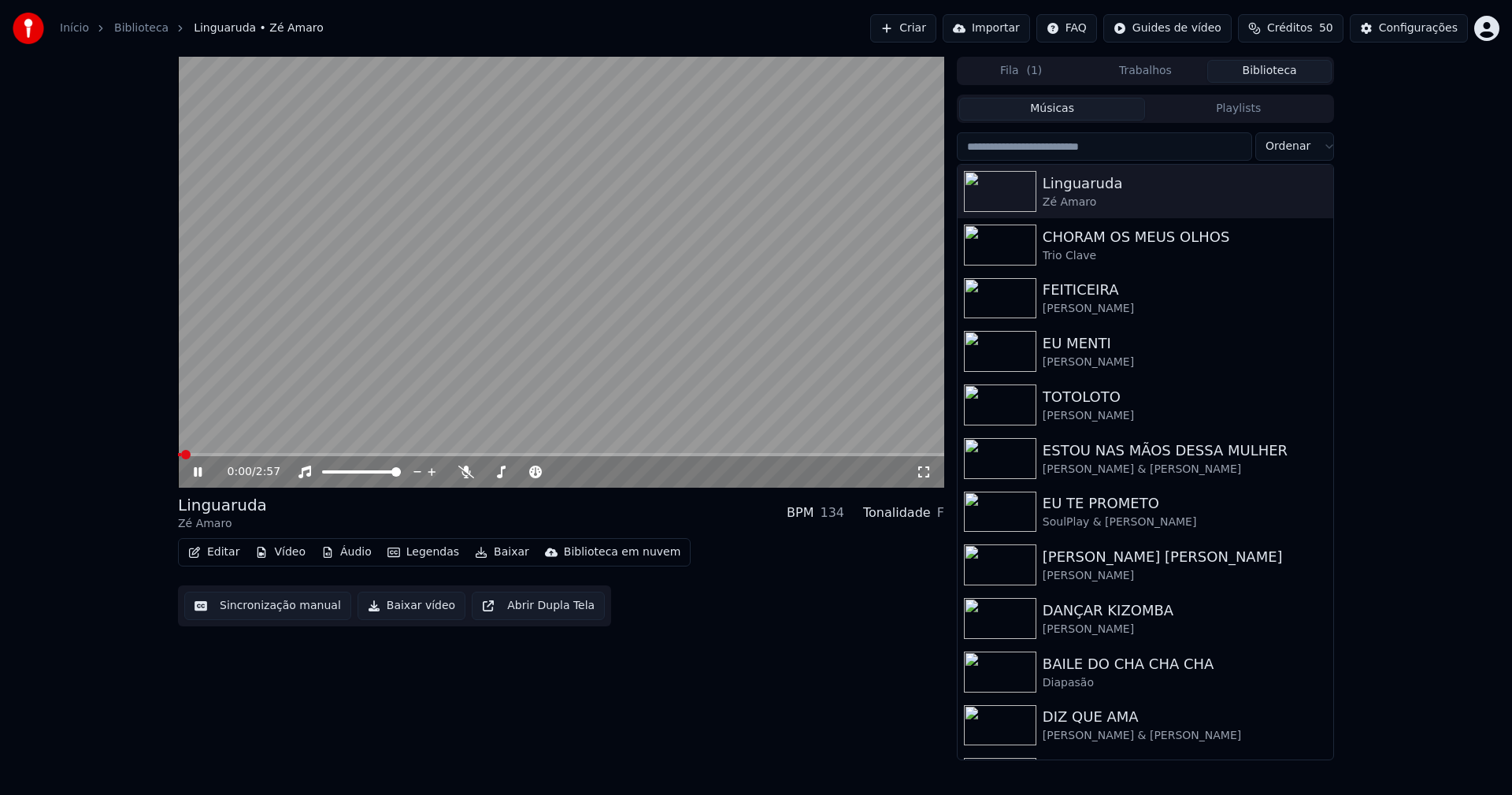
click at [195, 472] on icon at bounding box center [197, 471] width 8 height 9
click at [226, 559] on button "Editar" at bounding box center [213, 552] width 64 height 22
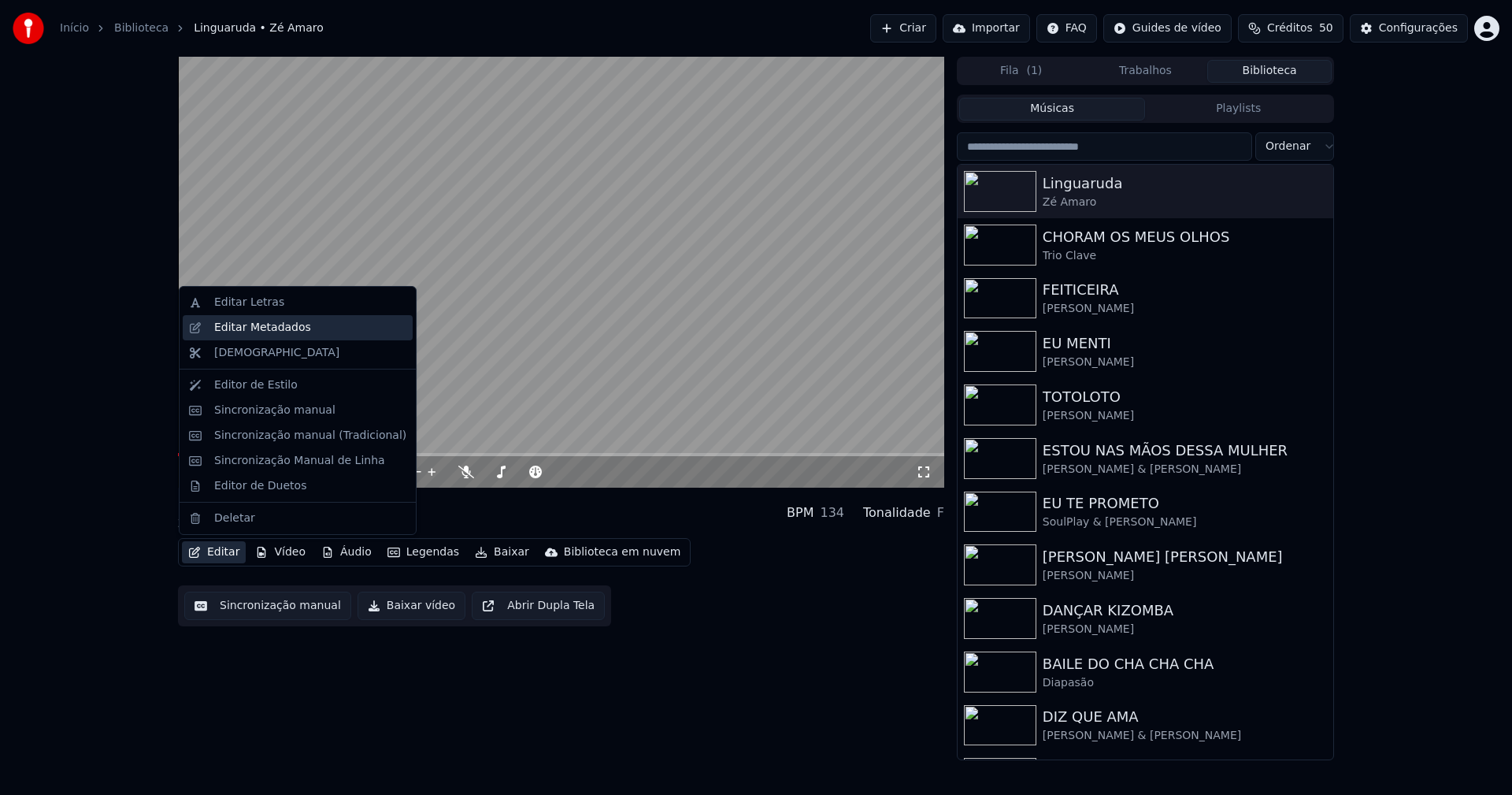
click at [271, 331] on div "Editar Metadados" at bounding box center [262, 327] width 97 height 16
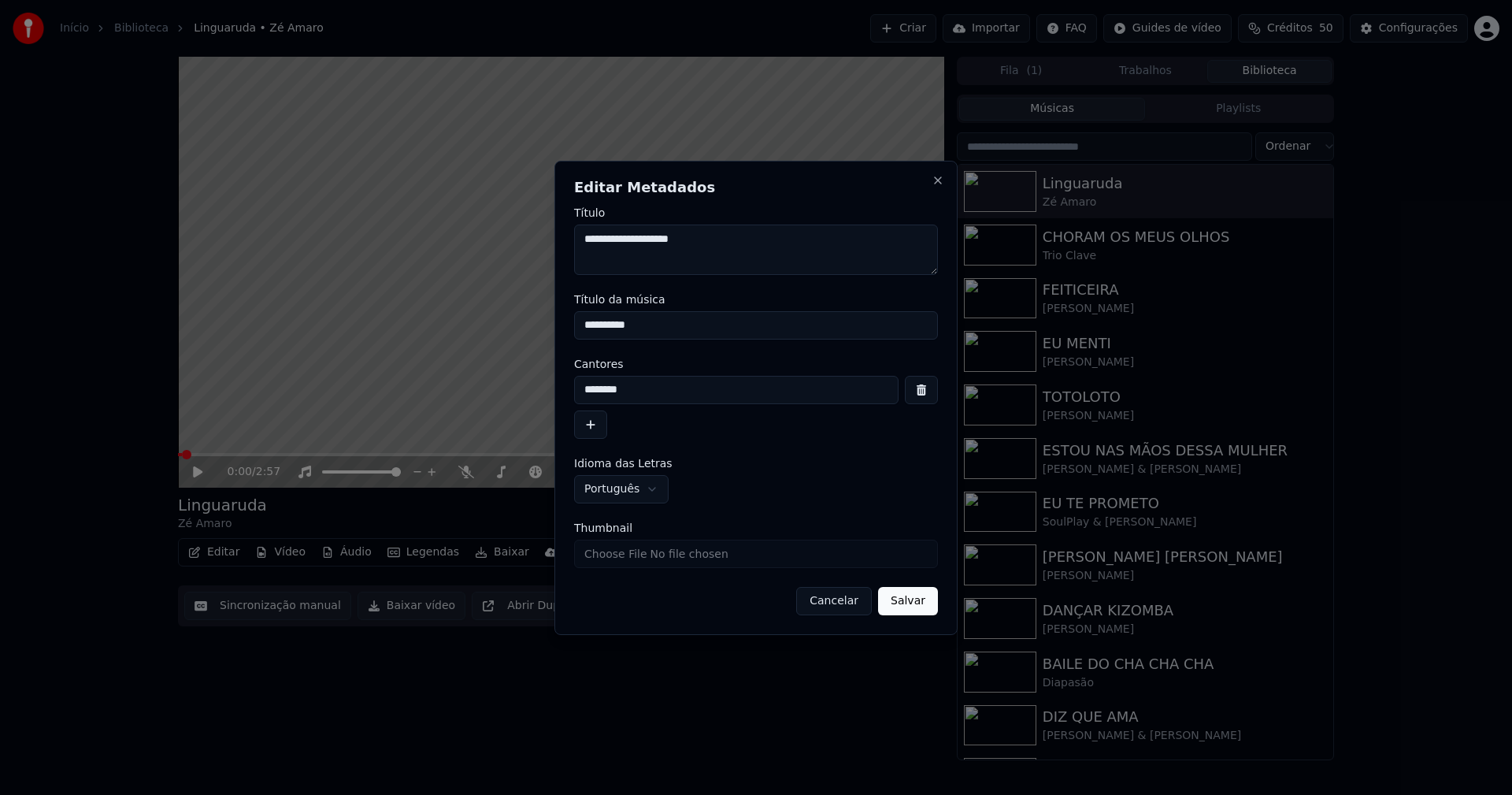
drag, startPoint x: 617, startPoint y: 336, endPoint x: 485, endPoint y: 336, distance: 132.0
click at [487, 336] on body "**********" at bounding box center [756, 398] width 1512 height 795
type input "**********"
click at [629, 554] on input "Thumbnail" at bounding box center [756, 554] width 364 height 28
type input "**********"
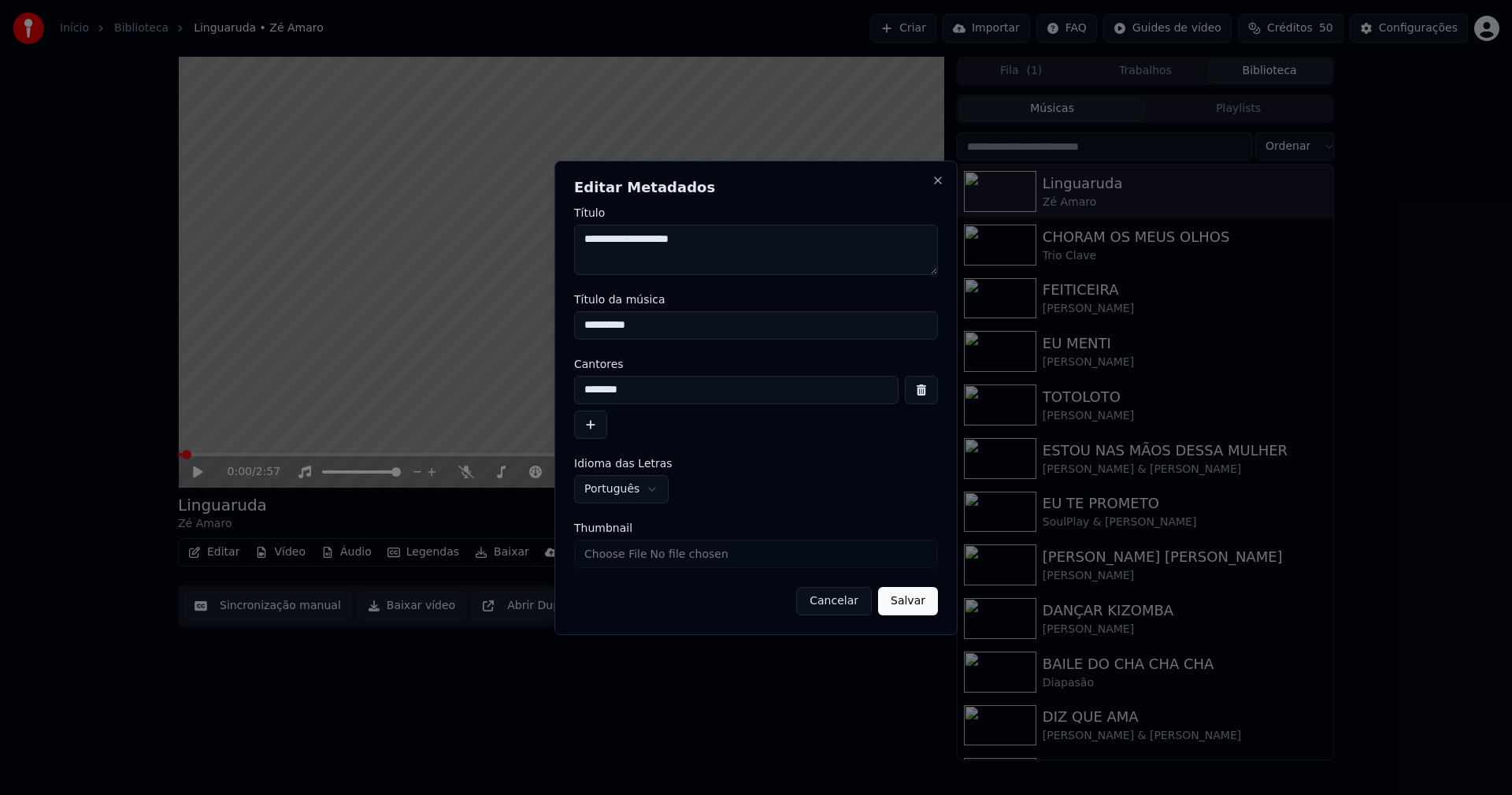
click at [924, 596] on button "Salvar" at bounding box center [908, 601] width 59 height 28
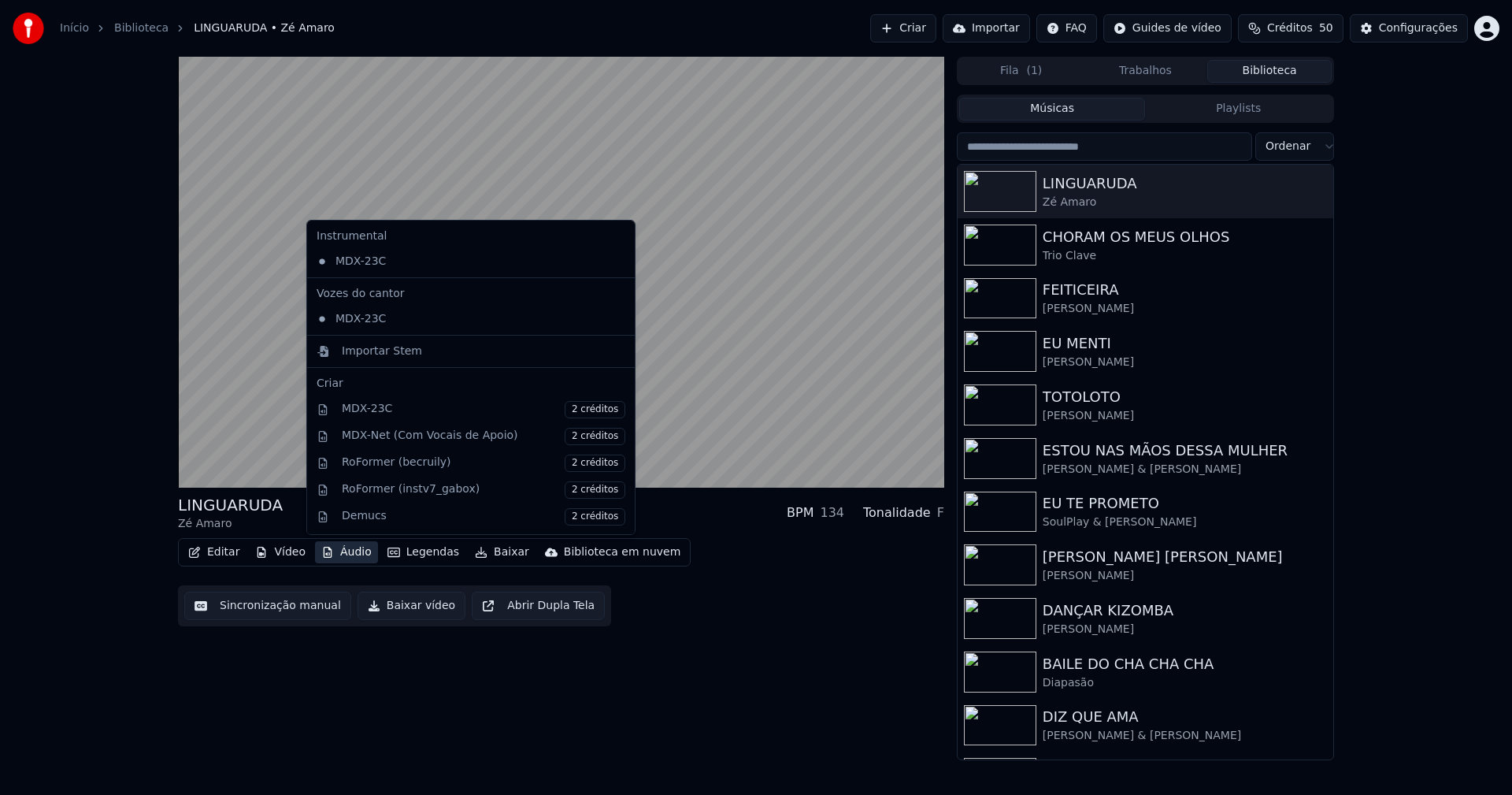
click at [346, 559] on button "Áudio" at bounding box center [346, 552] width 63 height 22
click at [379, 356] on div "Importar Stem" at bounding box center [382, 351] width 80 height 16
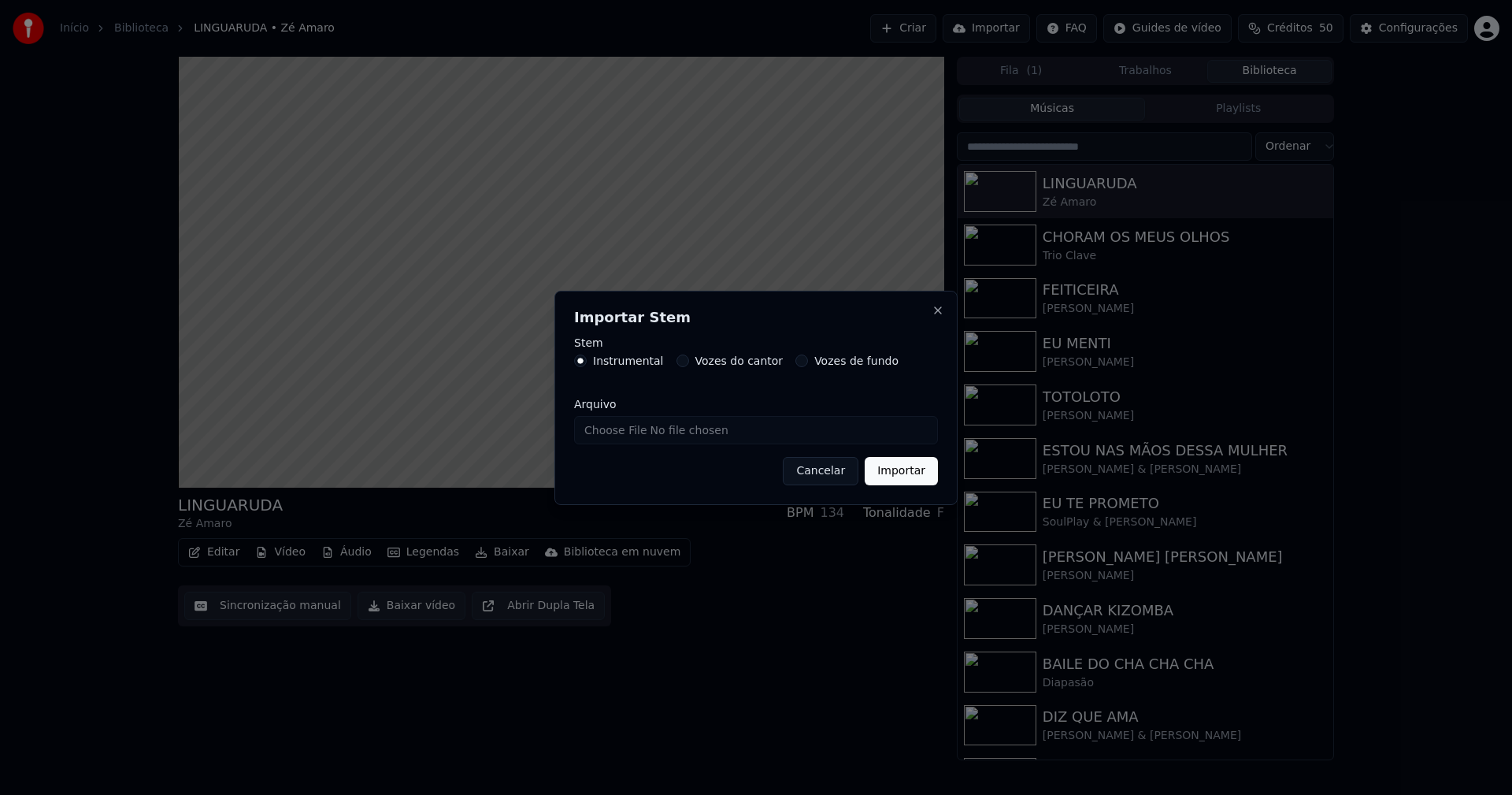
click at [648, 431] on input "Arquivo" at bounding box center [756, 430] width 364 height 28
type input "**********"
click at [910, 470] on button "Importar" at bounding box center [901, 471] width 74 height 28
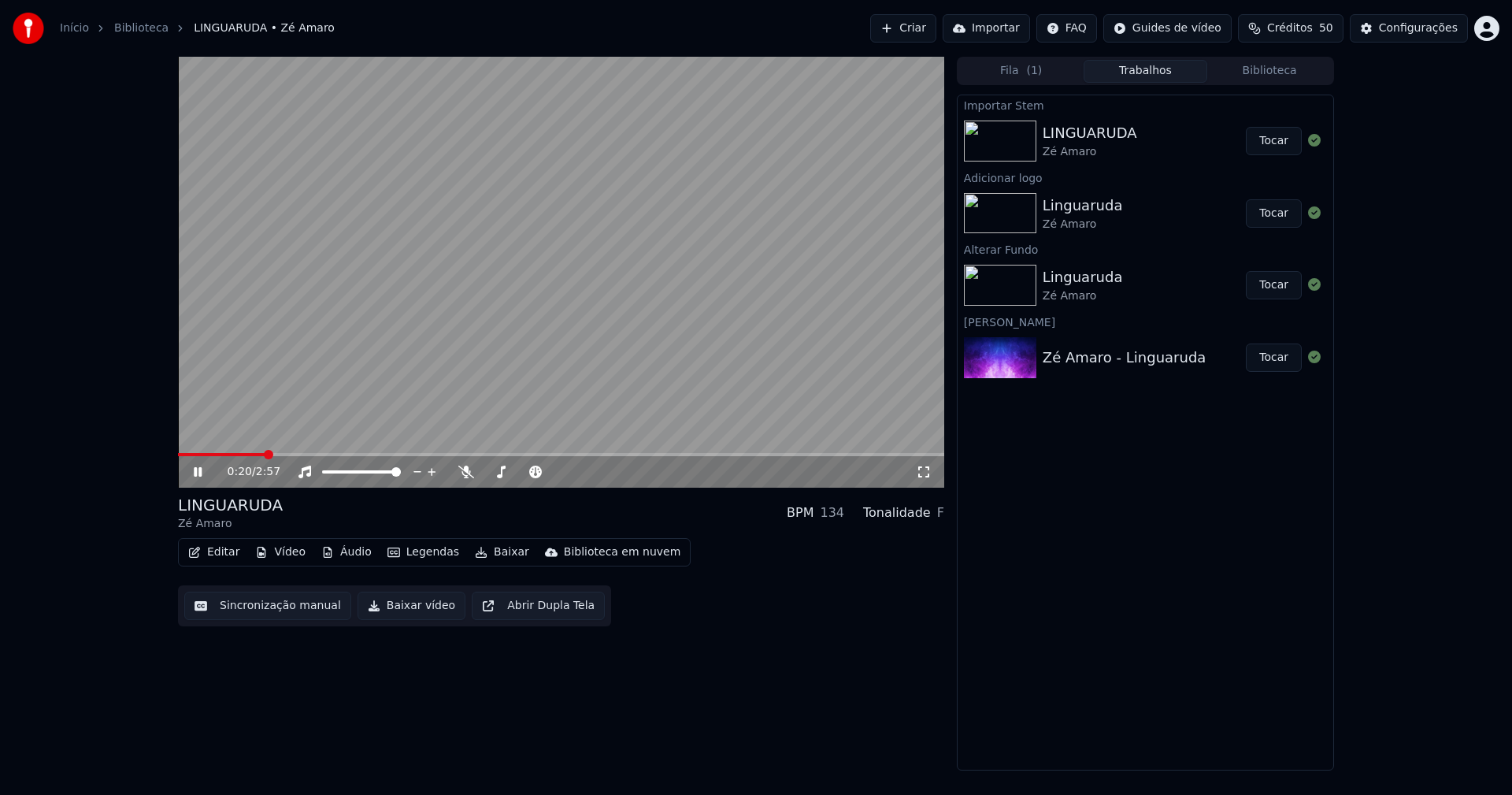
click at [201, 471] on icon at bounding box center [197, 471] width 8 height 9
click at [1448, 28] on div "Configurações" at bounding box center [1418, 28] width 78 height 16
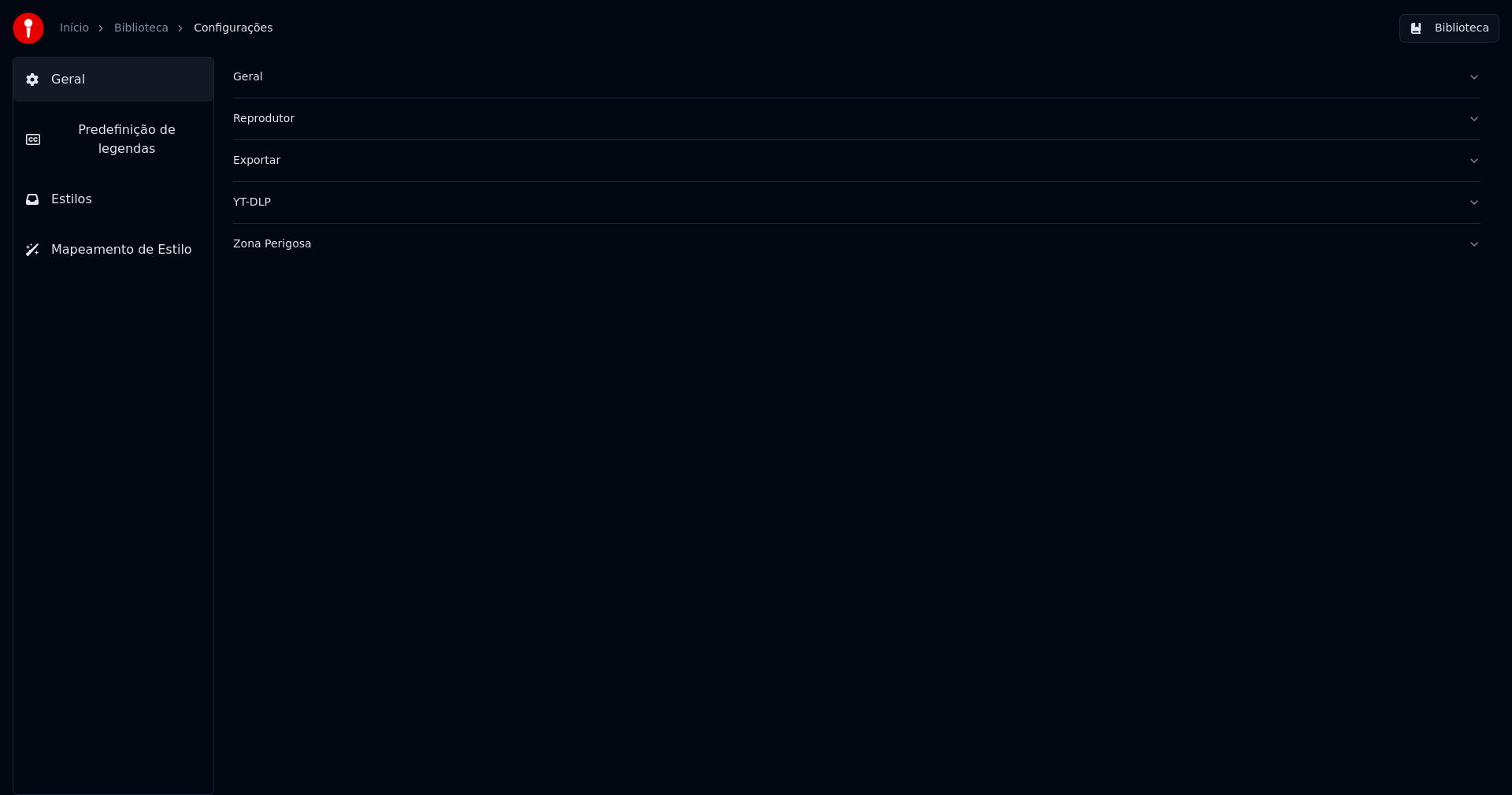
click at [162, 131] on span "Predefinição de legendas" at bounding box center [126, 140] width 148 height 38
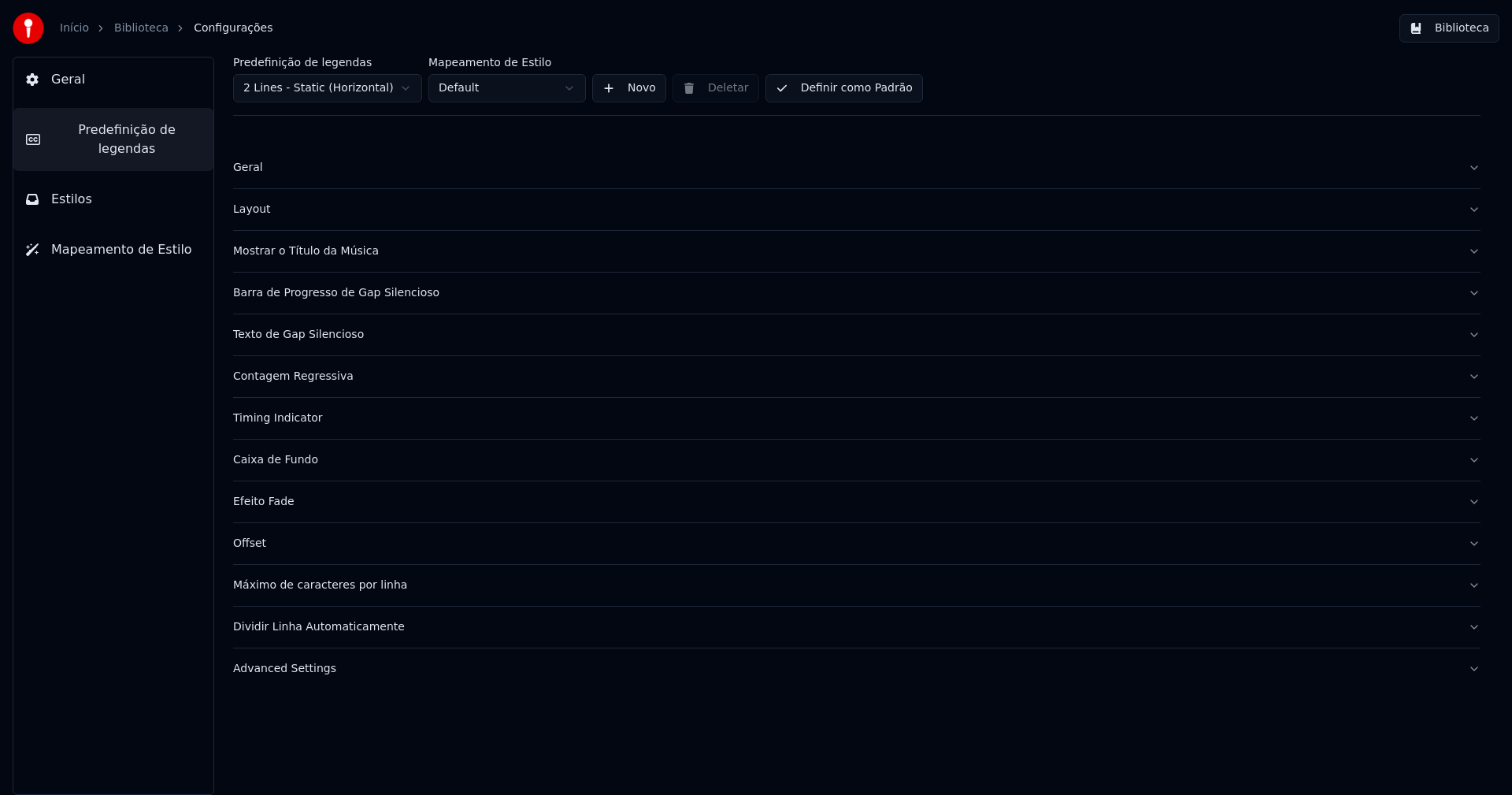
click at [319, 298] on div "Barra de Progresso de Gap Silencioso" at bounding box center [844, 293] width 1222 height 16
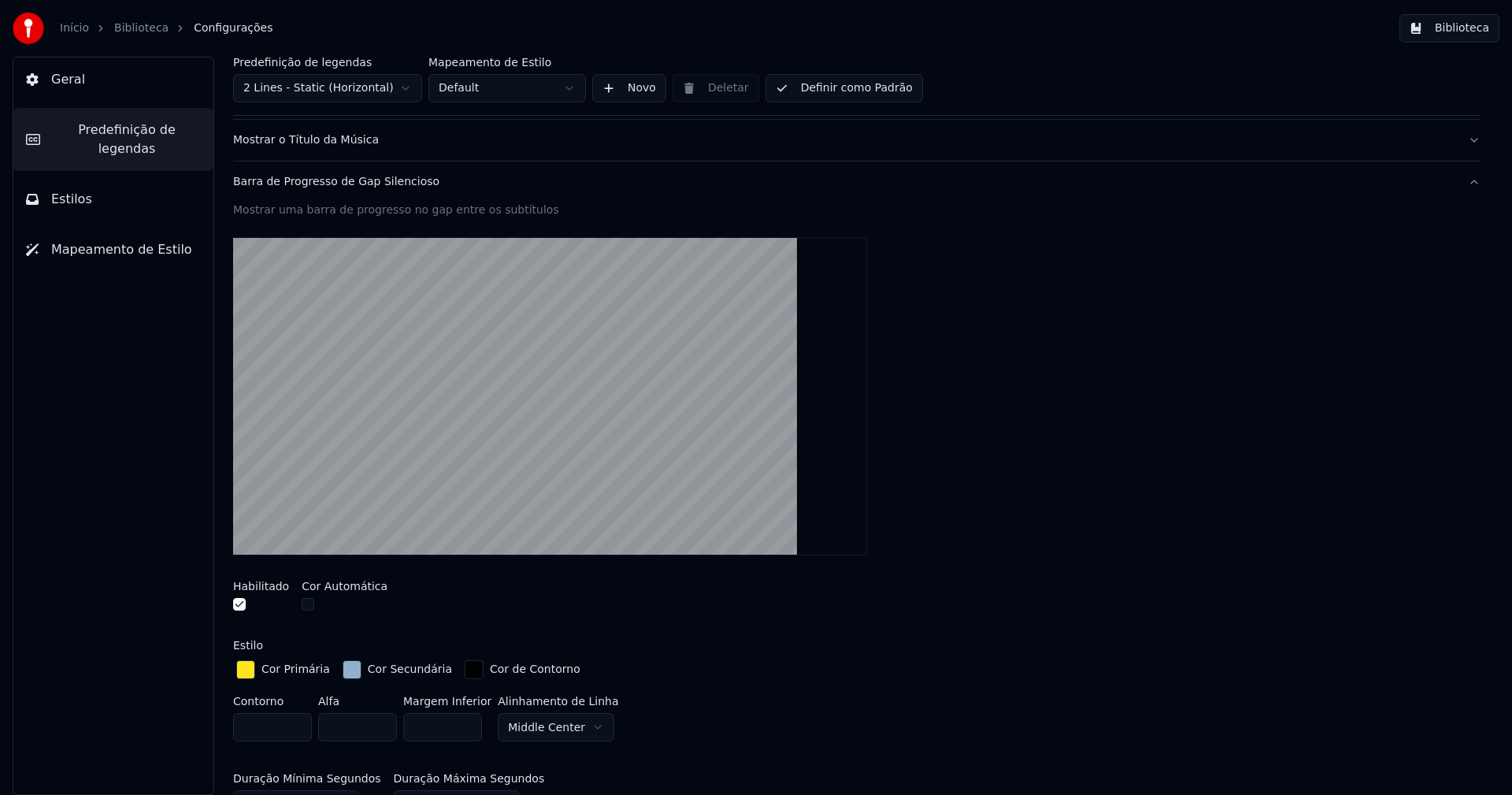
scroll to position [315, 0]
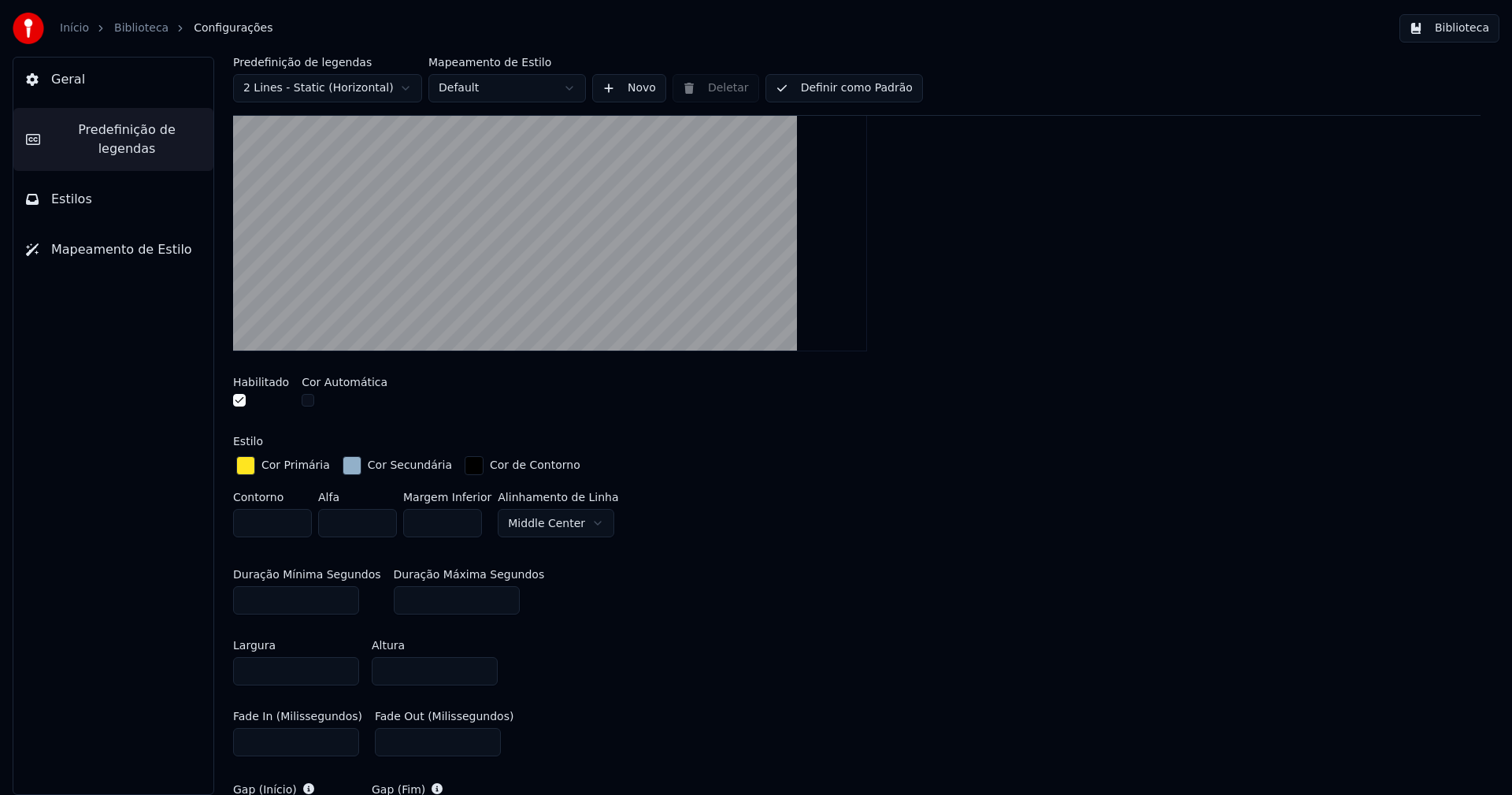
click at [343, 469] on div "button" at bounding box center [352, 465] width 19 height 19
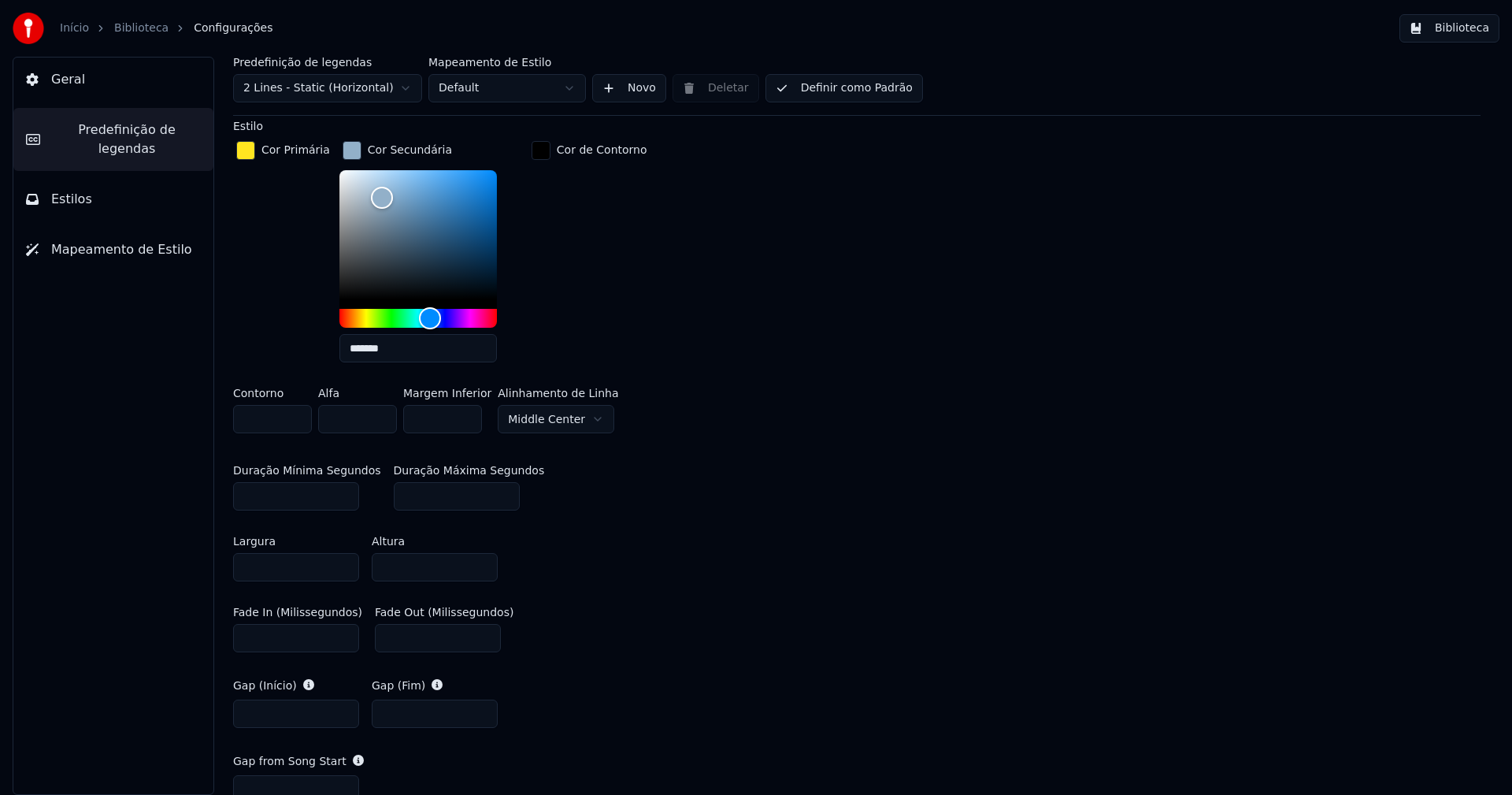
scroll to position [945, 0]
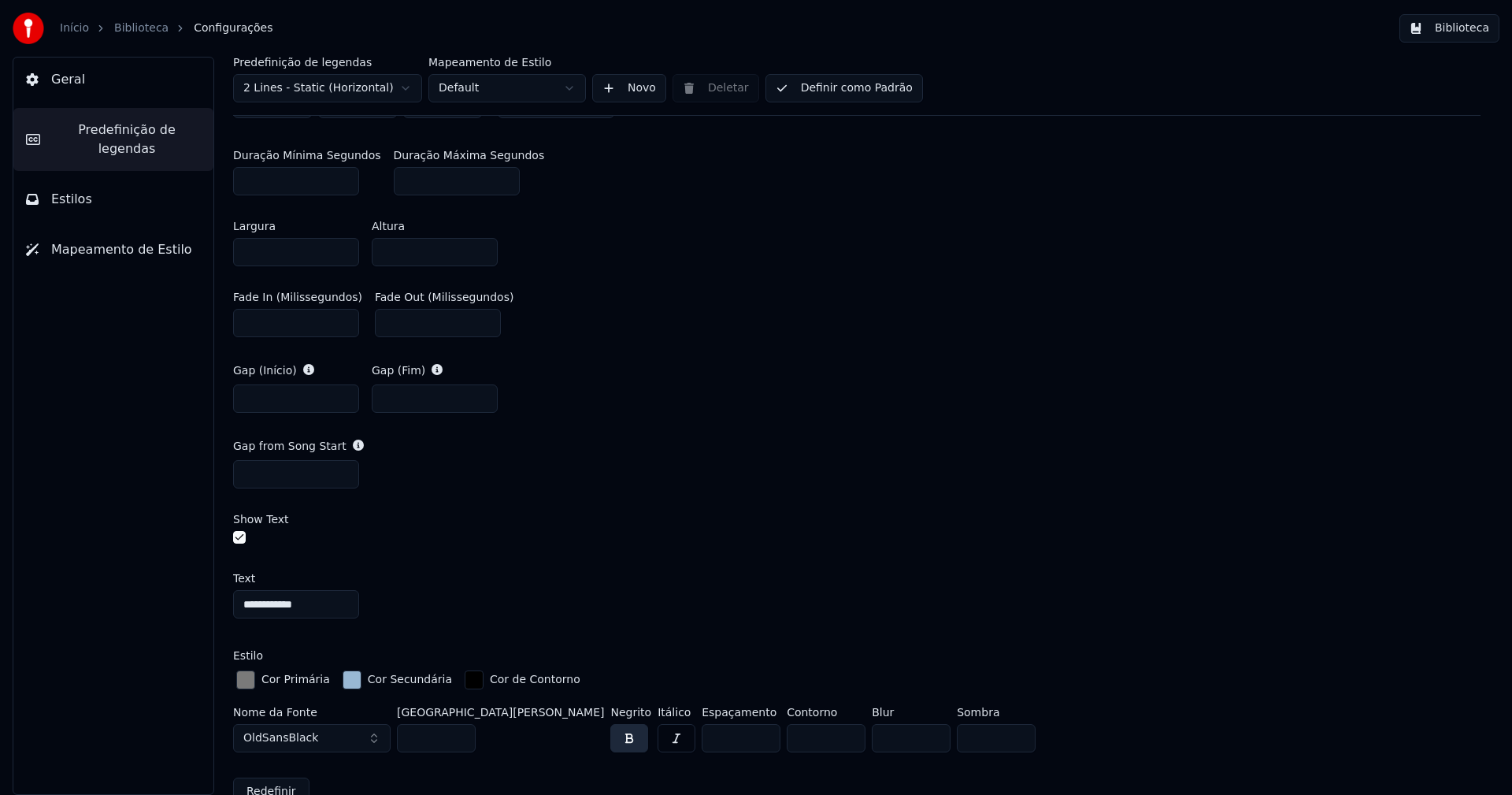
click at [250, 678] on div "button" at bounding box center [245, 679] width 19 height 19
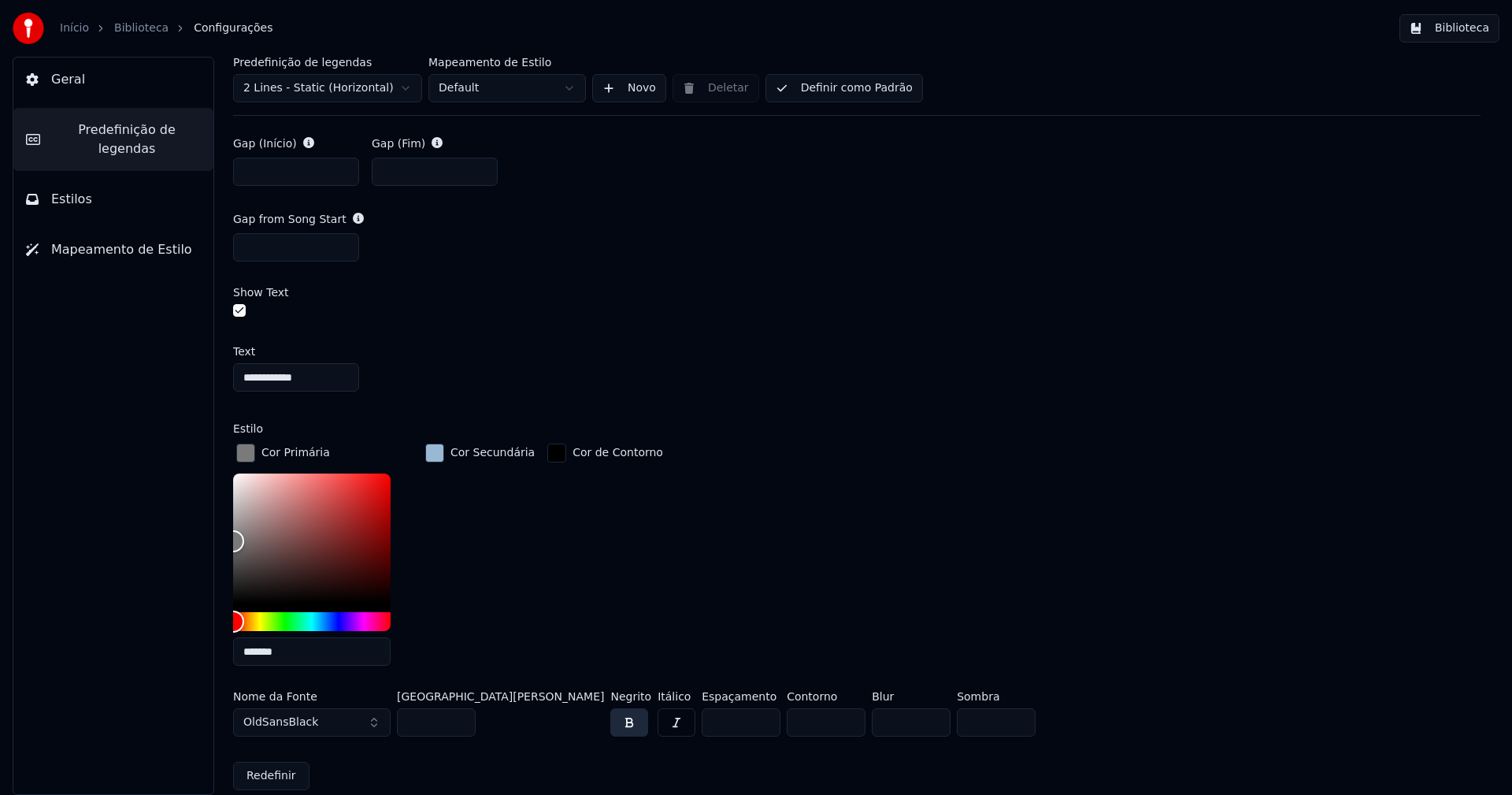
scroll to position [1182, 0]
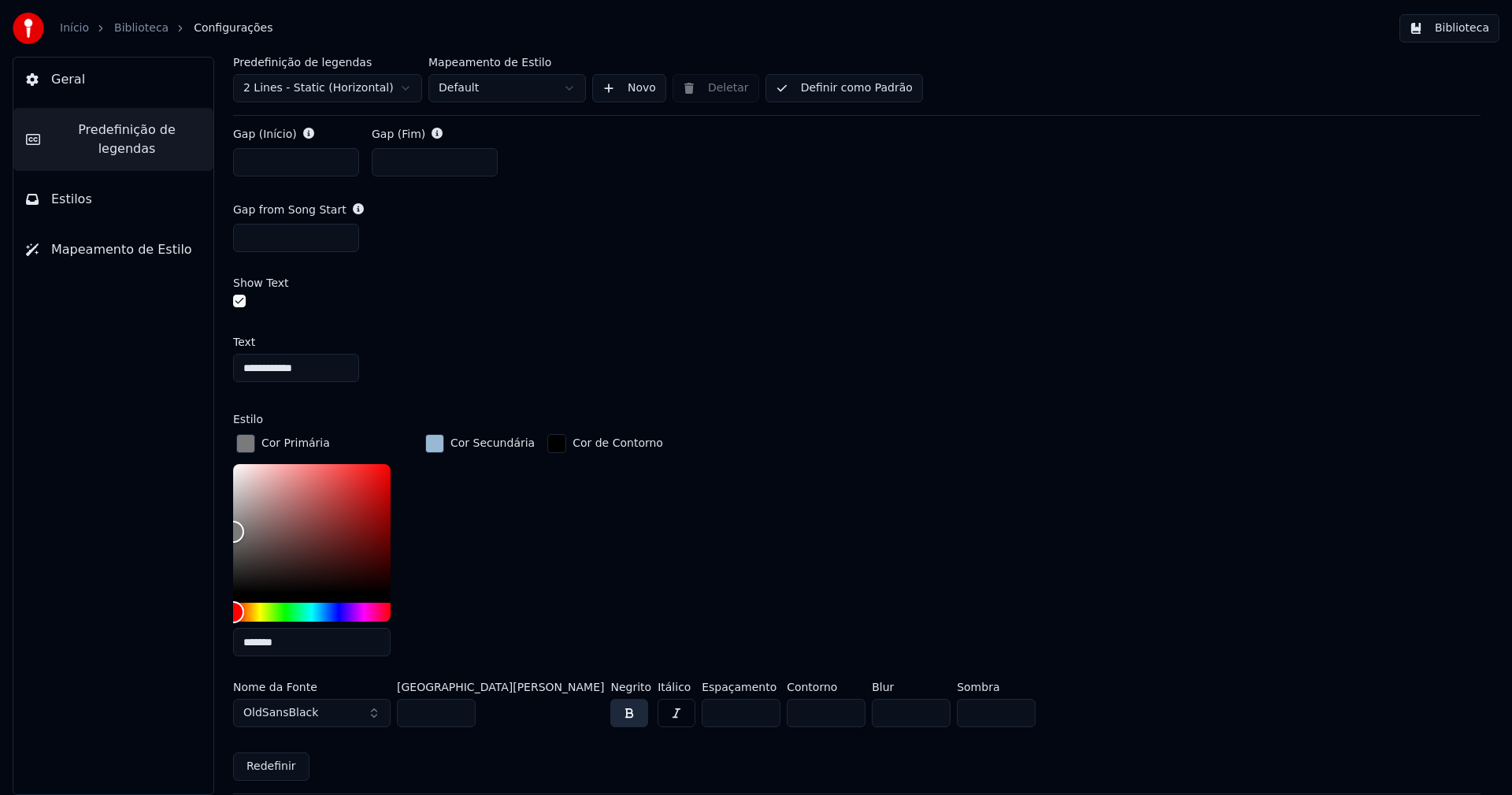
click at [262, 639] on input "*******" at bounding box center [311, 642] width 158 height 28
click at [273, 640] on input "*******" at bounding box center [311, 642] width 158 height 28
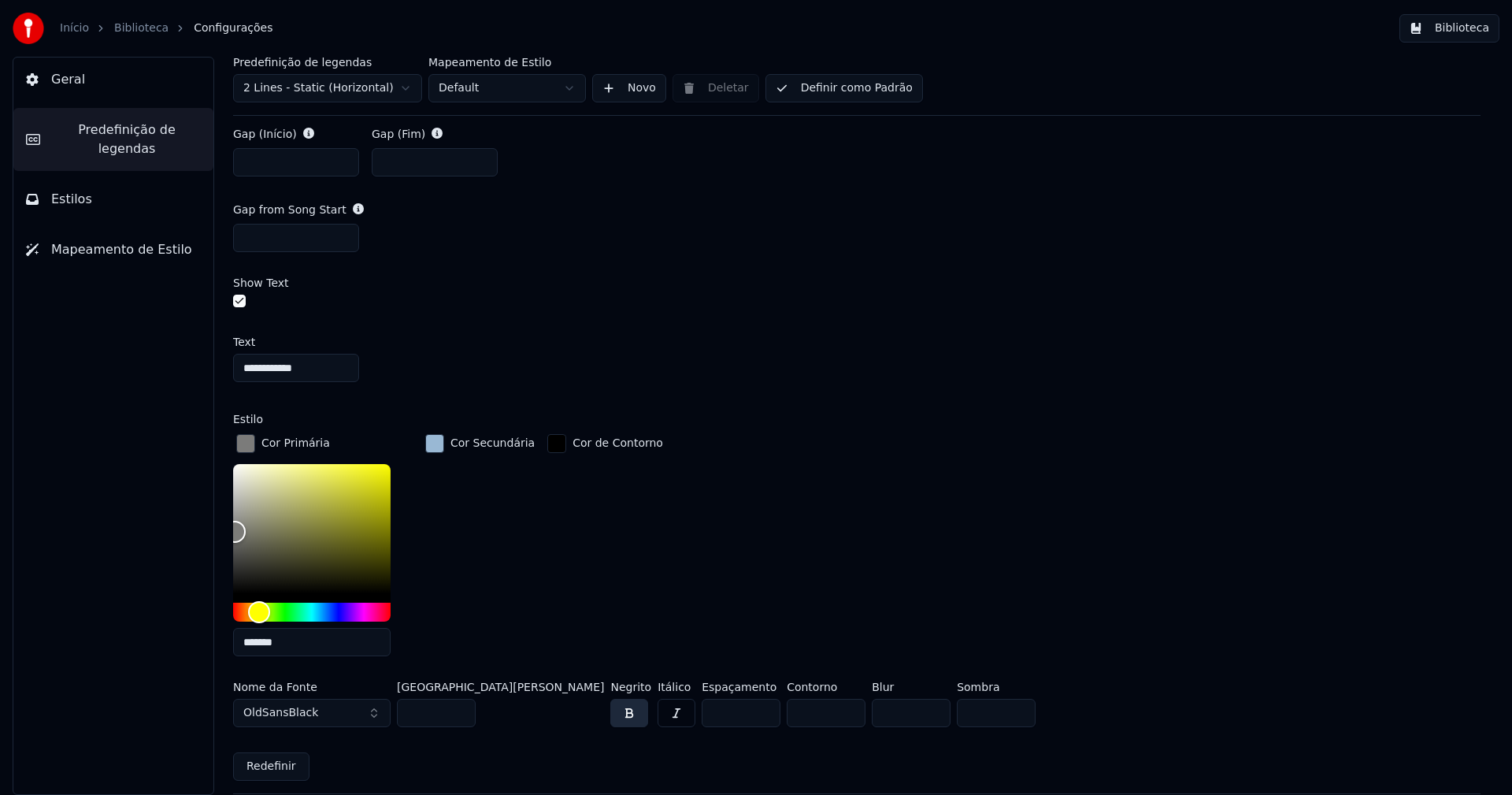
click at [288, 640] on input "*******" at bounding box center [311, 642] width 158 height 28
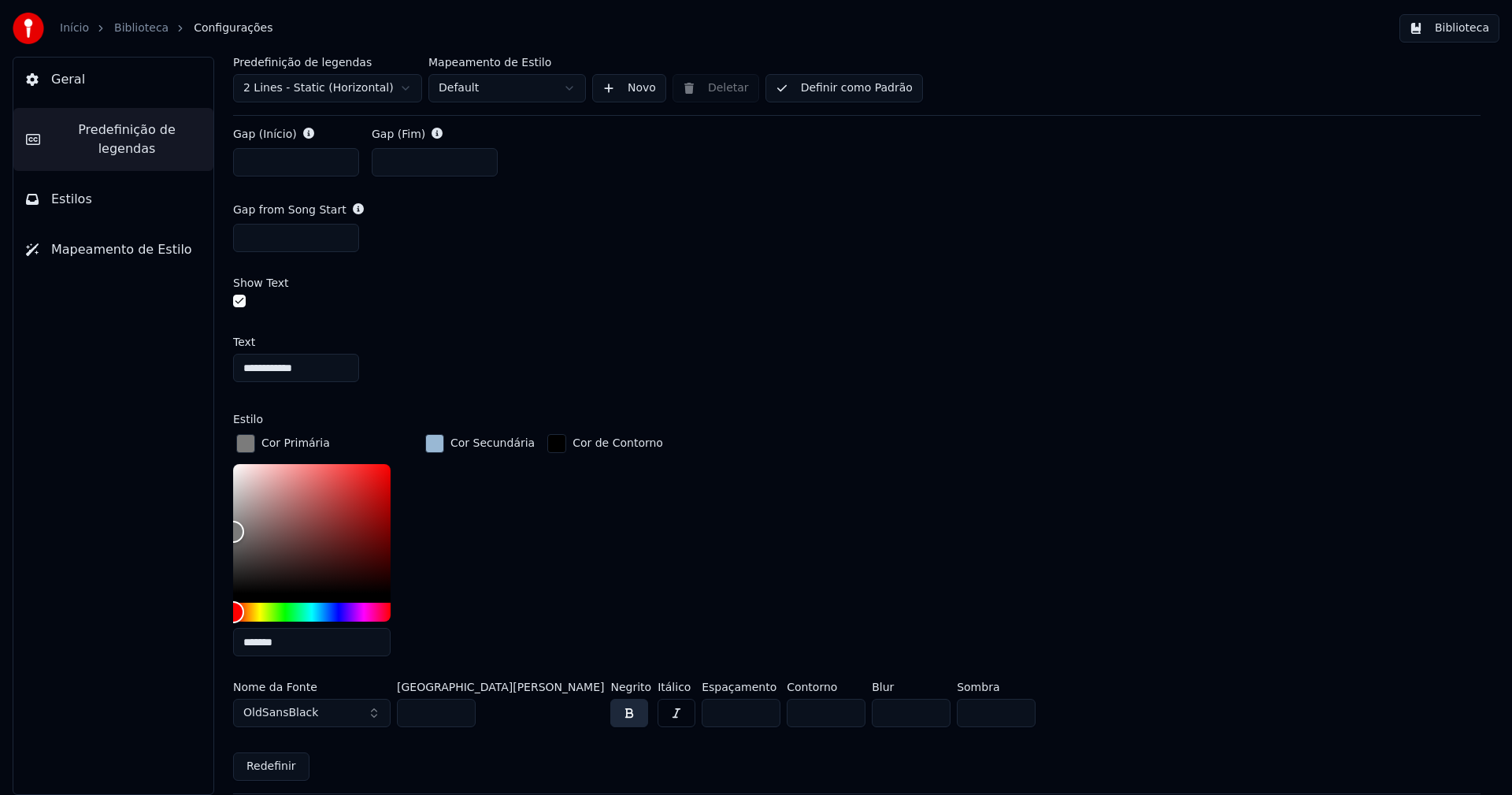
type input "*******"
click at [245, 444] on div "button" at bounding box center [245, 443] width 19 height 19
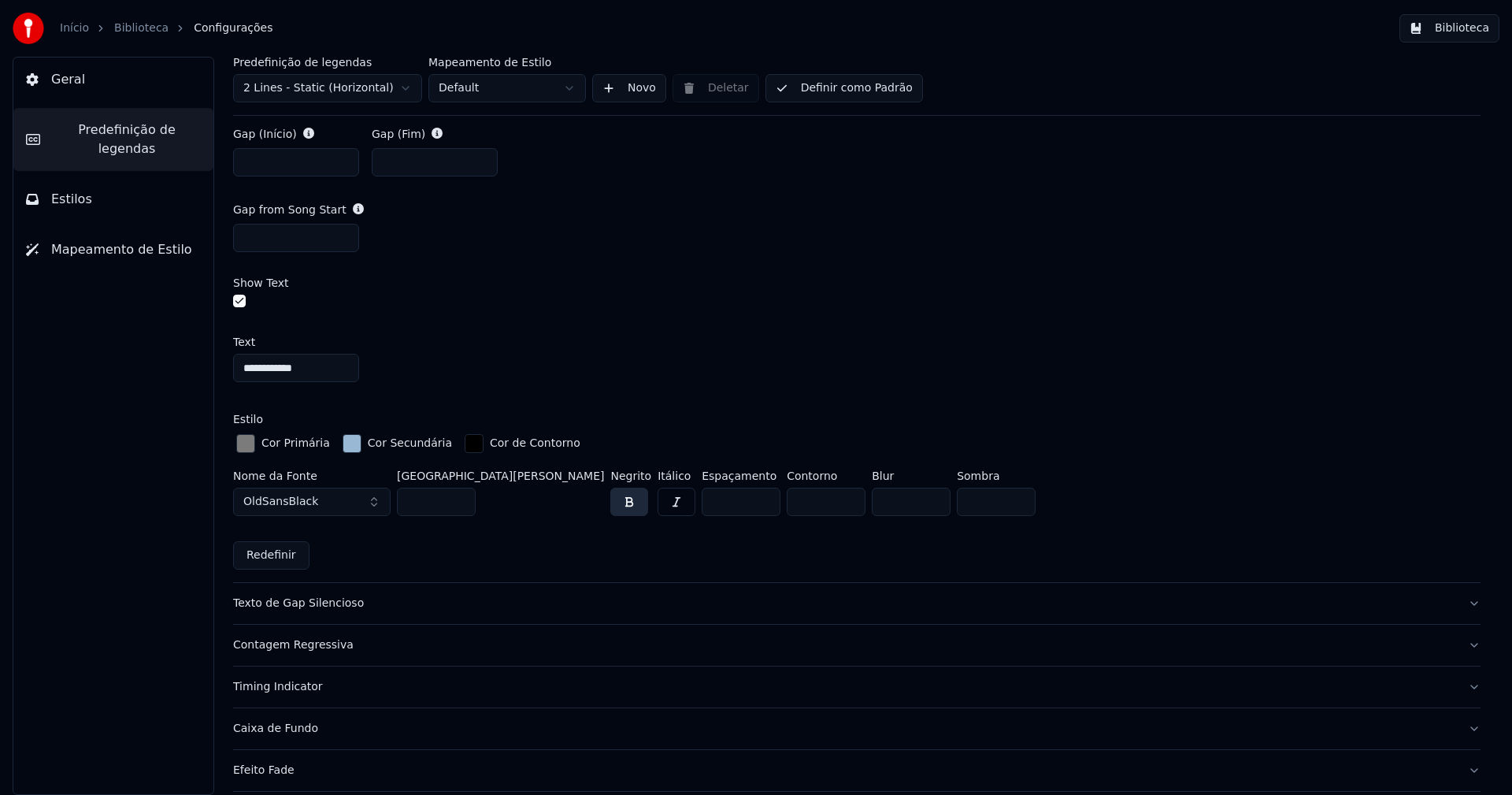
drag, startPoint x: 834, startPoint y: 88, endPoint x: 1424, endPoint y: 8, distance: 595.4
click at [839, 88] on button "Definir como Padrão" at bounding box center [844, 88] width 158 height 28
click at [1490, 38] on button "Biblioteca" at bounding box center [1449, 28] width 100 height 28
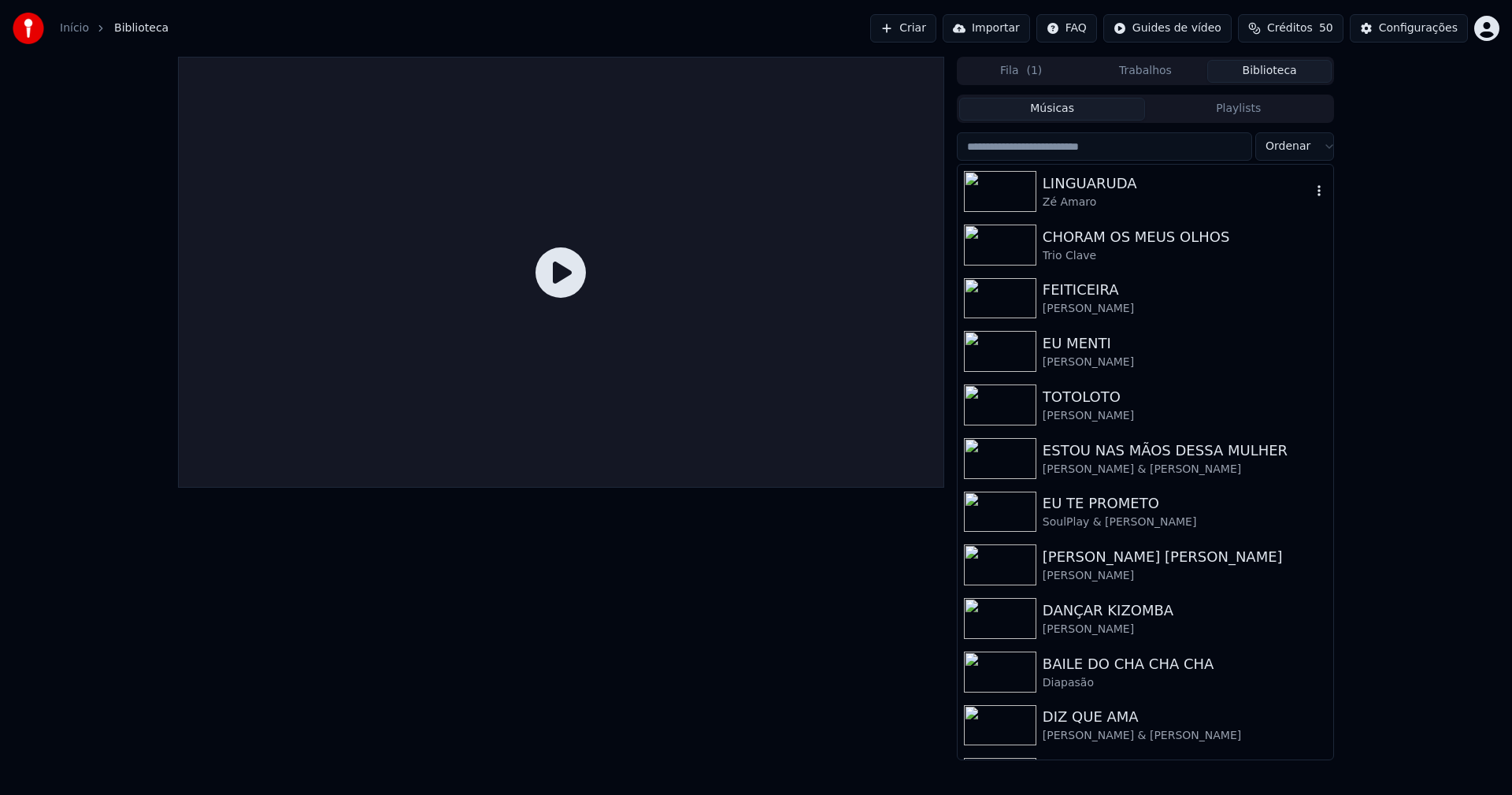
click at [1093, 193] on div "LINGUARUDA" at bounding box center [1177, 183] width 269 height 22
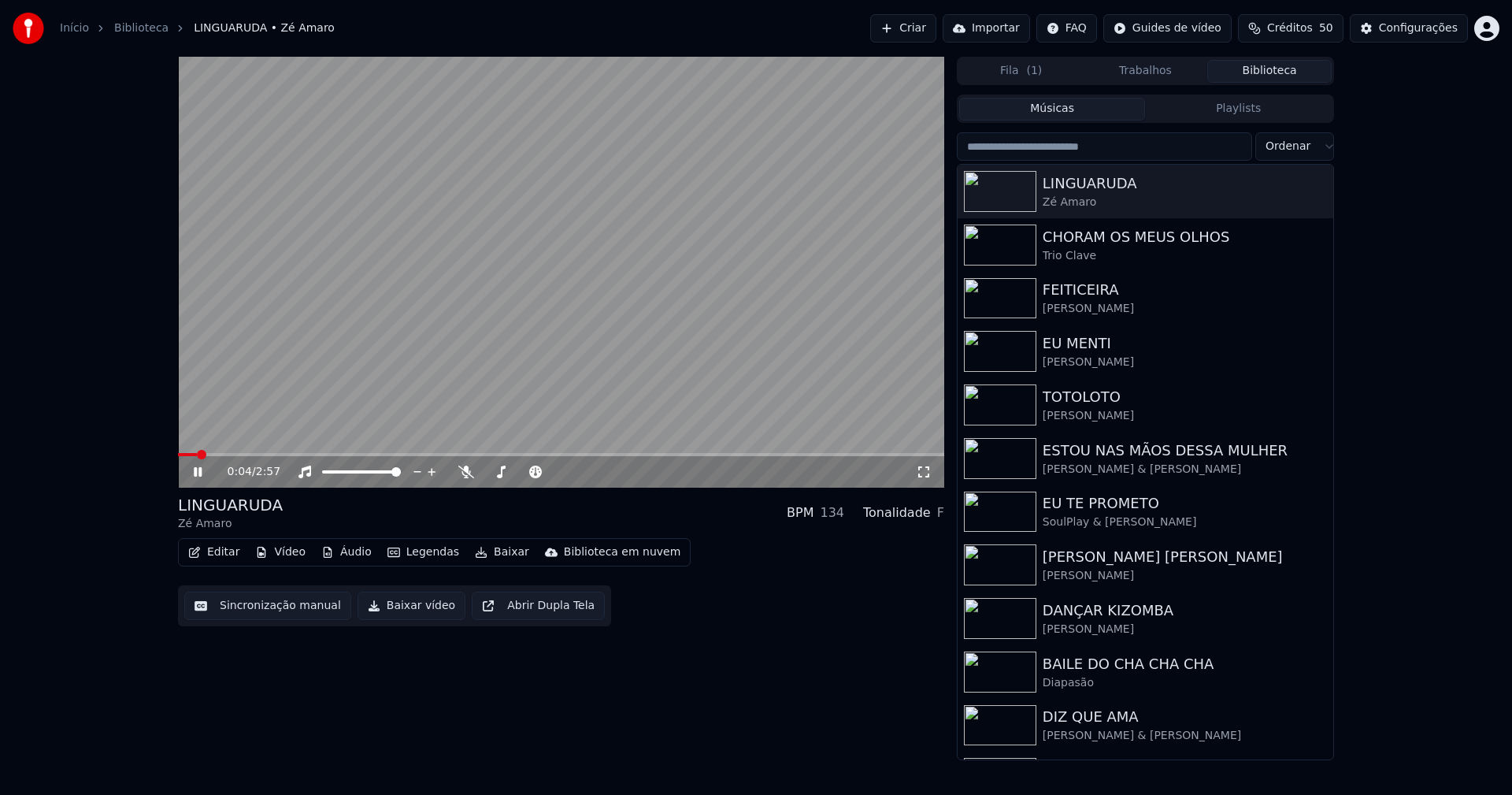
click at [920, 474] on icon at bounding box center [923, 471] width 16 height 12
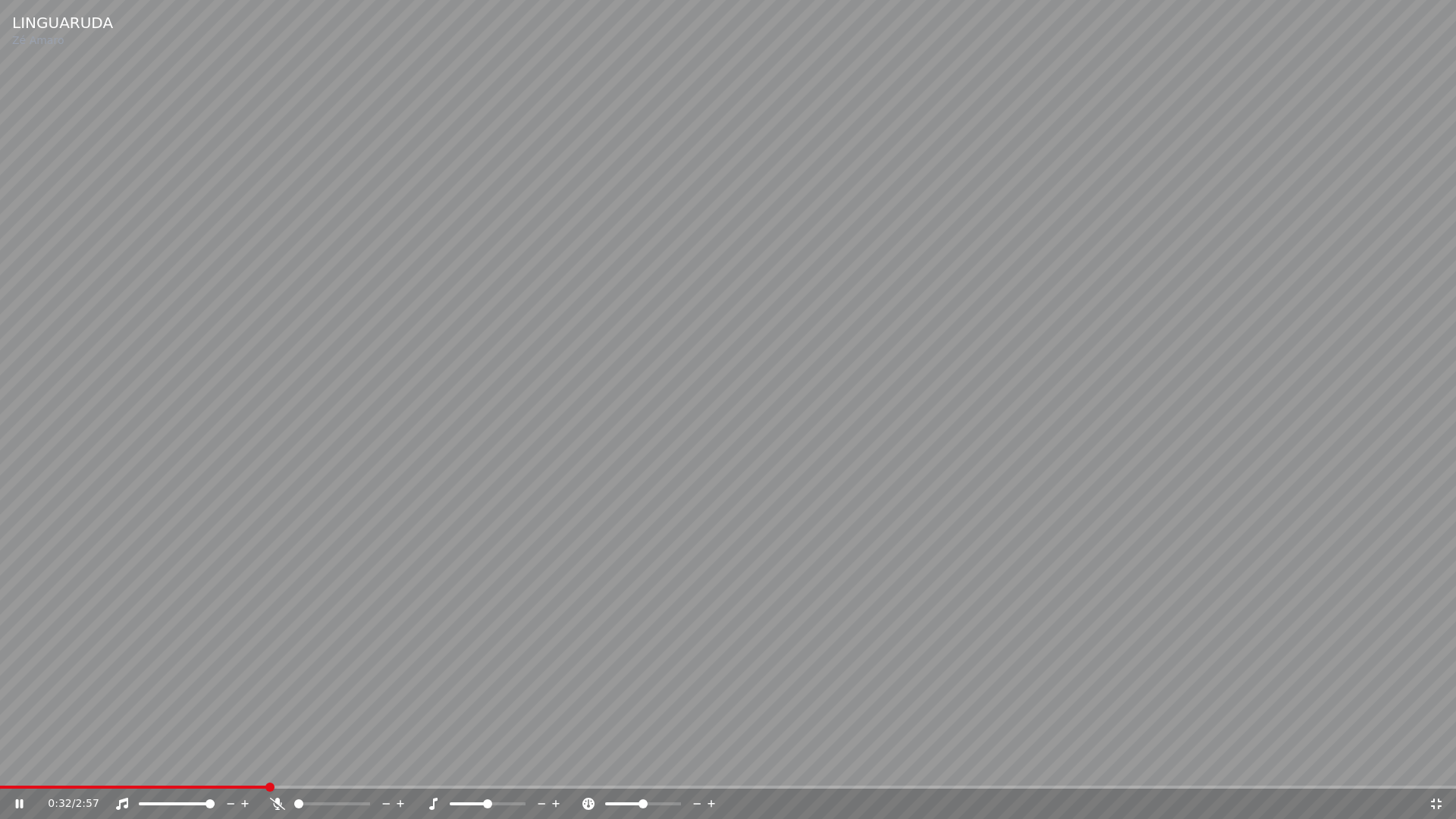
click at [1439, 765] on icon at bounding box center [1435, 804] width 15 height 12
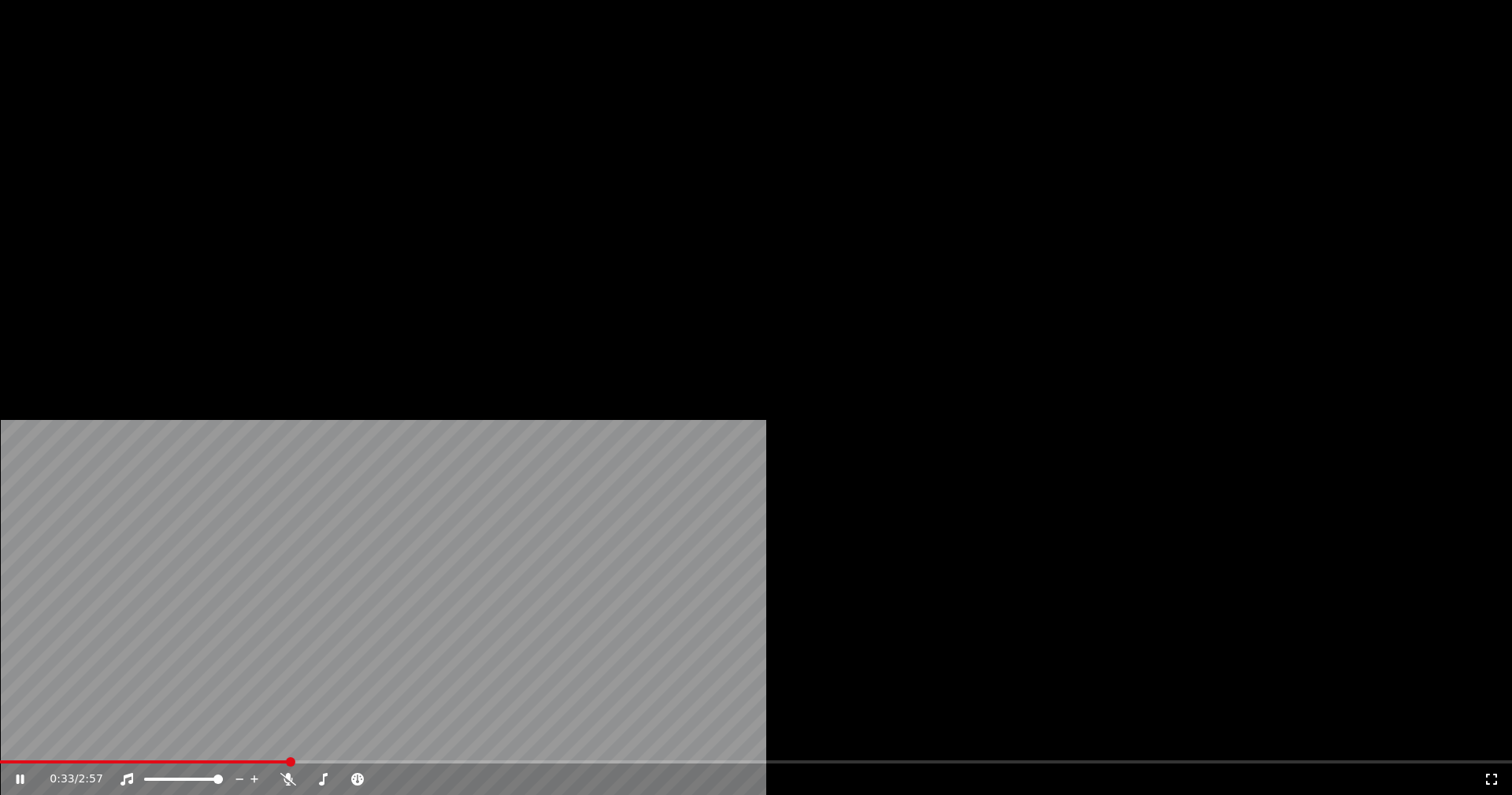
click at [354, 132] on button "Áudio" at bounding box center [346, 121] width 63 height 22
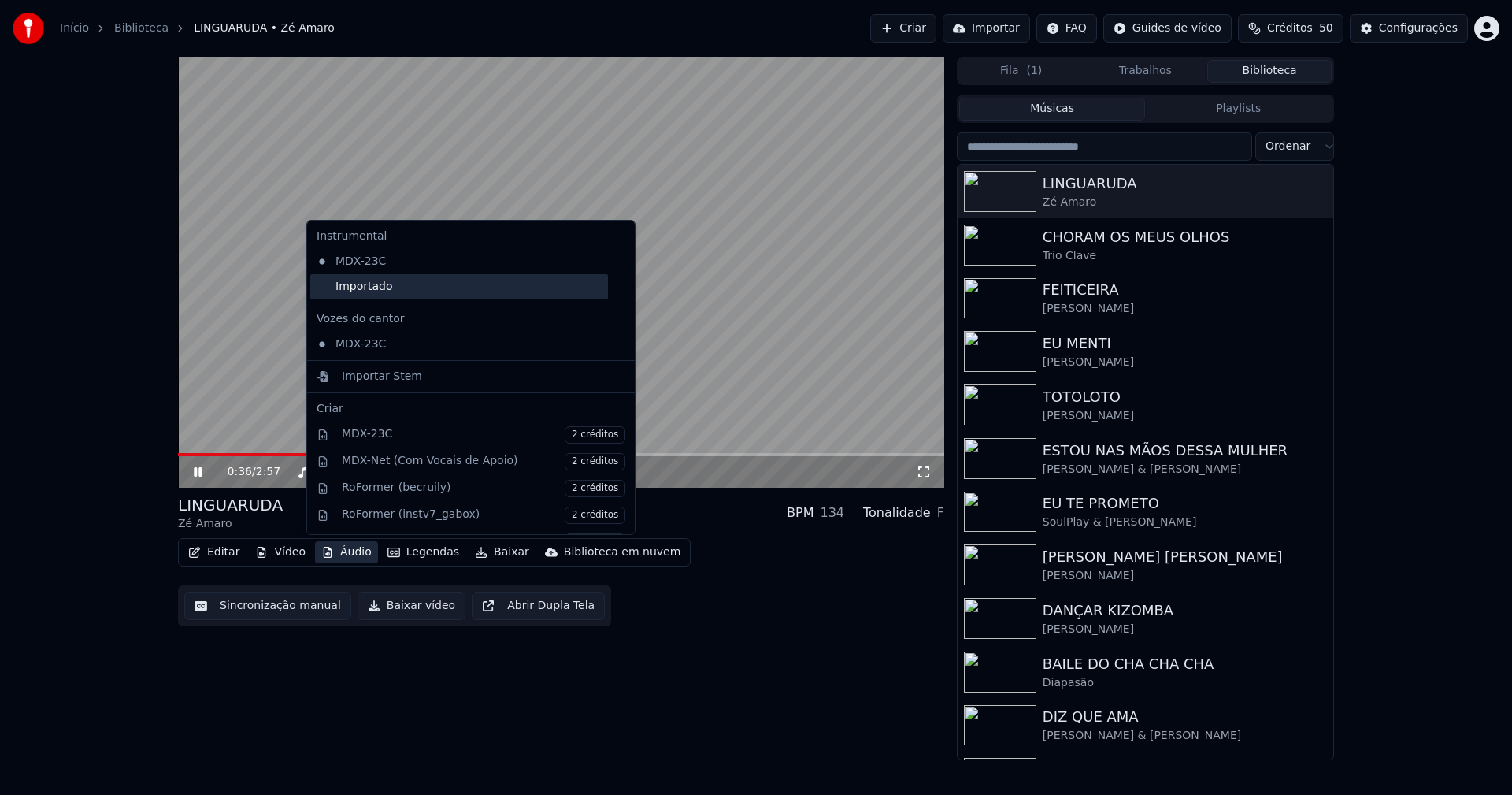
click at [343, 289] on div "Importado" at bounding box center [459, 287] width 297 height 25
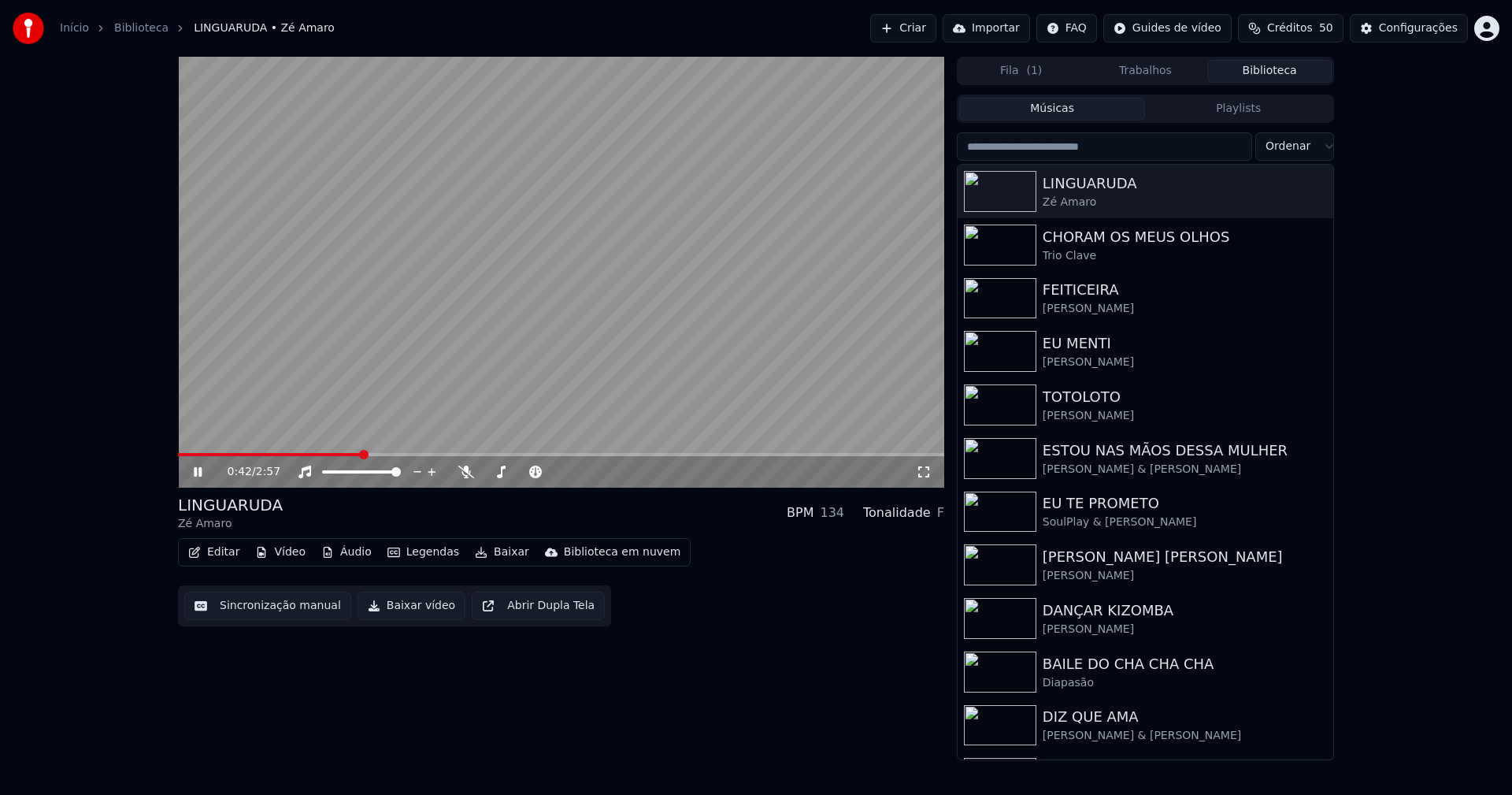
click at [197, 477] on icon at bounding box center [209, 471] width 37 height 12
click at [1408, 30] on div "Configurações" at bounding box center [1418, 28] width 78 height 16
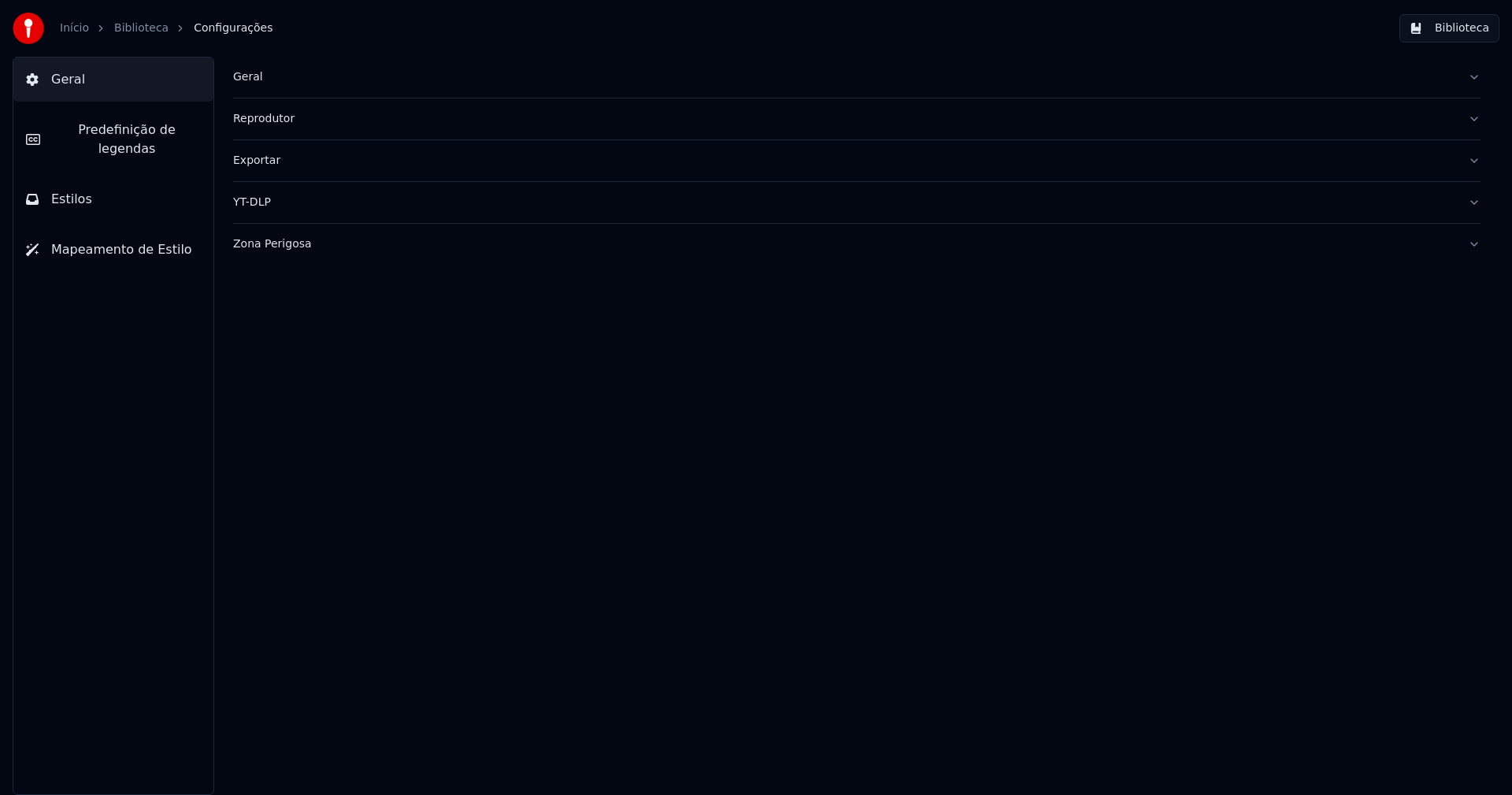
click at [296, 164] on div "Exportar" at bounding box center [844, 160] width 1222 height 16
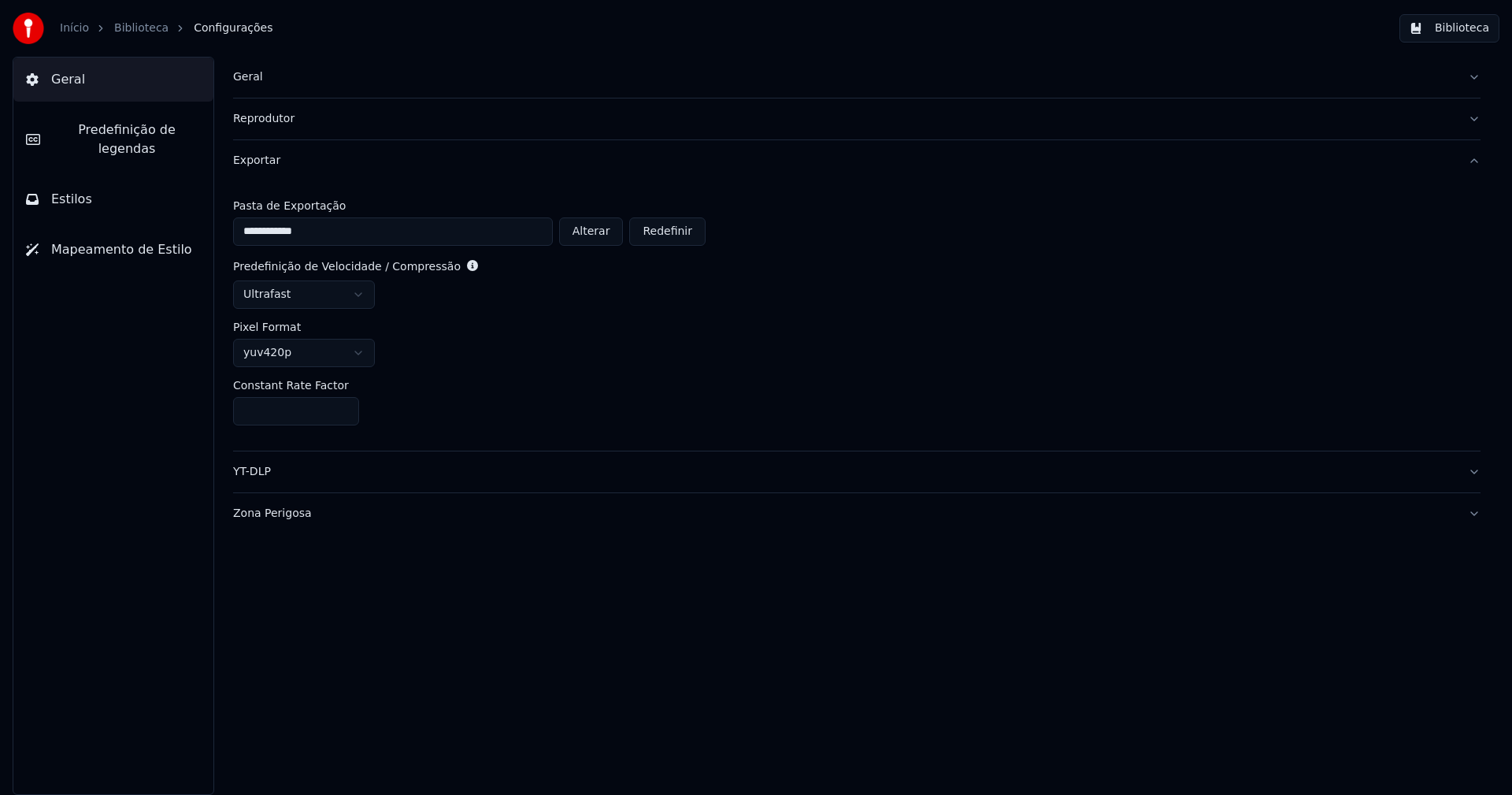
click at [1473, 35] on button "Biblioteca" at bounding box center [1449, 28] width 100 height 28
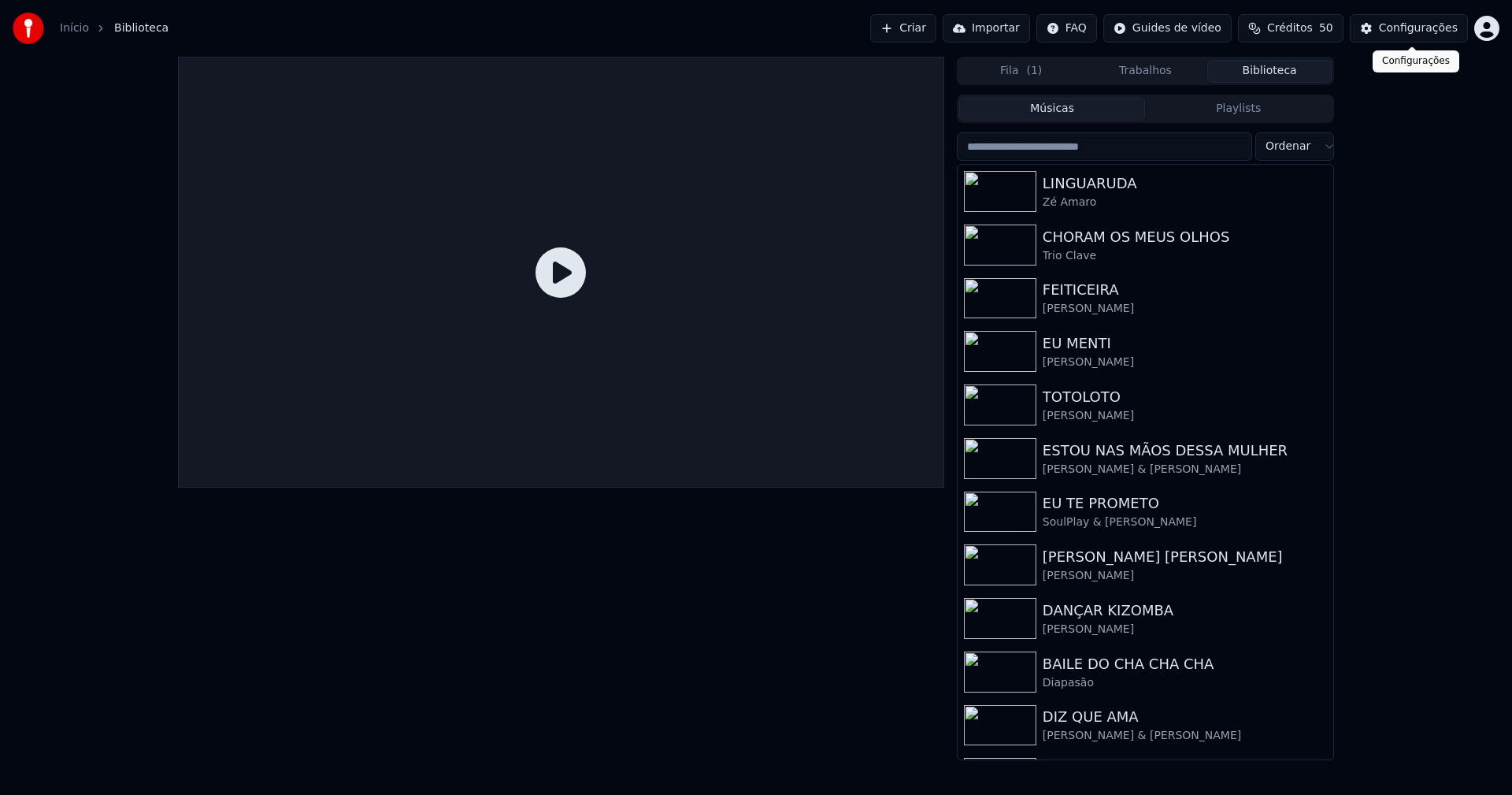
click at [1415, 29] on div "Configurações" at bounding box center [1418, 28] width 78 height 16
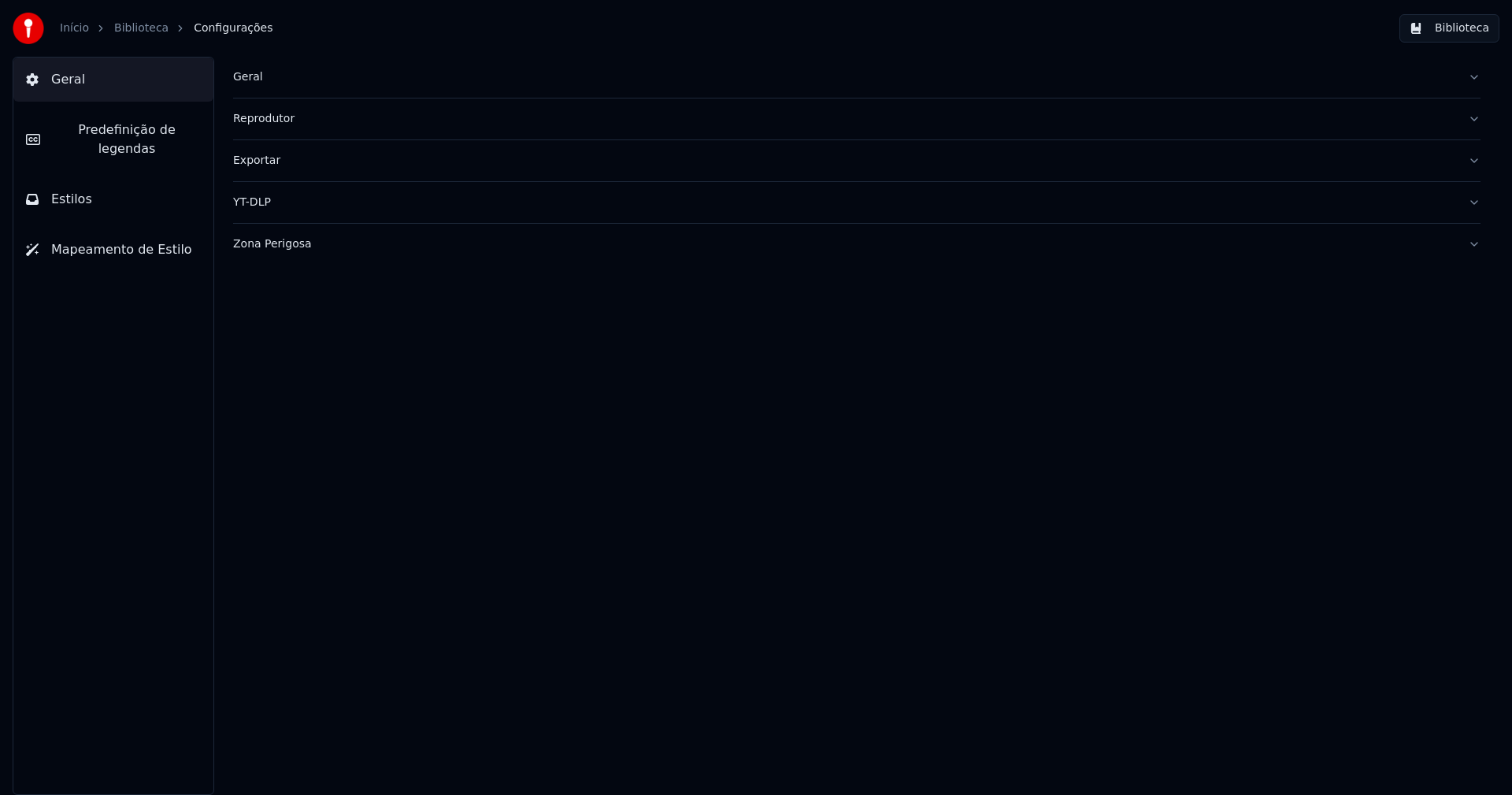
click at [277, 243] on div "Zona Perigosa" at bounding box center [844, 244] width 1222 height 16
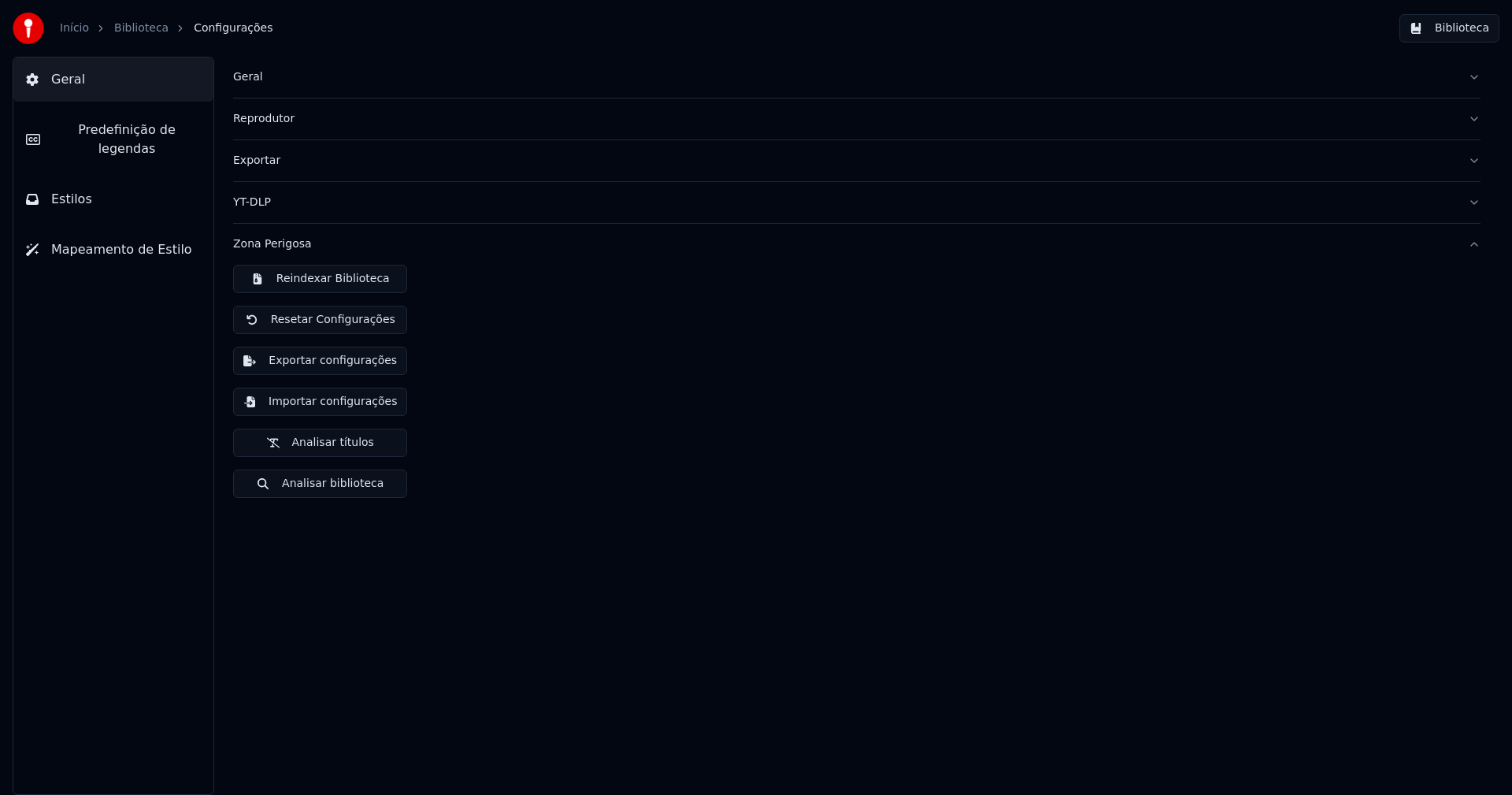
click at [254, 80] on div "Geral" at bounding box center [844, 77] width 1222 height 16
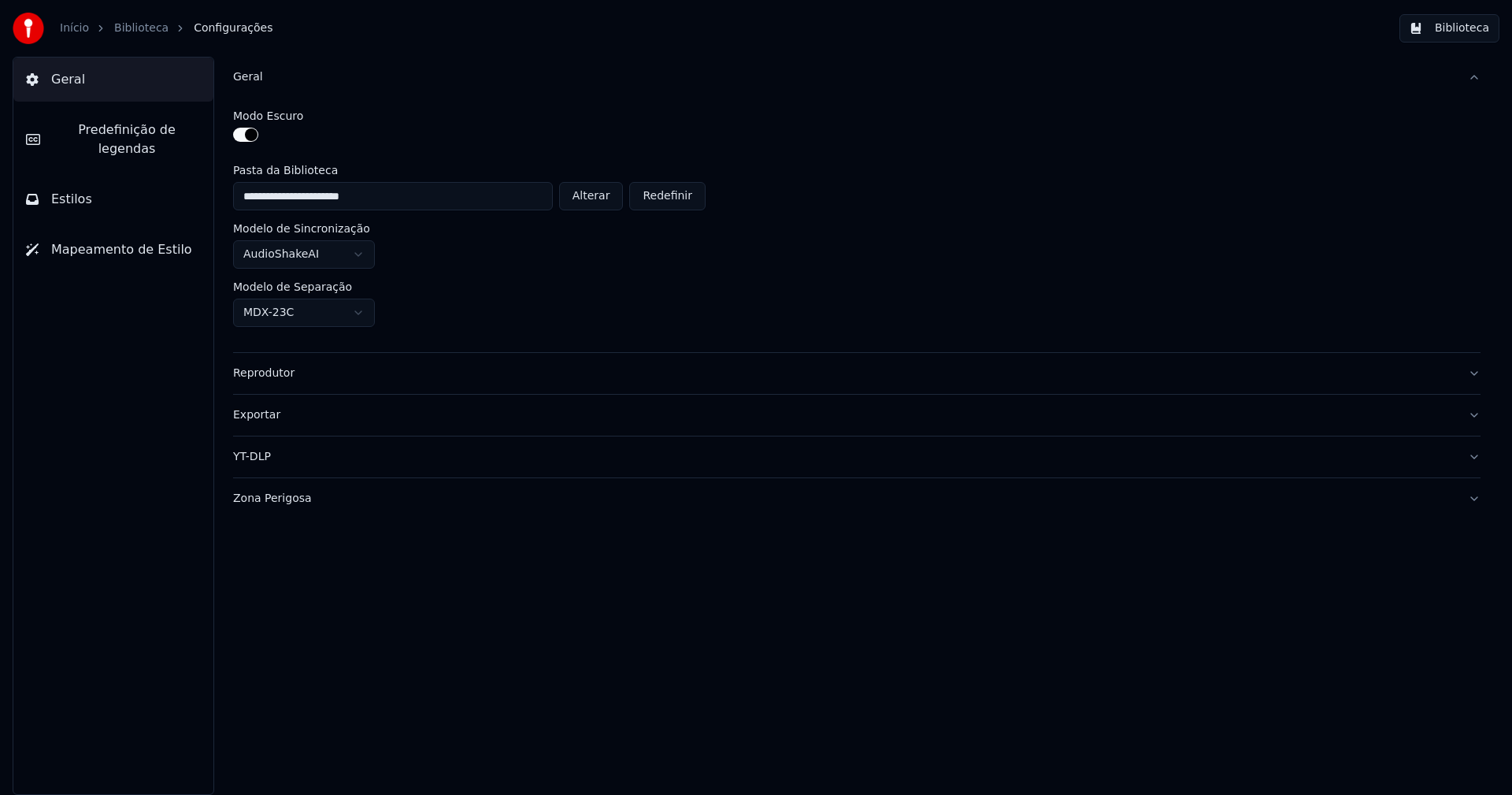
click at [350, 310] on html "**********" at bounding box center [756, 398] width 1512 height 795
click at [802, 242] on div "AudioShakeAI" at bounding box center [857, 255] width 1248 height 28
click at [1471, 25] on button "Biblioteca" at bounding box center [1449, 28] width 100 height 28
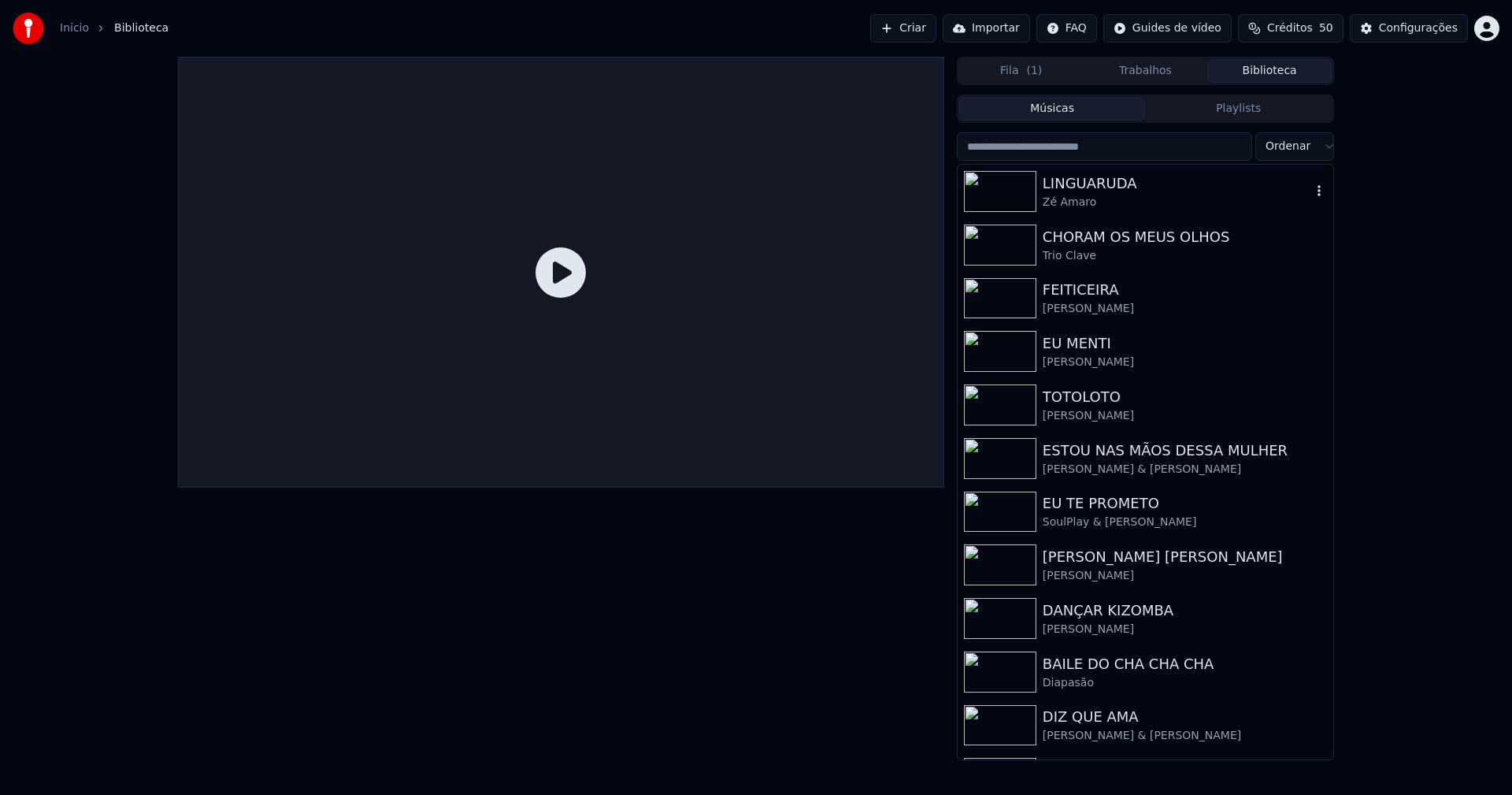
click at [1091, 184] on div "LINGUARUDA" at bounding box center [1177, 183] width 269 height 22
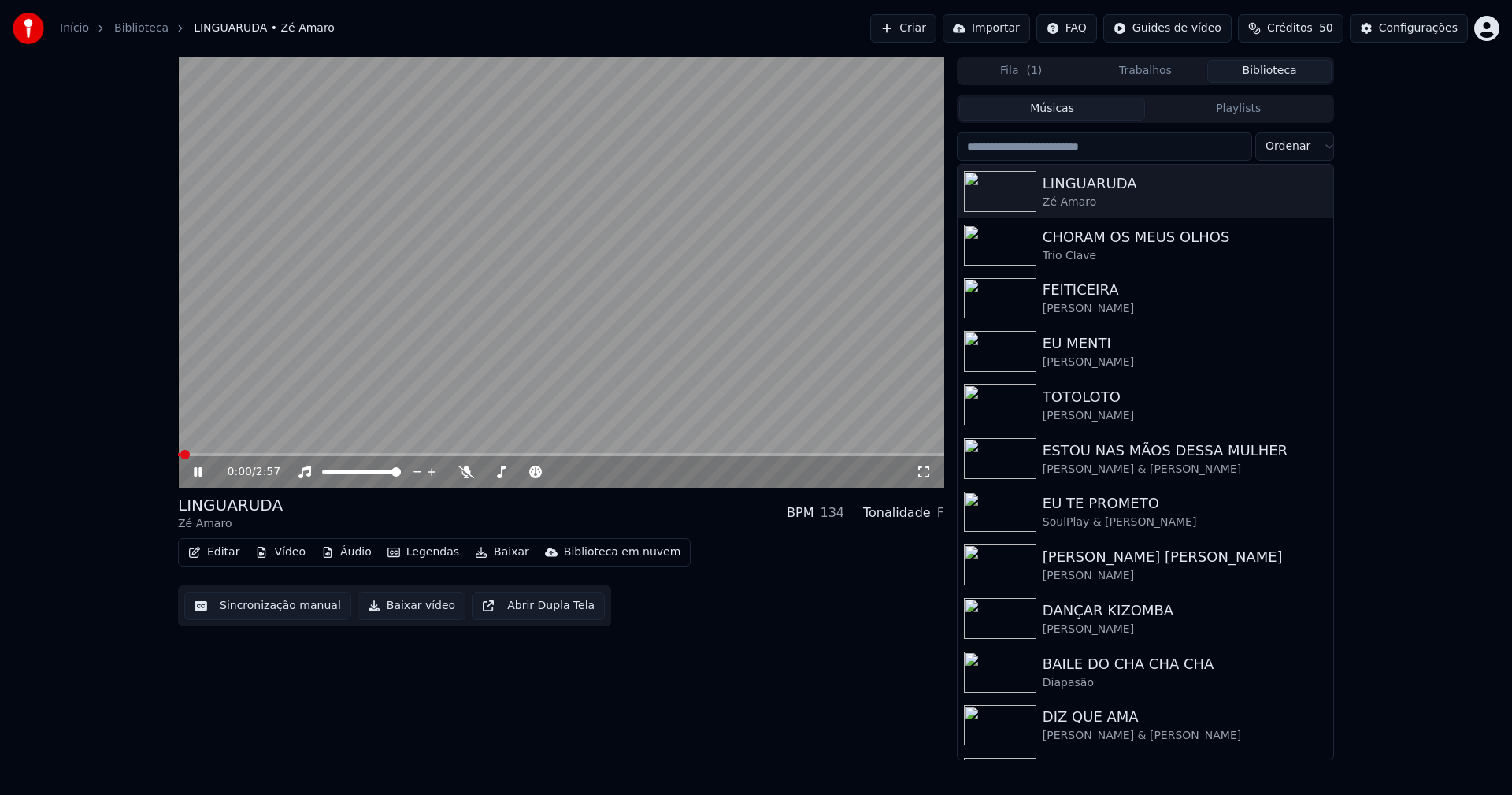
click at [201, 472] on icon at bounding box center [197, 471] width 8 height 9
click at [226, 555] on button "Editar" at bounding box center [213, 552] width 64 height 22
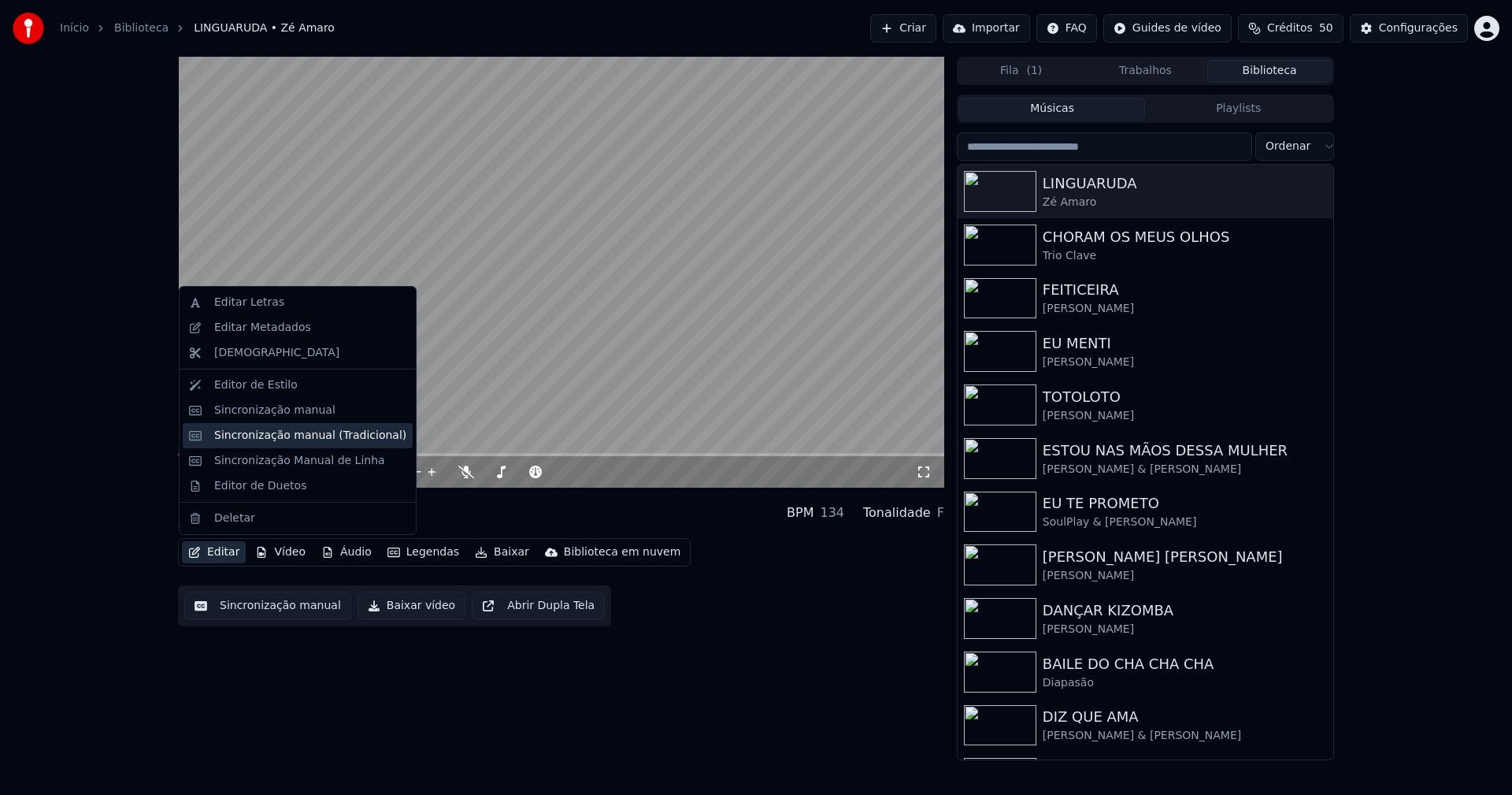
click at [272, 433] on div "Sincronização manual (Tradicional)" at bounding box center [310, 435] width 193 height 16
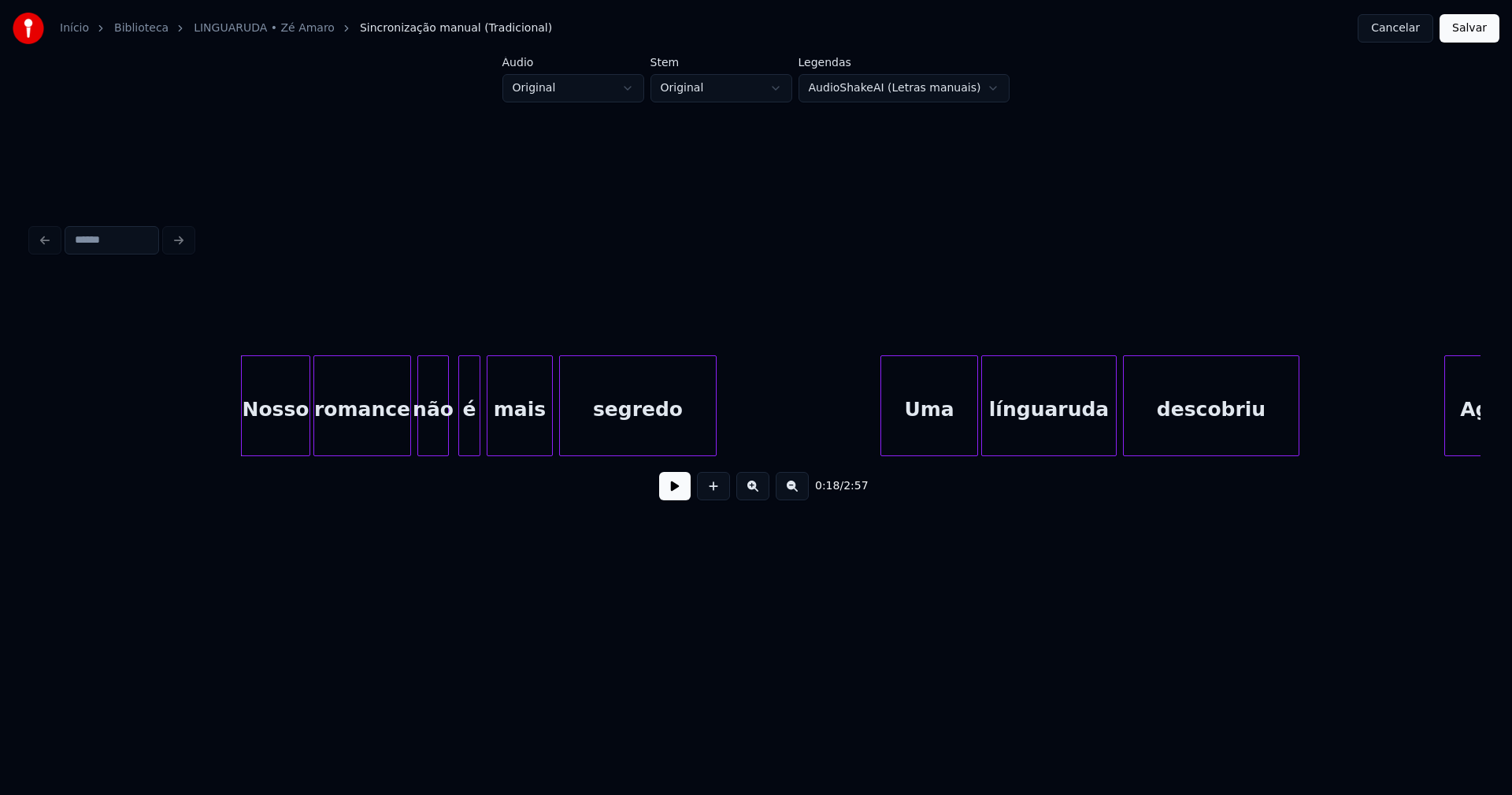
scroll to position [0, 2636]
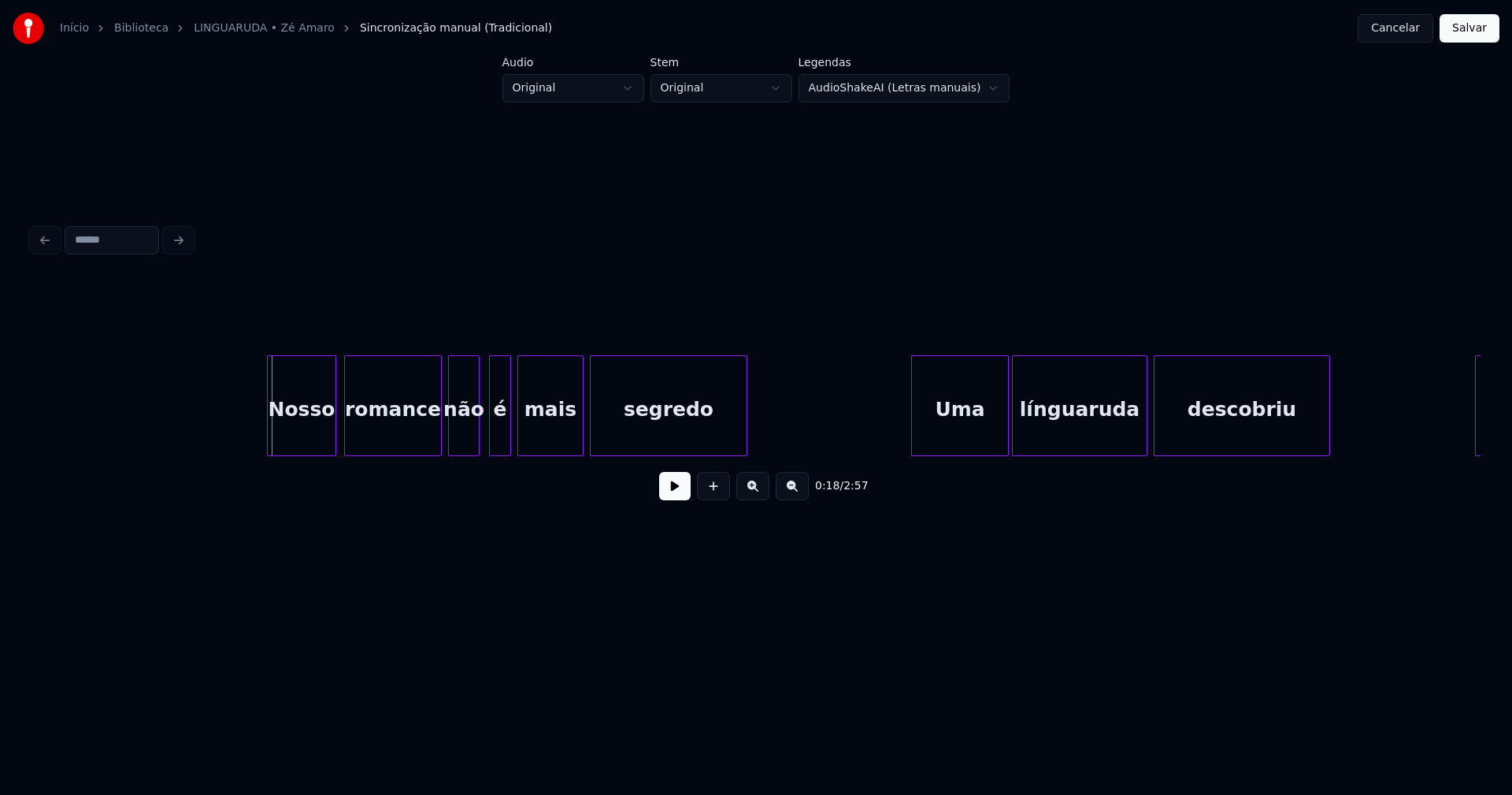
click at [310, 423] on div "Nosso" at bounding box center [302, 410] width 68 height 107
click at [675, 497] on button at bounding box center [675, 486] width 31 height 28
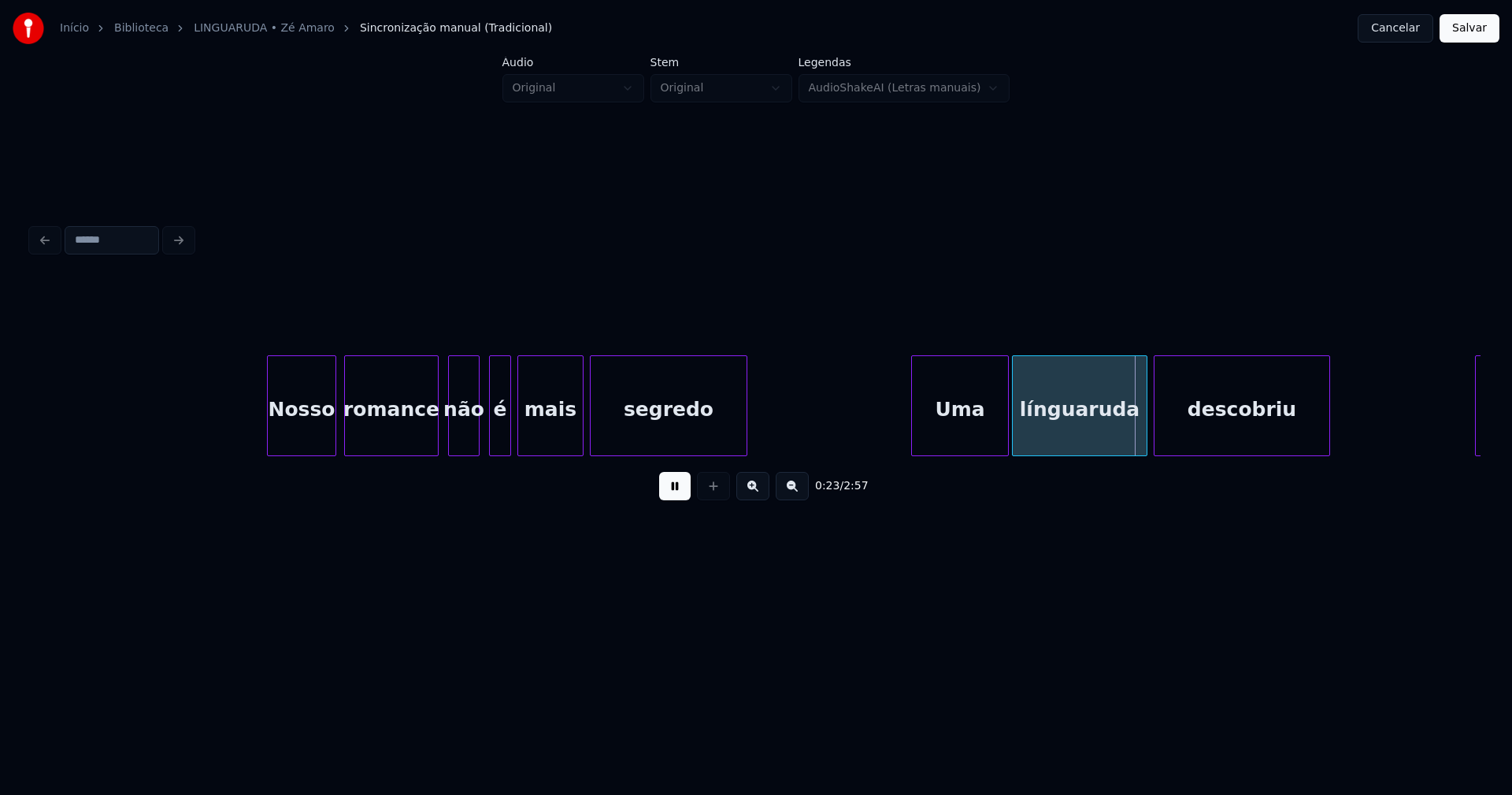
click at [437, 431] on div at bounding box center [435, 406] width 5 height 99
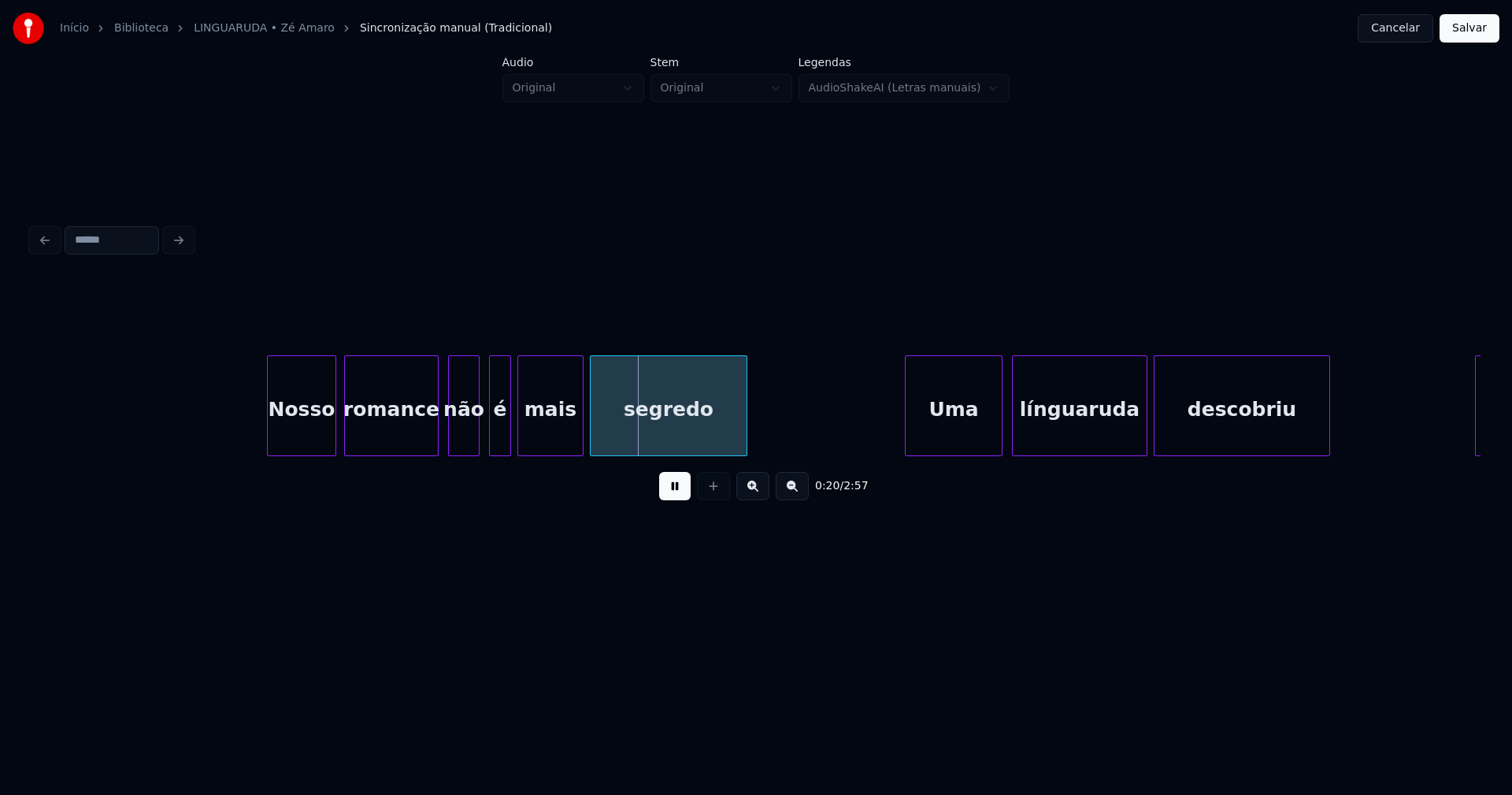
click at [950, 433] on div "Uma" at bounding box center [953, 410] width 96 height 107
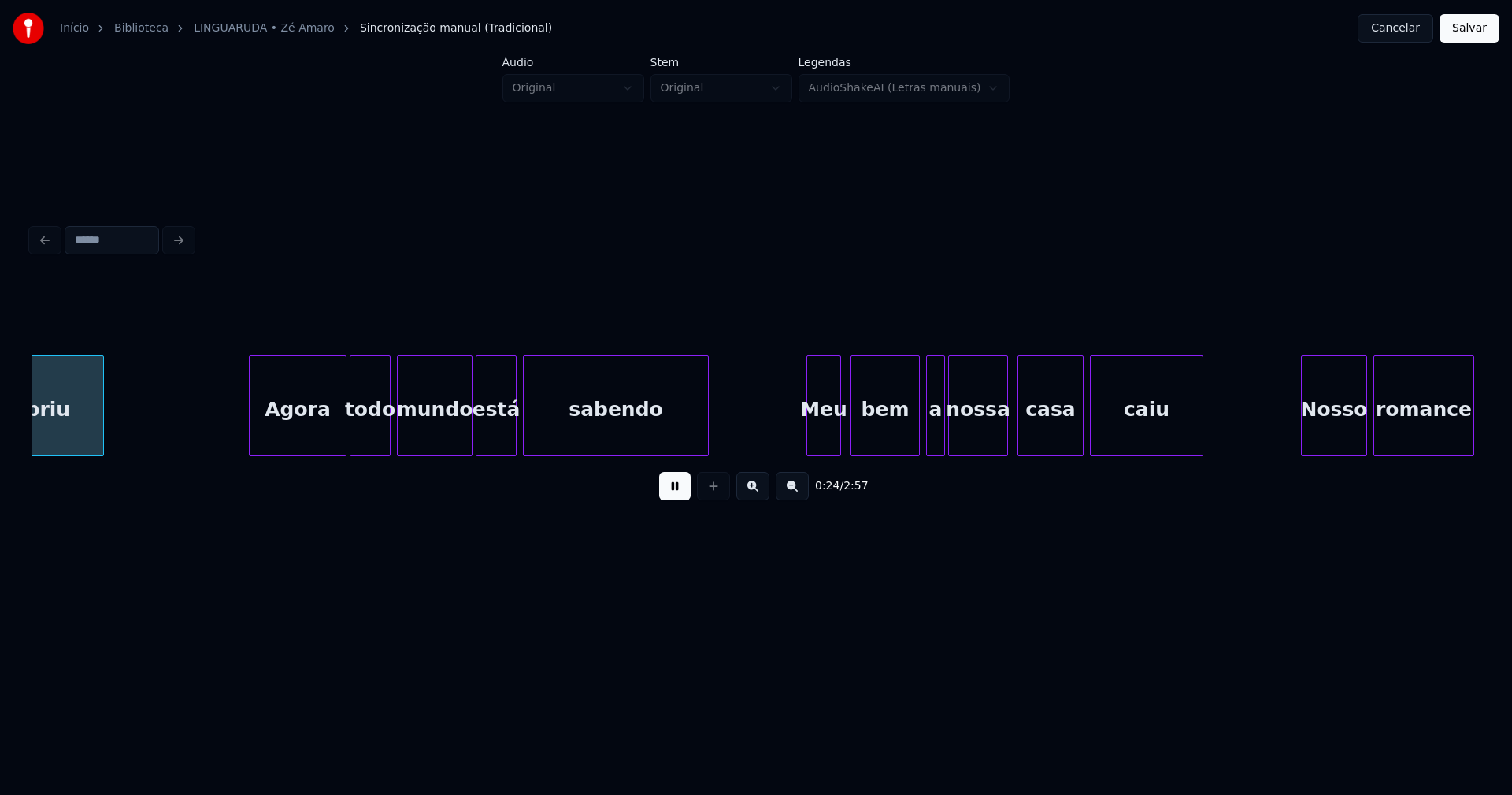
scroll to position [0, 3877]
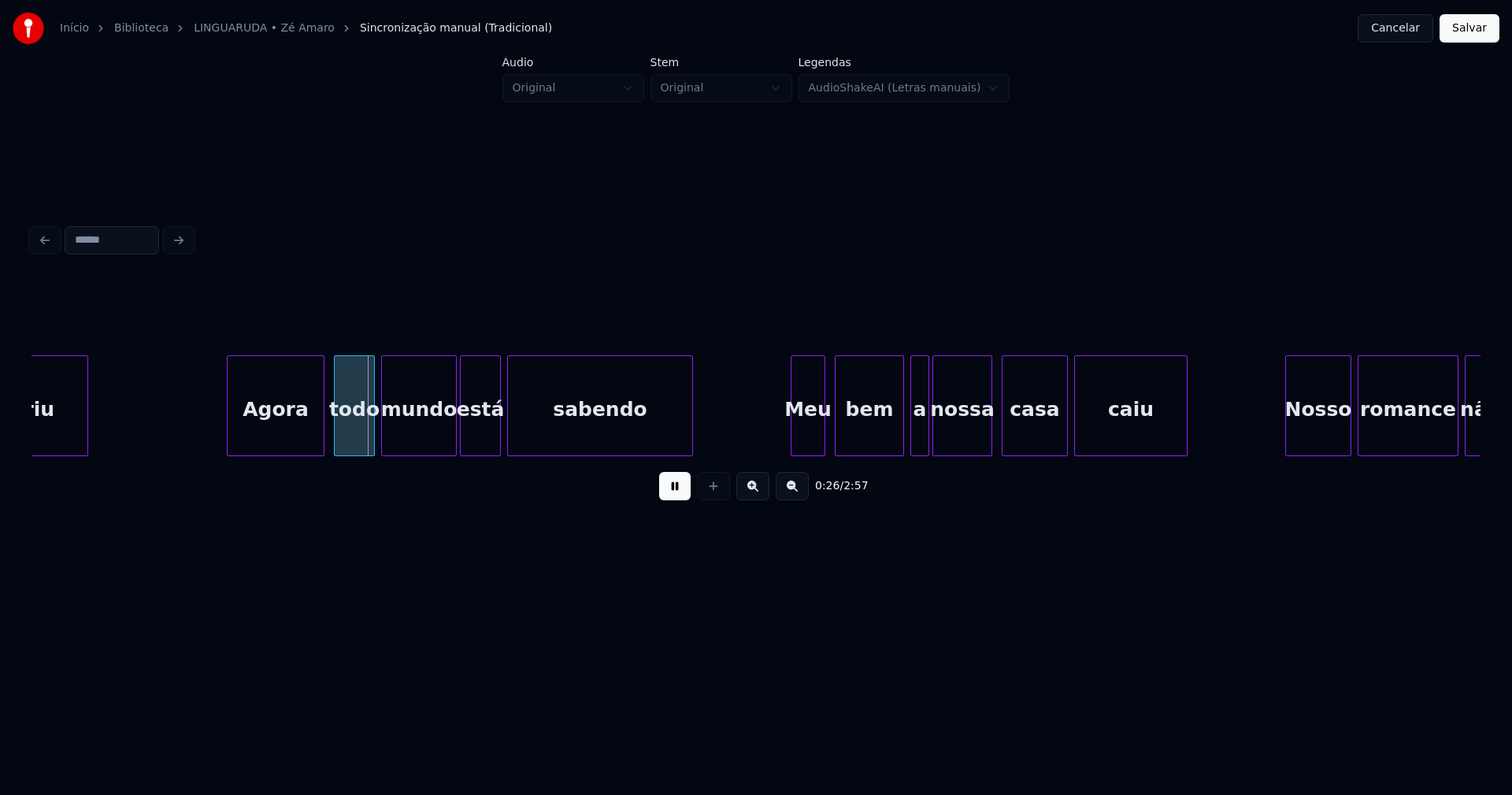
click at [275, 438] on div "Agora" at bounding box center [275, 410] width 96 height 107
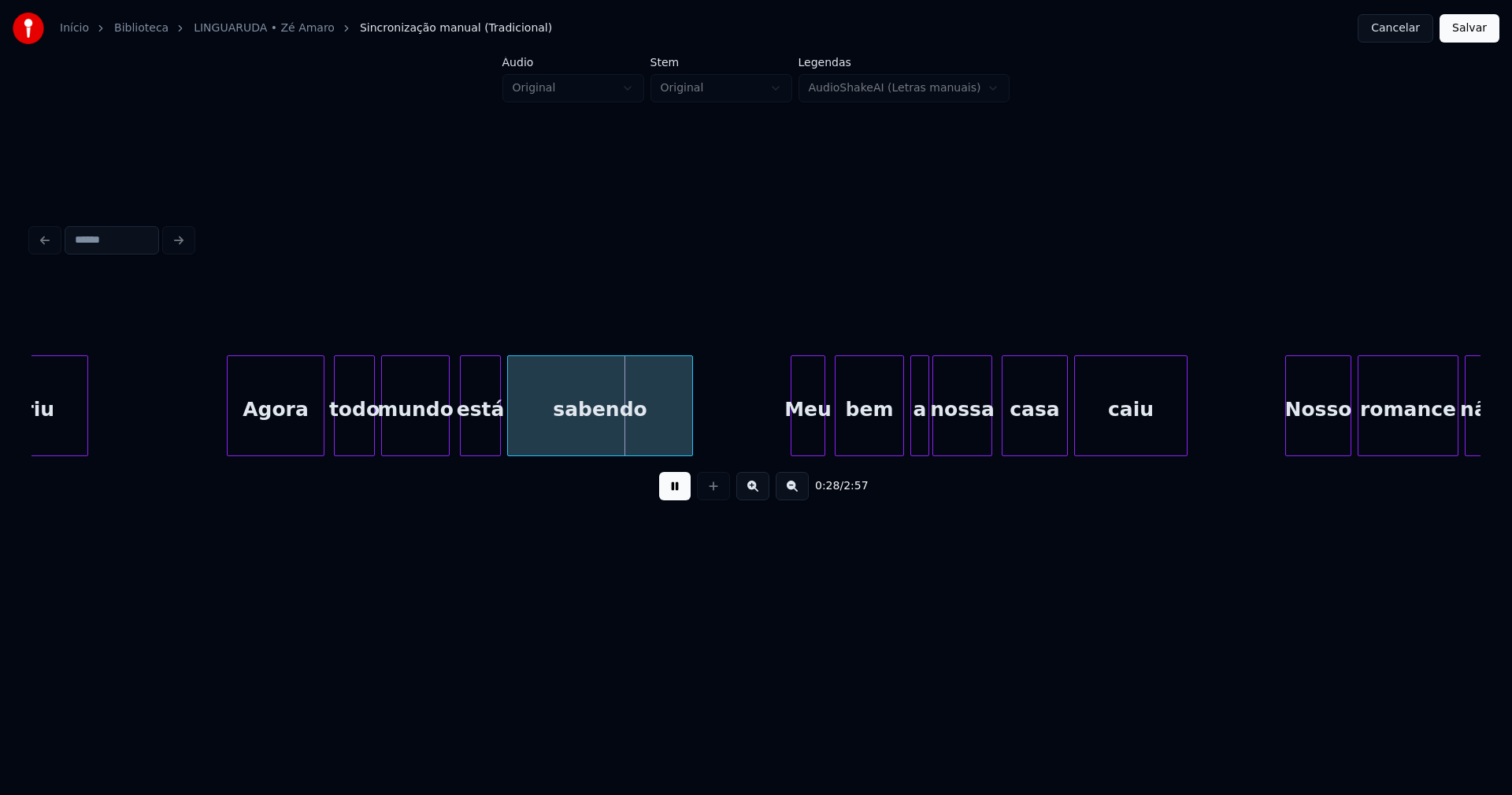
click at [445, 437] on div at bounding box center [446, 406] width 5 height 99
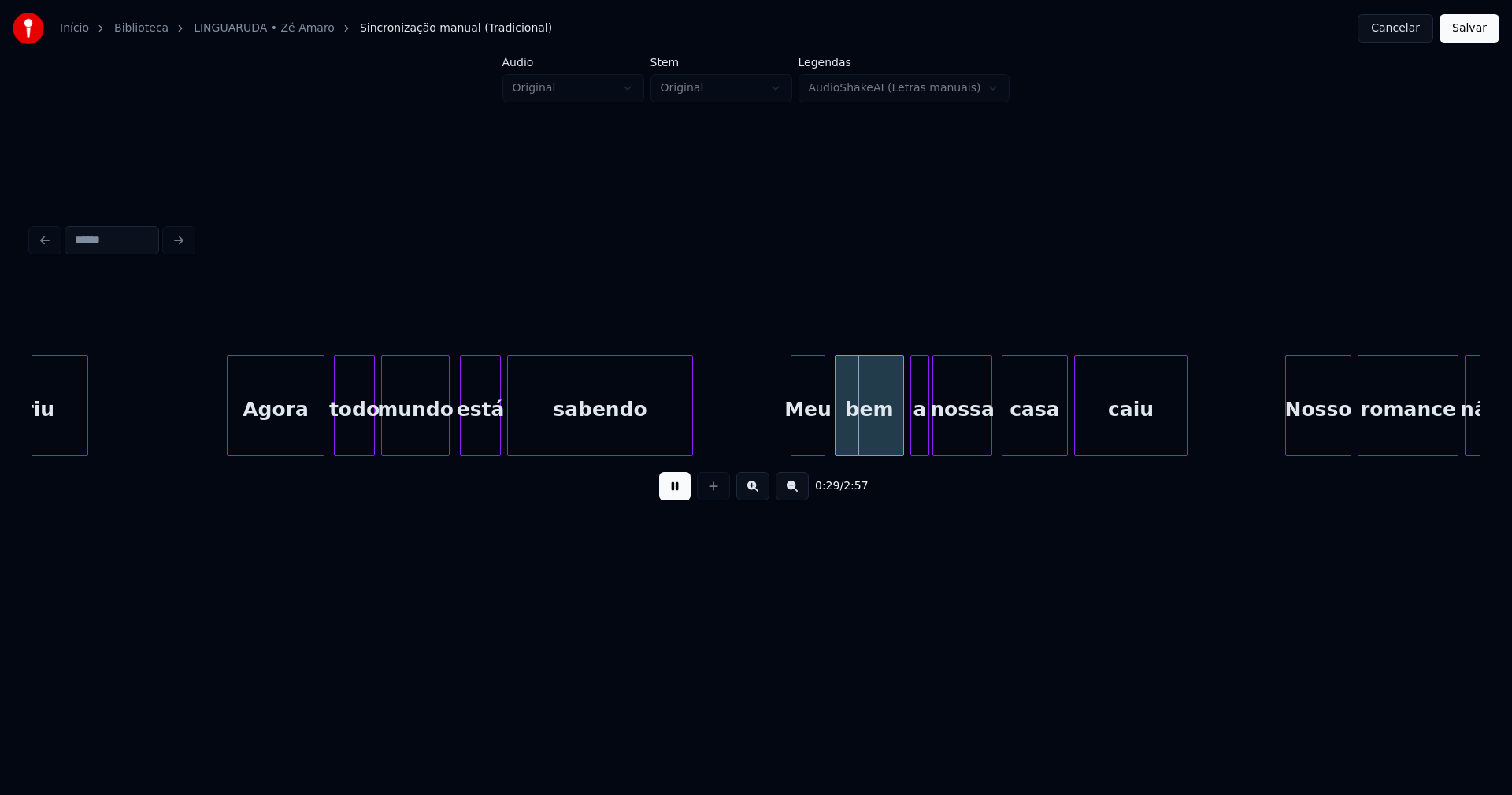
drag, startPoint x: 204, startPoint y: 436, endPoint x: 318, endPoint y: 425, distance: 114.5
click at [521, 431] on div at bounding box center [520, 406] width 5 height 99
click at [498, 443] on div "está" at bounding box center [494, 410] width 40 height 107
click at [461, 429] on div at bounding box center [462, 406] width 5 height 99
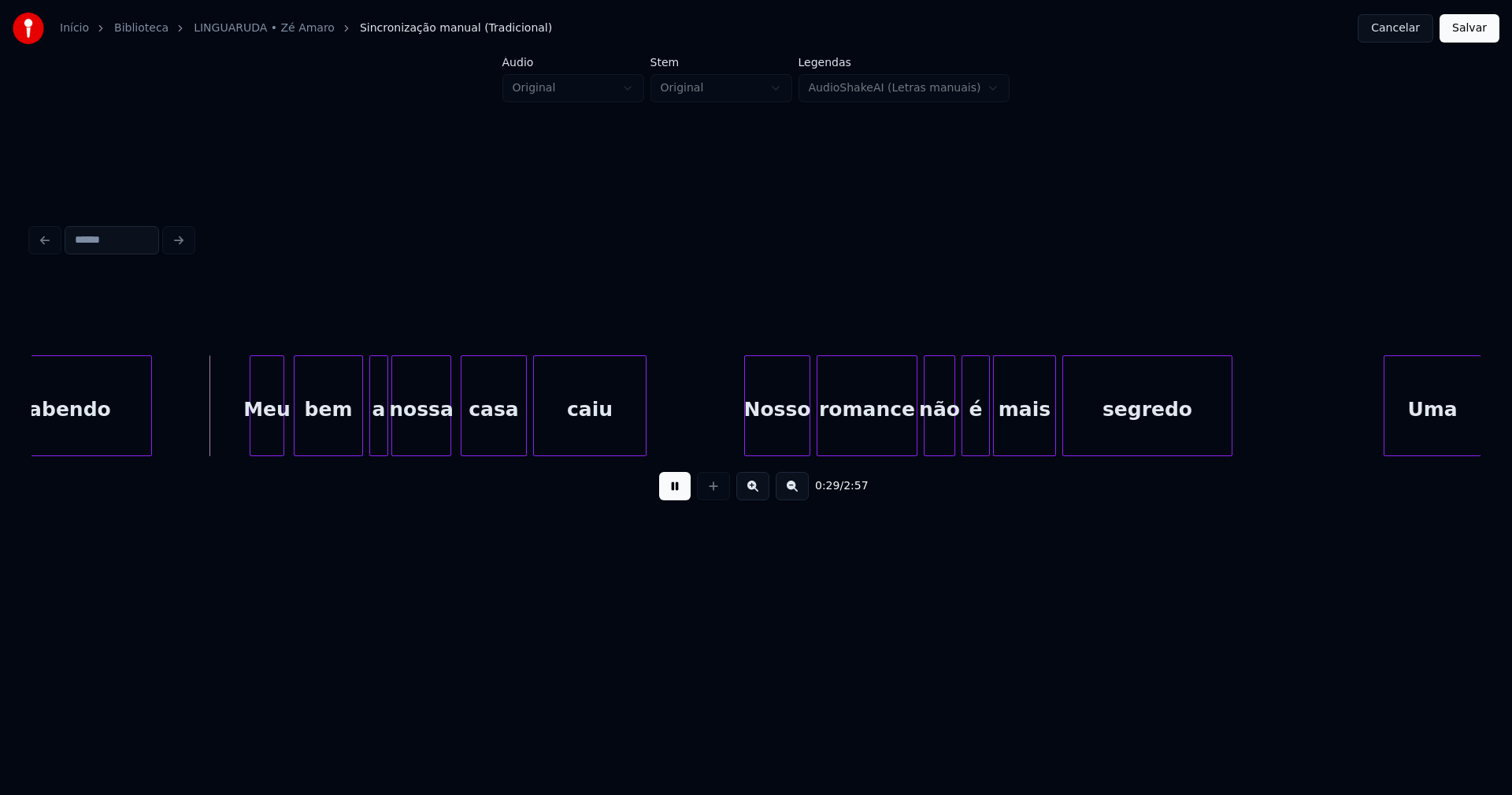
scroll to position [0, 4481]
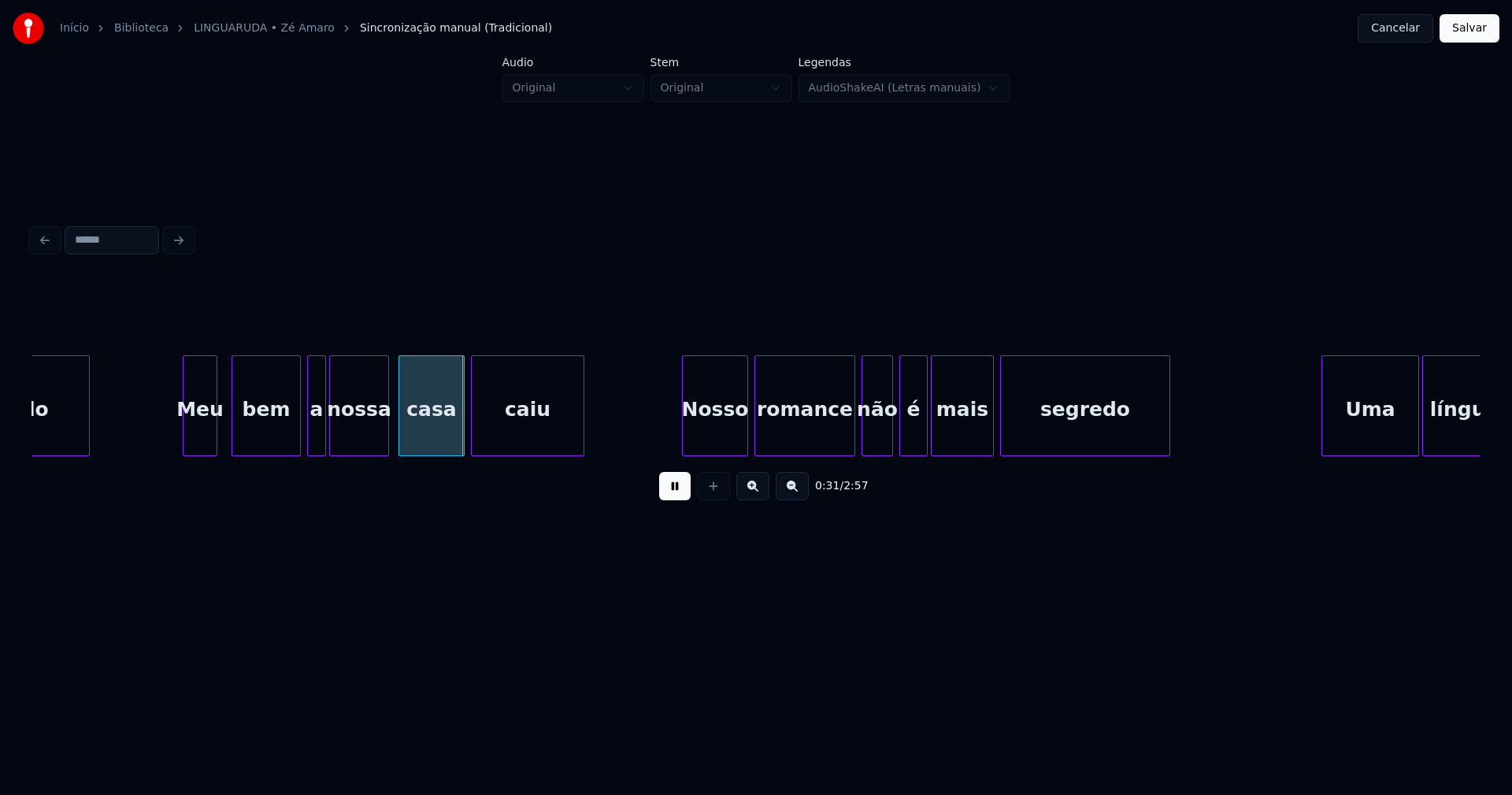
click at [202, 431] on div "Meu" at bounding box center [200, 410] width 33 height 107
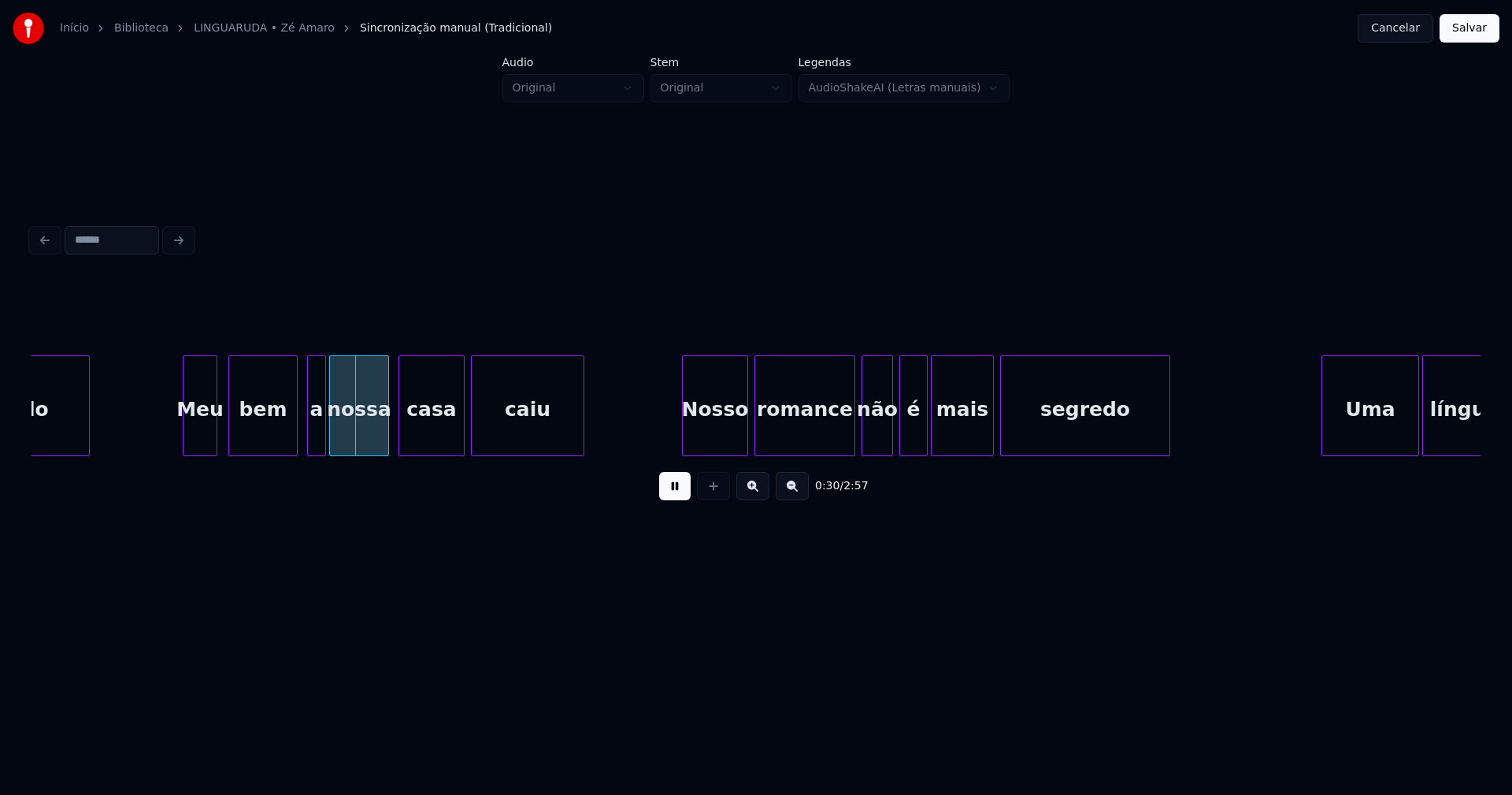
click at [269, 426] on div "bem" at bounding box center [263, 410] width 68 height 107
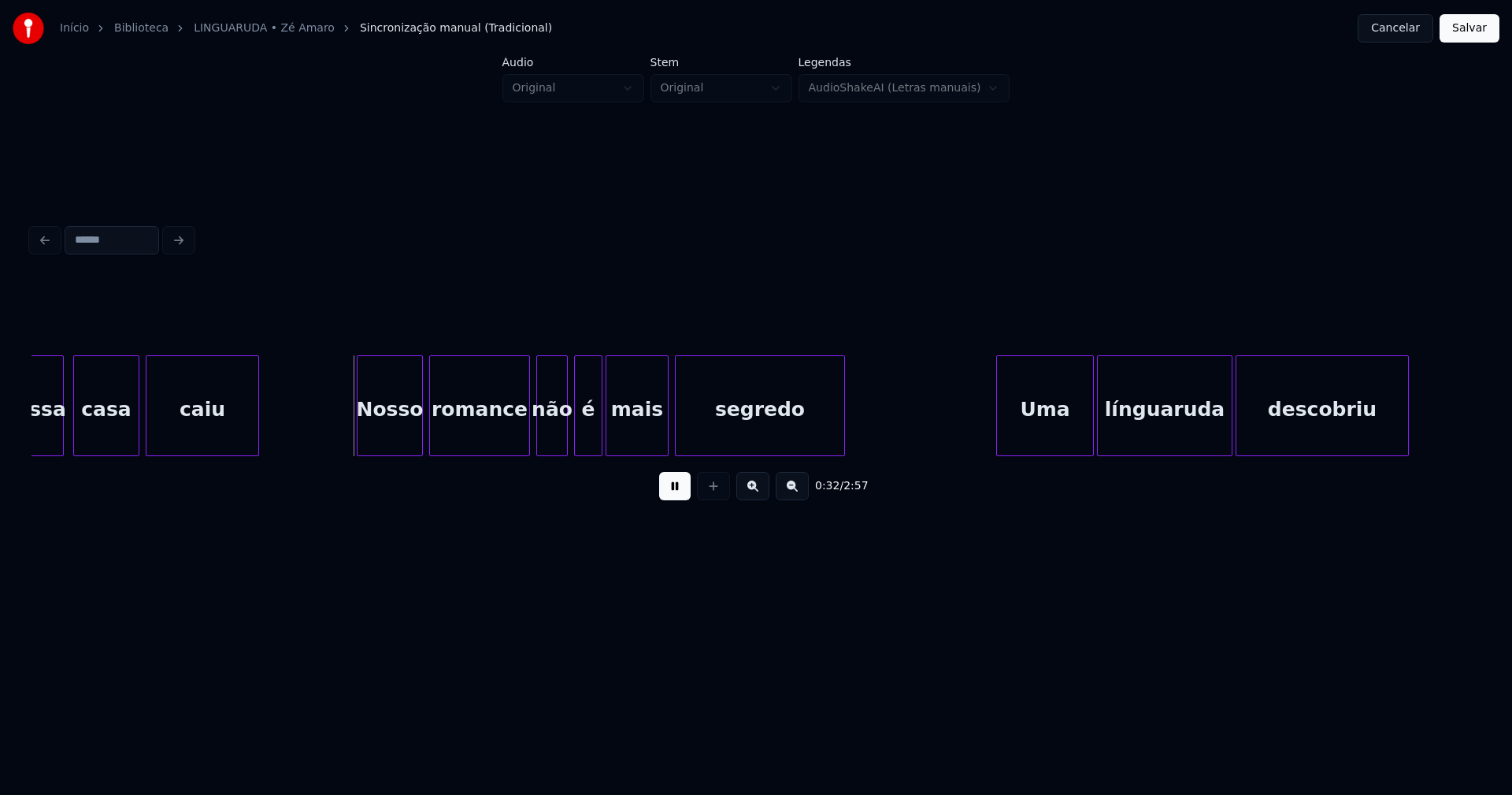
scroll to position [0, 4884]
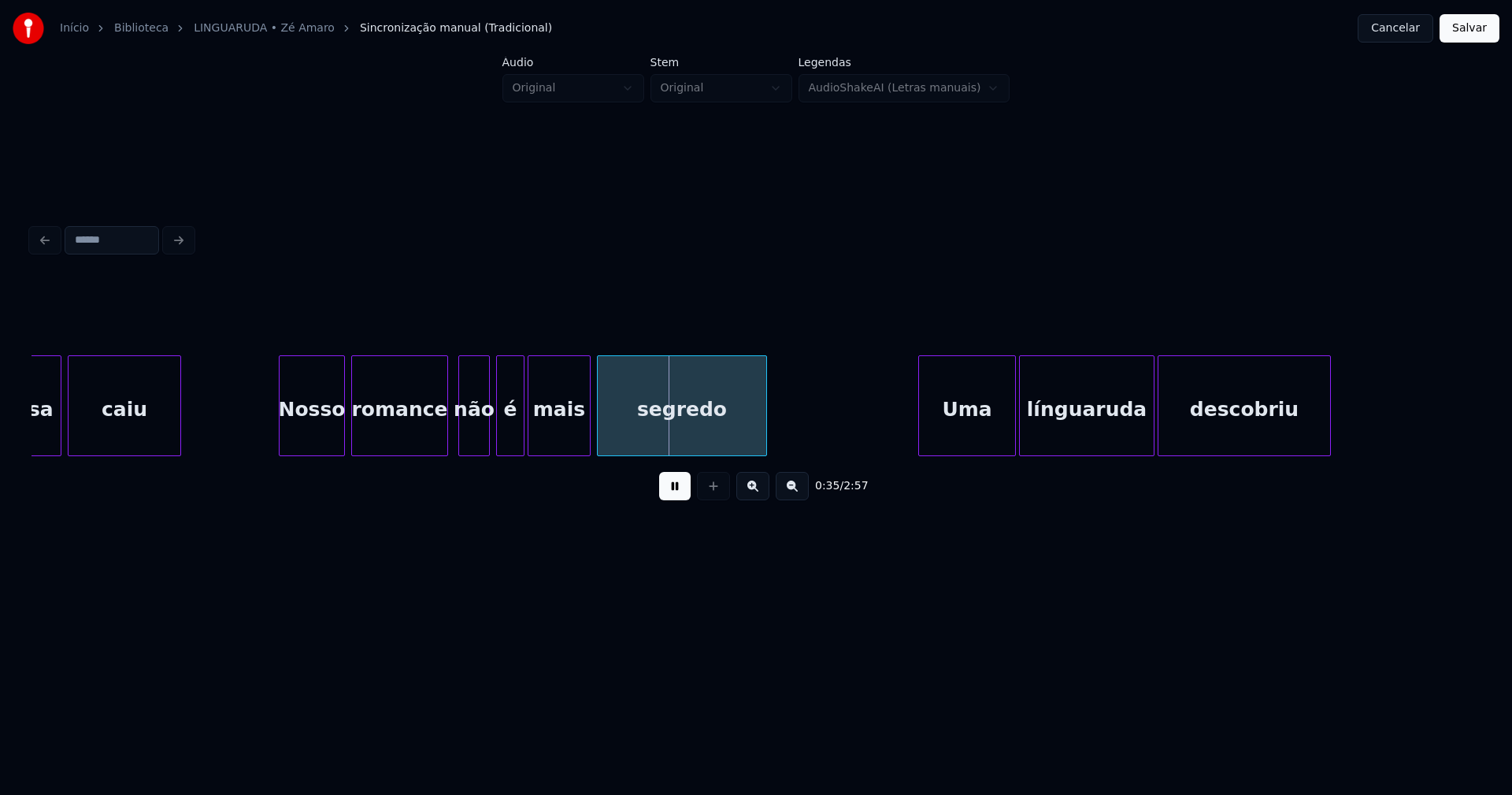
click at [443, 436] on div at bounding box center [445, 406] width 5 height 99
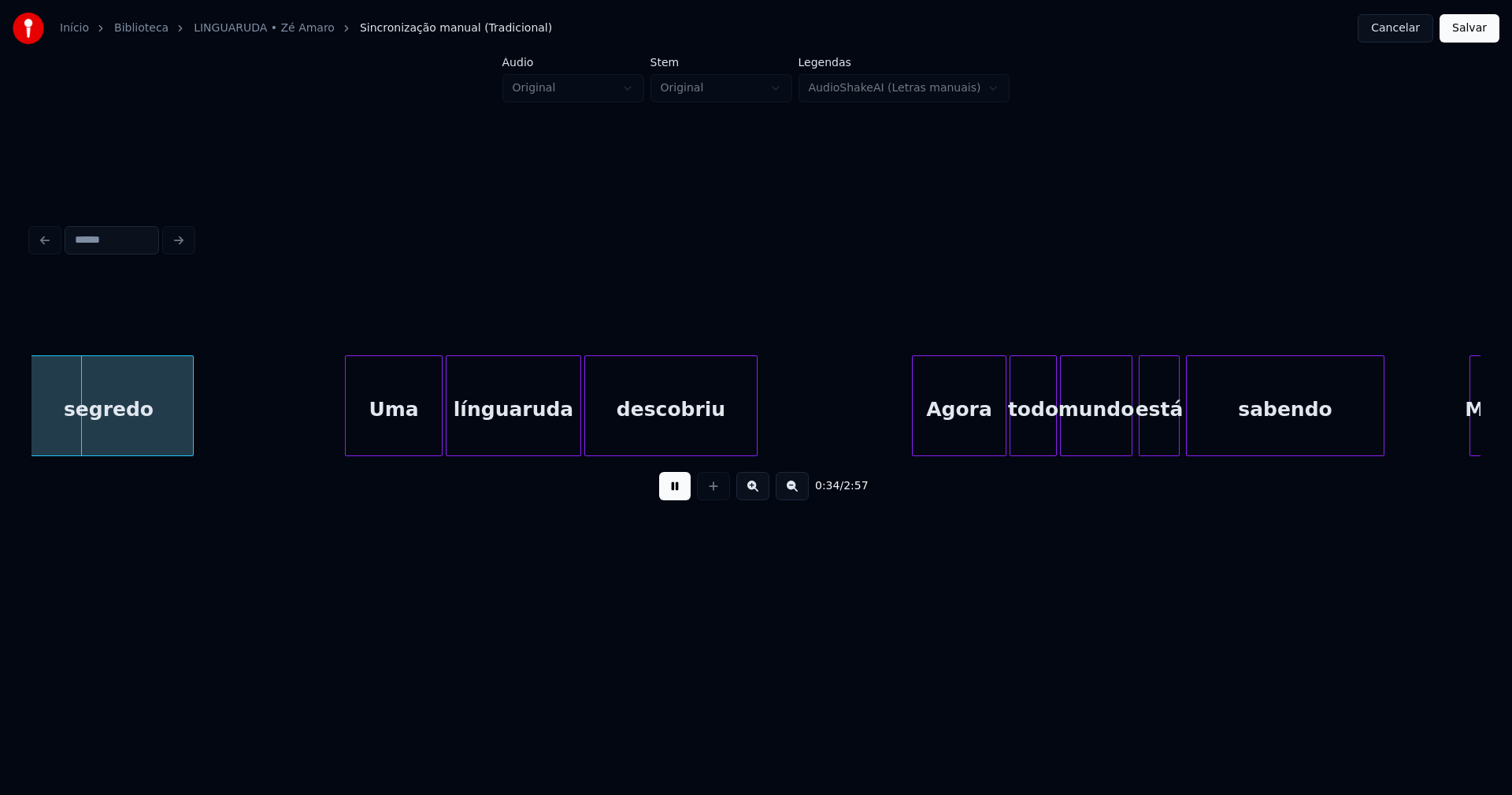
scroll to position [0, 5472]
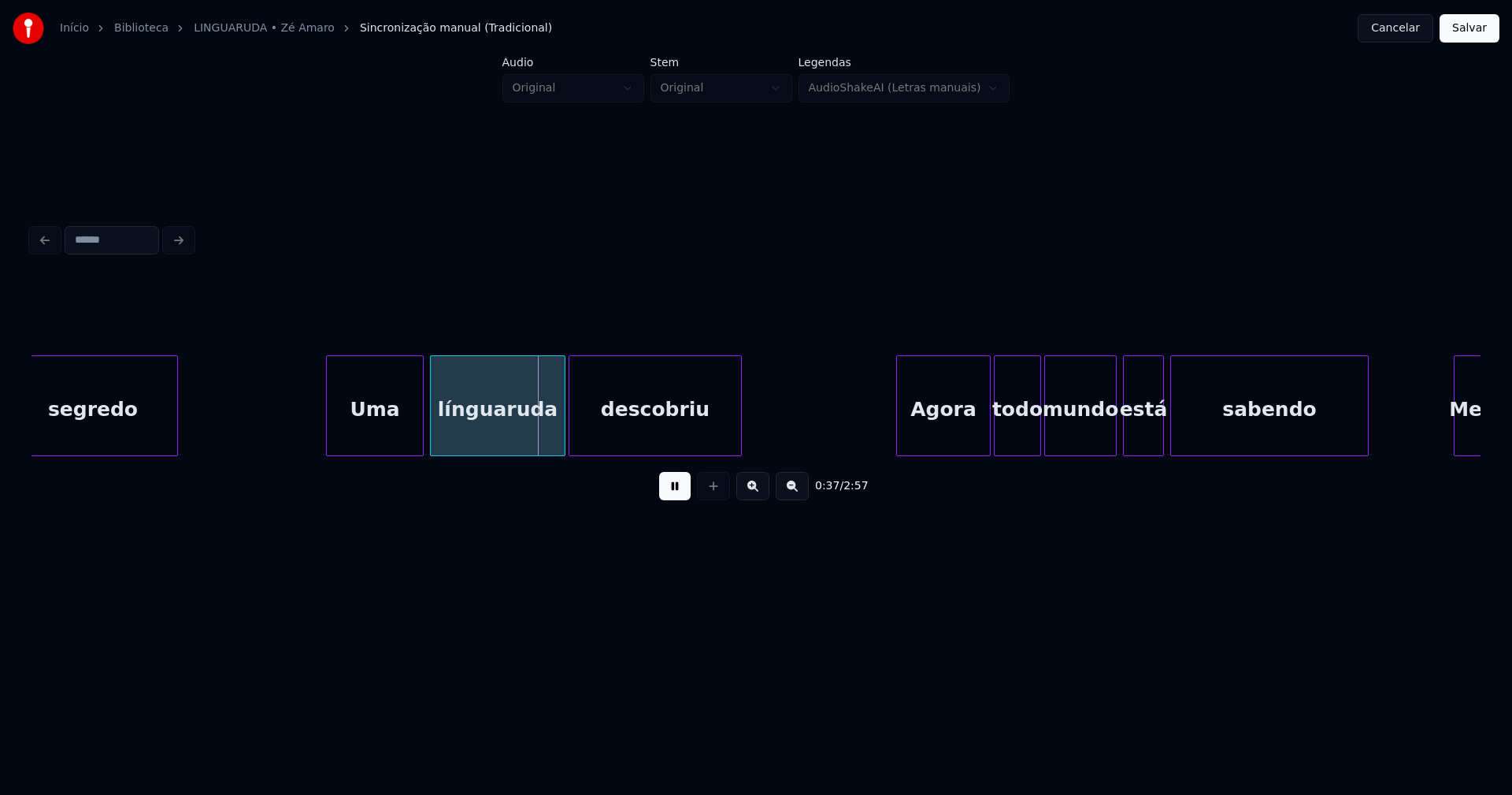
click at [382, 426] on div "Uma" at bounding box center [375, 410] width 96 height 107
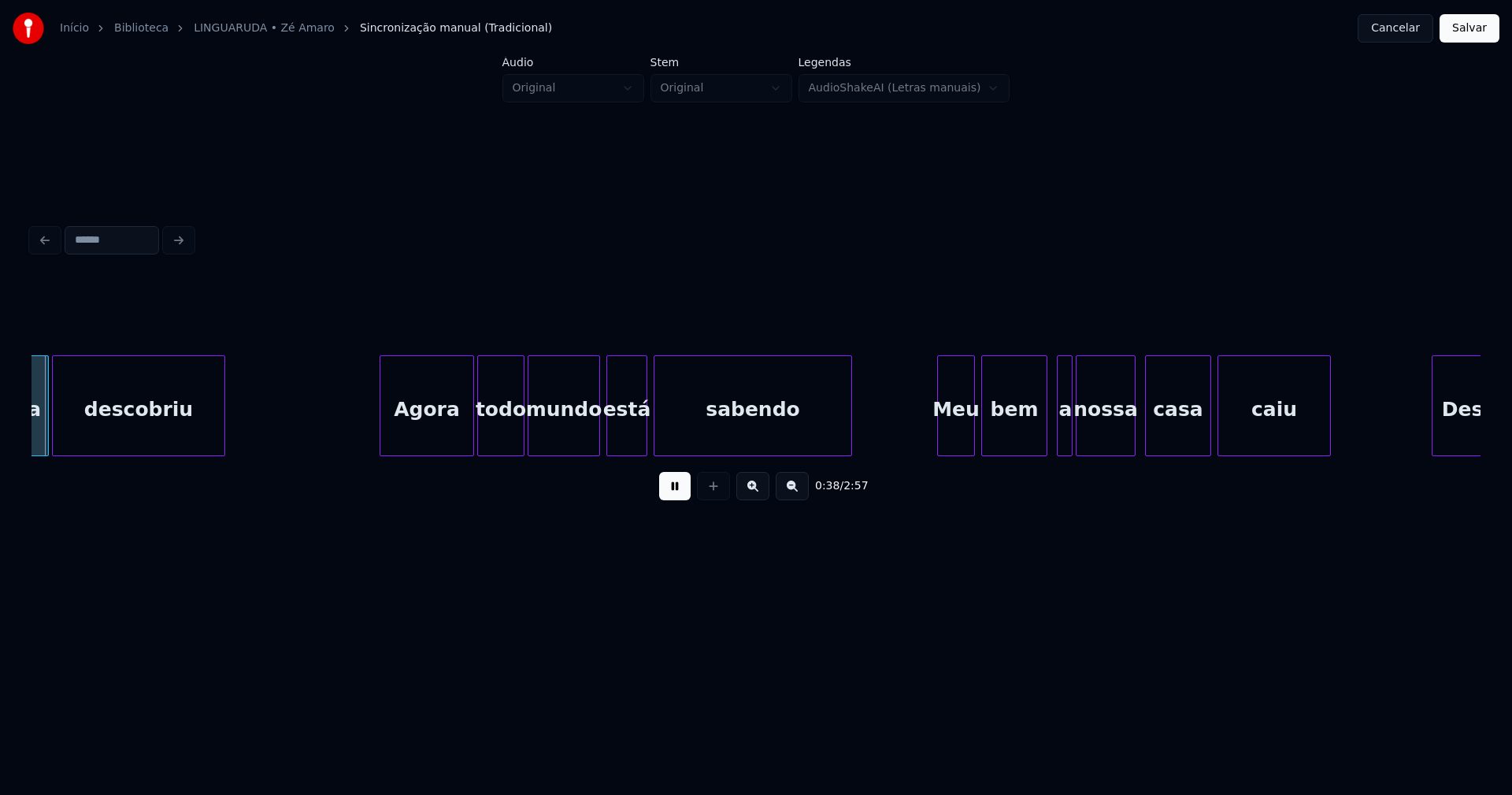
scroll to position [0, 5989]
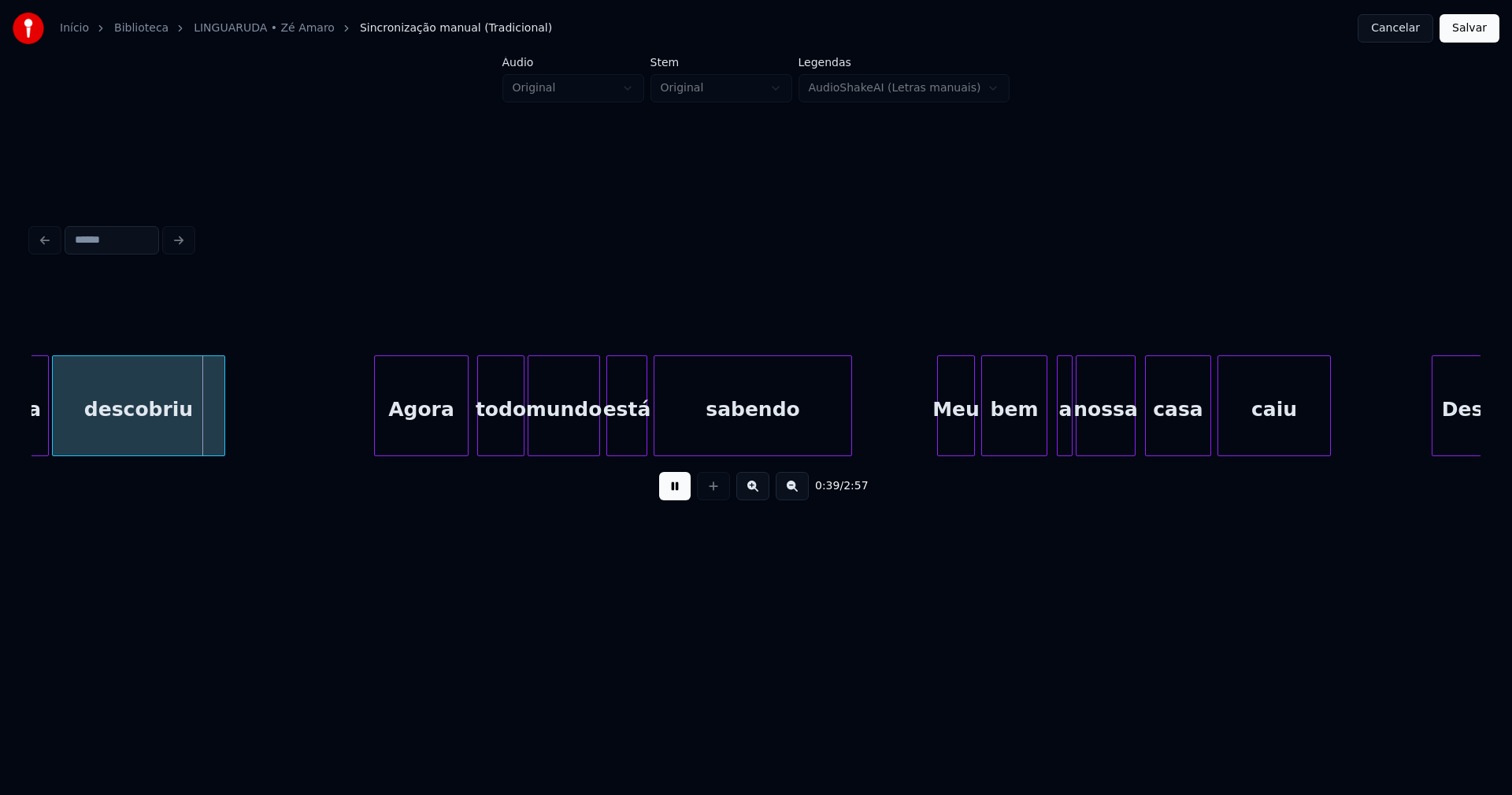
click at [423, 439] on div "Agora" at bounding box center [421, 410] width 93 height 107
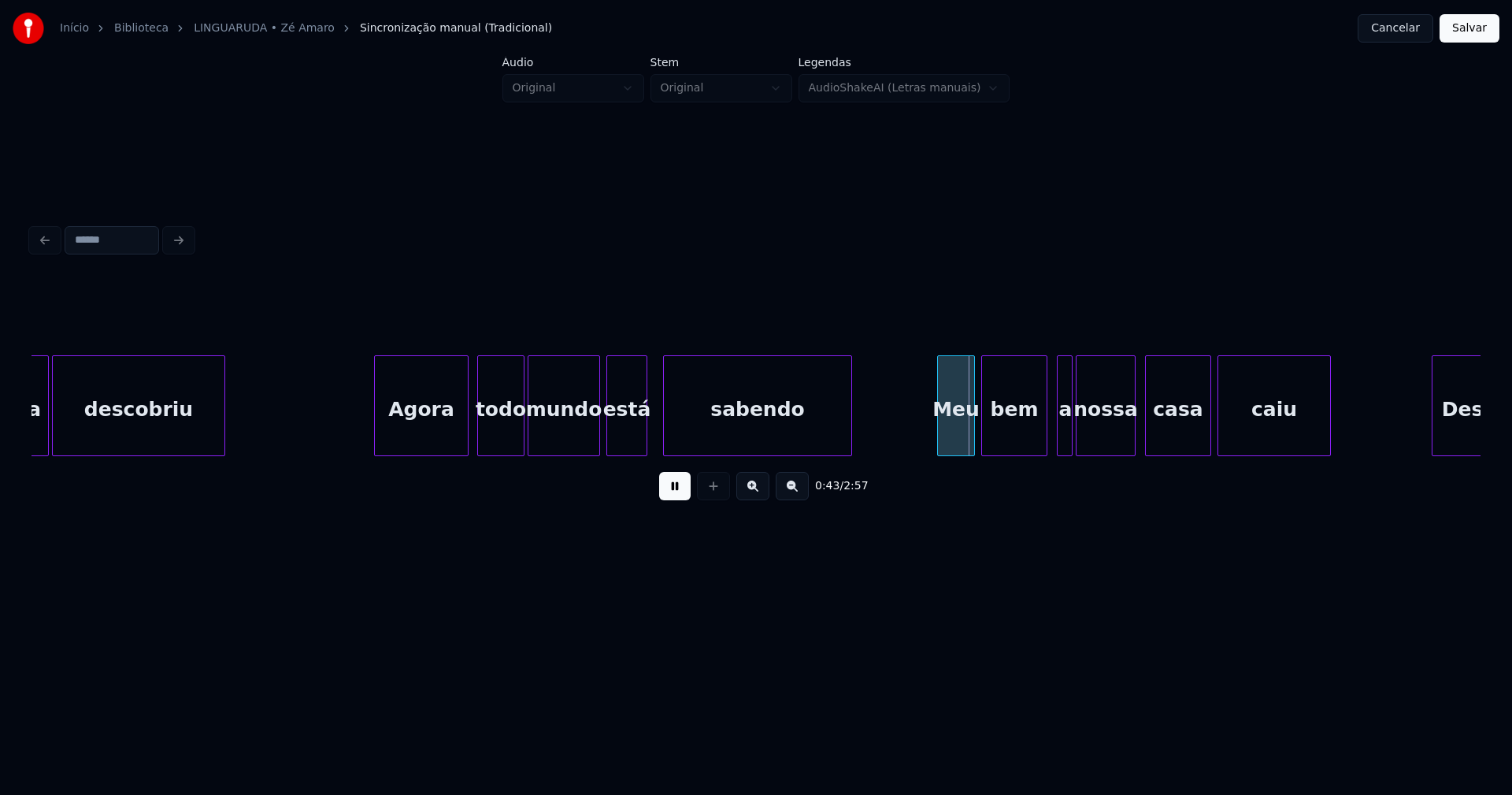
click at [668, 443] on div at bounding box center [666, 406] width 5 height 99
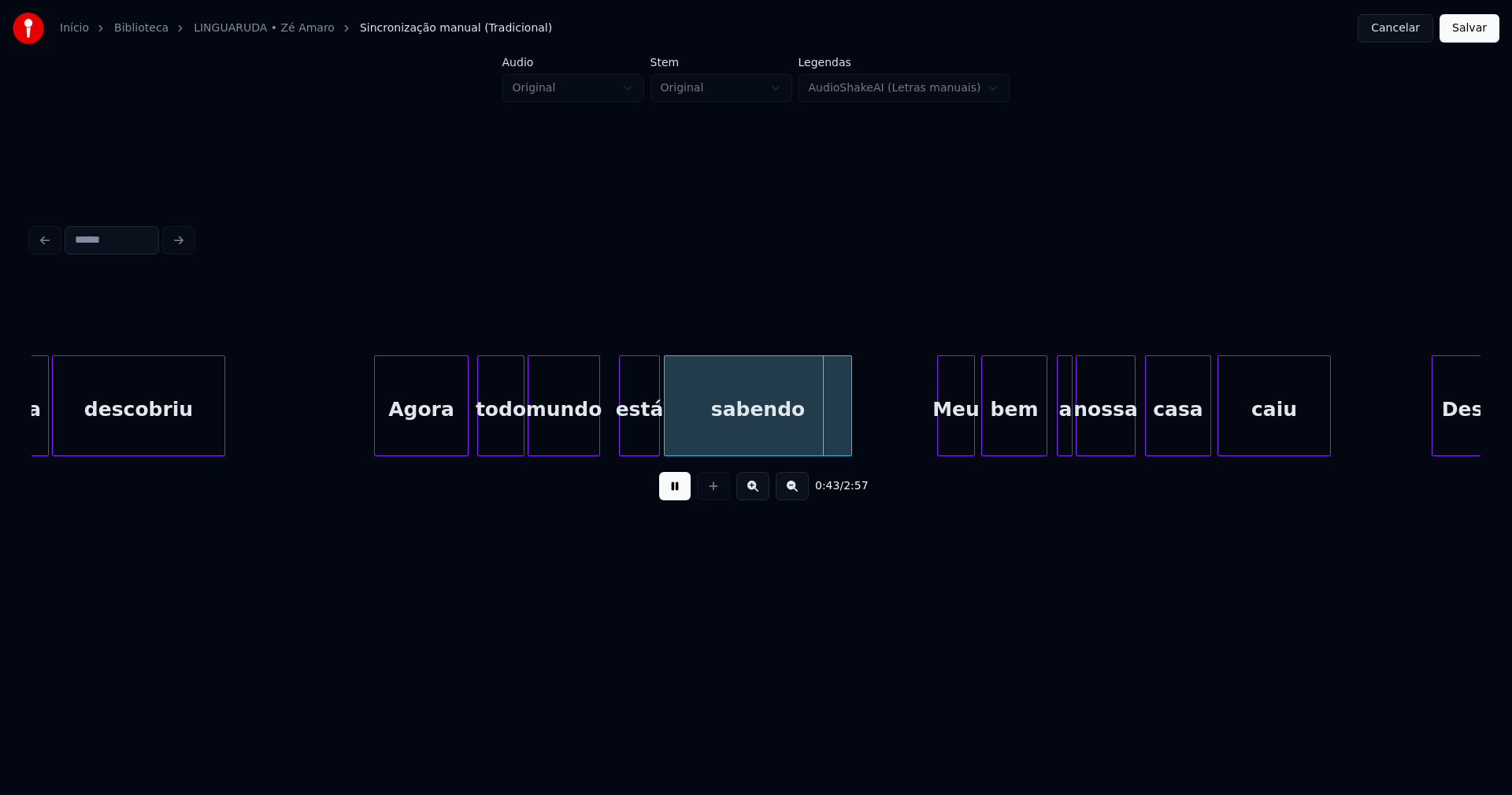
click at [636, 447] on div "está" at bounding box center [640, 410] width 40 height 107
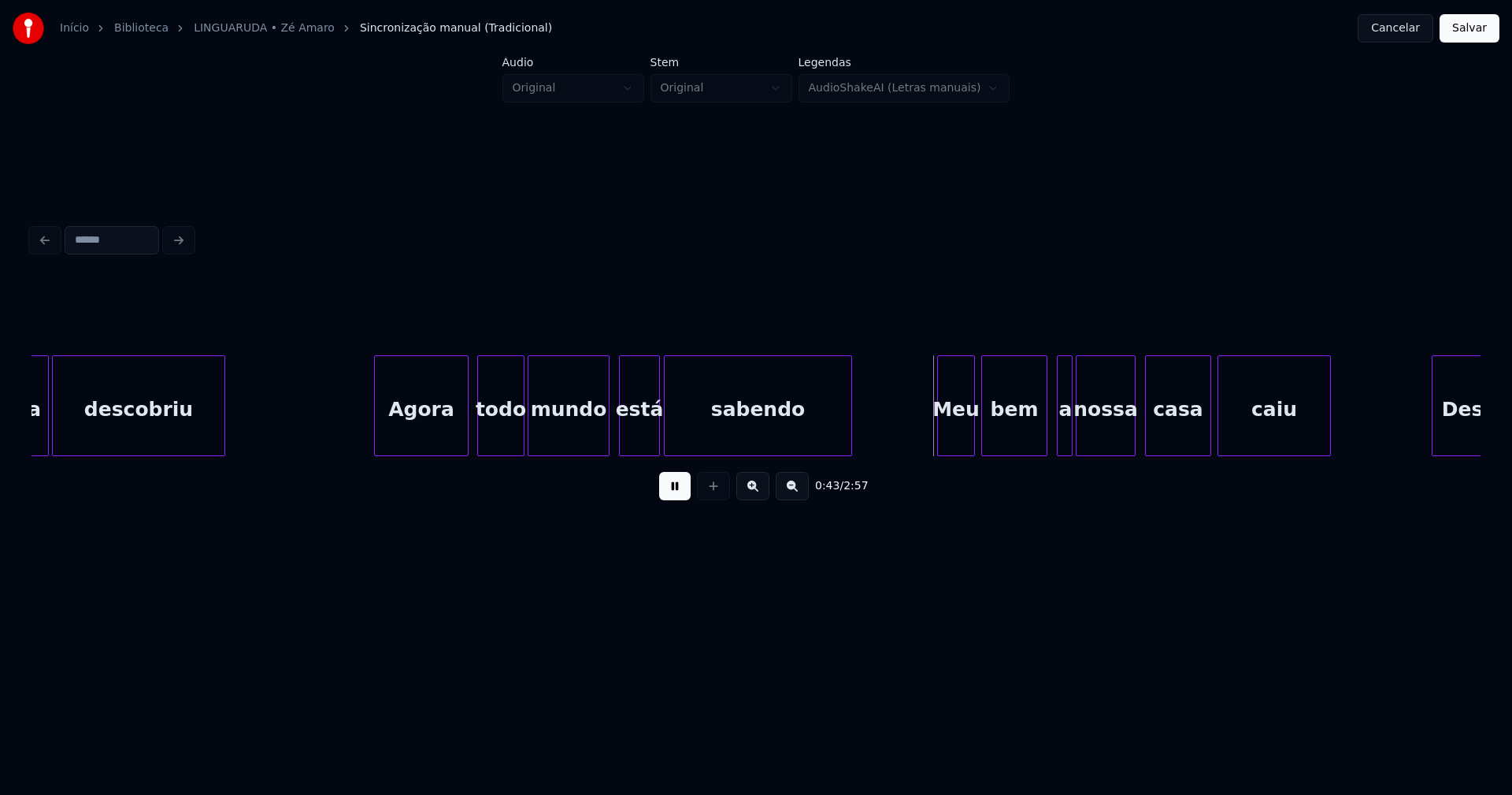
click at [606, 431] on div at bounding box center [606, 406] width 5 height 99
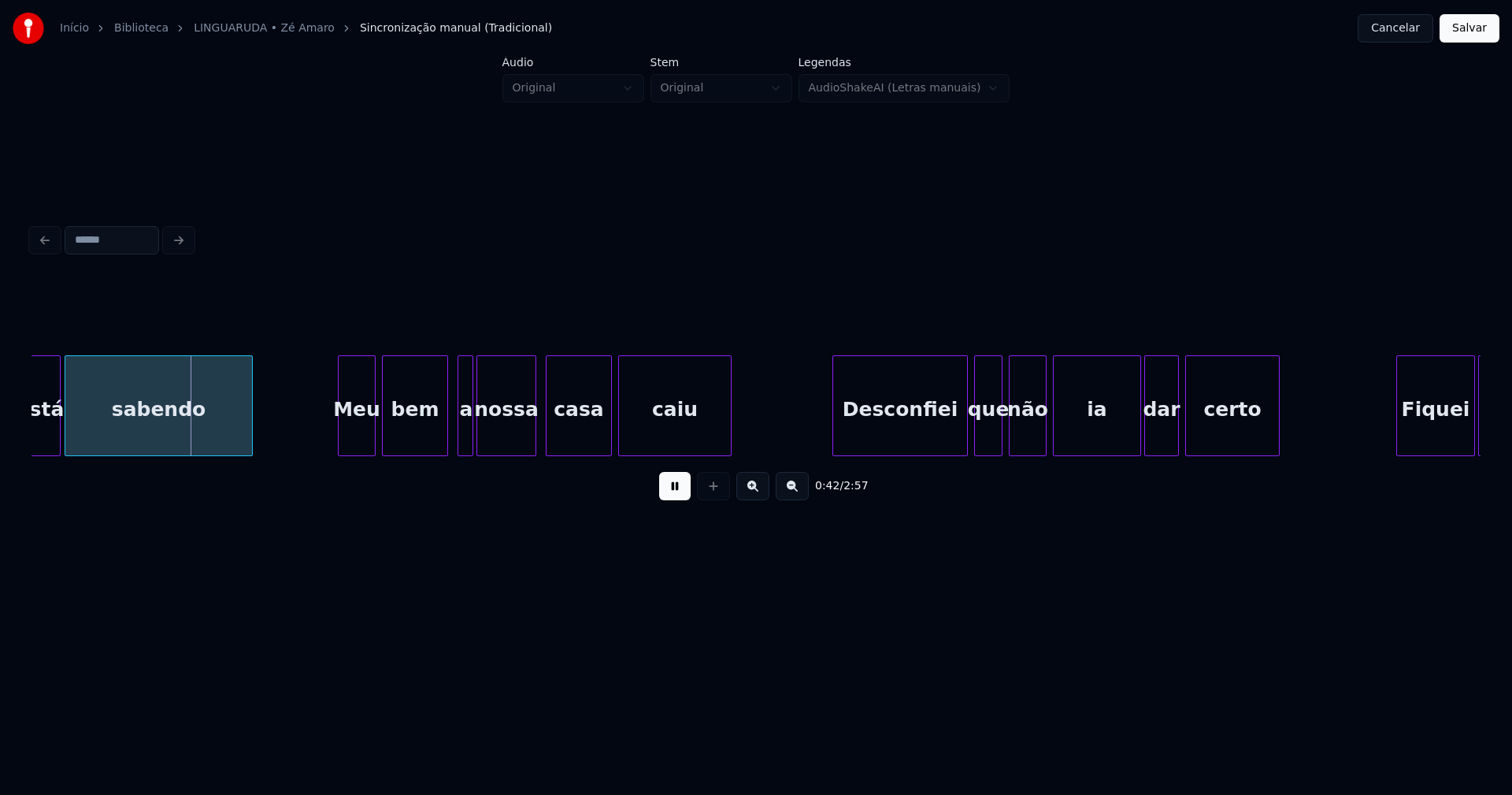
scroll to position [0, 6604]
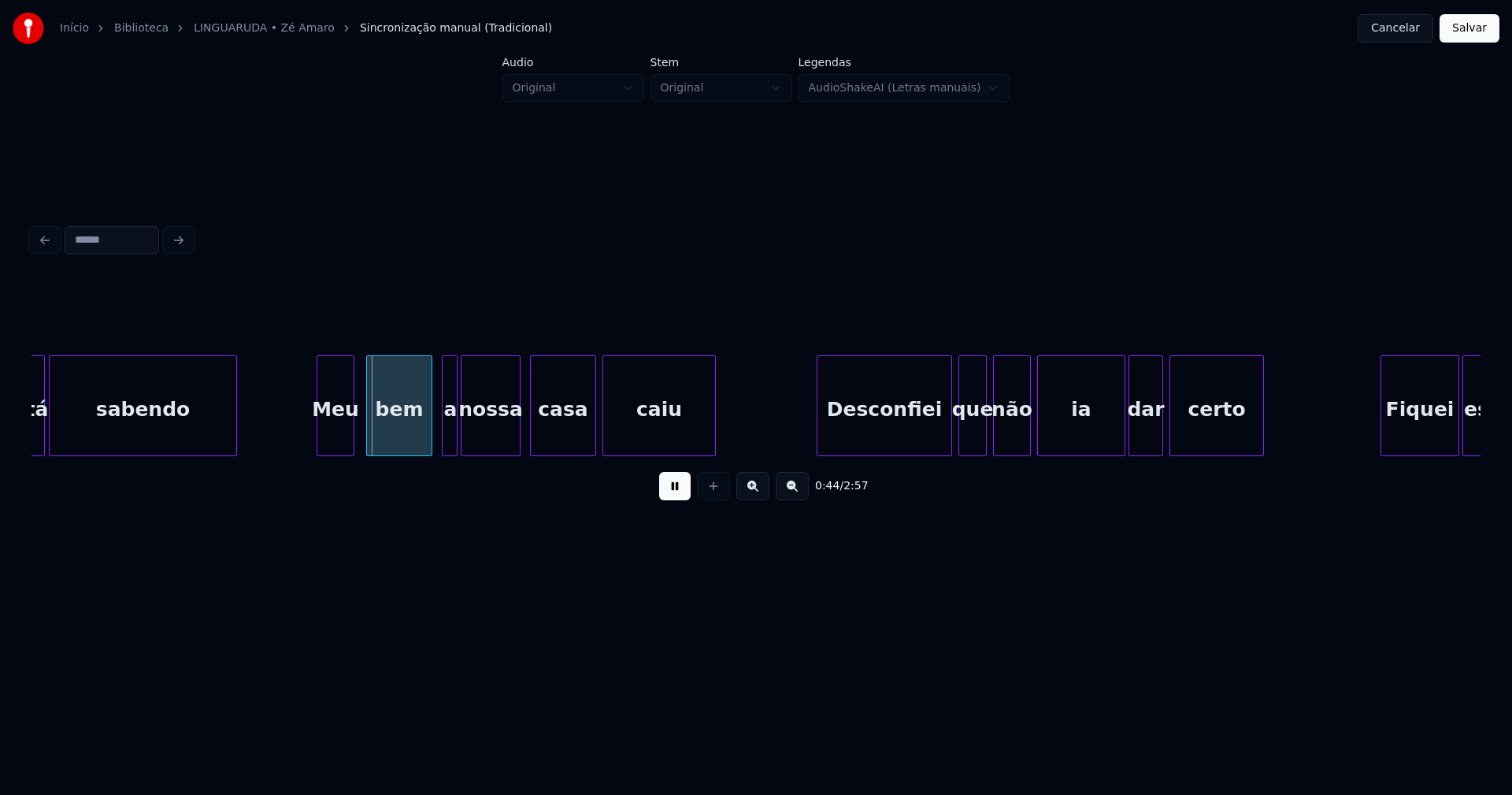
click at [342, 435] on div "Meu" at bounding box center [335, 410] width 36 height 107
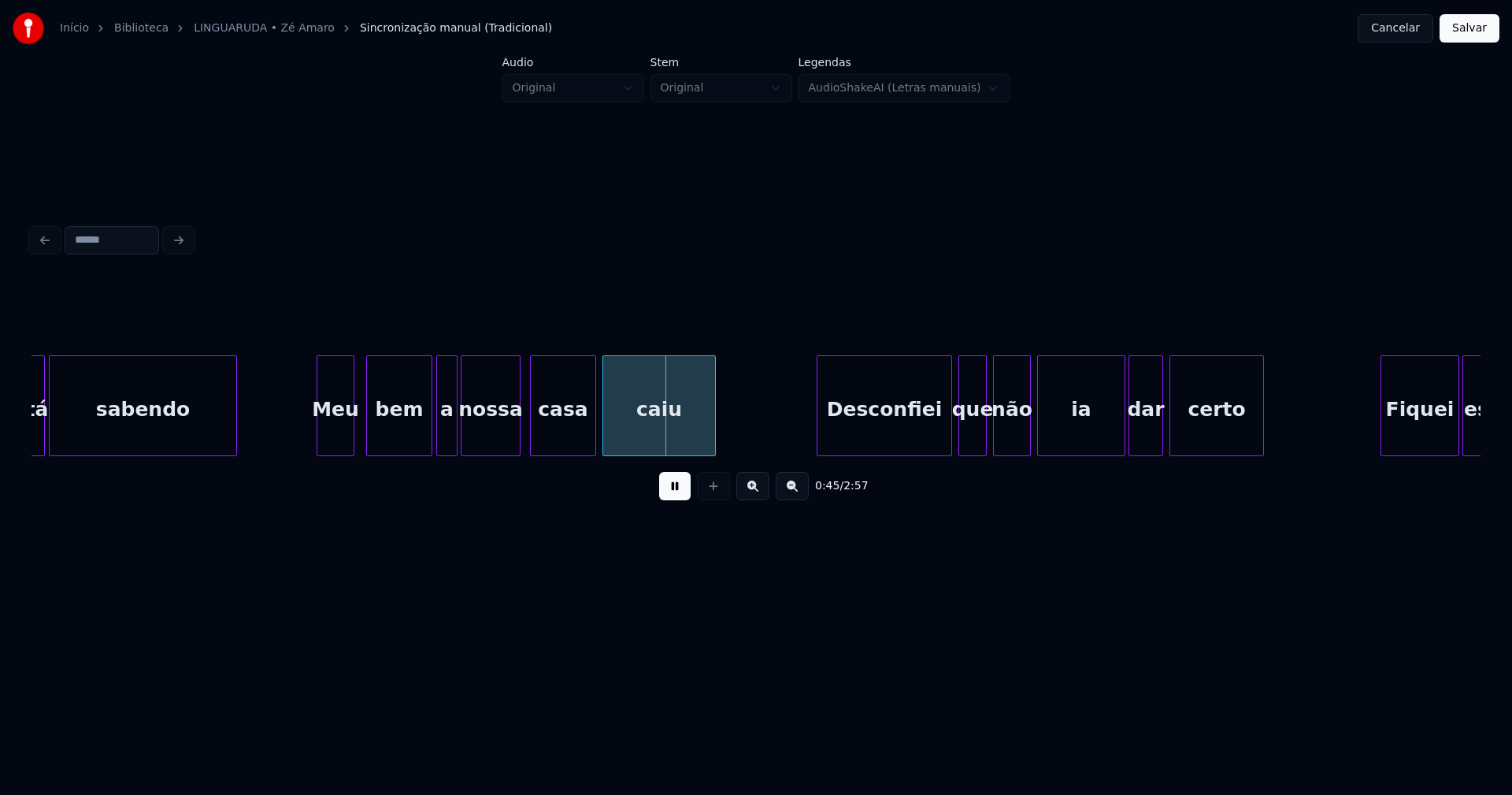
click at [439, 436] on div at bounding box center [440, 406] width 5 height 99
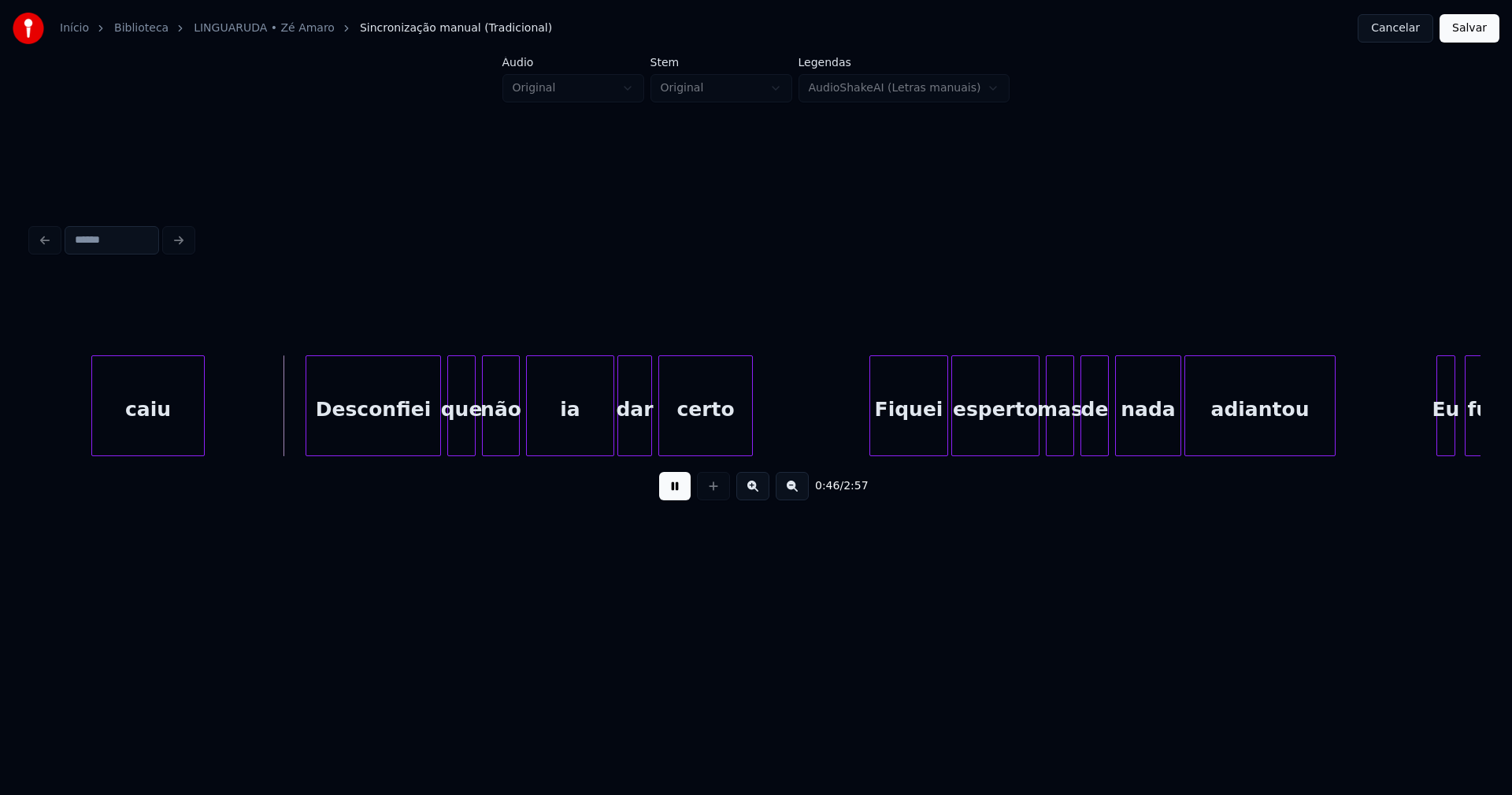
scroll to position [0, 7224]
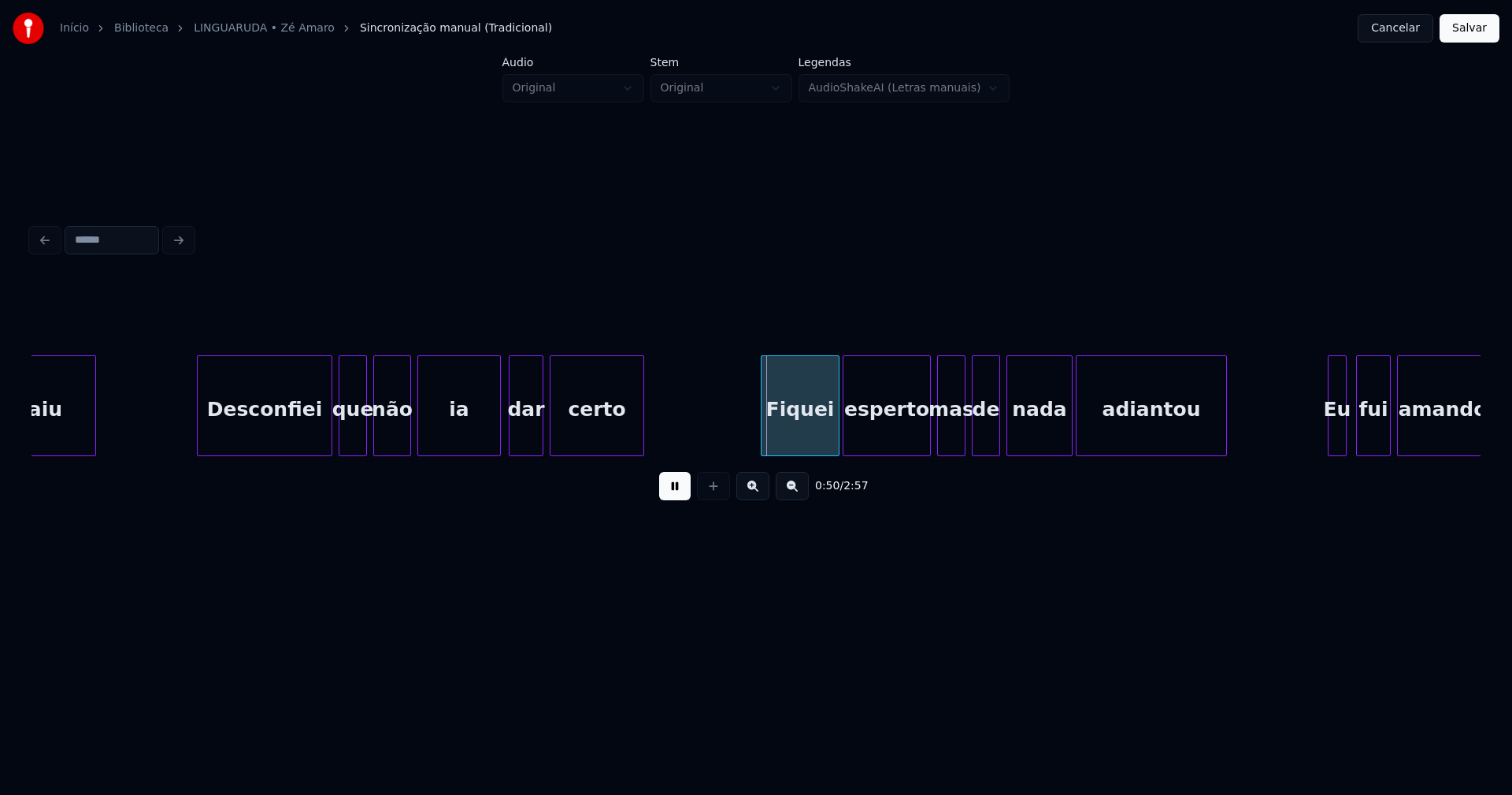
click at [495, 430] on div at bounding box center [497, 406] width 5 height 99
click at [673, 489] on button at bounding box center [675, 486] width 31 height 28
click at [921, 428] on div at bounding box center [924, 406] width 5 height 99
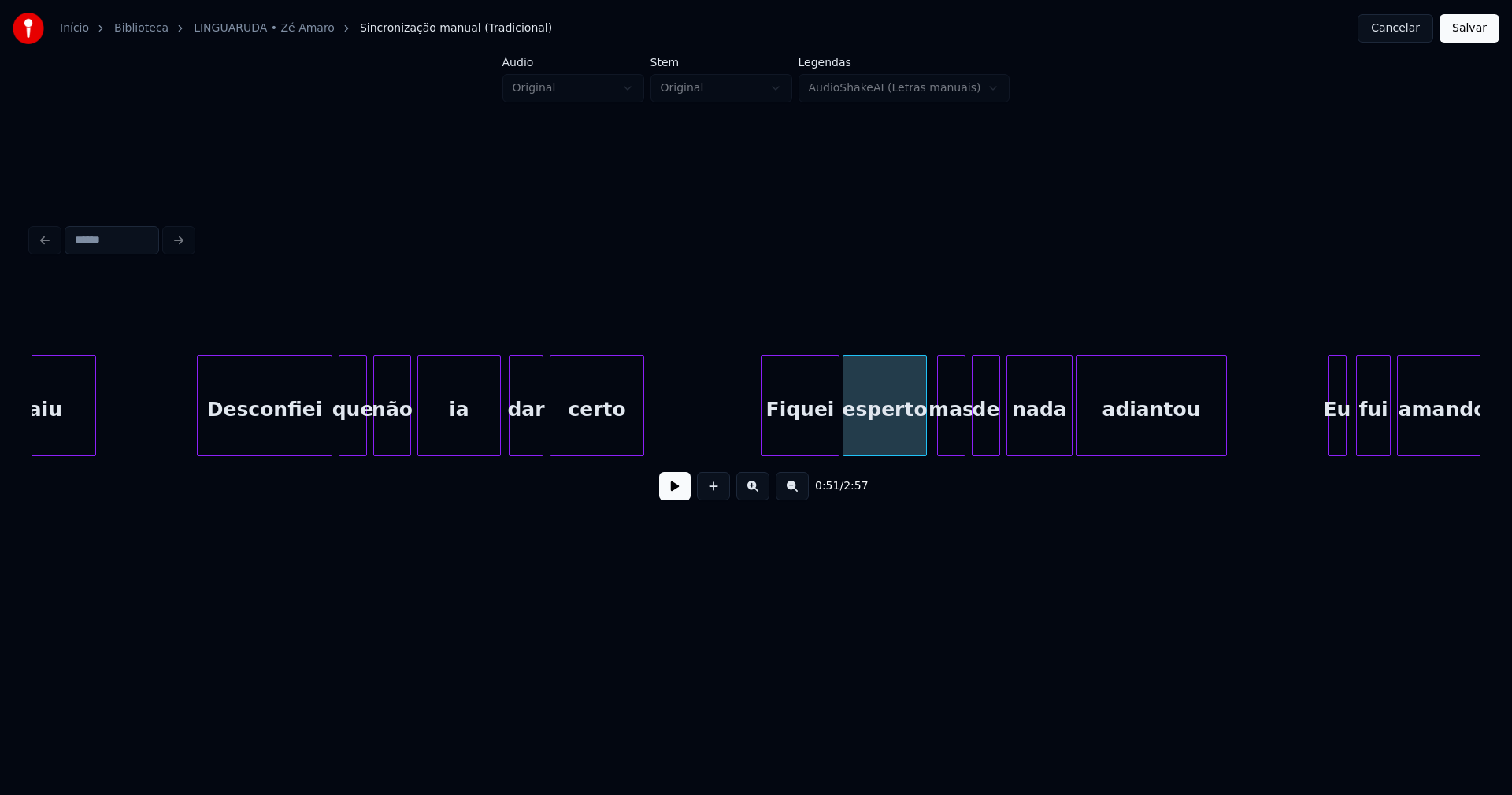
drag, startPoint x: 678, startPoint y: 495, endPoint x: 650, endPoint y: 479, distance: 32.2
click at [678, 494] on button at bounding box center [675, 486] width 31 height 28
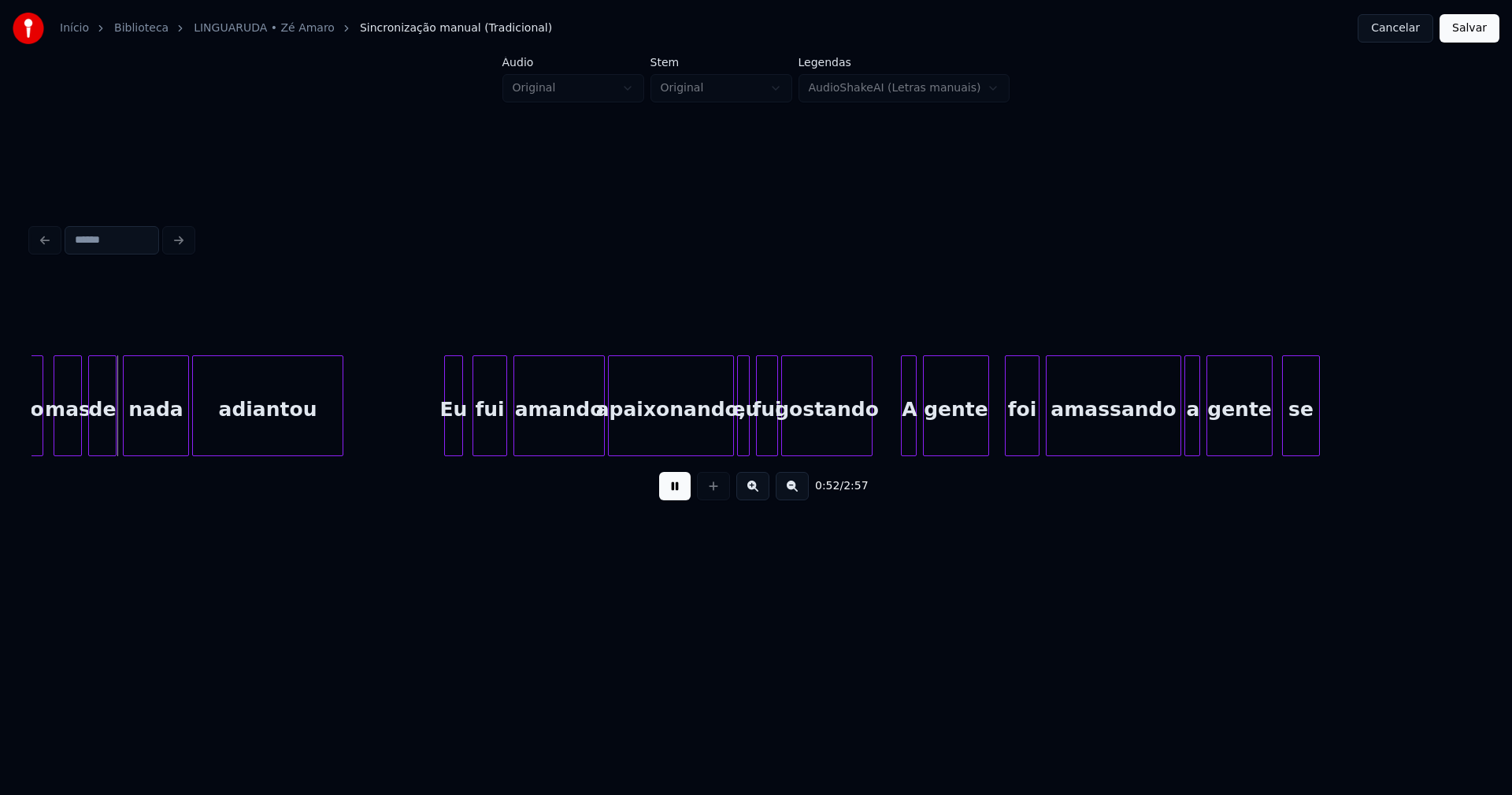
scroll to position [0, 8123]
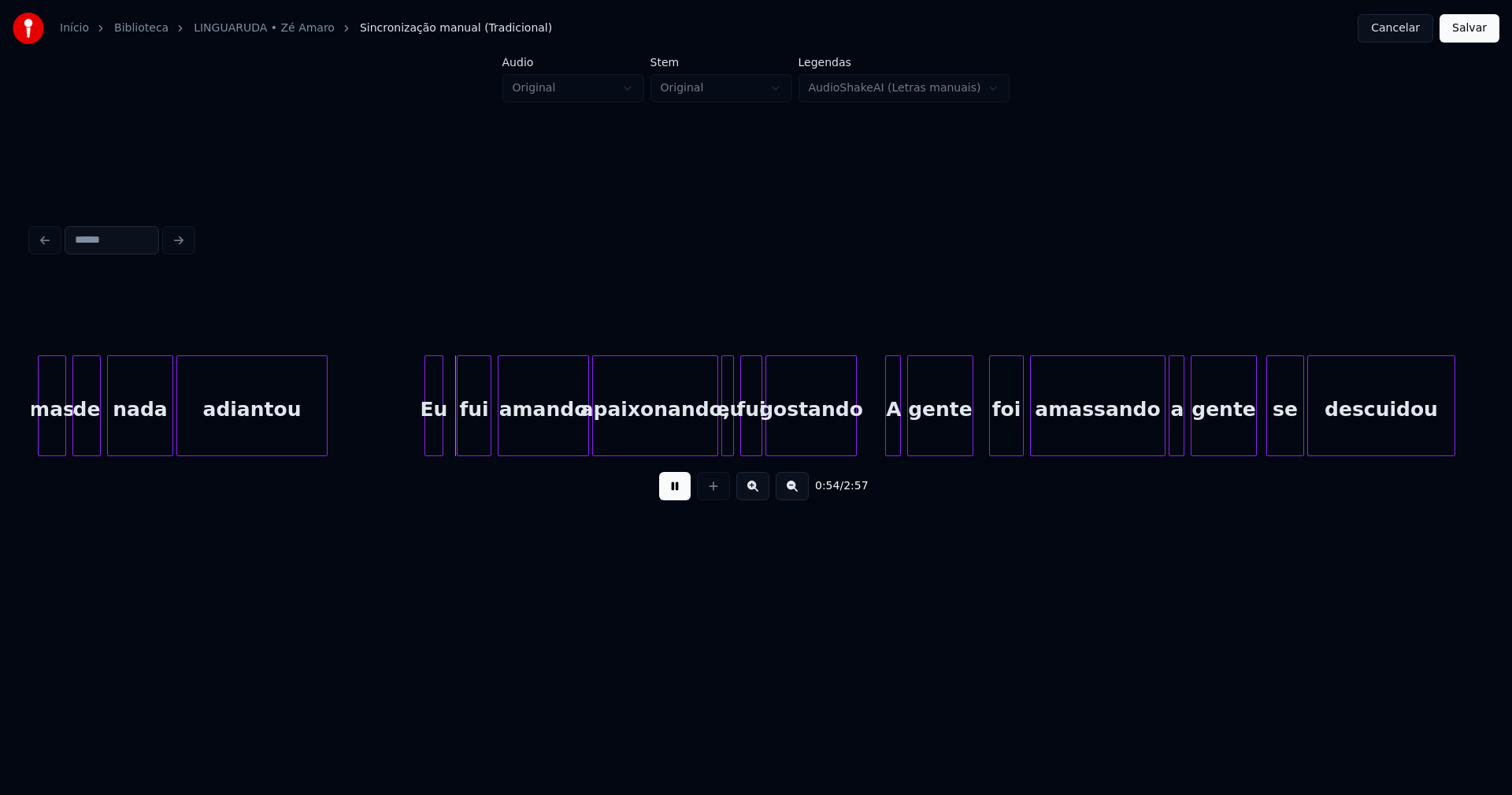
click at [435, 431] on div "Eu" at bounding box center [434, 410] width 17 height 107
click at [581, 445] on div at bounding box center [581, 406] width 5 height 99
click at [600, 430] on div "apaixonando," at bounding box center [659, 406] width 118 height 101
click at [711, 445] on div at bounding box center [709, 406] width 5 height 99
click at [716, 440] on div at bounding box center [718, 406] width 5 height 99
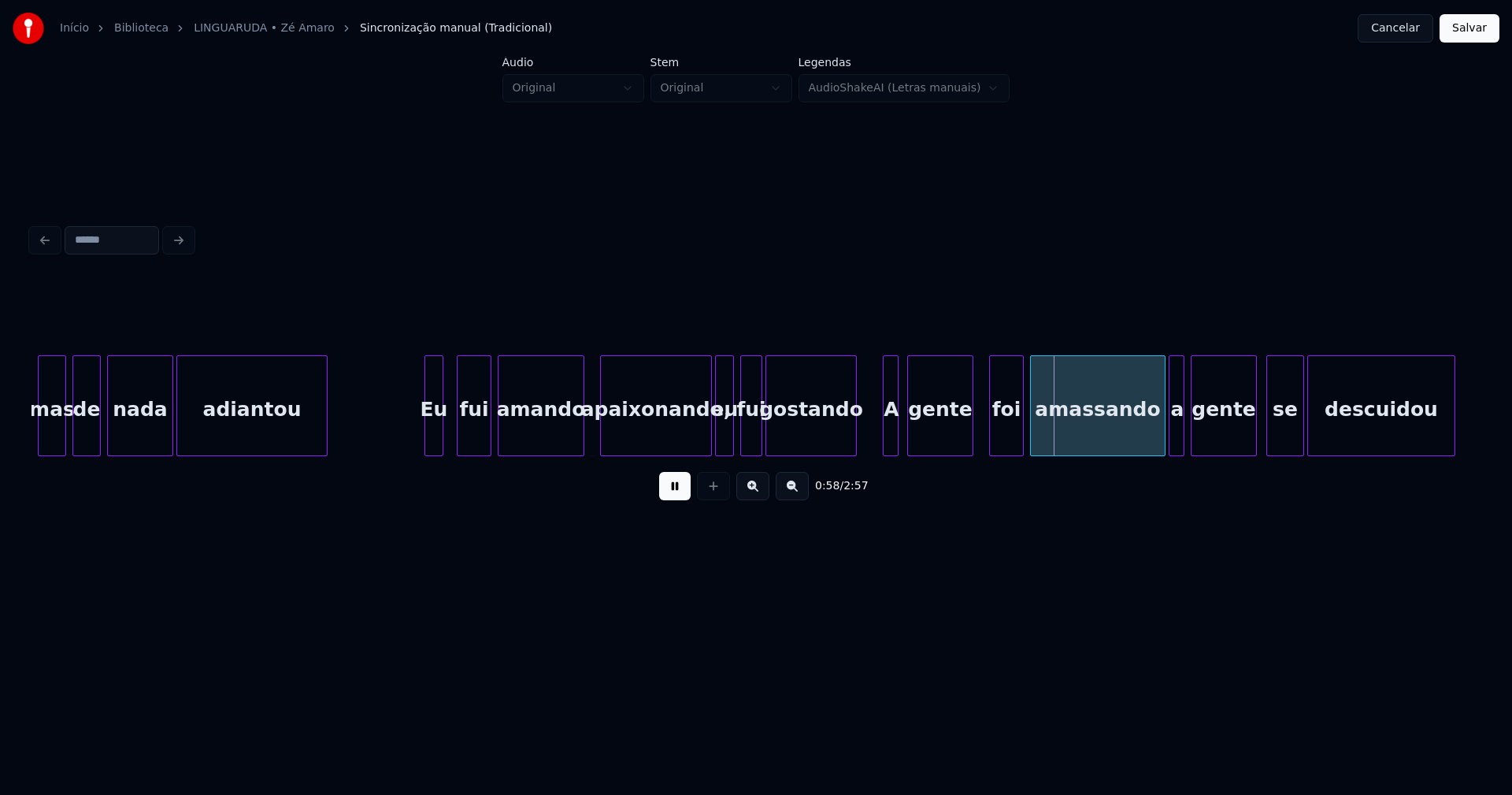
click at [882, 436] on div "A" at bounding box center [890, 406] width 16 height 101
click at [902, 431] on div at bounding box center [901, 406] width 5 height 99
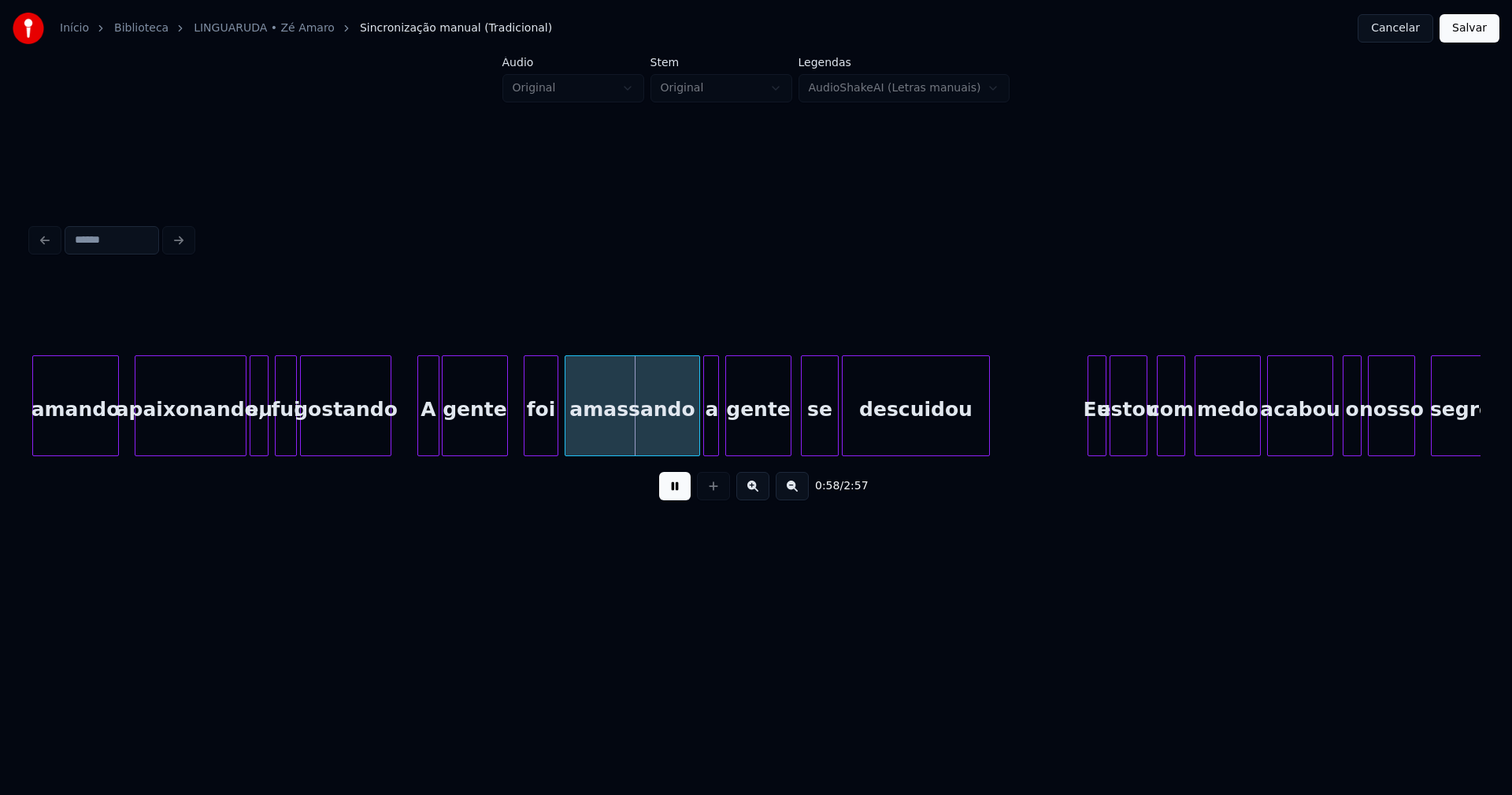
scroll to position [0, 8651]
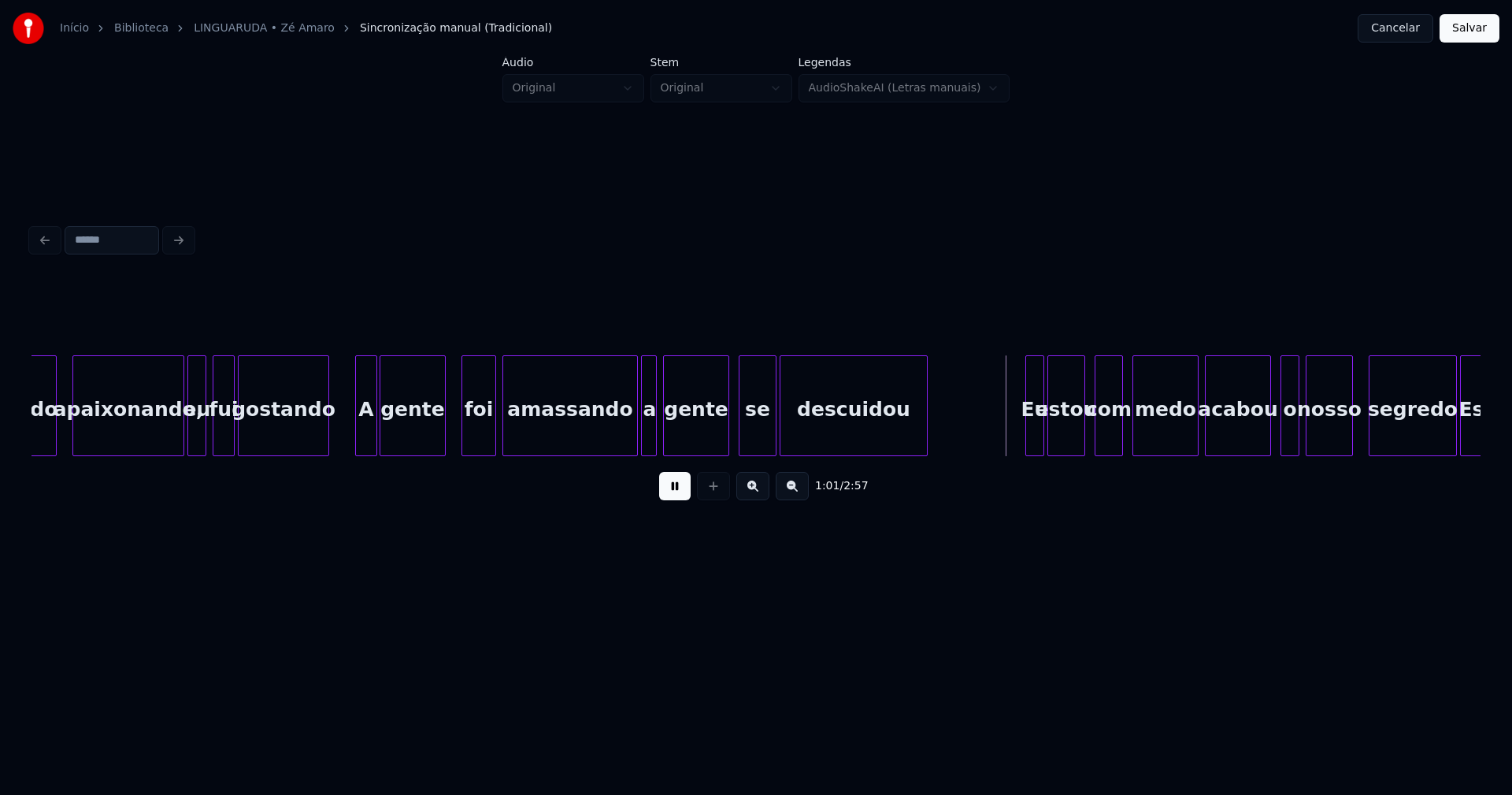
click at [637, 431] on div "amassando" at bounding box center [570, 406] width 136 height 101
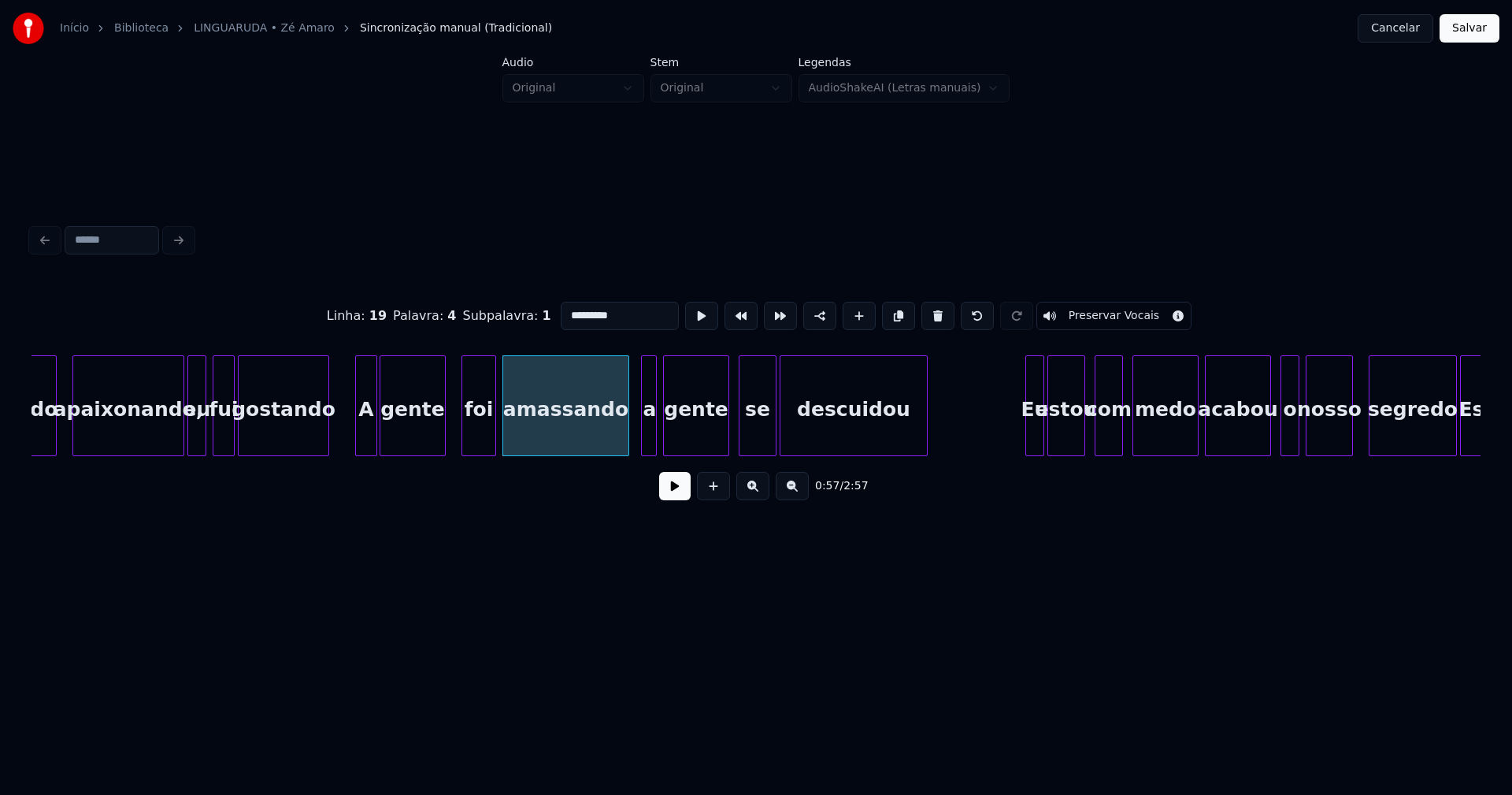
click at [625, 441] on div at bounding box center [626, 406] width 5 height 99
click at [644, 446] on div "a" at bounding box center [646, 410] width 16 height 107
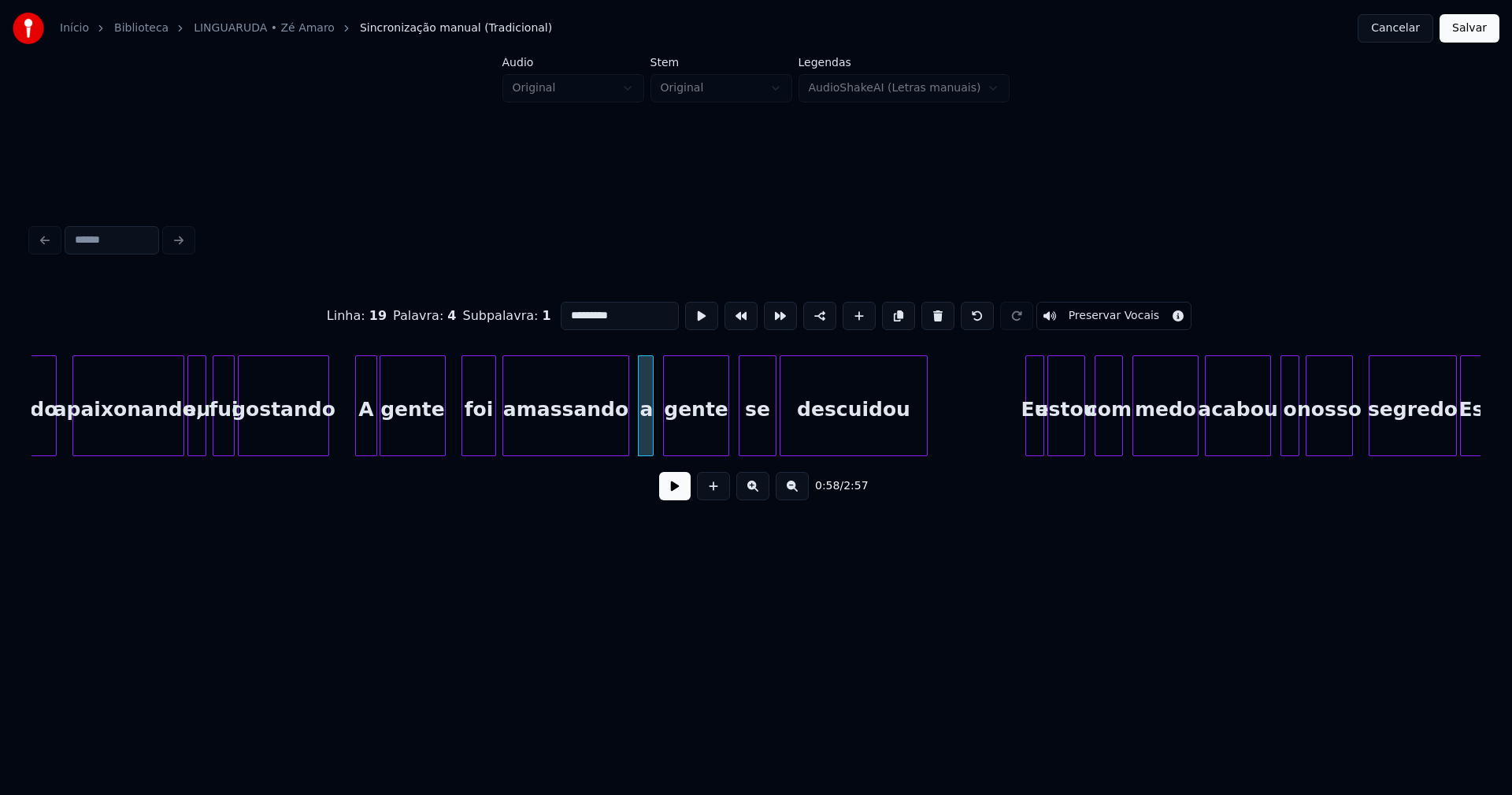
click at [669, 480] on button at bounding box center [675, 486] width 31 height 28
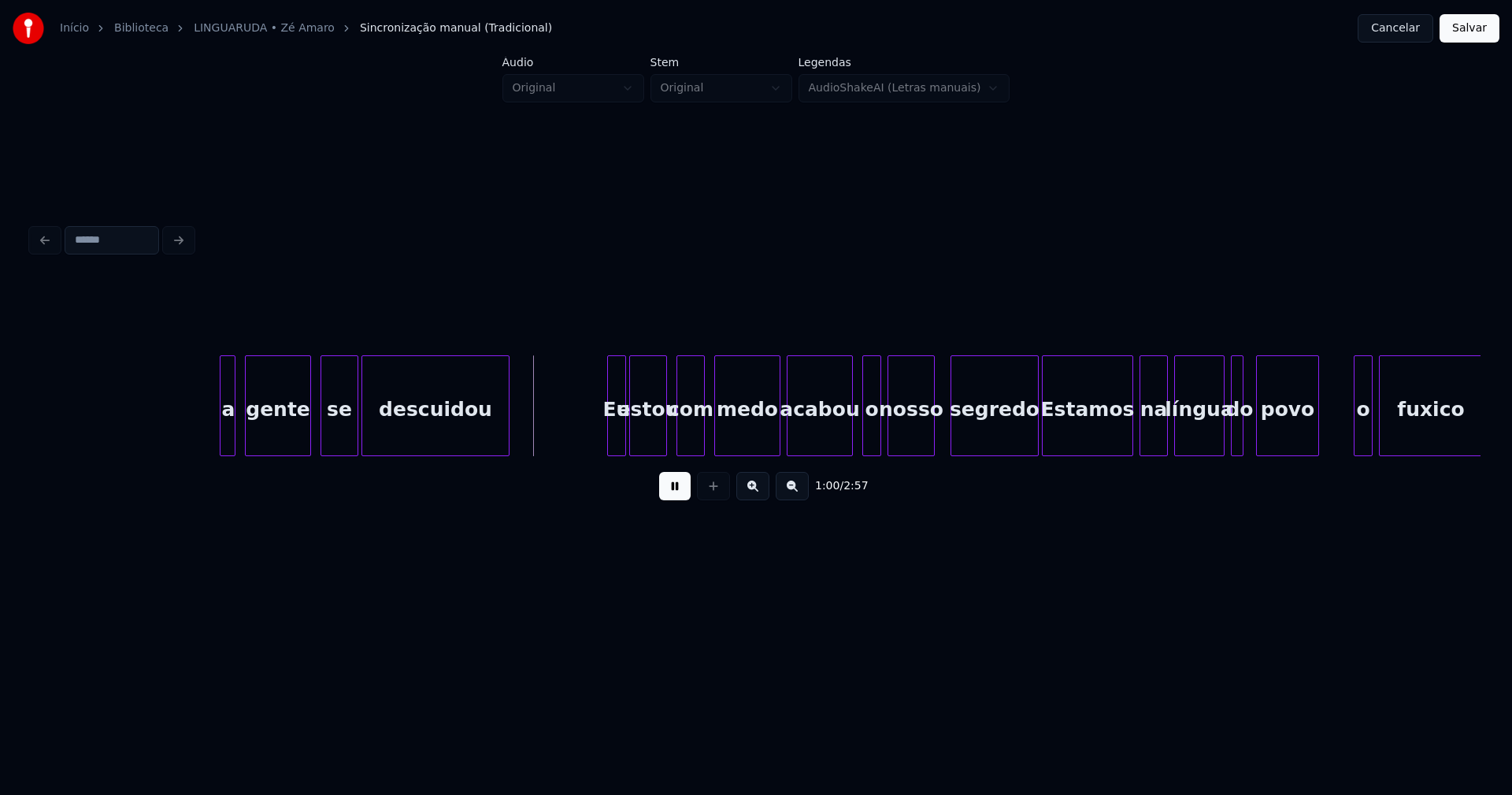
scroll to position [0, 9286]
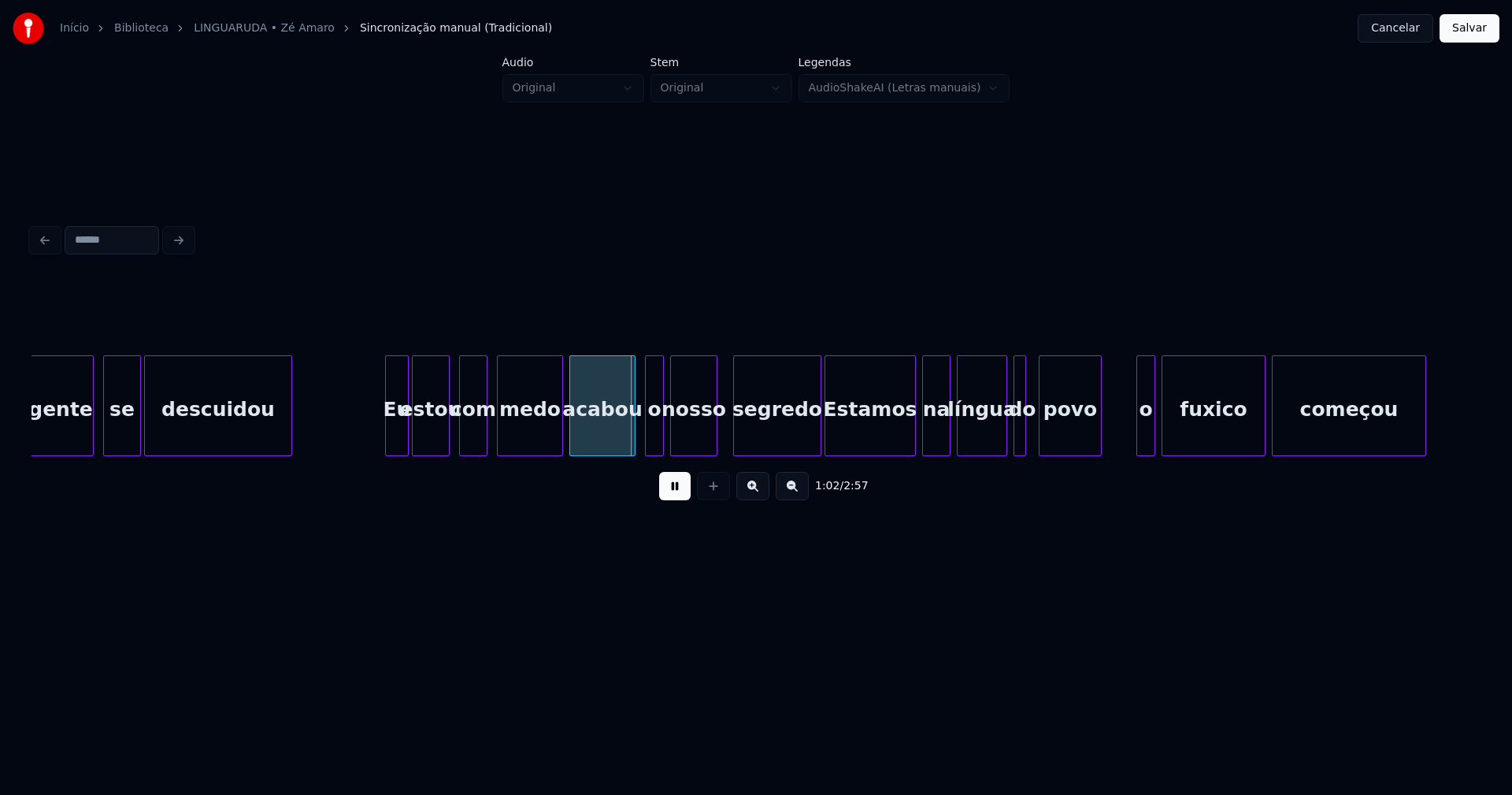
click at [389, 435] on div at bounding box center [388, 406] width 5 height 99
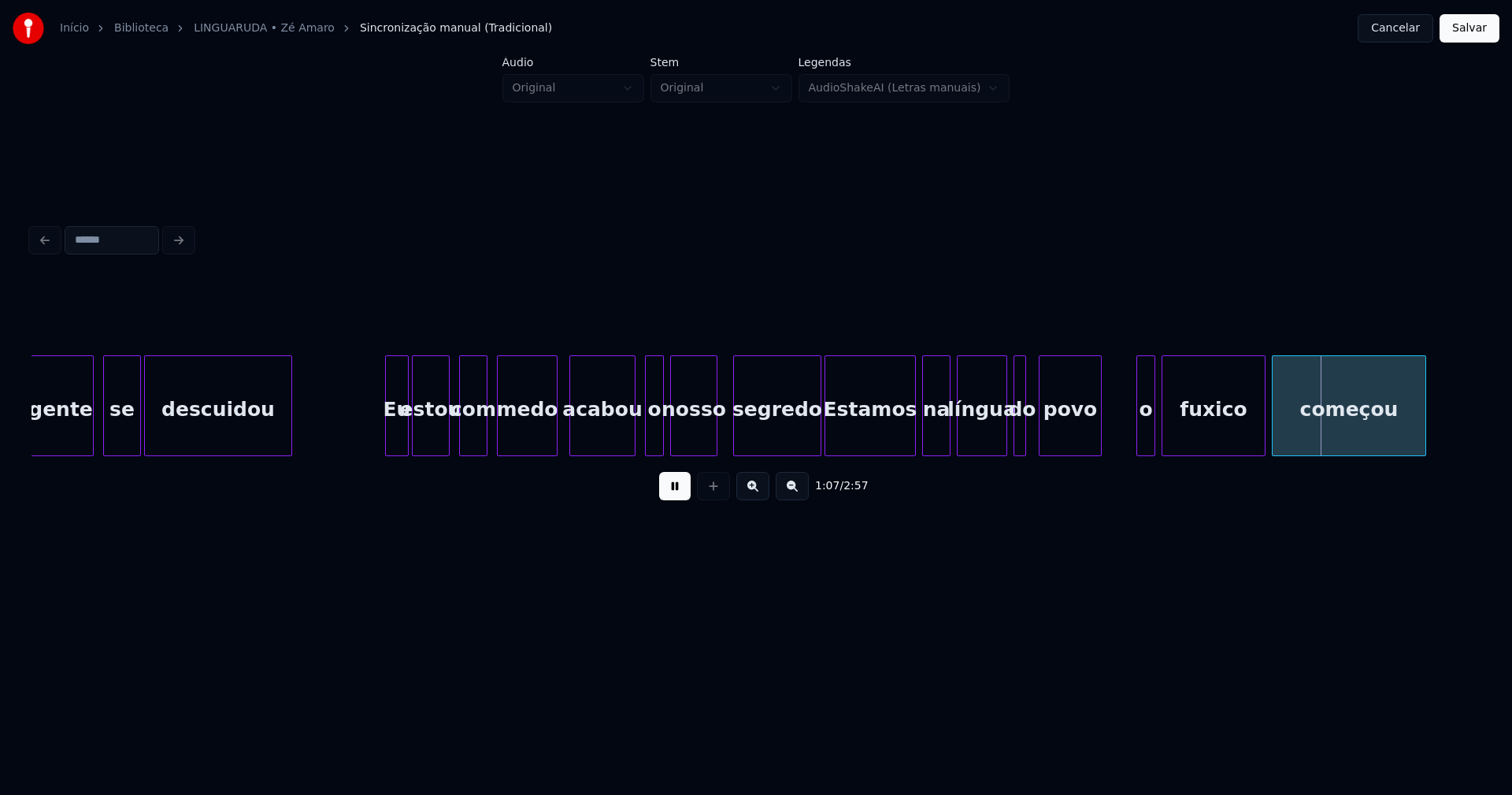
click at [554, 436] on div at bounding box center [554, 406] width 5 height 99
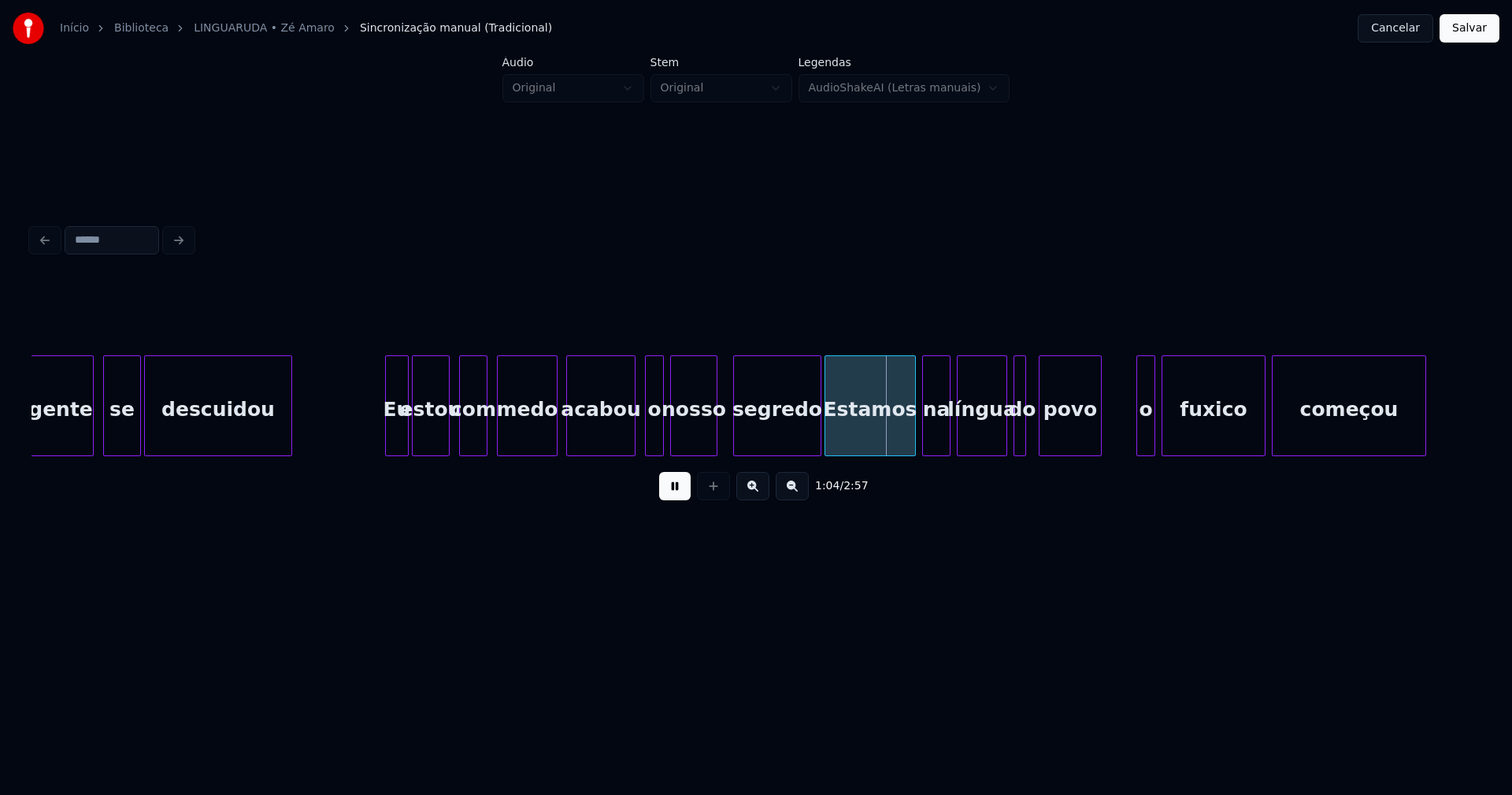
click at [568, 432] on div at bounding box center [569, 406] width 5 height 99
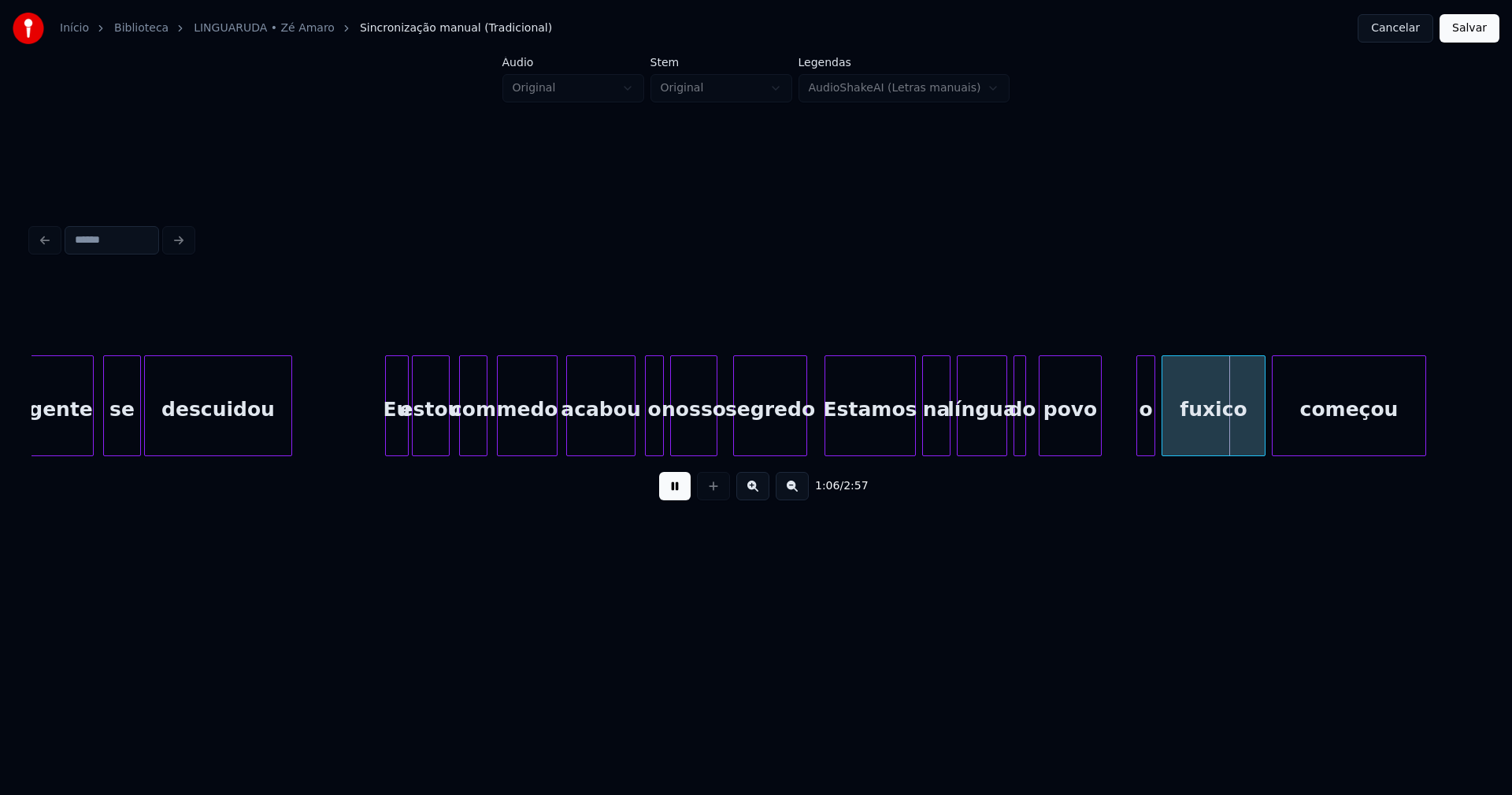
click at [803, 441] on div at bounding box center [804, 406] width 5 height 99
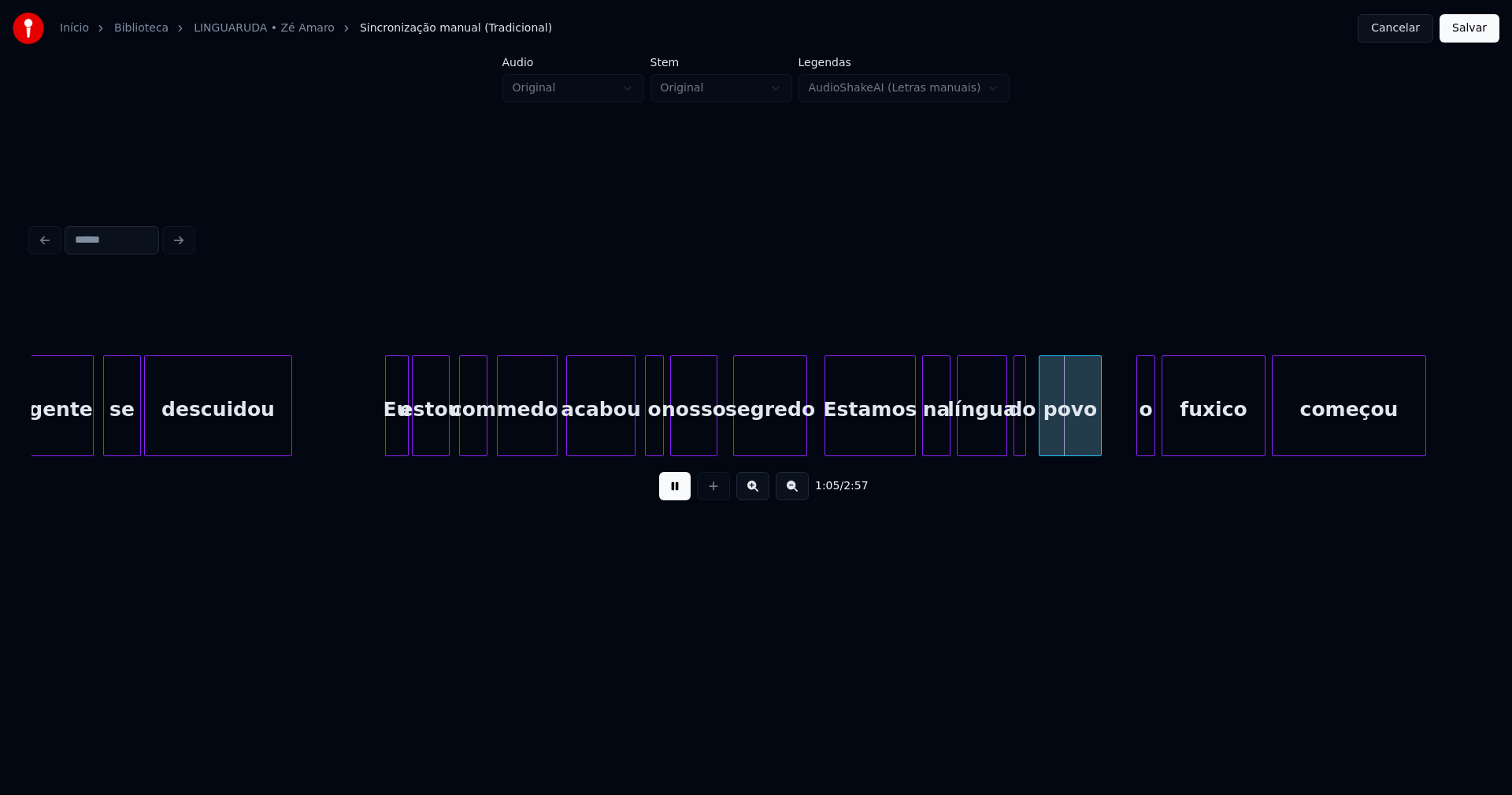
click at [1012, 438] on div at bounding box center [1012, 406] width 5 height 99
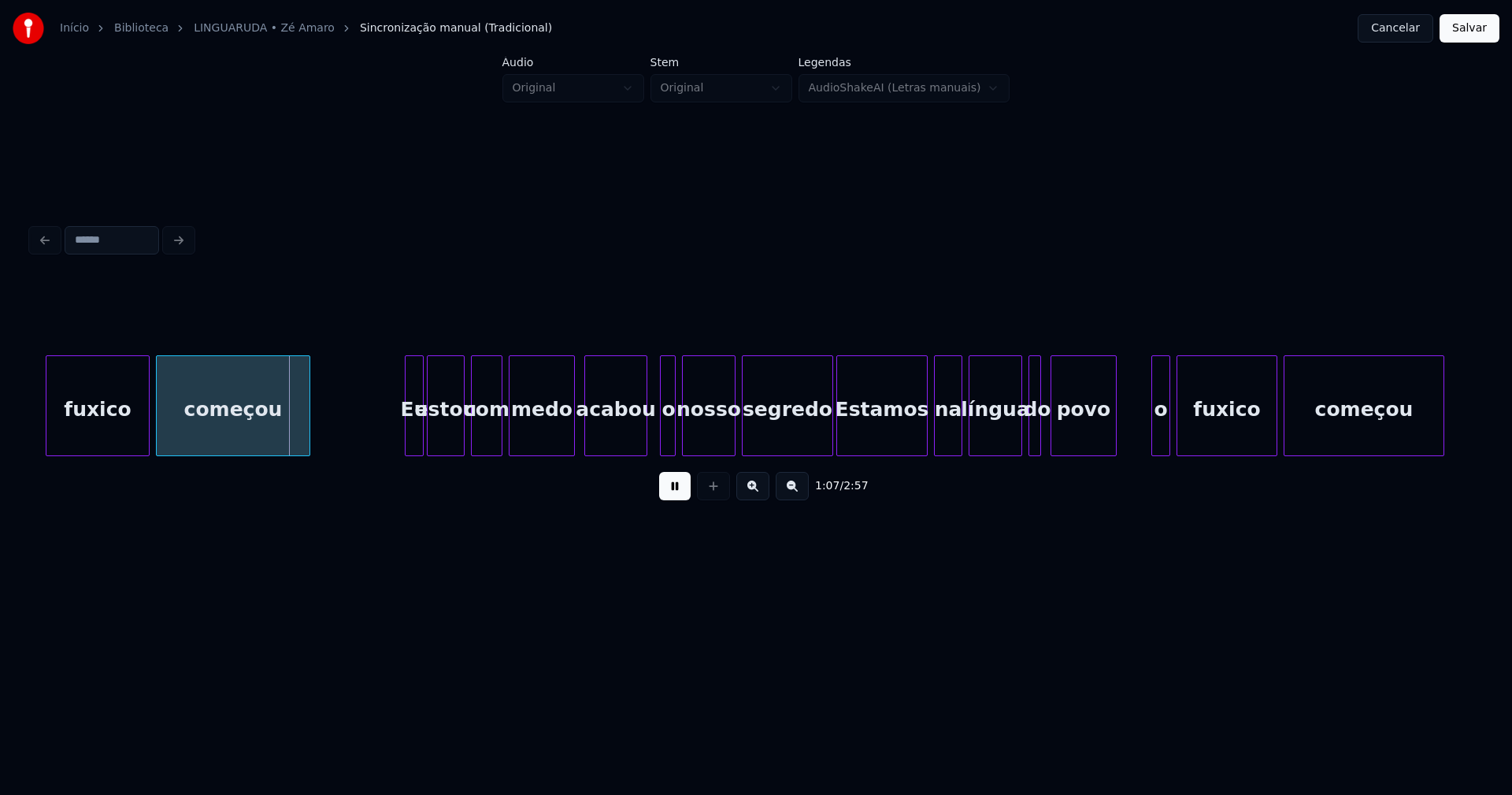
scroll to position [0, 10464]
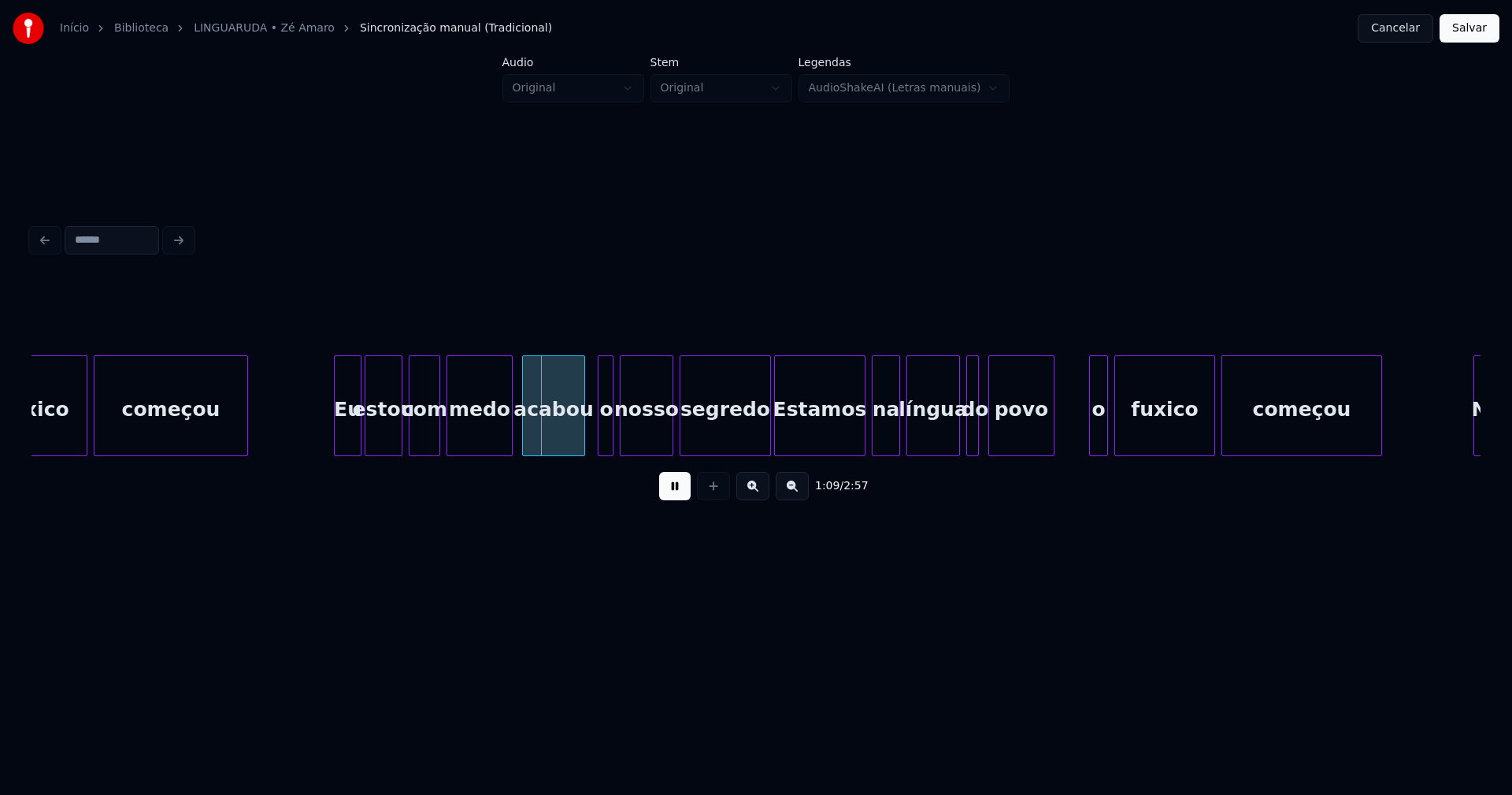
click at [337, 440] on div at bounding box center [337, 406] width 5 height 99
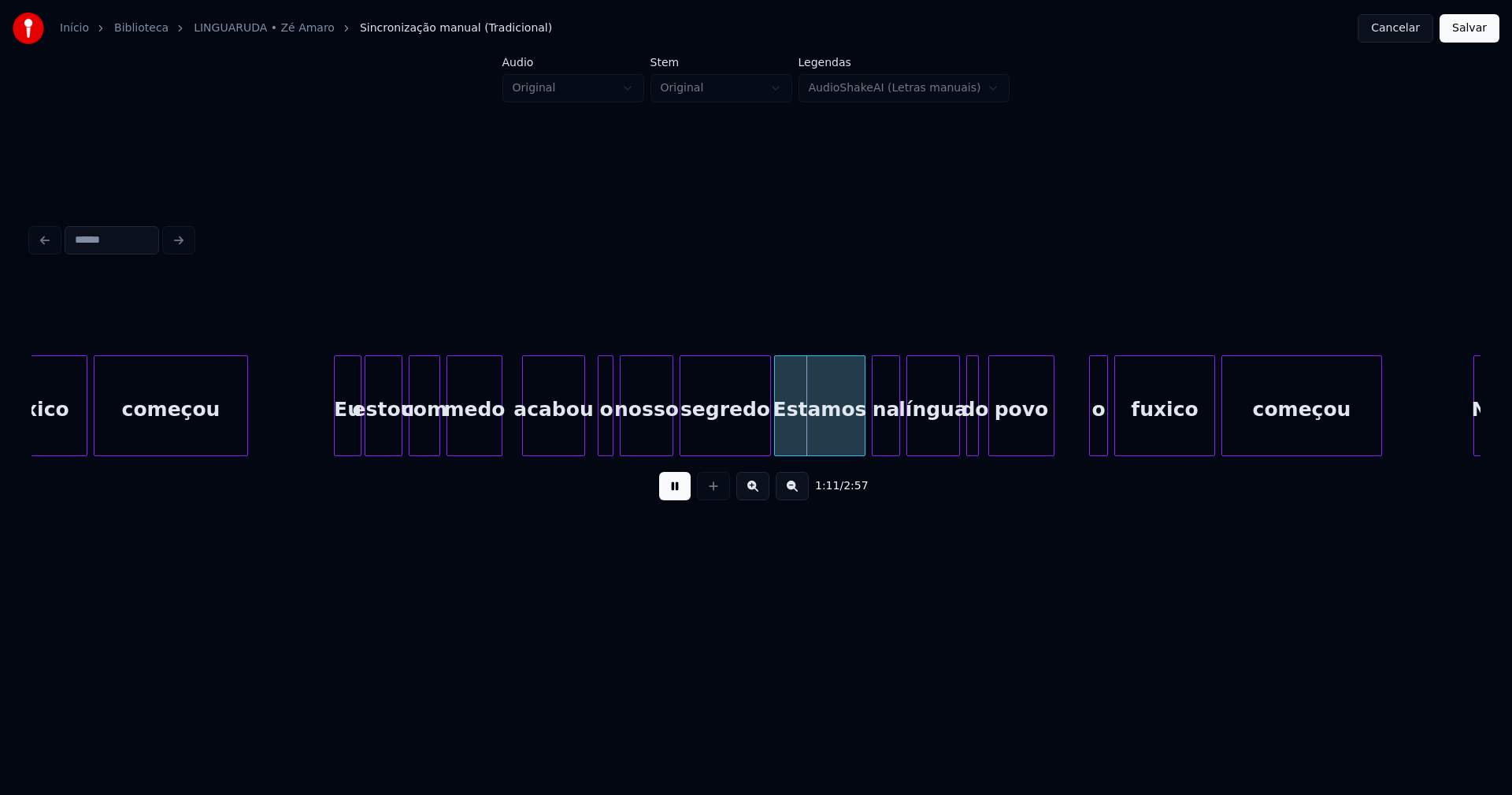
click at [498, 437] on div at bounding box center [499, 406] width 5 height 99
click at [535, 436] on div "acabou" at bounding box center [544, 410] width 61 height 107
click at [591, 429] on div at bounding box center [592, 406] width 5 height 99
click at [579, 432] on div at bounding box center [580, 406] width 5 height 99
click at [757, 445] on div at bounding box center [757, 406] width 5 height 99
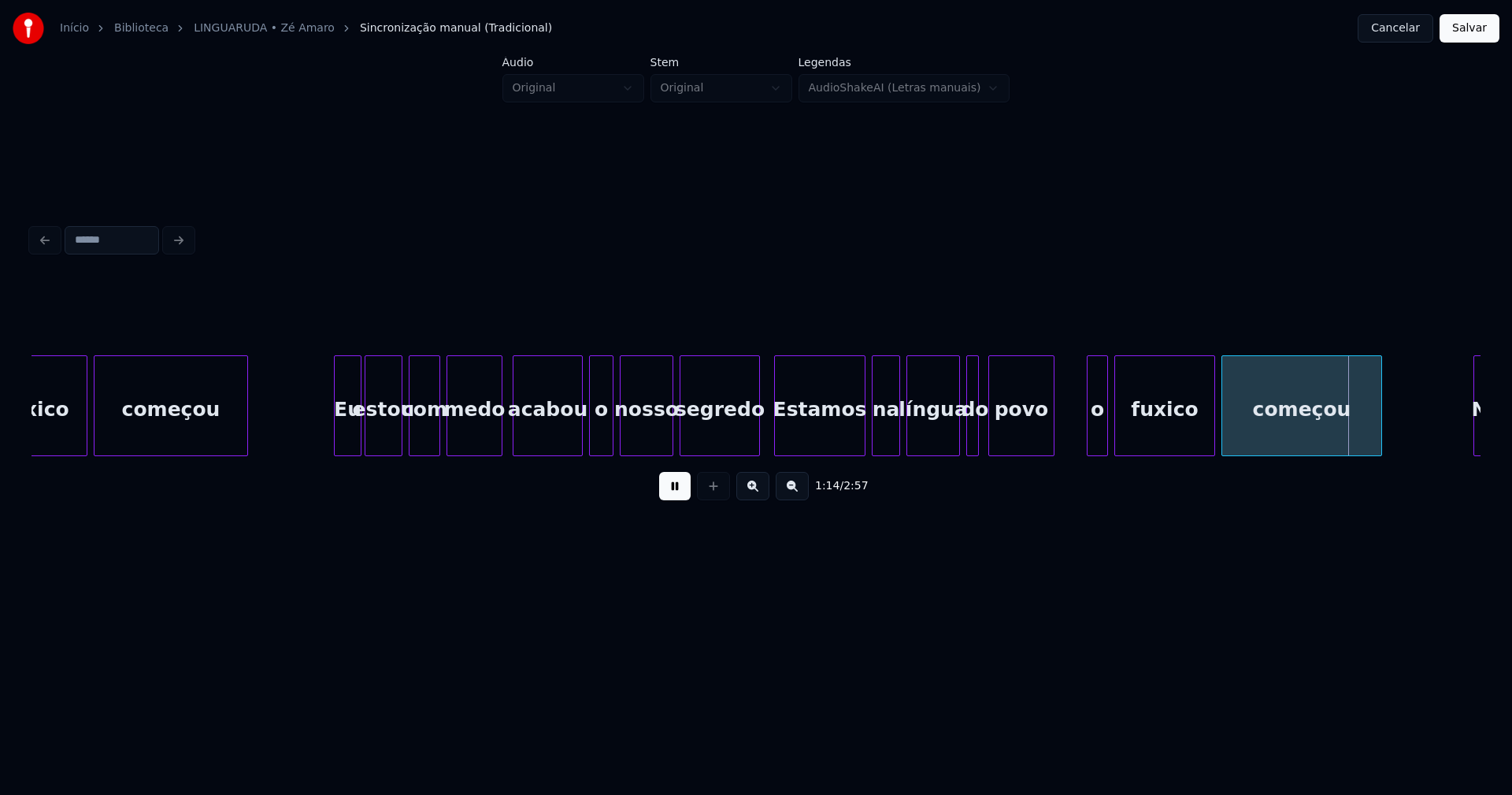
click at [1087, 437] on div at bounding box center [1090, 406] width 5 height 99
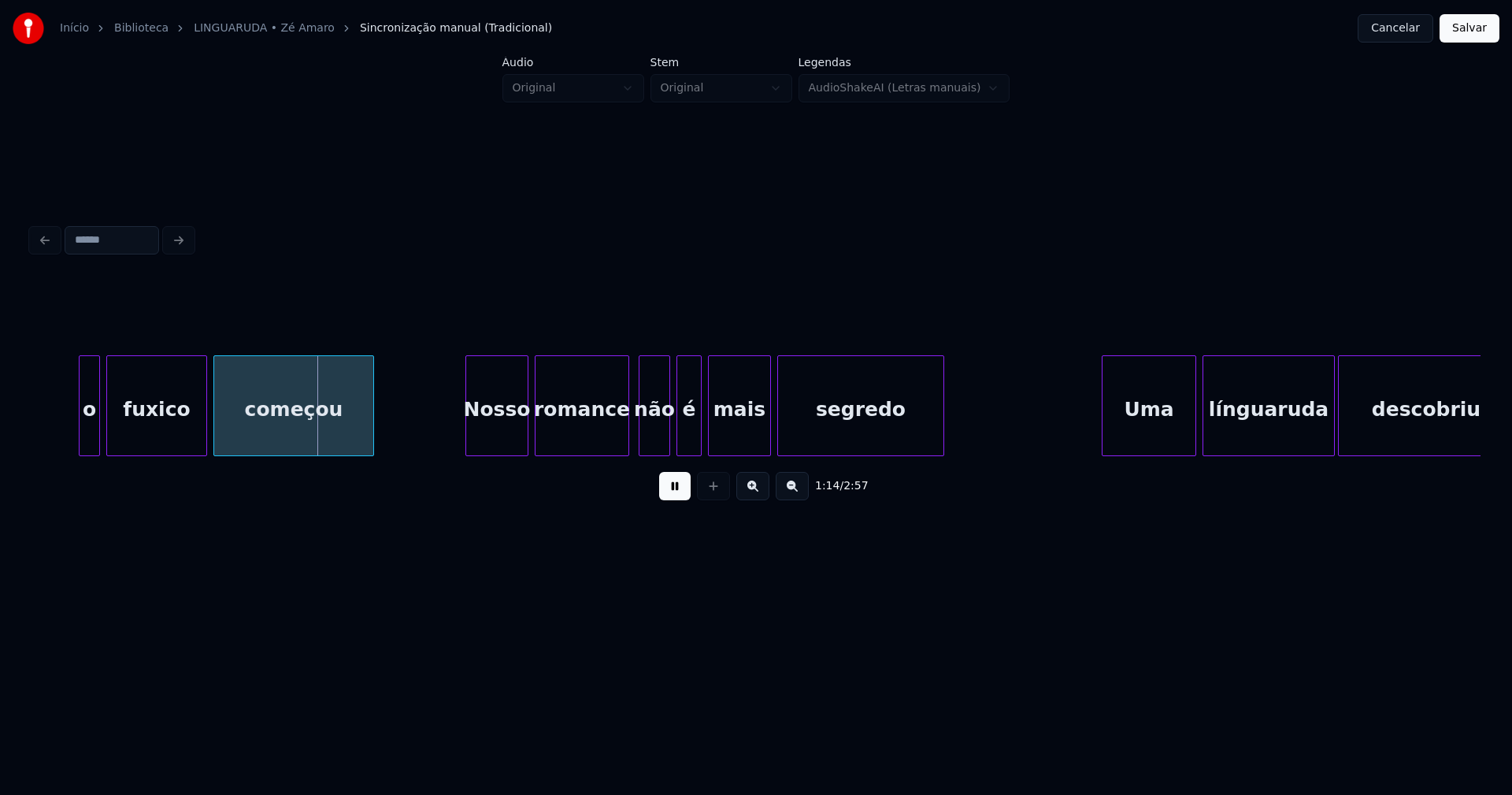
scroll to position [0, 11503]
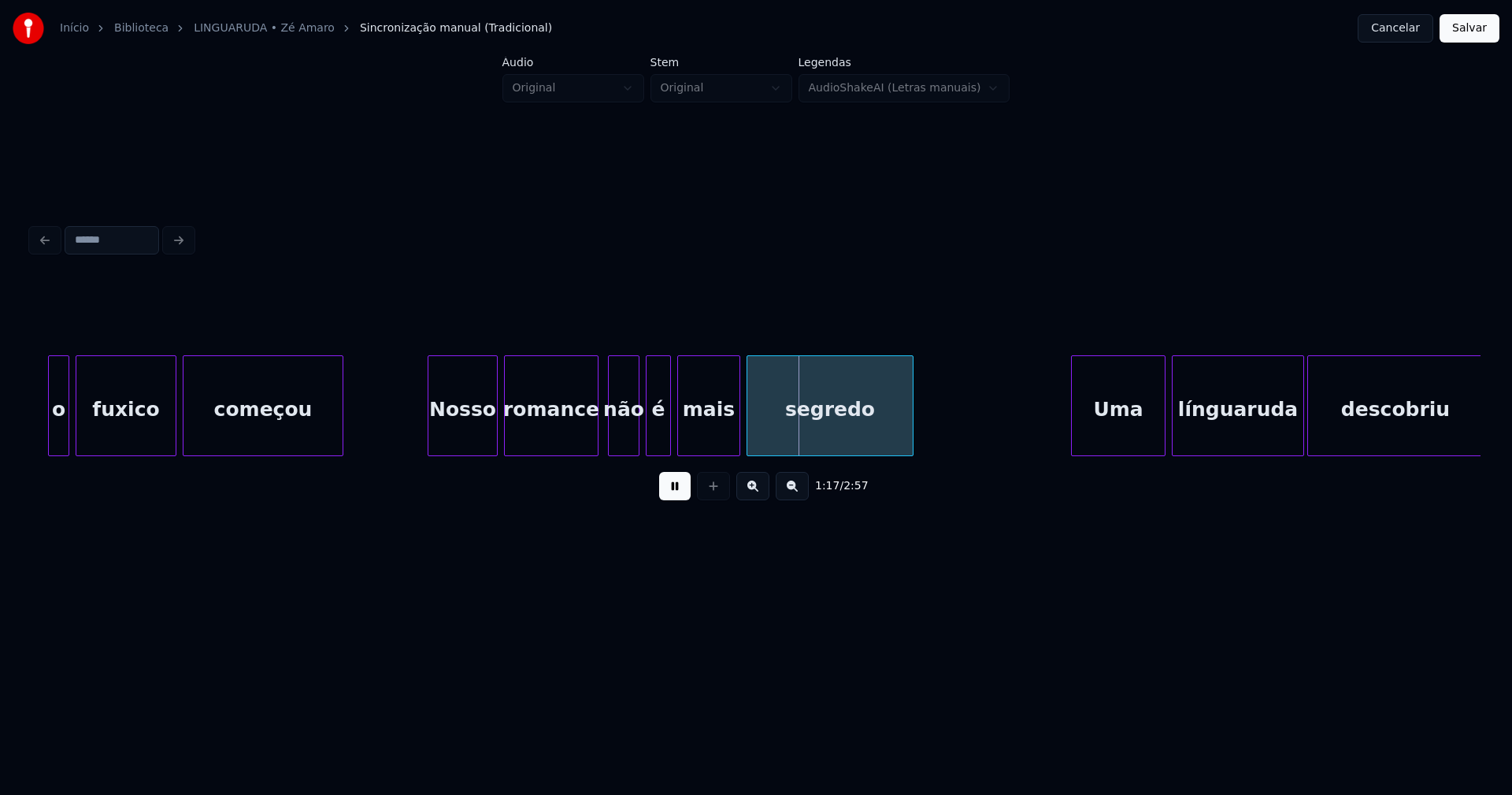
click at [429, 442] on div at bounding box center [430, 406] width 5 height 99
click at [593, 438] on div at bounding box center [592, 406] width 5 height 99
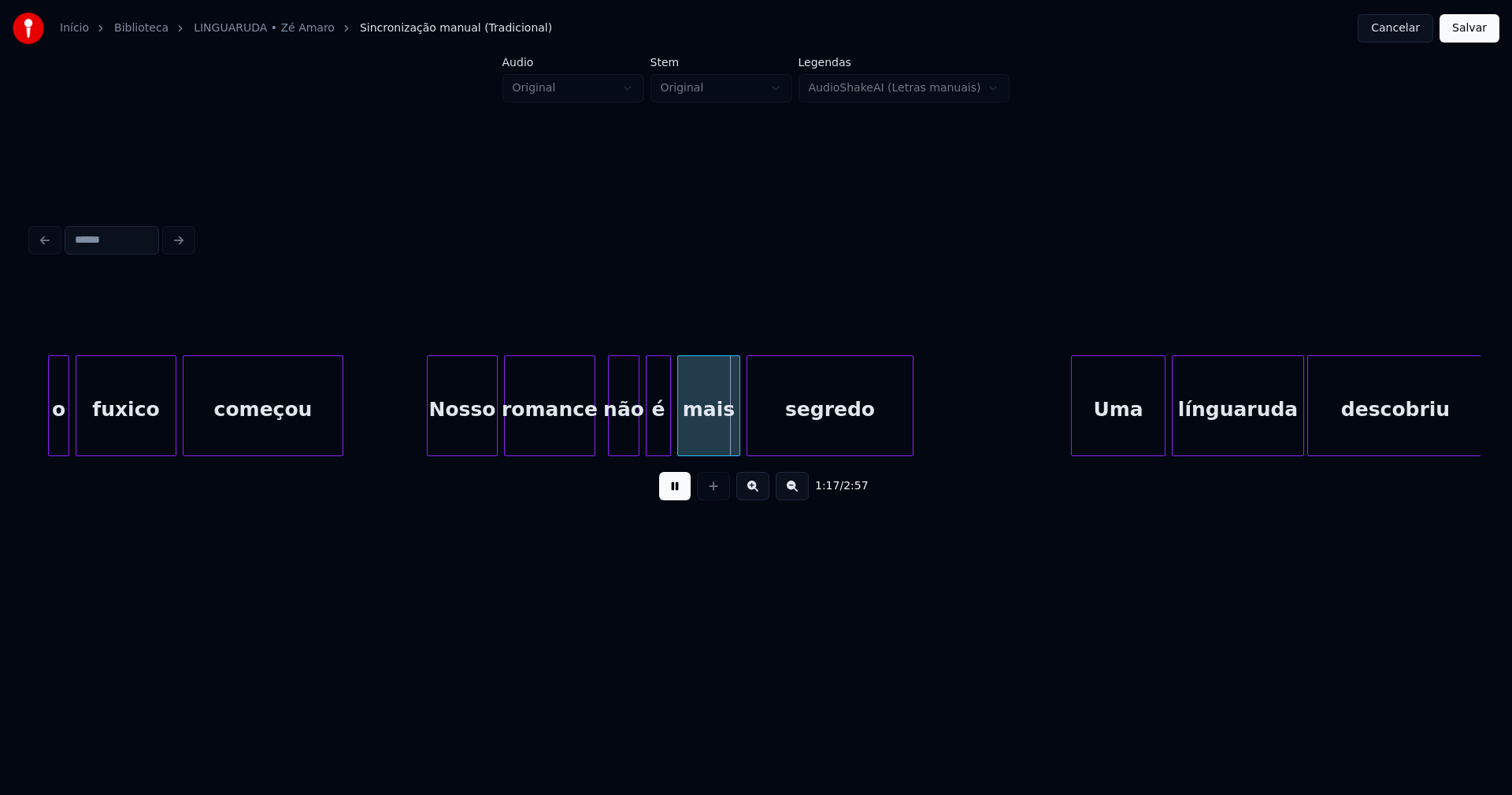
drag, startPoint x: 675, startPoint y: 462, endPoint x: 716, endPoint y: 466, distance: 41.2
click at [716, 466] on div "1:17 / 2:57" at bounding box center [756, 397] width 1449 height 240
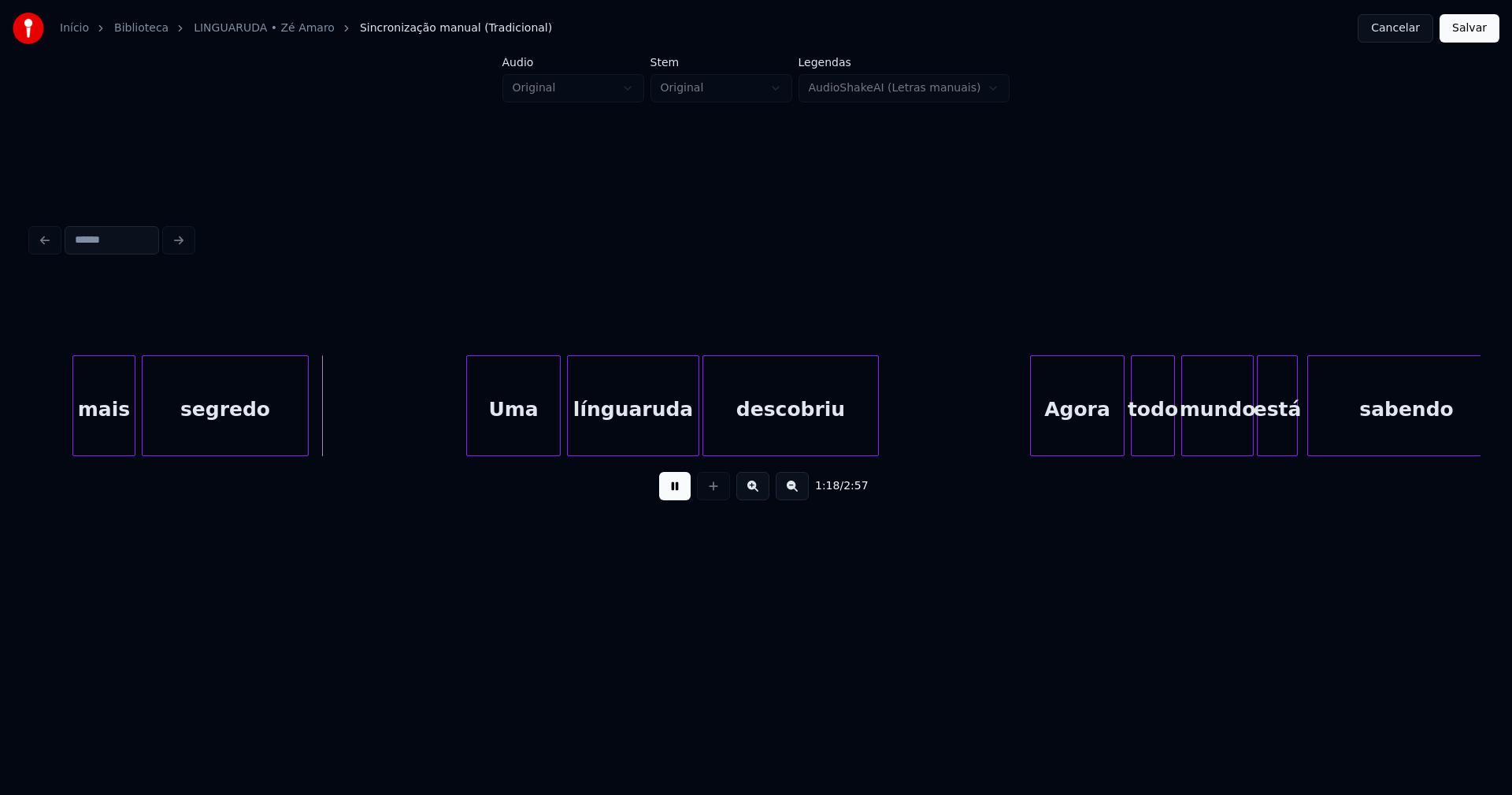
scroll to position [0, 12184]
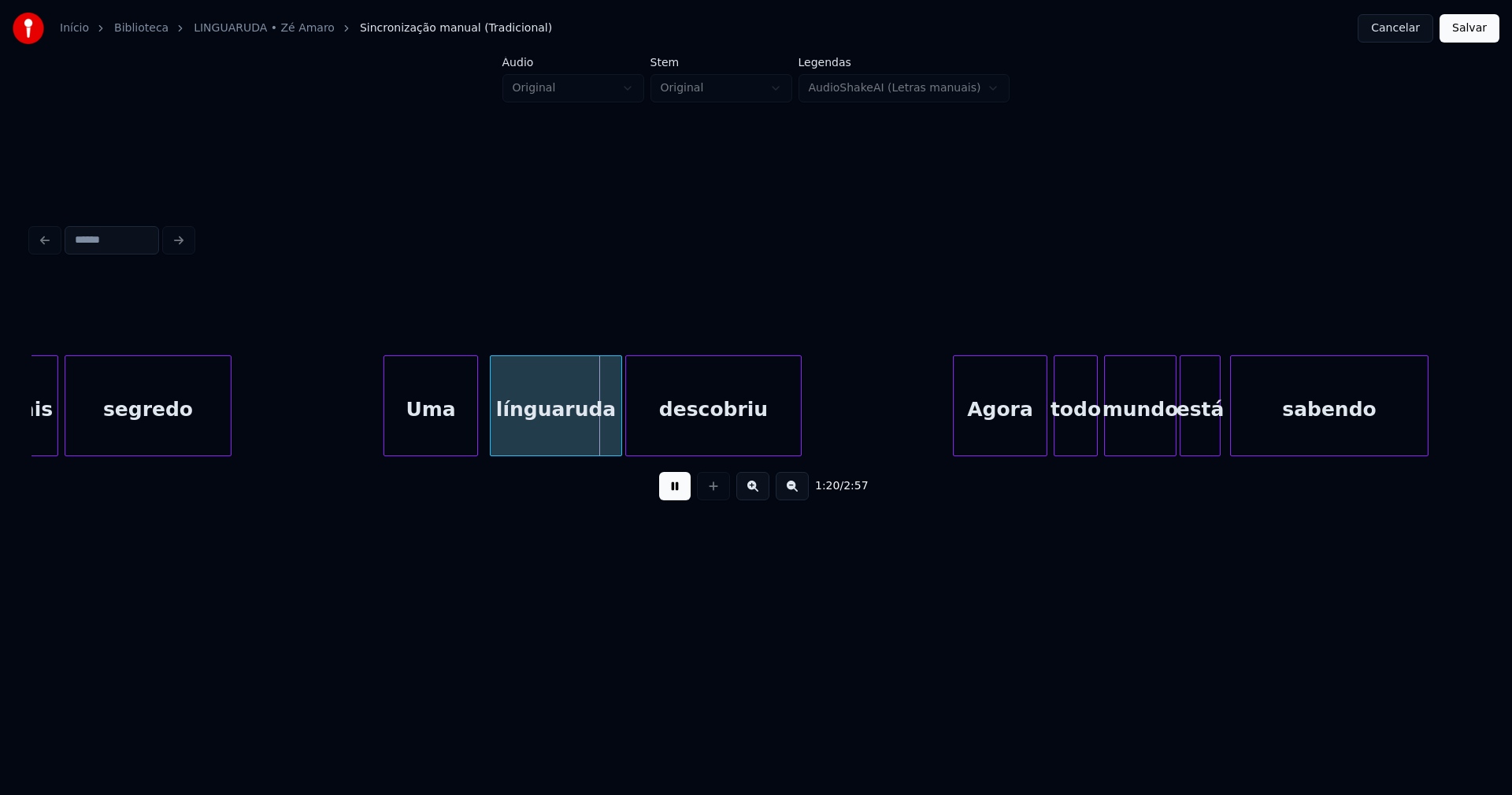
click at [442, 437] on div "Uma" at bounding box center [430, 410] width 93 height 107
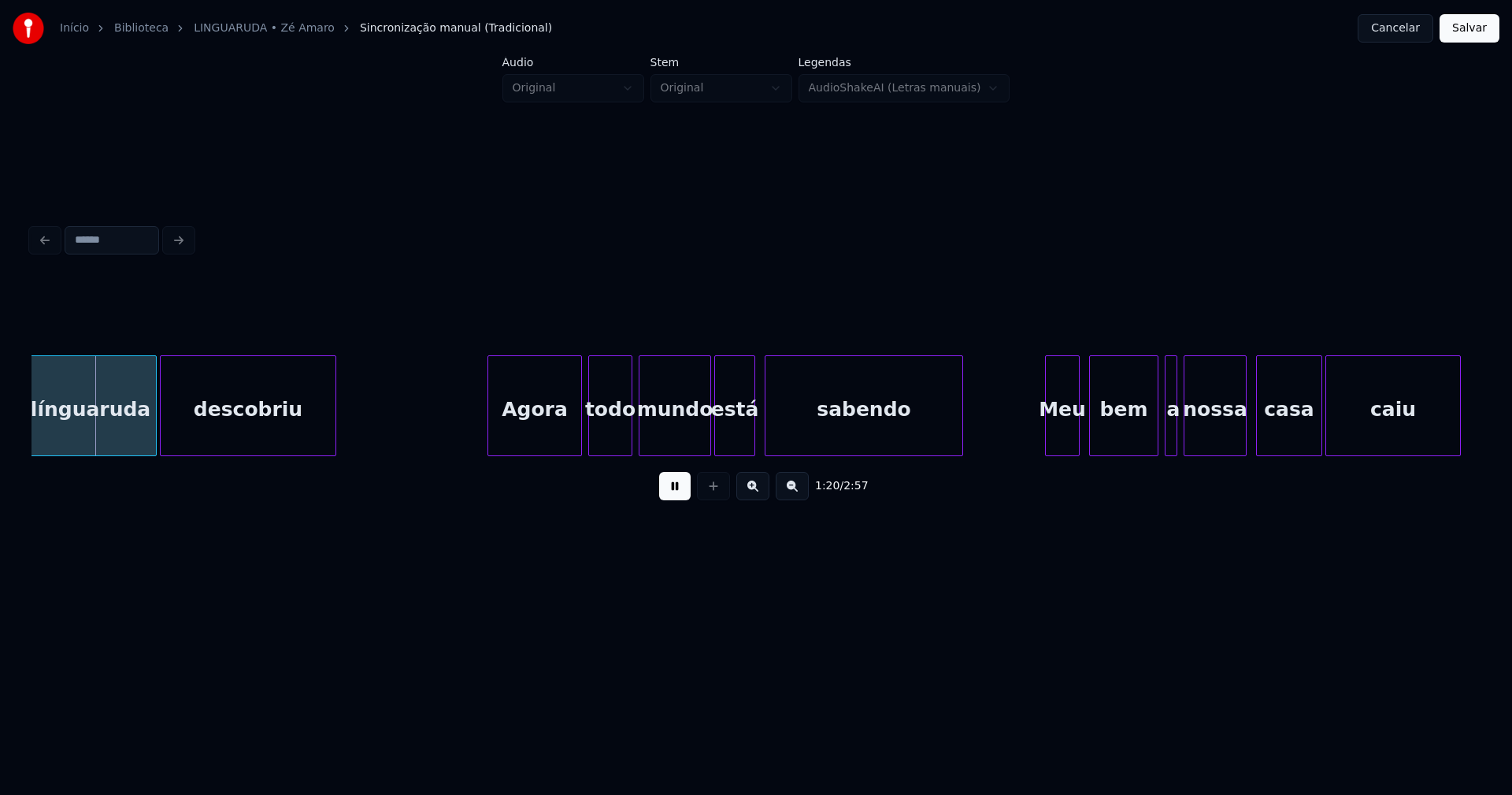
scroll to position [0, 12680]
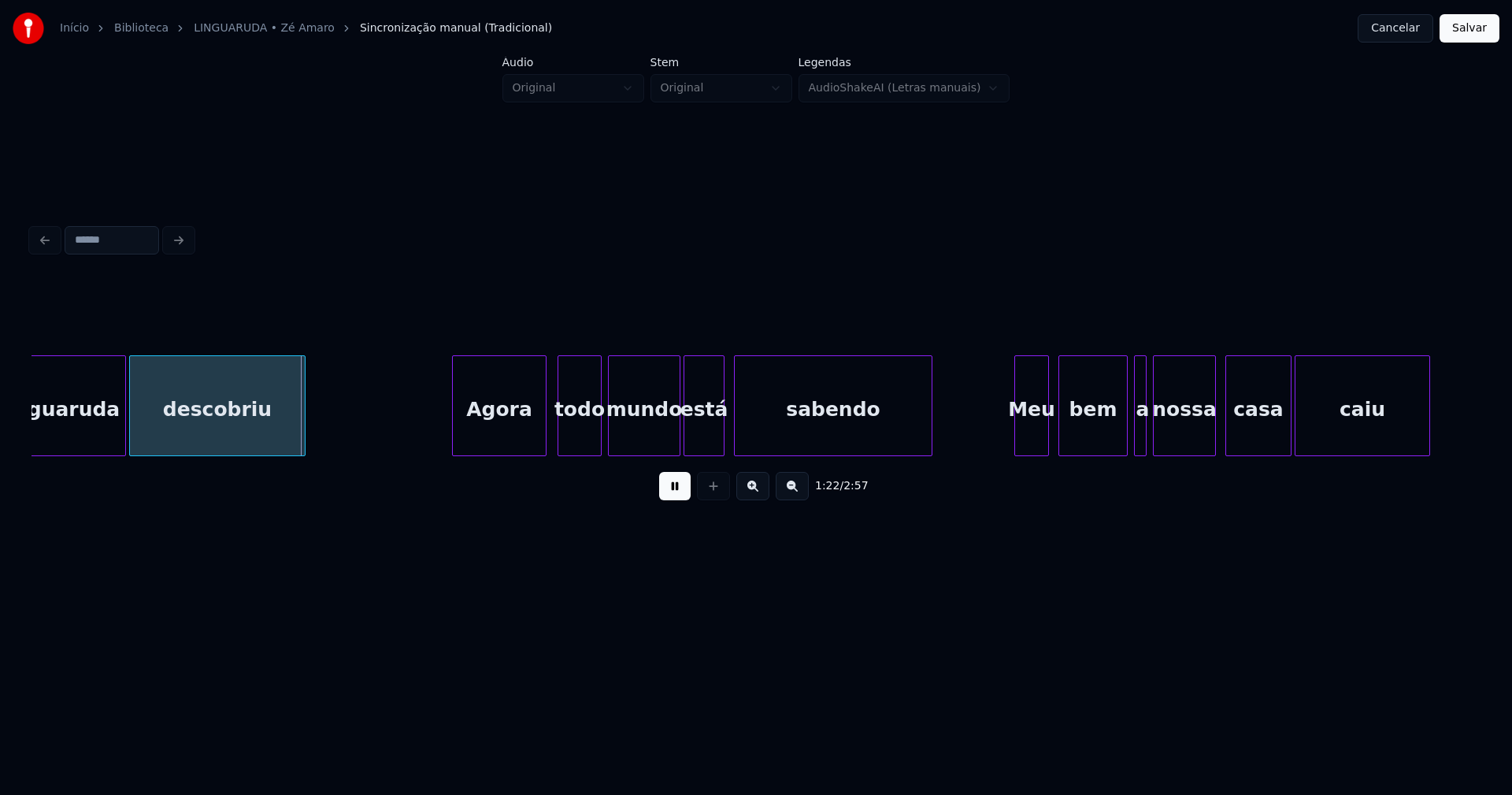
click at [503, 432] on div "Agora" at bounding box center [499, 410] width 93 height 107
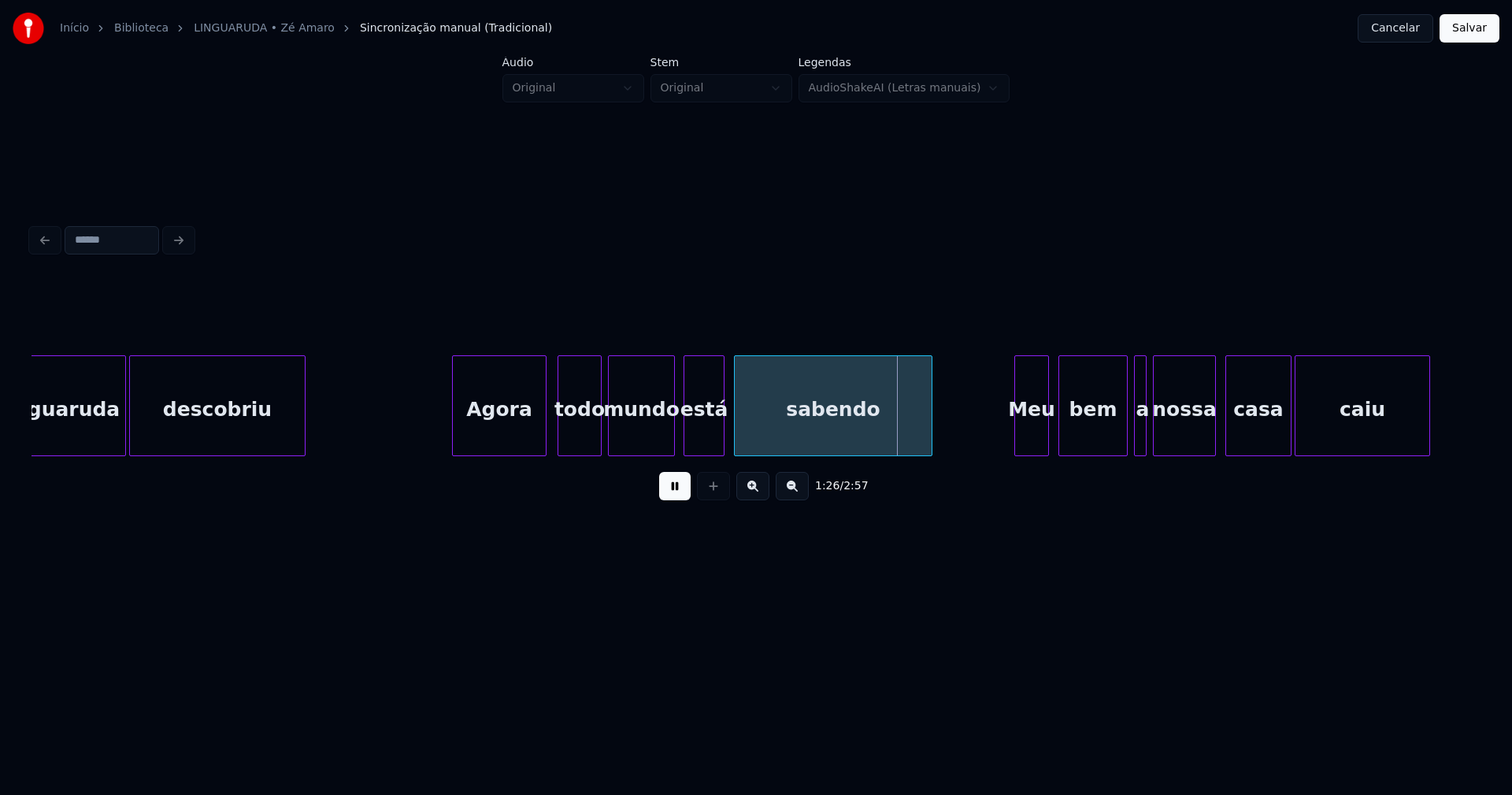
click at [673, 433] on div at bounding box center [672, 406] width 5 height 99
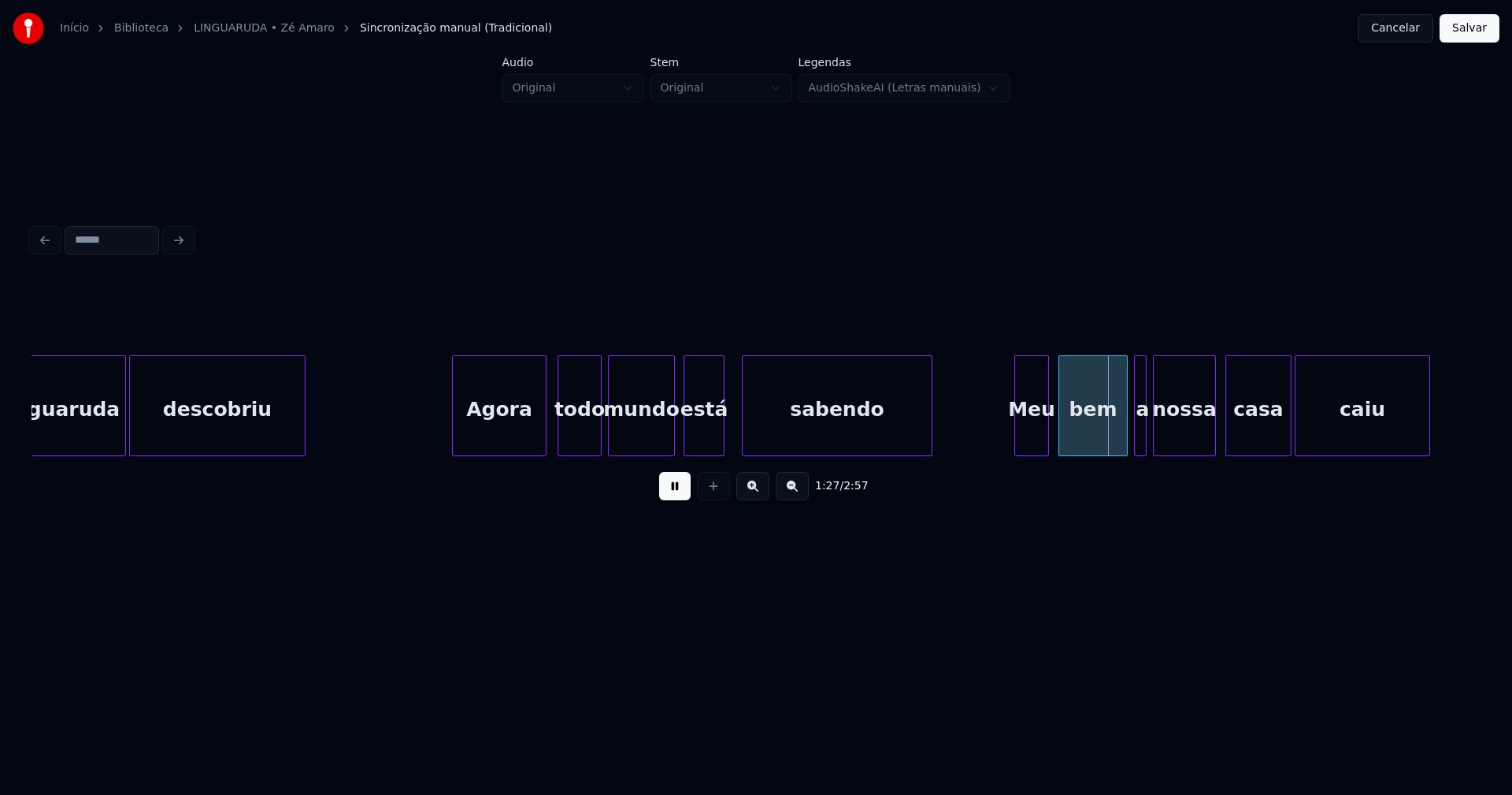
click at [743, 443] on div at bounding box center [745, 406] width 5 height 99
click at [720, 450] on div "línguaruda descobriu Agora todo mundo está sabendo Meu bem a nossa casa caiu" at bounding box center [756, 406] width 1449 height 101
click at [684, 435] on div at bounding box center [684, 406] width 5 height 99
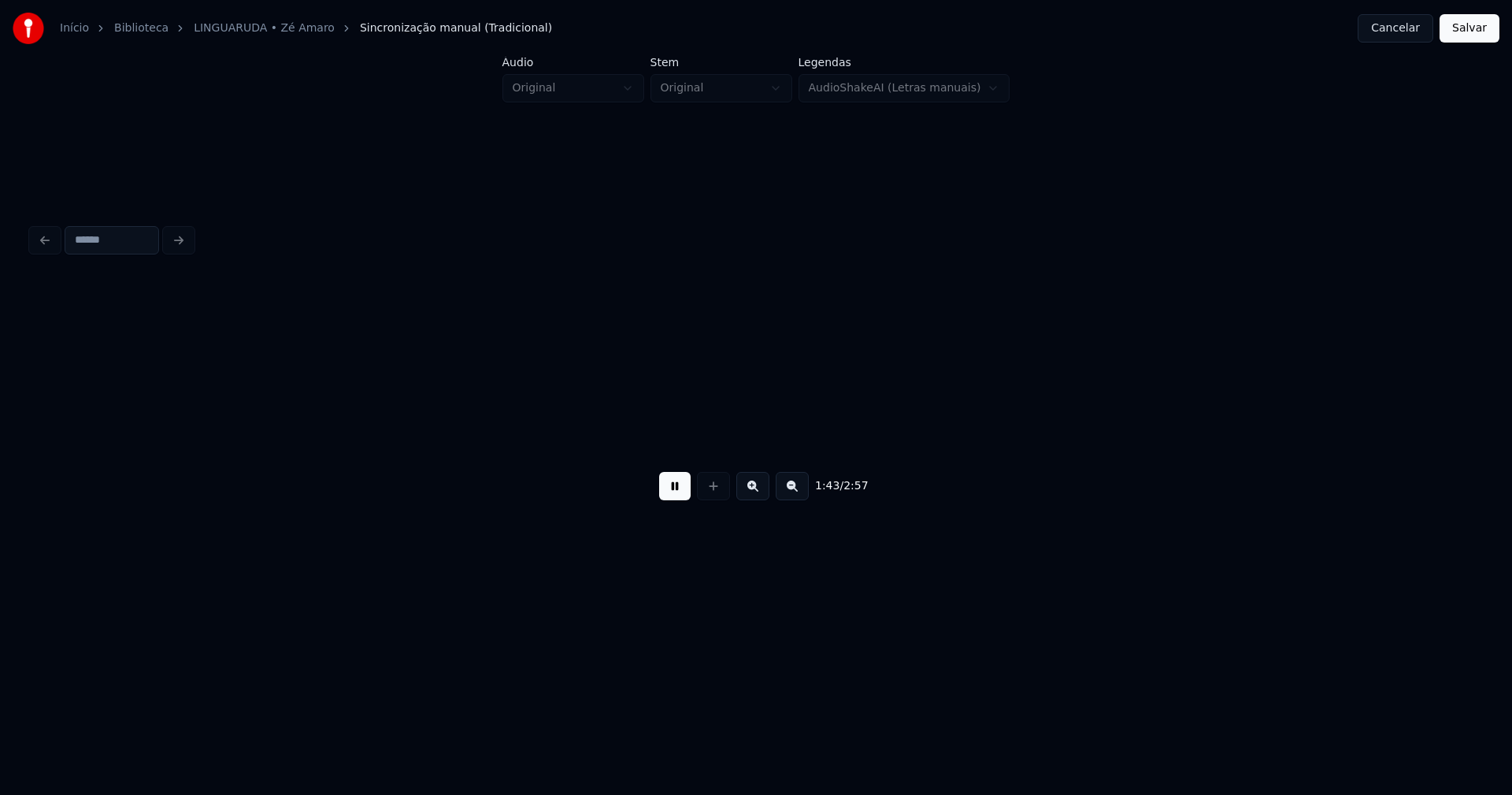
scroll to position [0, 16338]
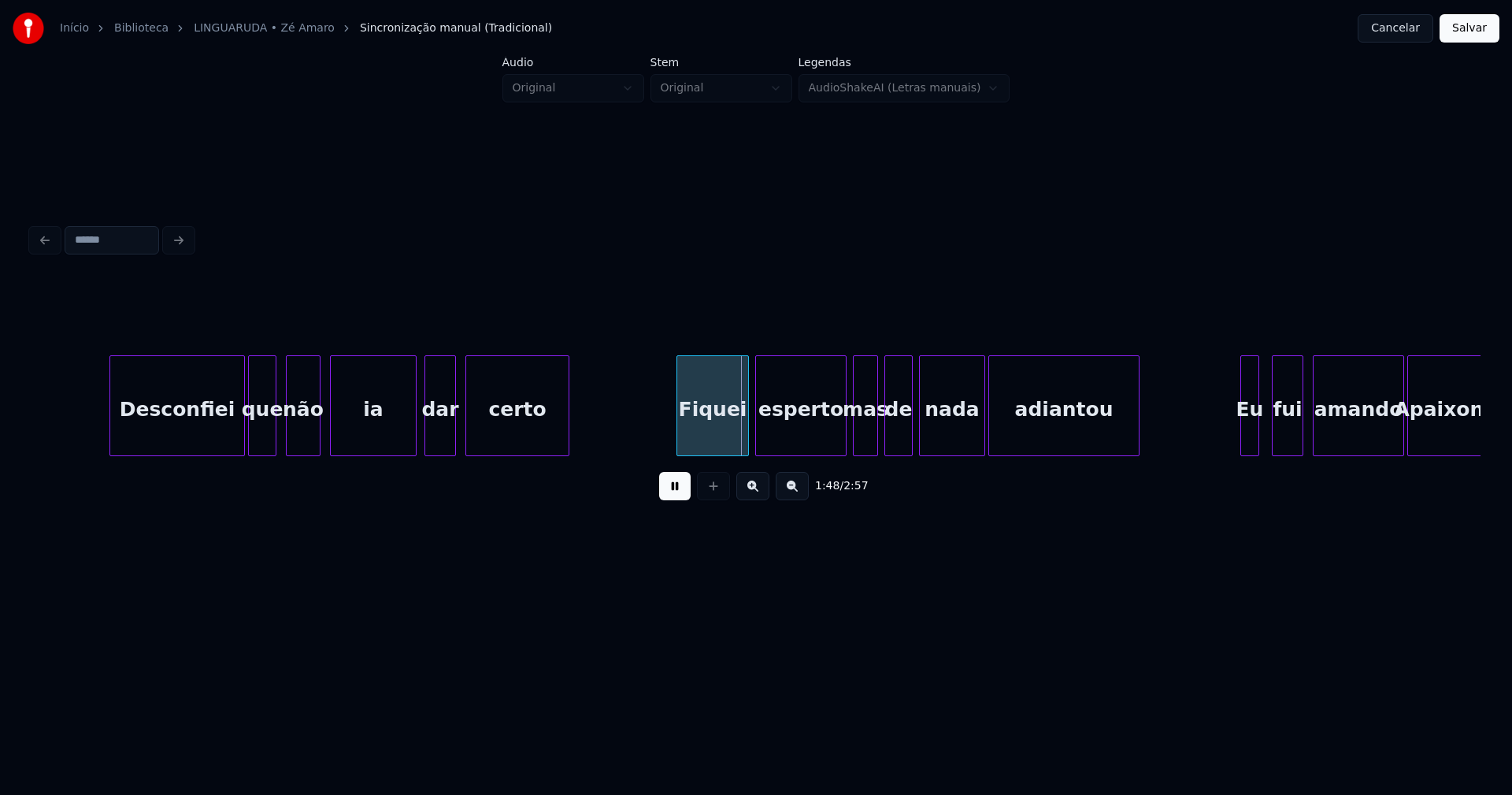
click at [414, 441] on div at bounding box center [413, 406] width 5 height 99
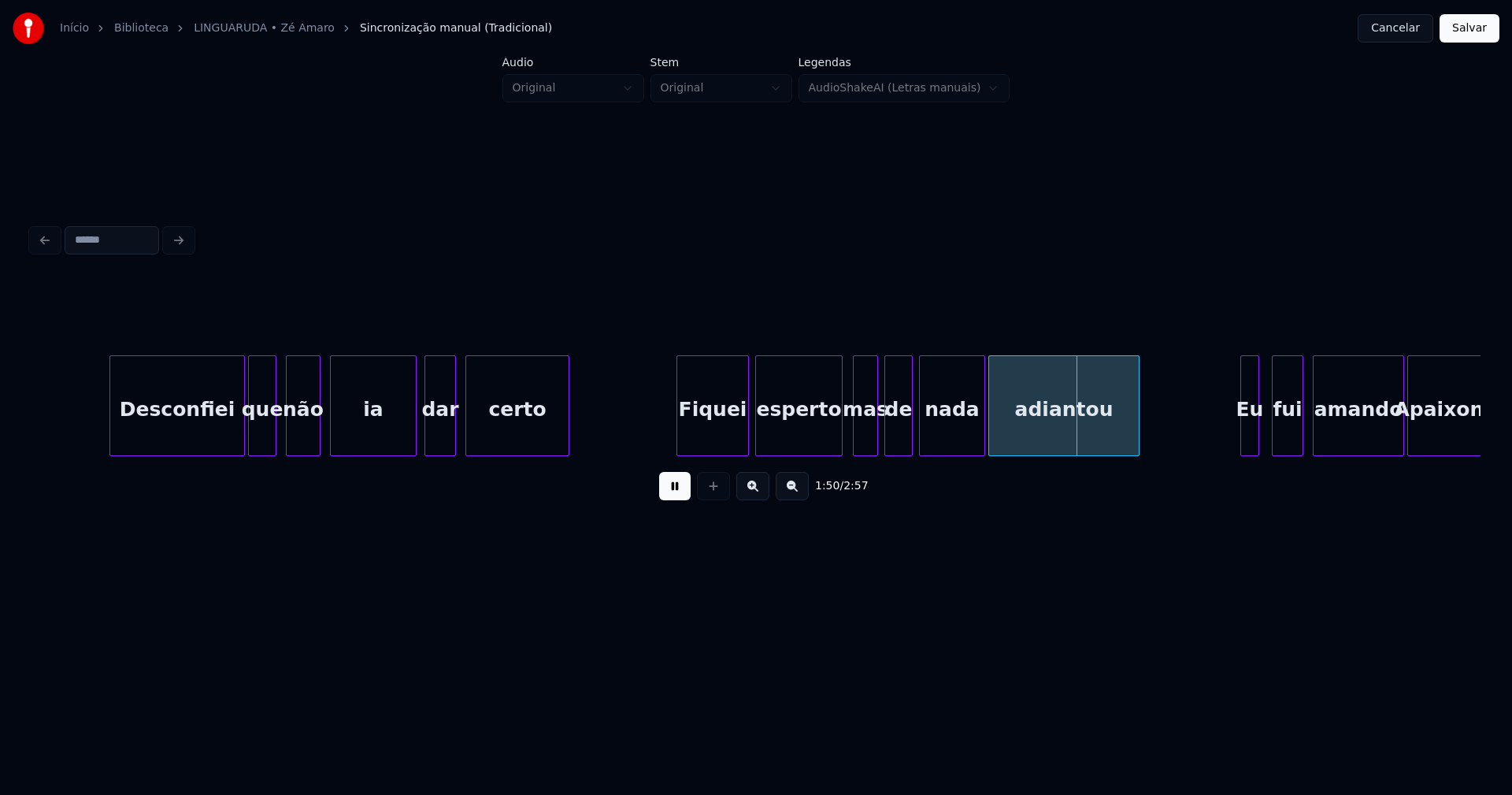
click at [839, 436] on div at bounding box center [839, 406] width 5 height 99
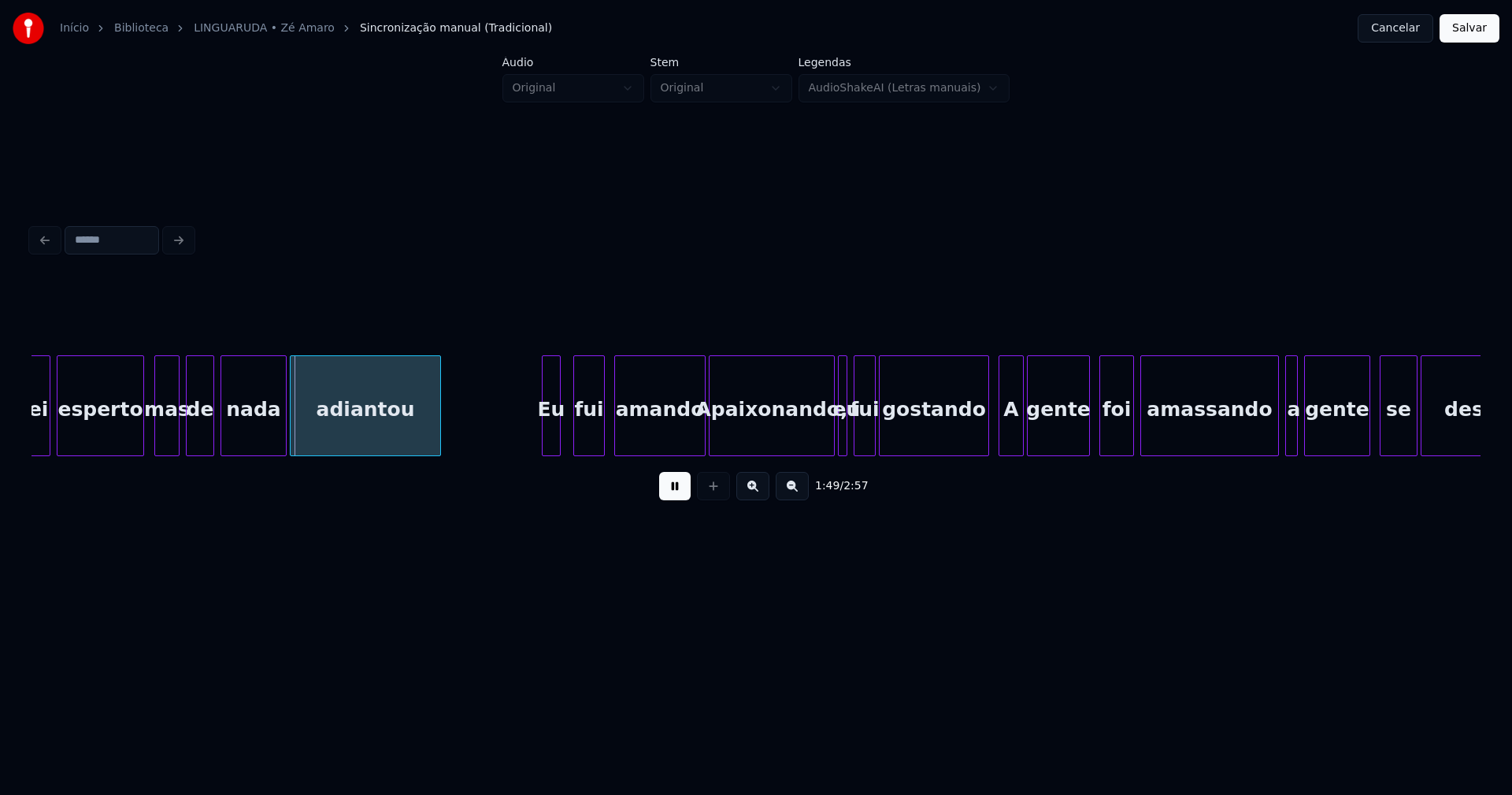
scroll to position [0, 17176]
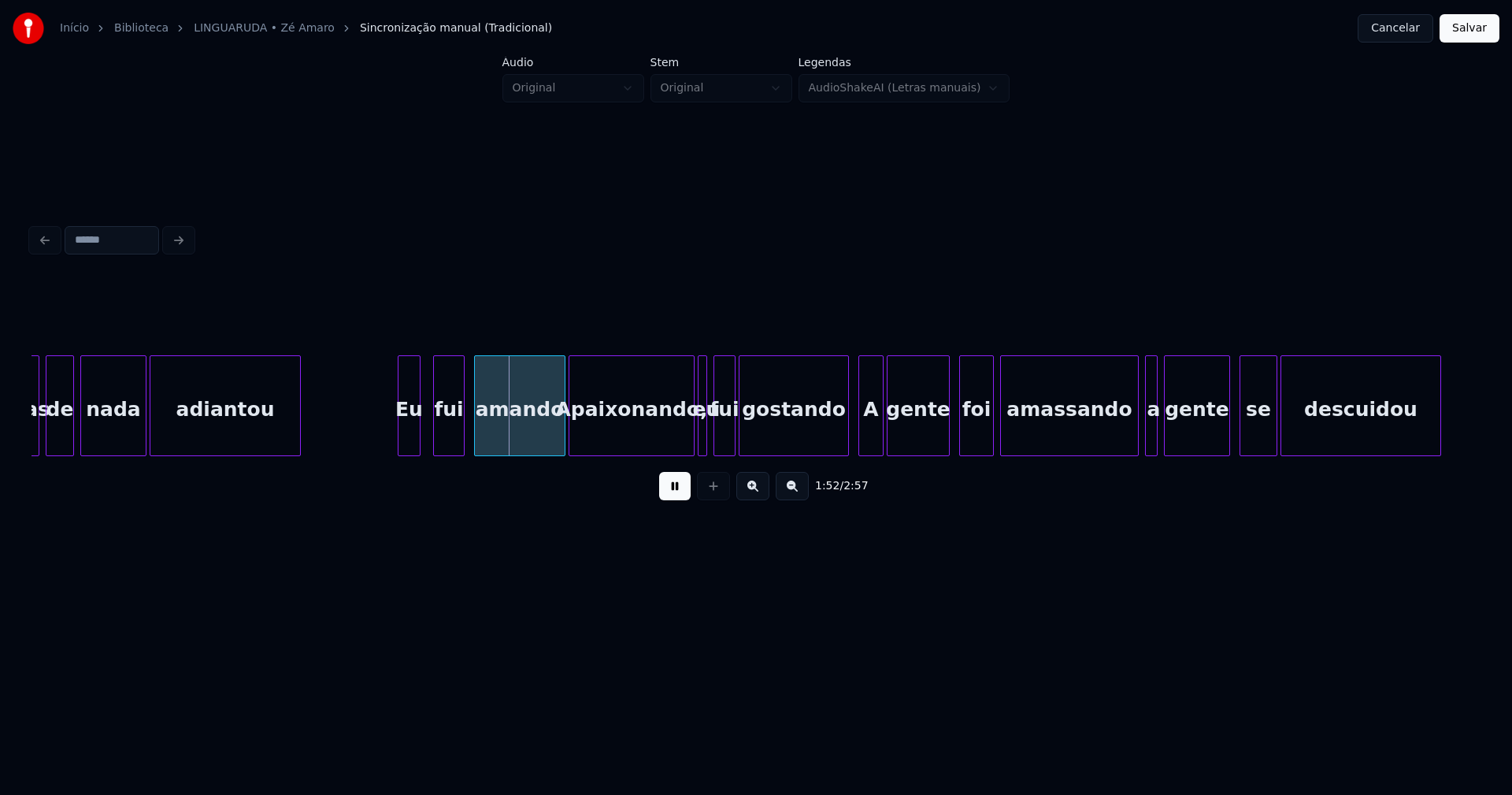
click at [402, 434] on div at bounding box center [401, 406] width 5 height 99
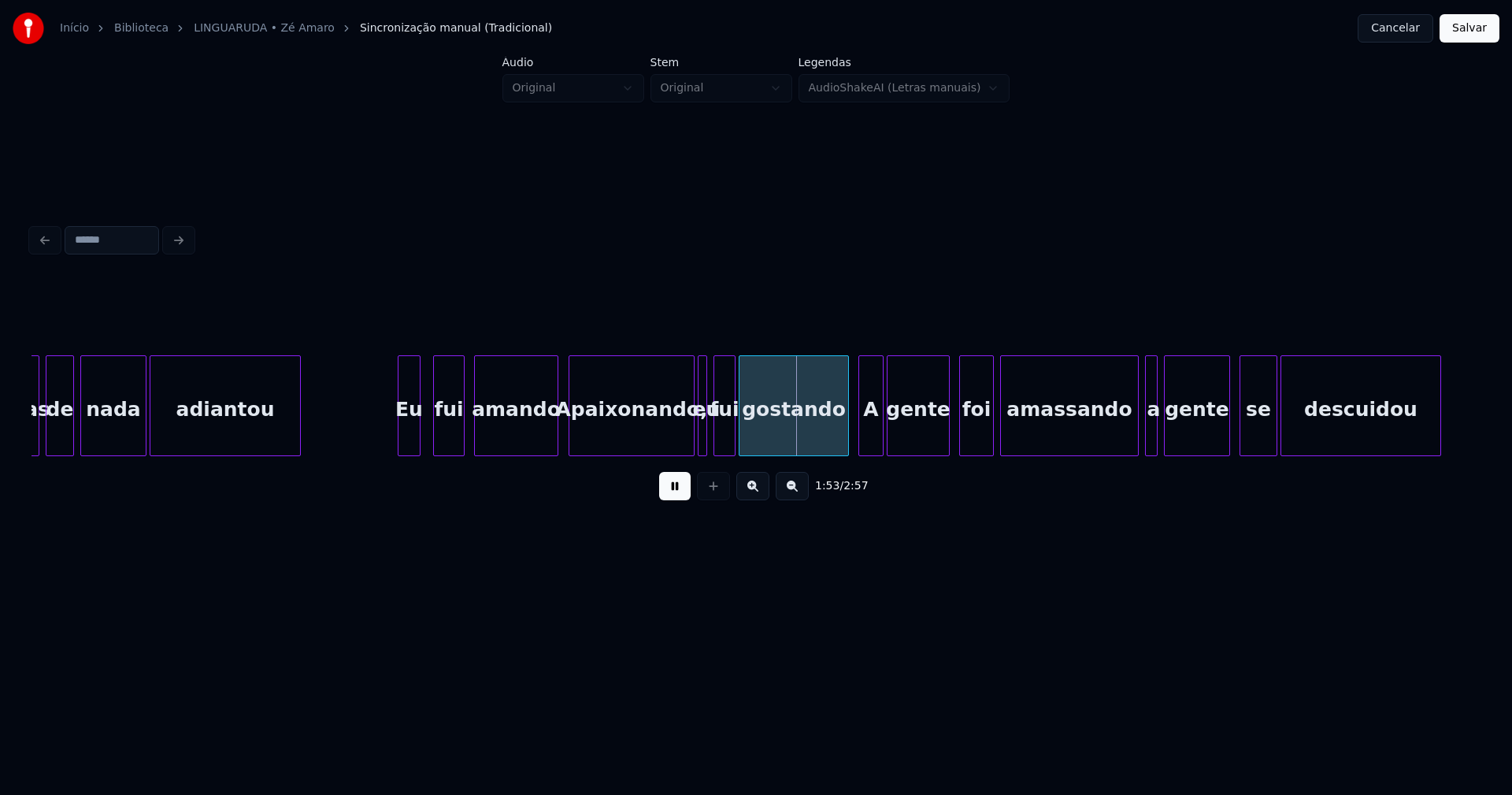
click at [556, 439] on div at bounding box center [555, 406] width 5 height 99
click at [581, 427] on div at bounding box center [581, 406] width 5 height 99
click at [560, 421] on div at bounding box center [560, 406] width 5 height 99
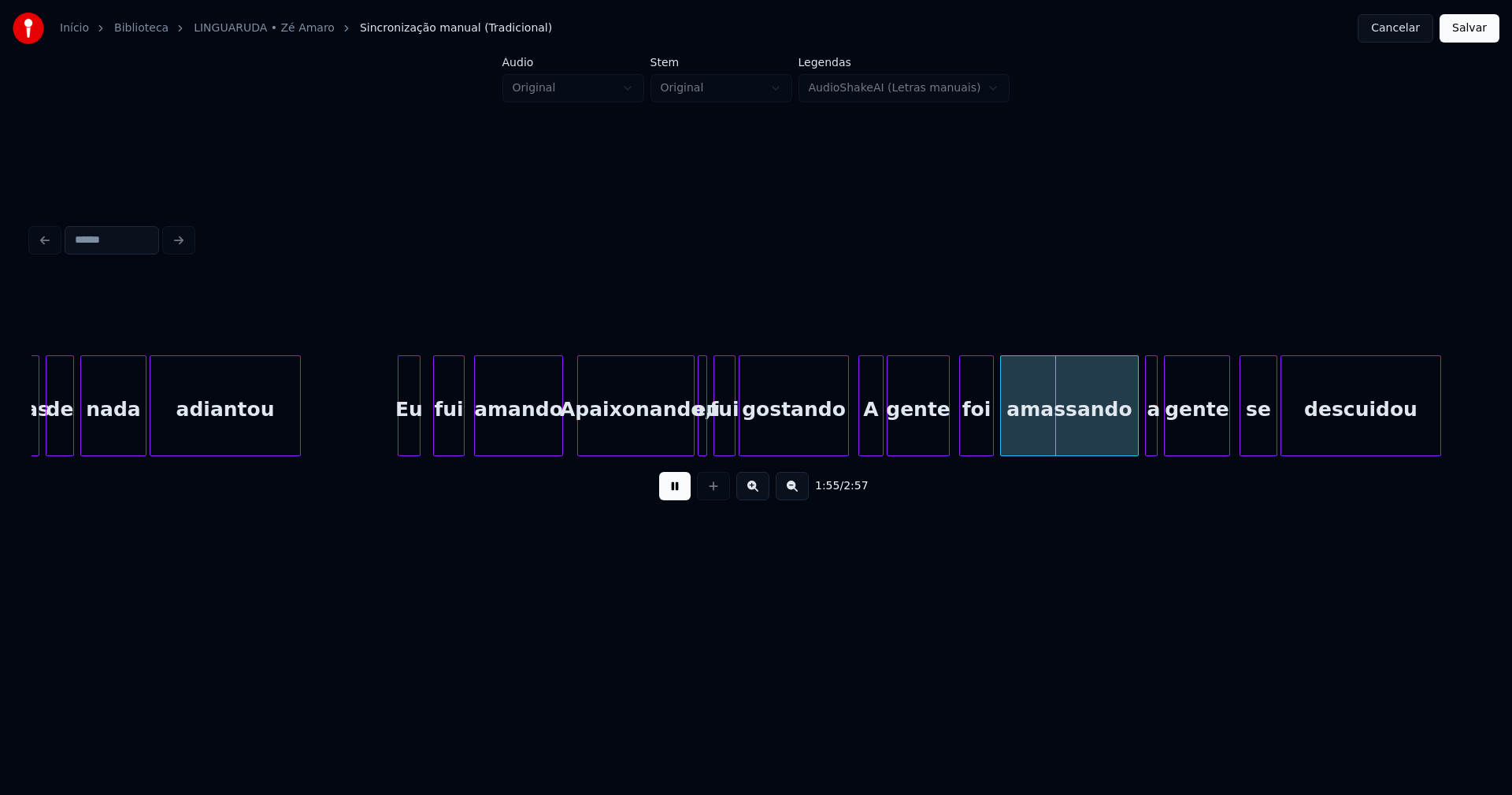
click at [680, 488] on button at bounding box center [675, 486] width 31 height 28
click at [682, 445] on div at bounding box center [683, 406] width 5 height 99
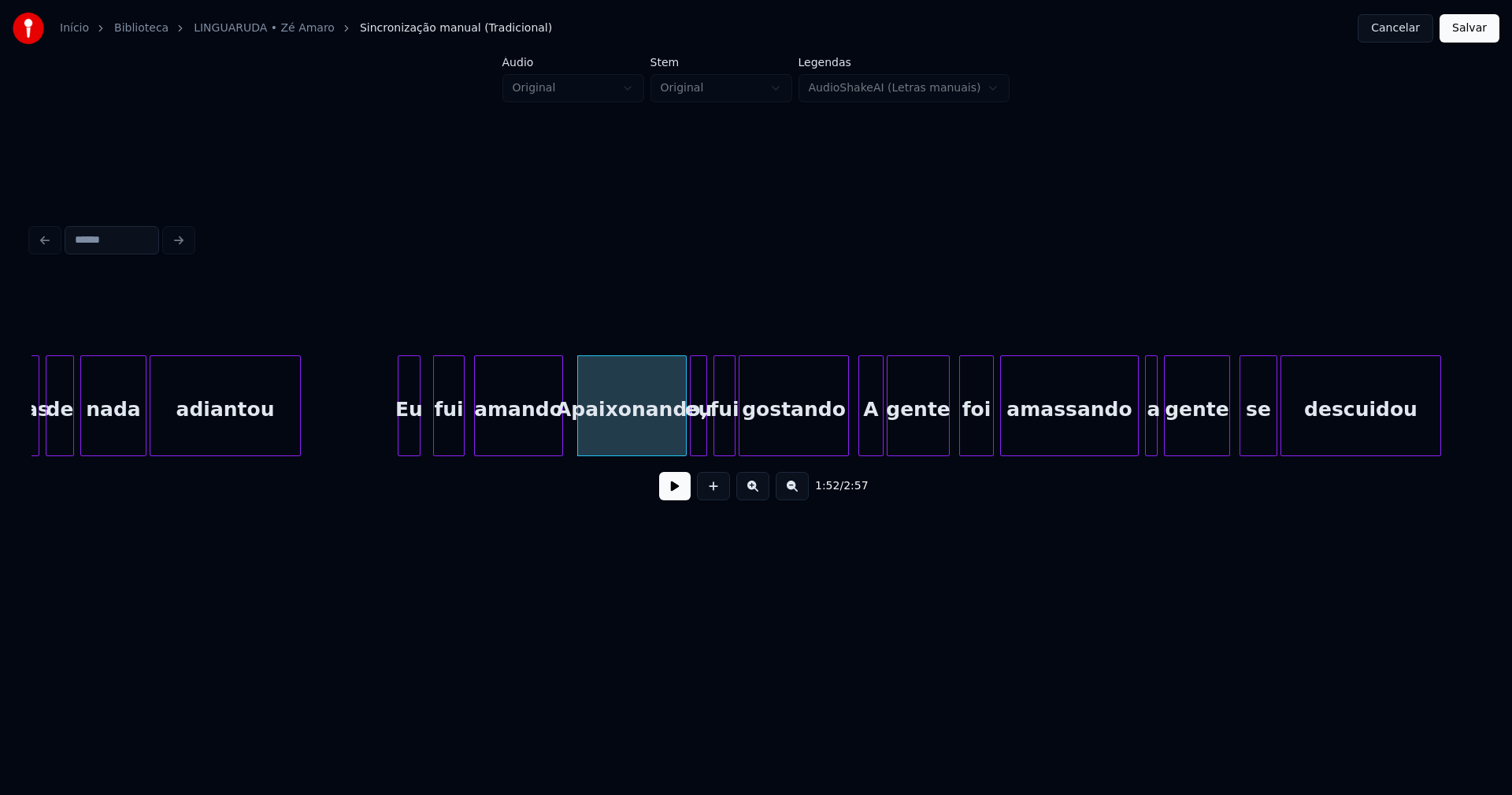
click at [692, 436] on div at bounding box center [693, 406] width 5 height 99
drag, startPoint x: 672, startPoint y: 491, endPoint x: 684, endPoint y: 487, distance: 12.6
click at [674, 491] on button at bounding box center [675, 486] width 31 height 28
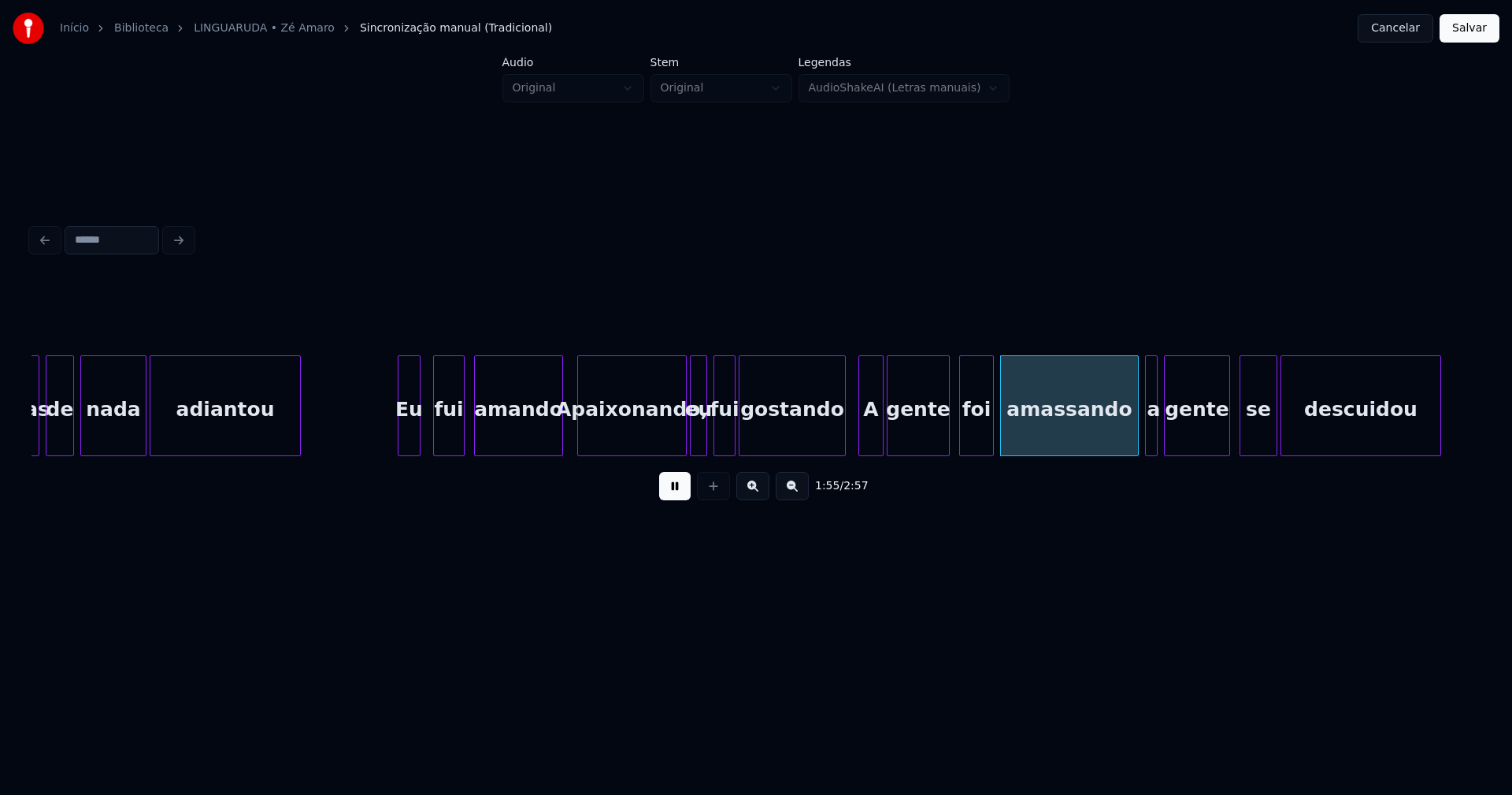
click at [844, 434] on div at bounding box center [843, 406] width 5 height 99
click at [865, 434] on div "A" at bounding box center [869, 410] width 24 height 107
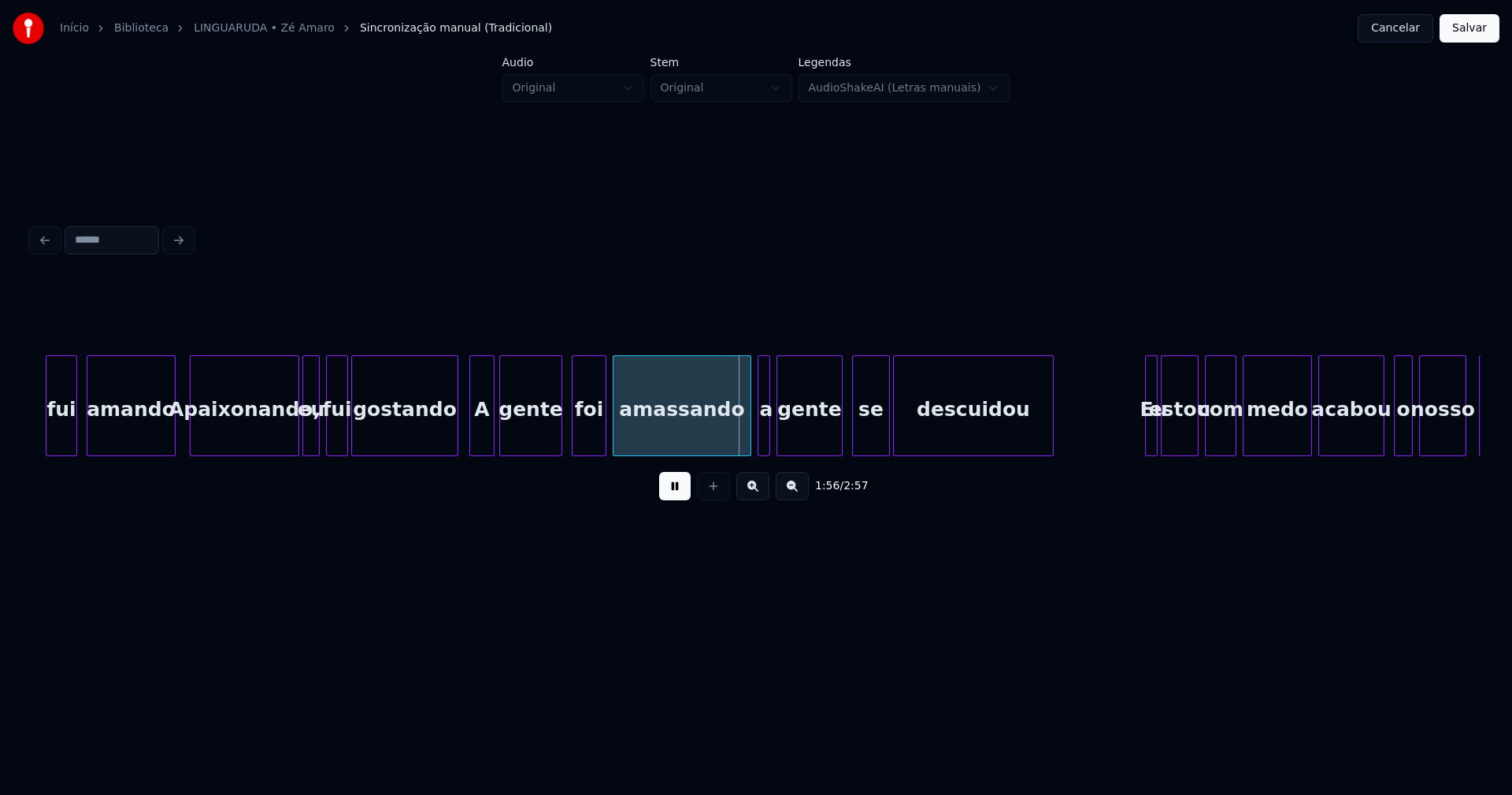
scroll to position [0, 17579]
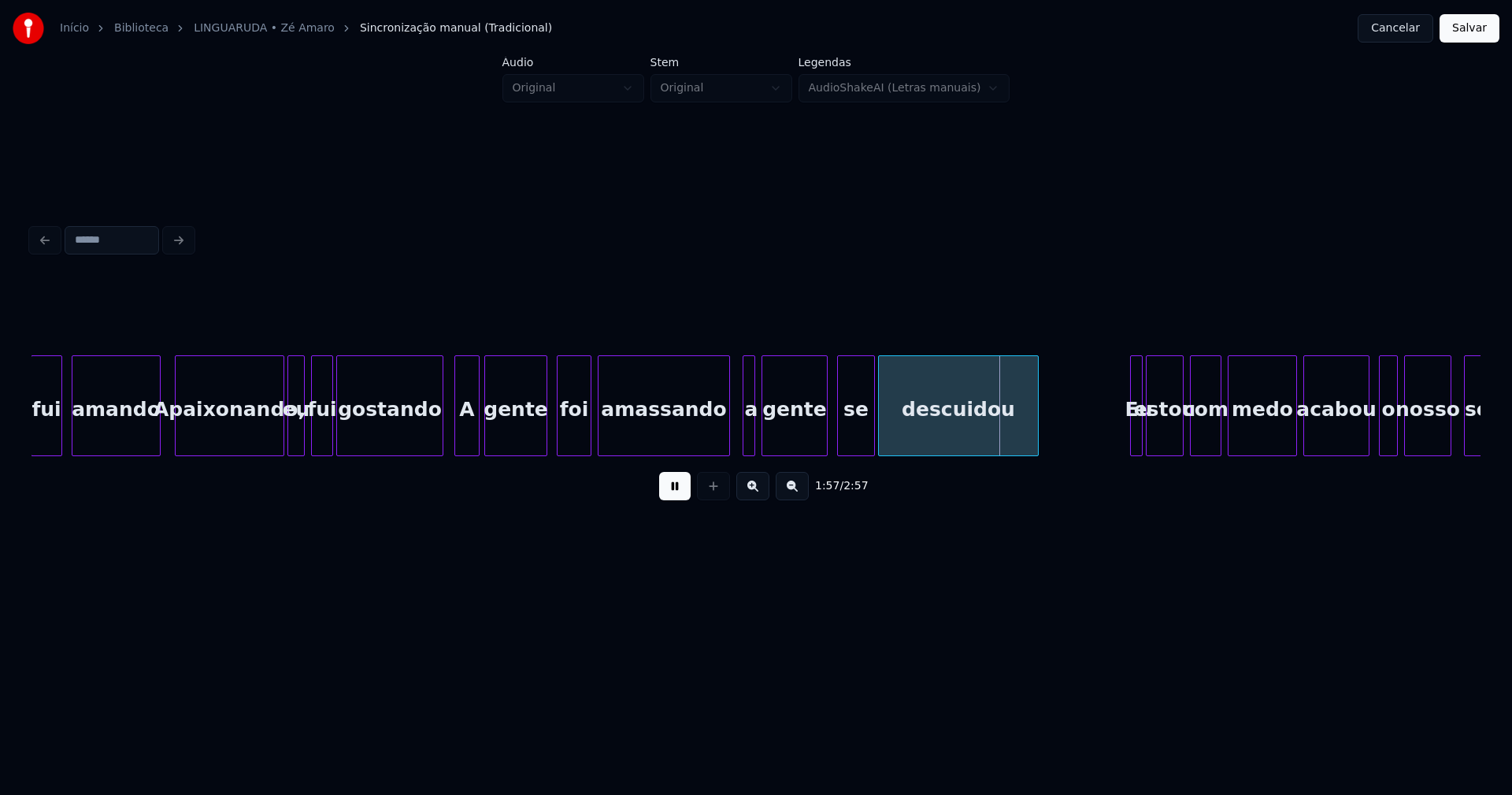
click at [725, 439] on div at bounding box center [727, 406] width 5 height 99
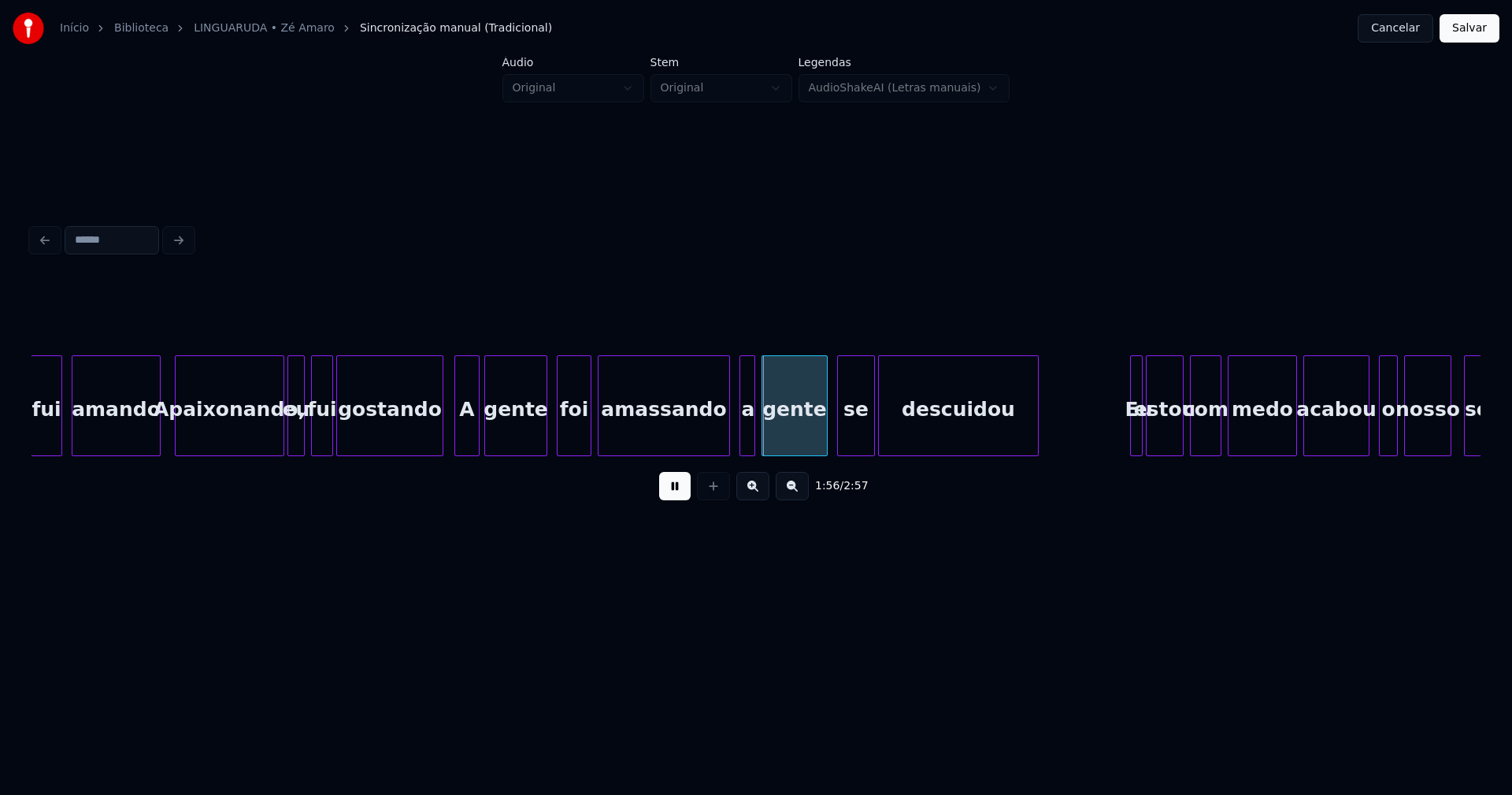
click at [740, 432] on div at bounding box center [743, 406] width 5 height 99
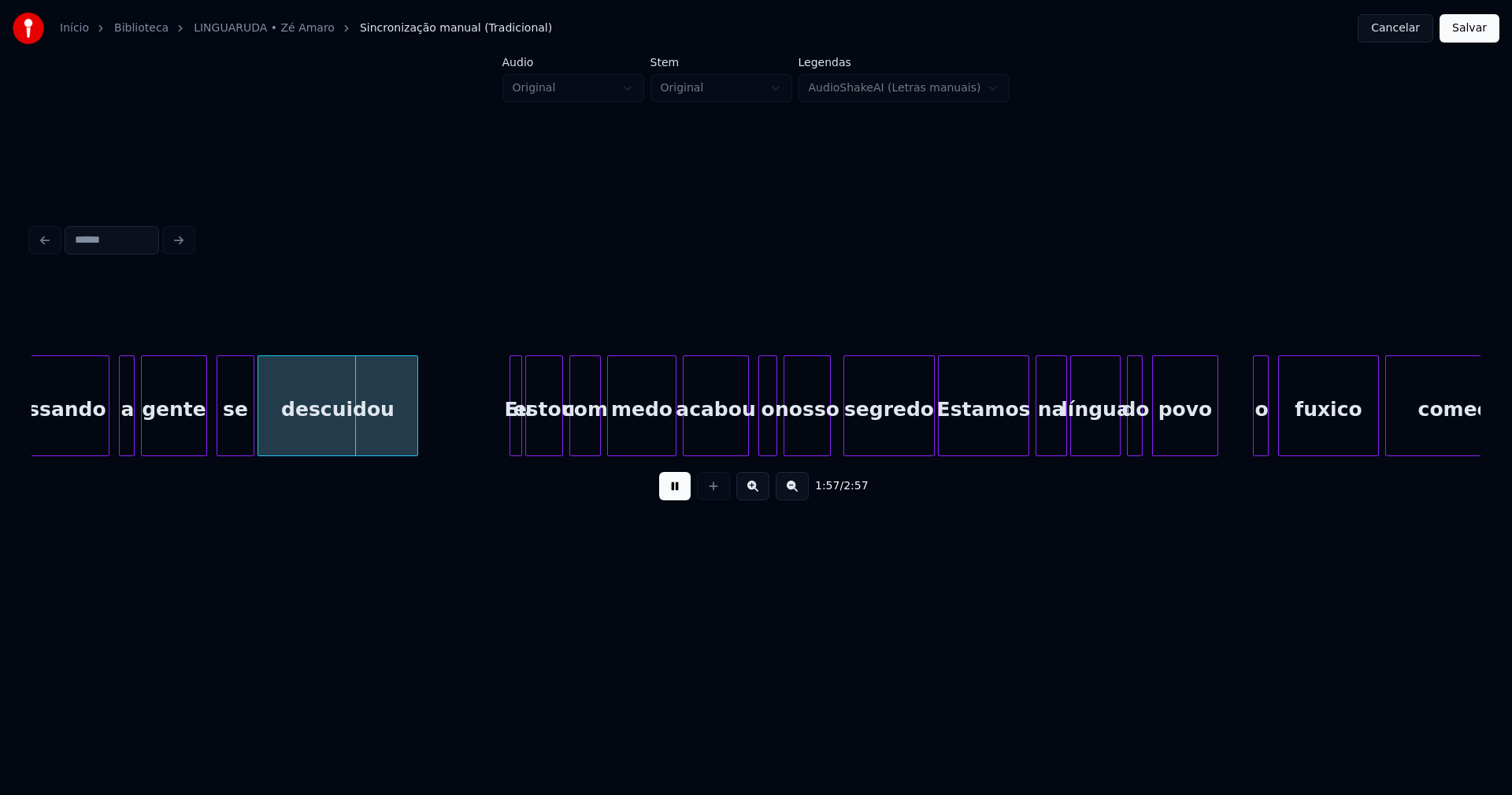
scroll to position [0, 18230]
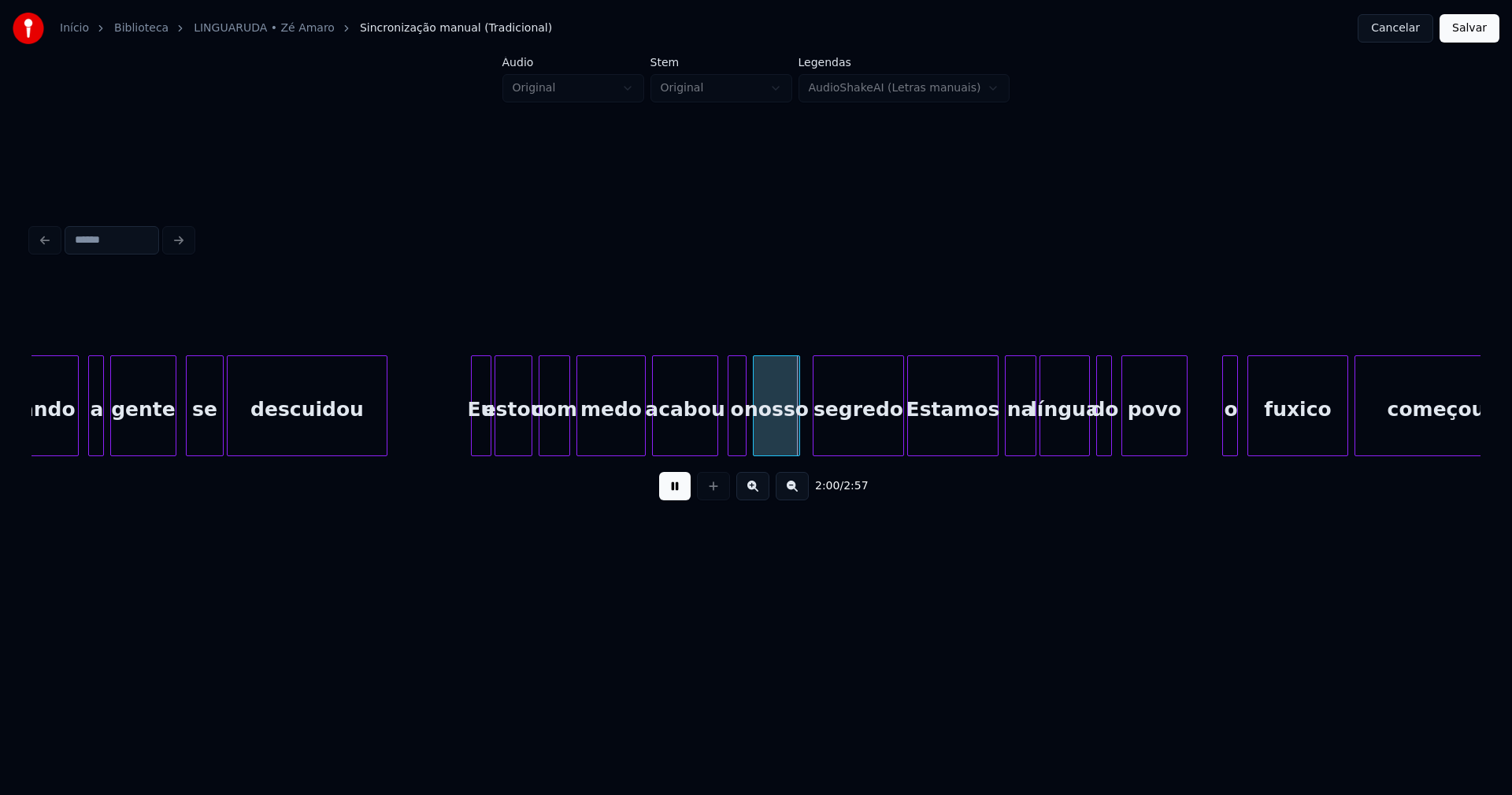
click at [472, 431] on div at bounding box center [474, 406] width 5 height 99
click at [633, 442] on div at bounding box center [635, 406] width 5 height 99
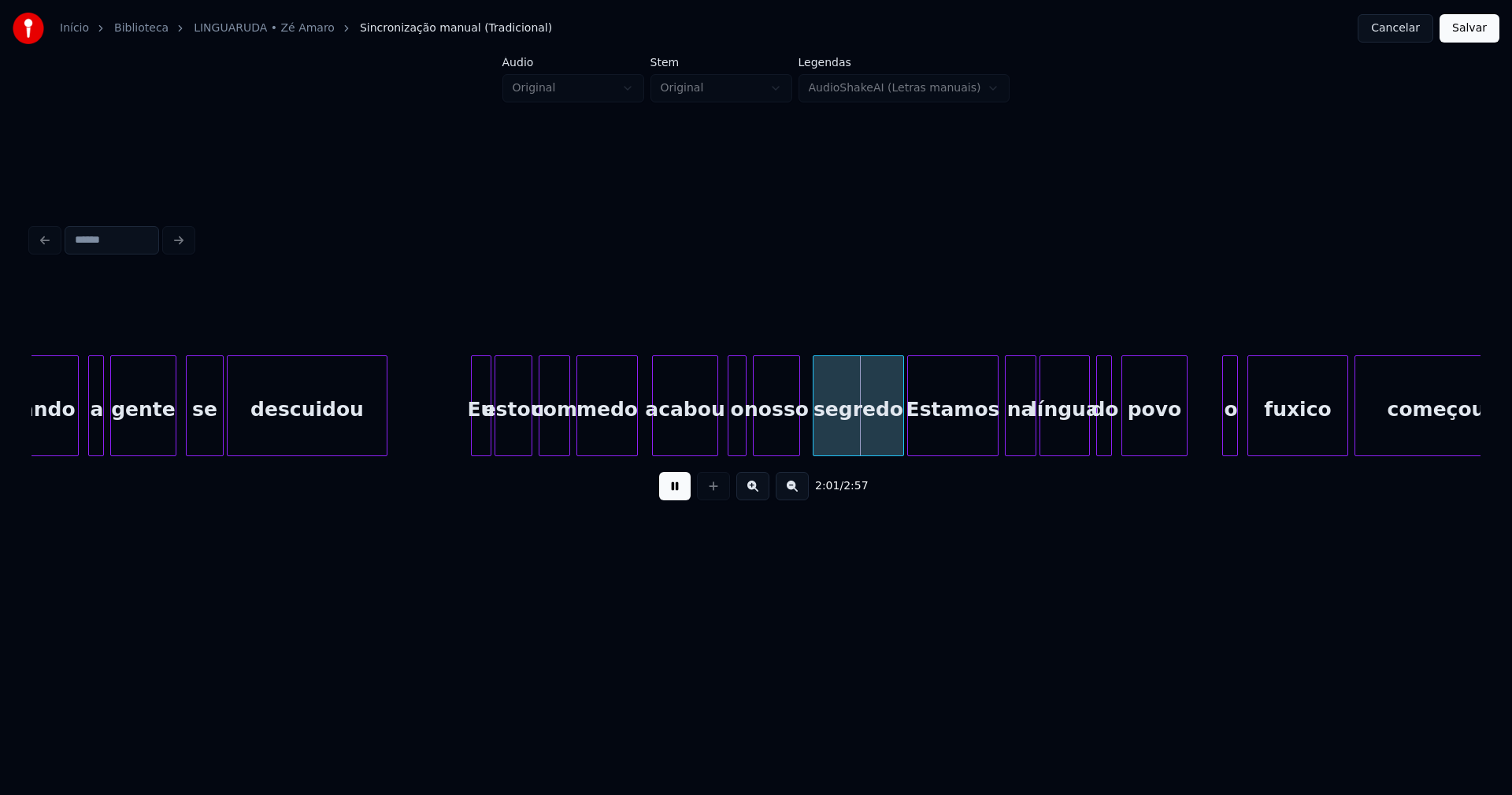
click at [669, 427] on div "acabou" at bounding box center [685, 410] width 64 height 107
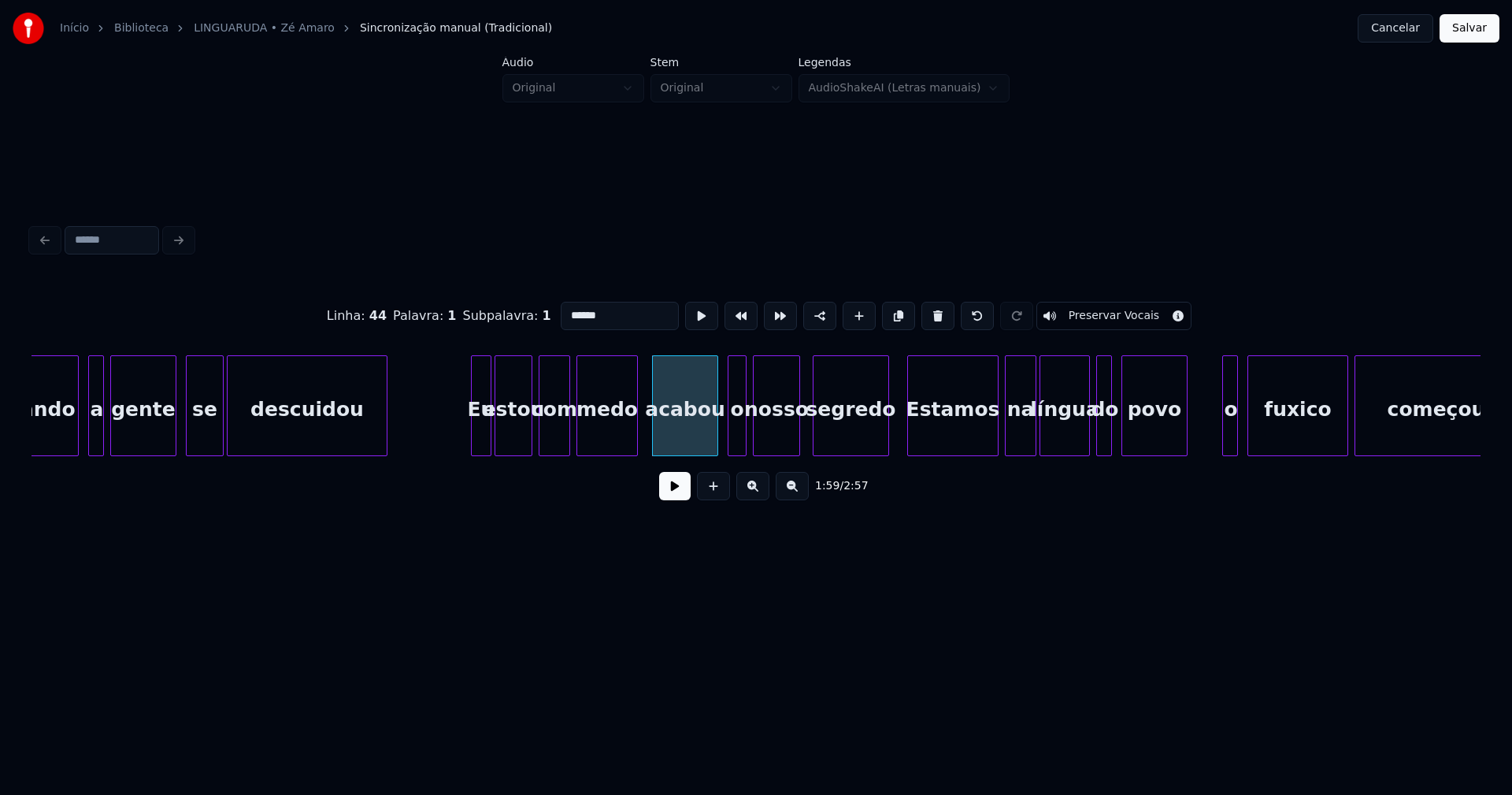
click at [885, 442] on div at bounding box center [886, 406] width 5 height 99
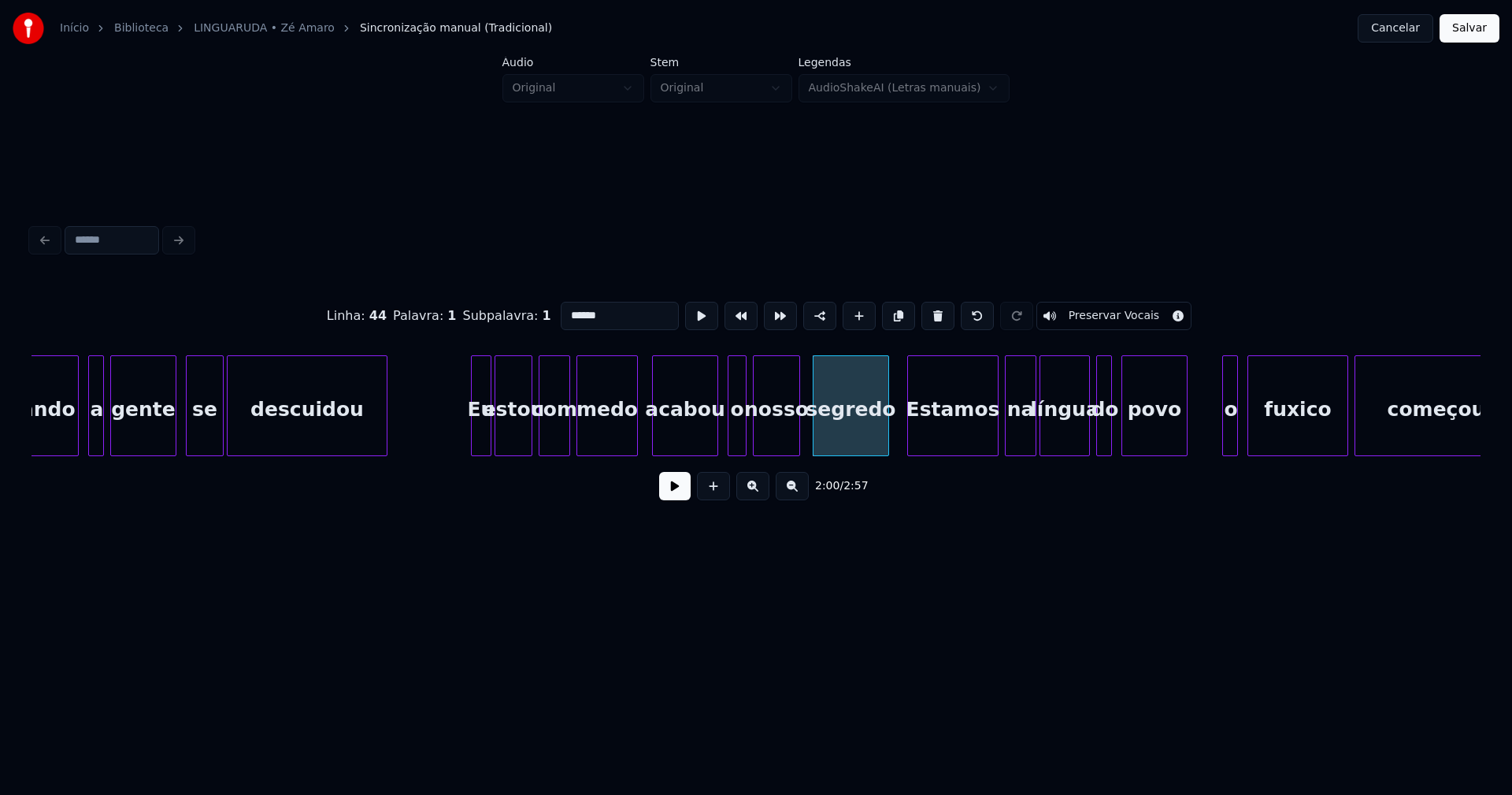
click at [669, 493] on button at bounding box center [675, 486] width 31 height 28
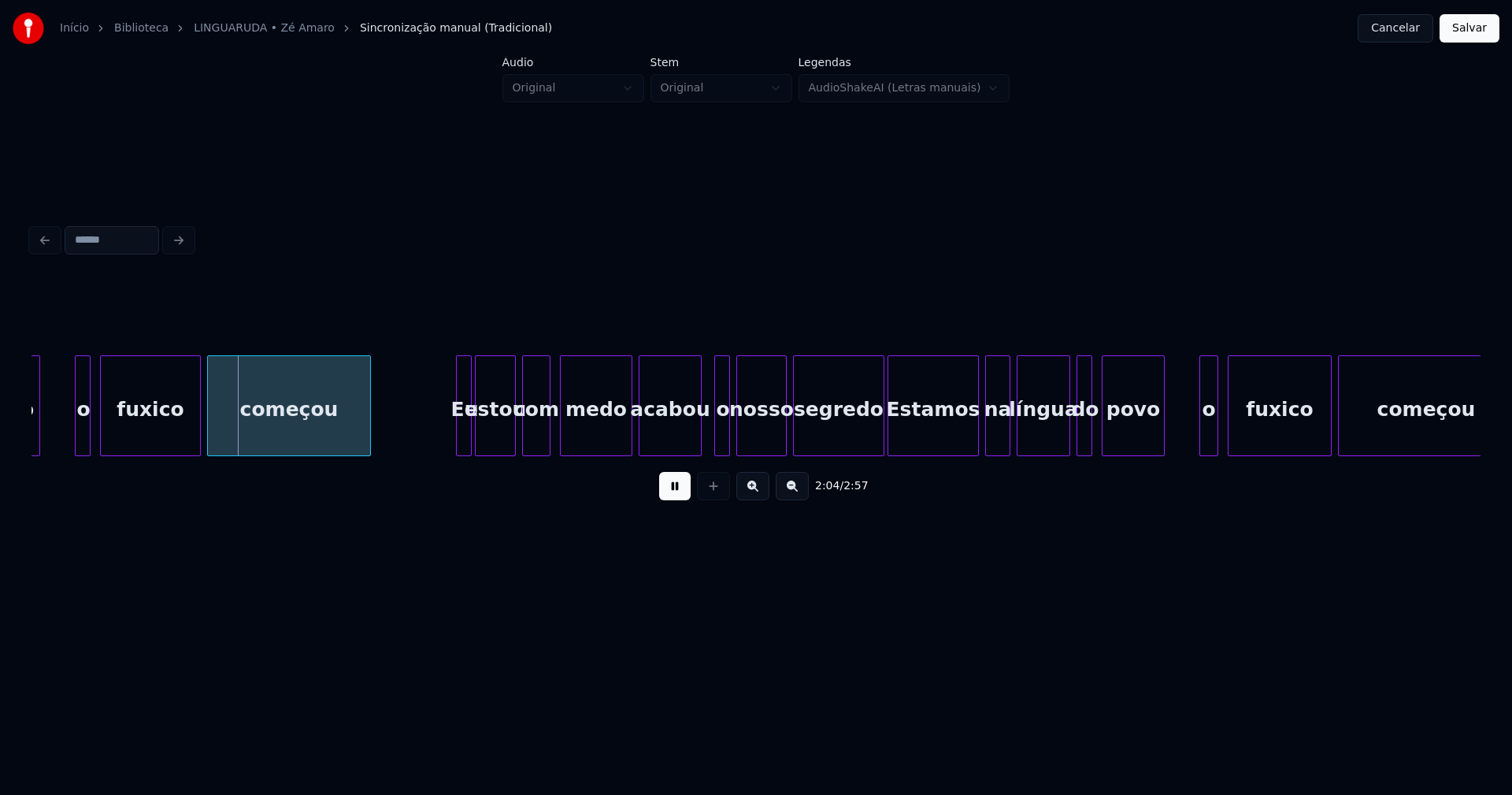
scroll to position [0, 19393]
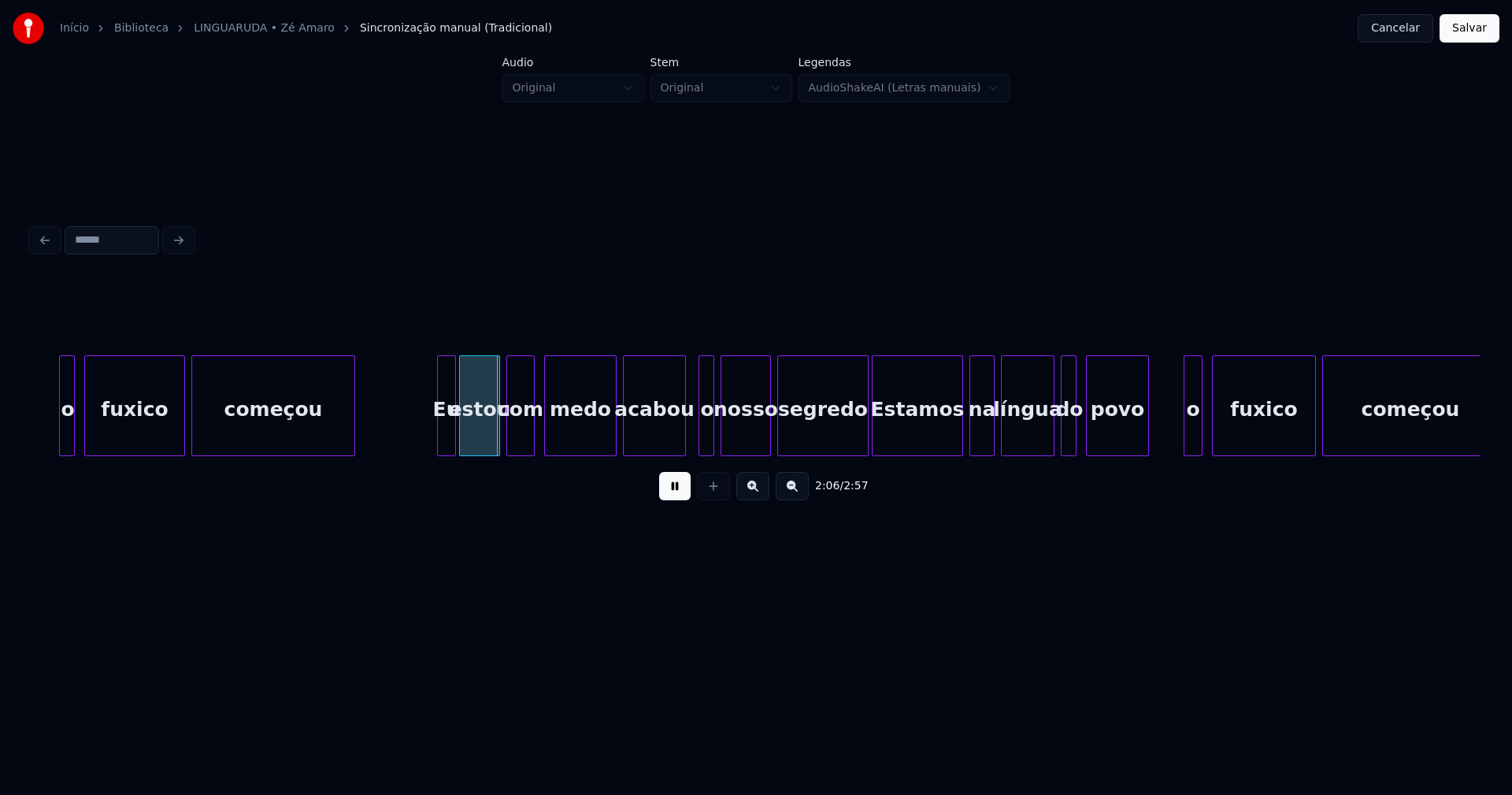
click at [440, 421] on div at bounding box center [440, 406] width 5 height 99
click at [607, 436] on div at bounding box center [608, 406] width 5 height 99
click at [851, 439] on div at bounding box center [852, 406] width 5 height 99
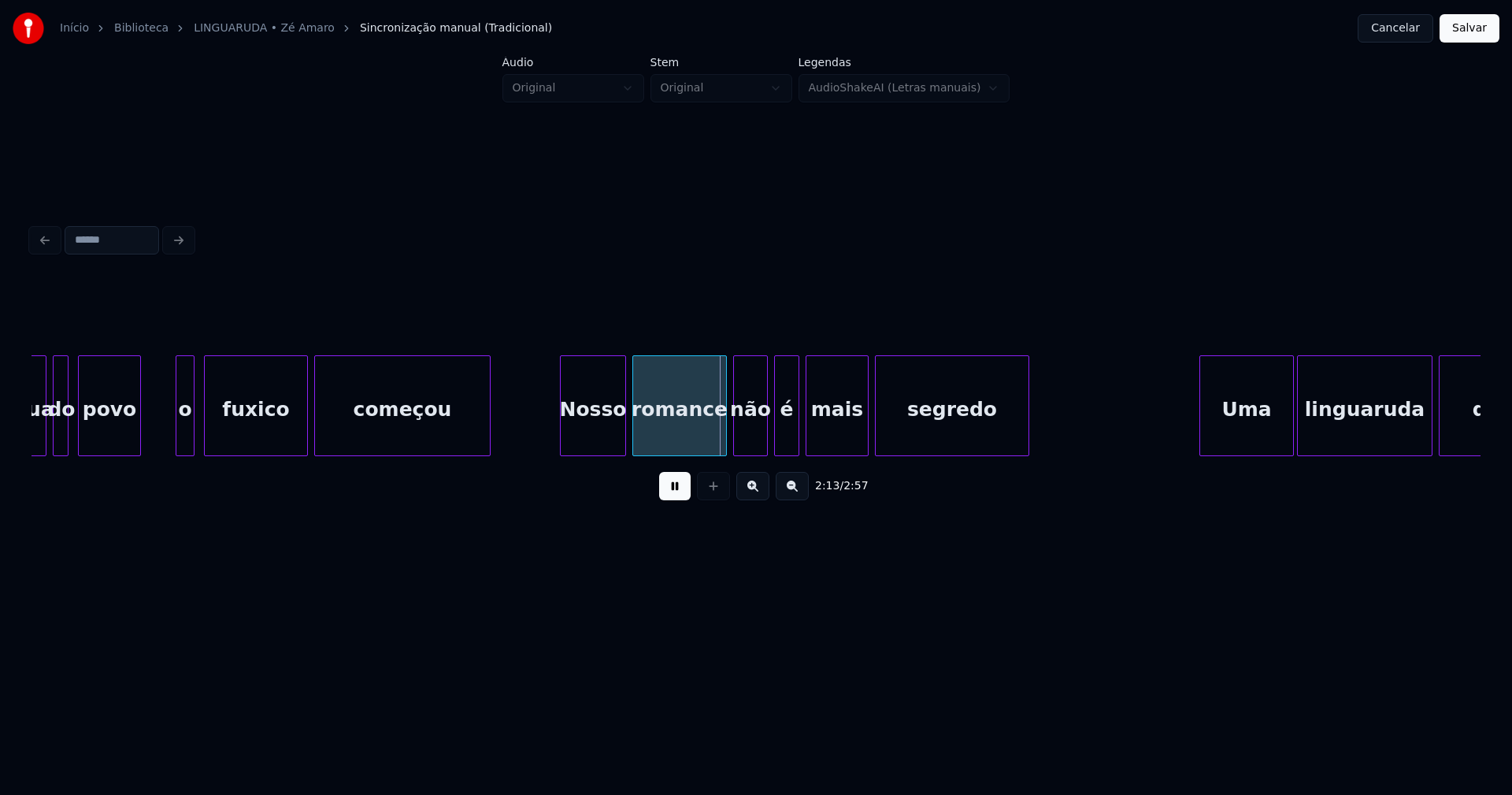
scroll to position [0, 20432]
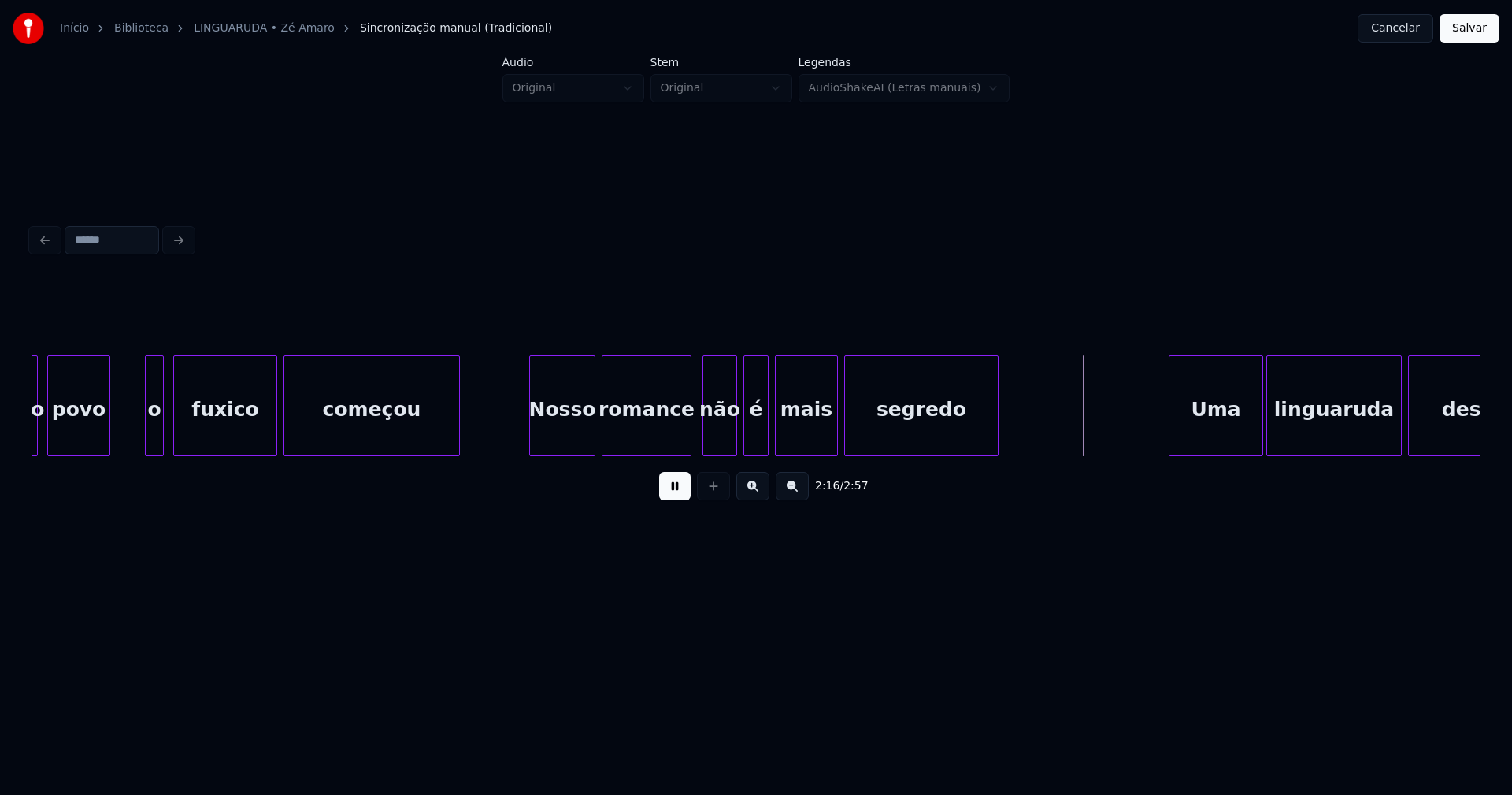
click at [688, 439] on div at bounding box center [688, 406] width 5 height 99
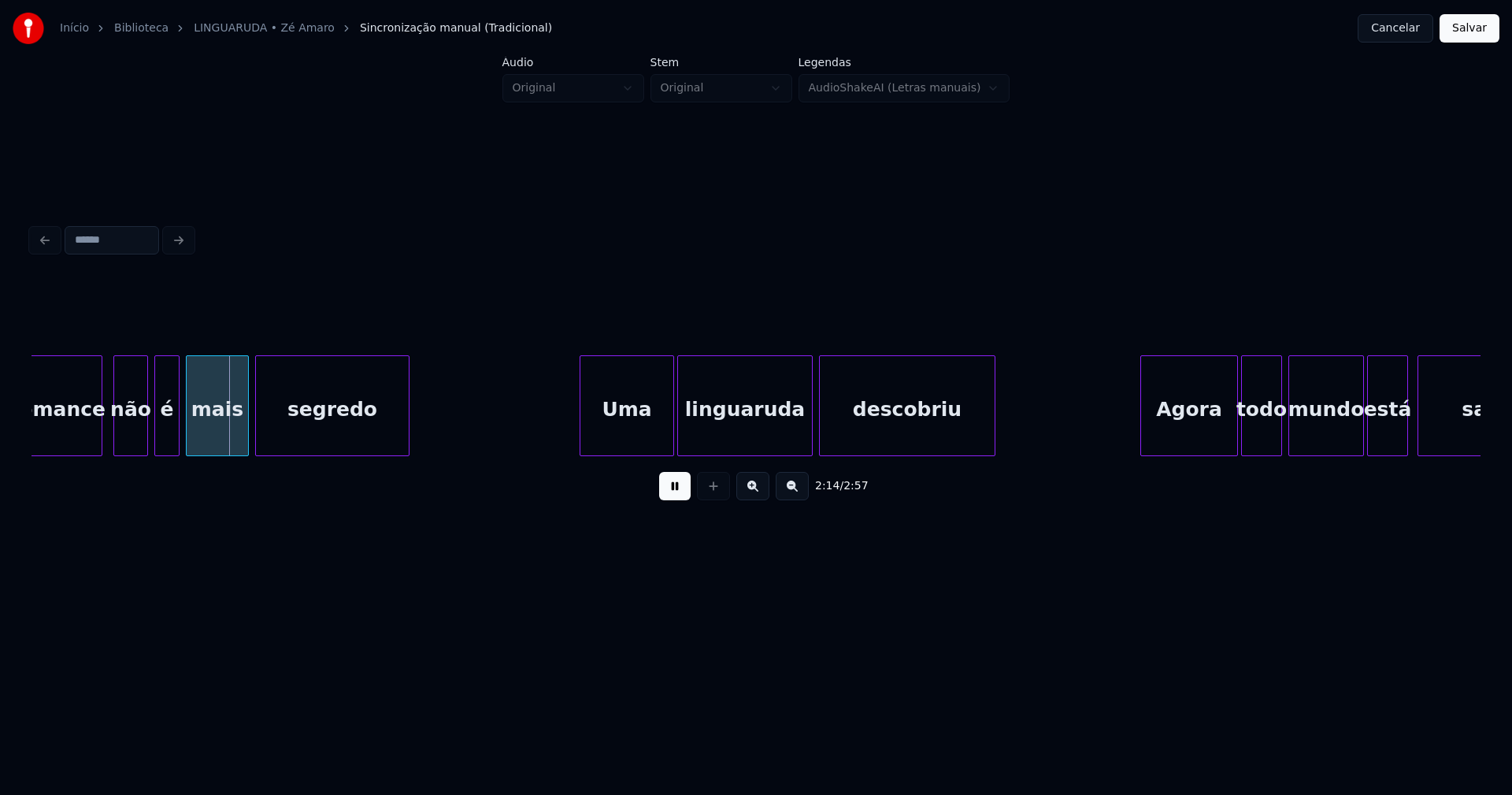
scroll to position [0, 21052]
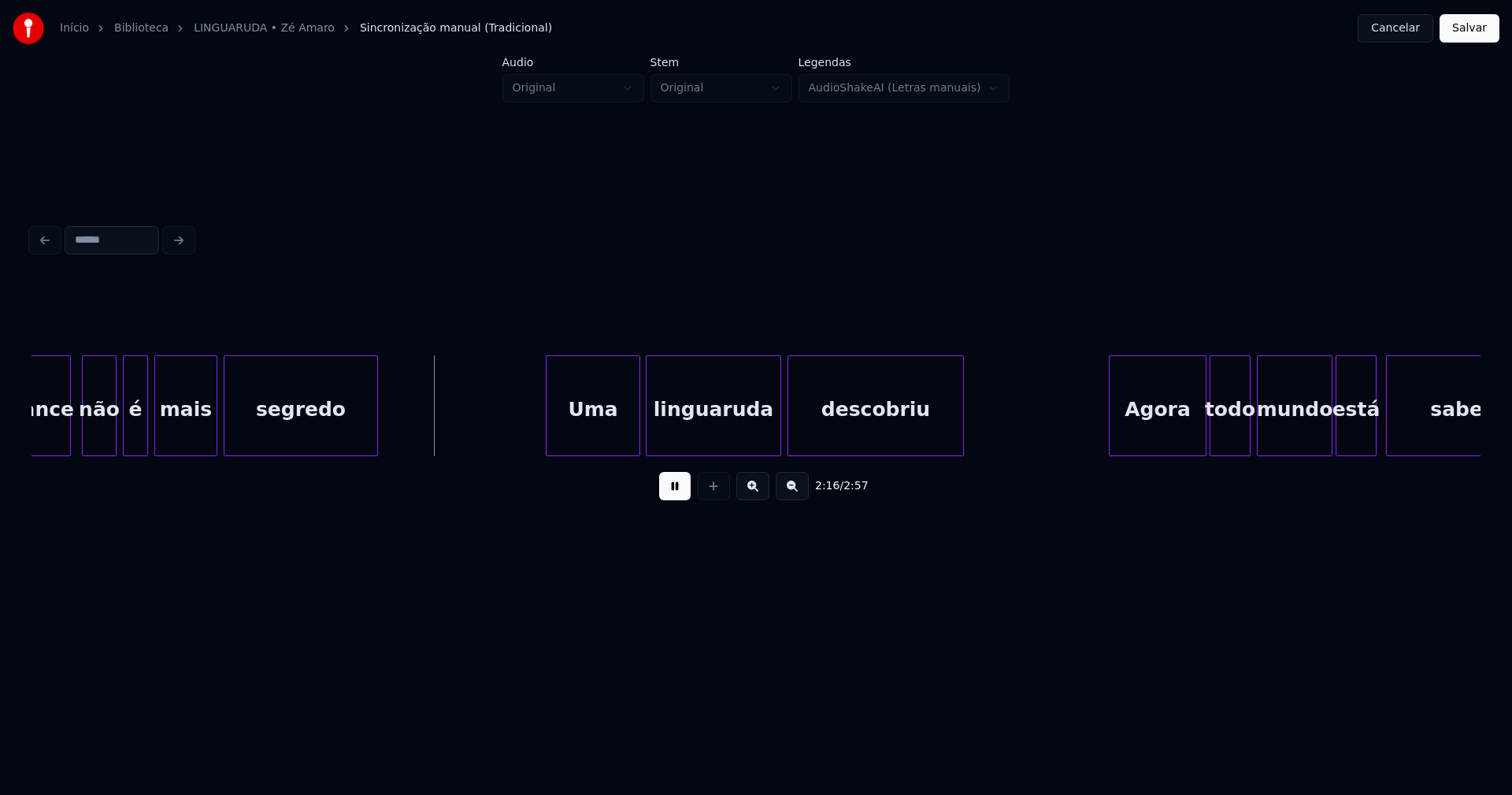
click at [600, 434] on div "Uma" at bounding box center [592, 410] width 93 height 107
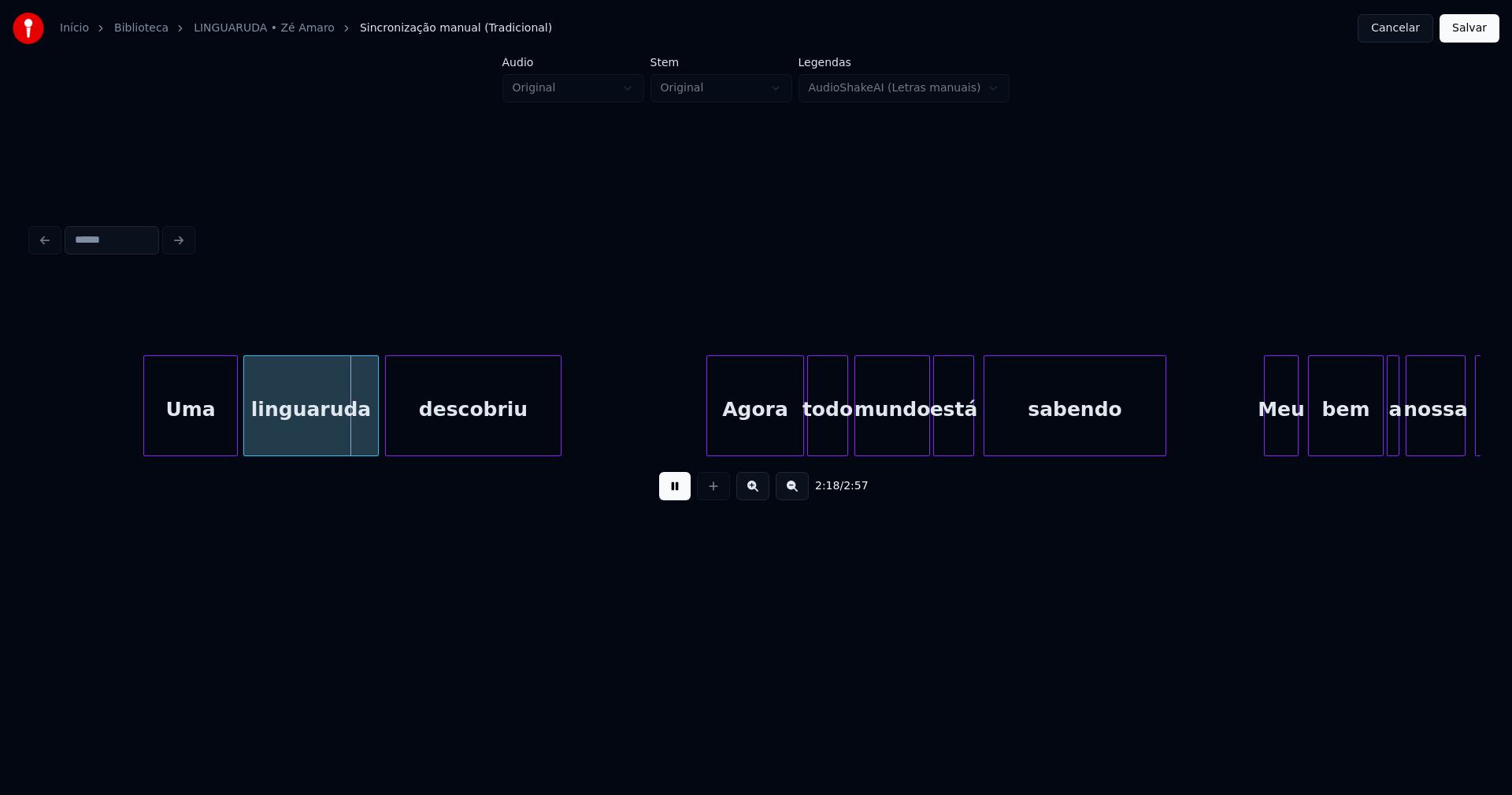
scroll to position [0, 21594]
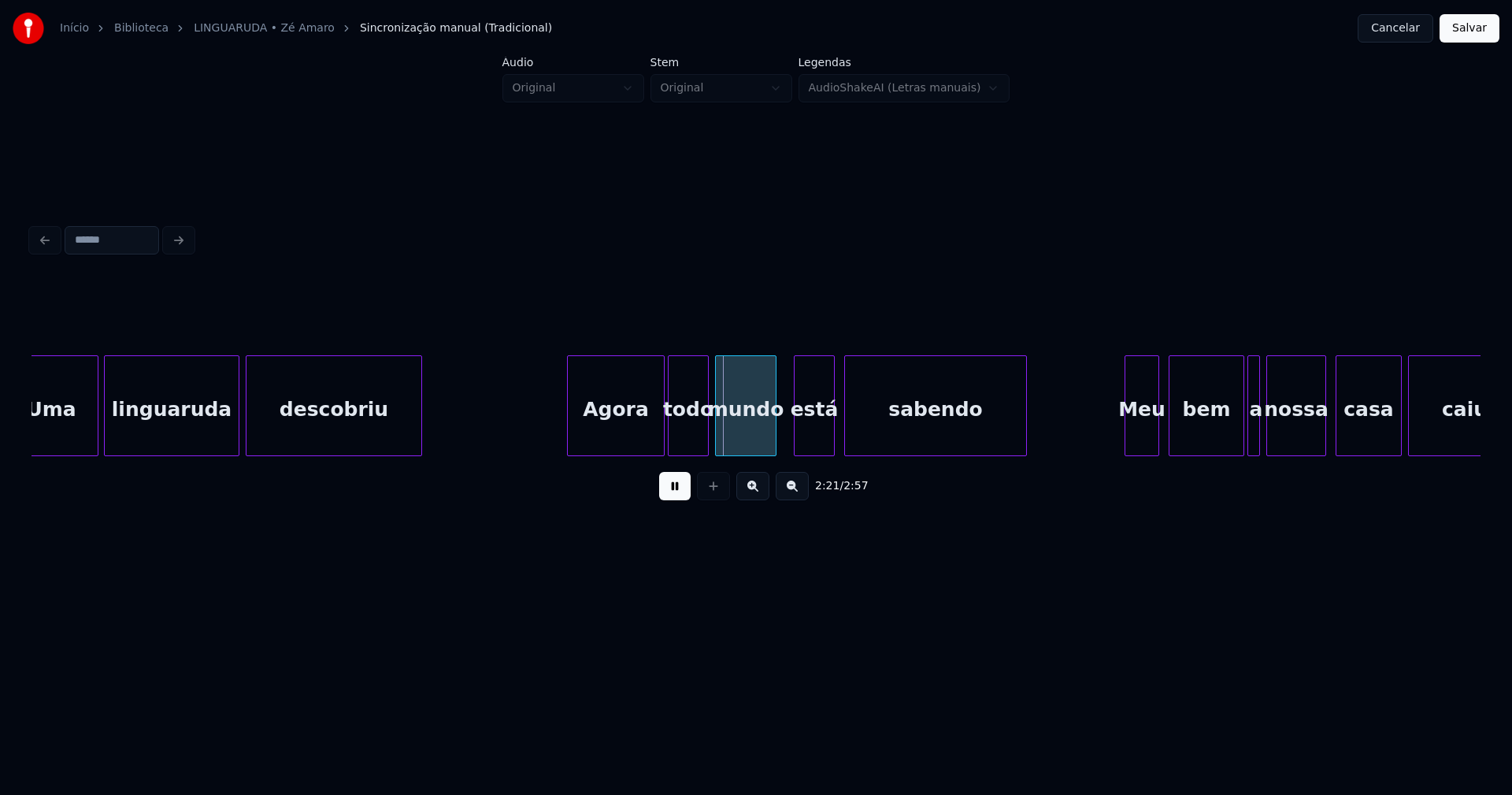
click at [775, 443] on div at bounding box center [773, 406] width 5 height 99
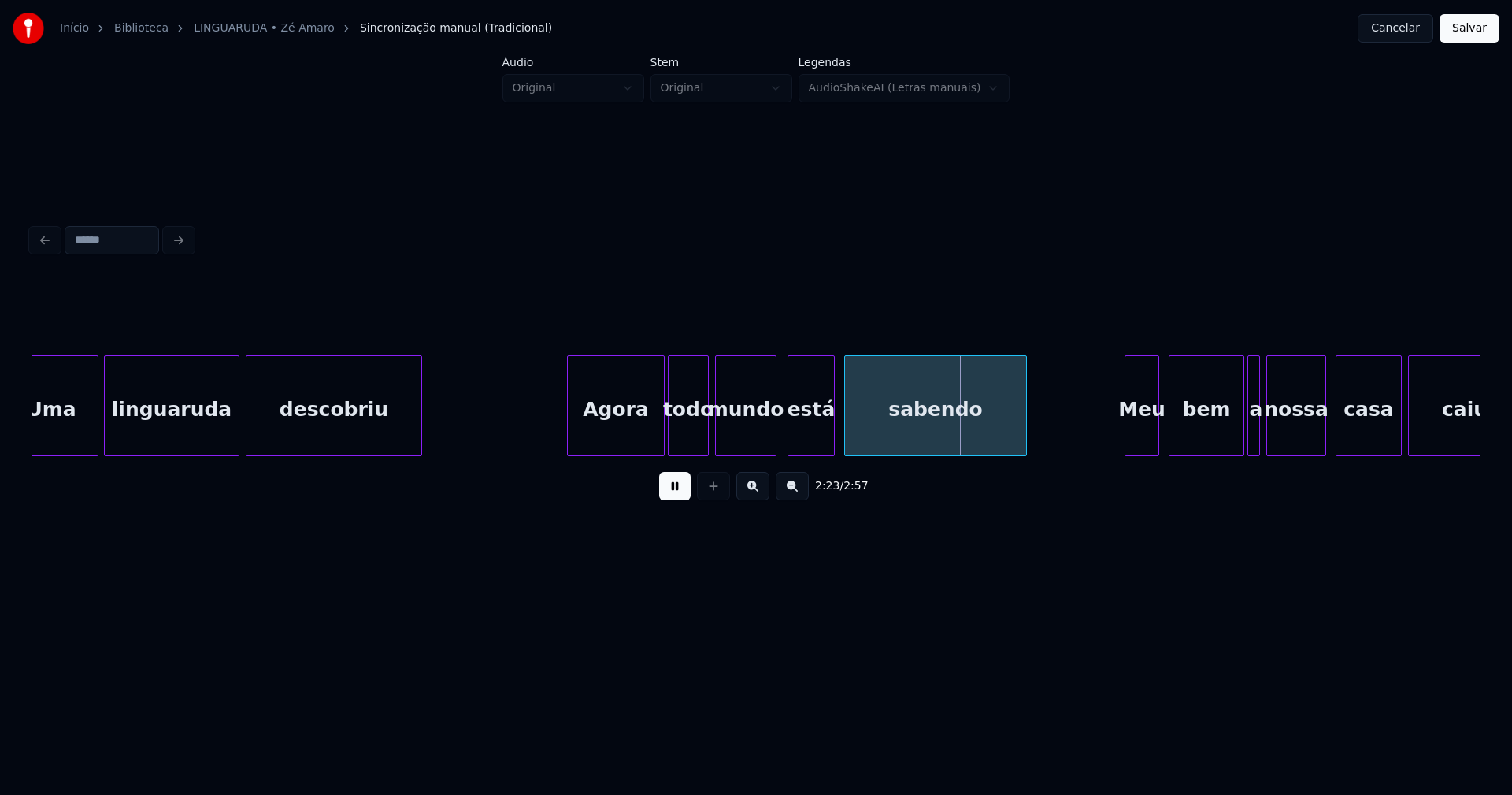
click at [788, 436] on div at bounding box center [791, 406] width 5 height 99
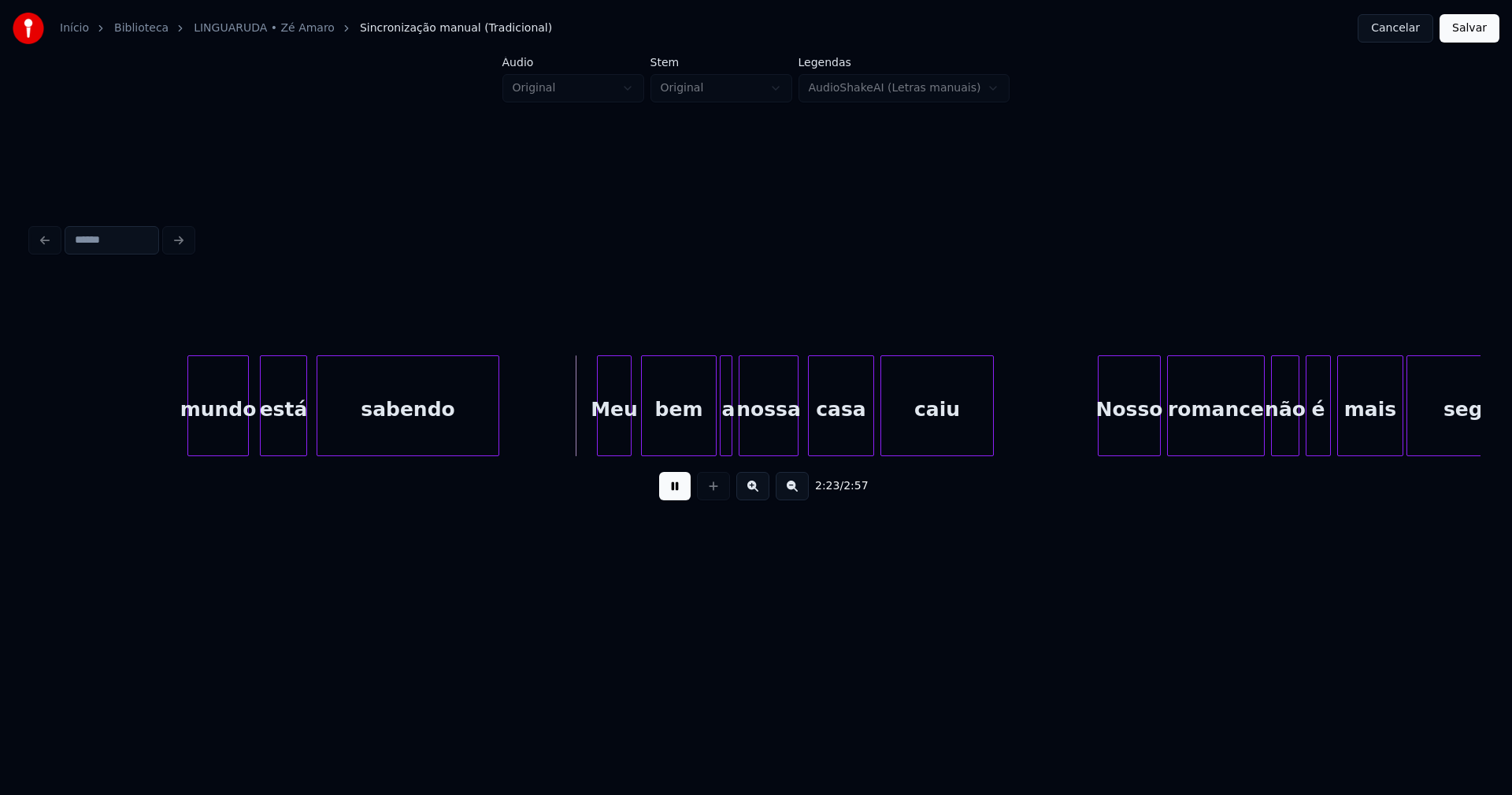
scroll to position [0, 22277]
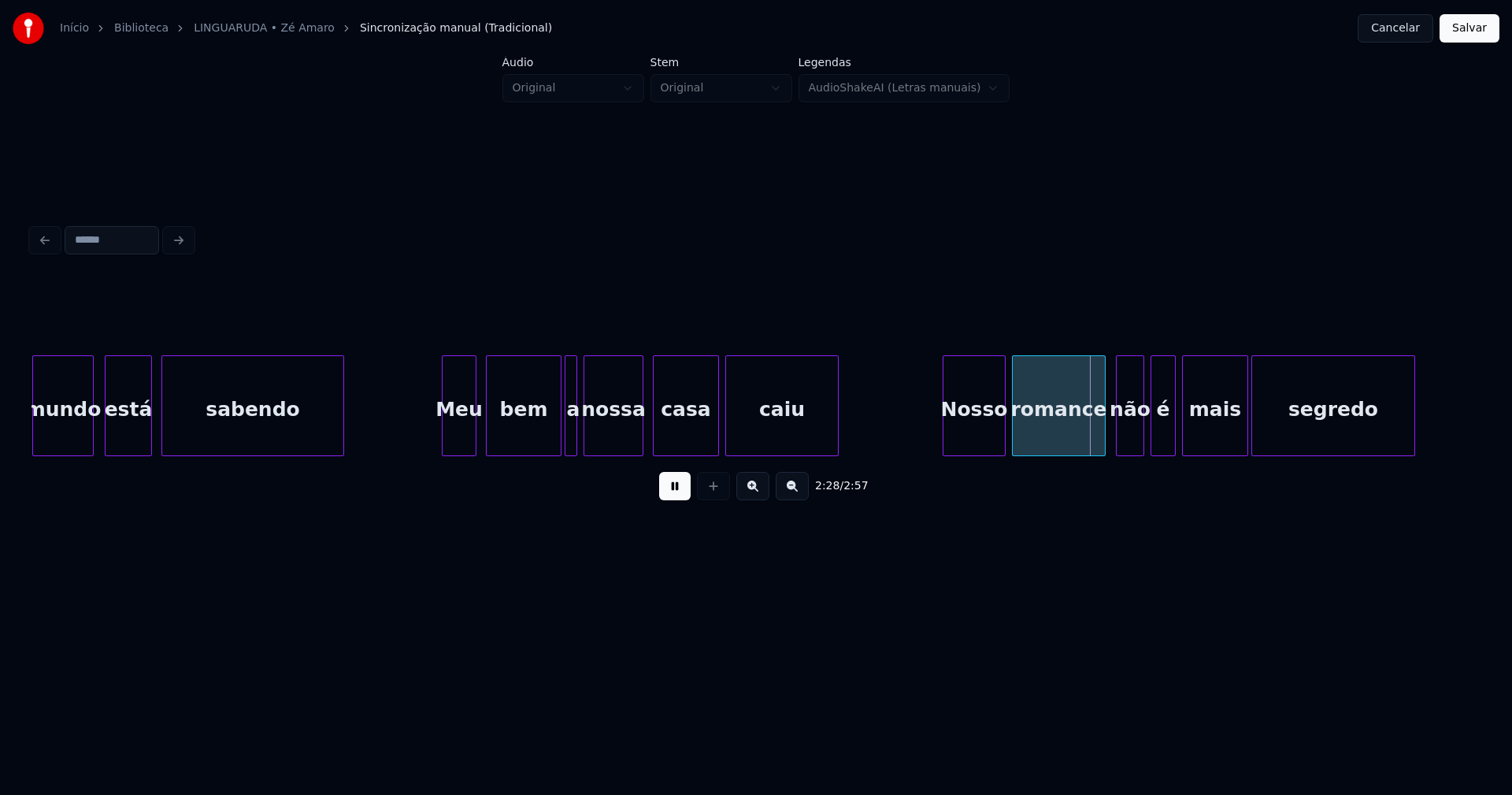
click at [1102, 434] on div at bounding box center [1102, 406] width 5 height 99
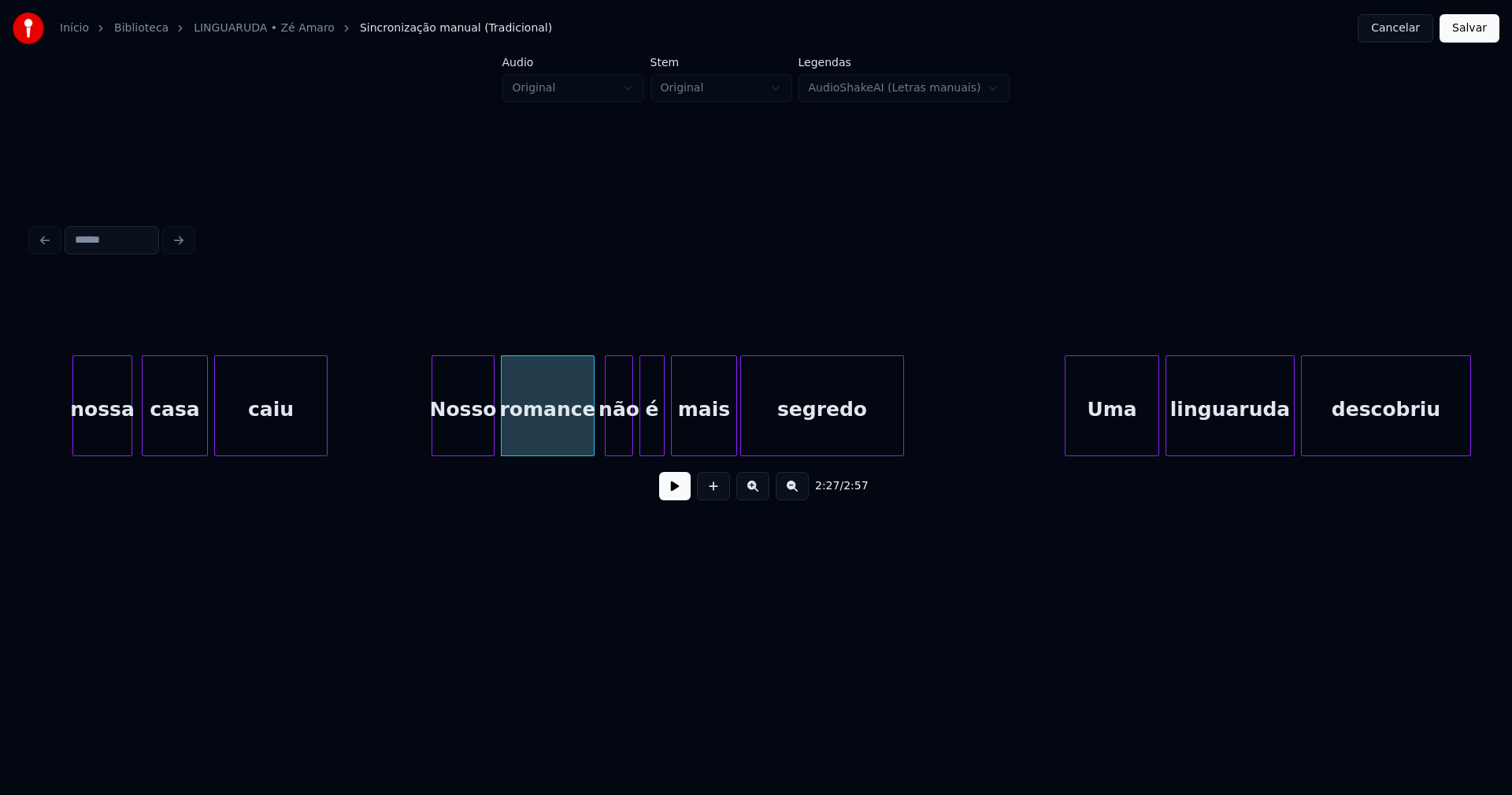
scroll to position [0, 22849]
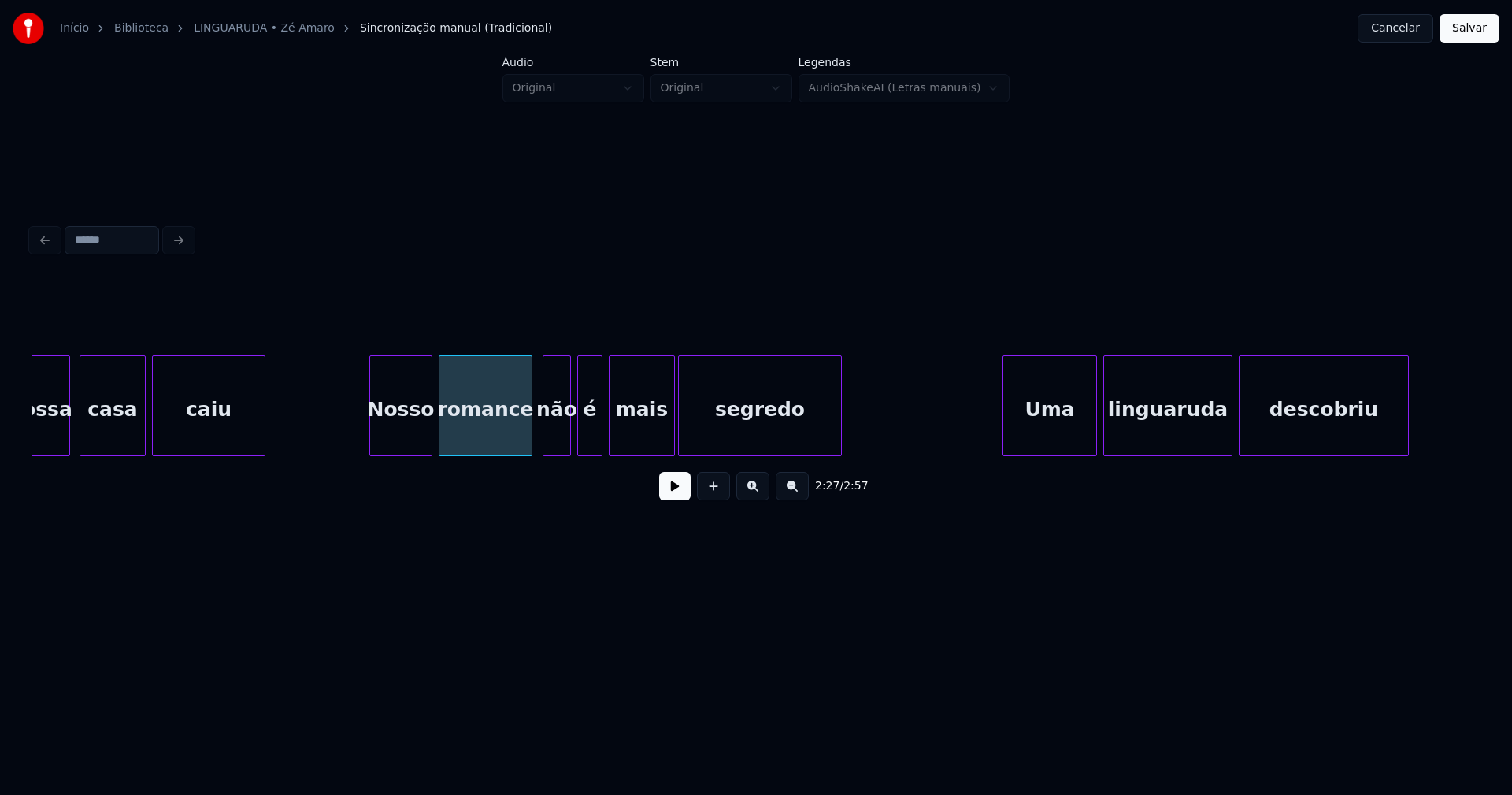
click at [675, 498] on button at bounding box center [675, 486] width 31 height 28
click at [686, 484] on button at bounding box center [675, 486] width 31 height 28
click at [666, 490] on button at bounding box center [675, 486] width 31 height 28
click at [675, 495] on button at bounding box center [675, 486] width 31 height 28
click at [650, 496] on div "2:30 / 2:57" at bounding box center [755, 486] width 1424 height 35
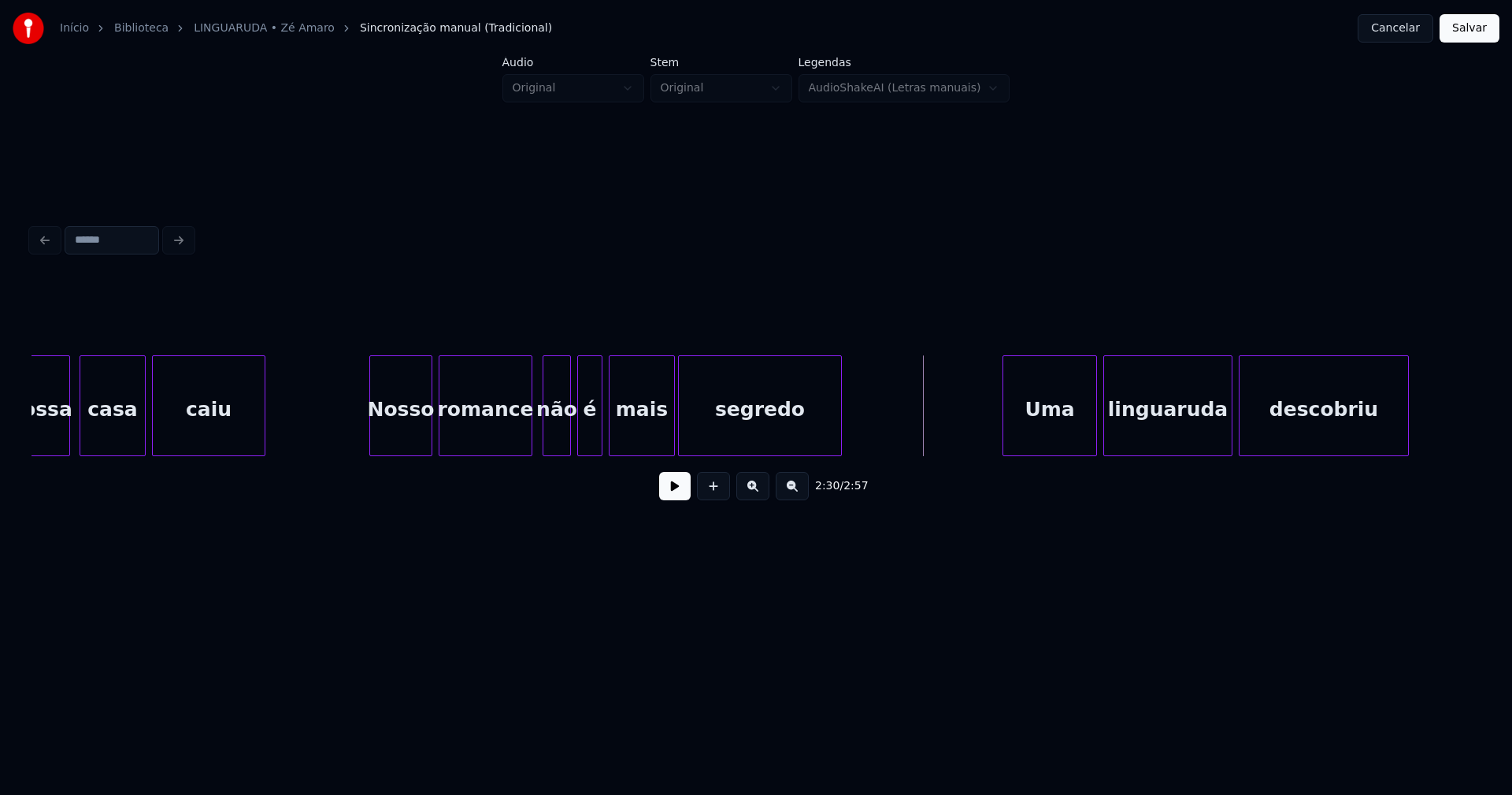
click at [670, 494] on button at bounding box center [675, 486] width 31 height 28
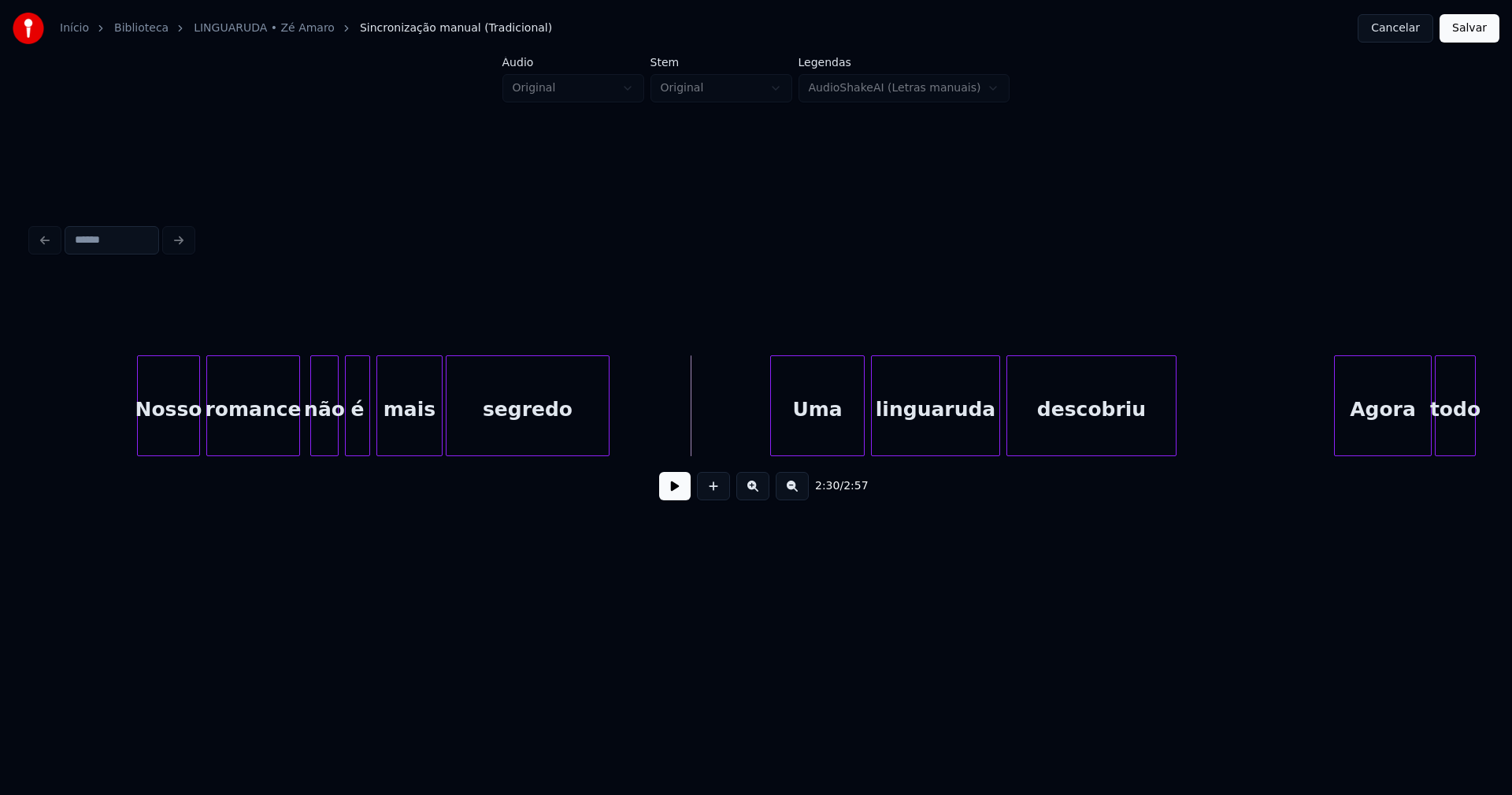
scroll to position [0, 23284]
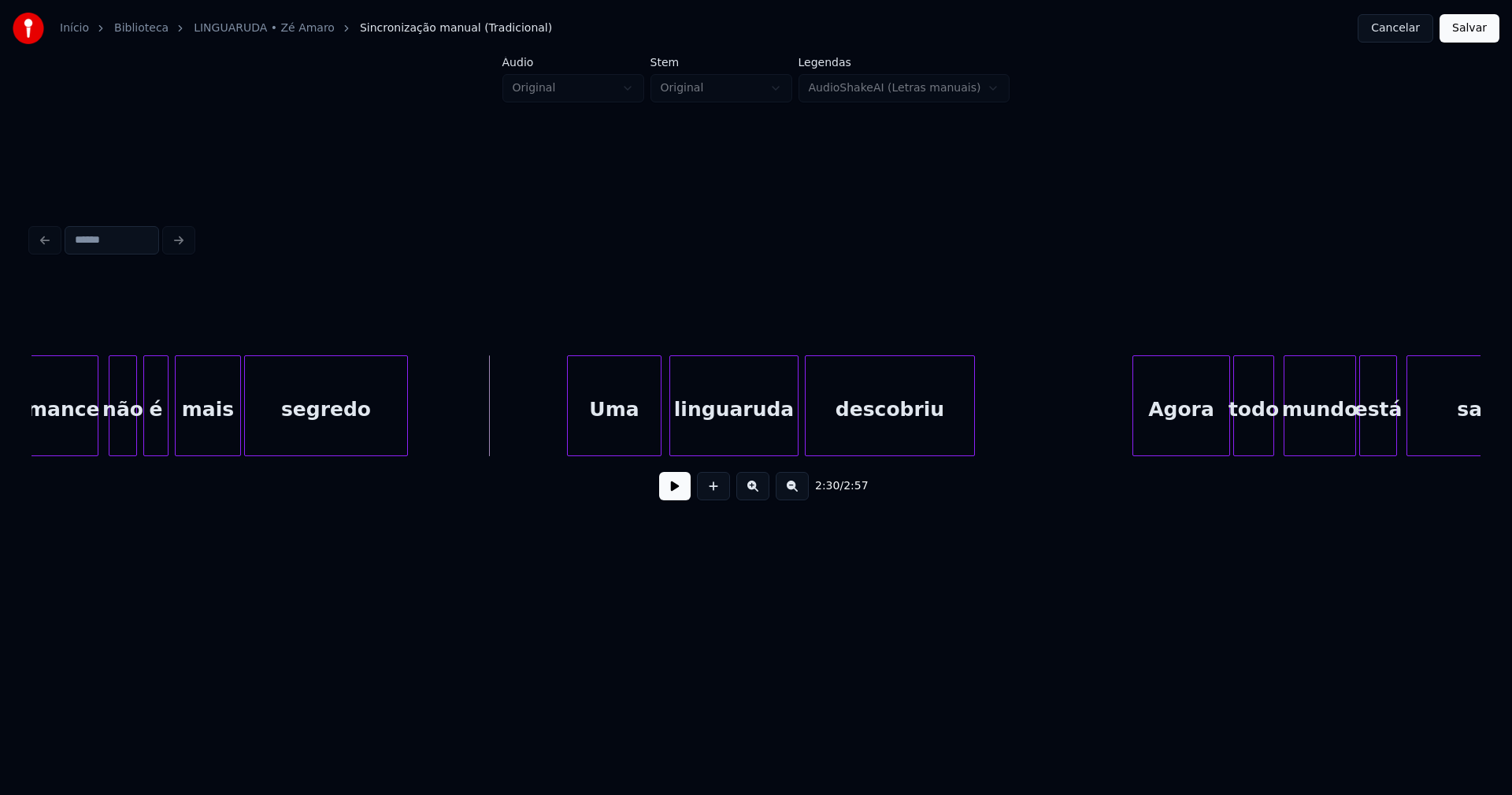
click at [634, 430] on div "Uma" at bounding box center [614, 410] width 93 height 107
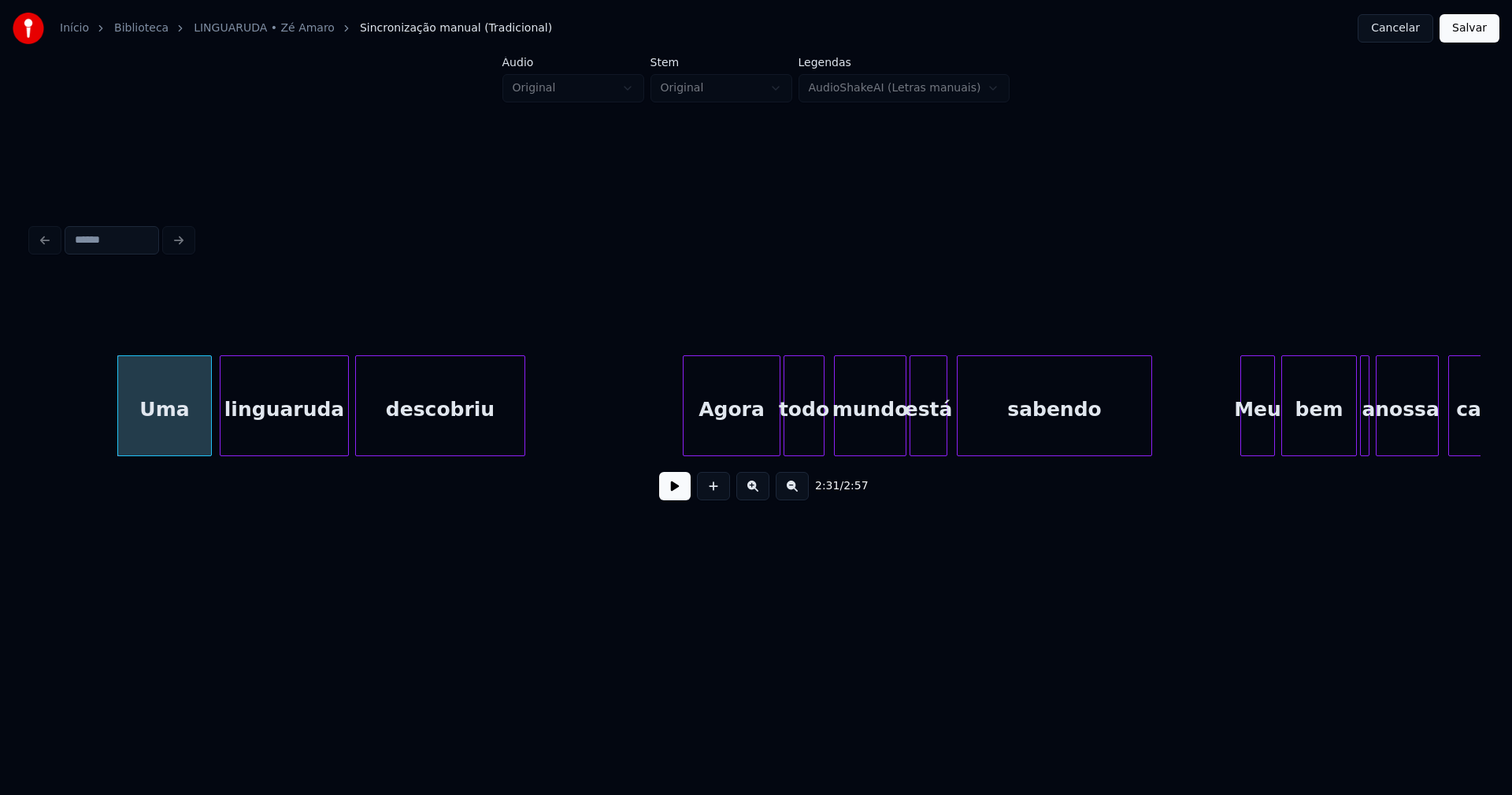
scroll to position [0, 23748]
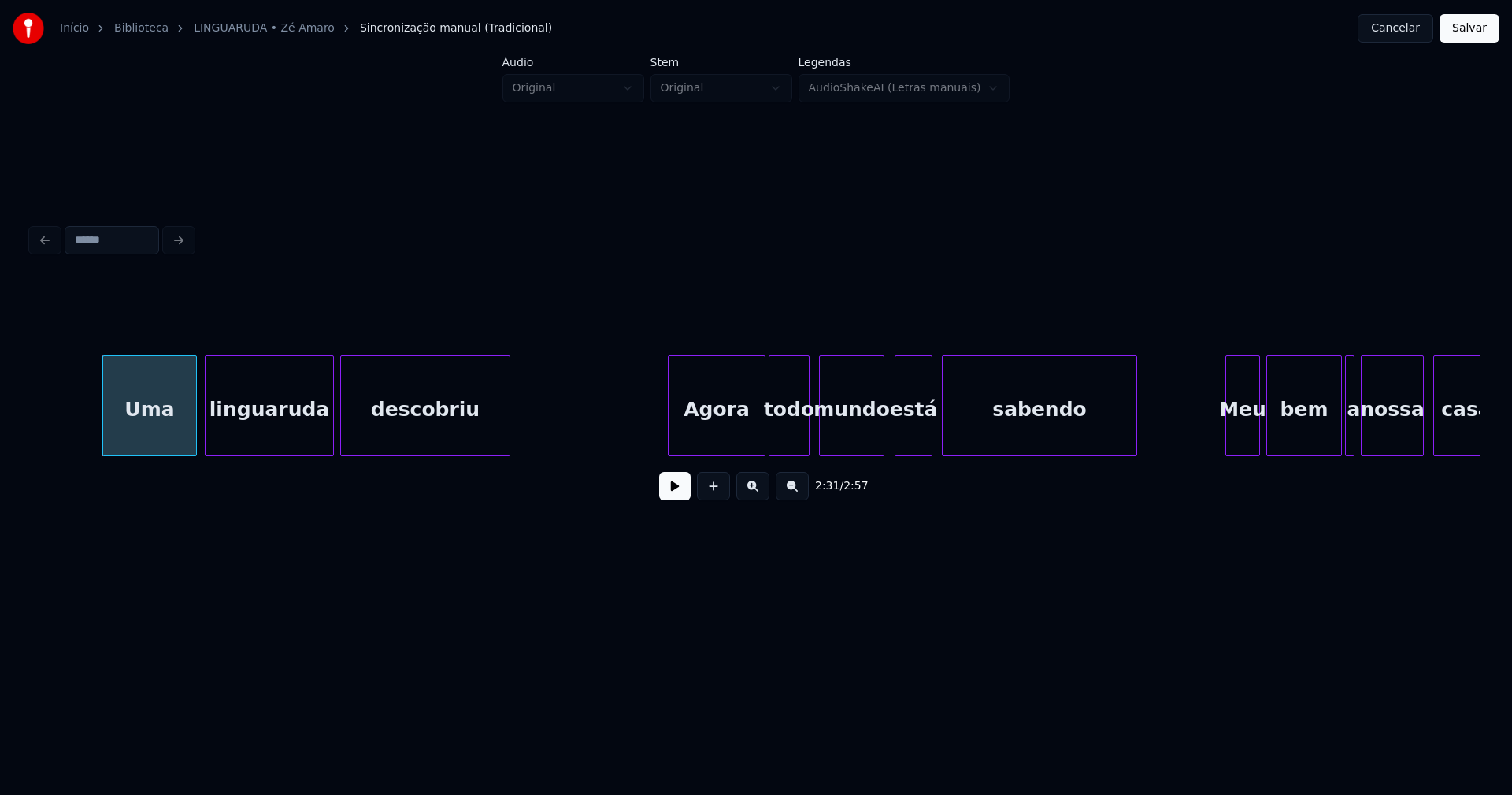
click at [880, 439] on div at bounding box center [882, 406] width 5 height 99
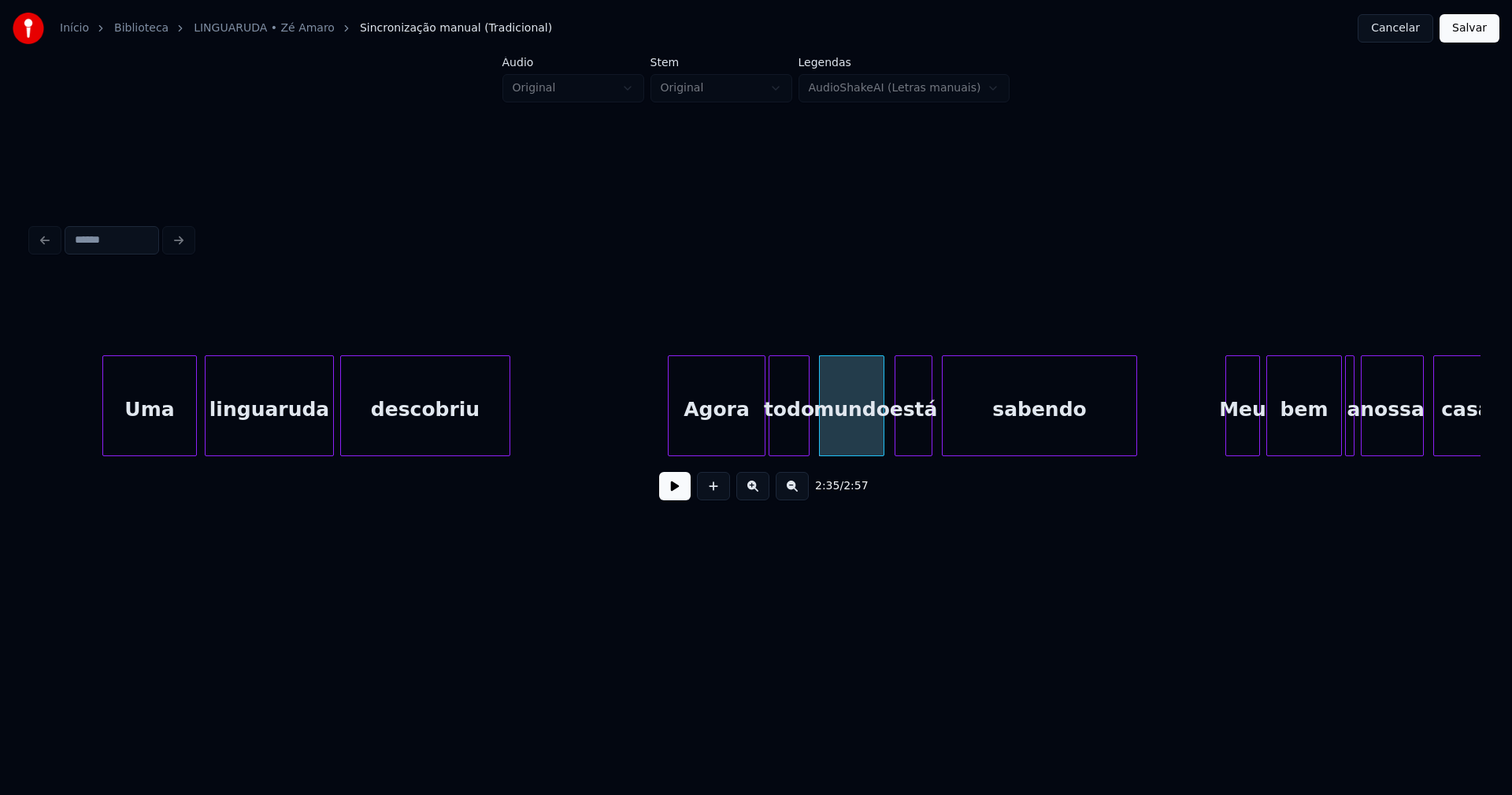
click at [676, 496] on button at bounding box center [675, 486] width 31 height 28
click at [667, 428] on div at bounding box center [667, 406] width 5 height 99
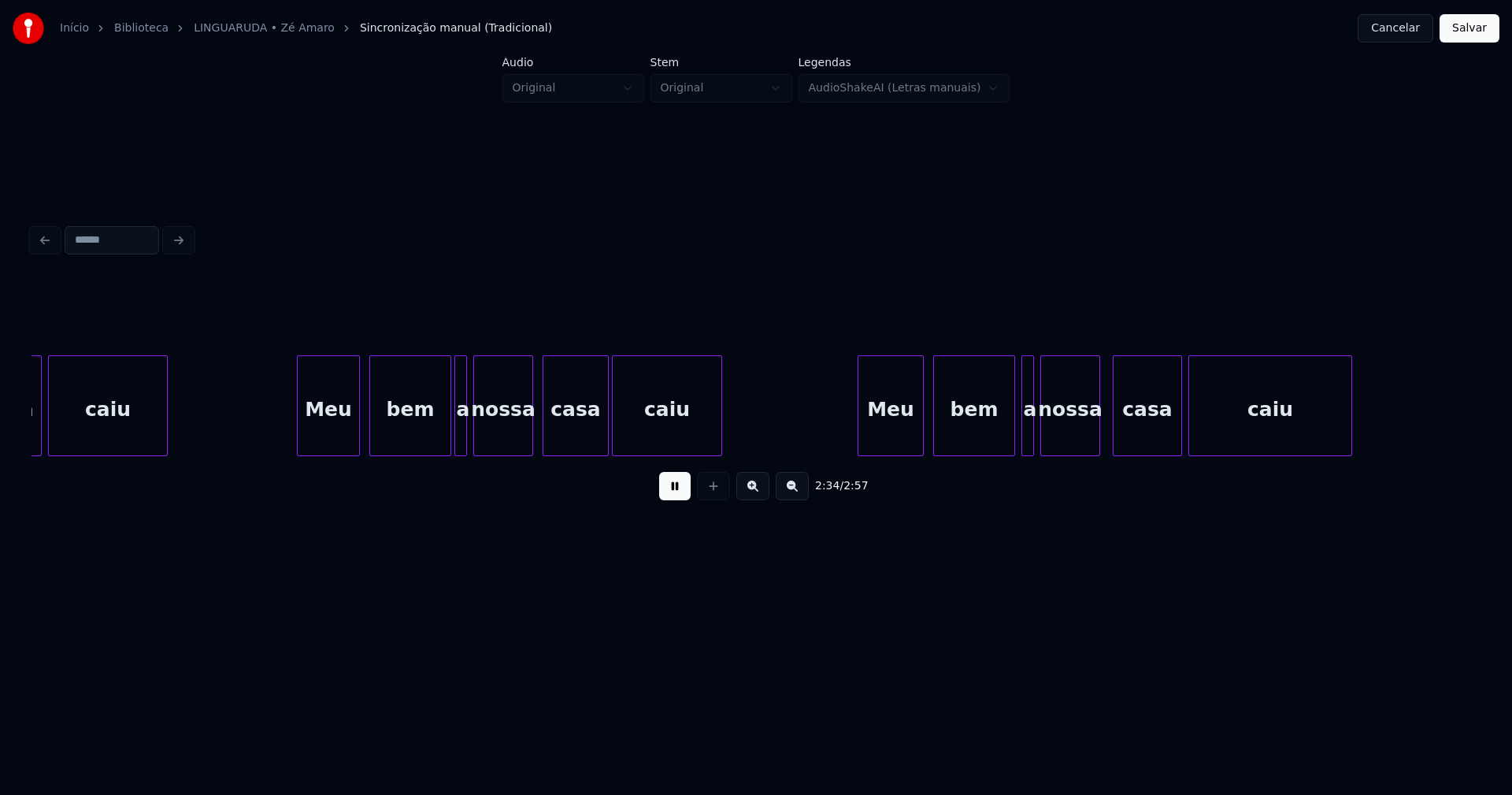
scroll to position [0, 25377]
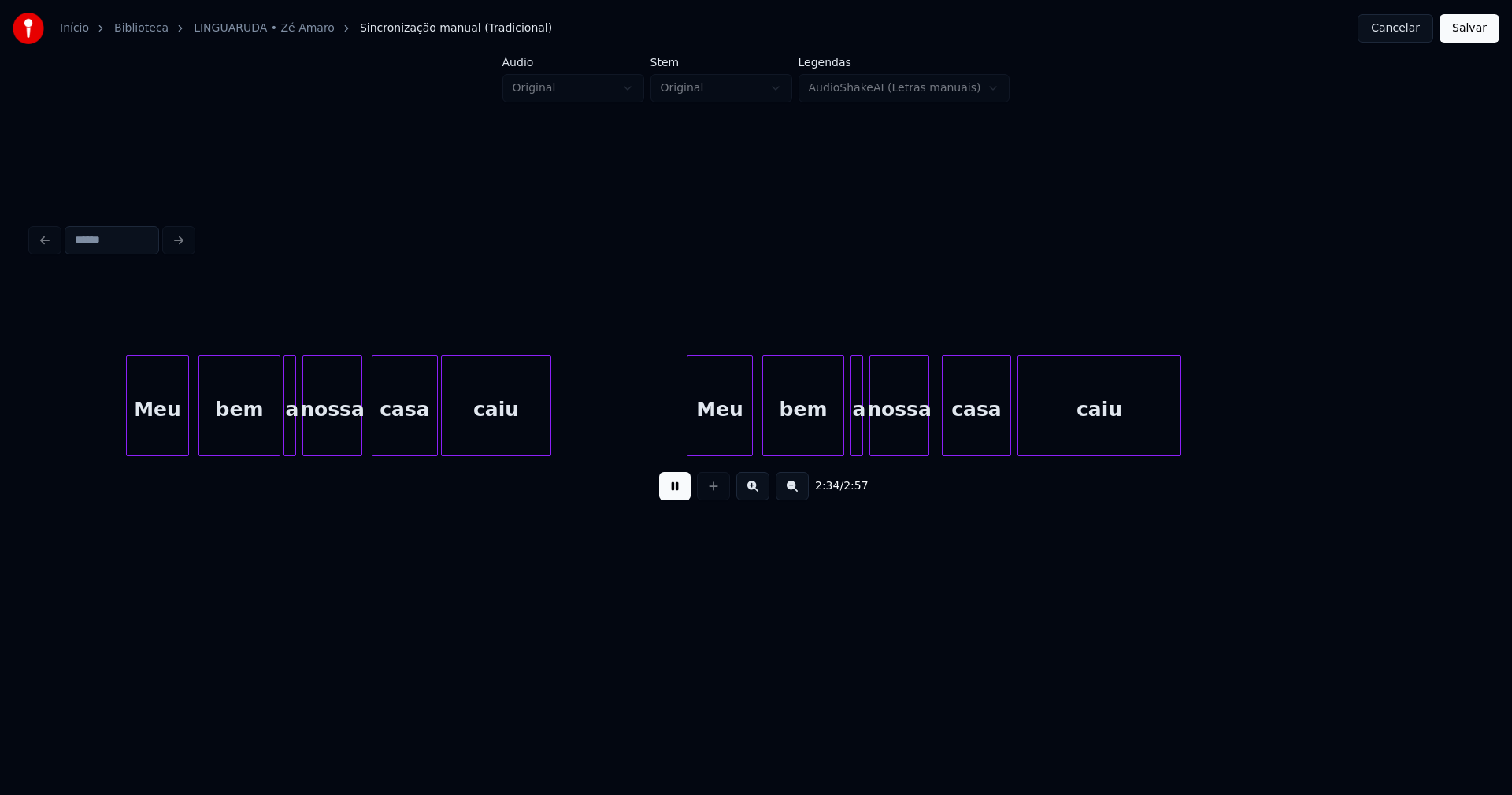
click at [1456, 28] on button "Salvar" at bounding box center [1469, 28] width 59 height 28
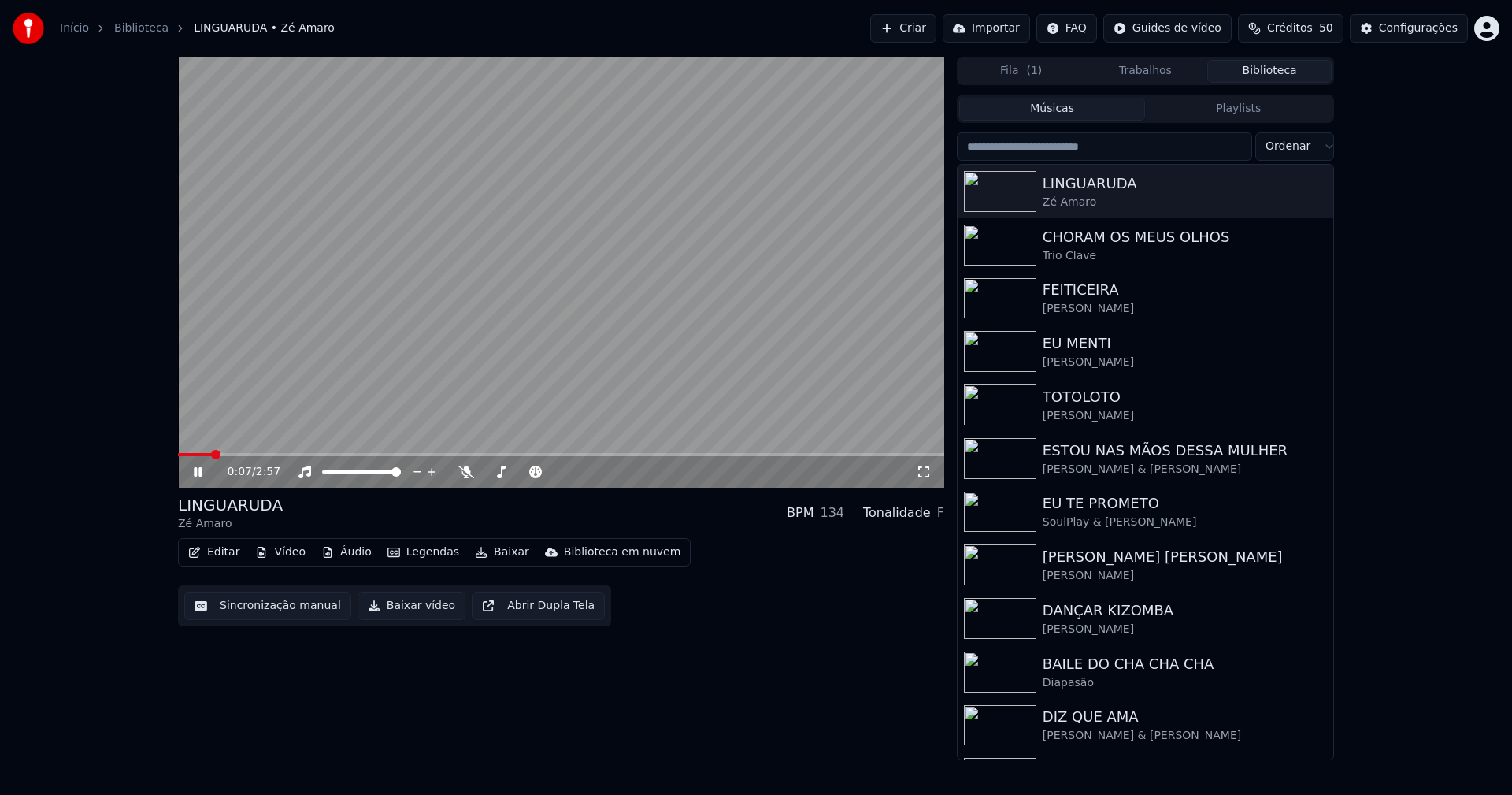
click at [925, 474] on icon at bounding box center [923, 471] width 16 height 12
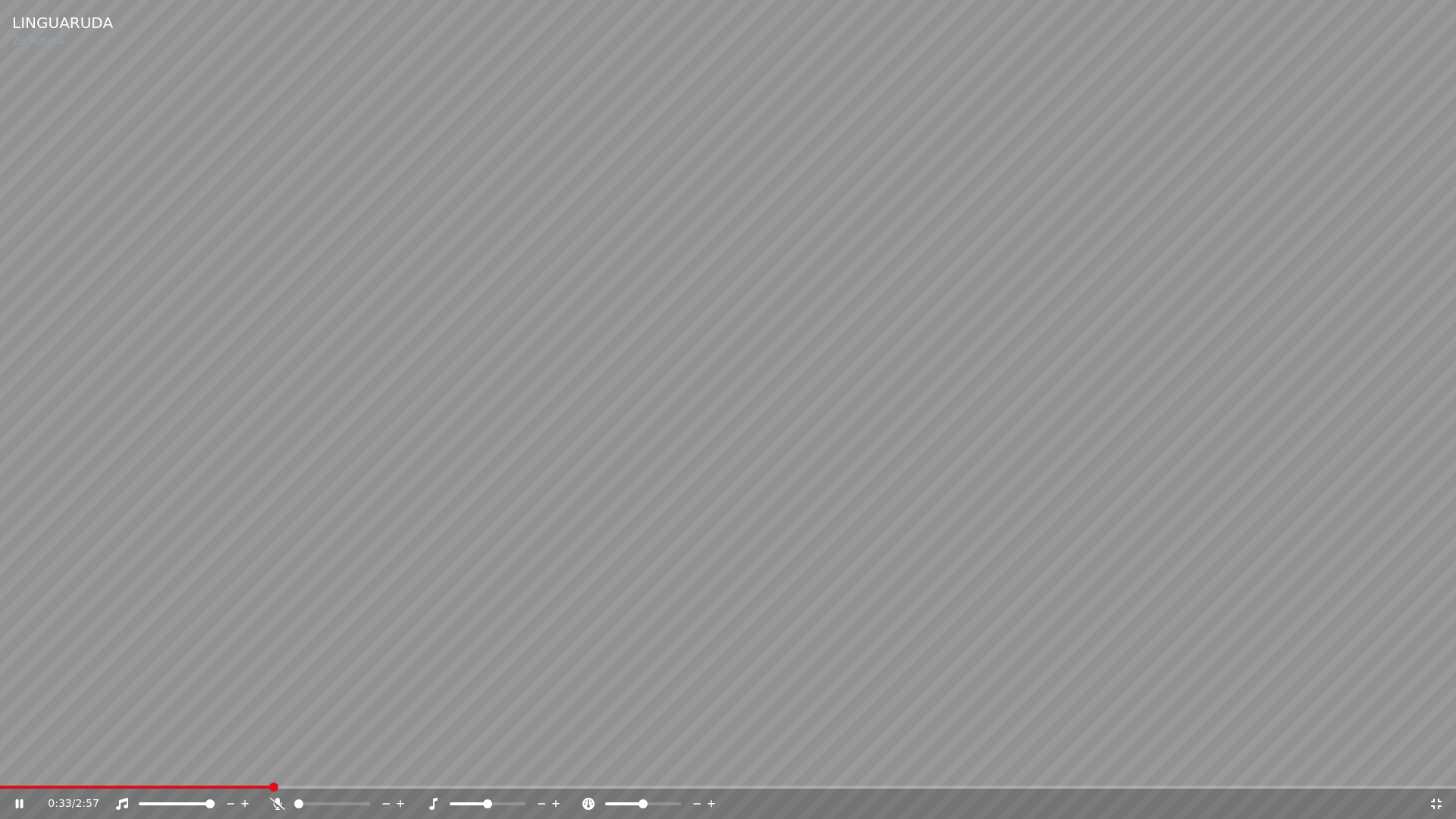
click at [1436, 765] on icon at bounding box center [1435, 804] width 15 height 12
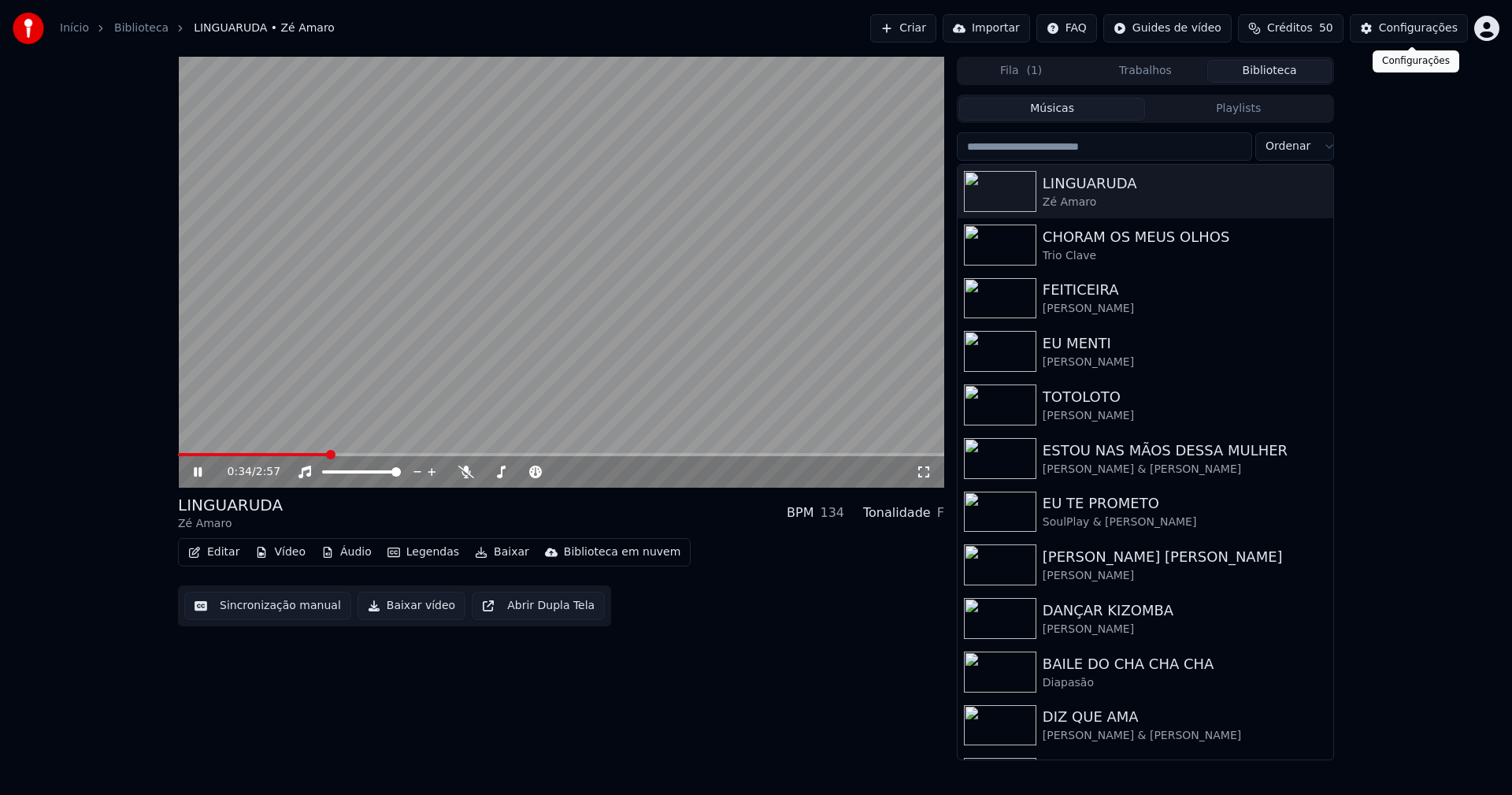
click at [1410, 38] on button "Configurações" at bounding box center [1408, 28] width 118 height 28
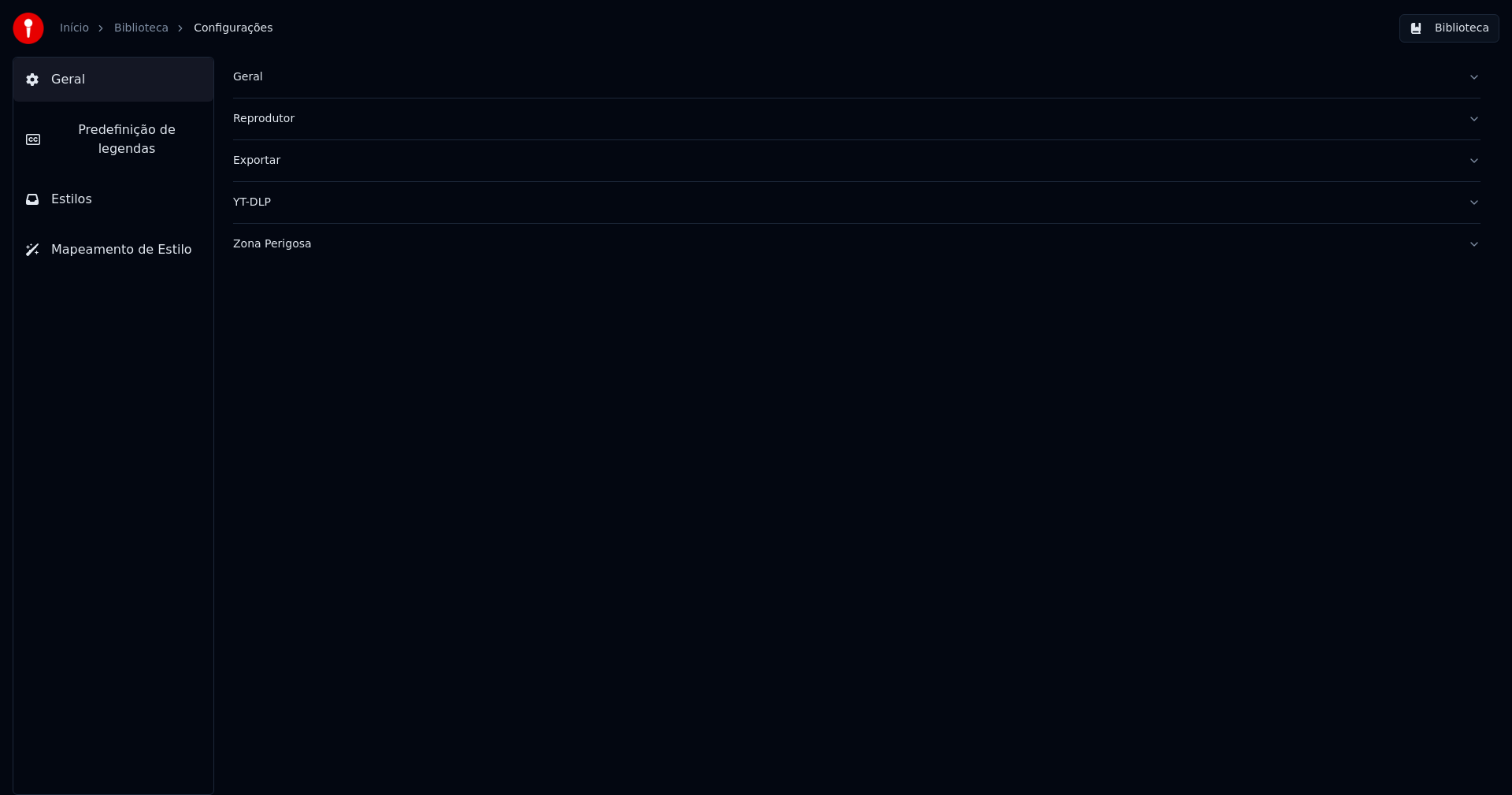
click at [114, 132] on span "Predefinição de legendas" at bounding box center [126, 140] width 148 height 38
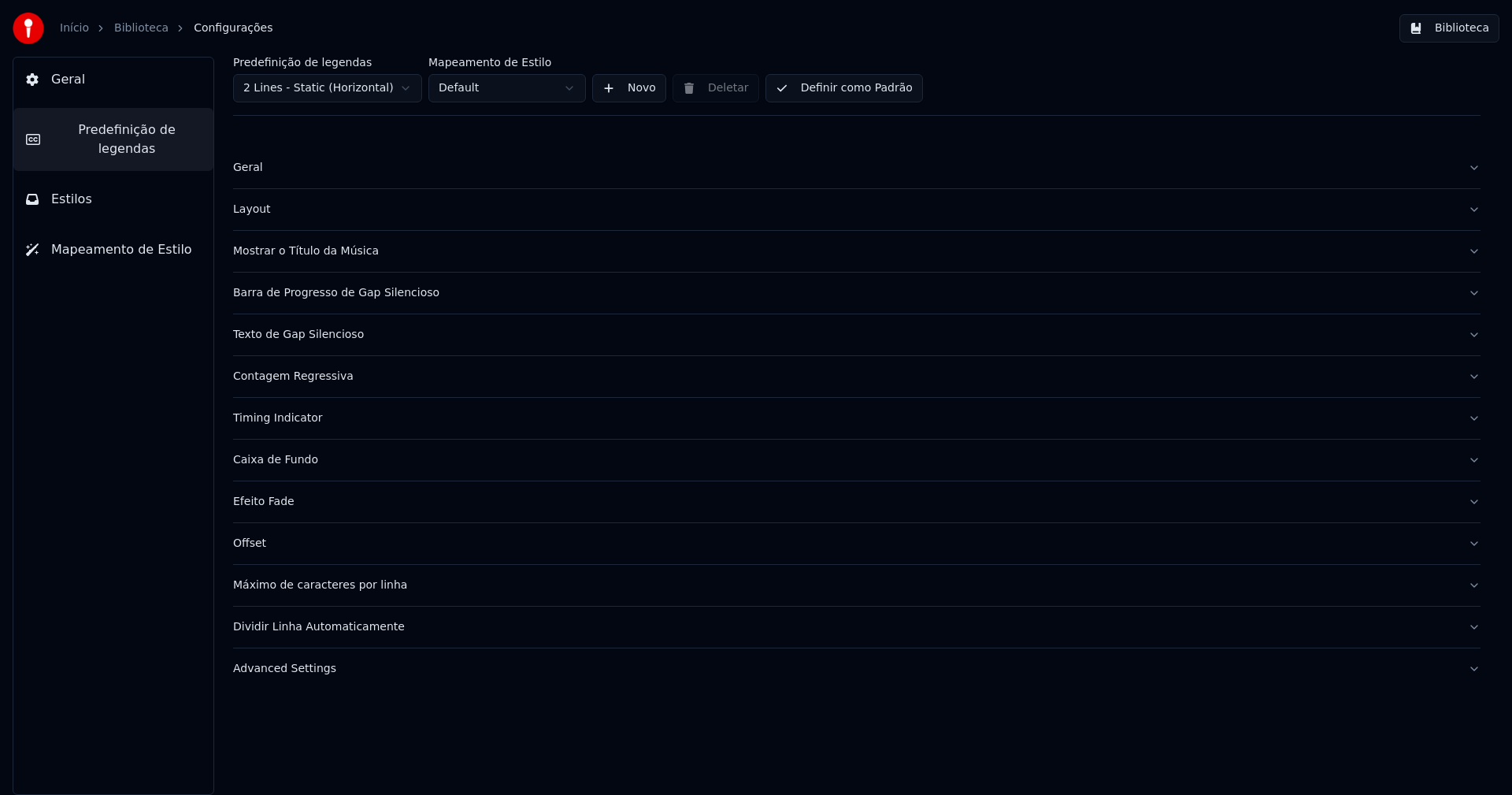
click at [258, 214] on div "Layout" at bounding box center [844, 209] width 1222 height 16
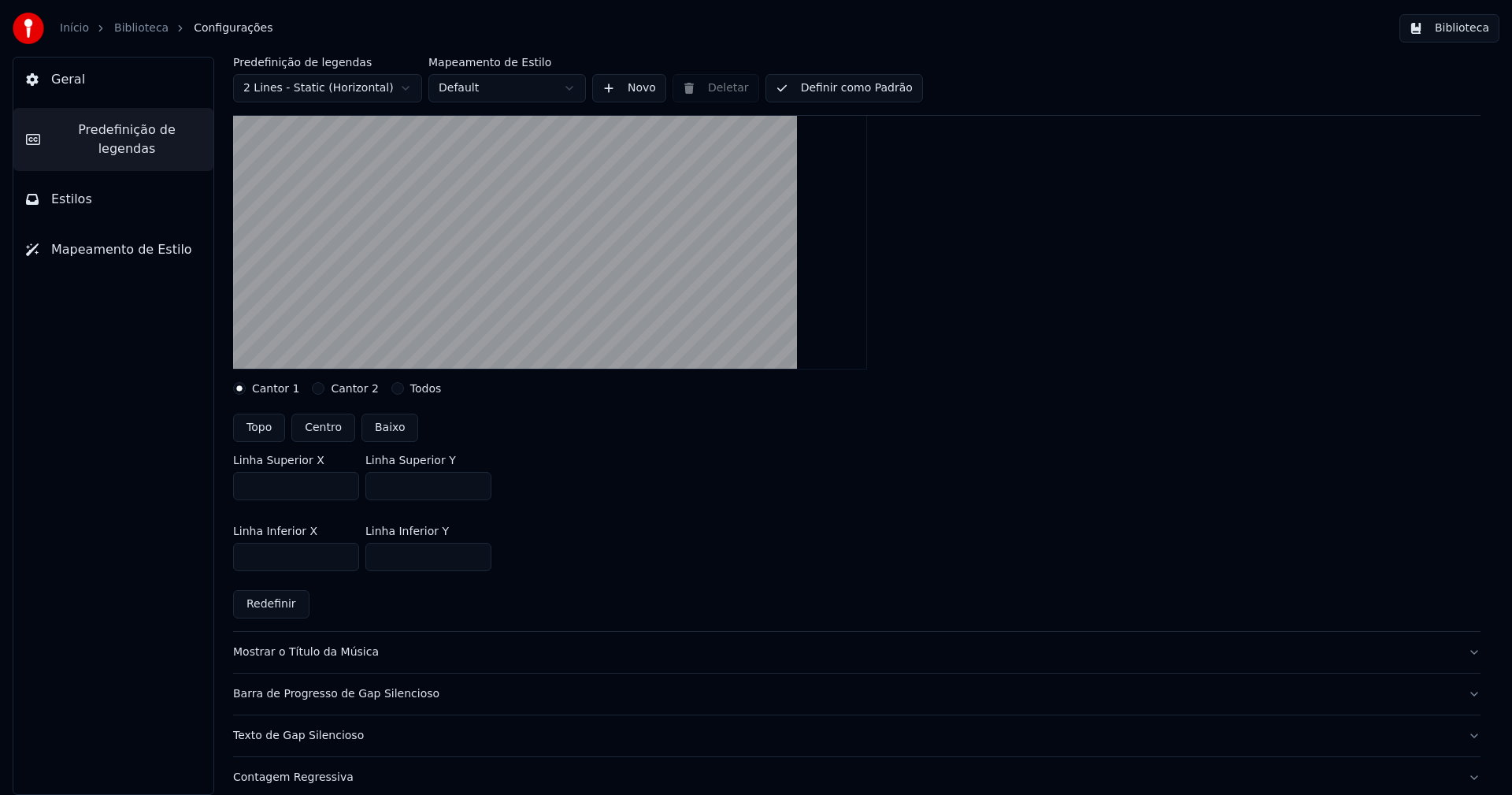
scroll to position [236, 0]
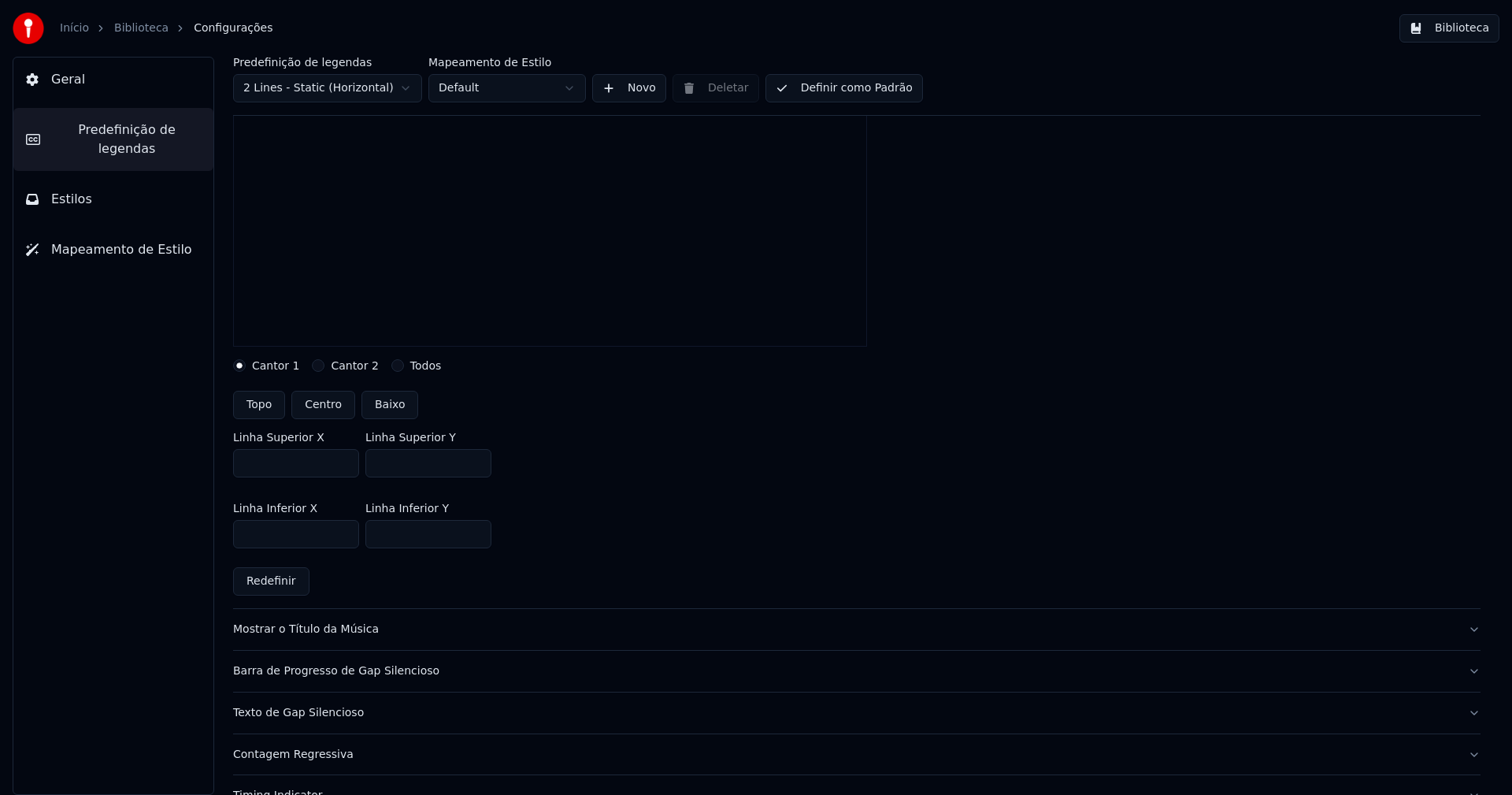
type input "***"
click at [475, 466] on input "***" at bounding box center [428, 463] width 126 height 28
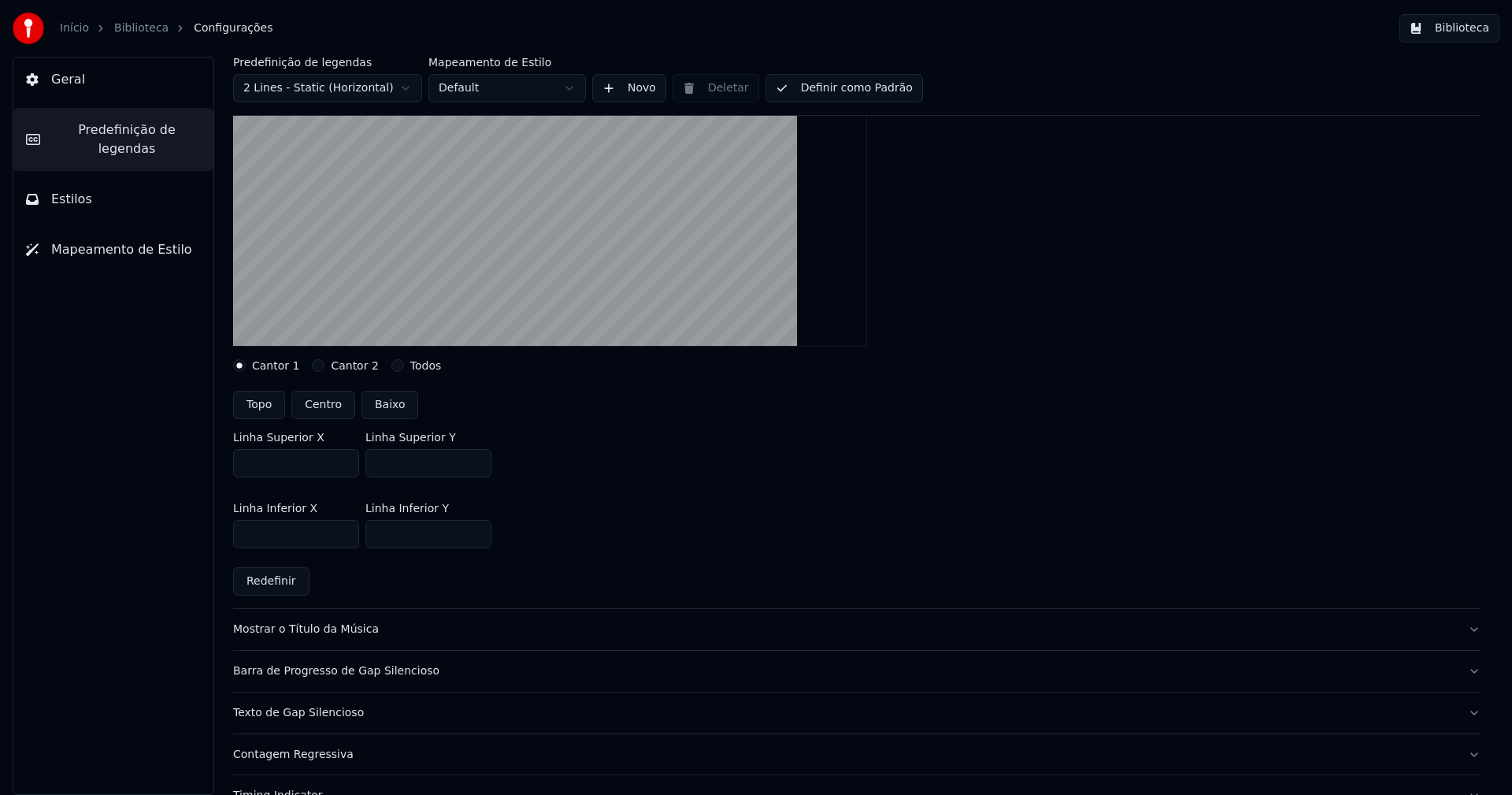
click at [1479, 31] on button "Biblioteca" at bounding box center [1449, 28] width 100 height 28
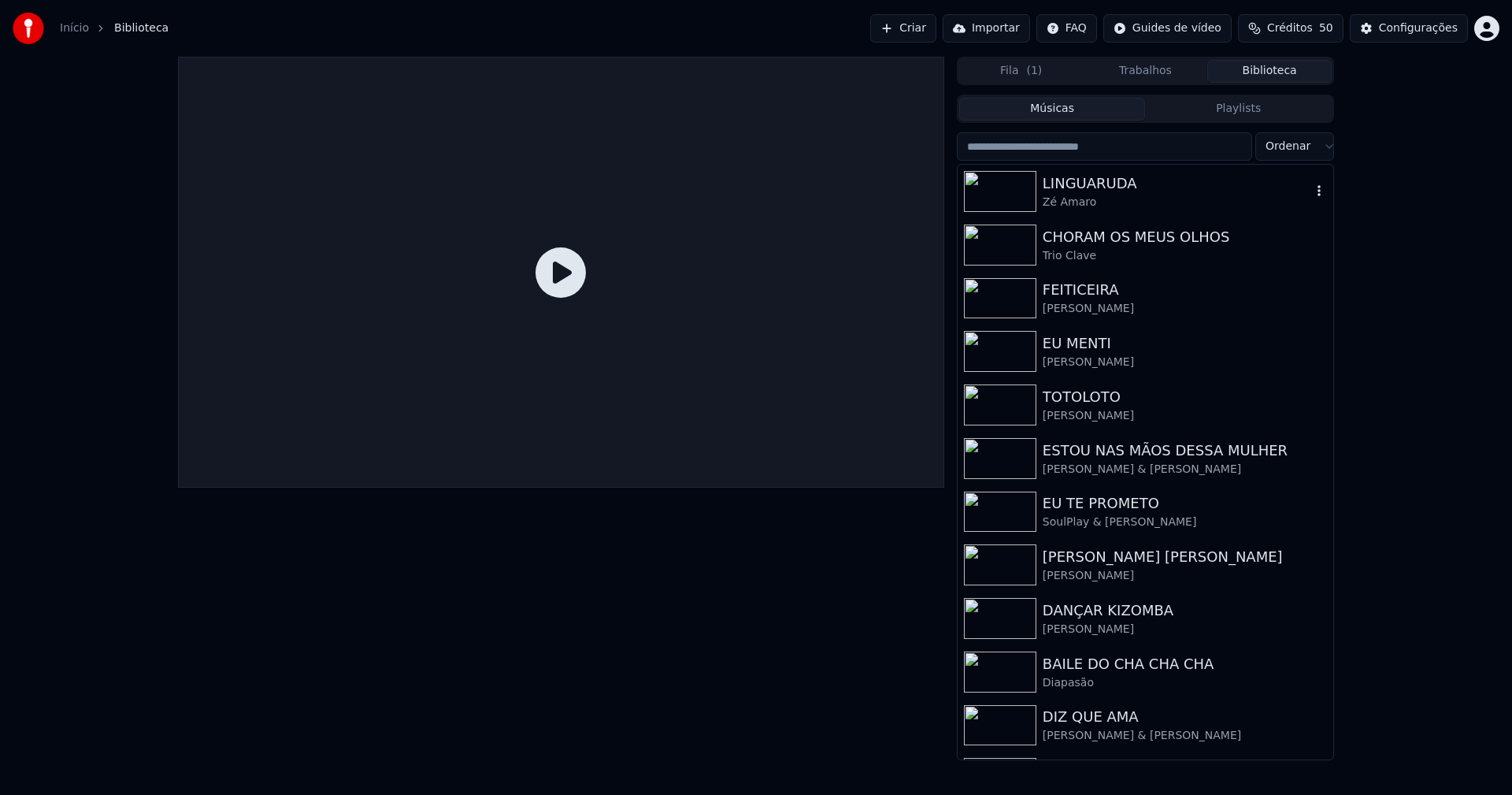
click at [1090, 186] on div "LINGUARUDA" at bounding box center [1177, 183] width 269 height 22
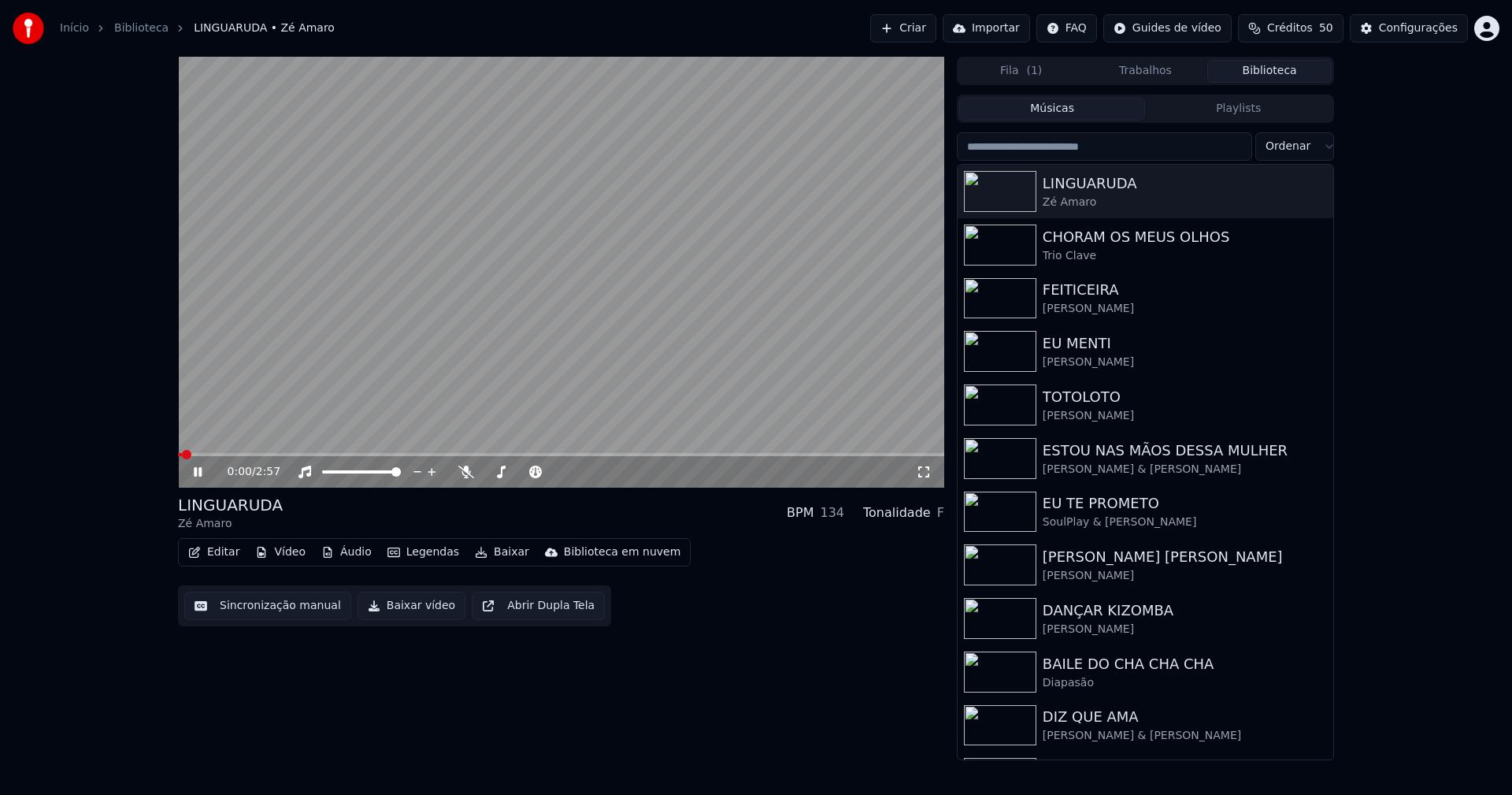
click at [333, 457] on div "0:00 / 2:57" at bounding box center [560, 472] width 766 height 31
click at [334, 454] on span at bounding box center [560, 455] width 766 height 3
click at [917, 472] on icon at bounding box center [923, 471] width 16 height 12
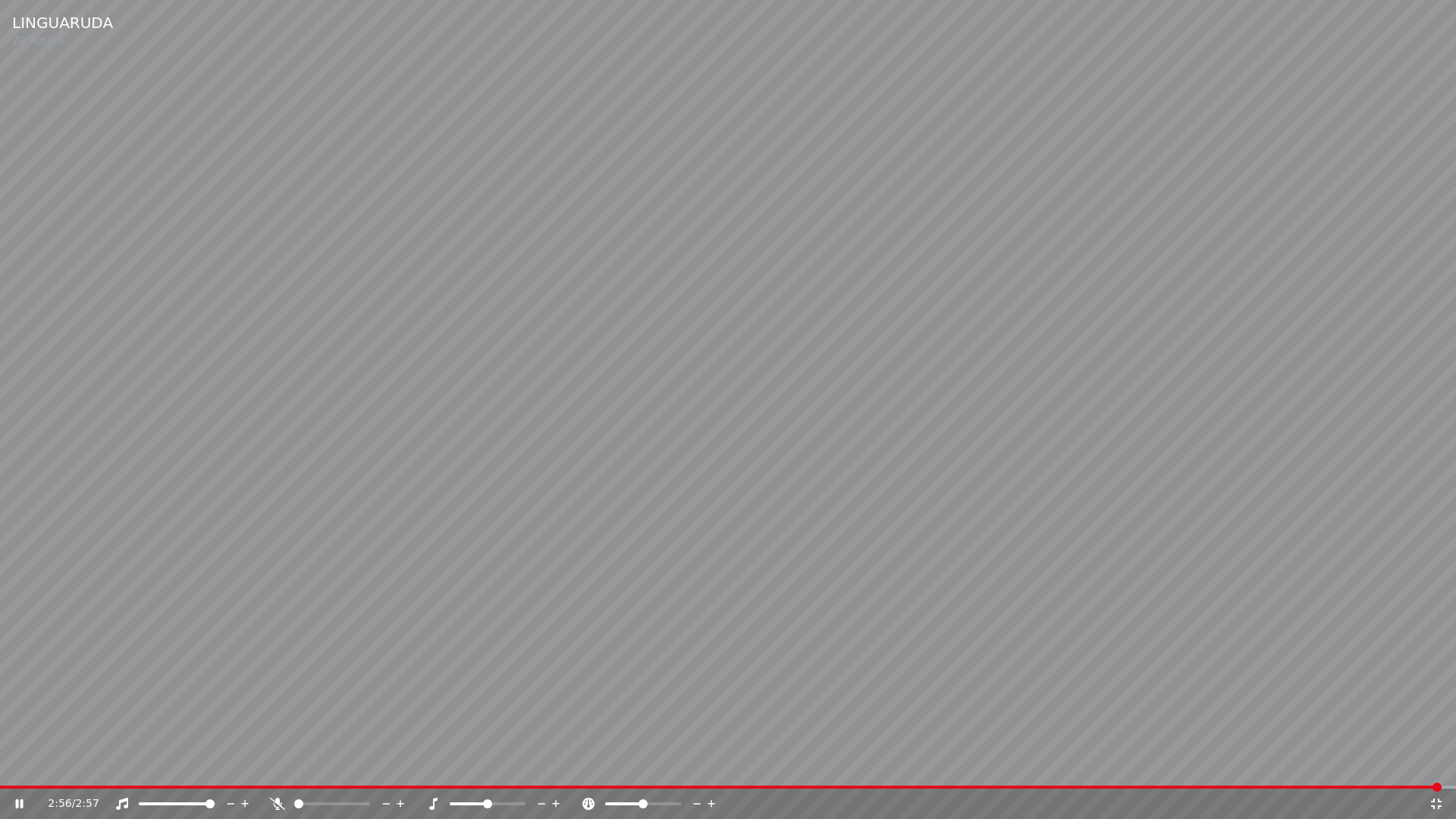
click at [1439, 765] on icon at bounding box center [1435, 804] width 10 height 10
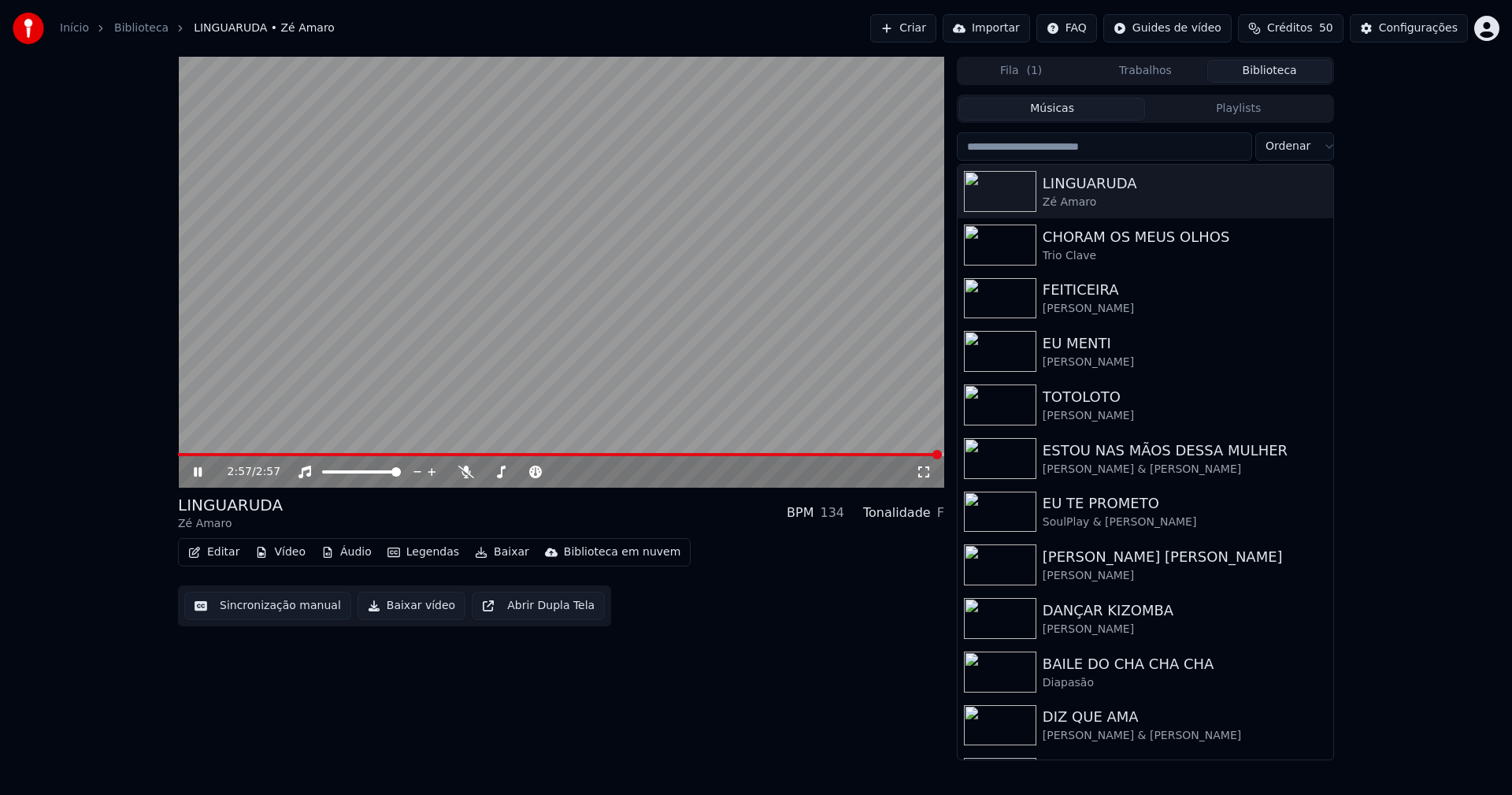
click at [193, 469] on icon at bounding box center [209, 471] width 37 height 12
click at [394, 610] on button "Baixar vídeo" at bounding box center [411, 606] width 108 height 28
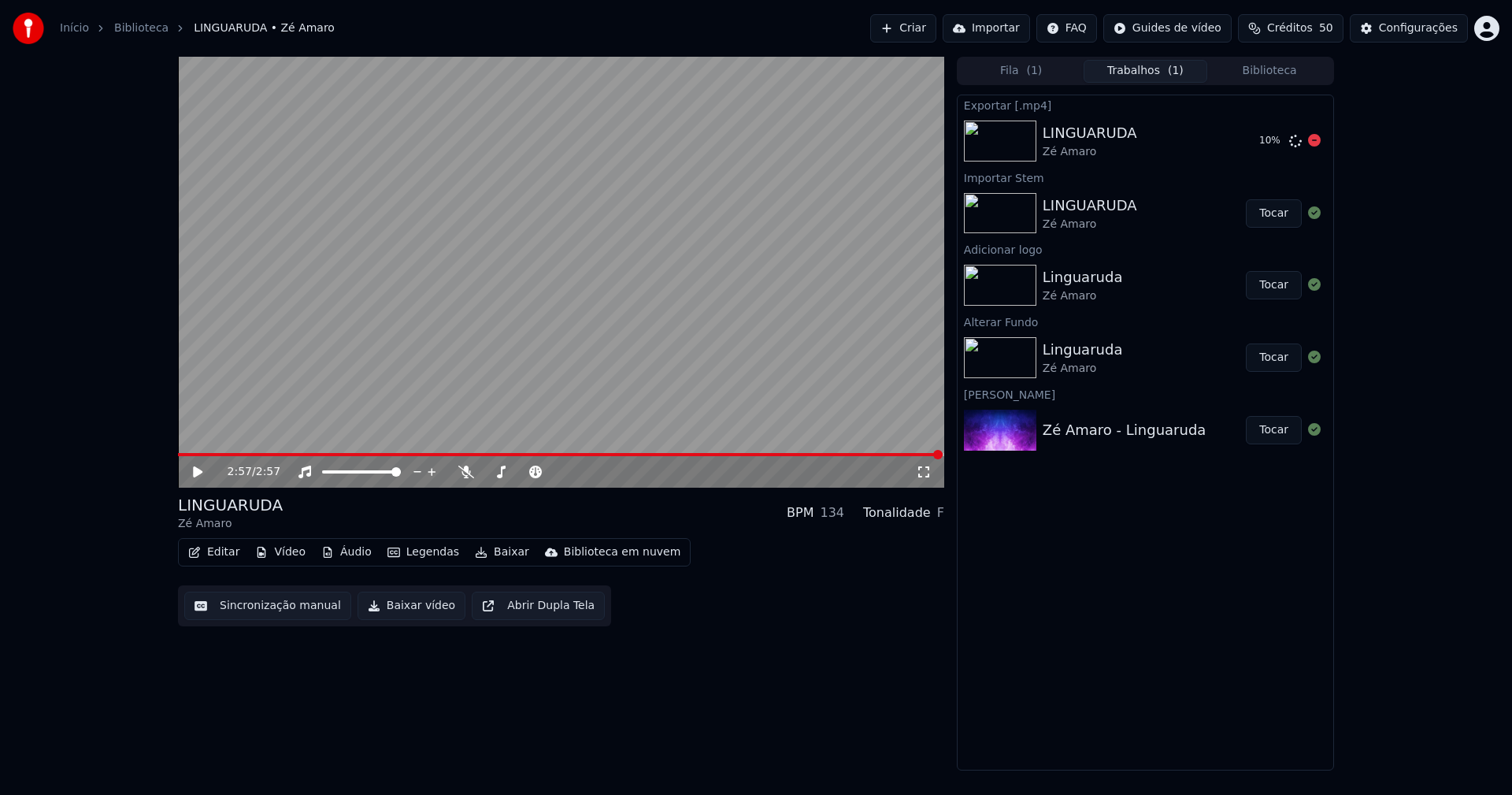
drag, startPoint x: 1307, startPoint y: 138, endPoint x: 1324, endPoint y: 209, distance: 73.0
click at [1307, 139] on div "10 %" at bounding box center [1286, 140] width 68 height 19
click at [1414, 27] on div "Configurações" at bounding box center [1418, 28] width 78 height 16
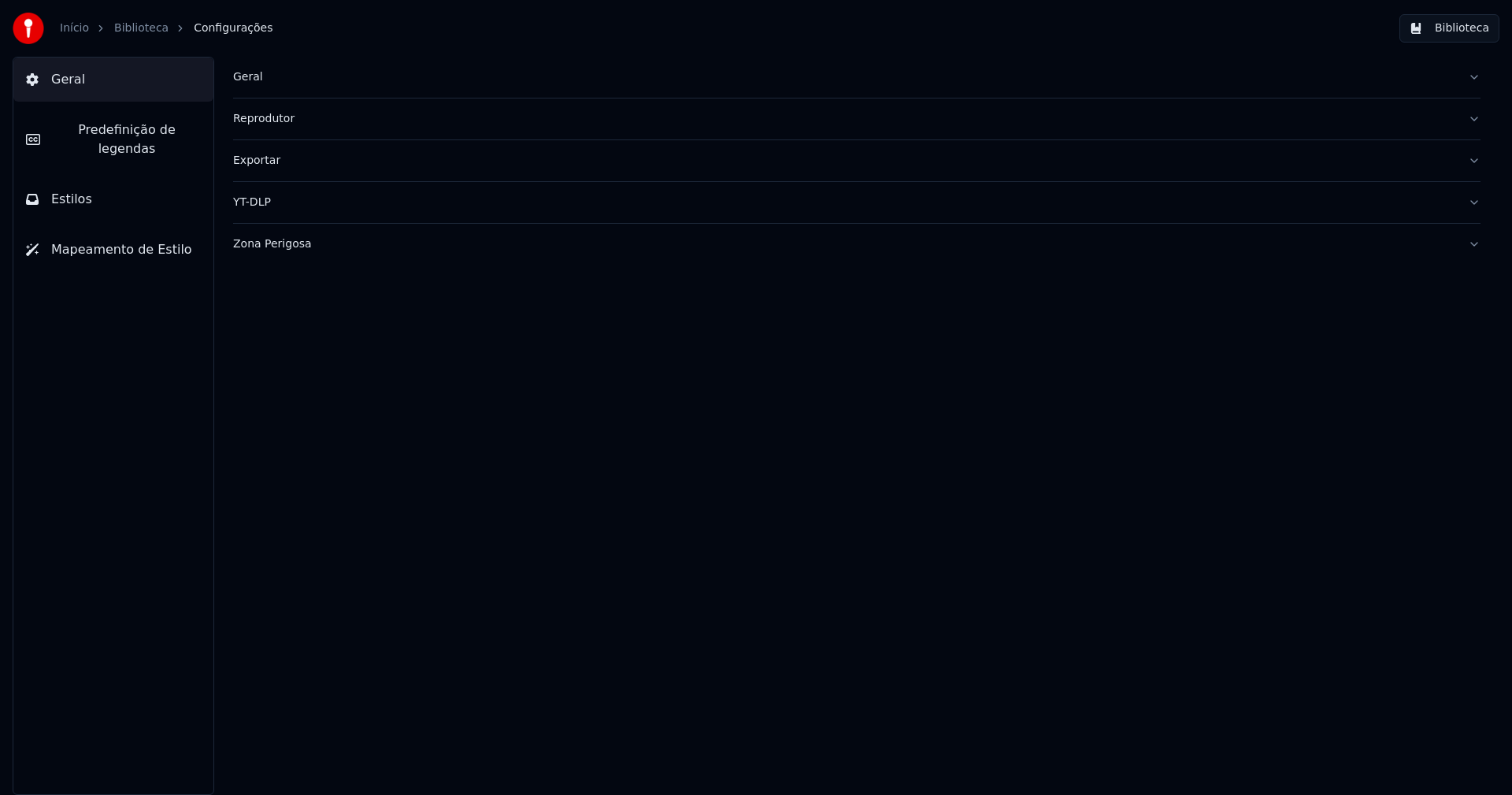
click at [114, 131] on span "Predefinição de legendas" at bounding box center [126, 140] width 148 height 38
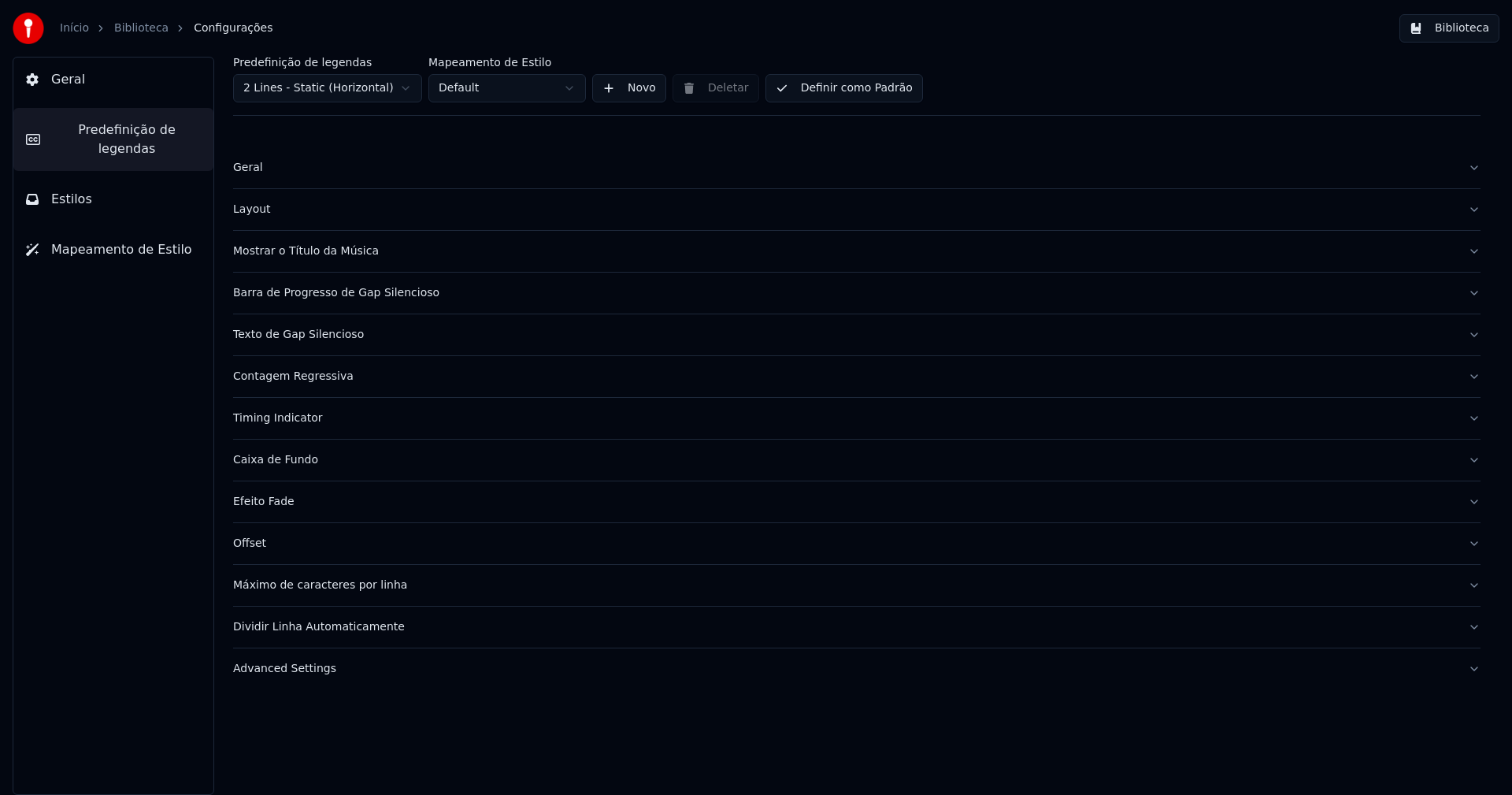
click at [255, 210] on div "Layout" at bounding box center [844, 209] width 1222 height 16
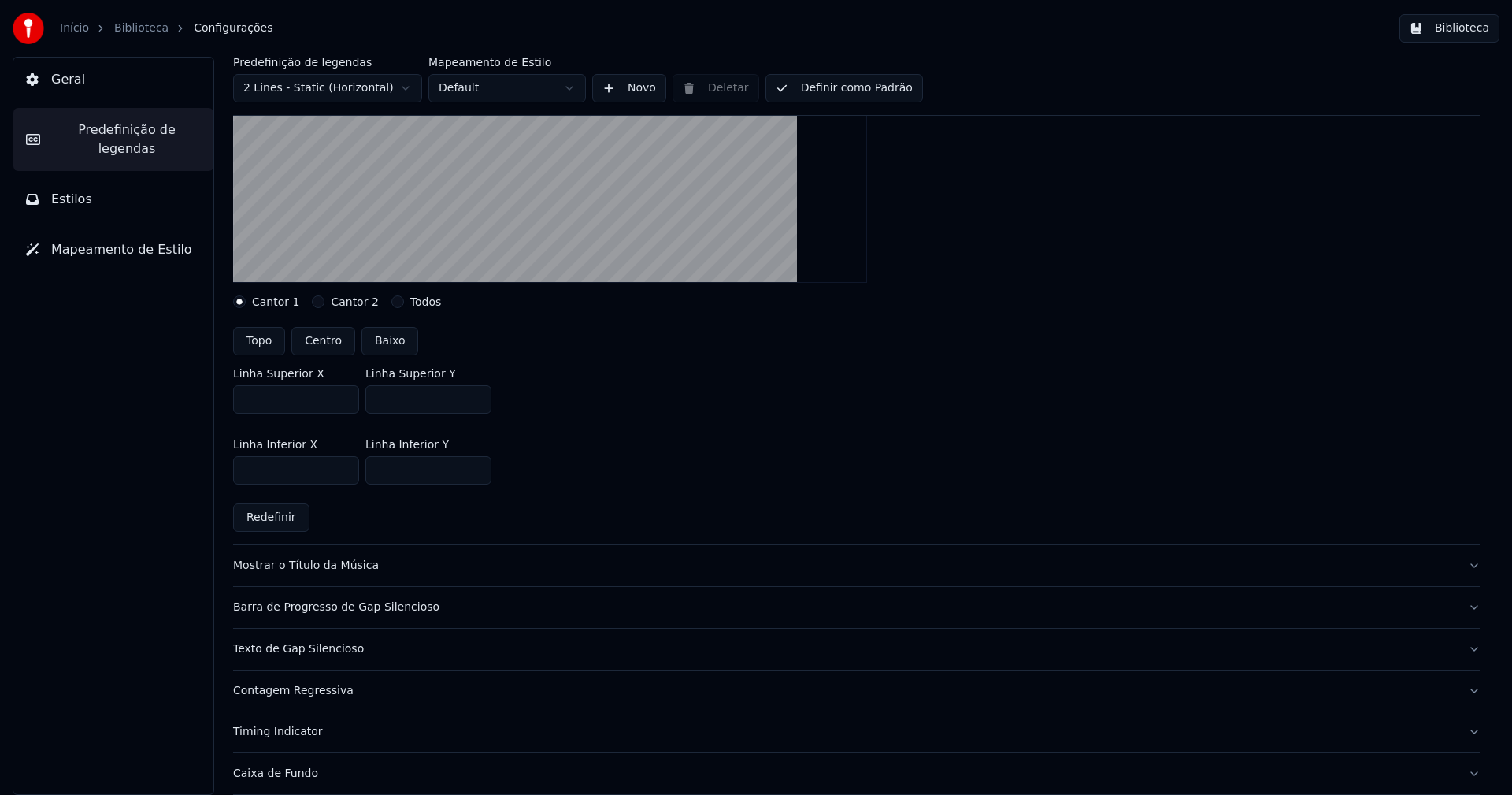
scroll to position [315, 0]
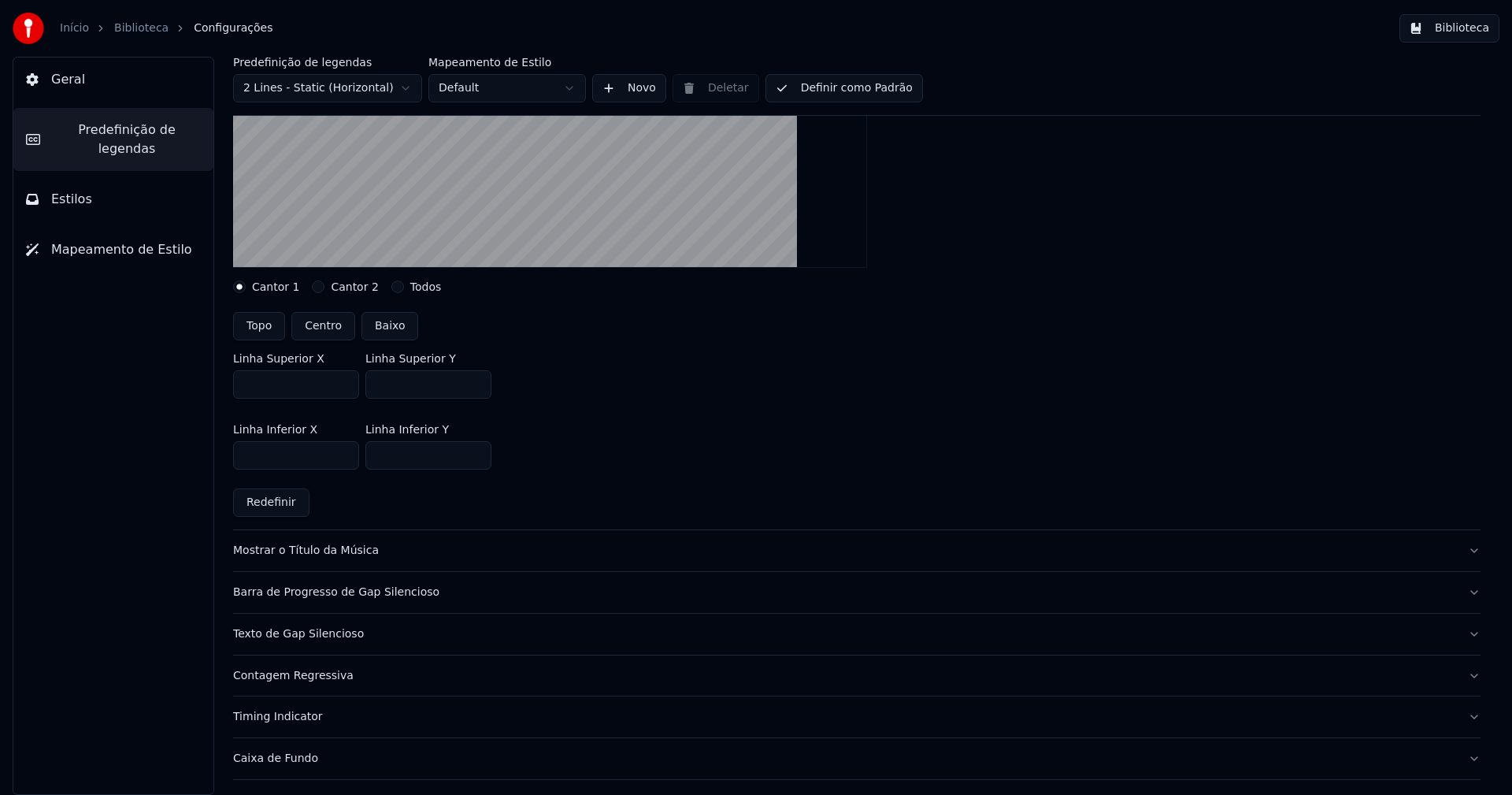
click at [1469, 25] on button "Biblioteca" at bounding box center [1449, 28] width 100 height 28
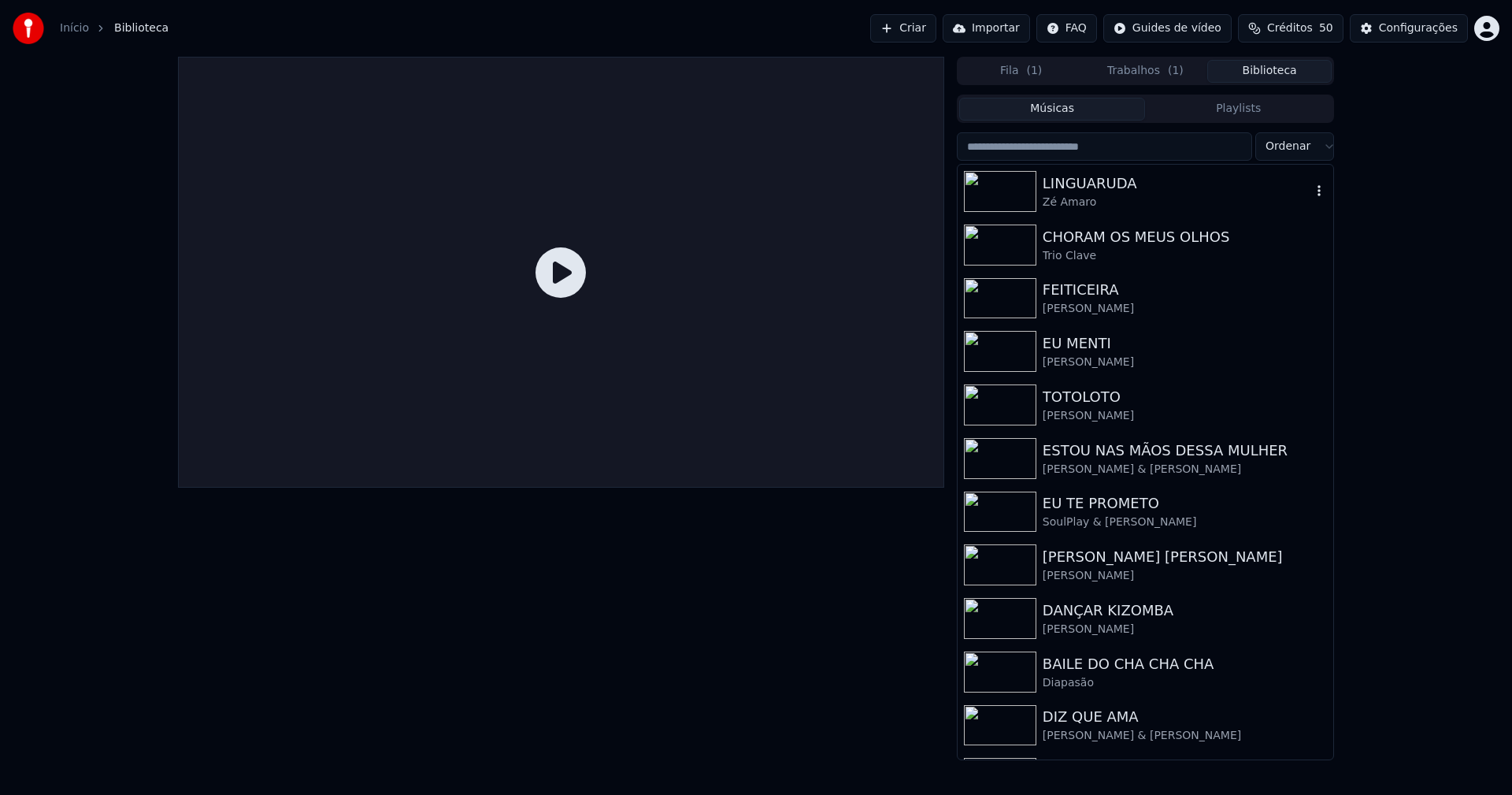
click at [1120, 193] on div "LINGUARUDA" at bounding box center [1177, 183] width 269 height 22
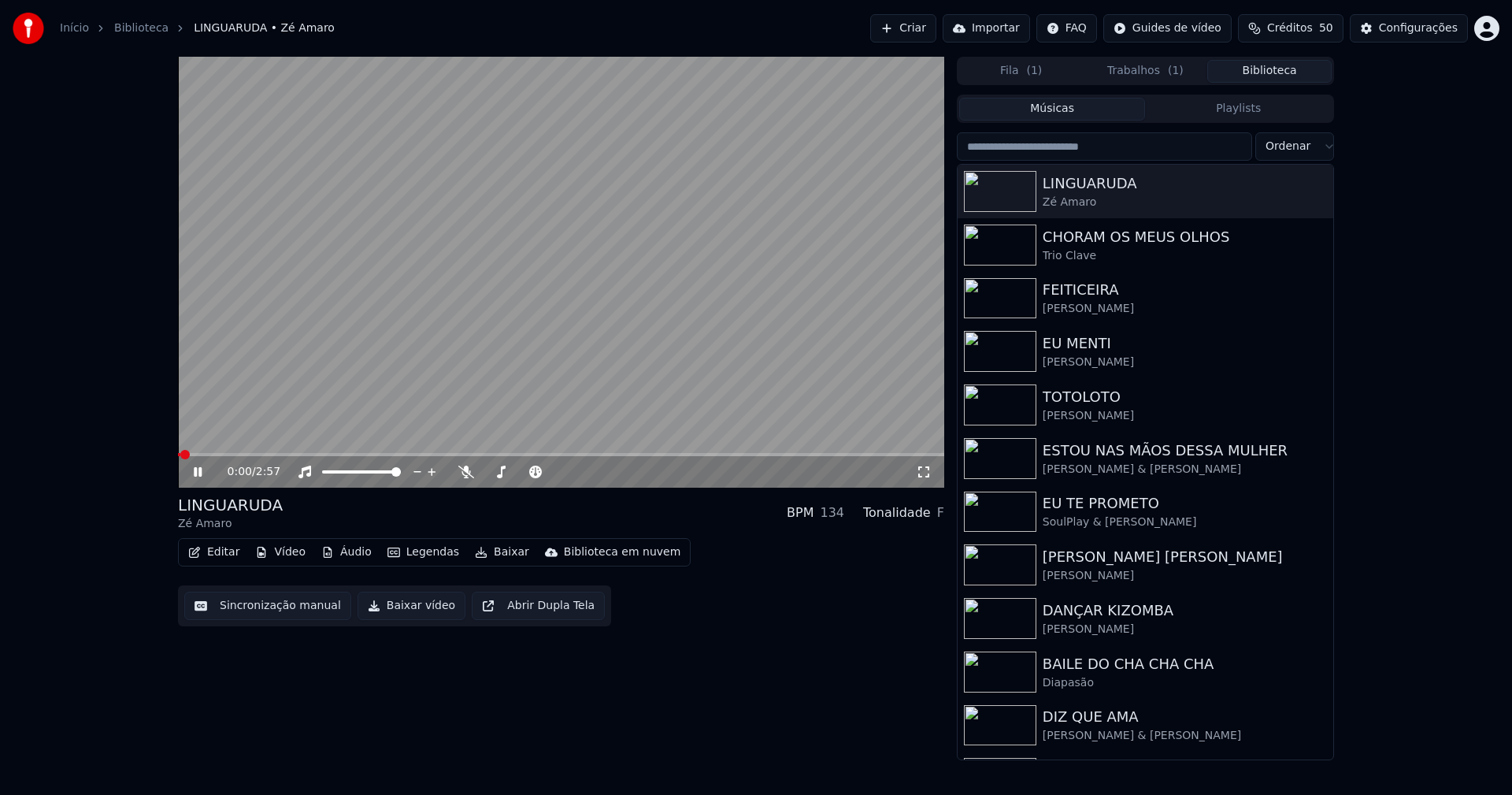
click at [200, 473] on icon at bounding box center [197, 471] width 8 height 9
click at [419, 604] on button "Baixar vídeo" at bounding box center [411, 606] width 108 height 28
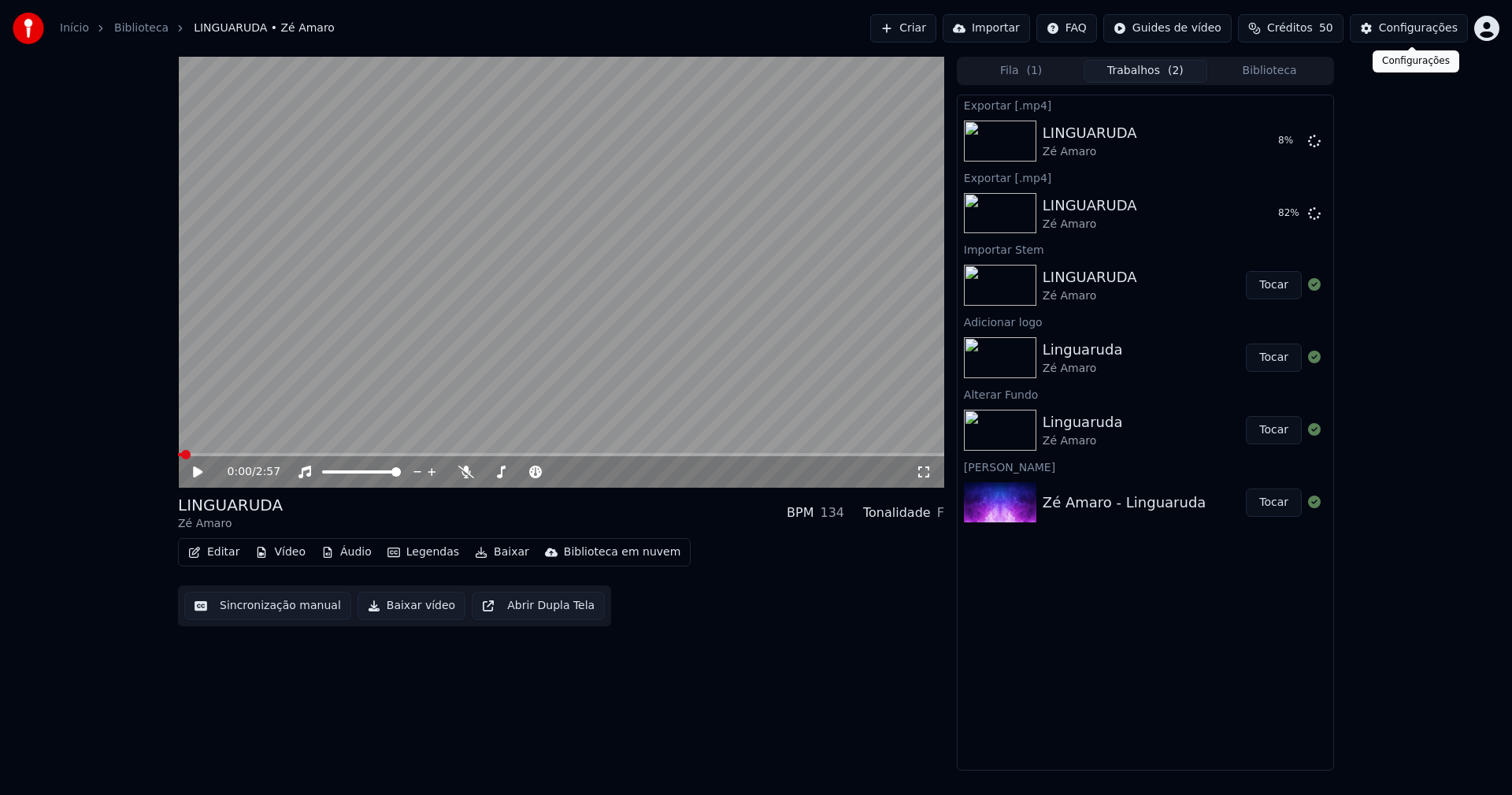
click at [1433, 34] on div "Configurações" at bounding box center [1418, 28] width 78 height 16
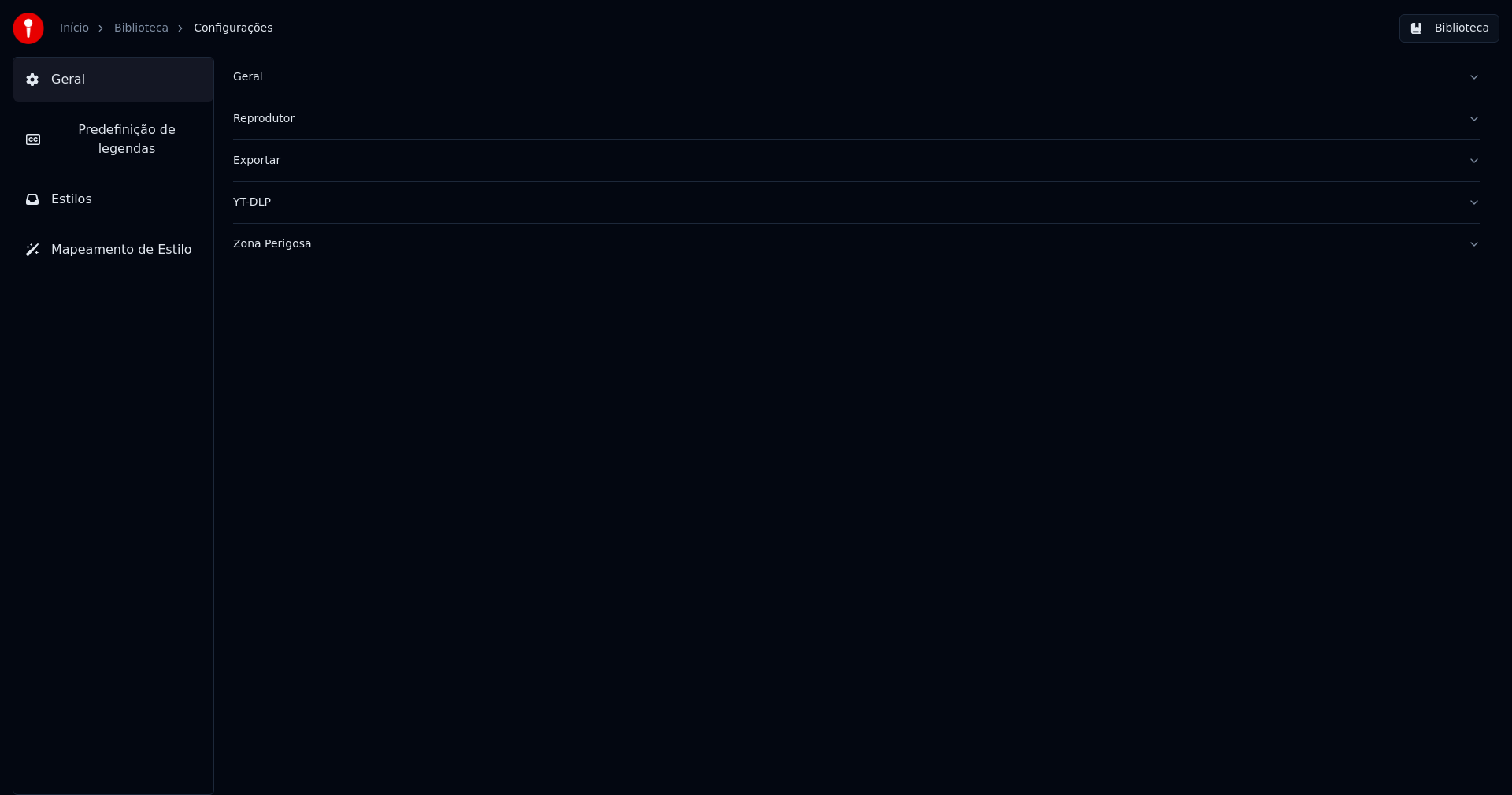
click at [1433, 34] on button "Biblioteca" at bounding box center [1449, 28] width 100 height 28
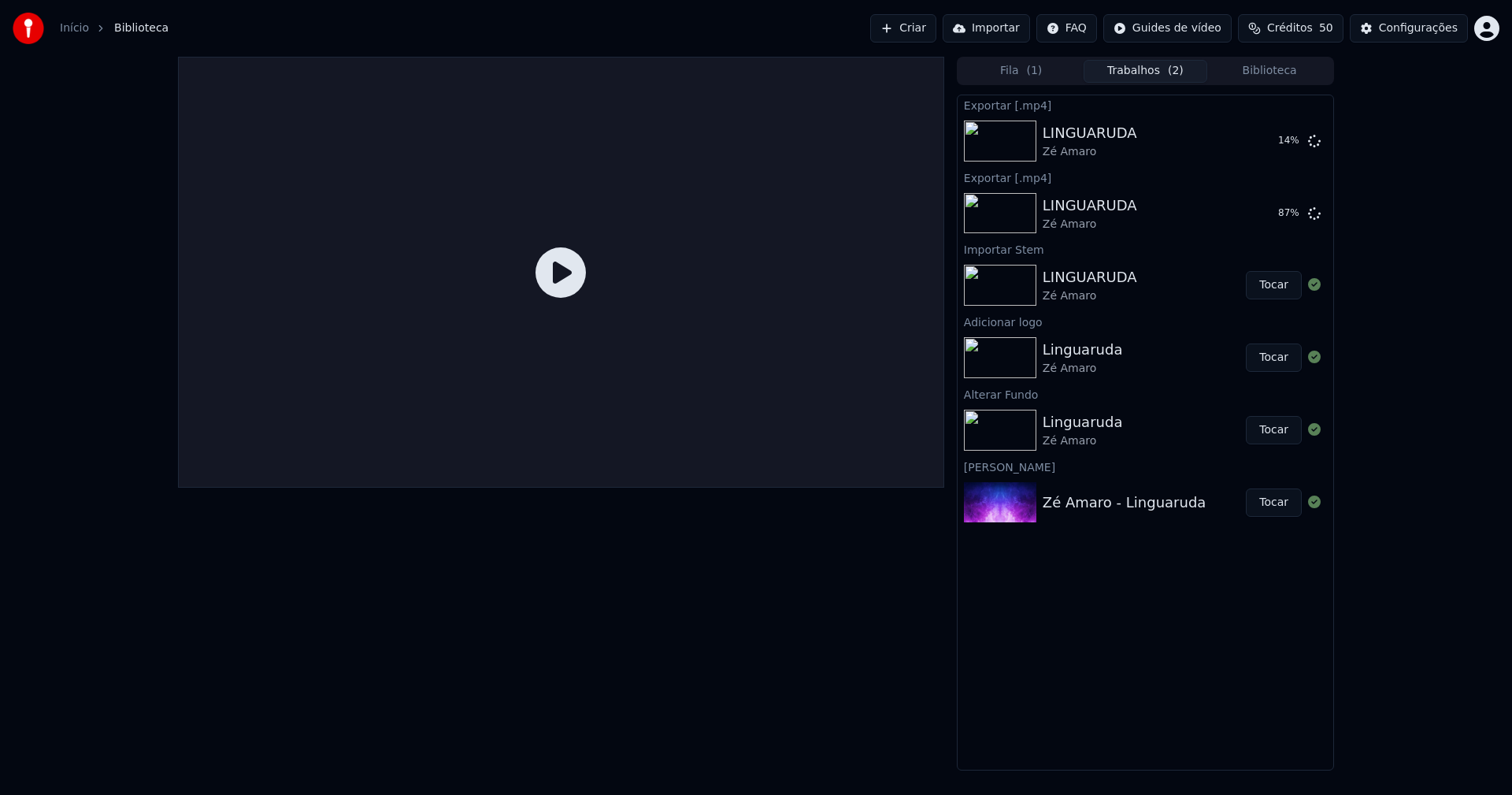
click at [1139, 72] on button "Trabalhos ( 2 )" at bounding box center [1145, 71] width 125 height 23
click at [1315, 213] on icon at bounding box center [1314, 212] width 12 height 12
click at [1415, 31] on div "Configurações" at bounding box center [1418, 28] width 78 height 16
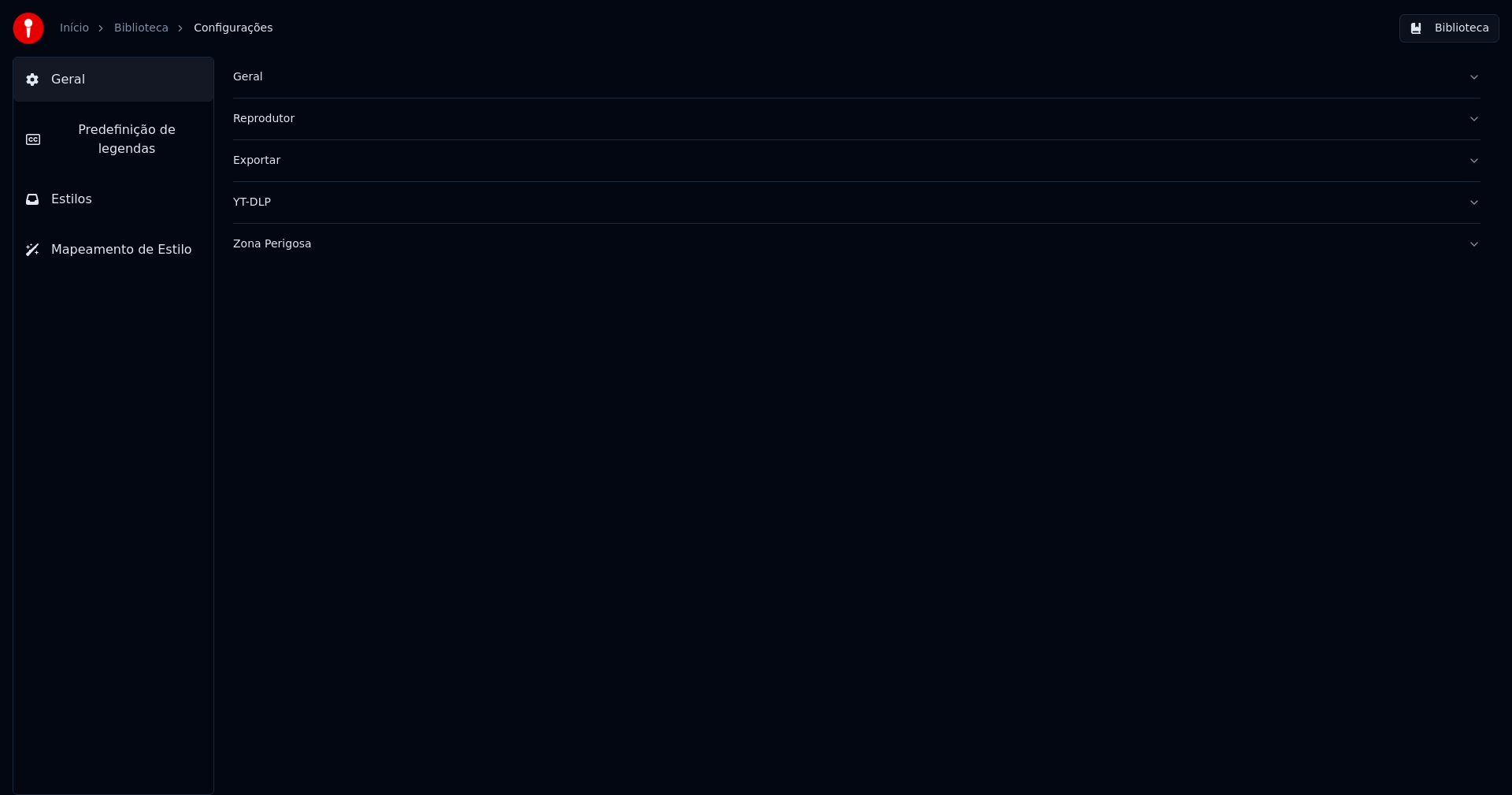
click at [262, 169] on button "Exportar" at bounding box center [857, 161] width 1248 height 41
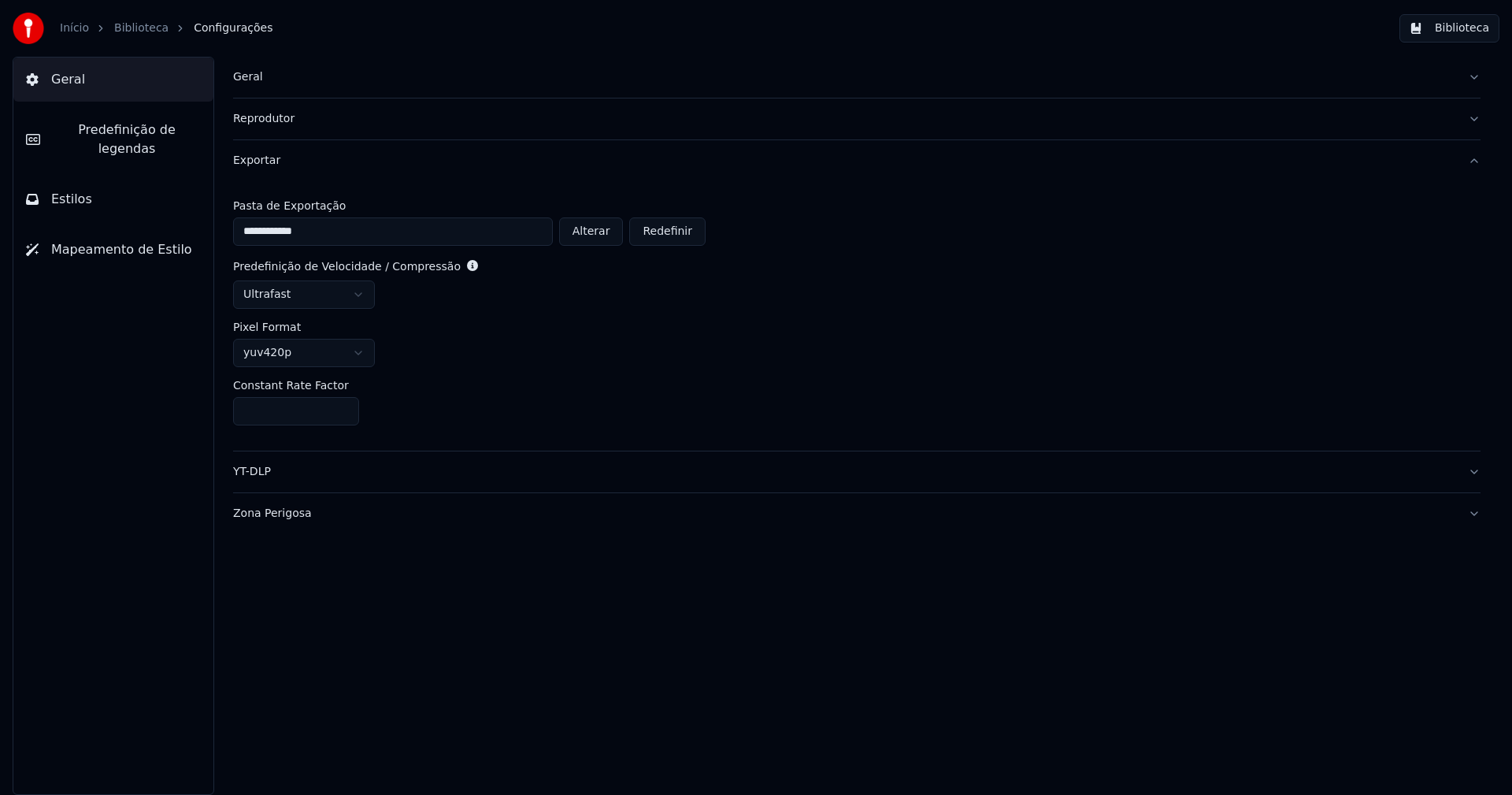
click at [1458, 34] on button "Biblioteca" at bounding box center [1449, 28] width 100 height 28
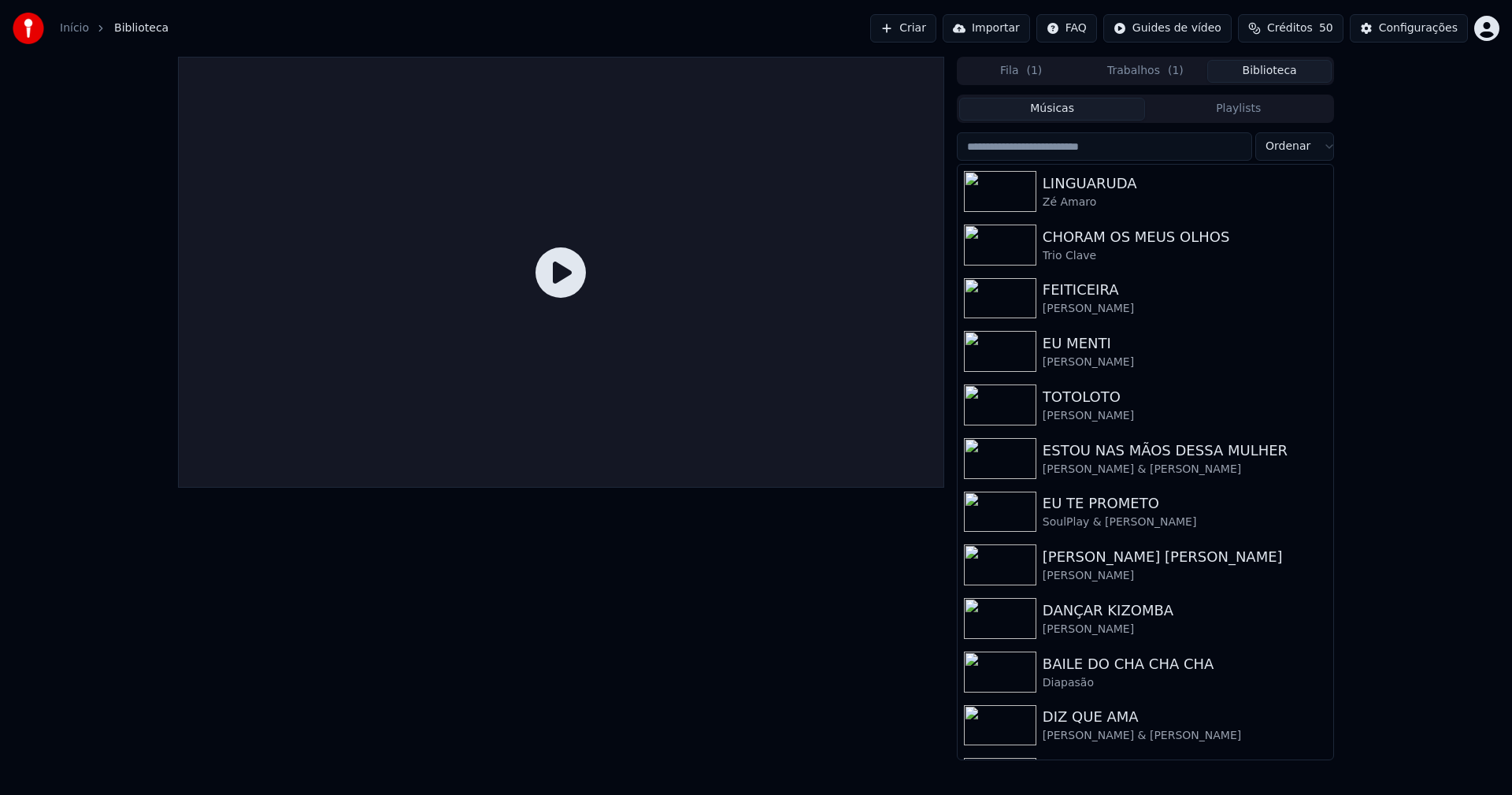
click at [1127, 74] on button "Trabalhos ( 1 )" at bounding box center [1145, 71] width 125 height 23
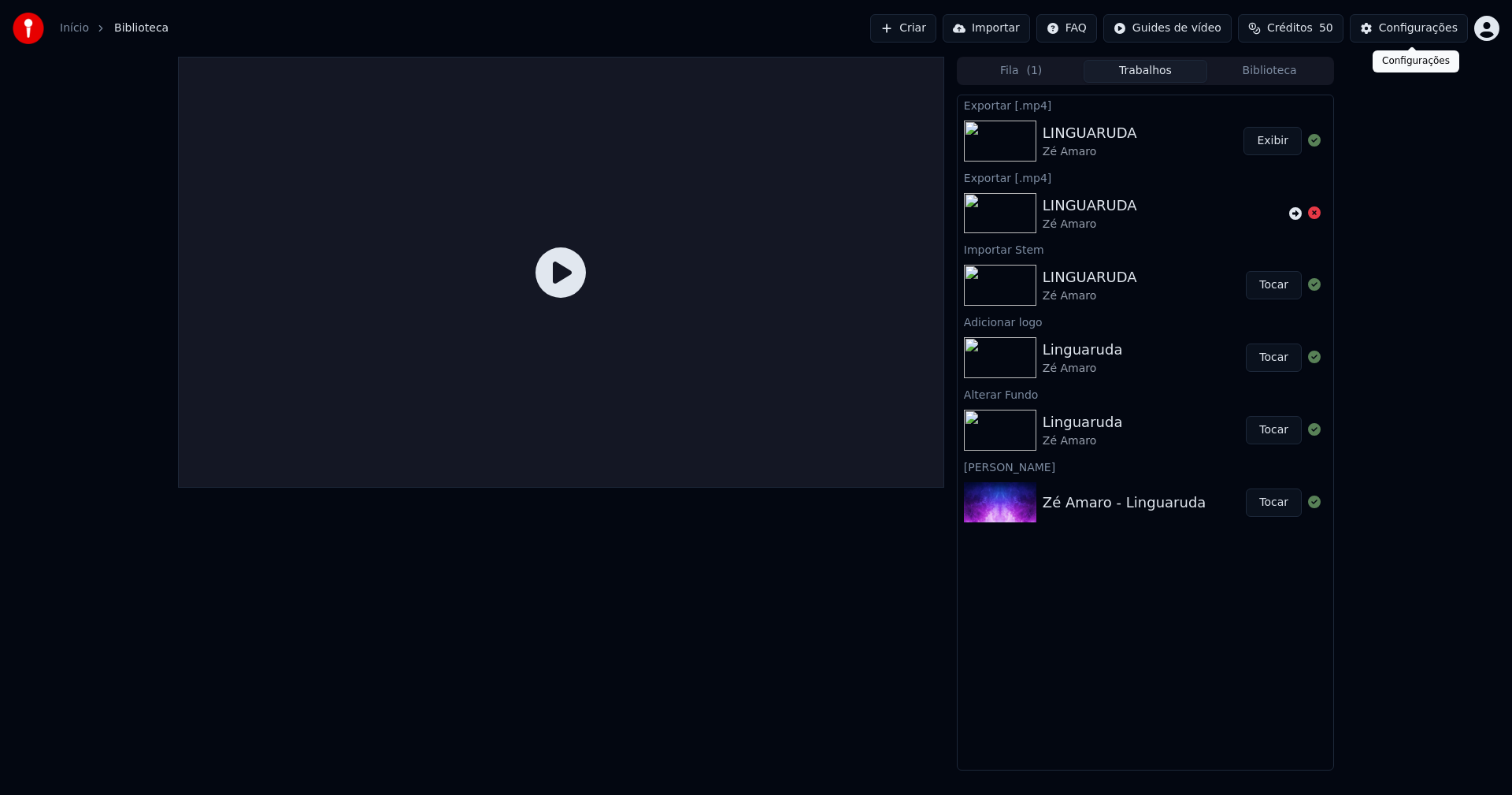
click at [1428, 30] on div "Configurações" at bounding box center [1418, 28] width 78 height 16
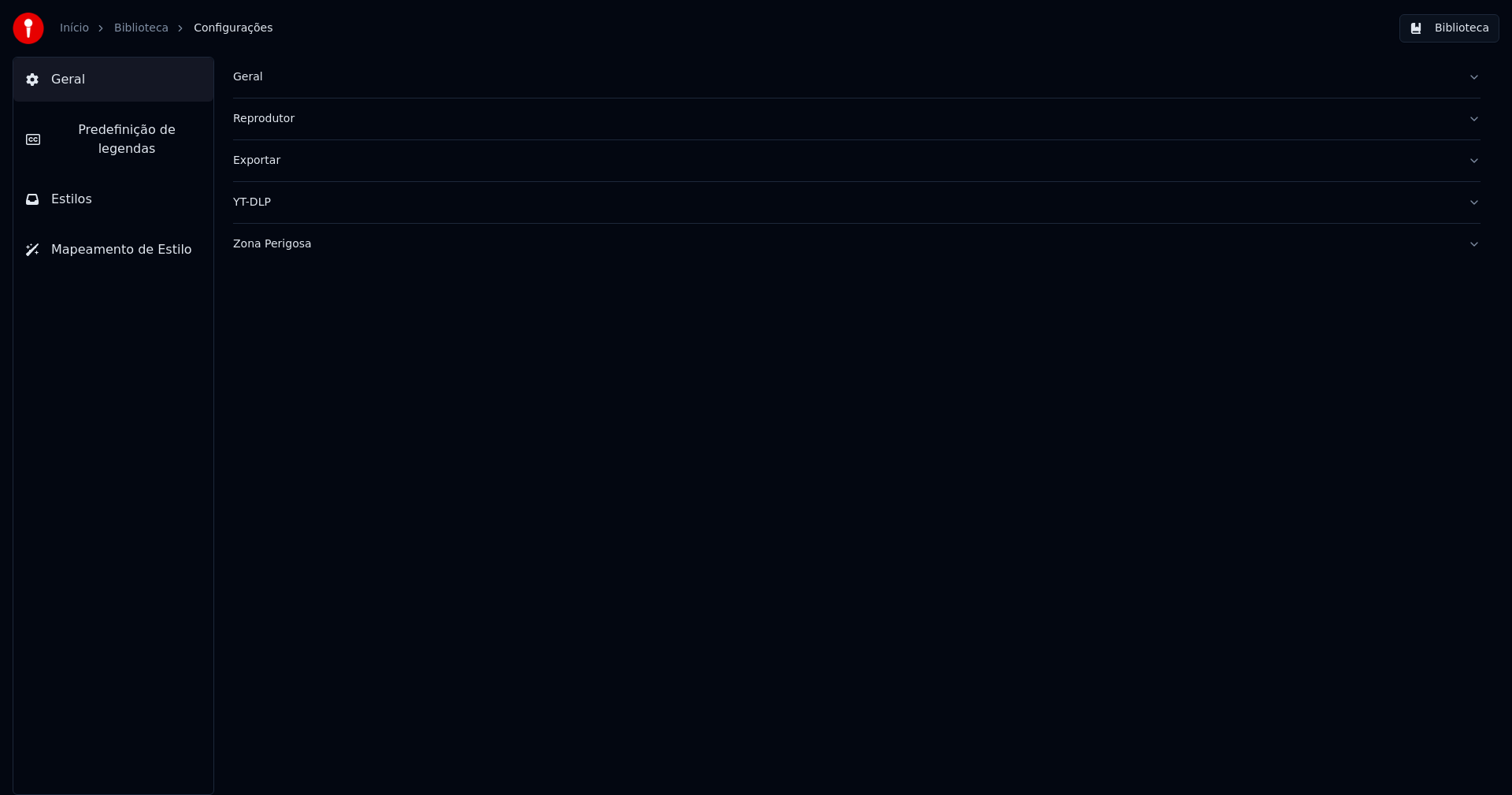
click at [260, 79] on div "Geral" at bounding box center [844, 77] width 1222 height 16
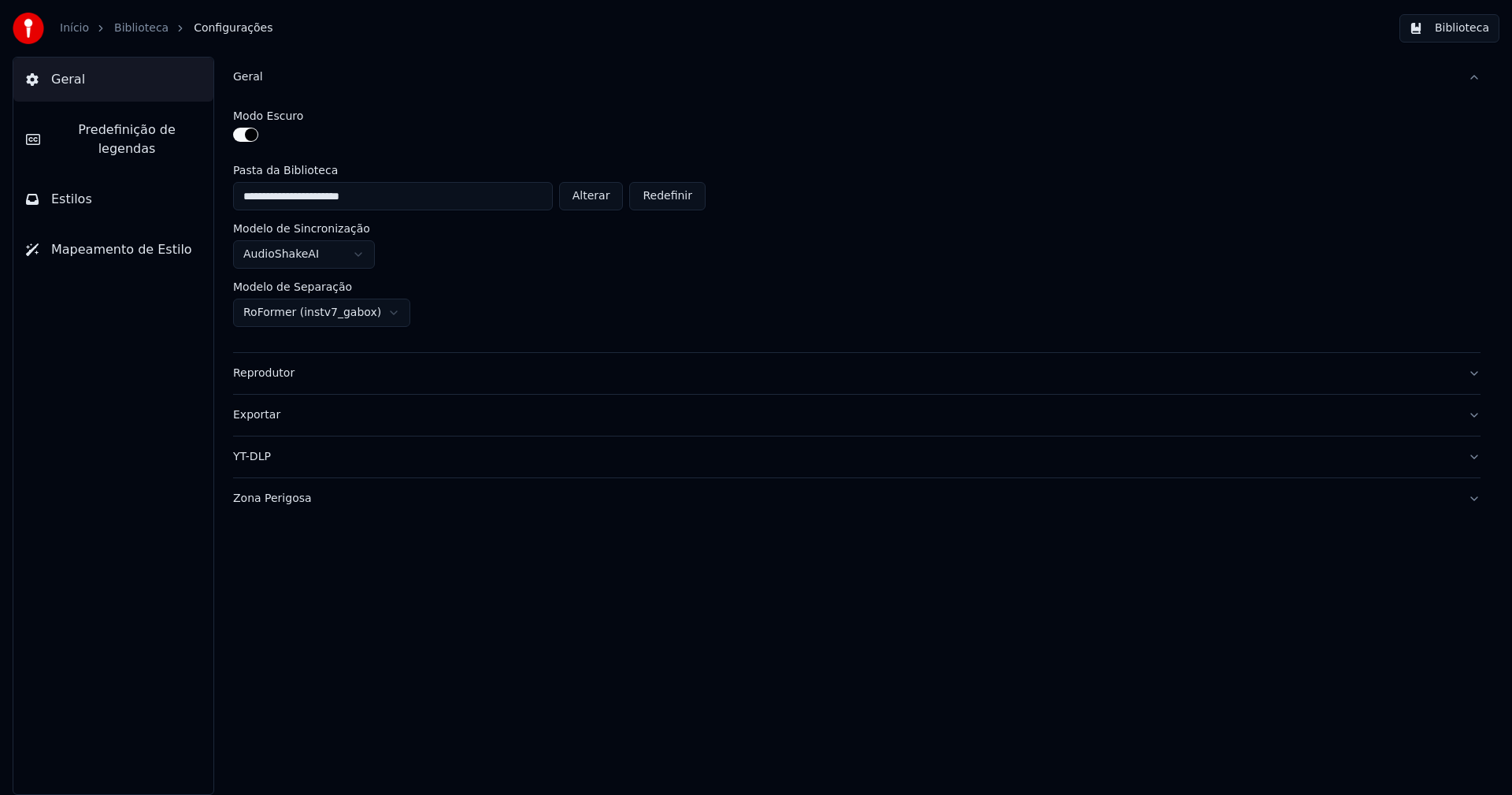
click at [616, 194] on button "Alterar" at bounding box center [592, 196] width 64 height 28
type input "**********"
click at [1486, 29] on button "Biblioteca" at bounding box center [1449, 28] width 100 height 28
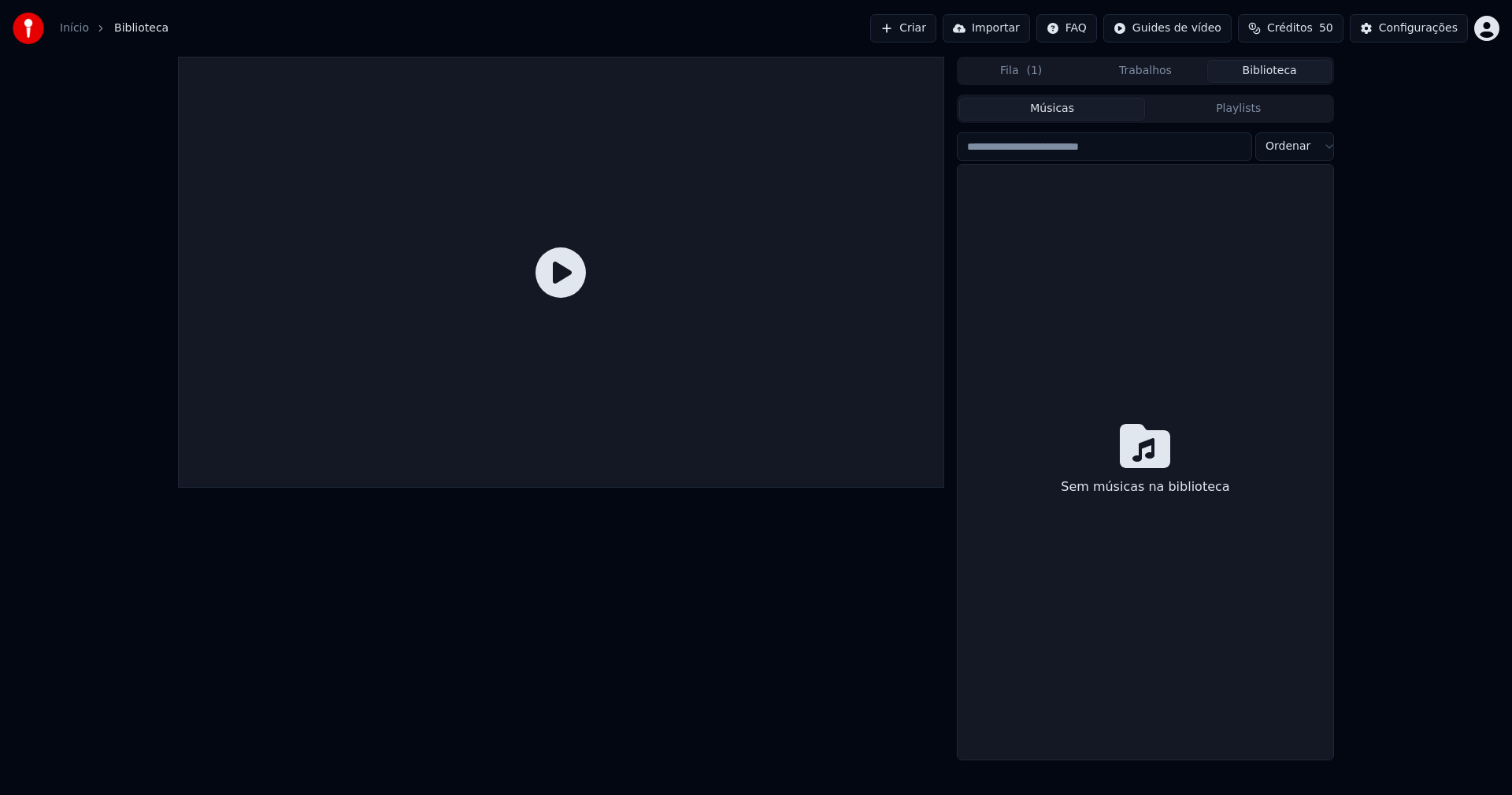
click at [70, 29] on link "Início" at bounding box center [74, 28] width 29 height 16
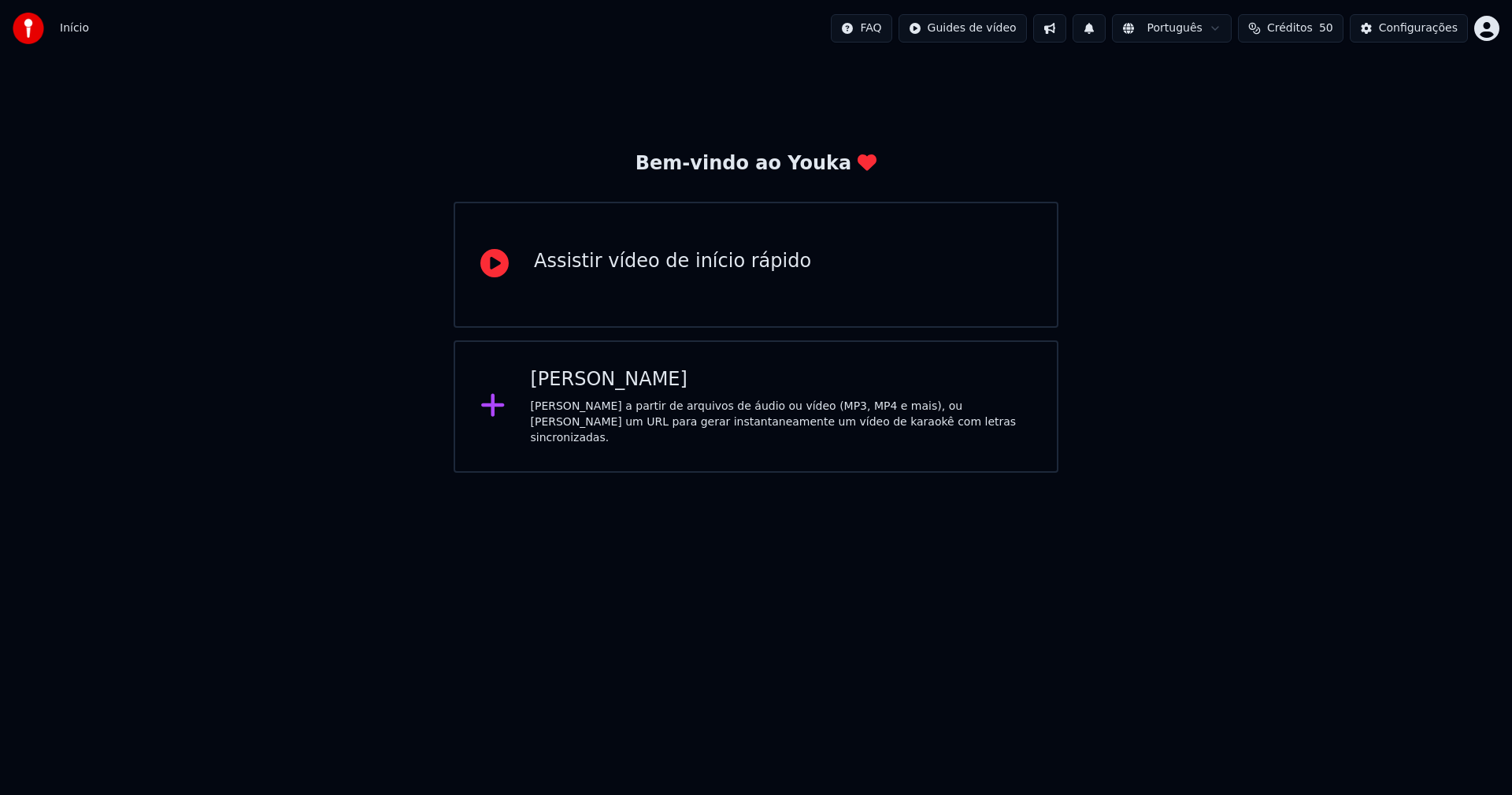
click at [597, 387] on div "[PERSON_NAME]" at bounding box center [781, 379] width 502 height 25
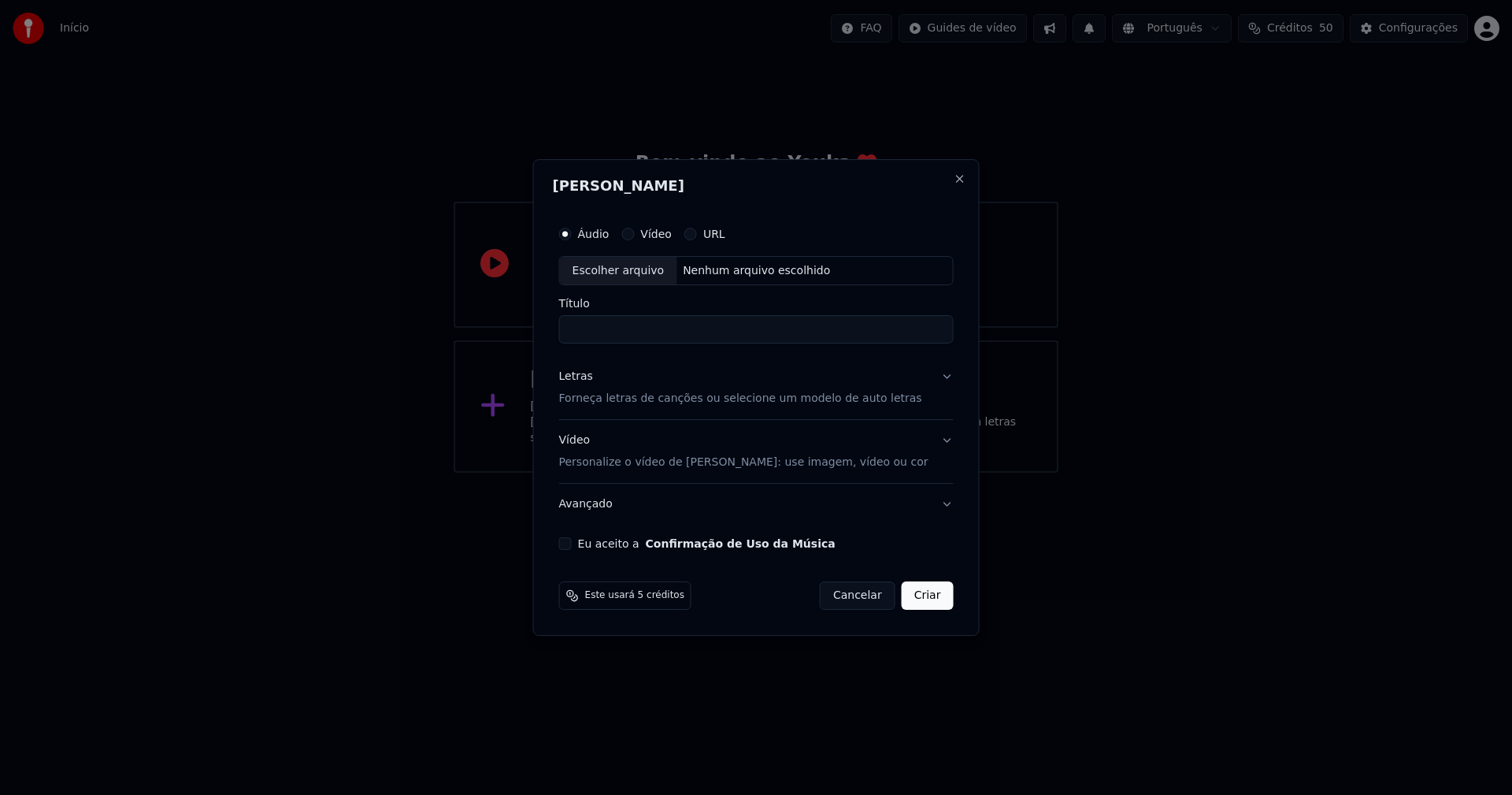
click at [649, 268] on div "Escolher arquivo" at bounding box center [619, 271] width 117 height 28
type input "**********"
click at [593, 377] on div "Letras" at bounding box center [576, 377] width 34 height 16
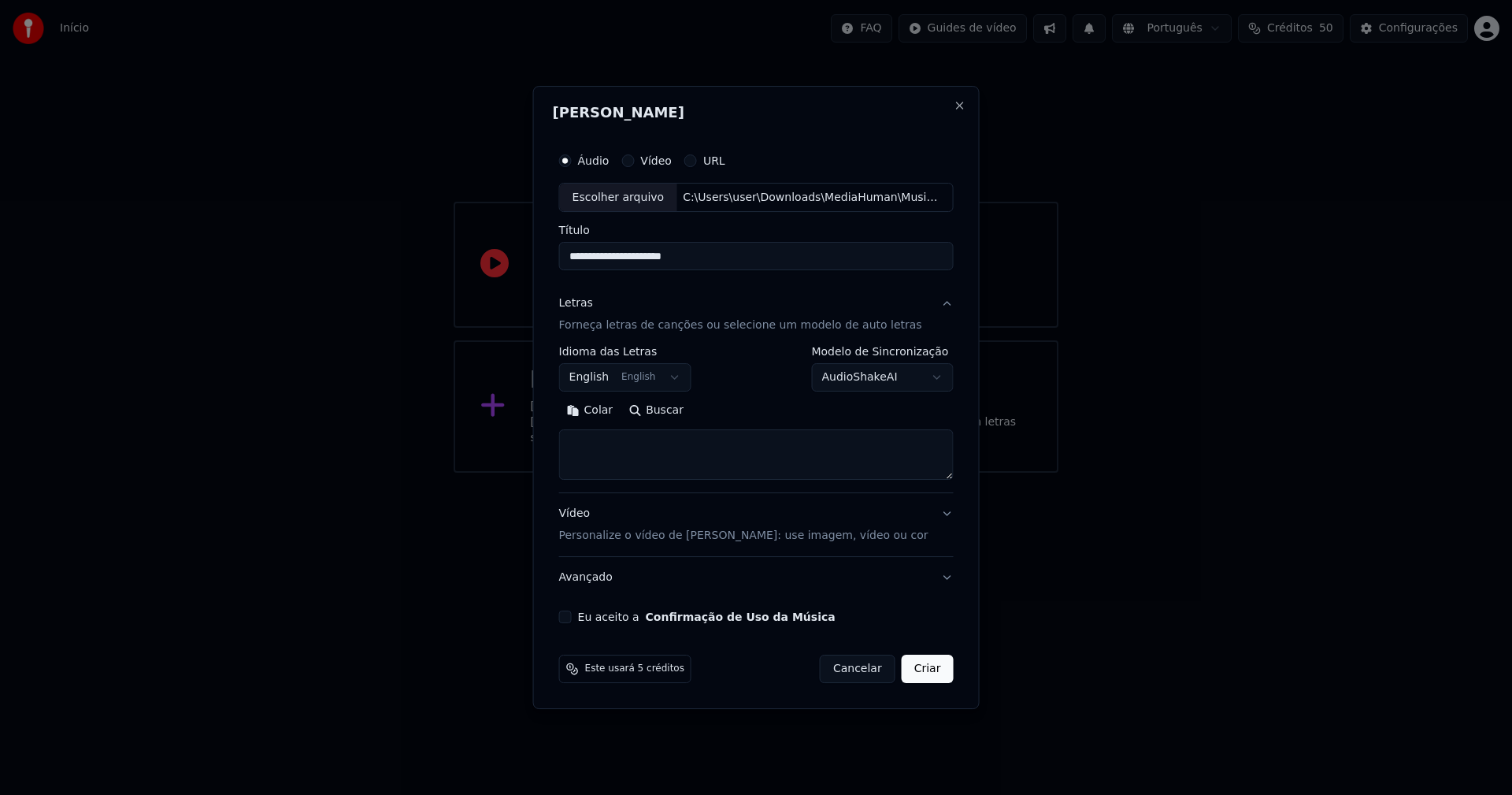
click at [606, 411] on button "Colar" at bounding box center [590, 411] width 62 height 25
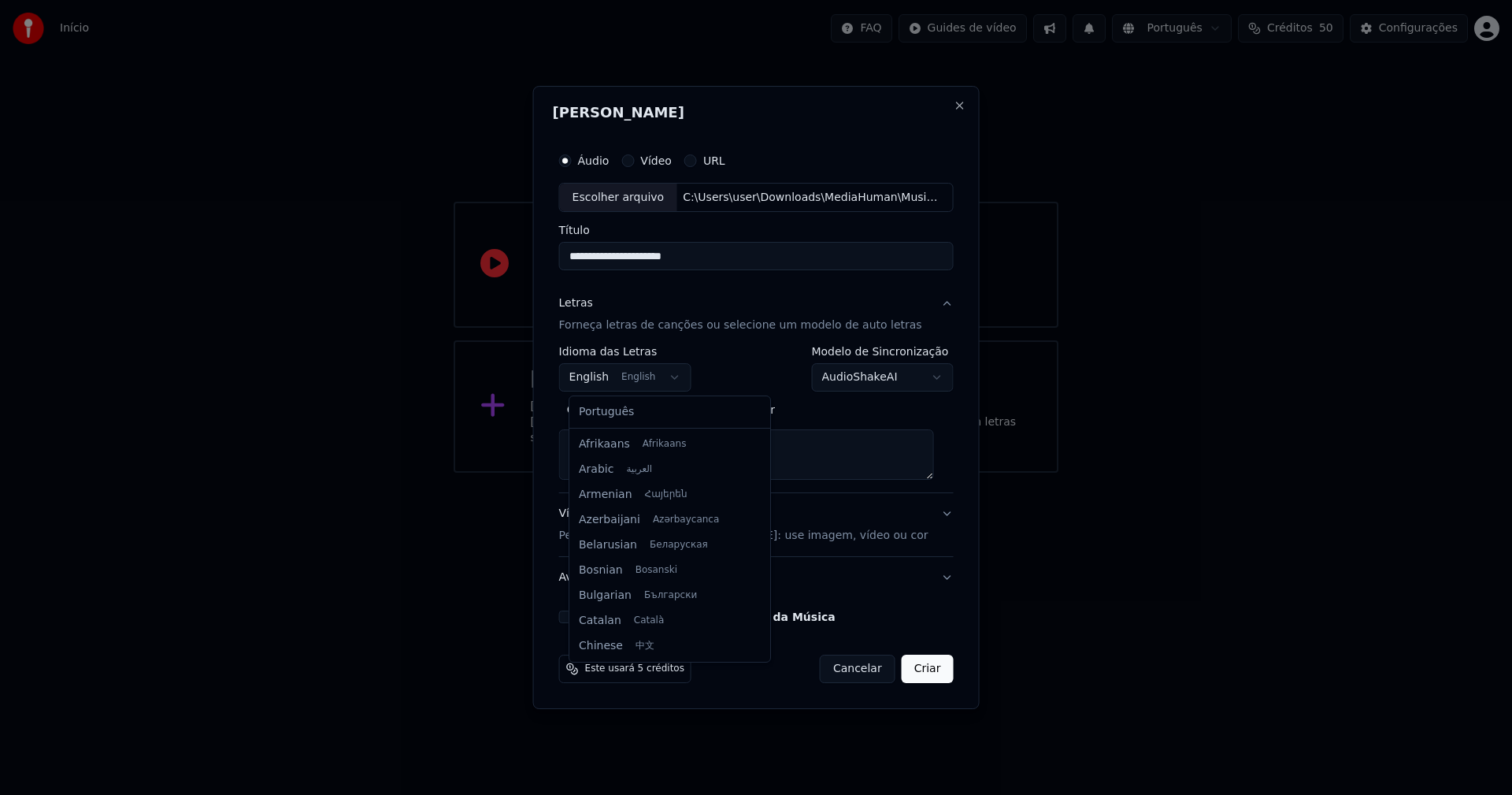
click at [677, 377] on body "**********" at bounding box center [756, 236] width 1512 height 473
type textarea "**********"
select select "**"
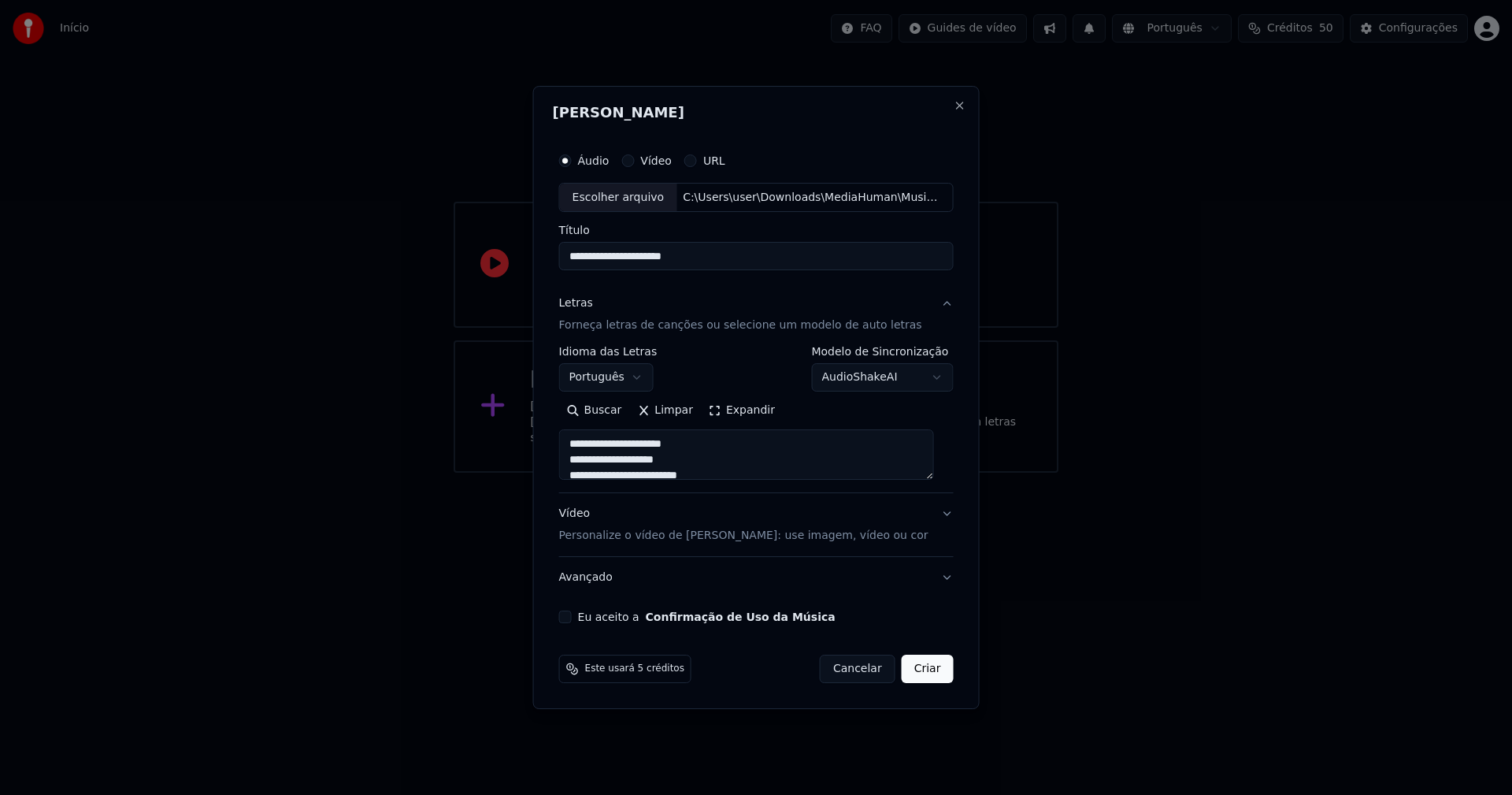
click at [572, 618] on button "Eu aceito a Confirmação de Uso da Música" at bounding box center [565, 616] width 12 height 12
click at [925, 673] on button "Criar" at bounding box center [927, 669] width 52 height 28
type textarea "**********"
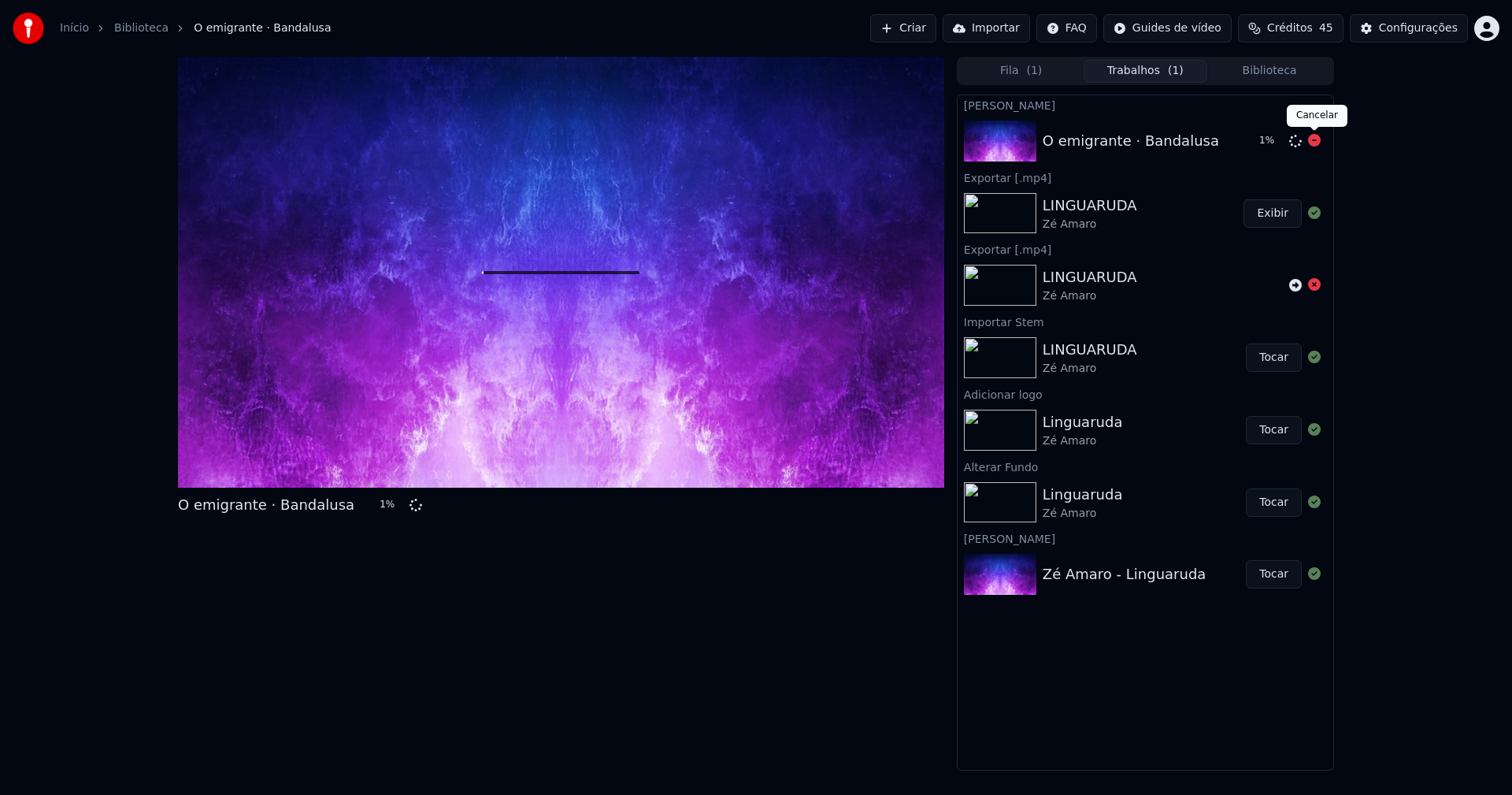
click at [1318, 142] on icon at bounding box center [1314, 140] width 12 height 12
click at [73, 29] on link "Início" at bounding box center [74, 28] width 29 height 16
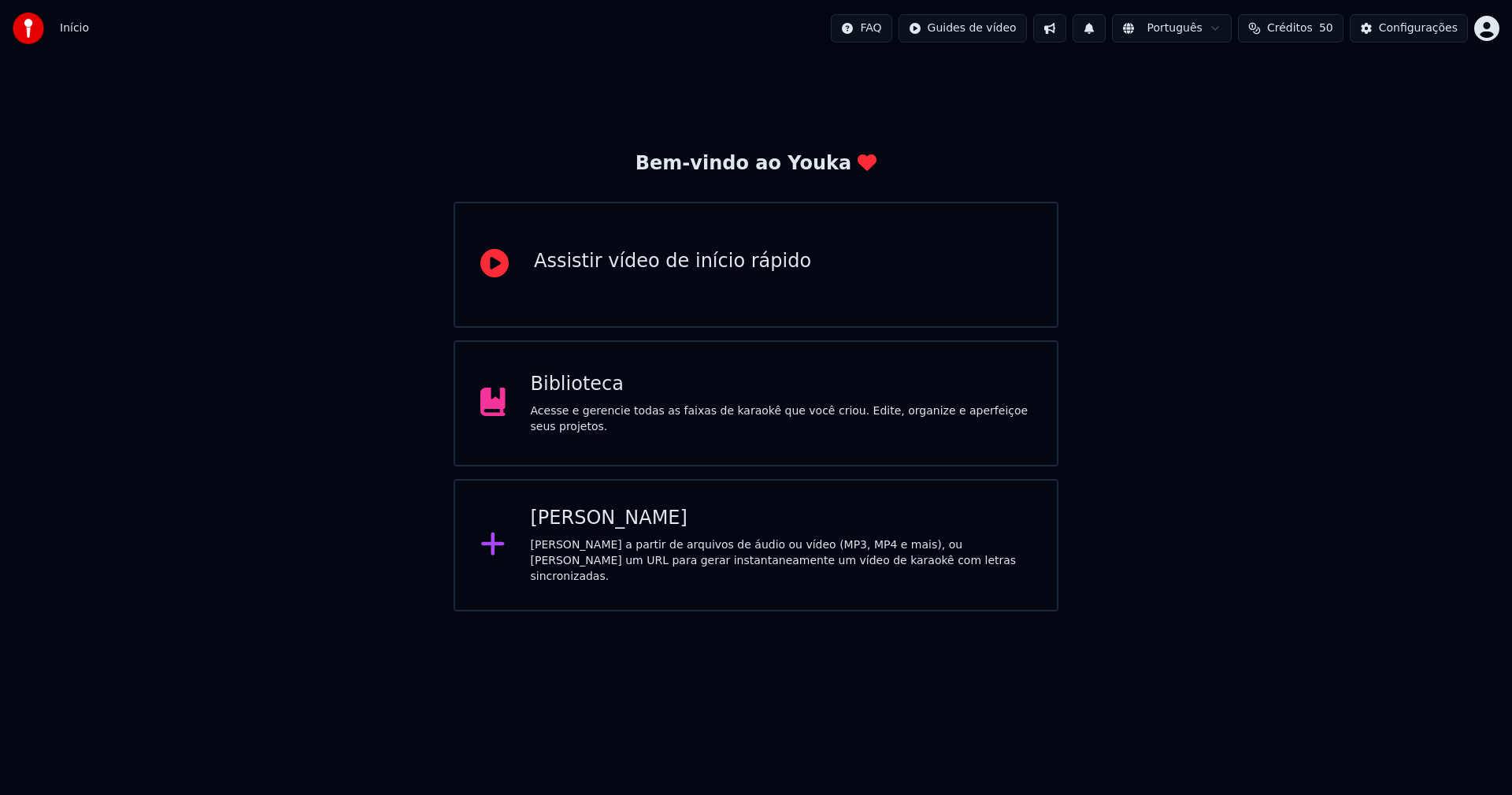
click at [601, 530] on div "[PERSON_NAME]" at bounding box center [781, 518] width 502 height 25
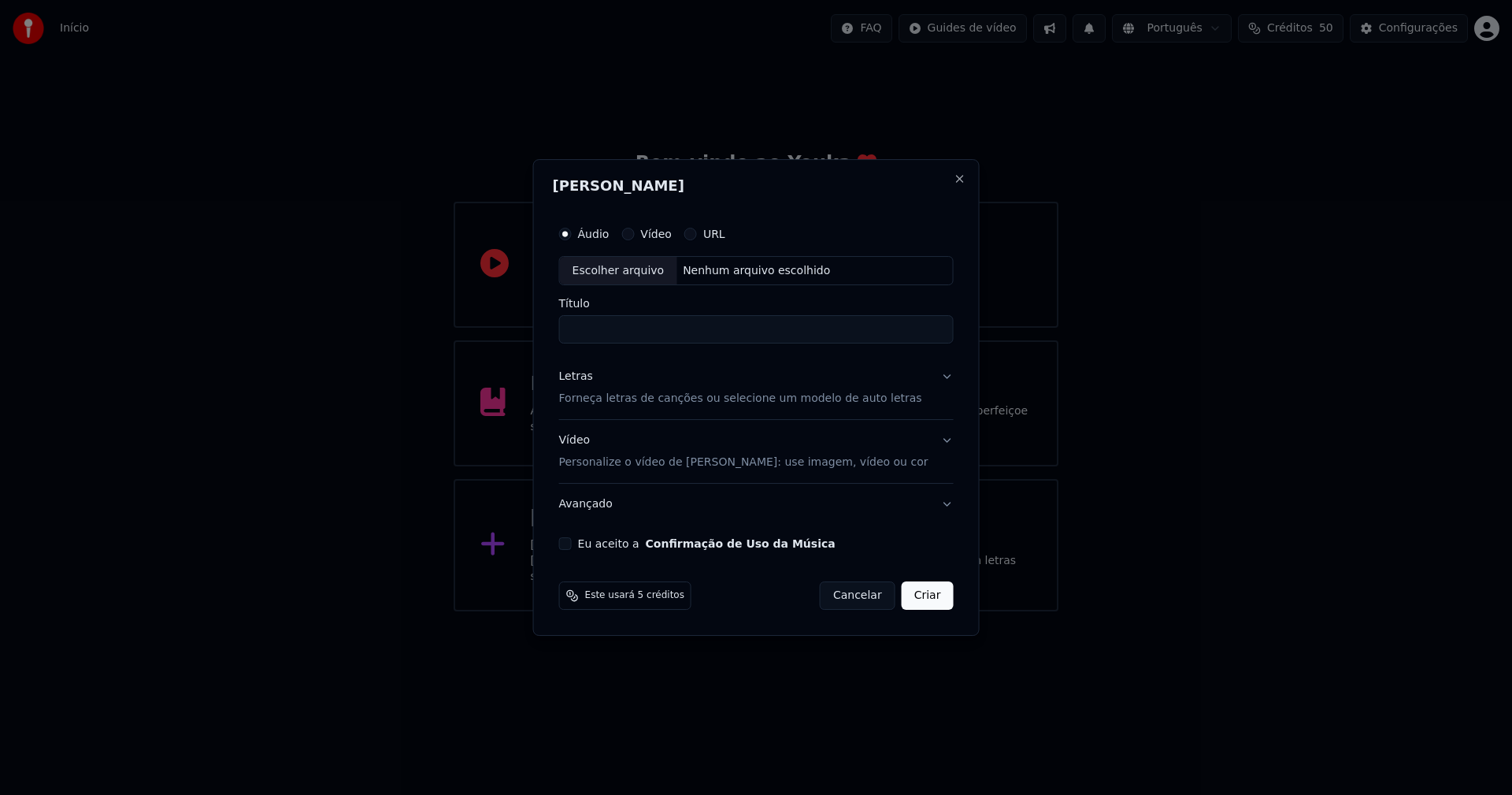
click at [634, 268] on div "Escolher arquivo" at bounding box center [619, 271] width 117 height 28
type input "**********"
click at [587, 377] on div "Letras" at bounding box center [576, 377] width 34 height 16
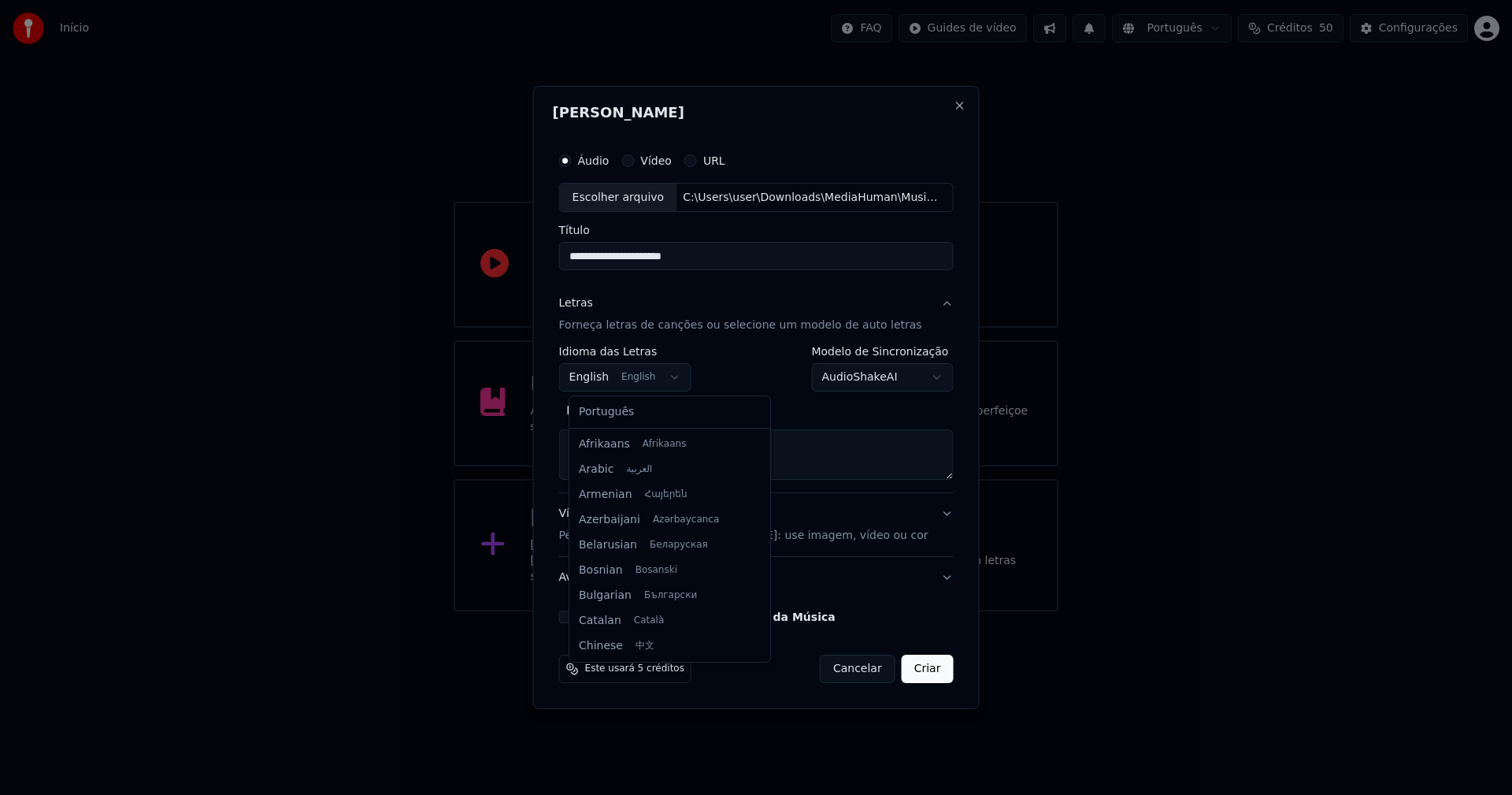
click at [632, 377] on body "**********" at bounding box center [756, 306] width 1512 height 612
select select "**"
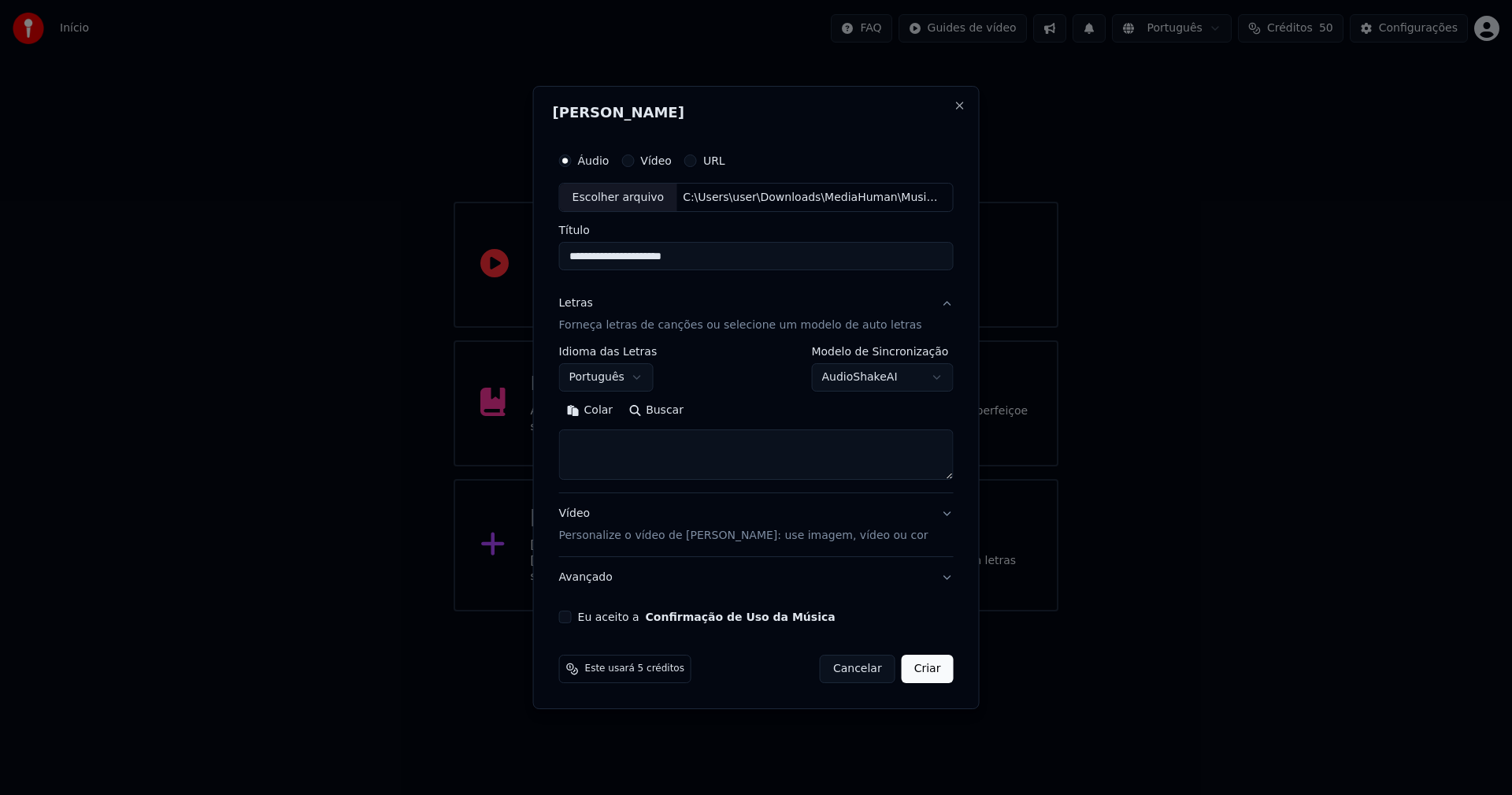
click at [616, 411] on button "Colar" at bounding box center [590, 411] width 62 height 25
click at [583, 512] on div "Vídeo Personalize o vídeo de karaokê: use imagem, vídeo ou cor" at bounding box center [744, 526] width 369 height 38
type textarea "**********"
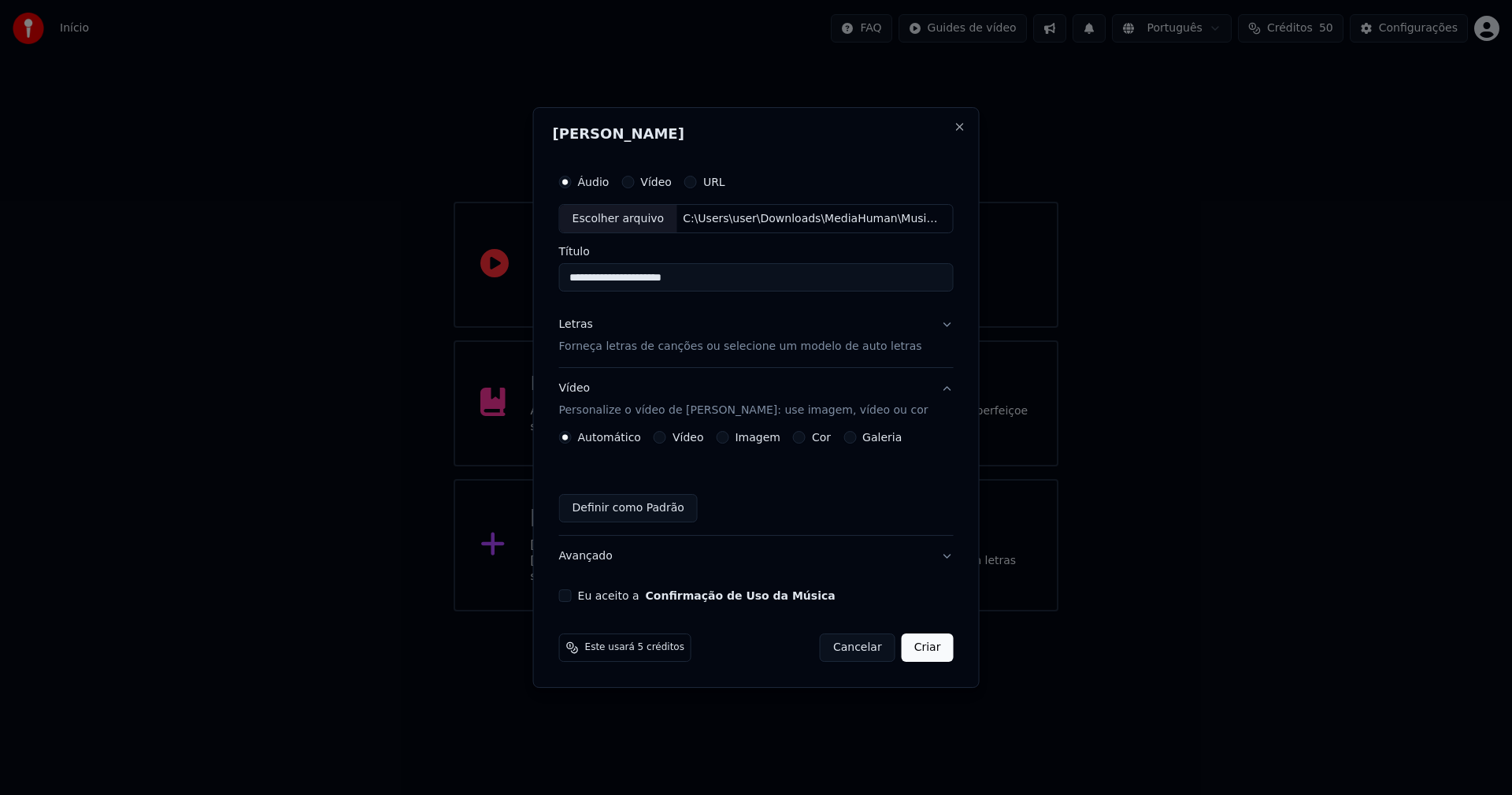
click at [666, 438] on button "Vídeo" at bounding box center [659, 436] width 12 height 12
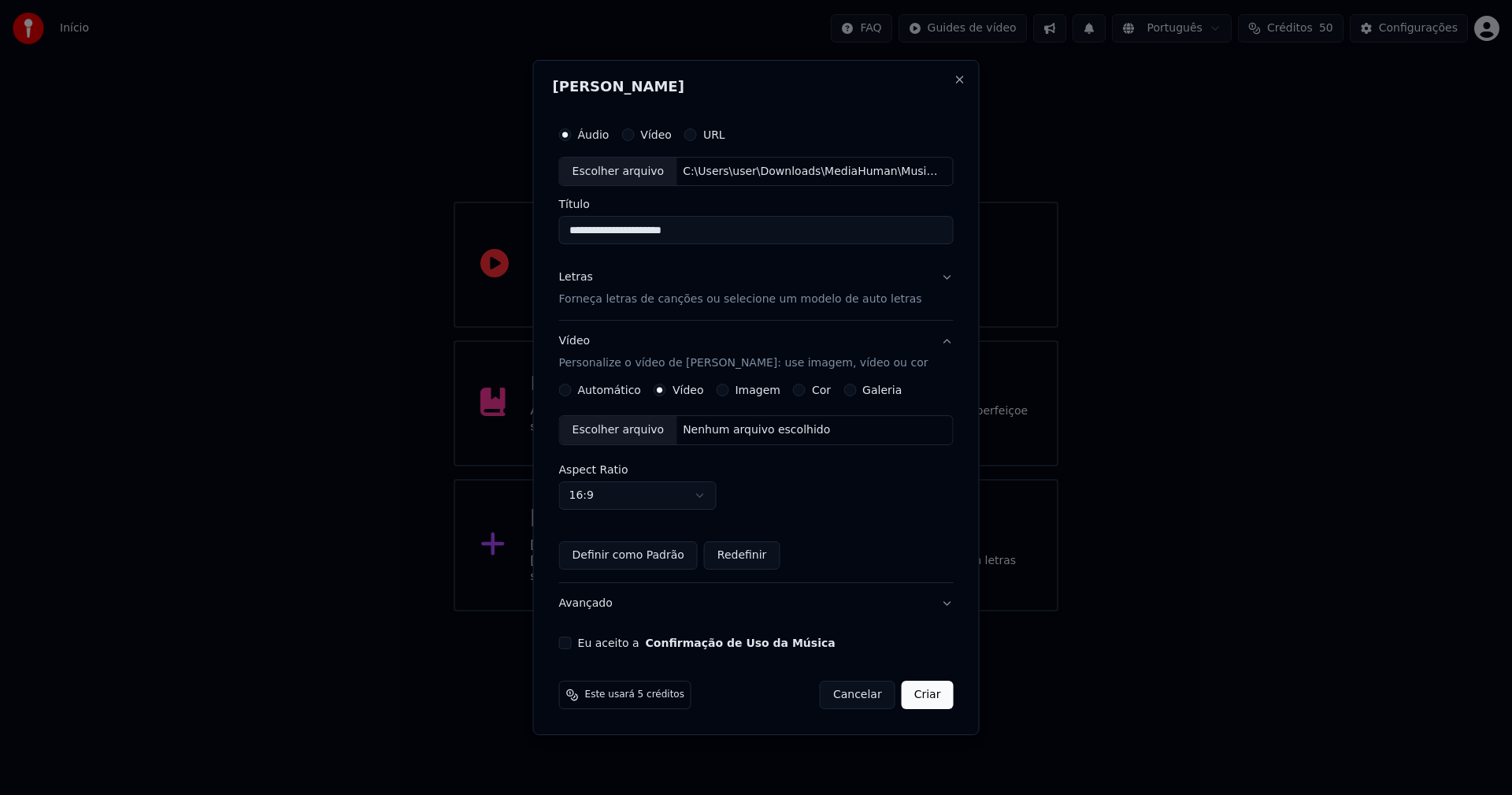
click at [628, 436] on div "Escolher arquivo" at bounding box center [619, 430] width 117 height 28
click at [726, 390] on button "Imagem" at bounding box center [721, 389] width 12 height 12
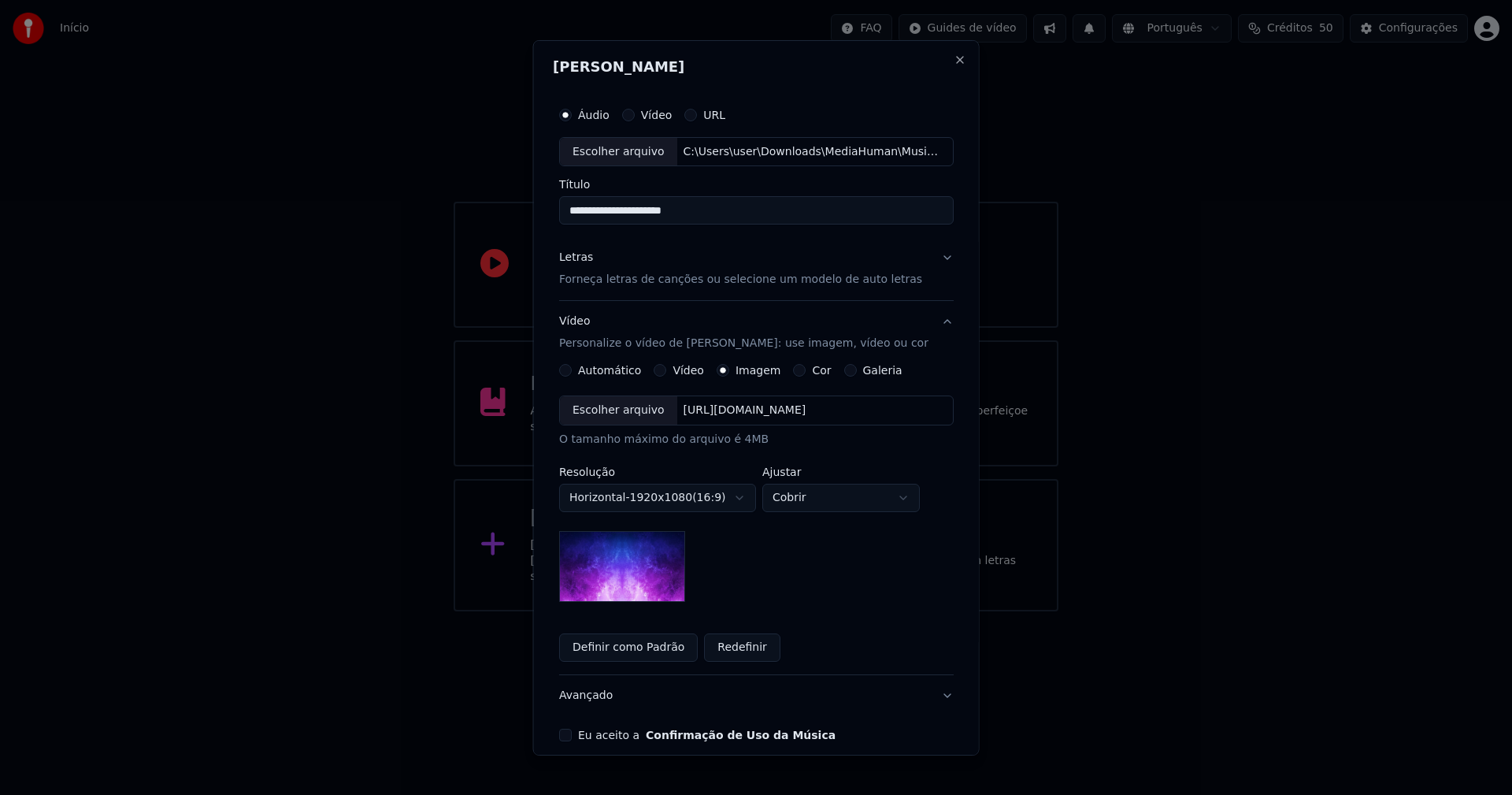
click at [622, 408] on div "Escolher arquivo" at bounding box center [619, 410] width 117 height 28
click at [629, 650] on button "Definir como Padrão" at bounding box center [629, 647] width 139 height 28
click at [566, 738] on button "Eu aceito a Confirmação de Uso da Música" at bounding box center [565, 735] width 12 height 12
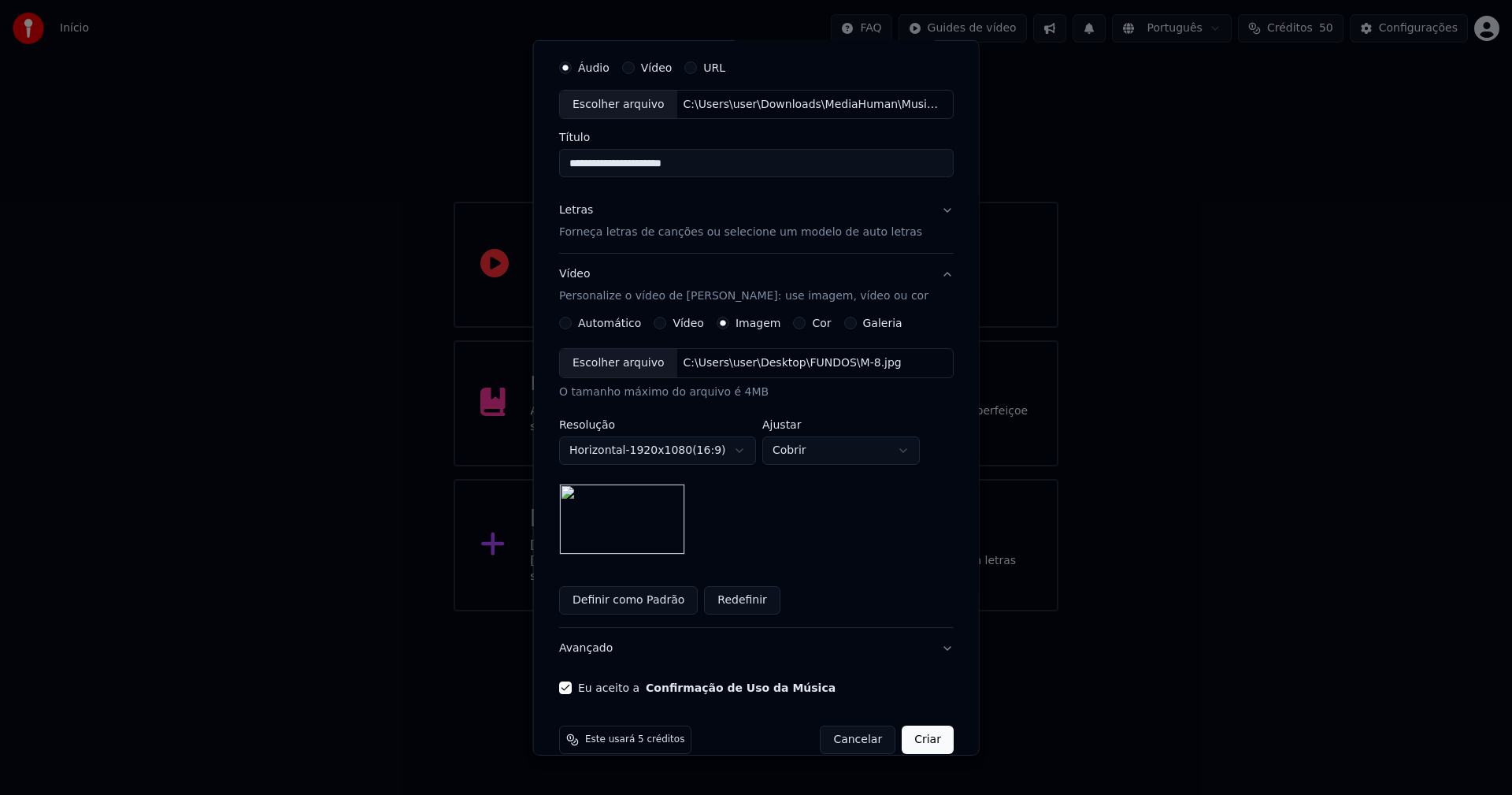
scroll to position [72, 0]
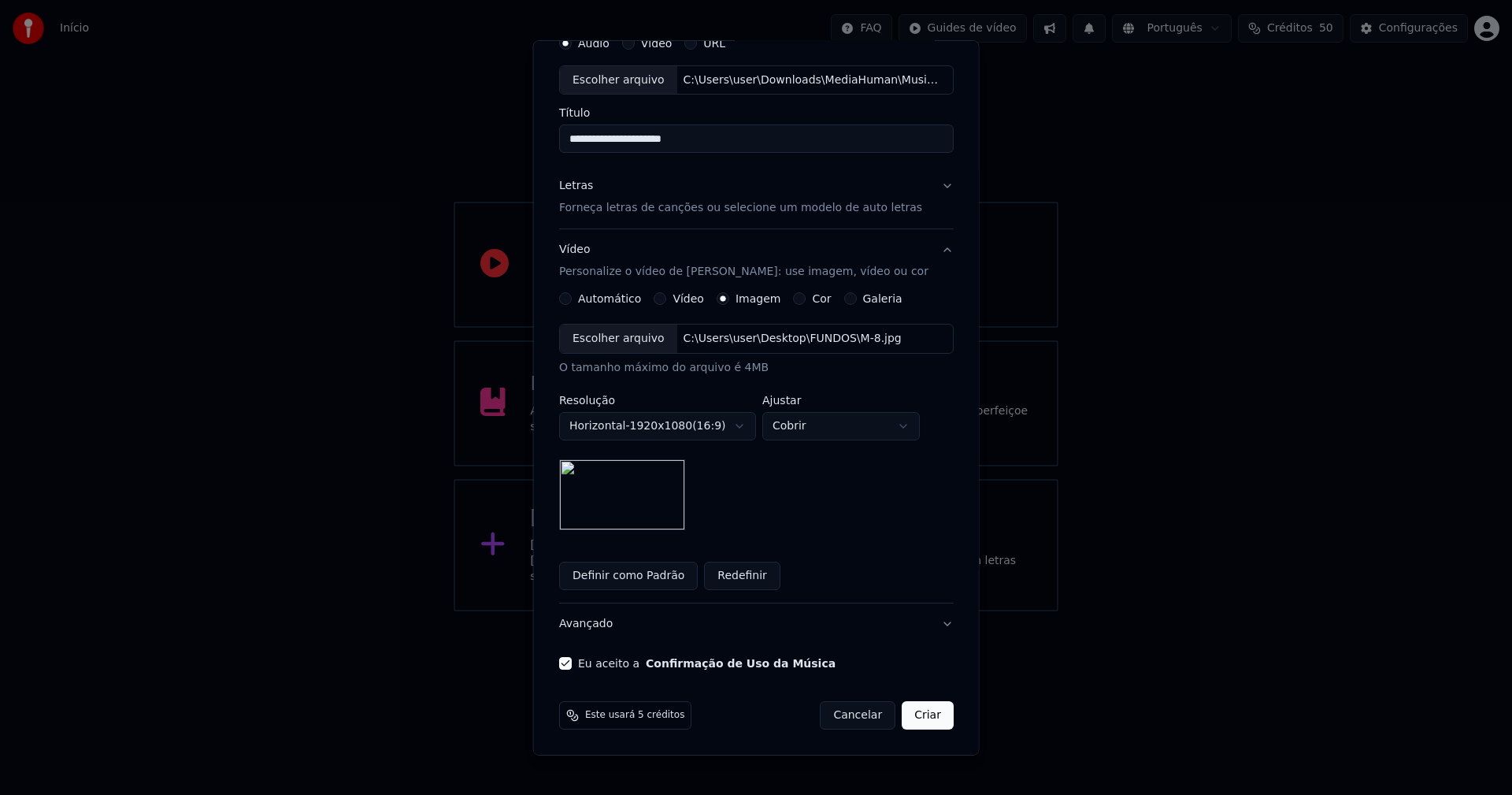
click at [913, 716] on button "Criar" at bounding box center [927, 715] width 52 height 28
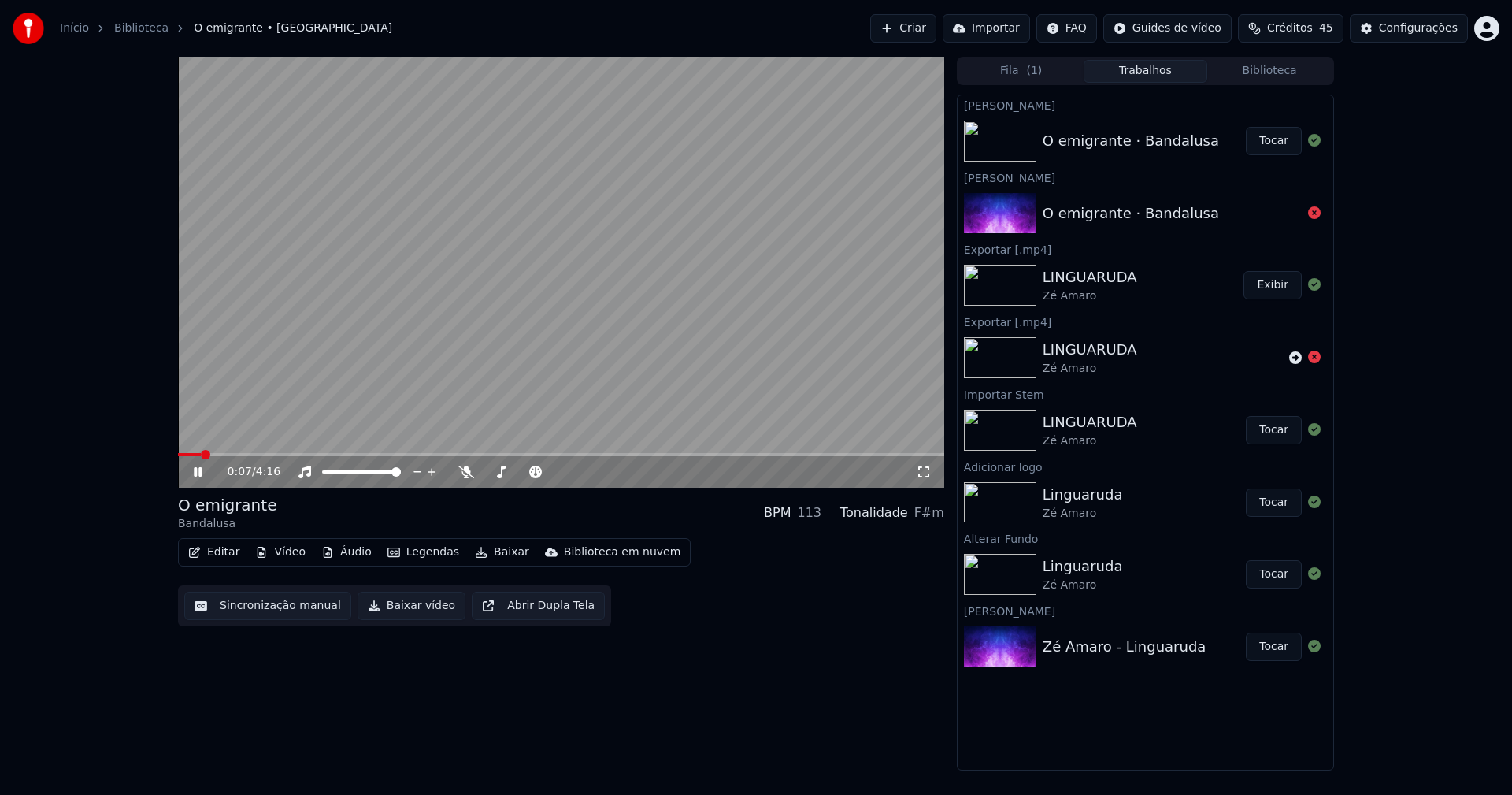
click at [345, 555] on button "Áudio" at bounding box center [346, 552] width 63 height 22
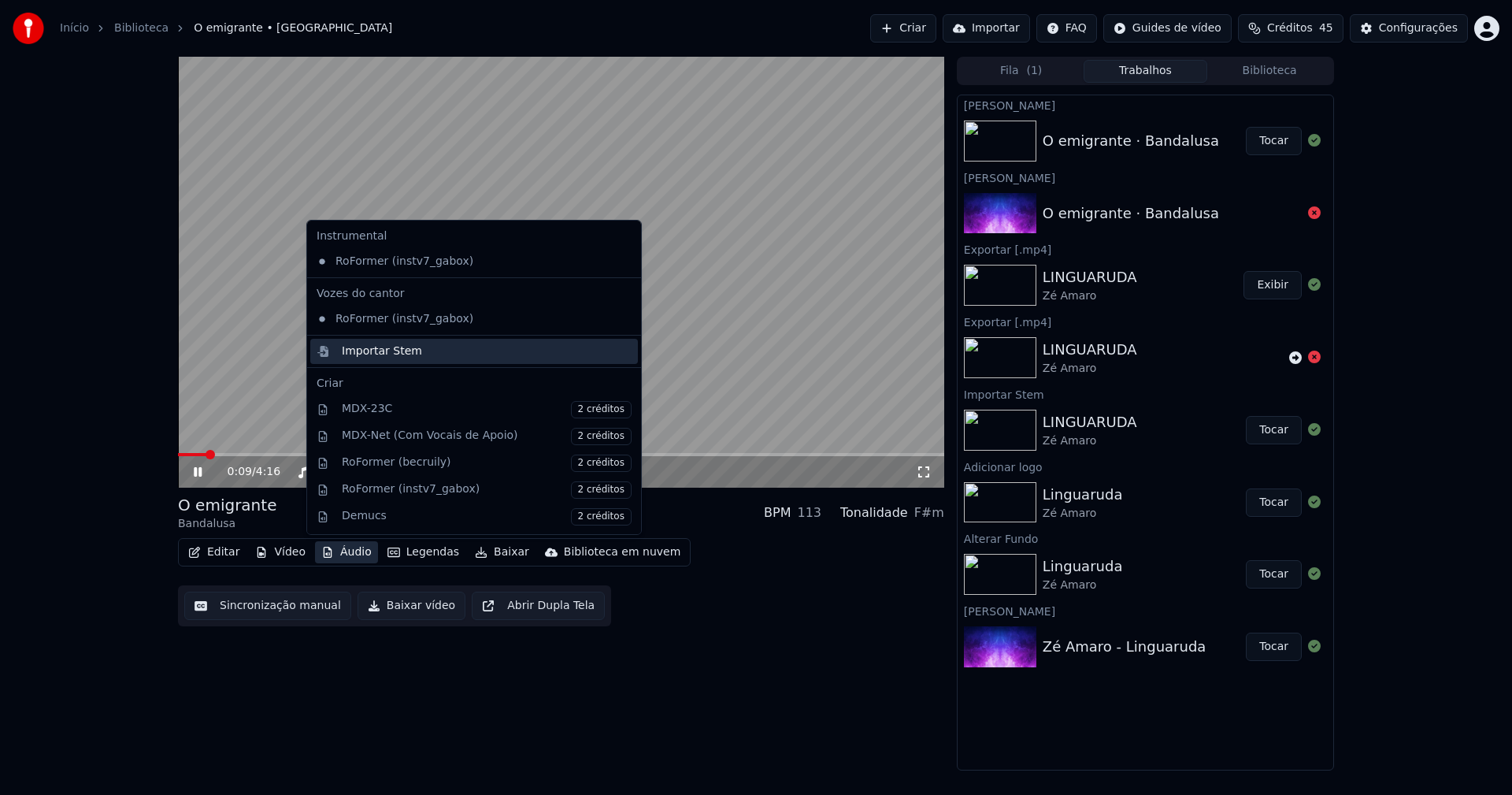
click at [364, 355] on div "Importar Stem" at bounding box center [382, 351] width 80 height 16
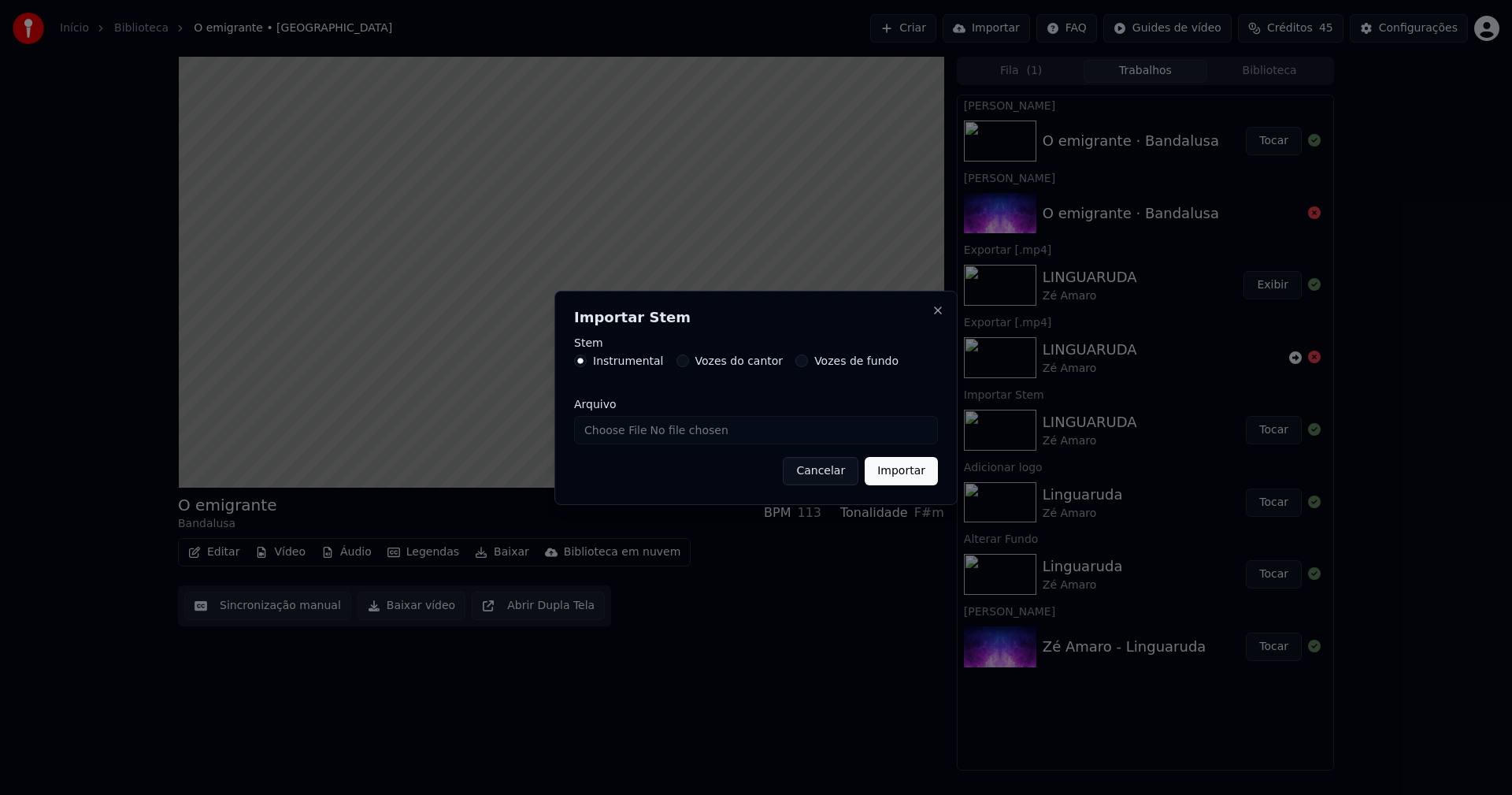
click at [637, 436] on input "Arquivo" at bounding box center [756, 430] width 364 height 28
type input "**********"
click at [888, 474] on button "Importar" at bounding box center [901, 471] width 74 height 28
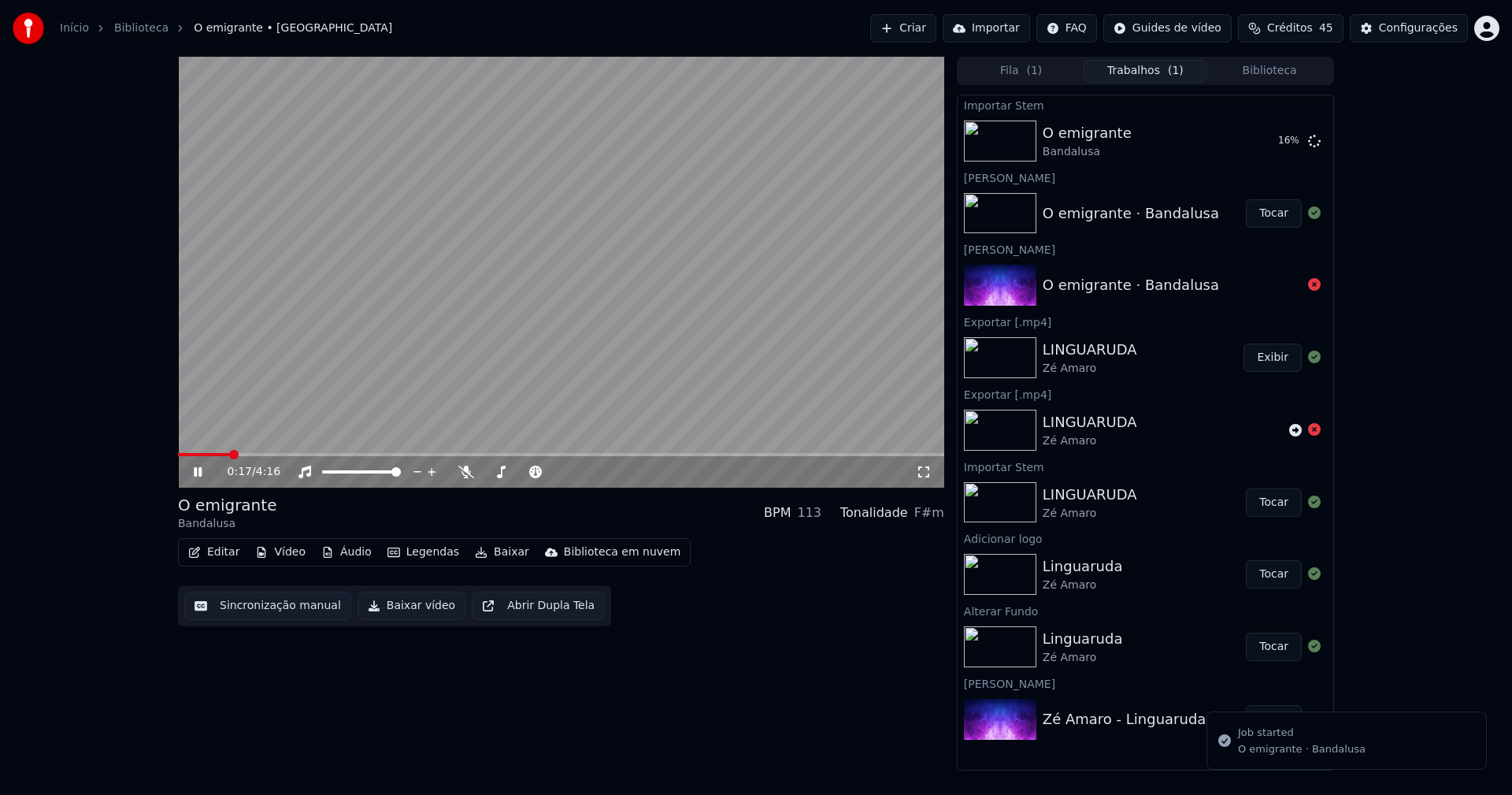
click at [286, 557] on button "Vídeo" at bounding box center [280, 552] width 63 height 22
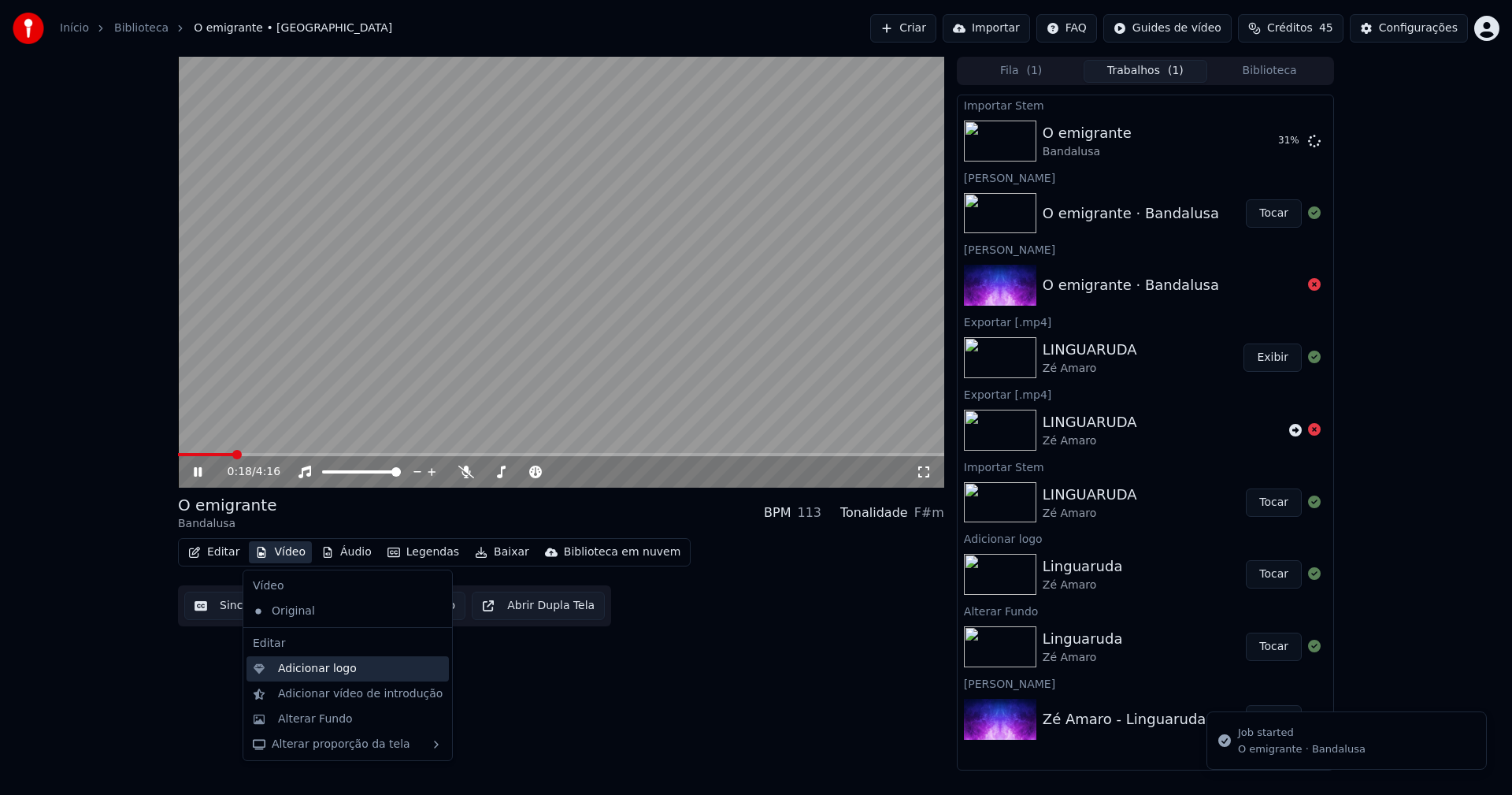
click at [321, 669] on div "Adicionar logo" at bounding box center [316, 669] width 78 height 16
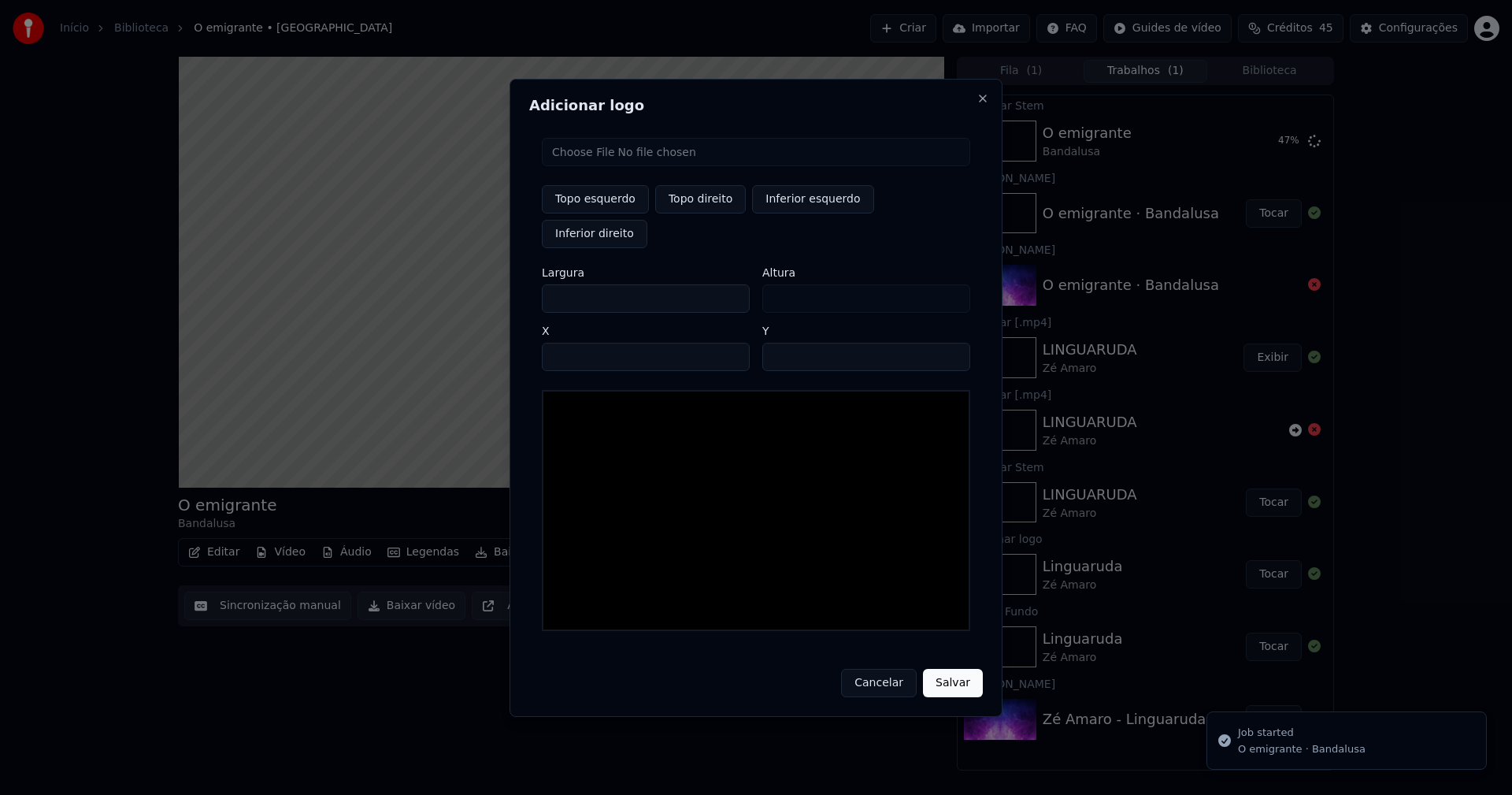
click at [608, 166] on input "file" at bounding box center [756, 152] width 428 height 28
type input "**********"
type input "***"
click at [712, 213] on button "Topo direito" at bounding box center [701, 199] width 91 height 28
type input "****"
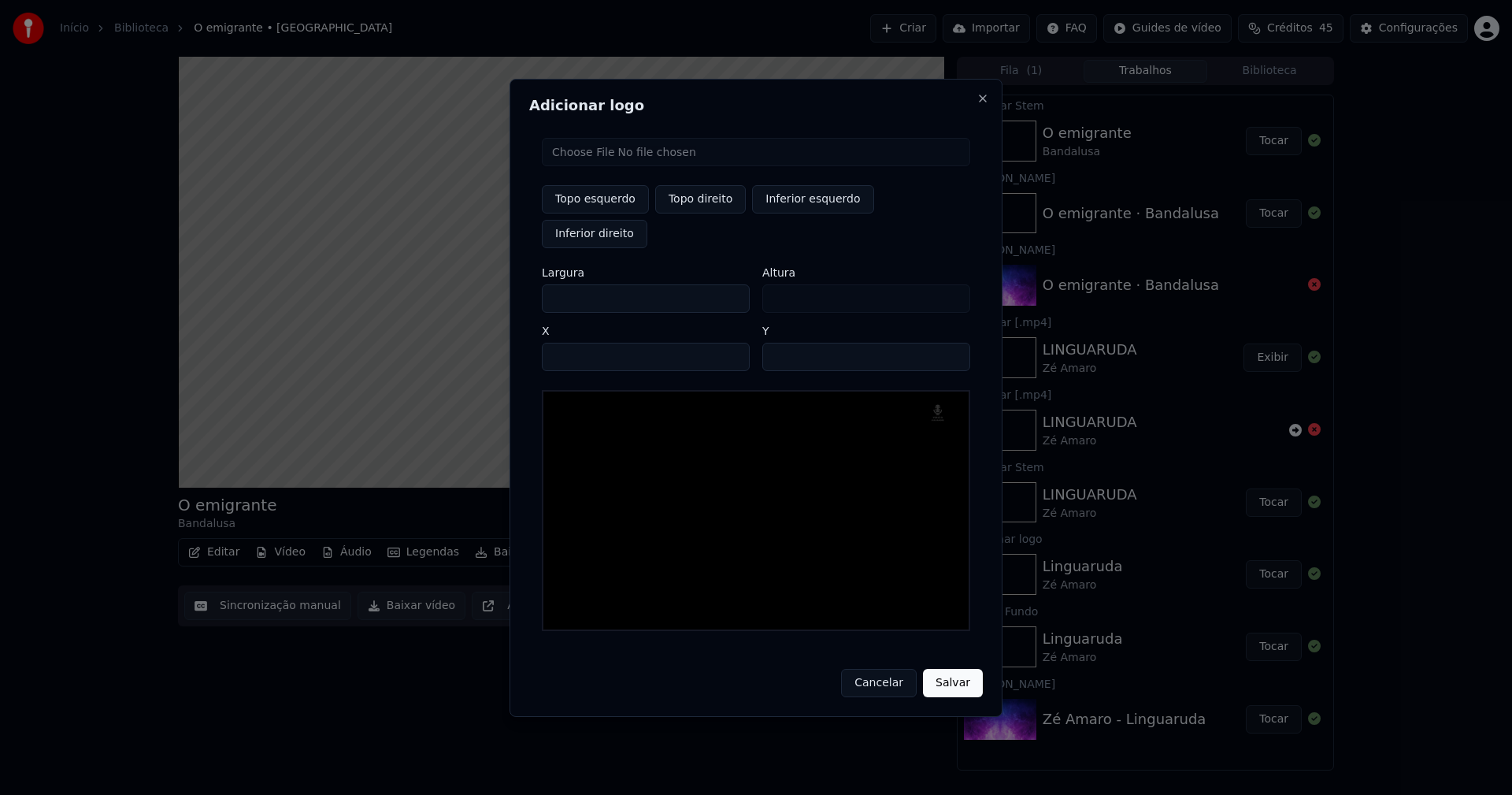
drag, startPoint x: 567, startPoint y: 282, endPoint x: 470, endPoint y: 289, distance: 97.3
click at [470, 289] on body "Início Biblioteca O emigrante • Bandalusa Criar Importar FAQ Guides de vídeo Cr…" at bounding box center [756, 398] width 1512 height 795
type input "**"
type input "***"
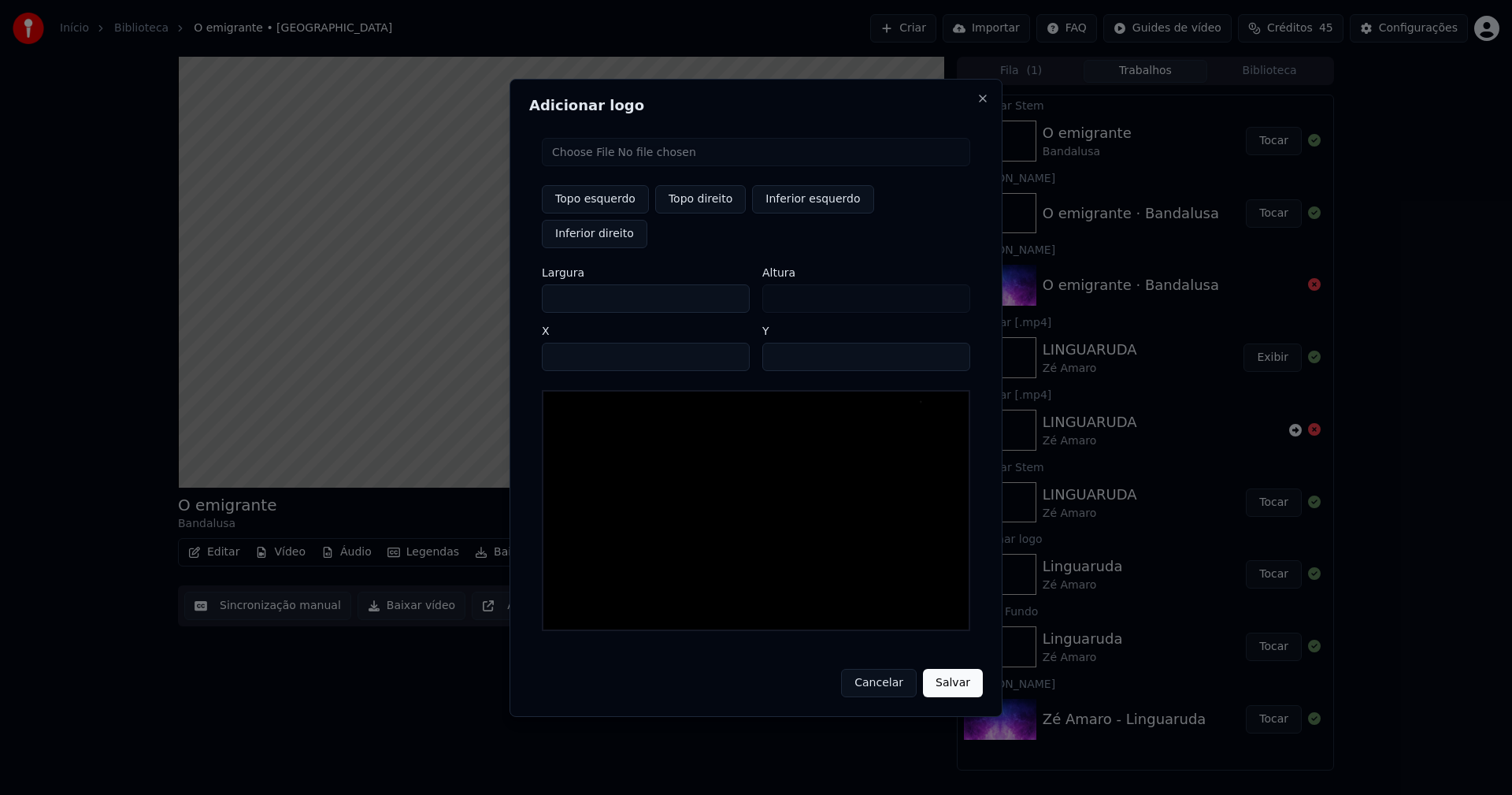
type input "***"
click at [574, 343] on input "****" at bounding box center [646, 357] width 208 height 28
type input "****"
click at [949, 343] on input "**" at bounding box center [867, 357] width 208 height 28
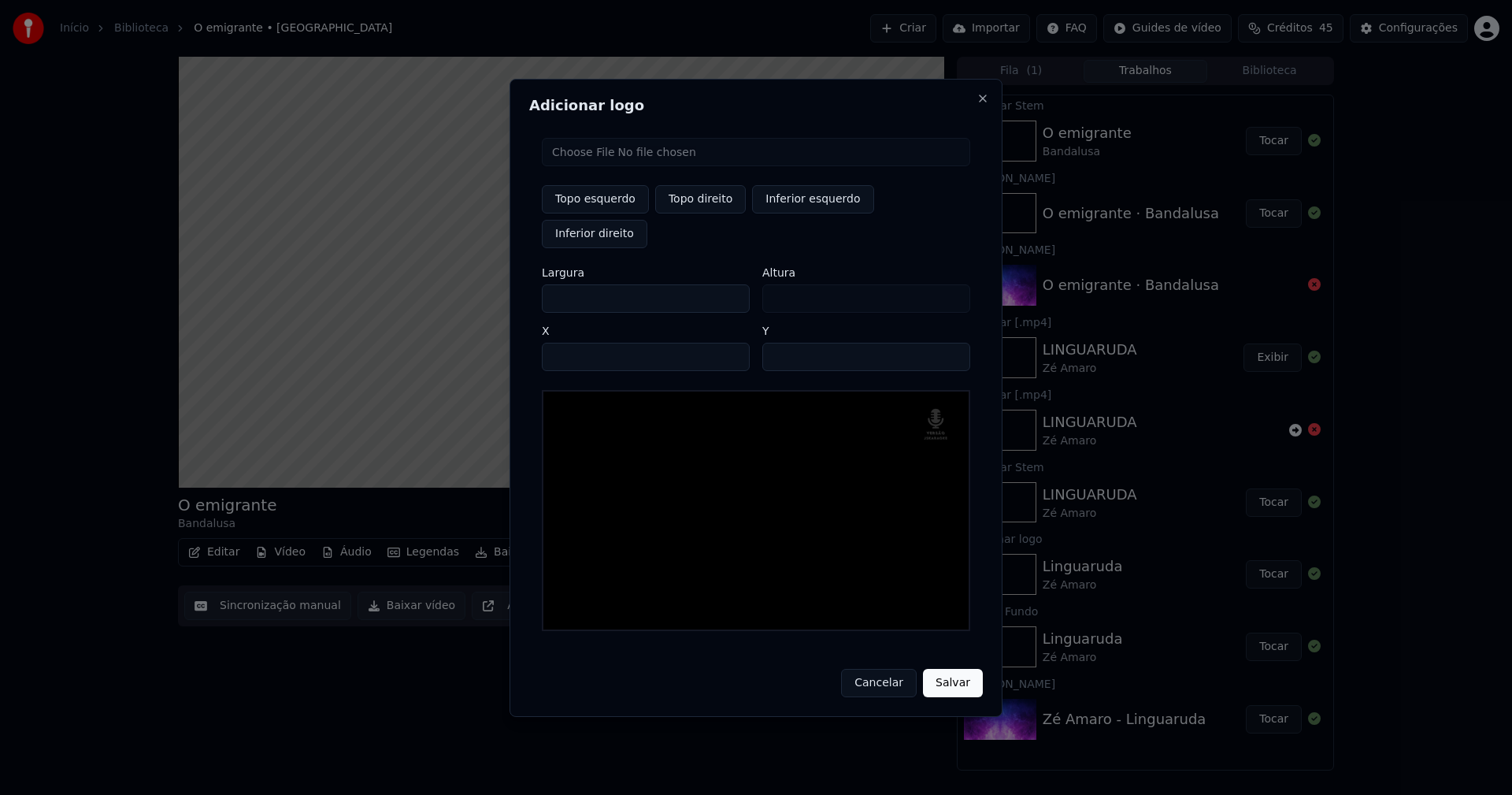
click at [949, 343] on input "**" at bounding box center [867, 357] width 208 height 28
type input "**"
click at [949, 343] on input "**" at bounding box center [867, 357] width 208 height 28
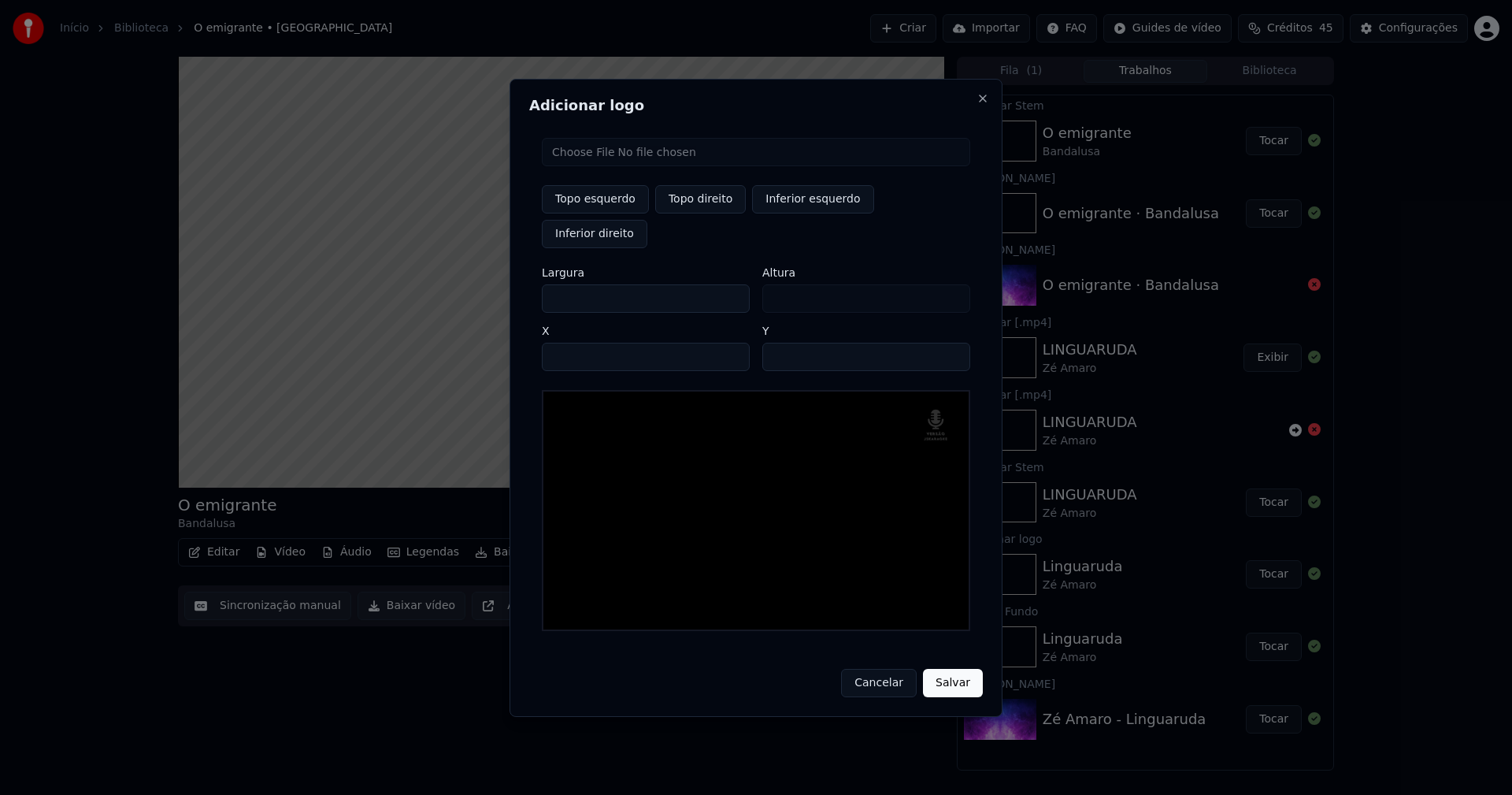
drag, startPoint x: 949, startPoint y: 661, endPoint x: 926, endPoint y: 586, distance: 78.4
click at [949, 669] on button "Salvar" at bounding box center [953, 683] width 59 height 28
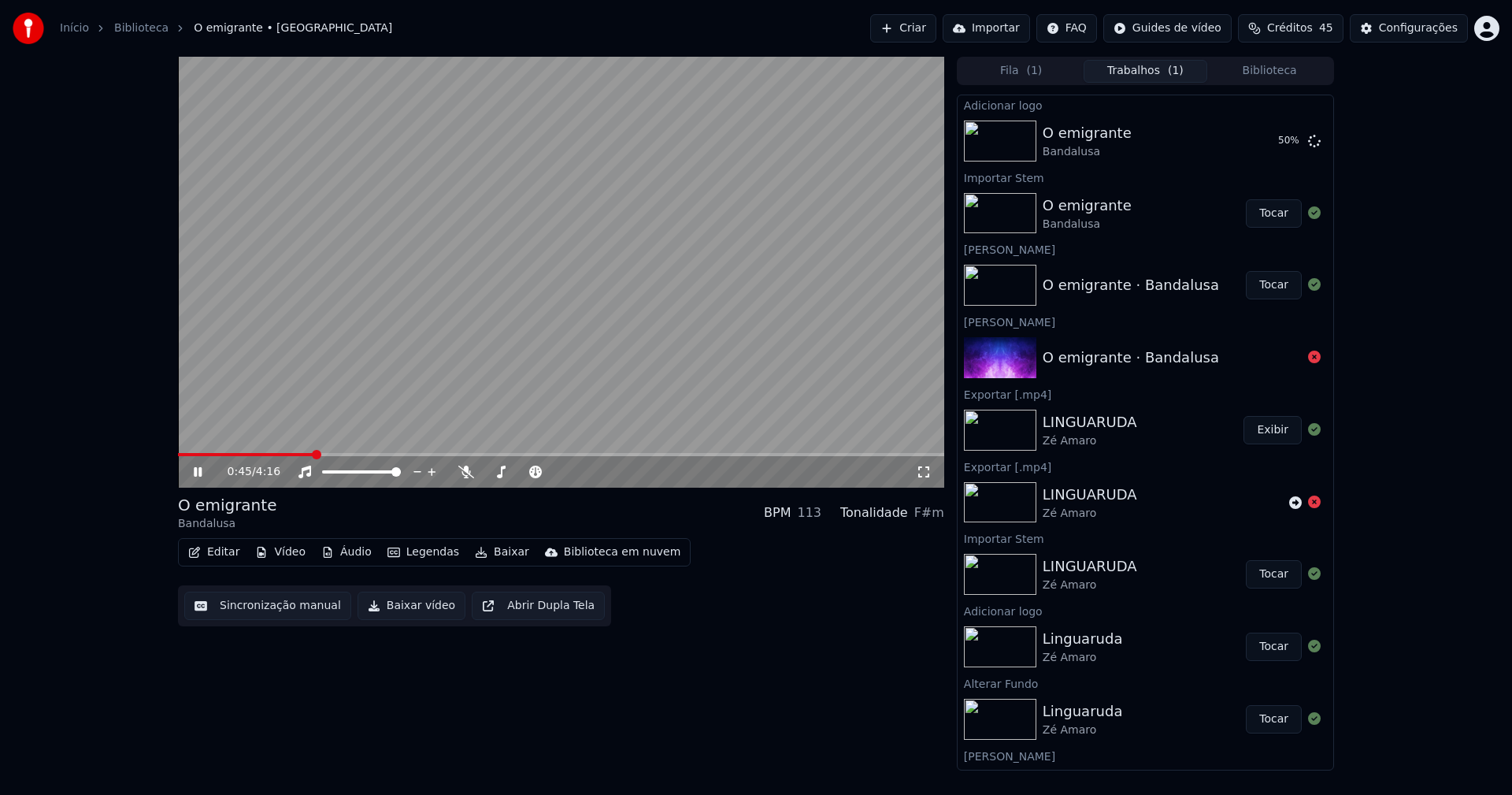
click at [351, 555] on button "Áudio" at bounding box center [346, 552] width 63 height 22
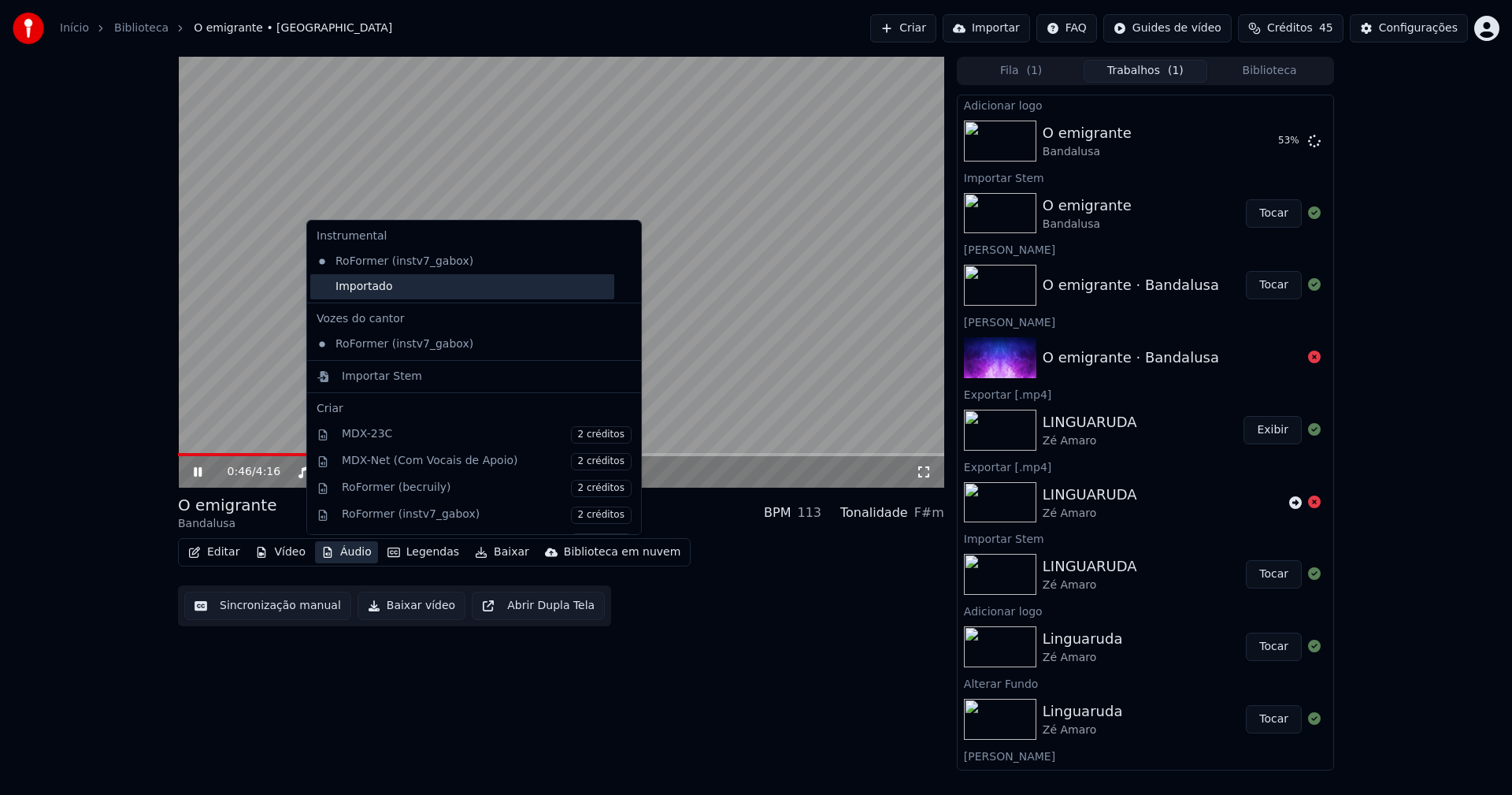
click at [342, 295] on div "Importado" at bounding box center [462, 287] width 304 height 25
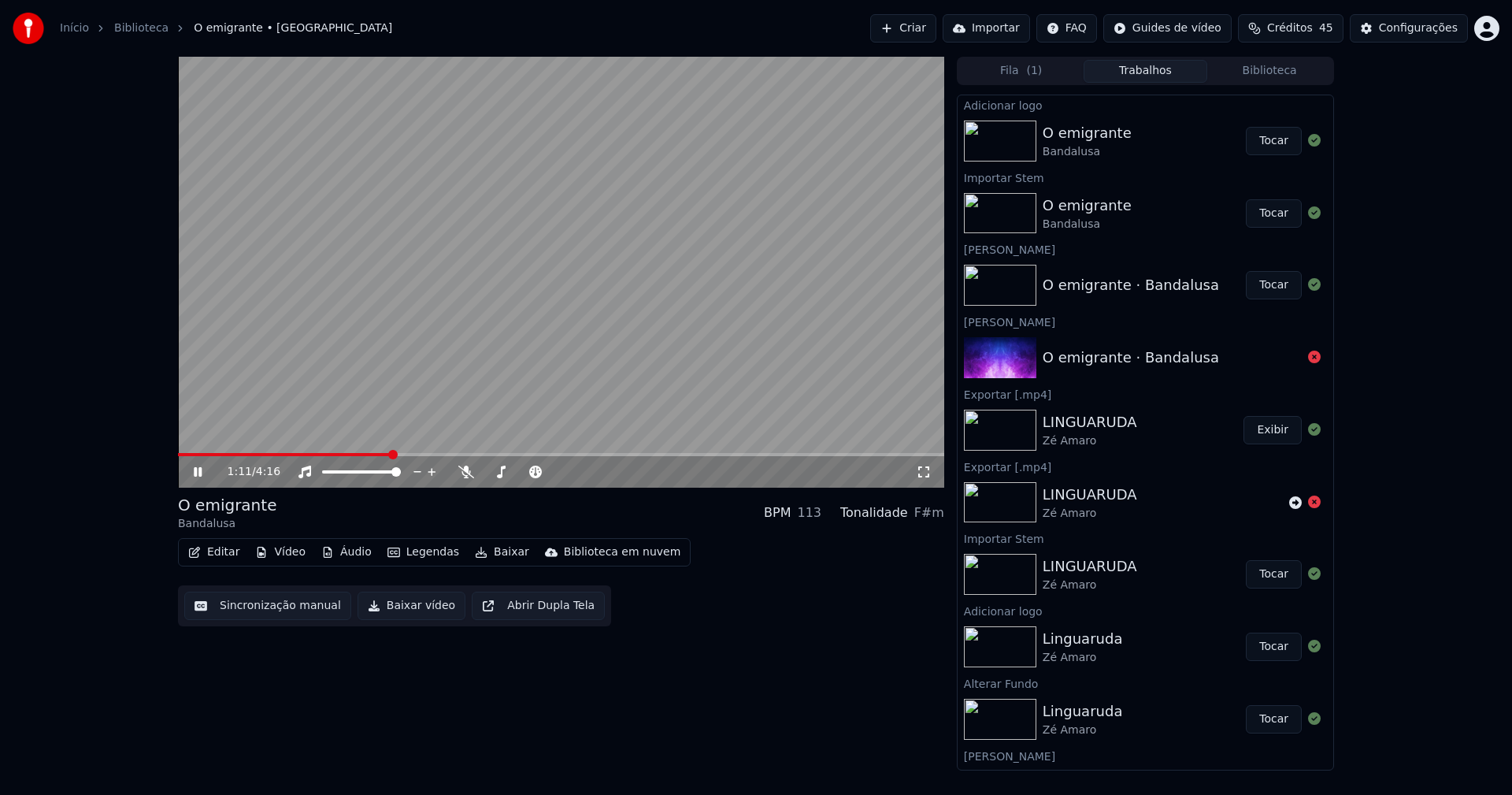
drag, startPoint x: 1265, startPoint y: 141, endPoint x: 1256, endPoint y: 142, distance: 9.1
click at [1265, 140] on button "Tocar" at bounding box center [1274, 140] width 56 height 28
click at [226, 555] on button "Editar" at bounding box center [213, 552] width 64 height 22
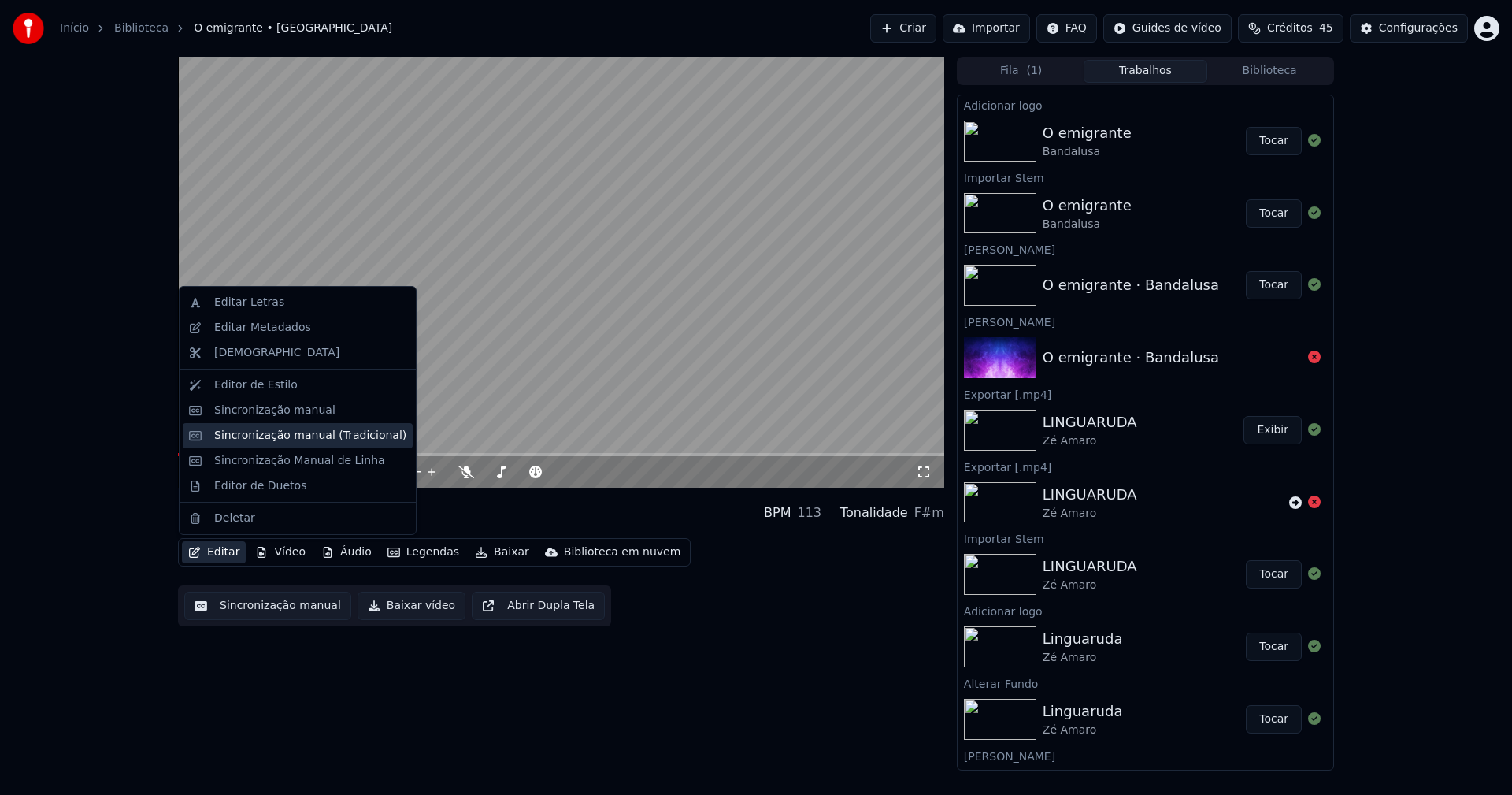
click at [283, 441] on div "Sincronização manual (Tradicional)" at bounding box center [310, 435] width 193 height 16
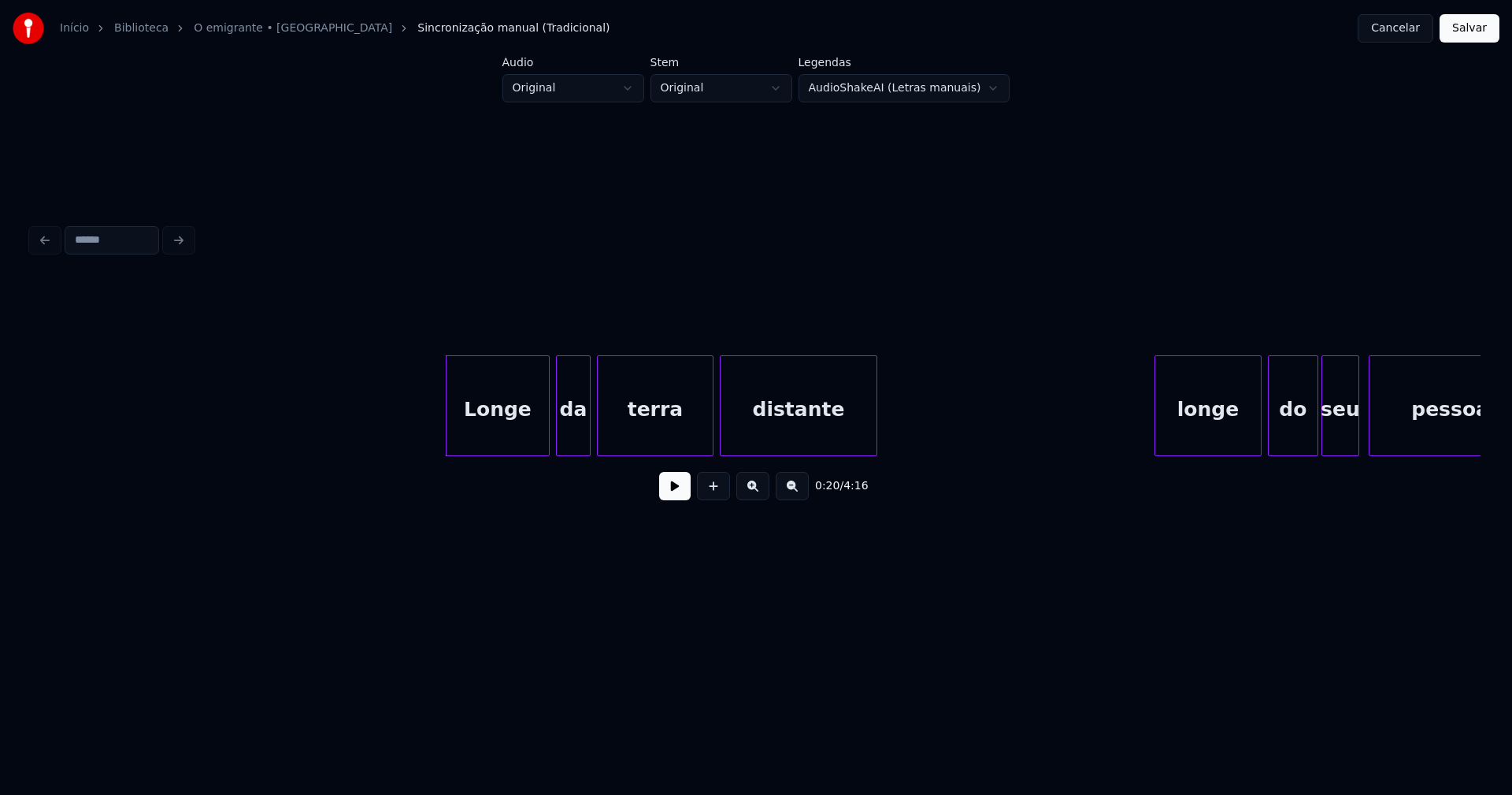
scroll to position [0, 2839]
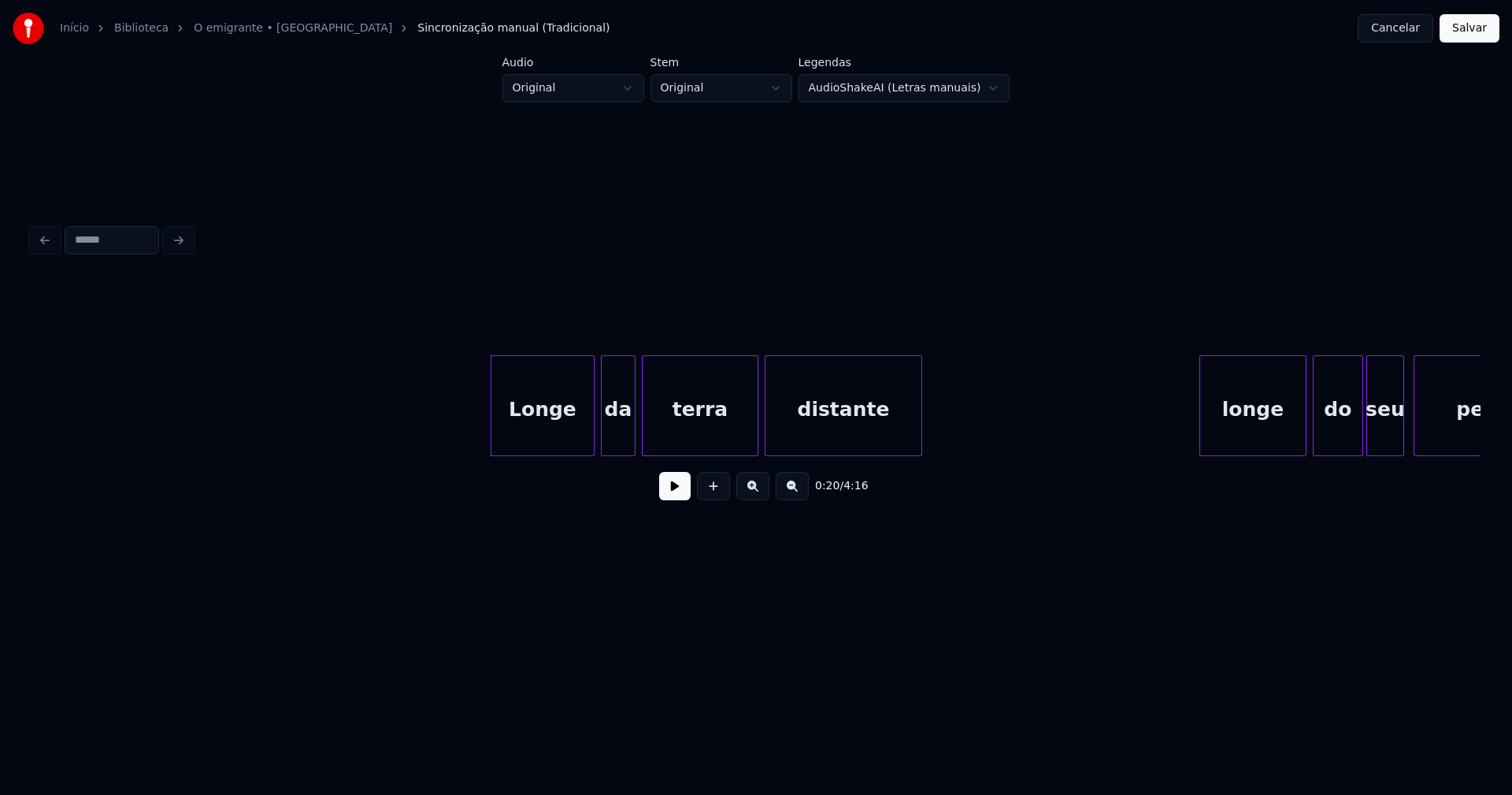
click at [667, 496] on button at bounding box center [675, 486] width 31 height 28
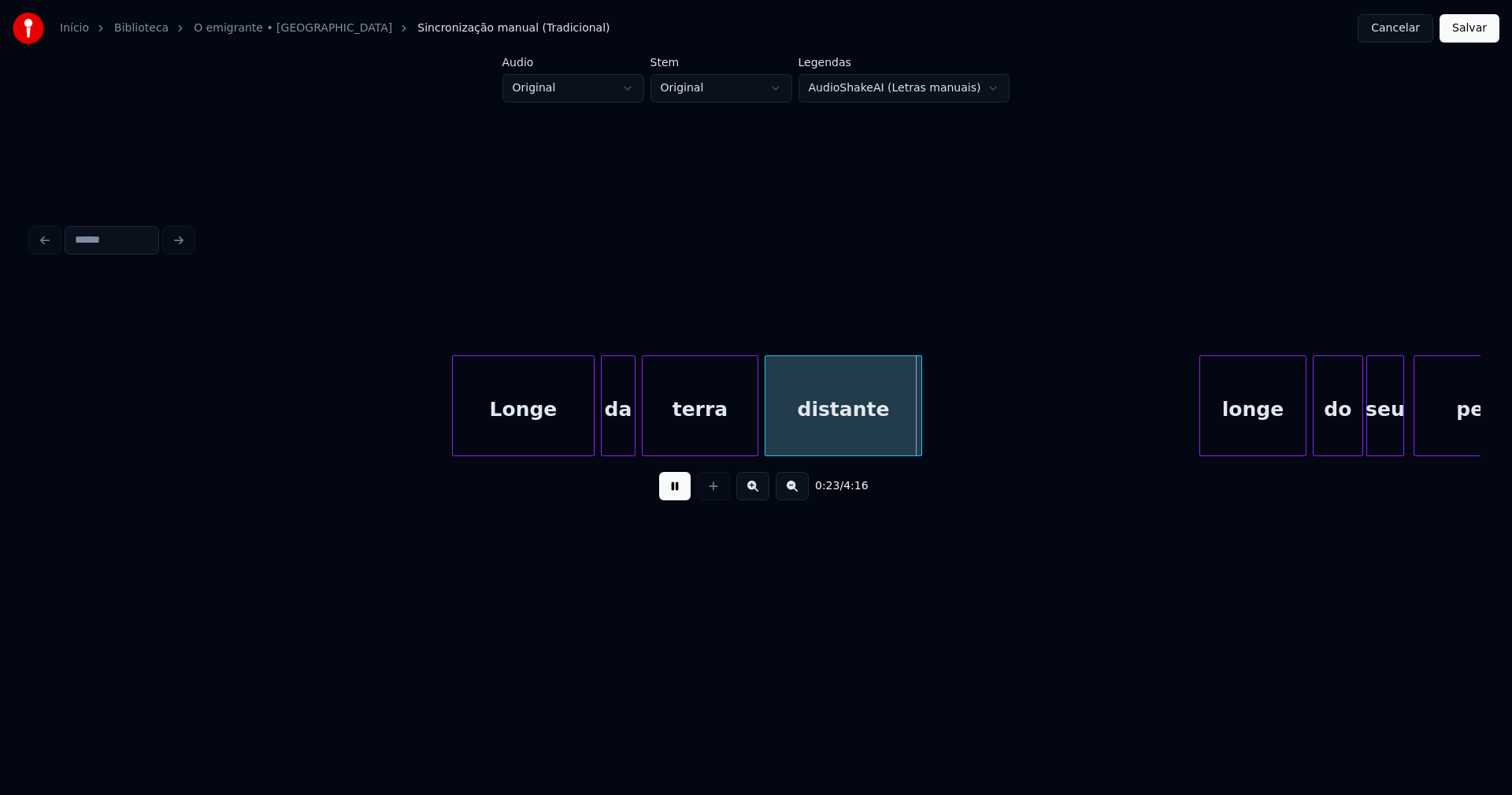
click at [454, 439] on div at bounding box center [455, 406] width 5 height 99
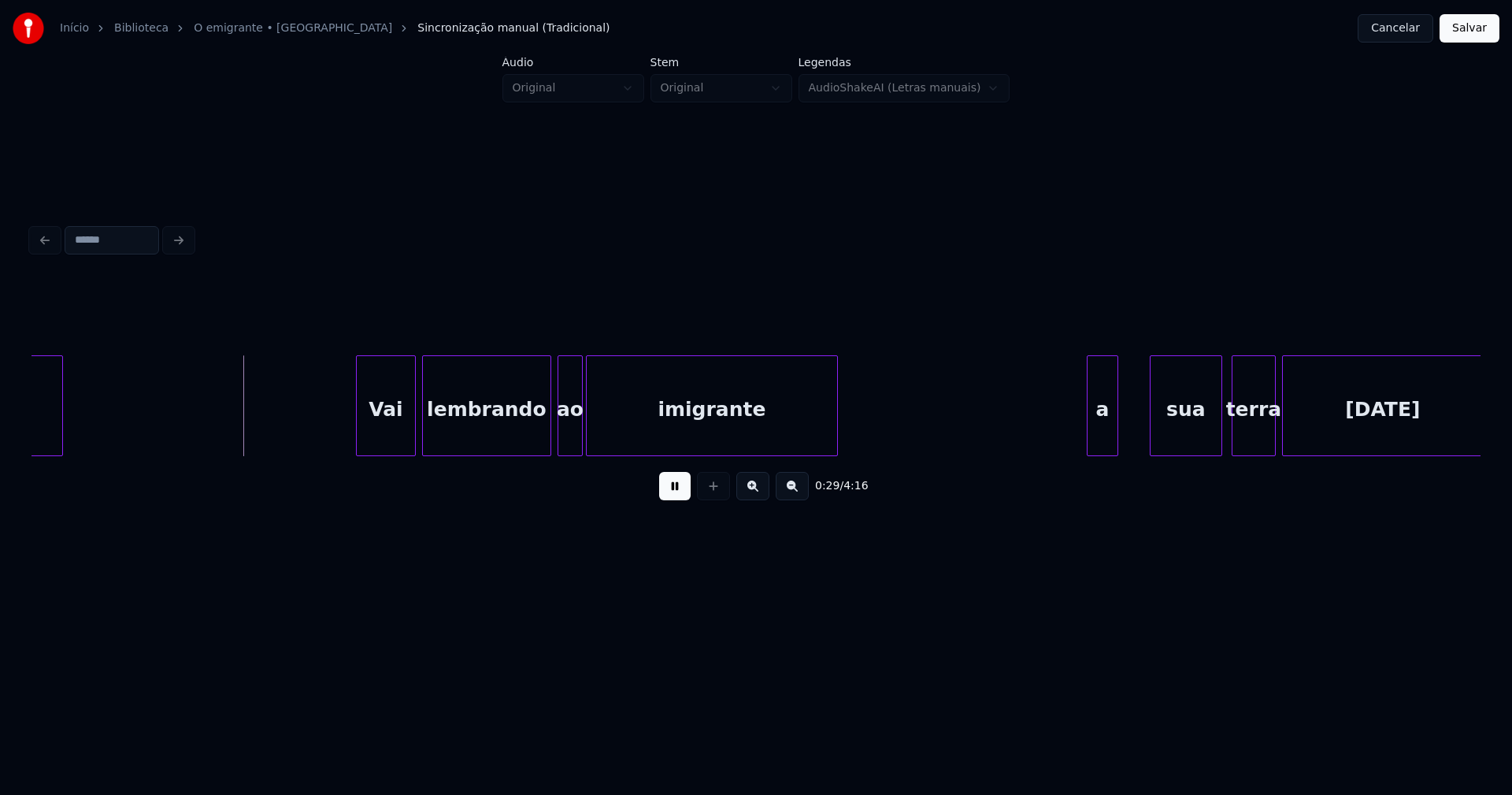
scroll to position [0, 4516]
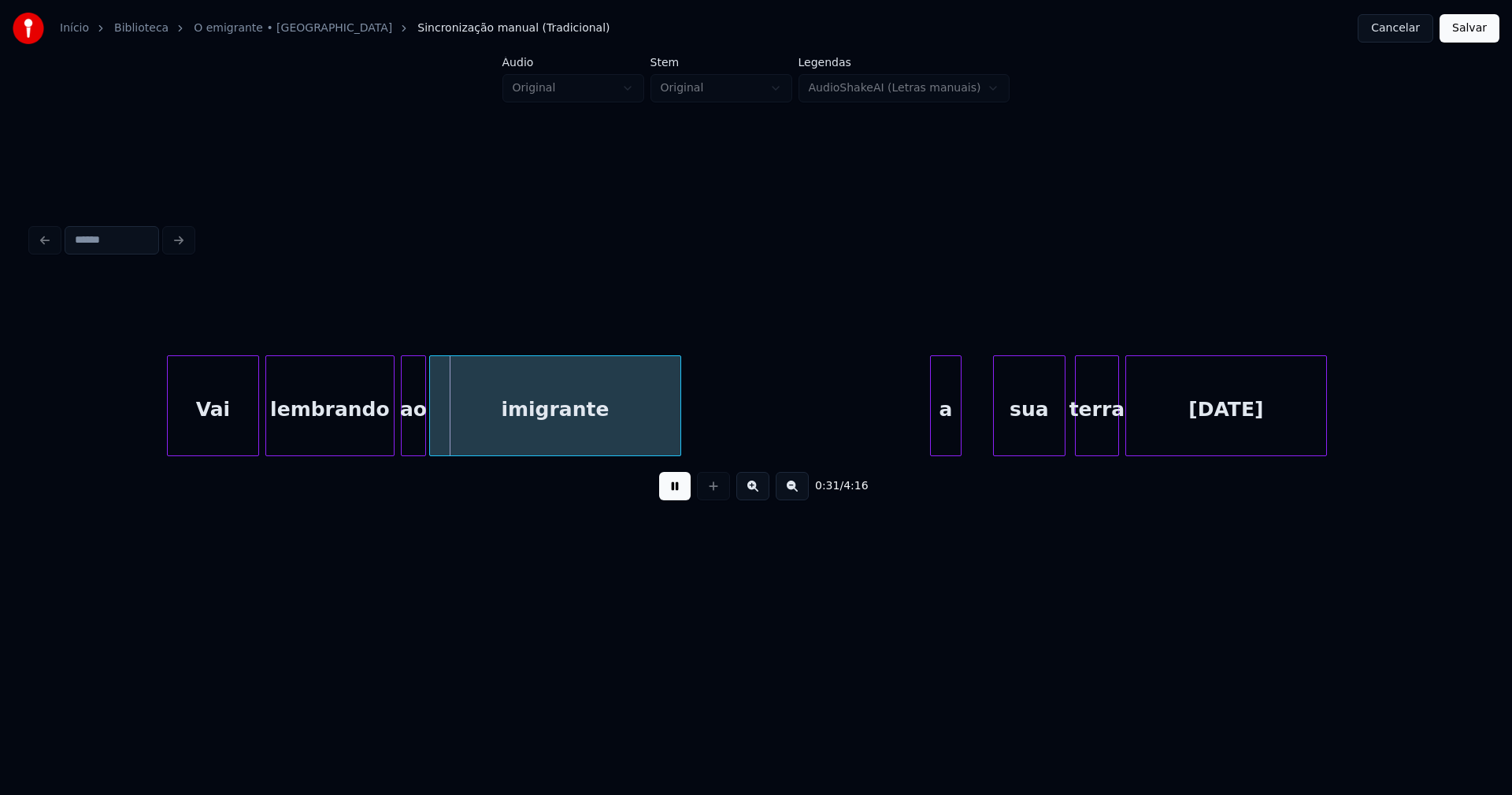
click at [168, 427] on div at bounding box center [170, 406] width 5 height 99
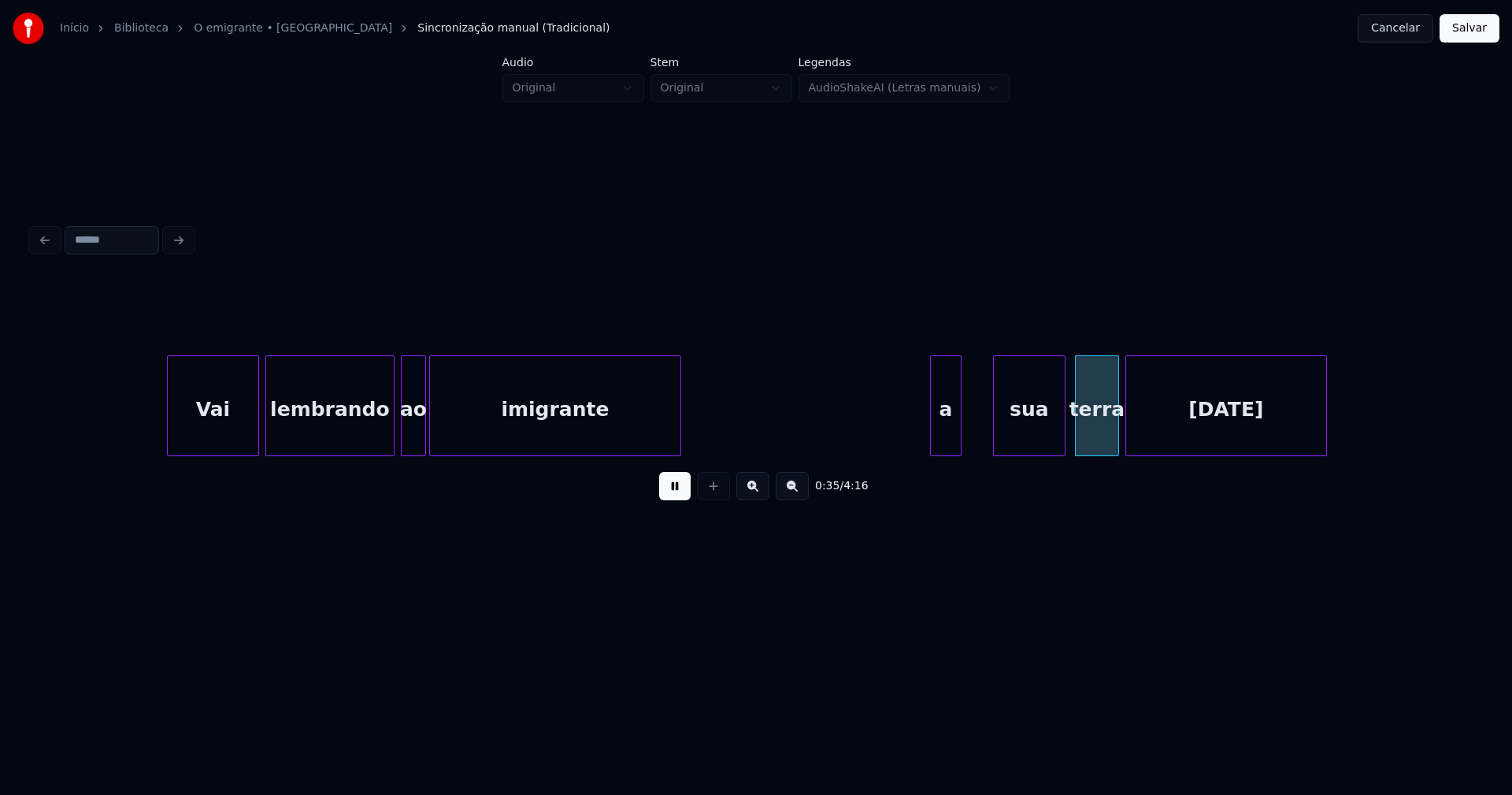
click at [676, 493] on button at bounding box center [675, 486] width 31 height 28
click at [672, 497] on button at bounding box center [675, 486] width 31 height 28
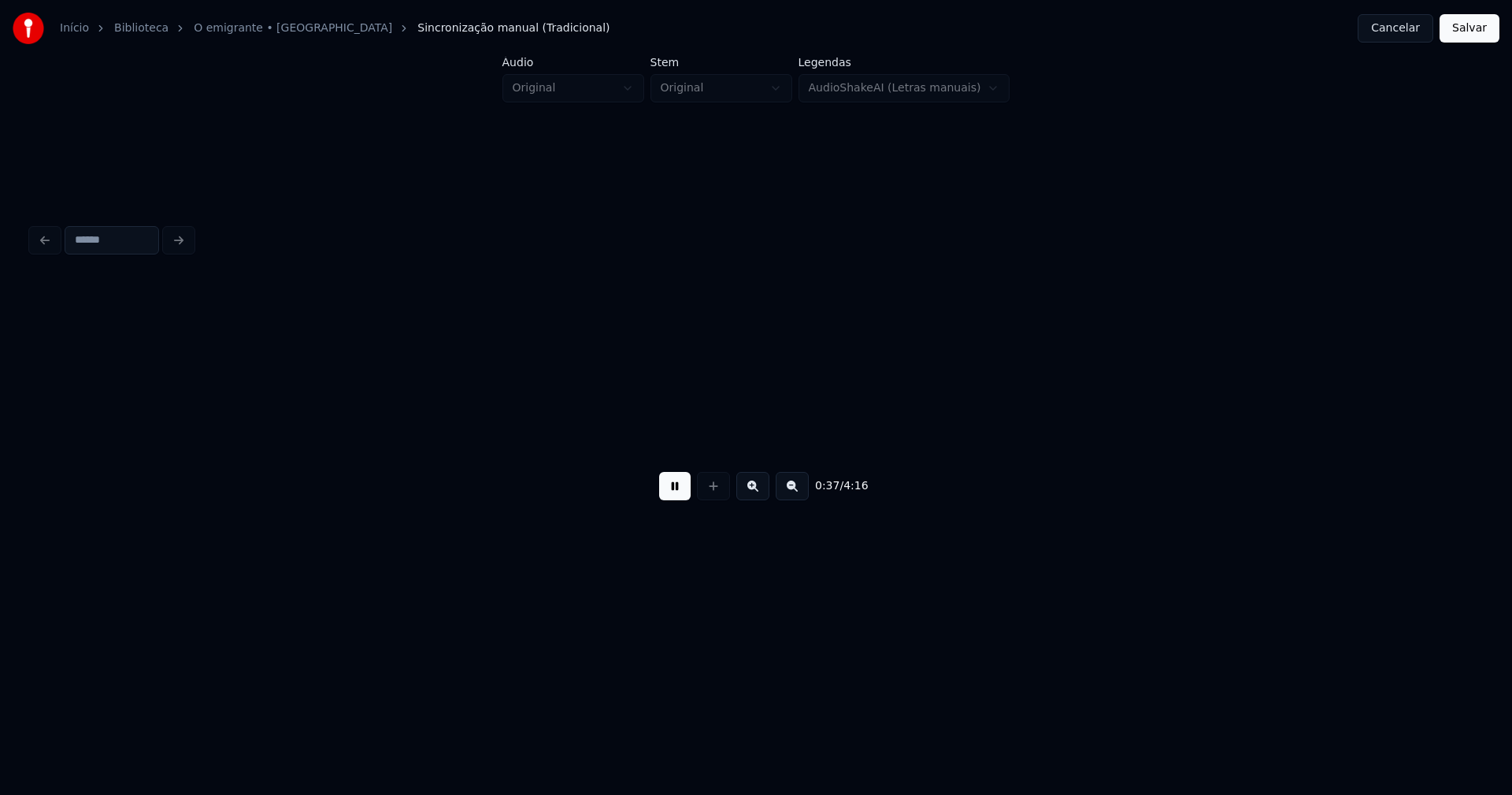
scroll to position [0, 5965]
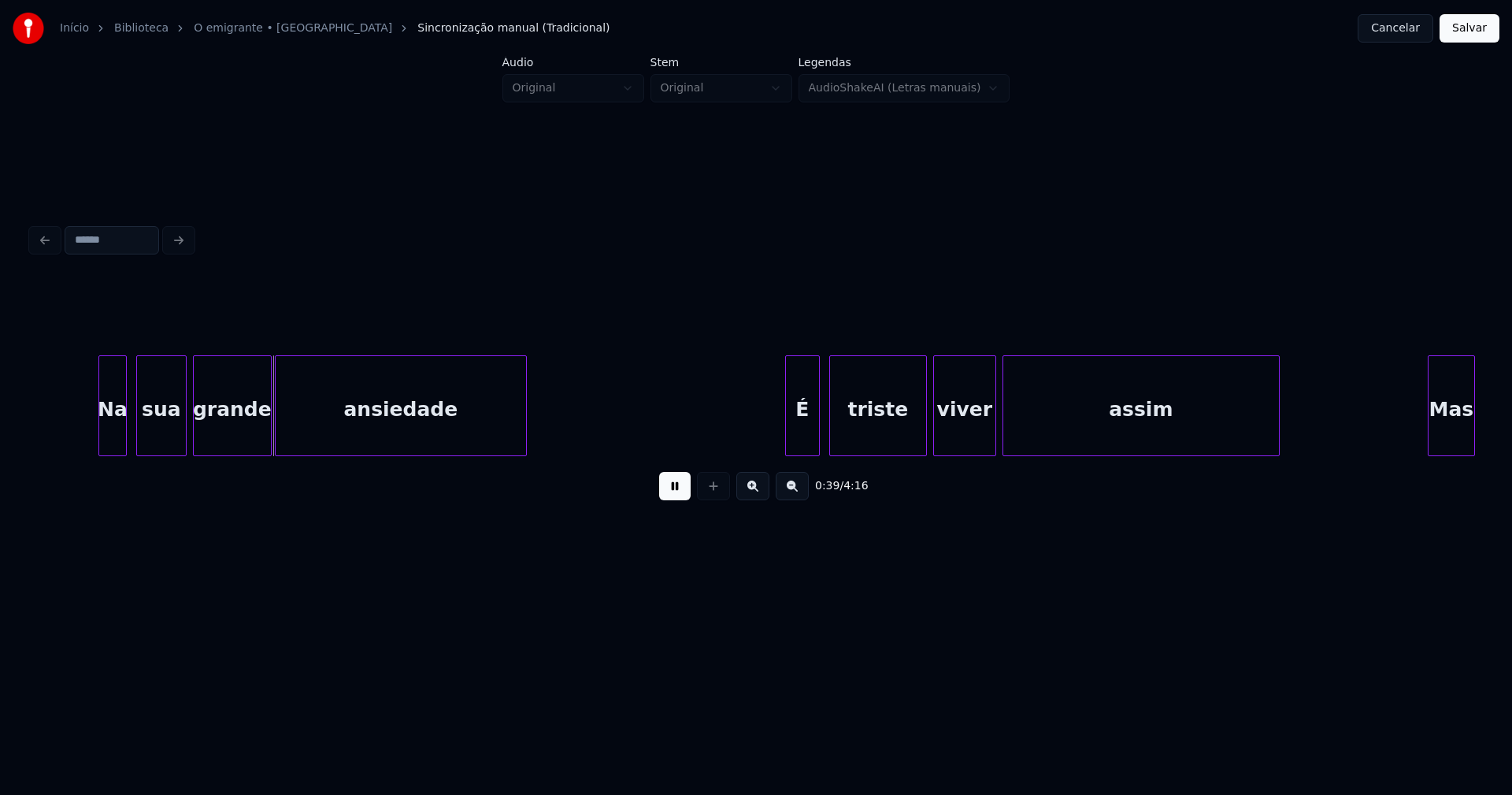
click at [679, 493] on button at bounding box center [675, 486] width 31 height 28
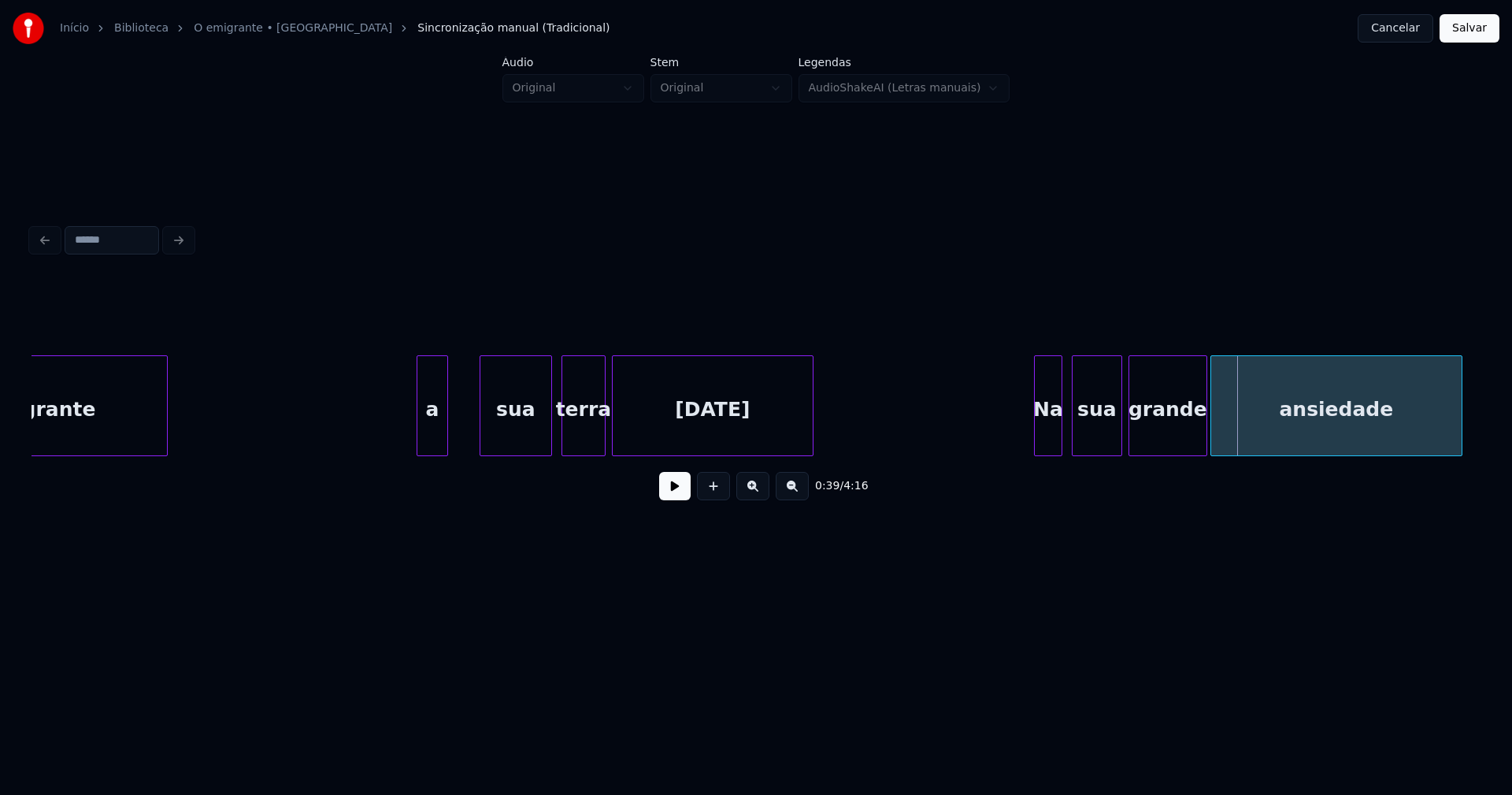
scroll to position [0, 4940]
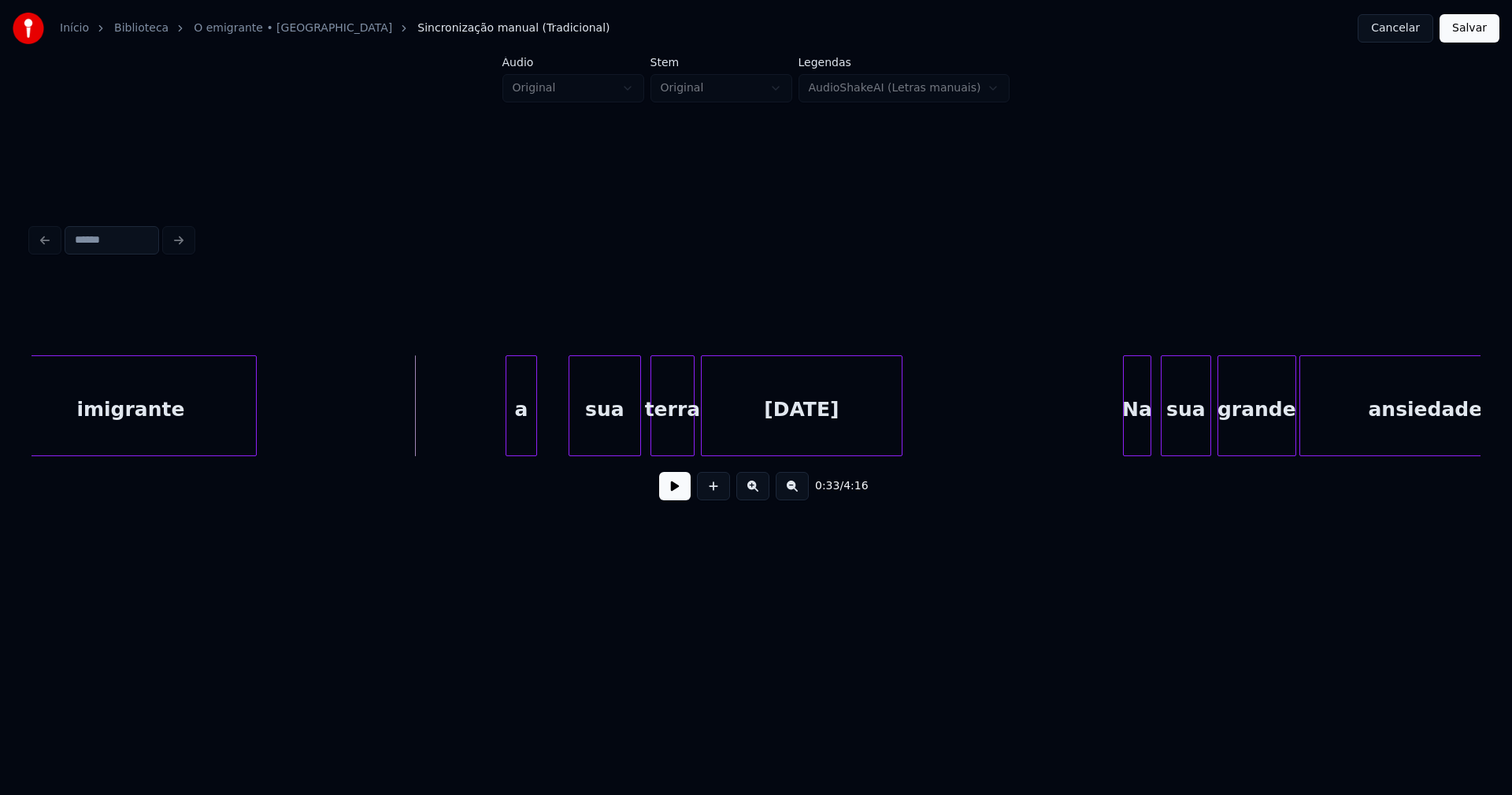
click at [672, 494] on button at bounding box center [675, 486] width 31 height 28
click at [506, 440] on div "a" at bounding box center [509, 410] width 30 height 107
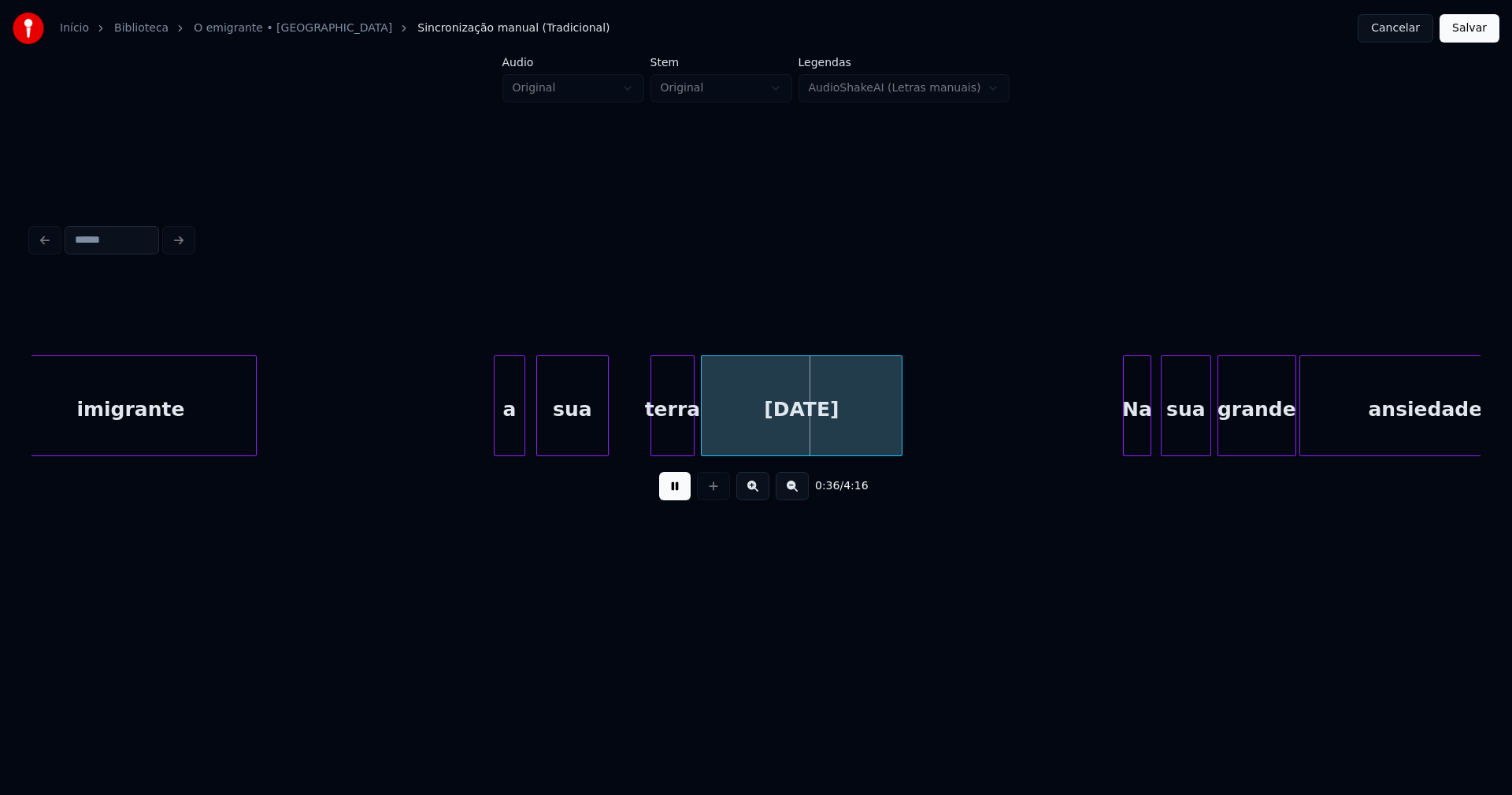
click at [569, 443] on div "sua" at bounding box center [573, 410] width 71 height 107
click at [534, 435] on div at bounding box center [534, 406] width 5 height 99
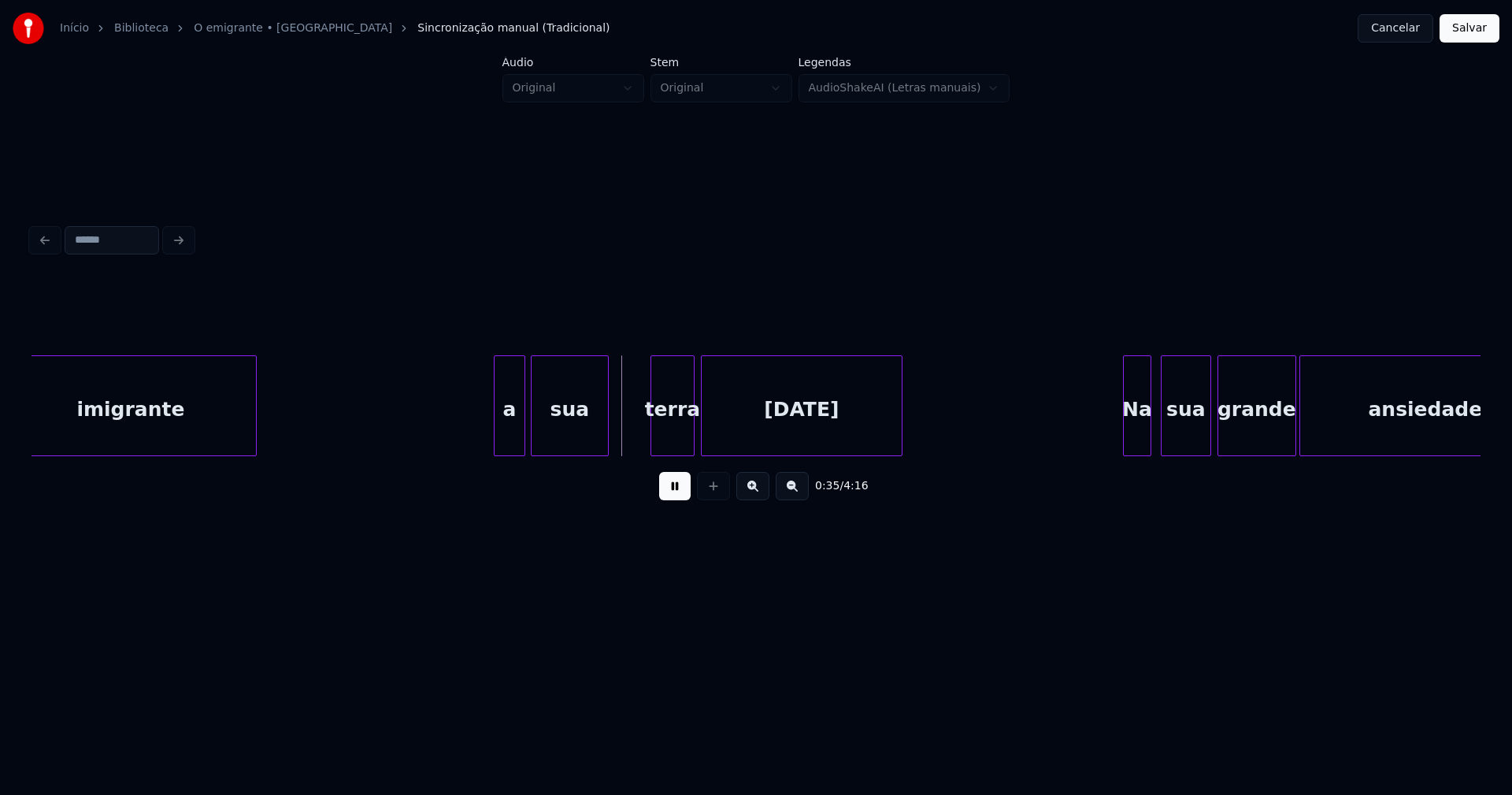
click at [560, 440] on div "sua" at bounding box center [574, 410] width 76 height 107
click at [628, 430] on div at bounding box center [630, 406] width 5 height 99
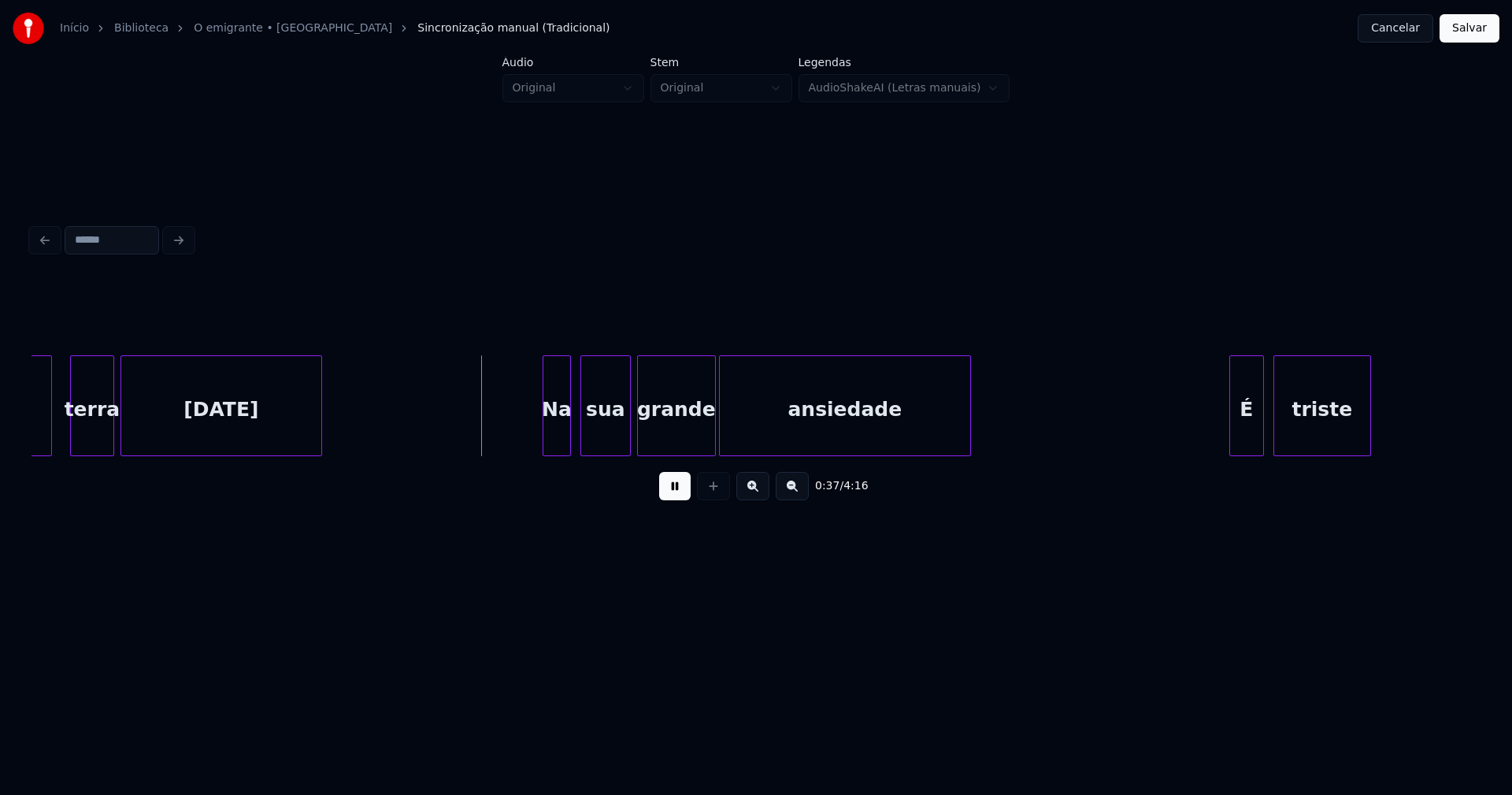
scroll to position [0, 5522]
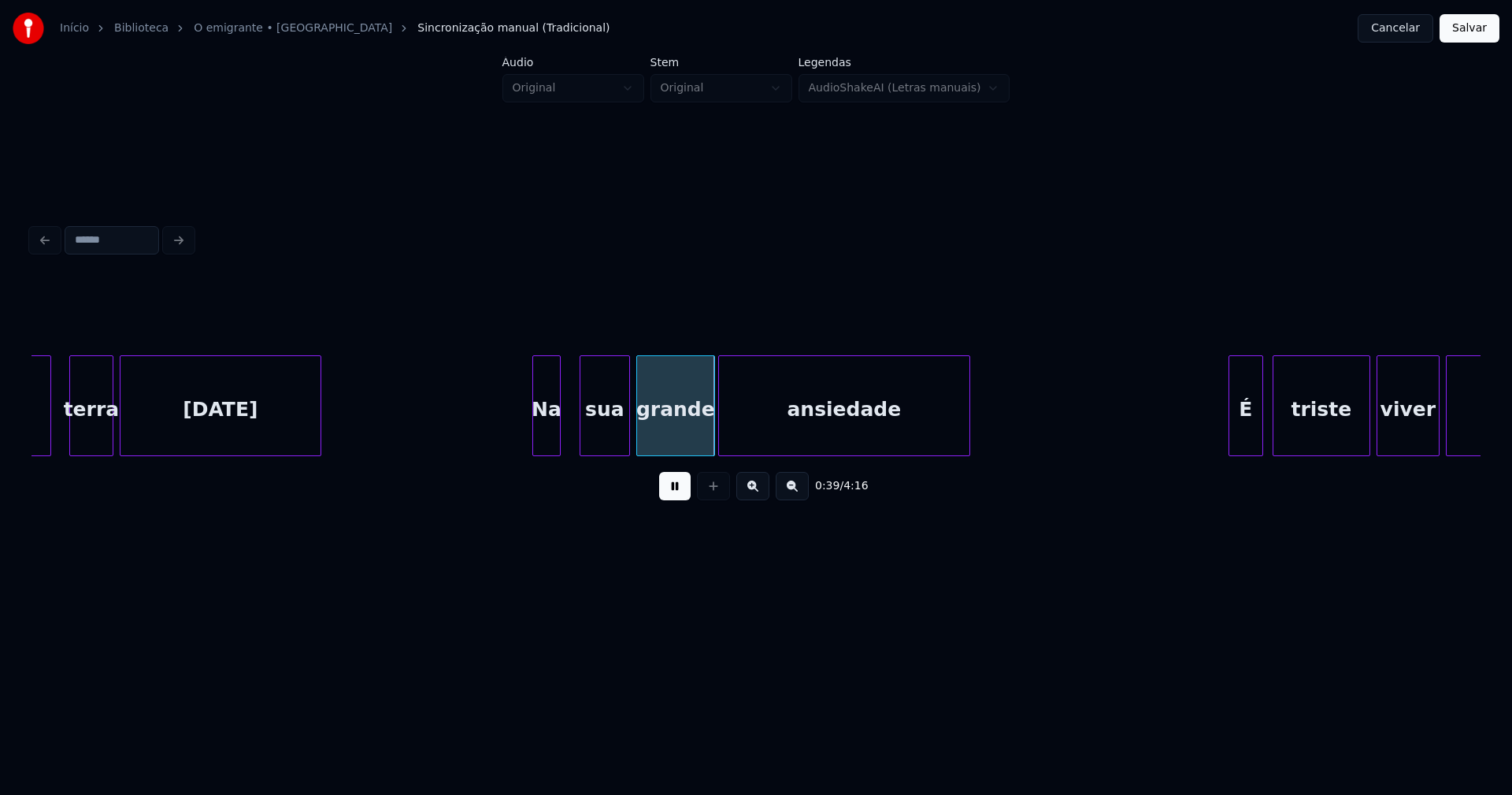
click at [552, 438] on div "Na" at bounding box center [546, 410] width 26 height 107
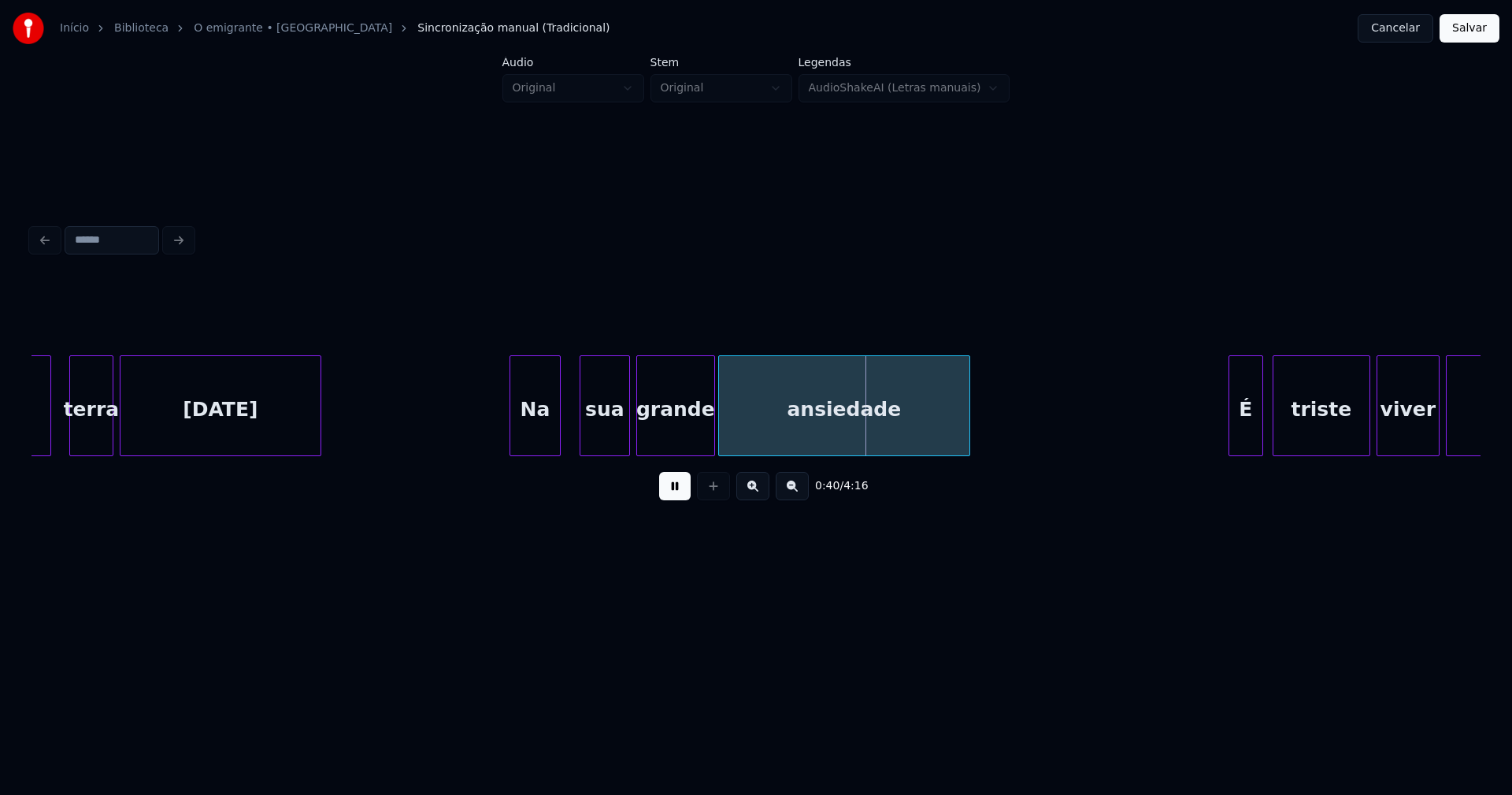
click at [514, 438] on div at bounding box center [513, 406] width 5 height 99
click at [568, 440] on div at bounding box center [568, 406] width 5 height 99
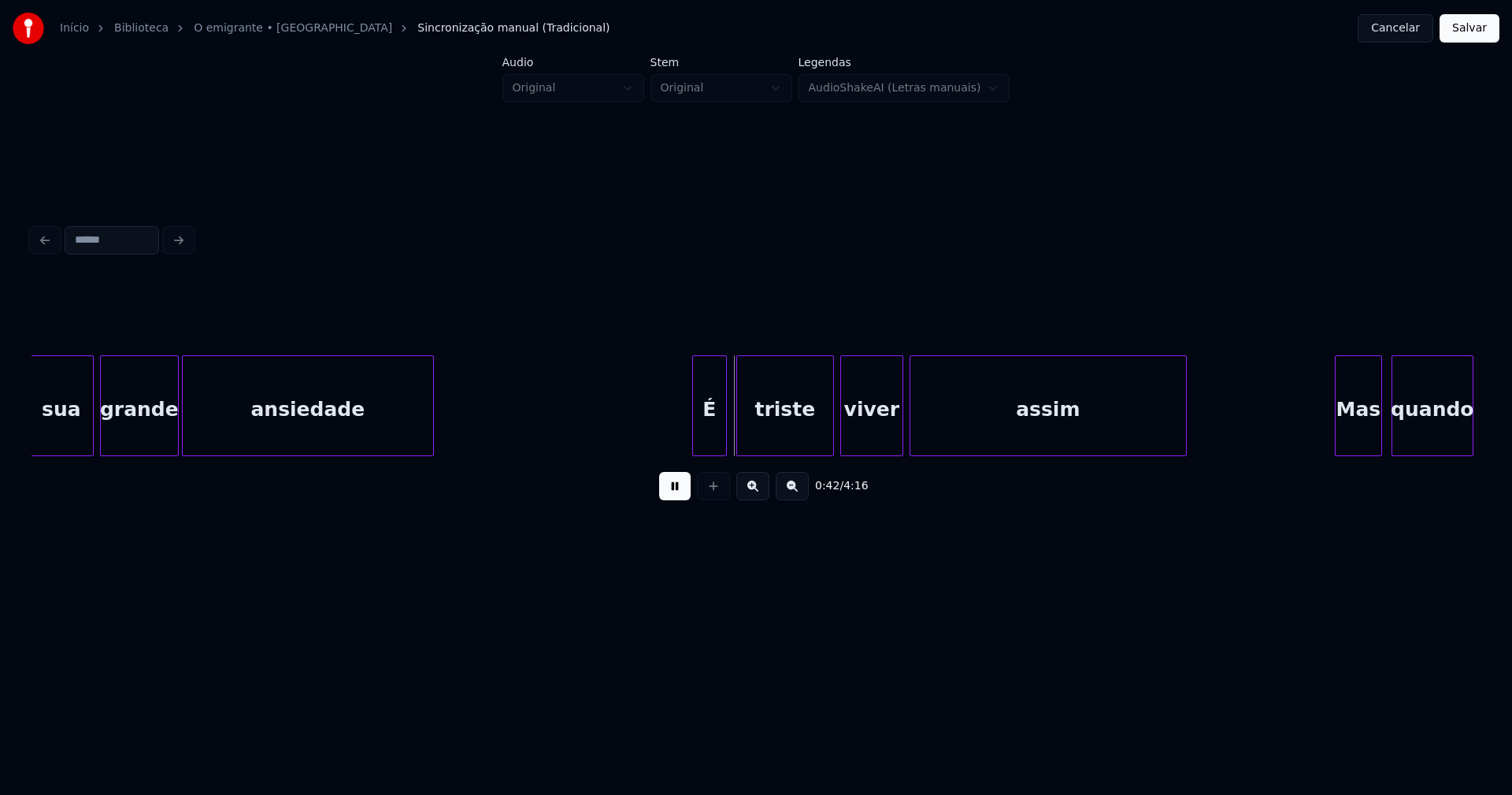
scroll to position [0, 6281]
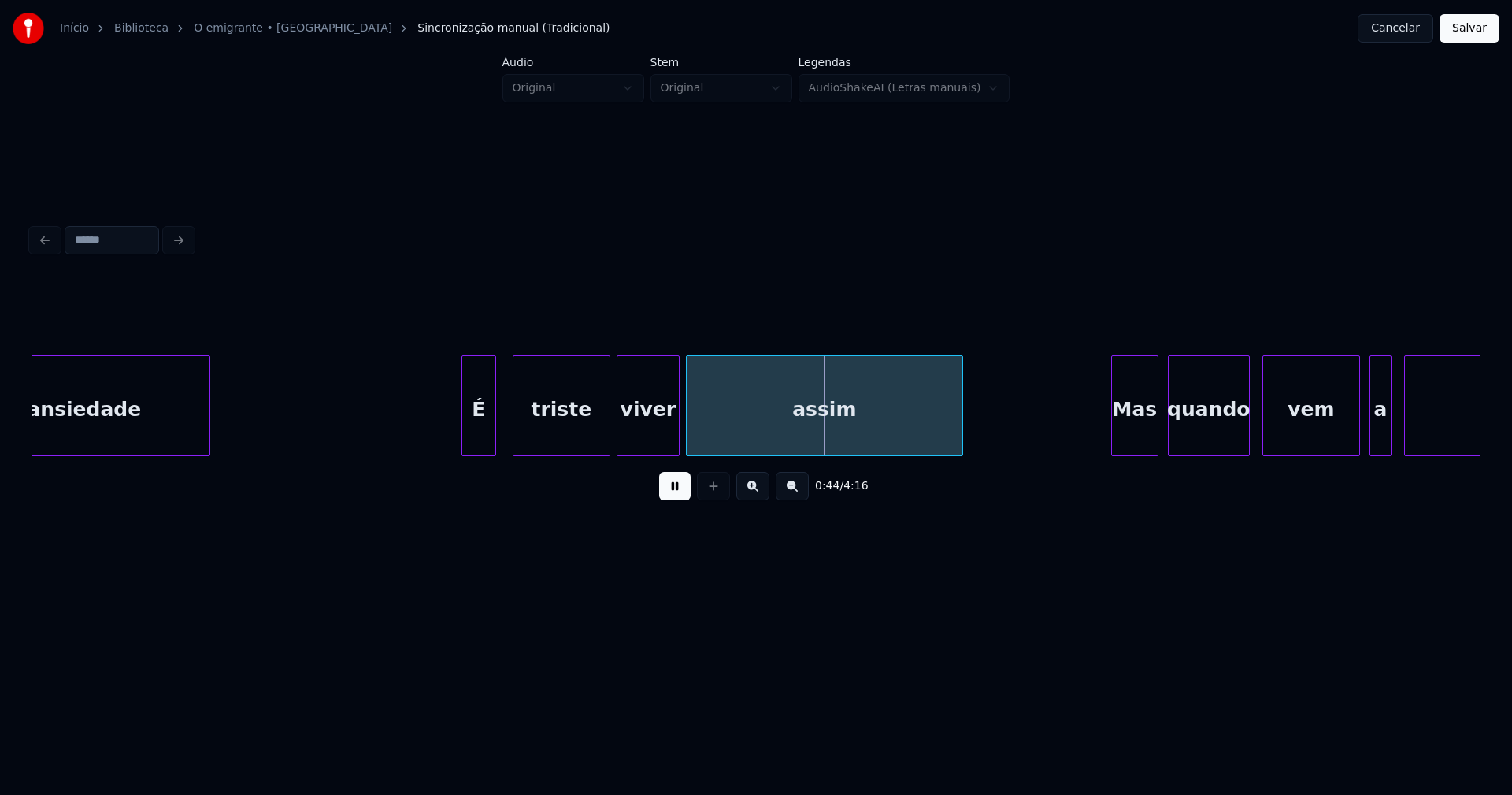
click at [469, 425] on div "É" at bounding box center [478, 410] width 33 height 107
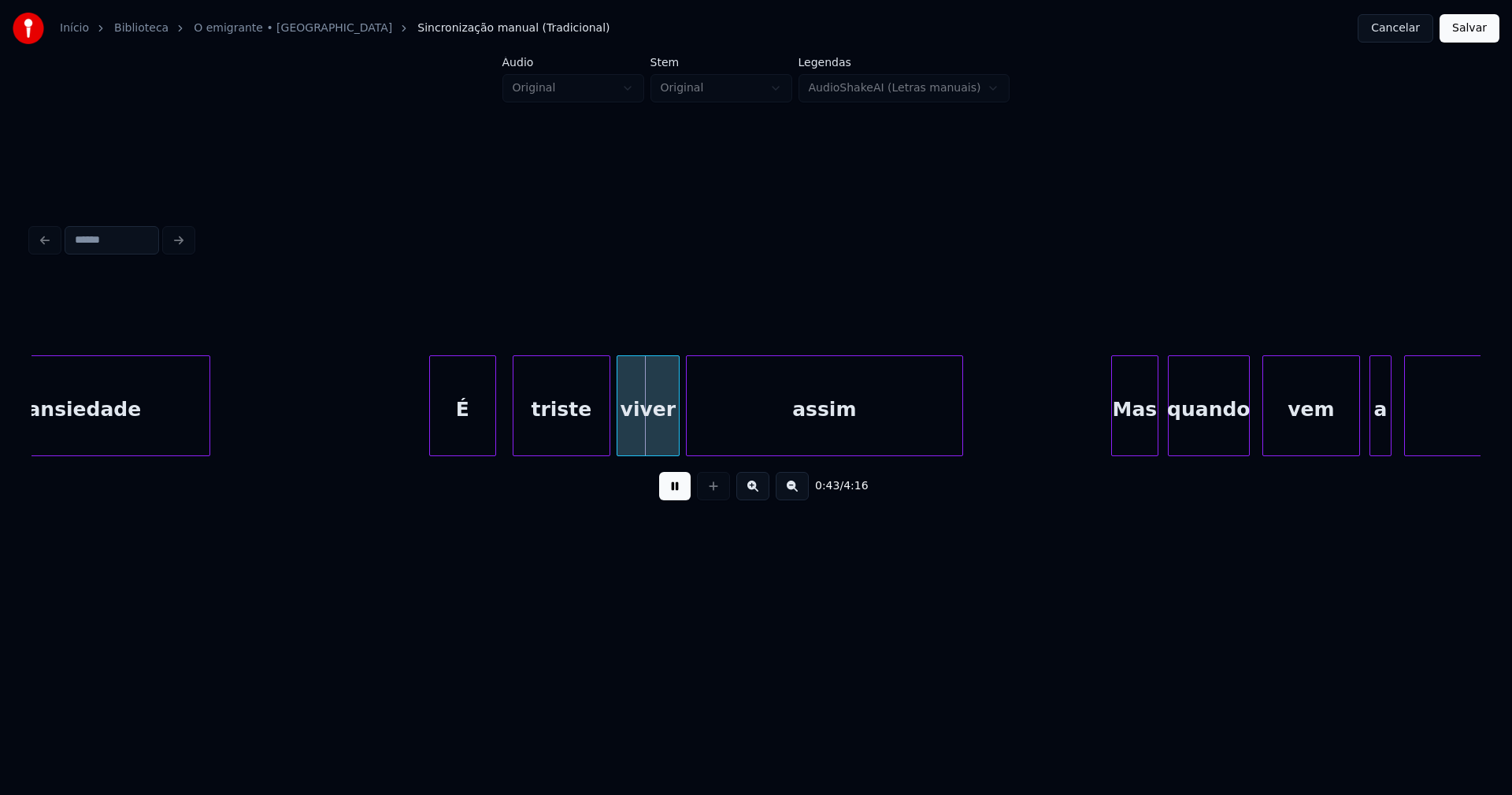
click at [433, 436] on div at bounding box center [432, 406] width 5 height 99
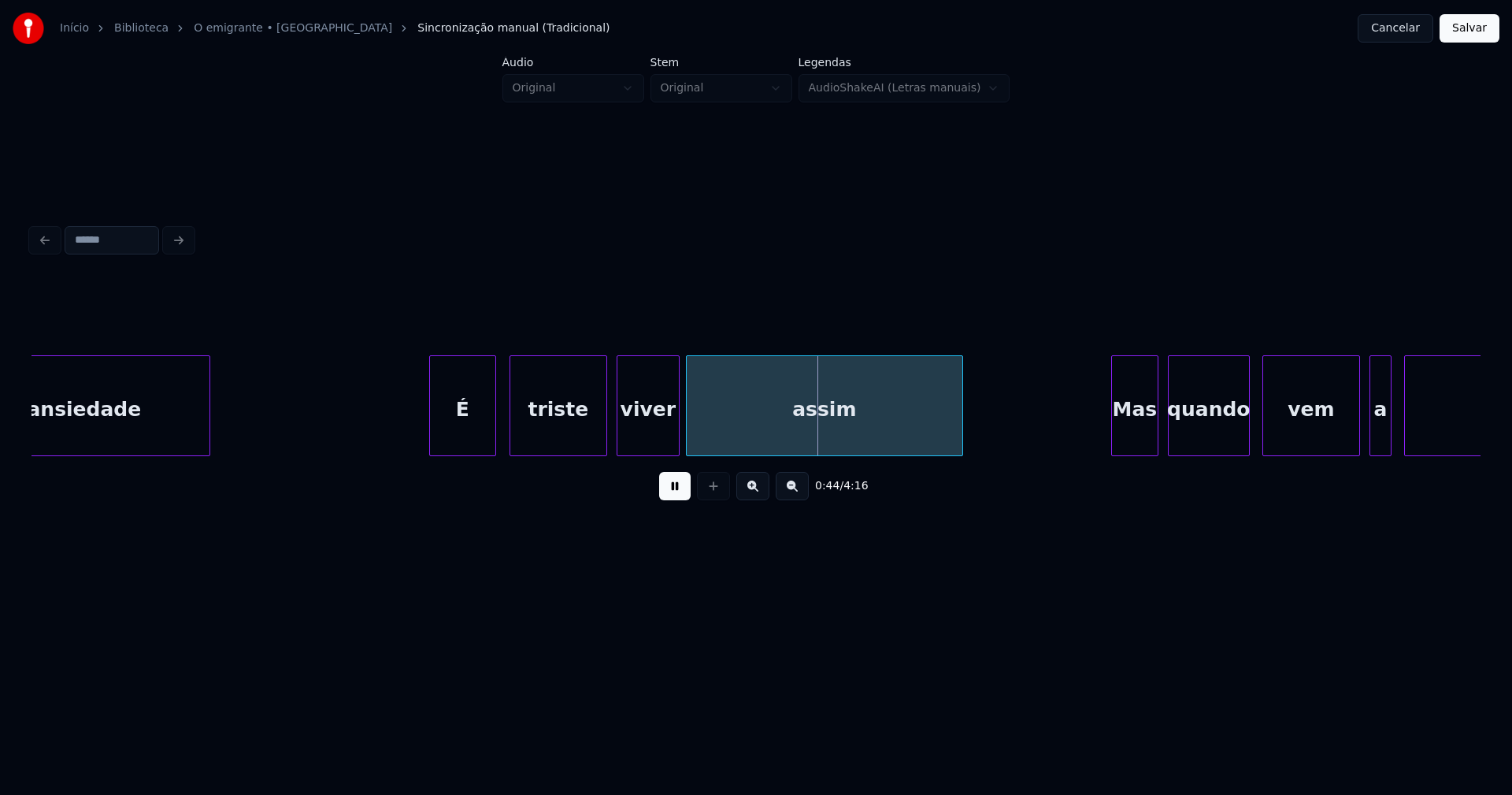
click at [556, 431] on div "triste" at bounding box center [559, 410] width 96 height 107
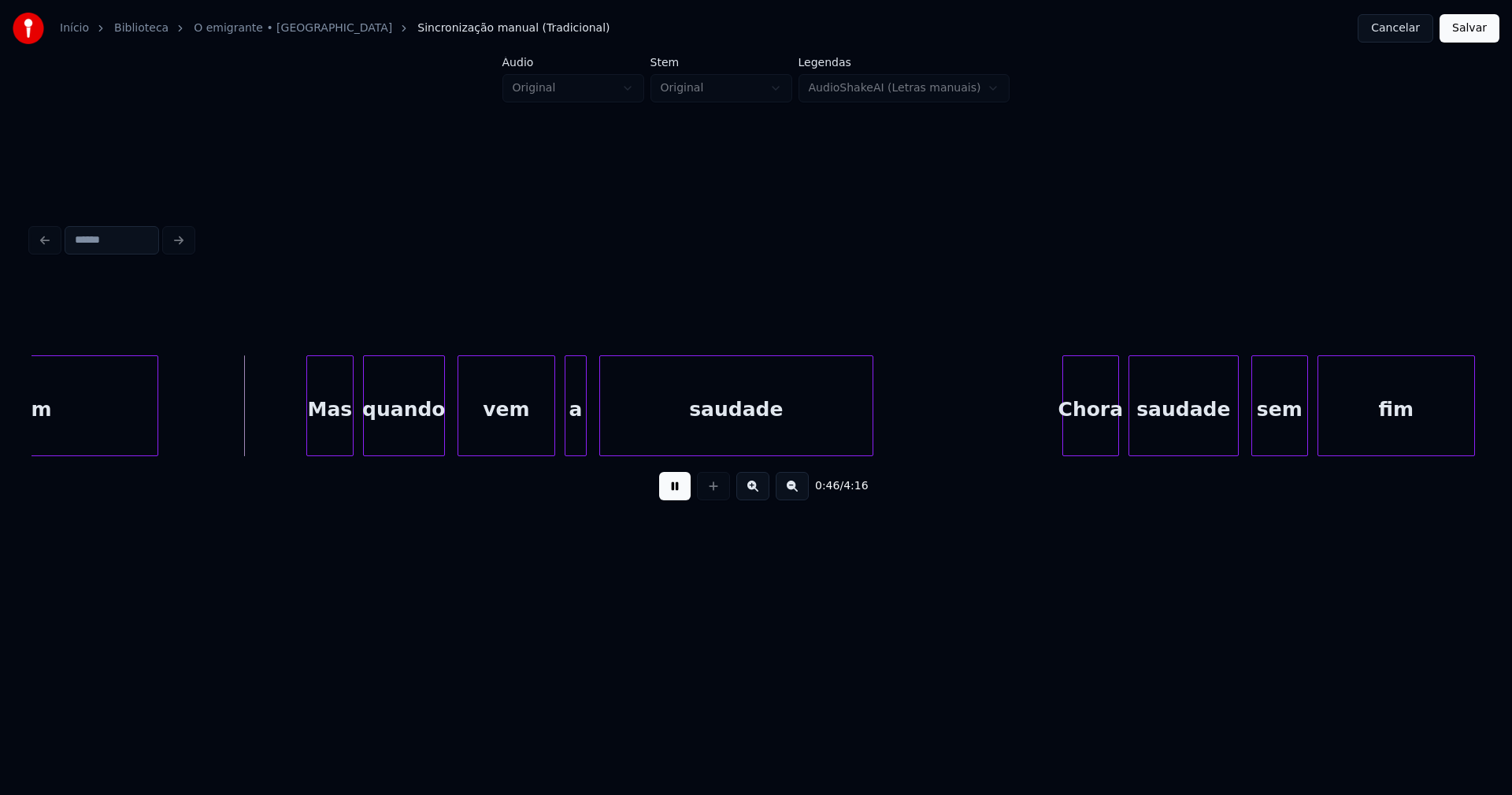
scroll to position [0, 7176]
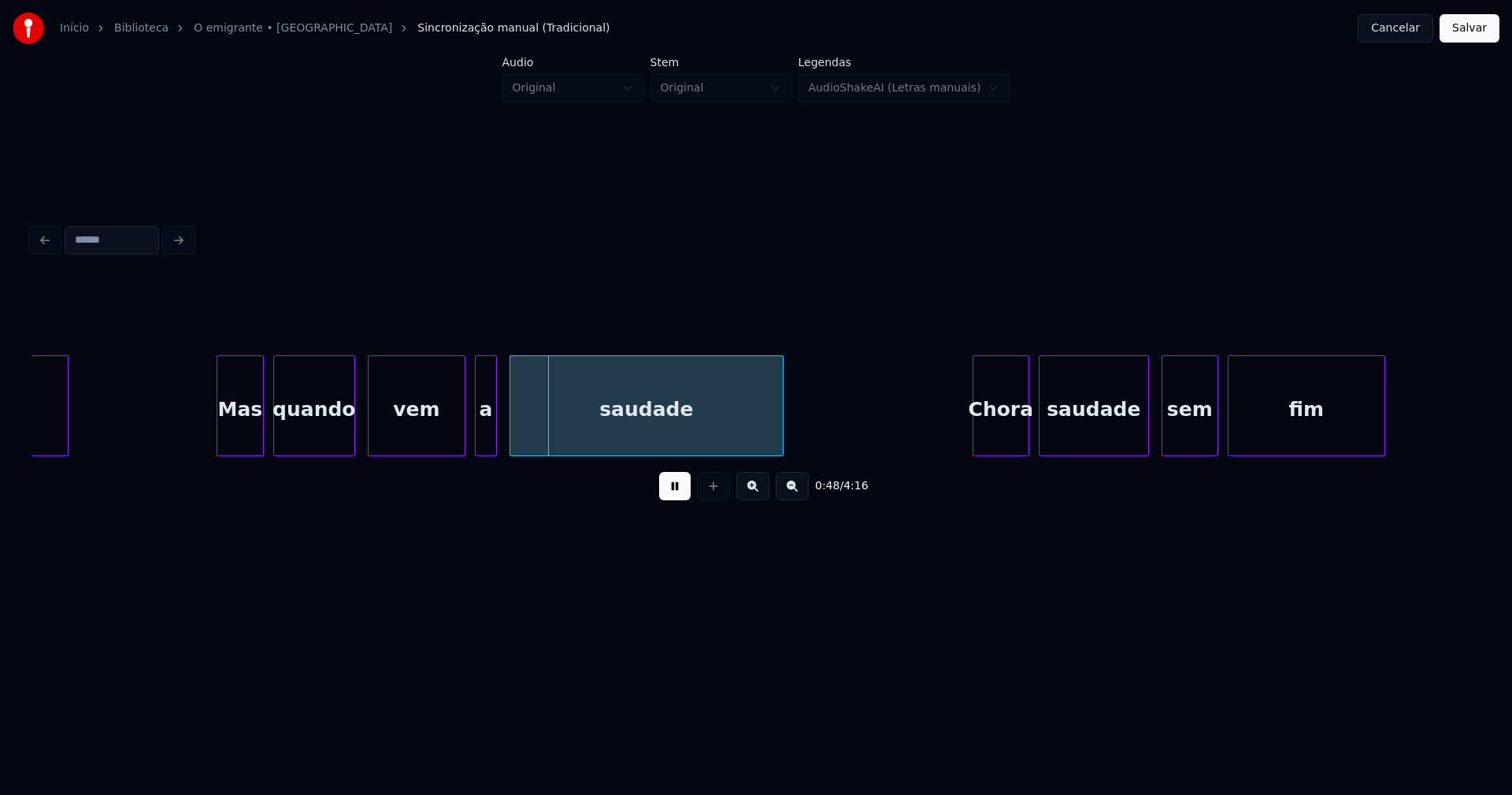
click at [221, 428] on div "Mas" at bounding box center [240, 406] width 47 height 101
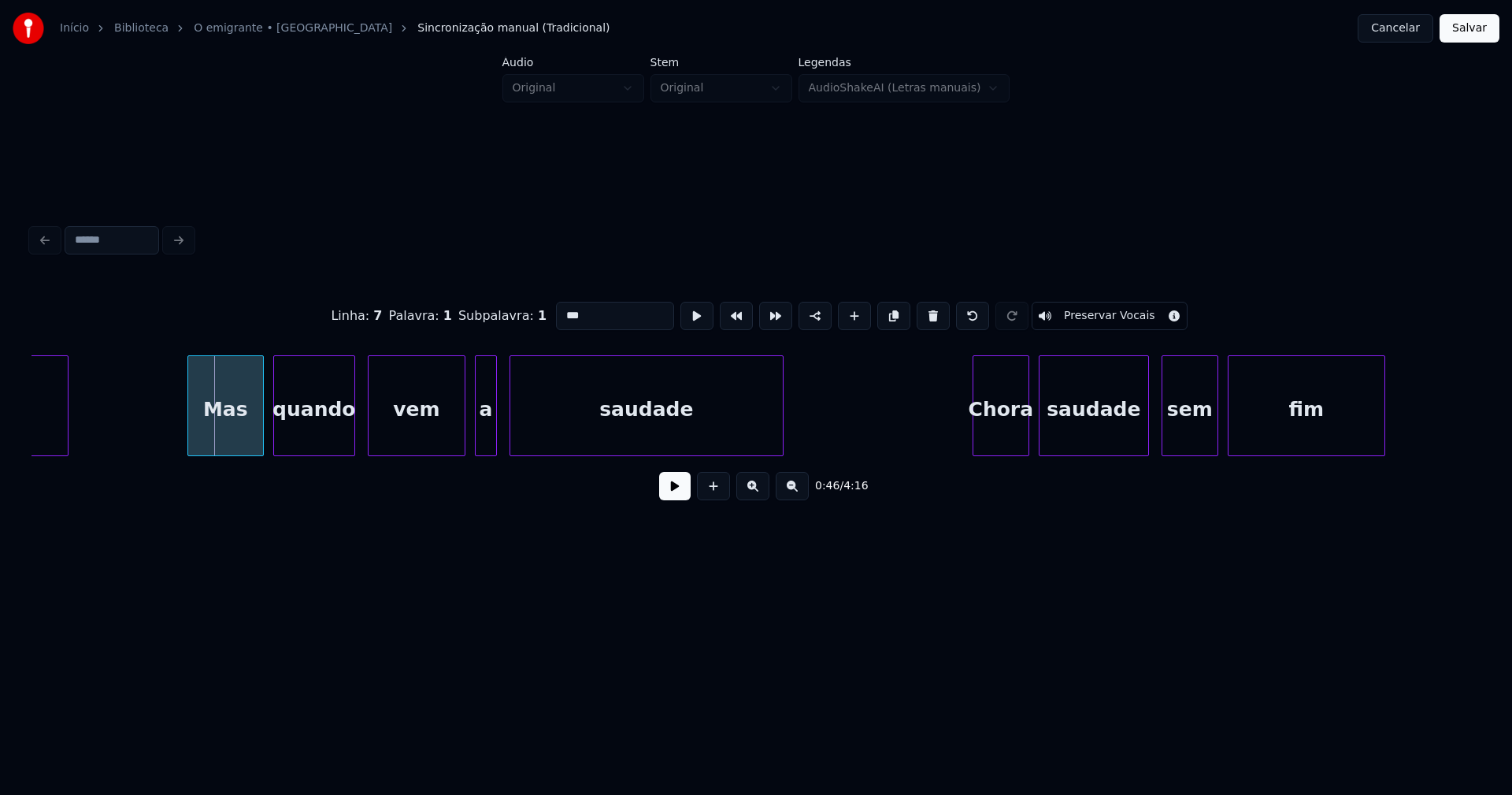
click at [190, 439] on div at bounding box center [191, 406] width 5 height 99
click at [678, 494] on button at bounding box center [675, 486] width 31 height 28
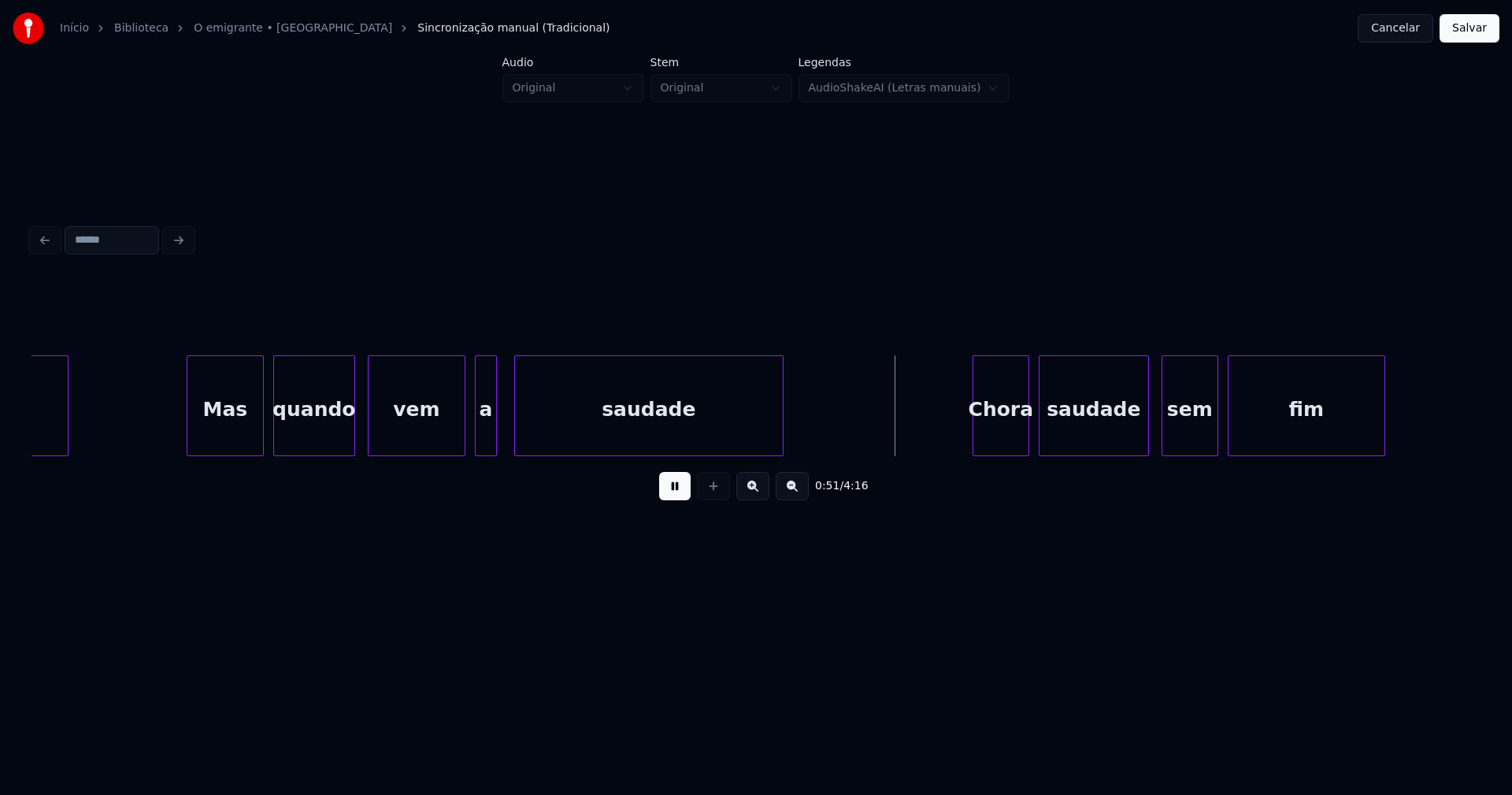
click at [518, 434] on div at bounding box center [517, 406] width 5 height 99
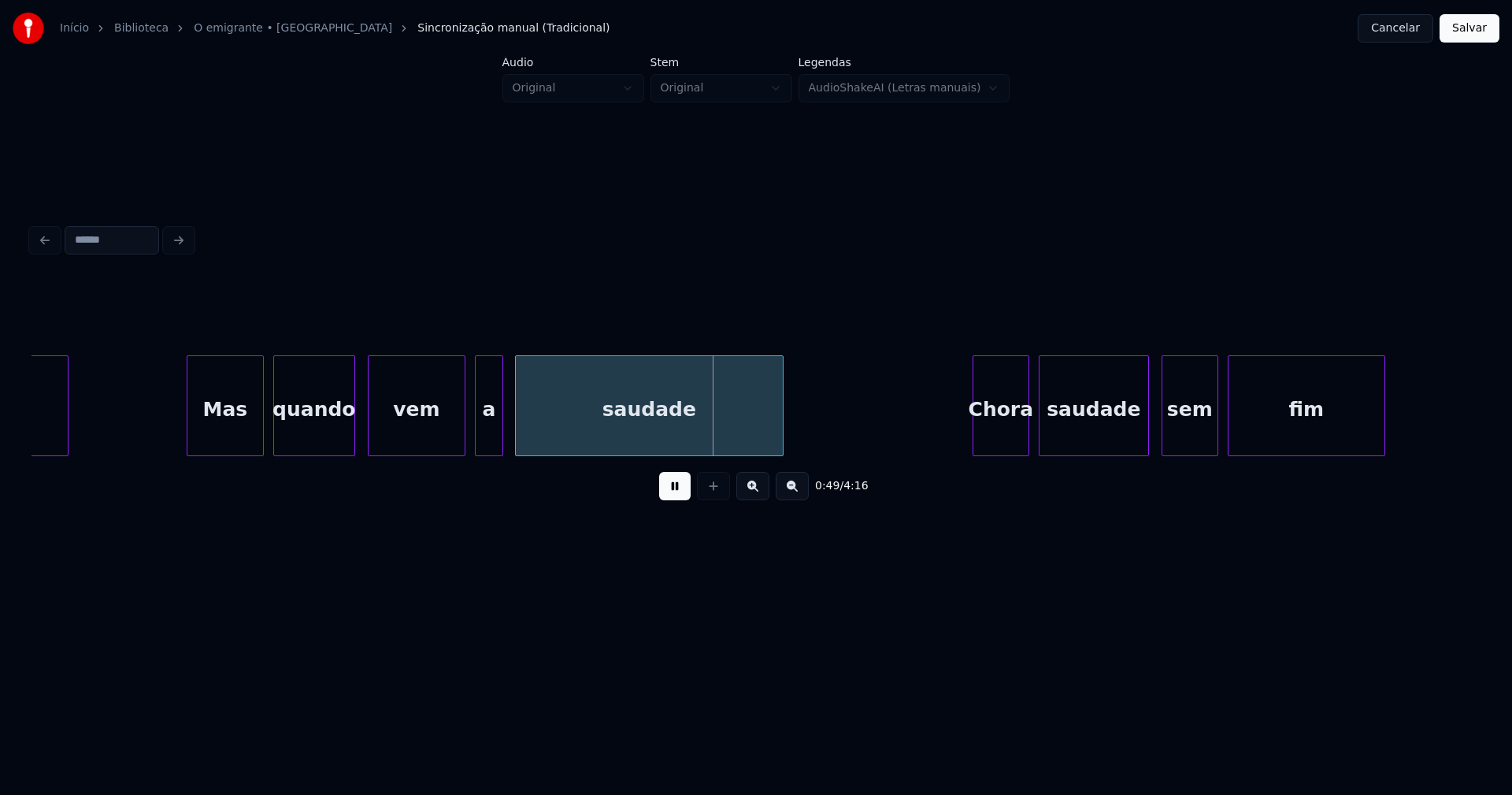
click at [500, 436] on div at bounding box center [500, 406] width 5 height 99
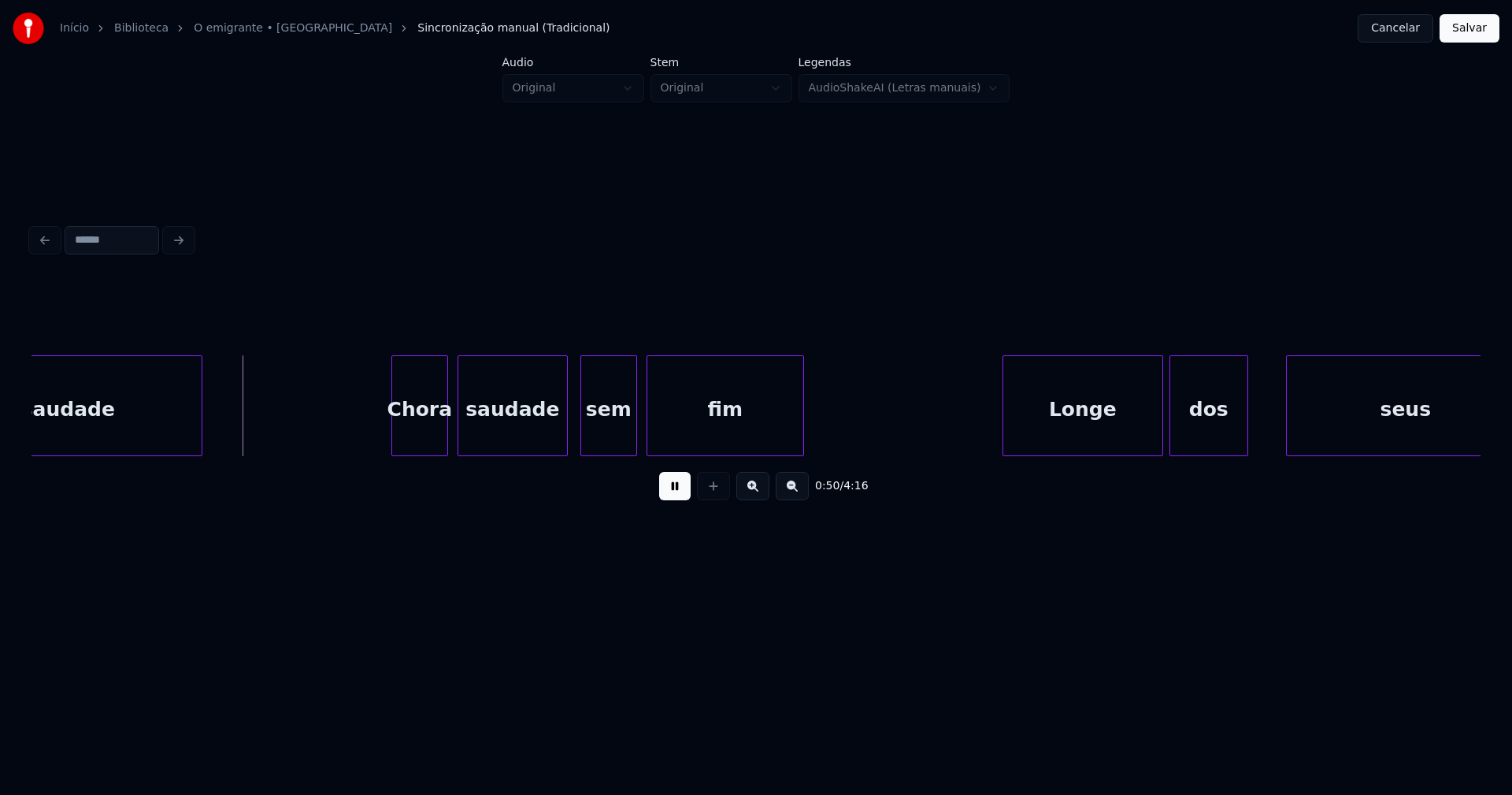
scroll to position [0, 7779]
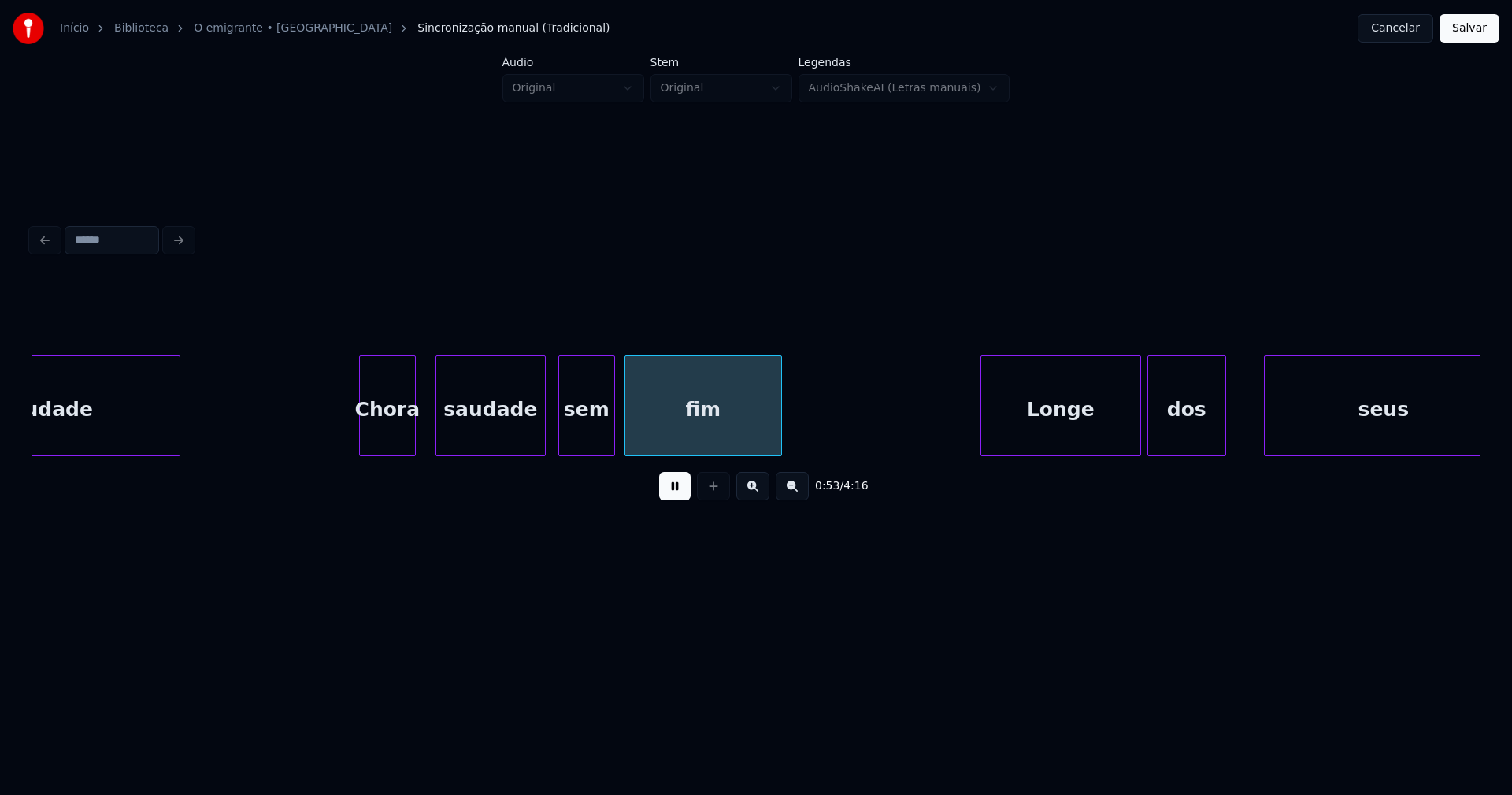
click at [388, 443] on div "Chora" at bounding box center [388, 410] width 55 height 107
click at [340, 445] on div at bounding box center [341, 406] width 5 height 99
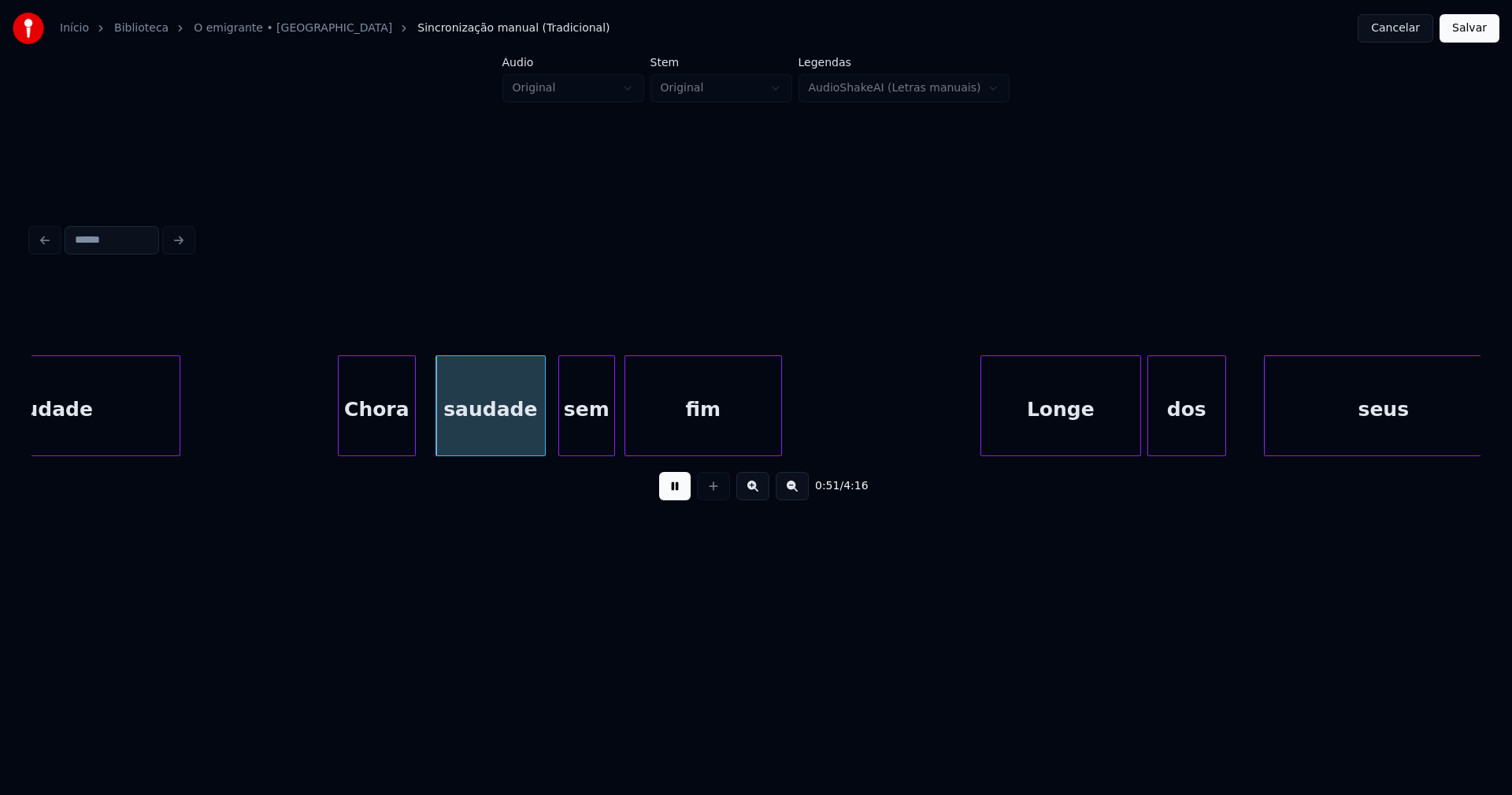
click at [678, 496] on button at bounding box center [675, 486] width 31 height 28
click at [475, 440] on div "saudade" at bounding box center [478, 410] width 109 height 107
click at [579, 444] on div "sem" at bounding box center [578, 410] width 55 height 107
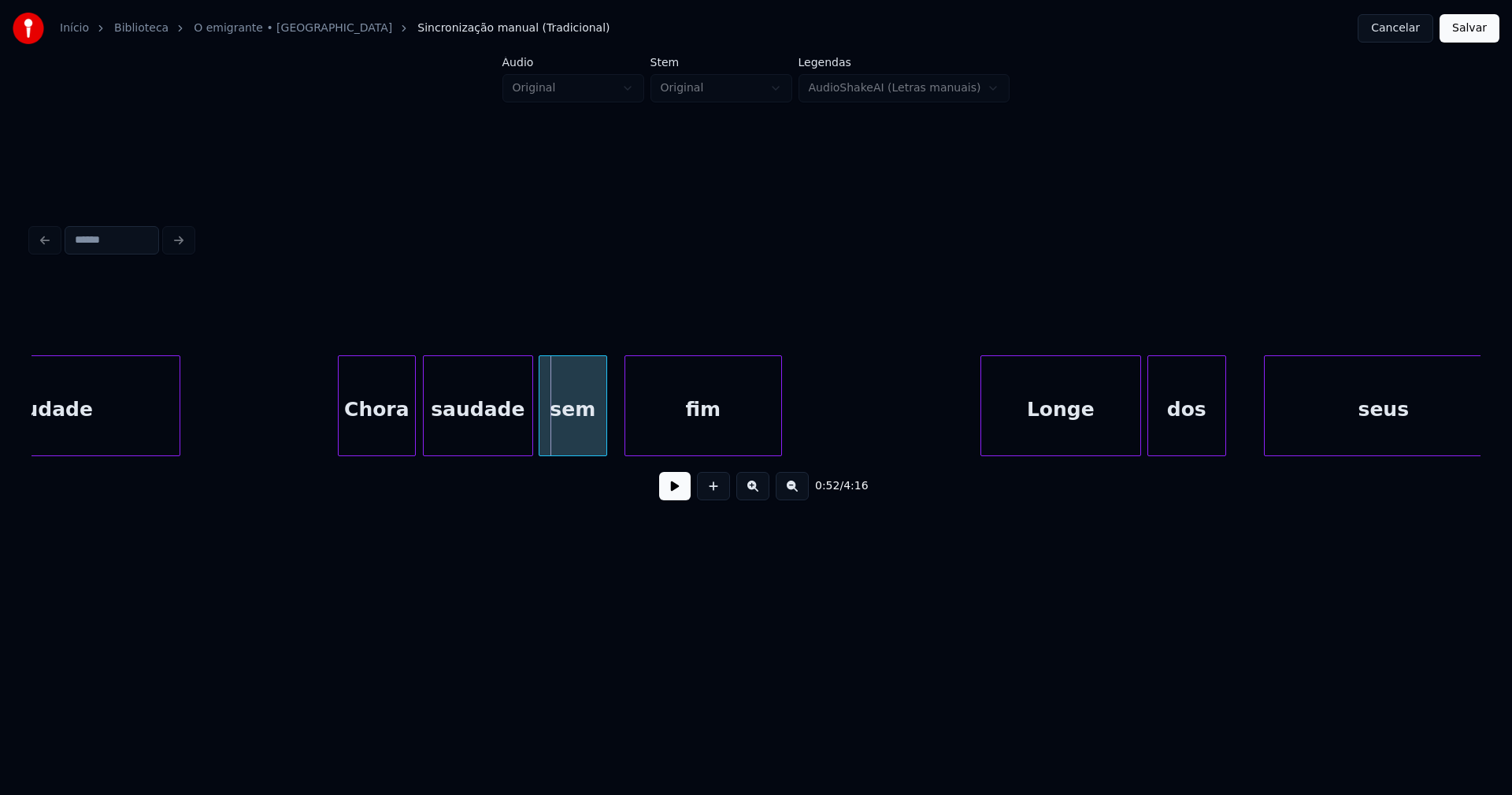
click at [540, 444] on div at bounding box center [542, 406] width 5 height 99
click at [683, 493] on button at bounding box center [675, 486] width 31 height 28
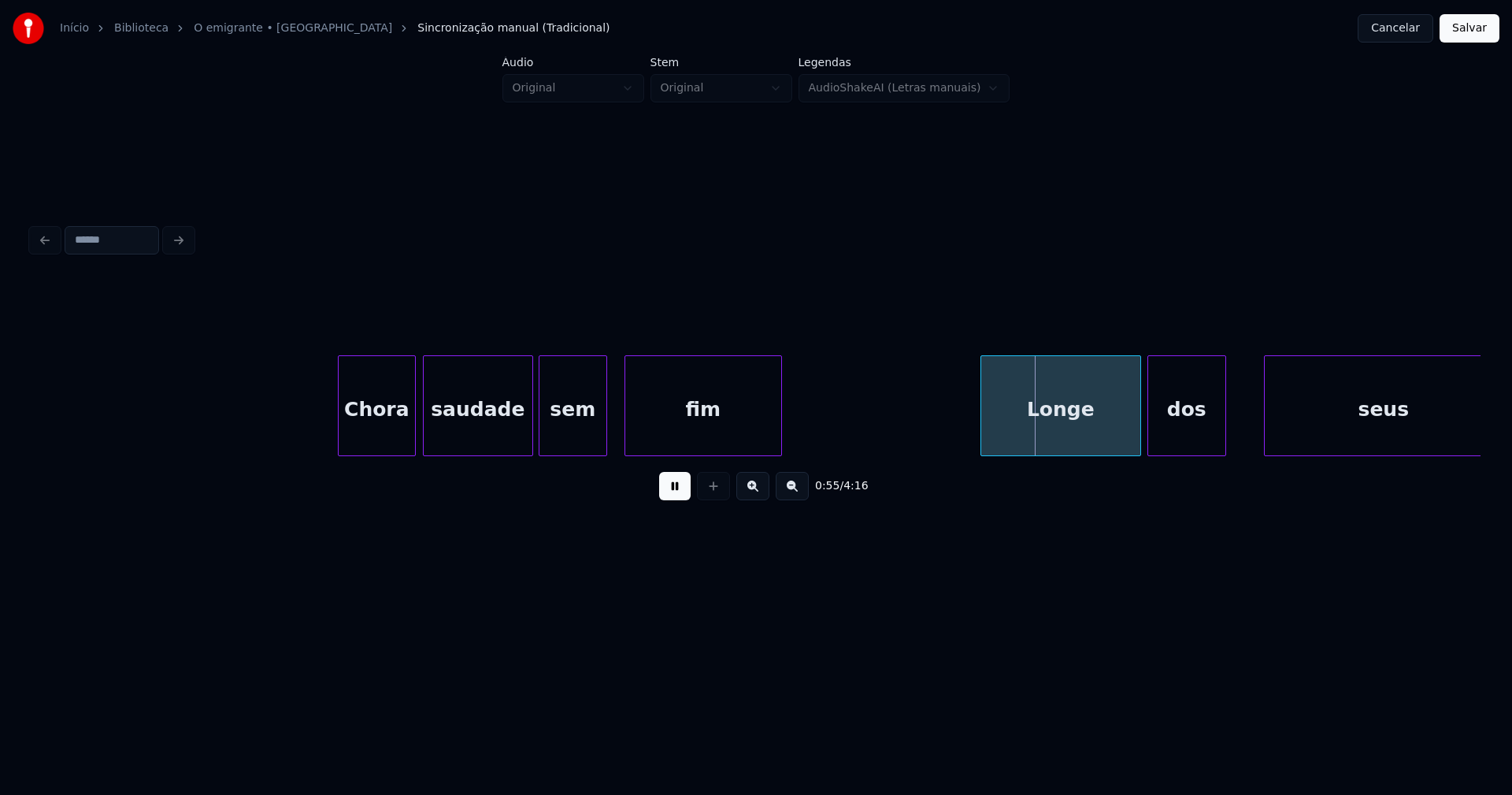
scroll to position [0, 8181]
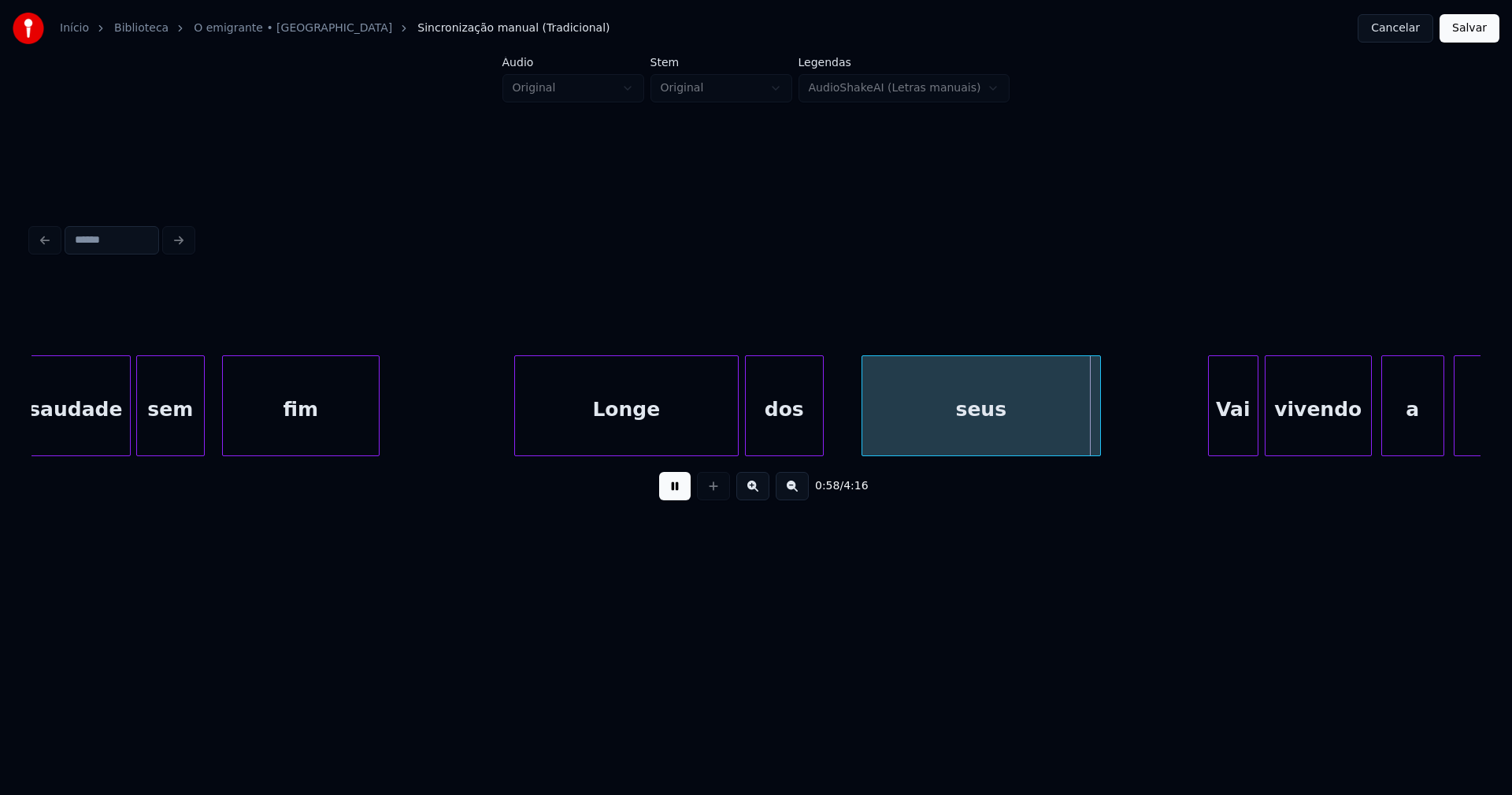
click at [516, 440] on div at bounding box center [517, 406] width 5 height 99
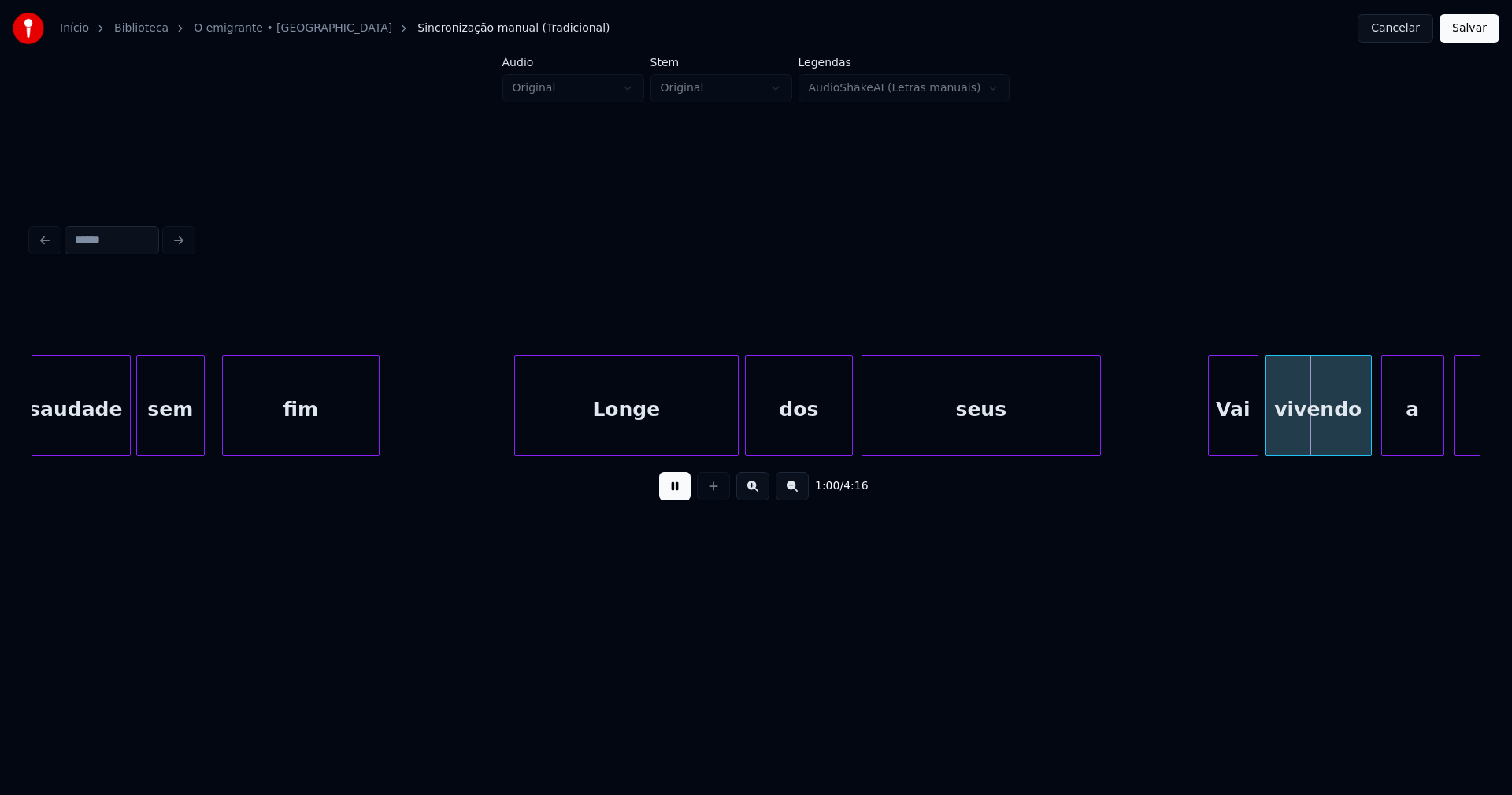
click at [850, 426] on div at bounding box center [849, 406] width 5 height 99
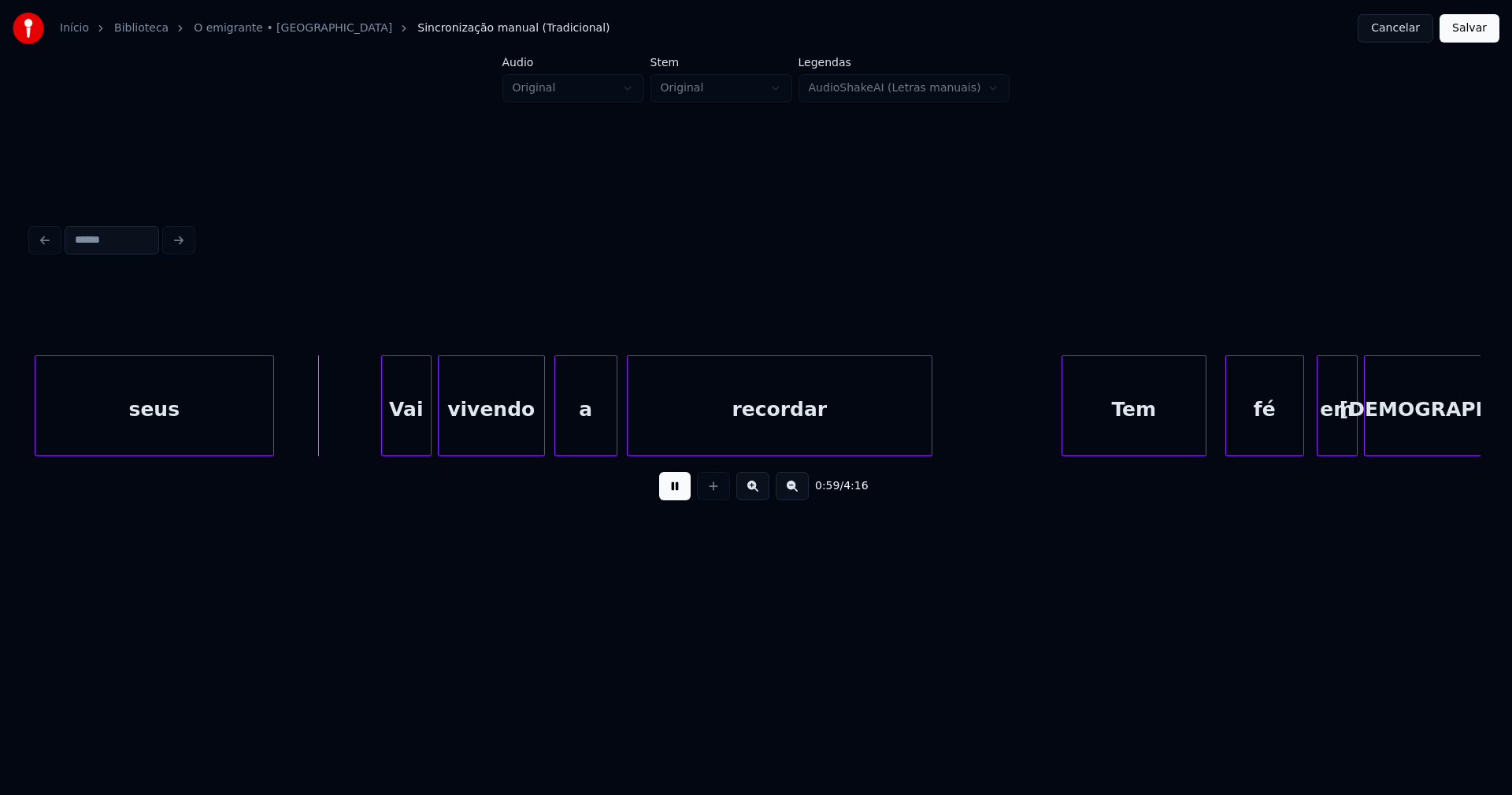
scroll to position [0, 9074]
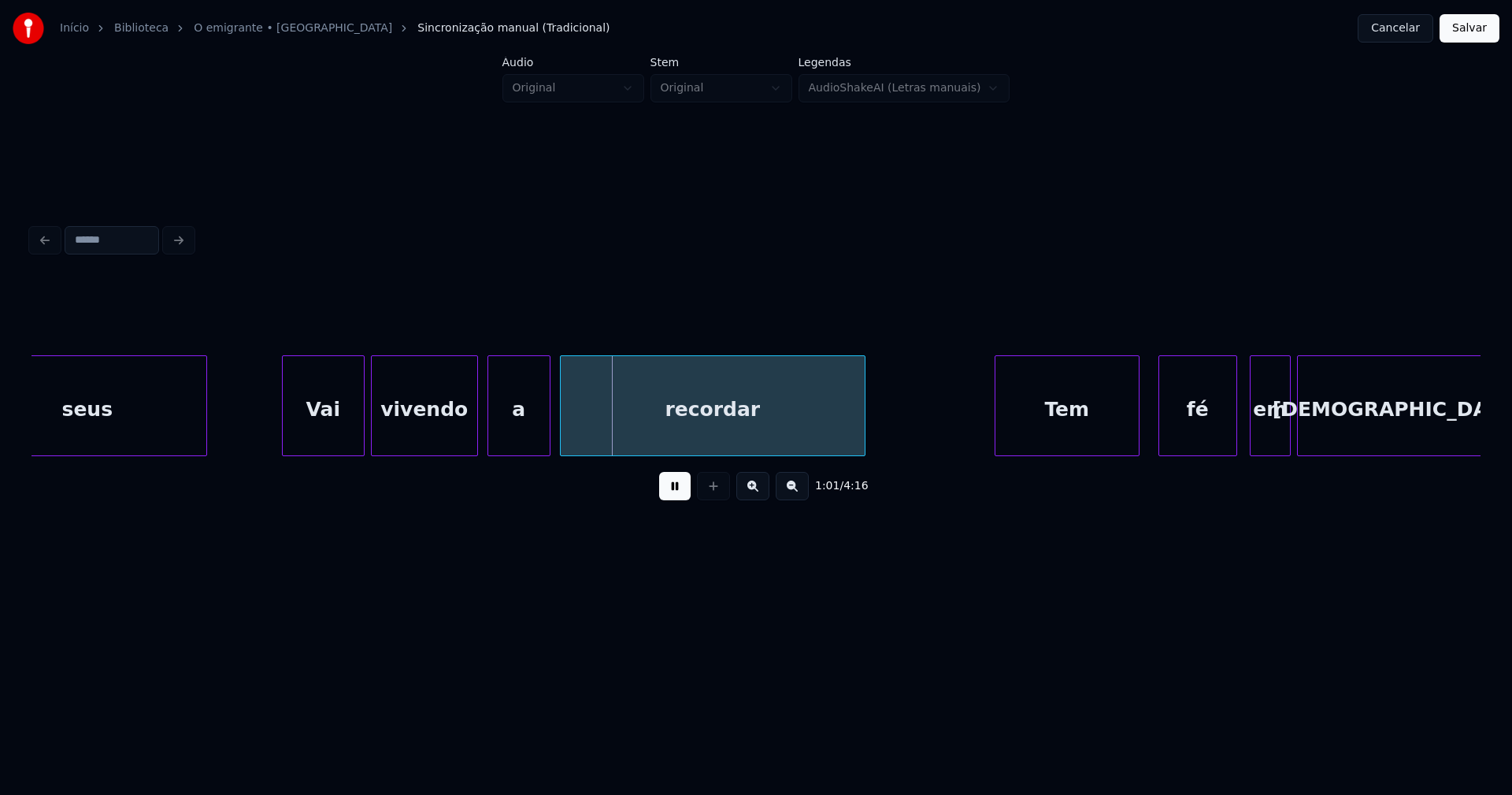
click at [285, 435] on div at bounding box center [285, 406] width 5 height 99
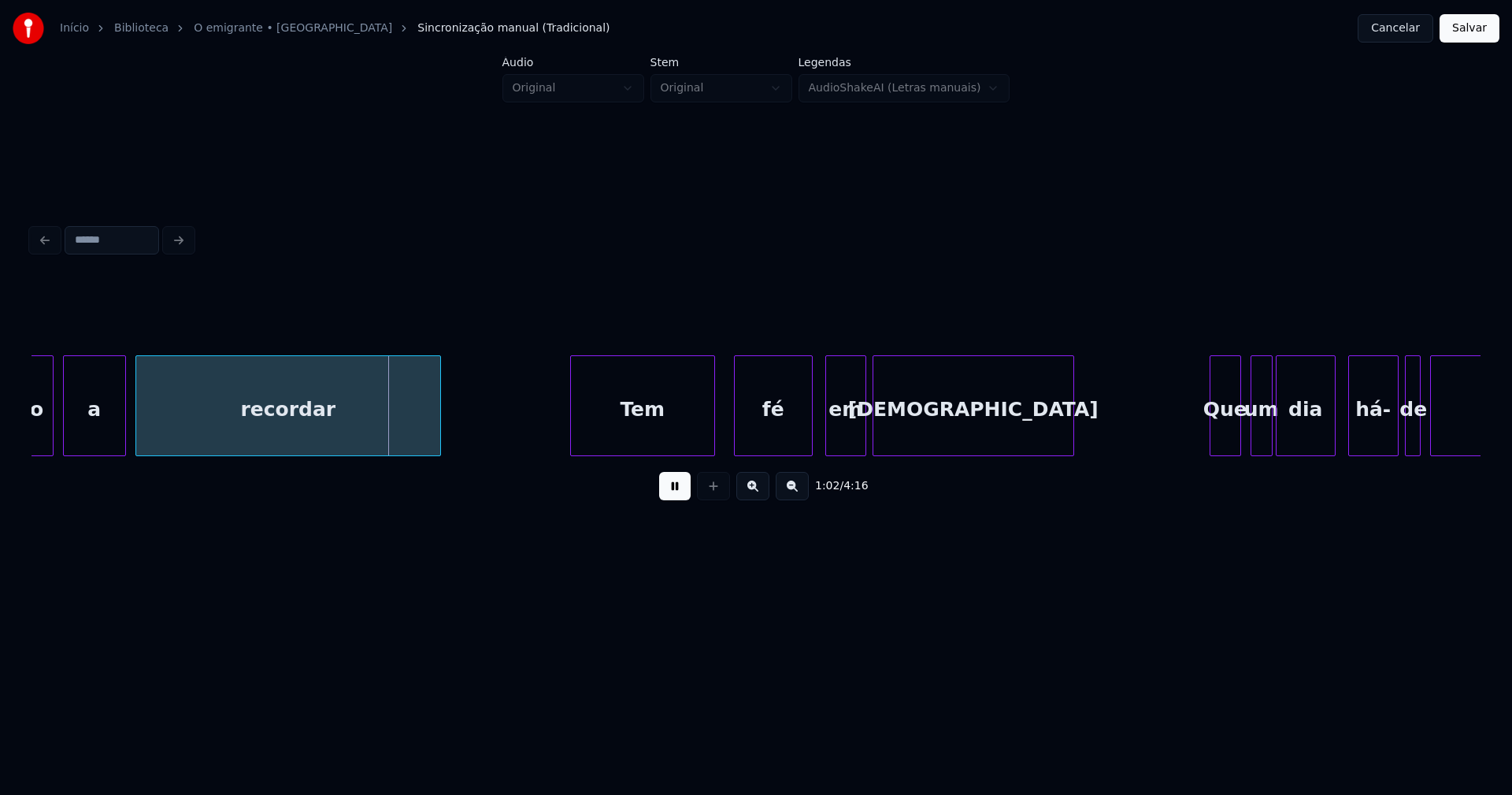
scroll to position [0, 9701]
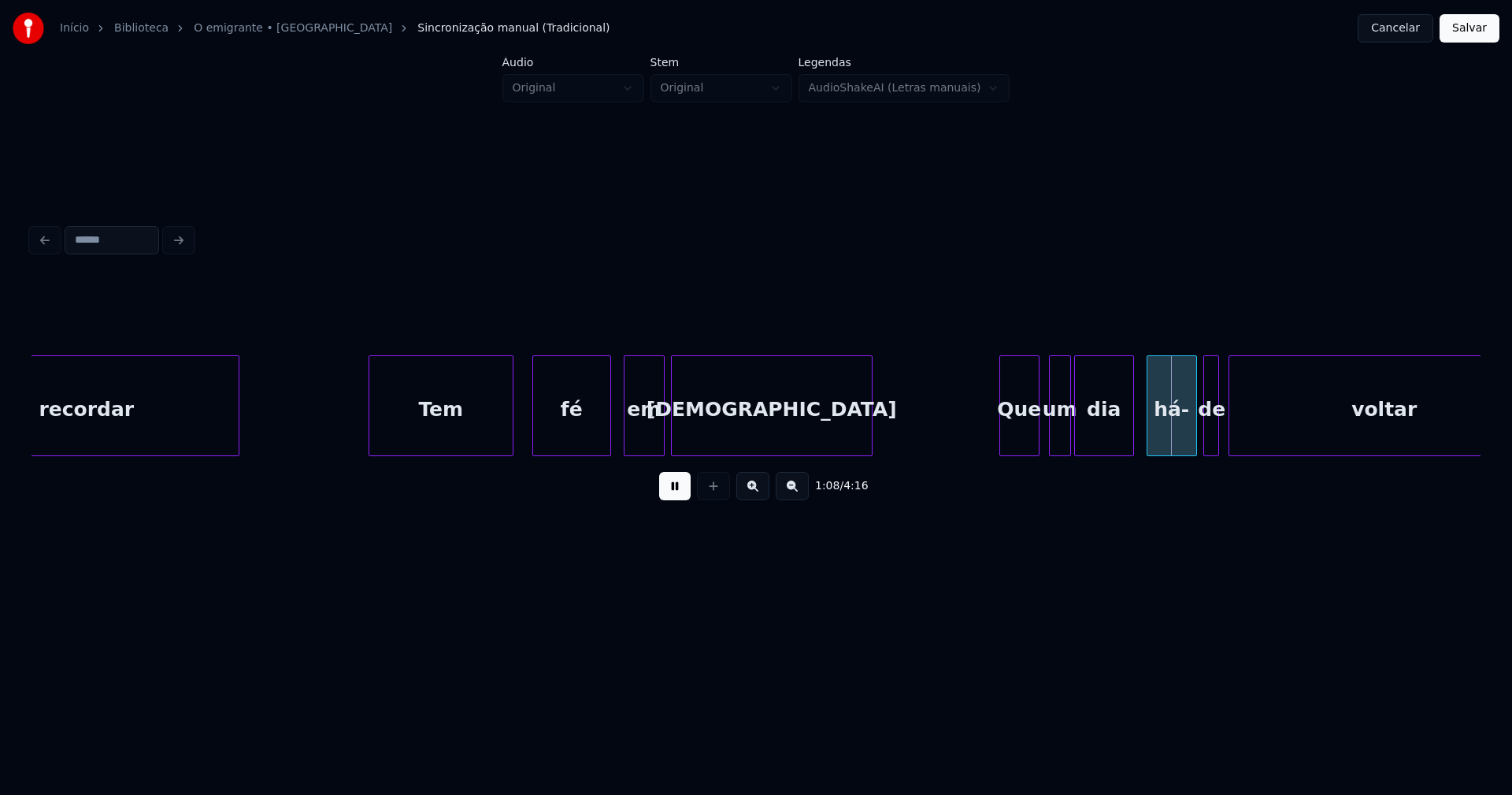
click at [1003, 434] on div at bounding box center [1002, 406] width 5 height 99
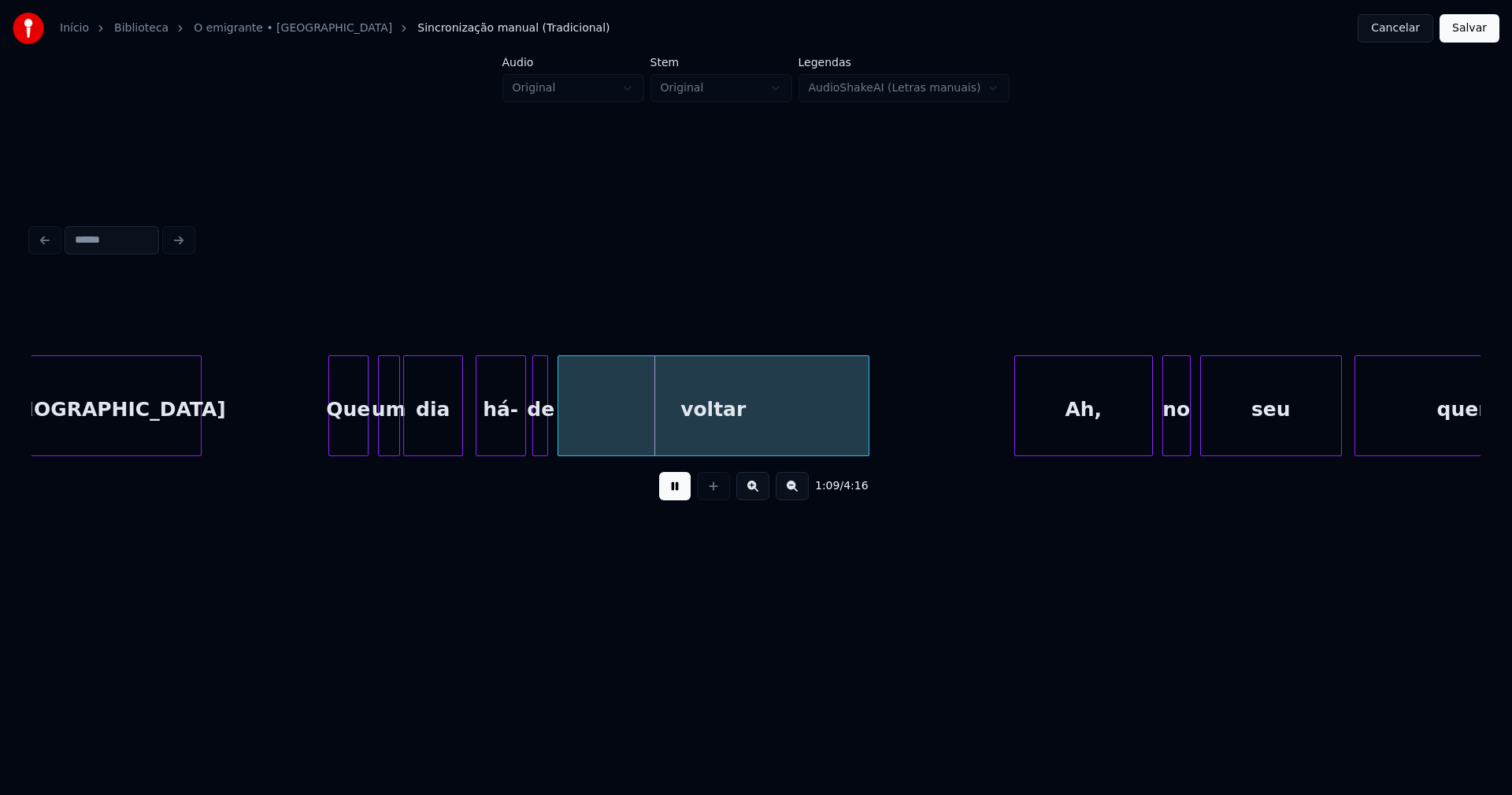
scroll to position [0, 10394]
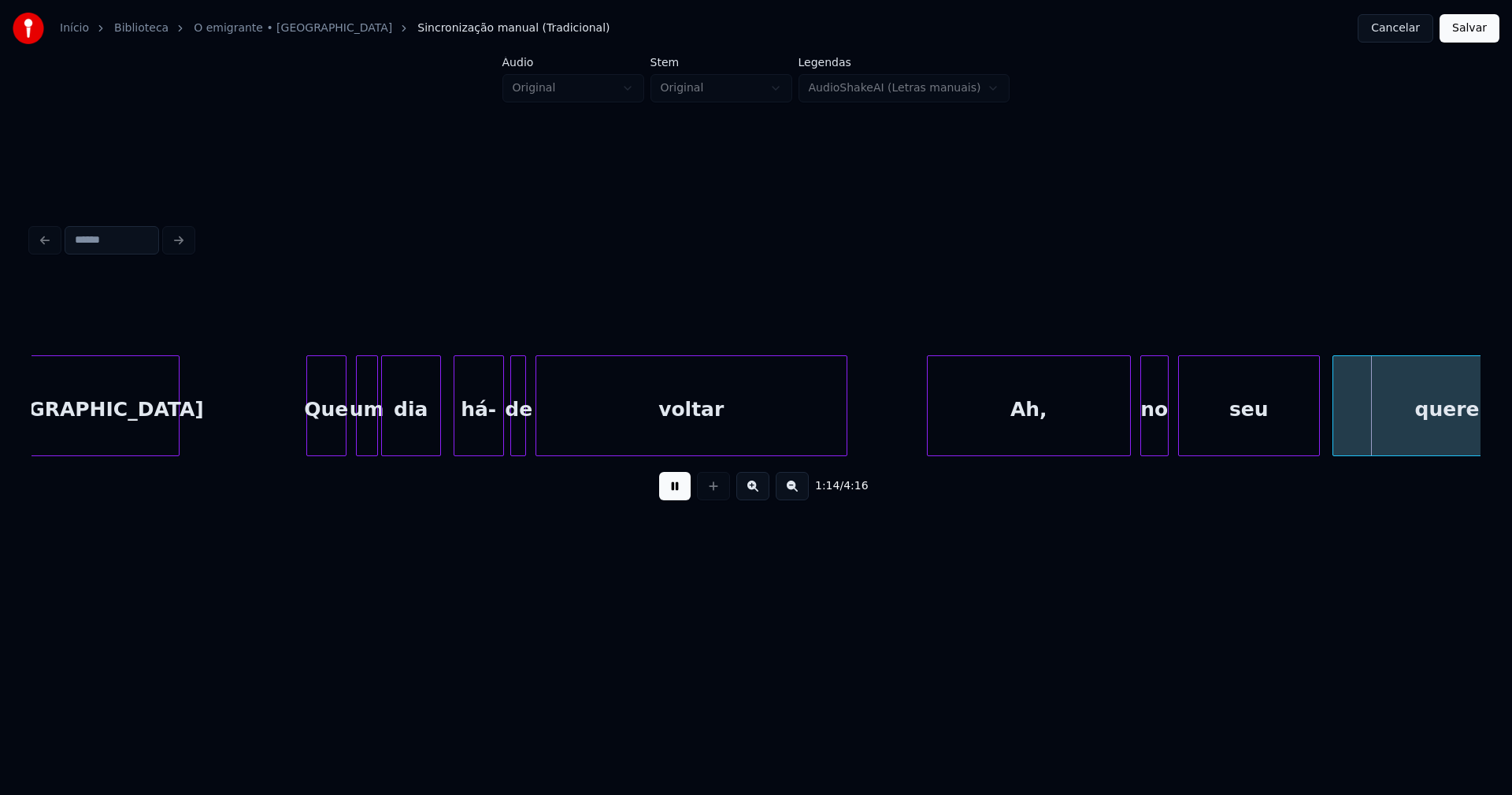
click at [930, 435] on div at bounding box center [930, 406] width 5 height 99
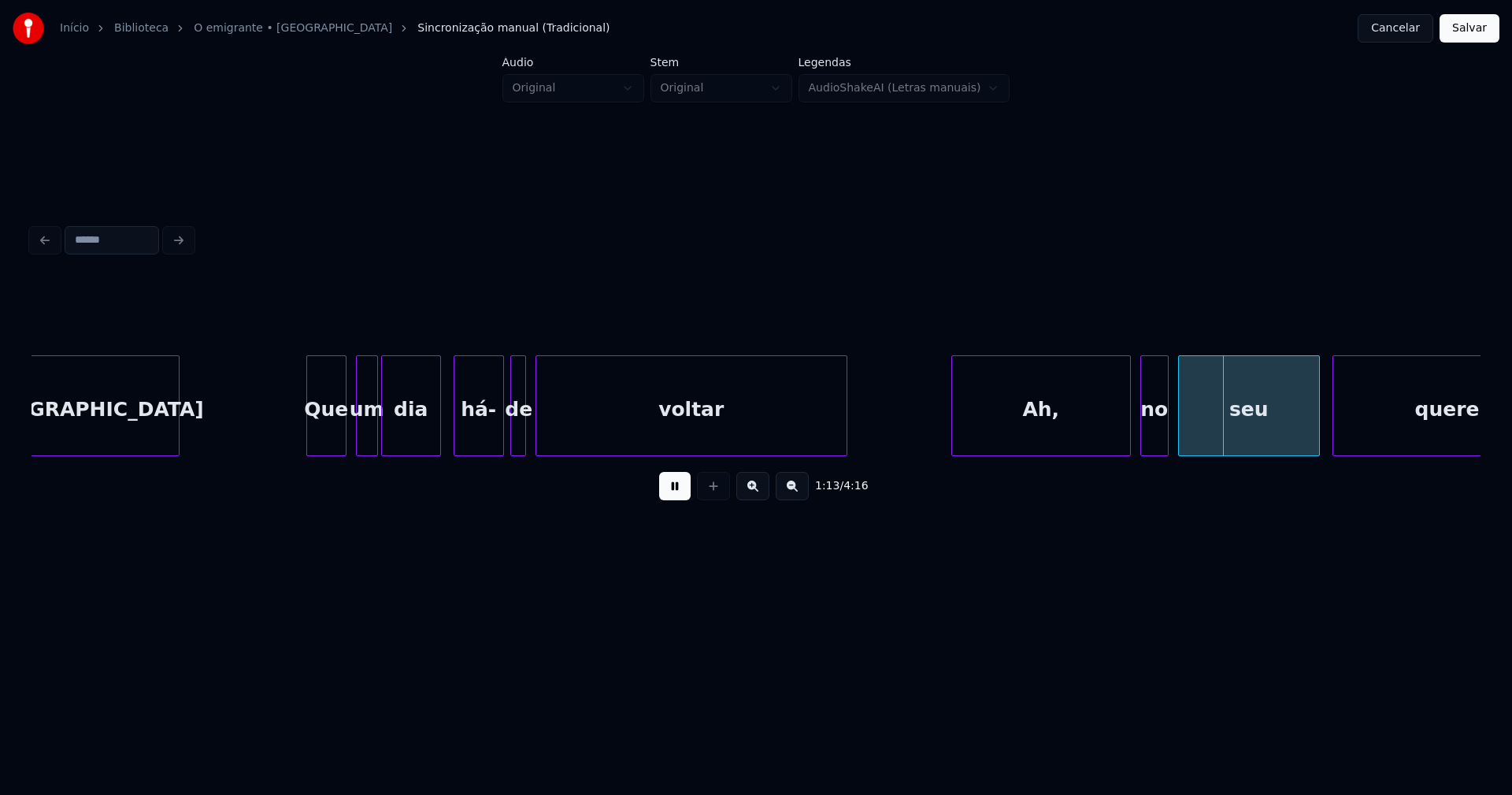
click at [953, 423] on div at bounding box center [954, 406] width 5 height 99
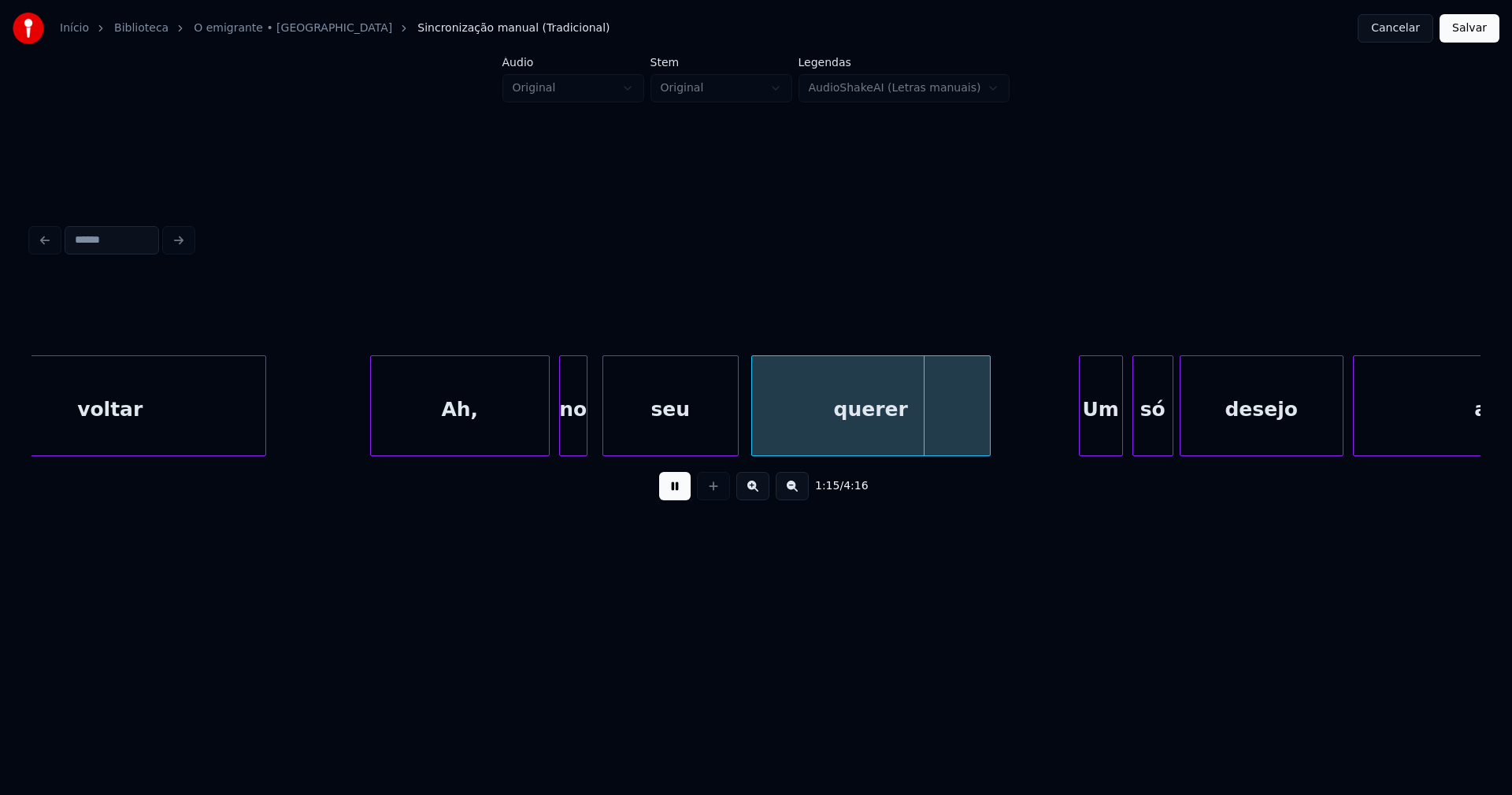
scroll to position [0, 10908]
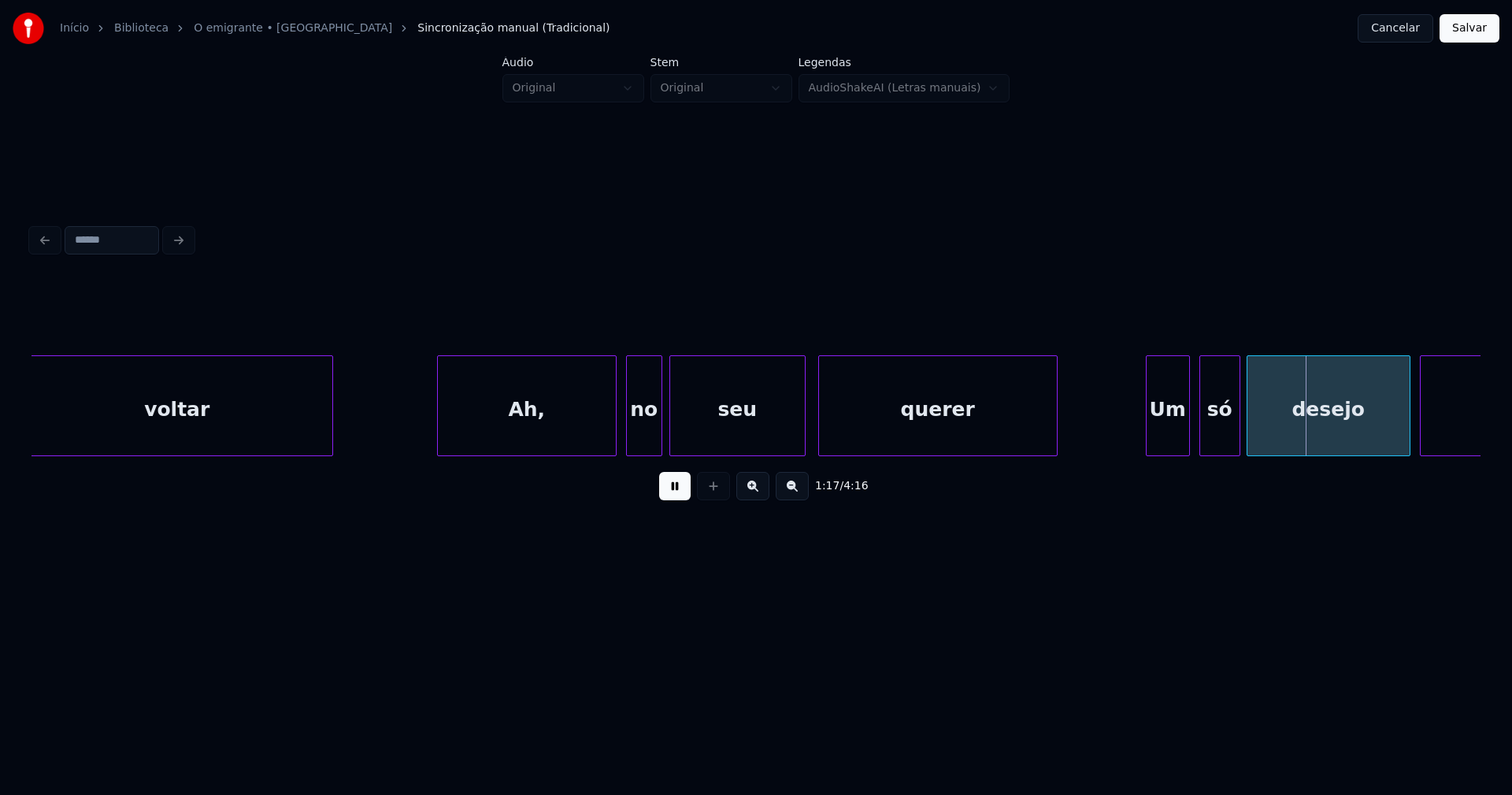
click at [658, 437] on div at bounding box center [659, 406] width 5 height 99
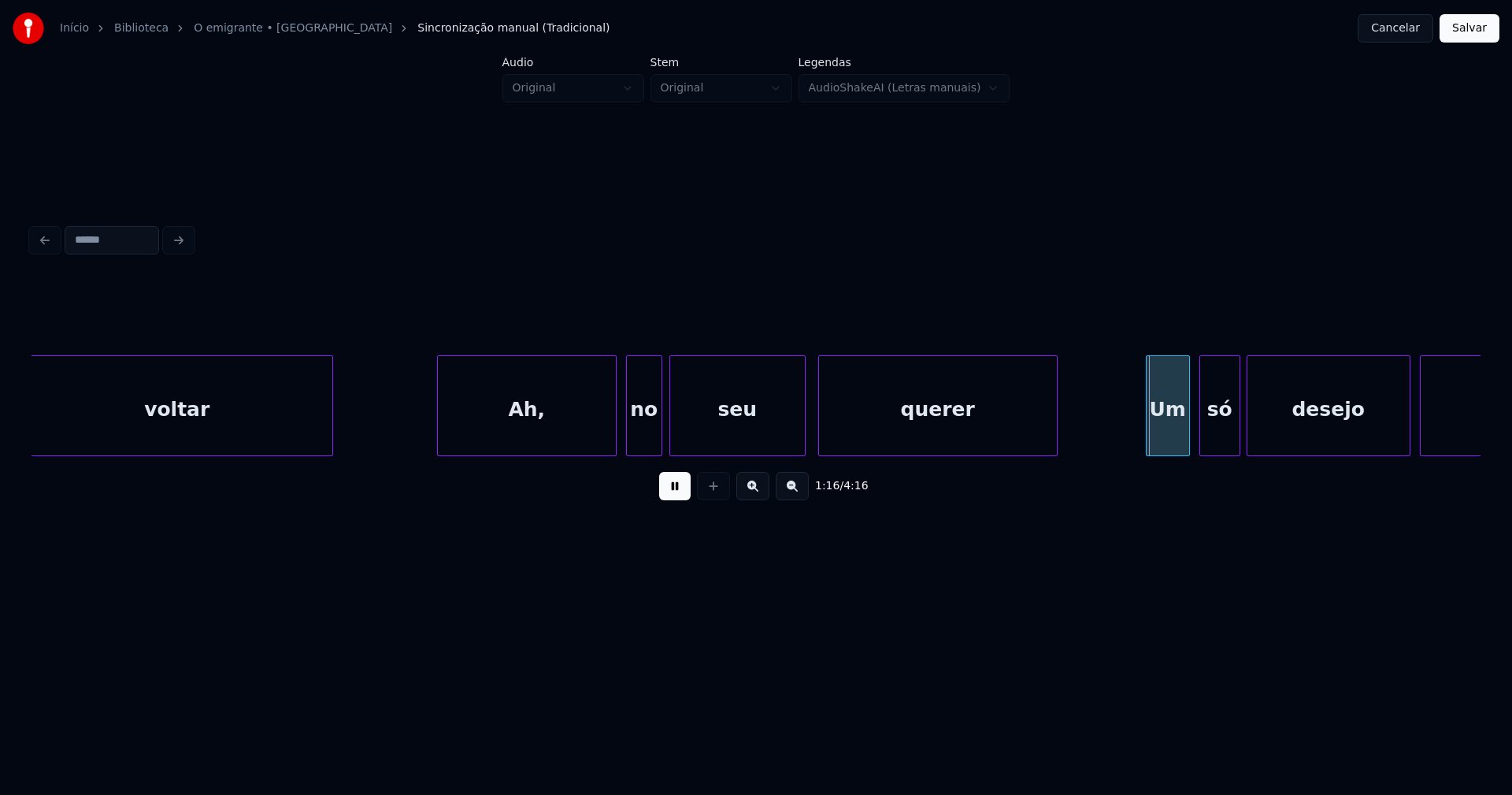
click at [672, 494] on button at bounding box center [675, 486] width 31 height 28
click at [918, 417] on div "querer" at bounding box center [938, 410] width 238 height 107
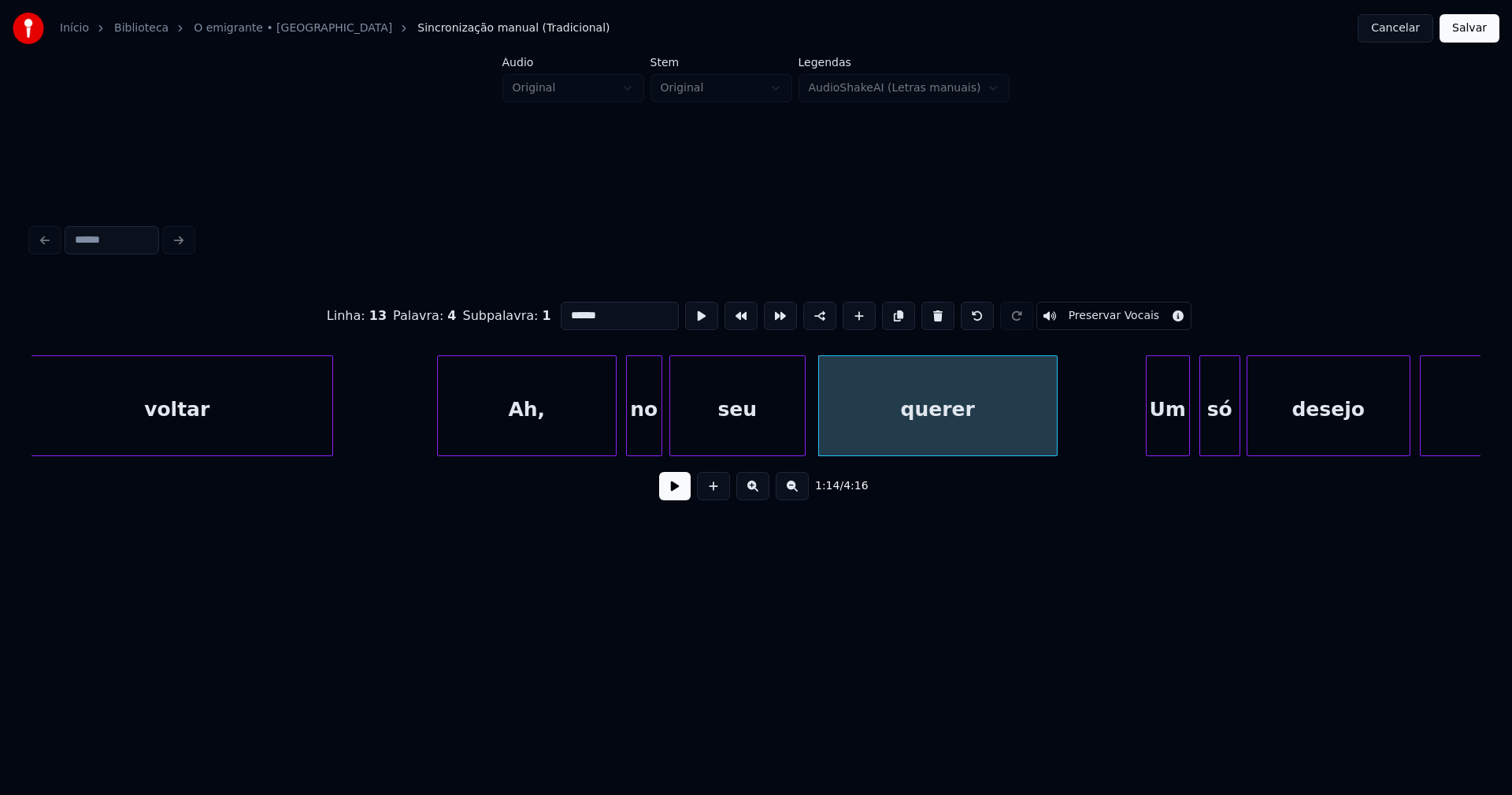
drag, startPoint x: 600, startPoint y: 309, endPoint x: 497, endPoint y: 312, distance: 103.0
click at [497, 312] on div "Linha : 13 Palavra : 4 Subpalavra : 1 ****** Preservar Vocais" at bounding box center [756, 316] width 1449 height 79
type input "****"
click at [674, 495] on button at bounding box center [675, 486] width 31 height 28
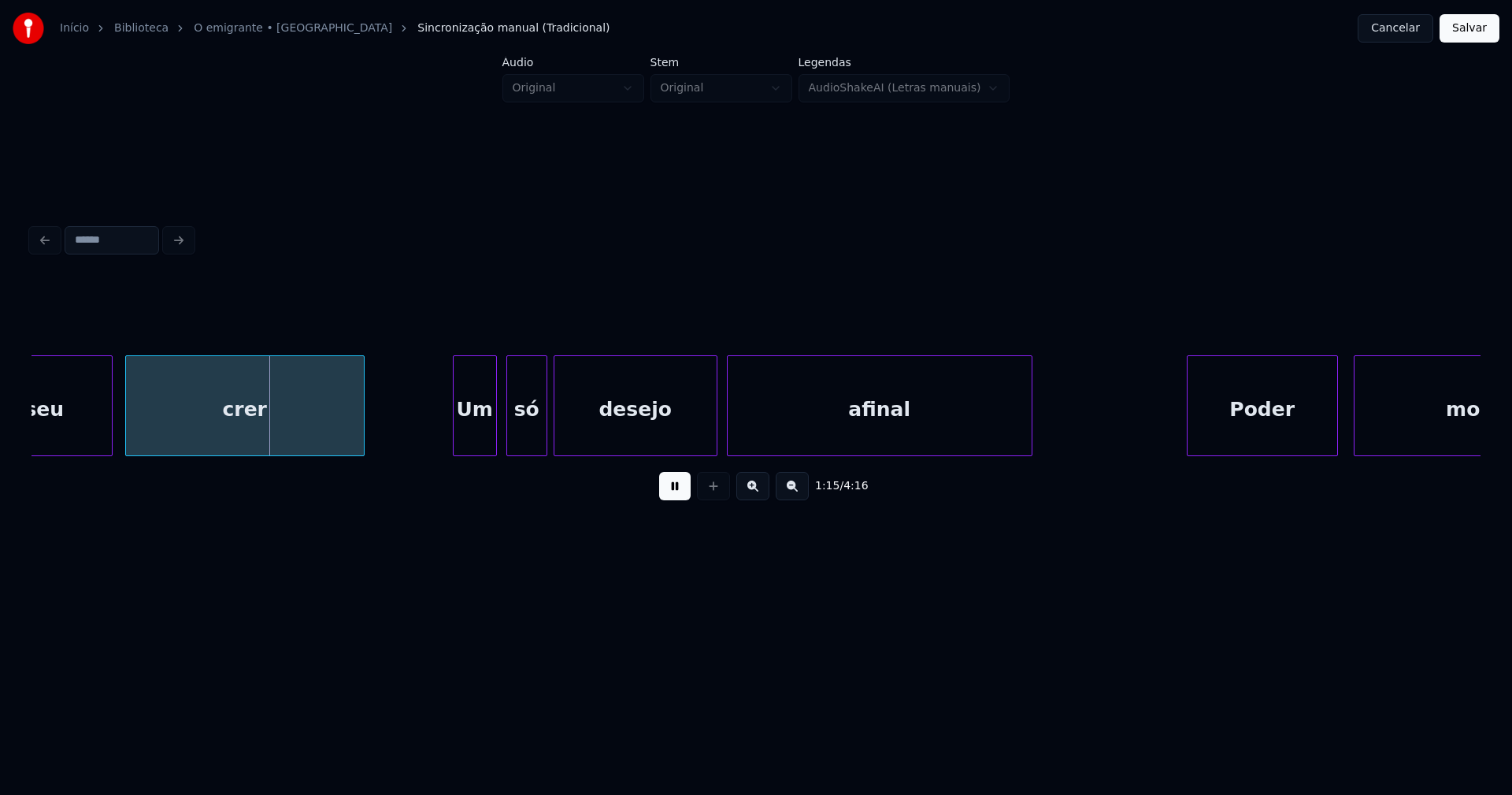
scroll to position [0, 11623]
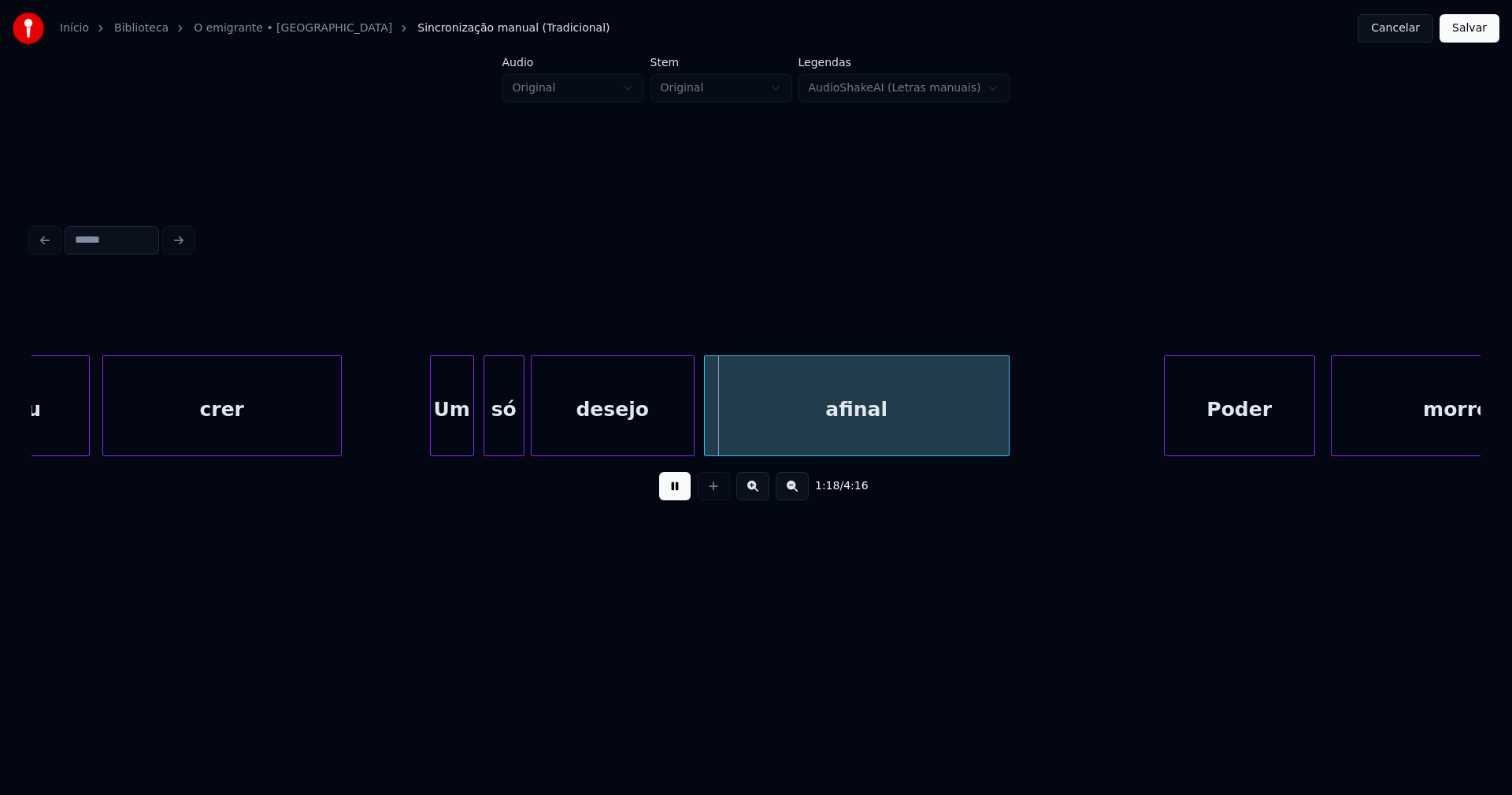
click at [445, 439] on div "Um" at bounding box center [439, 410] width 42 height 107
click at [469, 431] on div at bounding box center [471, 406] width 5 height 99
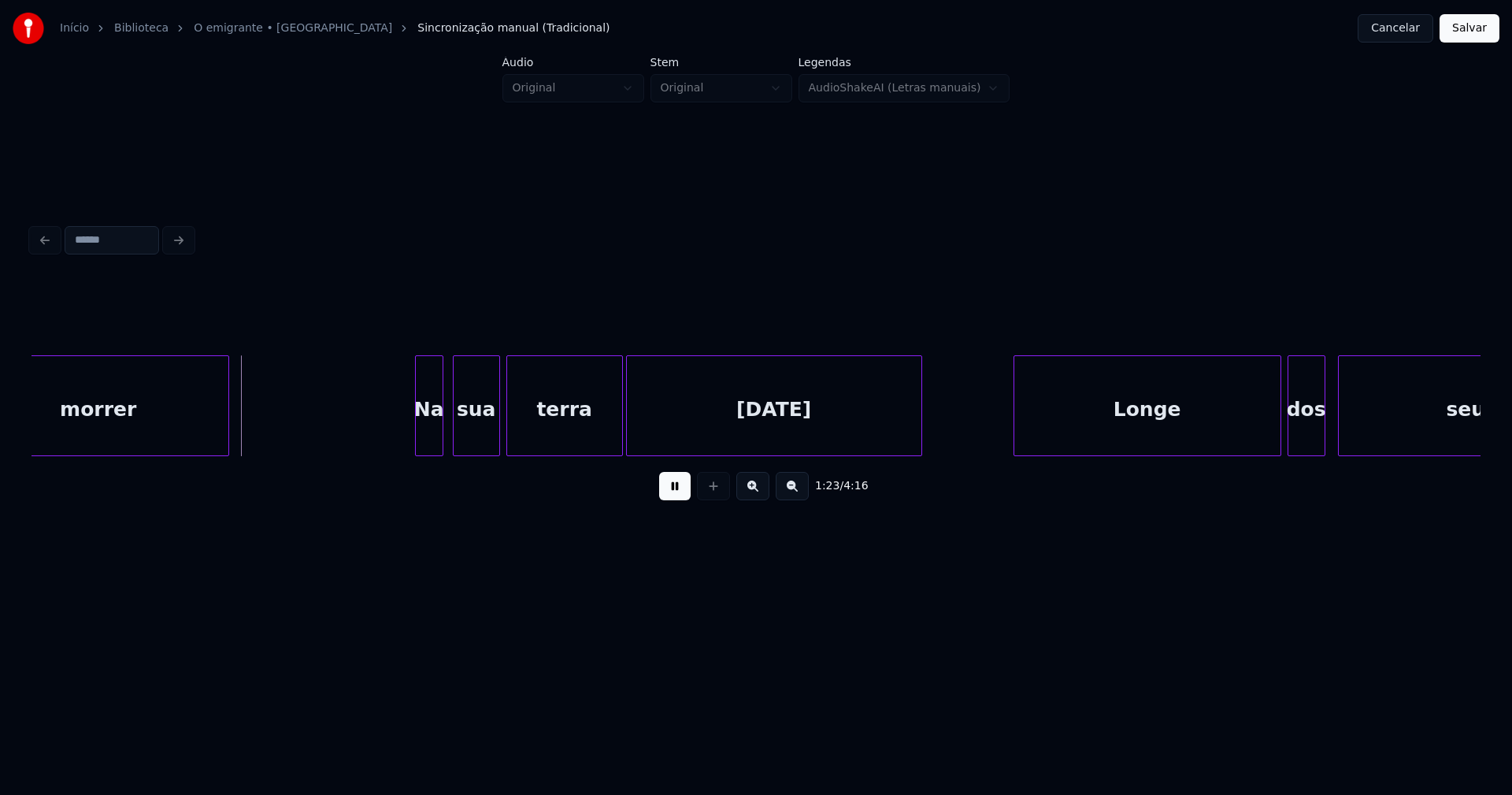
scroll to position [0, 13010]
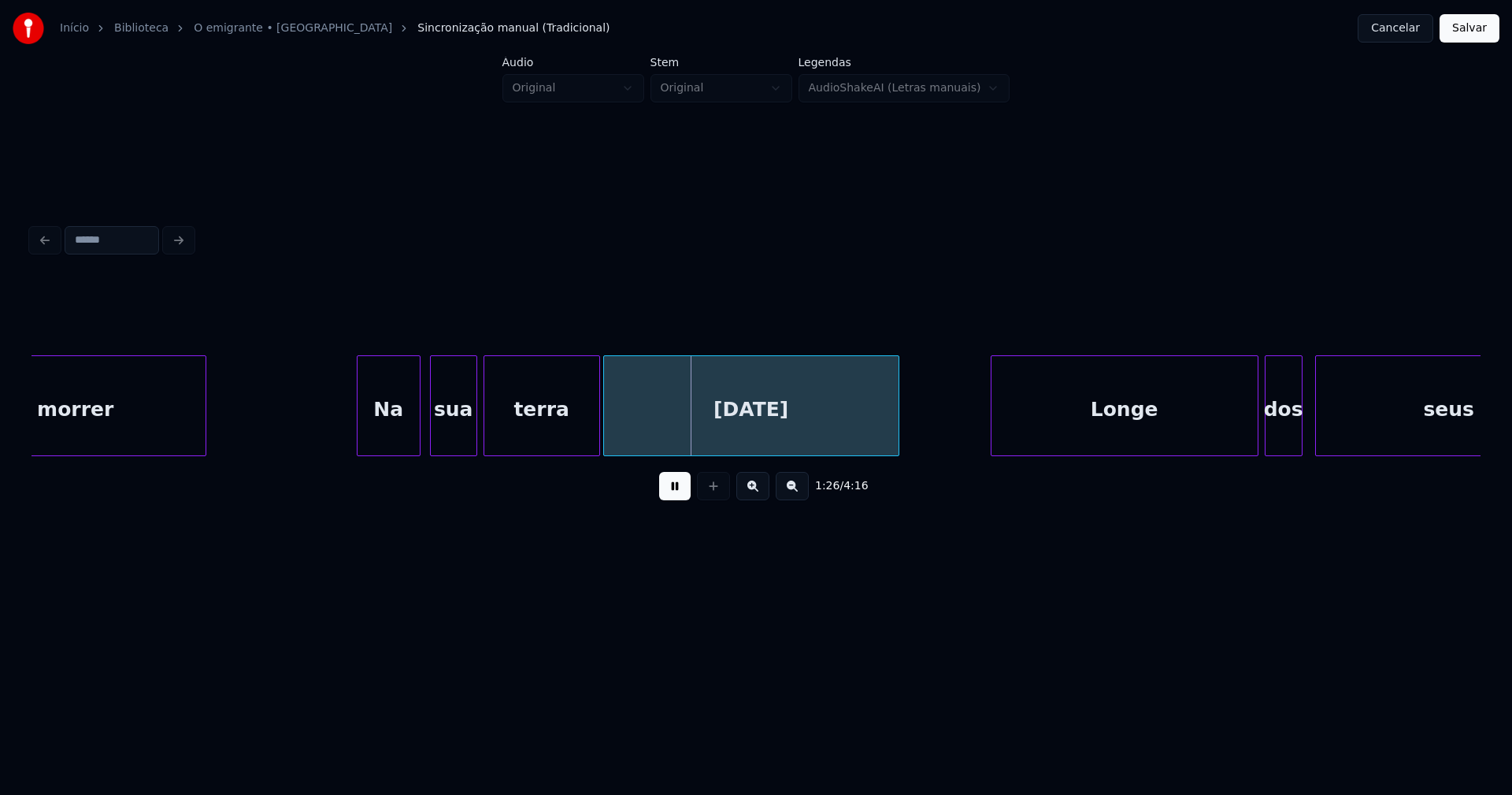
click at [360, 437] on div at bounding box center [360, 406] width 5 height 99
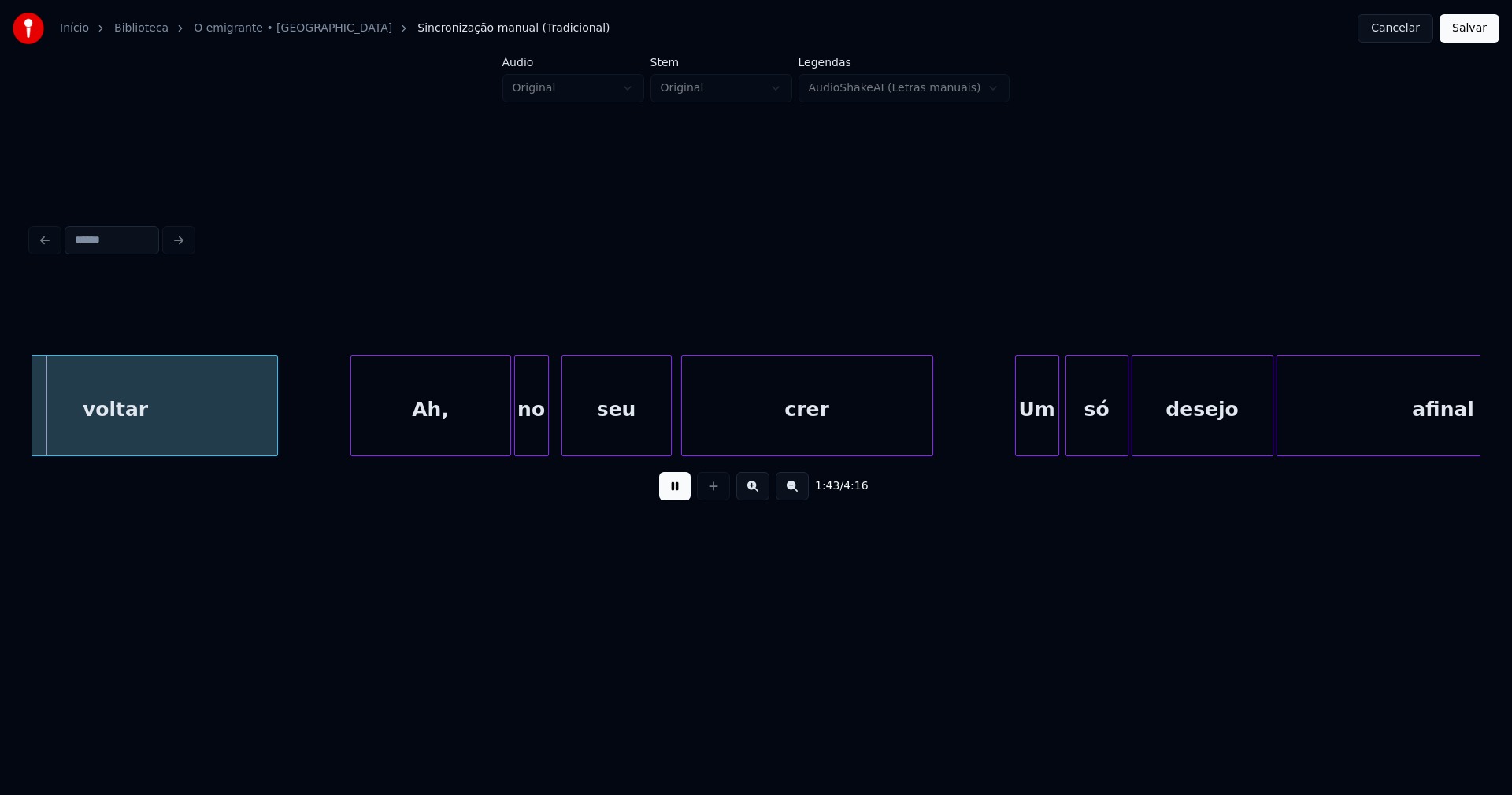
scroll to position [0, 16327]
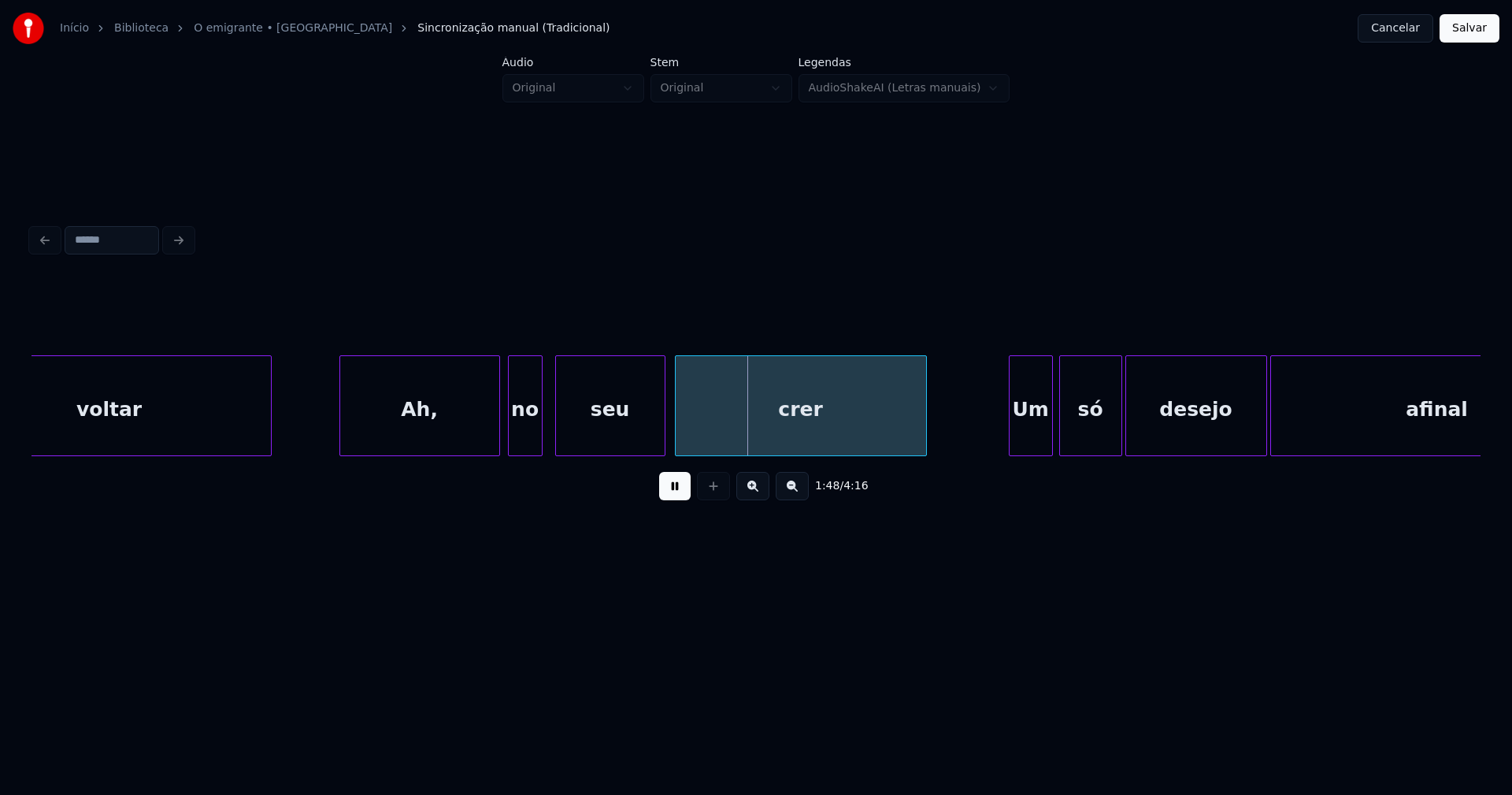
click at [449, 436] on div "Ah," at bounding box center [420, 410] width 159 height 107
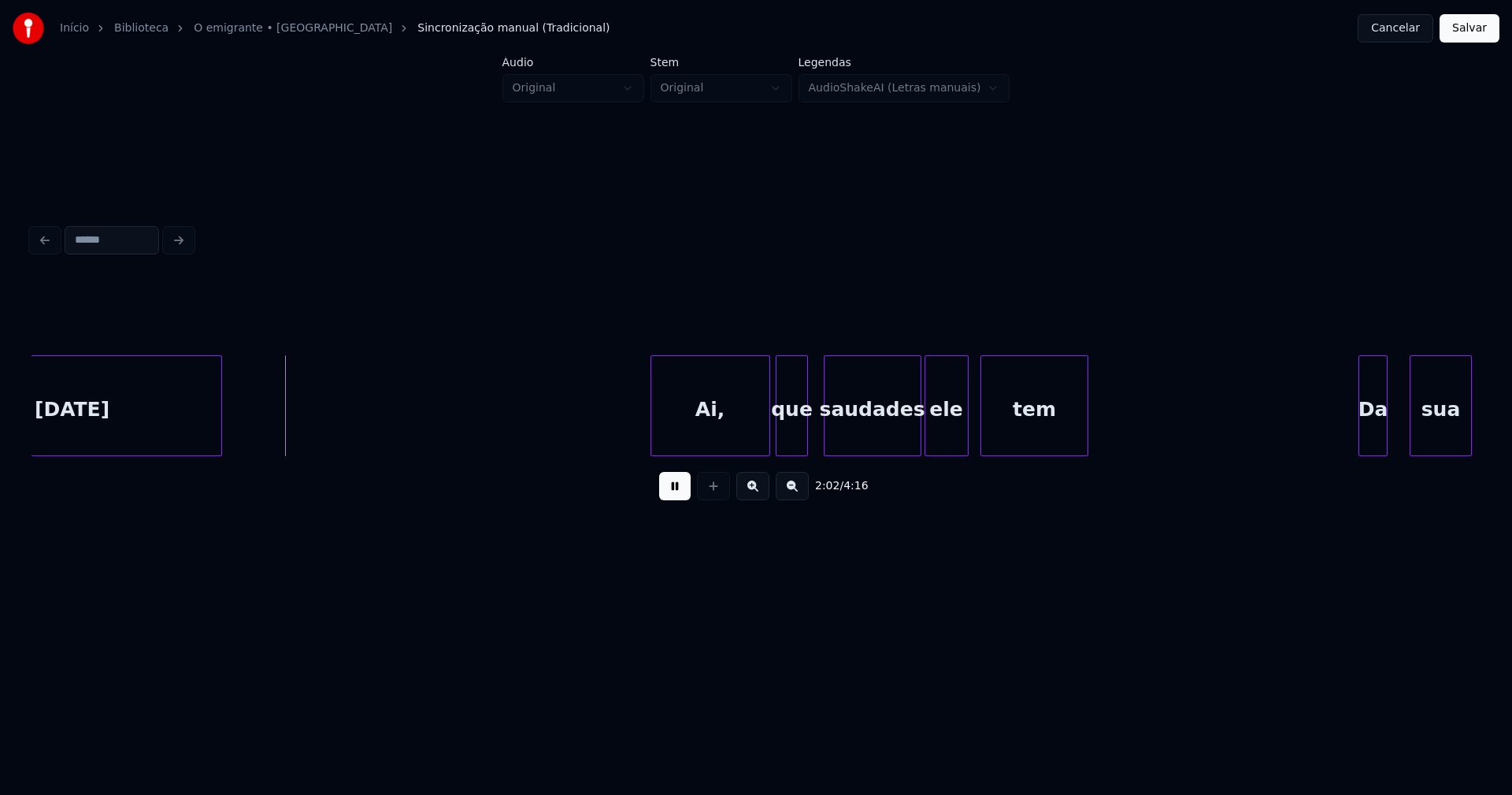
scroll to position [0, 19045]
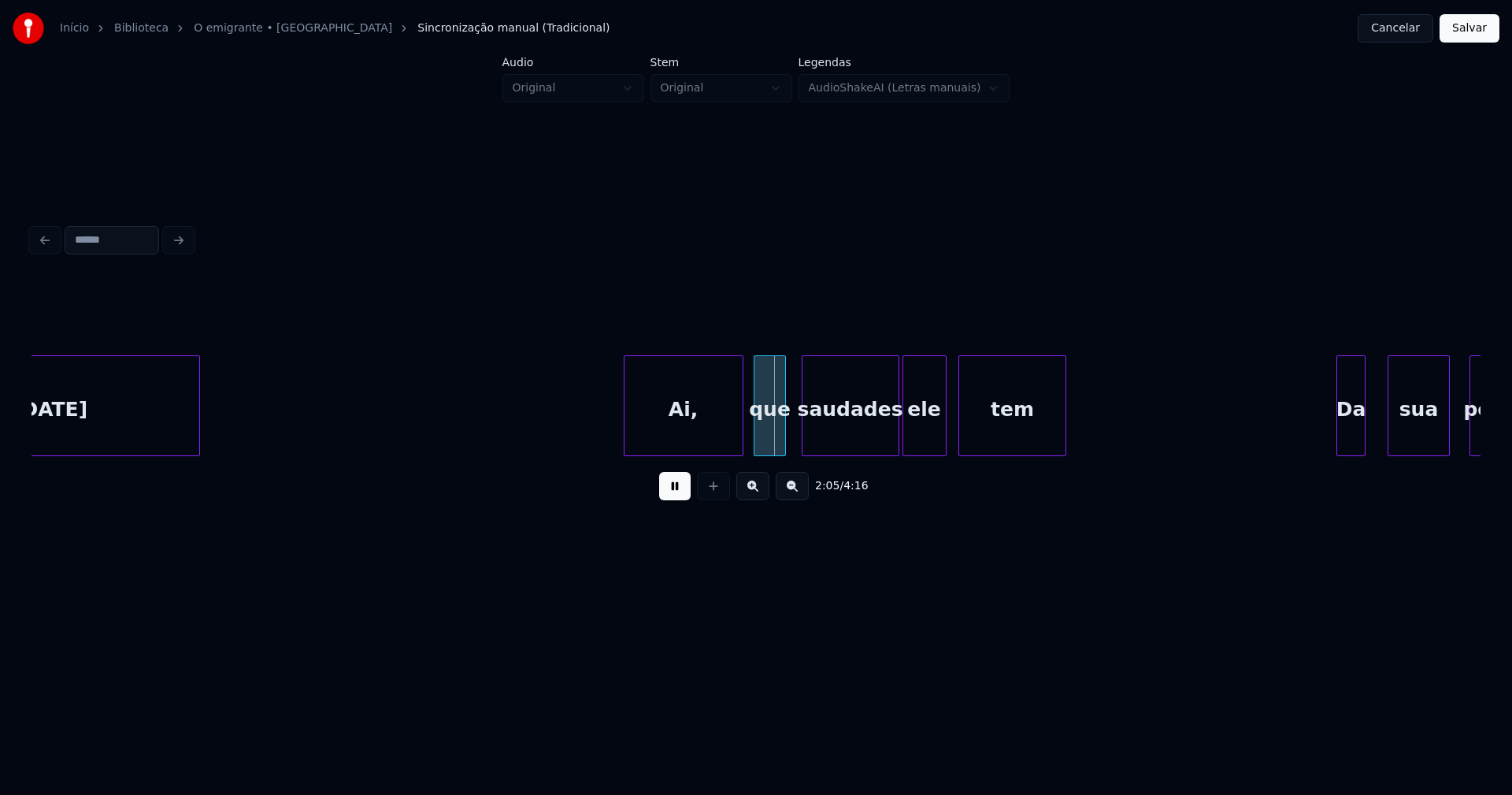
click at [678, 444] on div "Ai," at bounding box center [683, 410] width 118 height 107
click at [791, 440] on div at bounding box center [792, 406] width 5 height 99
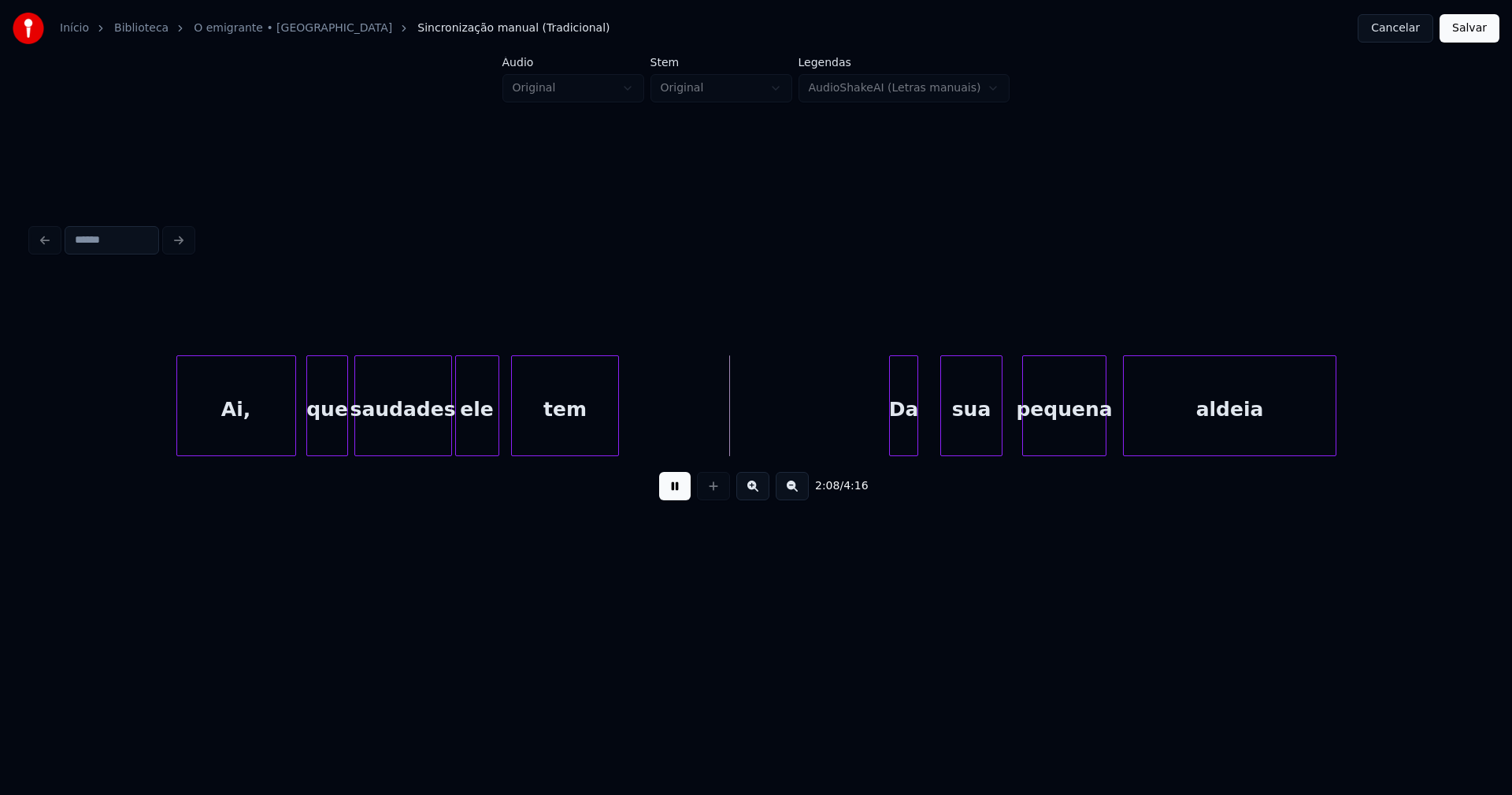
scroll to position [0, 19760]
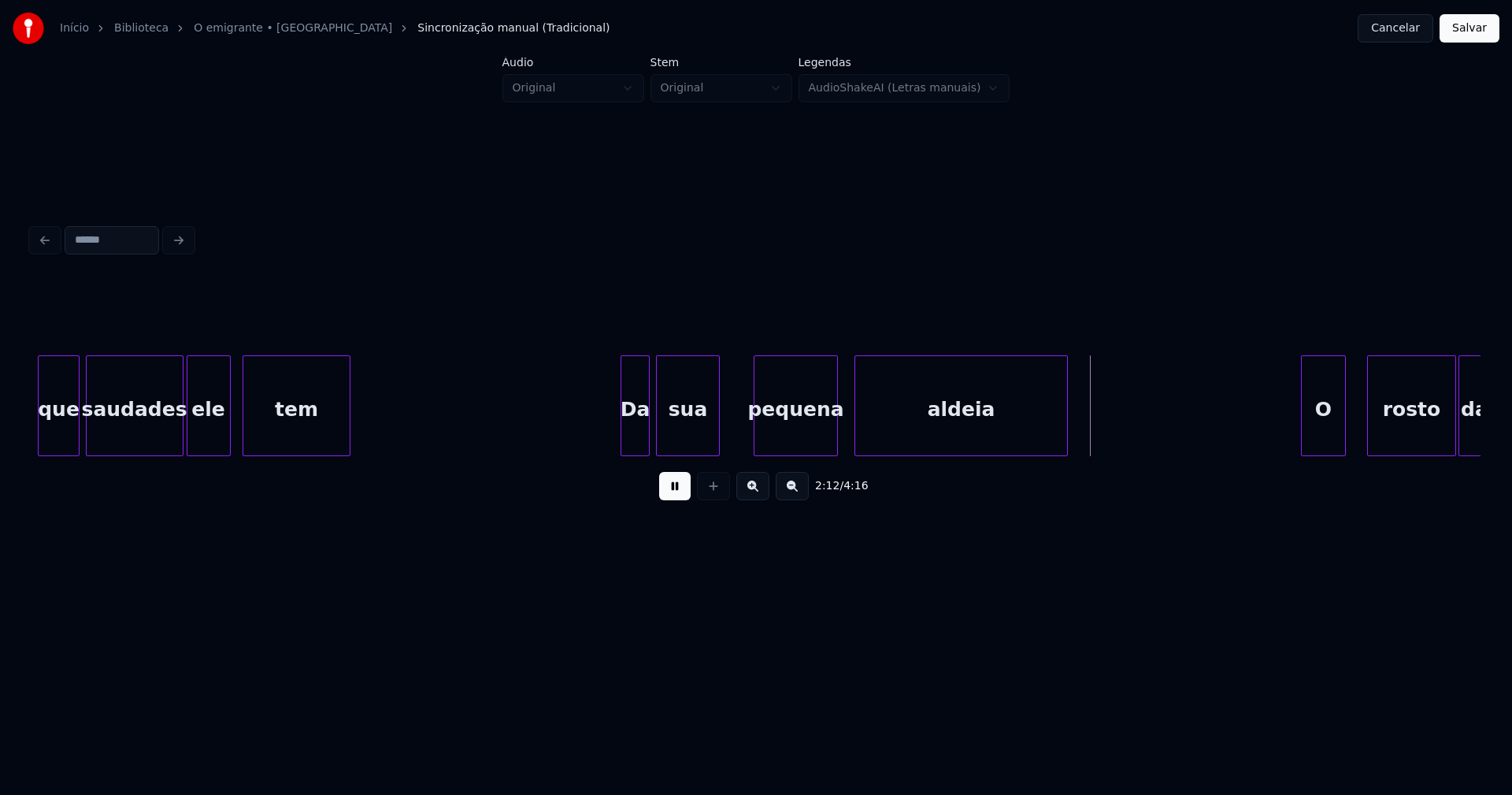
click at [688, 440] on div "sua" at bounding box center [687, 410] width 61 height 107
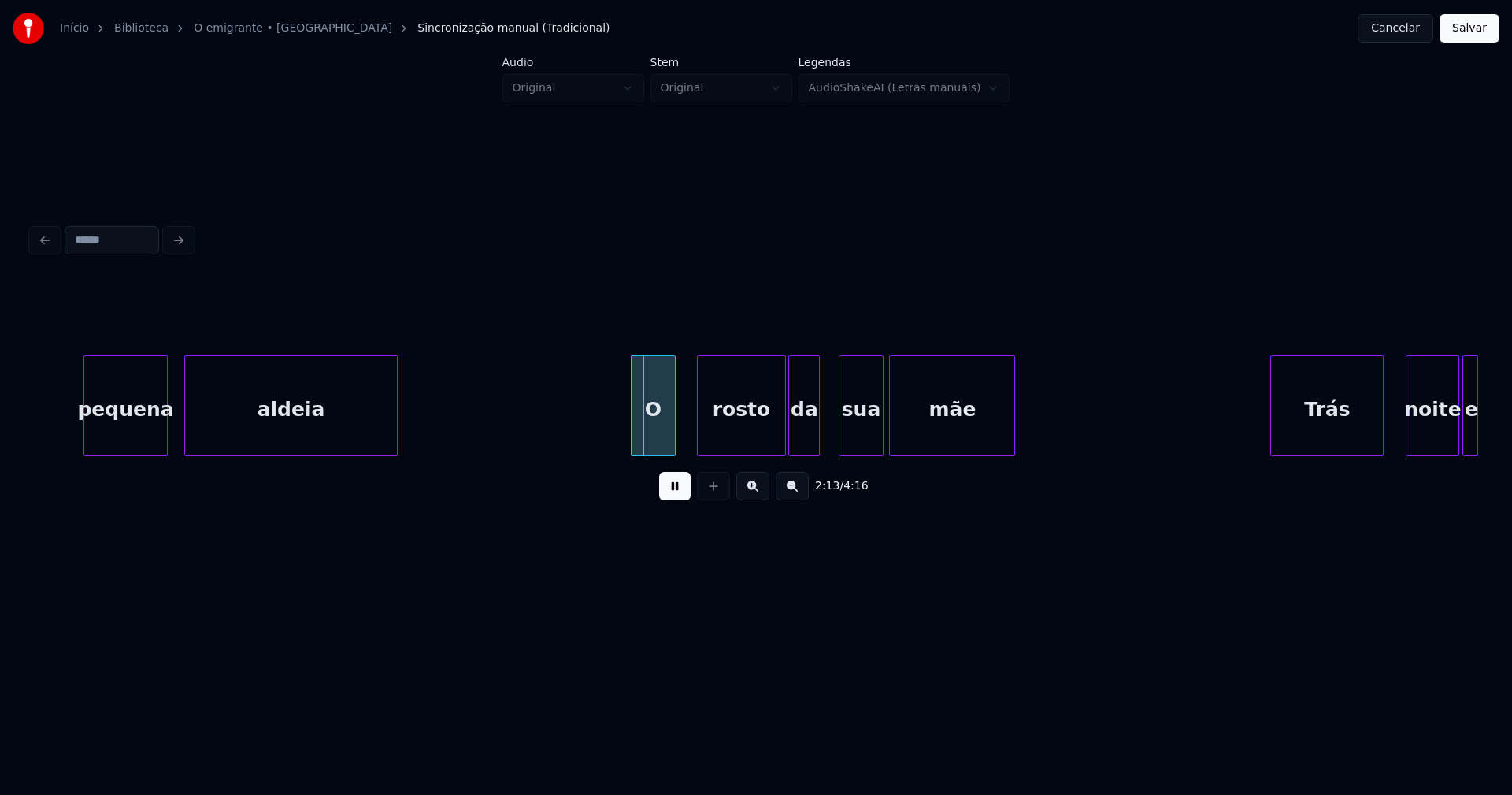
scroll to position [0, 20475]
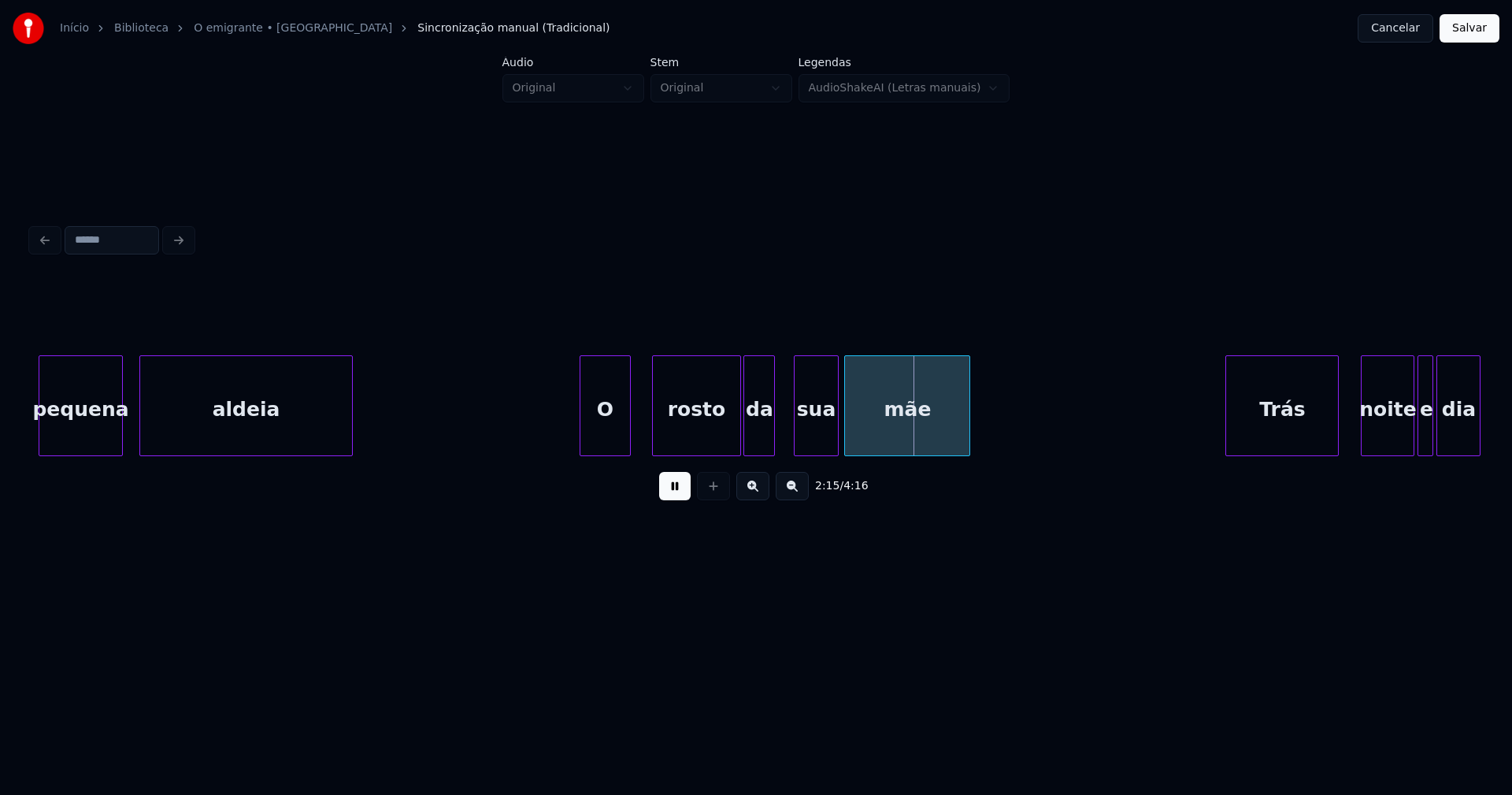
click at [581, 435] on div at bounding box center [582, 406] width 5 height 99
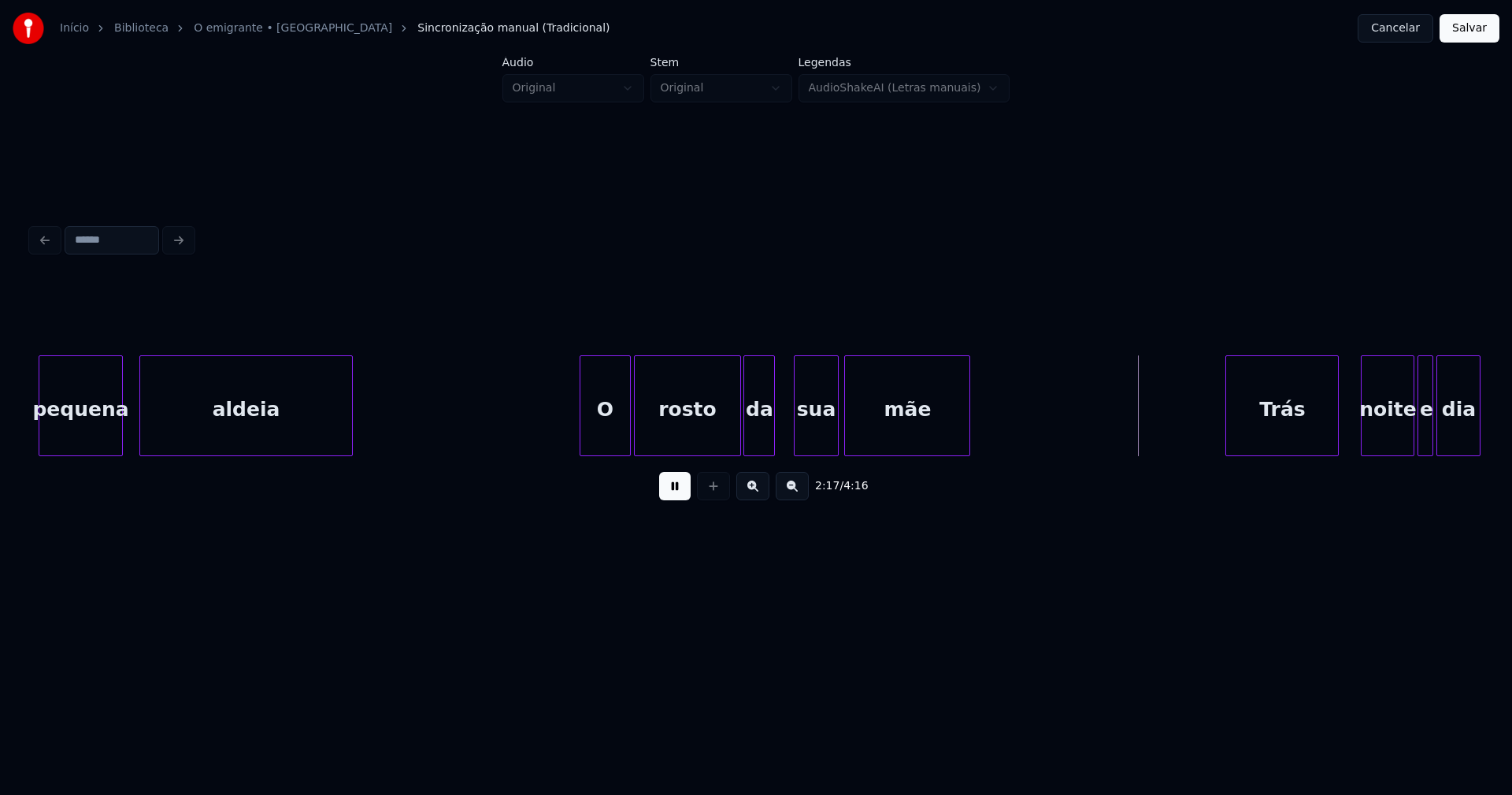
click at [637, 440] on div at bounding box center [637, 406] width 5 height 99
click at [777, 439] on div at bounding box center [780, 406] width 5 height 99
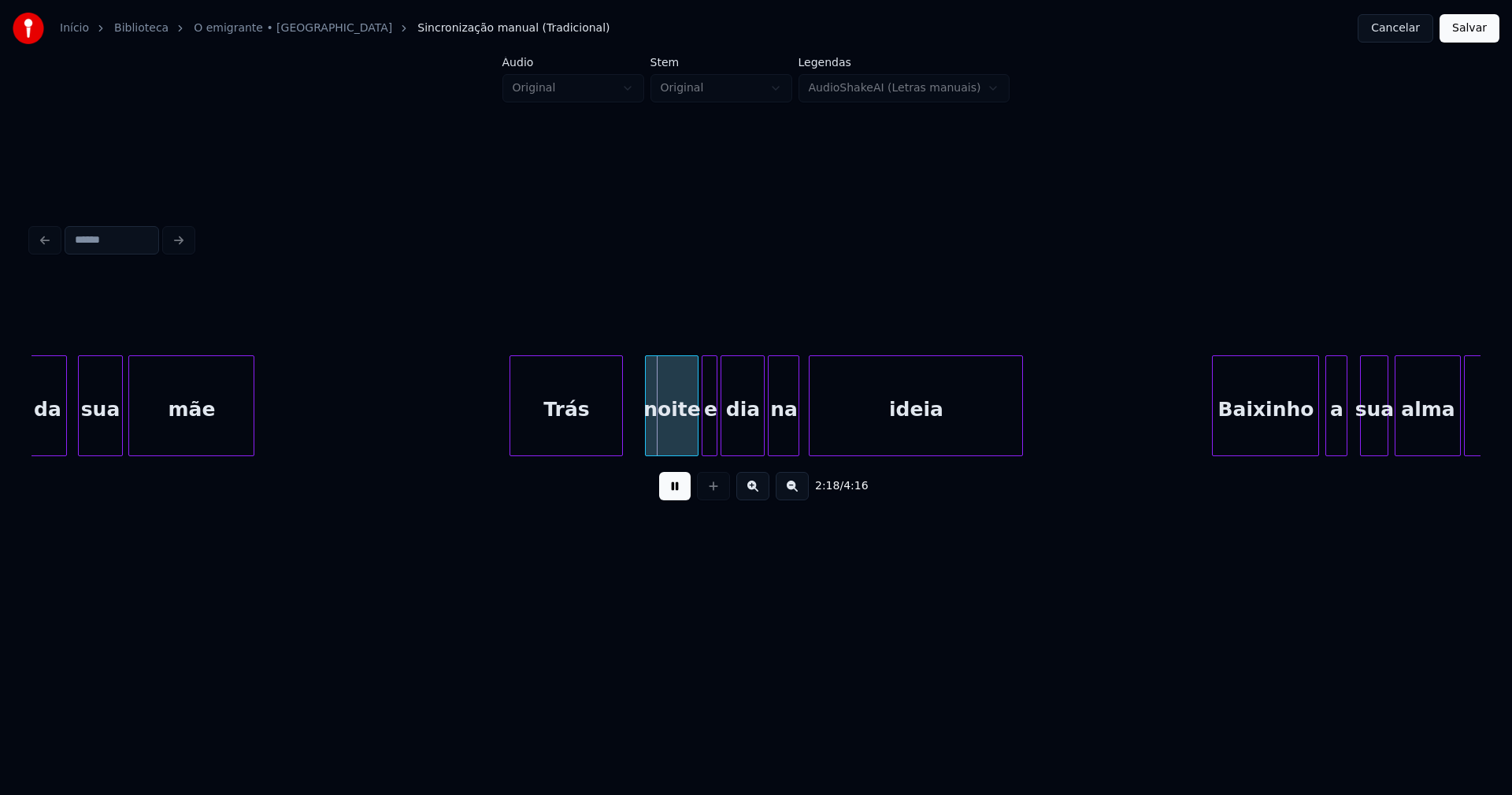
scroll to position [0, 21213]
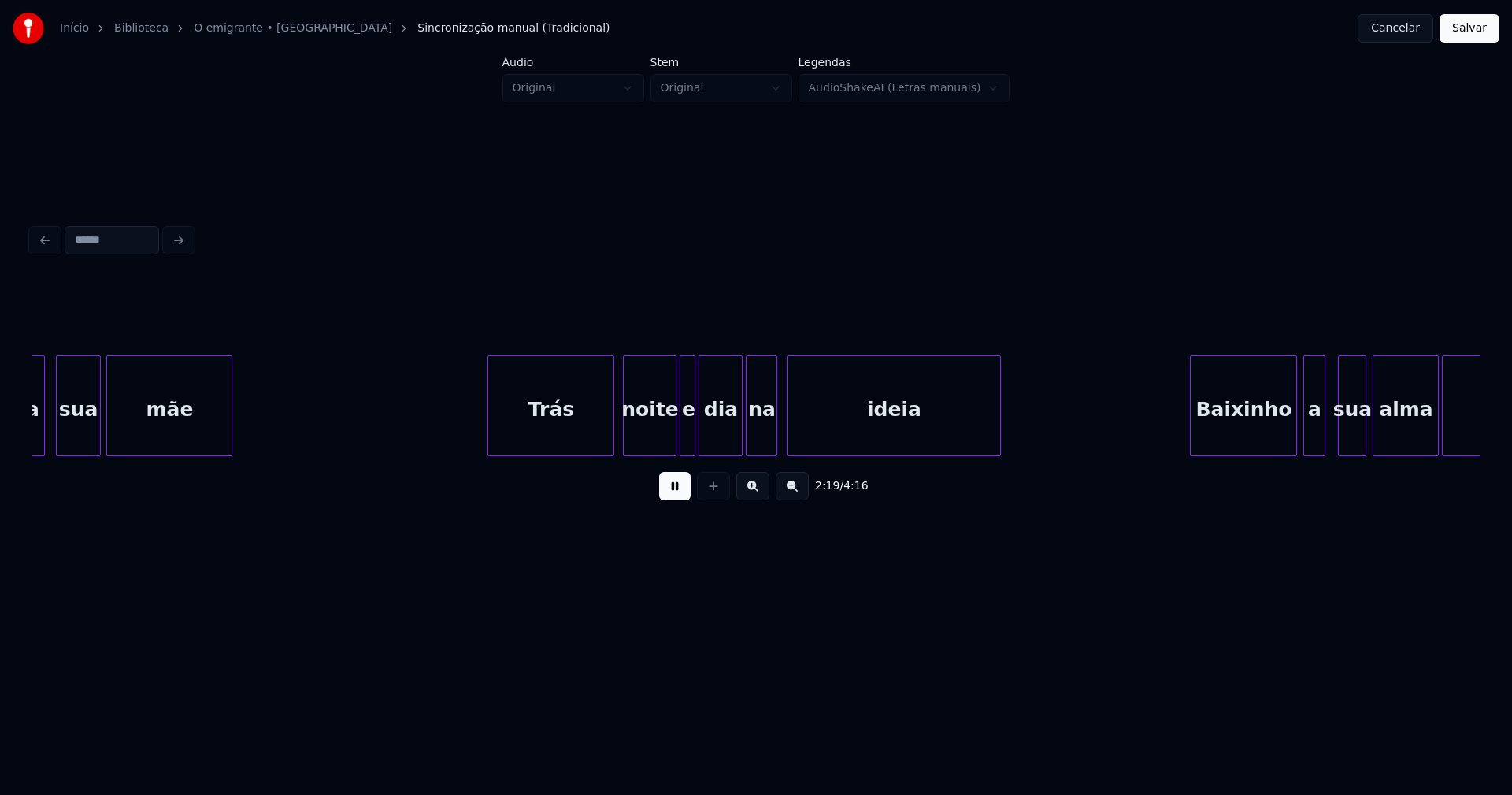
click at [611, 426] on div at bounding box center [611, 406] width 5 height 99
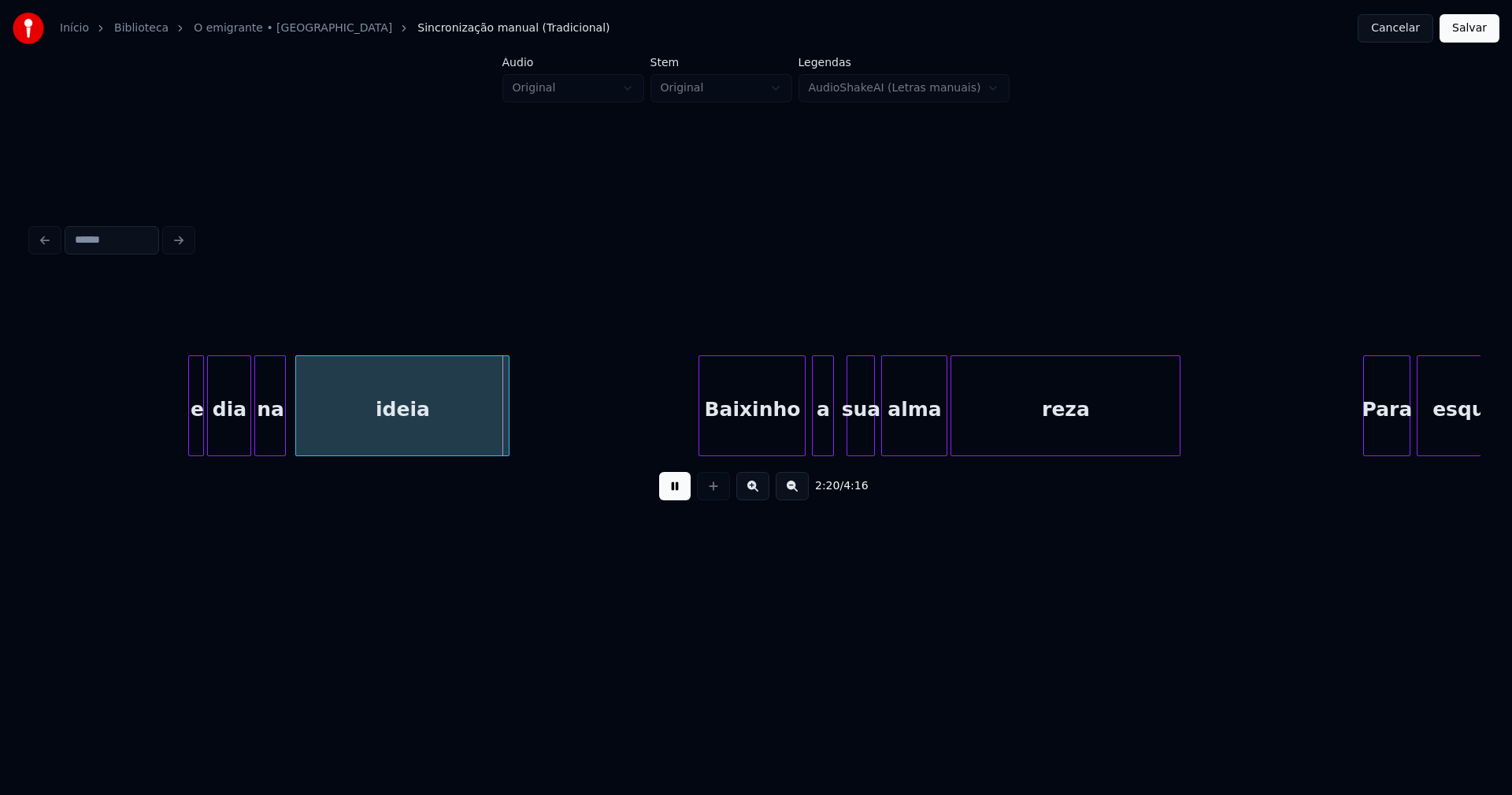
scroll to position [0, 21884]
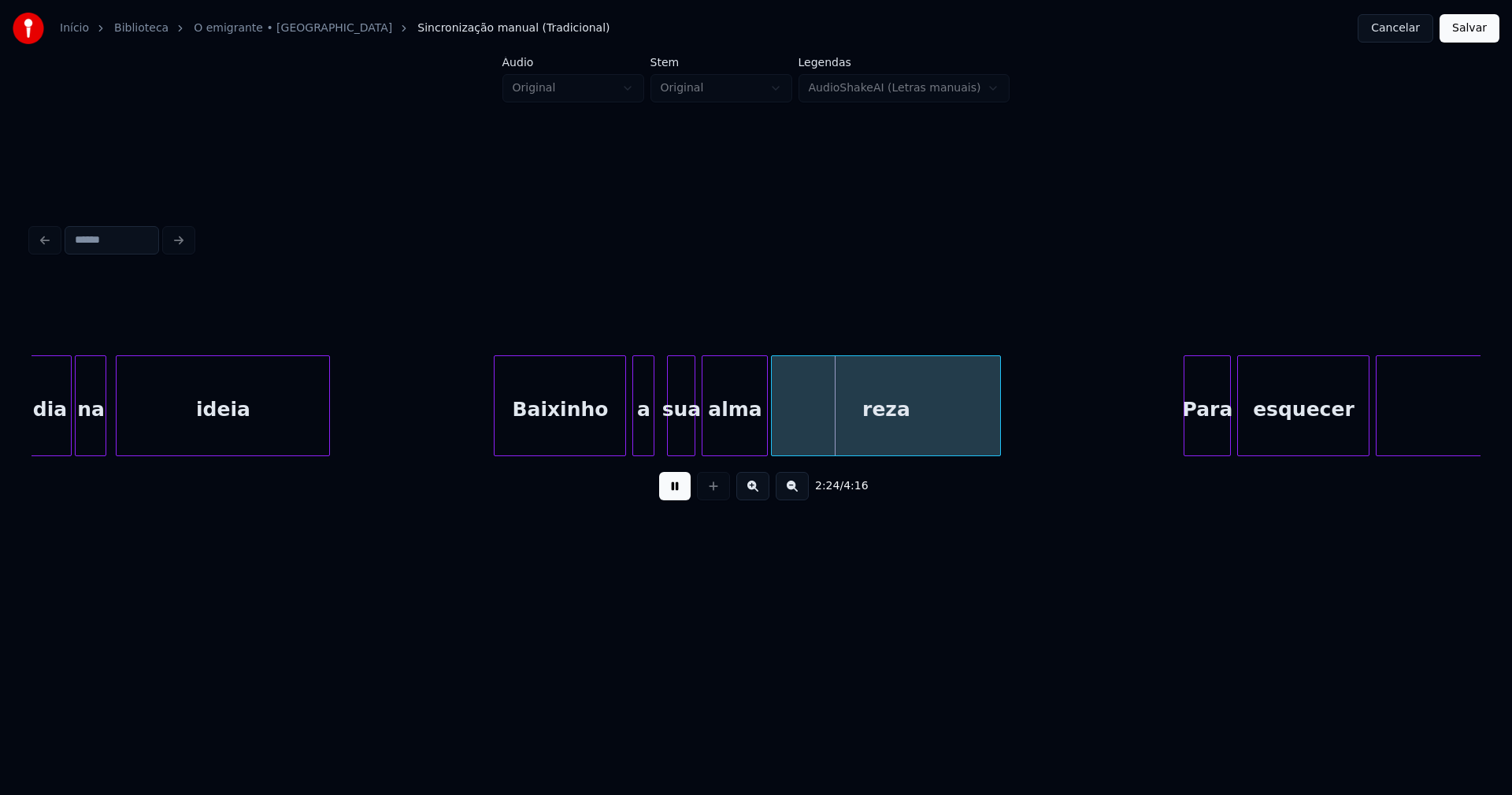
click at [498, 435] on div at bounding box center [497, 406] width 5 height 99
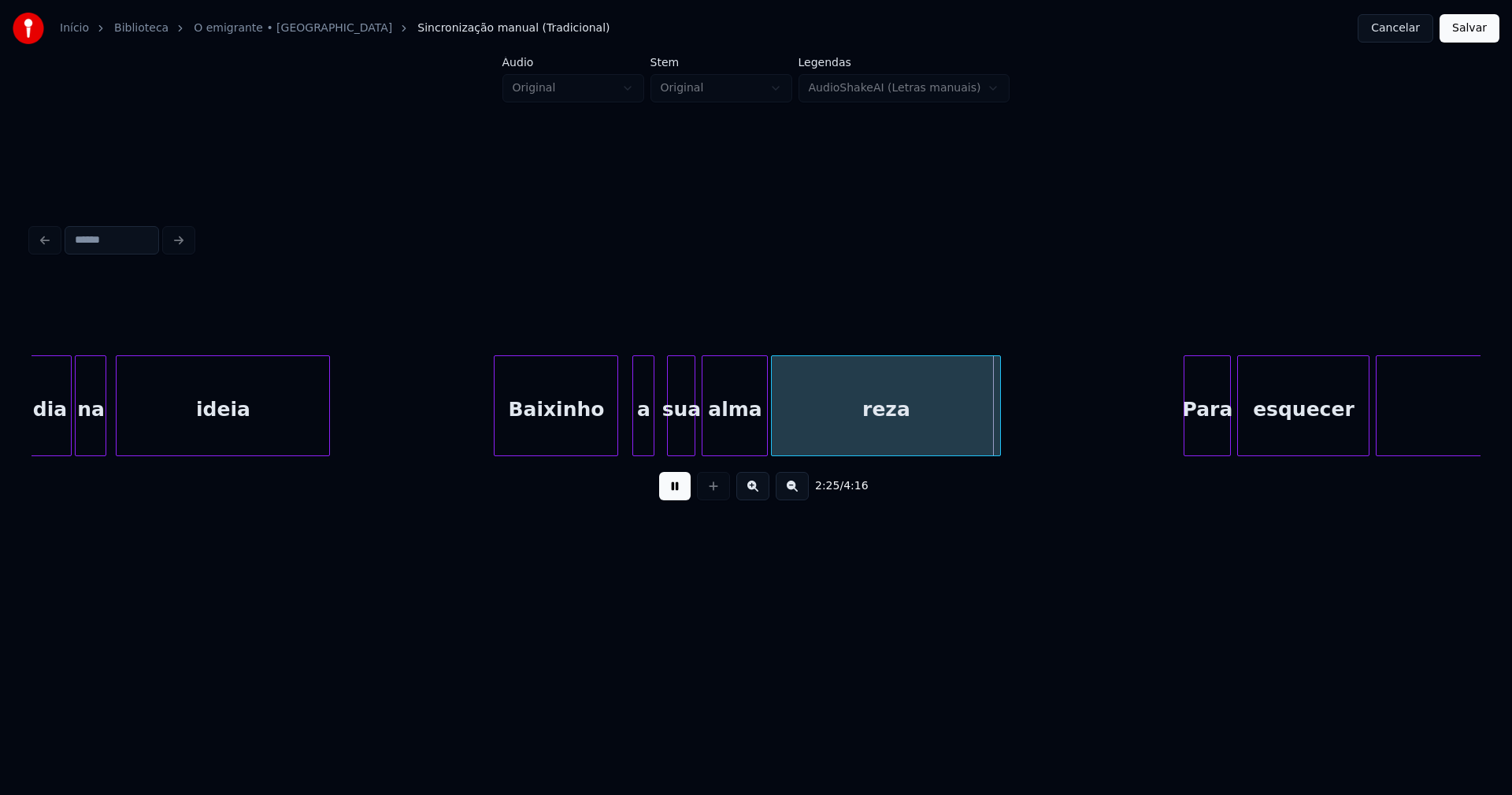
click at [615, 435] on div at bounding box center [615, 406] width 5 height 99
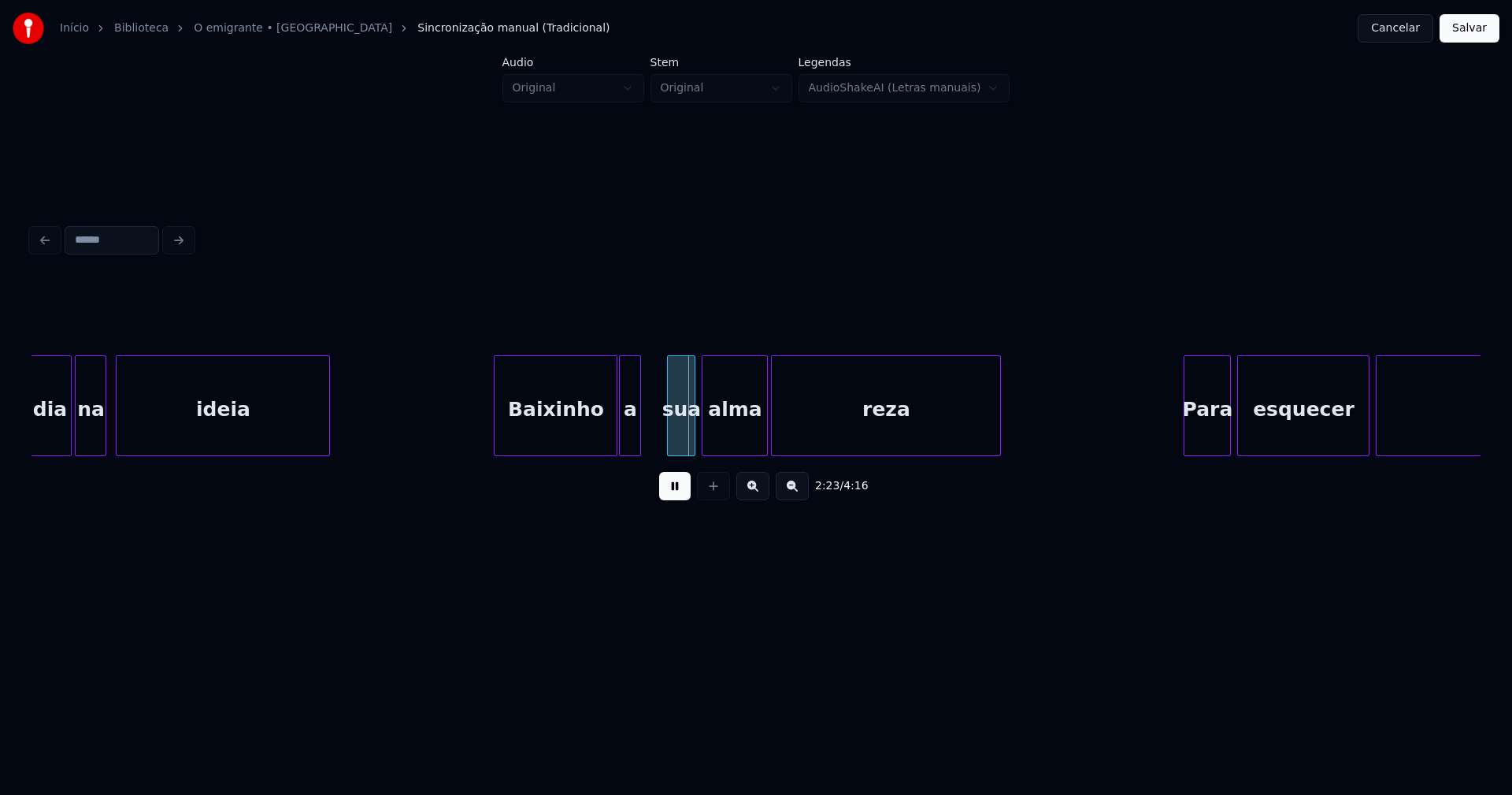
click at [630, 438] on div "a" at bounding box center [630, 410] width 21 height 107
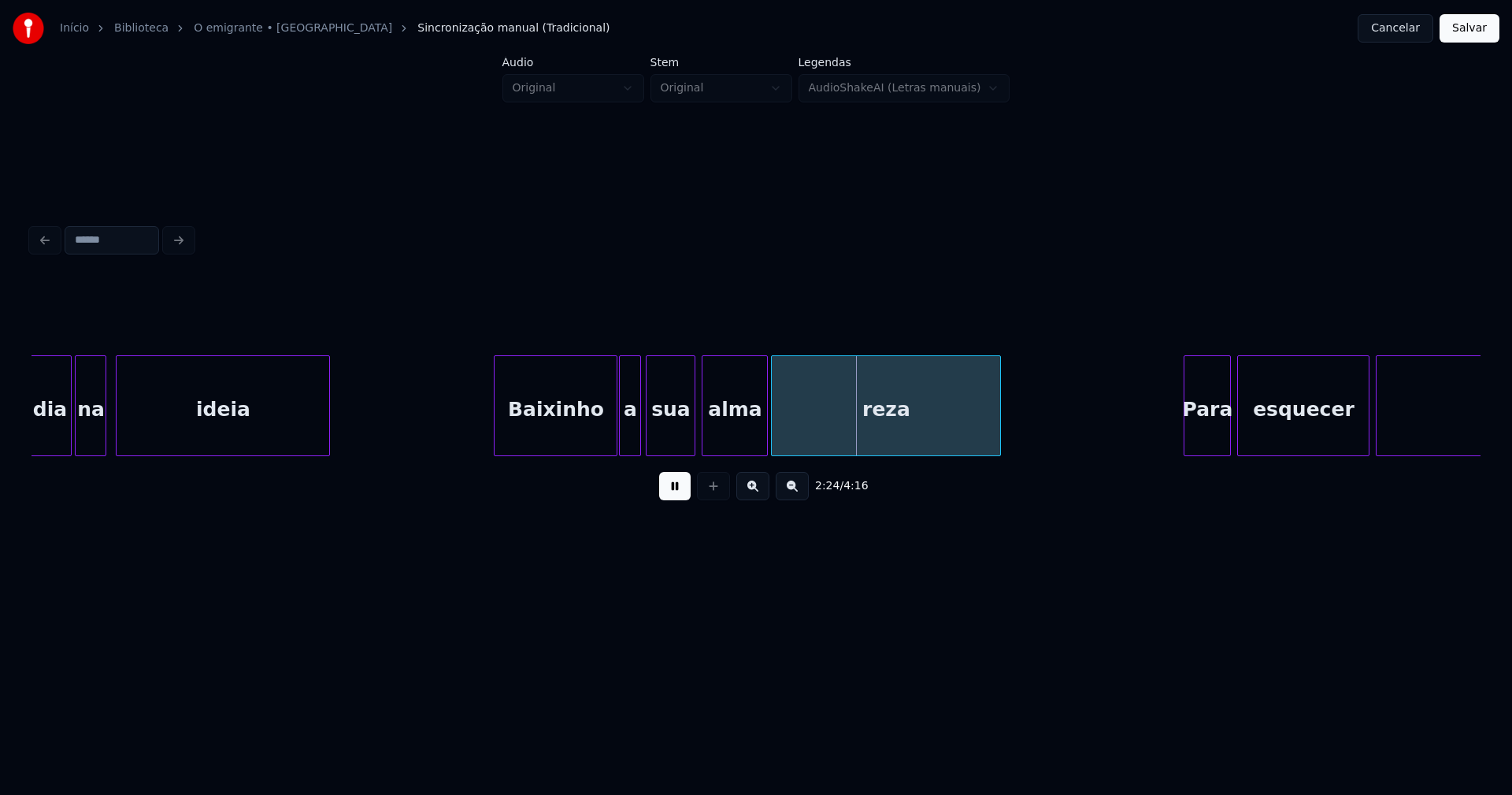
click at [646, 437] on div at bounding box center [649, 406] width 5 height 99
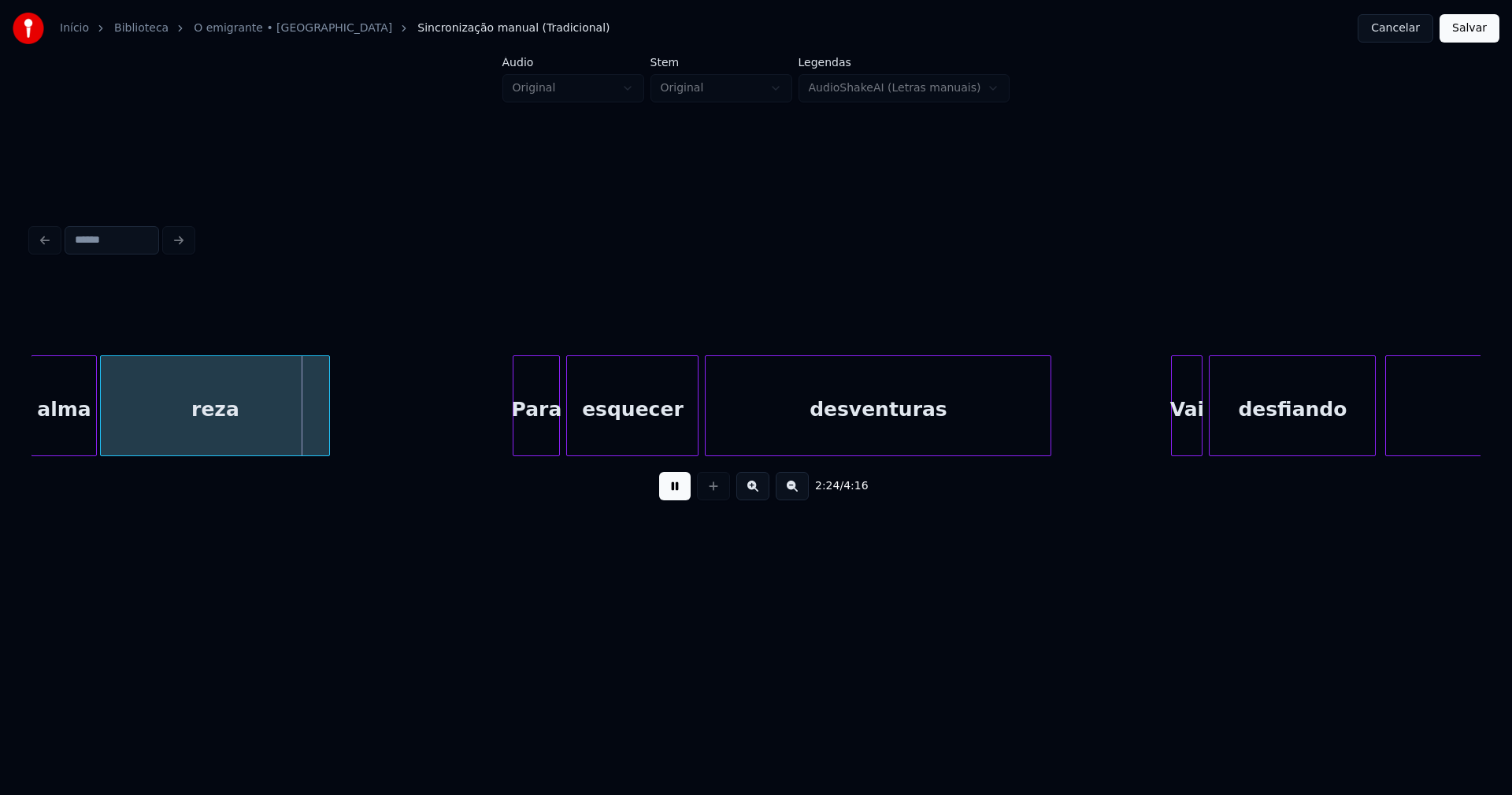
scroll to position [0, 22598]
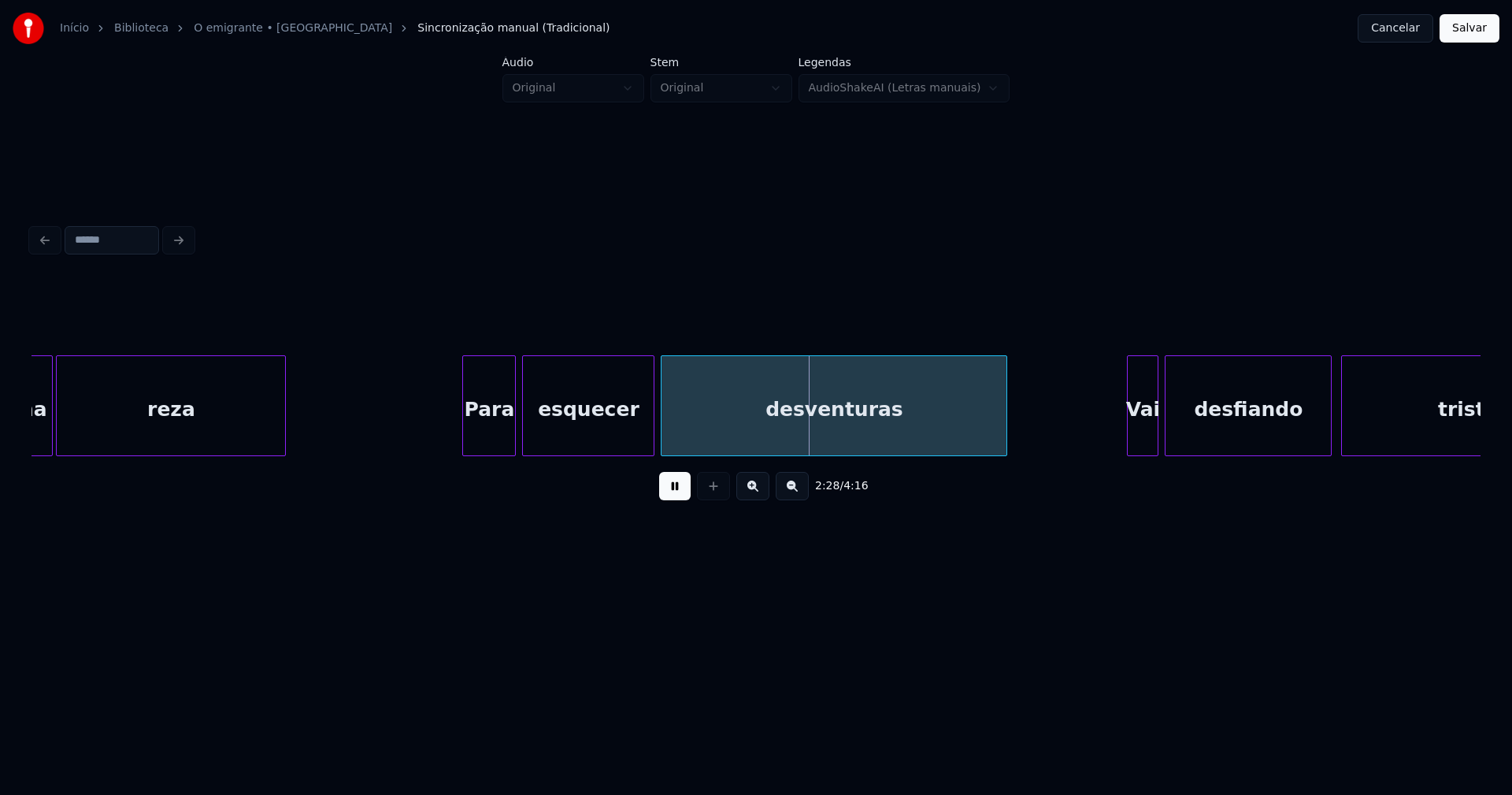
click at [466, 437] on div at bounding box center [465, 406] width 5 height 99
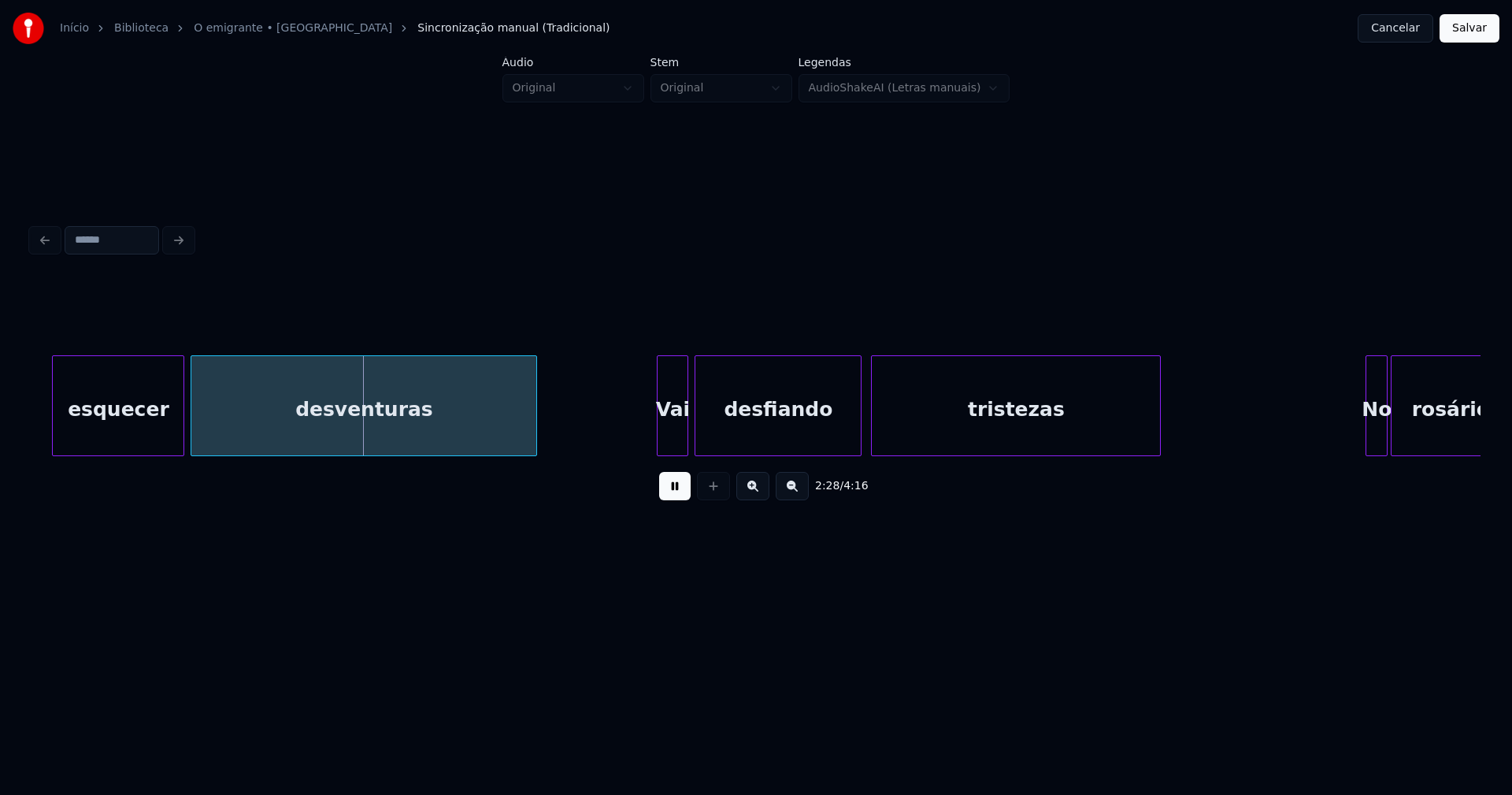
scroll to position [0, 23180]
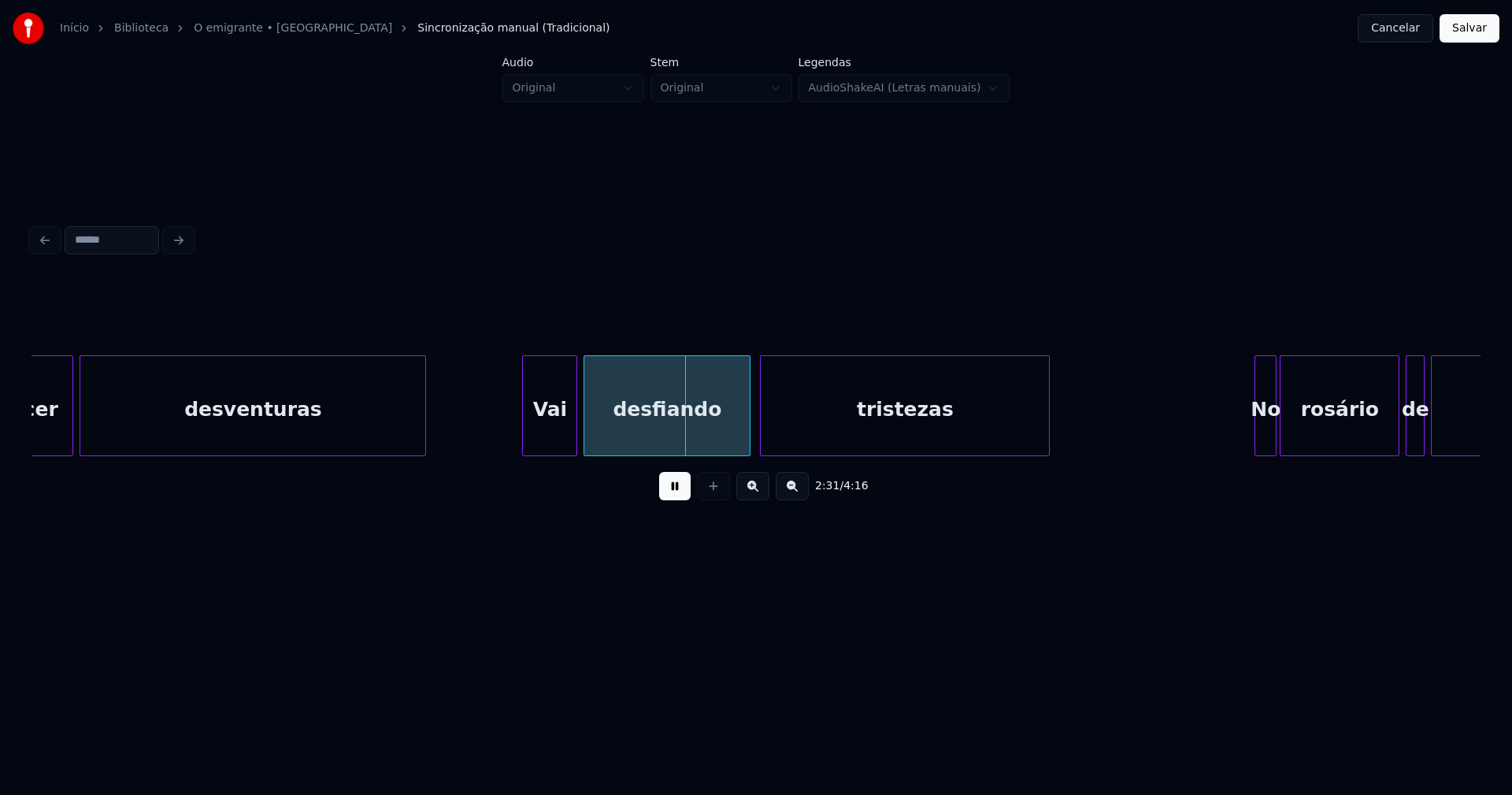
click at [526, 433] on div at bounding box center [525, 406] width 5 height 99
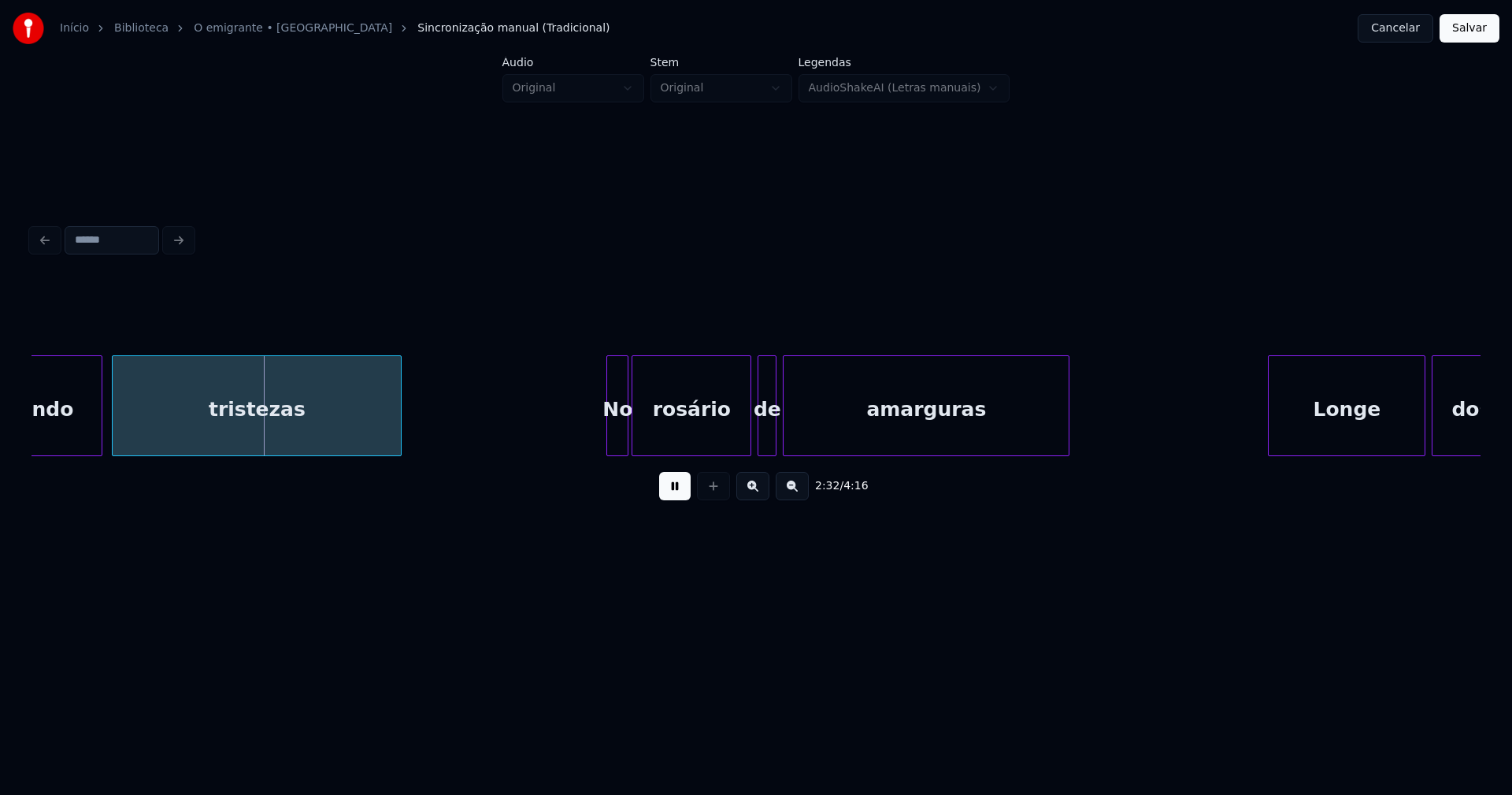
scroll to position [0, 23851]
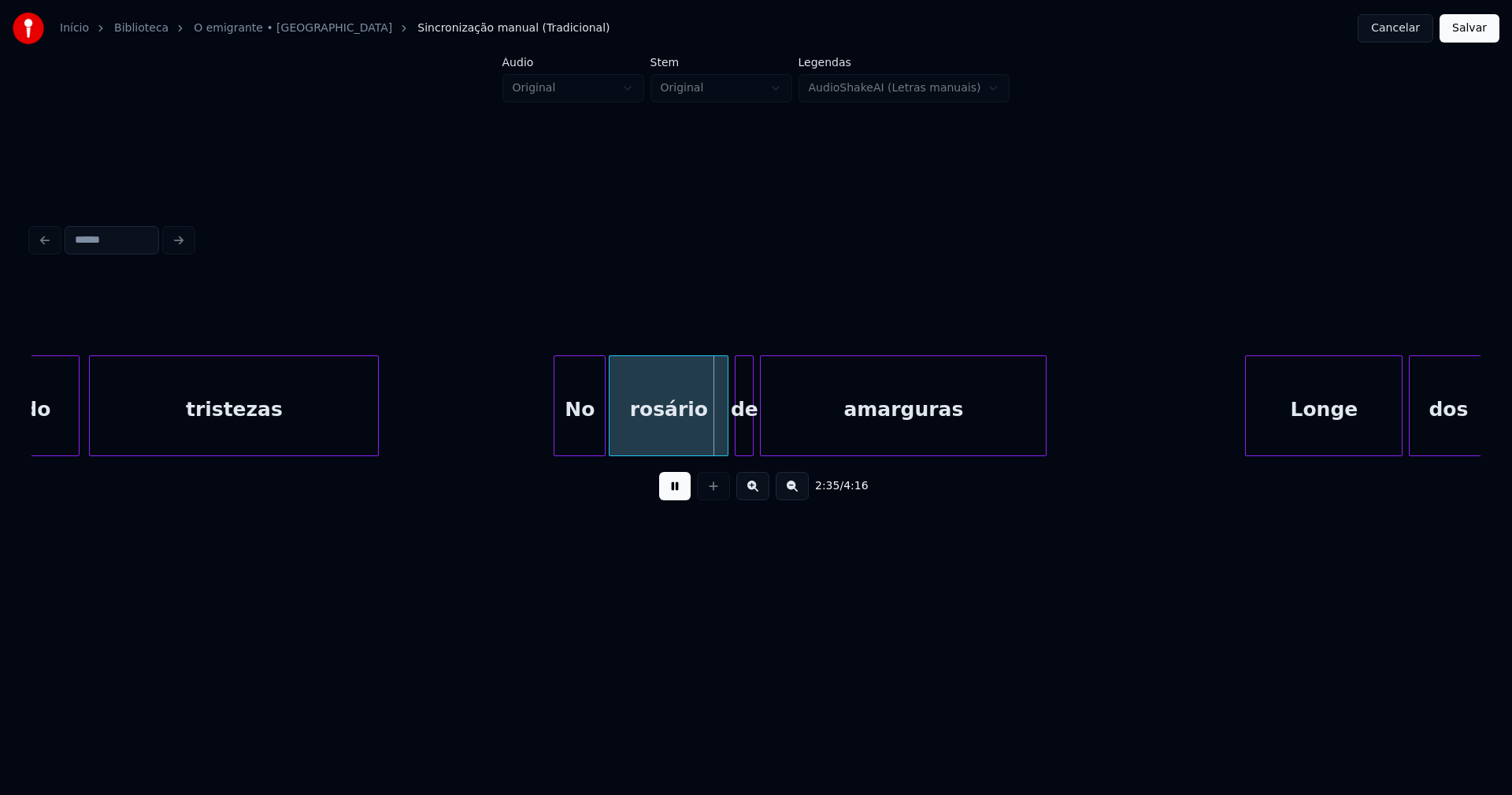
click at [558, 441] on div at bounding box center [557, 406] width 5 height 99
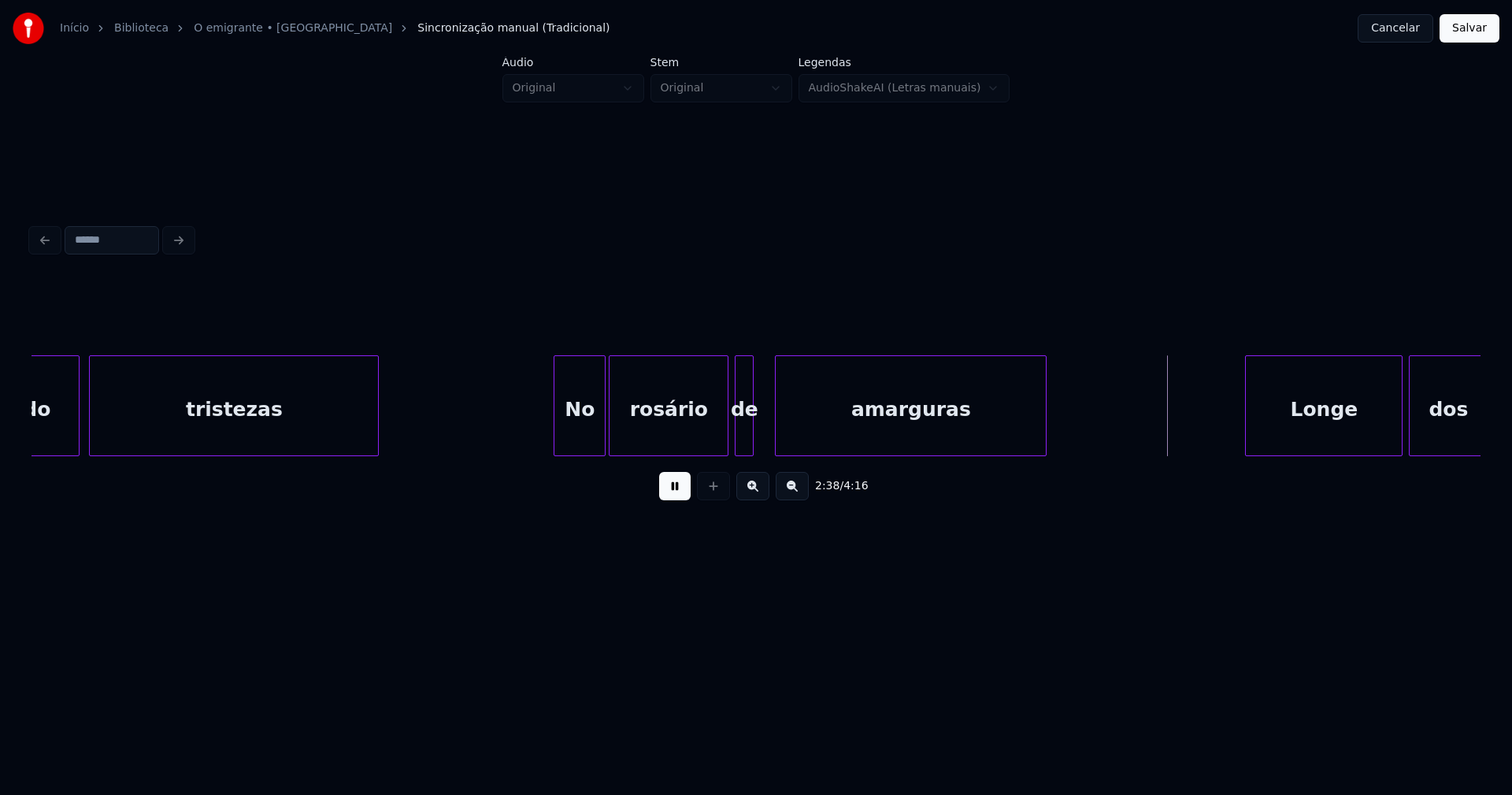
click at [777, 425] on div at bounding box center [778, 406] width 5 height 99
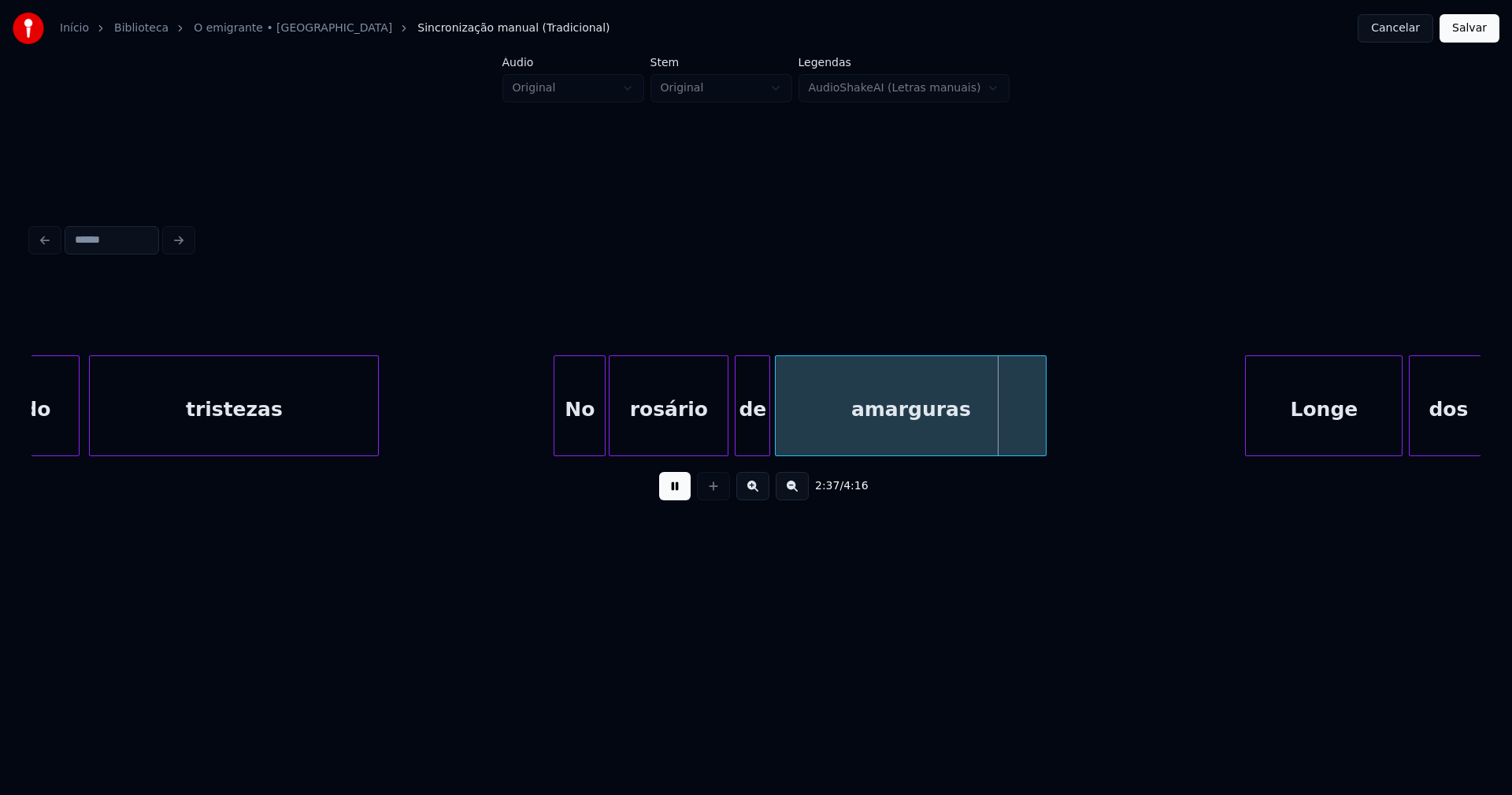
click at [768, 426] on div at bounding box center [767, 406] width 5 height 99
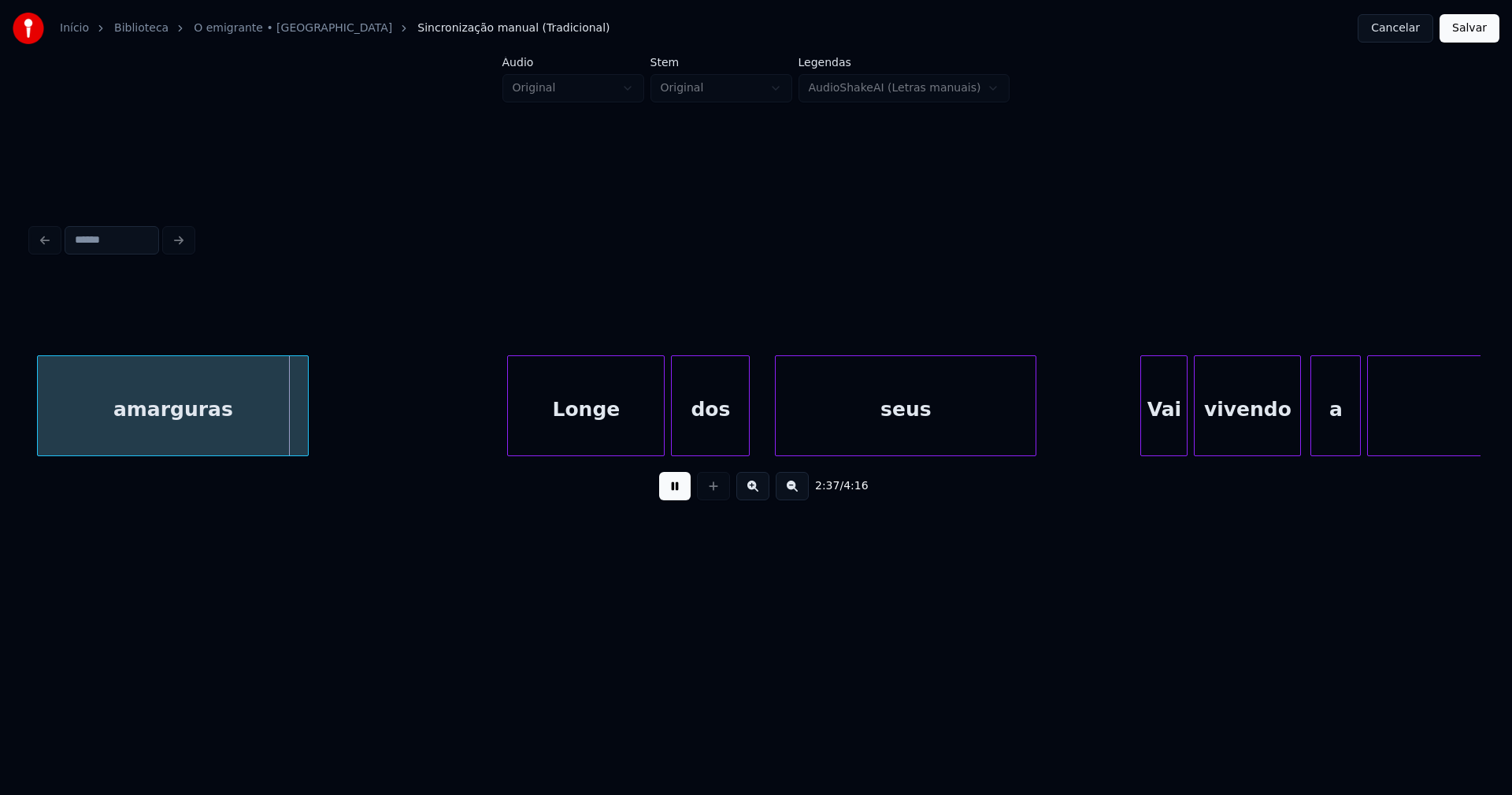
scroll to position [0, 24632]
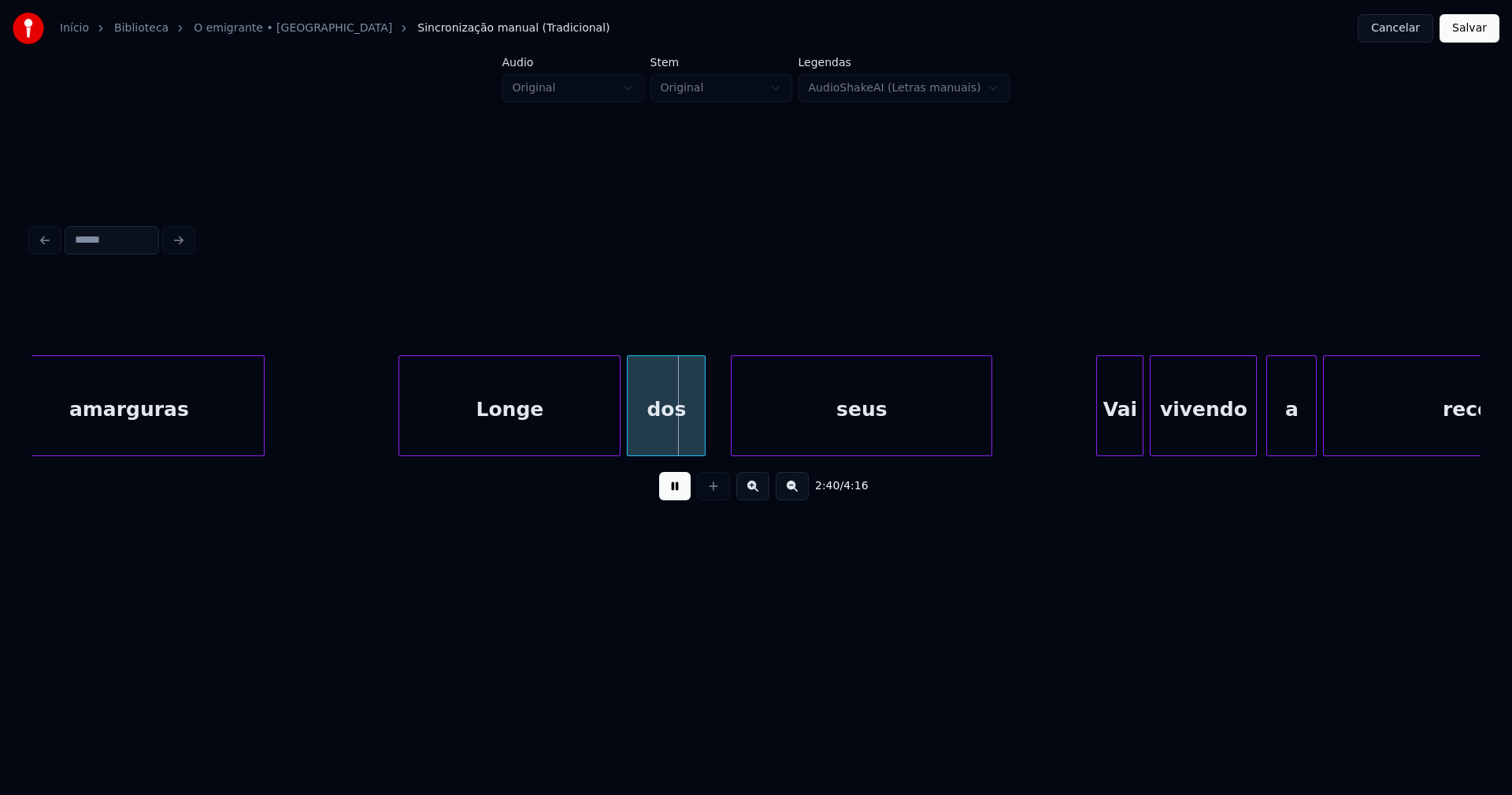
click at [401, 438] on div at bounding box center [402, 406] width 5 height 99
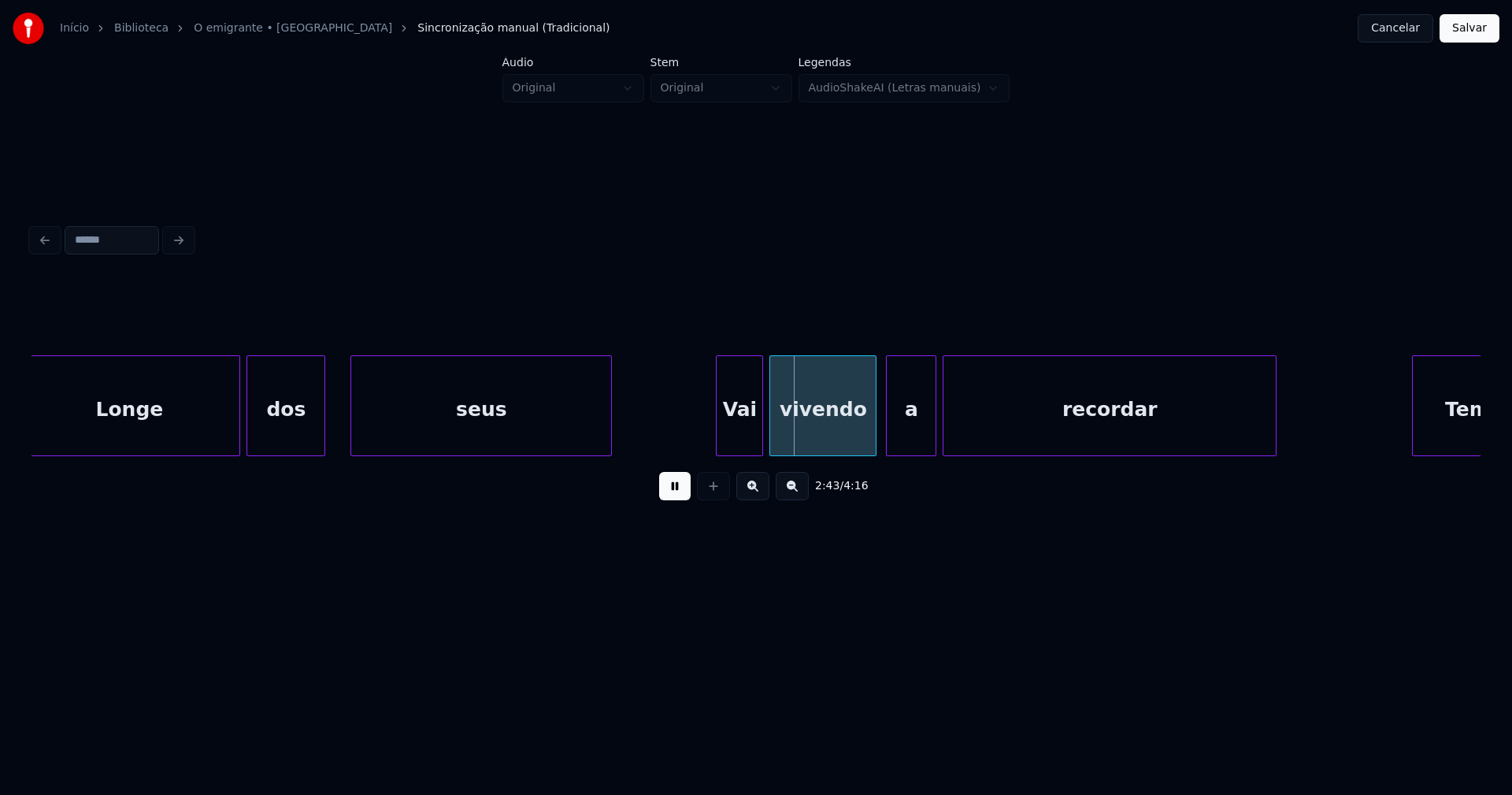
scroll to position [0, 25102]
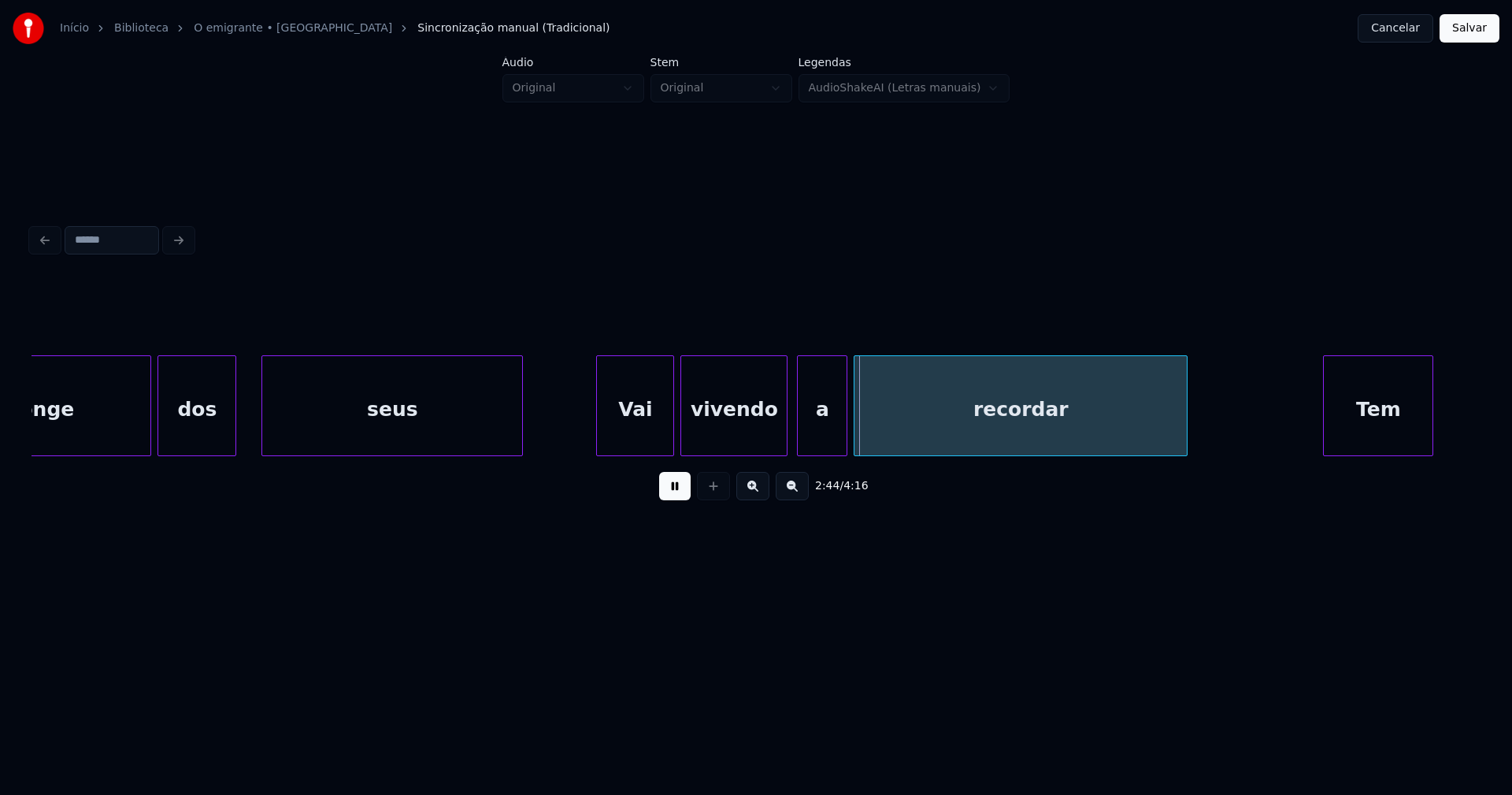
click at [599, 440] on div at bounding box center [599, 406] width 5 height 99
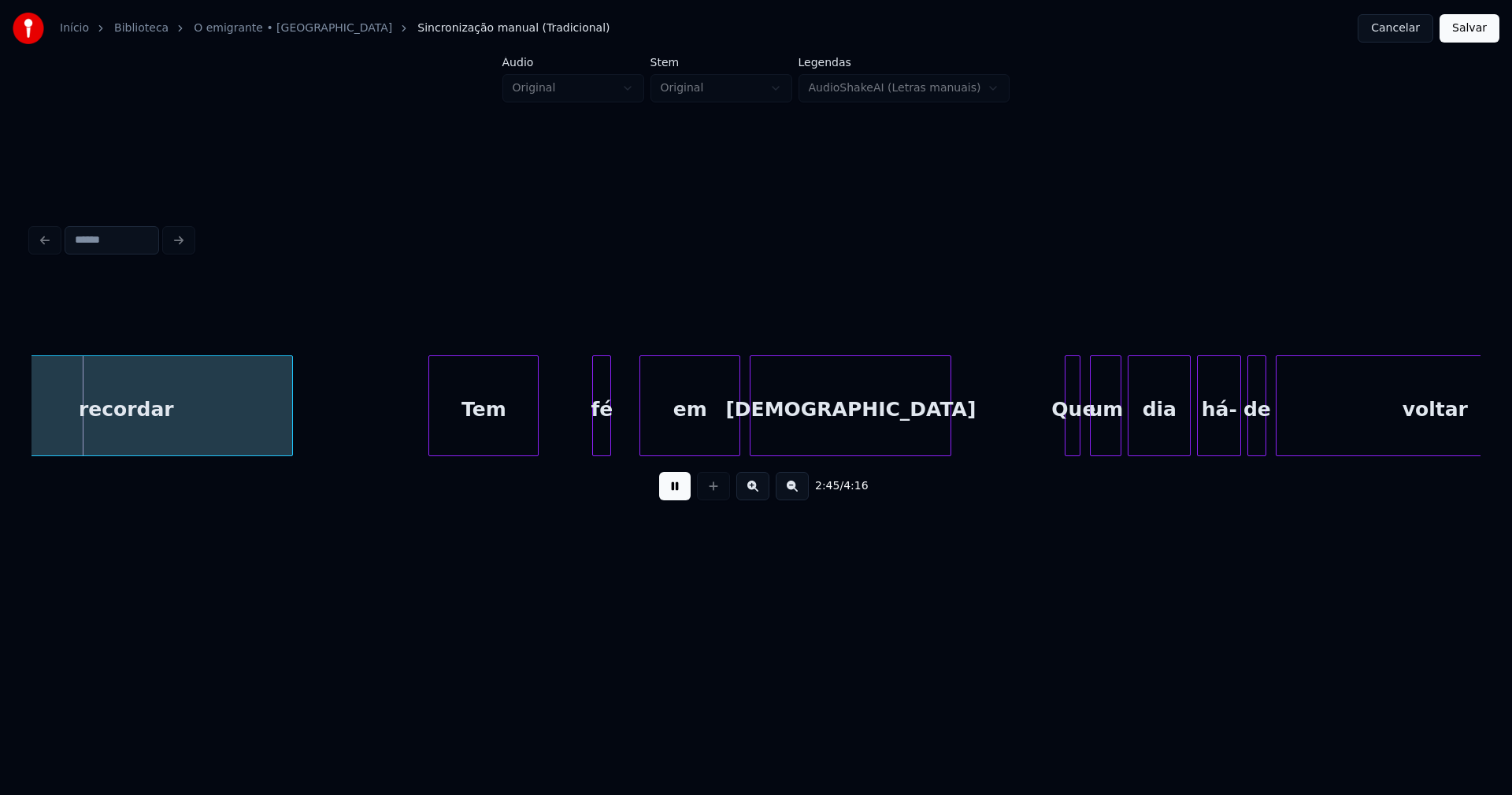
scroll to position [0, 26018]
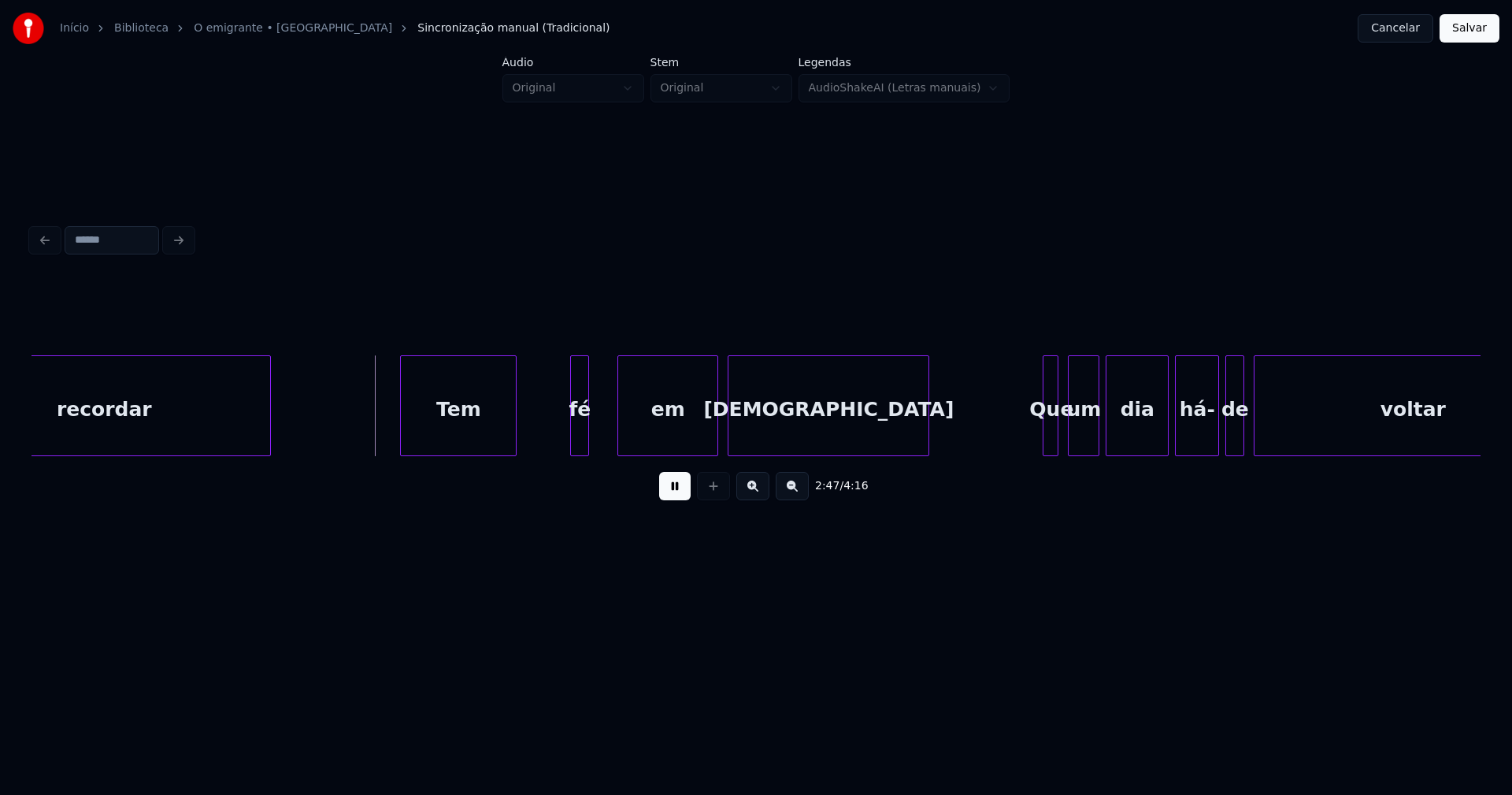
click at [402, 432] on div at bounding box center [403, 406] width 5 height 99
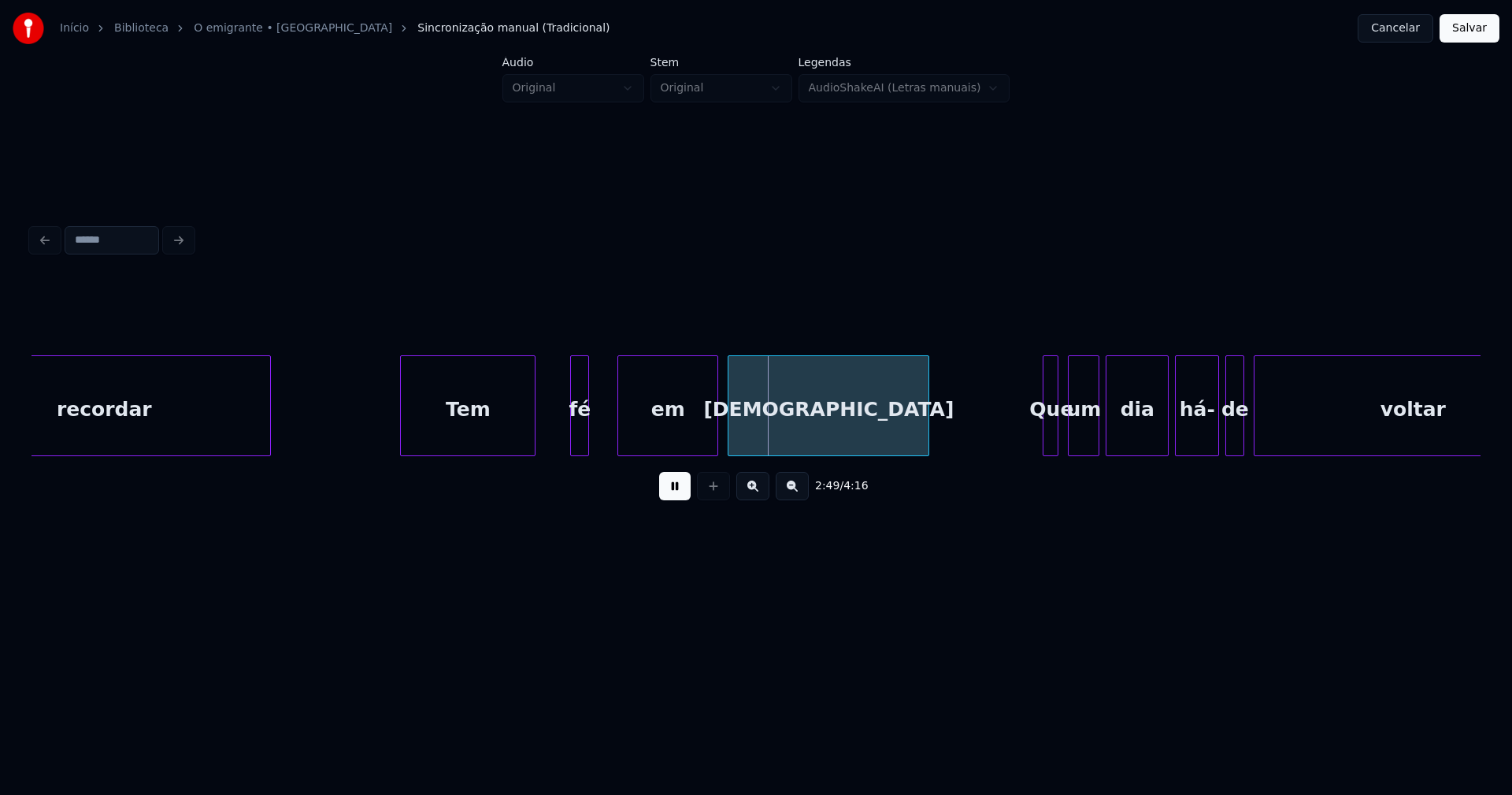
click at [535, 418] on div at bounding box center [532, 406] width 5 height 99
click at [608, 421] on div at bounding box center [606, 406] width 5 height 99
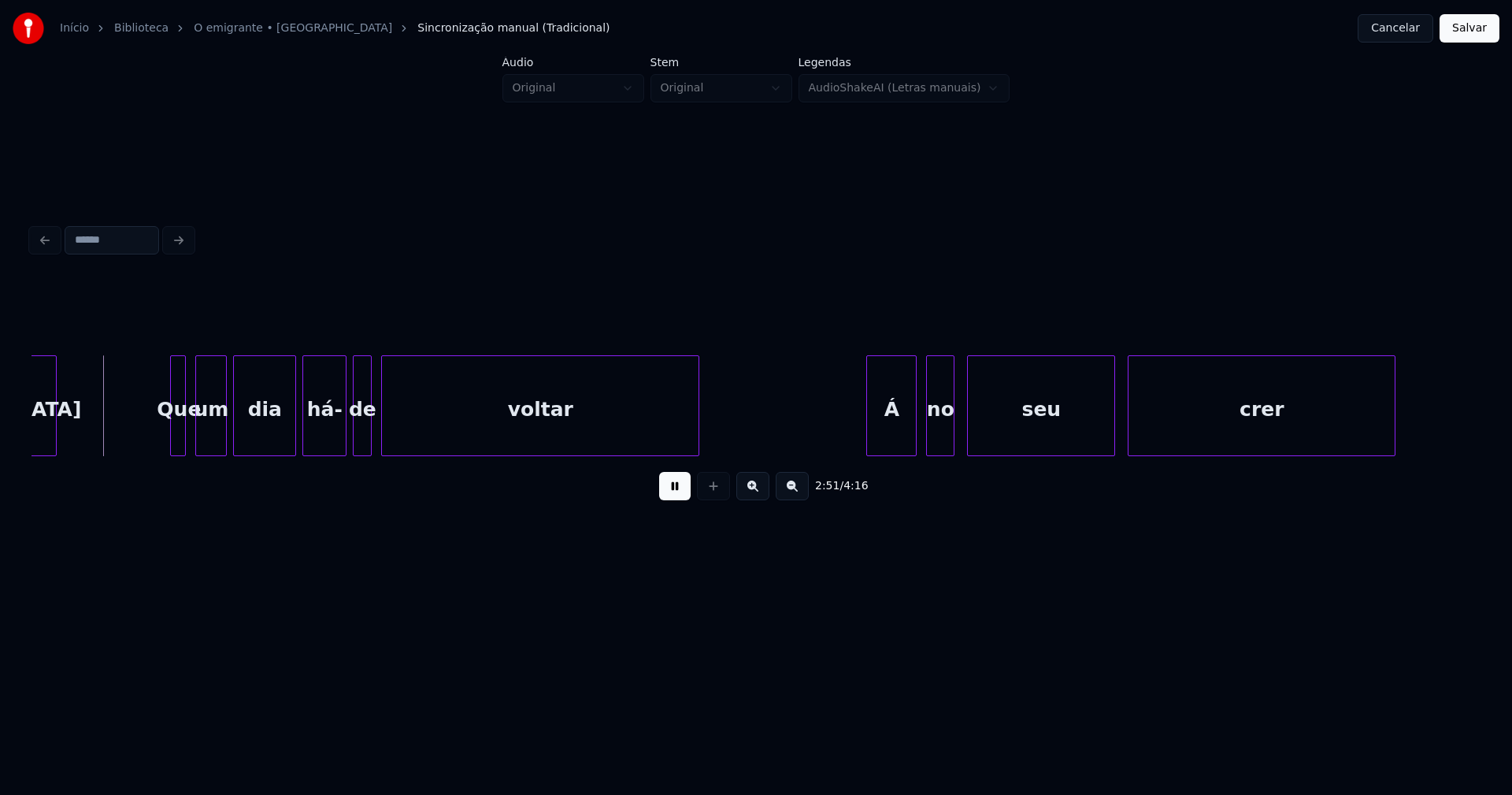
scroll to position [0, 26912]
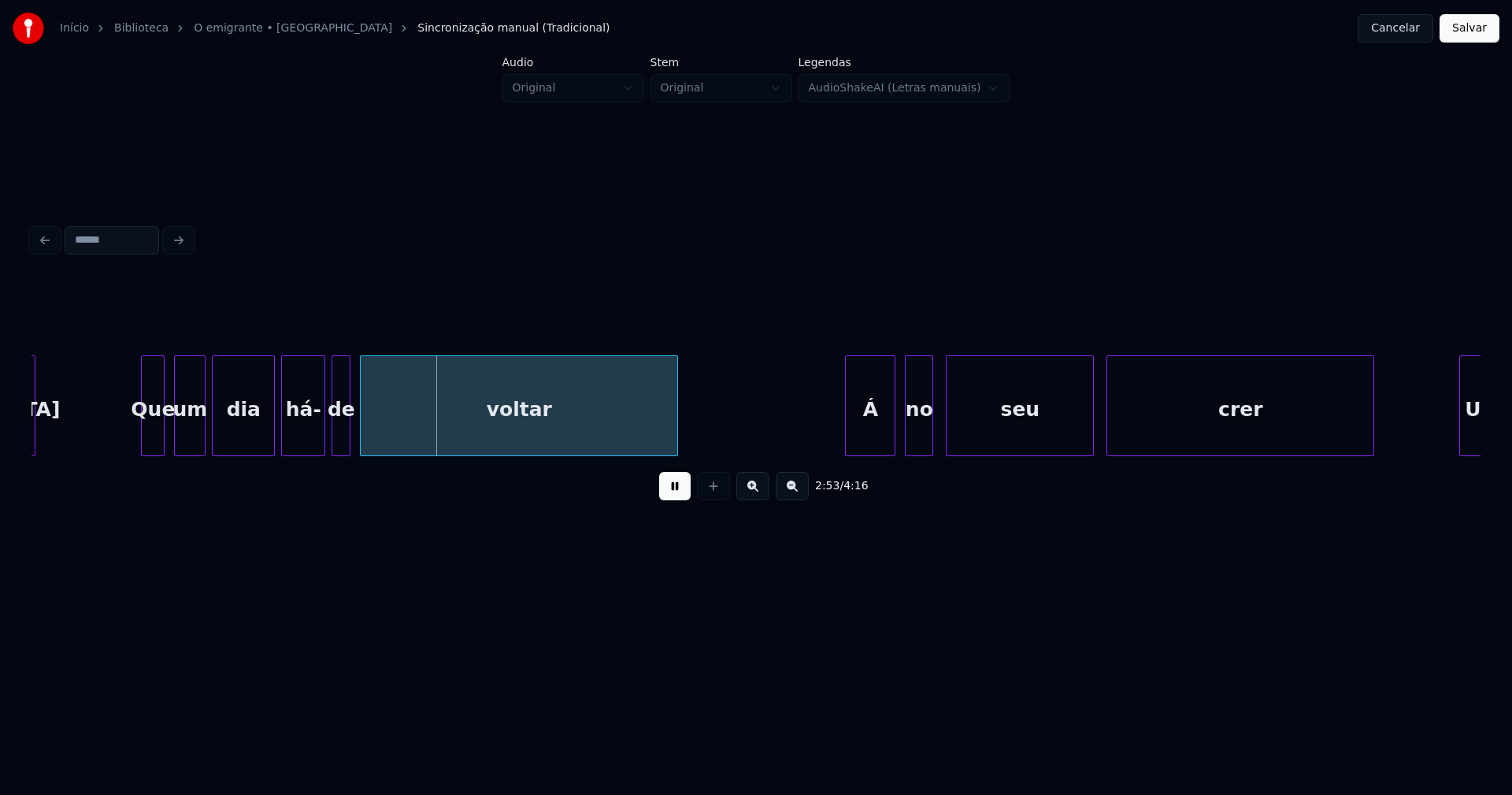
click at [145, 432] on div at bounding box center [145, 406] width 5 height 99
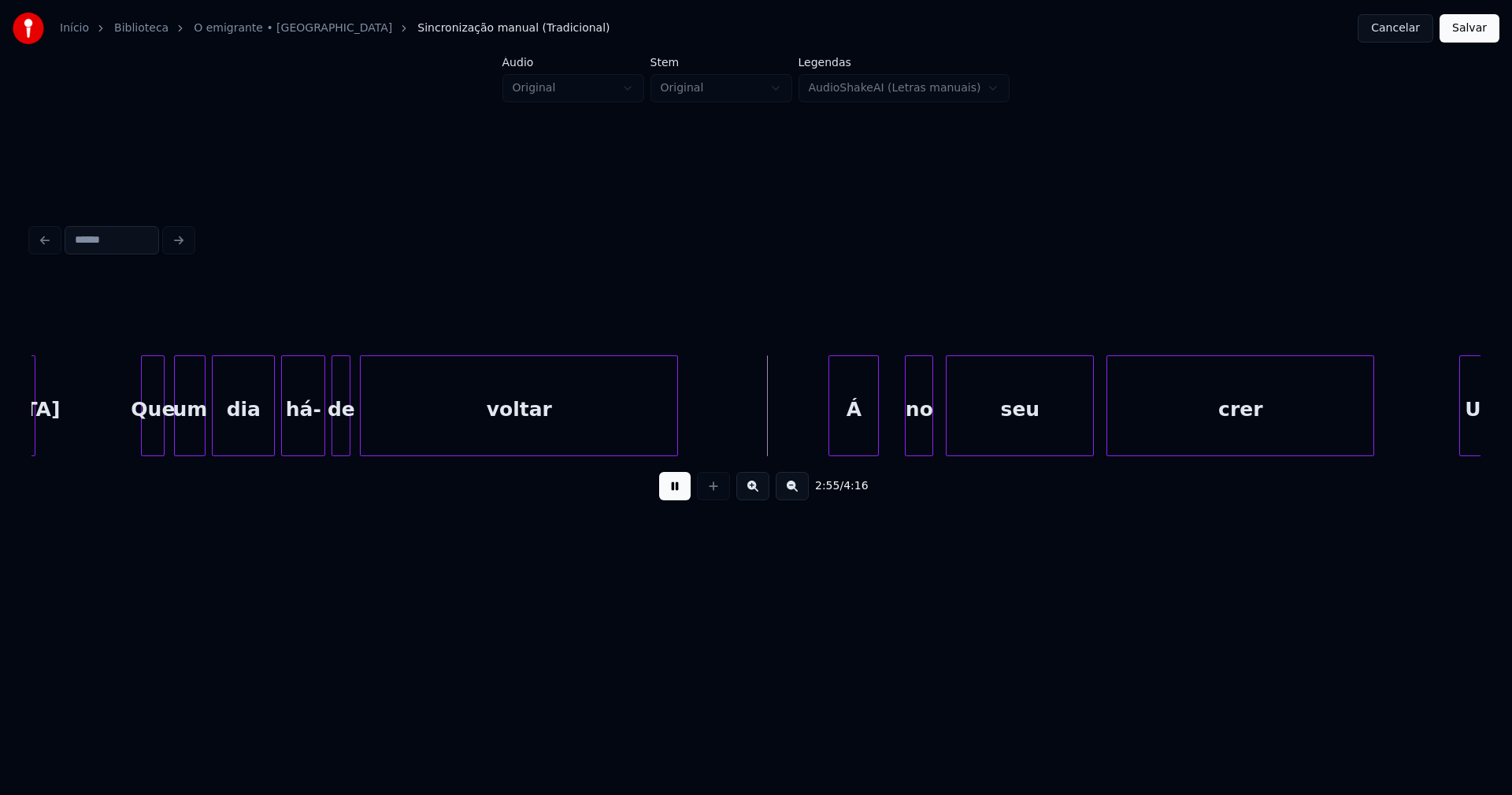
click at [863, 438] on div "Á" at bounding box center [853, 410] width 49 height 107
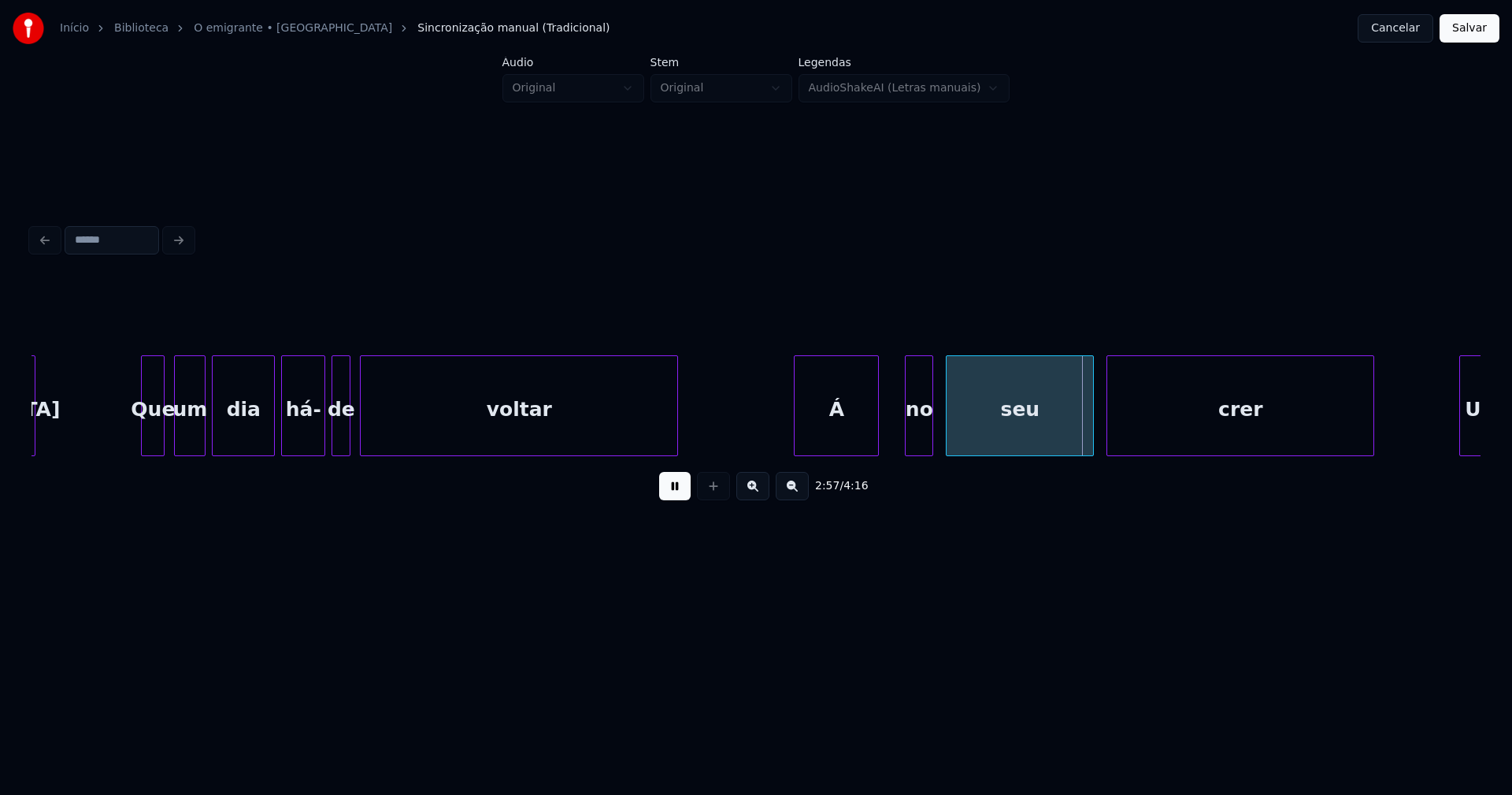
click at [796, 443] on div at bounding box center [797, 406] width 5 height 99
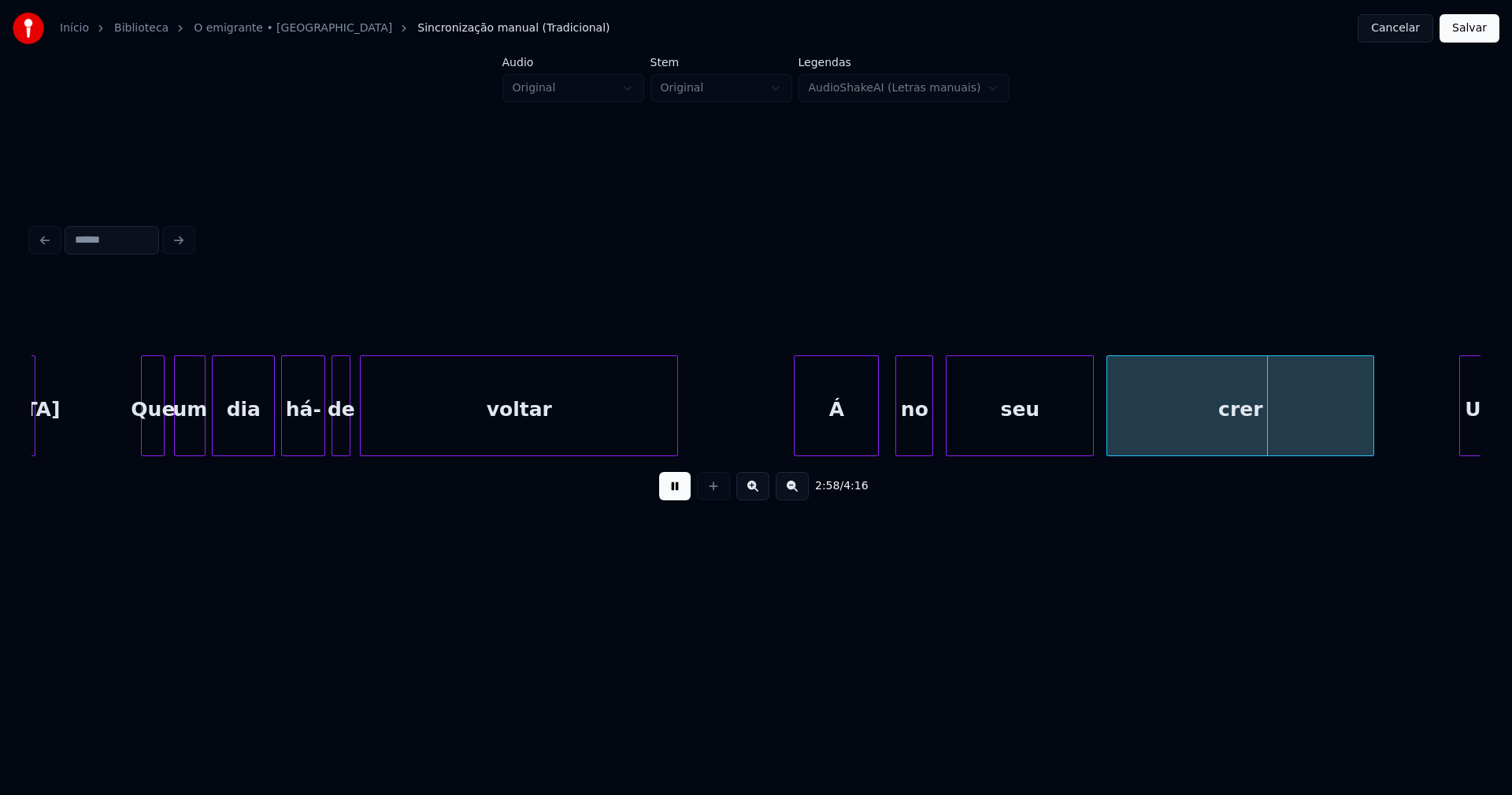
click at [899, 445] on div at bounding box center [899, 406] width 5 height 99
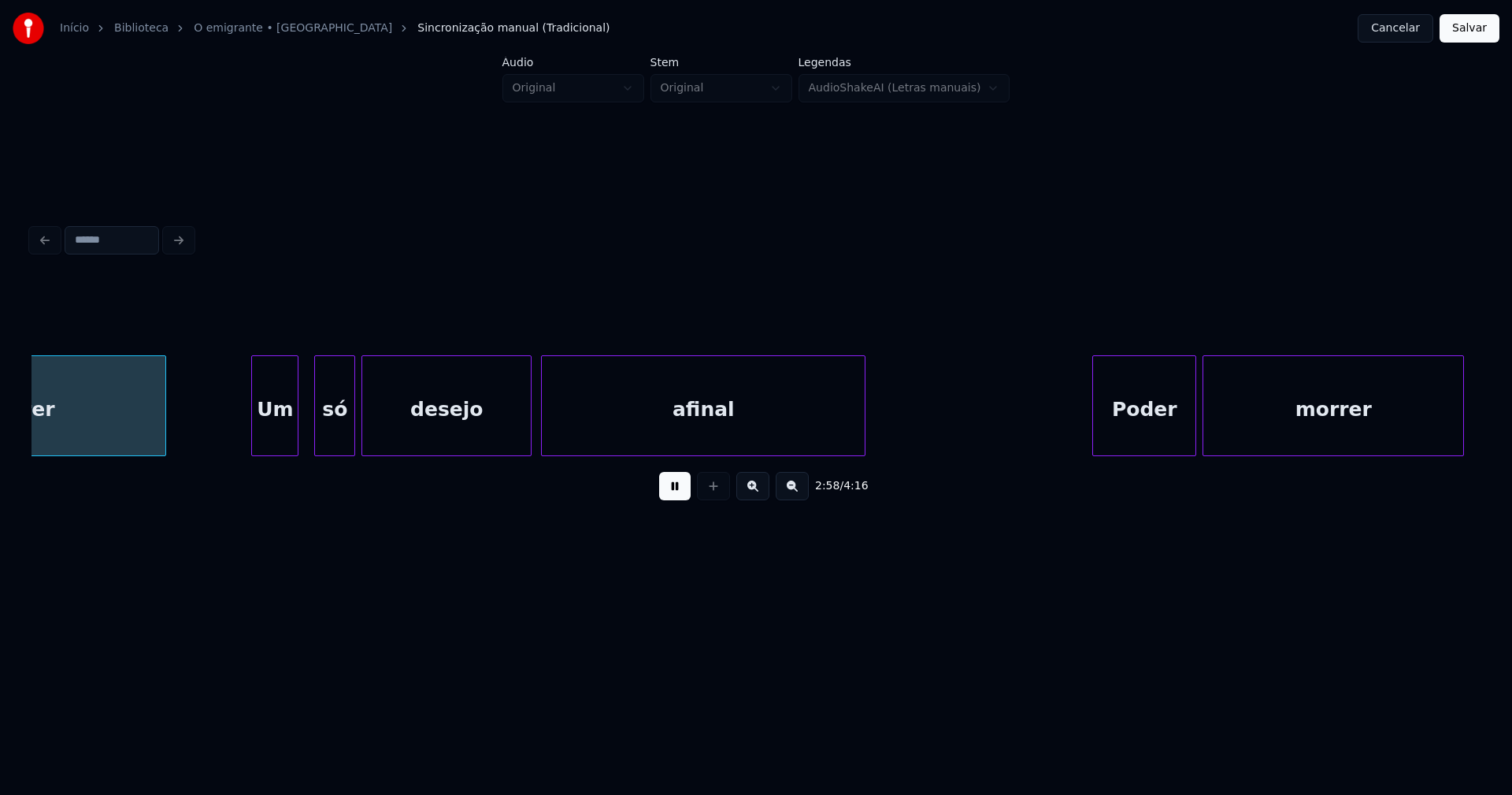
scroll to position [0, 28128]
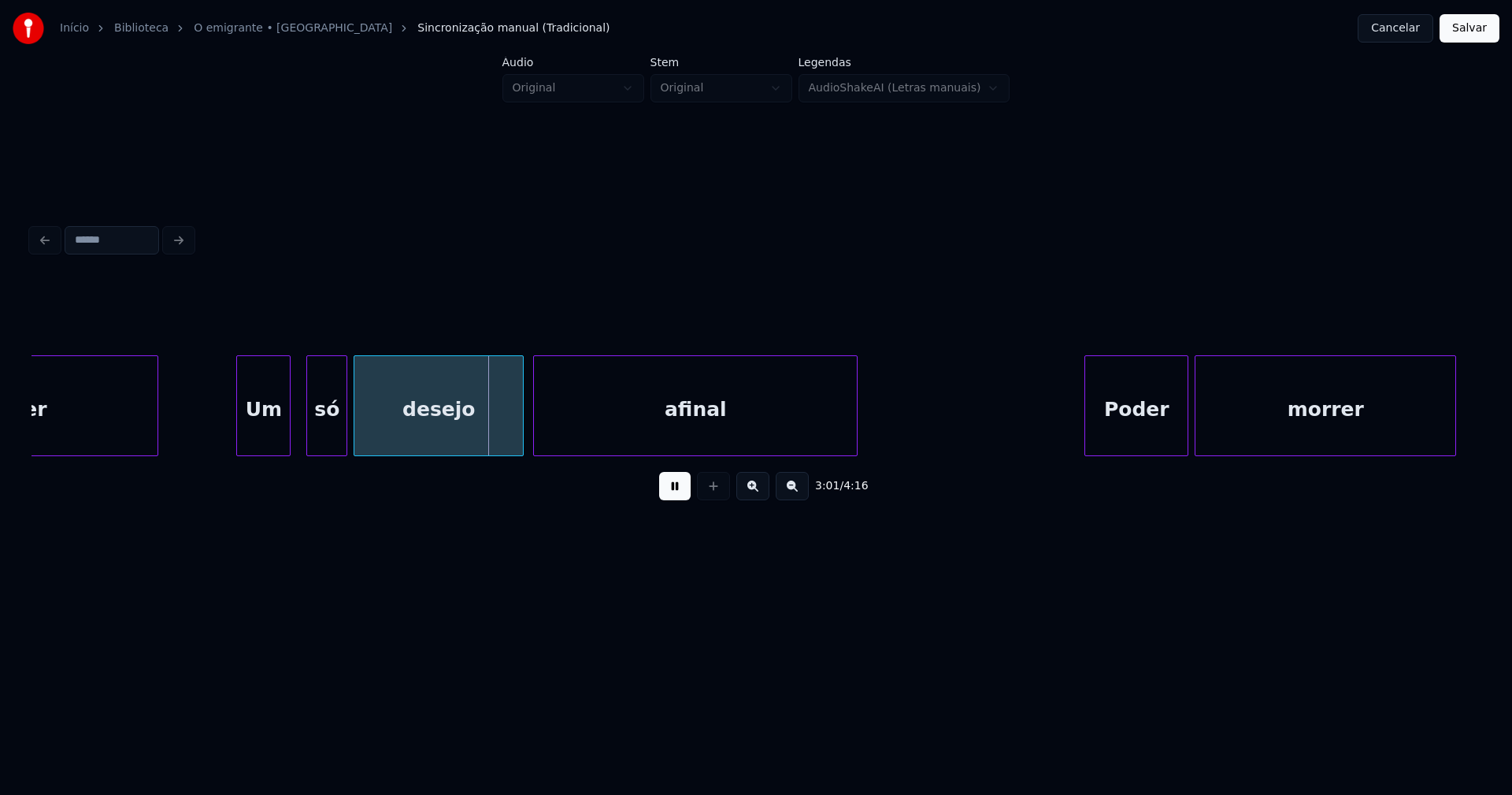
click at [240, 439] on div at bounding box center [240, 406] width 5 height 99
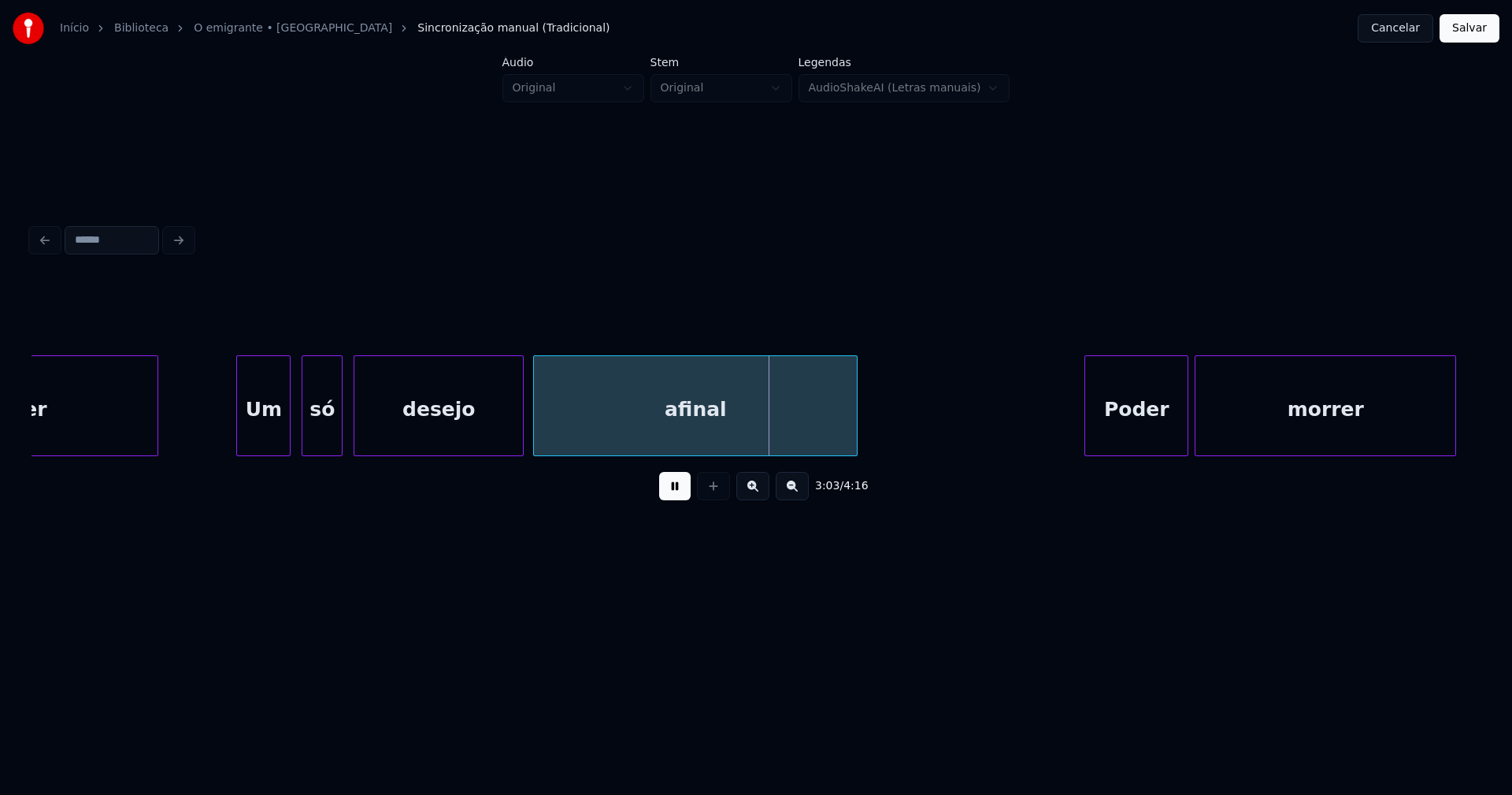
click at [334, 426] on div "só" at bounding box center [322, 410] width 40 height 107
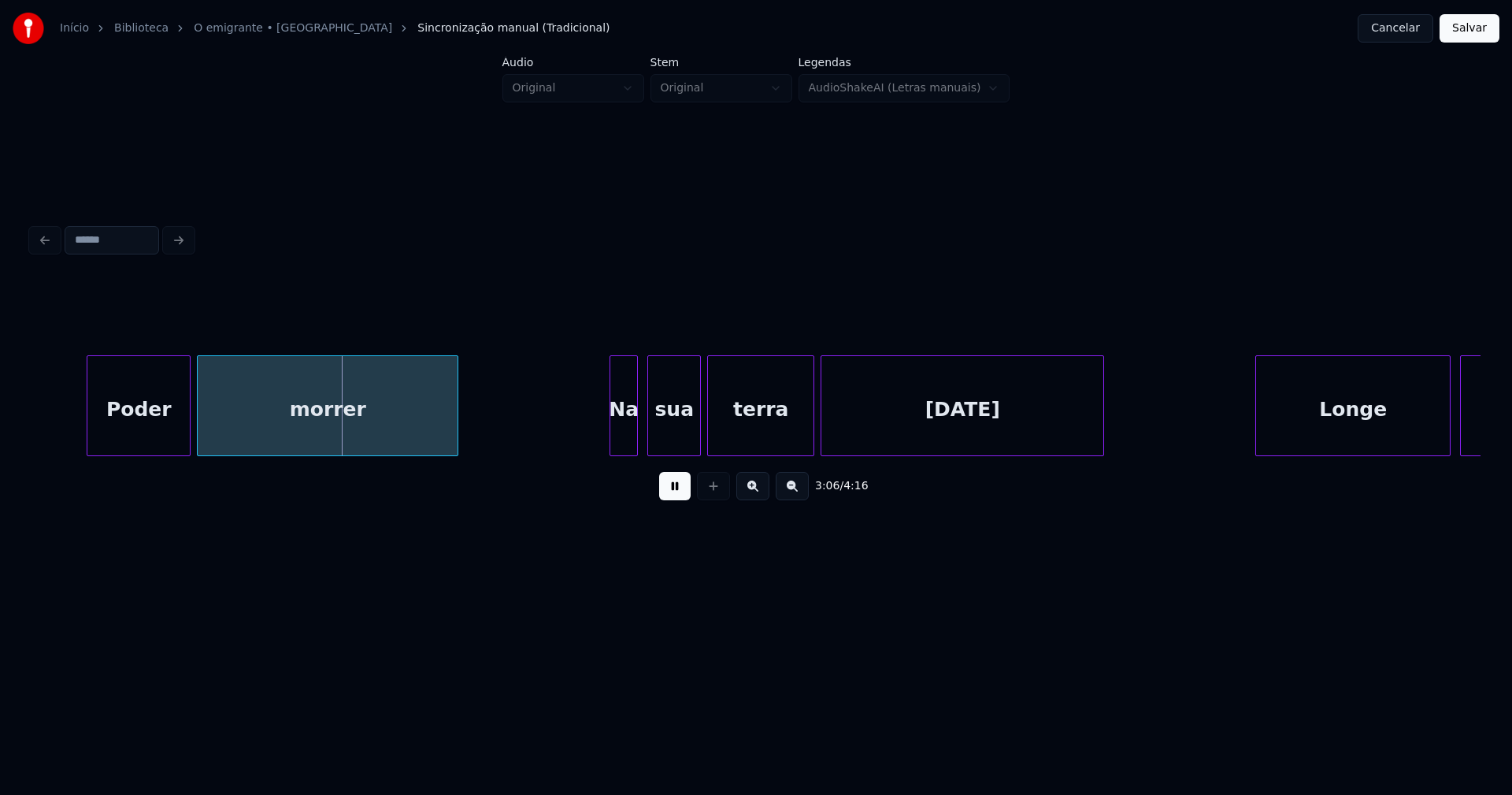
scroll to position [0, 29327]
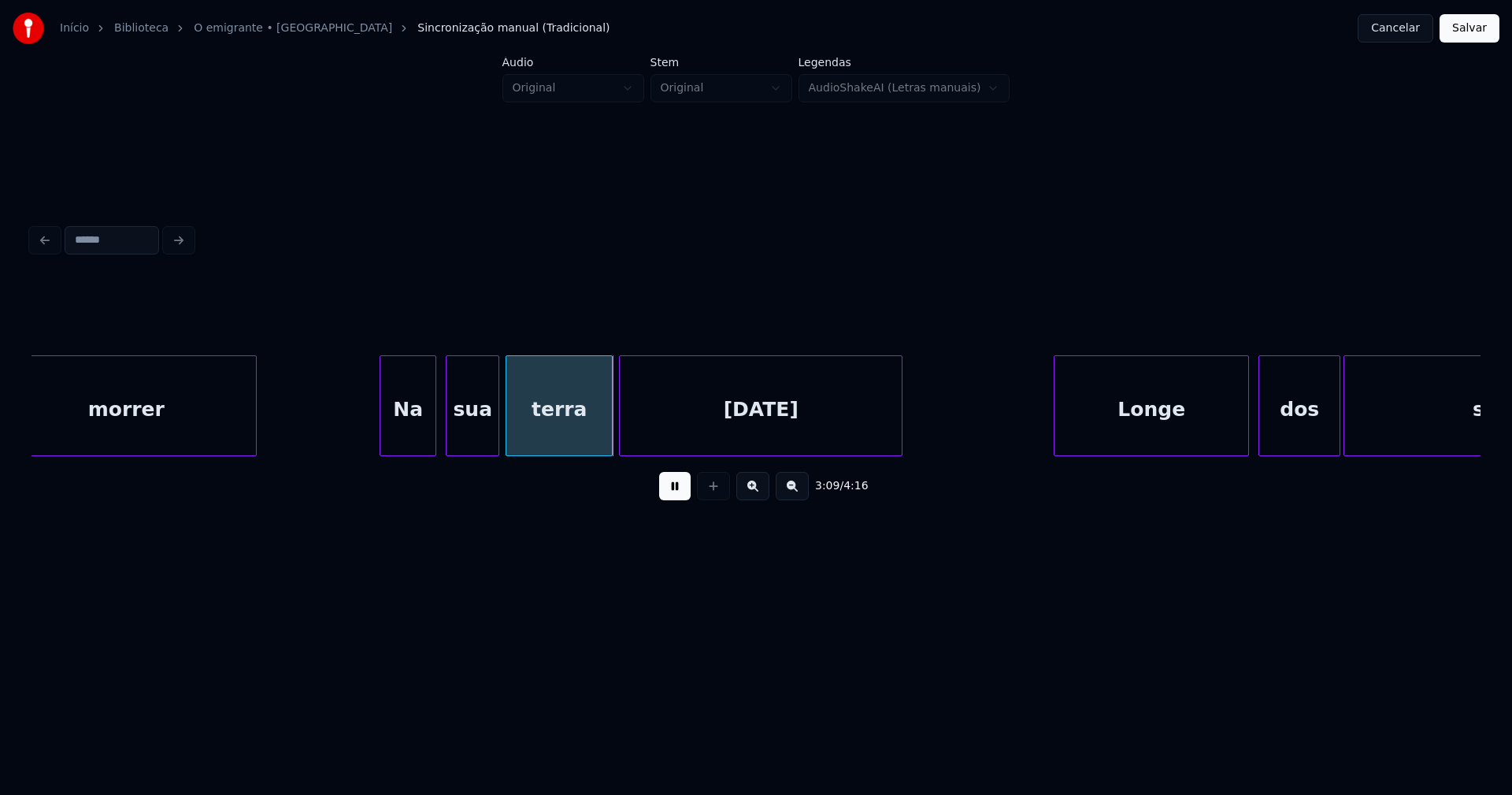
click at [381, 431] on div at bounding box center [383, 406] width 5 height 99
click at [406, 431] on div "Na" at bounding box center [404, 410] width 55 height 107
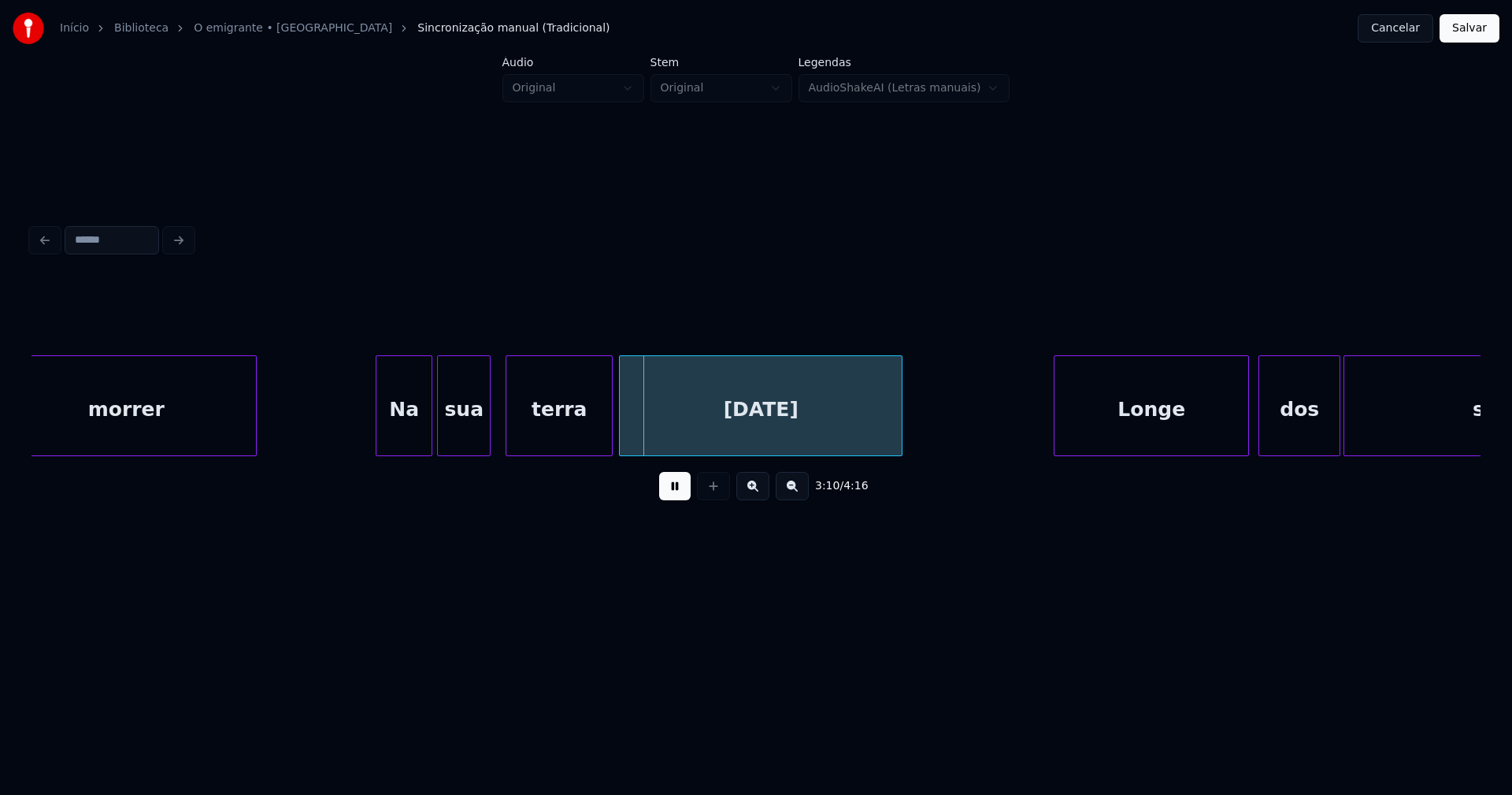
click at [466, 440] on div "sua" at bounding box center [464, 410] width 52 height 107
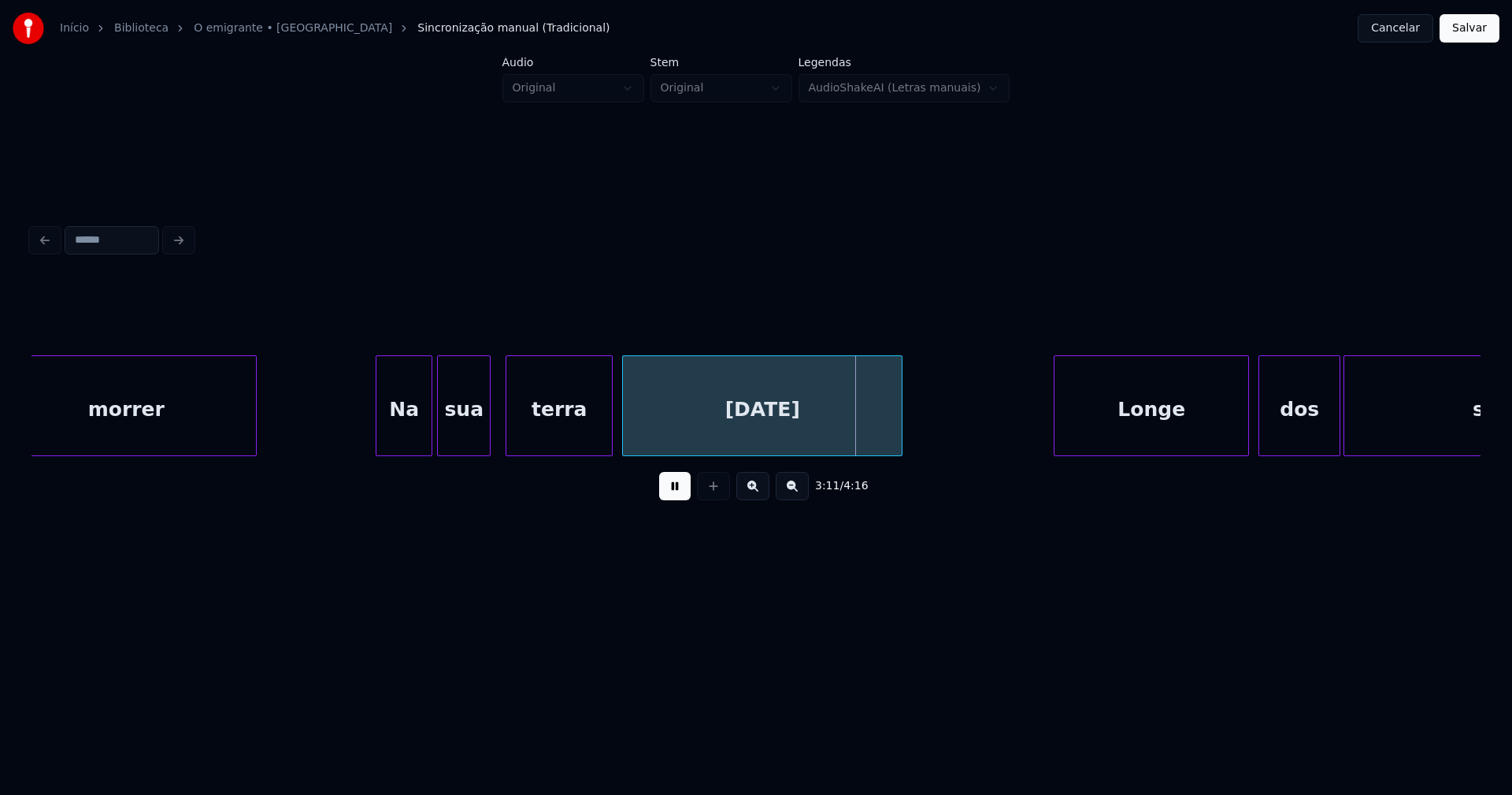
click at [625, 441] on div at bounding box center [625, 406] width 5 height 99
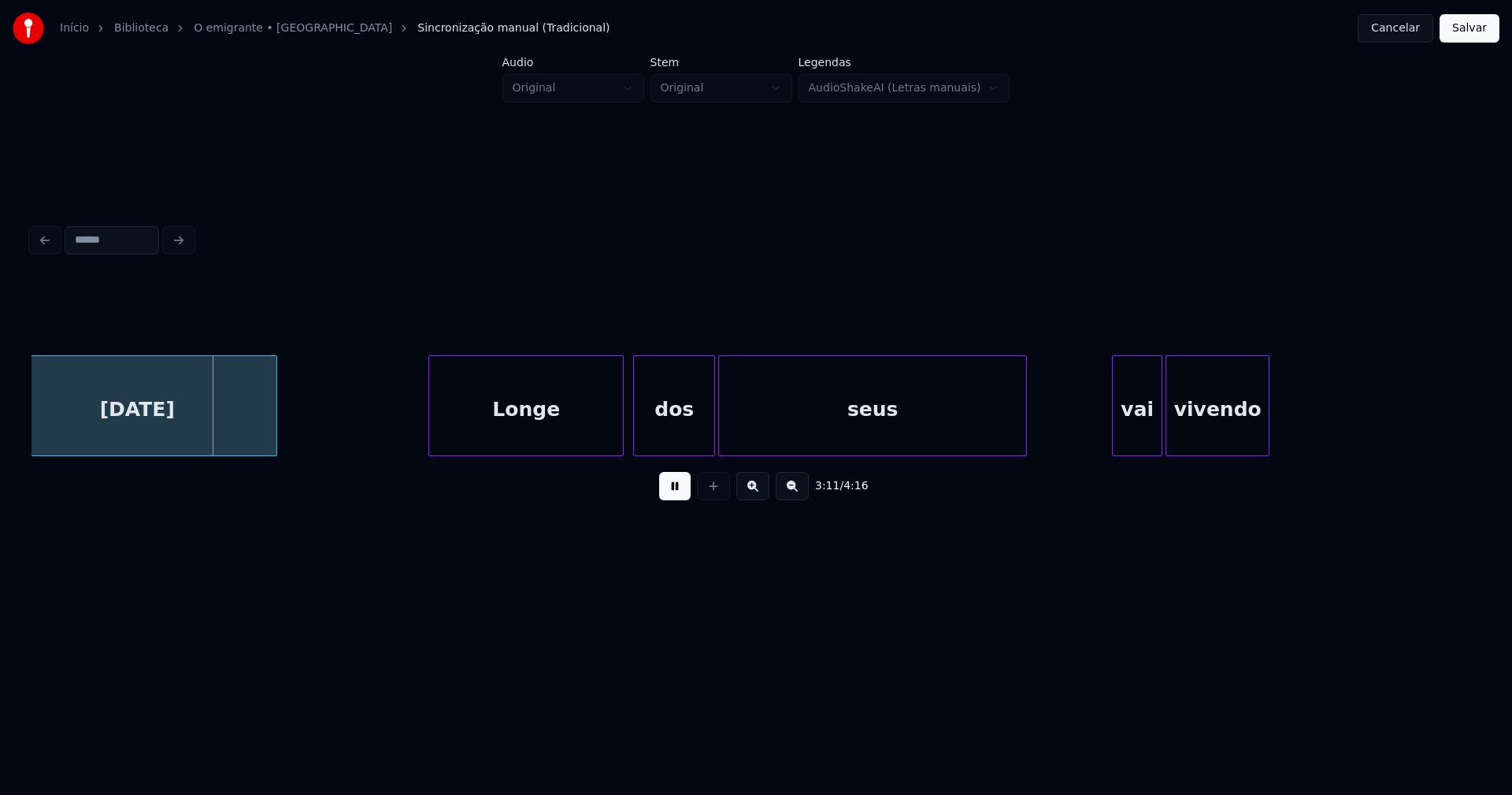
scroll to position [0, 29975]
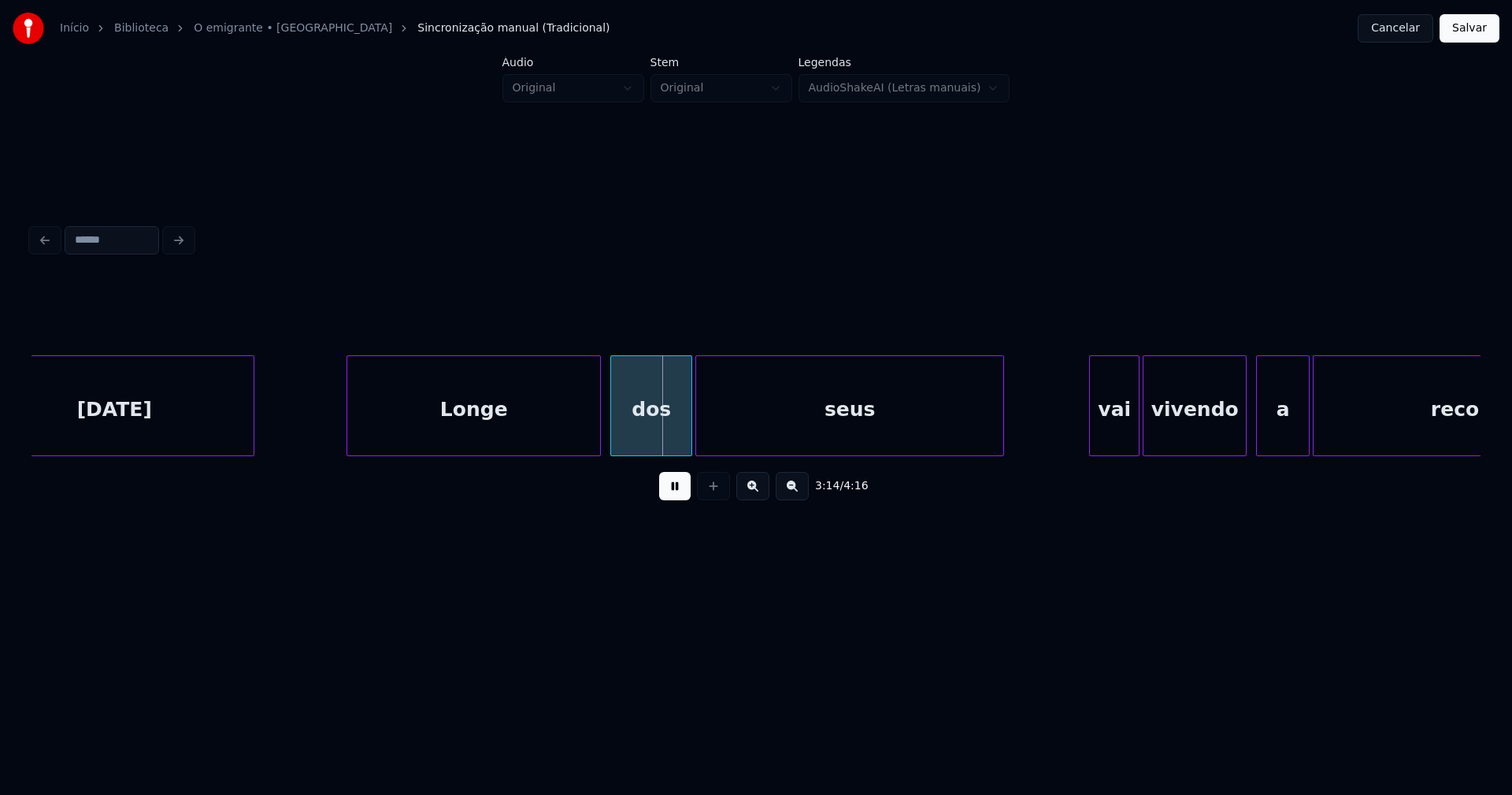
click at [347, 429] on div at bounding box center [349, 406] width 5 height 99
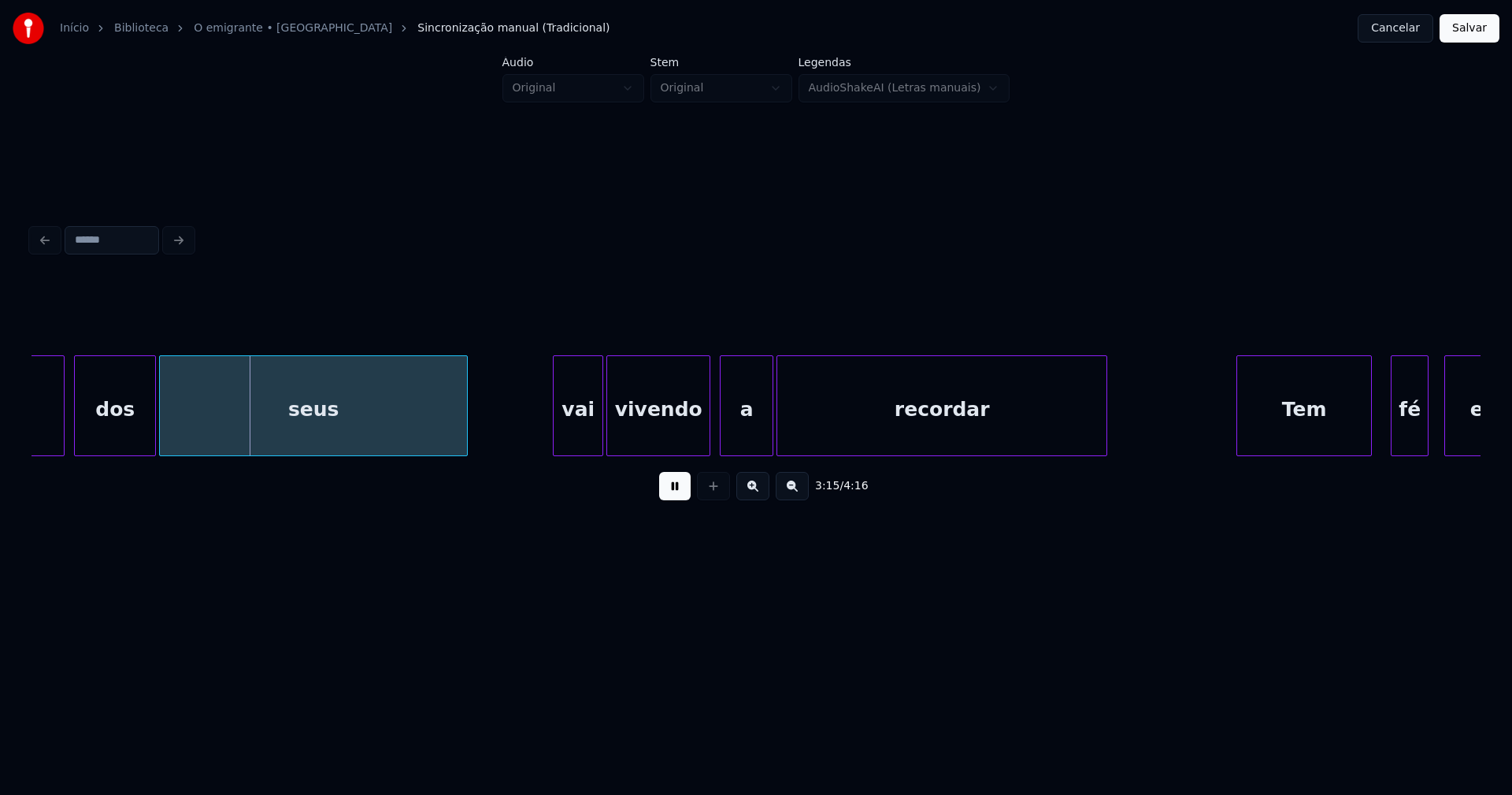
scroll to position [0, 30668]
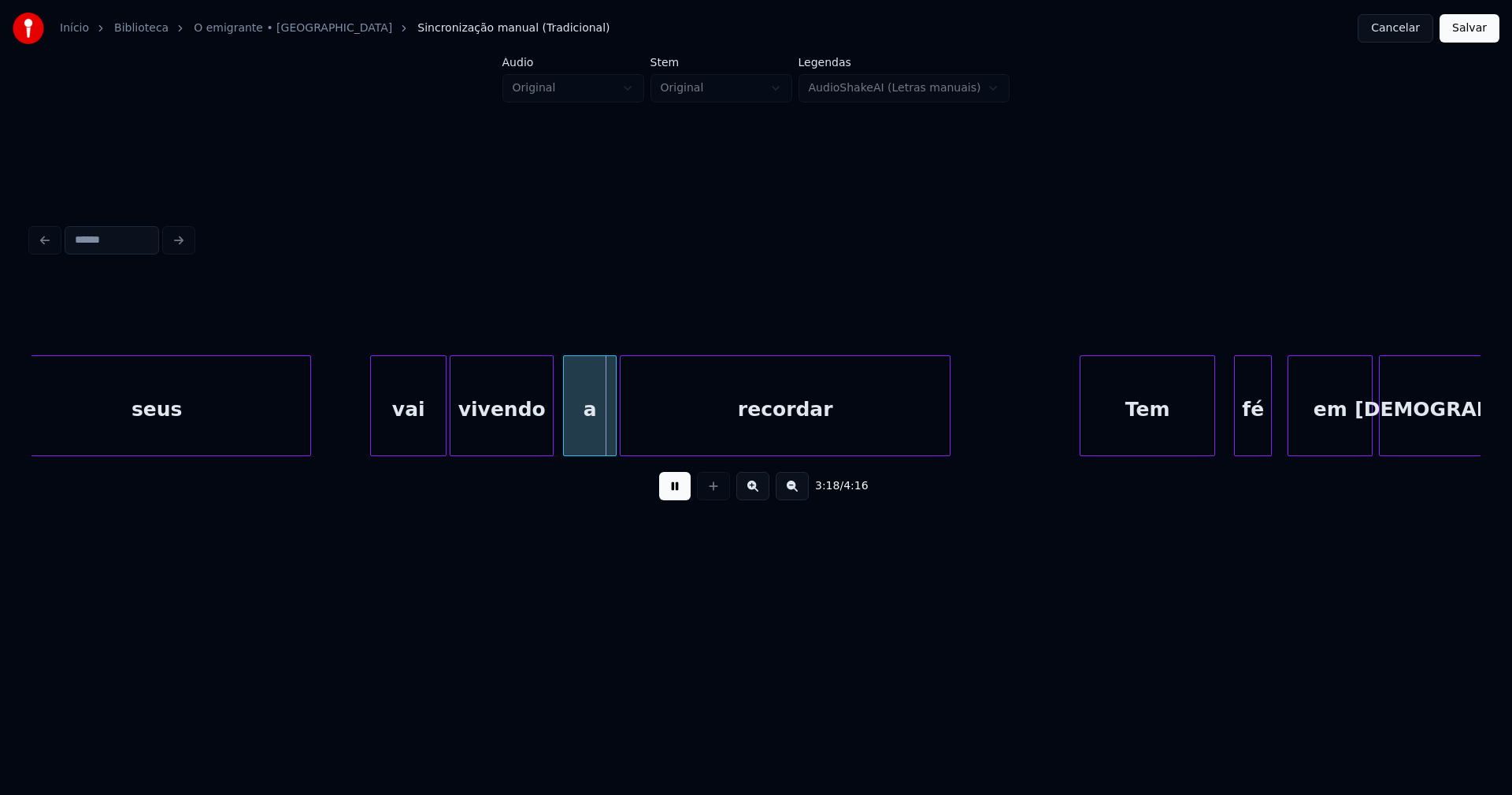
click at [373, 417] on div at bounding box center [373, 406] width 5 height 99
click at [594, 429] on div "a" at bounding box center [589, 410] width 52 height 107
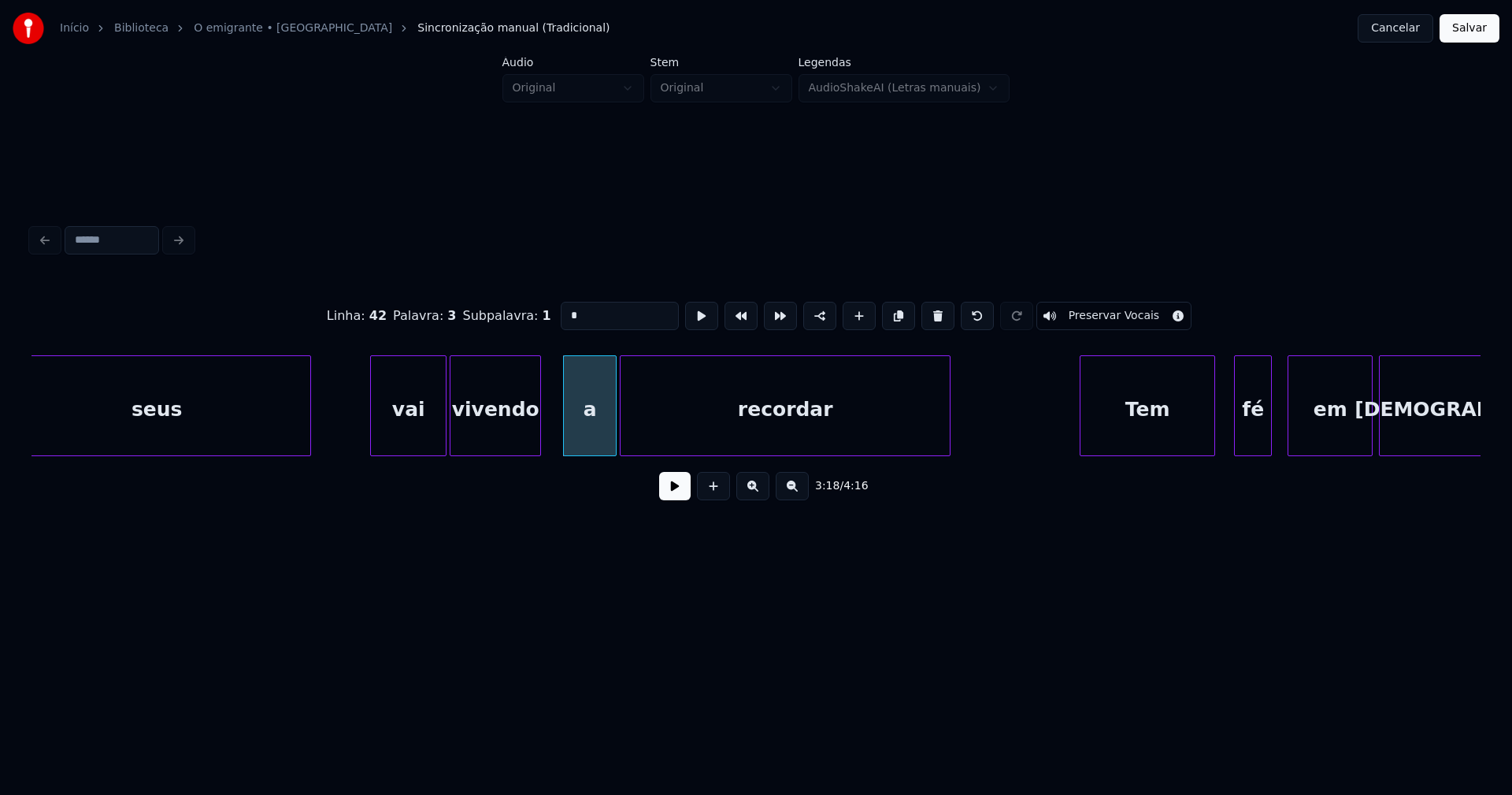
click at [538, 434] on div at bounding box center [538, 406] width 5 height 99
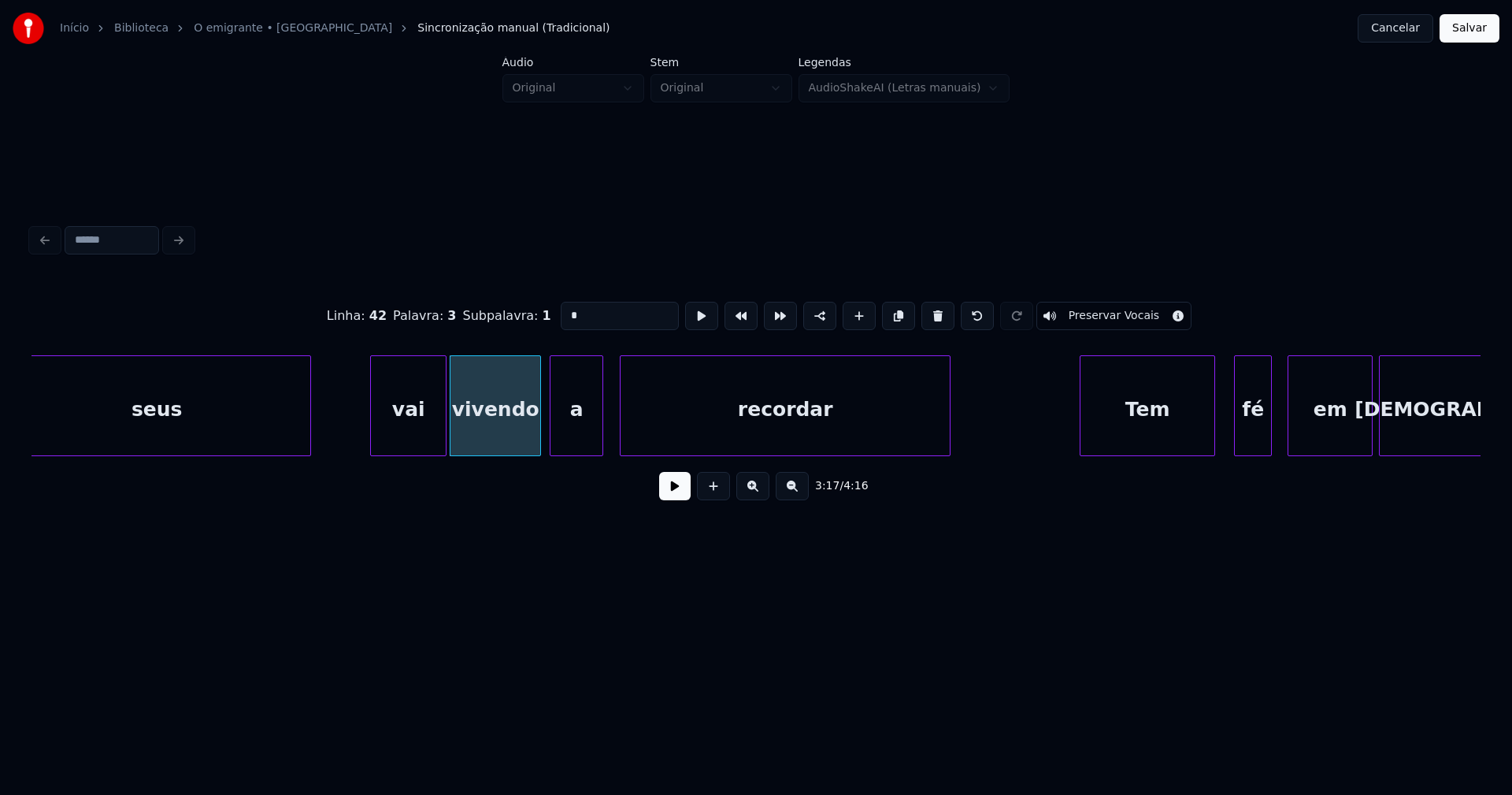
click at [572, 436] on div "a" at bounding box center [576, 410] width 52 height 107
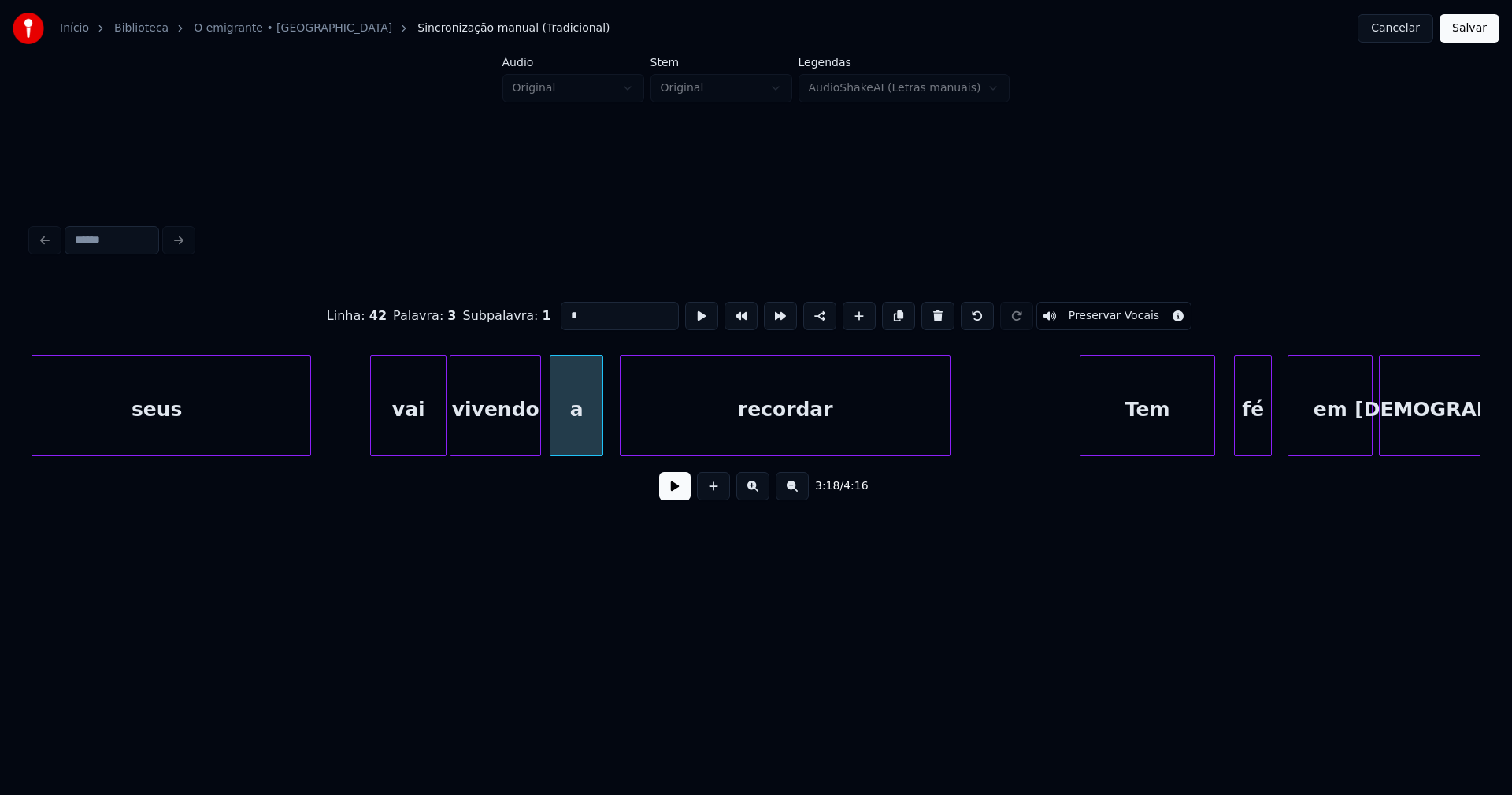
click at [677, 493] on button at bounding box center [675, 486] width 31 height 28
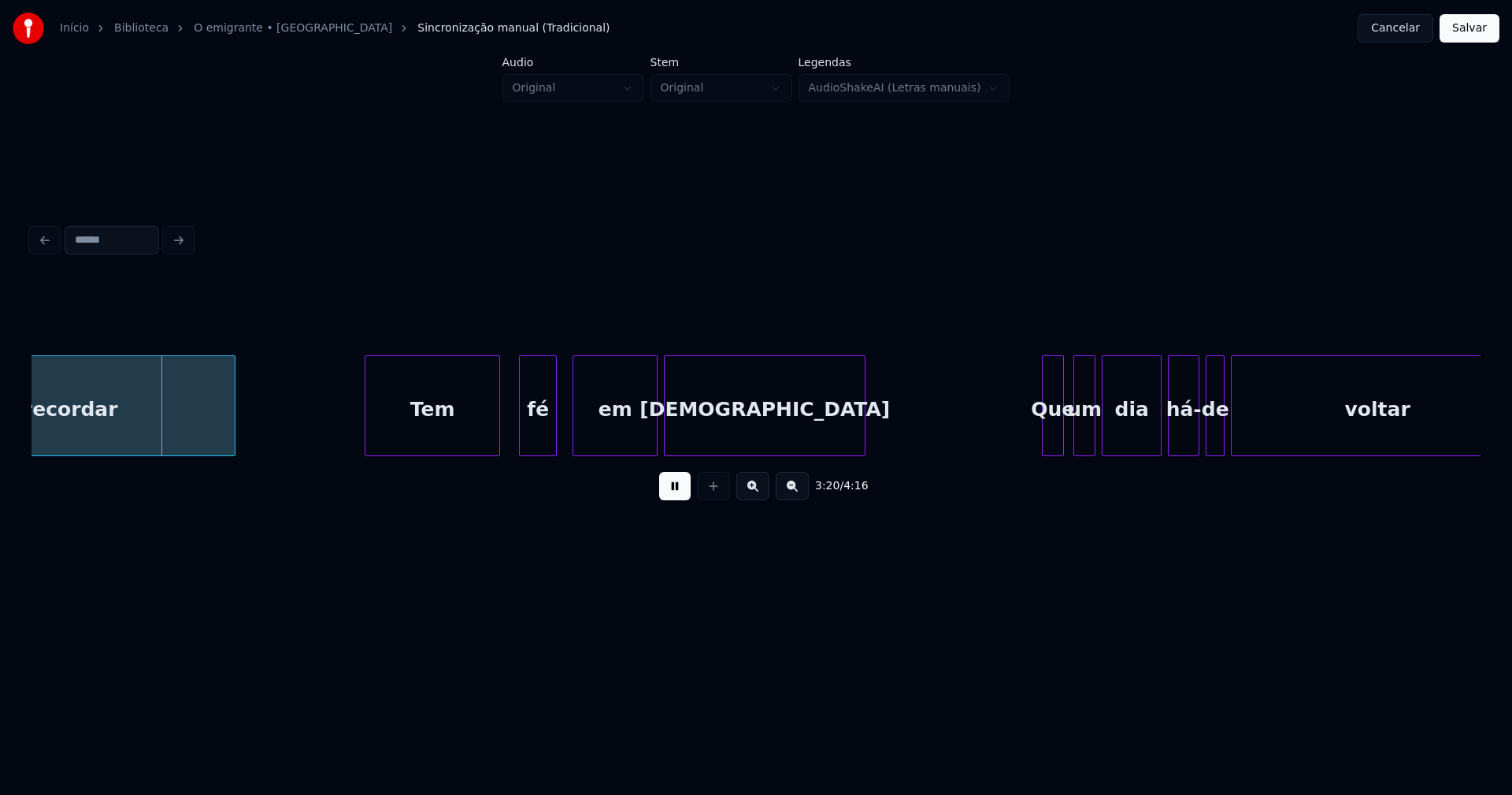
scroll to position [0, 31406]
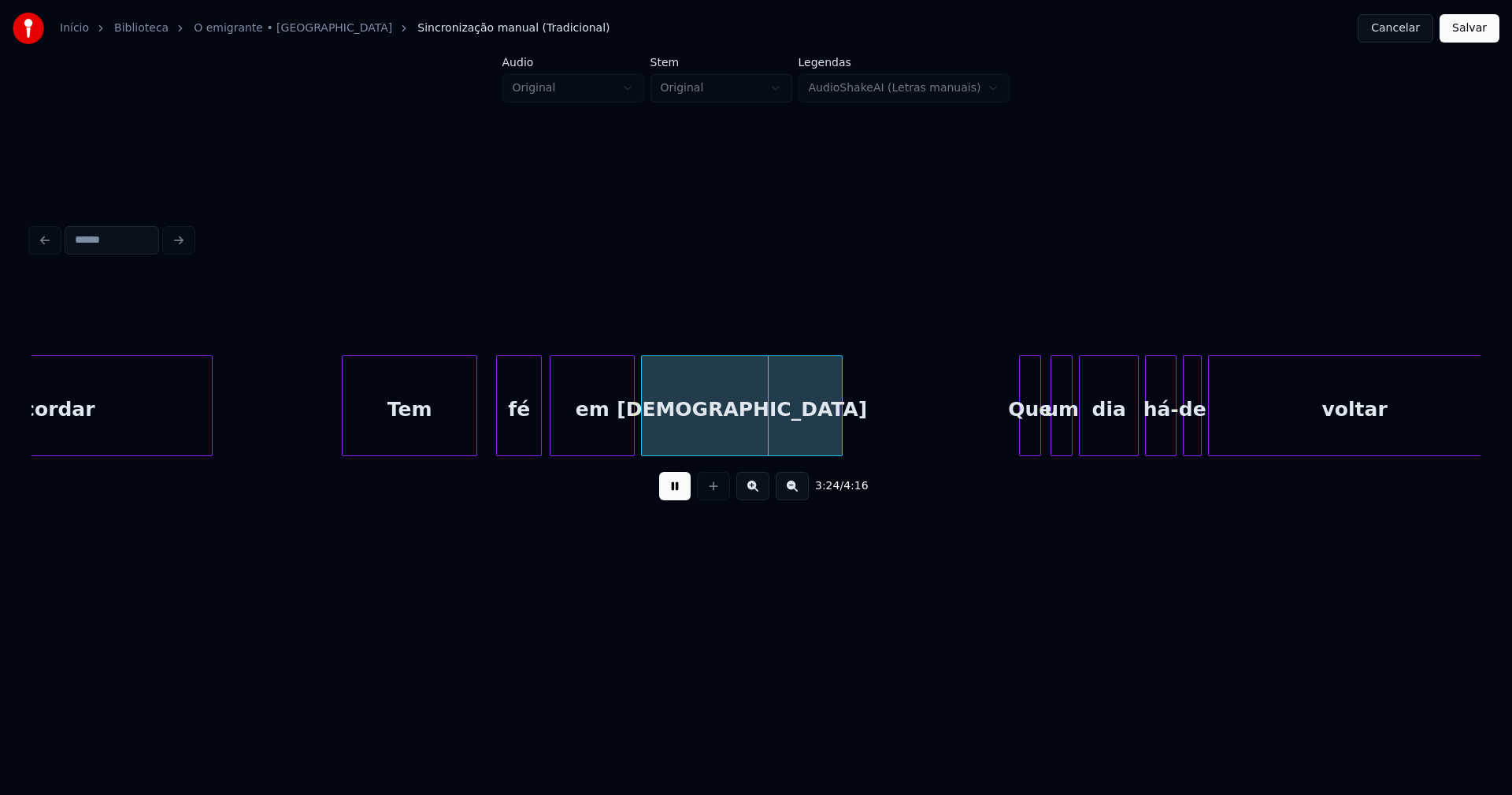
click at [540, 436] on div at bounding box center [539, 406] width 5 height 99
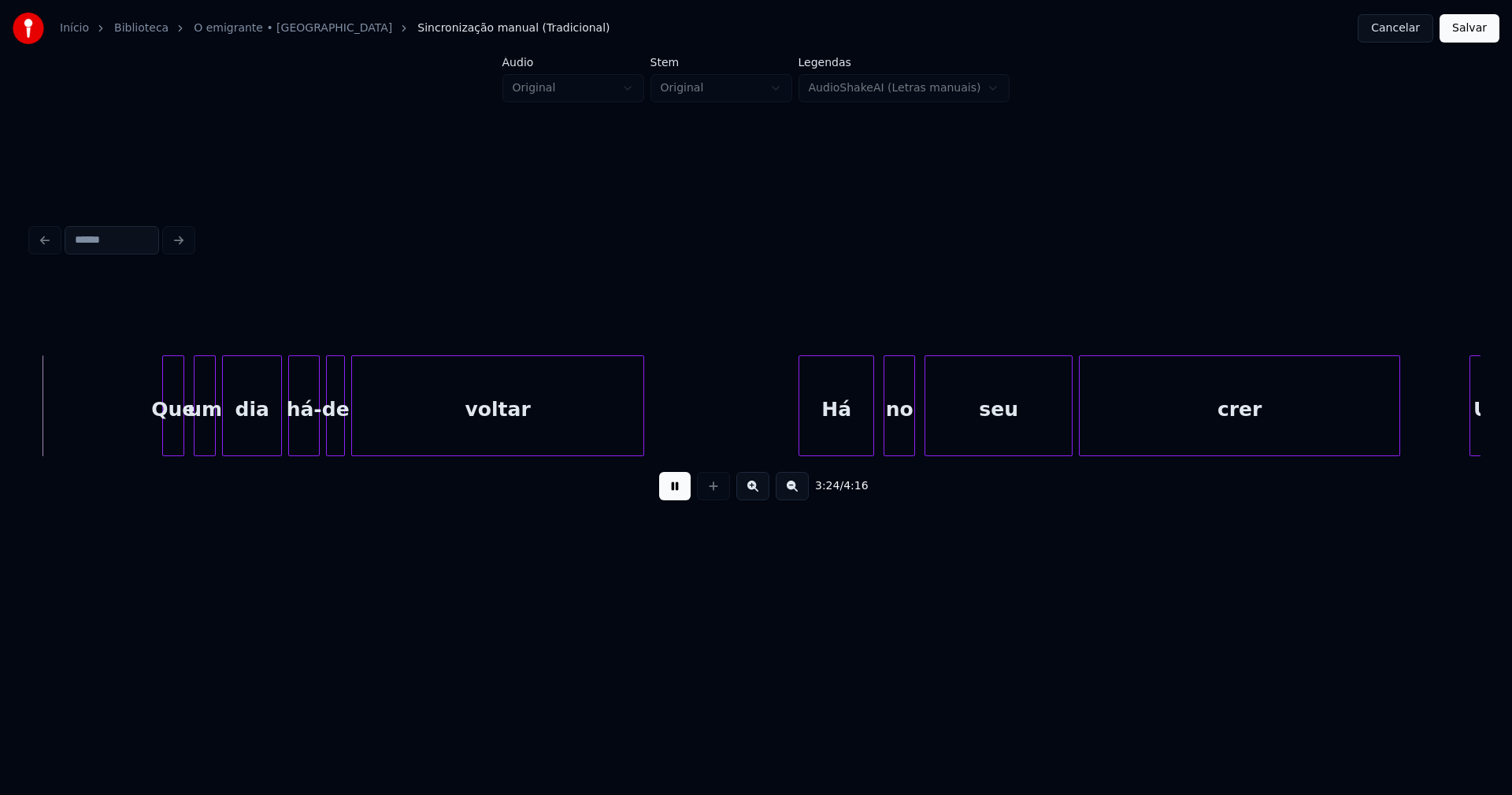
scroll to position [0, 32273]
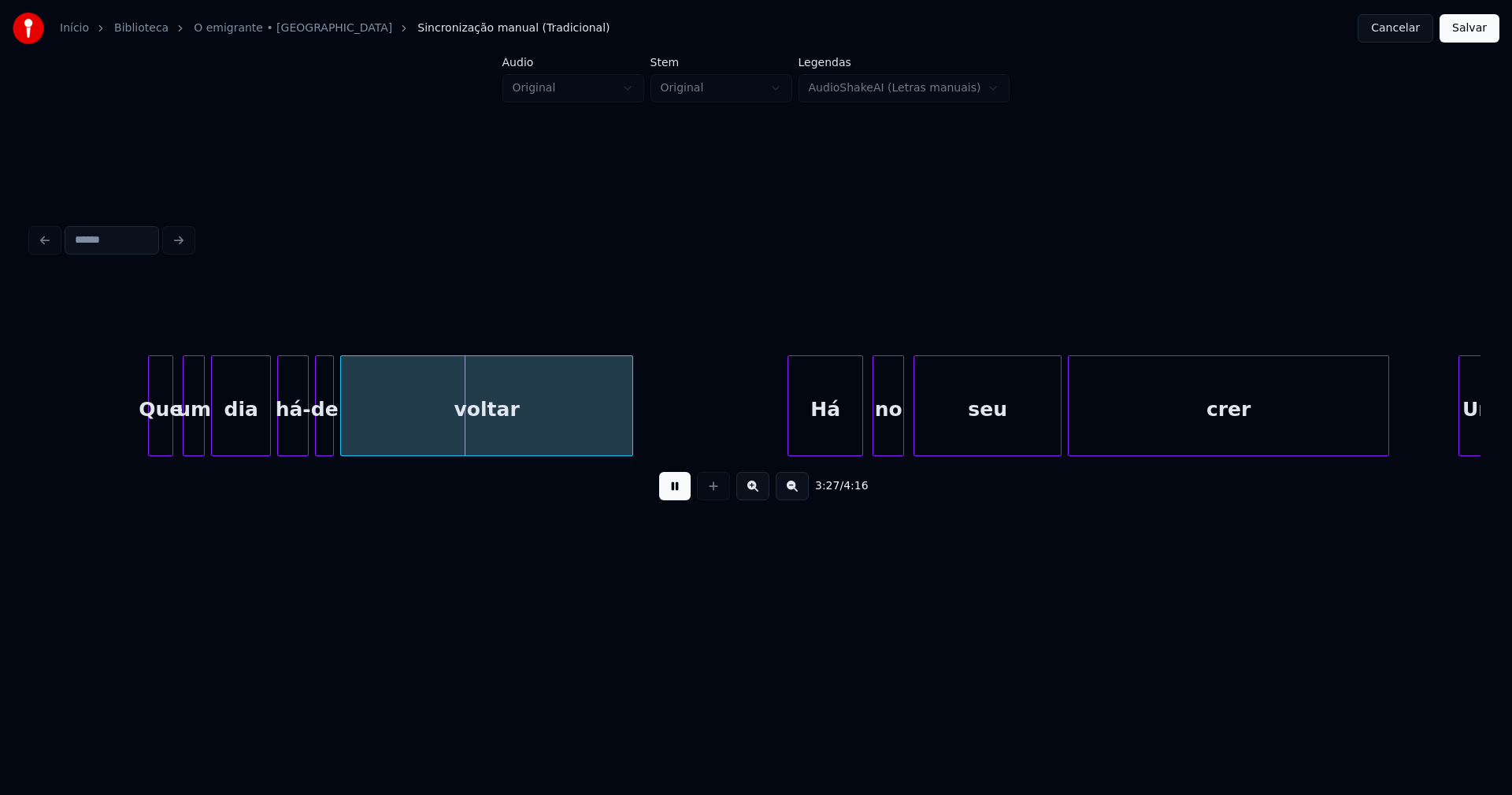
click at [152, 433] on div at bounding box center [151, 406] width 5 height 99
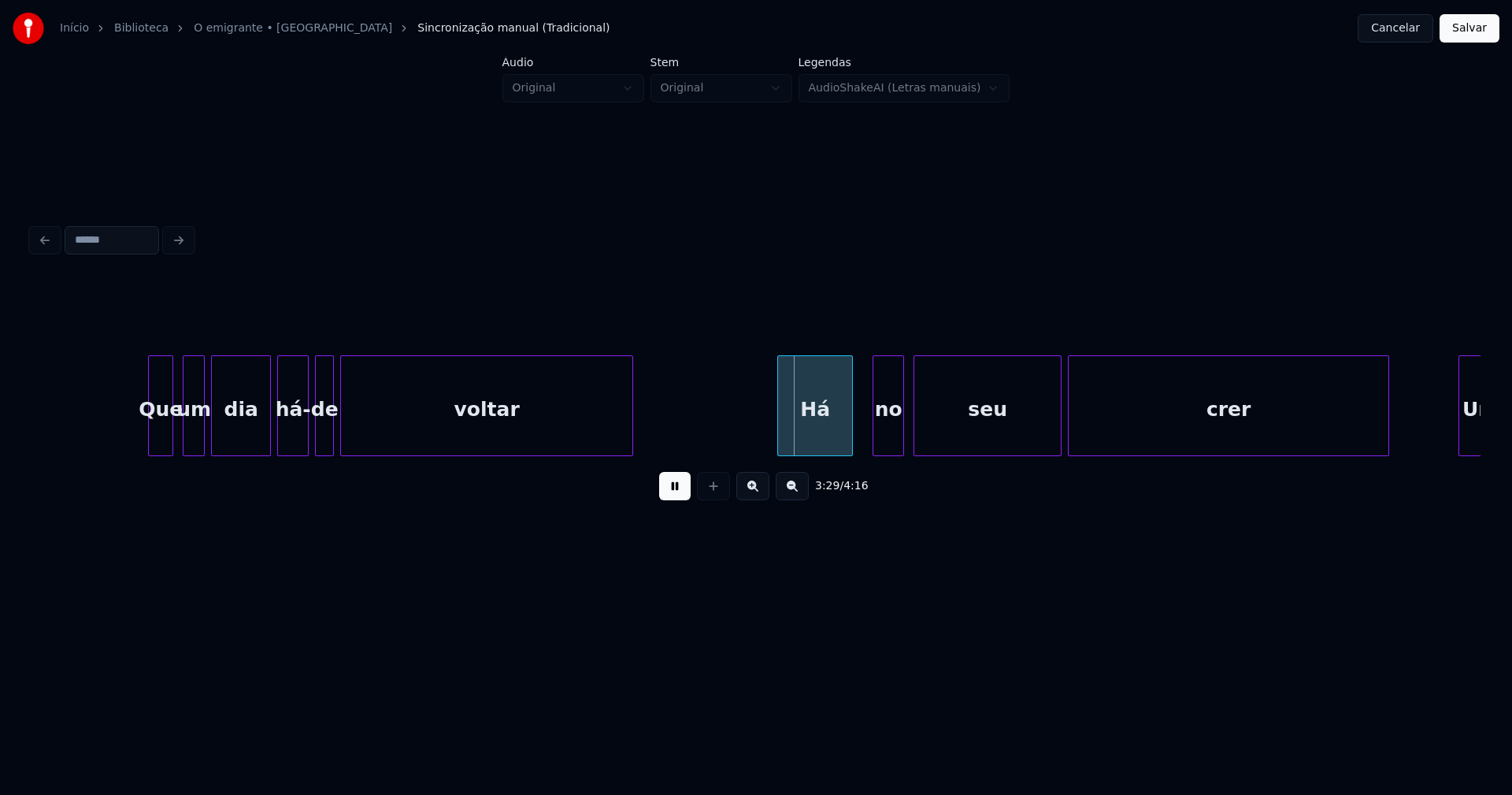
click at [822, 439] on div "Há" at bounding box center [815, 410] width 74 height 107
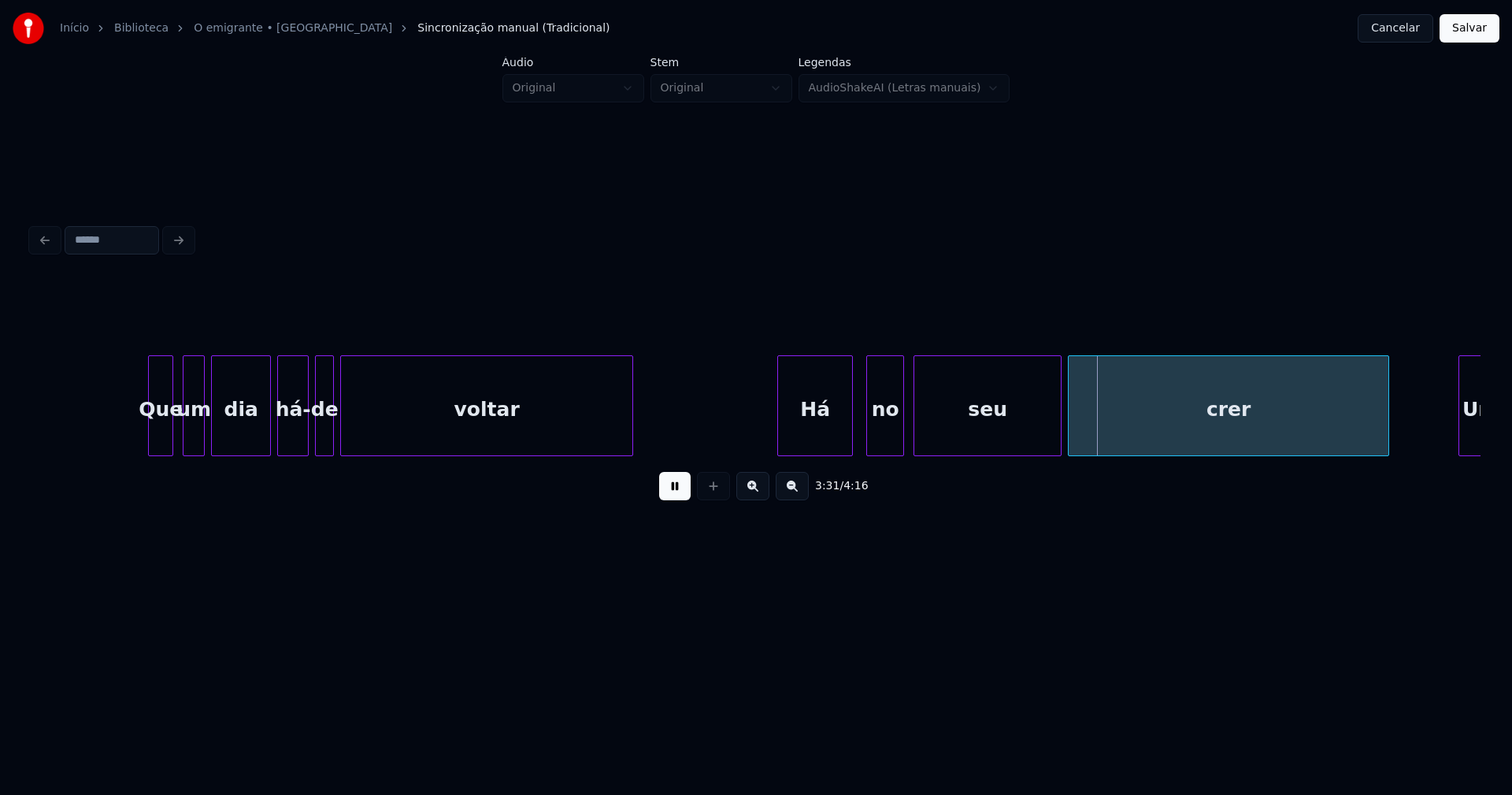
click at [868, 446] on div at bounding box center [869, 406] width 5 height 99
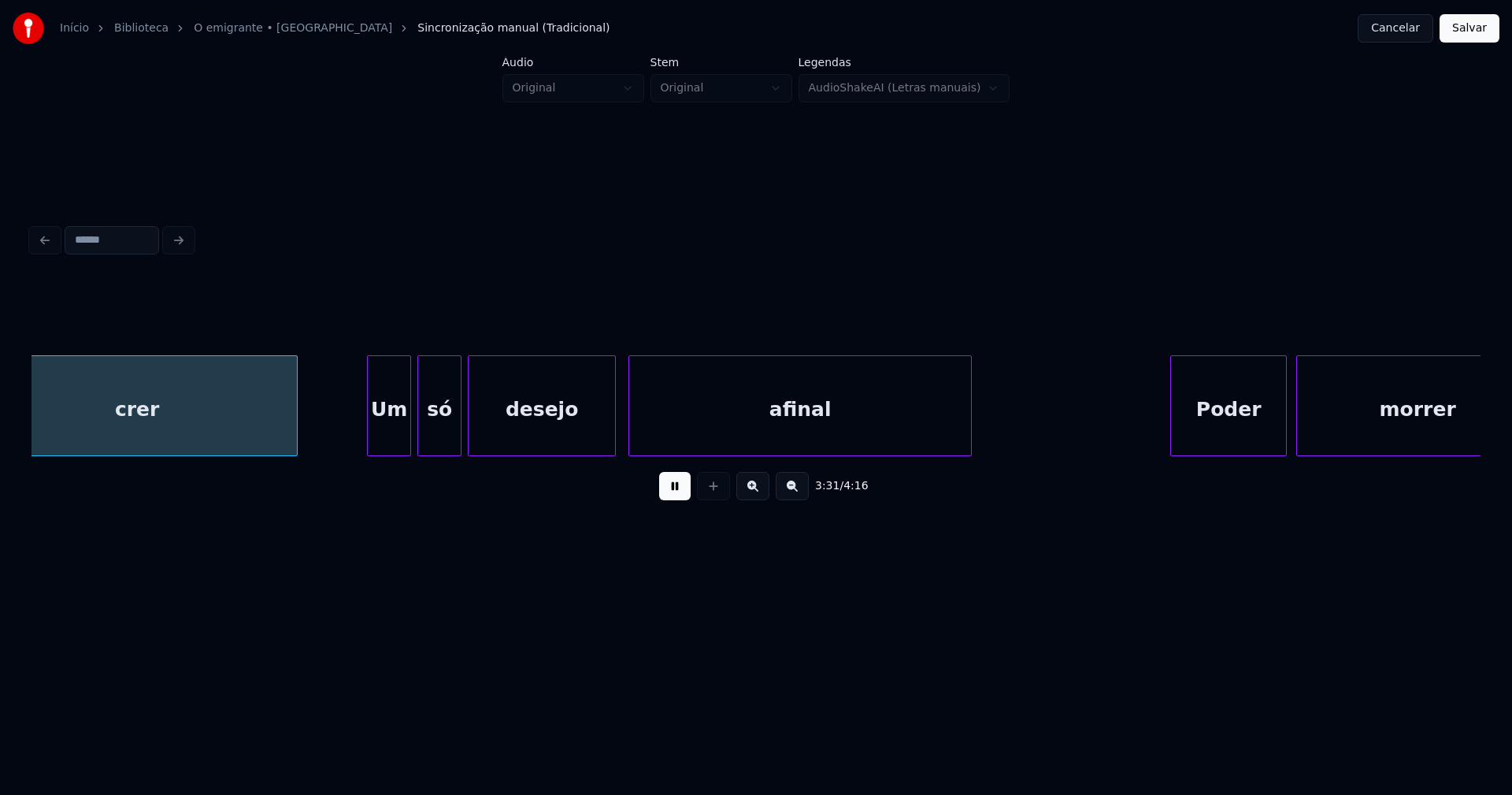
scroll to position [0, 33381]
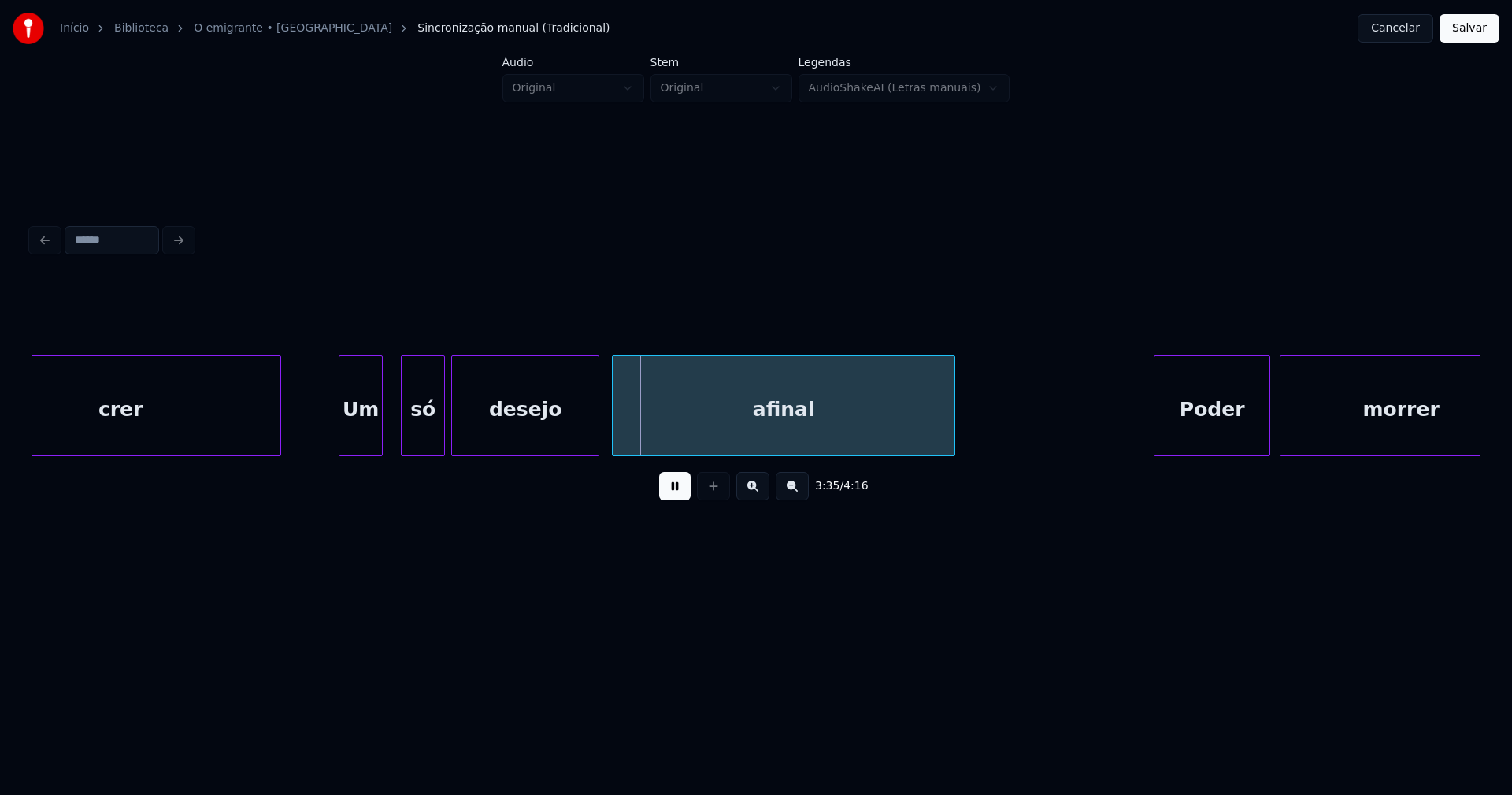
click at [360, 444] on div "Um" at bounding box center [360, 410] width 42 height 107
click at [394, 435] on div at bounding box center [393, 406] width 5 height 99
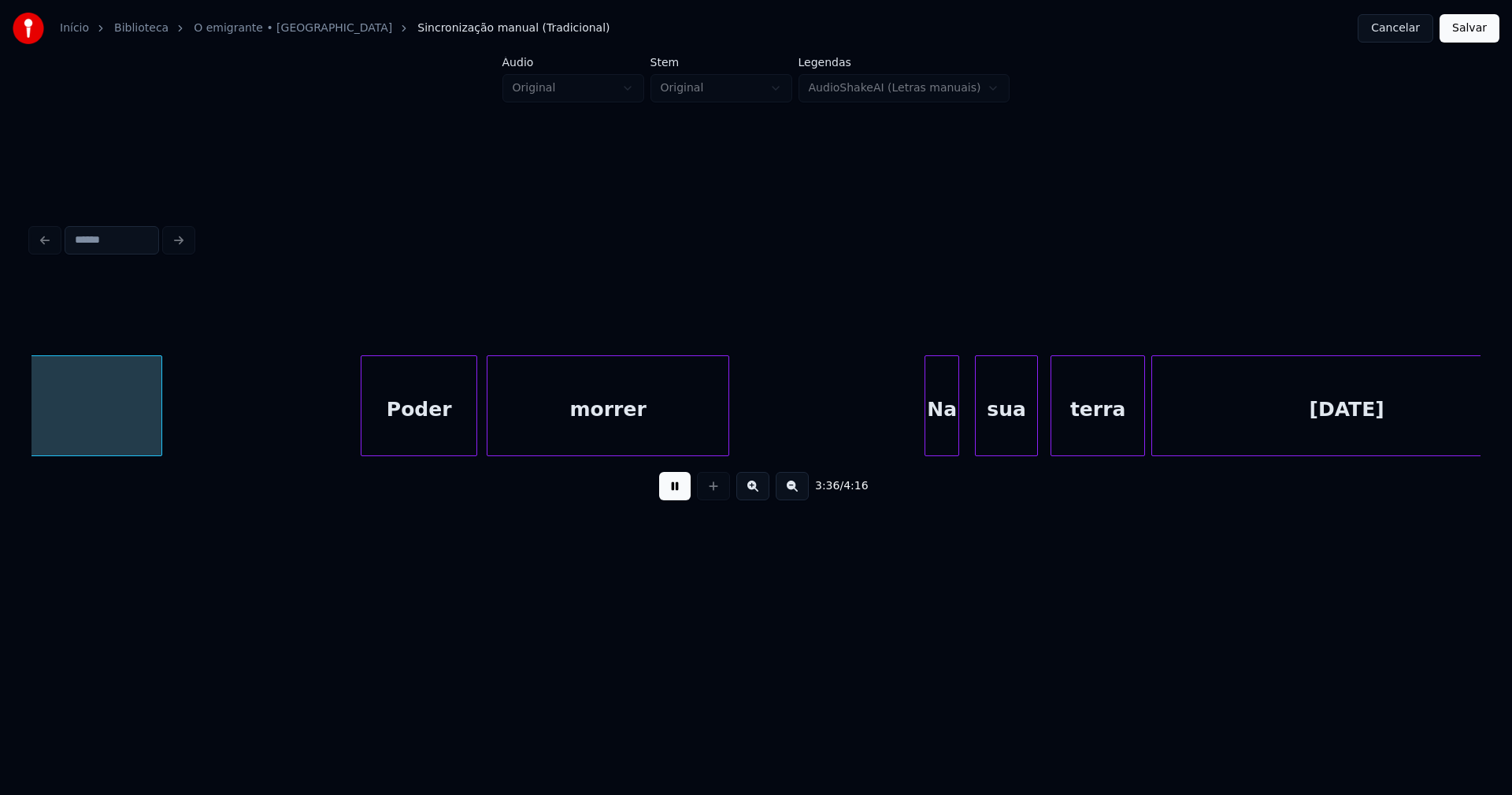
scroll to position [0, 34177]
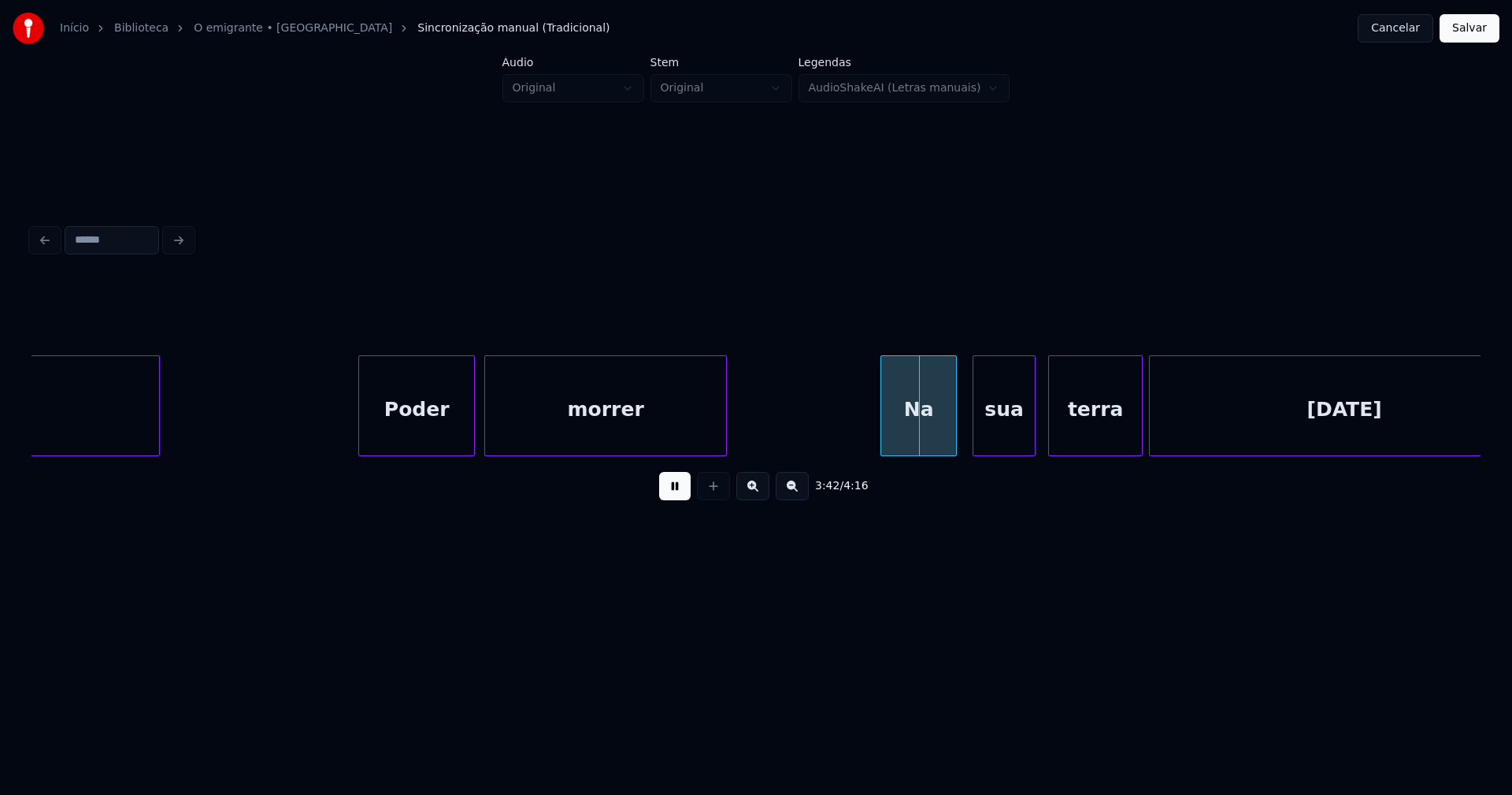
click at [886, 453] on div "Poder morrer Na sua terra natal afinal" at bounding box center [756, 406] width 1449 height 101
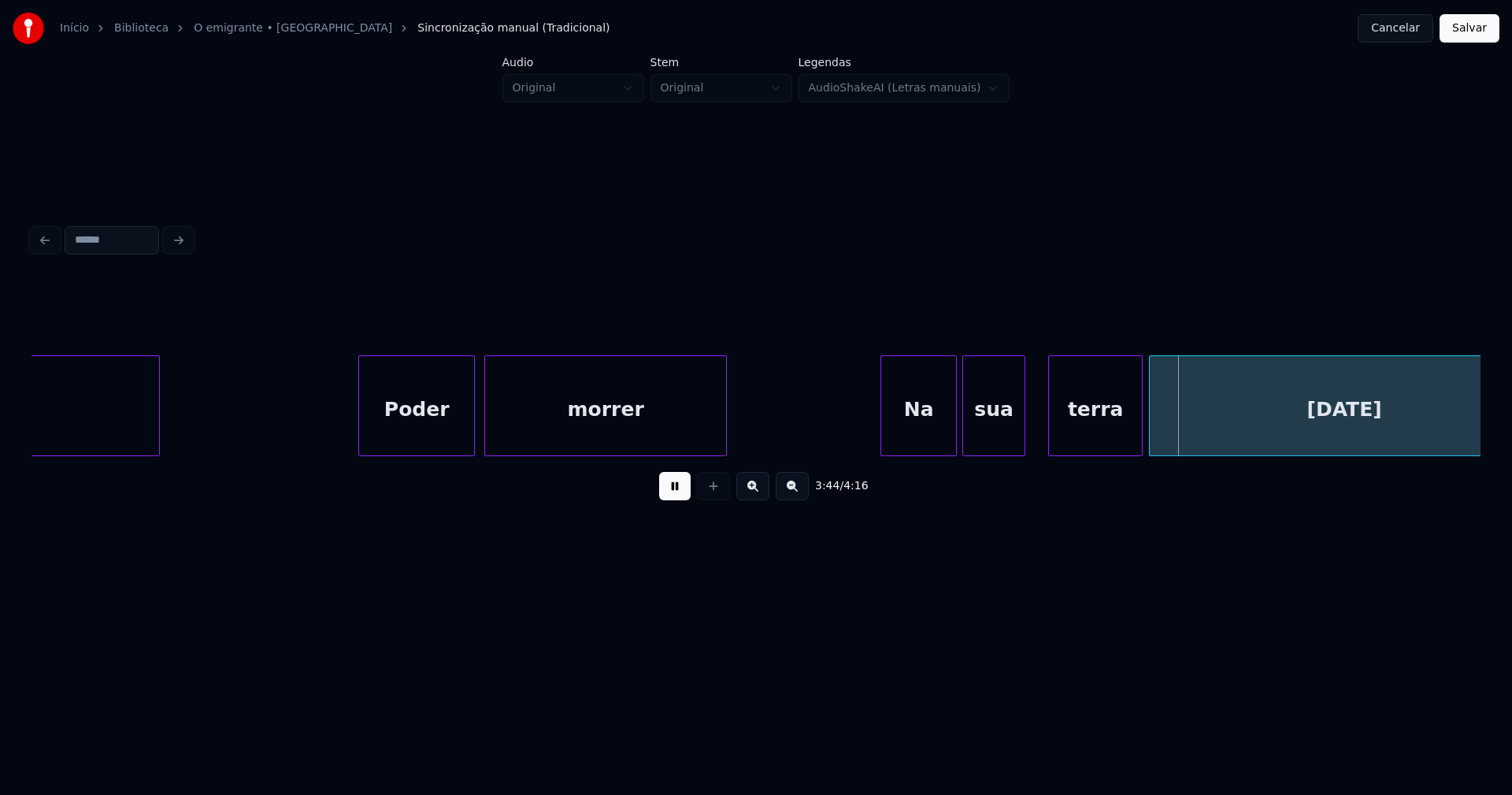
click at [997, 449] on div "sua" at bounding box center [994, 410] width 61 height 107
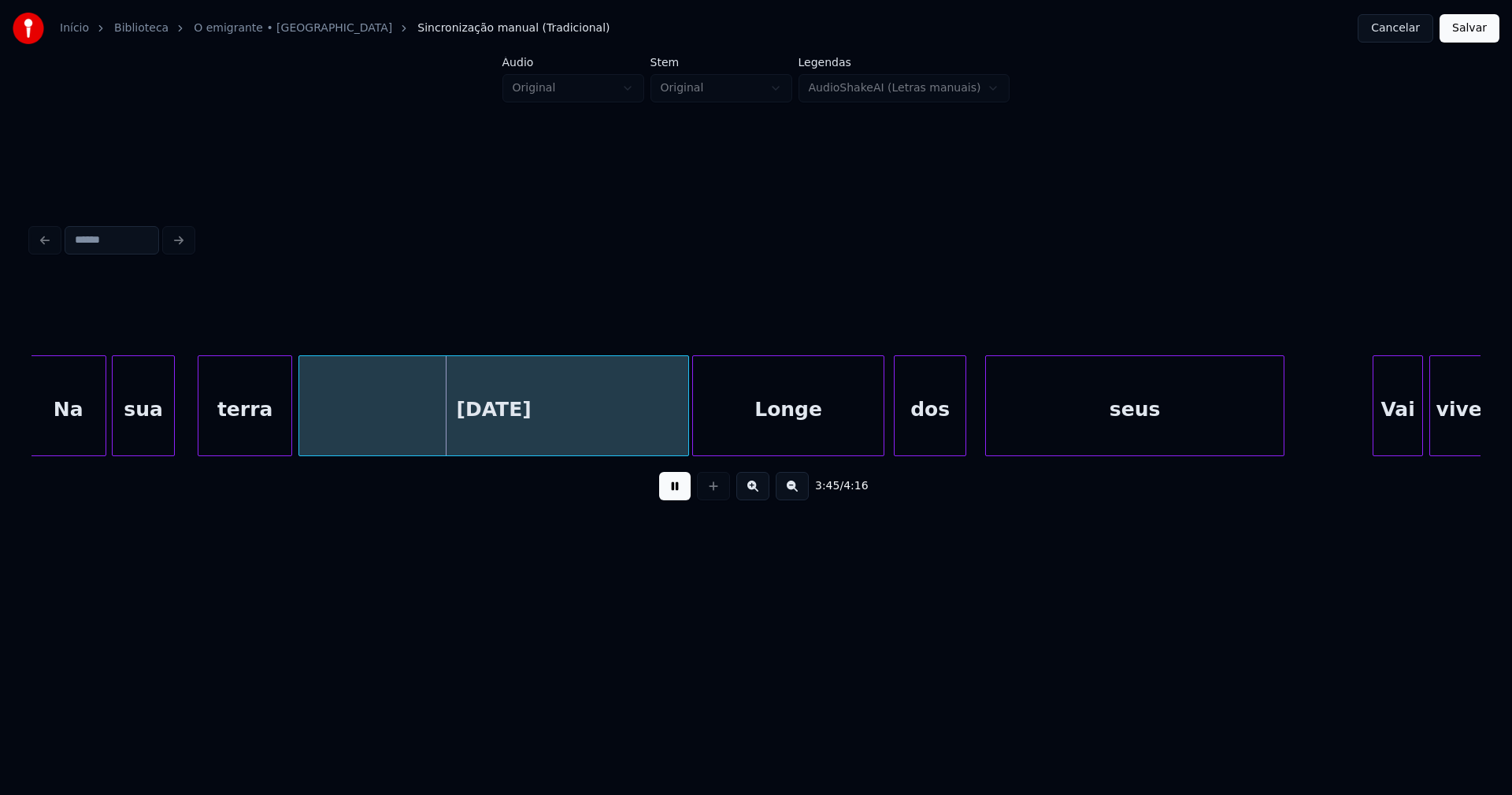
scroll to position [0, 35049]
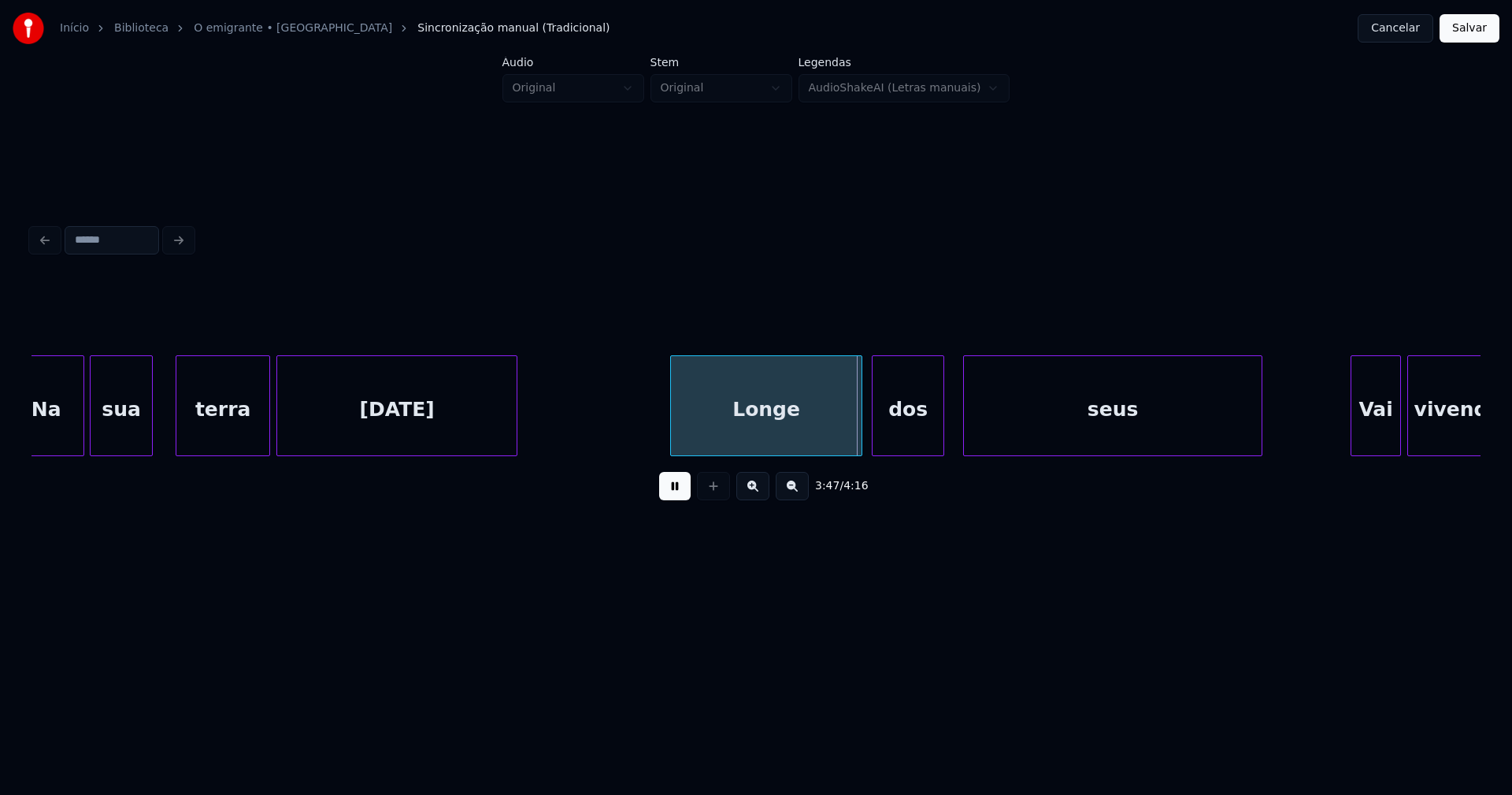
click at [514, 456] on div "Na sua terra natal Longe dos seus Vai vivendo" at bounding box center [756, 406] width 1449 height 101
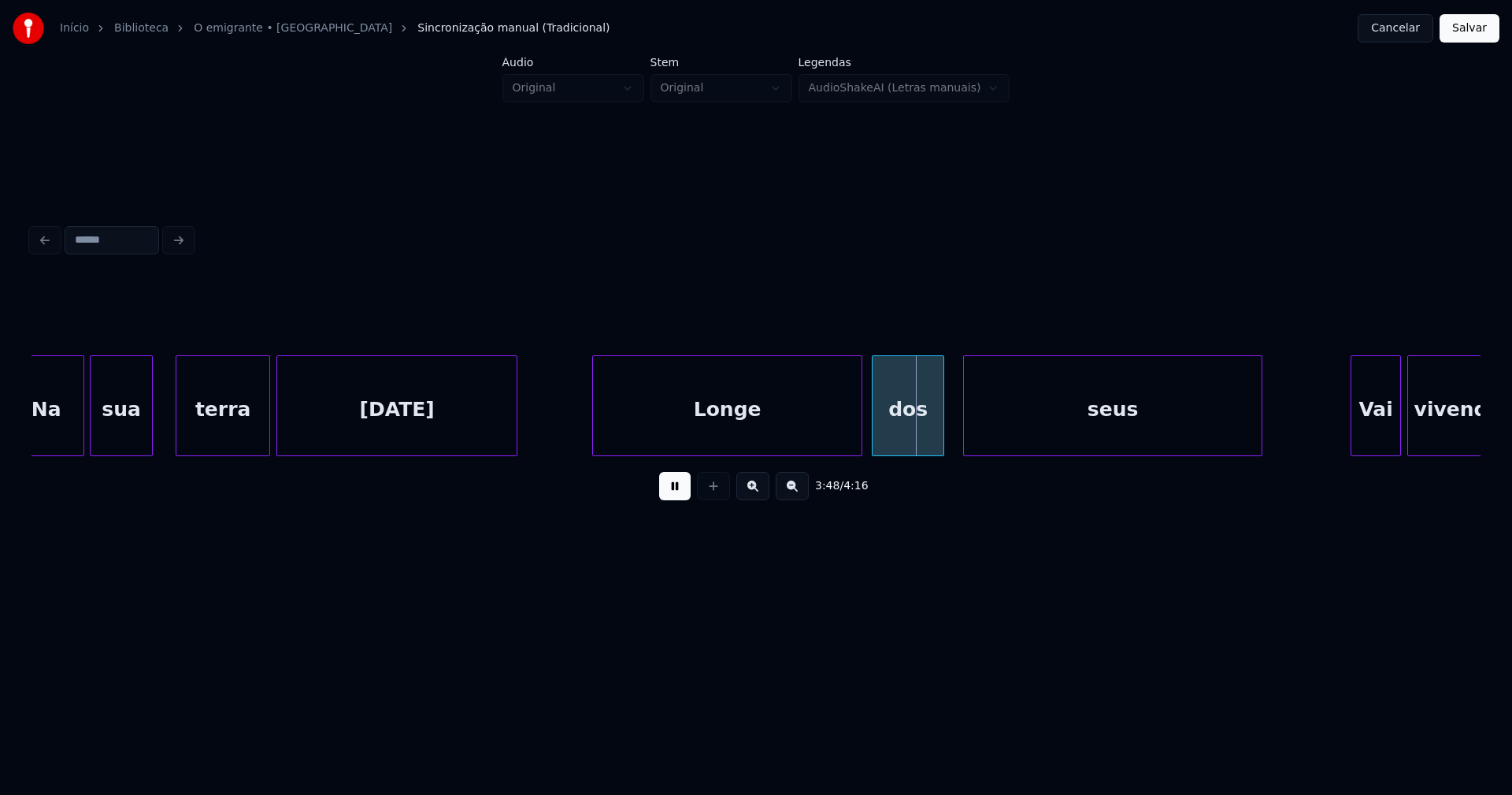
click at [595, 446] on div at bounding box center [596, 406] width 5 height 99
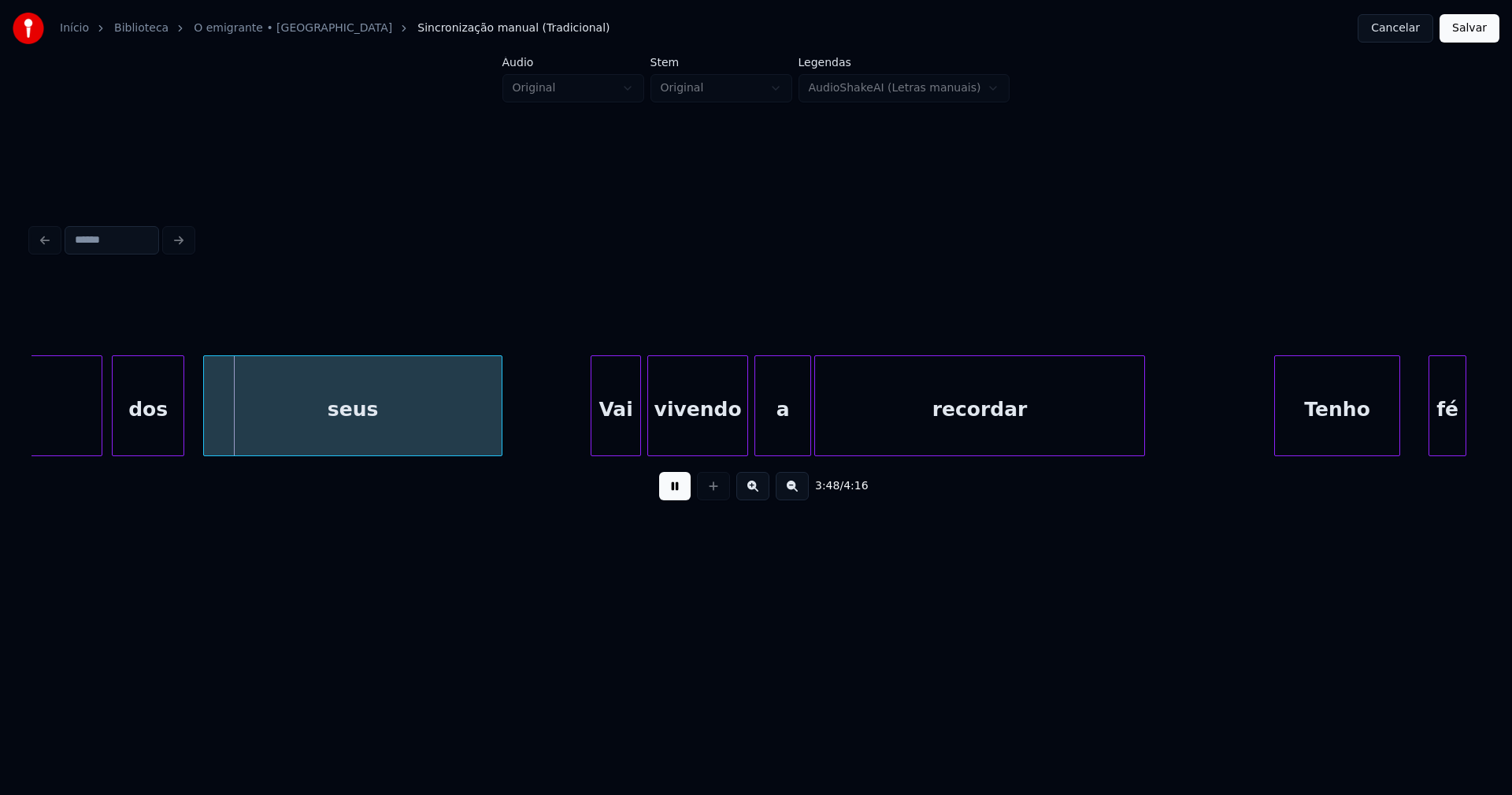
scroll to position [0, 35853]
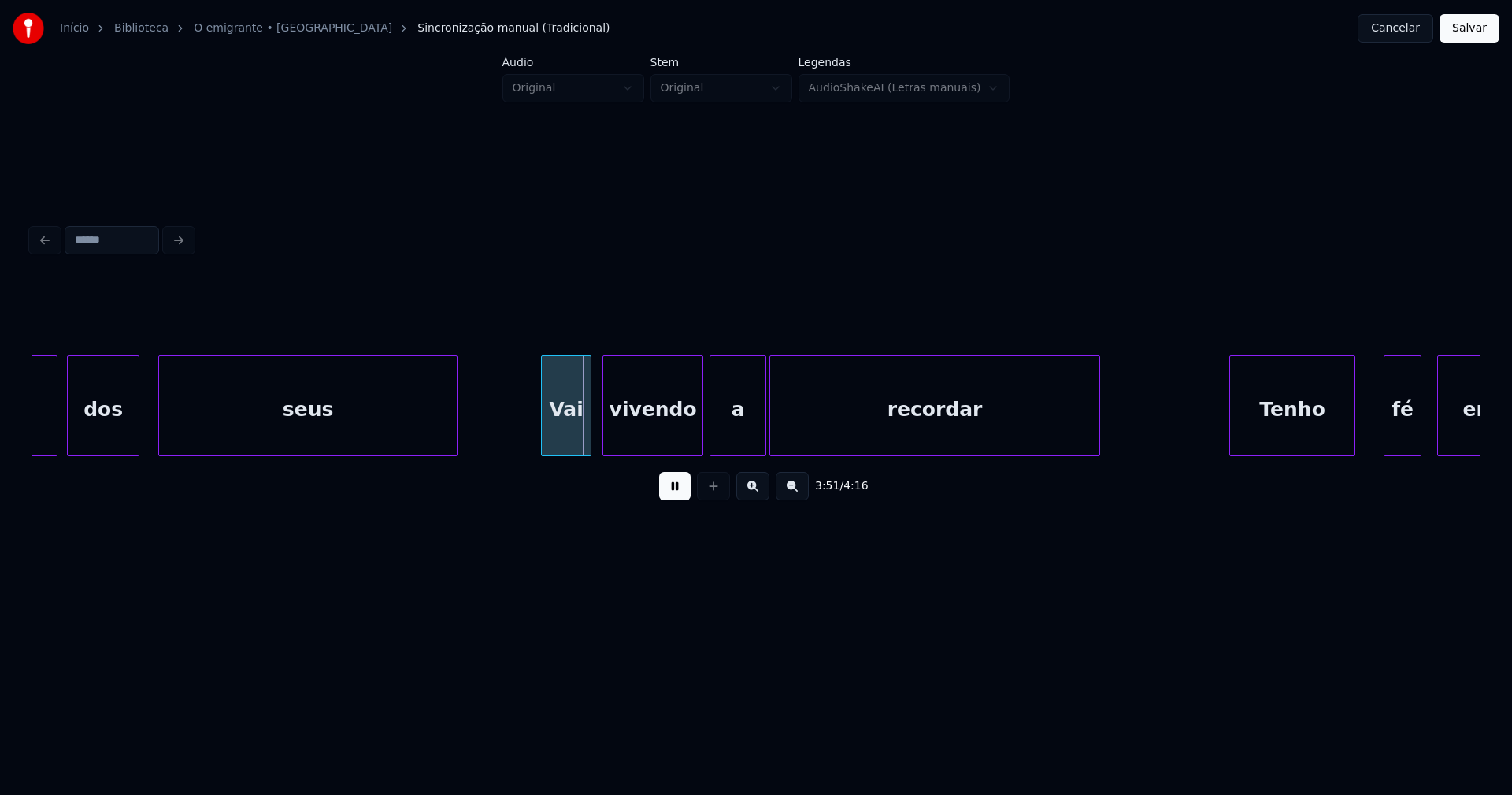
click at [573, 432] on div "Vai" at bounding box center [566, 410] width 49 height 107
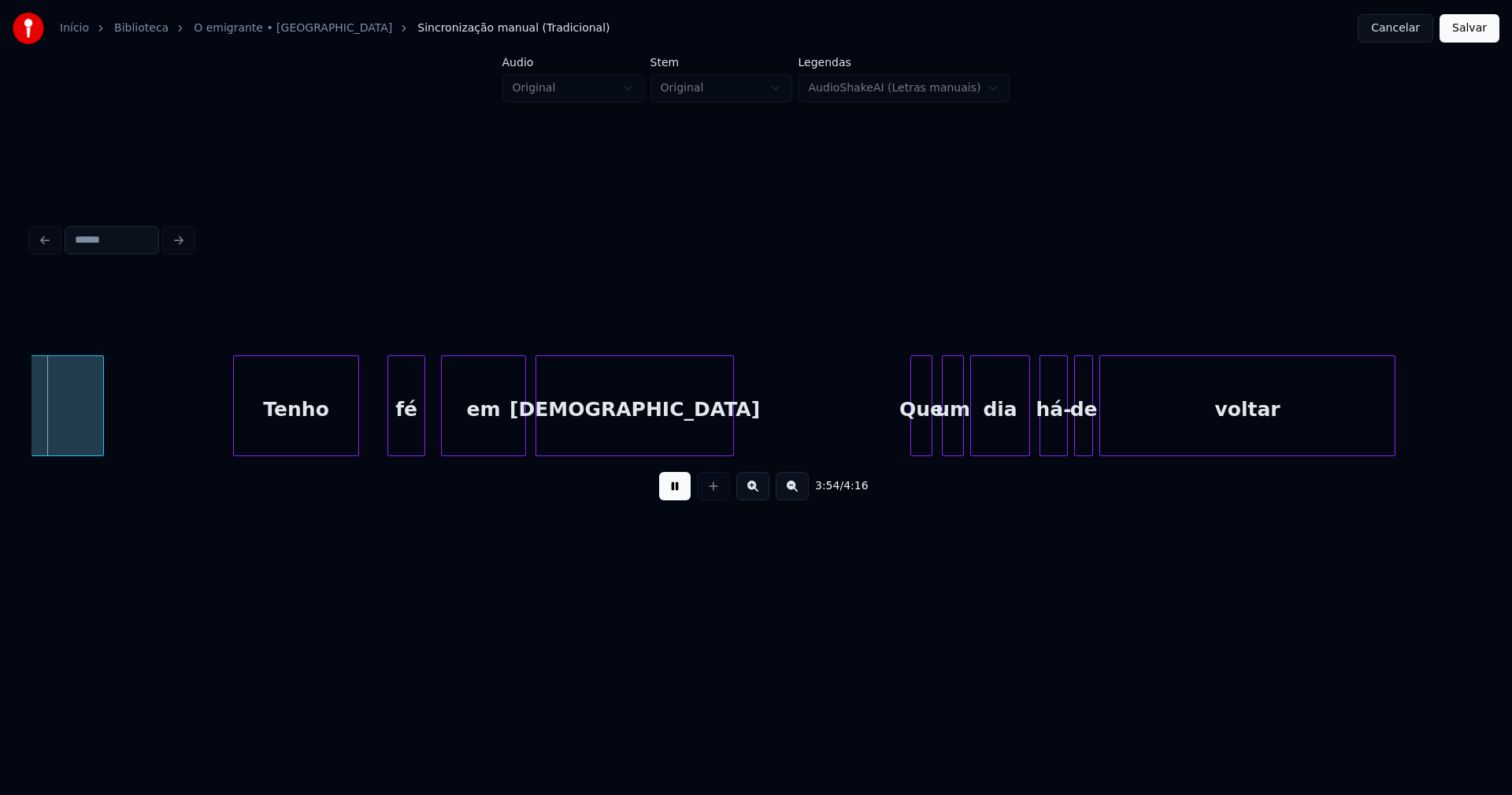
scroll to position [0, 36858]
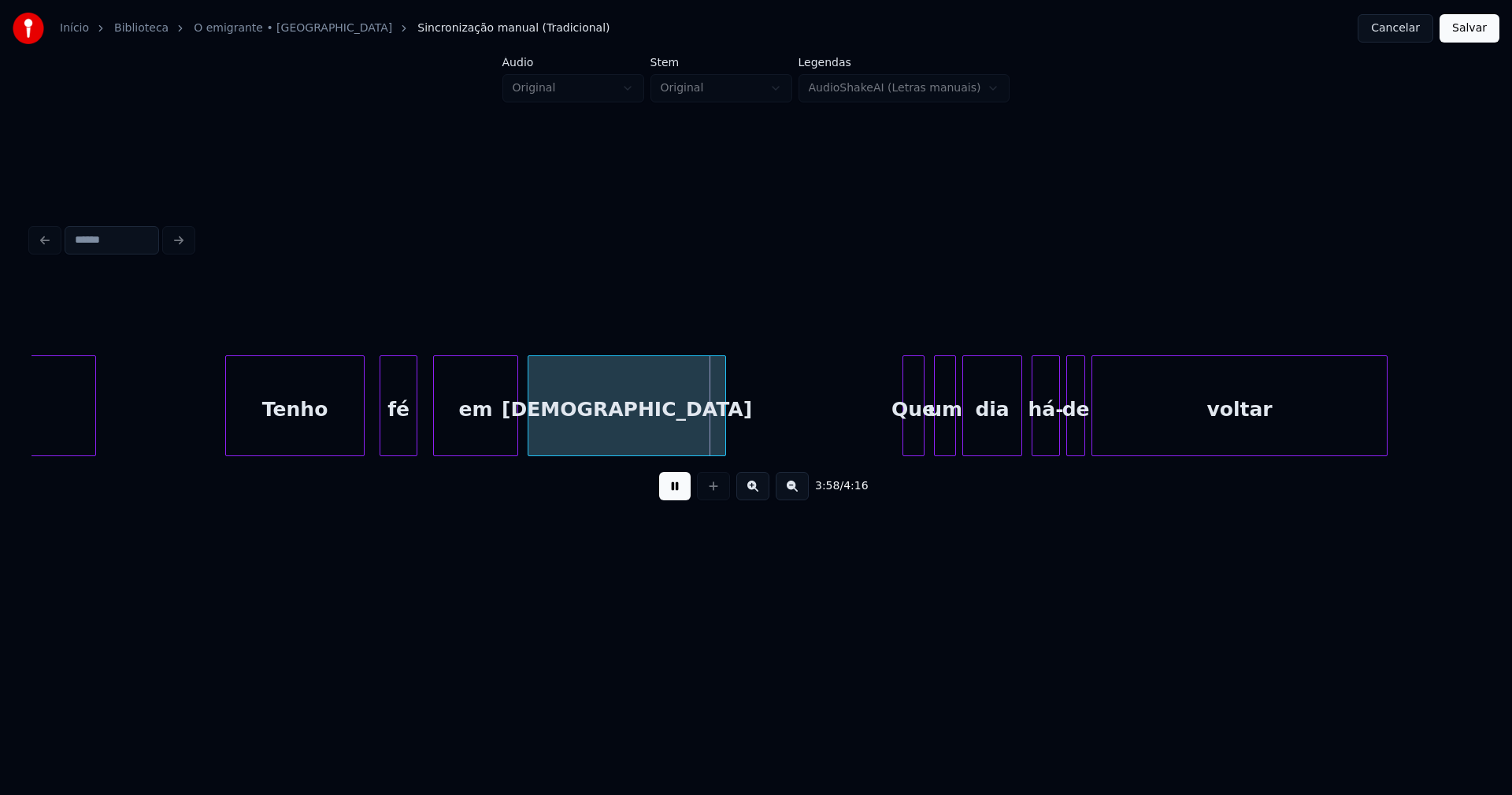
click at [364, 427] on div at bounding box center [362, 406] width 5 height 99
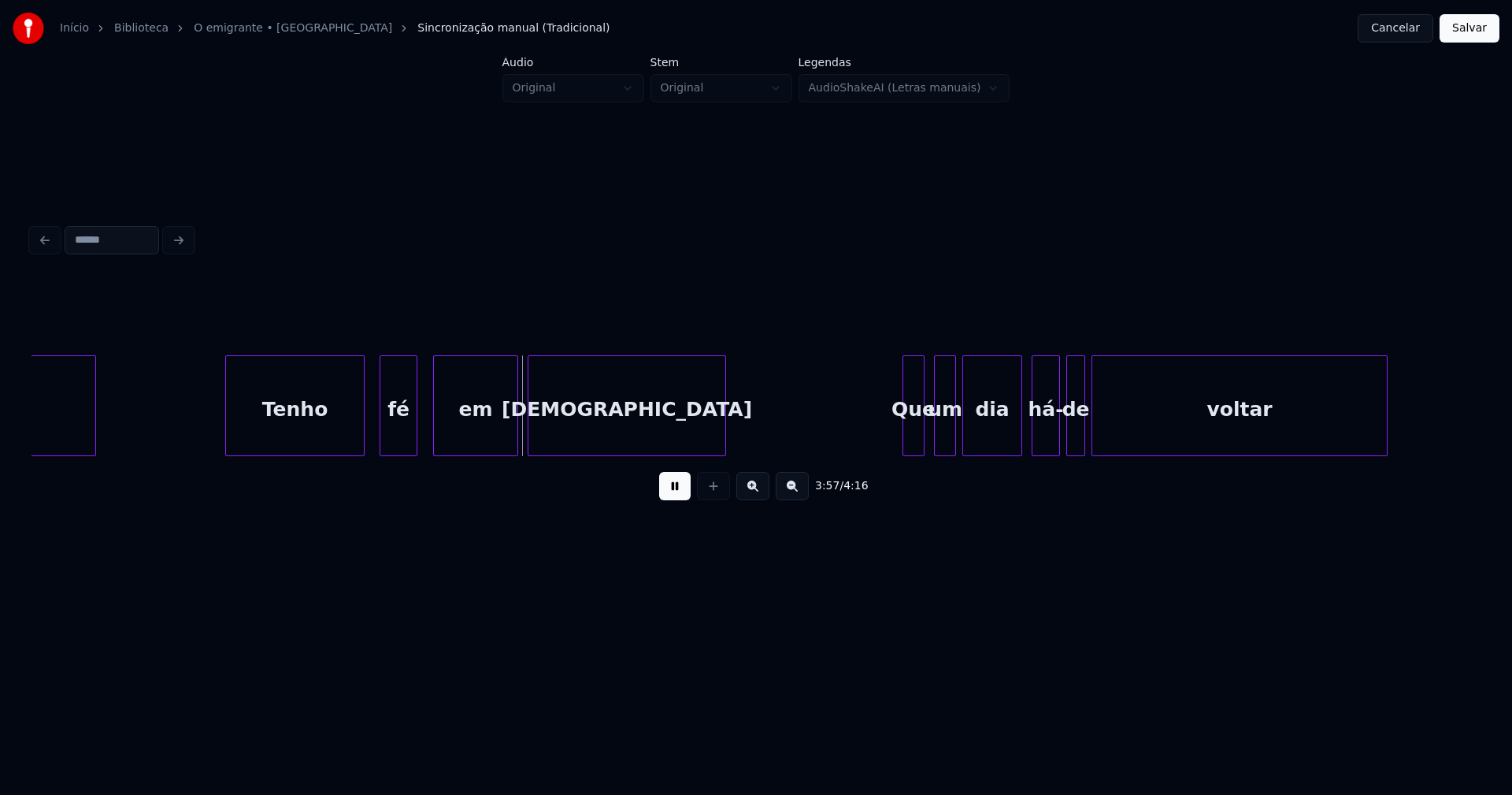
click at [678, 495] on button at bounding box center [675, 486] width 31 height 28
click at [328, 421] on div "Tenho" at bounding box center [295, 410] width 138 height 107
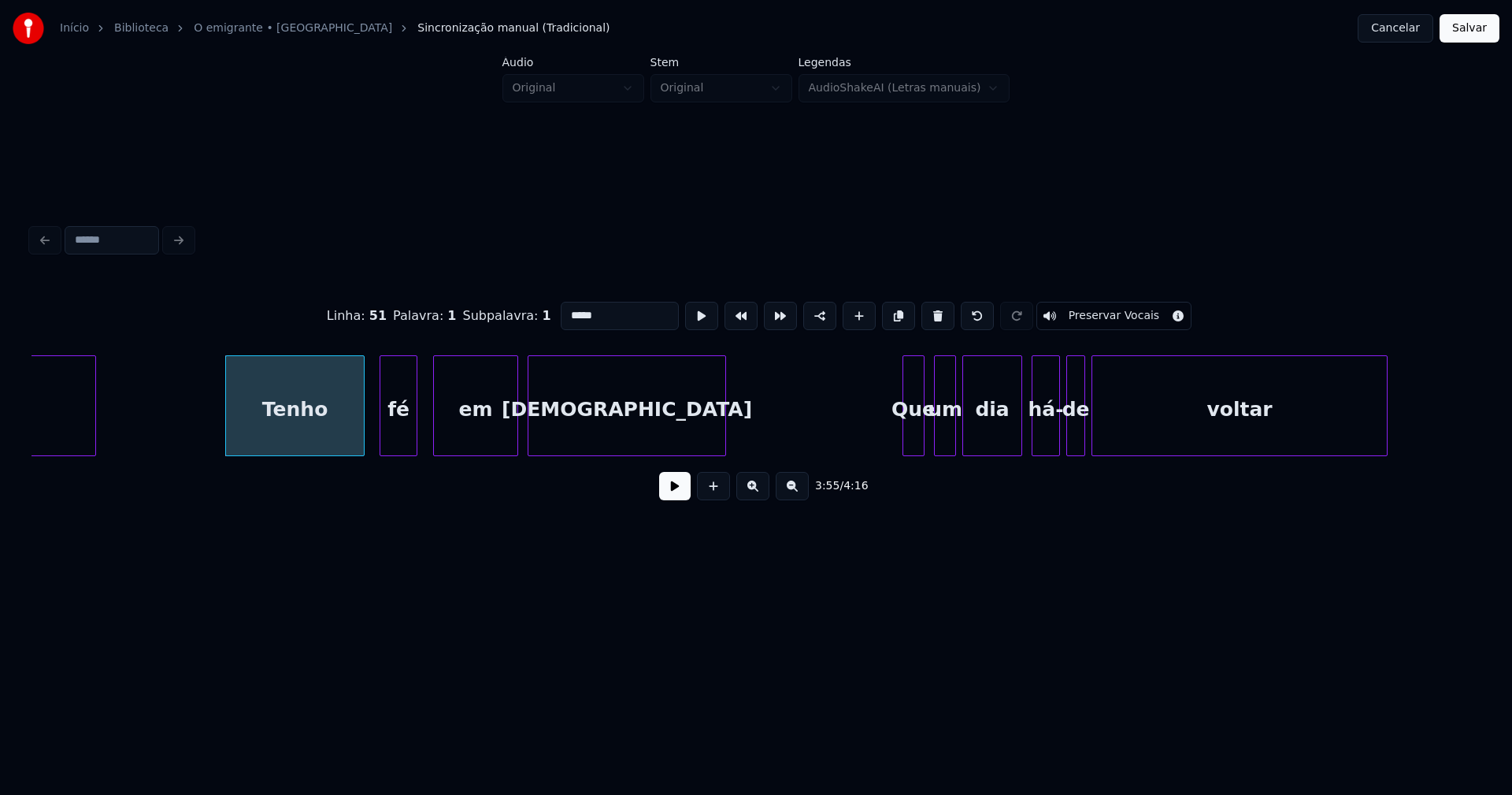
click at [594, 310] on input "*****" at bounding box center [620, 316] width 118 height 28
type input "***"
click at [680, 500] on button at bounding box center [675, 486] width 31 height 28
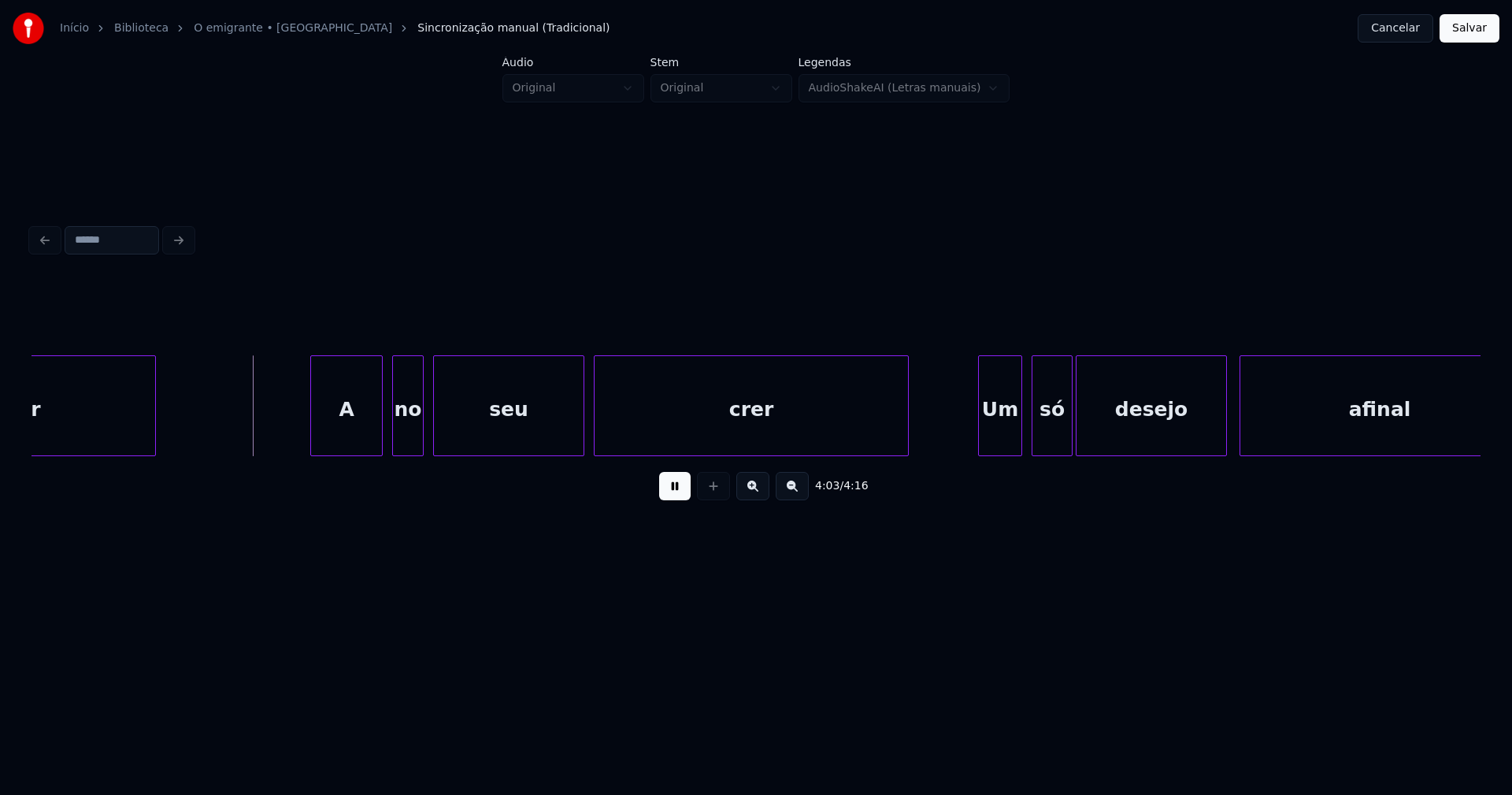
scroll to position [0, 38111]
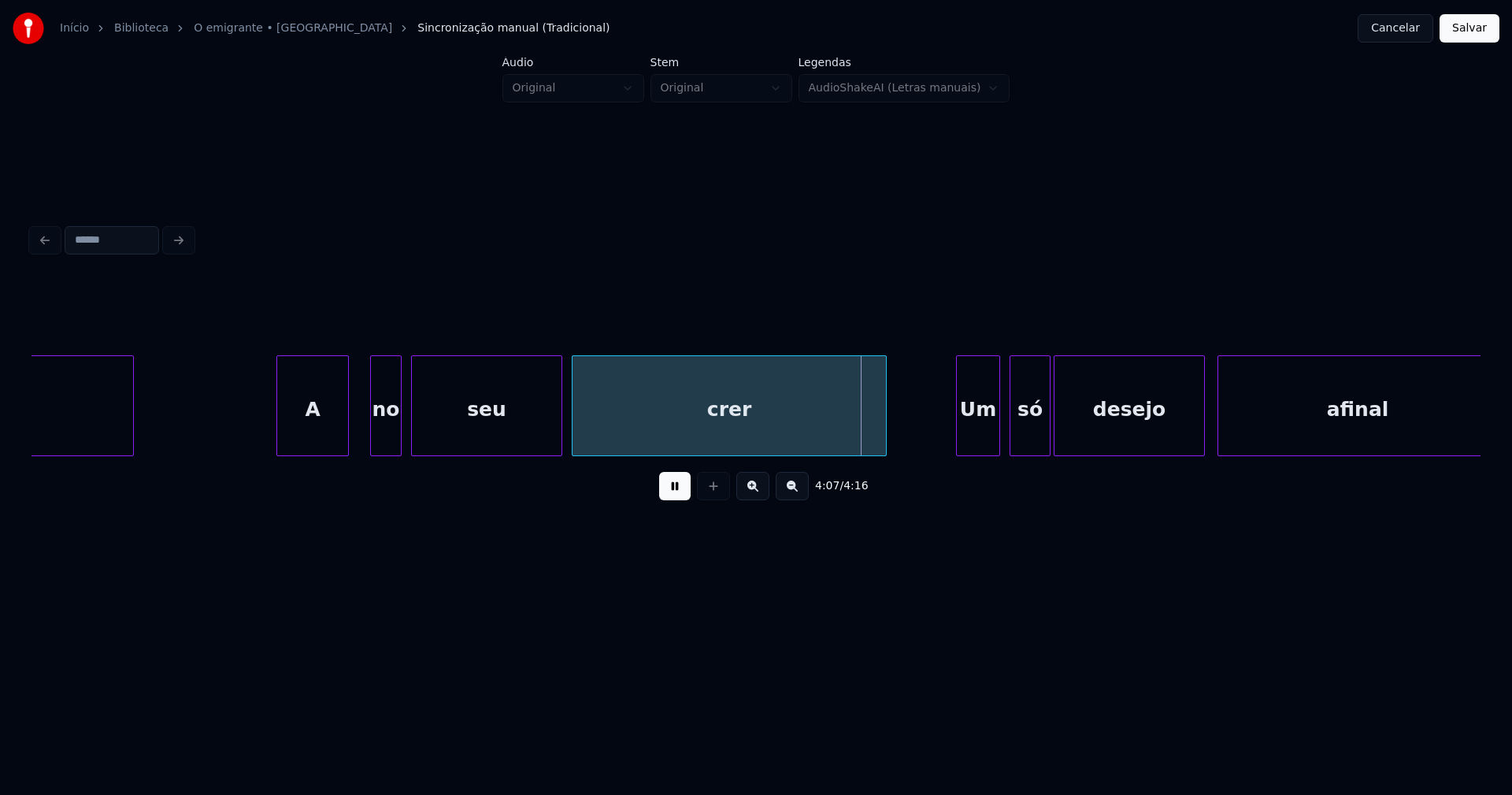
click at [324, 431] on div "A" at bounding box center [312, 410] width 71 height 107
click at [423, 433] on div at bounding box center [423, 406] width 5 height 99
click at [409, 429] on div at bounding box center [411, 406] width 5 height 99
click at [364, 436] on div at bounding box center [365, 406] width 5 height 99
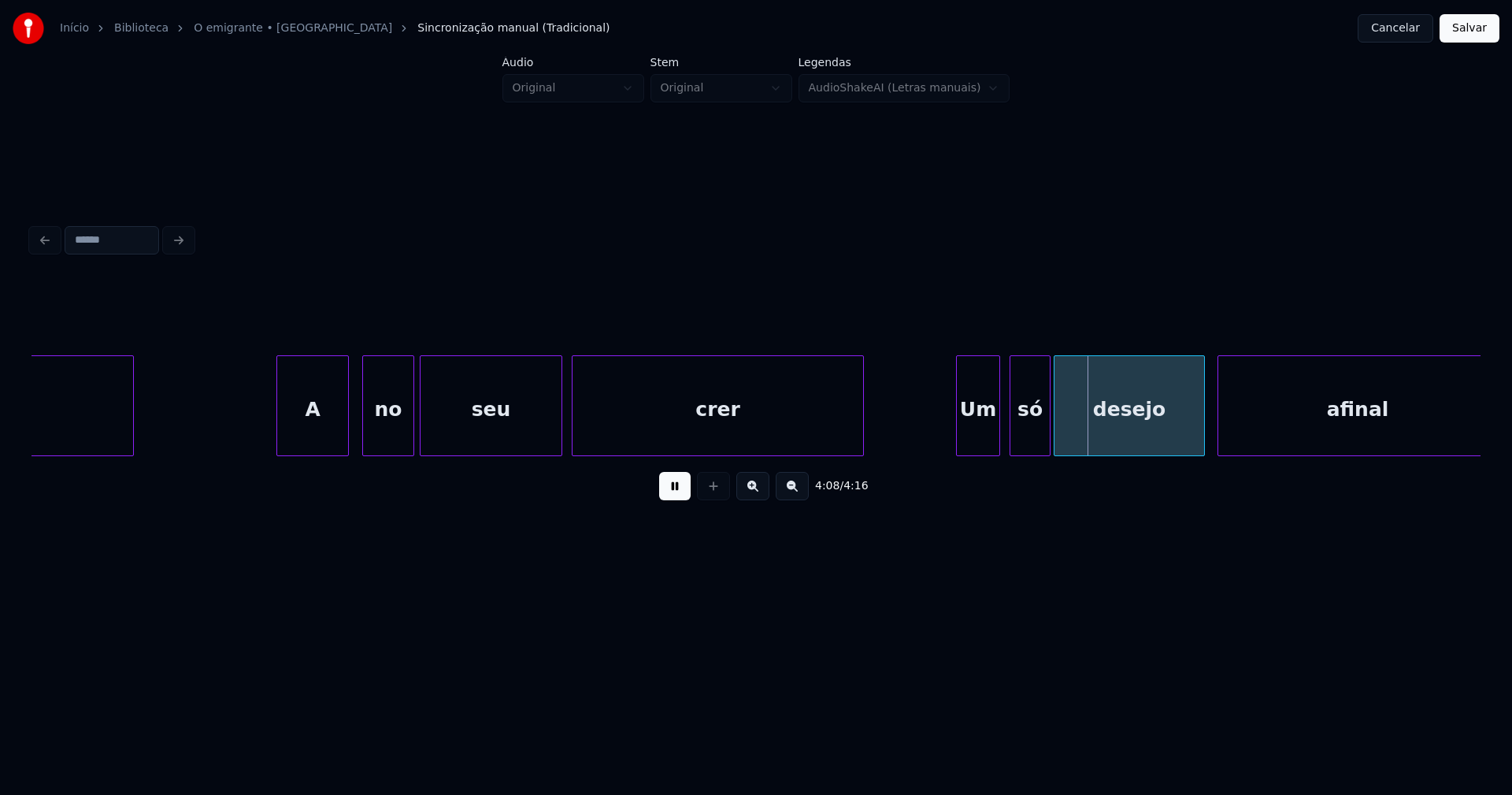
click at [863, 441] on div at bounding box center [861, 406] width 5 height 99
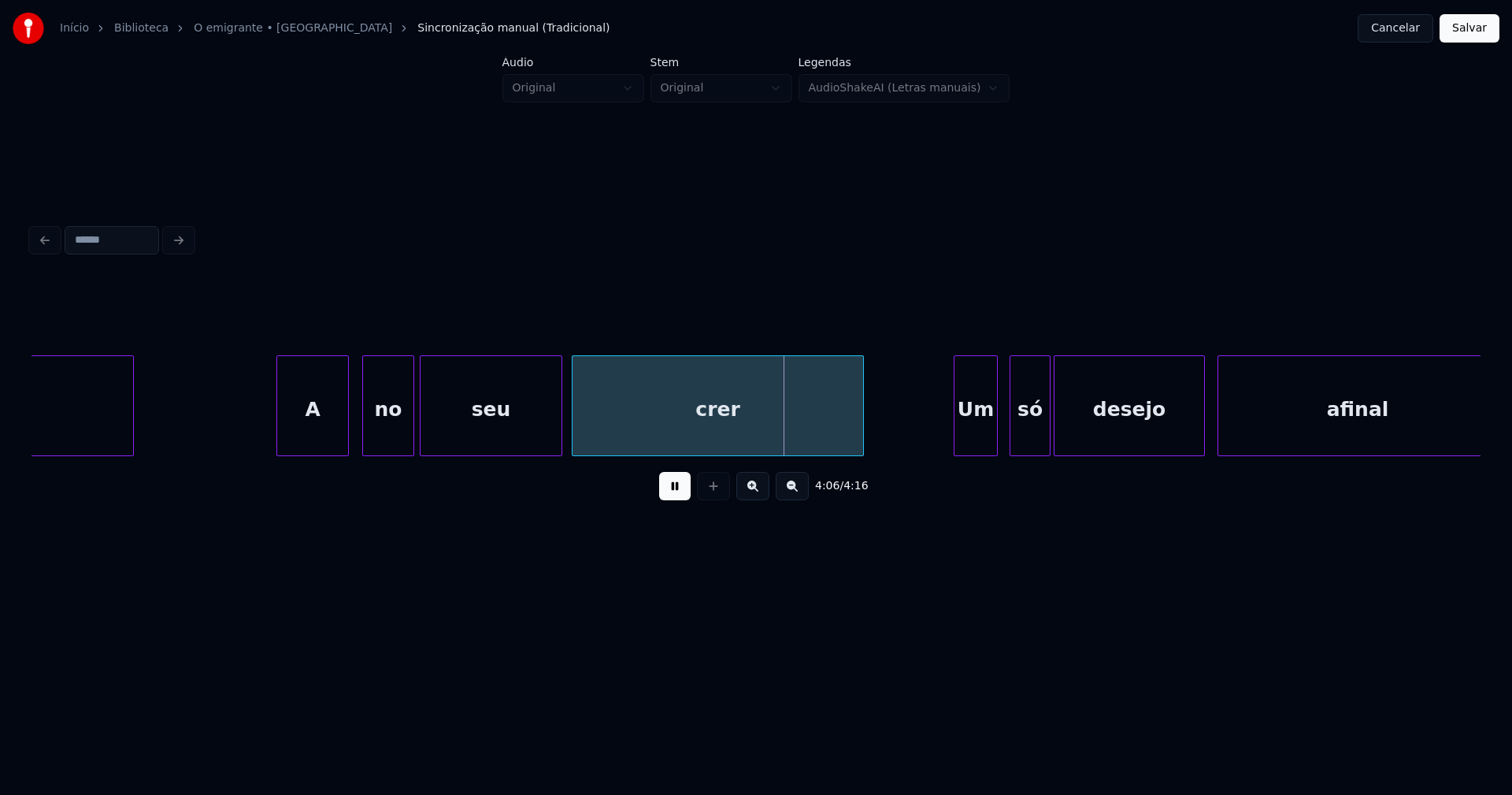
click at [975, 440] on div "Um" at bounding box center [975, 410] width 42 height 107
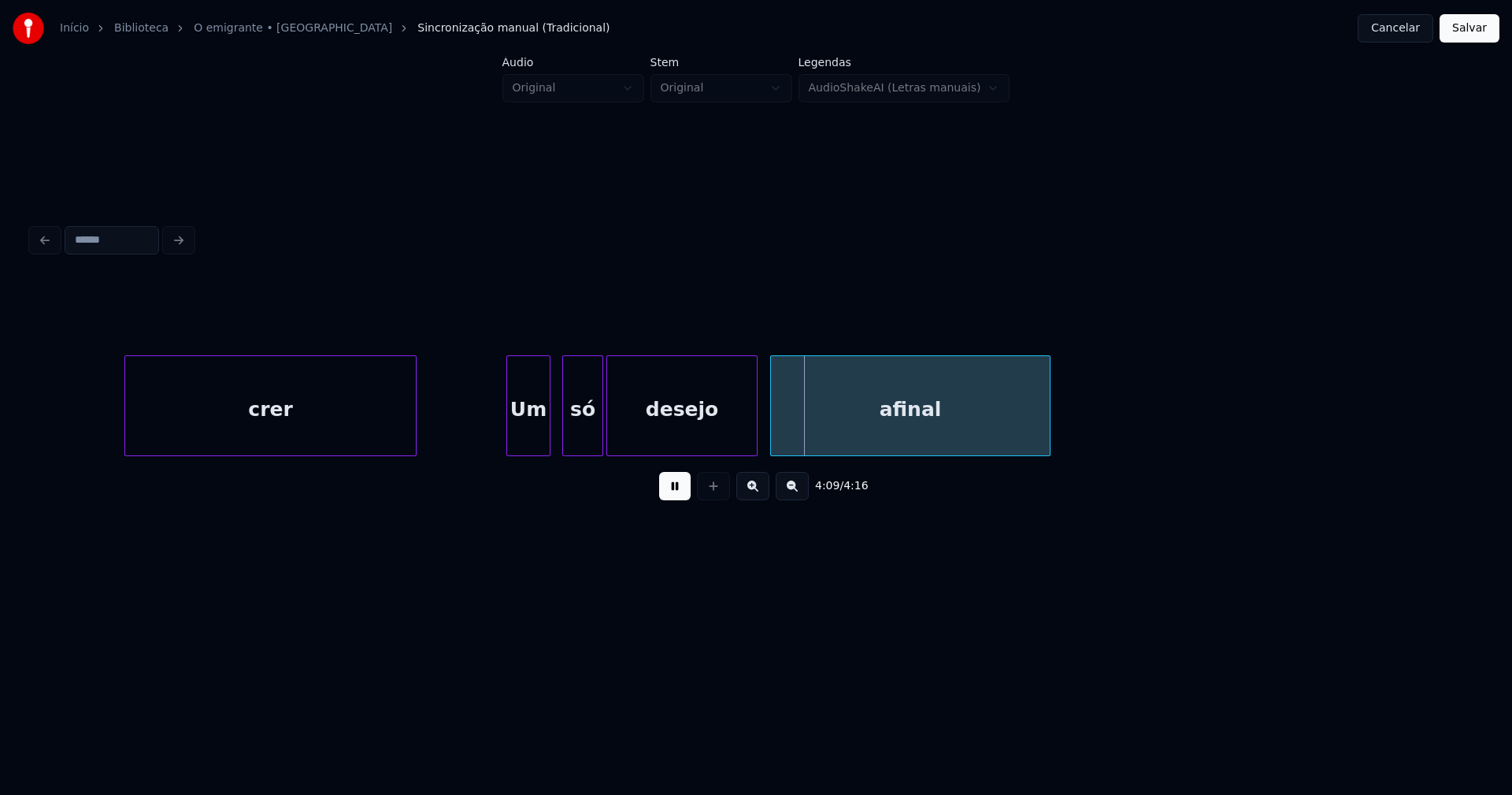
scroll to position [0, 38649]
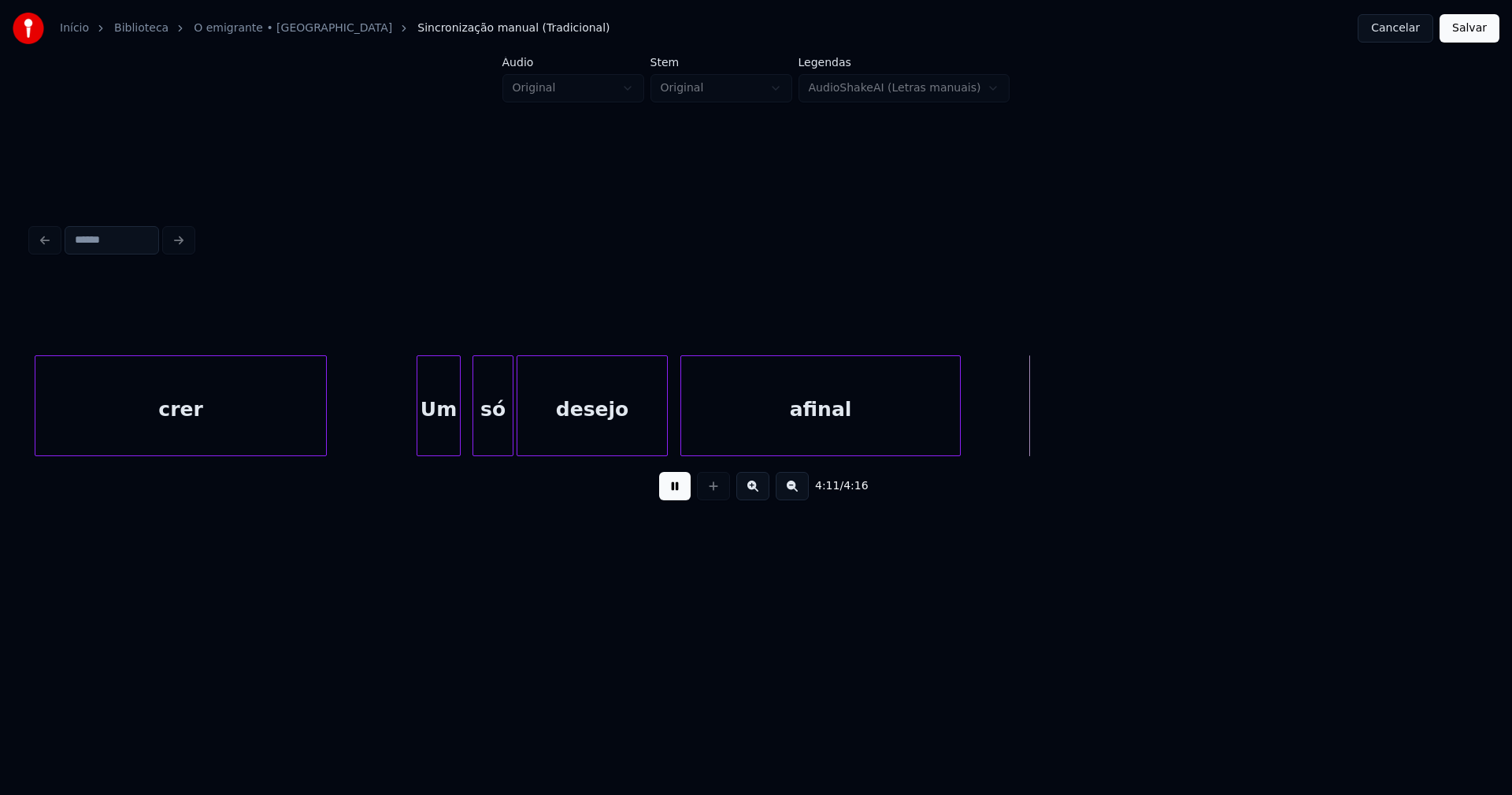
click at [1473, 36] on button "Salvar" at bounding box center [1469, 28] width 59 height 28
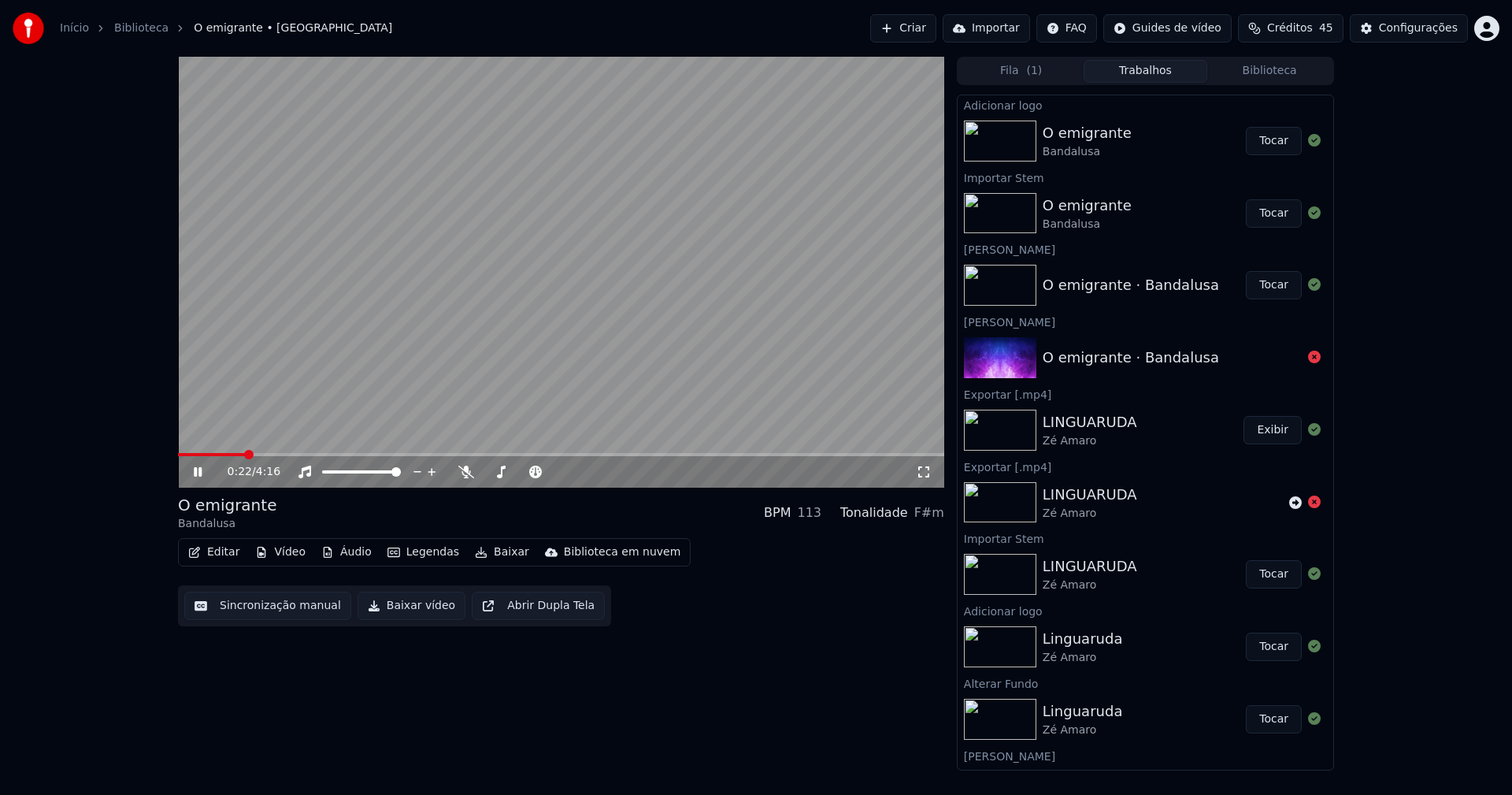
click at [920, 474] on icon at bounding box center [923, 471] width 16 height 12
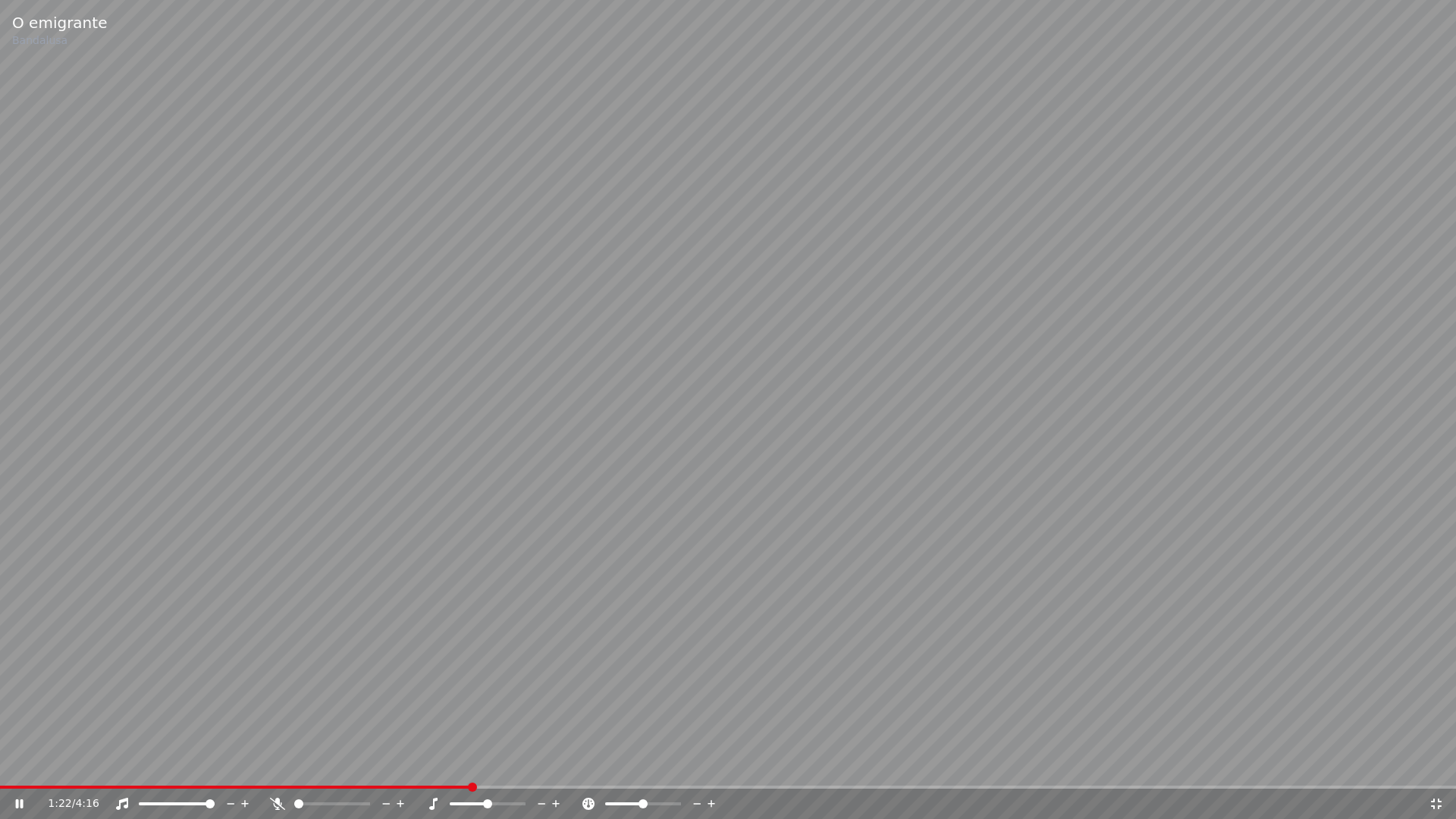
click at [1434, 765] on icon at bounding box center [1435, 804] width 10 height 10
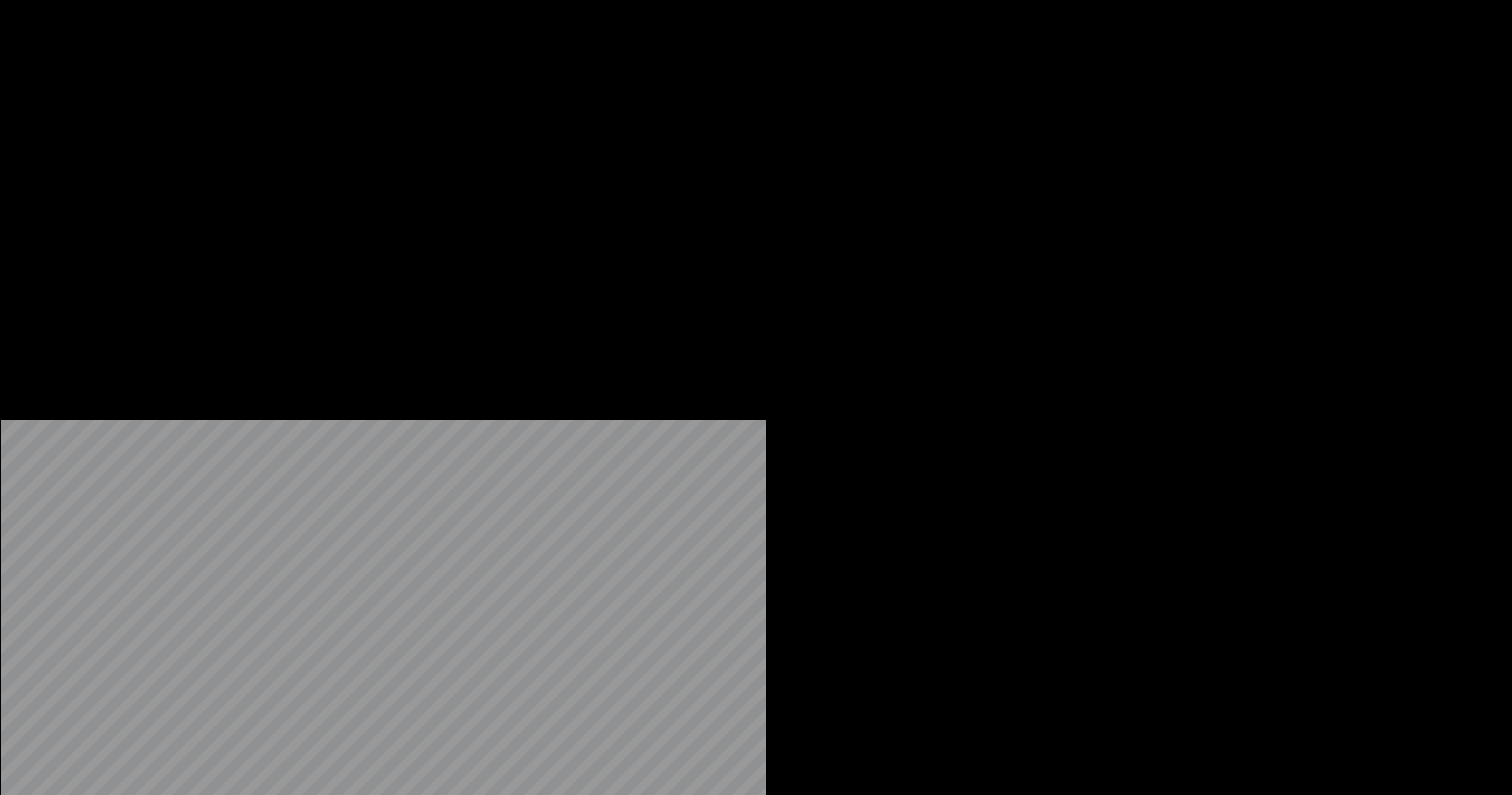
click at [232, 132] on button "Editar" at bounding box center [213, 121] width 64 height 22
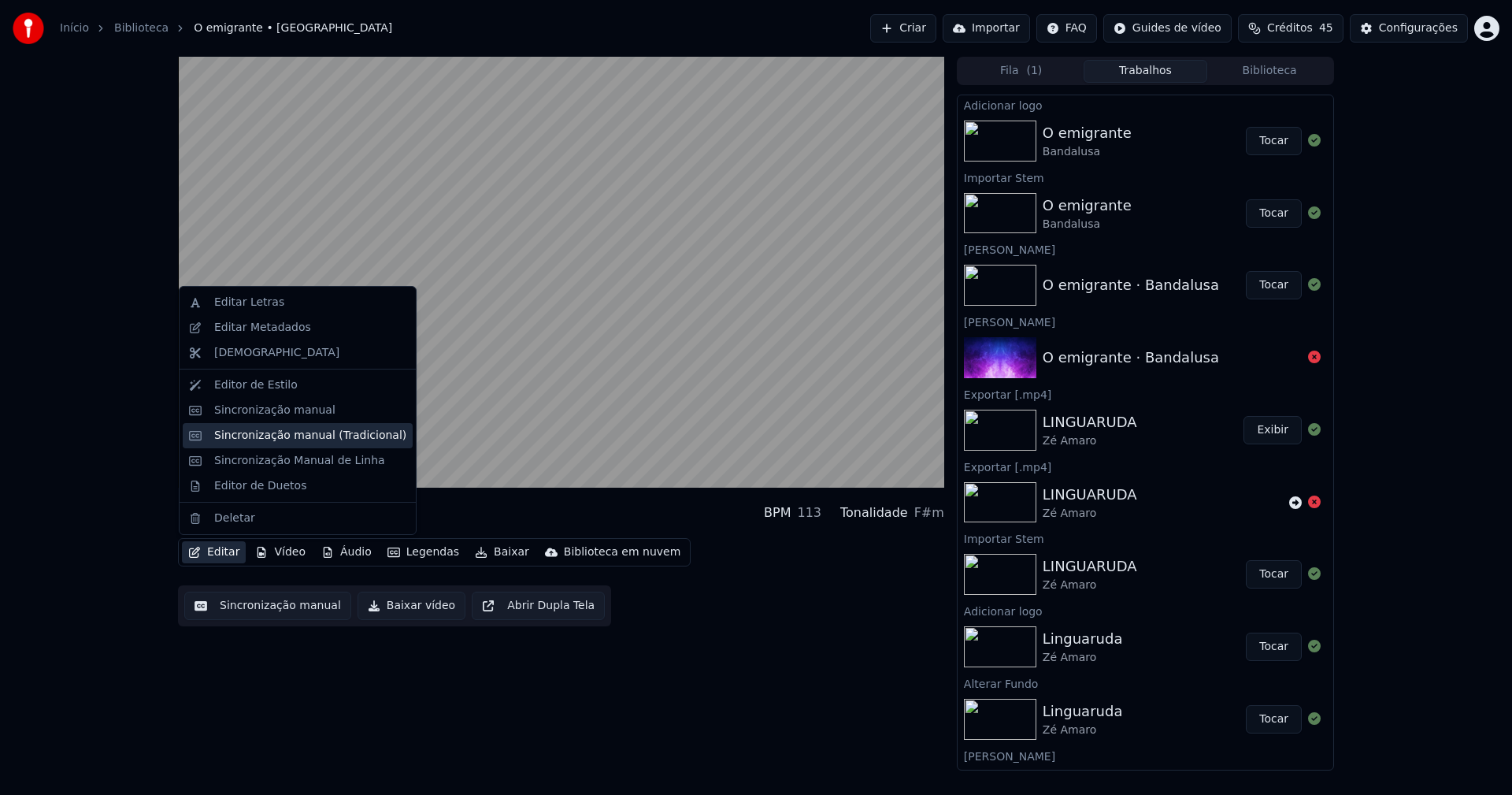
click at [294, 434] on div "Sincronização manual (Tradicional)" at bounding box center [310, 435] width 193 height 16
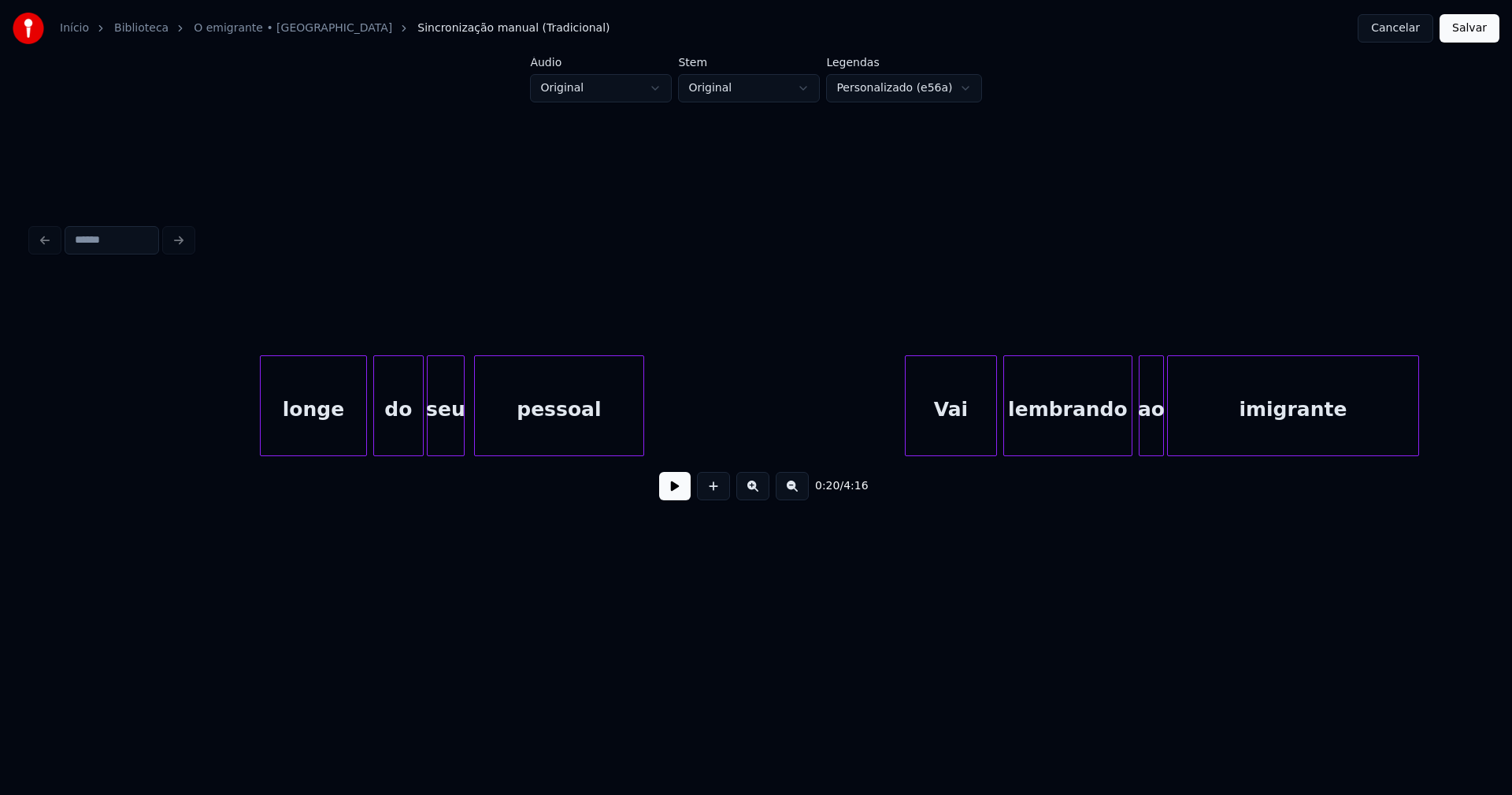
scroll to position [0, 3800]
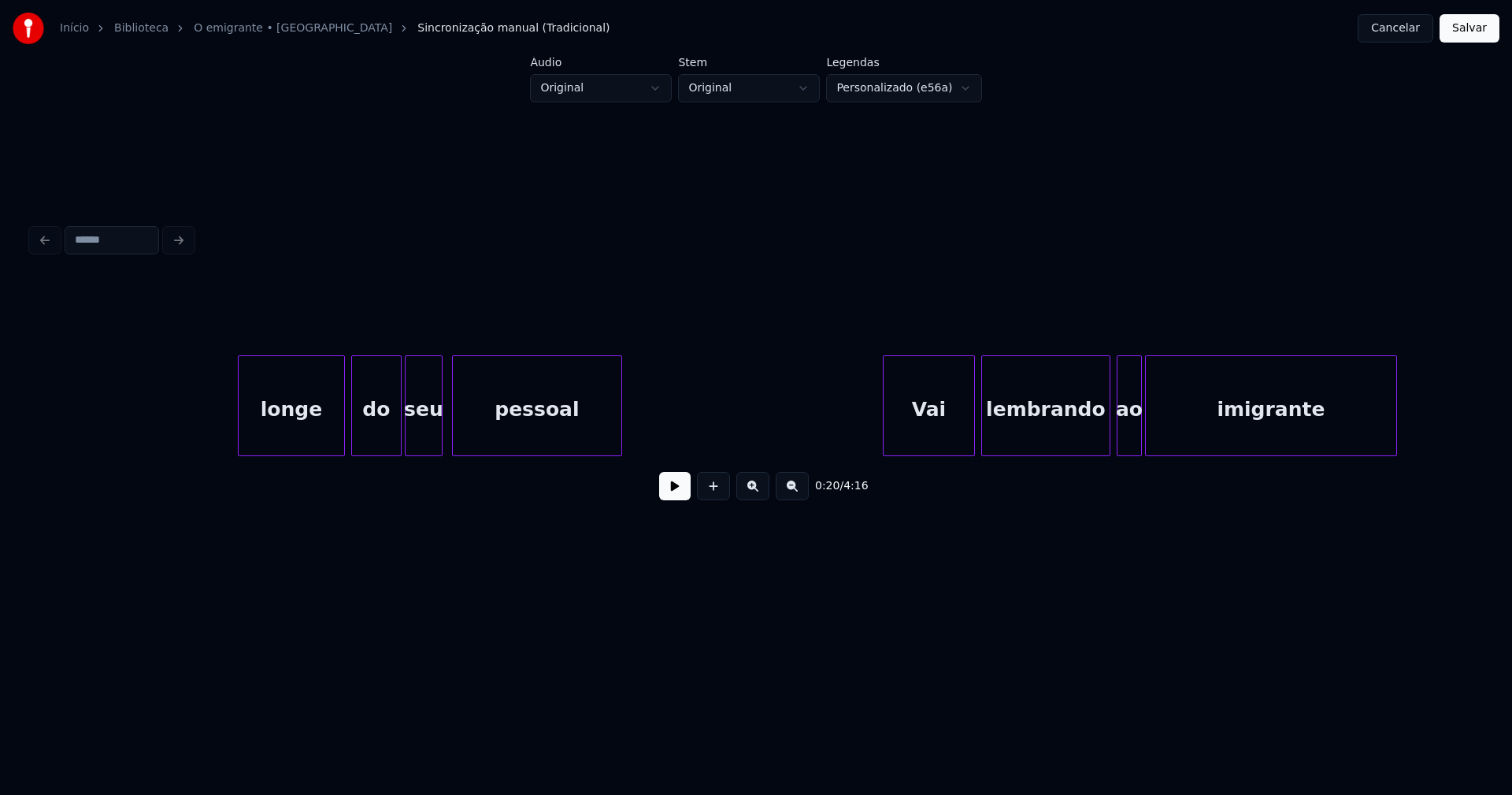
click at [274, 436] on div "longe" at bounding box center [292, 410] width 106 height 107
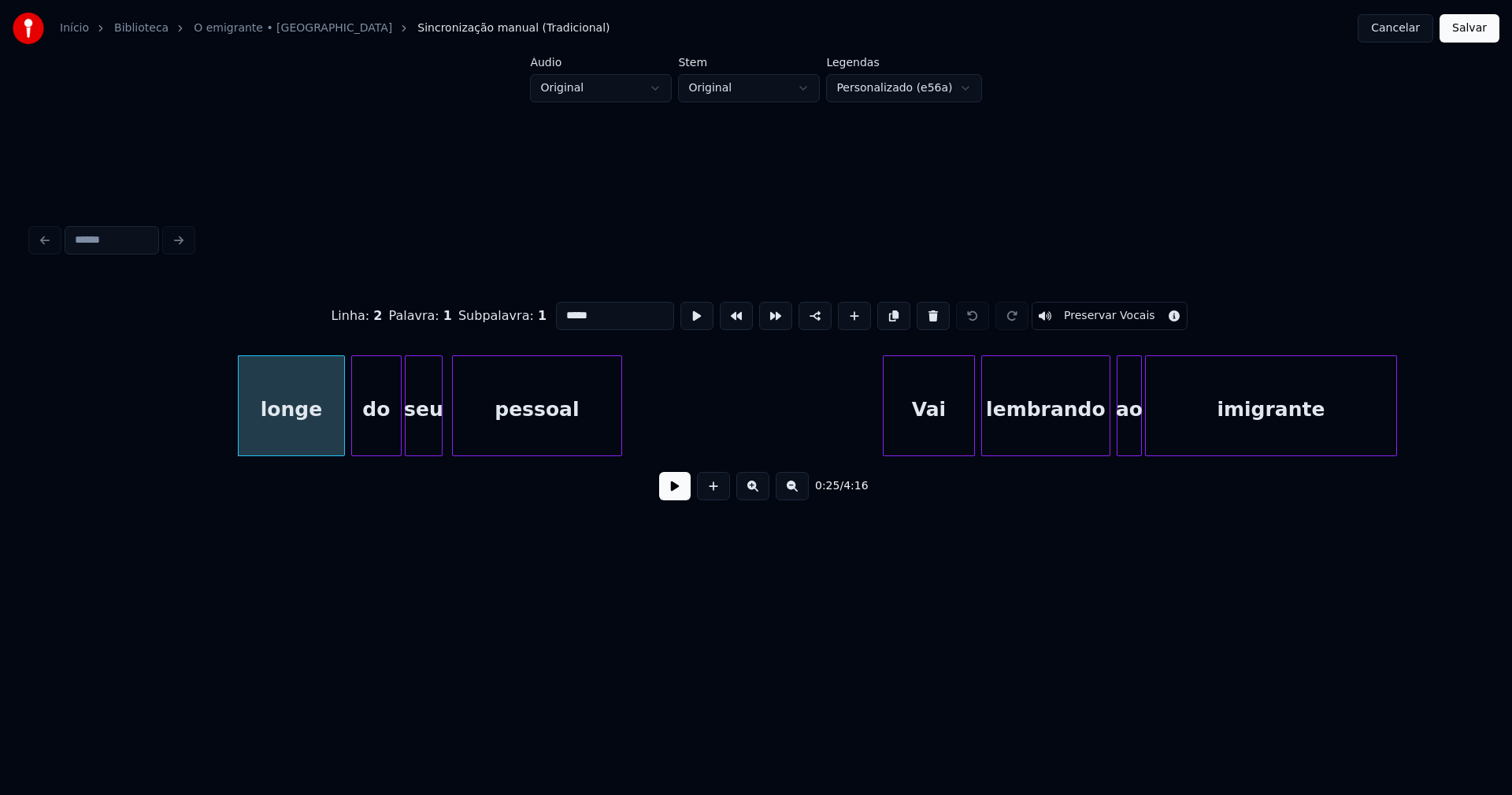
click at [559, 308] on input "*****" at bounding box center [615, 316] width 118 height 28
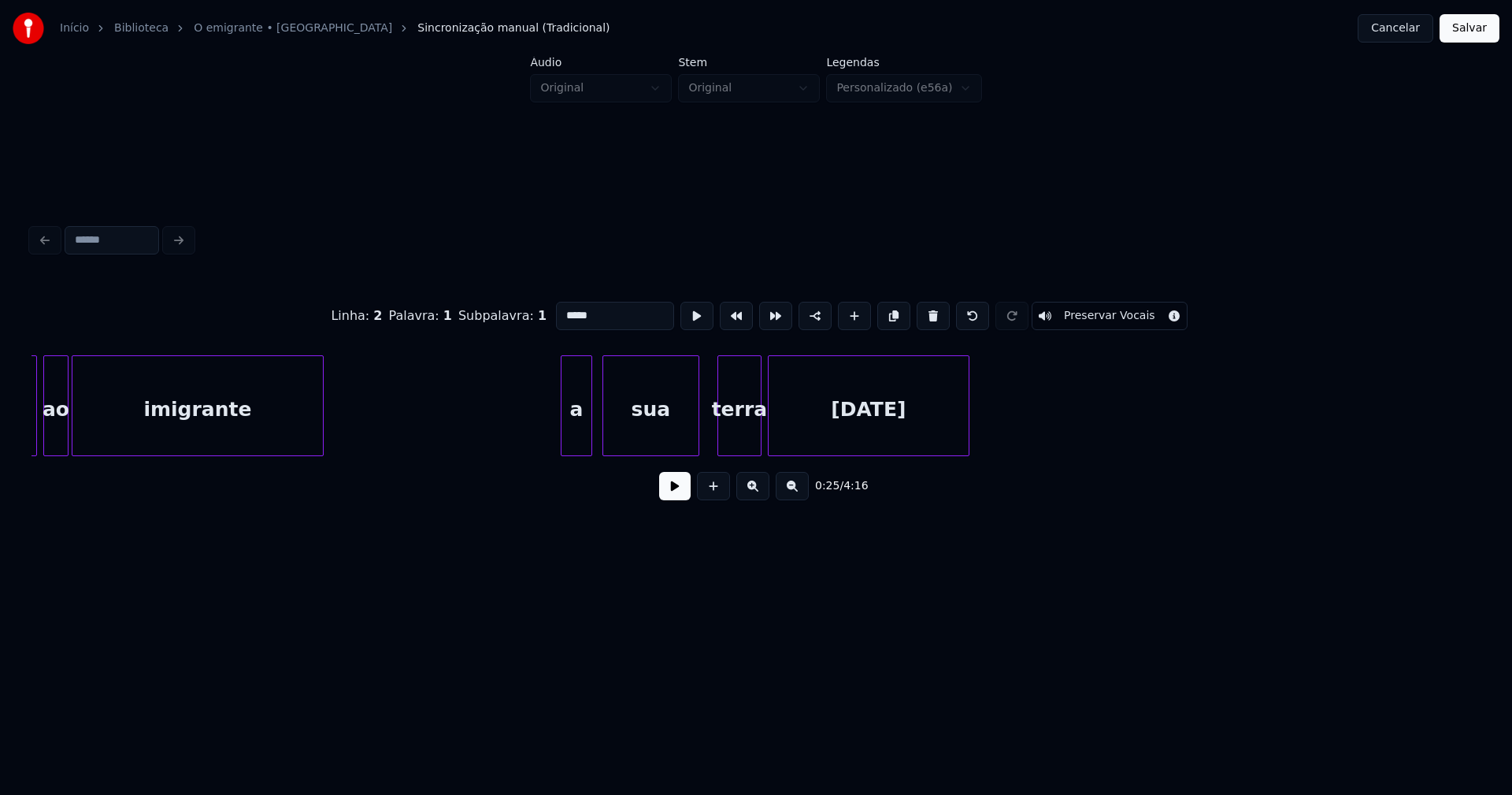
scroll to position [0, 4940]
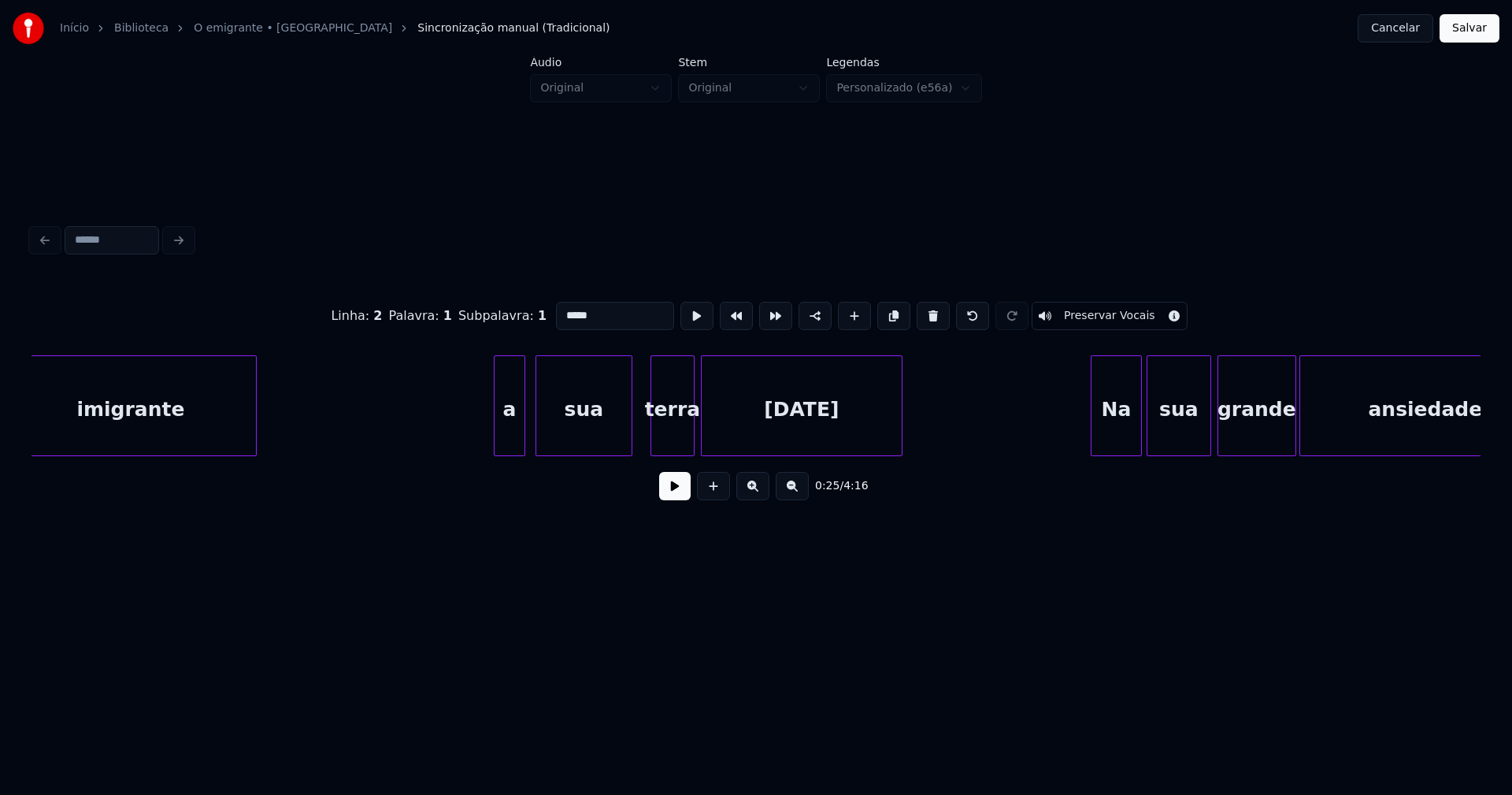
click at [506, 426] on div "a" at bounding box center [509, 410] width 30 height 107
drag, startPoint x: 563, startPoint y: 310, endPoint x: 504, endPoint y: 318, distance: 59.5
click at [514, 317] on div "Linha : 4 Palavra : 1 Subpalavra : 1 * Preservar Vocais" at bounding box center [756, 316] width 1449 height 79
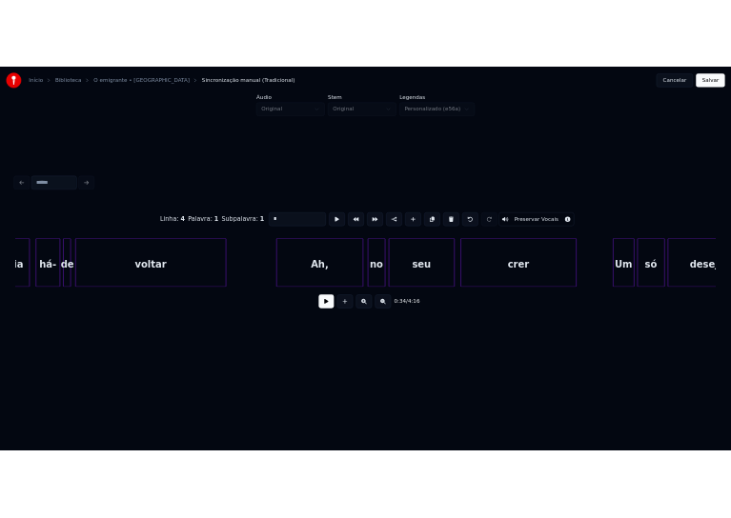
scroll to position [0, 13068]
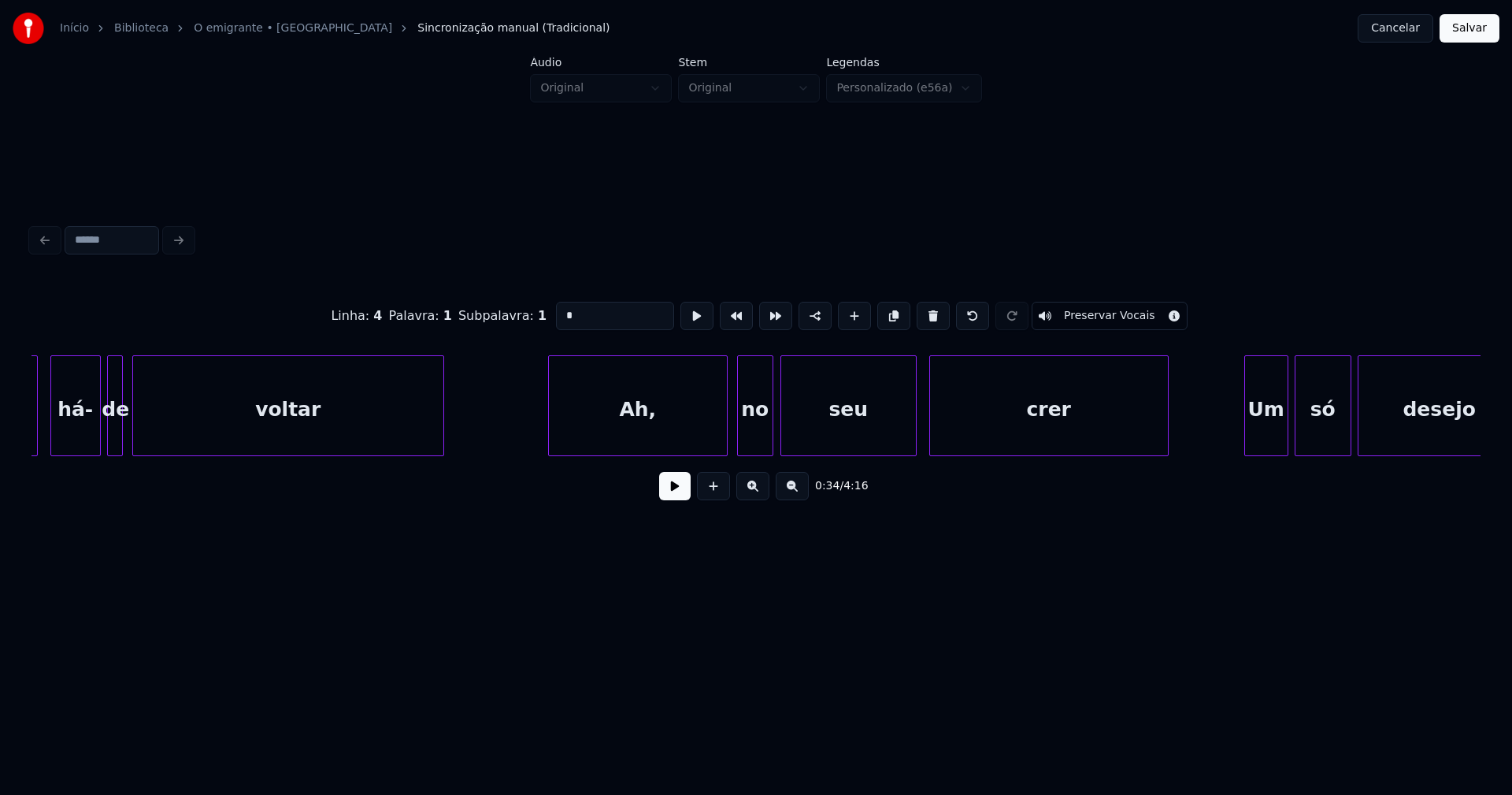
type input "*"
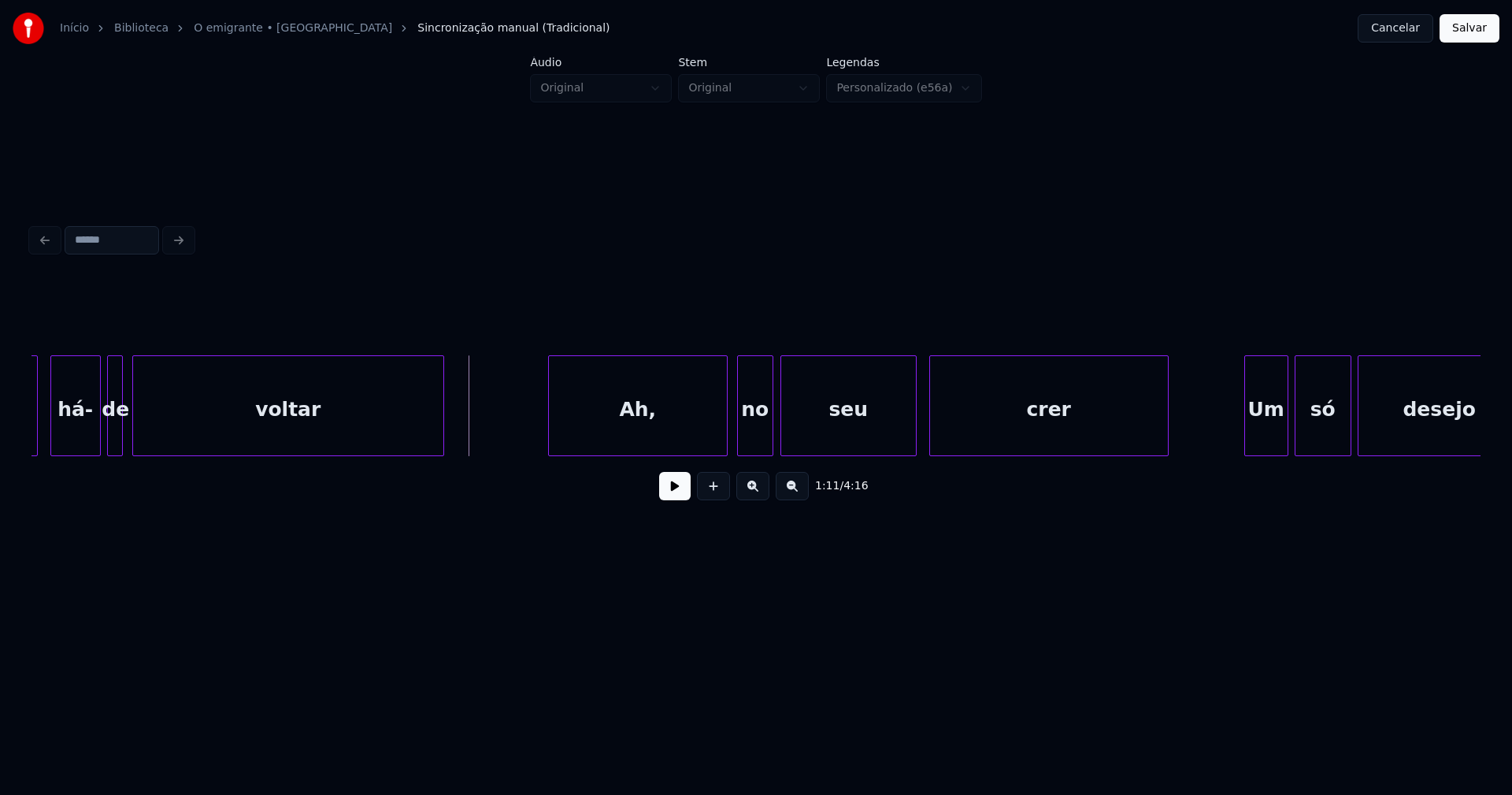
drag, startPoint x: 672, startPoint y: 495, endPoint x: 653, endPoint y: 483, distance: 22.5
click at [673, 495] on button at bounding box center [675, 486] width 31 height 28
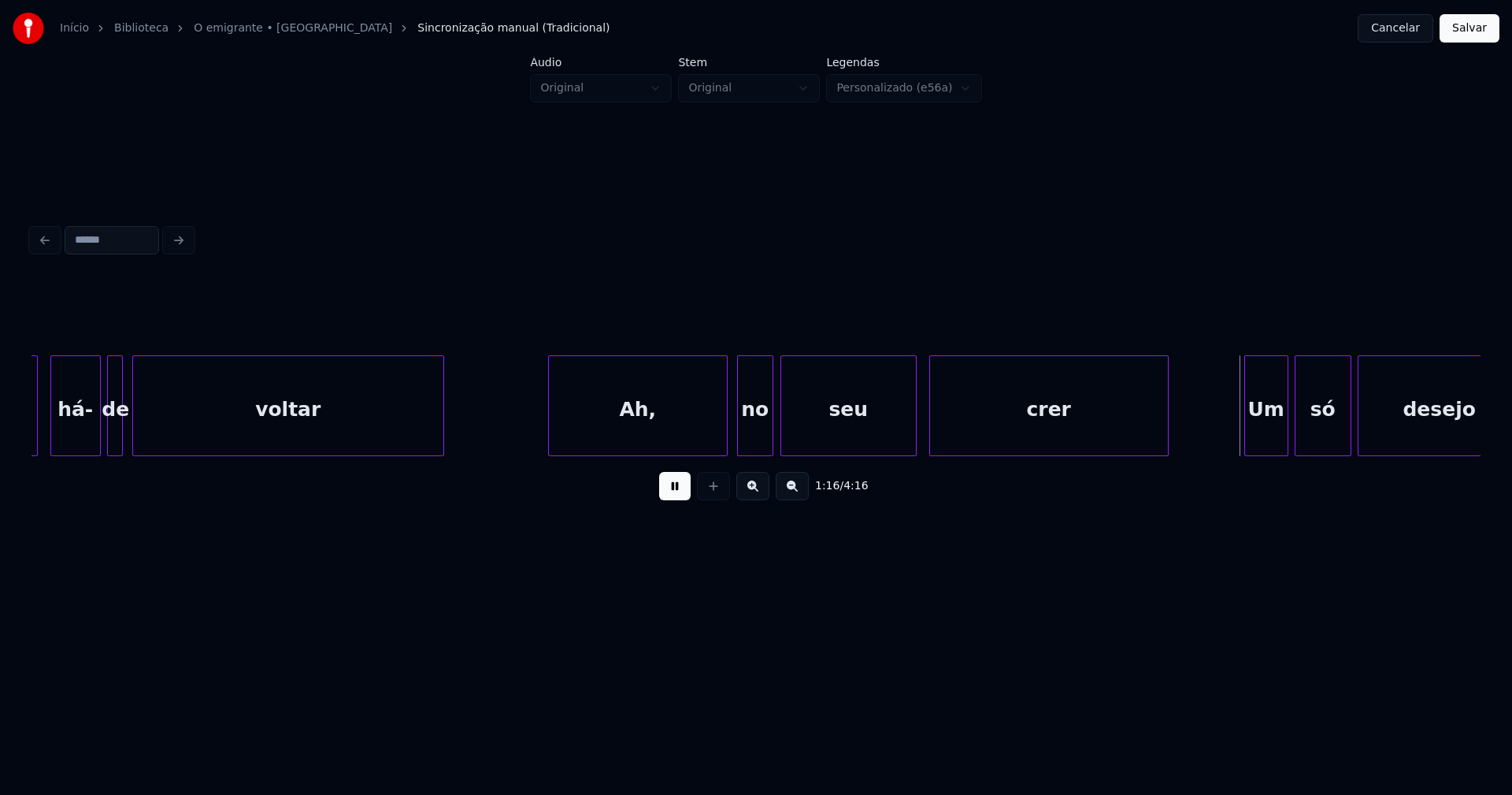
click at [1475, 35] on button "Salvar" at bounding box center [1469, 28] width 59 height 28
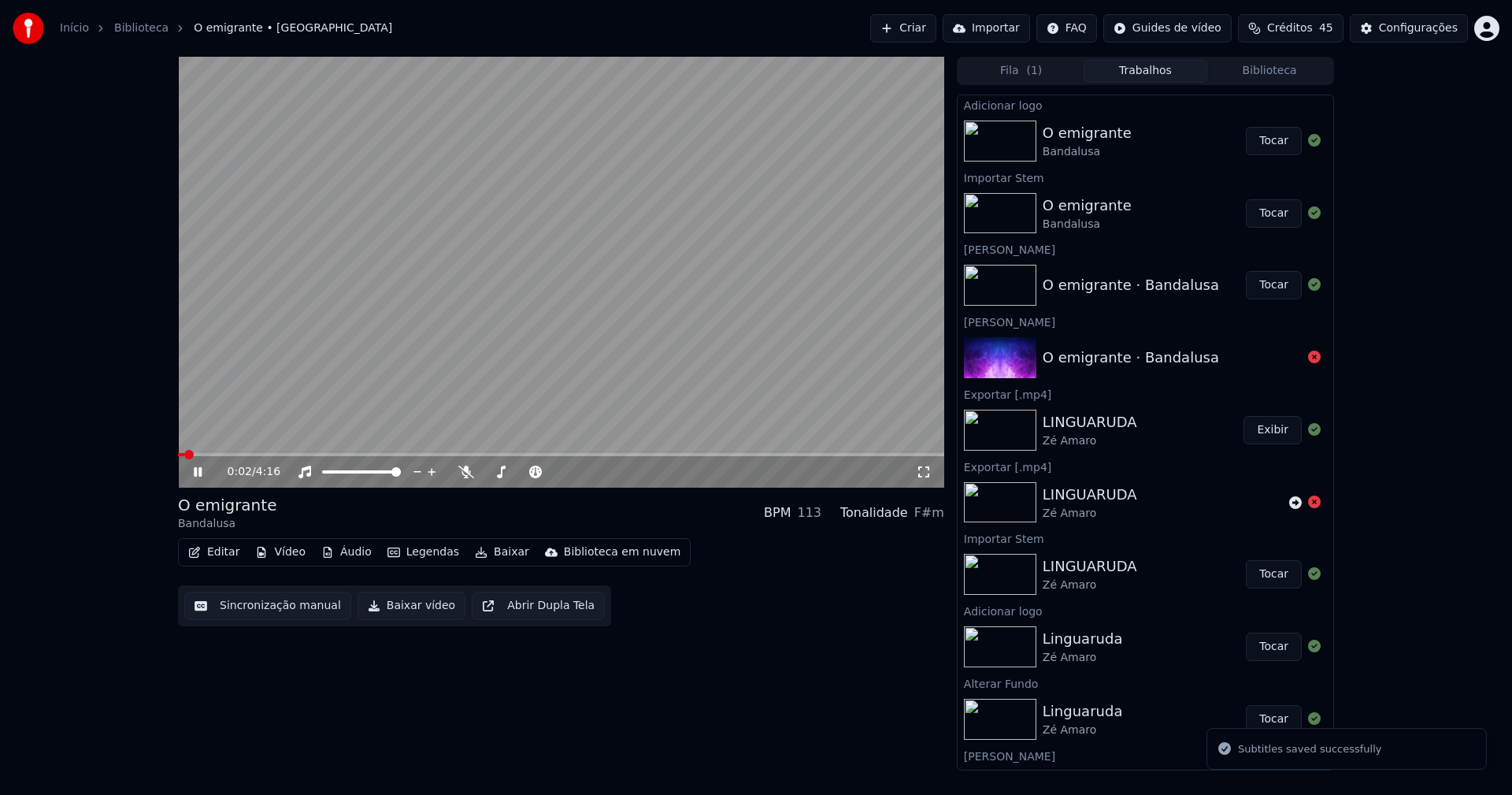
drag, startPoint x: 202, startPoint y: 475, endPoint x: 223, endPoint y: 537, distance: 65.5
click at [202, 474] on icon at bounding box center [197, 471] width 8 height 9
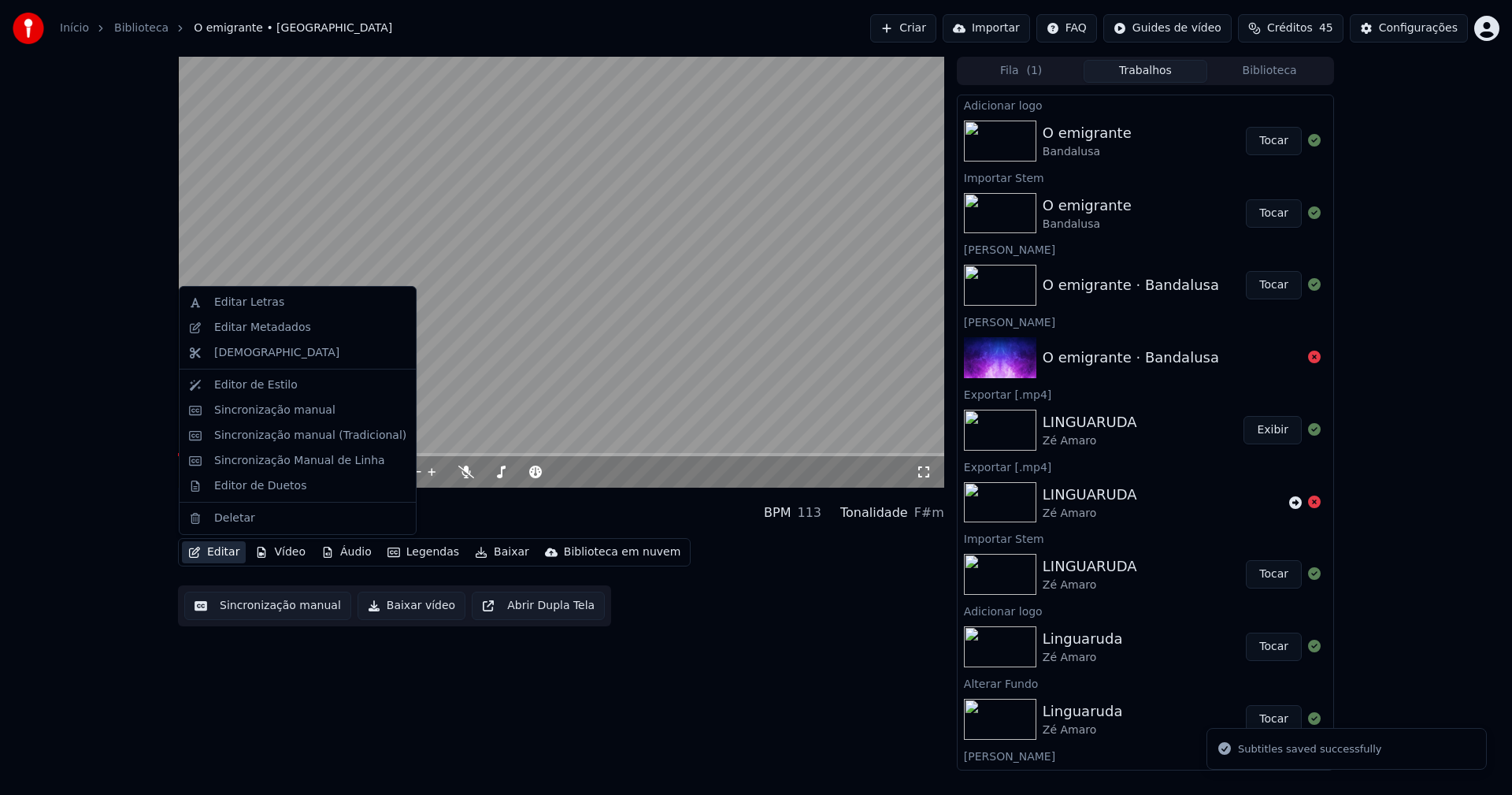
click at [227, 551] on button "Editar" at bounding box center [213, 552] width 64 height 22
click at [281, 330] on div "Editar Metadados" at bounding box center [262, 327] width 97 height 16
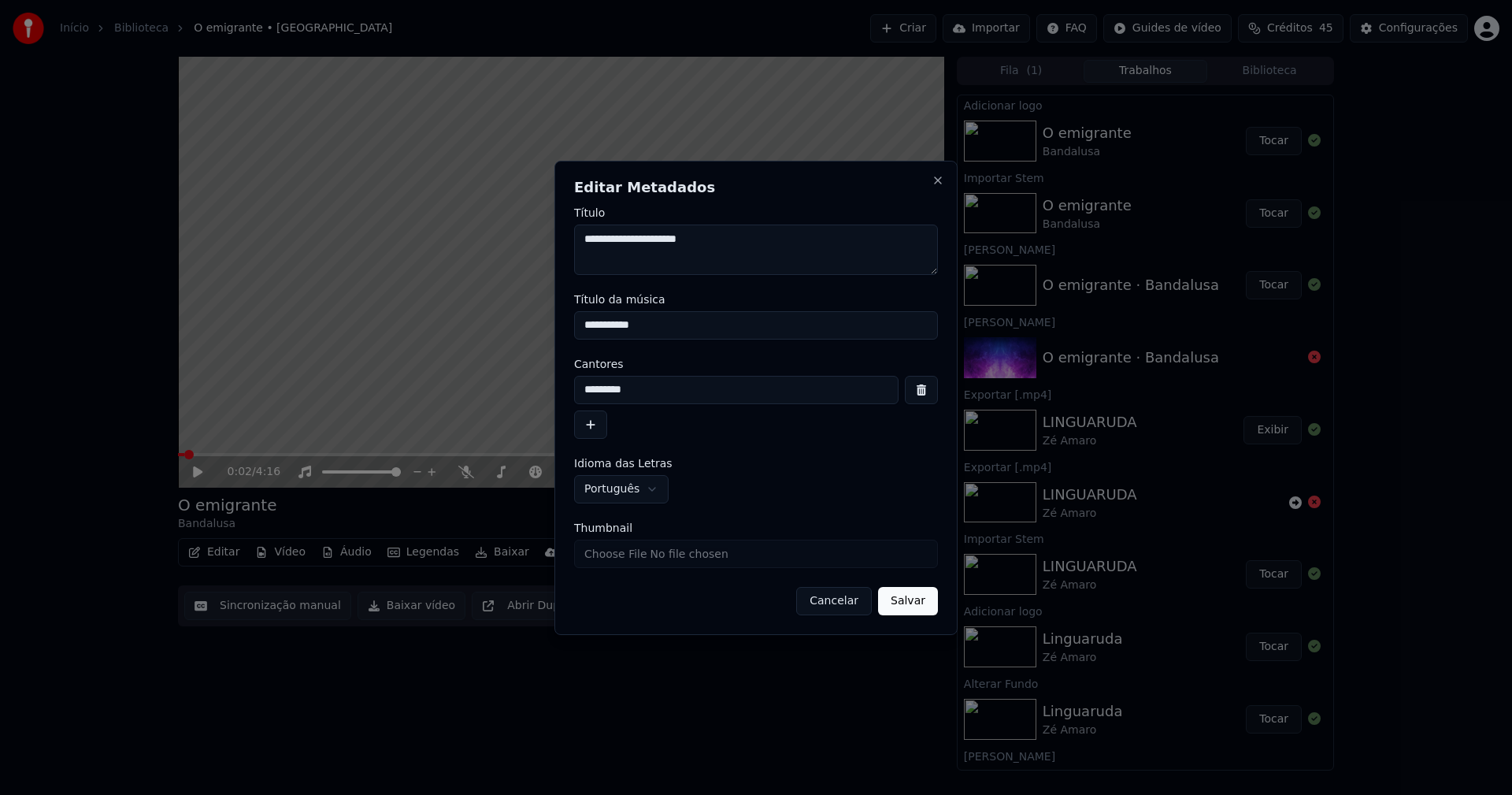
click at [659, 327] on input "**********" at bounding box center [756, 325] width 364 height 28
type input "**********"
click at [617, 556] on input "Thumbnail" at bounding box center [756, 554] width 364 height 28
type input "**********"
click at [913, 600] on button "Salvar" at bounding box center [908, 601] width 59 height 28
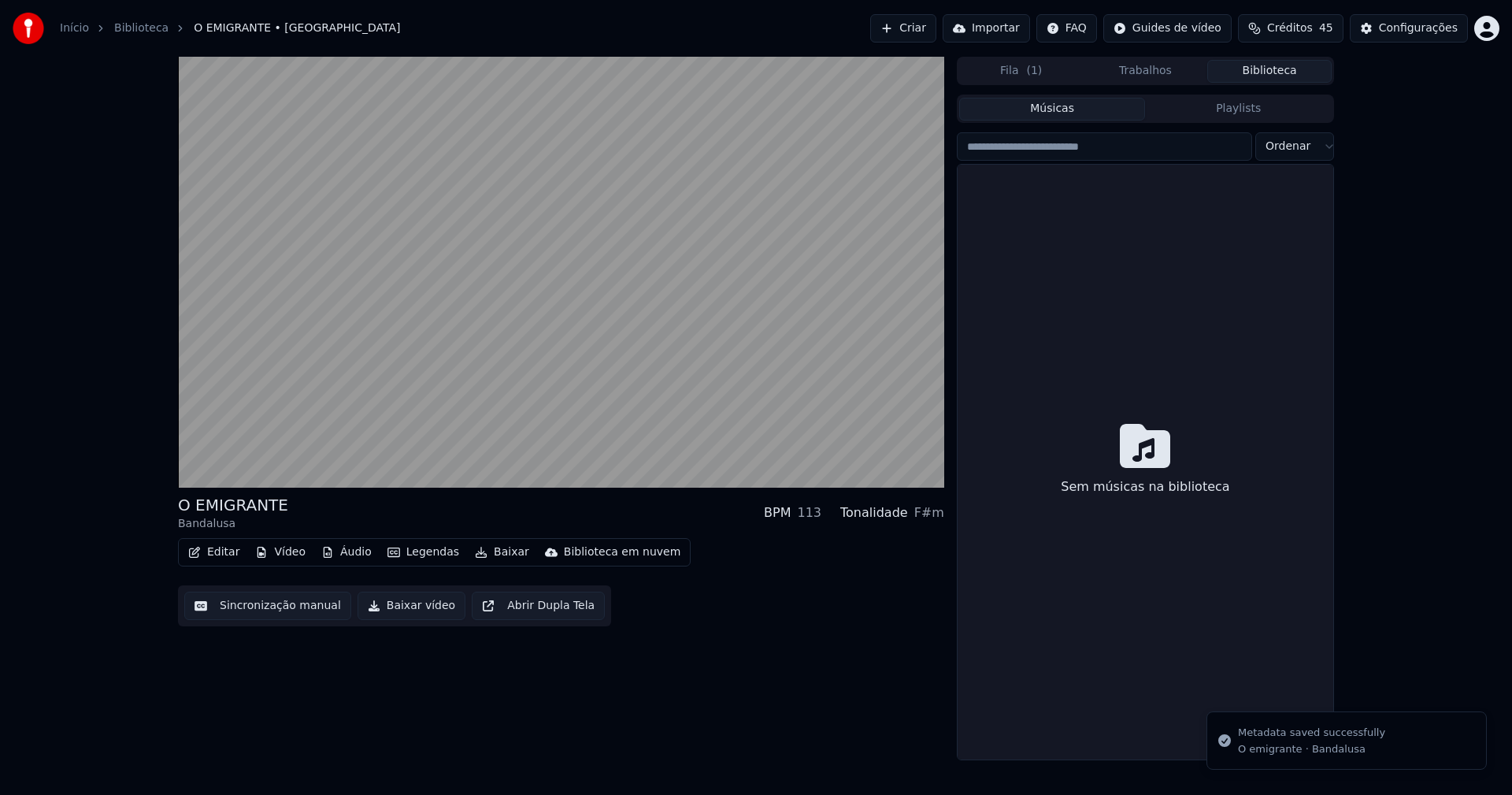
click at [1269, 77] on button "Biblioteca" at bounding box center [1269, 71] width 125 height 23
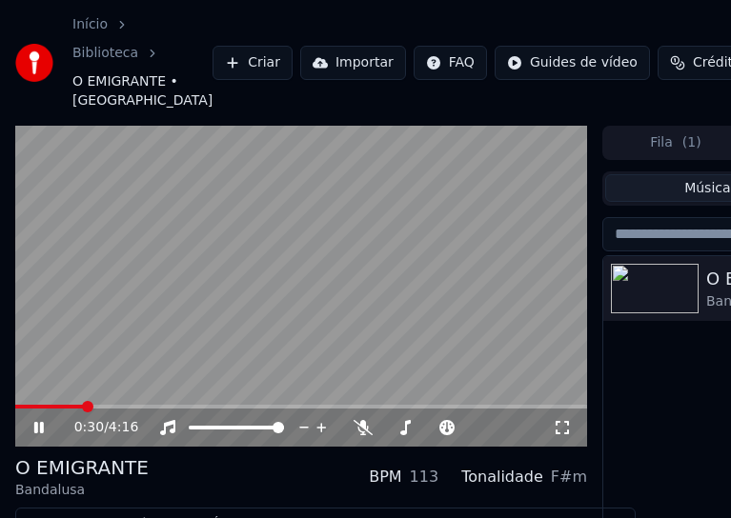
click at [36, 434] on icon at bounding box center [39, 427] width 10 height 11
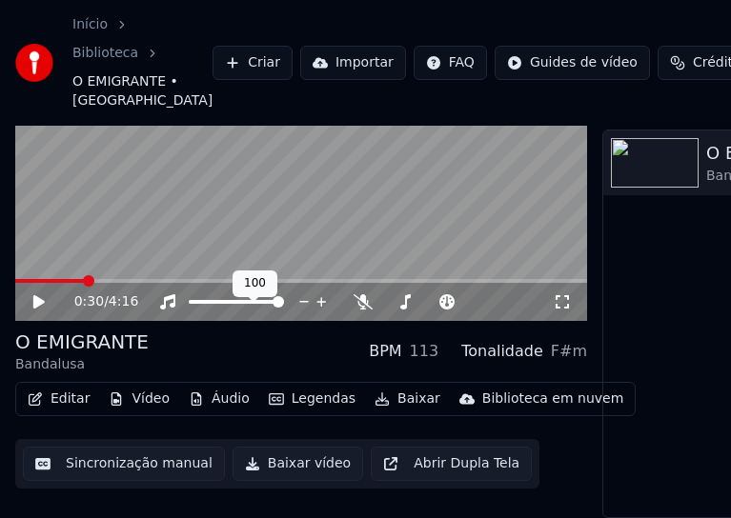
scroll to position [157, 0]
click at [77, 390] on button "Editar" at bounding box center [58, 399] width 77 height 27
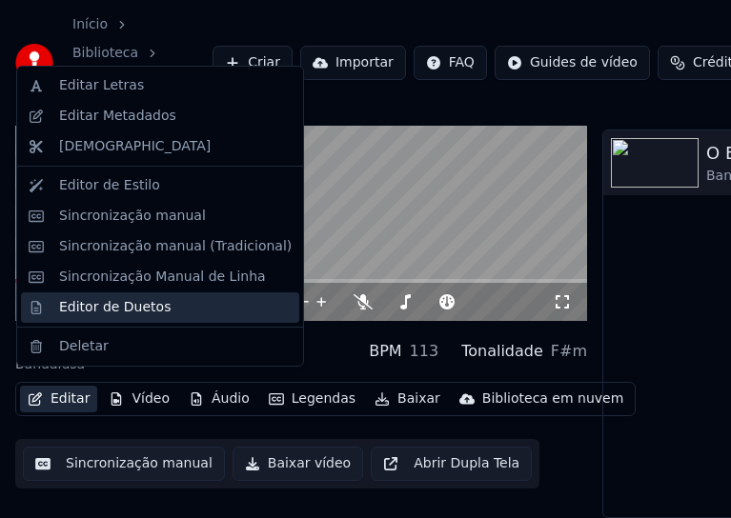
click at [92, 307] on div "Editor de Duetos" at bounding box center [115, 307] width 112 height 19
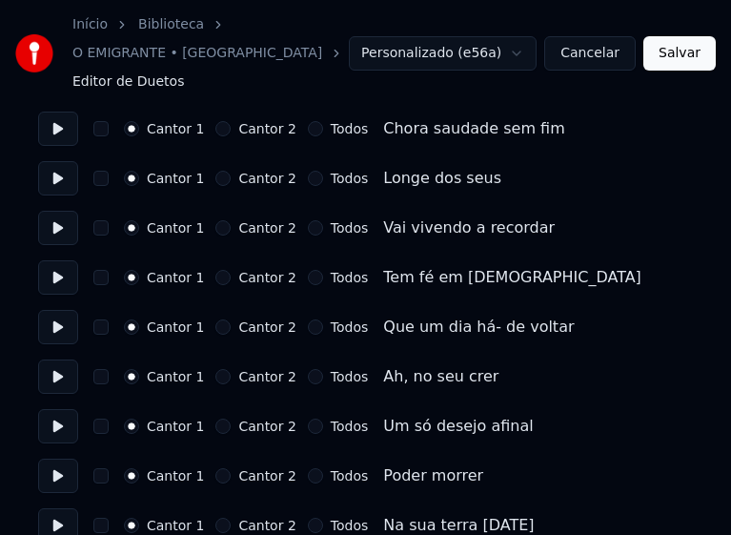
scroll to position [477, 0]
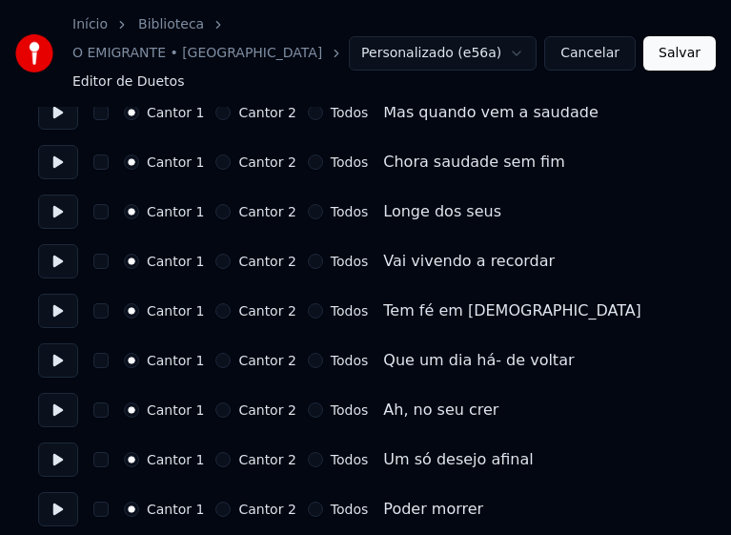
click at [308, 204] on button "Todos" at bounding box center [315, 211] width 15 height 15
click at [308, 254] on button "Todos" at bounding box center [315, 261] width 15 height 15
click at [308, 303] on button "Todos" at bounding box center [315, 310] width 15 height 15
click at [308, 353] on button "Todos" at bounding box center [315, 360] width 15 height 15
click at [132, 353] on button "Cantor 1" at bounding box center [131, 360] width 15 height 15
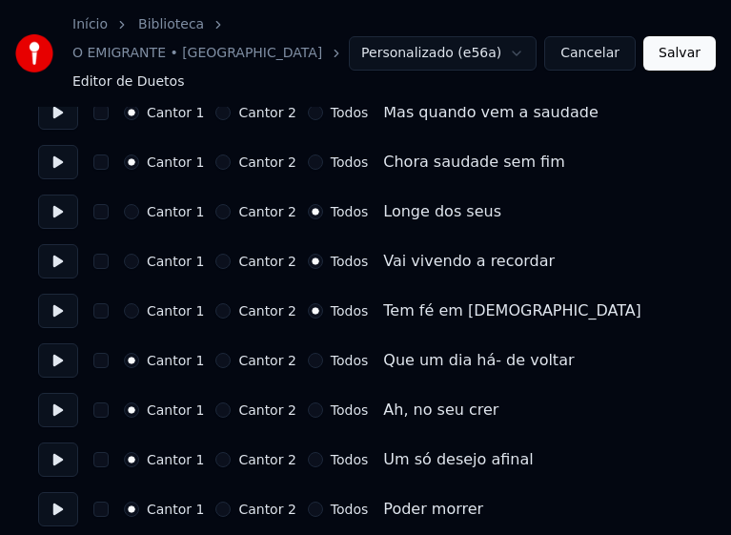
click at [308, 402] on button "Todos" at bounding box center [315, 409] width 15 height 15
click at [308, 452] on button "Todos" at bounding box center [315, 459] width 15 height 15
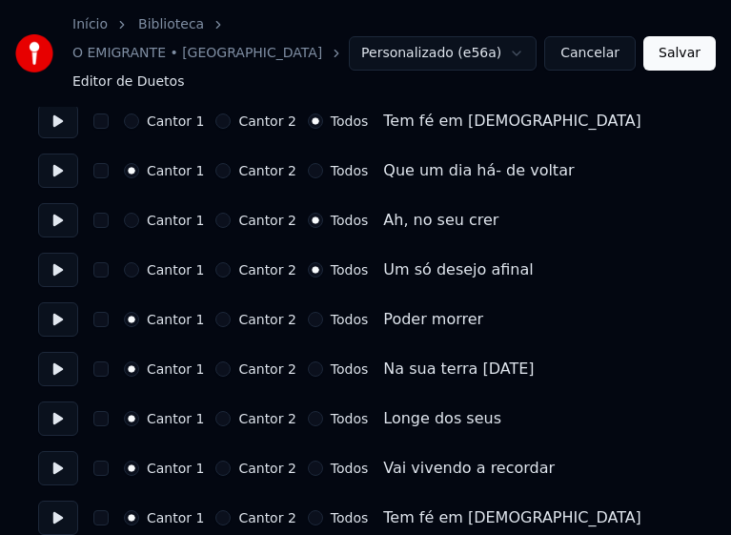
scroll to position [667, 0]
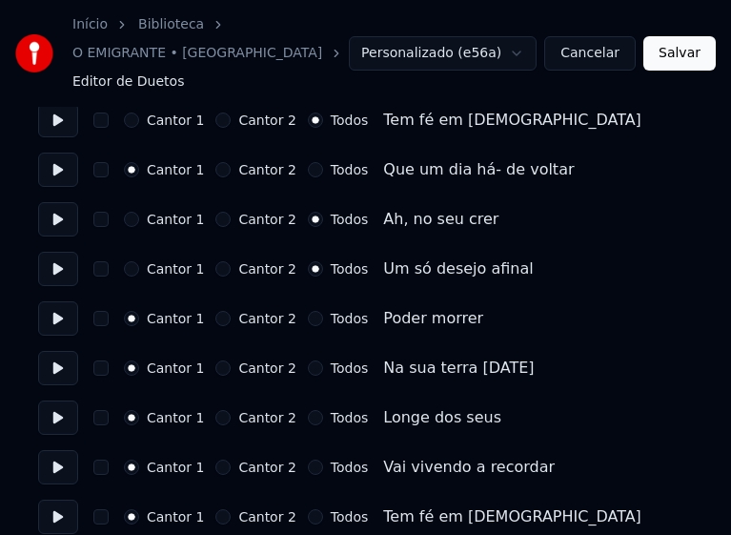
click at [308, 311] on button "Todos" at bounding box center [315, 318] width 15 height 15
click at [308, 410] on button "Todos" at bounding box center [315, 417] width 15 height 15
click at [308, 459] on button "Todos" at bounding box center [315, 466] width 15 height 15
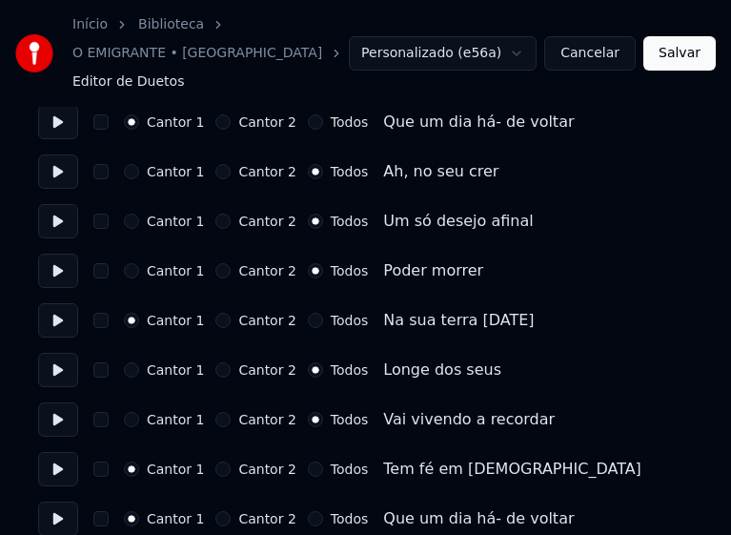
scroll to position [762, 0]
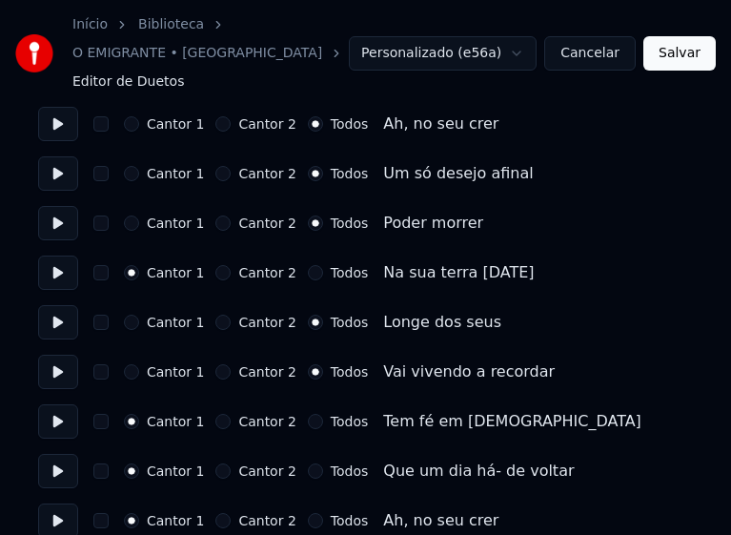
click at [308, 414] on button "Todos" at bounding box center [315, 421] width 15 height 15
click at [308, 265] on button "Todos" at bounding box center [315, 272] width 15 height 15
click at [308, 463] on button "Todos" at bounding box center [315, 470] width 15 height 15
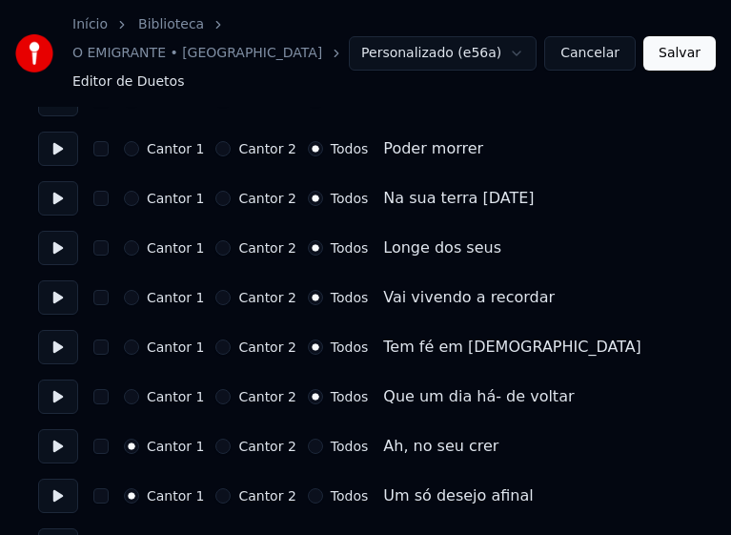
scroll to position [1048, 0]
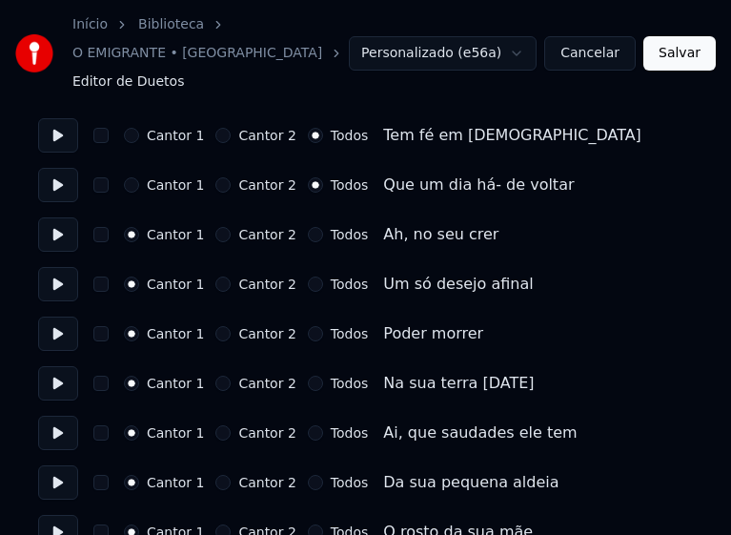
click at [308, 227] on button "Todos" at bounding box center [315, 234] width 15 height 15
click at [308, 276] on button "Todos" at bounding box center [315, 283] width 15 height 15
click at [308, 326] on button "Todos" at bounding box center [315, 333] width 15 height 15
click at [308, 375] on button "Todos" at bounding box center [315, 382] width 15 height 15
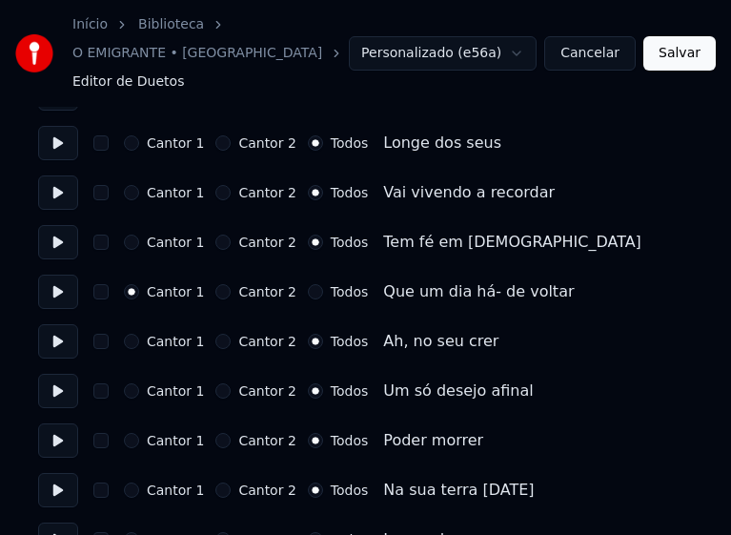
scroll to position [381, 0]
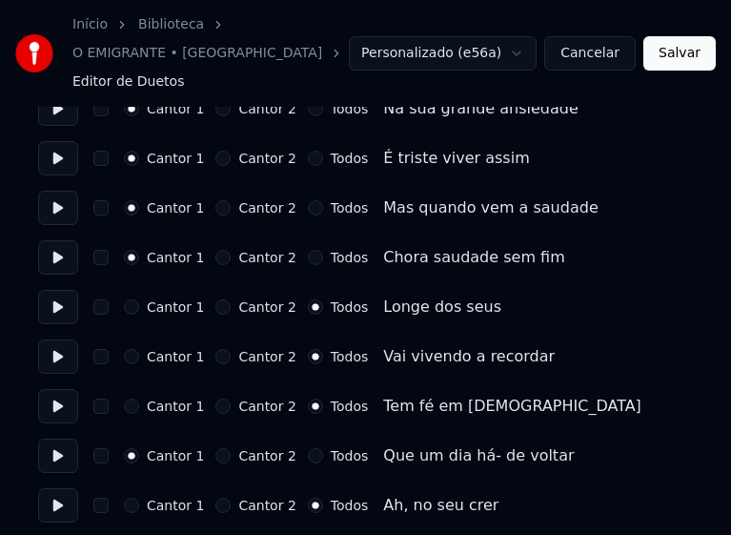
click at [308, 448] on button "Todos" at bounding box center [315, 455] width 15 height 15
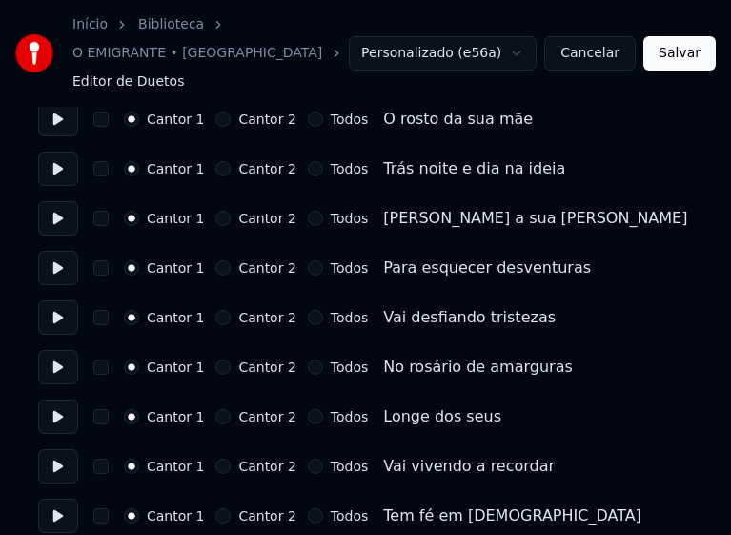
scroll to position [1525, 0]
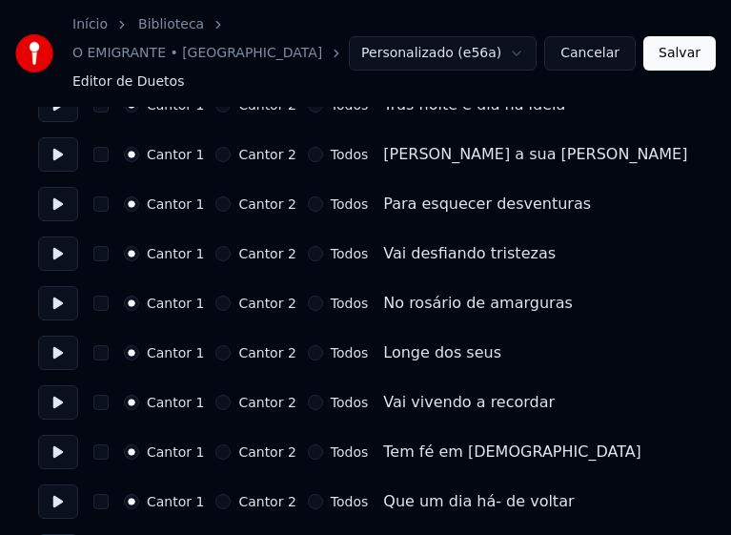
click at [308, 345] on button "Todos" at bounding box center [315, 352] width 15 height 15
click at [308, 395] on button "Todos" at bounding box center [315, 402] width 15 height 15
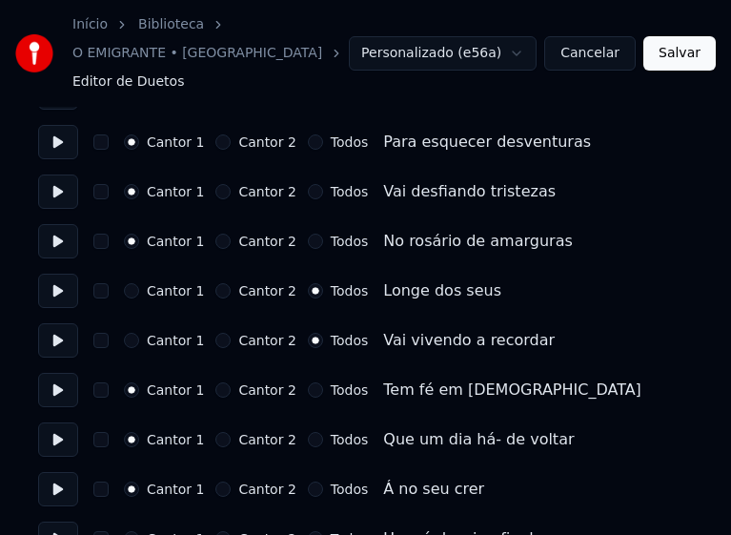
scroll to position [1620, 0]
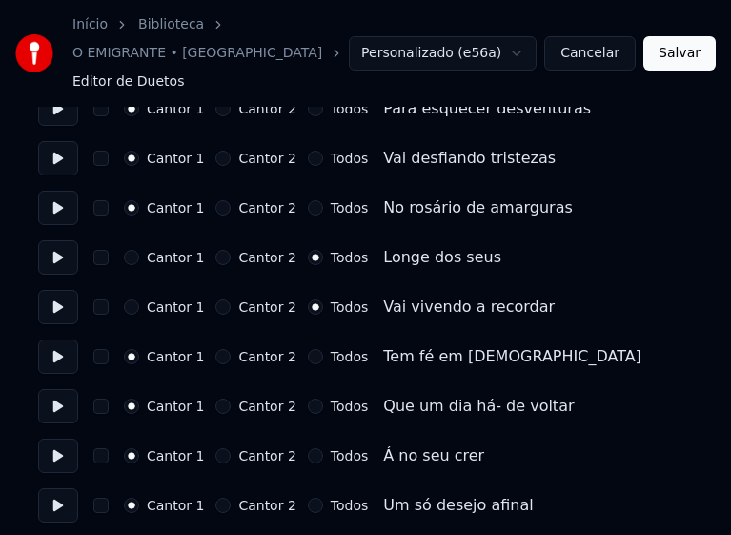
click at [308, 349] on button "Todos" at bounding box center [315, 356] width 15 height 15
click at [308, 398] on button "Todos" at bounding box center [315, 405] width 15 height 15
click at [308, 448] on button "Todos" at bounding box center [315, 455] width 15 height 15
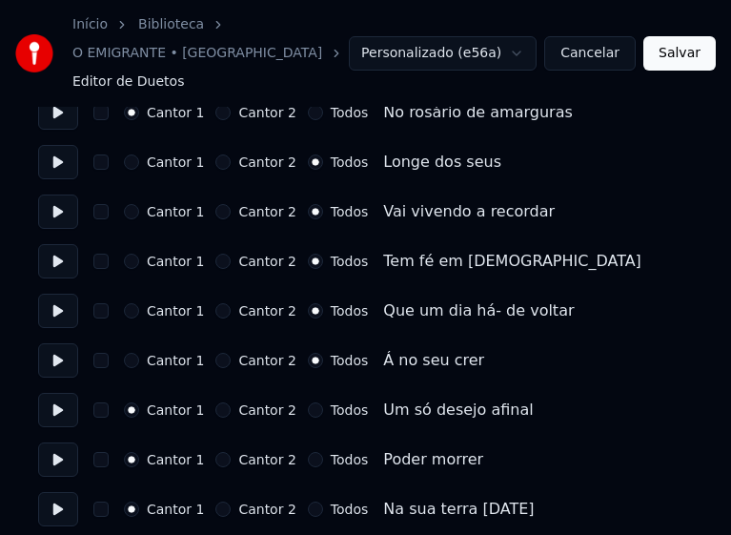
click at [308, 402] on button "Todos" at bounding box center [315, 409] width 15 height 15
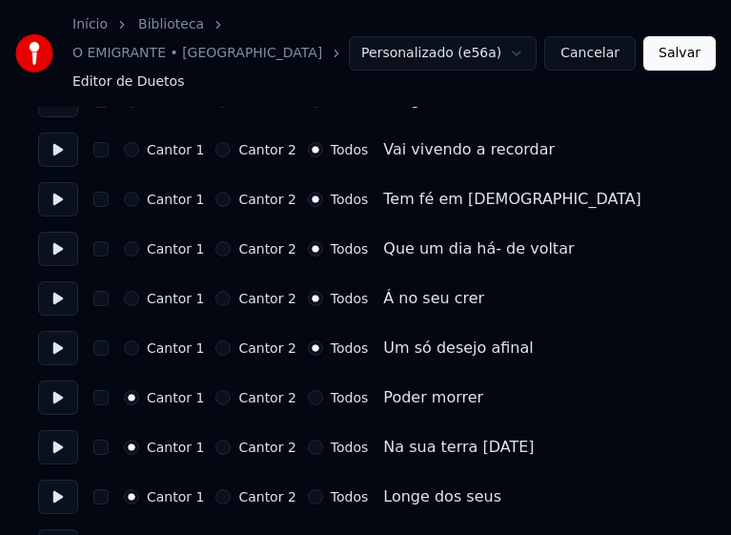
scroll to position [1811, 0]
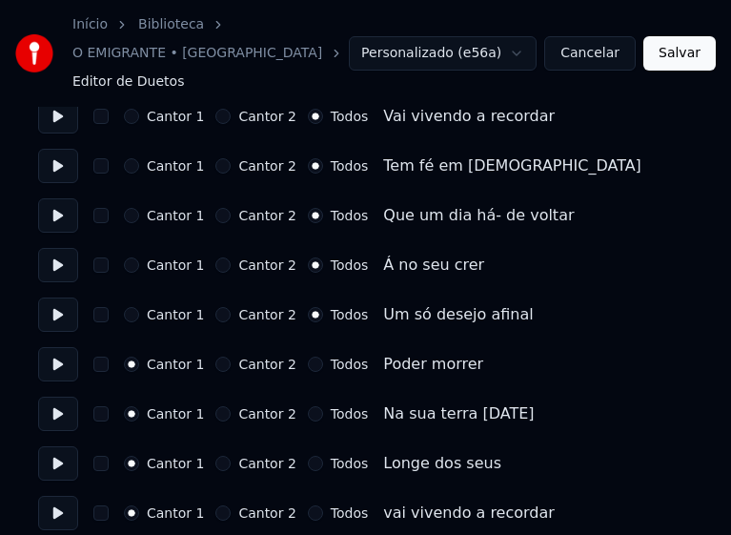
click at [308, 356] on button "Todos" at bounding box center [315, 363] width 15 height 15
click at [308, 406] on button "Todos" at bounding box center [315, 413] width 15 height 15
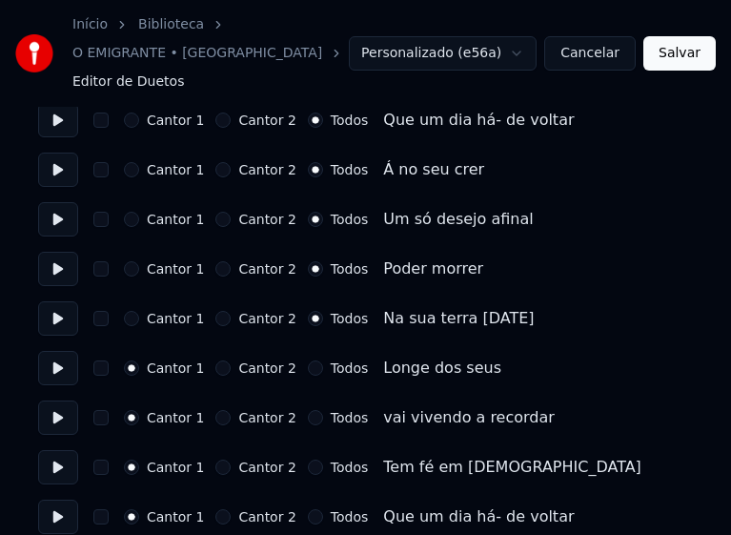
click at [308, 360] on button "Todos" at bounding box center [315, 367] width 15 height 15
click at [308, 410] on button "Todos" at bounding box center [315, 417] width 15 height 15
click at [308, 459] on button "Todos" at bounding box center [315, 466] width 15 height 15
click at [308, 509] on button "Todos" at bounding box center [315, 516] width 15 height 15
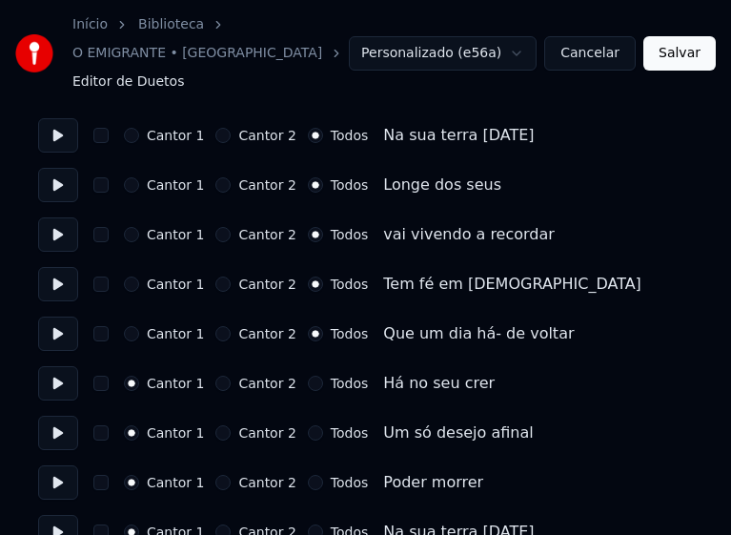
scroll to position [2097, 0]
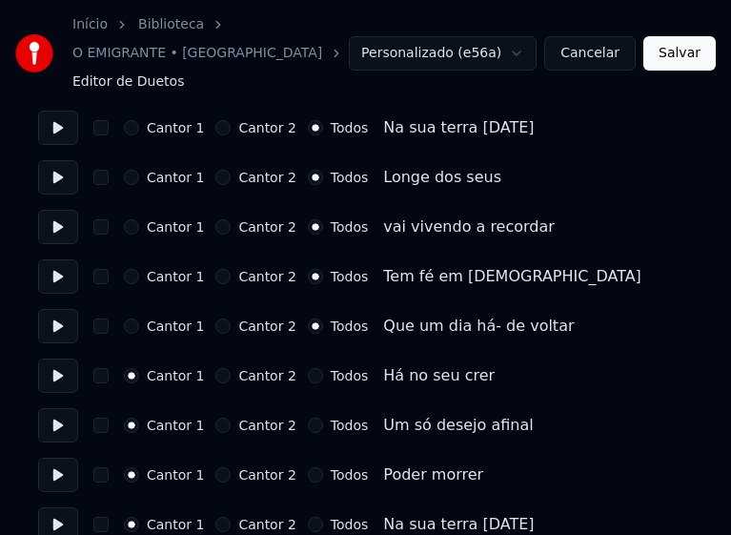
click at [308, 368] on button "Todos" at bounding box center [315, 375] width 15 height 15
click at [308, 417] on button "Todos" at bounding box center [315, 424] width 15 height 15
click at [308, 467] on button "Todos" at bounding box center [315, 474] width 15 height 15
click at [308, 517] on button "Todos" at bounding box center [315, 524] width 15 height 15
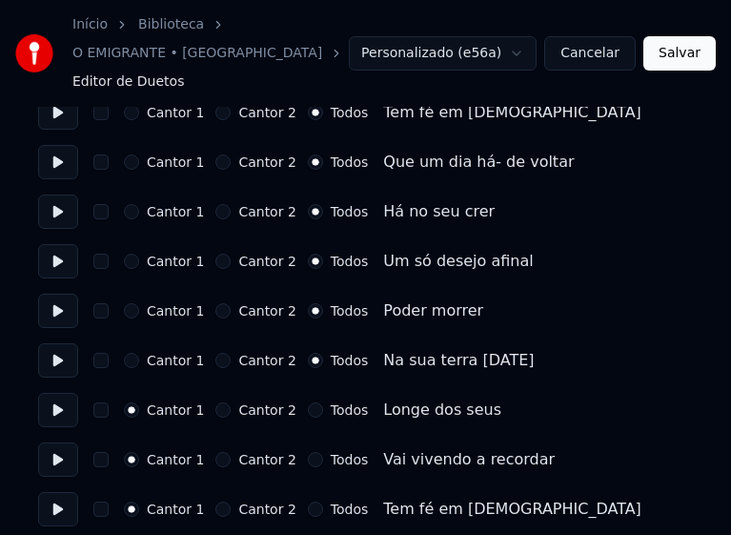
scroll to position [2287, 0]
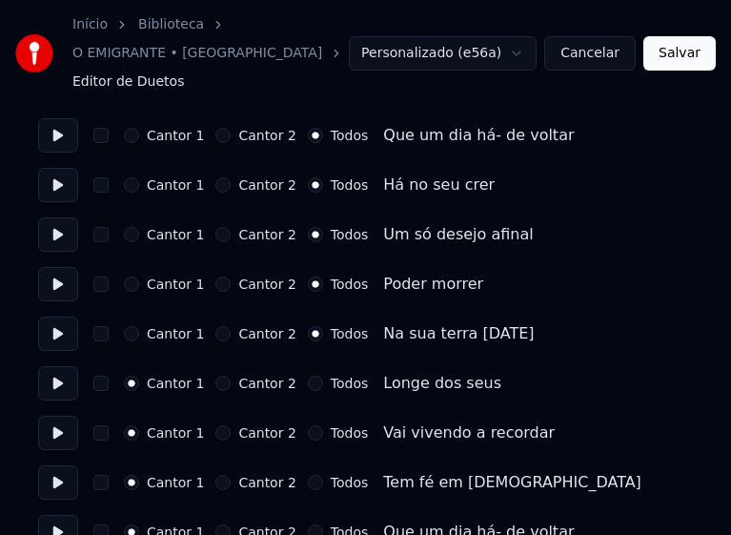
click at [308, 375] on button "Todos" at bounding box center [315, 382] width 15 height 15
click at [308, 425] on button "Todos" at bounding box center [315, 432] width 15 height 15
drag, startPoint x: 309, startPoint y: 447, endPoint x: 303, endPoint y: 459, distance: 13.6
click at [309, 475] on div "Todos" at bounding box center [338, 482] width 60 height 15
drag, startPoint x: 302, startPoint y: 501, endPoint x: 305, endPoint y: 480, distance: 21.2
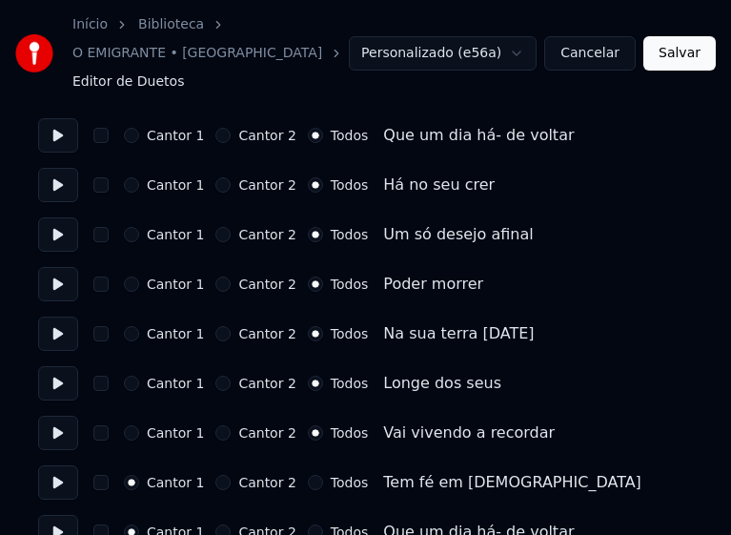
click at [308, 524] on button "Todos" at bounding box center [315, 531] width 15 height 15
click at [308, 475] on button "Todos" at bounding box center [315, 482] width 15 height 15
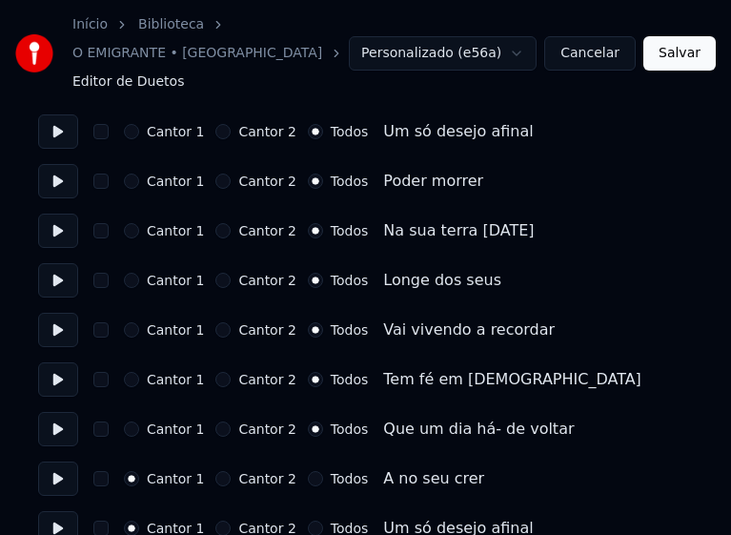
scroll to position [2391, 0]
click at [308, 470] on button "Todos" at bounding box center [315, 477] width 15 height 15
click at [308, 519] on button "Todos" at bounding box center [315, 526] width 15 height 15
click at [681, 45] on button "Salvar" at bounding box center [679, 53] width 72 height 34
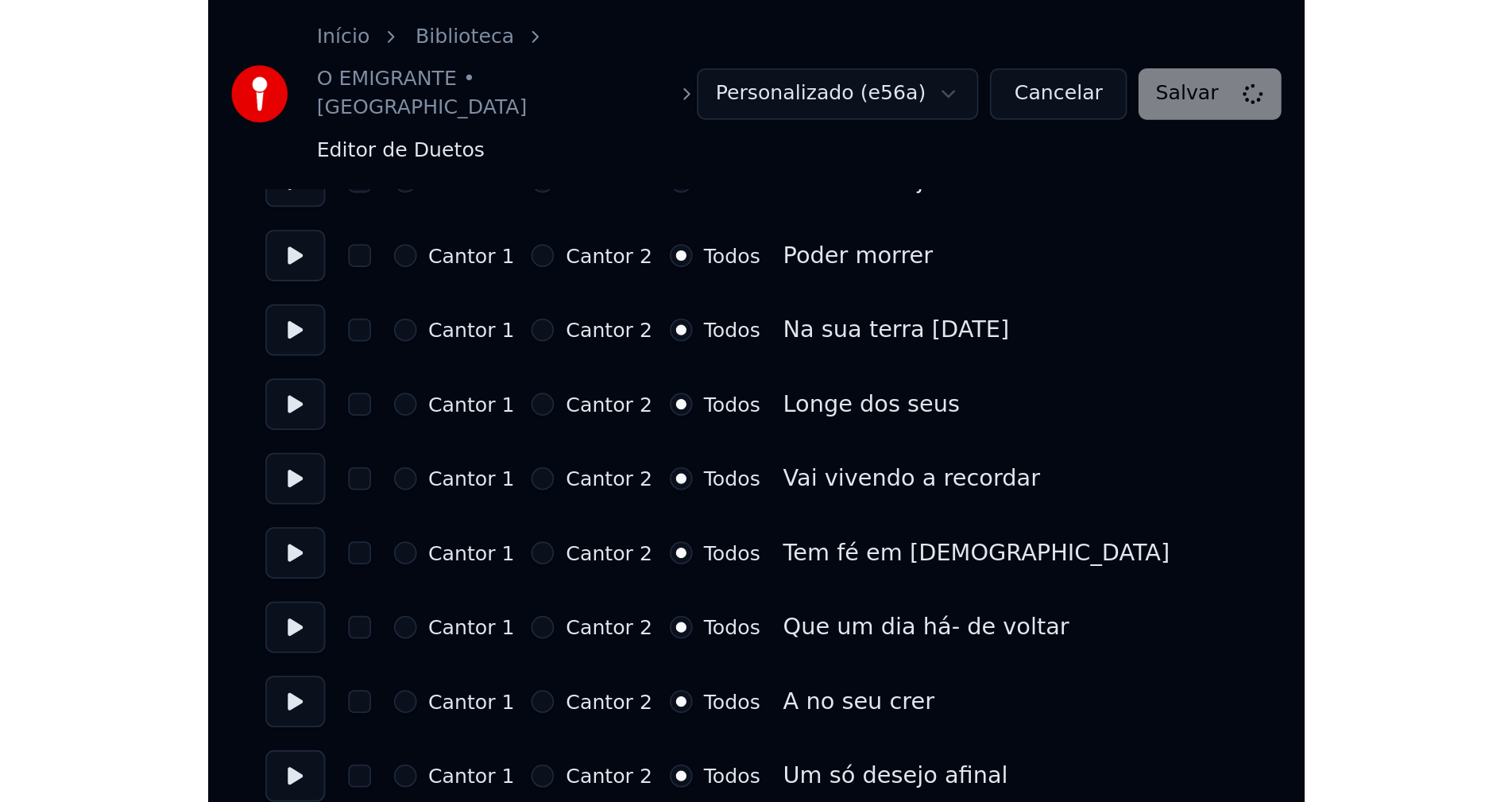
scroll to position [1630, 0]
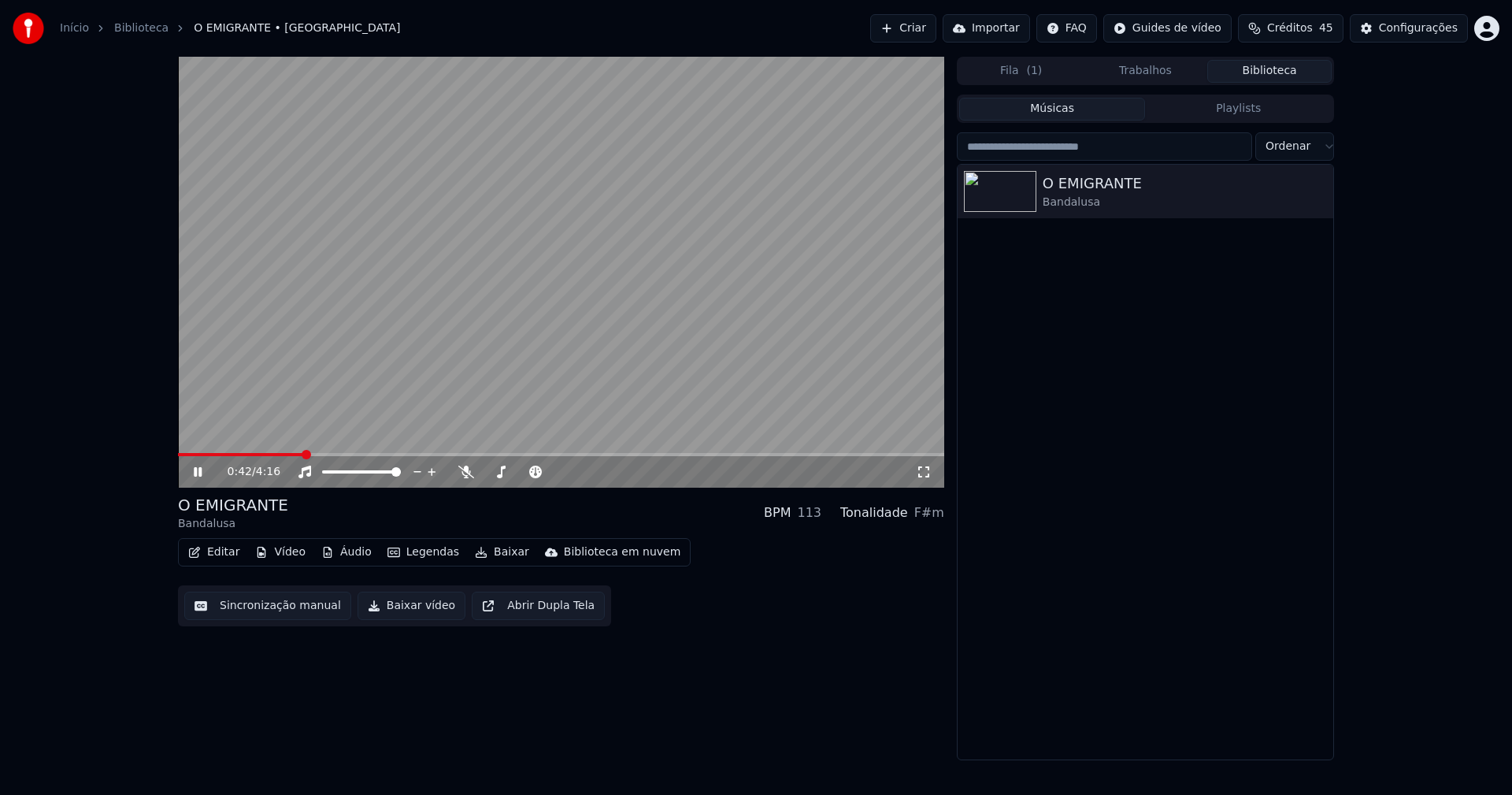
click at [305, 455] on span at bounding box center [560, 455] width 766 height 3
click at [922, 472] on icon at bounding box center [923, 471] width 16 height 12
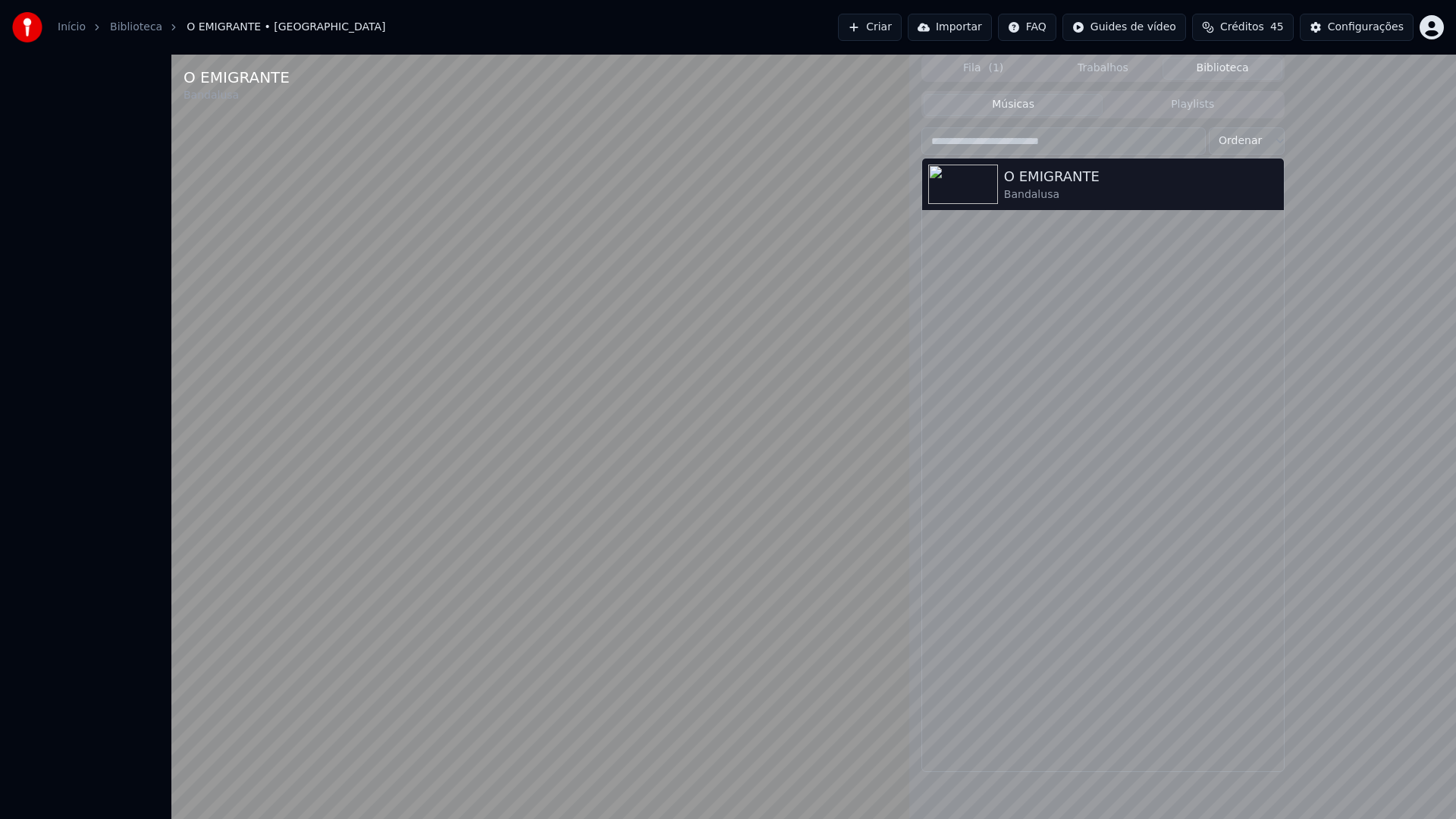
drag, startPoint x: 1435, startPoint y: 805, endPoint x: 1061, endPoint y: 525, distance: 467.2
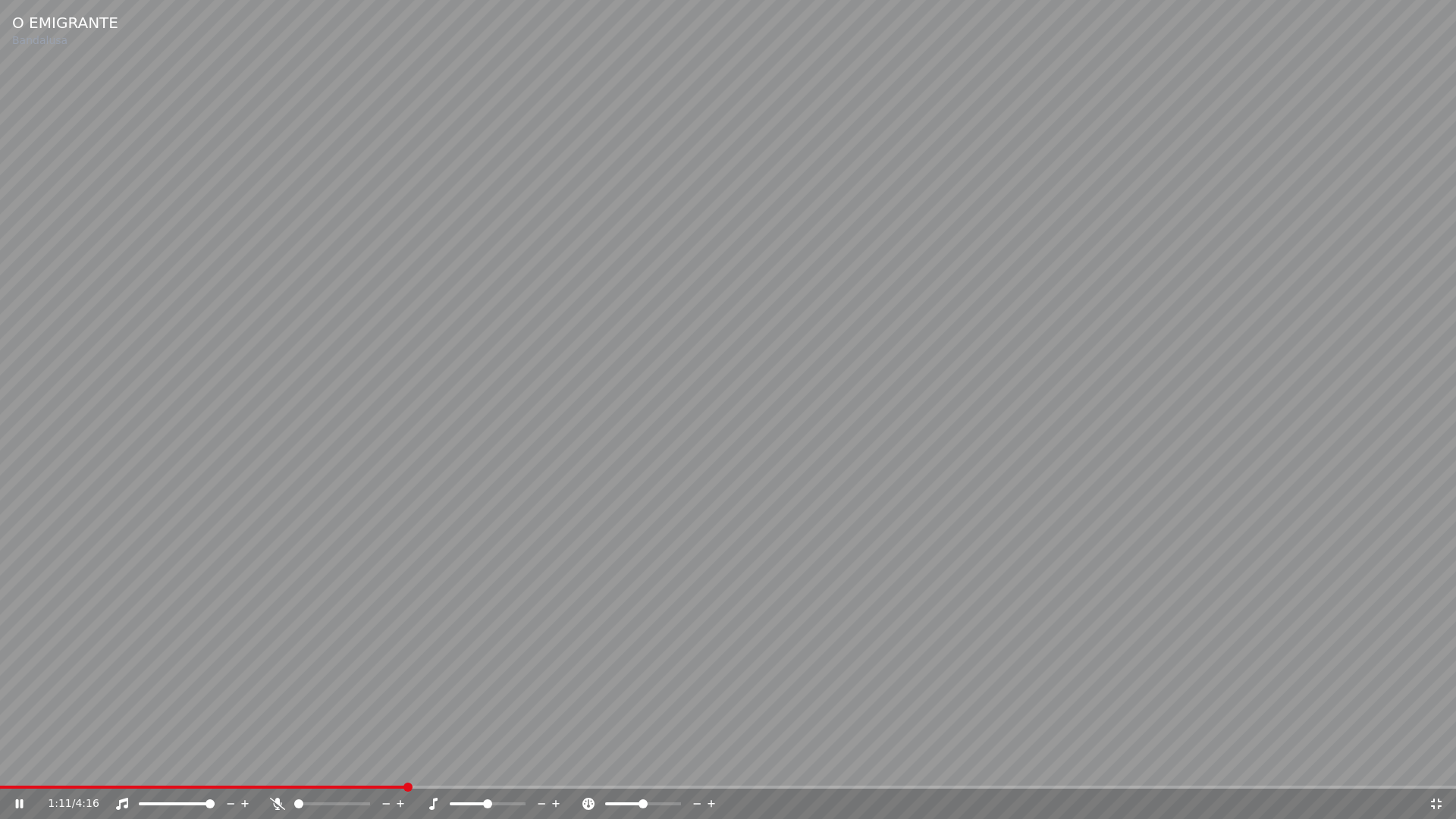
click at [1435, 765] on icon at bounding box center [1435, 804] width 15 height 12
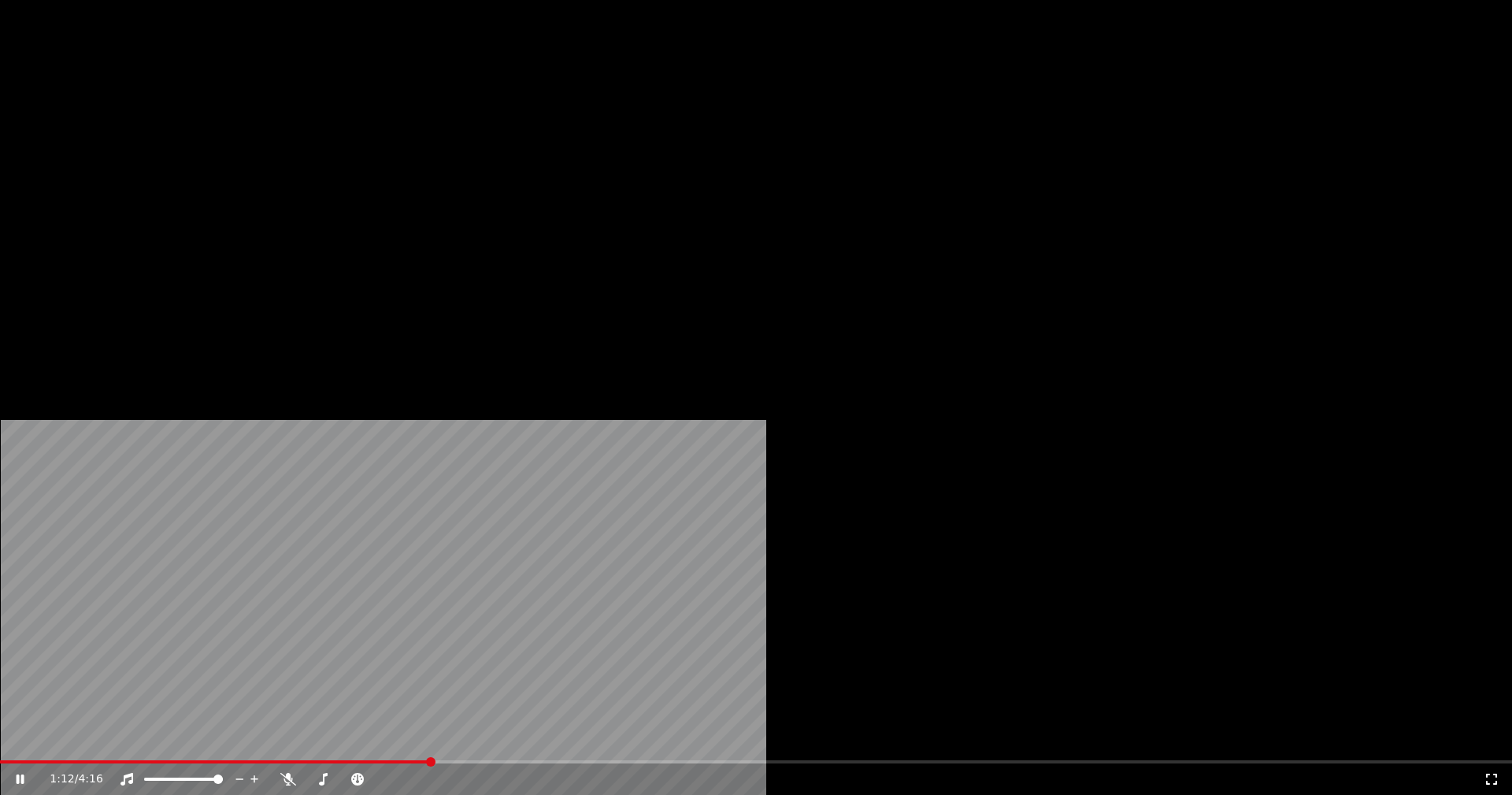
drag, startPoint x: 201, startPoint y: 475, endPoint x: 344, endPoint y: 598, distance: 188.6
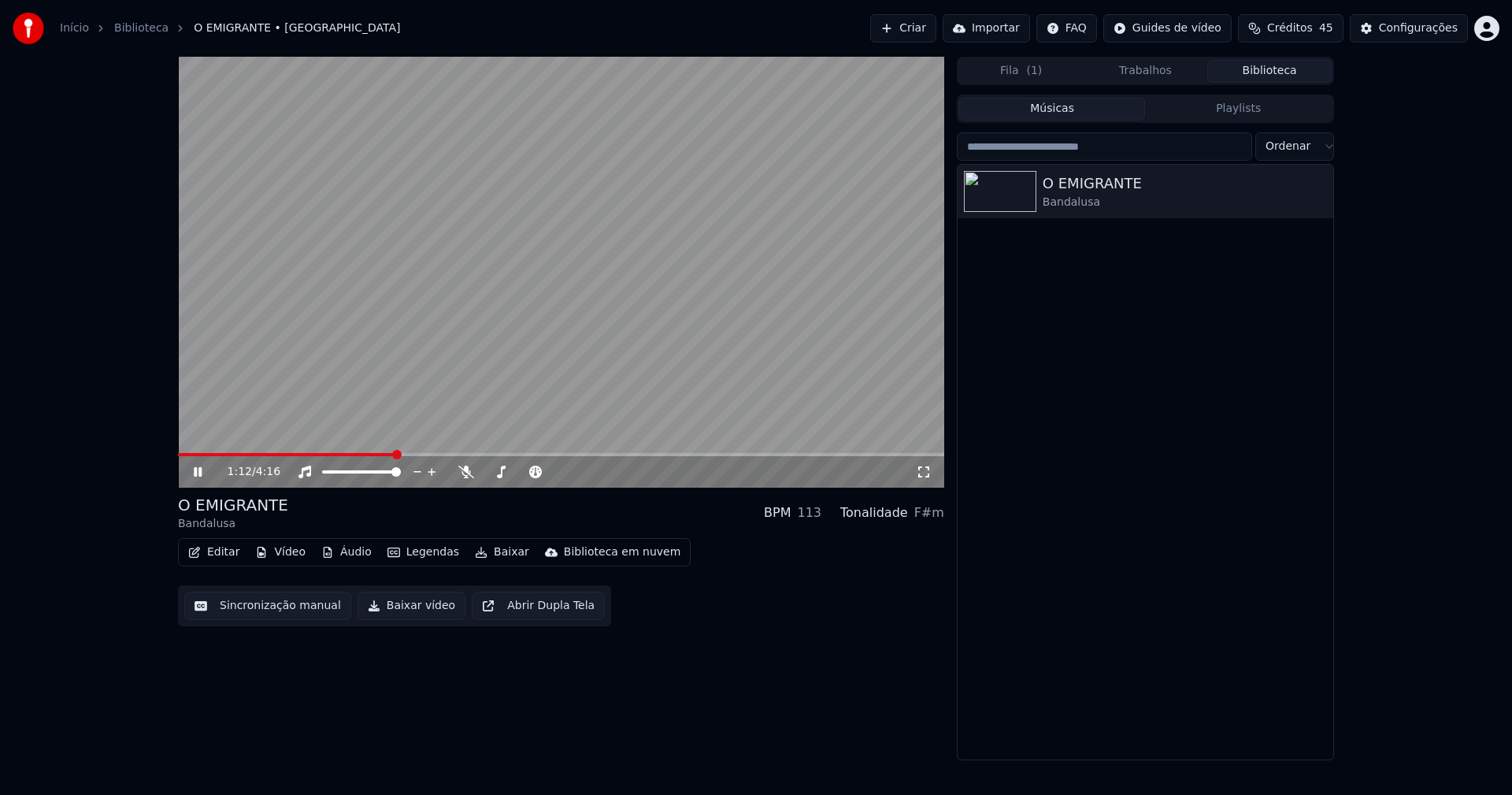
click at [201, 474] on icon at bounding box center [197, 471] width 8 height 9
click at [404, 609] on button "Baixar vídeo" at bounding box center [411, 606] width 108 height 28
